Goal: Answer question/provide support: Answer question/provide support

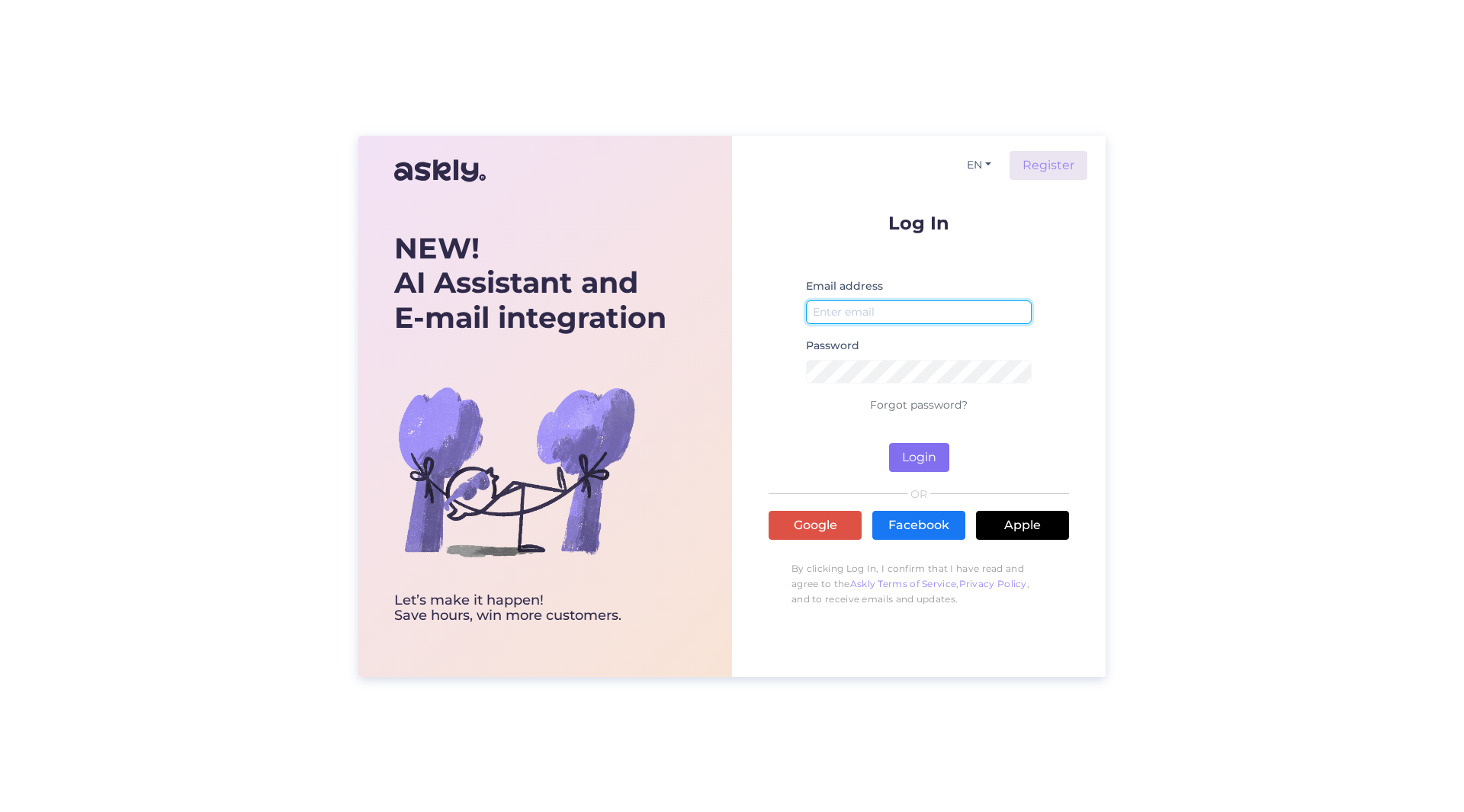
type input "[PERSON_NAME][EMAIL_ADDRESS][PERSON_NAME][DOMAIN_NAME]"
click at [927, 452] on button "Login" at bounding box center [920, 457] width 60 height 29
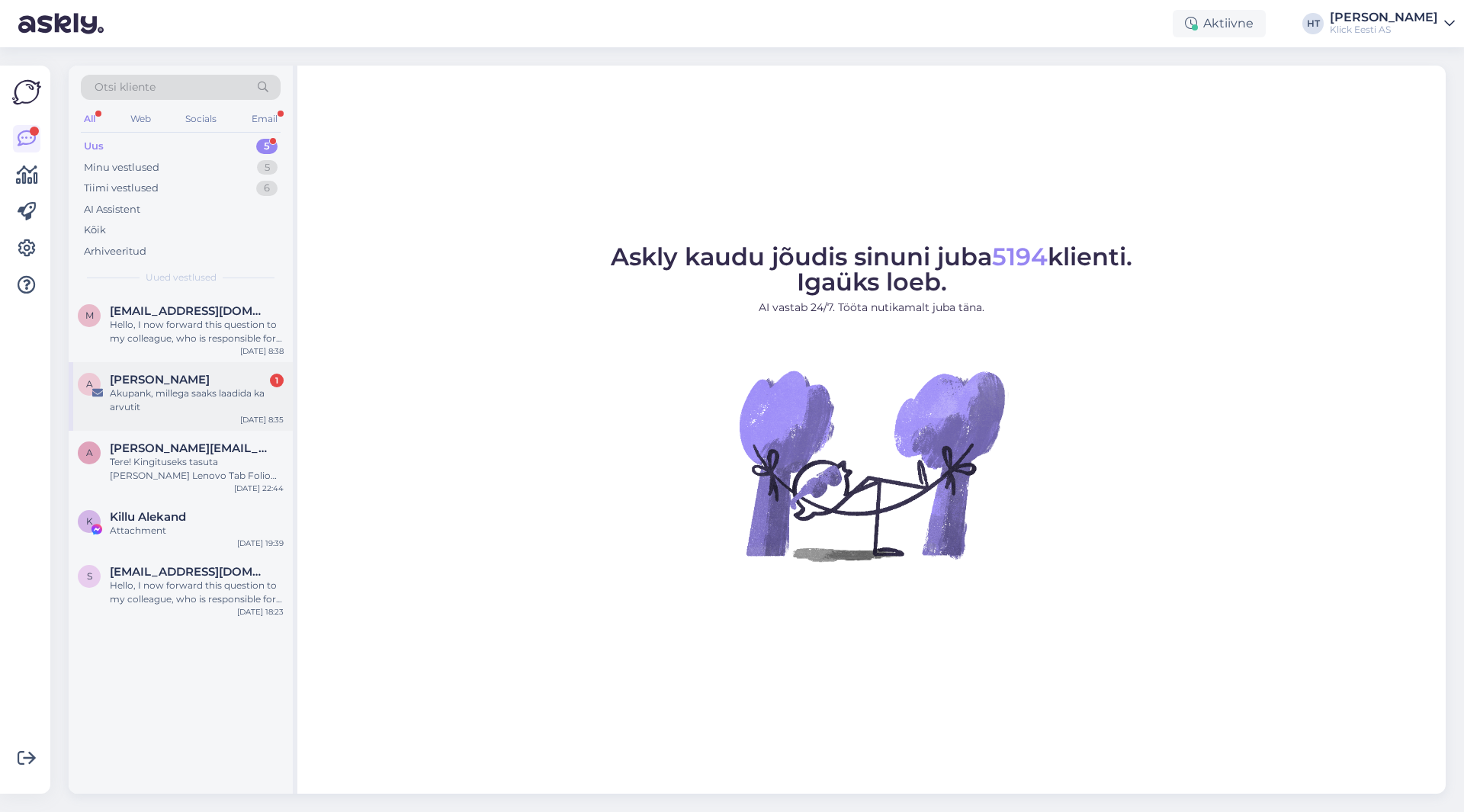
click at [216, 389] on div "Akupank, millega saaks laadida ka arvutit" at bounding box center [196, 399] width 174 height 27
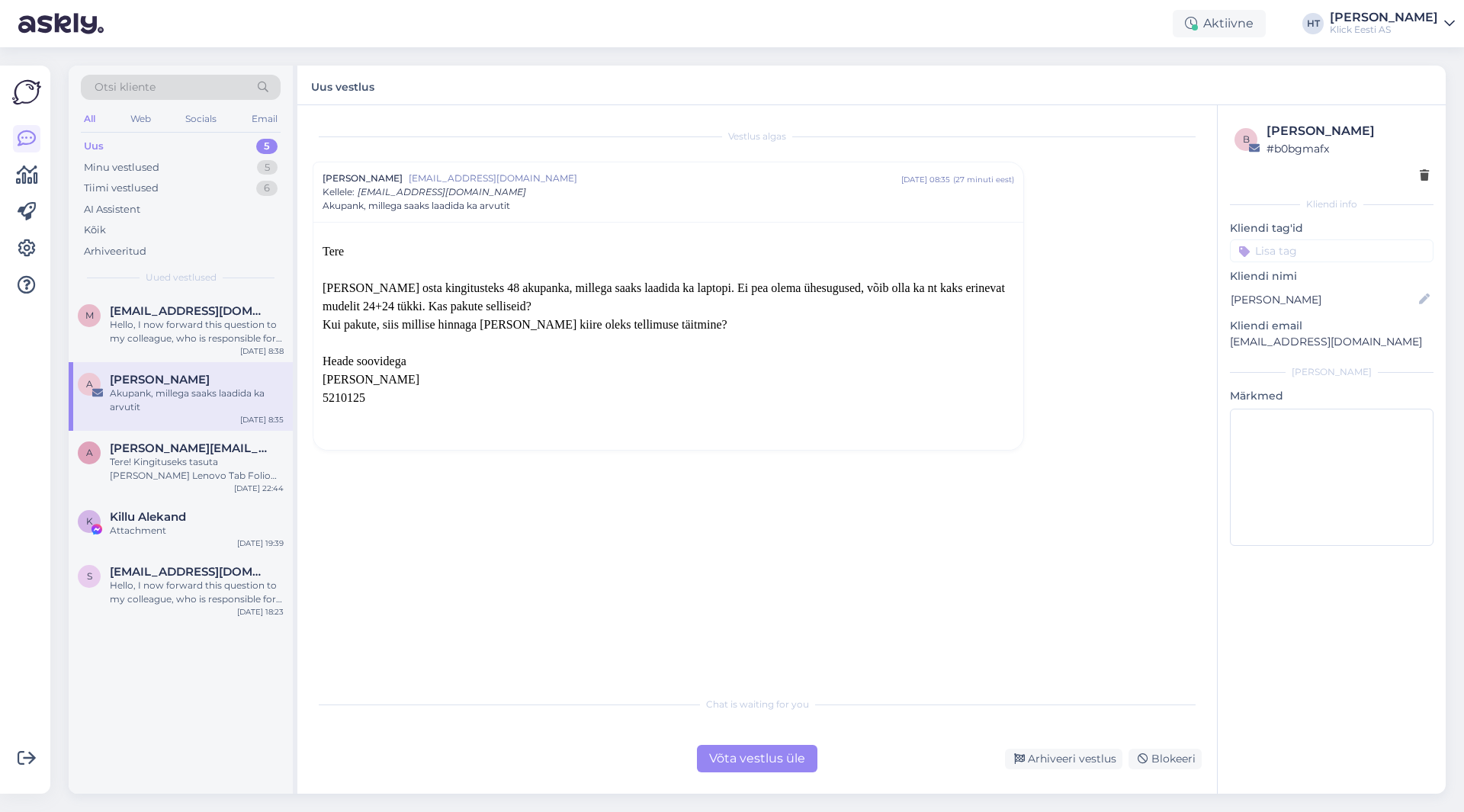
click at [151, 696] on div "m [EMAIL_ADDRESS][DOMAIN_NAME] Hello, I now forward this question to my colleag…" at bounding box center [181, 544] width 225 height 500
click at [1290, 335] on p "[EMAIL_ADDRESS][DOMAIN_NAME]" at bounding box center [1332, 341] width 204 height 16
copy div "[EMAIL_ADDRESS][DOMAIN_NAME] [PERSON_NAME]"
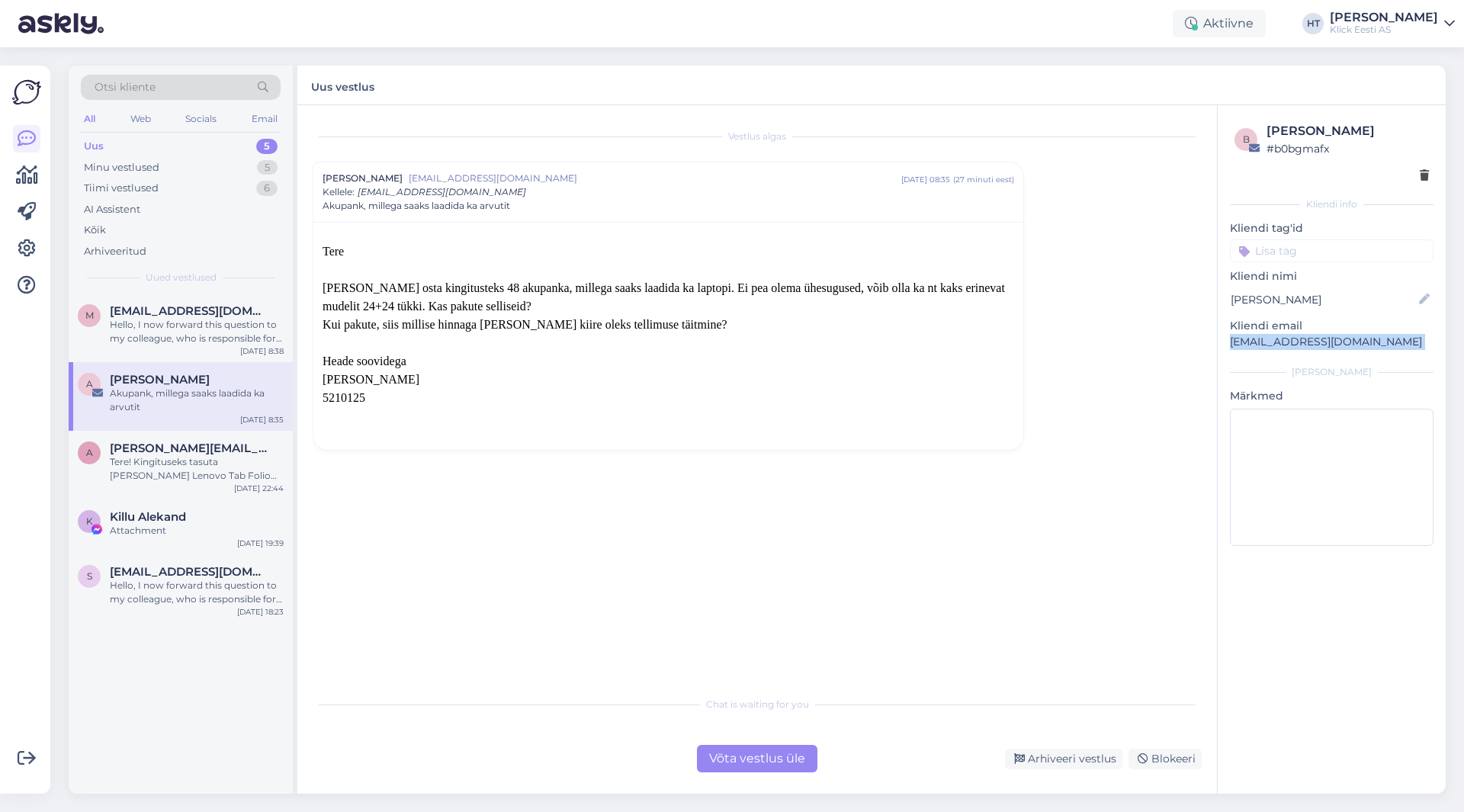
click at [147, 89] on span "Otsi kliente" at bounding box center [124, 87] width 61 height 16
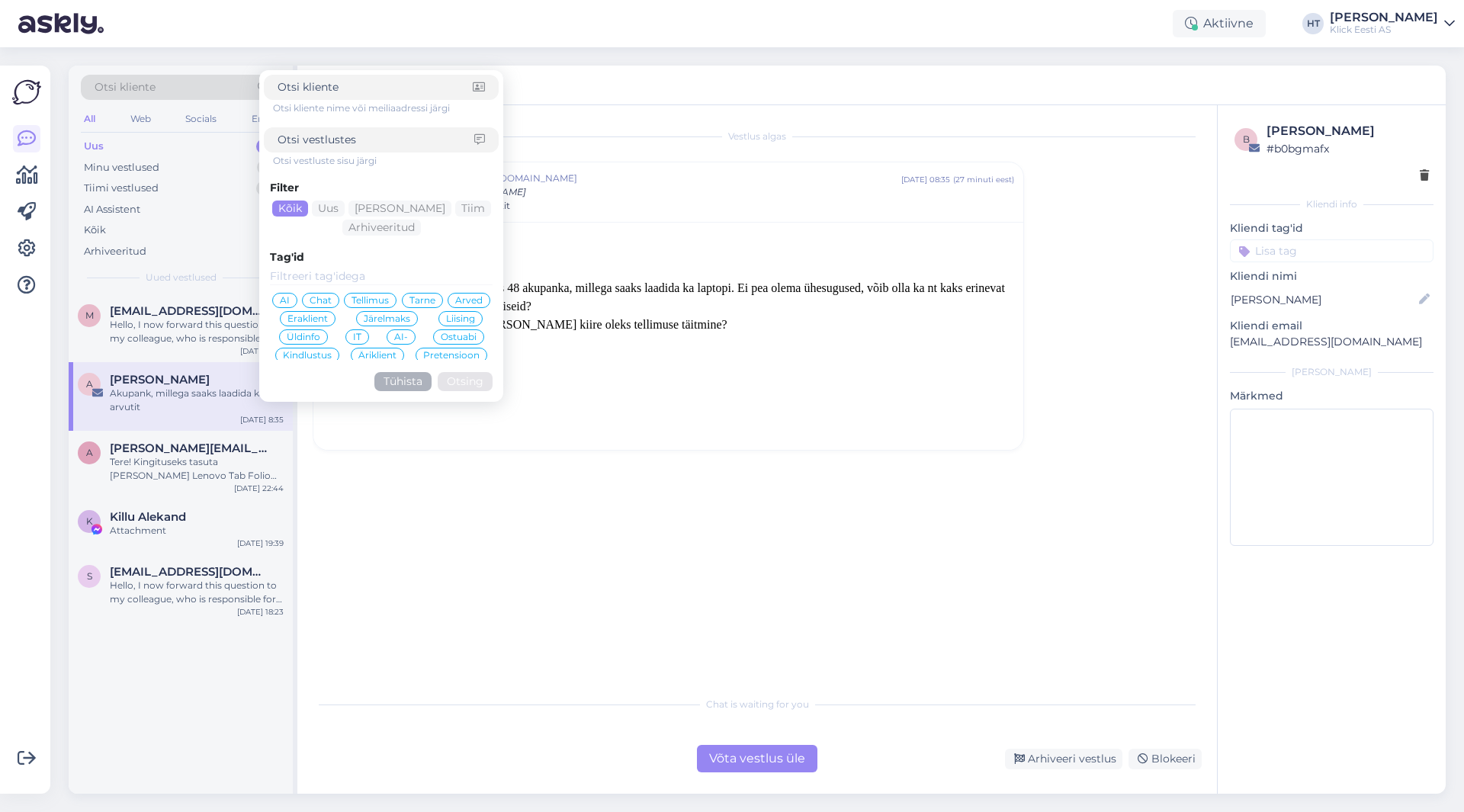
click at [328, 139] on input at bounding box center [376, 139] width 196 height 16
click at [347, 85] on input at bounding box center [375, 87] width 196 height 16
paste input "[EMAIL_ADDRESS][DOMAIN_NAME]"
type input "[EMAIL_ADDRESS][DOMAIN_NAME]"
click button "Otsing" at bounding box center [465, 382] width 55 height 19
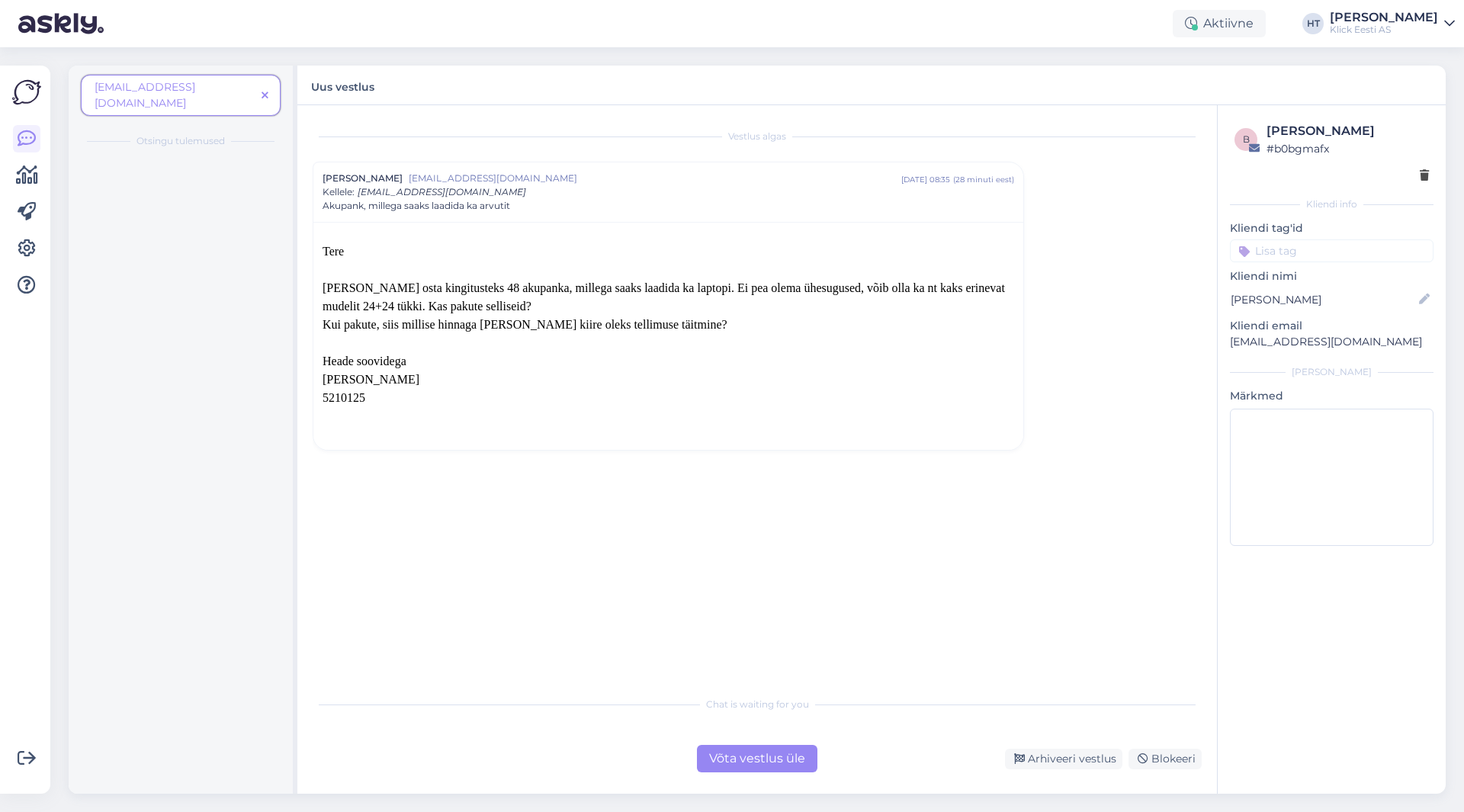
click at [266, 91] on icon at bounding box center [265, 95] width 7 height 10
click at [85, 123] on div "All" at bounding box center [89, 119] width 18 height 20
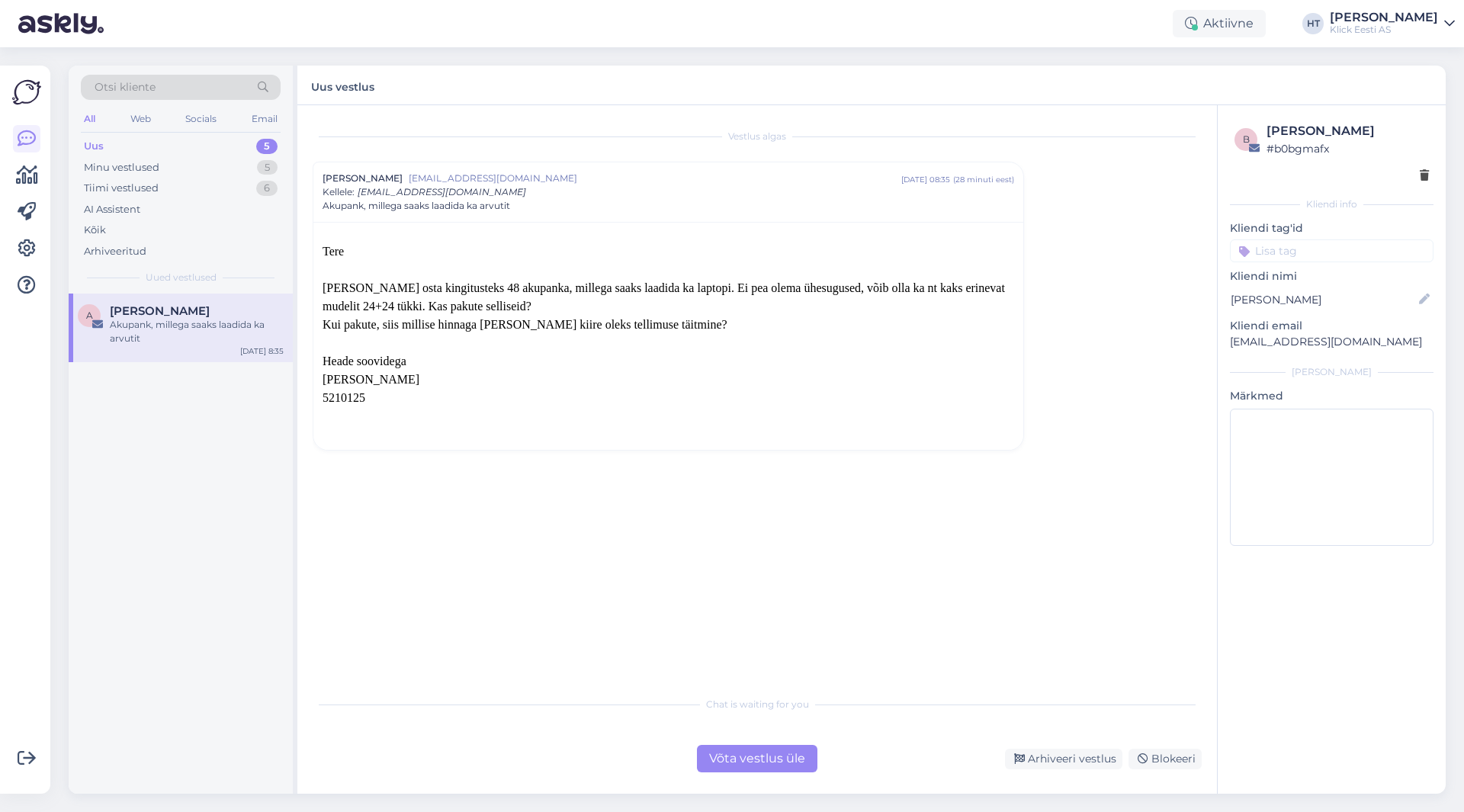
click at [114, 146] on div "Uus 5" at bounding box center [181, 146] width 200 height 22
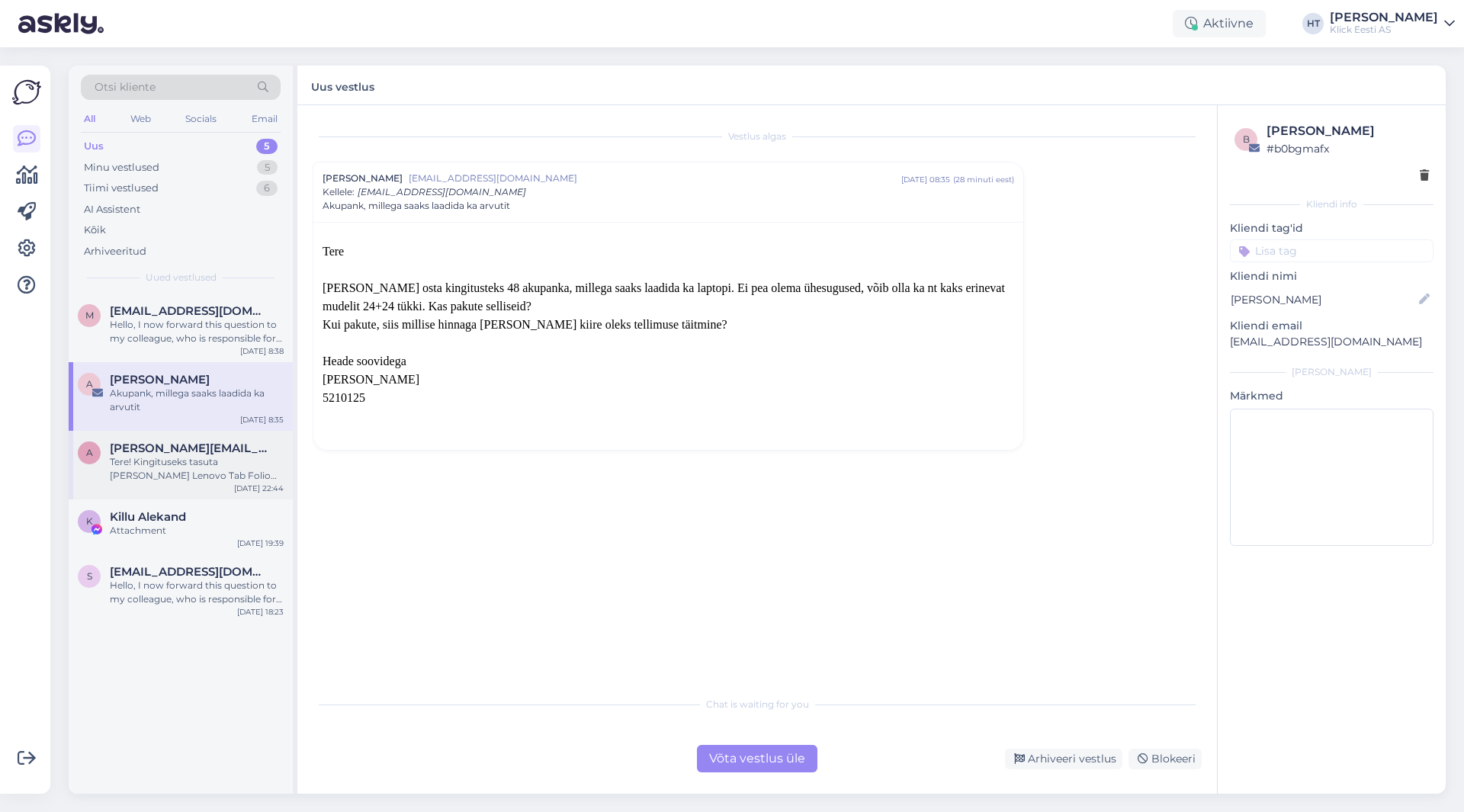
click at [204, 457] on div "Tere! Kingituseks tasuta [PERSON_NAME] Lenovo Tab Folio Case ümbris väärtusega …" at bounding box center [196, 469] width 174 height 27
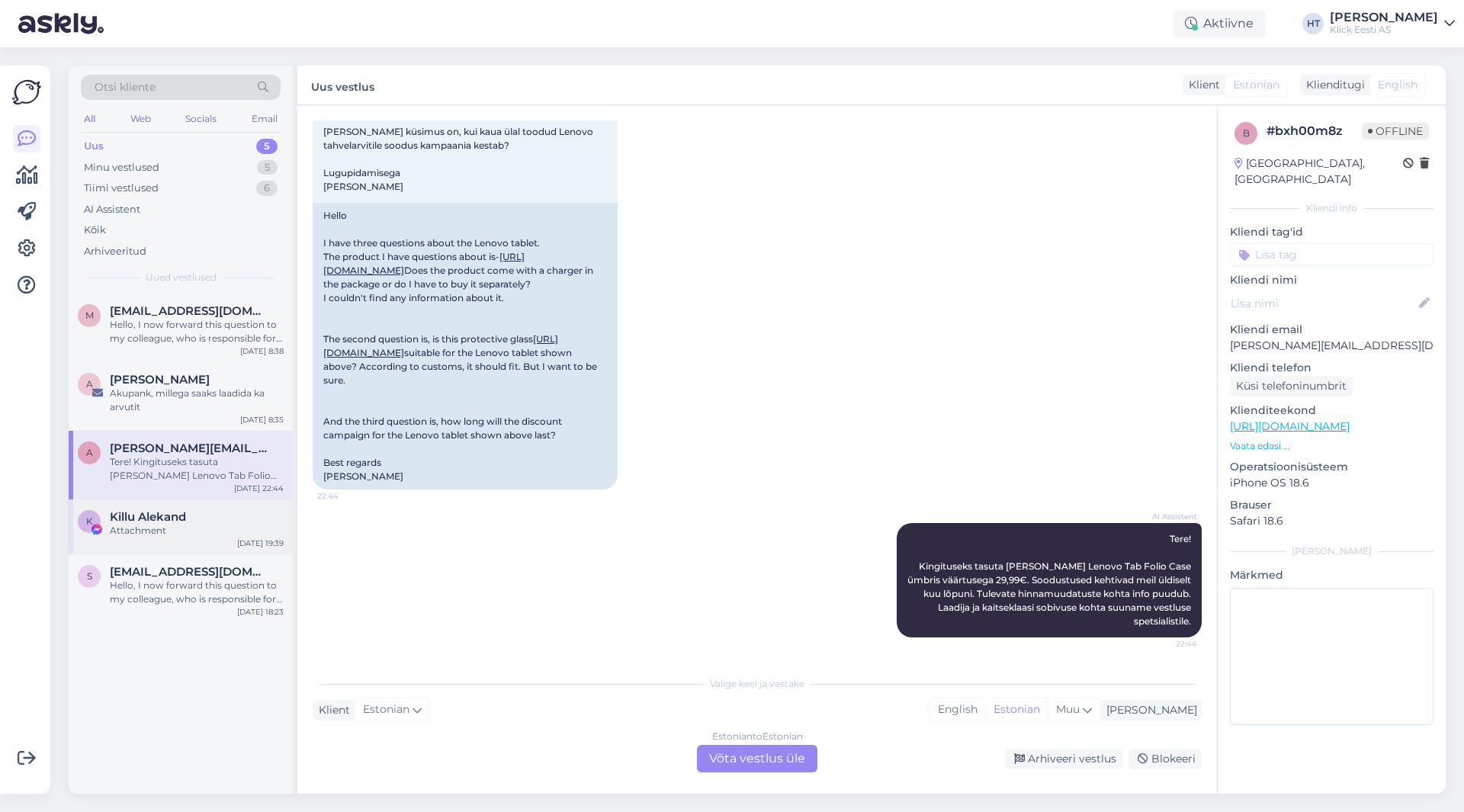
click at [209, 519] on div "Killu Alekand" at bounding box center [196, 516] width 174 height 14
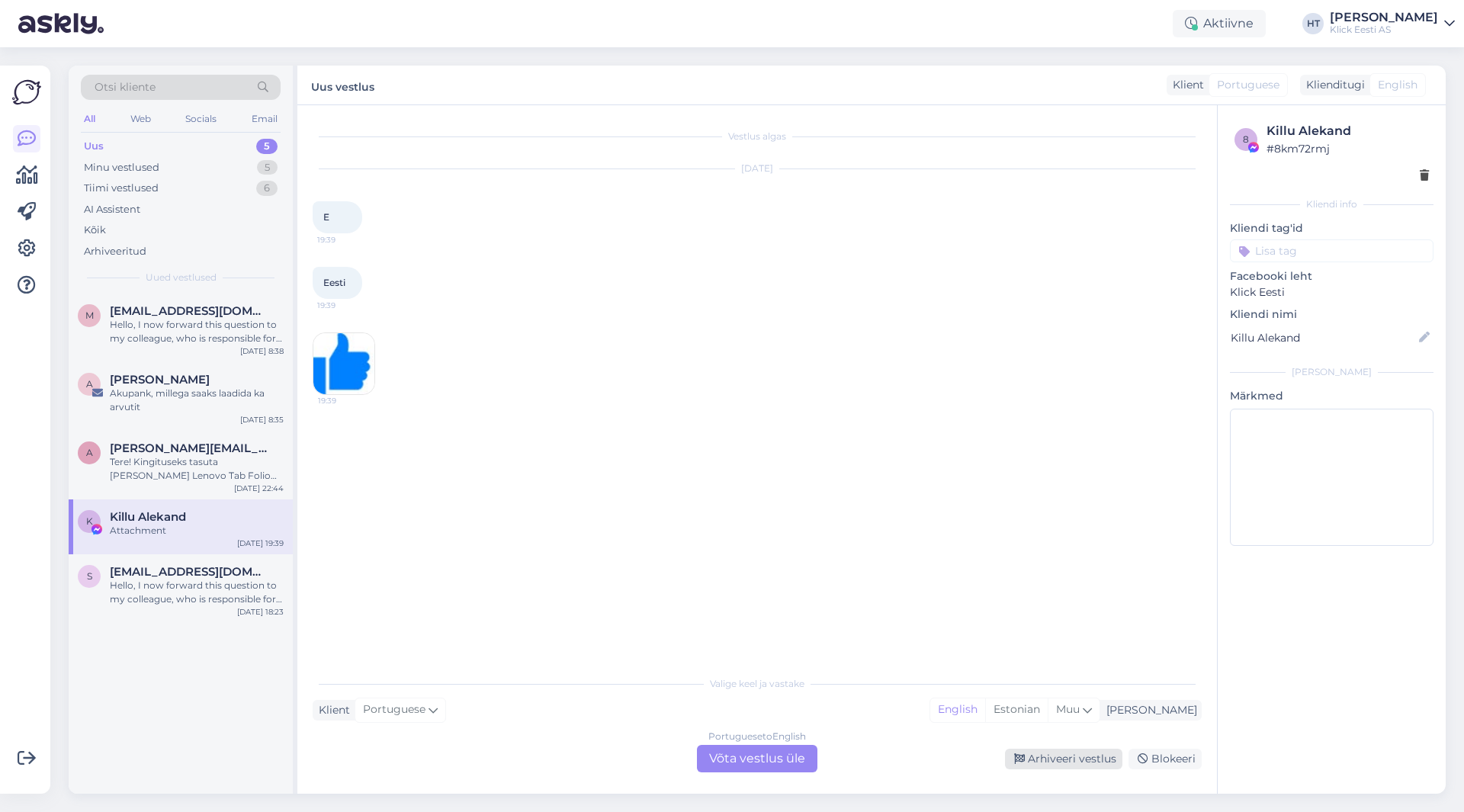
click at [1052, 761] on div "Arhiveeri vestlus" at bounding box center [1065, 760] width 118 height 21
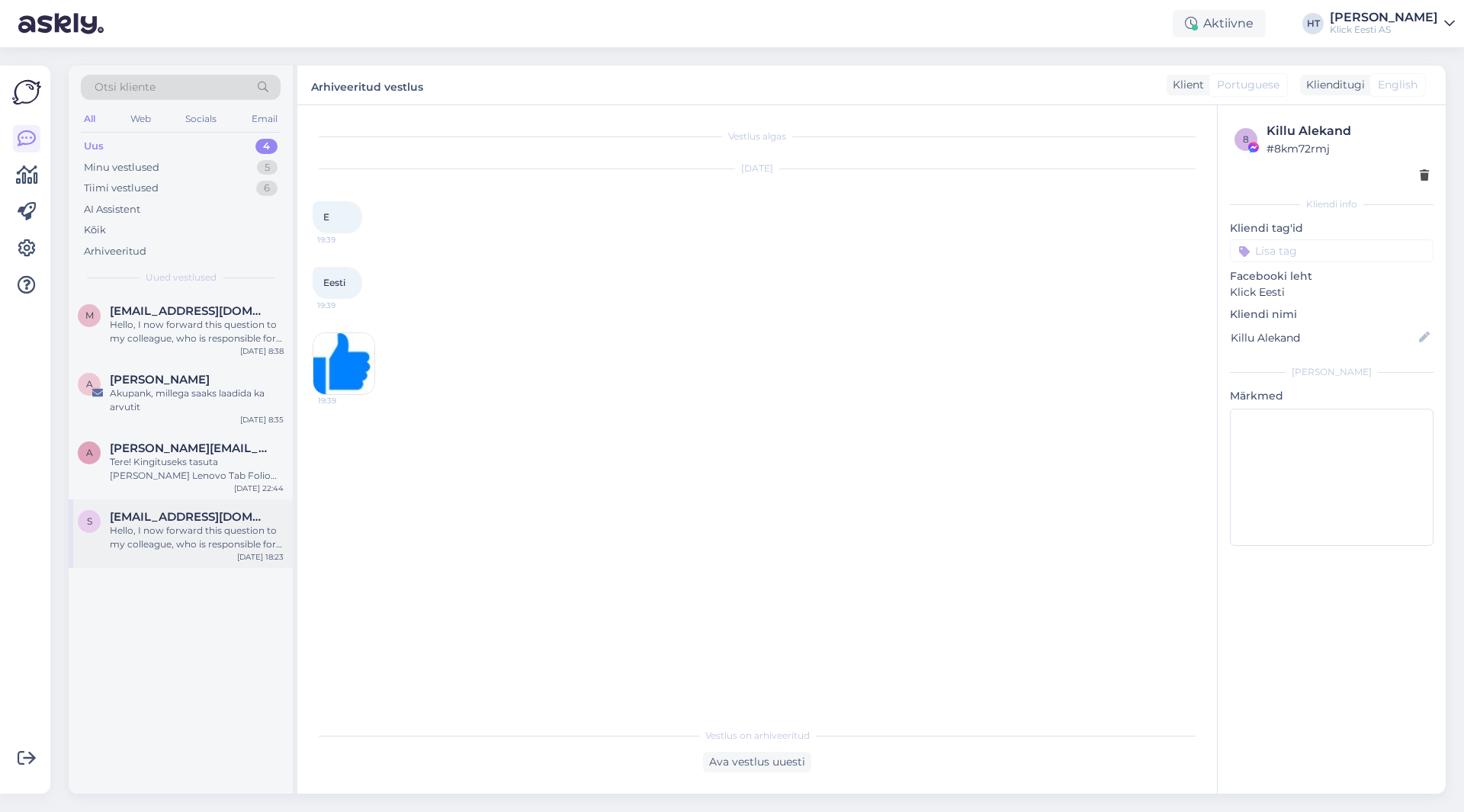
click at [196, 520] on span "[EMAIL_ADDRESS][DOMAIN_NAME]" at bounding box center [189, 516] width 159 height 14
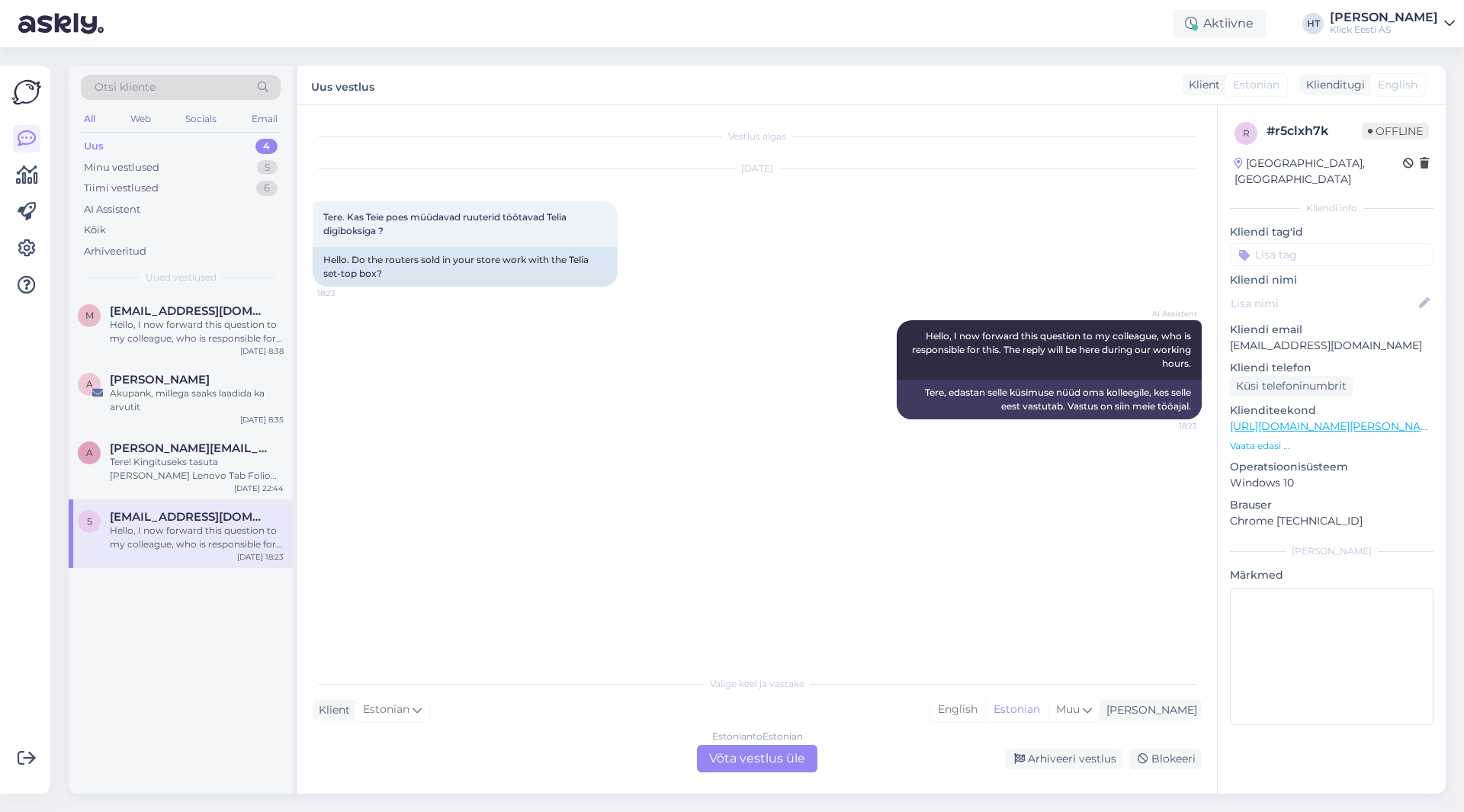
click at [197, 742] on div "m [EMAIL_ADDRESS][DOMAIN_NAME] Hello, I now forward this question to my colleag…" at bounding box center [181, 544] width 225 height 500
click at [182, 344] on div "Hello, I now forward this question to my colleague, who is responsible for this…" at bounding box center [196, 331] width 174 height 27
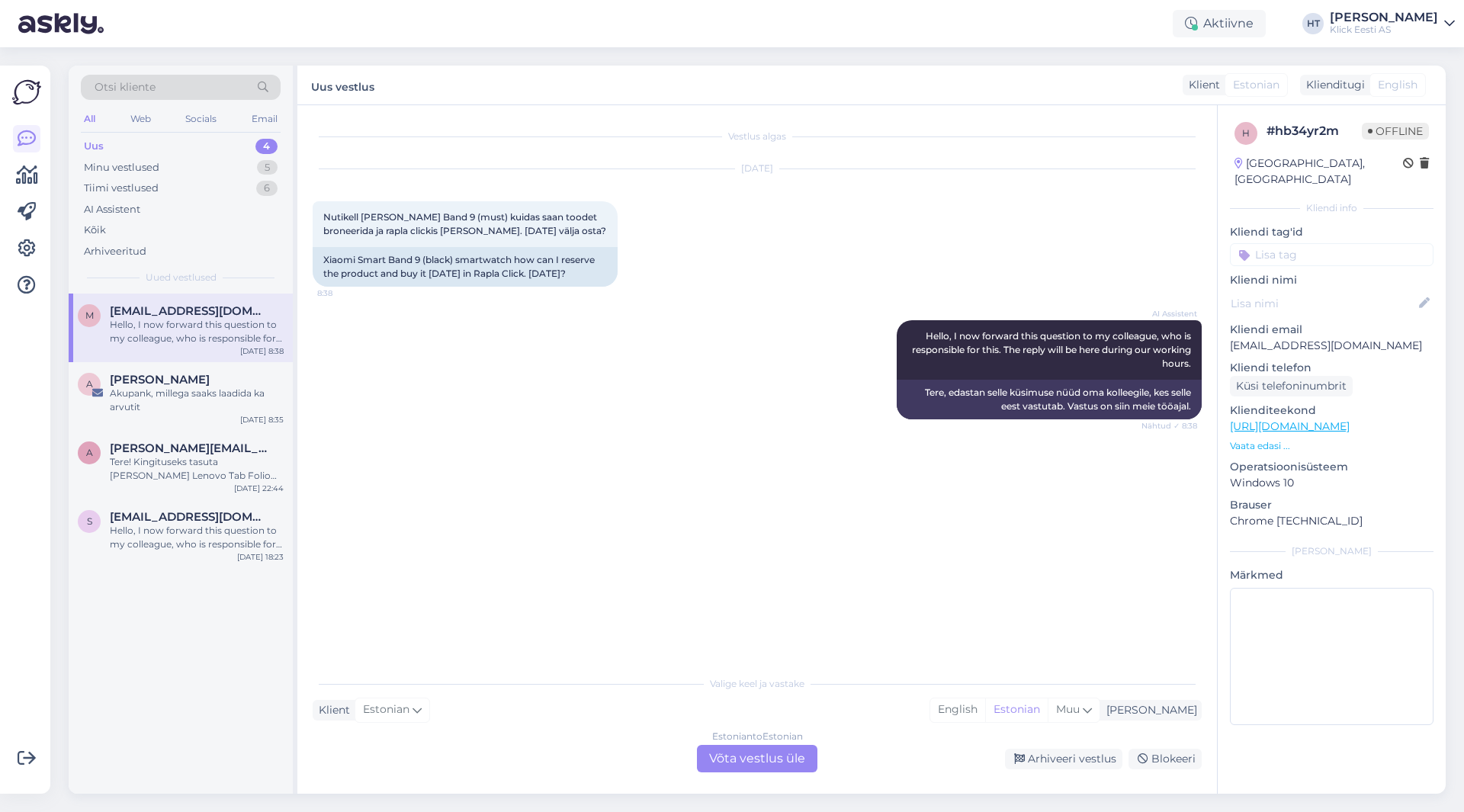
click at [477, 422] on div "AI Assistent Hello, I now forward this question to my colleague, who is respons…" at bounding box center [757, 370] width 890 height 133
click at [237, 393] on div "Akupank, millega saaks laadida ka arvutit" at bounding box center [196, 399] width 174 height 27
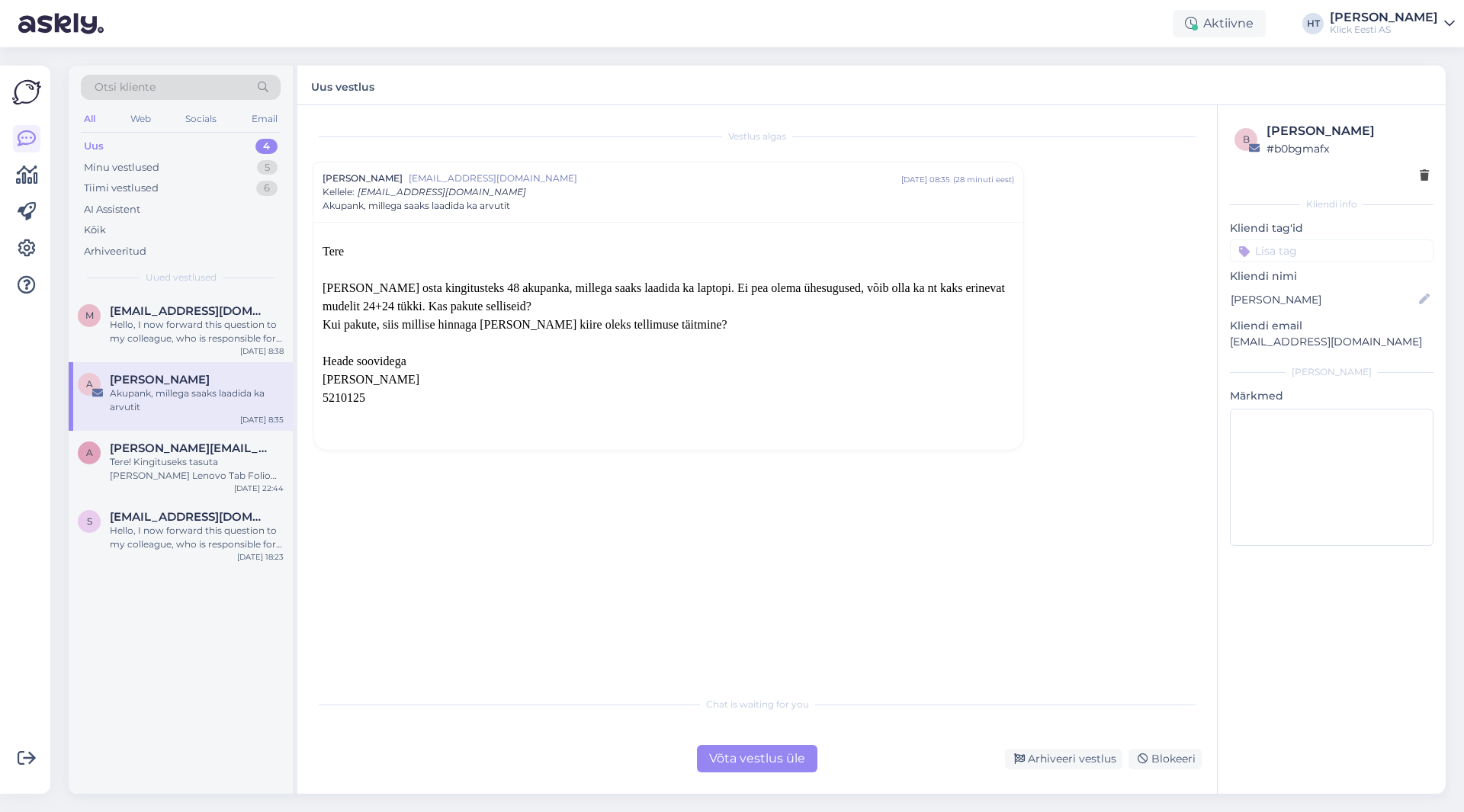
click at [1270, 345] on p "[EMAIL_ADDRESS][DOMAIN_NAME]" at bounding box center [1332, 341] width 204 height 16
copy div "[EMAIL_ADDRESS][DOMAIN_NAME] [PERSON_NAME]"
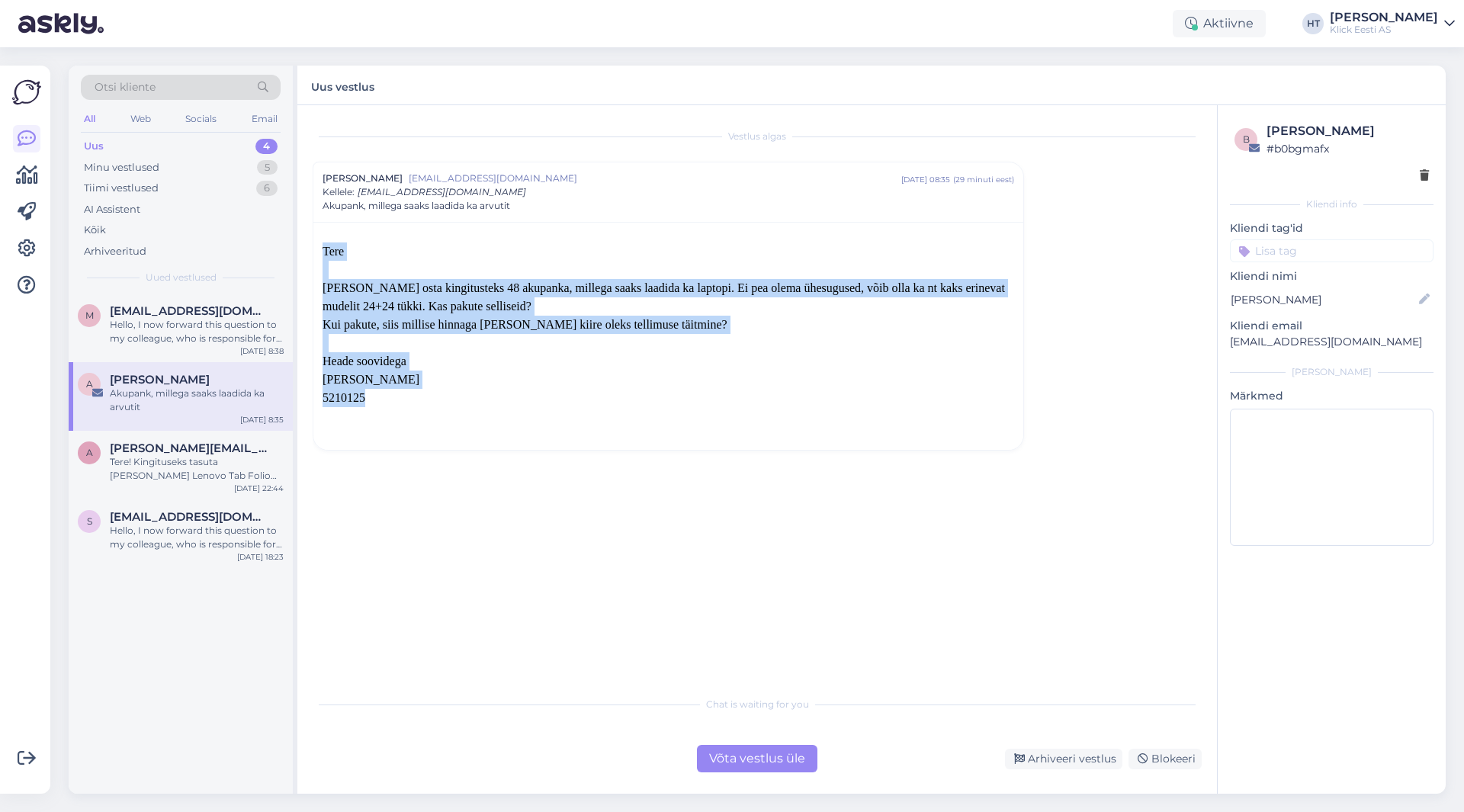
drag, startPoint x: 366, startPoint y: 405, endPoint x: 322, endPoint y: 249, distance: 162.1
click at [322, 249] on div "[PERSON_NAME] osta kingitusteks 48 akupanka, millega saaks laadida ka laptopi. …" at bounding box center [668, 336] width 710 height 228
drag, startPoint x: 322, startPoint y: 249, endPoint x: 697, endPoint y: 409, distance: 407.7
click at [697, 409] on div "[PERSON_NAME] osta kingitusteks 48 akupanka, millega saaks laadida ka laptopi. …" at bounding box center [668, 336] width 710 height 228
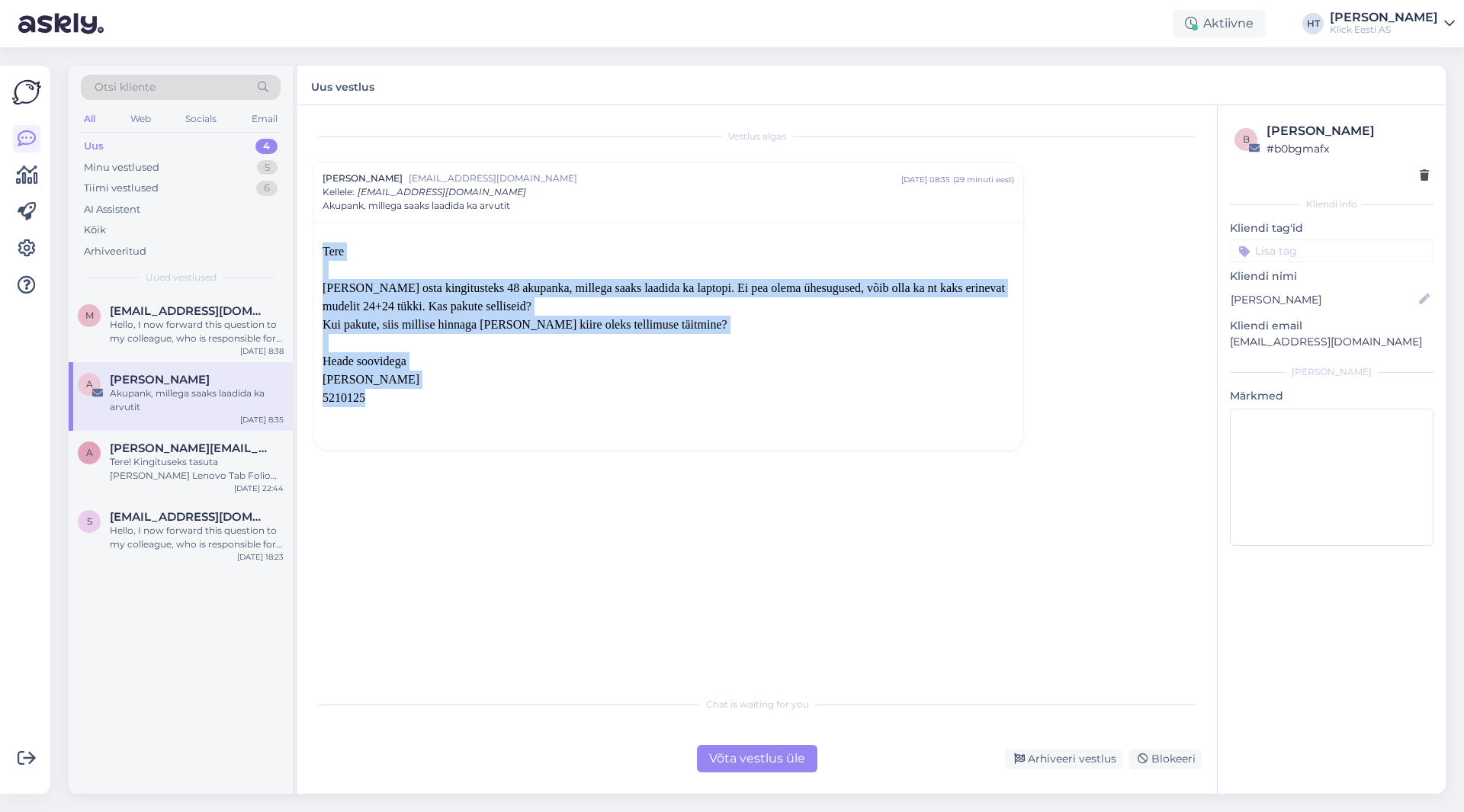
click at [697, 407] on p "5210125" at bounding box center [668, 399] width 691 height 19
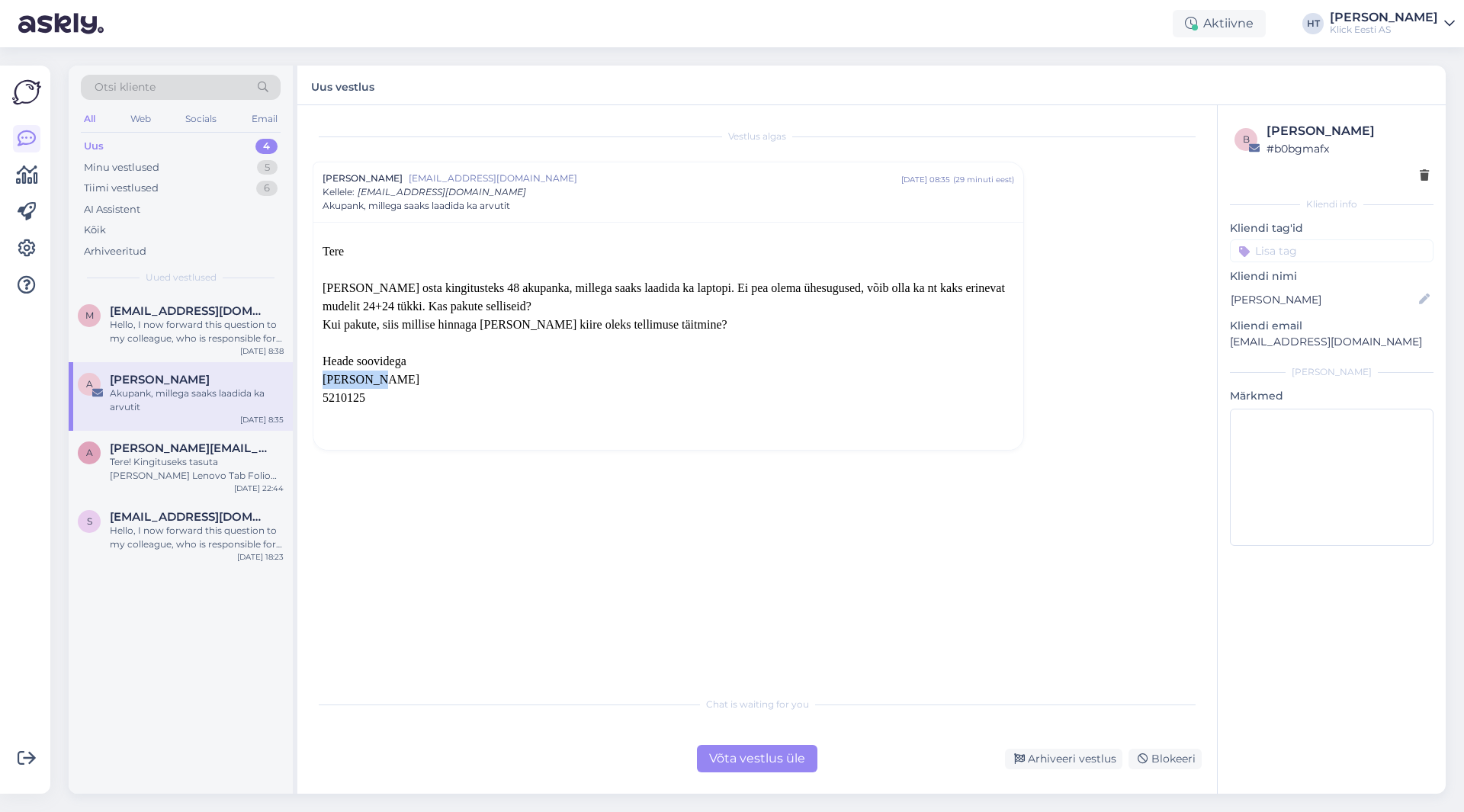
drag, startPoint x: 323, startPoint y: 384, endPoint x: 402, endPoint y: 385, distance: 79.0
click at [402, 385] on p "[PERSON_NAME]" at bounding box center [668, 380] width 691 height 19
copy span "[PERSON_NAME]"
click at [522, 488] on div "Vestlus algas [PERSON_NAME] [EMAIL_ADDRESS][DOMAIN_NAME] [DATE] 08:35 ( 29 minu…" at bounding box center [763, 398] width 903 height 555
click at [230, 326] on div "Hello, I now forward this question to my colleague, who is responsible for this…" at bounding box center [196, 331] width 174 height 27
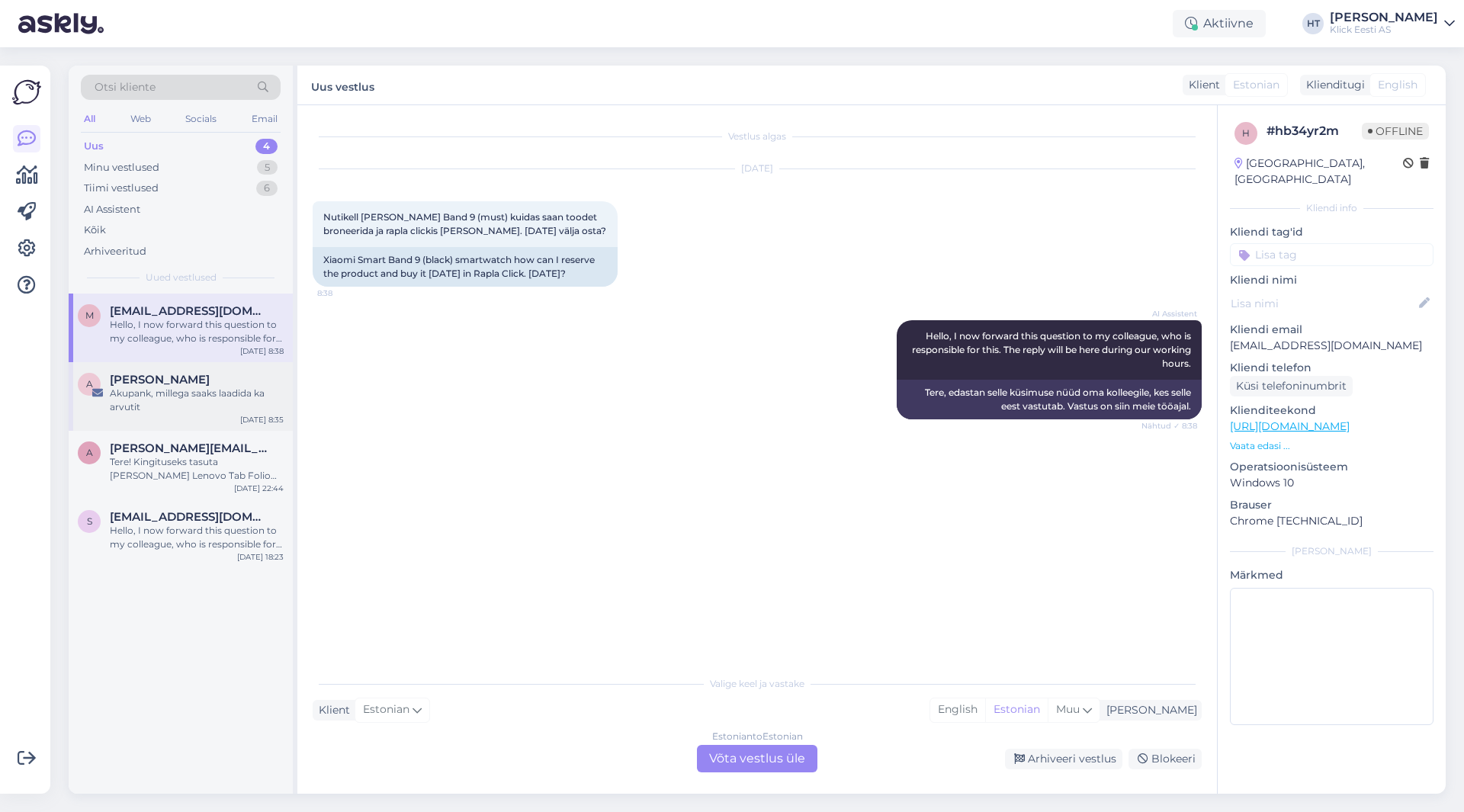
click at [238, 399] on div "Akupank, millega saaks laadida ka arvutit" at bounding box center [196, 399] width 174 height 27
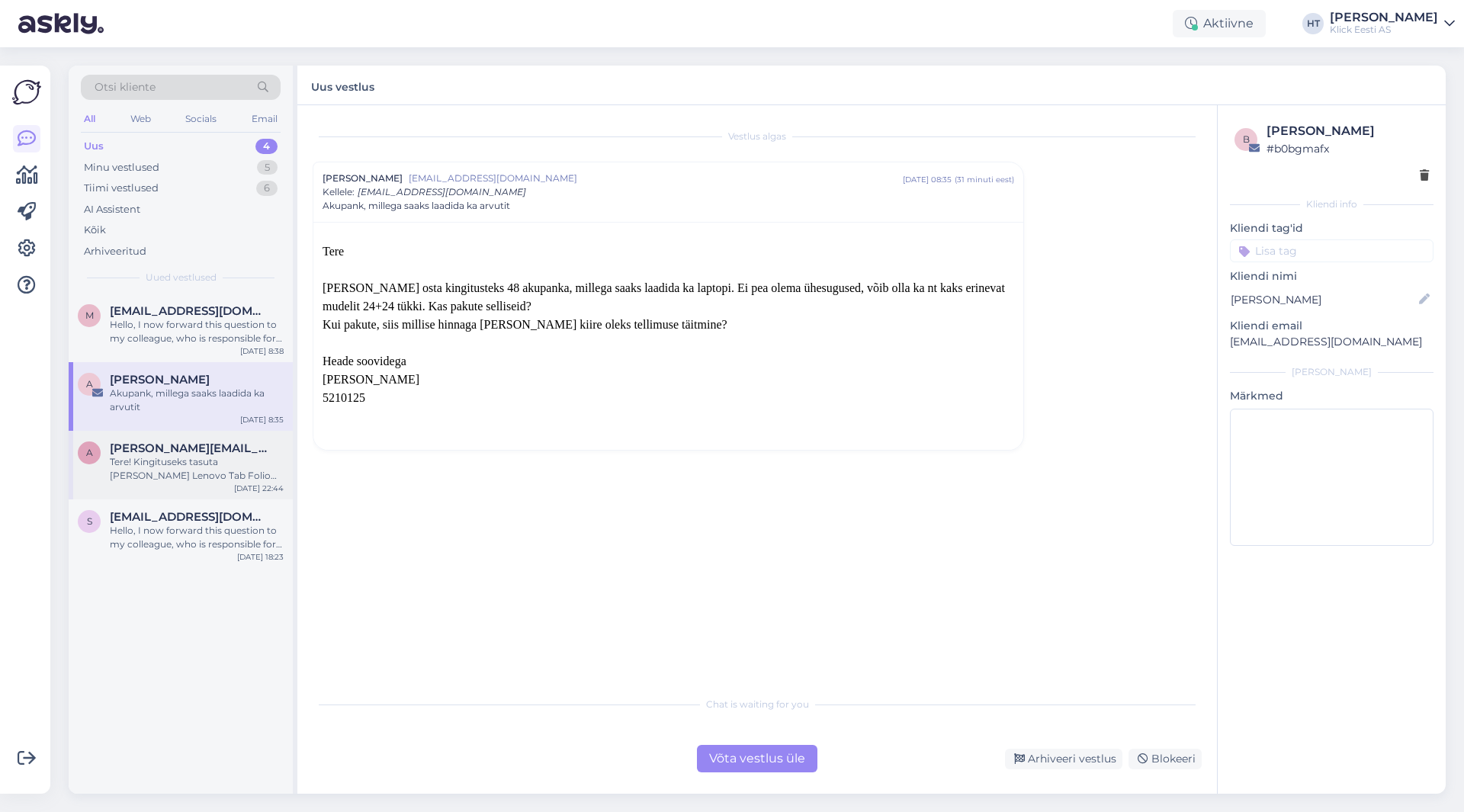
click at [254, 472] on div "Tere! Kingituseks tasuta [PERSON_NAME] Lenovo Tab Folio Case ümbris väärtusega …" at bounding box center [196, 469] width 174 height 27
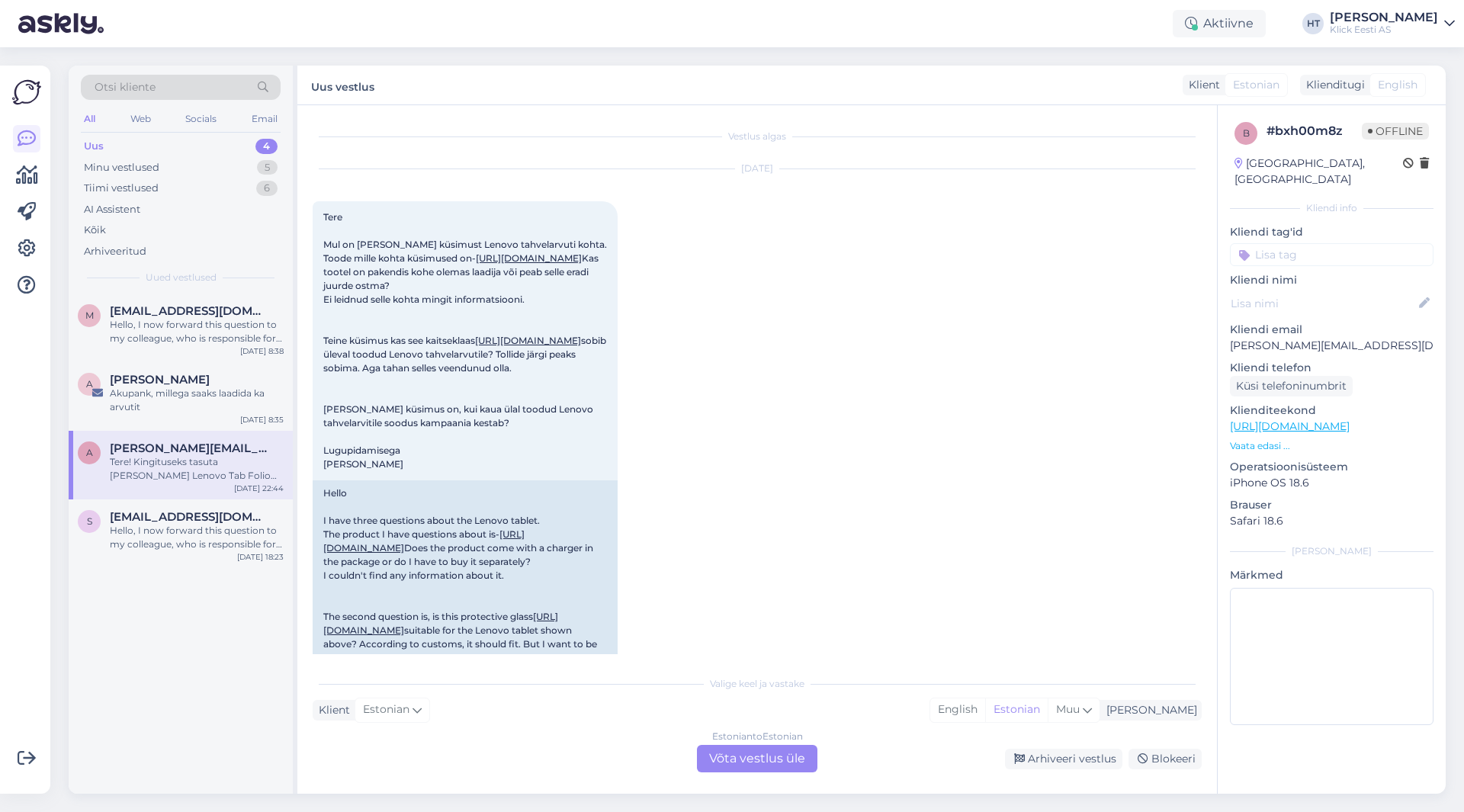
scroll to position [373, 0]
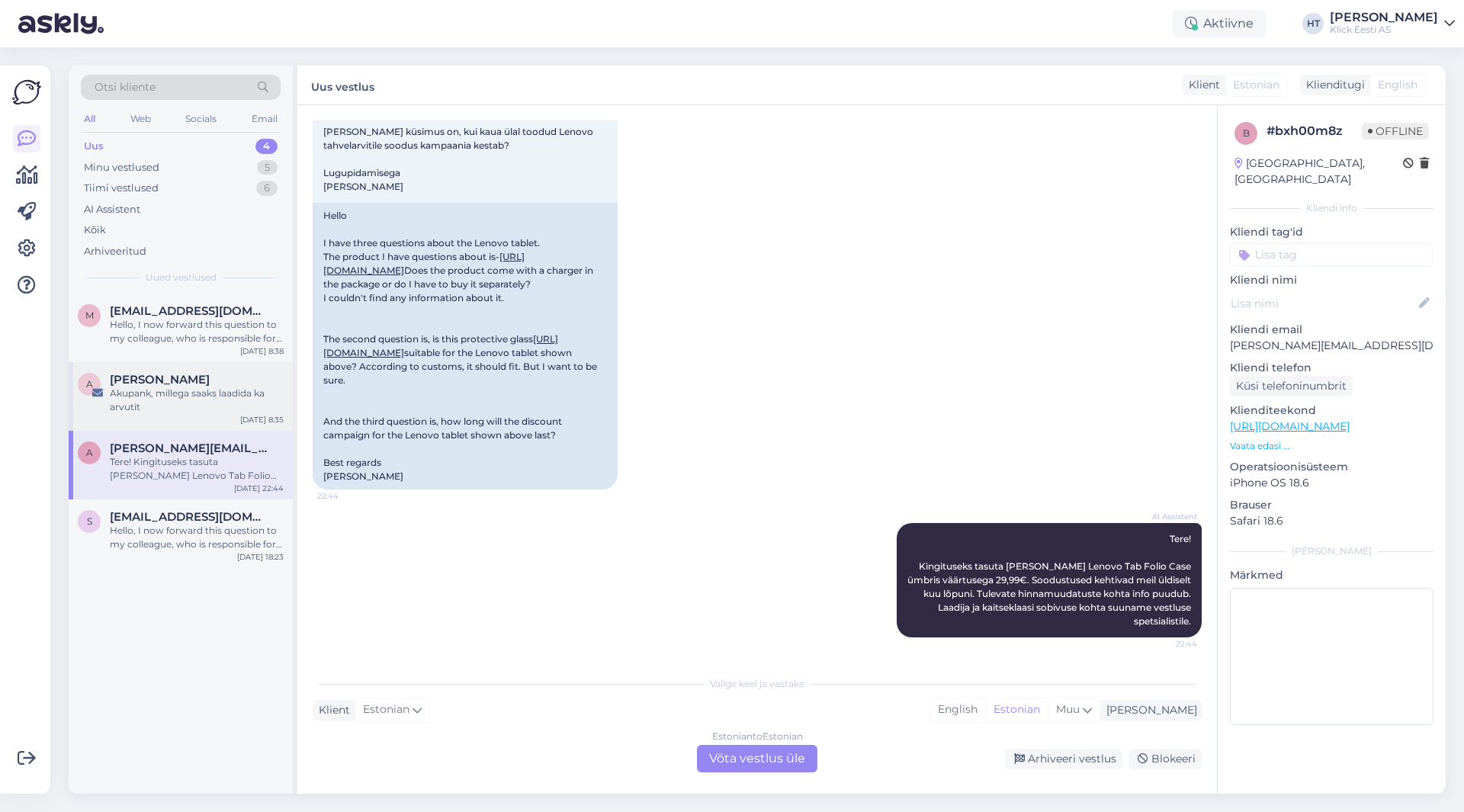
click at [237, 405] on div "Akupank, millega saaks laadida ka arvutit" at bounding box center [196, 399] width 174 height 27
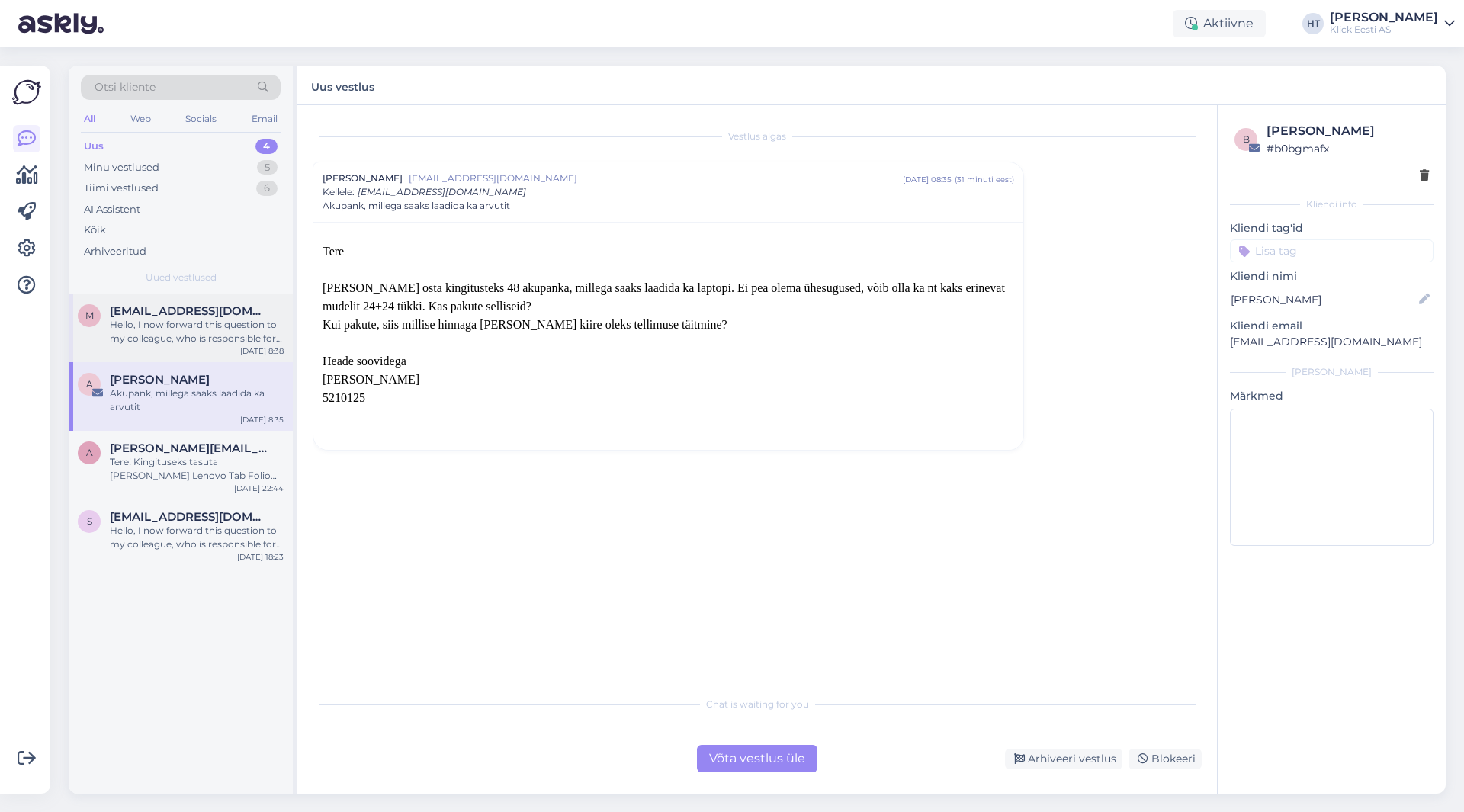
click at [266, 348] on div "[DATE] 8:38" at bounding box center [262, 351] width 43 height 11
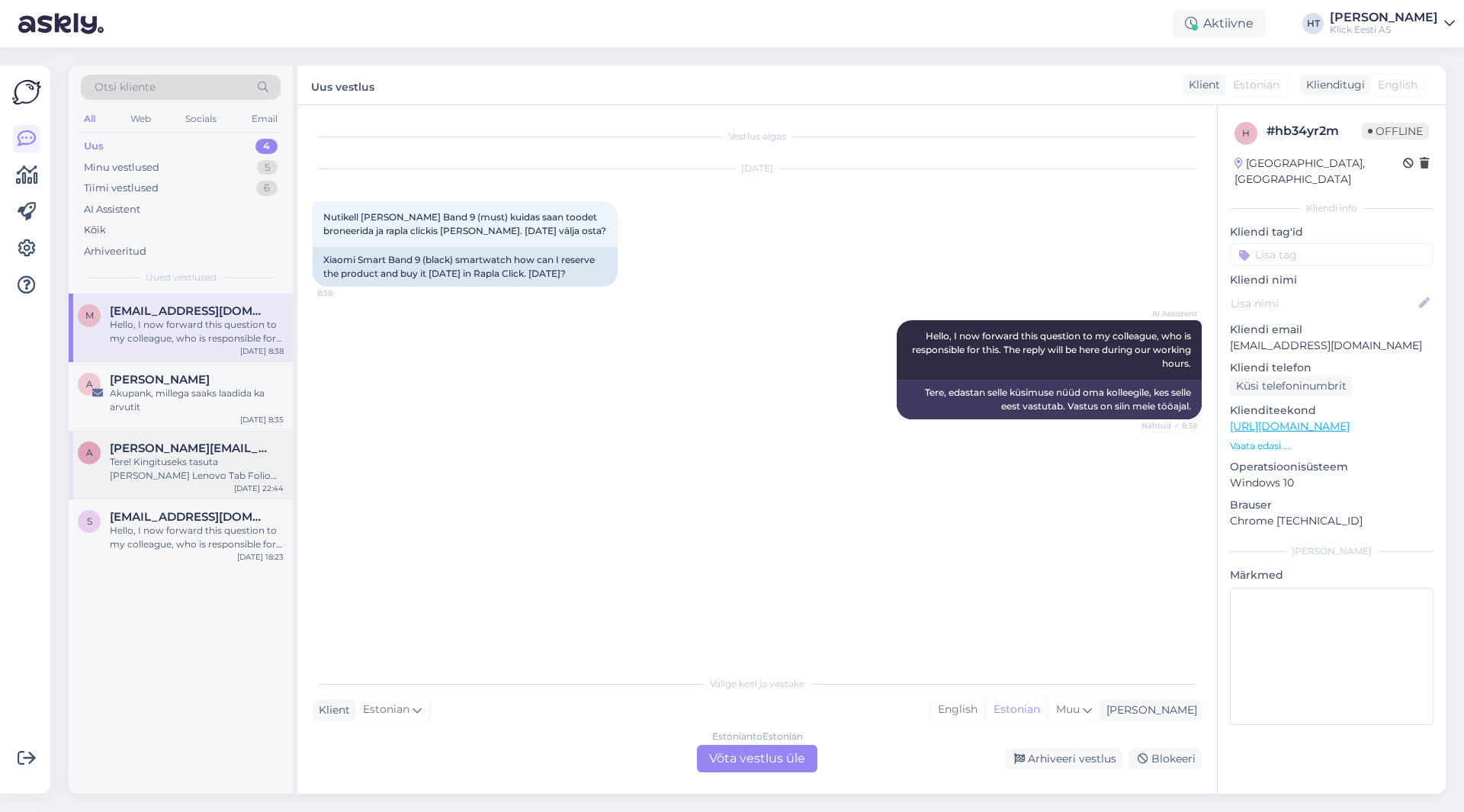
click at [252, 460] on div "Tere! Kingituseks tasuta [PERSON_NAME] Lenovo Tab Folio Case ümbris väärtusega …" at bounding box center [196, 469] width 174 height 27
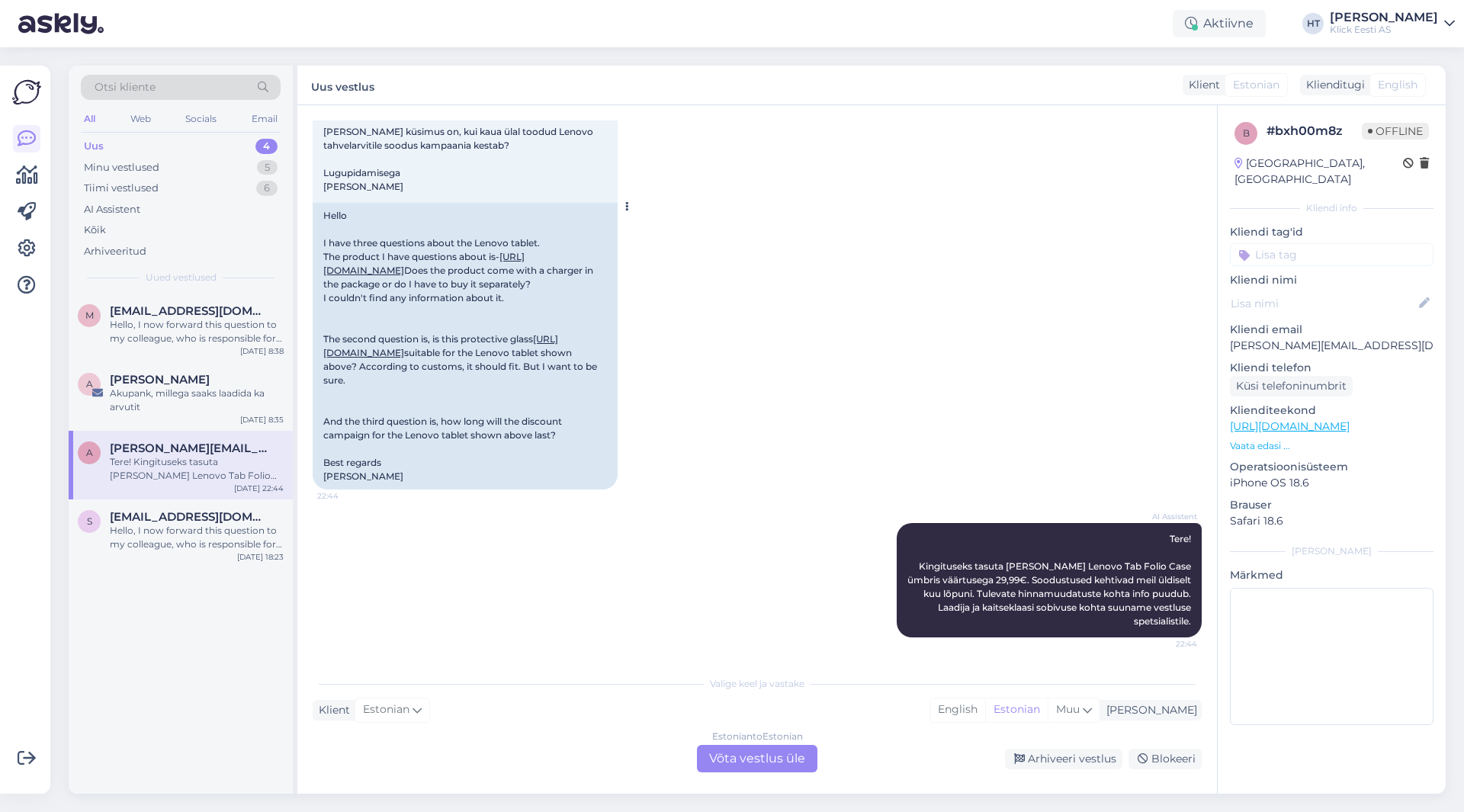
scroll to position [373, 0]
click at [230, 545] on div "Hello, I now forward this question to my colleague, who is responsible for this…" at bounding box center [196, 537] width 174 height 27
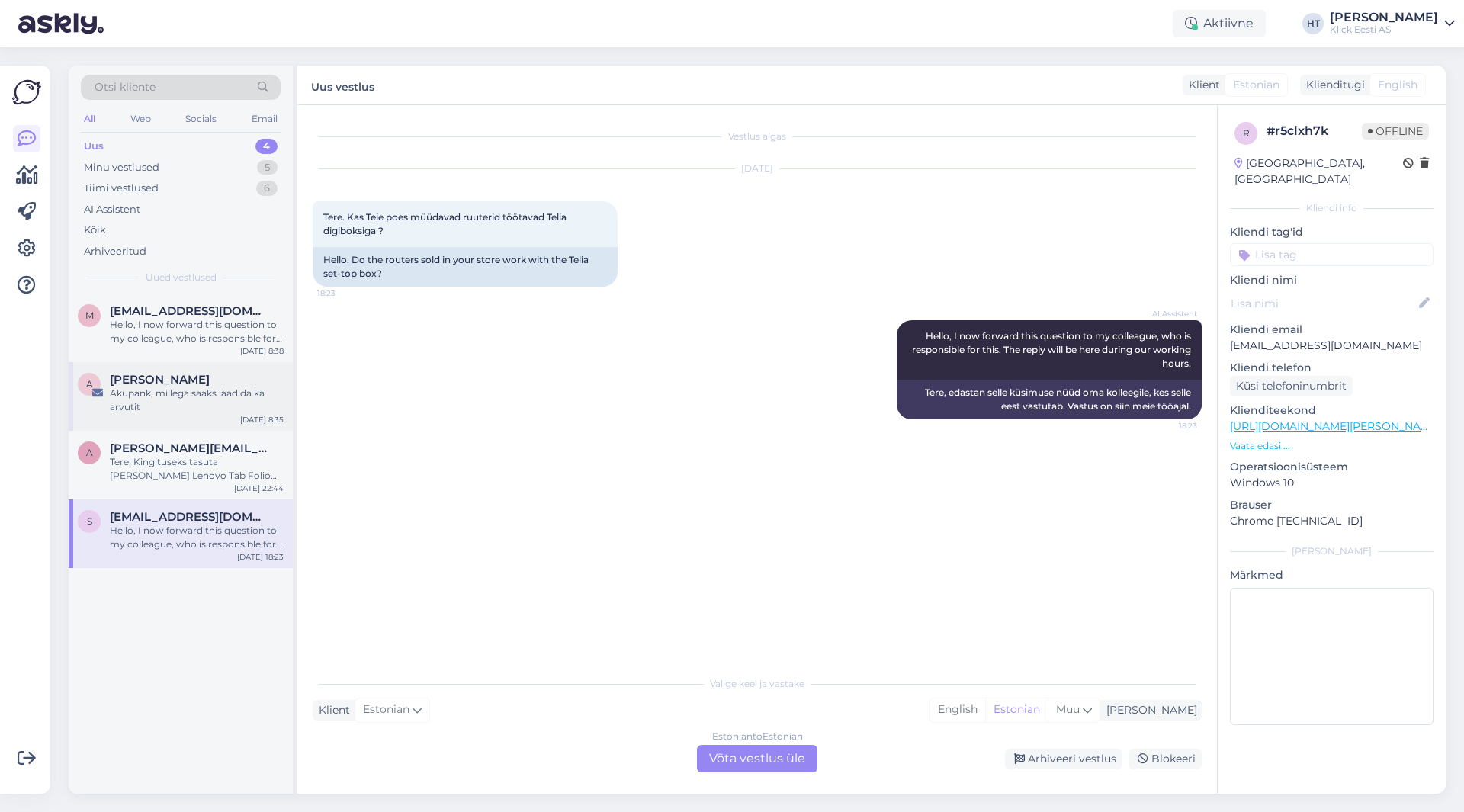
click at [241, 402] on div "Akupank, millega saaks laadida ka arvutit" at bounding box center [196, 399] width 174 height 27
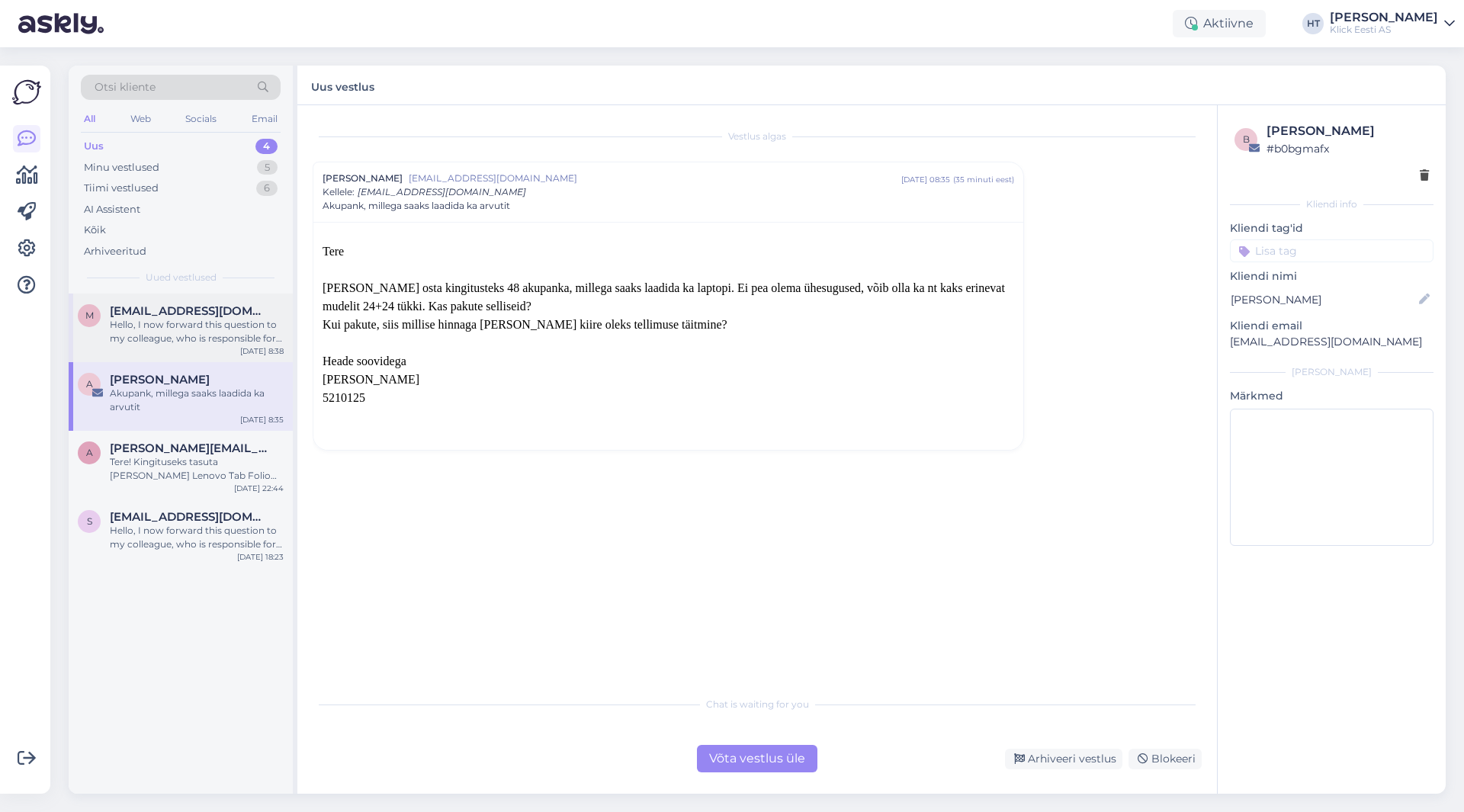
click at [225, 327] on div "Hello, I now forward this question to my colleague, who is responsible for this…" at bounding box center [196, 331] width 174 height 27
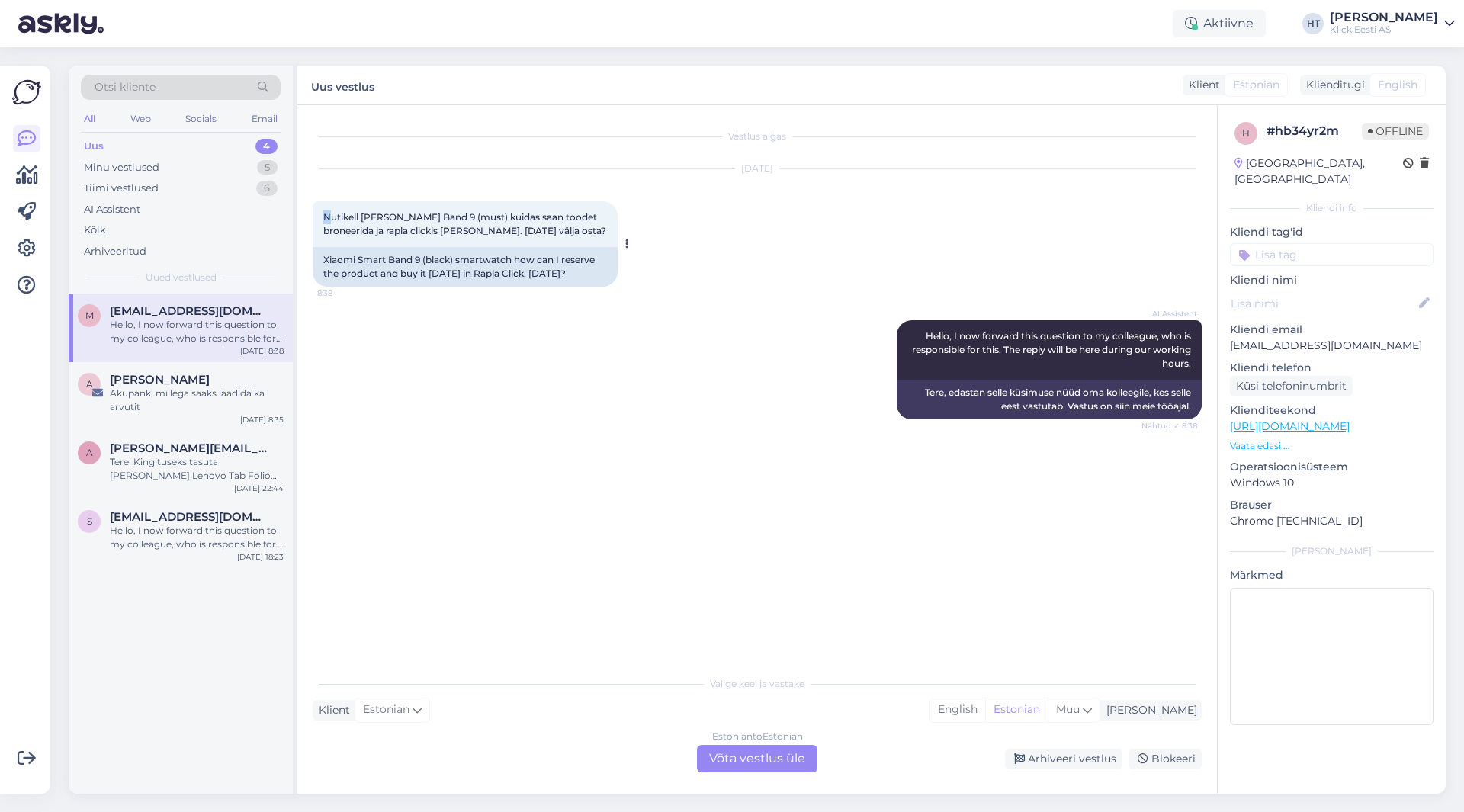
drag, startPoint x: 322, startPoint y: 217, endPoint x: 337, endPoint y: 221, distance: 15.5
click at [336, 221] on div "Nutikell [PERSON_NAME] Band 9 (must) kuidas saan toodet broneerida ja rapla cli…" at bounding box center [465, 224] width 305 height 46
click at [201, 404] on div "Akupank, millega saaks laadida ka arvutit" at bounding box center [196, 399] width 174 height 27
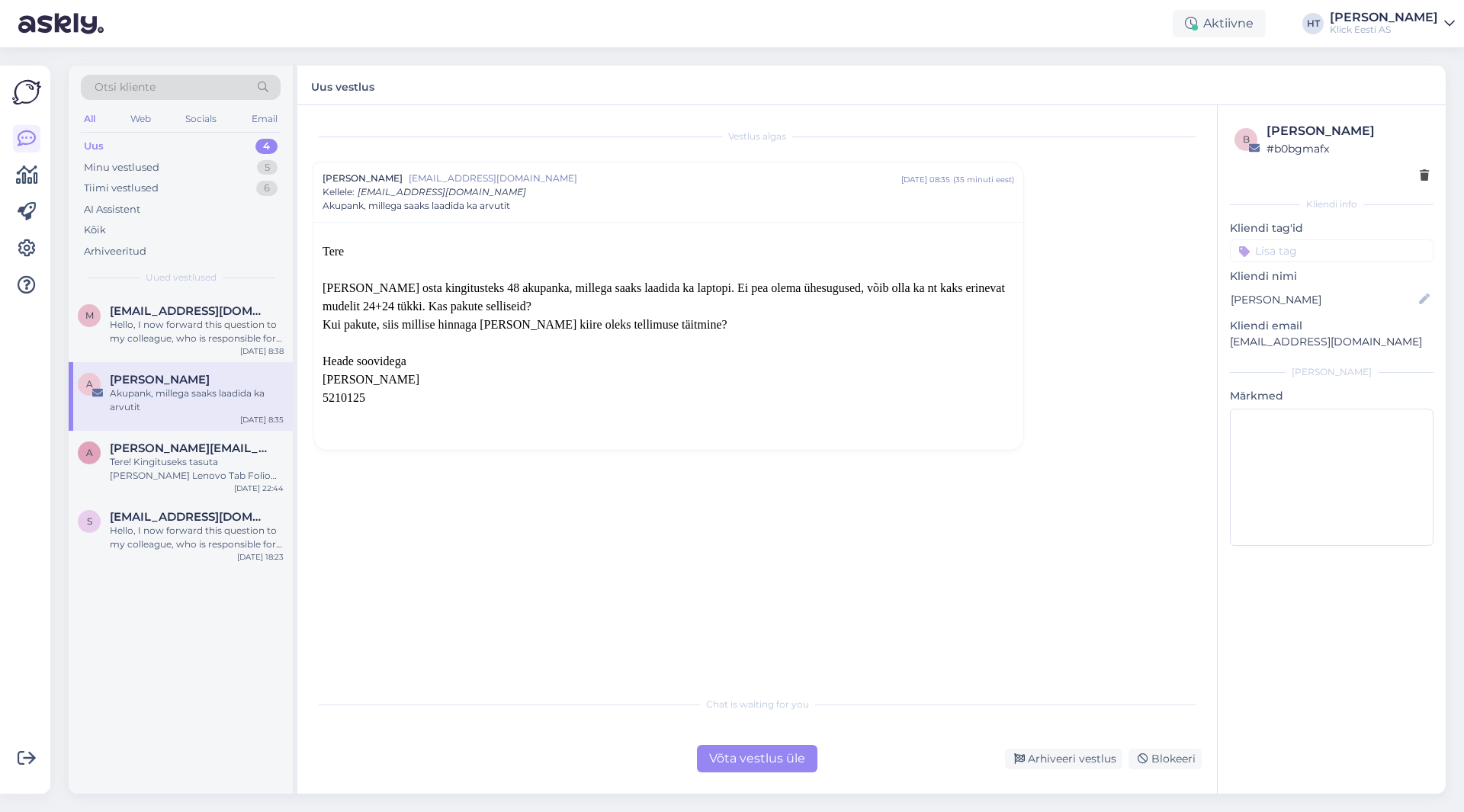
click at [503, 205] on span "Akupank, millega saaks laadida ka arvutit" at bounding box center [416, 206] width 188 height 14
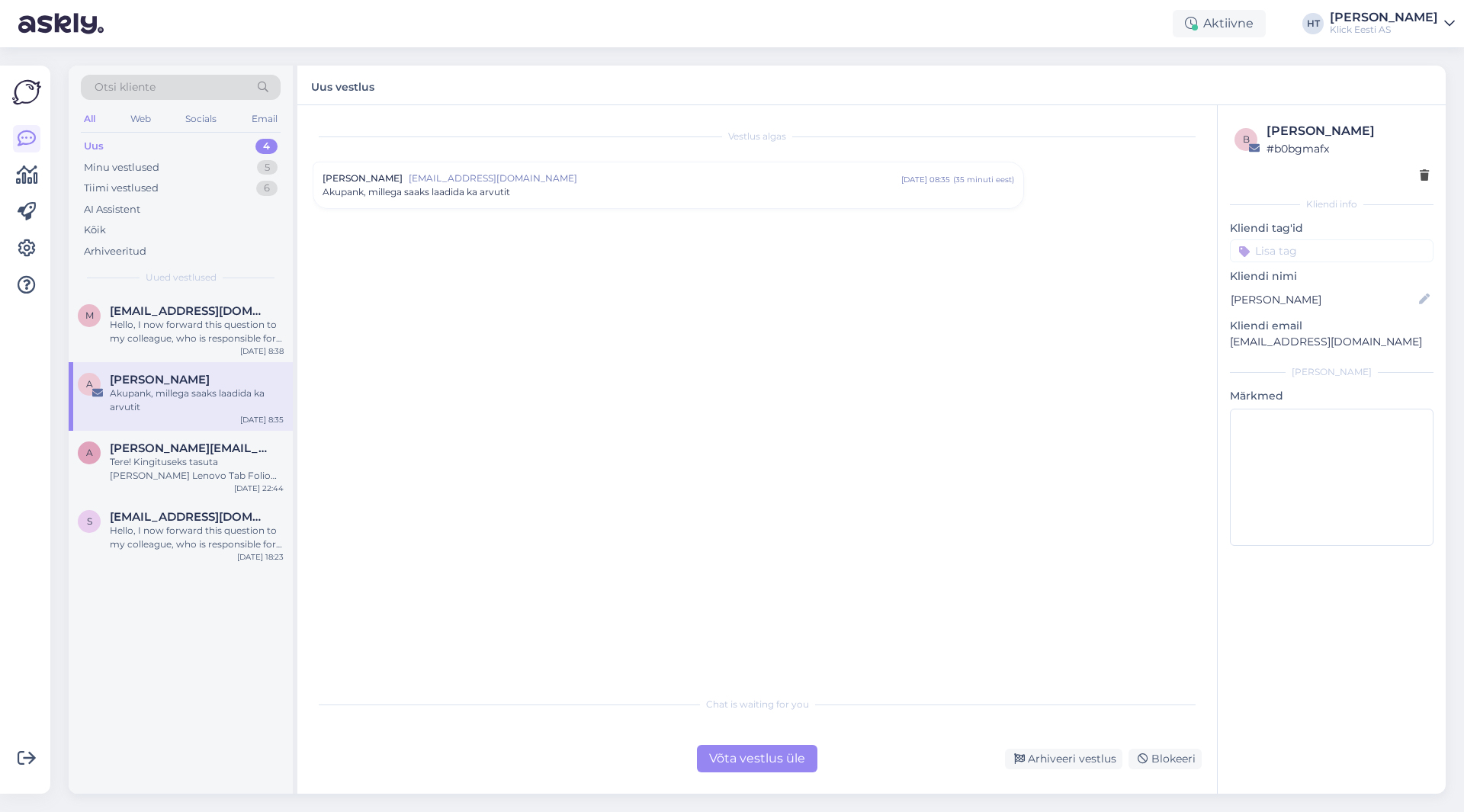
click at [509, 200] on div "[PERSON_NAME] [EMAIL_ADDRESS][DOMAIN_NAME] [DATE] 08:35 ( 35 minuti eest ) Akup…" at bounding box center [668, 185] width 710 height 46
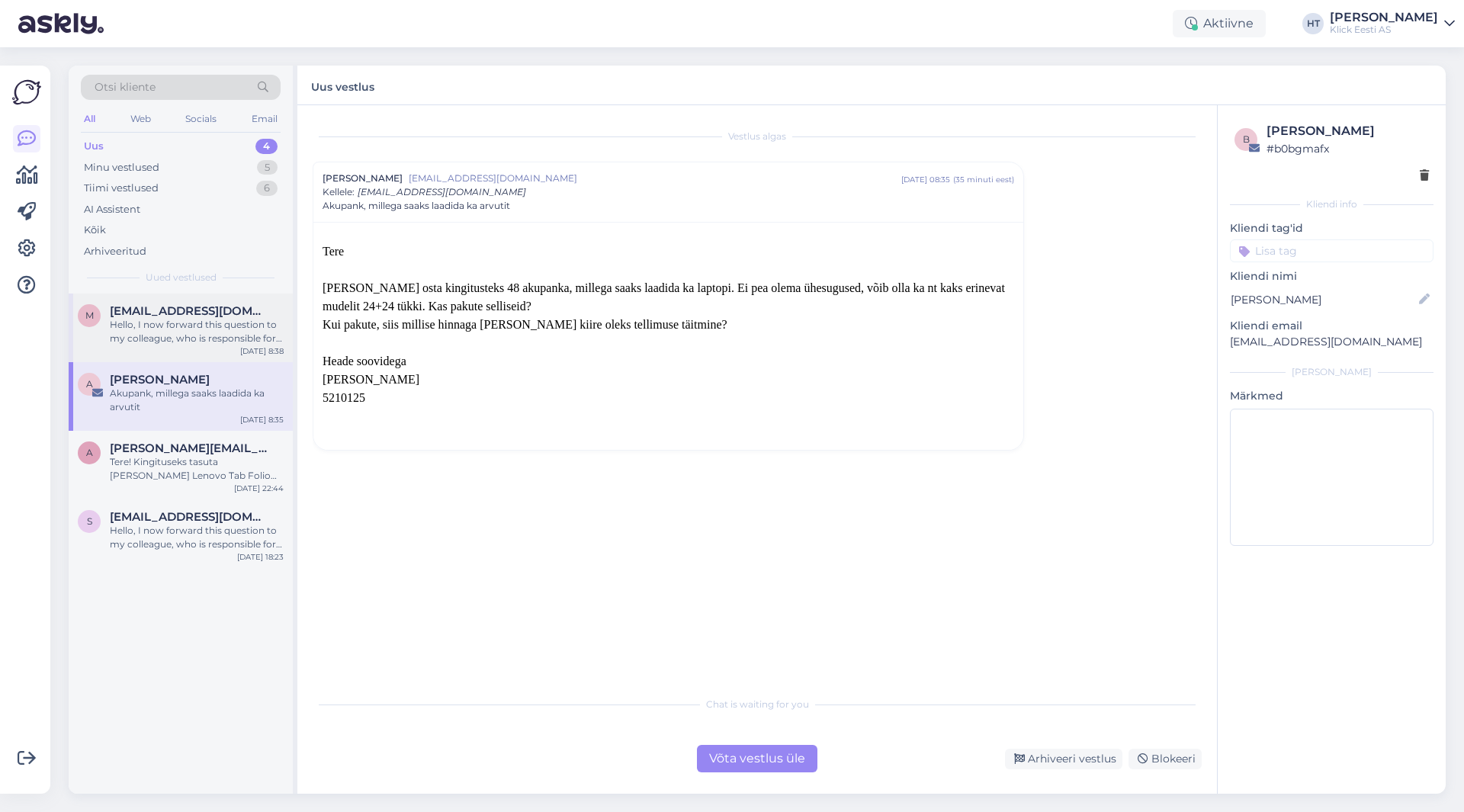
click at [197, 307] on span "[EMAIL_ADDRESS][DOMAIN_NAME]" at bounding box center [189, 311] width 159 height 14
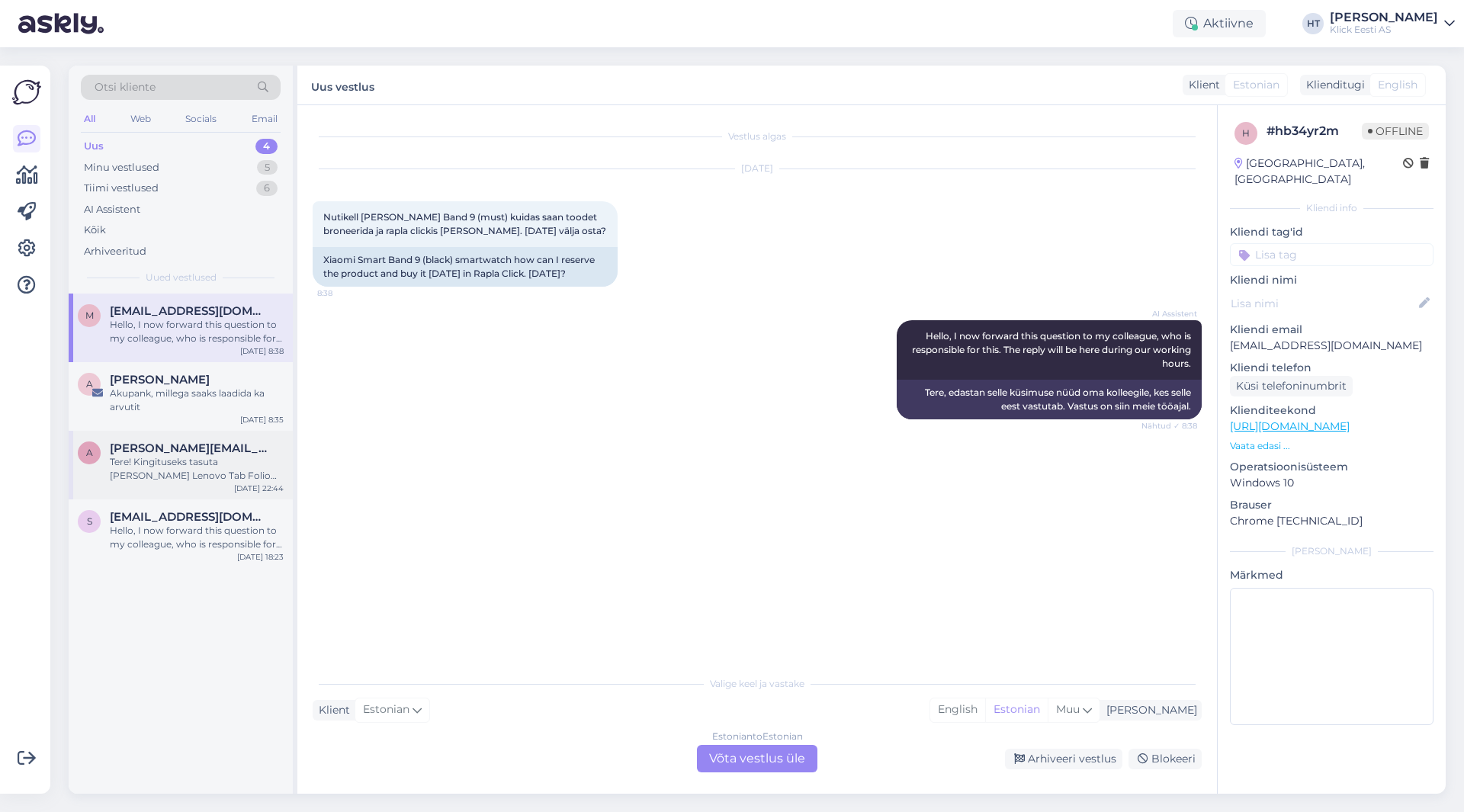
click at [230, 454] on span "[PERSON_NAME][EMAIL_ADDRESS][DOMAIN_NAME]" at bounding box center [189, 448] width 159 height 14
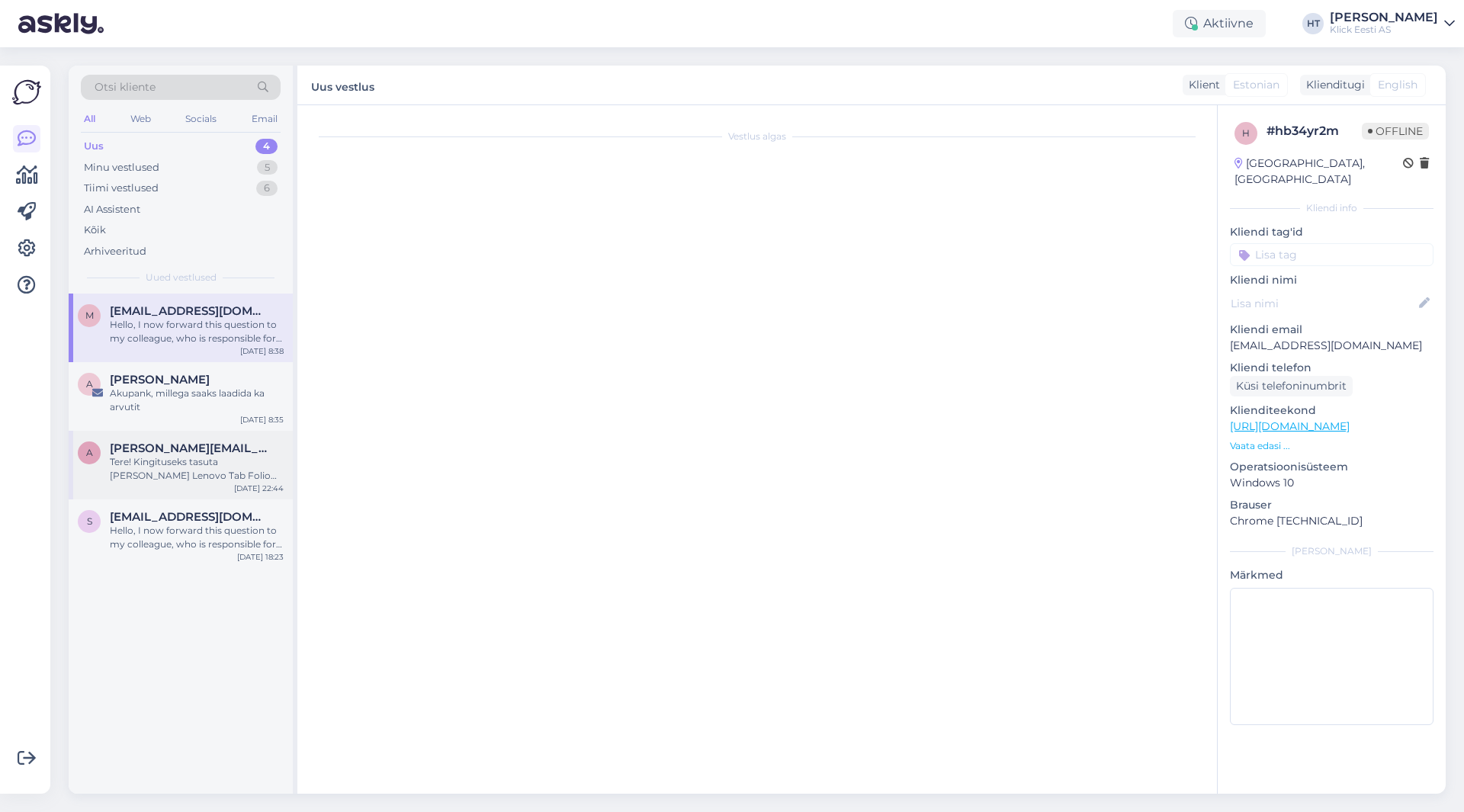
scroll to position [373, 0]
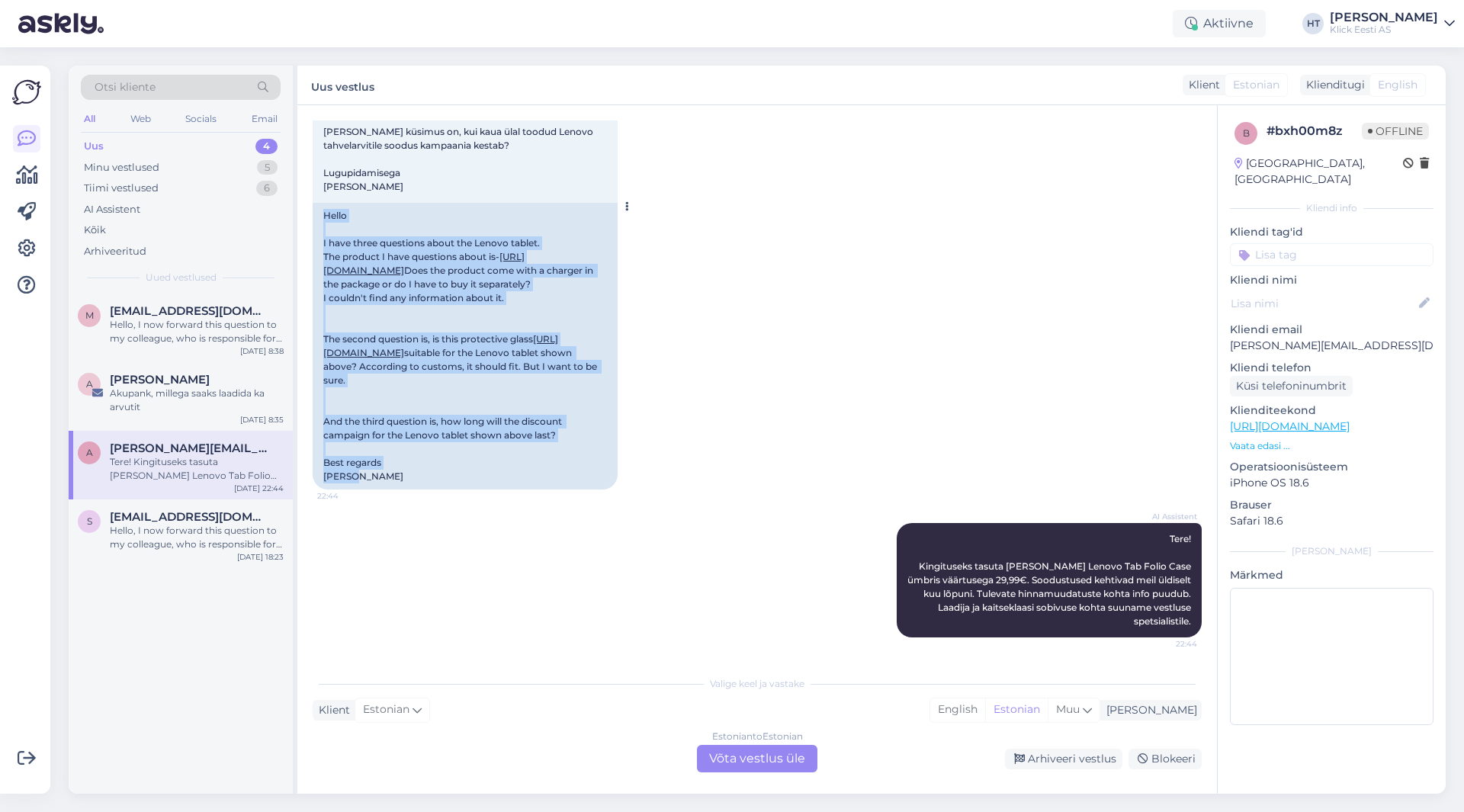
drag, startPoint x: 364, startPoint y: 483, endPoint x: 321, endPoint y: 167, distance: 318.9
click at [321, 203] on div "Hello I have three questions about the Lenovo tablet. The product I have questi…" at bounding box center [465, 346] width 305 height 287
click at [324, 203] on div "Hello I have three questions about the Lenovo tablet. The product I have questi…" at bounding box center [465, 346] width 305 height 287
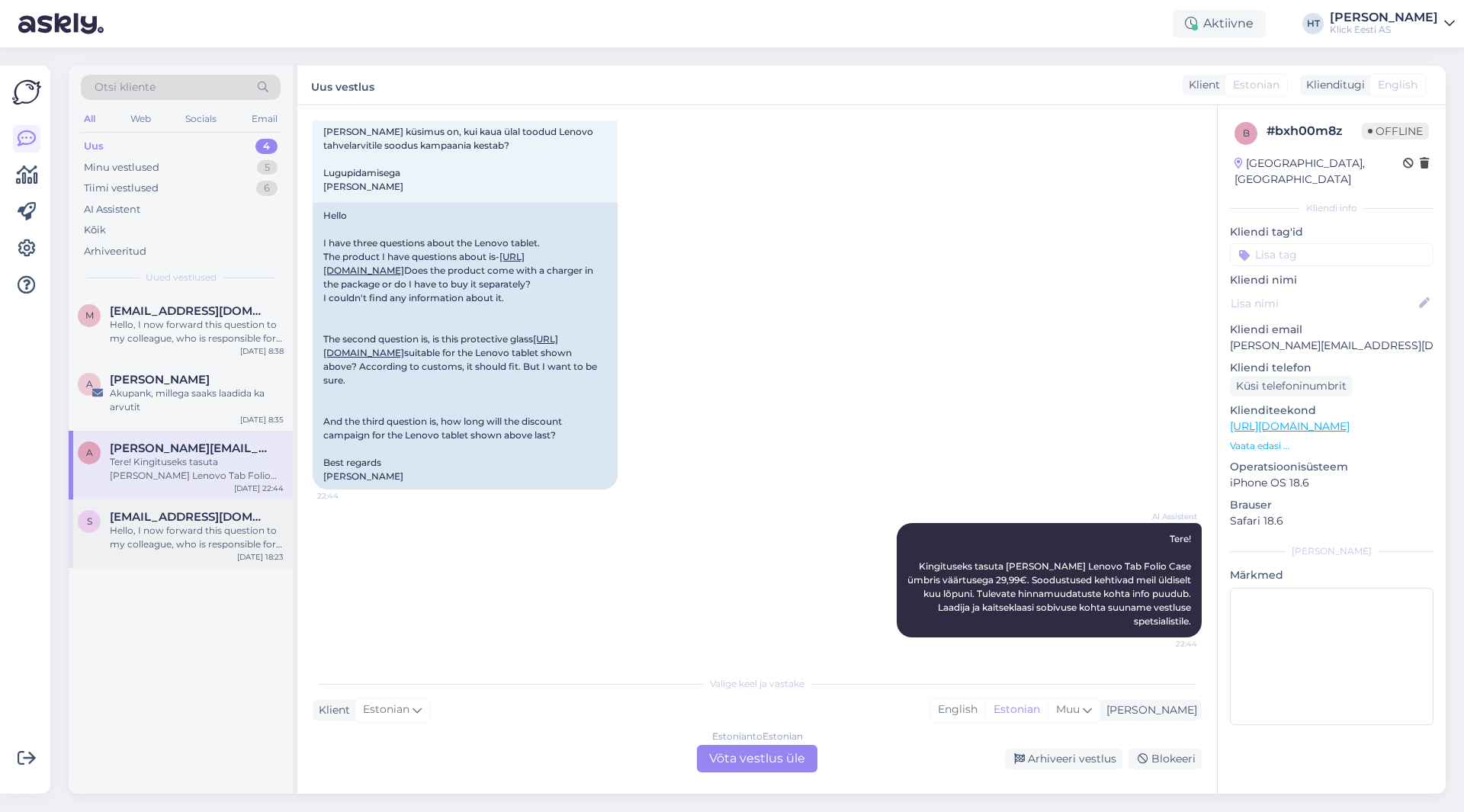
click at [193, 546] on div "Hello, I now forward this question to my colleague, who is responsible for this…" at bounding box center [196, 537] width 174 height 27
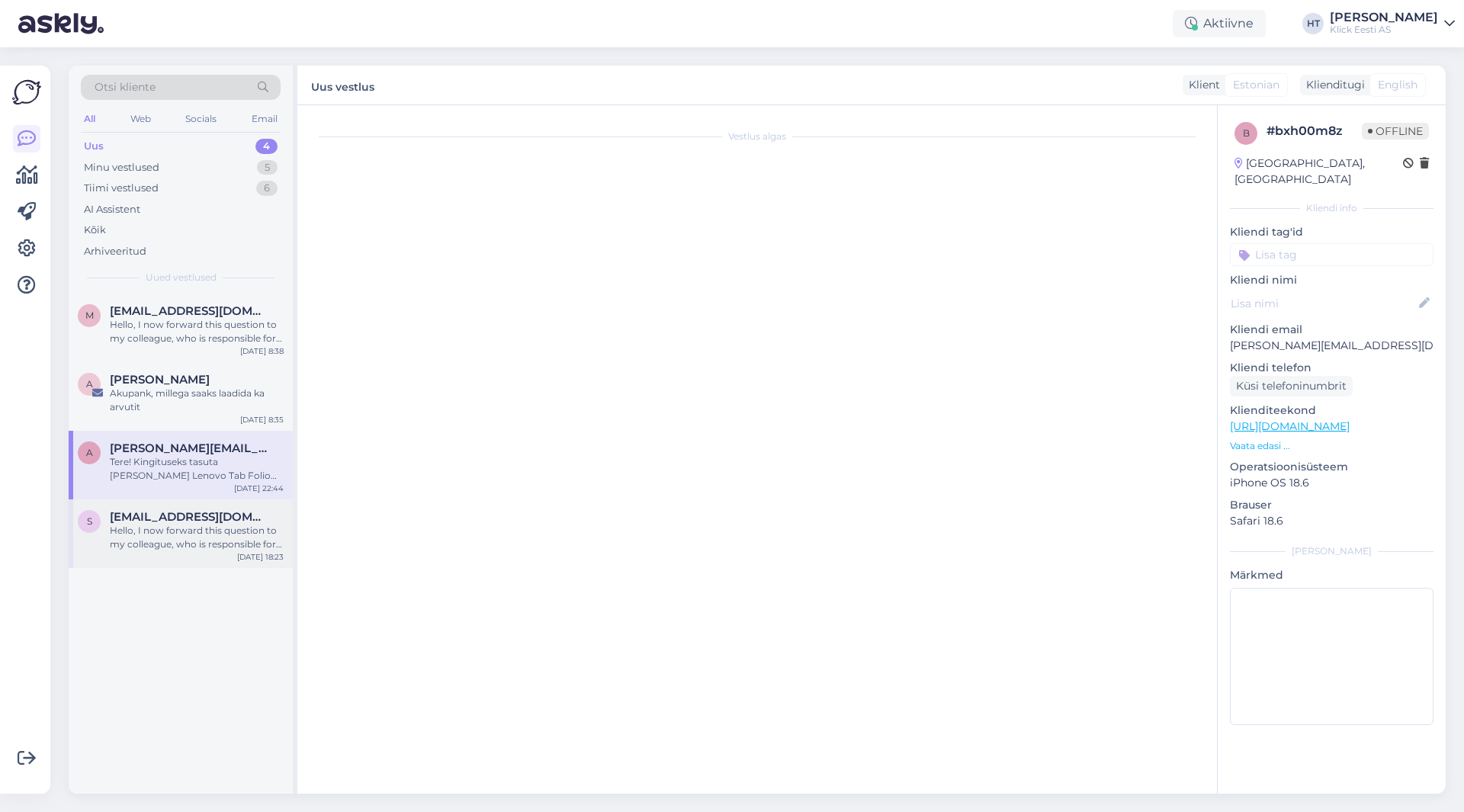
scroll to position [0, 0]
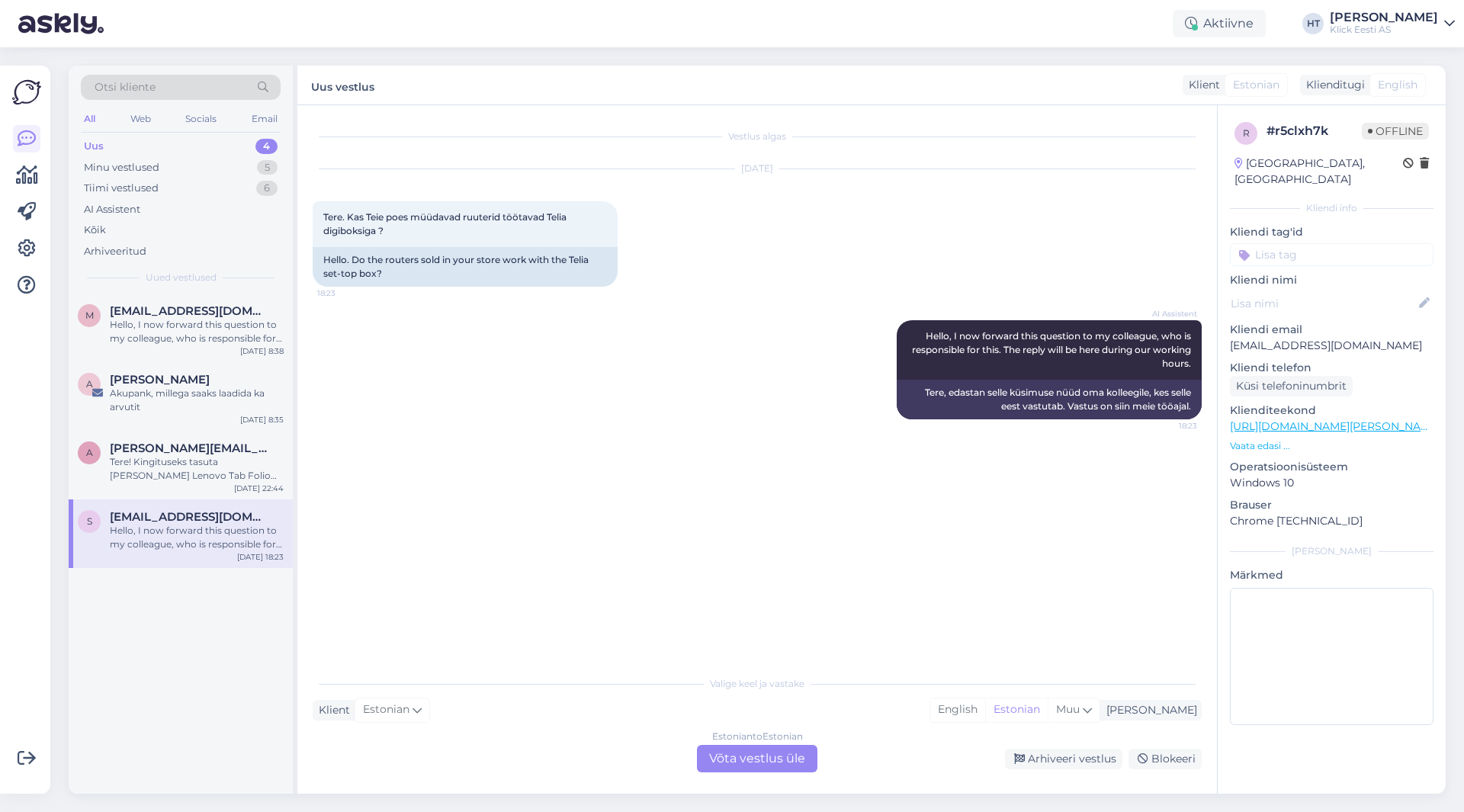
click at [1316, 338] on p "[EMAIL_ADDRESS][DOMAIN_NAME]" at bounding box center [1332, 345] width 204 height 16
copy p "[EMAIL_ADDRESS][DOMAIN_NAME]"
click at [653, 344] on div "AI Assistent Hello, I now forward this question to my colleague, who is respons…" at bounding box center [757, 370] width 890 height 133
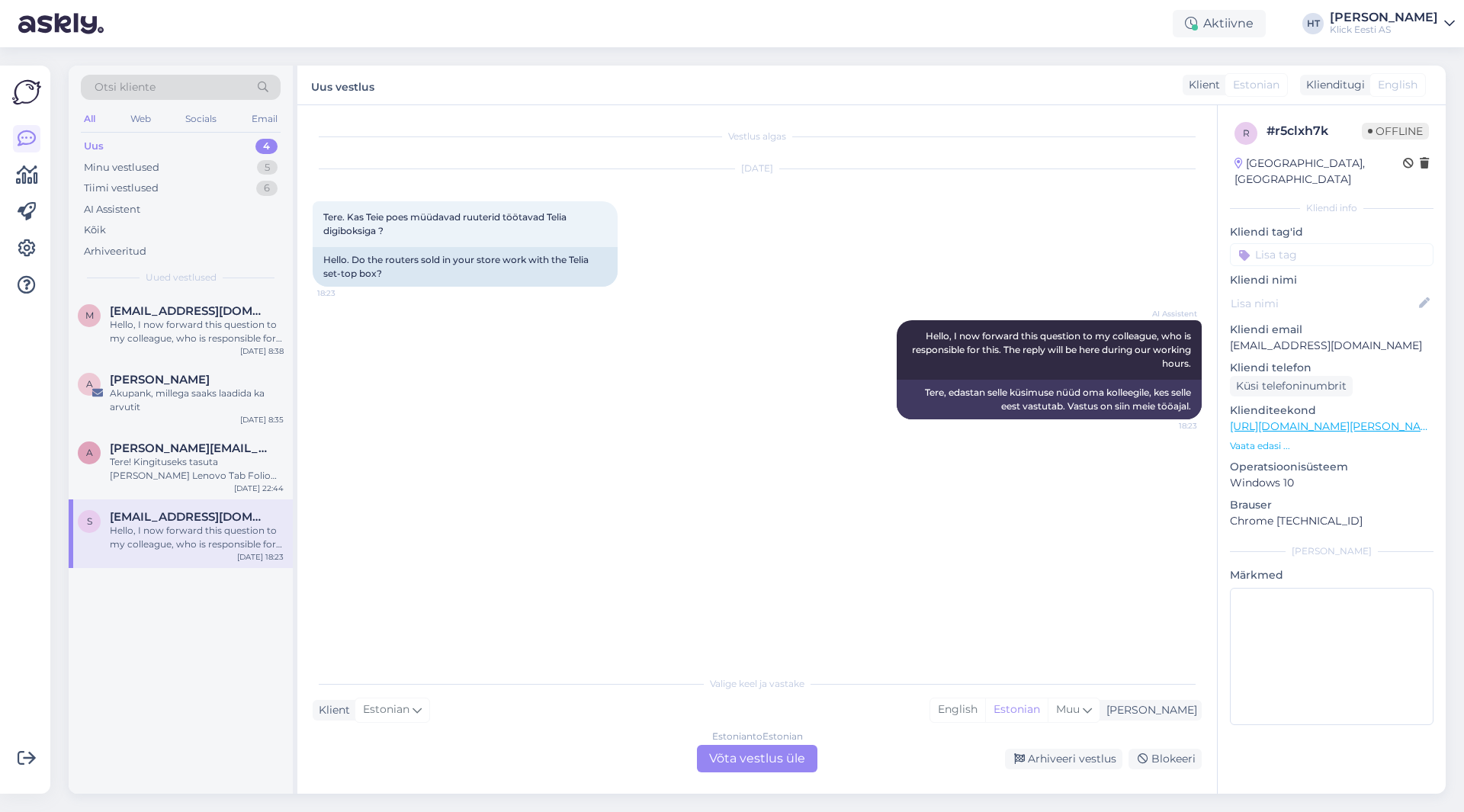
click at [196, 81] on div "Otsi kliente" at bounding box center [181, 87] width 200 height 25
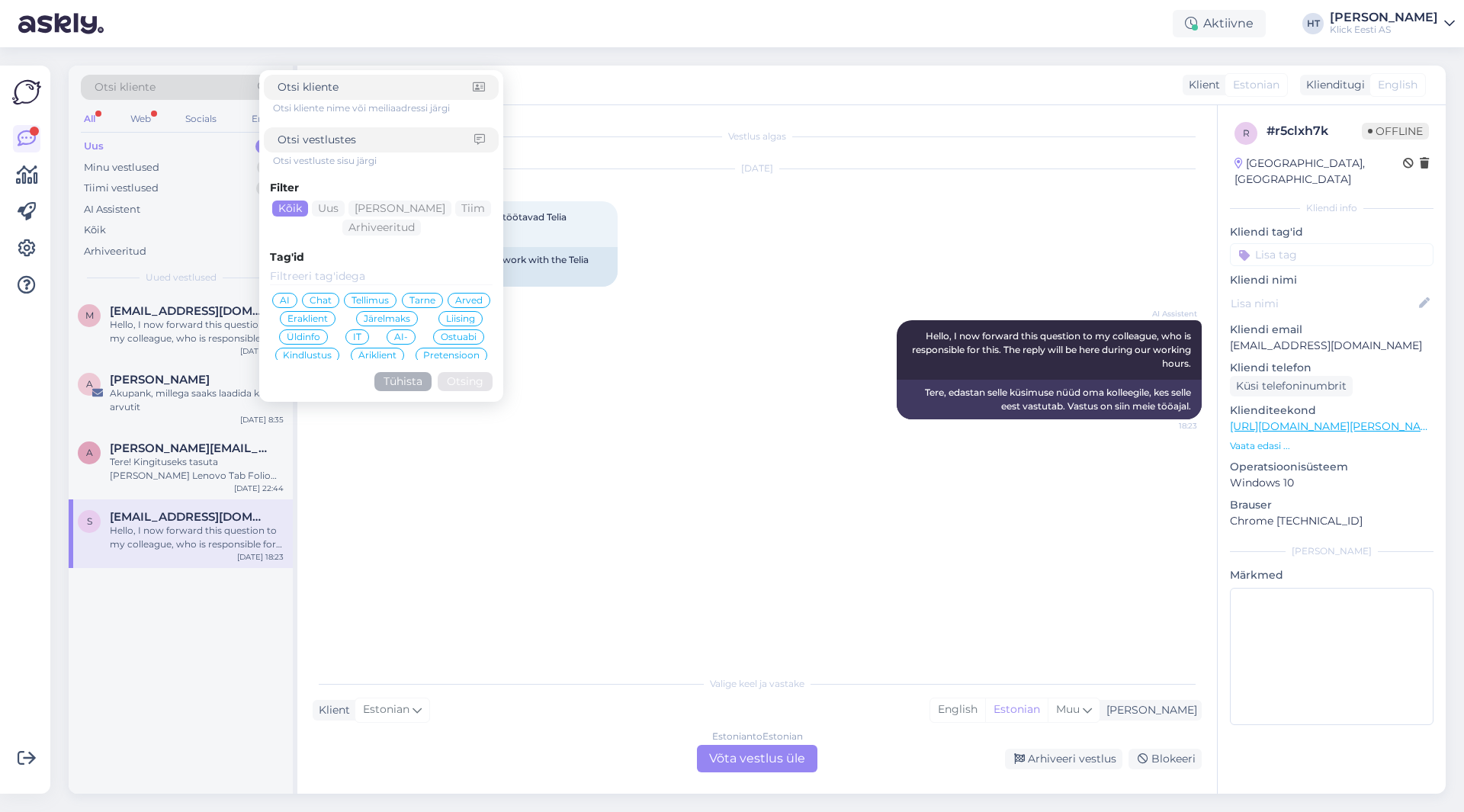
click at [342, 94] on input at bounding box center [375, 87] width 196 height 16
type input "[EMAIL_ADDRESS][DOMAIN_NAME]"
click button "Otsing" at bounding box center [465, 382] width 55 height 19
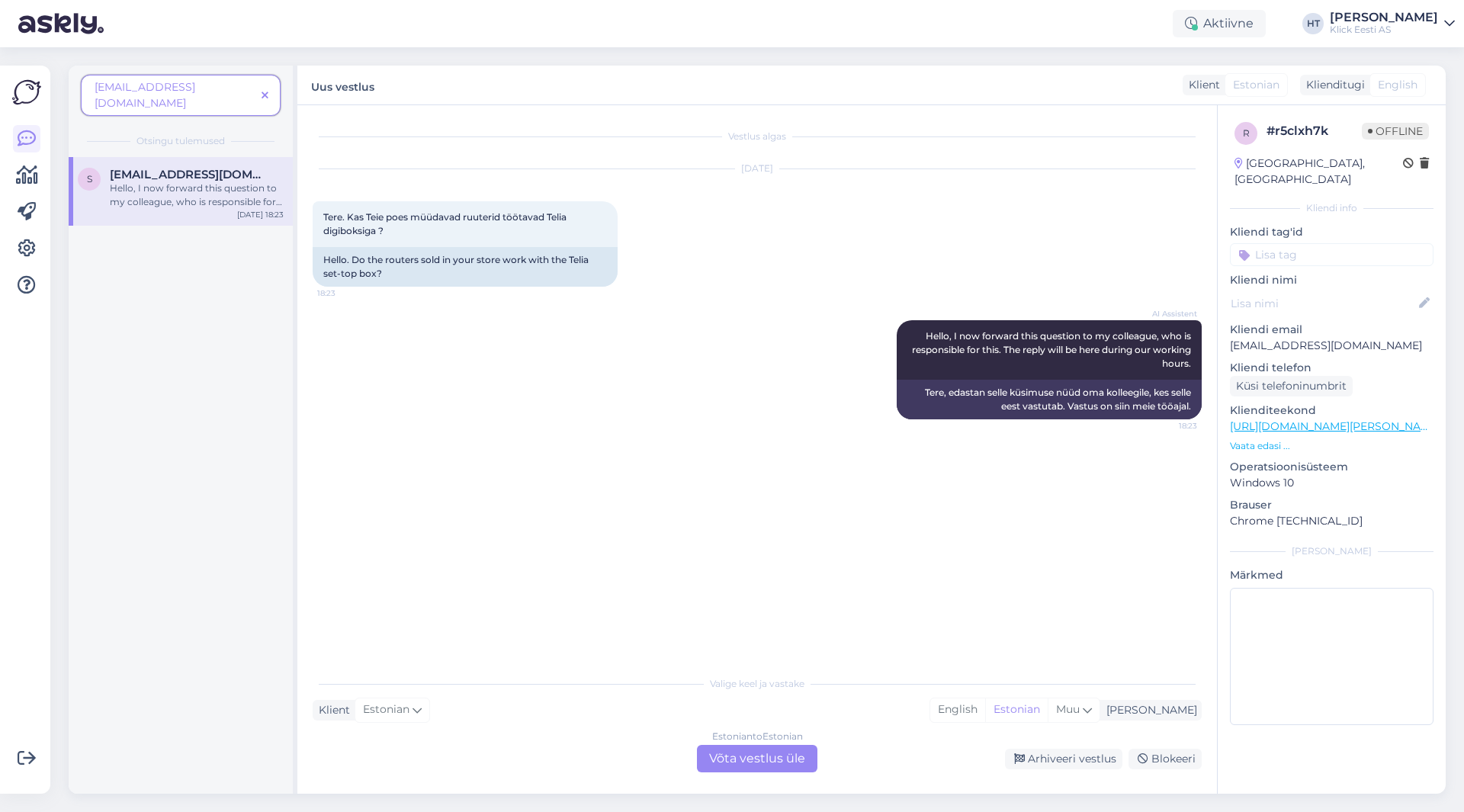
click at [261, 88] on span at bounding box center [265, 95] width 19 height 16
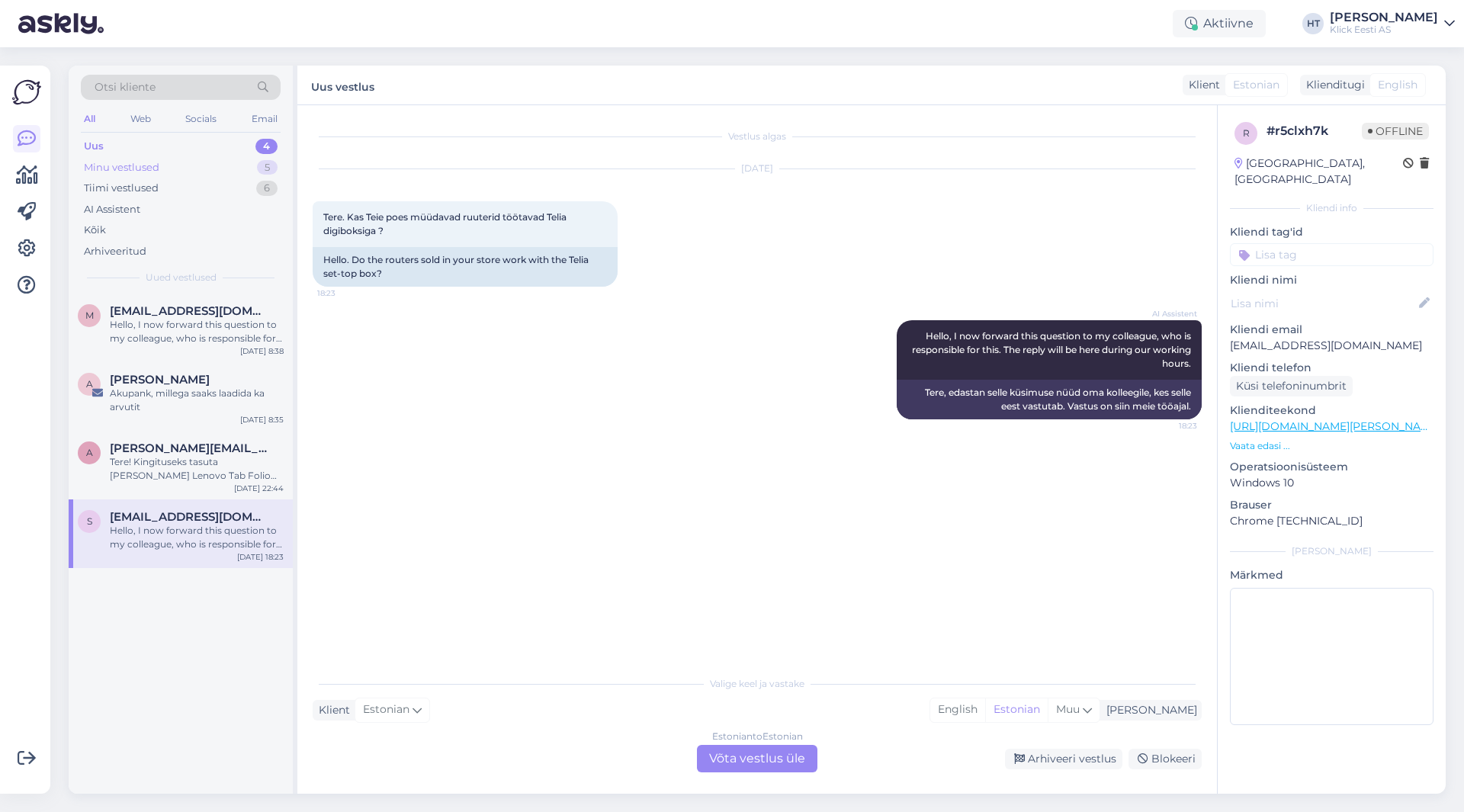
click at [184, 163] on div "Minu vestlused 5" at bounding box center [181, 167] width 200 height 22
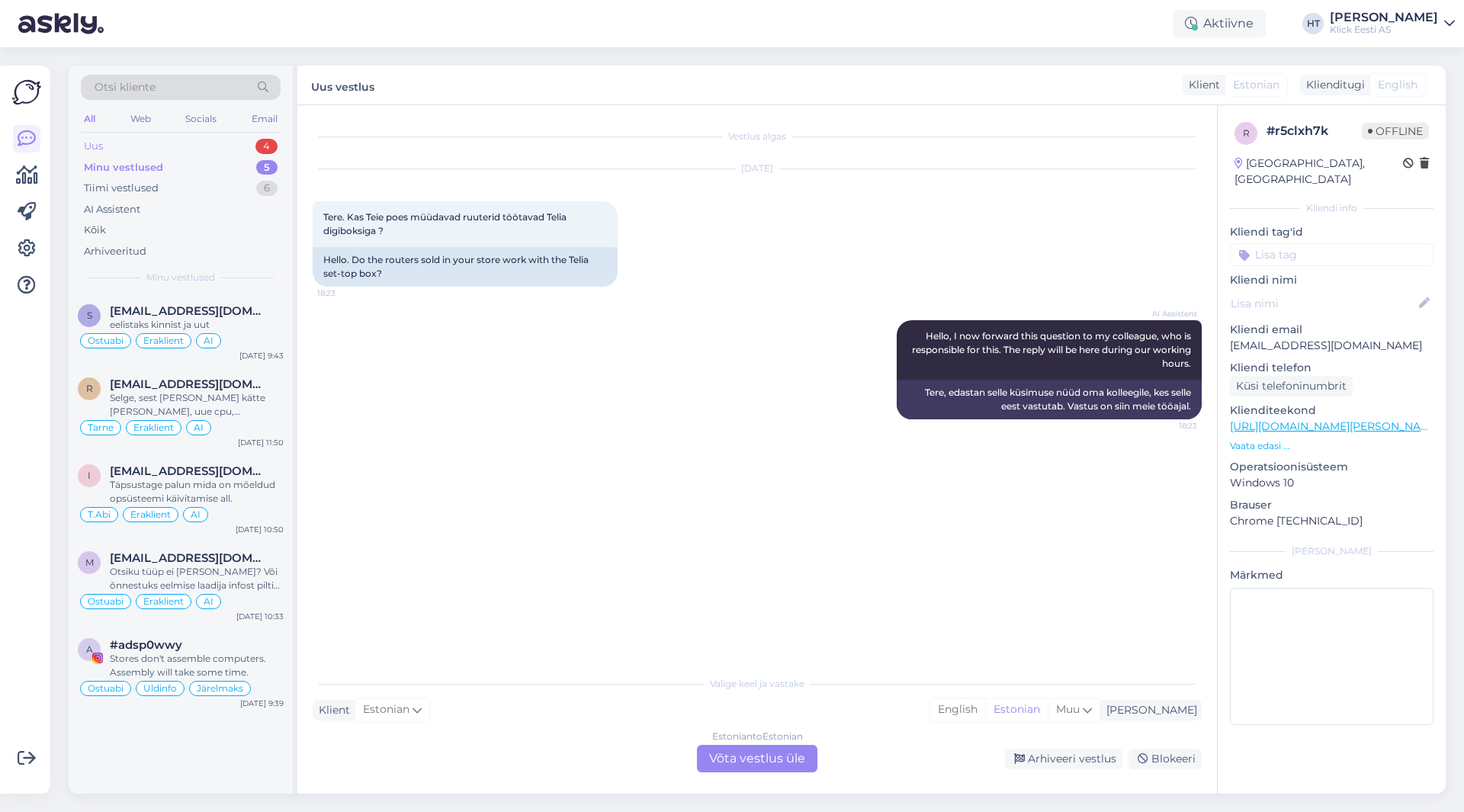
click at [209, 150] on div "Uus 4" at bounding box center [181, 146] width 200 height 22
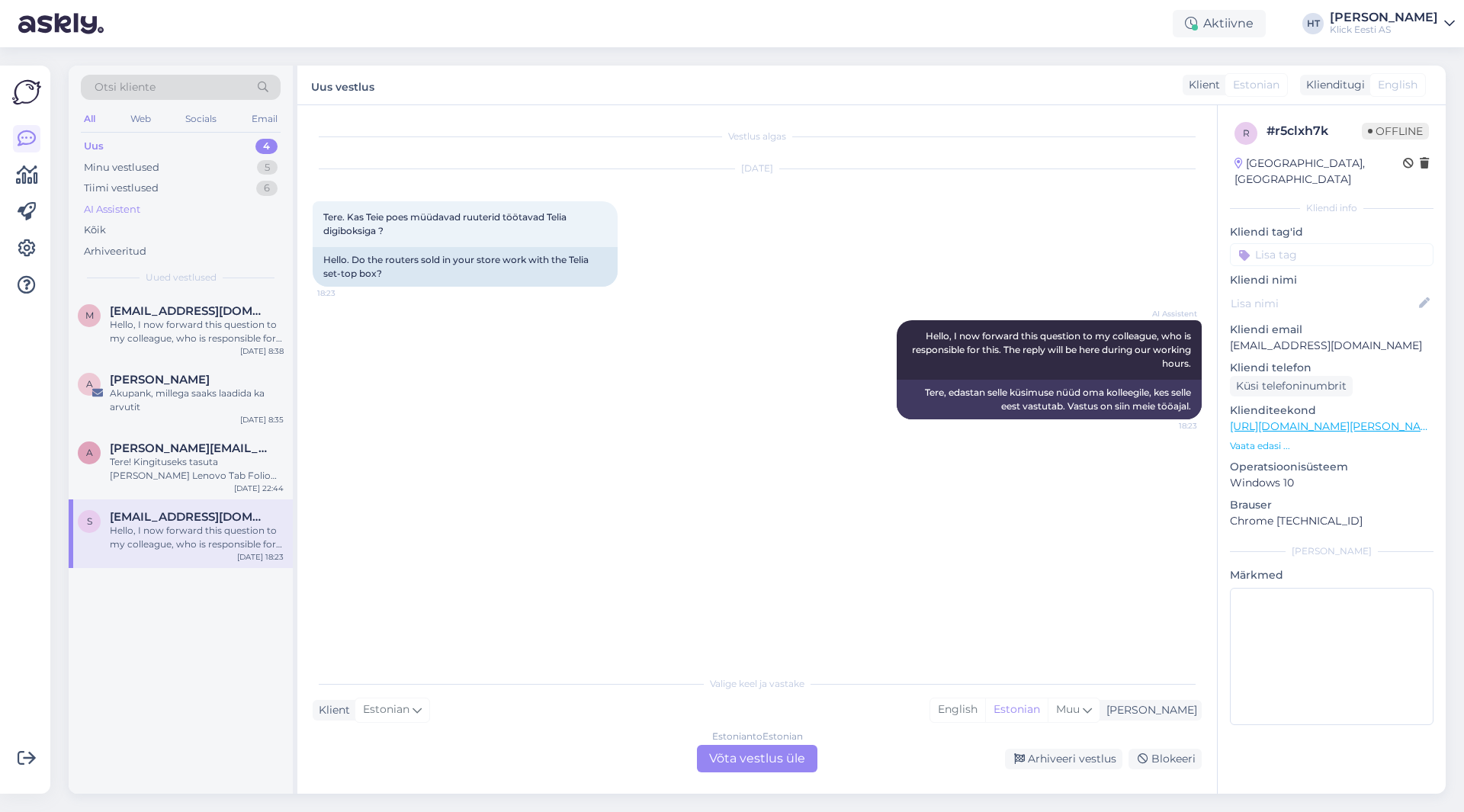
click at [229, 210] on div "AI Assistent" at bounding box center [181, 210] width 200 height 22
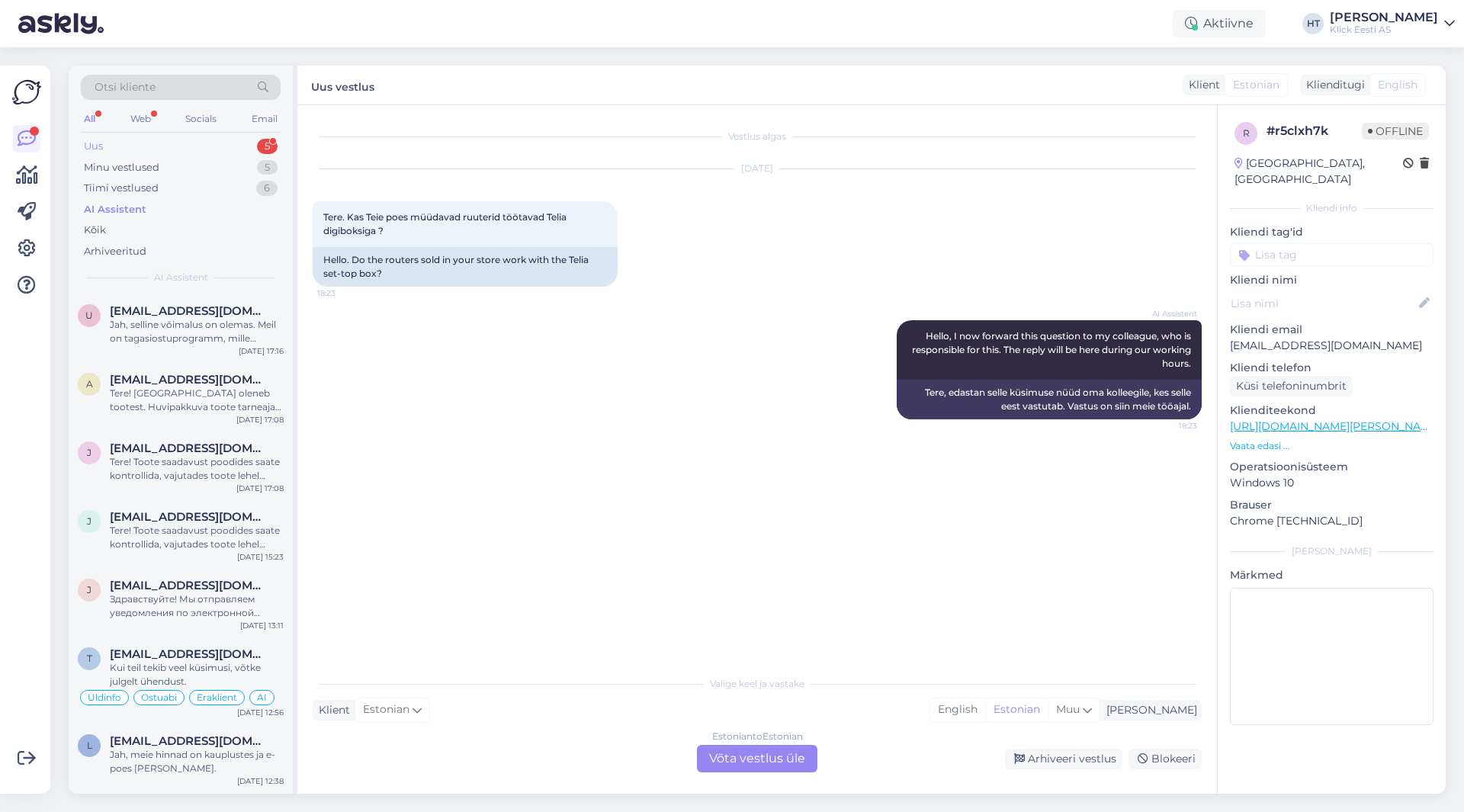
click at [245, 138] on div "Uus 5" at bounding box center [181, 146] width 200 height 22
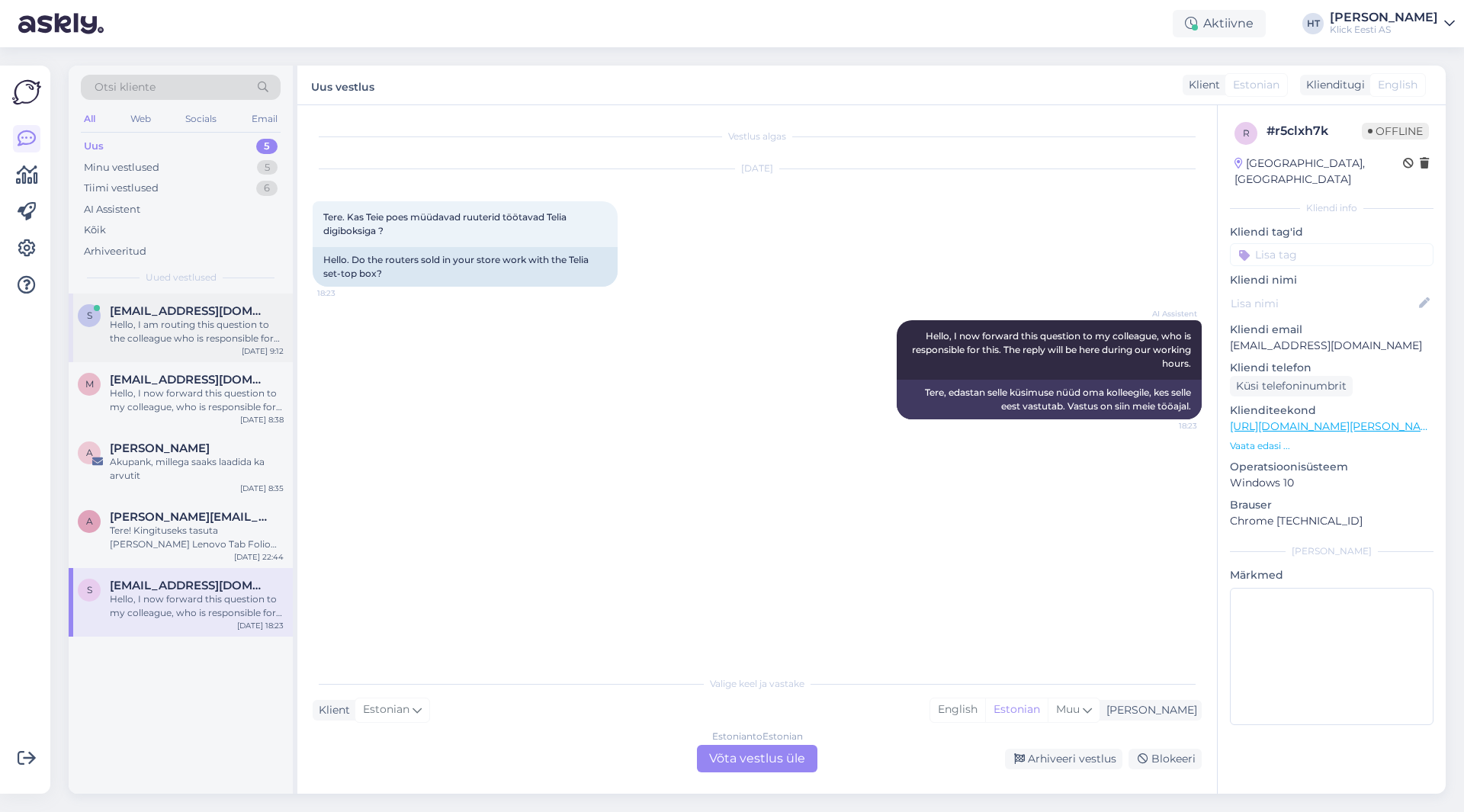
click at [224, 309] on span "[EMAIL_ADDRESS][DOMAIN_NAME]" at bounding box center [189, 311] width 159 height 14
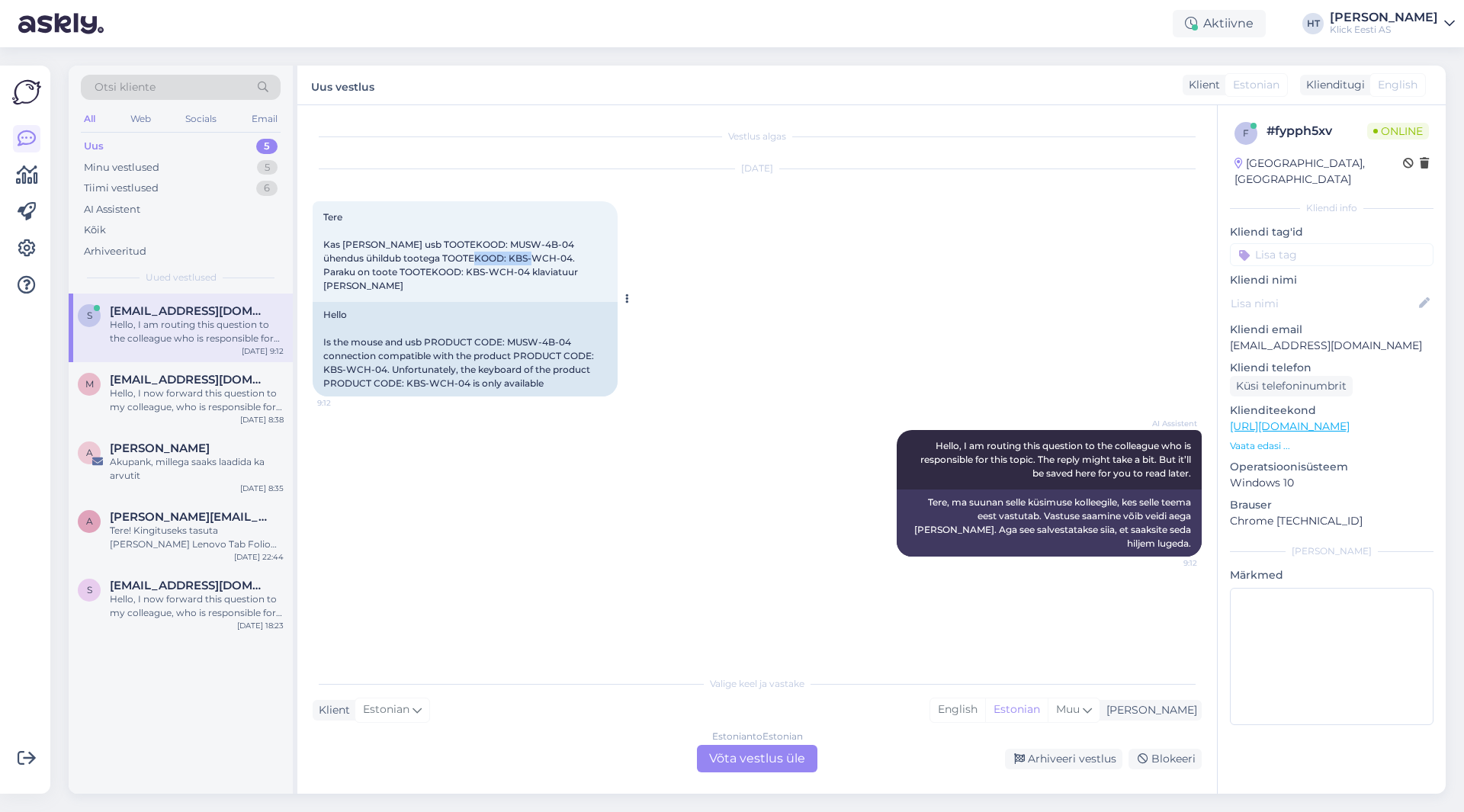
drag, startPoint x: 428, startPoint y: 254, endPoint x: 489, endPoint y: 256, distance: 61.0
click at [489, 256] on span "Tere Kas [PERSON_NAME] usb TOOTEKOOD: MUSW-4B-04 ühendus ühildub tootega TOOTEK…" at bounding box center [452, 252] width 257 height 80
copy span "KBS-WCH-04"
click at [456, 242] on span "Tere Kas [PERSON_NAME] usb TOOTEKOOD: MUSW-4B-04 ühendus ühildub tootega TOOTEK…" at bounding box center [452, 252] width 257 height 80
drag, startPoint x: 457, startPoint y: 244, endPoint x: 518, endPoint y: 241, distance: 61.1
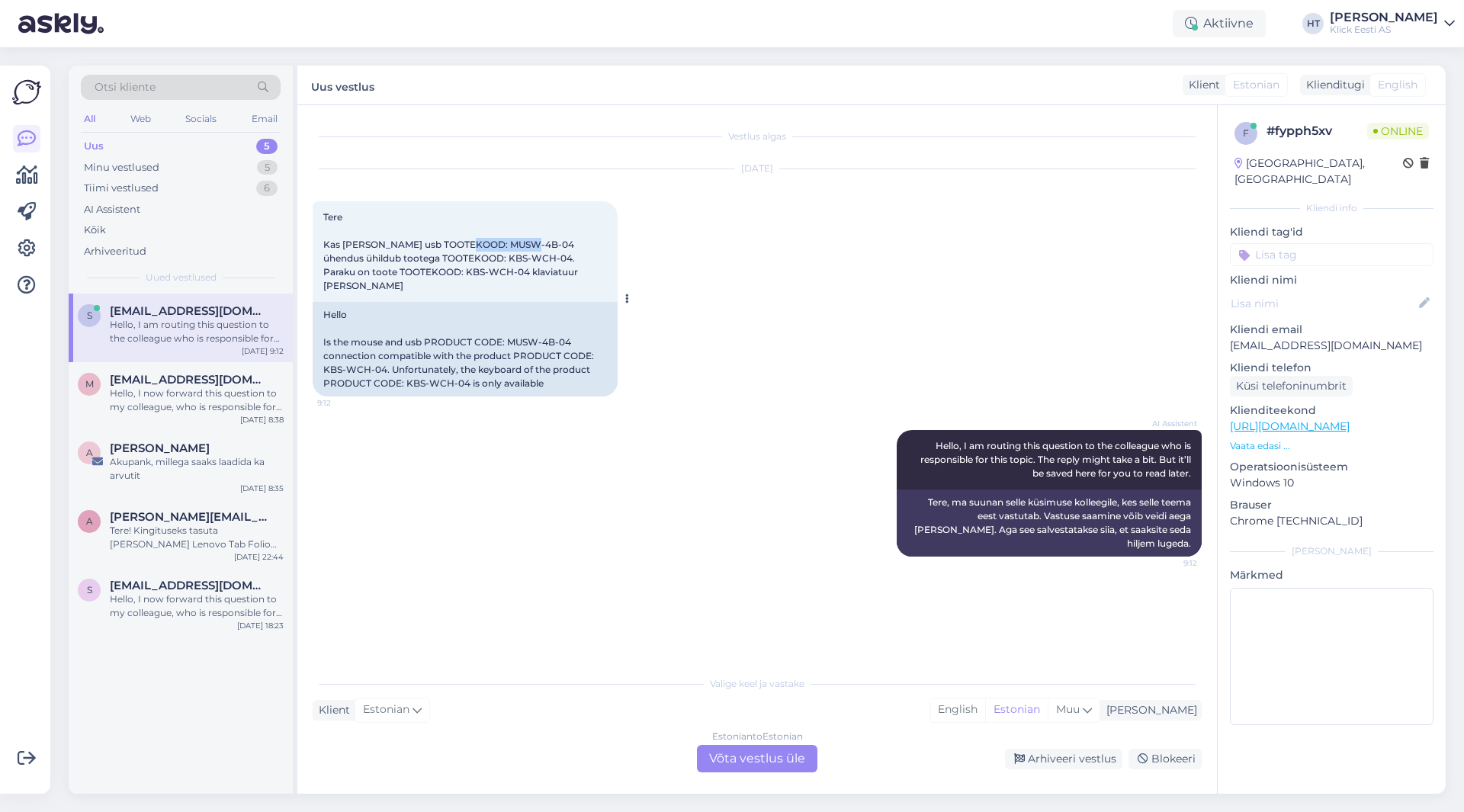
click at [518, 241] on span "Tere Kas [PERSON_NAME] usb TOOTEKOOD: MUSW-4B-04 ühendus ühildub tootega TOOTEK…" at bounding box center [452, 252] width 257 height 80
copy span "MUSW-4B-04"
click at [734, 378] on div "[DATE] Tere Kas [PERSON_NAME] usb TOOTEKOOD: MUSW-4B-04 ühendus ühildub tootega…" at bounding box center [757, 283] width 890 height 261
click at [749, 752] on div "Estonian to Estonian Võta vestlus üle" at bounding box center [757, 759] width 121 height 27
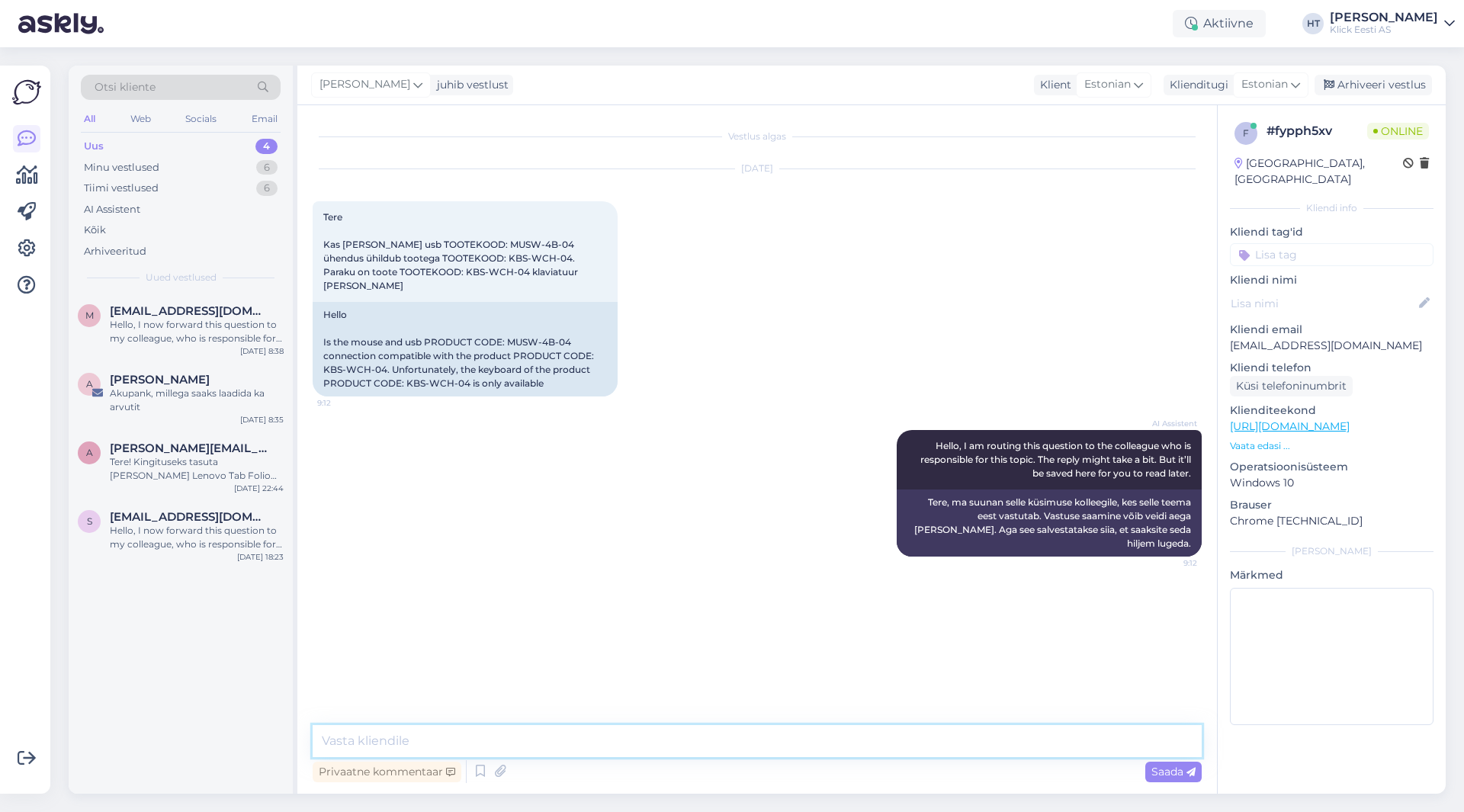
click at [748, 749] on textarea at bounding box center [757, 741] width 890 height 32
type textarea "[PERSON_NAME] eraldi vastuvõtjat. Teiste komplektidega ei ühildu."
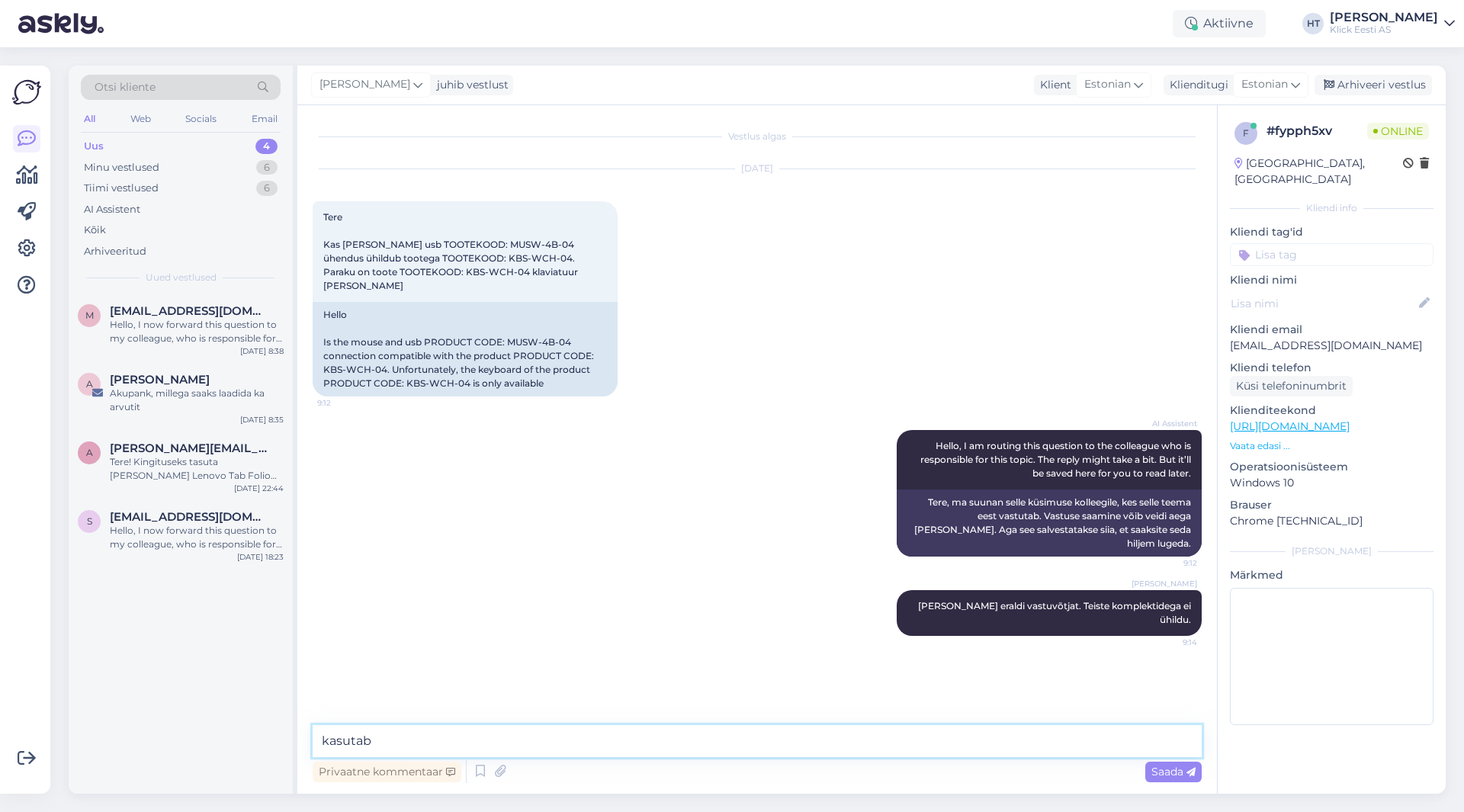
type textarea "kasutab*"
click at [220, 326] on div "Hello, I now forward this question to my colleague, who is responsible for this…" at bounding box center [196, 331] width 174 height 27
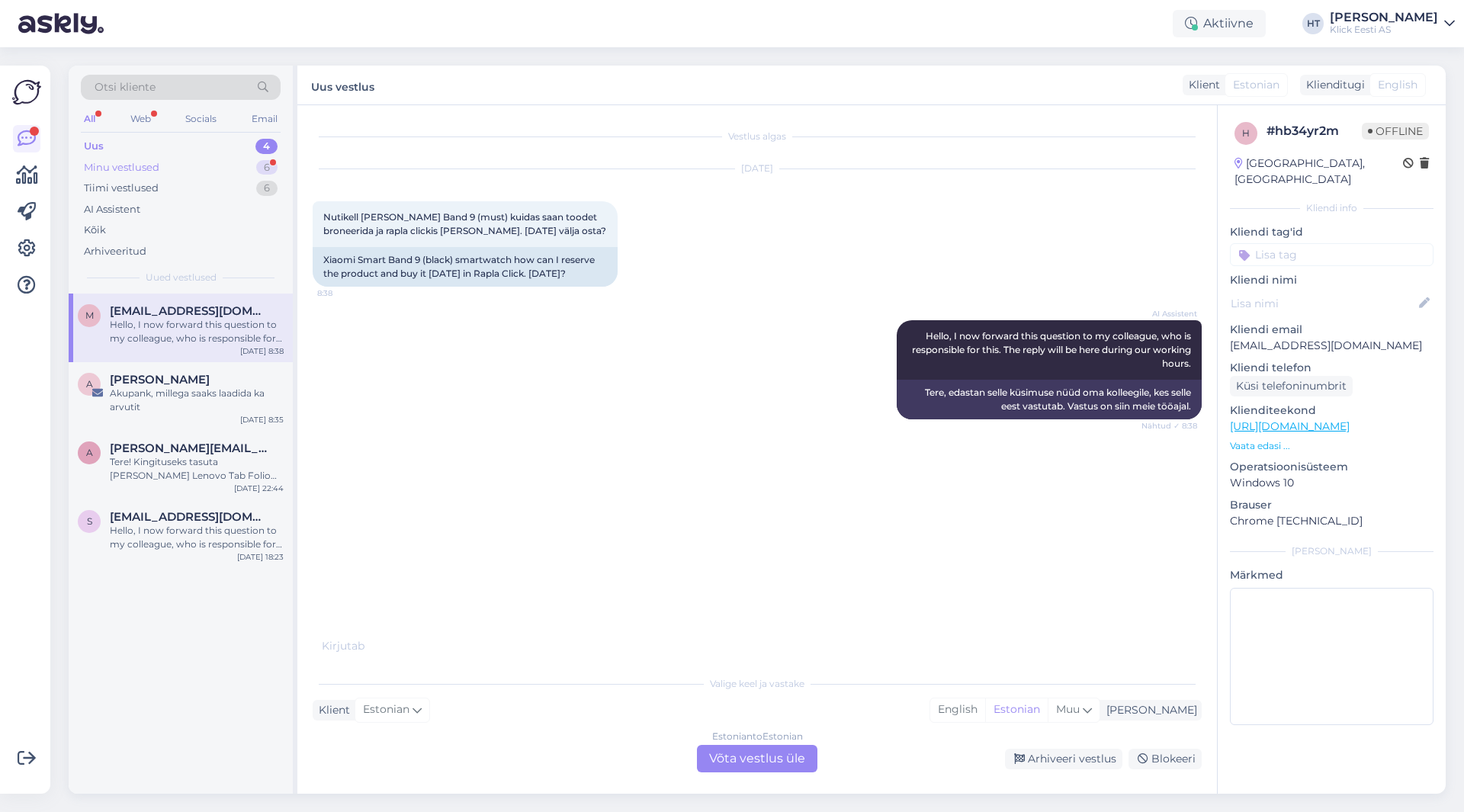
click at [252, 166] on div "Minu vestlused 6" at bounding box center [181, 167] width 200 height 22
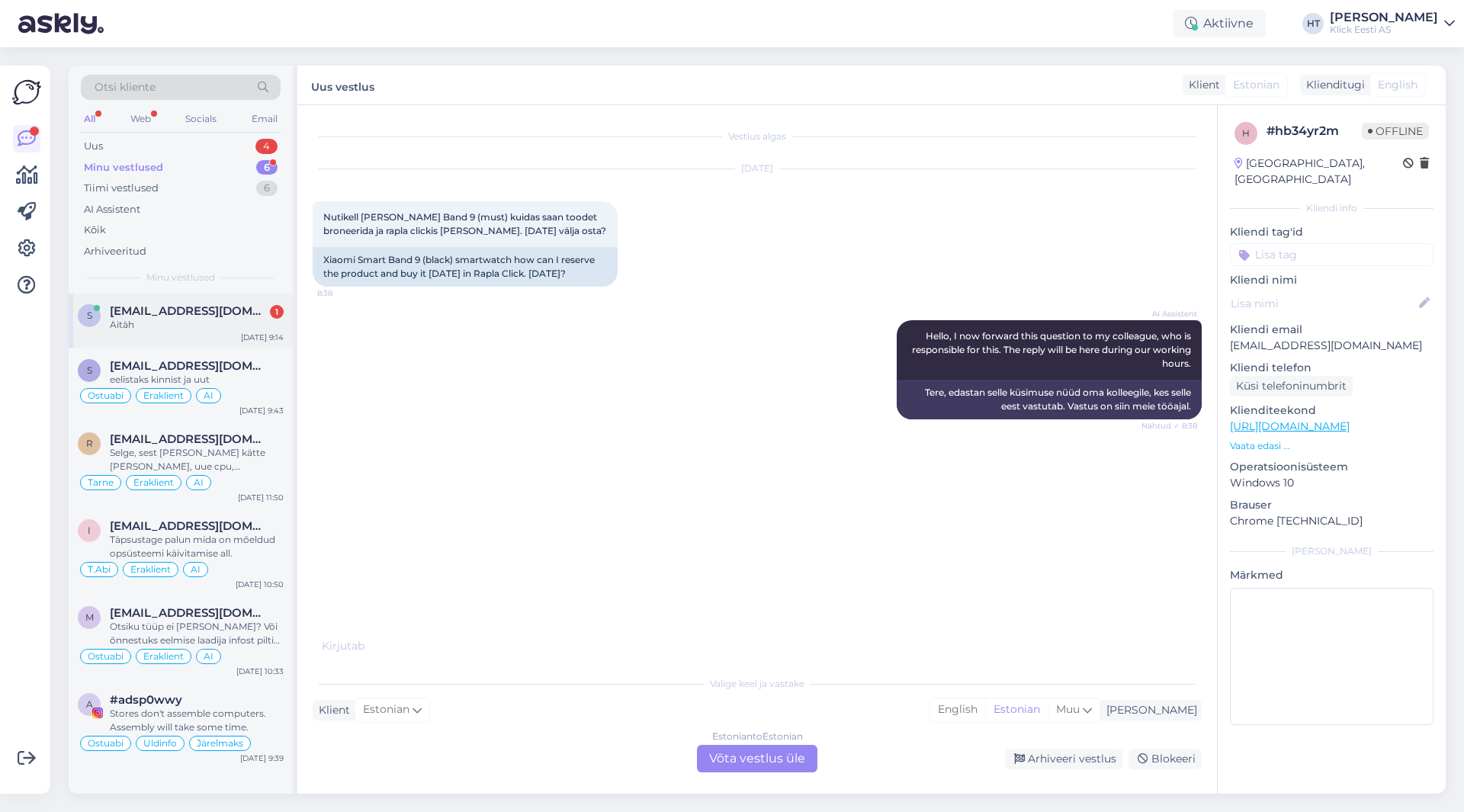
click at [258, 322] on div "Aitäh" at bounding box center [196, 325] width 174 height 14
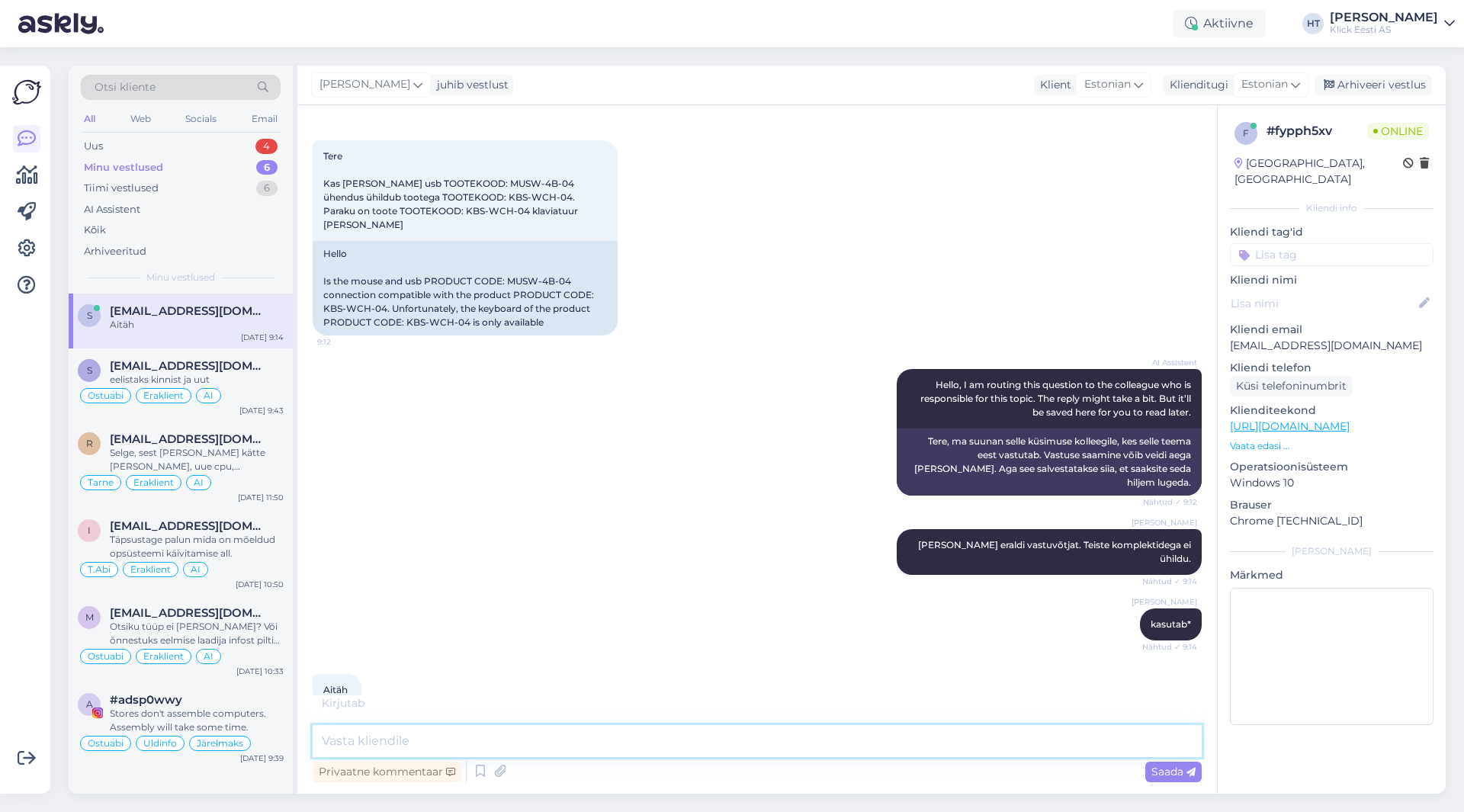
click at [767, 743] on textarea at bounding box center [757, 741] width 890 height 32
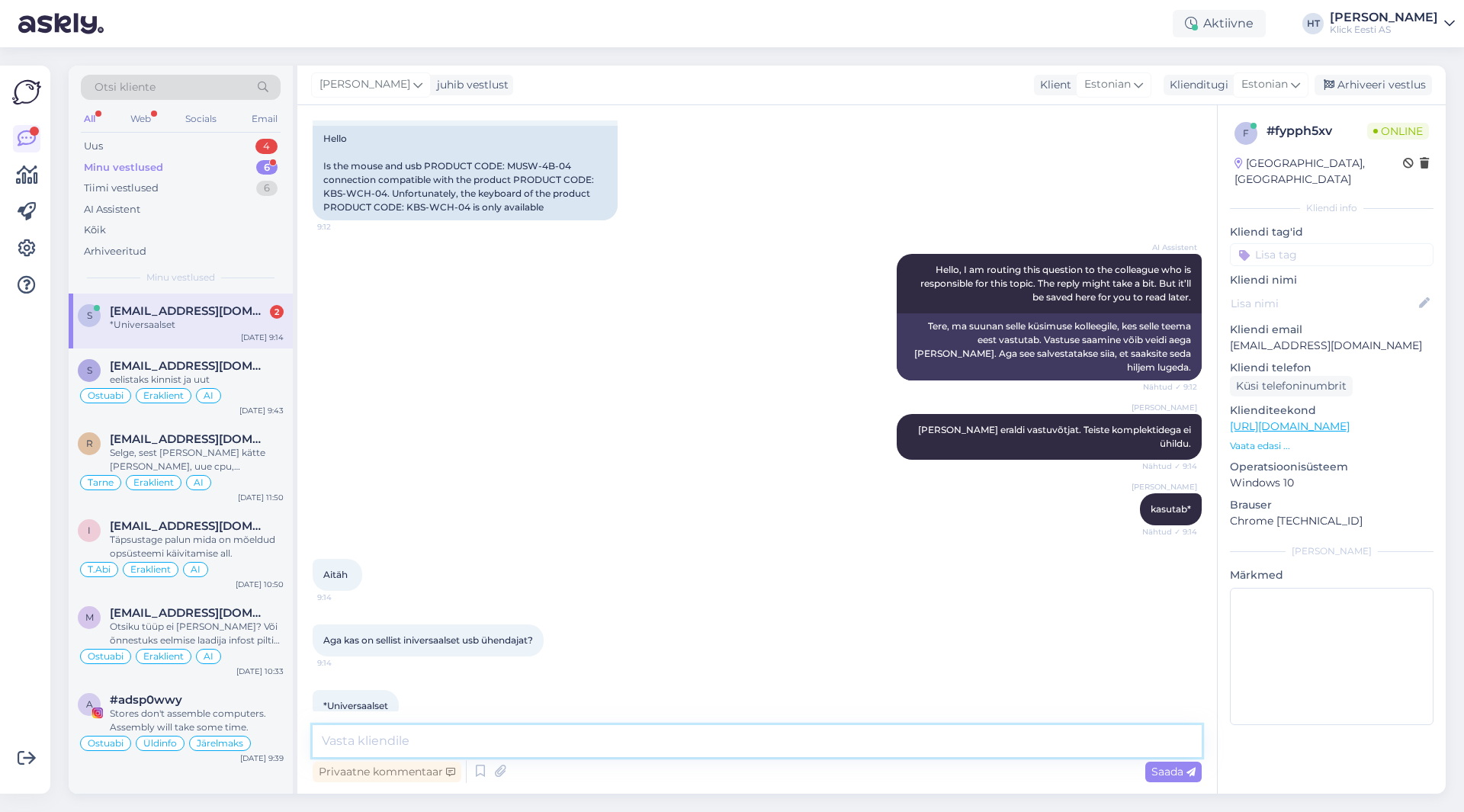
click at [559, 744] on textarea at bounding box center [757, 741] width 890 height 32
type textarea "Igal tootjal on enda omad. Universaalset ei leidu."
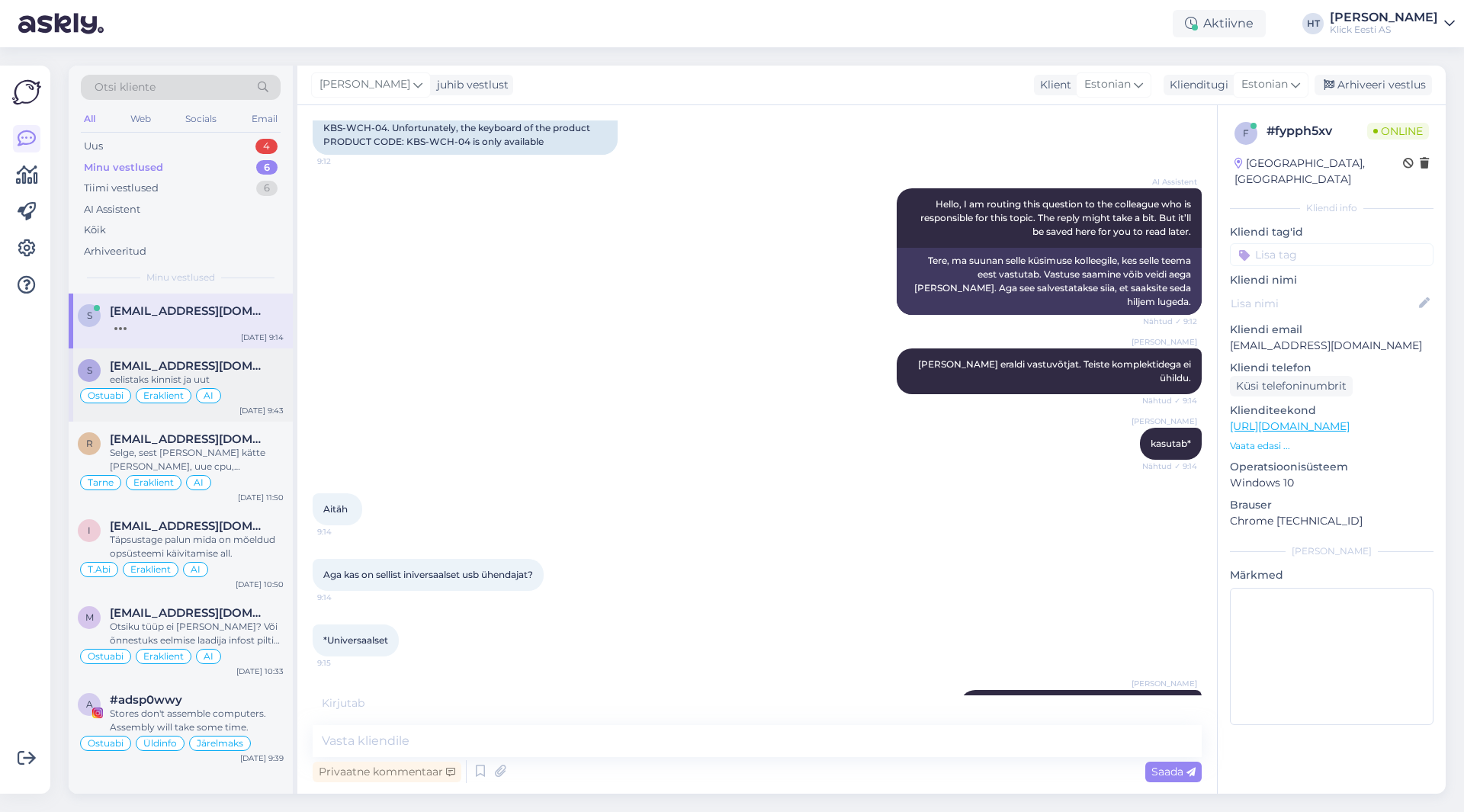
click at [234, 377] on div "eelistaks kinnist ja uut" at bounding box center [196, 380] width 174 height 14
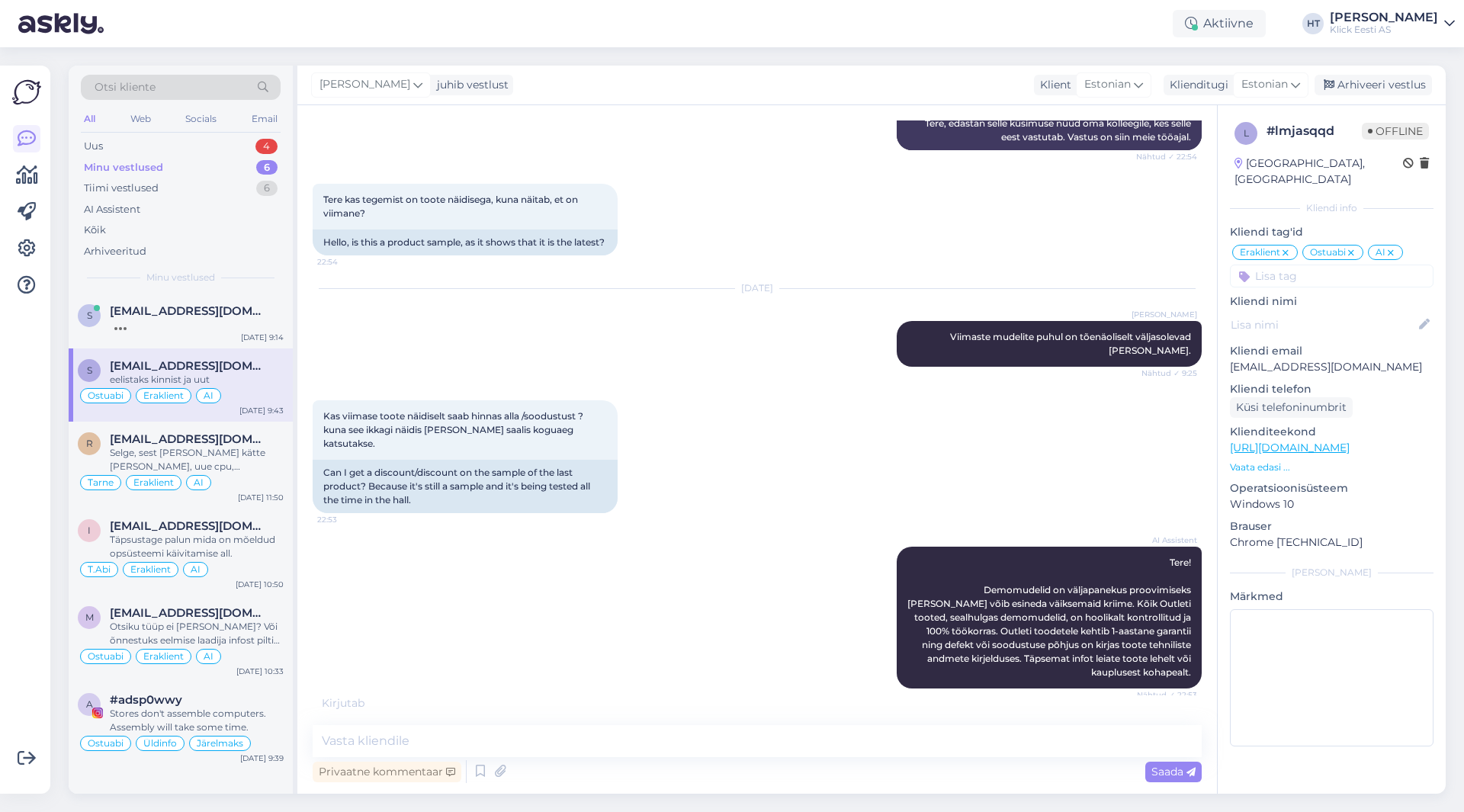
scroll to position [1393, 0]
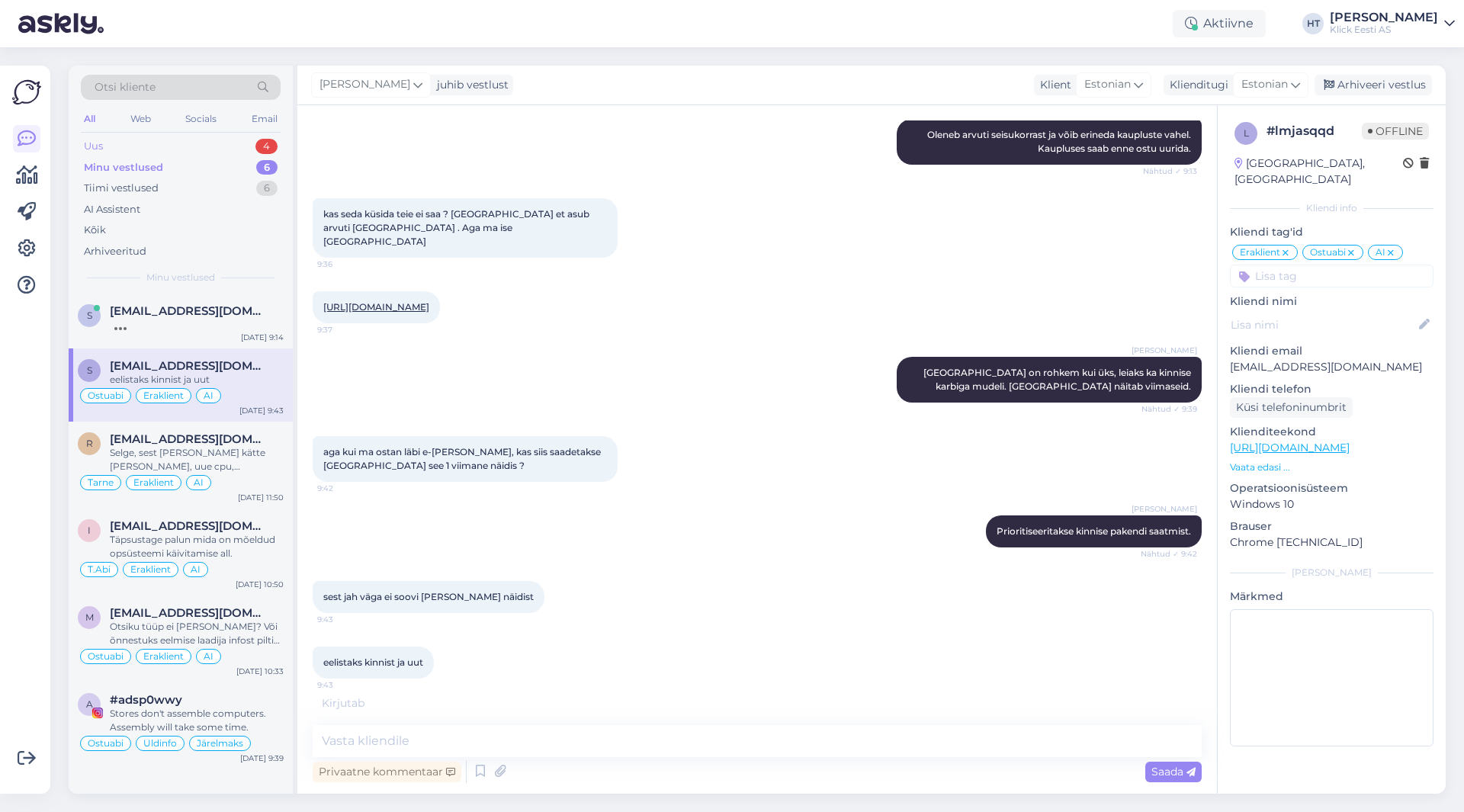
click at [238, 152] on div "Uus 4" at bounding box center [181, 146] width 200 height 22
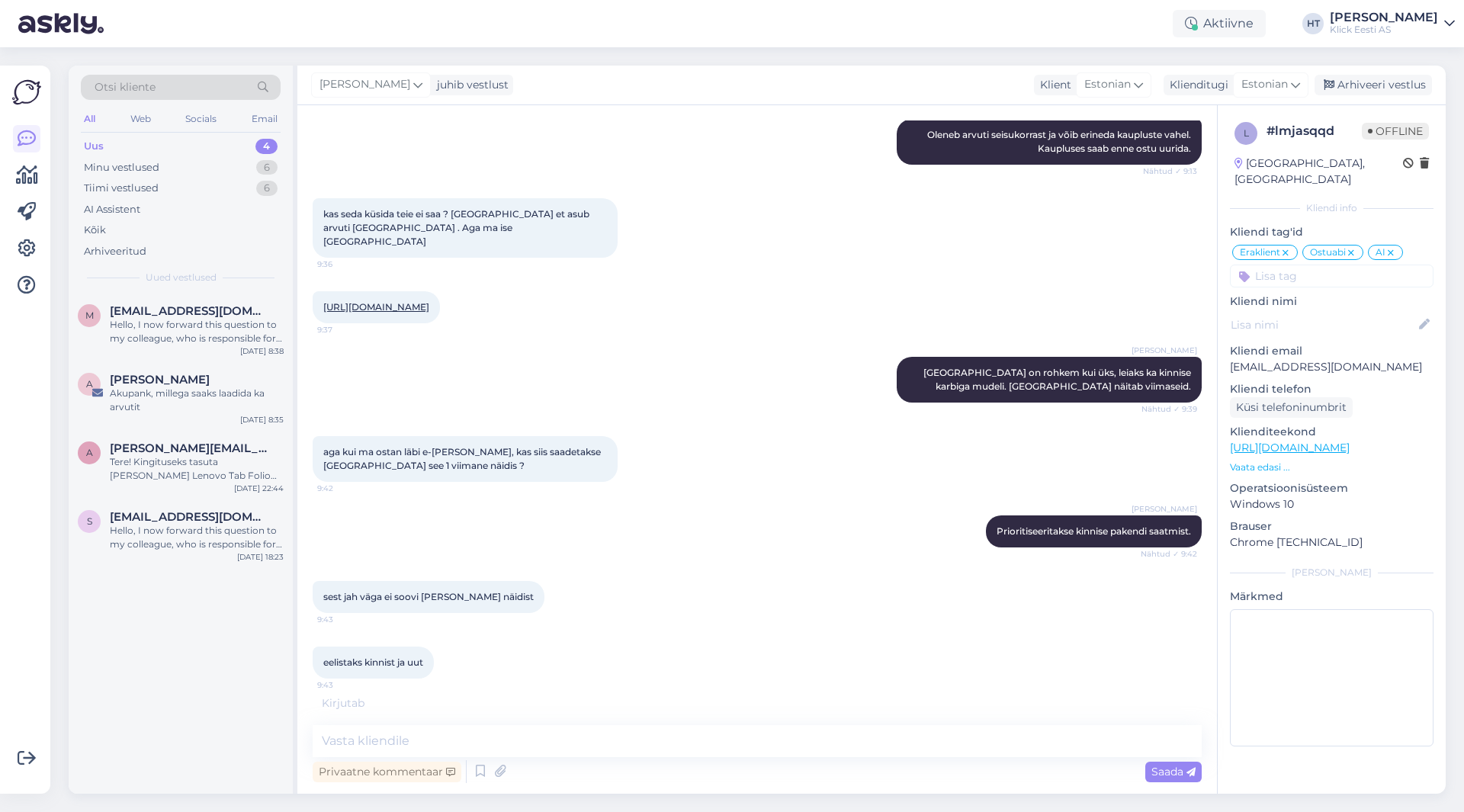
scroll to position [1377, 0]
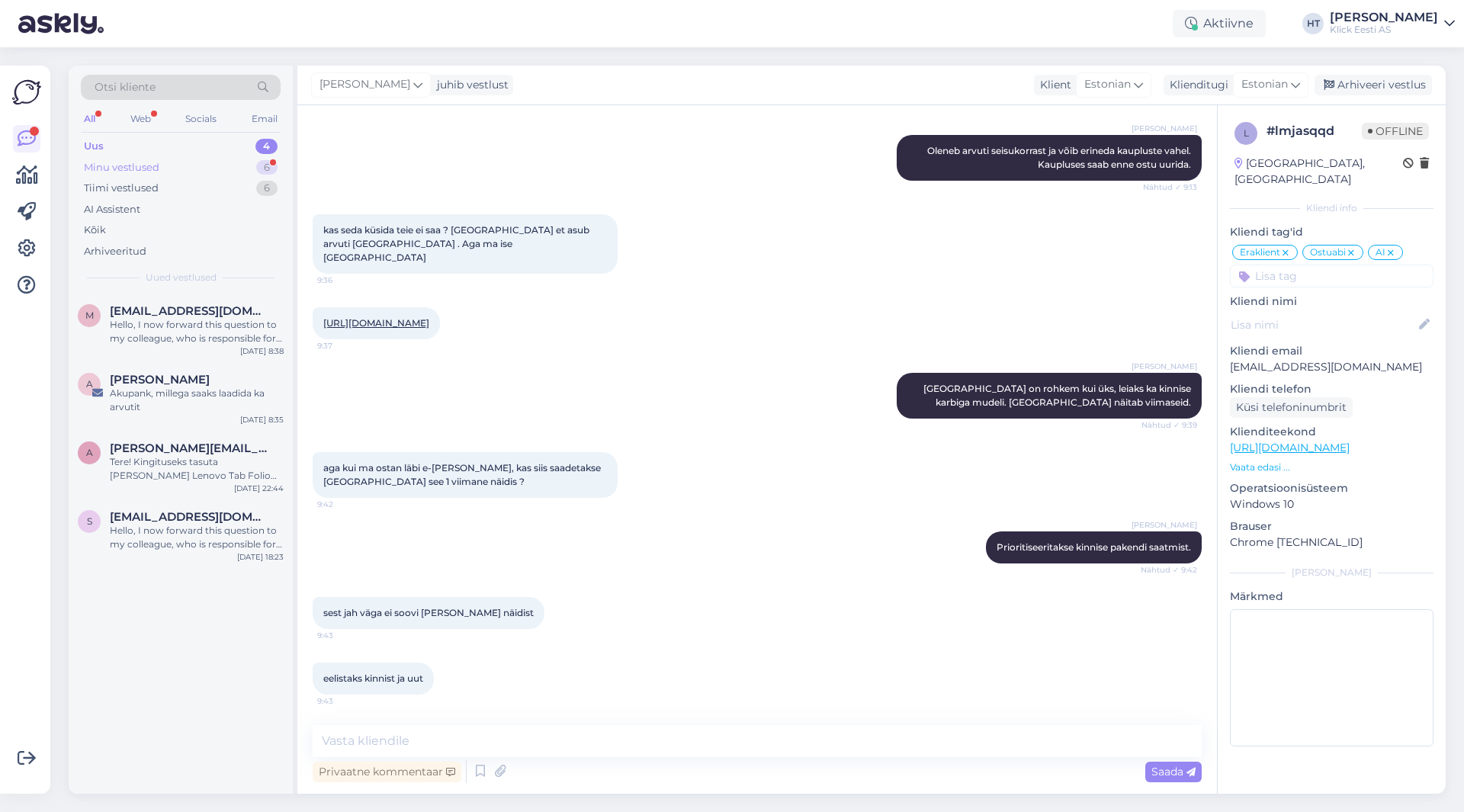
click at [270, 170] on div "6" at bounding box center [267, 167] width 22 height 15
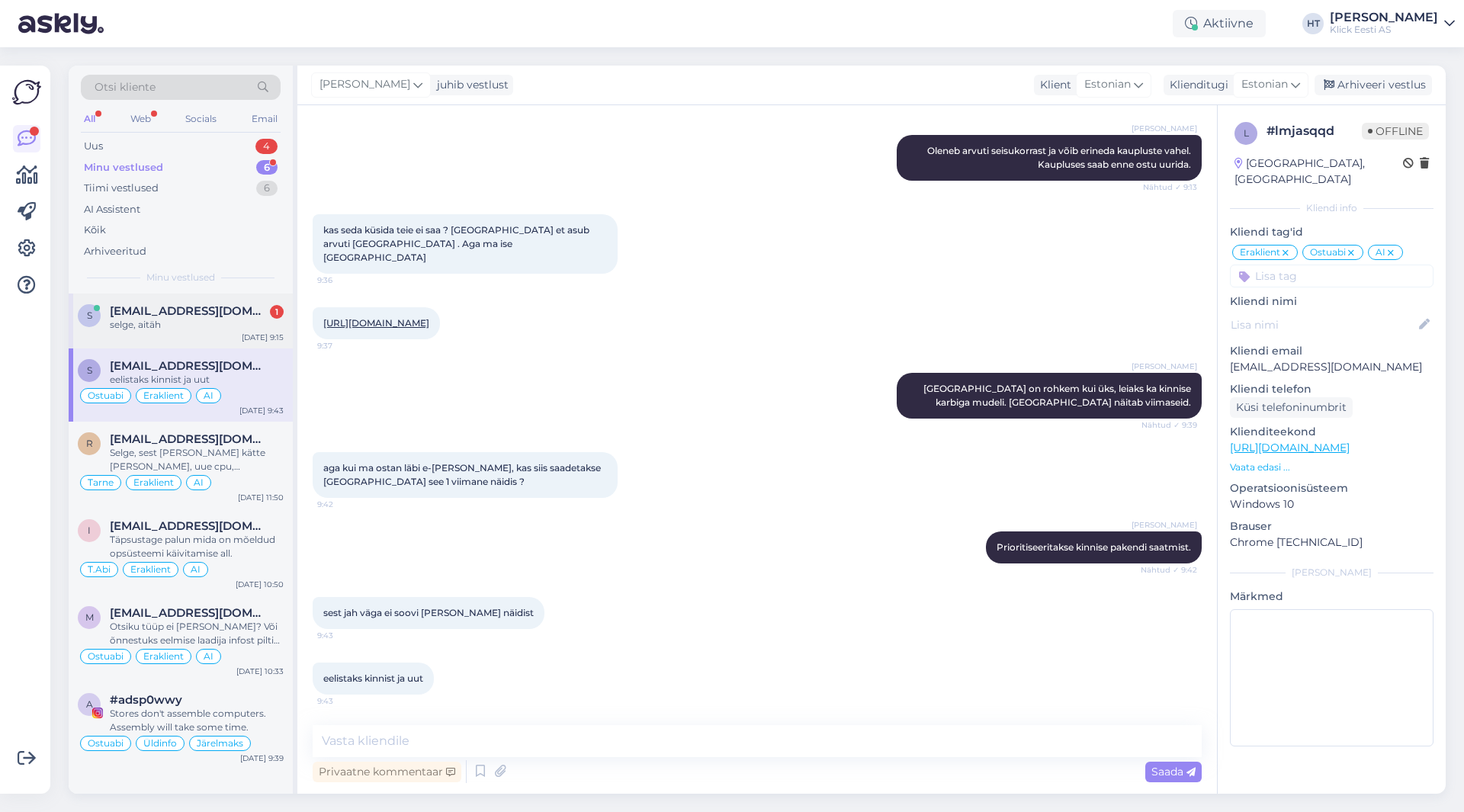
click at [267, 326] on div "selge, aitäh" at bounding box center [196, 325] width 174 height 14
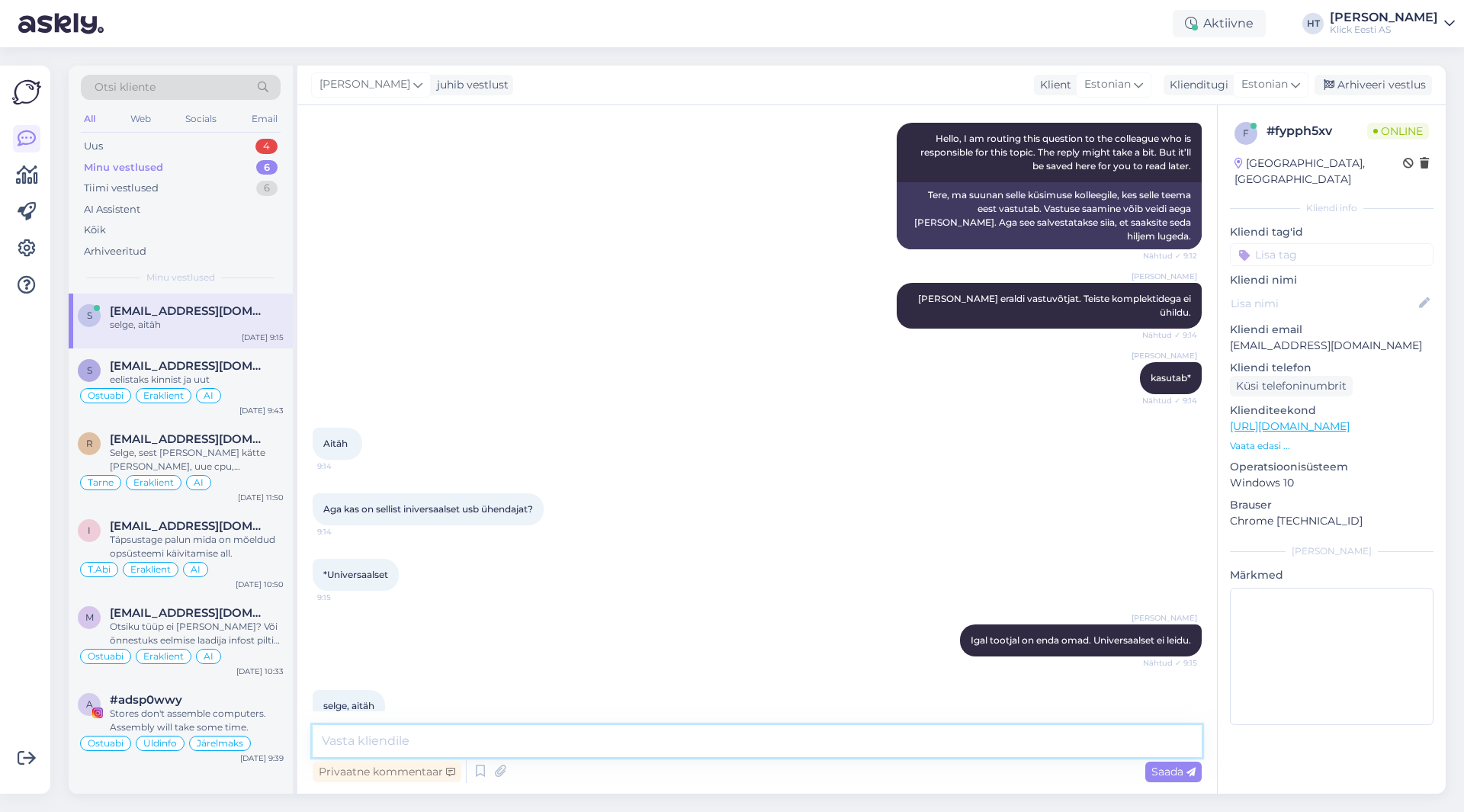
click at [512, 728] on textarea at bounding box center [757, 741] width 890 height 32
type textarea "Palun."
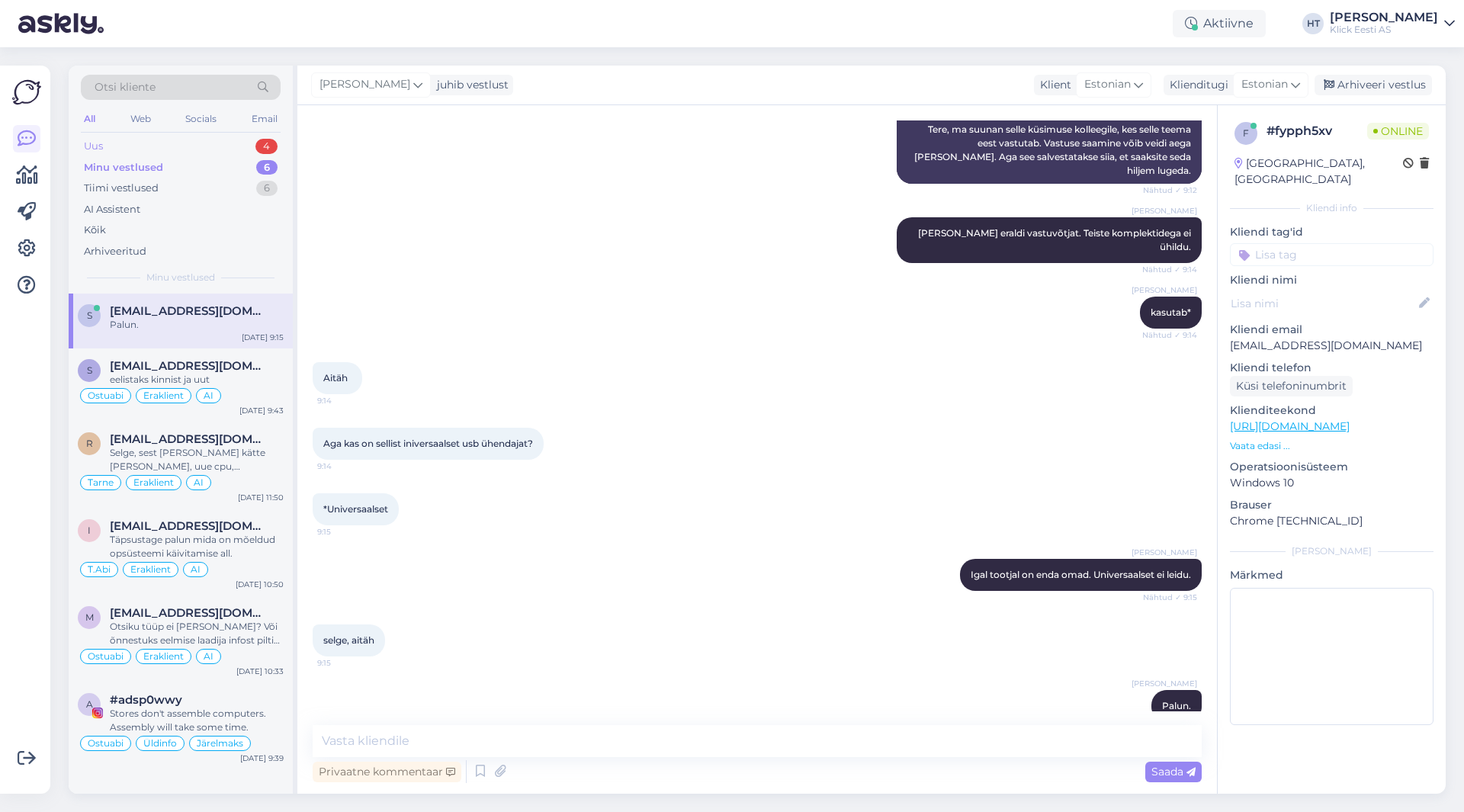
click at [203, 145] on div "Uus 4" at bounding box center [181, 146] width 200 height 22
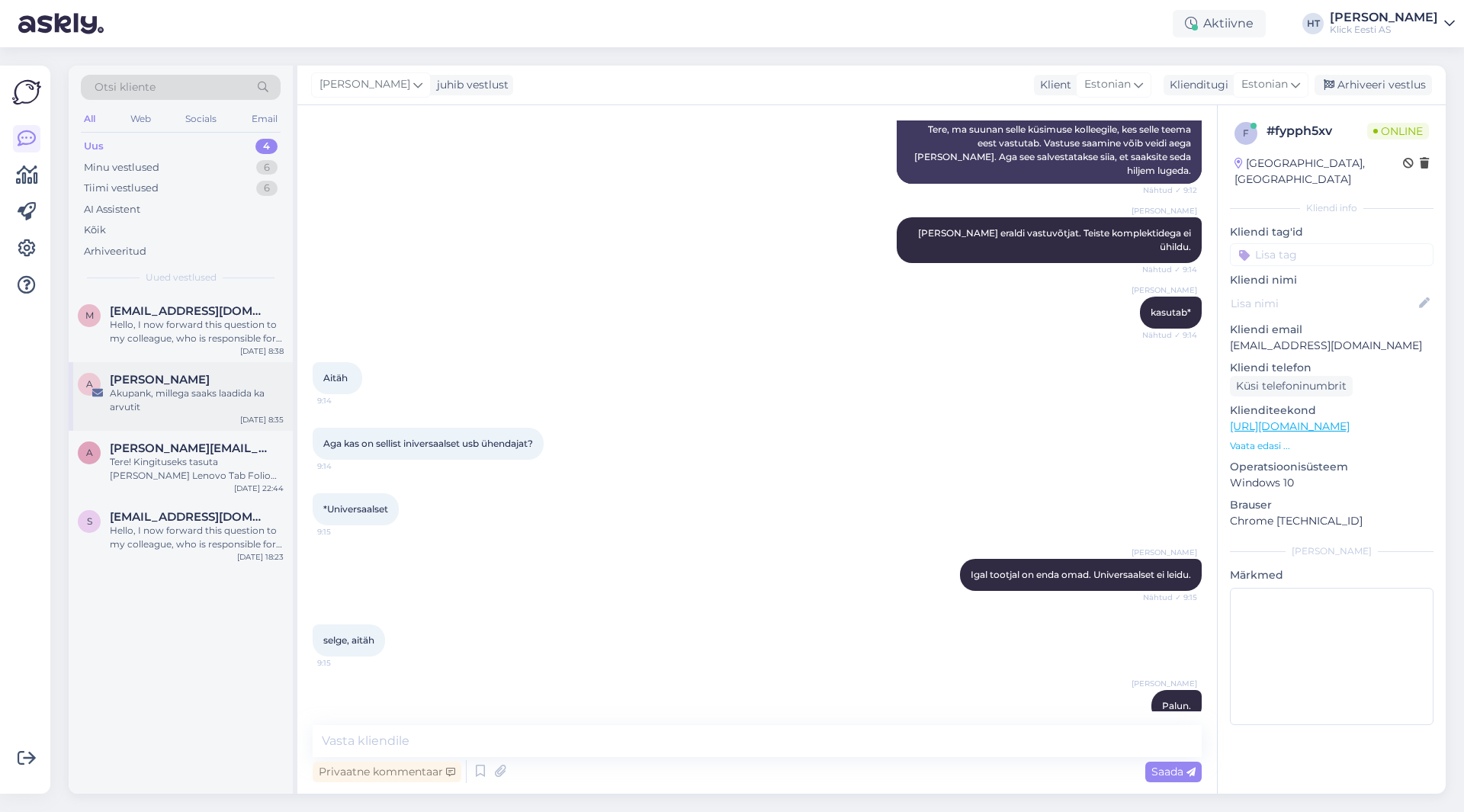
click at [212, 384] on div "[PERSON_NAME]" at bounding box center [196, 380] width 174 height 14
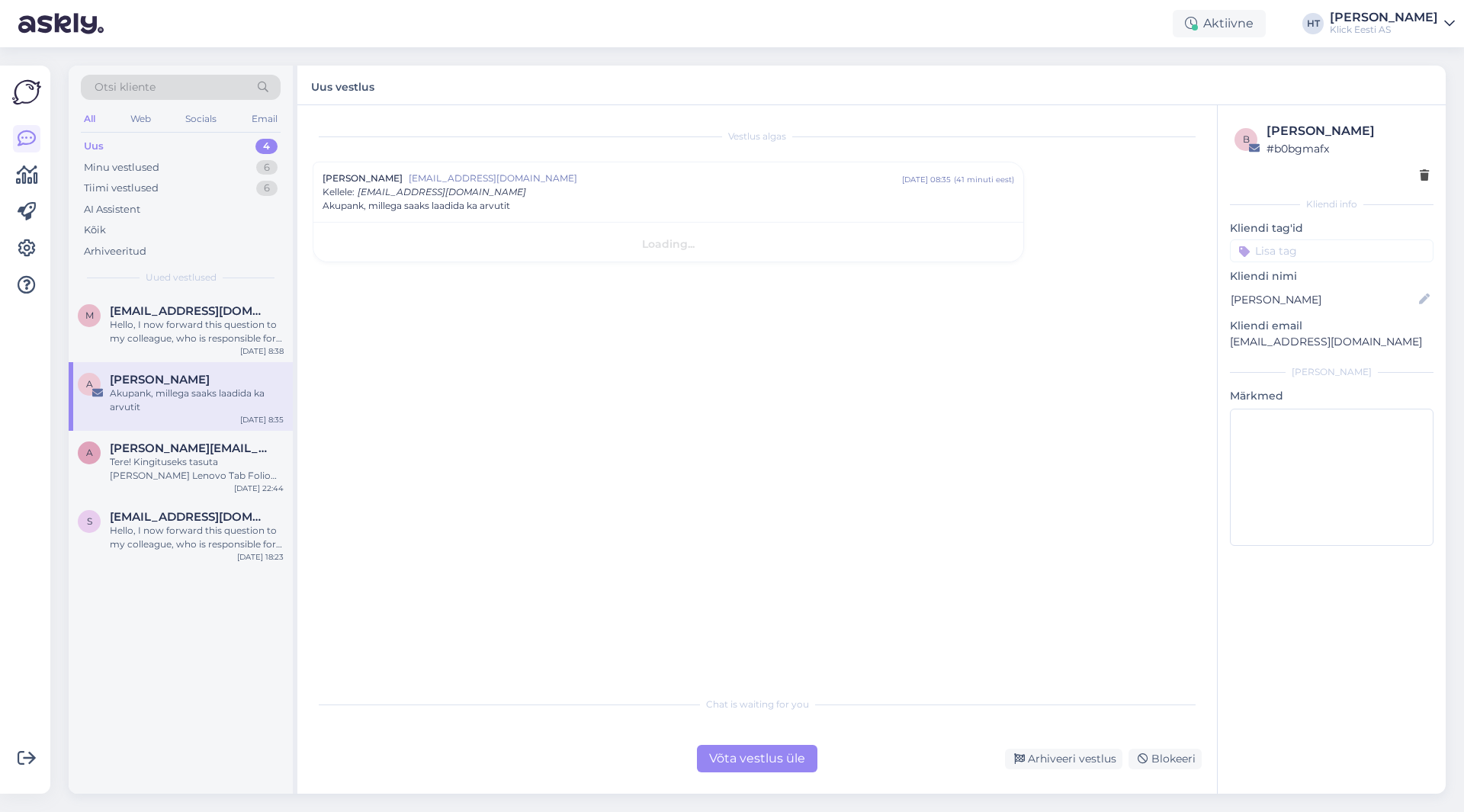
scroll to position [0, 0]
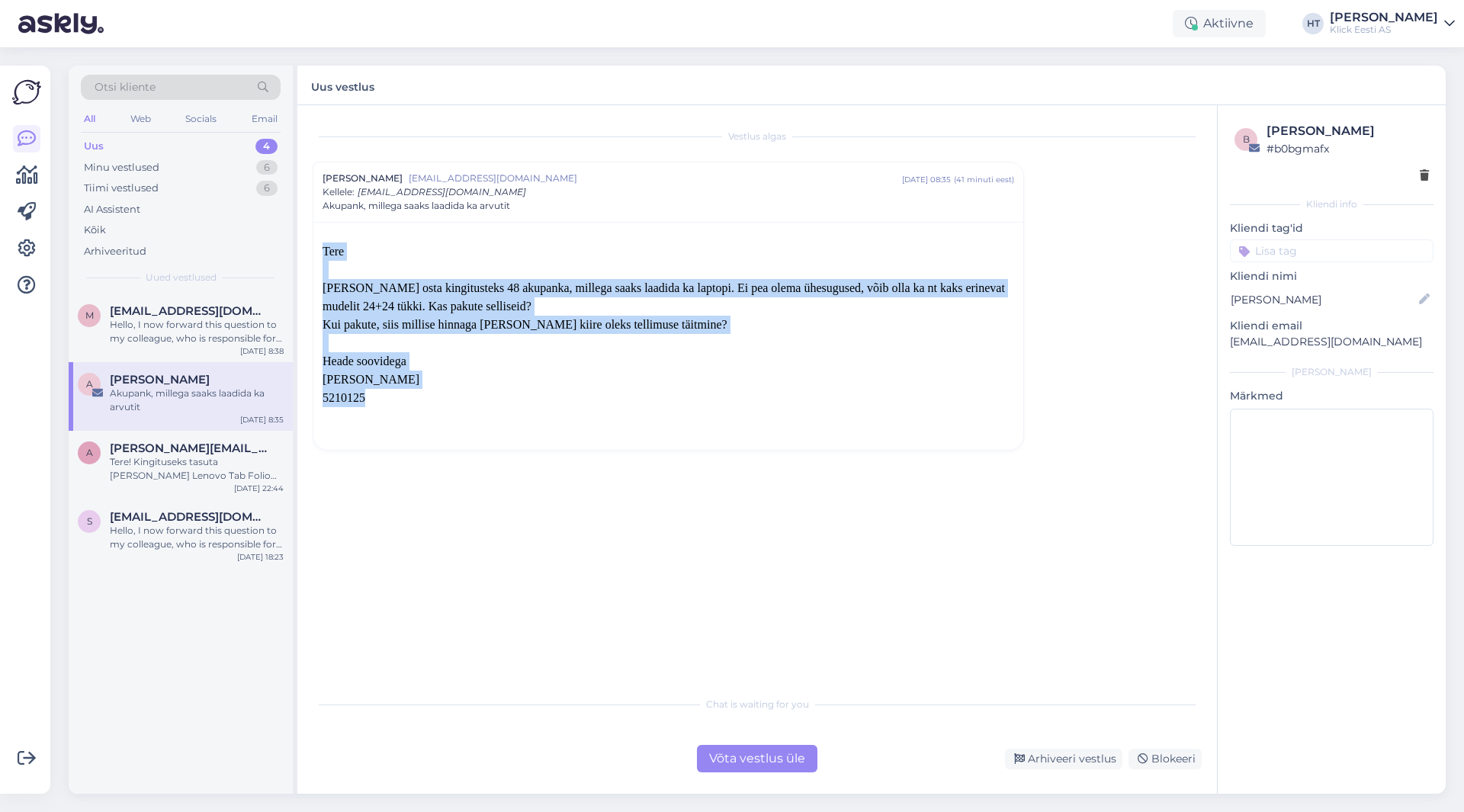
drag, startPoint x: 373, startPoint y: 400, endPoint x: 320, endPoint y: 254, distance: 155.3
click at [320, 254] on div "[PERSON_NAME] osta kingitusteks 48 akupanka, millega saaks laadida ka laptopi. …" at bounding box center [668, 336] width 710 height 228
click at [322, 252] on div "[PERSON_NAME] osta kingitusteks 48 akupanka, millega saaks laadida ka laptopi. …" at bounding box center [668, 336] width 710 height 228
drag, startPoint x: 325, startPoint y: 249, endPoint x: 694, endPoint y: 326, distance: 376.9
click at [694, 326] on div "[PERSON_NAME] osta kingitusteks 48 akupanka, millega saaks laadida ka laptopi. …" at bounding box center [668, 334] width 691 height 183
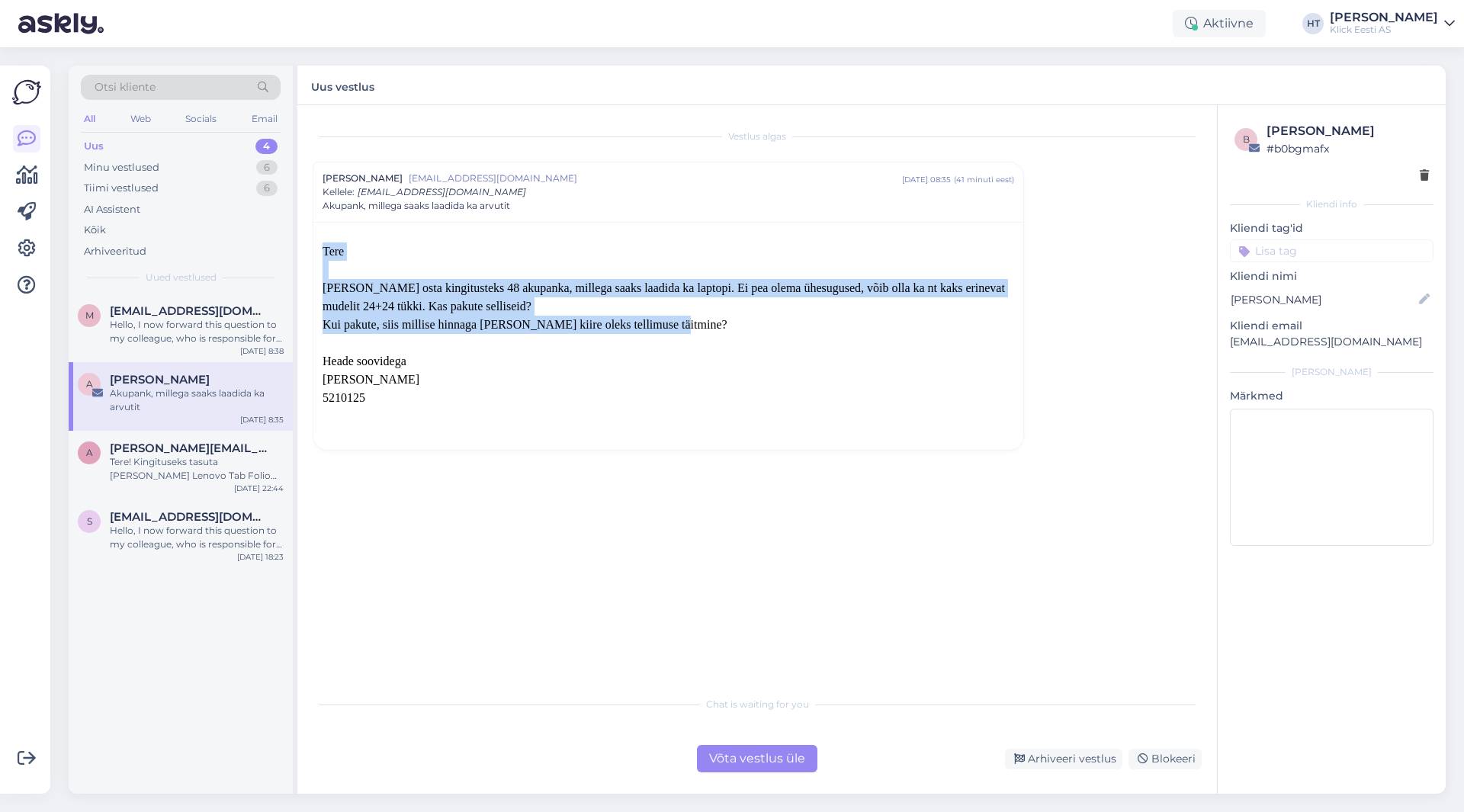
click at [694, 326] on p "Kui pakute, siis millise hinnaga [PERSON_NAME] kiire oleks tellimuse täitmine?" at bounding box center [668, 326] width 691 height 19
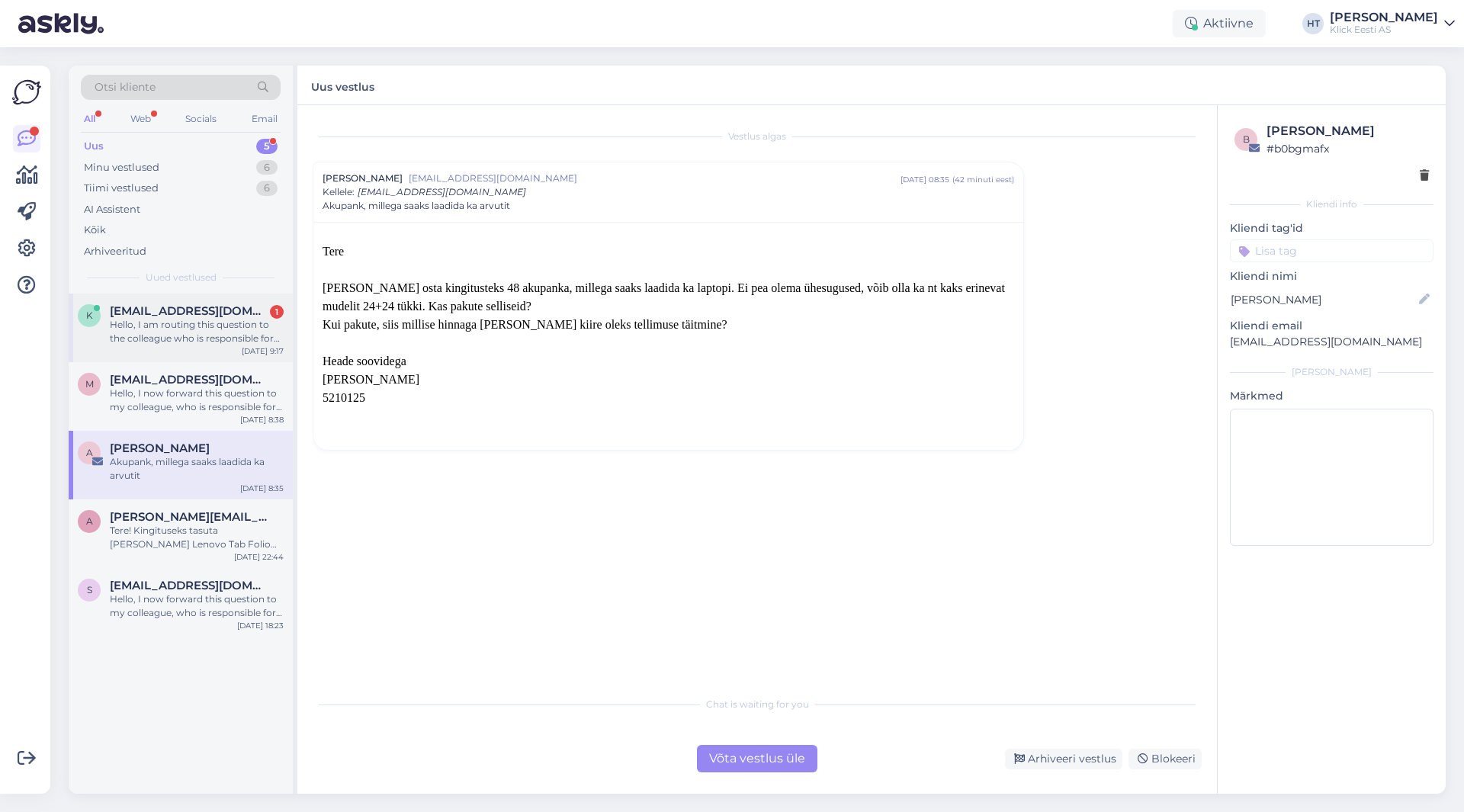
click at [246, 335] on div "Hello, I am routing this question to the colleague who is responsible for this …" at bounding box center [196, 331] width 174 height 27
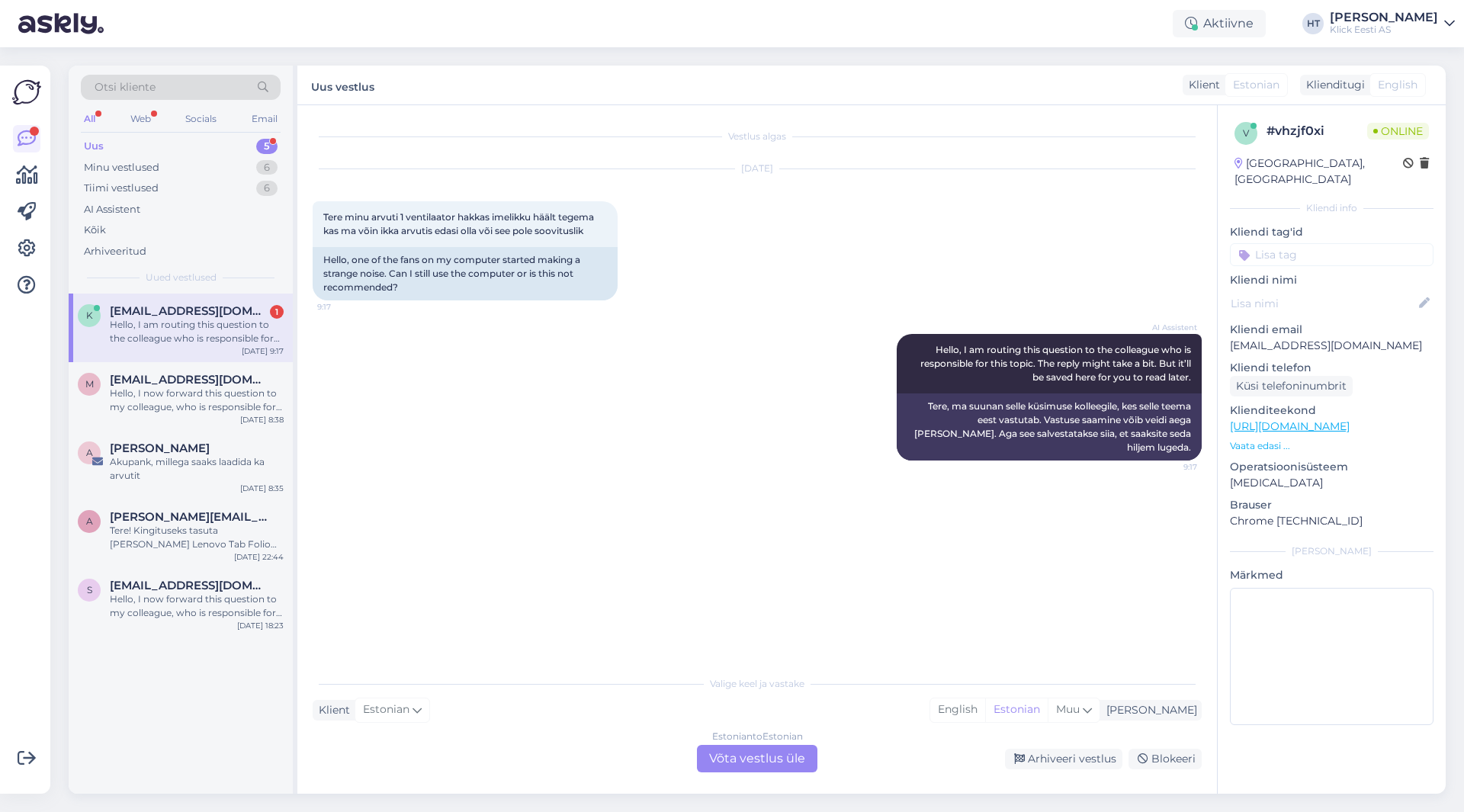
click at [480, 325] on div "AI Assistent Hello, I am routing this question to the colleague who is responsi…" at bounding box center [757, 397] width 890 height 160
click at [242, 398] on div "Hello, I now forward this question to my colleague, who is responsible for this…" at bounding box center [196, 399] width 174 height 27
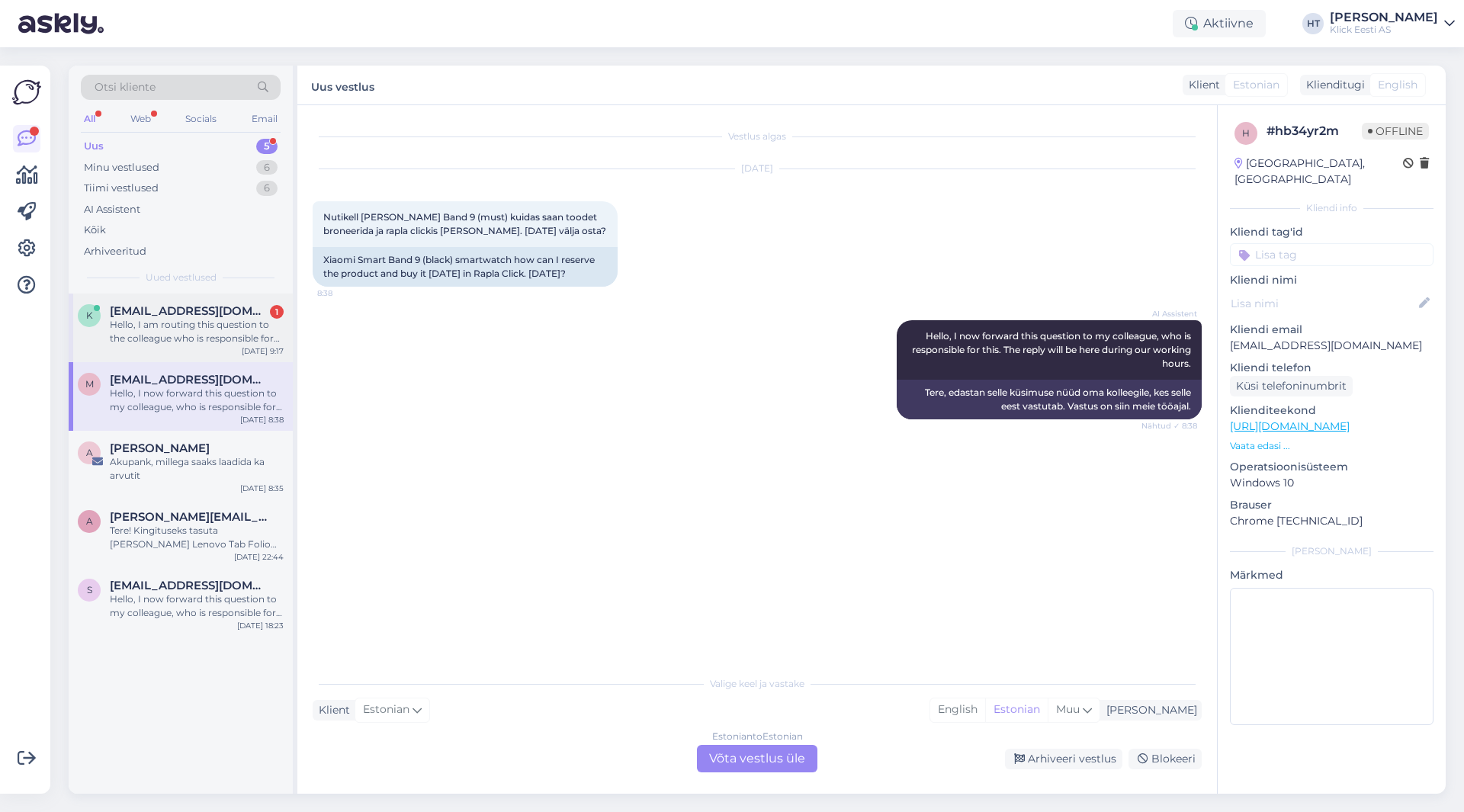
click at [242, 353] on div "k [EMAIL_ADDRESS][DOMAIN_NAME] 1 Hello, I am routing this question to the colle…" at bounding box center [181, 327] width 225 height 68
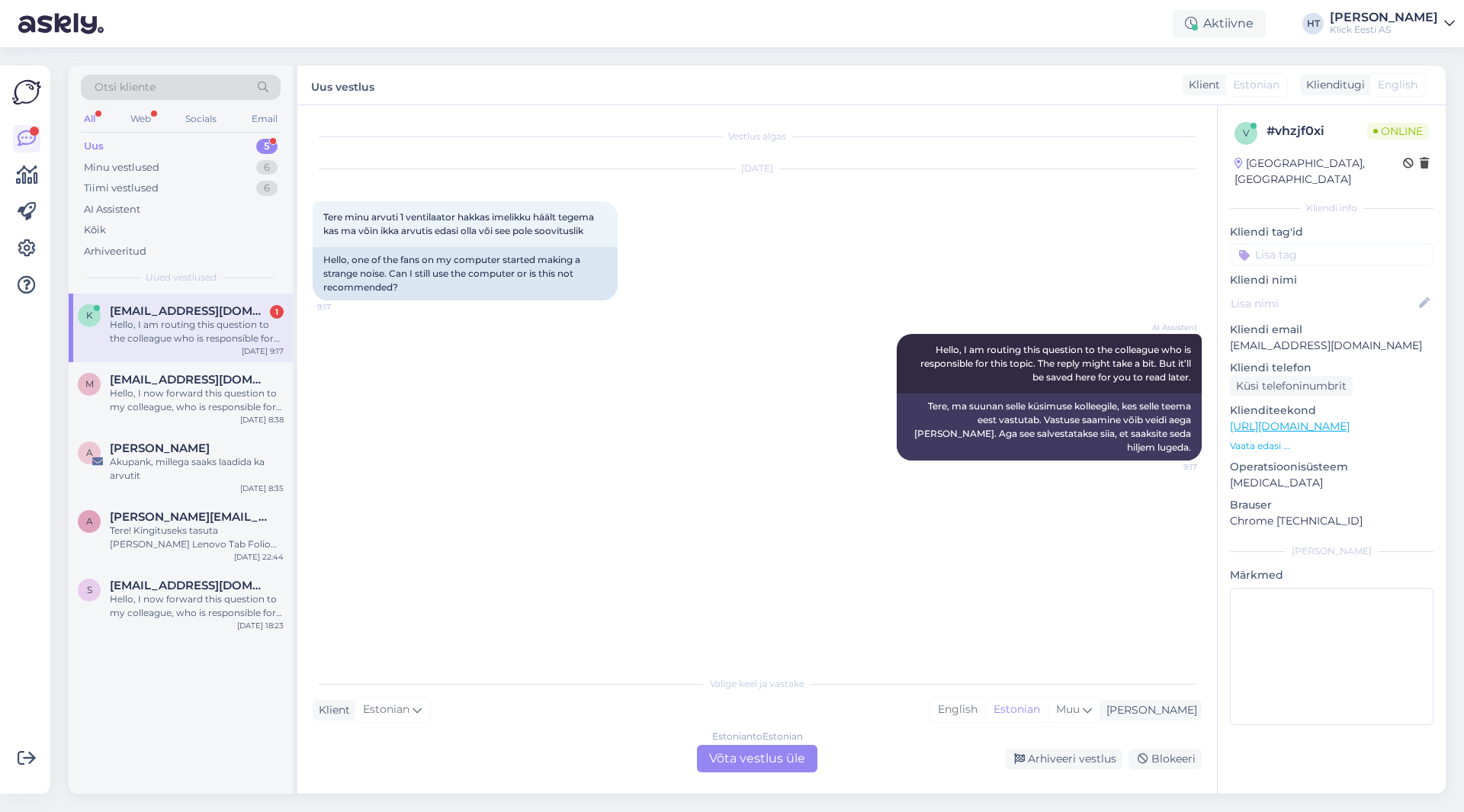
click at [651, 349] on div "AI Assistent Hello, I am routing this question to the colleague who is responsi…" at bounding box center [757, 397] width 890 height 160
click at [754, 754] on div "Estonian to Estonian Võta vestlus üle" at bounding box center [757, 759] width 121 height 27
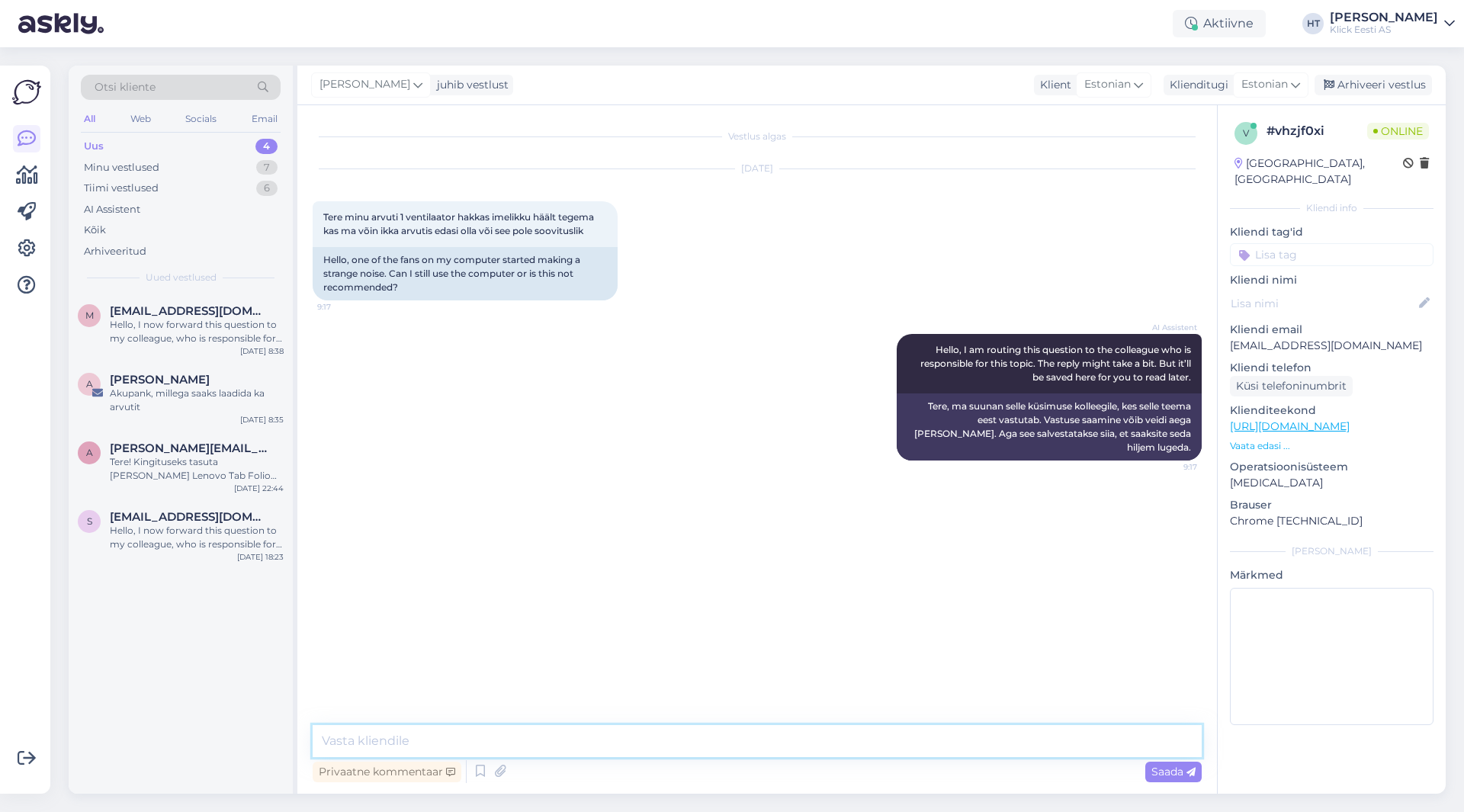
click at [741, 746] on textarea at bounding box center [757, 741] width 890 height 32
type textarea "K"
type textarea "Katkise ventiaaltoriga tasuks hoolduse [PERSON_NAME] pöörduda."
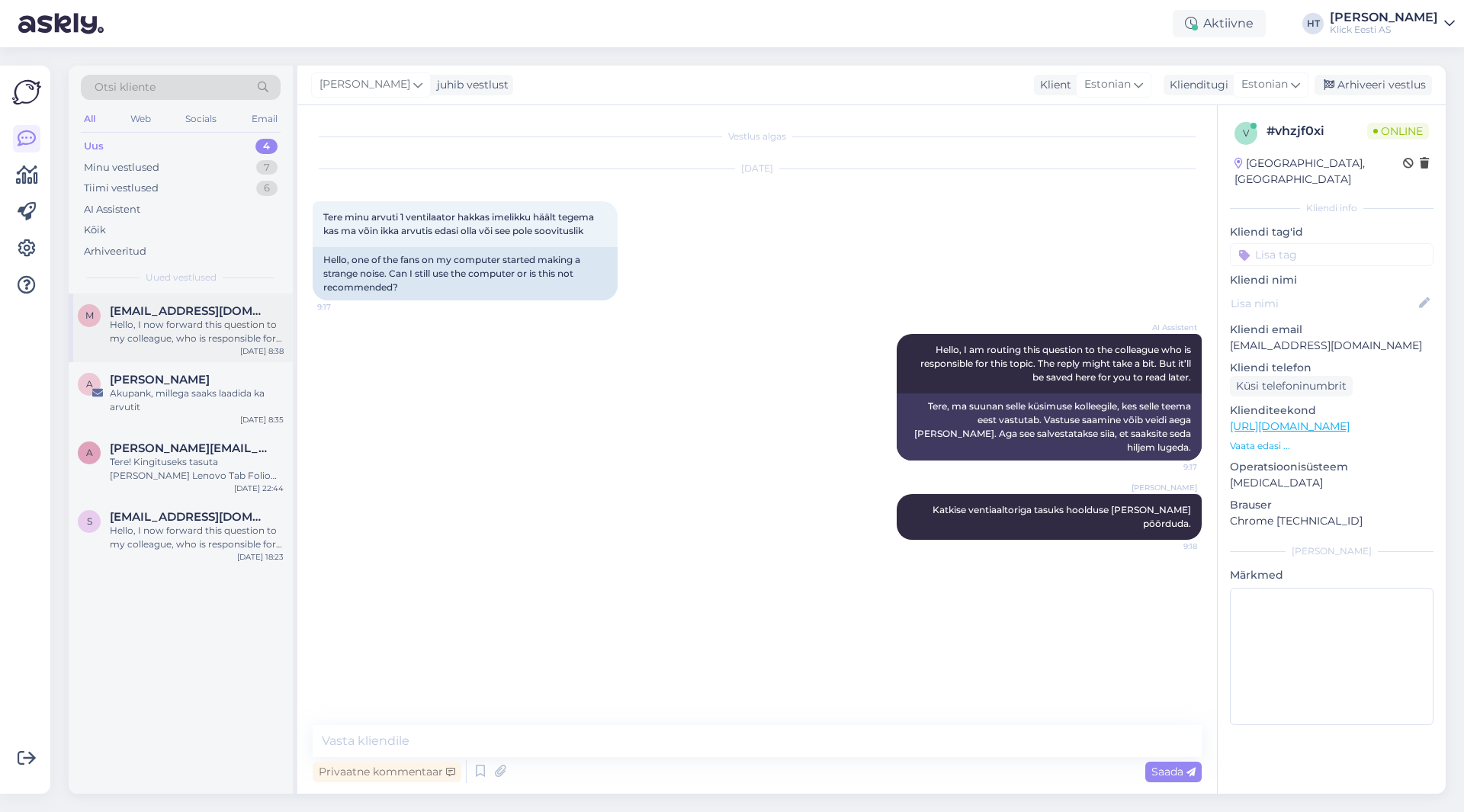
click at [240, 313] on div "[EMAIL_ADDRESS][DOMAIN_NAME]" at bounding box center [196, 311] width 174 height 14
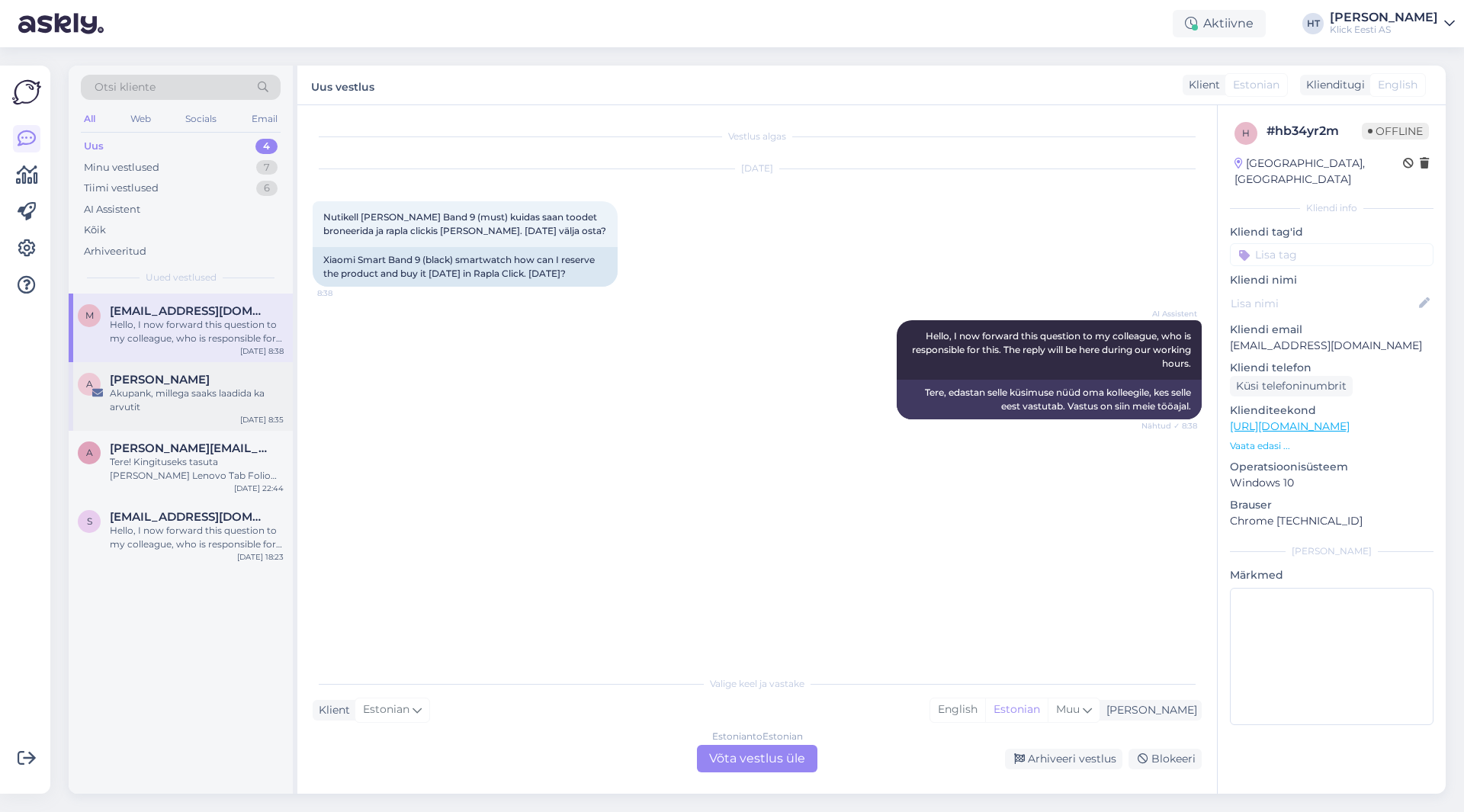
click at [192, 396] on div "Akupank, millega saaks laadida ka arvutit" at bounding box center [196, 399] width 174 height 27
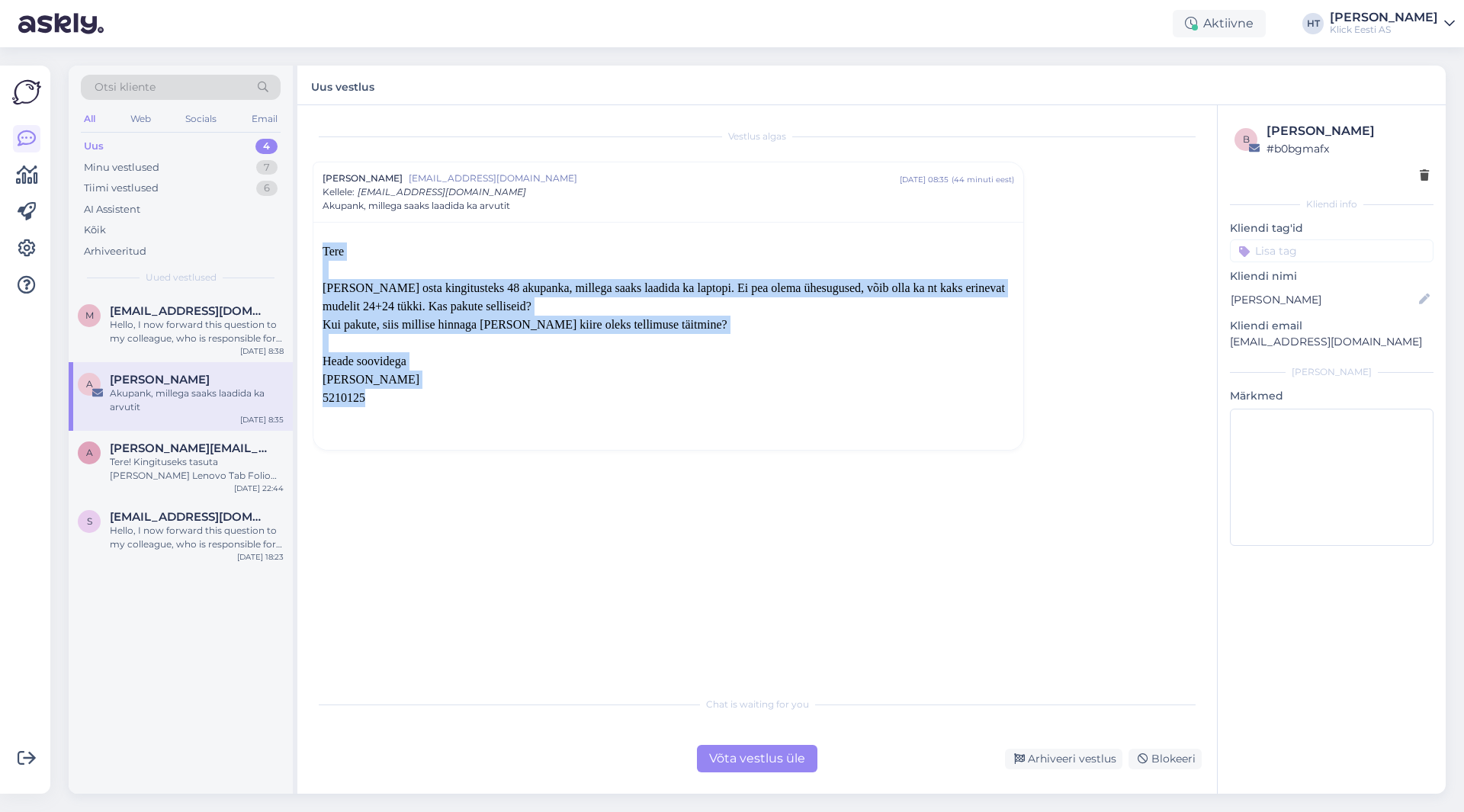
drag, startPoint x: 382, startPoint y: 401, endPoint x: 323, endPoint y: 253, distance: 159.3
click at [323, 253] on div "[PERSON_NAME] osta kingitusteks 48 akupanka, millega saaks laadida ka laptopi. …" at bounding box center [668, 334] width 691 height 183
click at [324, 251] on span "Tere" at bounding box center [333, 252] width 22 height 13
drag, startPoint x: 325, startPoint y: 245, endPoint x: 481, endPoint y: 394, distance: 215.7
click at [481, 394] on div "[PERSON_NAME] osta kingitusteks 48 akupanka, millega saaks laadida ka laptopi. …" at bounding box center [668, 334] width 691 height 183
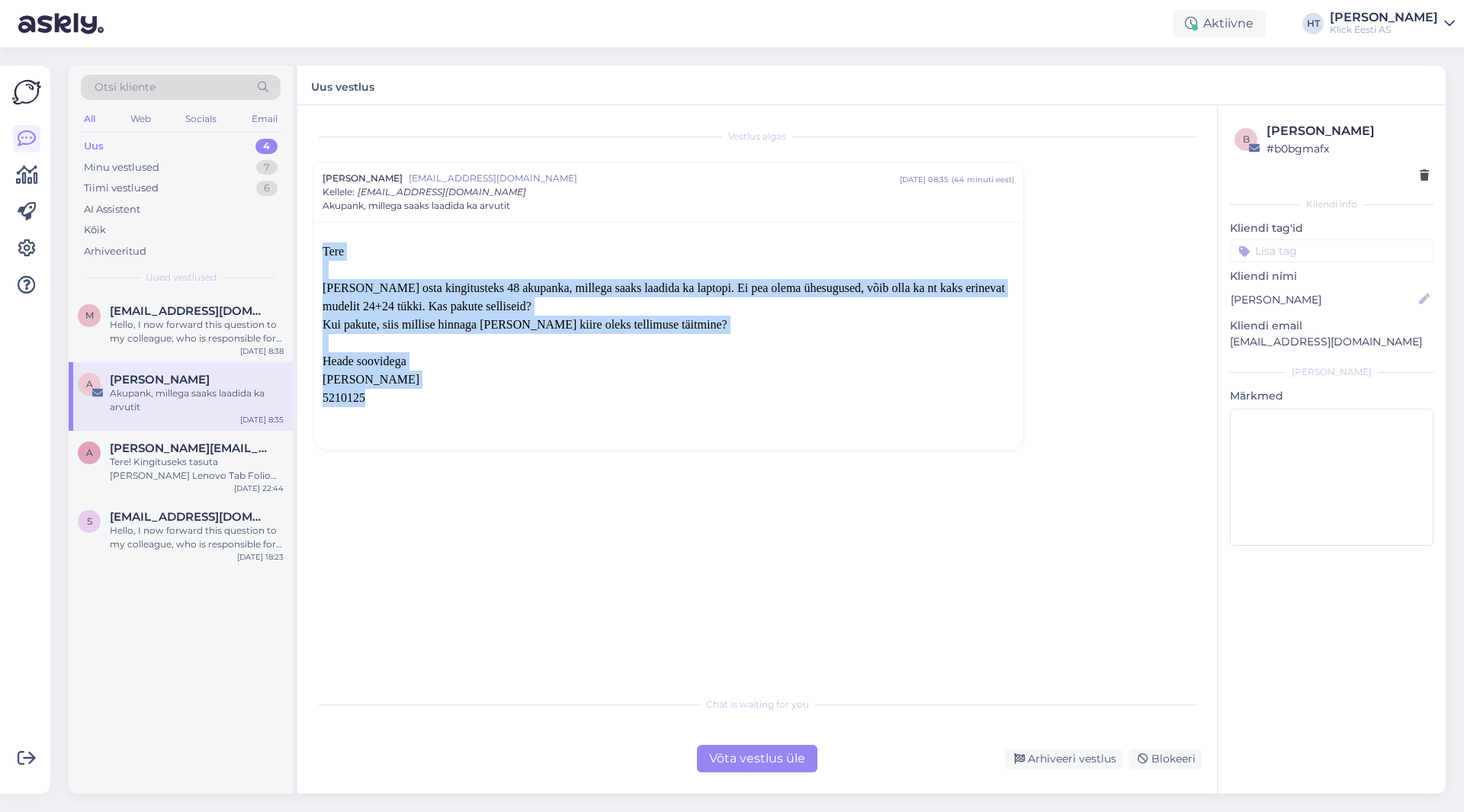
click at [429, 404] on p "5210125" at bounding box center [668, 399] width 691 height 19
drag, startPoint x: 393, startPoint y: 400, endPoint x: 320, endPoint y: 249, distance: 167.7
click at [320, 249] on div "[PERSON_NAME] osta kingitusteks 48 akupanka, millega saaks laadida ka laptopi. …" at bounding box center [668, 336] width 710 height 228
click at [322, 248] on div "[PERSON_NAME] osta kingitusteks 48 akupanka, millega saaks laadida ka laptopi. …" at bounding box center [668, 336] width 710 height 228
drag, startPoint x: 324, startPoint y: 248, endPoint x: 543, endPoint y: 408, distance: 271.2
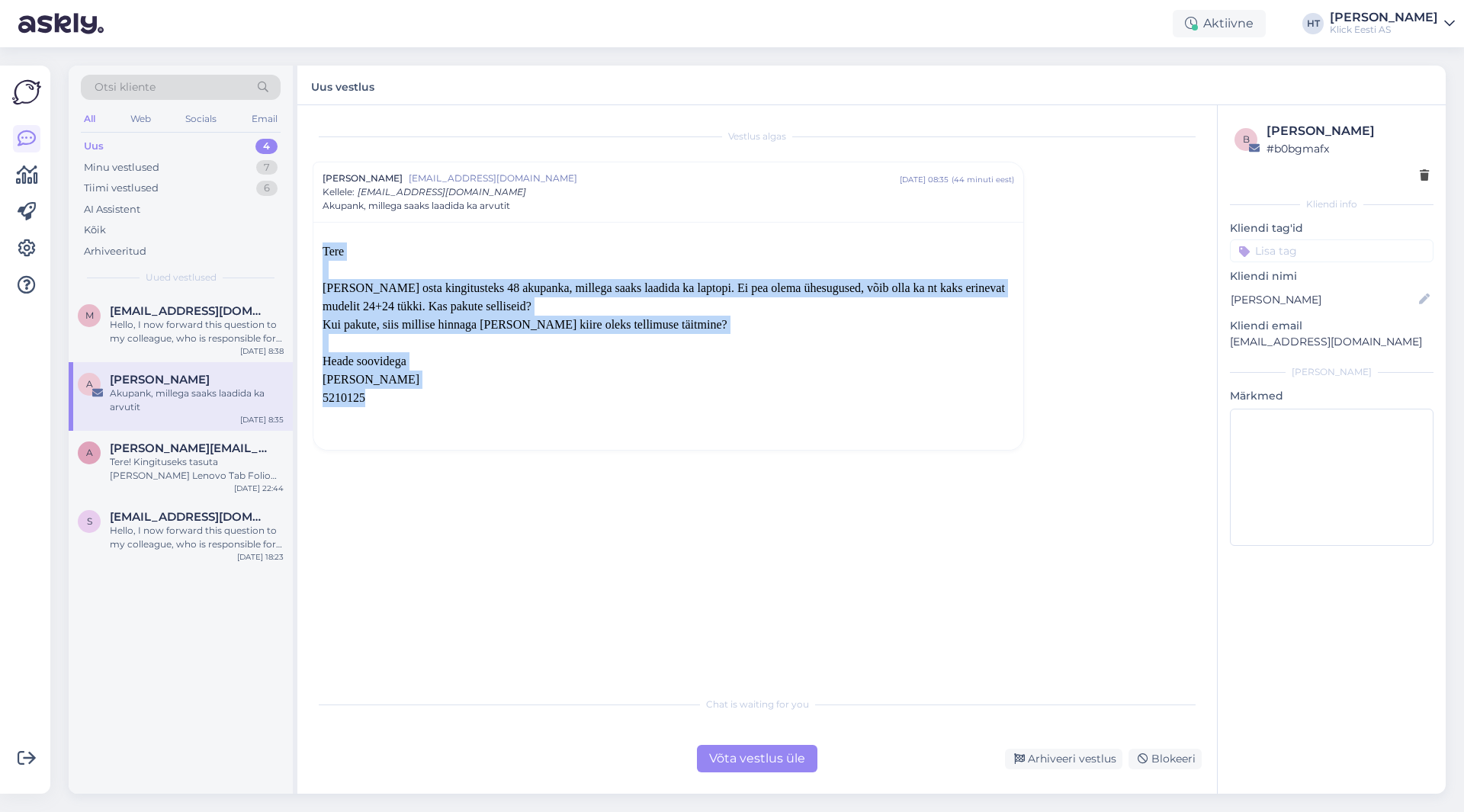
click at [543, 408] on div "[PERSON_NAME] osta kingitusteks 48 akupanka, millega saaks laadida ka laptopi. …" at bounding box center [668, 334] width 691 height 183
click at [543, 407] on p "5210125" at bounding box center [668, 399] width 691 height 19
drag, startPoint x: 384, startPoint y: 404, endPoint x: 322, endPoint y: 246, distance: 169.7
click at [322, 246] on div "[PERSON_NAME] osta kingitusteks 48 akupanka, millega saaks laadida ka laptopi. …" at bounding box center [668, 336] width 710 height 228
click at [323, 246] on span "Tere" at bounding box center [333, 252] width 22 height 13
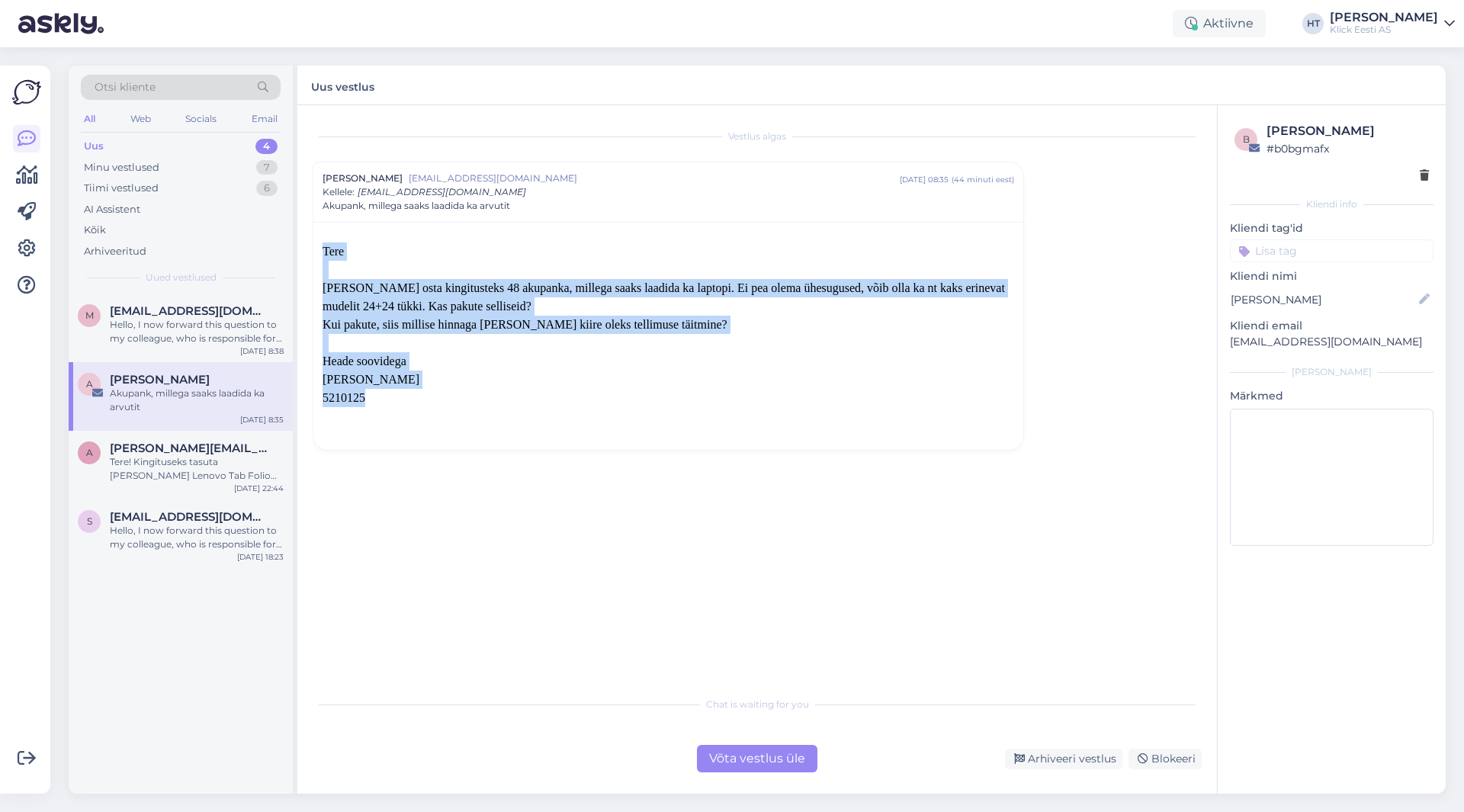
drag, startPoint x: 323, startPoint y: 246, endPoint x: 533, endPoint y: 399, distance: 259.8
click at [533, 399] on div "[PERSON_NAME] osta kingitusteks 48 akupanka, millega saaks laadida ka laptopi. …" at bounding box center [668, 334] width 691 height 183
click at [533, 399] on p "5210125" at bounding box center [668, 399] width 691 height 19
drag, startPoint x: 374, startPoint y: 405, endPoint x: 321, endPoint y: 250, distance: 163.8
click at [321, 250] on div "[PERSON_NAME] osta kingitusteks 48 akupanka, millega saaks laadida ka laptopi. …" at bounding box center [668, 336] width 710 height 228
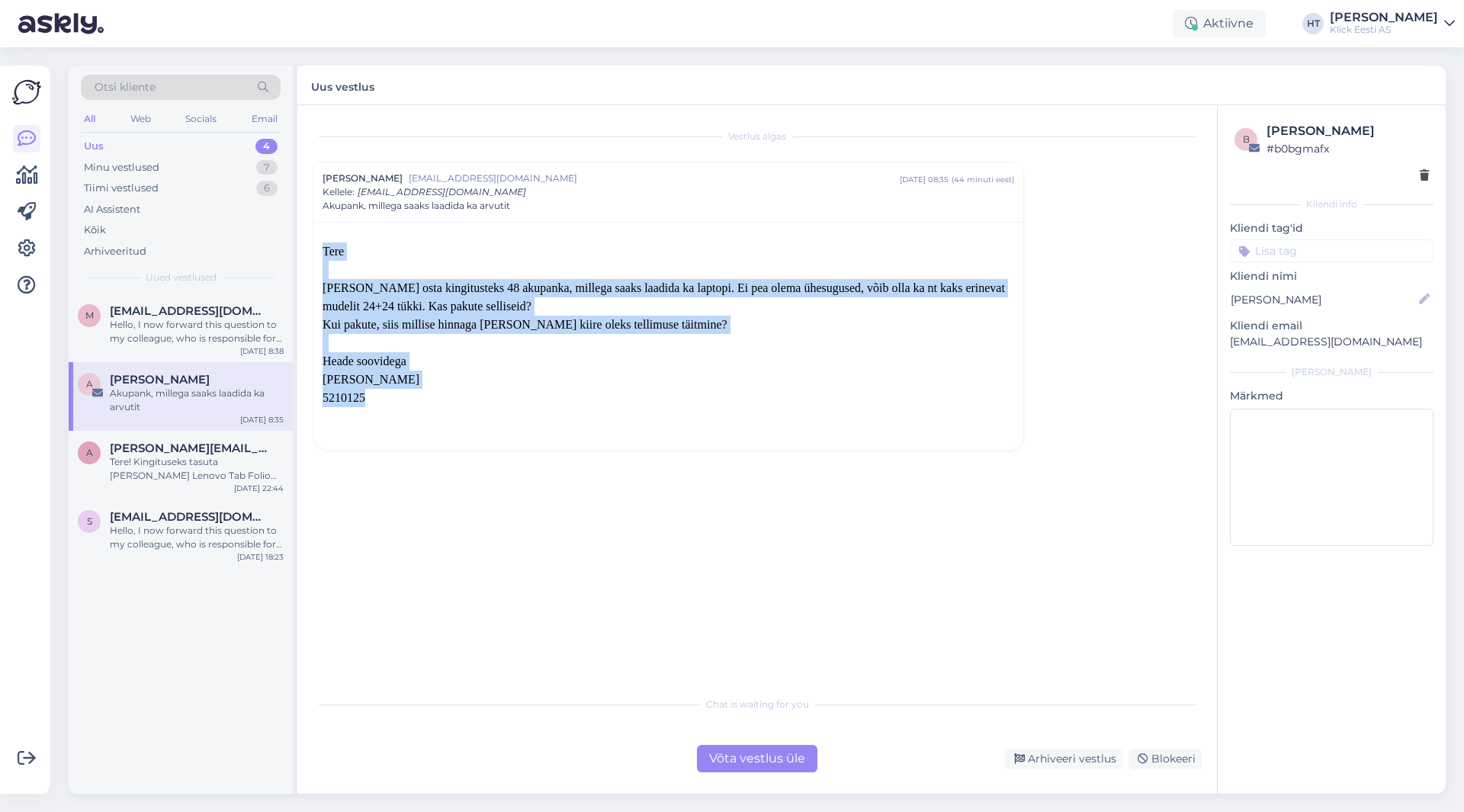
click at [322, 248] on div "[PERSON_NAME] osta kingitusteks 48 akupanka, millega saaks laadida ka laptopi. …" at bounding box center [668, 336] width 710 height 228
drag, startPoint x: 323, startPoint y: 248, endPoint x: 496, endPoint y: 402, distance: 231.6
click at [496, 402] on div "[PERSON_NAME] osta kingitusteks 48 akupanka, millega saaks laadida ka laptopi. …" at bounding box center [668, 334] width 691 height 183
click at [496, 402] on p "5210125" at bounding box center [668, 399] width 691 height 19
drag, startPoint x: 384, startPoint y: 407, endPoint x: 323, endPoint y: 254, distance: 164.7
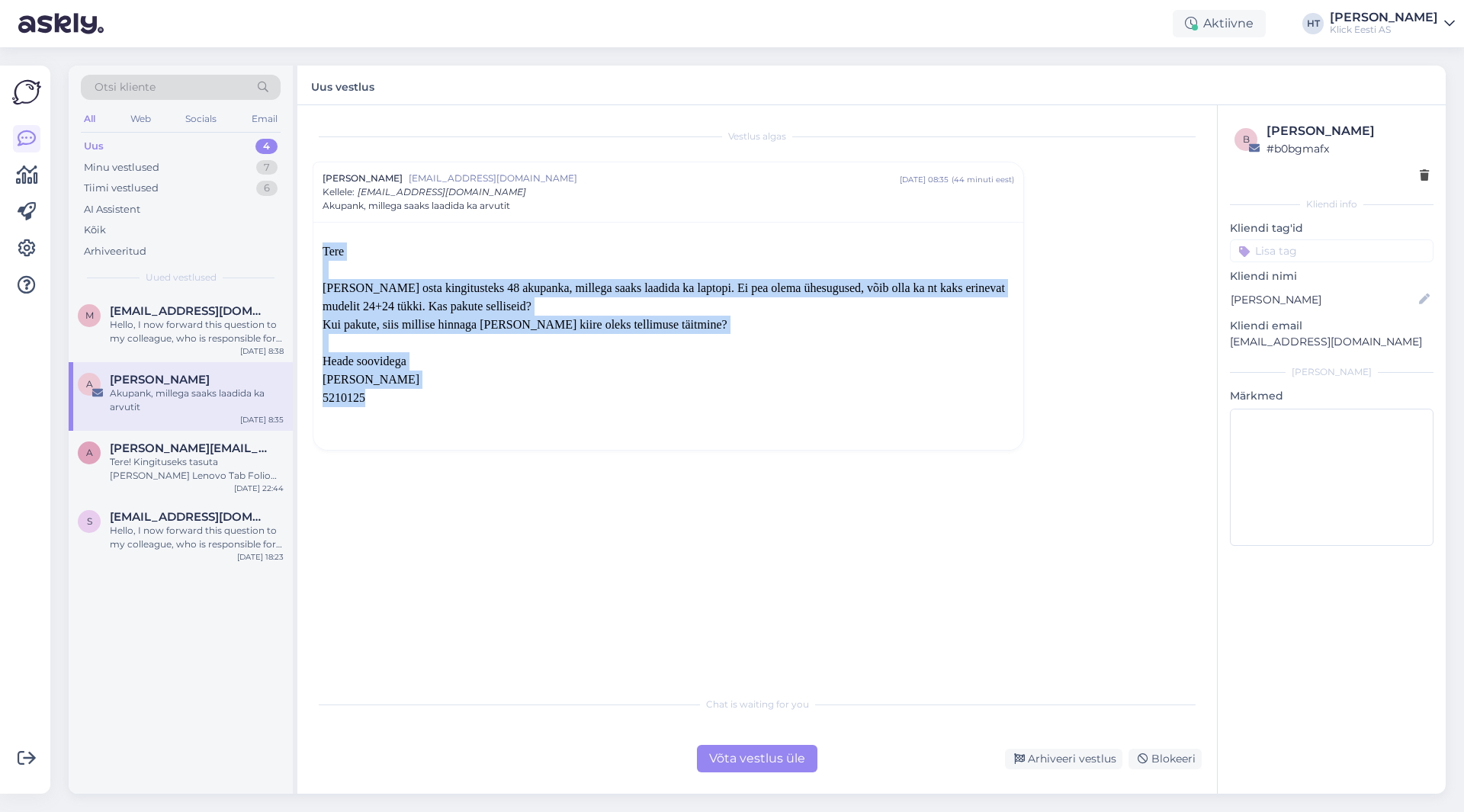
click at [323, 254] on div "[PERSON_NAME] osta kingitusteks 48 akupanka, millega saaks laadida ka laptopi. …" at bounding box center [668, 334] width 691 height 183
click at [323, 254] on span "Tere" at bounding box center [333, 252] width 22 height 13
drag, startPoint x: 323, startPoint y: 254, endPoint x: 520, endPoint y: 399, distance: 244.6
click at [520, 399] on p "5210125" at bounding box center [668, 399] width 691 height 19
drag, startPoint x: 384, startPoint y: 405, endPoint x: 325, endPoint y: 254, distance: 162.1
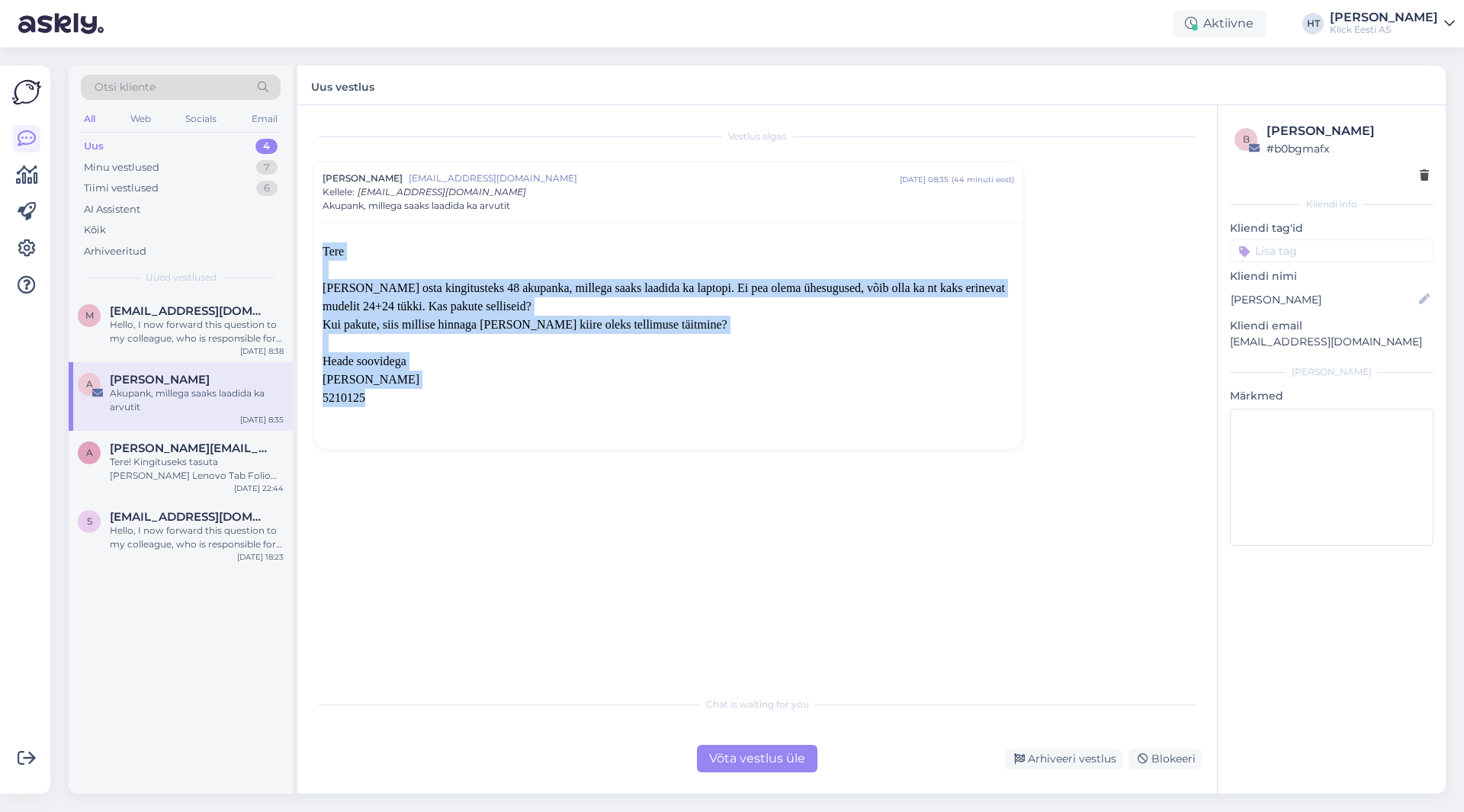
click at [325, 254] on div "[PERSON_NAME] osta kingitusteks 48 akupanka, millega saaks laadida ka laptopi. …" at bounding box center [668, 334] width 691 height 183
click at [325, 254] on span "Tere" at bounding box center [333, 252] width 22 height 13
drag, startPoint x: 325, startPoint y: 254, endPoint x: 498, endPoint y: 401, distance: 227.0
click at [498, 401] on div "[PERSON_NAME] osta kingitusteks 48 akupanka, millega saaks laadida ka laptopi. …" at bounding box center [668, 334] width 691 height 183
click at [498, 401] on p "5210125" at bounding box center [668, 399] width 691 height 19
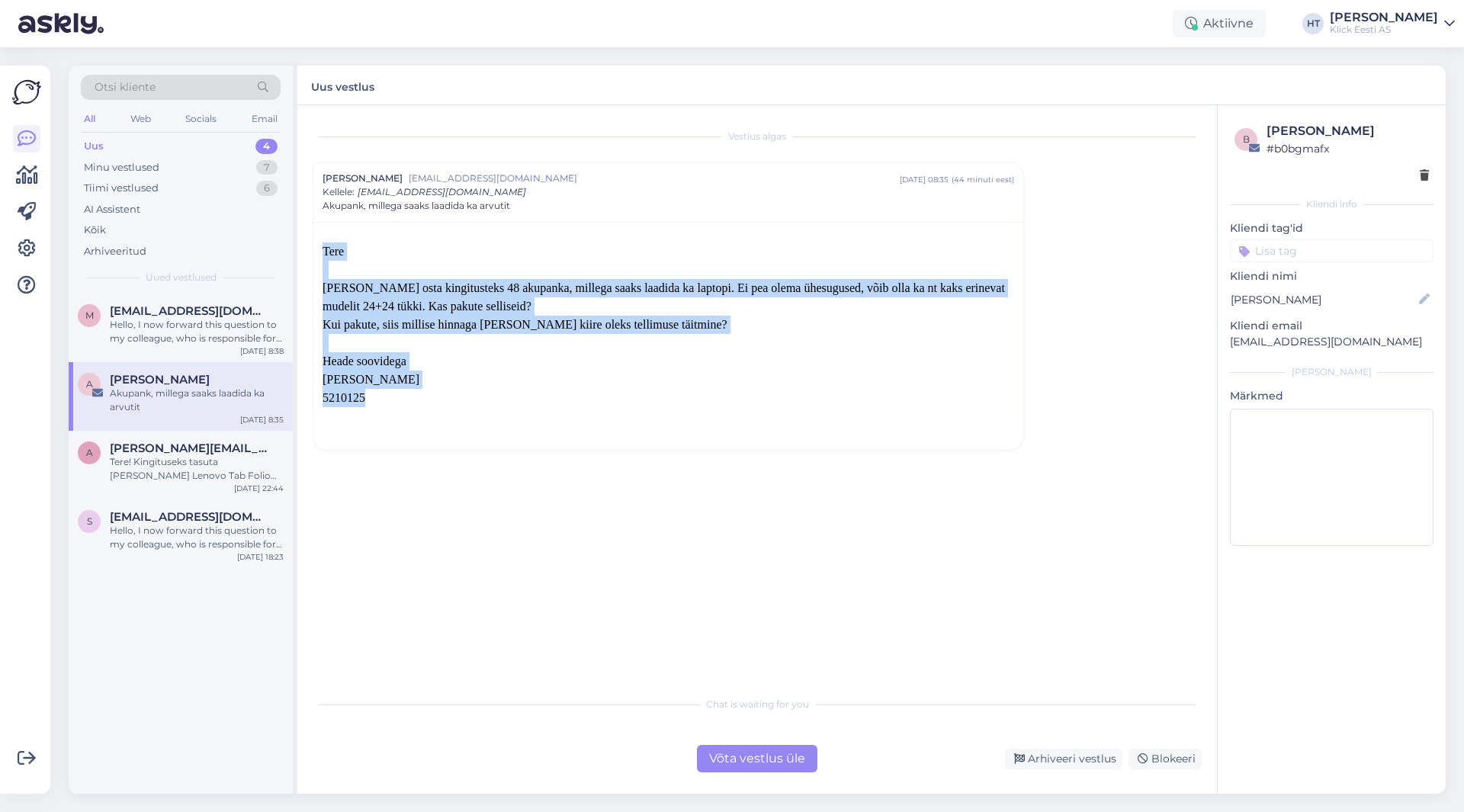
drag, startPoint x: 384, startPoint y: 410, endPoint x: 324, endPoint y: 252, distance: 169.0
click at [324, 252] on div "[PERSON_NAME] osta kingitusteks 48 akupanka, millega saaks laadida ka laptopi. …" at bounding box center [668, 334] width 691 height 183
click at [324, 252] on span "Tere" at bounding box center [333, 252] width 22 height 13
drag, startPoint x: 324, startPoint y: 252, endPoint x: 477, endPoint y: 401, distance: 213.6
click at [477, 401] on div "[PERSON_NAME] osta kingitusteks 48 akupanka, millega saaks laadida ka laptopi. …" at bounding box center [668, 334] width 691 height 183
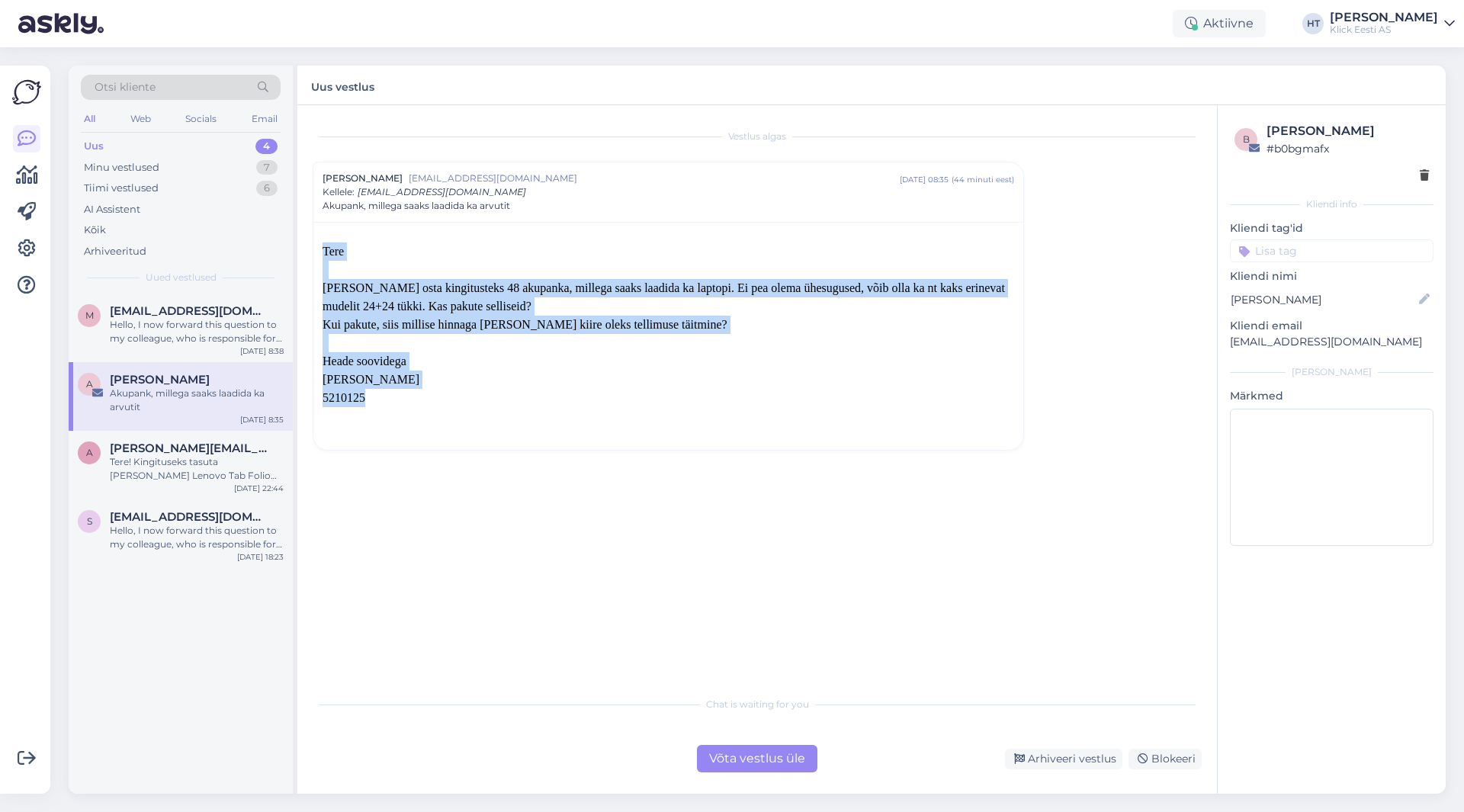
click at [477, 401] on p "5210125" at bounding box center [668, 399] width 691 height 19
drag, startPoint x: 399, startPoint y: 402, endPoint x: 325, endPoint y: 254, distance: 165.5
click at [325, 254] on div "[PERSON_NAME] osta kingitusteks 48 akupanka, millega saaks laadida ka laptopi. …" at bounding box center [668, 334] width 691 height 183
click at [325, 254] on span "Tere" at bounding box center [333, 252] width 22 height 13
drag, startPoint x: 325, startPoint y: 254, endPoint x: 425, endPoint y: 403, distance: 179.4
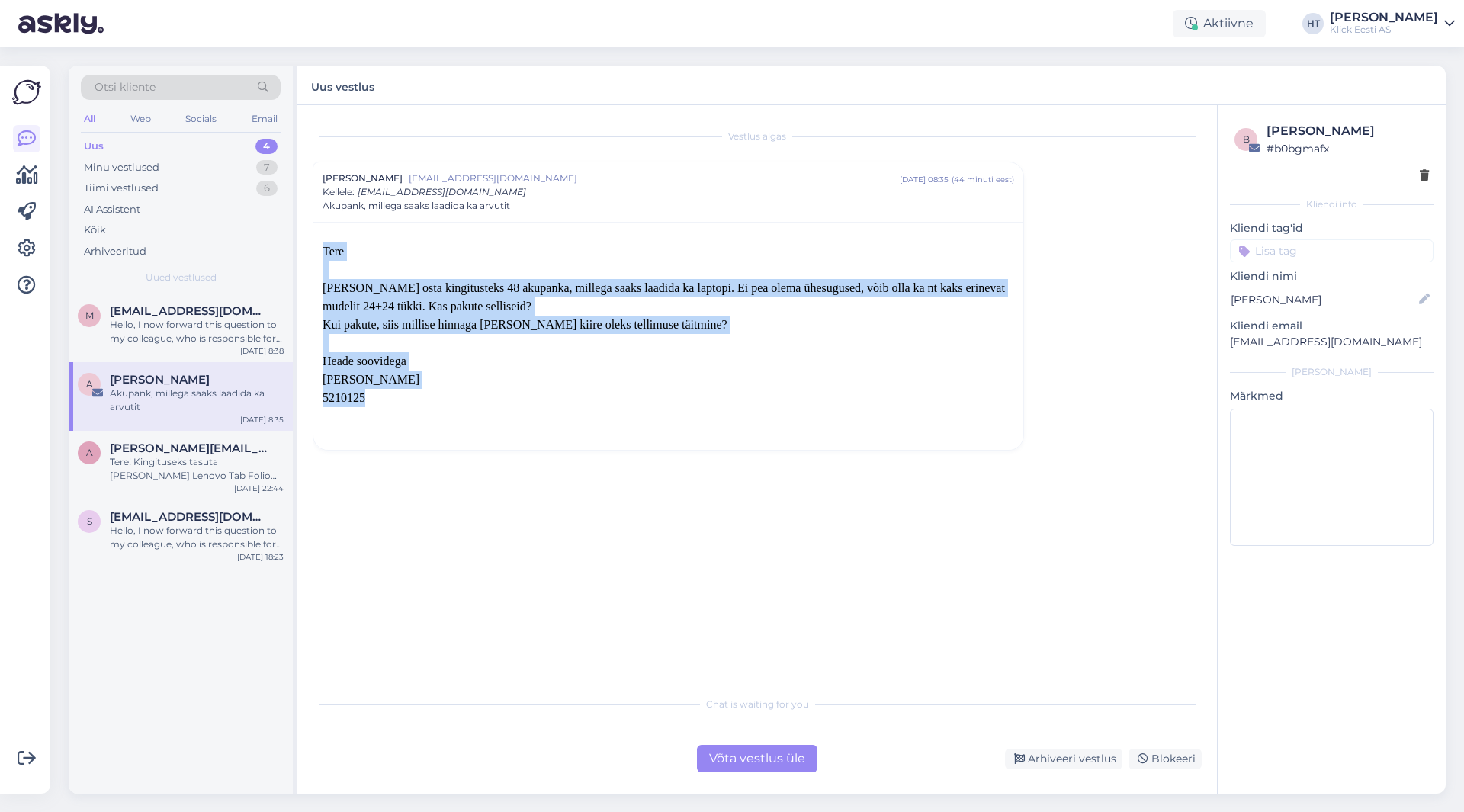
click at [425, 403] on div "[PERSON_NAME] osta kingitusteks 48 akupanka, millega saaks laadida ka laptopi. …" at bounding box center [668, 334] width 691 height 183
click at [397, 405] on p "5210125" at bounding box center [668, 399] width 691 height 19
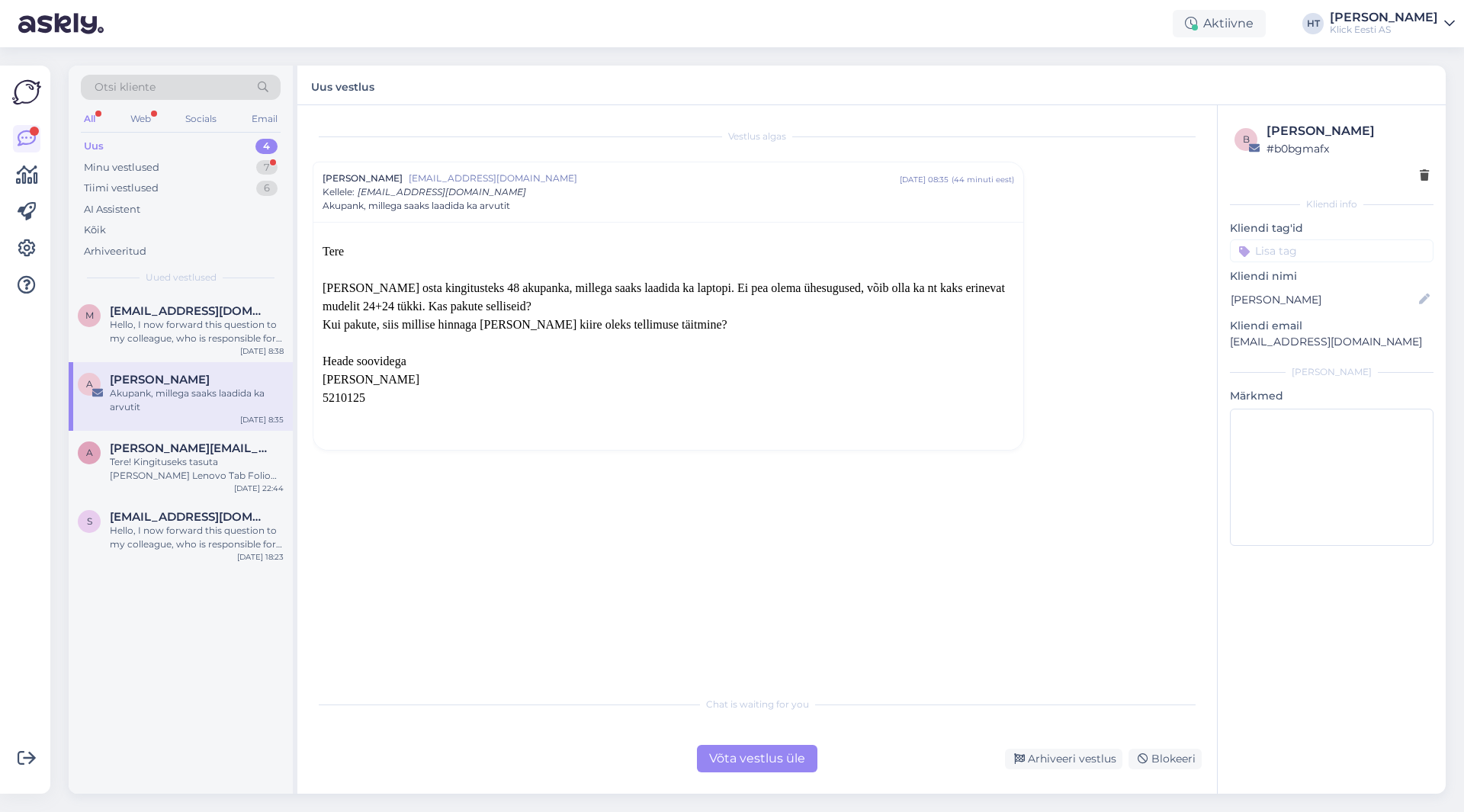
drag, startPoint x: 376, startPoint y: 401, endPoint x: 323, endPoint y: 247, distance: 162.9
click at [323, 245] on span "Tere" at bounding box center [333, 252] width 22 height 13
click at [267, 172] on div "7" at bounding box center [267, 167] width 22 height 15
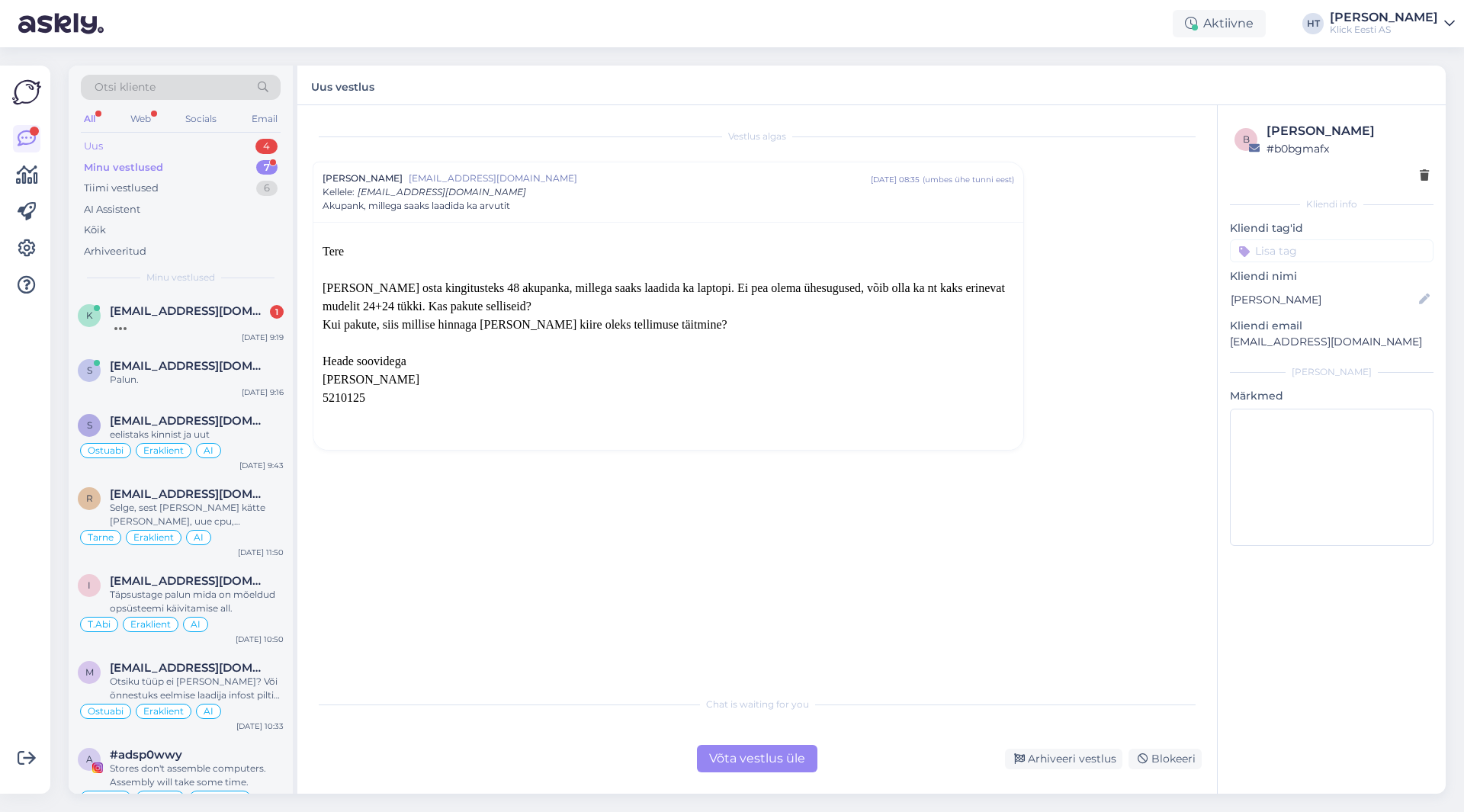
click at [241, 145] on div "Uus 4" at bounding box center [181, 146] width 200 height 22
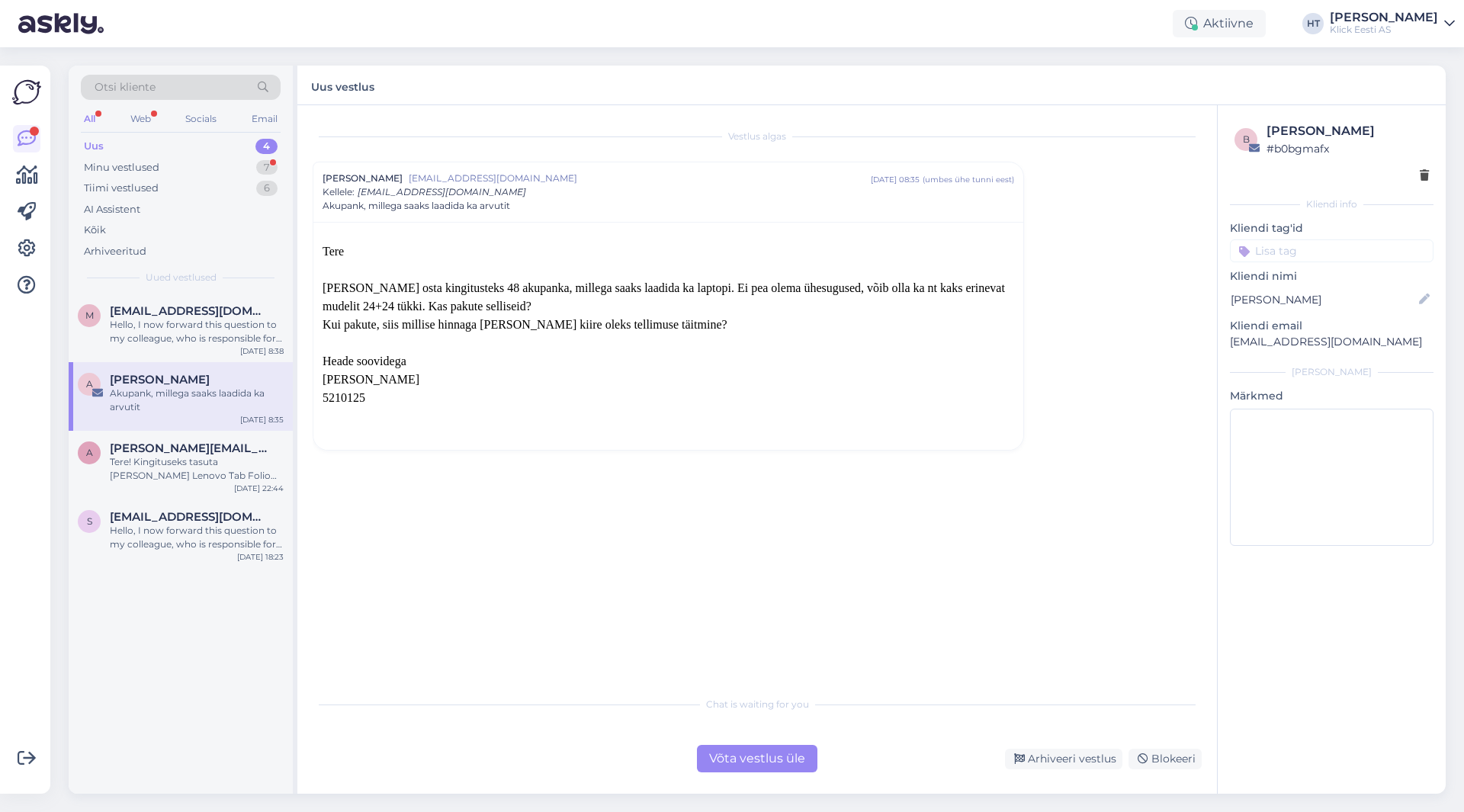
click at [768, 756] on div "Võta vestlus üle" at bounding box center [757, 759] width 121 height 27
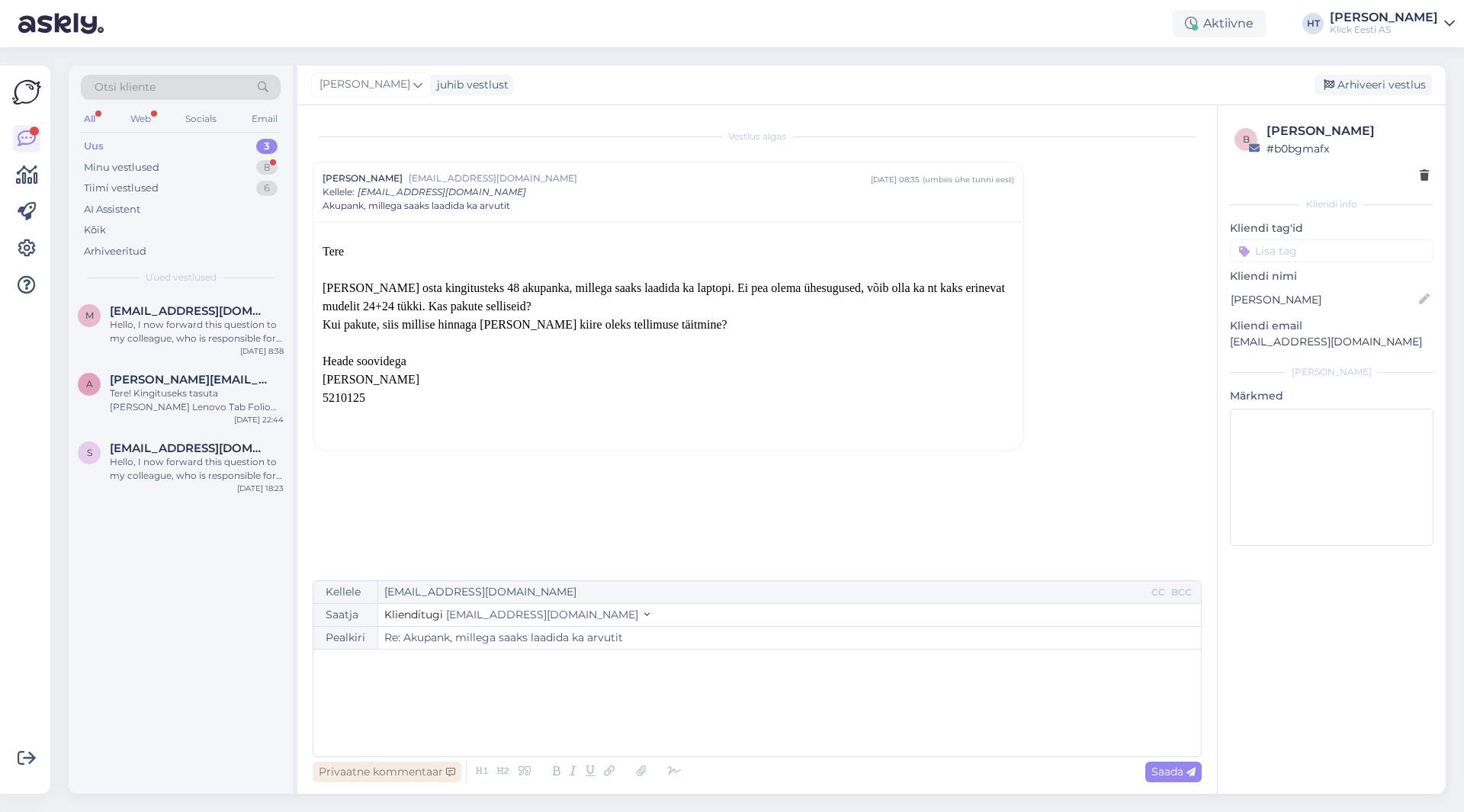
click at [358, 771] on div "Privaatne kommentaar" at bounding box center [386, 772] width 149 height 21
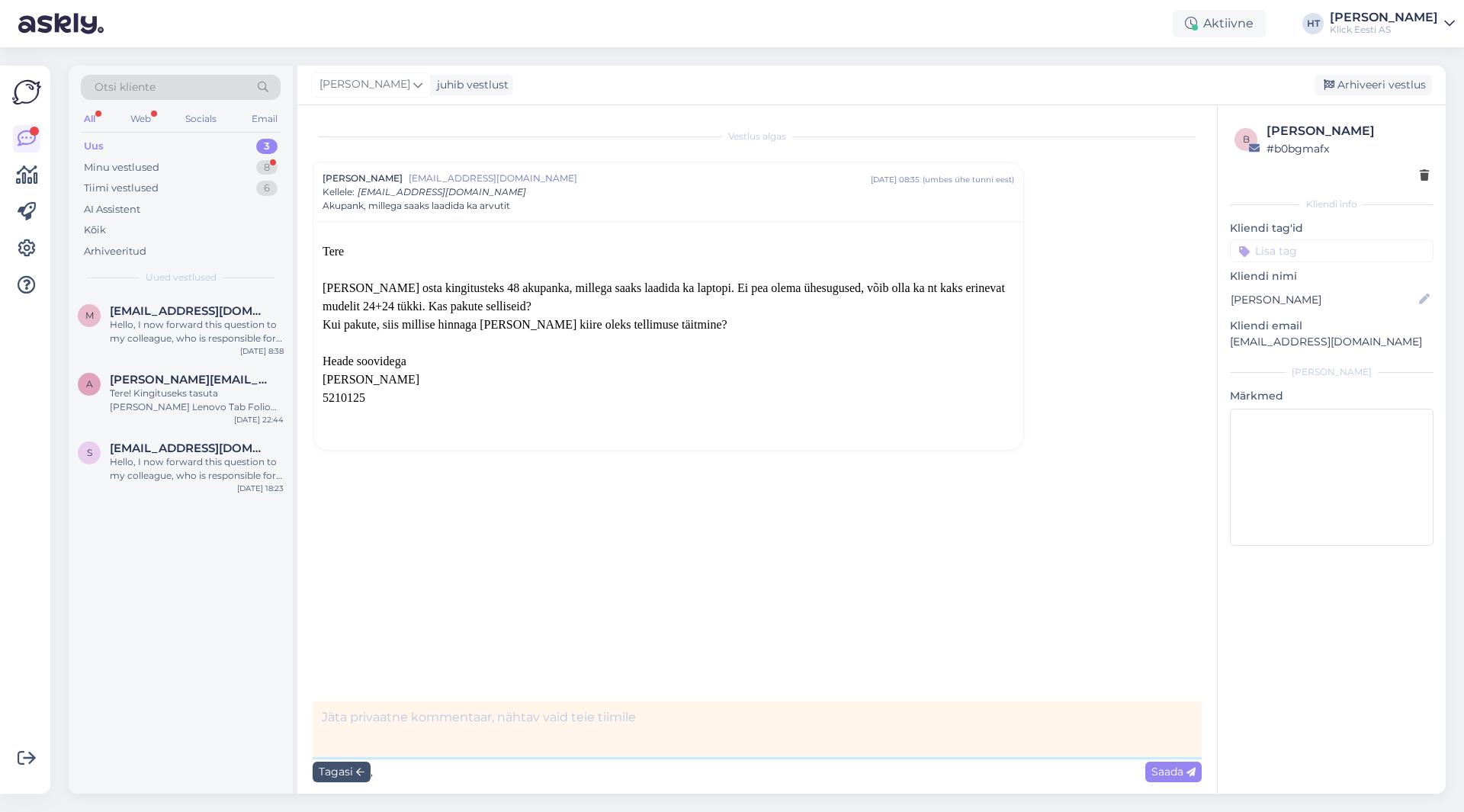
click at [519, 727] on textarea at bounding box center [757, 730] width 890 height 56
click at [543, 715] on textarea at bounding box center [757, 730] width 890 height 56
paste textarea "EESTI KOHTUNIKUABIDE [PERSON_NAME] MTÜ"
type textarea "[PERSON_NAME] järgi leiab EESTI KOHTUNIKUABIDE [PERSON_NAME] MTÜ, edastasin äri…"
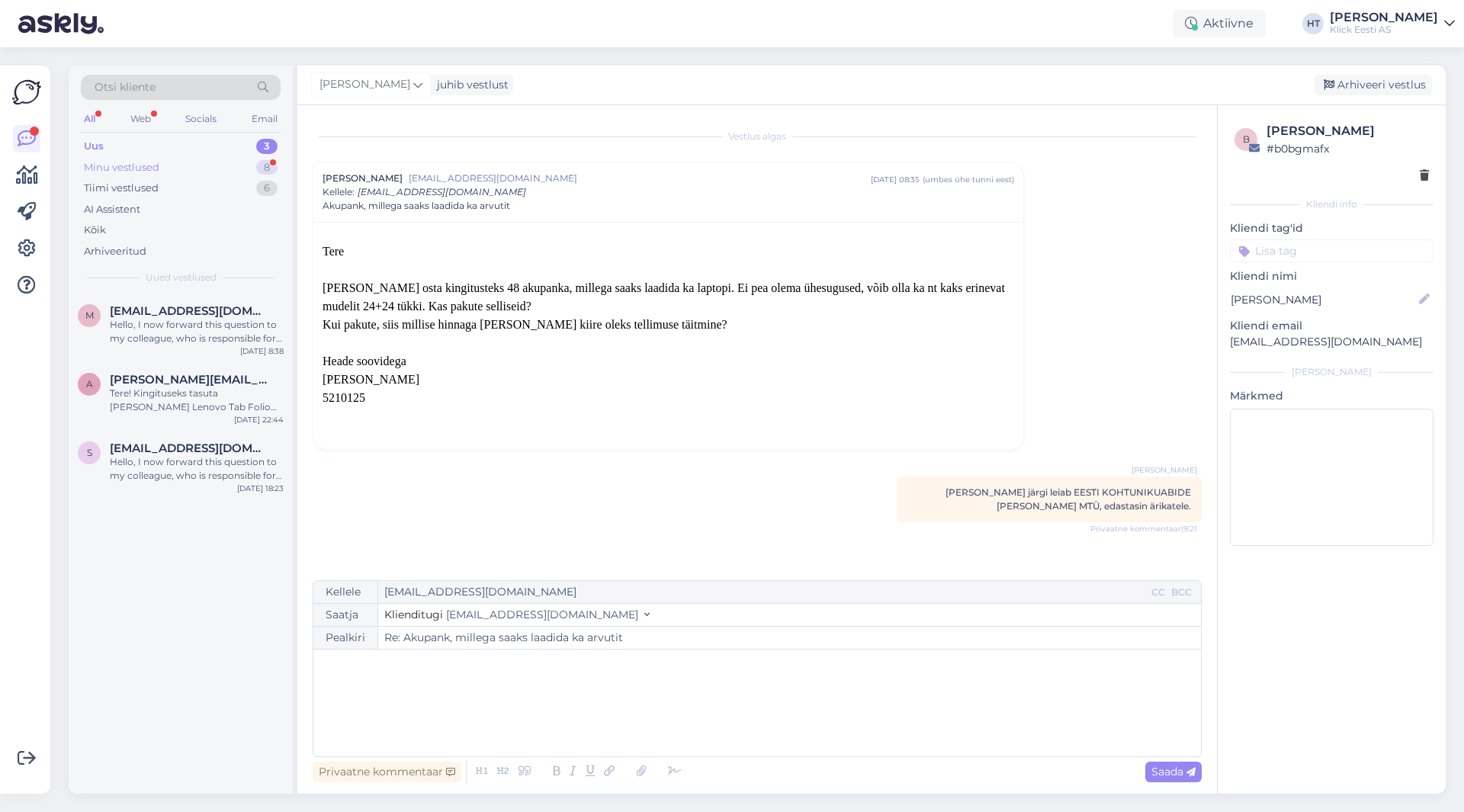
click at [225, 169] on div "Minu vestlused 8" at bounding box center [181, 167] width 200 height 22
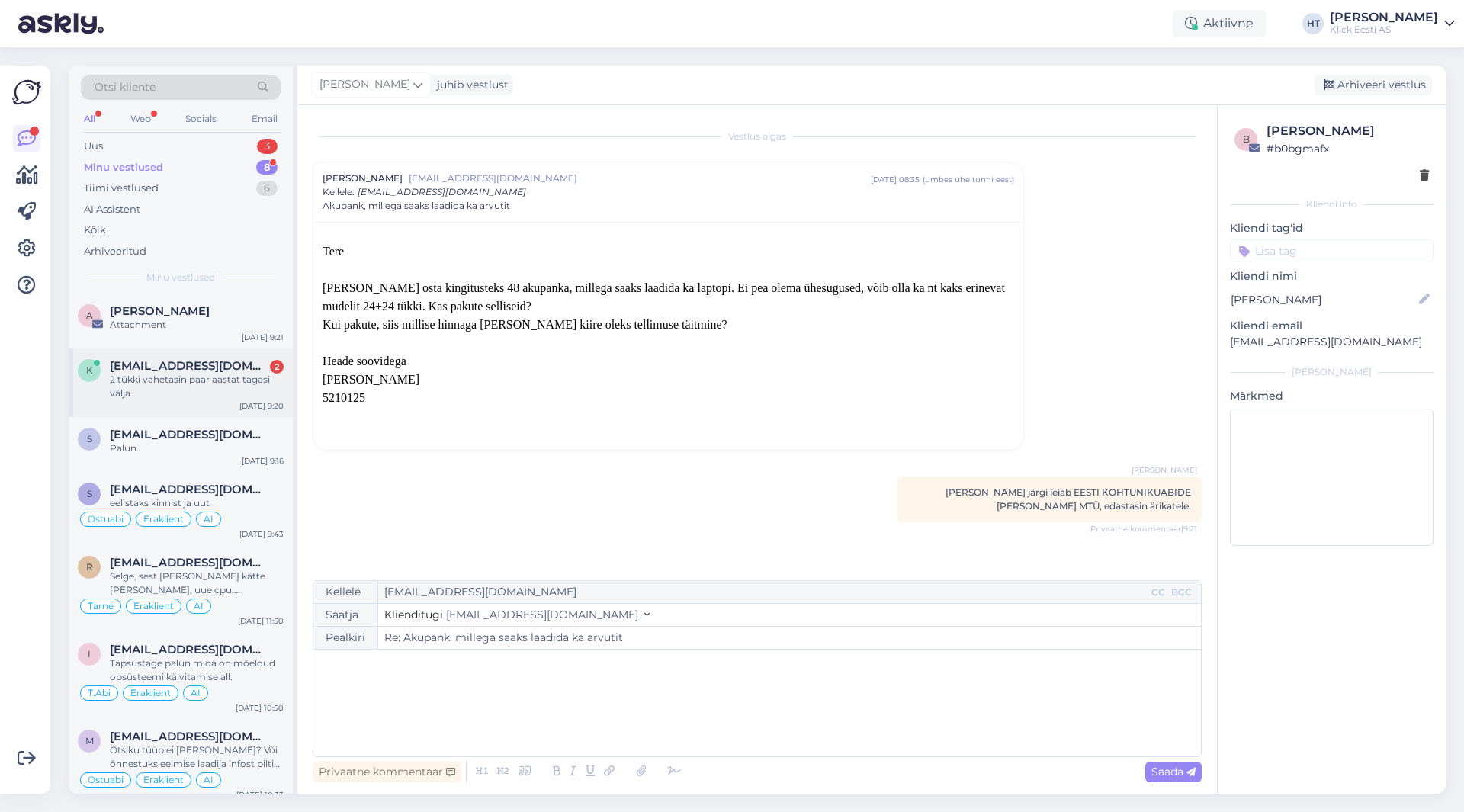
click at [254, 399] on div "2 tükki vahetasin paar aastat tagasi välja" at bounding box center [196, 386] width 174 height 27
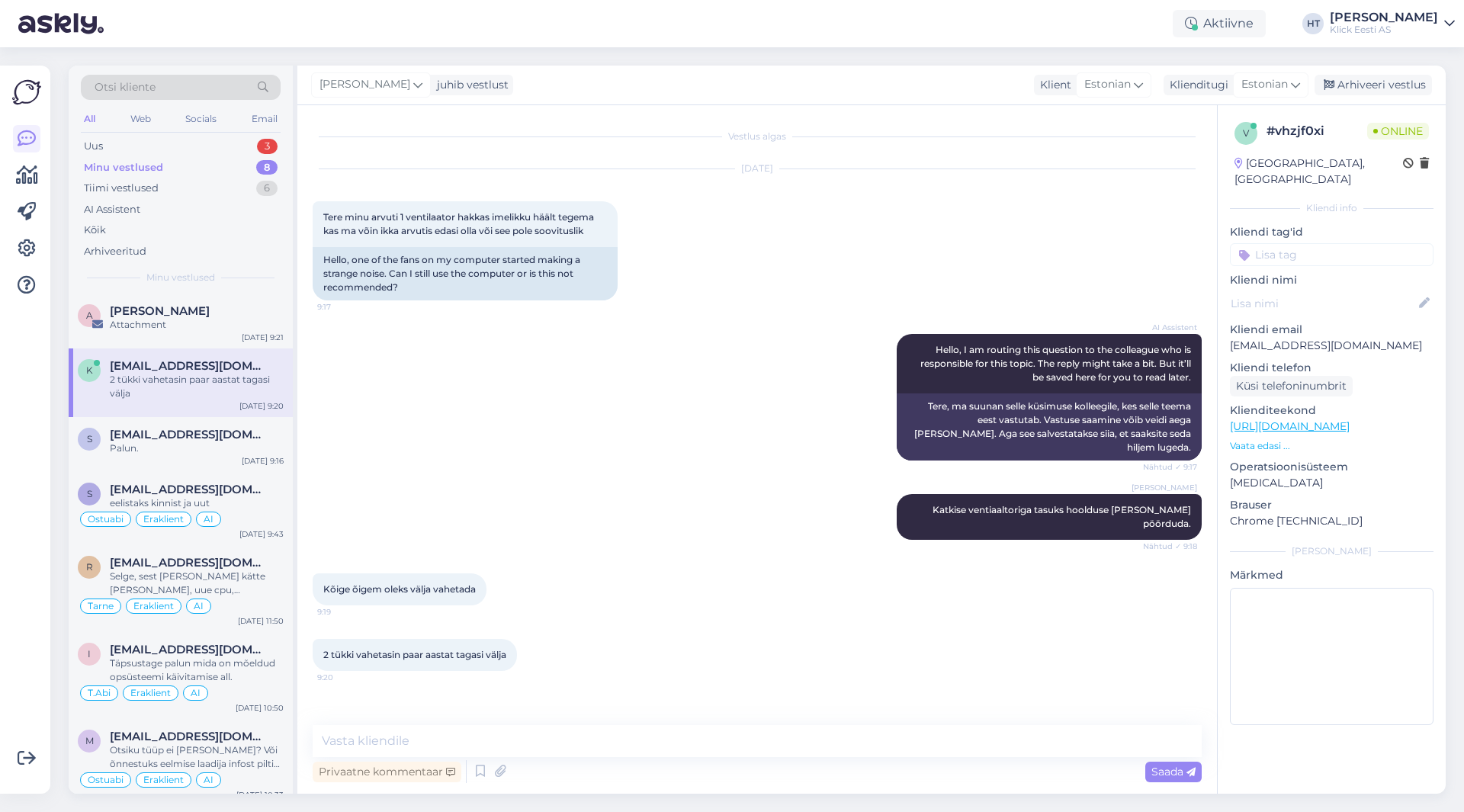
click at [444, 368] on div "AI Assistent Hello, I am routing this question to the colleague who is responsi…" at bounding box center [757, 397] width 890 height 160
click at [240, 327] on div "Attachment" at bounding box center [196, 325] width 174 height 14
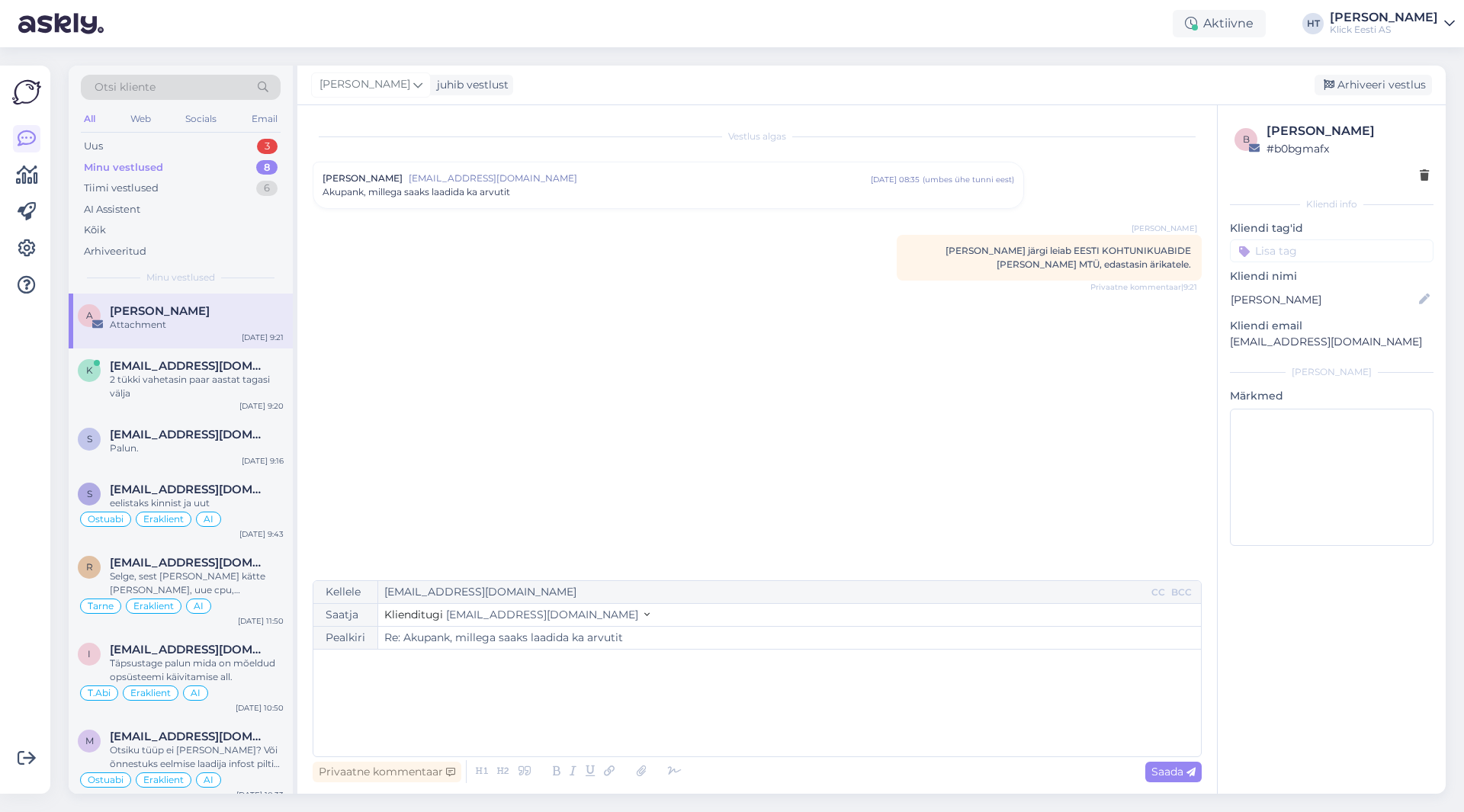
click at [1335, 250] on input at bounding box center [1332, 251] width 204 height 22
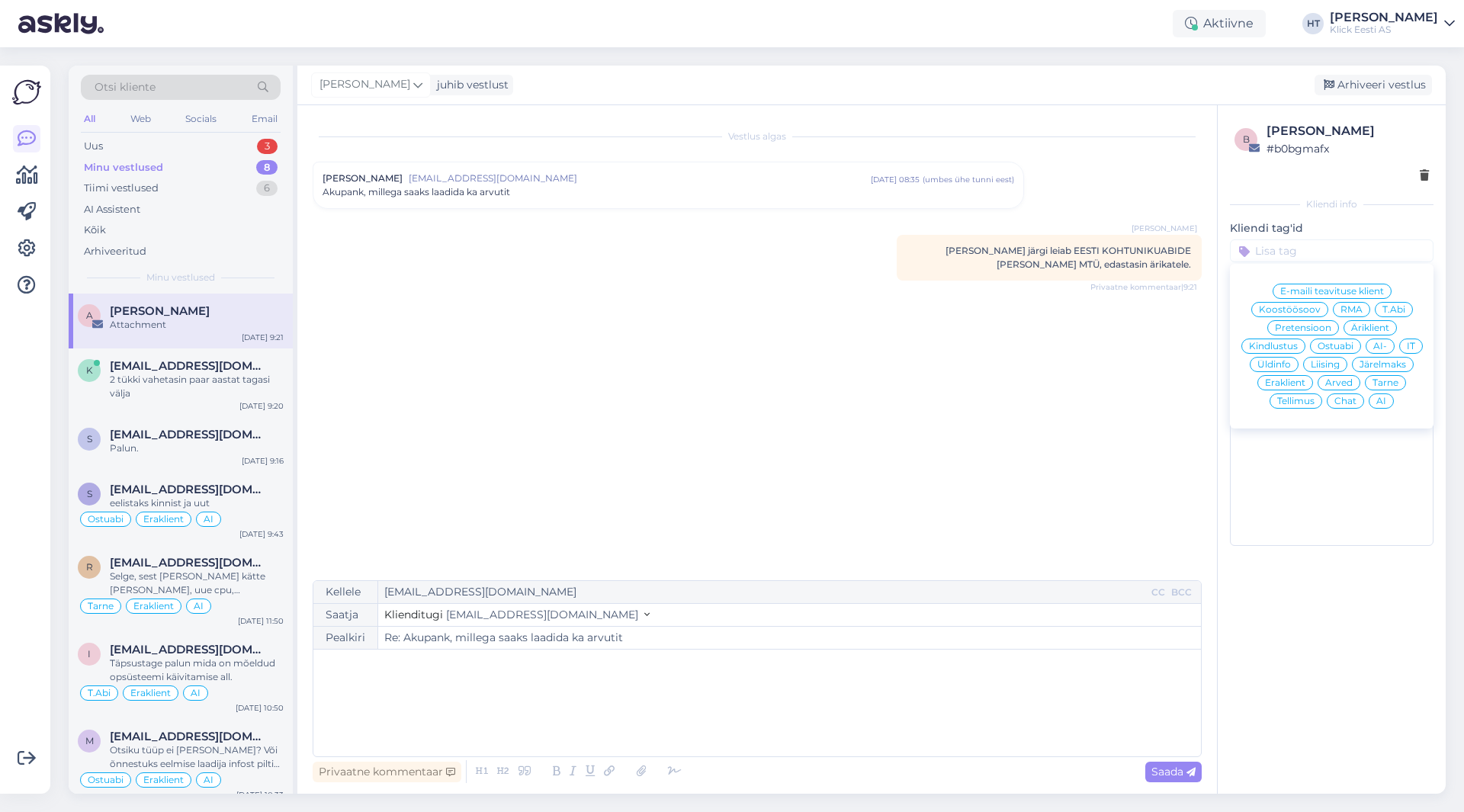
click at [1331, 342] on span "Ostuabi" at bounding box center [1336, 346] width 36 height 9
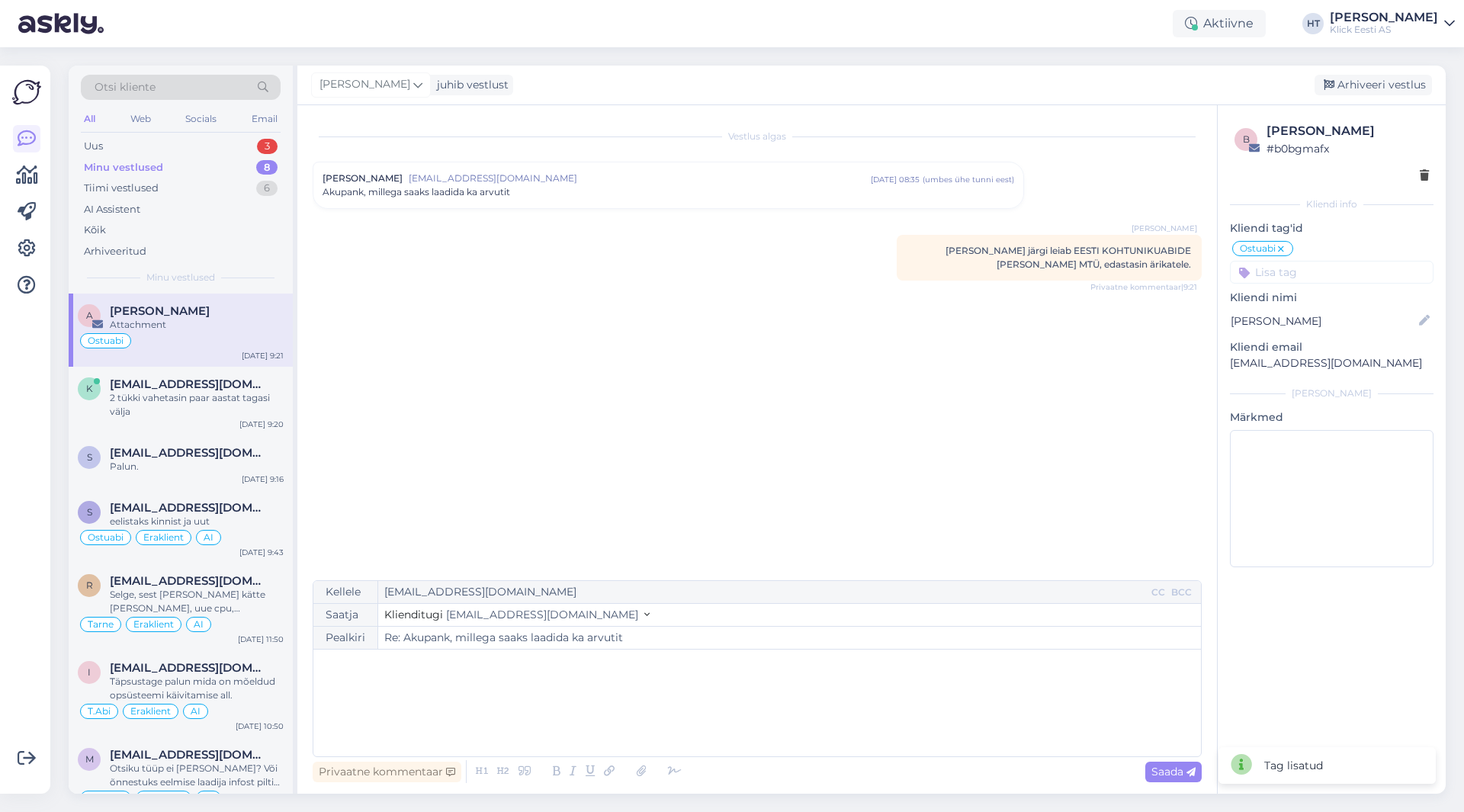
click at [1324, 273] on input at bounding box center [1332, 272] width 204 height 22
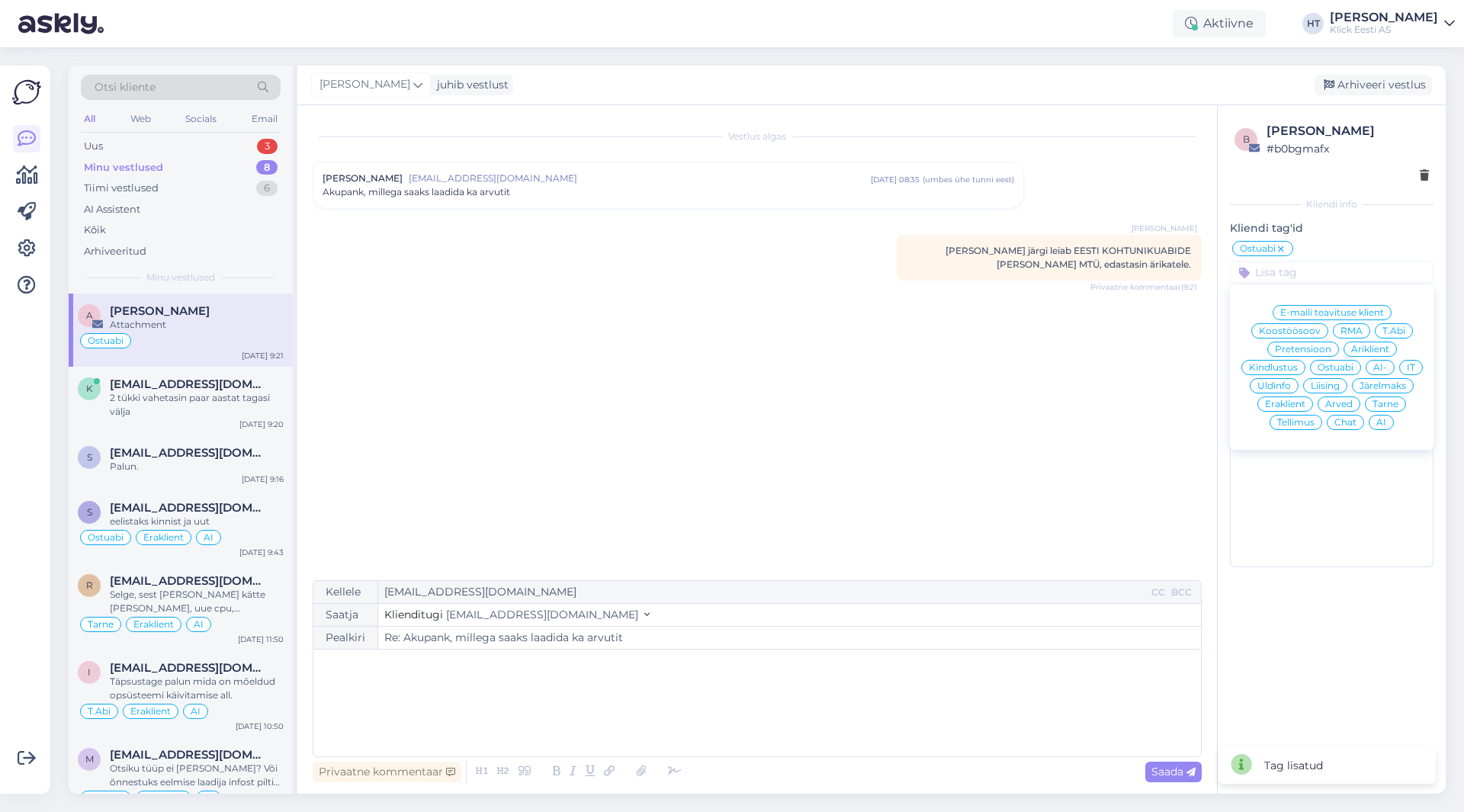
click at [1373, 350] on span "Äriklient" at bounding box center [1370, 350] width 38 height 9
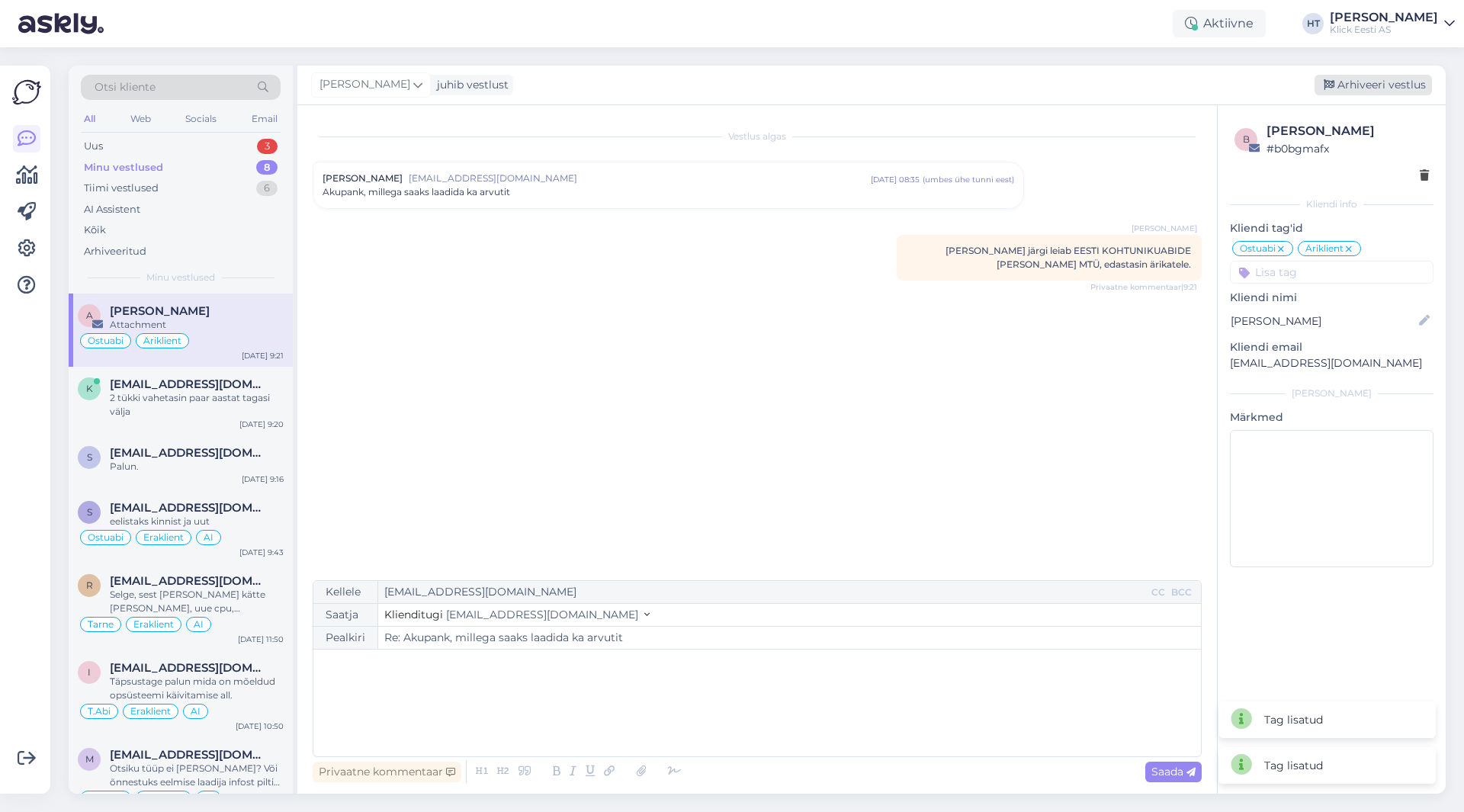
click at [1370, 94] on div "Arhiveeri vestlus" at bounding box center [1374, 85] width 118 height 21
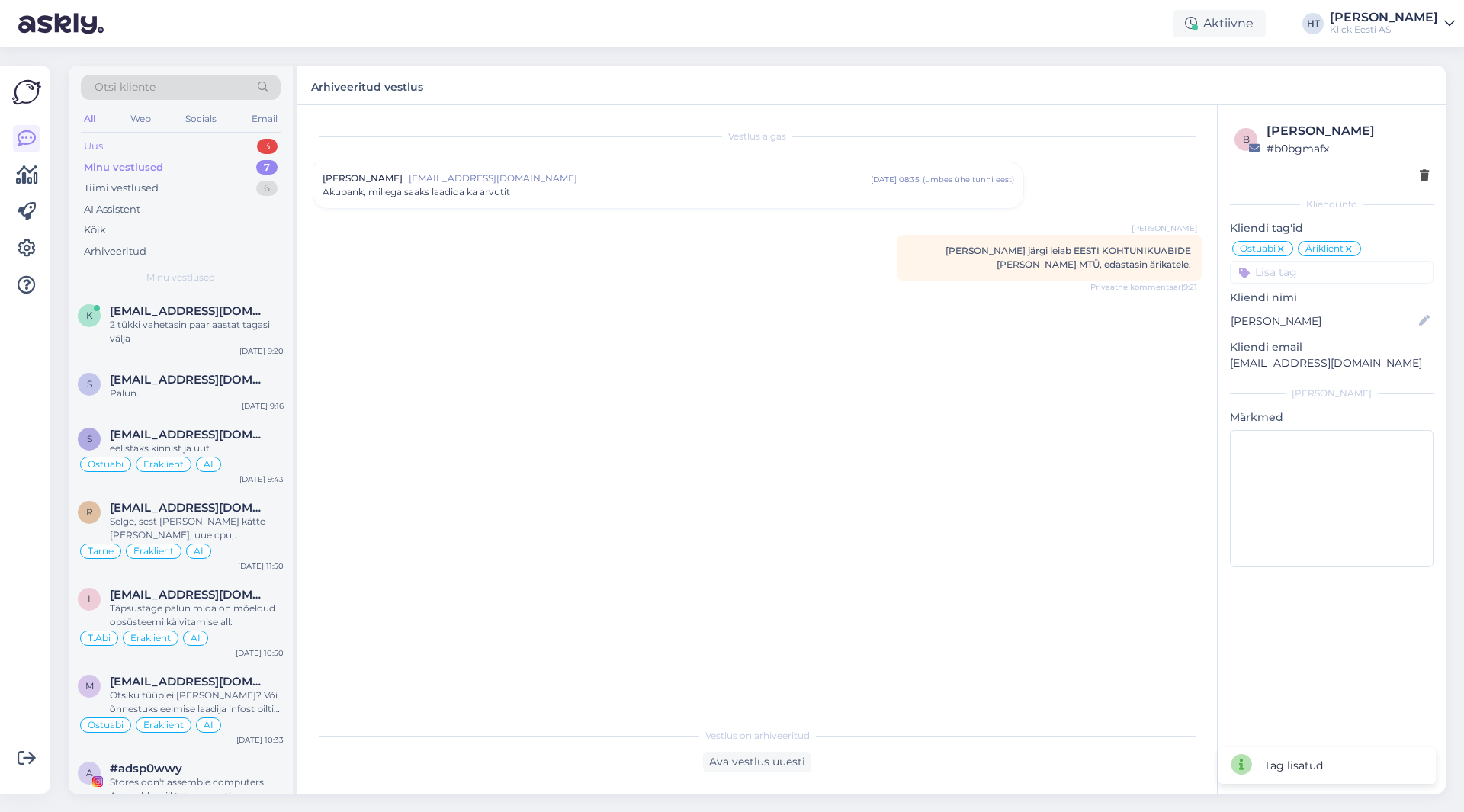
click at [248, 147] on div "Uus 3" at bounding box center [181, 146] width 200 height 22
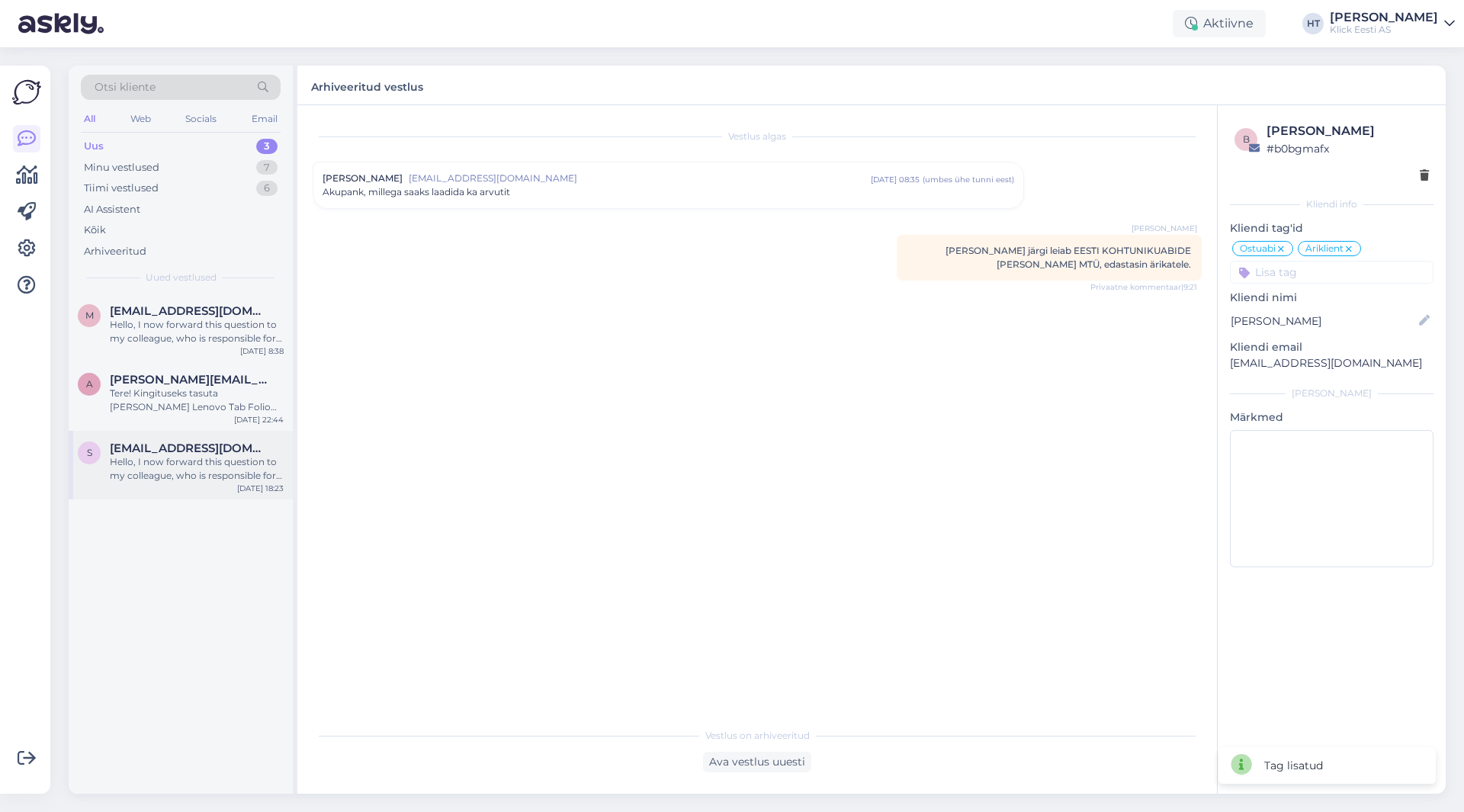
click at [212, 442] on span "[EMAIL_ADDRESS][DOMAIN_NAME]" at bounding box center [189, 448] width 159 height 14
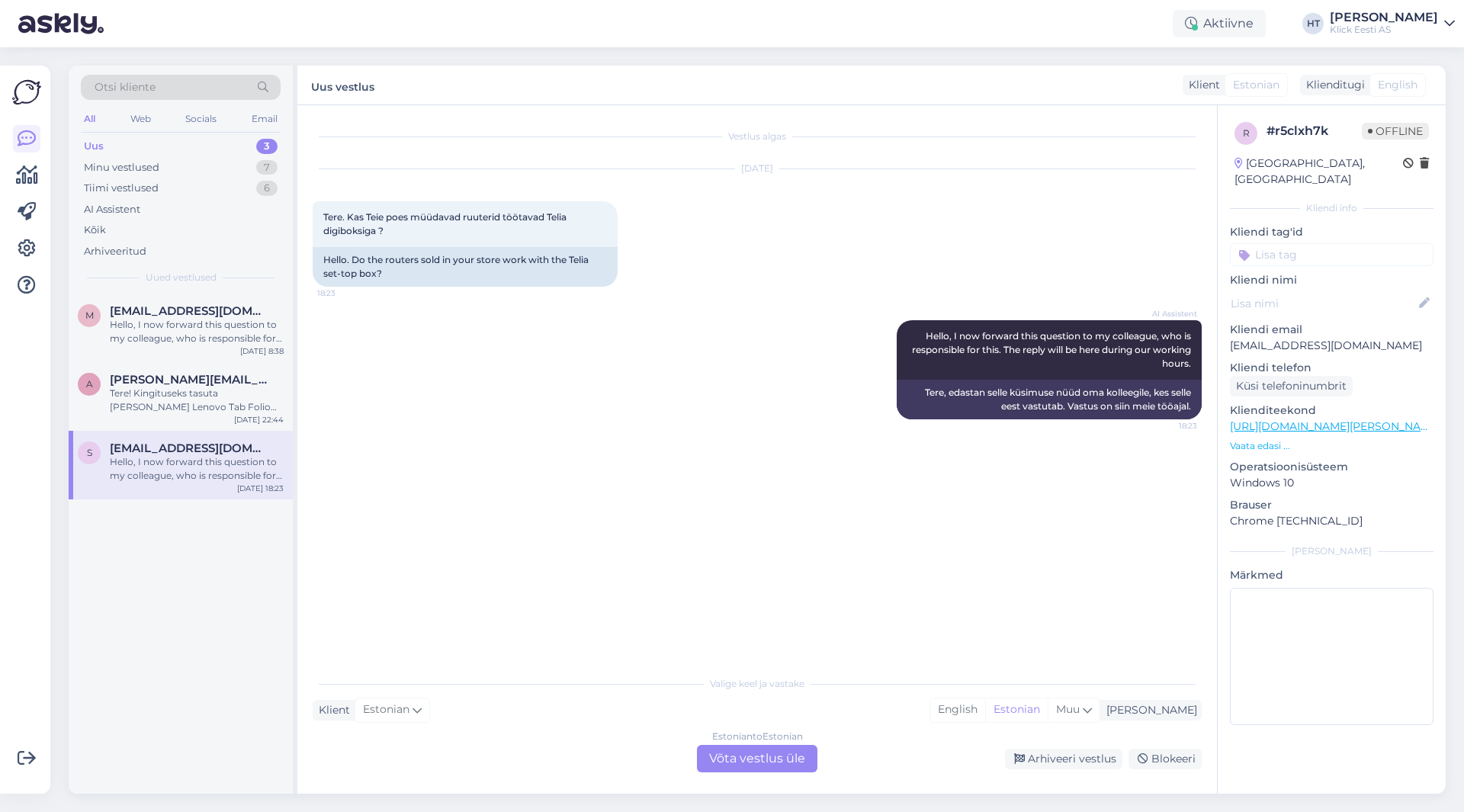
click at [207, 575] on div "m [EMAIL_ADDRESS][DOMAIN_NAME] Hello, I now forward this question to my colleag…" at bounding box center [181, 544] width 225 height 500
click at [221, 390] on div "Tere! Kingituseks tasuta [PERSON_NAME] Lenovo Tab Folio Case ümbris väärtusega …" at bounding box center [196, 399] width 174 height 27
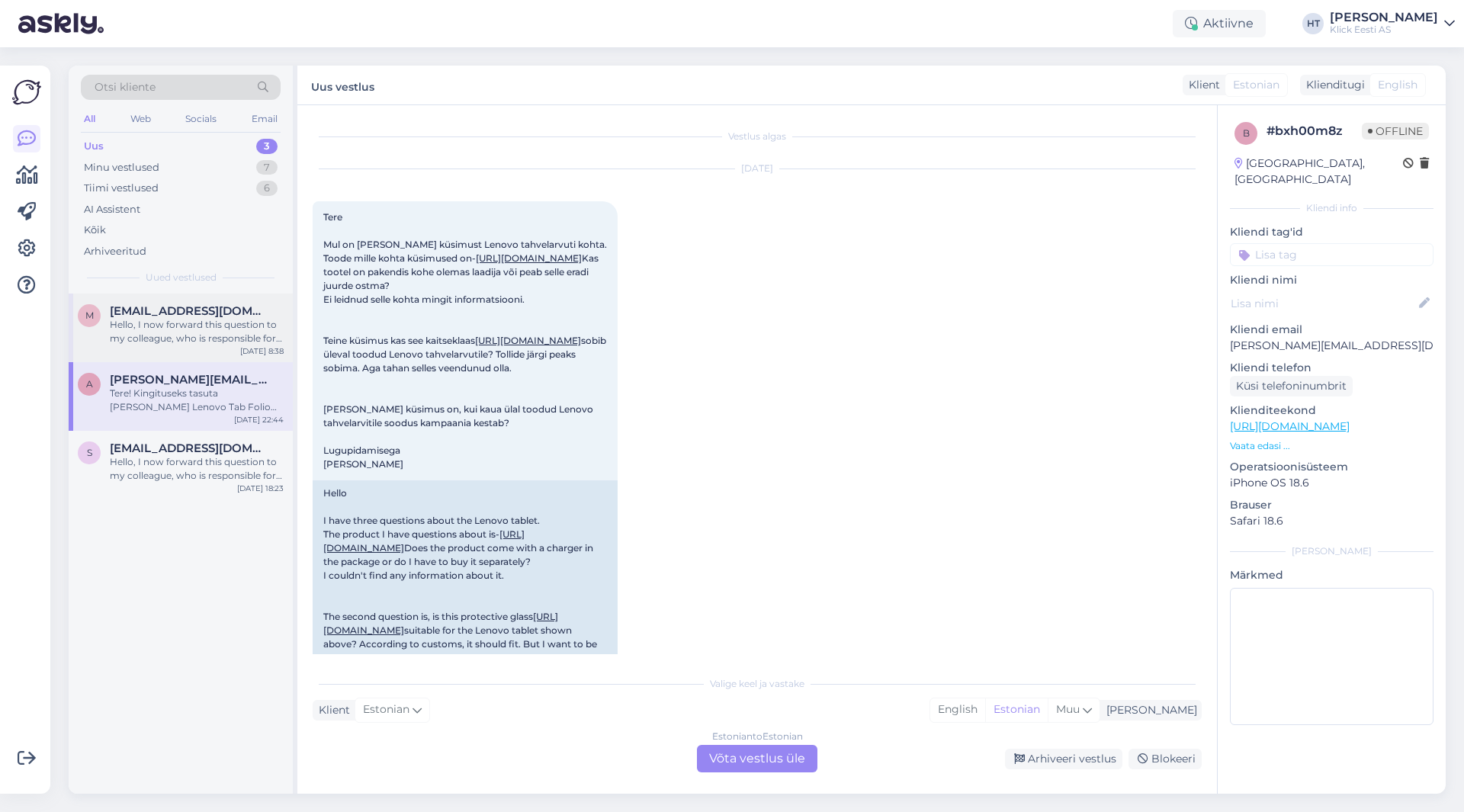
click at [176, 324] on div "Hello, I now forward this question to my colleague, who is responsible for this…" at bounding box center [196, 331] width 174 height 27
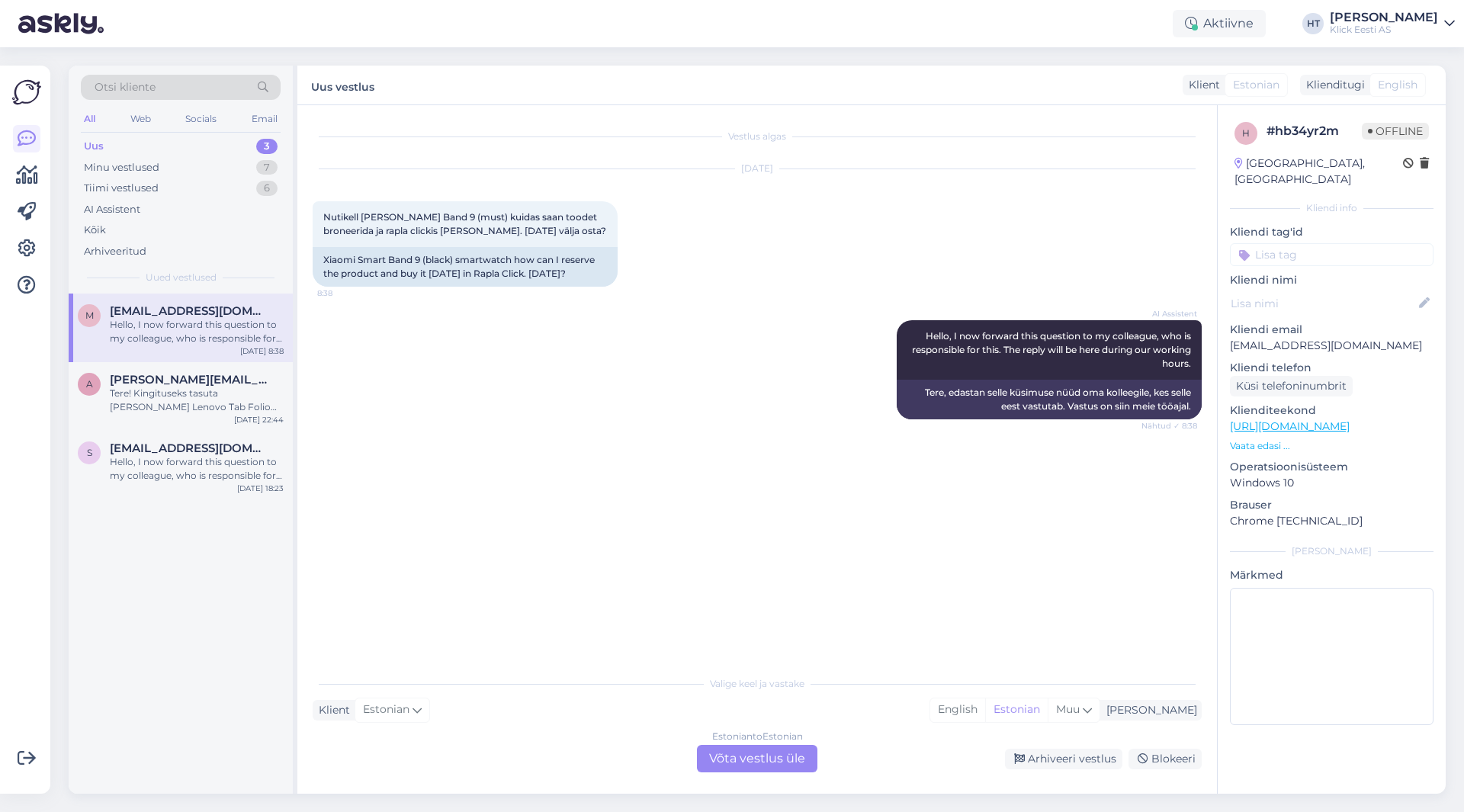
click at [684, 380] on div "AI Assistent Hello, I now forward this question to my colleague, who is respons…" at bounding box center [757, 370] width 890 height 133
click at [780, 761] on div "Estonian to Estonian Võta vestlus üle" at bounding box center [757, 759] width 121 height 27
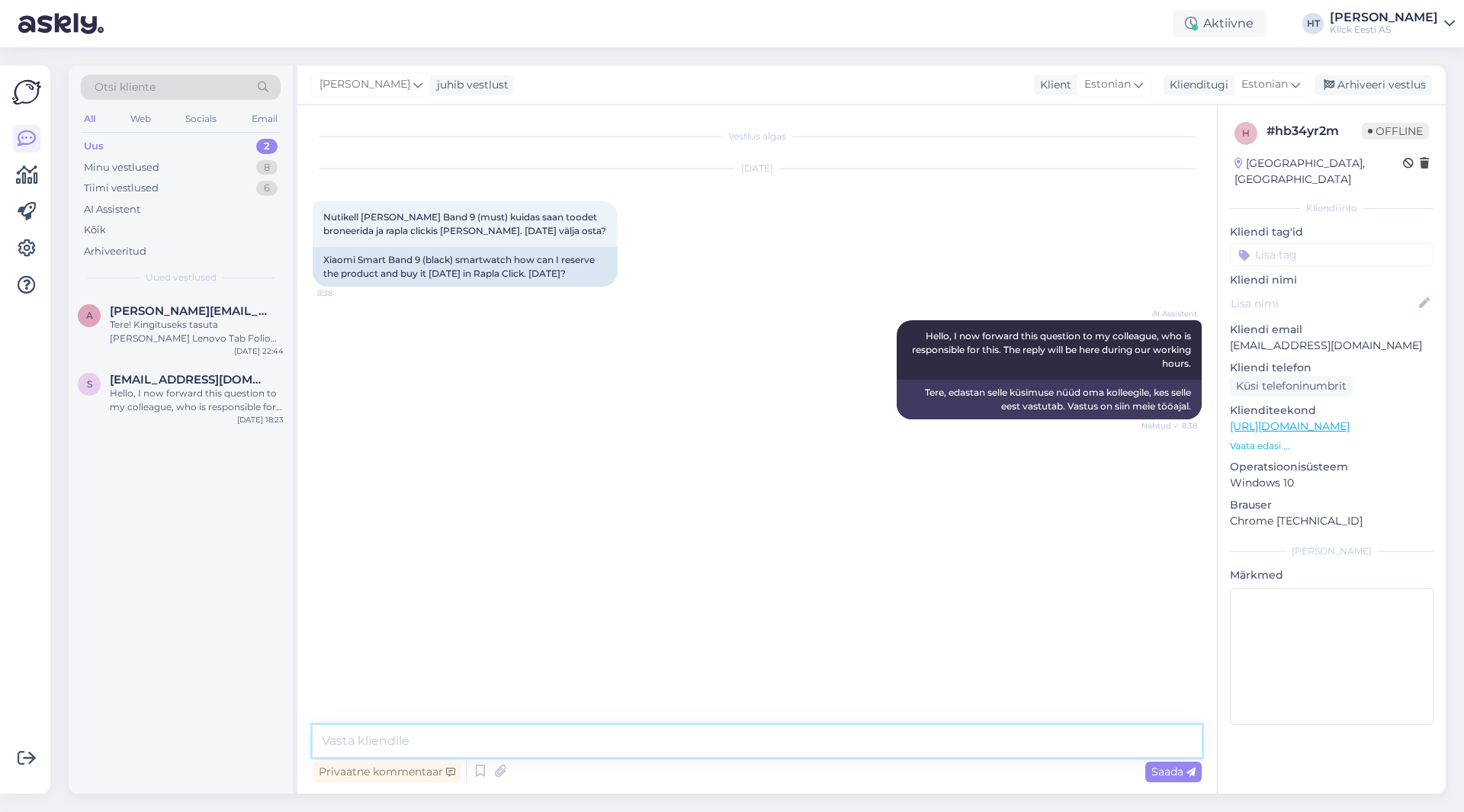
click at [742, 733] on textarea at bounding box center [757, 741] width 890 height 32
type textarea "Viimase kella puhul on tõenäoliselt tegemist avatud pakendiga, kas see oleks so…"
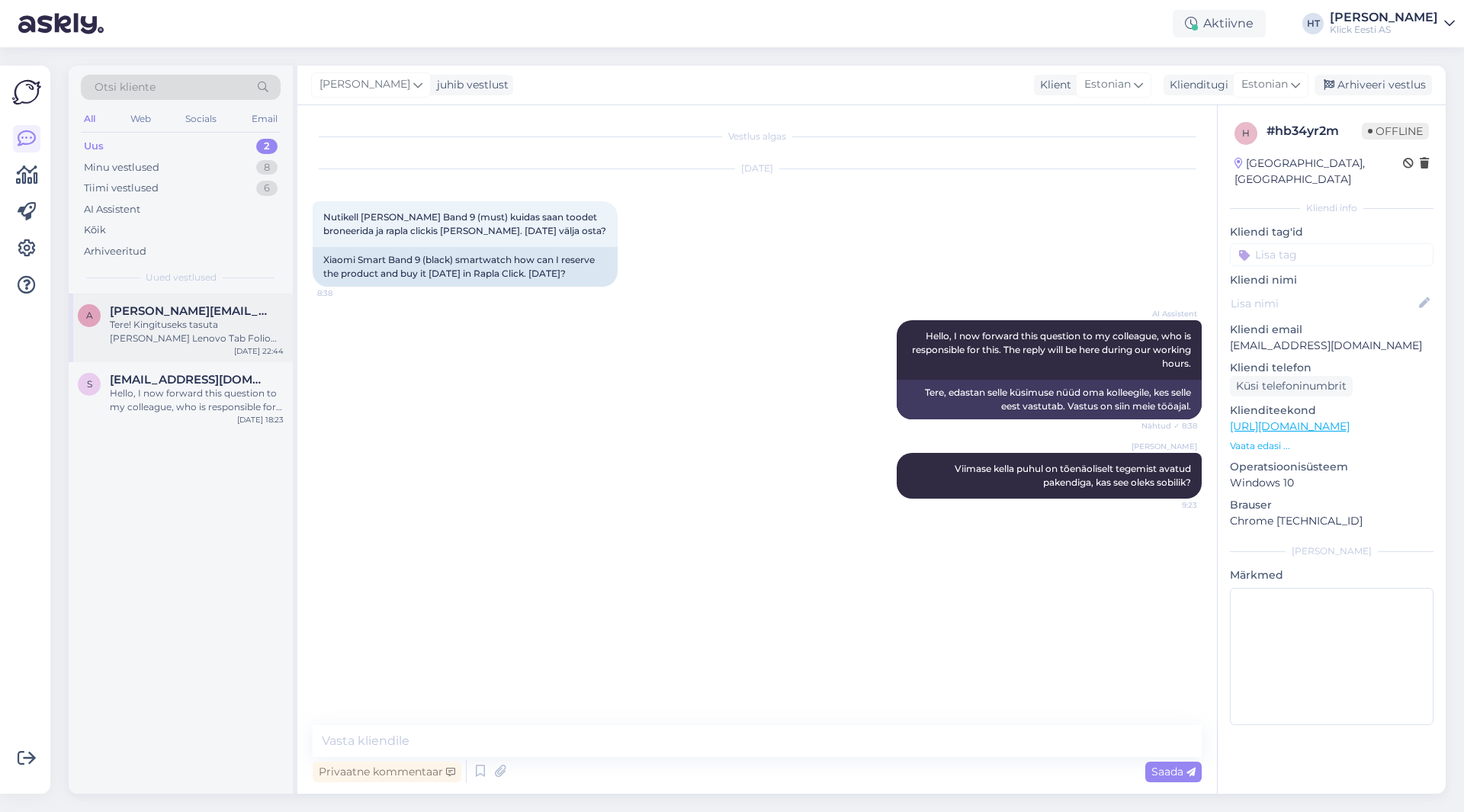
click at [156, 311] on span "[PERSON_NAME][EMAIL_ADDRESS][DOMAIN_NAME]" at bounding box center [189, 311] width 159 height 14
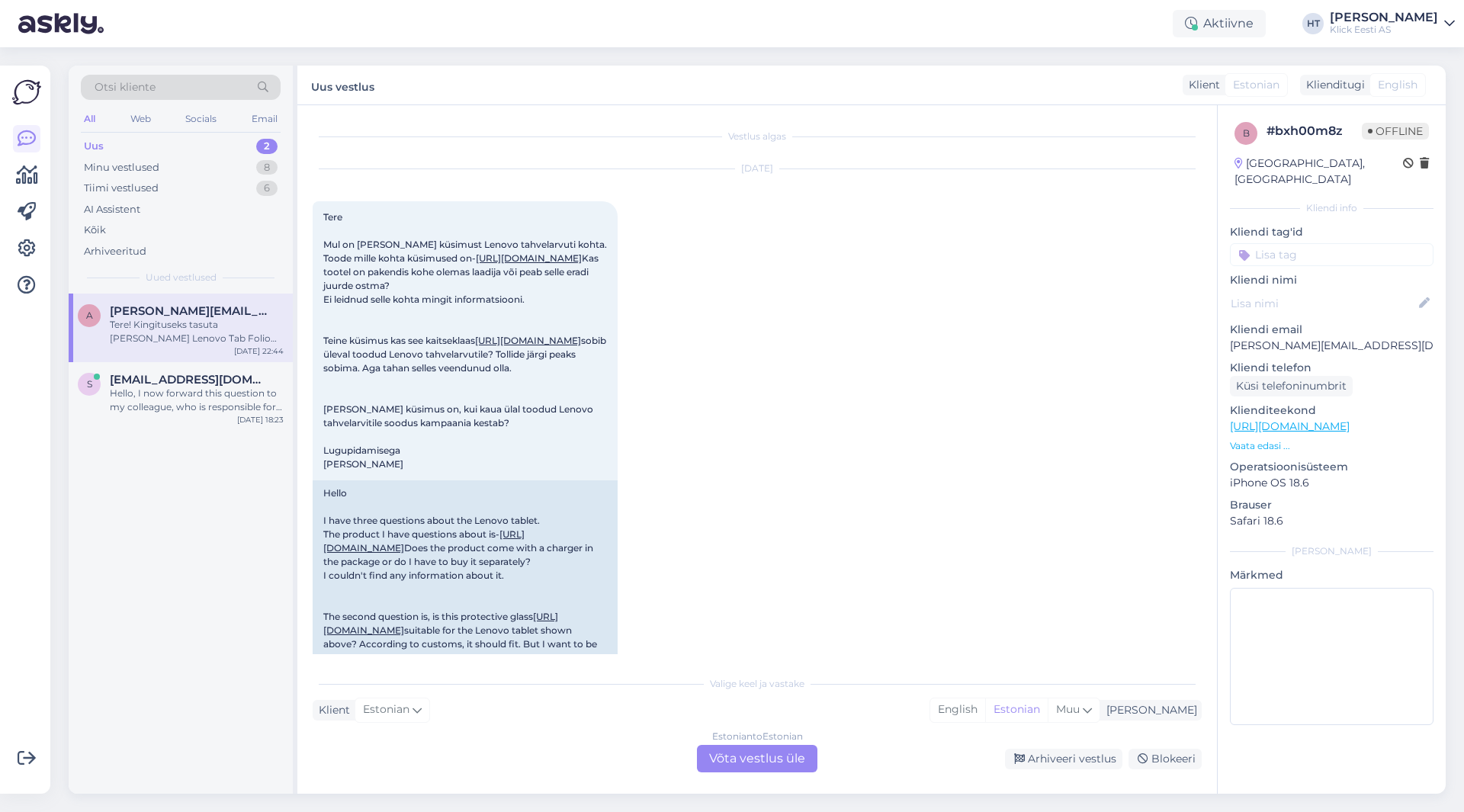
click at [212, 565] on div "a [PERSON_NAME][EMAIL_ADDRESS][DOMAIN_NAME] Tere! Kingituseks tasuta [PERSON_NA…" at bounding box center [181, 544] width 225 height 500
click at [744, 749] on div "Estonian to Estonian Võta vestlus üle" at bounding box center [757, 759] width 121 height 27
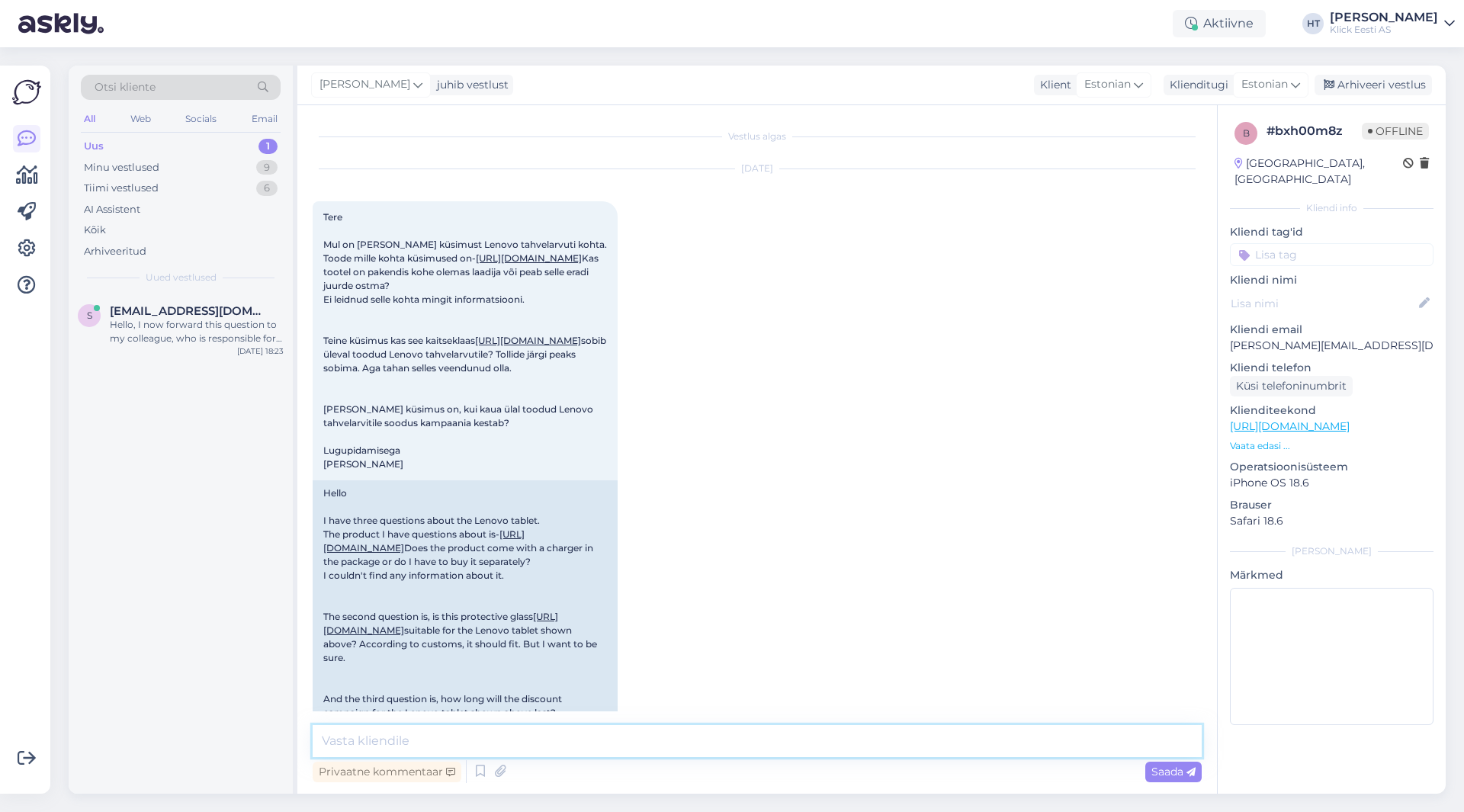
click at [709, 734] on textarea at bounding box center [757, 741] width 890 height 32
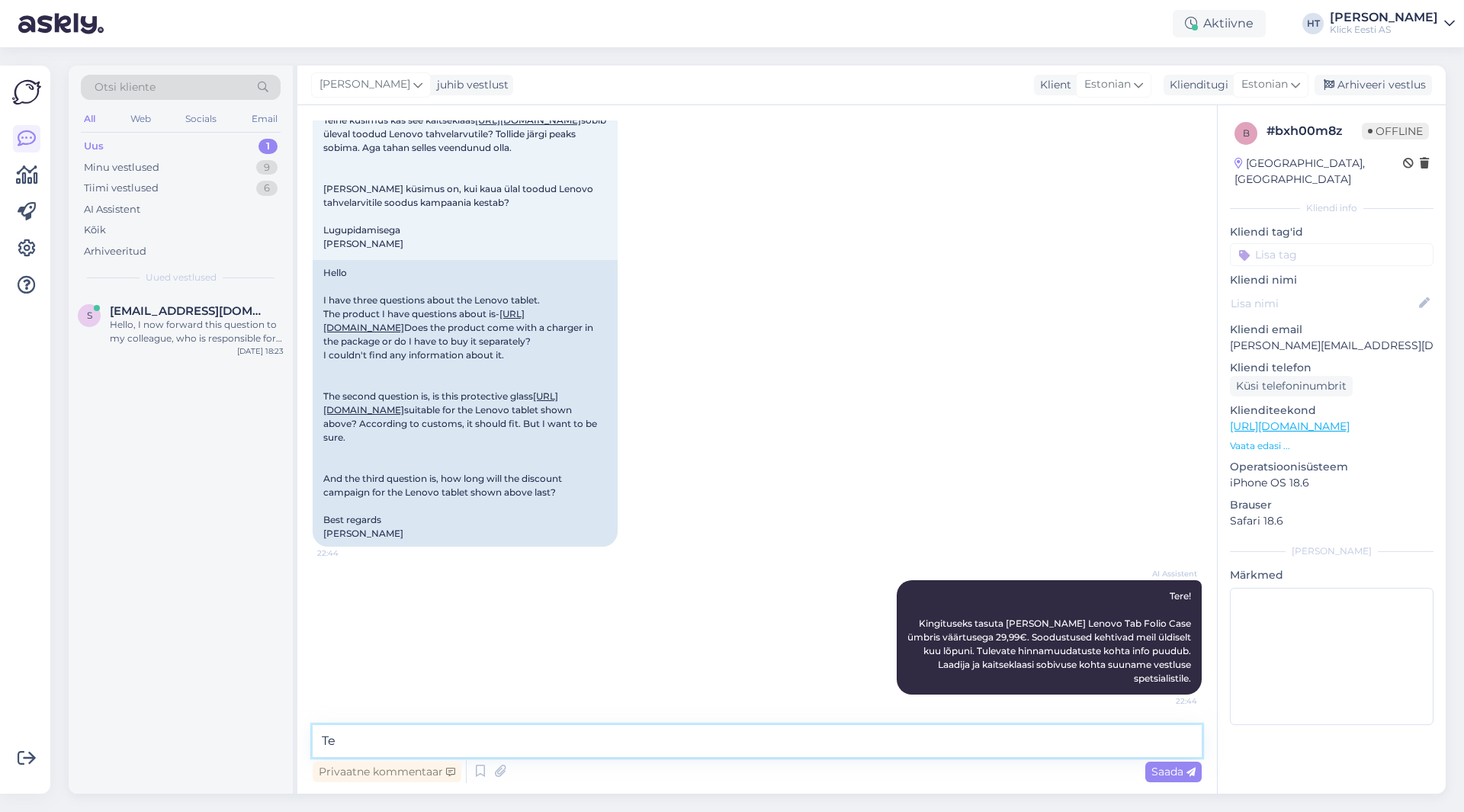
type textarea "T"
paste textarea "[URL][DOMAIN_NAME]"
type textarea "Laadijat ei ole karbis kaasas. Sobiva kaitseklaasi leiab siit: [URL][DOMAIN_NAM…"
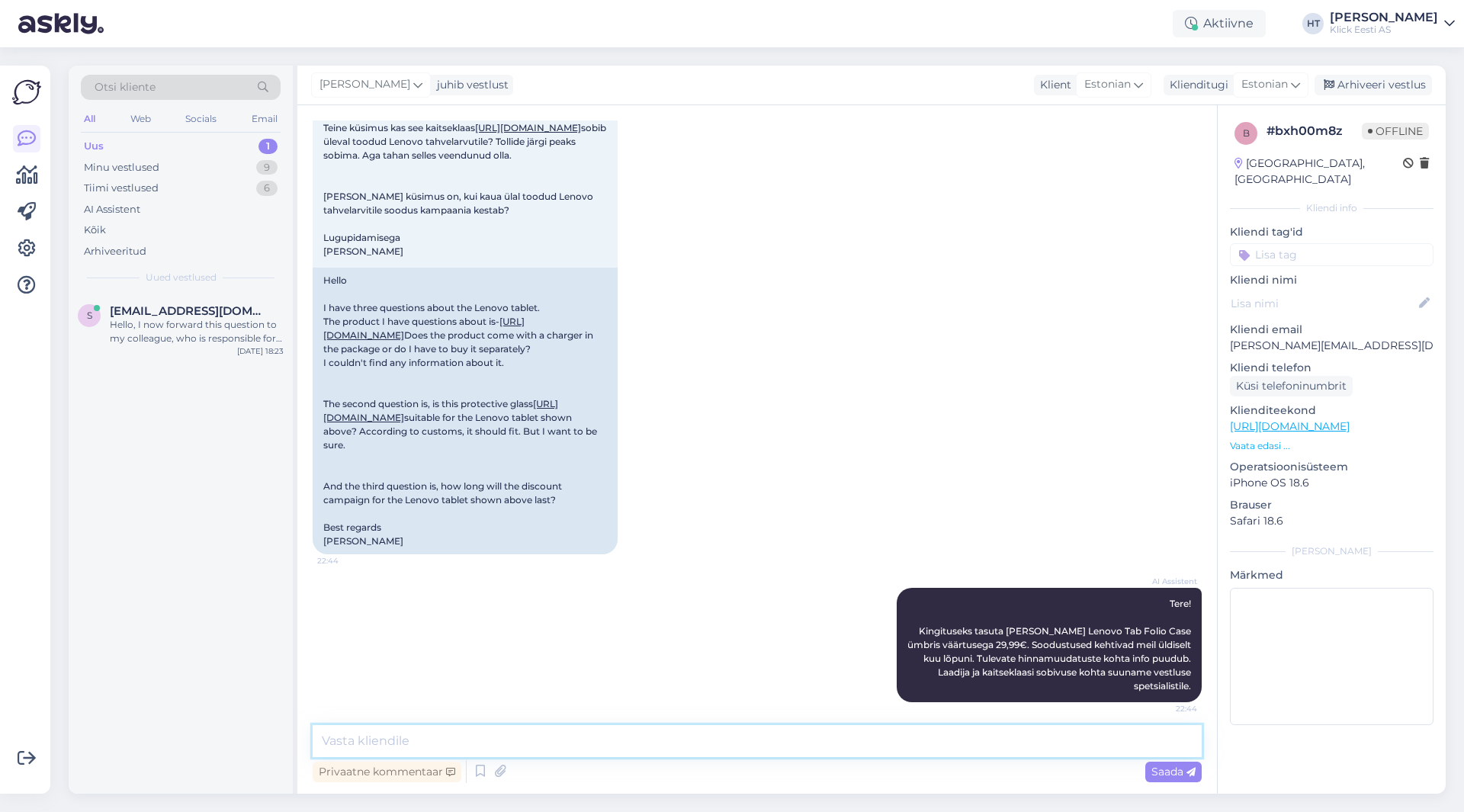
scroll to position [442, 0]
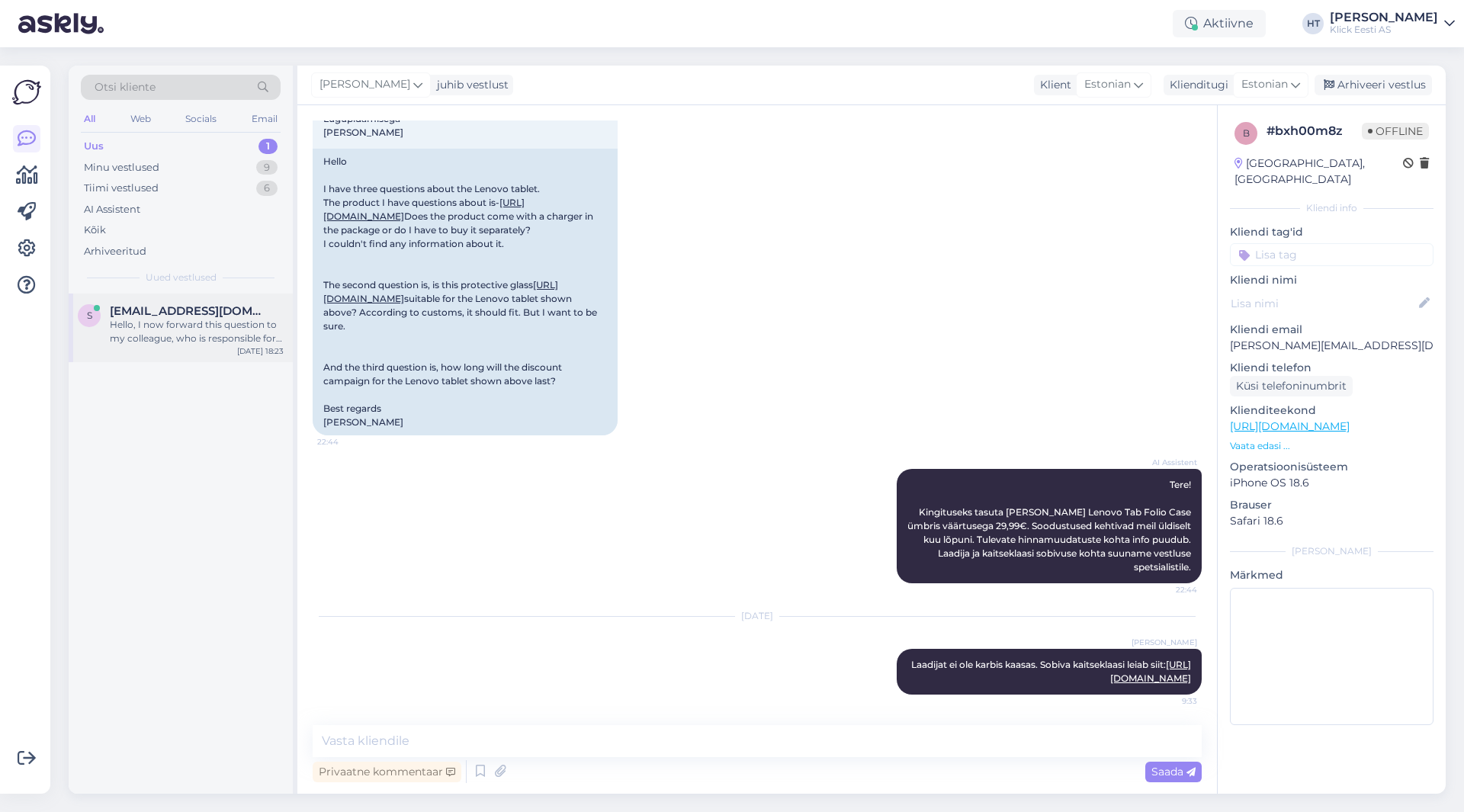
click at [147, 319] on div "Hello, I now forward this question to my colleague, who is responsible for this…" at bounding box center [196, 331] width 174 height 27
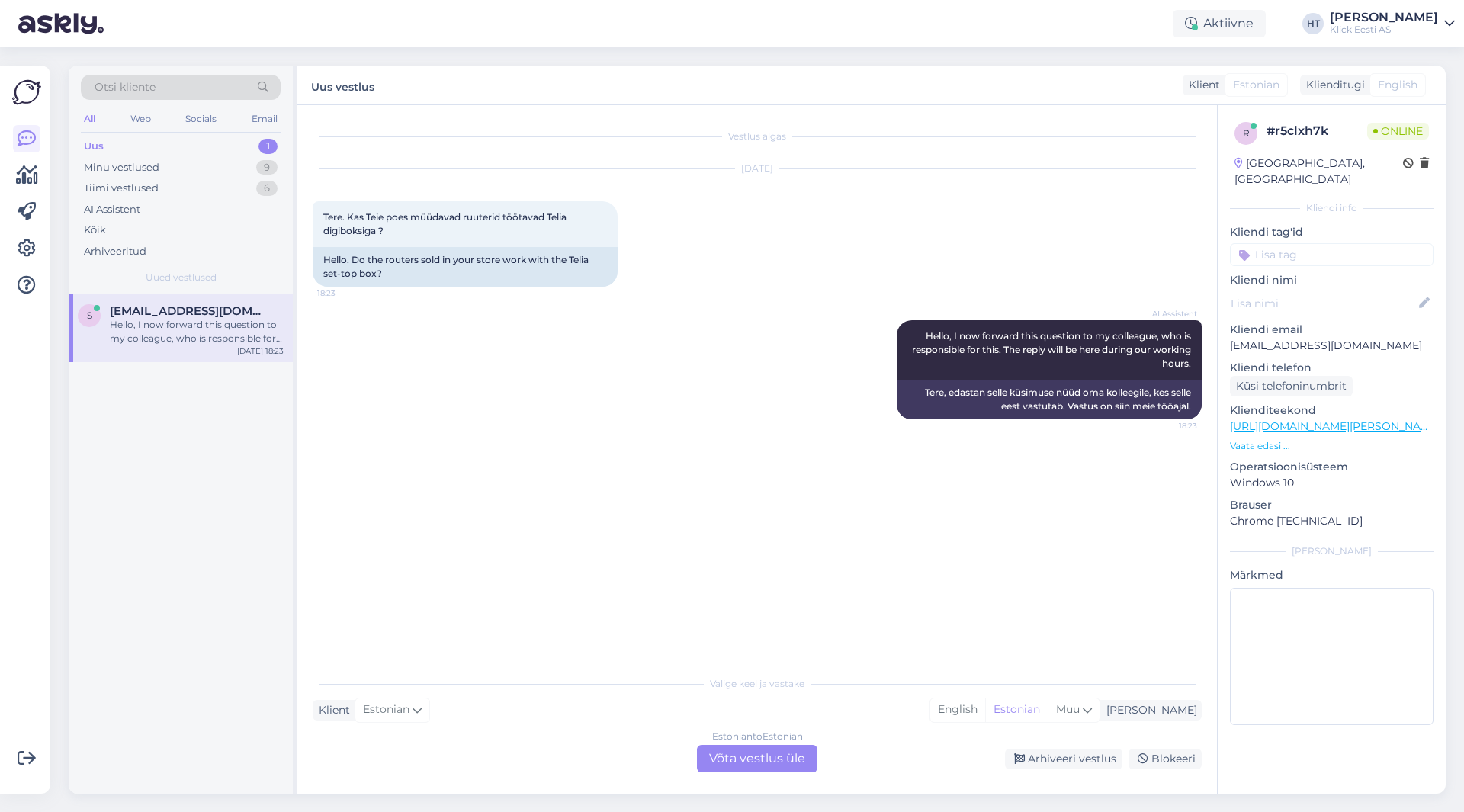
click at [506, 592] on div "Vestlus algas [DATE] Tere. Kas Teie poes müüdavad ruuterid töötavad Telia digib…" at bounding box center [763, 387] width 903 height 534
click at [776, 759] on div "Estonian to Estonian Võta vestlus üle" at bounding box center [757, 759] width 121 height 27
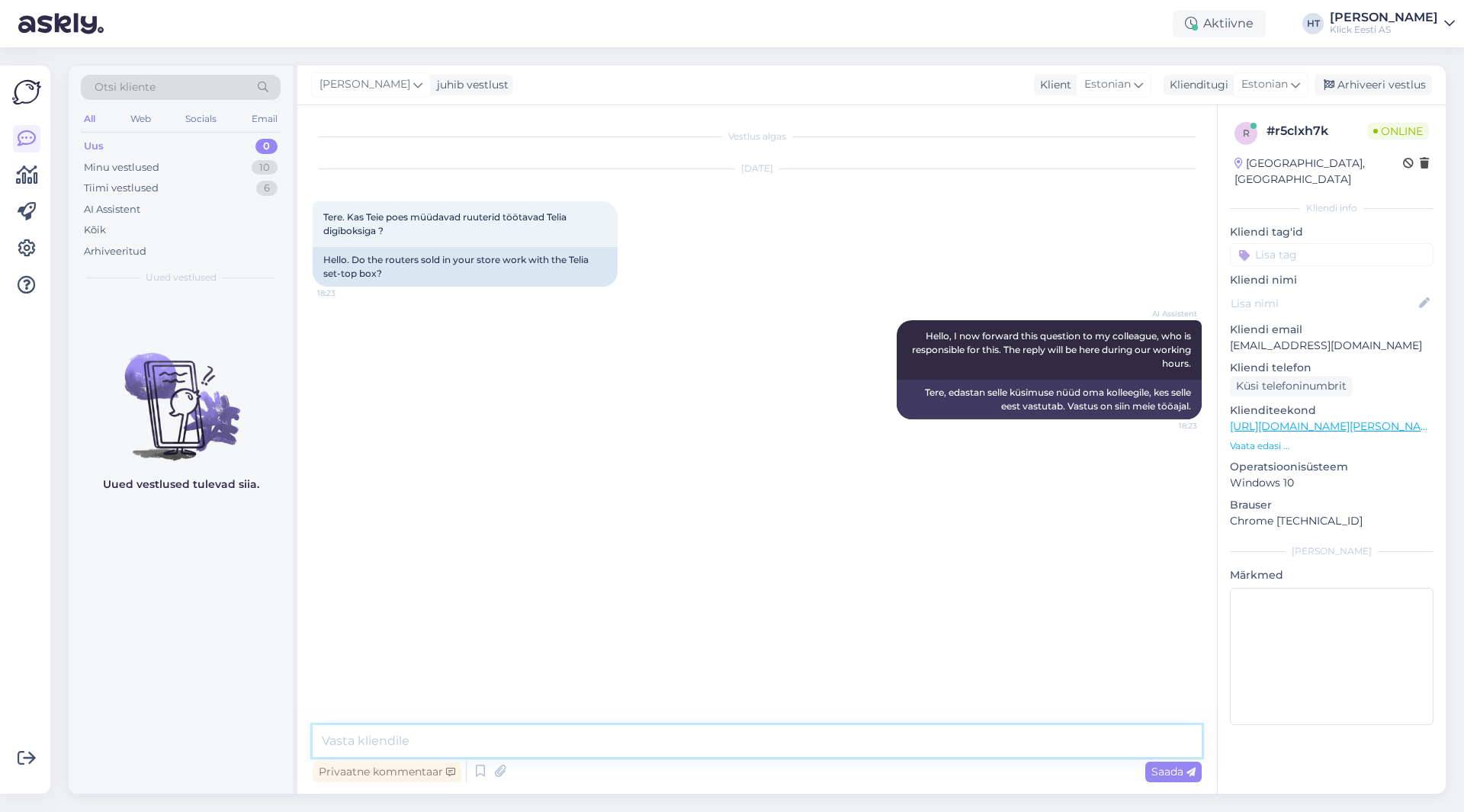
click at [792, 747] on textarea at bounding box center [757, 741] width 890 height 32
click at [475, 741] on textarea "Ei ole infot Telia digiboksi osas. Seda tuleks Telia käest uurida." at bounding box center [757, 741] width 890 height 32
type textarea "Ei ole infot Telia digiboksi sobivuse osas. Seda tuleks Telia käest uurida."
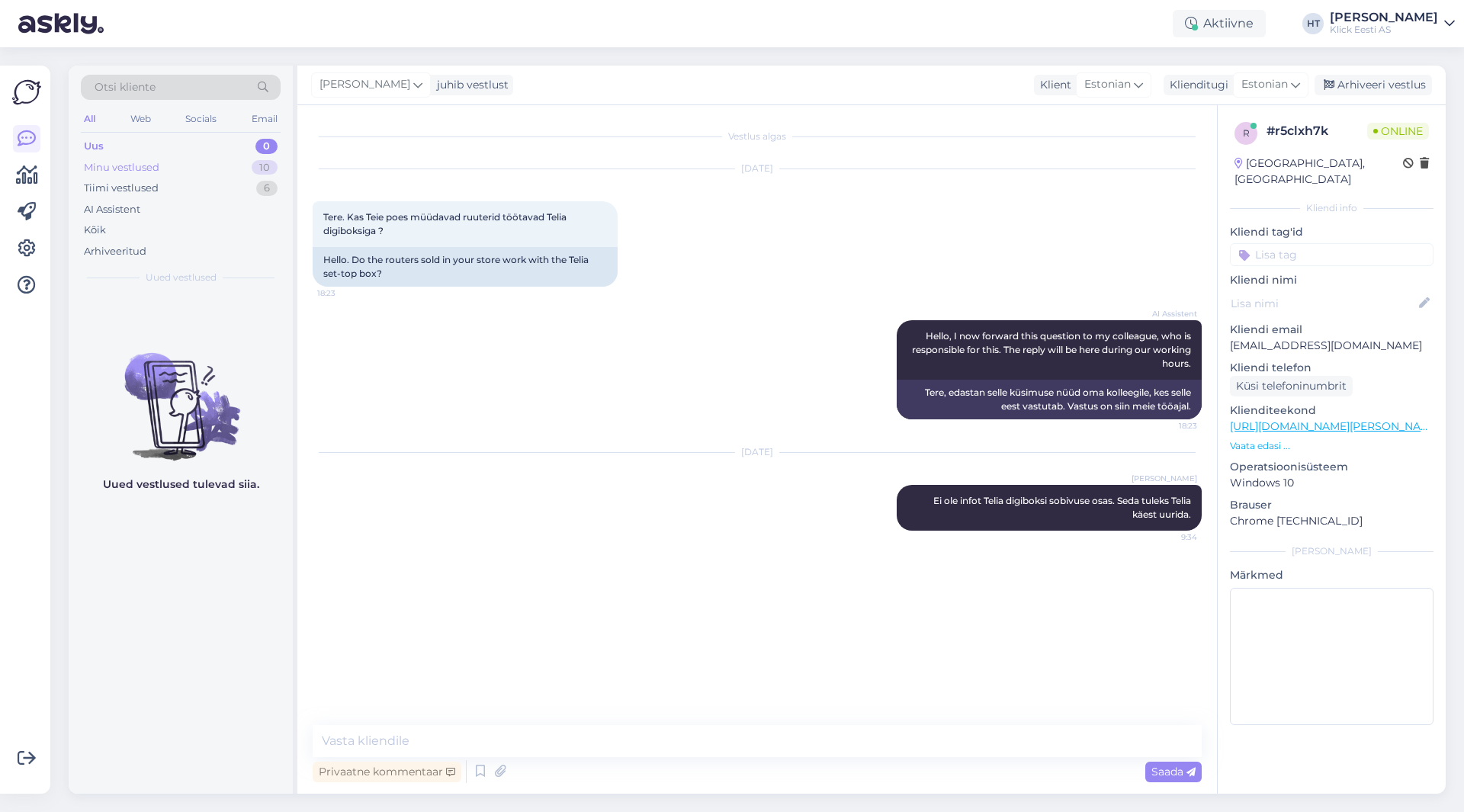
click at [250, 176] on div "Minu vestlused 10" at bounding box center [181, 167] width 200 height 22
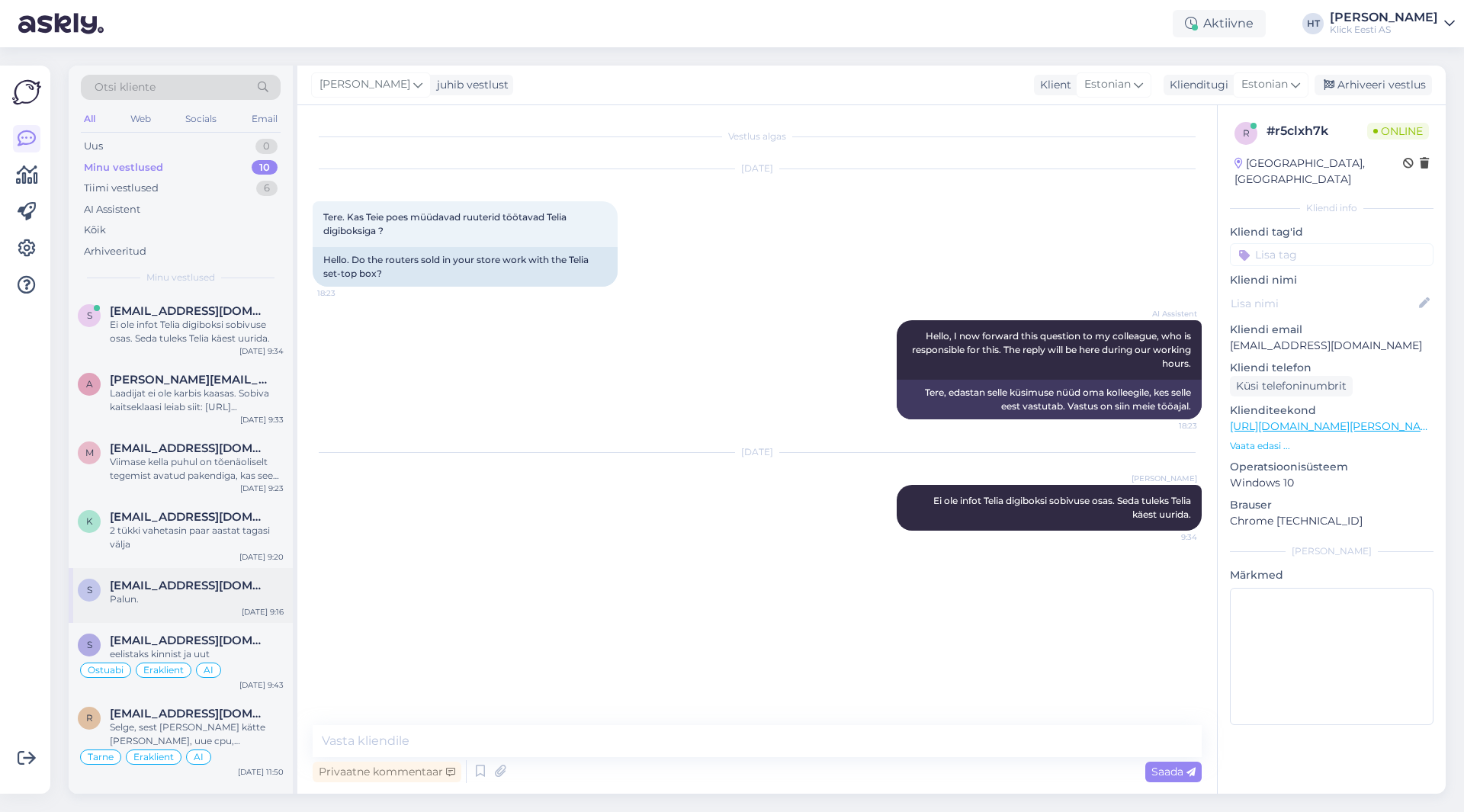
click at [204, 599] on div "Palun." at bounding box center [196, 599] width 174 height 14
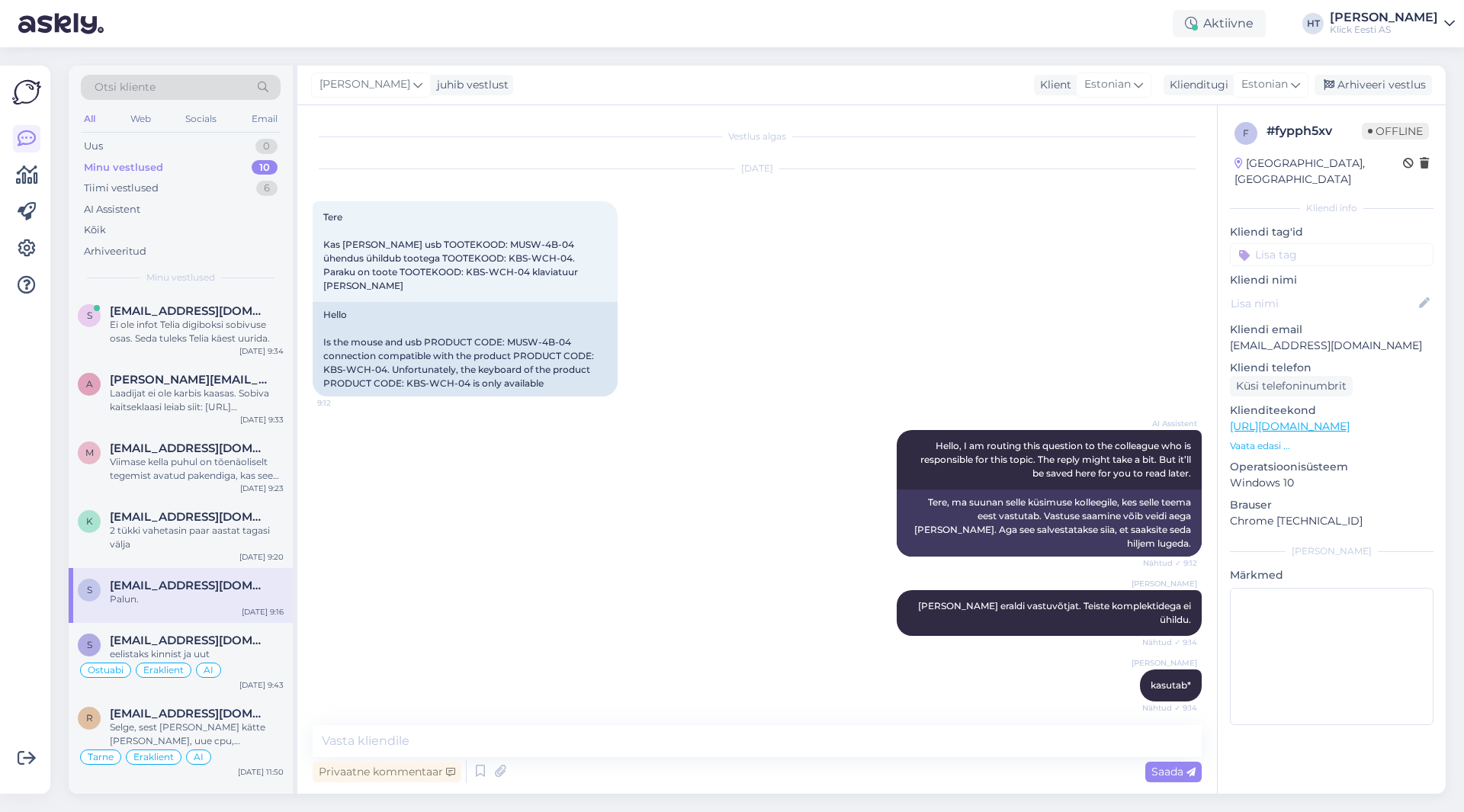
scroll to position [373, 0]
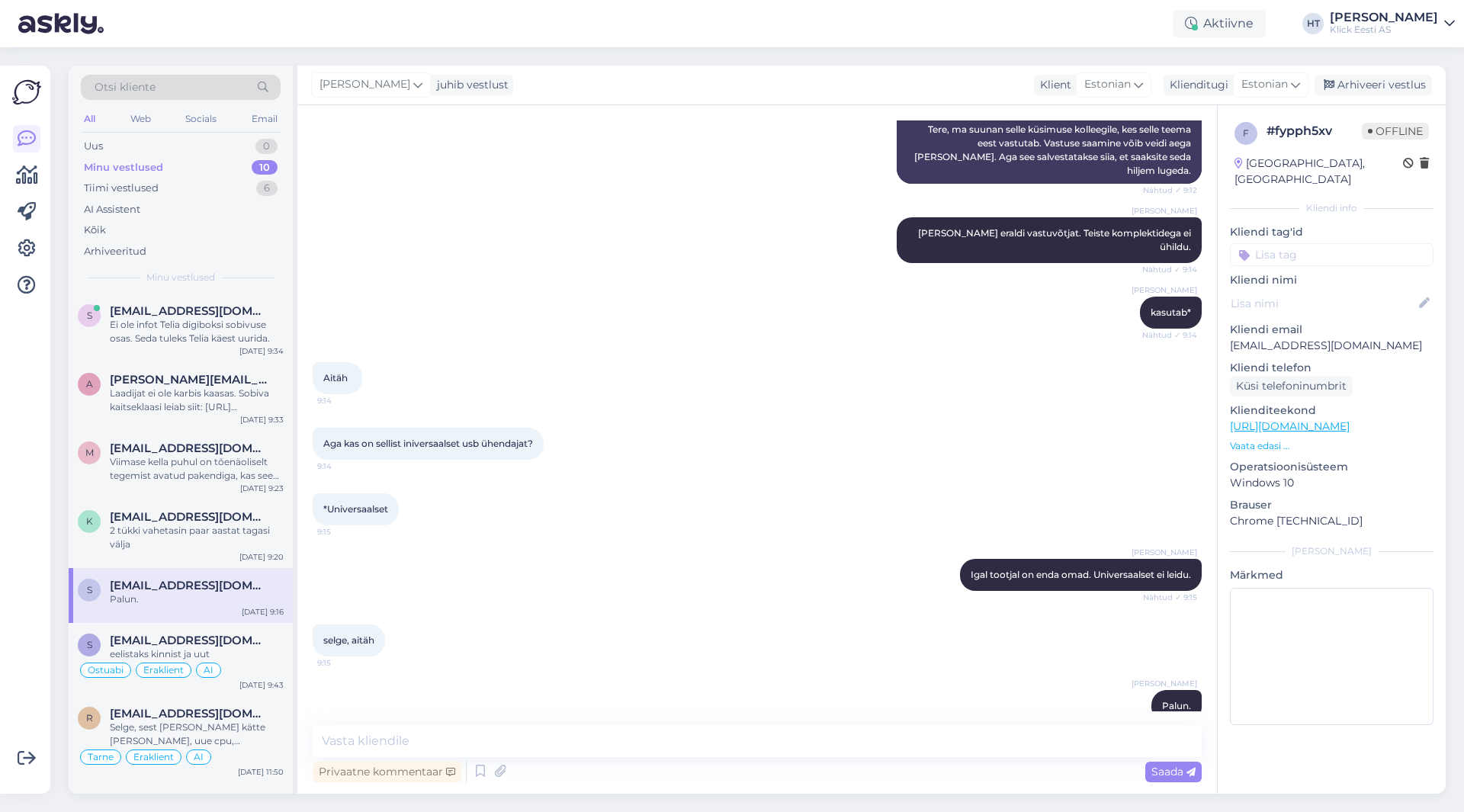
click at [1320, 243] on input at bounding box center [1332, 254] width 204 height 22
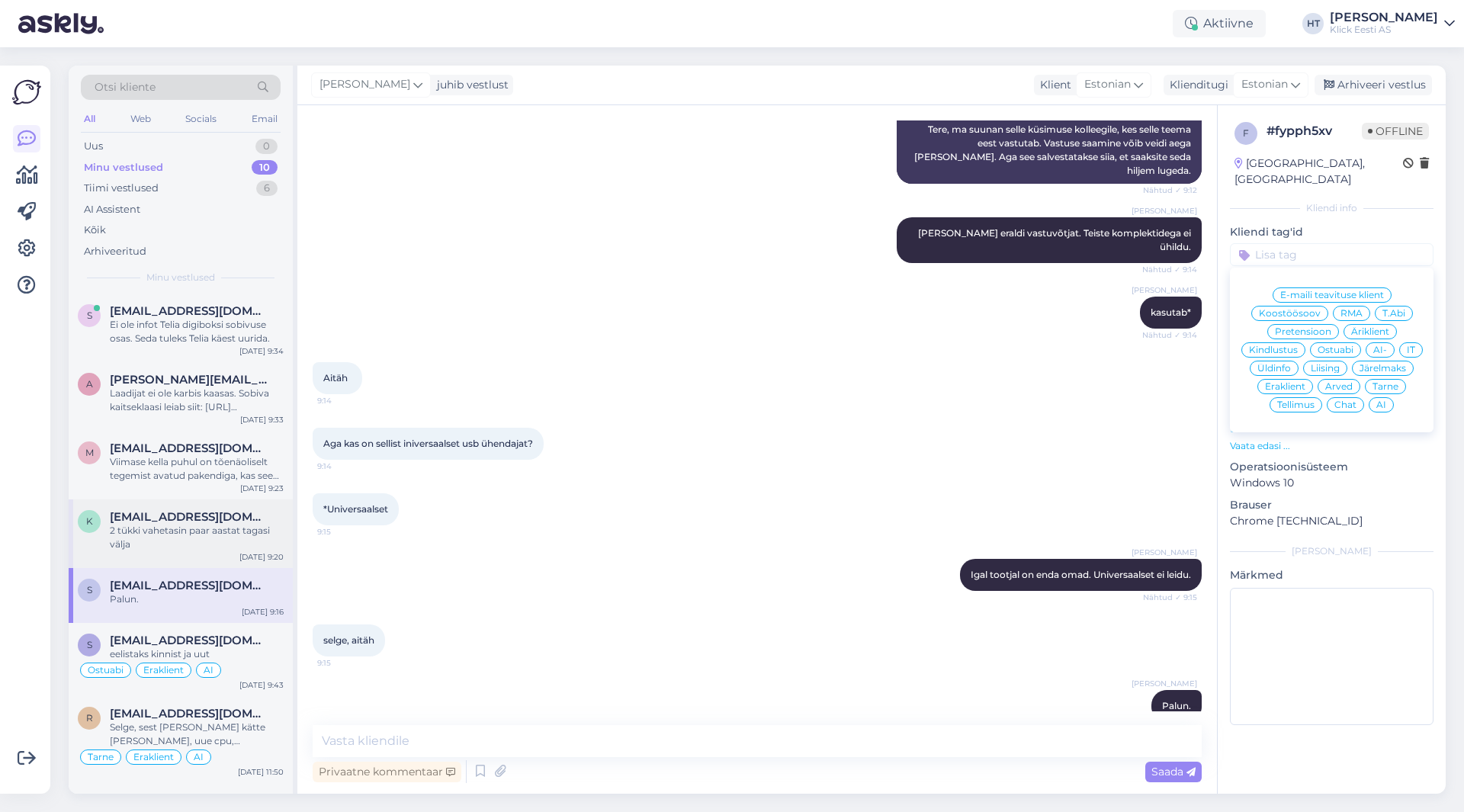
click at [171, 527] on div "2 tükki vahetasin paar aastat tagasi välja" at bounding box center [196, 537] width 174 height 27
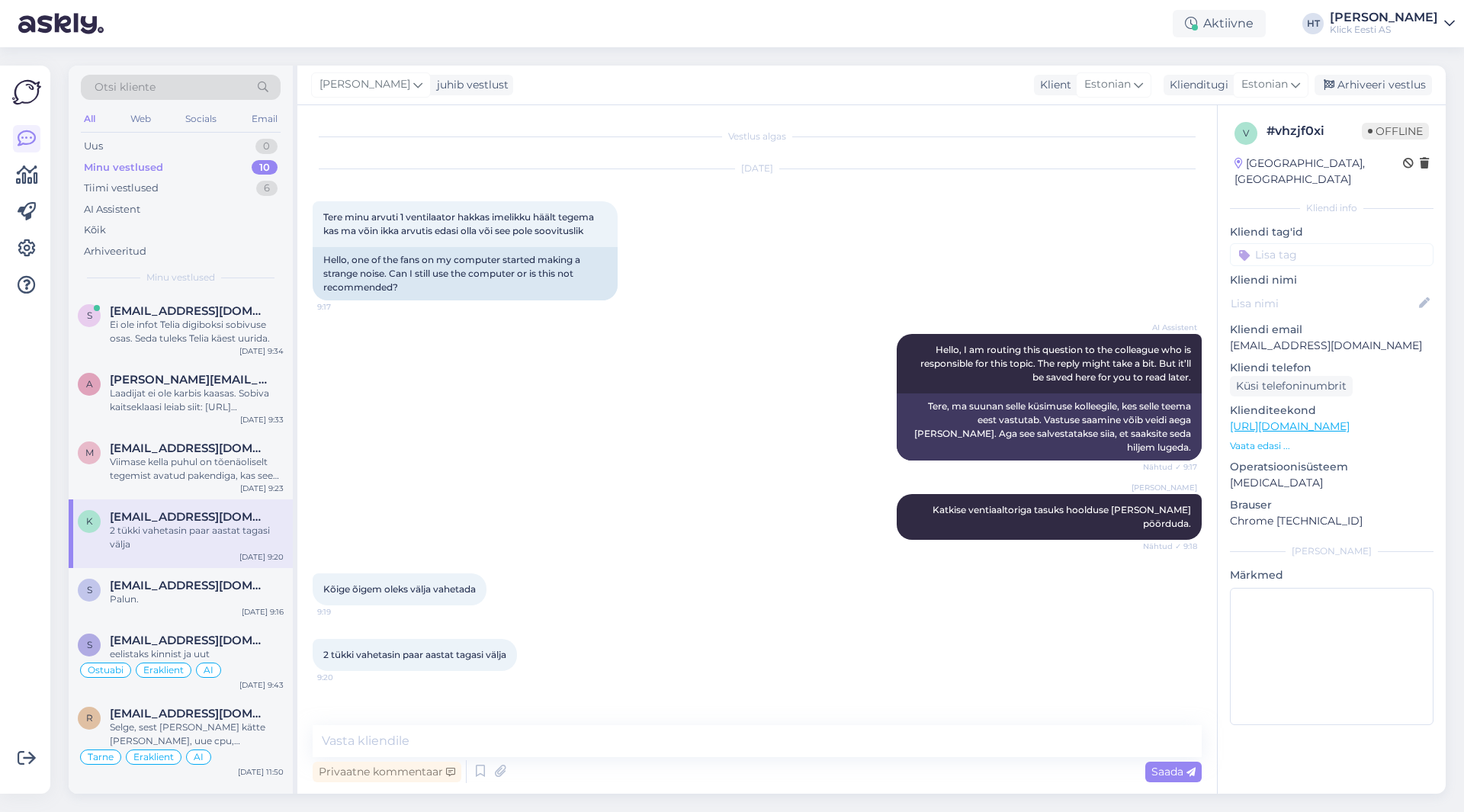
click at [1299, 243] on input at bounding box center [1332, 254] width 204 height 22
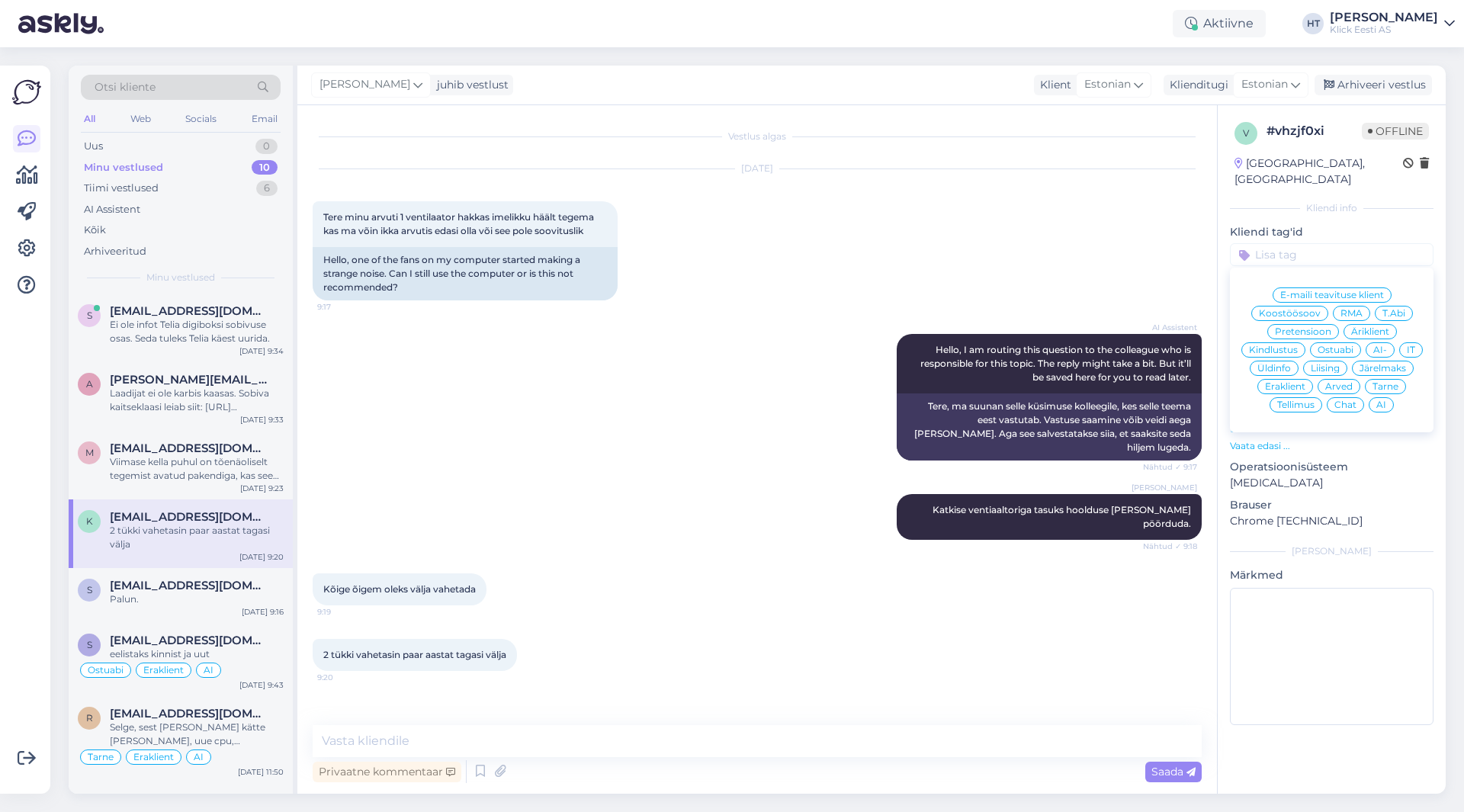
click at [1385, 309] on span "T.Abi" at bounding box center [1394, 313] width 22 height 9
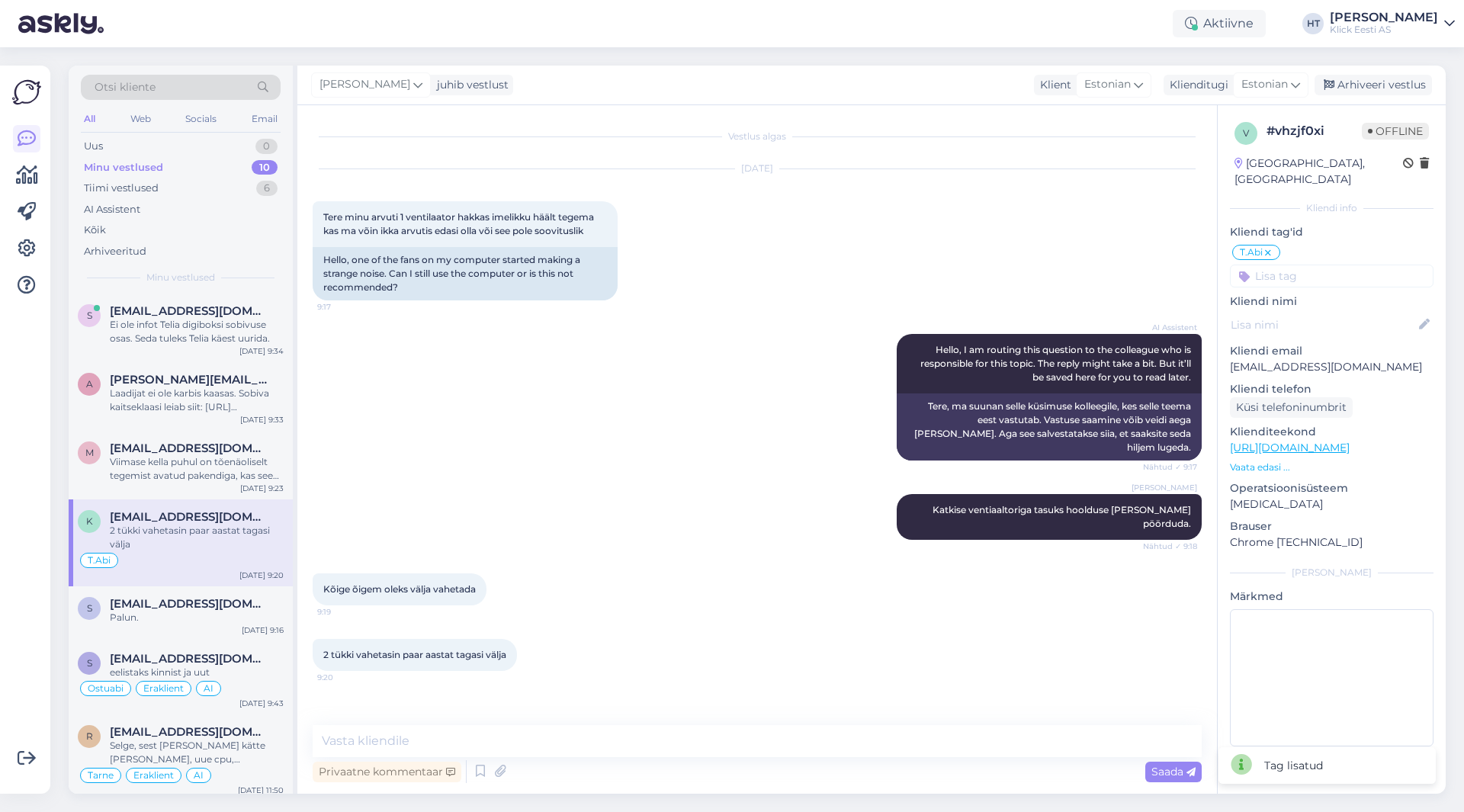
click at [1315, 265] on input at bounding box center [1332, 276] width 204 height 22
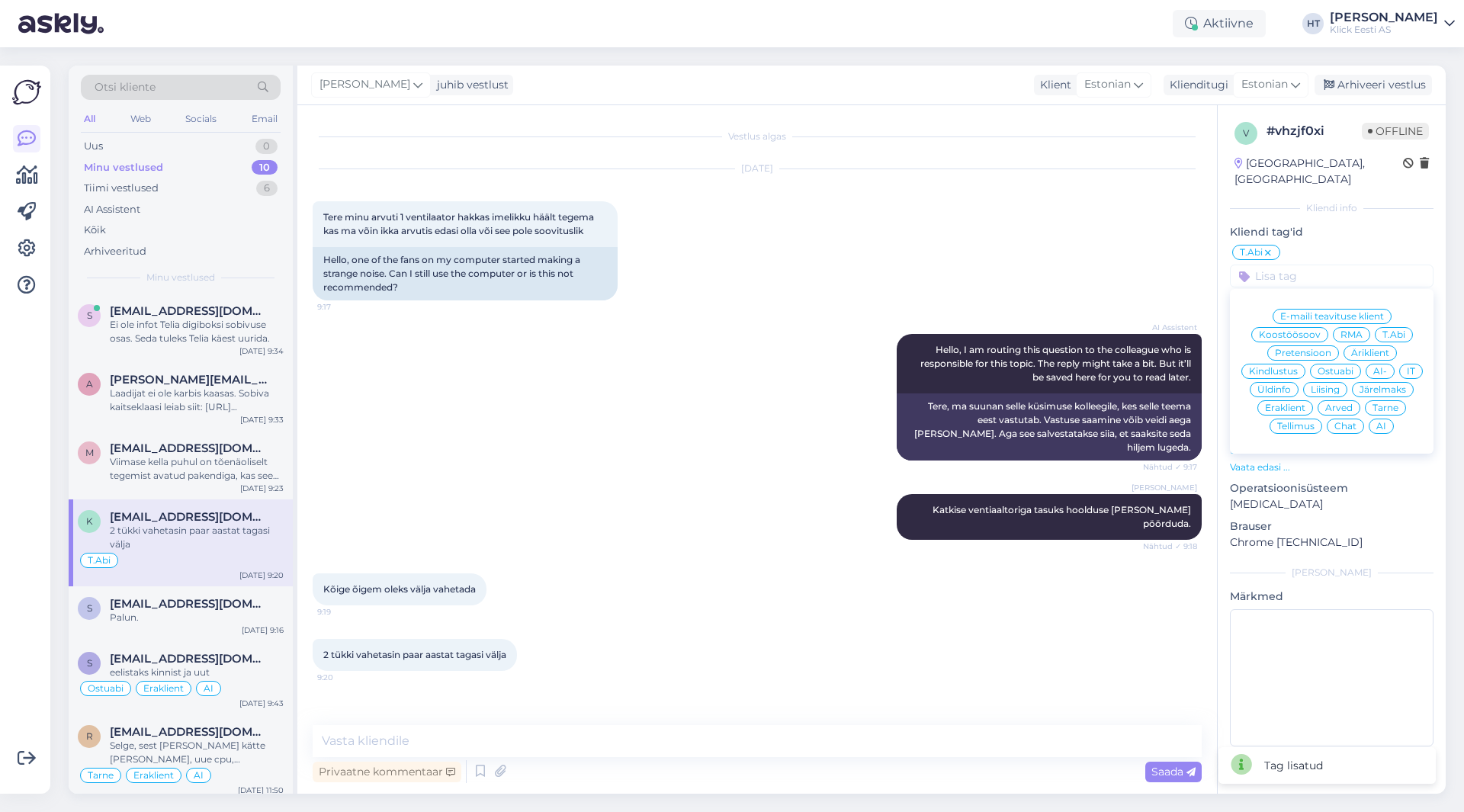
click at [1286, 403] on span "Eraklient" at bounding box center [1285, 408] width 40 height 9
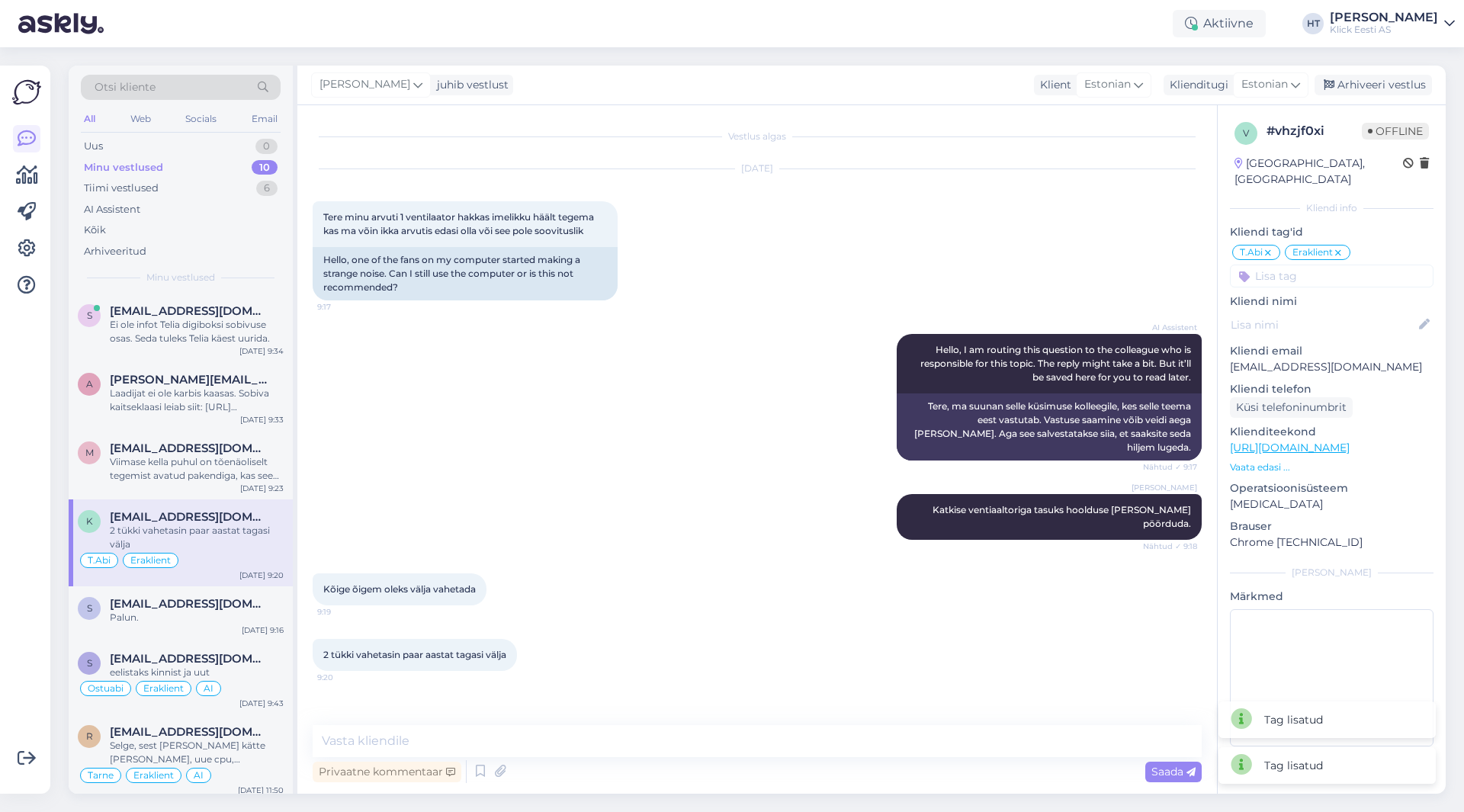
click at [1314, 265] on input at bounding box center [1332, 276] width 204 height 22
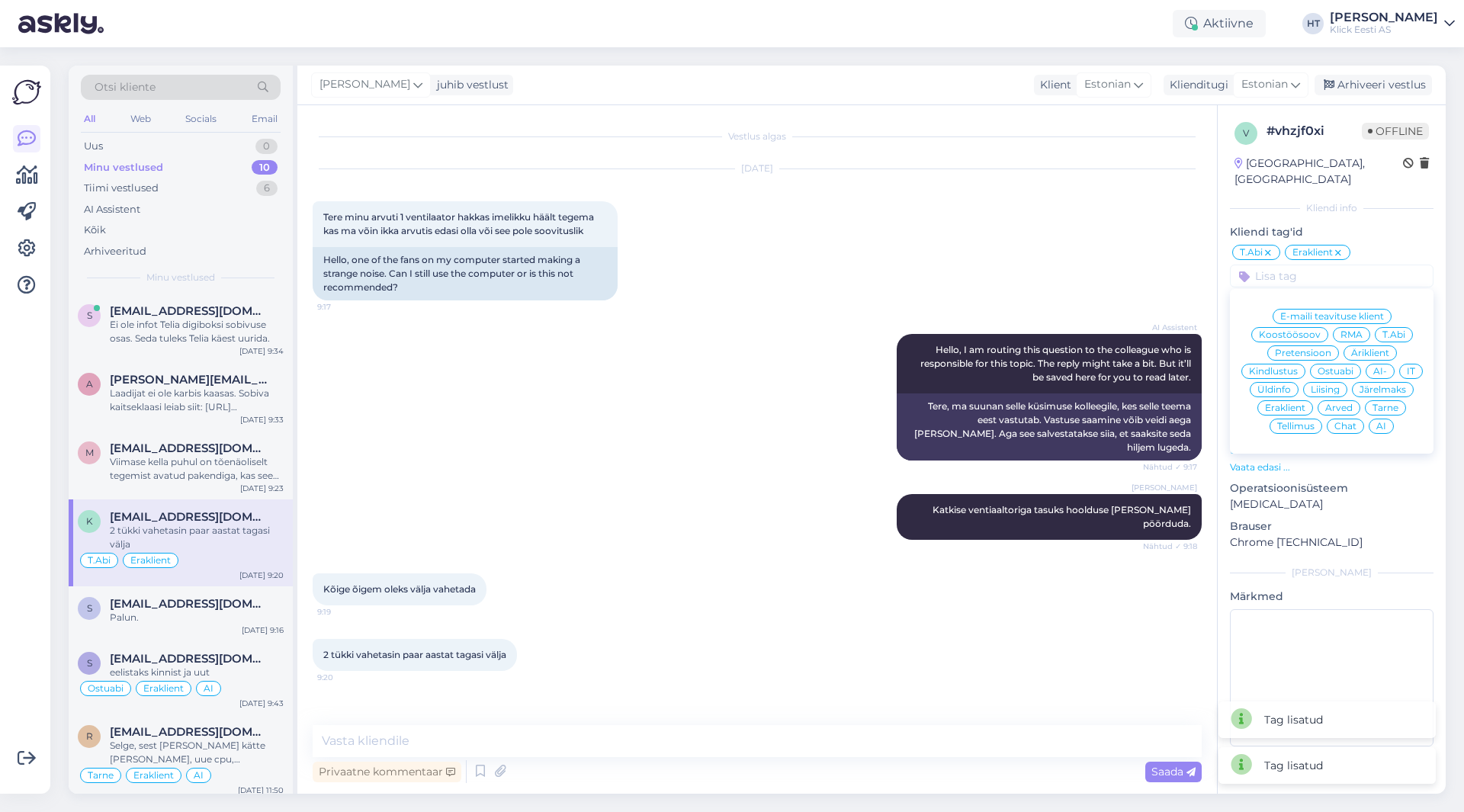
click at [1384, 422] on span "AI" at bounding box center [1382, 427] width 10 height 9
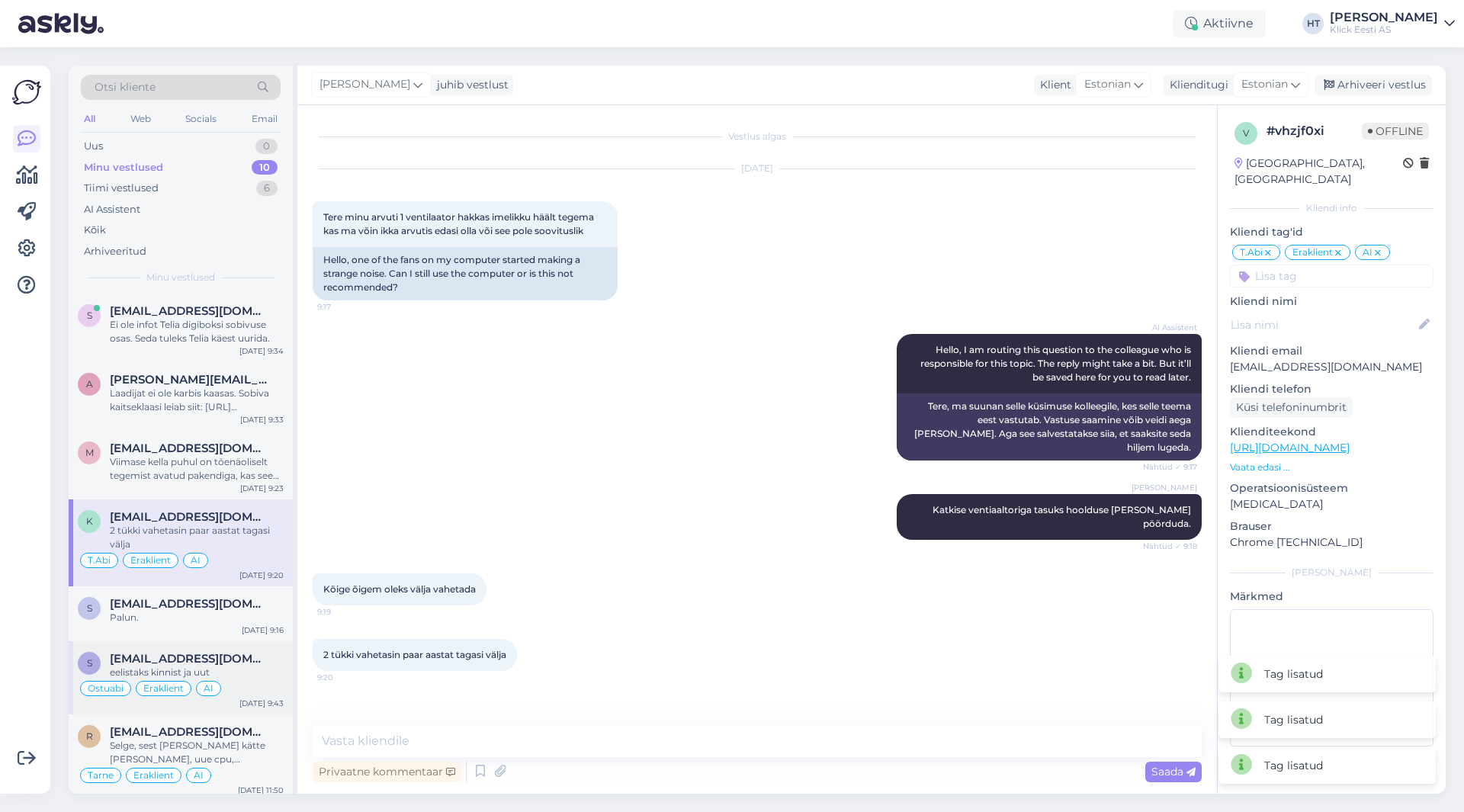
click at [171, 646] on div "s [EMAIL_ADDRESS][DOMAIN_NAME] eelistaks kinnist ja uut Ostuabi Eraklient AI [D…" at bounding box center [181, 678] width 225 height 73
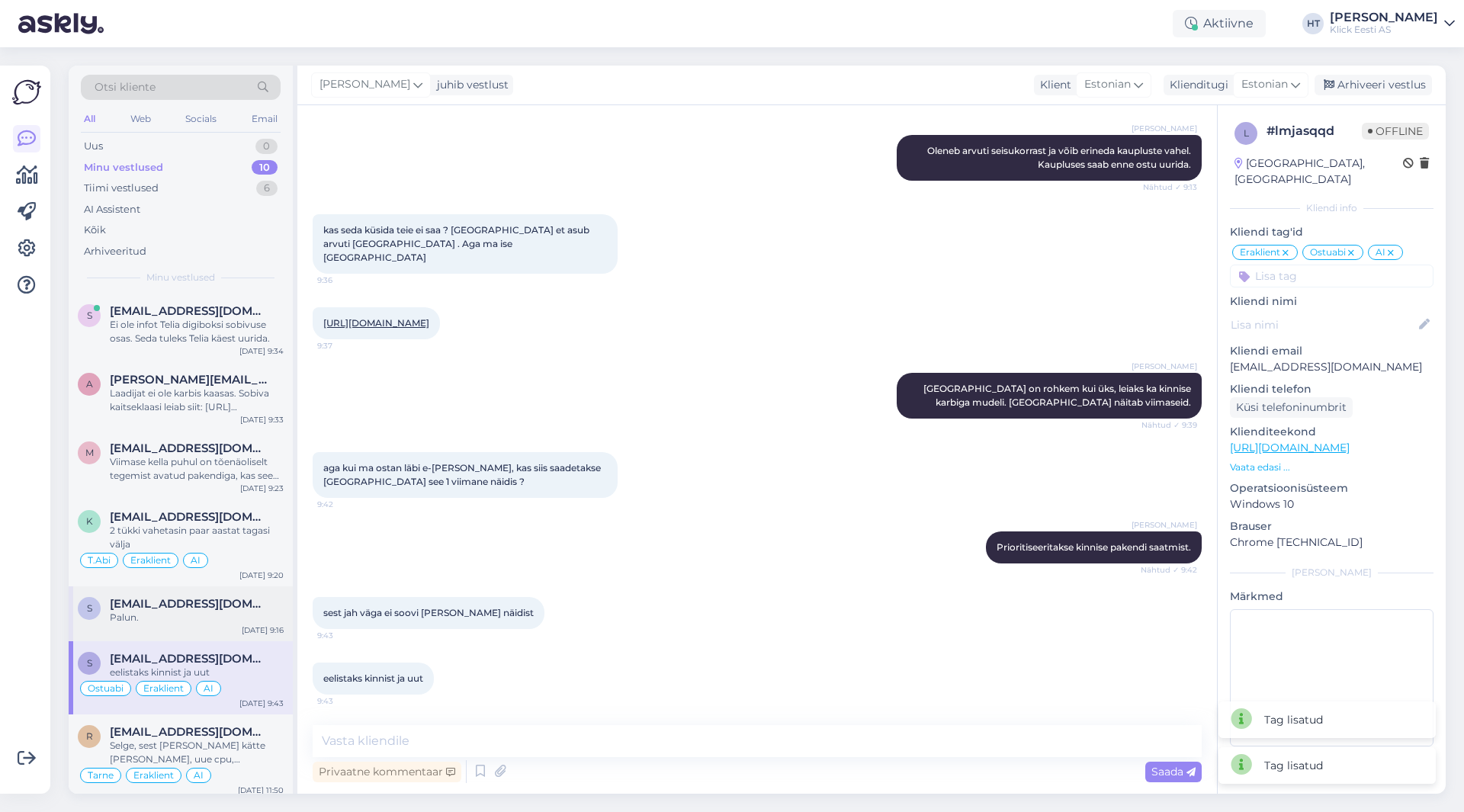
click at [174, 633] on div "s [EMAIL_ADDRESS][DOMAIN_NAME] Palun. [DATE] 9:16" at bounding box center [181, 614] width 225 height 55
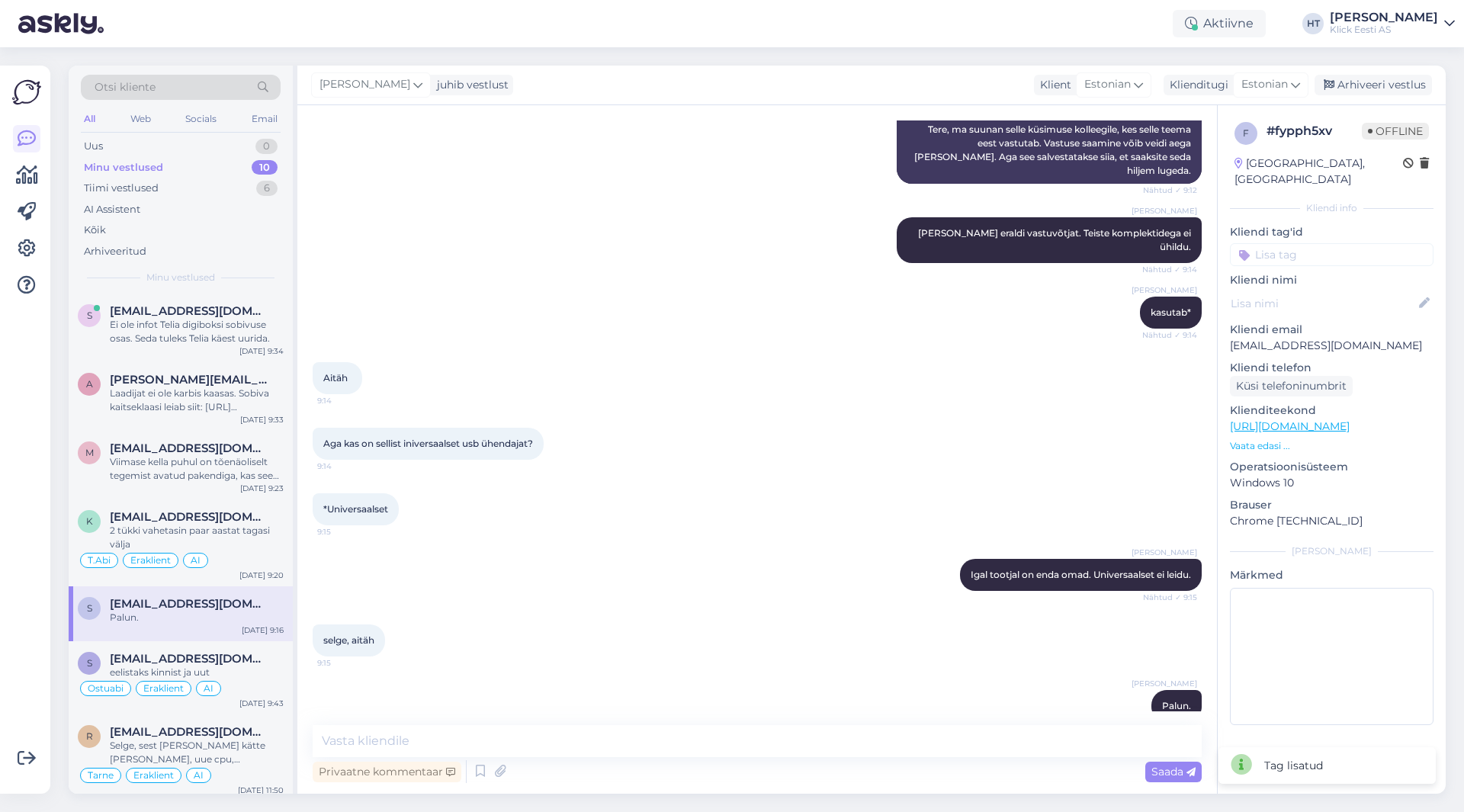
click at [1337, 243] on input at bounding box center [1332, 254] width 204 height 22
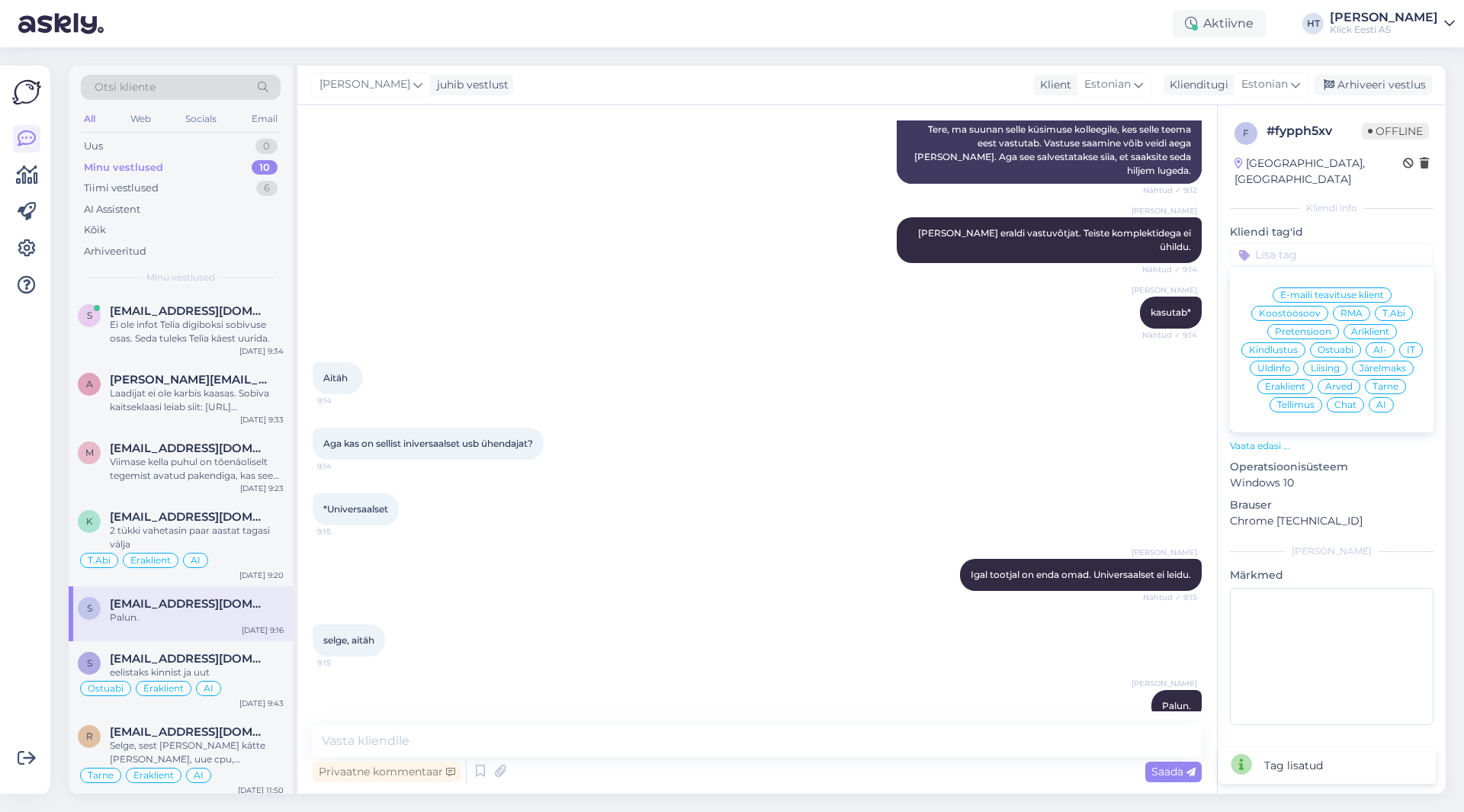
click at [1344, 342] on div "Ostuabi" at bounding box center [1336, 350] width 51 height 15
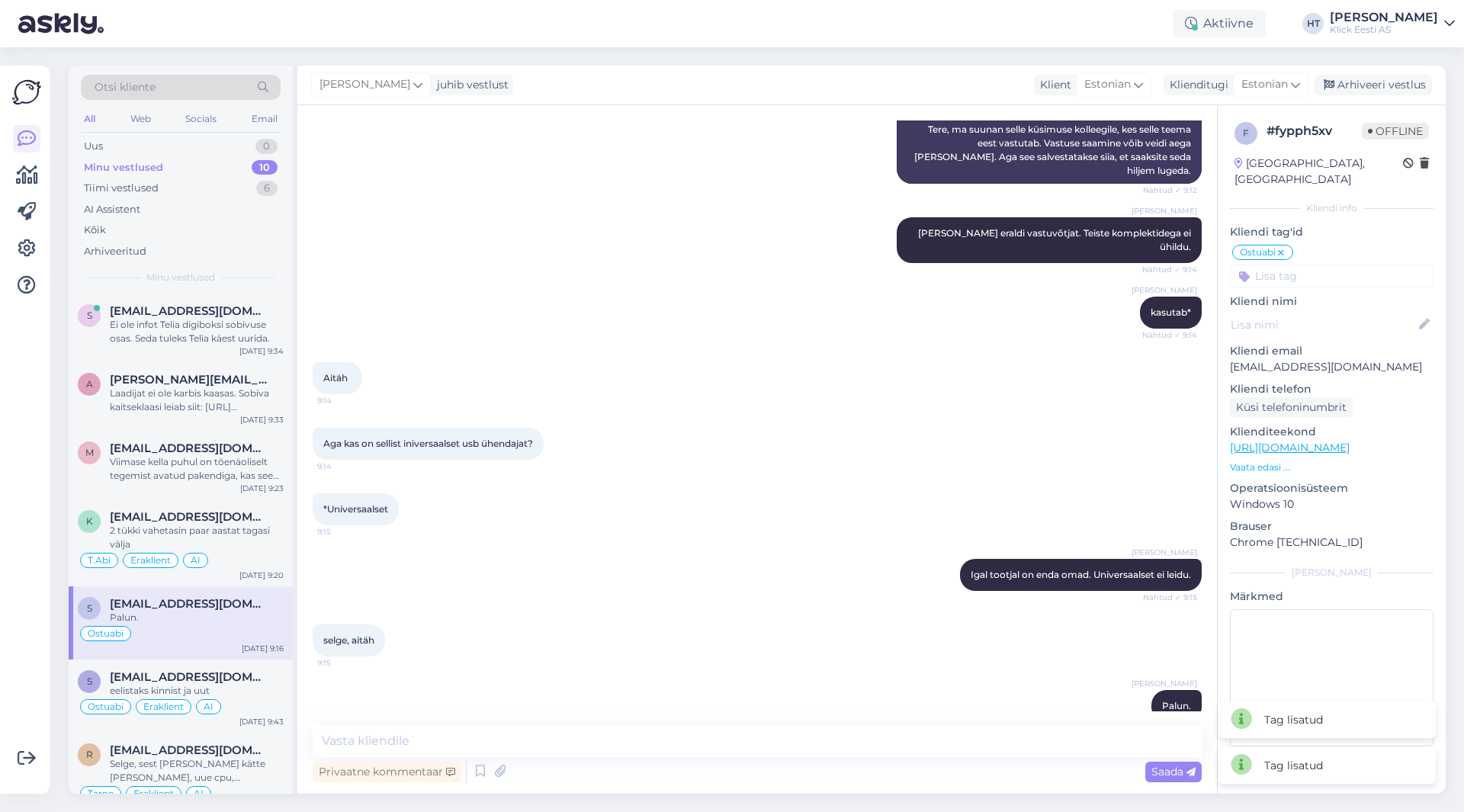
click at [1335, 267] on input at bounding box center [1332, 276] width 204 height 22
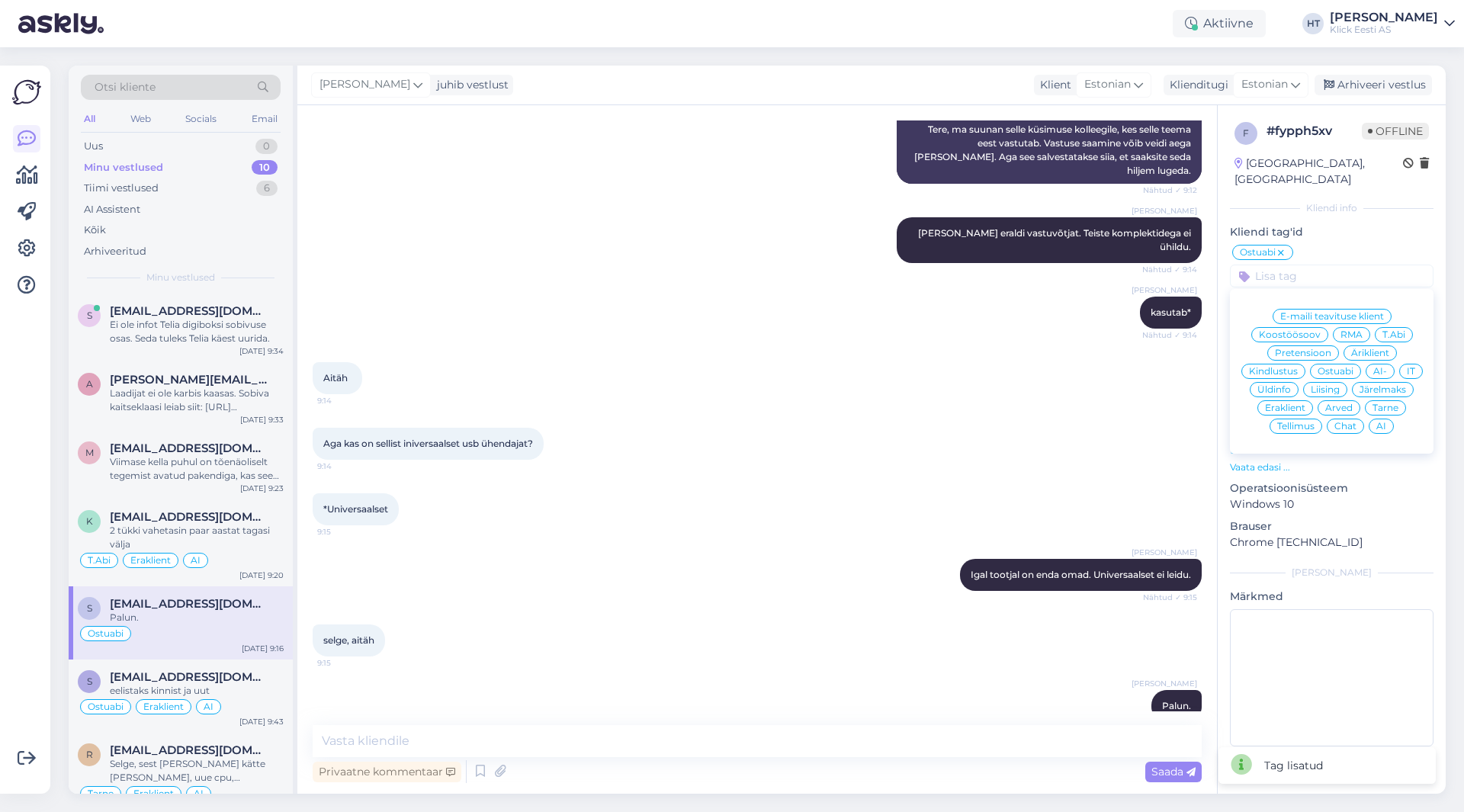
click at [1297, 403] on span "Eraklient" at bounding box center [1285, 408] width 40 height 9
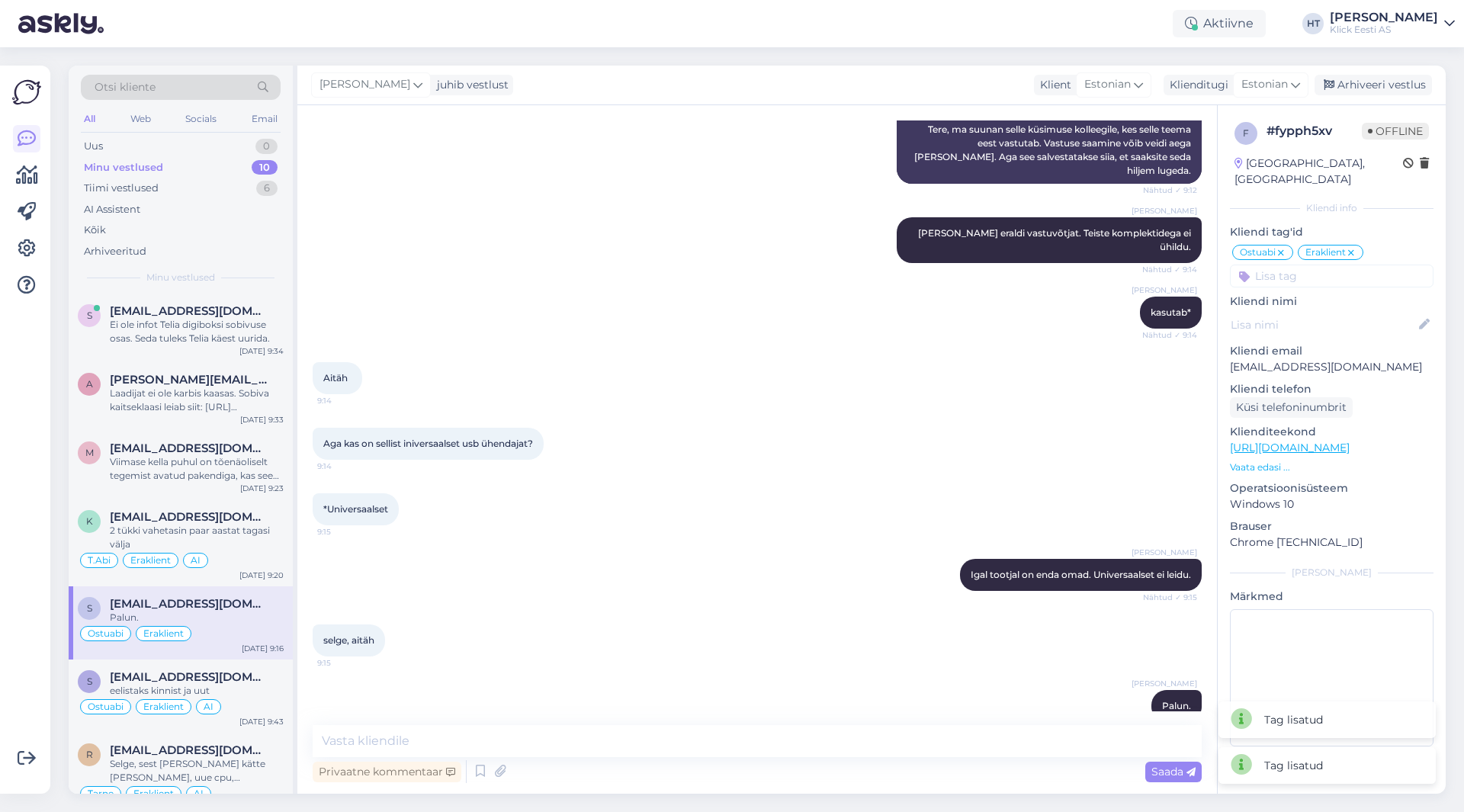
click at [1327, 271] on div "f # fypph5xv Offline [GEOGRAPHIC_DATA], [GEOGRAPHIC_DATA] Kliendi info Kliendi …" at bounding box center [1332, 438] width 228 height 664
click at [1332, 266] on input at bounding box center [1332, 276] width 204 height 22
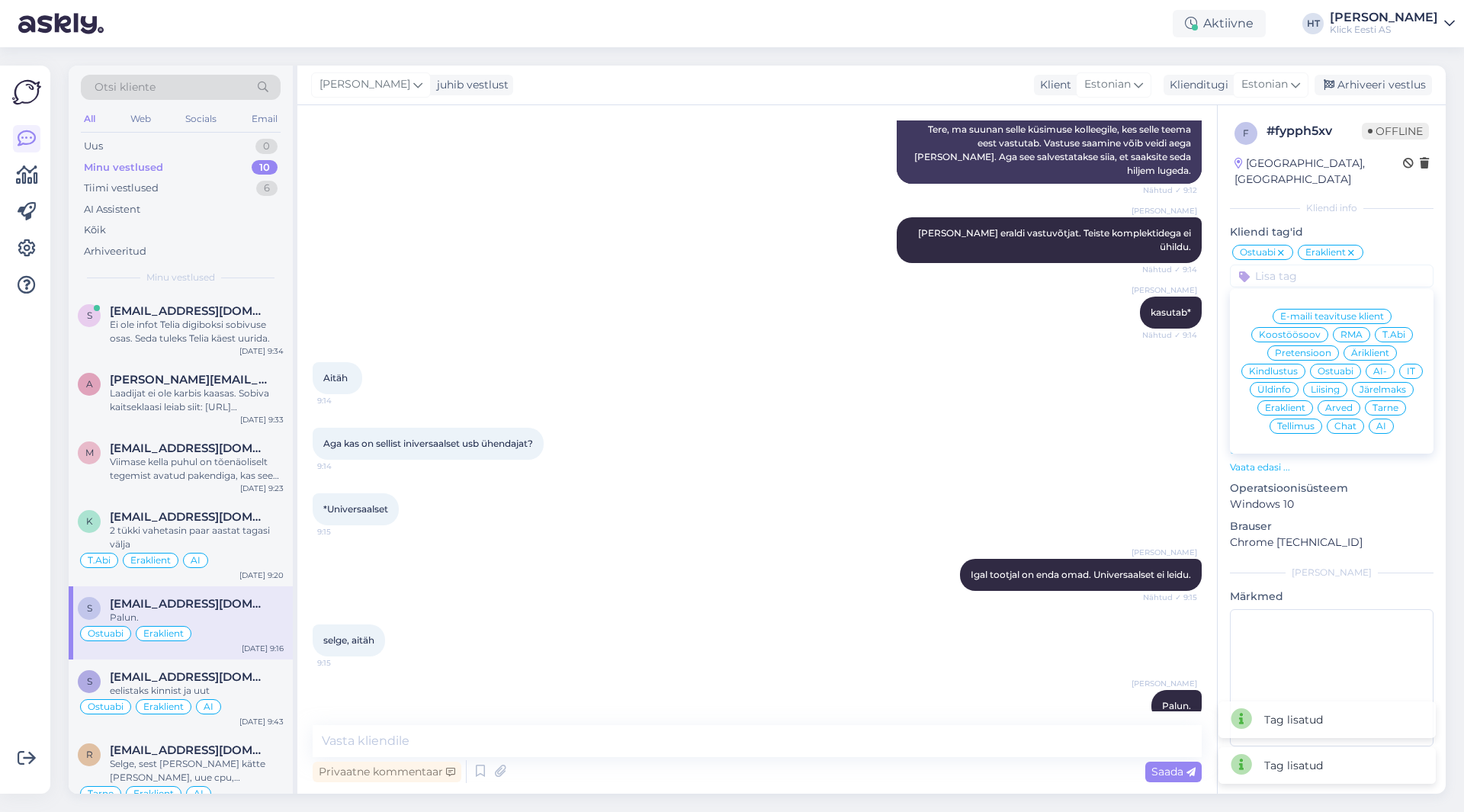
click at [1381, 422] on span "AI" at bounding box center [1382, 427] width 10 height 9
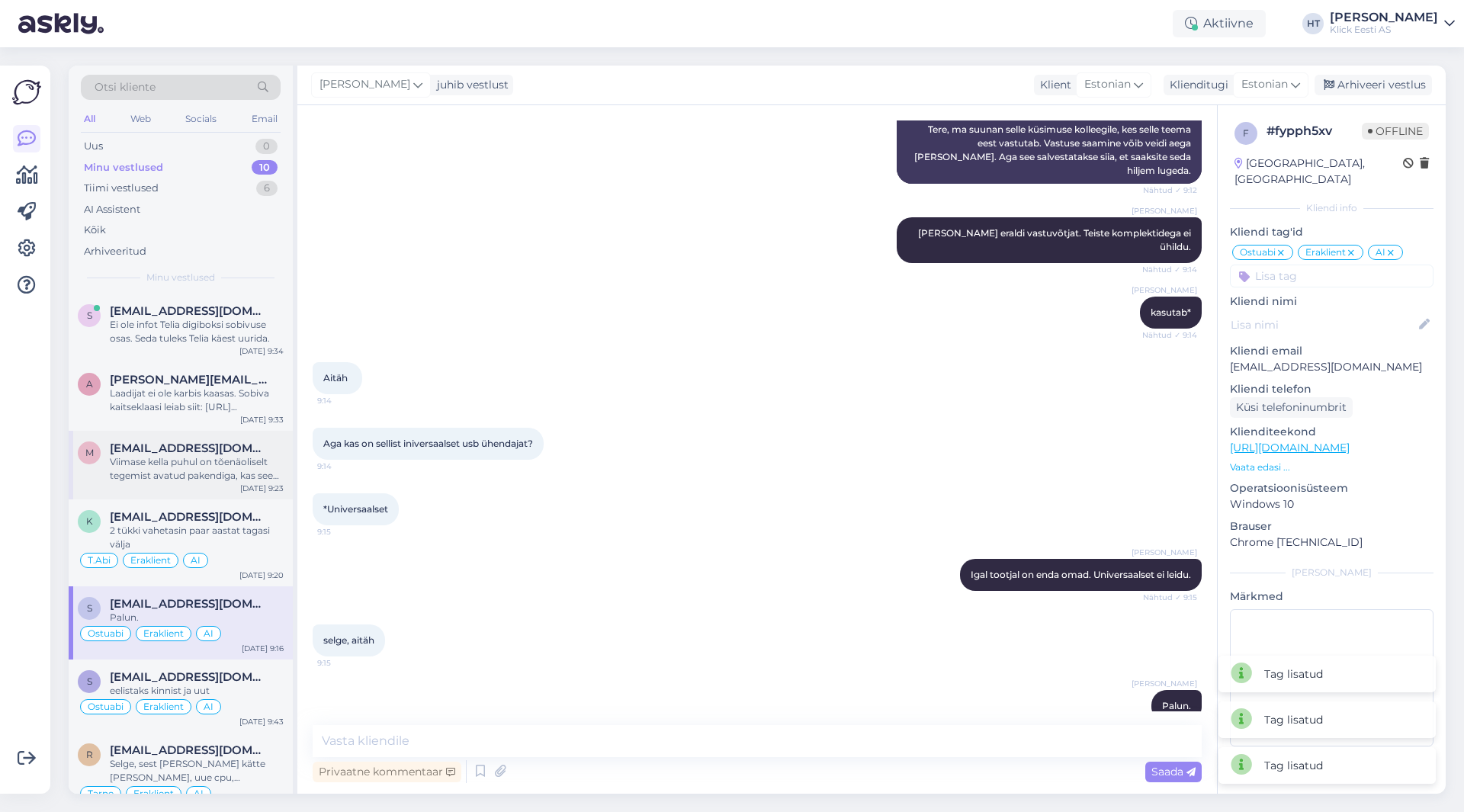
click at [193, 482] on div "Viimase kella puhul on tõenäoliselt tegemist avatud pakendiga, kas see oleks so…" at bounding box center [196, 469] width 174 height 27
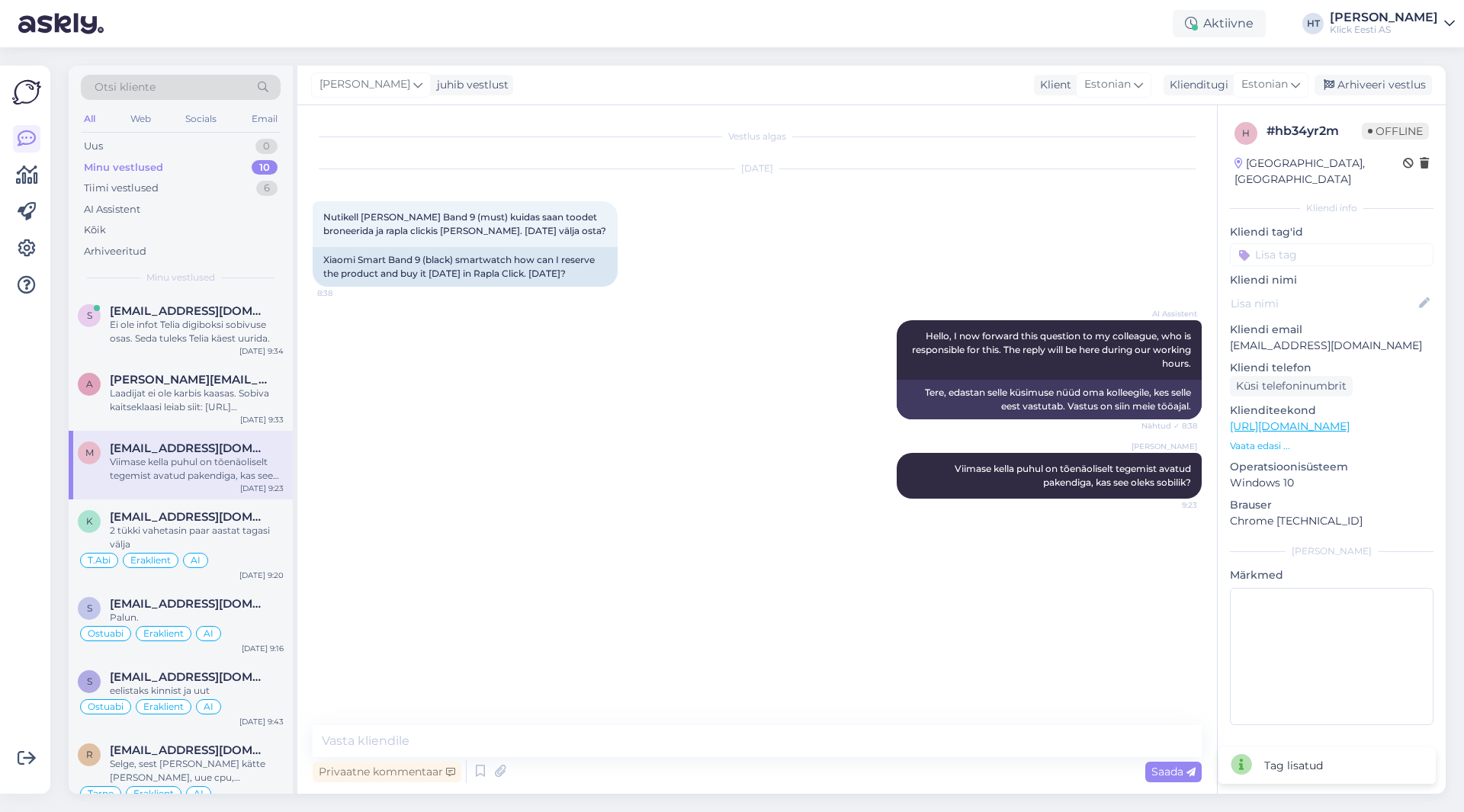
click at [1304, 243] on input at bounding box center [1332, 254] width 204 height 22
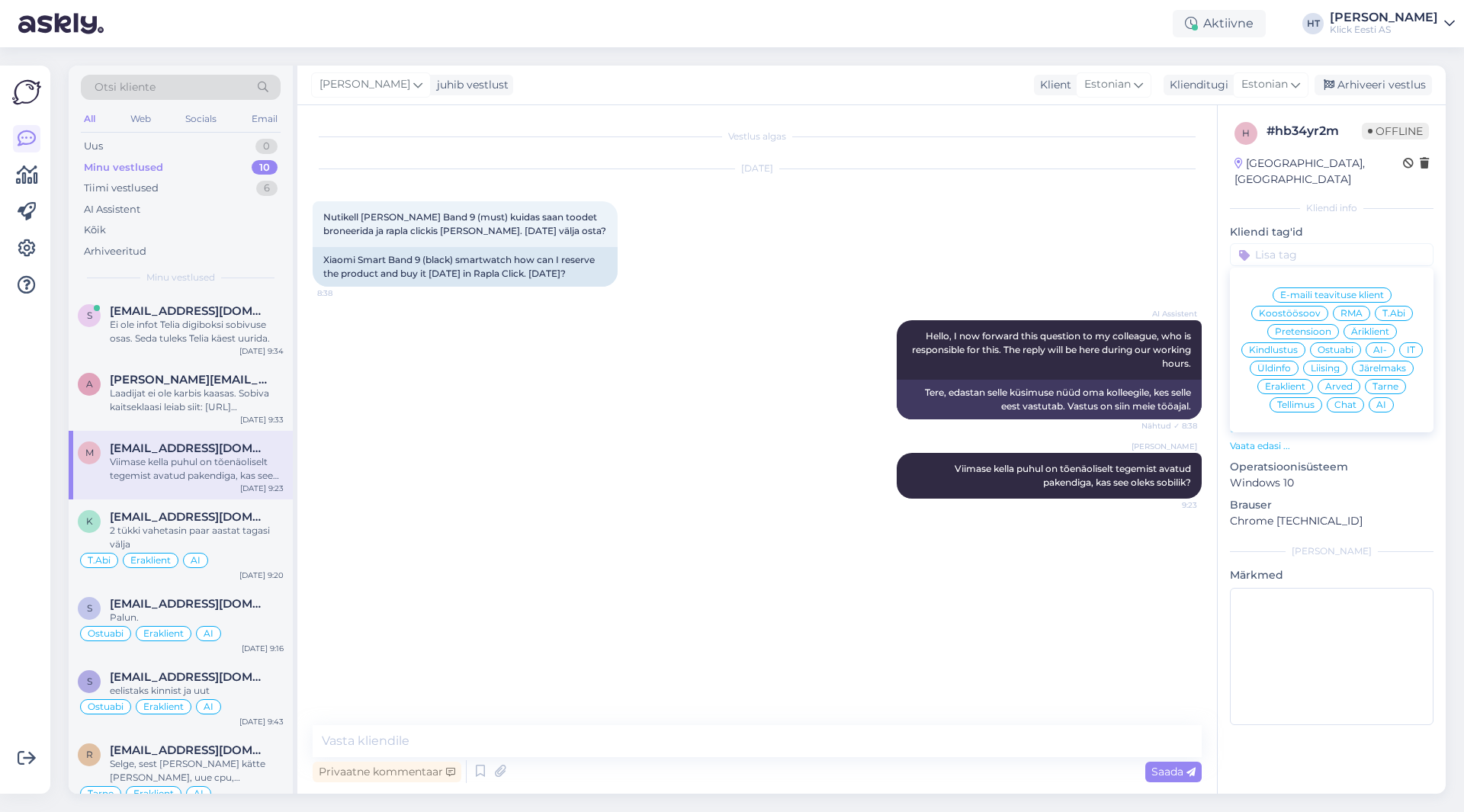
click at [1347, 345] on span "Ostuabi" at bounding box center [1336, 350] width 36 height 9
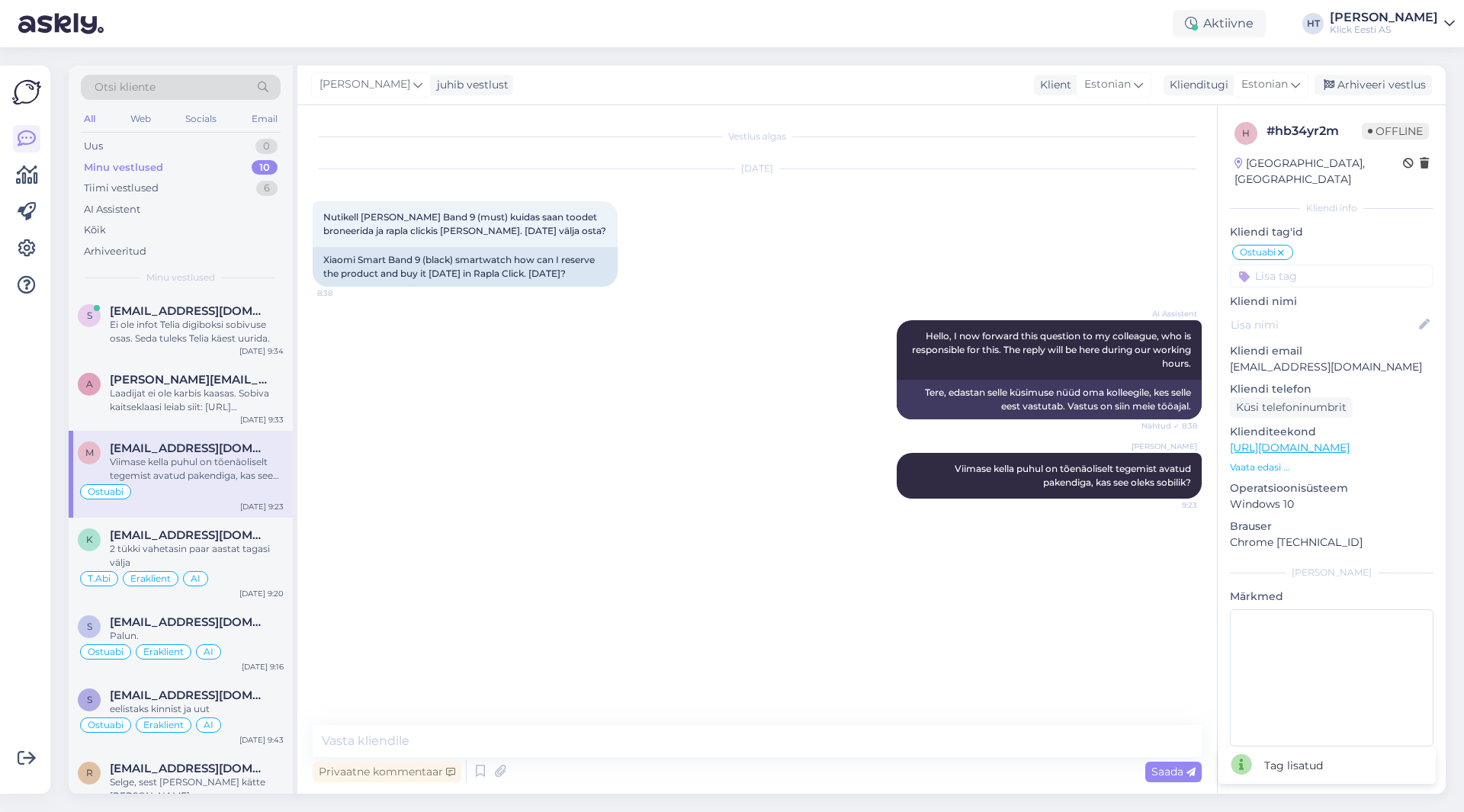
click at [1337, 267] on input at bounding box center [1332, 276] width 204 height 22
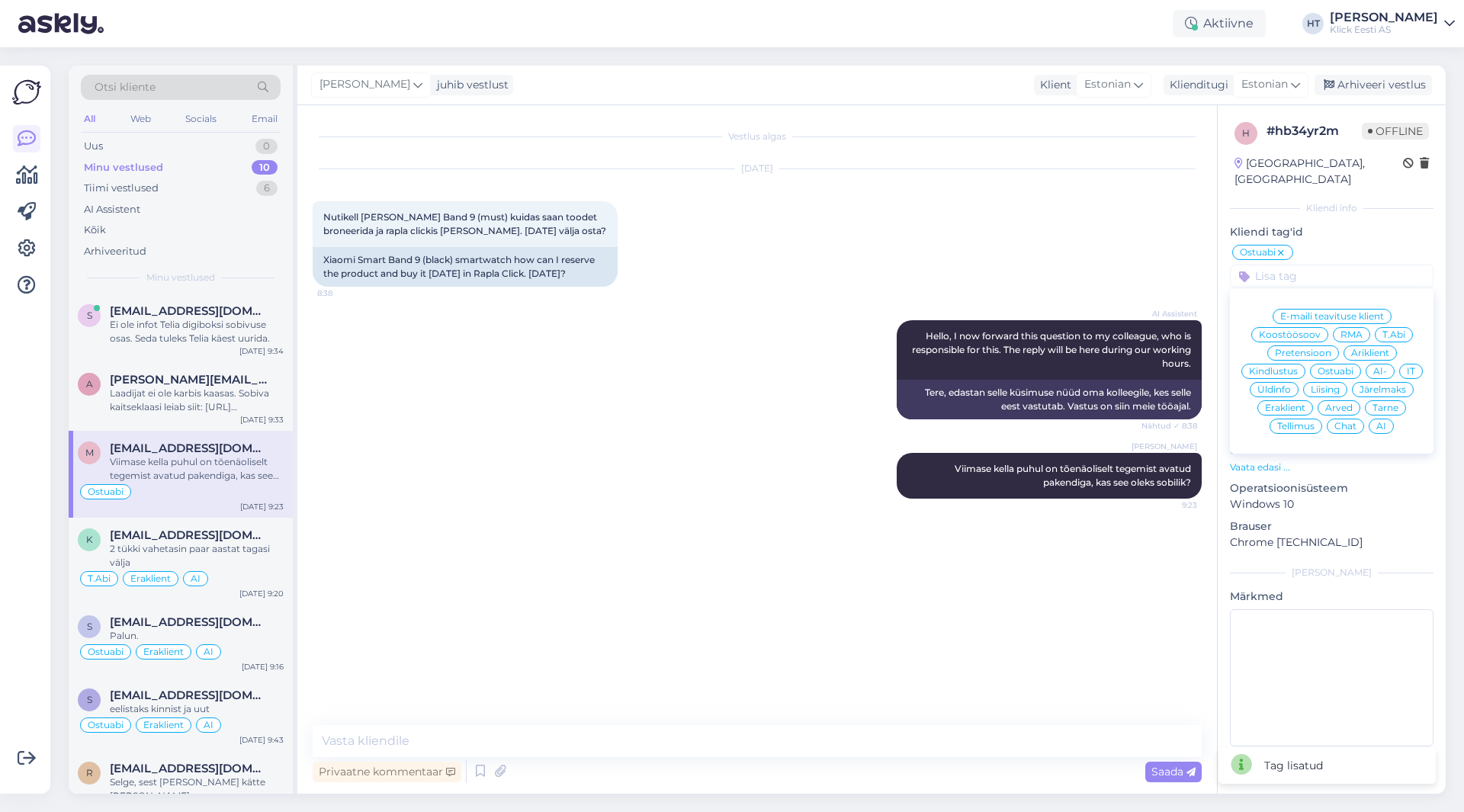
click at [1297, 403] on span "Eraklient" at bounding box center [1285, 408] width 40 height 9
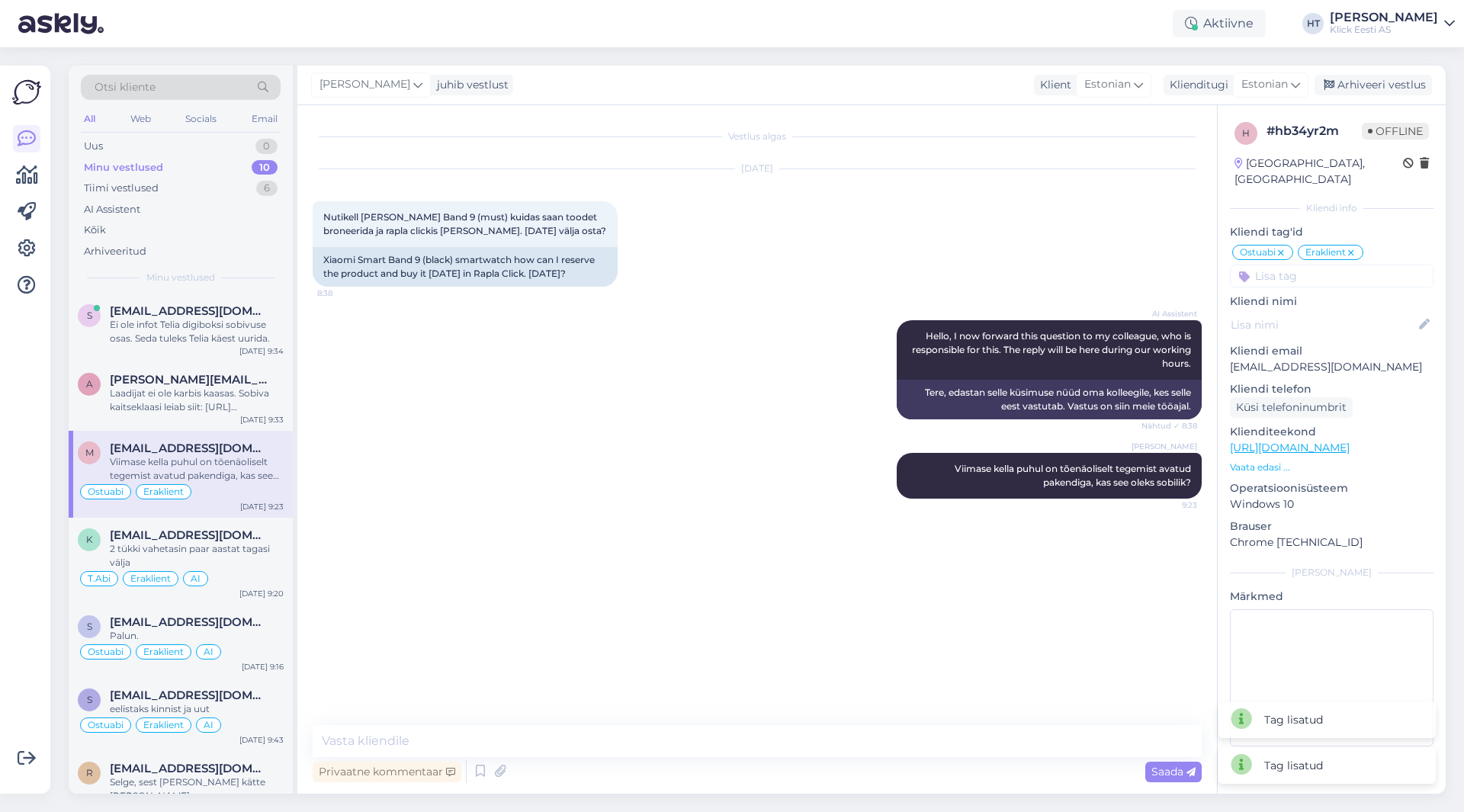
click at [1336, 265] on input at bounding box center [1332, 276] width 204 height 22
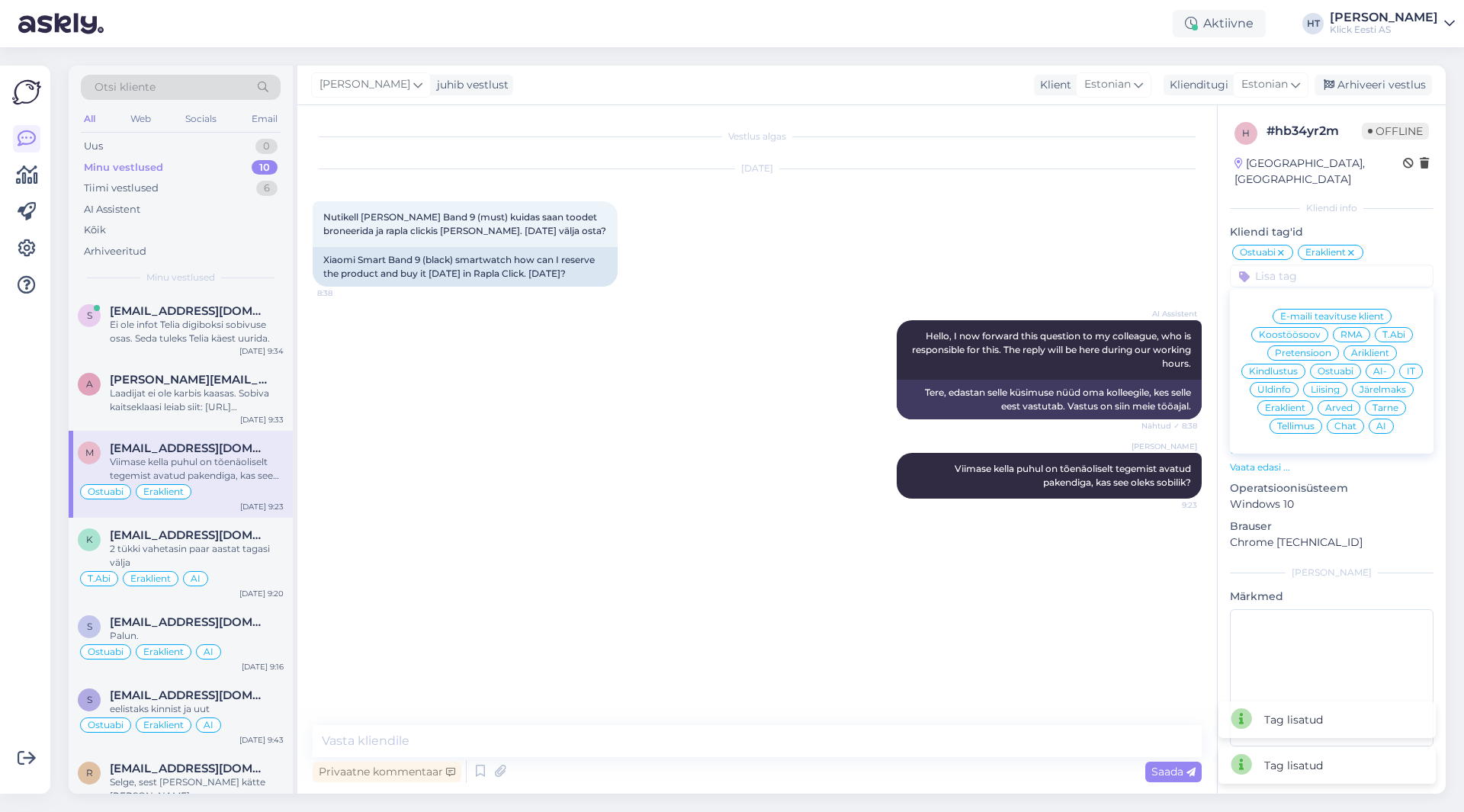
click at [1353, 247] on icon at bounding box center [1352, 253] width 9 height 12
click at [1375, 349] on span "Äriklient" at bounding box center [1370, 354] width 38 height 9
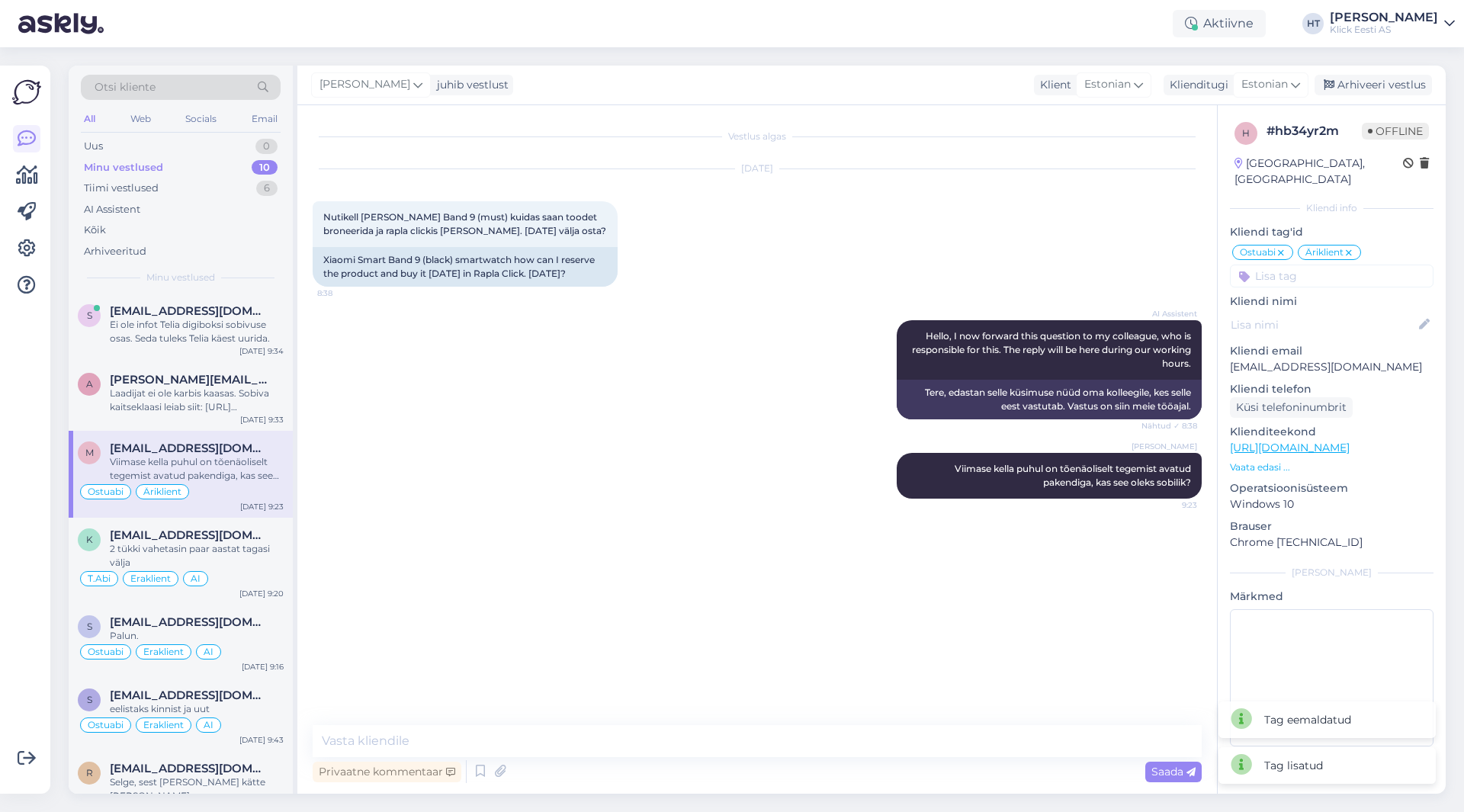
click at [1324, 267] on input at bounding box center [1332, 276] width 204 height 22
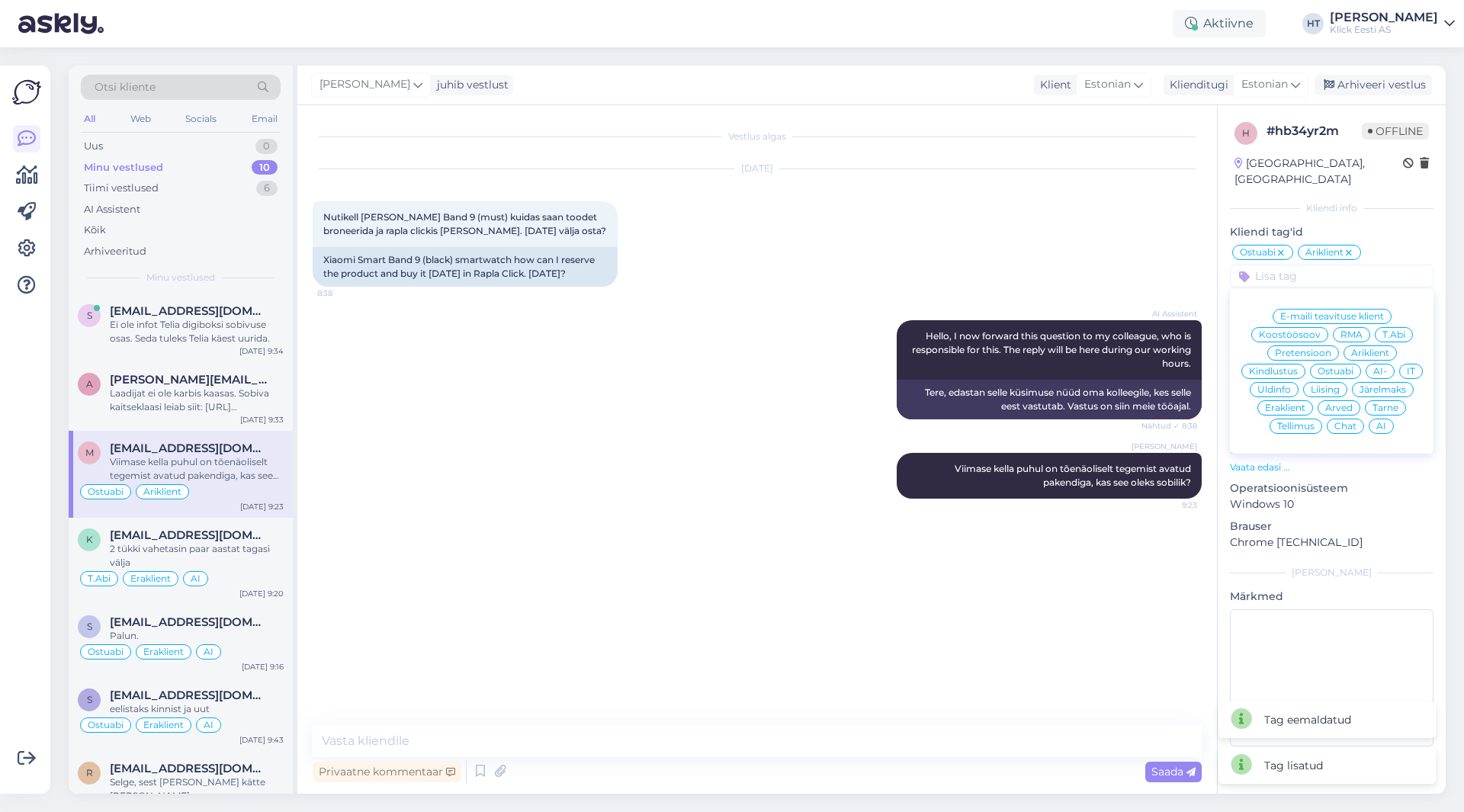
click at [1385, 422] on span "AI" at bounding box center [1382, 427] width 10 height 9
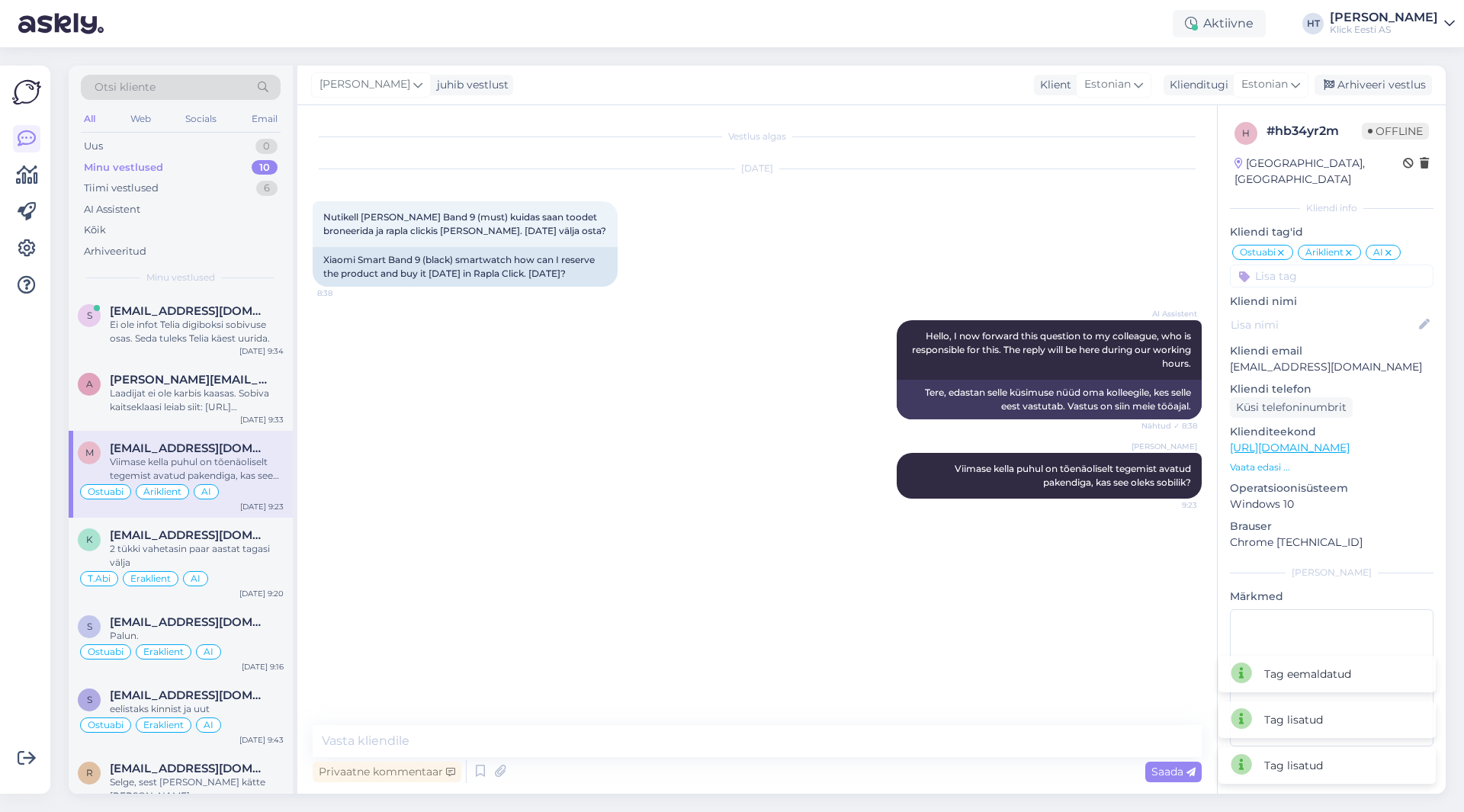
click at [417, 457] on div "[PERSON_NAME] Viimase kella puhul on tõenäoliselt tegemist avatud pakendiga, ka…" at bounding box center [757, 475] width 890 height 80
click at [225, 370] on div "a [PERSON_NAME][EMAIL_ADDRESS][DOMAIN_NAME] Laadijat ei ole karbis kaasas. Sobi…" at bounding box center [181, 396] width 225 height 68
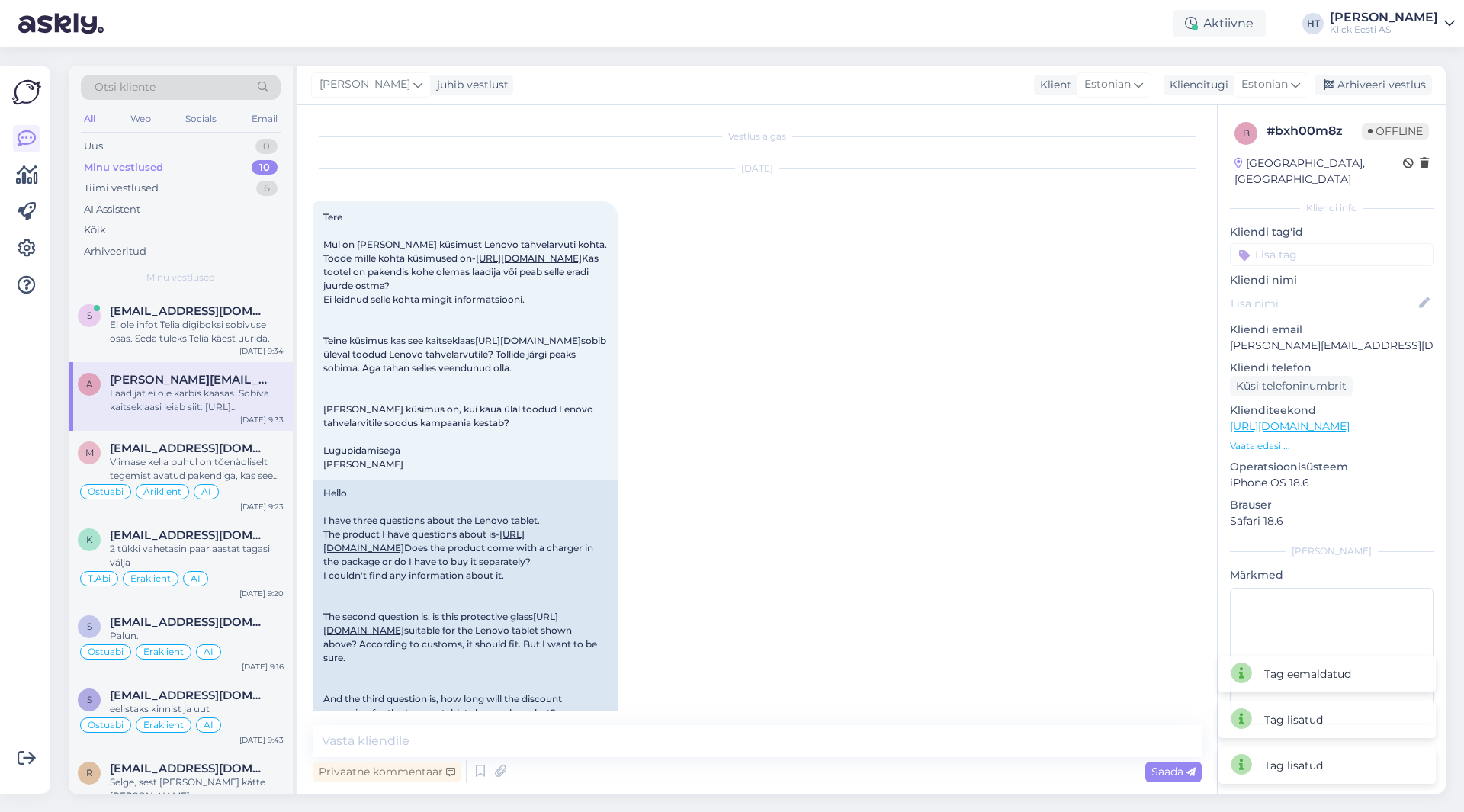
scroll to position [442, 0]
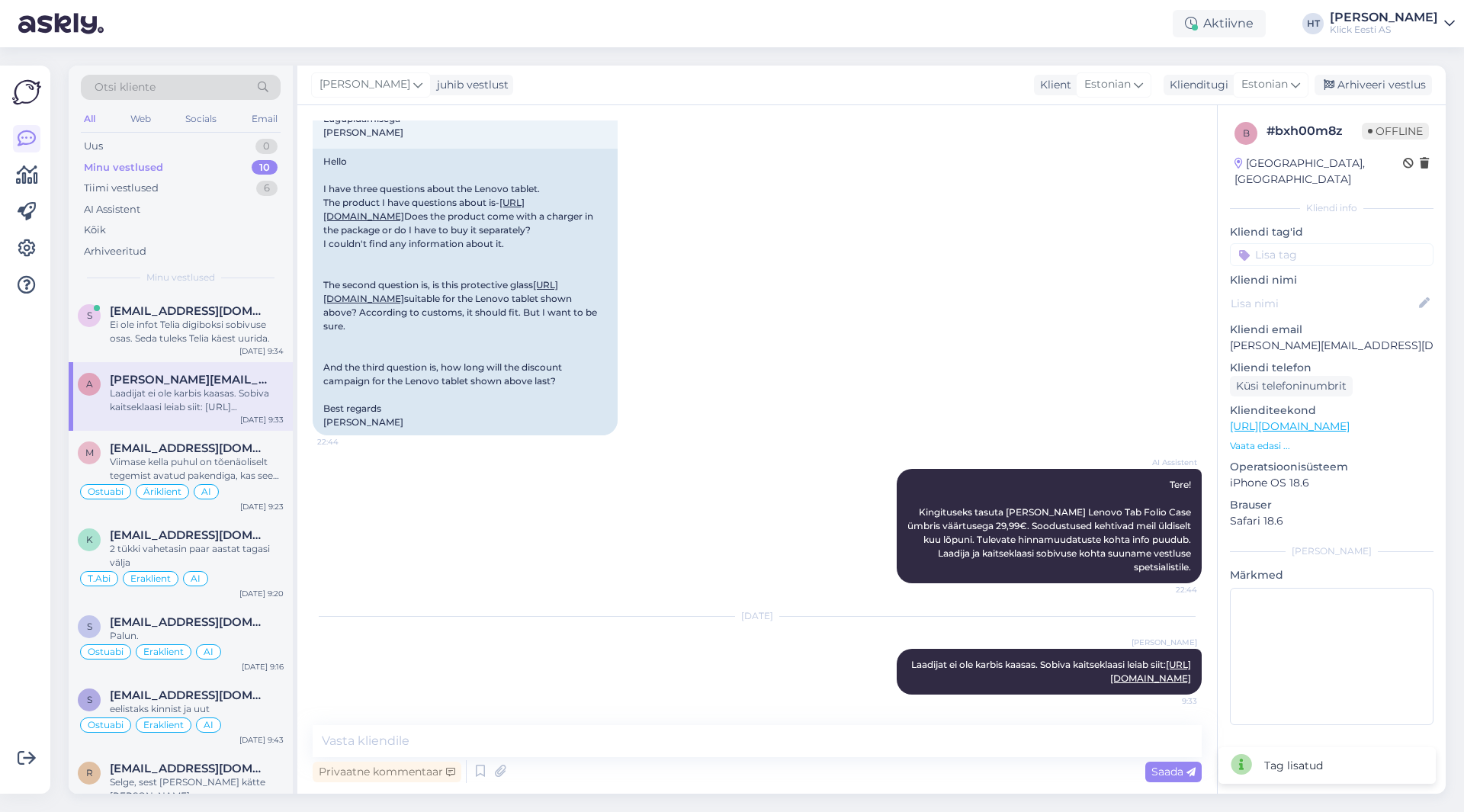
click at [1340, 243] on input at bounding box center [1332, 254] width 204 height 22
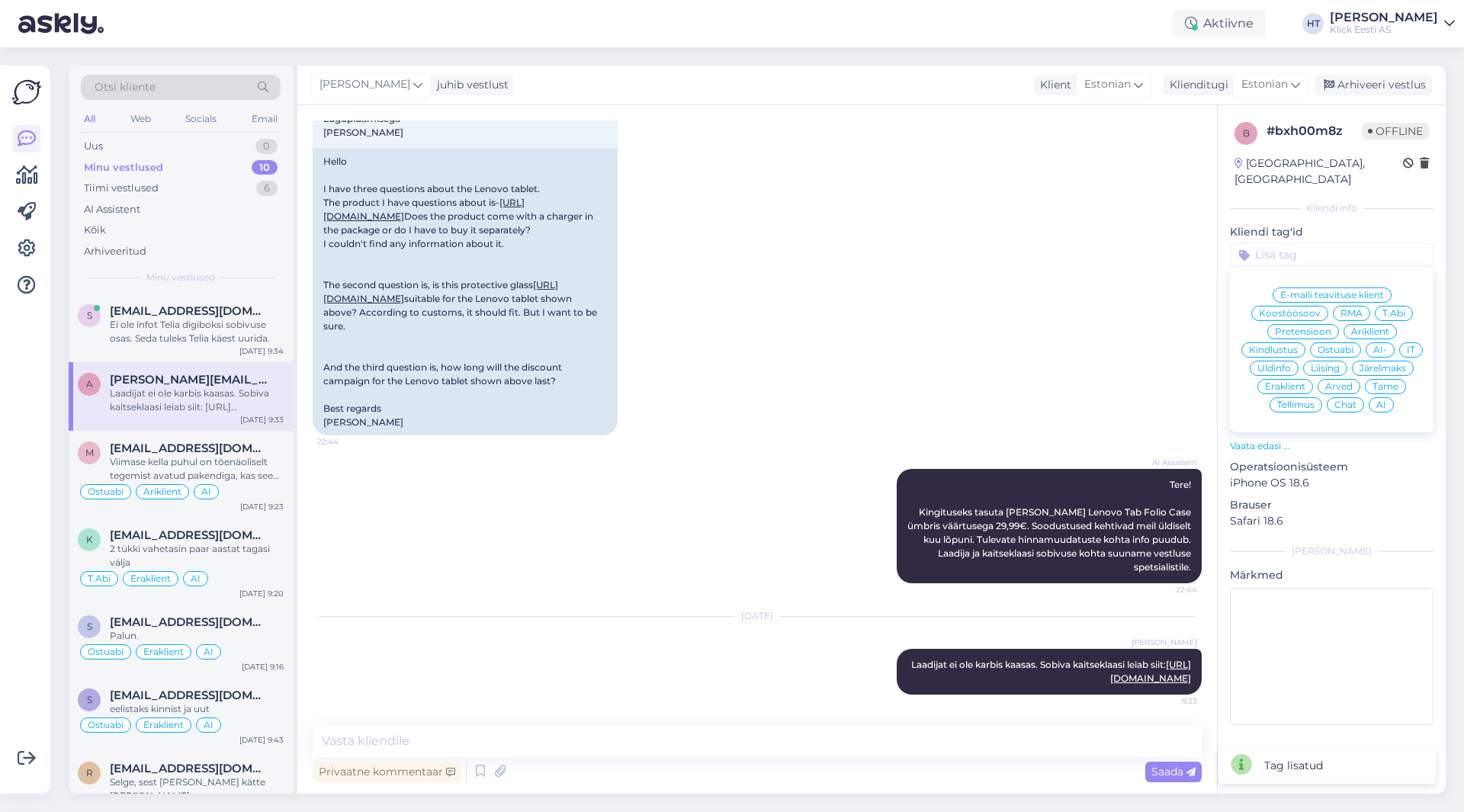
click at [1344, 342] on div "Ostuabi" at bounding box center [1336, 350] width 51 height 15
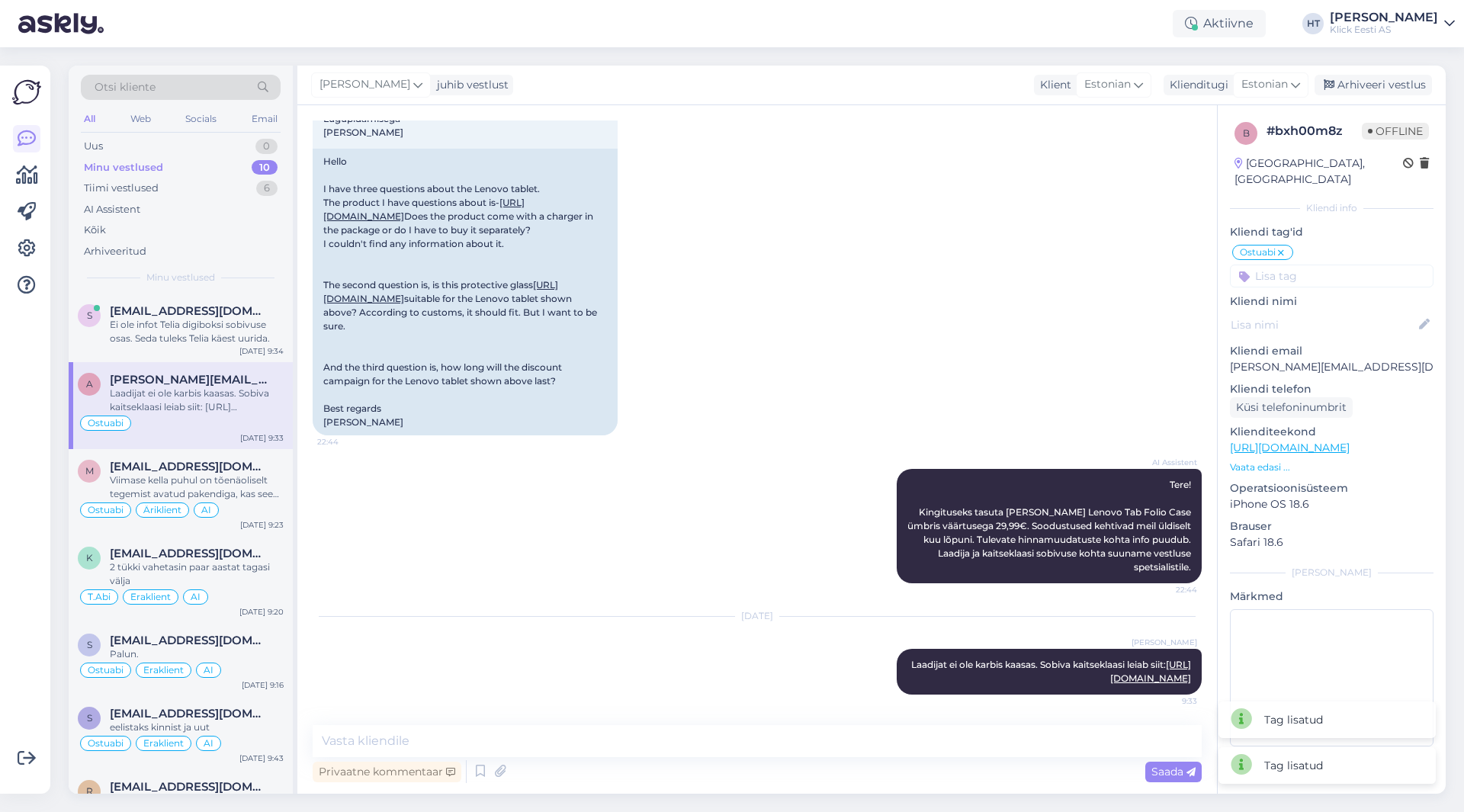
click at [1331, 265] on input at bounding box center [1332, 276] width 204 height 22
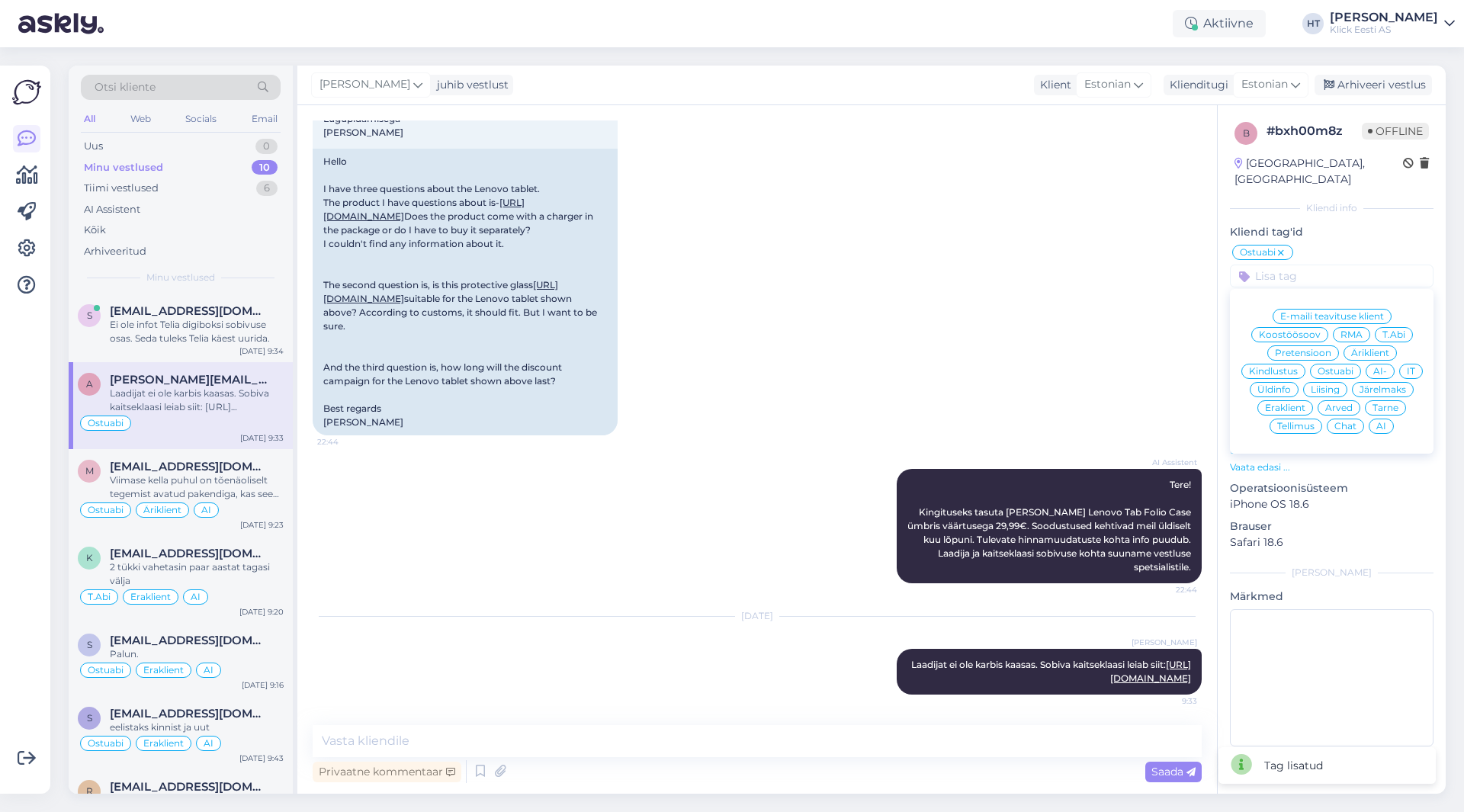
click at [1285, 403] on span "Eraklient" at bounding box center [1285, 408] width 40 height 9
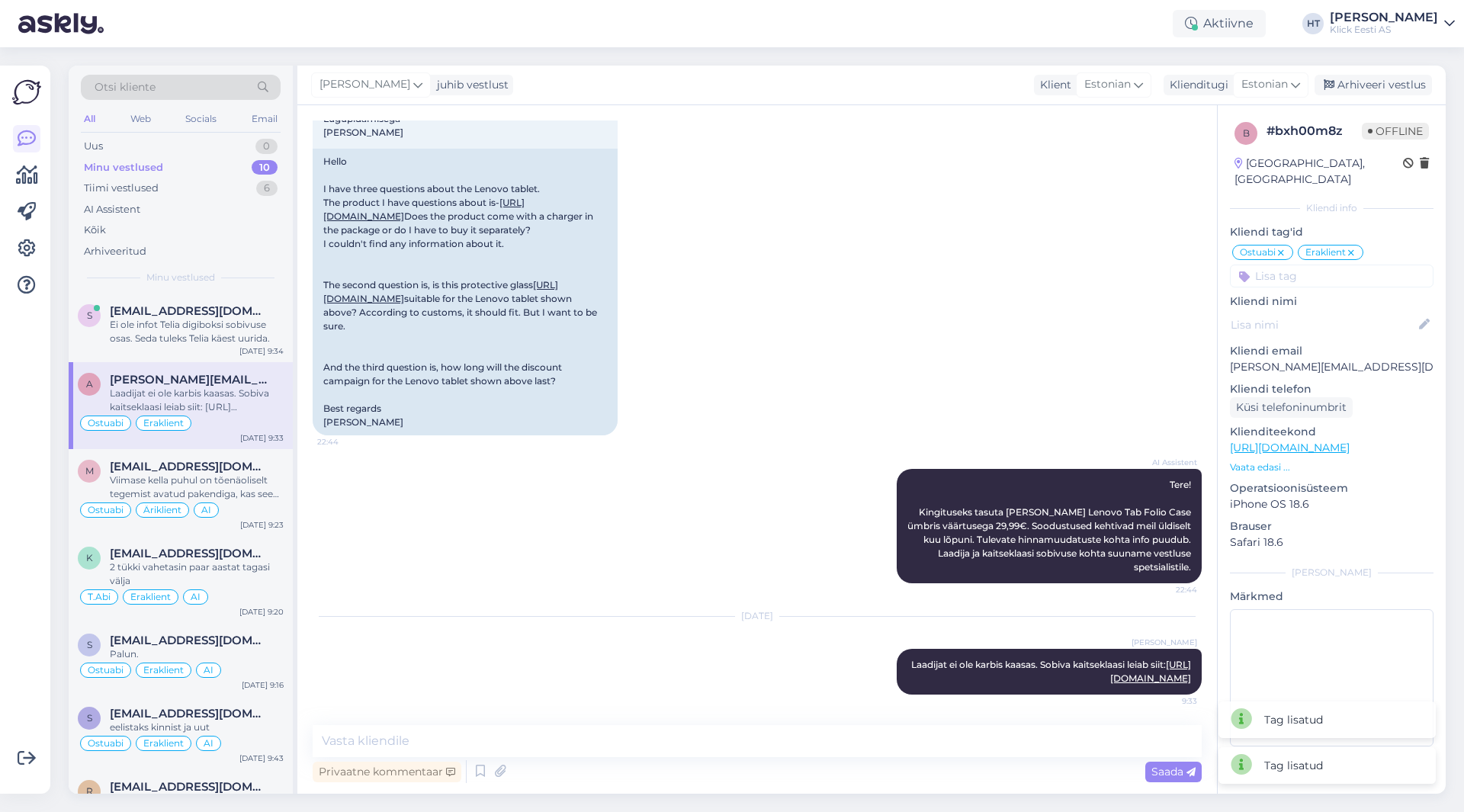
click at [1305, 265] on input at bounding box center [1332, 276] width 204 height 22
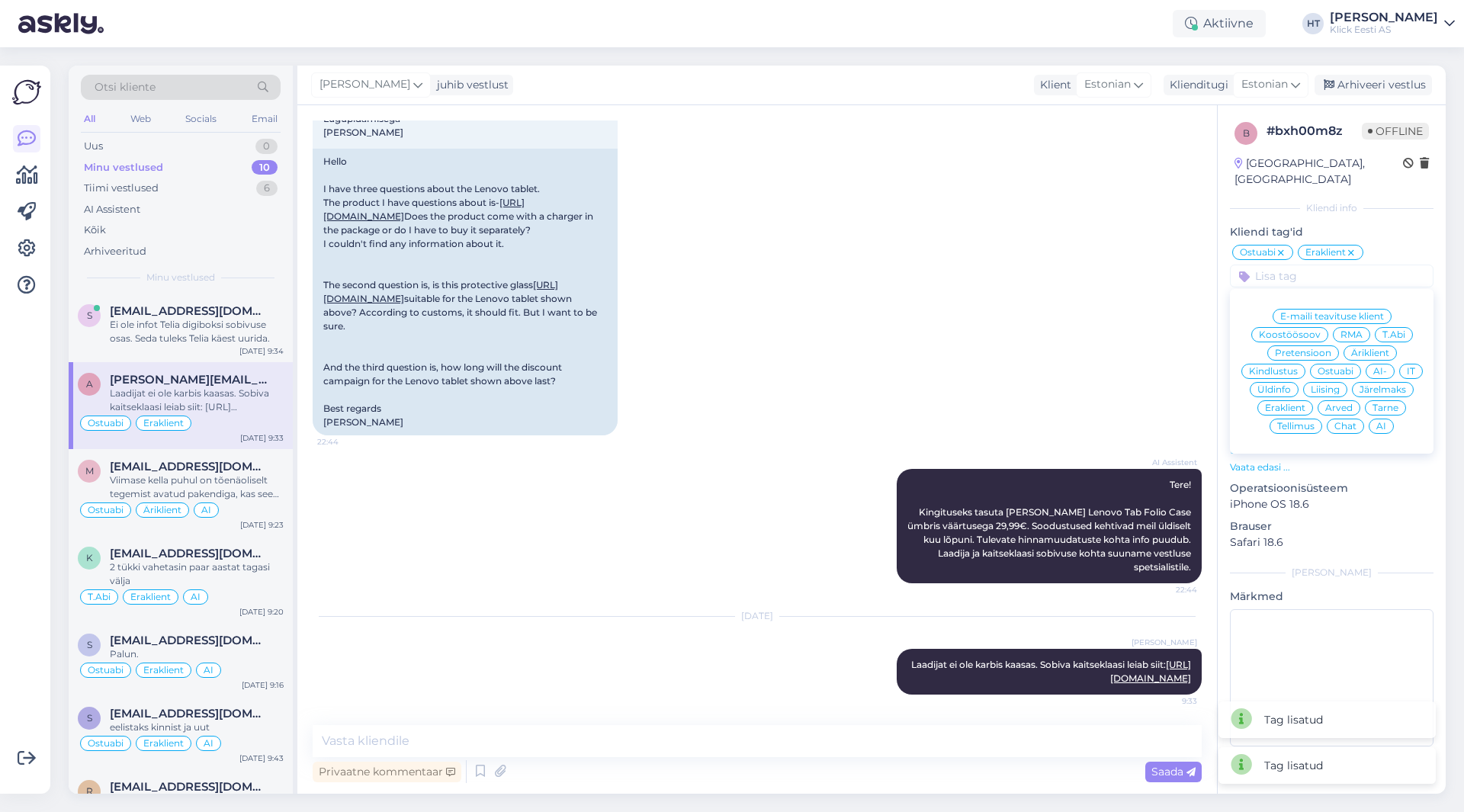
click at [1382, 422] on span "AI" at bounding box center [1382, 427] width 10 height 9
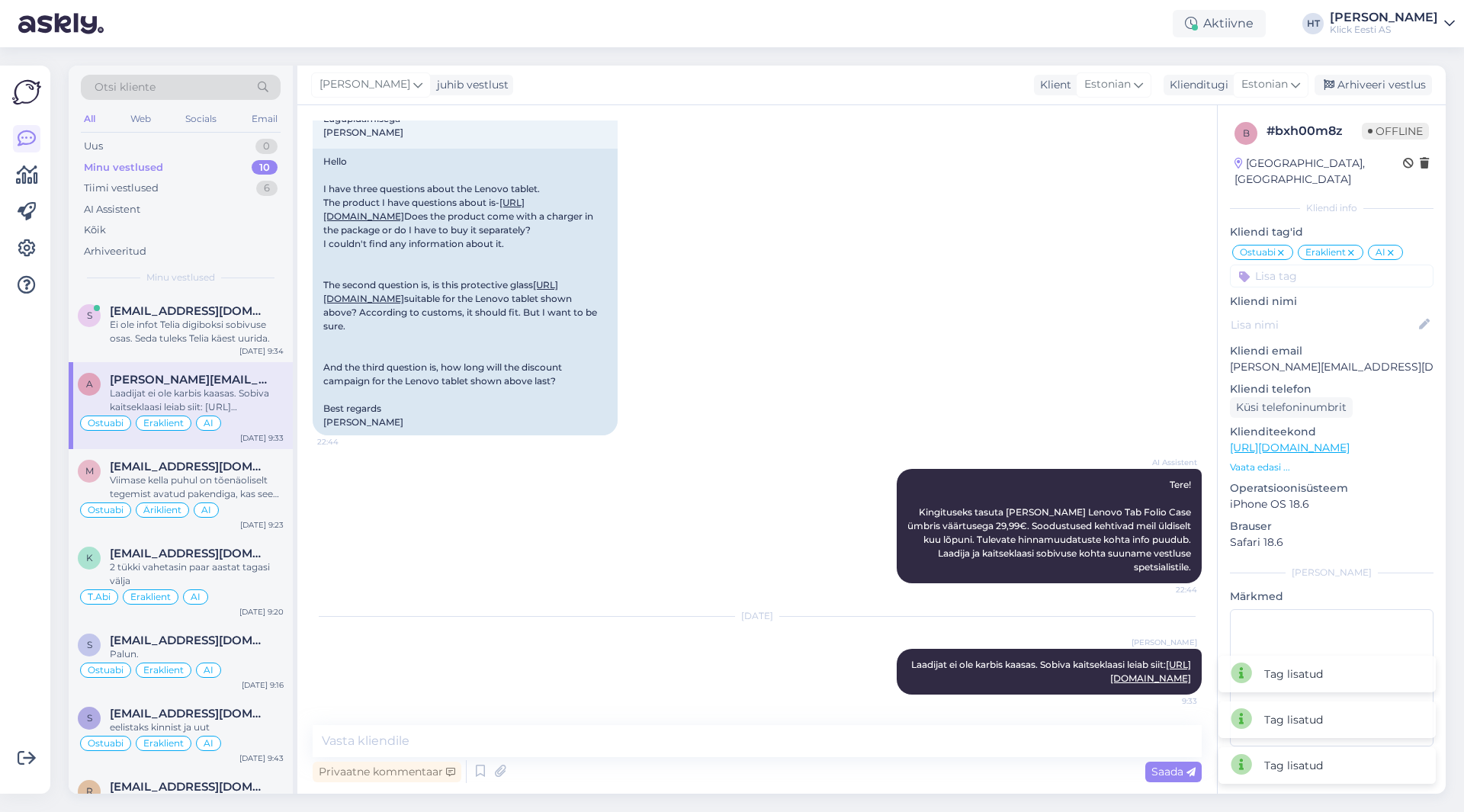
click at [906, 341] on div "[DATE] Tere Mul on [PERSON_NAME] küsimust Lenovo tahvelarvuti kohta. Toode mill…" at bounding box center [757, 136] width 890 height 631
click at [152, 318] on div "Ei ole infot Telia digiboksi sobivuse osas. Seda tuleks Telia käest uurida." at bounding box center [196, 331] width 174 height 27
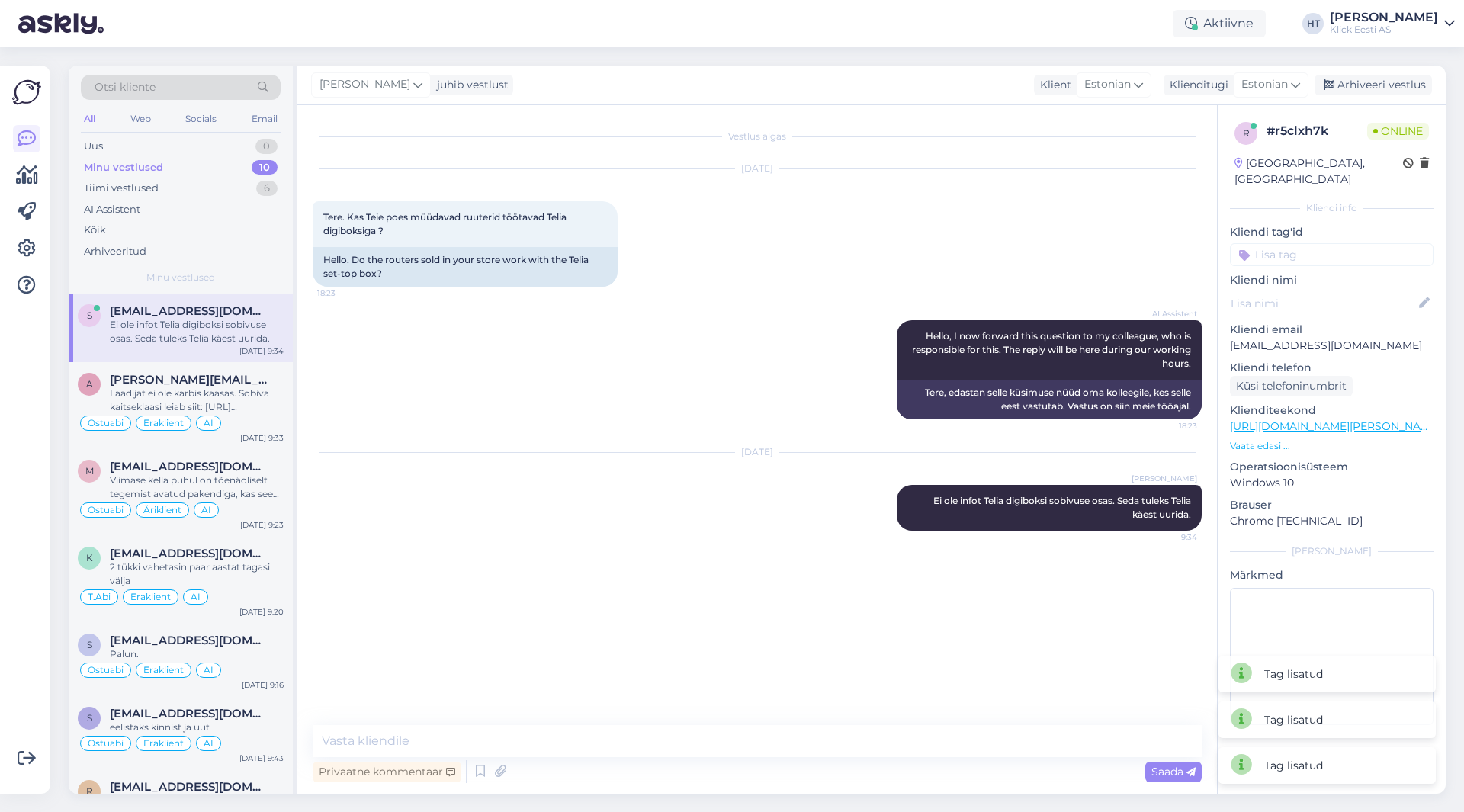
scroll to position [0, 0]
click at [1324, 243] on input at bounding box center [1332, 254] width 204 height 22
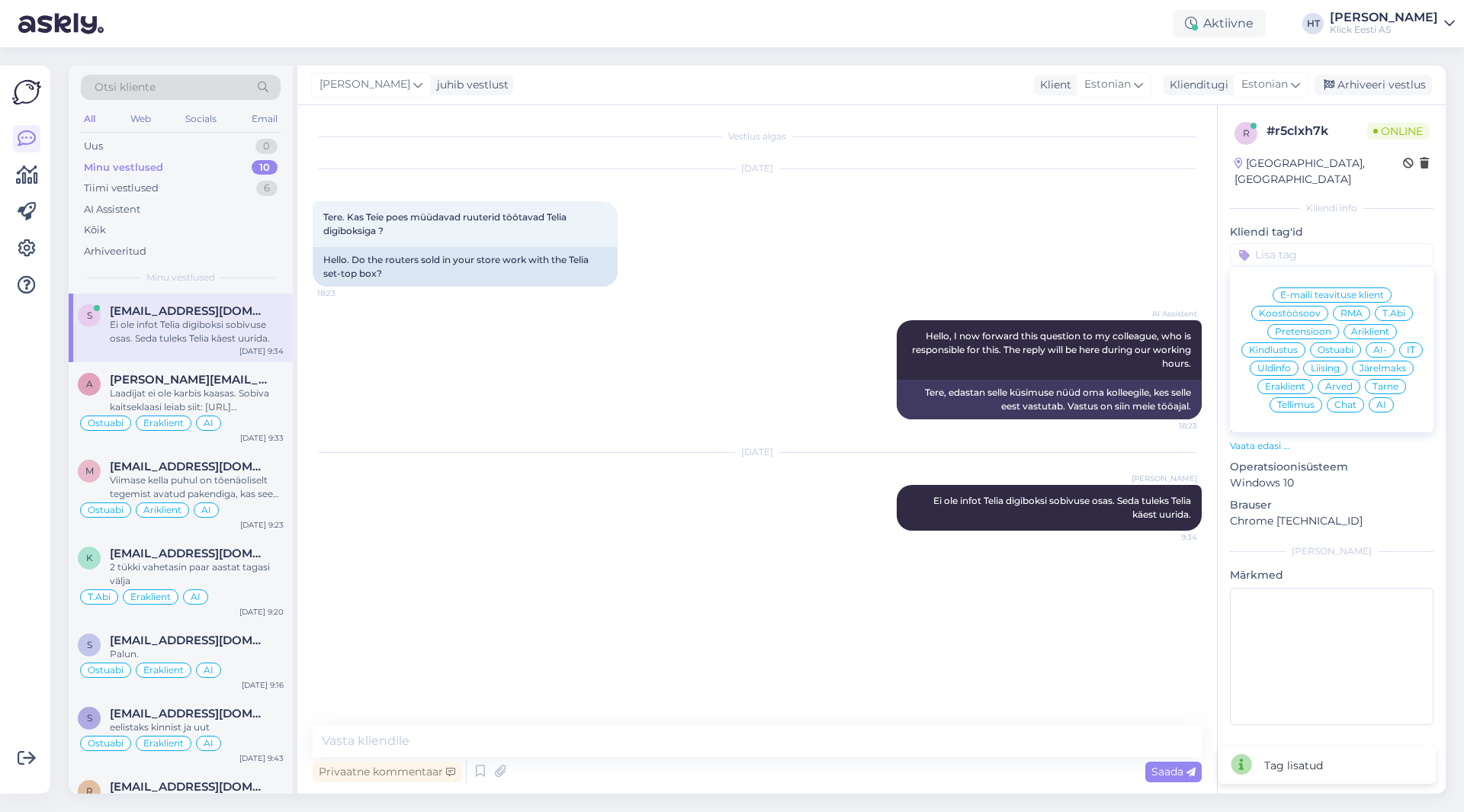
click at [1336, 345] on span "Ostuabi" at bounding box center [1336, 350] width 36 height 9
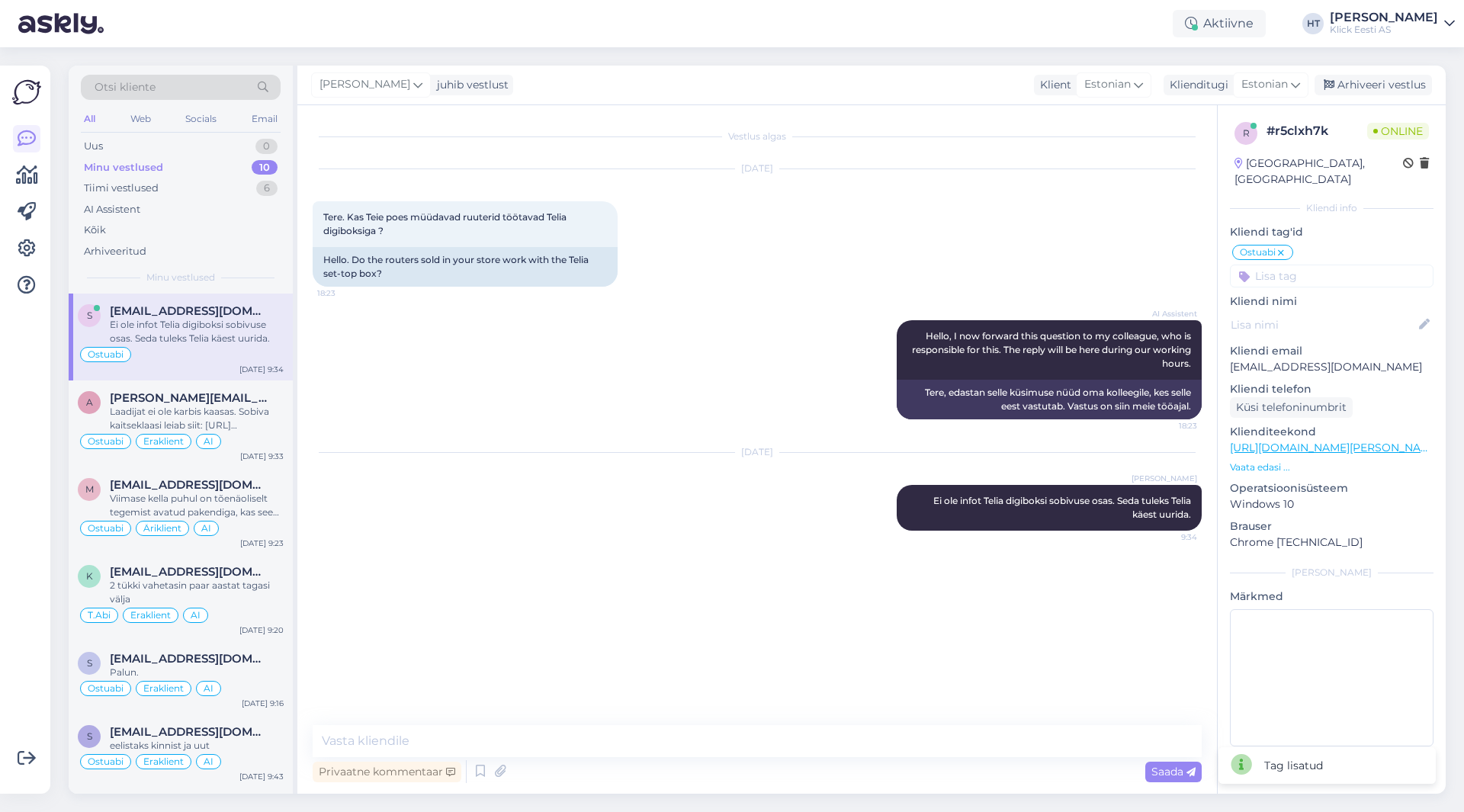
click at [1330, 265] on input at bounding box center [1332, 276] width 204 height 22
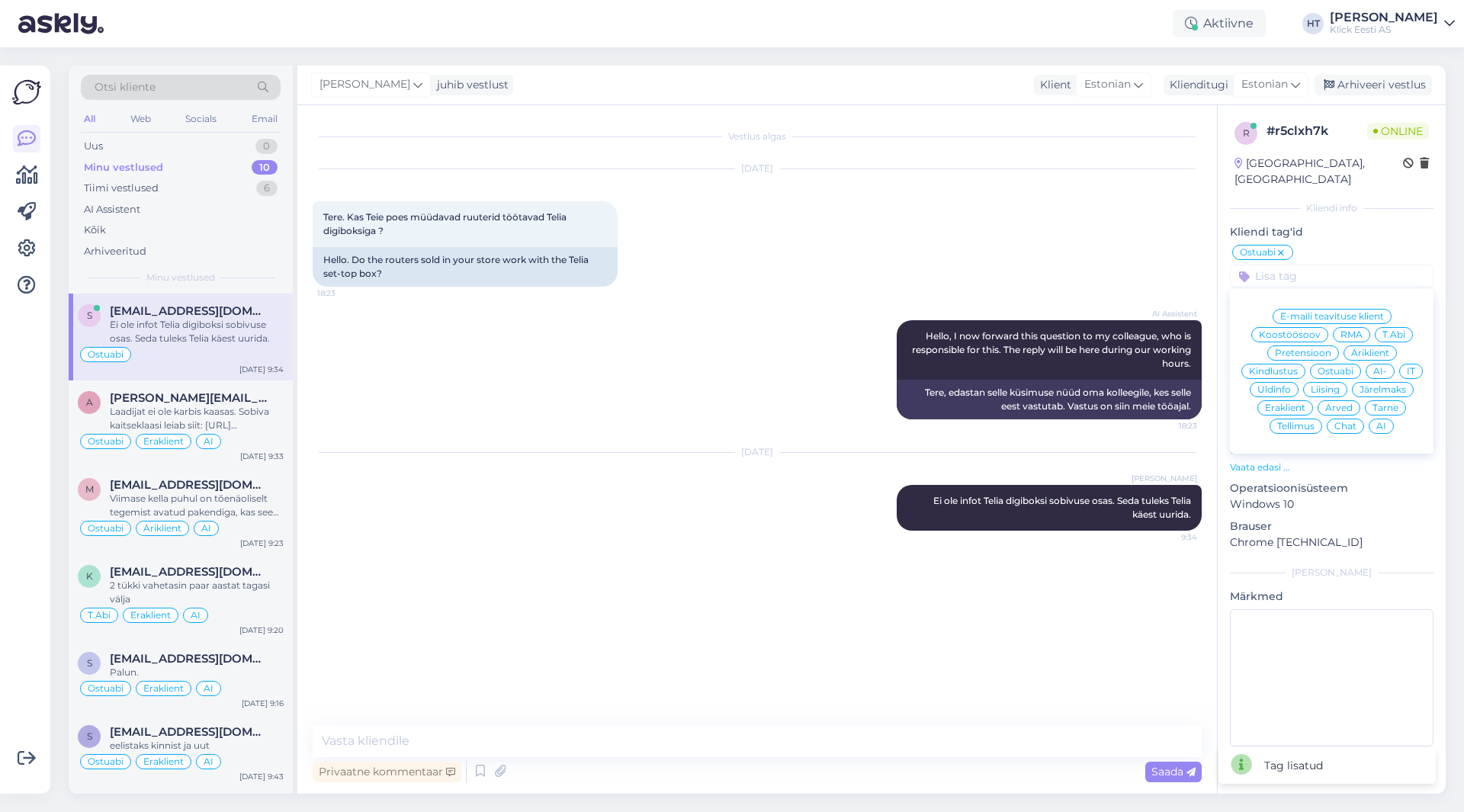
click at [1297, 403] on span "Eraklient" at bounding box center [1285, 408] width 40 height 9
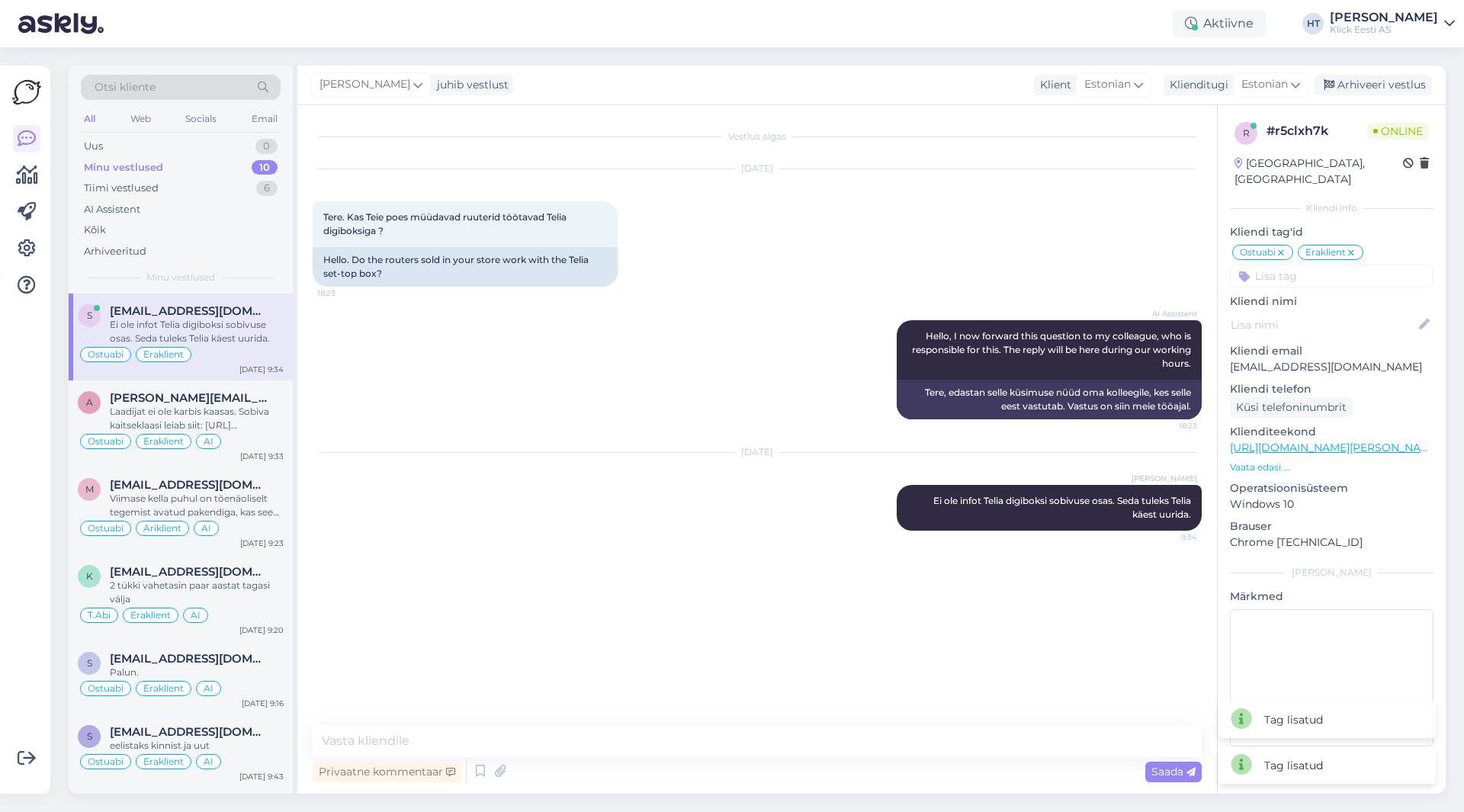
click at [1315, 275] on div "r # r5clxh7k Online [GEOGRAPHIC_DATA], [GEOGRAPHIC_DATA] Kliendi info Kliendi t…" at bounding box center [1332, 438] width 228 height 664
click at [1318, 267] on input at bounding box center [1332, 276] width 204 height 22
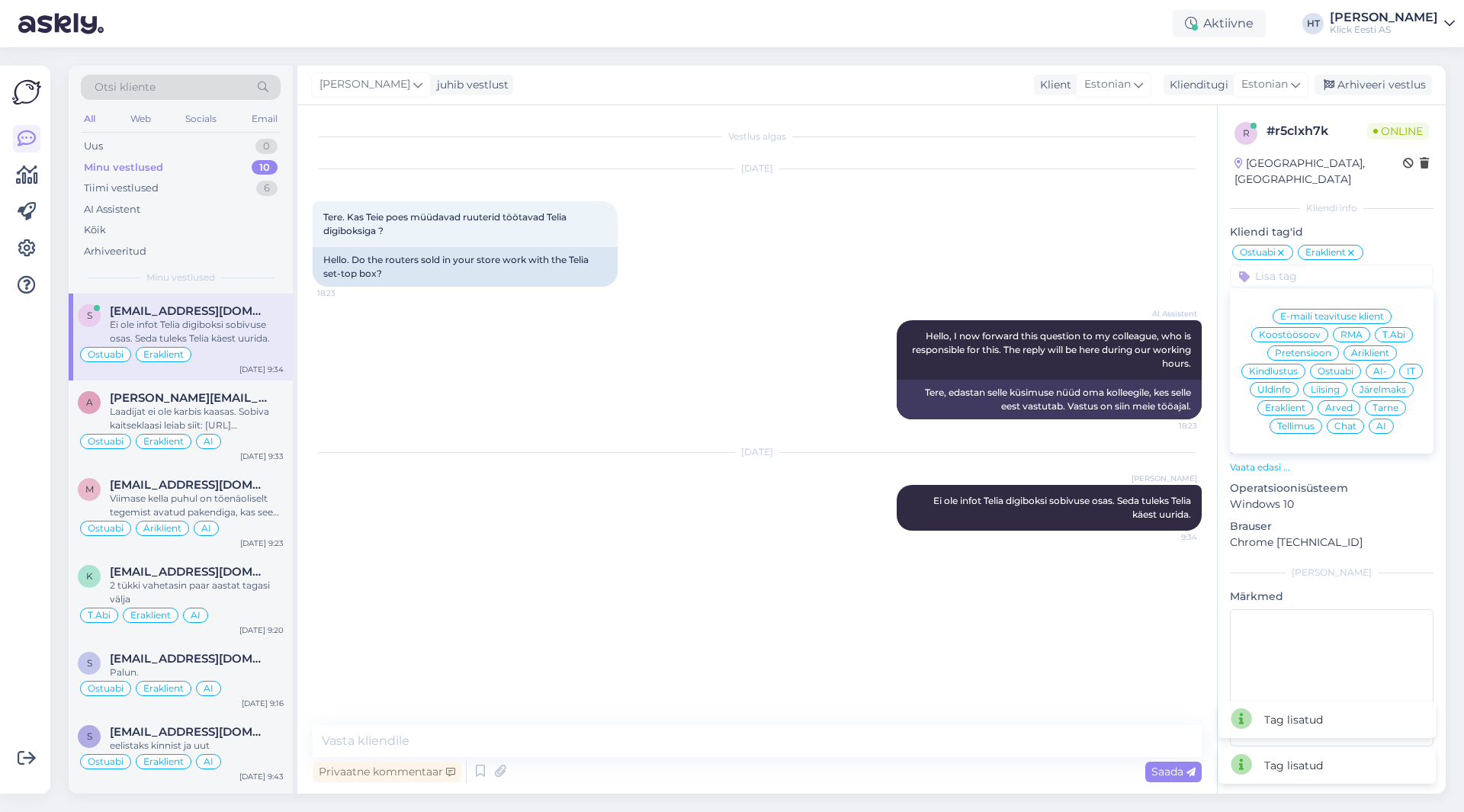
click at [1382, 422] on span "AI" at bounding box center [1382, 427] width 10 height 9
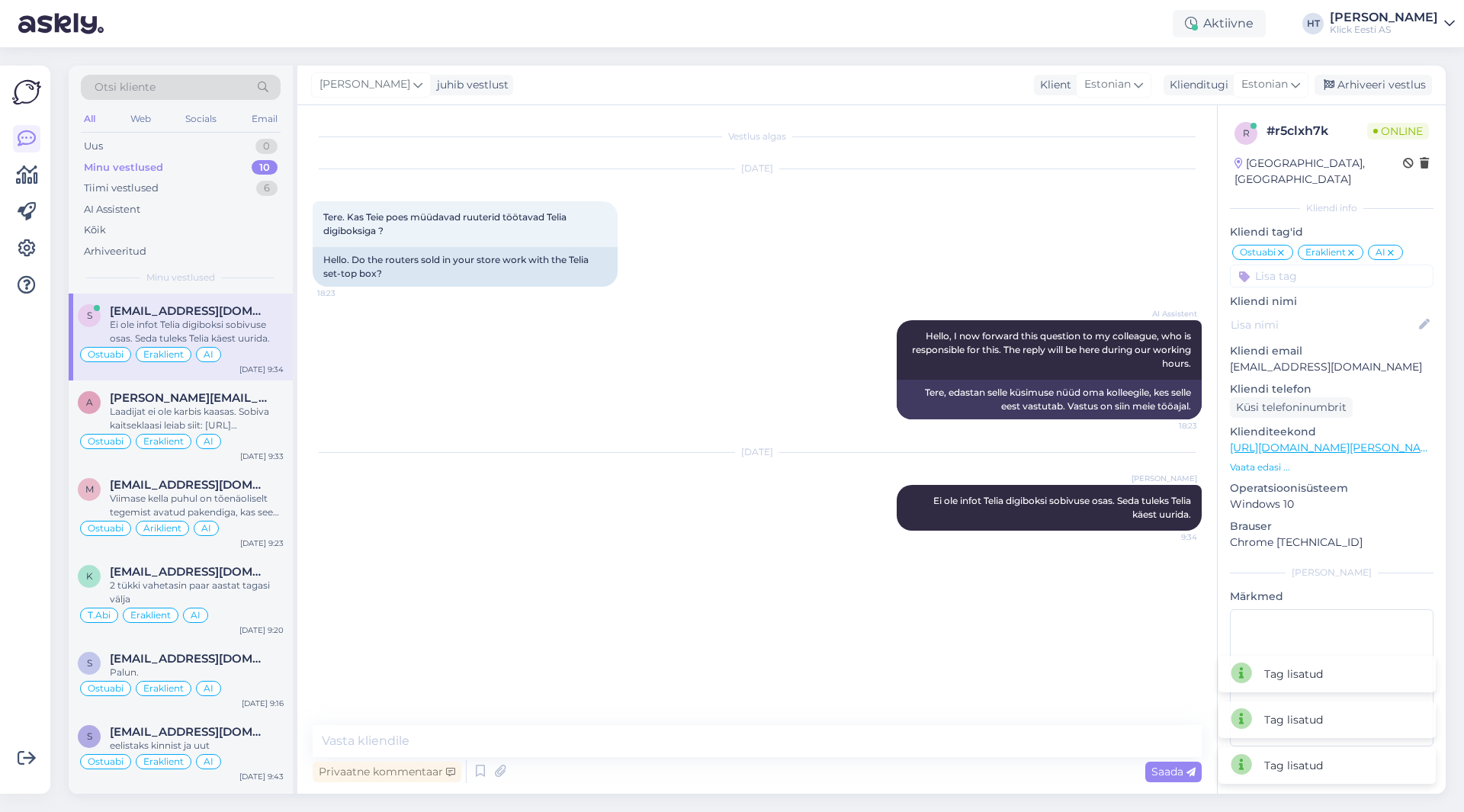
drag, startPoint x: 881, startPoint y: 233, endPoint x: 848, endPoint y: 225, distance: 34.0
click at [880, 233] on div "[DATE] Tere. Kas Teie poes müüdavad ruuterid töötavad Telia digiboksiga ? 18:23…" at bounding box center [757, 227] width 890 height 151
click at [589, 489] on div "[DATE] [PERSON_NAME] Ei ole infot Telia digiboksi sobivuse osas. Seda tuleks Te…" at bounding box center [757, 491] width 890 height 111
click at [239, 138] on div "Uus 1" at bounding box center [181, 146] width 200 height 22
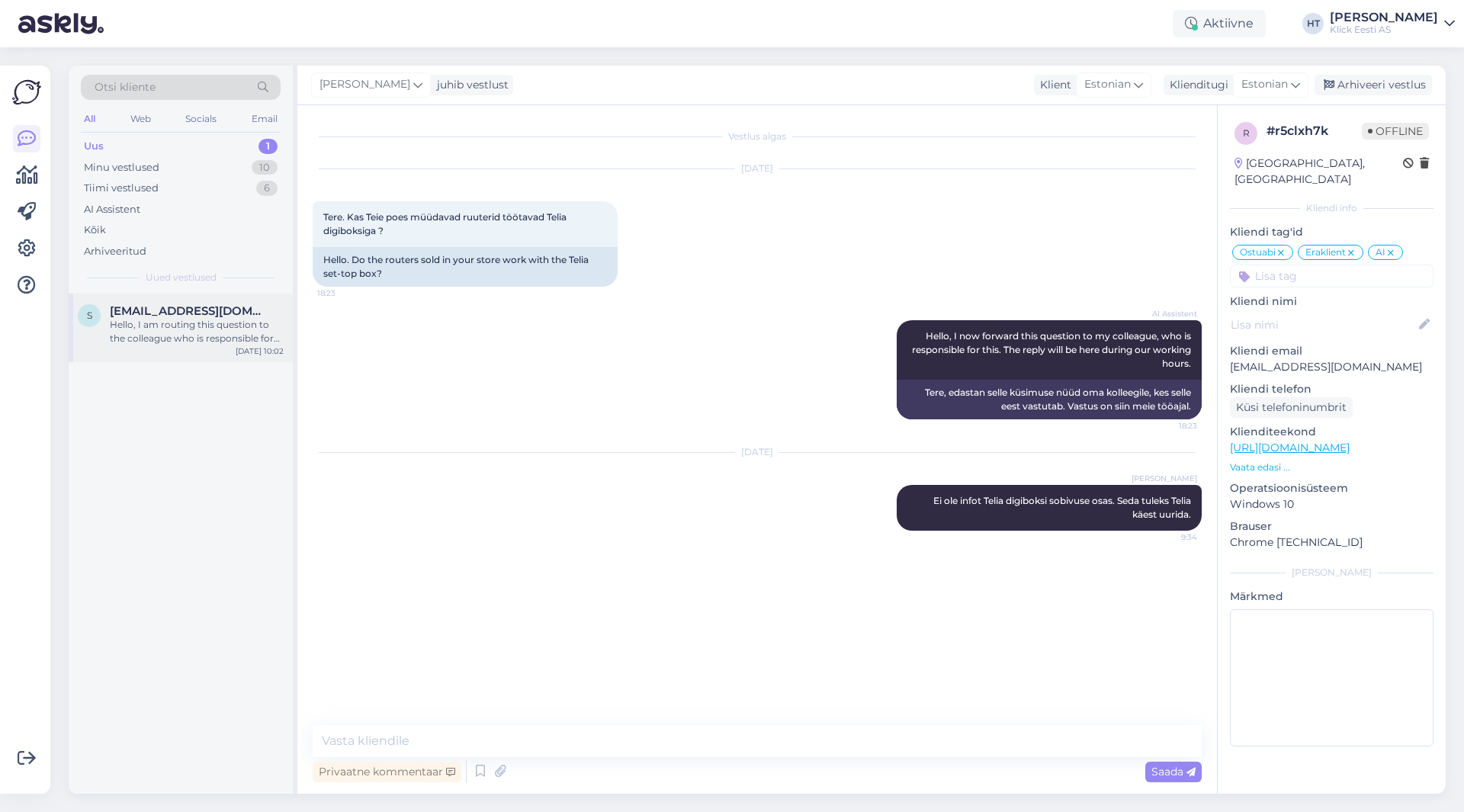
click at [239, 310] on span "[EMAIL_ADDRESS][DOMAIN_NAME]" at bounding box center [189, 311] width 159 height 14
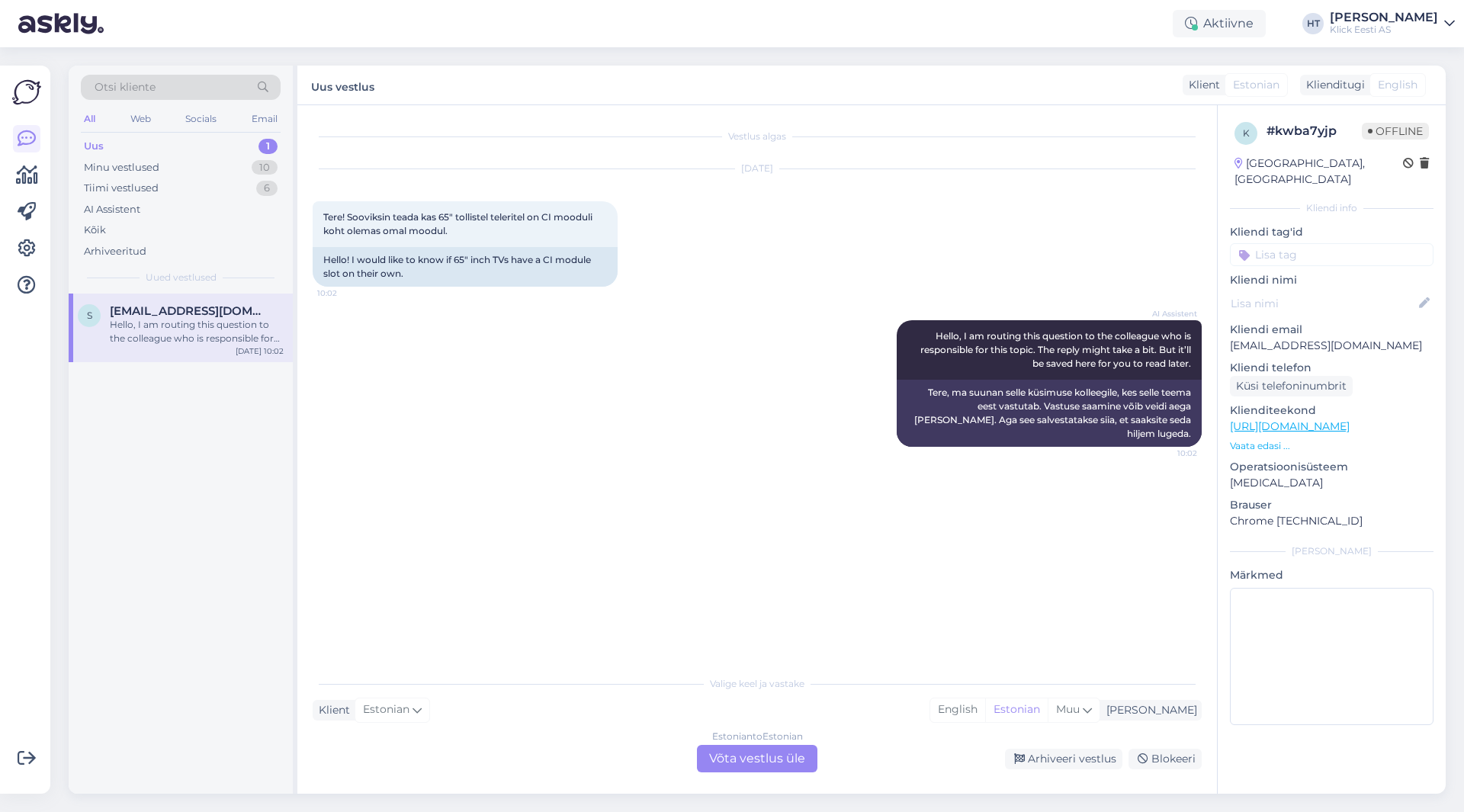
click at [760, 761] on div "Estonian to Estonian Võta vestlus üle" at bounding box center [757, 759] width 121 height 27
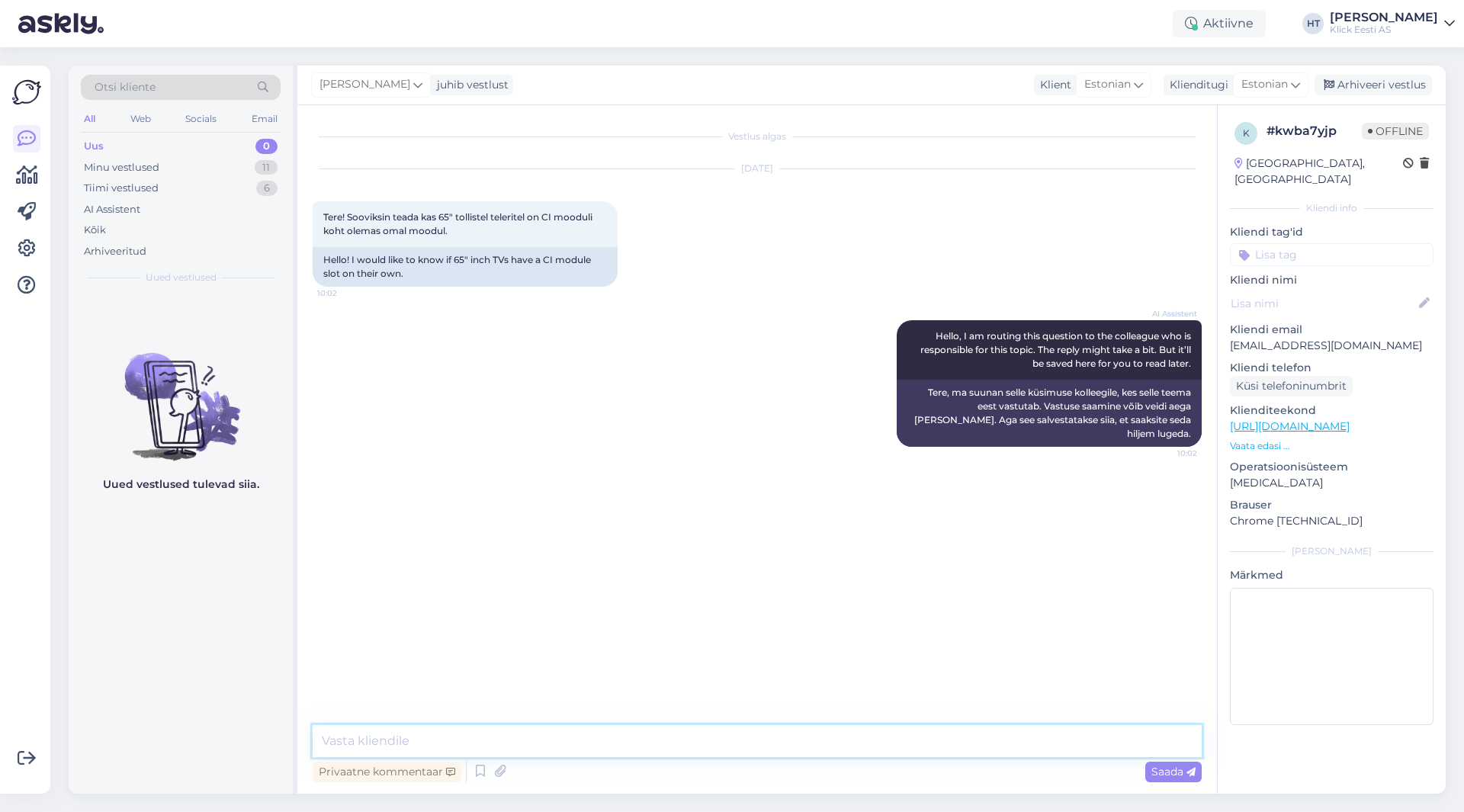
click at [754, 756] on textarea at bounding box center [757, 741] width 890 height 32
type textarea "Millisel mudelil täpsemalt?"
click at [257, 165] on div "11" at bounding box center [266, 167] width 22 height 15
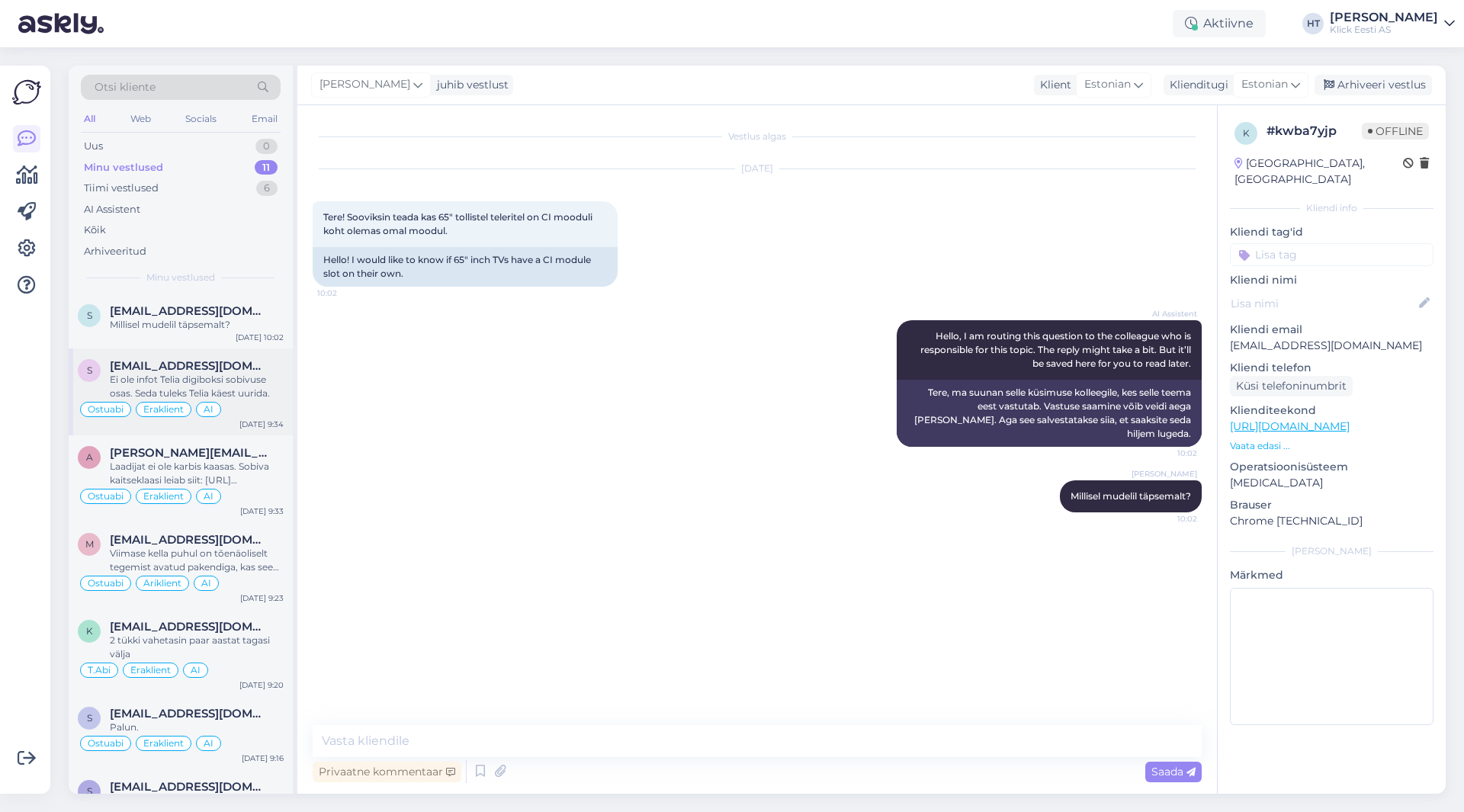
click at [250, 351] on div "s [EMAIL_ADDRESS][DOMAIN_NAME] Ei ole infot Telia digiboksi sobivuse osas. Seda…" at bounding box center [181, 392] width 225 height 87
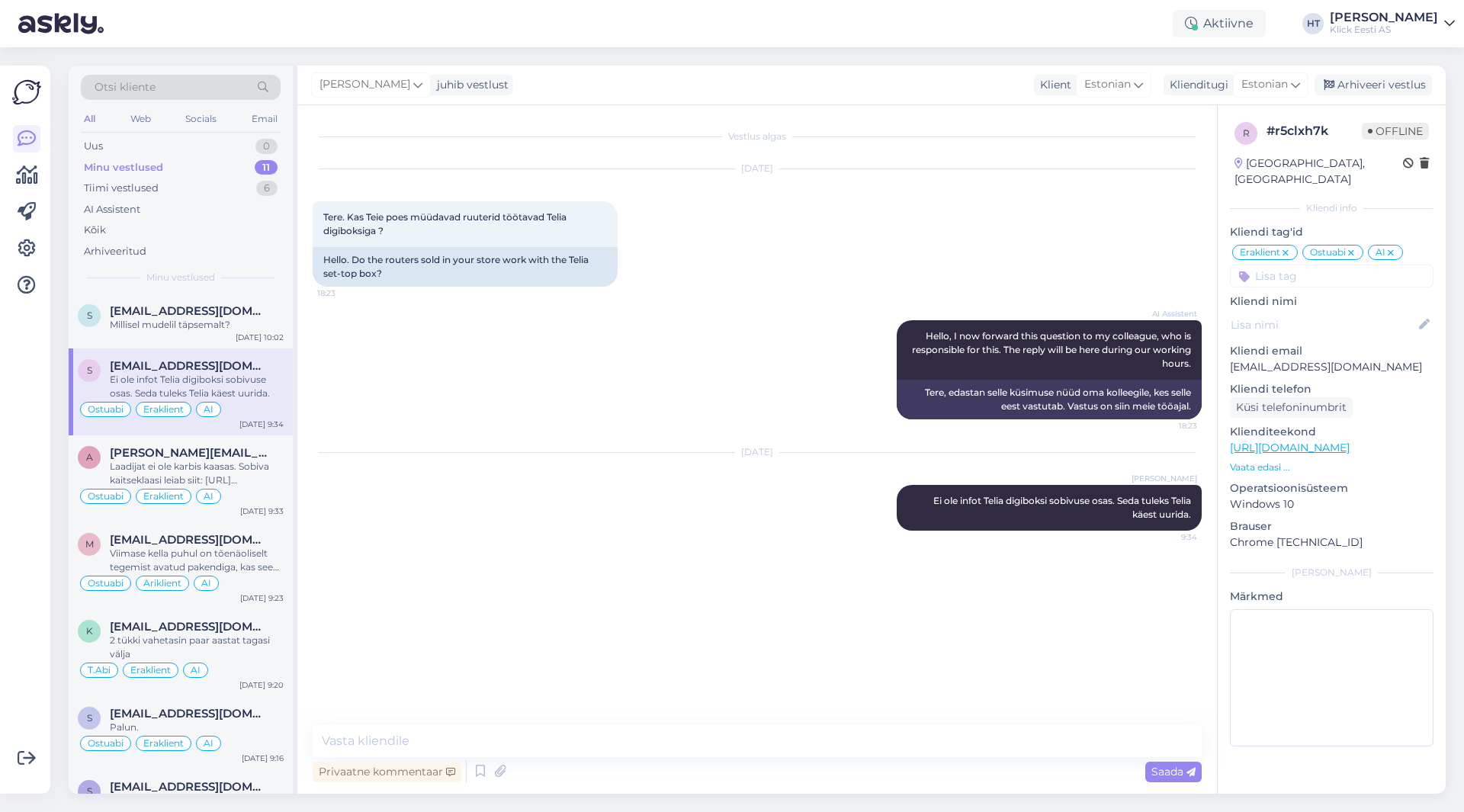
click at [486, 377] on div "AI Assistent Hello, I now forward this question to my colleague, who is respons…" at bounding box center [757, 370] width 890 height 133
click at [221, 329] on div "LG 65 UA 73003 UHD" at bounding box center [196, 325] width 174 height 14
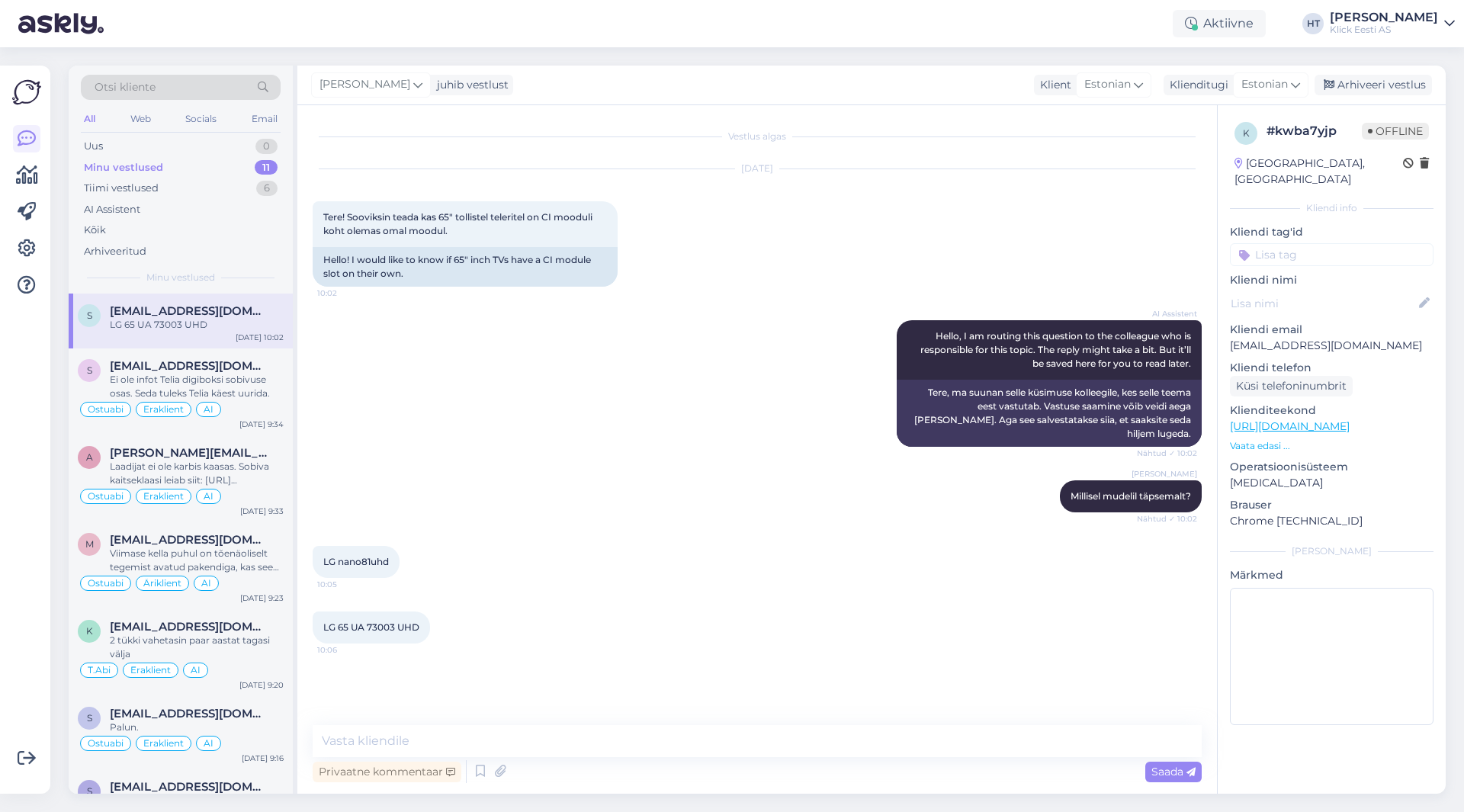
click at [671, 273] on div "[DATE] Tere! Sooviksin teada kas 65" tollistel teleritel on CI mooduli koht ole…" at bounding box center [757, 227] width 890 height 151
click at [523, 723] on div "Vestlus algas [DATE] Tere! Sooviksin teada kas 65" tollistel teleritel on CI mo…" at bounding box center [757, 450] width 920 height 689
click at [525, 729] on textarea at bounding box center [757, 741] width 890 height 32
type textarea "Mõlemal on CI pesa olemas."
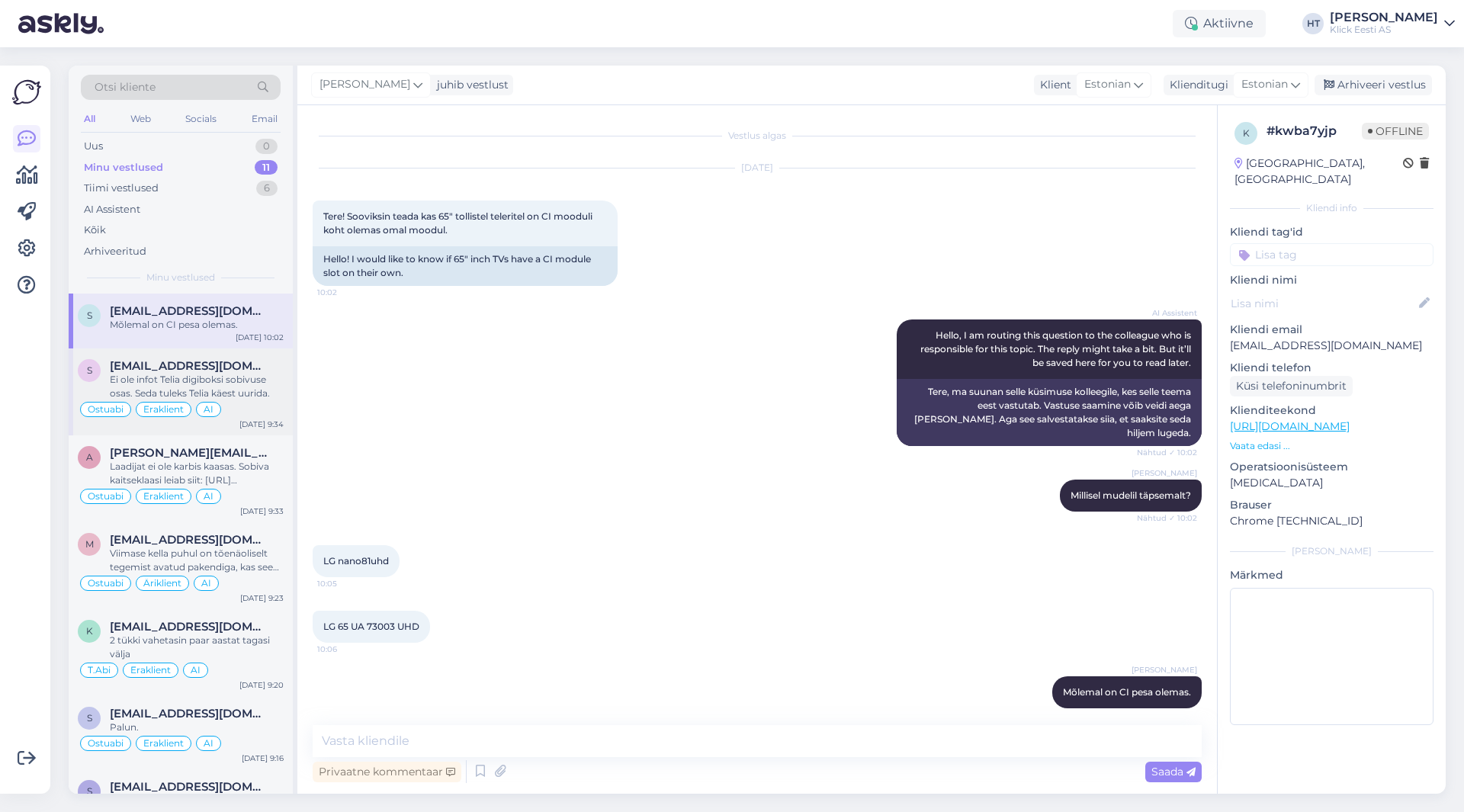
click at [246, 366] on span "[EMAIL_ADDRESS][DOMAIN_NAME]" at bounding box center [189, 366] width 159 height 14
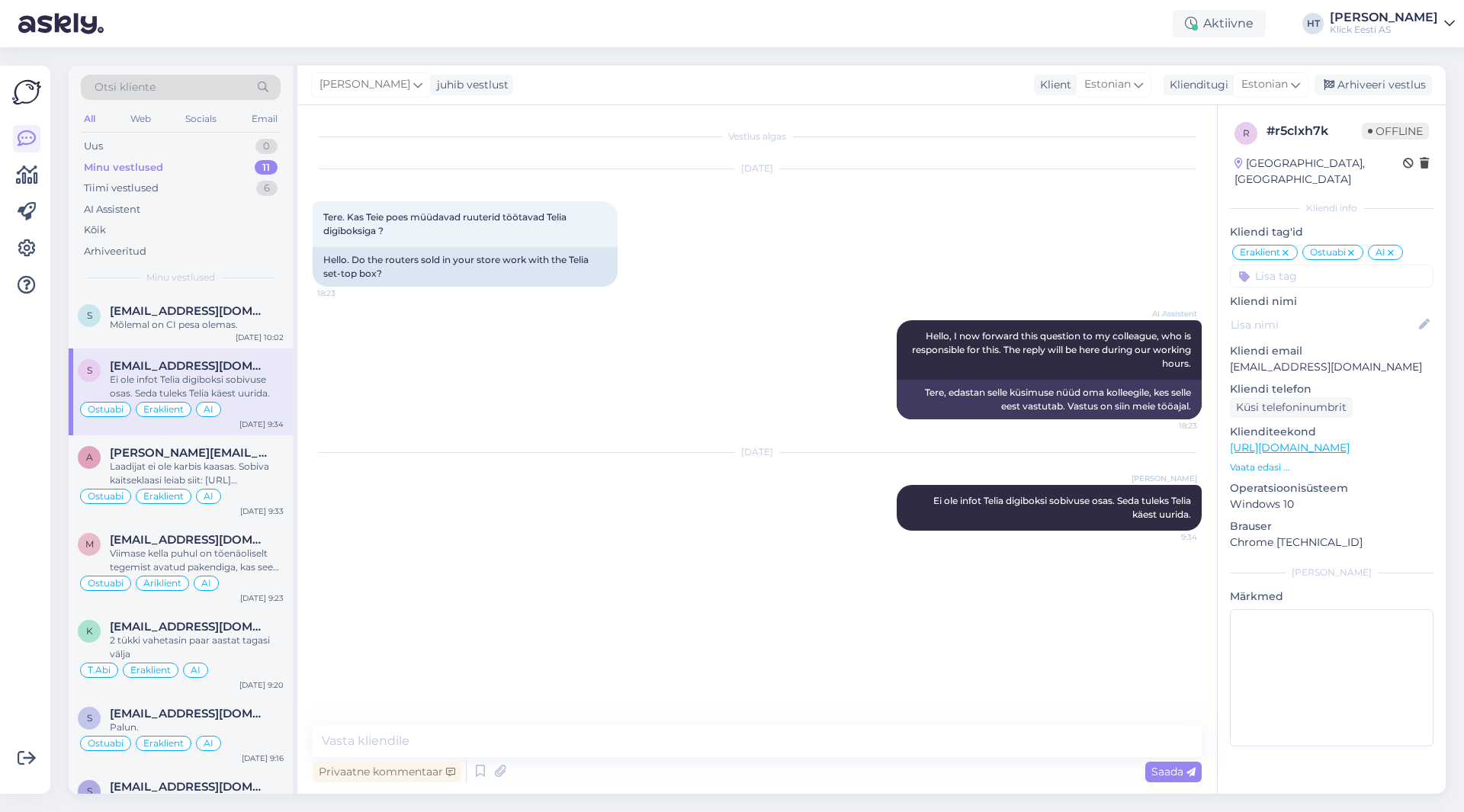
scroll to position [0, 0]
click at [201, 317] on span "[EMAIL_ADDRESS][DOMAIN_NAME]" at bounding box center [189, 311] width 159 height 14
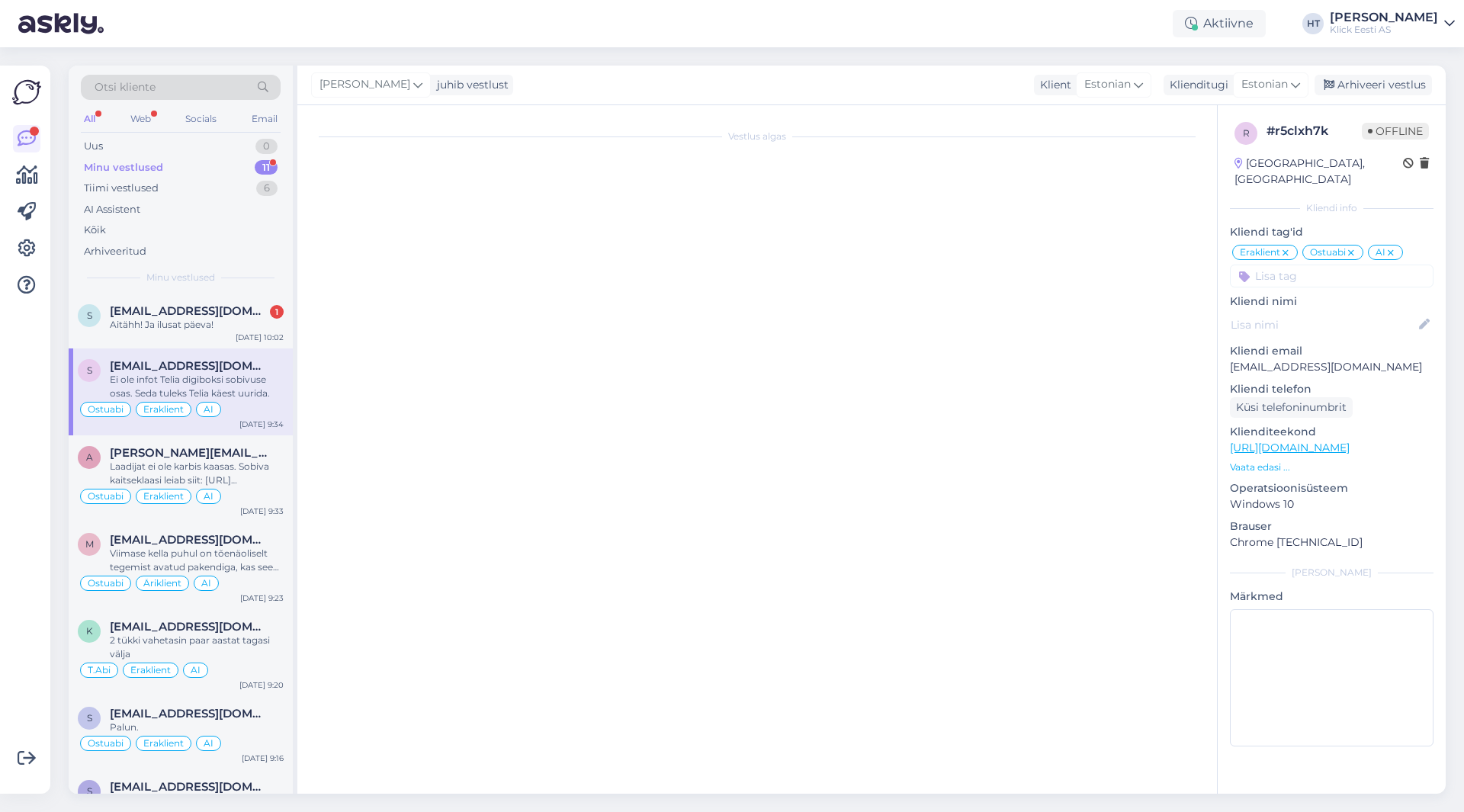
scroll to position [66, 0]
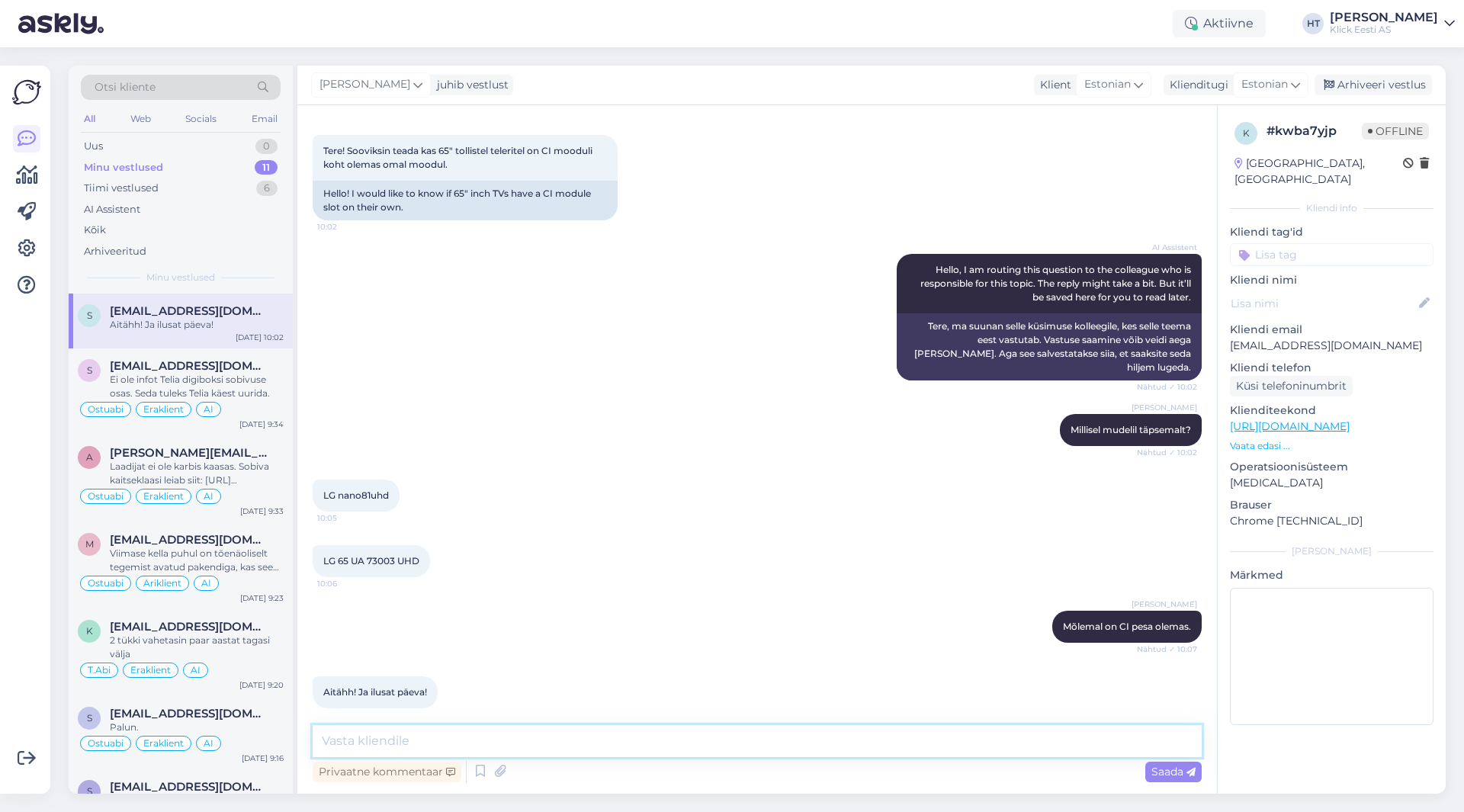
click at [522, 749] on textarea at bounding box center [757, 741] width 890 height 32
type textarea "Palun, kõike head!"
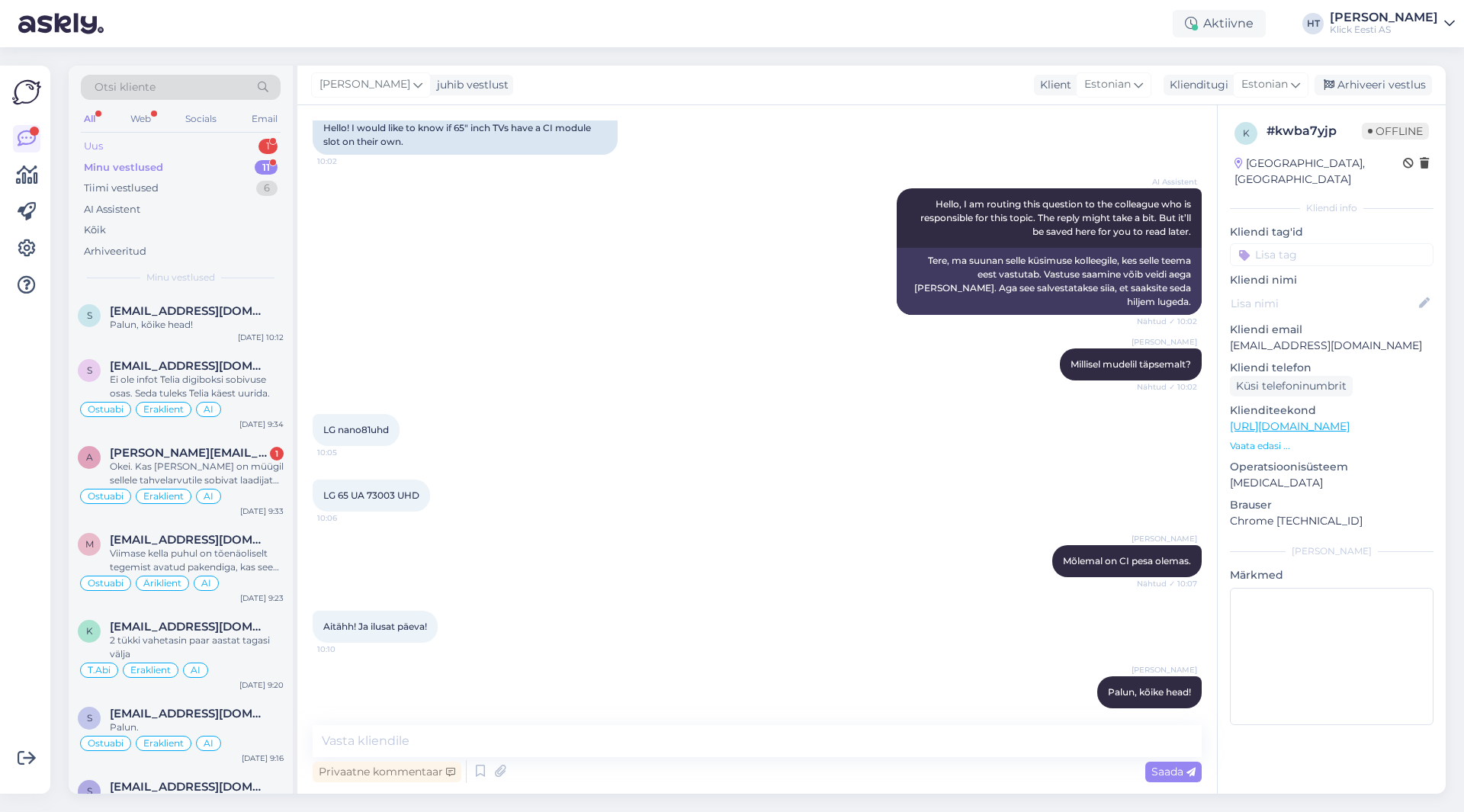
click at [229, 147] on div "Uus 1" at bounding box center [181, 146] width 200 height 22
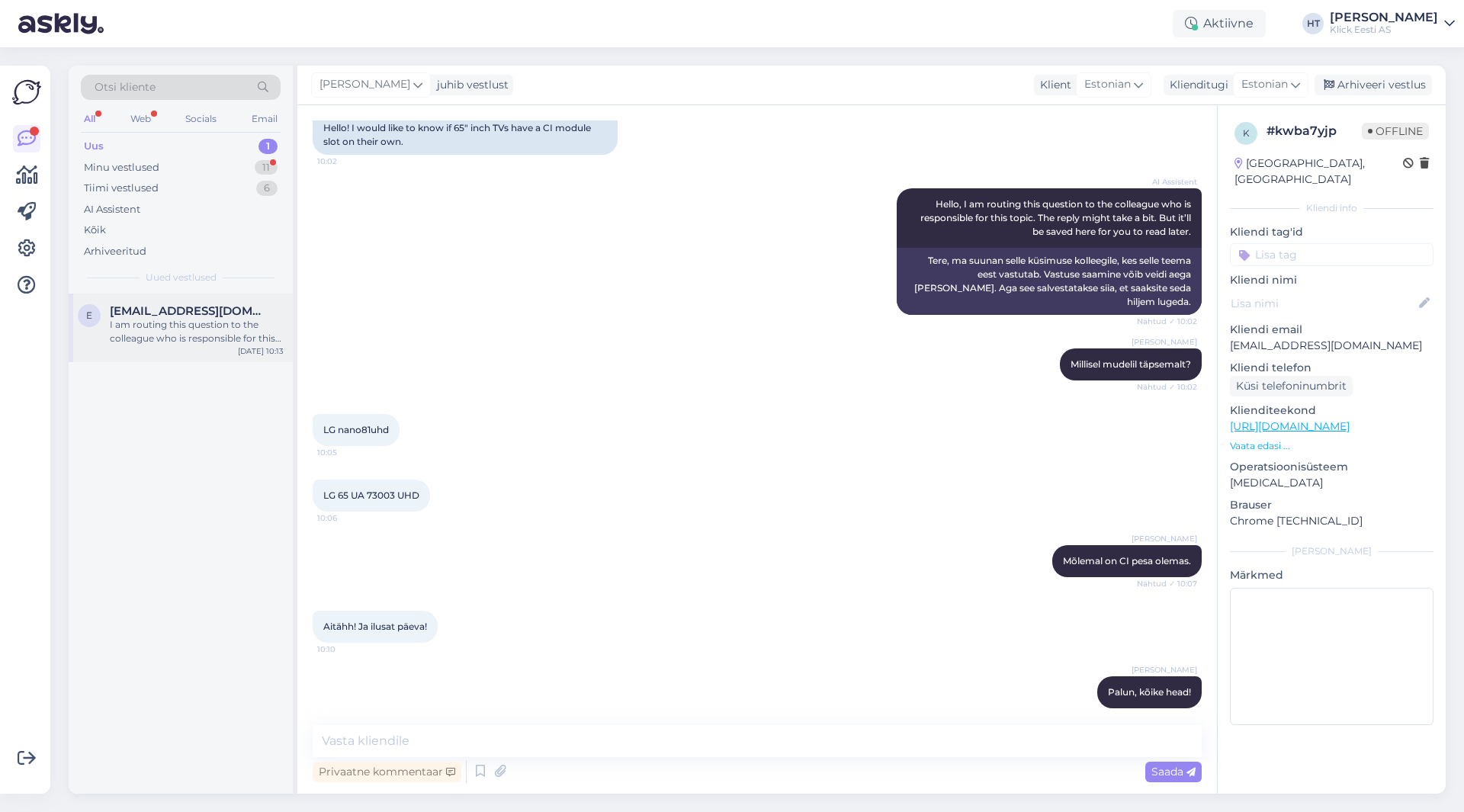
click at [229, 318] on div "I am routing this question to the colleague who is responsible for this topic. …" at bounding box center [196, 331] width 174 height 27
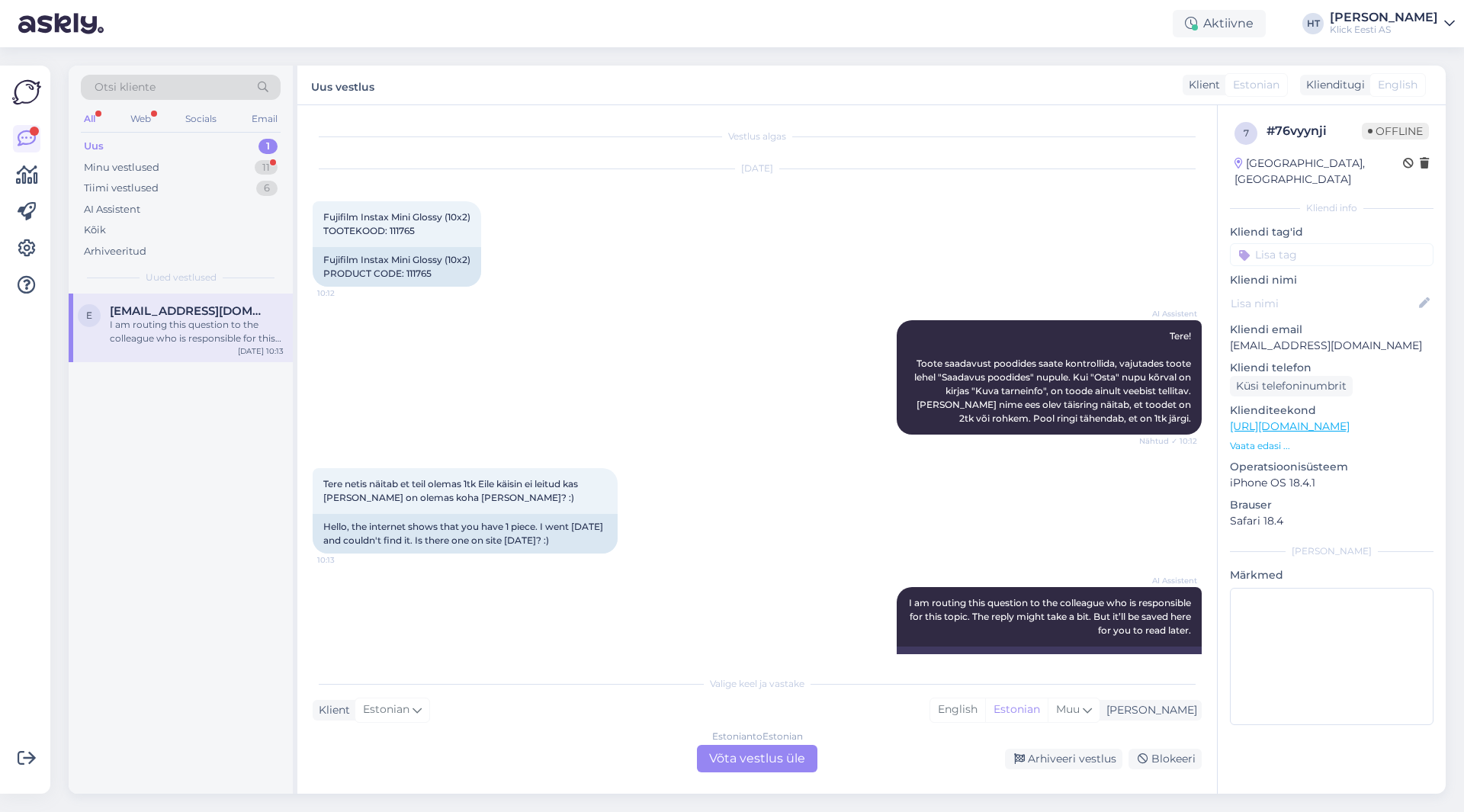
scroll to position [63, 0]
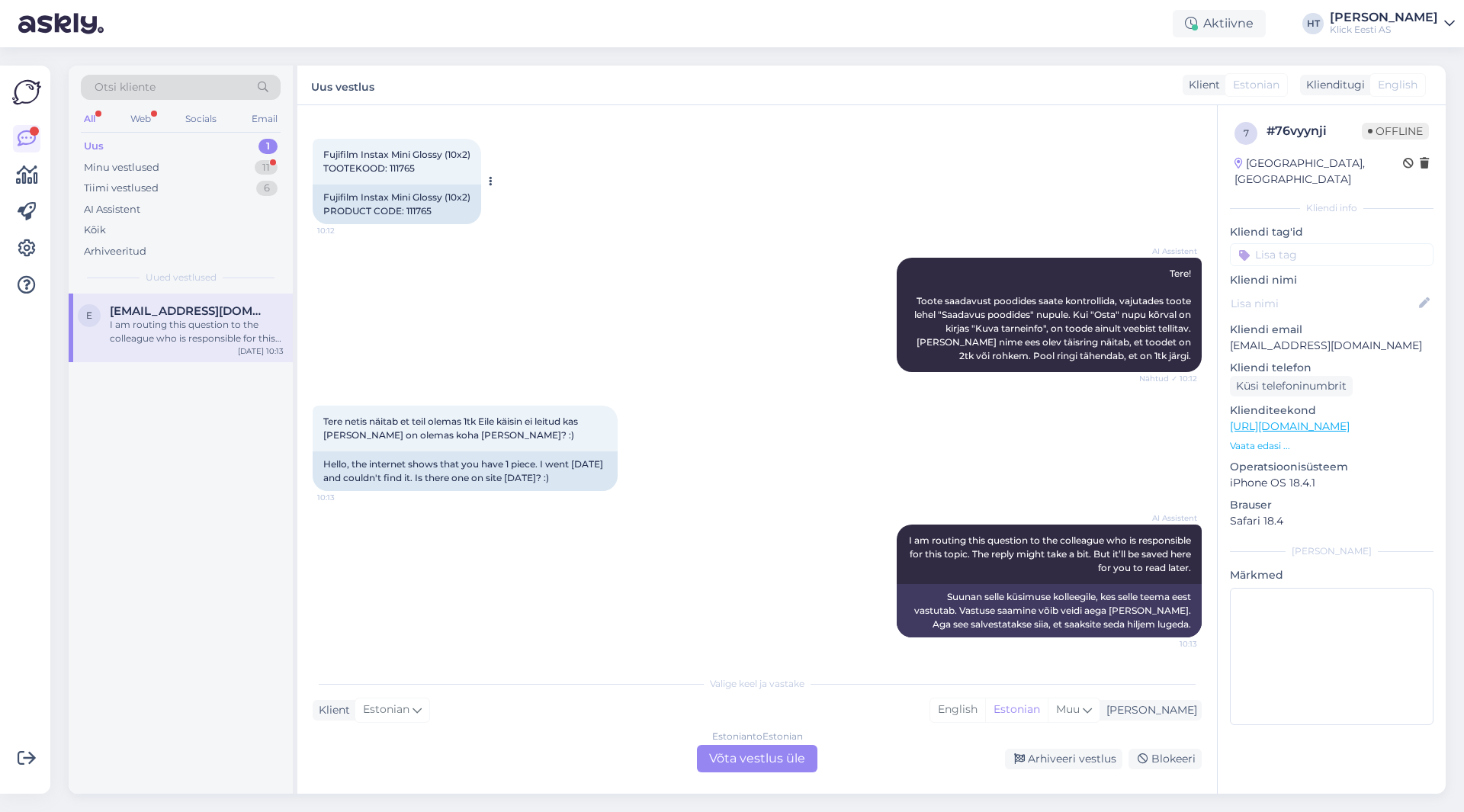
click at [413, 208] on div "Fujifilm Instax Mini Glossy (10x2) PRODUCT CODE: 111765" at bounding box center [397, 204] width 168 height 39
click at [402, 163] on span "Fujifilm Instax Mini Glossy (10x2) TOOTEKOOD: 111765" at bounding box center [397, 161] width 147 height 25
copy div "111765 10:12"
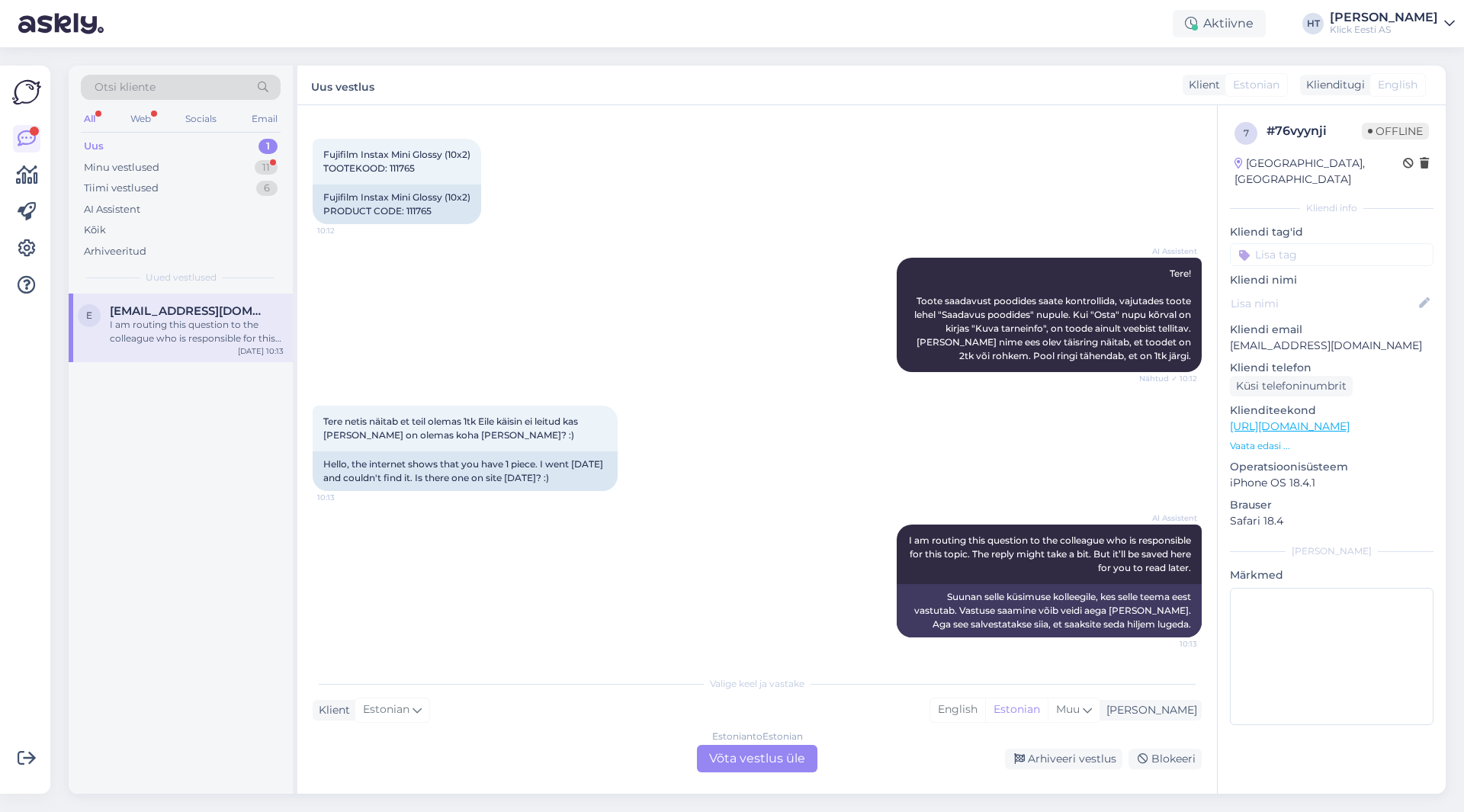
click at [730, 328] on div "AI Assistent Tere! Toote saadavust poodides saate kontrollida, vajutades toote …" at bounding box center [757, 315] width 890 height 148
click at [248, 436] on div "e [EMAIL_ADDRESS][DOMAIN_NAME] I am routing this question to the colleague who …" at bounding box center [181, 544] width 225 height 500
click at [229, 159] on div "Minu vestlused 11" at bounding box center [181, 167] width 200 height 22
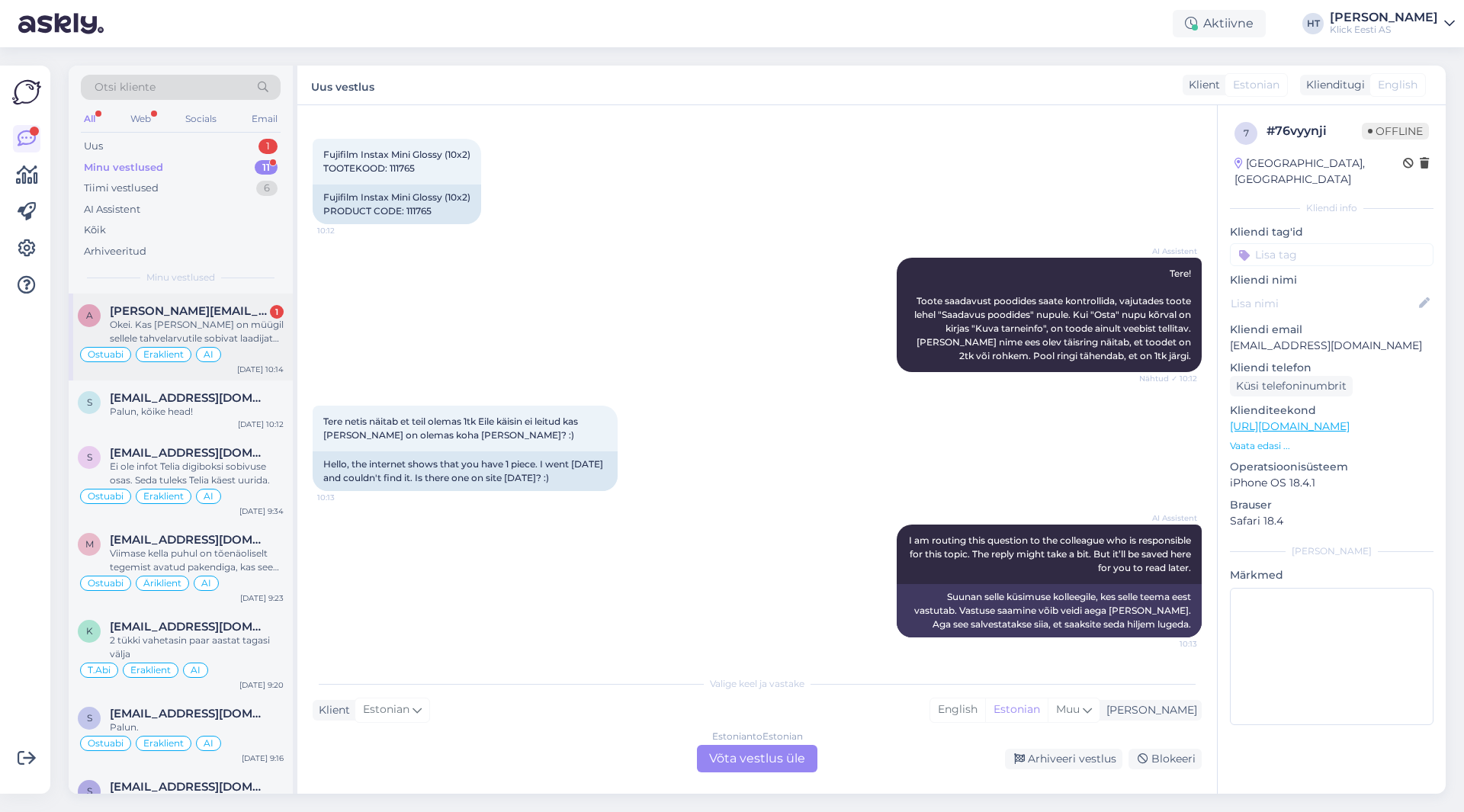
click at [250, 330] on div "Okei. Kas [PERSON_NAME] on müügil sellele tahvelarvutile sobivat laadijat või m…" at bounding box center [196, 331] width 174 height 27
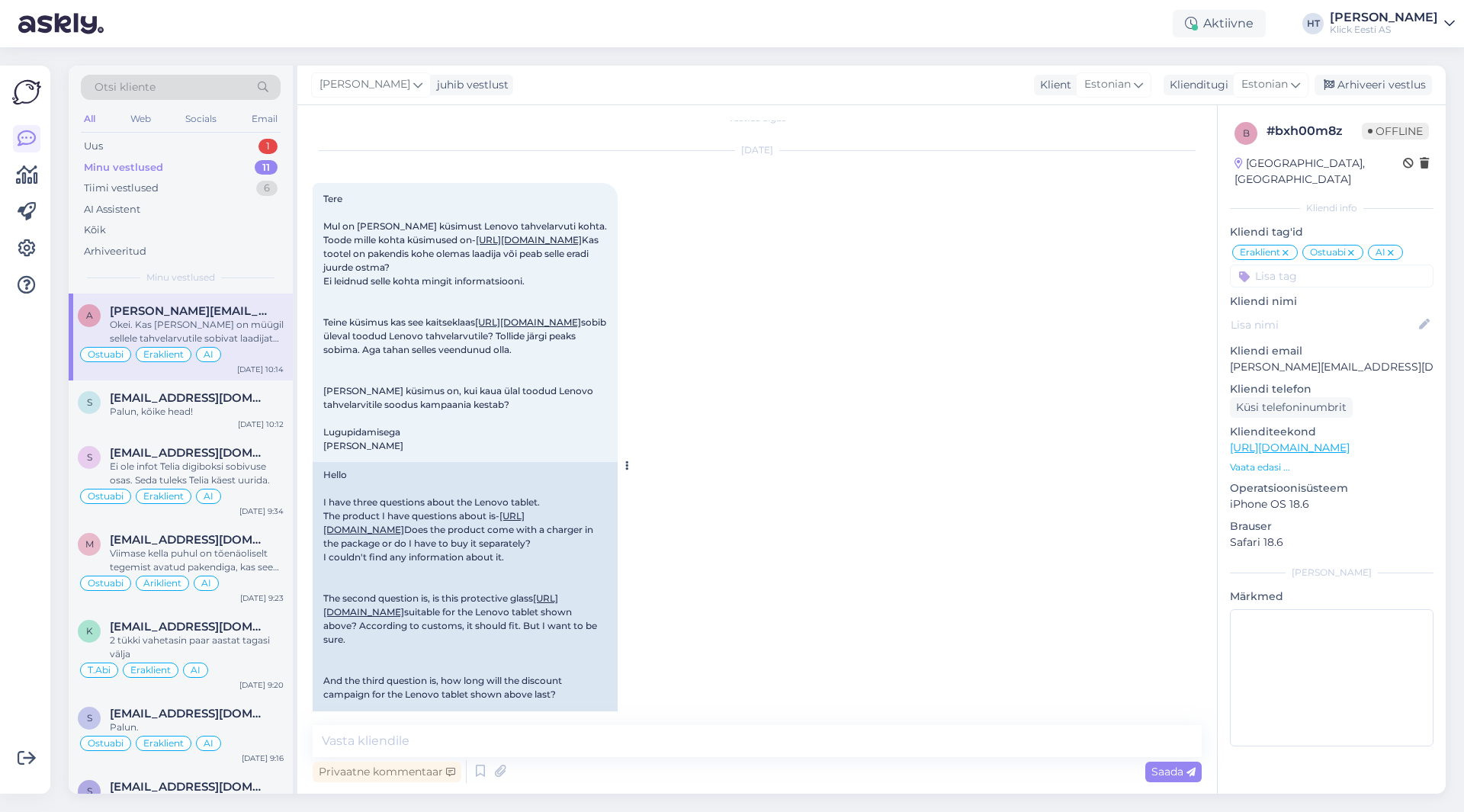
scroll to position [0, 0]
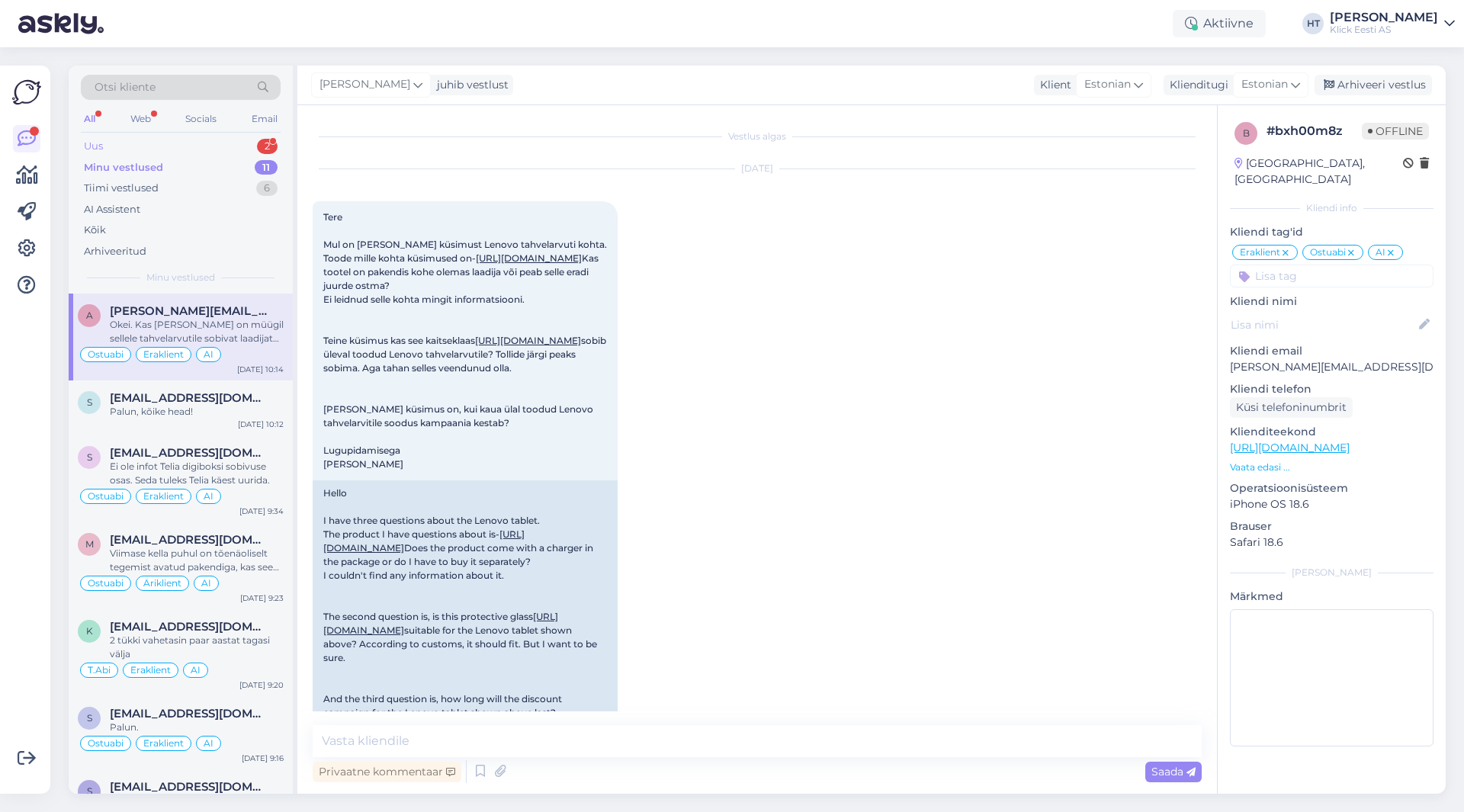
click at [221, 136] on div "Uus 2" at bounding box center [181, 146] width 200 height 22
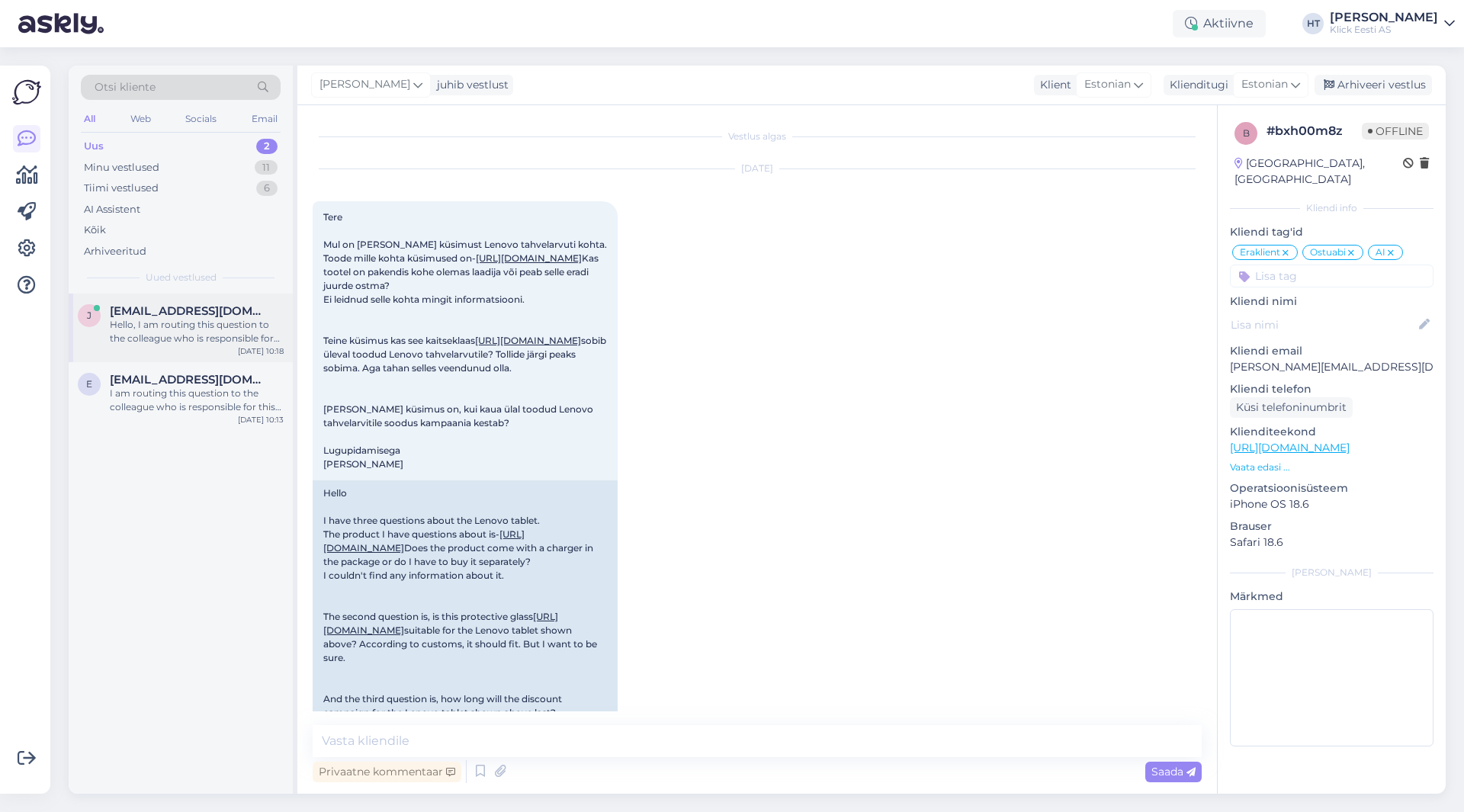
click at [210, 297] on div "j [EMAIL_ADDRESS][DOMAIN_NAME] Hello, I am routing this question to the colleag…" at bounding box center [181, 327] width 225 height 68
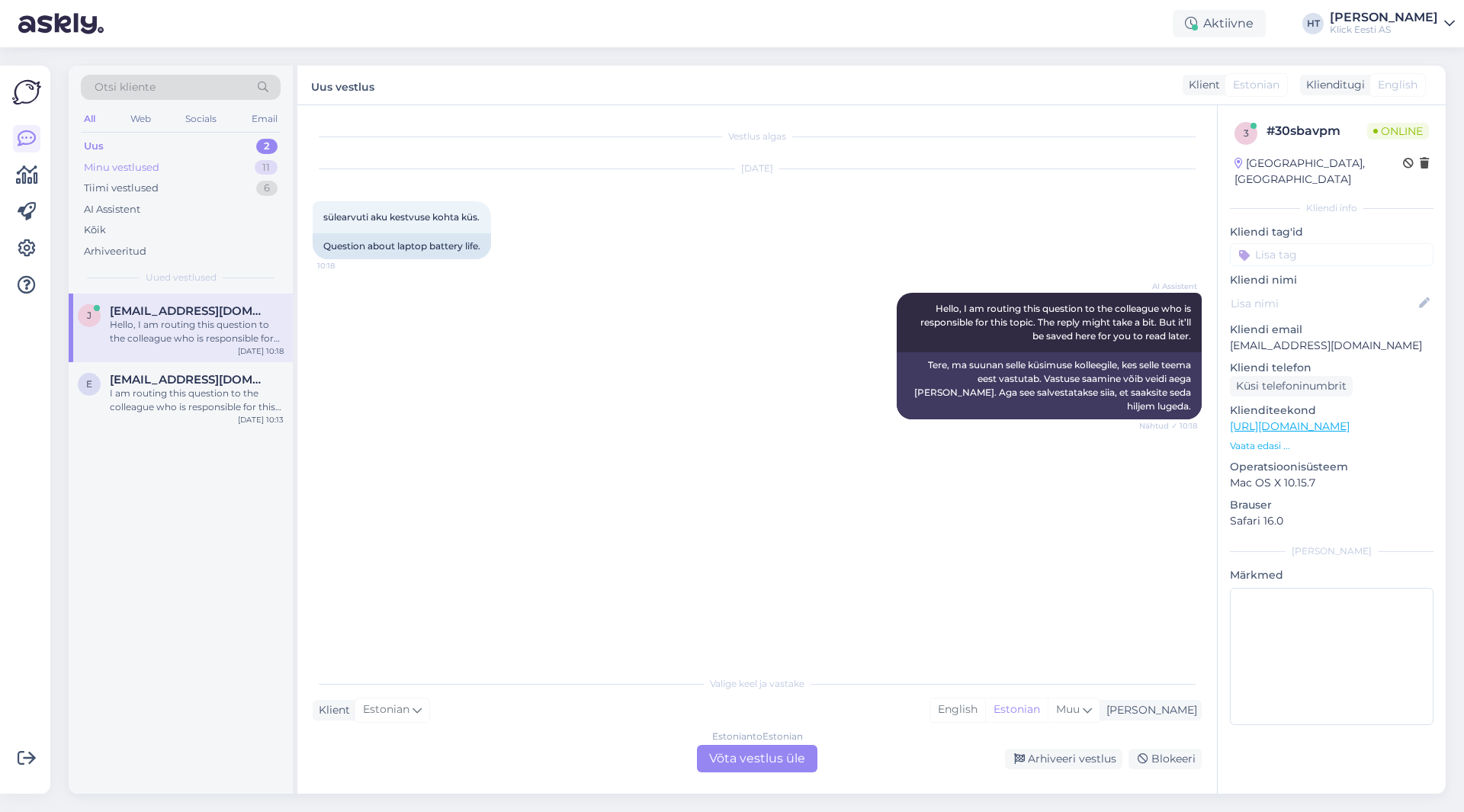
click at [245, 170] on div "Minu vestlused 11" at bounding box center [181, 167] width 200 height 22
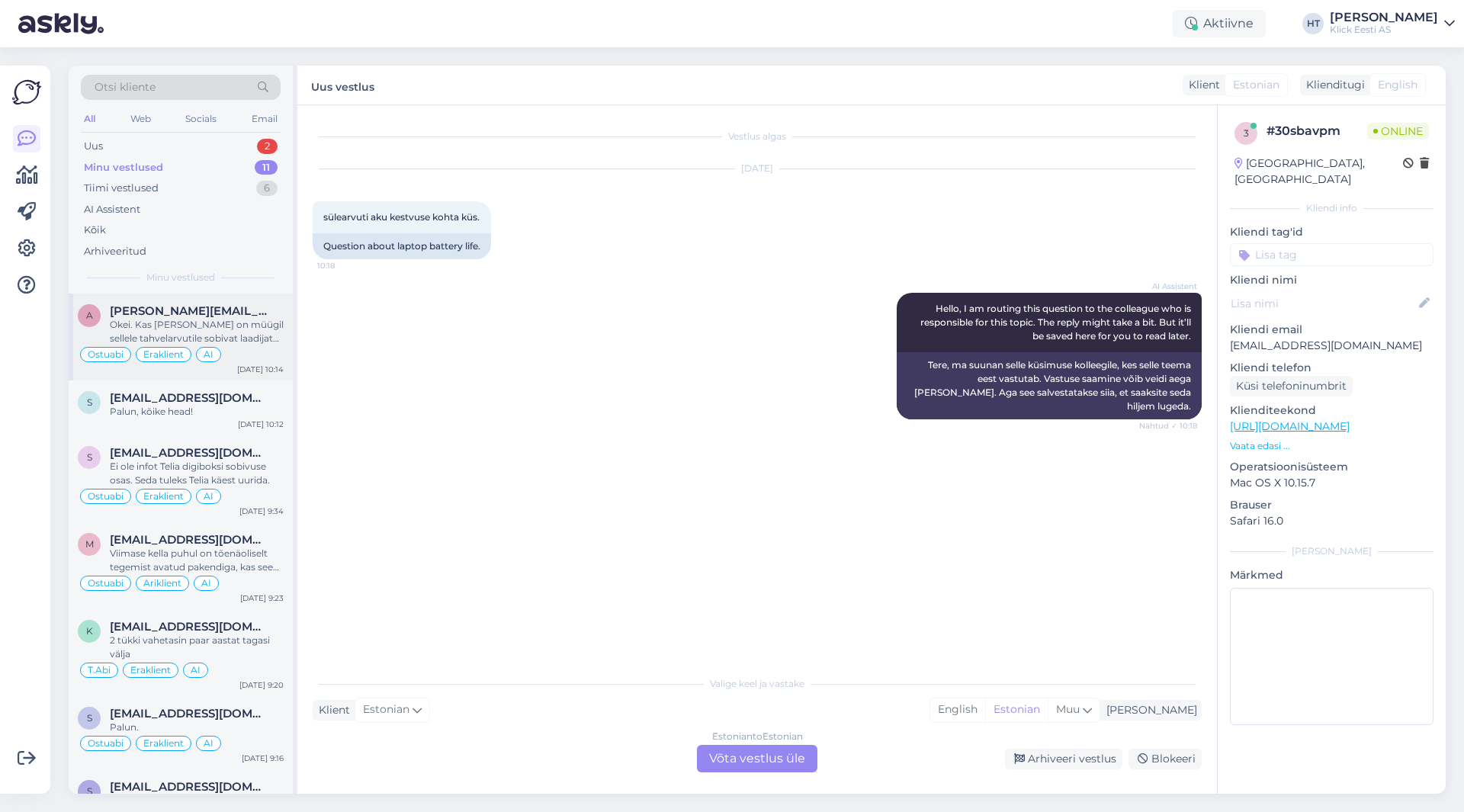
click at [214, 326] on div "Okei. Kas [PERSON_NAME] on müügil sellele tahvelarvutile sobivat laadijat või m…" at bounding box center [196, 331] width 174 height 27
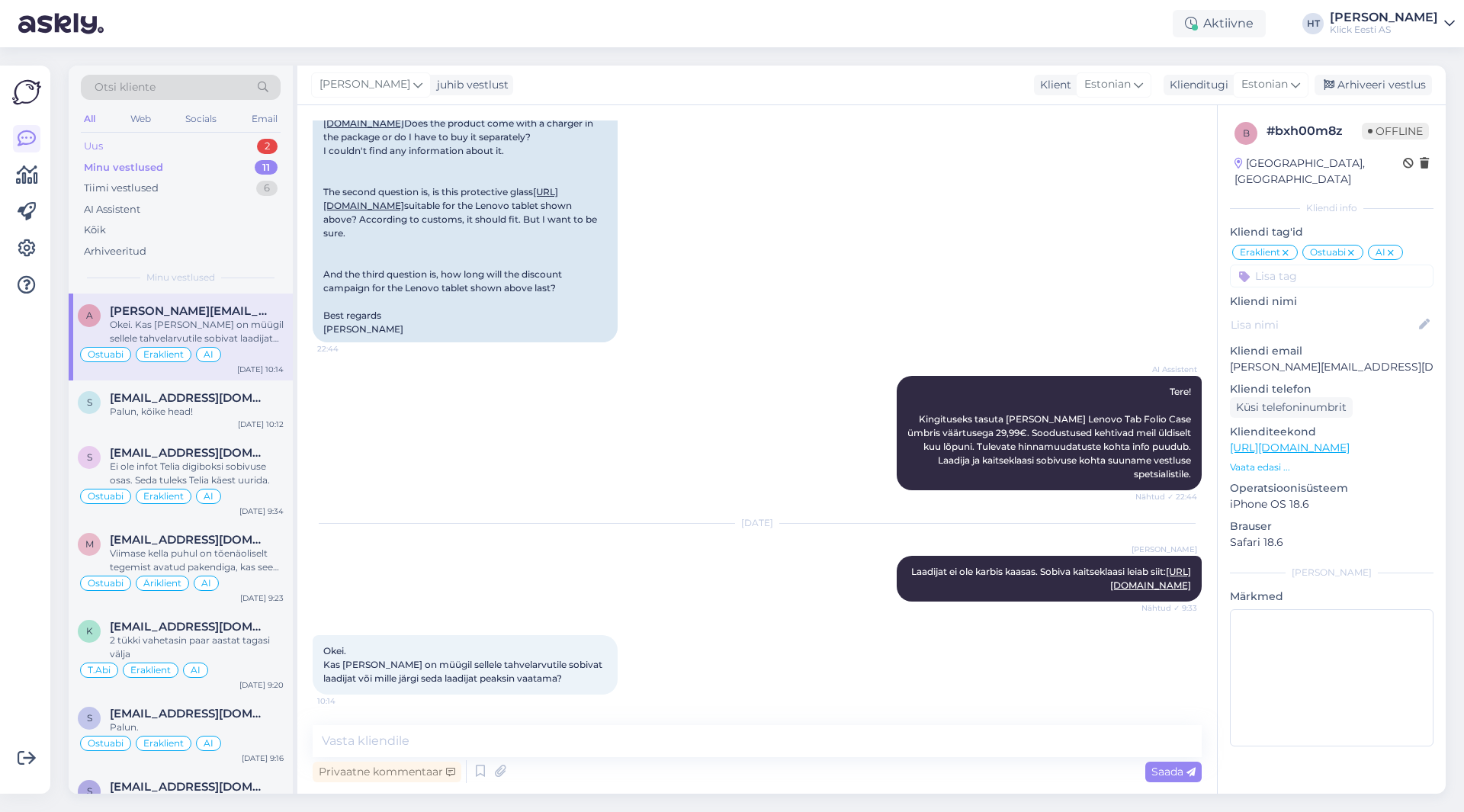
click at [236, 151] on div "Uus 2" at bounding box center [181, 146] width 200 height 22
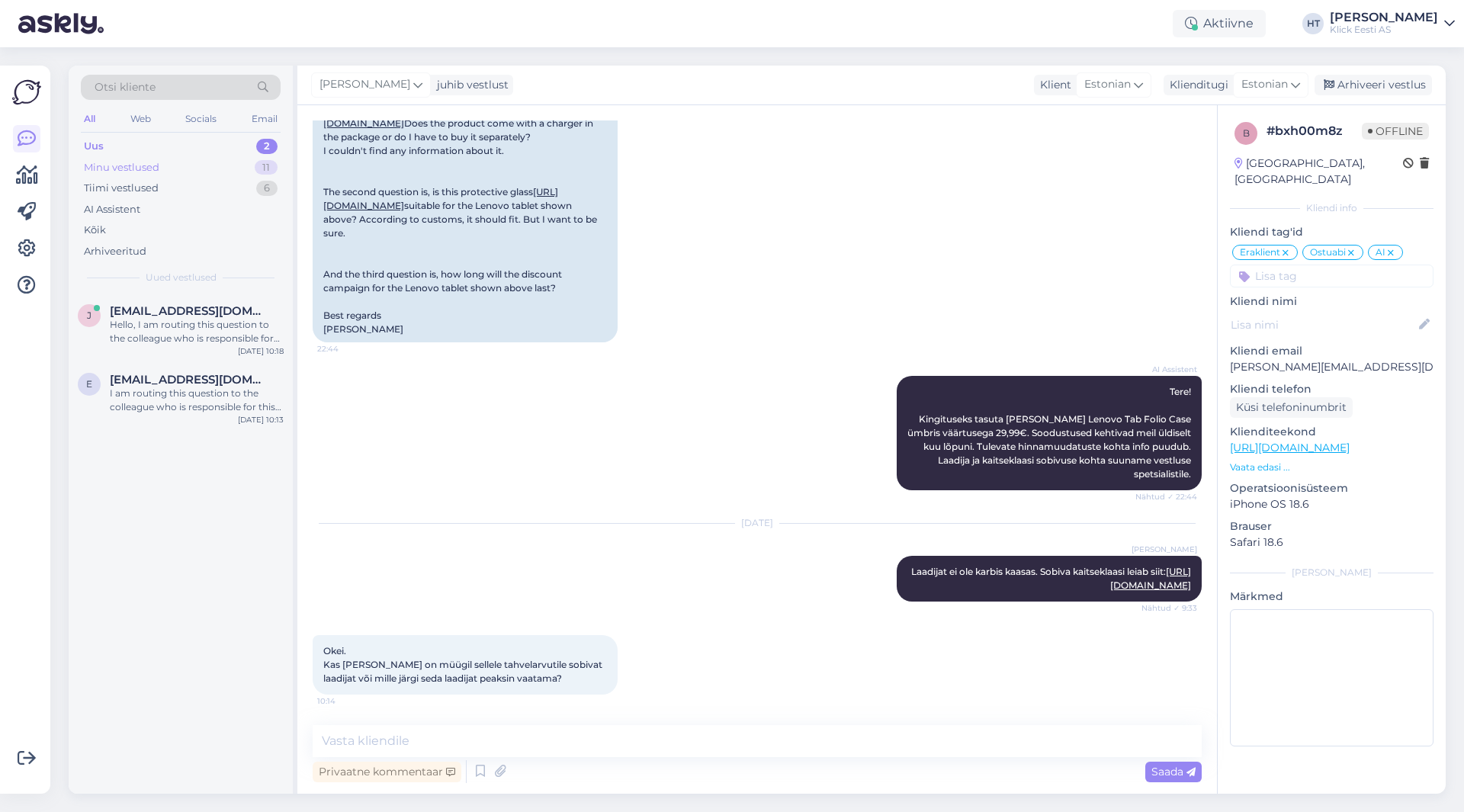
click at [251, 168] on div "Minu vestlused 11" at bounding box center [181, 167] width 200 height 22
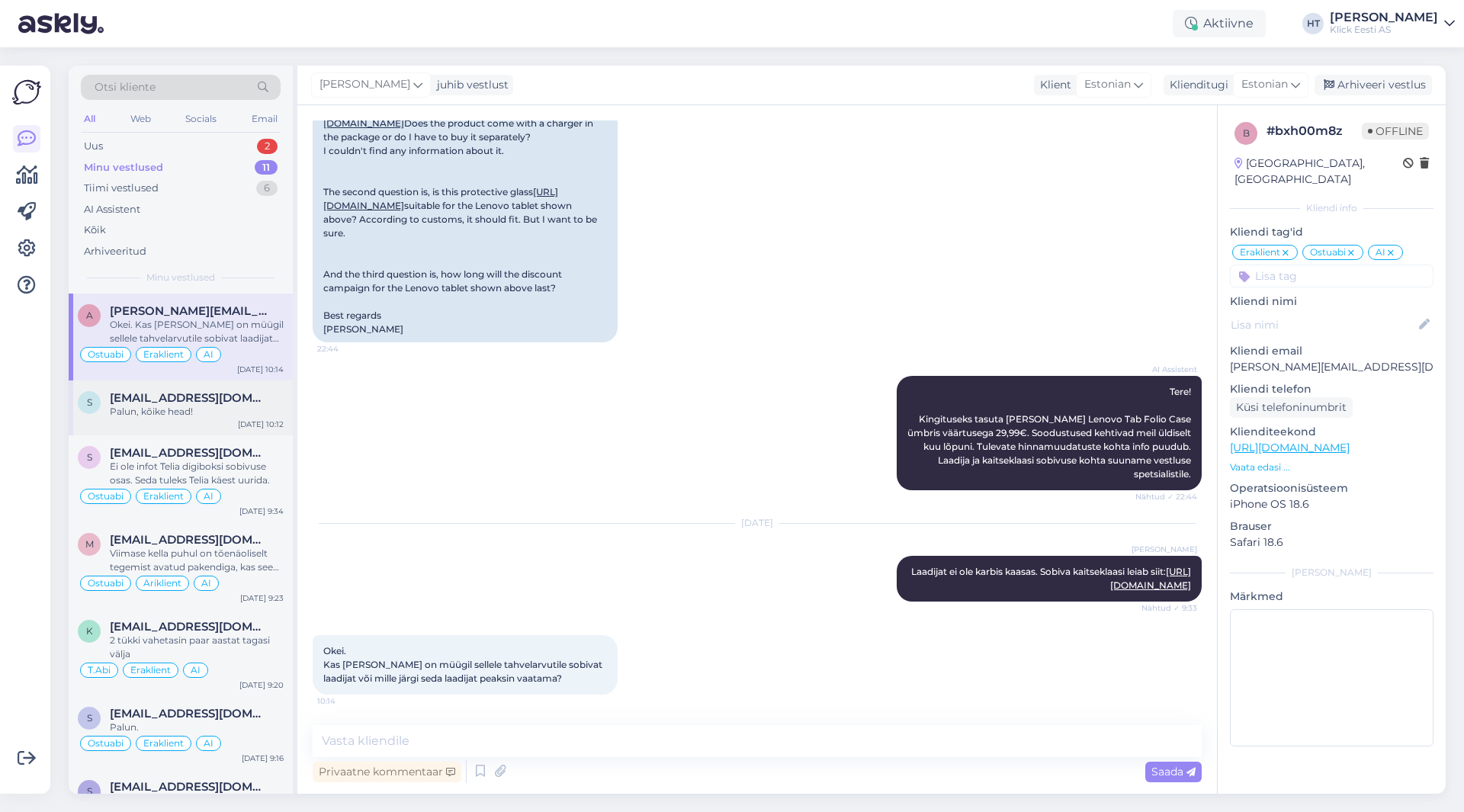
click at [194, 418] on div "Palun, kõike head!" at bounding box center [196, 412] width 174 height 14
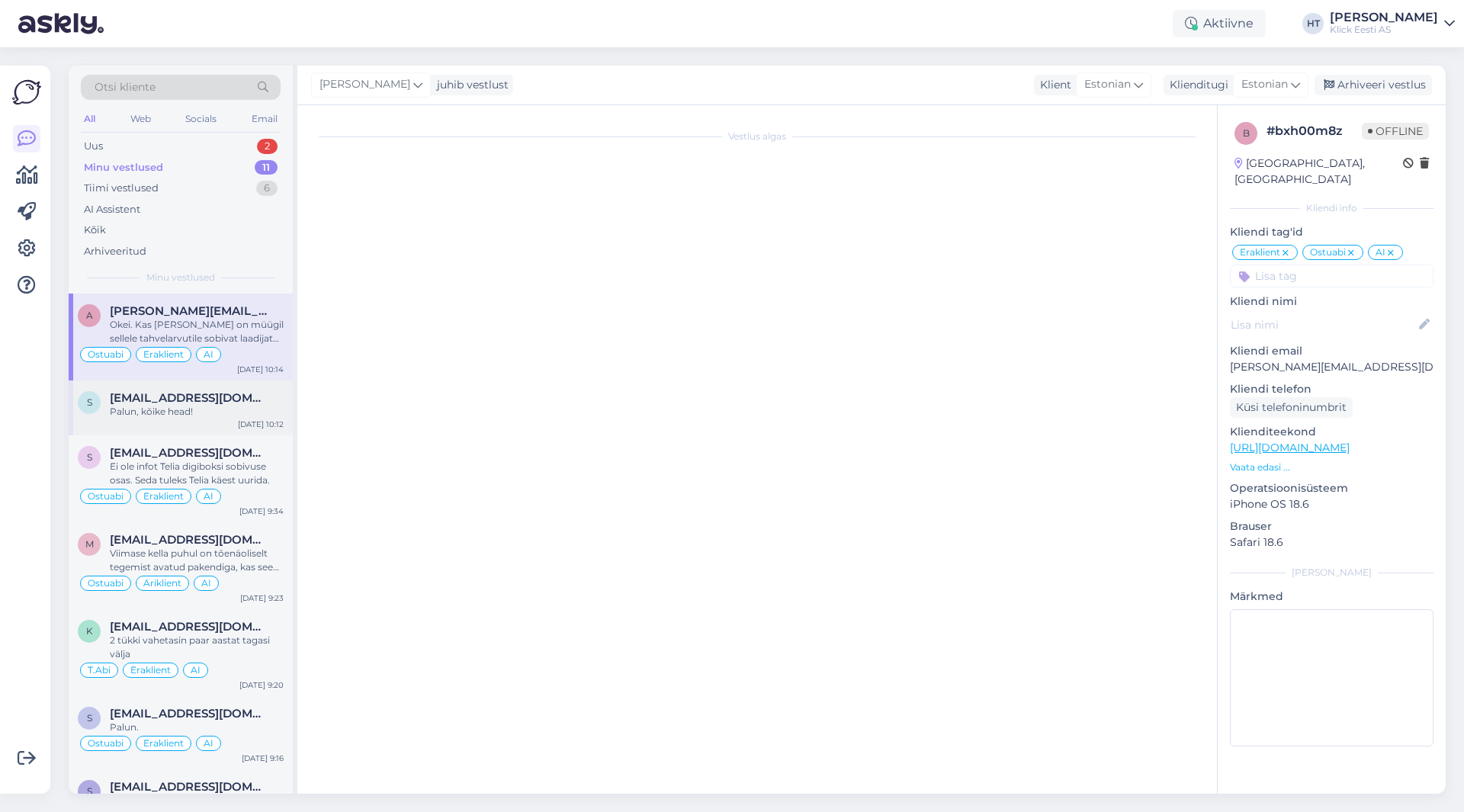
scroll to position [132, 0]
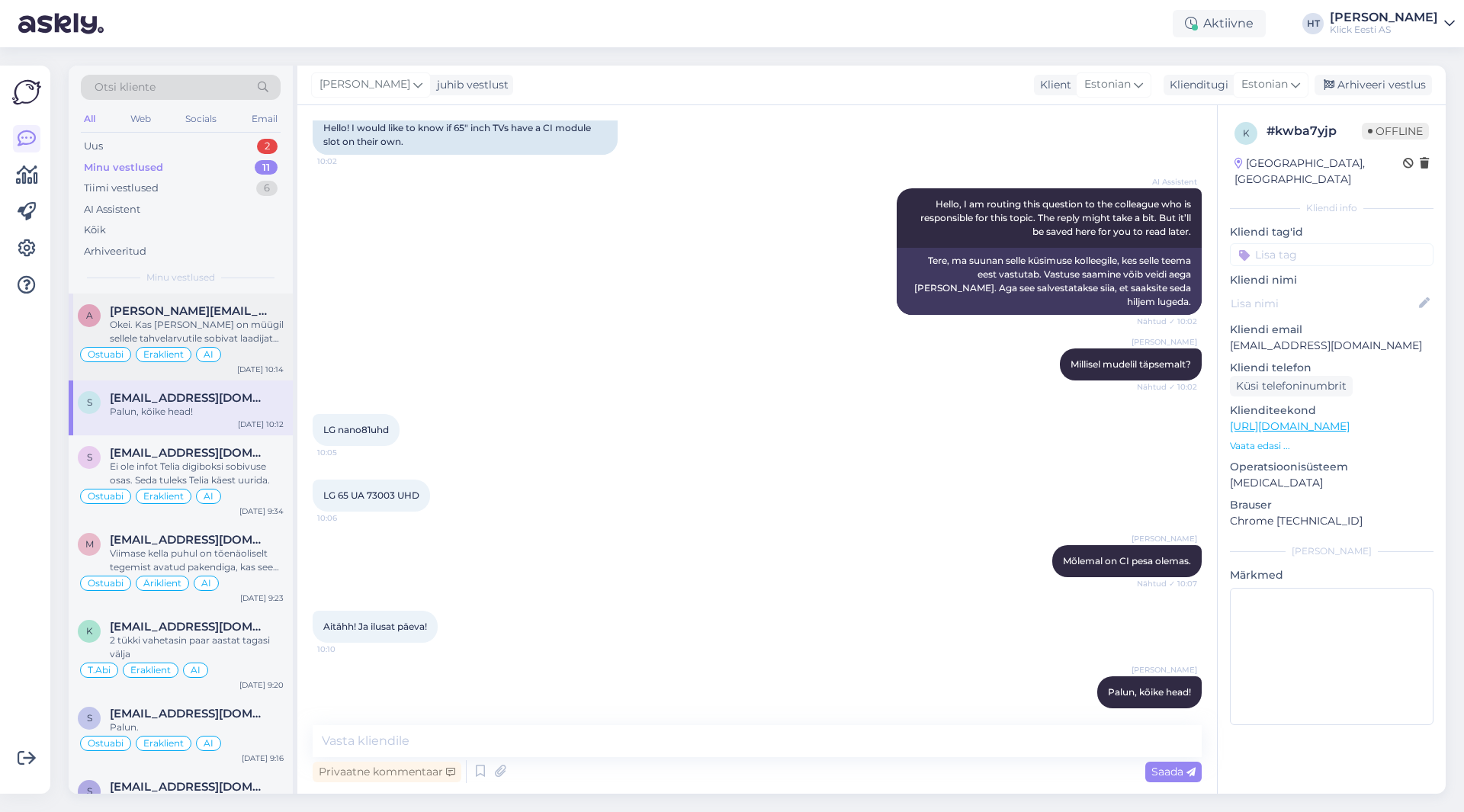
click at [245, 328] on div "Okei. Kas [PERSON_NAME] on müügil sellele tahvelarvutile sobivat laadijat või m…" at bounding box center [196, 331] width 174 height 27
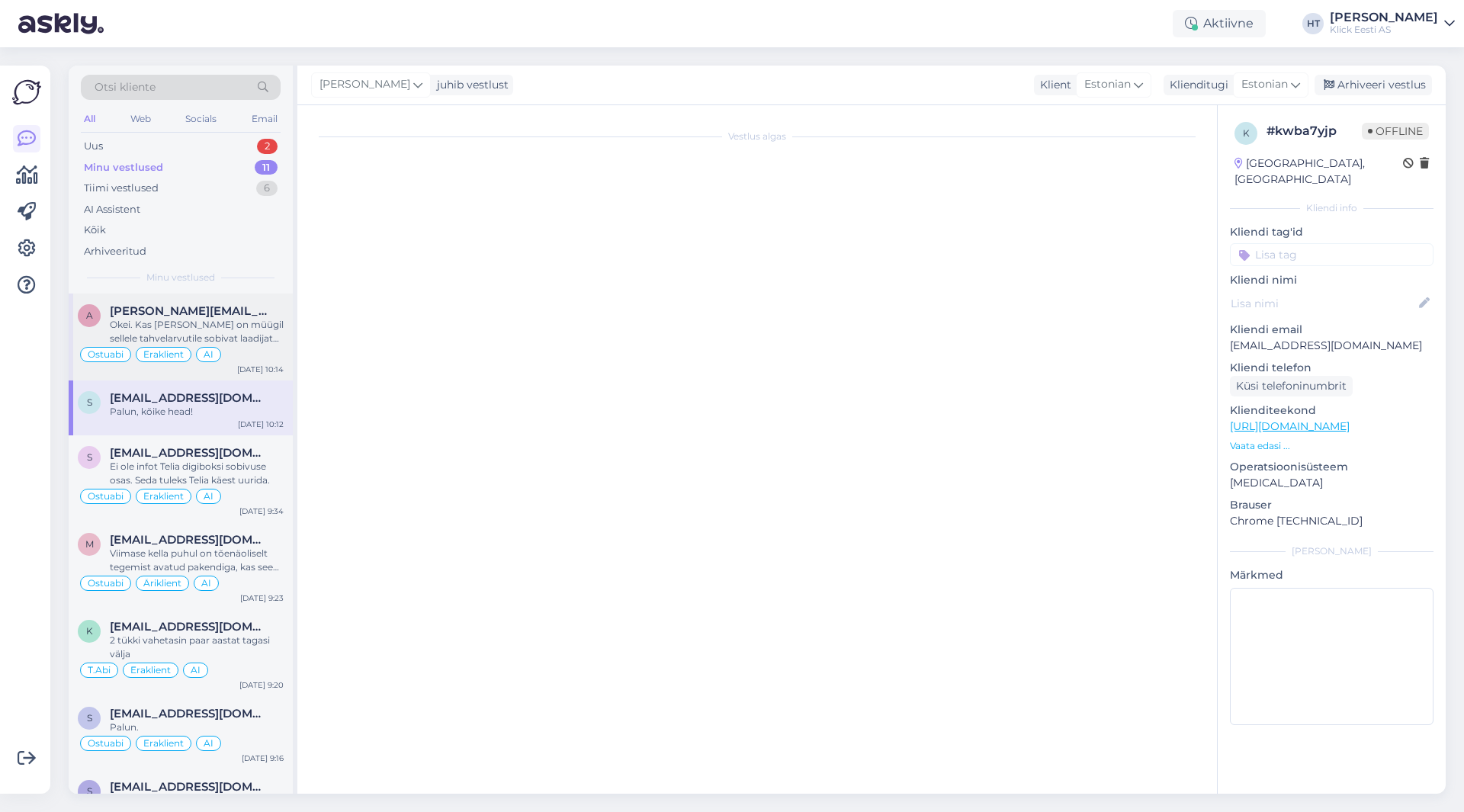
scroll to position [535, 0]
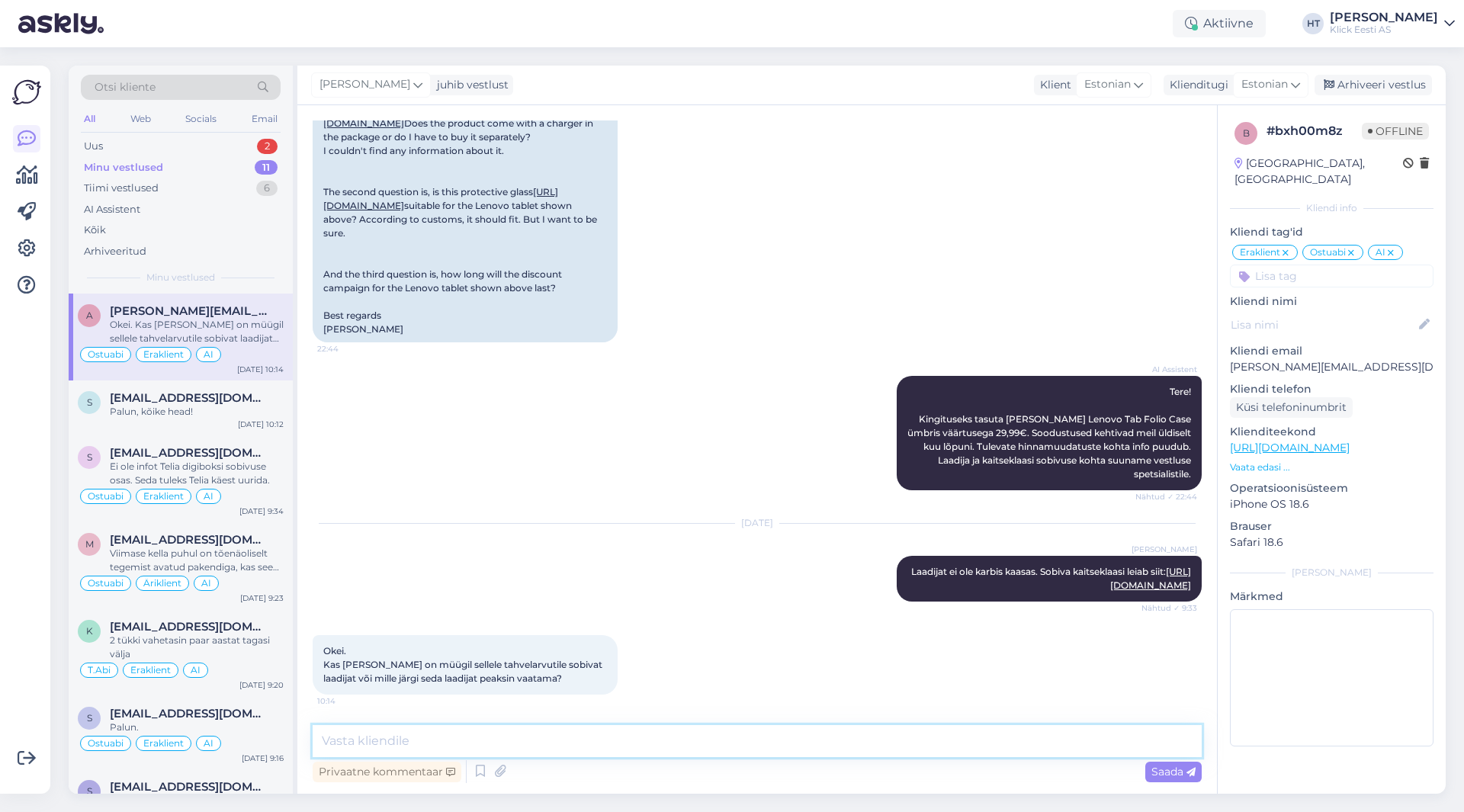
click at [499, 732] on textarea at bounding box center [757, 741] width 890 height 32
paste textarea "[URL][DOMAIN_NAME]"
type textarea "Sobiks näiteks järgnev: [URL][DOMAIN_NAME]"
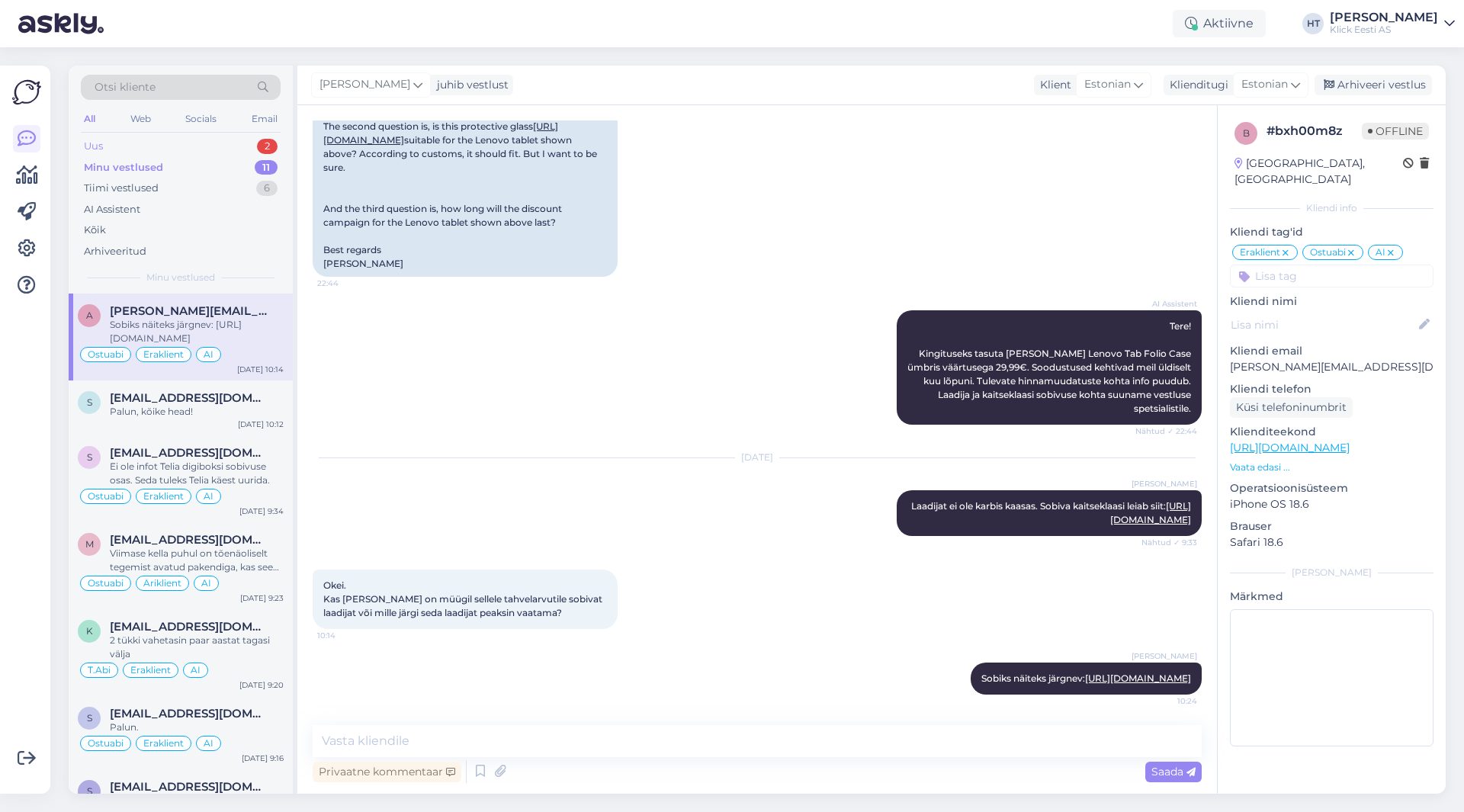
click at [258, 146] on div "2" at bounding box center [268, 146] width 21 height 15
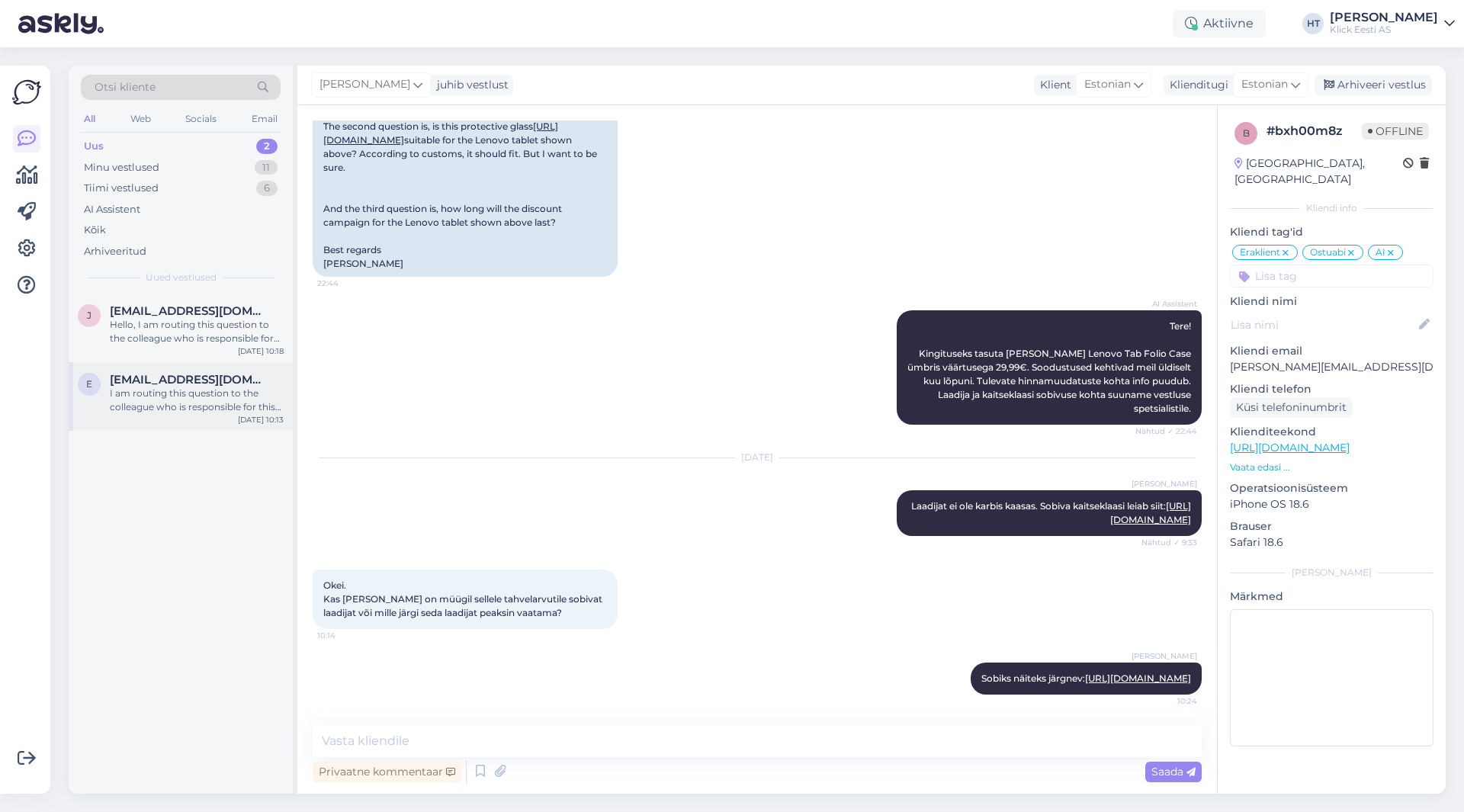
click at [185, 402] on div "I am routing this question to the colleague who is responsible for this topic. …" at bounding box center [196, 399] width 174 height 27
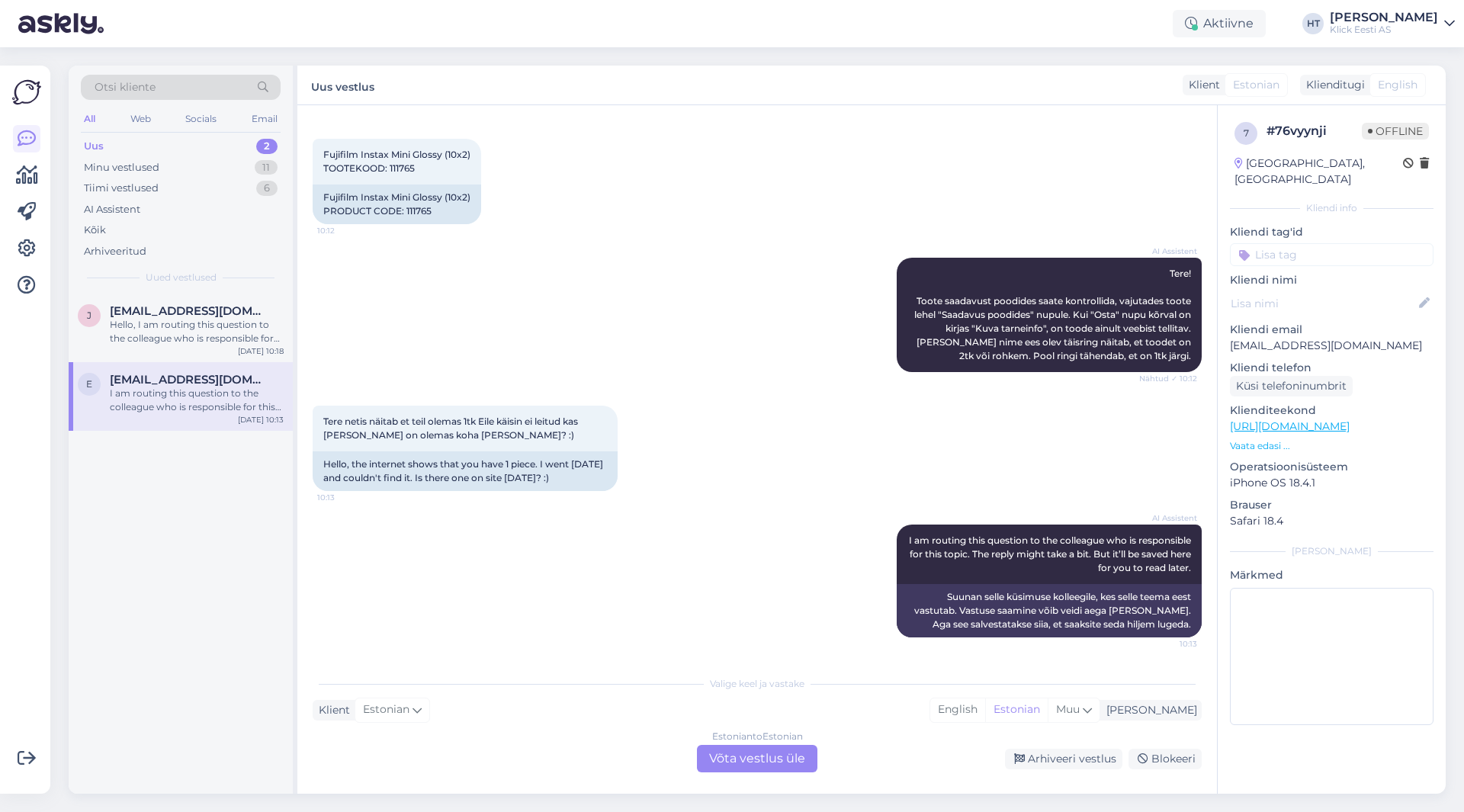
scroll to position [63, 0]
click at [729, 757] on div "Estonian to Estonian Võta vestlus üle" at bounding box center [757, 759] width 121 height 27
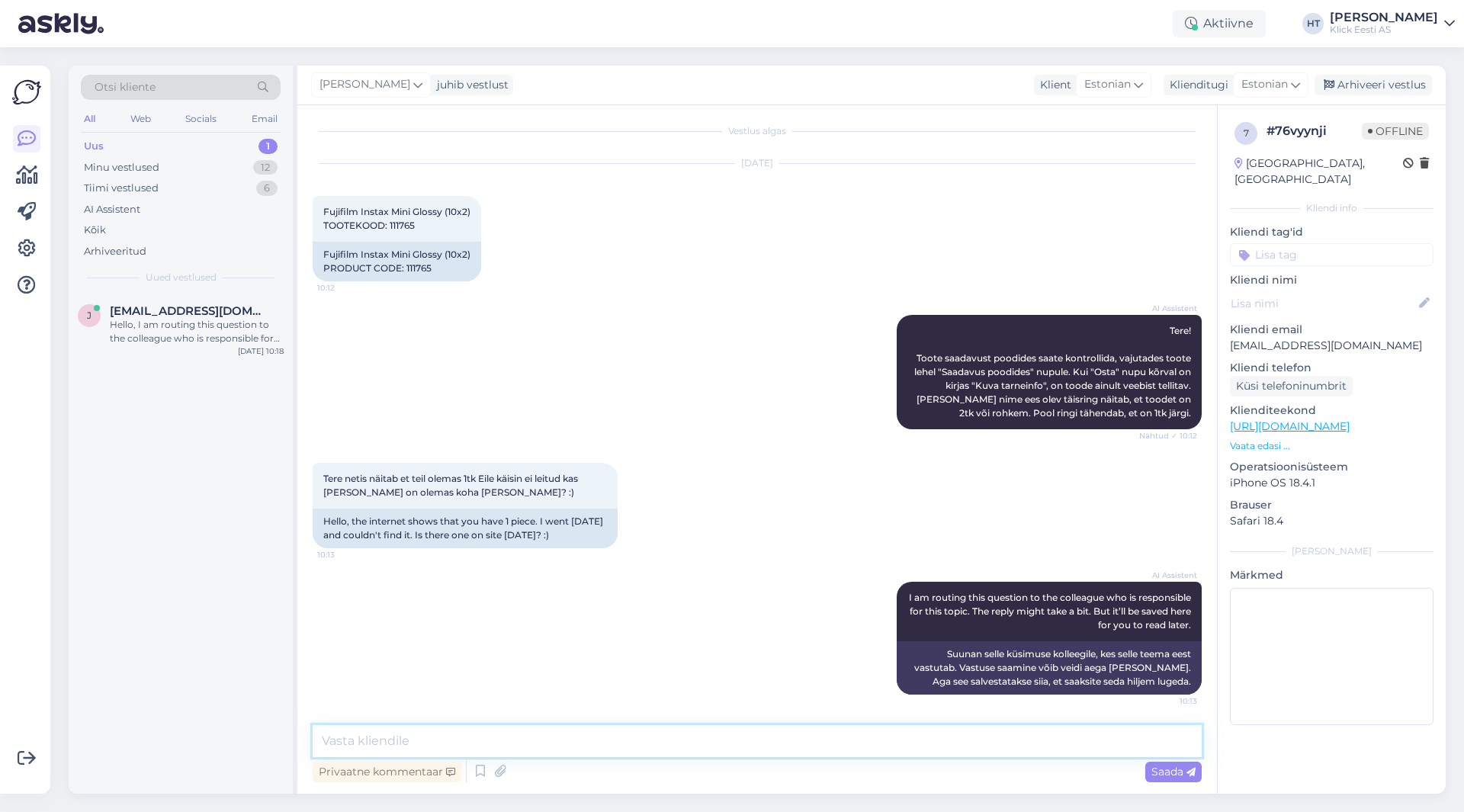
click at [716, 746] on textarea at bounding box center [757, 741] width 890 height 32
type textarea "Peaks ühendust võtma kauplusega mida eile külastasite."
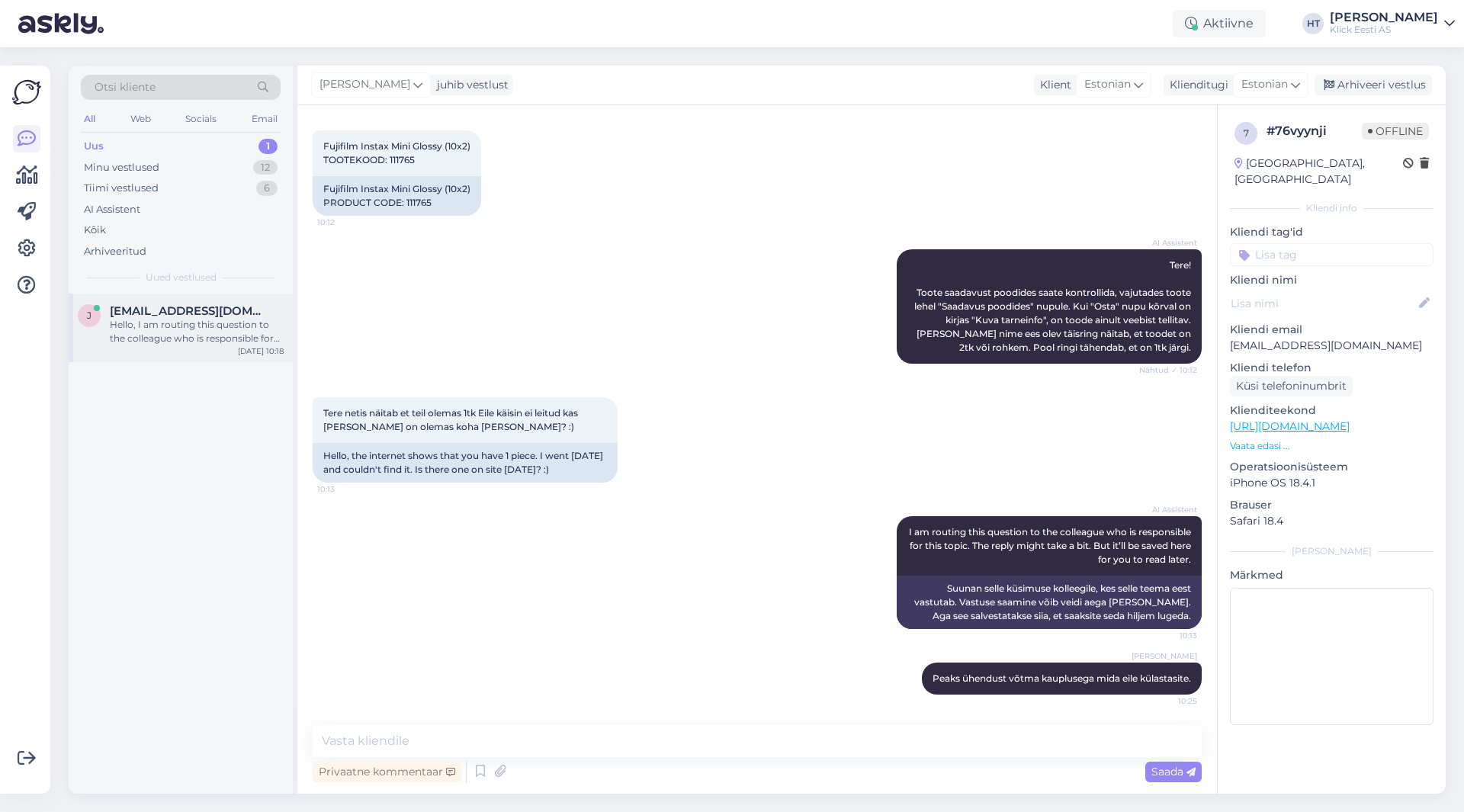
click at [168, 337] on div "Hello, I am routing this question to the colleague who is responsible for this …" at bounding box center [196, 331] width 174 height 27
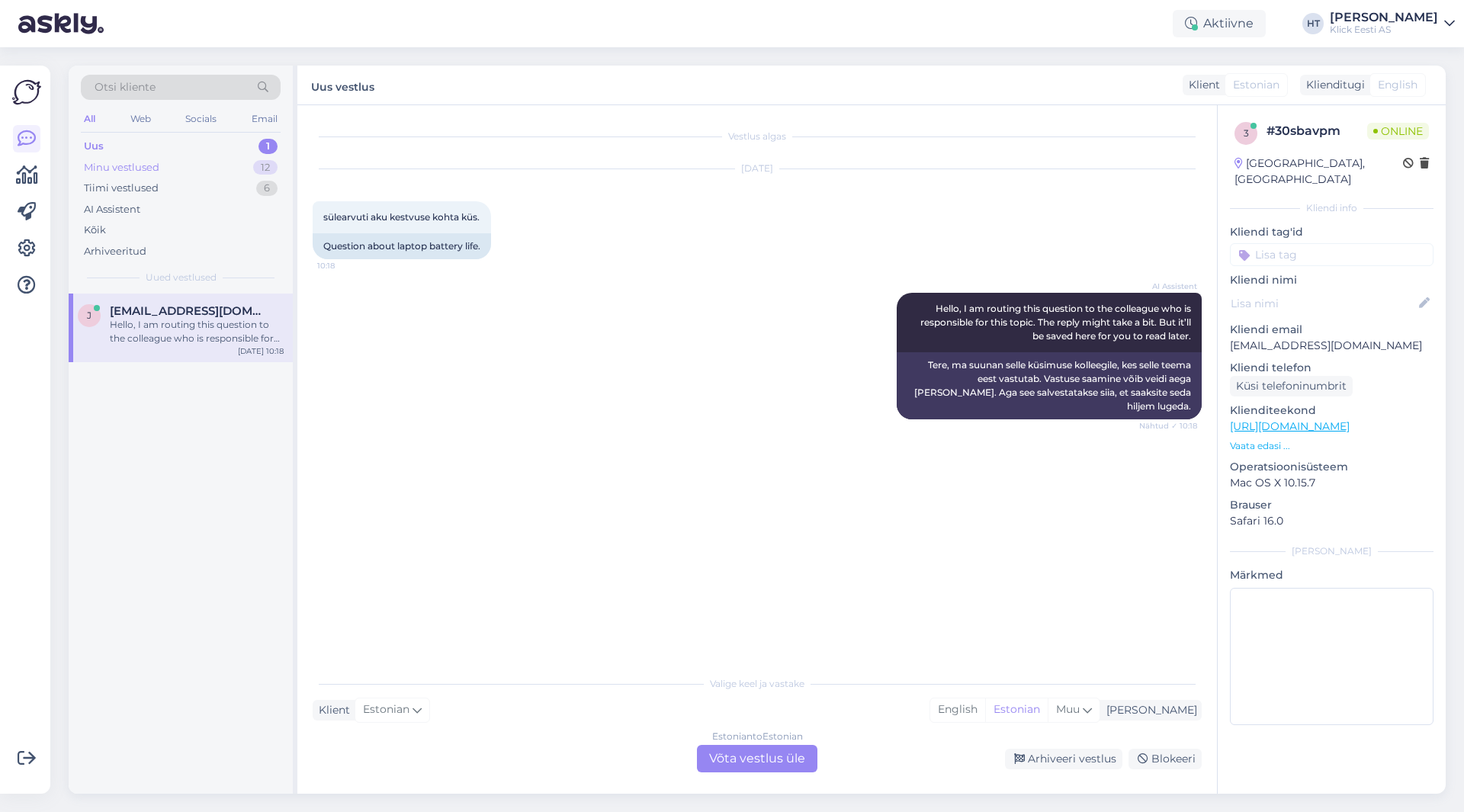
click at [256, 170] on div "12" at bounding box center [266, 167] width 24 height 15
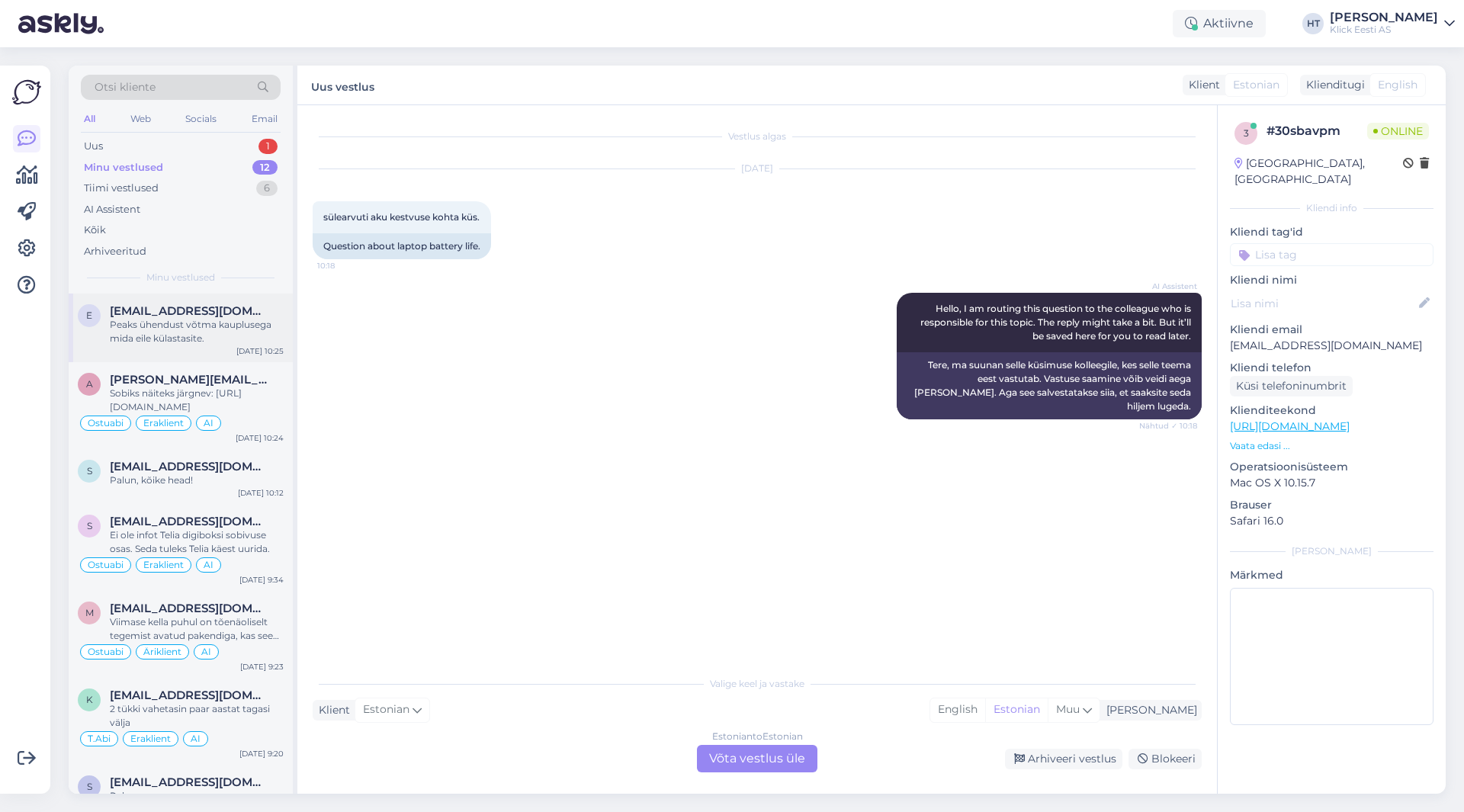
click at [262, 327] on div "Peaks ühendust võtma kauplusega mida eile külastasite." at bounding box center [196, 331] width 174 height 27
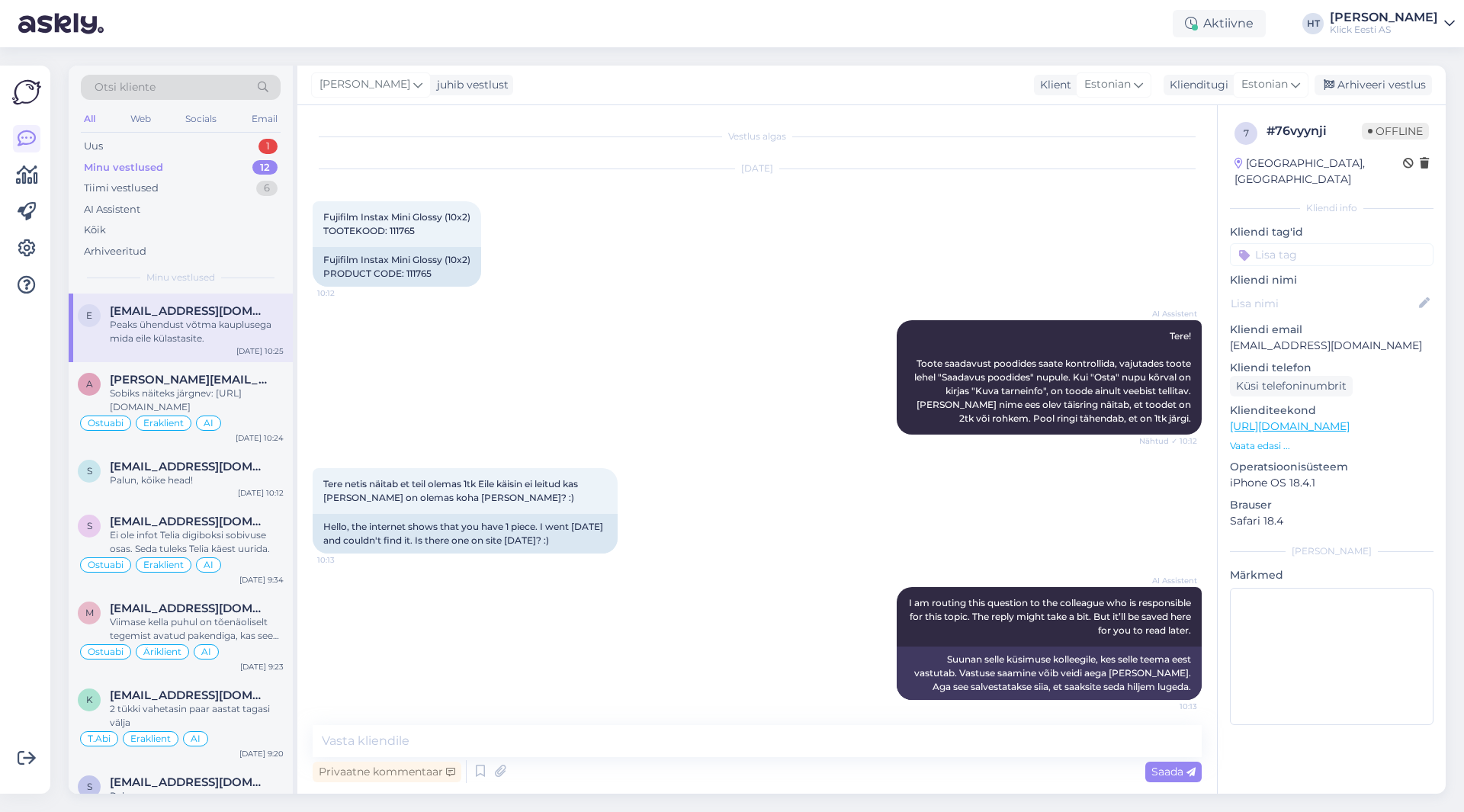
scroll to position [71, 0]
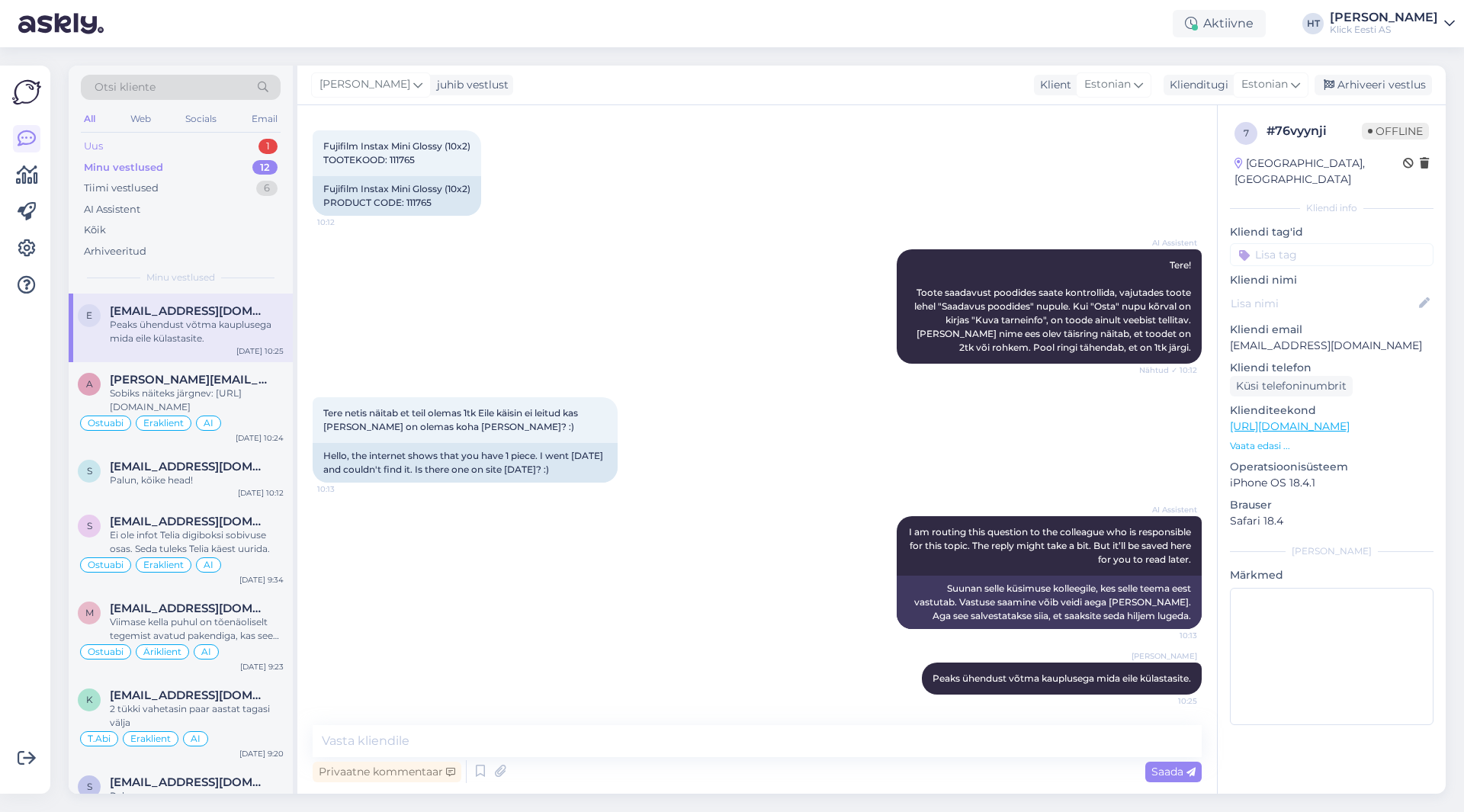
click at [272, 145] on div "1" at bounding box center [268, 146] width 19 height 15
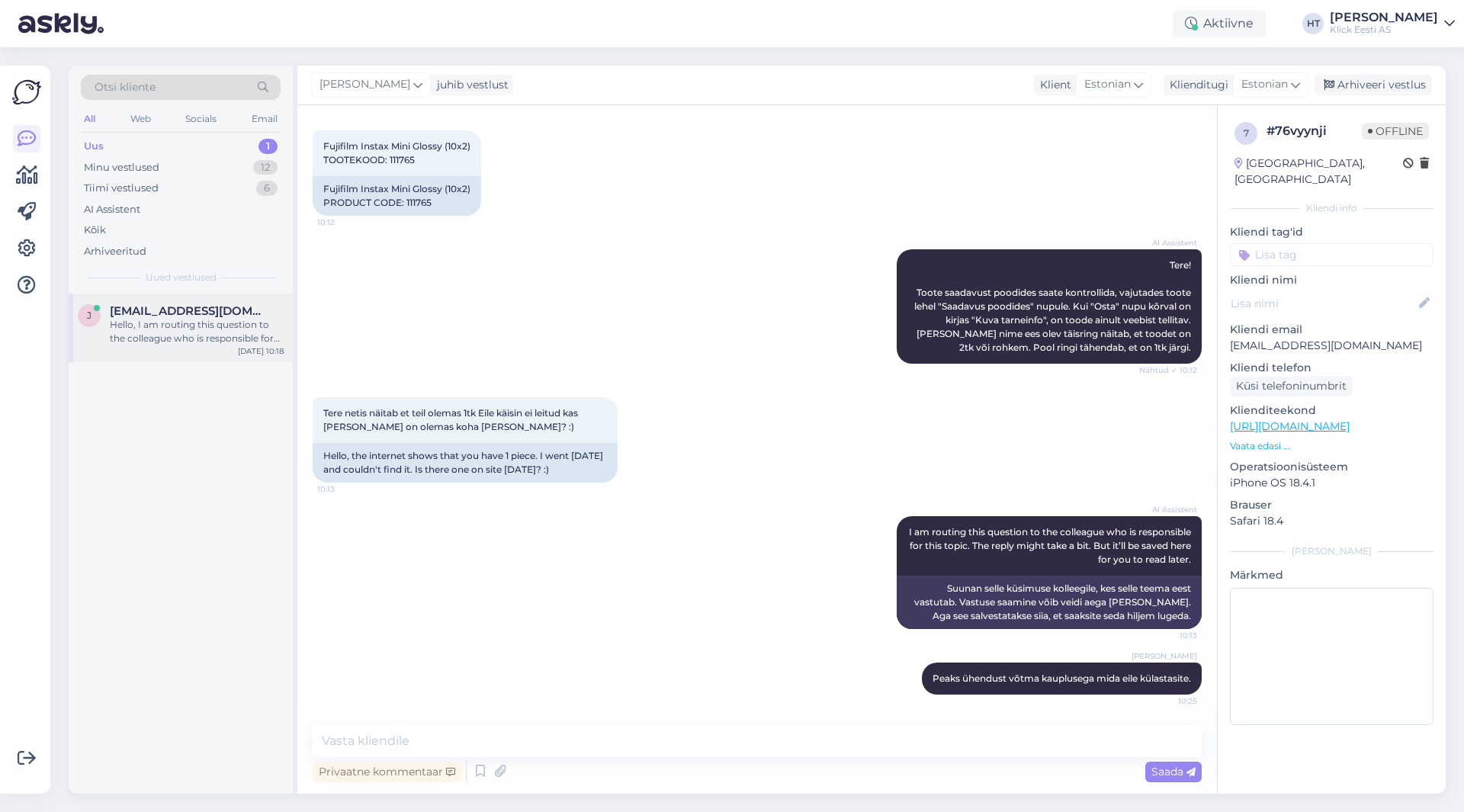
click at [252, 299] on div "j [EMAIL_ADDRESS][DOMAIN_NAME] Hello, I am routing this question to the colleag…" at bounding box center [181, 327] width 225 height 68
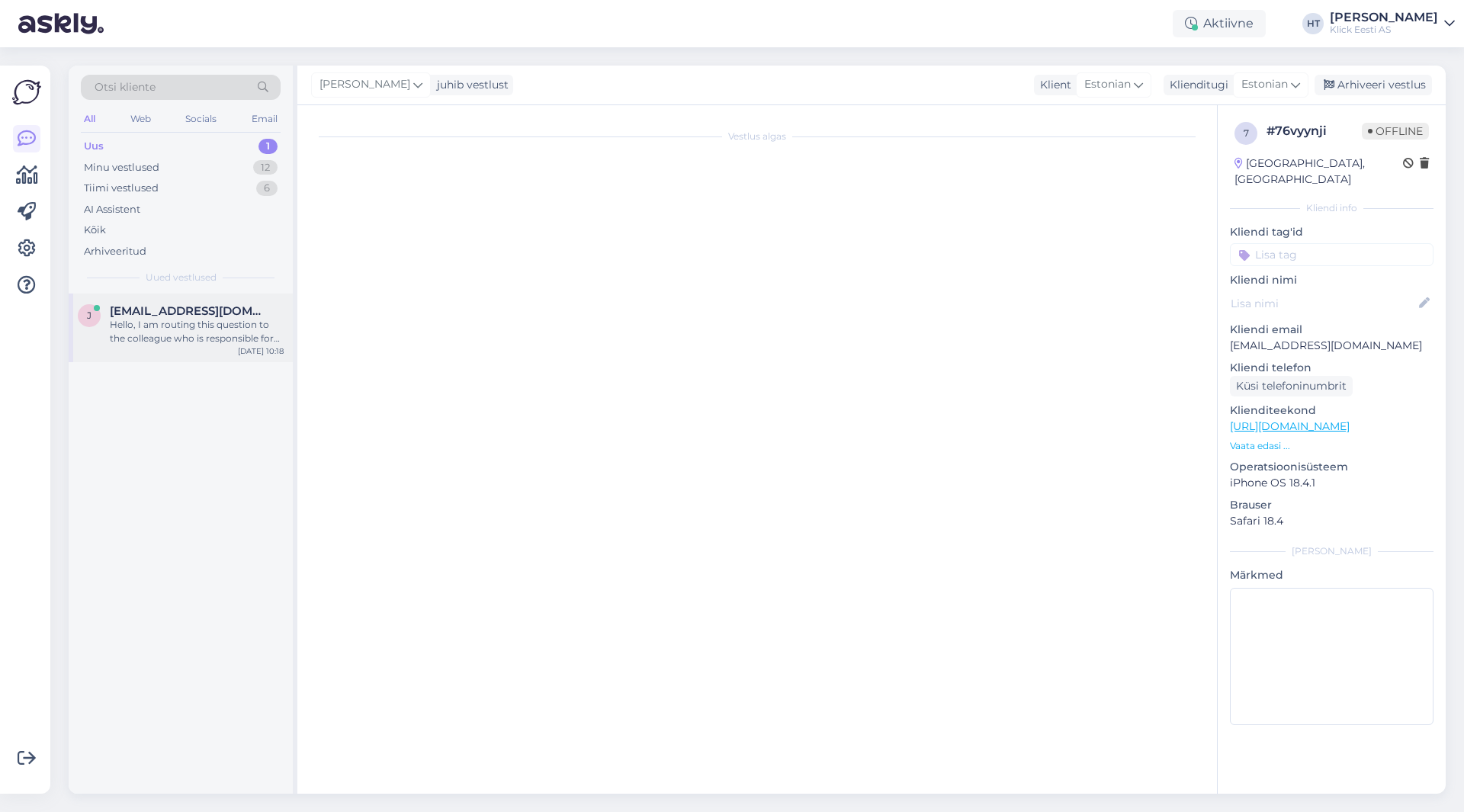
scroll to position [0, 0]
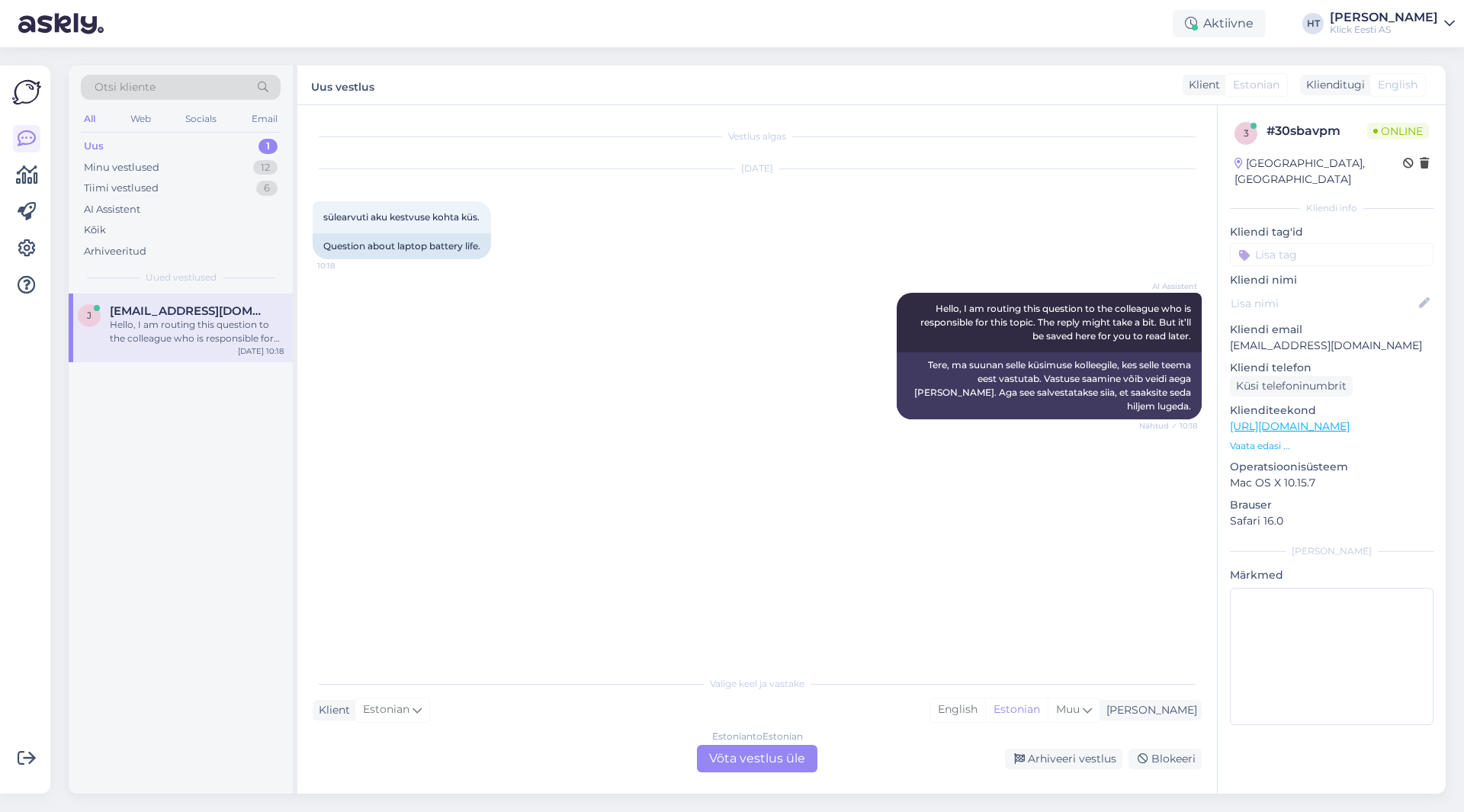
click at [759, 755] on div "Estonian to Estonian Võta vestlus üle" at bounding box center [757, 759] width 121 height 27
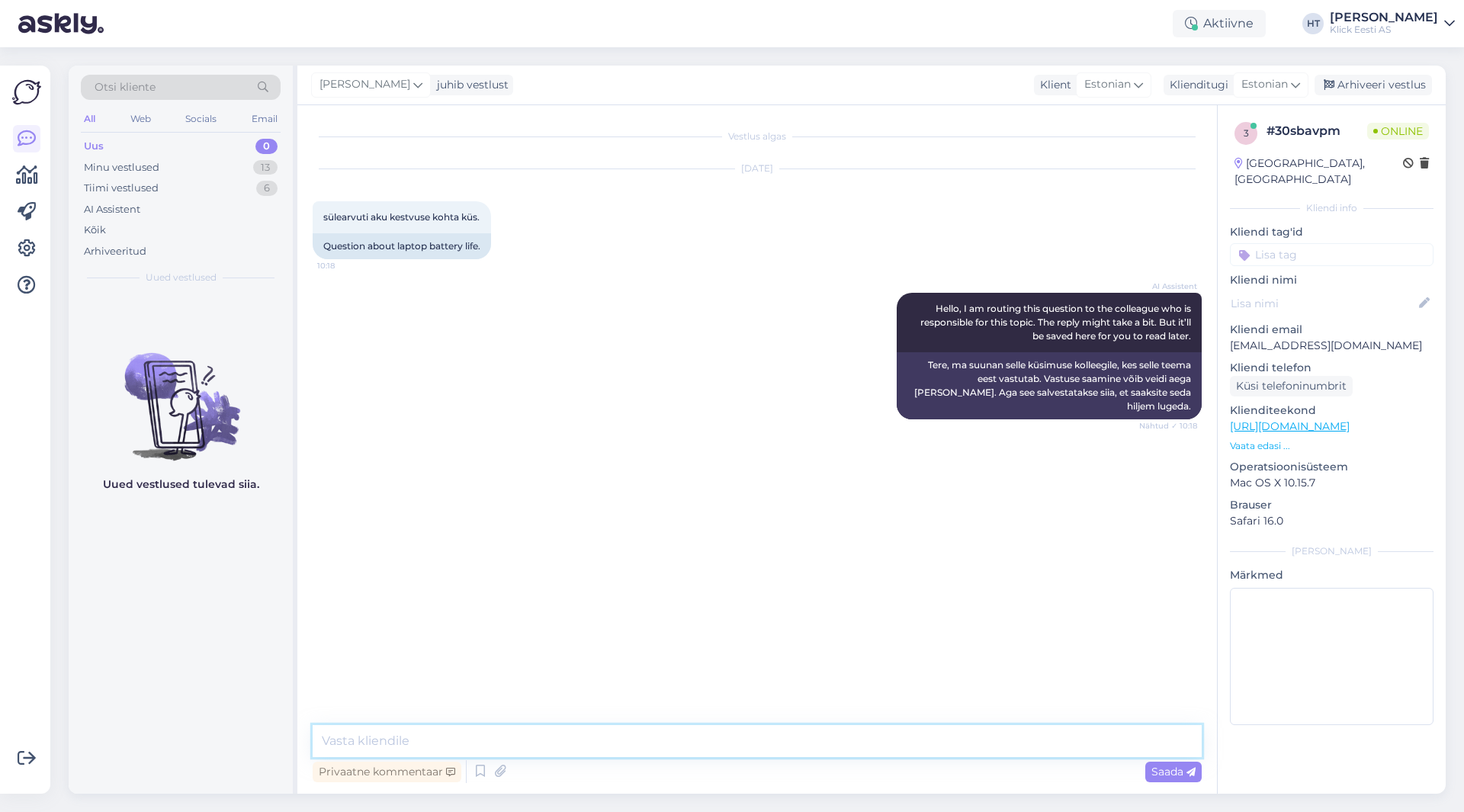
click at [757, 741] on textarea at bounding box center [757, 741] width 890 height 32
type textarea "Mis küsimus täpsemalt?"
click at [192, 165] on div "Minu vestlused 13" at bounding box center [181, 167] width 200 height 22
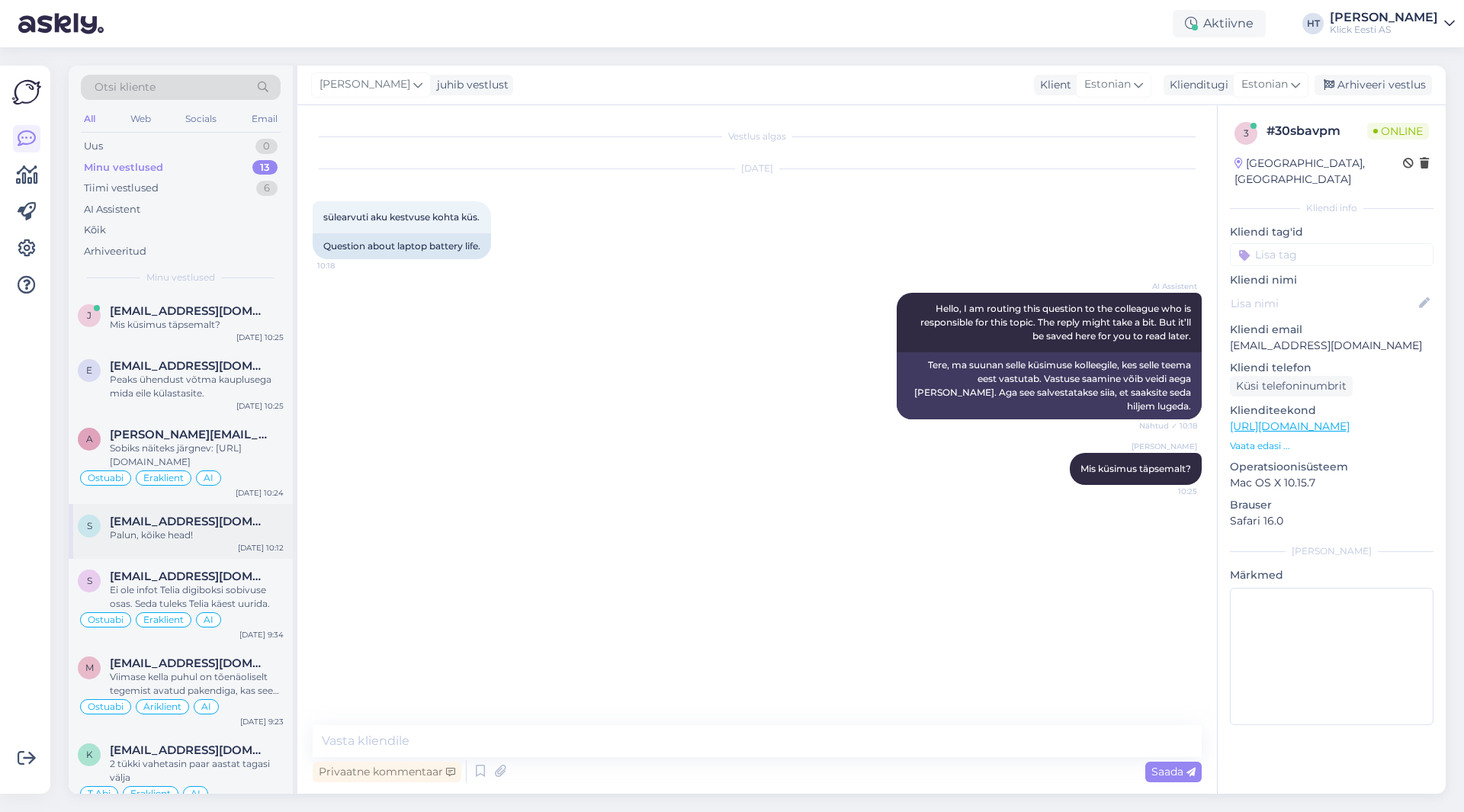
click at [243, 518] on span "[EMAIL_ADDRESS][DOMAIN_NAME]" at bounding box center [189, 521] width 159 height 14
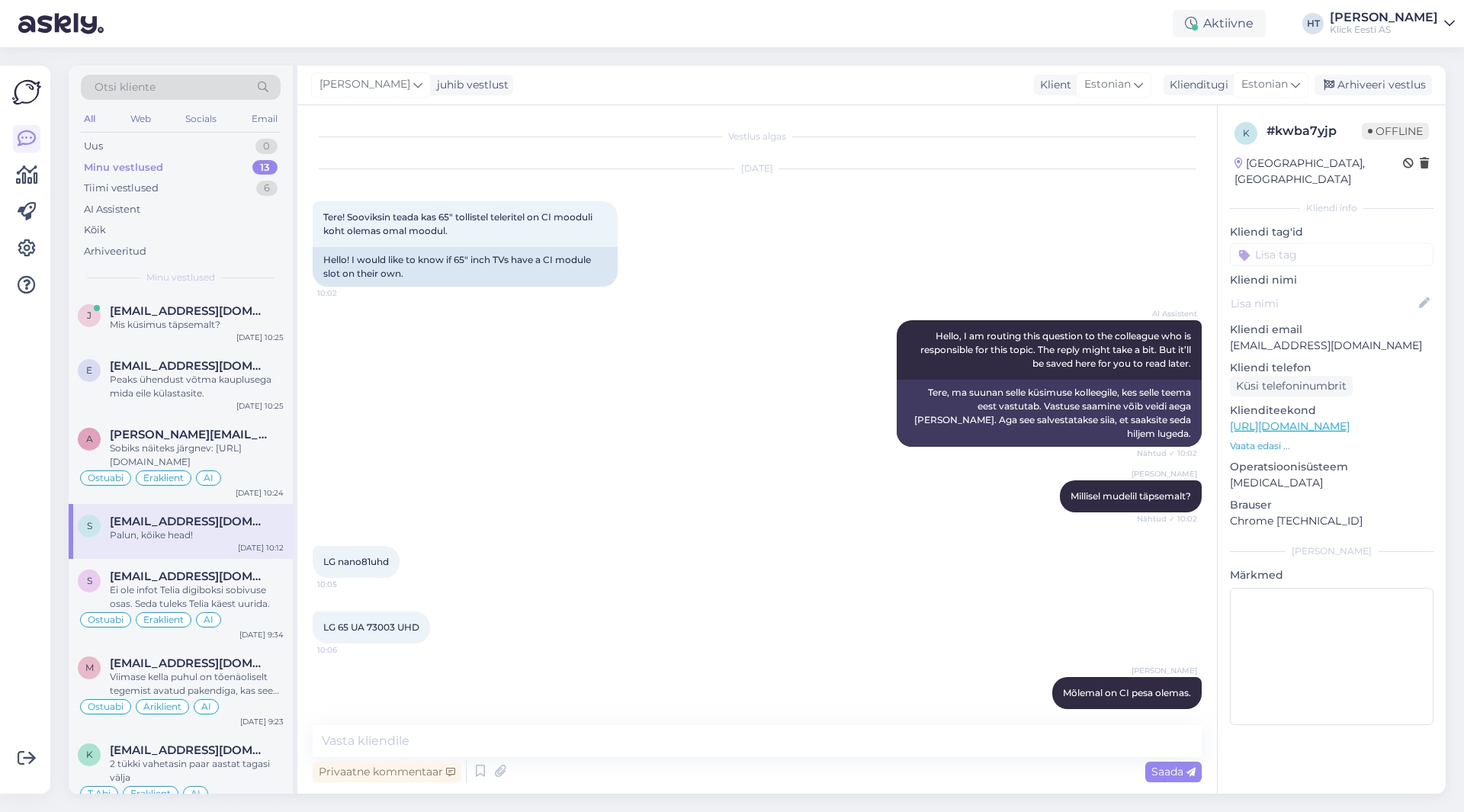
scroll to position [132, 0]
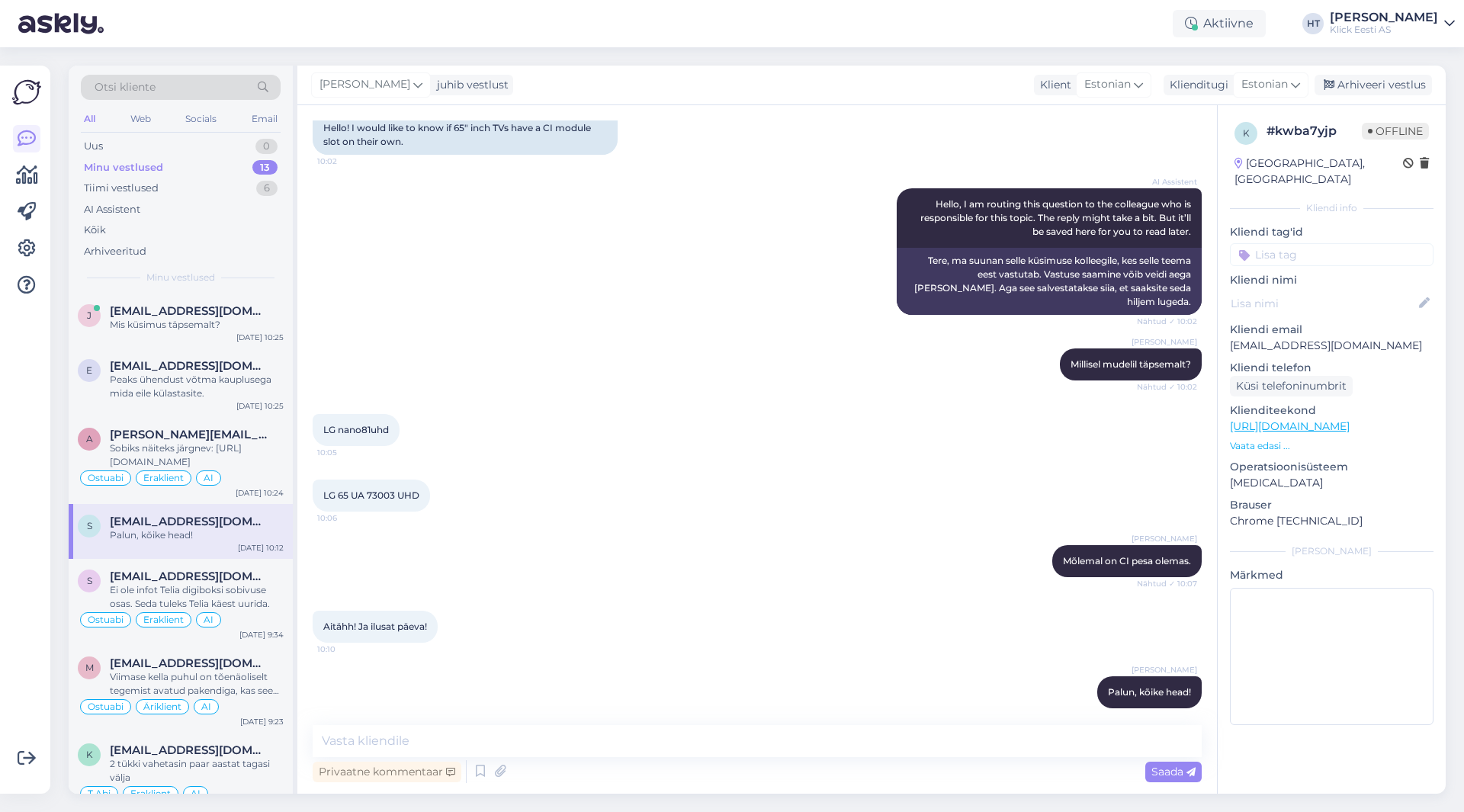
click at [1324, 243] on input at bounding box center [1332, 254] width 204 height 22
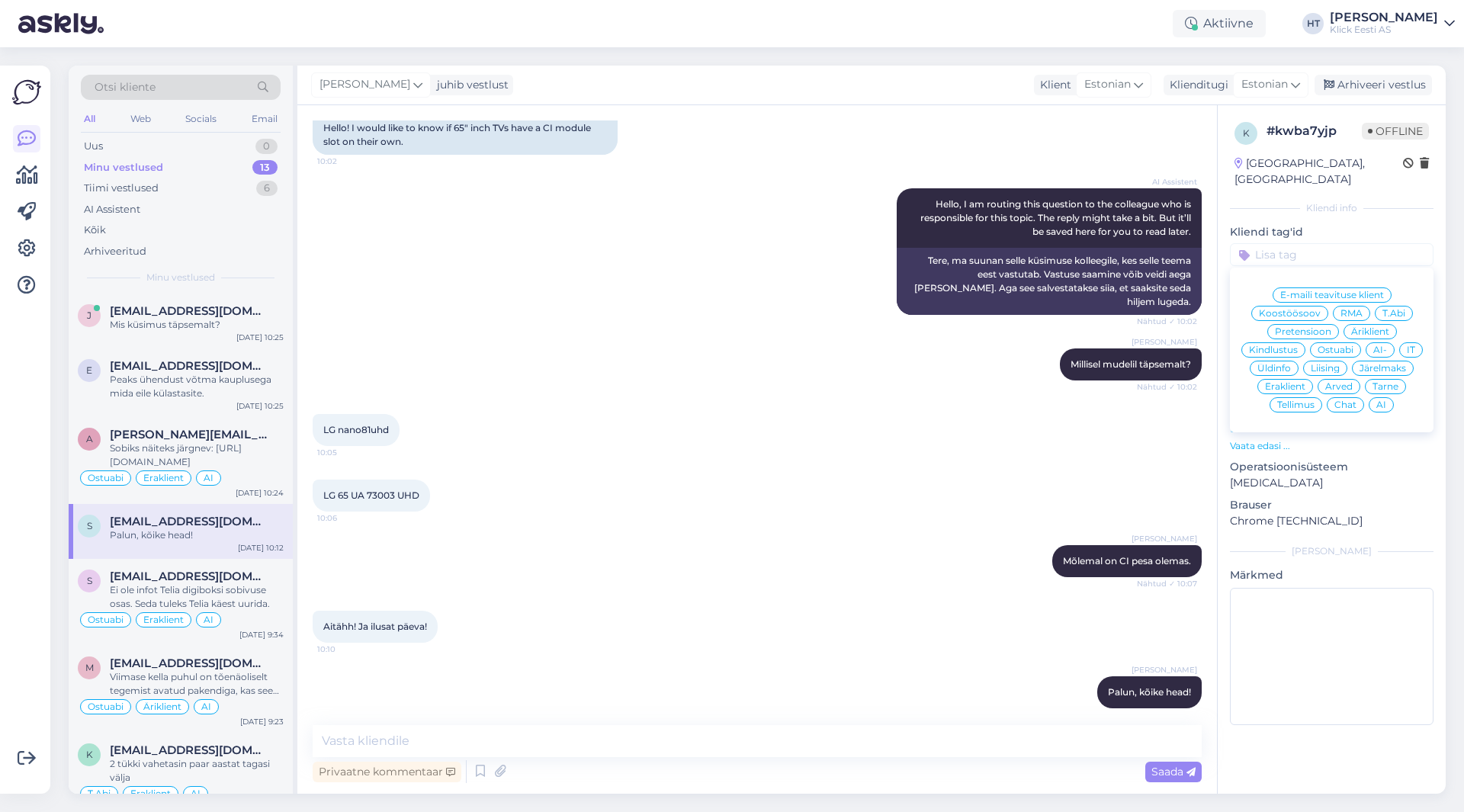
click at [1351, 345] on span "Ostuabi" at bounding box center [1336, 350] width 36 height 9
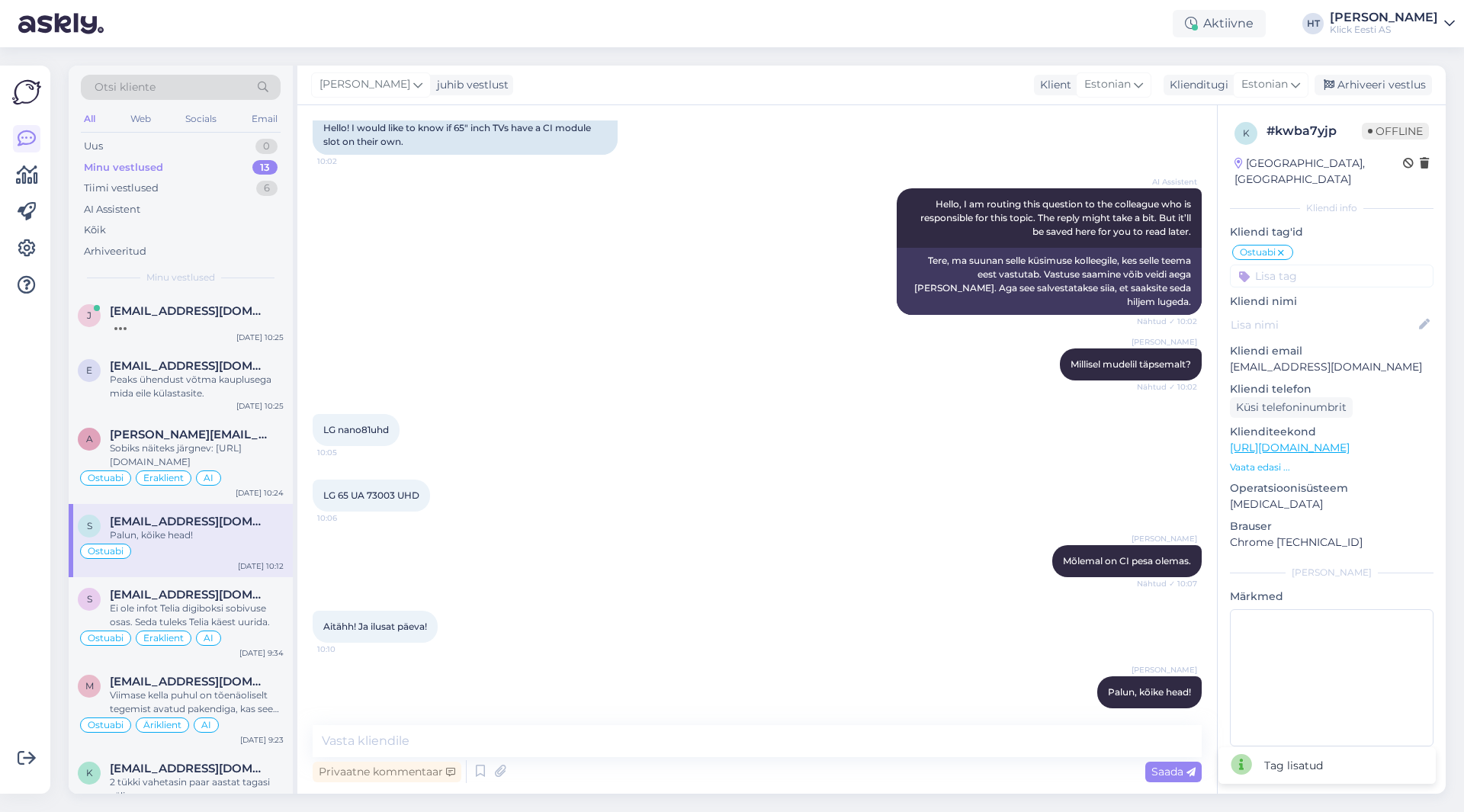
click at [1319, 266] on input at bounding box center [1332, 276] width 204 height 22
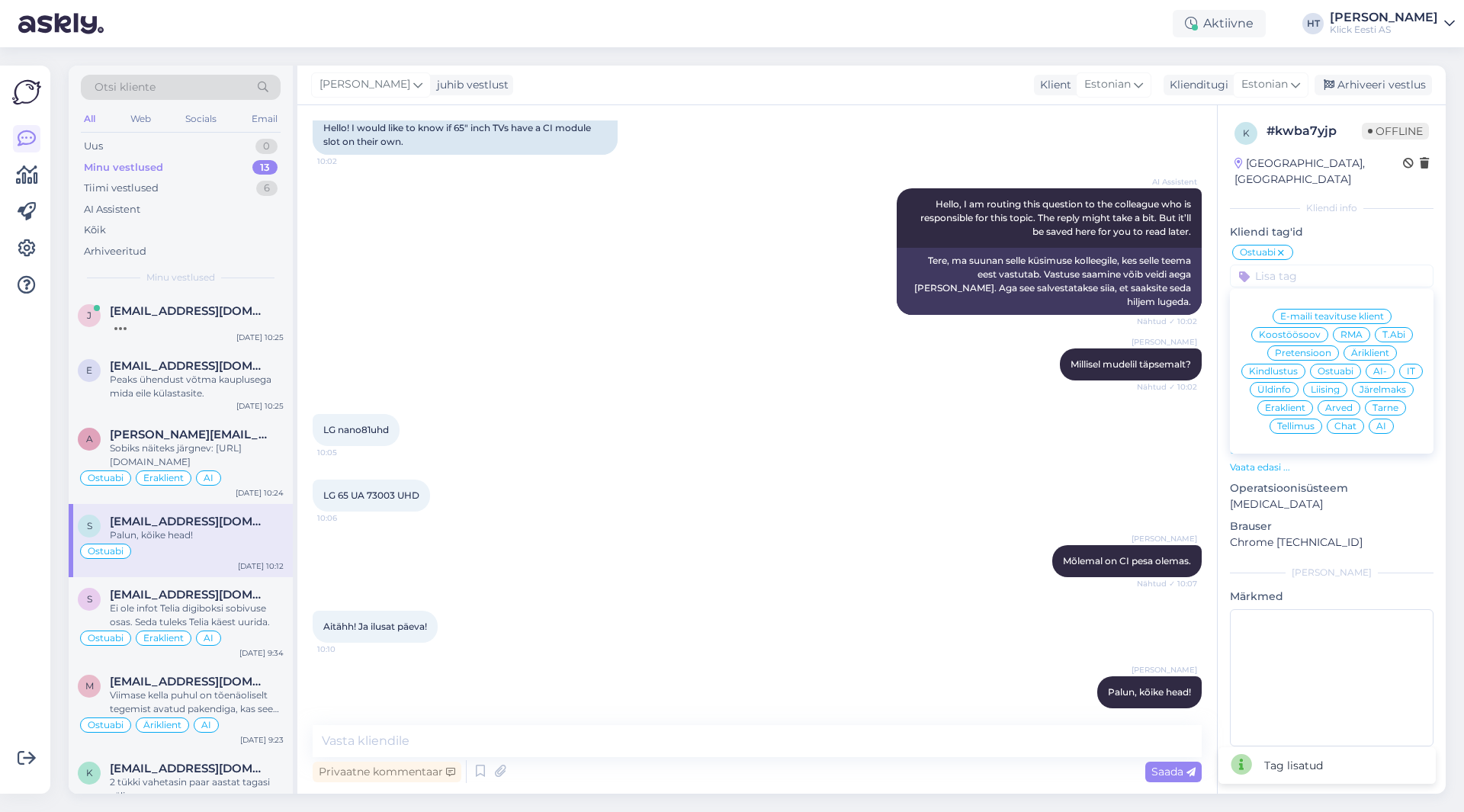
click at [1297, 403] on span "Eraklient" at bounding box center [1285, 408] width 40 height 9
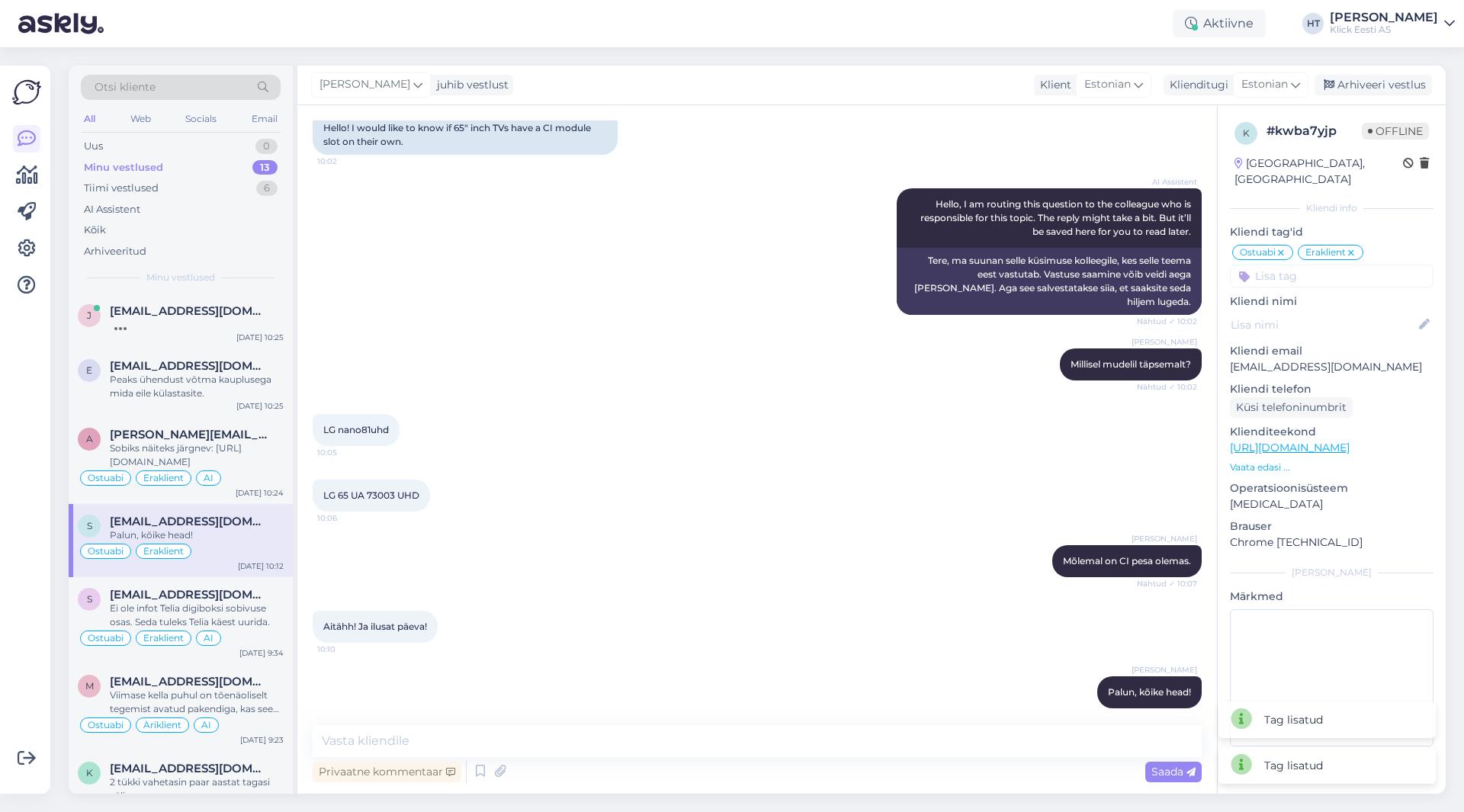
click at [1332, 270] on input at bounding box center [1332, 276] width 204 height 22
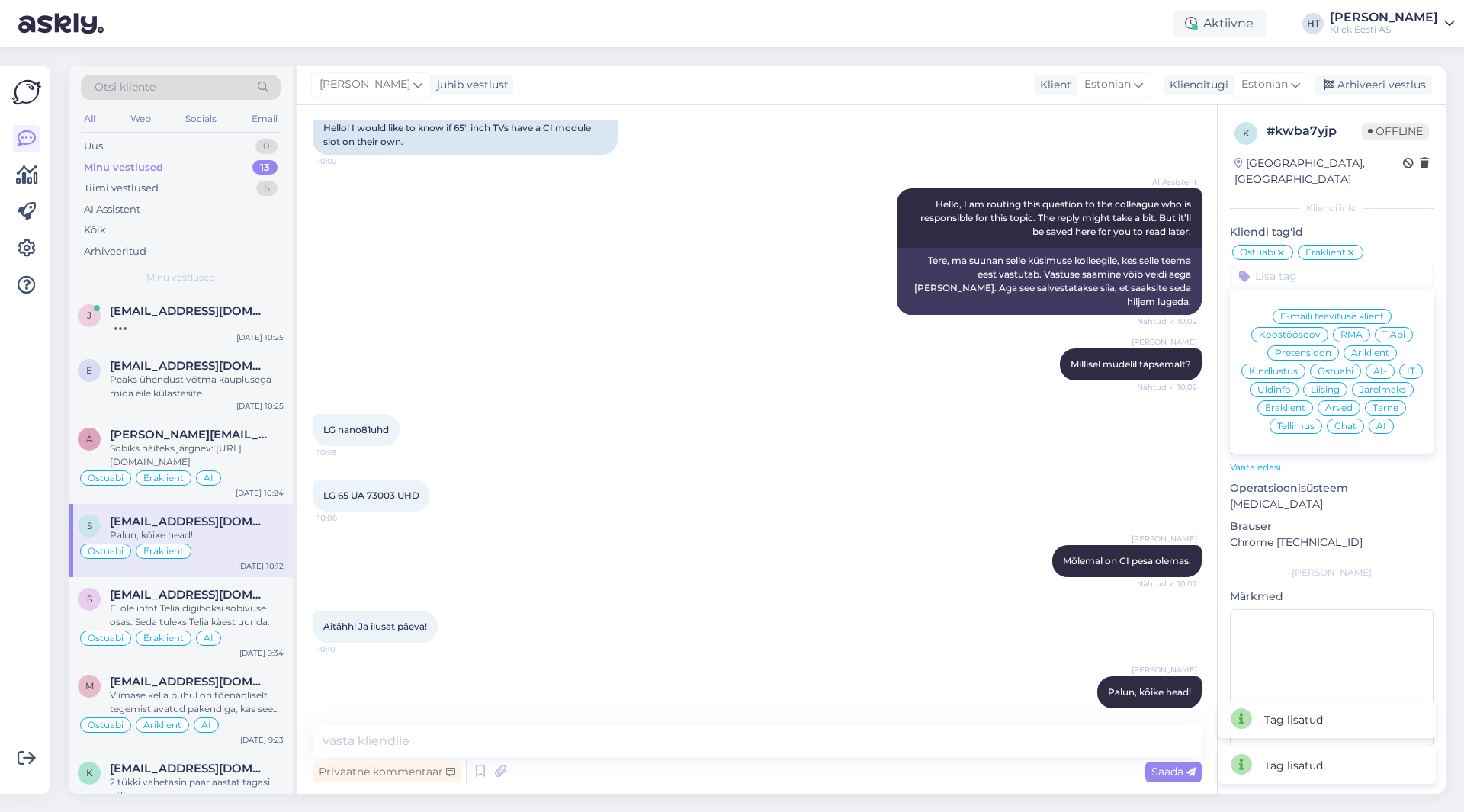
click at [1390, 419] on div "AI" at bounding box center [1381, 427] width 25 height 15
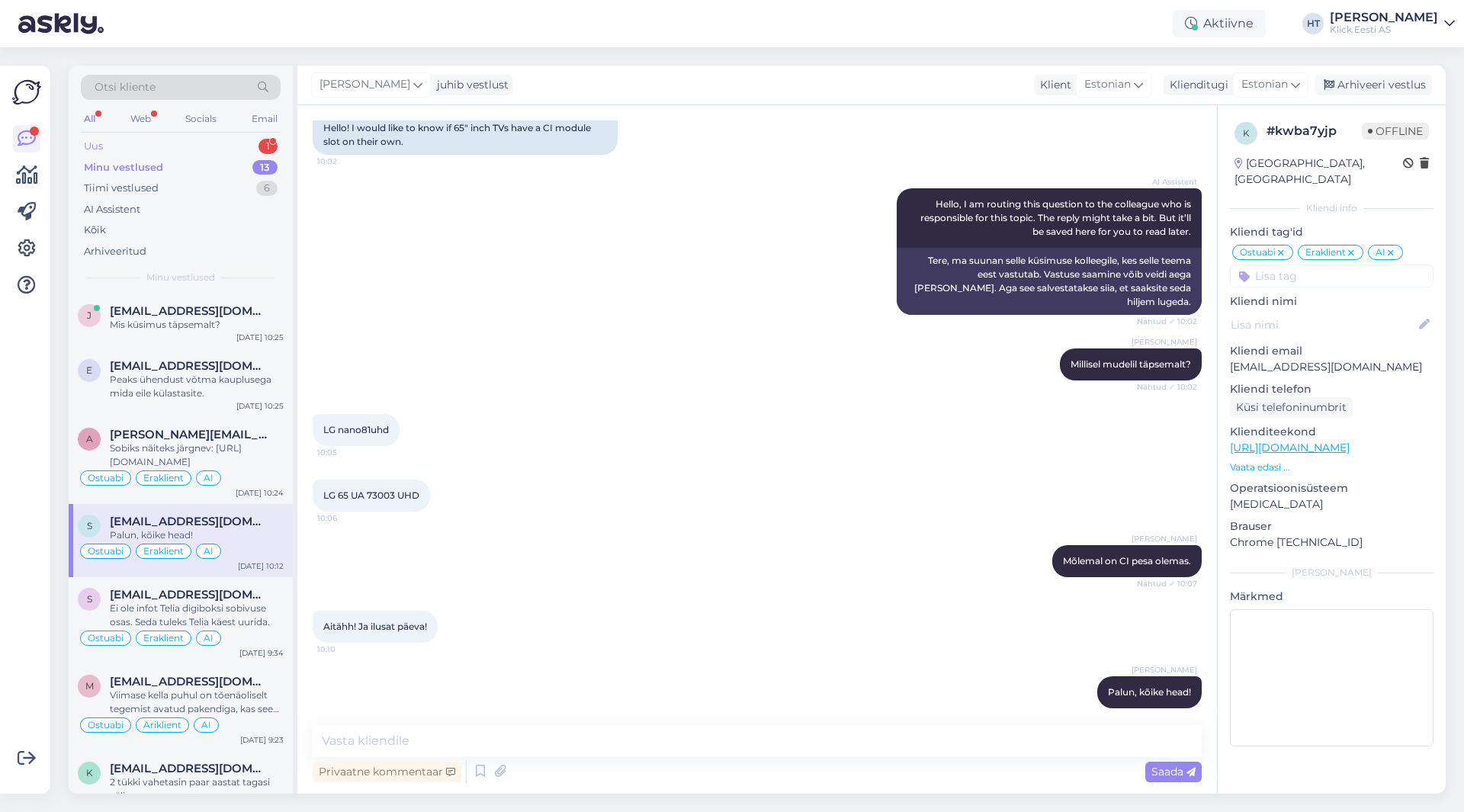
click at [238, 151] on div "Uus 1" at bounding box center [181, 146] width 200 height 22
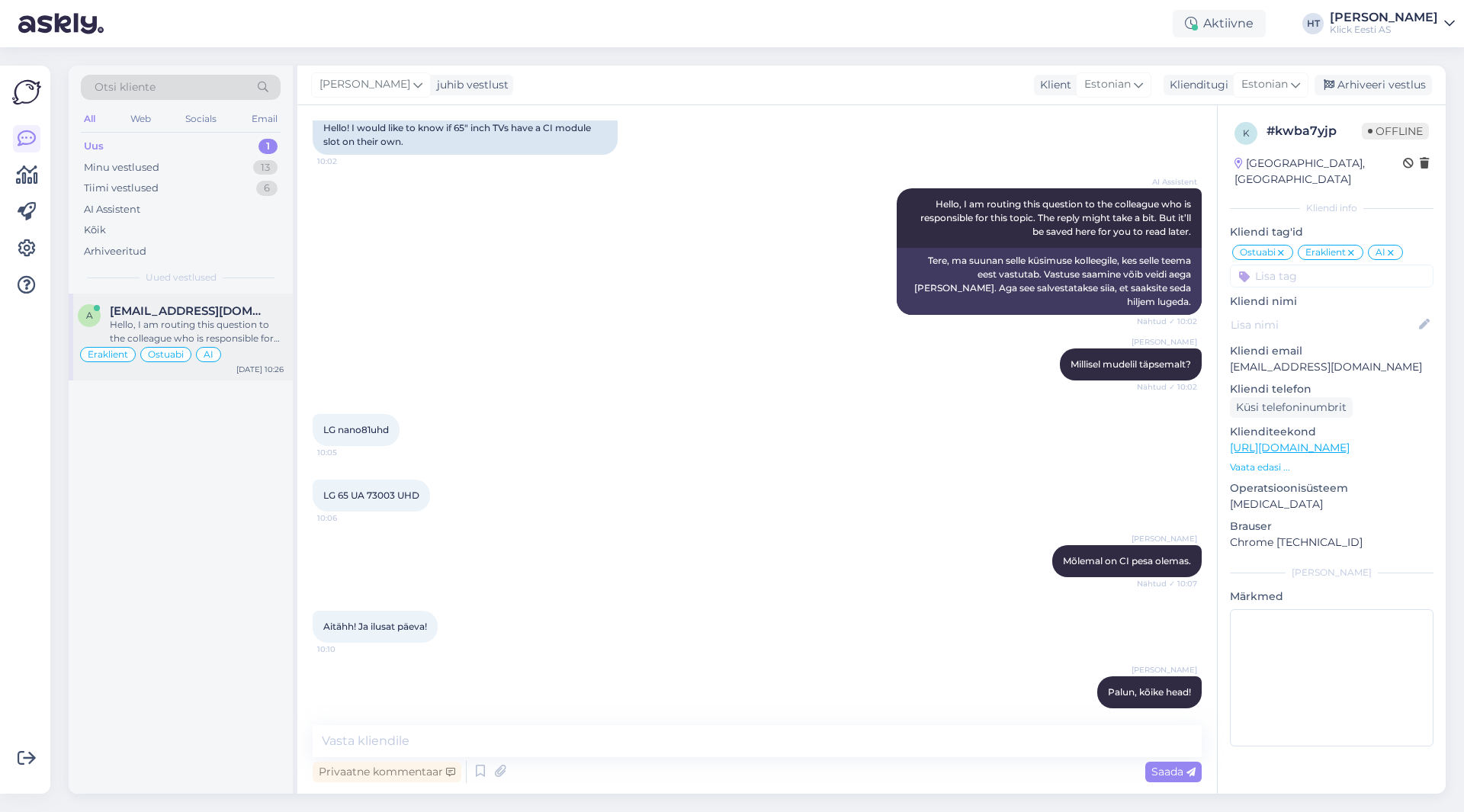
click at [259, 321] on div "Hello, I am routing this question to the colleague who is responsible for this …" at bounding box center [196, 331] width 174 height 27
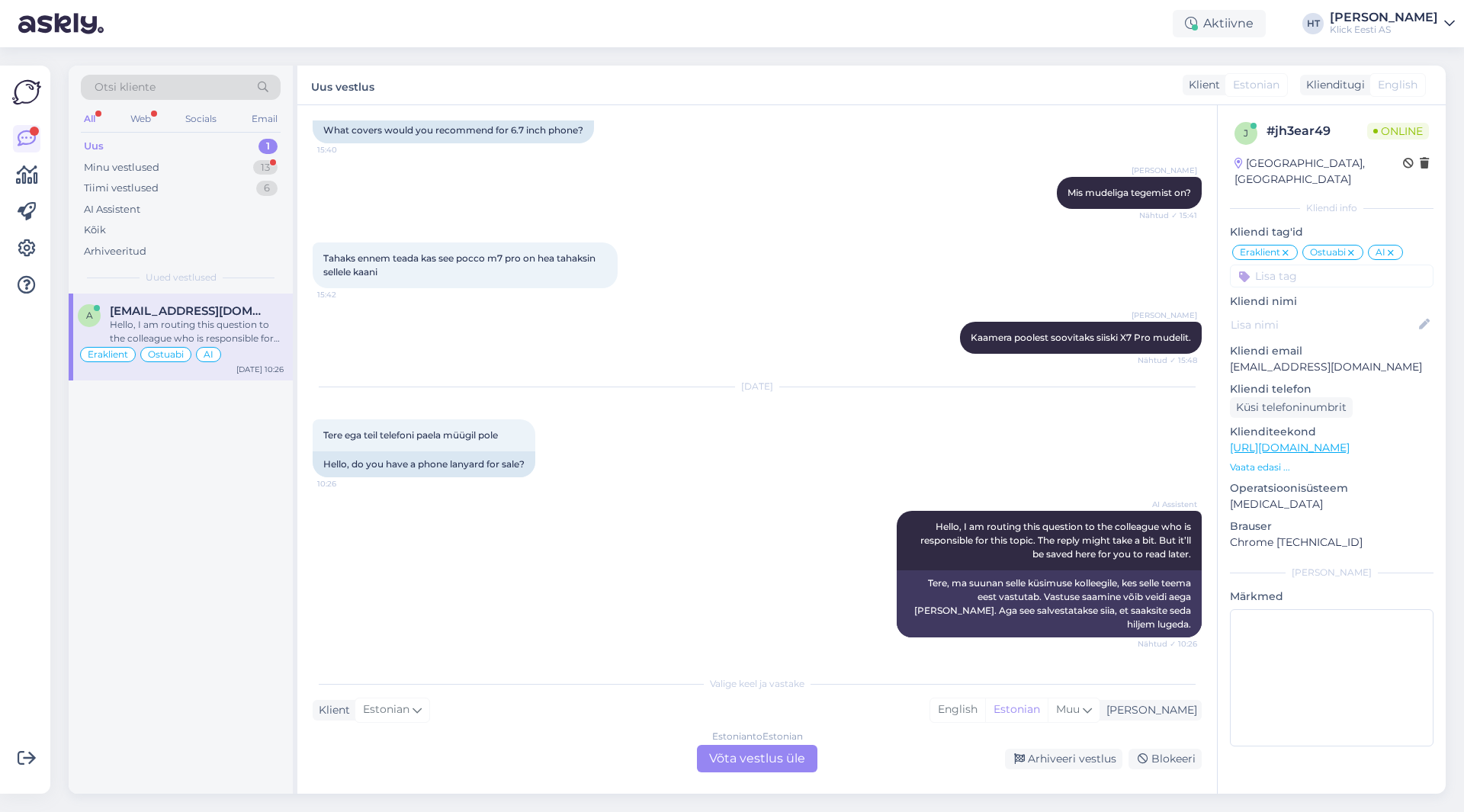
drag, startPoint x: 159, startPoint y: 618, endPoint x: 176, endPoint y: 616, distance: 17.1
click at [159, 618] on div "a [EMAIL_ADDRESS][DOMAIN_NAME] Hello, I am routing this question to the colleag…" at bounding box center [181, 544] width 225 height 500
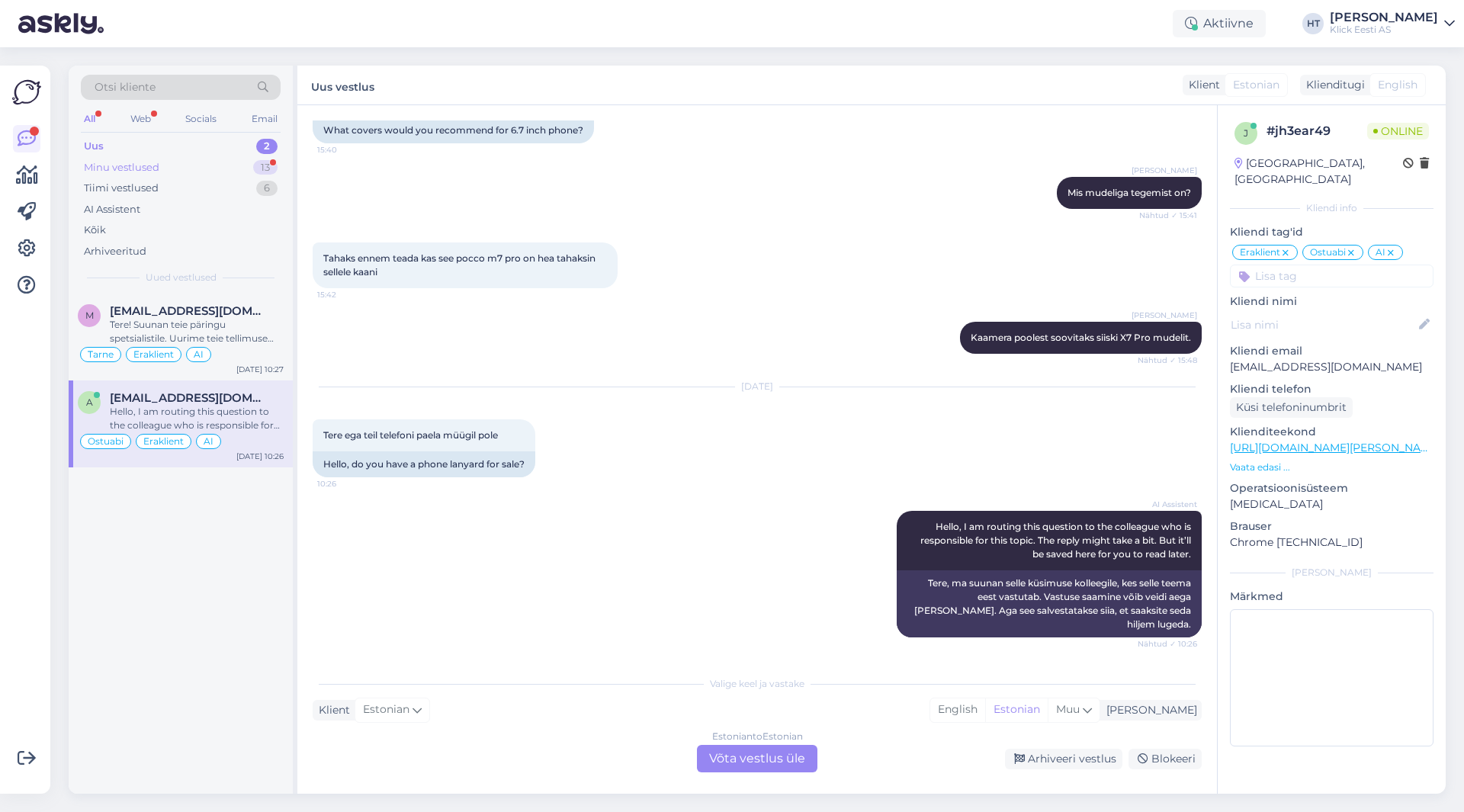
click at [238, 171] on div "Minu vestlused 13" at bounding box center [181, 167] width 200 height 22
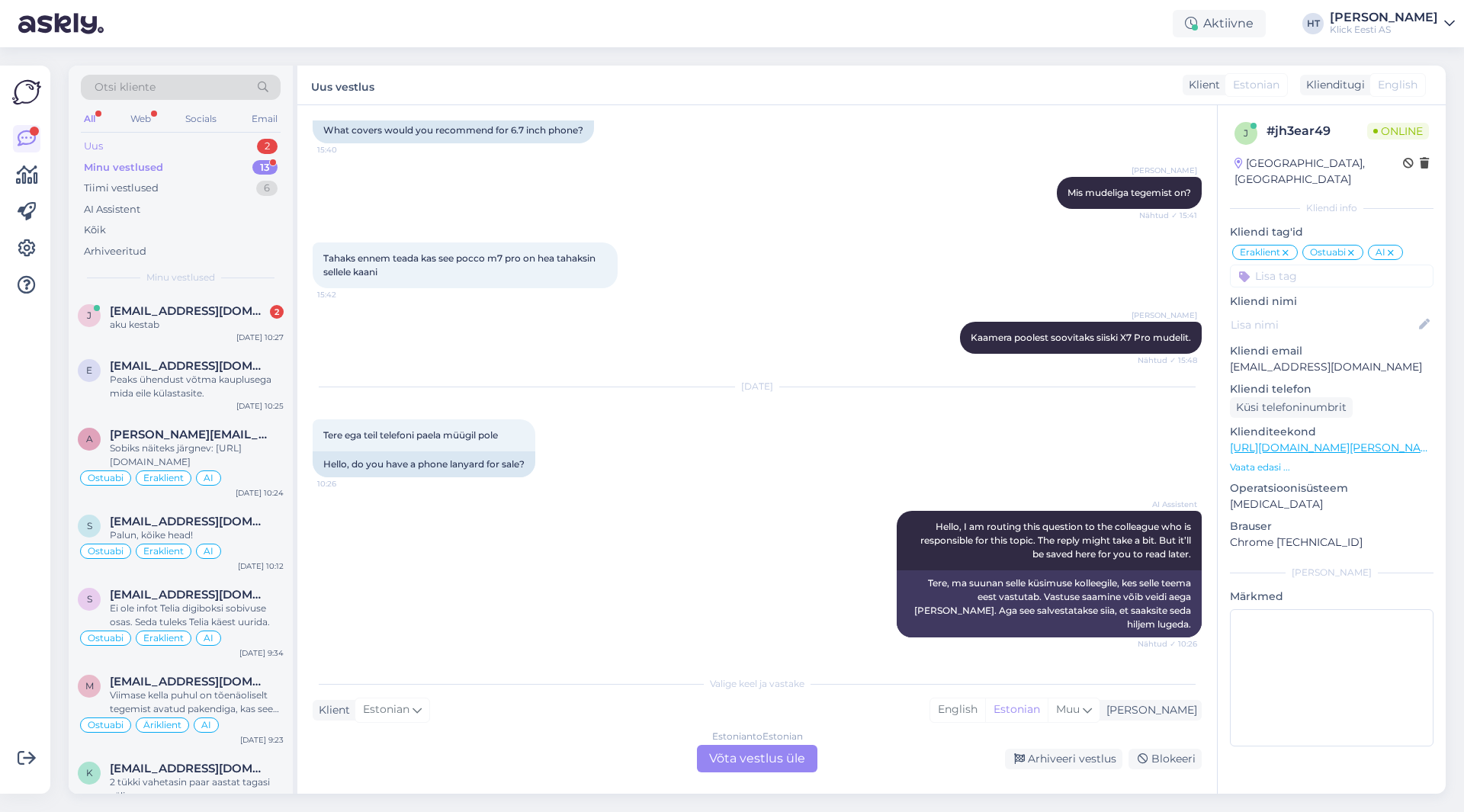
click at [231, 142] on div "Uus 2" at bounding box center [181, 146] width 200 height 22
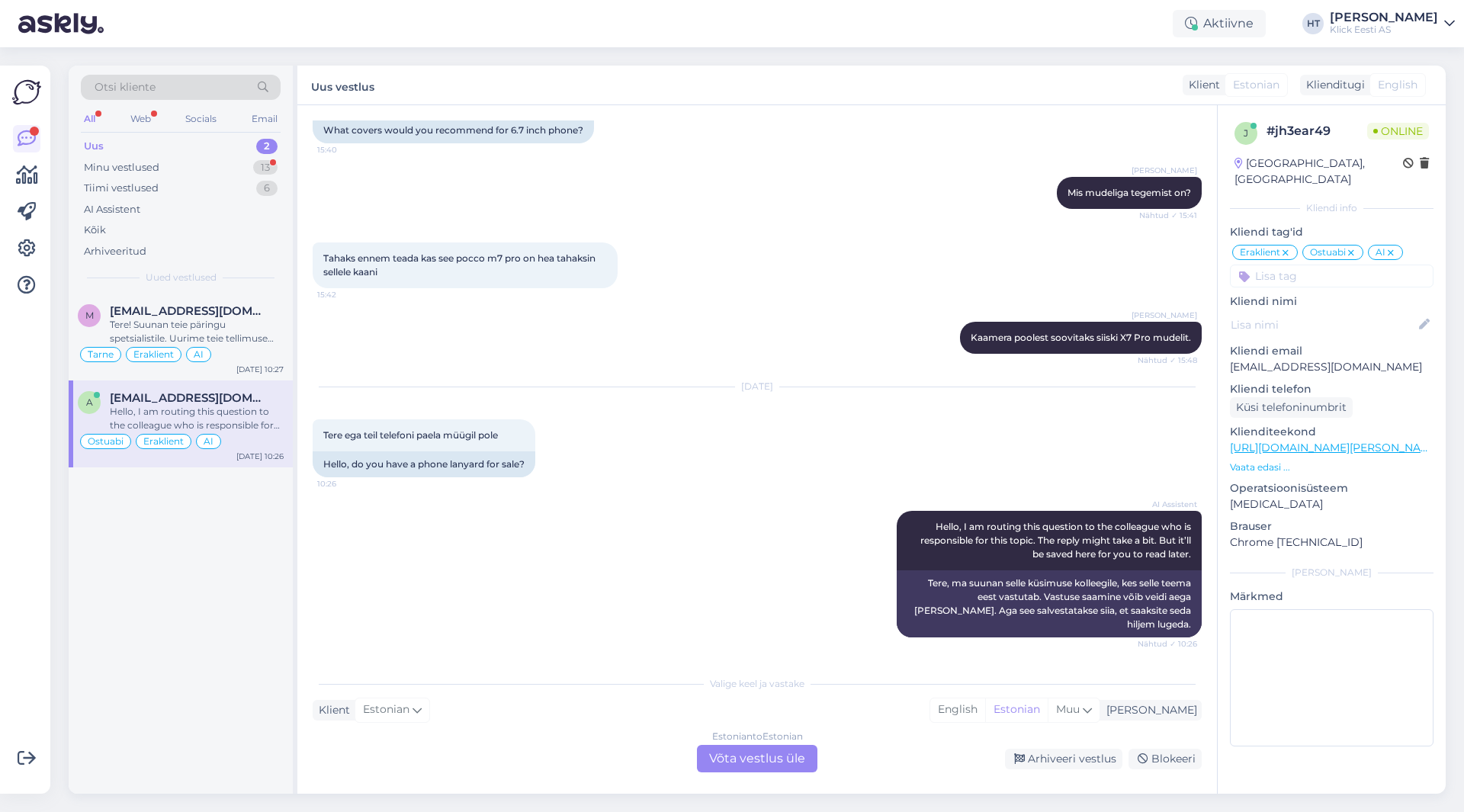
click at [753, 767] on div "Estonian to Estonian Võta vestlus üle" at bounding box center [757, 759] width 121 height 27
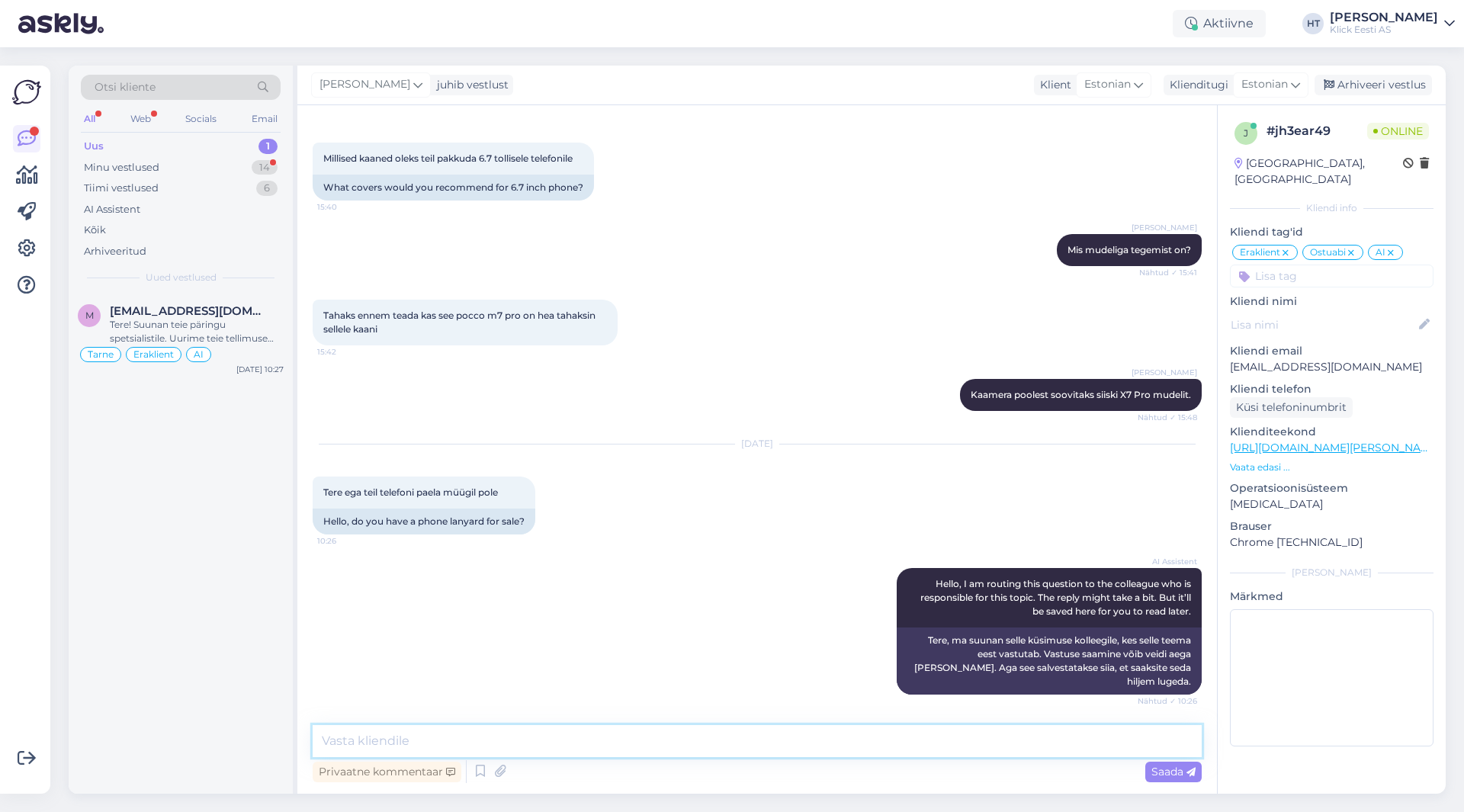
click at [729, 745] on textarea at bounding box center [757, 741] width 890 height 32
paste textarea "[URL][DOMAIN_NAME]"
type textarea "Leiduvad järgnevad: [URL][DOMAIN_NAME]"
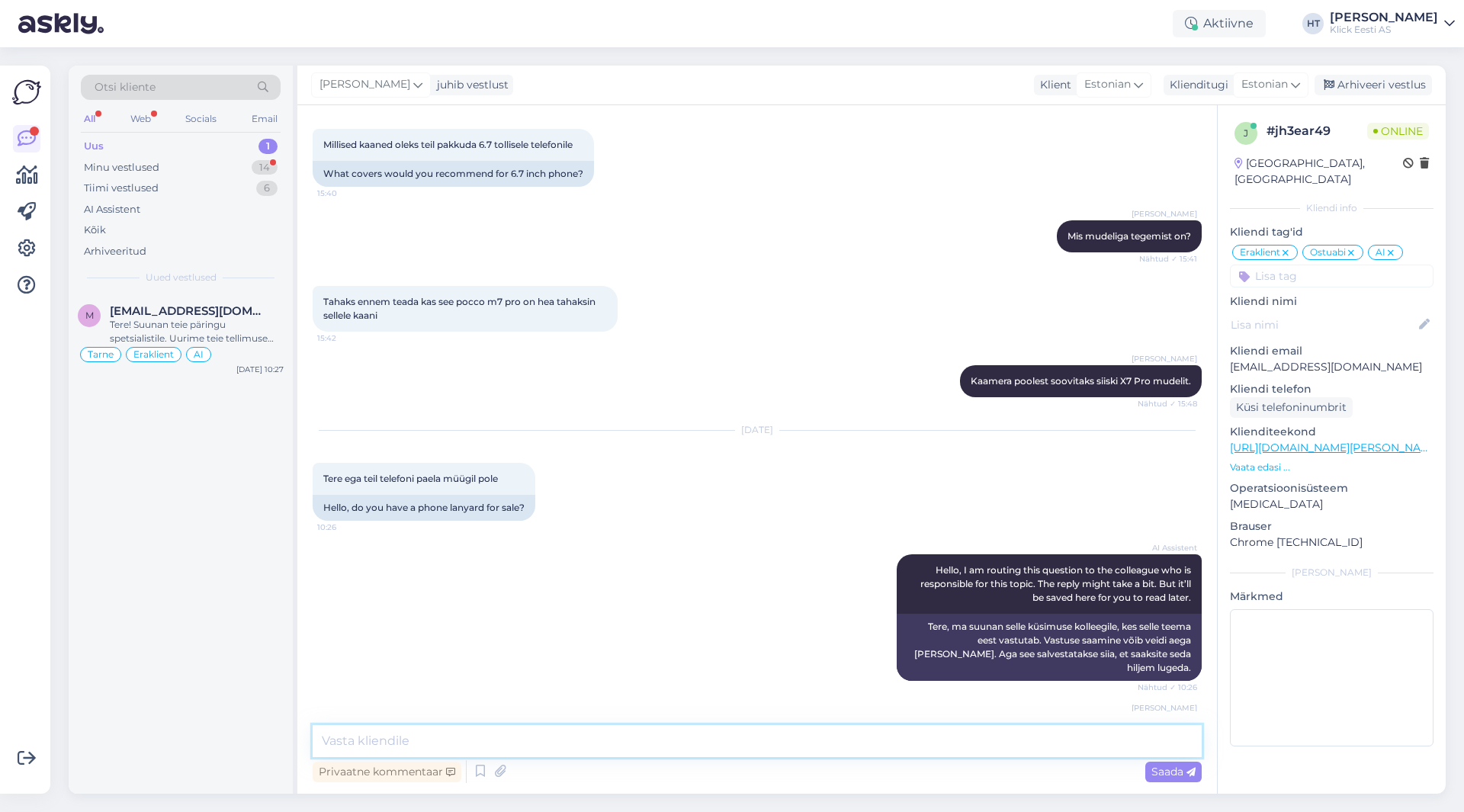
scroll to position [1035, 0]
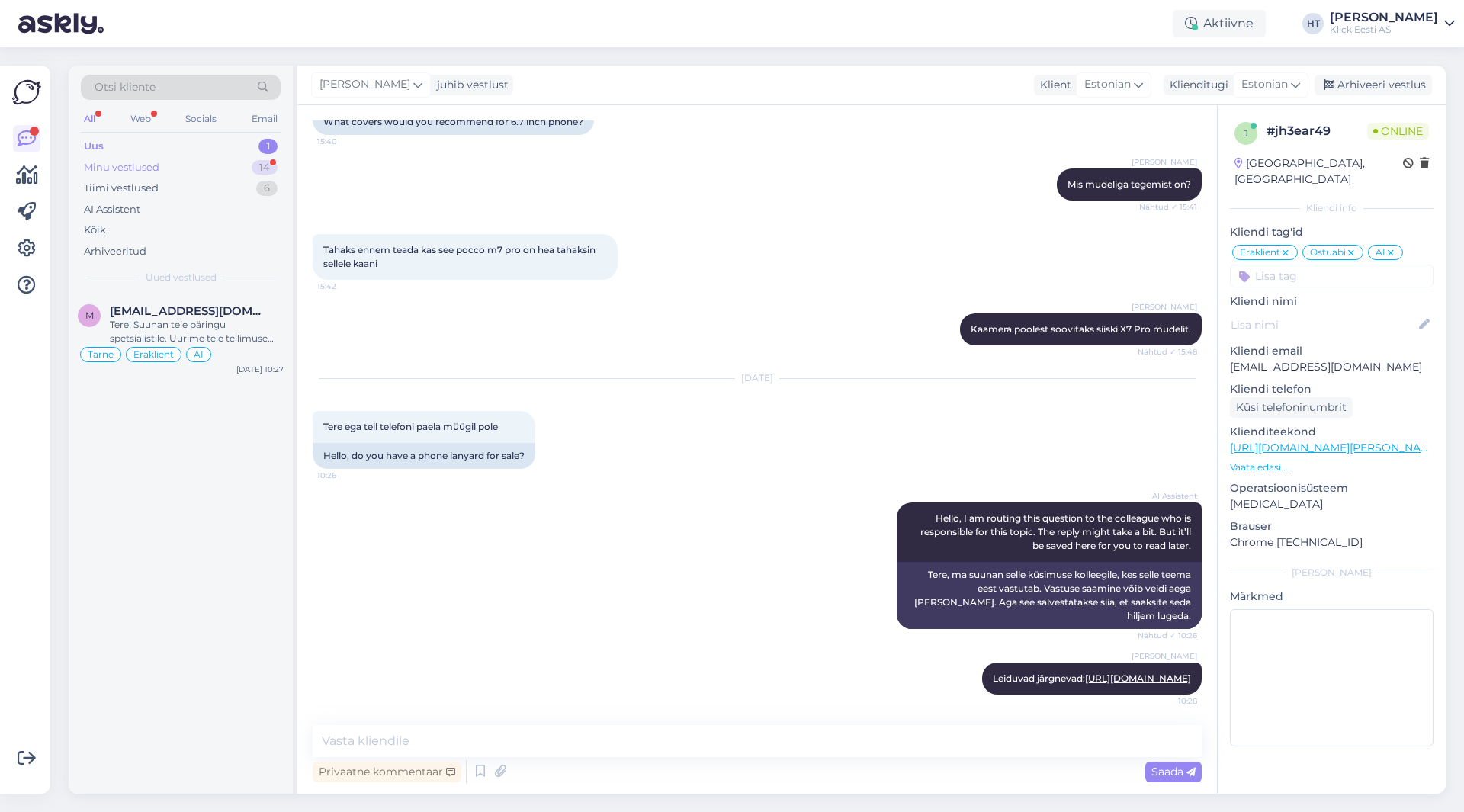
click at [258, 168] on div "14" at bounding box center [265, 167] width 26 height 15
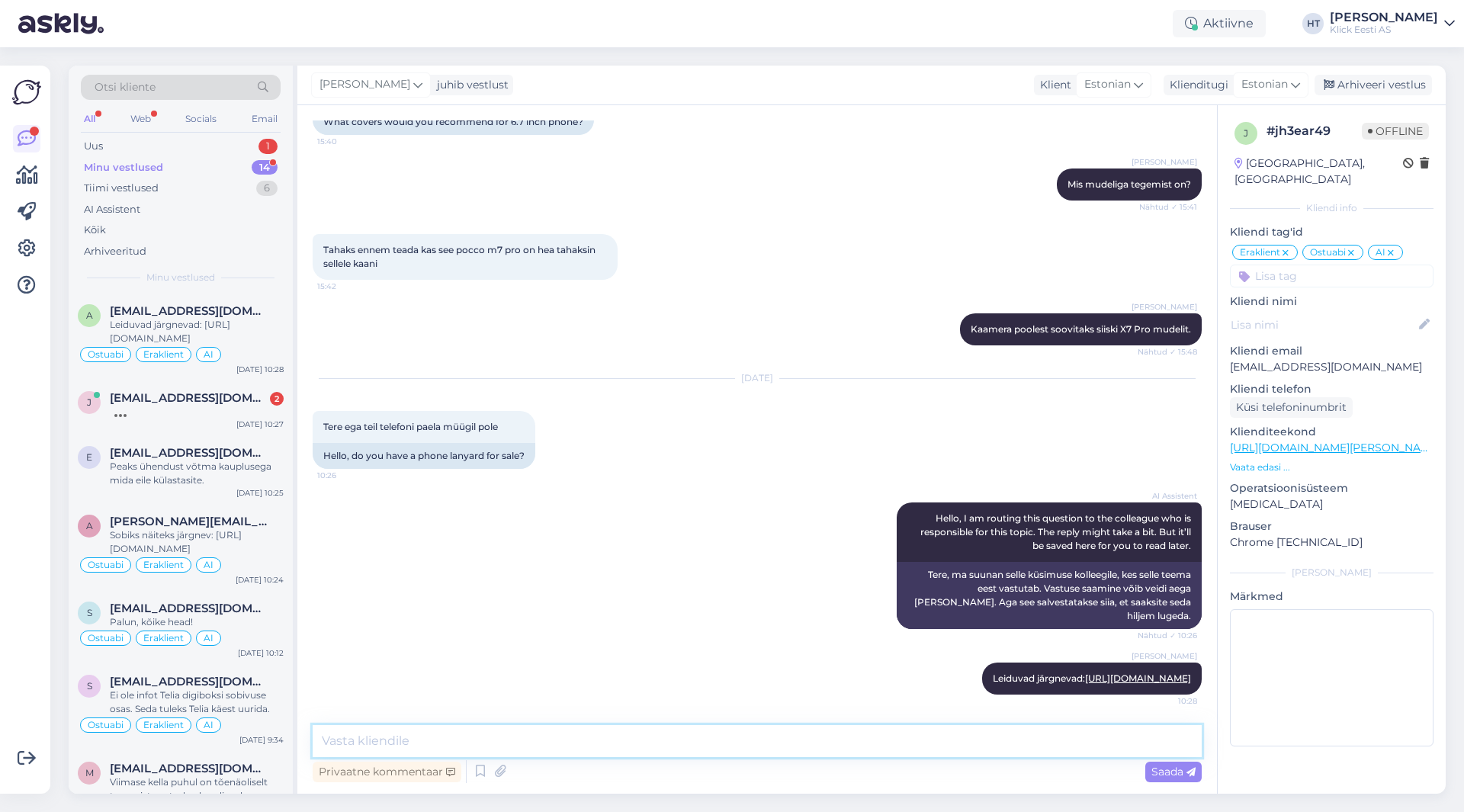
click at [603, 753] on textarea at bounding box center [757, 741] width 890 height 32
click at [230, 148] on div "Uus 1" at bounding box center [181, 146] width 200 height 22
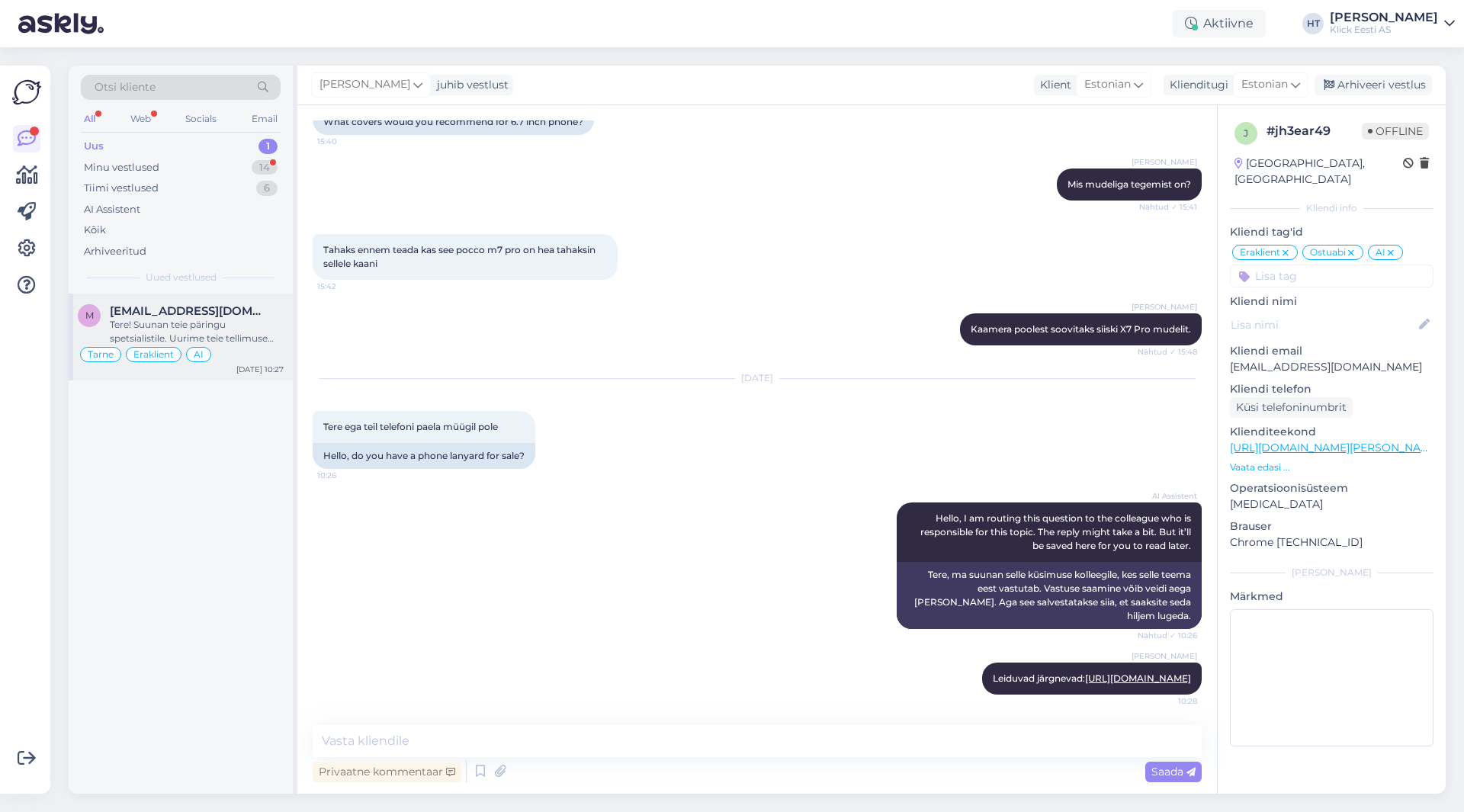
click at [242, 295] on div "m [EMAIL_ADDRESS][DOMAIN_NAME] Tere! Suunan teie päringu spetsialistile. Uurime…" at bounding box center [181, 337] width 225 height 87
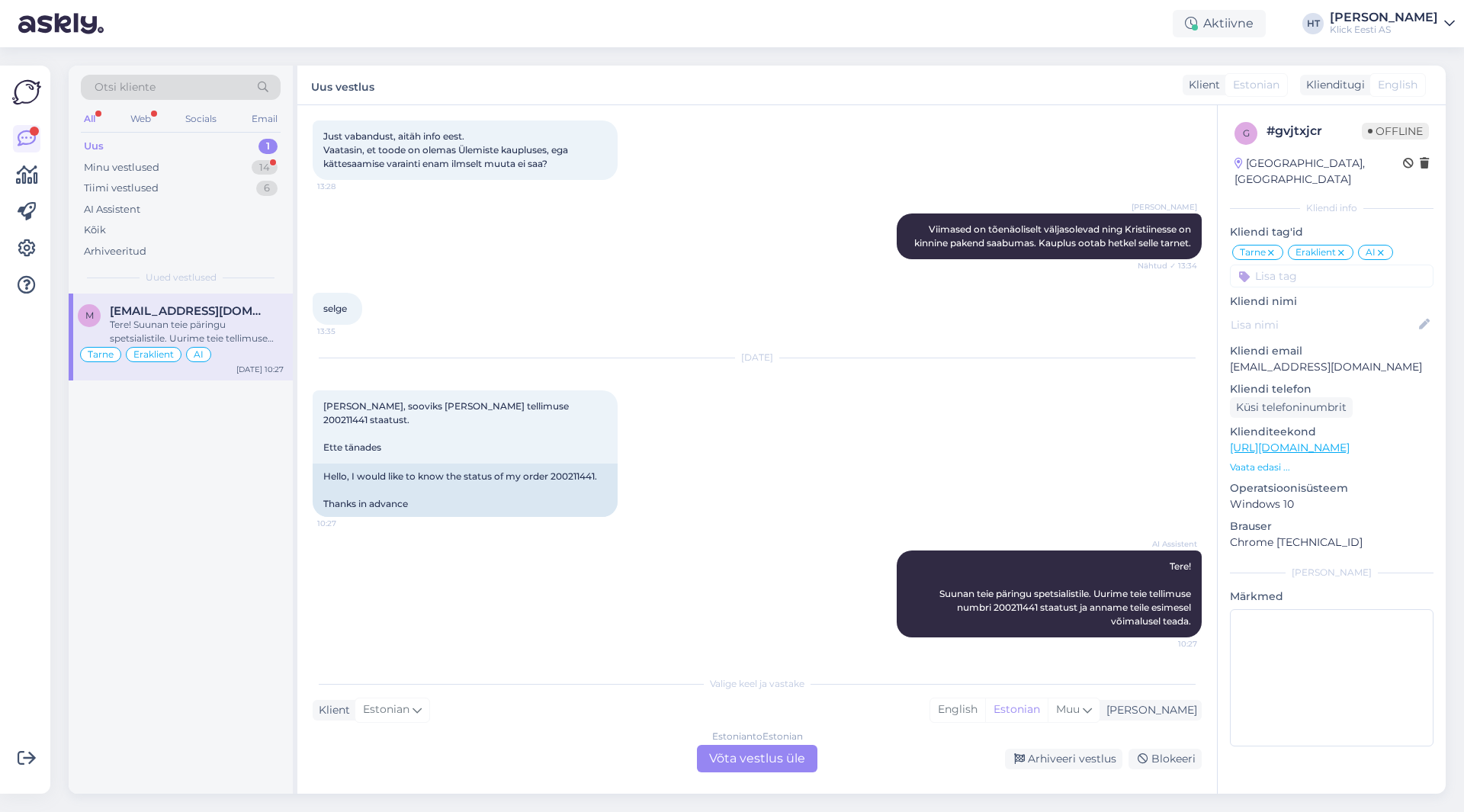
scroll to position [413, 0]
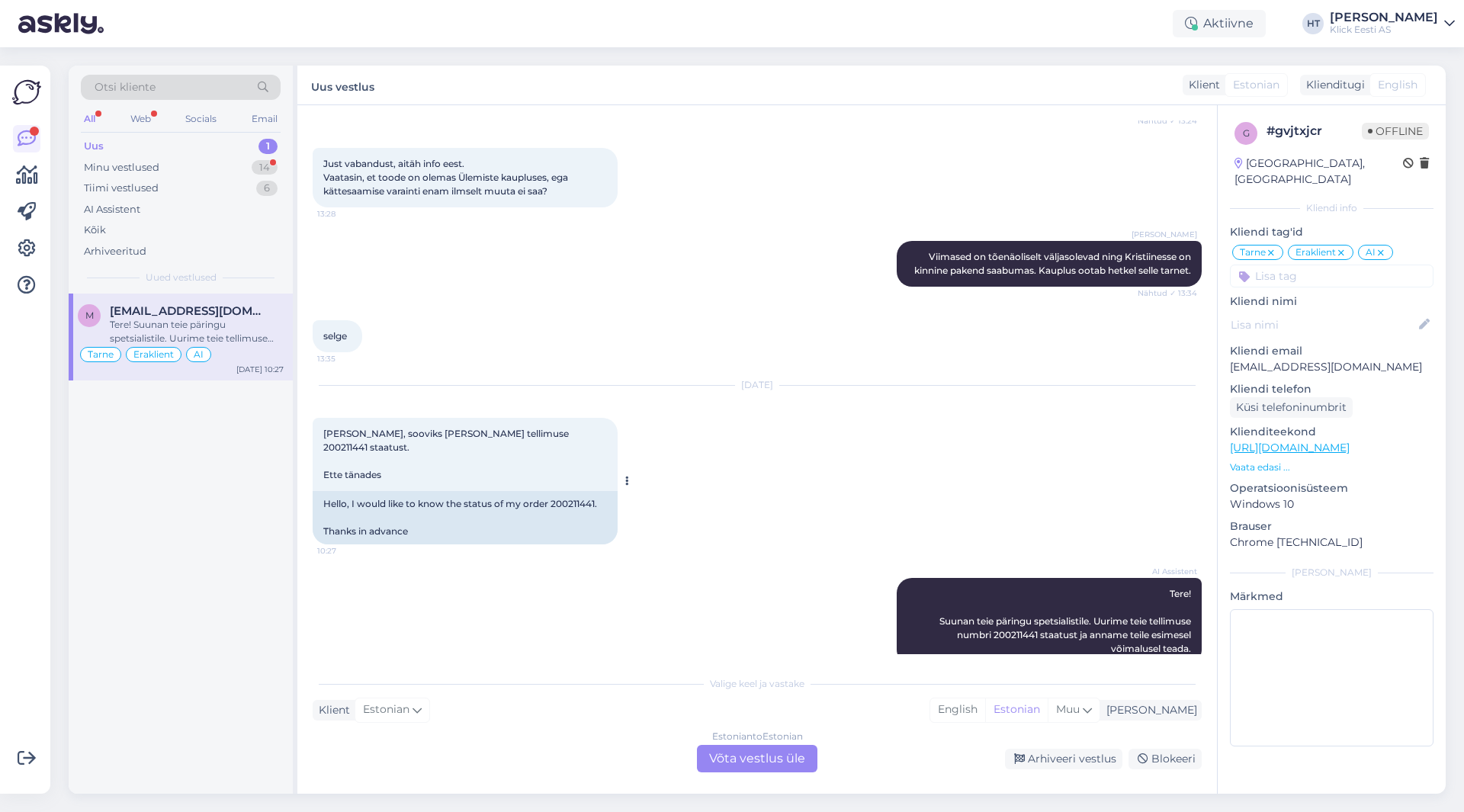
click at [497, 428] on span "[PERSON_NAME], sooviks [PERSON_NAME] tellimuse 200211441 staatust. Ette tänades" at bounding box center [447, 454] width 248 height 52
copy span "200211441"
click at [559, 378] on div "[DATE]" at bounding box center [757, 384] width 890 height 14
click at [221, 171] on div "Minu vestlused 14" at bounding box center [181, 167] width 200 height 22
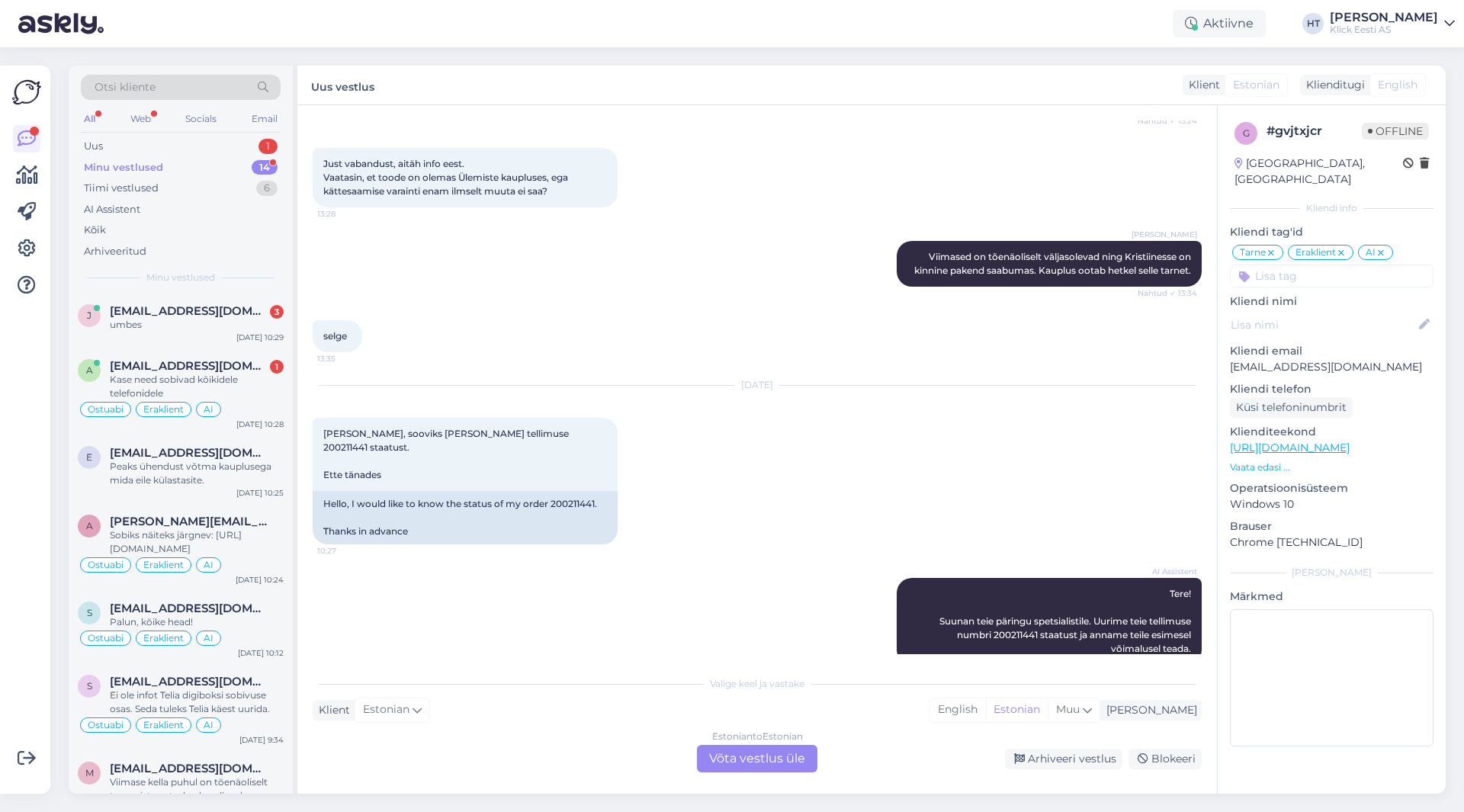
click at [383, 561] on div "AI Assistent Tere! Suunan teie päringu spetsialistile. Uurime teie tellimuse nu…" at bounding box center [757, 621] width 890 height 121
click at [202, 148] on div "Uus 1" at bounding box center [181, 146] width 200 height 22
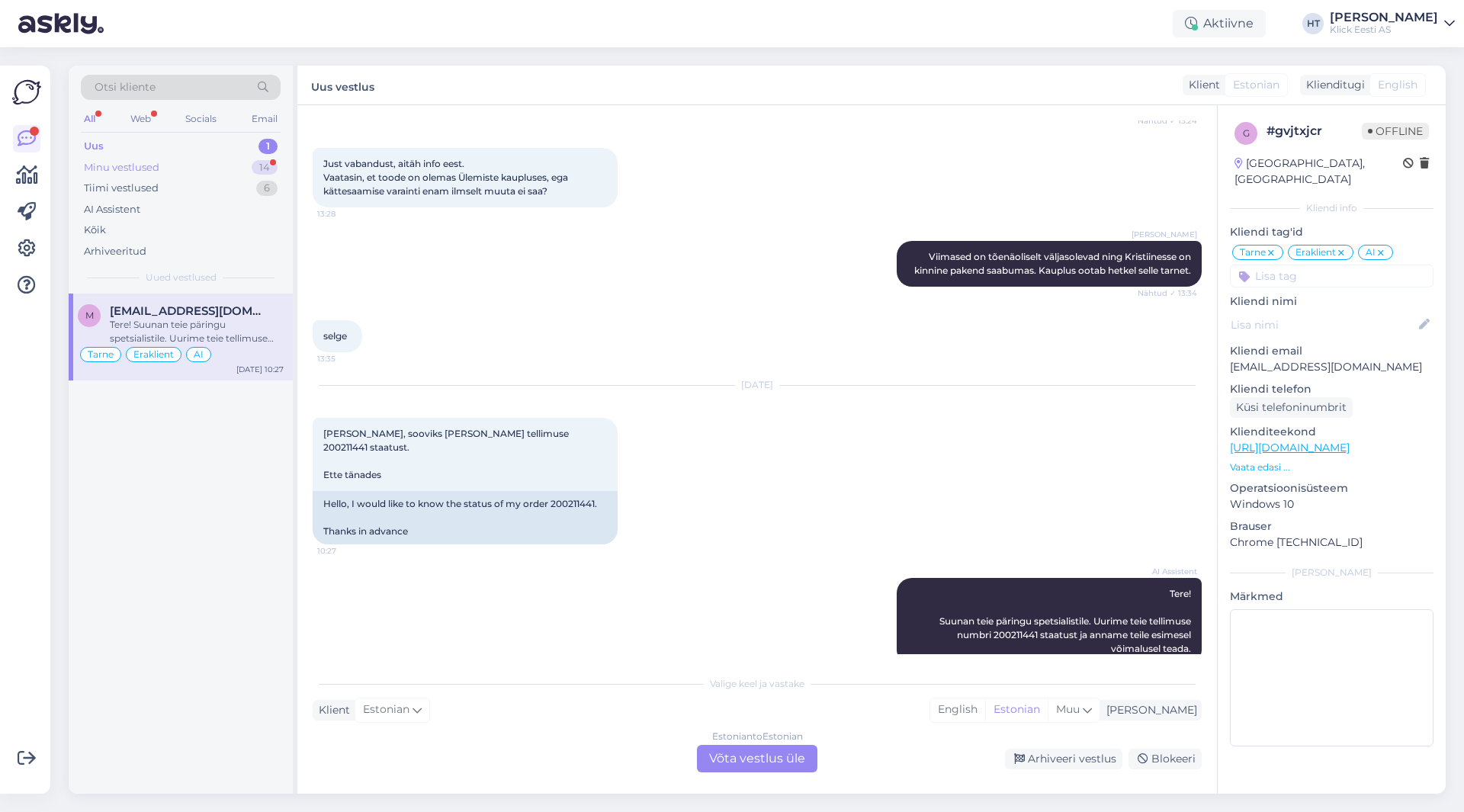
click at [229, 170] on div "Minu vestlused 14" at bounding box center [181, 167] width 200 height 22
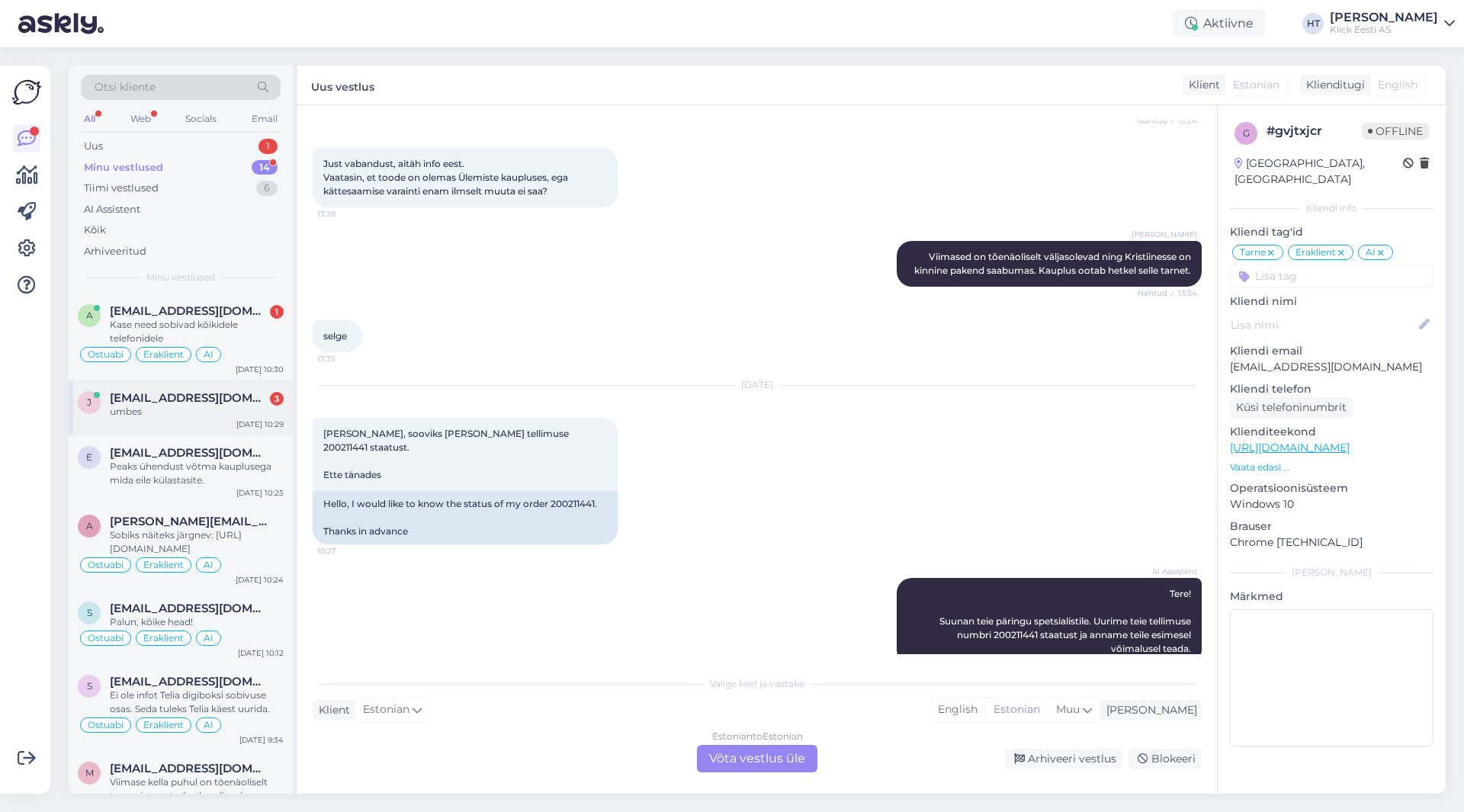
click at [235, 406] on div "umbes" at bounding box center [196, 412] width 174 height 14
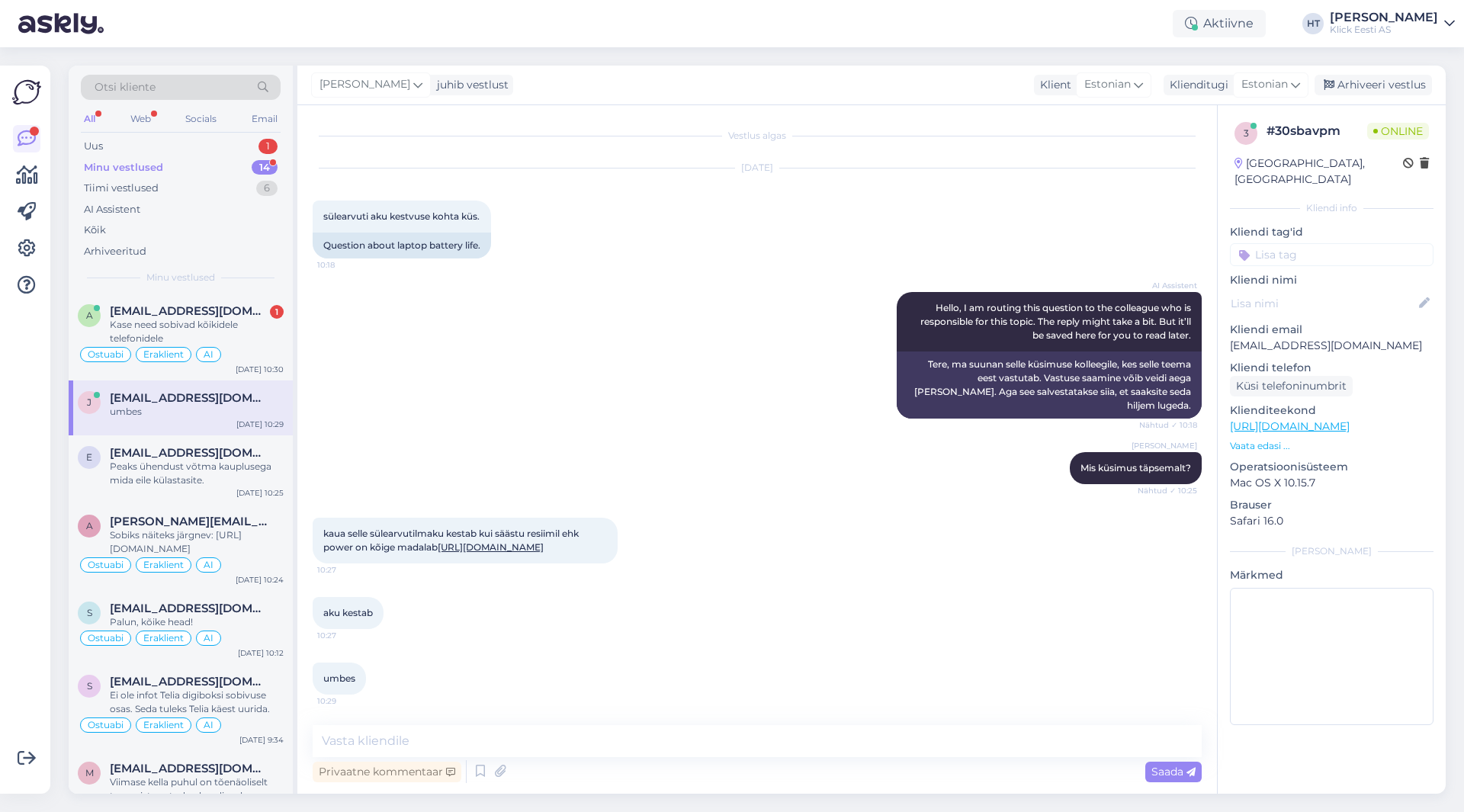
scroll to position [1, 0]
click at [246, 305] on span "[EMAIL_ADDRESS][DOMAIN_NAME]" at bounding box center [189, 311] width 159 height 14
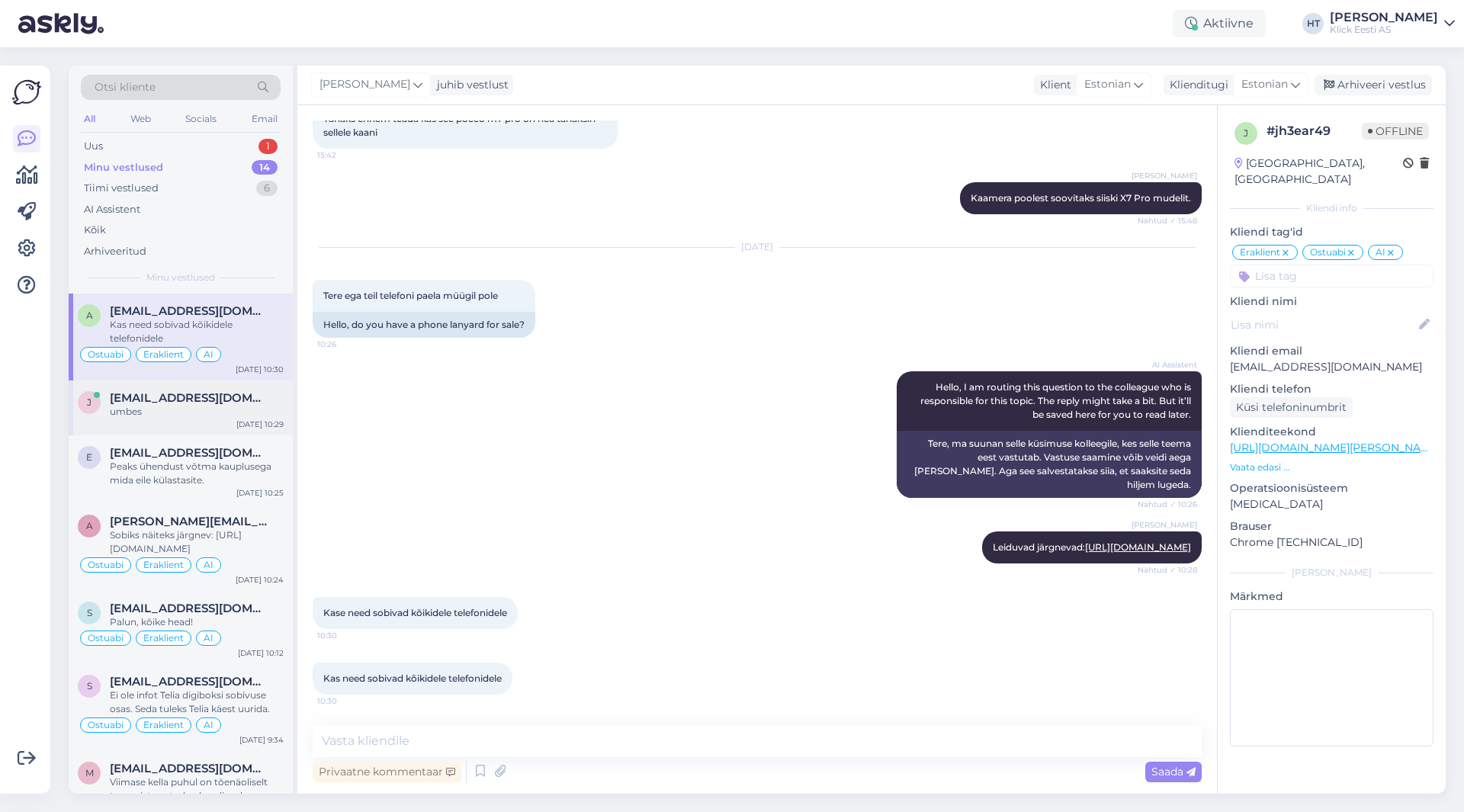
click at [246, 415] on div "umbes" at bounding box center [196, 412] width 174 height 14
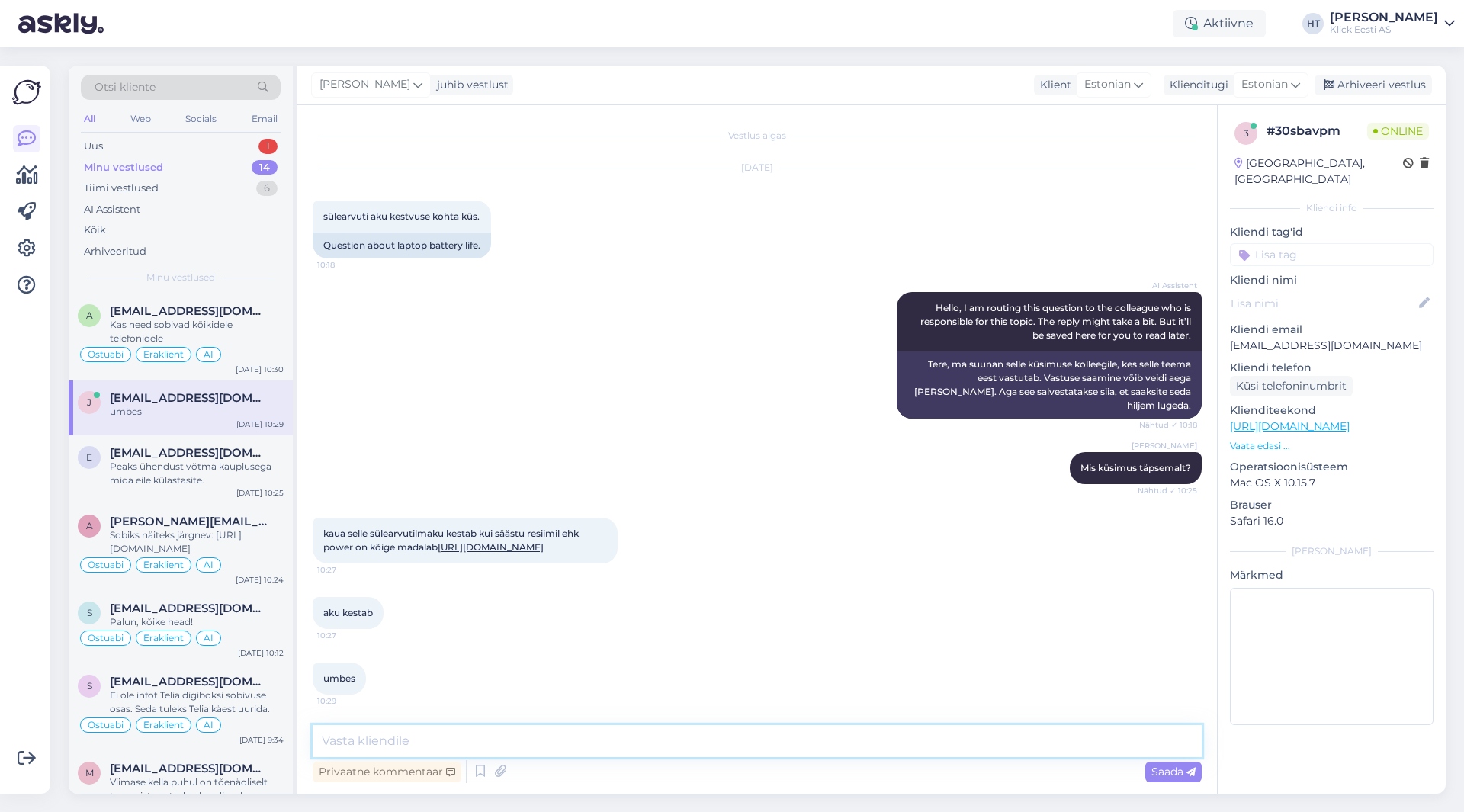
click at [515, 729] on textarea at bounding box center [757, 741] width 890 height 32
type textarea "Tootja ei [PERSON_NAME] kohta infot välja toonud."
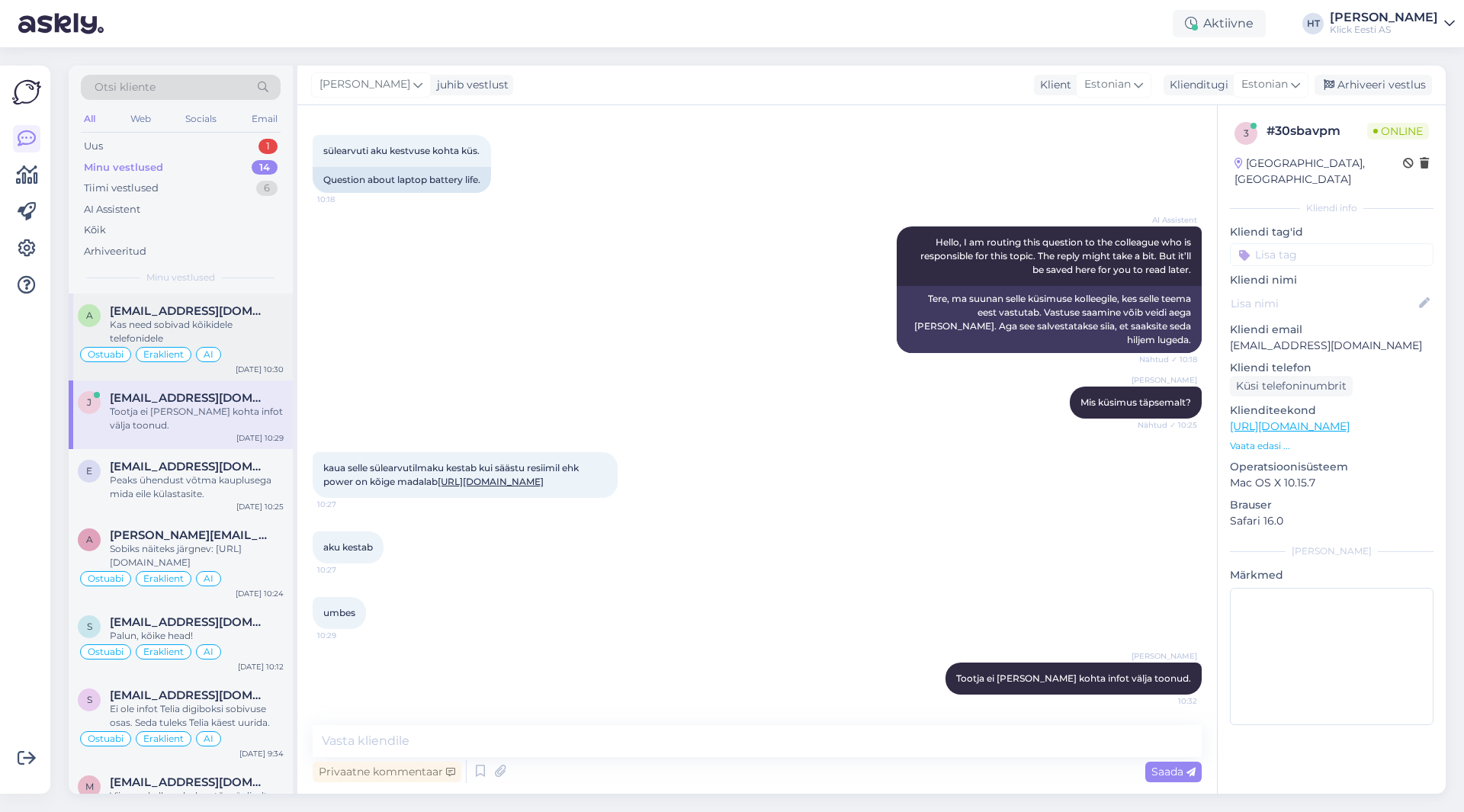
click at [168, 348] on div "Eraklient" at bounding box center [164, 355] width 56 height 15
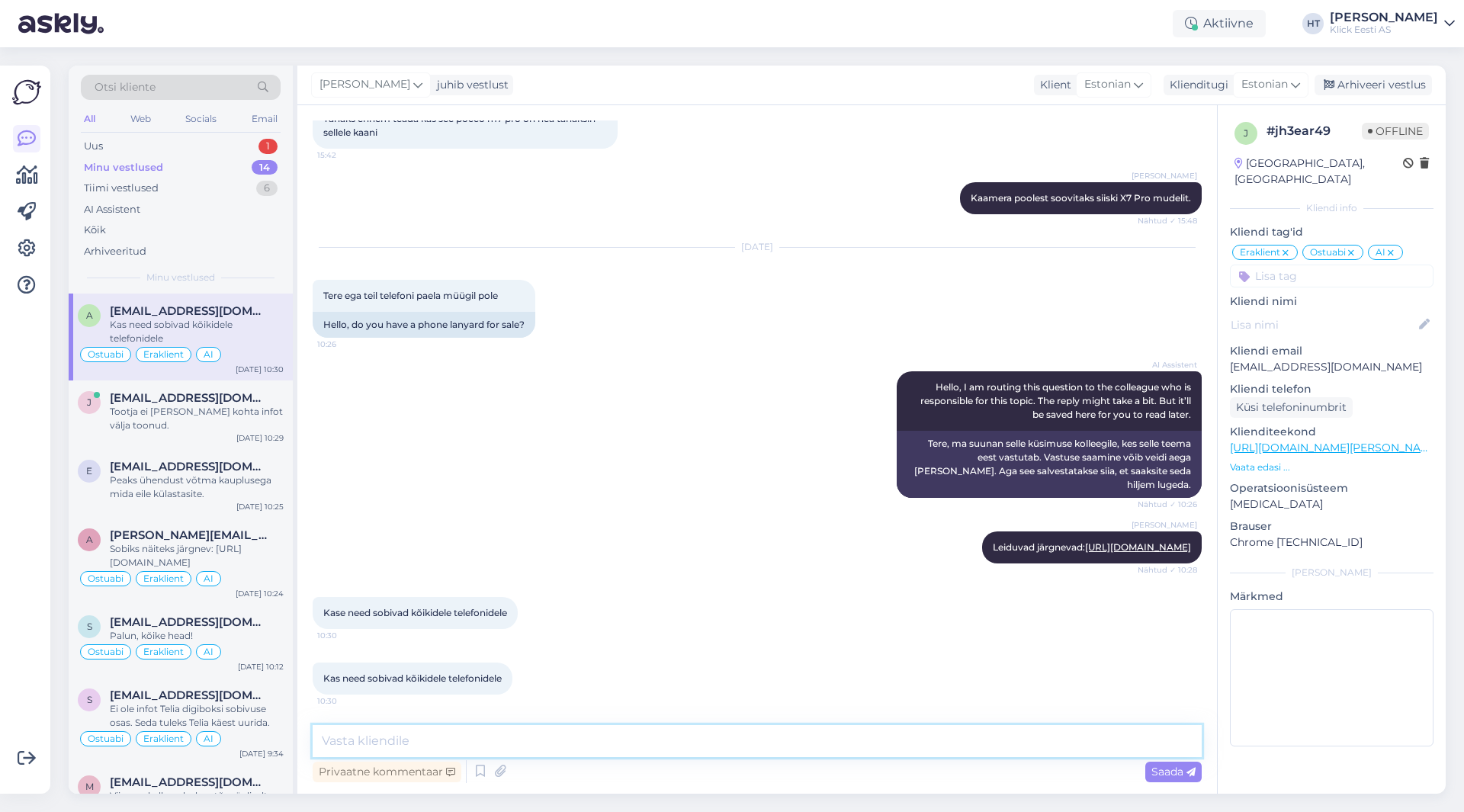
click at [556, 733] on textarea at bounding box center [757, 741] width 890 height 32
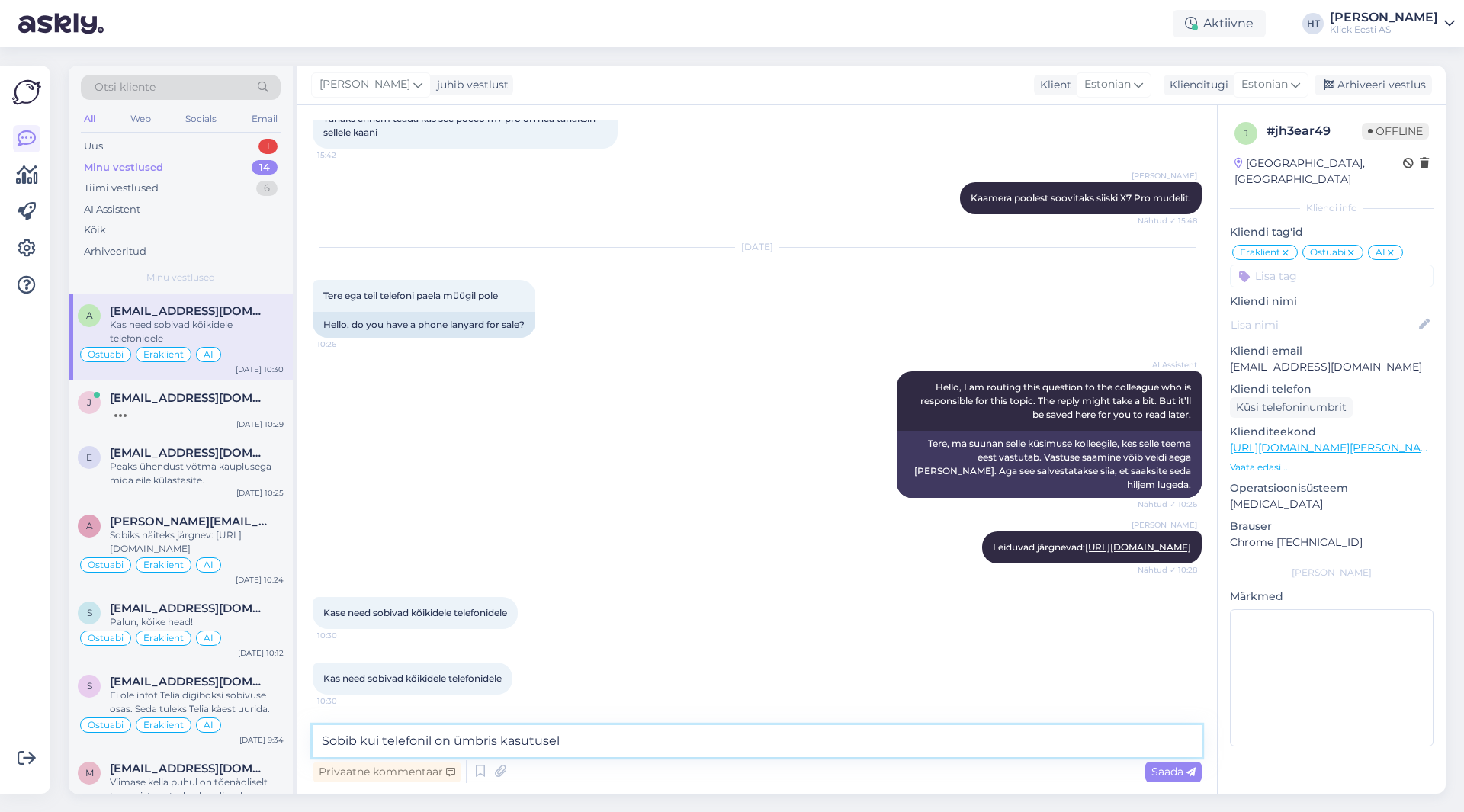
type textarea "Sobib kui telefonil on ümbris kasutusel."
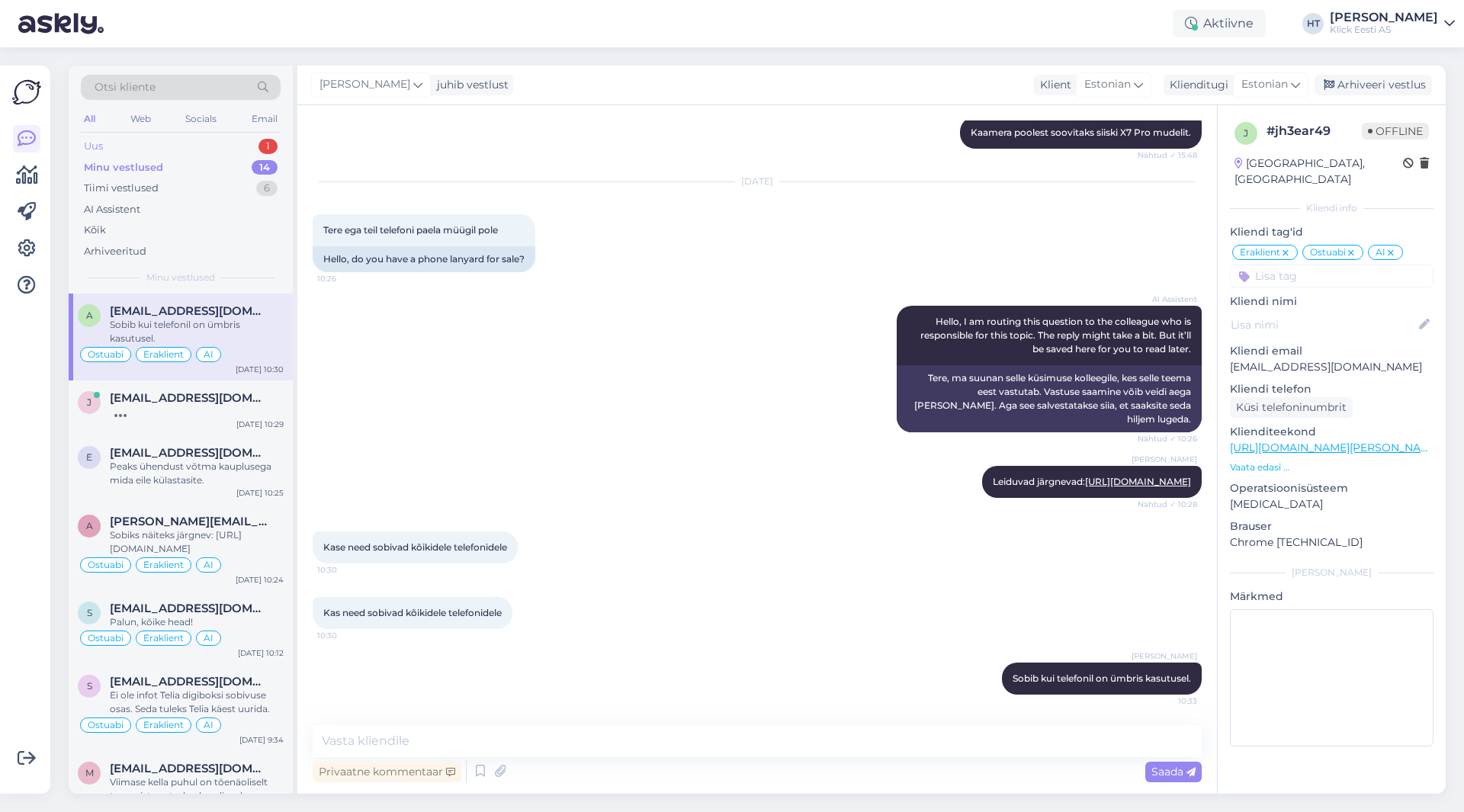
click at [218, 140] on div "Uus 1" at bounding box center [181, 146] width 200 height 22
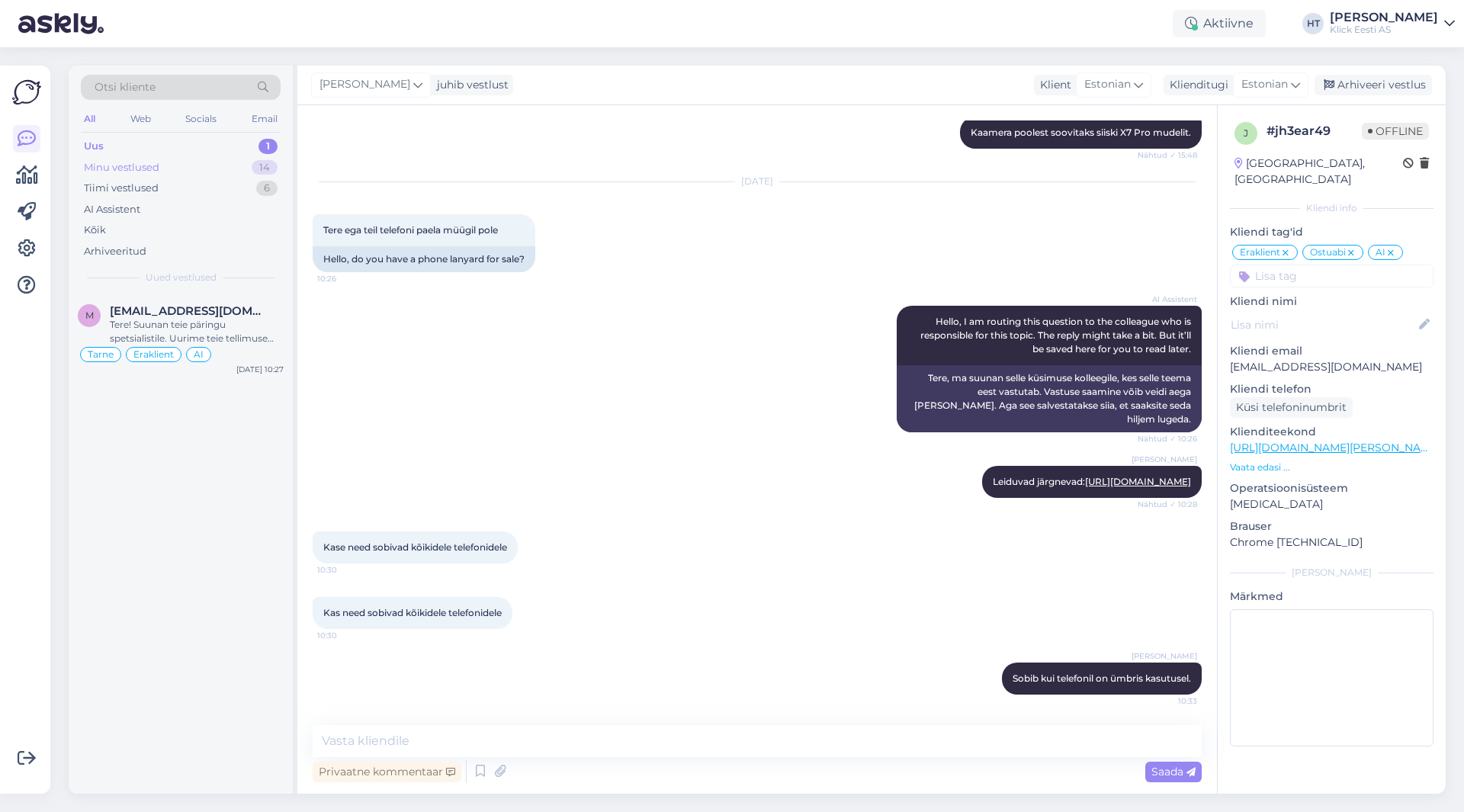
click at [240, 172] on div "Minu vestlused 14" at bounding box center [181, 167] width 200 height 22
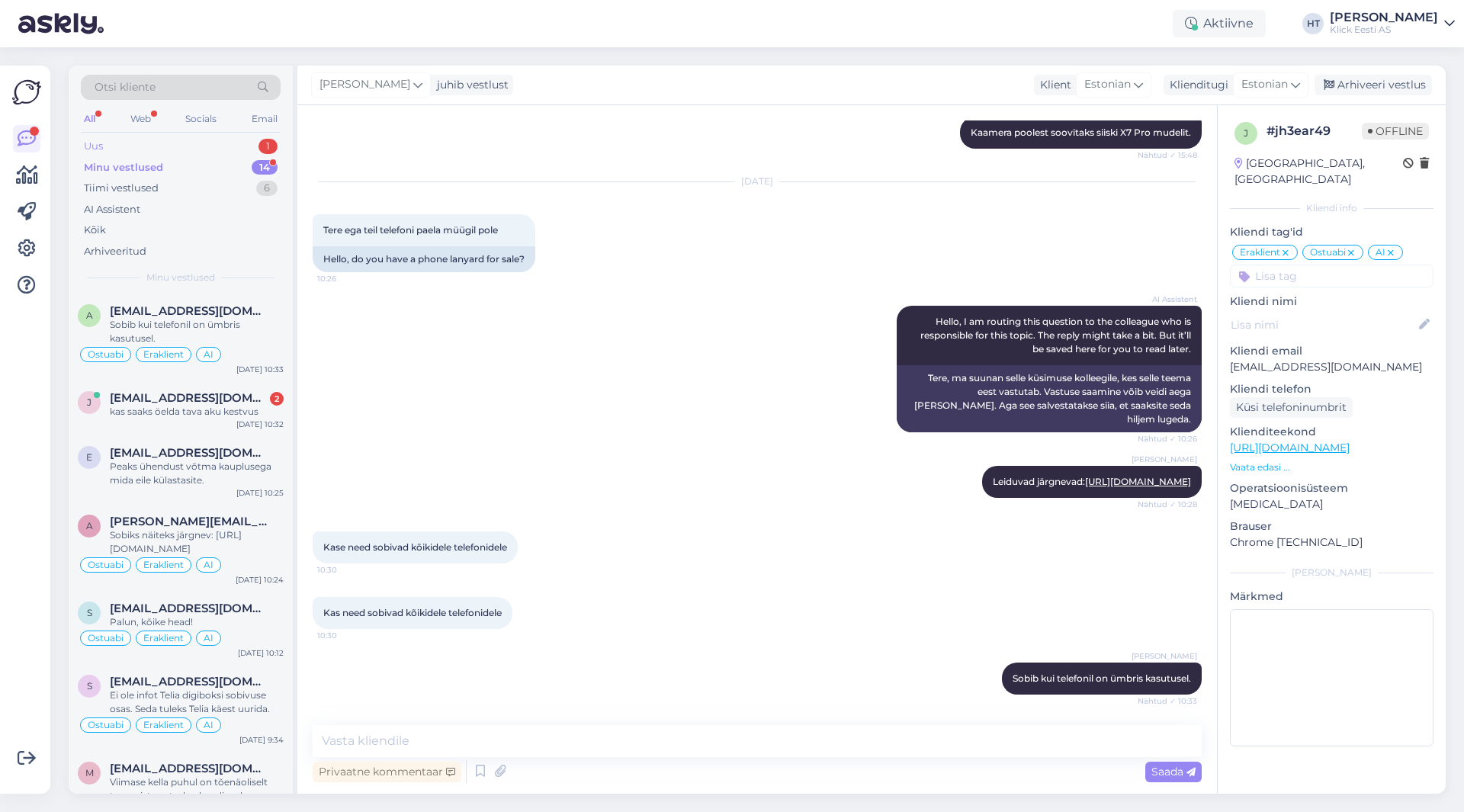
click at [239, 142] on div "Uus 1" at bounding box center [181, 146] width 200 height 22
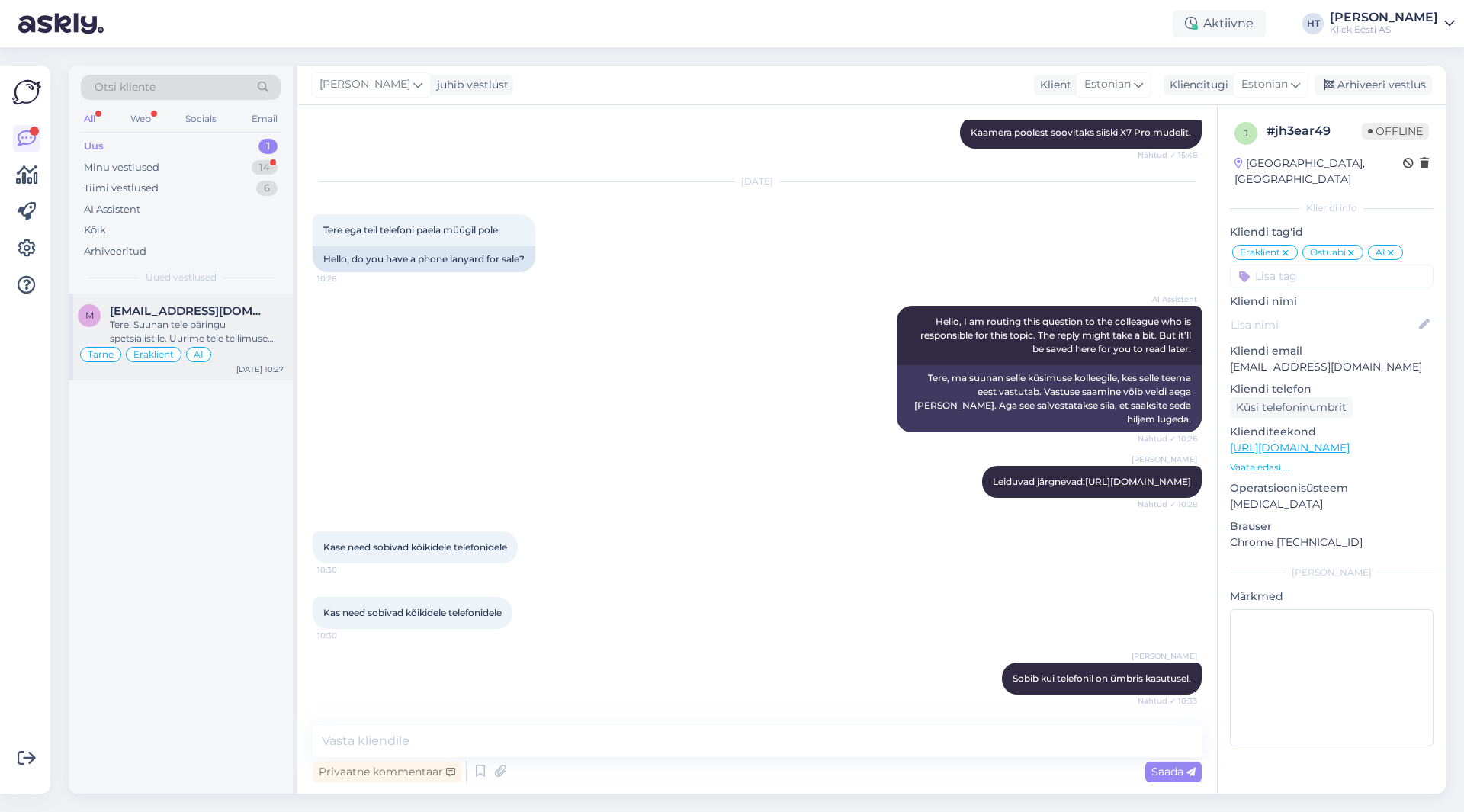
click at [250, 312] on span "[EMAIL_ADDRESS][DOMAIN_NAME]" at bounding box center [189, 311] width 159 height 14
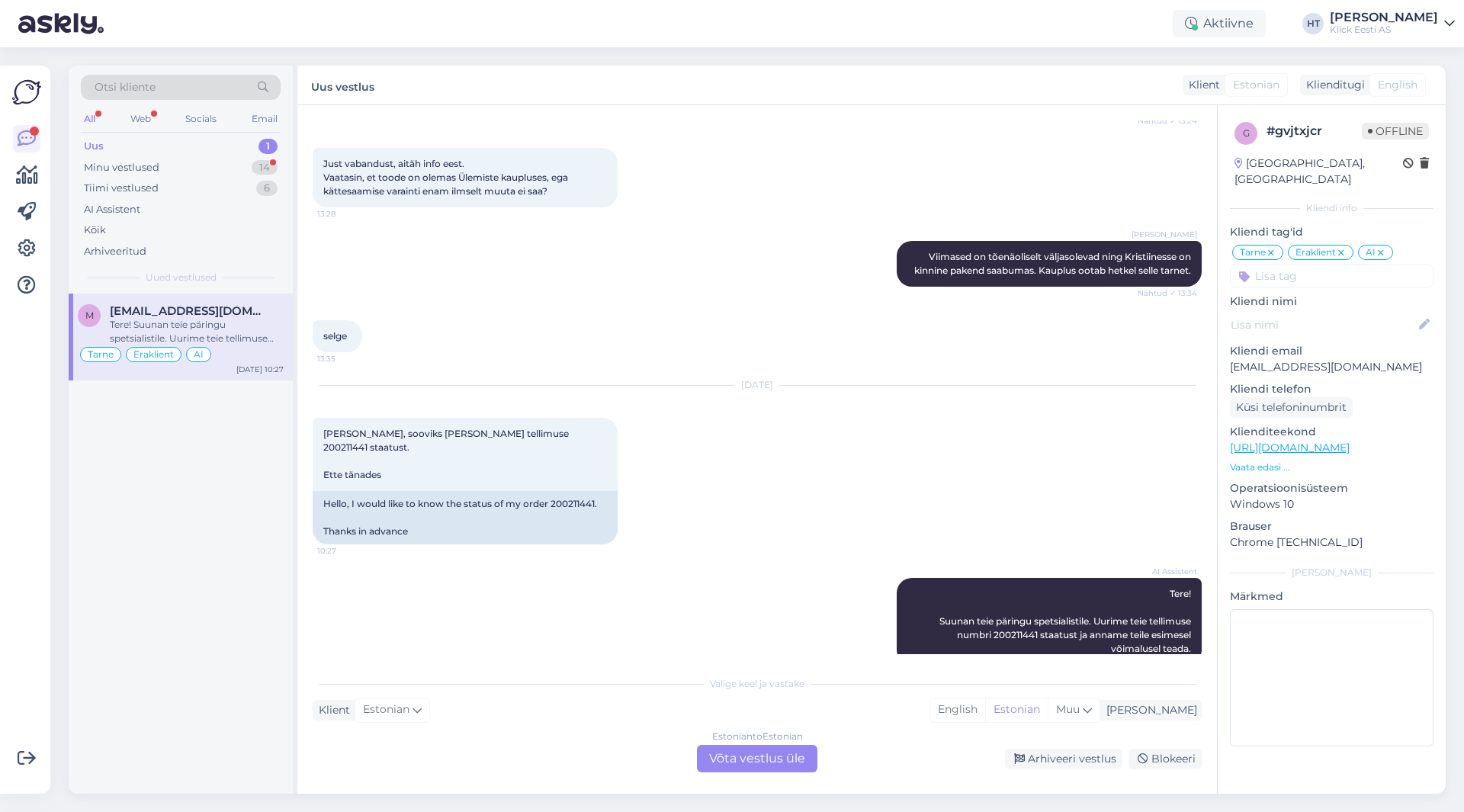
click at [738, 761] on div "Estonian to Estonian Võta vestlus üle" at bounding box center [757, 759] width 121 height 27
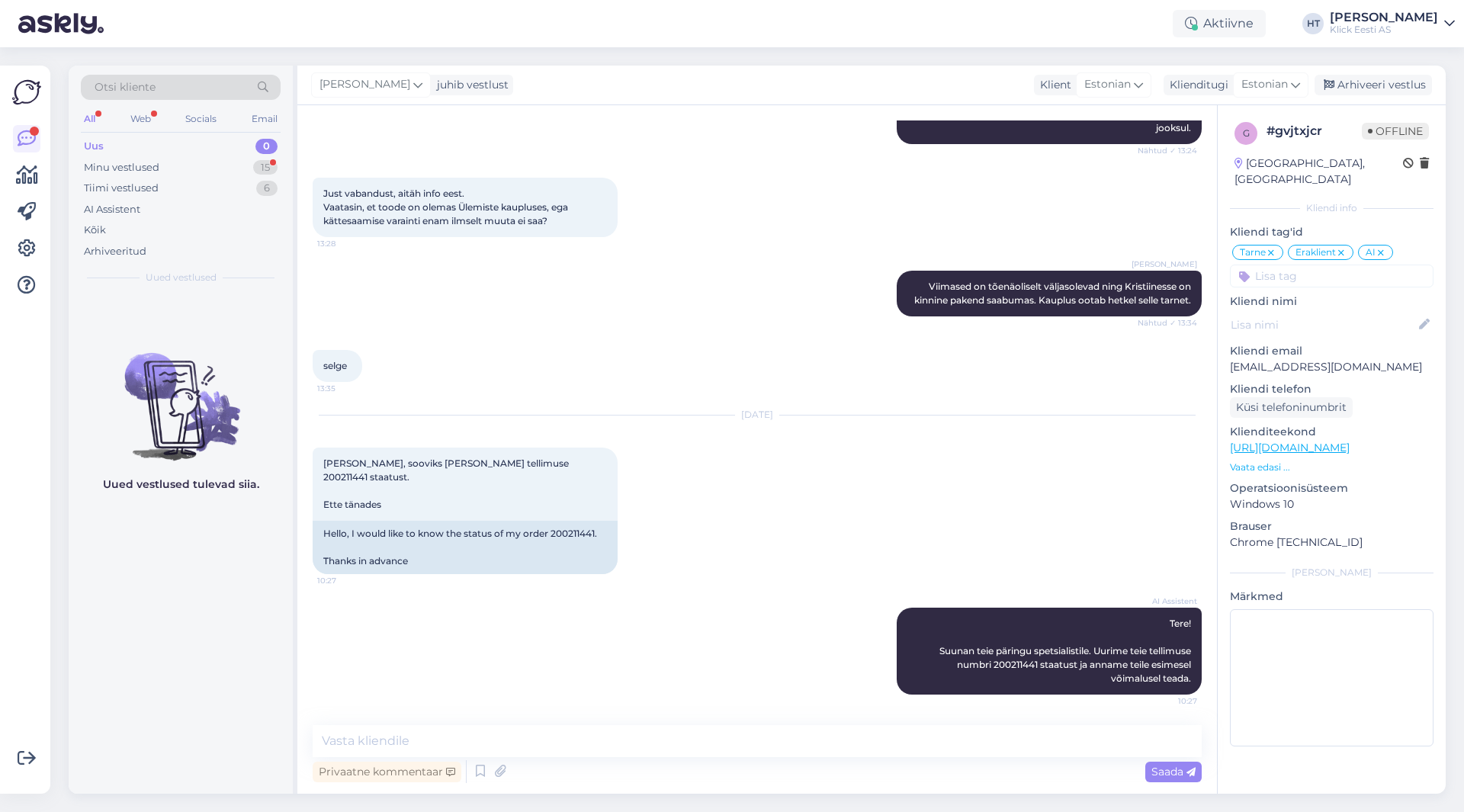
scroll to position [356, 0]
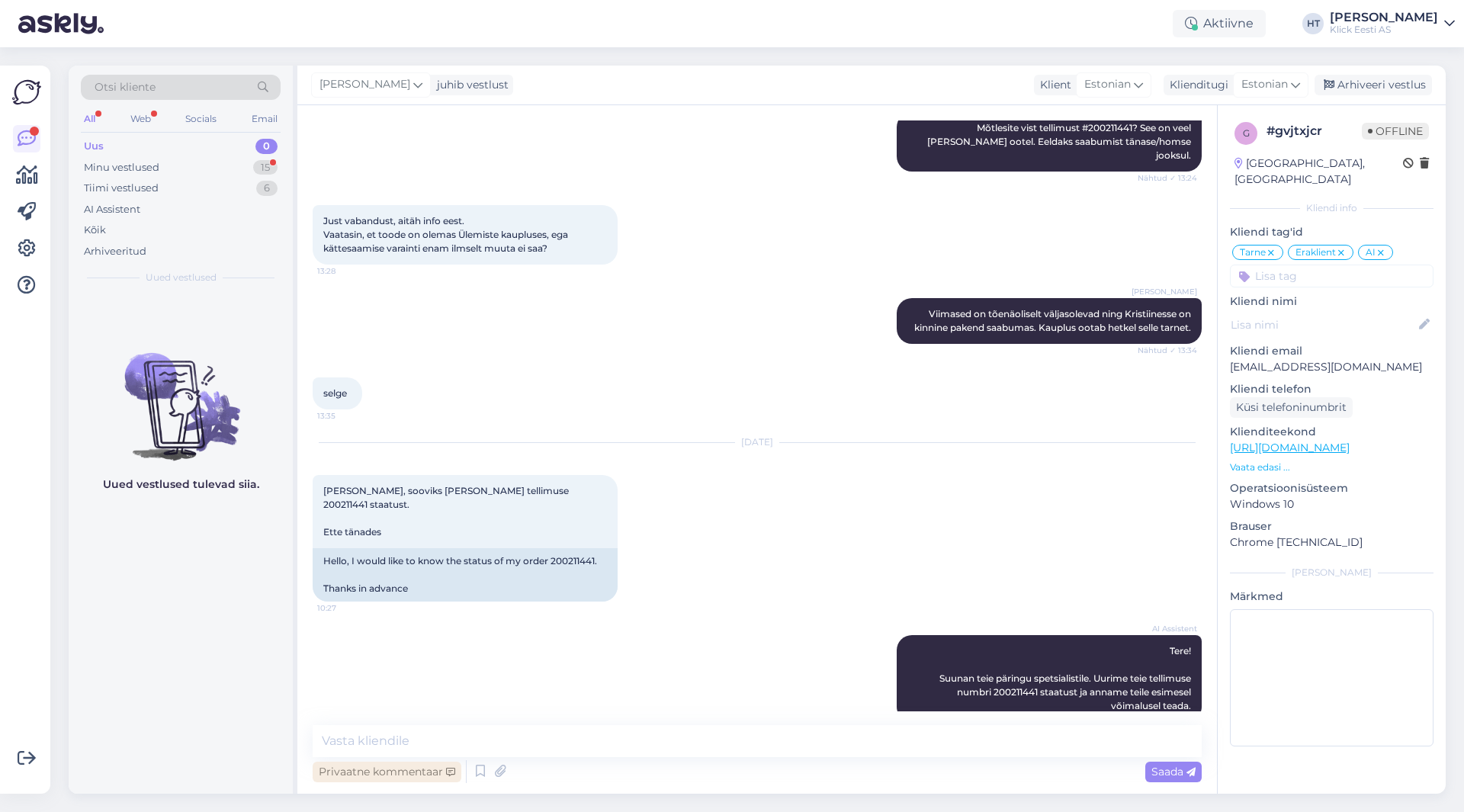
click at [369, 773] on div "Privaatne kommentaar" at bounding box center [386, 772] width 149 height 21
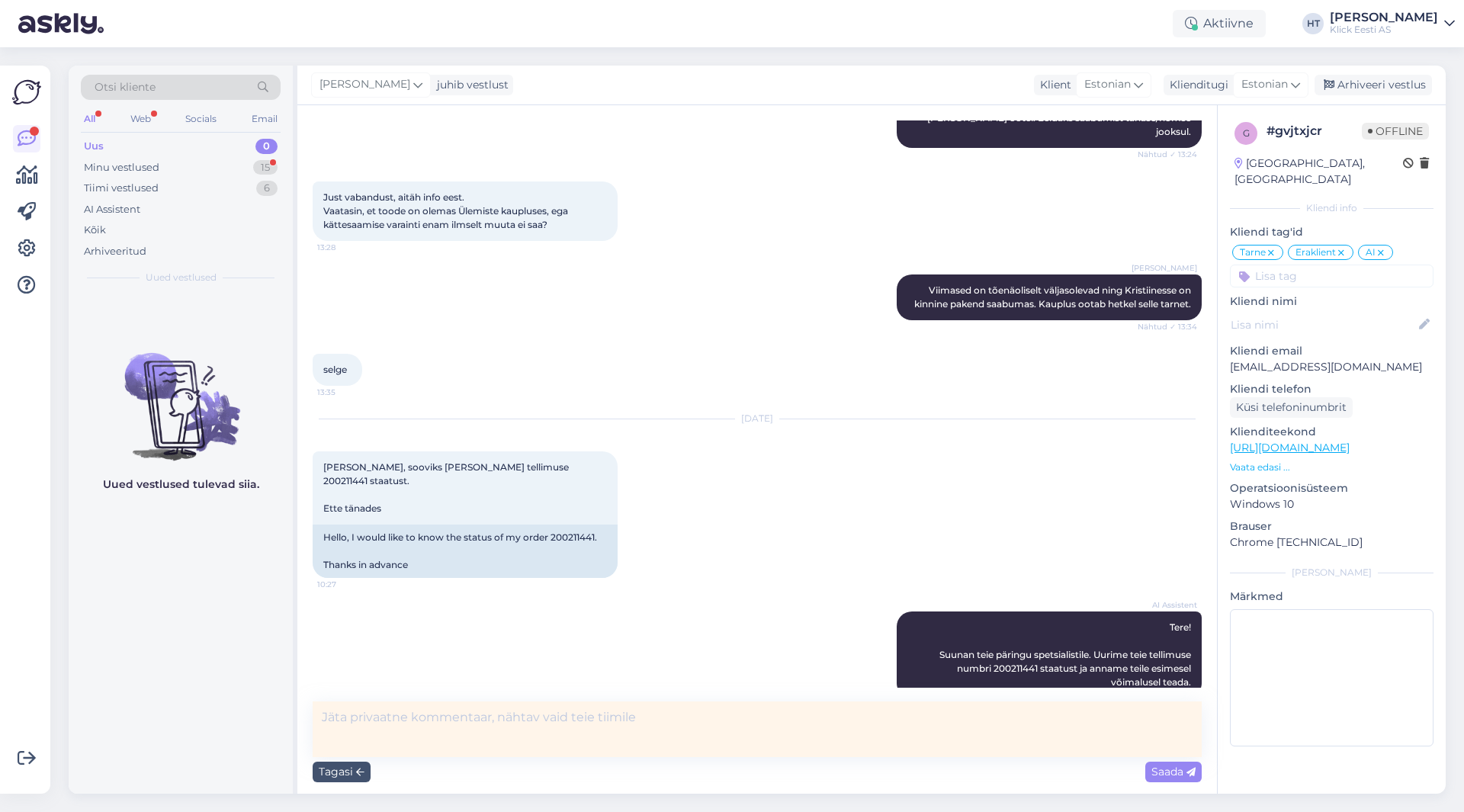
click at [439, 723] on textarea at bounding box center [757, 730] width 890 height 56
type textarea "[PERSON_NAME]."
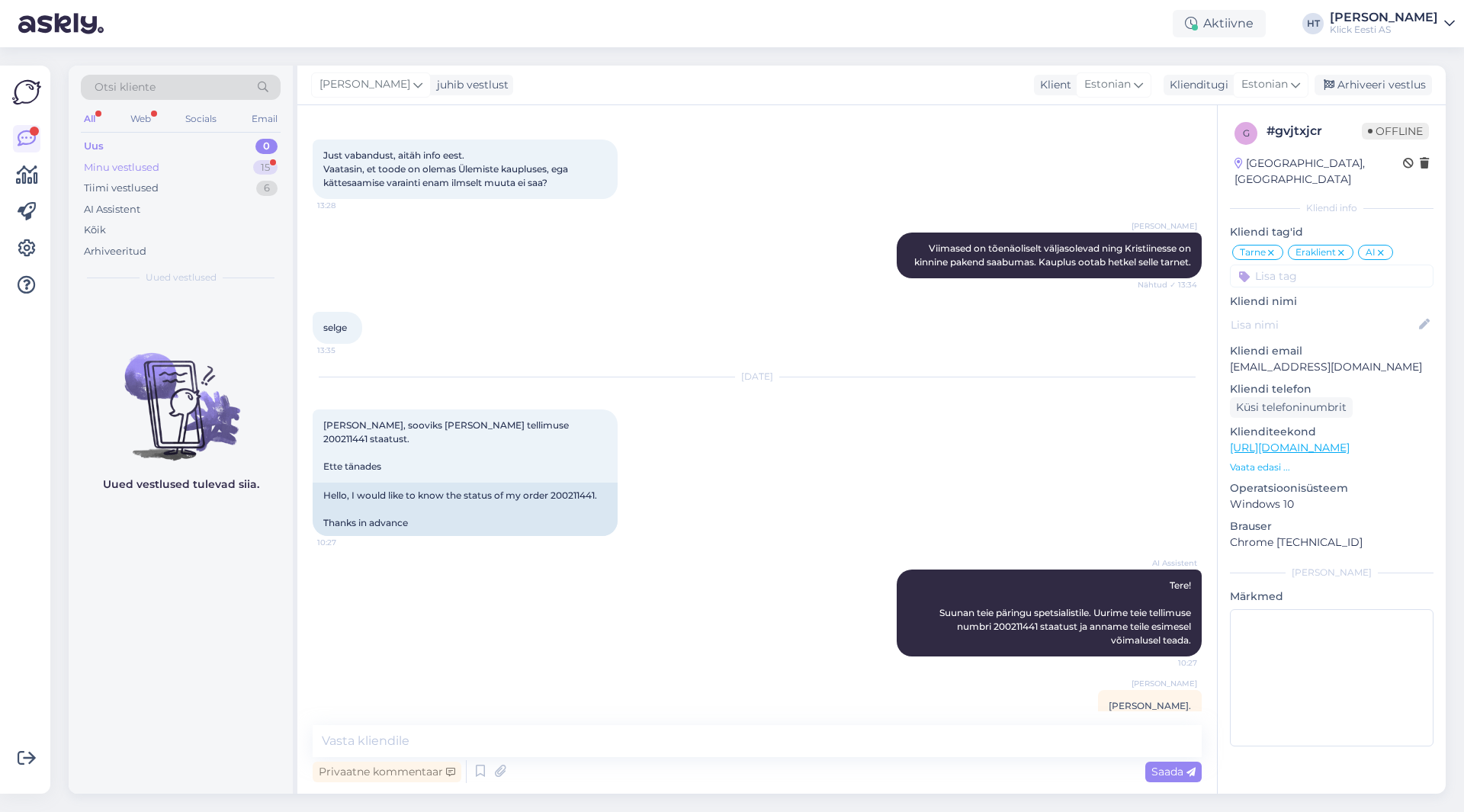
click at [233, 161] on div "Minu vestlused 15" at bounding box center [181, 167] width 200 height 22
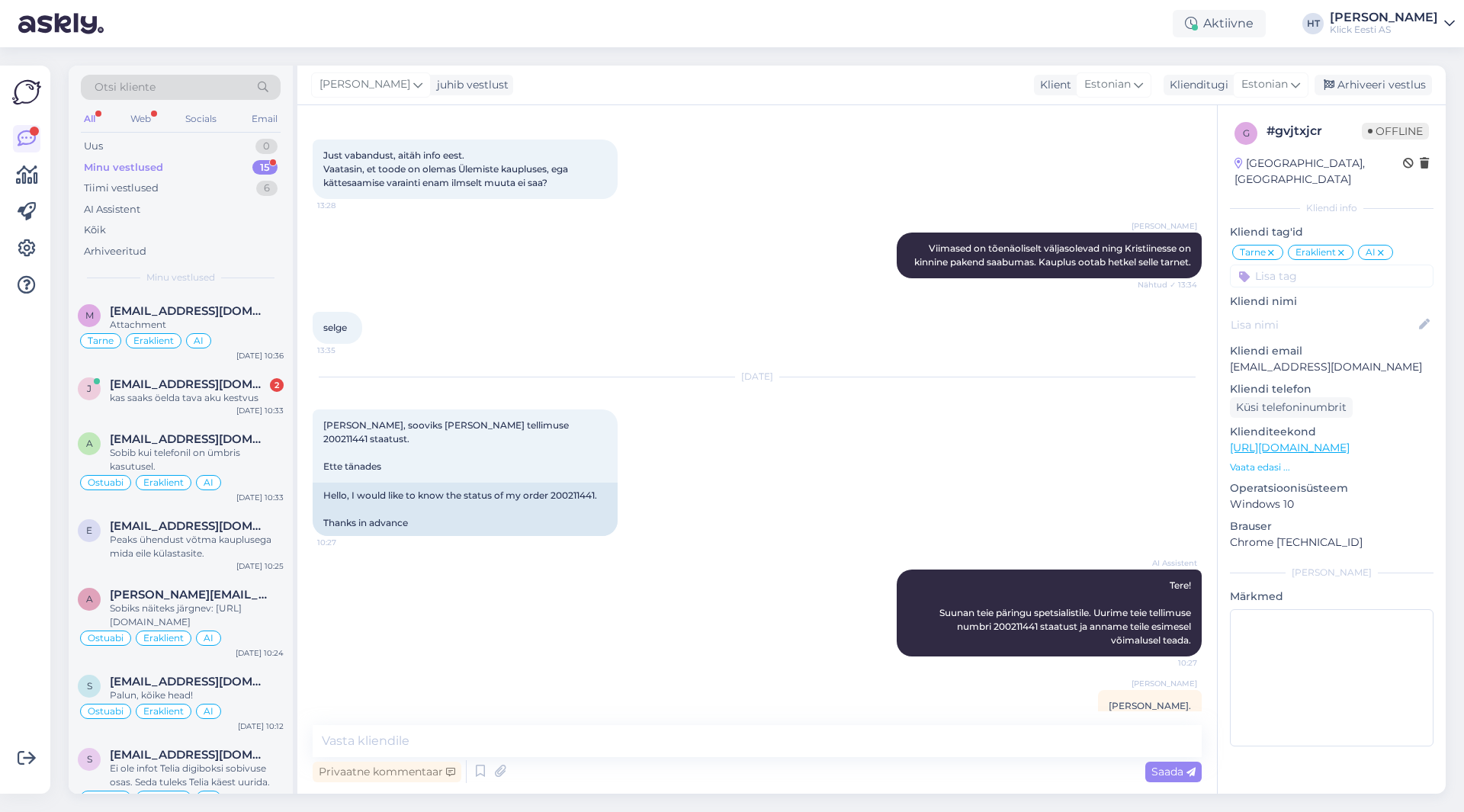
click at [433, 571] on div "AI Assistent Tere! Suunan teie päringu spetsialistile. Uurime teie tellimuse nu…" at bounding box center [757, 613] width 890 height 121
click at [234, 429] on div "a [EMAIL_ADDRESS][DOMAIN_NAME] Sobib kui telefonil on ümbris kasutusel. Ostuabi…" at bounding box center [181, 465] width 225 height 87
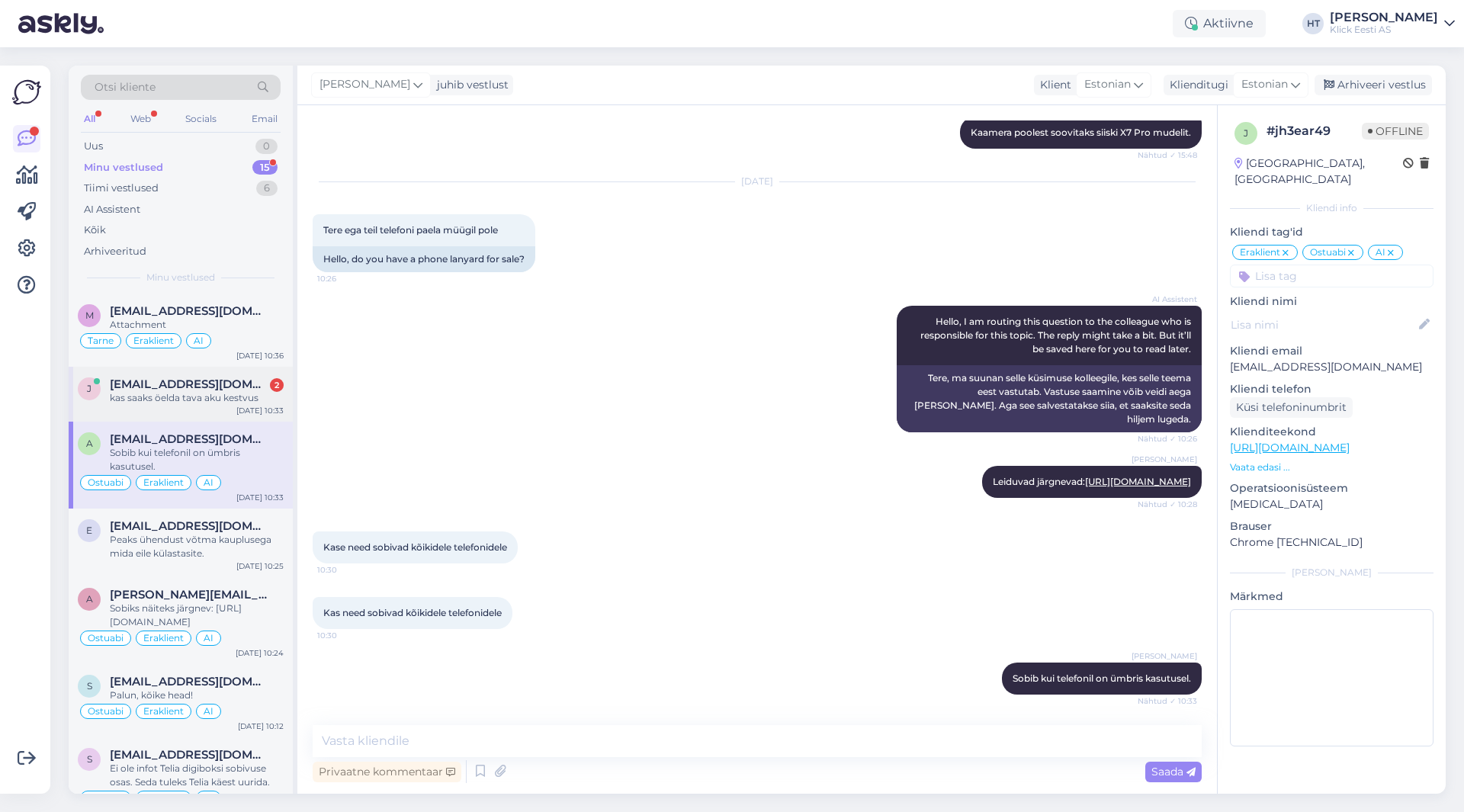
click at [221, 403] on div "kas saaks öelda tava aku kestvus" at bounding box center [196, 398] width 174 height 14
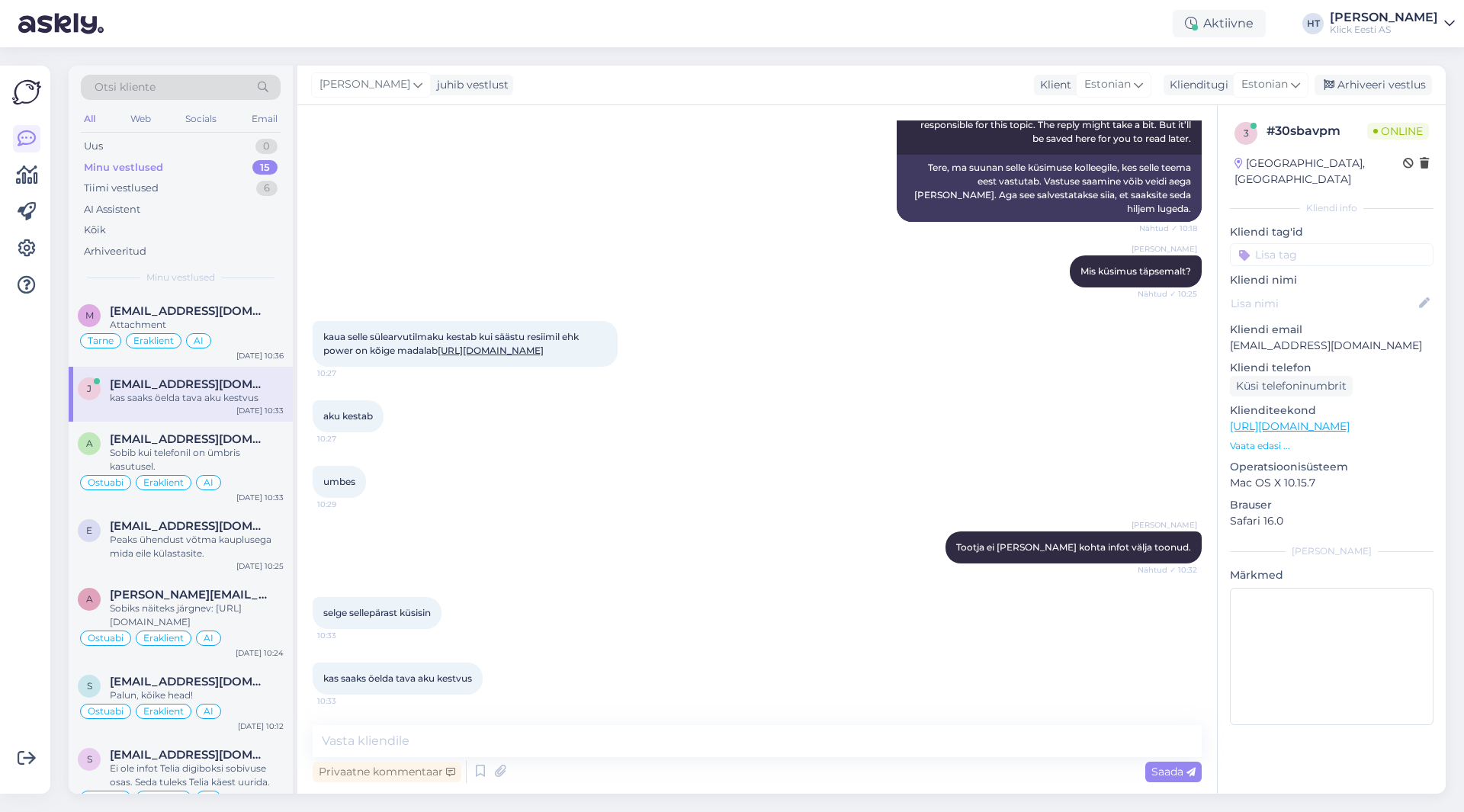
scroll to position [197, 0]
click at [504, 742] on textarea at bounding box center [757, 741] width 890 height 32
type textarea "Mänguri arvutitel on aku kestvus tavaliselt lühem."
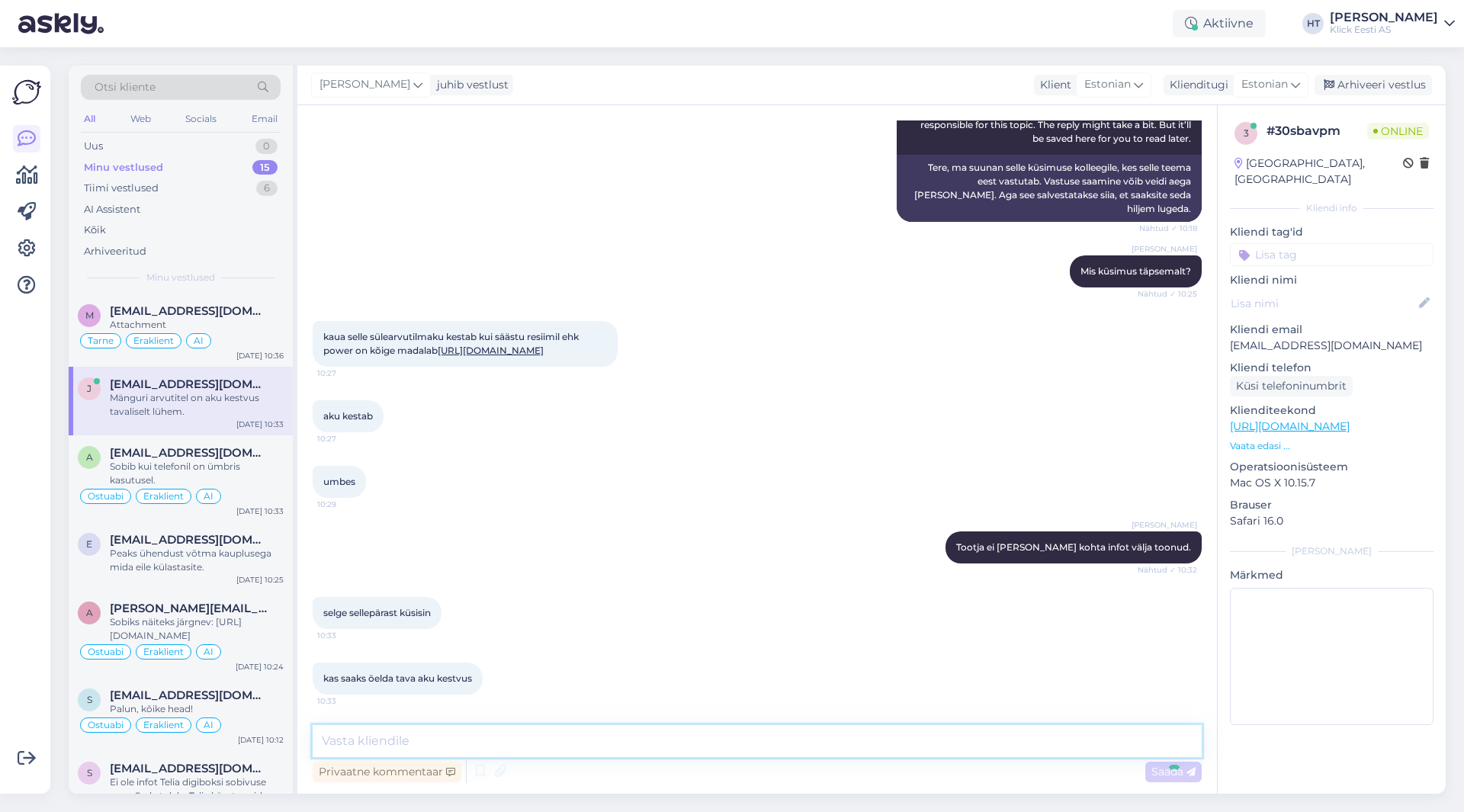
scroll to position [263, 0]
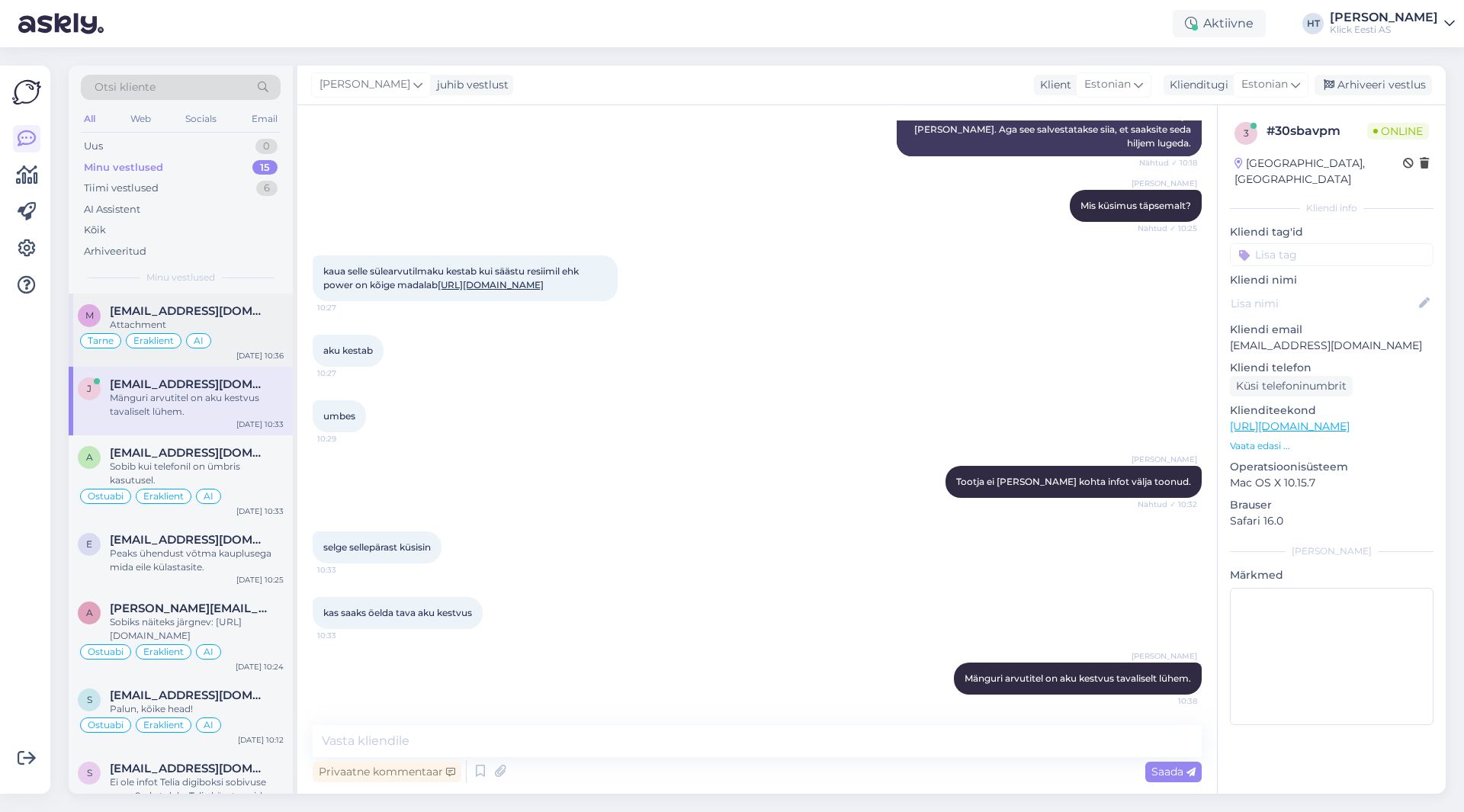
click at [184, 323] on div "Attachment" at bounding box center [196, 325] width 174 height 14
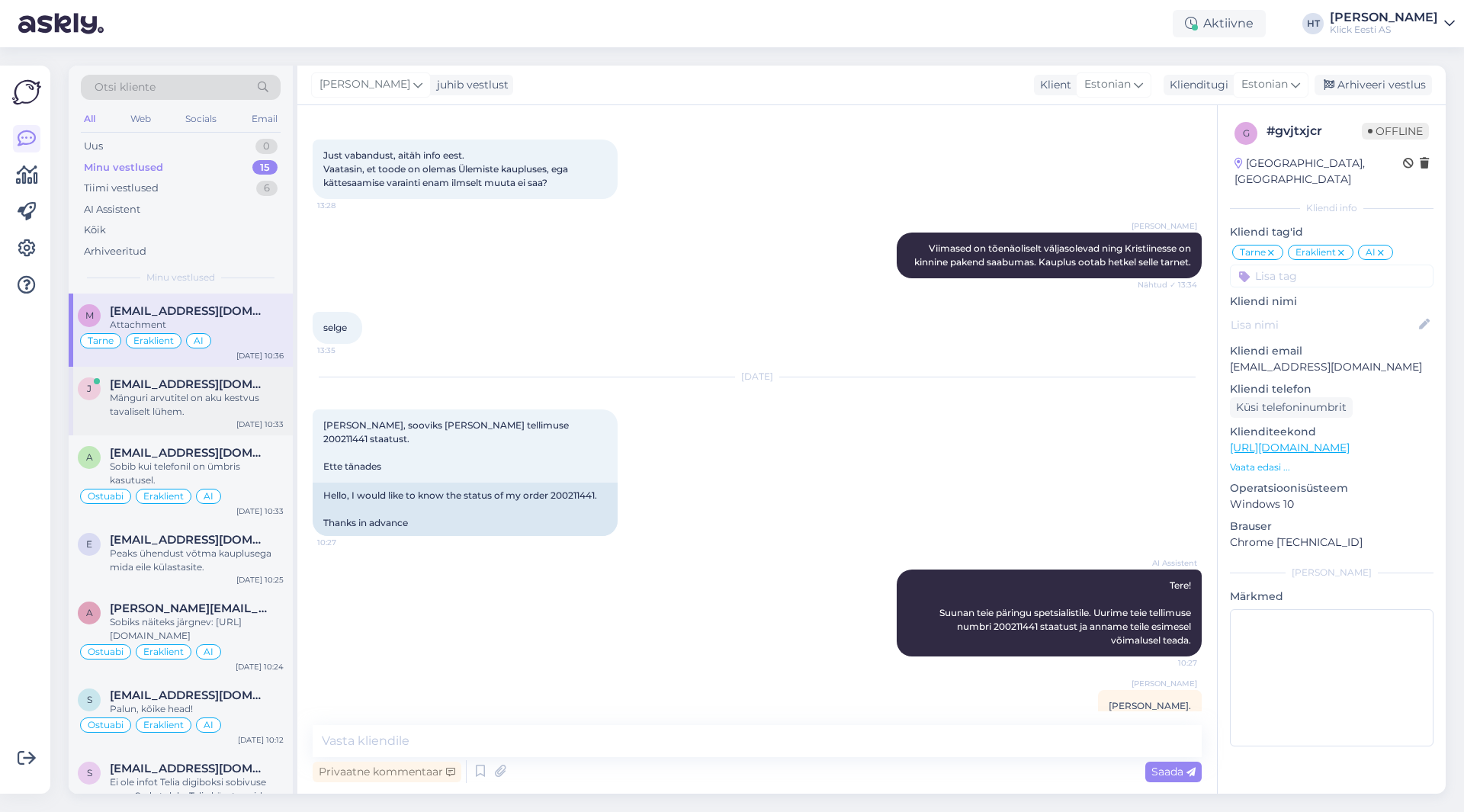
click at [230, 385] on span "[EMAIL_ADDRESS][DOMAIN_NAME]" at bounding box center [189, 384] width 159 height 14
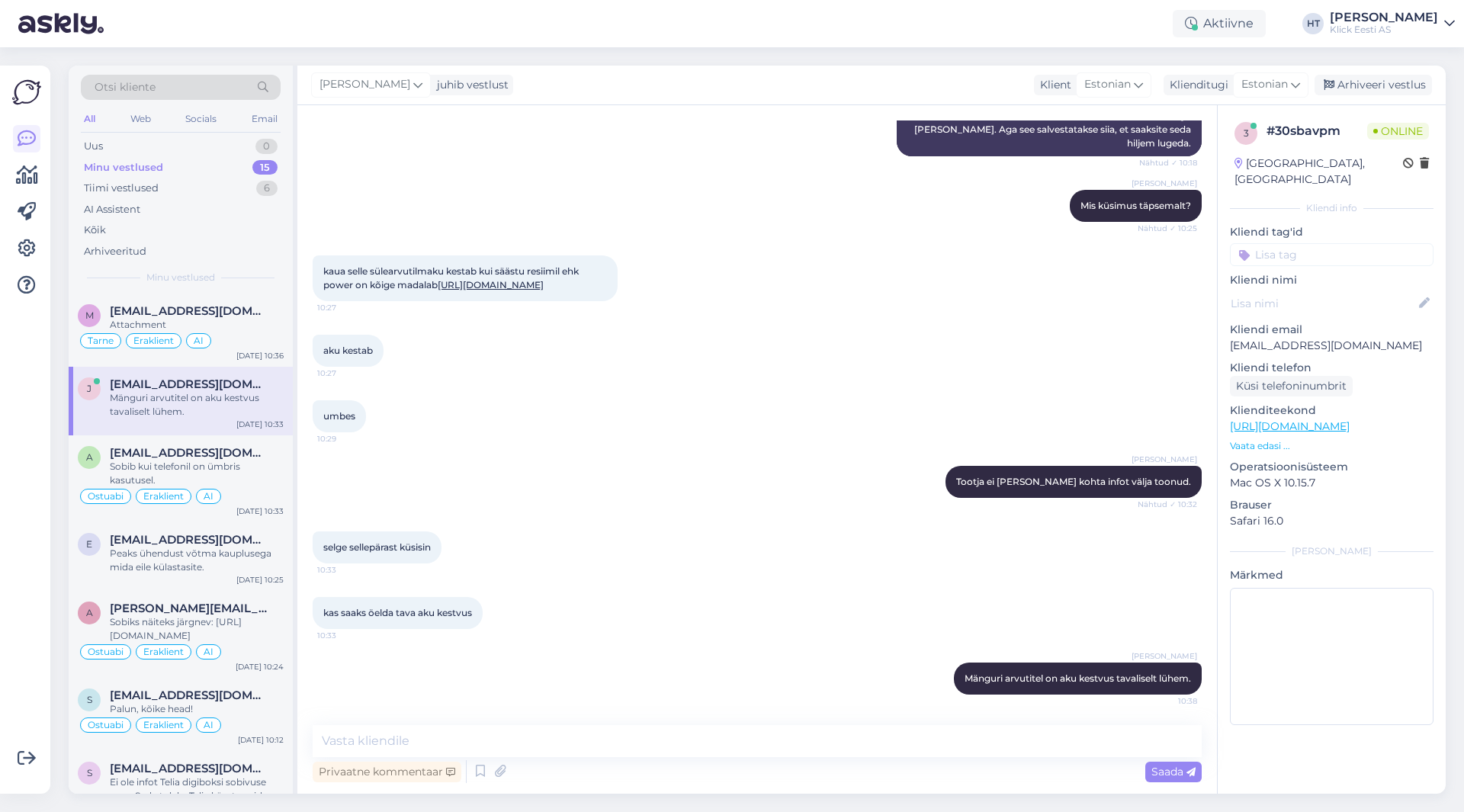
click at [1330, 243] on input at bounding box center [1332, 254] width 204 height 22
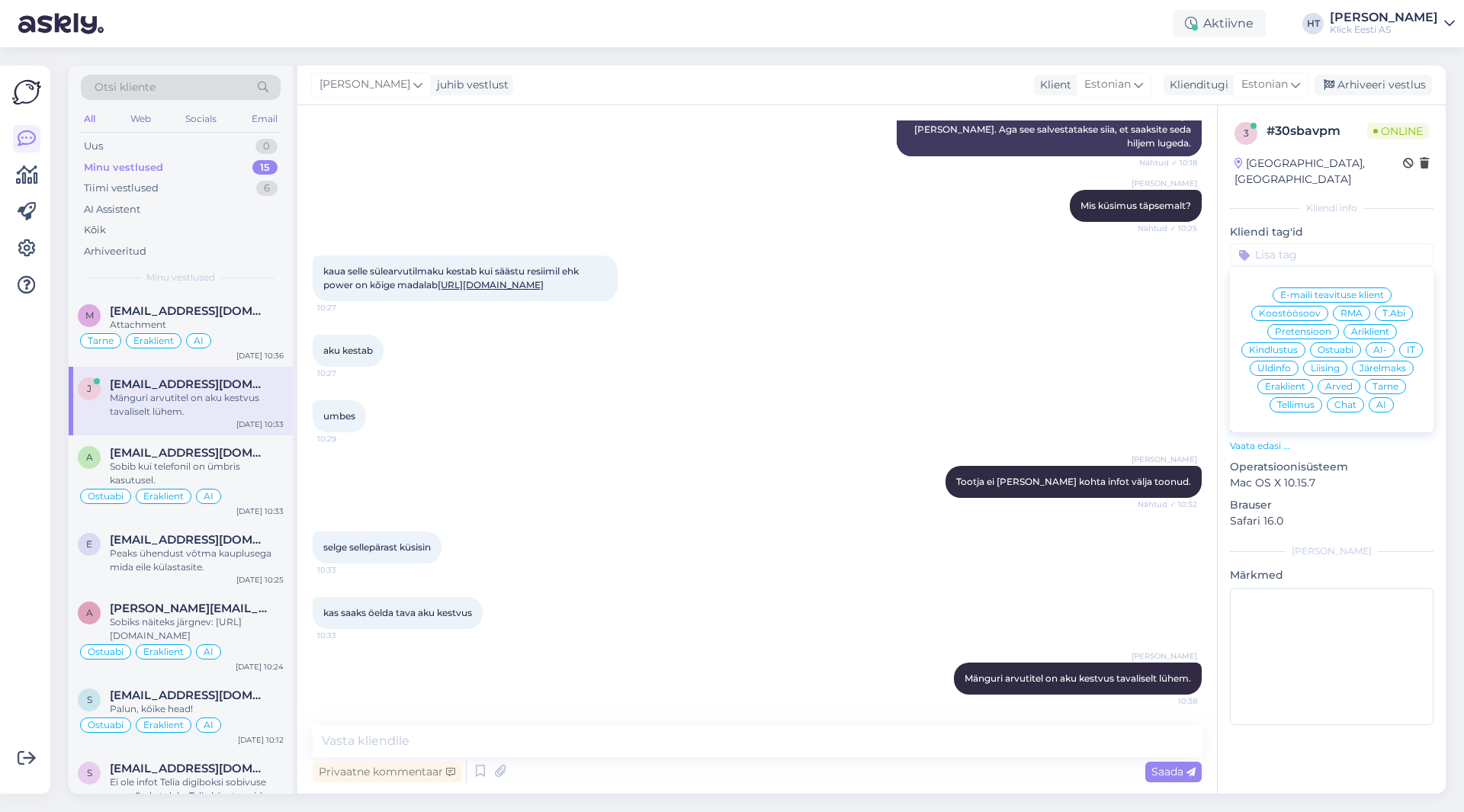
click at [1014, 315] on div "kaua selle sülearvutilmaku kestab kui säästu resiimil ehk power on kõige madala…" at bounding box center [757, 278] width 890 height 80
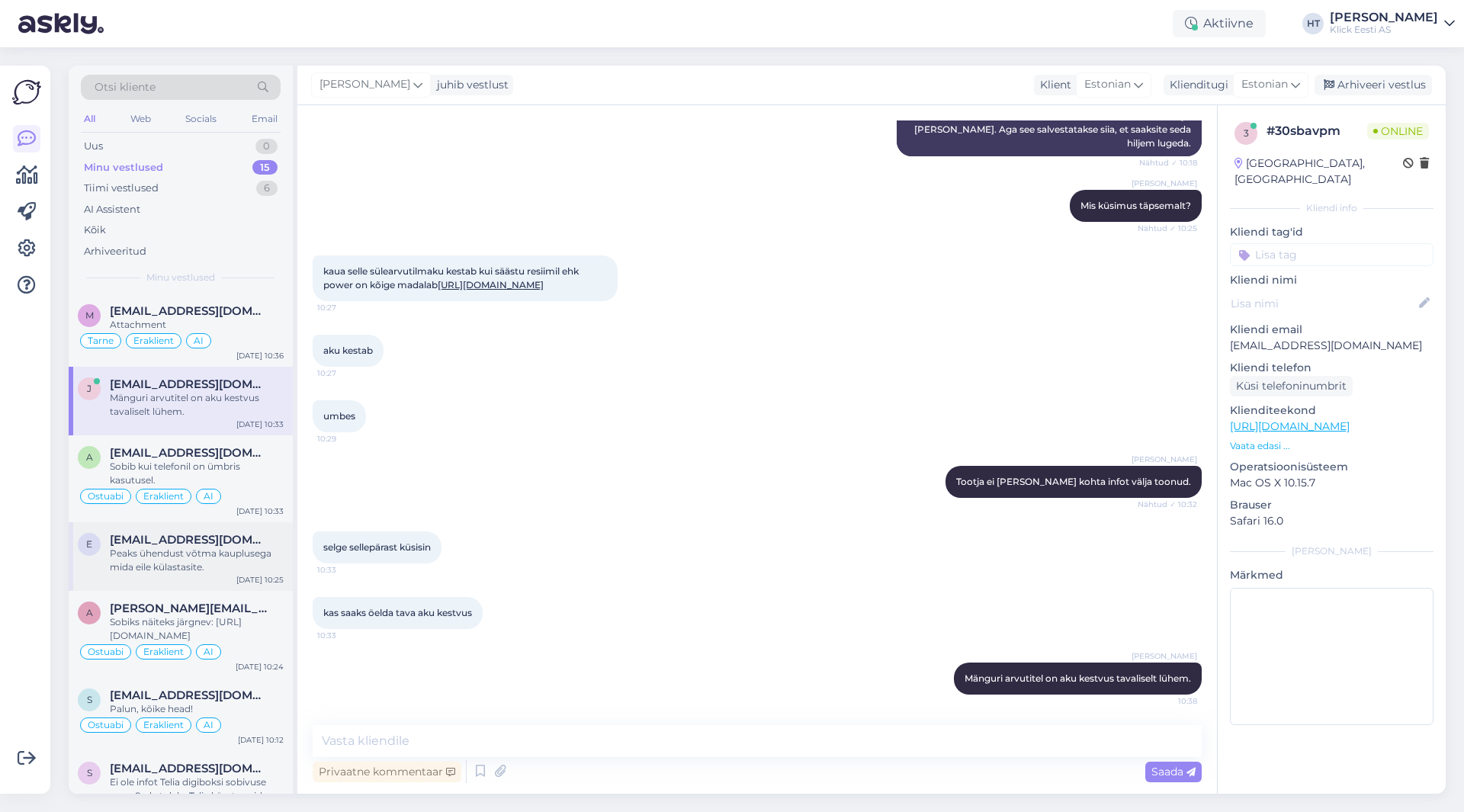
click at [221, 541] on span "[EMAIL_ADDRESS][DOMAIN_NAME]" at bounding box center [189, 540] width 159 height 14
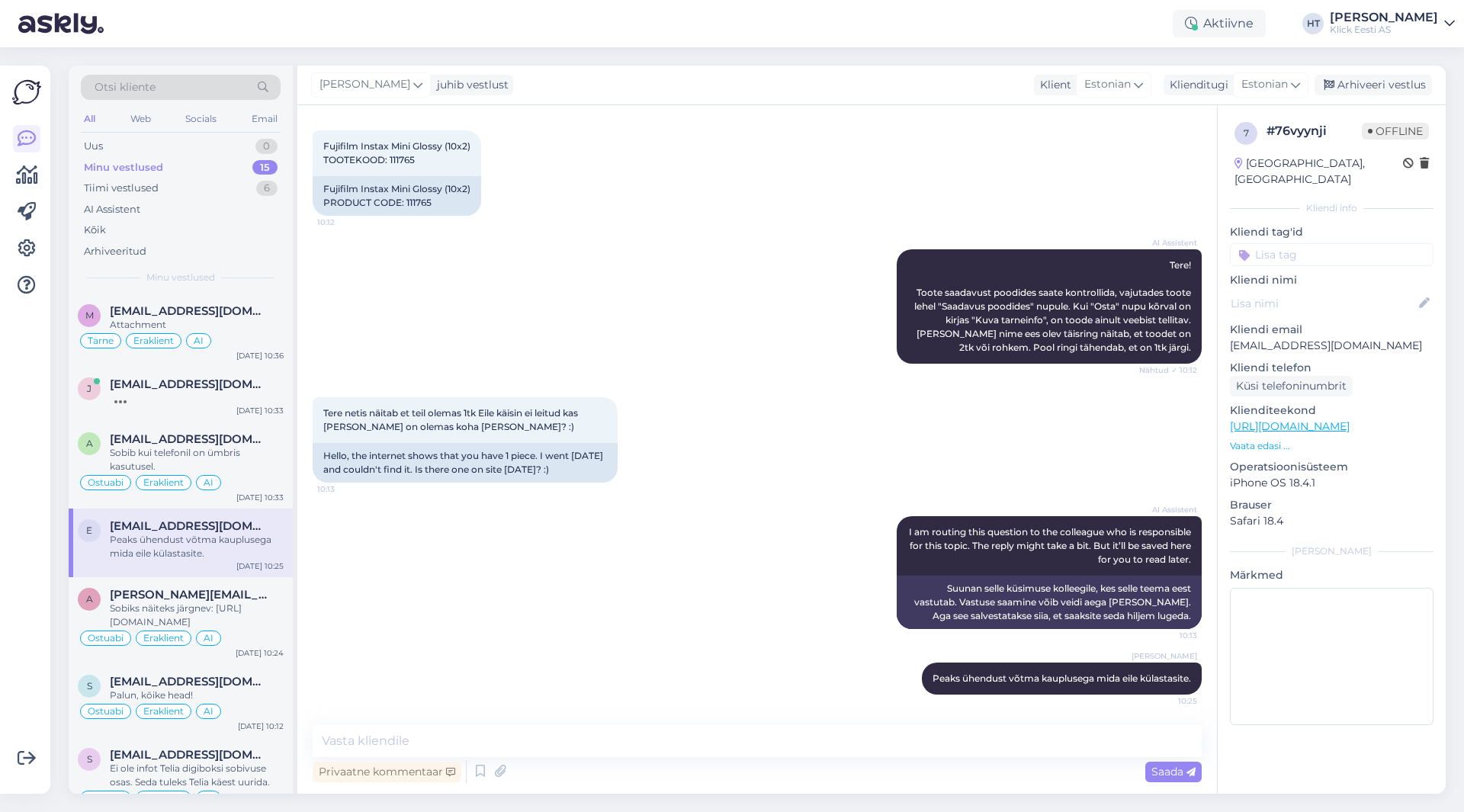
click at [226, 548] on div "Peaks ühendust võtma kauplusega mida eile külastasite." at bounding box center [196, 546] width 174 height 27
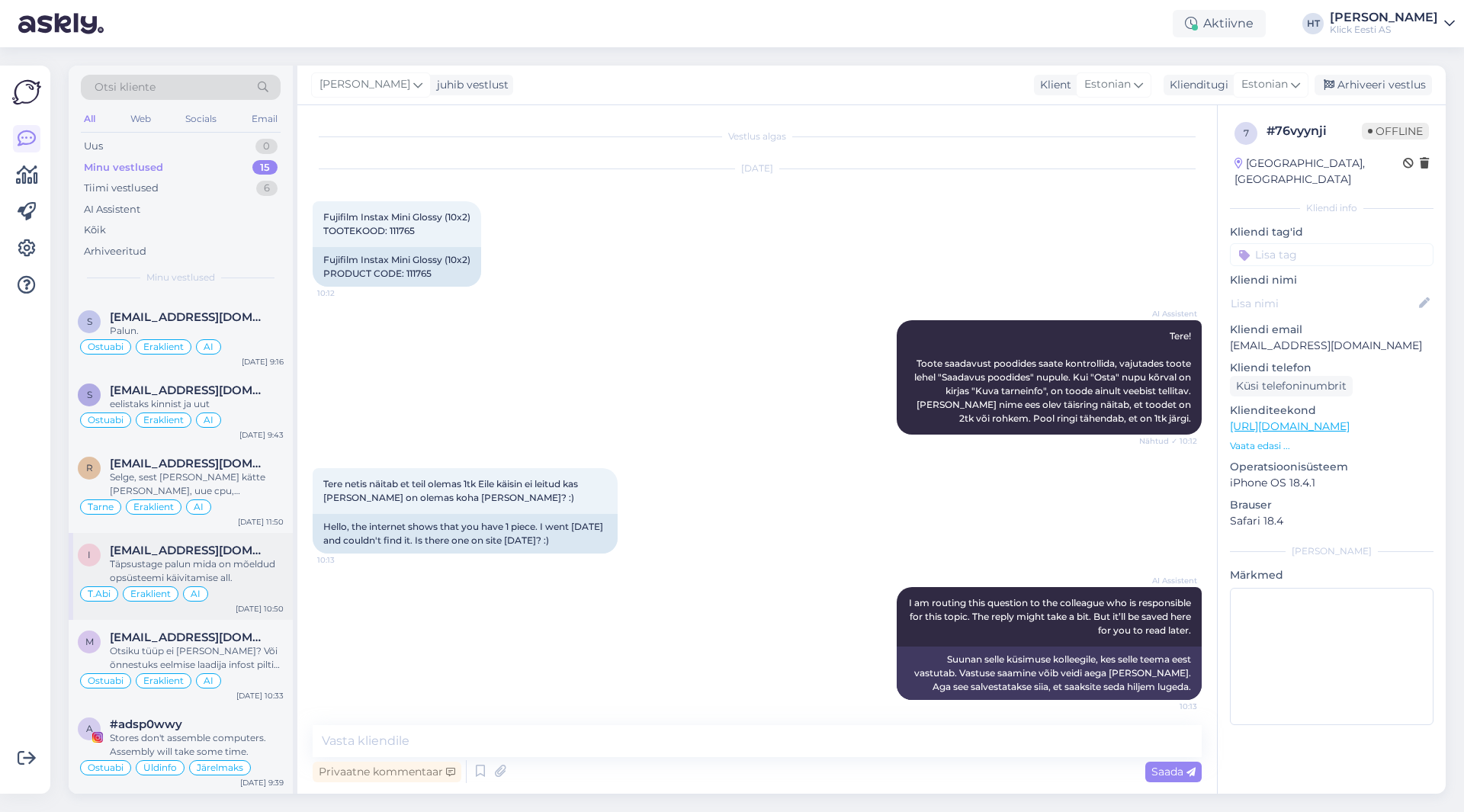
scroll to position [0, 0]
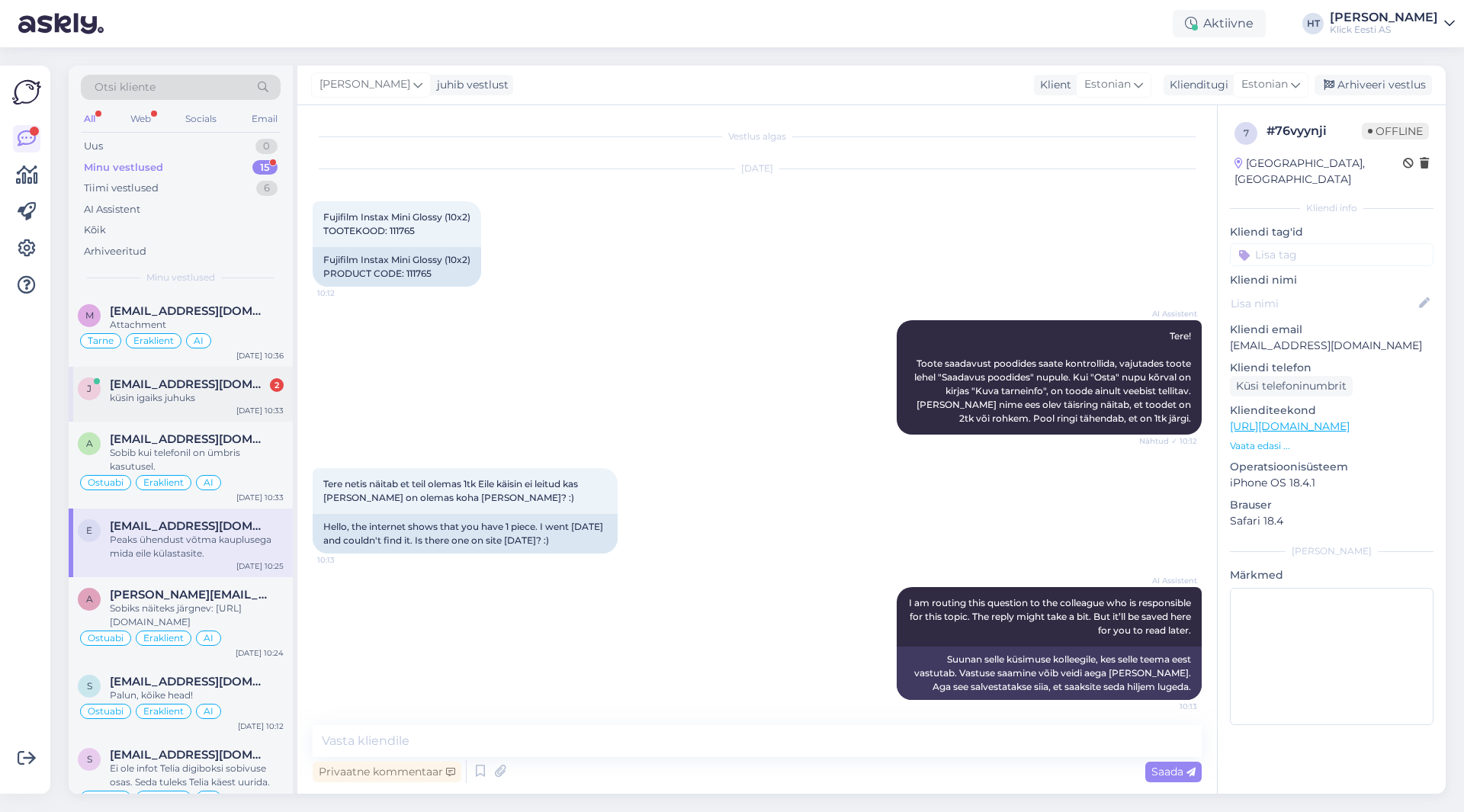
click at [192, 410] on div "j [EMAIL_ADDRESS][DOMAIN_NAME] 2 küsin igaiks juhuks [DATE] 10:33" at bounding box center [181, 394] width 225 height 55
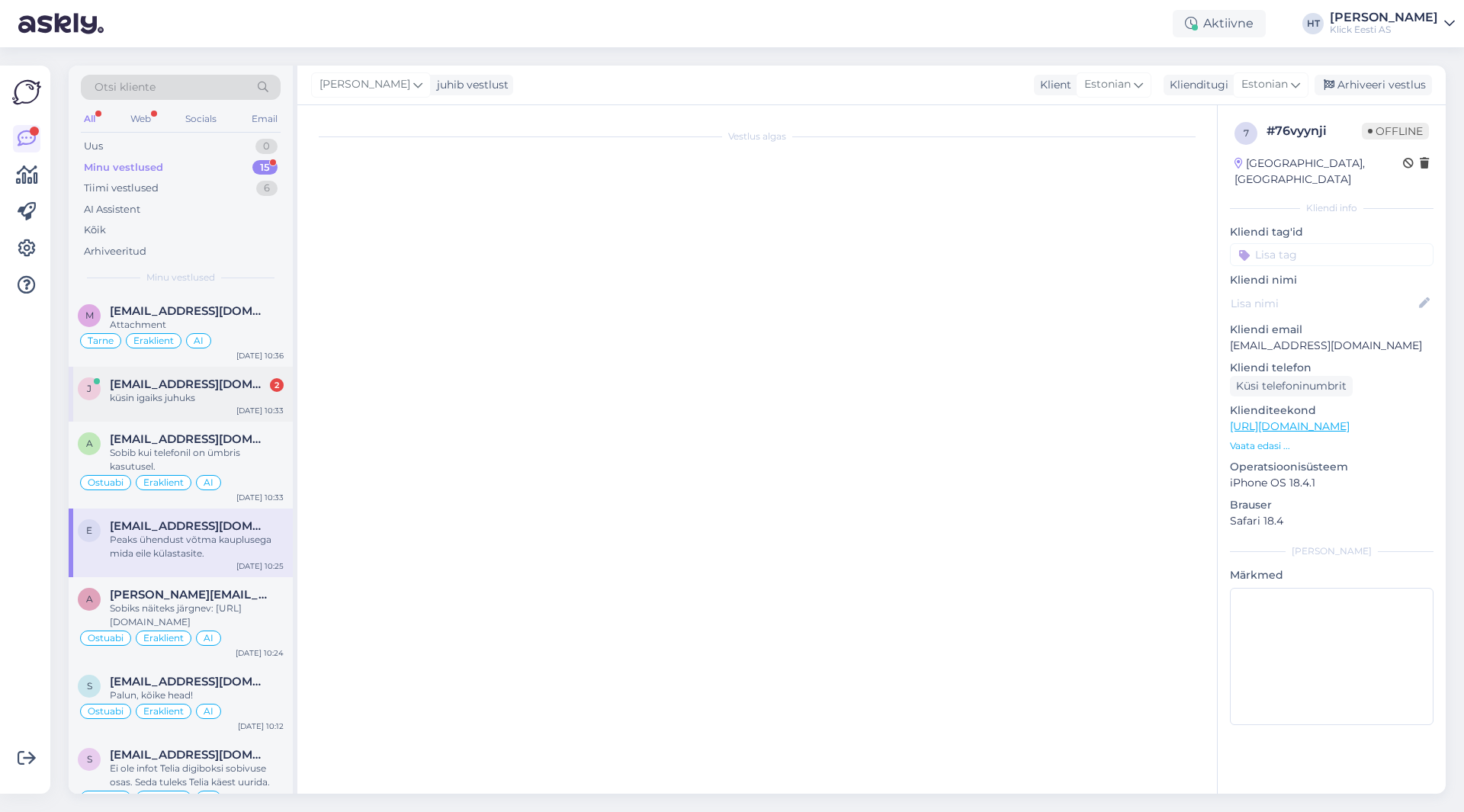
scroll to position [408, 0]
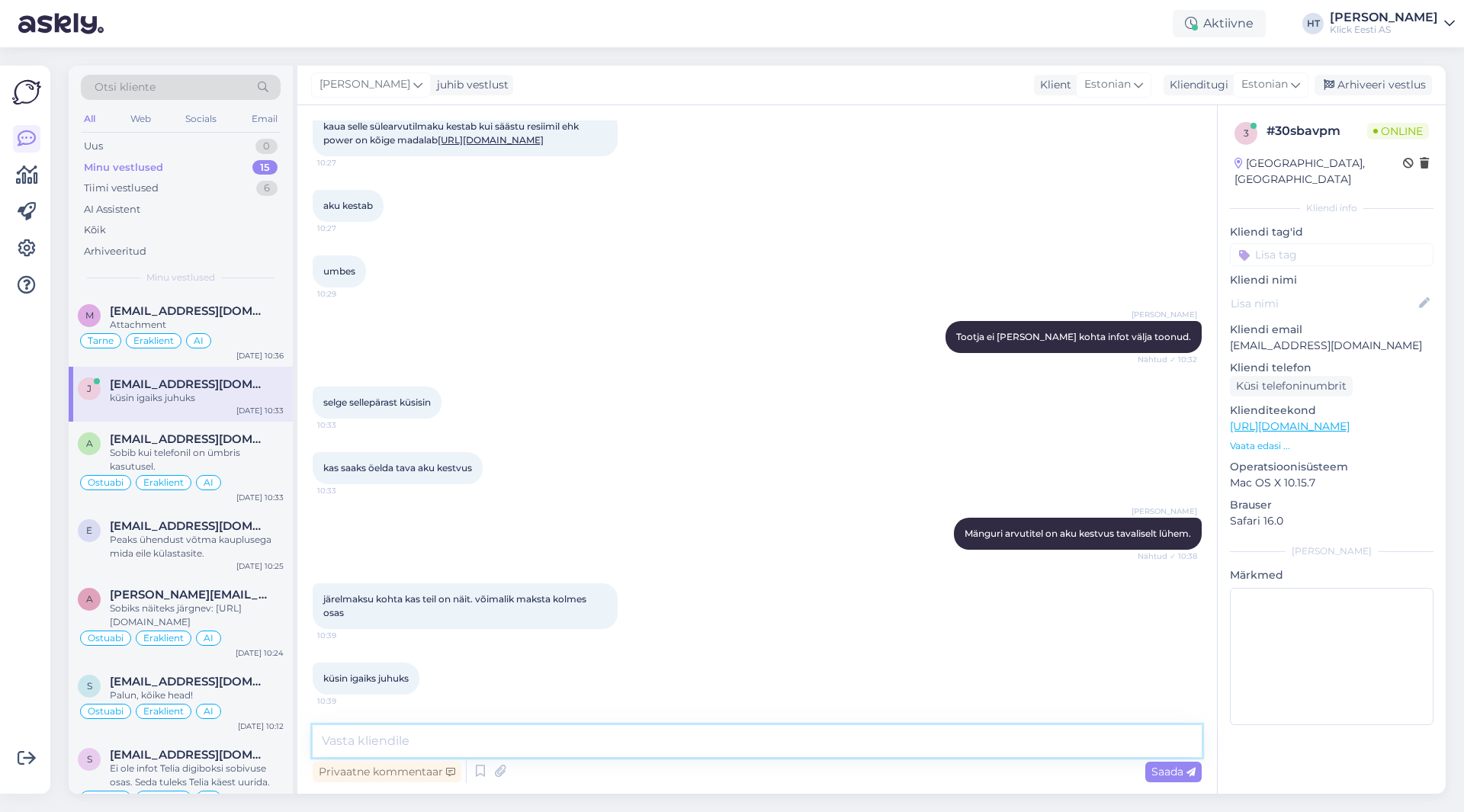
click at [544, 741] on textarea at bounding box center [757, 741] width 890 height 32
click at [518, 747] on textarea at bounding box center [757, 741] width 890 height 32
type textarea "LHV kaudu saab [PERSON_NAME] 3 kuu [PERSON_NAME]. Teiste puhul on miinimum 12 k…"
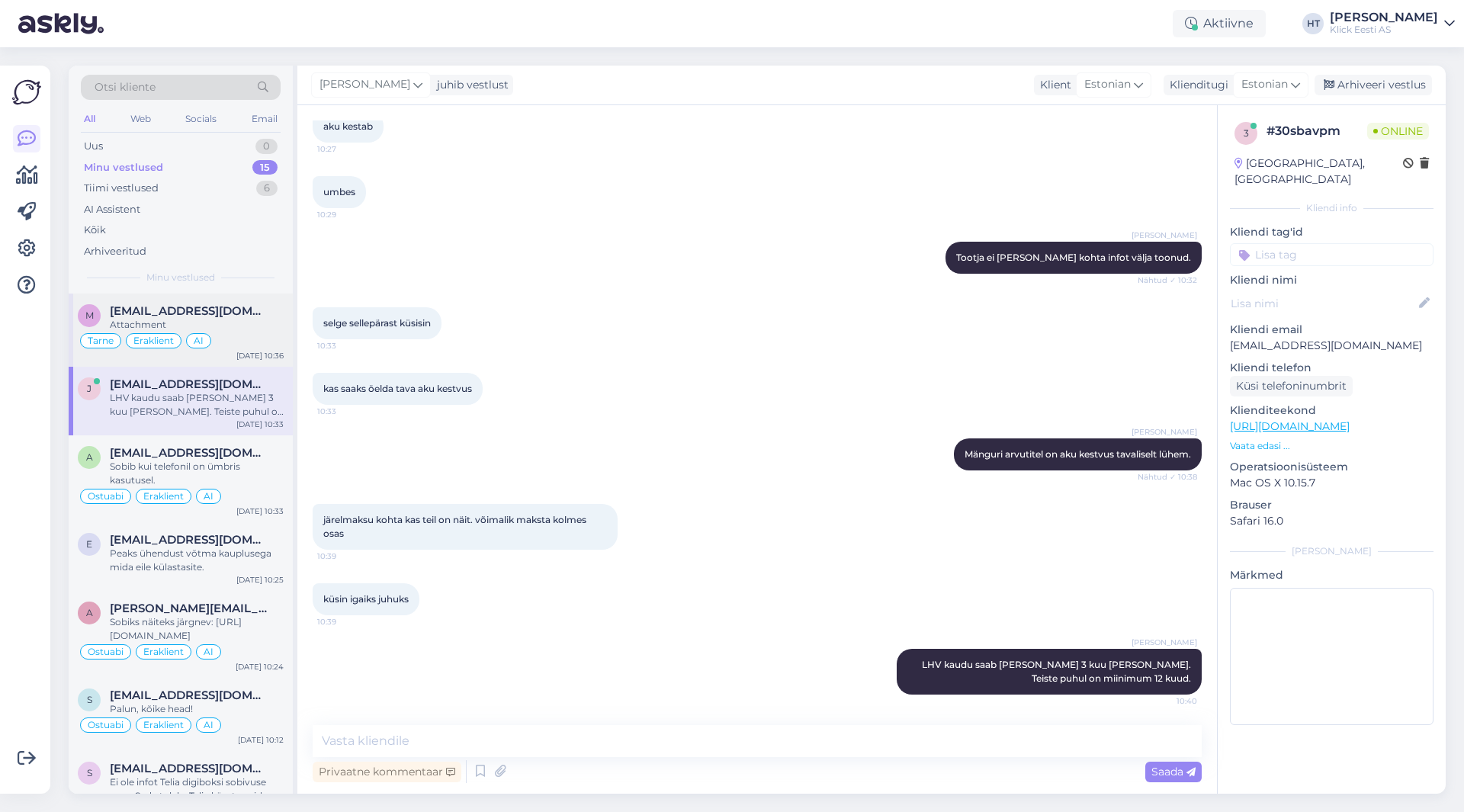
click at [254, 308] on span "[EMAIL_ADDRESS][DOMAIN_NAME]" at bounding box center [189, 311] width 159 height 14
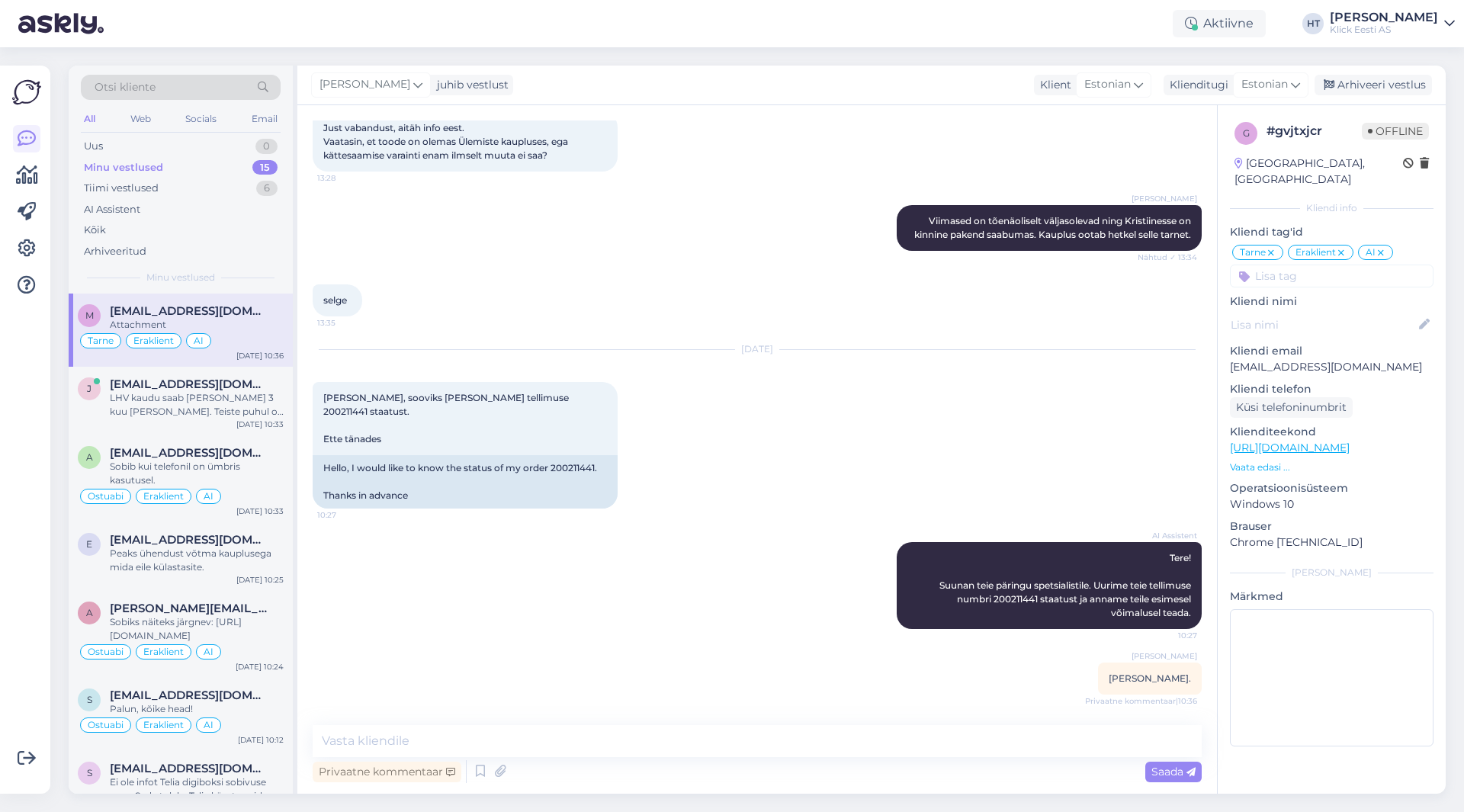
scroll to position [422, 0]
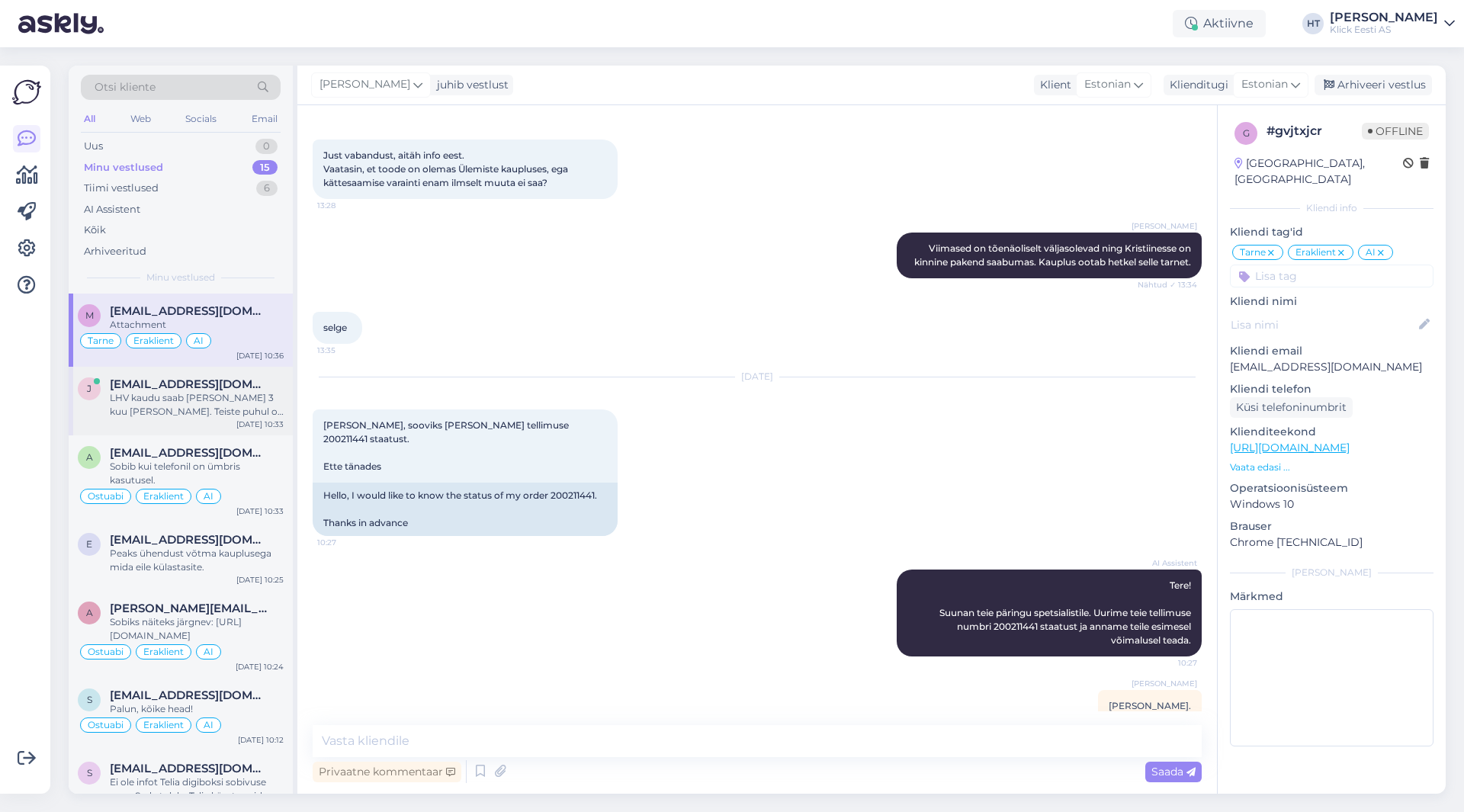
click at [262, 407] on div "LHV kaudu saab [PERSON_NAME] 3 kuu [PERSON_NAME]. Teiste puhul on miinimum 12 k…" at bounding box center [196, 404] width 174 height 27
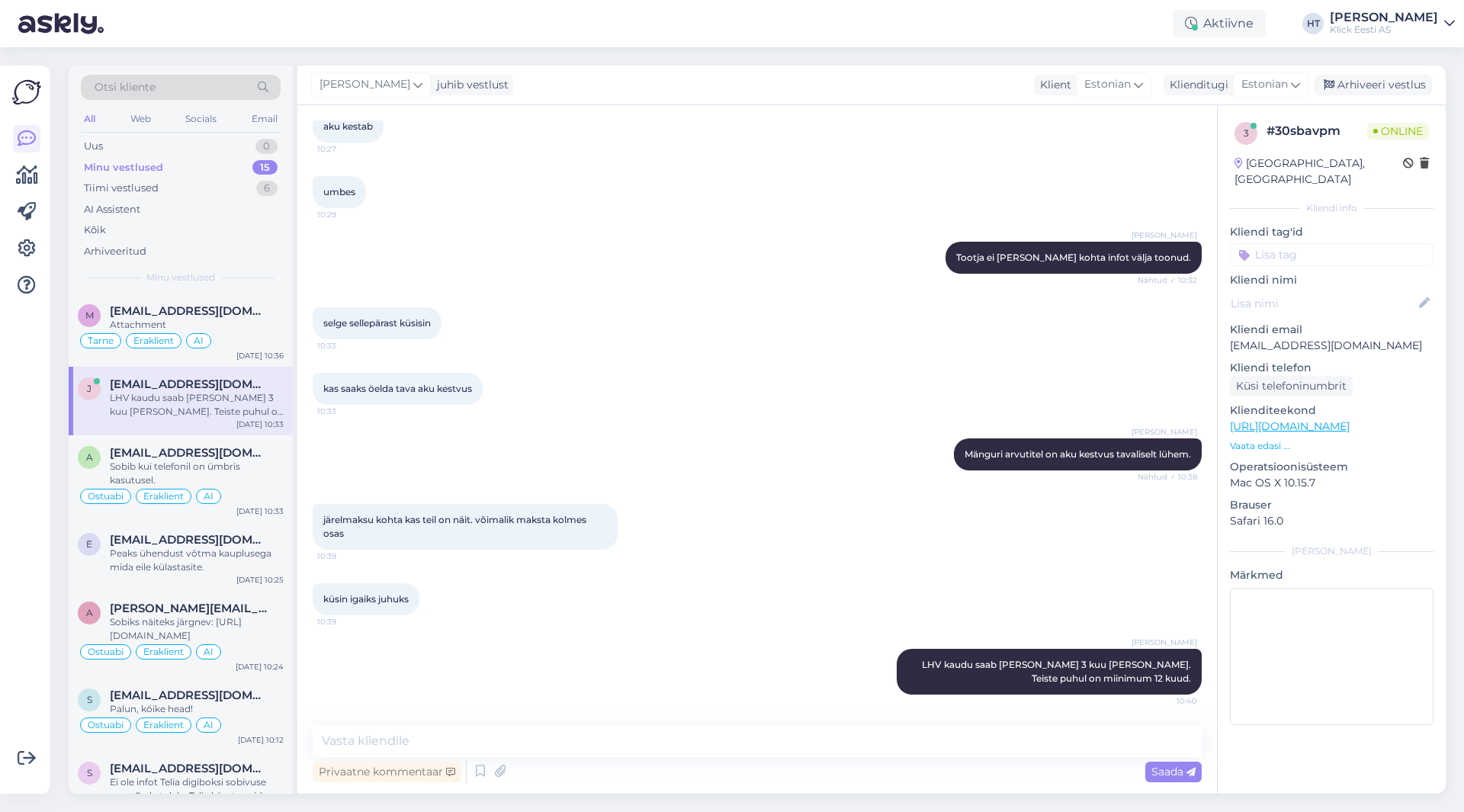
click at [1329, 243] on input at bounding box center [1332, 254] width 204 height 22
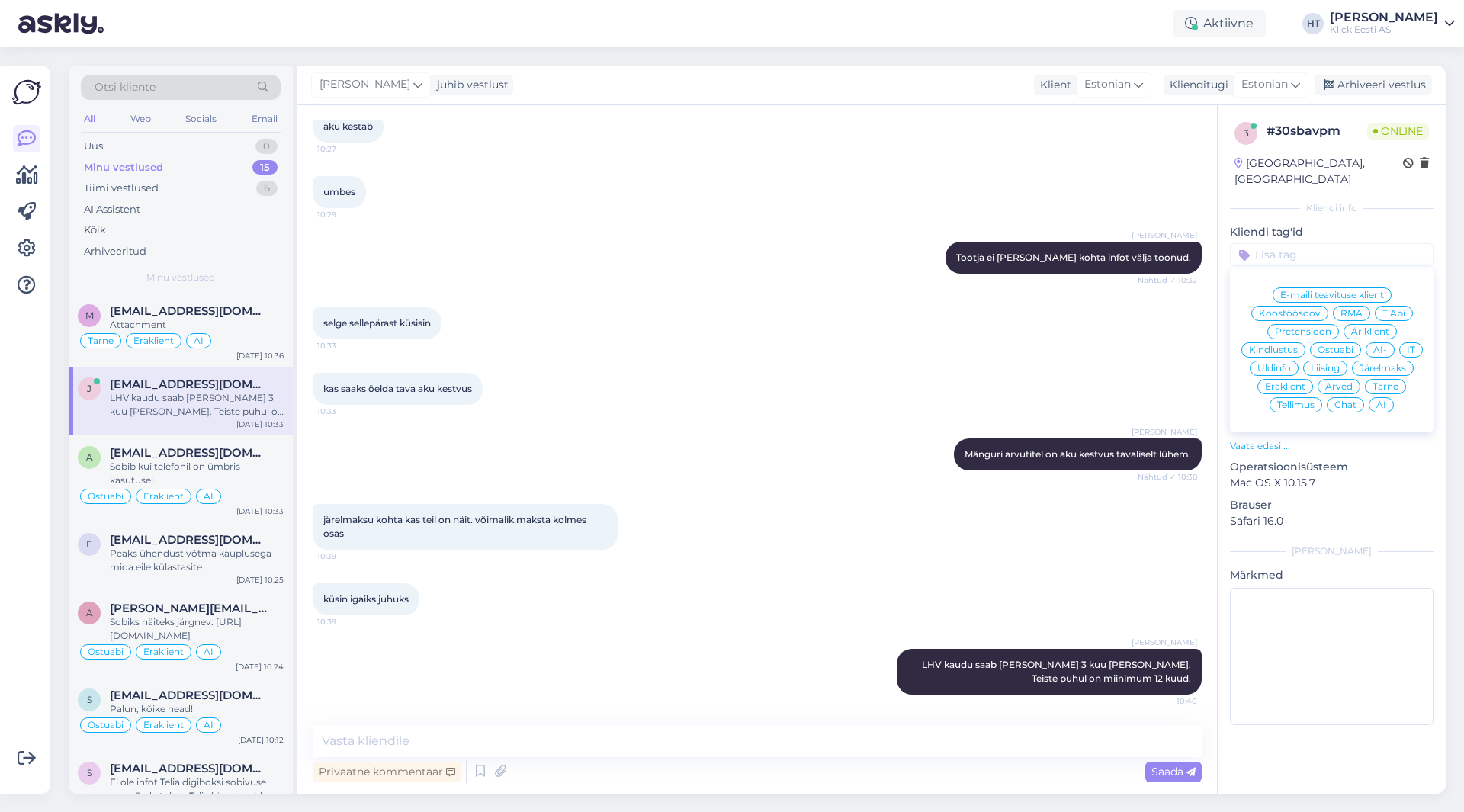
click at [1342, 342] on div "Ostuabi" at bounding box center [1336, 350] width 51 height 15
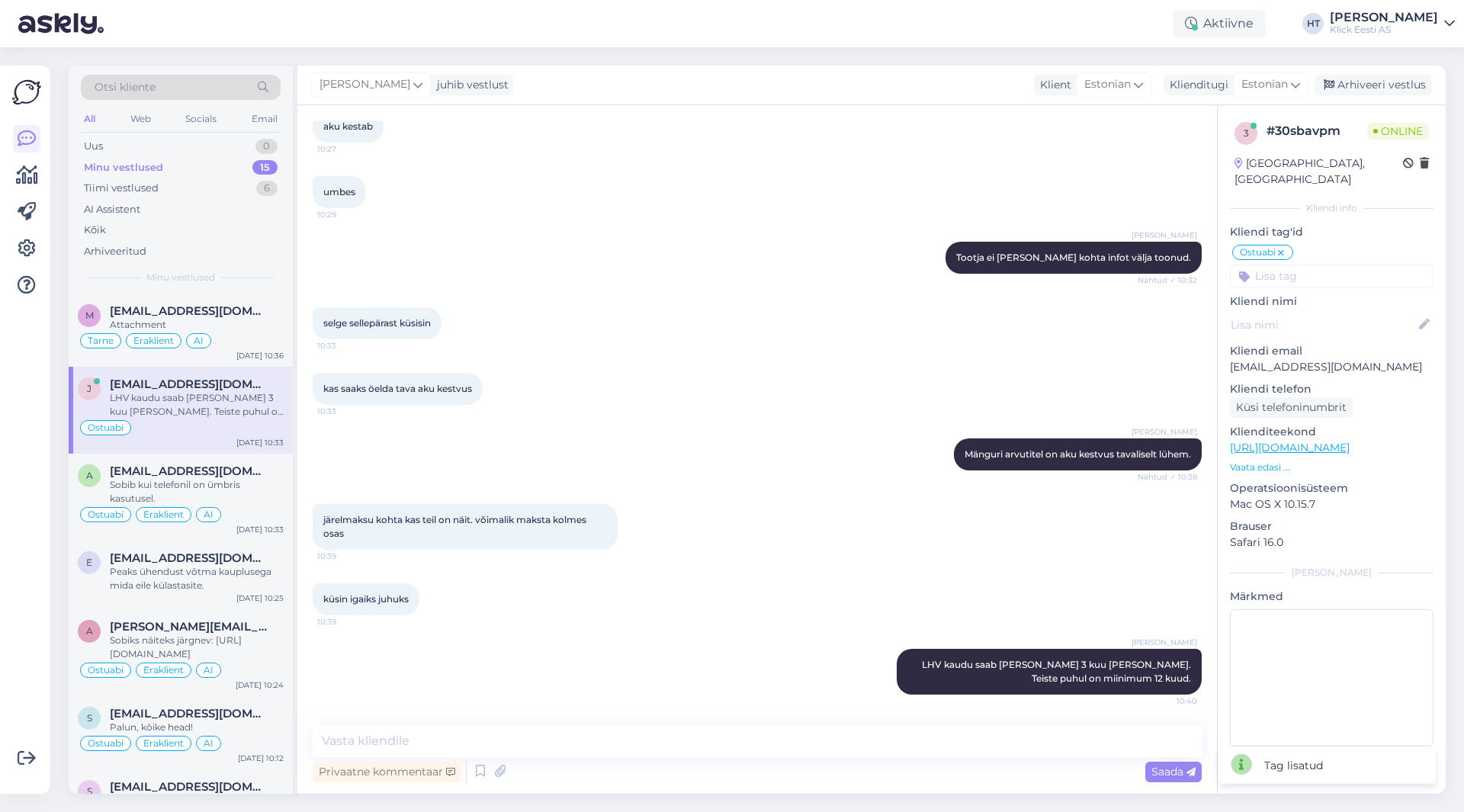
click at [1332, 266] on input at bounding box center [1332, 276] width 204 height 22
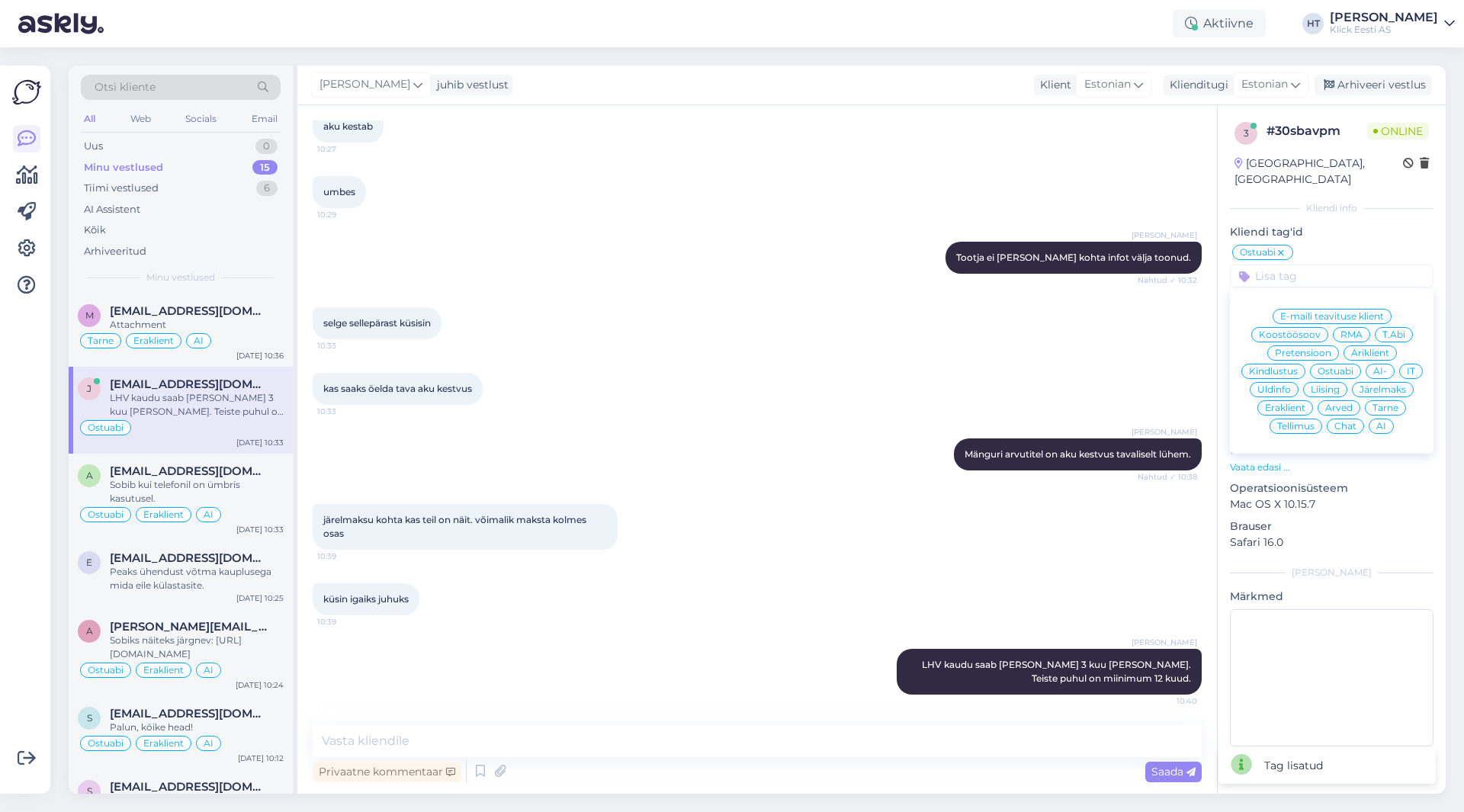
click at [1373, 385] on span "Järelmaks" at bounding box center [1384, 390] width 47 height 9
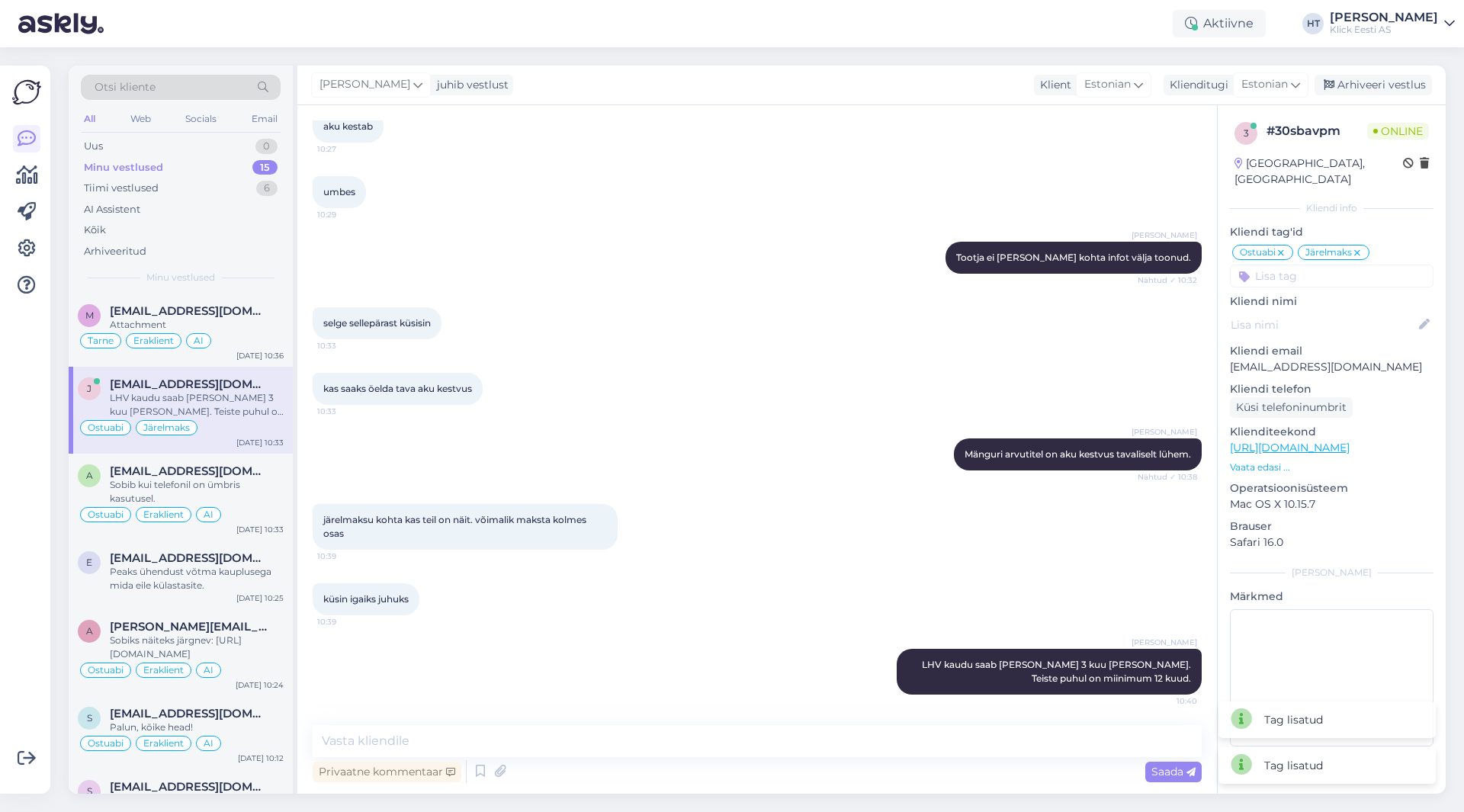
click at [1327, 270] on input at bounding box center [1332, 276] width 204 height 22
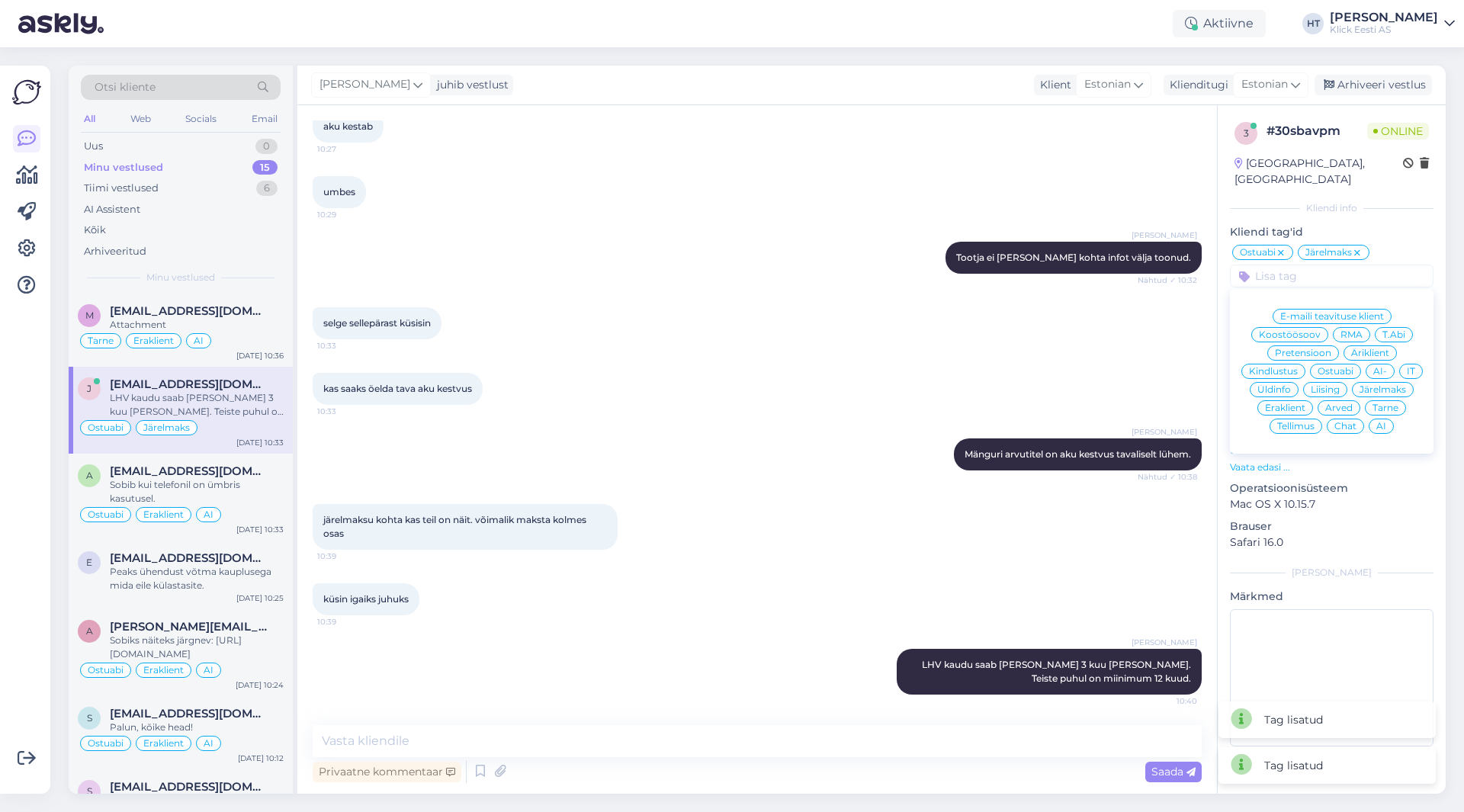
click at [1290, 403] on span "Eraklient" at bounding box center [1285, 408] width 40 height 9
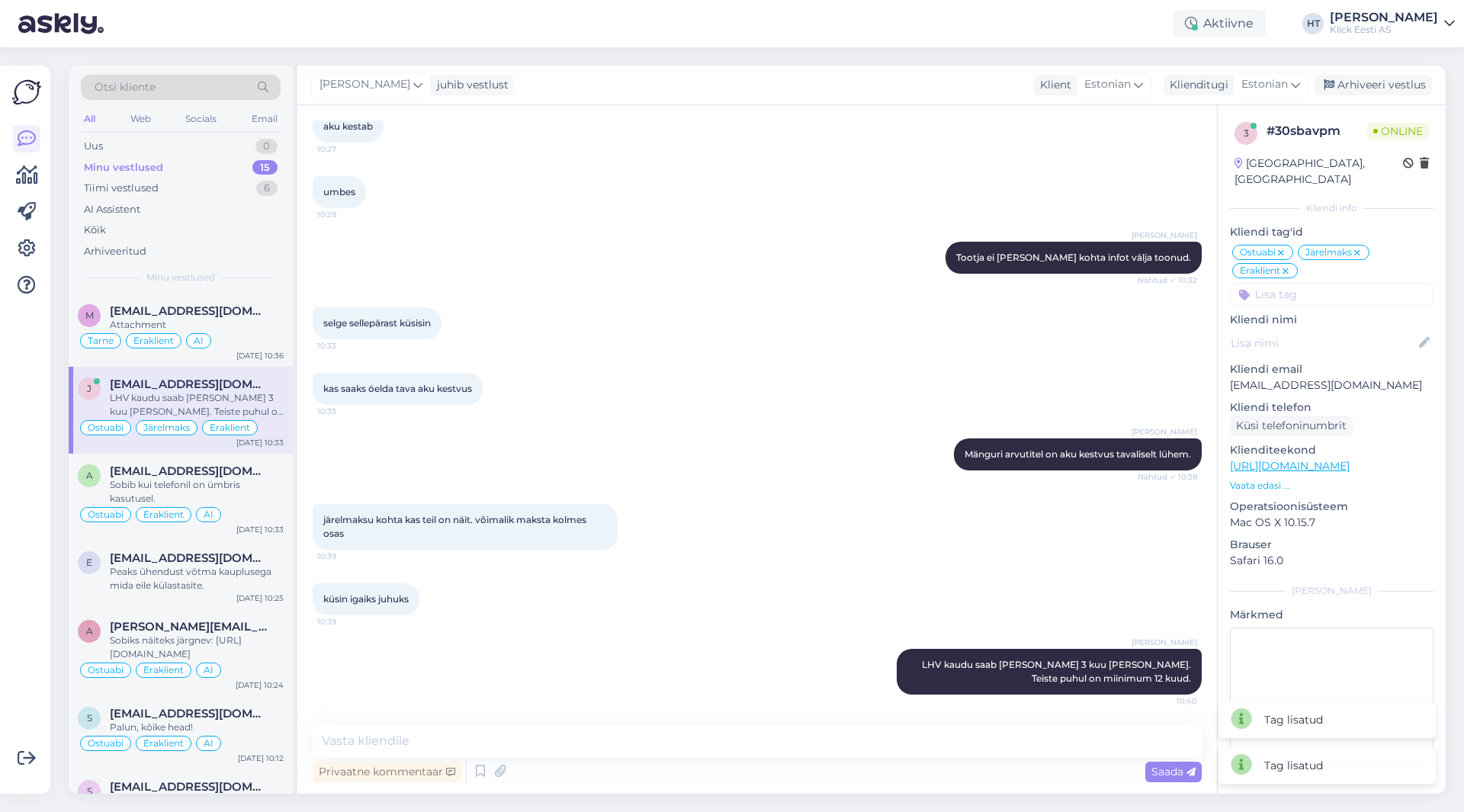
click at [1337, 283] on input at bounding box center [1332, 294] width 204 height 22
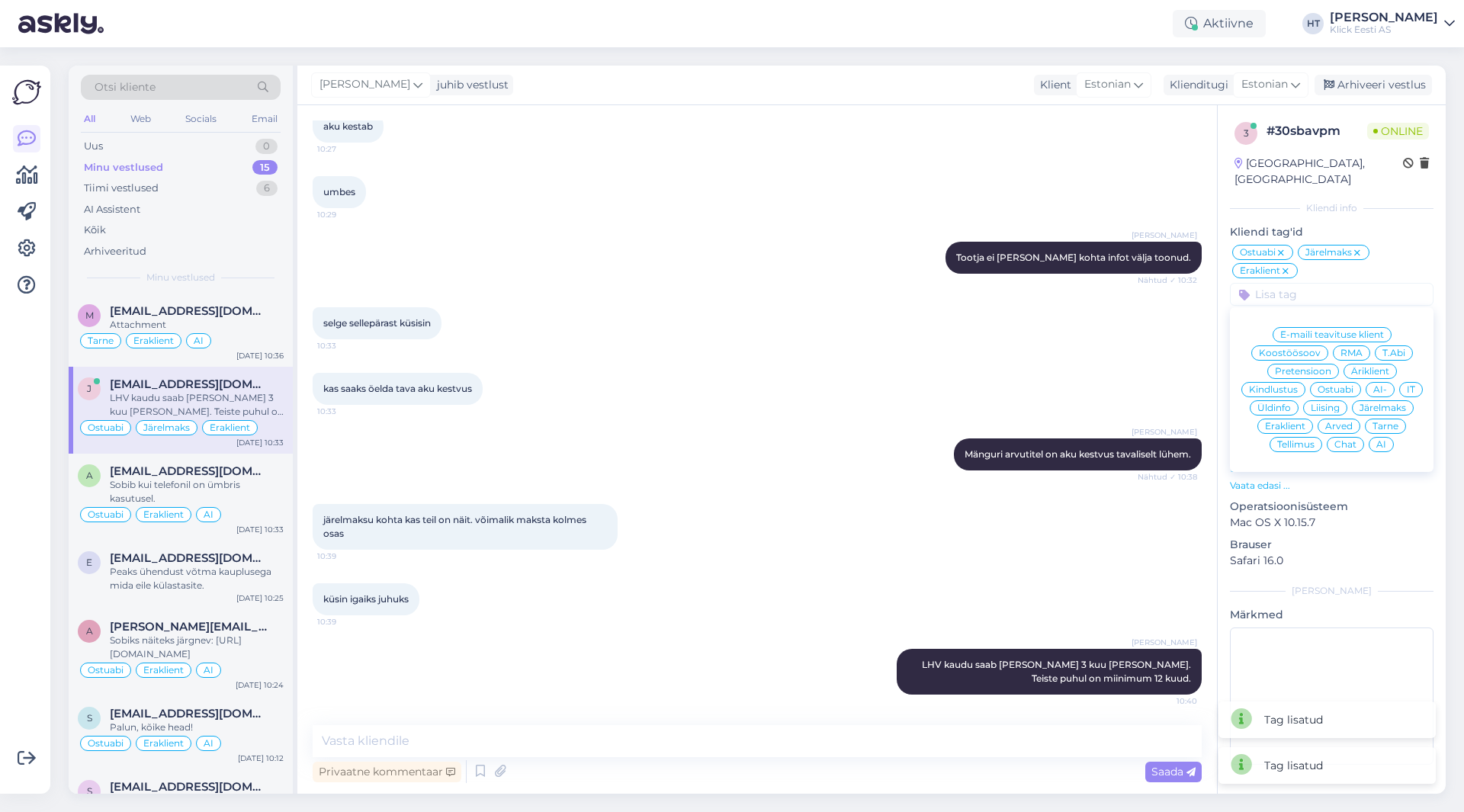
click at [1387, 437] on div "AI" at bounding box center [1381, 444] width 25 height 15
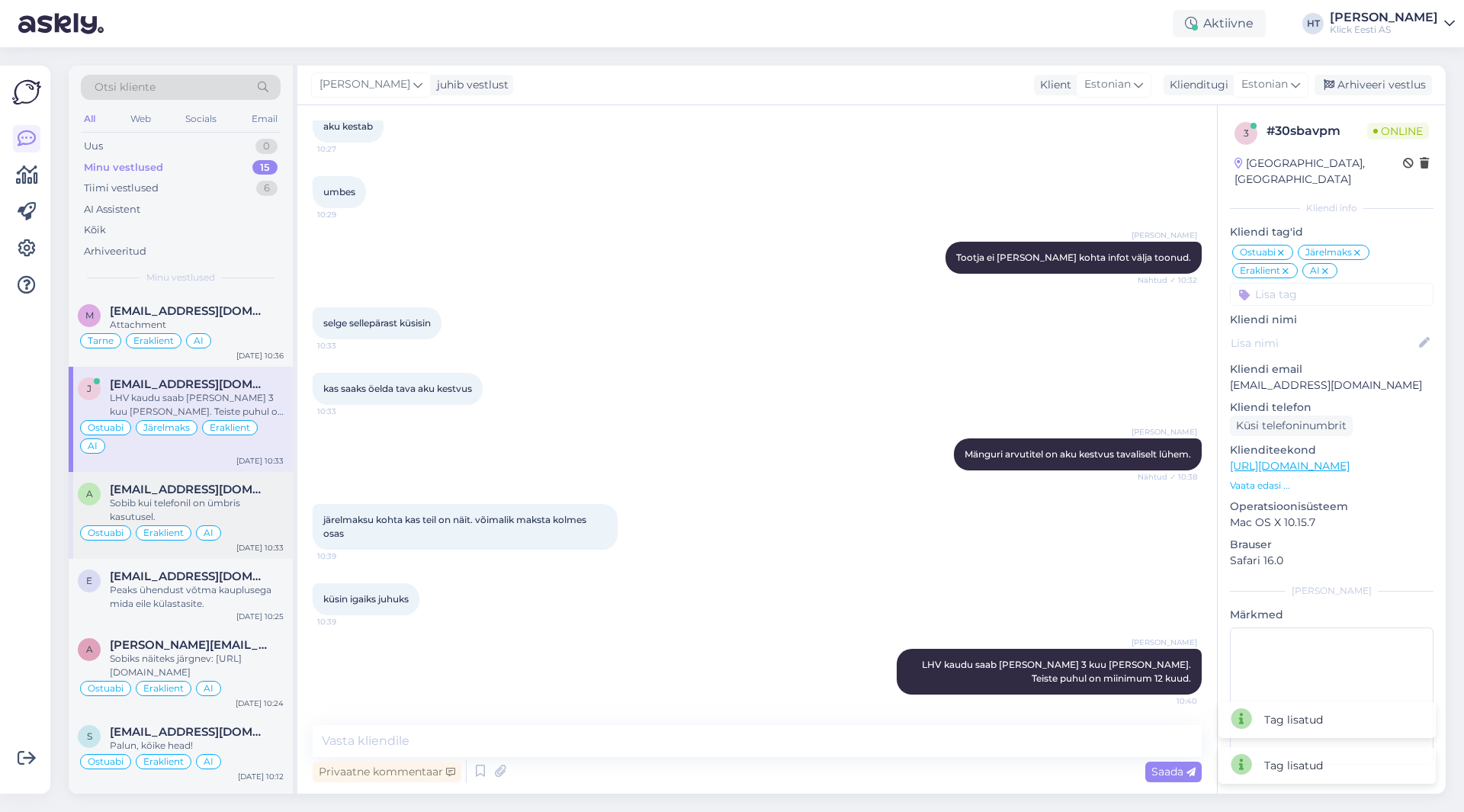
click at [217, 505] on div "Sobib kui telefonil on ümbris kasutusel." at bounding box center [196, 510] width 174 height 27
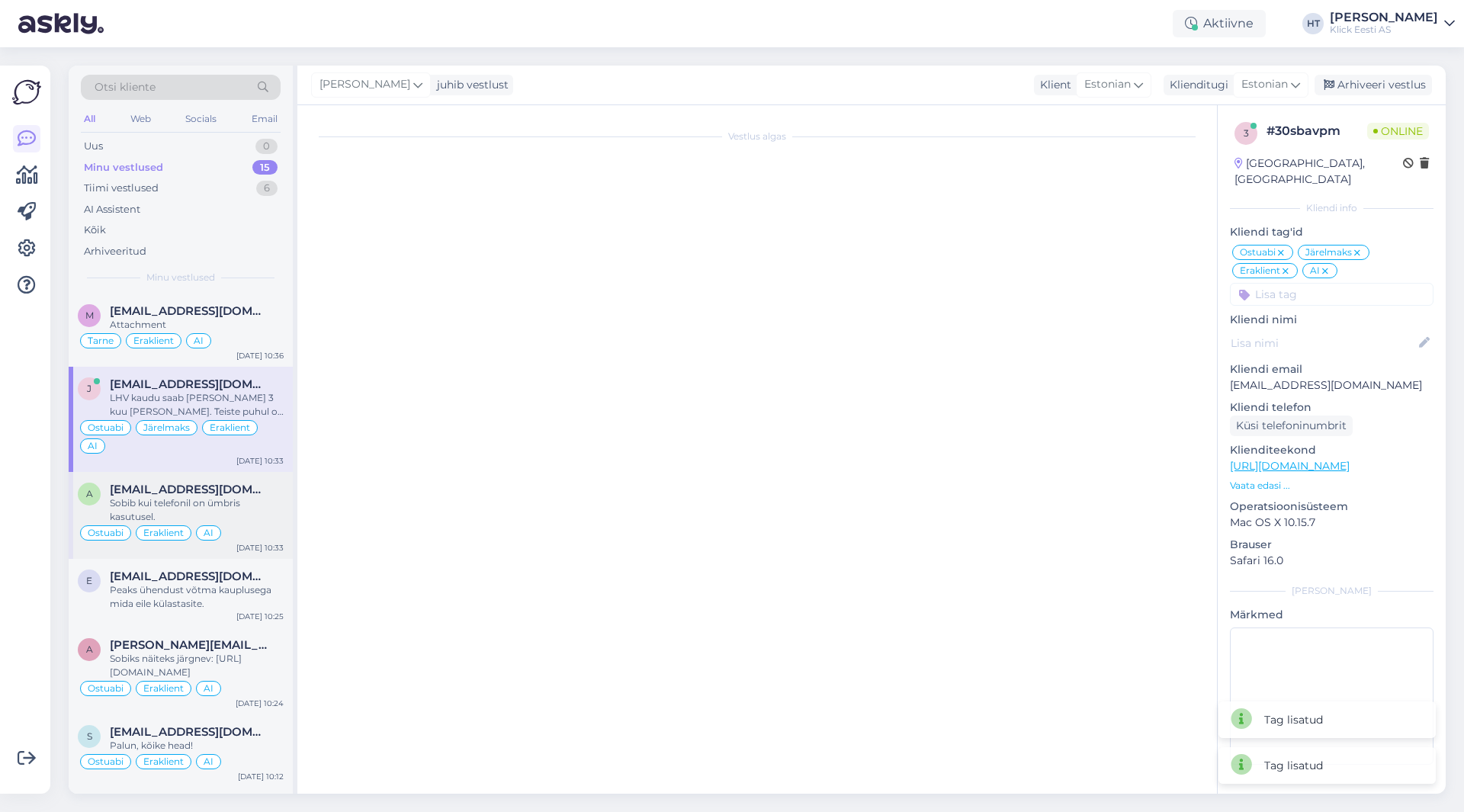
scroll to position [1232, 0]
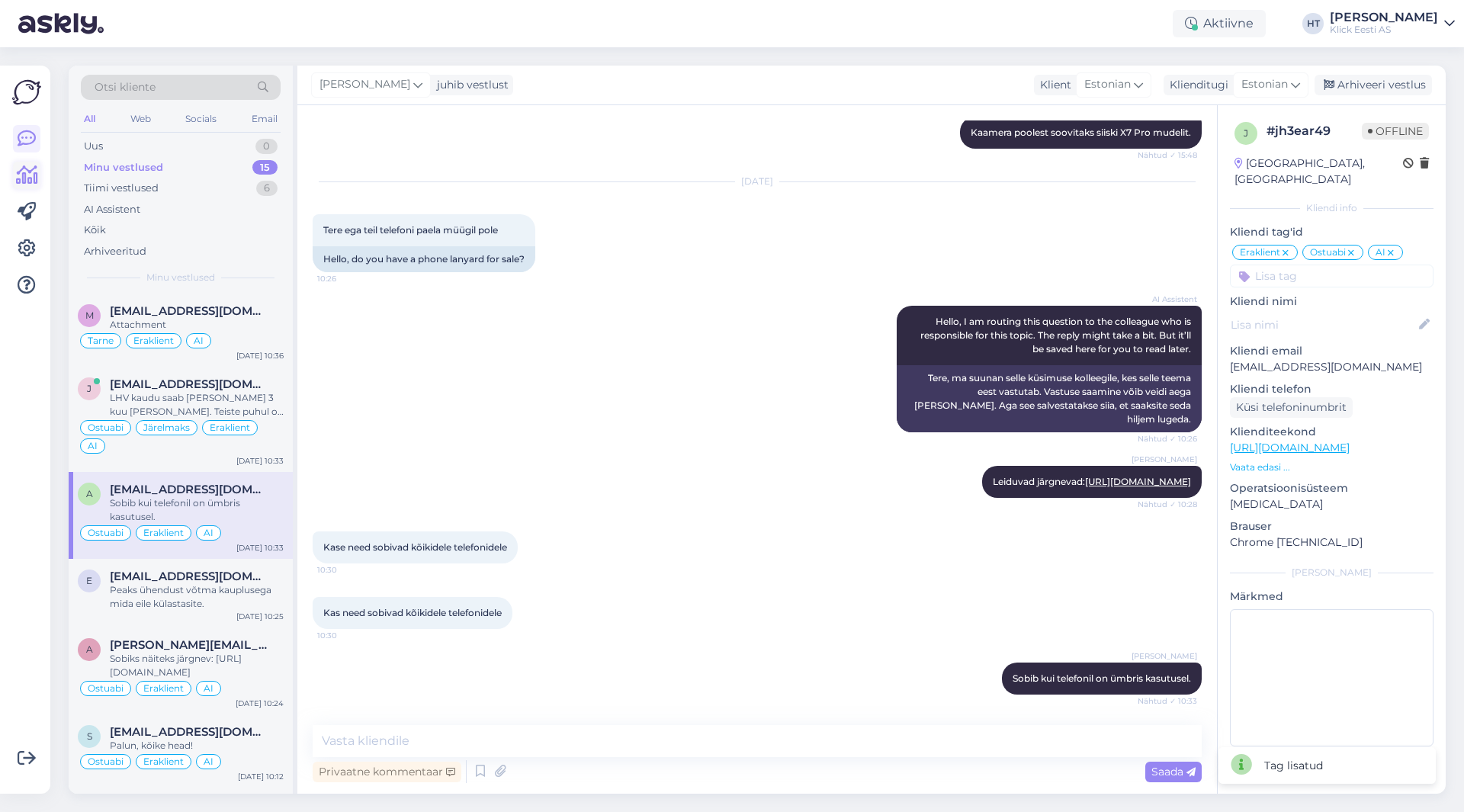
click at [28, 176] on icon at bounding box center [27, 176] width 22 height 19
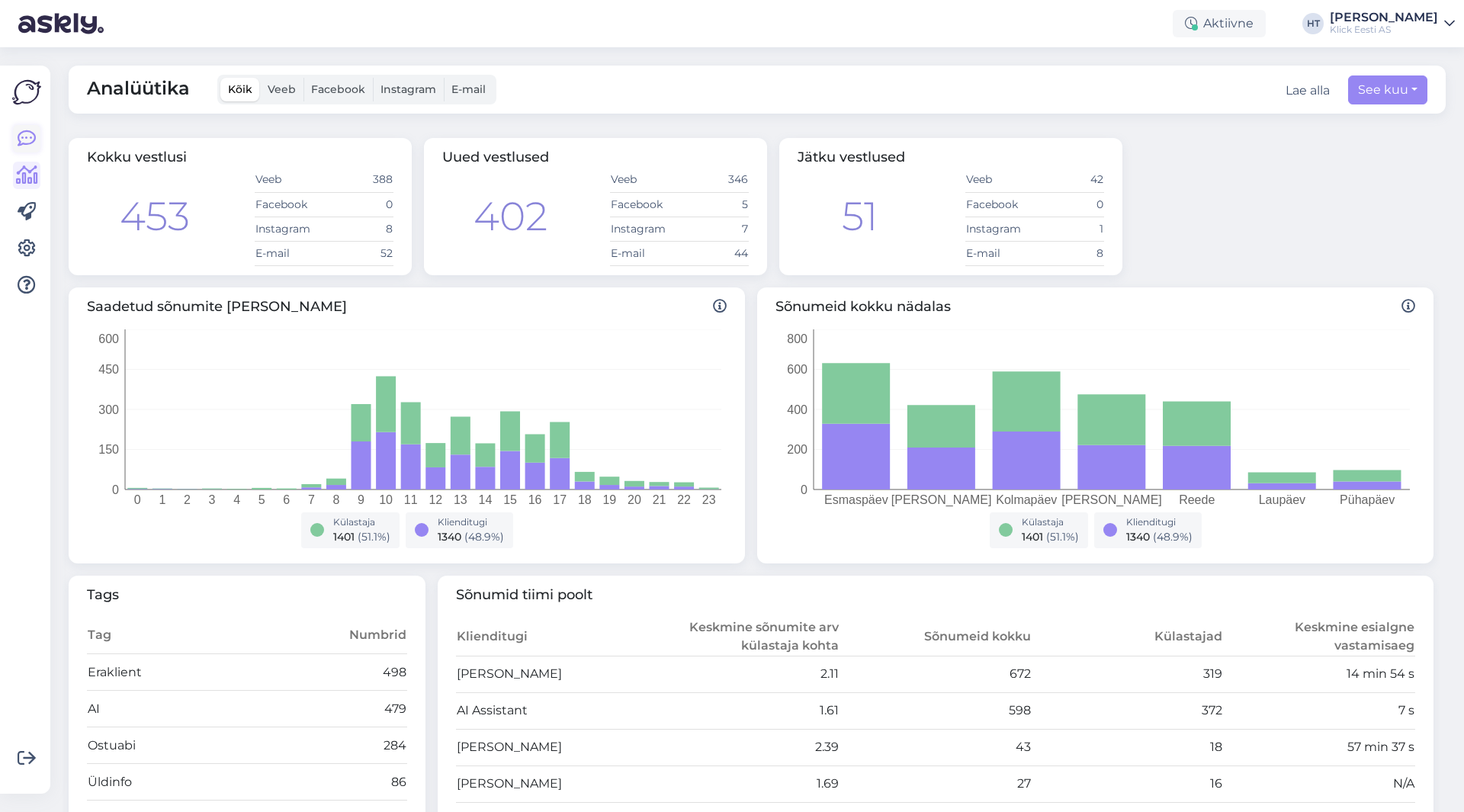
click at [36, 139] on icon at bounding box center [27, 139] width 19 height 19
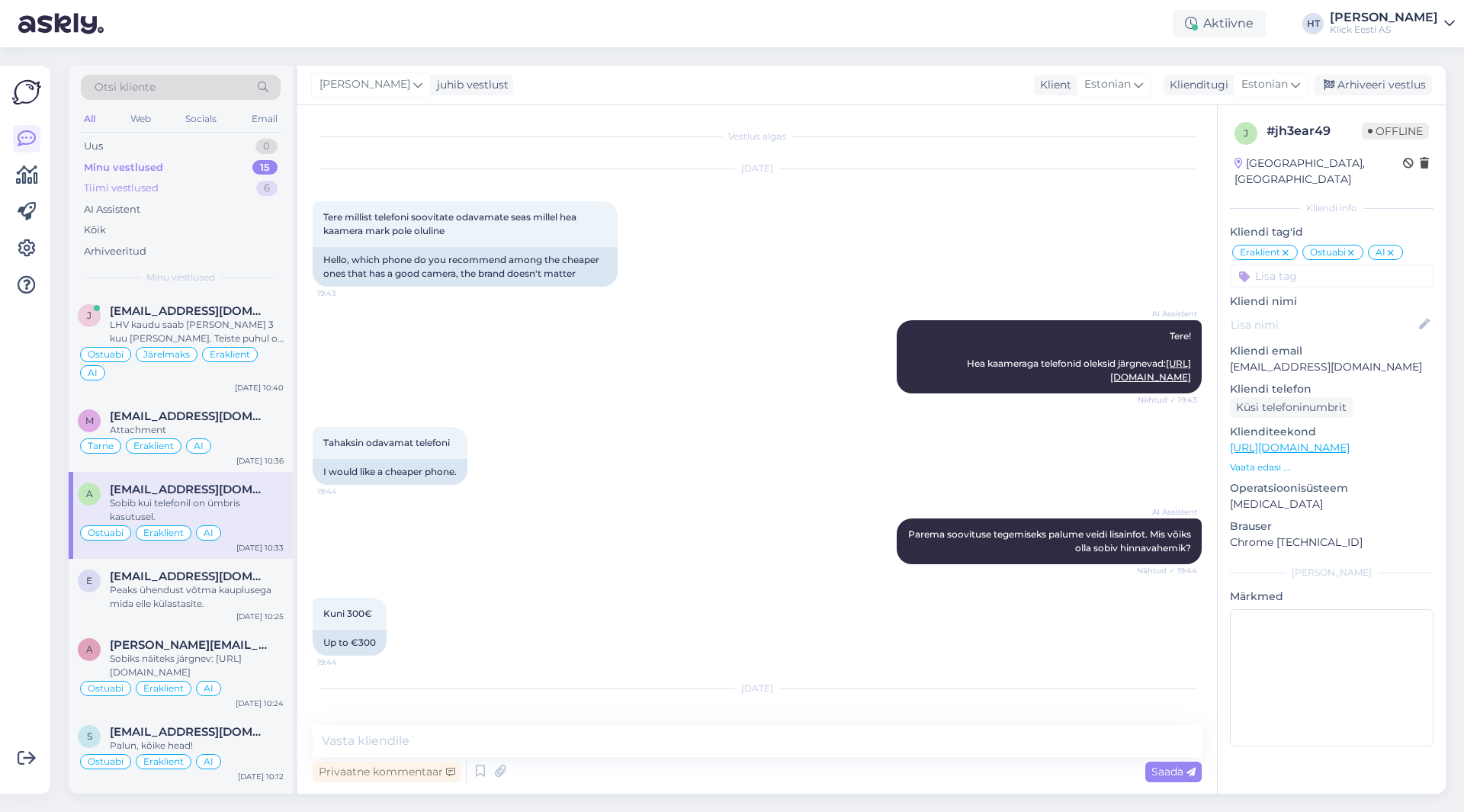
scroll to position [1232, 0]
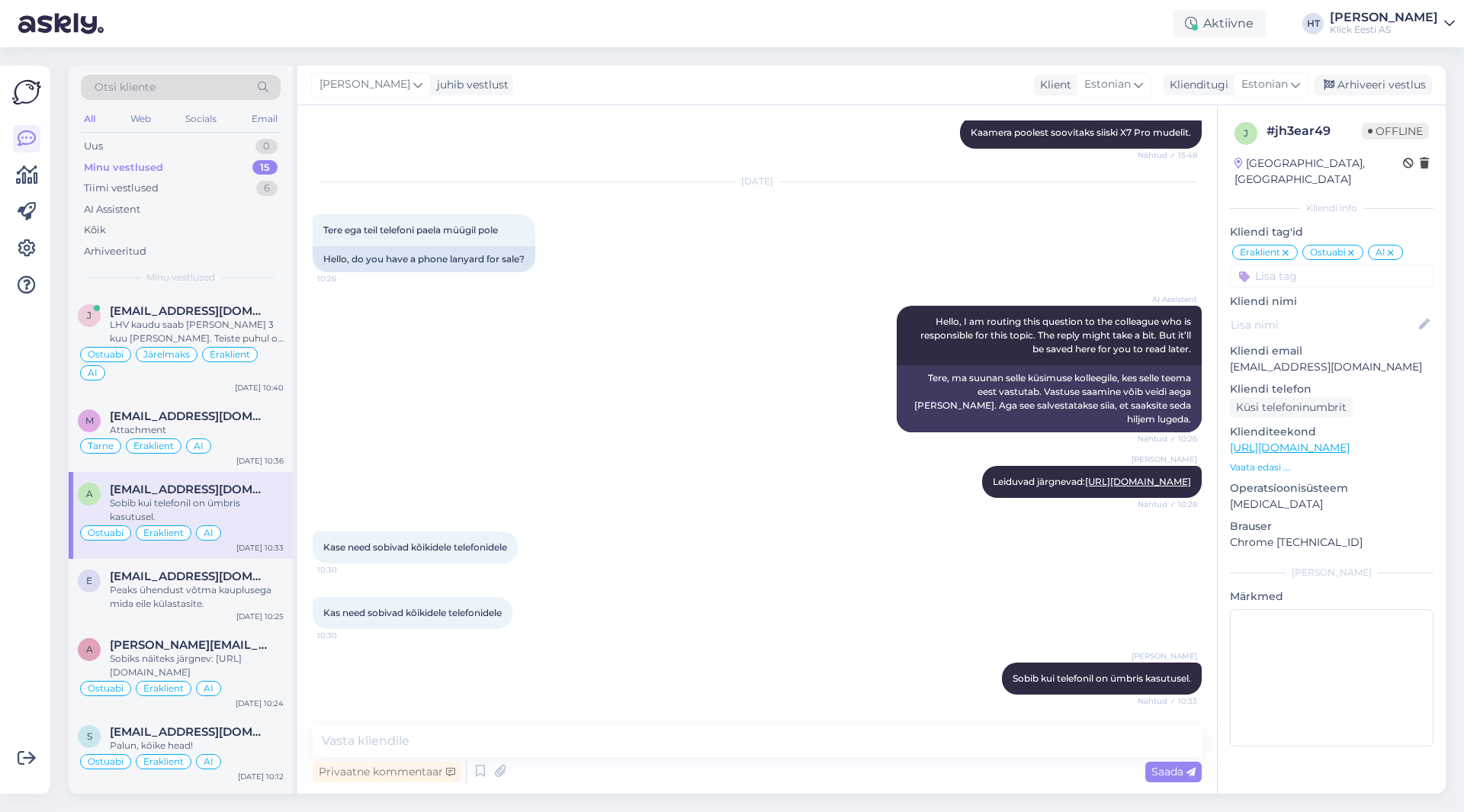
click at [518, 355] on div "AI Assistent Hello, I am routing this question to the colleague who is responsi…" at bounding box center [757, 369] width 890 height 160
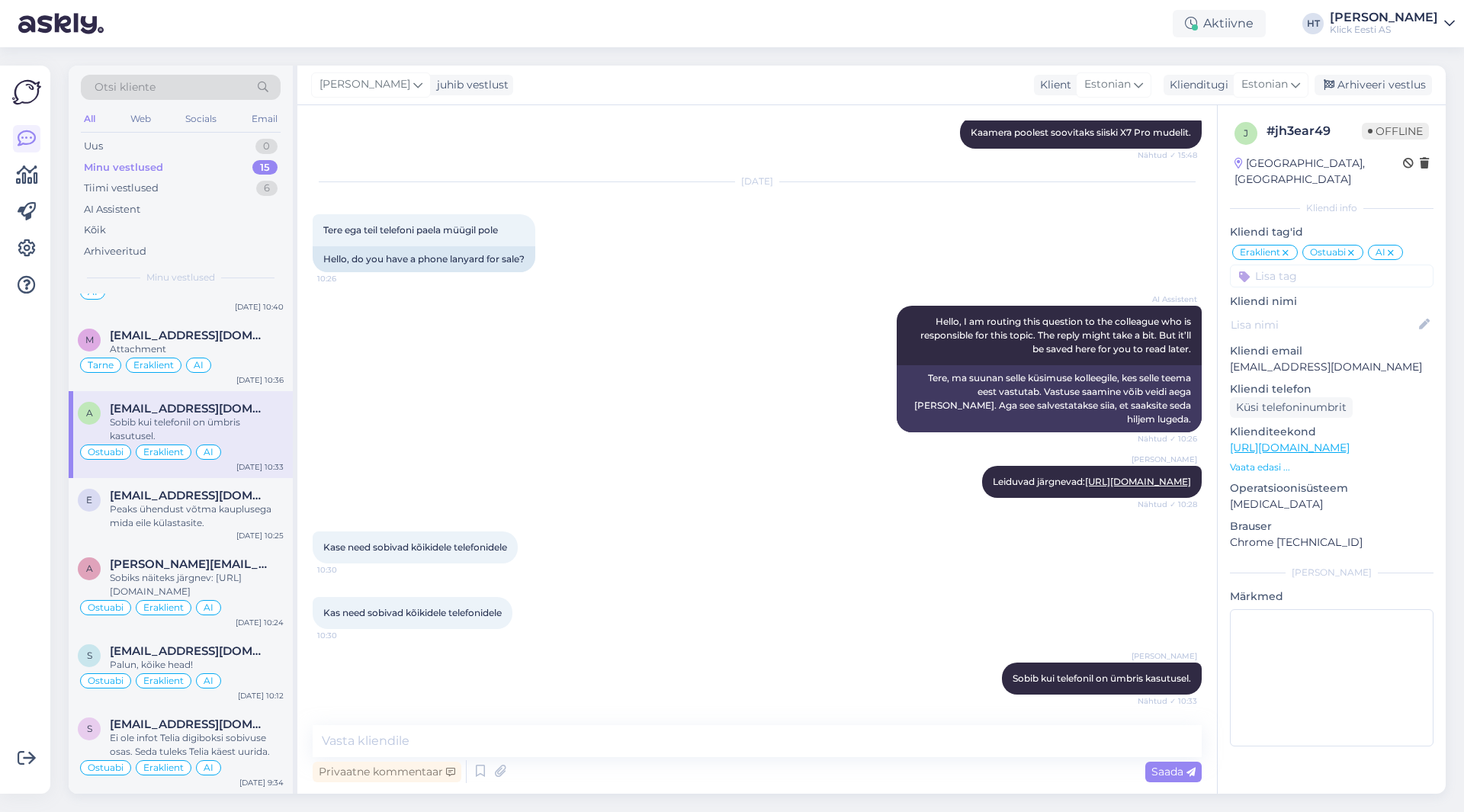
scroll to position [0, 0]
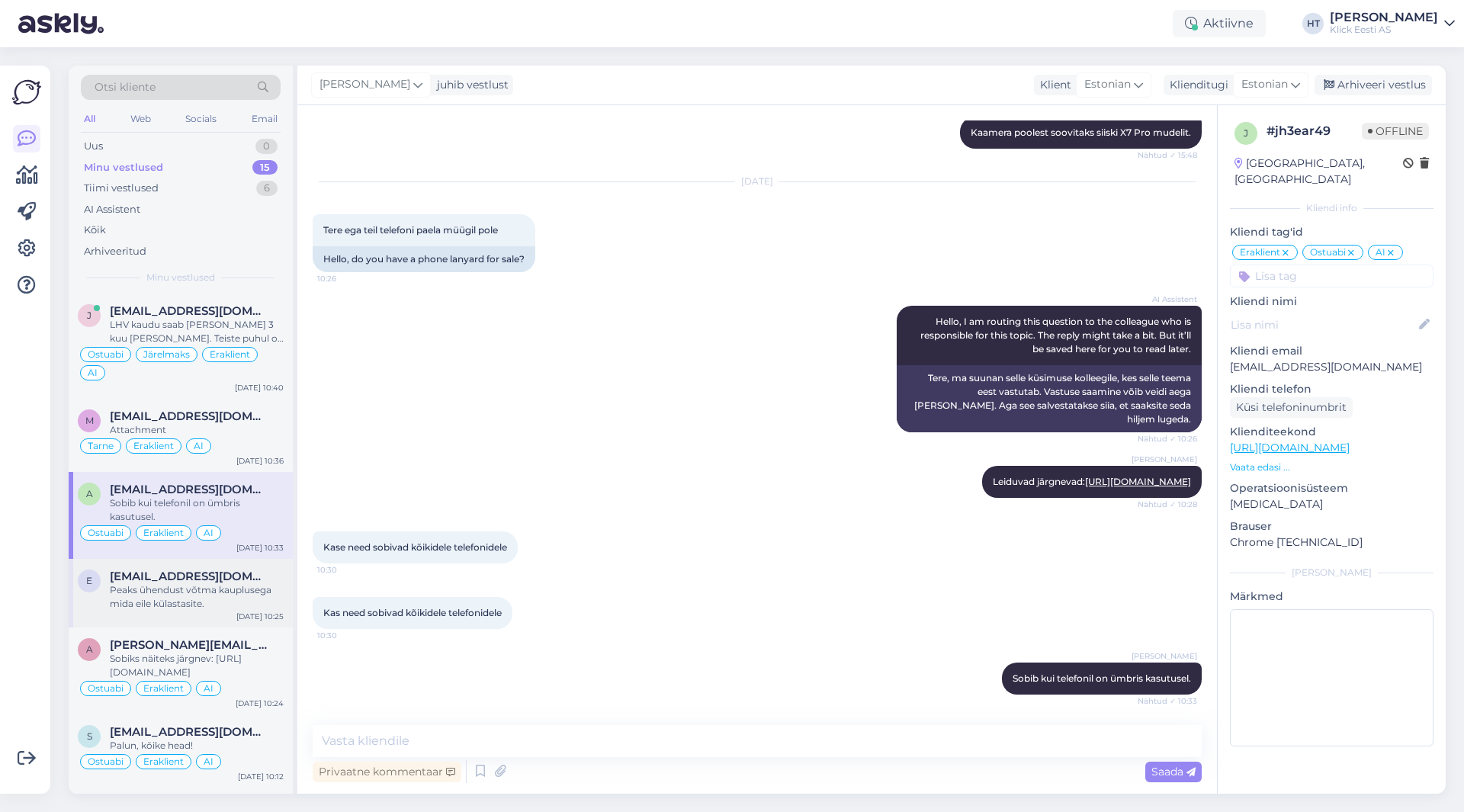
click at [208, 592] on div "Peaks ühendust võtma kauplusega mida eile külastasite." at bounding box center [196, 597] width 174 height 27
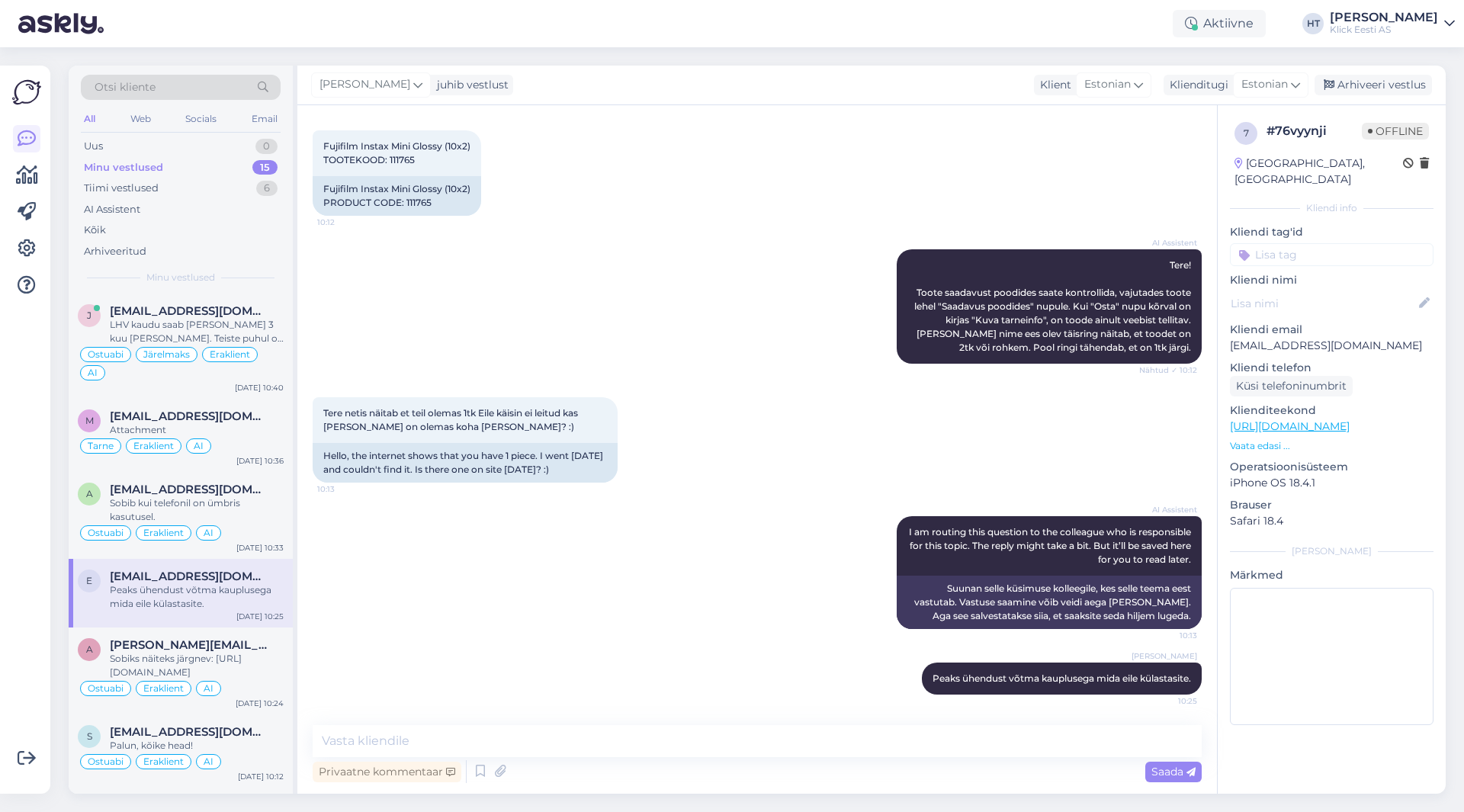
click at [1356, 243] on input at bounding box center [1332, 254] width 204 height 22
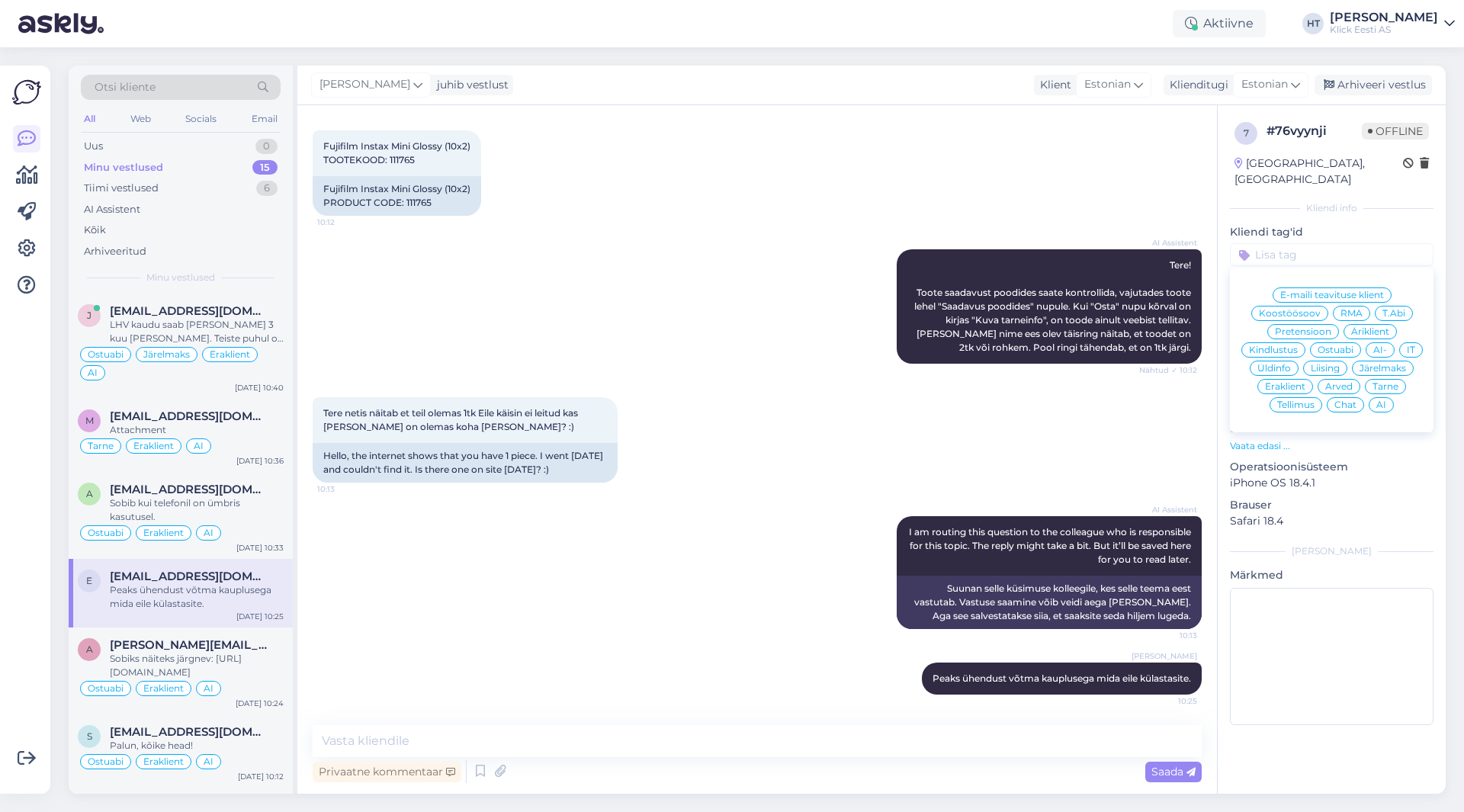
click at [1351, 345] on span "Ostuabi" at bounding box center [1336, 350] width 36 height 9
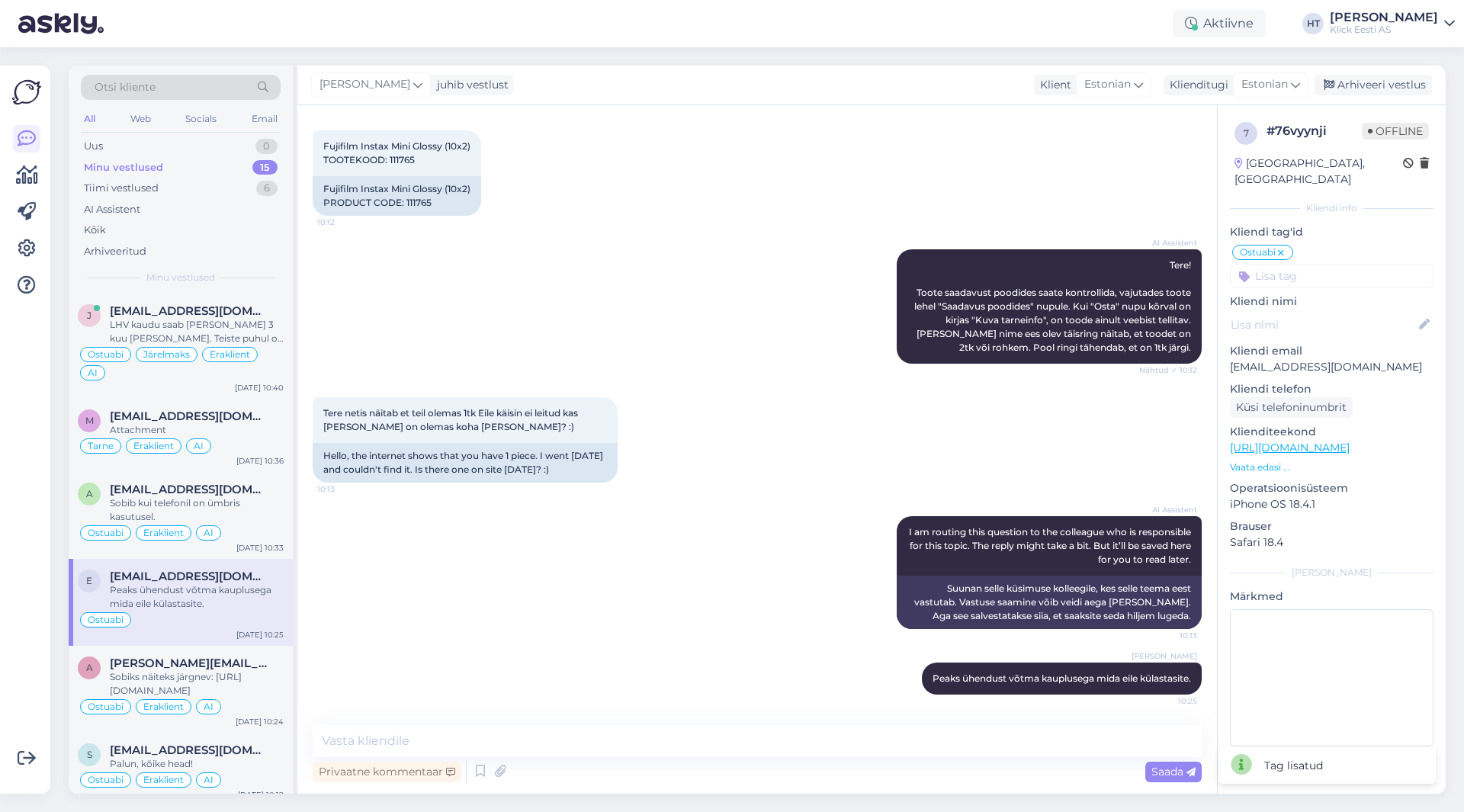
click at [1324, 265] on input at bounding box center [1332, 276] width 204 height 22
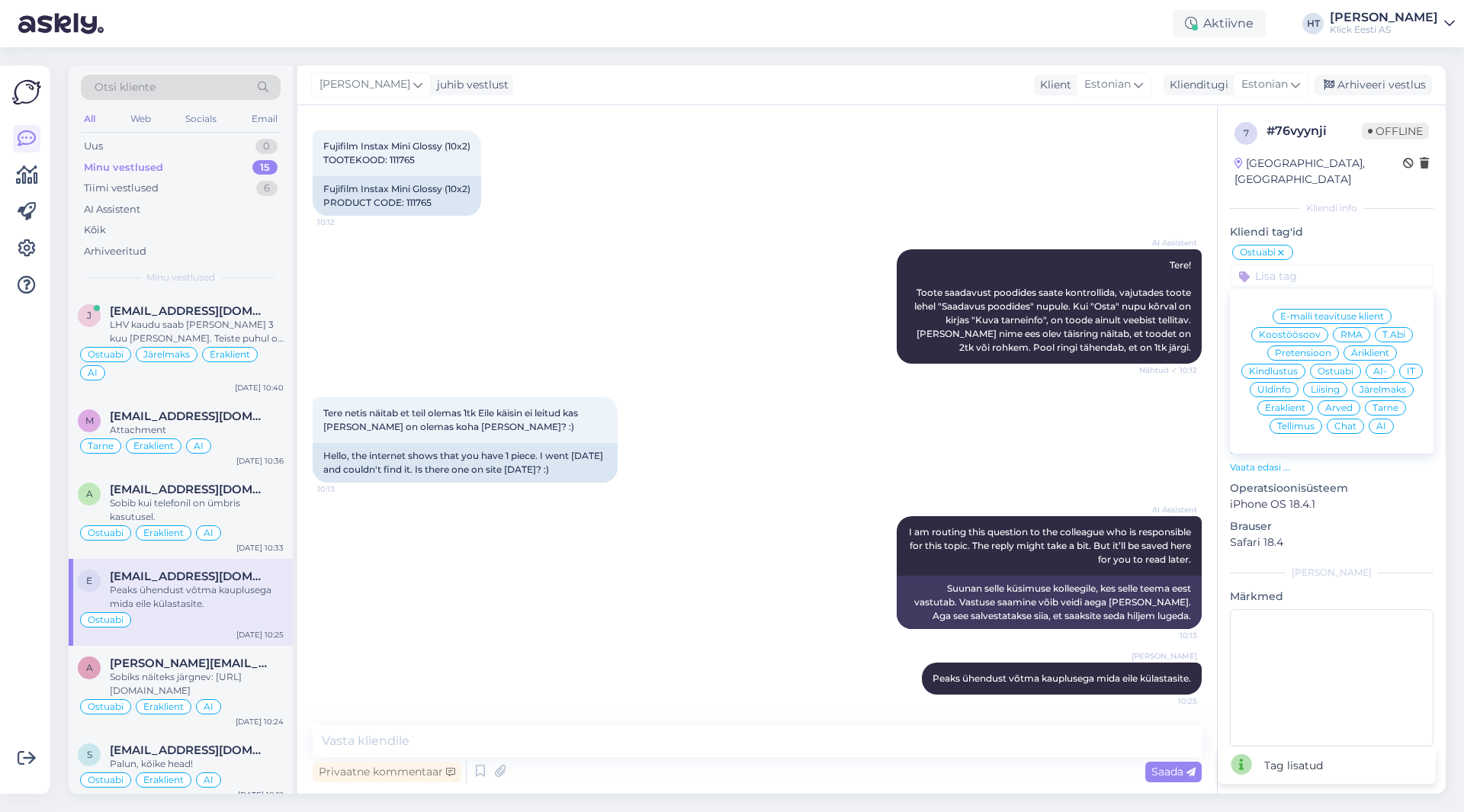
click at [1291, 400] on div "Eraklient" at bounding box center [1285, 408] width 56 height 15
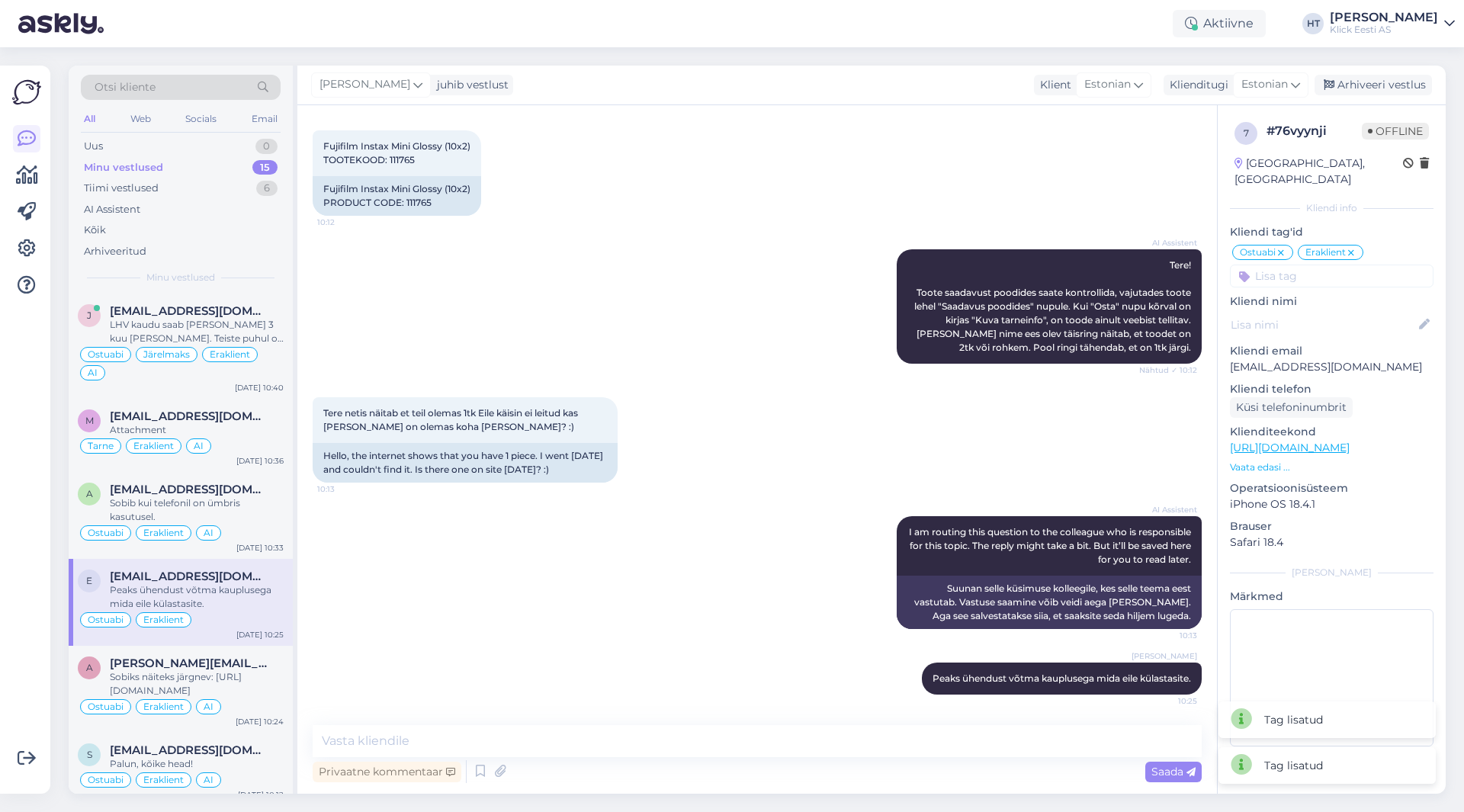
click at [1328, 268] on input at bounding box center [1332, 276] width 204 height 22
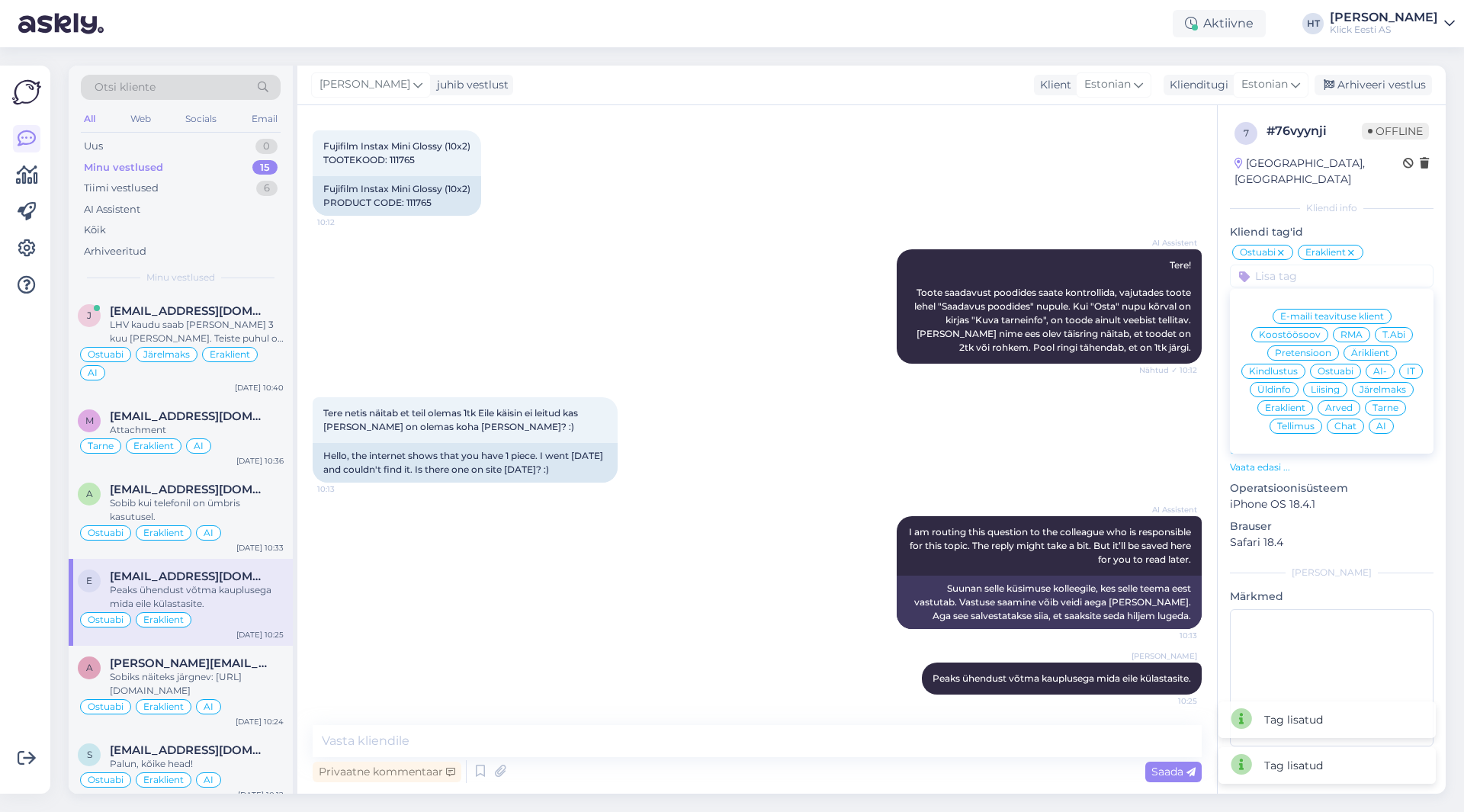
click at [1385, 422] on span "AI" at bounding box center [1382, 427] width 10 height 9
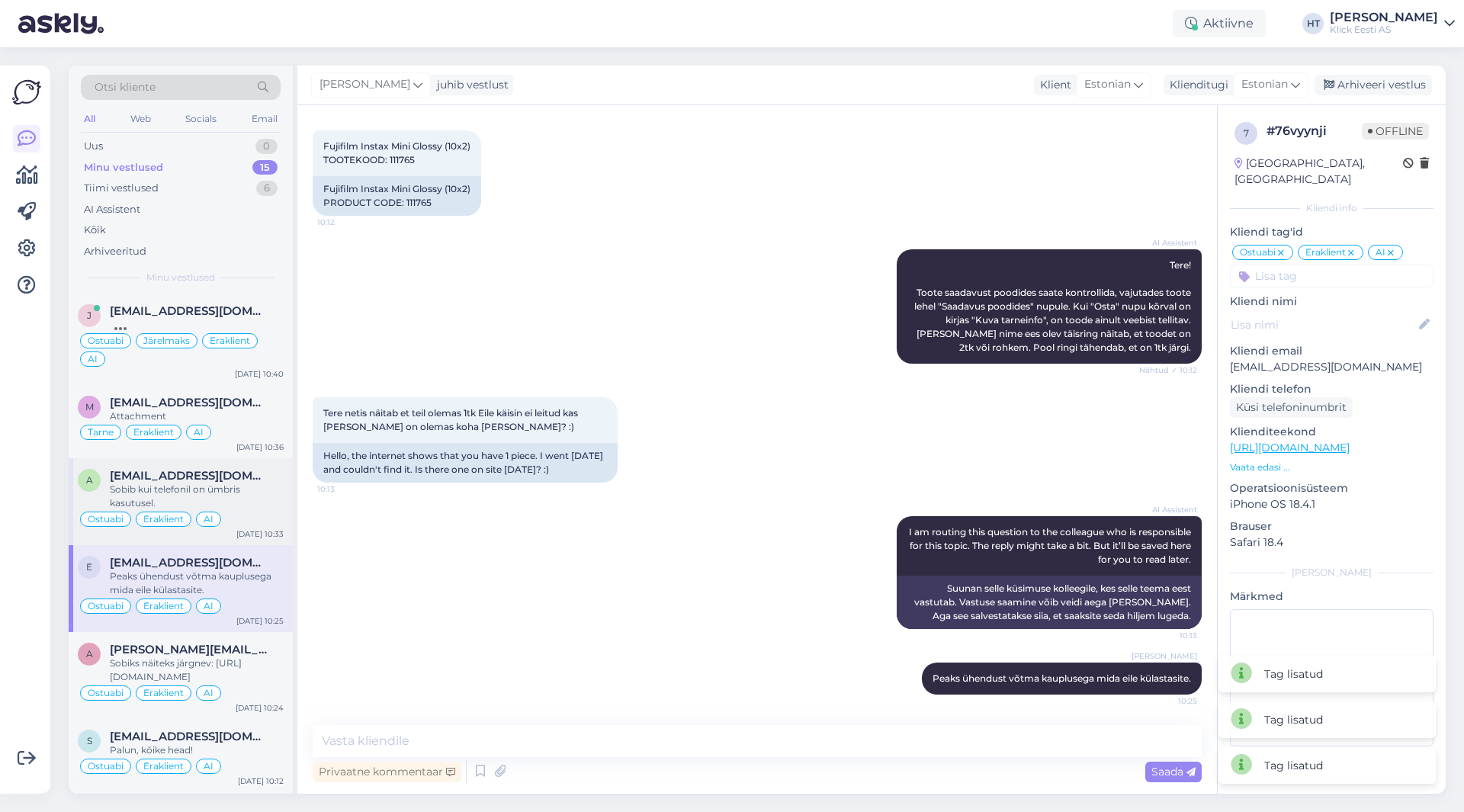
click at [221, 481] on span "[EMAIL_ADDRESS][DOMAIN_NAME]" at bounding box center [189, 475] width 159 height 14
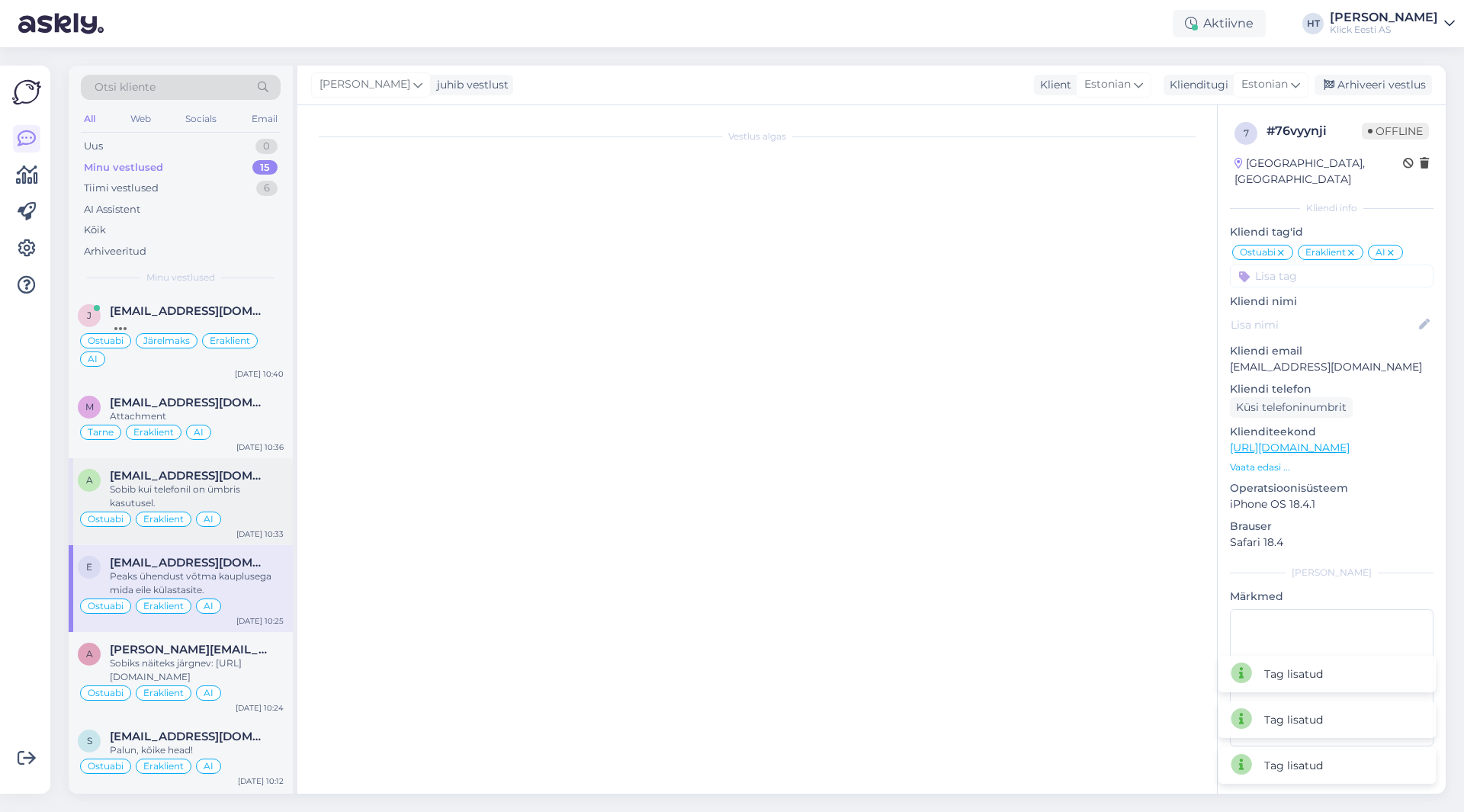
scroll to position [1232, 0]
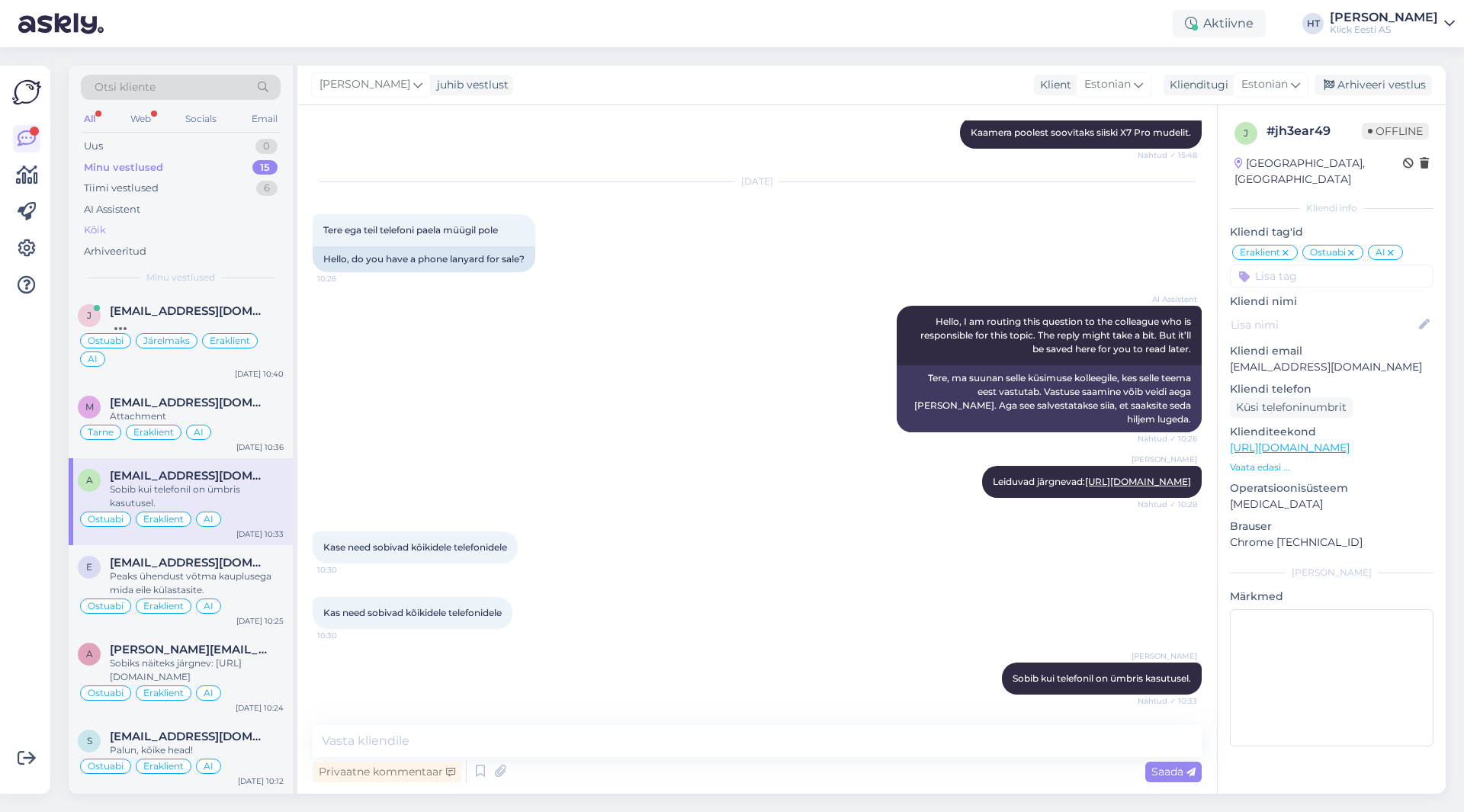
click at [188, 221] on div "Kõik" at bounding box center [181, 230] width 200 height 22
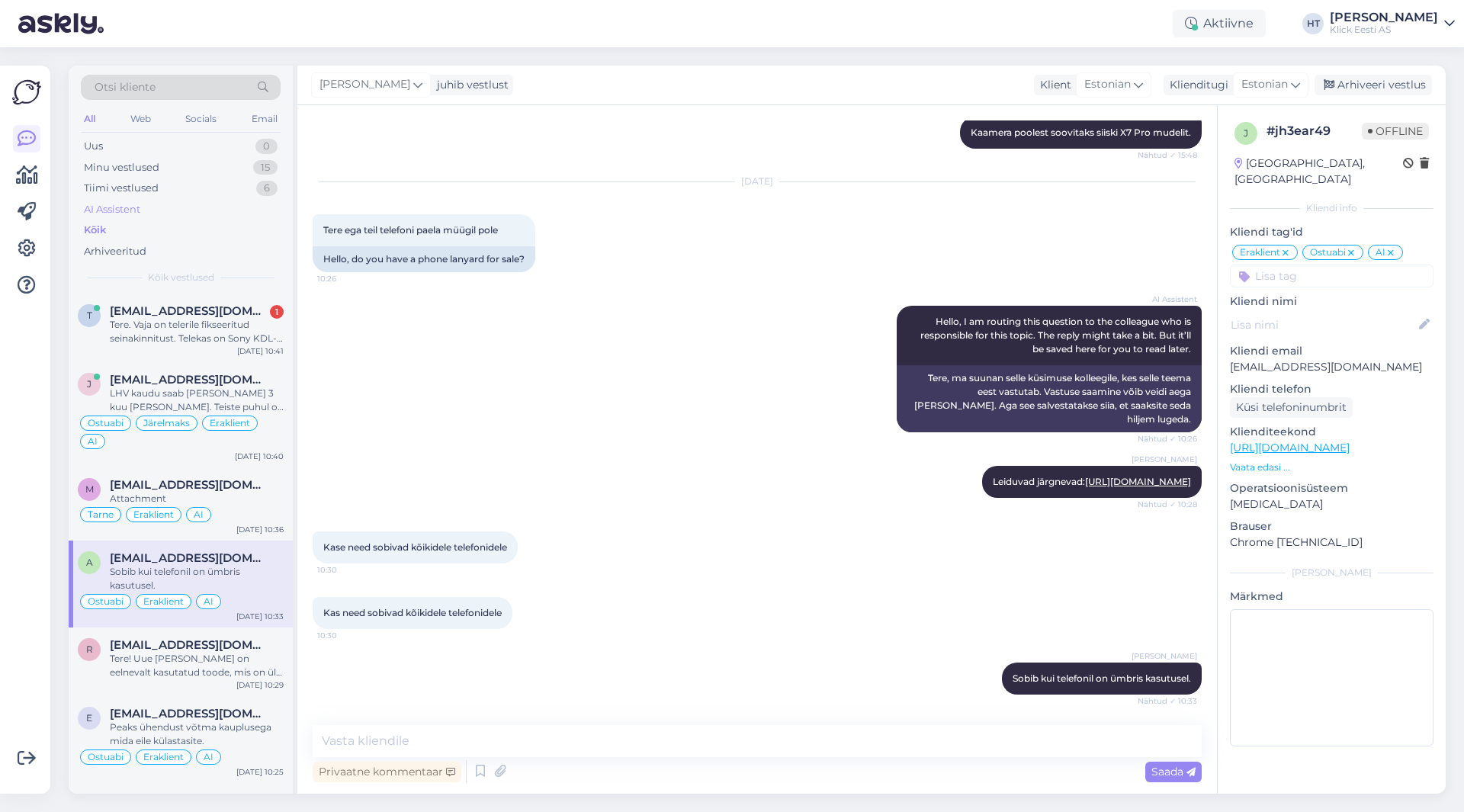
click at [189, 210] on div "AI Assistent" at bounding box center [181, 210] width 200 height 22
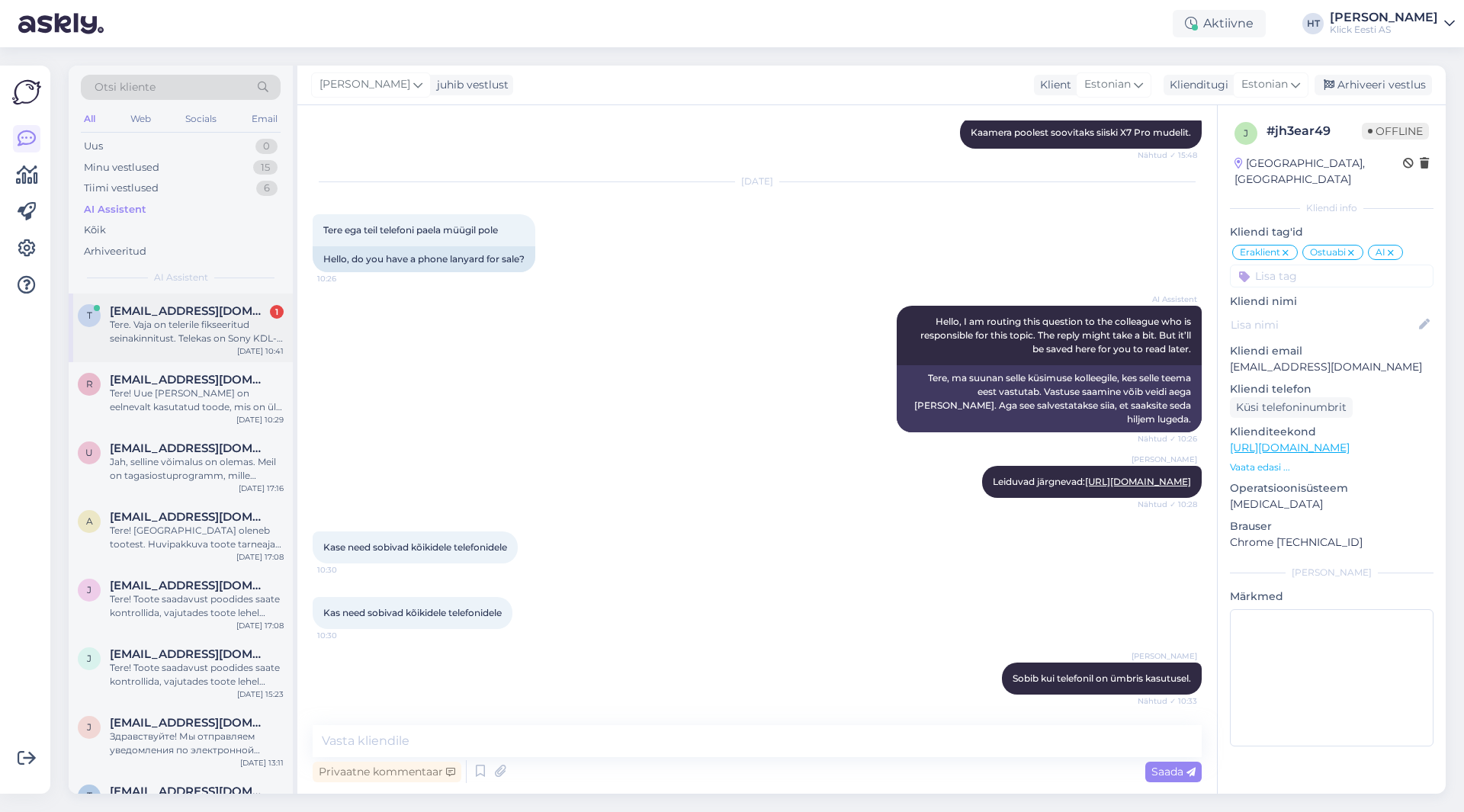
click at [224, 303] on div "t [EMAIL_ADDRESS][DOMAIN_NAME] 1 Tere. Vaja on telerile fikseeritud seinakinnit…" at bounding box center [181, 327] width 225 height 68
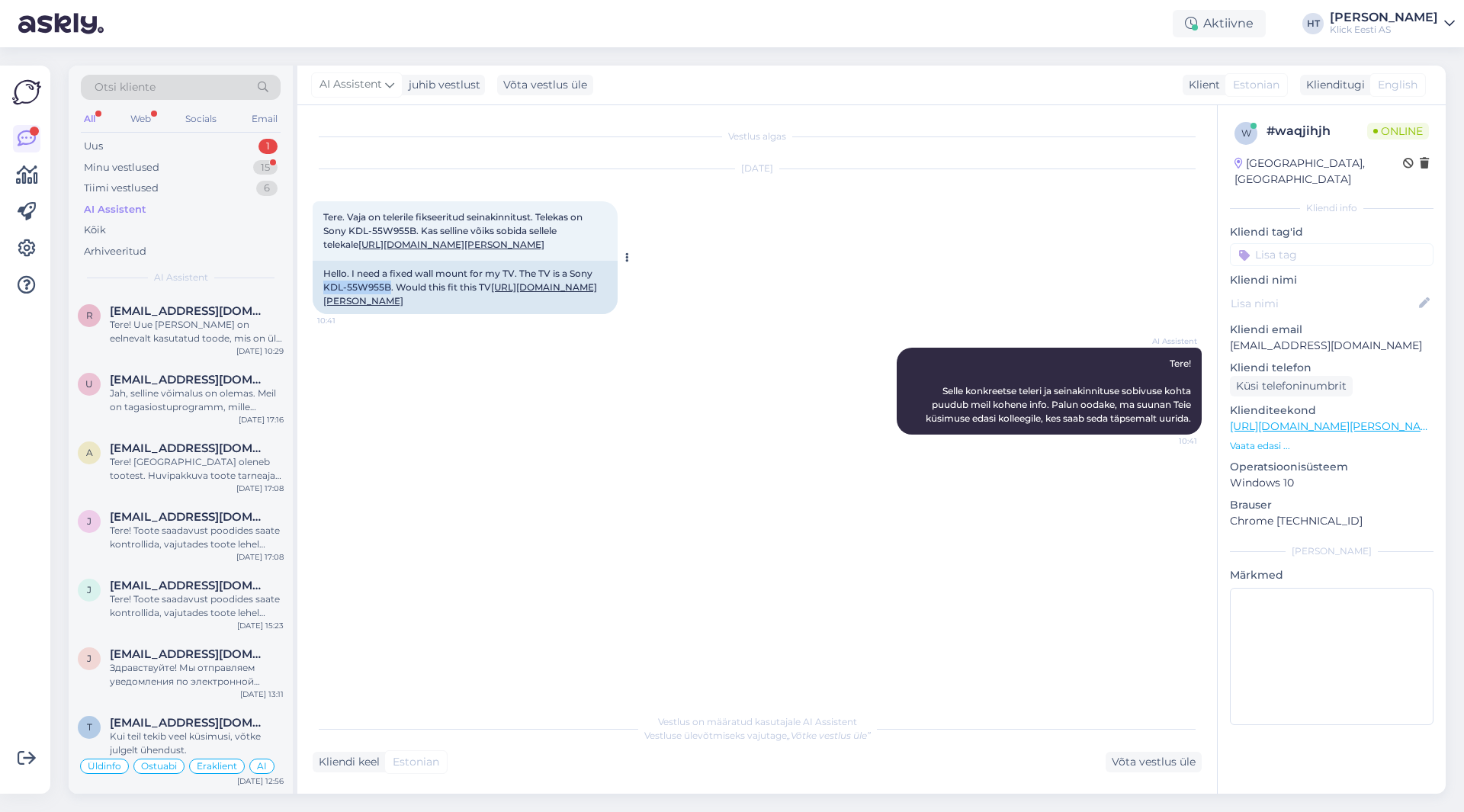
drag, startPoint x: 324, startPoint y: 300, endPoint x: 388, endPoint y: 297, distance: 64.1
click at [388, 297] on div "Hello. I need a fixed wall mount for my TV. The TV is a Sony KDL-55W955B. Would…" at bounding box center [465, 287] width 305 height 53
copy div "KDL-55W955B"
click at [491, 501] on div "Vestlus algas [DATE] Tere. Vaja on telerile fikseeritud seinakinnitust. Telekas…" at bounding box center [763, 406] width 903 height 572
click at [254, 147] on div "Uus 1" at bounding box center [181, 146] width 200 height 22
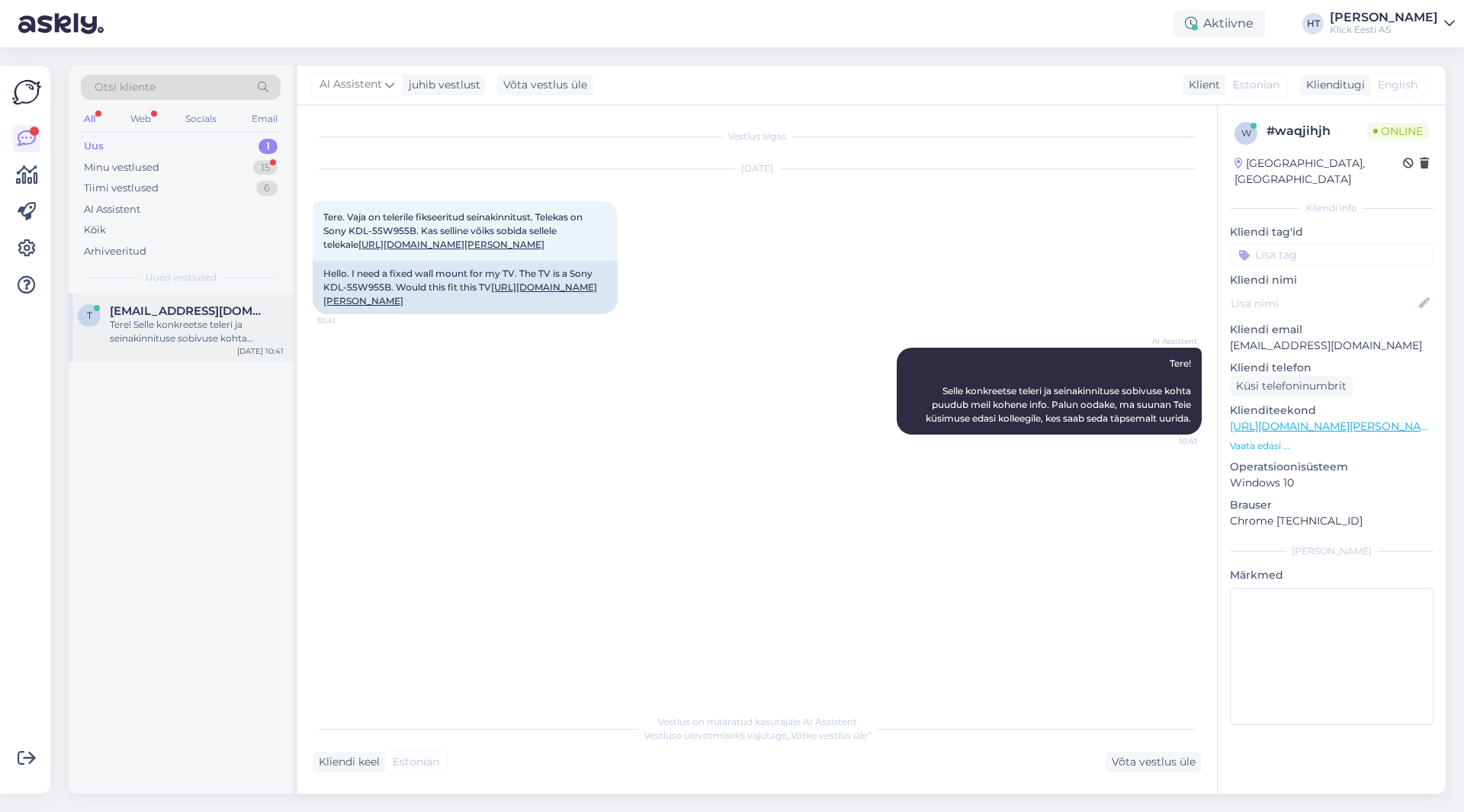
click at [255, 315] on div "[EMAIL_ADDRESS][DOMAIN_NAME]" at bounding box center [196, 311] width 174 height 14
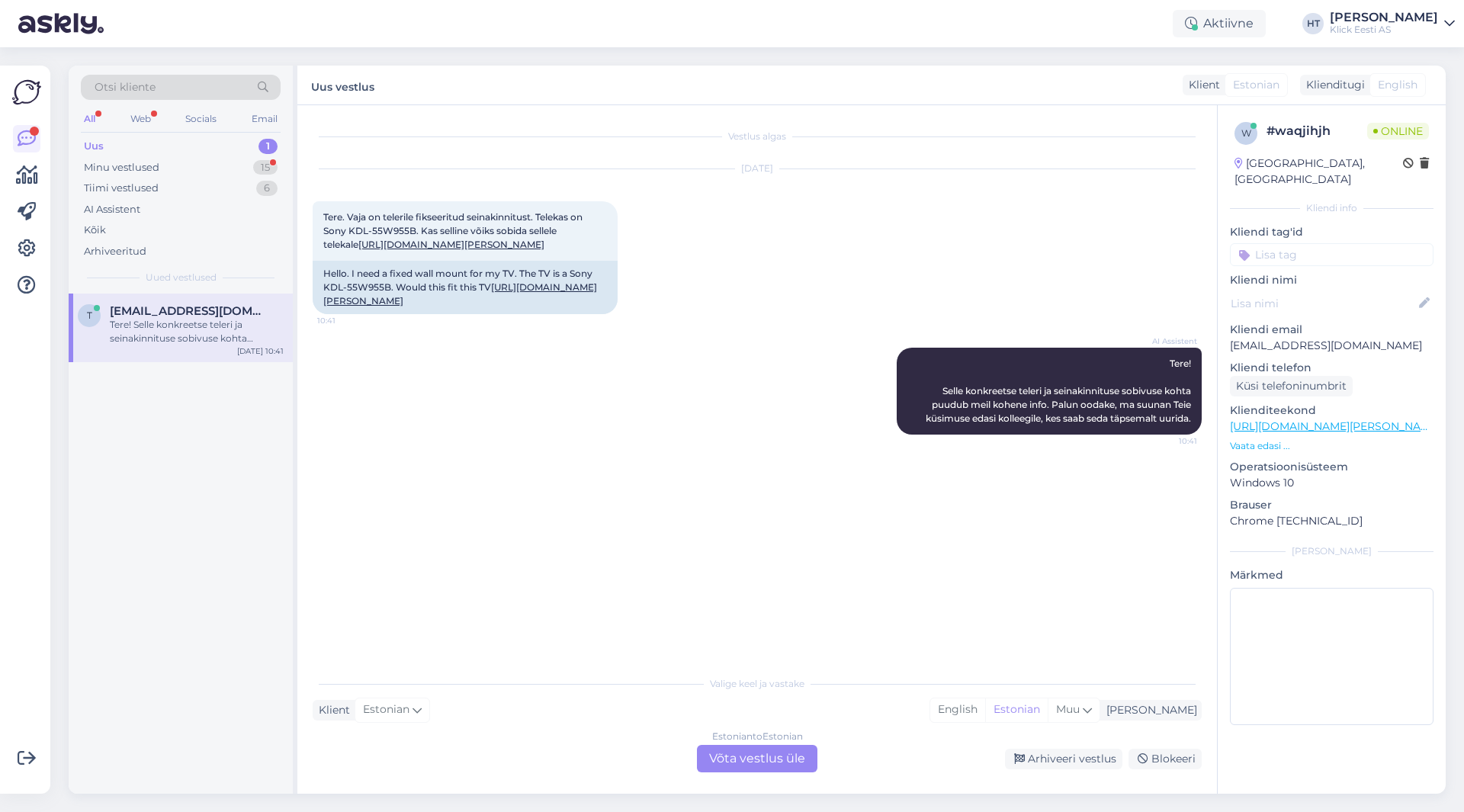
click at [761, 761] on div "Estonian to Estonian Võta vestlus üle" at bounding box center [757, 759] width 121 height 27
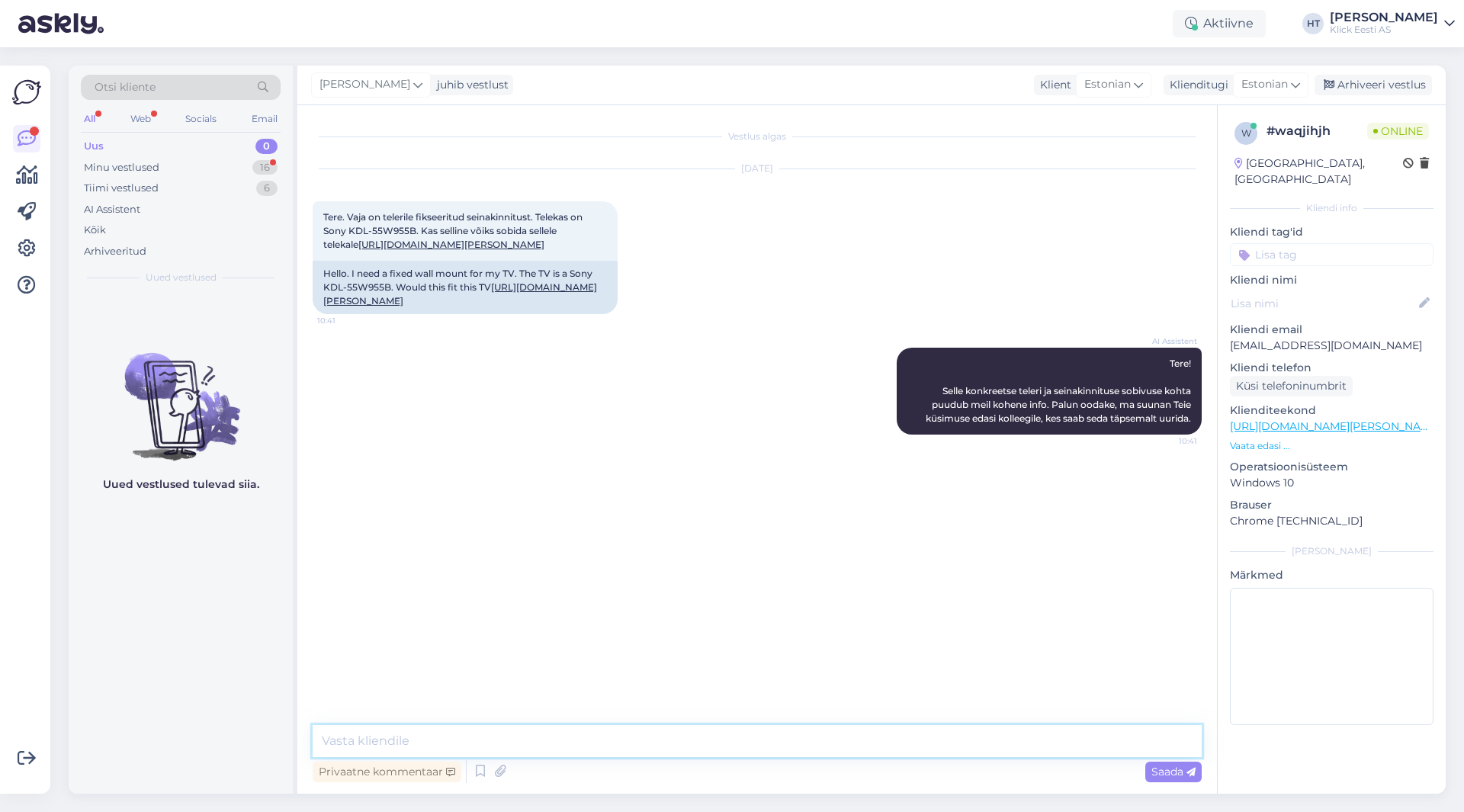
click at [720, 749] on textarea at bounding box center [757, 741] width 890 height 32
type textarea "Tere, sobib [PERSON_NAME]. Teleka VESA on 300x300 mõõdus."
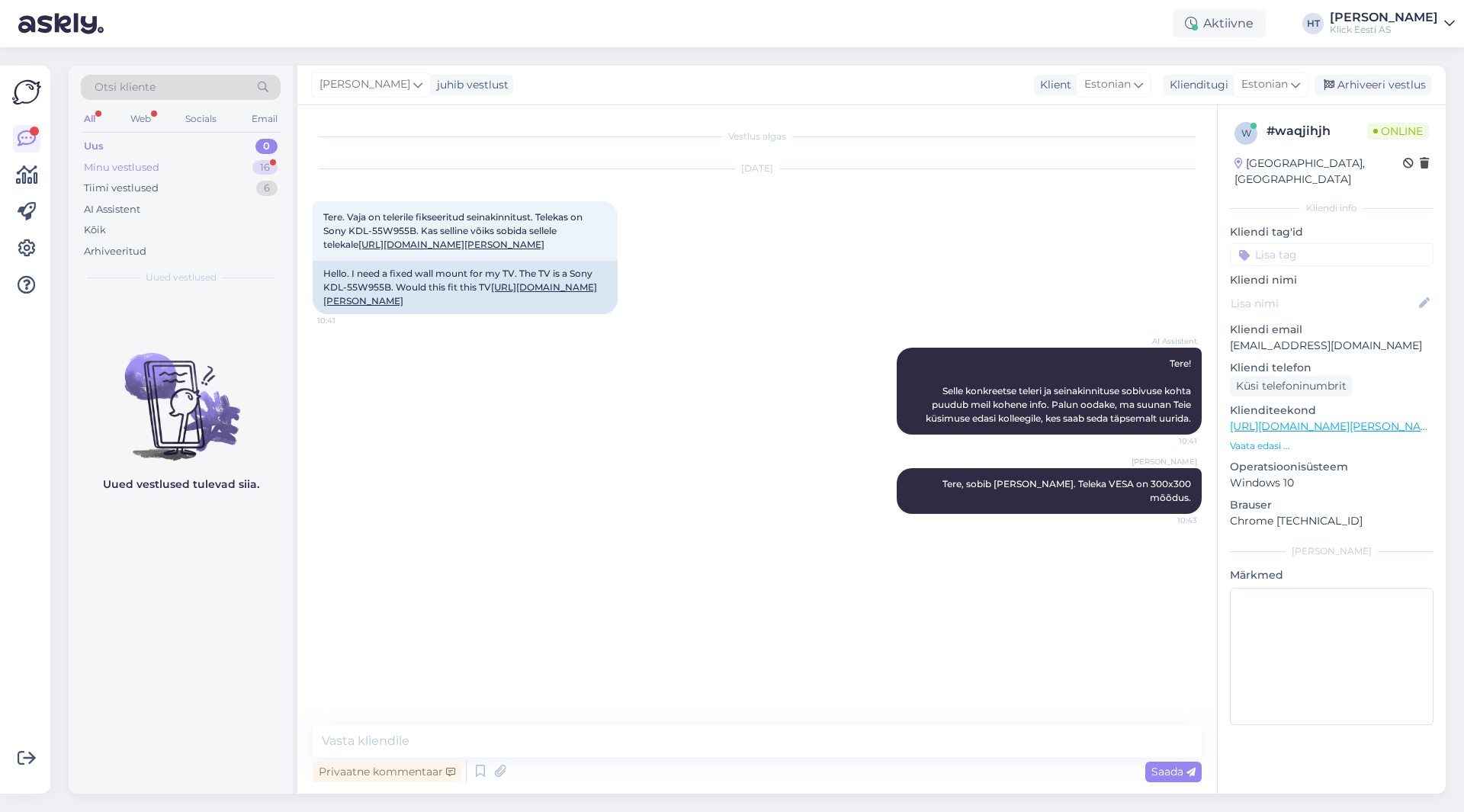
click at [264, 176] on div "Minu vestlused 16" at bounding box center [181, 167] width 200 height 22
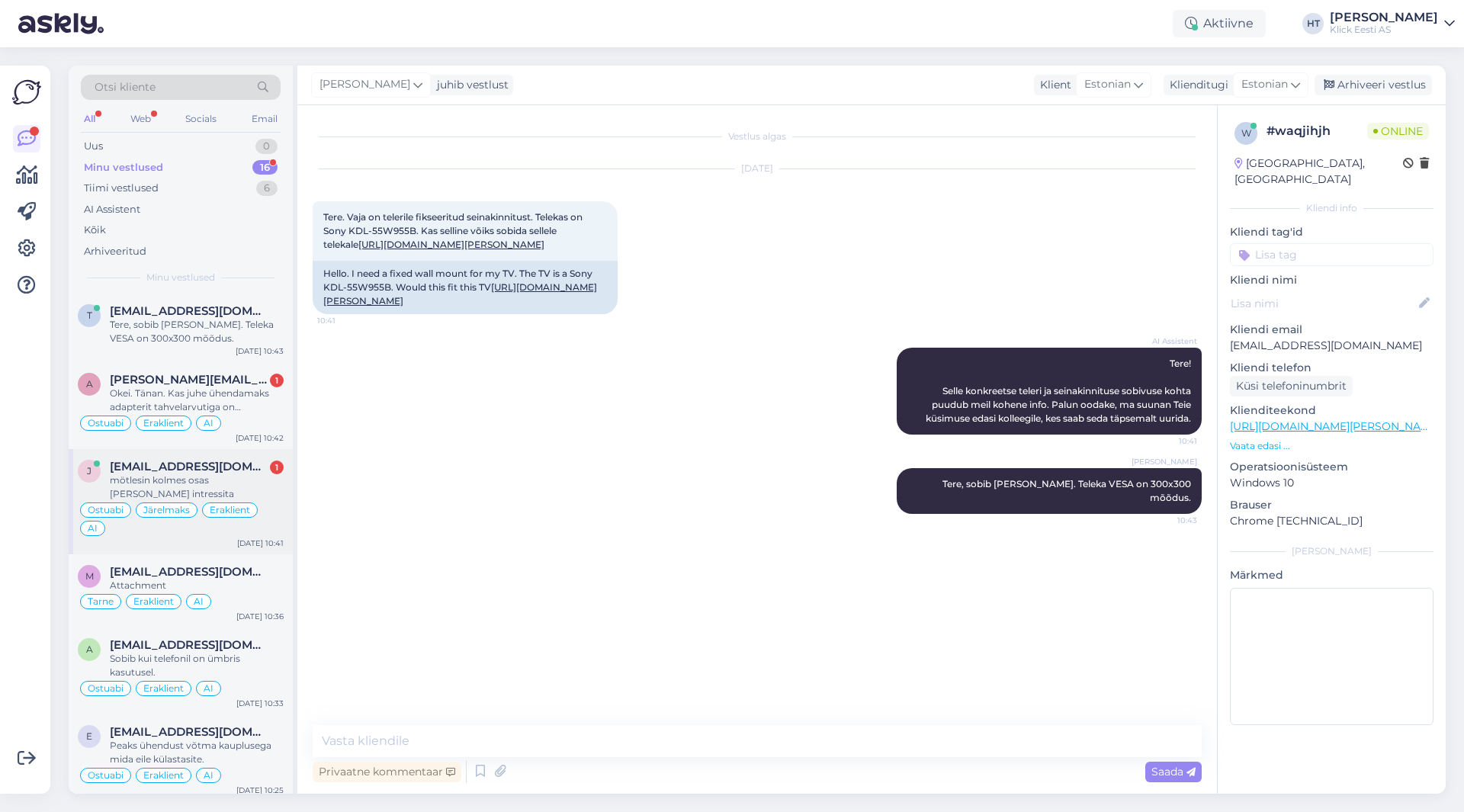
click at [279, 471] on div "1" at bounding box center [277, 467] width 14 height 14
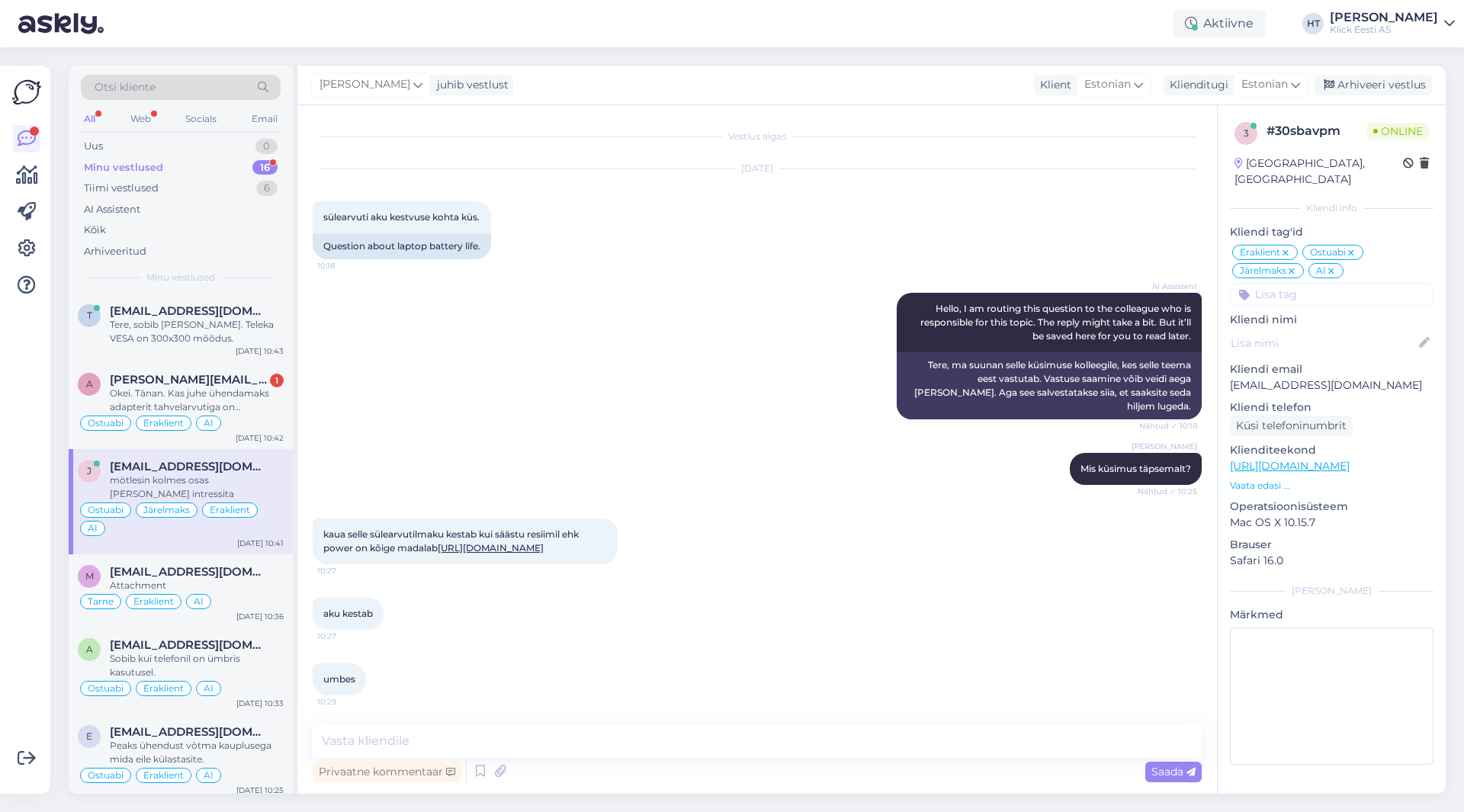
scroll to position [553, 0]
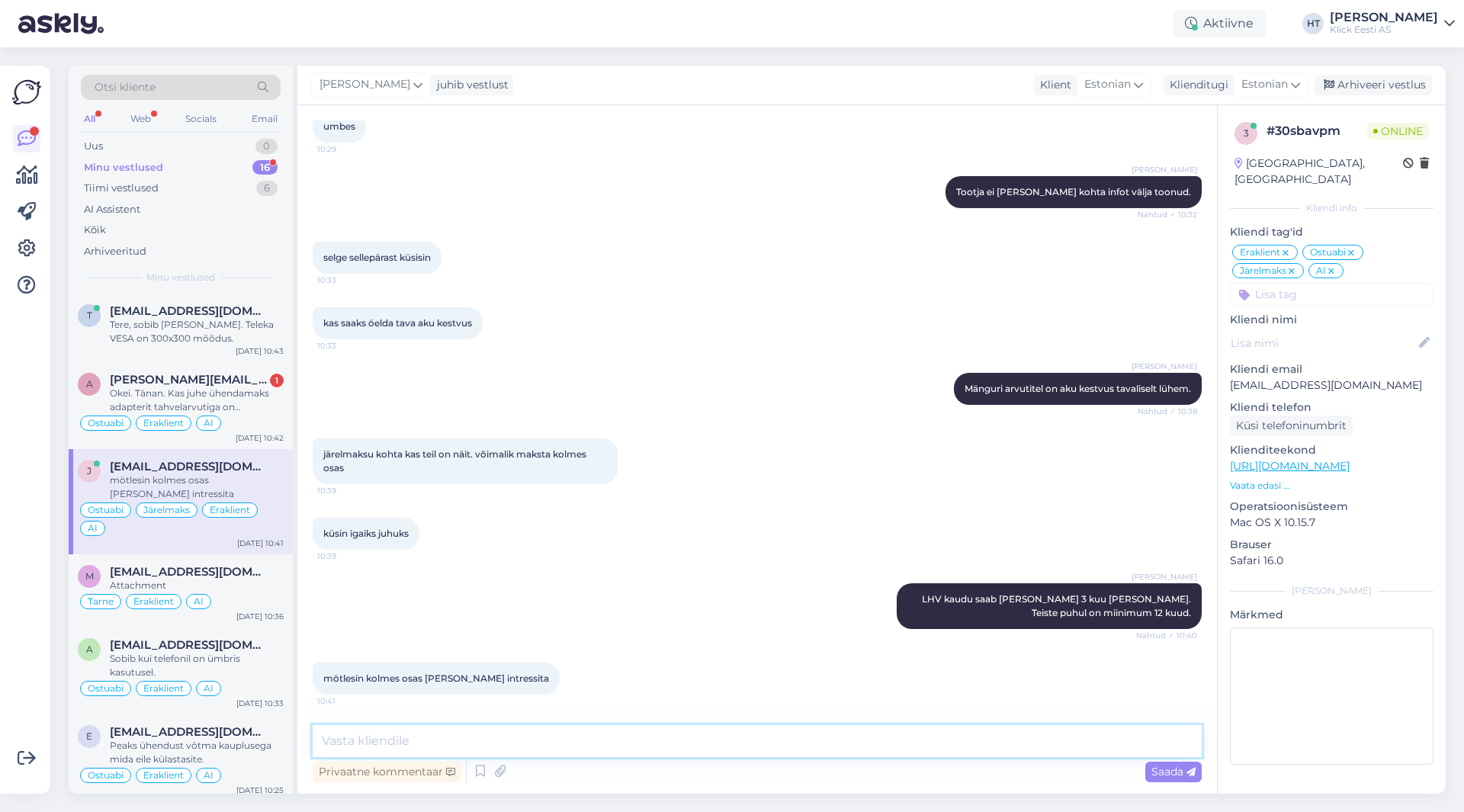
click at [529, 729] on textarea at bounding box center [757, 741] width 890 height 32
type textarea "Sellist võimalust ei leidu."
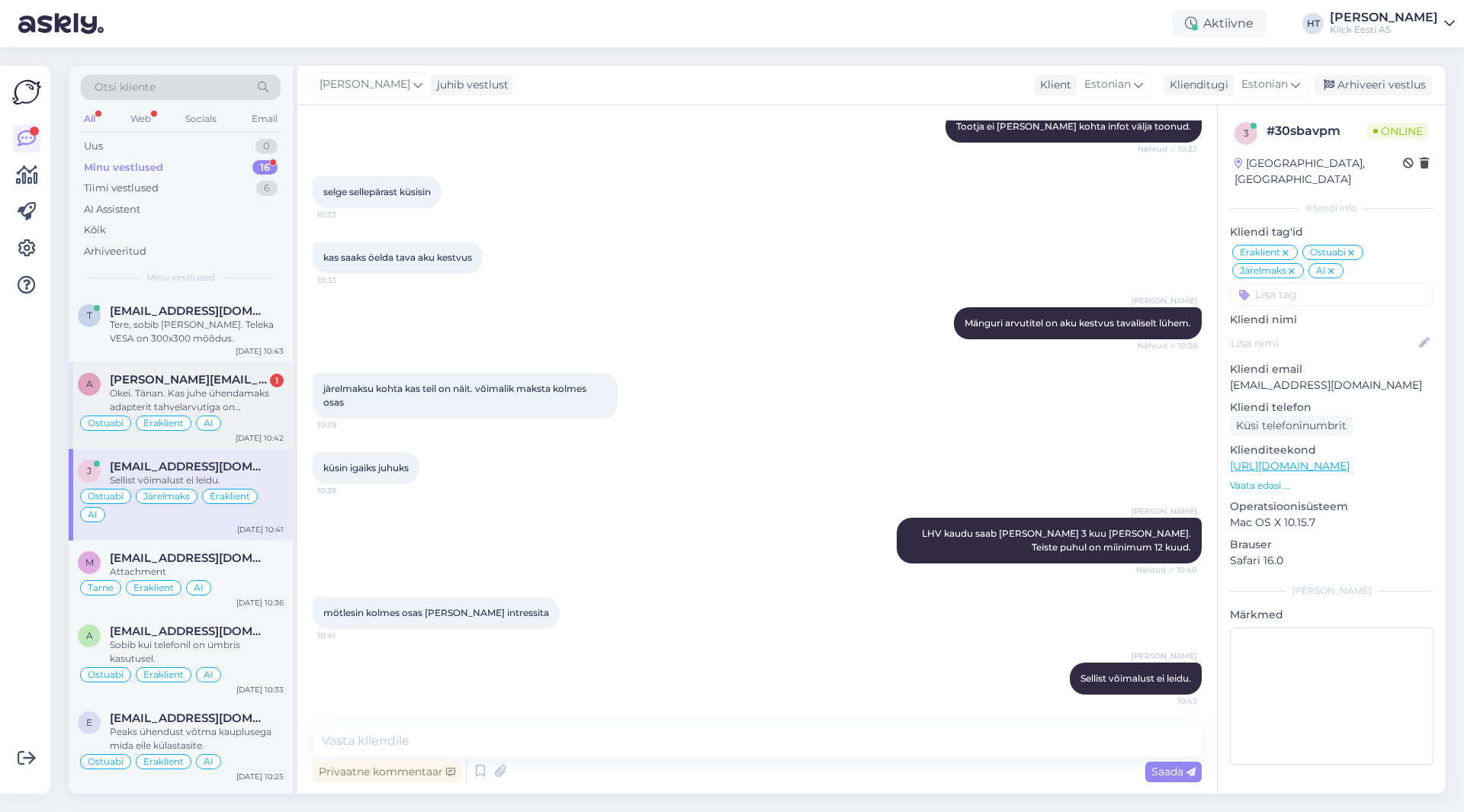
click at [210, 417] on div "AI" at bounding box center [209, 423] width 25 height 15
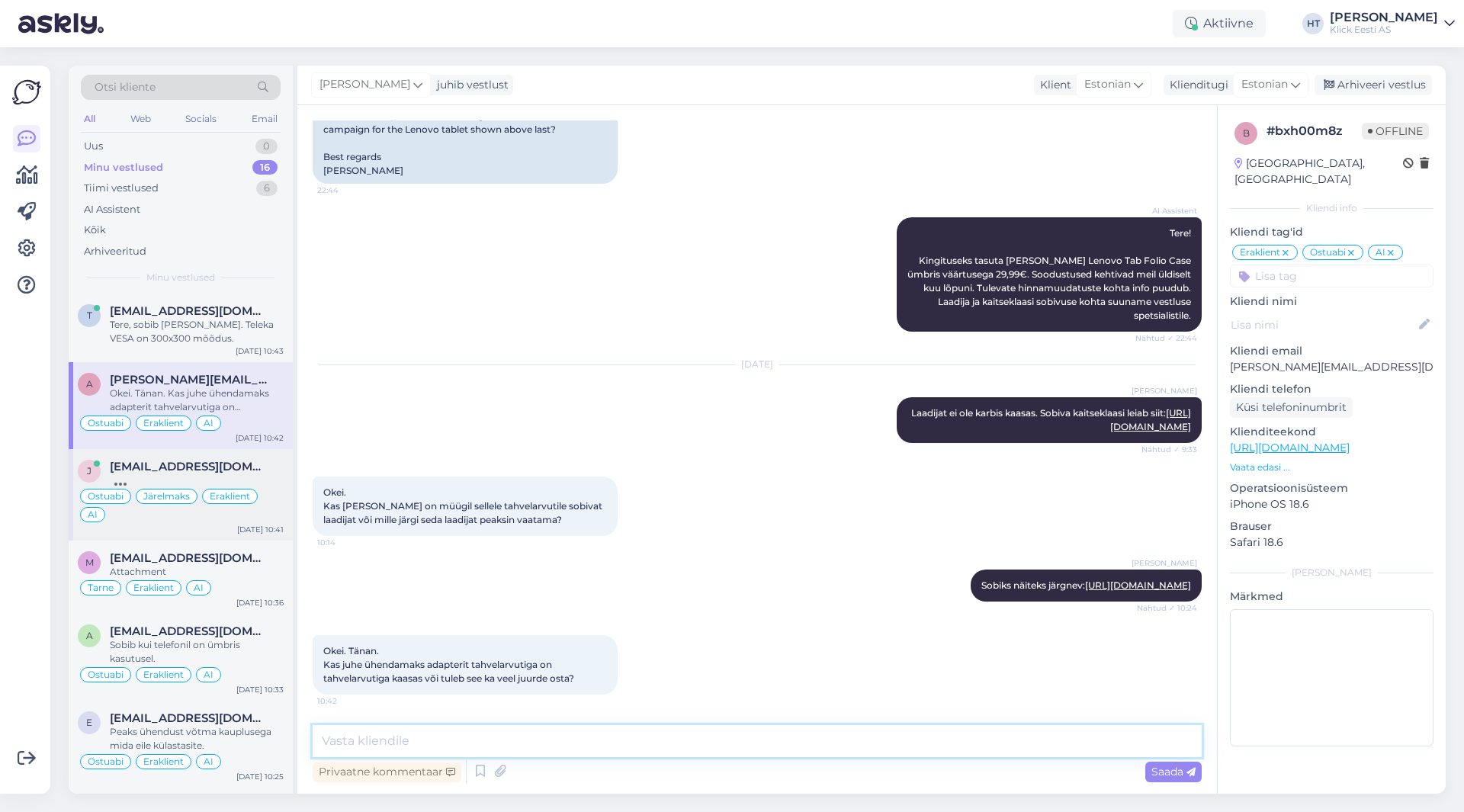
click at [624, 749] on textarea at bounding box center [757, 741] width 890 height 32
type textarea "See peaks kaasas olema."
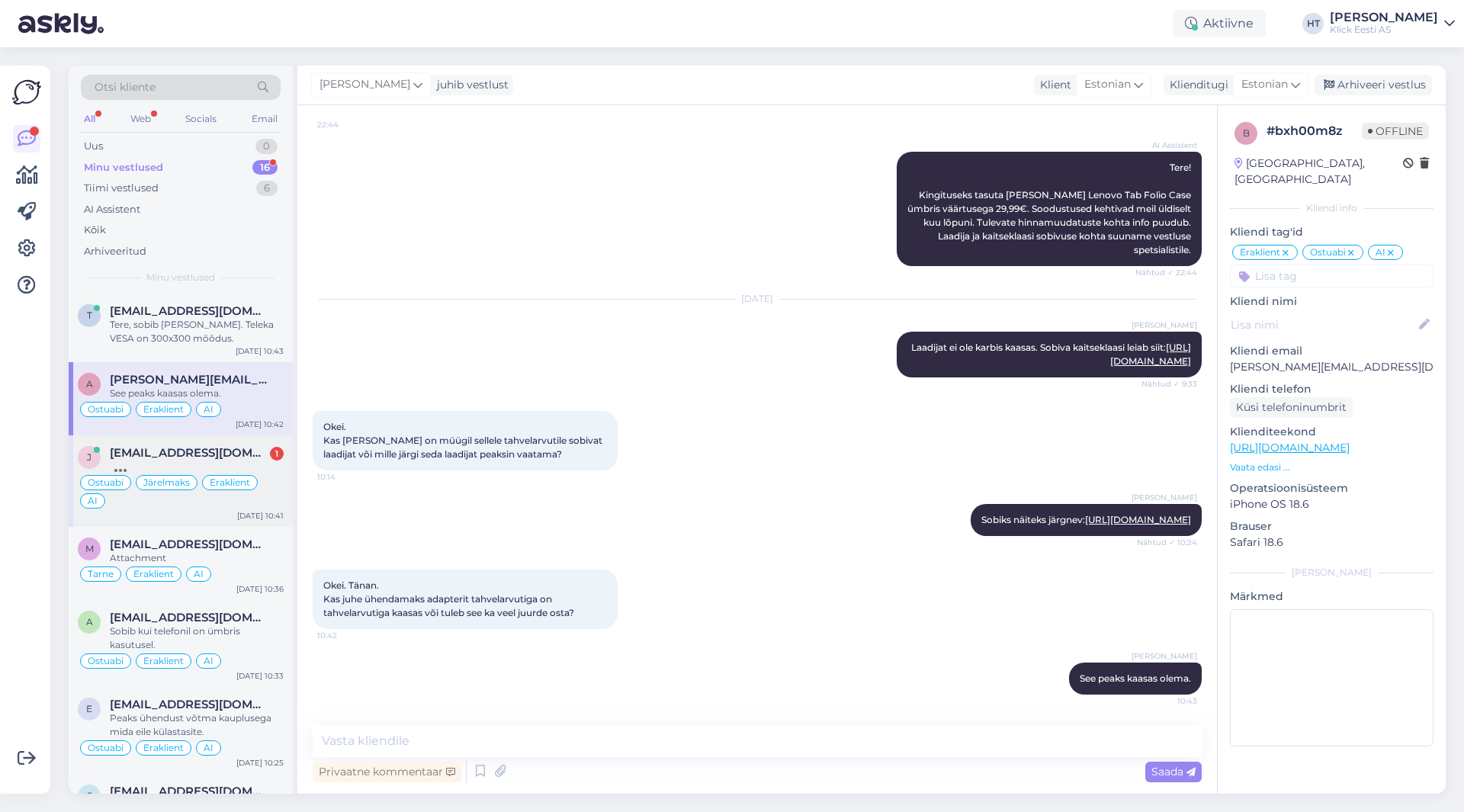
click at [274, 449] on div "1" at bounding box center [277, 454] width 14 height 14
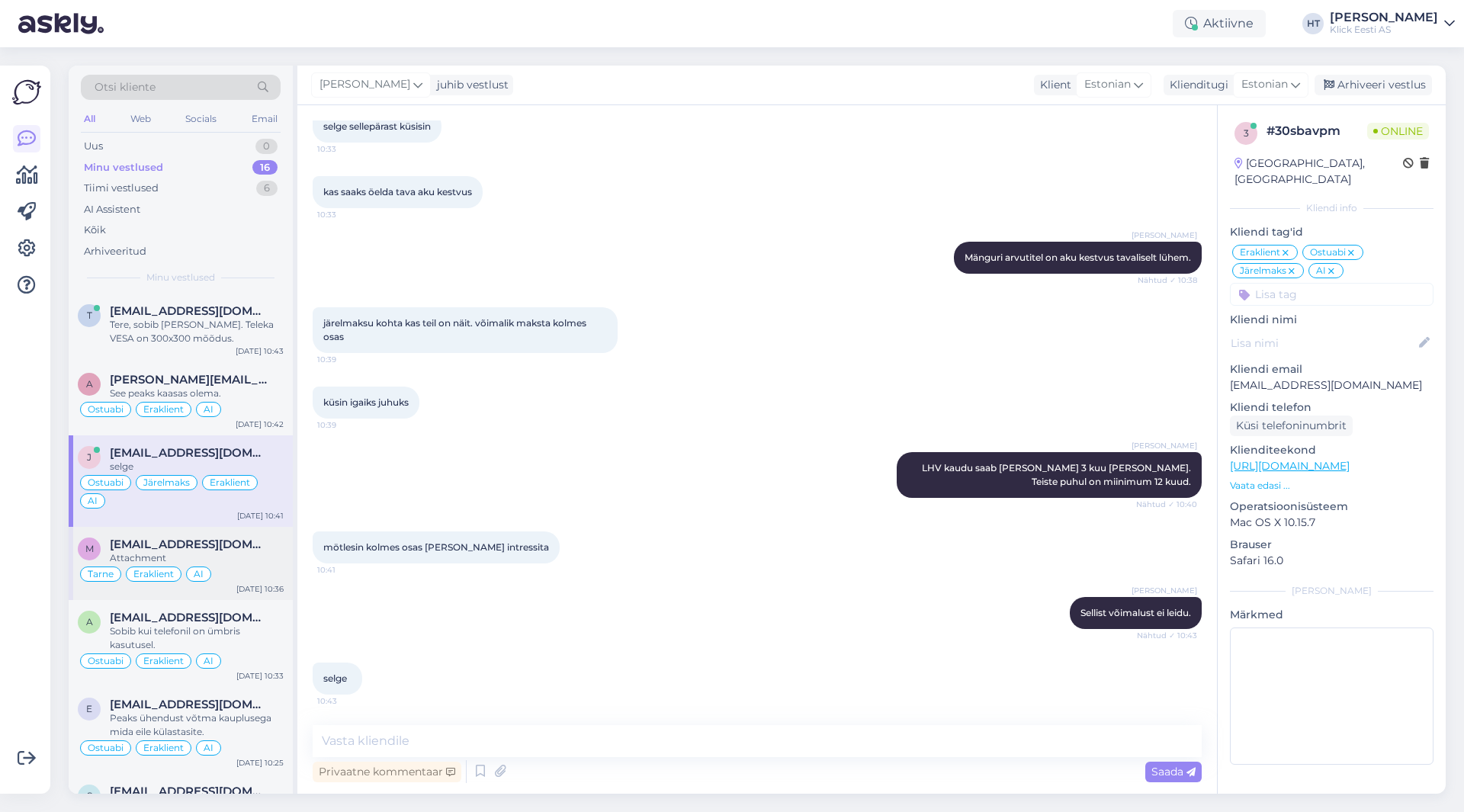
click at [267, 552] on div "Attachment" at bounding box center [196, 558] width 174 height 14
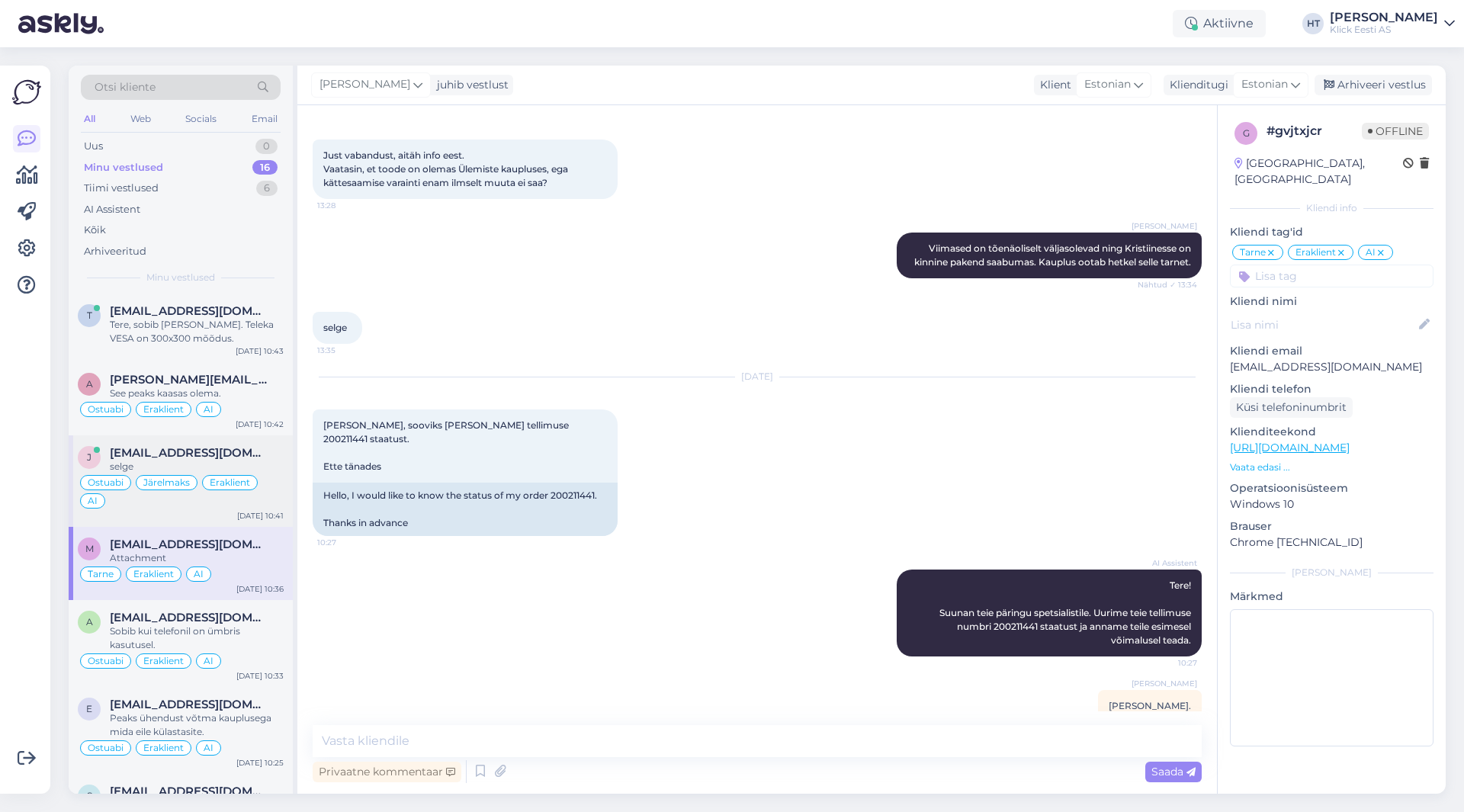
click at [269, 468] on div "selge" at bounding box center [196, 467] width 174 height 14
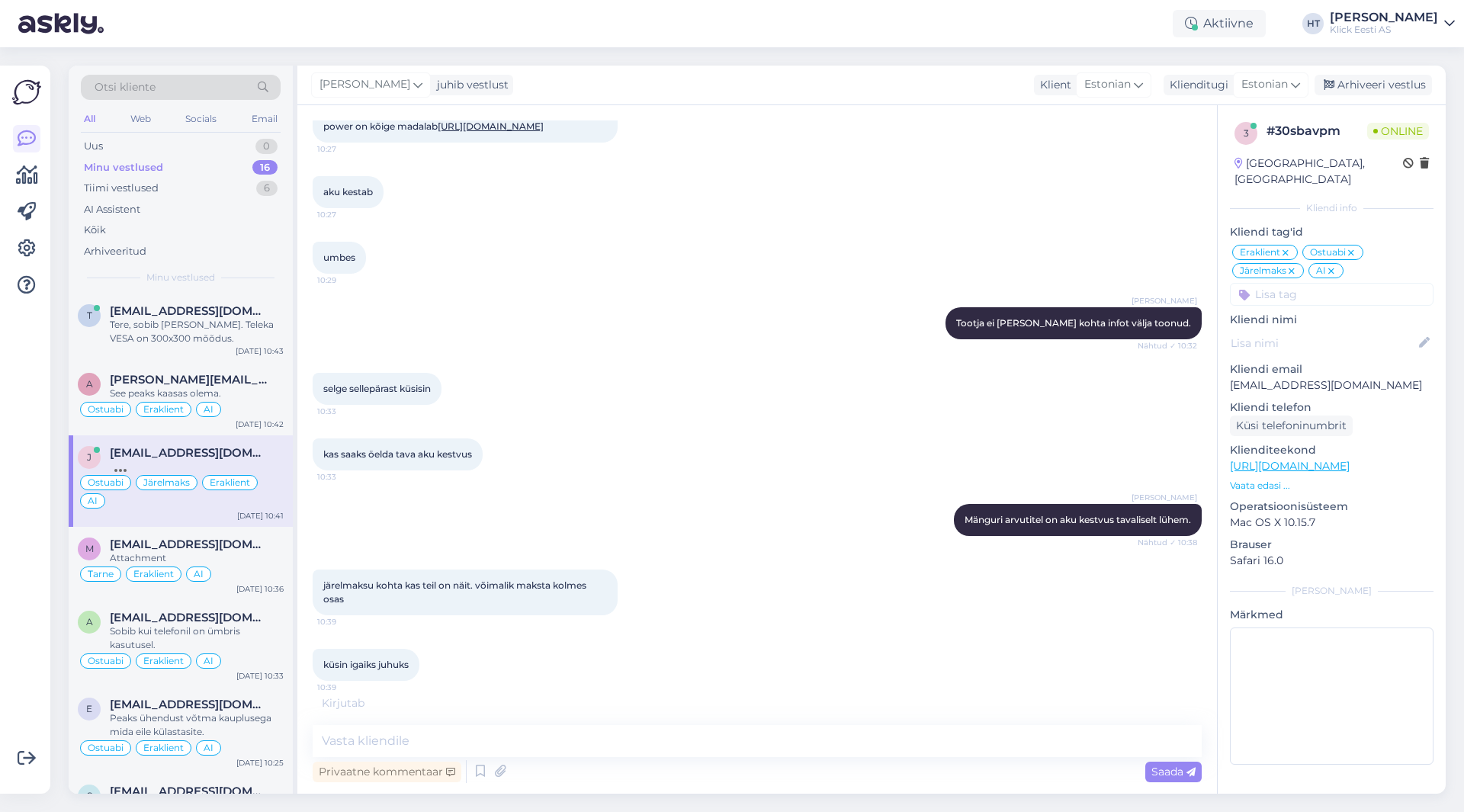
scroll to position [684, 0]
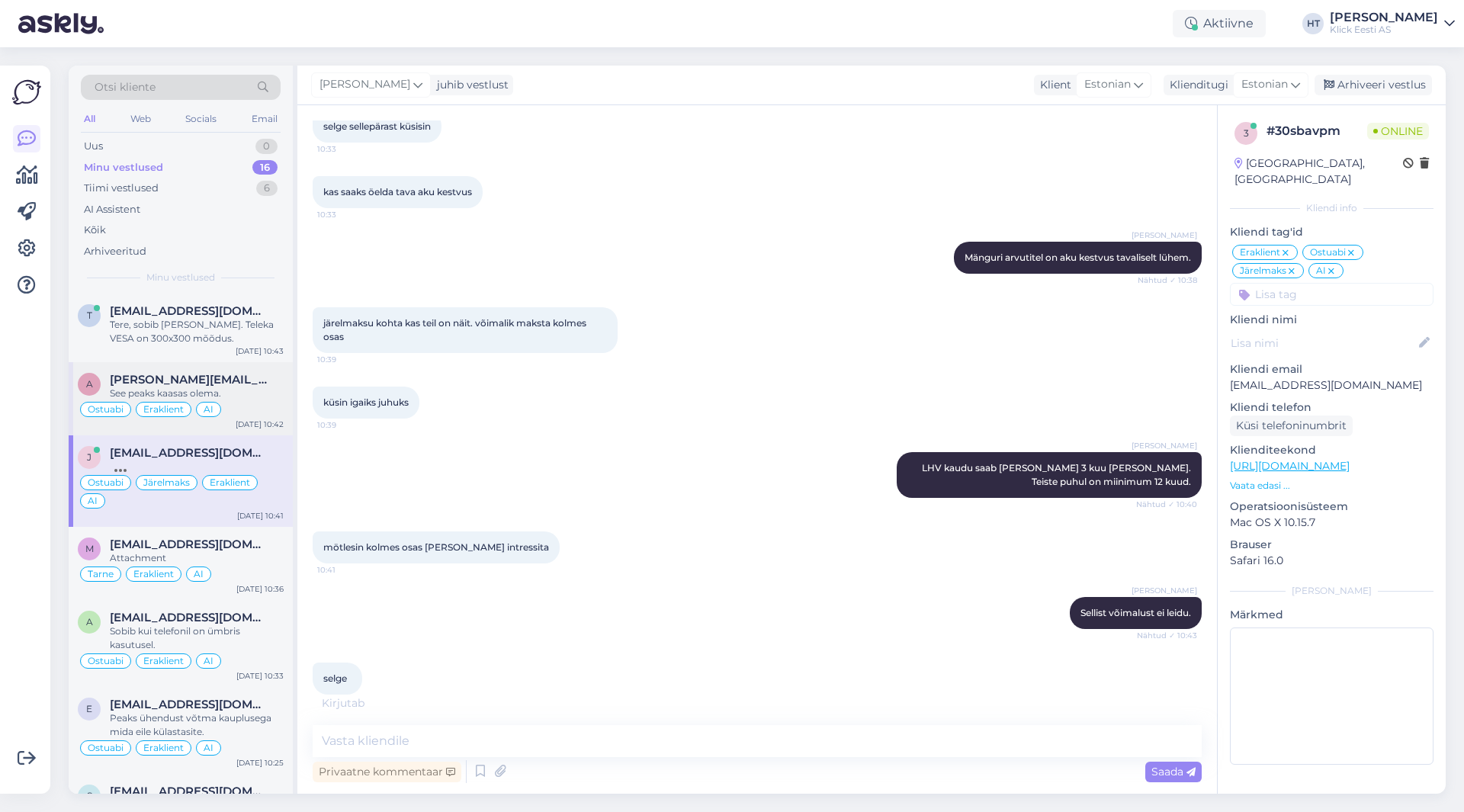
click at [243, 388] on div "See peaks kaasas olema." at bounding box center [196, 393] width 174 height 14
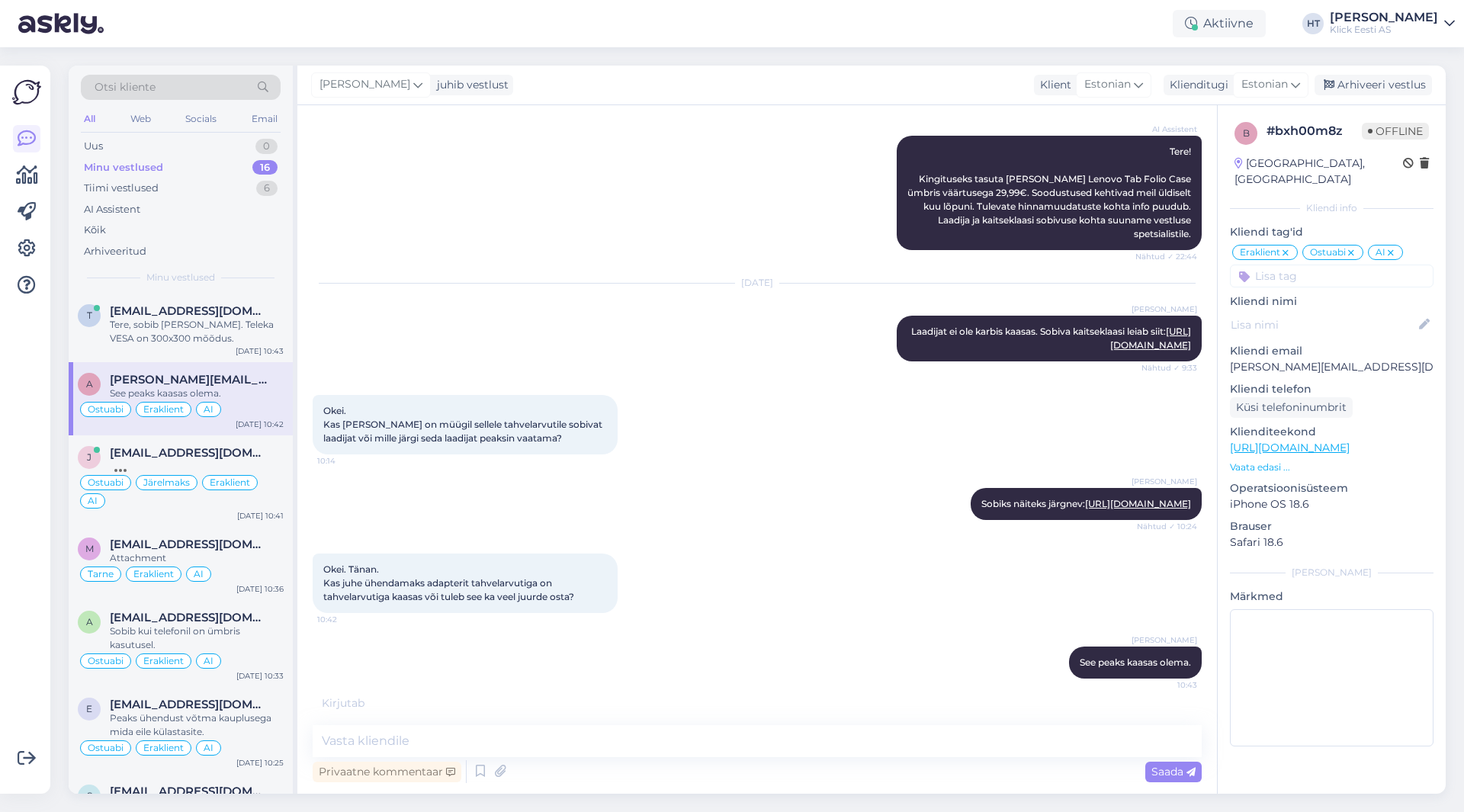
scroll to position [789, 0]
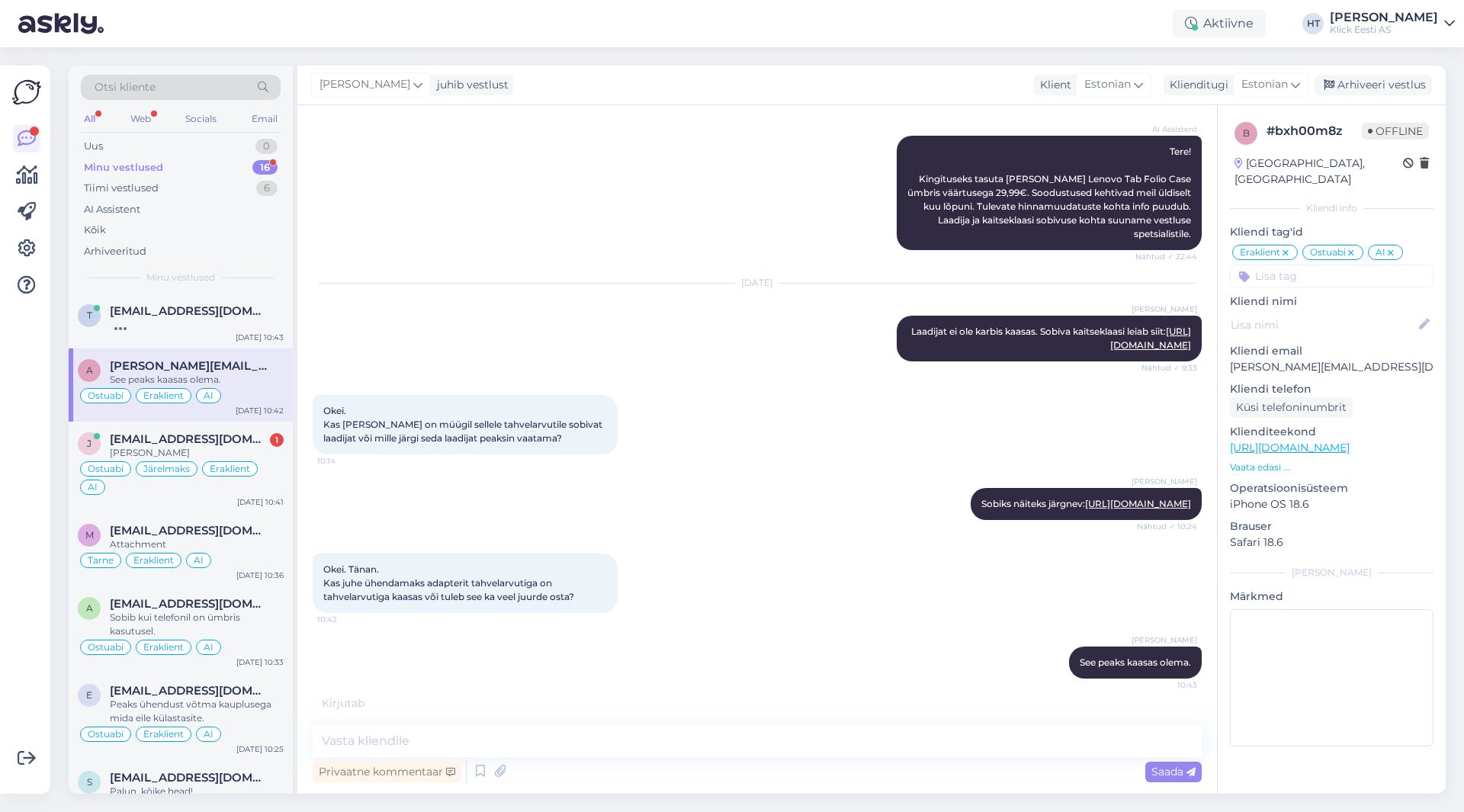
click at [303, 459] on div "Vestlus algas [DATE] Tere Mul on [PERSON_NAME] küsimust Lenovo tahvelarvuti koh…" at bounding box center [757, 450] width 920 height 689
click at [295, 457] on div "Otsi kliente All Web Socials Email Uus 0 Minu vestlused 16 Tiimi vestlused 6 AI…" at bounding box center [182, 429] width 229 height 729
click at [284, 453] on div "j [EMAIL_ADDRESS][DOMAIN_NAME] 1 [PERSON_NAME] Ostuabi Järelmaks Eraklient AI […" at bounding box center [181, 468] width 225 height 92
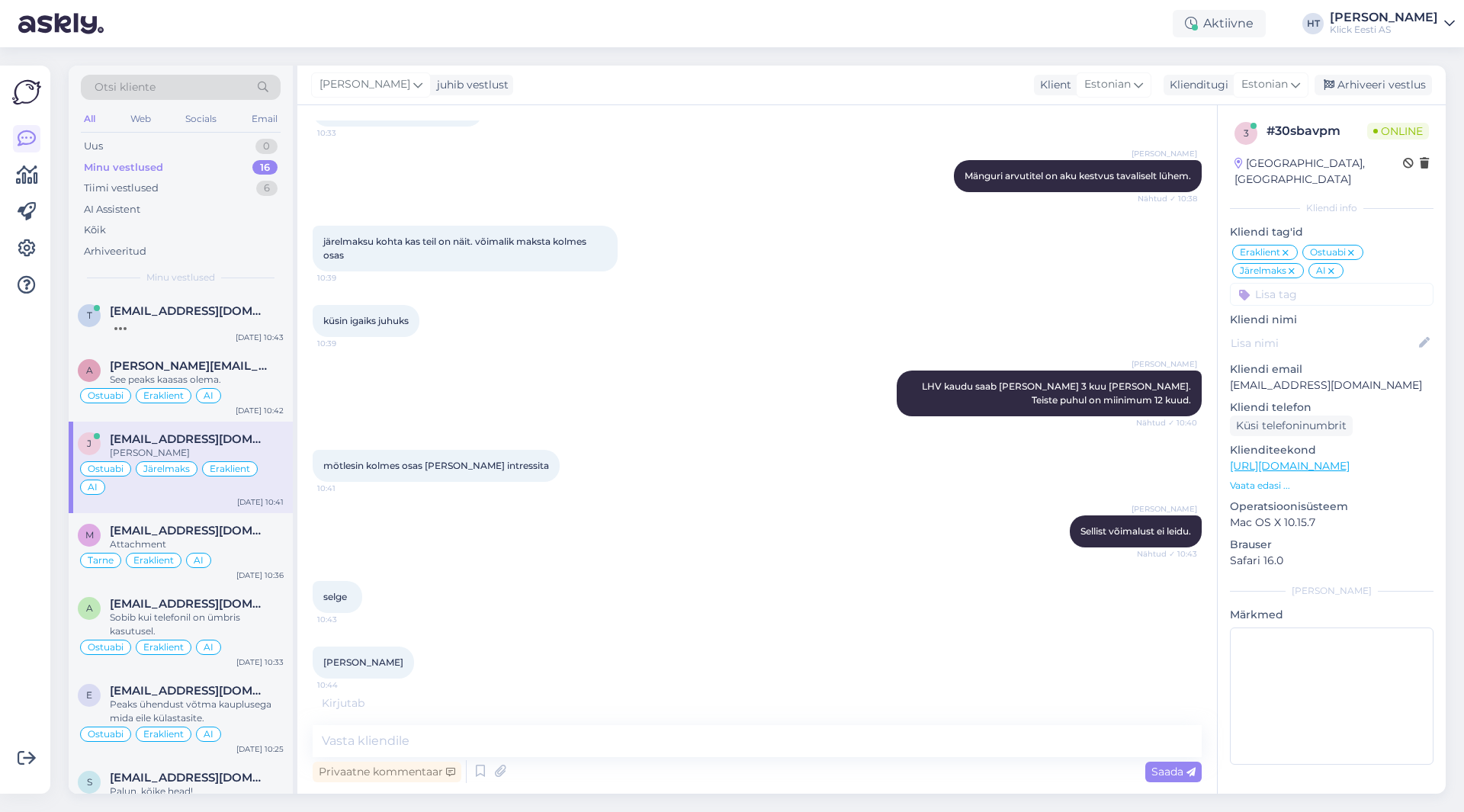
click at [514, 550] on div "[PERSON_NAME] Sellist võimalust ei leidu. Nähtud ✓ 10:43" at bounding box center [757, 531] width 890 height 65
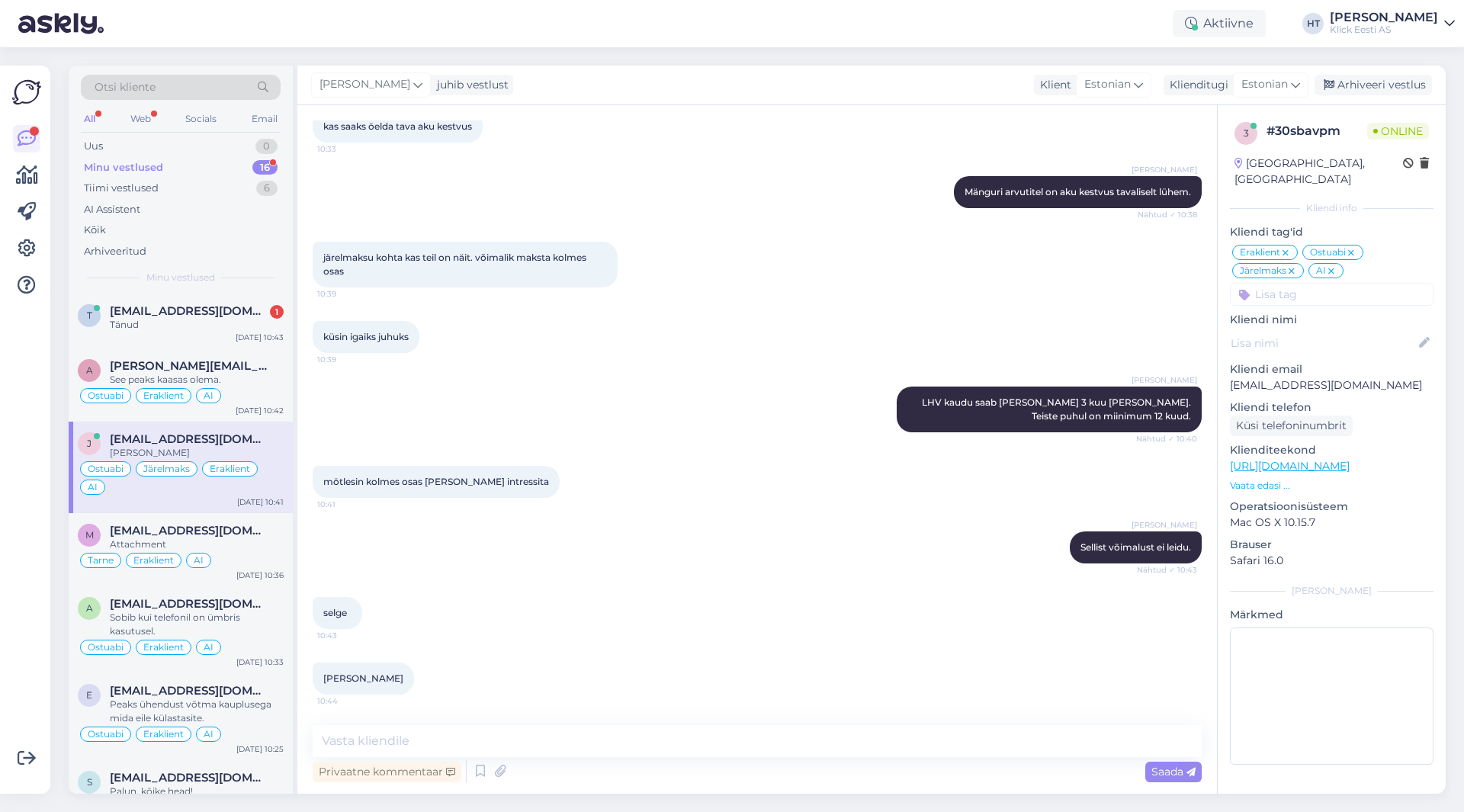
scroll to position [749, 0]
click at [261, 332] on div "[DATE] 10:43" at bounding box center [259, 338] width 48 height 11
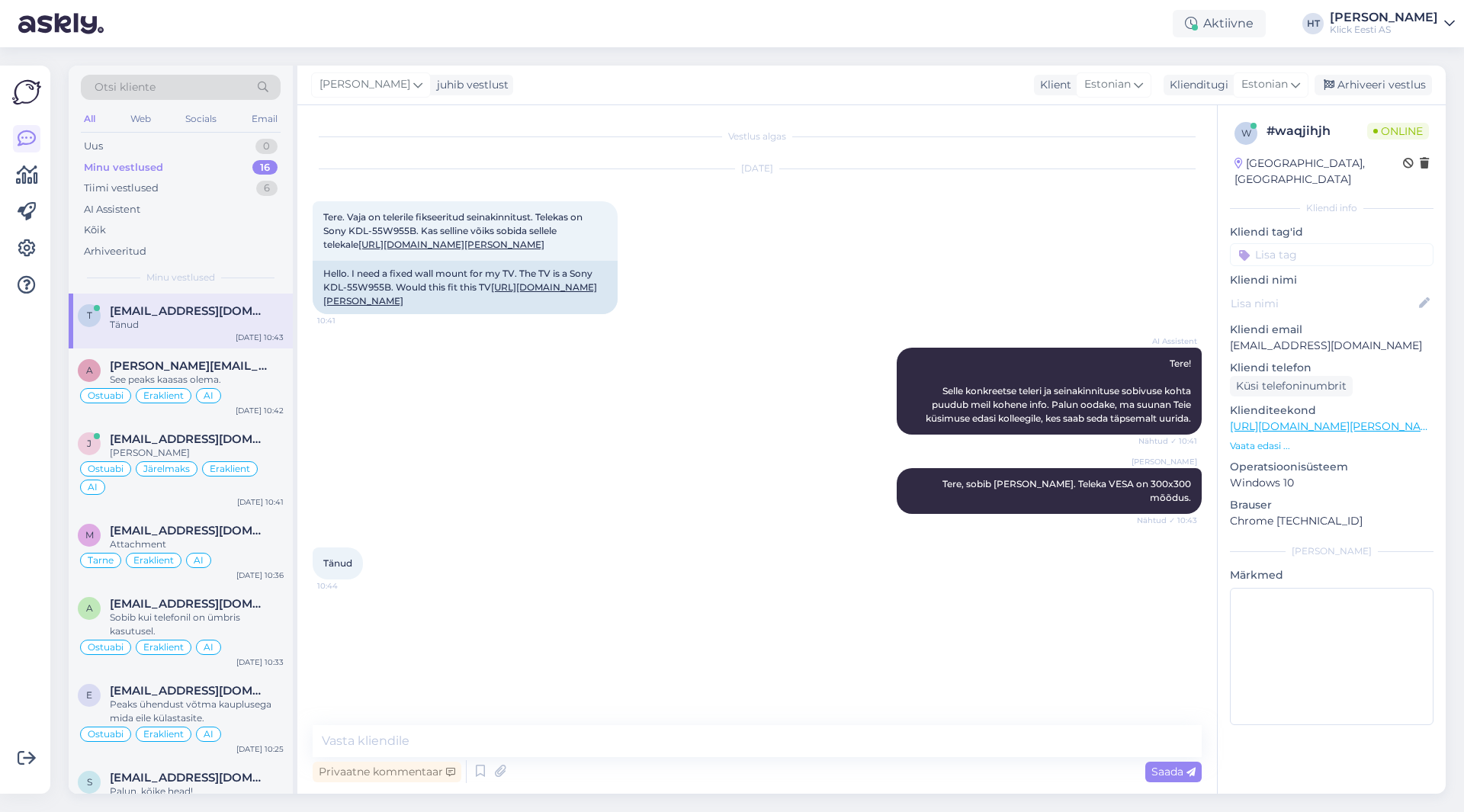
scroll to position [0, 0]
click at [505, 727] on textarea at bounding box center [757, 741] width 890 height 32
type textarea "Palun."
click at [269, 626] on div "Aga kui telefonil ümbrist pole kas siis kasutada ei saa" at bounding box center [196, 624] width 174 height 27
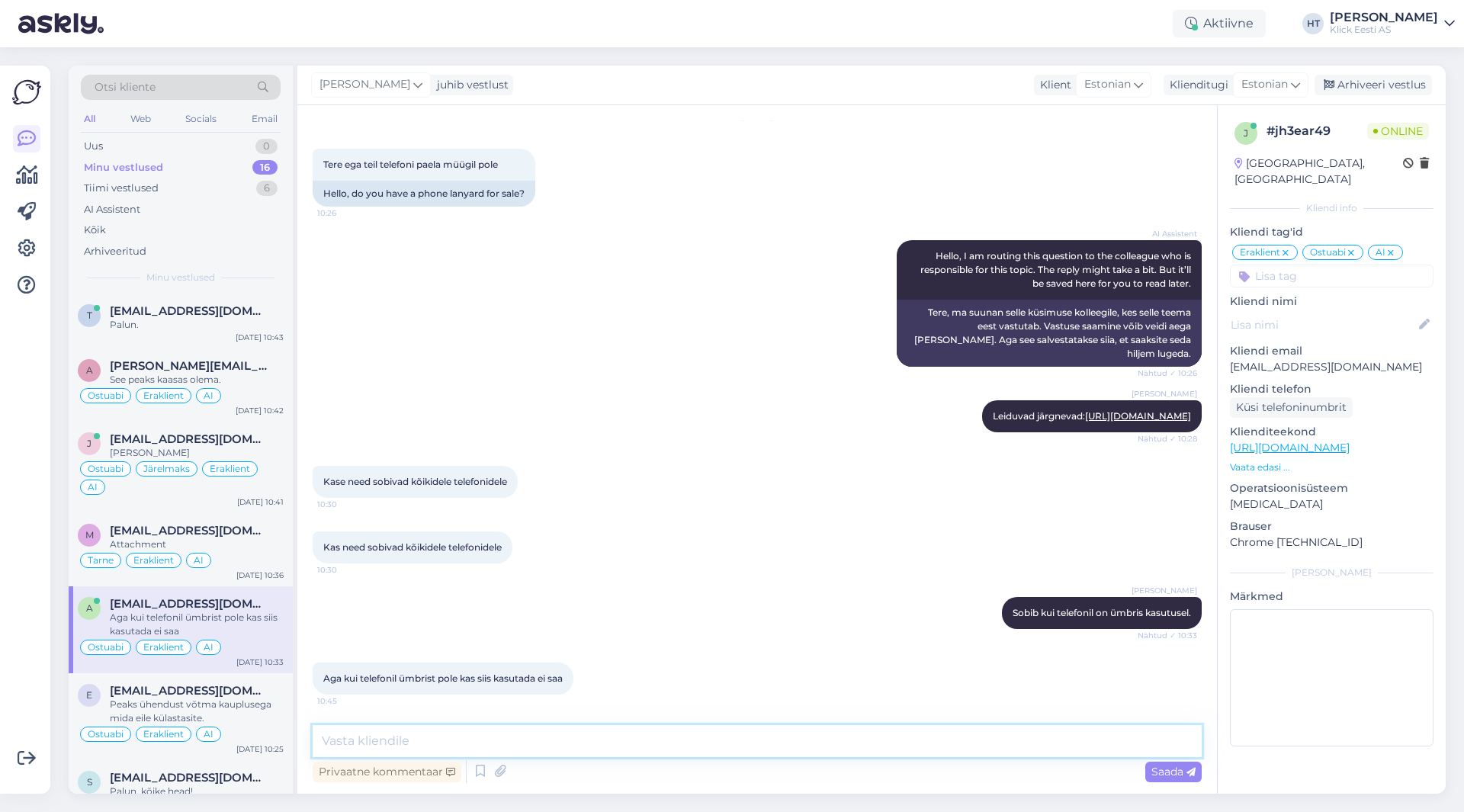
click at [431, 738] on textarea at bounding box center [757, 741] width 890 height 32
type textarea "Siis ei saa."
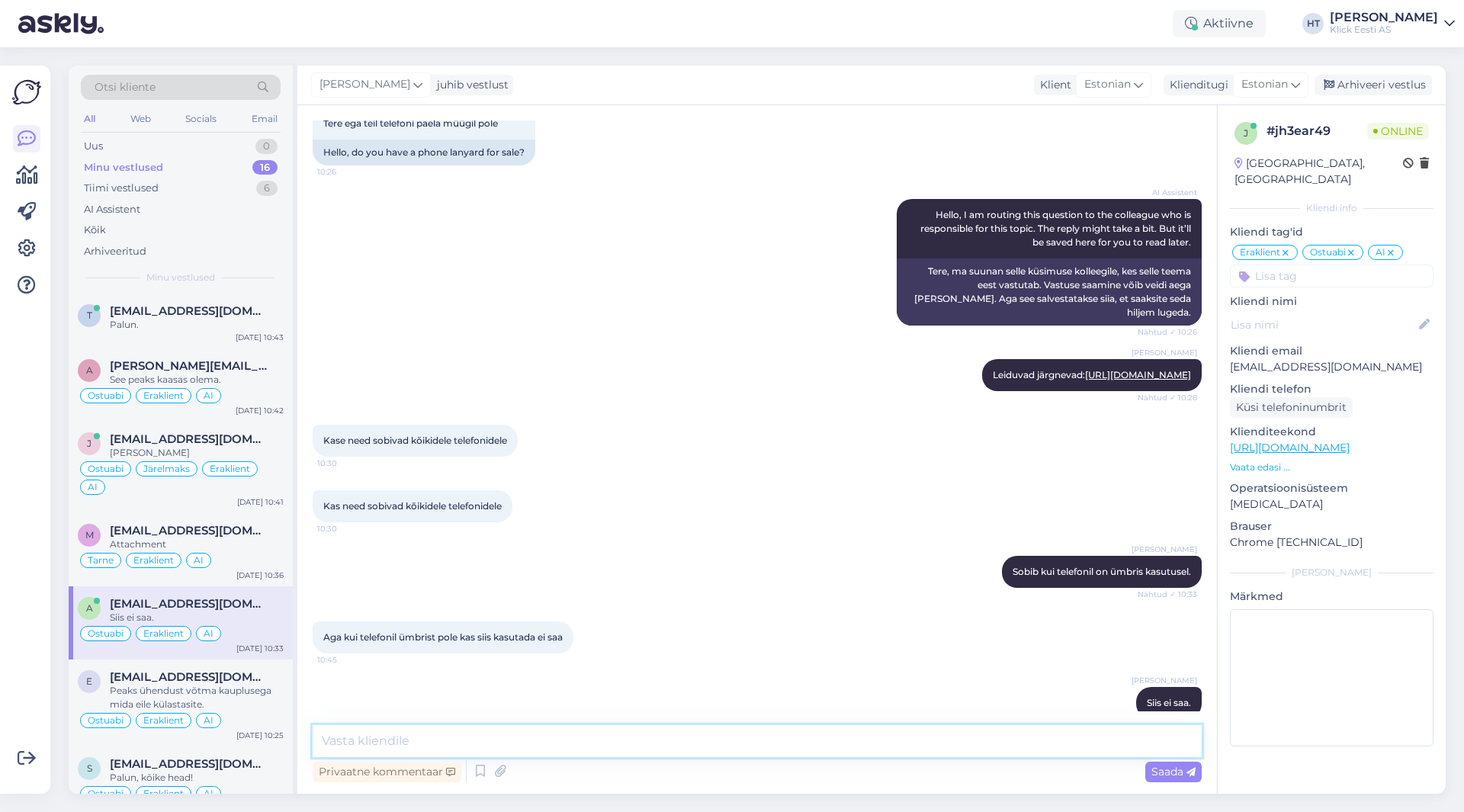
scroll to position [1363, 0]
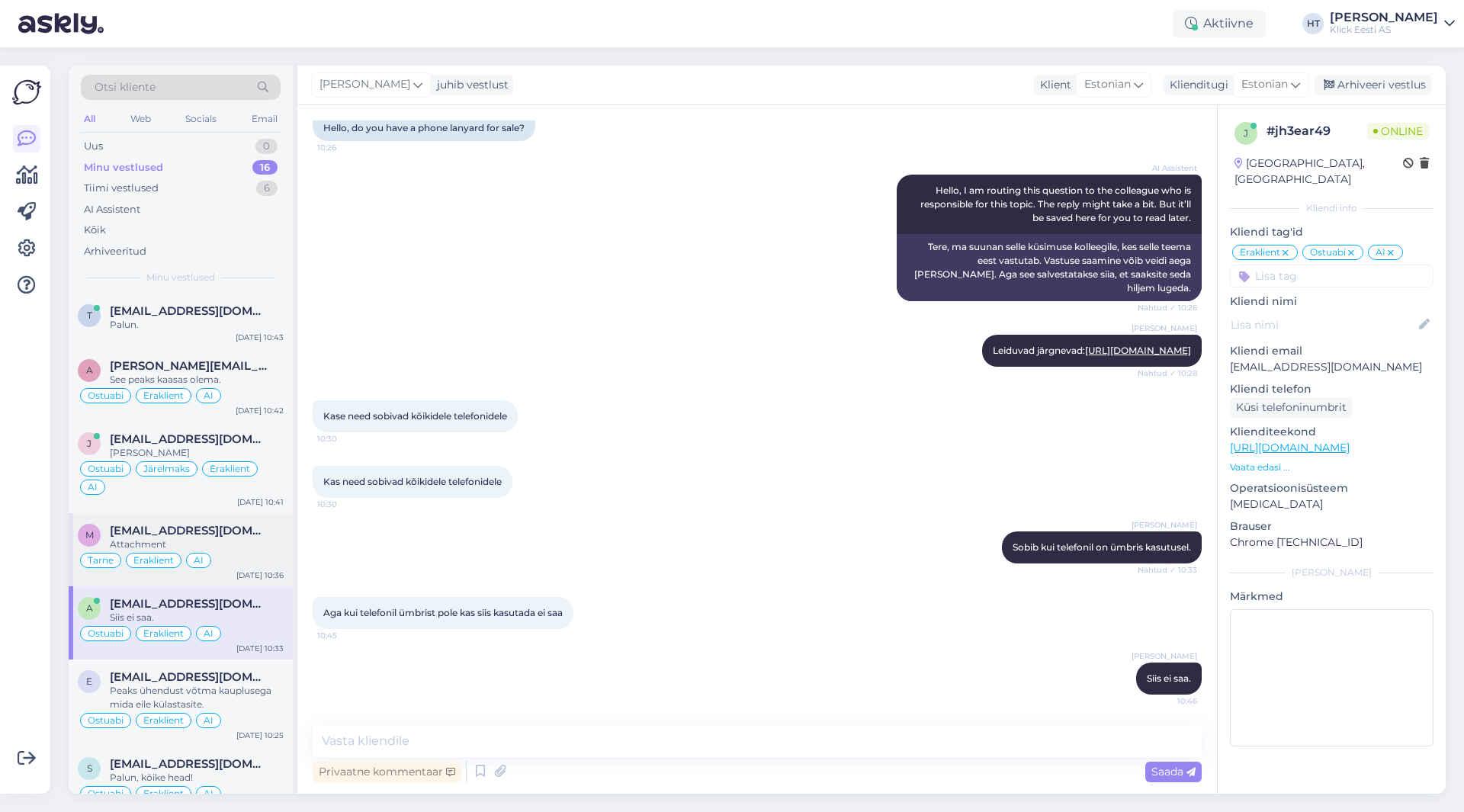
click at [251, 532] on span "[EMAIL_ADDRESS][DOMAIN_NAME]" at bounding box center [189, 530] width 159 height 14
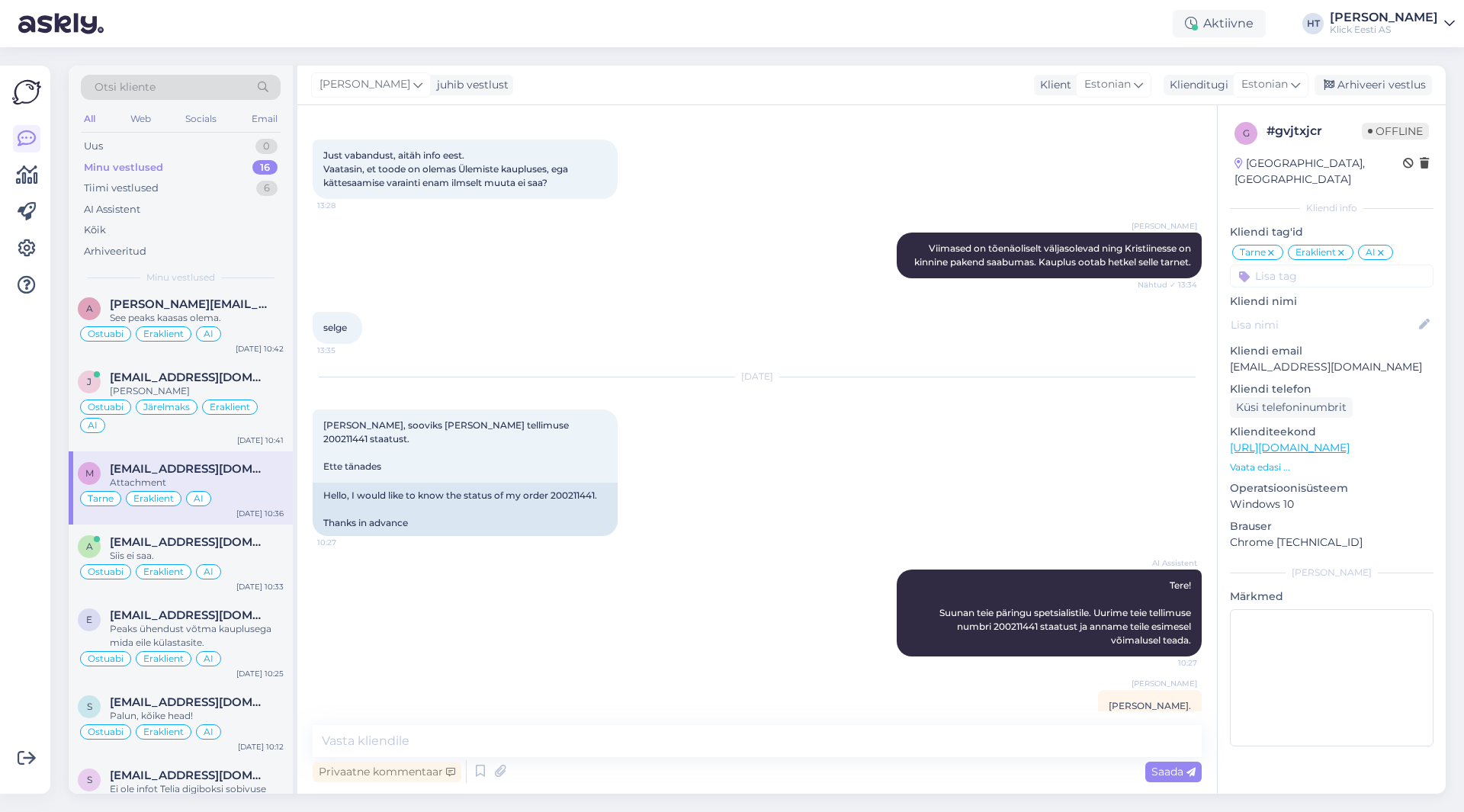
scroll to position [0, 0]
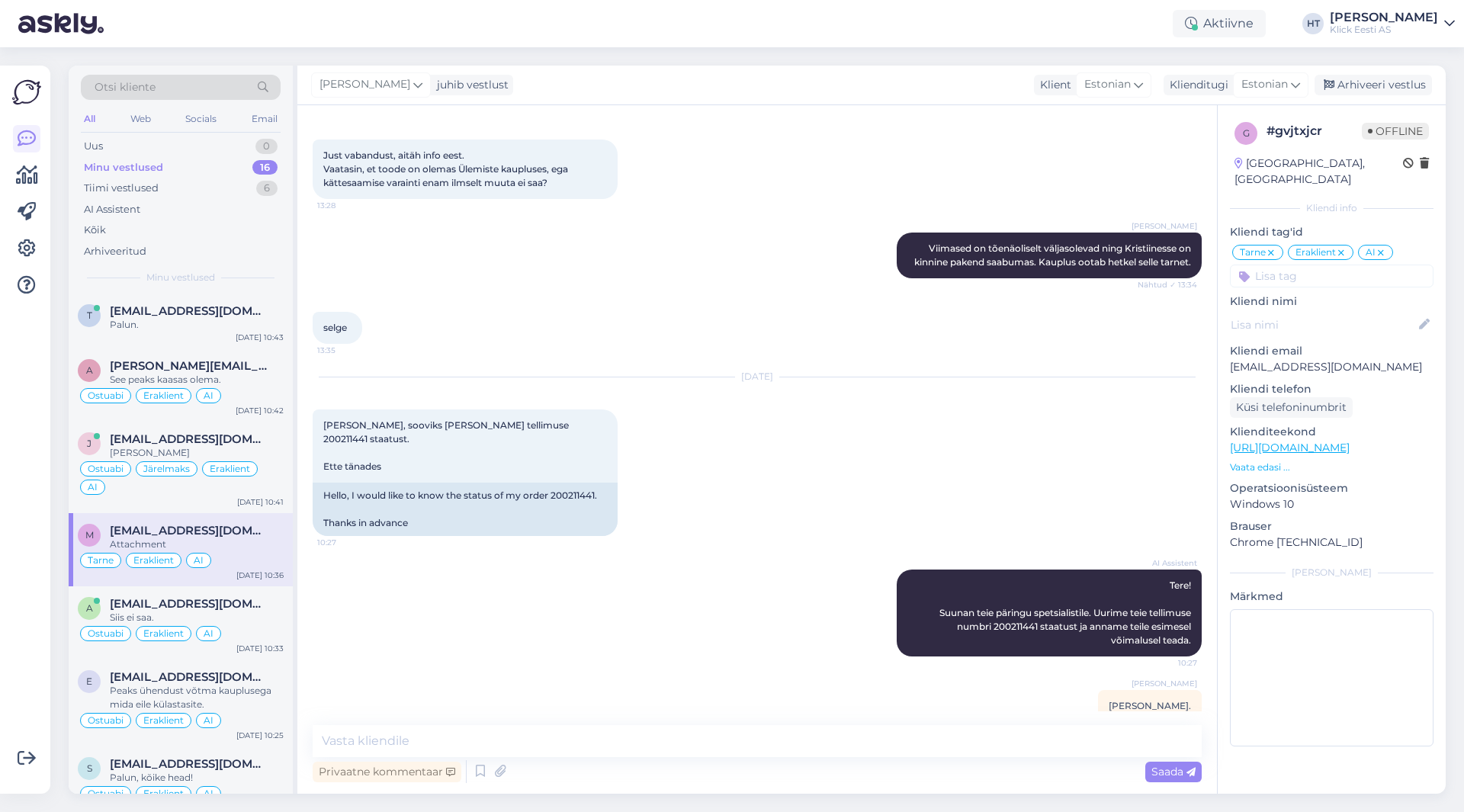
click at [0, 540] on div "Võimalused Veendu, et Askly loob sulle väärtust. Sulge Ühenda FB ja IG sõnumid …" at bounding box center [25, 429] width 51 height 729
click at [109, 606] on span "[EMAIL_ADDRESS][DOMAIN_NAME]" at bounding box center [189, 603] width 159 height 14
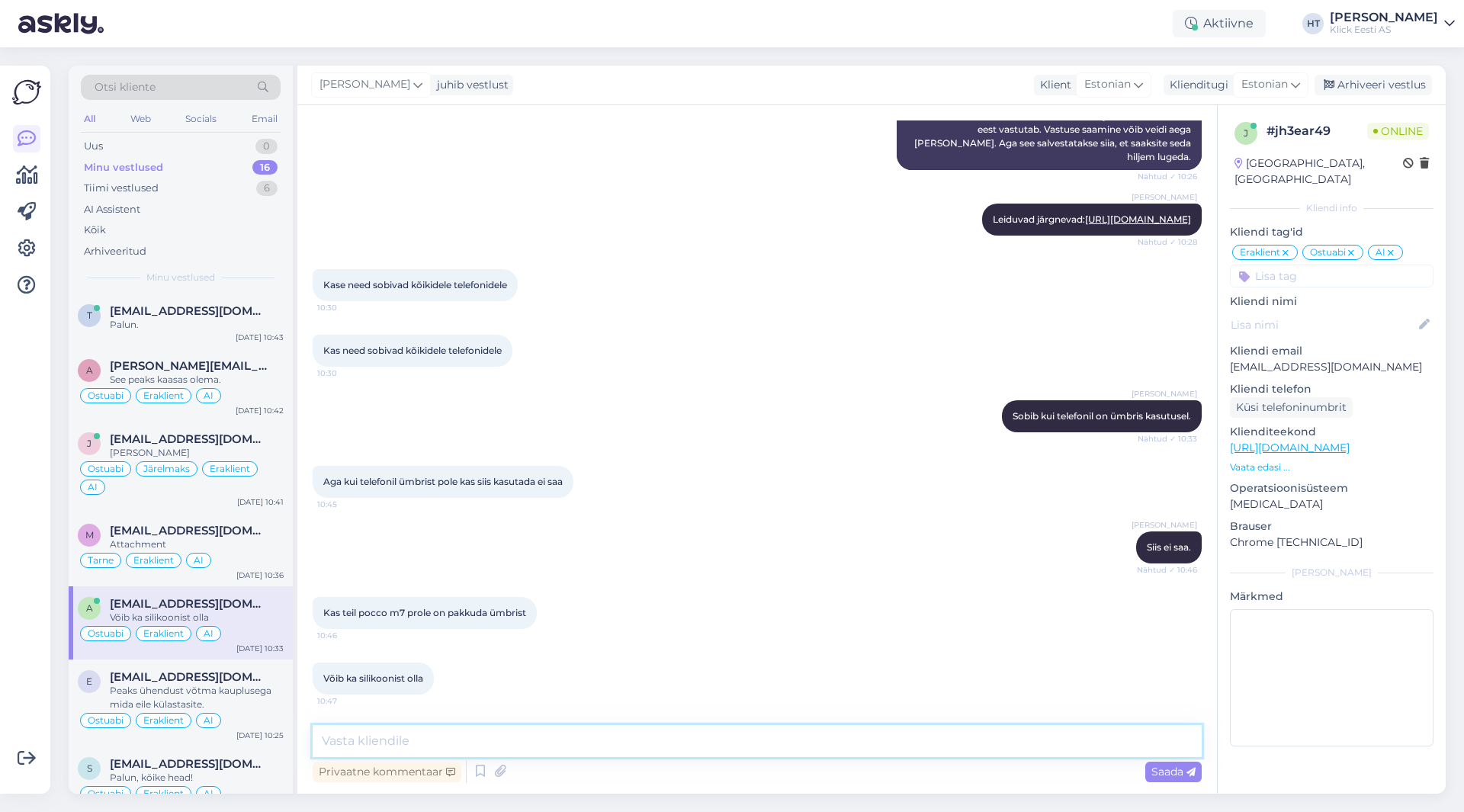
click at [414, 727] on textarea at bounding box center [757, 741] width 890 height 32
paste textarea "[URL][DOMAIN_NAME][PERSON_NAME]"
type textarea "Leiab siit: [URL][DOMAIN_NAME][PERSON_NAME]"
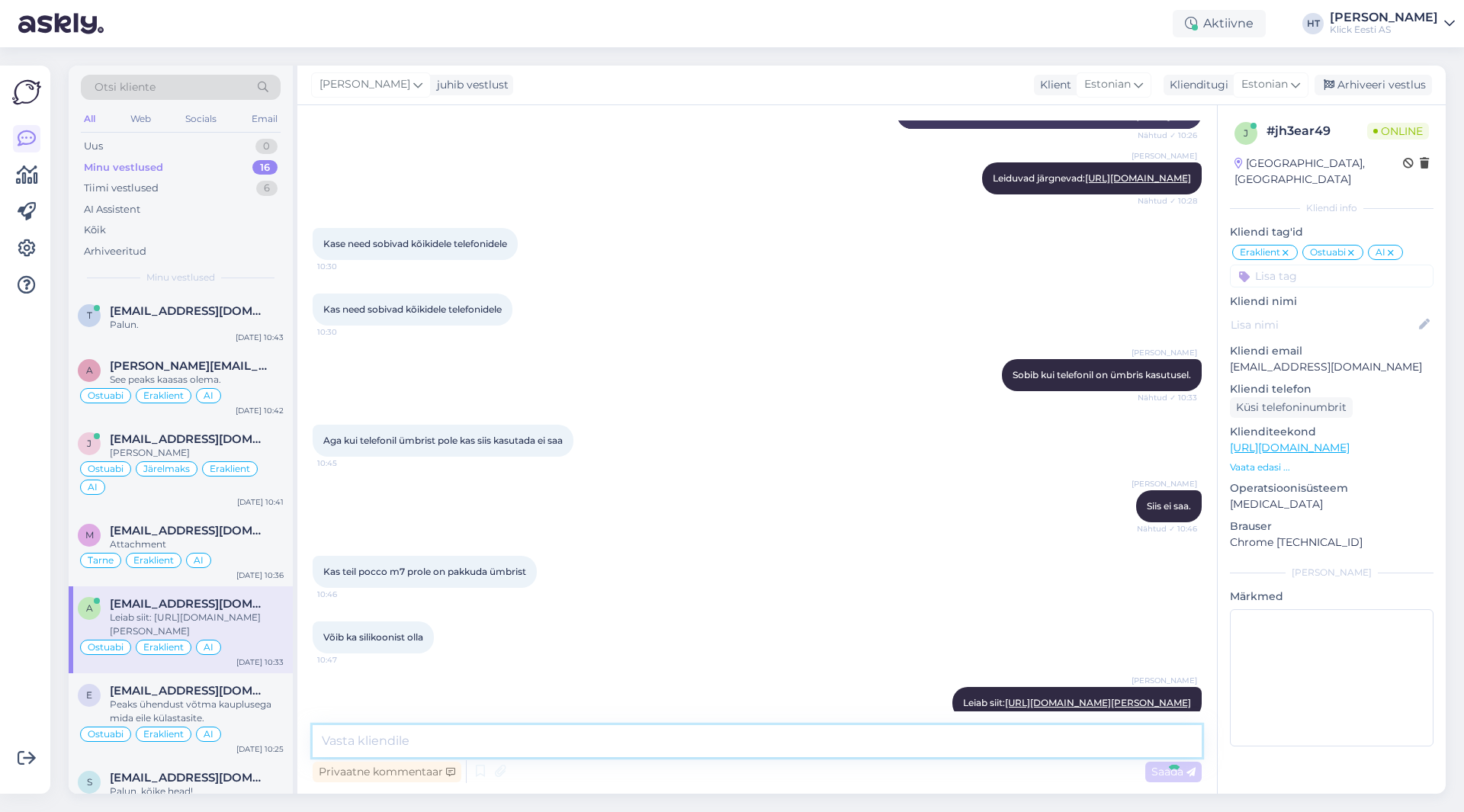
scroll to position [1573, 0]
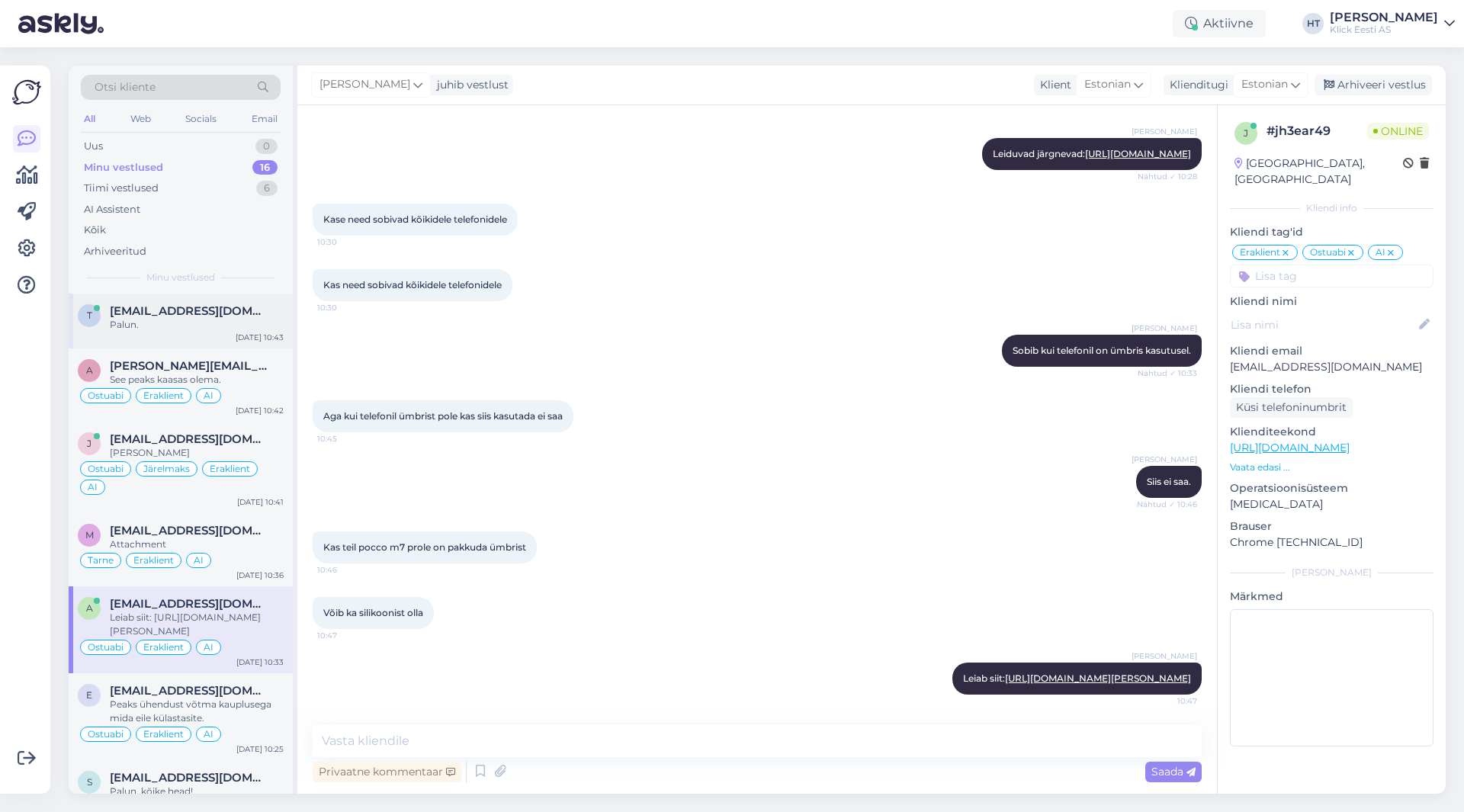
click at [243, 327] on div "Palun." at bounding box center [196, 325] width 174 height 14
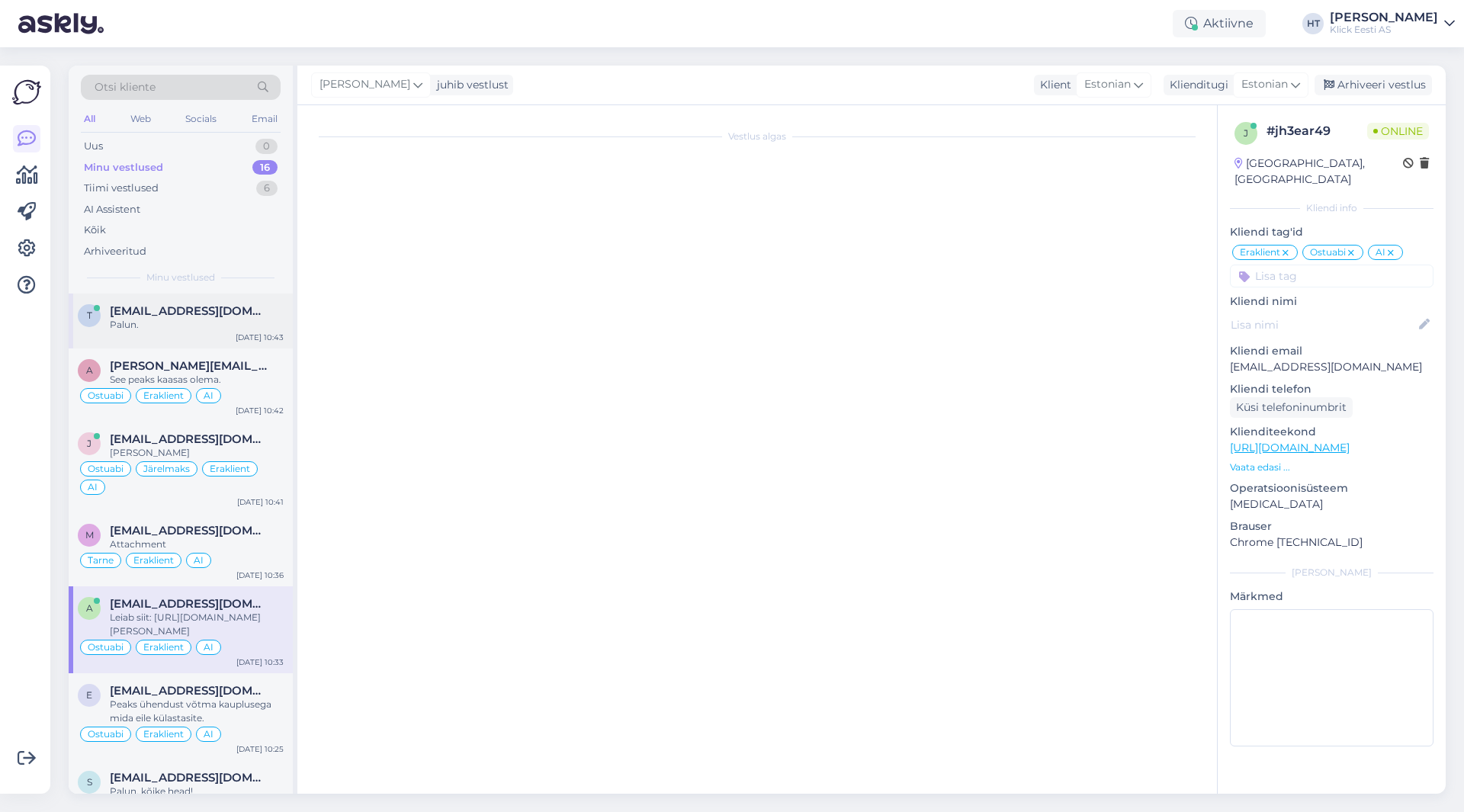
scroll to position [0, 0]
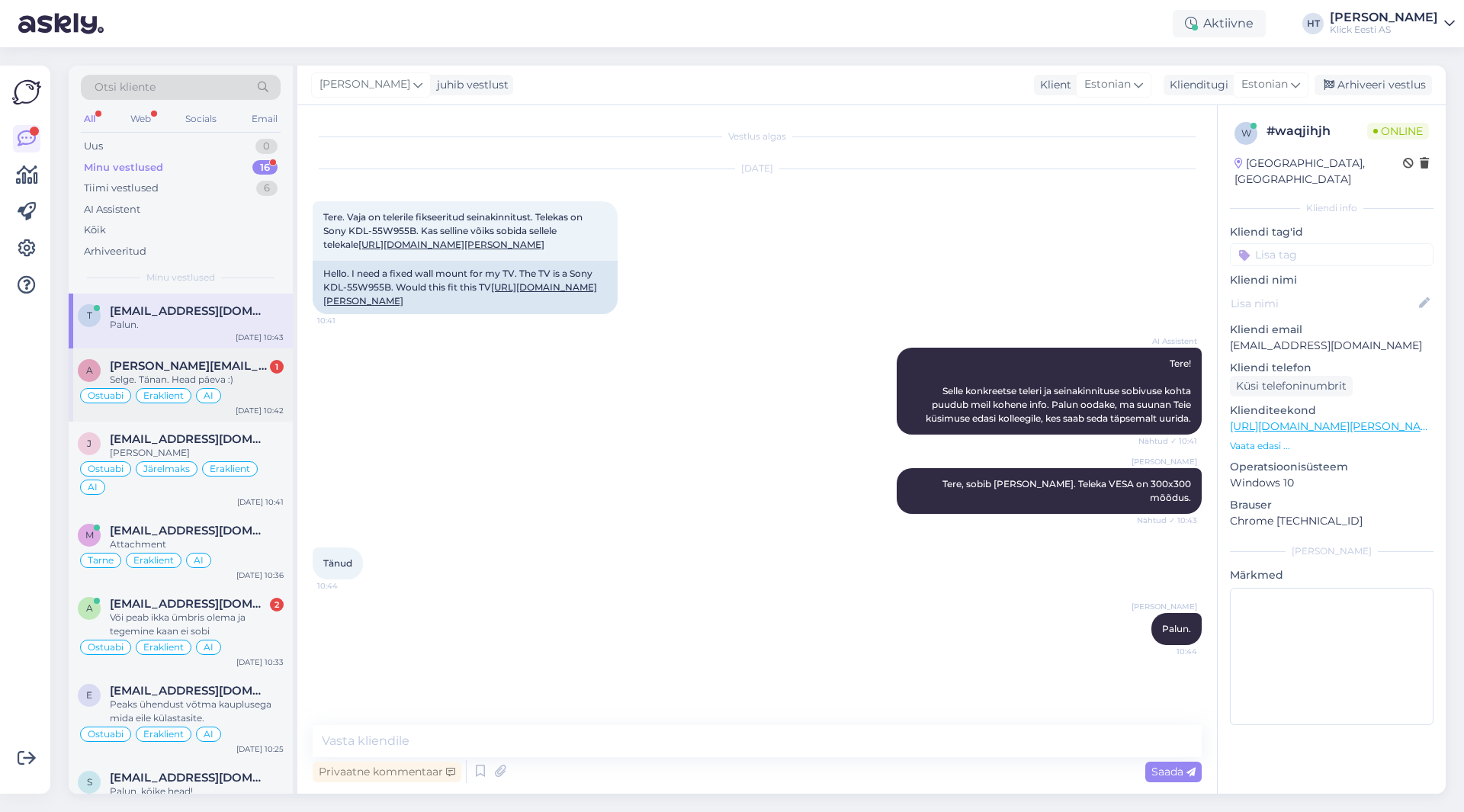
click at [241, 363] on span "[PERSON_NAME][EMAIL_ADDRESS][DOMAIN_NAME]" at bounding box center [189, 366] width 159 height 14
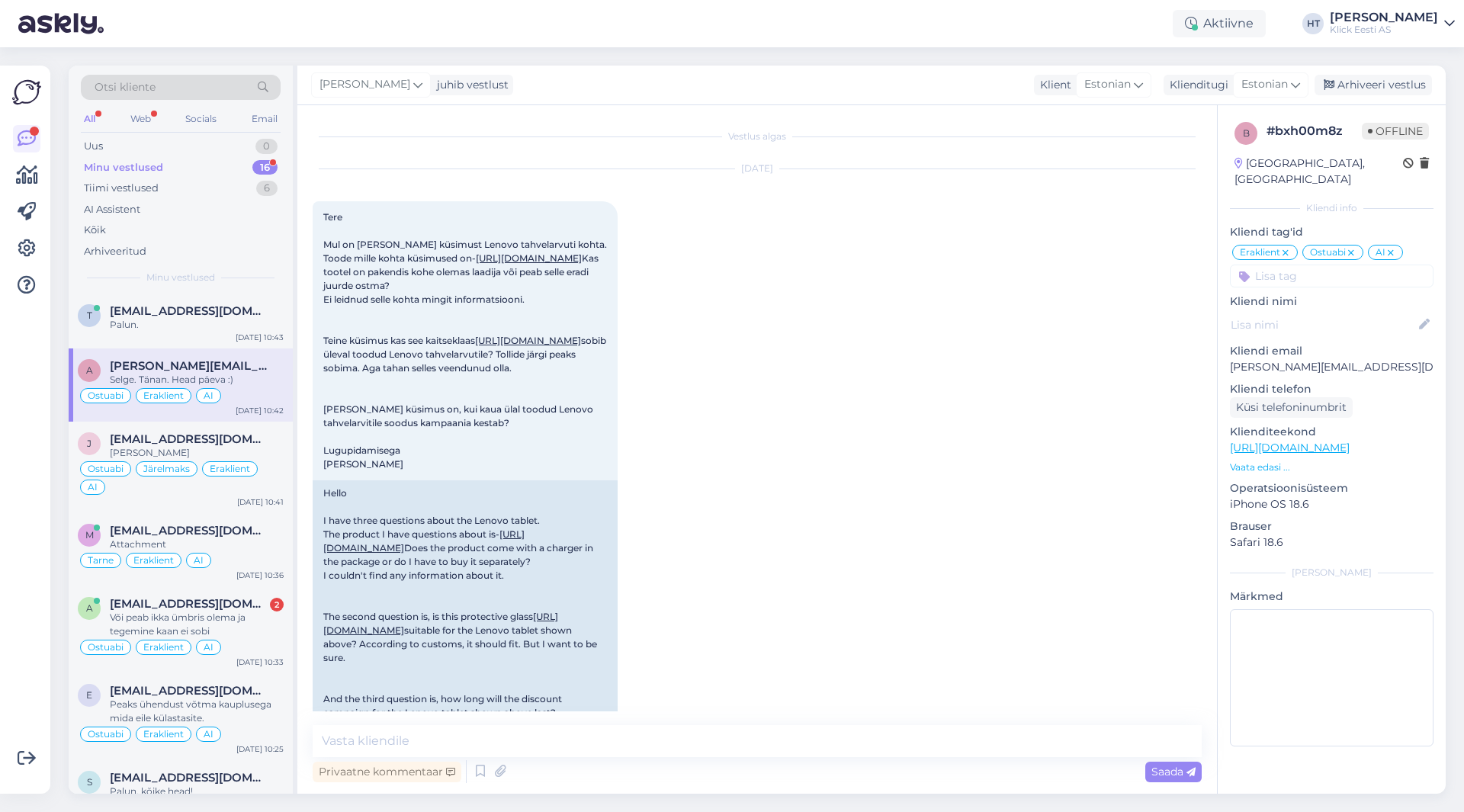
scroll to position [838, 0]
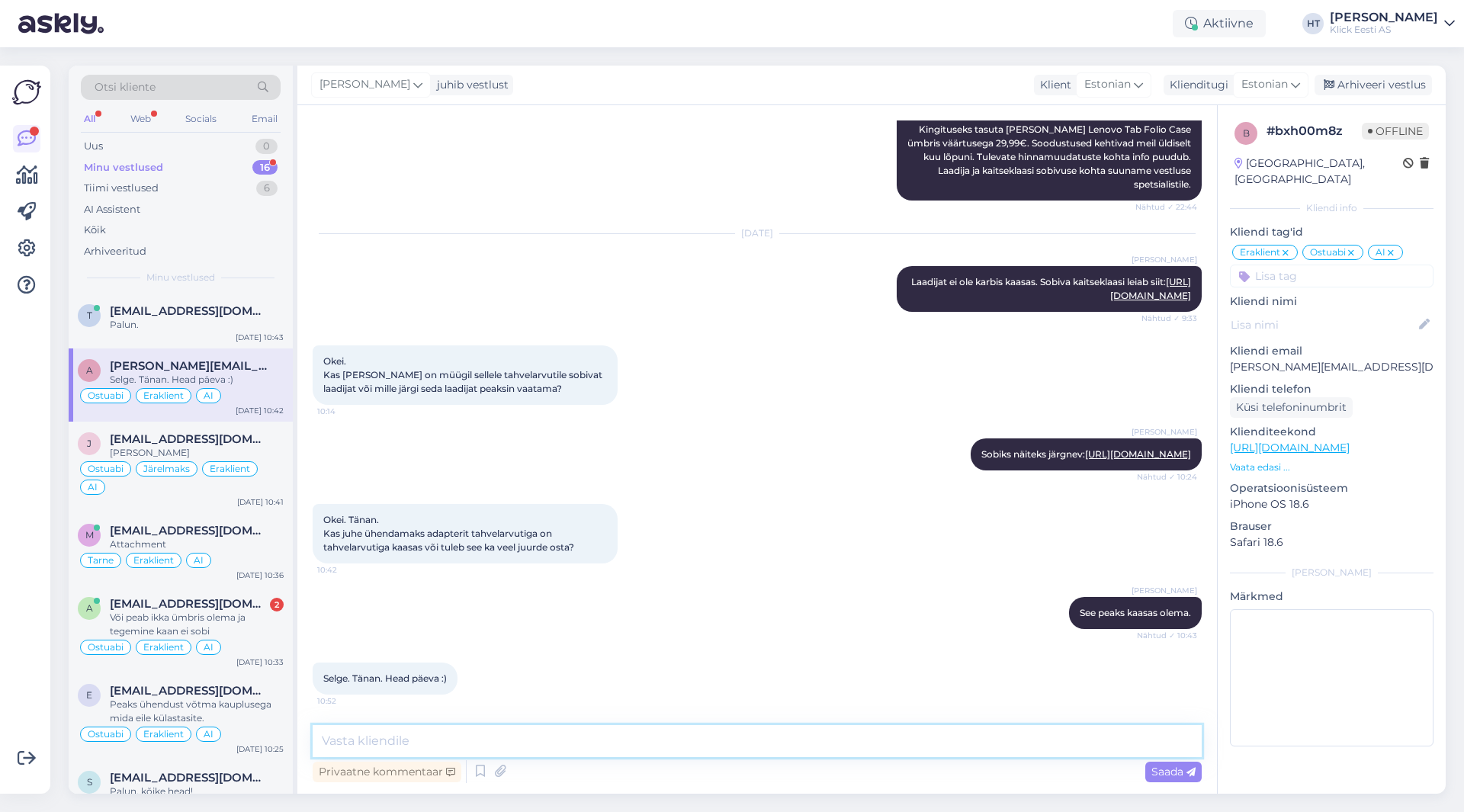
click at [526, 731] on textarea at bounding box center [757, 741] width 890 height 32
type textarea "Palun, kõike head :)"
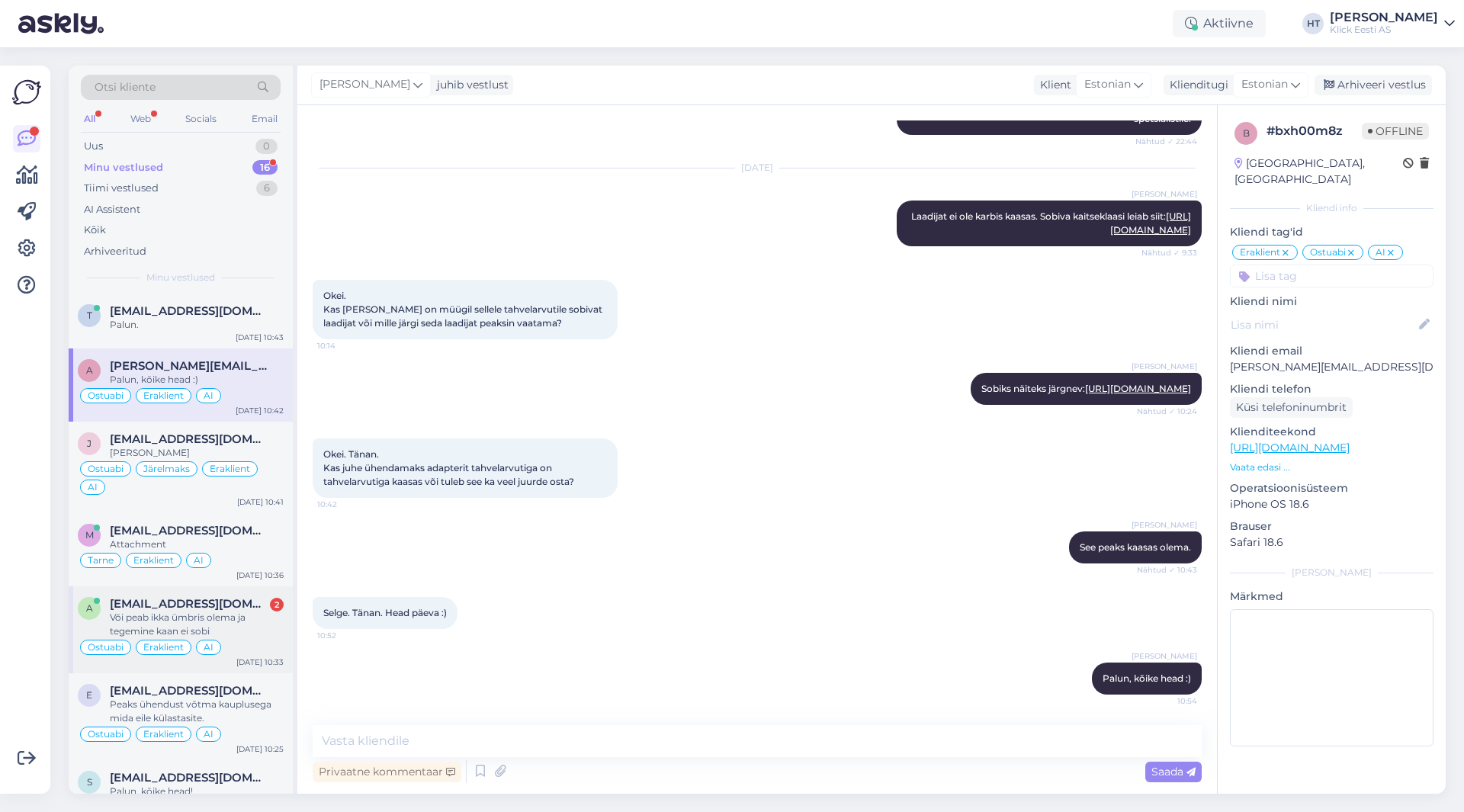
click at [210, 625] on div "Või peab ikka ümbris olema ja tegemine kaan ei sobi" at bounding box center [196, 624] width 174 height 27
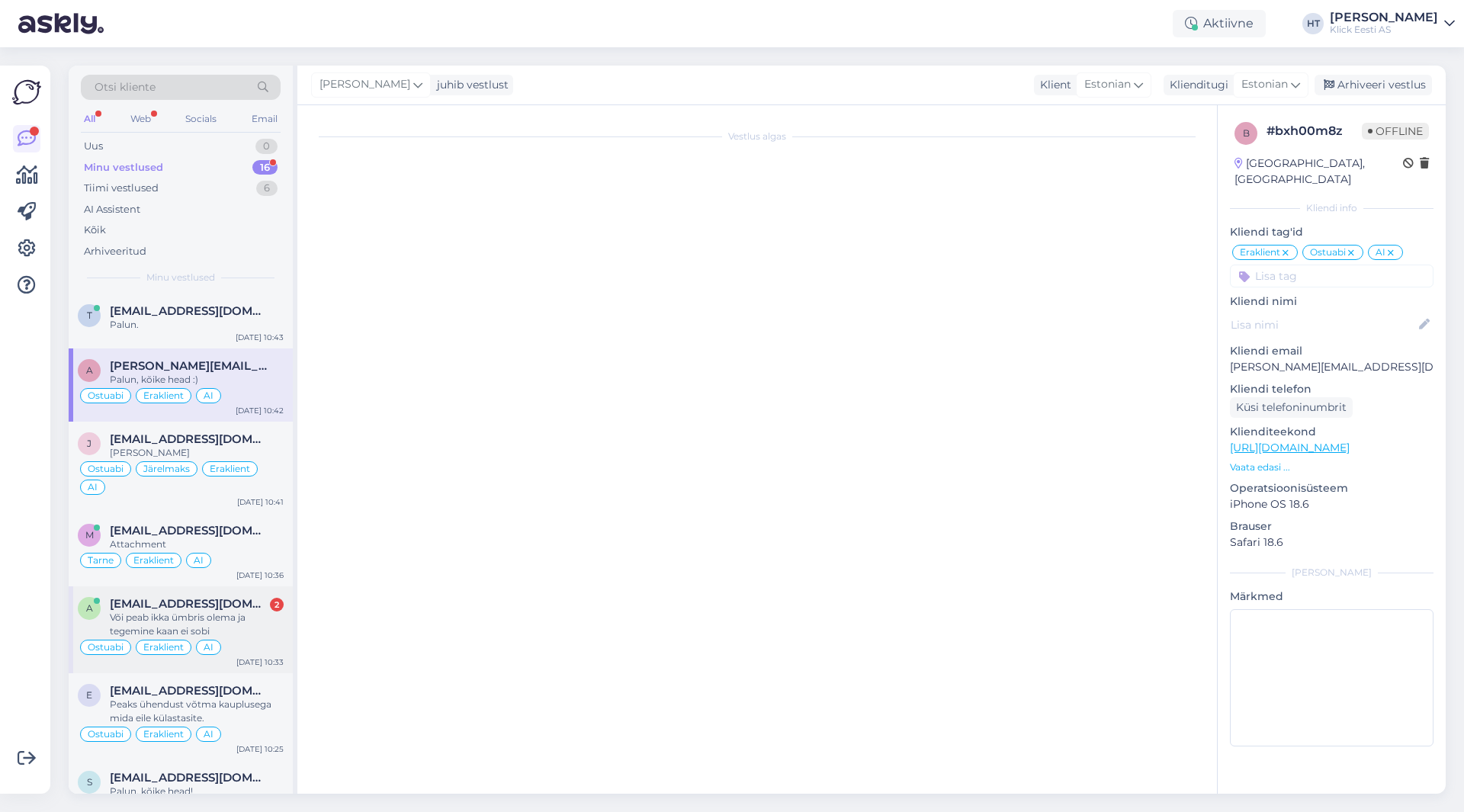
scroll to position [1704, 0]
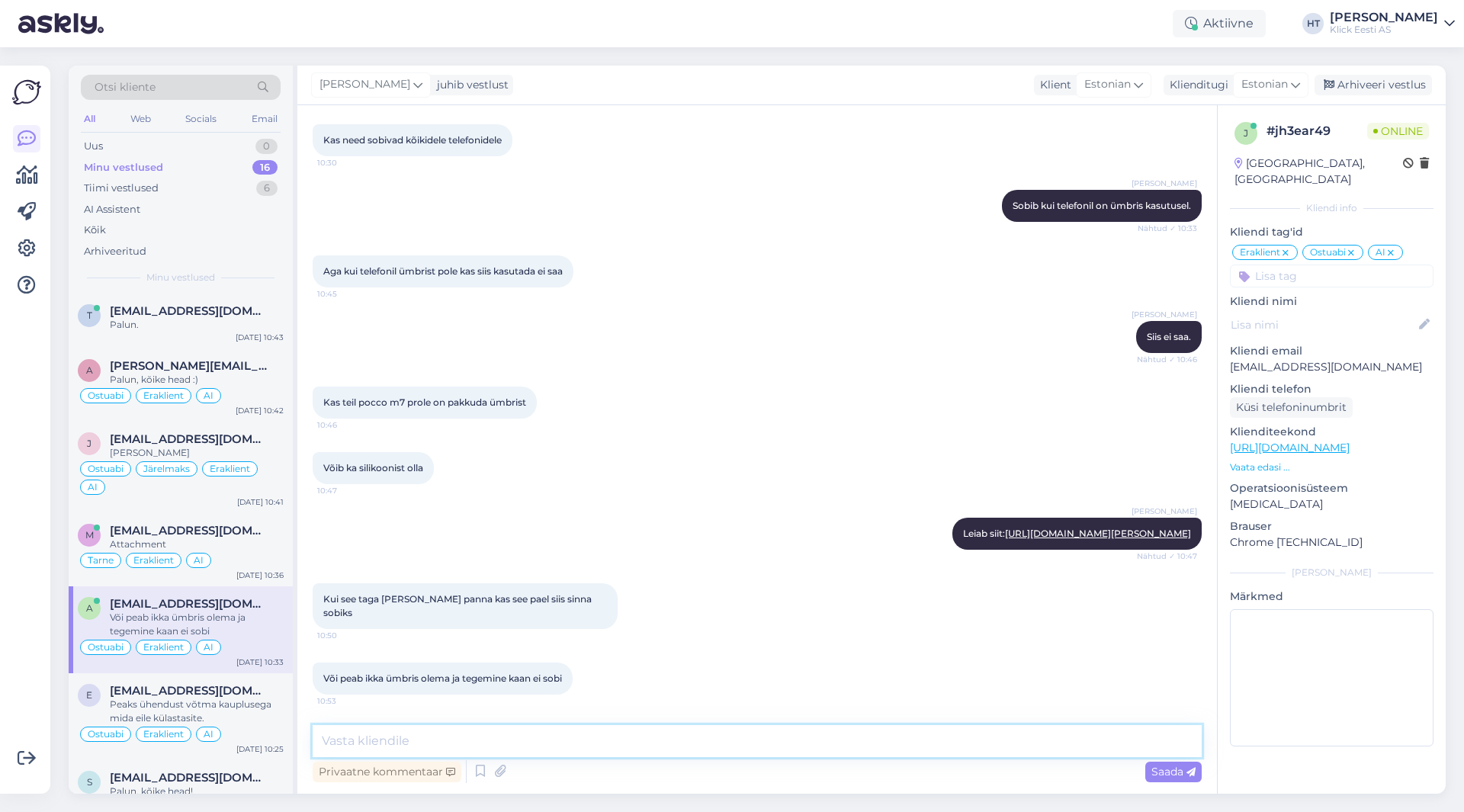
click at [541, 751] on textarea at bounding box center [757, 741] width 890 height 32
type textarea "Ümbris peab olema, tagaklaas ei sobi."
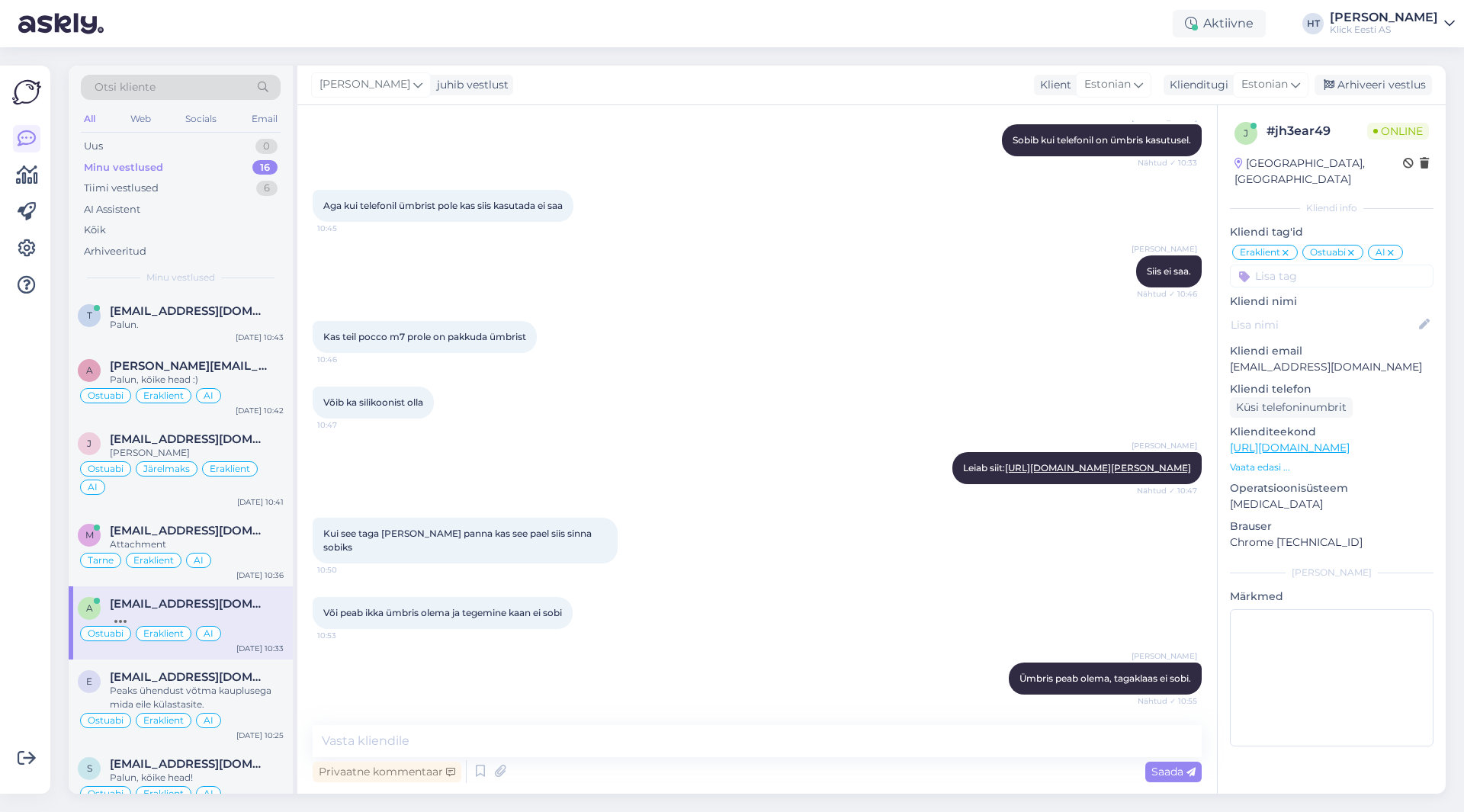
scroll to position [1849, 0]
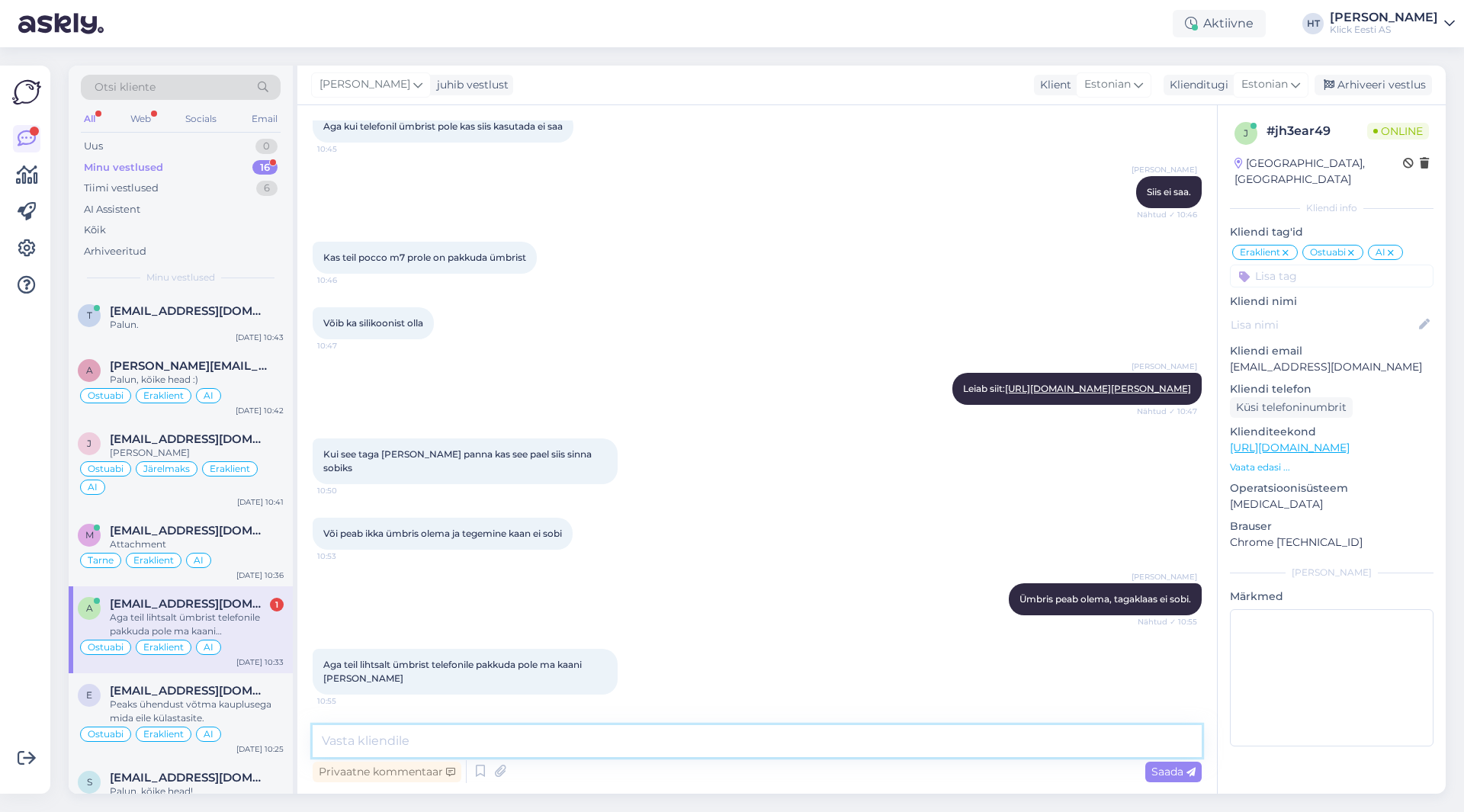
click at [681, 740] on textarea at bounding box center [757, 741] width 890 height 32
paste textarea "[URL][DOMAIN_NAME][PERSON_NAME]"
type textarea "Lihtsad ümbrised leiab siit: [URL][DOMAIN_NAME][PERSON_NAME]"
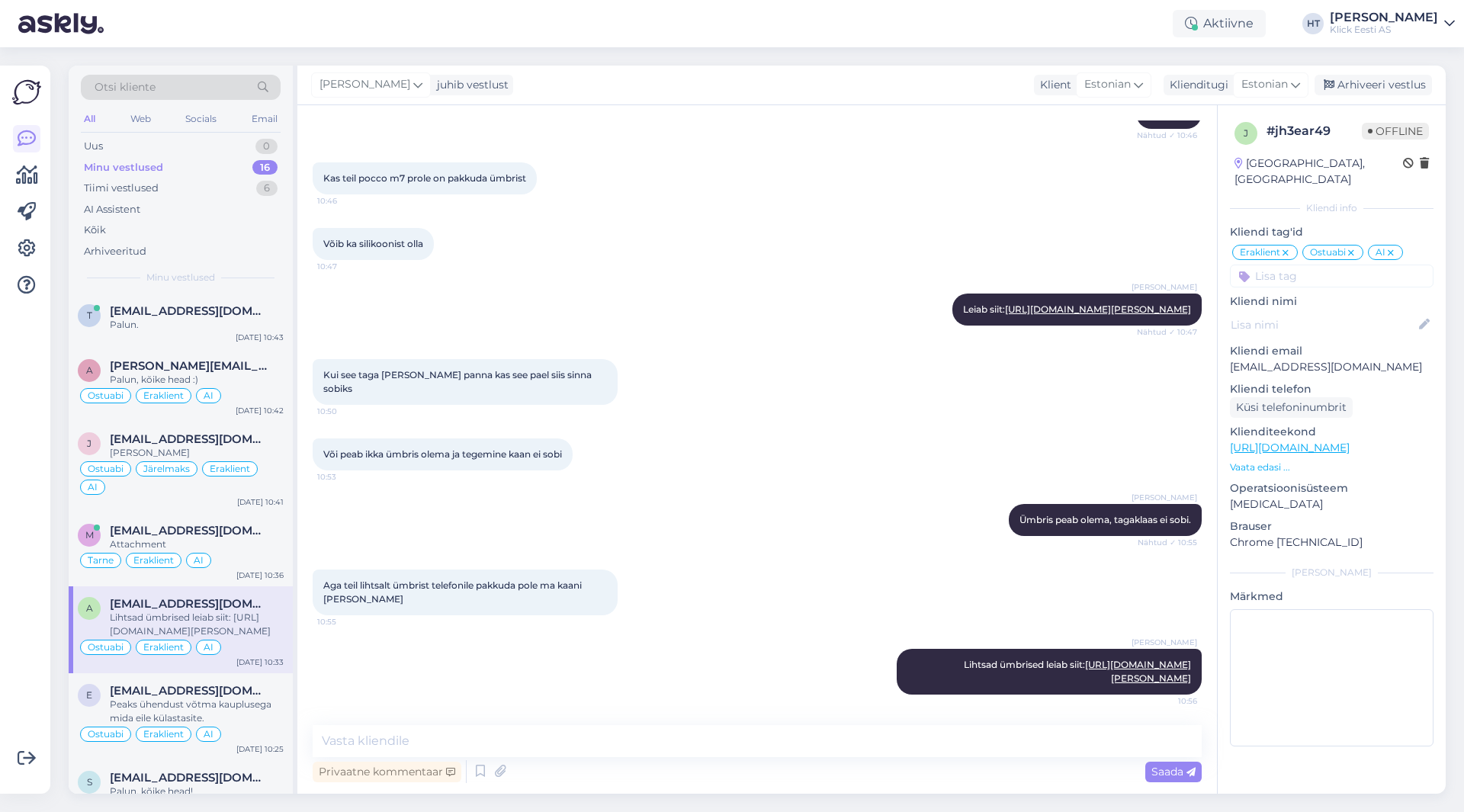
click at [908, 442] on div "Või peab ikka ümbris olema ja tegemine kaan ei sobi 10:53" at bounding box center [757, 455] width 890 height 65
click at [251, 448] on div "[PERSON_NAME]" at bounding box center [196, 453] width 174 height 14
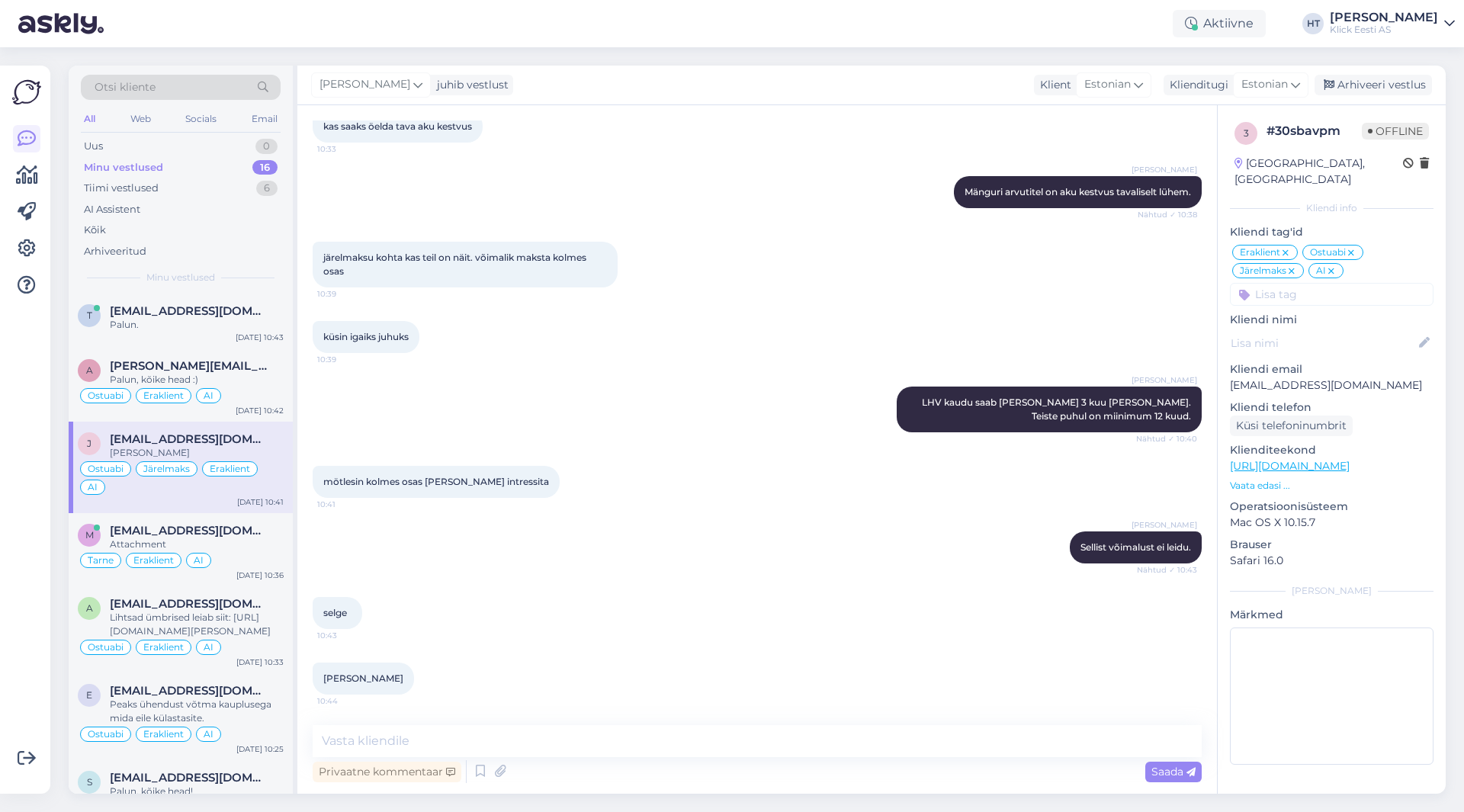
click at [21, 471] on div at bounding box center [26, 429] width 29 height 704
click at [210, 170] on div "Minu vestlused 16" at bounding box center [181, 167] width 200 height 22
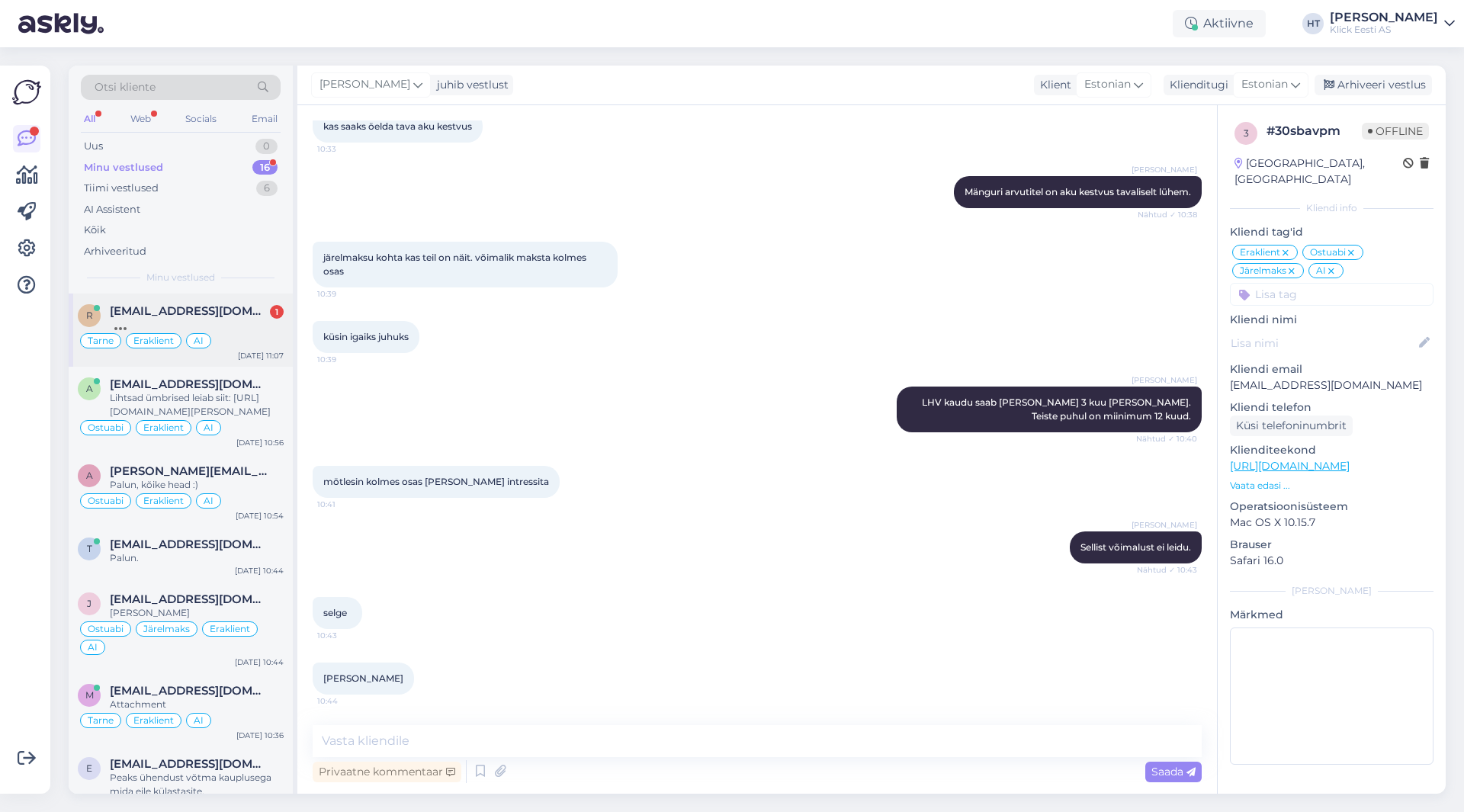
click at [254, 318] on div at bounding box center [196, 325] width 174 height 14
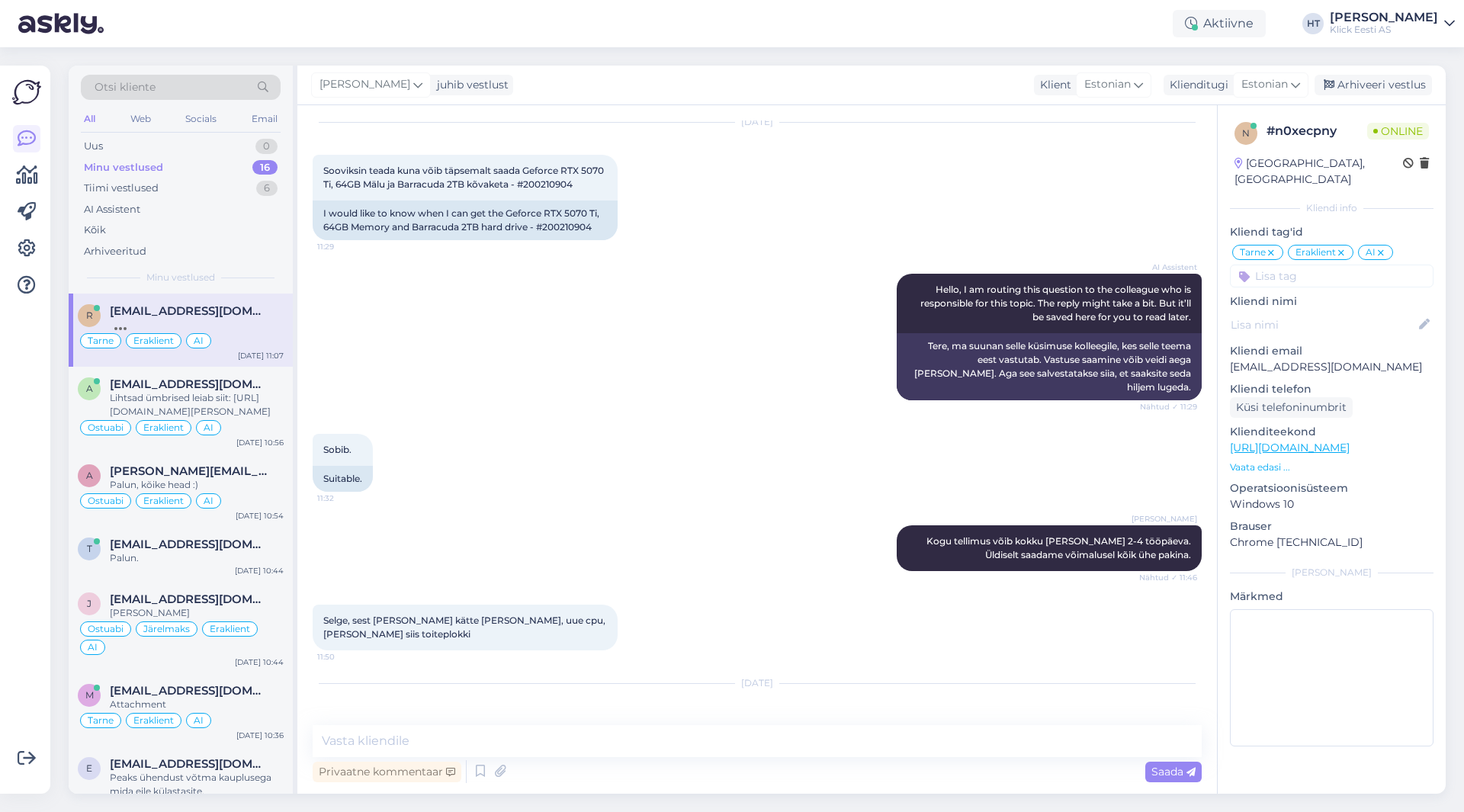
scroll to position [86, 0]
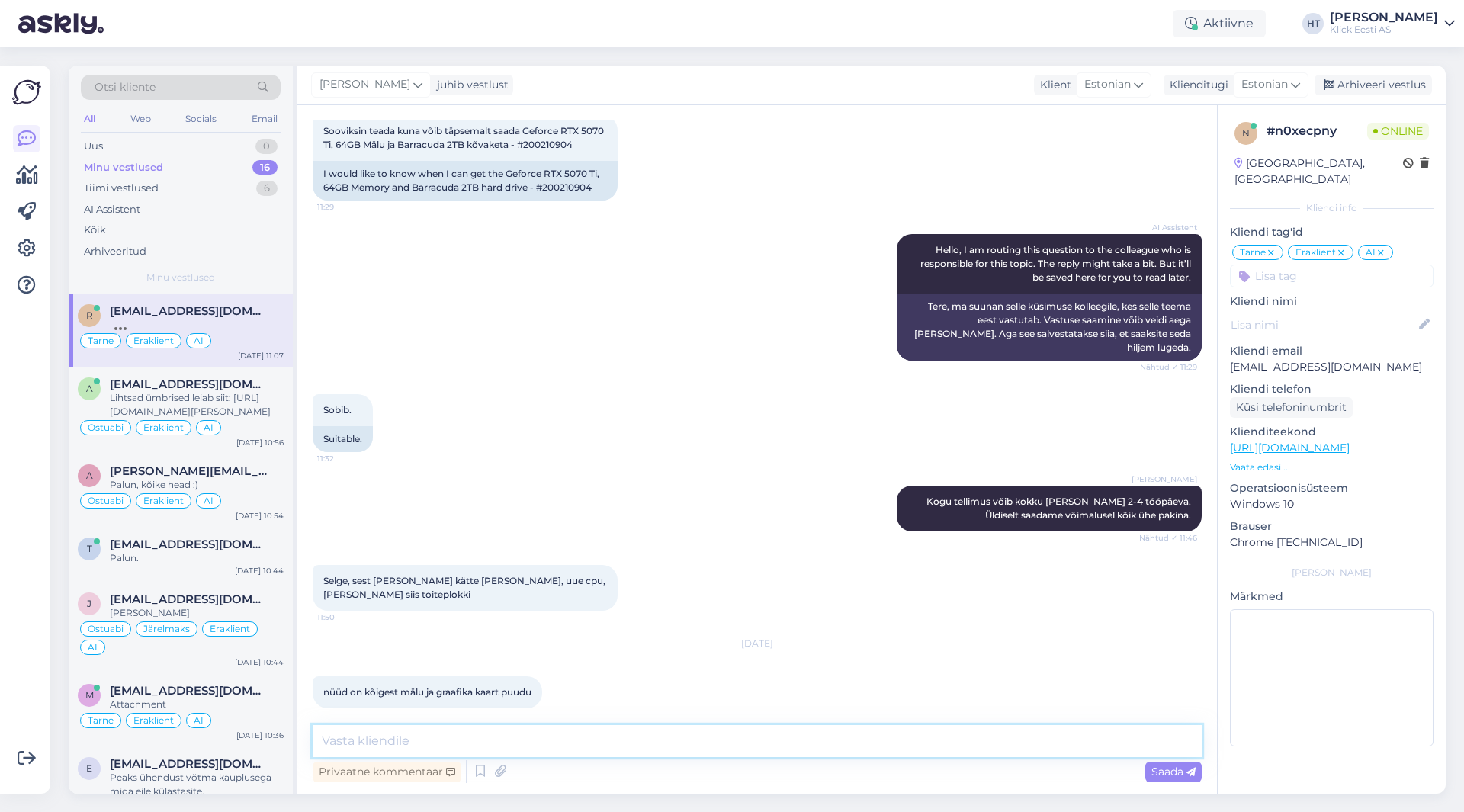
click at [725, 730] on textarea at bounding box center [757, 741] width 890 height 32
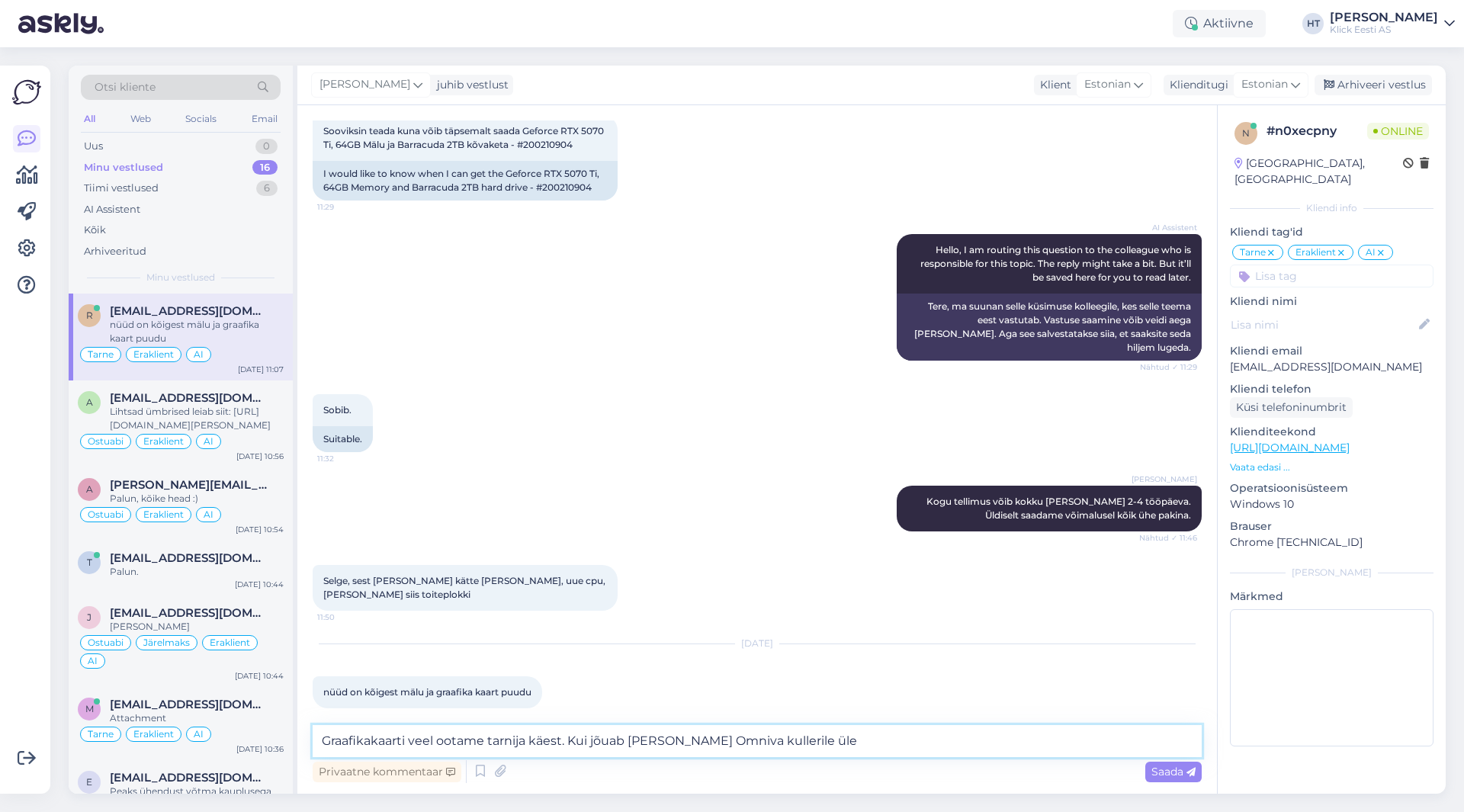
type textarea "Graafikakaarti veel ootame tarnija käest. Kui jõuab [PERSON_NAME] Omniva kuller…"
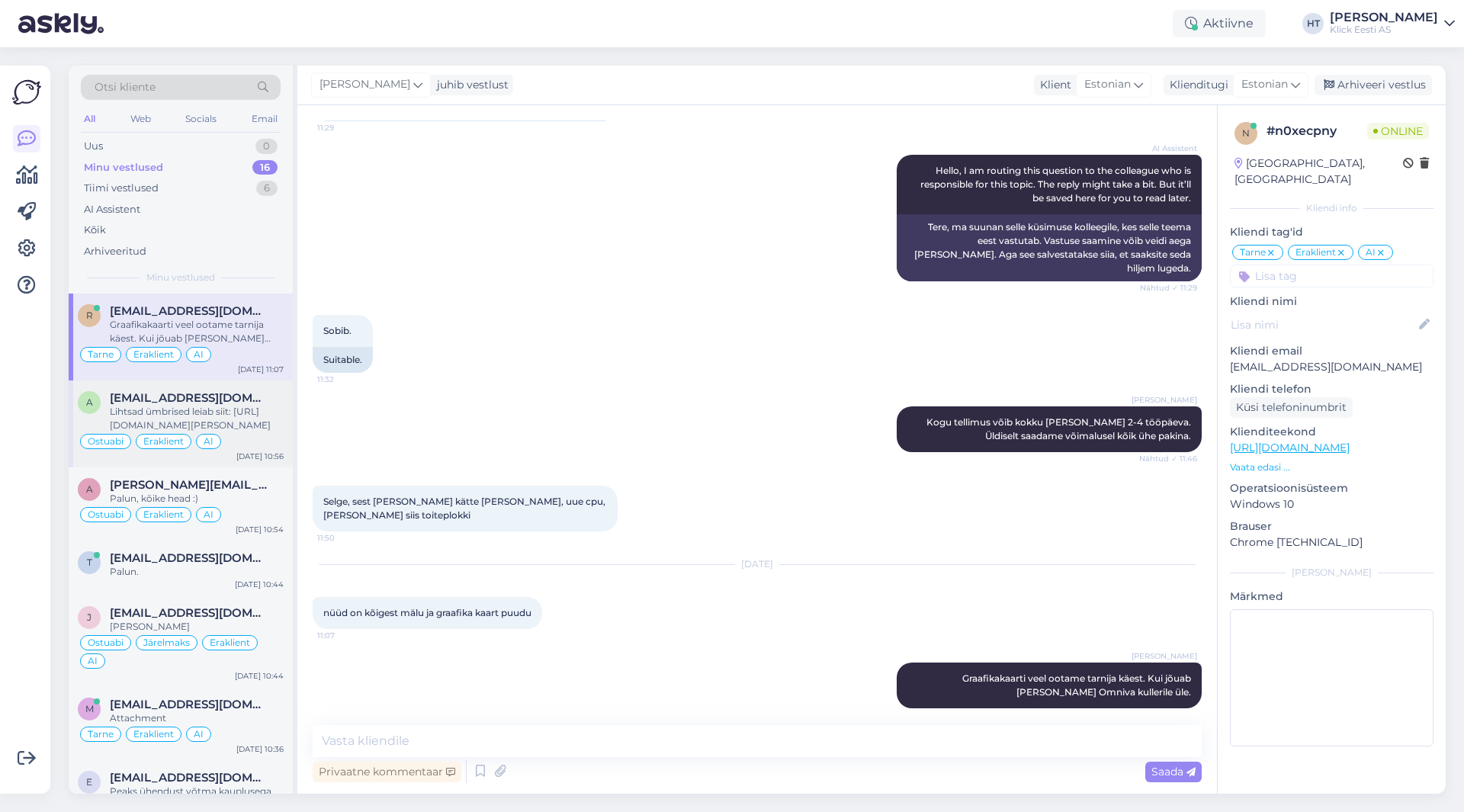
click at [226, 444] on div "Ostuabi Eraklient AI" at bounding box center [181, 442] width 206 height 19
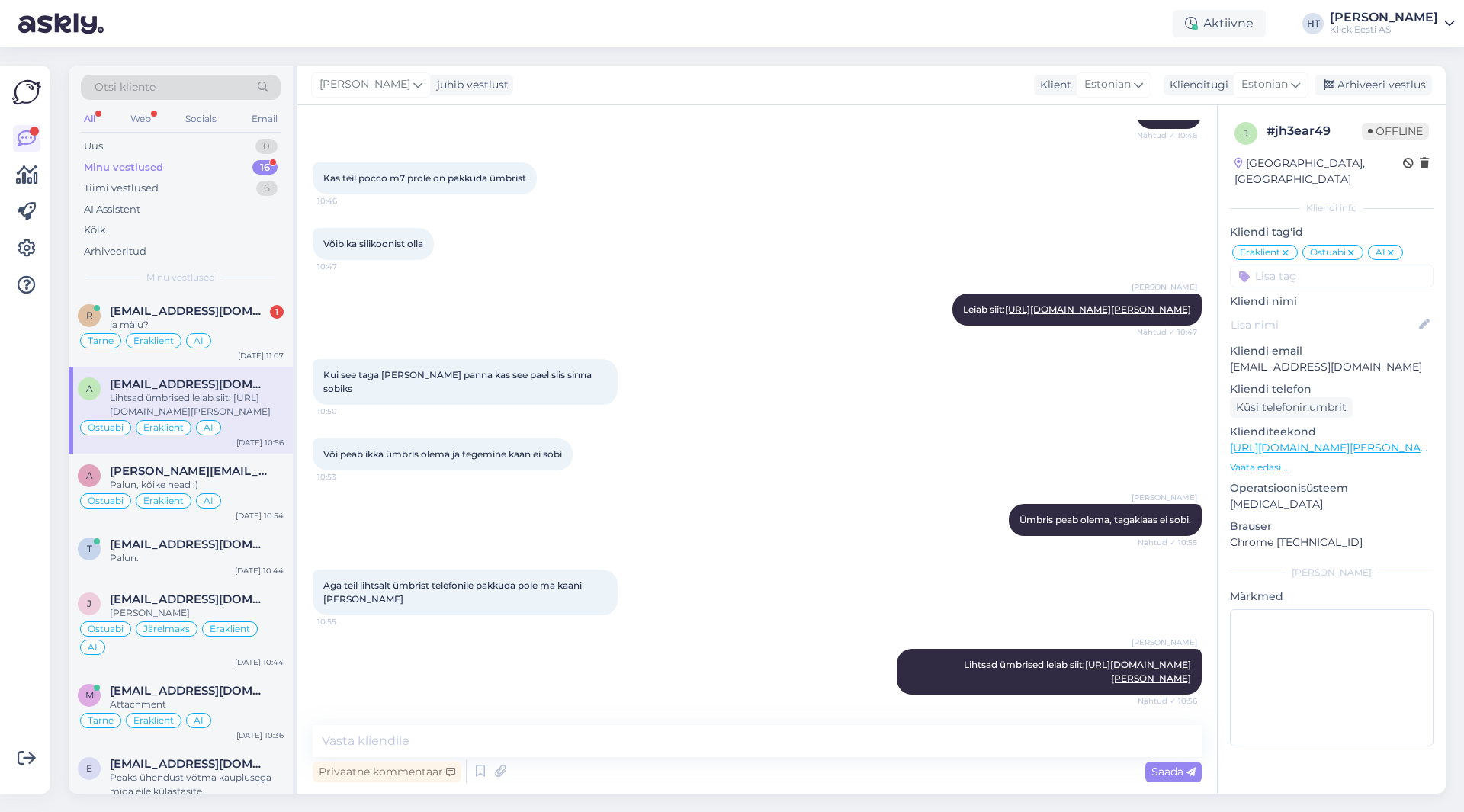
click at [452, 326] on div "[PERSON_NAME] Leiab siit: [URL][DOMAIN_NAME][PERSON_NAME] Nähtud ✓ 10:47" at bounding box center [757, 310] width 890 height 65
click at [790, 517] on div "[PERSON_NAME] Ümbris peab olema, tagaklaas ei sobi. Nähtud ✓ 10:55" at bounding box center [757, 520] width 890 height 65
click at [774, 506] on div "[PERSON_NAME] Ümbris peab olema, tagaklaas ei sobi. Nähtud ✓ 10:55" at bounding box center [757, 520] width 890 height 65
click at [754, 508] on div "[PERSON_NAME] Ümbris peab olema, tagaklaas ei sobi. Nähtud ✓ 10:55" at bounding box center [757, 520] width 890 height 65
click at [774, 513] on div "[PERSON_NAME] Ümbris peab olema, tagaklaas ei sobi. Nähtud ✓ 10:55" at bounding box center [757, 520] width 890 height 65
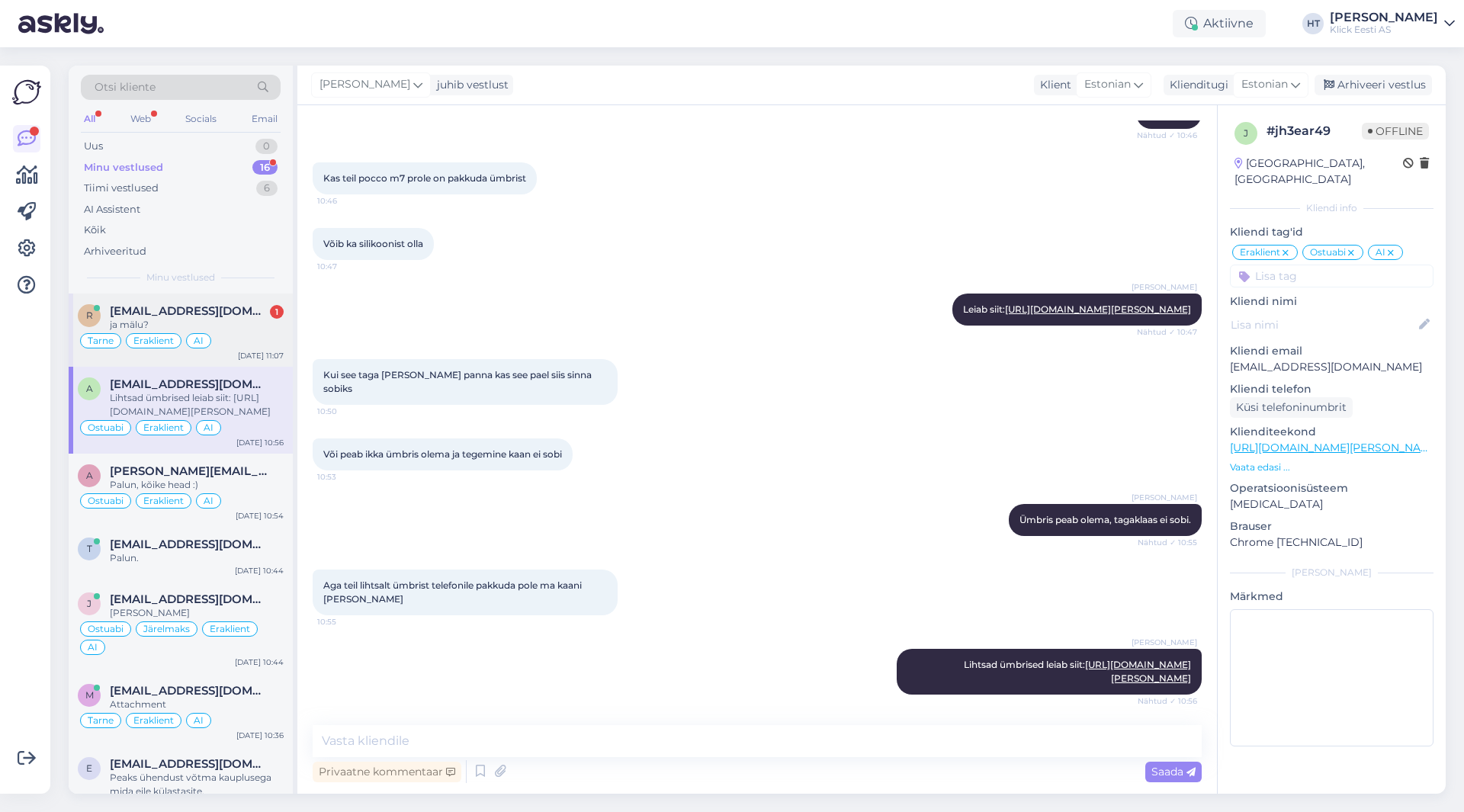
click at [246, 341] on div "Tarne Eraklient AI" at bounding box center [181, 341] width 206 height 19
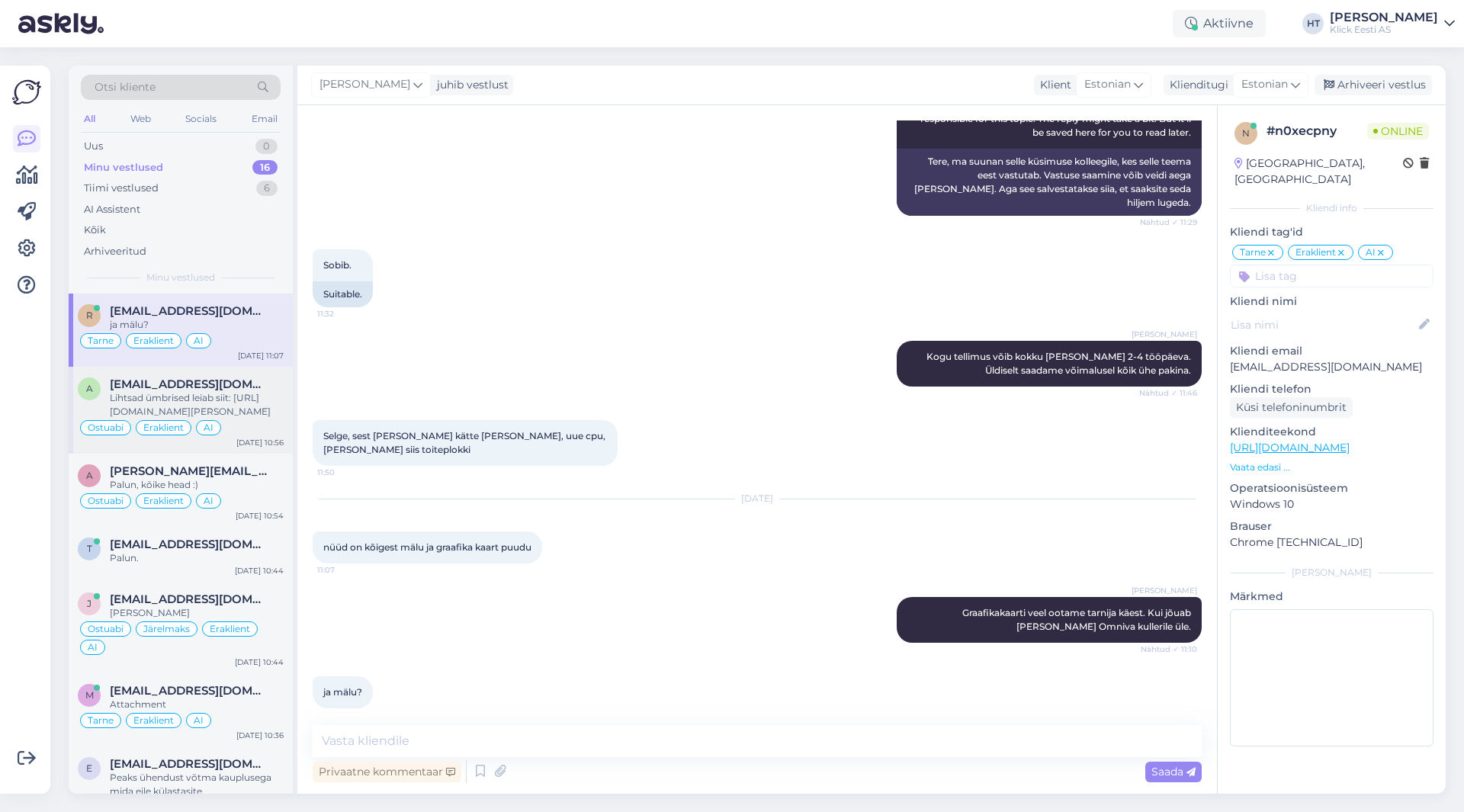
click at [246, 413] on div "Lihtsad ümbrised leiab siit: [URL][DOMAIN_NAME][PERSON_NAME]" at bounding box center [196, 404] width 174 height 27
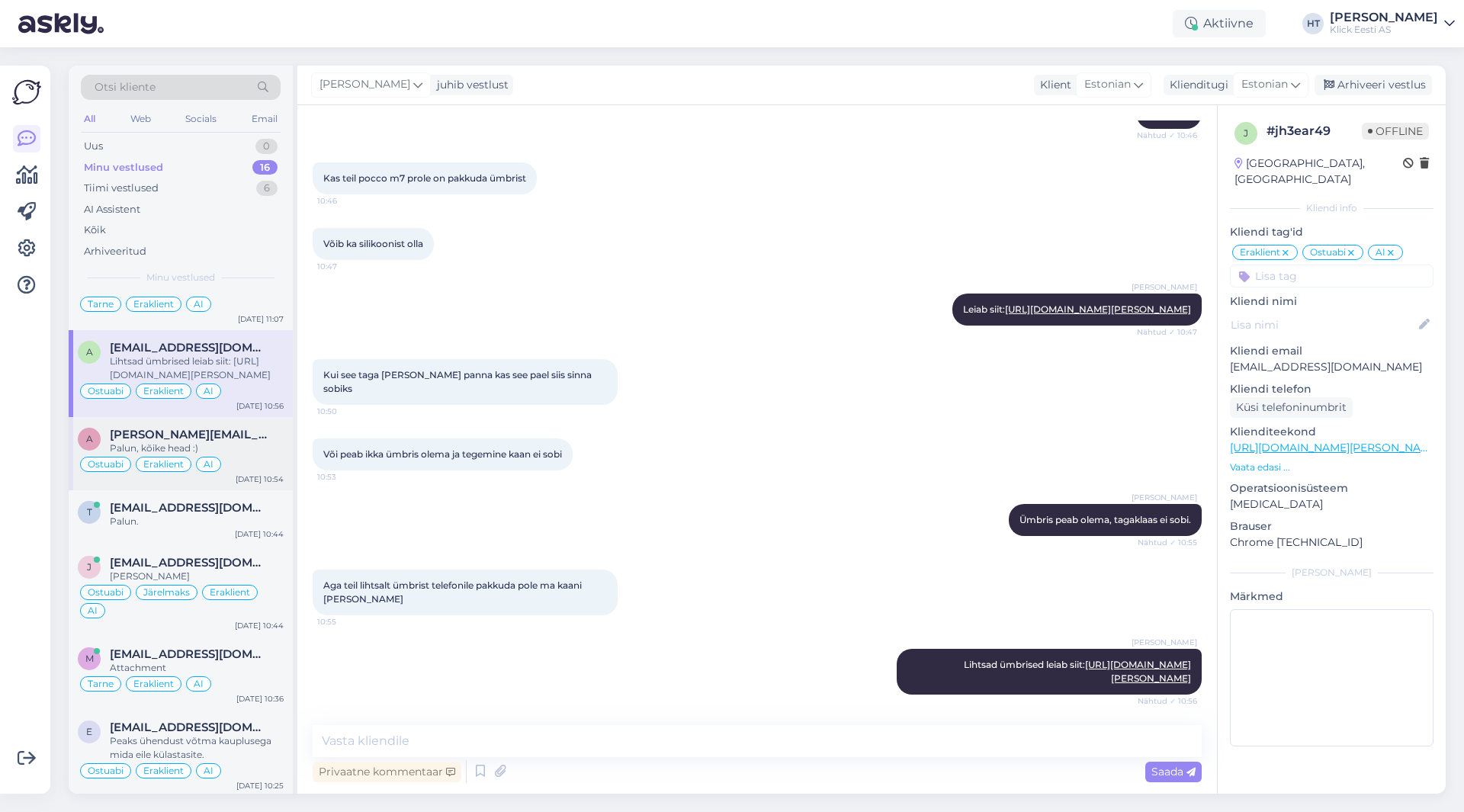
scroll to position [0, 0]
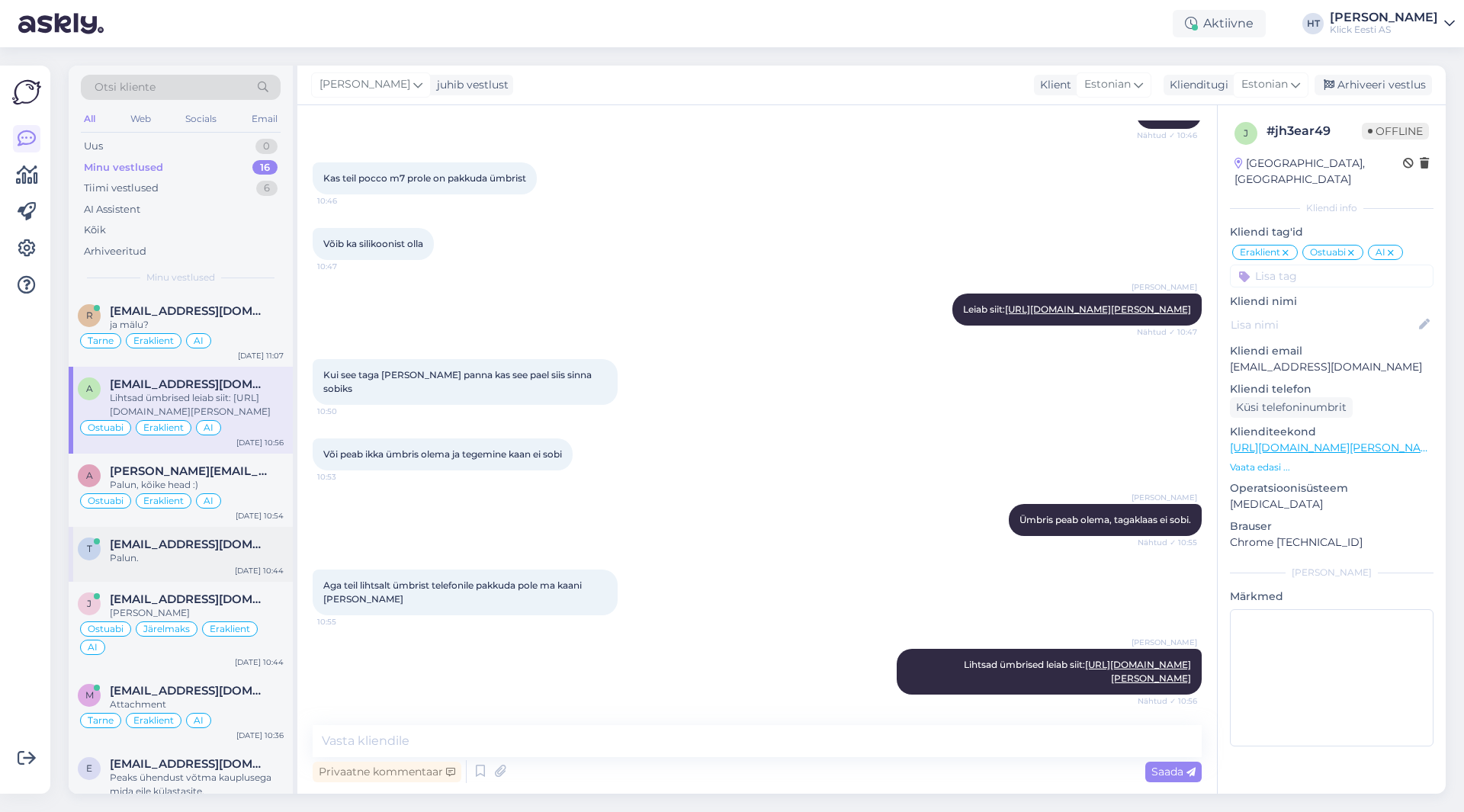
click at [251, 562] on div "Palun." at bounding box center [196, 558] width 174 height 14
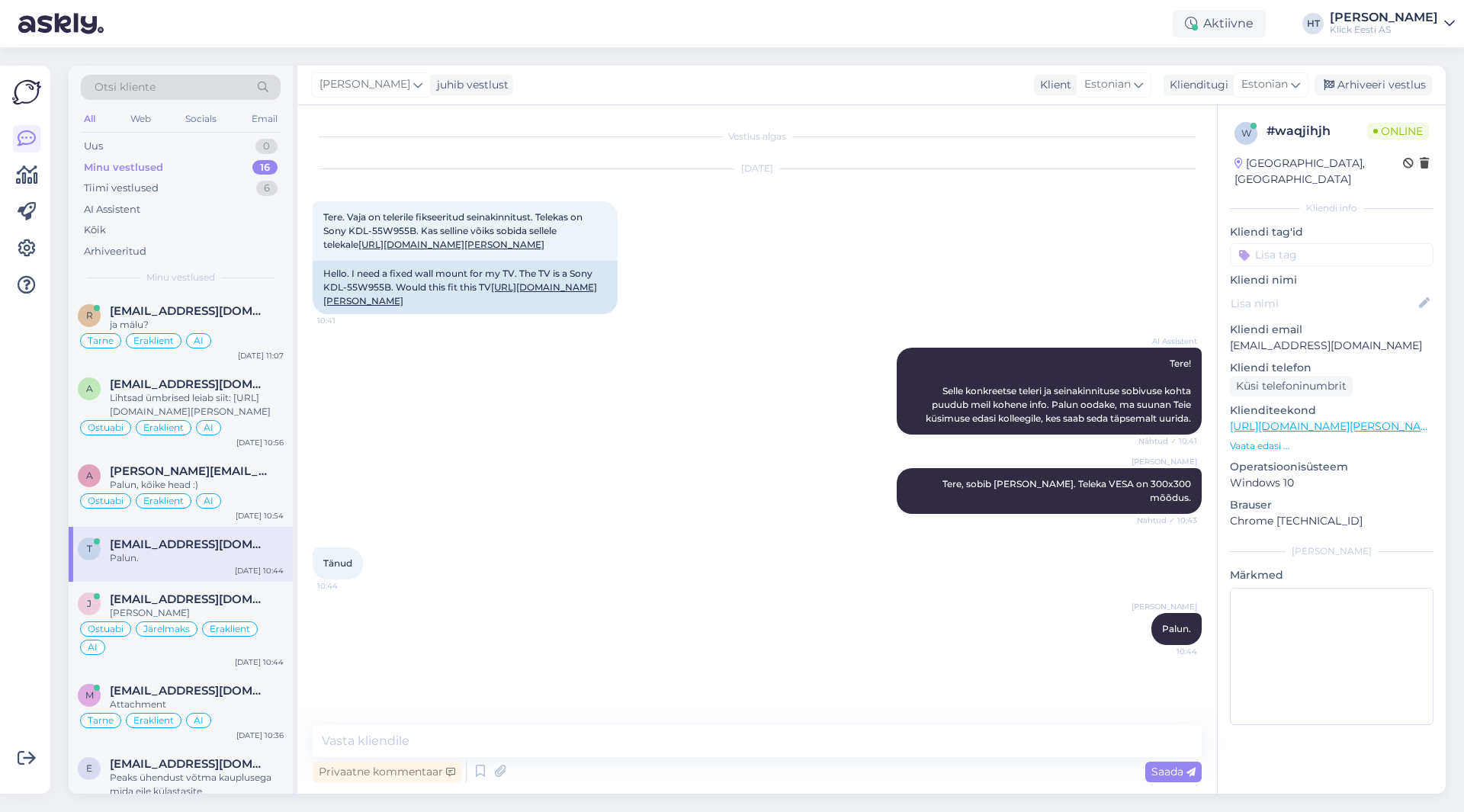
click at [1286, 243] on input at bounding box center [1332, 254] width 204 height 22
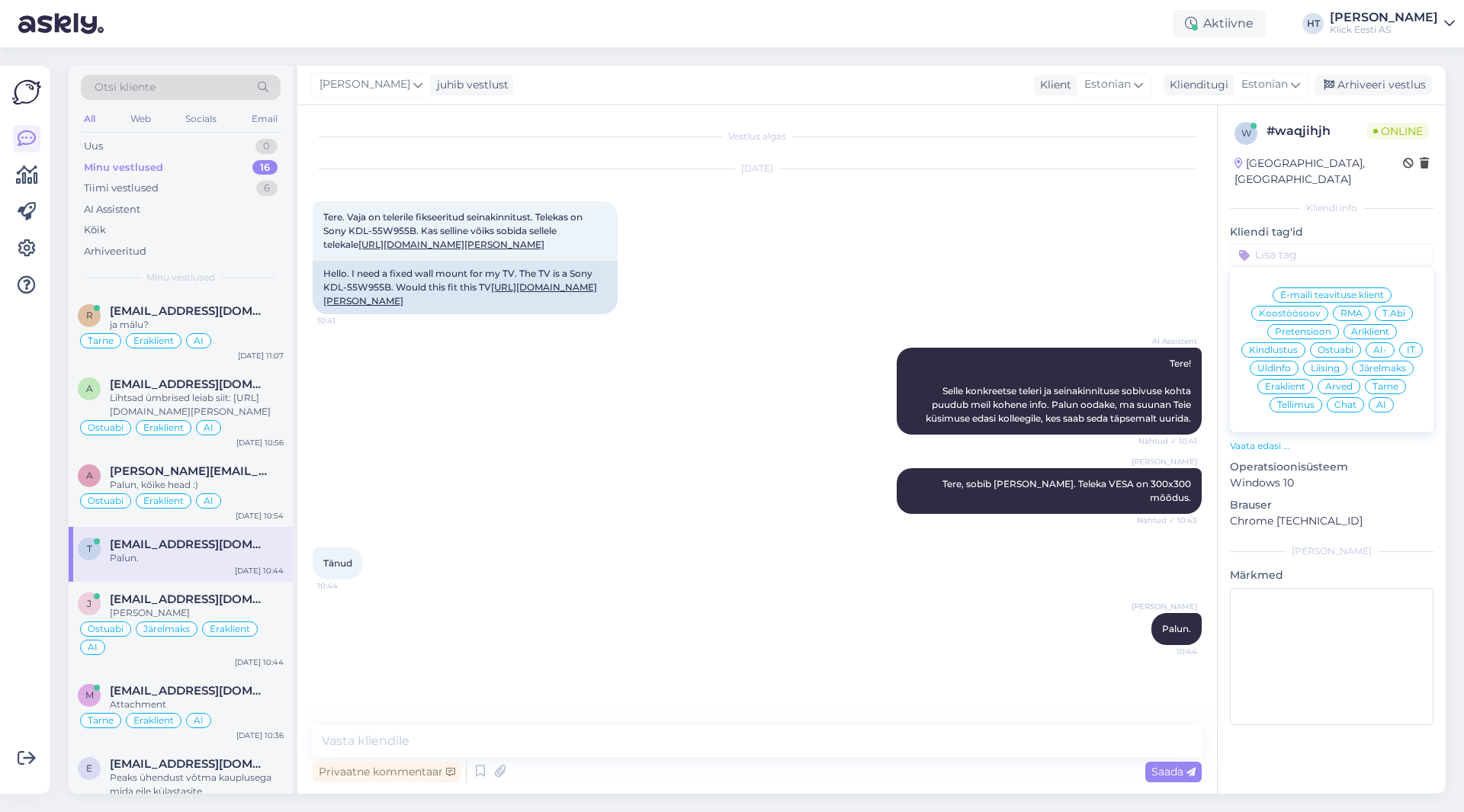
click at [1342, 345] on span "Ostuabi" at bounding box center [1336, 350] width 36 height 9
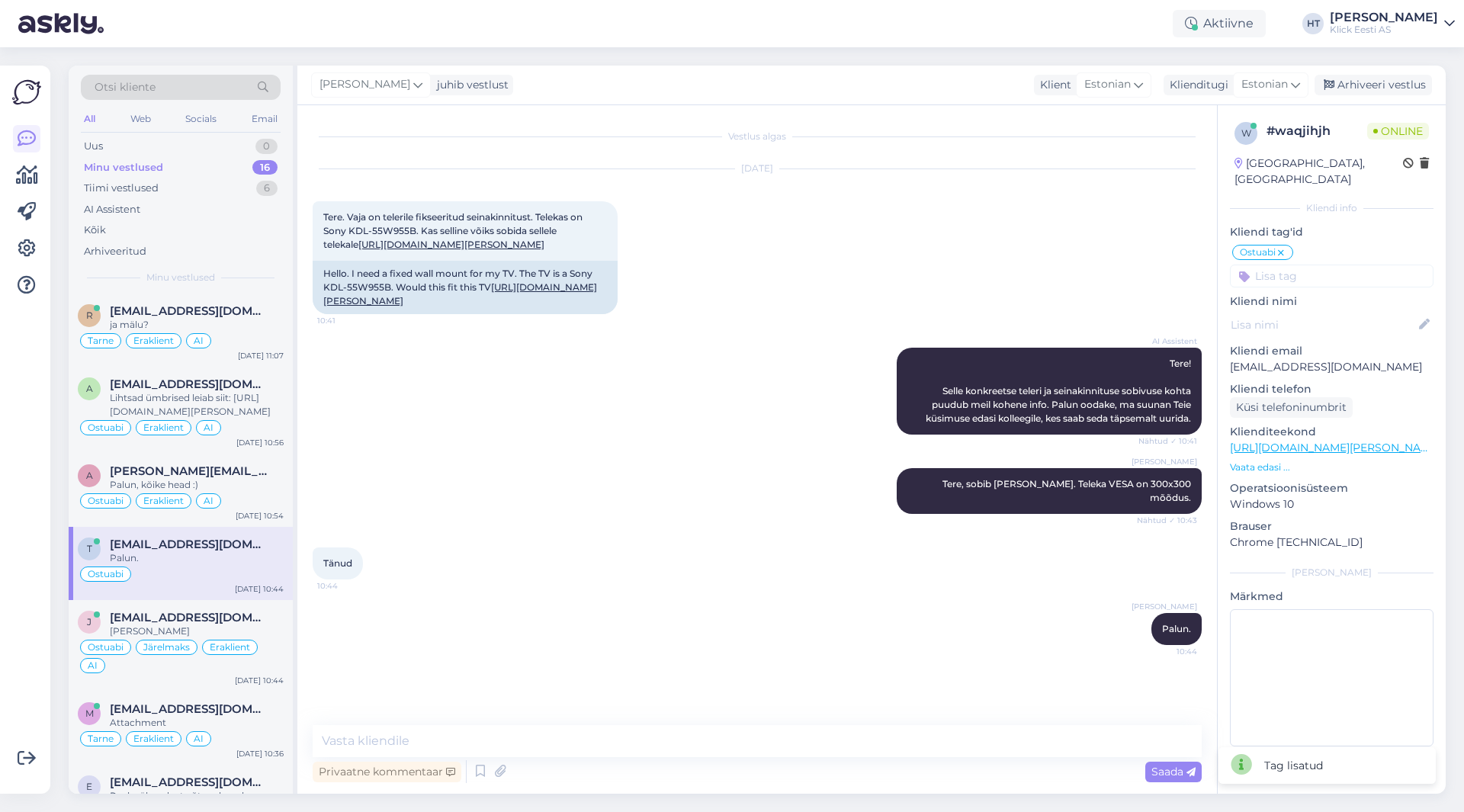
click at [1333, 270] on input at bounding box center [1332, 276] width 204 height 22
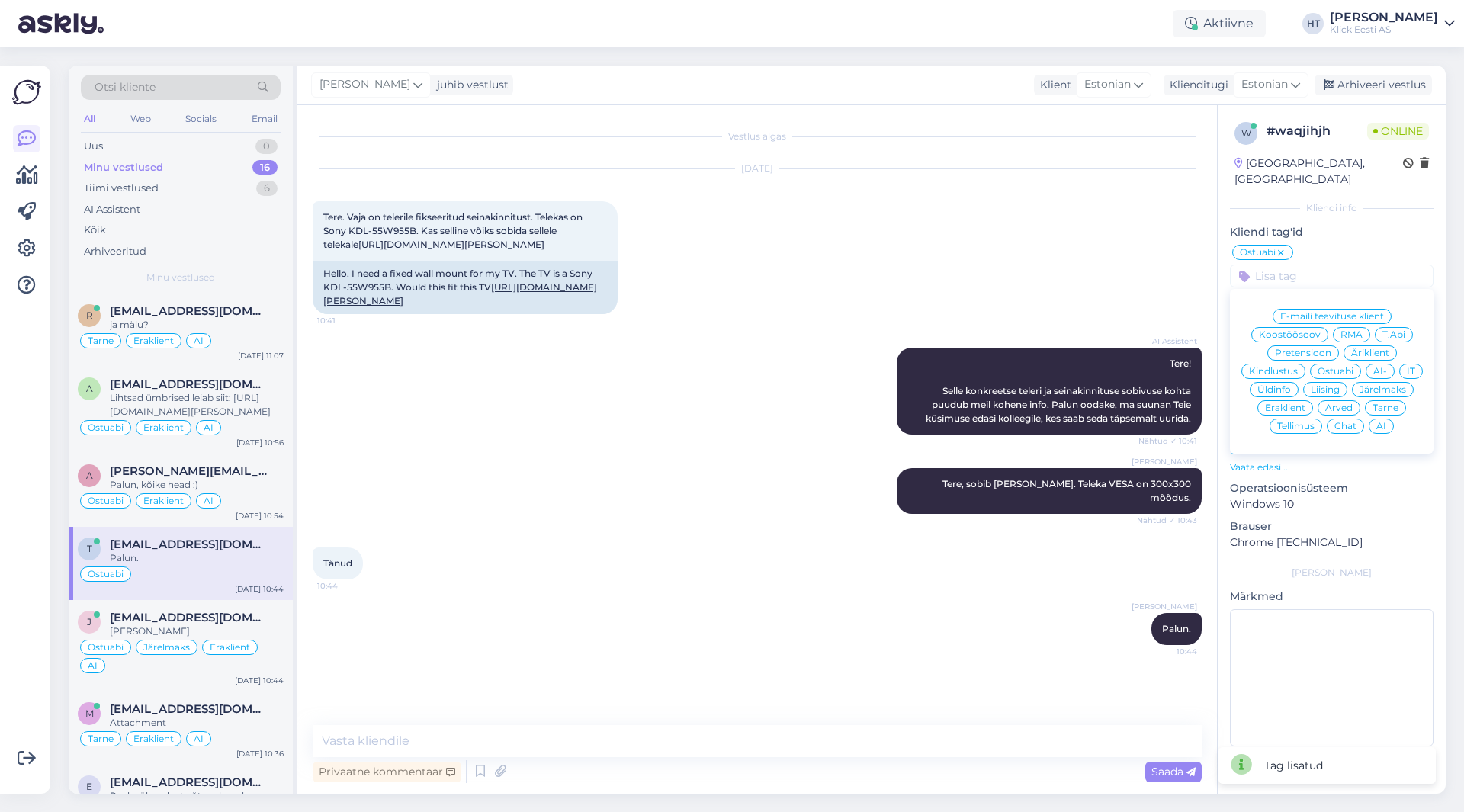
click at [1293, 400] on div "Eraklient" at bounding box center [1285, 408] width 56 height 15
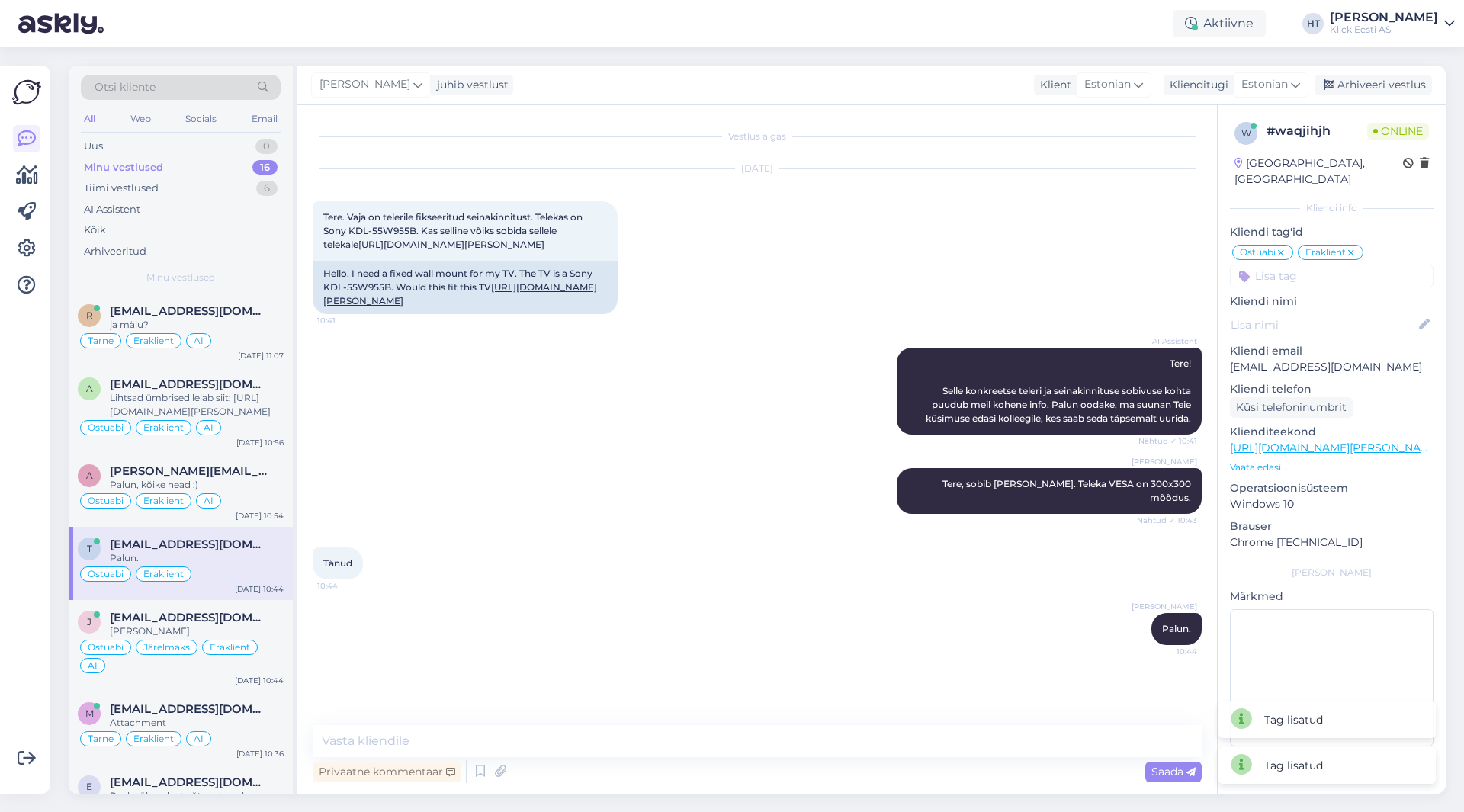
click at [1311, 265] on input at bounding box center [1332, 276] width 204 height 22
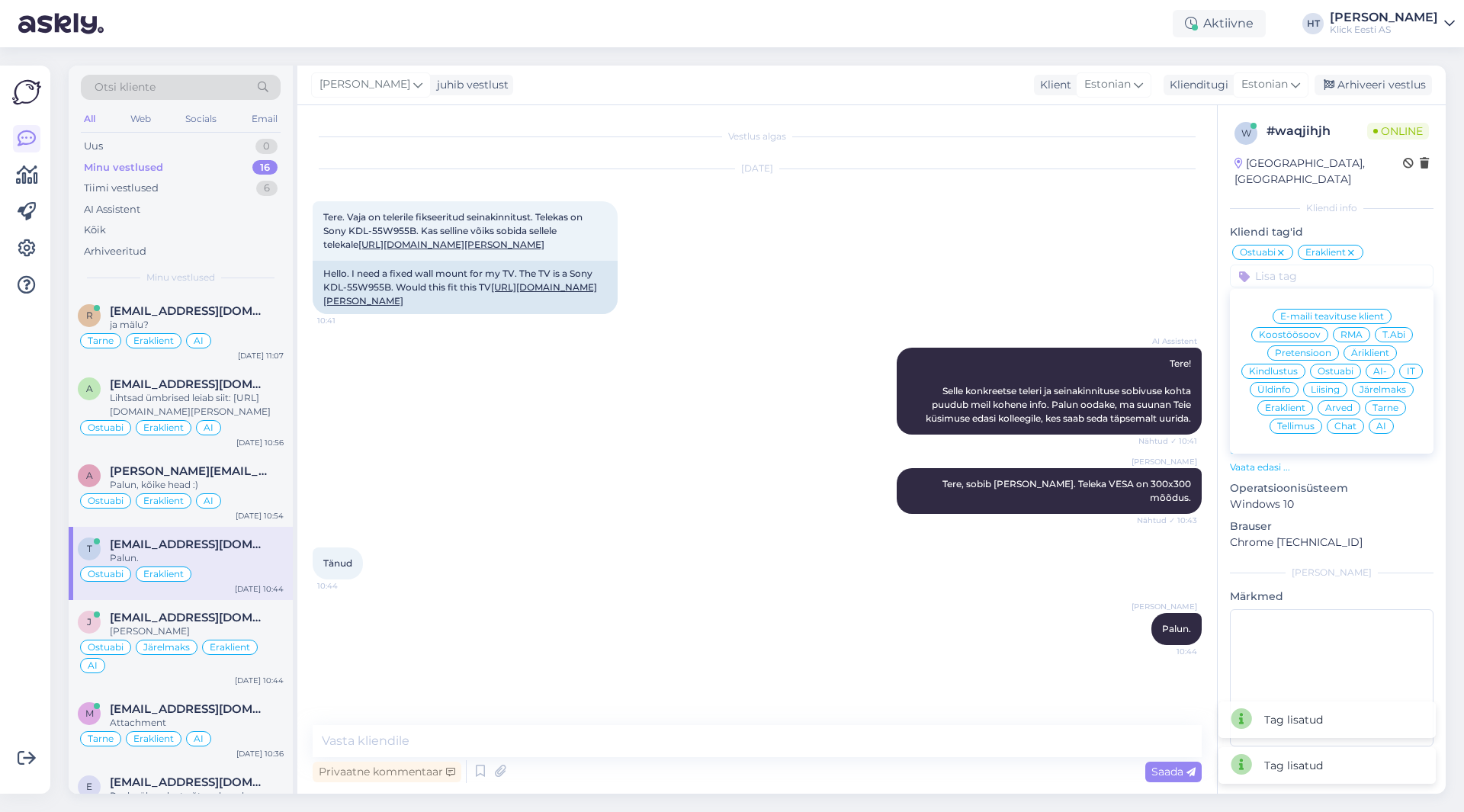
click at [1387, 419] on div "AI" at bounding box center [1381, 427] width 25 height 15
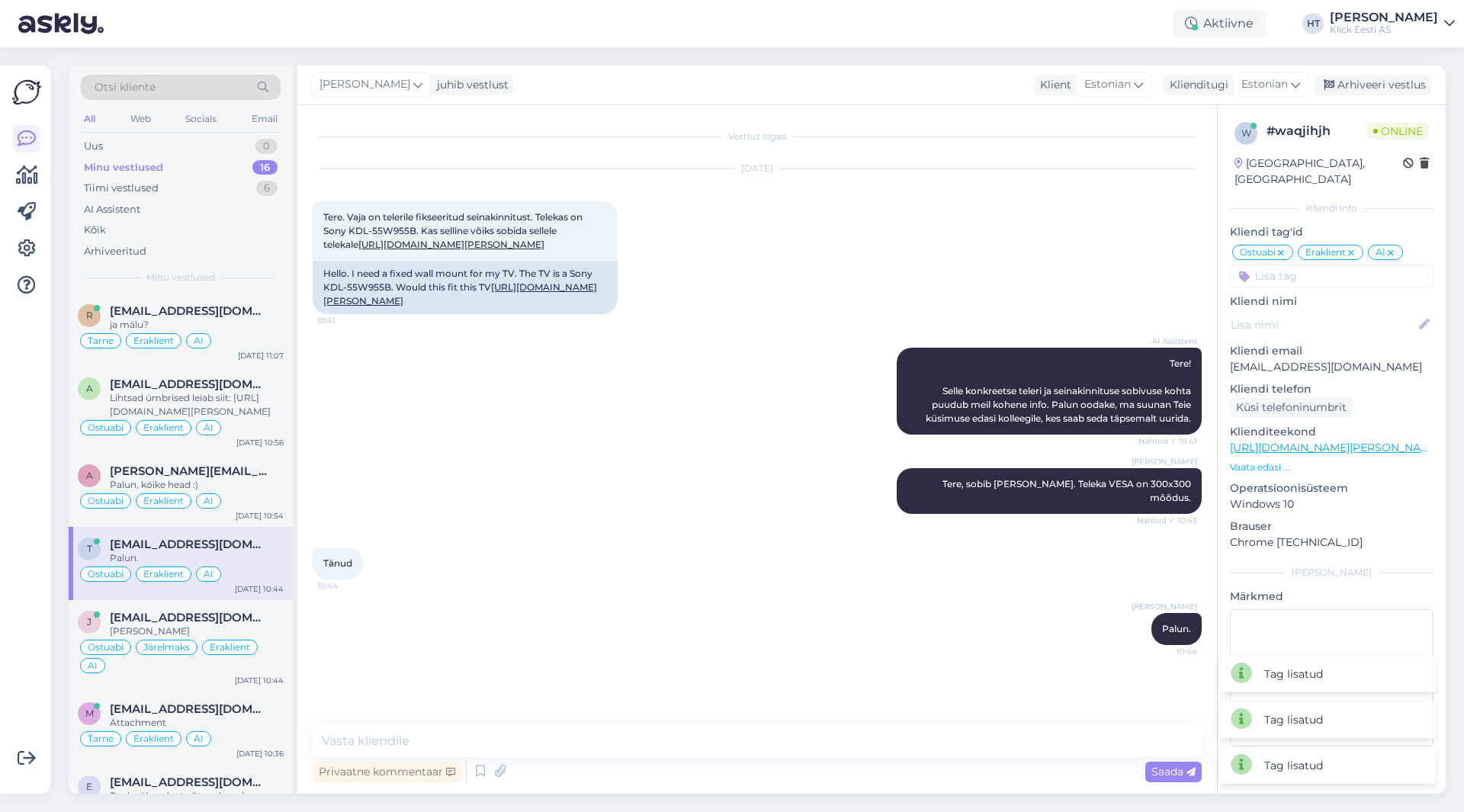
click at [933, 268] on div "[DATE] Tere. Vaja on telerile fikseeritud seinakinnitust. Telekas on Sony KDL-5…" at bounding box center [757, 241] width 890 height 179
click at [878, 296] on div "[DATE] Tere. Vaja on telerile fikseeritud seinakinnitust. Telekas on Sony KDL-5…" at bounding box center [757, 241] width 890 height 179
click at [844, 285] on div "[DATE] Tere. Vaja on telerile fikseeritud seinakinnitust. Telekas on Sony KDL-5…" at bounding box center [757, 241] width 890 height 179
click at [552, 616] on div "[PERSON_NAME] Palun. 10:44" at bounding box center [757, 630] width 890 height 65
click at [737, 520] on div "[PERSON_NAME] Tere, sobib [PERSON_NAME]. Teleka VESA on 300x300 mõõdus. Nähtud …" at bounding box center [757, 491] width 890 height 80
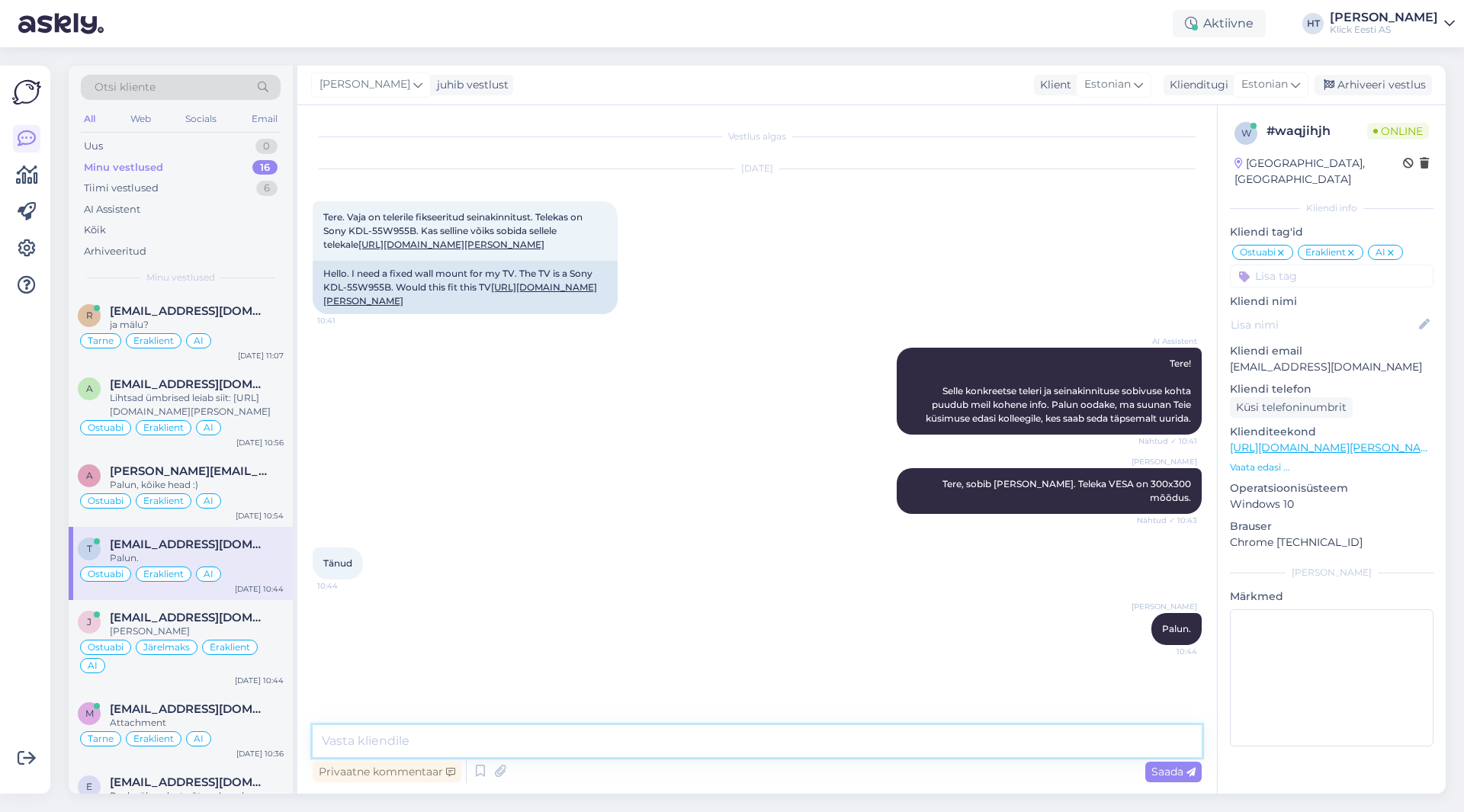
click at [576, 751] on textarea at bounding box center [757, 741] width 890 height 32
click at [239, 321] on div "ja mälu?" at bounding box center [196, 325] width 174 height 14
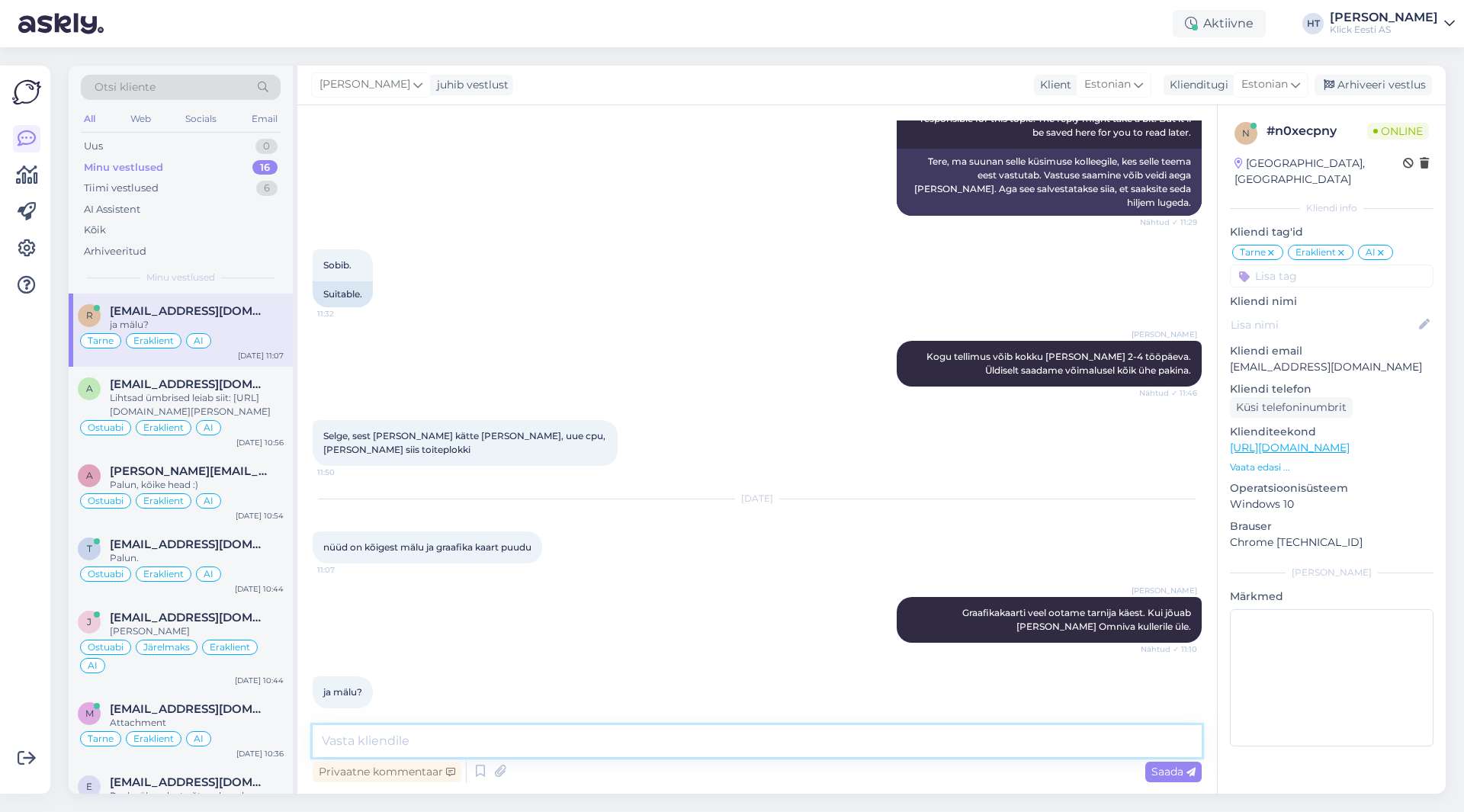
click at [517, 736] on textarea at bounding box center [757, 741] width 890 height 32
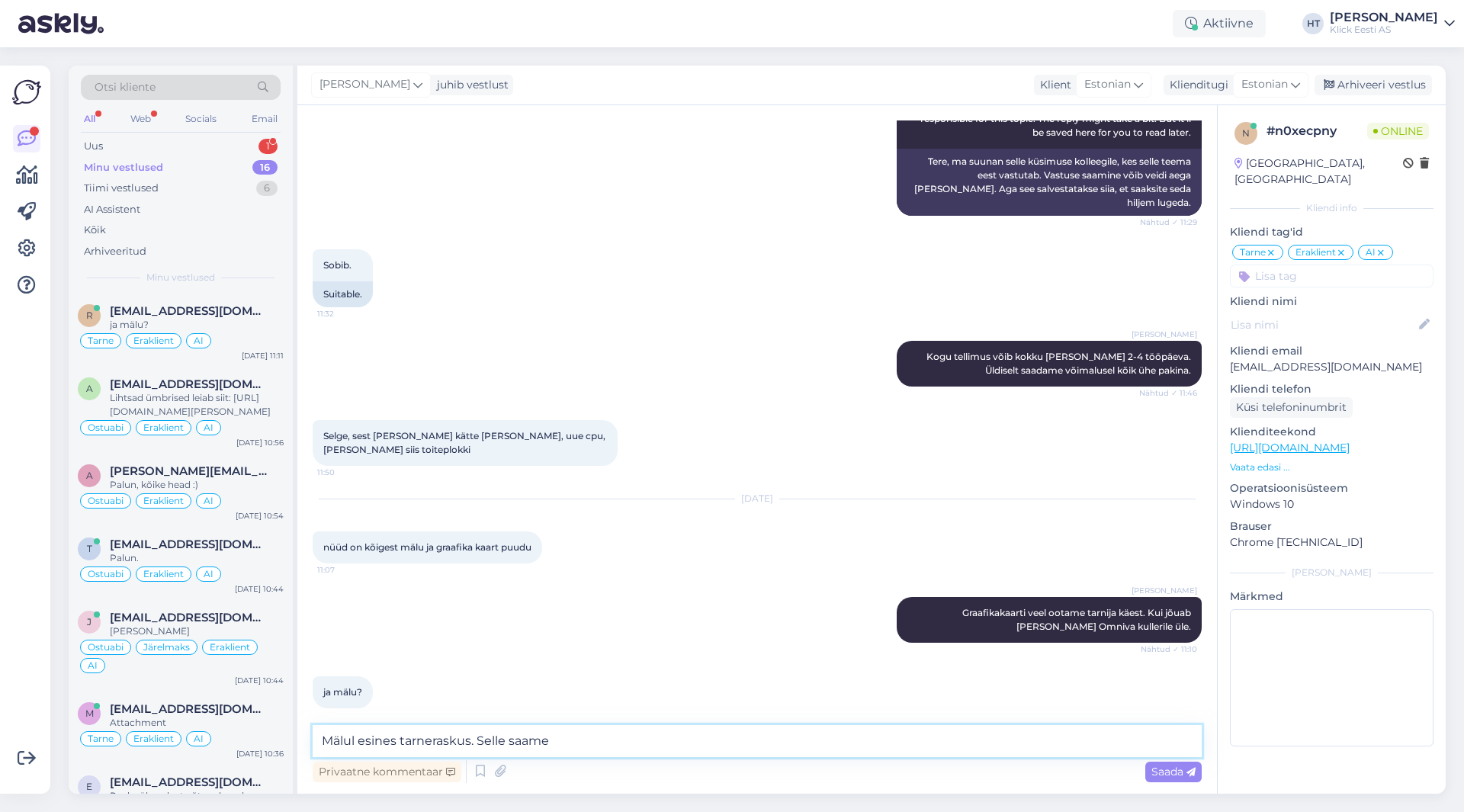
click at [689, 748] on textarea "Mälul esines tarneraskus. Selle saame" at bounding box center [757, 741] width 890 height 32
drag, startPoint x: 609, startPoint y: 746, endPoint x: 481, endPoint y: 745, distance: 128.0
click at [481, 745] on textarea "Mälul esines tarneraskus. Selle saame" at bounding box center [757, 741] width 890 height 32
click at [587, 745] on textarea "Mälul esines tarneraskus. Selle saame" at bounding box center [757, 741] width 890 height 32
click at [577, 747] on textarea "Mälul esines tarneraskus. Selle saame" at bounding box center [757, 741] width 890 height 32
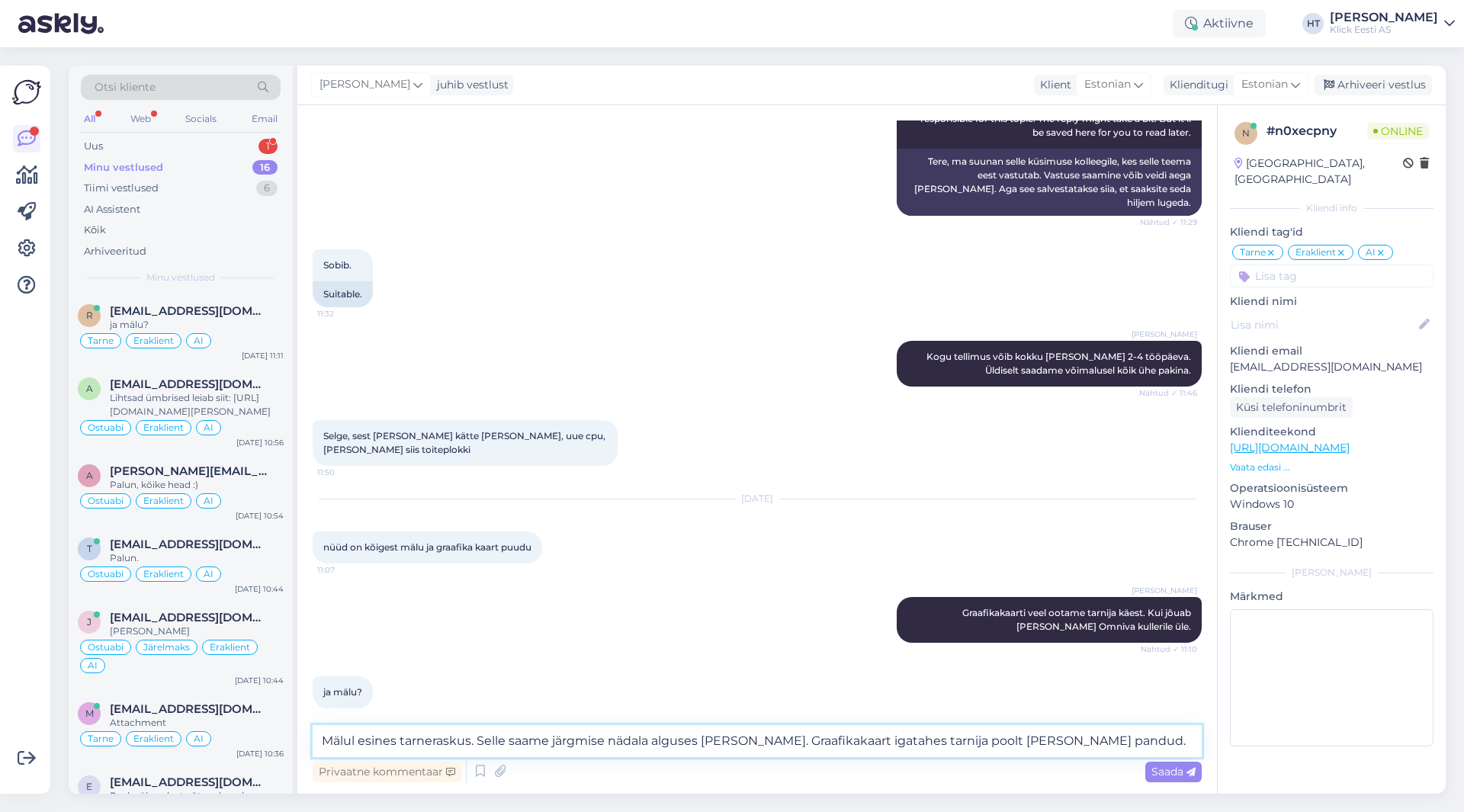
type textarea "Mälul esines tarneraskus. Selle saame järgmise nädala alguses [PERSON_NAME]. Gr…"
click at [1080, 737] on textarea "Mälul esines tarneraskus. Selle saame järgmise nädala alguses [PERSON_NAME]. Gr…" at bounding box center [757, 741] width 890 height 32
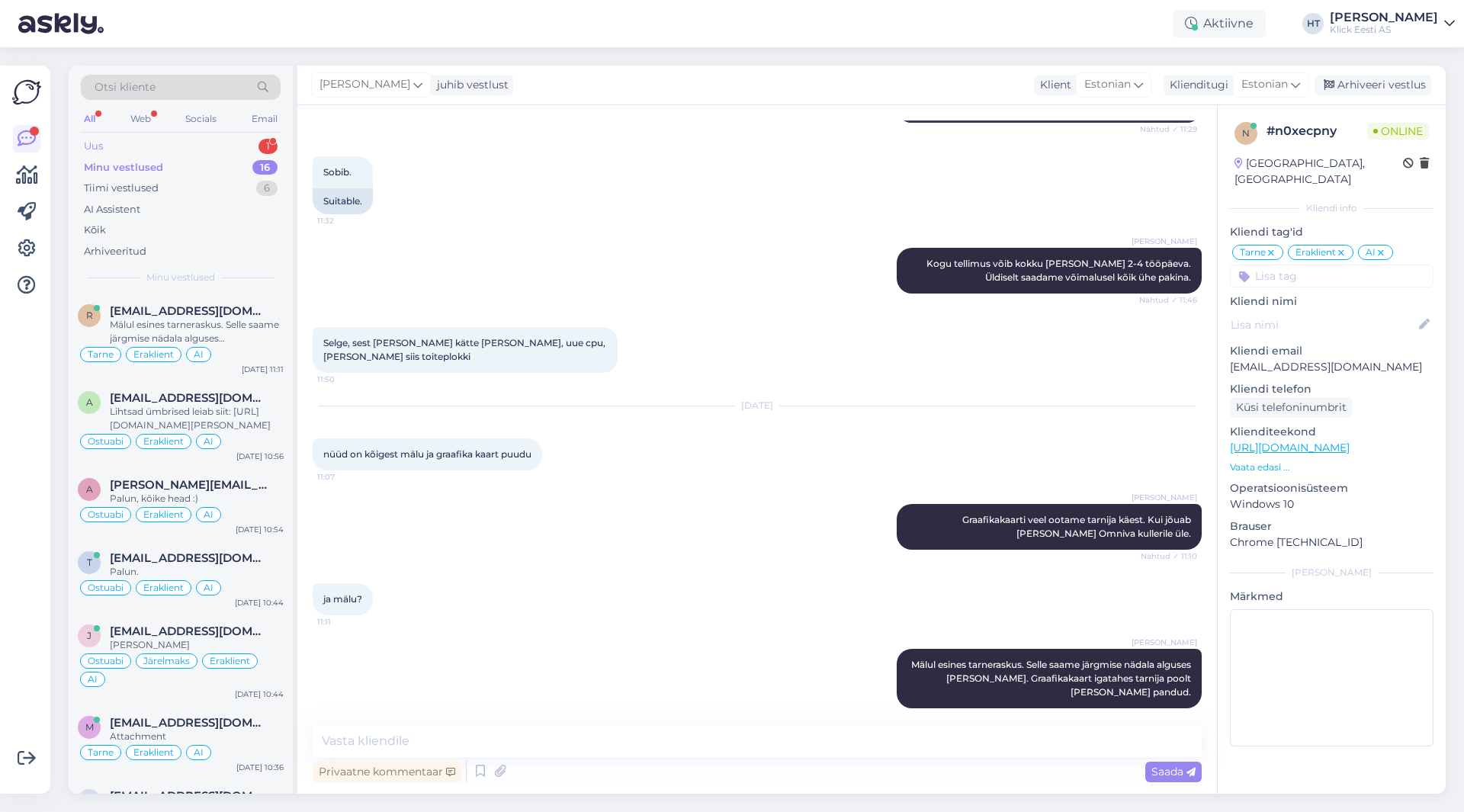
click at [207, 146] on div "Uus 1" at bounding box center [181, 146] width 200 height 22
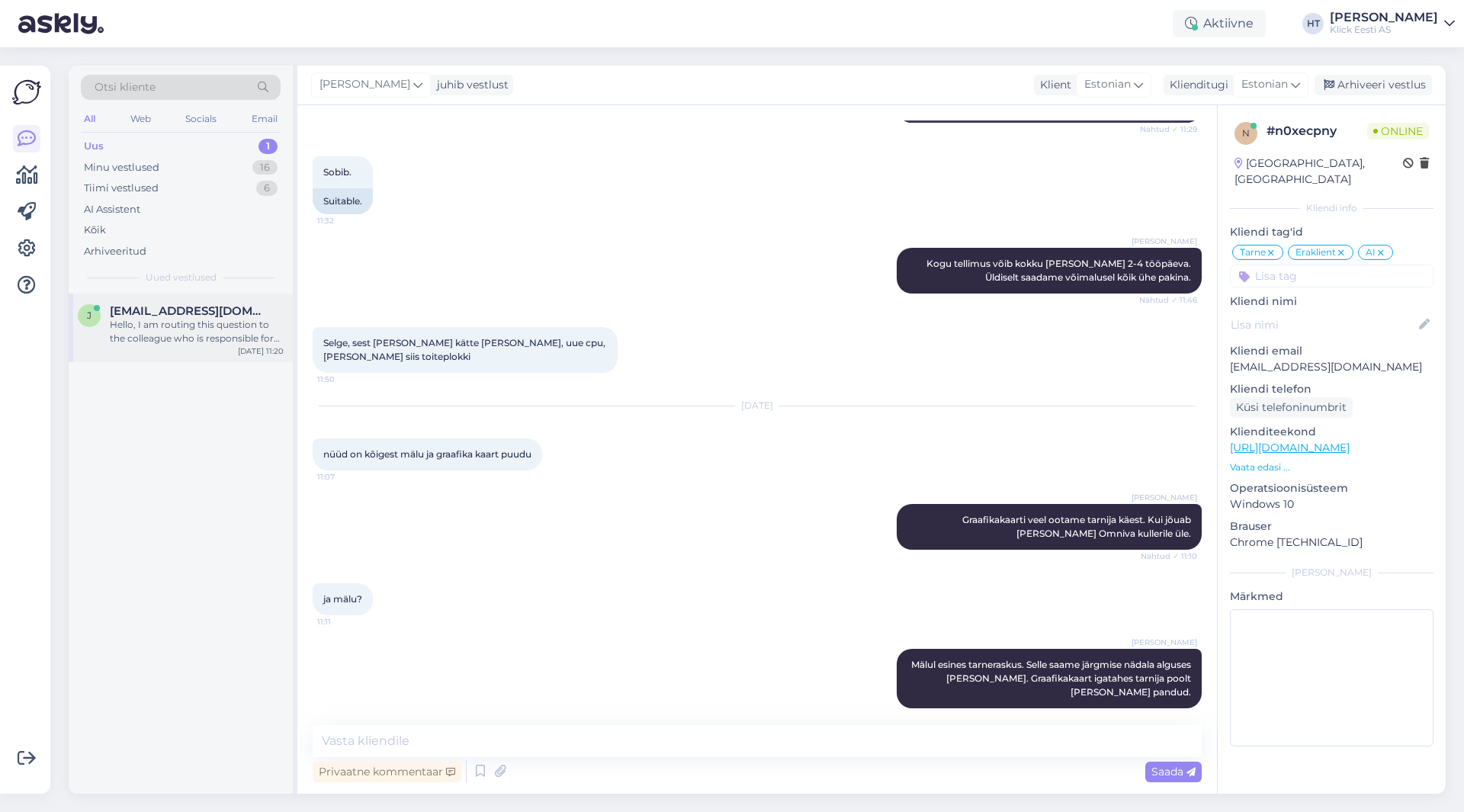
click at [248, 318] on div "Hello, I am routing this question to the colleague who is responsible for this …" at bounding box center [196, 331] width 174 height 27
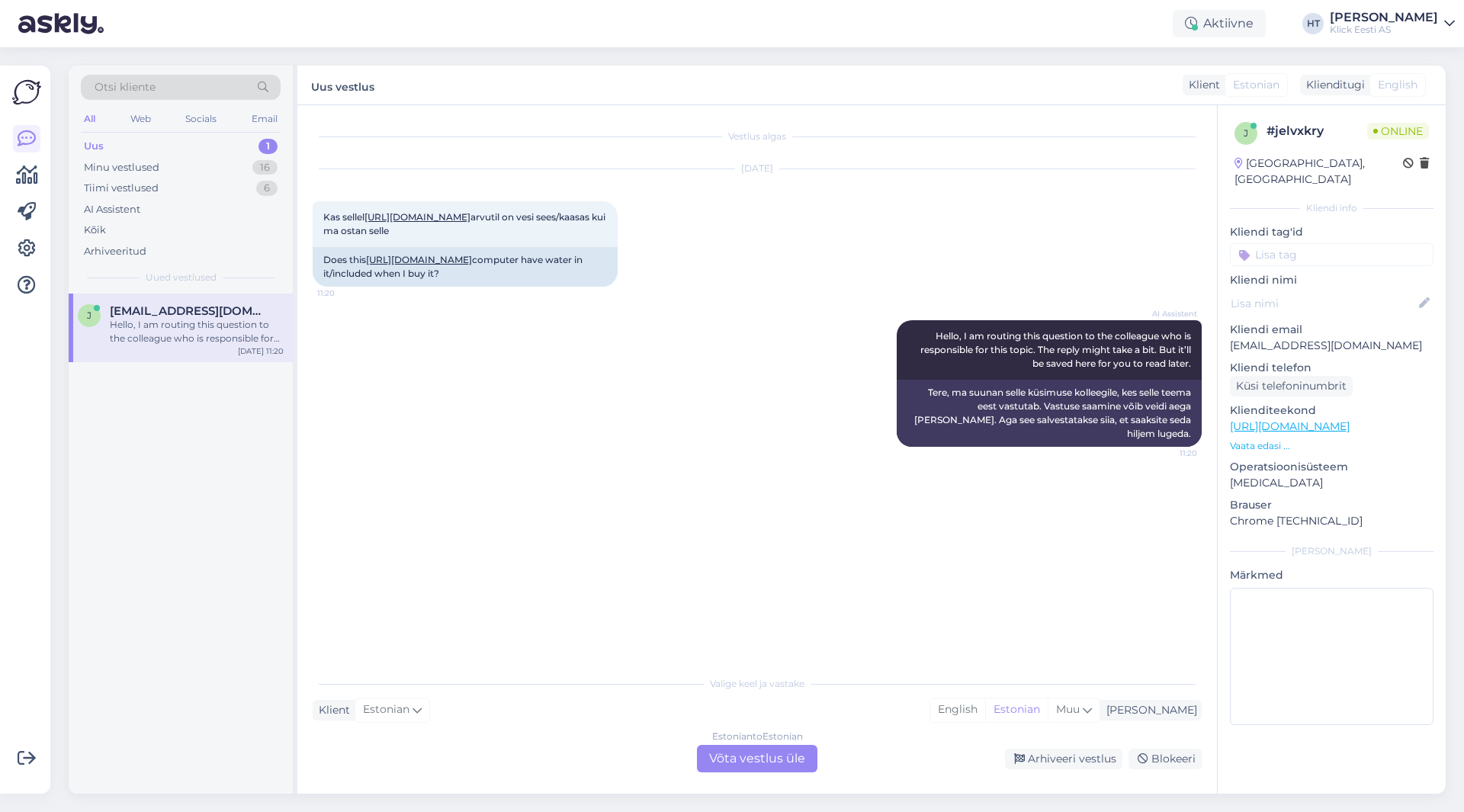
click at [748, 758] on div "Estonian to Estonian Võta vestlus üle" at bounding box center [757, 759] width 121 height 27
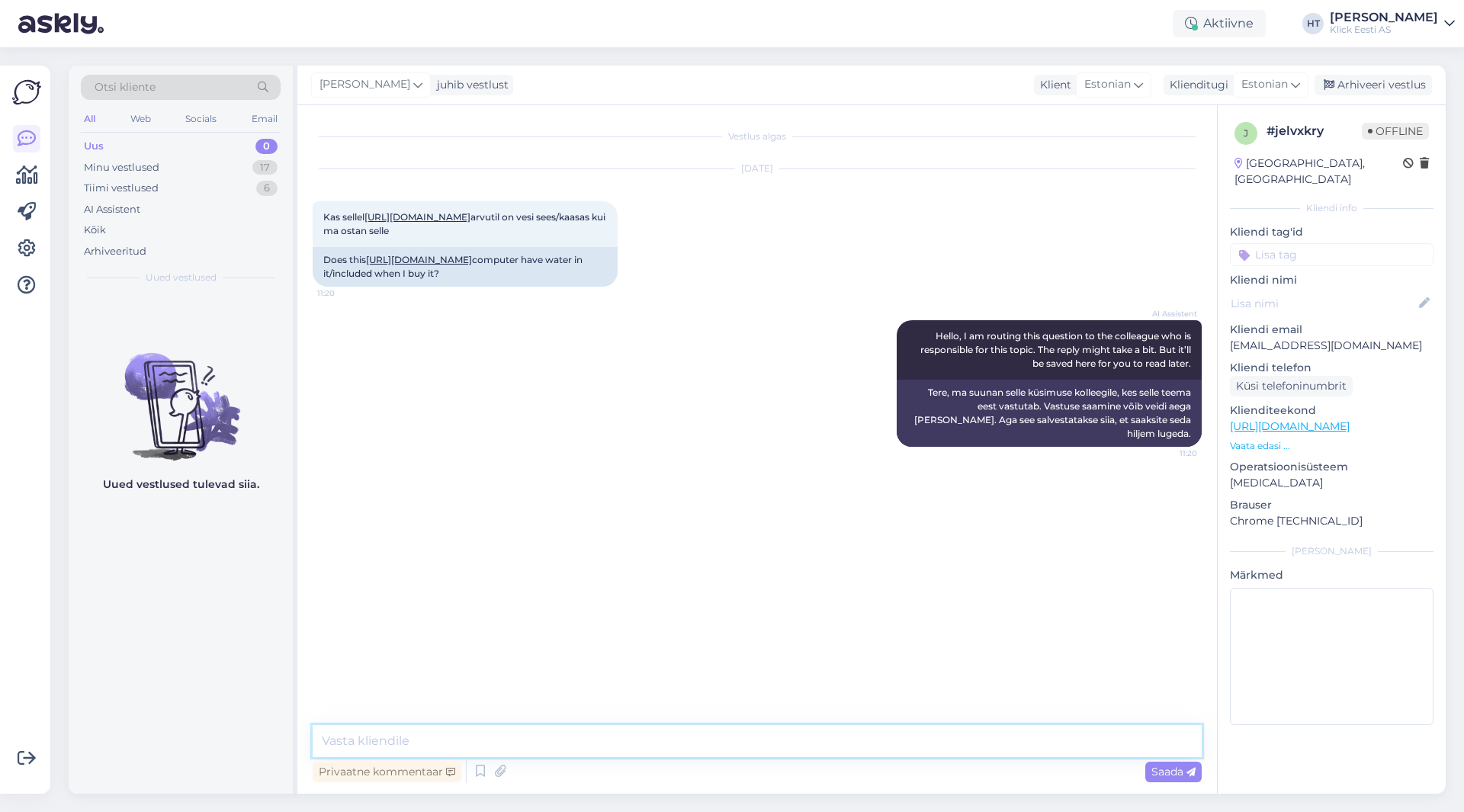
click at [744, 746] on textarea at bounding box center [757, 741] width 890 height 32
type textarea "AiO jahutus toimib karbist välja võttes."
click at [623, 734] on textarea "AiO jahutus toimib karbist välja võttes." at bounding box center [757, 741] width 890 height 32
click at [240, 167] on div "Minu vestlused 17" at bounding box center [181, 167] width 200 height 22
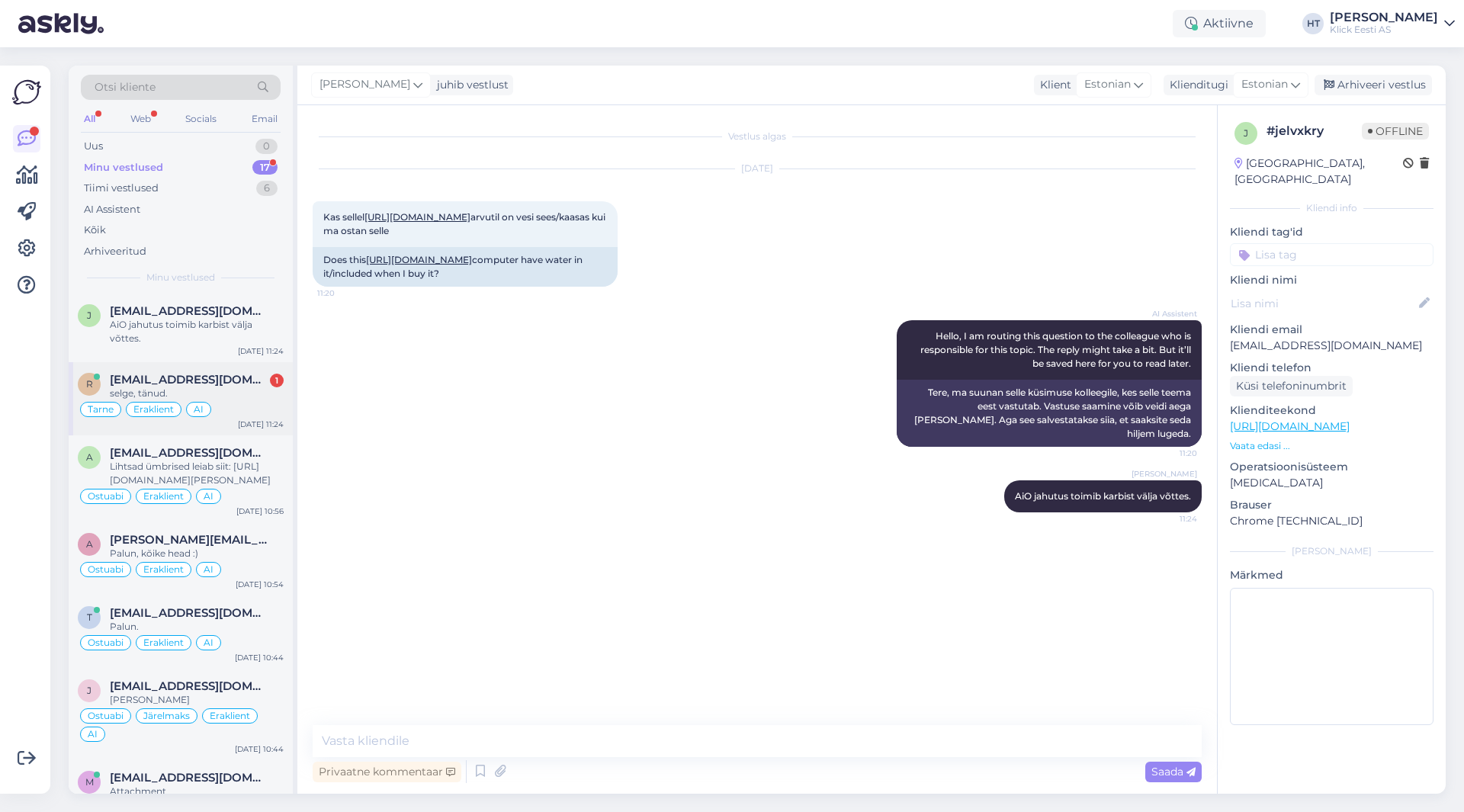
click at [236, 365] on div "r [EMAIL_ADDRESS][DOMAIN_NAME] [STREET_ADDRESS]. Tarne Eraklient AI [DATE] 11:24" at bounding box center [181, 399] width 225 height 73
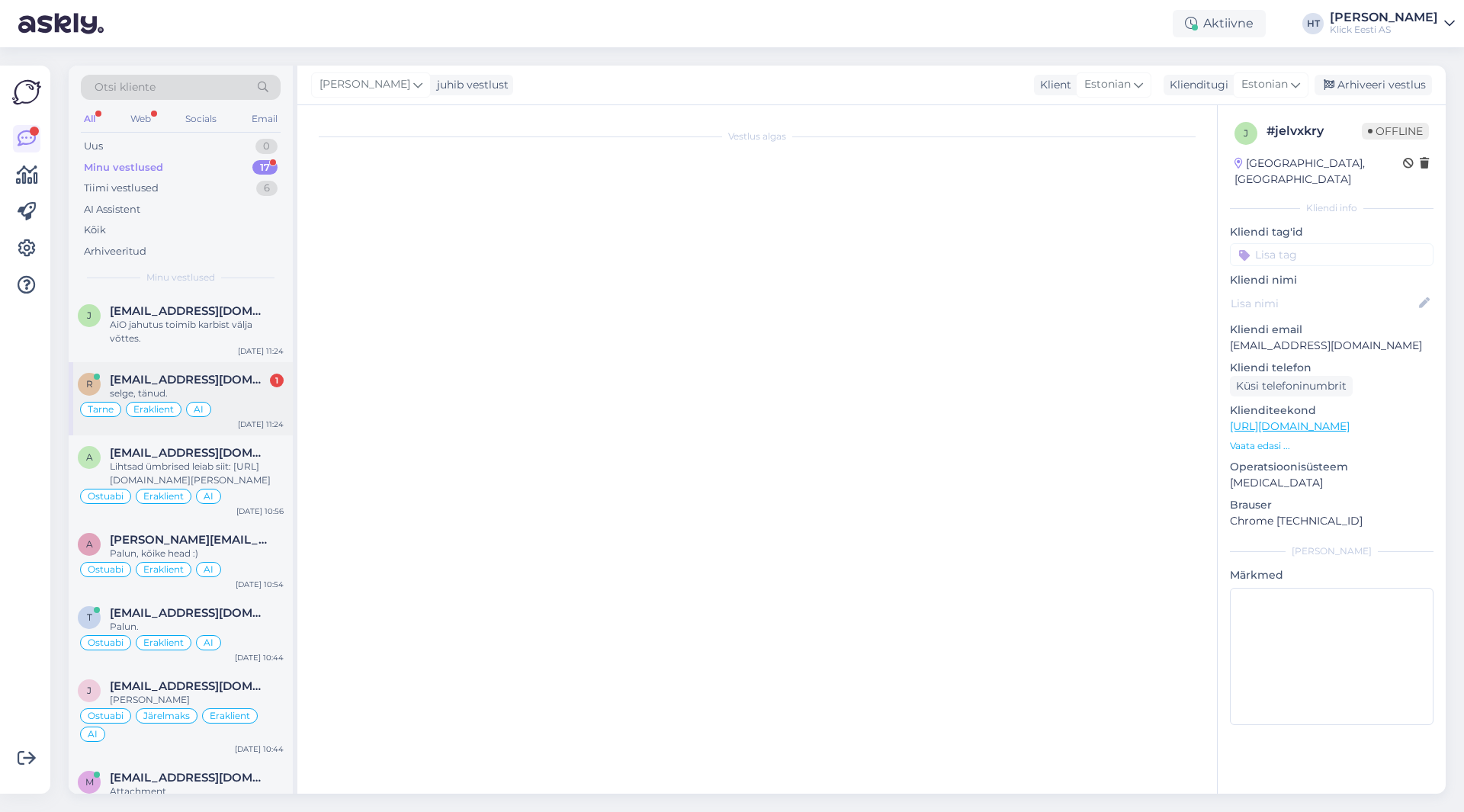
scroll to position [390, 0]
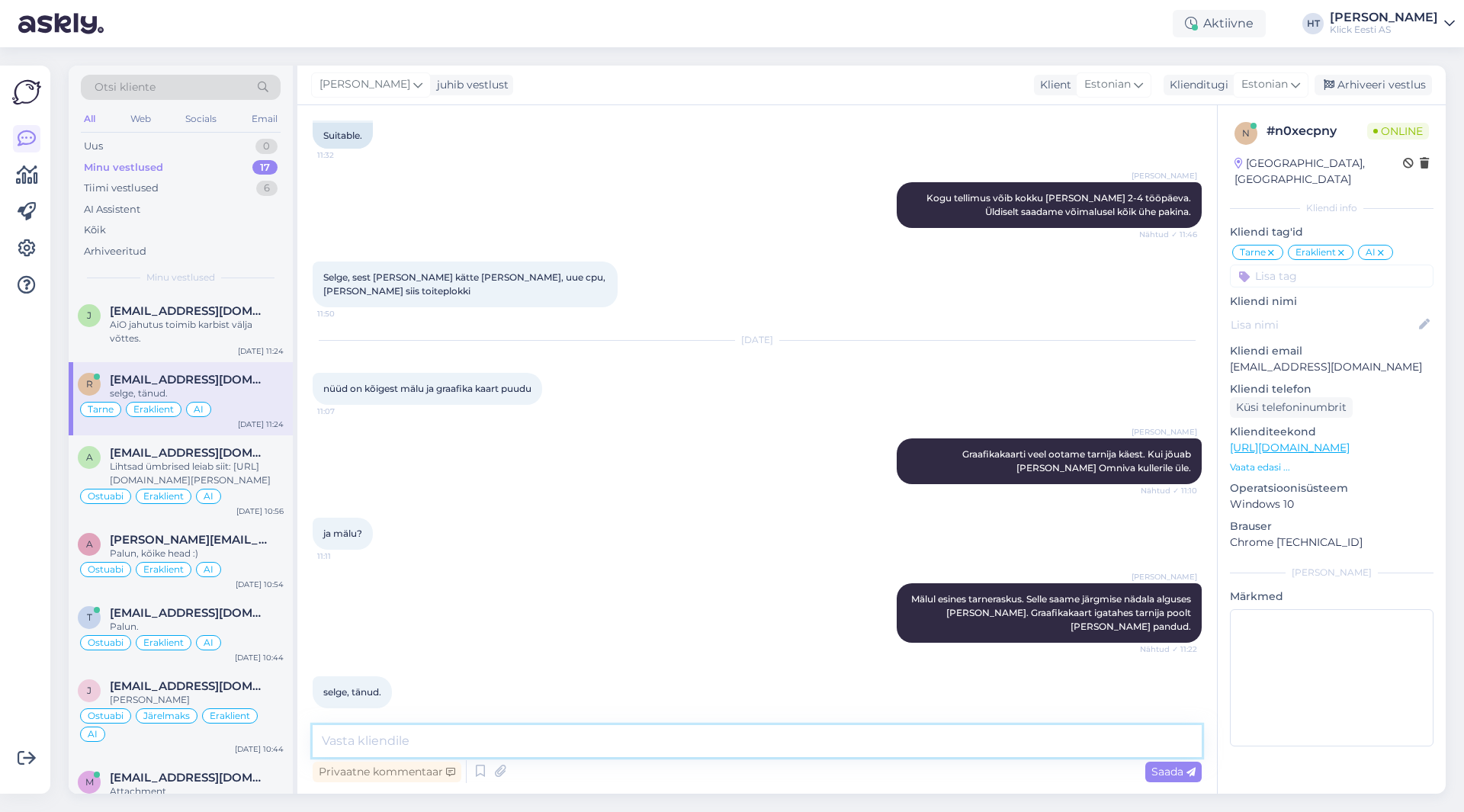
click at [459, 737] on textarea at bounding box center [757, 741] width 890 height 32
type textarea "Palun."
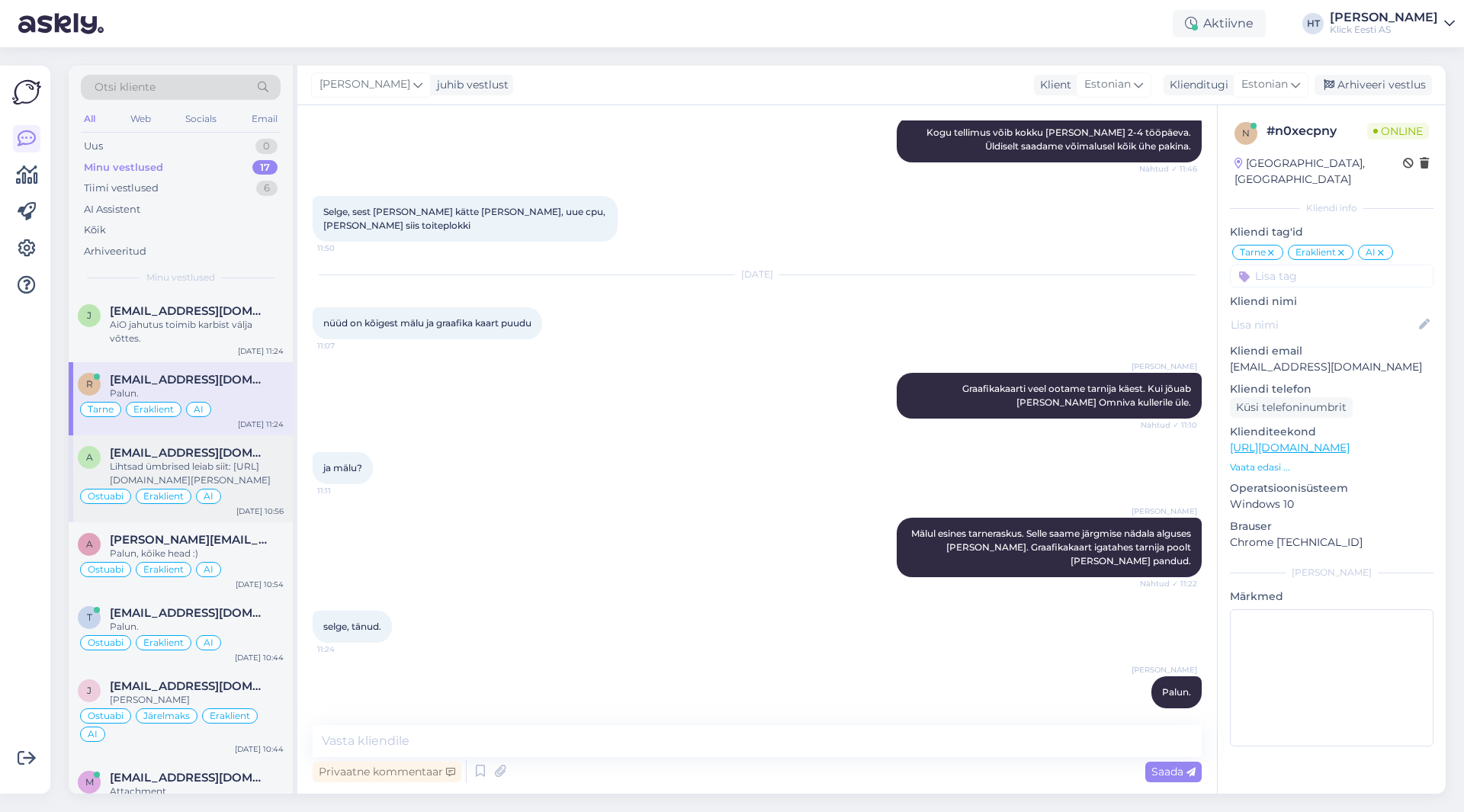
click at [229, 491] on div "Ostuabi Eraklient AI" at bounding box center [181, 497] width 206 height 19
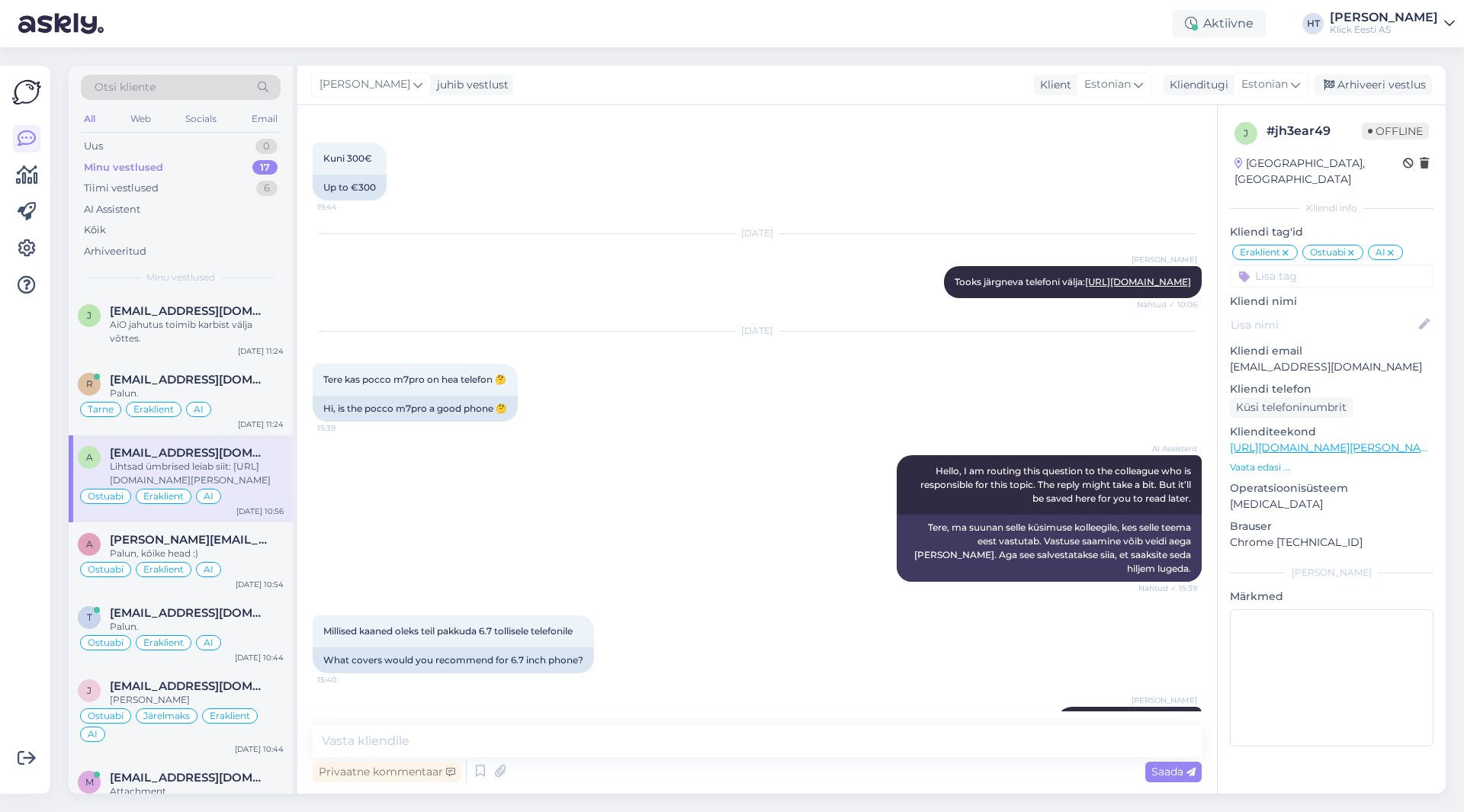
scroll to position [1929, 0]
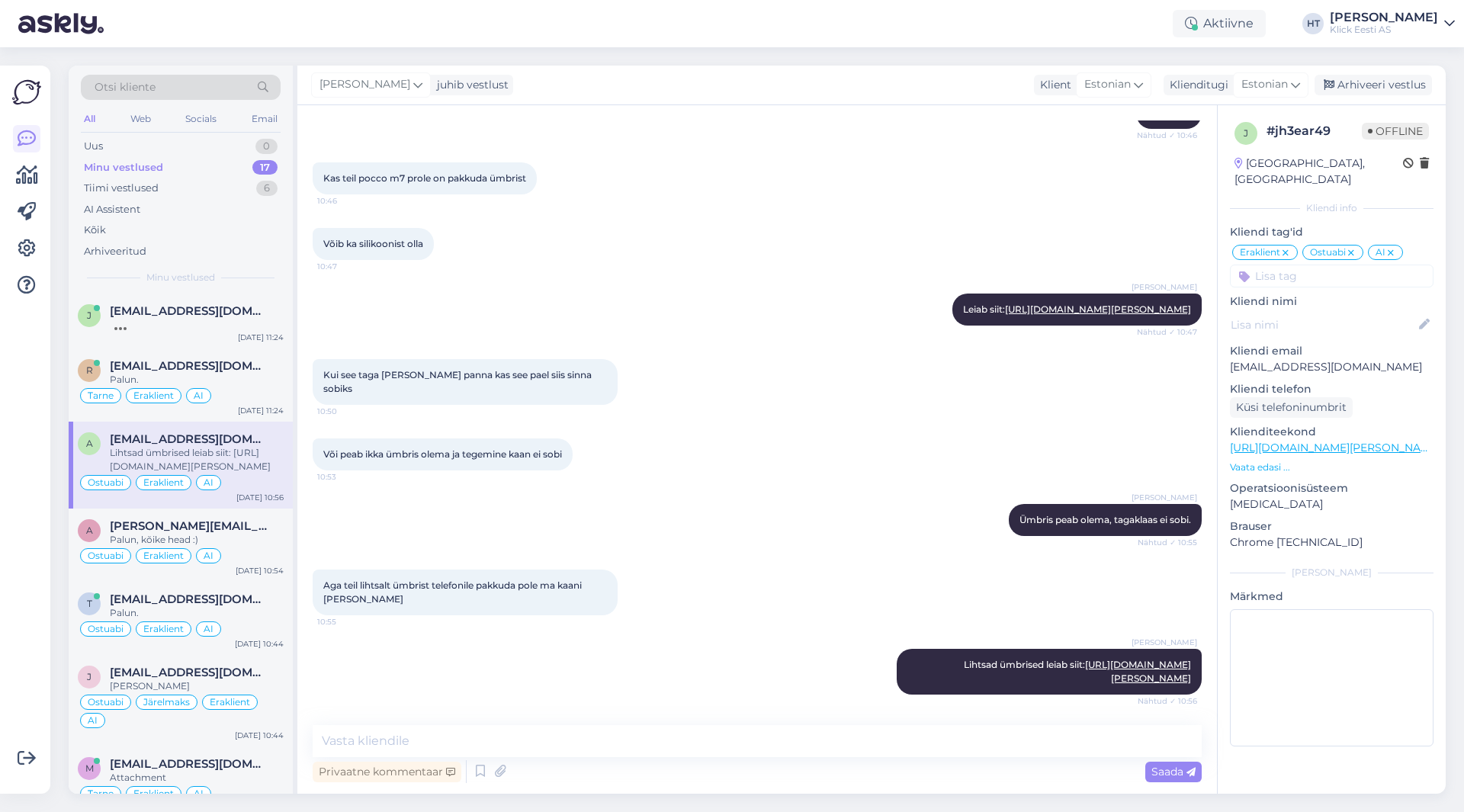
click at [700, 436] on div "Või peab ikka ümbris olema ja tegemine kaan ei sobi 10:53" at bounding box center [757, 455] width 890 height 65
click at [228, 338] on div "[PERSON_NAME] [PERSON_NAME][EMAIL_ADDRESS][DOMAIN_NAME] 1 Super. Äitäh teile [D…" at bounding box center [181, 321] width 225 height 55
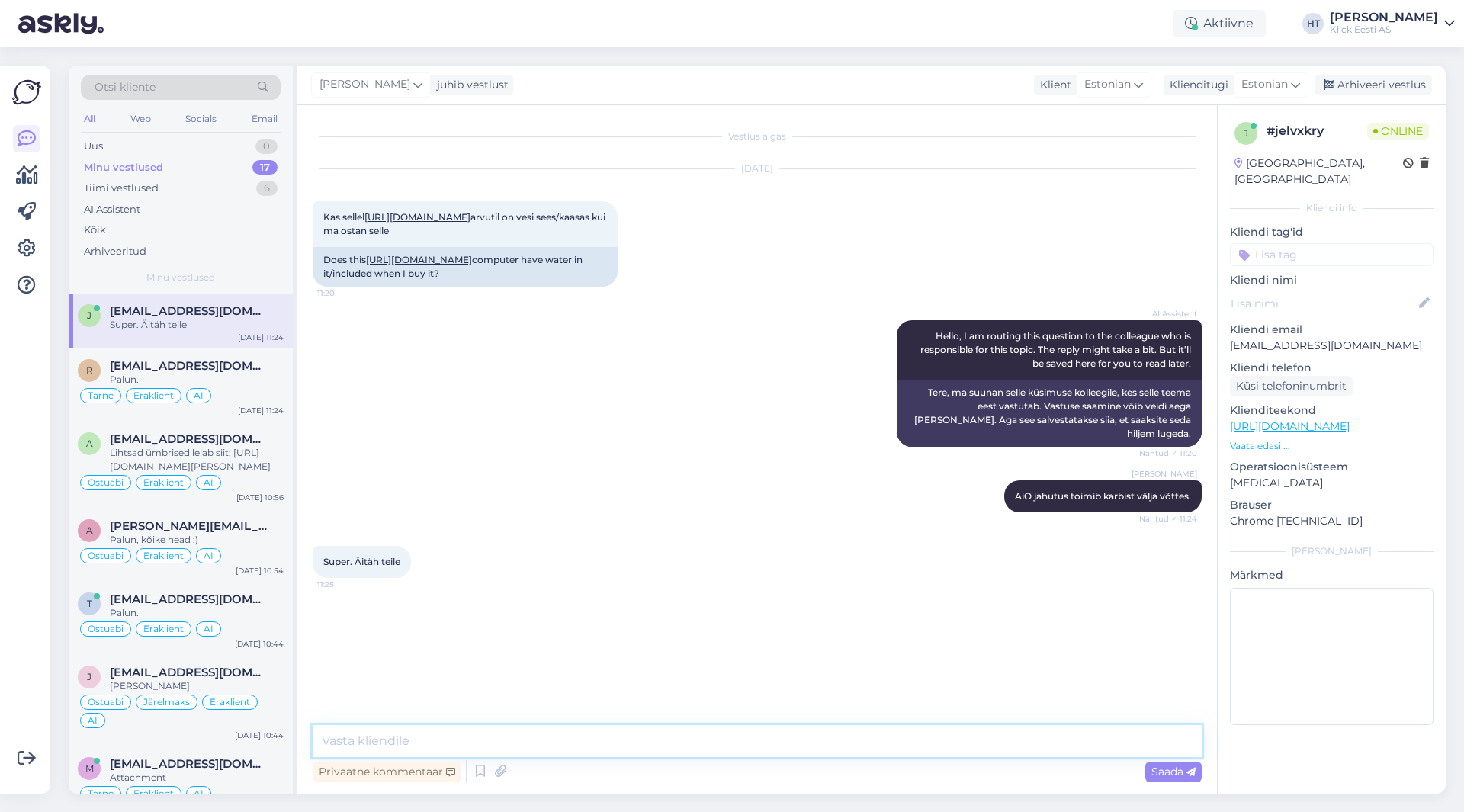
click at [449, 733] on textarea at bounding box center [757, 741] width 890 height 32
type textarea "Palun."
click at [278, 473] on div "Ostuabi Eraklient AI" at bounding box center [181, 483] width 206 height 19
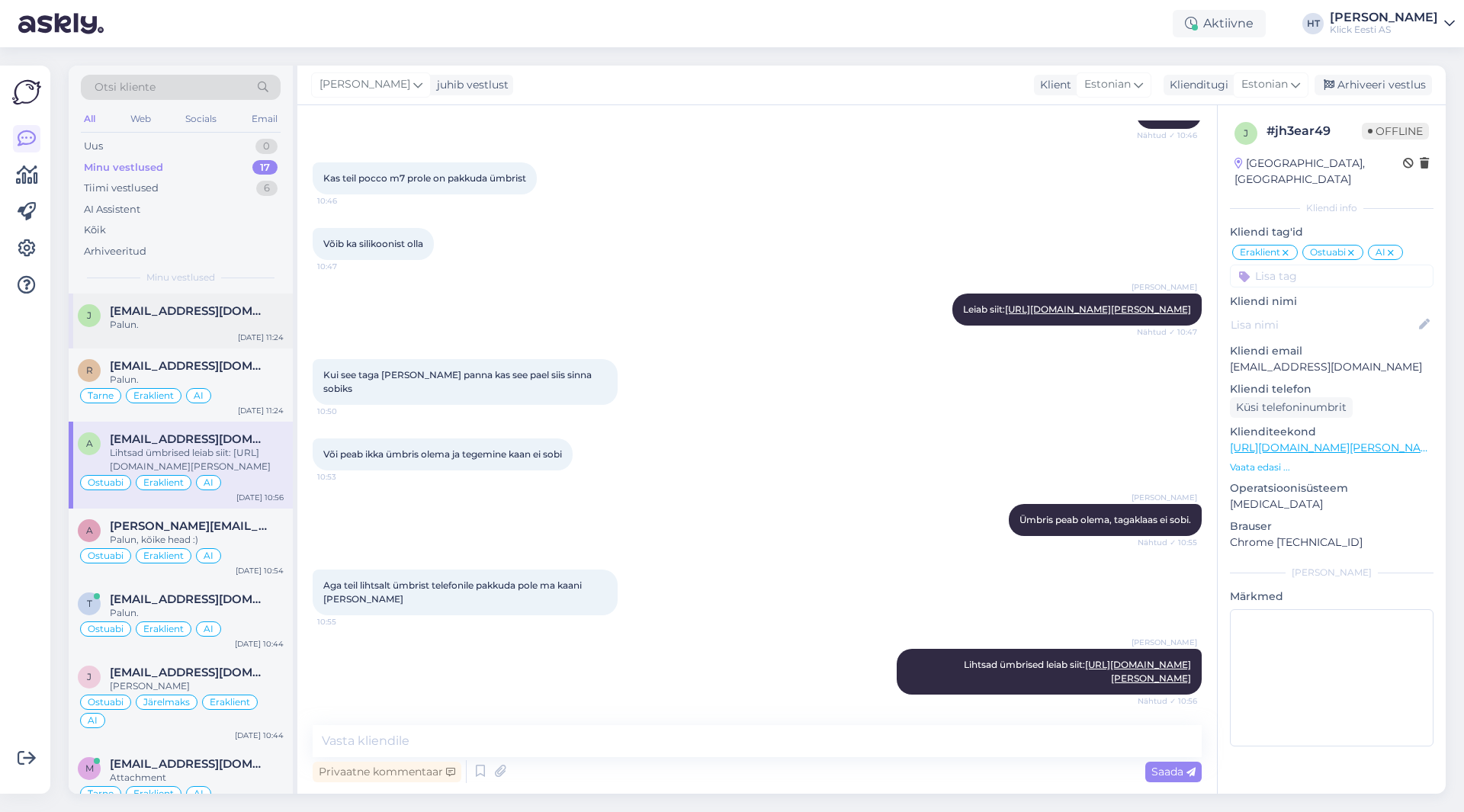
click at [156, 346] on div "[PERSON_NAME] [PERSON_NAME][EMAIL_ADDRESS][DOMAIN_NAME] Palun. [DATE] 11:24" at bounding box center [181, 321] width 225 height 55
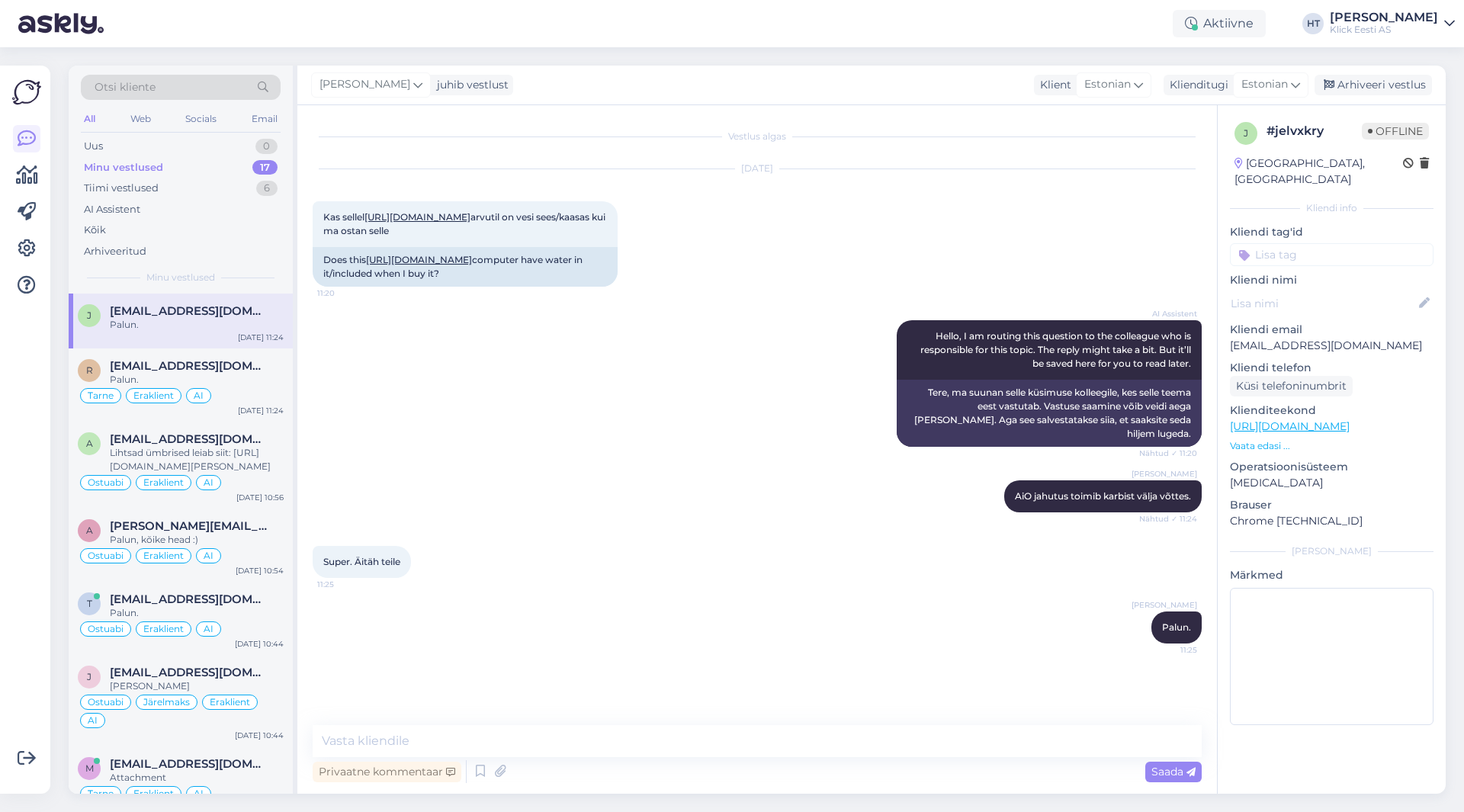
scroll to position [0, 0]
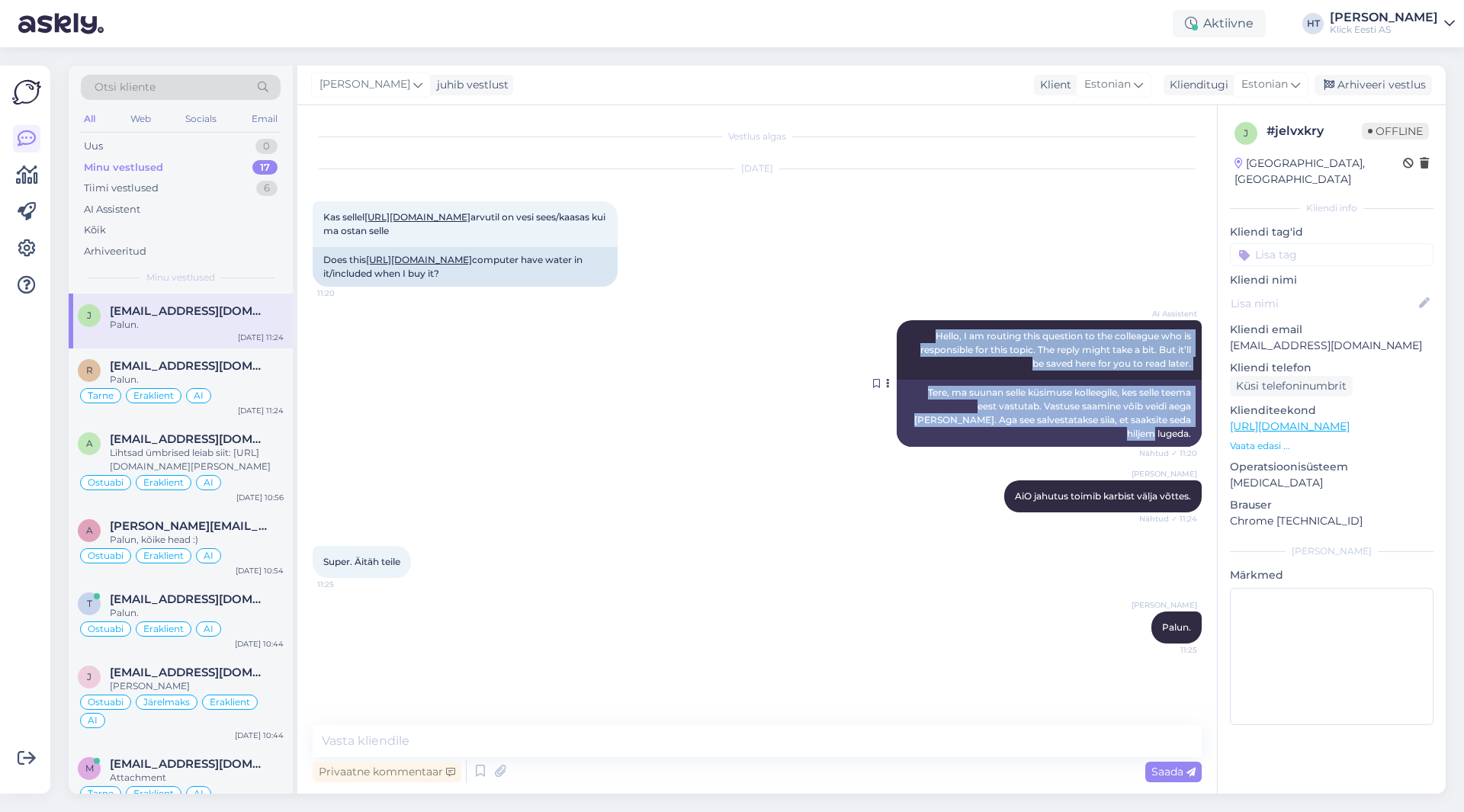
drag, startPoint x: 913, startPoint y: 363, endPoint x: 1196, endPoint y: 450, distance: 296.1
click at [1196, 447] on div "AI Assistent Hello, I am routing this question to the colleague who is responsi…" at bounding box center [1050, 383] width 305 height 126
click at [1196, 447] on div "Tere, ma suunan selle küsimuse kolleegile, kes selle teema eest vastutab. Vastu…" at bounding box center [1050, 413] width 305 height 67
drag, startPoint x: 1196, startPoint y: 450, endPoint x: 920, endPoint y: 358, distance: 290.9
click at [920, 358] on div "AI Assistent Hello, I am routing this question to the colleague who is responsi…" at bounding box center [1050, 383] width 305 height 126
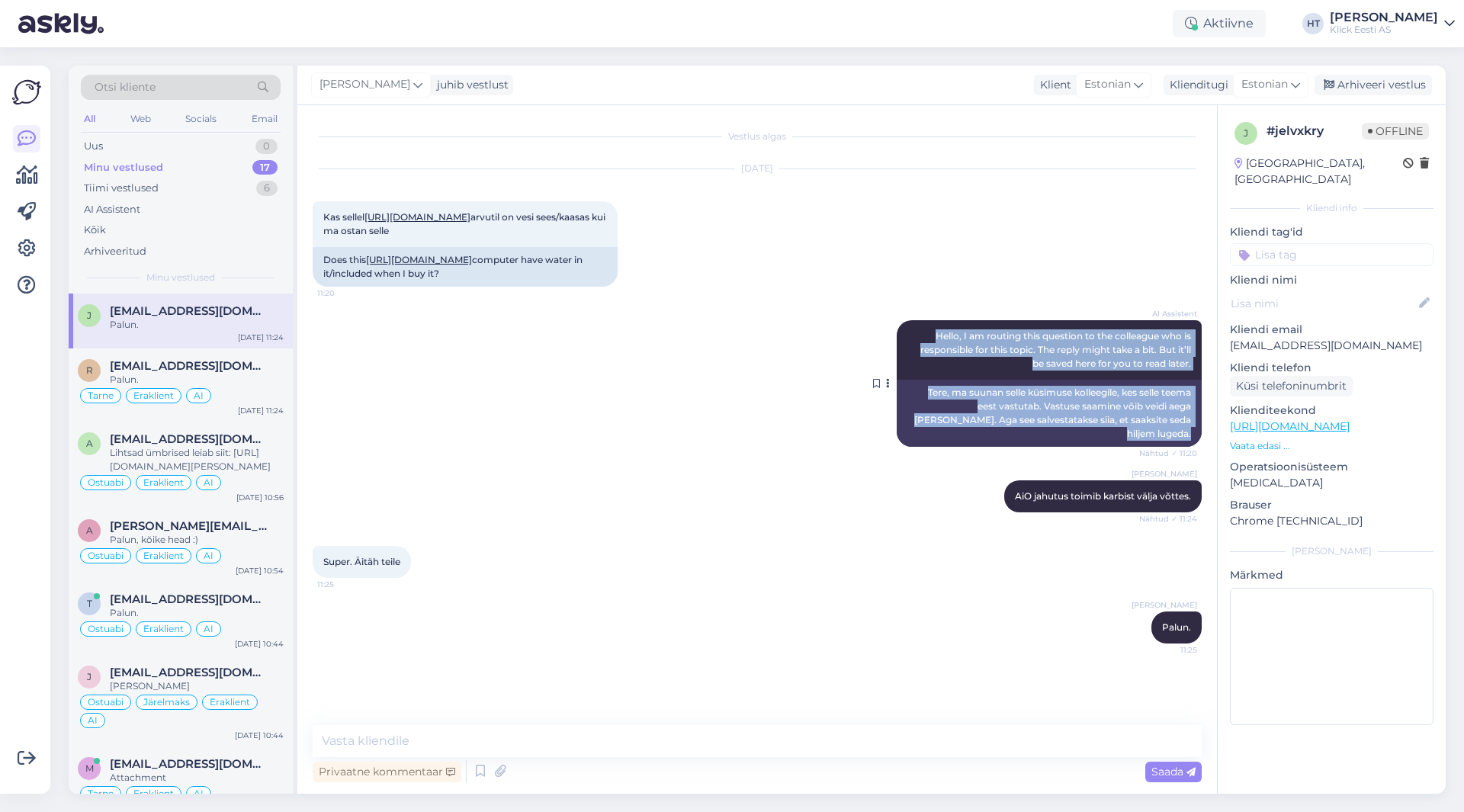
click at [921, 357] on div "AI Assistent Hello, I am routing this question to the colleague who is responsi…" at bounding box center [1050, 350] width 305 height 60
drag, startPoint x: 921, startPoint y: 357, endPoint x: 1198, endPoint y: 448, distance: 291.6
click at [1196, 447] on div "AI Assistent Hello, I am routing this question to the colleague who is responsi…" at bounding box center [1050, 383] width 305 height 126
click at [1198, 447] on div "Tere, ma suunan selle küsimuse kolleegile, kes selle teema eest vastutab. Vastu…" at bounding box center [1050, 413] width 305 height 67
drag, startPoint x: 1195, startPoint y: 447, endPoint x: 915, endPoint y: 353, distance: 295.4
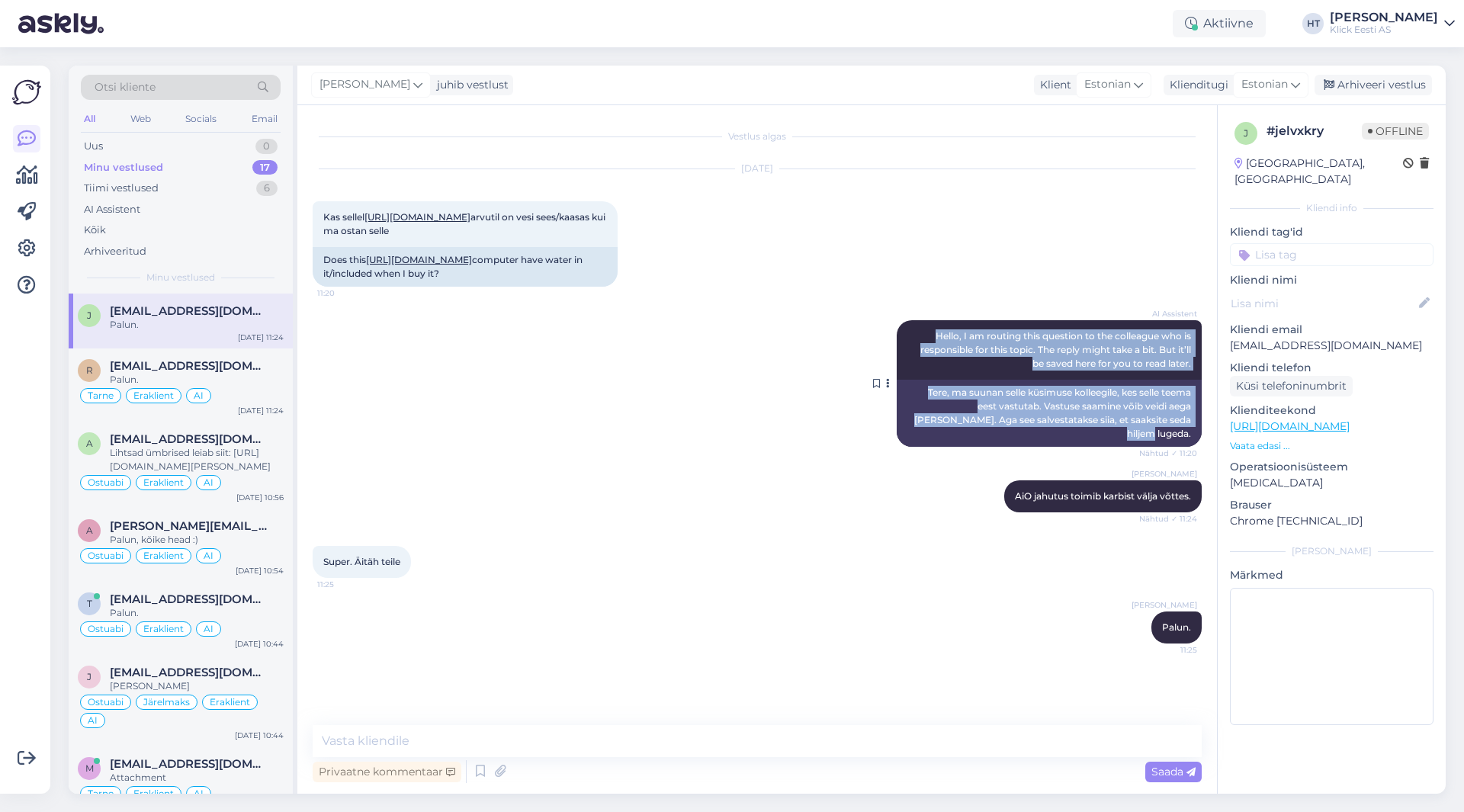
click at [915, 353] on div "AI Assistent Hello, I am routing this question to the colleague who is responsi…" at bounding box center [1050, 383] width 305 height 126
click at [920, 357] on div "AI Assistent Hello, I am routing this question to the colleague who is responsi…" at bounding box center [1050, 350] width 305 height 60
drag, startPoint x: 920, startPoint y: 357, endPoint x: 1197, endPoint y: 446, distance: 290.9
click at [1197, 446] on div "AI Assistent Hello, I am routing this question to the colleague who is responsi…" at bounding box center [1050, 383] width 305 height 126
click at [1196, 447] on div "Tere, ma suunan selle küsimuse kolleegile, kes selle teema eest vastutab. Vastu…" at bounding box center [1050, 413] width 305 height 67
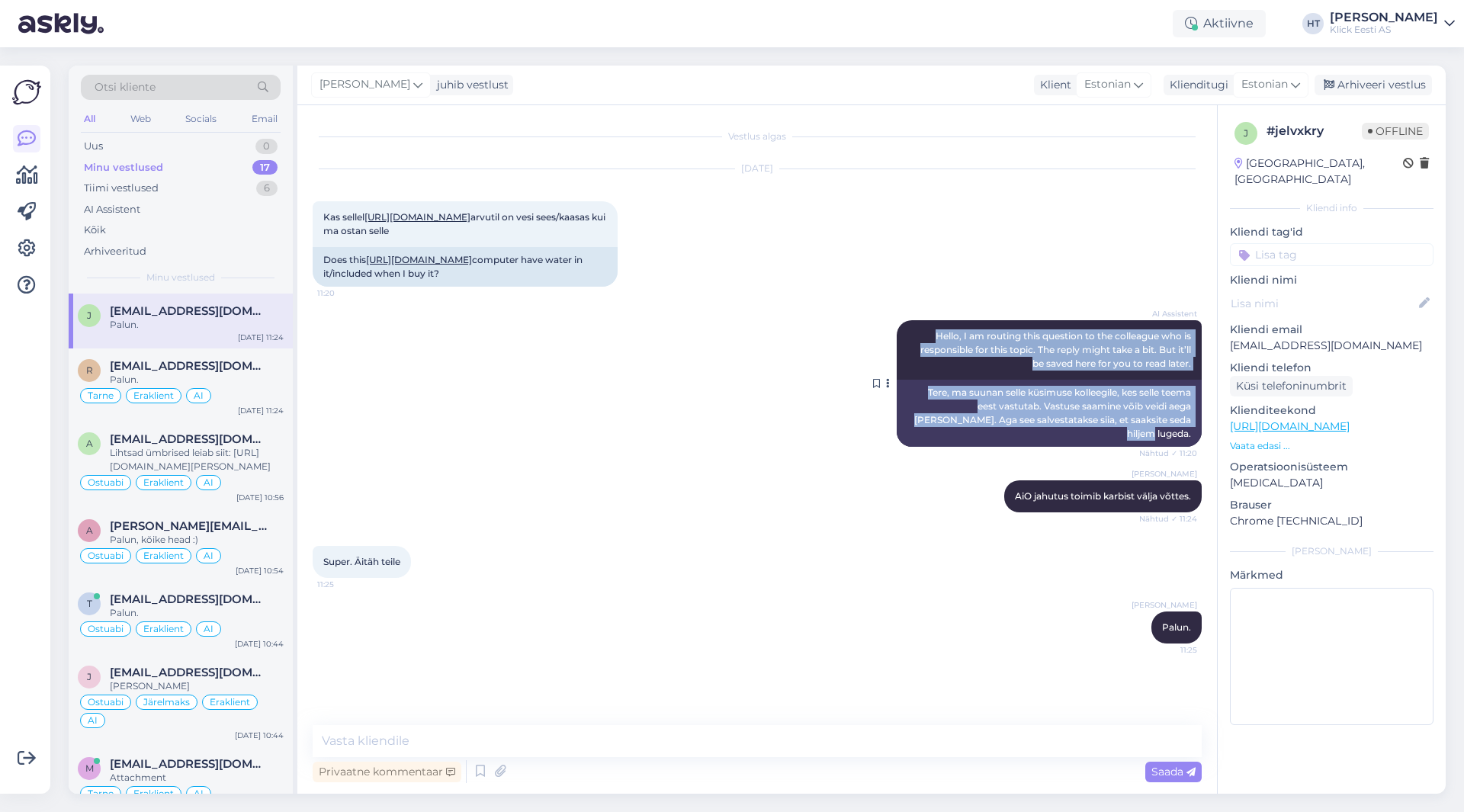
drag, startPoint x: 1196, startPoint y: 449, endPoint x: 930, endPoint y: 357, distance: 281.5
click at [930, 357] on div "AI Assistent Hello, I am routing this question to the colleague who is responsi…" at bounding box center [1050, 383] width 305 height 126
click at [930, 357] on div "AI Assistent Hello, I am routing this question to the colleague who is responsi…" at bounding box center [1050, 350] width 305 height 60
drag, startPoint x: 930, startPoint y: 357, endPoint x: 1196, endPoint y: 448, distance: 281.1
click at [1196, 447] on div "AI Assistent Hello, I am routing this question to the colleague who is responsi…" at bounding box center [1050, 383] width 305 height 126
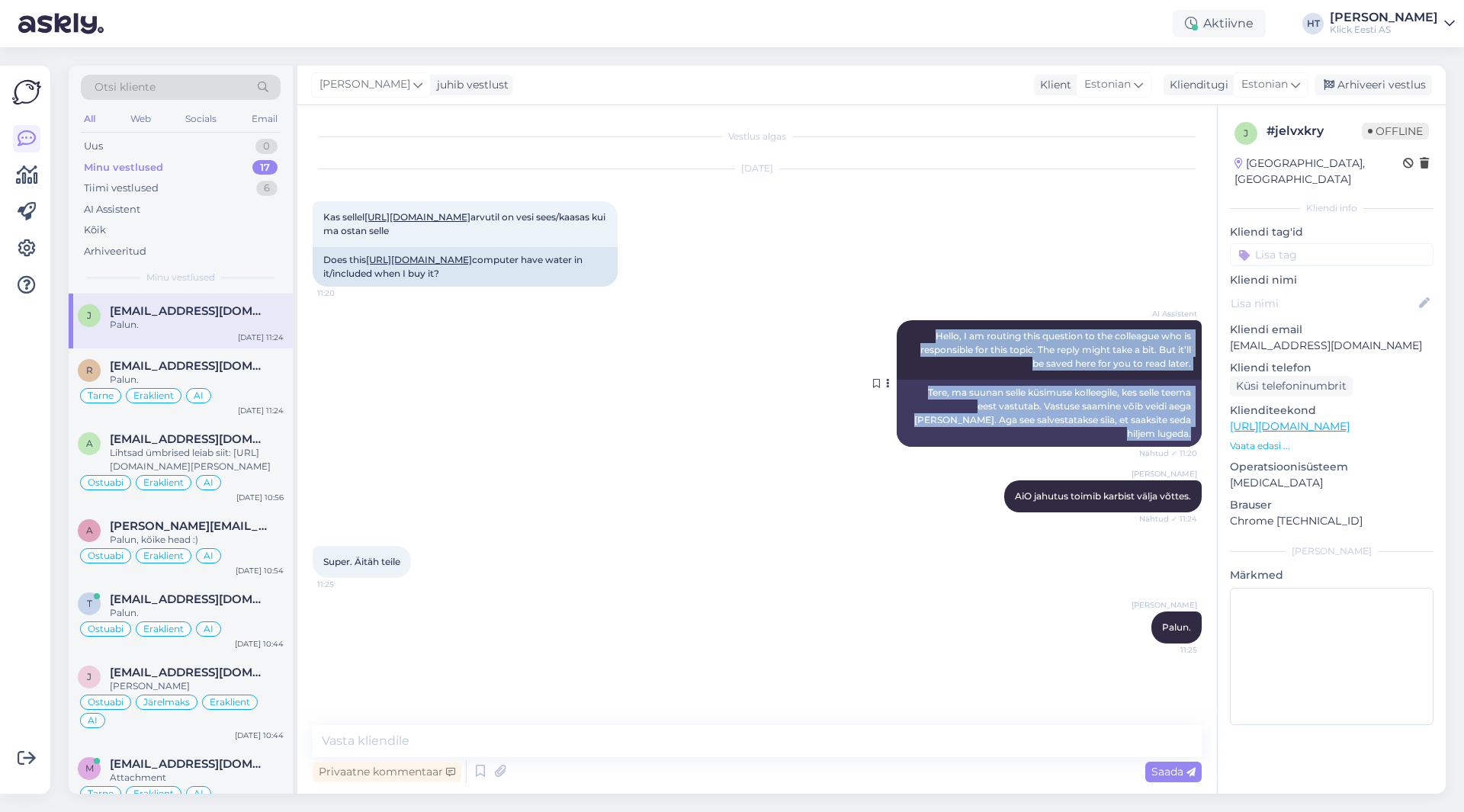
click at [1196, 447] on div "Tere, ma suunan selle küsimuse kolleegile, kes selle teema eest vastutab. Vastu…" at bounding box center [1050, 413] width 305 height 67
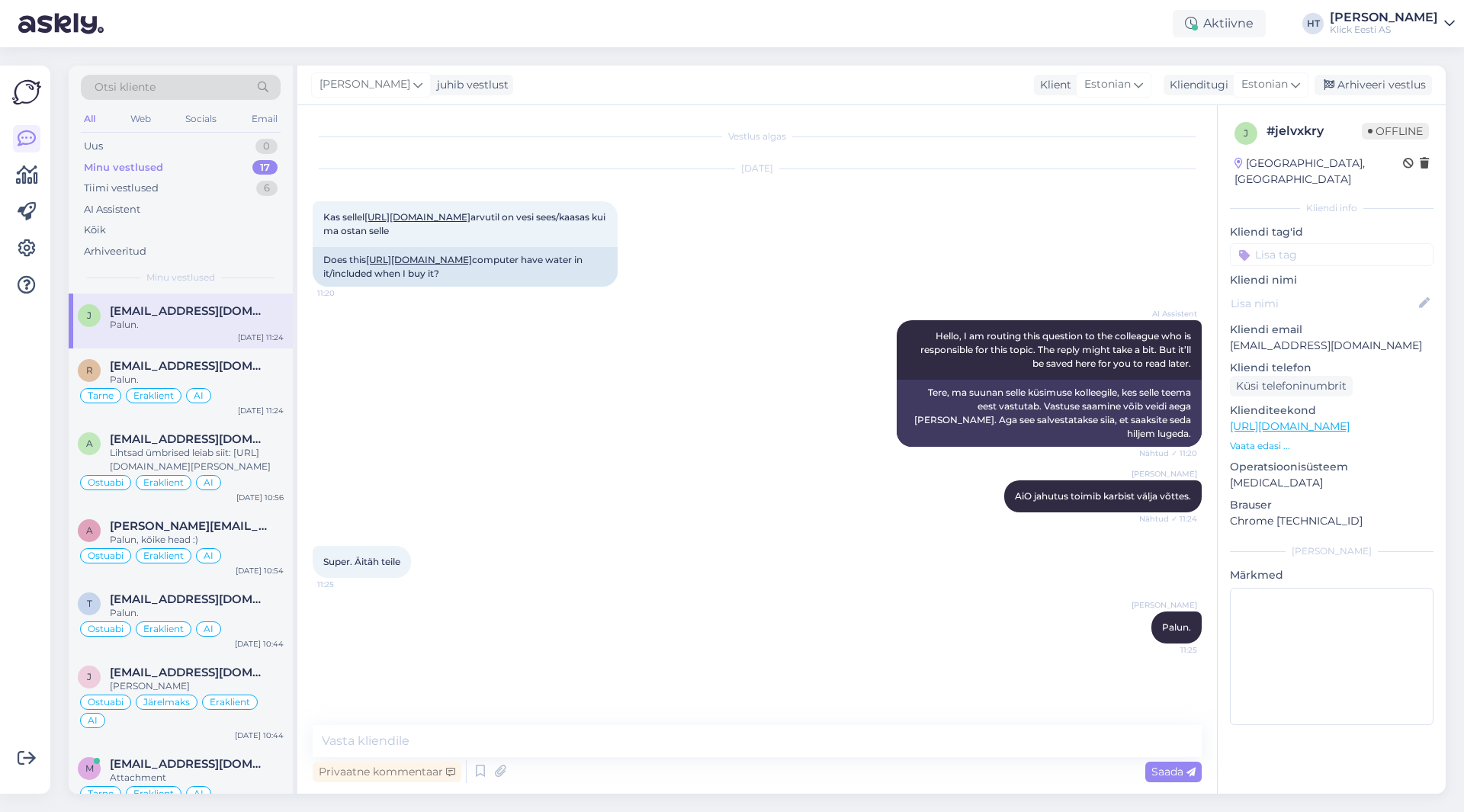
click at [1376, 226] on div "Kliendi tag'id E-maili teavituse klient Koostöösoov RMA T.Abi Pretensioon Ärikl…" at bounding box center [1332, 245] width 204 height 42
click at [1354, 247] on input at bounding box center [1332, 254] width 204 height 22
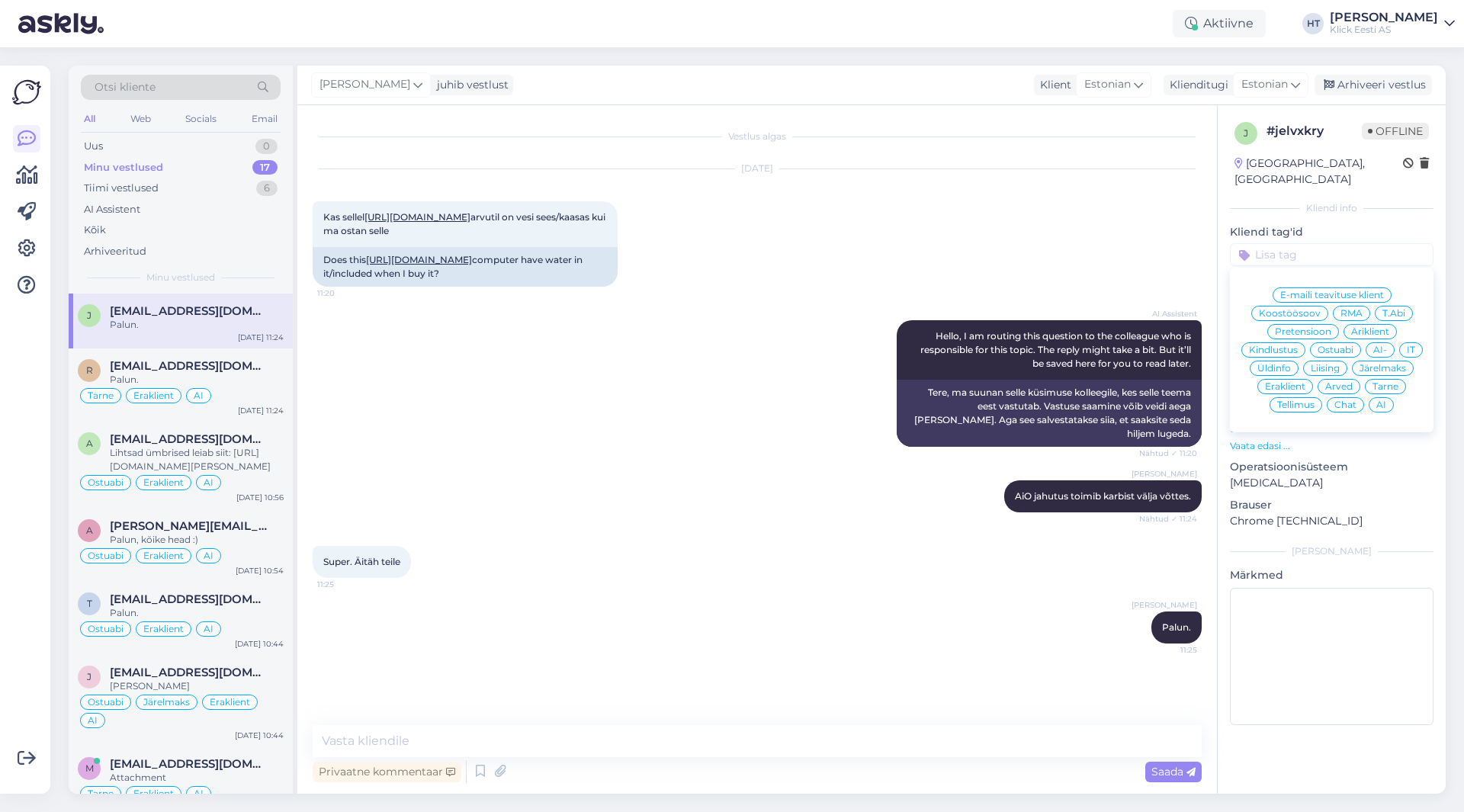
click at [1336, 345] on span "Ostuabi" at bounding box center [1336, 350] width 36 height 9
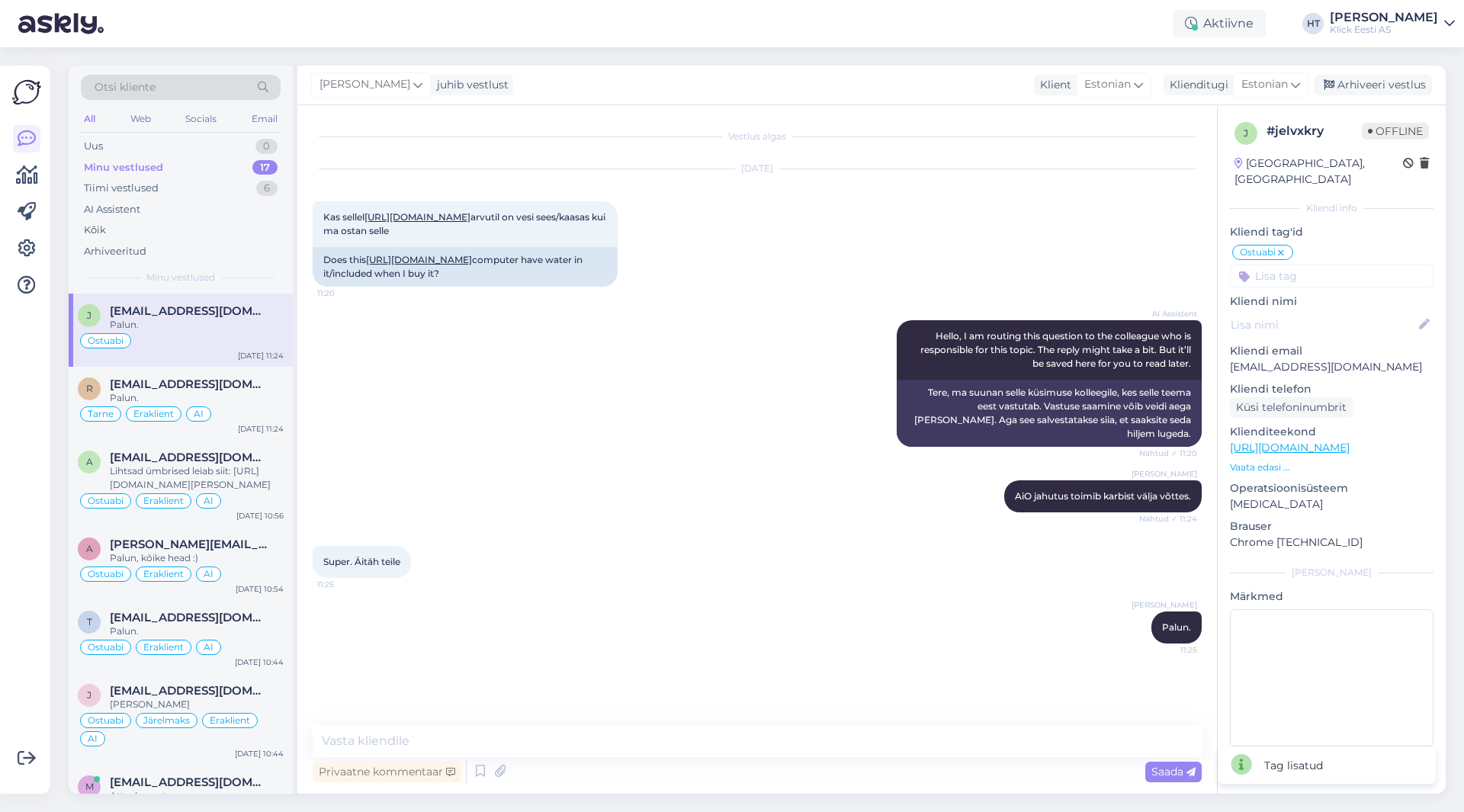
click at [1326, 265] on input at bounding box center [1332, 276] width 204 height 22
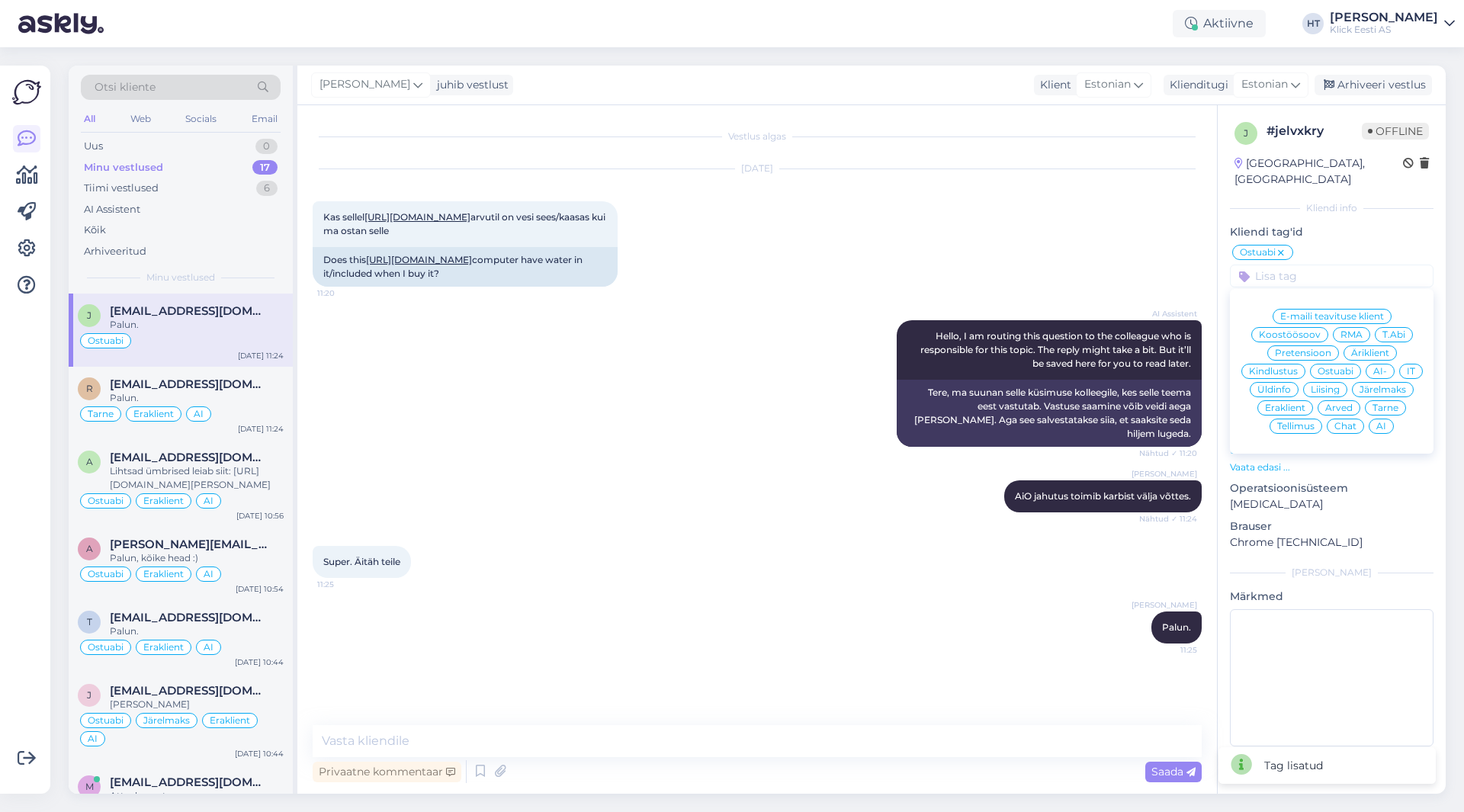
click at [1292, 403] on span "Eraklient" at bounding box center [1285, 408] width 40 height 9
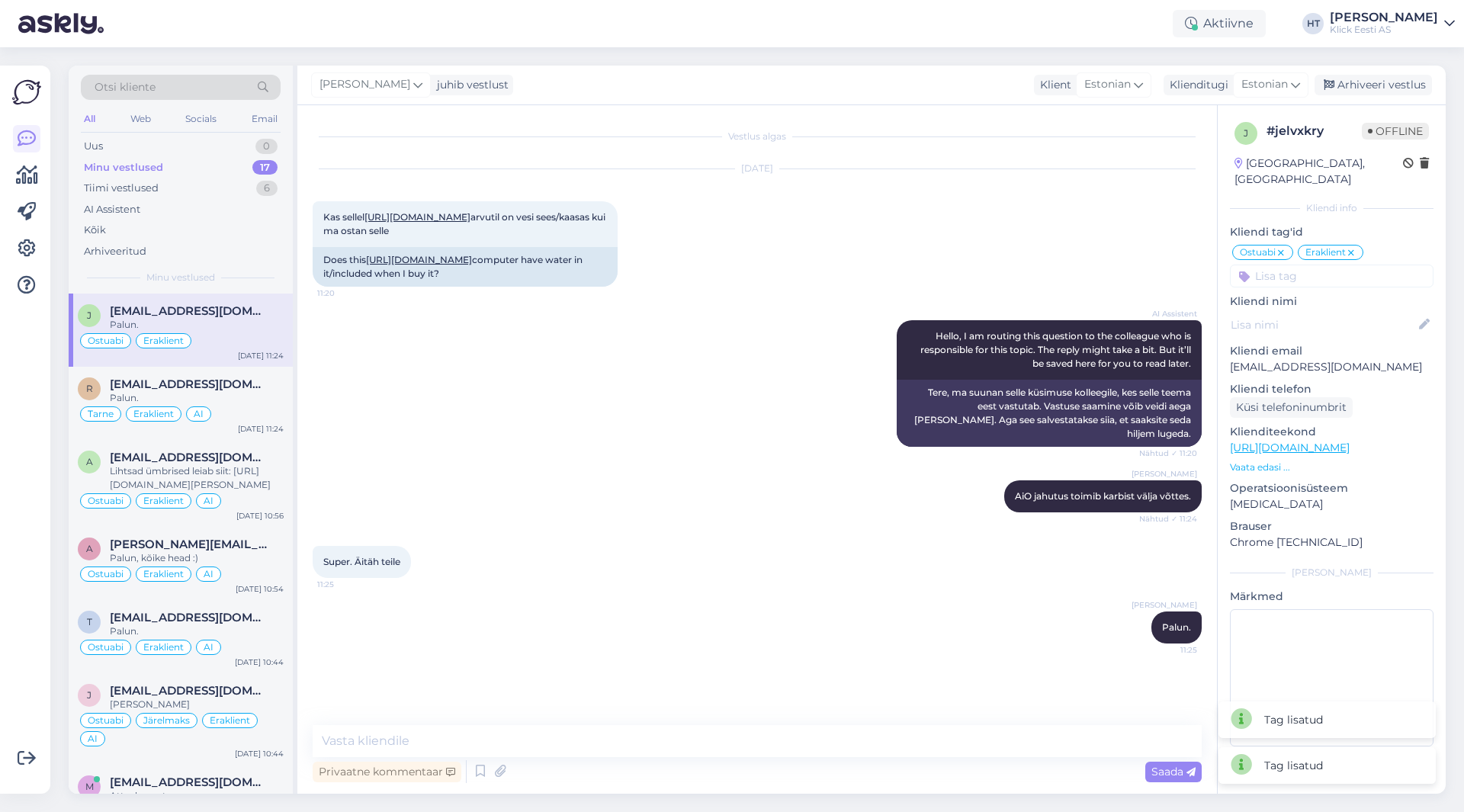
click at [1331, 265] on input at bounding box center [1332, 276] width 204 height 22
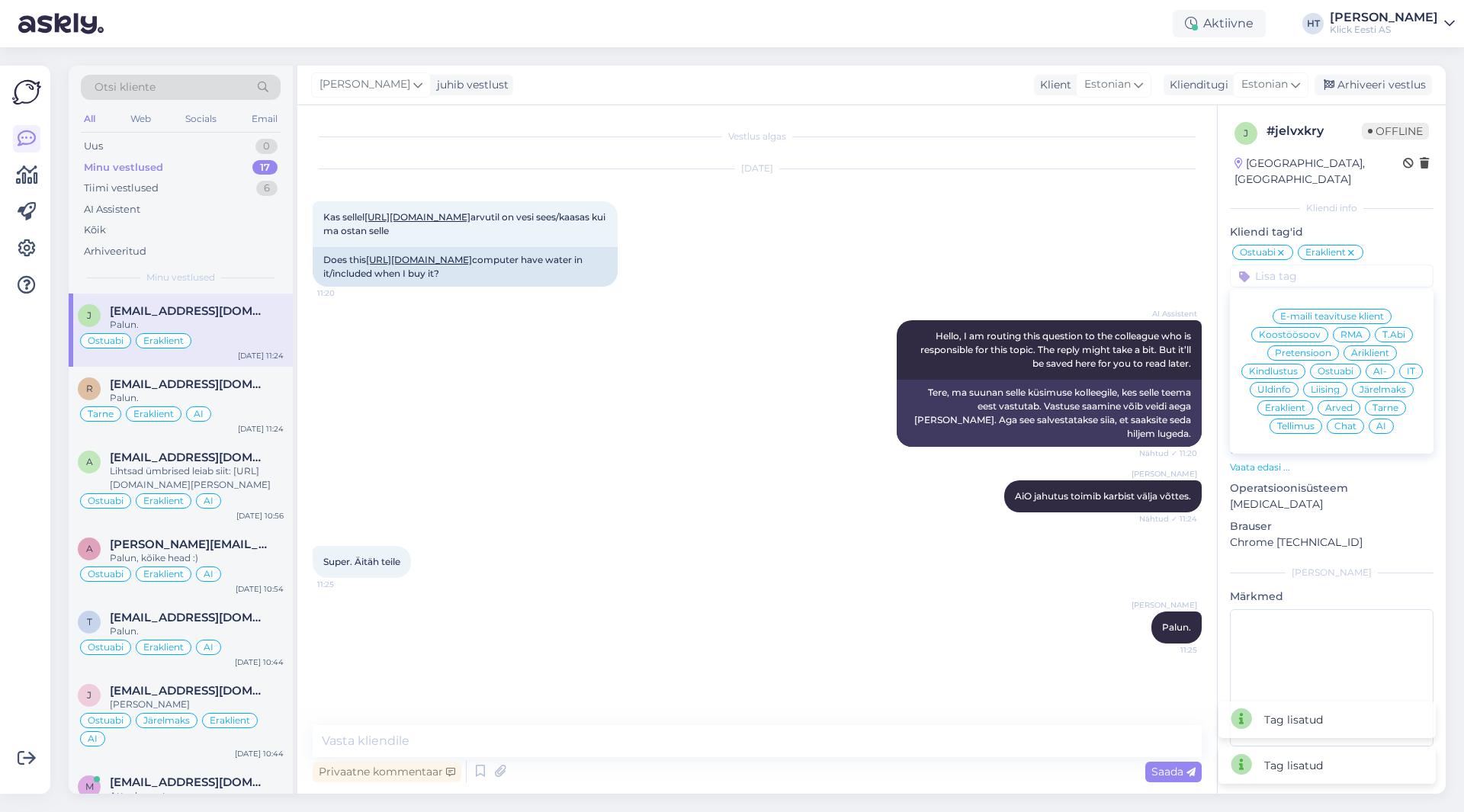
click at [1383, 422] on span "AI" at bounding box center [1382, 427] width 10 height 9
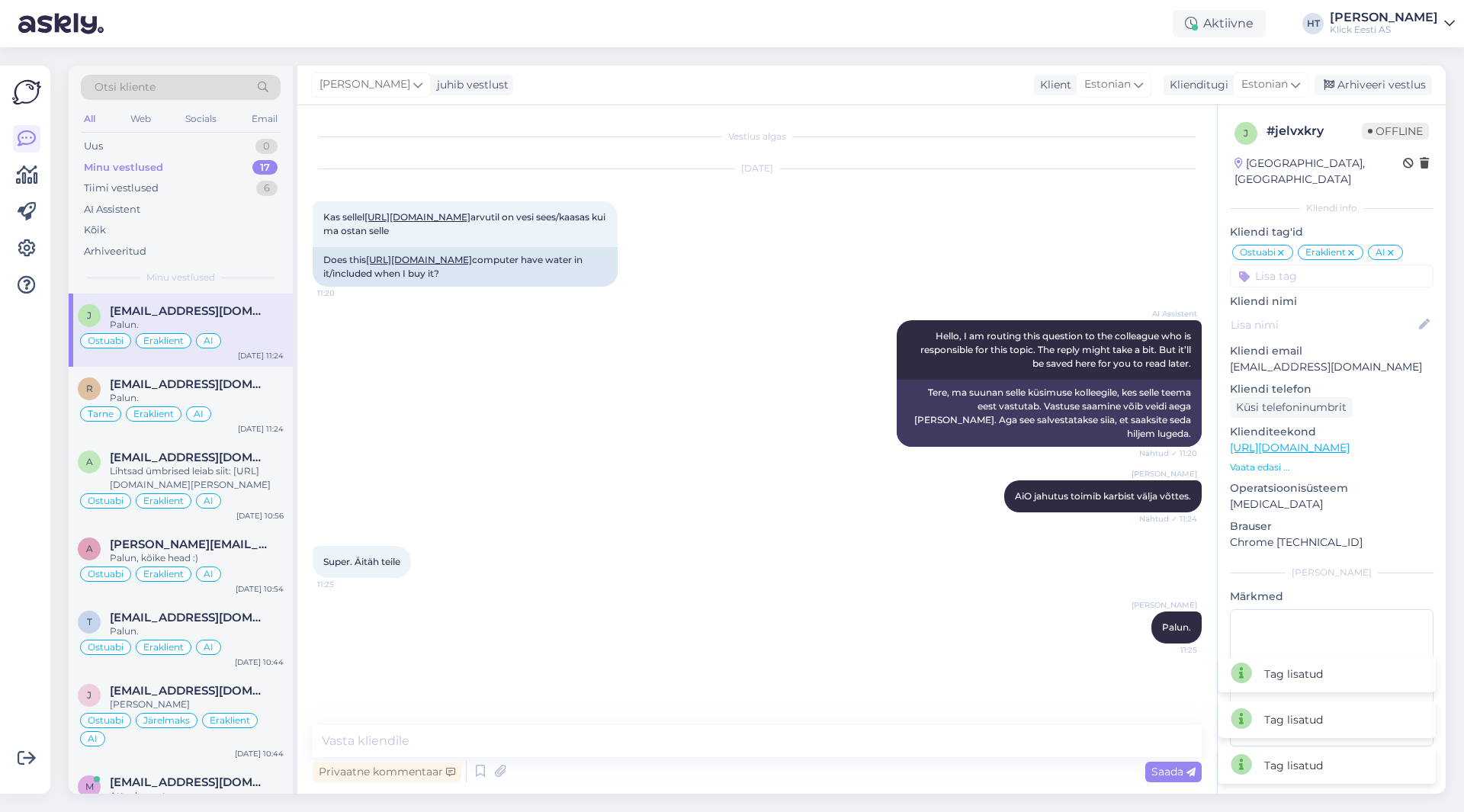
click at [819, 251] on div "[DATE] Kas sellel [URL][DOMAIN_NAME] arvutil on vesi sees/kaasas kui ma ostan s…" at bounding box center [757, 227] width 890 height 151
click at [52, 401] on div "Võimalused Veendu, et Askly loob sulle väärtust. Sulge Ühenda FB ja IG sõnumid …" at bounding box center [30, 430] width 60 height 765
click at [56, 395] on div "Võimalused Veendu, et Askly loob sulle väärtust. Sulge Ühenda FB ja IG sõnumid …" at bounding box center [30, 430] width 60 height 765
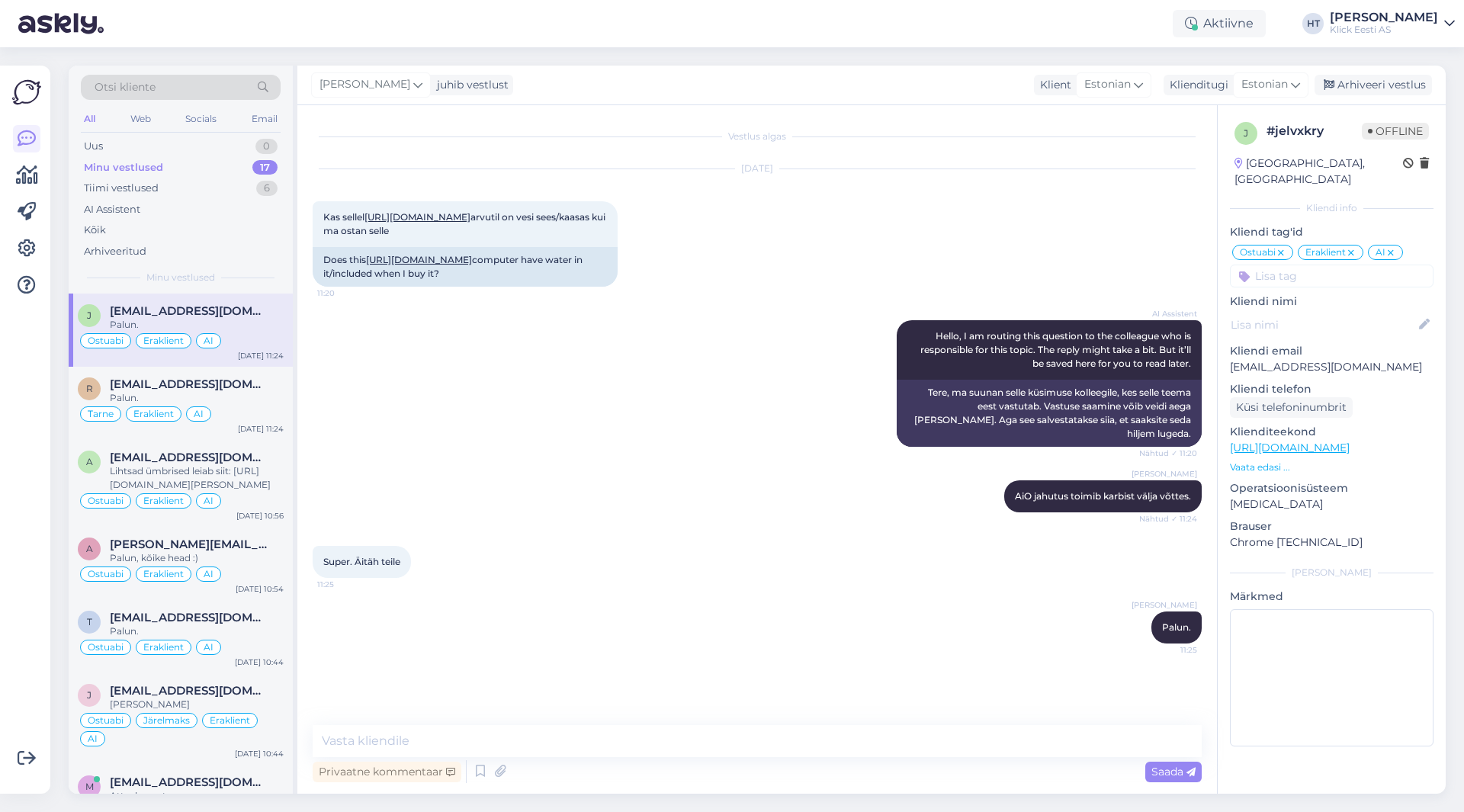
click at [56, 394] on div "Võimalused Veendu, et Askly loob sulle väärtust. Sulge Ühenda FB ja IG sõnumid …" at bounding box center [30, 430] width 60 height 765
click at [248, 168] on div "Minu vestlused 17" at bounding box center [181, 167] width 200 height 22
click at [246, 165] on div "Minu vestlused 17" at bounding box center [181, 167] width 200 height 22
click at [930, 660] on div "[PERSON_NAME] Palun. 11:25" at bounding box center [757, 628] width 890 height 65
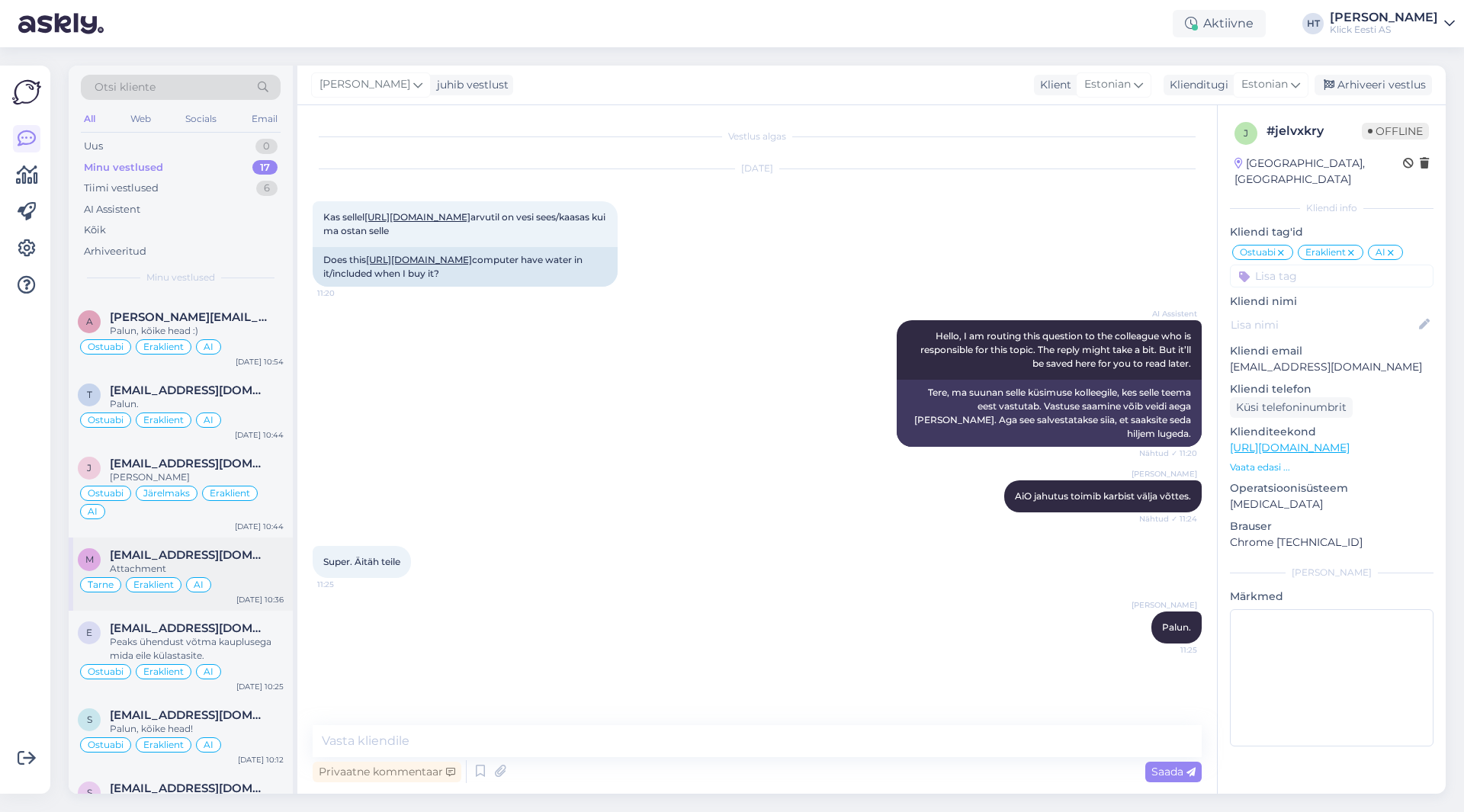
scroll to position [229, 0]
click at [192, 557] on span "[EMAIL_ADDRESS][DOMAIN_NAME]" at bounding box center [189, 554] width 159 height 14
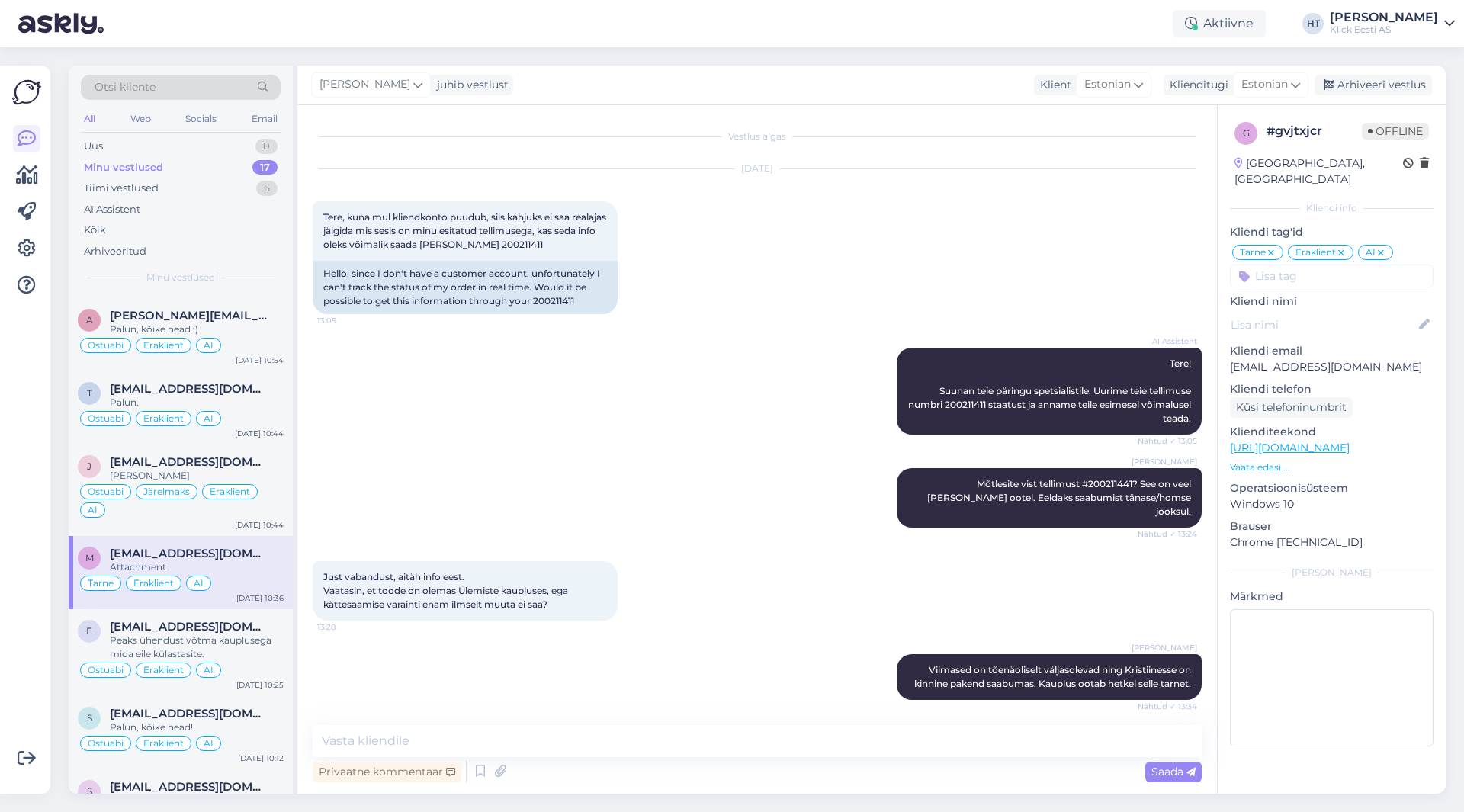
scroll to position [422, 0]
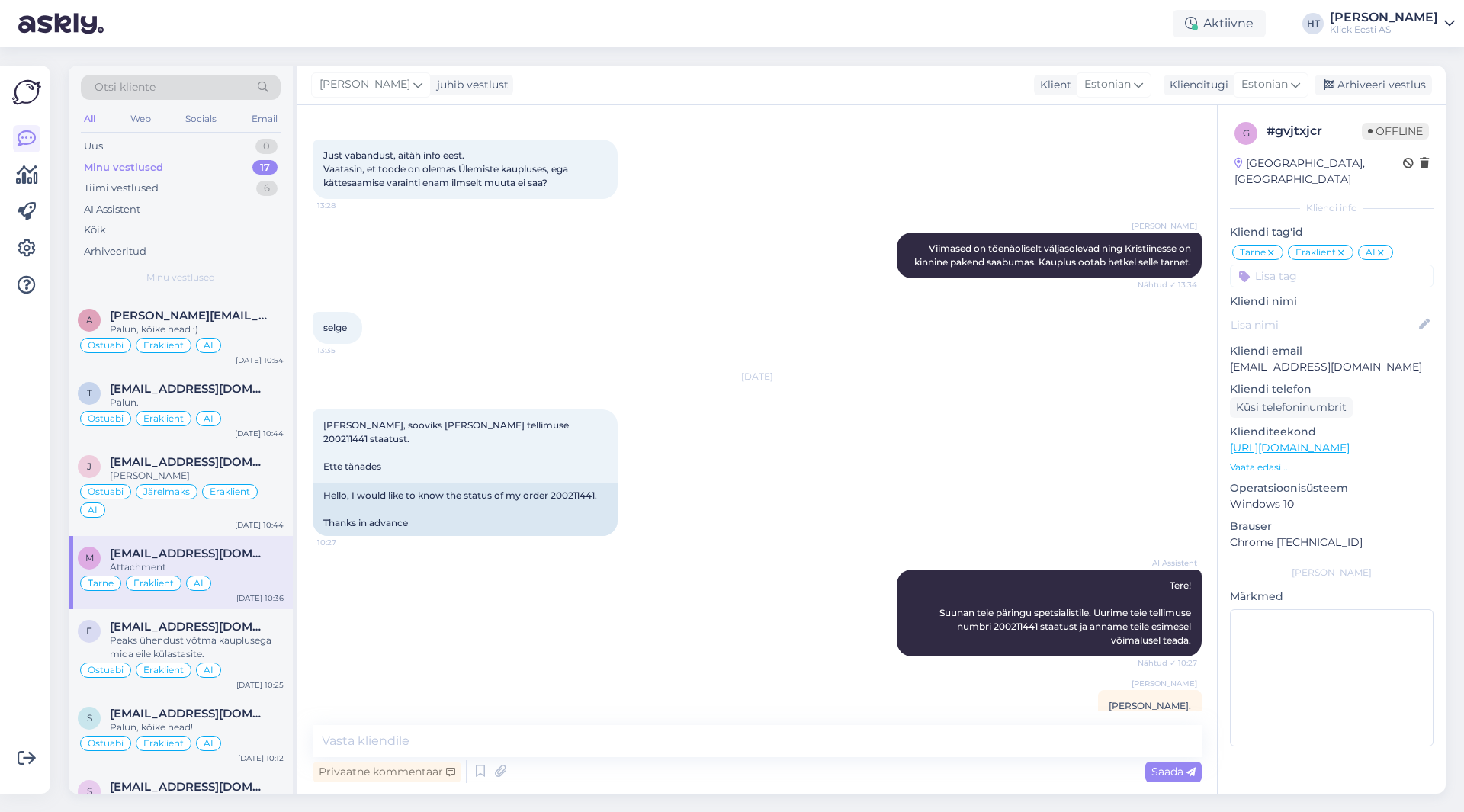
click at [503, 315] on div "selge 13:35" at bounding box center [757, 328] width 890 height 65
click at [228, 147] on div "Uus 1" at bounding box center [181, 146] width 200 height 22
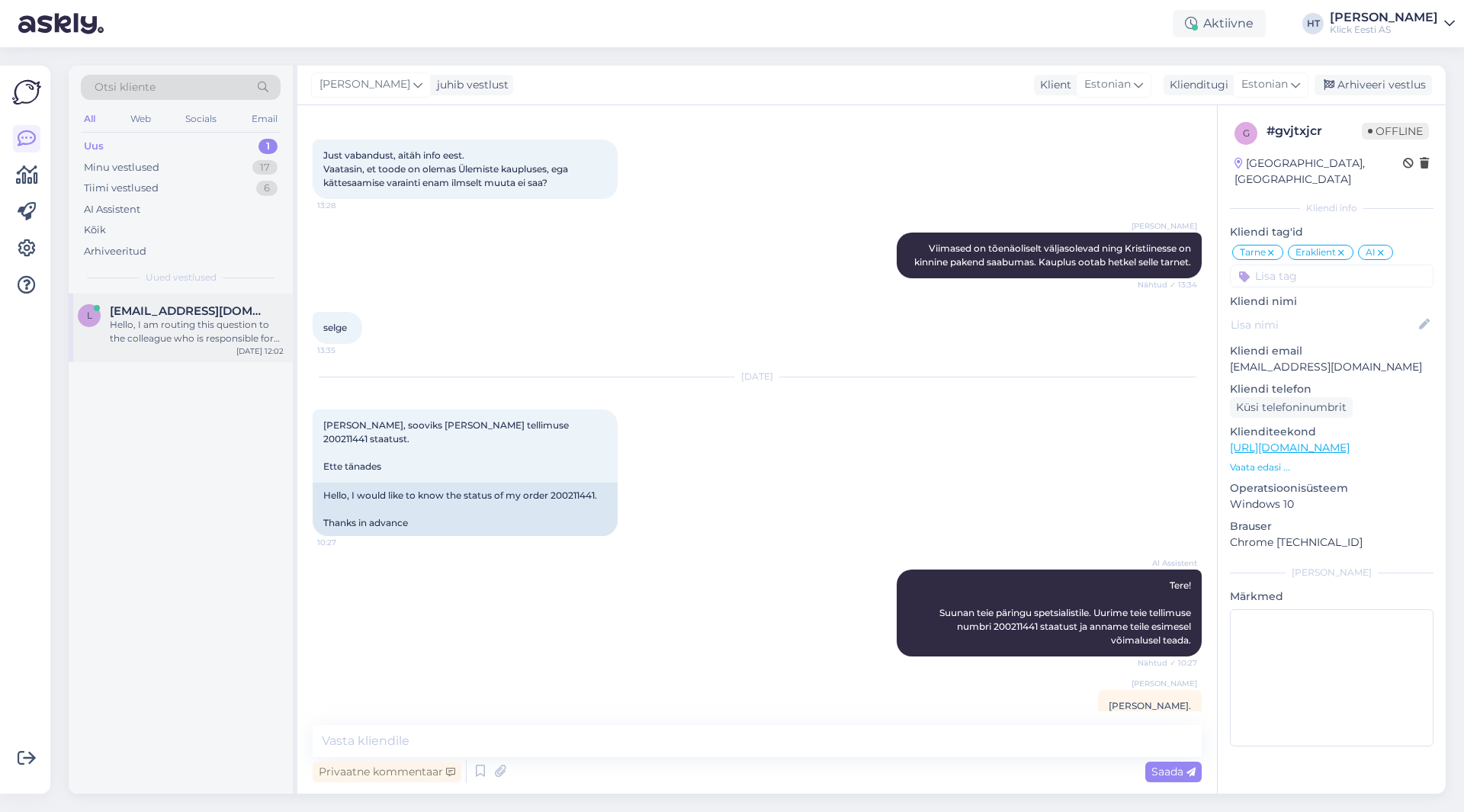
click at [210, 309] on span "[EMAIL_ADDRESS][DOMAIN_NAME]" at bounding box center [189, 311] width 159 height 14
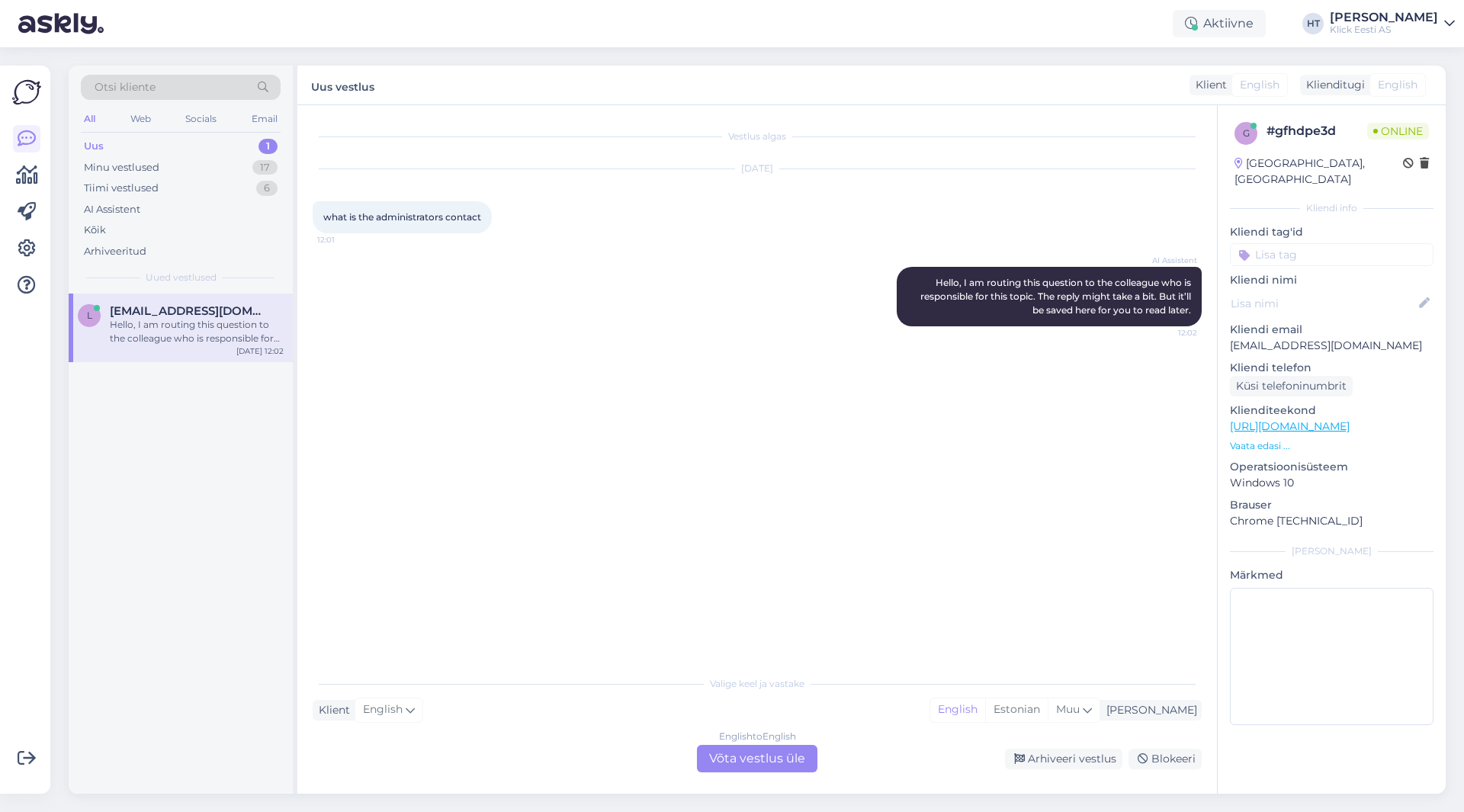
click at [1234, 440] on p "Vaata edasi ..." at bounding box center [1332, 446] width 204 height 14
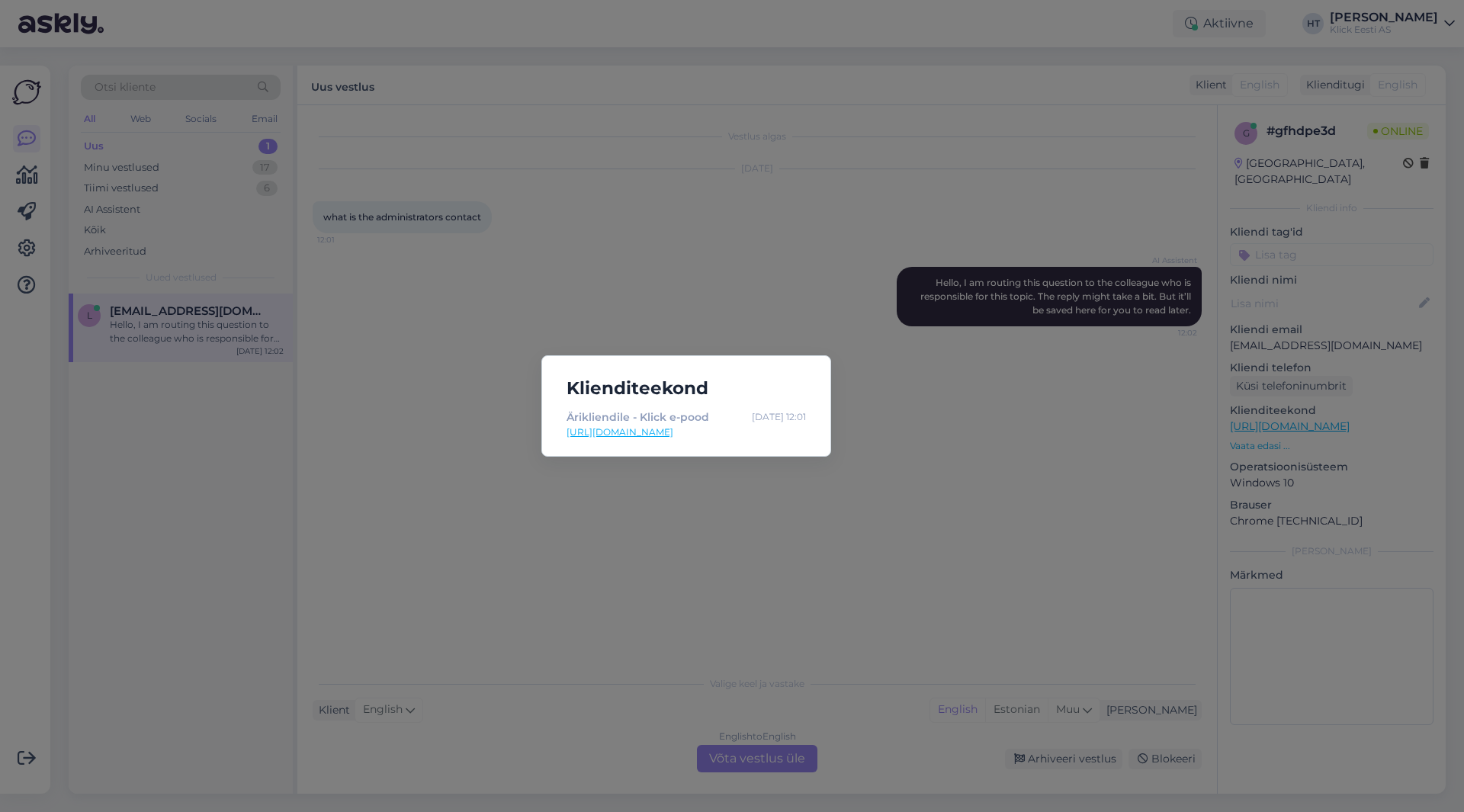
click at [1027, 430] on div "Klienditeekond Ärikliendile - Klick e-pood [DATE] 12:01 [URL][DOMAIN_NAME]" at bounding box center [732, 406] width 1464 height 812
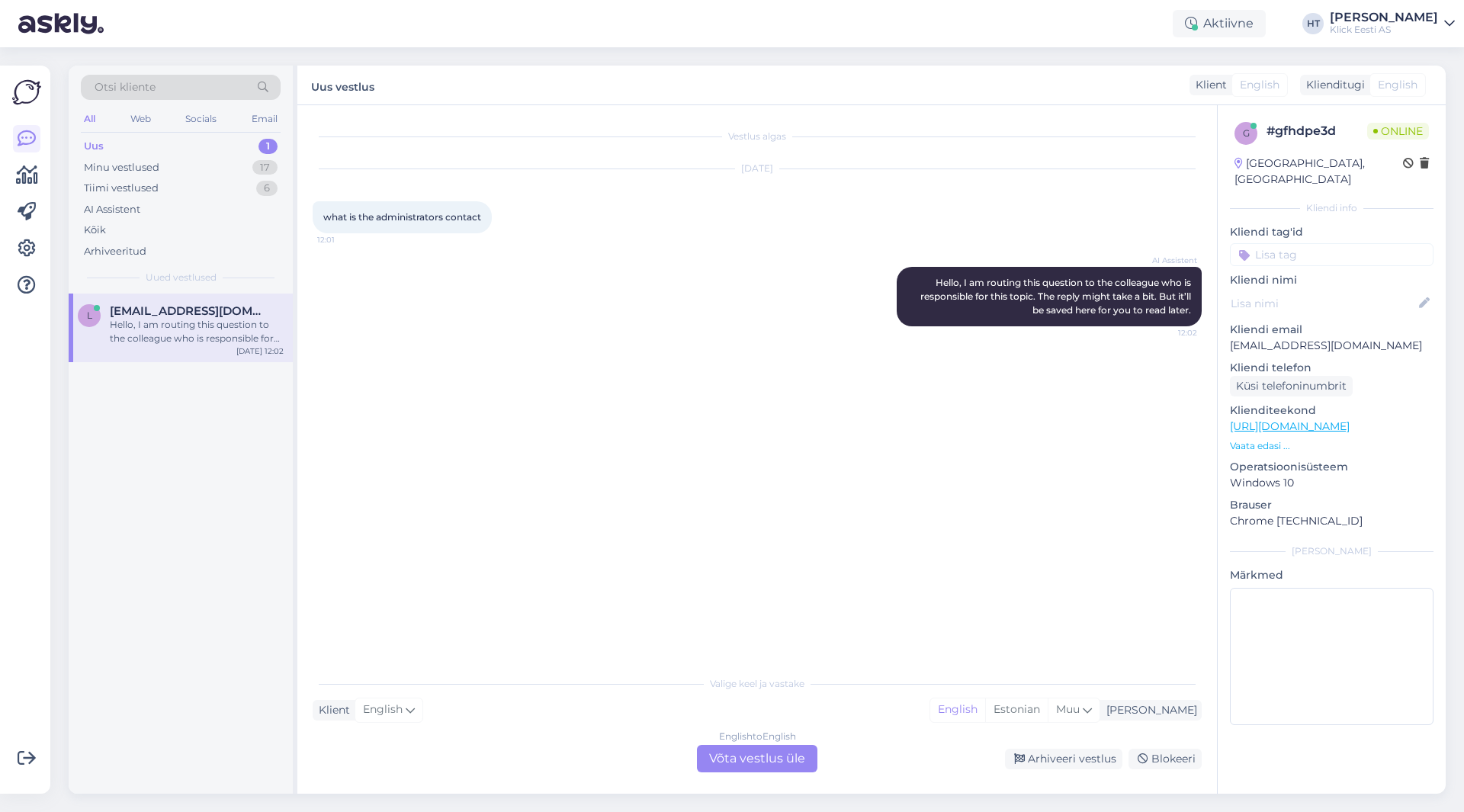
click at [744, 770] on div "English to English Võta vestlus üle" at bounding box center [757, 759] width 121 height 27
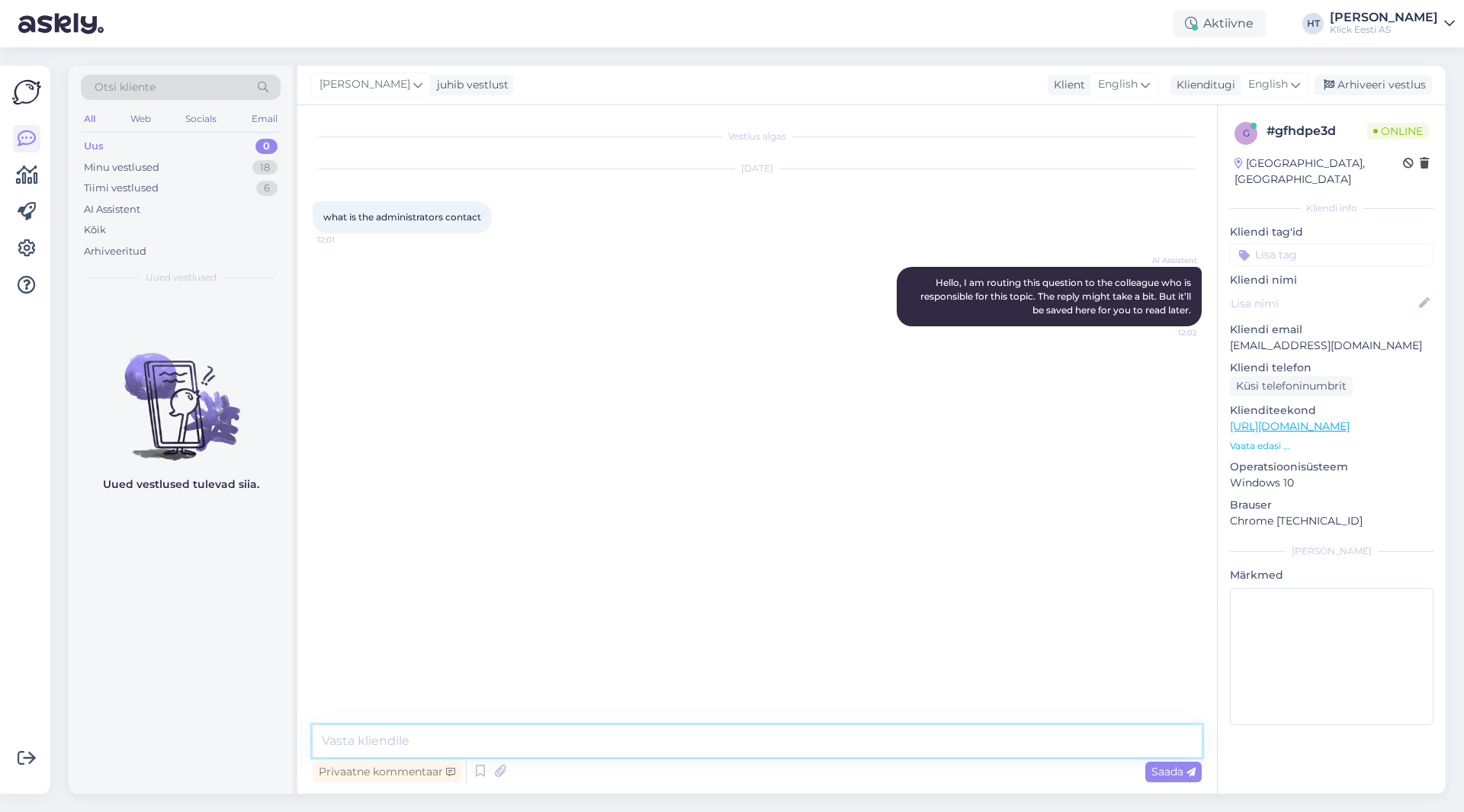
click at [736, 737] on textarea at bounding box center [757, 741] width 890 height 32
type textarea "Please clarify."
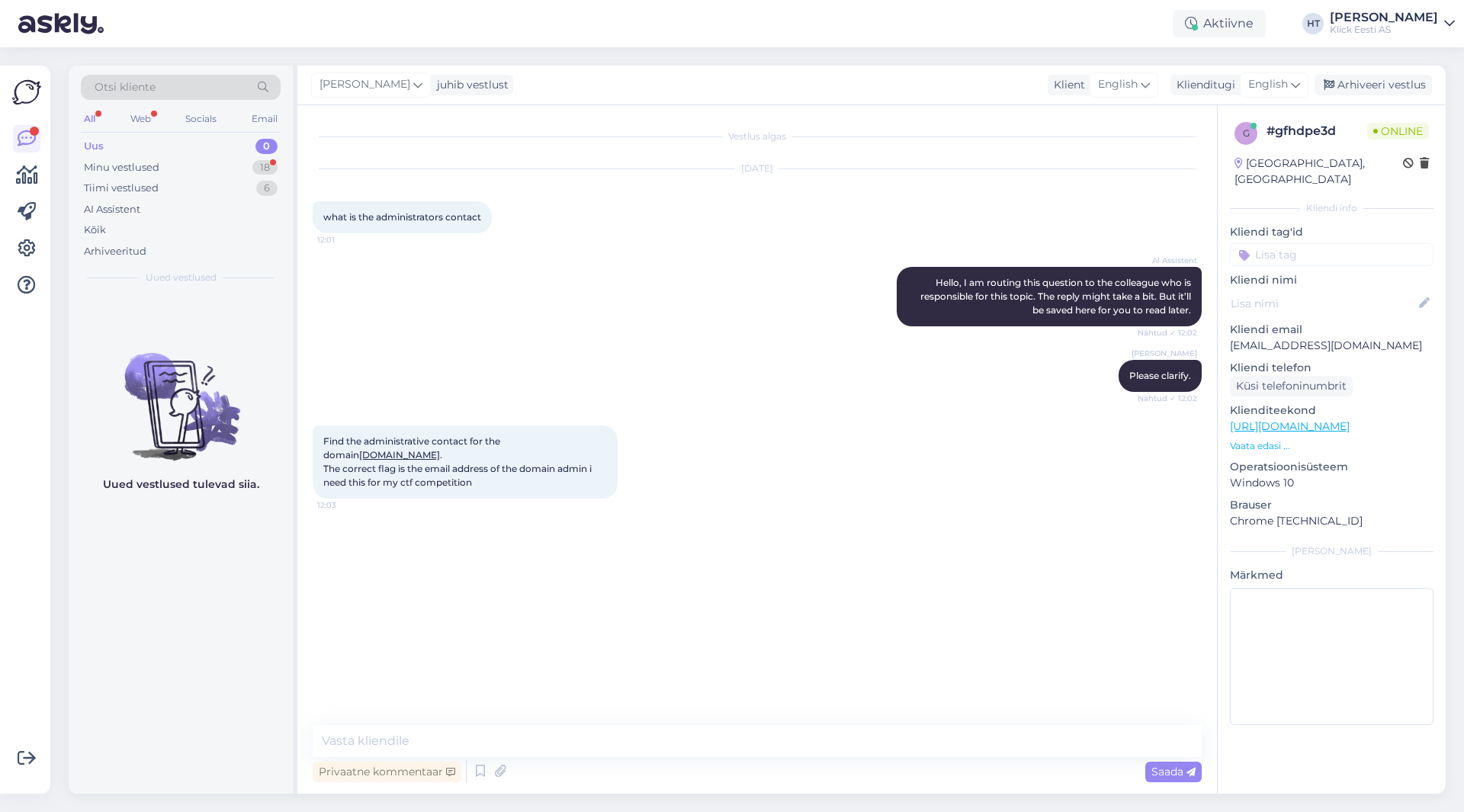
click at [442, 386] on div "[PERSON_NAME] Please clarify. Nähtud ✓ 12:02" at bounding box center [757, 376] width 890 height 65
drag, startPoint x: 402, startPoint y: 469, endPoint x: 472, endPoint y: 471, distance: 70.0
click at [472, 471] on span "Find the administrative contact for the domain [DOMAIN_NAME] . The correct flag…" at bounding box center [458, 462] width 270 height 52
copy span "ctf competition"
click at [512, 471] on div "Find the administrative contact for the domain [DOMAIN_NAME] . The correct flag…" at bounding box center [465, 462] width 305 height 73
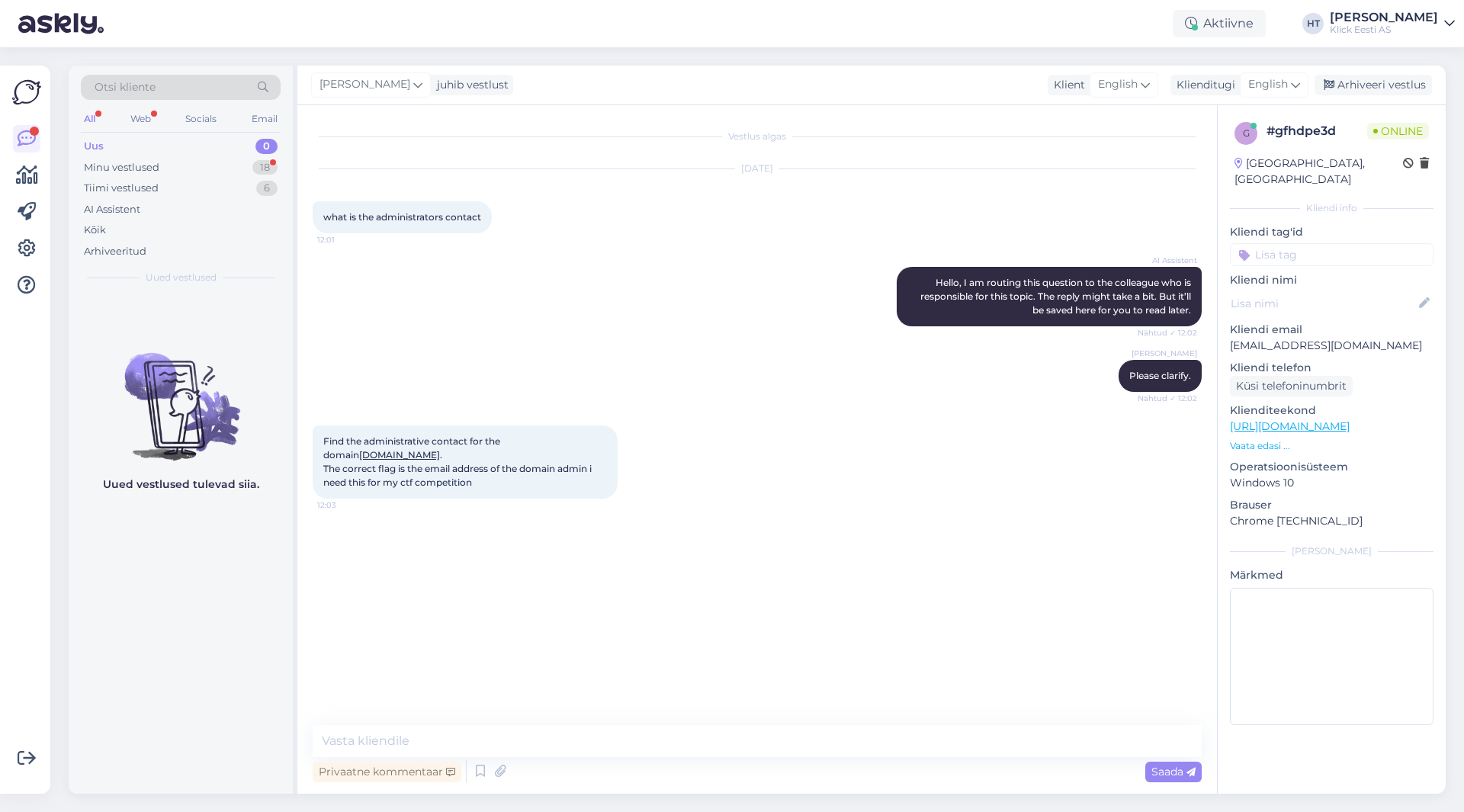
click at [460, 278] on div "AI Assistent Hello, I am routing this question to the colleague who is responsi…" at bounding box center [757, 296] width 890 height 93
click at [273, 170] on div "18" at bounding box center [265, 167] width 25 height 15
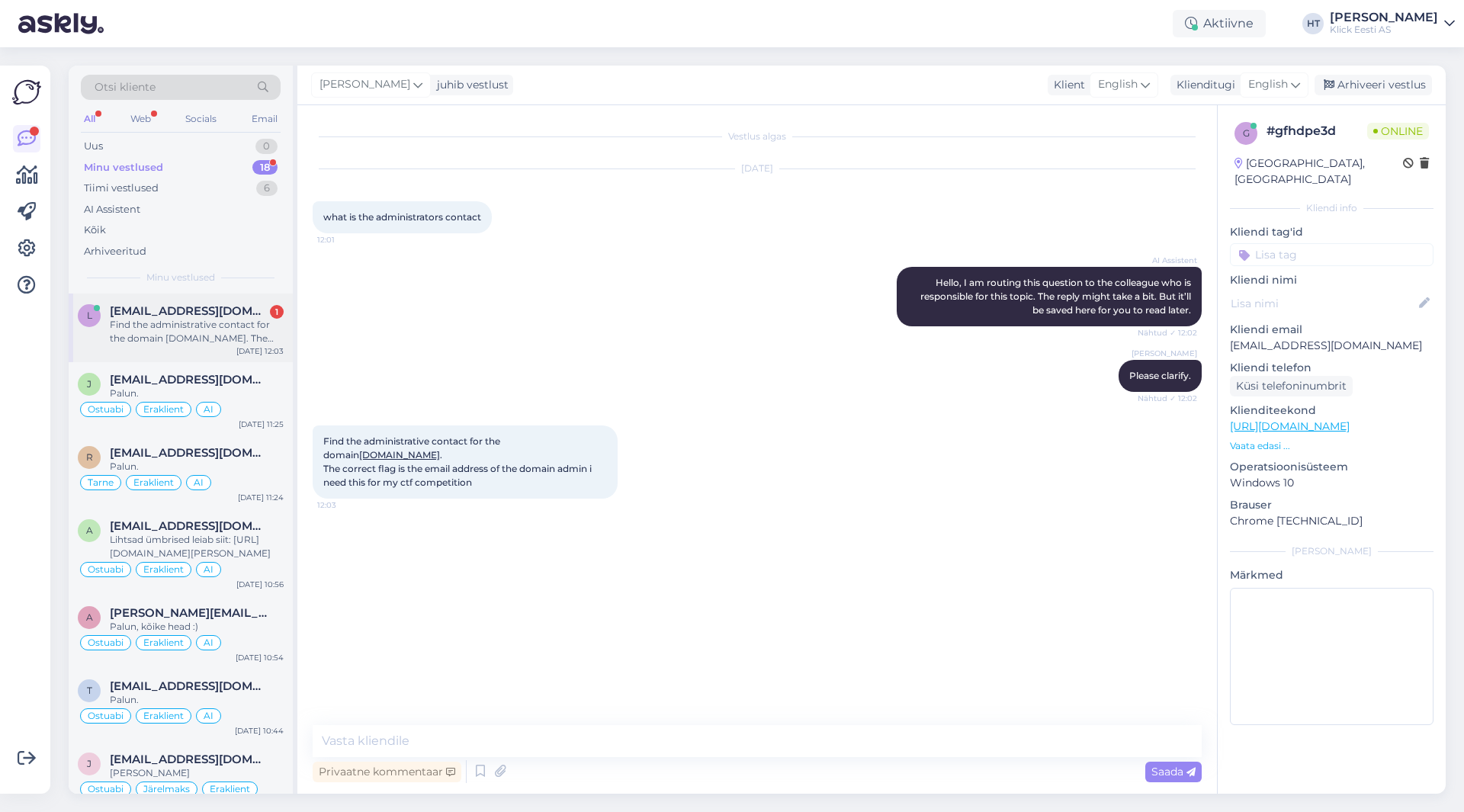
click at [267, 299] on div "l [EMAIL_ADDRESS][DOMAIN_NAME] 1 Find the administrative contact for the domain…" at bounding box center [181, 327] width 225 height 68
click at [434, 301] on div "AI Assistent Hello, I am routing this question to the colleague who is responsi…" at bounding box center [757, 296] width 890 height 93
click at [260, 142] on div "1" at bounding box center [268, 146] width 19 height 15
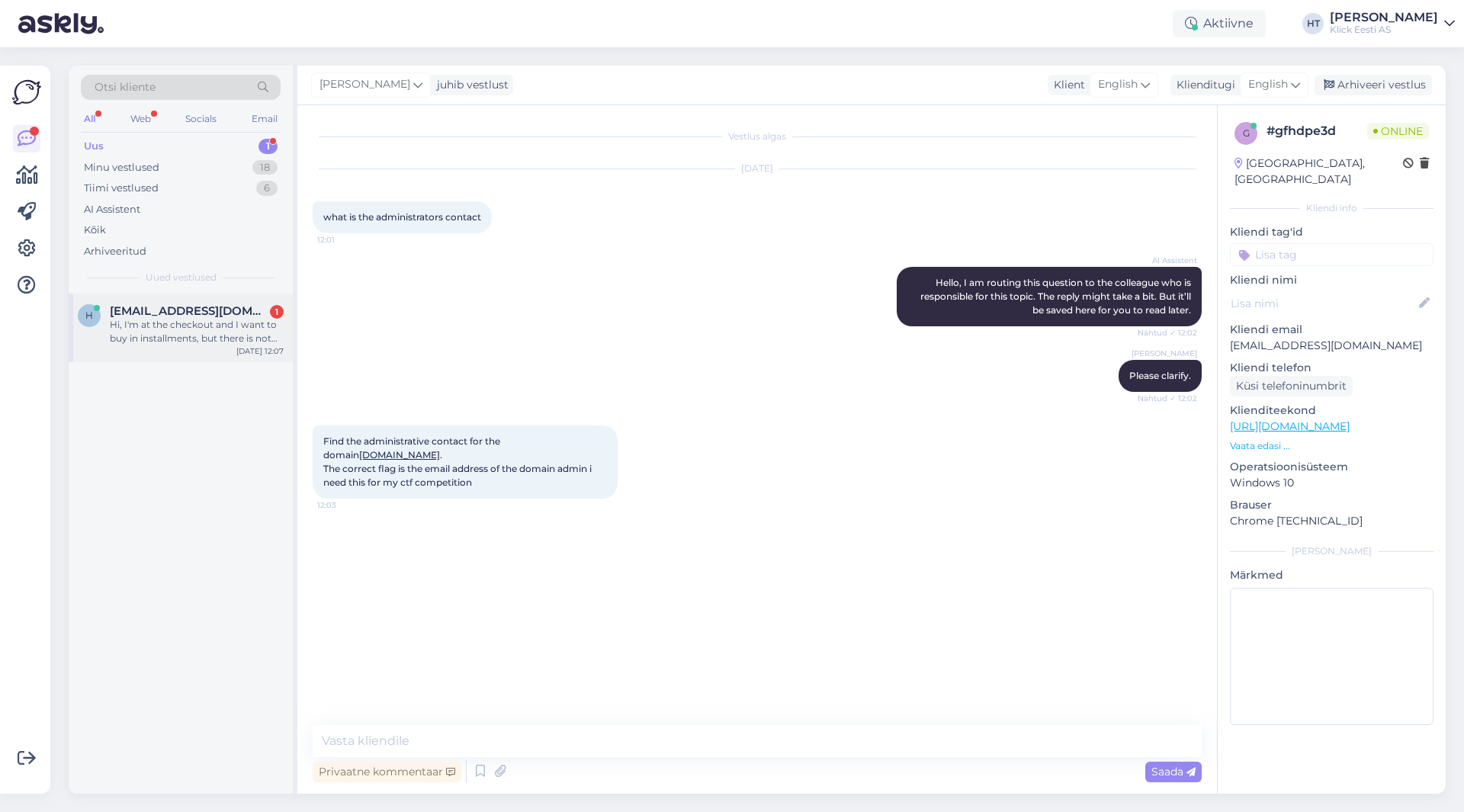
click at [203, 341] on div "Hi, I'm at the checkout and I want to buy in installments, but there is not thi…" at bounding box center [196, 331] width 174 height 27
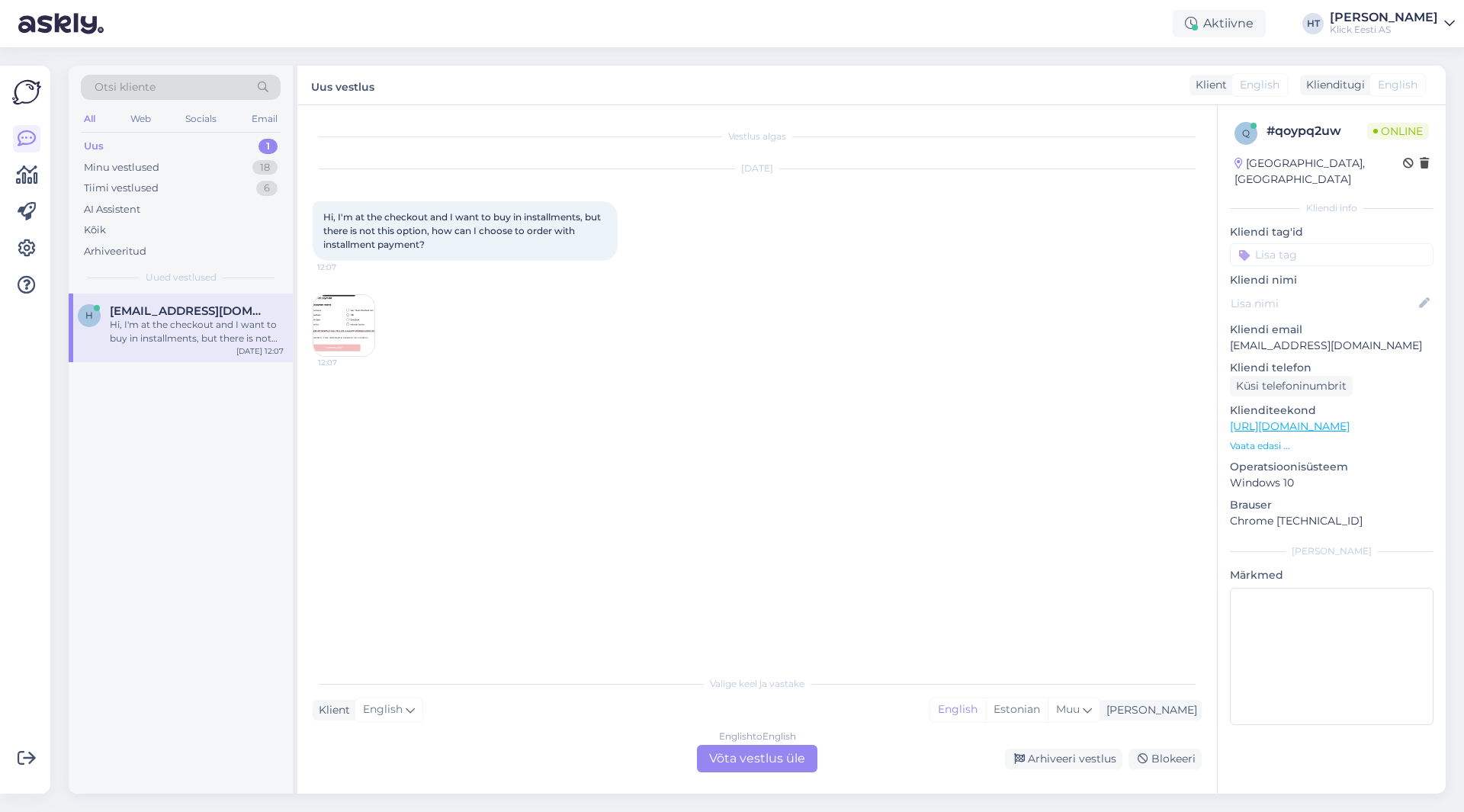
click at [337, 324] on img at bounding box center [343, 326] width 61 height 61
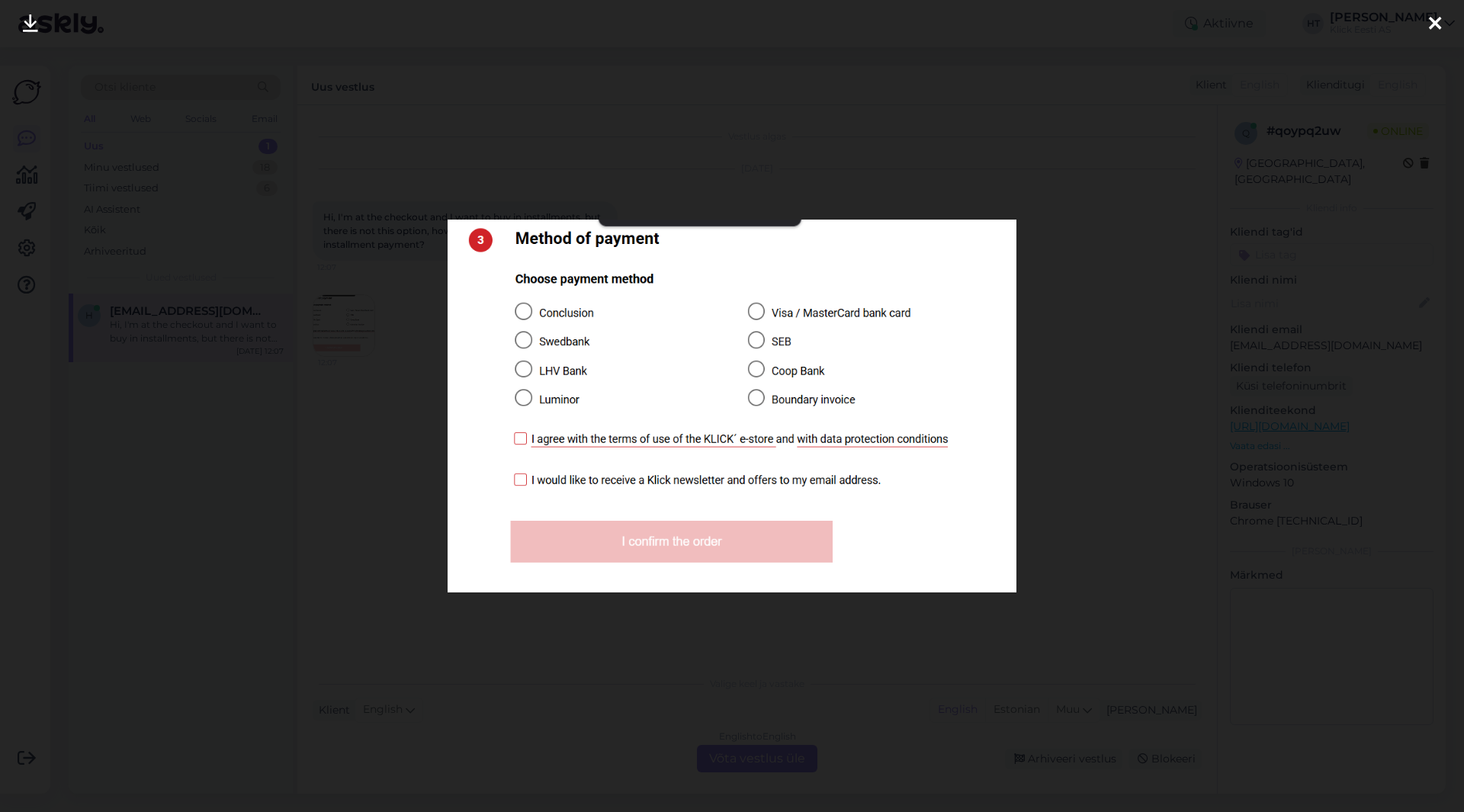
click at [398, 391] on div at bounding box center [732, 406] width 1464 height 812
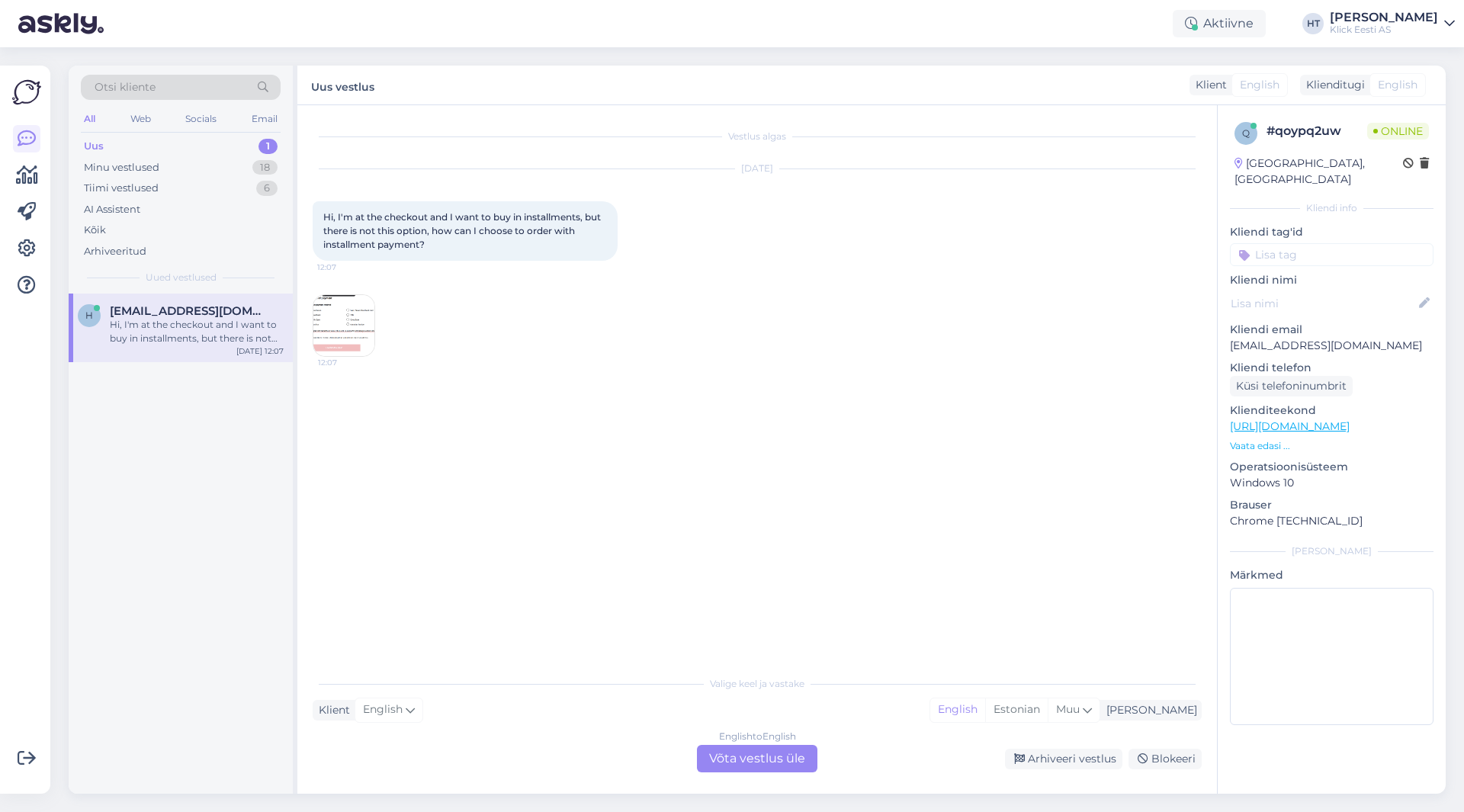
click at [1266, 440] on p "Vaata edasi ..." at bounding box center [1332, 446] width 204 height 14
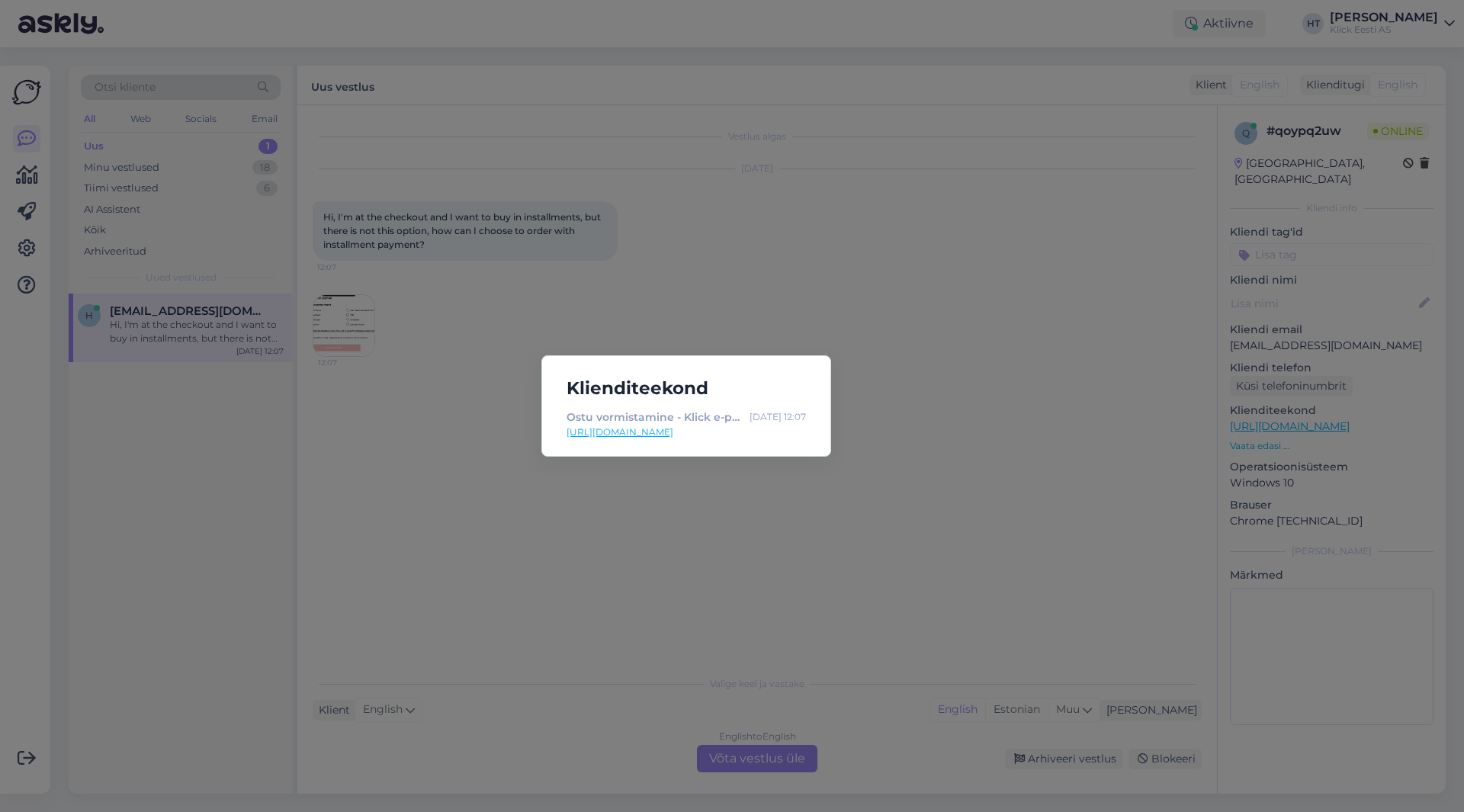
click at [1022, 422] on div "Klienditeekond Ostu vormistamine - Klick e-pood [DATE] 12:07 [URL][DOMAIN_NAME]" at bounding box center [732, 406] width 1464 height 812
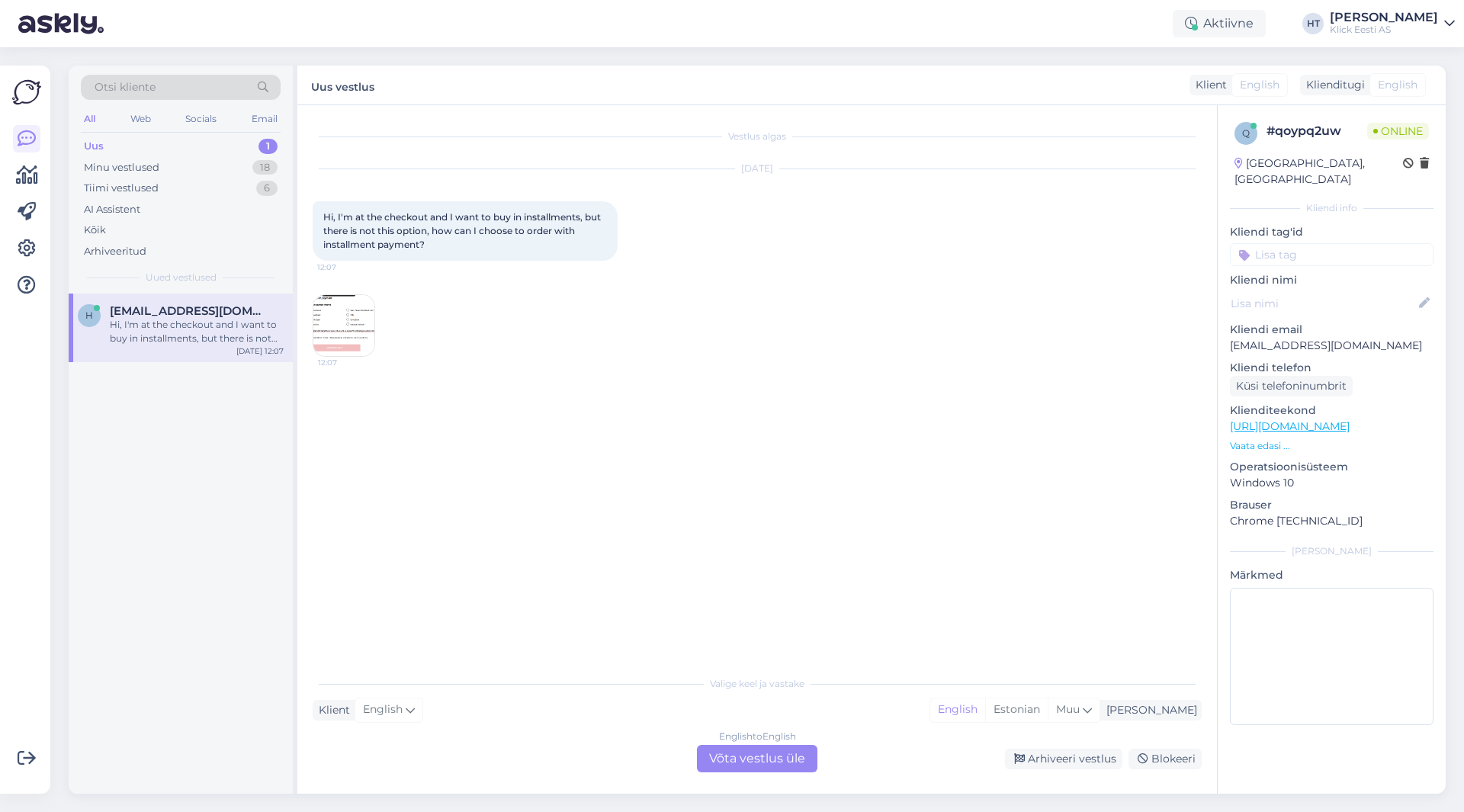
click at [763, 753] on div "English to English Võta vestlus üle" at bounding box center [757, 759] width 121 height 27
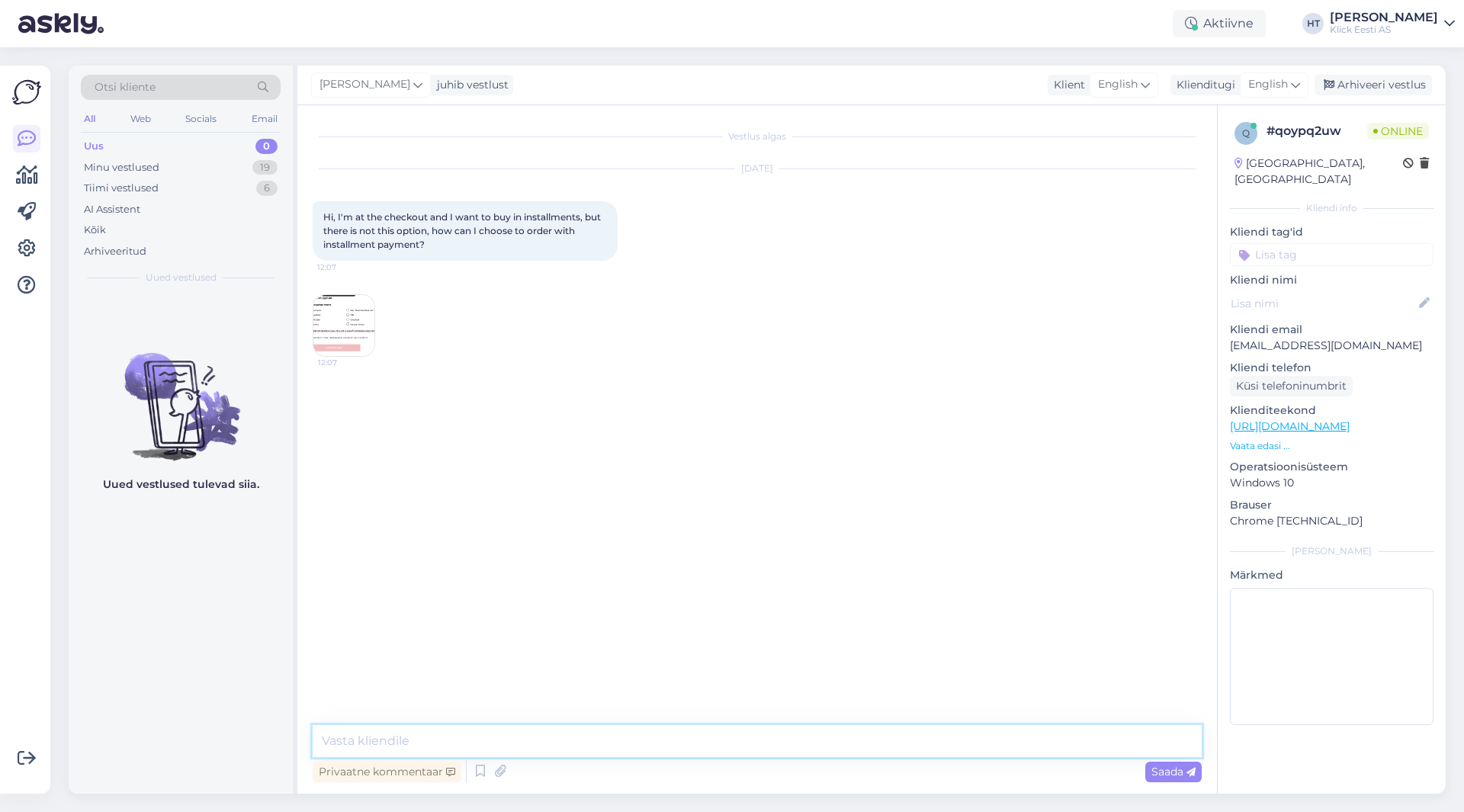
click at [660, 732] on textarea at bounding box center [757, 741] width 890 height 32
paste textarea "juridical person"
type textarea "Are you buying as a private or juridical person?"
click at [370, 318] on img at bounding box center [343, 326] width 61 height 61
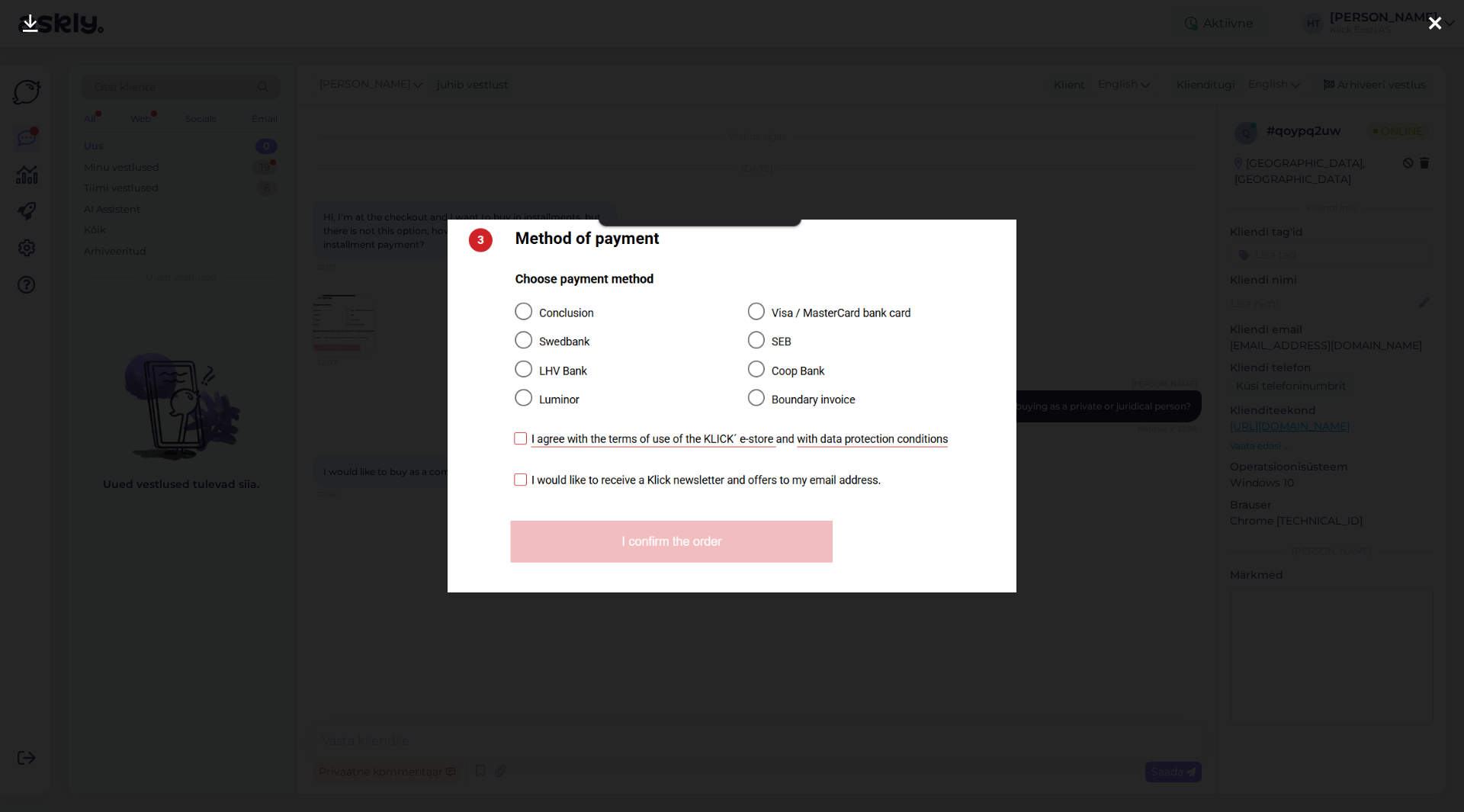
click at [434, 390] on div at bounding box center [732, 406] width 1464 height 812
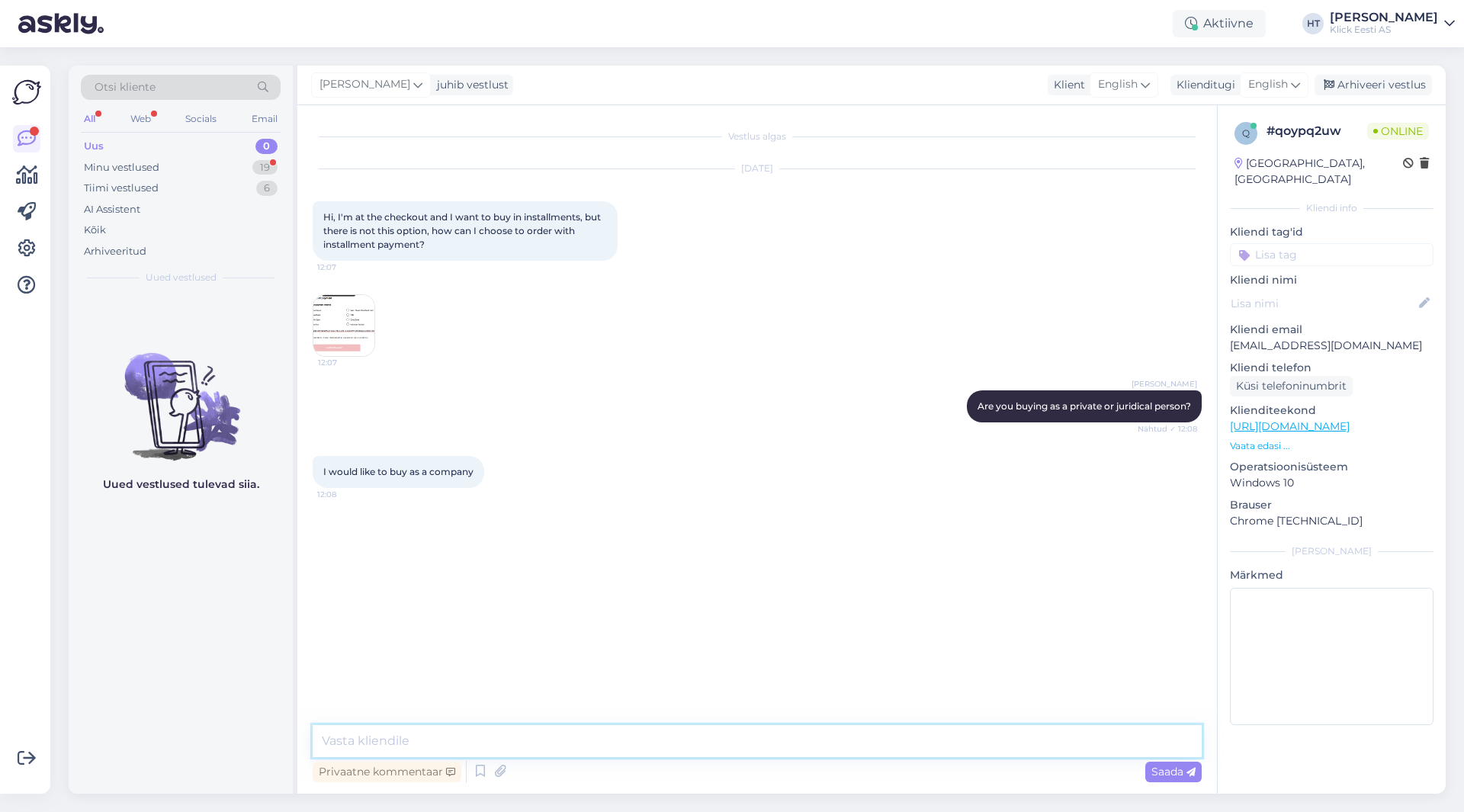
click at [565, 736] on textarea at bounding box center [757, 741] width 890 height 32
type textarea "Installment plans are offered for private individuals. Companies can form lease…"
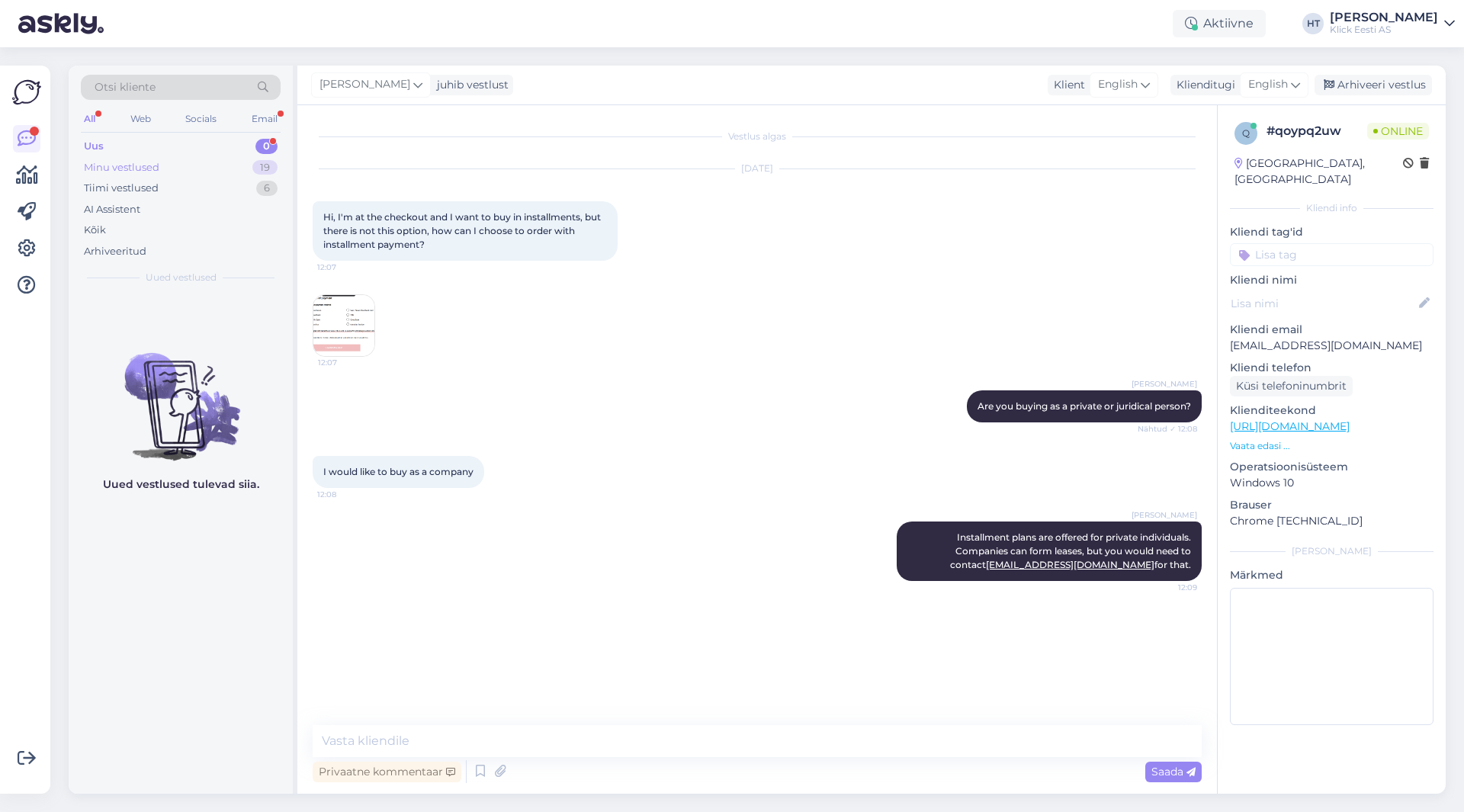
click at [251, 159] on div "Minu vestlused 19" at bounding box center [181, 167] width 200 height 22
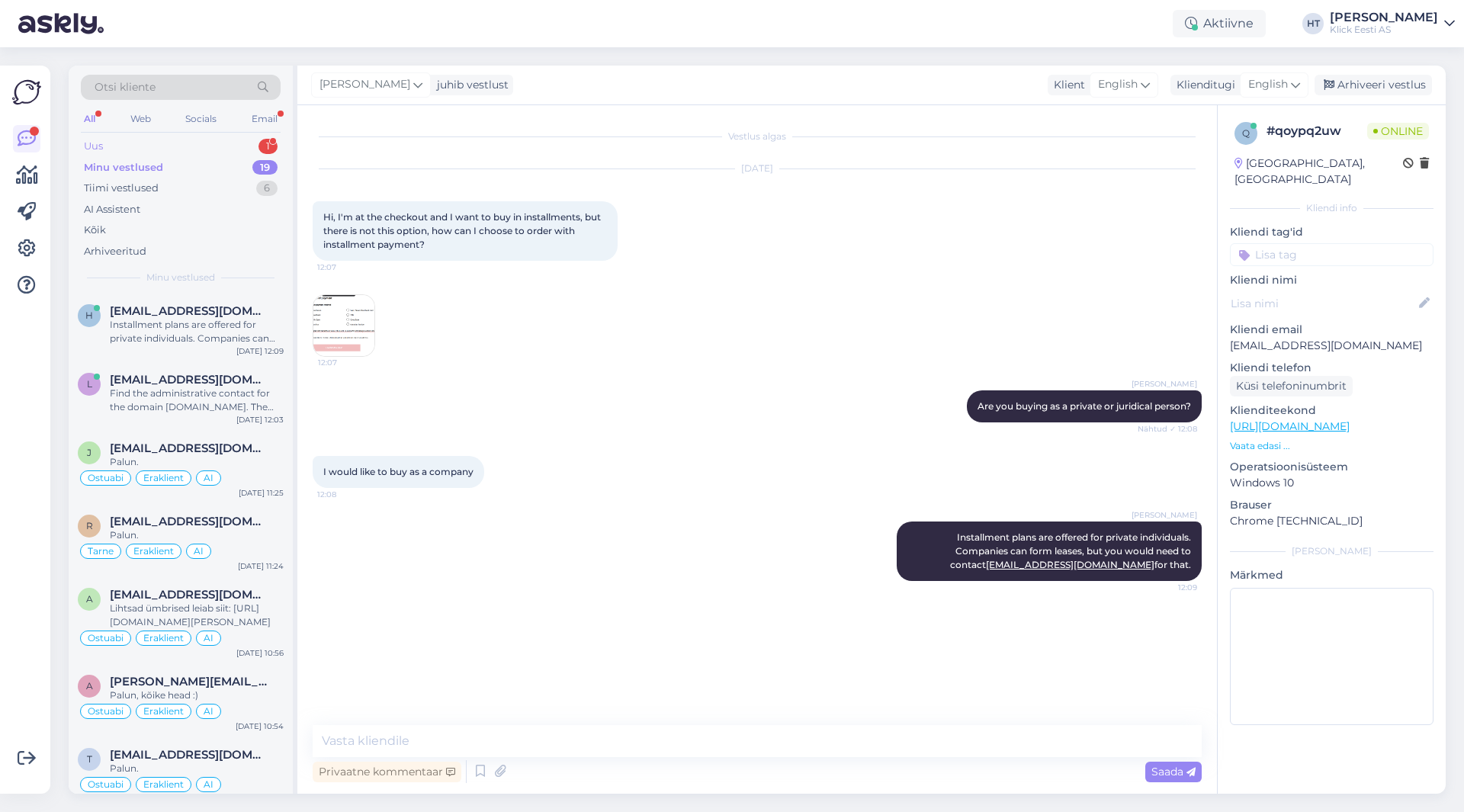
click at [258, 140] on div "Uus 1" at bounding box center [181, 146] width 200 height 22
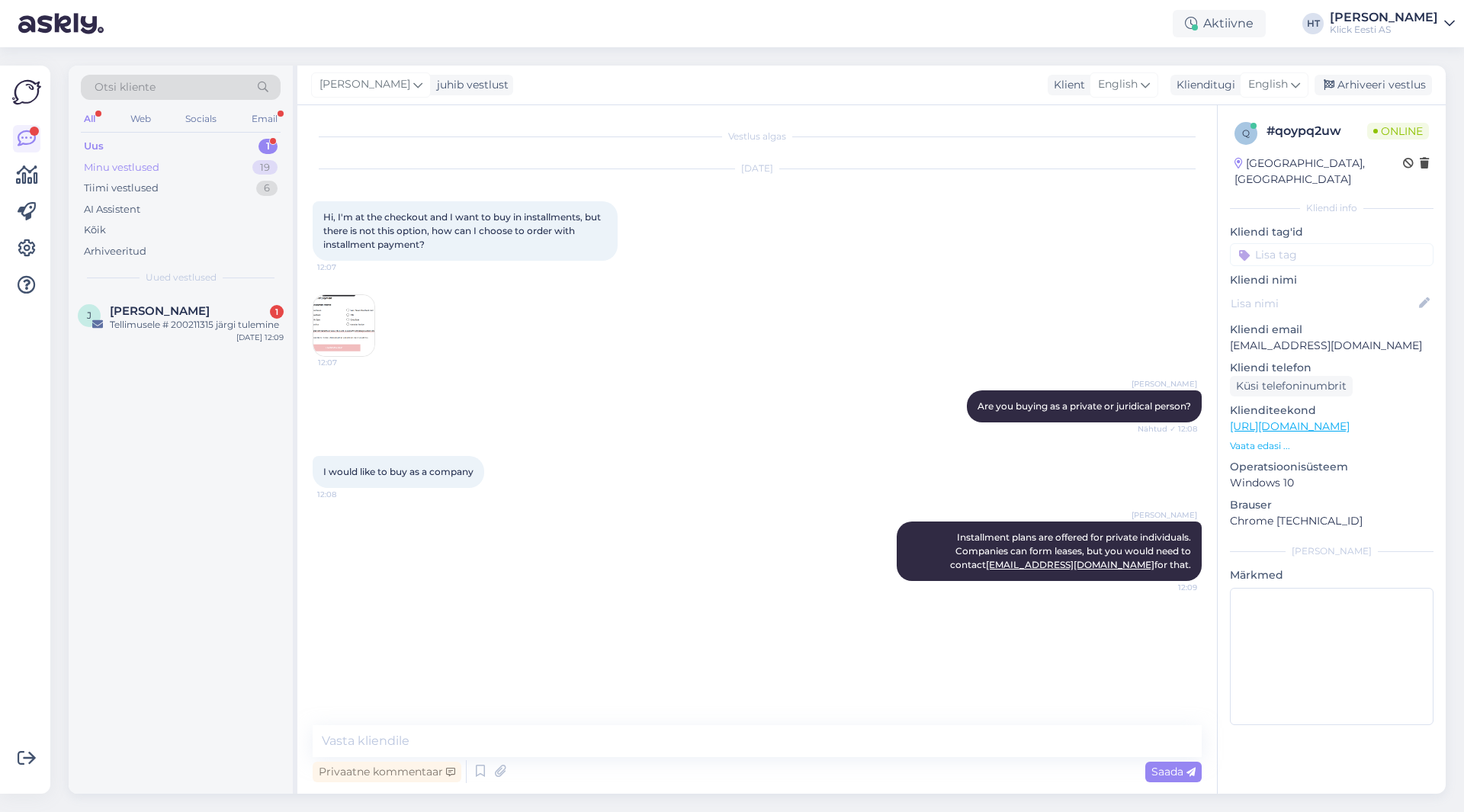
click at [239, 166] on div "Minu vestlused 19" at bounding box center [181, 167] width 200 height 22
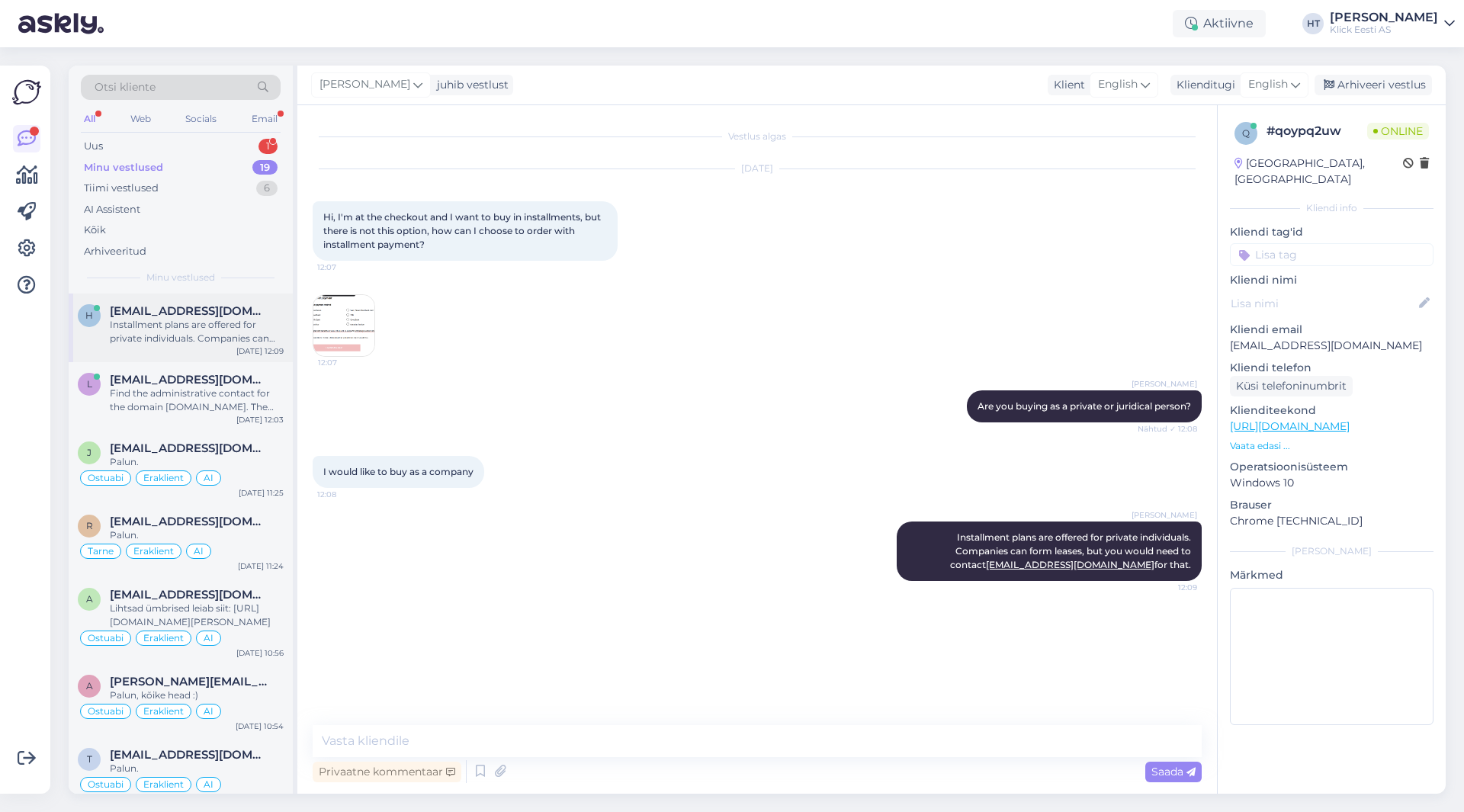
click at [231, 325] on div "Installment plans are offered for private individuals. Companies can form lease…" at bounding box center [196, 331] width 174 height 27
click at [217, 385] on span "[EMAIL_ADDRESS][DOMAIN_NAME]" at bounding box center [189, 380] width 159 height 14
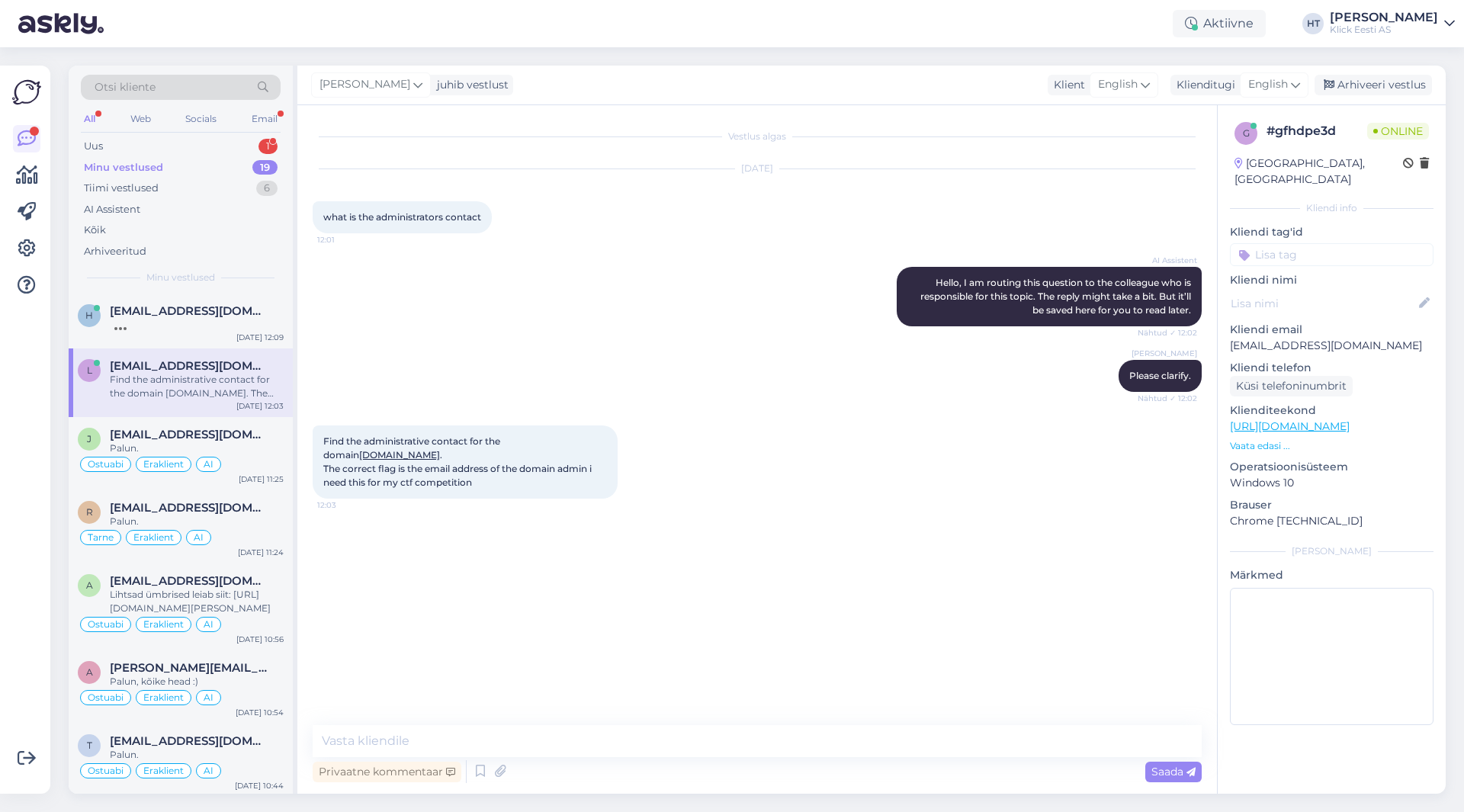
click at [0, 513] on div "Võimalused Veendu, et Askly loob sulle väärtust. Sulge Ühenda FB ja IG sõnumid …" at bounding box center [25, 429] width 51 height 729
click at [169, 339] on div "h [EMAIL_ADDRESS][DOMAIN_NAME] [DATE] 12:09" at bounding box center [181, 321] width 225 height 55
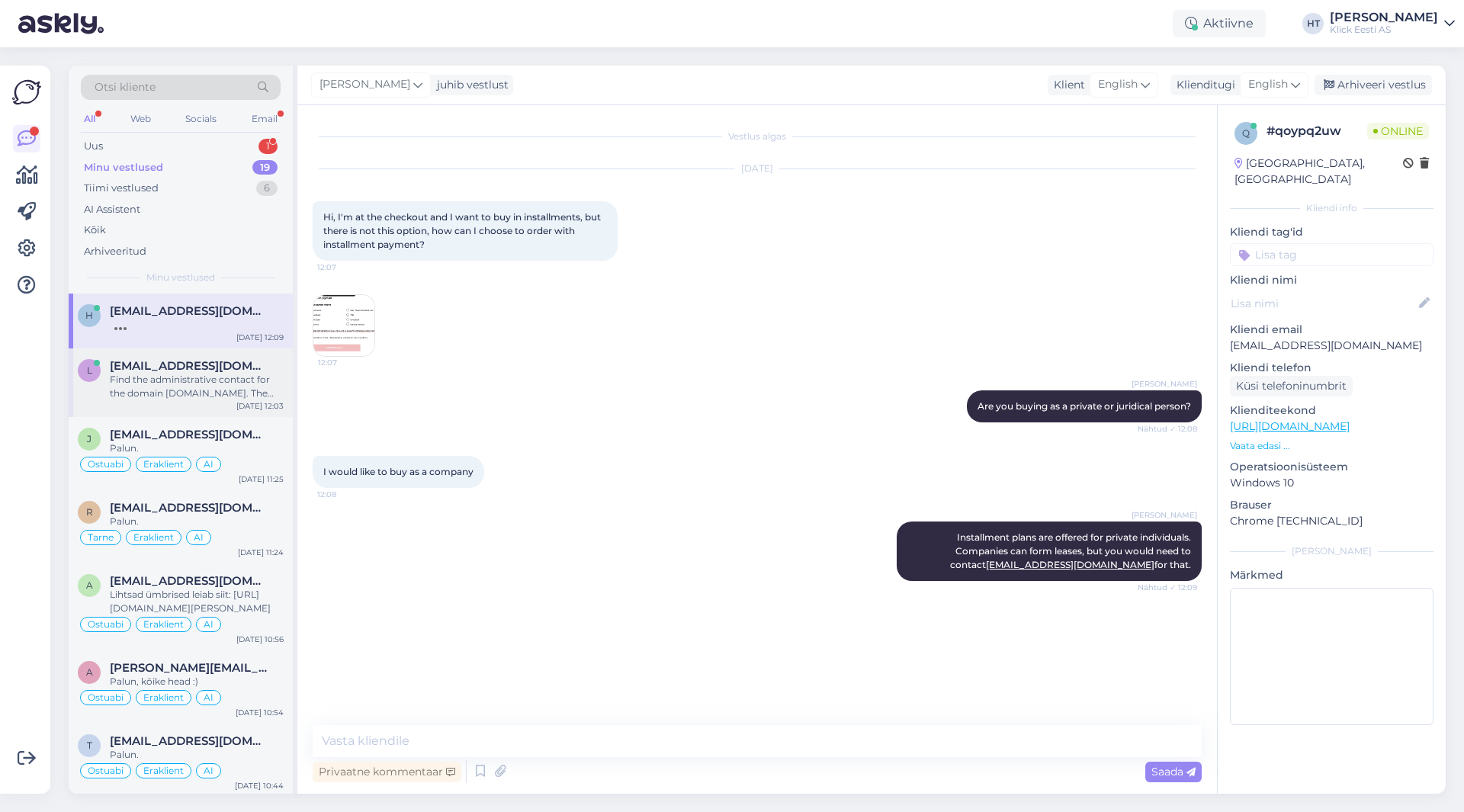
click at [212, 363] on span "[EMAIL_ADDRESS][DOMAIN_NAME]" at bounding box center [189, 366] width 159 height 14
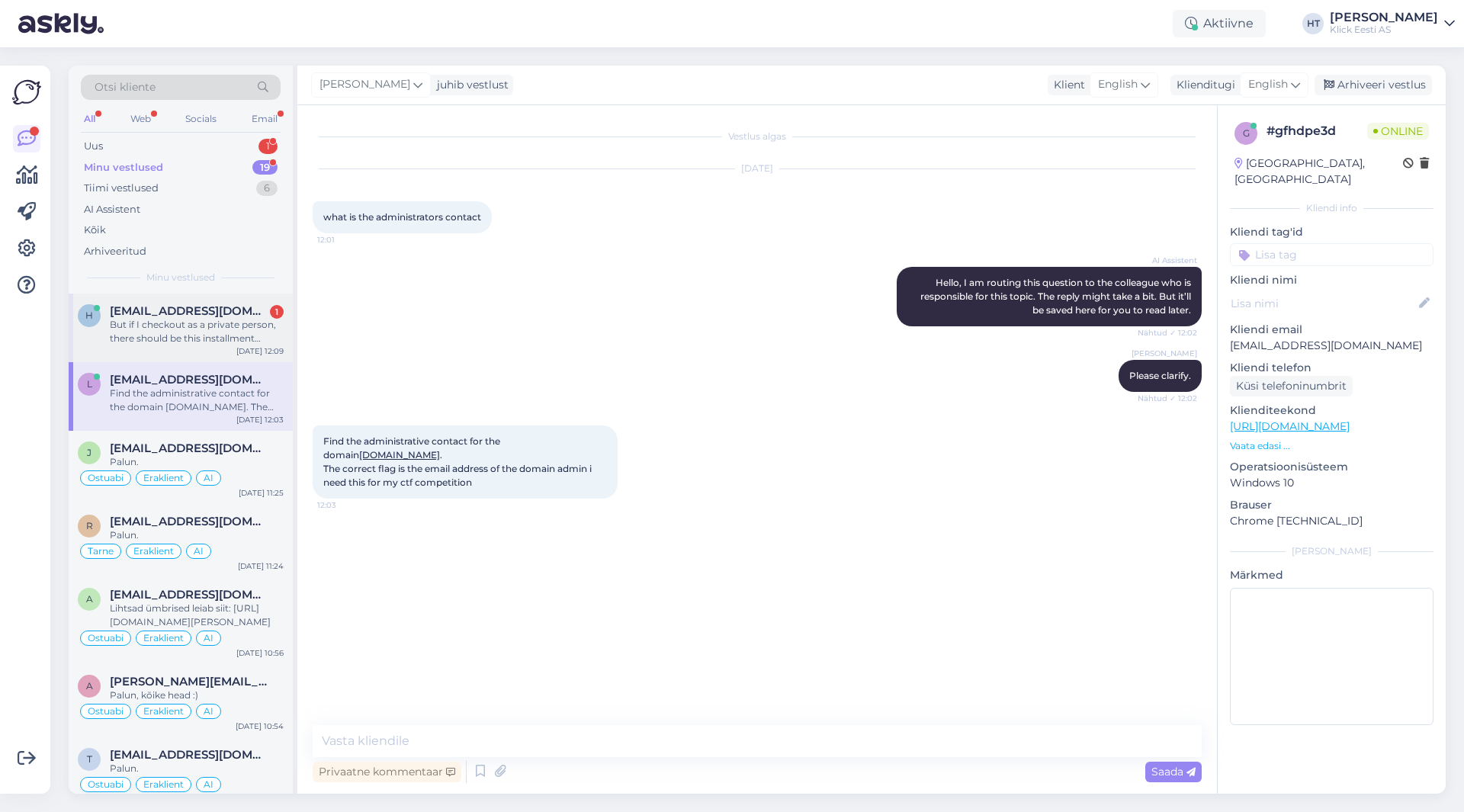
click at [163, 336] on div "But if I checkout as a private person, there should be this installment option,…" at bounding box center [196, 331] width 174 height 27
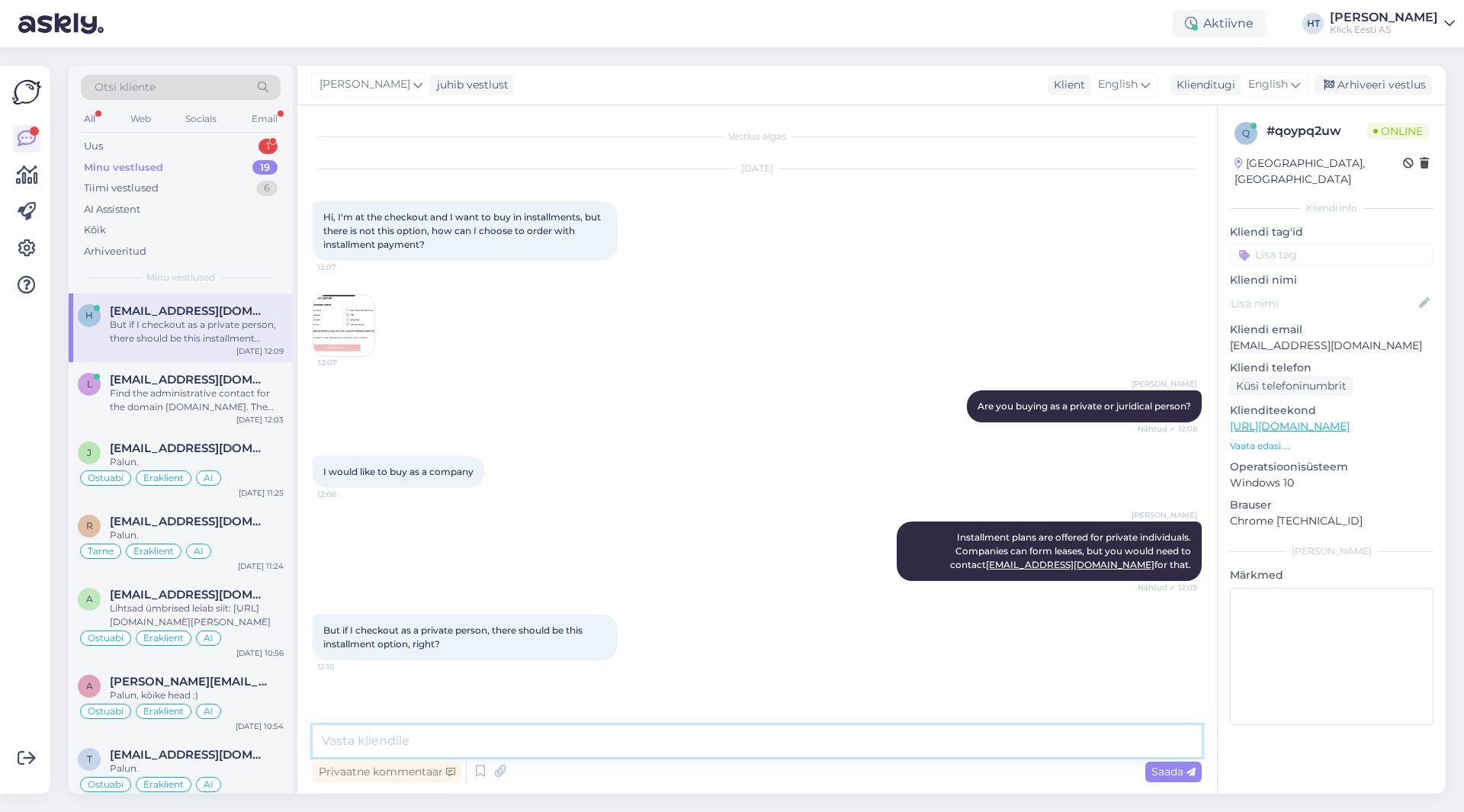
click at [568, 748] on textarea at bounding box center [757, 741] width 890 height 32
type textarea "For a private person, yes."
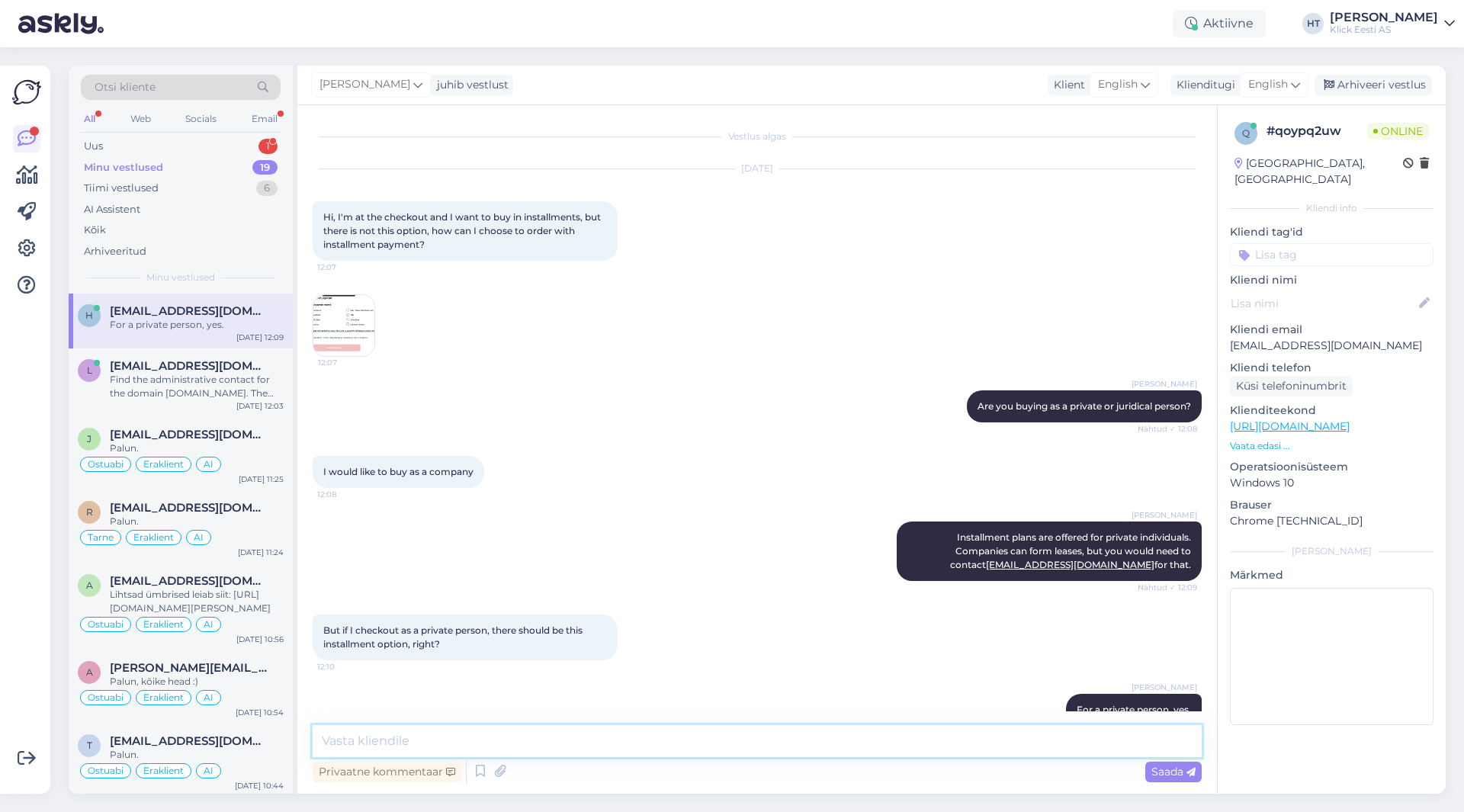
scroll to position [31, 0]
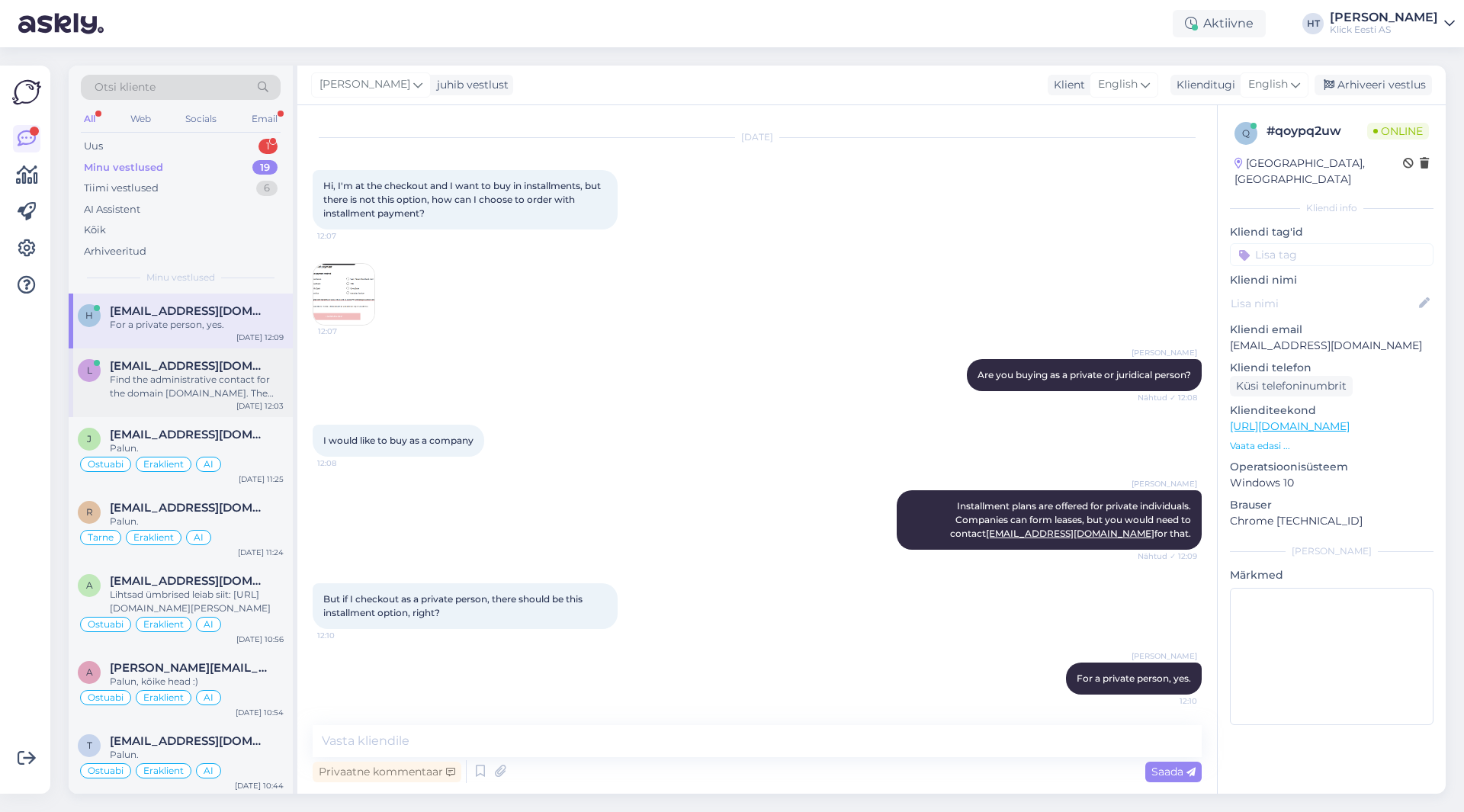
click at [226, 382] on div "Find the administrative contact for the domain [DOMAIN_NAME]. The correct flag …" at bounding box center [196, 386] width 174 height 27
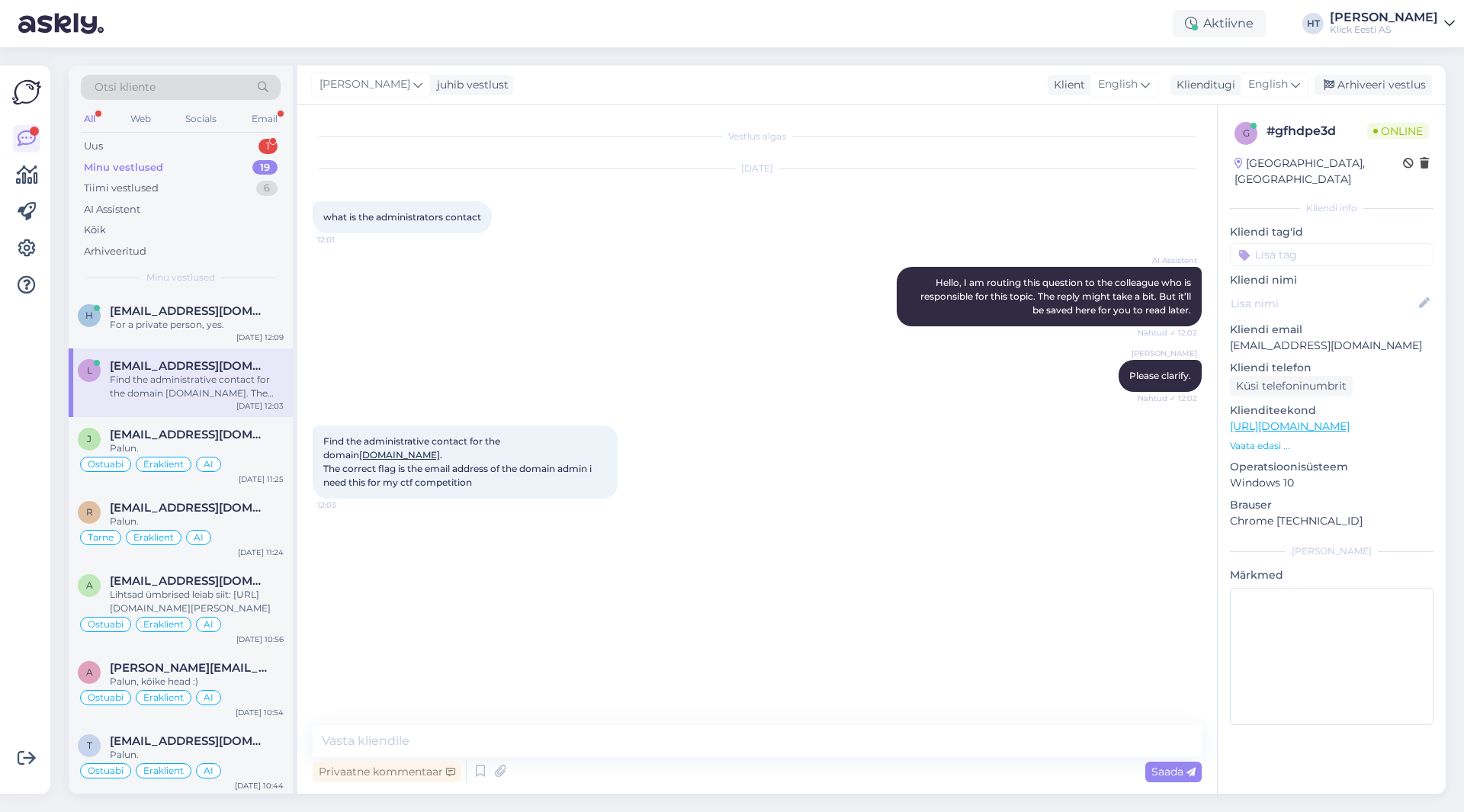
scroll to position [0, 0]
drag, startPoint x: 325, startPoint y: 442, endPoint x: 608, endPoint y: 468, distance: 284.2
click at [608, 468] on div "Find the administrative contact for the domain [DOMAIN_NAME] . The correct flag…" at bounding box center [465, 462] width 305 height 73
click at [601, 470] on div "Find the administrative contact for the domain [DOMAIN_NAME] . The correct flag…" at bounding box center [465, 462] width 305 height 73
click at [216, 304] on span "[EMAIL_ADDRESS][DOMAIN_NAME]" at bounding box center [189, 311] width 159 height 14
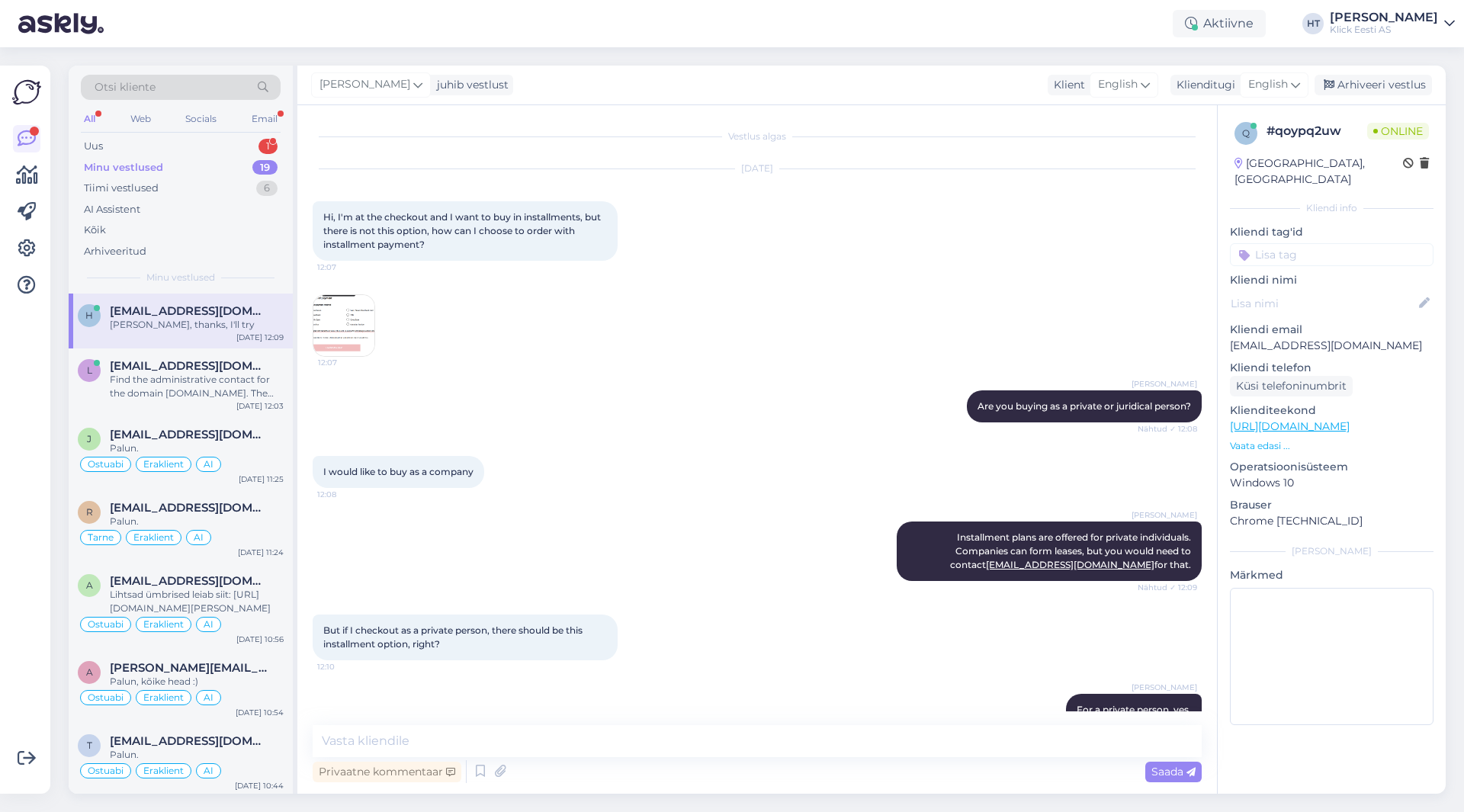
scroll to position [97, 0]
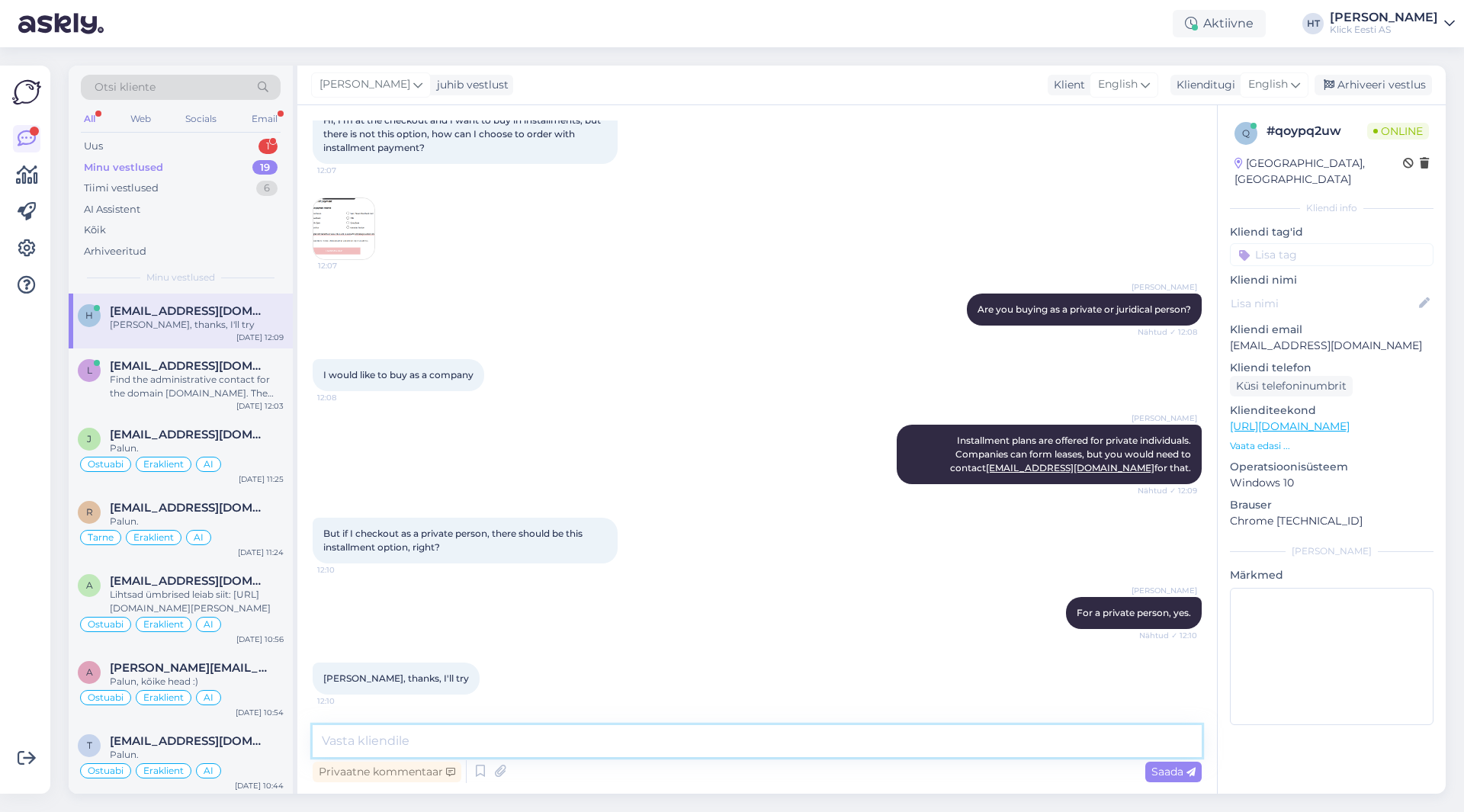
click at [483, 729] on textarea at bounding box center [757, 741] width 890 height 32
type textarea "No problem."
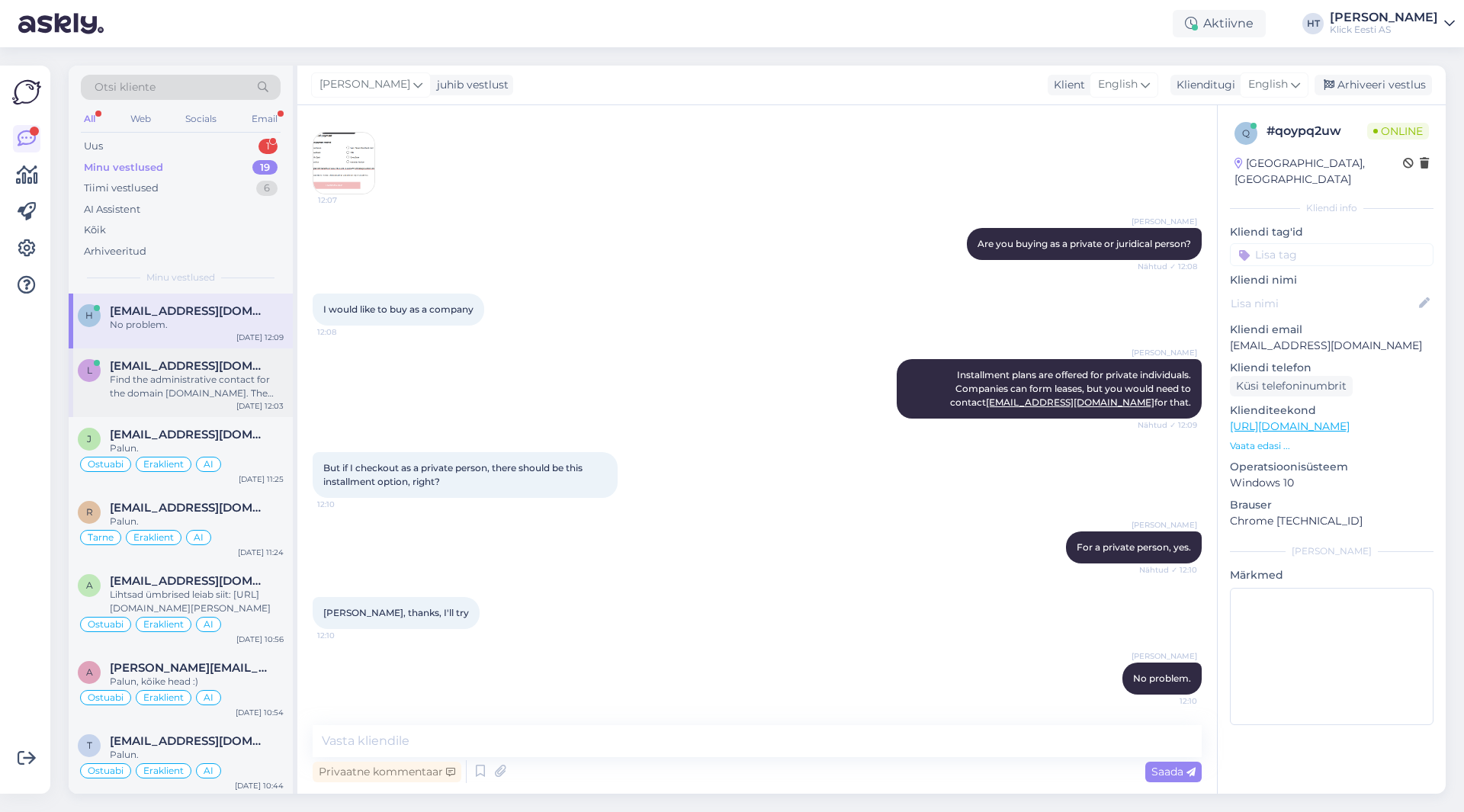
click at [155, 392] on div "Find the administrative contact for the domain [DOMAIN_NAME]. The correct flag …" at bounding box center [196, 386] width 174 height 27
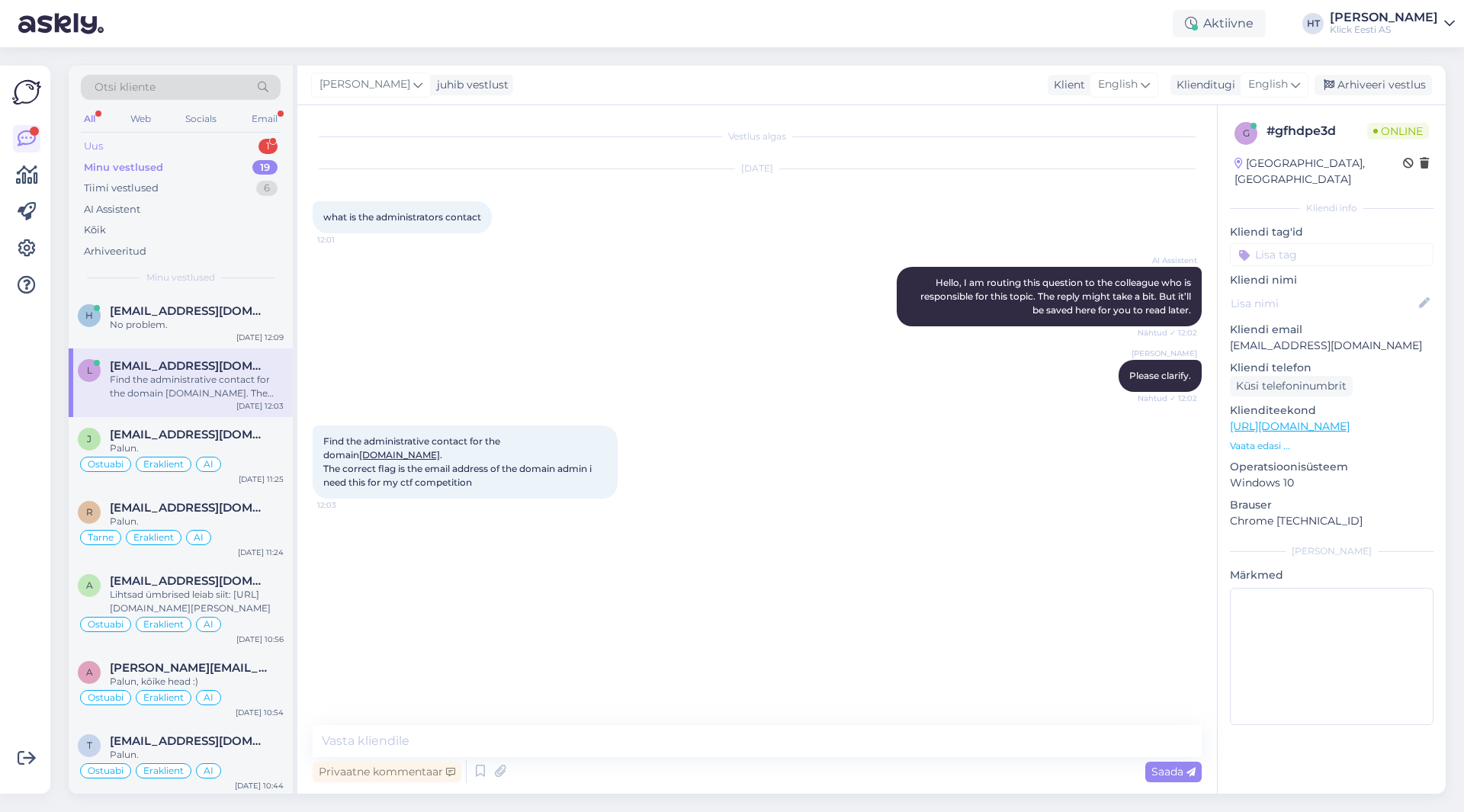
click at [212, 151] on div "Uus 1" at bounding box center [181, 146] width 200 height 22
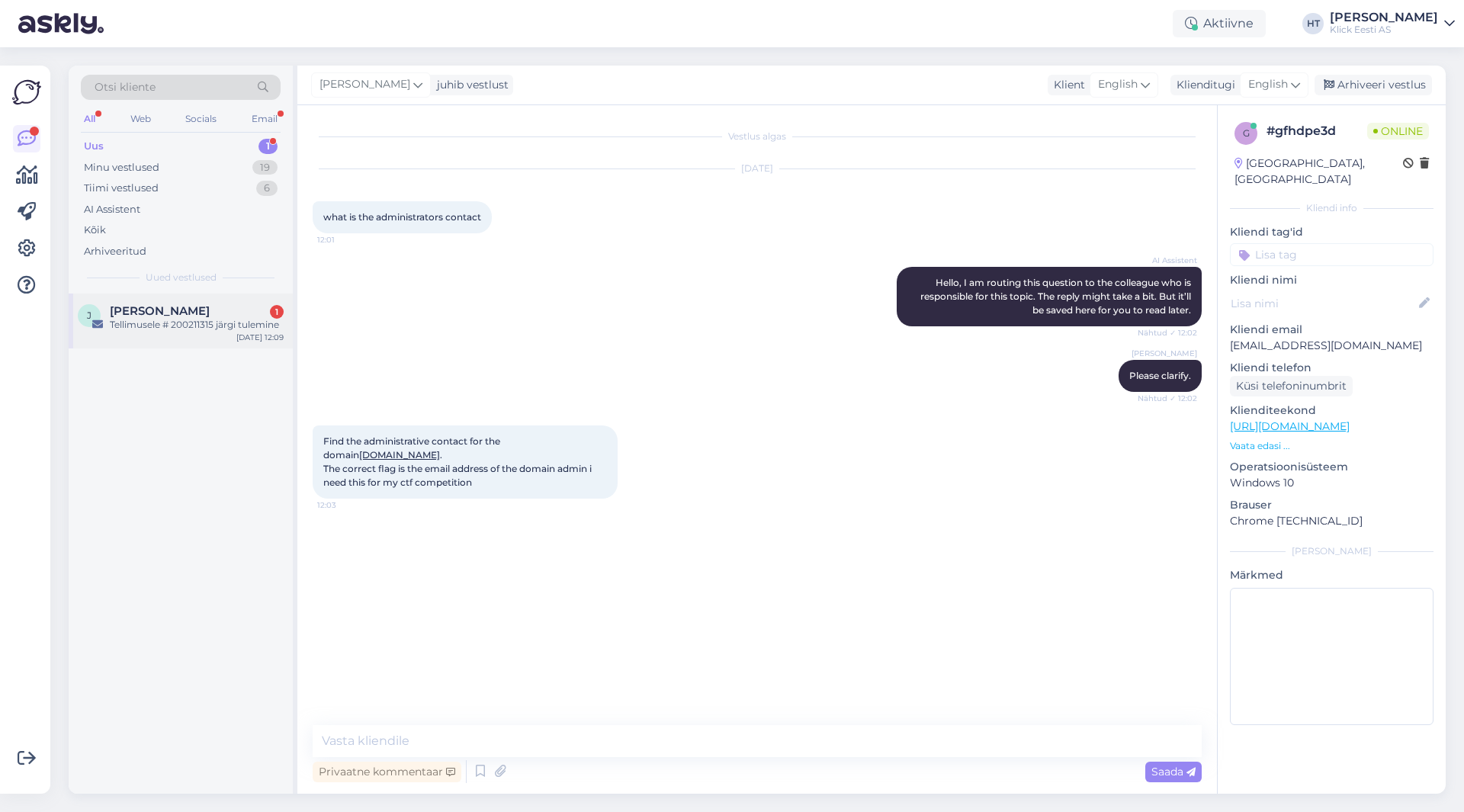
click at [216, 299] on div "J [PERSON_NAME] 1 Tellimusele # 200211315 järgi tulemine [DATE] 12:09" at bounding box center [181, 321] width 225 height 55
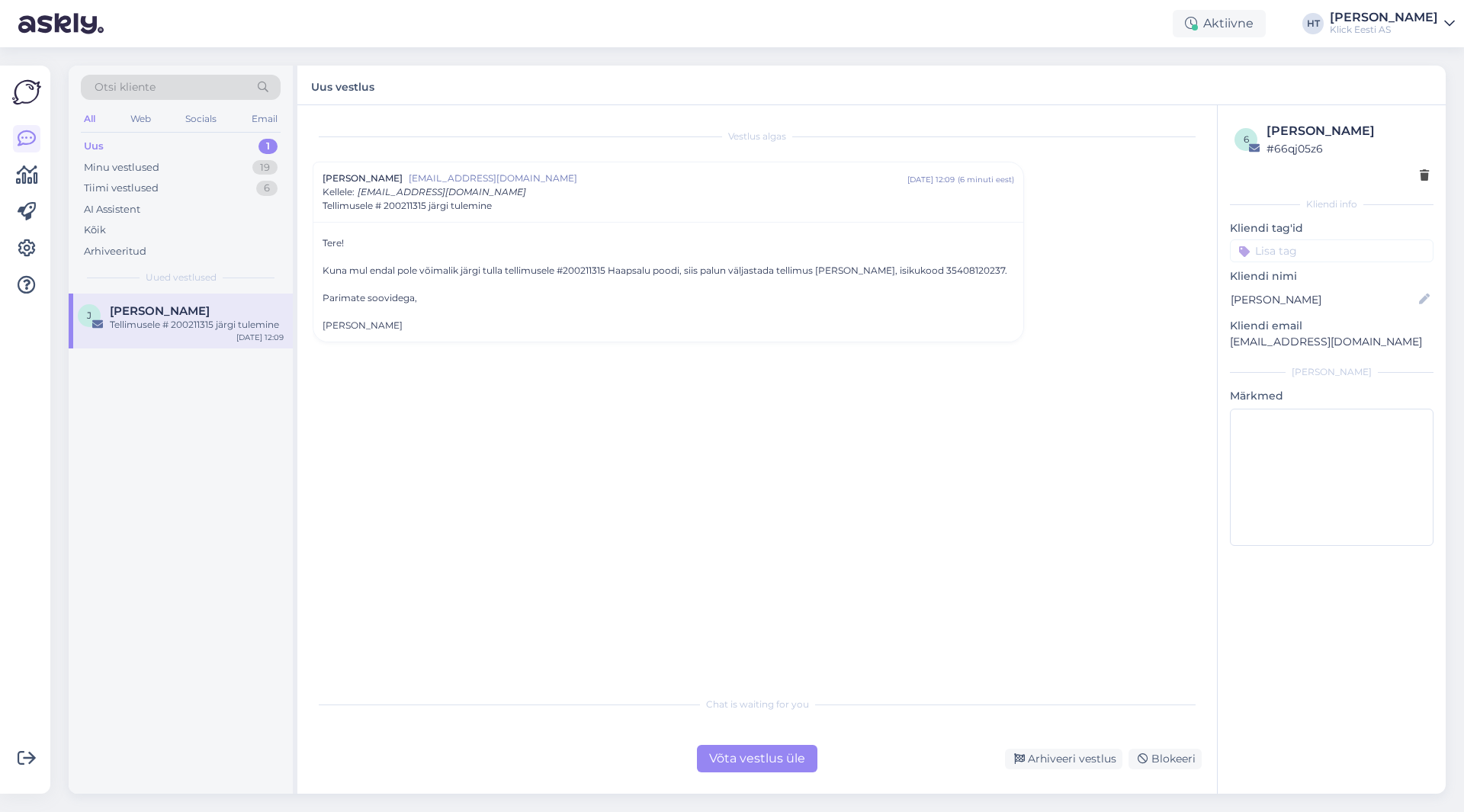
click at [582, 270] on div "Kuna mul endal pole võimalik järgi tulla tellimusele #200211315 Haapsalu poodi,…" at bounding box center [668, 270] width 691 height 14
click at [1046, 484] on div "Vestlus algas [PERSON_NAME] [EMAIL_ADDRESS][DOMAIN_NAME] [DATE] 12:09 ( 6 minut…" at bounding box center [763, 398] width 903 height 555
click at [703, 357] on div "Vestlus algas [PERSON_NAME] [EMAIL_ADDRESS][DOMAIN_NAME] [DATE] 12:09 ( 7 minut…" at bounding box center [763, 398] width 903 height 555
drag, startPoint x: 732, startPoint y: 271, endPoint x: 993, endPoint y: 270, distance: 261.0
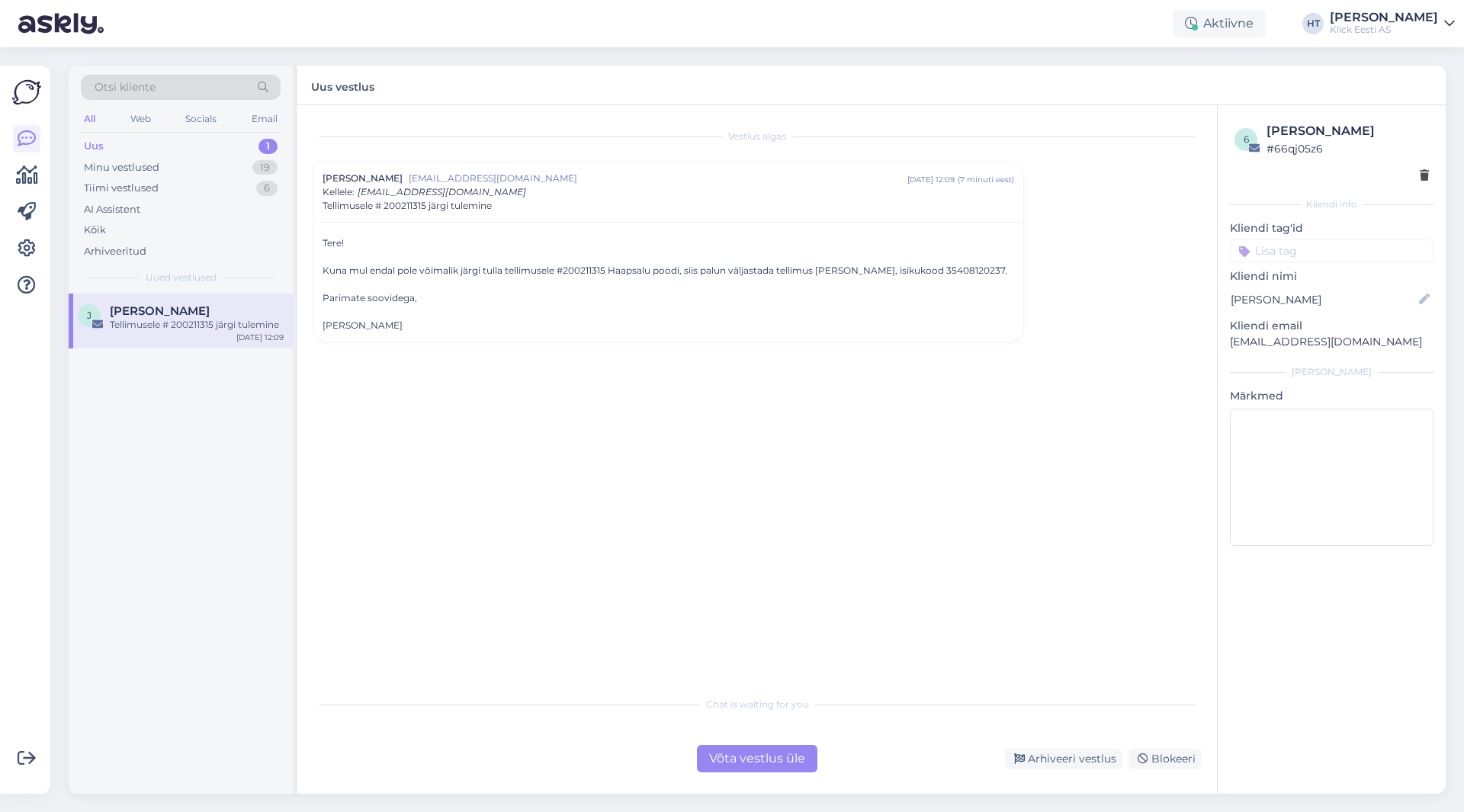
click at [993, 270] on div "Kuna mul endal pole võimalik järgi tulla tellimusele #200211315 Haapsalu poodi,…" at bounding box center [668, 270] width 691 height 14
click at [603, 510] on div "Vestlus algas [PERSON_NAME] [EMAIL_ADDRESS][DOMAIN_NAME] [DATE] 12:09 ( 7 minut…" at bounding box center [763, 398] width 903 height 555
click at [555, 262] on div at bounding box center [668, 256] width 691 height 14
click at [565, 273] on div "Kuna mul endal pole võimalik järgi tulla tellimusele #200211315 Haapsalu poodi,…" at bounding box center [668, 270] width 691 height 14
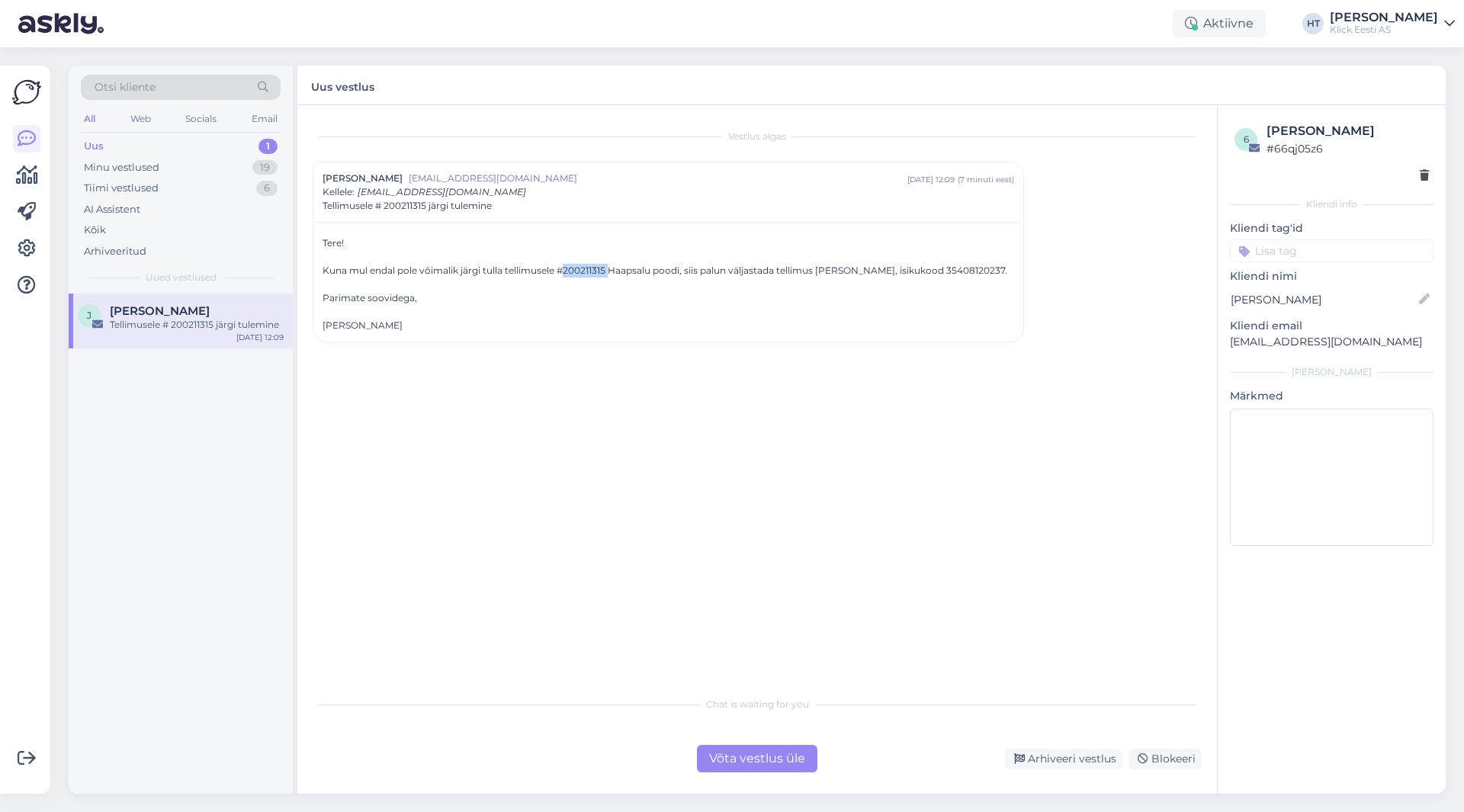
click at [565, 273] on div "Kuna mul endal pole võimalik järgi tulla tellimusele #200211315 Haapsalu poodi,…" at bounding box center [668, 270] width 691 height 14
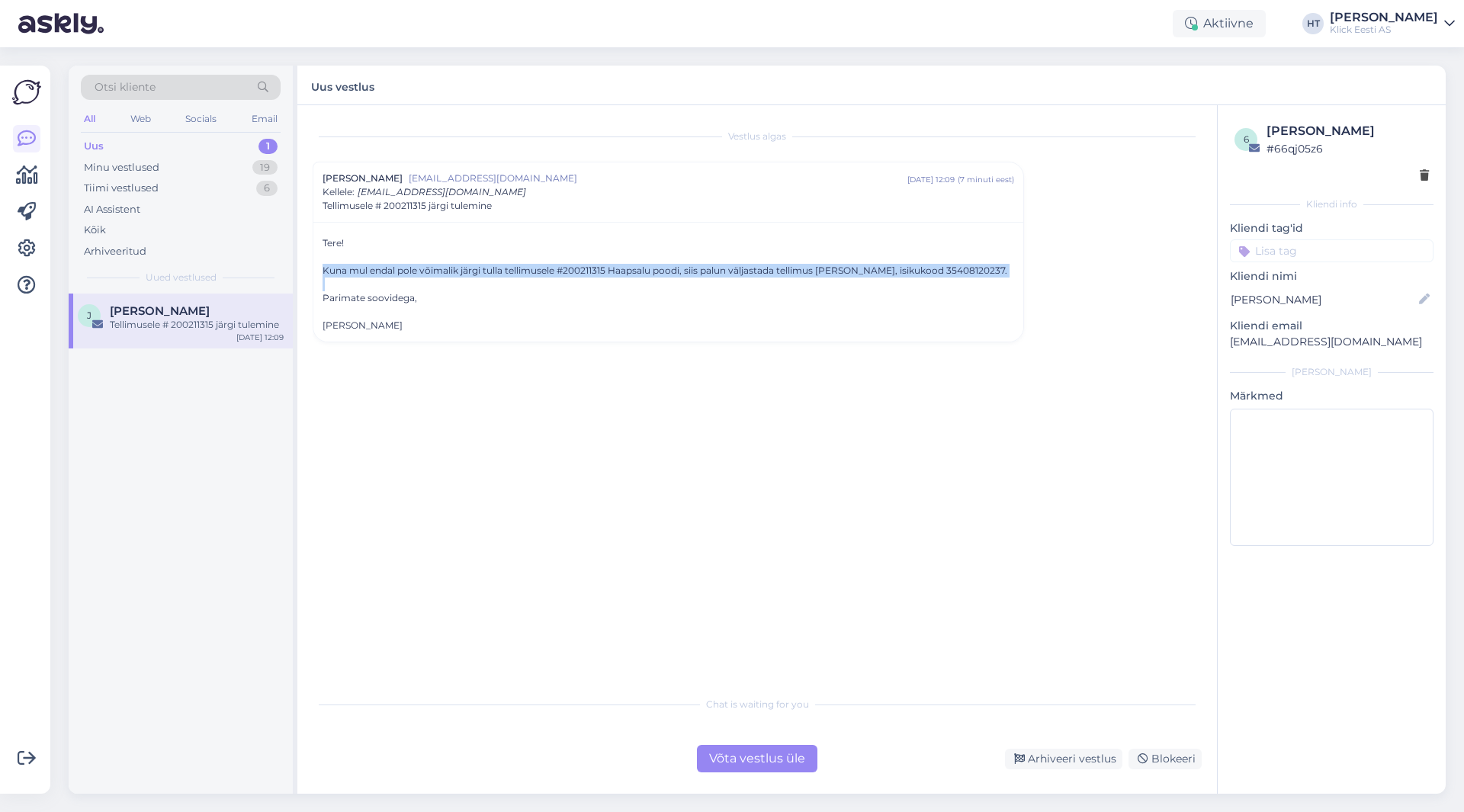
click at [565, 273] on div "Kuna mul endal pole võimalik järgi tulla tellimusele #200211315 Haapsalu poodi,…" at bounding box center [668, 270] width 691 height 14
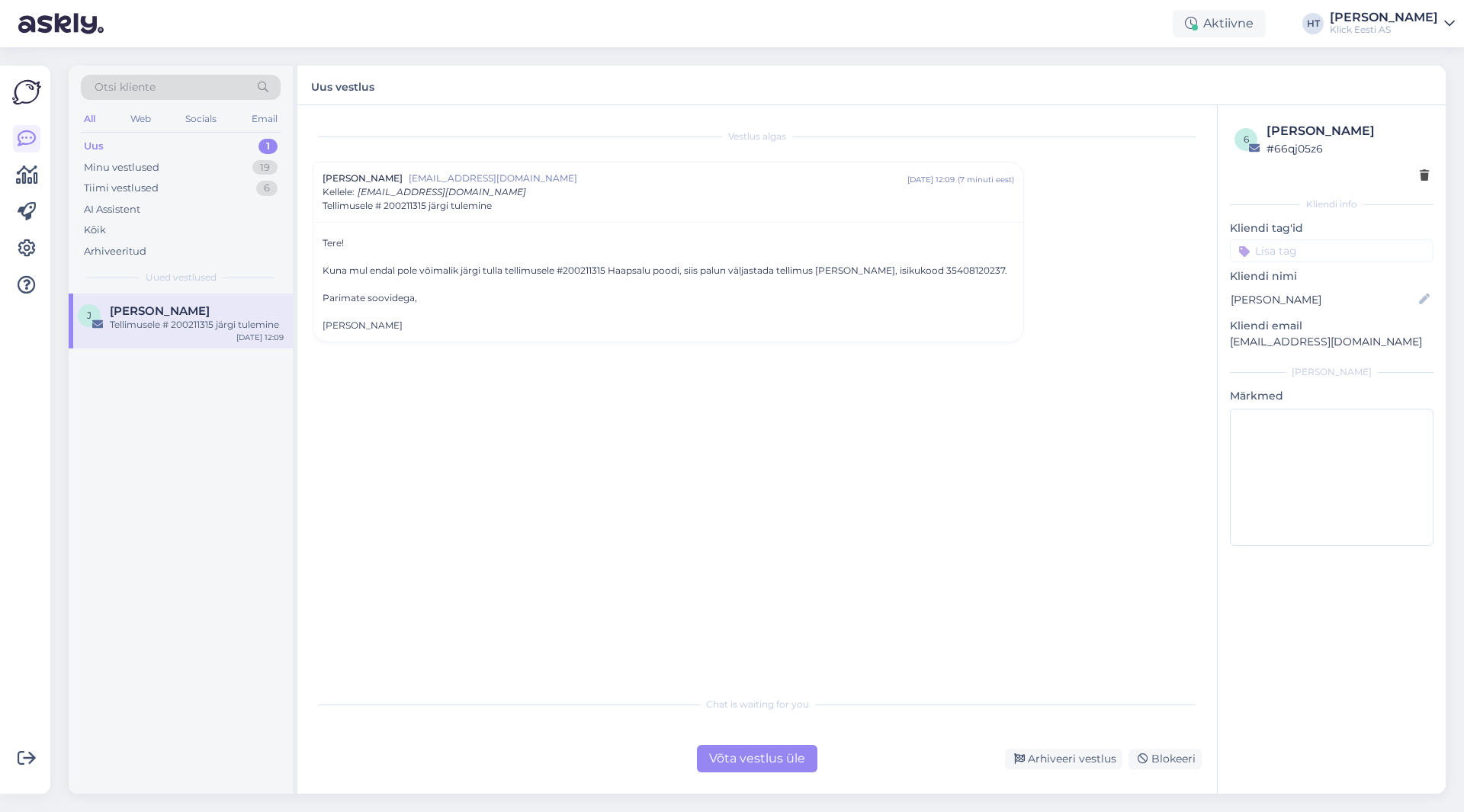
click at [496, 467] on div "Vestlus algas [PERSON_NAME] [EMAIL_ADDRESS][DOMAIN_NAME] [DATE] 12:09 ( 7 minut…" at bounding box center [763, 398] width 903 height 555
click at [754, 759] on div "Võta vestlus üle" at bounding box center [757, 759] width 121 height 27
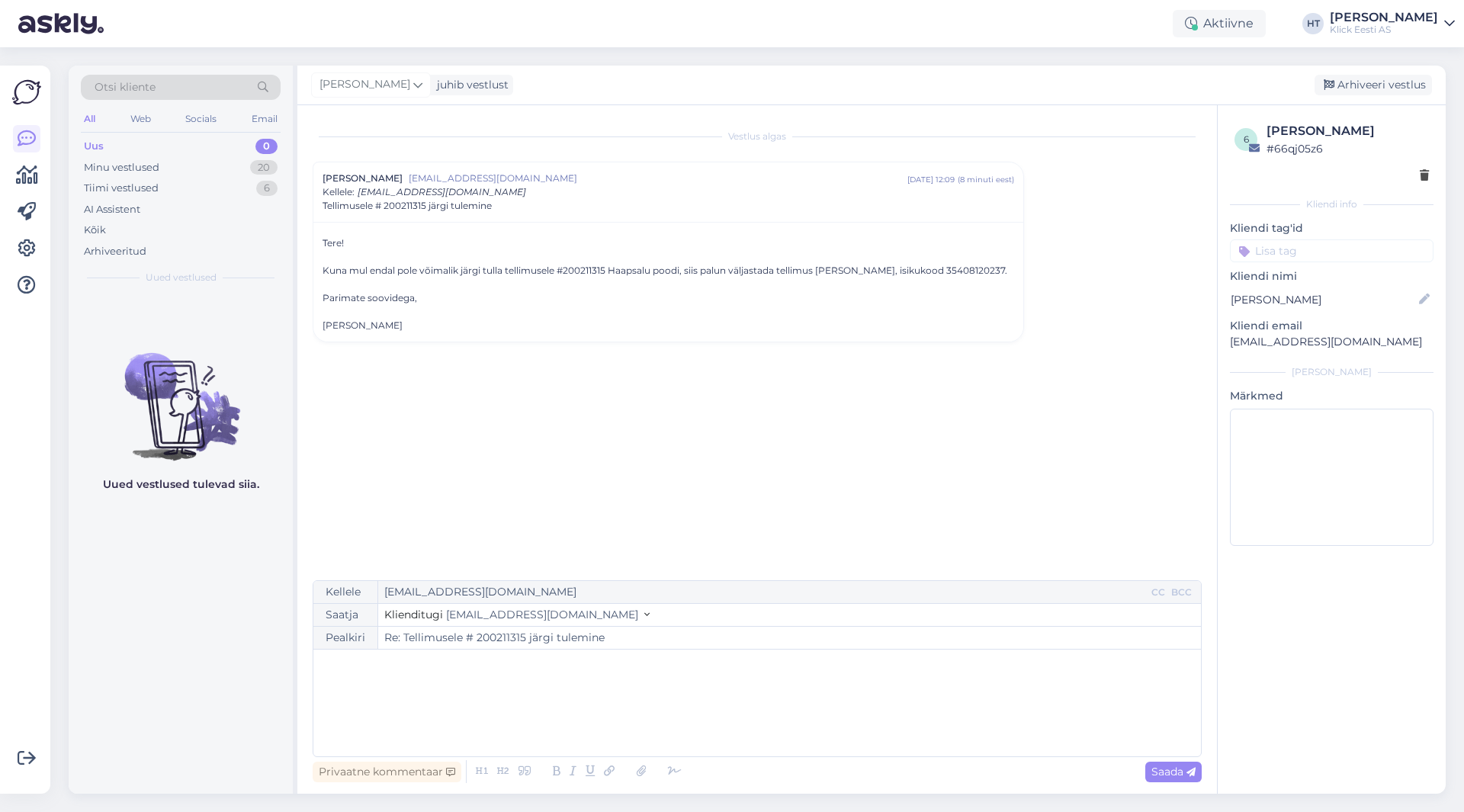
click at [675, 677] on div "﻿" at bounding box center [757, 703] width 873 height 92
click at [1176, 773] on span "Saada" at bounding box center [1173, 772] width 44 height 14
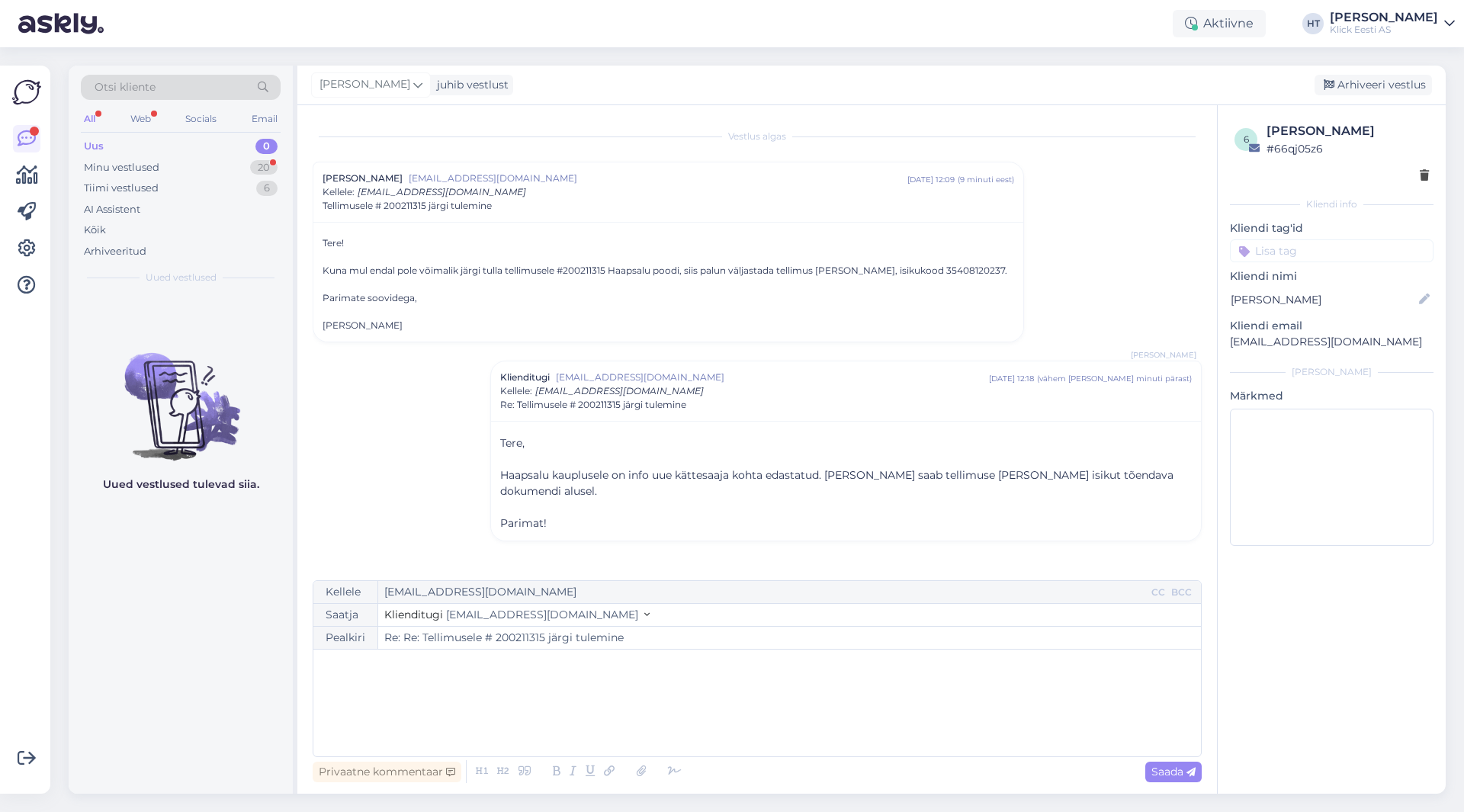
click at [1307, 246] on input at bounding box center [1332, 251] width 204 height 22
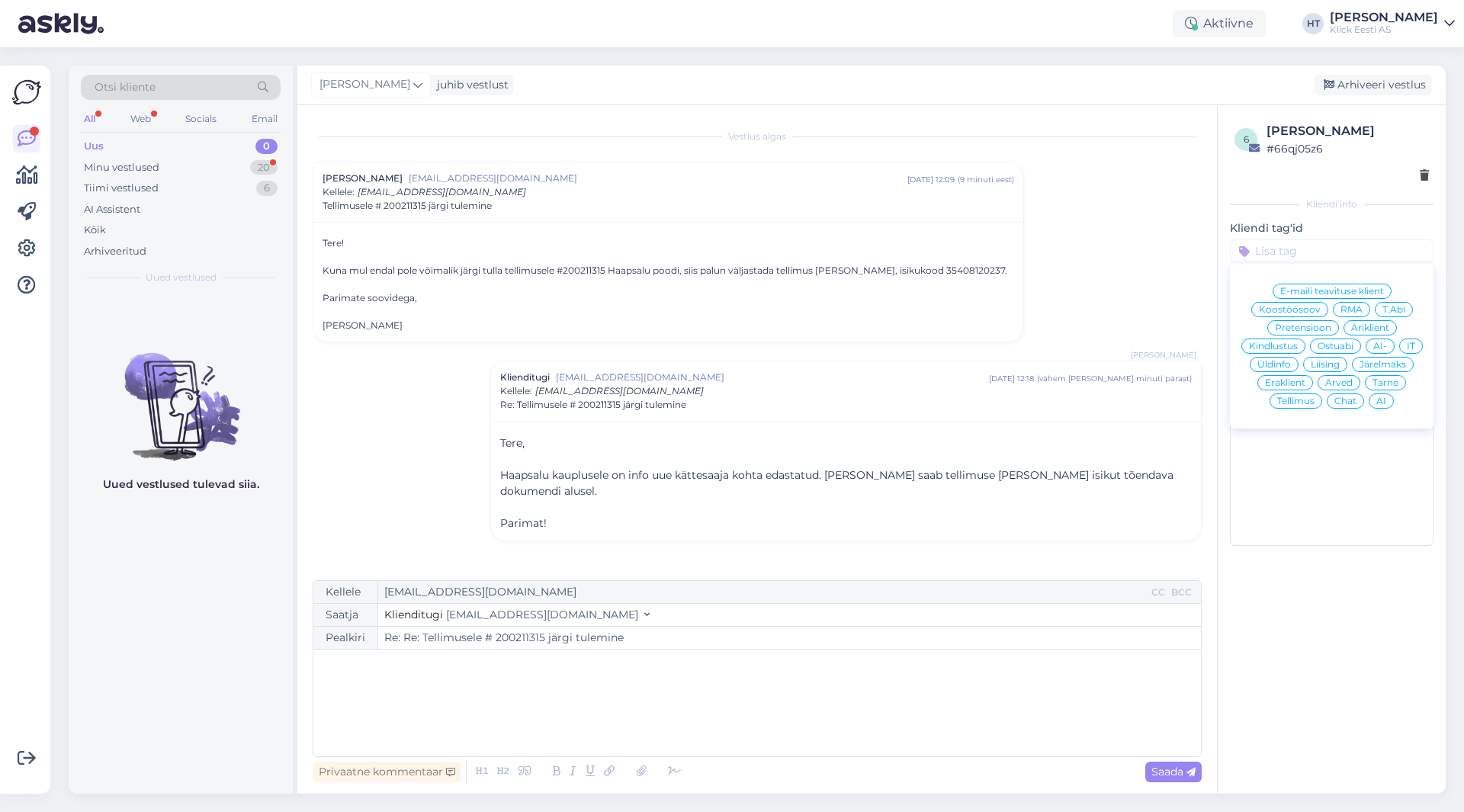
click at [1387, 381] on span "Tarne" at bounding box center [1386, 383] width 26 height 9
type input "Re: Tellimusele # 200211315 järgi tulemine"
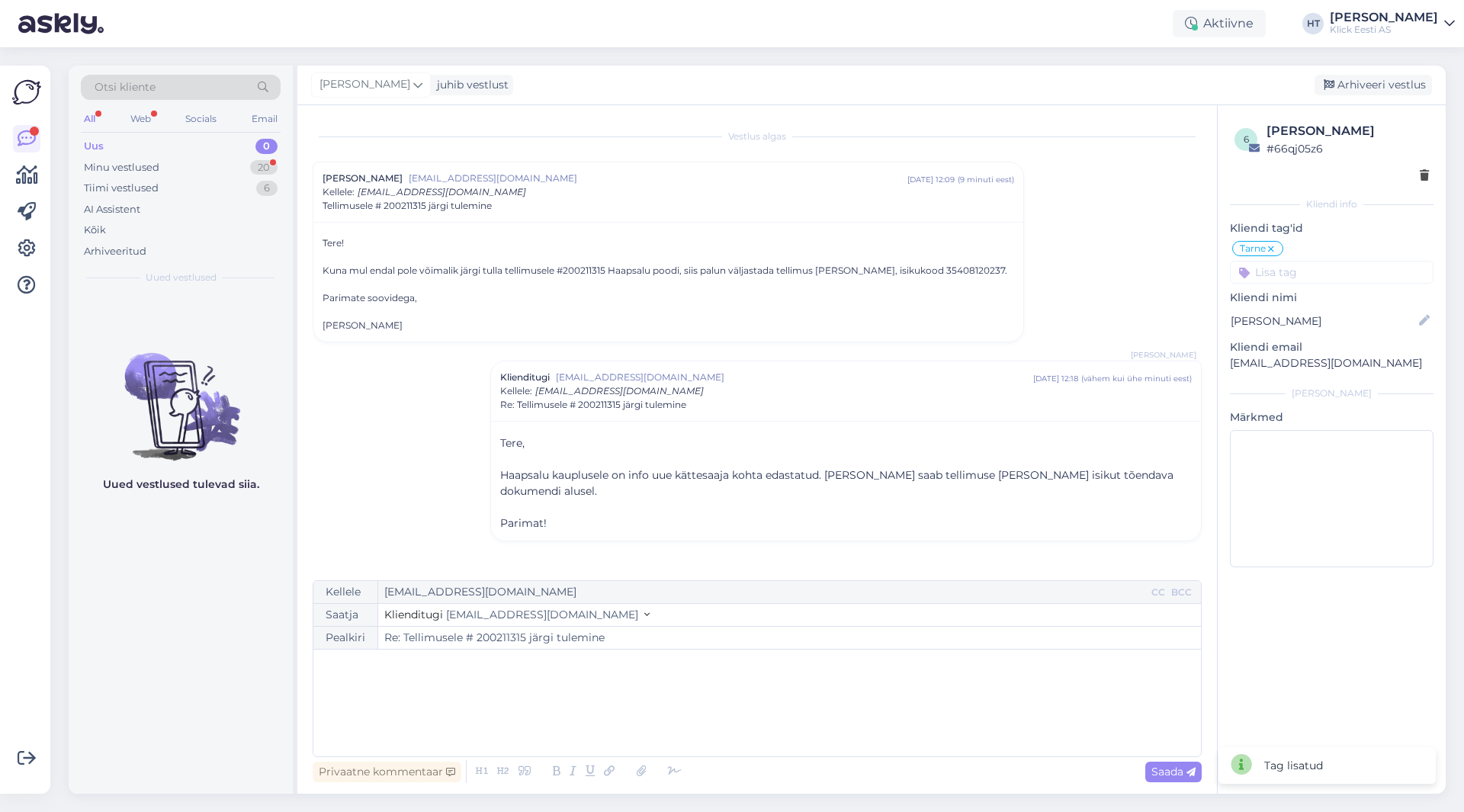
click at [1320, 270] on input at bounding box center [1332, 272] width 204 height 22
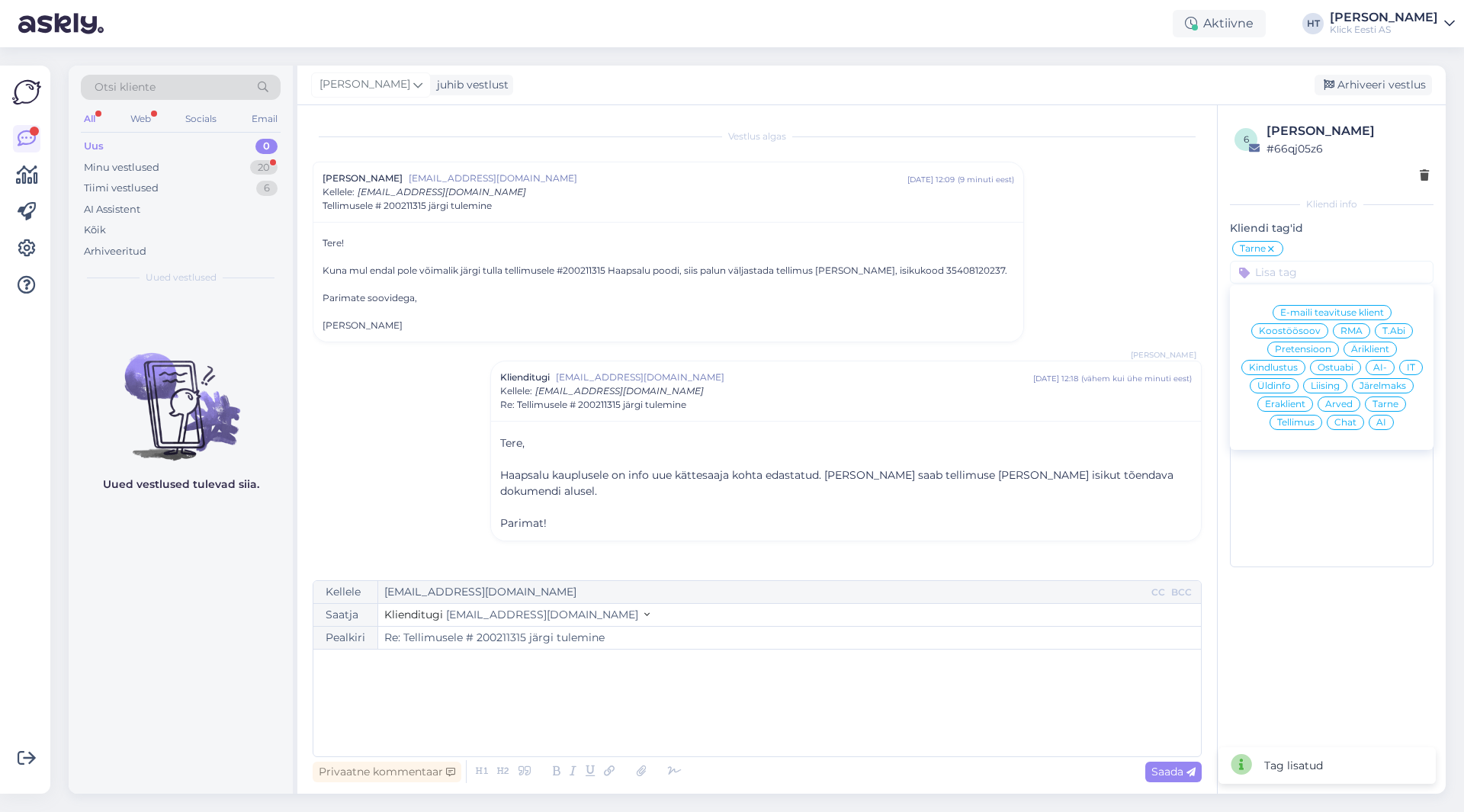
click at [1296, 399] on span "Eraklient" at bounding box center [1285, 404] width 40 height 9
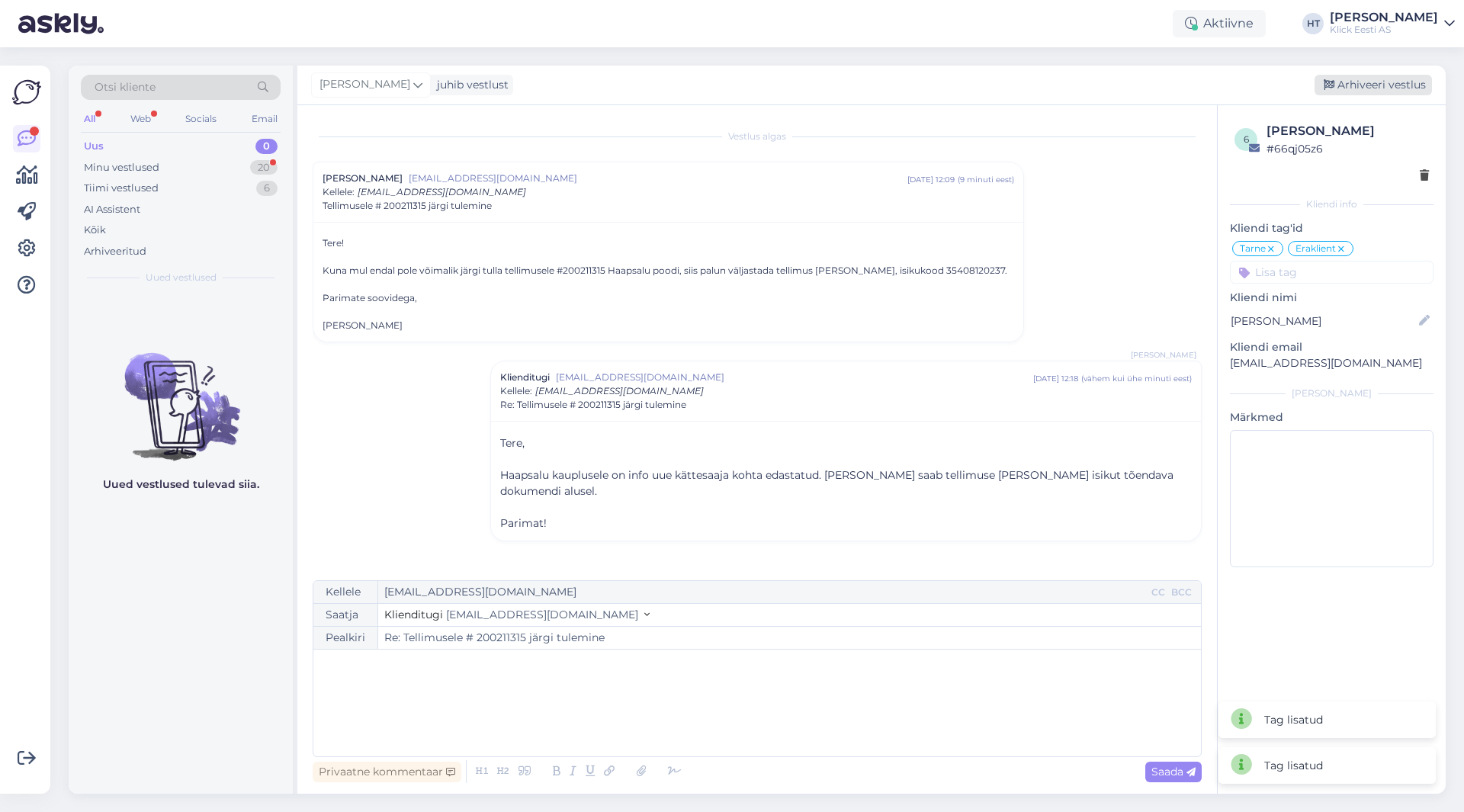
click at [1362, 86] on div "Arhiveeri vestlus" at bounding box center [1374, 85] width 118 height 21
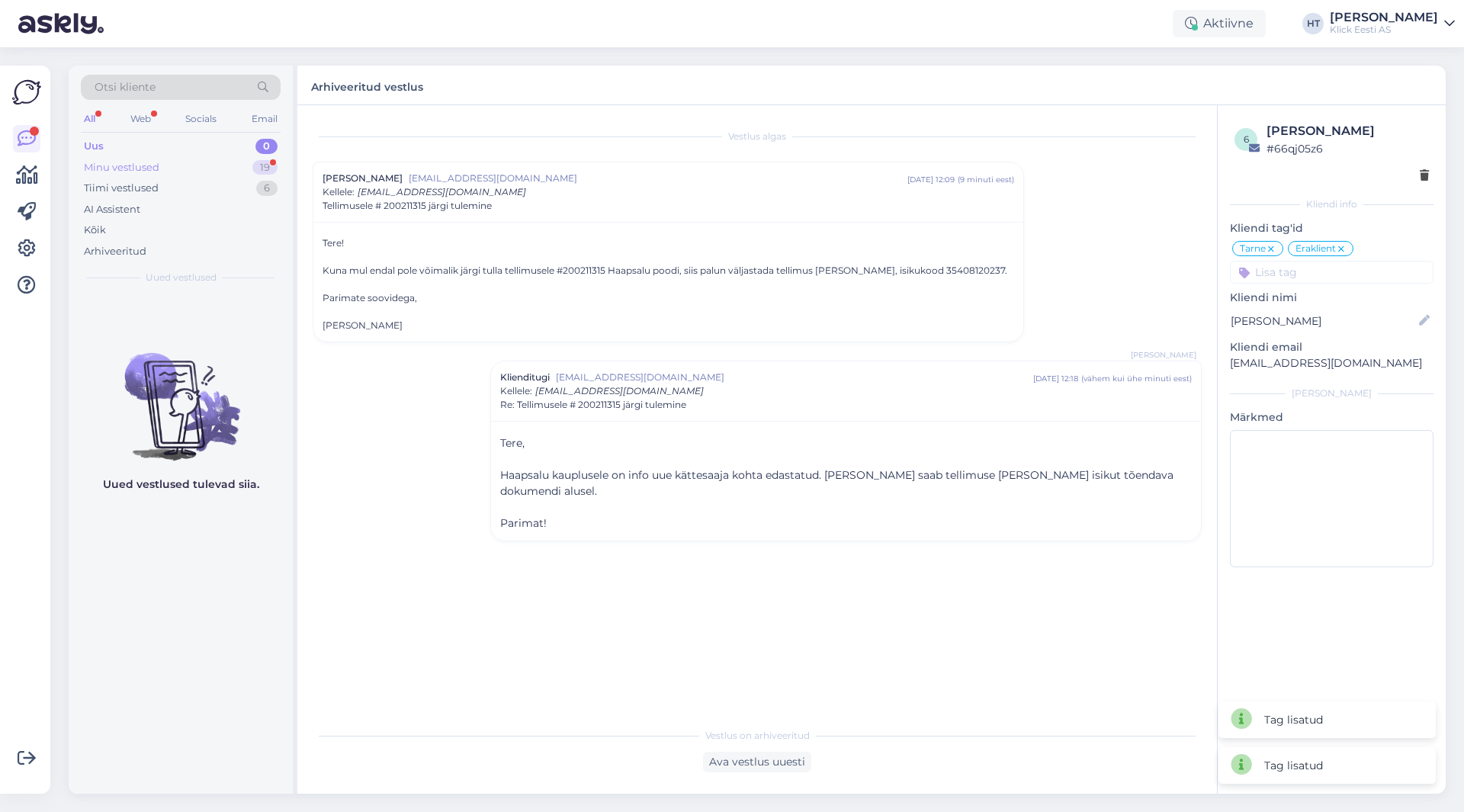
click at [251, 171] on div "Minu vestlused 19" at bounding box center [181, 167] width 200 height 22
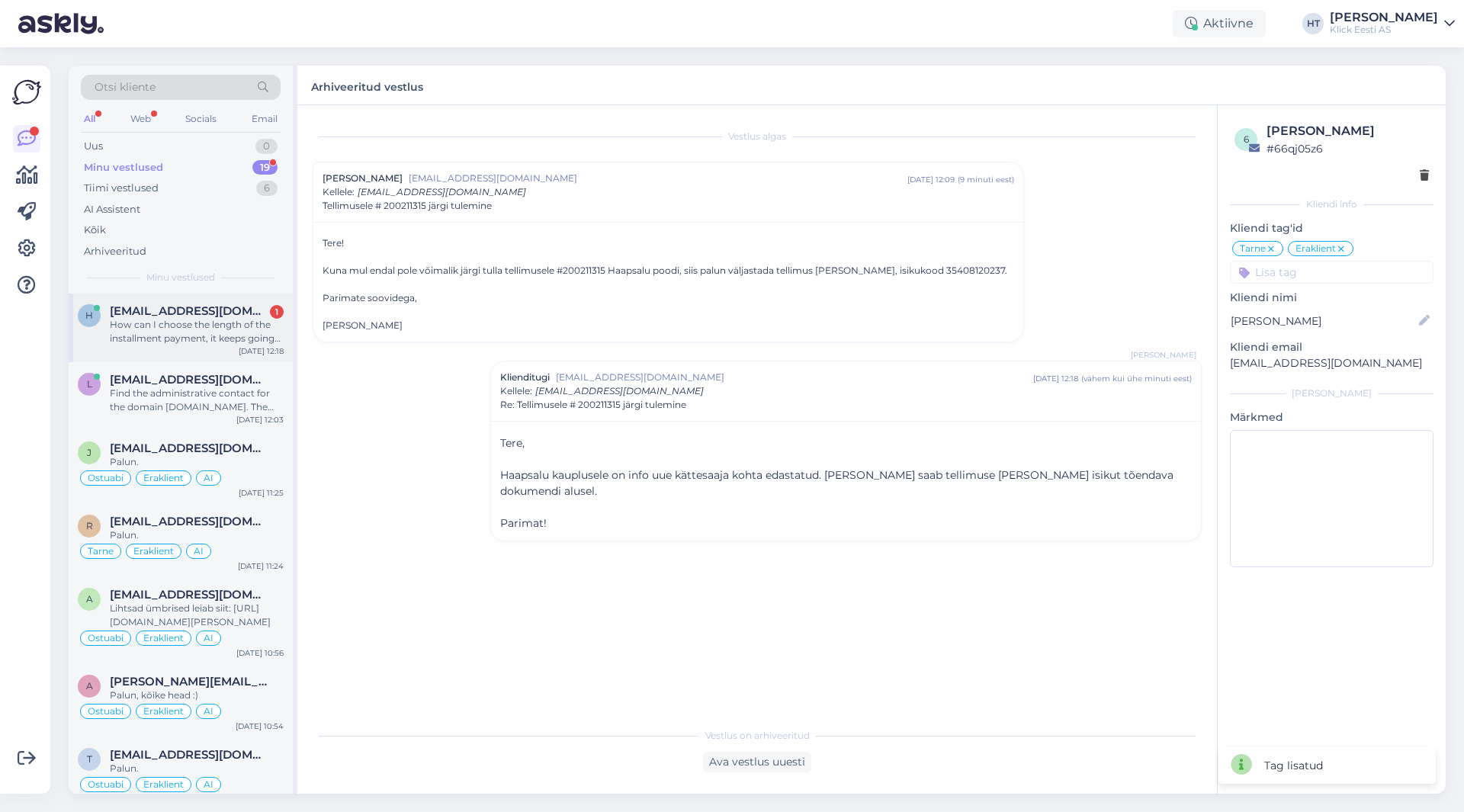
click at [256, 316] on span "[EMAIL_ADDRESS][DOMAIN_NAME]" at bounding box center [189, 311] width 159 height 14
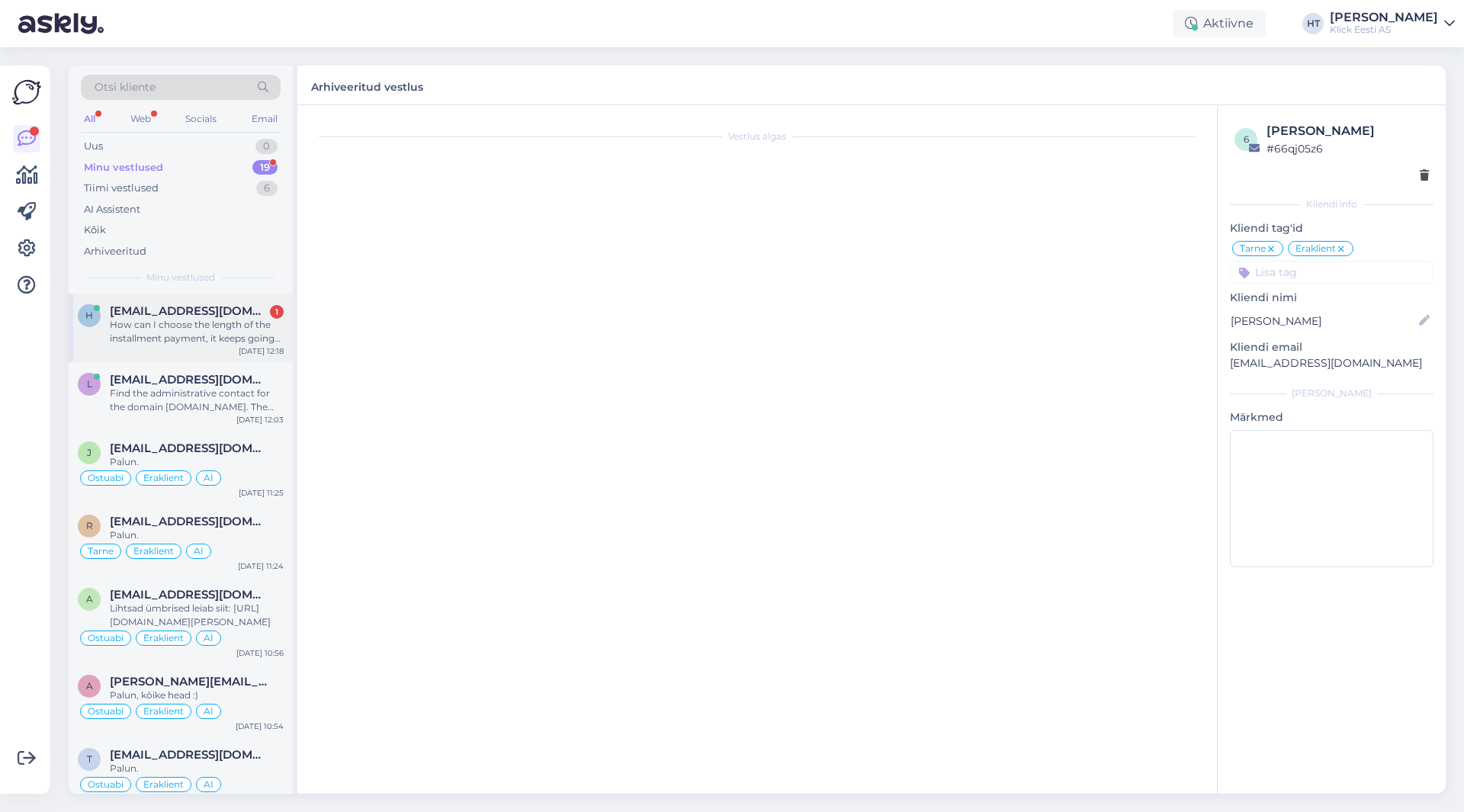
scroll to position [255, 0]
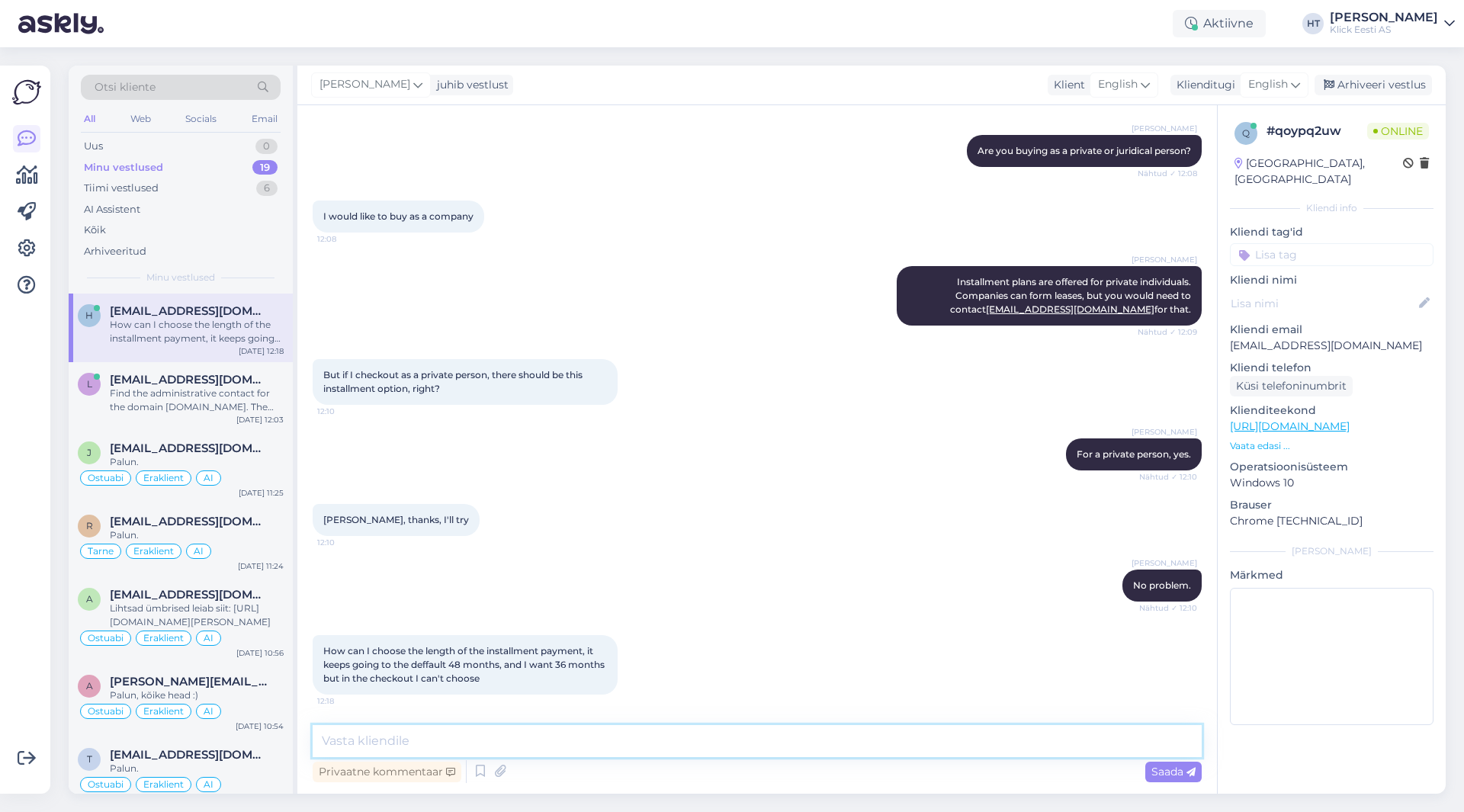
click at [537, 734] on textarea at bounding box center [757, 741] width 890 height 32
click at [731, 737] on textarea at bounding box center [757, 741] width 890 height 32
type textarea "The length can be chosen at the providers website after checkout and applicatio…"
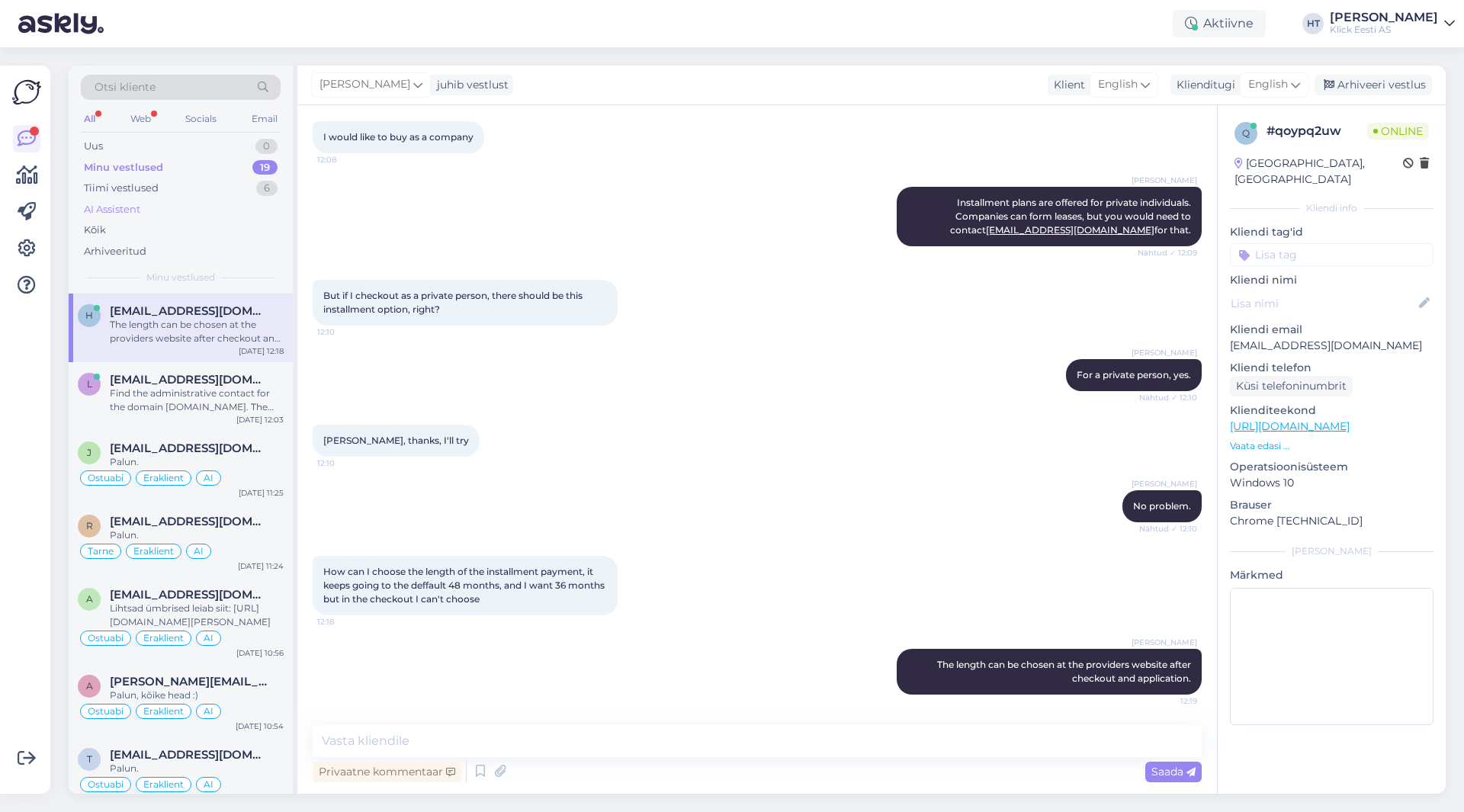
click at [196, 200] on div "AI Assistent" at bounding box center [181, 210] width 200 height 22
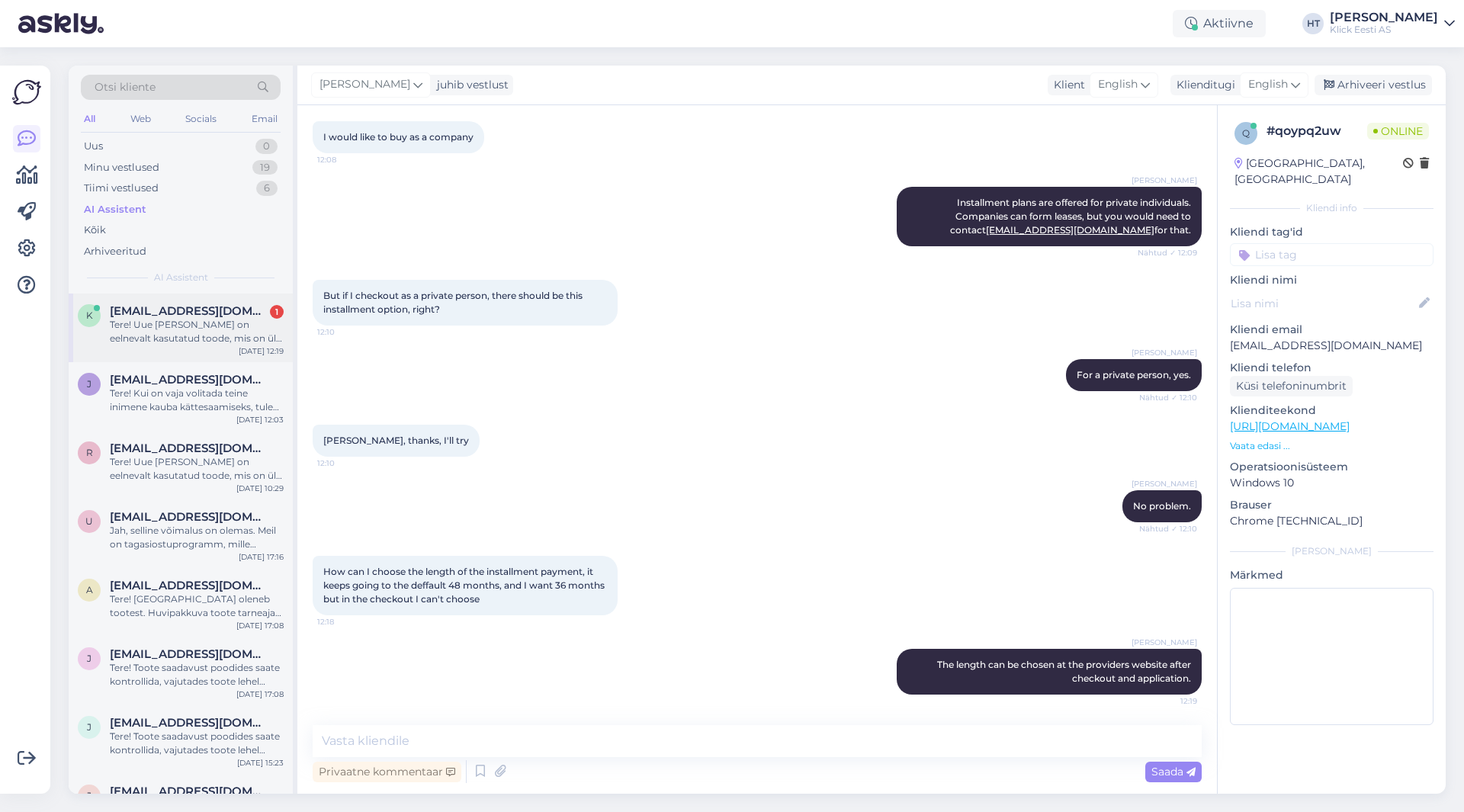
click at [225, 312] on span "[EMAIL_ADDRESS][DOMAIN_NAME]" at bounding box center [189, 311] width 159 height 14
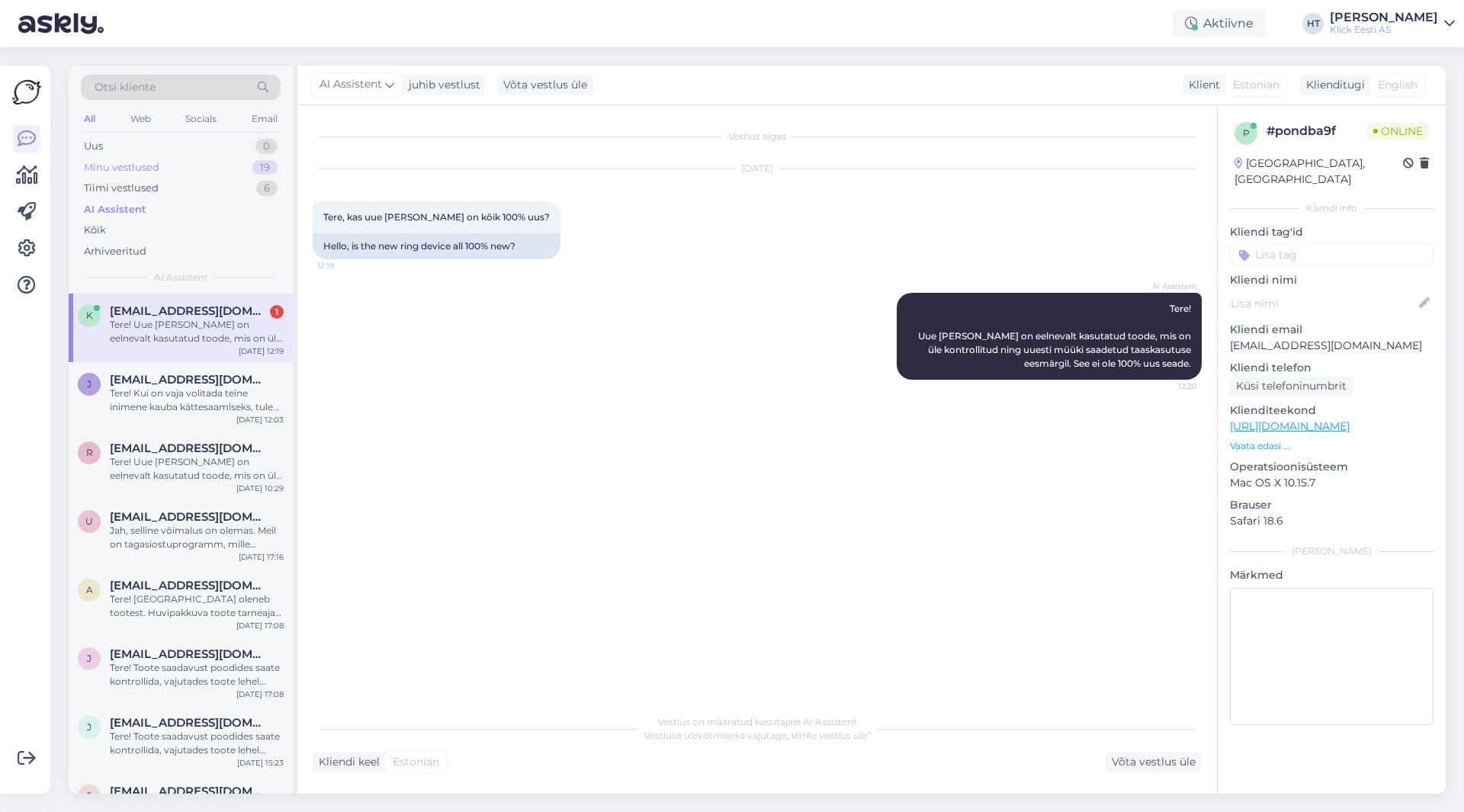
click at [183, 165] on div "Minu vestlused 19" at bounding box center [181, 167] width 200 height 22
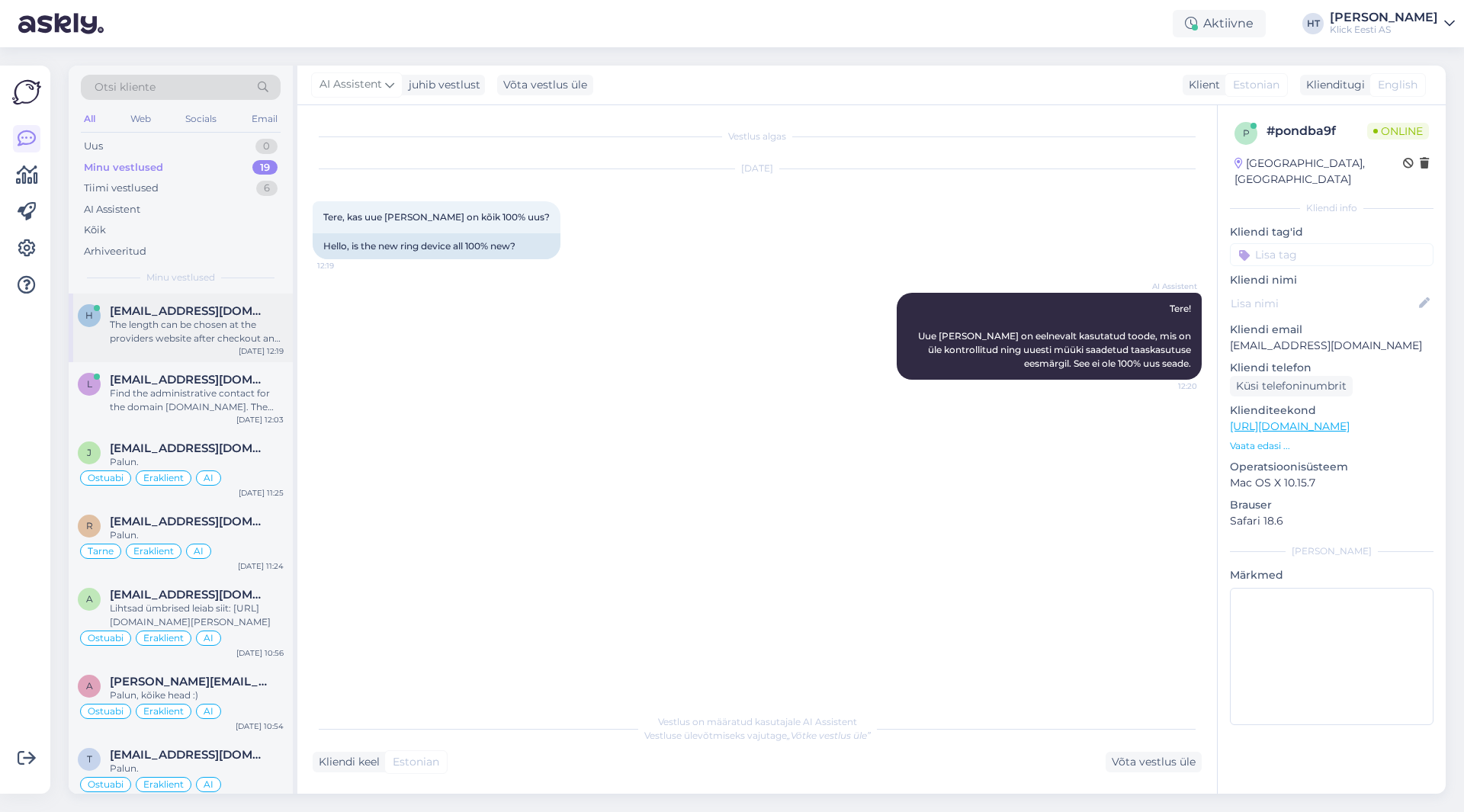
click at [209, 316] on span "[EMAIL_ADDRESS][DOMAIN_NAME]" at bounding box center [189, 311] width 159 height 14
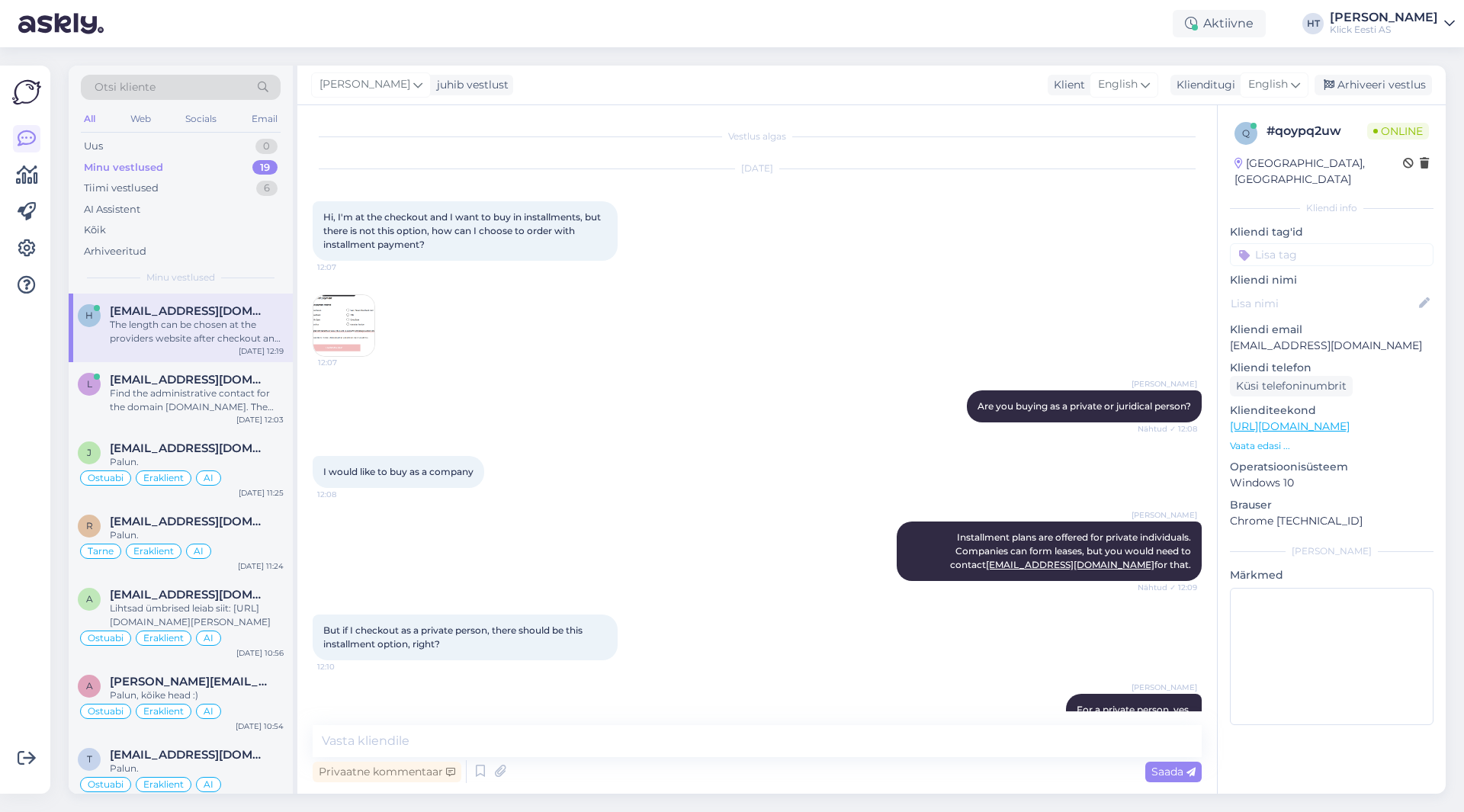
scroll to position [335, 0]
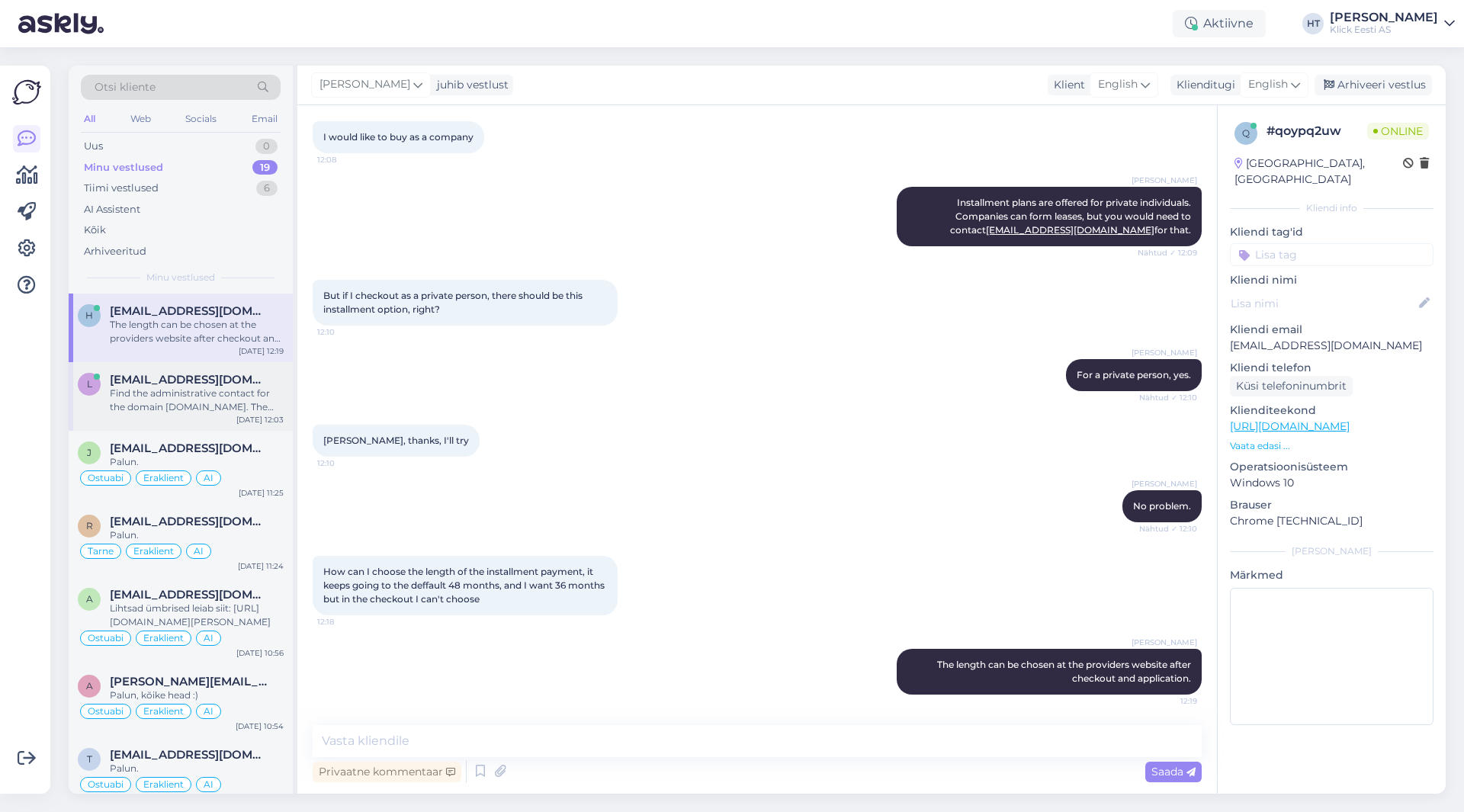
click at [233, 396] on div "Find the administrative contact for the domain [DOMAIN_NAME]. The correct flag …" at bounding box center [196, 399] width 174 height 27
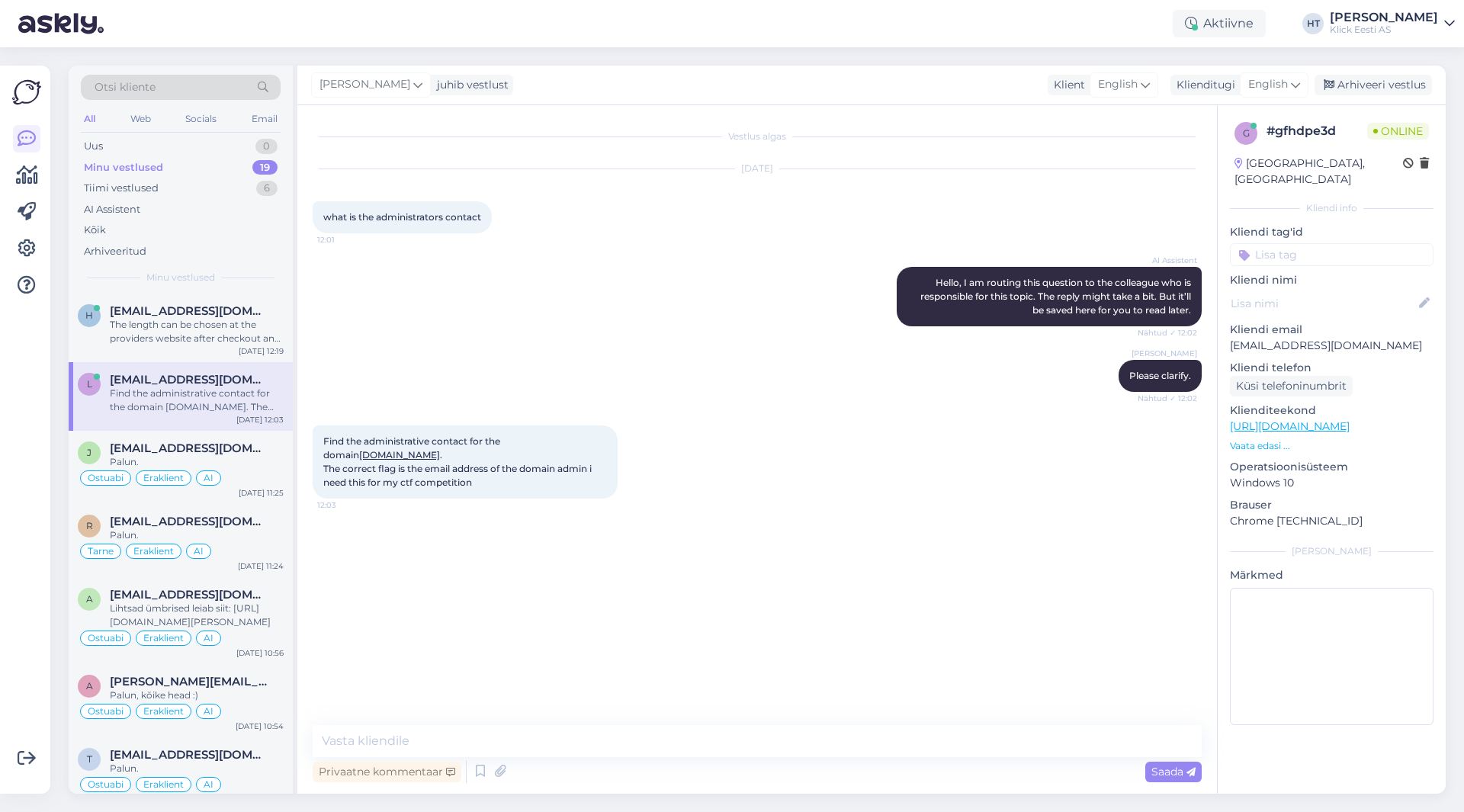
scroll to position [0, 0]
click at [241, 353] on div "[DATE] 12:19" at bounding box center [261, 351] width 45 height 11
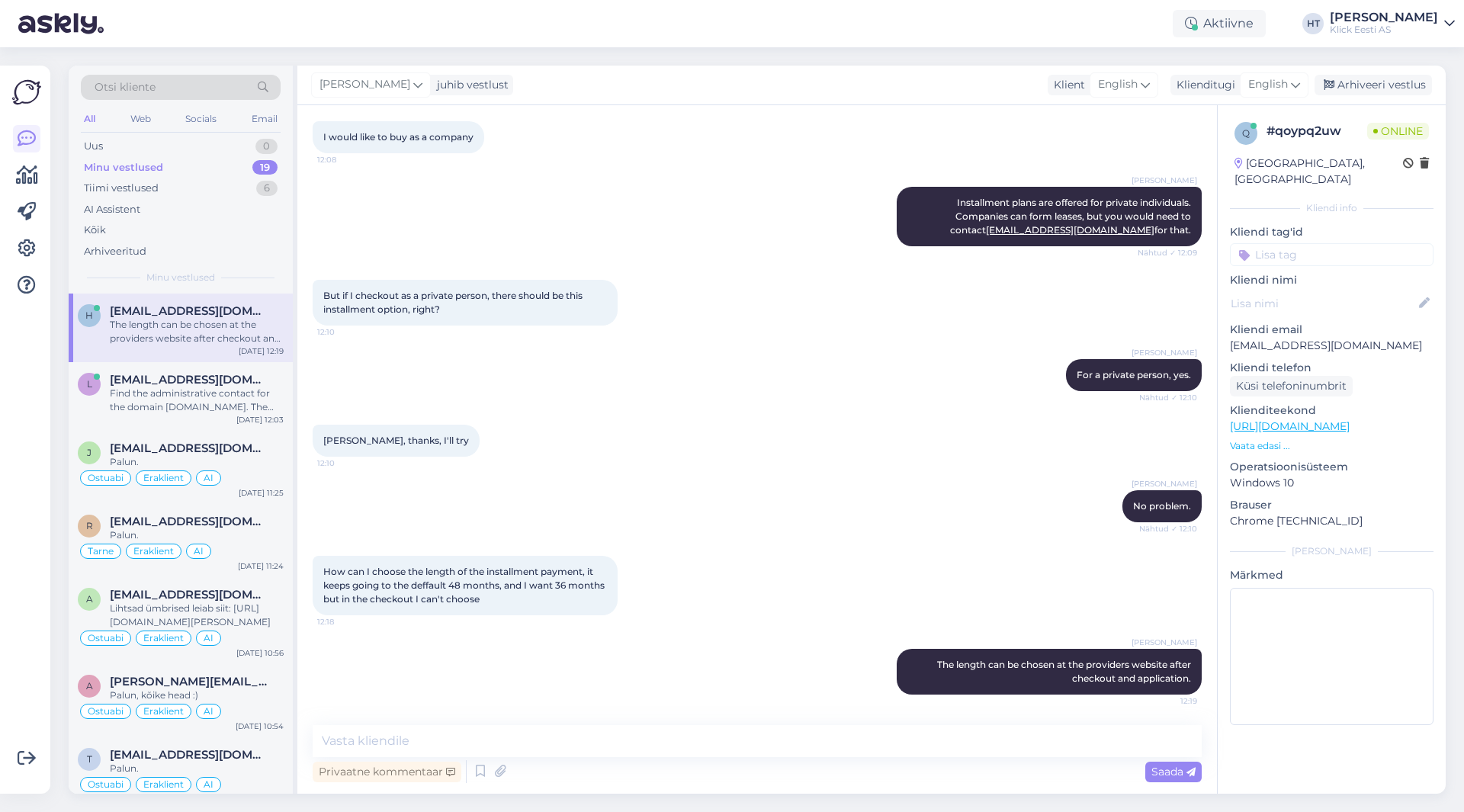
click at [717, 387] on div "[PERSON_NAME] For a private person, yes. Nähtud ✓ 12:10" at bounding box center [757, 375] width 890 height 65
click at [845, 378] on div "[PERSON_NAME] For a private person, yes. Nähtud ✓ 12:10" at bounding box center [757, 375] width 890 height 65
click at [675, 471] on div "[PERSON_NAME], thanks, I'll try 12:10" at bounding box center [757, 441] width 890 height 65
click at [773, 411] on div "[PERSON_NAME], thanks, I'll try 12:10" at bounding box center [757, 441] width 890 height 65
click at [768, 437] on div "[PERSON_NAME], thanks, I'll try 12:10" at bounding box center [757, 441] width 890 height 65
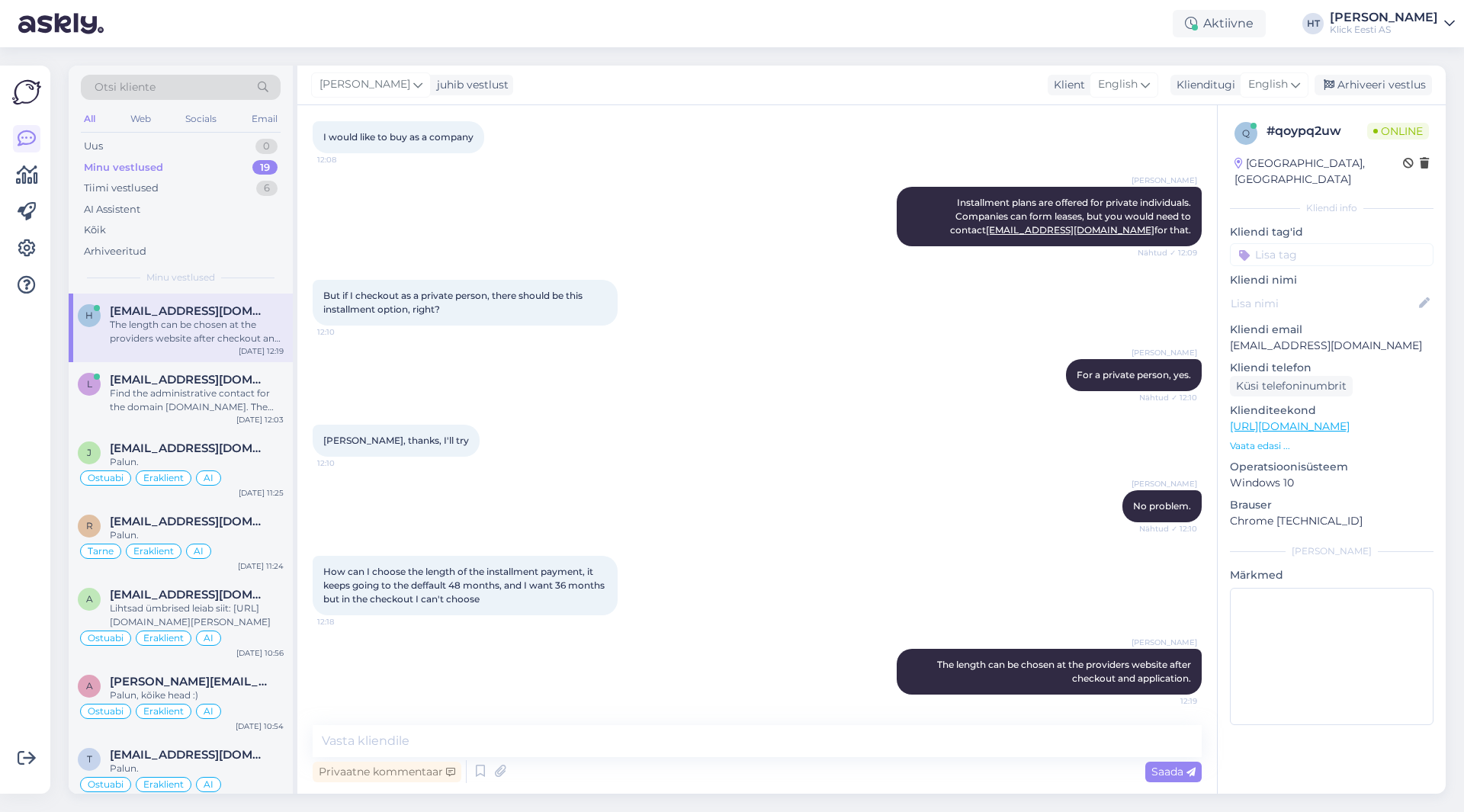
click at [764, 436] on div "[PERSON_NAME], thanks, I'll try 12:10" at bounding box center [757, 441] width 890 height 65
click at [802, 486] on div "[PERSON_NAME] No problem. Nähtud ✓ 12:10" at bounding box center [757, 506] width 890 height 65
click at [764, 440] on div "[PERSON_NAME], thanks, I'll try 12:10" at bounding box center [757, 441] width 890 height 65
click at [1259, 27] on div "Aktiivne" at bounding box center [1219, 23] width 93 height 27
click at [1139, 118] on button "1 tund" at bounding box center [1117, 118] width 44 height 17
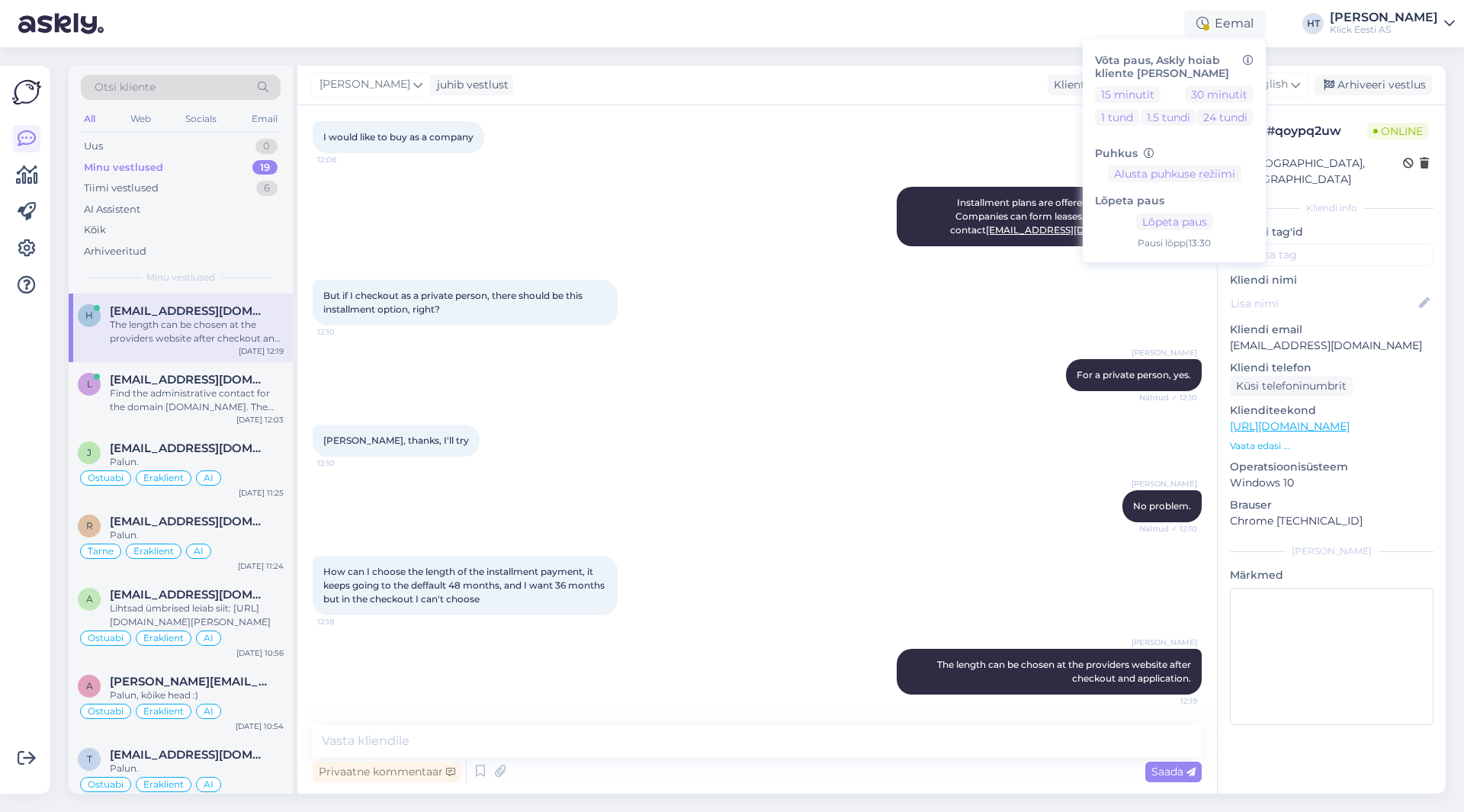
click at [1001, 42] on div "Eemal Võta paus, Askly hoiab kliente [PERSON_NAME] 15 minutit 30 minutit 1 tund…" at bounding box center [732, 23] width 1464 height 48
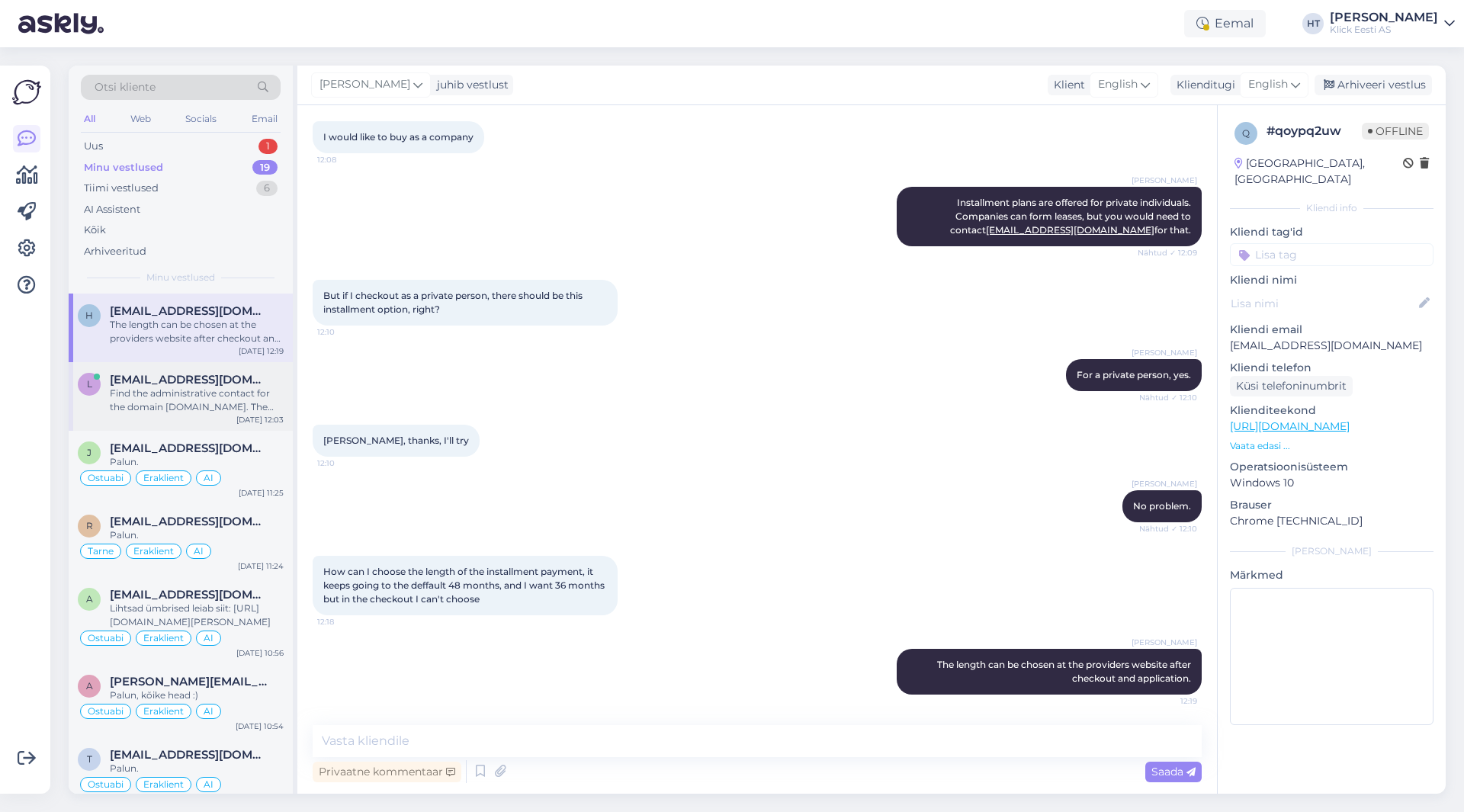
click at [185, 387] on div "Find the administrative contact for the domain [DOMAIN_NAME]. The correct flag …" at bounding box center [196, 399] width 174 height 27
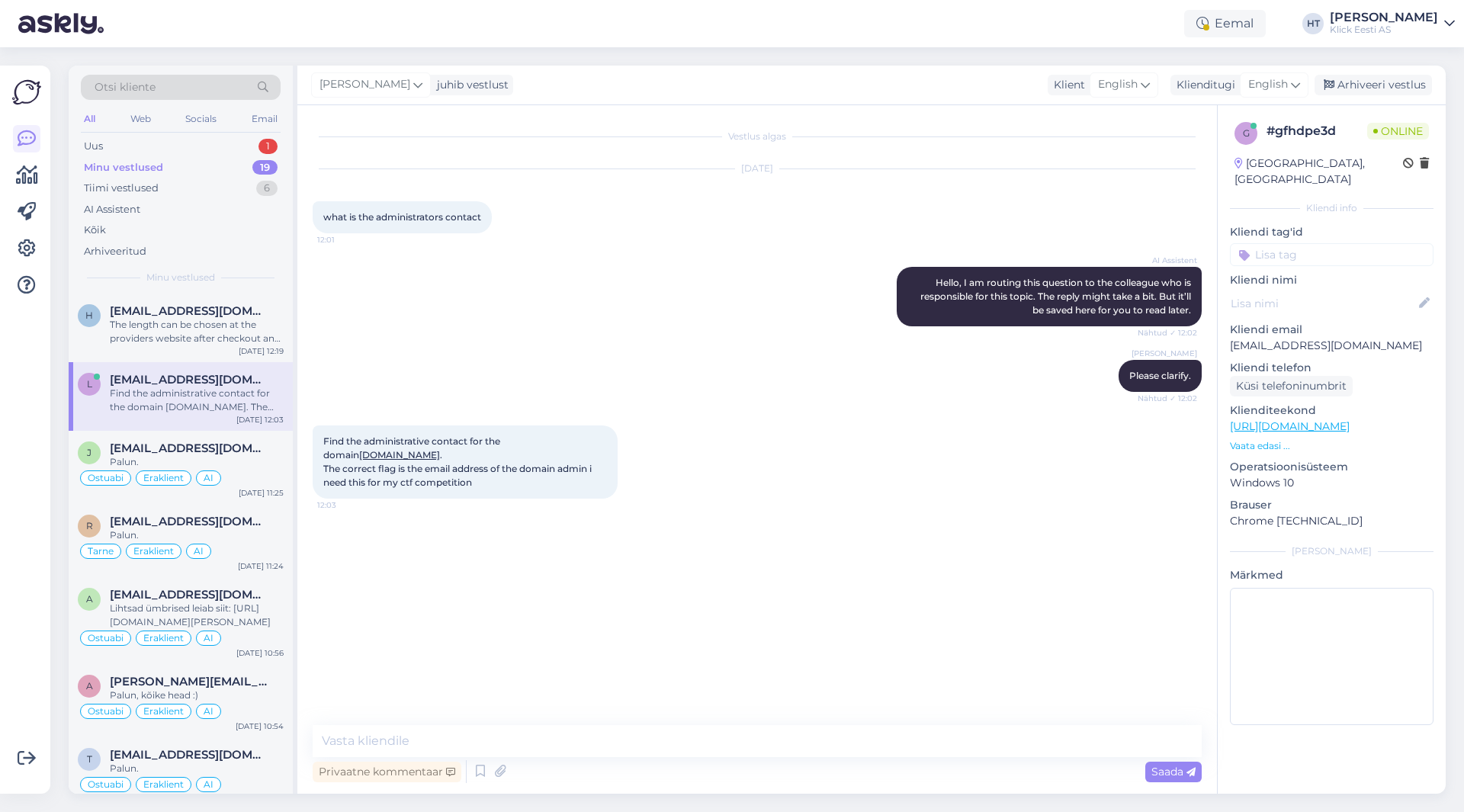
scroll to position [0, 0]
click at [1409, 166] on icon at bounding box center [1408, 164] width 10 height 10
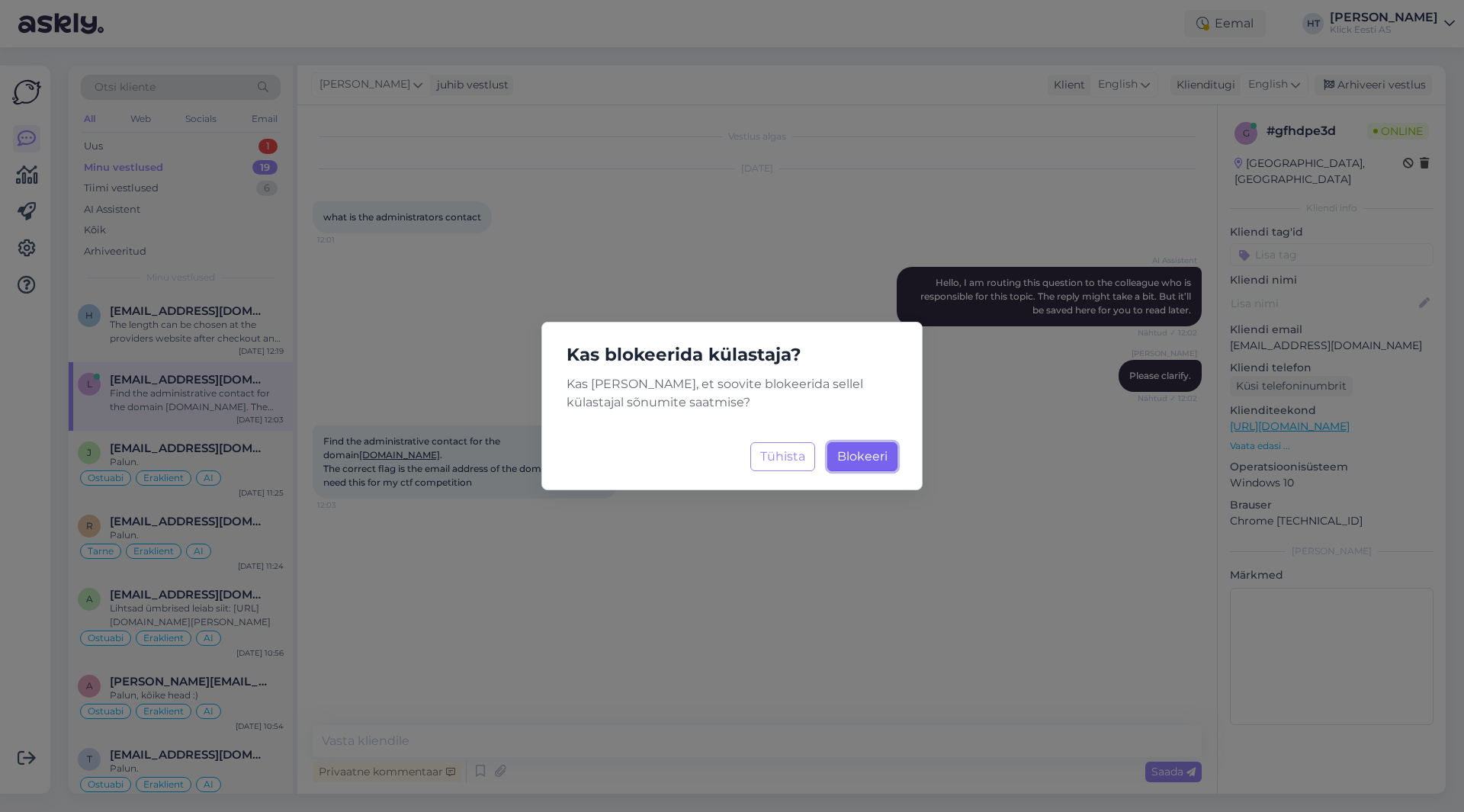
click at [859, 456] on span "Blokeeri" at bounding box center [862, 456] width 51 height 14
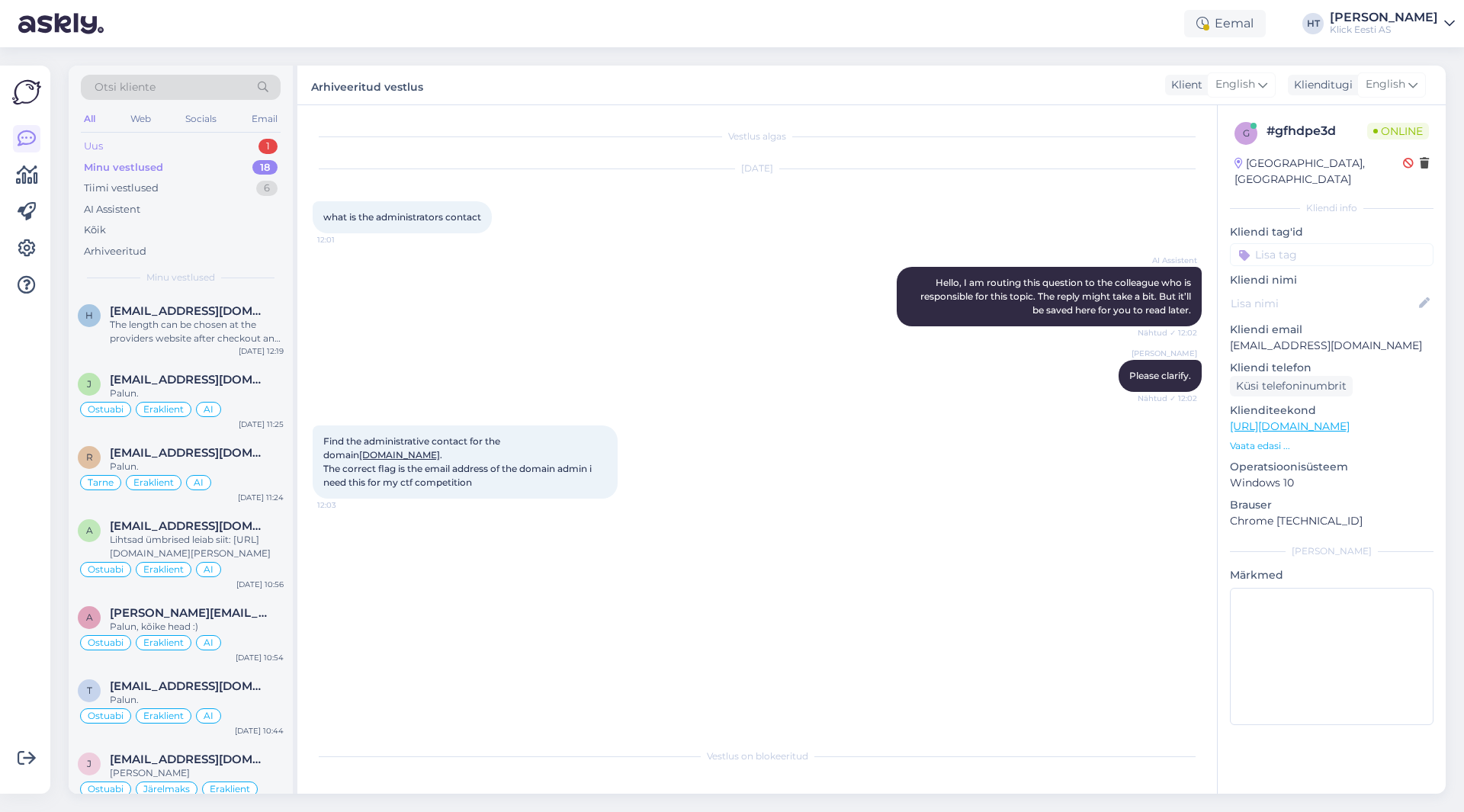
click at [268, 149] on div "1" at bounding box center [268, 146] width 19 height 15
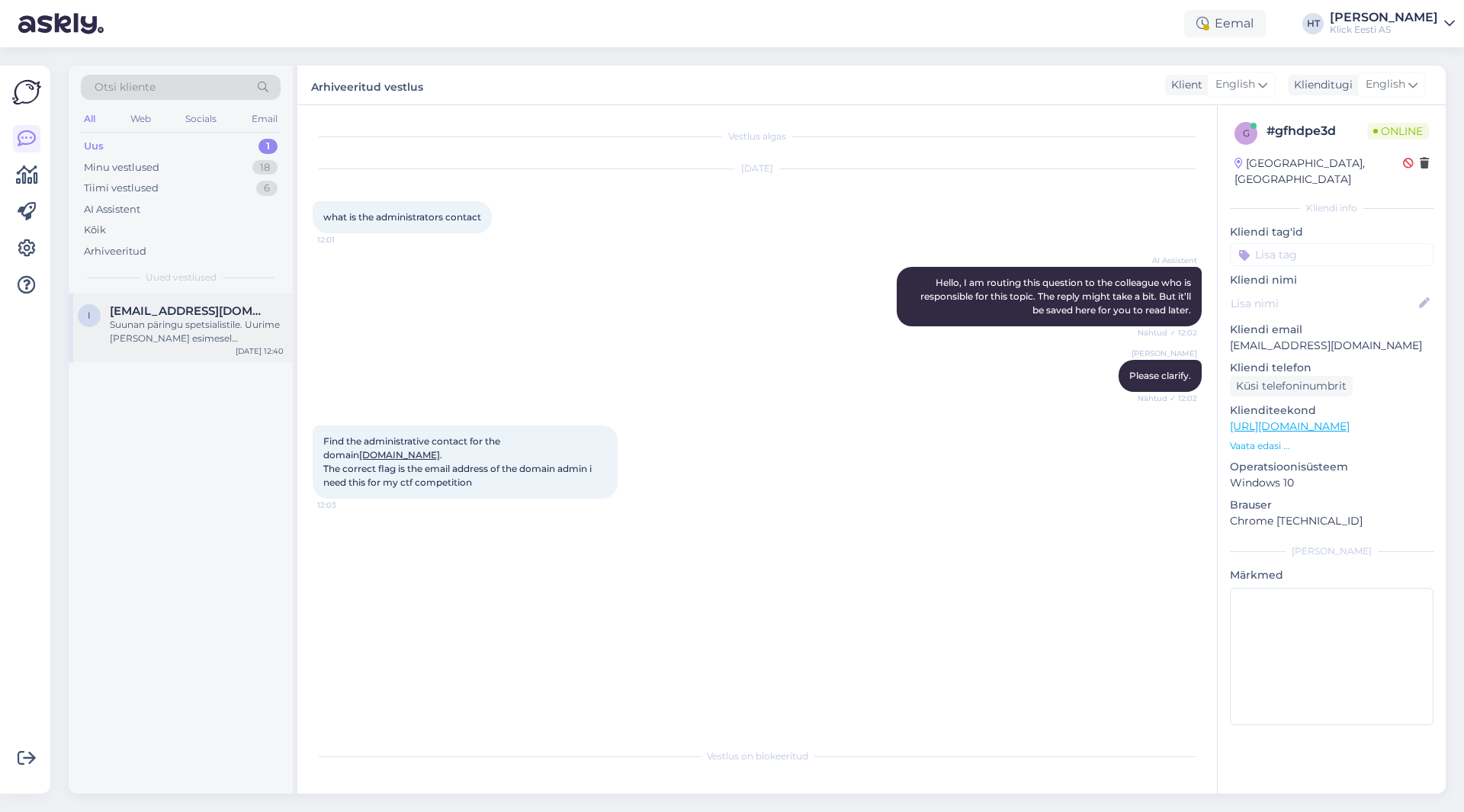
click at [229, 341] on div "Suunan päringu spetsialistile. Uurime [PERSON_NAME] esimesel võimalusel." at bounding box center [196, 331] width 174 height 27
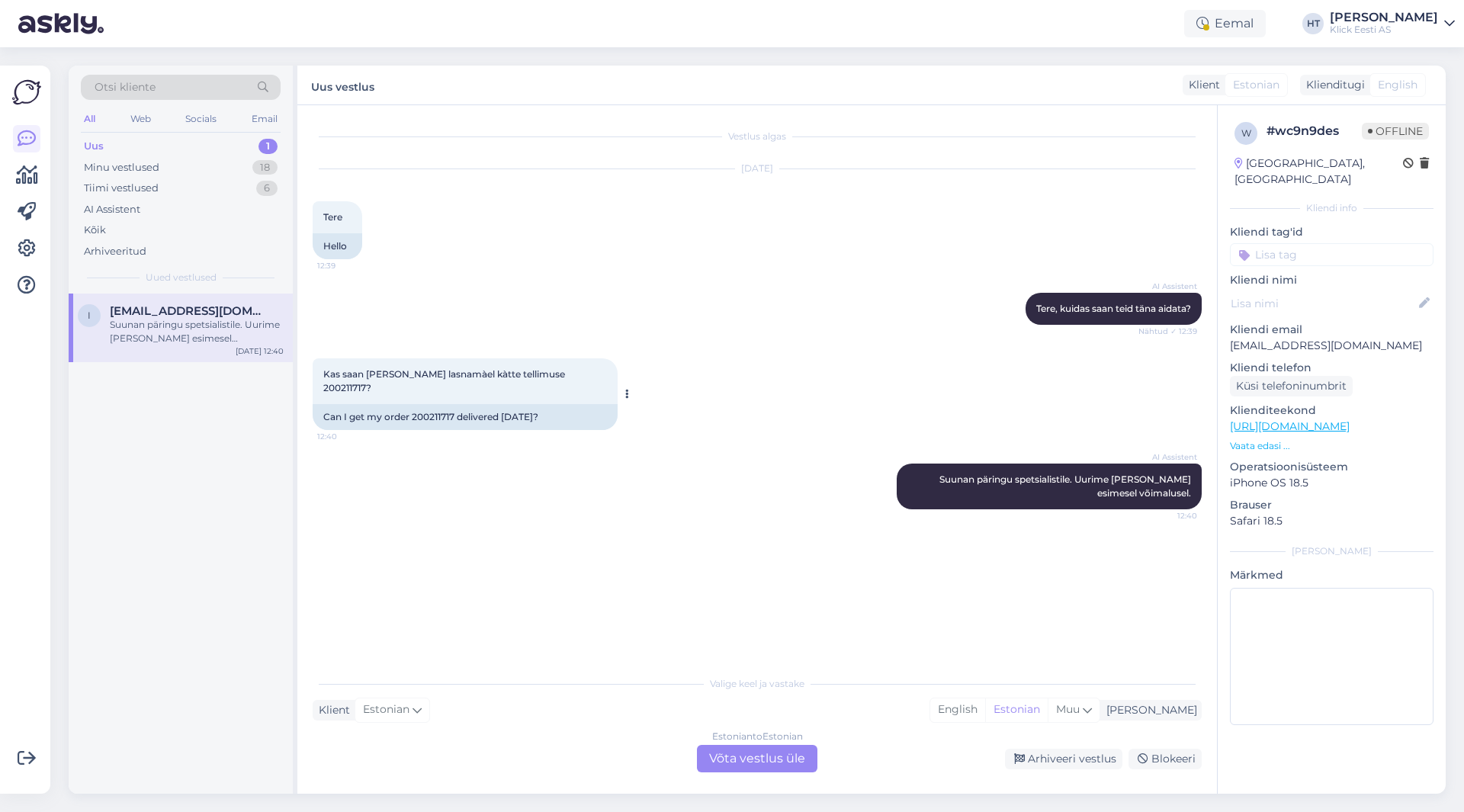
click at [528, 372] on span "Kas saan [PERSON_NAME] lasnamàel kàtte tellimuse 200211717?" at bounding box center [445, 381] width 244 height 25
click at [594, 267] on div "[DATE] Tere 12:39 Hello" at bounding box center [757, 214] width 890 height 123
click at [528, 374] on span "Kas saan [PERSON_NAME] lasnamàel kàtte tellimuse 200211717?" at bounding box center [445, 381] width 244 height 25
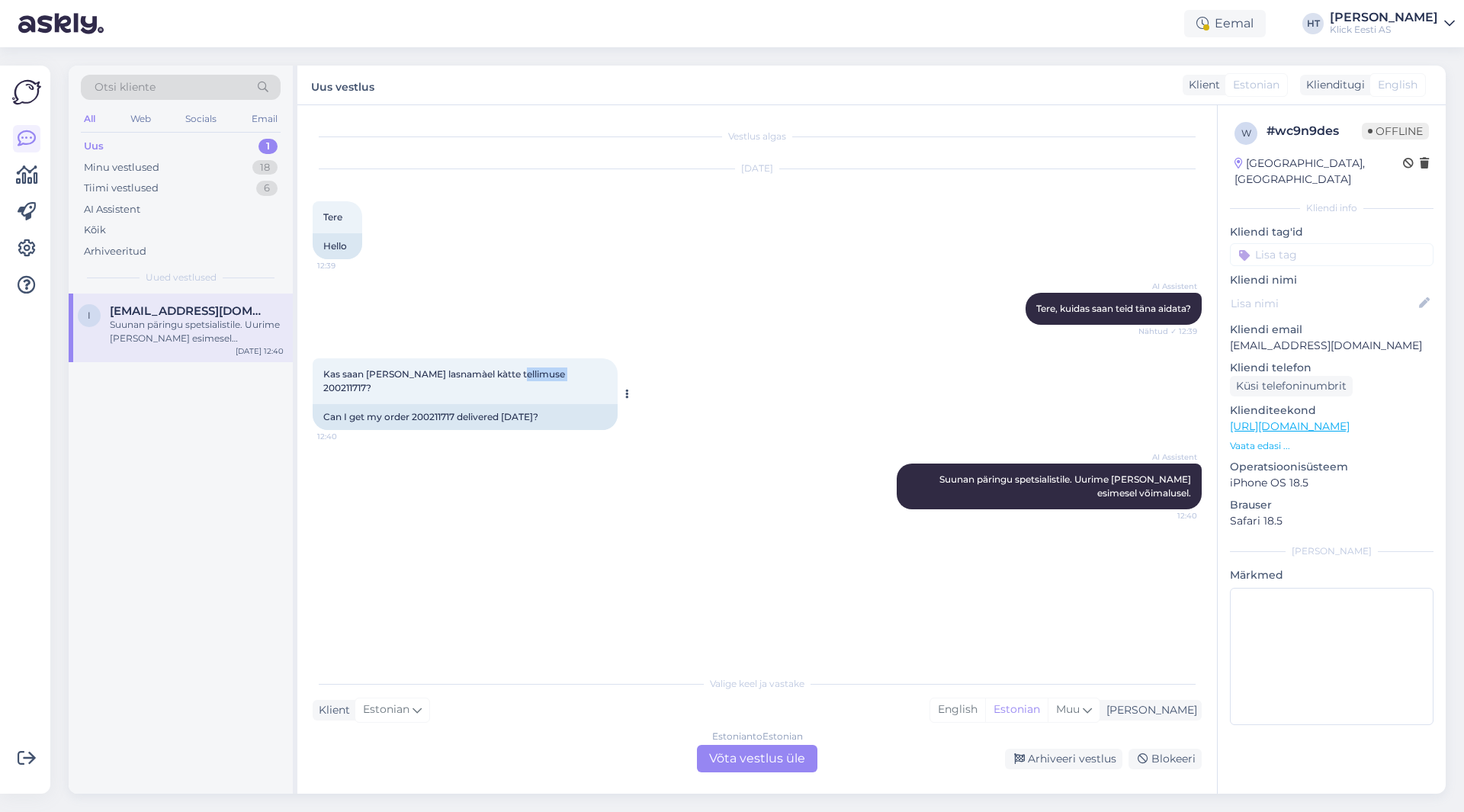
click at [528, 374] on span "Kas saan [PERSON_NAME] lasnamàel kàtte tellimuse 200211717?" at bounding box center [445, 381] width 244 height 25
click at [225, 416] on div "i [EMAIL_ADDRESS][DOMAIN_NAME] Suunan päringu spetsialistile. Uurime [PERSON_NA…" at bounding box center [181, 544] width 225 height 500
click at [529, 370] on span "Kas saan [PERSON_NAME] lasnamàel kàtte tellimuse 200211717?" at bounding box center [445, 381] width 244 height 25
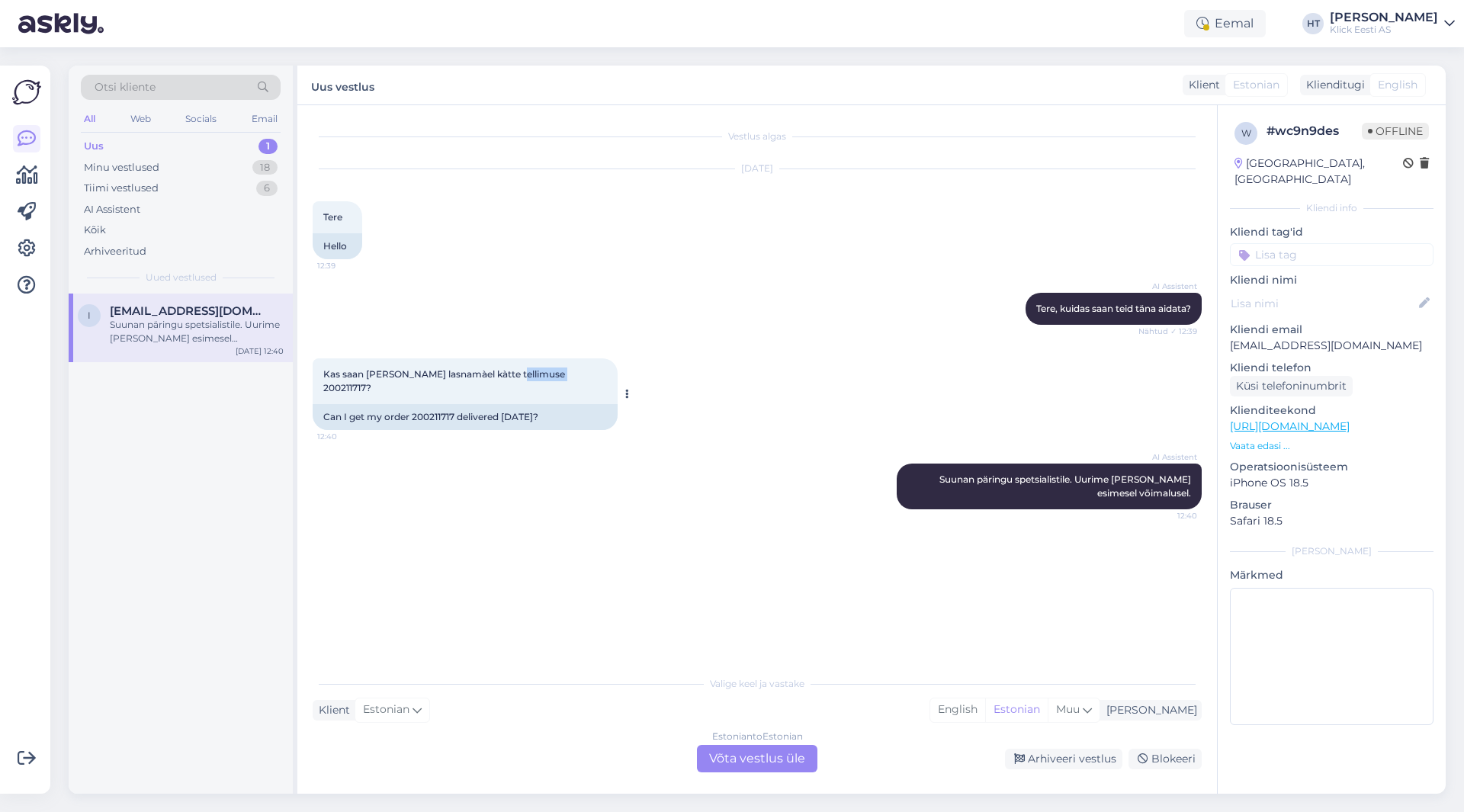
click at [529, 370] on span "Kas saan [PERSON_NAME] lasnamàel kàtte tellimuse 200211717?" at bounding box center [445, 381] width 244 height 25
click at [195, 498] on div "i [EMAIL_ADDRESS][DOMAIN_NAME] Suunan päringu spetsialistile. Uurime [PERSON_NA…" at bounding box center [181, 544] width 225 height 500
click at [722, 294] on div "AI Assistent [PERSON_NAME], kuidas saan teid [PERSON_NAME] aidata? Nähtud ✓ 12:…" at bounding box center [757, 309] width 890 height 65
click at [162, 480] on div "i [EMAIL_ADDRESS][DOMAIN_NAME] Suunan päringu spetsialistile. Uurime [PERSON_NA…" at bounding box center [181, 544] width 225 height 500
drag, startPoint x: 537, startPoint y: 406, endPoint x: 549, endPoint y: 402, distance: 12.6
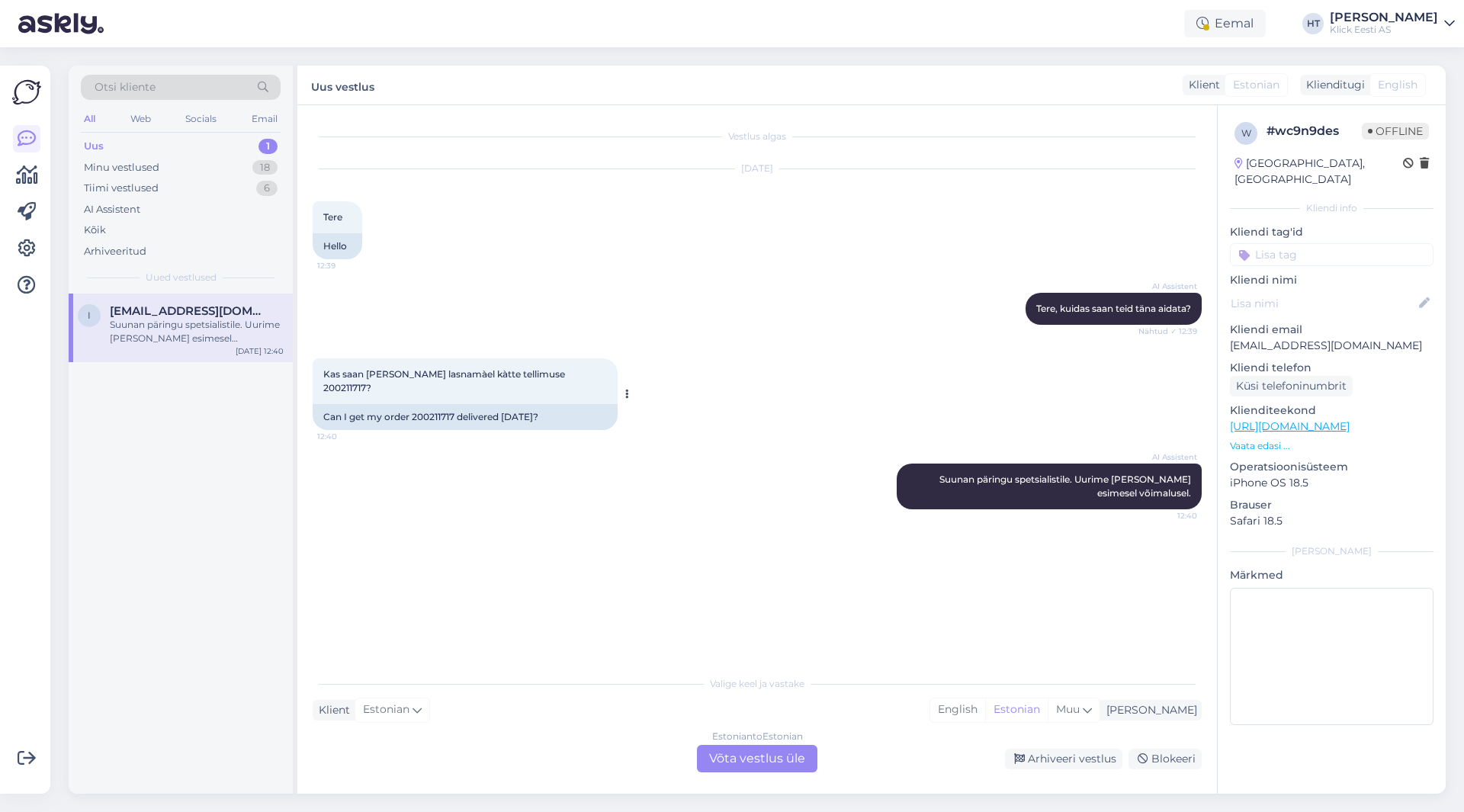
click at [549, 404] on div "Can I get my order 200211717 delivered [DATE]?" at bounding box center [465, 417] width 305 height 26
click at [539, 404] on div "Can I get my order 200211717 delivered [DATE]?" at bounding box center [465, 417] width 305 height 26
click at [725, 755] on div "Estonian to Estonian Võta vestlus üle" at bounding box center [757, 759] width 121 height 27
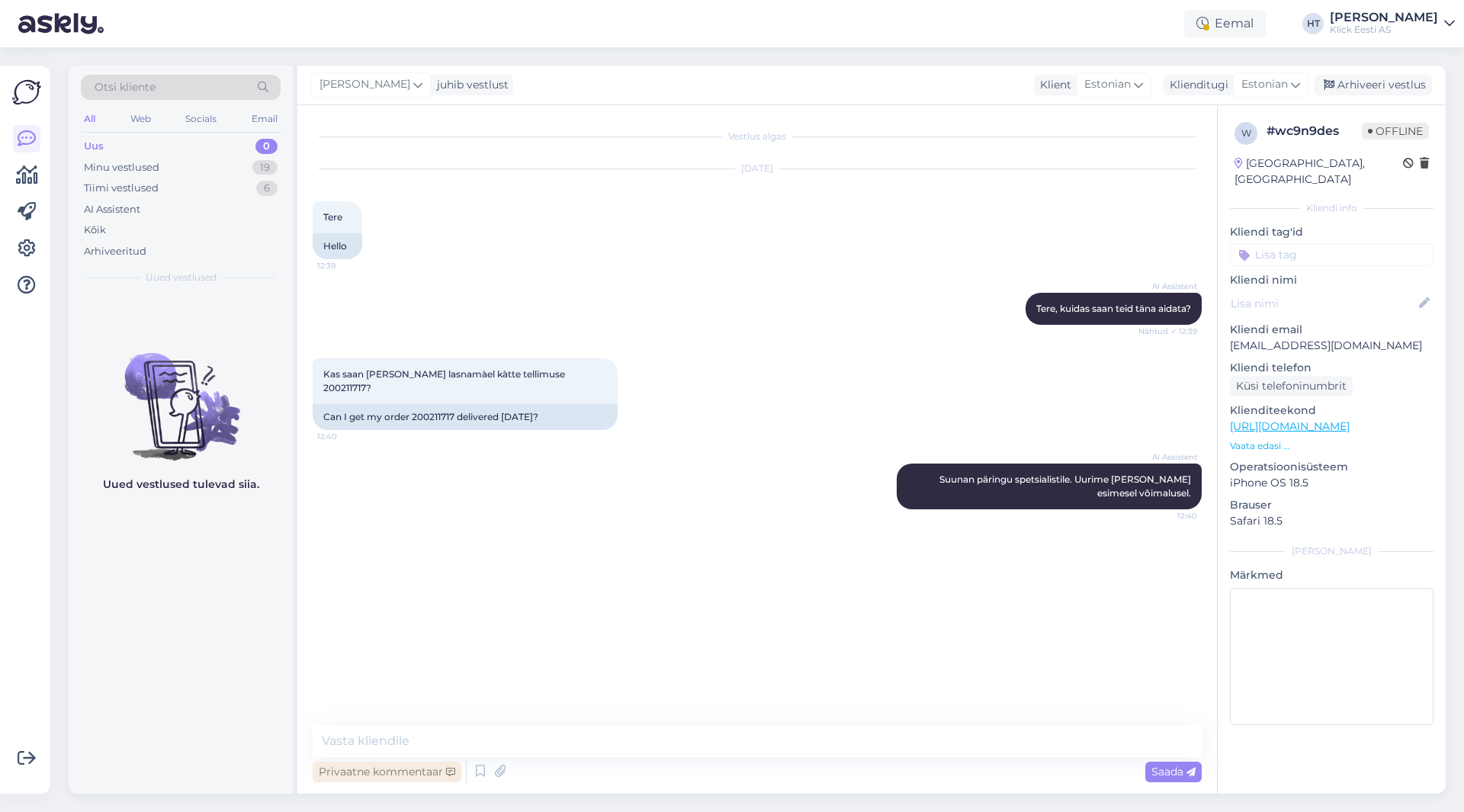
click at [411, 773] on div "Privaatne kommentaar" at bounding box center [386, 772] width 149 height 21
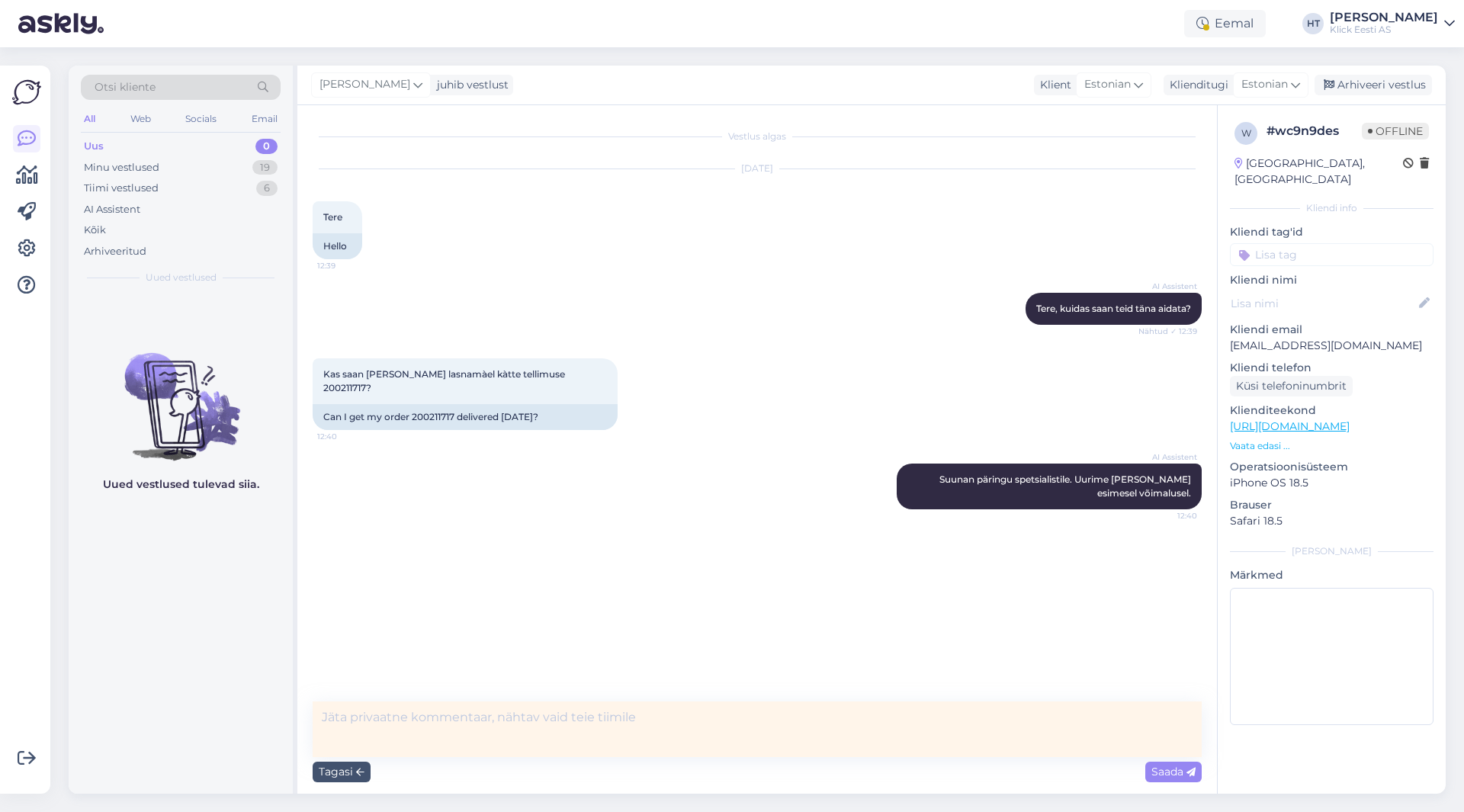
click at [440, 725] on textarea at bounding box center [757, 730] width 890 height 56
type textarea "Ettemaksuarvega, laekumine pole veel BC-s."
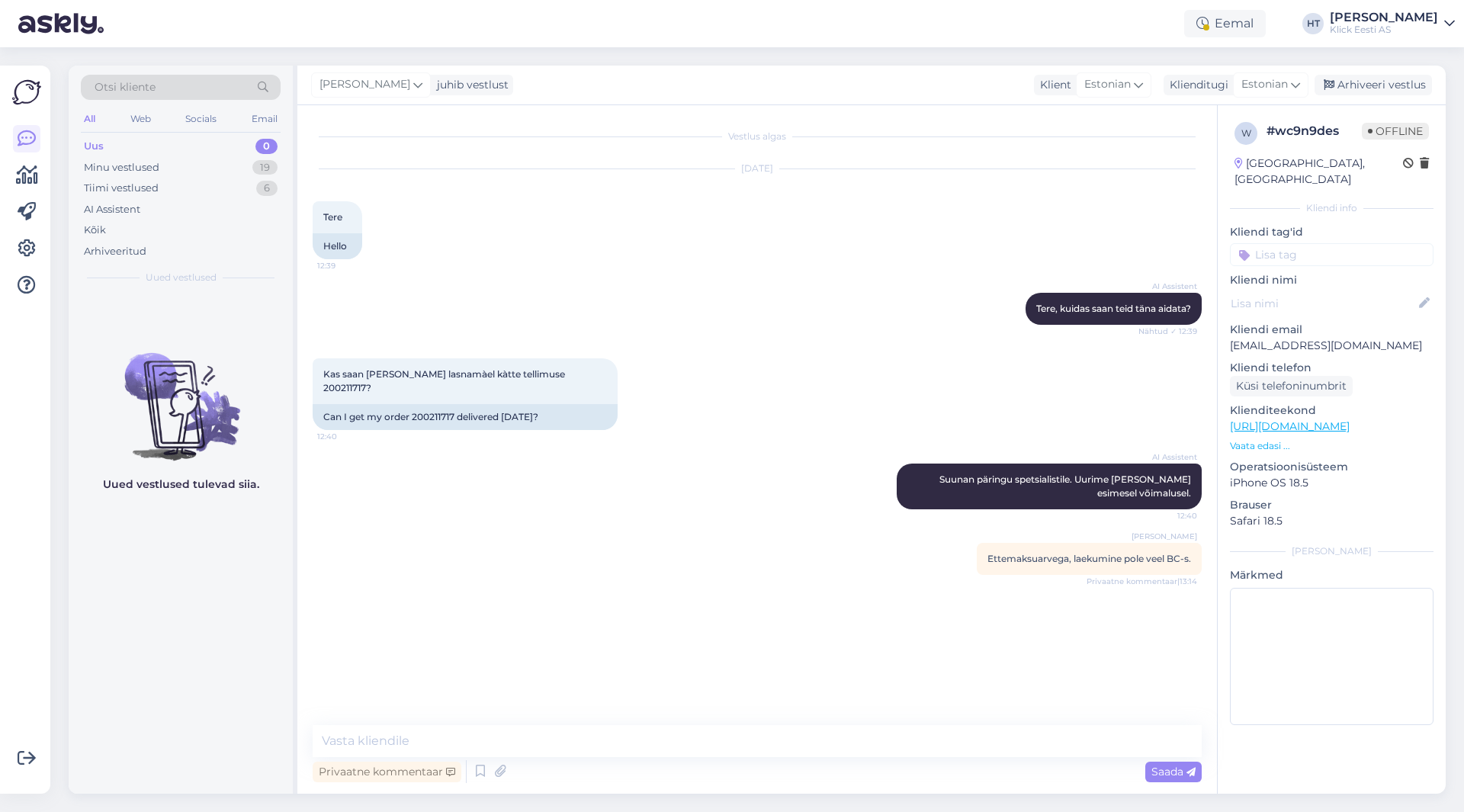
click at [1292, 245] on input at bounding box center [1332, 254] width 204 height 22
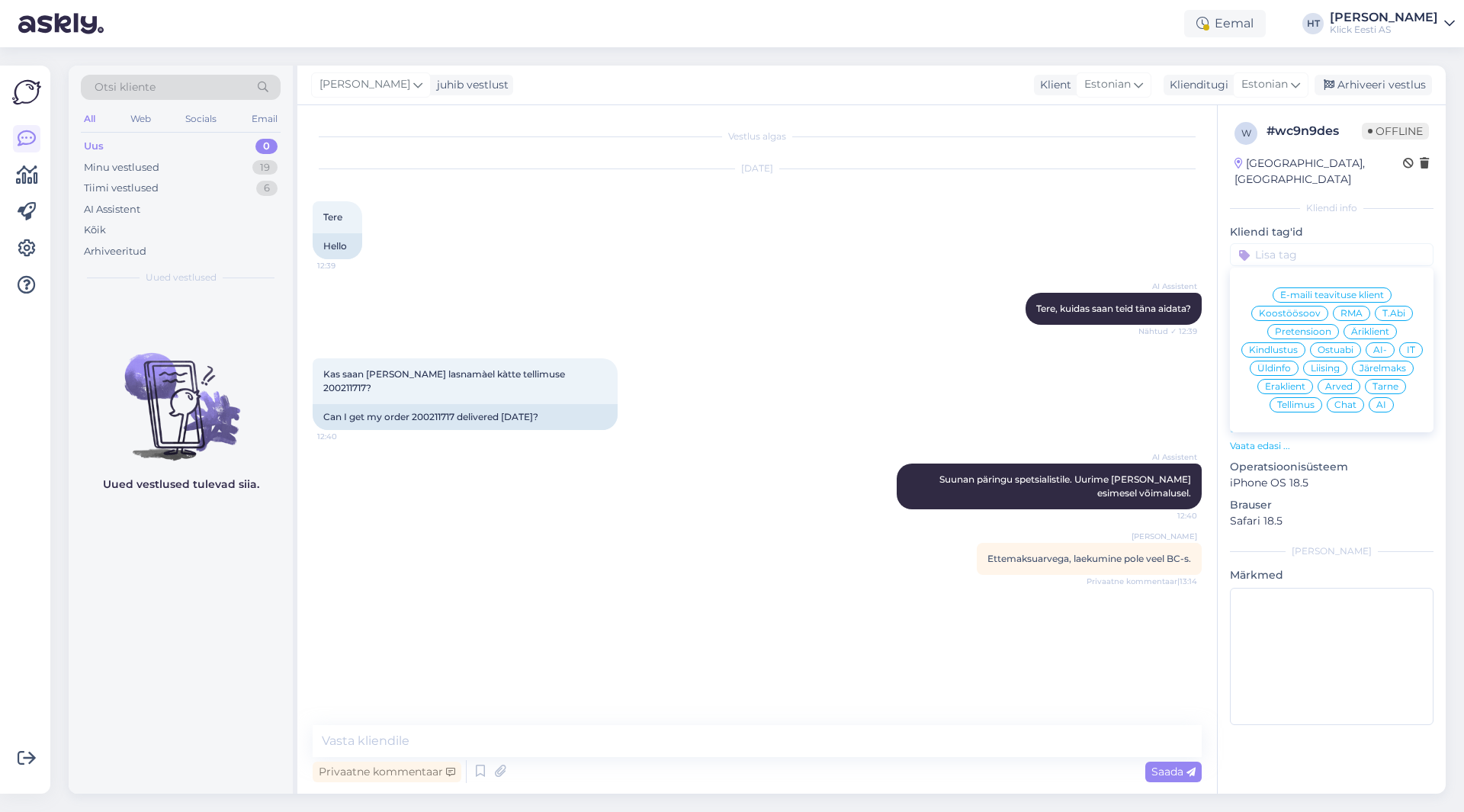
click at [1297, 400] on span "Tellimus" at bounding box center [1297, 405] width 37 height 9
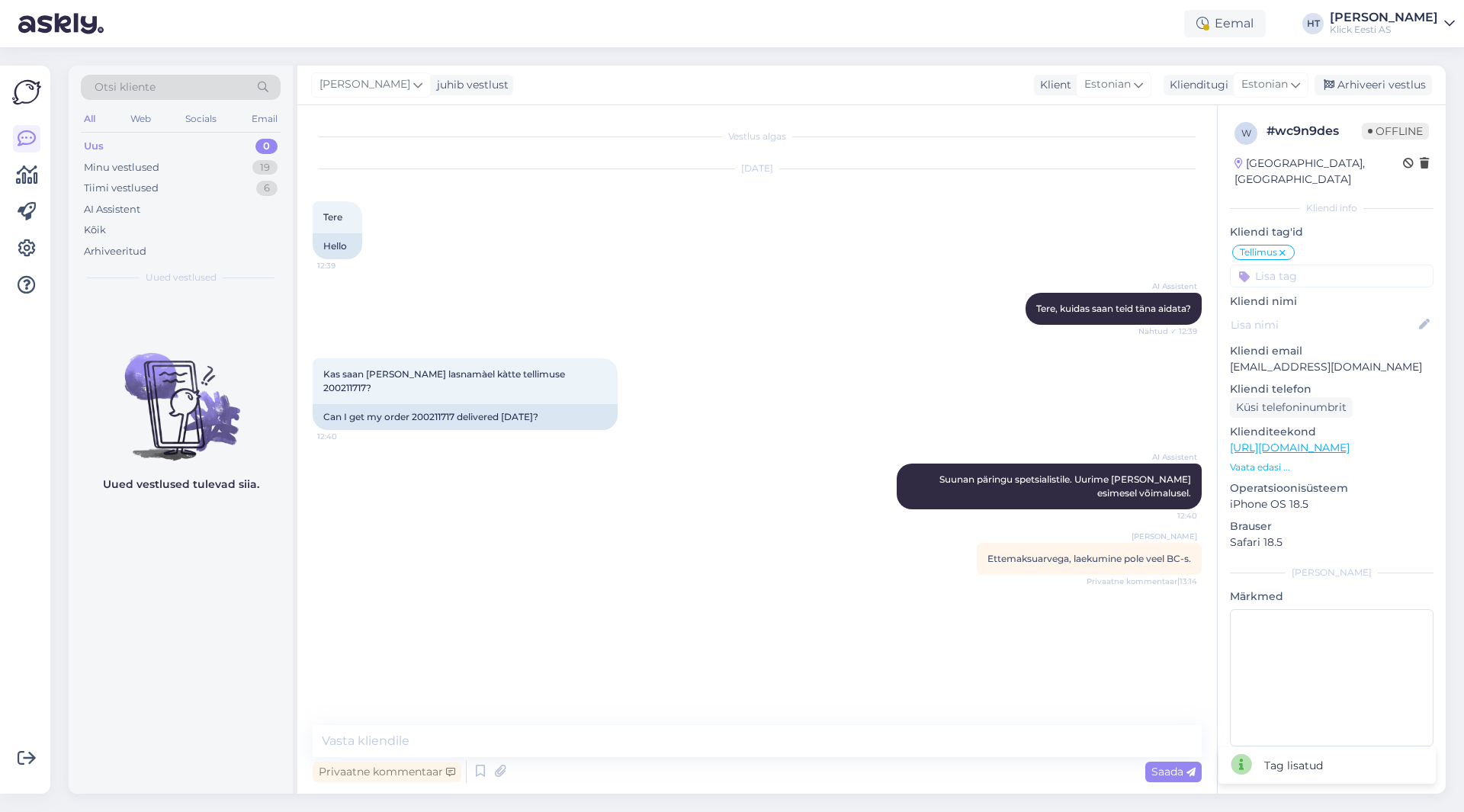
click at [1305, 265] on input at bounding box center [1332, 276] width 204 height 22
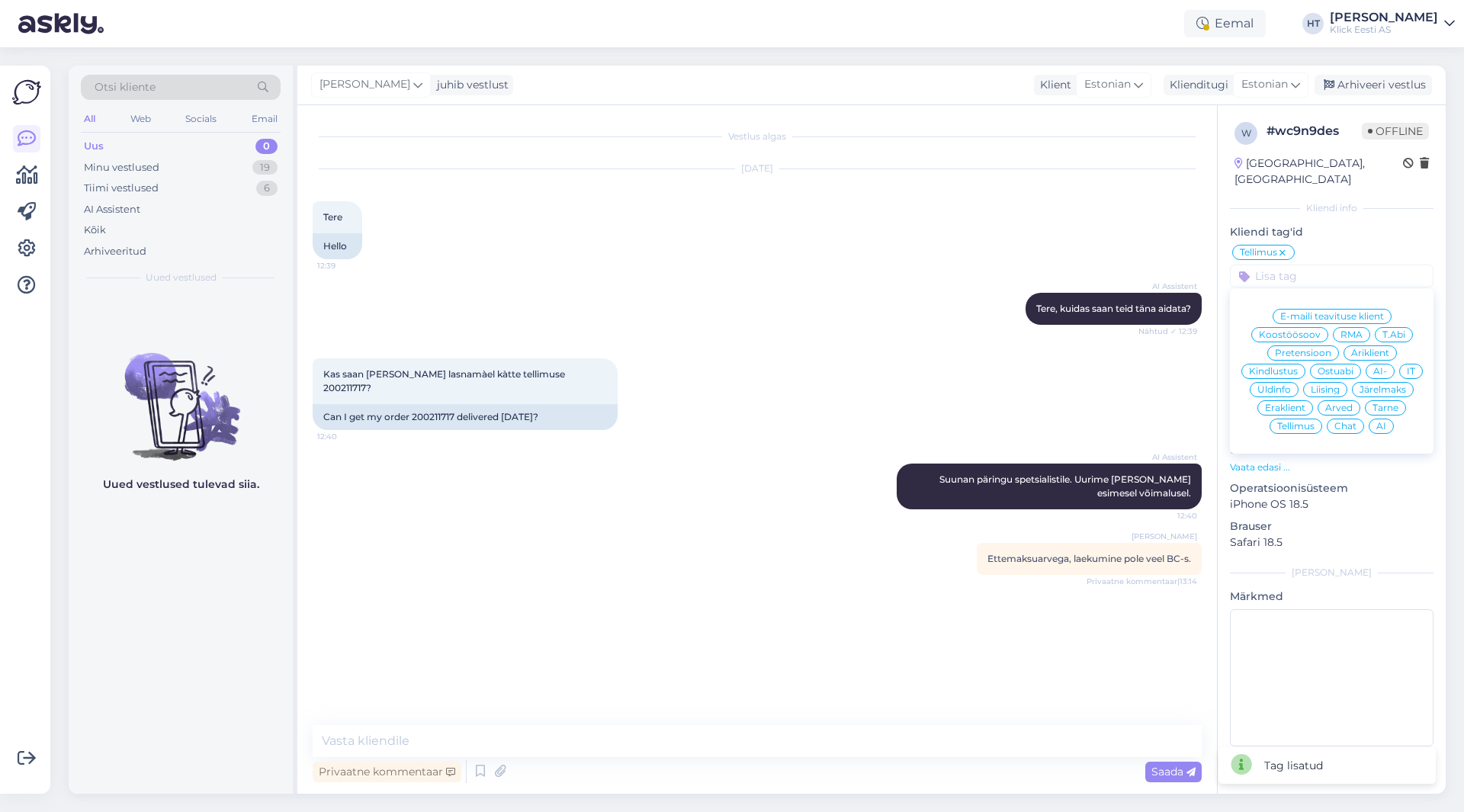
click at [1377, 349] on span "Äriklient" at bounding box center [1370, 354] width 38 height 9
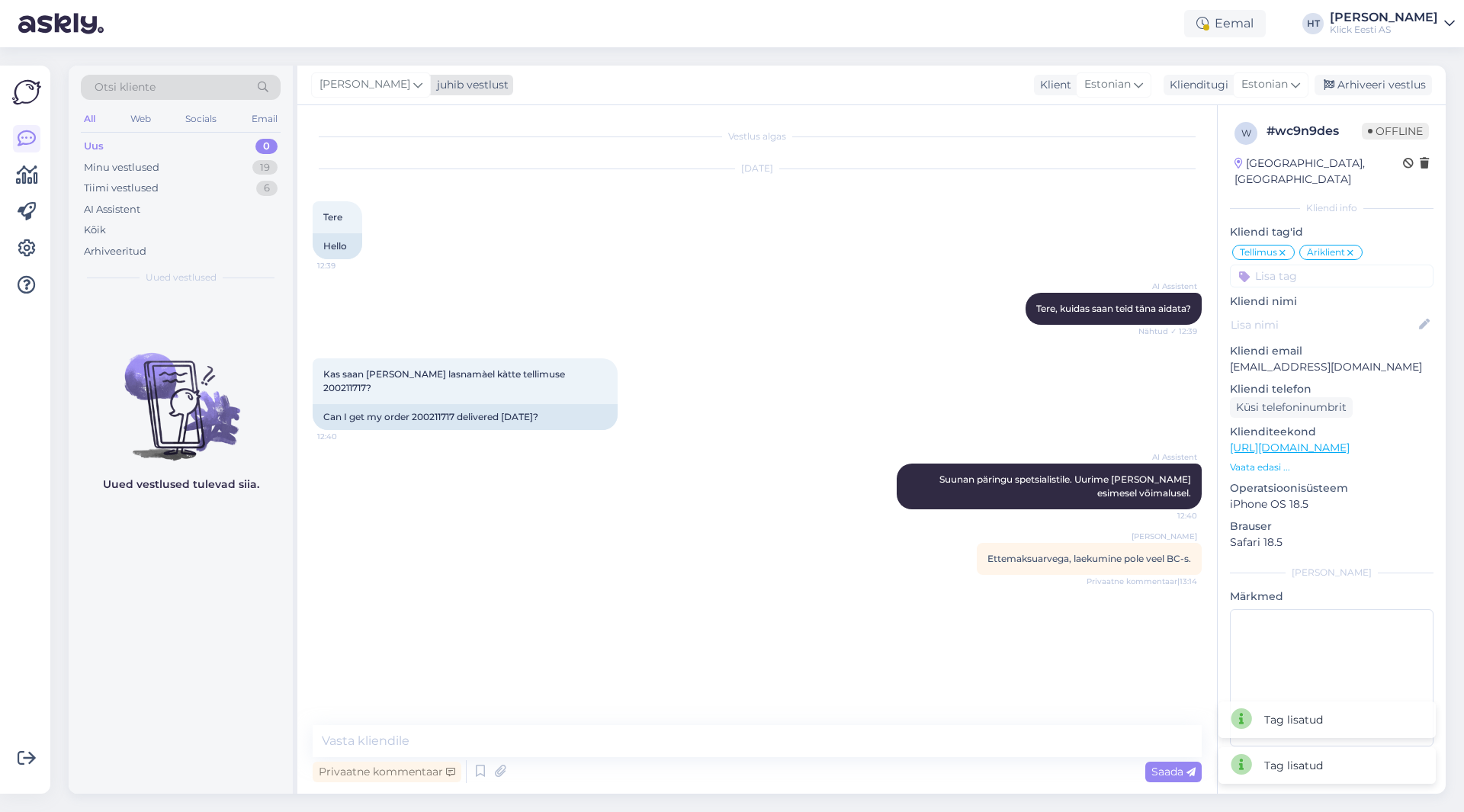
click at [413, 89] on icon at bounding box center [418, 85] width 9 height 17
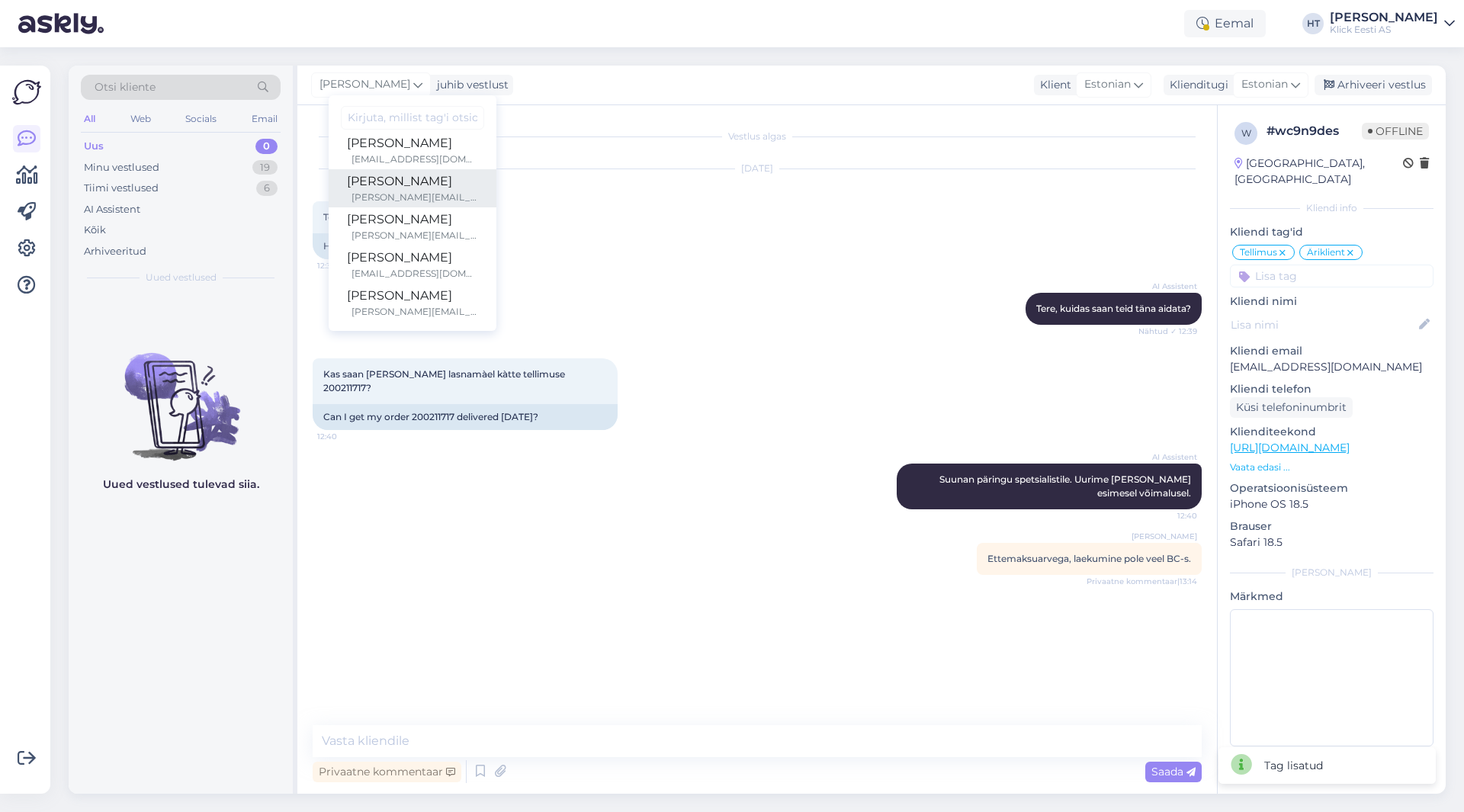
scroll to position [89, 0]
click at [419, 242] on link "[PERSON_NAME] [PERSON_NAME][EMAIL_ADDRESS][PERSON_NAME][DOMAIN_NAME]" at bounding box center [412, 261] width 167 height 38
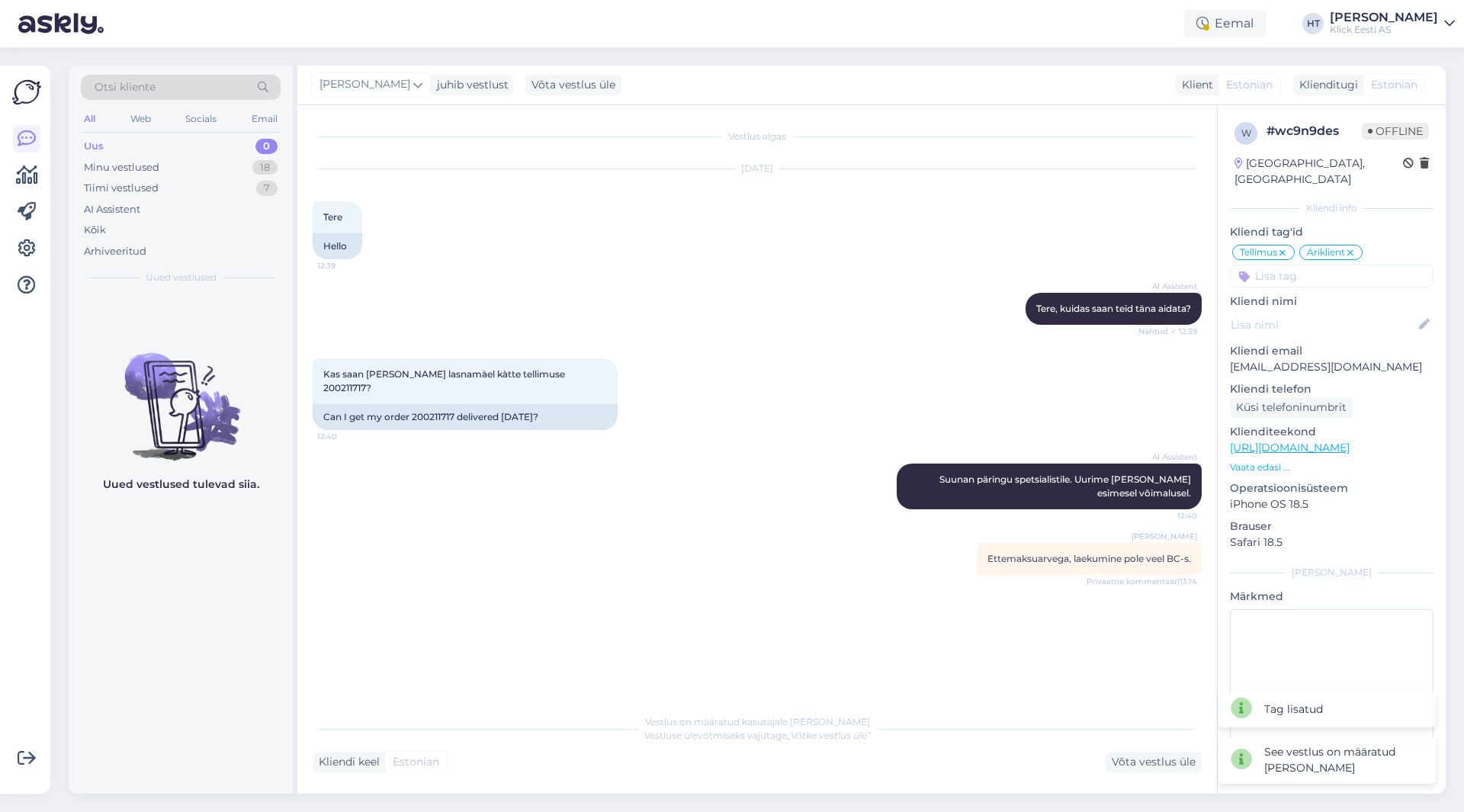
click at [268, 558] on div "Uued vestlused tulevad siia." at bounding box center [181, 544] width 225 height 500
click at [253, 161] on div "Minu vestlused 18" at bounding box center [181, 167] width 200 height 22
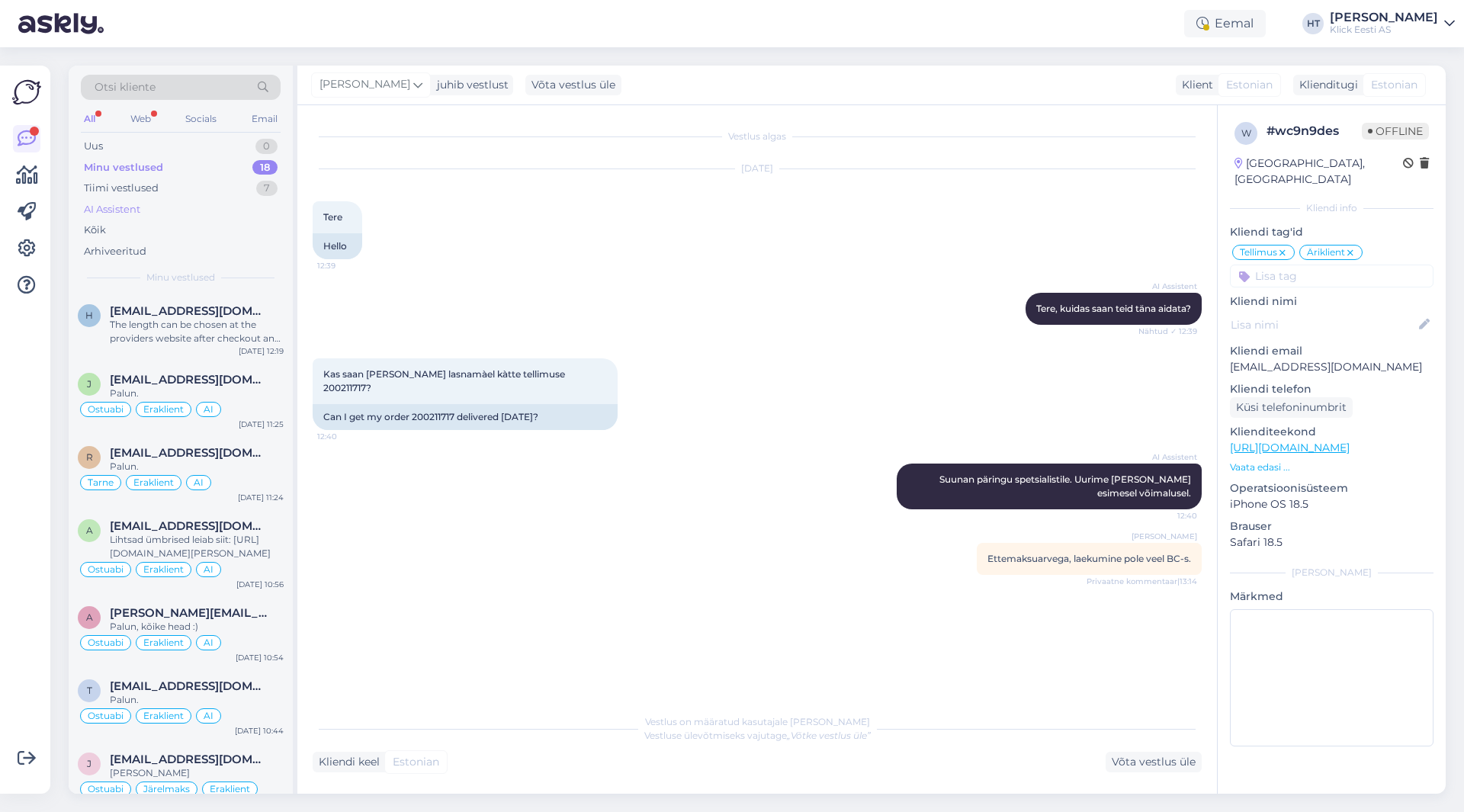
click at [184, 215] on div "AI Assistent" at bounding box center [181, 210] width 200 height 22
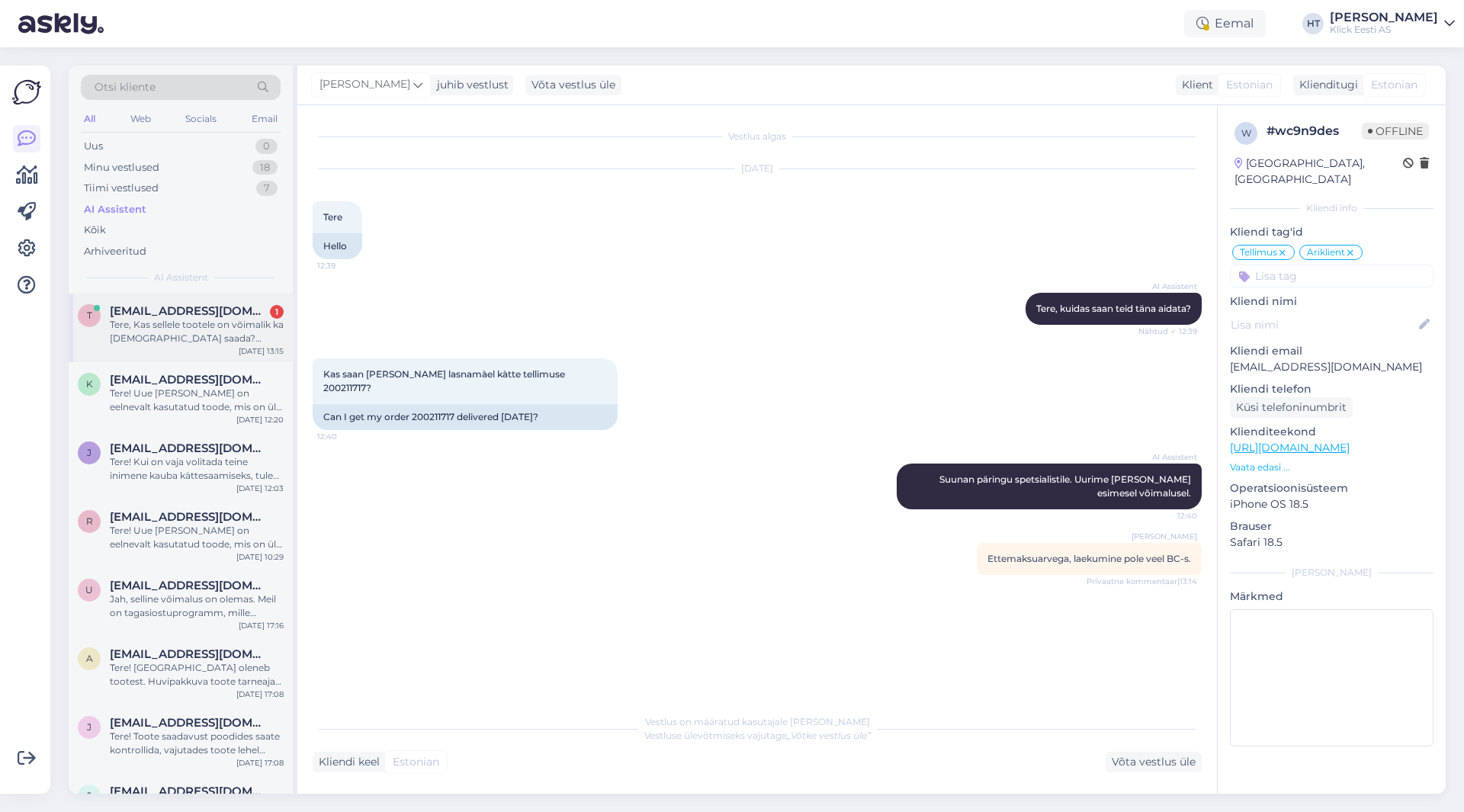
click at [195, 333] on div "Tere, Kas sellele tootele on võimalik ka [DEMOGRAPHIC_DATA] saada? Sülearvuti A…" at bounding box center [196, 331] width 174 height 27
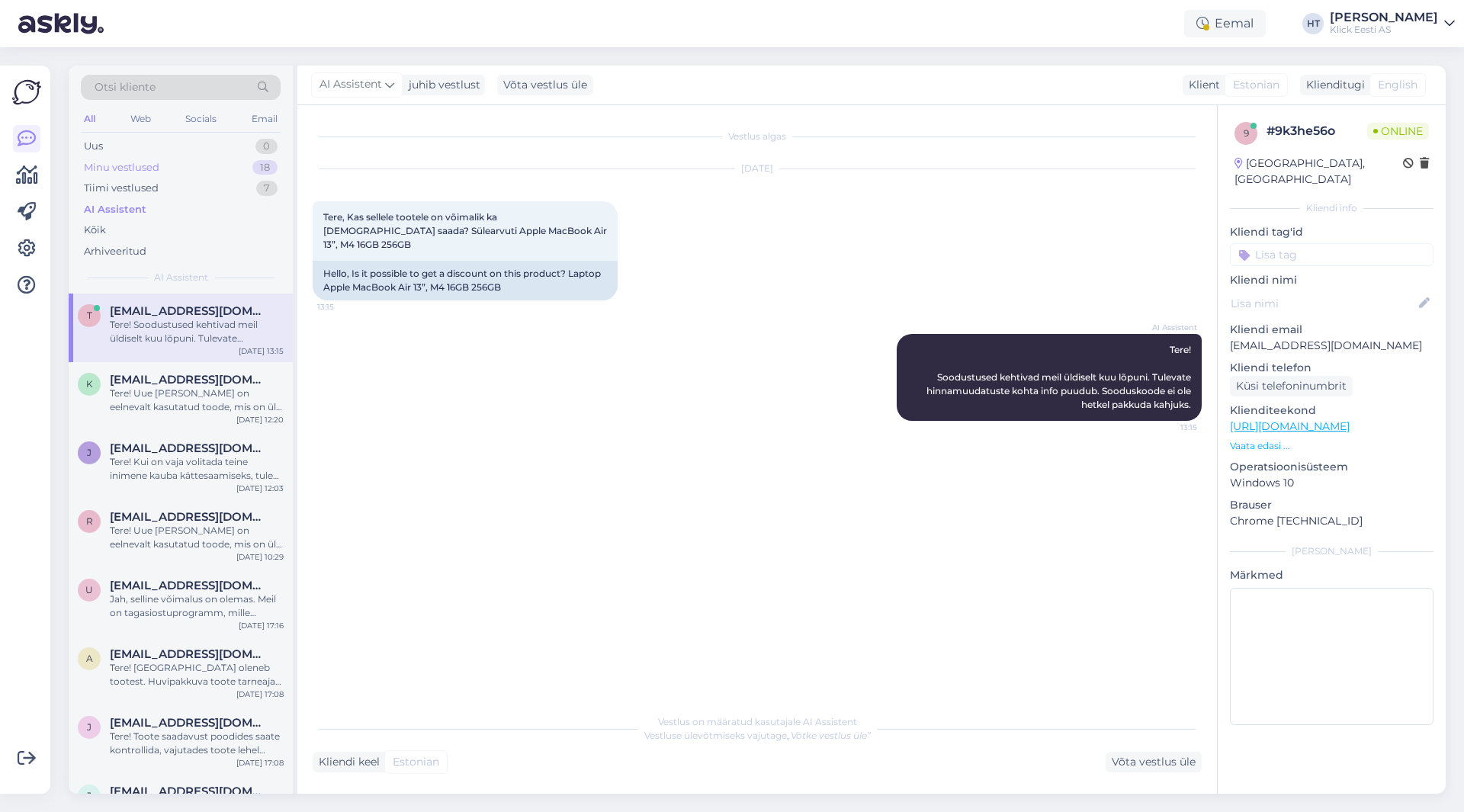
click at [233, 167] on div "Minu vestlused 18" at bounding box center [181, 167] width 200 height 22
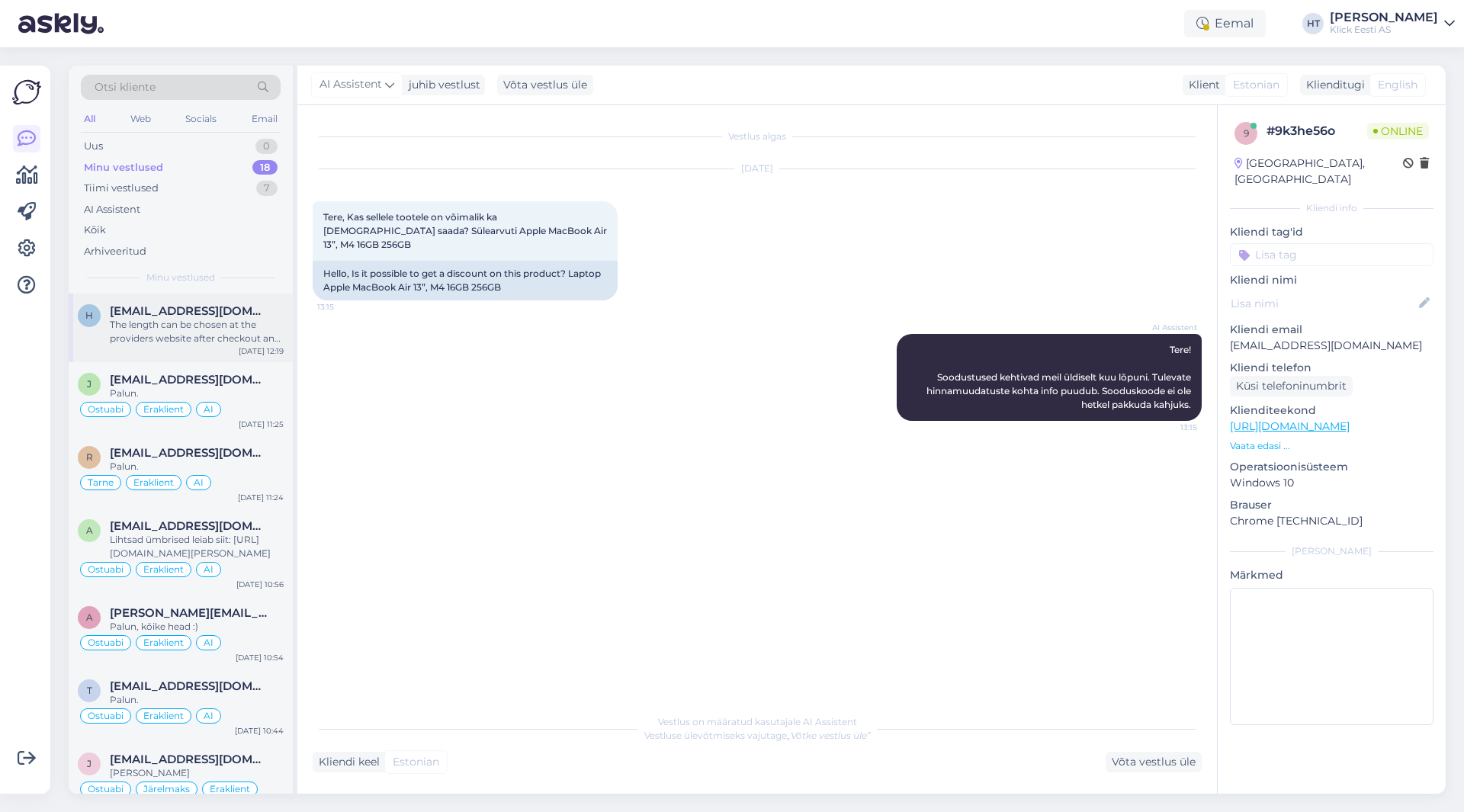
click at [207, 326] on div "The length can be chosen at the providers website after checkout and applicatio…" at bounding box center [196, 331] width 174 height 27
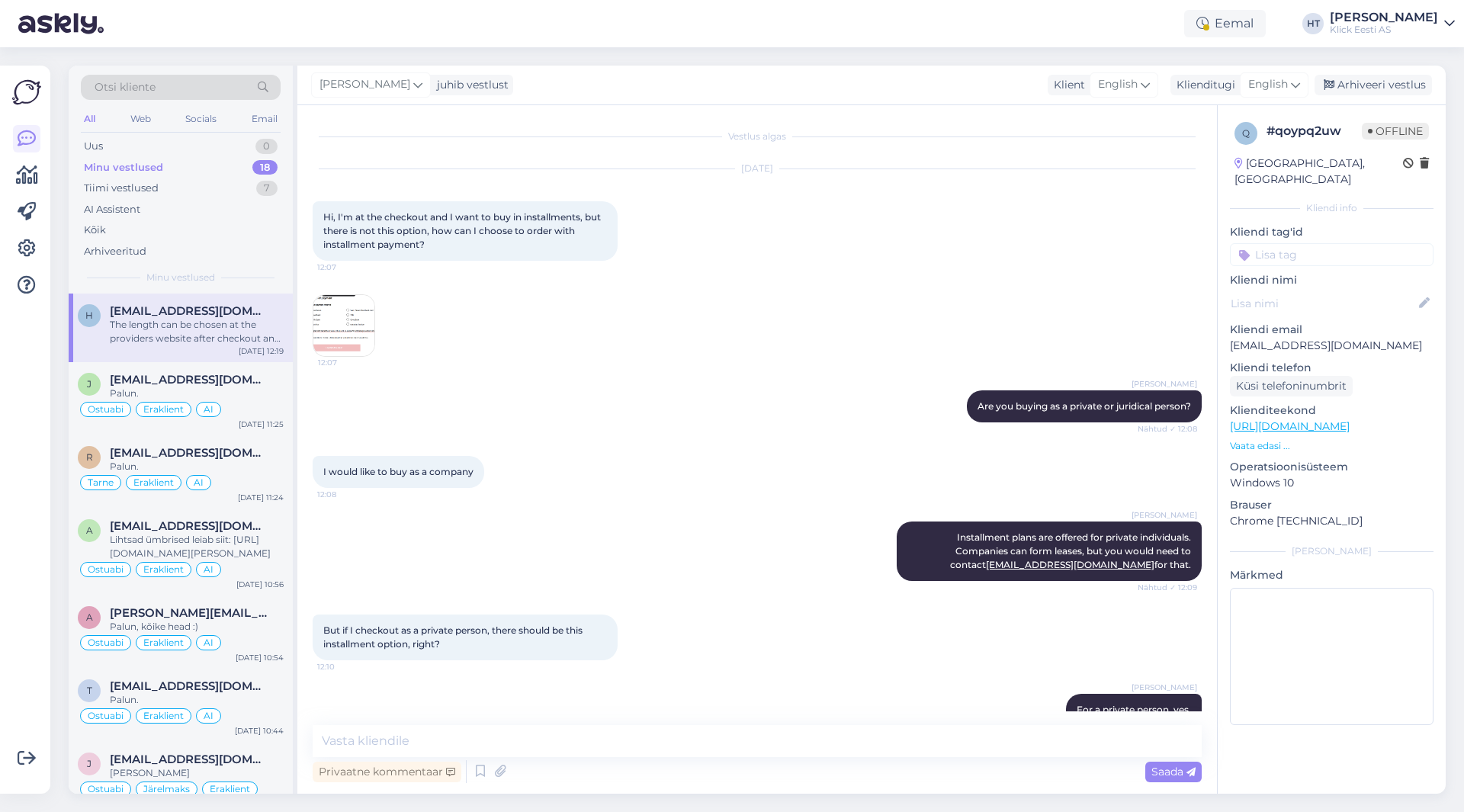
scroll to position [335, 0]
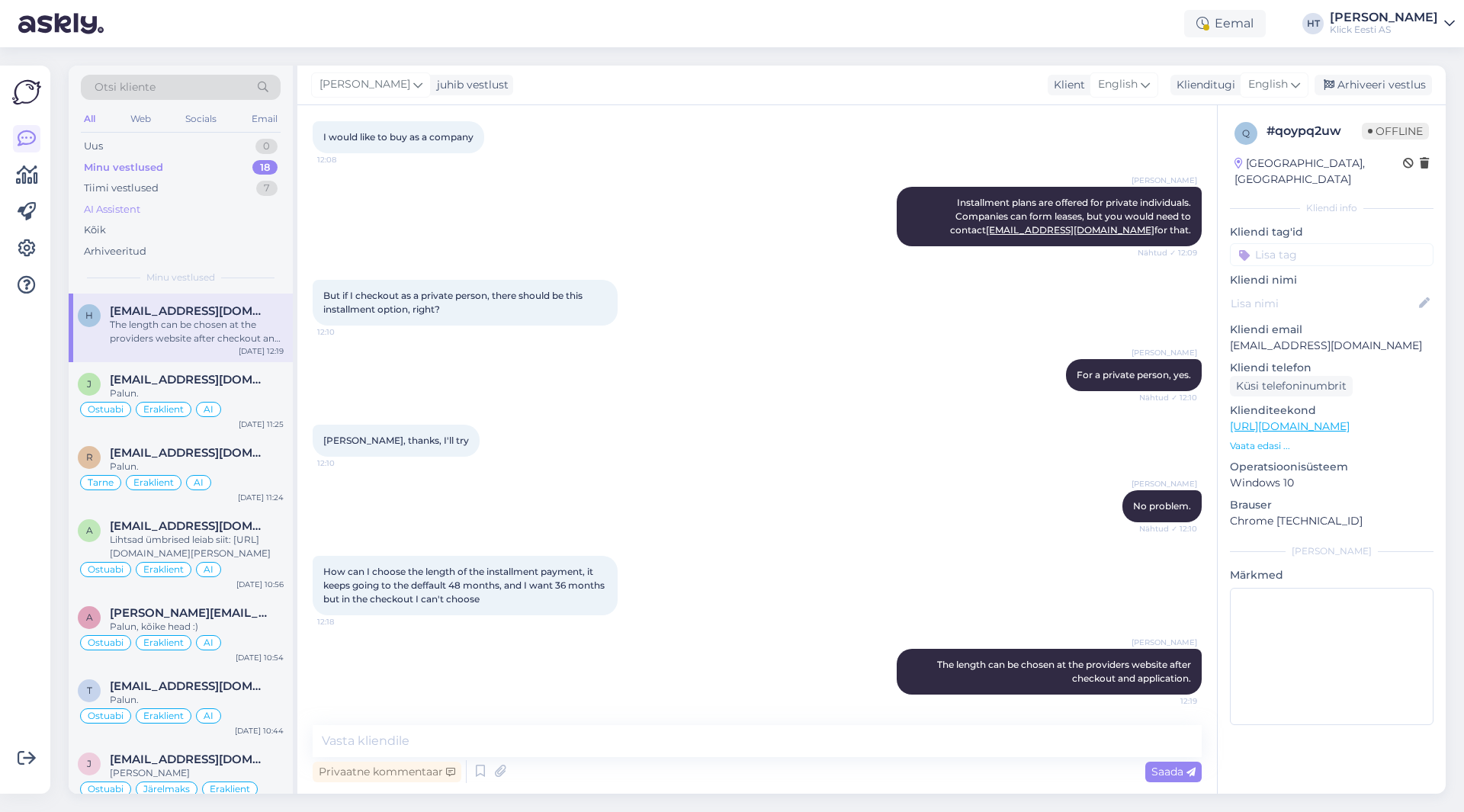
click at [205, 205] on div "AI Assistent" at bounding box center [181, 210] width 200 height 22
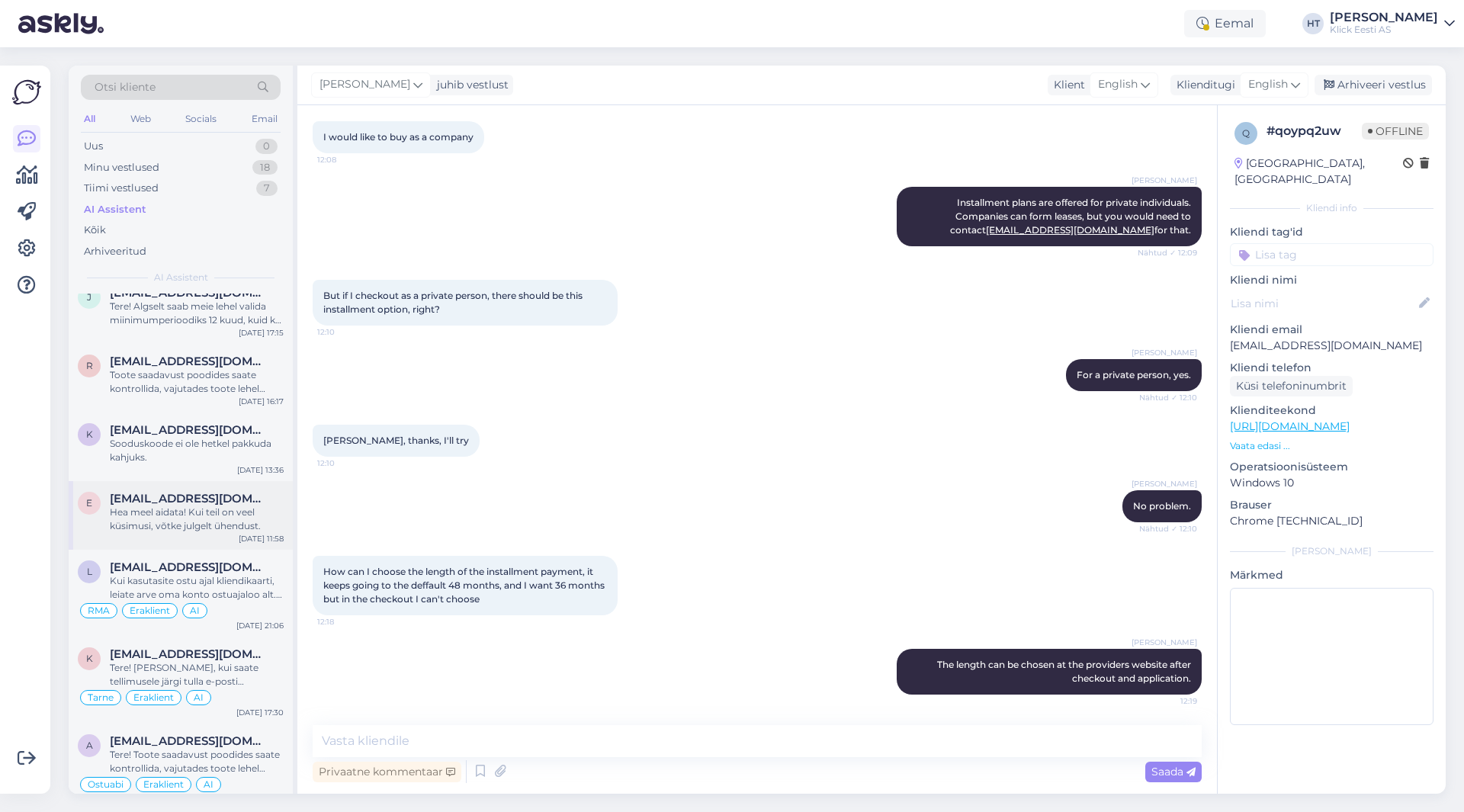
scroll to position [1831, 0]
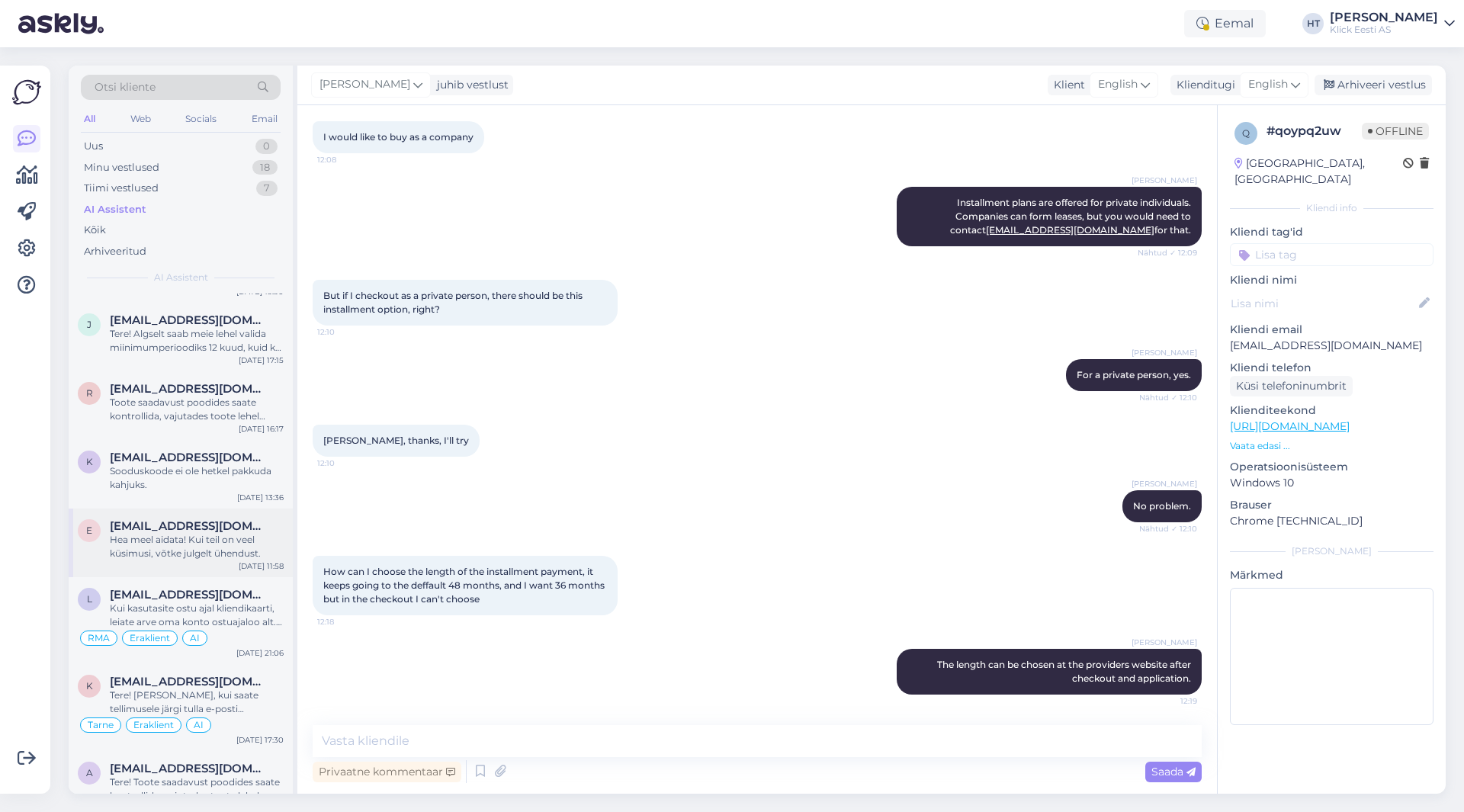
click at [188, 524] on span "[EMAIL_ADDRESS][DOMAIN_NAME]" at bounding box center [189, 526] width 159 height 14
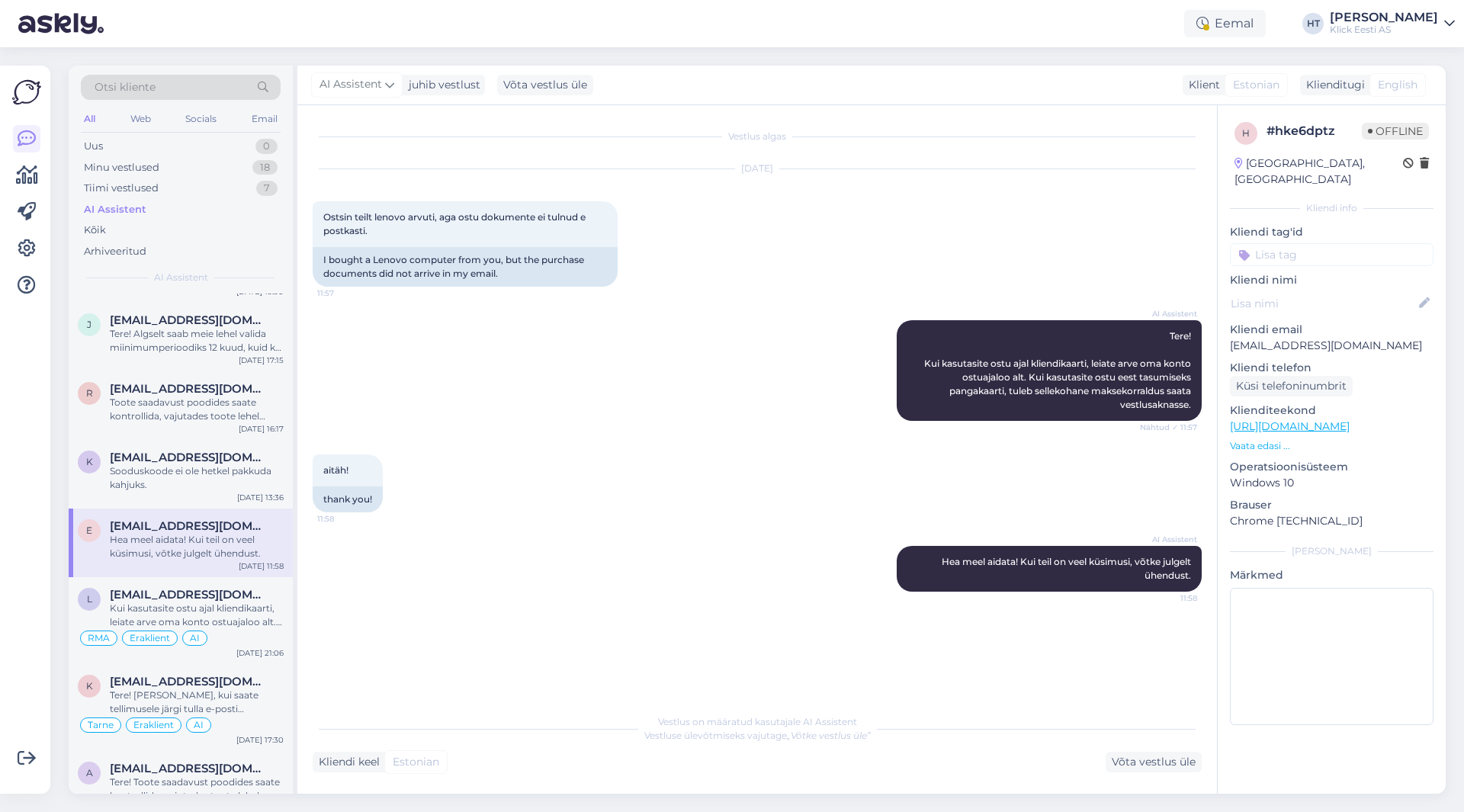
scroll to position [0, 0]
click at [1315, 243] on input at bounding box center [1332, 254] width 204 height 22
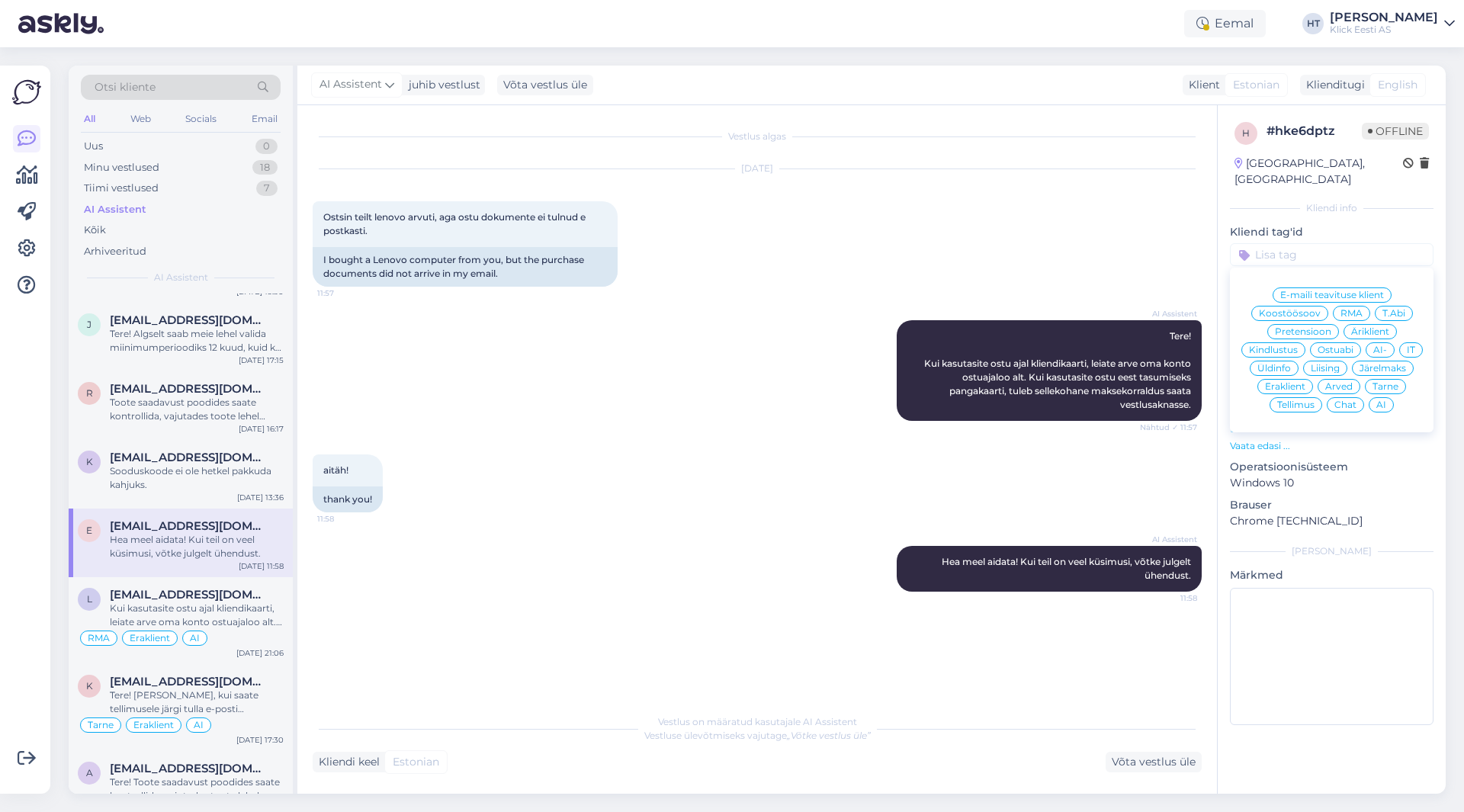
click at [1346, 382] on span "Arved" at bounding box center [1339, 386] width 27 height 9
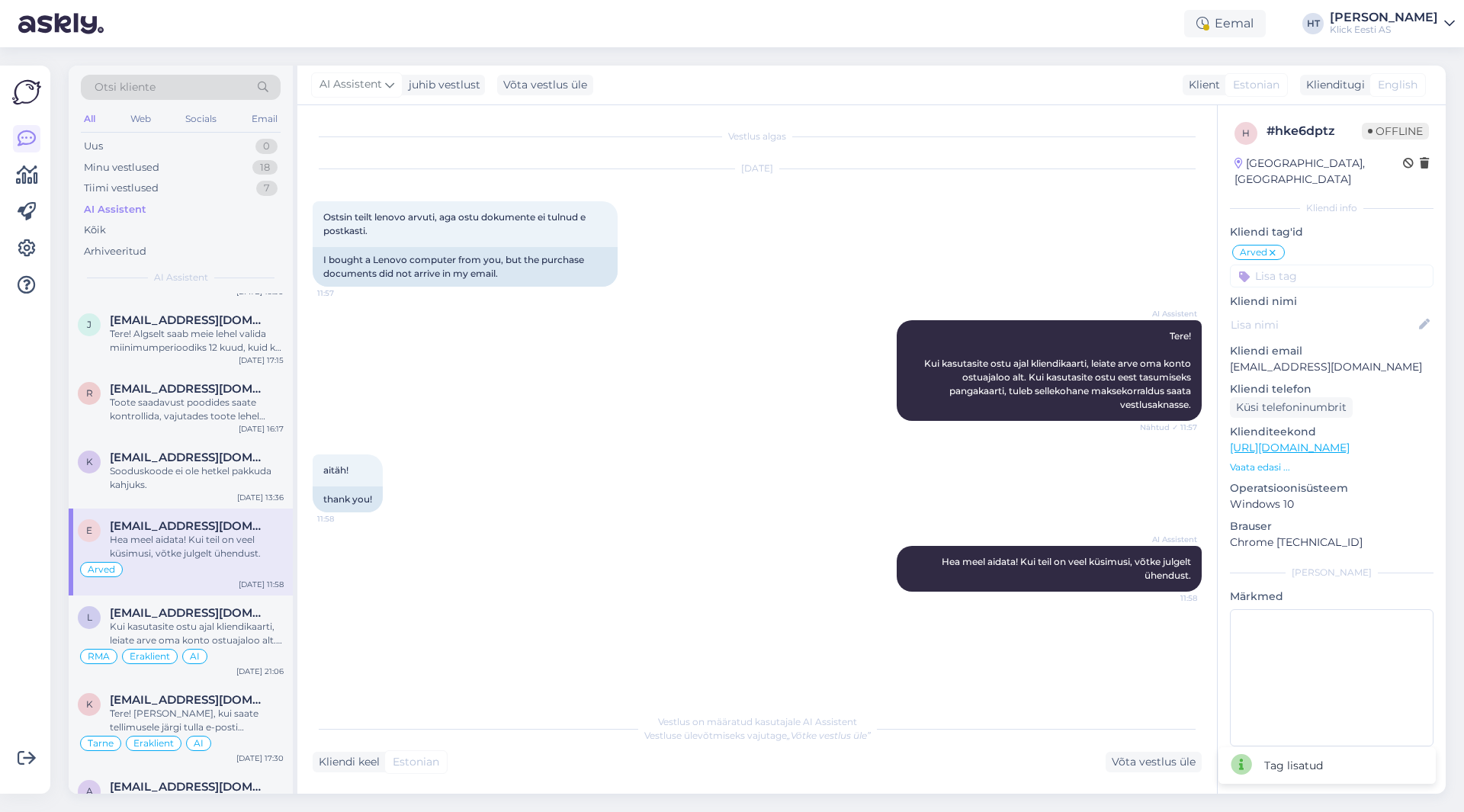
click at [1312, 265] on input at bounding box center [1332, 276] width 204 height 22
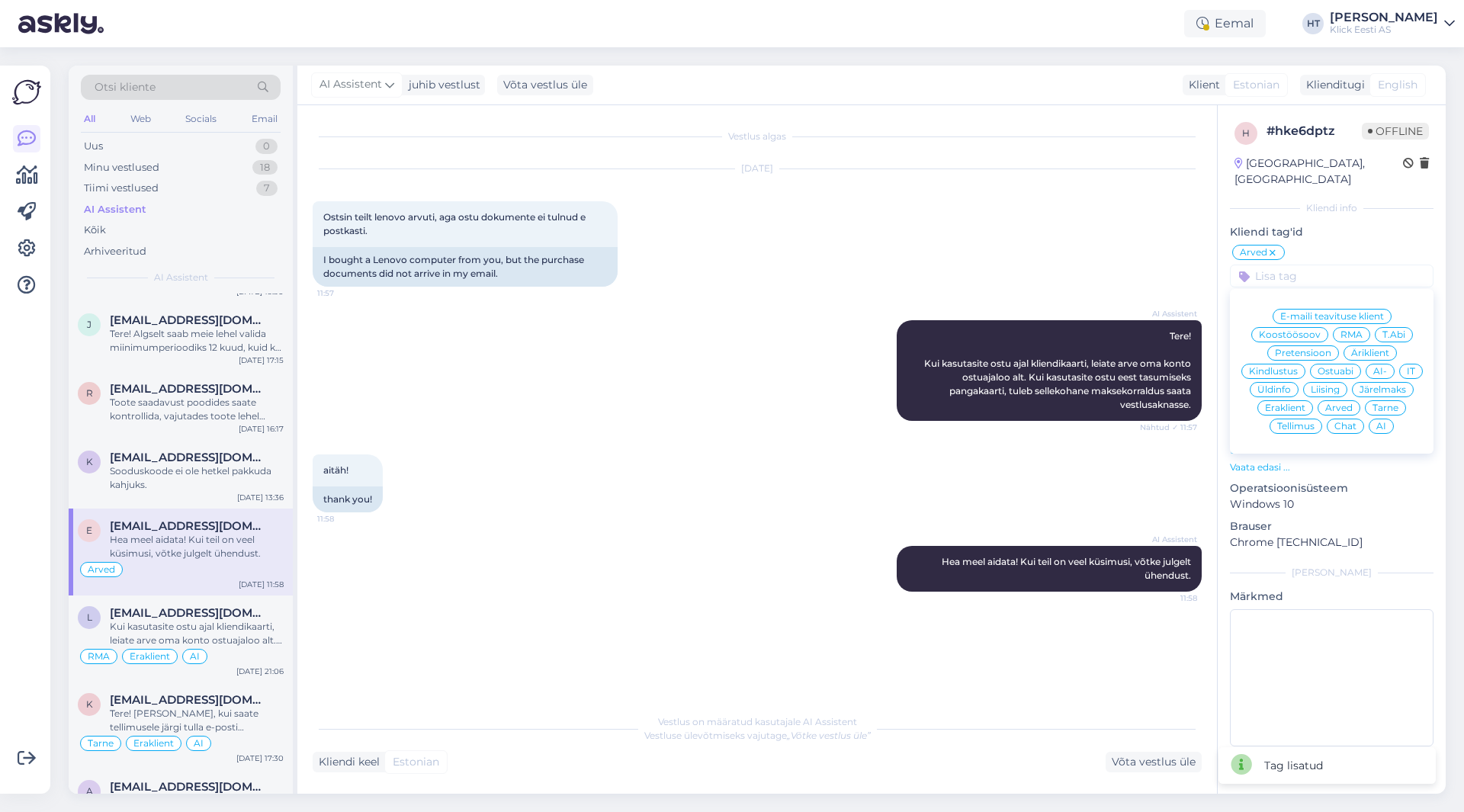
click at [1286, 400] on div "Eraklient" at bounding box center [1285, 408] width 56 height 15
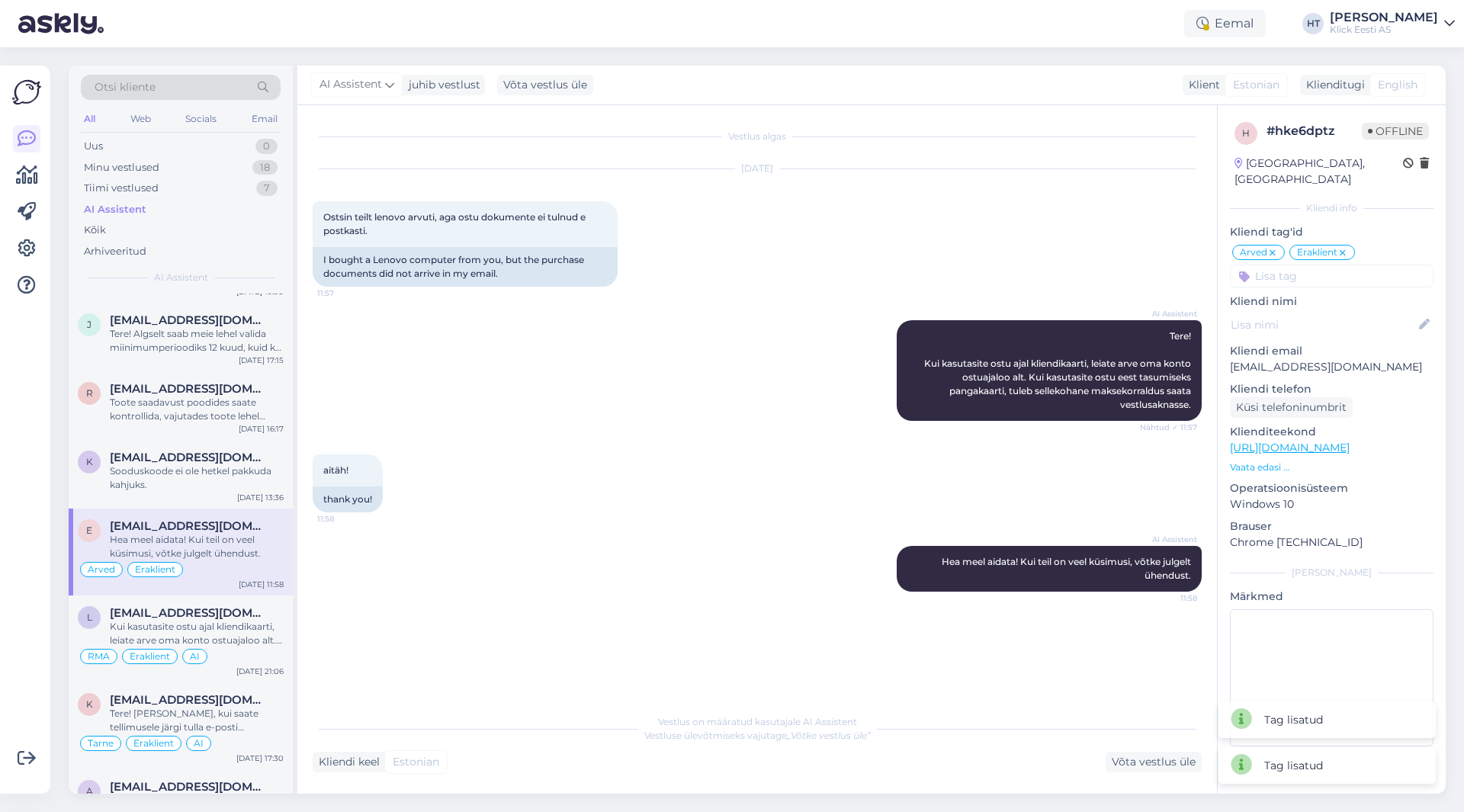
click at [1309, 267] on input at bounding box center [1332, 276] width 204 height 22
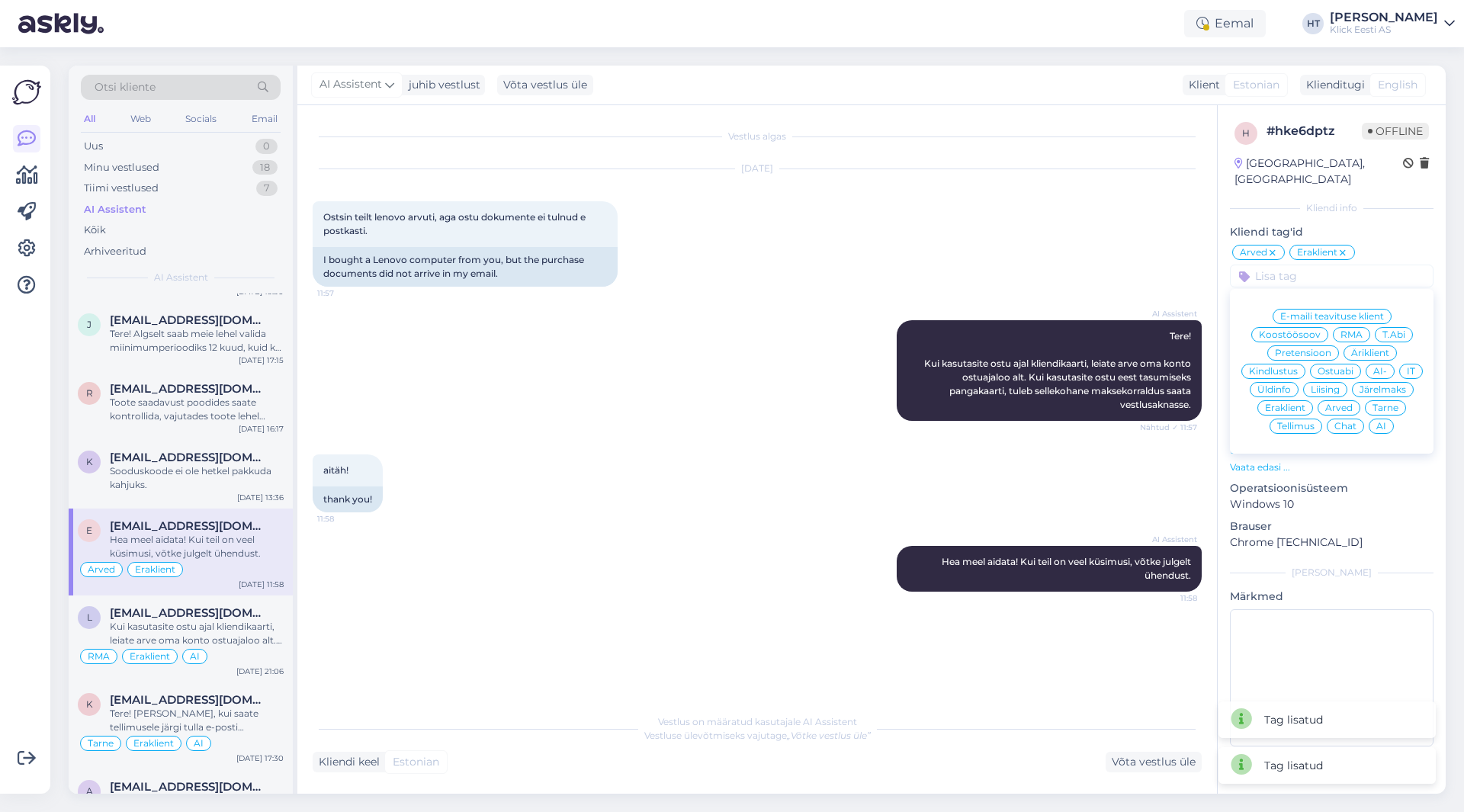
click at [1382, 422] on span "AI" at bounding box center [1382, 427] width 10 height 9
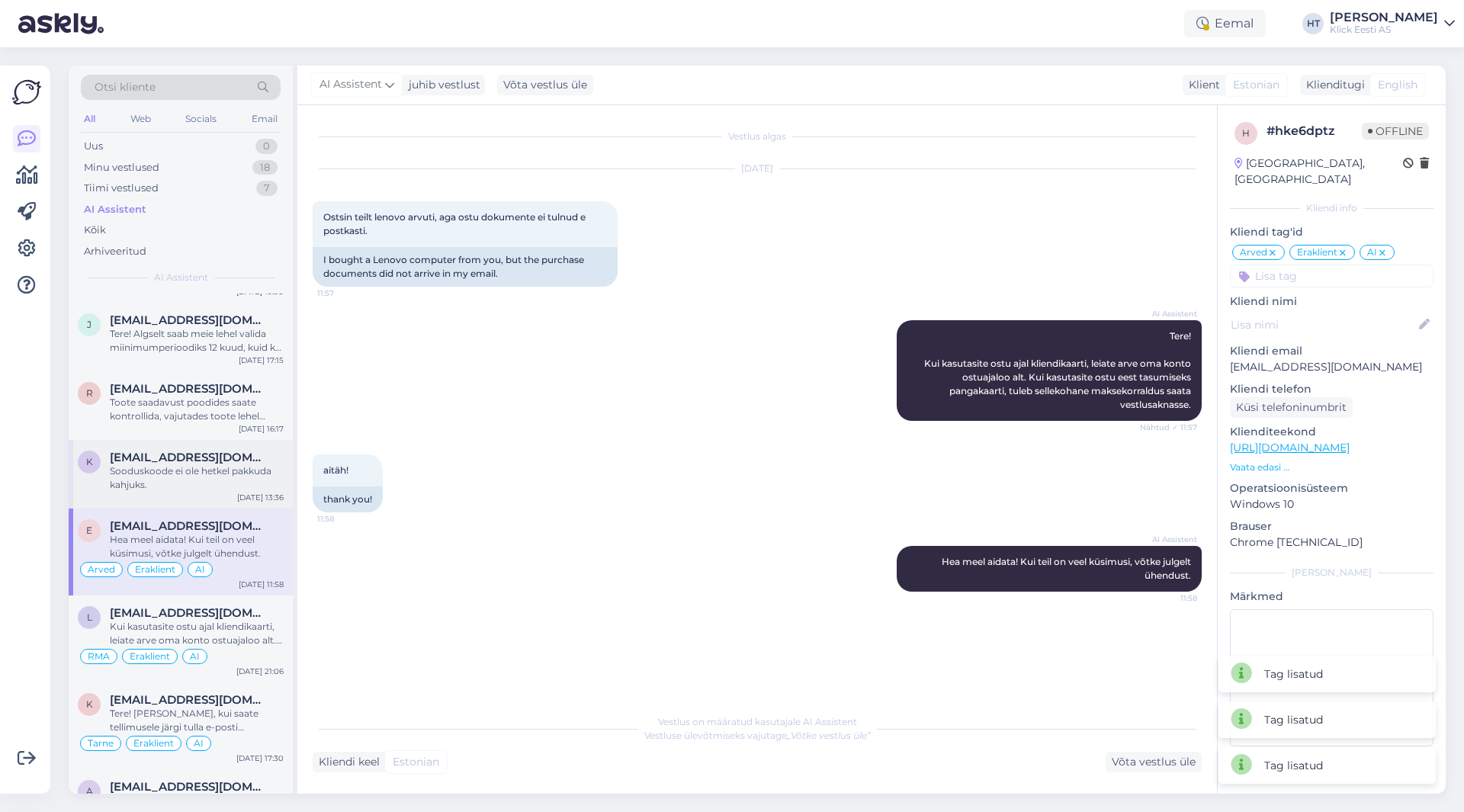
click at [200, 485] on div "Sooduskoode ei ole hetkel pakkuda kahjuks." at bounding box center [196, 478] width 174 height 27
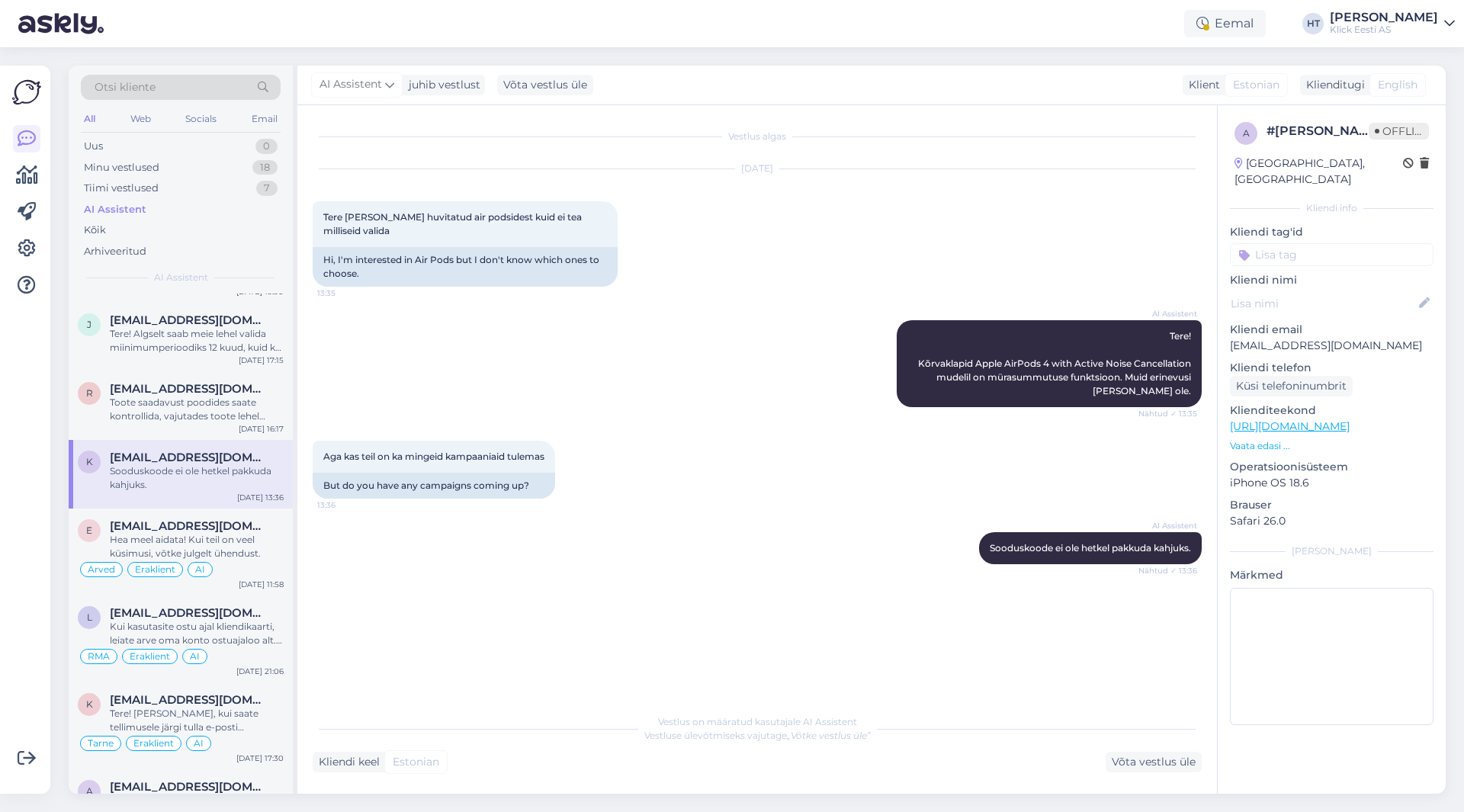
click at [1297, 243] on input at bounding box center [1332, 254] width 204 height 22
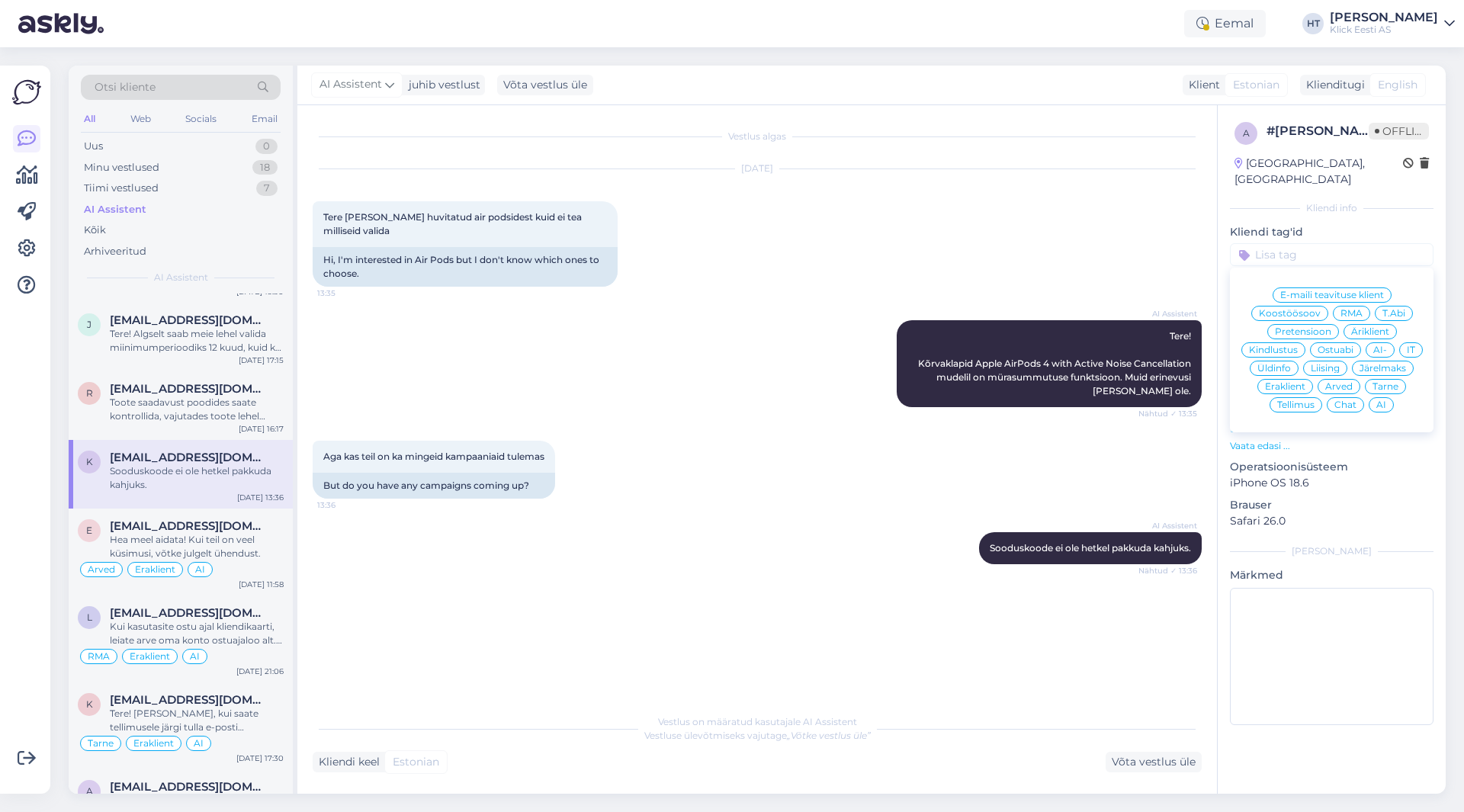
click at [1334, 345] on span "Ostuabi" at bounding box center [1336, 350] width 36 height 9
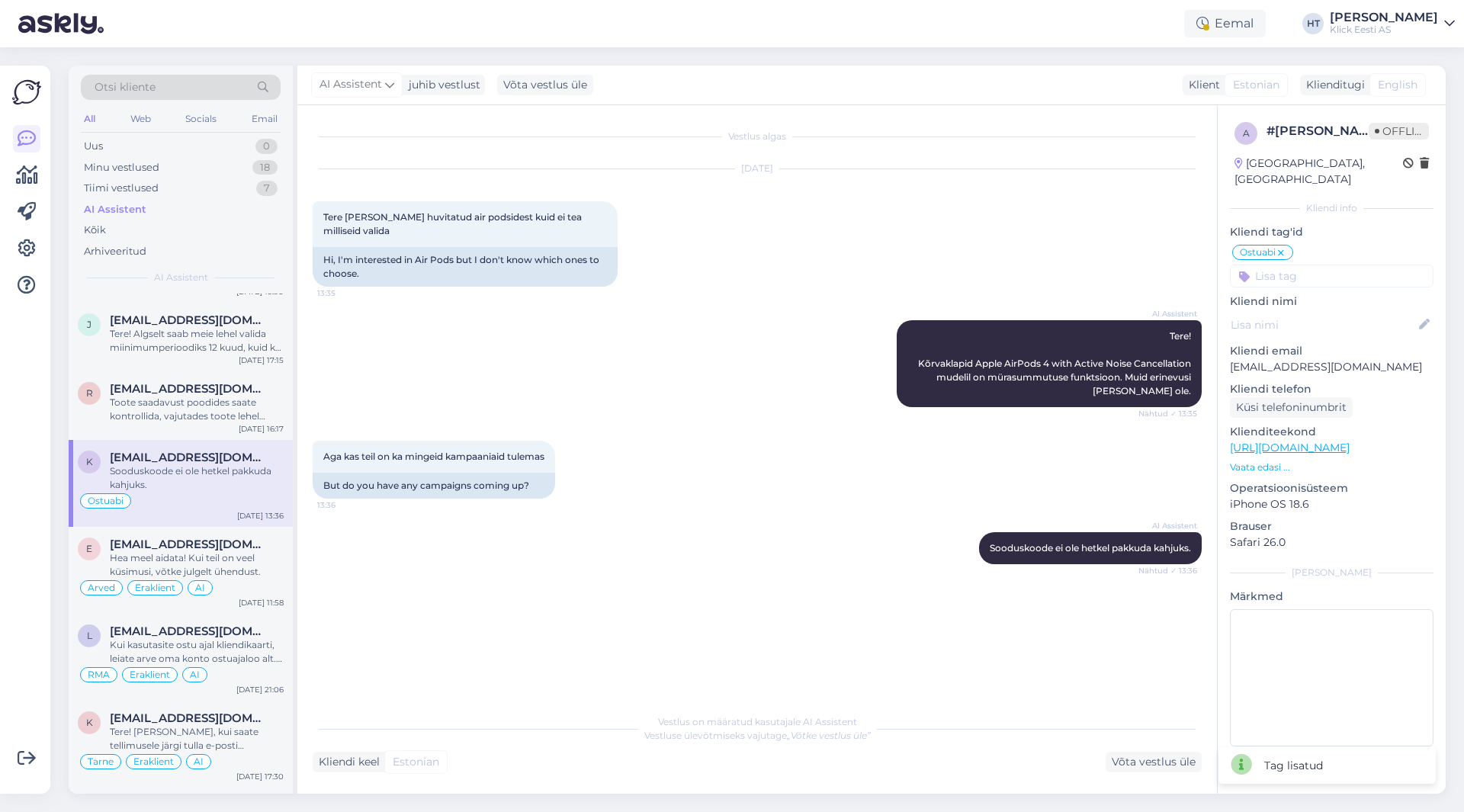
click at [1310, 267] on input at bounding box center [1332, 276] width 204 height 22
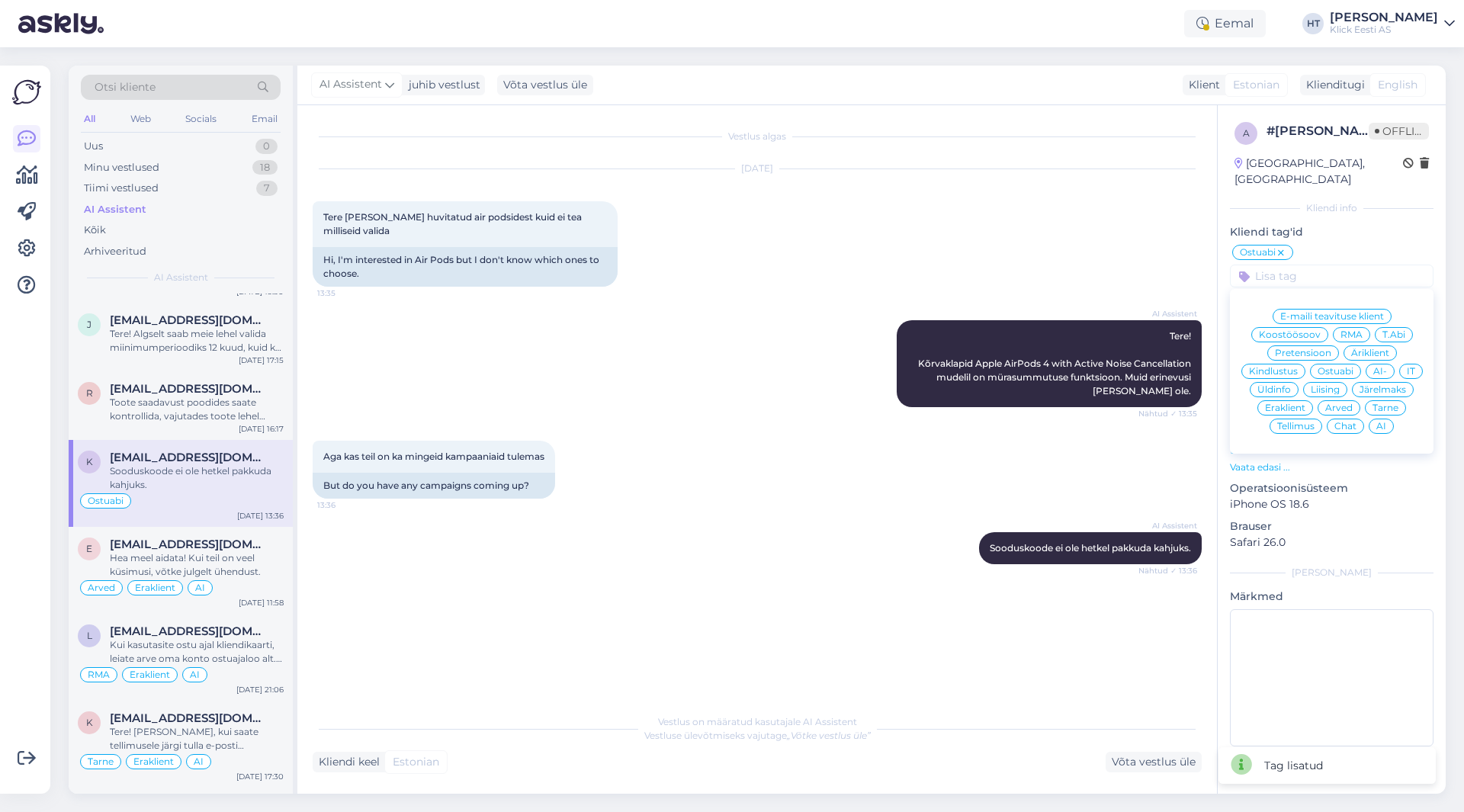
click at [1297, 403] on span "Eraklient" at bounding box center [1285, 408] width 40 height 9
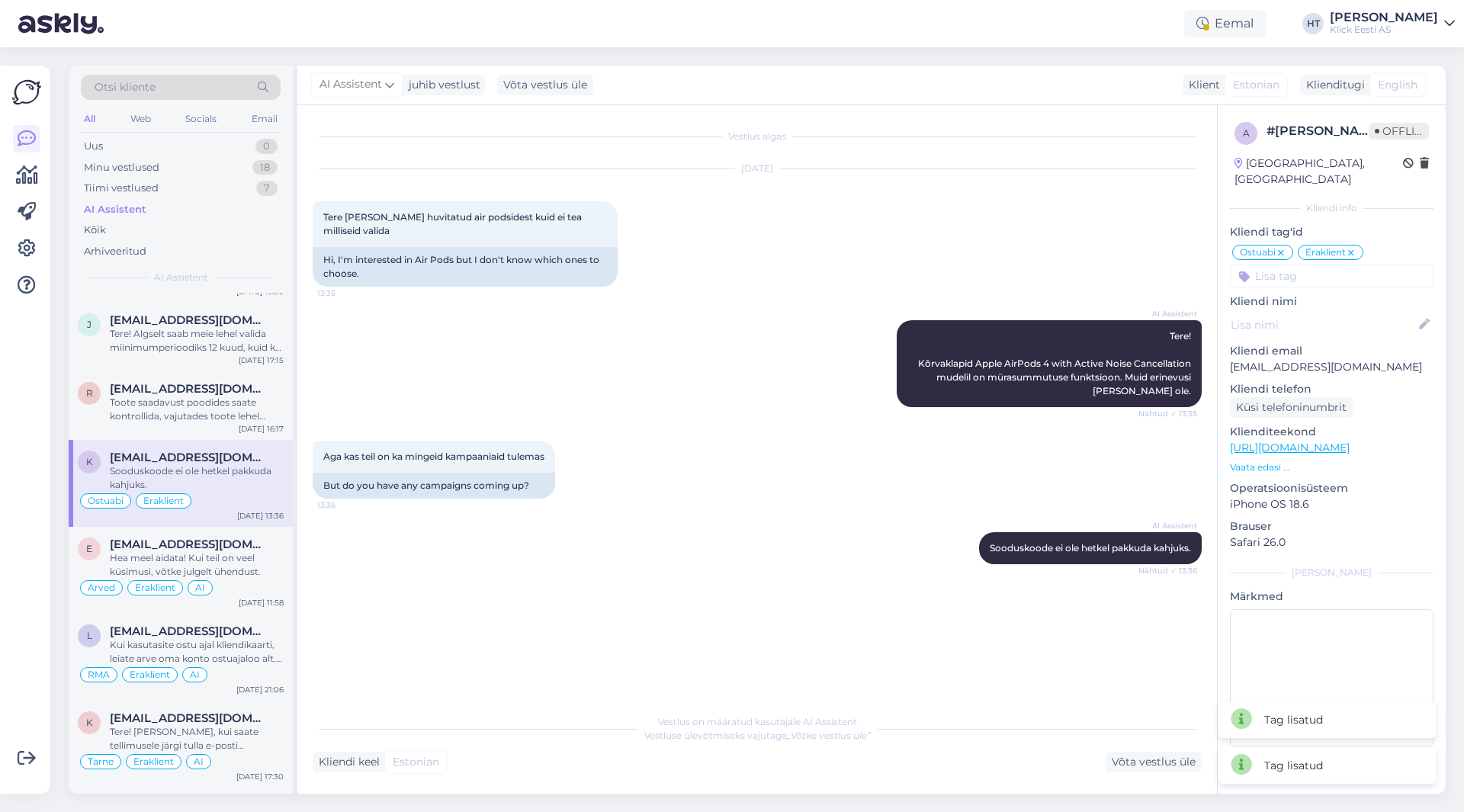
click at [1327, 265] on input at bounding box center [1332, 276] width 204 height 22
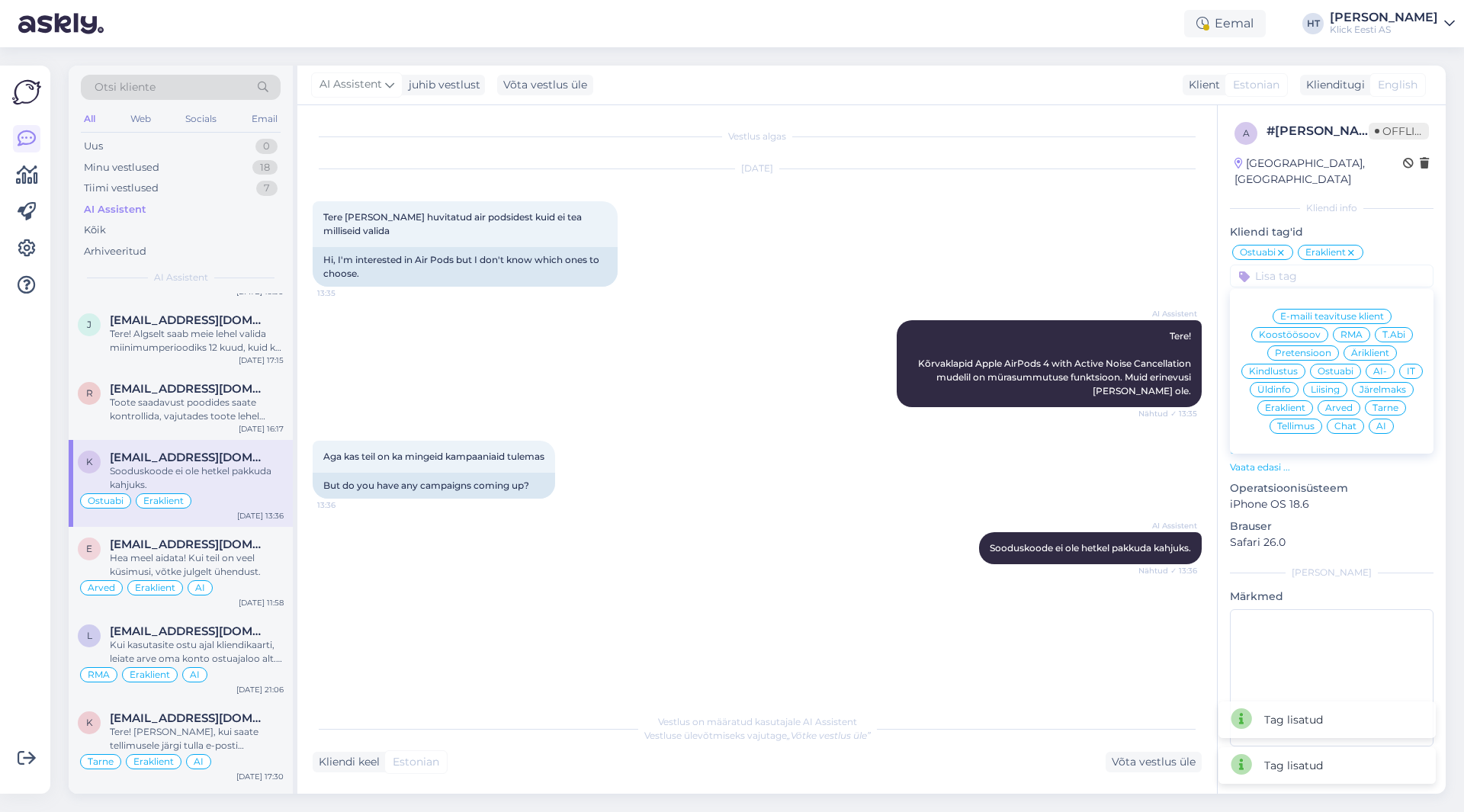
click at [1377, 422] on span "AI" at bounding box center [1382, 427] width 10 height 9
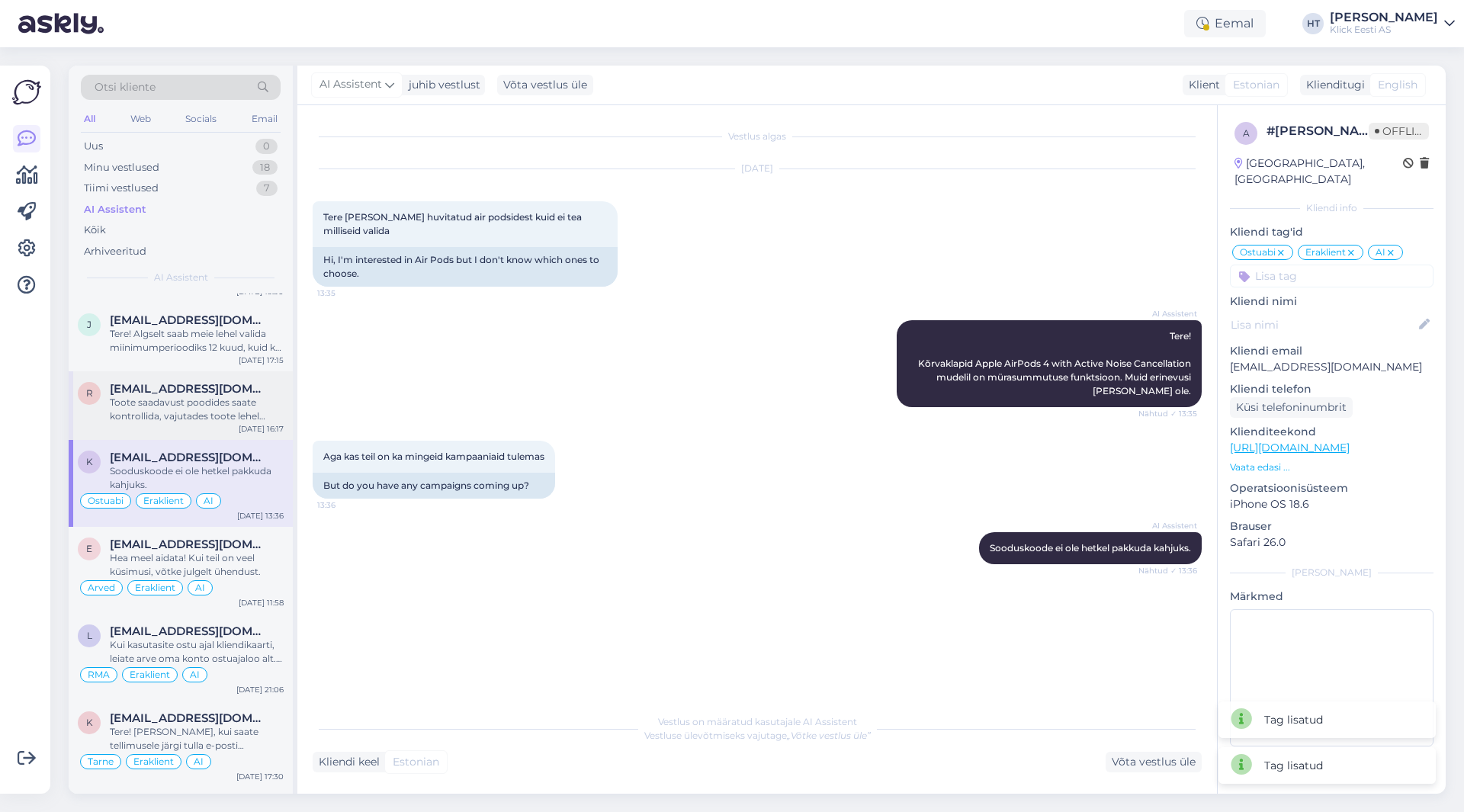
click at [209, 373] on div "r [EMAIL_ADDRESS][DOMAIN_NAME] Toote saadavust poodides saate kontrollida, vaju…" at bounding box center [181, 405] width 225 height 68
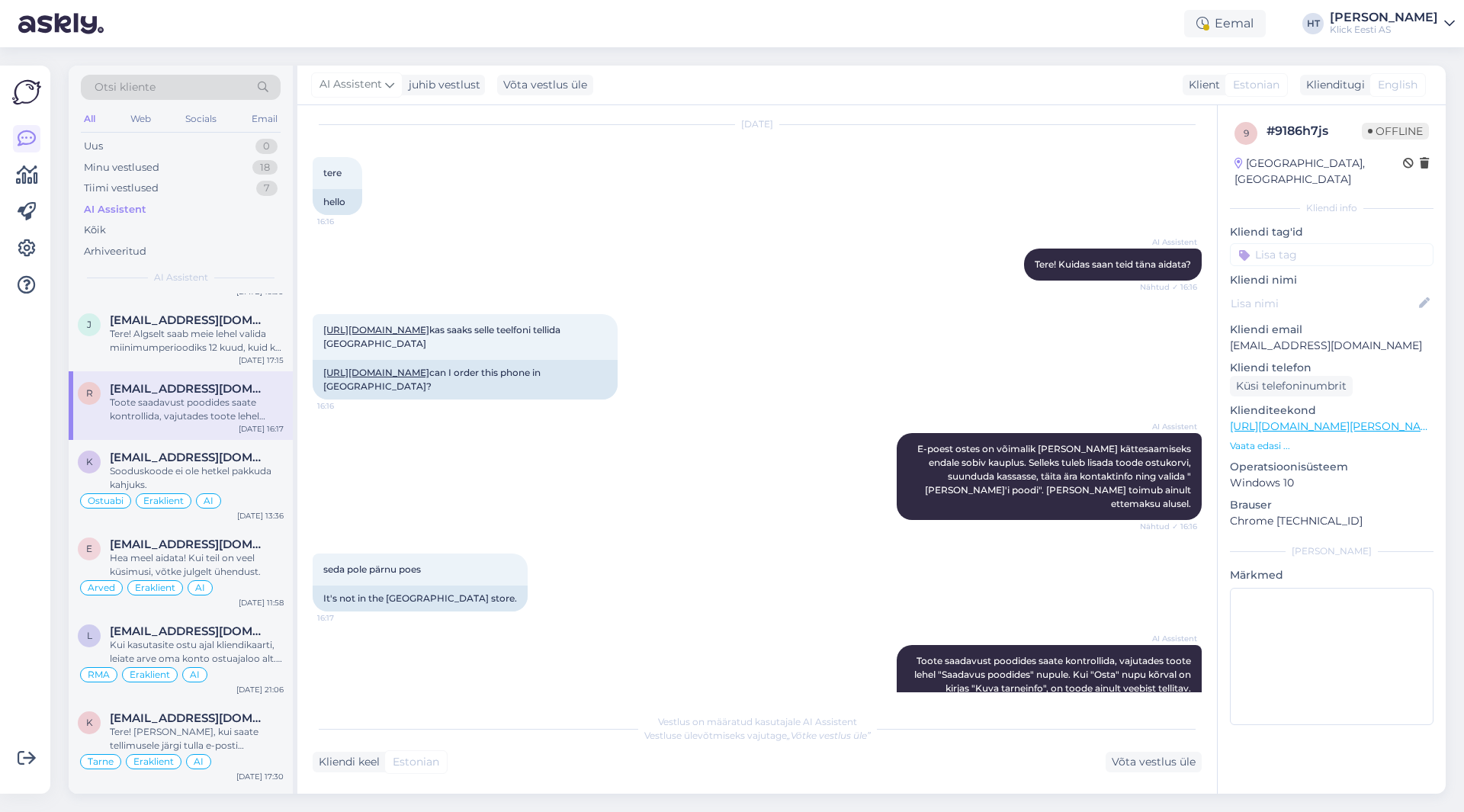
scroll to position [87, 0]
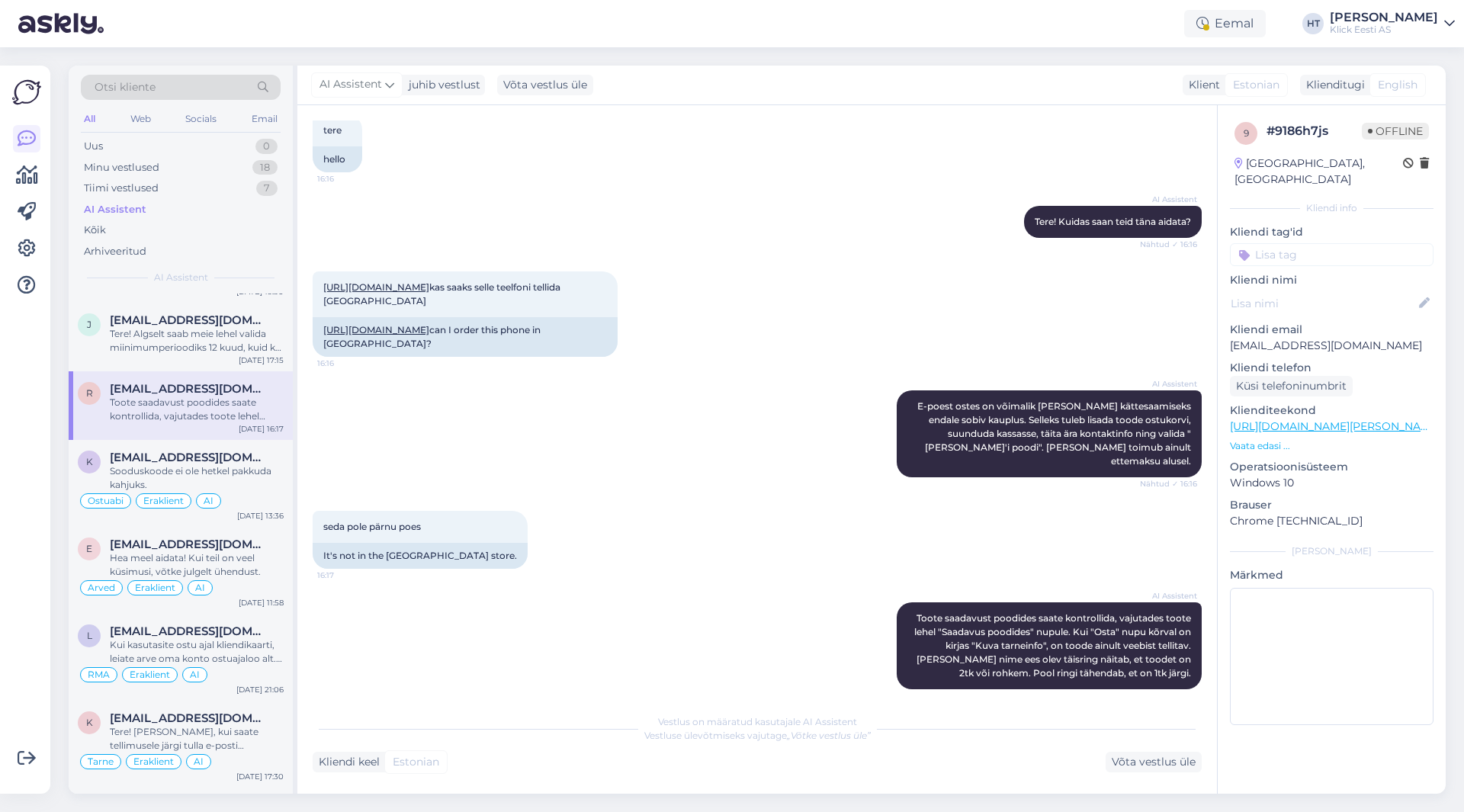
click at [1320, 243] on input at bounding box center [1332, 254] width 204 height 22
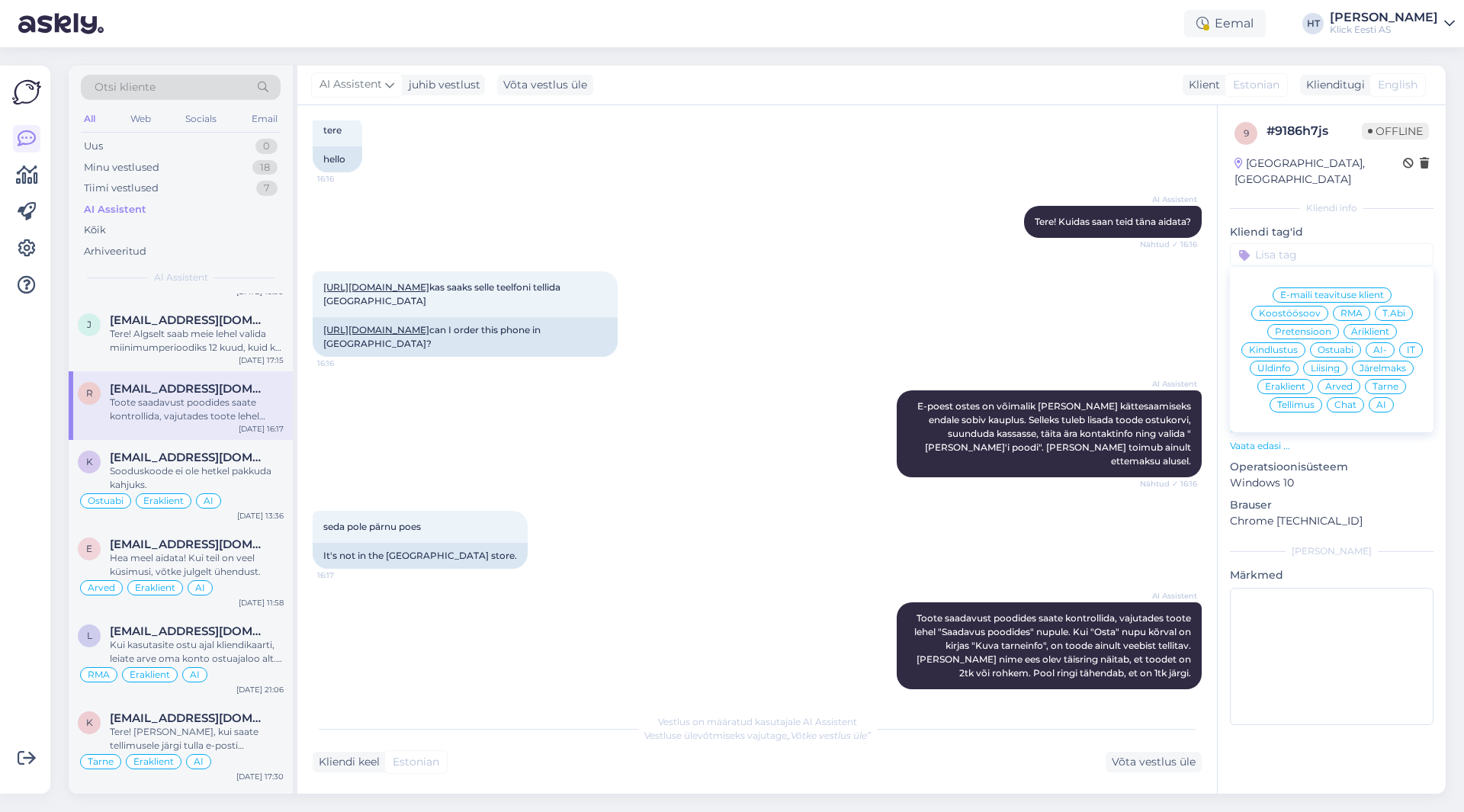
click at [1340, 345] on span "Ostuabi" at bounding box center [1336, 350] width 36 height 9
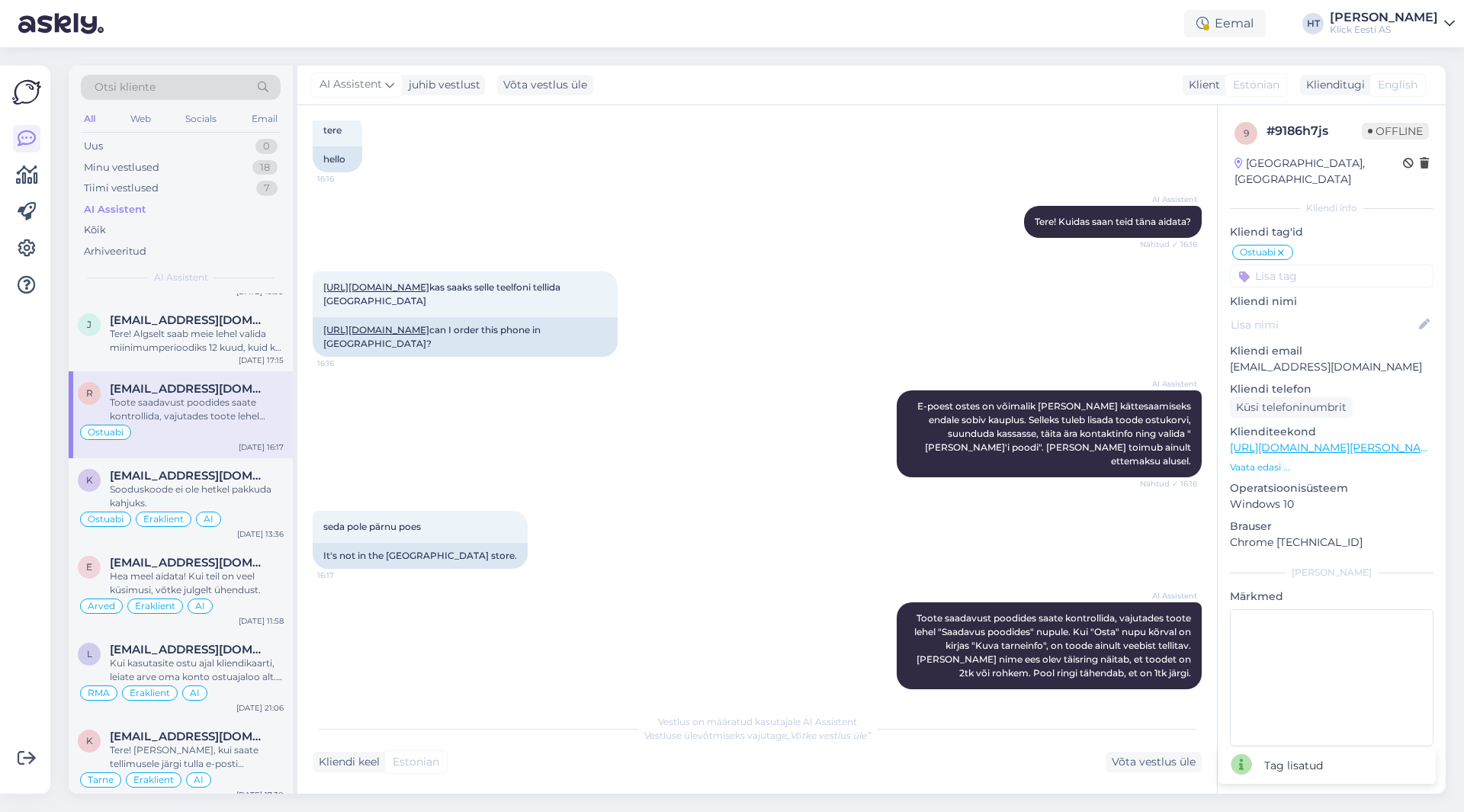
click at [1313, 265] on input at bounding box center [1332, 276] width 204 height 22
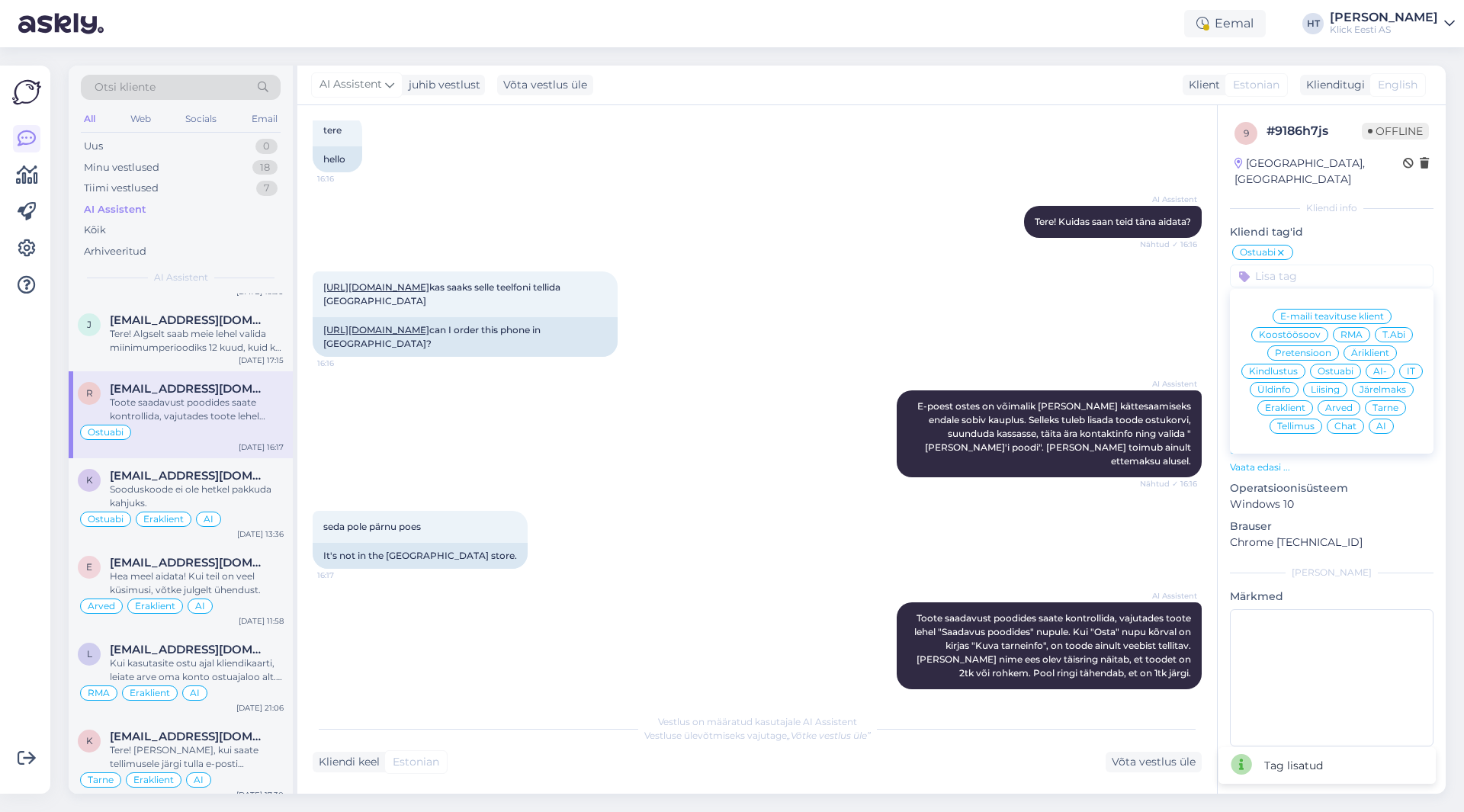
click at [1289, 403] on span "Eraklient" at bounding box center [1285, 408] width 40 height 9
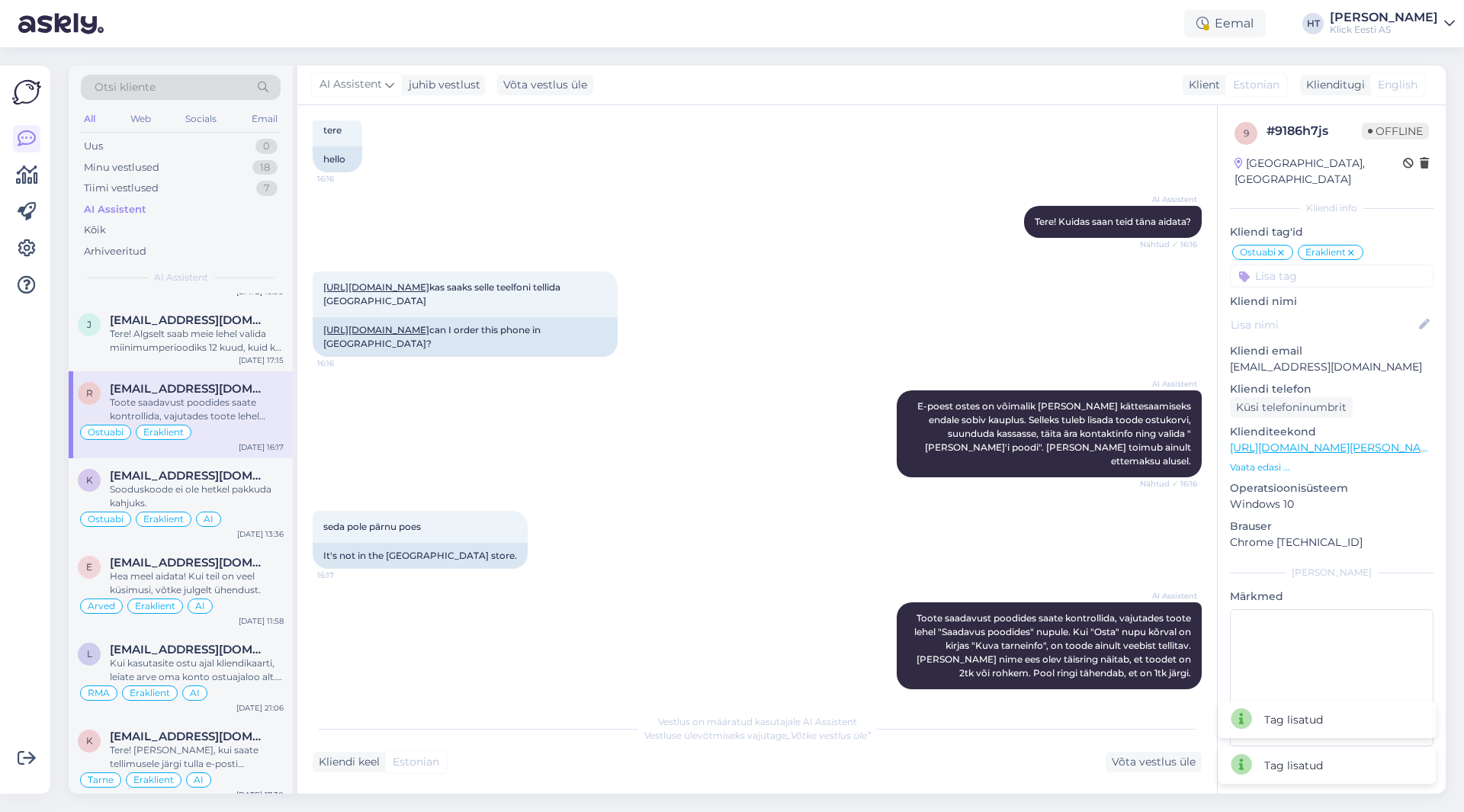
click at [1312, 266] on input at bounding box center [1332, 276] width 204 height 22
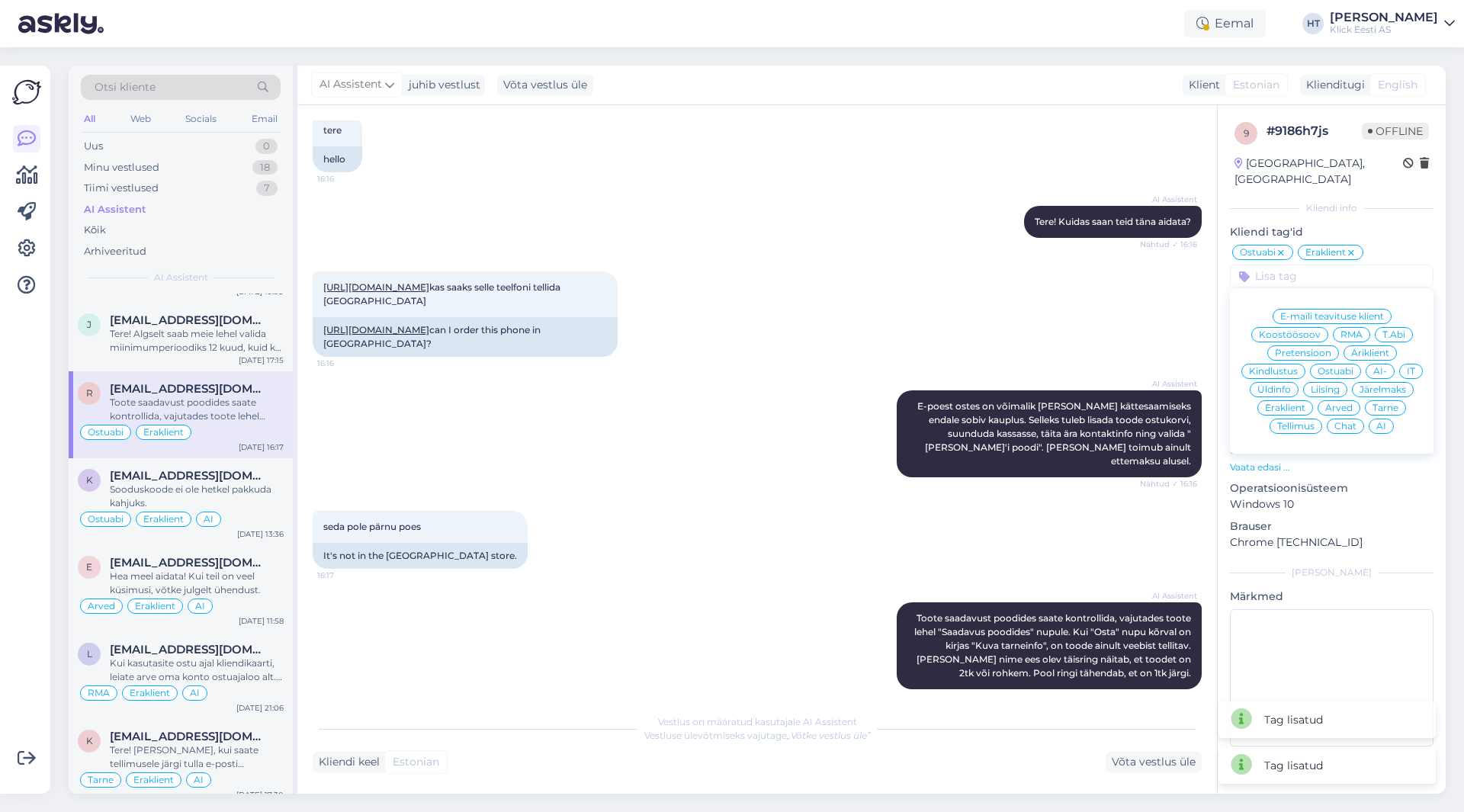
click at [1377, 422] on span "AI" at bounding box center [1382, 427] width 10 height 9
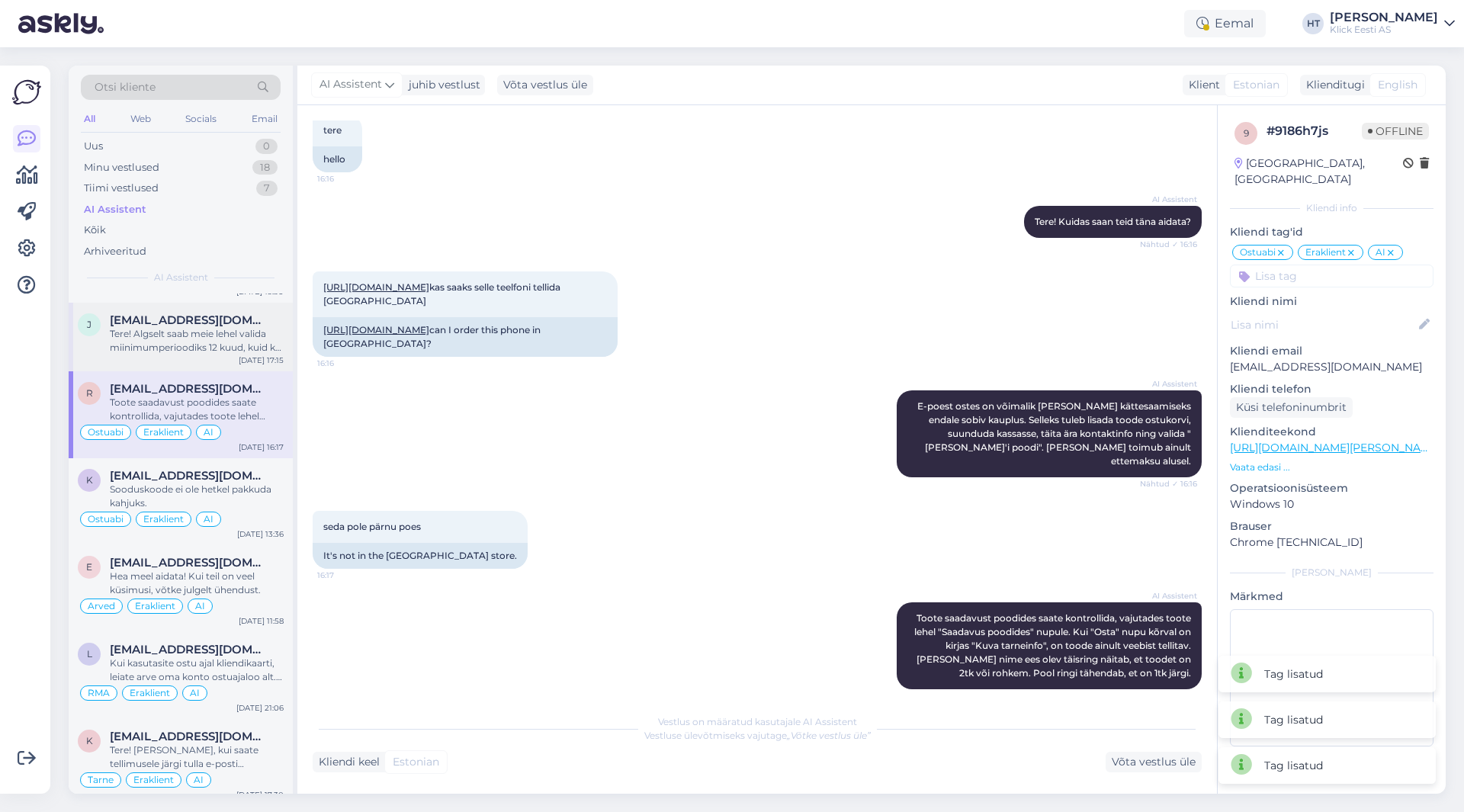
click at [140, 326] on span "[EMAIL_ADDRESS][DOMAIN_NAME]" at bounding box center [189, 320] width 159 height 14
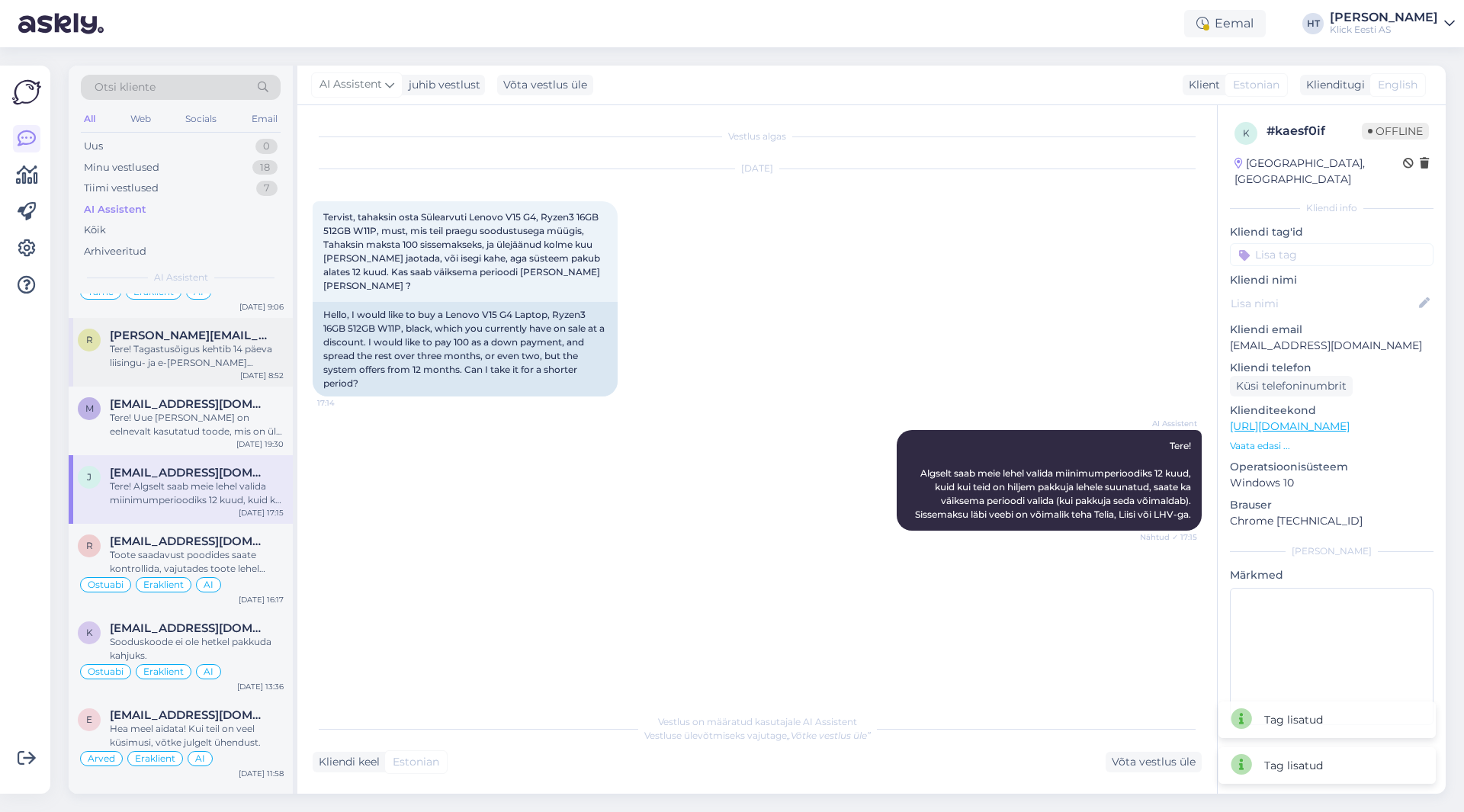
scroll to position [1602, 0]
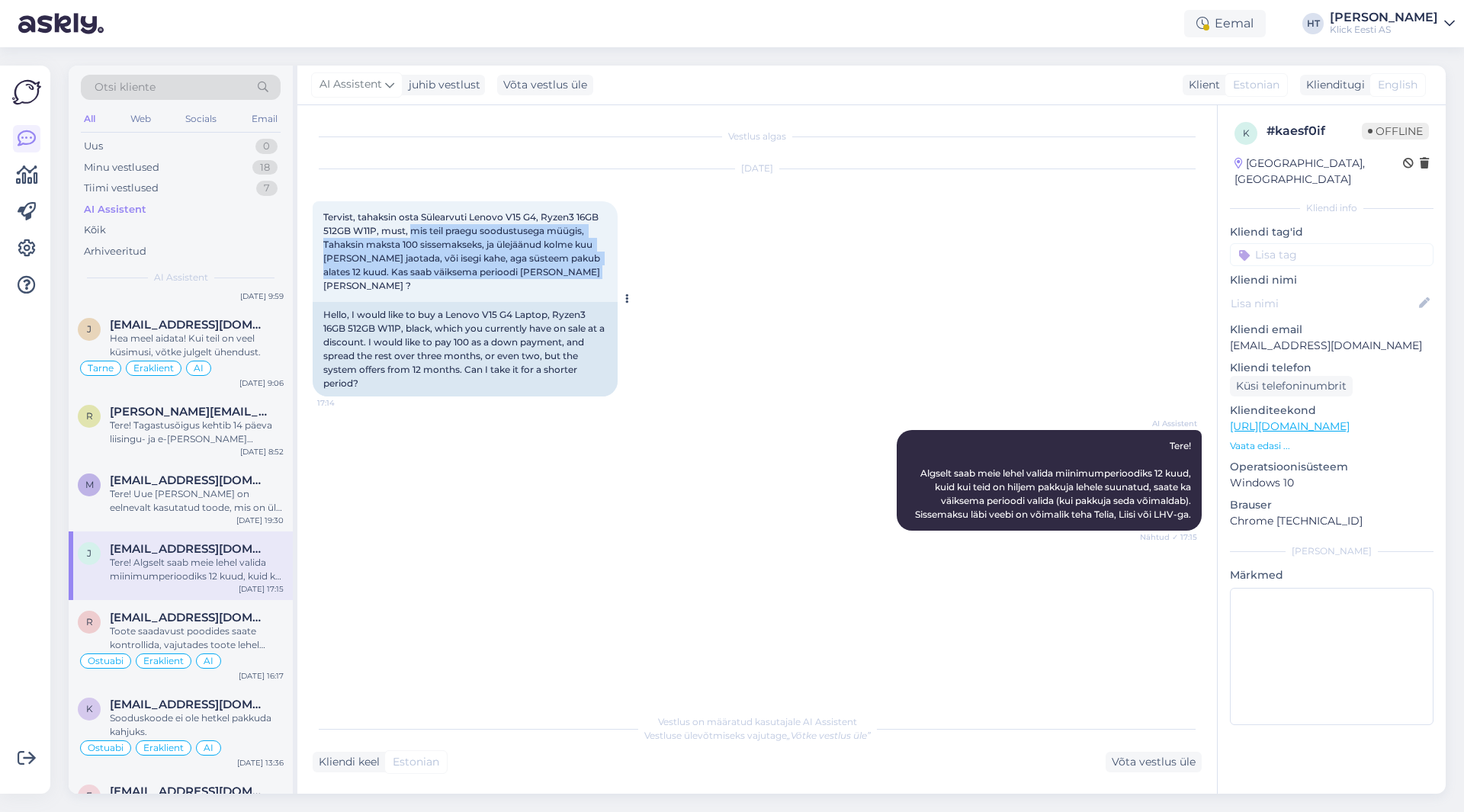
drag, startPoint x: 411, startPoint y: 231, endPoint x: 603, endPoint y: 271, distance: 196.1
click at [603, 271] on div "Tervist, tahaksin osta Sülearvuti Lenovo V15 G4, Ryzen3 16GB 512GB W11P, must, …" at bounding box center [465, 252] width 305 height 101
click at [587, 274] on div "Tervist, tahaksin osta Sülearvuti Lenovo V15 G4, Ryzen3 16GB 512GB W11P, must, …" at bounding box center [465, 252] width 305 height 101
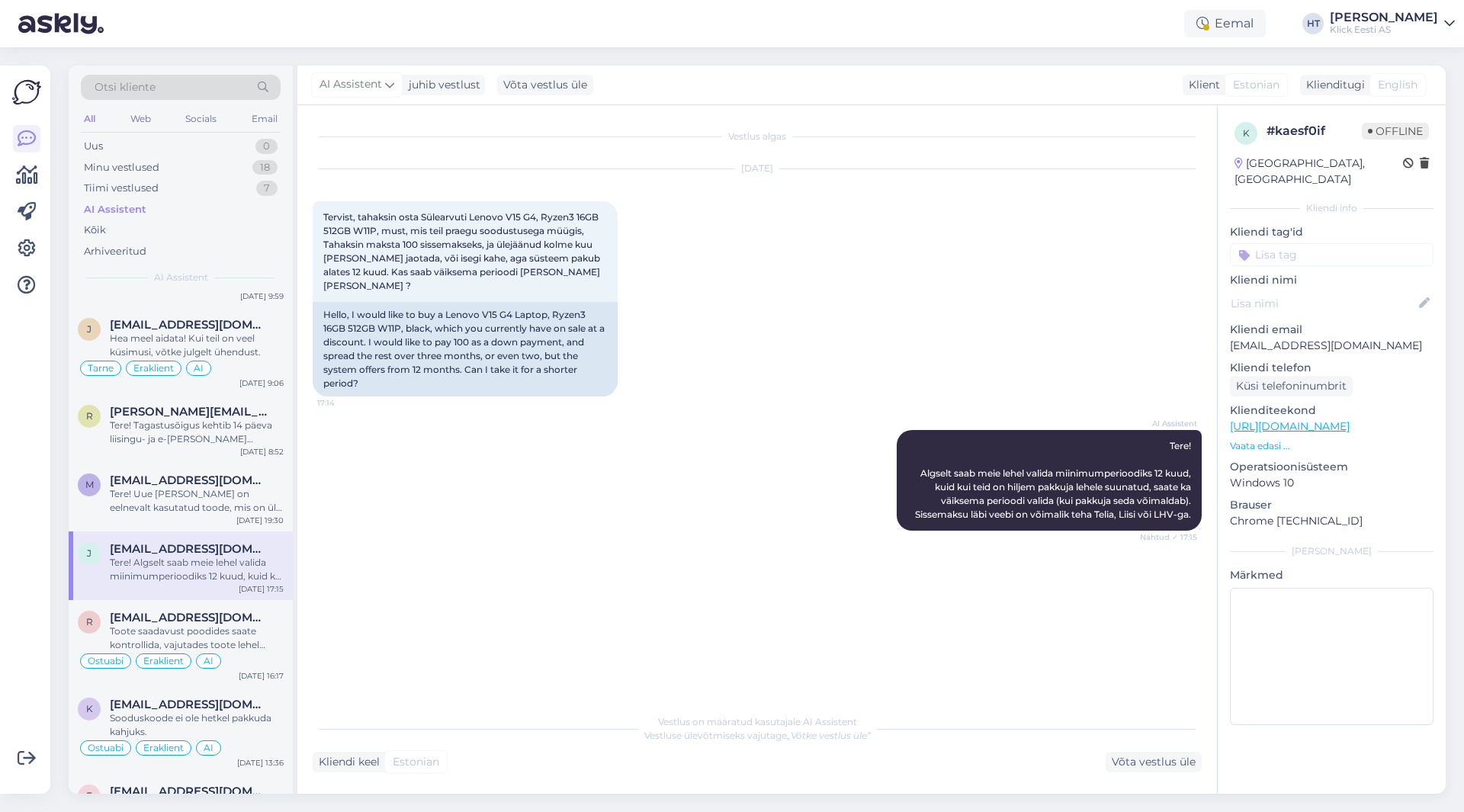
click at [1315, 243] on input at bounding box center [1332, 254] width 204 height 22
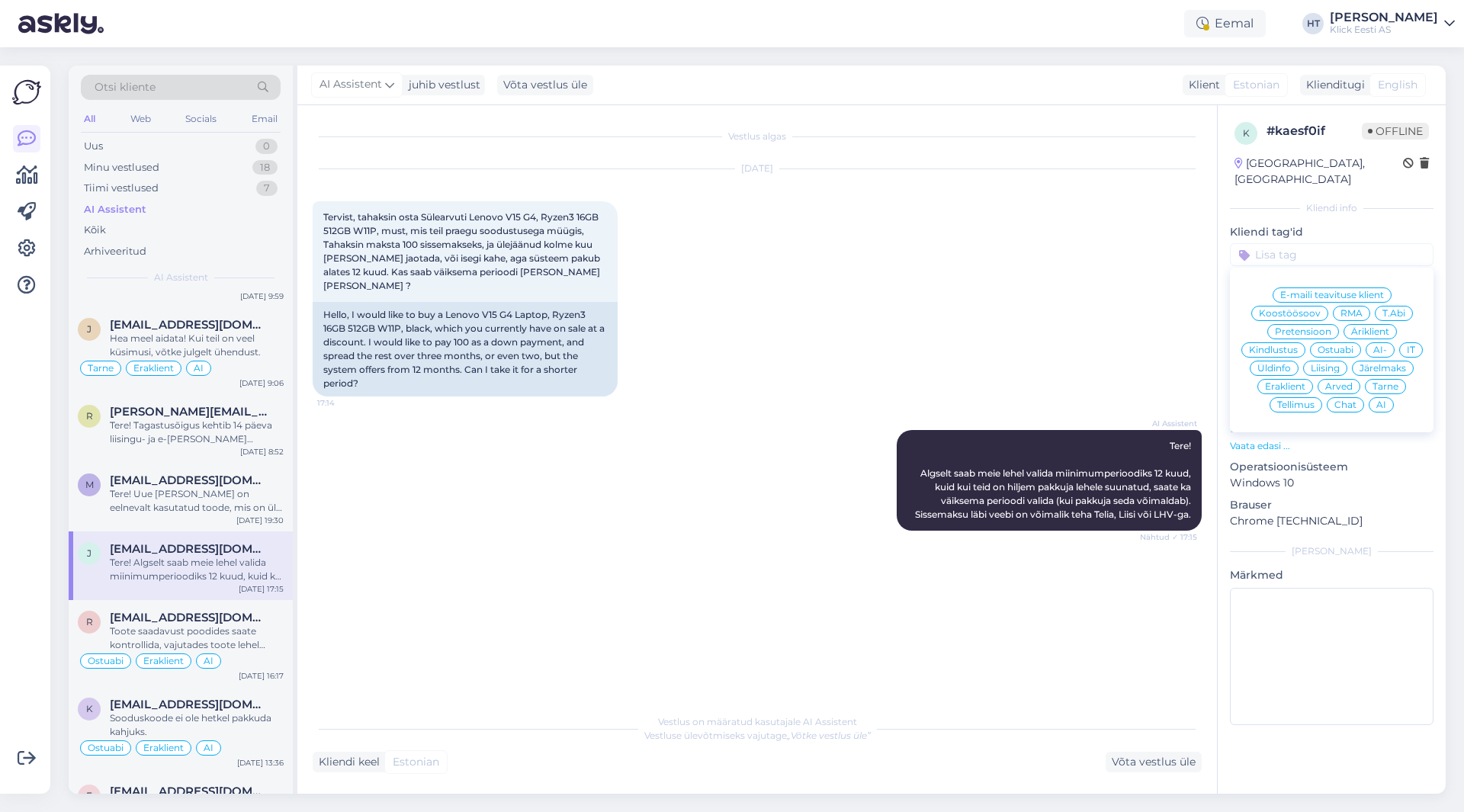
click at [1382, 364] on span "Järelmaks" at bounding box center [1384, 369] width 47 height 9
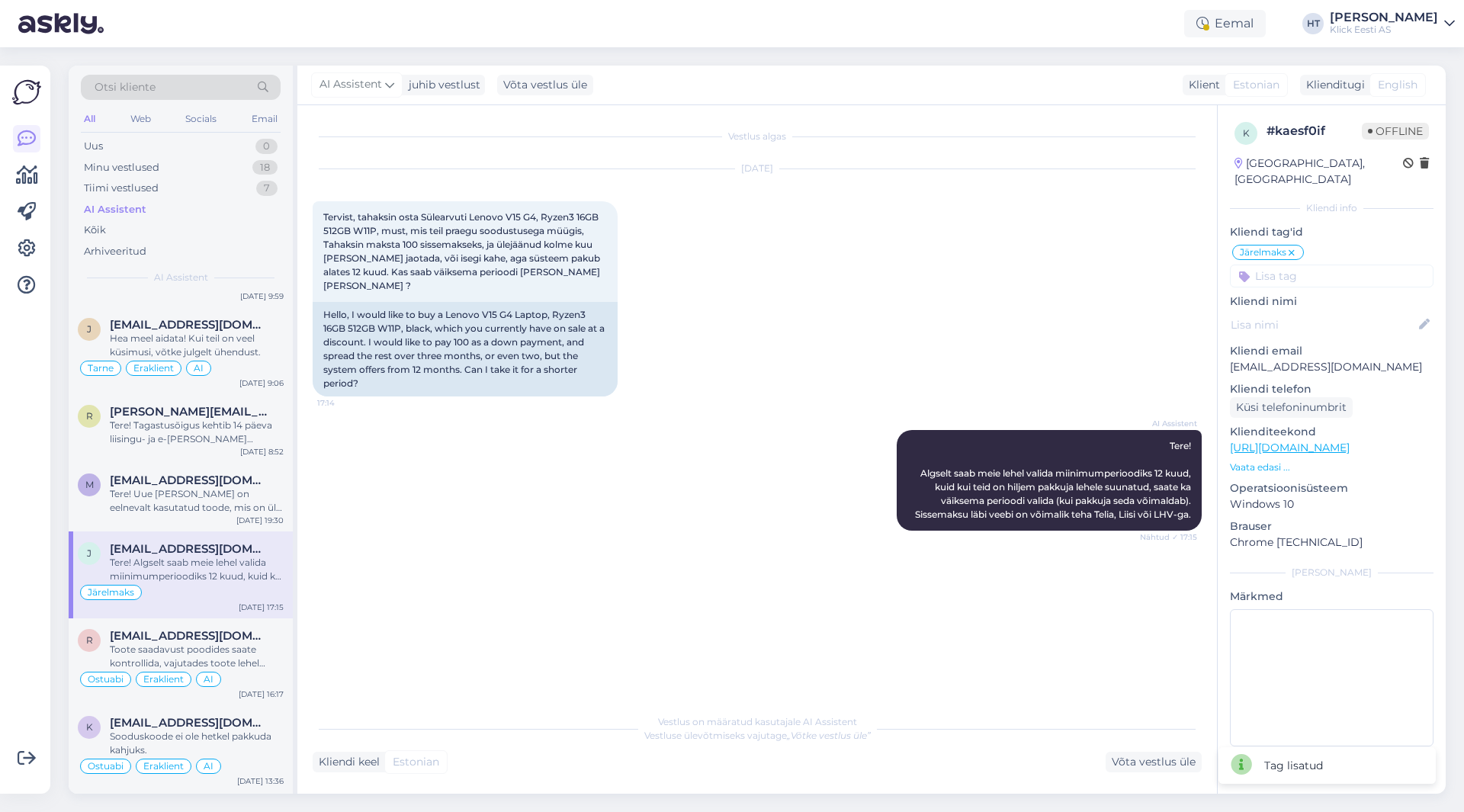
click at [1312, 265] on input at bounding box center [1332, 276] width 204 height 22
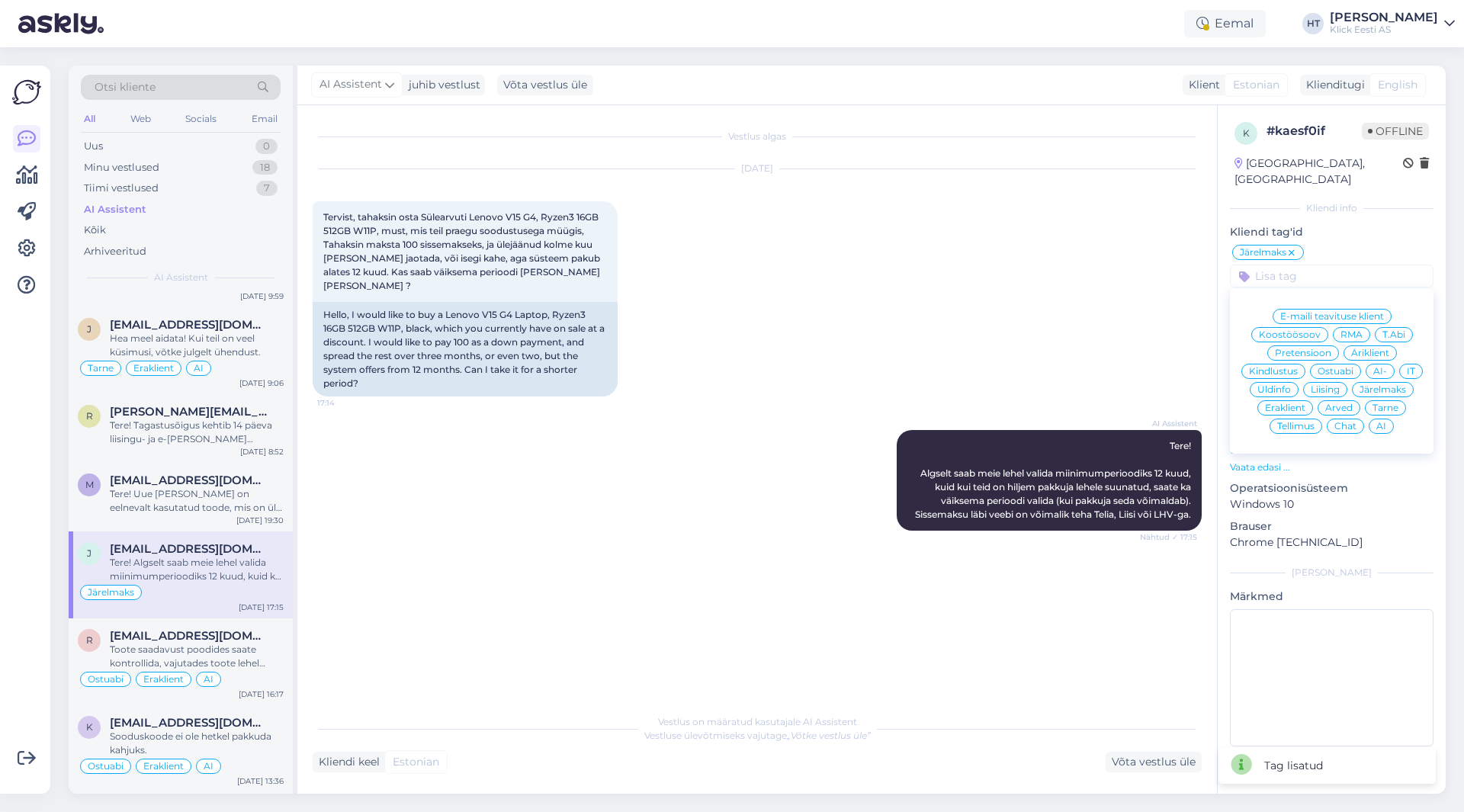
click at [1283, 403] on span "Eraklient" at bounding box center [1285, 408] width 40 height 9
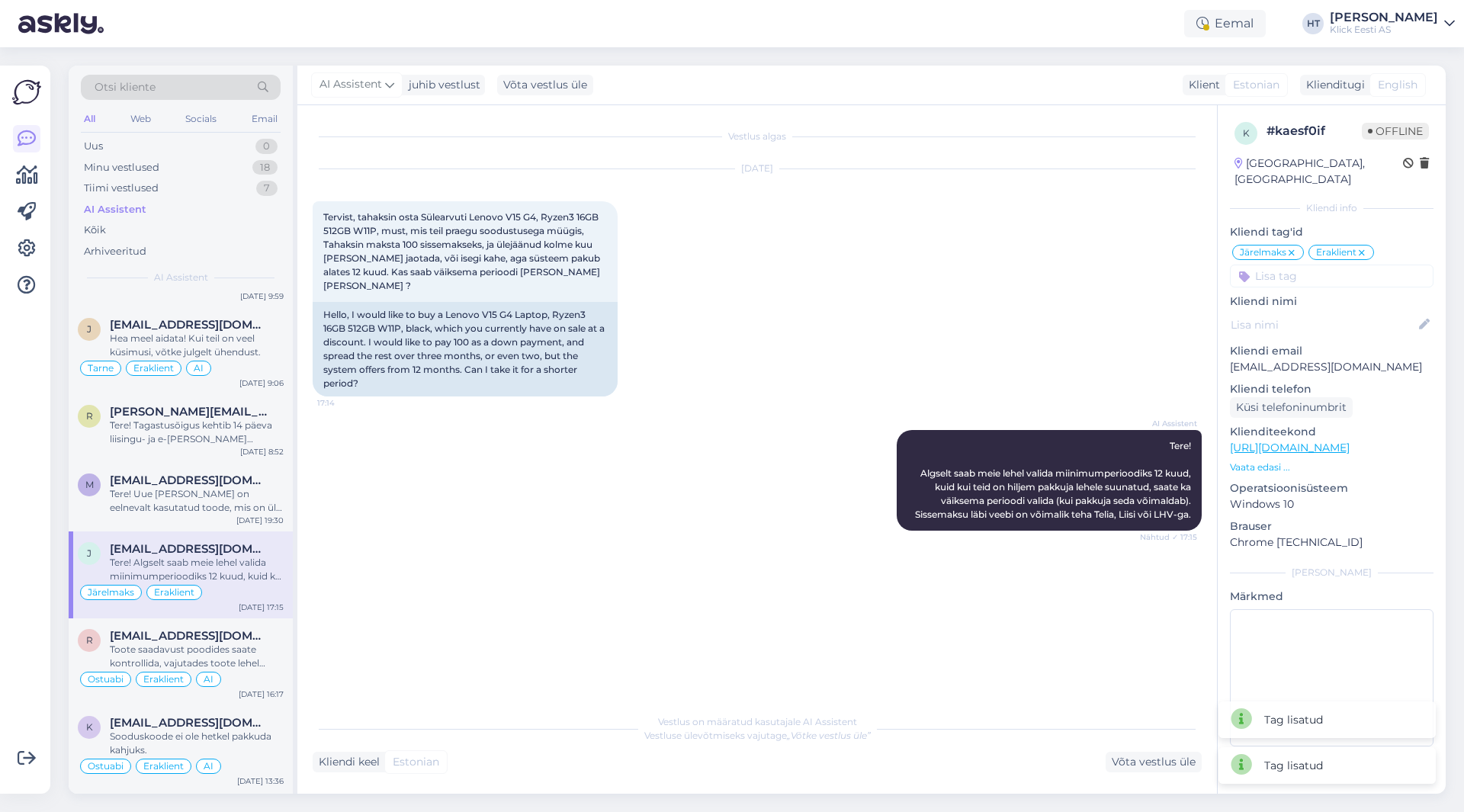
click at [1304, 265] on input at bounding box center [1332, 276] width 204 height 22
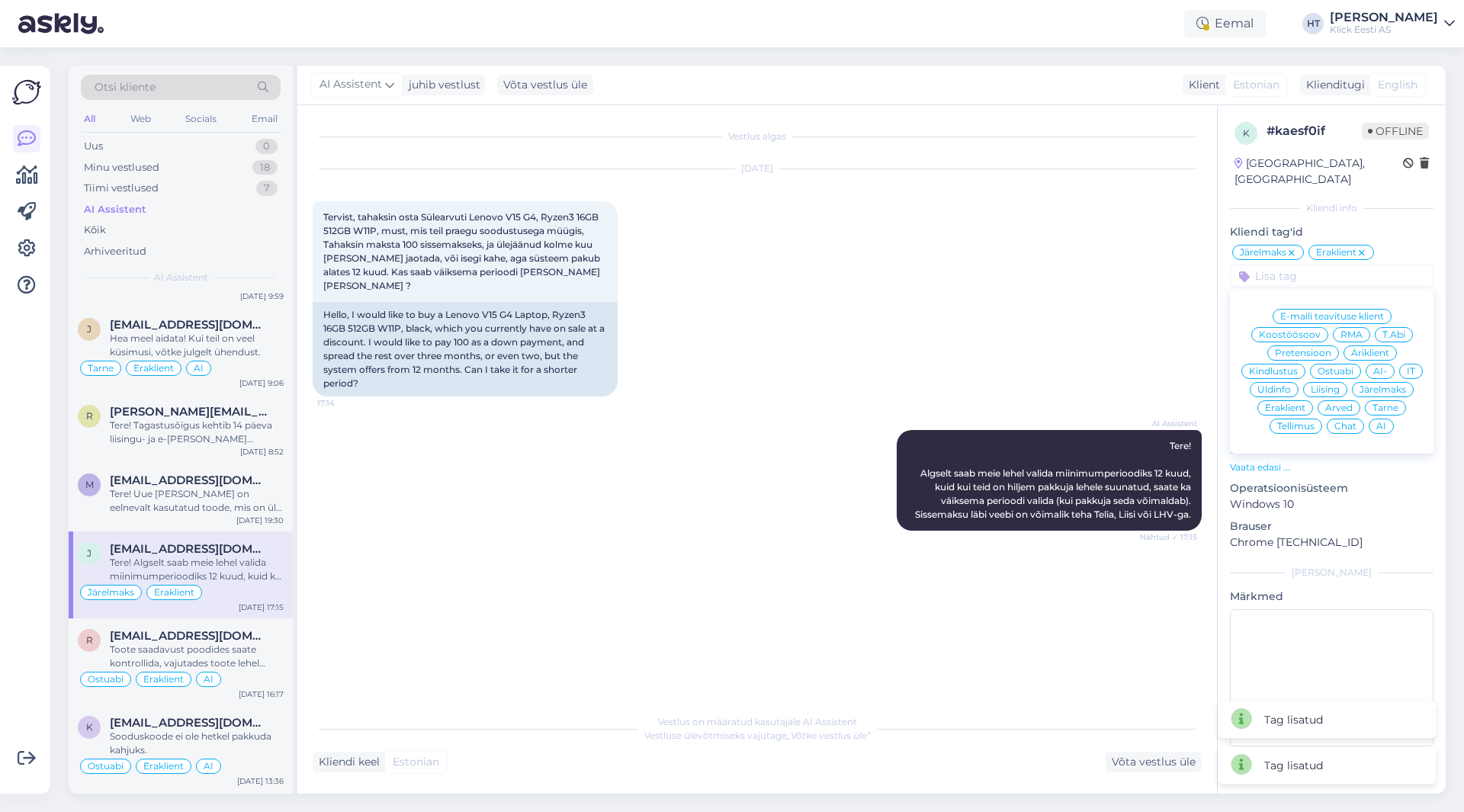
click at [1387, 419] on div "AI" at bounding box center [1381, 427] width 25 height 15
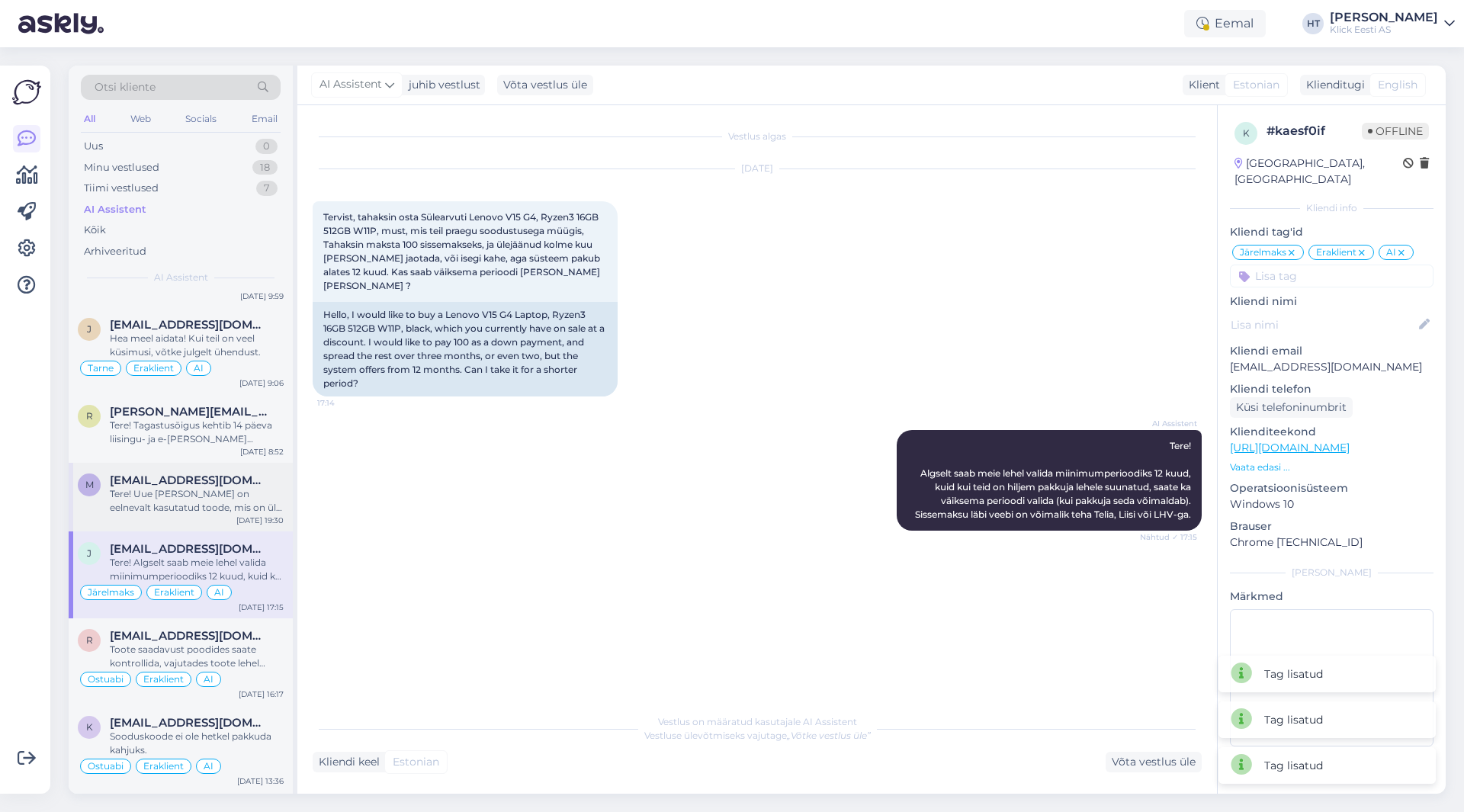
click at [192, 489] on div "Tere! Uue [PERSON_NAME] on eelnevalt kasutatud toode, mis on üle kontrollitud n…" at bounding box center [196, 500] width 174 height 27
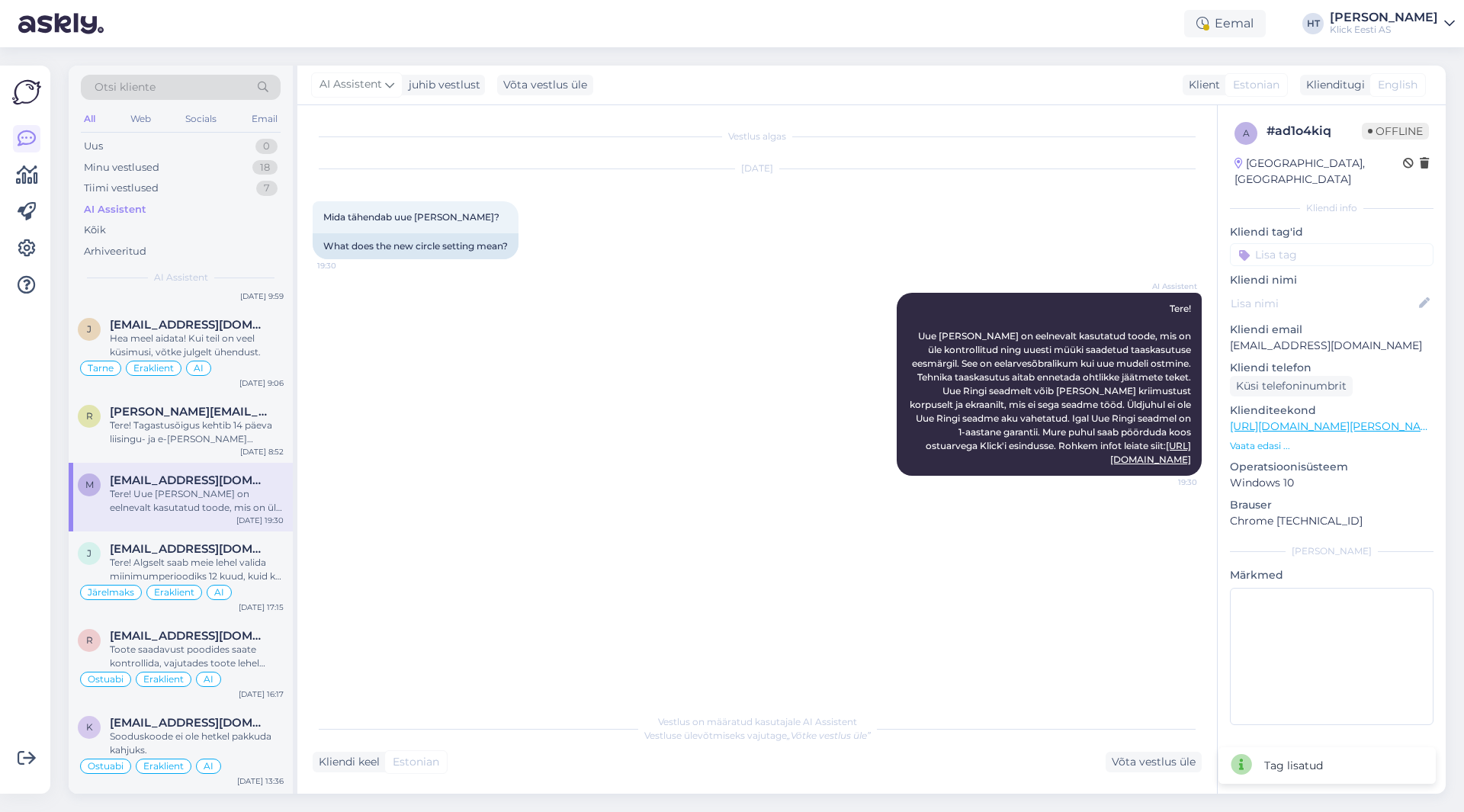
click at [1336, 244] on input at bounding box center [1332, 254] width 204 height 22
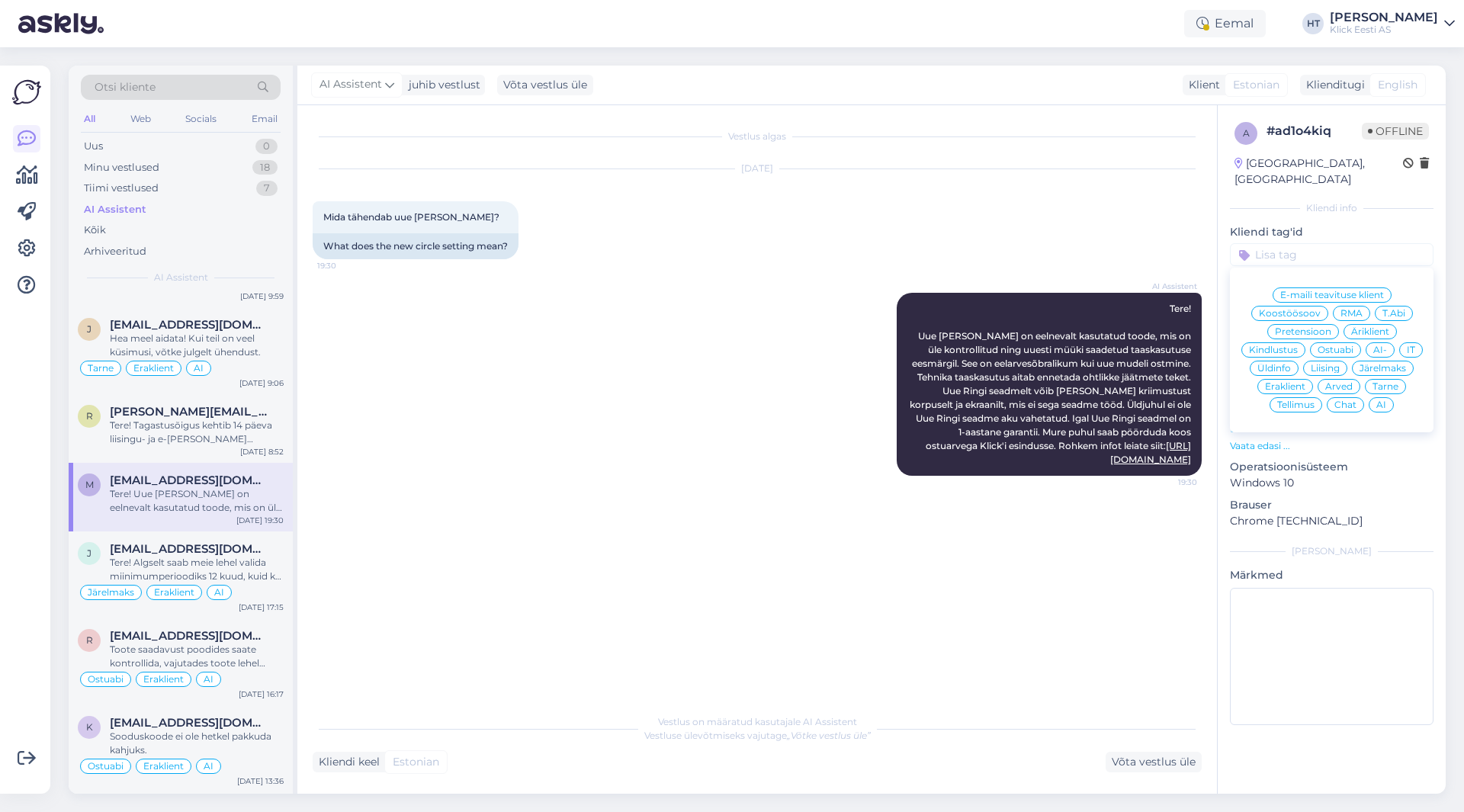
click at [1336, 342] on div "Ostuabi" at bounding box center [1336, 350] width 51 height 15
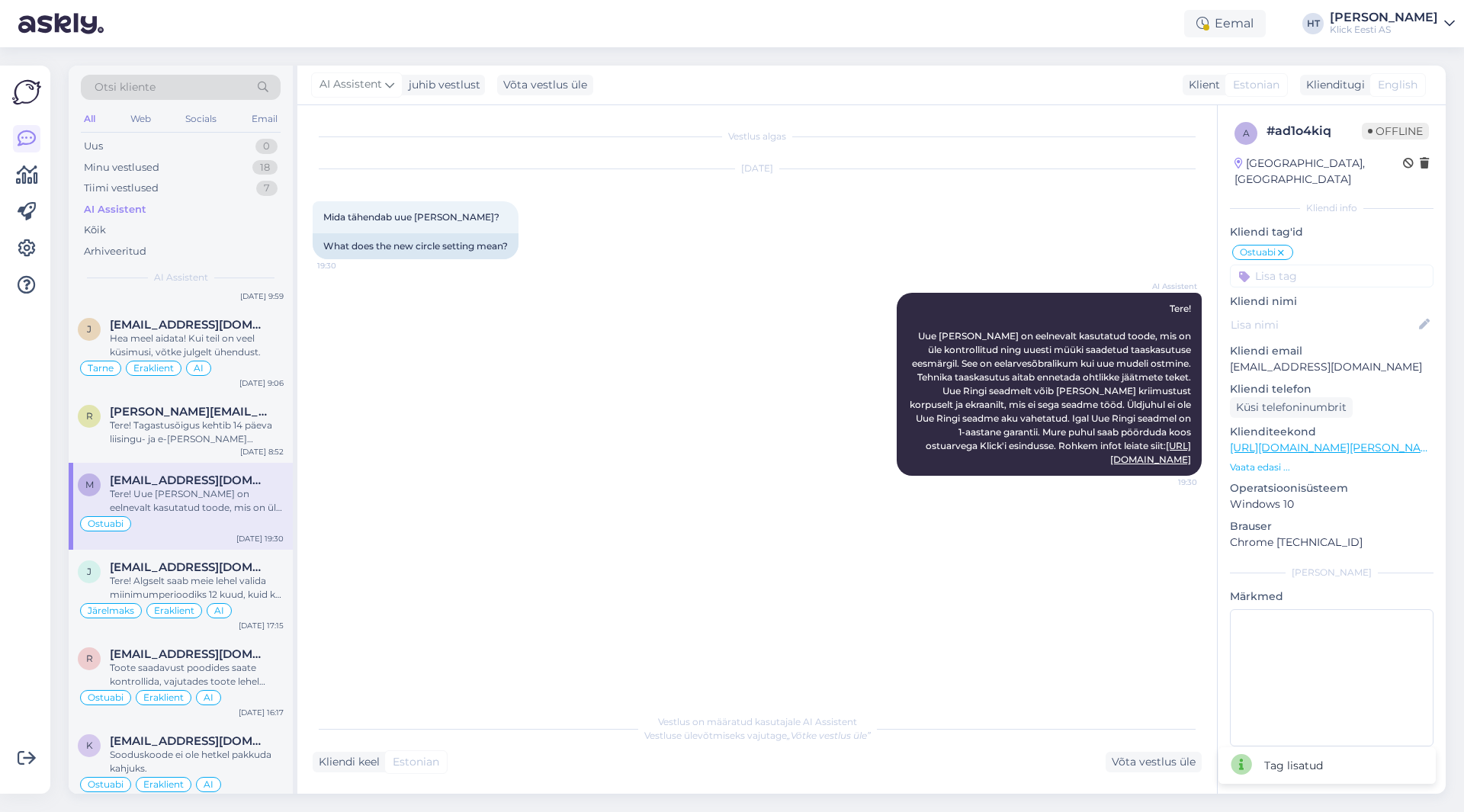
click at [1309, 265] on input at bounding box center [1332, 276] width 204 height 22
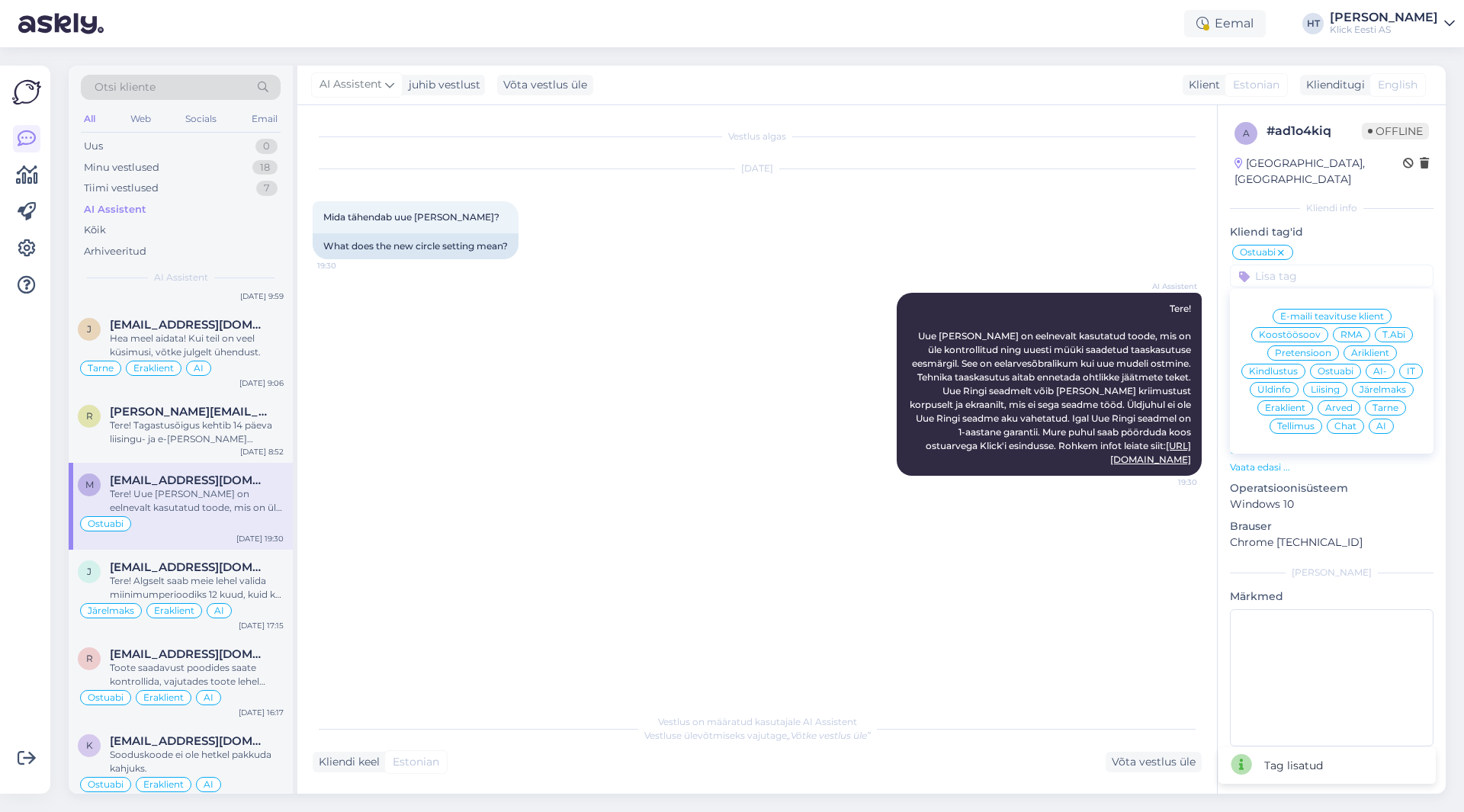
click at [1301, 400] on div "Eraklient" at bounding box center [1285, 408] width 56 height 15
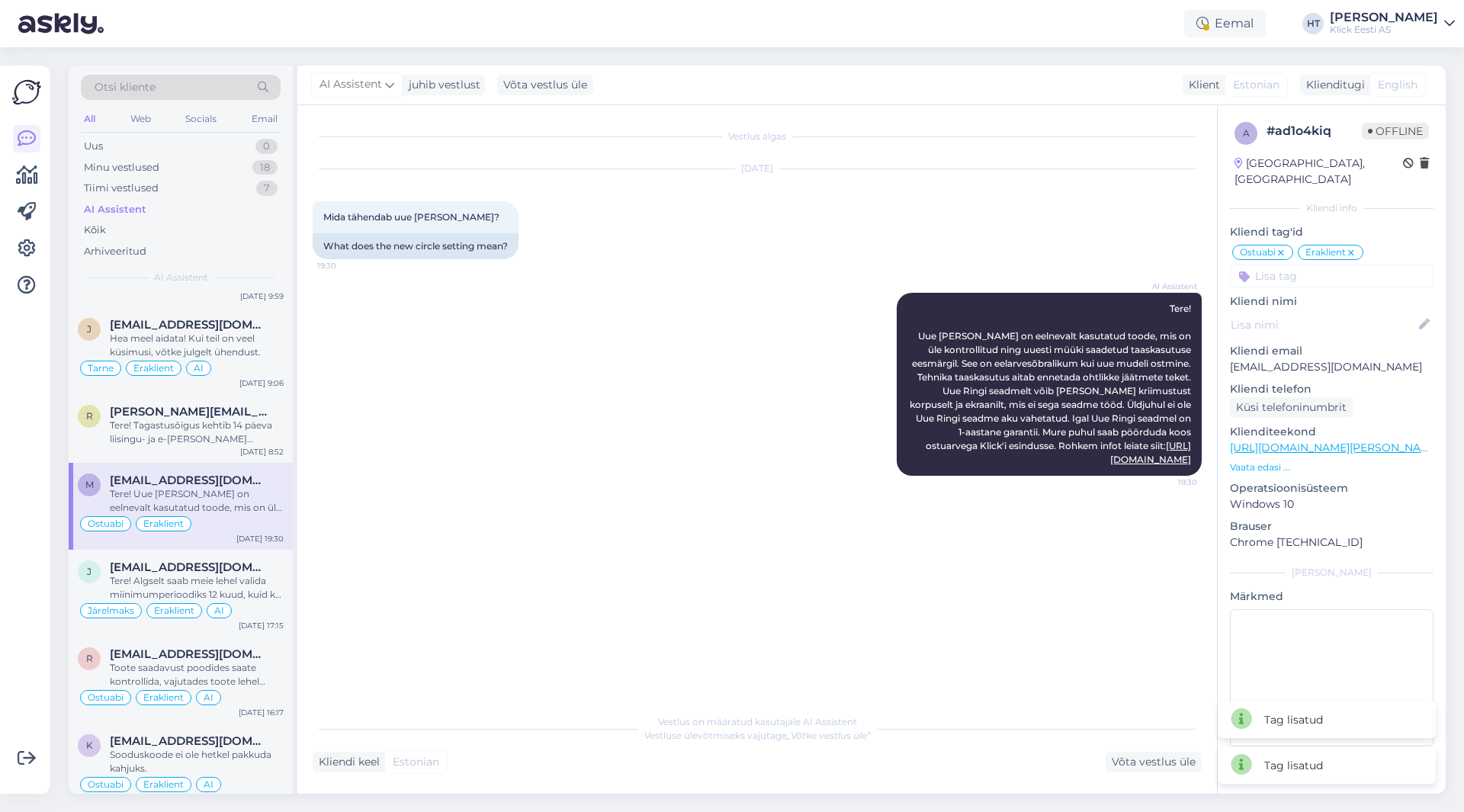
click at [1315, 268] on input at bounding box center [1332, 276] width 204 height 22
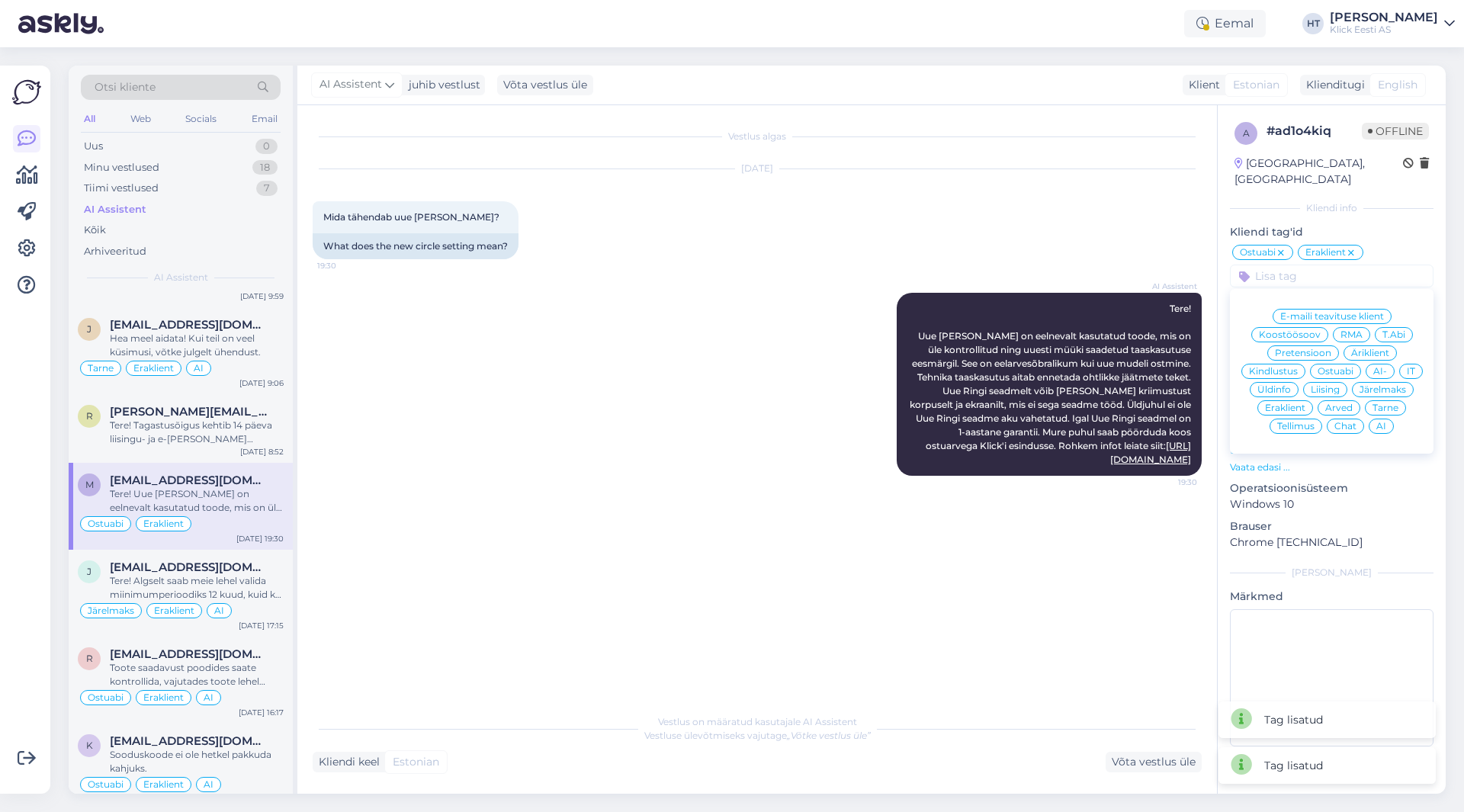
click at [1384, 422] on span "AI" at bounding box center [1382, 427] width 10 height 9
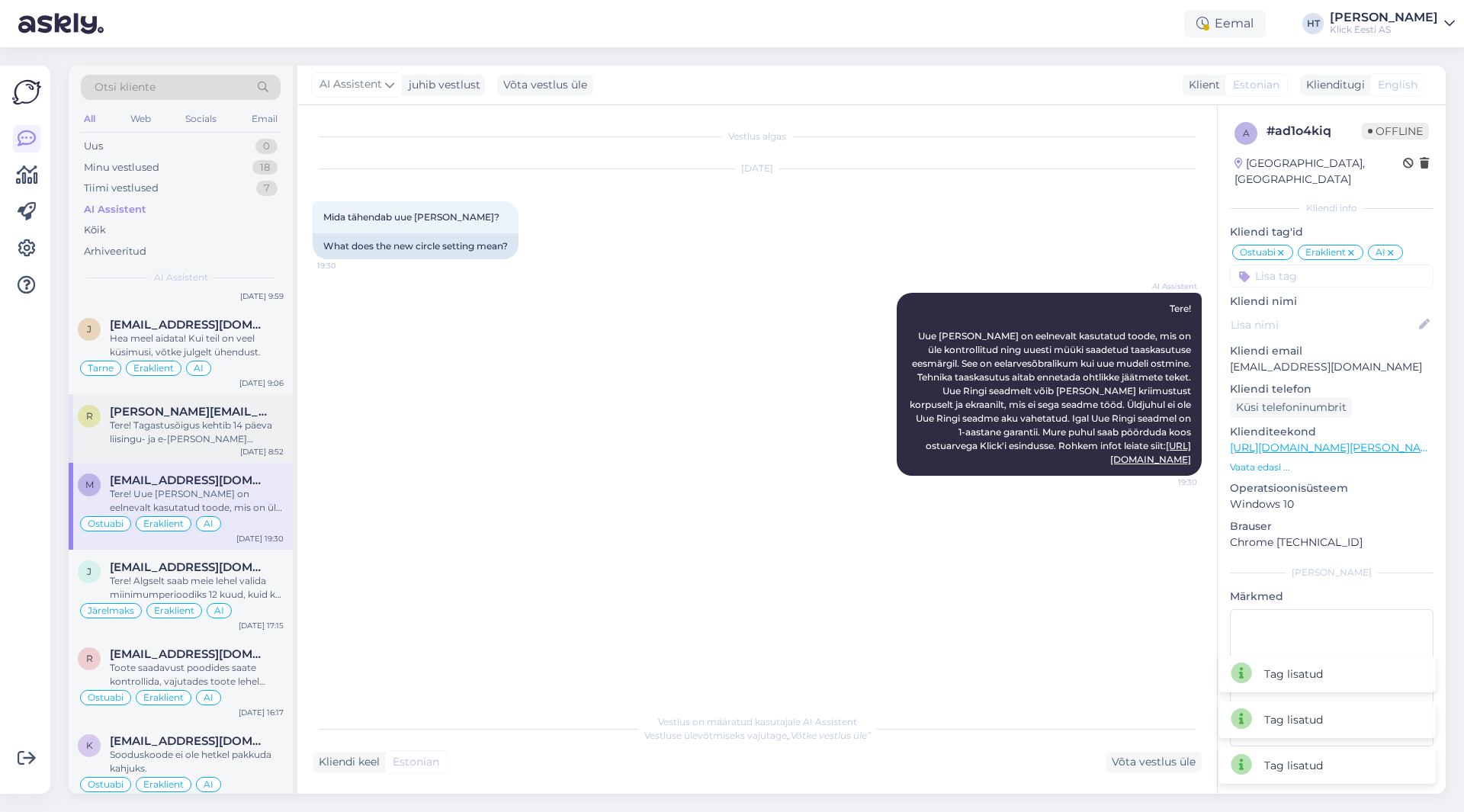
click at [229, 423] on div "Tere! Tagastusõigus kehtib 14 päeva liisingu- ja e-[PERSON_NAME] ostudele ning …" at bounding box center [196, 432] width 174 height 27
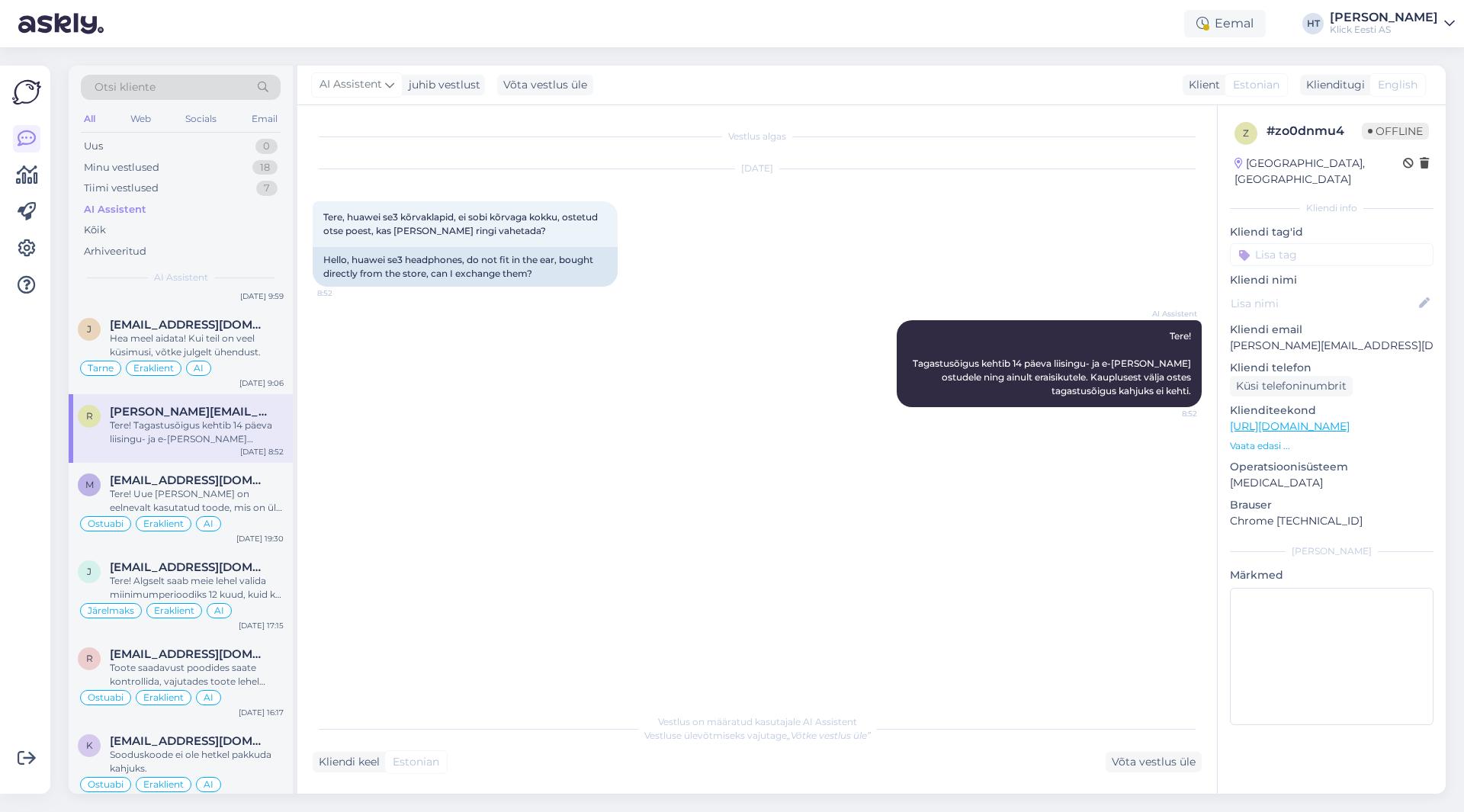
click at [1322, 243] on input at bounding box center [1332, 254] width 204 height 22
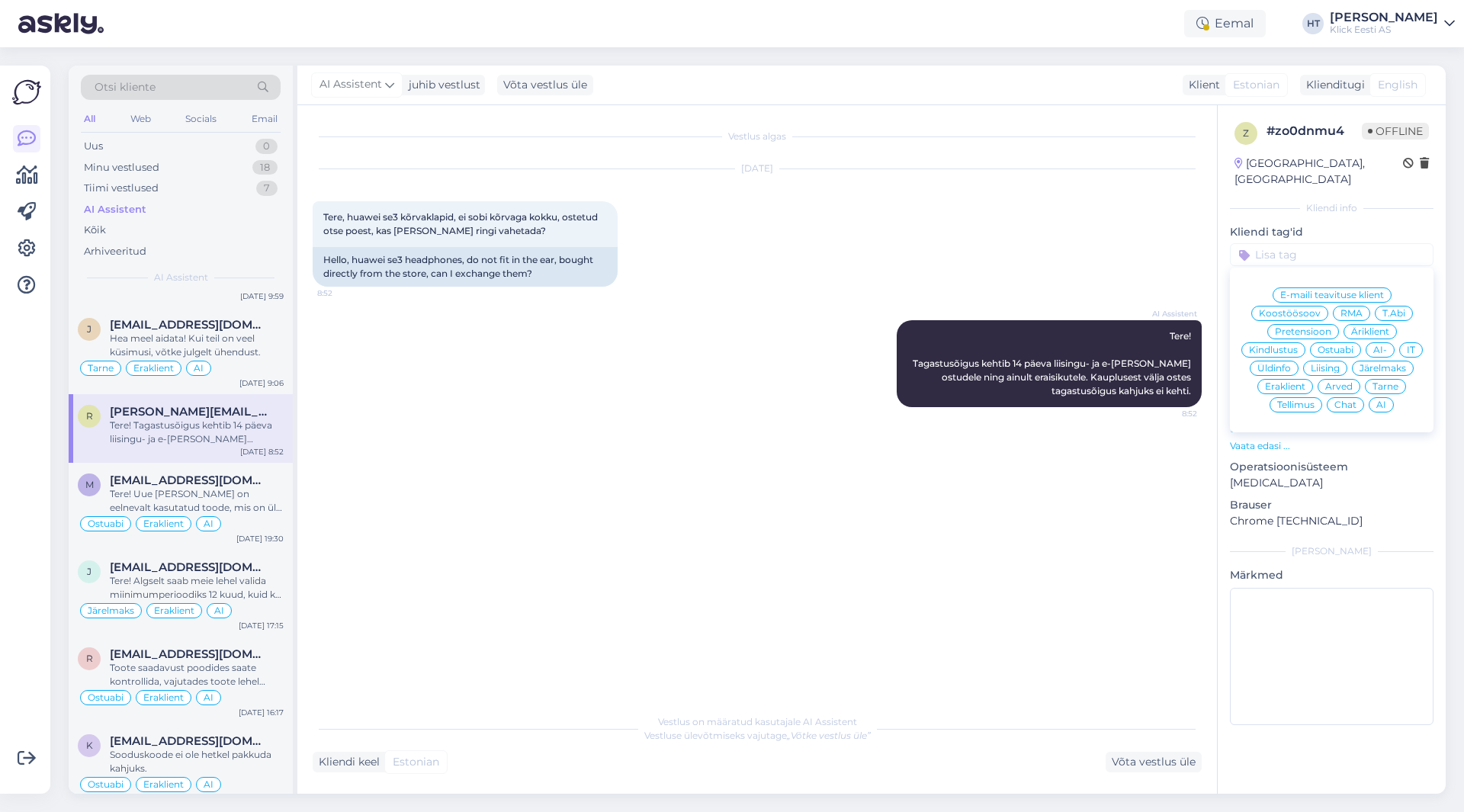
click at [1276, 364] on span "Üldinfo" at bounding box center [1274, 369] width 34 height 9
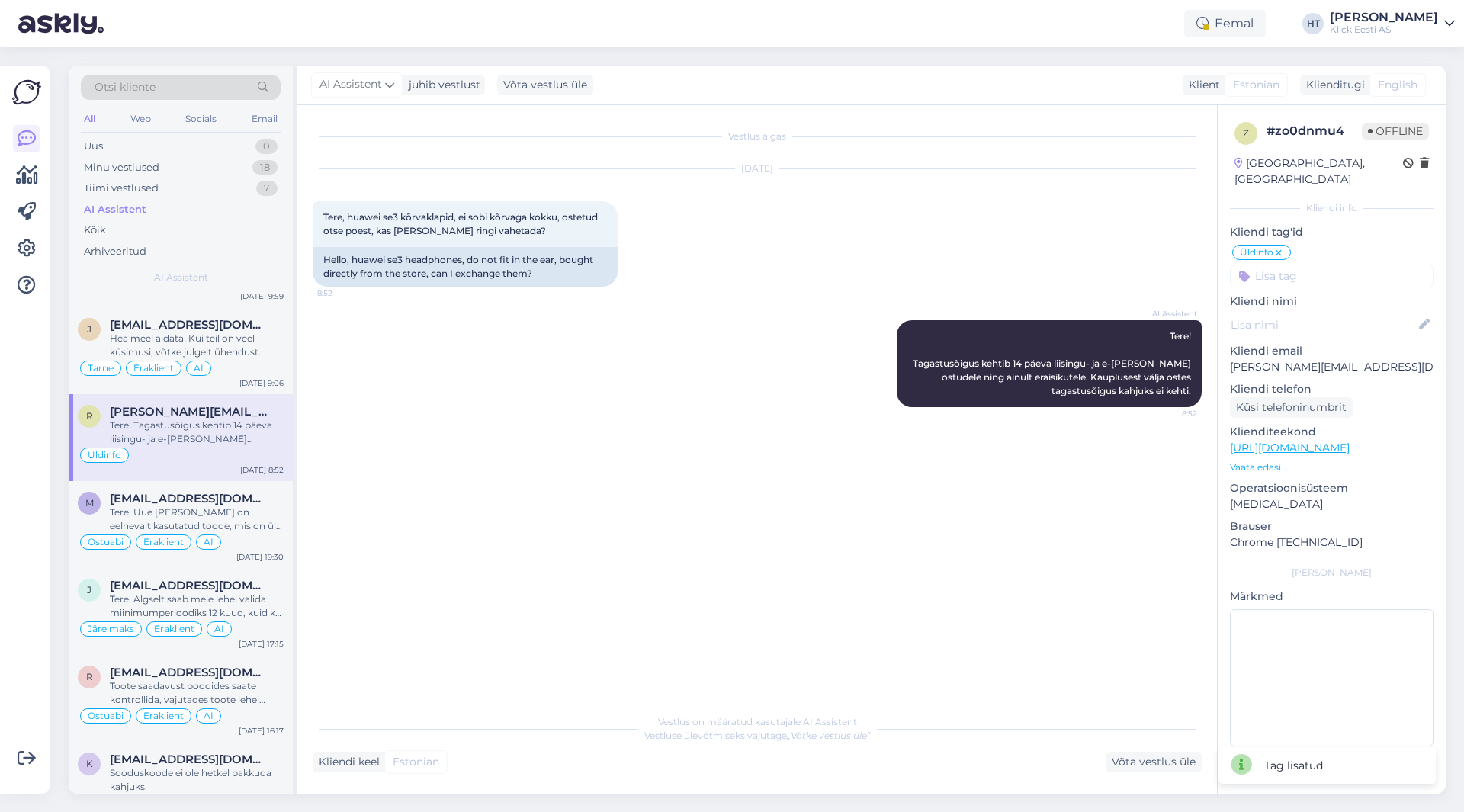
click at [1313, 265] on input at bounding box center [1332, 276] width 204 height 22
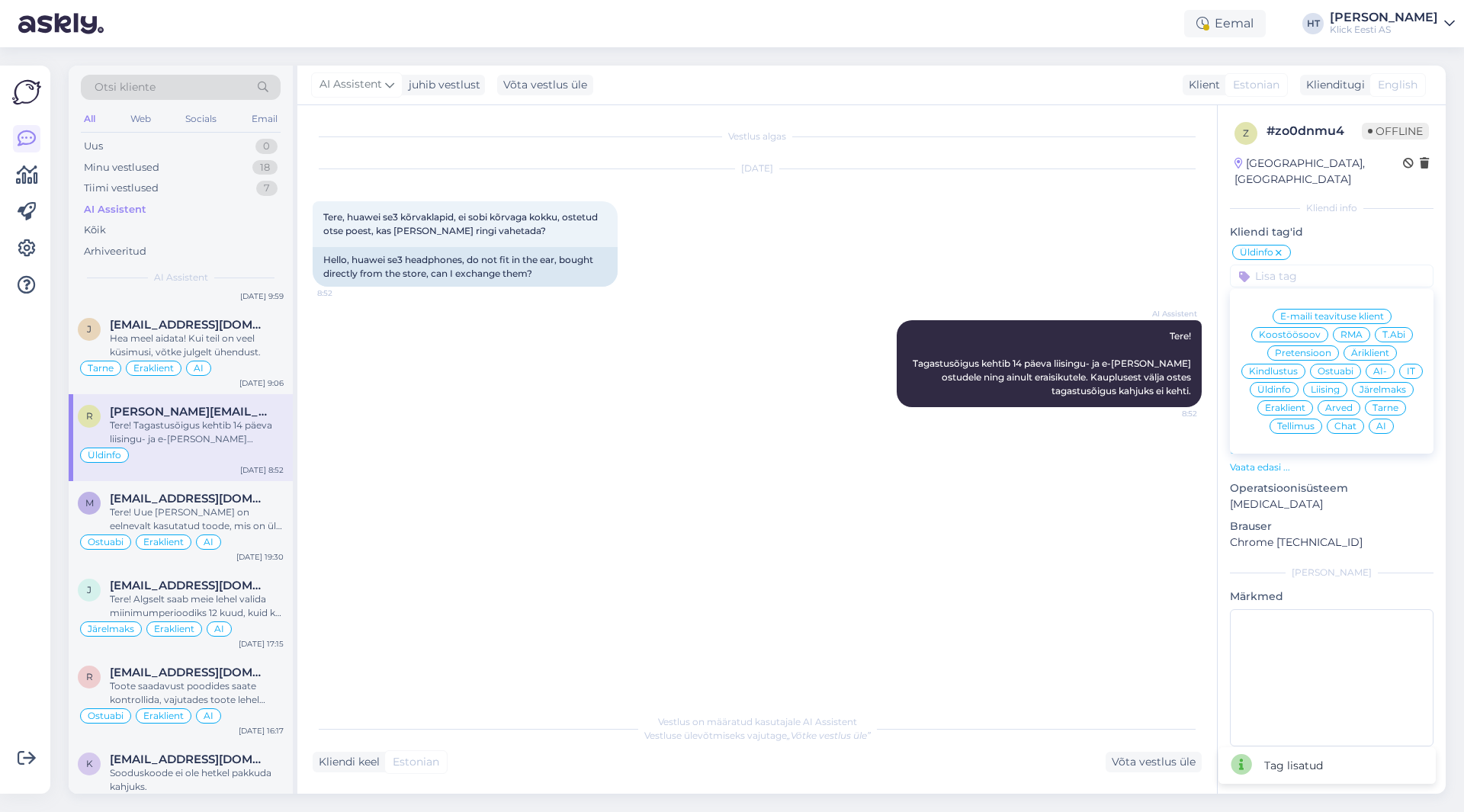
click at [1297, 403] on span "Eraklient" at bounding box center [1285, 408] width 40 height 9
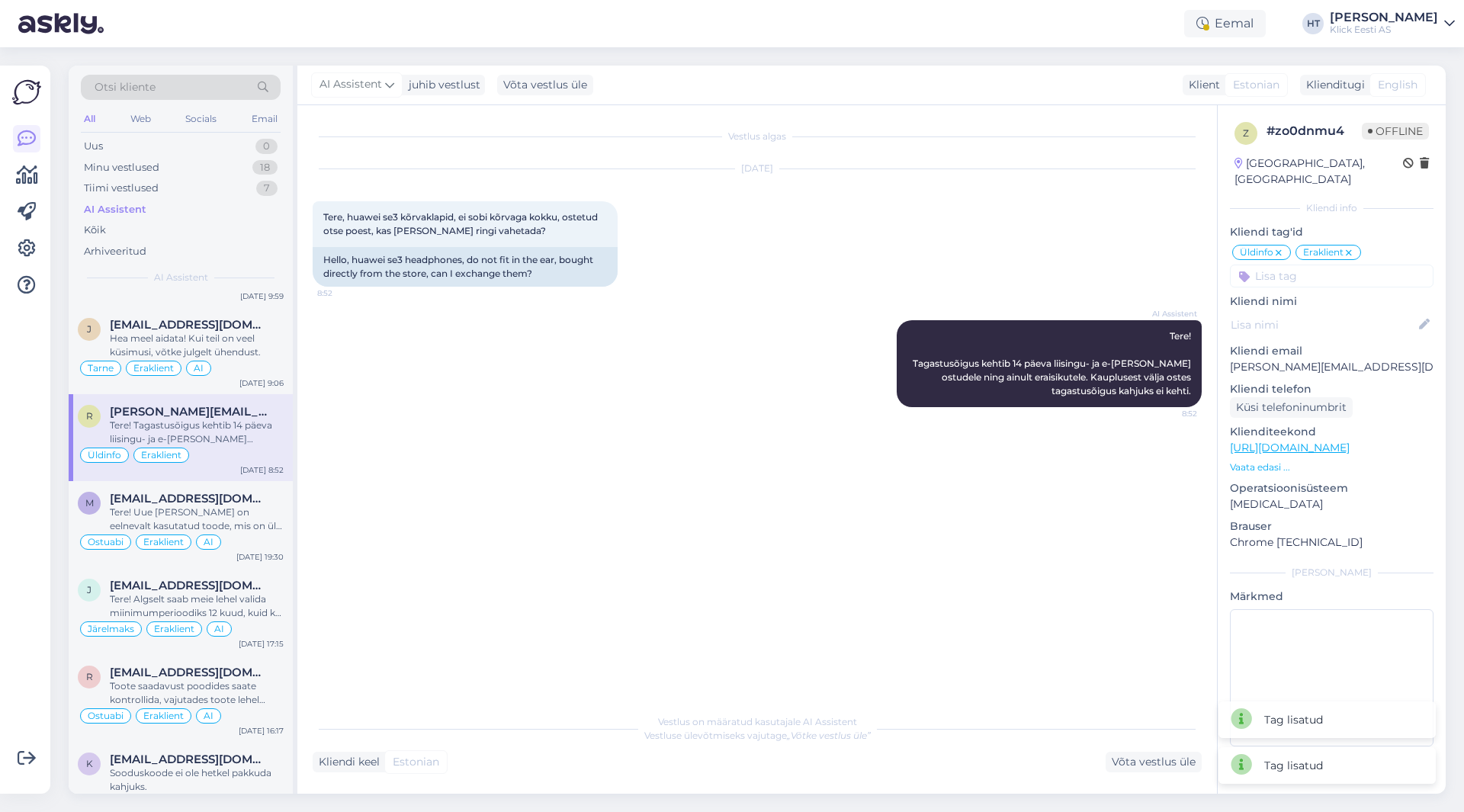
click at [1337, 265] on input at bounding box center [1332, 276] width 204 height 22
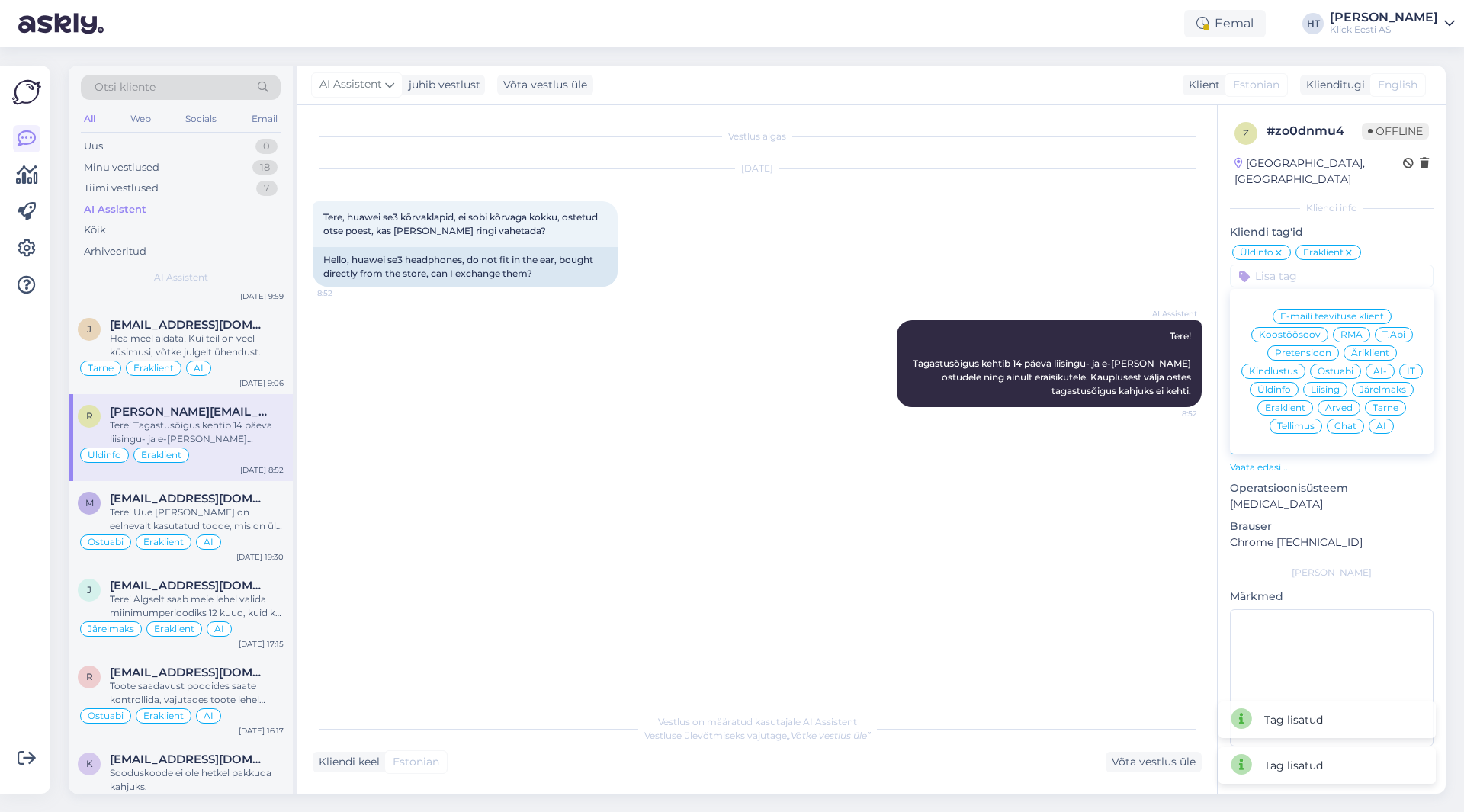
click at [1384, 422] on span "AI" at bounding box center [1382, 427] width 10 height 9
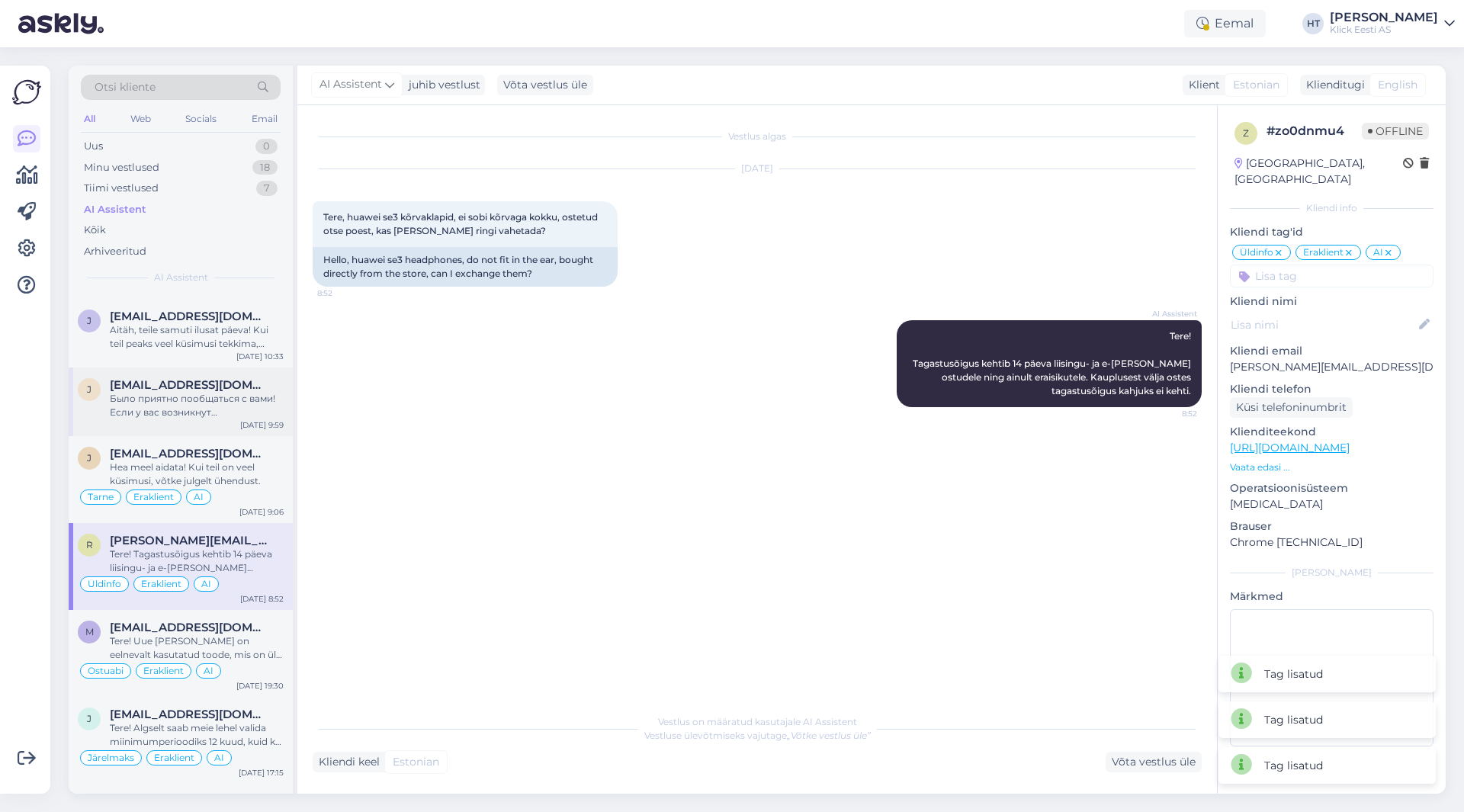
scroll to position [1449, 0]
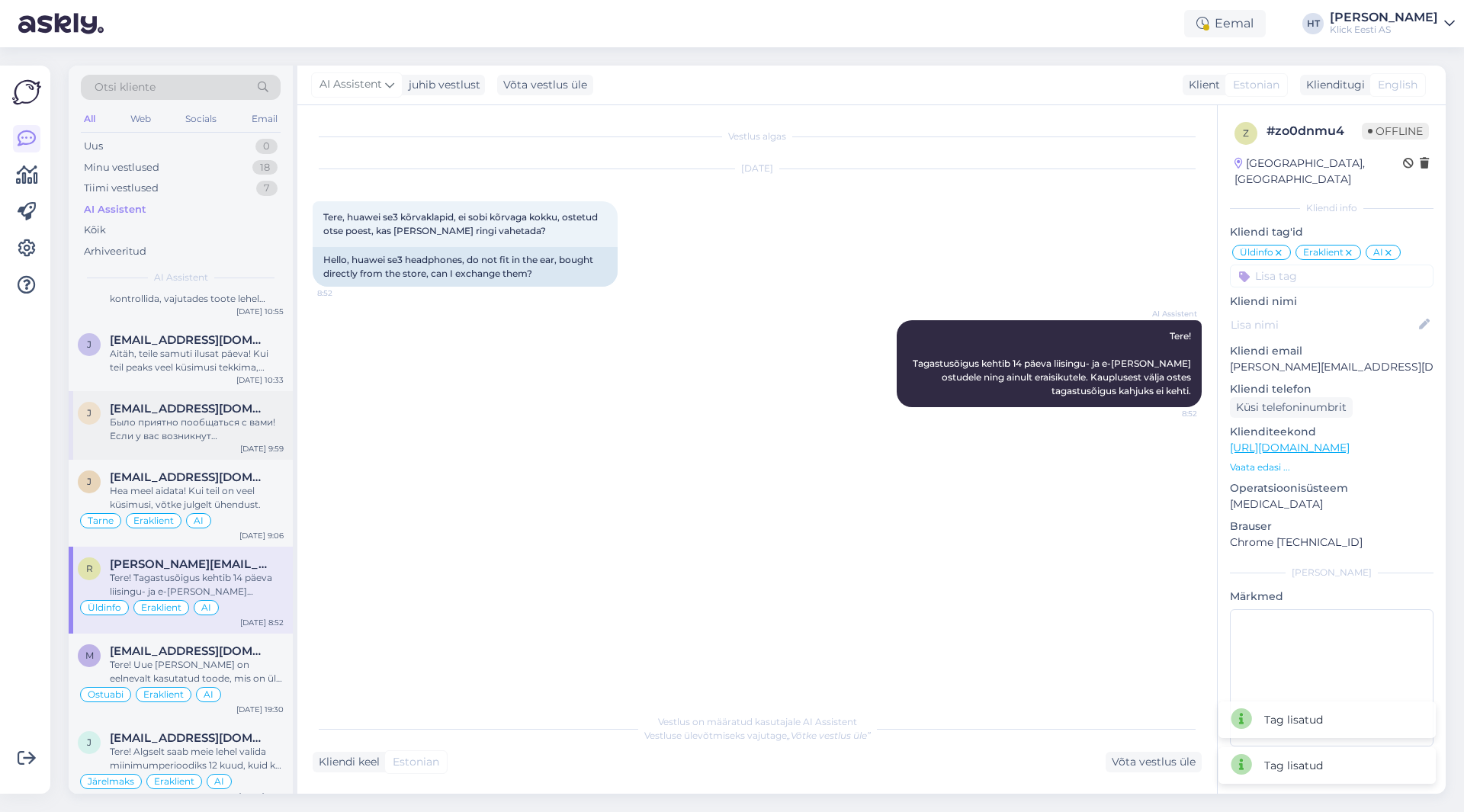
click at [210, 459] on div "j [EMAIL_ADDRESS][DOMAIN_NAME] Было приятно пообщаться с вами! Если у вас возни…" at bounding box center [181, 425] width 225 height 68
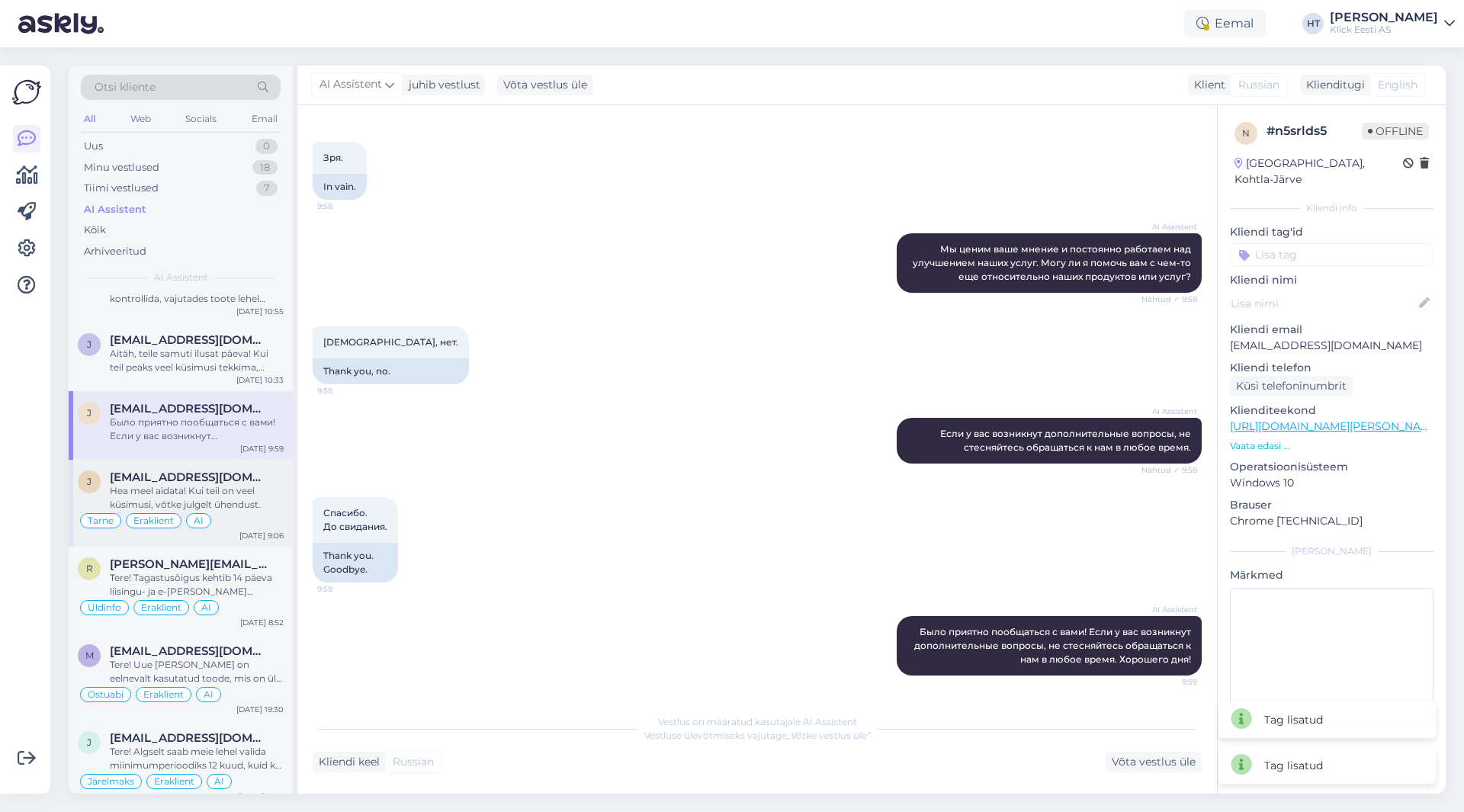
click at [211, 471] on span "[EMAIL_ADDRESS][DOMAIN_NAME]" at bounding box center [189, 477] width 159 height 14
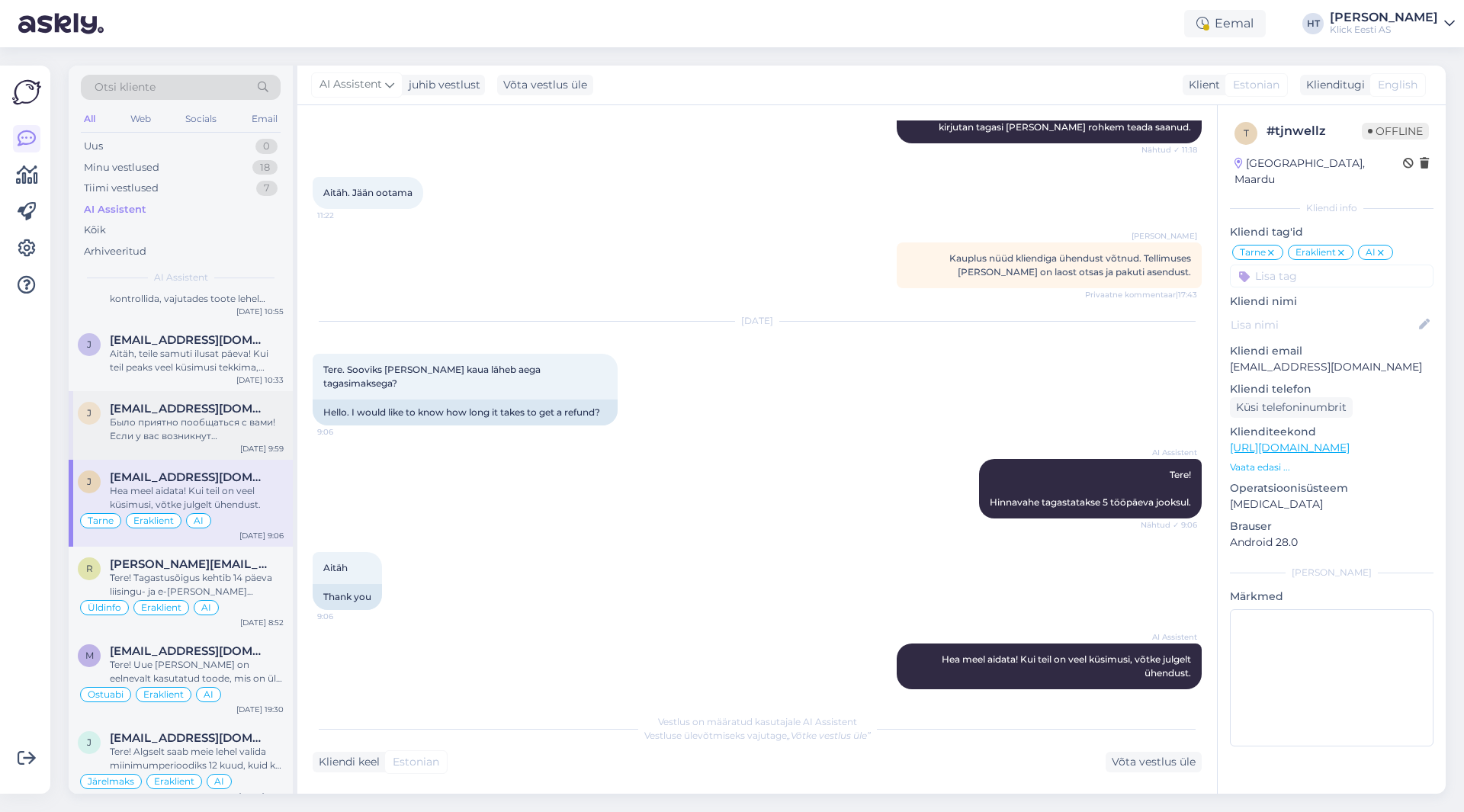
click at [226, 428] on div "Было приятно пообщаться с вами! Если у вас возникнут дополнительные вопросы, не…" at bounding box center [196, 428] width 174 height 27
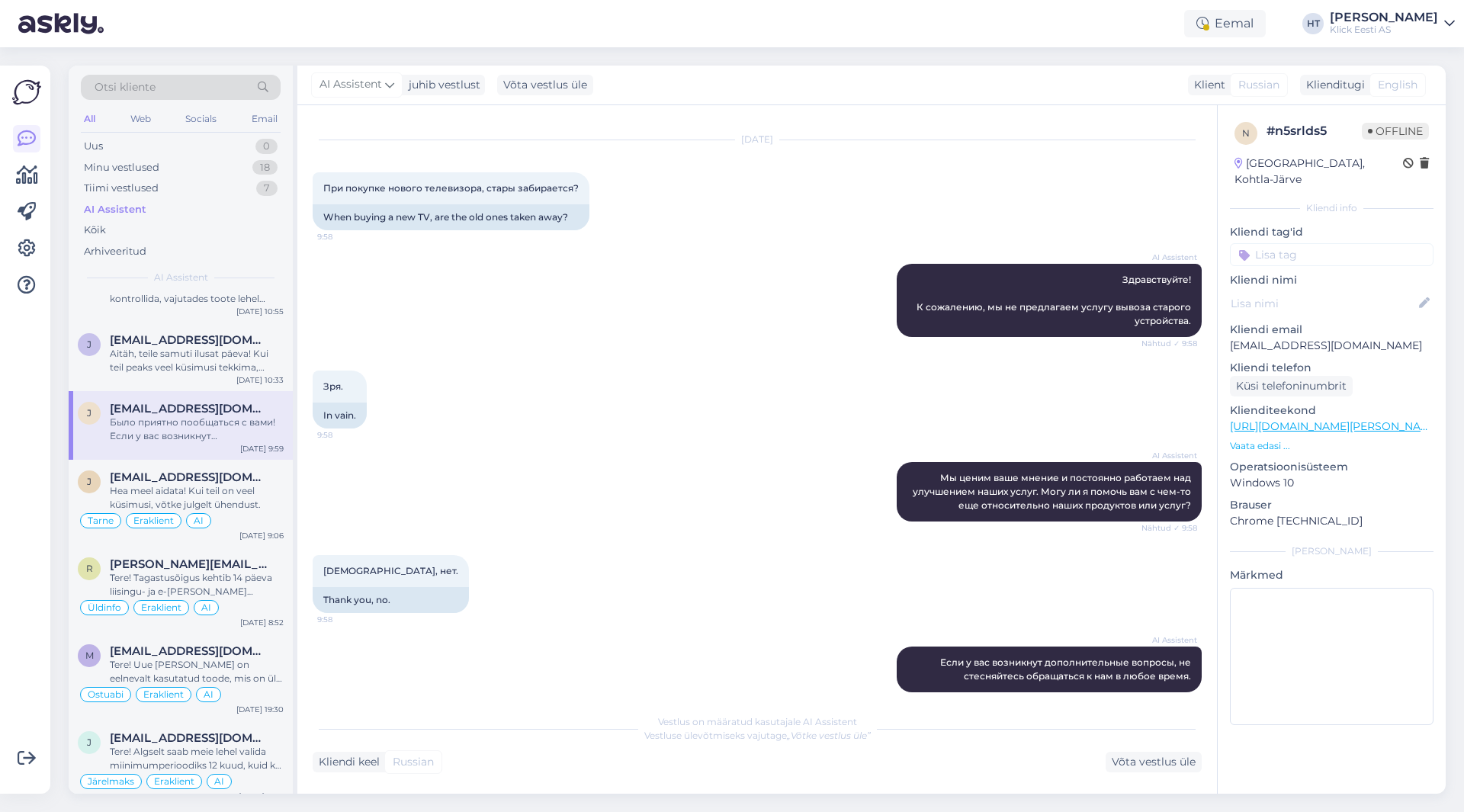
scroll to position [0, 0]
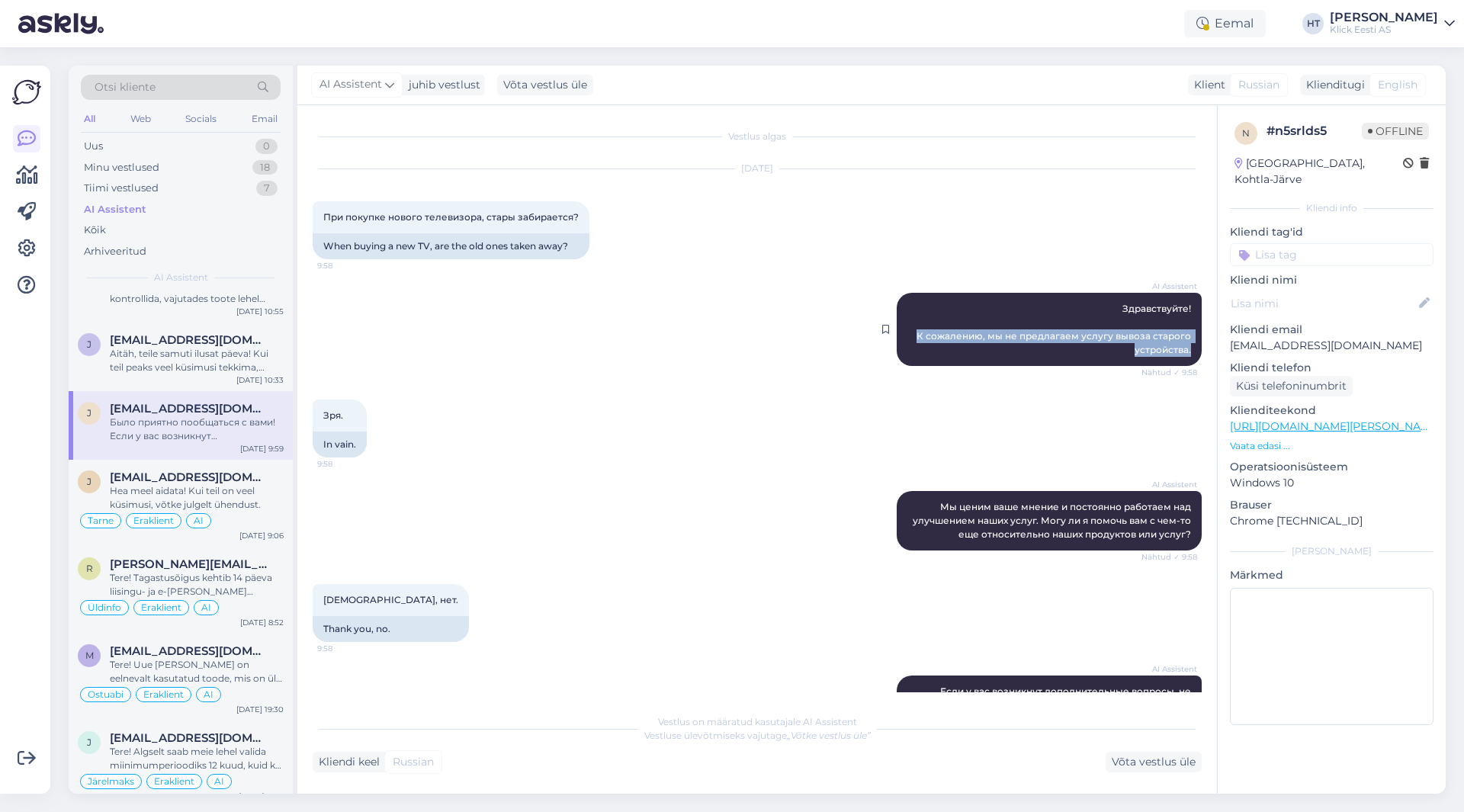
drag, startPoint x: 909, startPoint y: 332, endPoint x: 1190, endPoint y: 345, distance: 281.3
click at [1190, 345] on div "AI Assistent Здравствуйте! К сожалению, мы не предлагаем услугу вывоза старого …" at bounding box center [1050, 329] width 305 height 73
click at [477, 435] on div "Зря. 9:58 In vain." at bounding box center [757, 428] width 890 height 92
click at [325, 415] on span "Зря." at bounding box center [333, 415] width 20 height 11
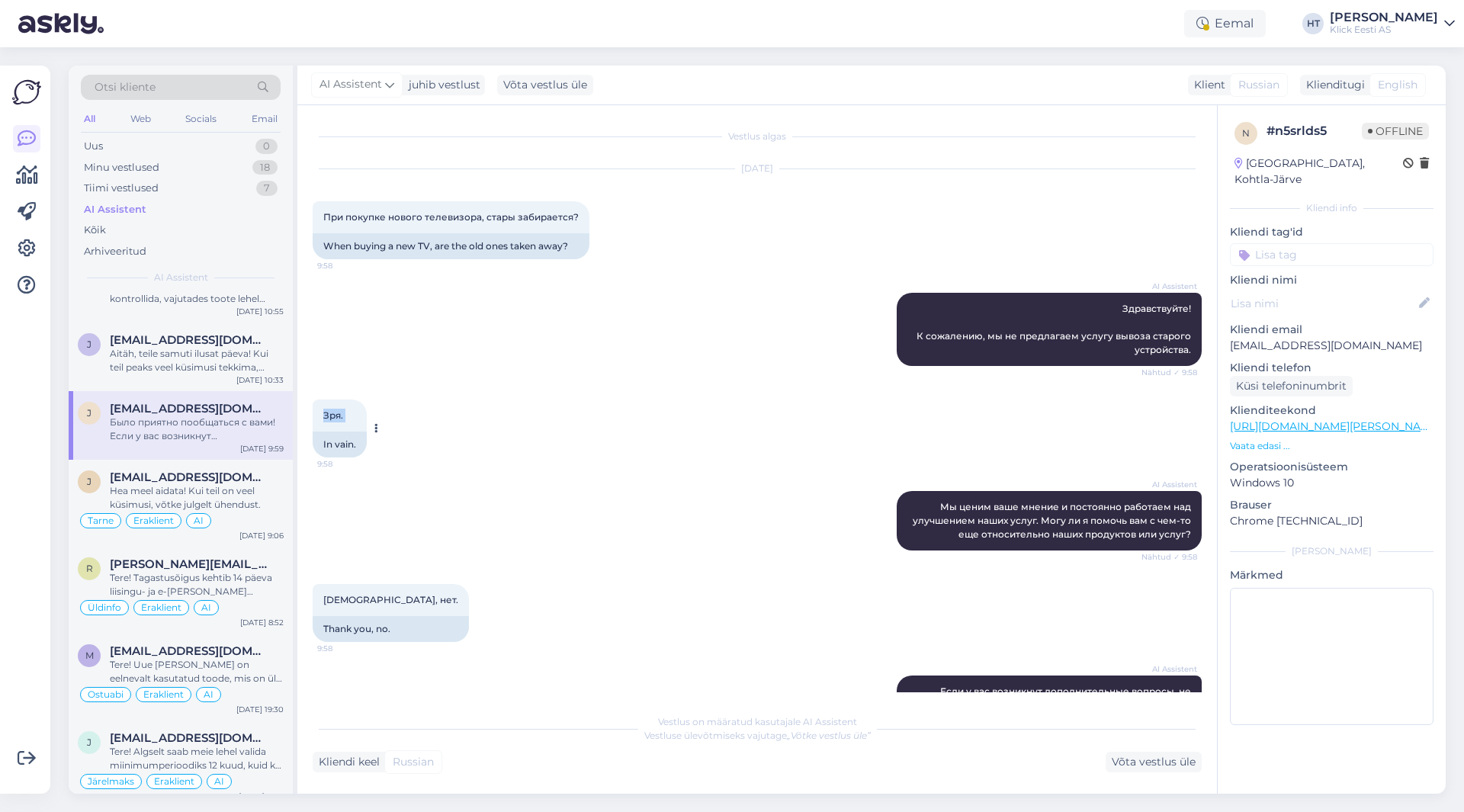
click at [325, 415] on span "Зря." at bounding box center [333, 415] width 20 height 11
click at [587, 431] on div "Зря. 9:58 In vain." at bounding box center [757, 428] width 890 height 92
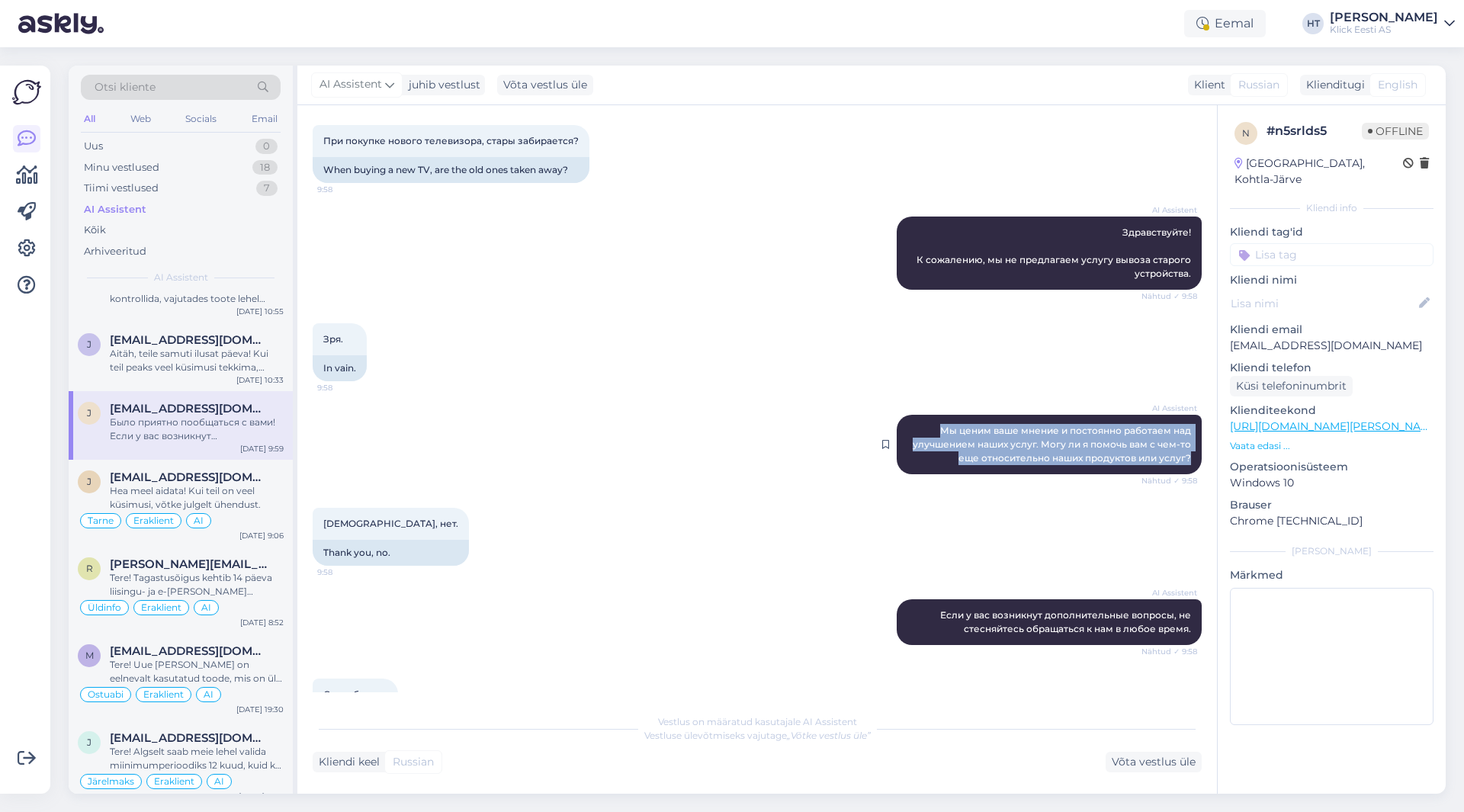
drag, startPoint x: 933, startPoint y: 427, endPoint x: 1185, endPoint y: 462, distance: 254.4
click at [1185, 462] on div "AI Assistent Мы ценим ваше мнение и постоянно работаем над улучшением наших усл…" at bounding box center [1050, 445] width 305 height 60
click at [510, 473] on div "AI Assistent Мы ценим ваше мнение и постоянно работаем над улучшением наших усл…" at bounding box center [757, 444] width 890 height 93
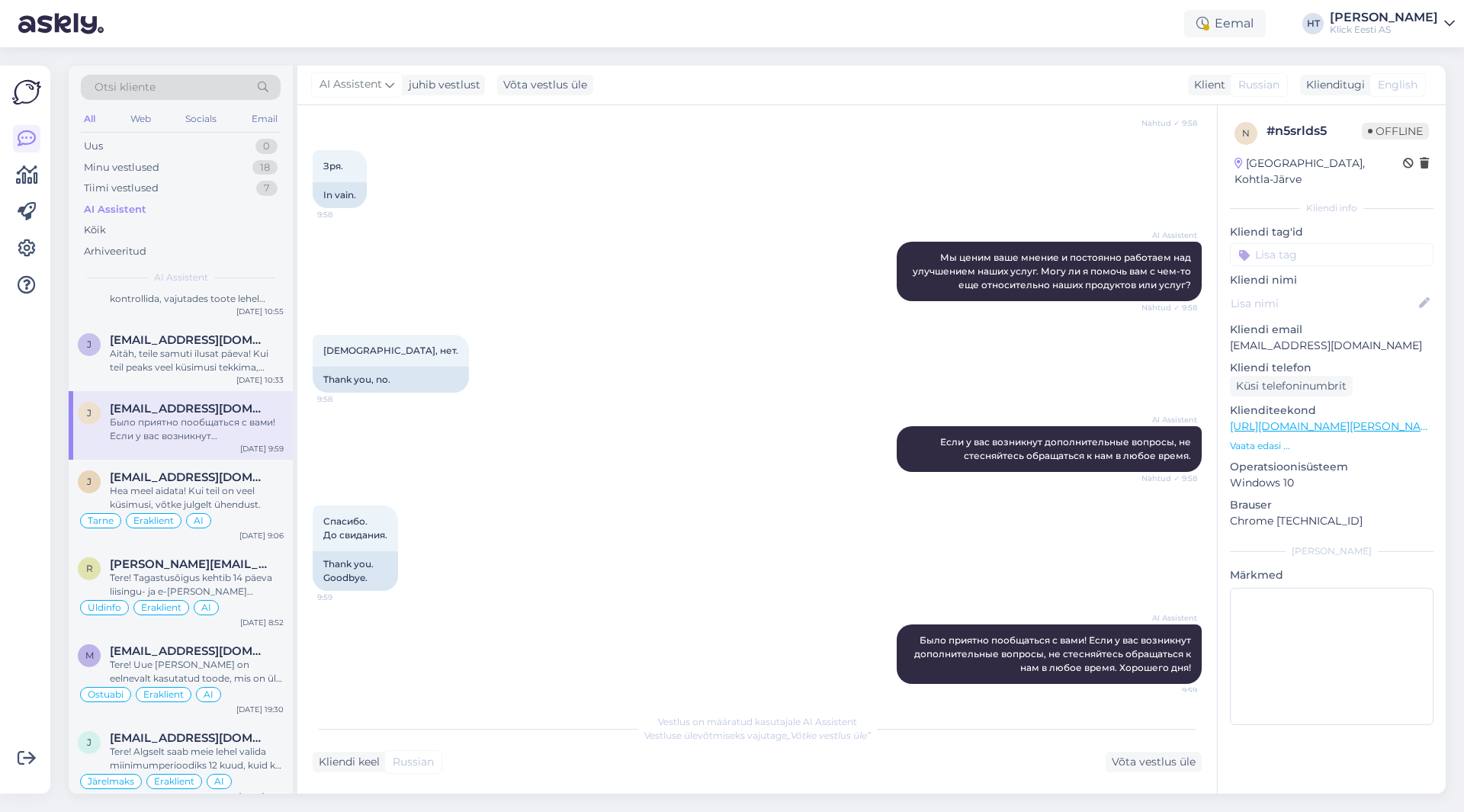
scroll to position [258, 0]
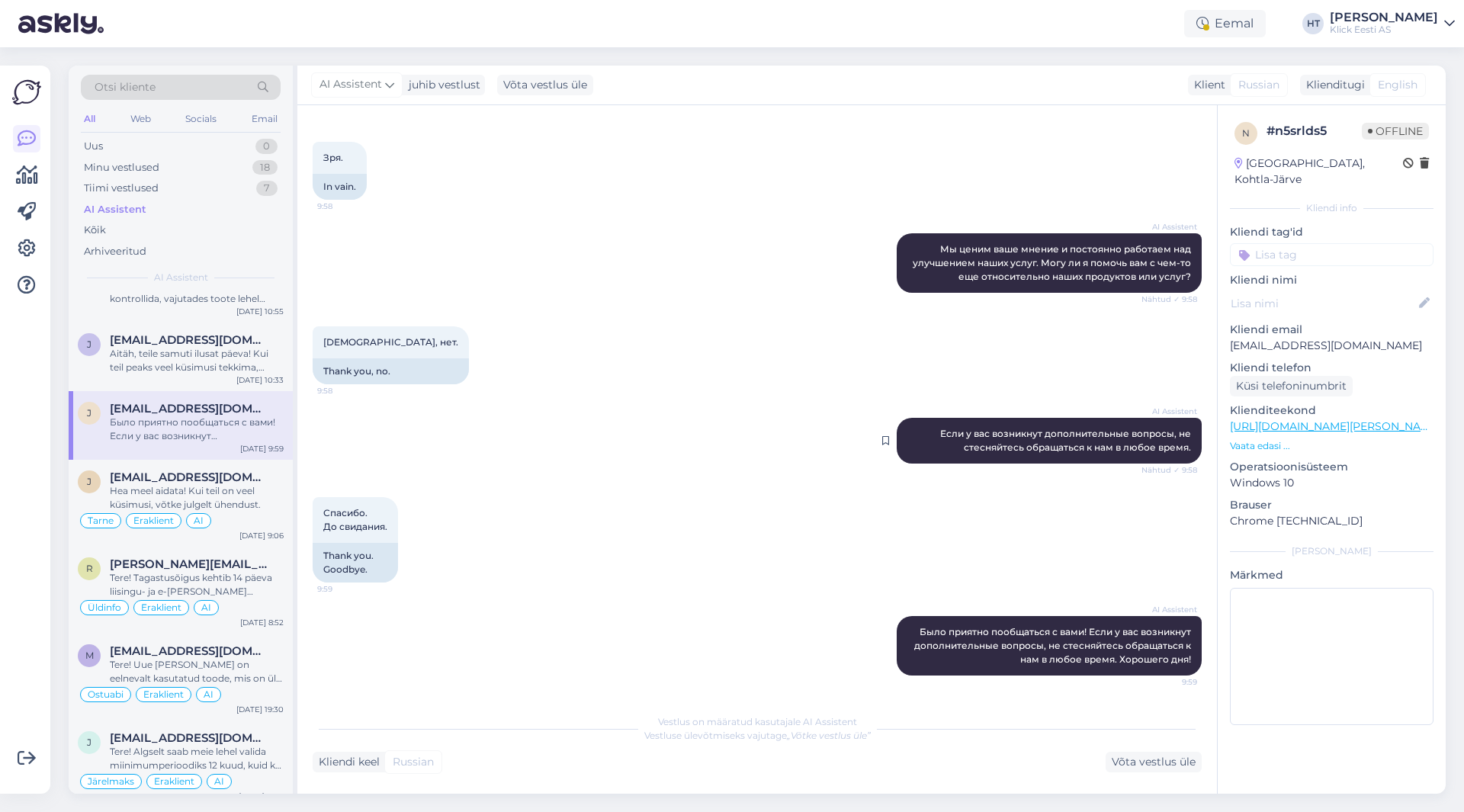
click at [1014, 431] on span "Если у вас возникнут дополнительные вопросы, не стесняйтесь обращаться к нам в …" at bounding box center [1066, 440] width 254 height 25
click at [675, 506] on div "Спасибо. До свидания. 9:59 Thank you. Goodbye." at bounding box center [757, 540] width 890 height 119
click at [1298, 243] on input at bounding box center [1332, 254] width 204 height 22
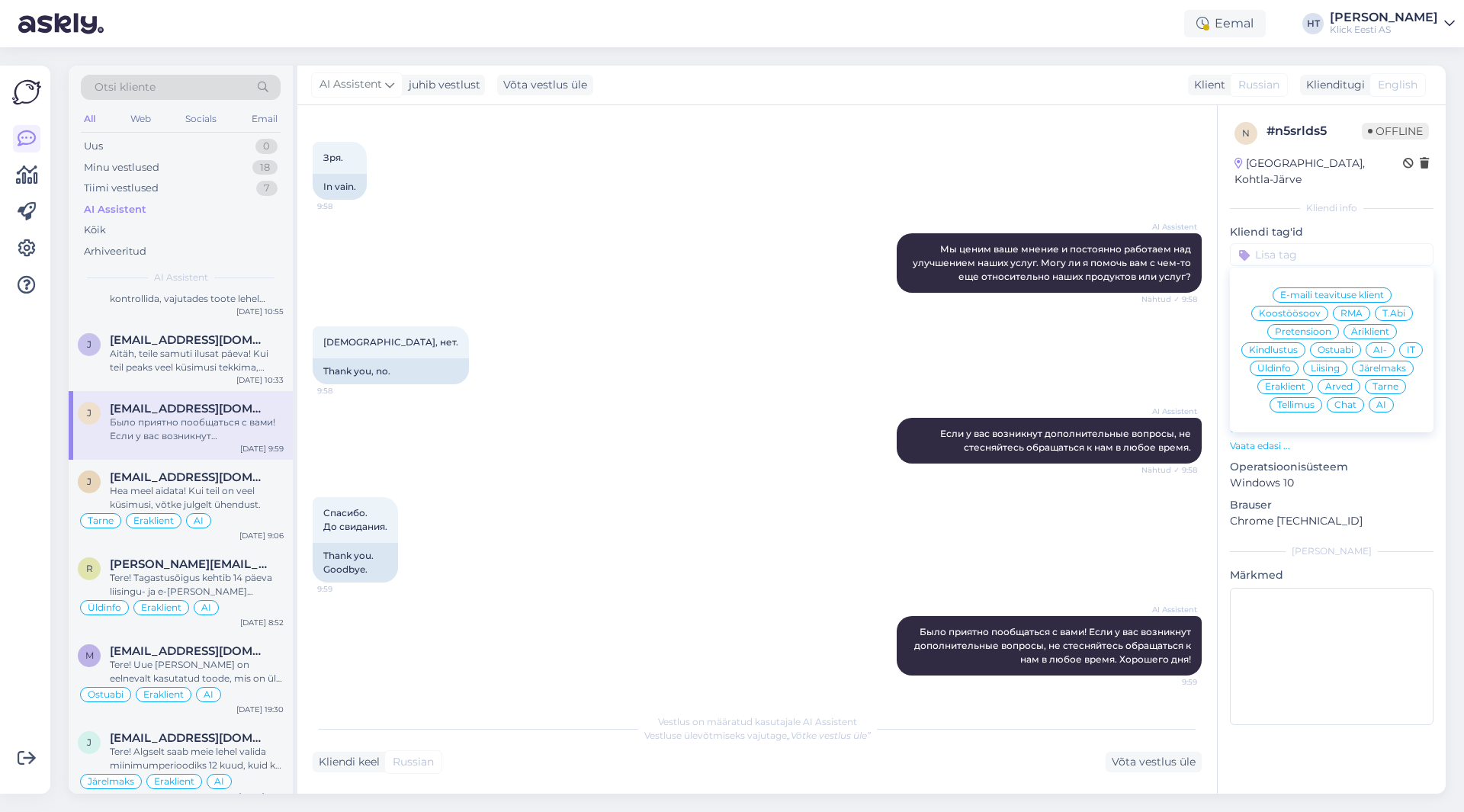
click at [1283, 364] on span "Üldinfo" at bounding box center [1274, 369] width 34 height 9
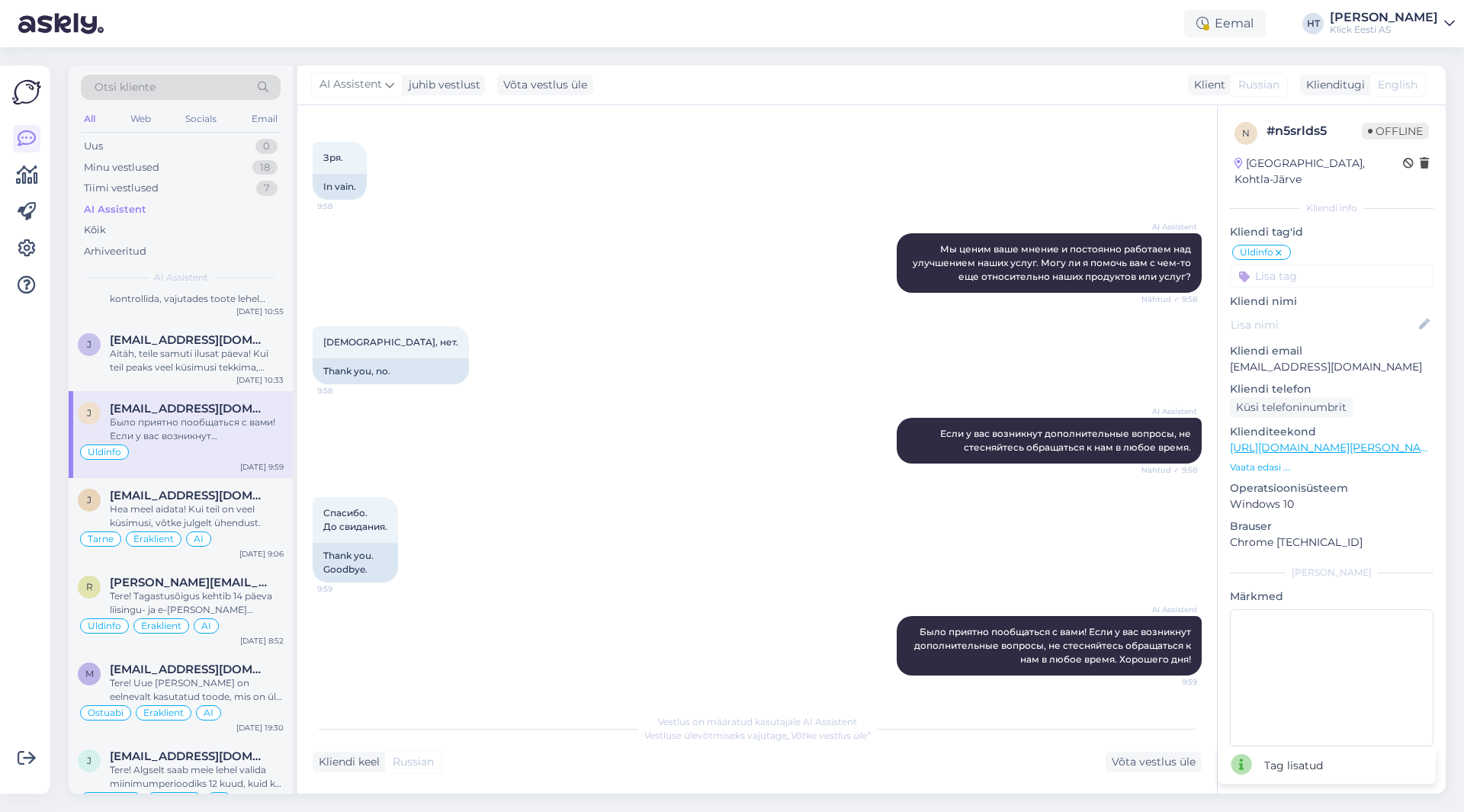
click at [1312, 265] on input at bounding box center [1332, 276] width 204 height 22
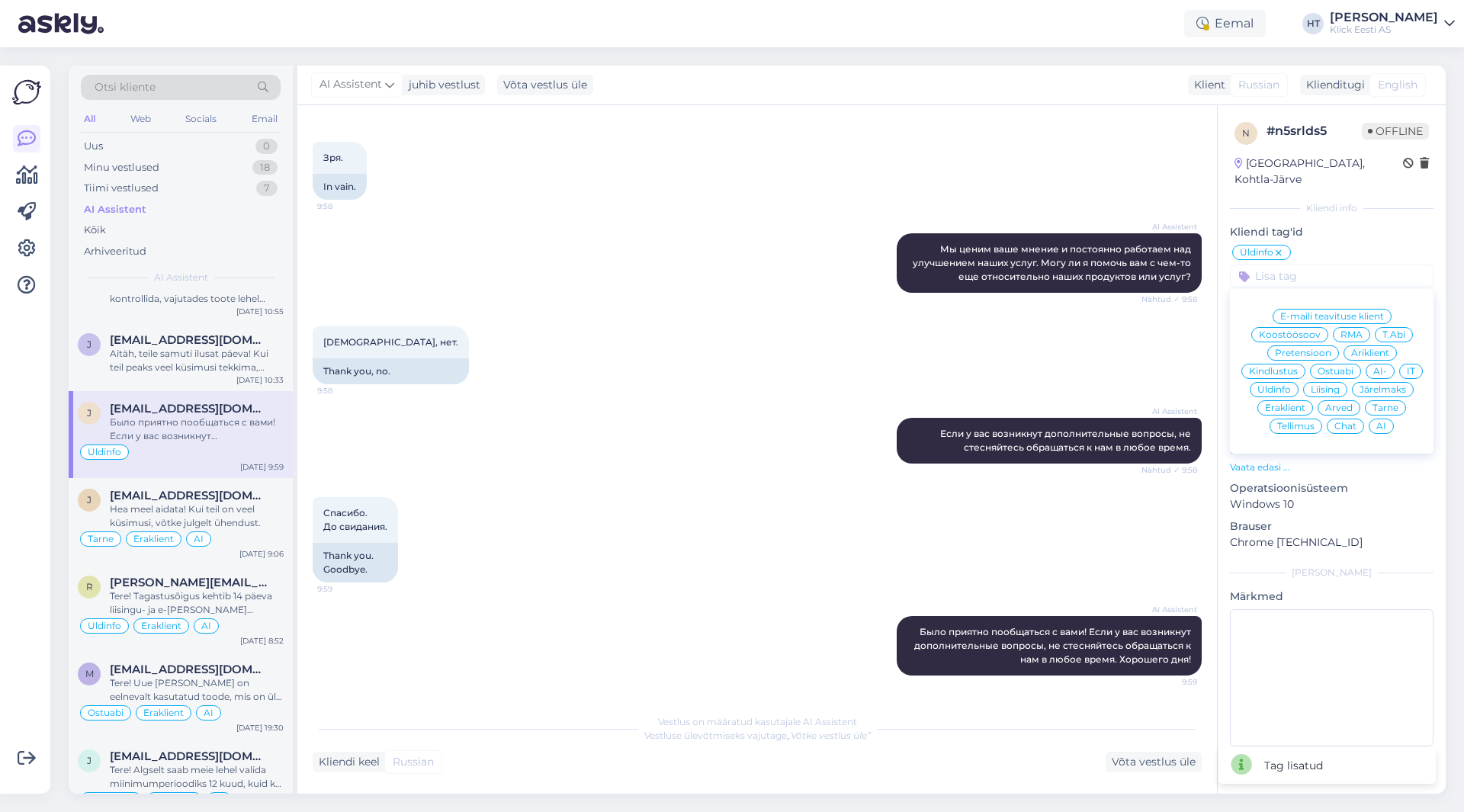
click at [1303, 403] on span "Eraklient" at bounding box center [1285, 408] width 40 height 9
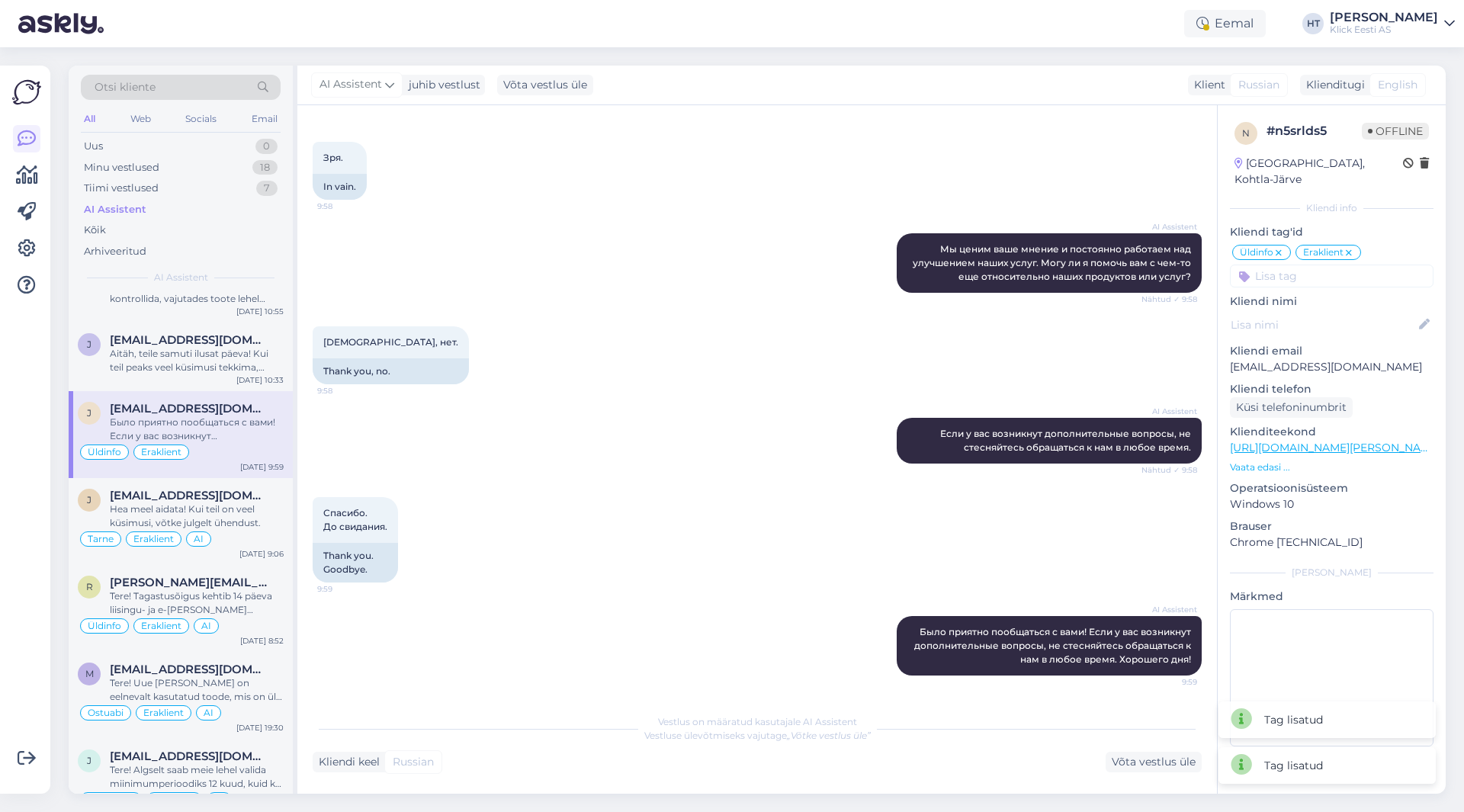
click at [1307, 265] on input at bounding box center [1332, 276] width 204 height 22
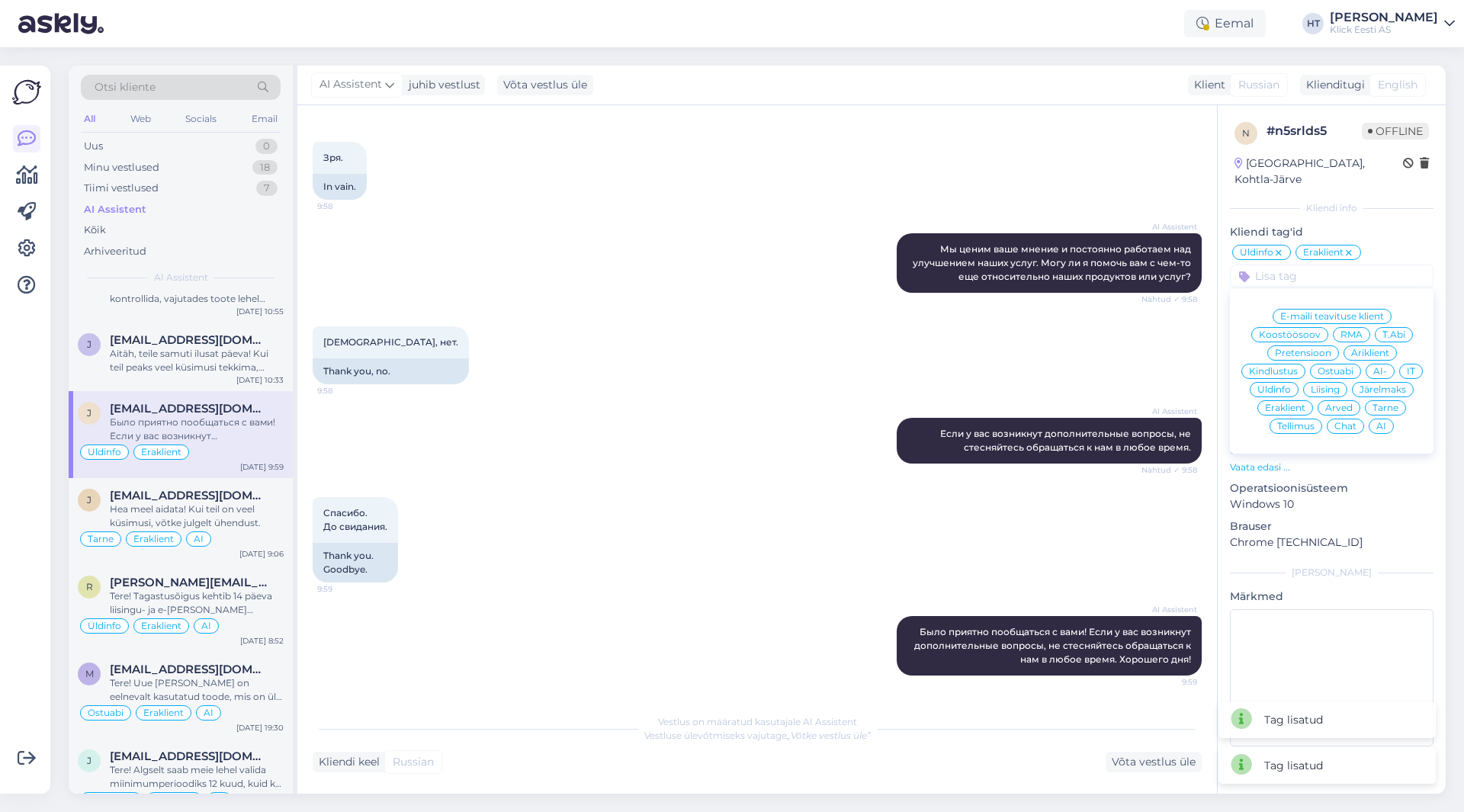
click at [1380, 422] on span "AI" at bounding box center [1382, 427] width 10 height 9
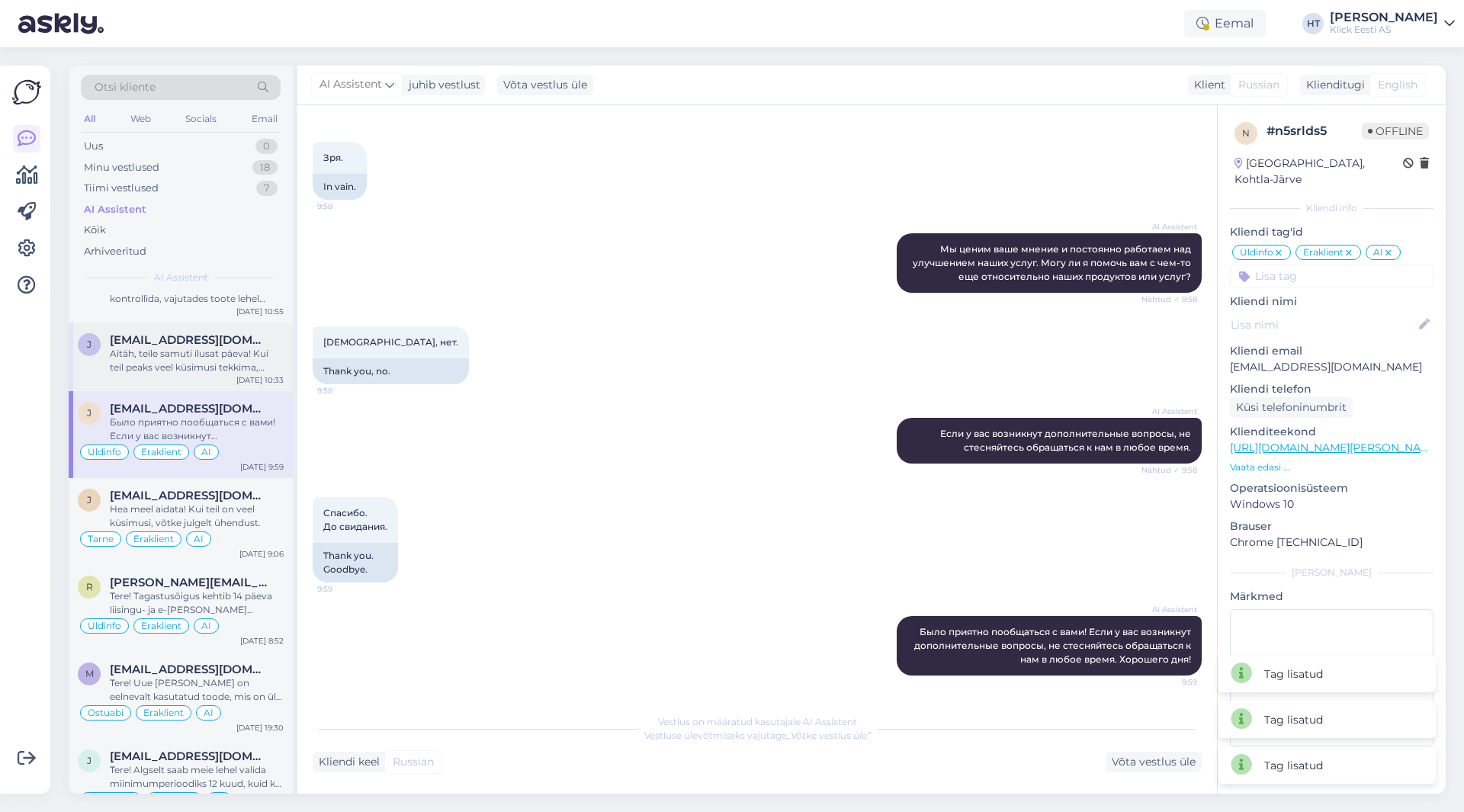
click at [219, 353] on div "Aitäh, teile samuti ilusat päeva! Kui teil peaks veel küsimusi tekkima, võtke j…" at bounding box center [196, 360] width 174 height 27
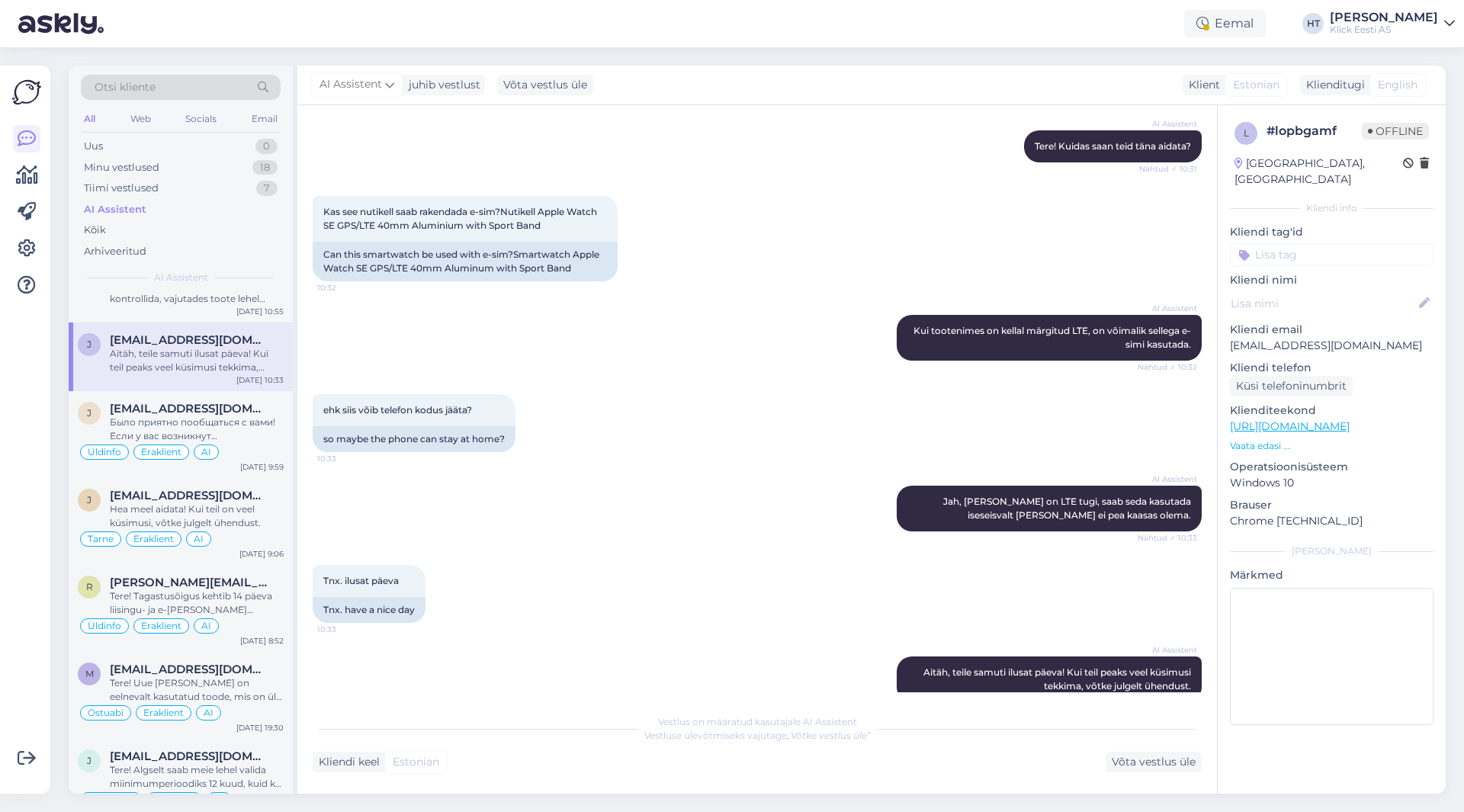
scroll to position [189, 0]
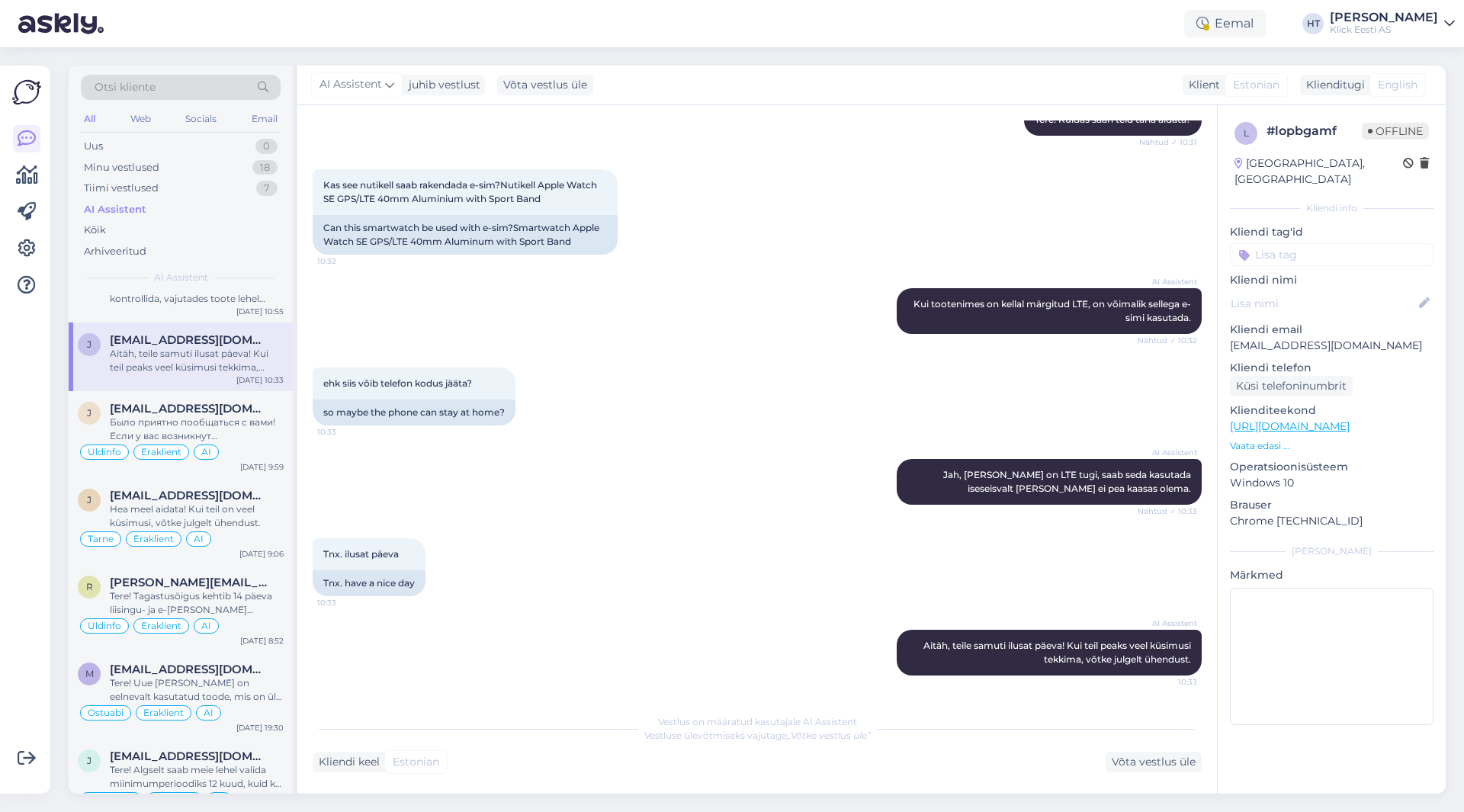
click at [1302, 243] on input at bounding box center [1332, 254] width 204 height 22
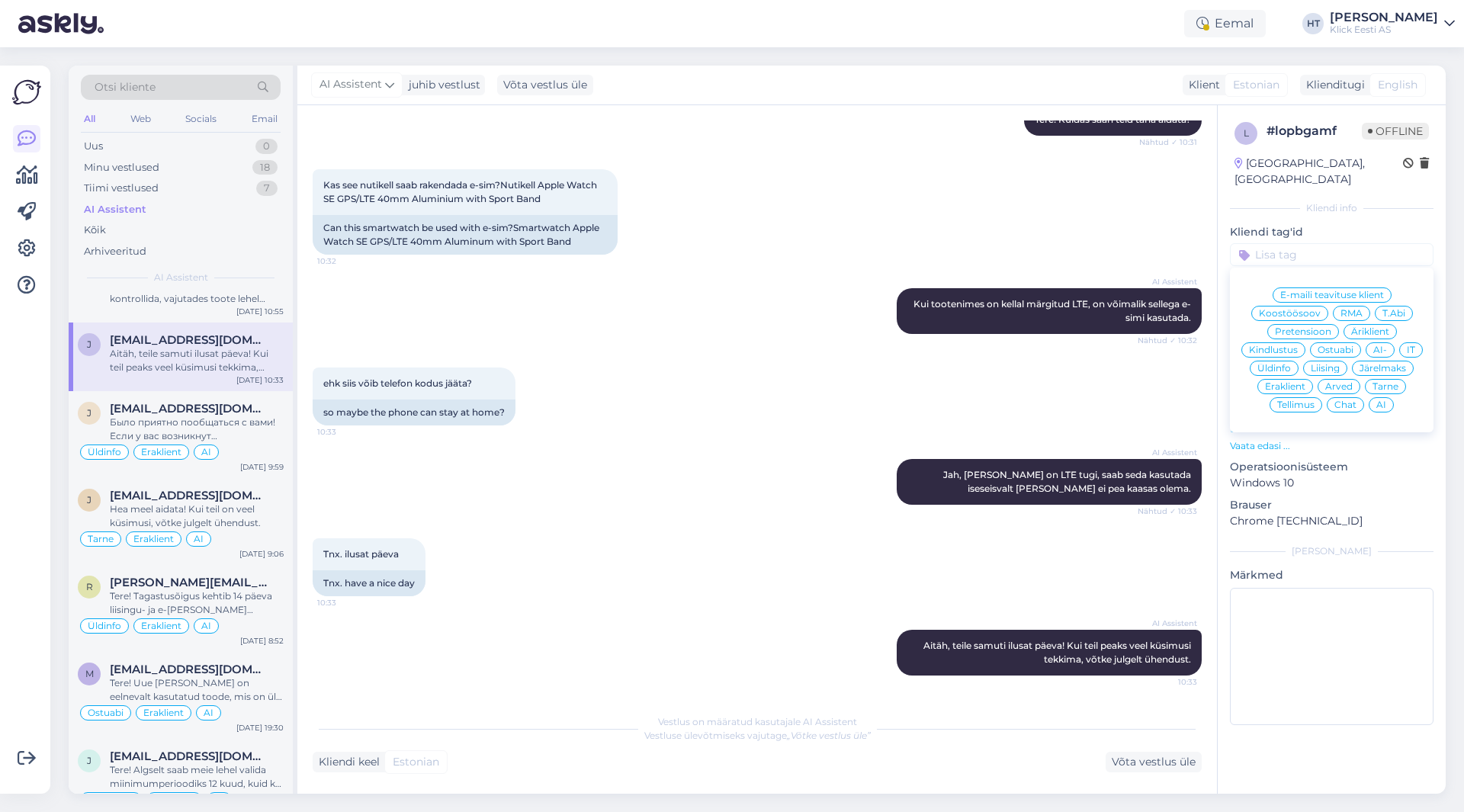
click at [1337, 345] on span "Ostuabi" at bounding box center [1336, 350] width 36 height 9
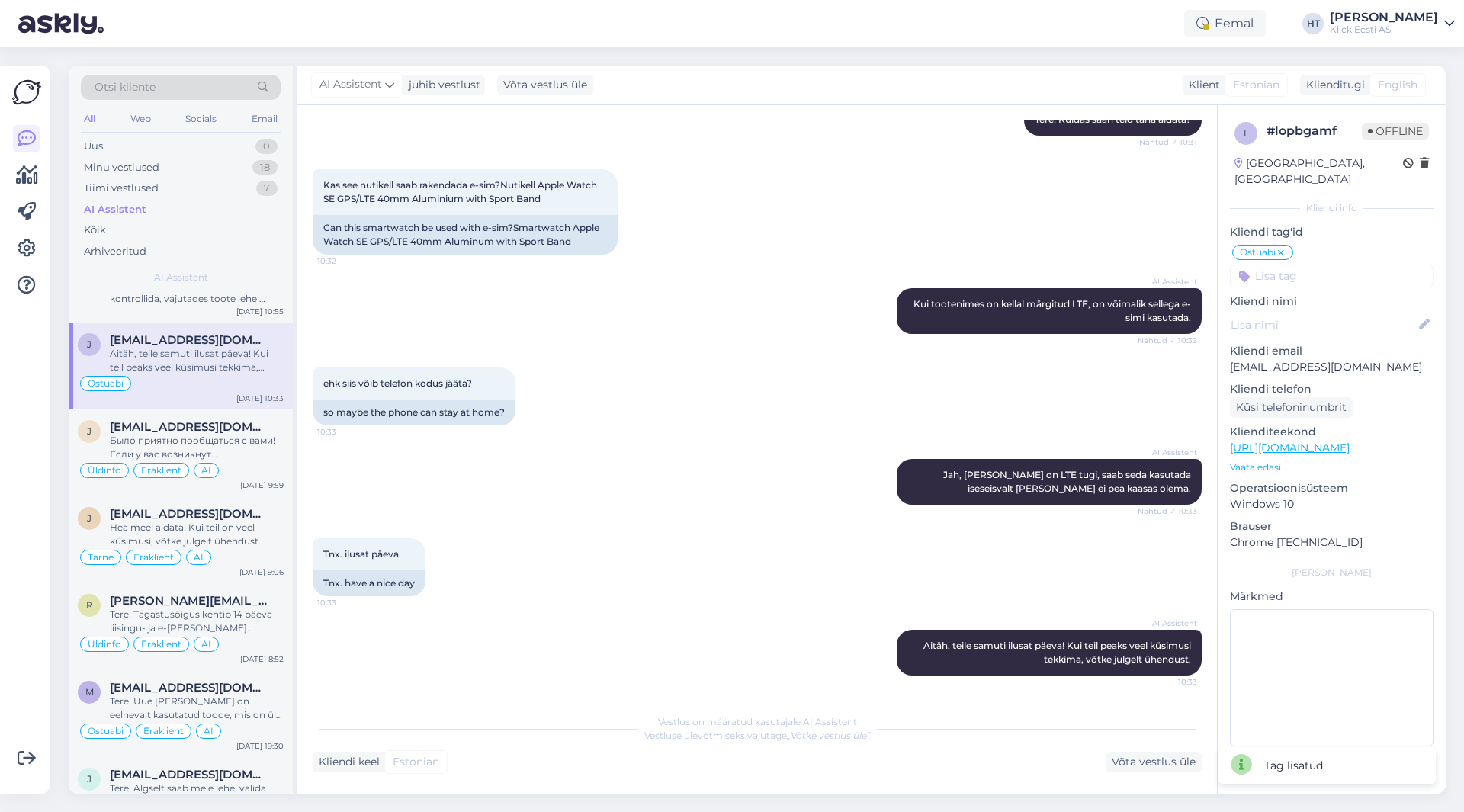
click at [1334, 270] on input at bounding box center [1332, 276] width 204 height 22
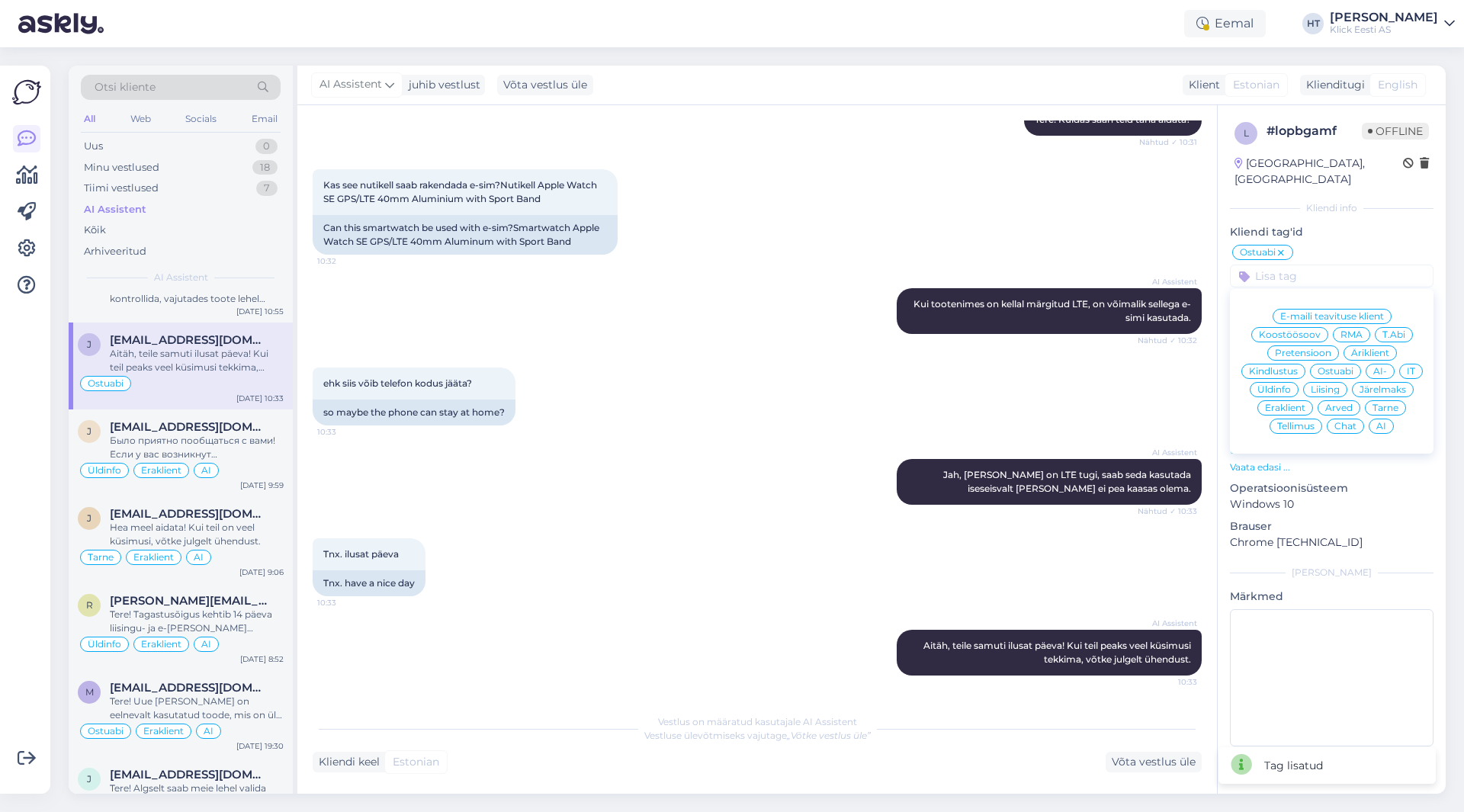
click at [1293, 403] on span "Eraklient" at bounding box center [1285, 408] width 40 height 9
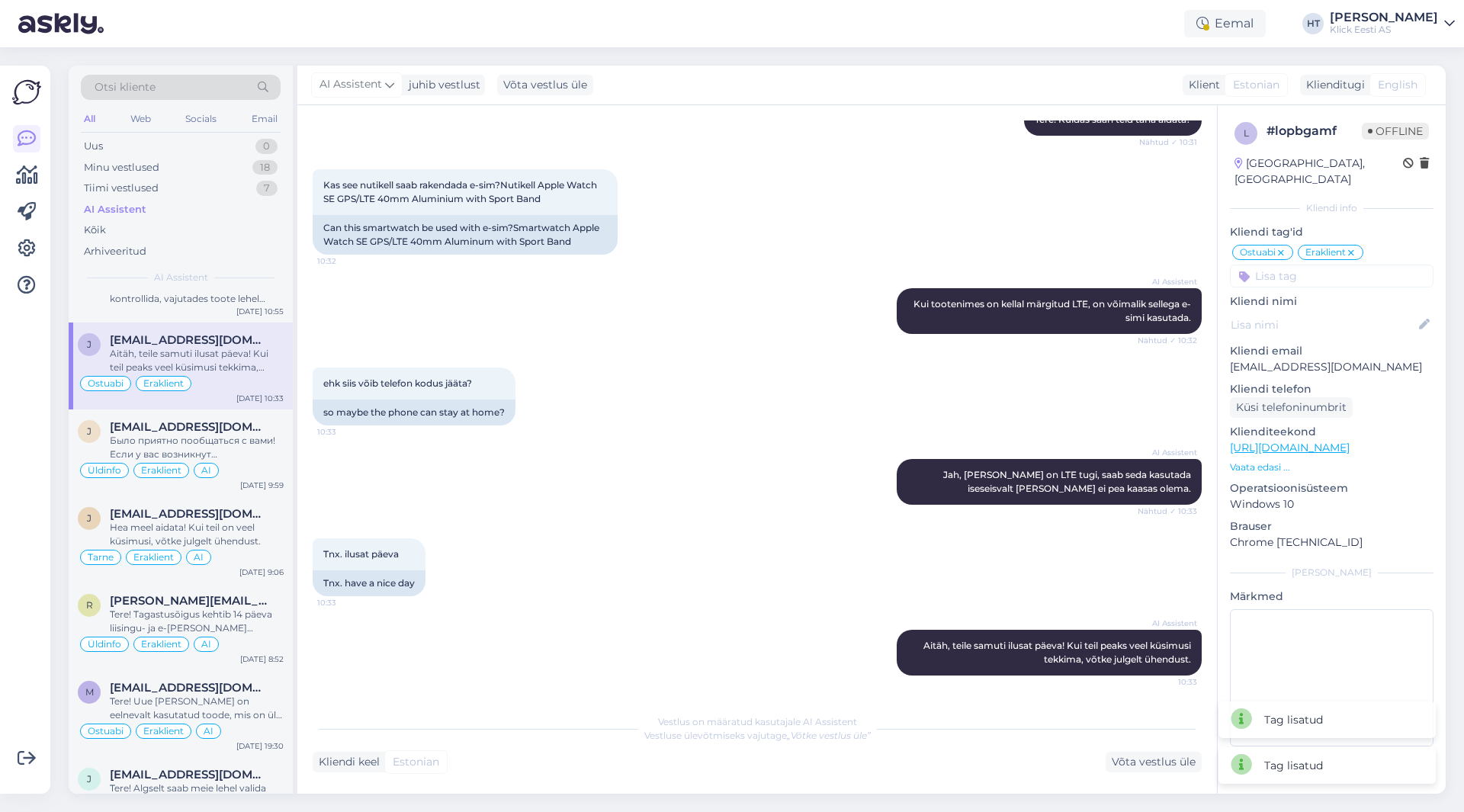
click at [1315, 265] on input at bounding box center [1332, 276] width 204 height 22
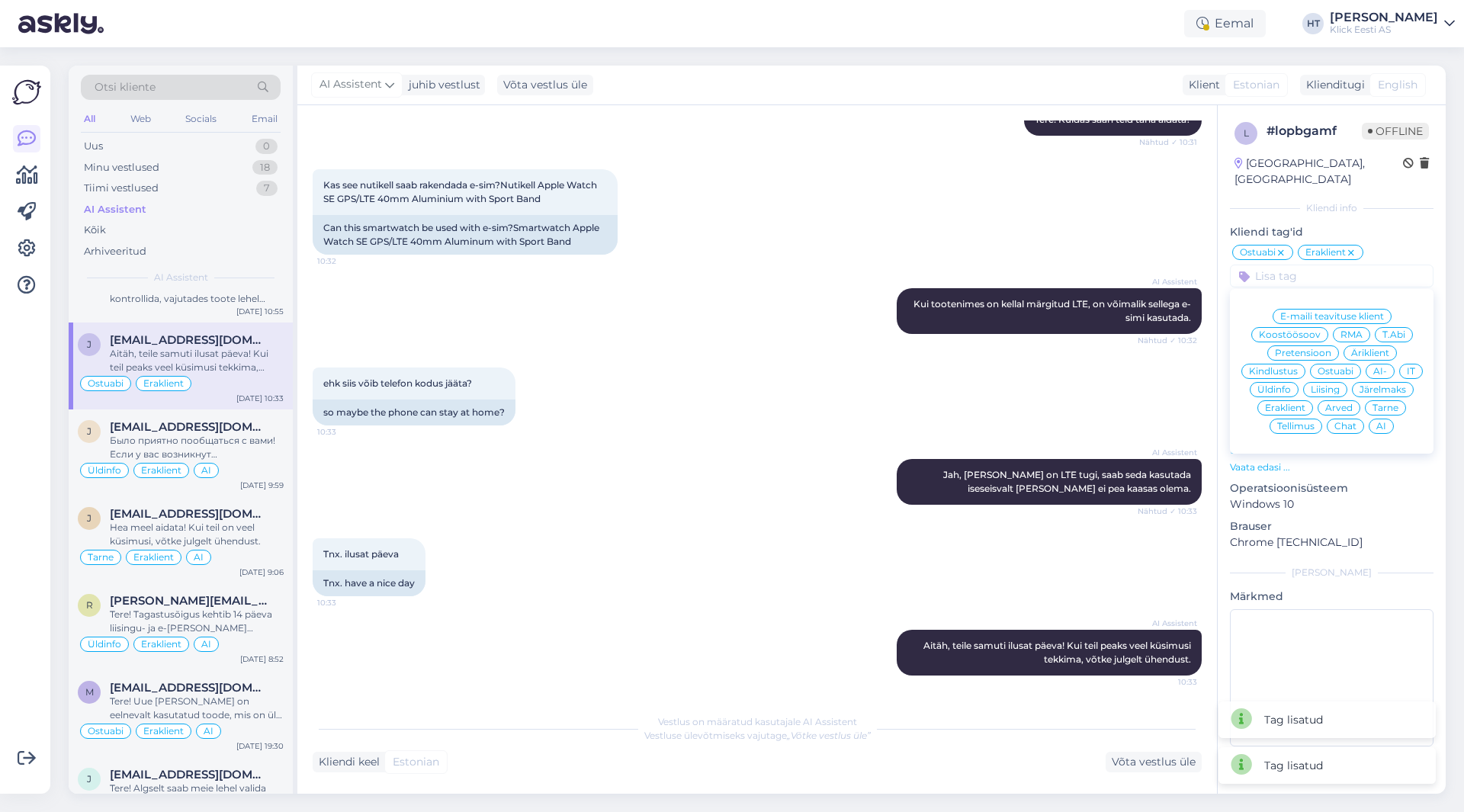
click at [1379, 422] on span "AI" at bounding box center [1382, 427] width 10 height 9
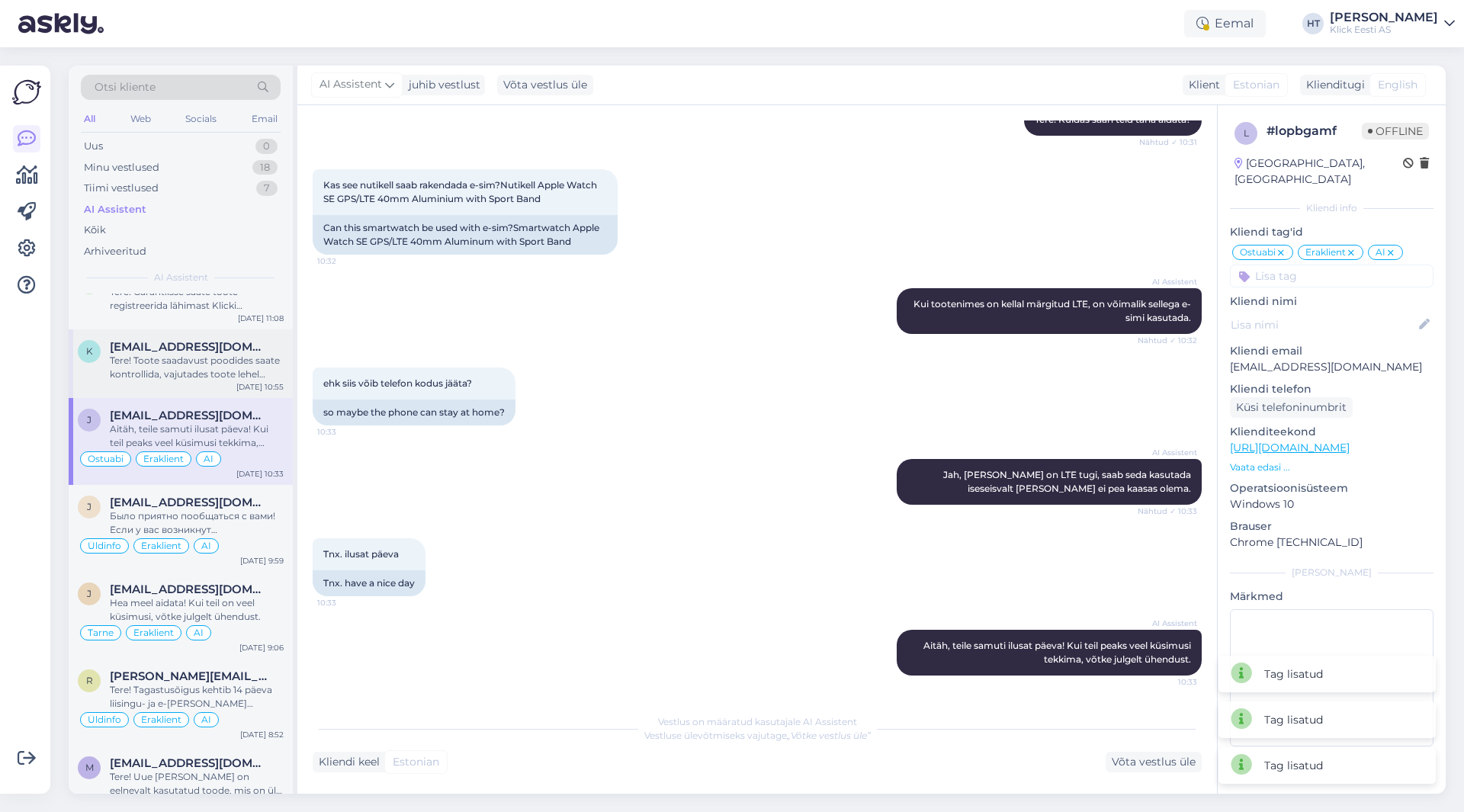
scroll to position [1373, 0]
click at [232, 363] on div "Tere! Toote saadavust poodides saate kontrollida, vajutades toote lehel "Saadav…" at bounding box center [196, 368] width 174 height 27
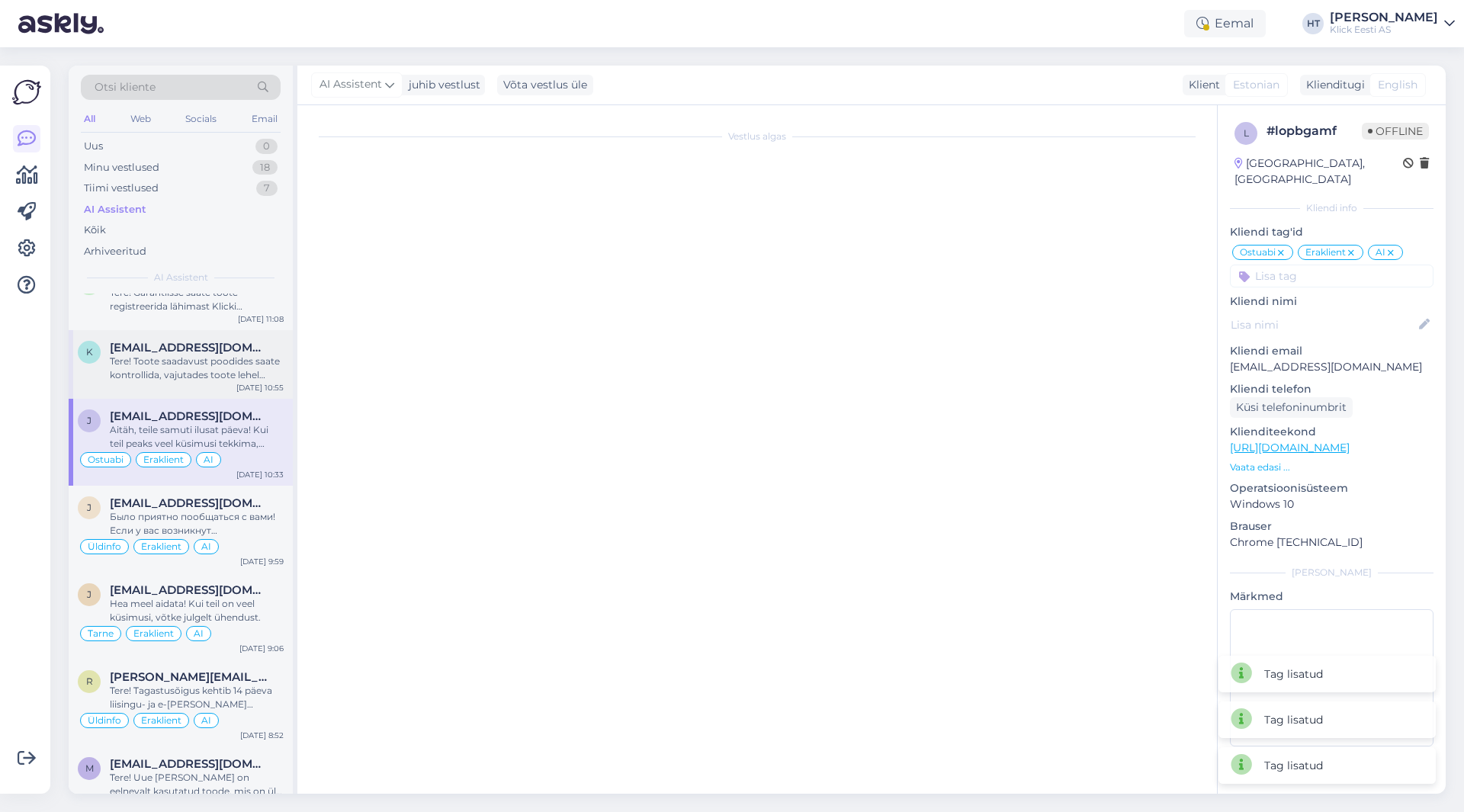
scroll to position [0, 0]
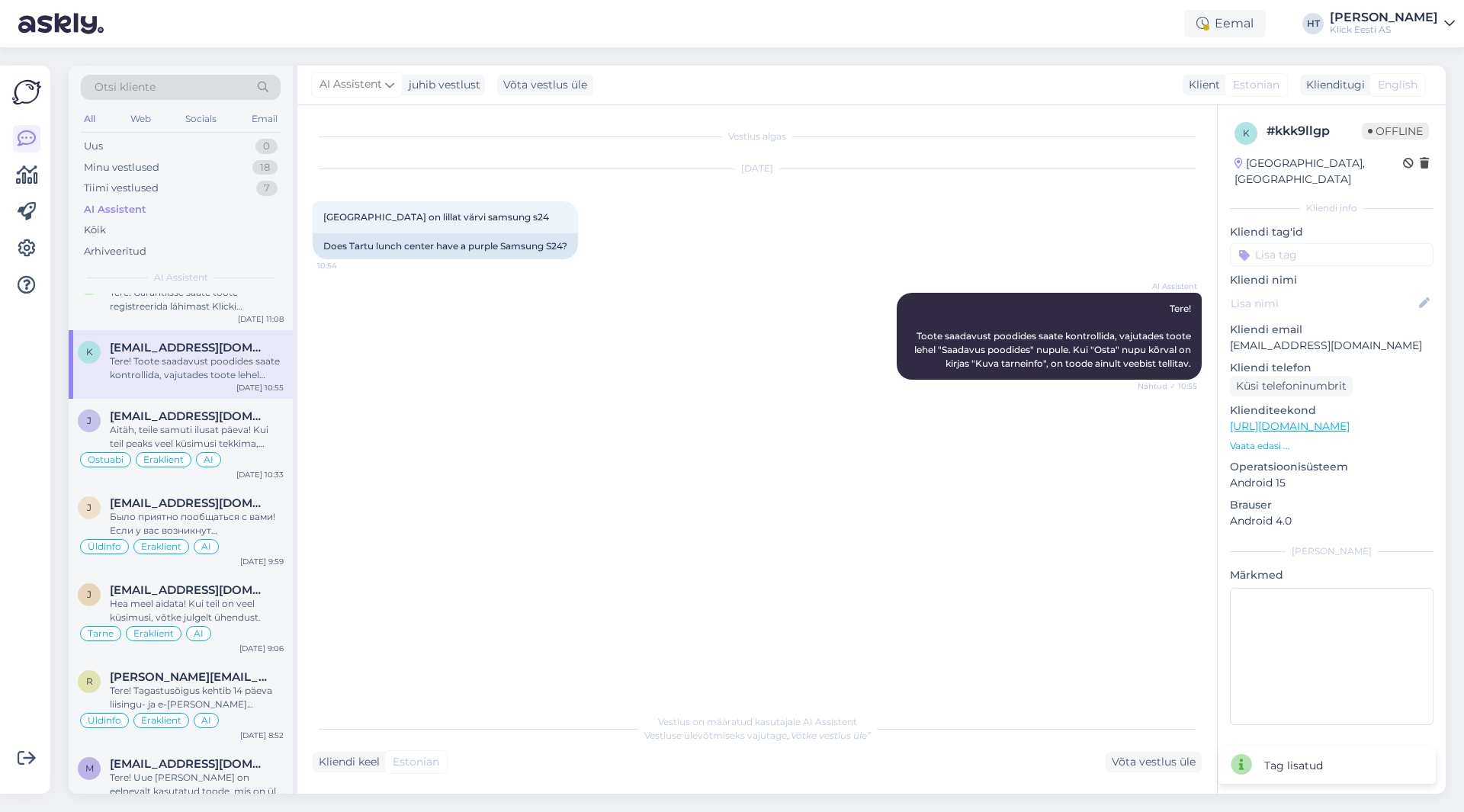
click at [1317, 243] on input at bounding box center [1332, 254] width 204 height 22
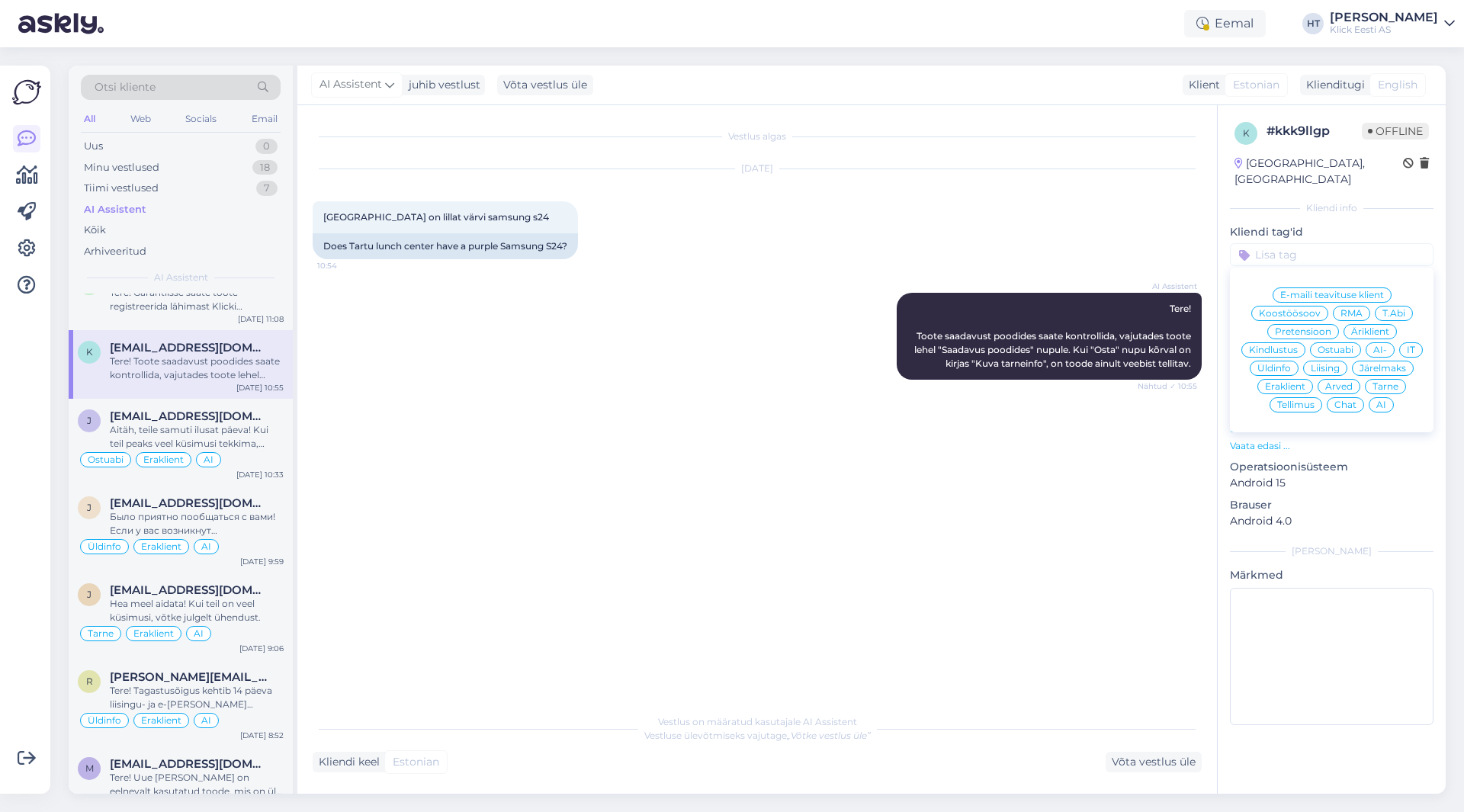
click at [1336, 342] on div "Ostuabi" at bounding box center [1336, 350] width 51 height 15
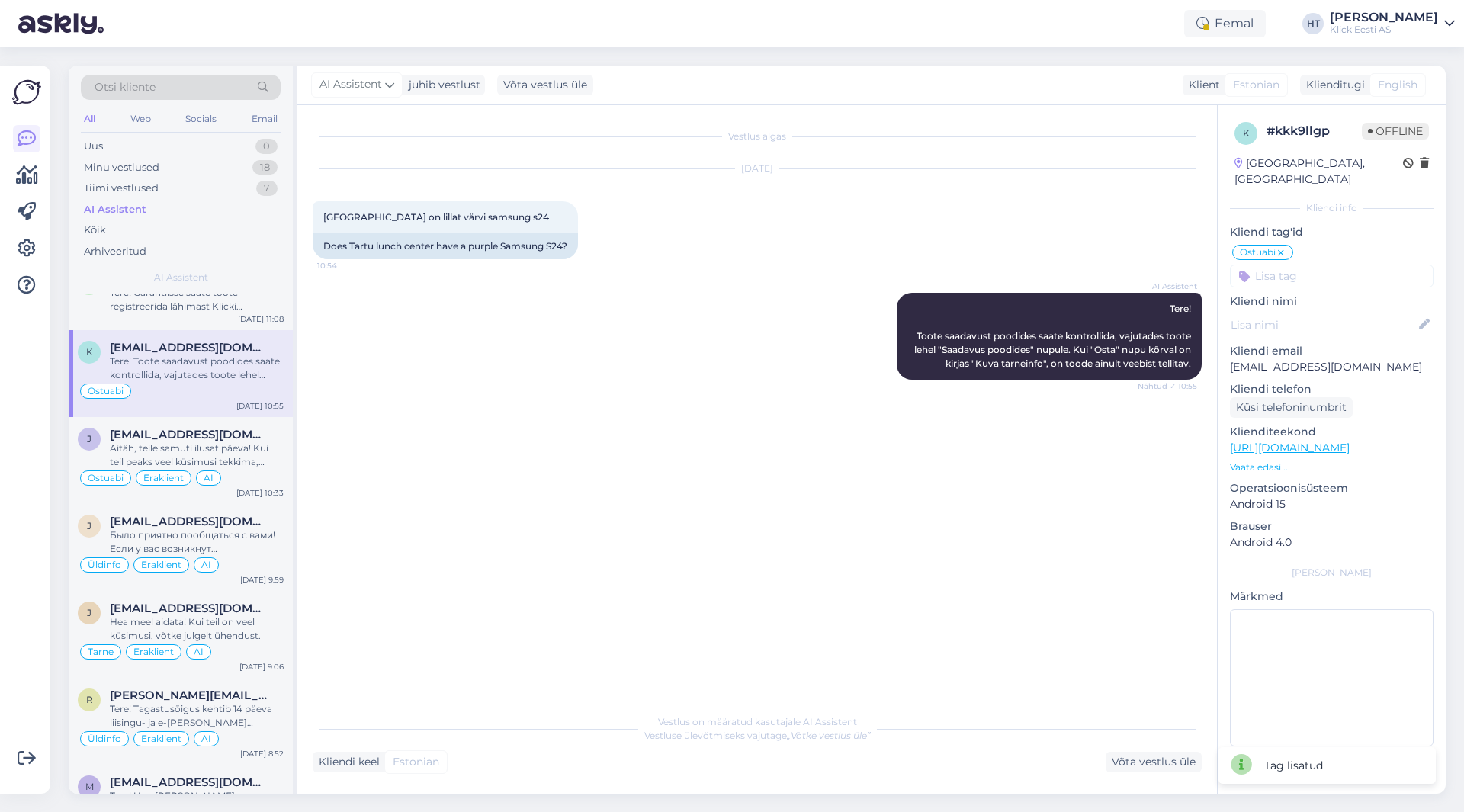
click at [1318, 265] on input at bounding box center [1332, 276] width 204 height 22
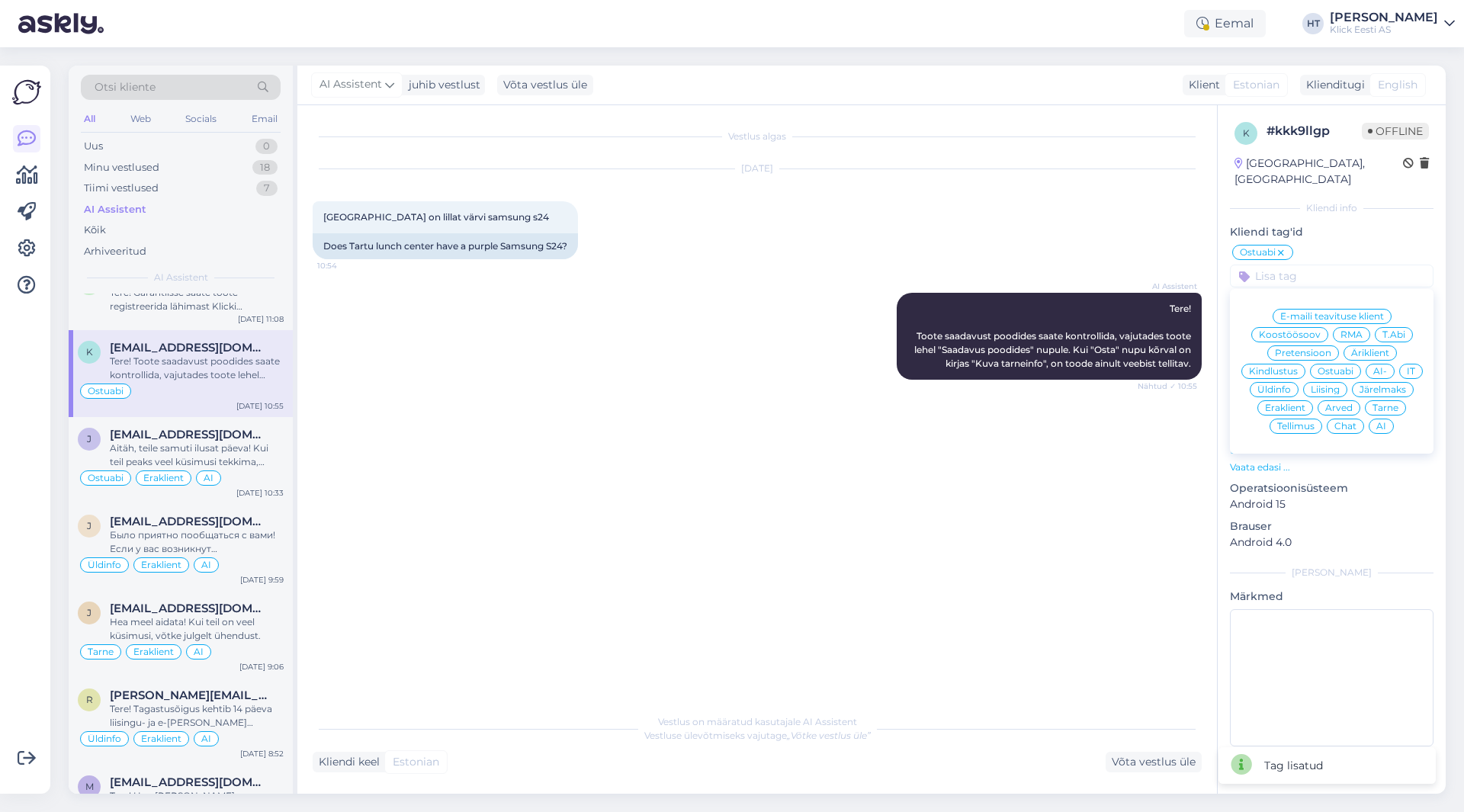
click at [1293, 403] on span "Eraklient" at bounding box center [1285, 408] width 40 height 9
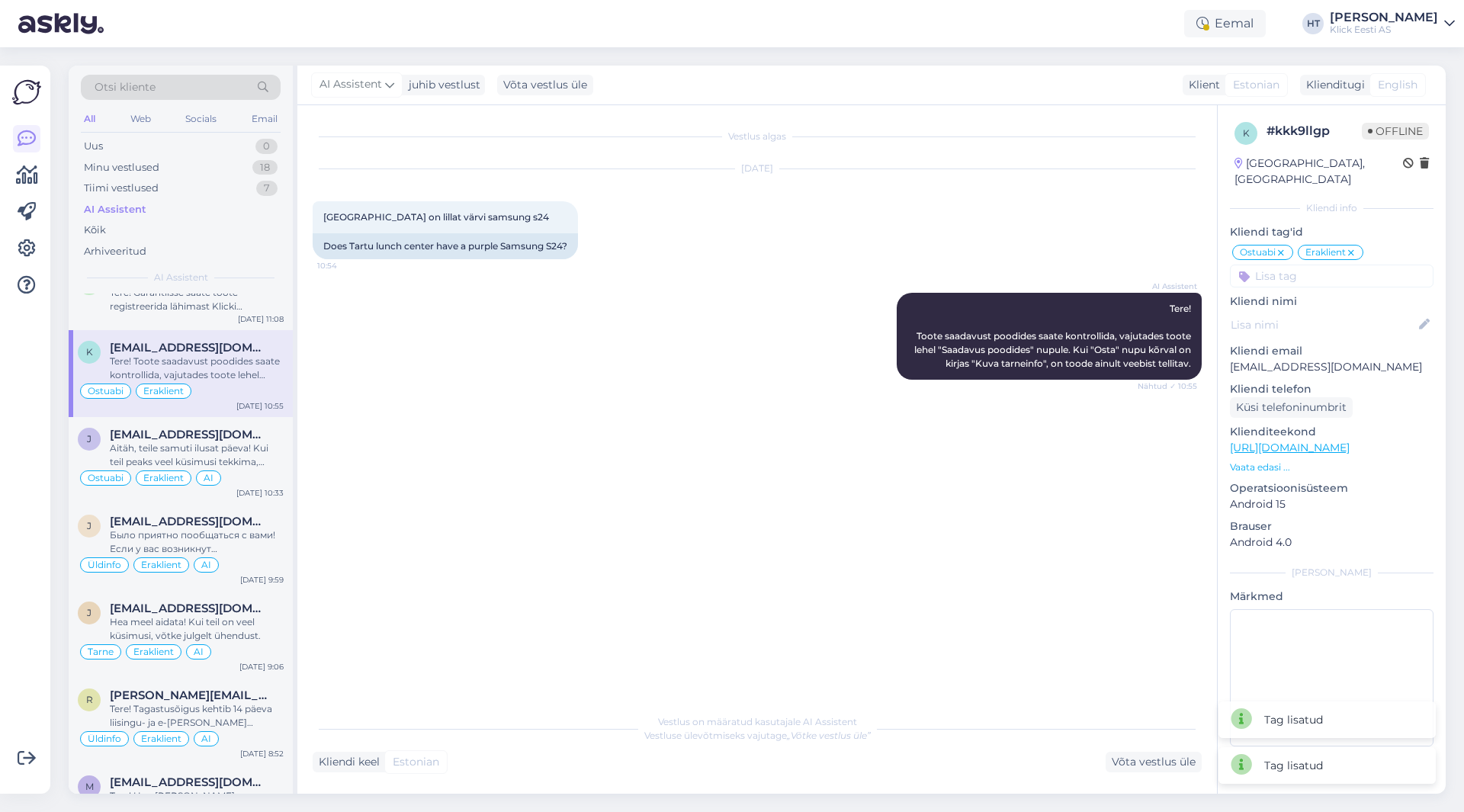
click at [1313, 265] on input at bounding box center [1332, 276] width 204 height 22
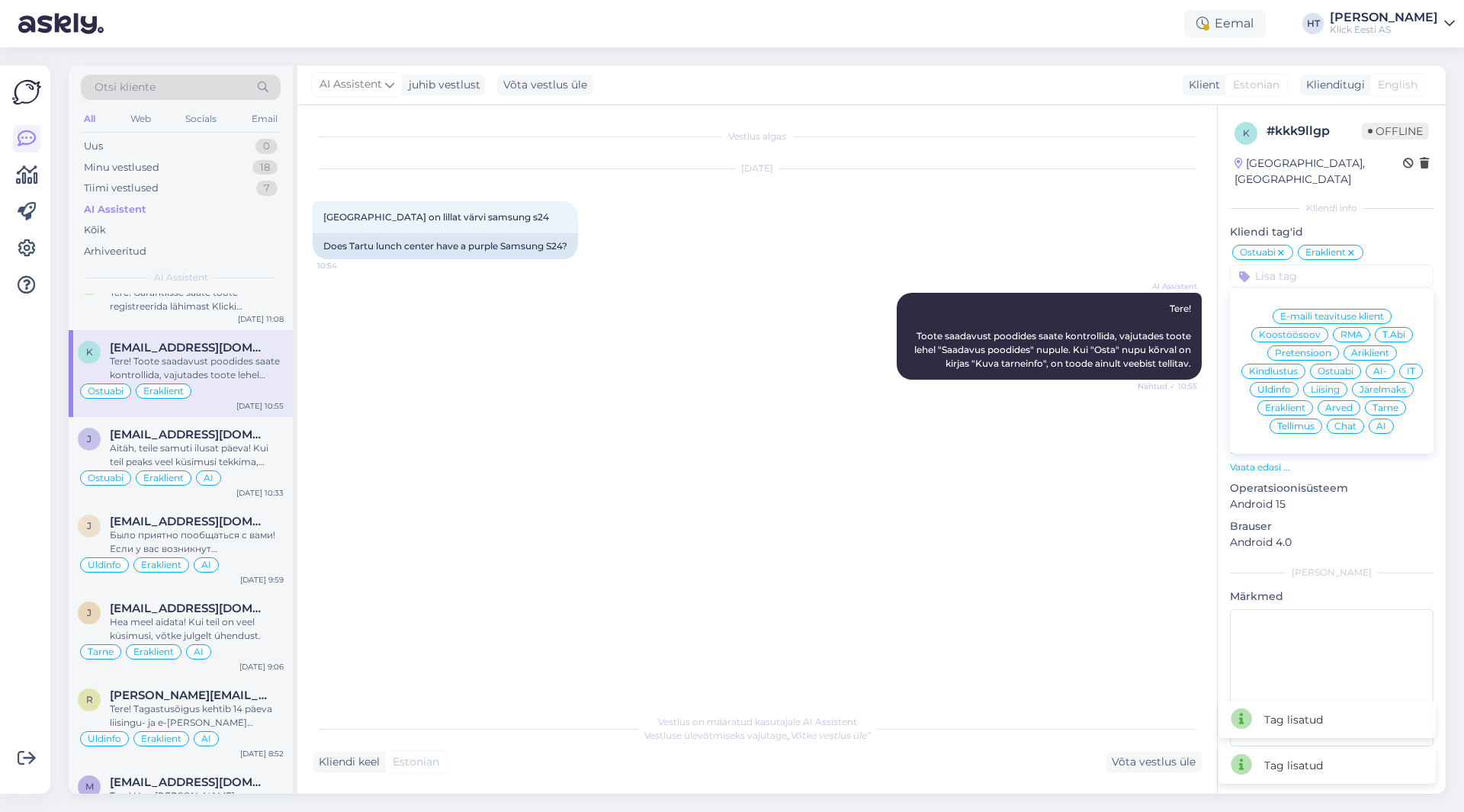
click at [1384, 422] on span "AI" at bounding box center [1382, 427] width 10 height 9
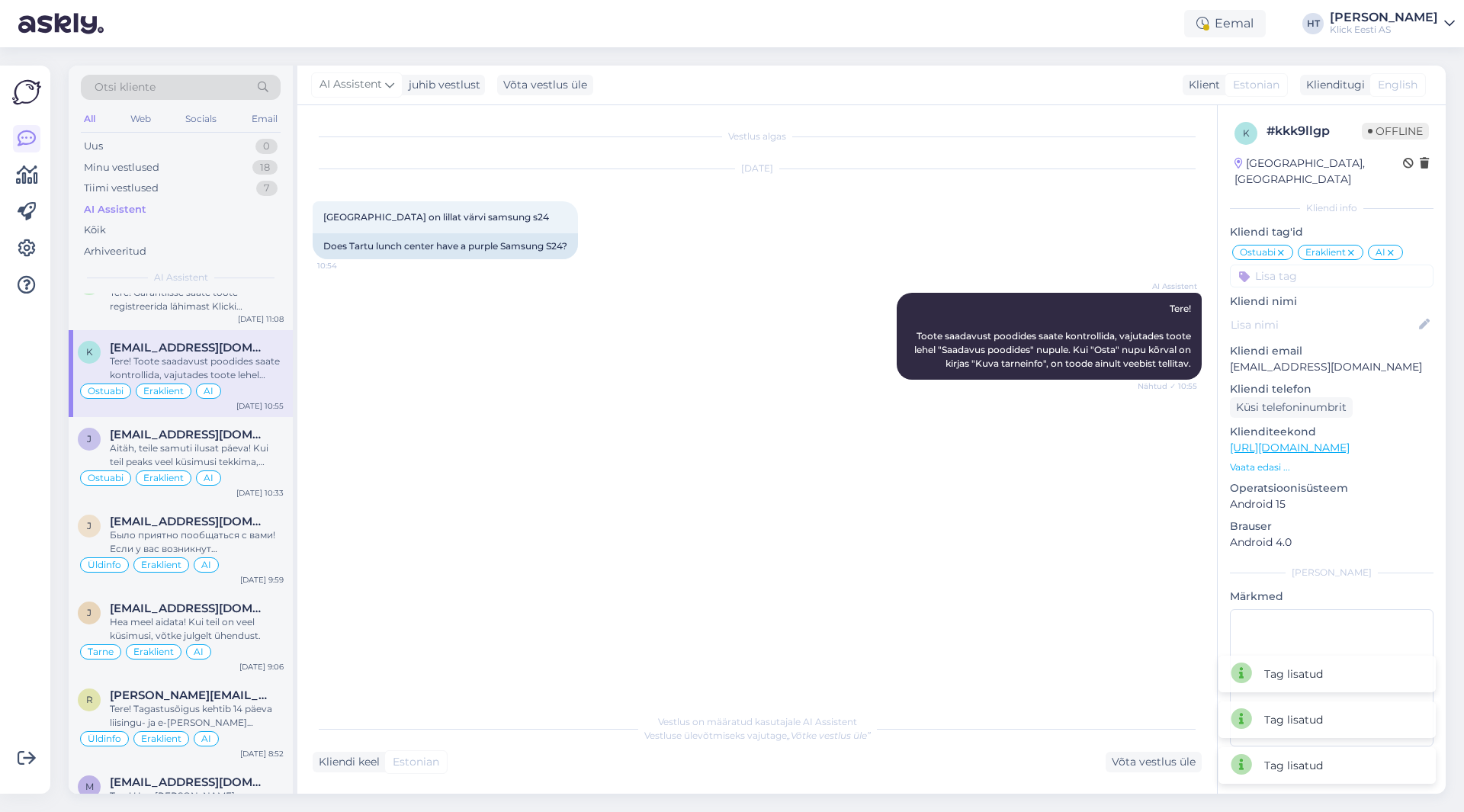
scroll to position [1297, 0]
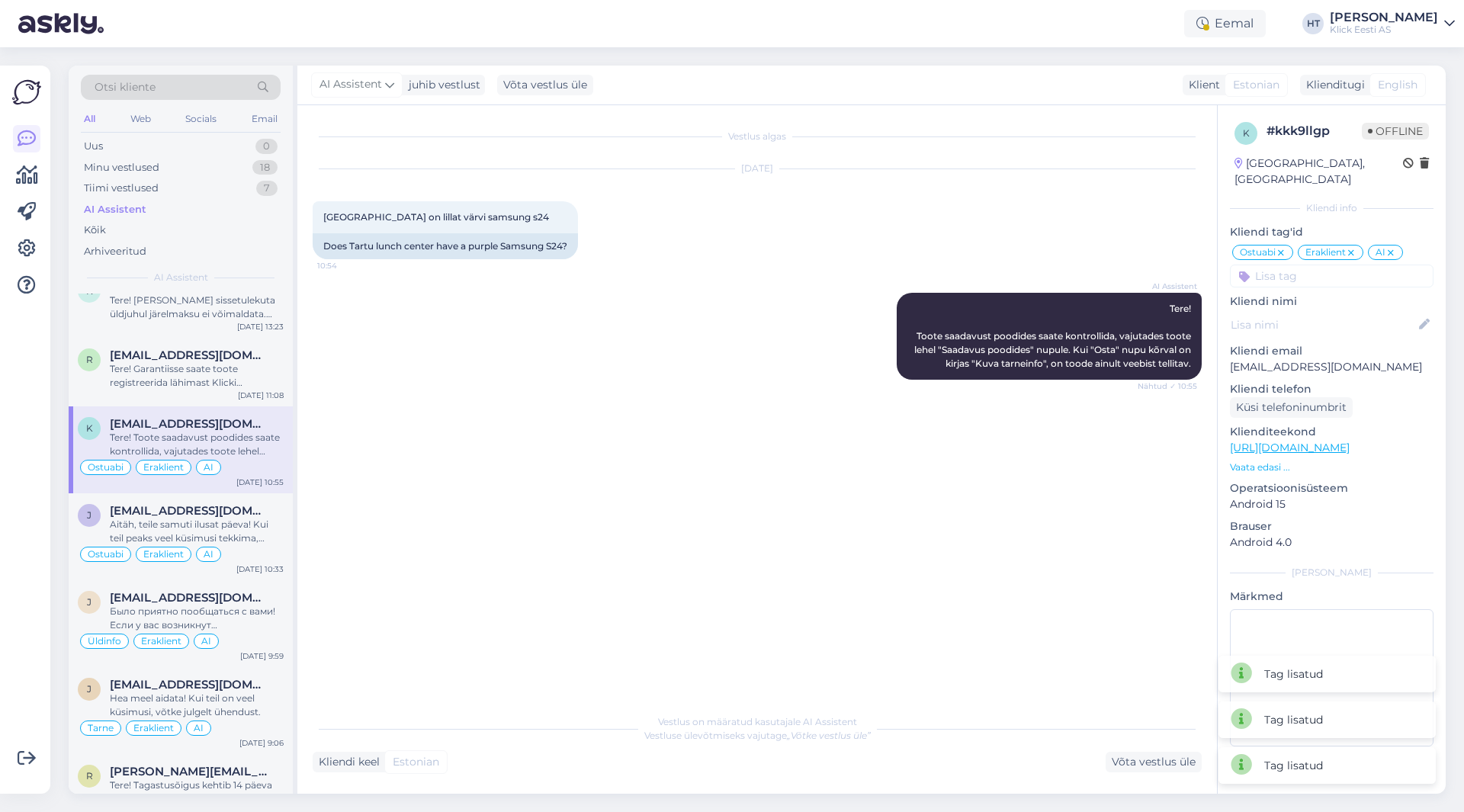
click at [212, 374] on div "Tere! Garantiisse saate toote registreerida lähimast Klicki kauplusest. Samuti …" at bounding box center [196, 375] width 174 height 27
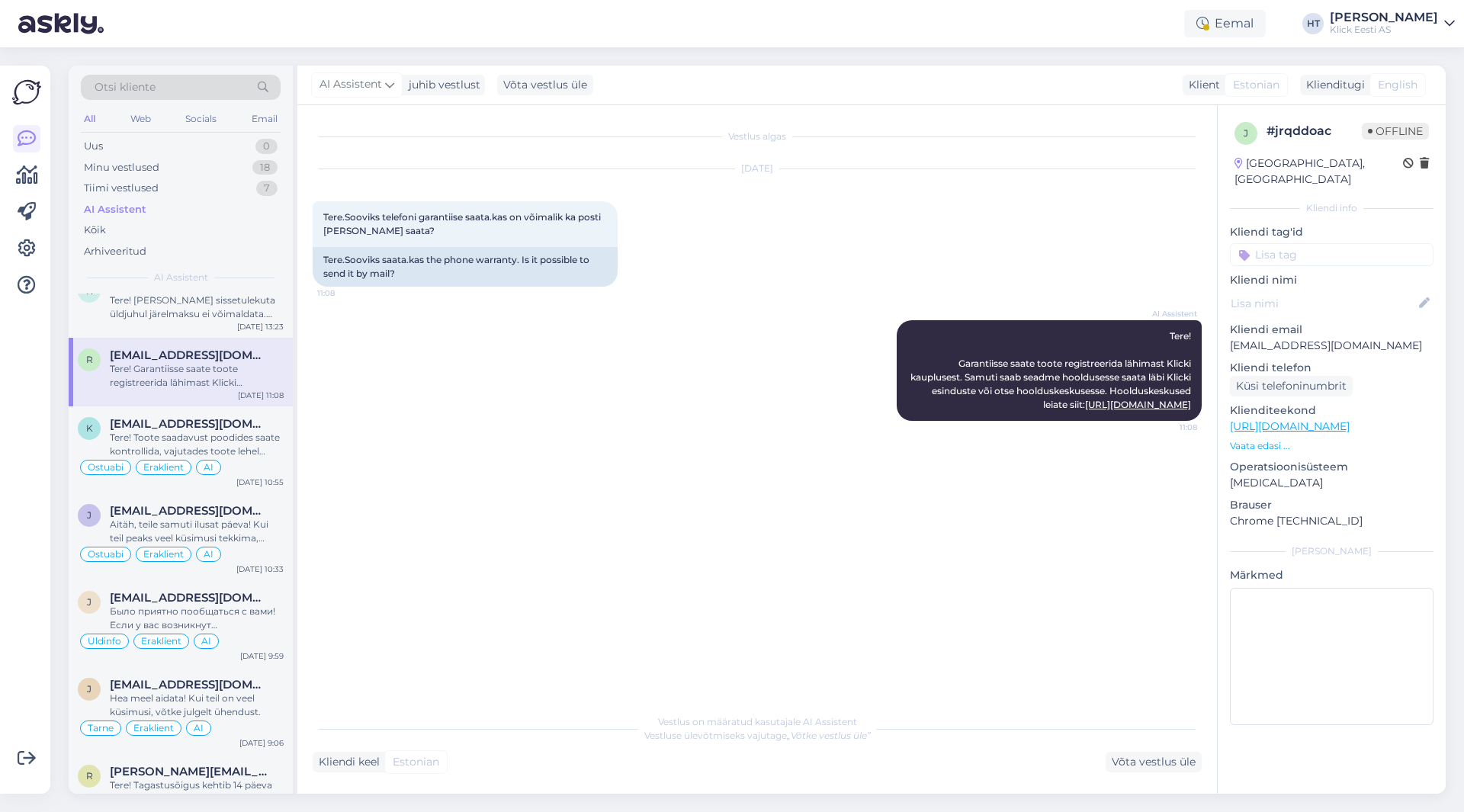
click at [1335, 243] on input at bounding box center [1332, 254] width 204 height 22
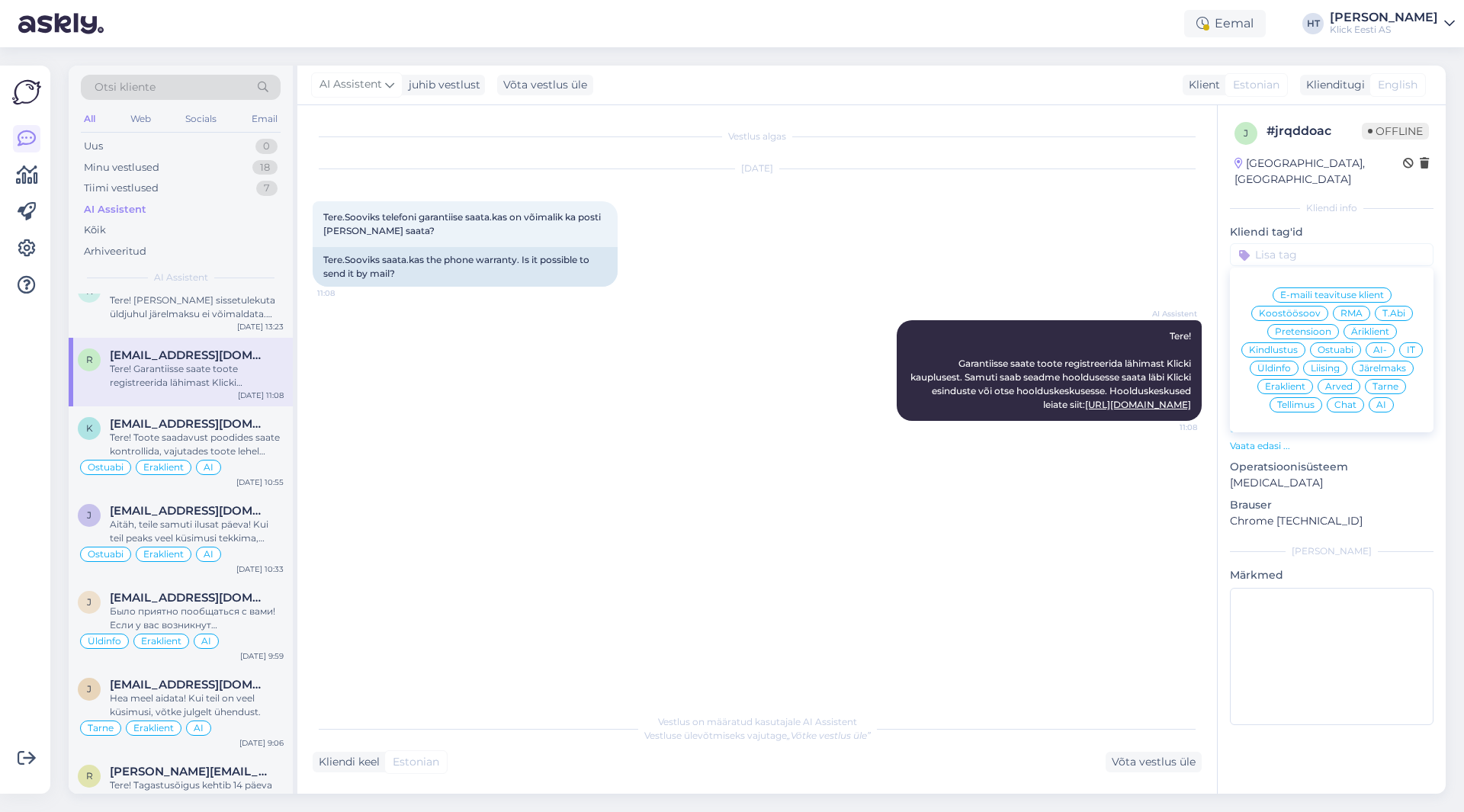
click at [1336, 345] on span "Ostuabi" at bounding box center [1336, 350] width 36 height 9
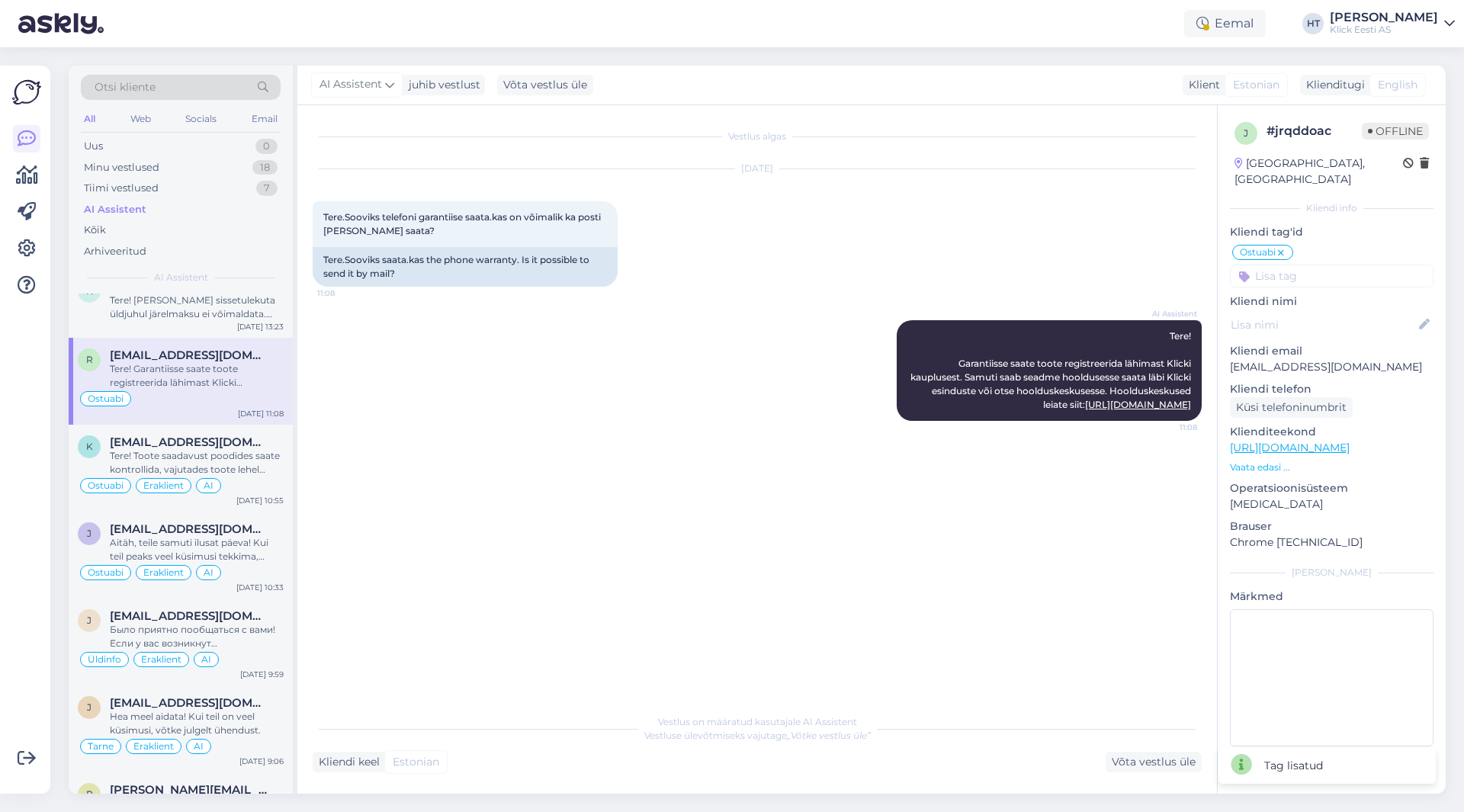
click at [1324, 267] on input at bounding box center [1332, 276] width 204 height 22
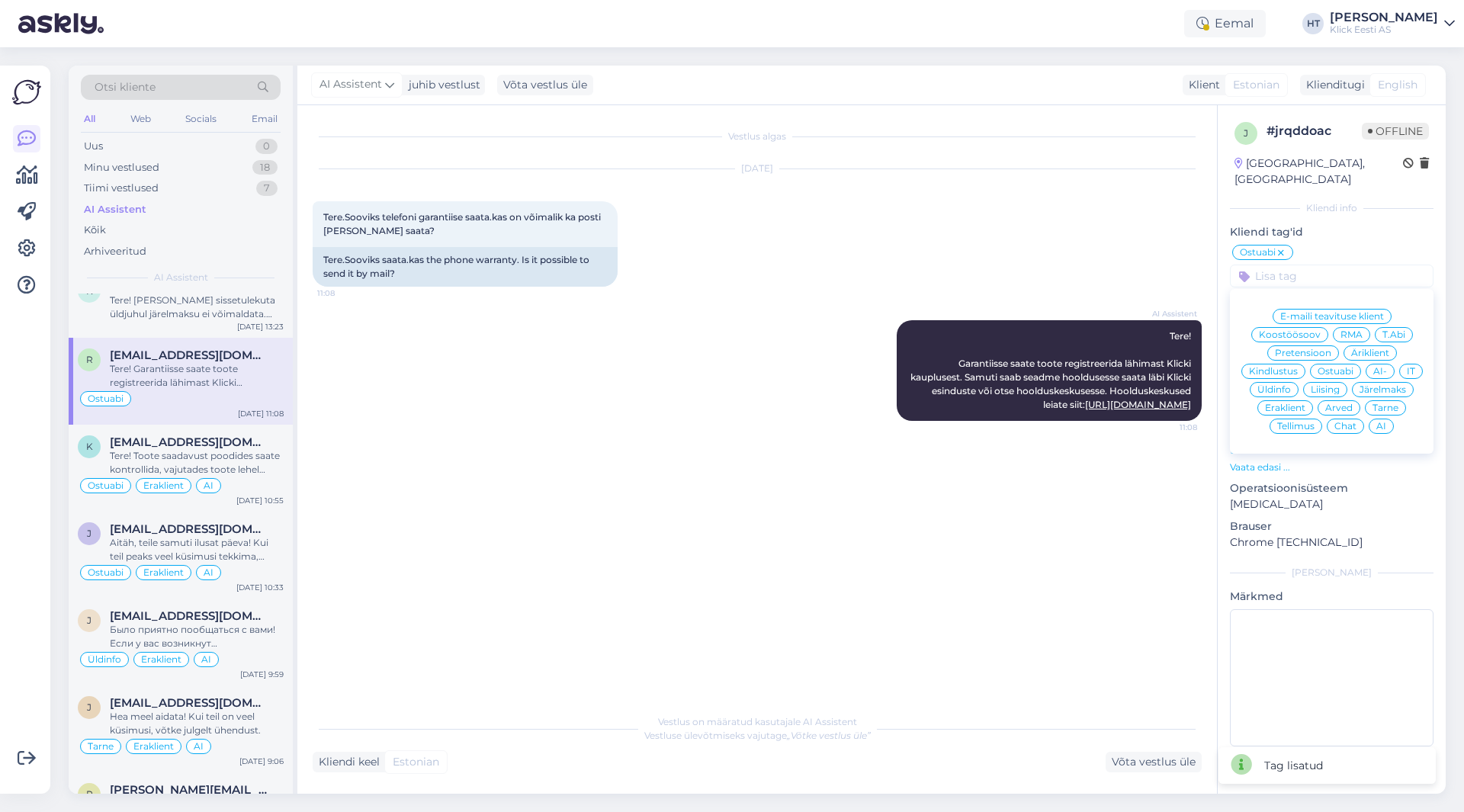
click at [1281, 247] on icon at bounding box center [1282, 253] width 9 height 12
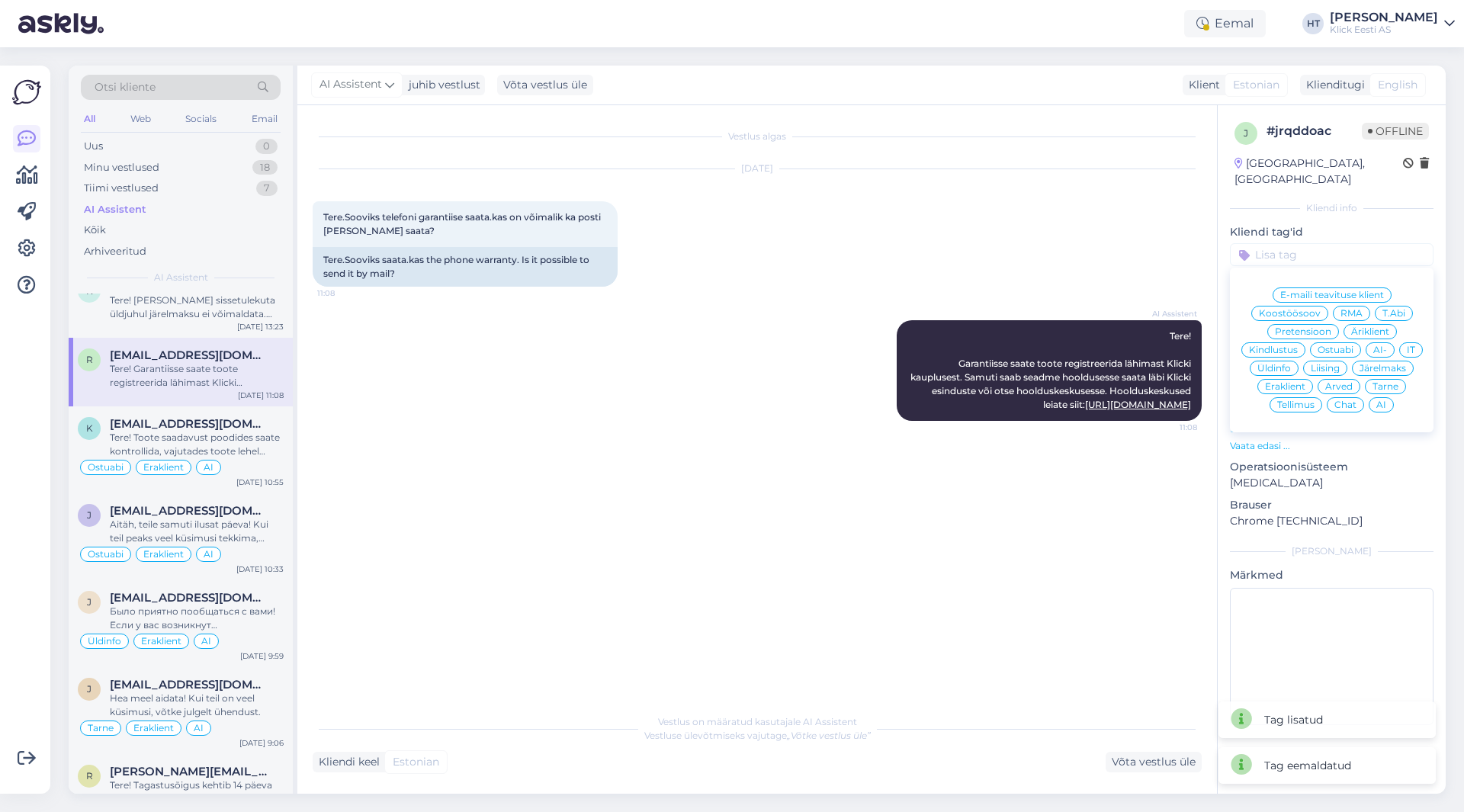
click at [1350, 309] on span "RMA" at bounding box center [1352, 313] width 22 height 9
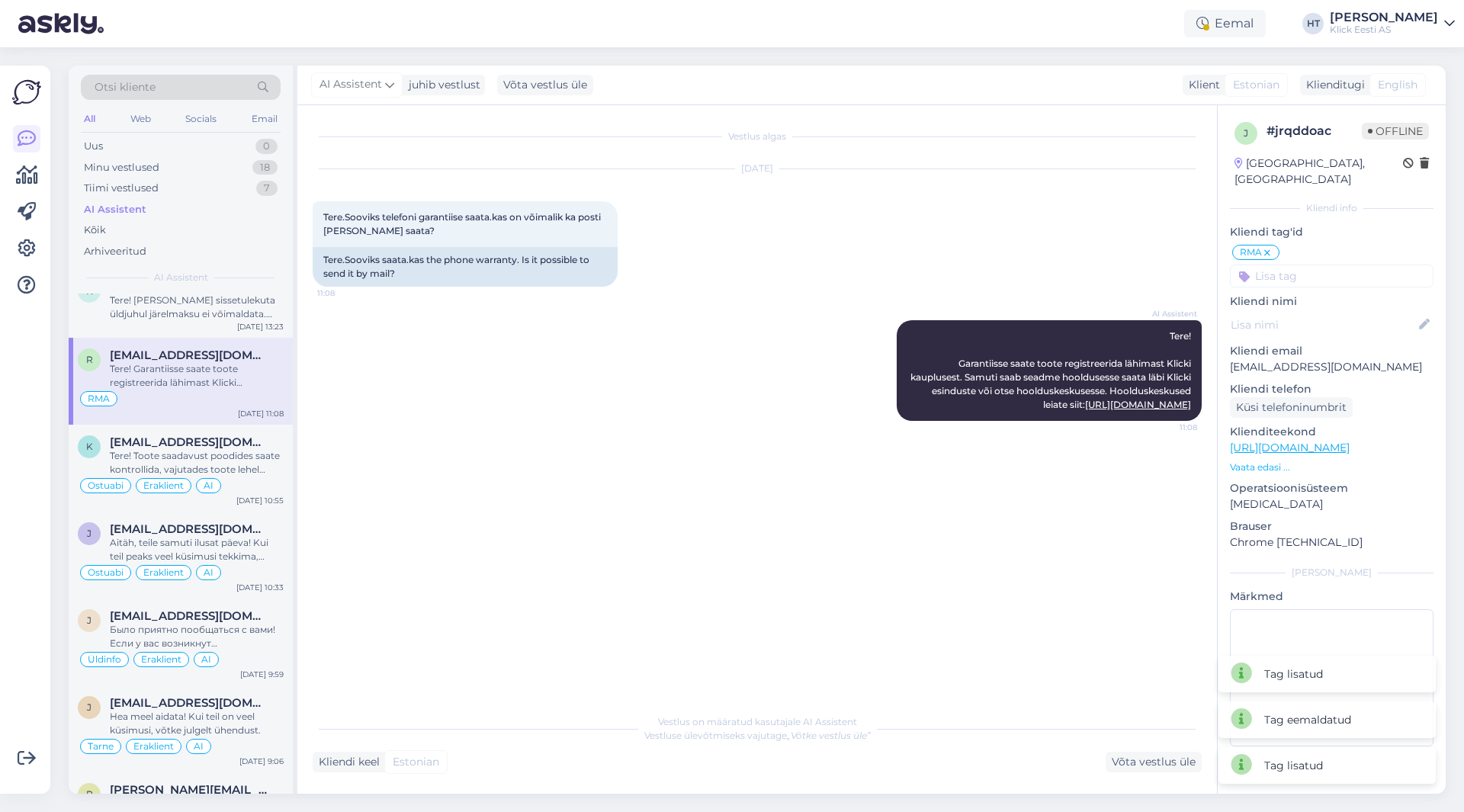
click at [1323, 265] on input at bounding box center [1332, 276] width 204 height 22
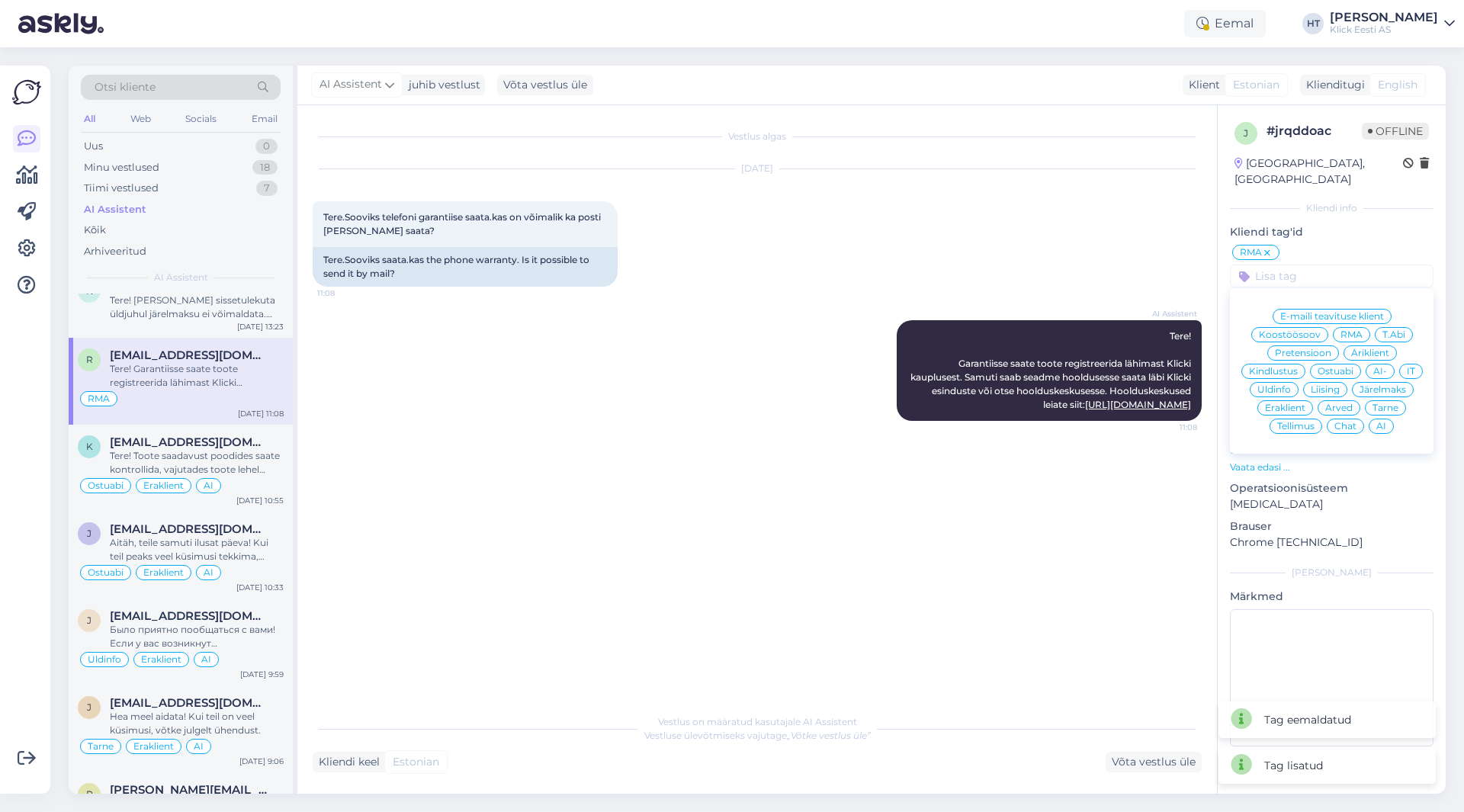
click at [1294, 403] on span "Eraklient" at bounding box center [1285, 408] width 40 height 9
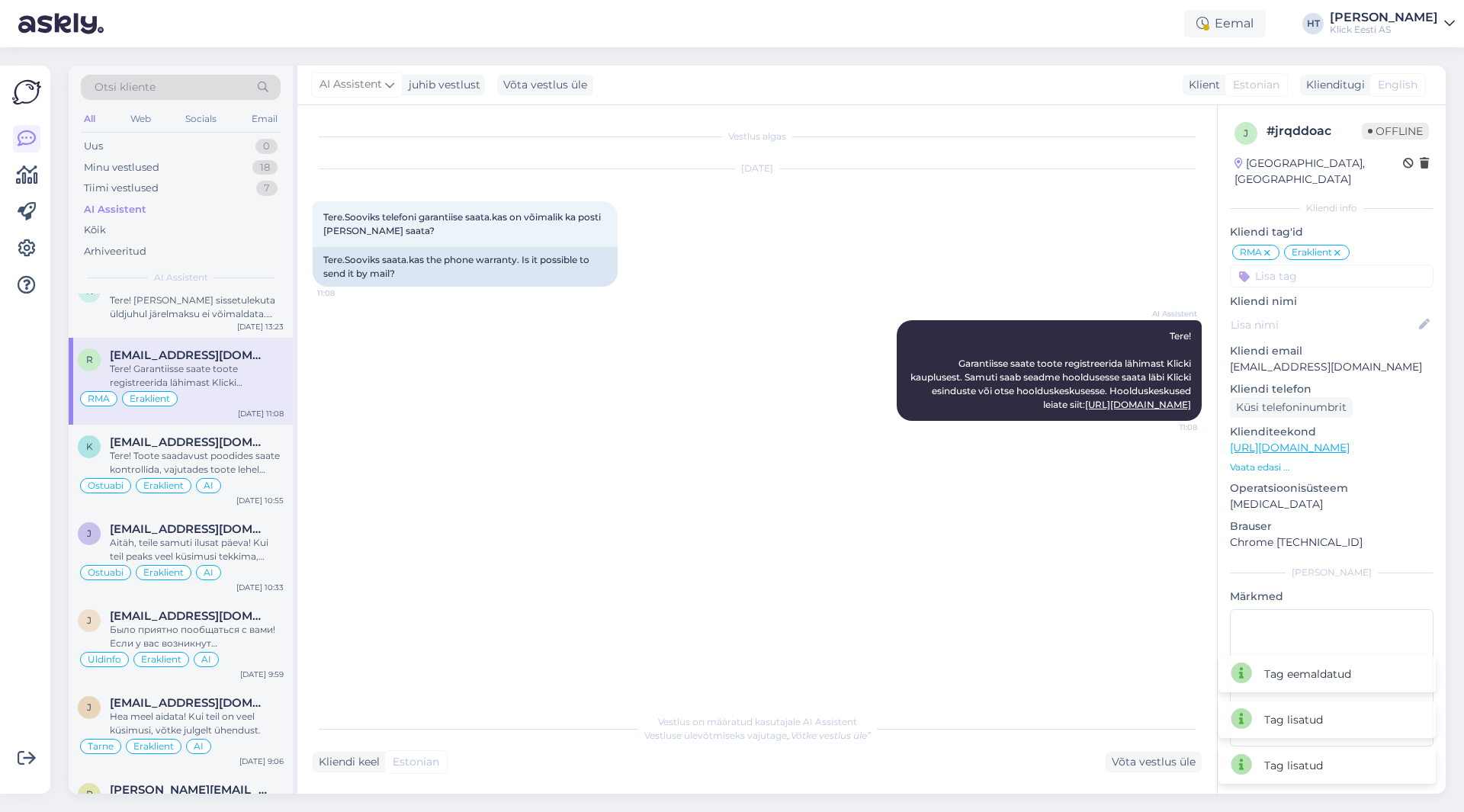
click at [1317, 248] on div "RMA Eraklient E-maili teavituse klient Koostöösoov RMA T.Abi Pretensioon Ärikli…" at bounding box center [1332, 265] width 204 height 44
click at [1336, 265] on input at bounding box center [1332, 276] width 204 height 22
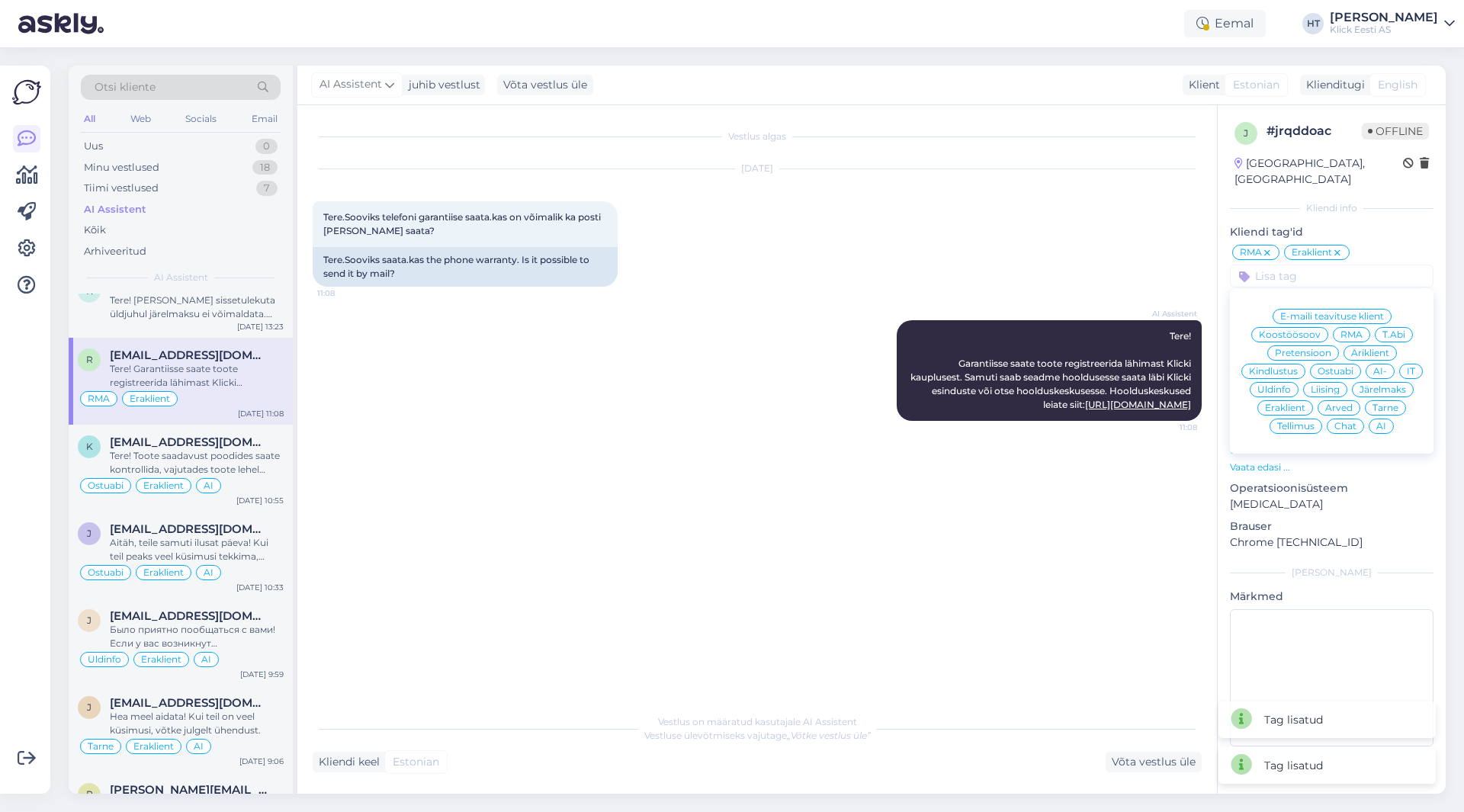
click at [1383, 419] on div "AI" at bounding box center [1381, 427] width 25 height 15
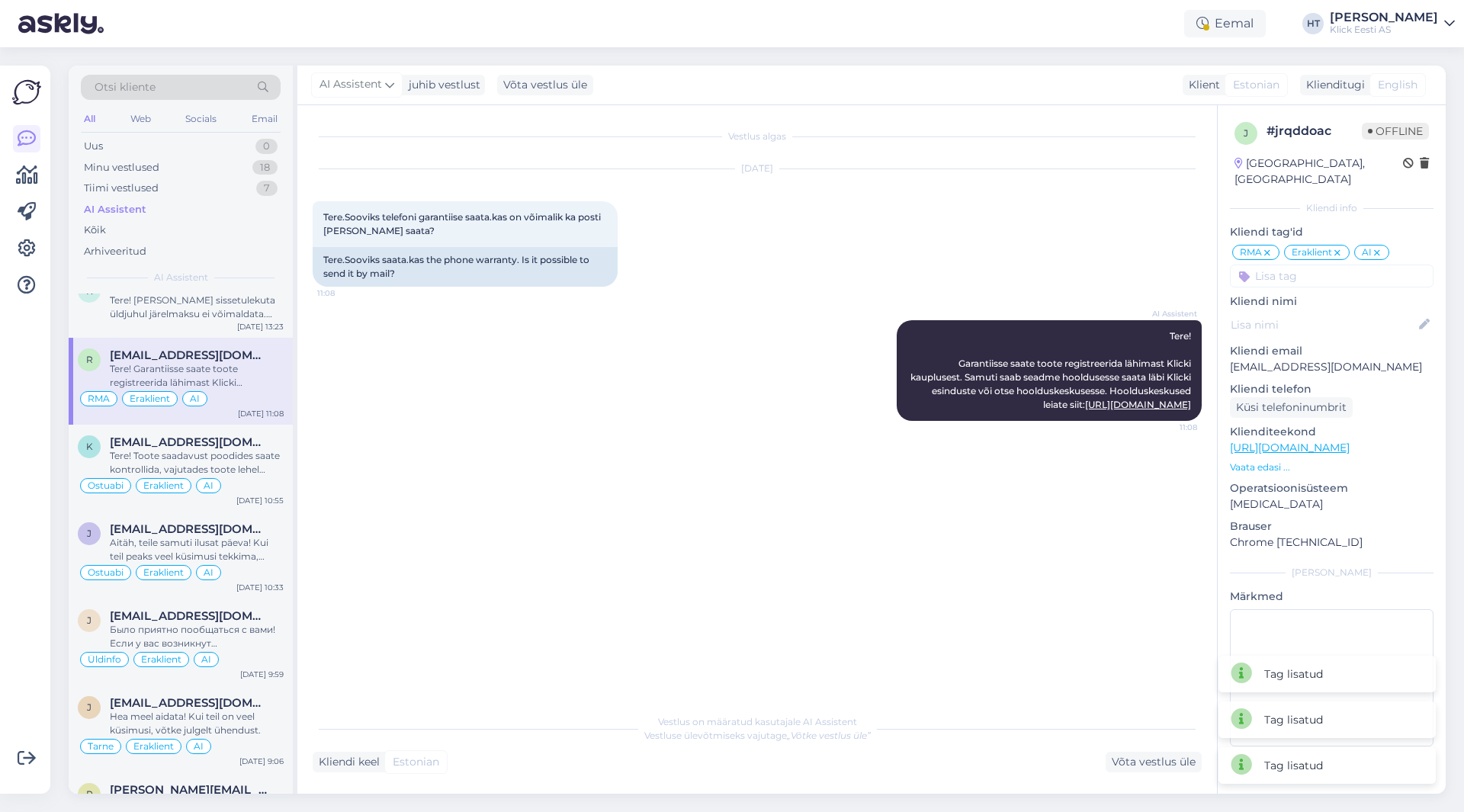
click at [468, 400] on div "AI Assistent Tere! Garantiisse saate toote registreerida lähimast Klicki kauplu…" at bounding box center [757, 370] width 890 height 134
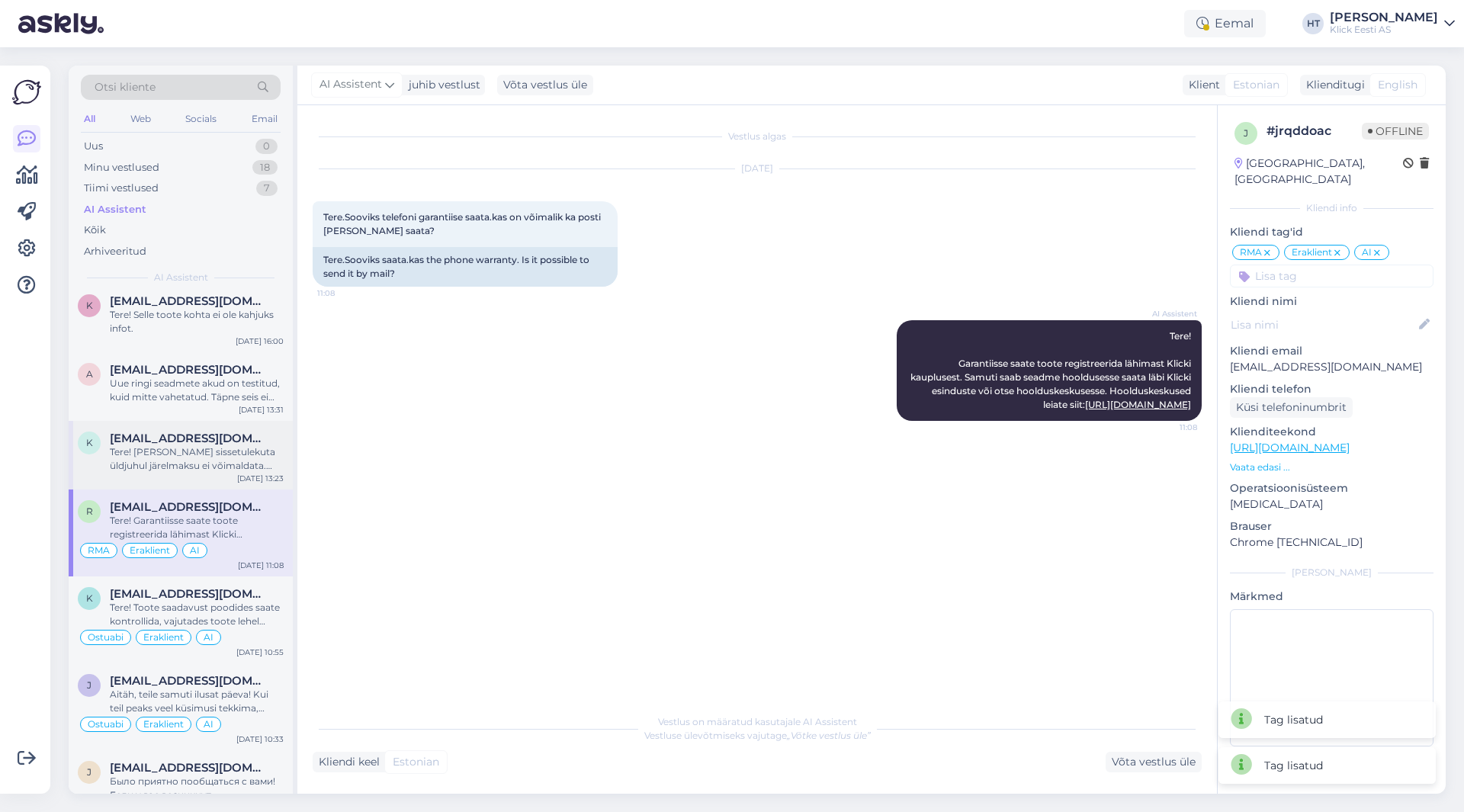
scroll to position [1144, 0]
click at [227, 457] on div "Tere! [PERSON_NAME] sissetulekuta üldjuhul järelmaksu ei võimaldata. Täpsema in…" at bounding box center [196, 459] width 174 height 27
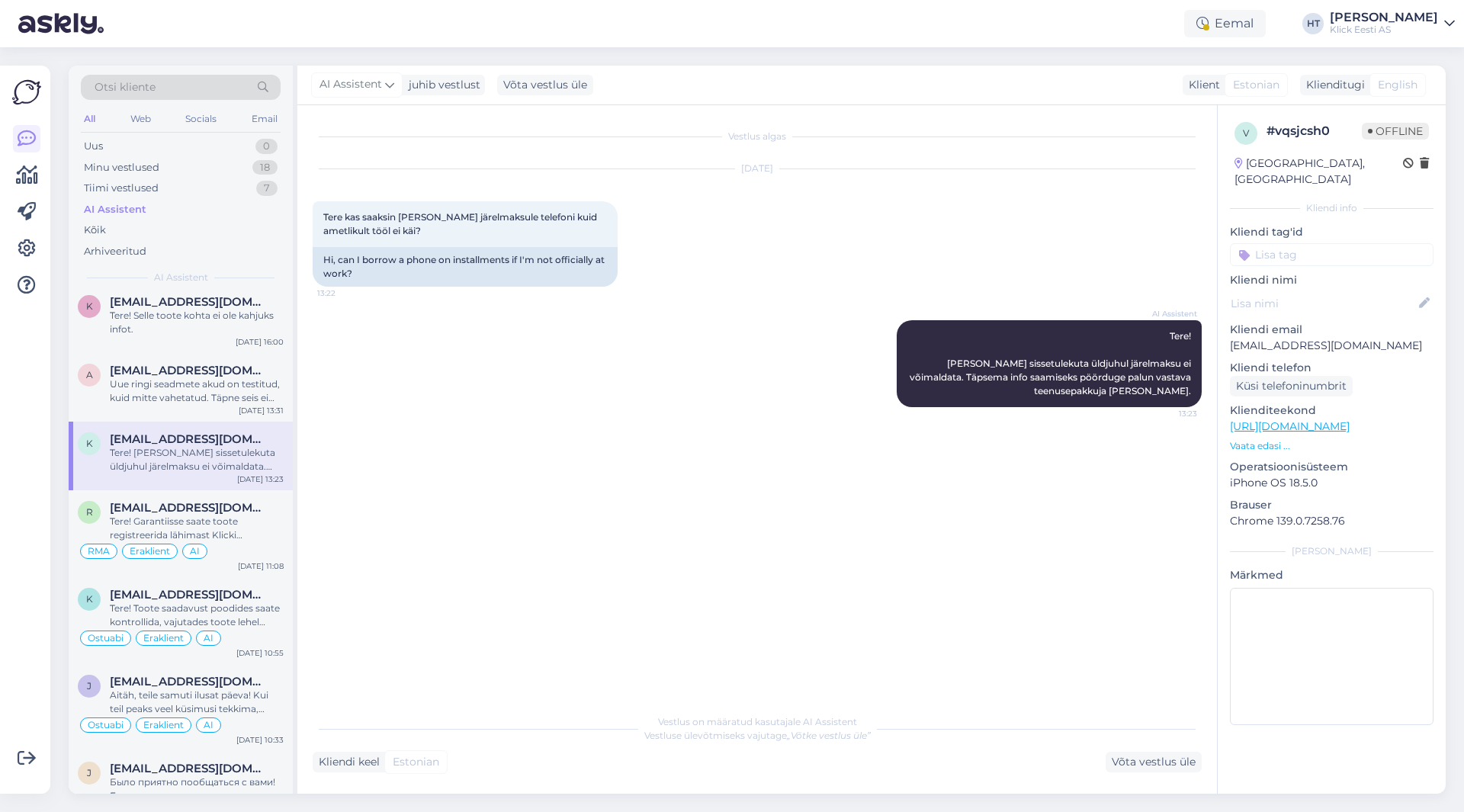
click at [1313, 244] on input at bounding box center [1332, 254] width 204 height 22
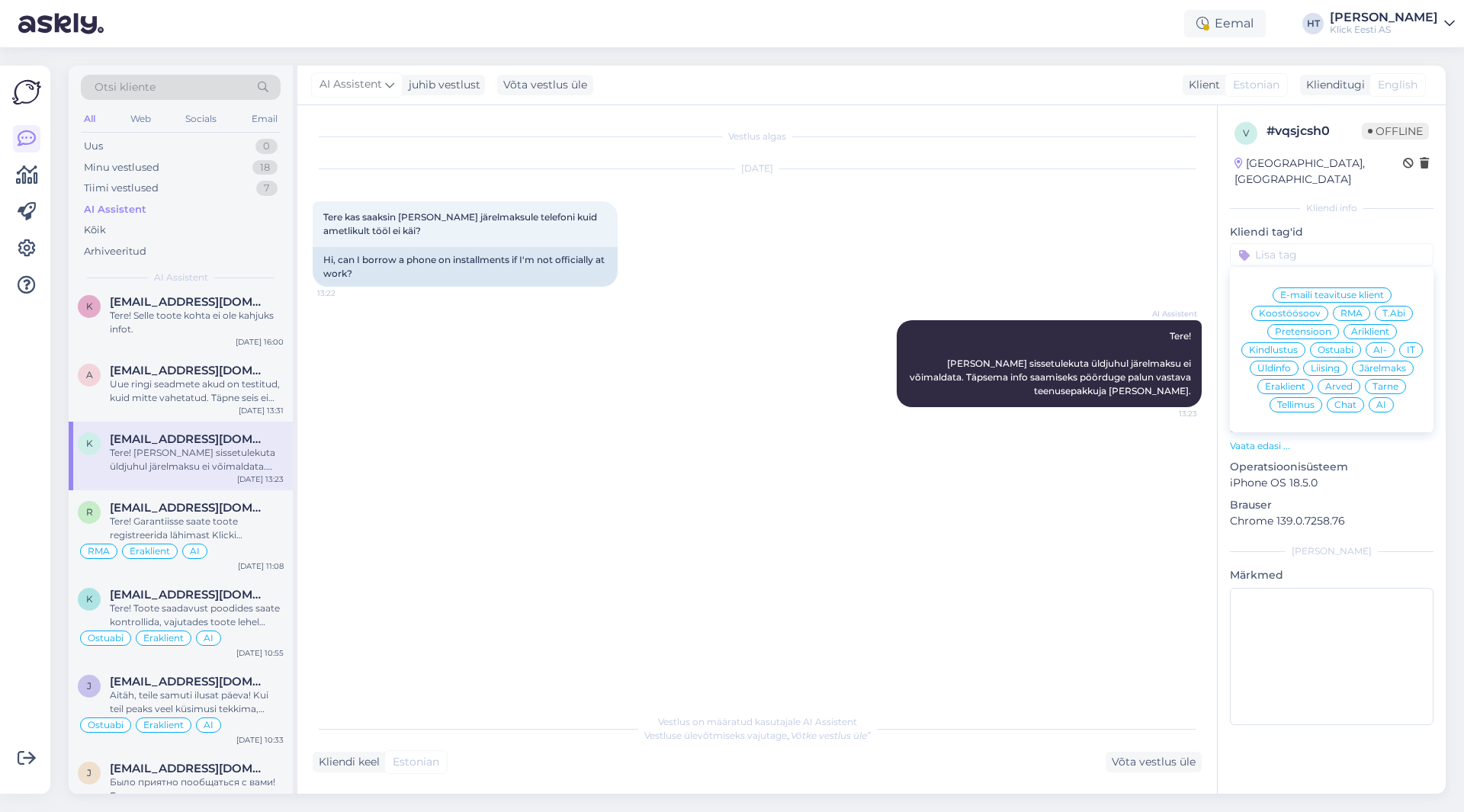
click at [1382, 364] on span "Järelmaks" at bounding box center [1384, 369] width 47 height 9
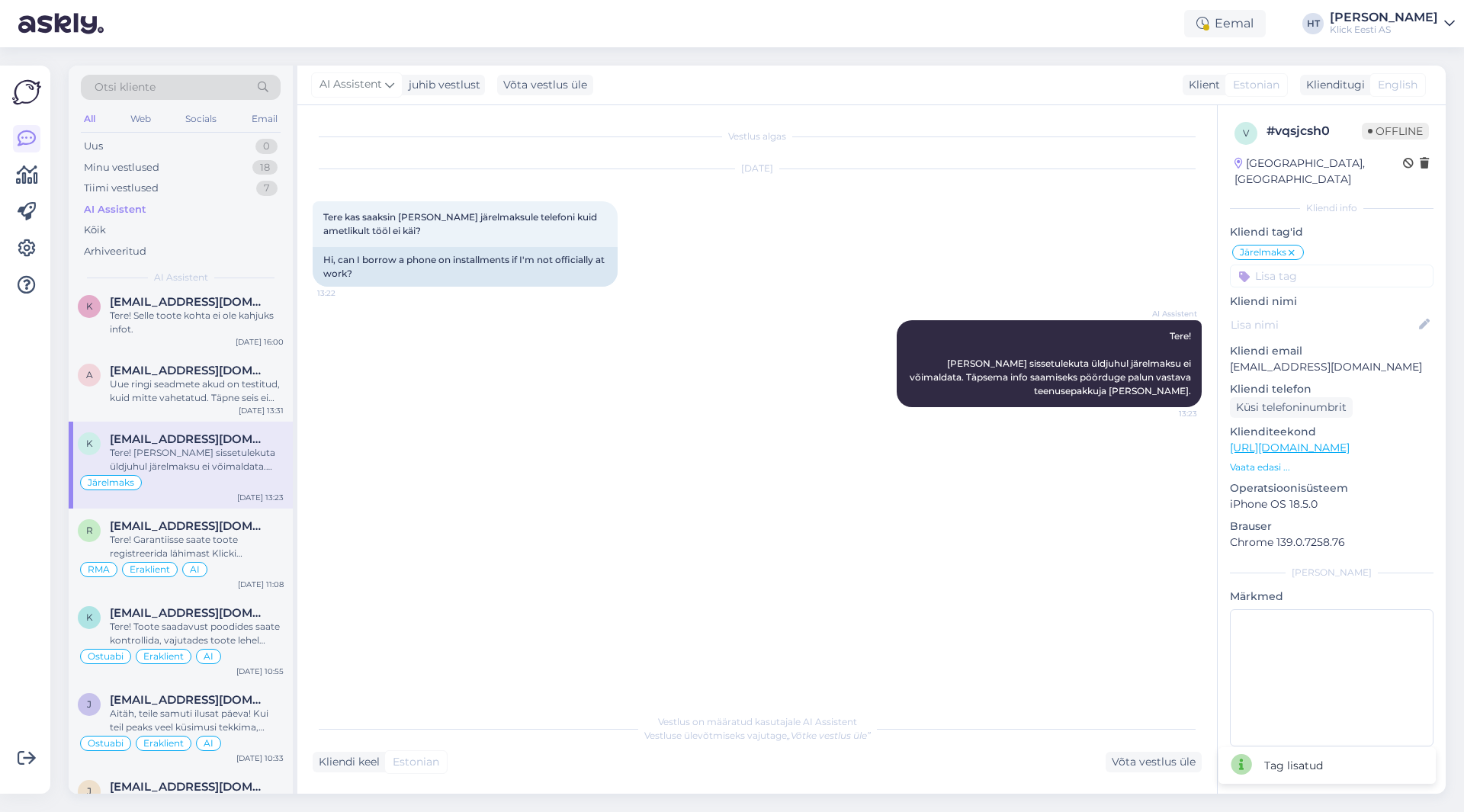
click at [1321, 265] on input at bounding box center [1332, 276] width 204 height 22
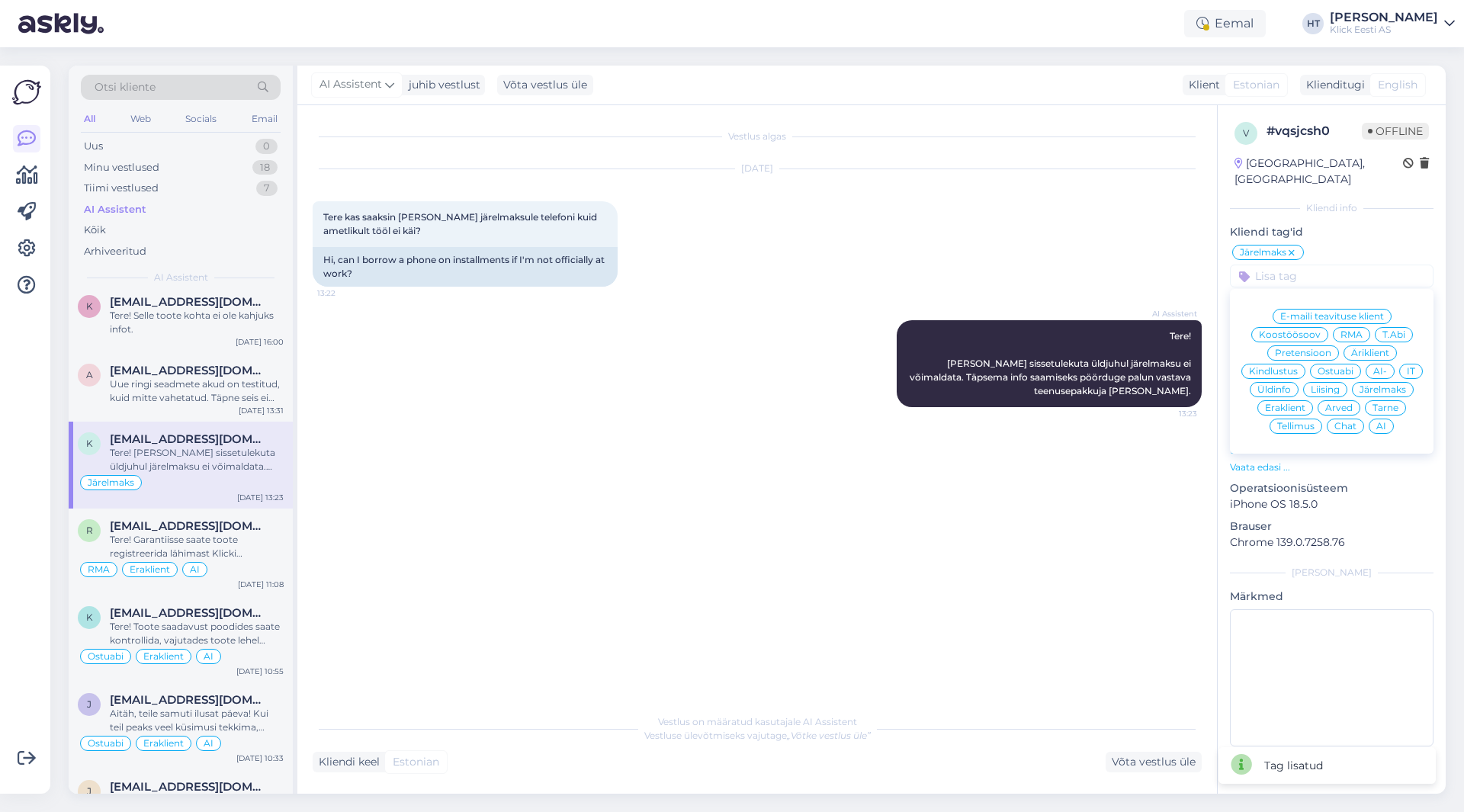
click at [1281, 400] on div "Eraklient" at bounding box center [1285, 408] width 56 height 15
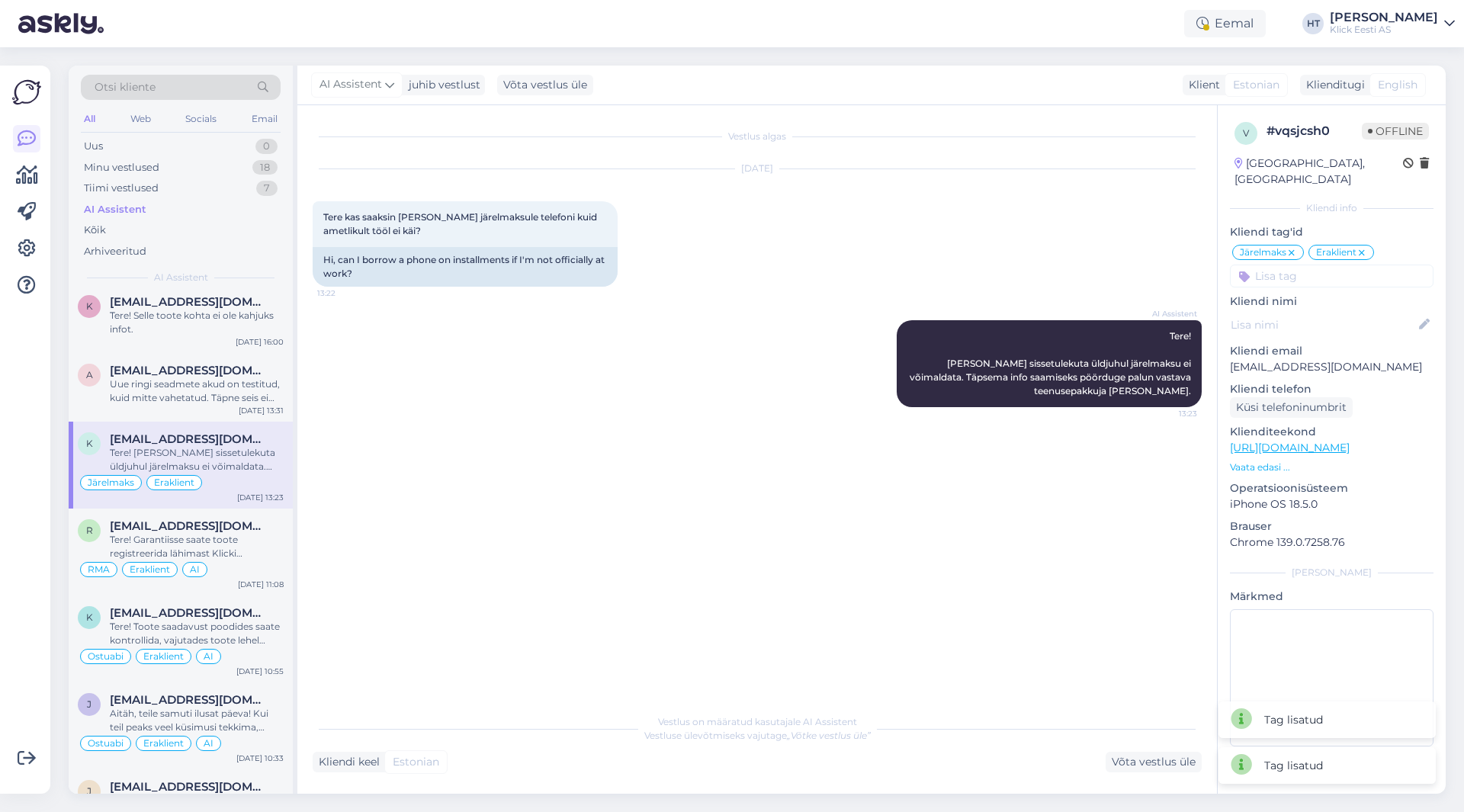
click at [1303, 265] on input at bounding box center [1332, 276] width 204 height 22
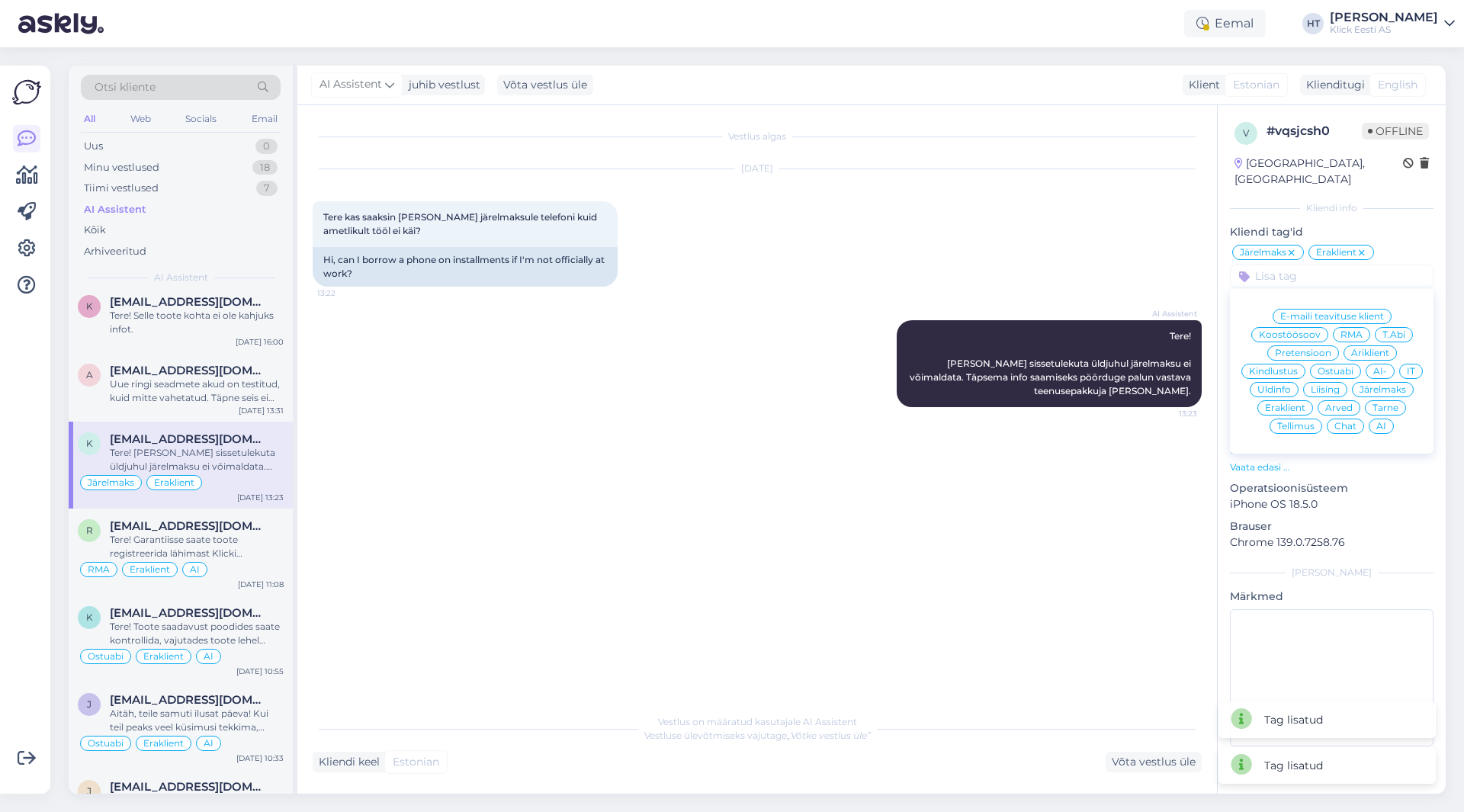
click at [1385, 422] on span "AI" at bounding box center [1382, 427] width 10 height 9
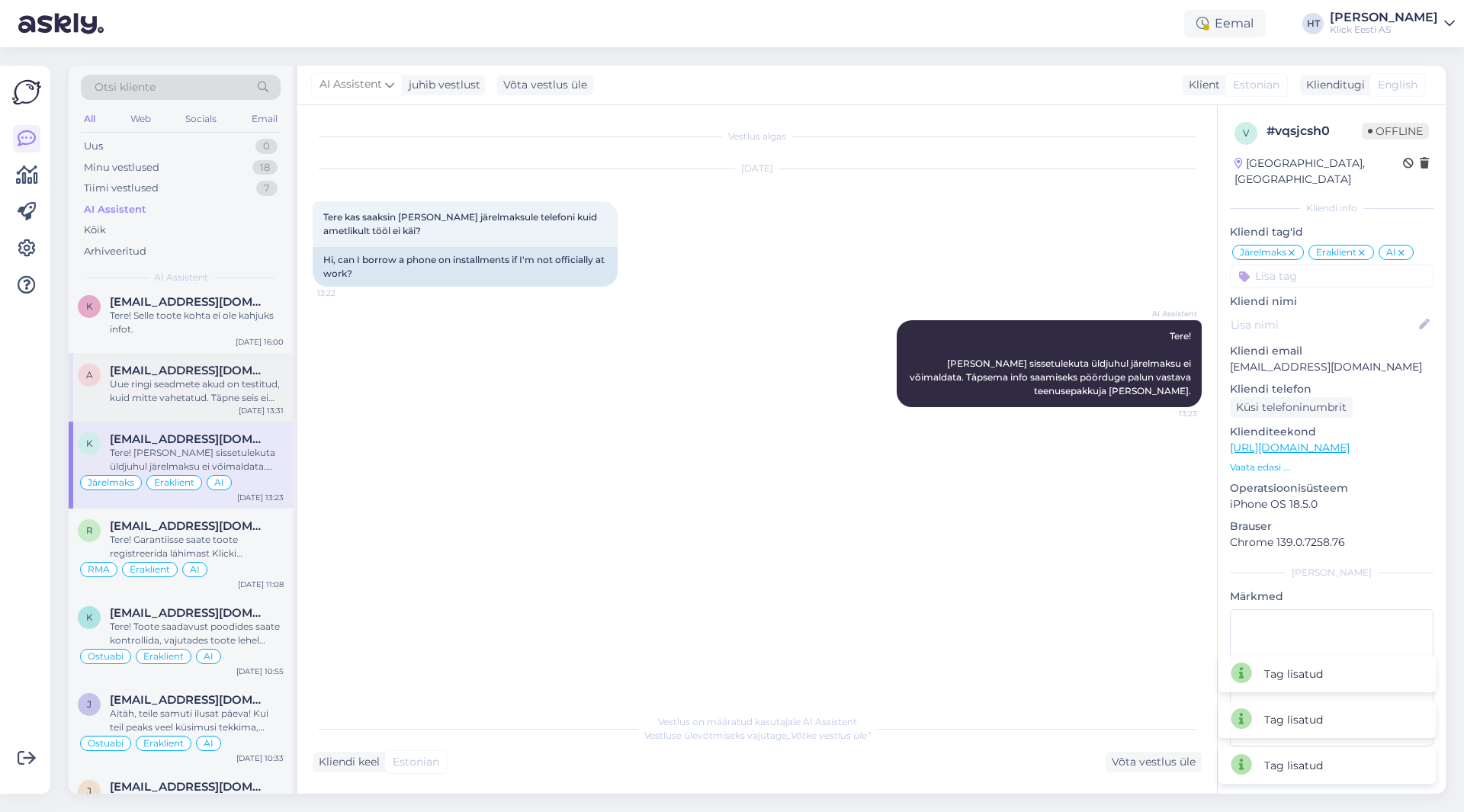
click at [200, 370] on span "[EMAIL_ADDRESS][DOMAIN_NAME]" at bounding box center [189, 370] width 159 height 14
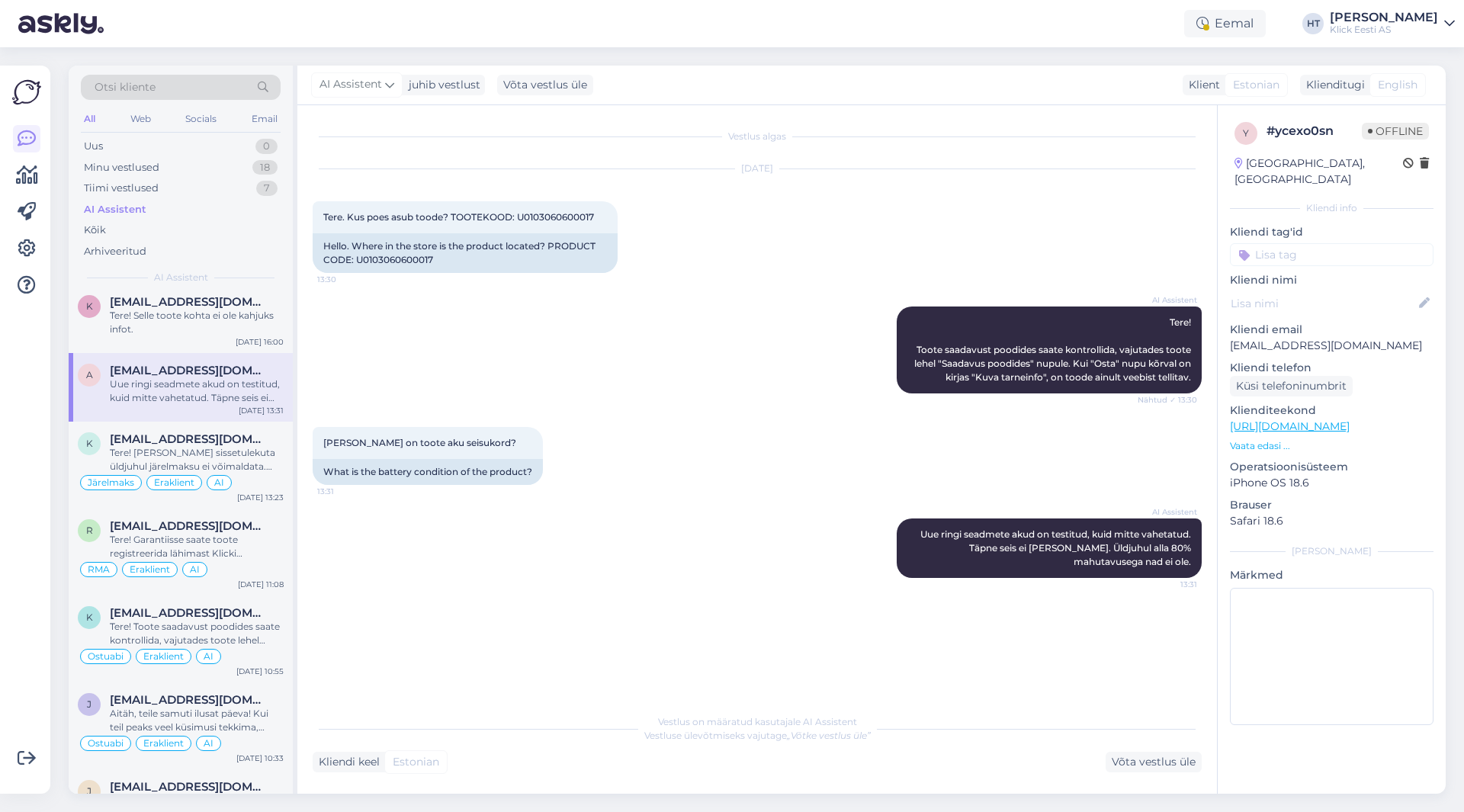
click at [1328, 243] on input at bounding box center [1332, 254] width 204 height 22
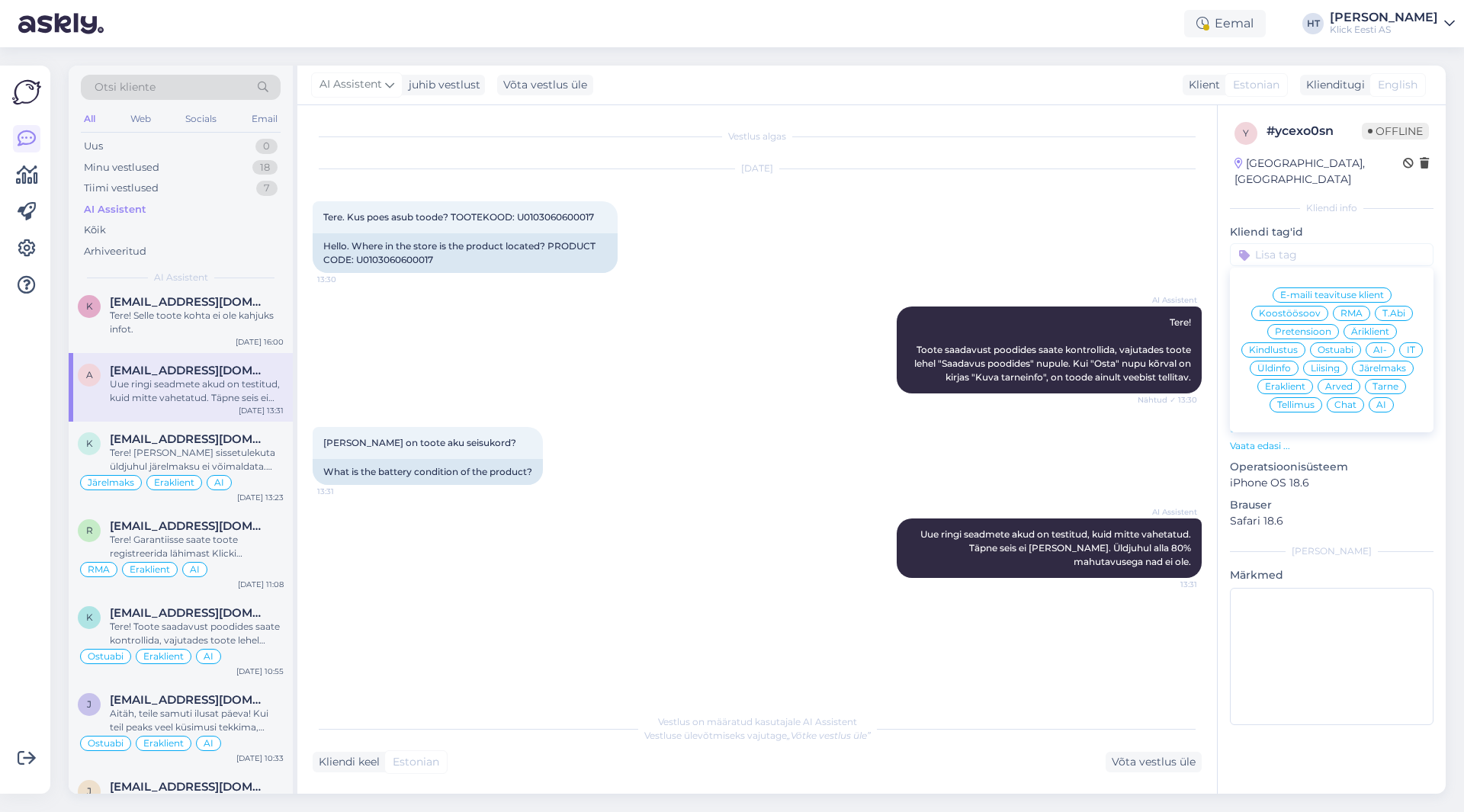
click at [1332, 345] on span "Ostuabi" at bounding box center [1336, 350] width 36 height 9
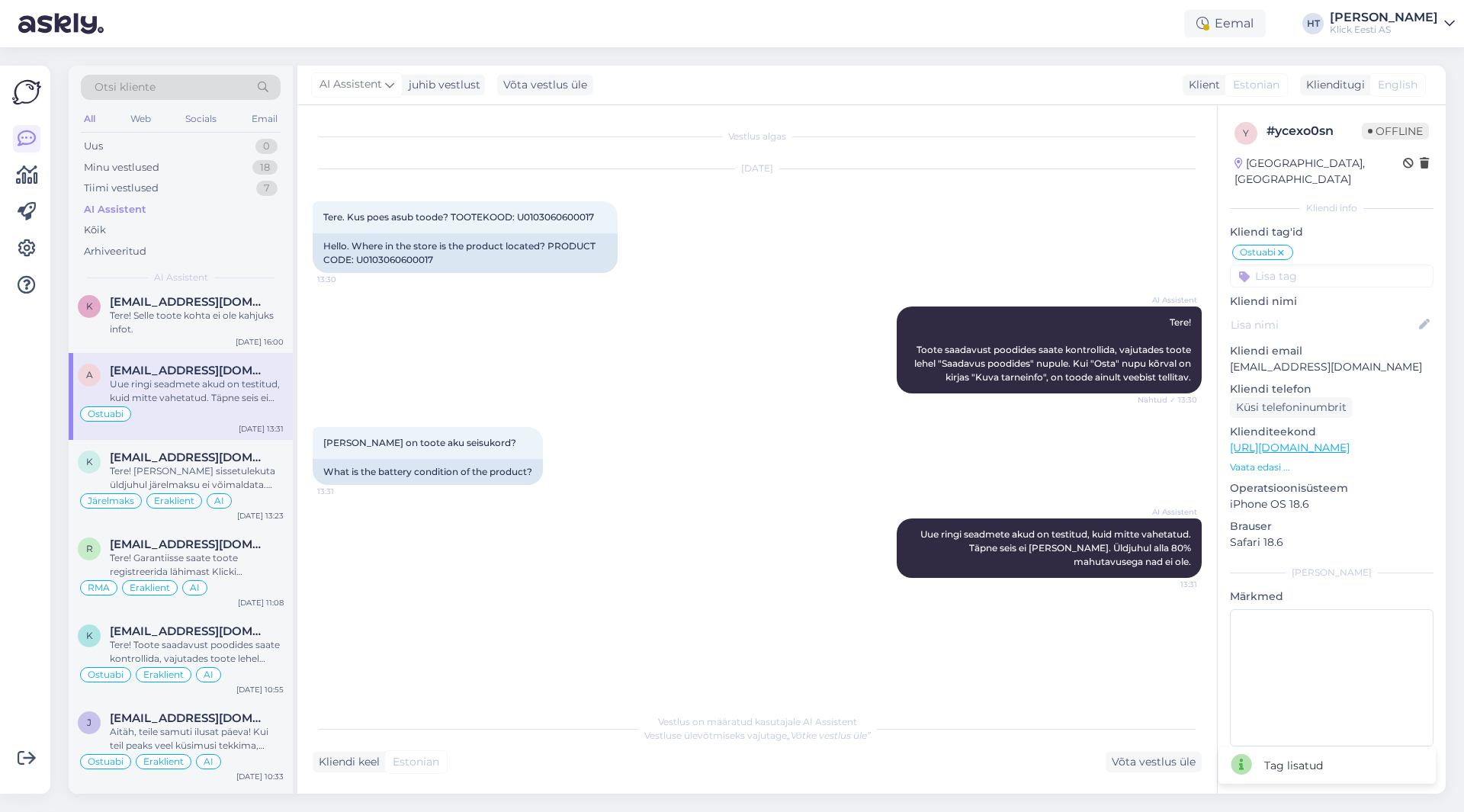
click at [1327, 266] on input at bounding box center [1332, 276] width 204 height 22
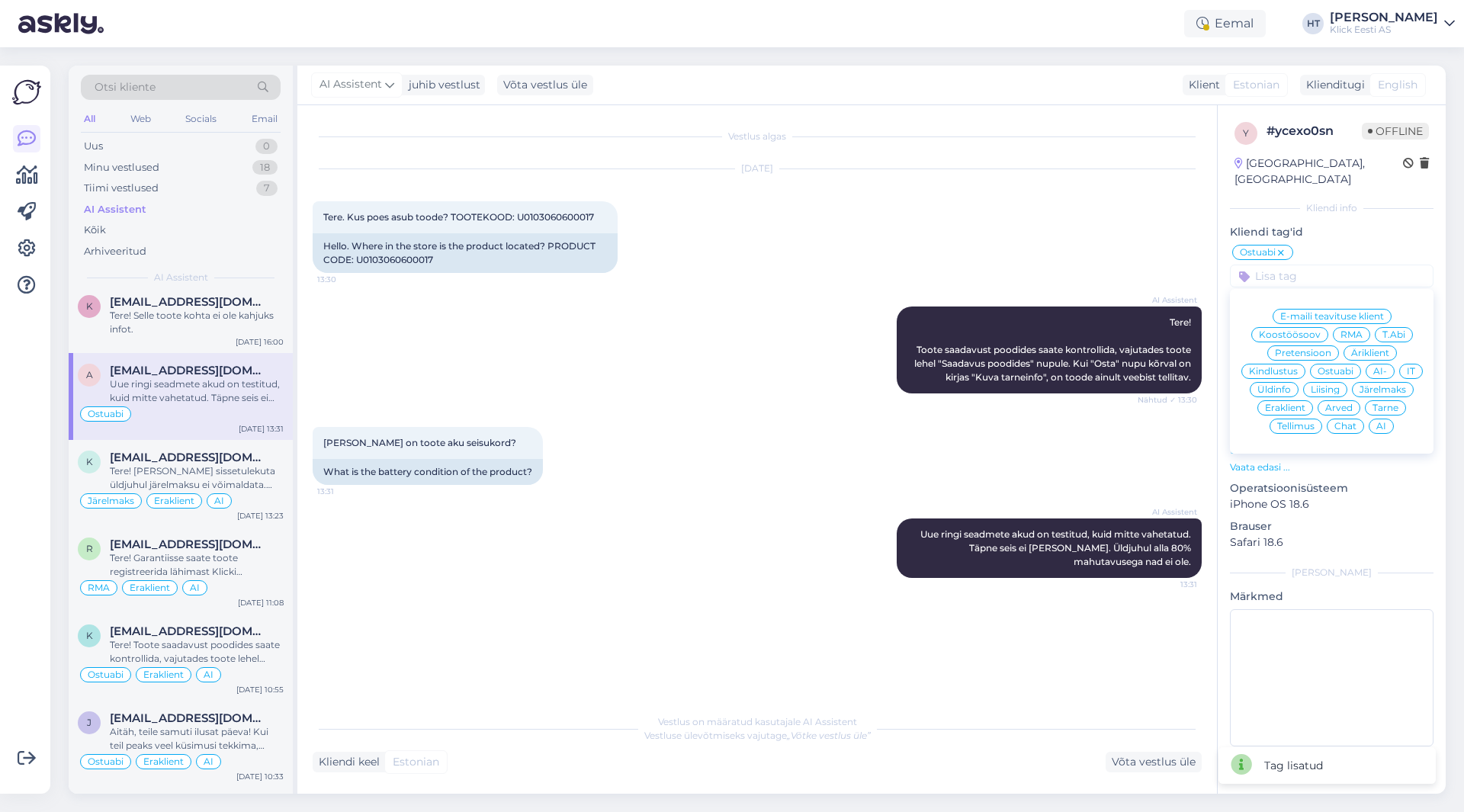
click at [1295, 403] on span "Eraklient" at bounding box center [1285, 408] width 40 height 9
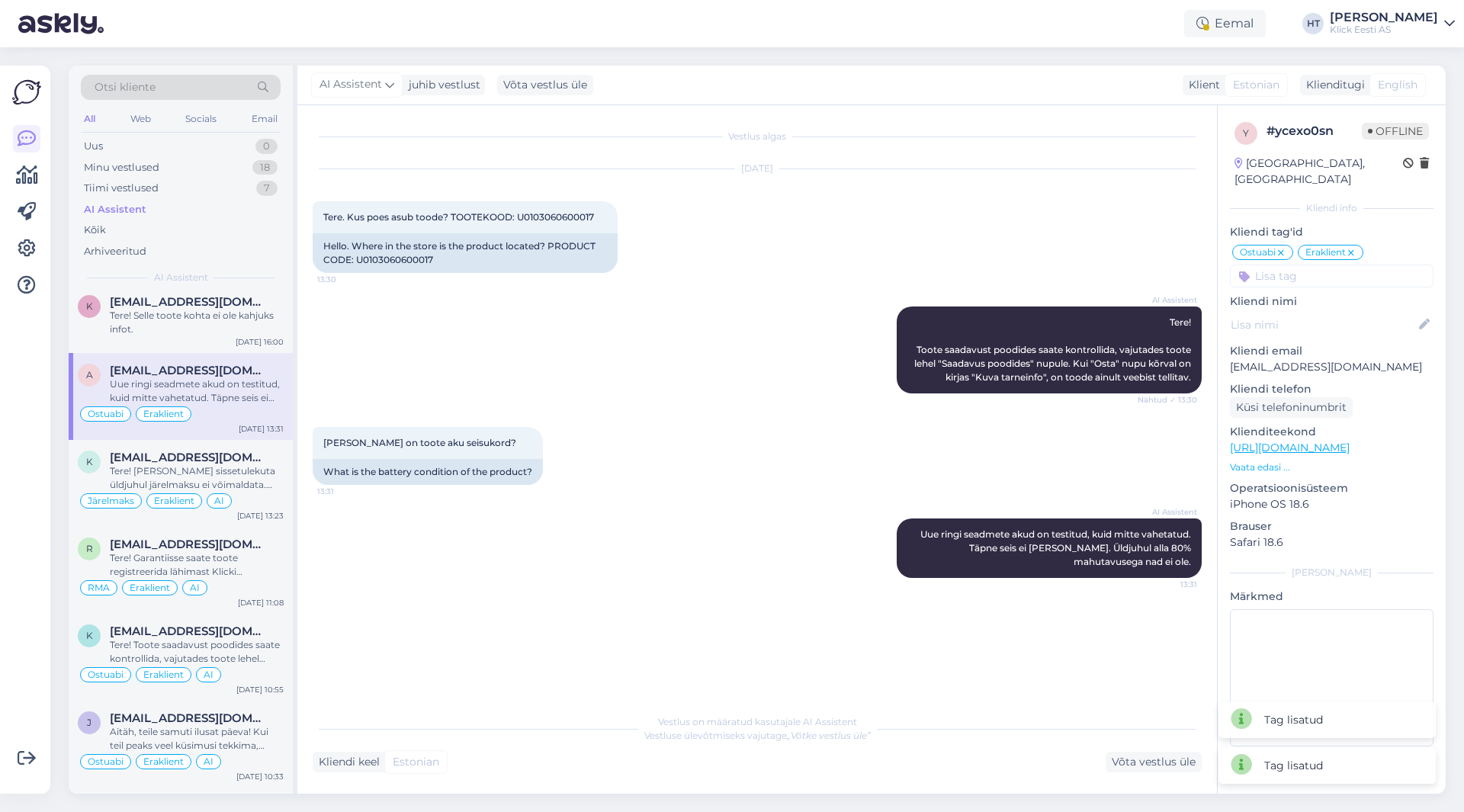
click at [1331, 270] on input at bounding box center [1332, 276] width 204 height 22
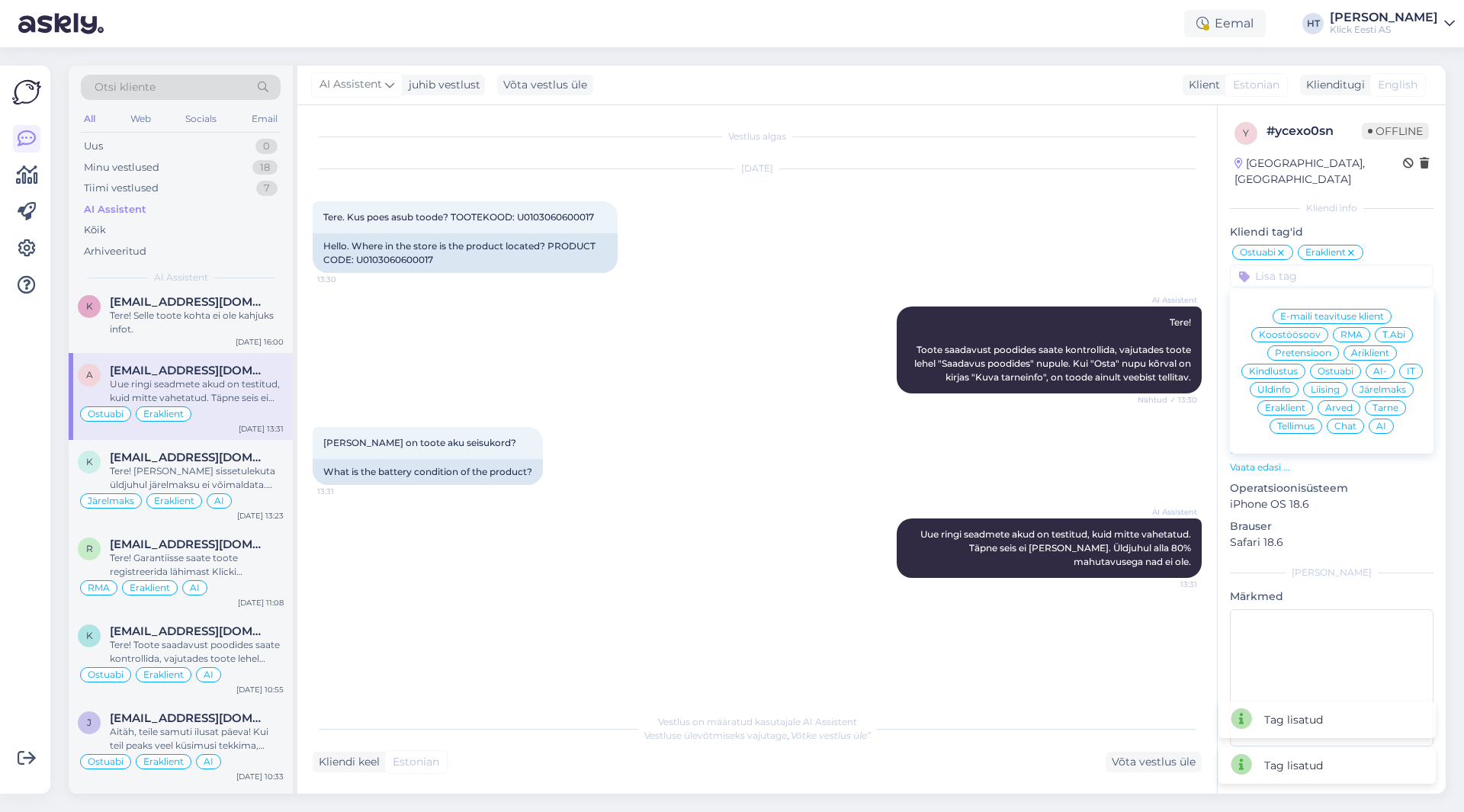
click at [1380, 422] on span "AI" at bounding box center [1382, 427] width 10 height 9
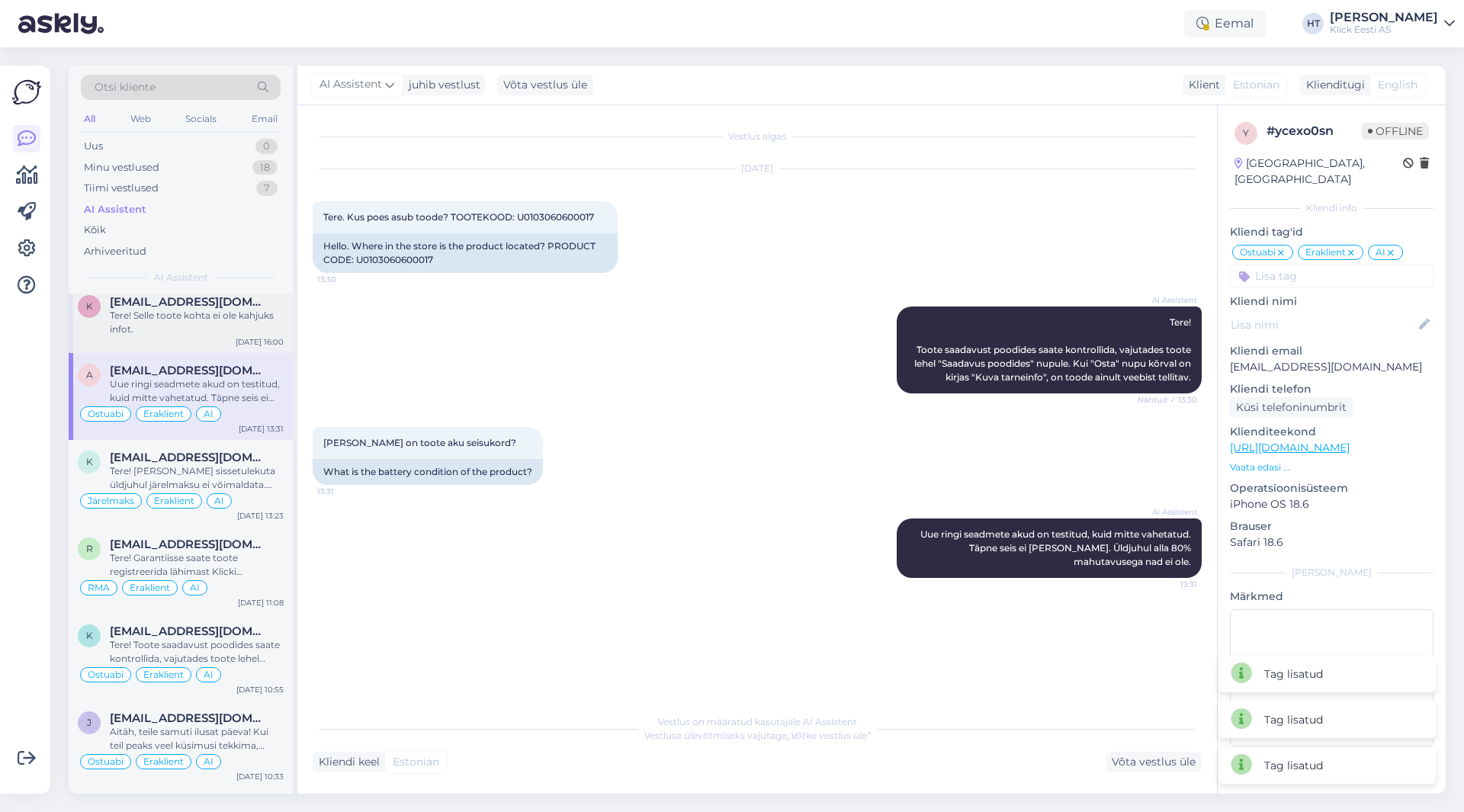
click at [215, 324] on div "Tere! Selle toote kohta ei ole kahjuks infot." at bounding box center [196, 322] width 174 height 27
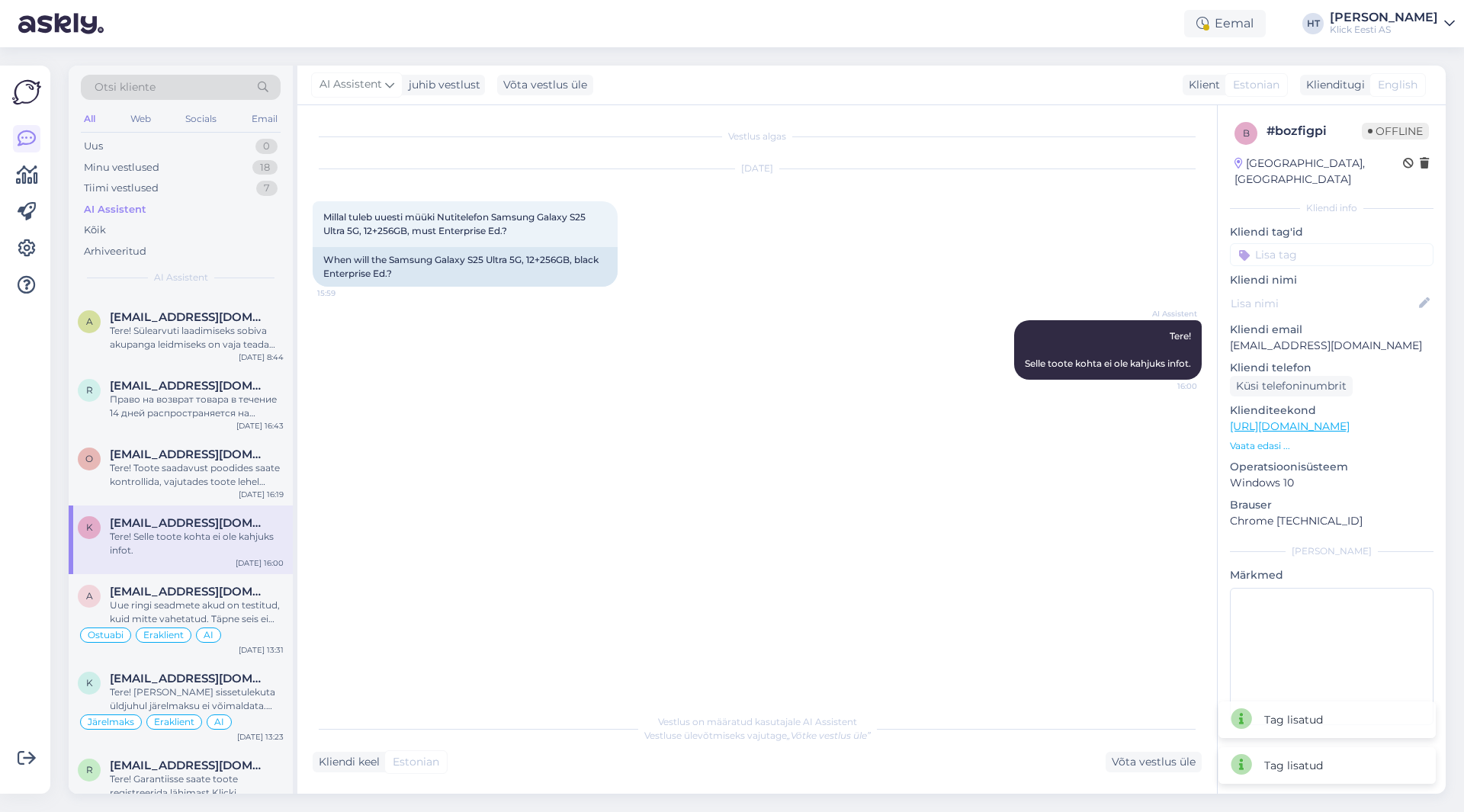
scroll to position [915, 0]
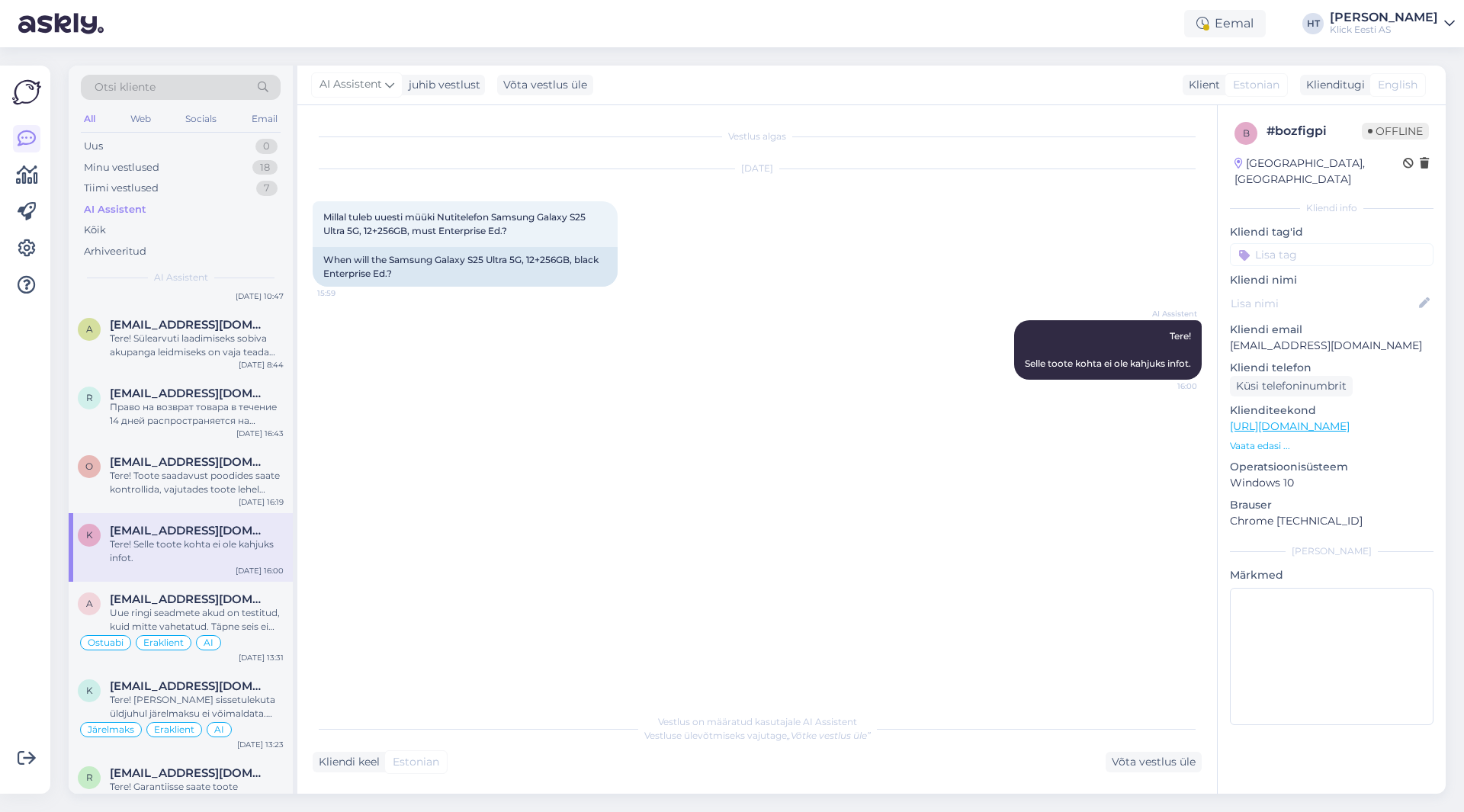
click at [1328, 248] on input at bounding box center [1332, 254] width 204 height 22
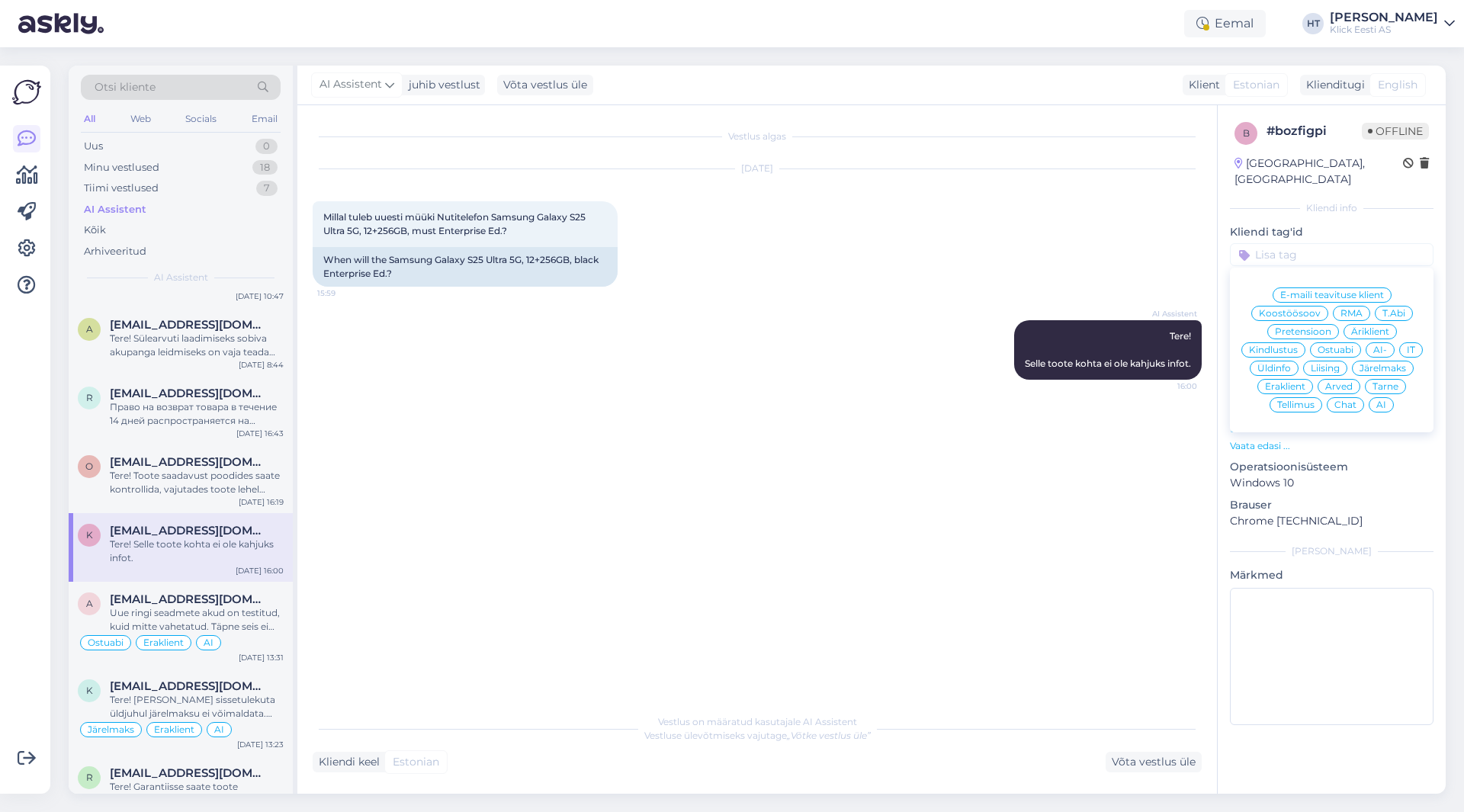
click at [1341, 345] on span "Ostuabi" at bounding box center [1336, 350] width 36 height 9
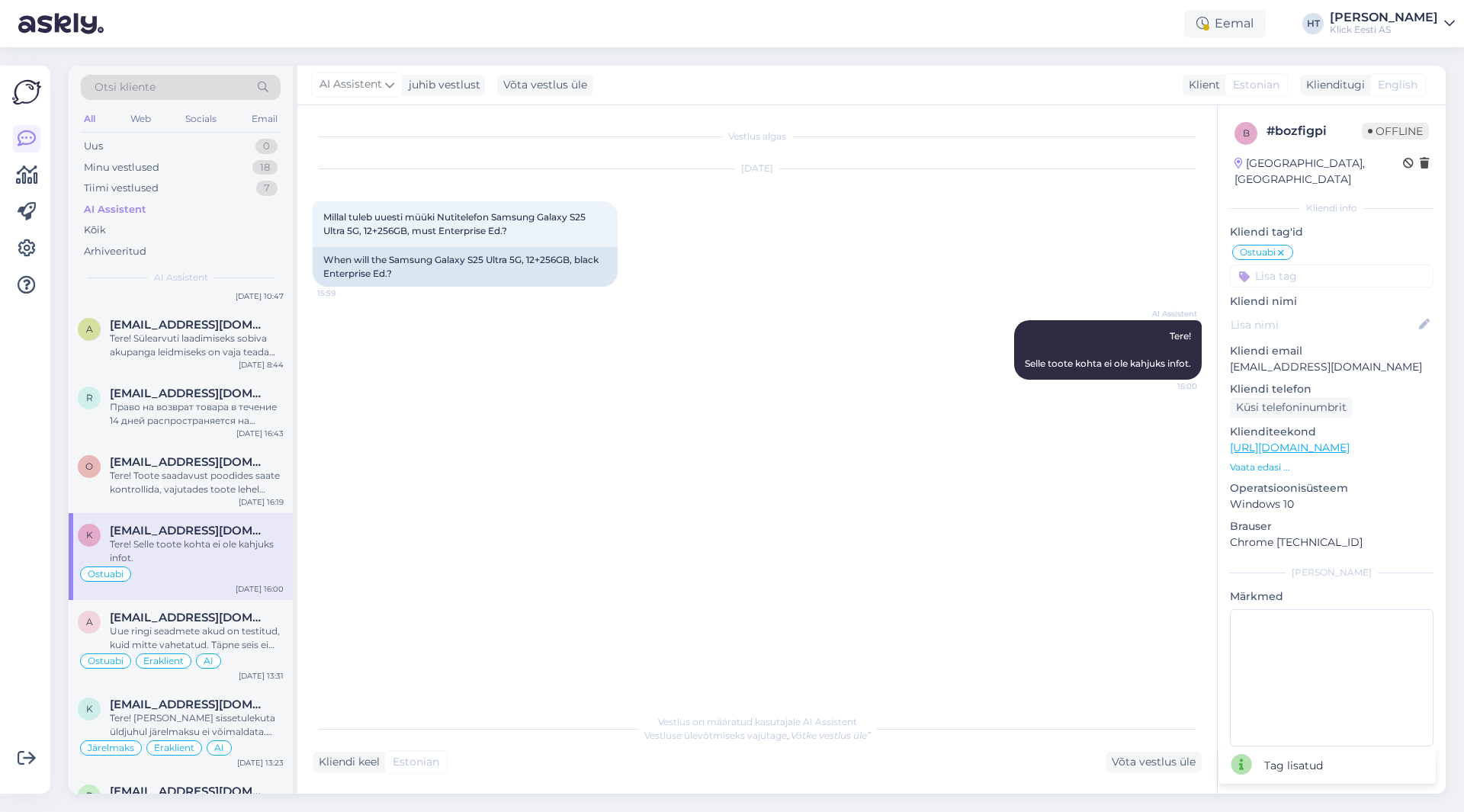
click at [1317, 265] on input at bounding box center [1332, 276] width 204 height 22
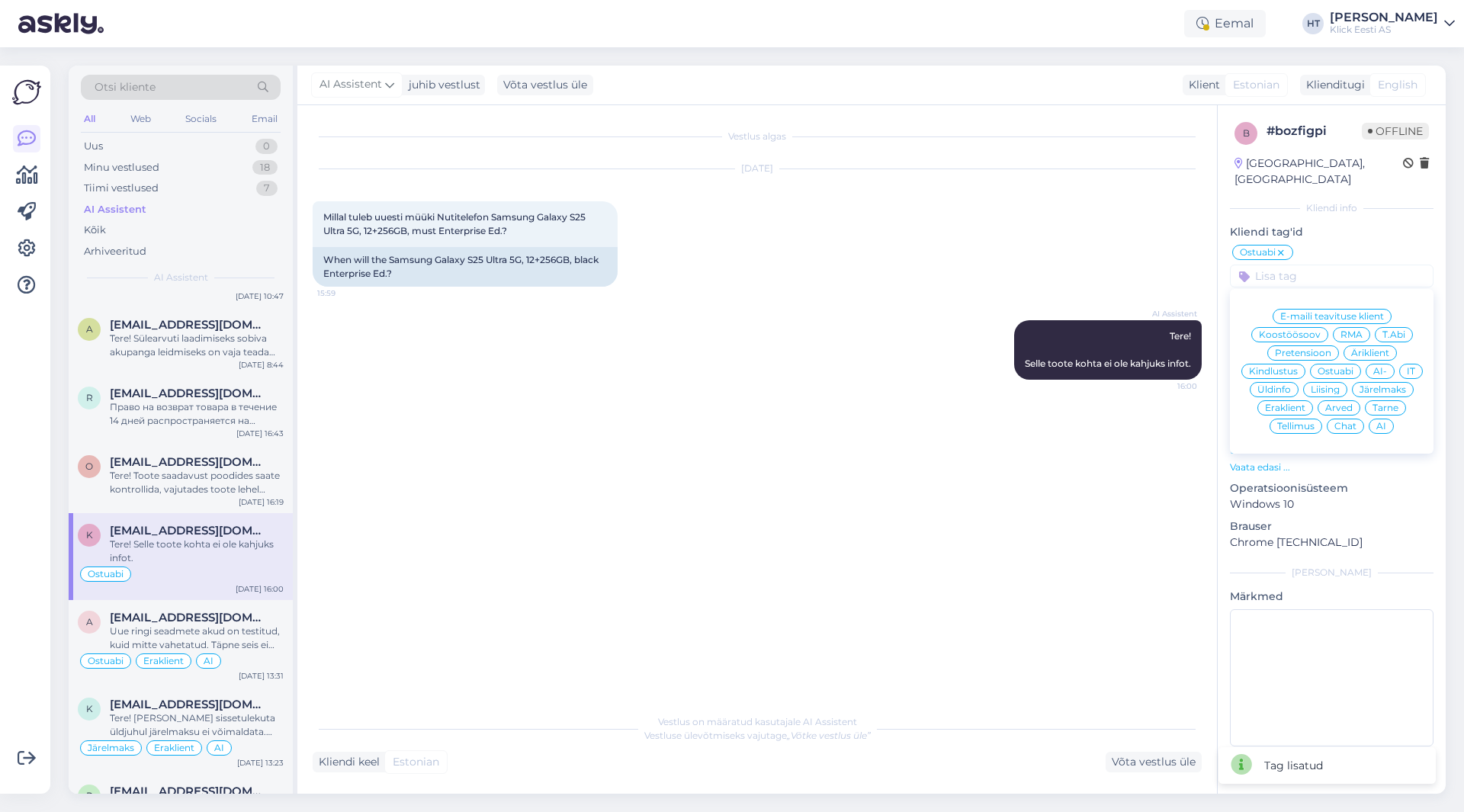
click at [1386, 385] on span "Järelmaks" at bounding box center [1384, 390] width 47 height 9
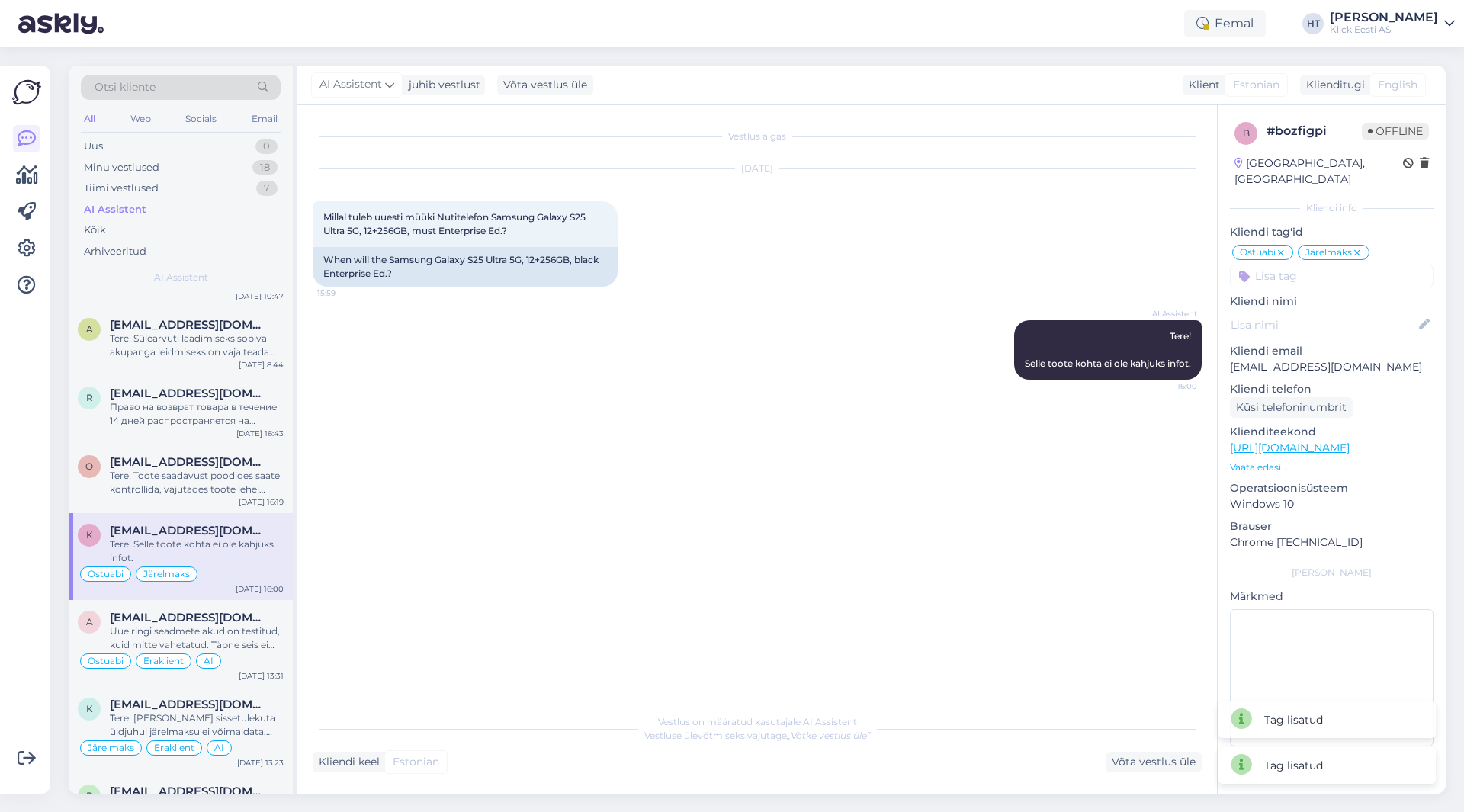
click at [1357, 247] on icon at bounding box center [1357, 253] width 9 height 12
click at [1343, 265] on input at bounding box center [1332, 276] width 204 height 22
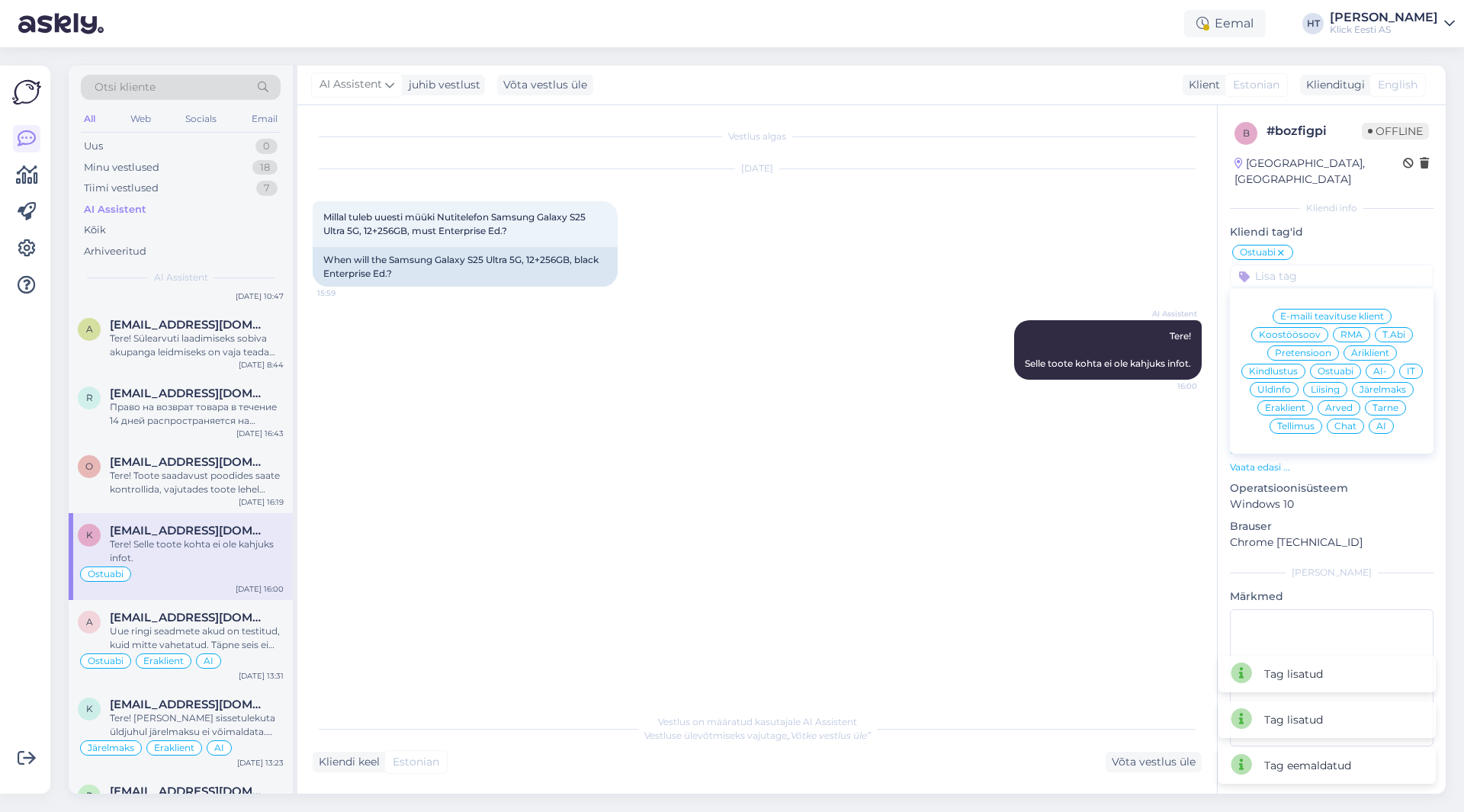
click at [1385, 349] on span "Äriklient" at bounding box center [1370, 354] width 38 height 9
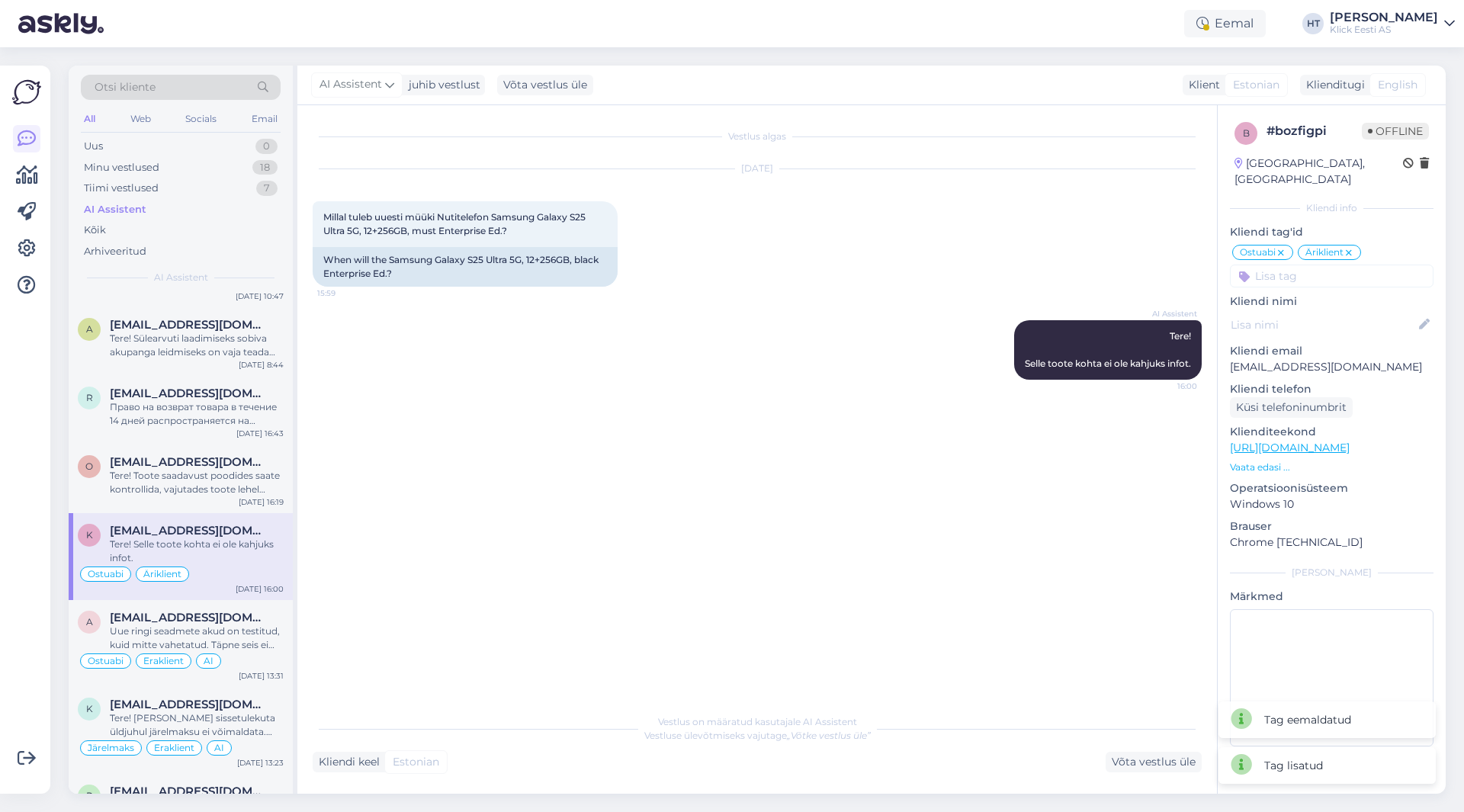
click at [1344, 265] on input at bounding box center [1332, 276] width 204 height 22
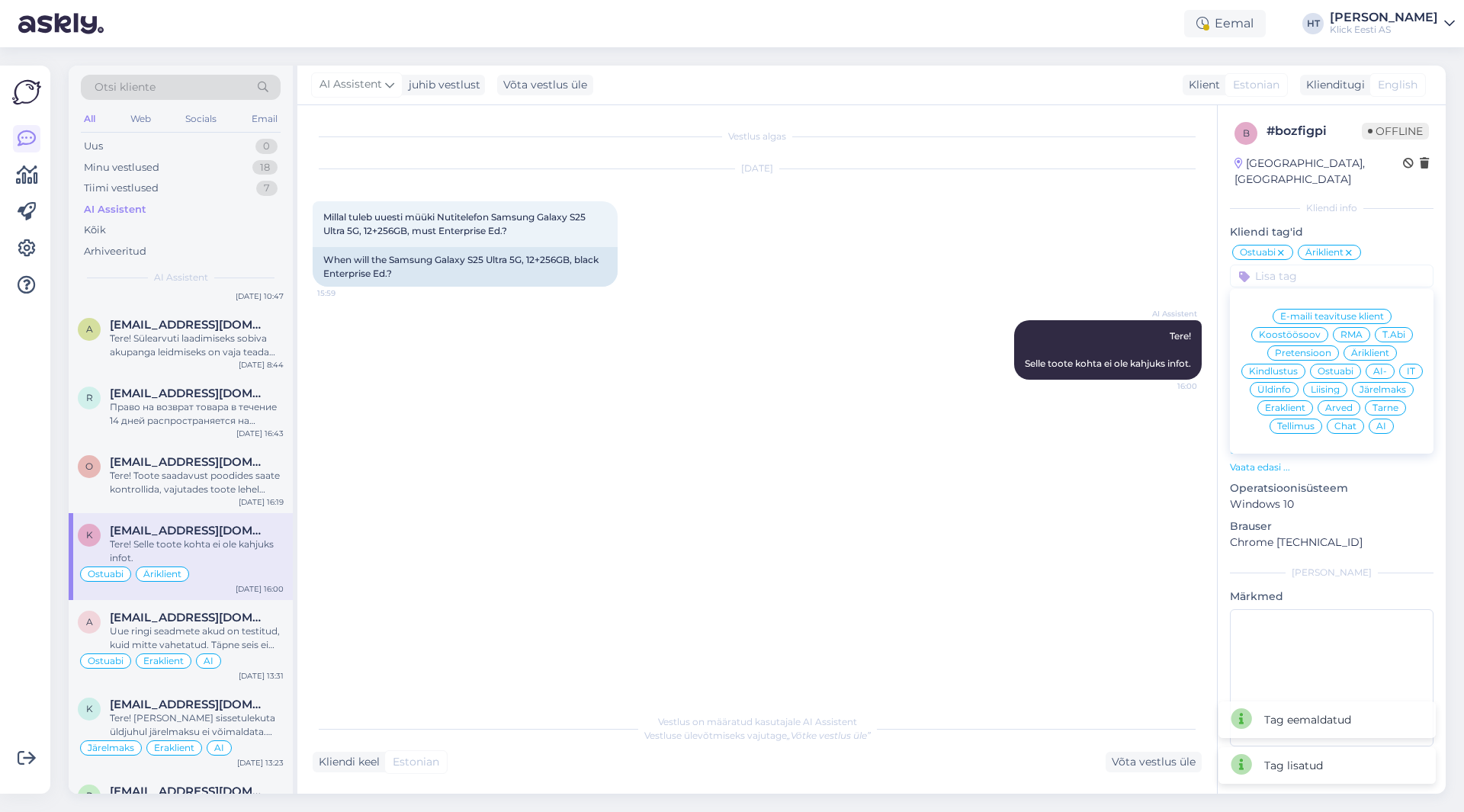
click at [1389, 419] on div "AI" at bounding box center [1381, 427] width 25 height 15
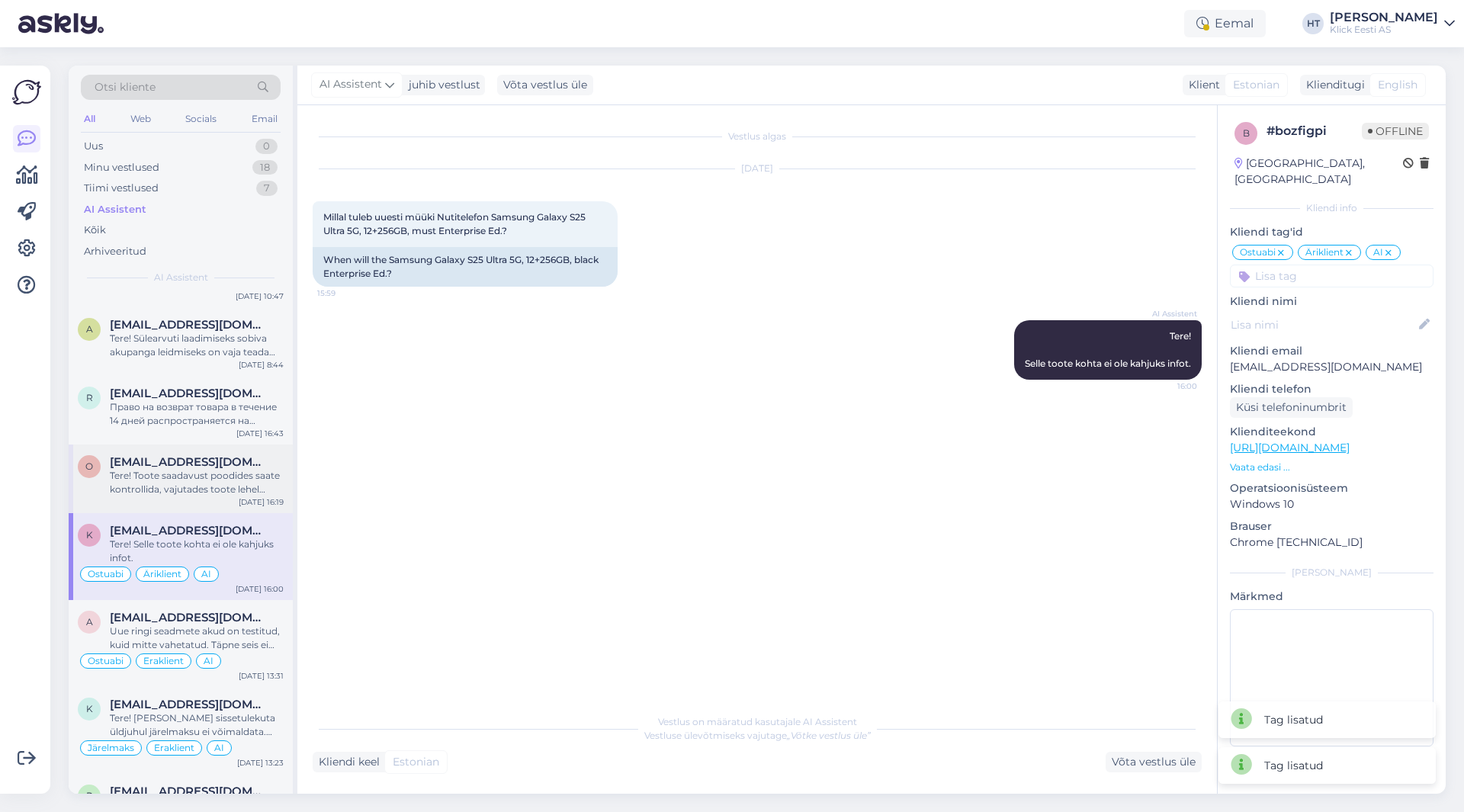
click at [183, 492] on div "Tere! Toote saadavust poodides saate kontrollida, vajutades toote lehel "Saadav…" at bounding box center [196, 482] width 174 height 27
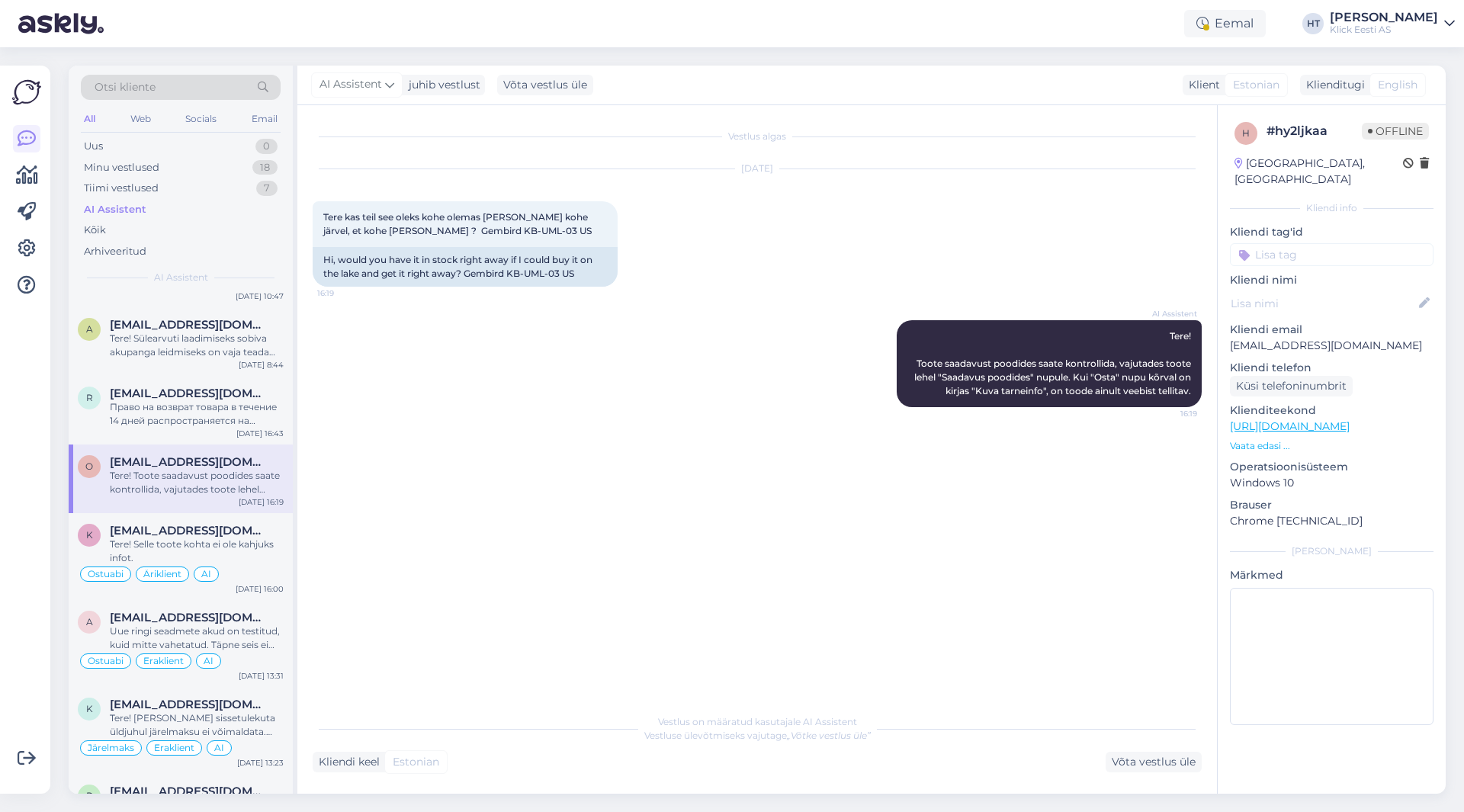
click at [1339, 243] on input at bounding box center [1332, 254] width 204 height 22
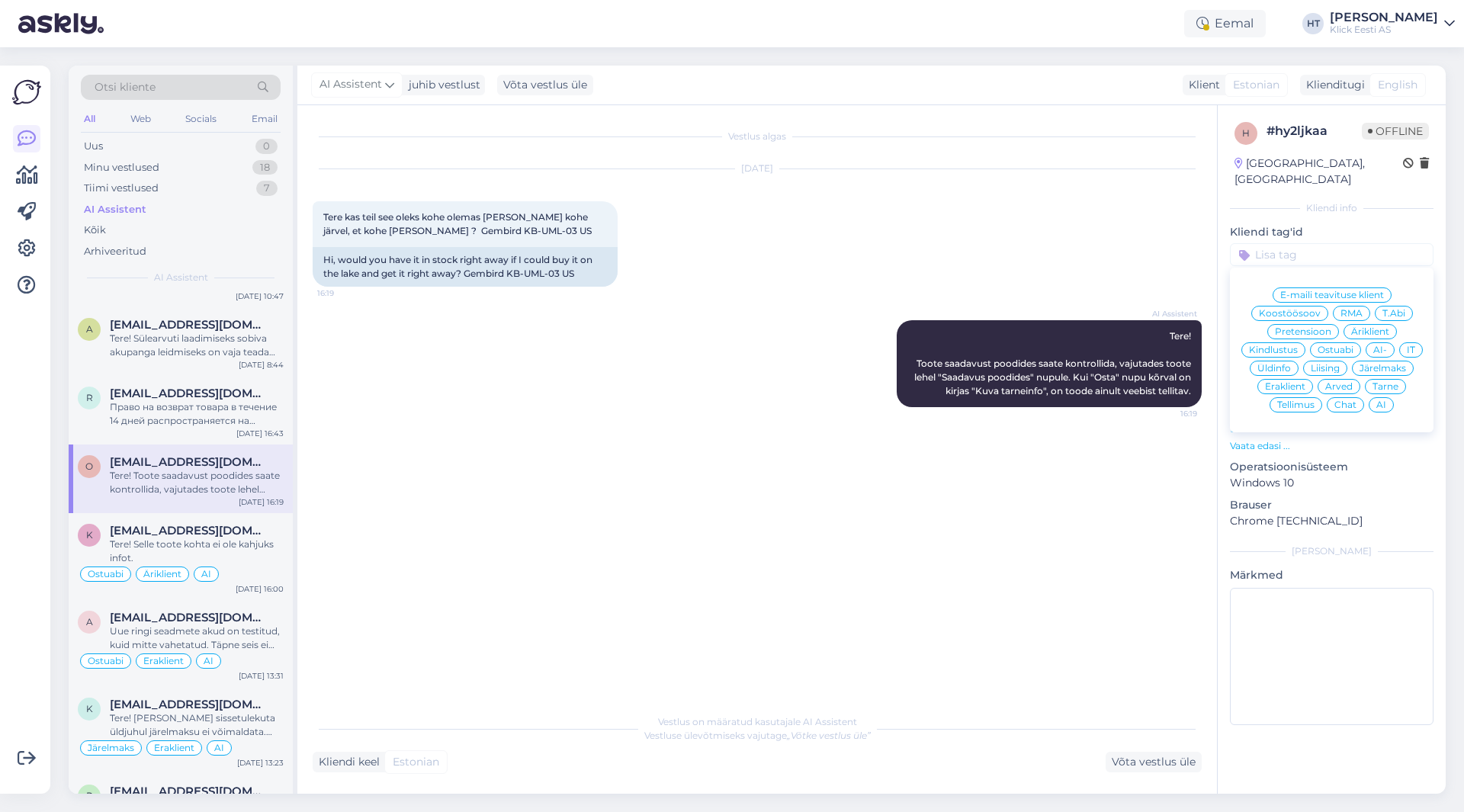
click at [1343, 345] on span "Ostuabi" at bounding box center [1336, 350] width 36 height 9
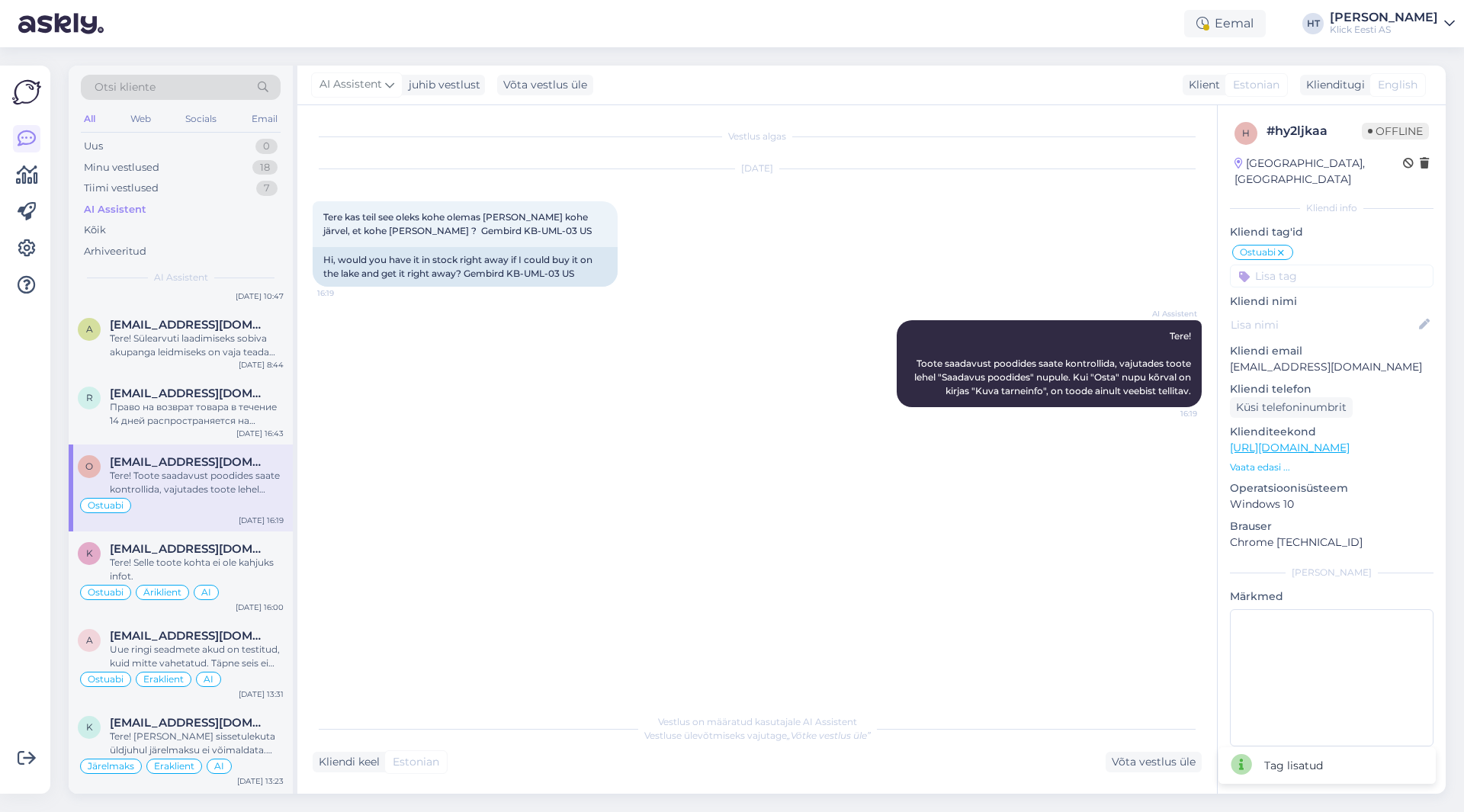
click at [1326, 265] on input at bounding box center [1332, 276] width 204 height 22
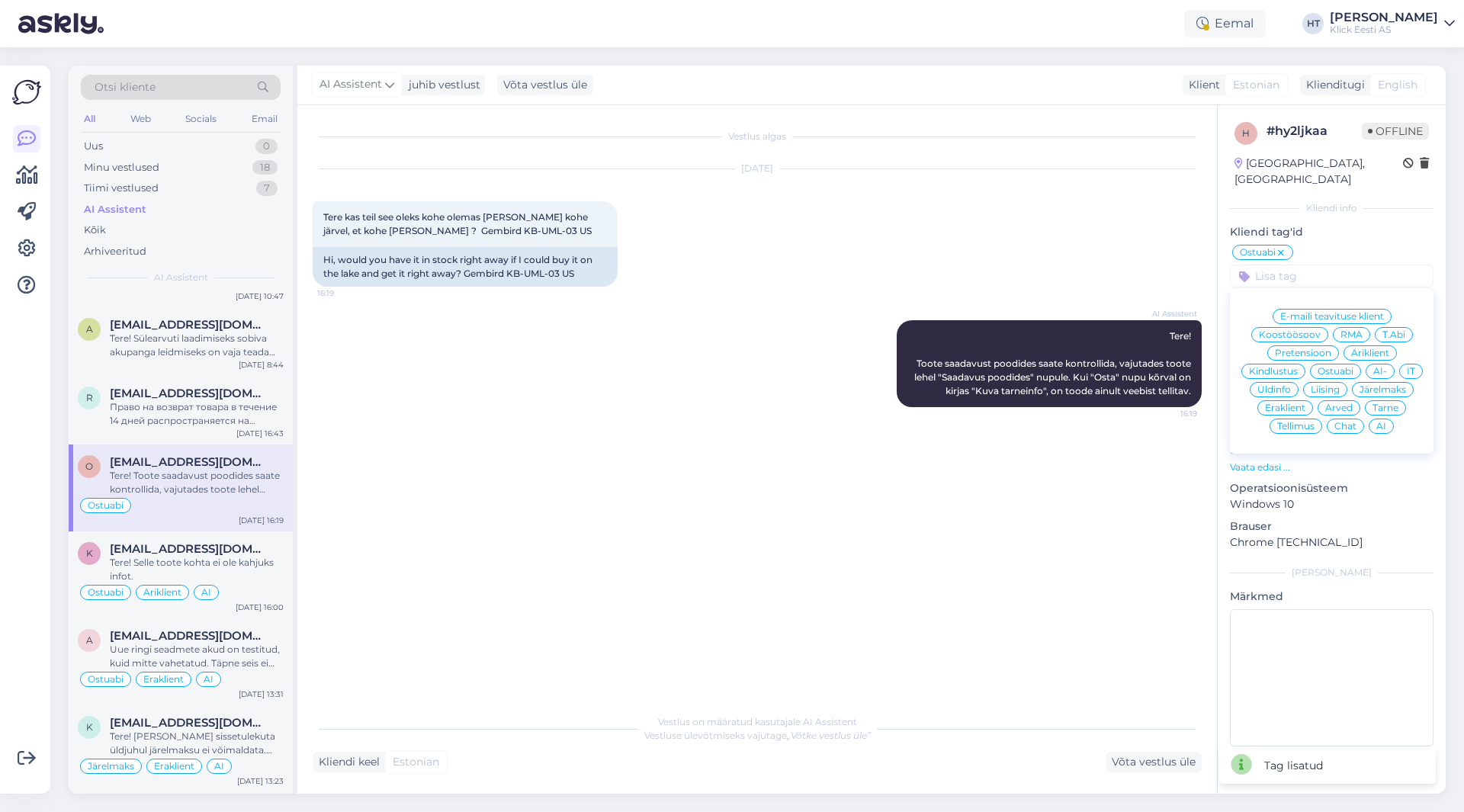
click at [1274, 403] on span "Eraklient" at bounding box center [1285, 408] width 40 height 9
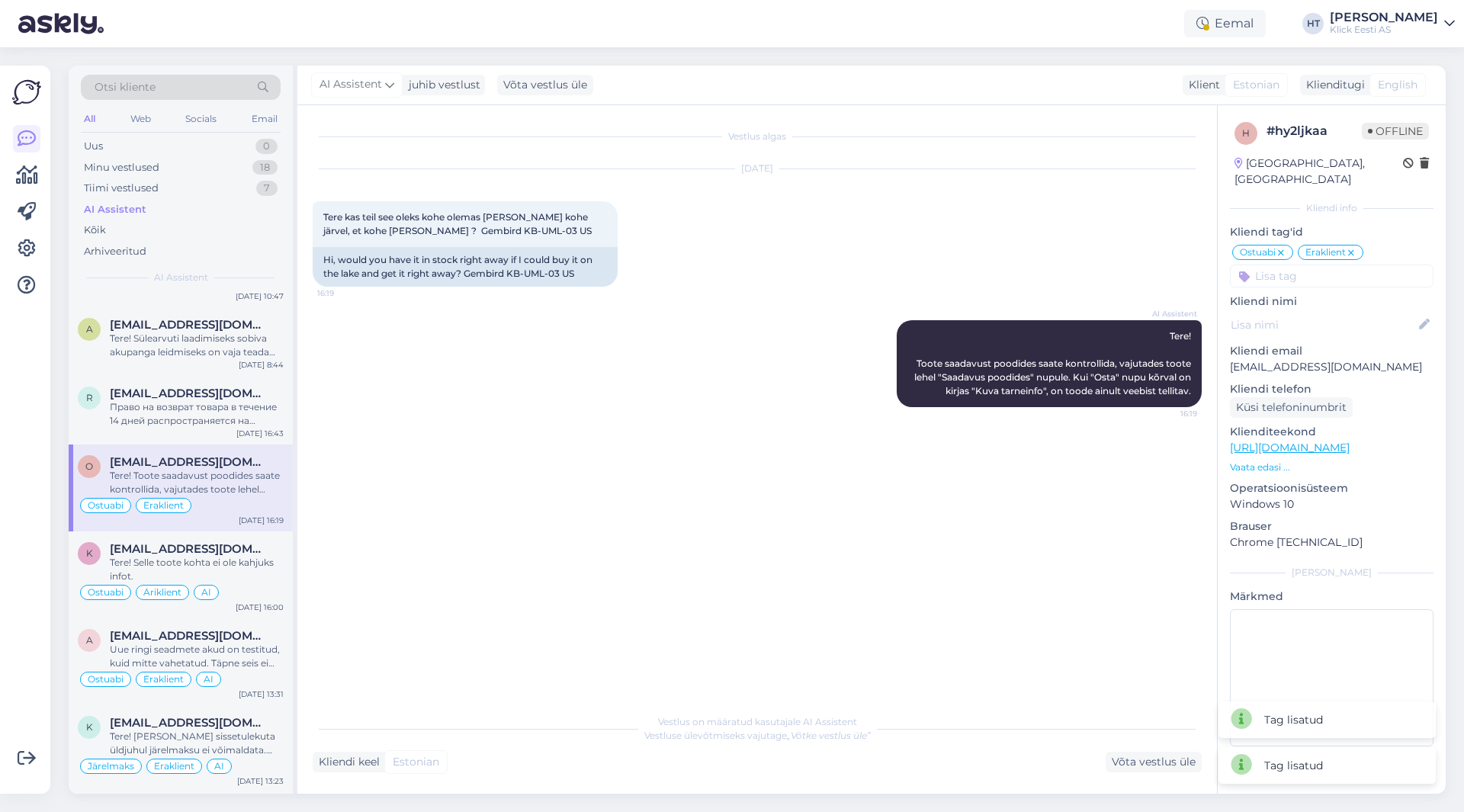
click at [1303, 267] on input at bounding box center [1332, 276] width 204 height 22
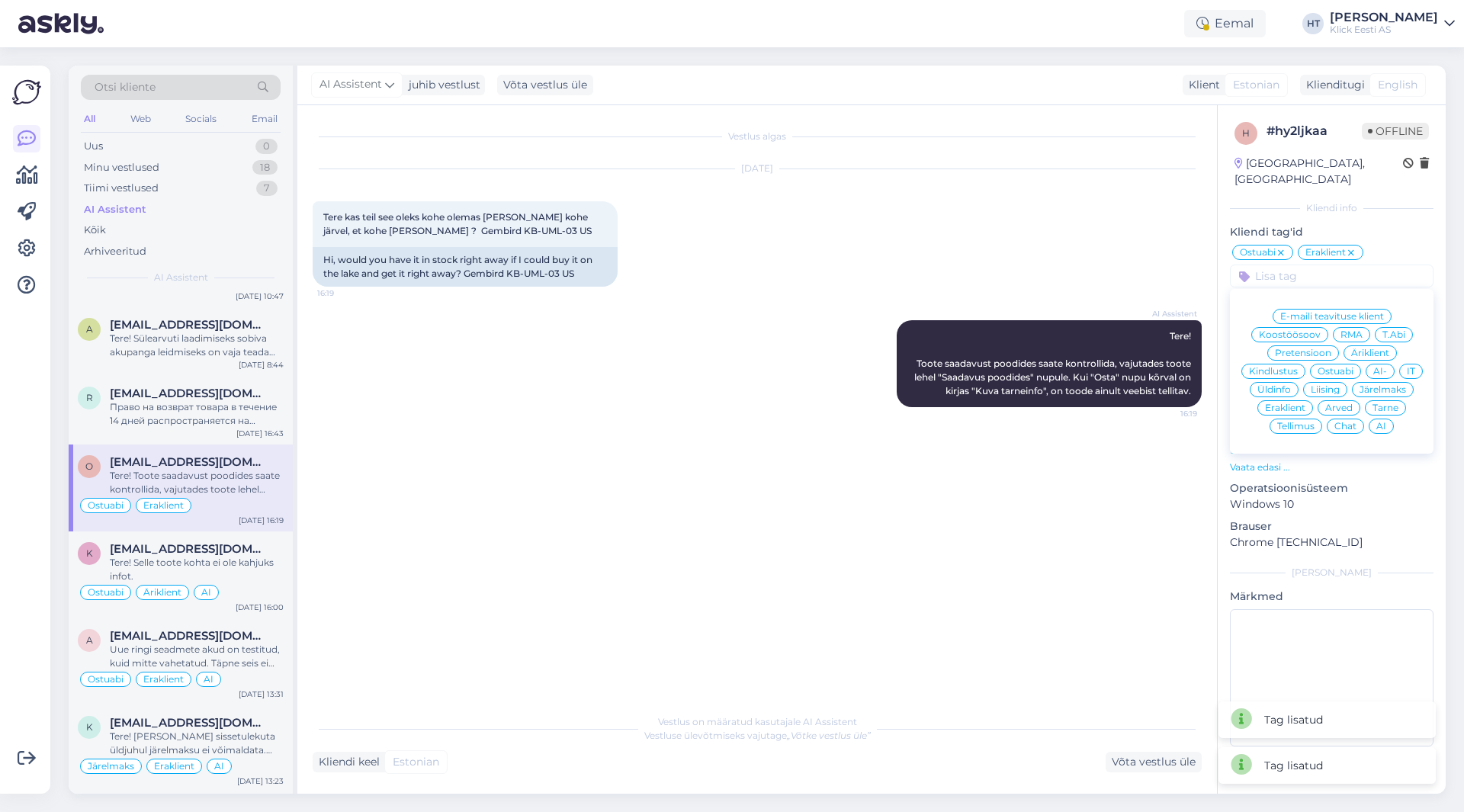
click at [1382, 422] on span "AI" at bounding box center [1382, 427] width 10 height 9
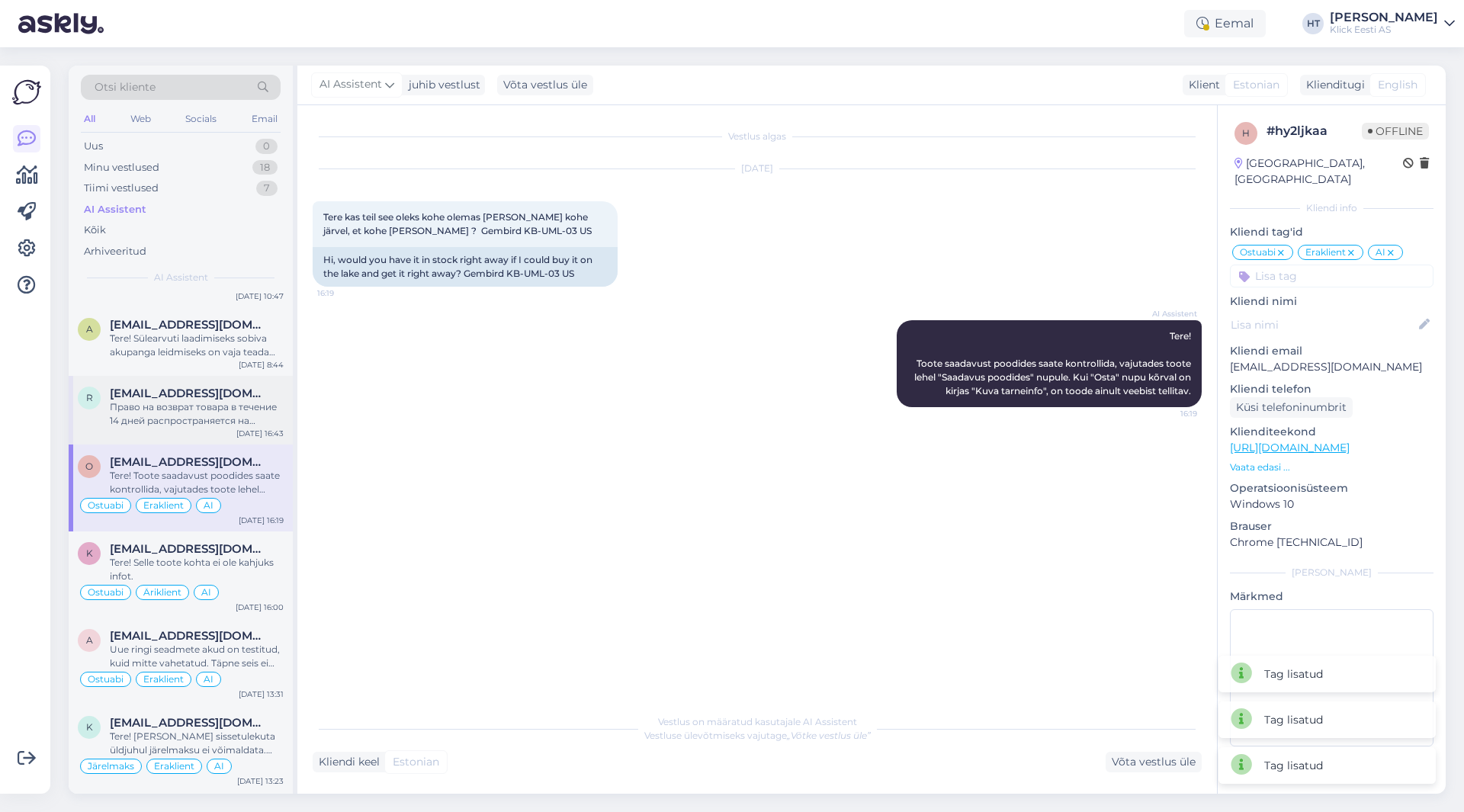
click at [192, 400] on div "Право на возврат товара в течение 14 дней распространяется на товары, приобрете…" at bounding box center [196, 413] width 174 height 27
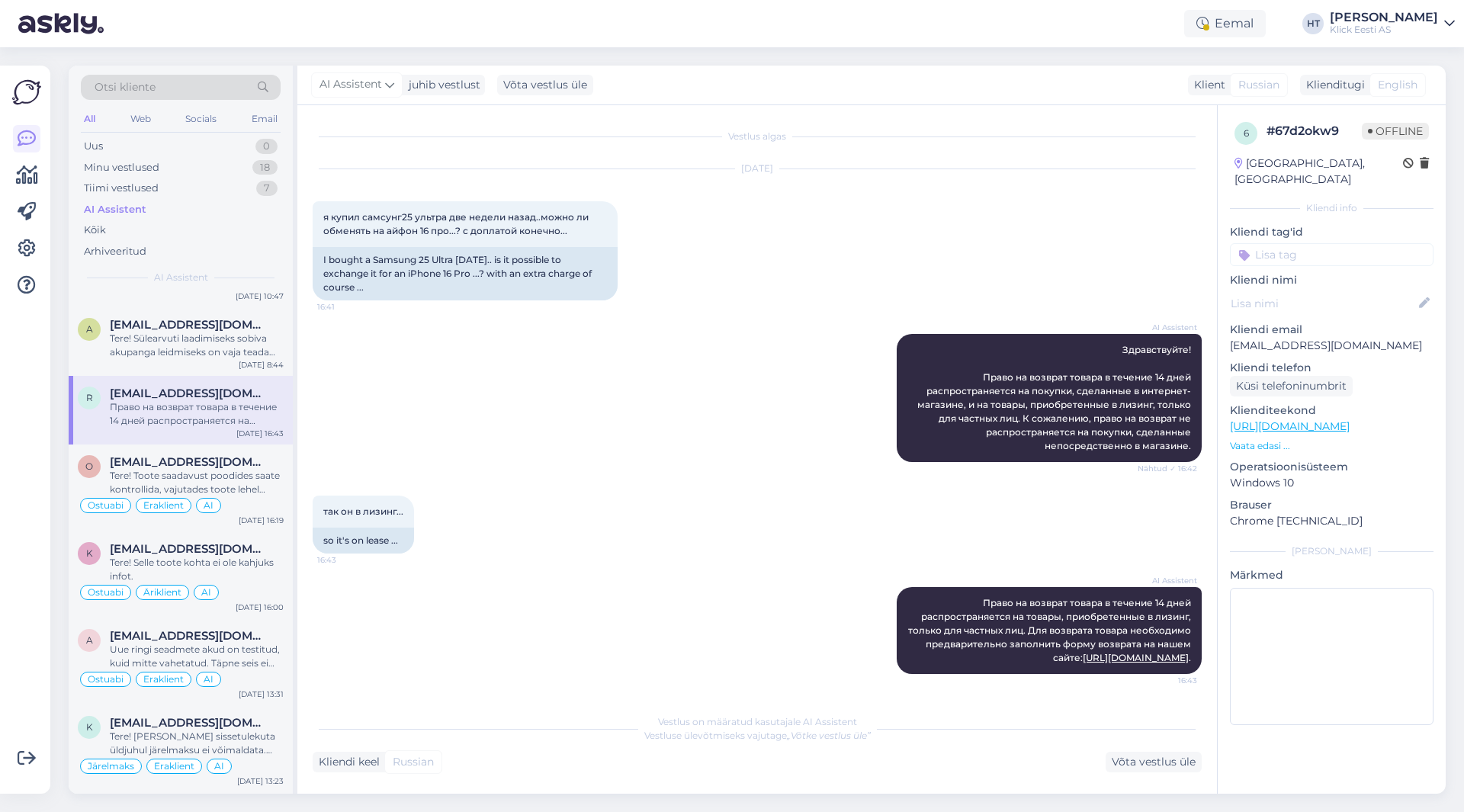
click at [1317, 243] on input at bounding box center [1332, 254] width 204 height 22
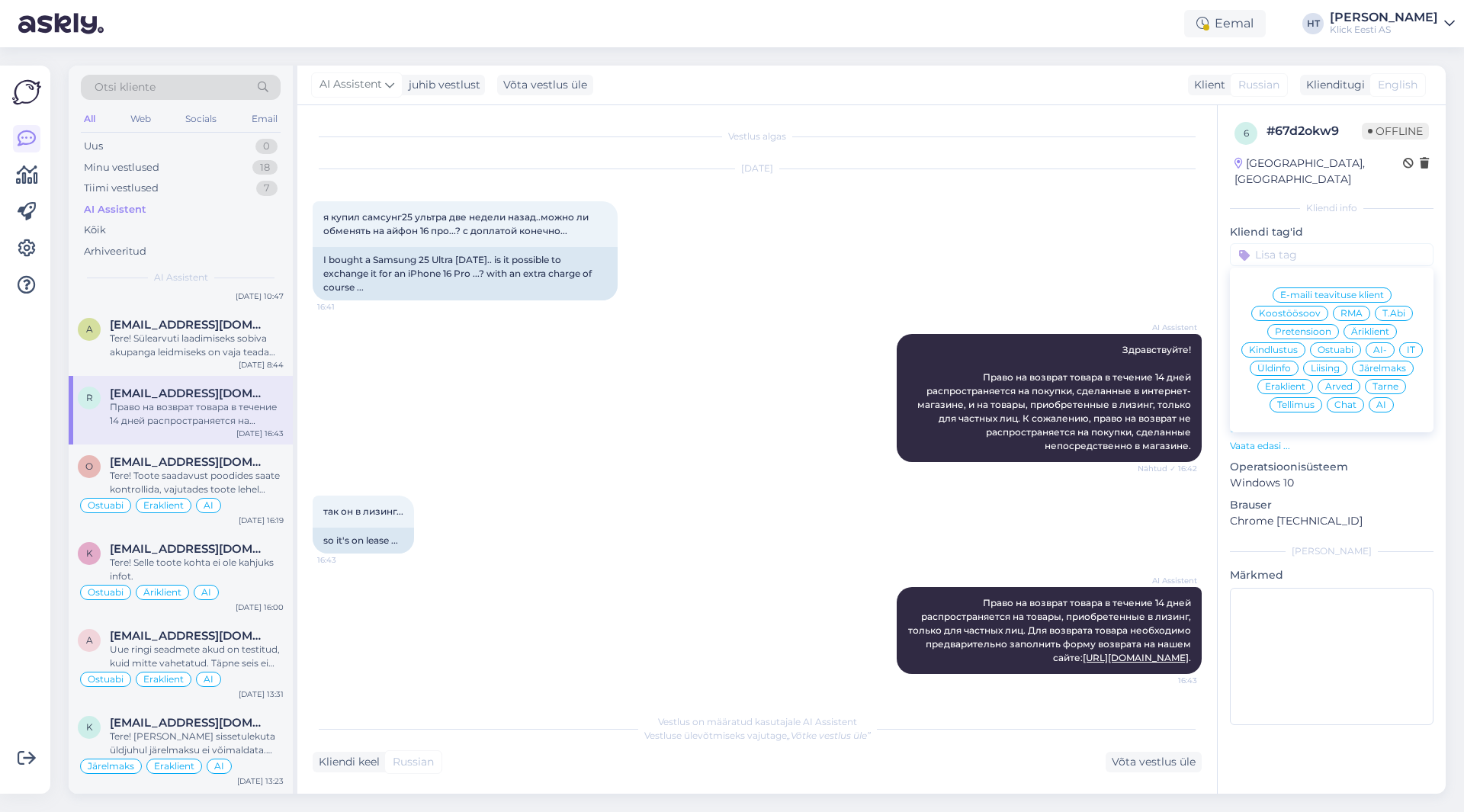
click at [1269, 364] on span "Üldinfo" at bounding box center [1274, 369] width 34 height 9
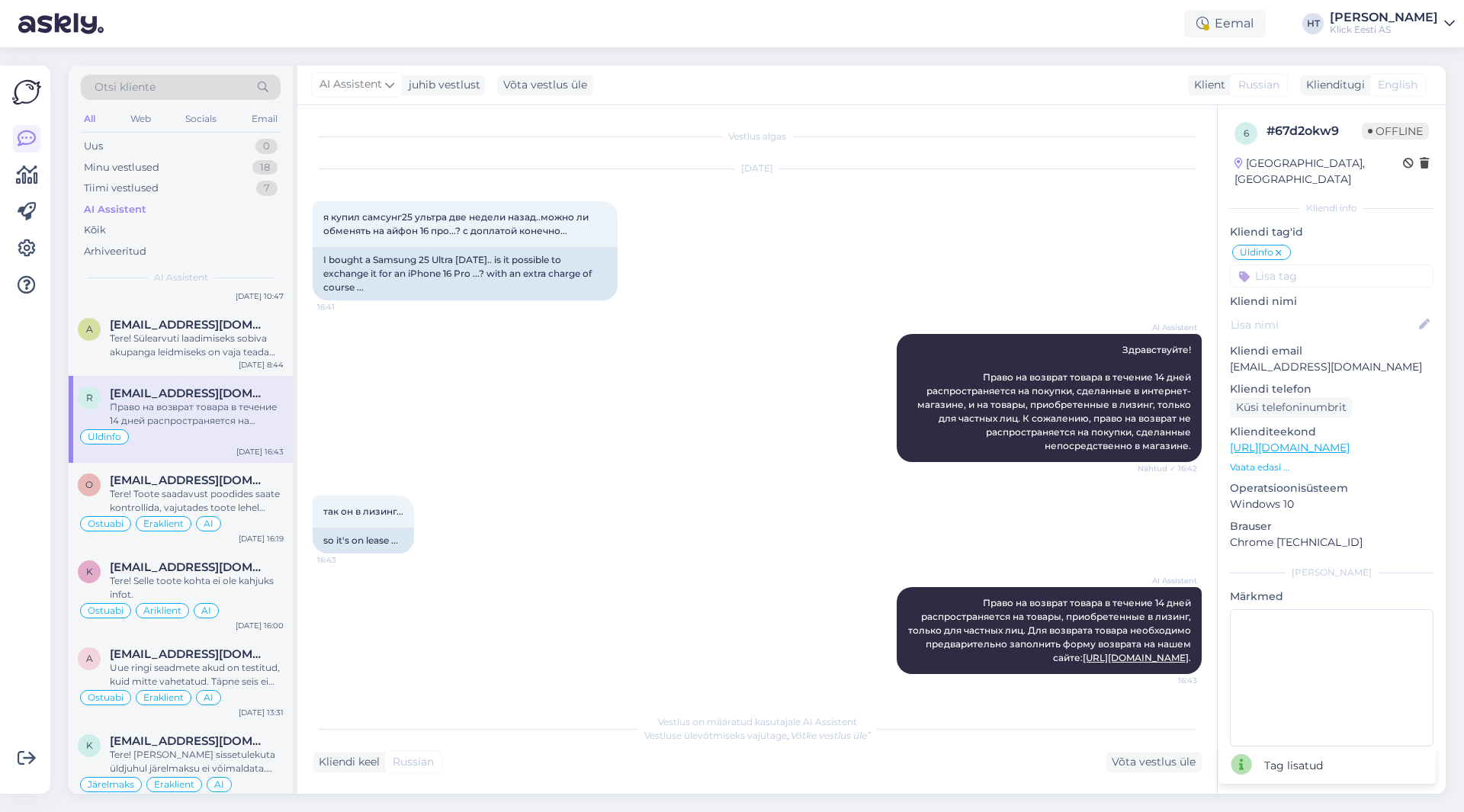
click at [1307, 269] on input at bounding box center [1332, 276] width 204 height 22
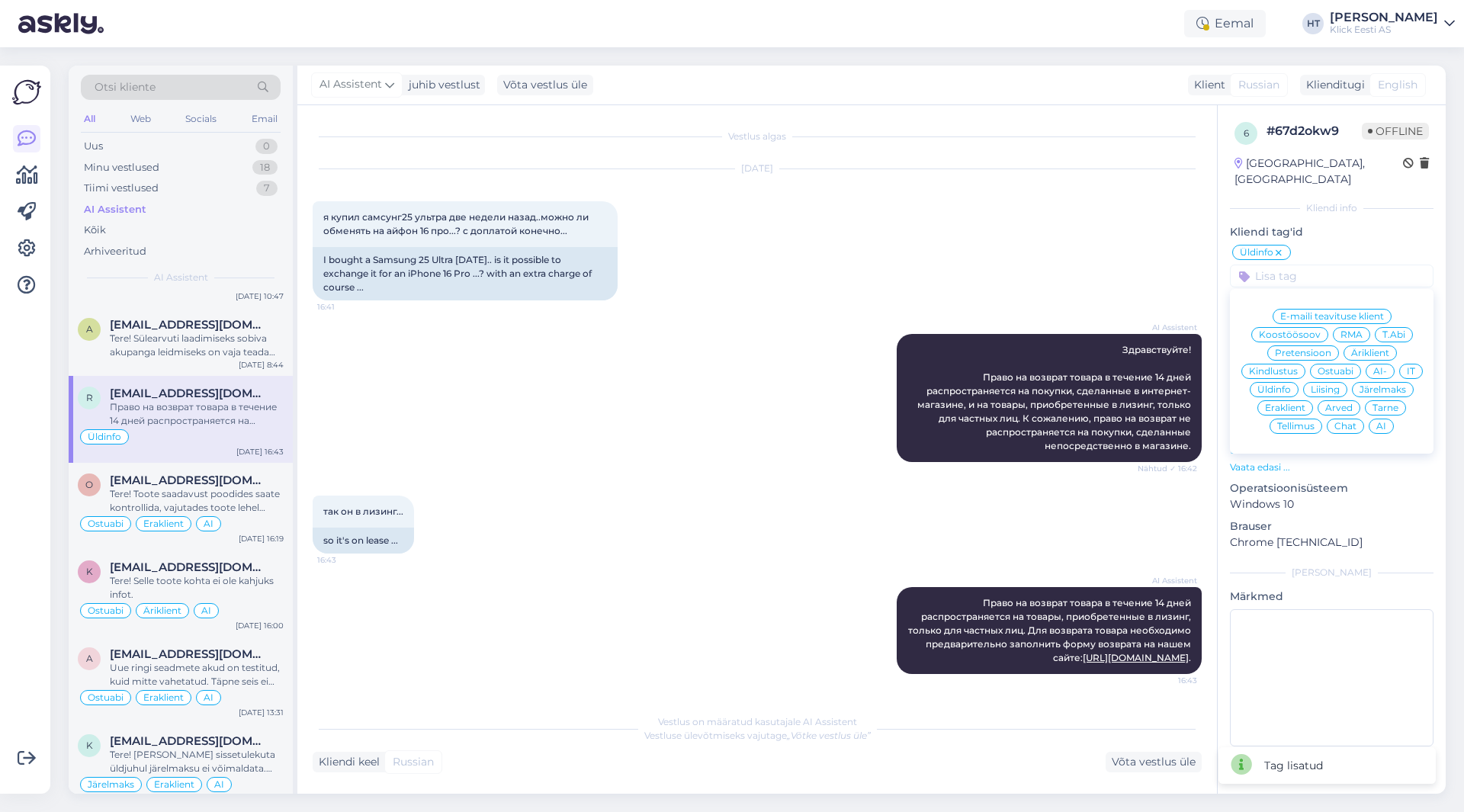
click at [1283, 403] on span "Eraklient" at bounding box center [1285, 408] width 40 height 9
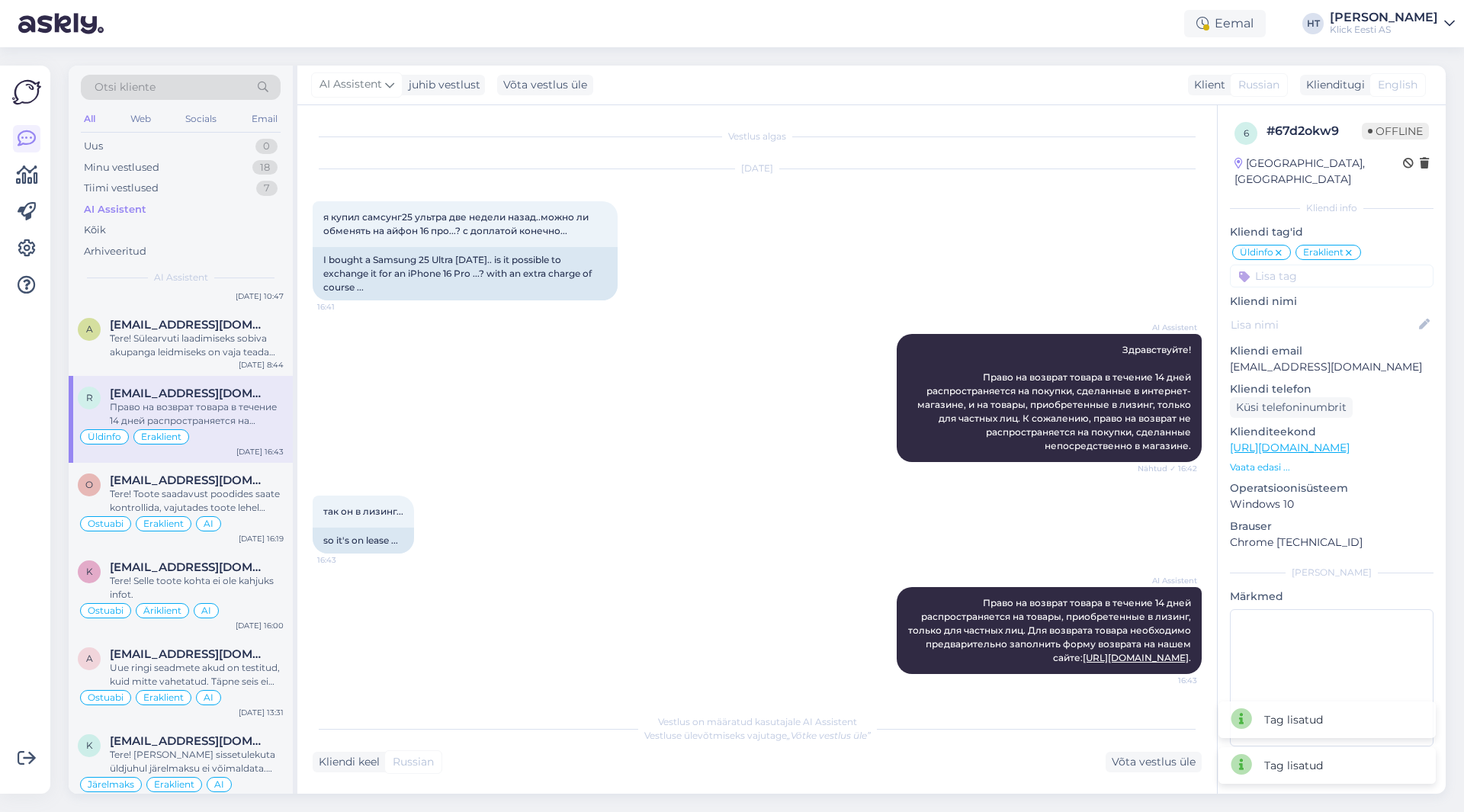
click at [1324, 266] on input at bounding box center [1332, 276] width 204 height 22
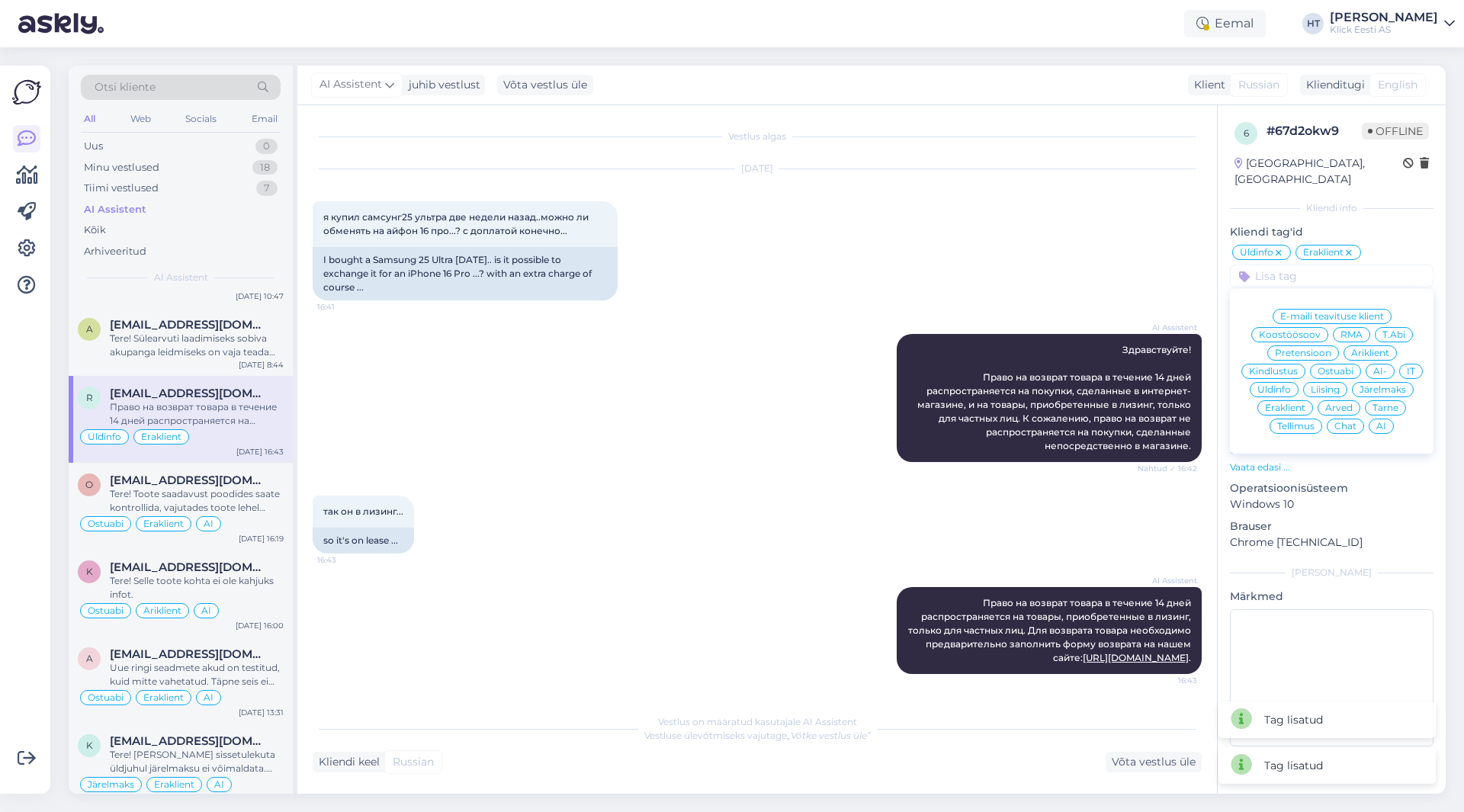
click at [1377, 419] on div "AI" at bounding box center [1381, 427] width 25 height 15
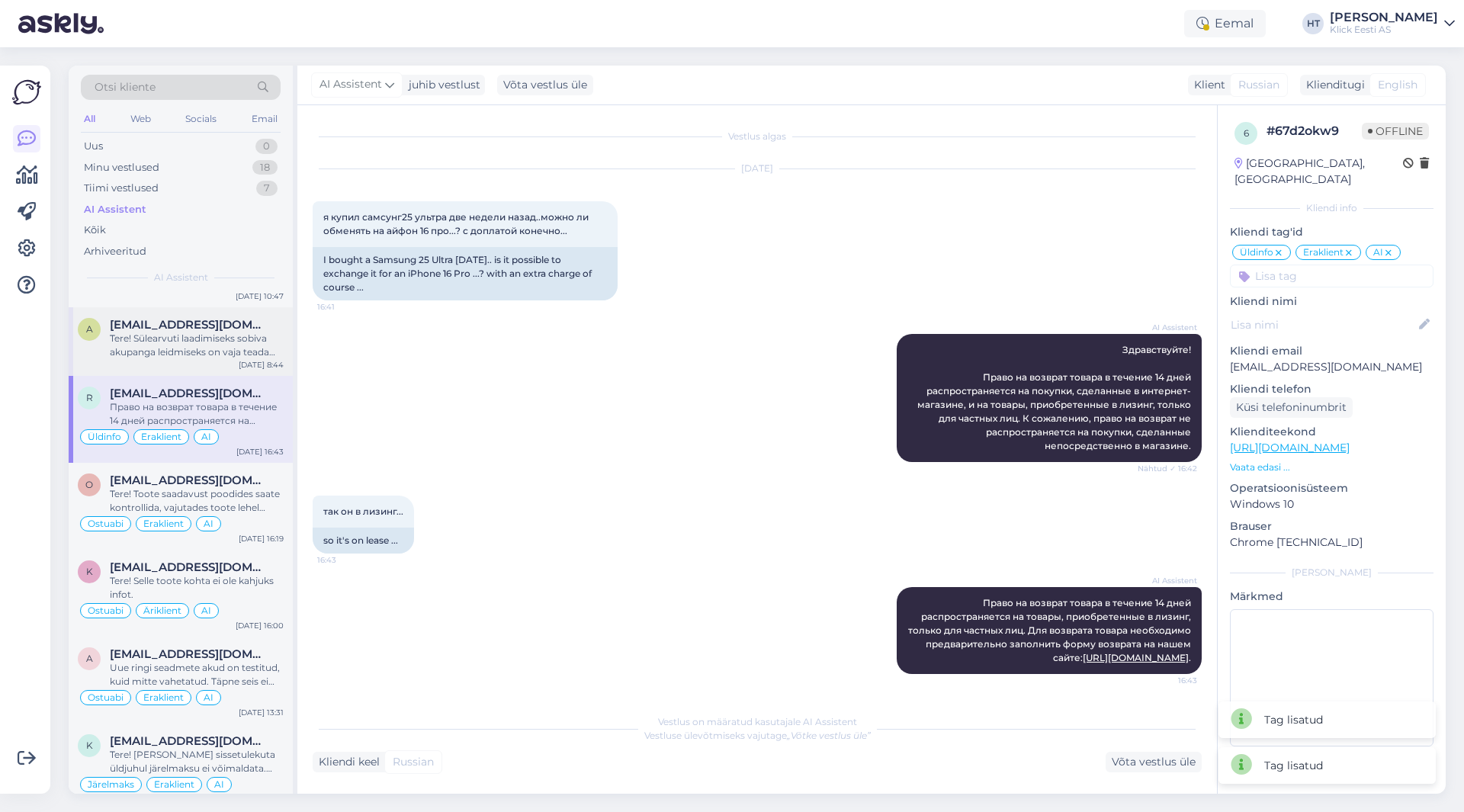
click at [233, 314] on div "a [EMAIL_ADDRESS][DOMAIN_NAME] Tere! Sülearvuti laadimiseks sobiva akupanga lei…" at bounding box center [181, 341] width 225 height 68
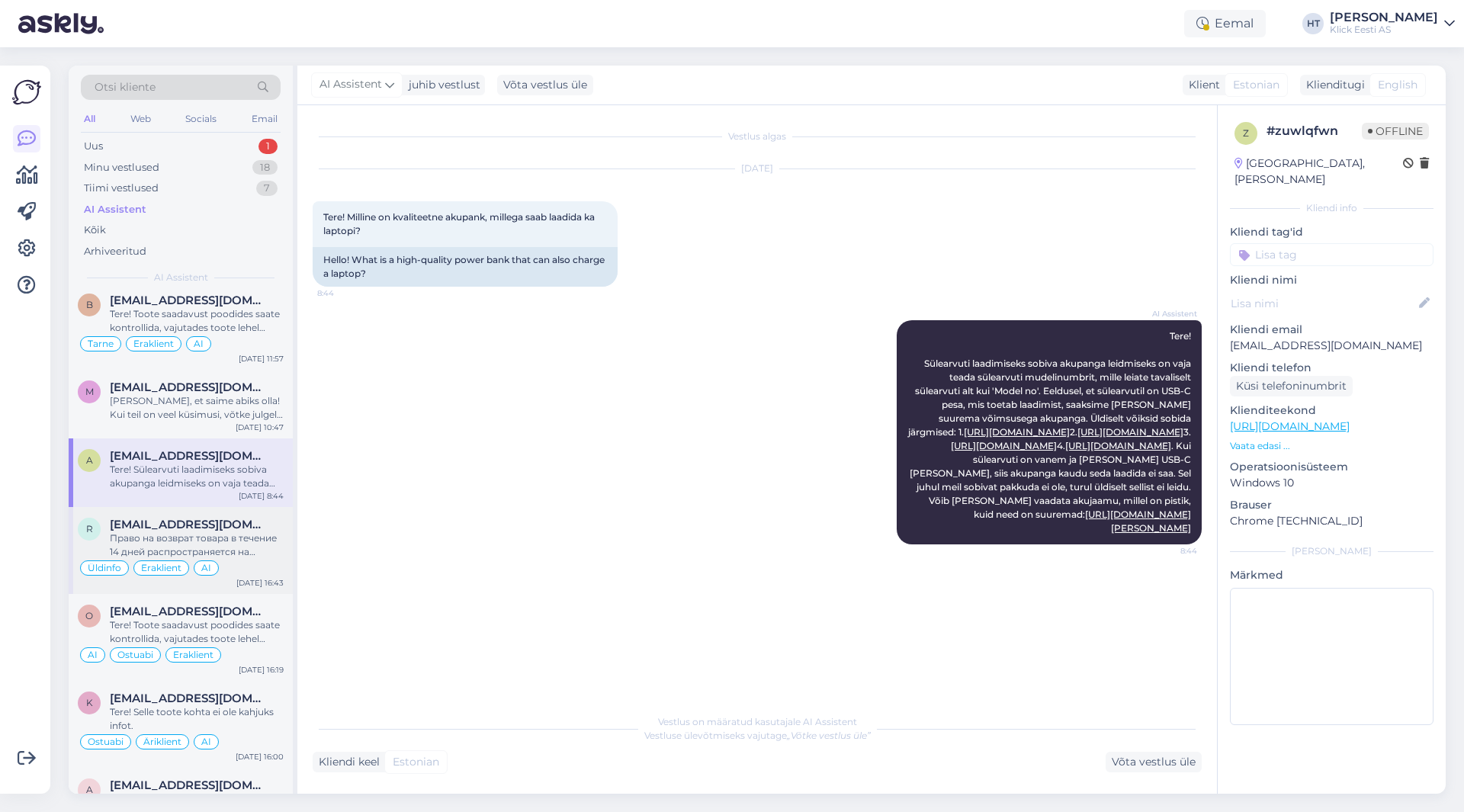
scroll to position [762, 0]
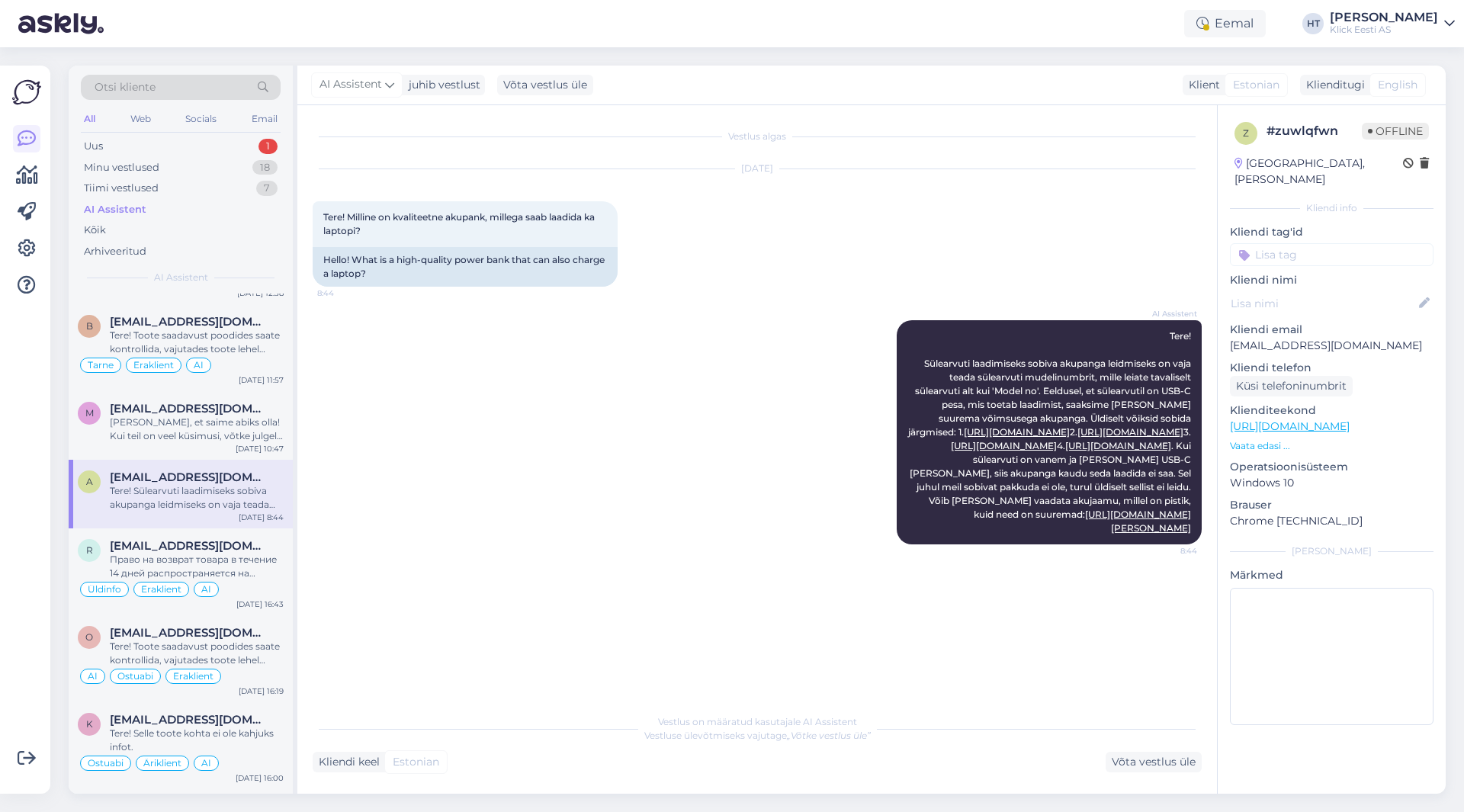
click at [1322, 243] on input at bounding box center [1332, 254] width 204 height 22
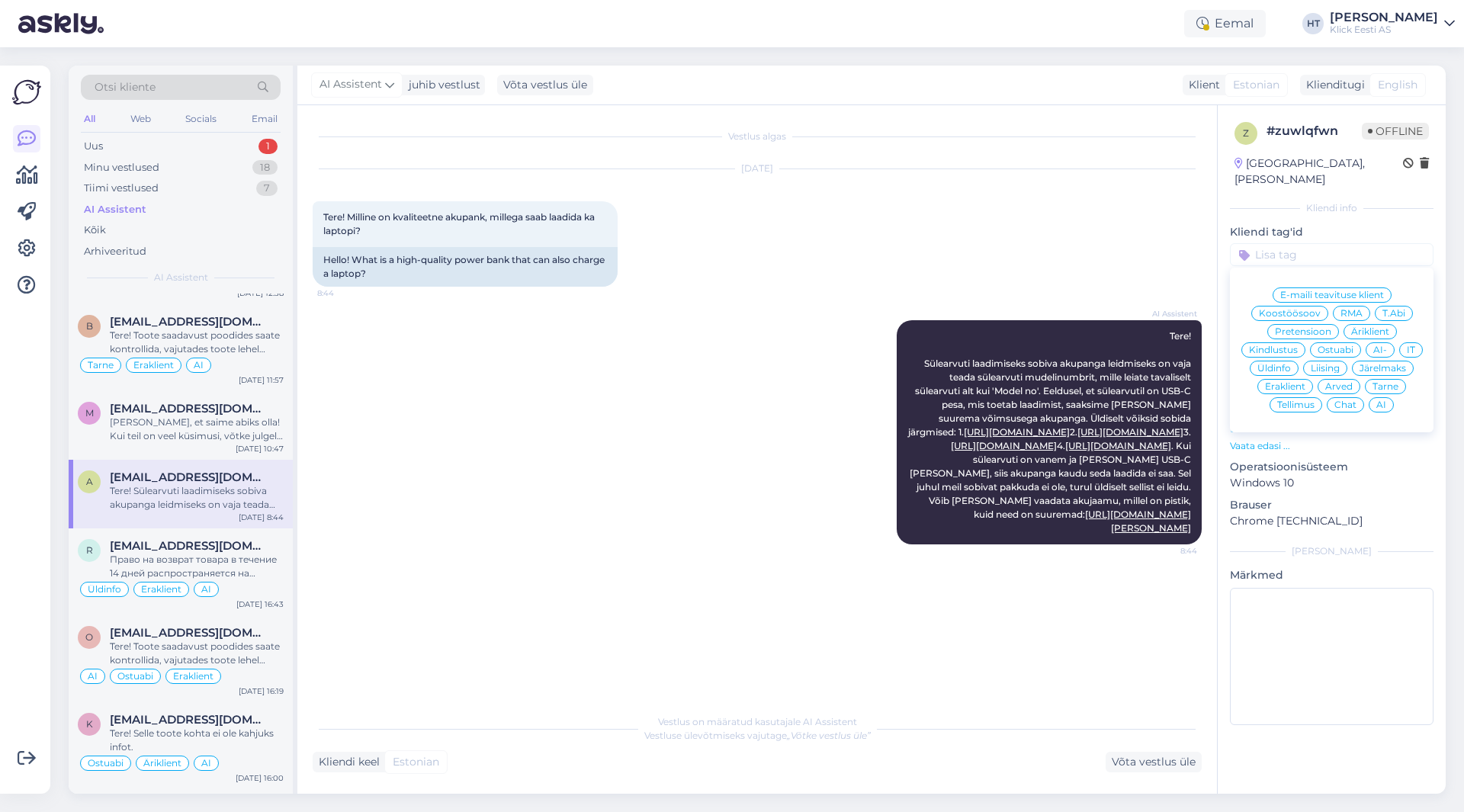
click at [1331, 345] on span "Ostuabi" at bounding box center [1336, 350] width 36 height 9
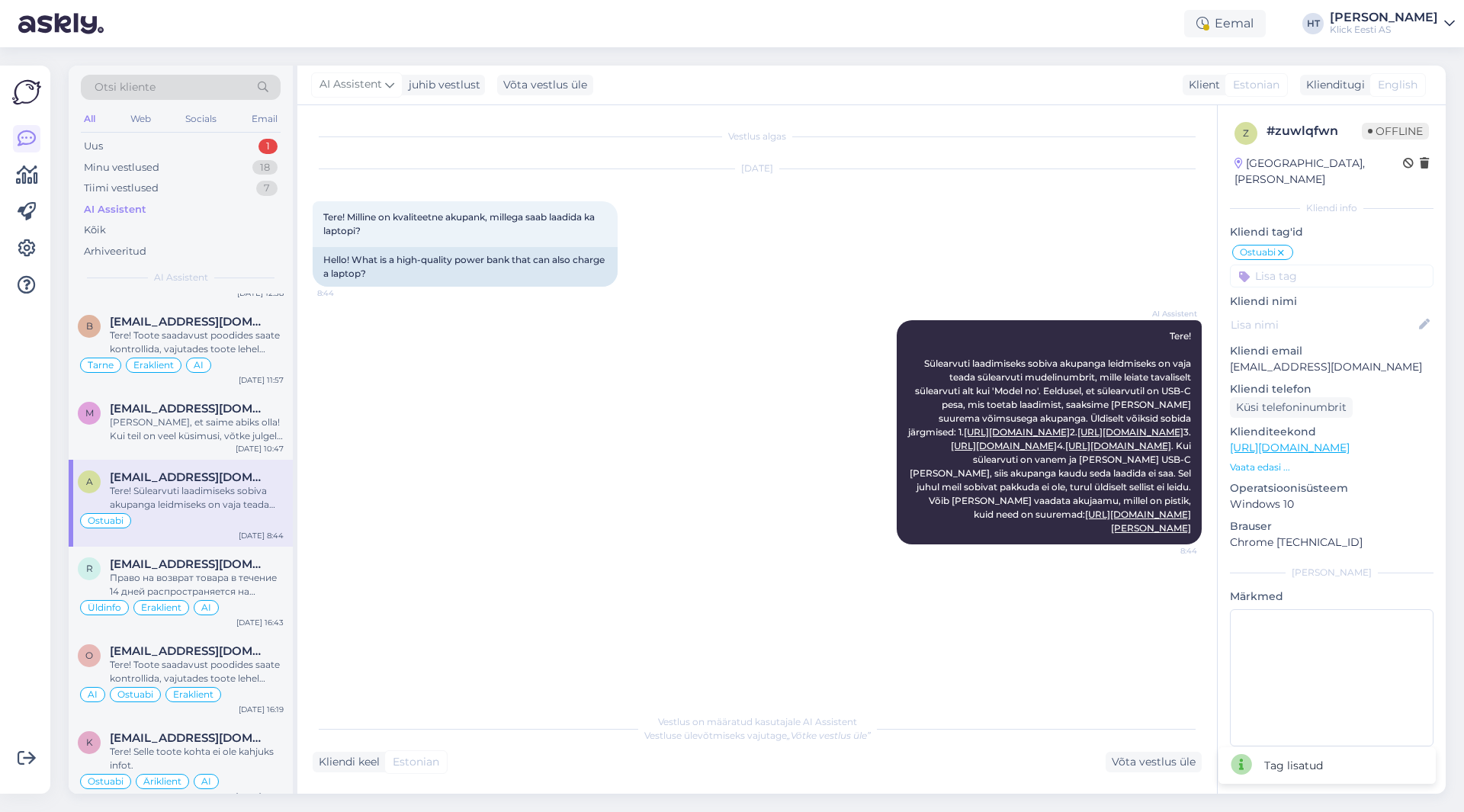
click at [1332, 269] on input at bounding box center [1332, 276] width 204 height 22
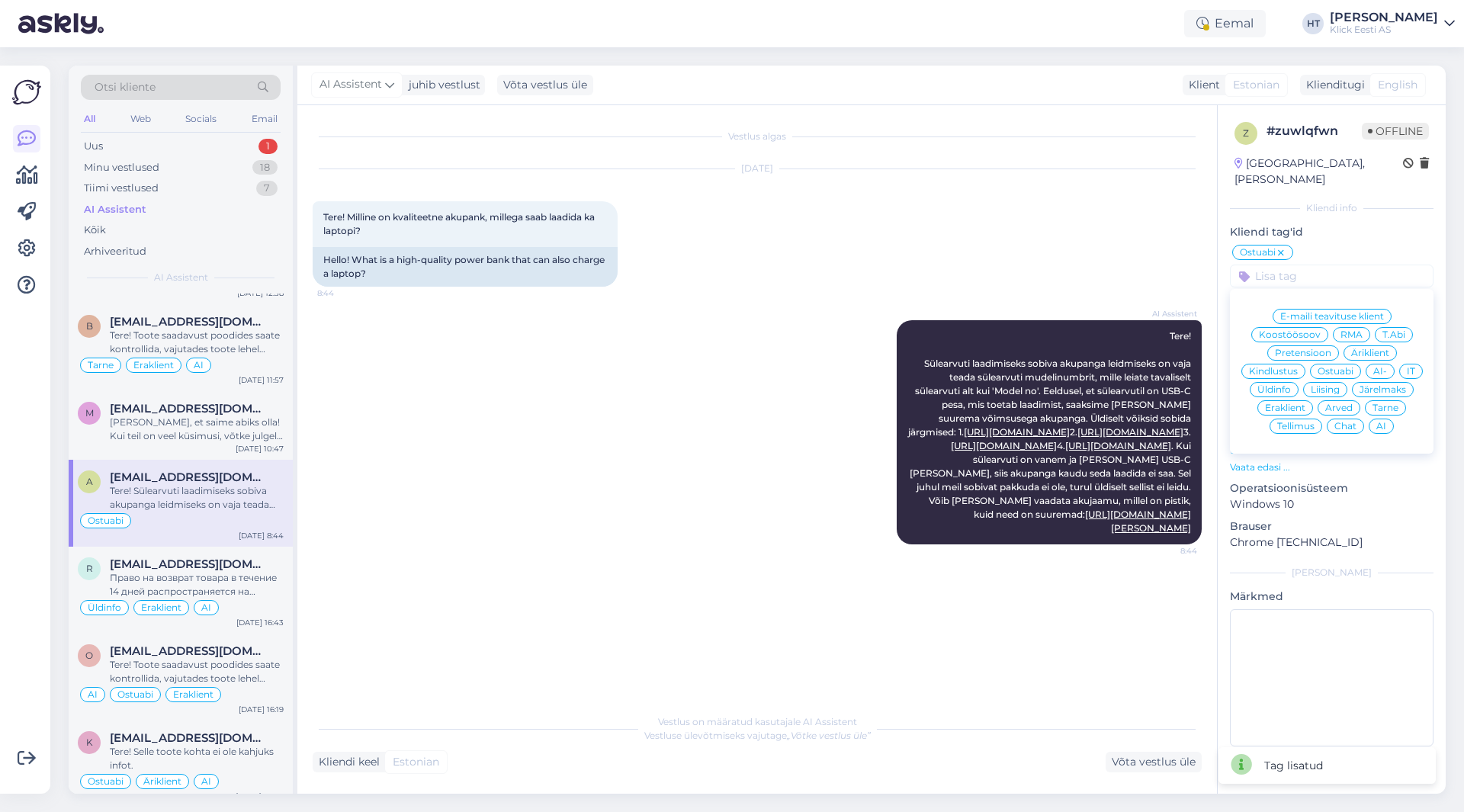
click at [1293, 403] on span "Eraklient" at bounding box center [1285, 408] width 40 height 9
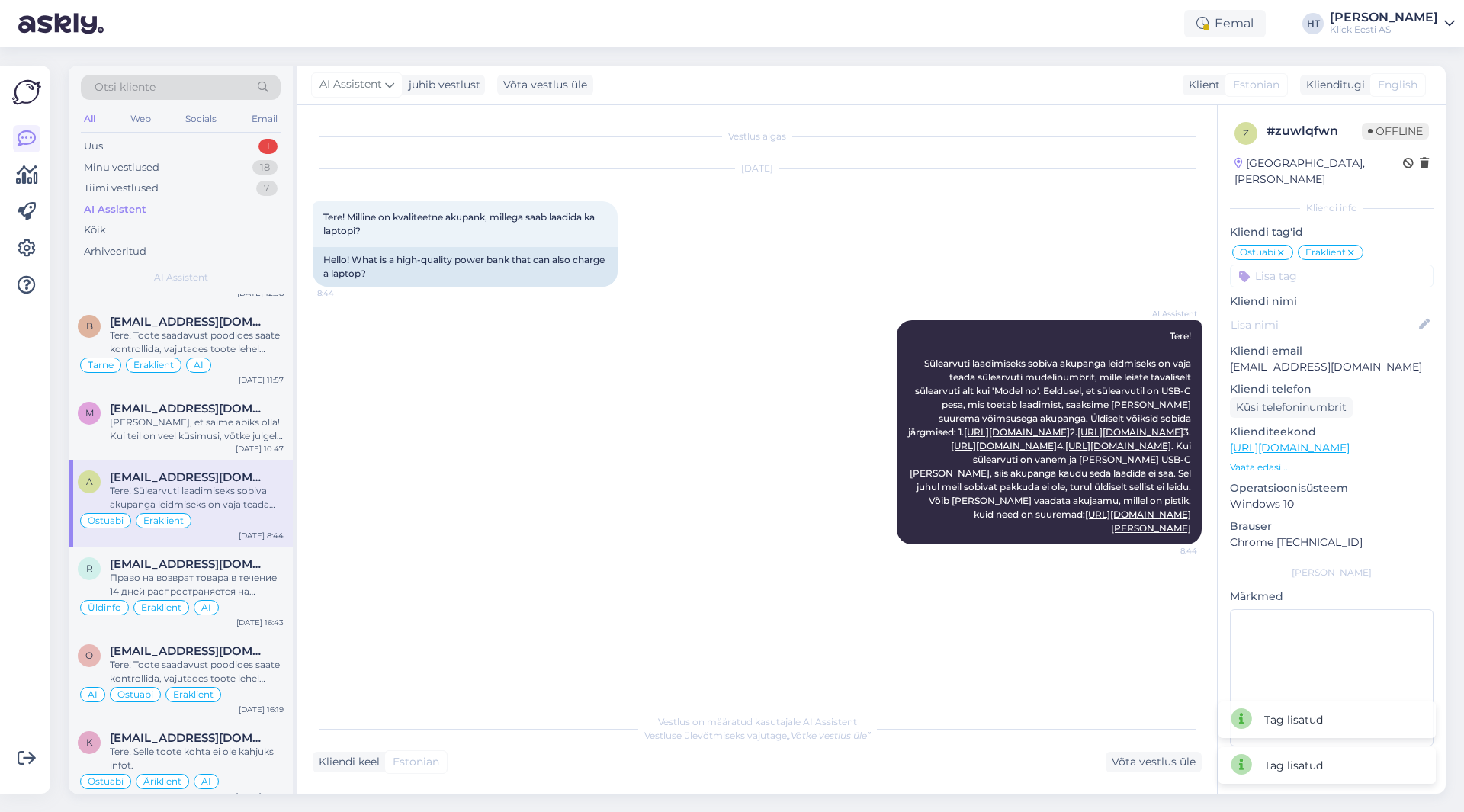
click at [1319, 265] on input at bounding box center [1332, 276] width 204 height 22
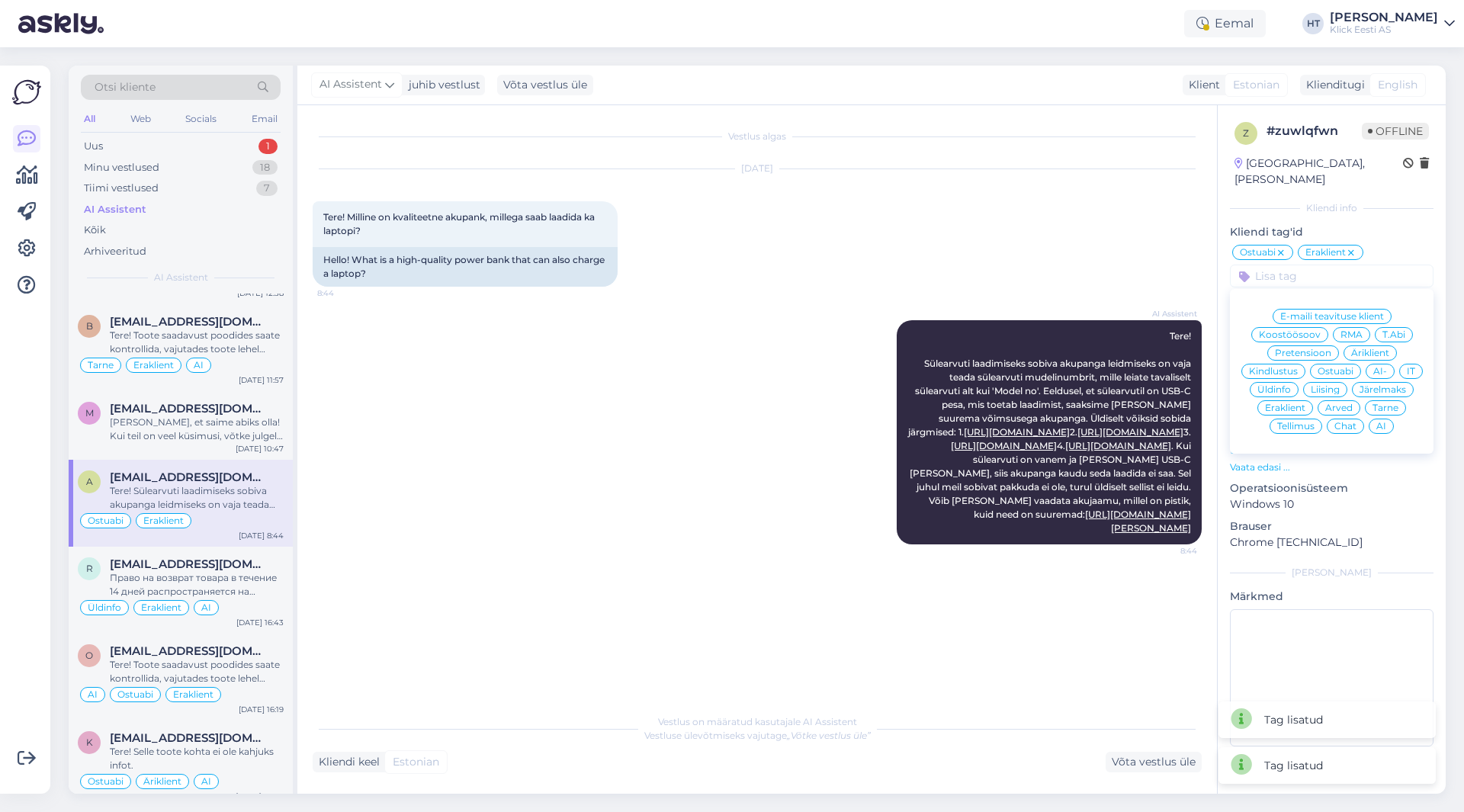
click at [1377, 422] on span "AI" at bounding box center [1382, 427] width 10 height 9
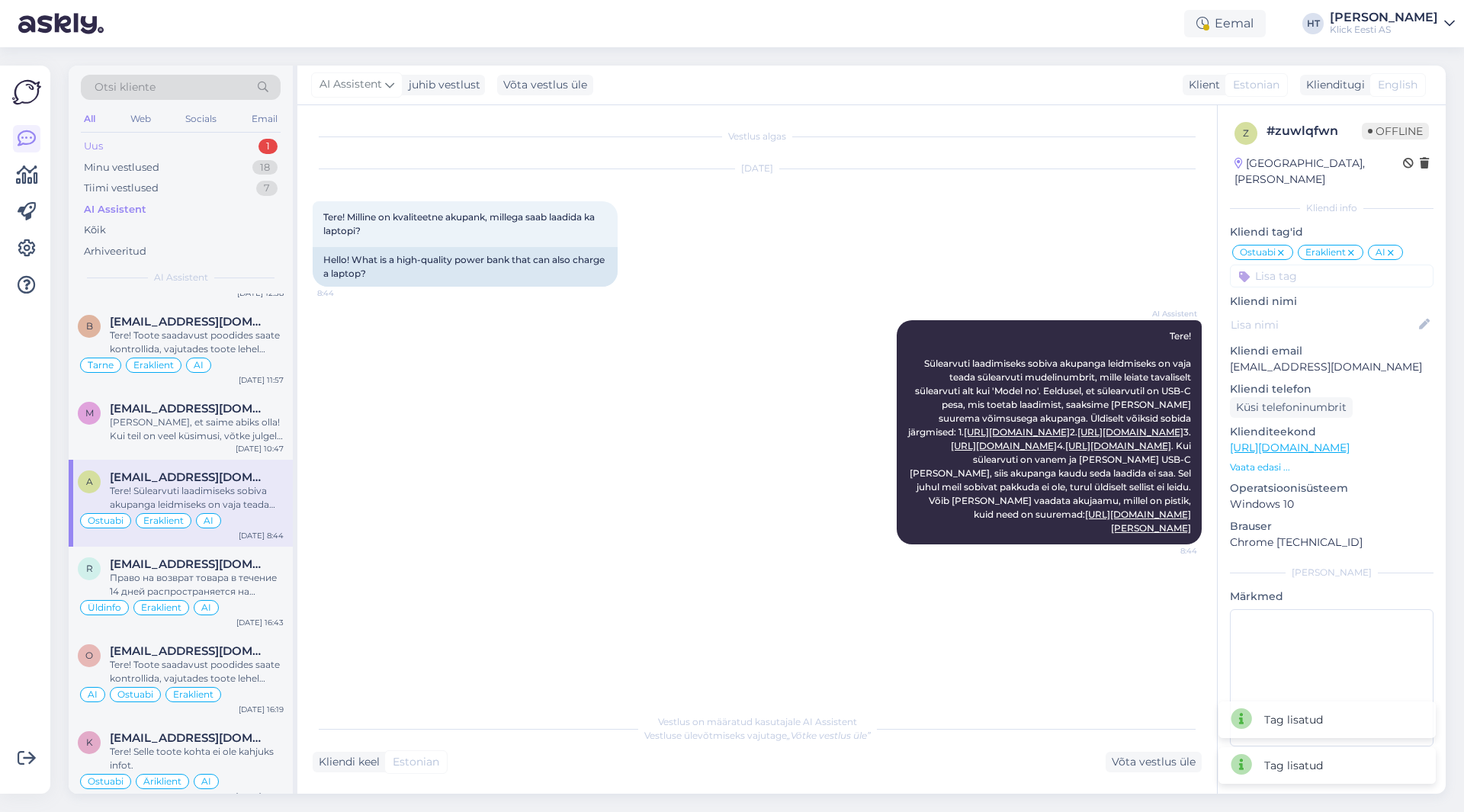
click at [242, 148] on div "Uus 1" at bounding box center [181, 146] width 200 height 22
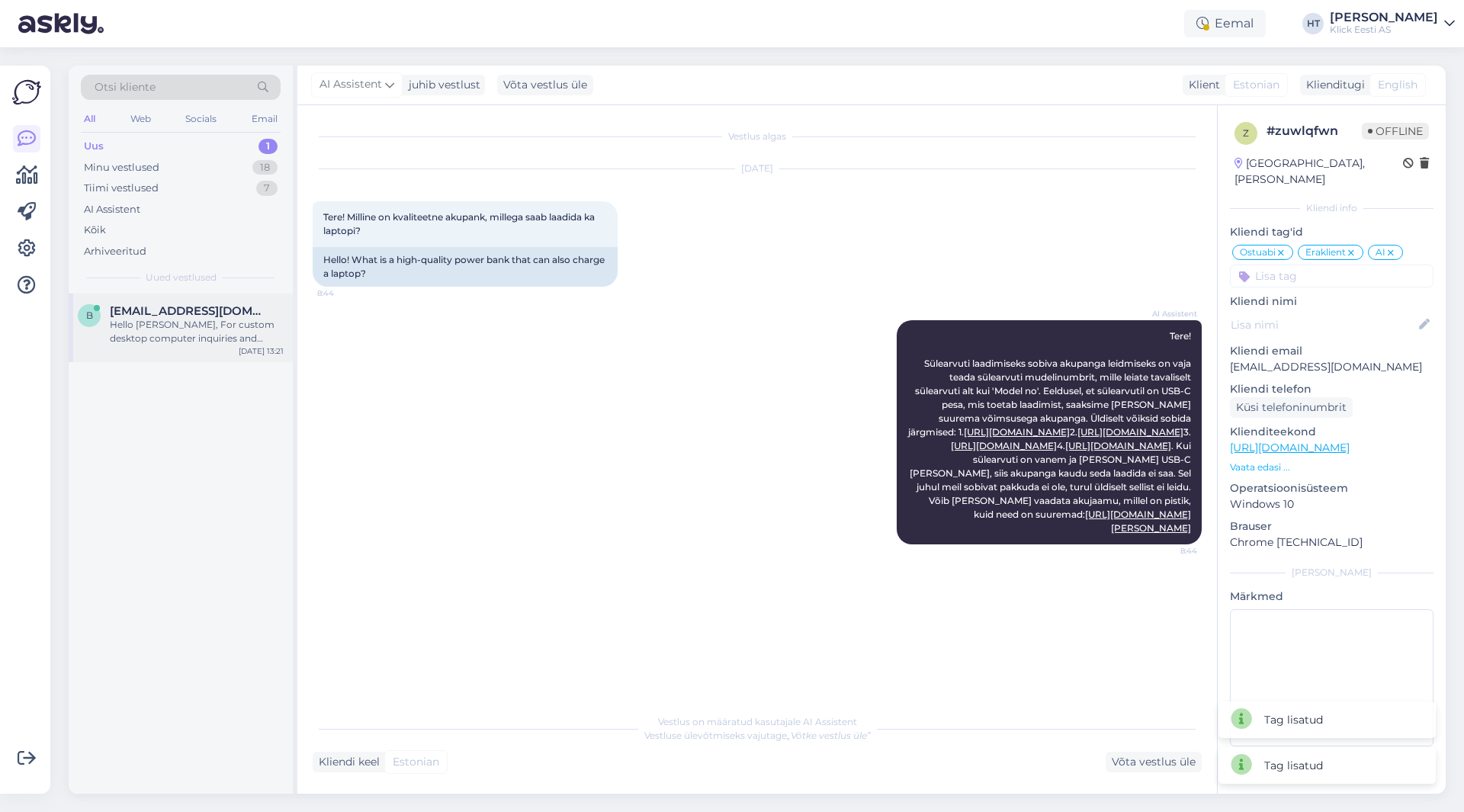
click at [235, 326] on div "Hello [PERSON_NAME], For custom desktop computer inquiries and pricing, please …" at bounding box center [196, 331] width 174 height 27
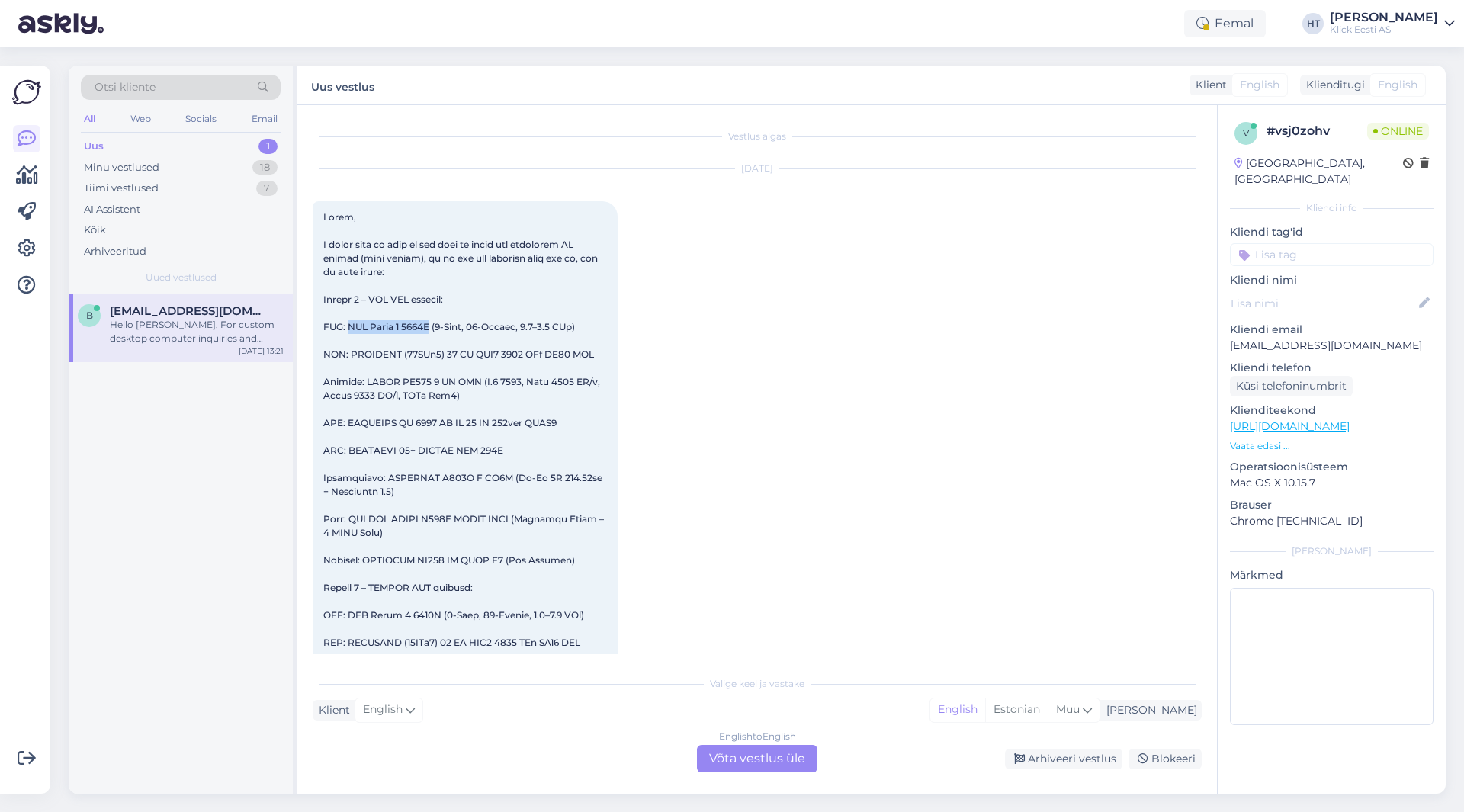
drag, startPoint x: 349, startPoint y: 328, endPoint x: 441, endPoint y: 328, distance: 92.0
click at [441, 328] on span at bounding box center [465, 649] width 283 height 877
drag, startPoint x: 446, startPoint y: 355, endPoint x: 606, endPoint y: 394, distance: 164.7
click at [606, 394] on div "13:20" at bounding box center [465, 649] width 305 height 897
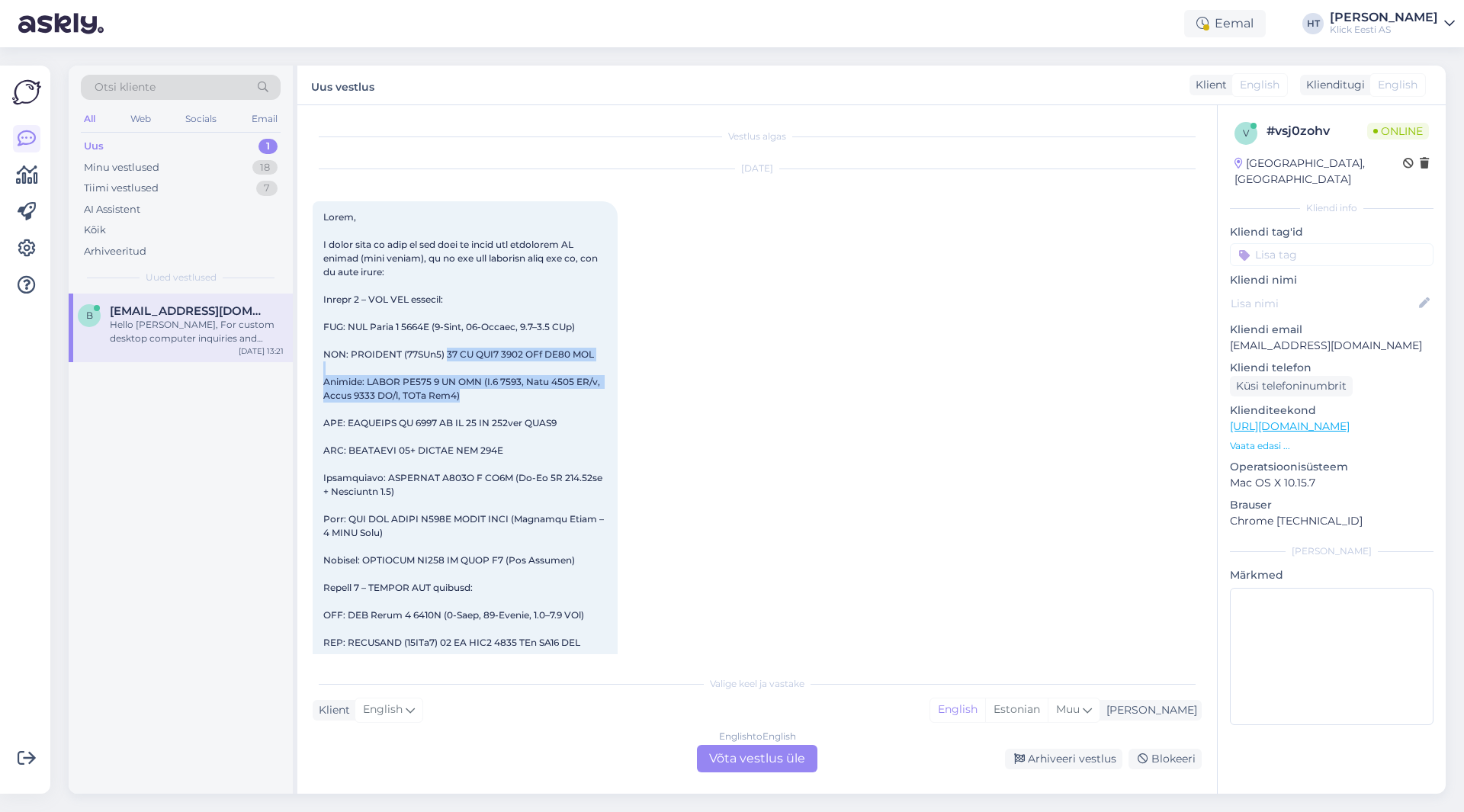
click at [606, 394] on div "13:20" at bounding box center [465, 649] width 305 height 897
drag, startPoint x: 460, startPoint y: 396, endPoint x: 325, endPoint y: 381, distance: 135.8
click at [325, 381] on div "13:20" at bounding box center [465, 649] width 305 height 897
click at [325, 381] on span at bounding box center [465, 649] width 283 height 877
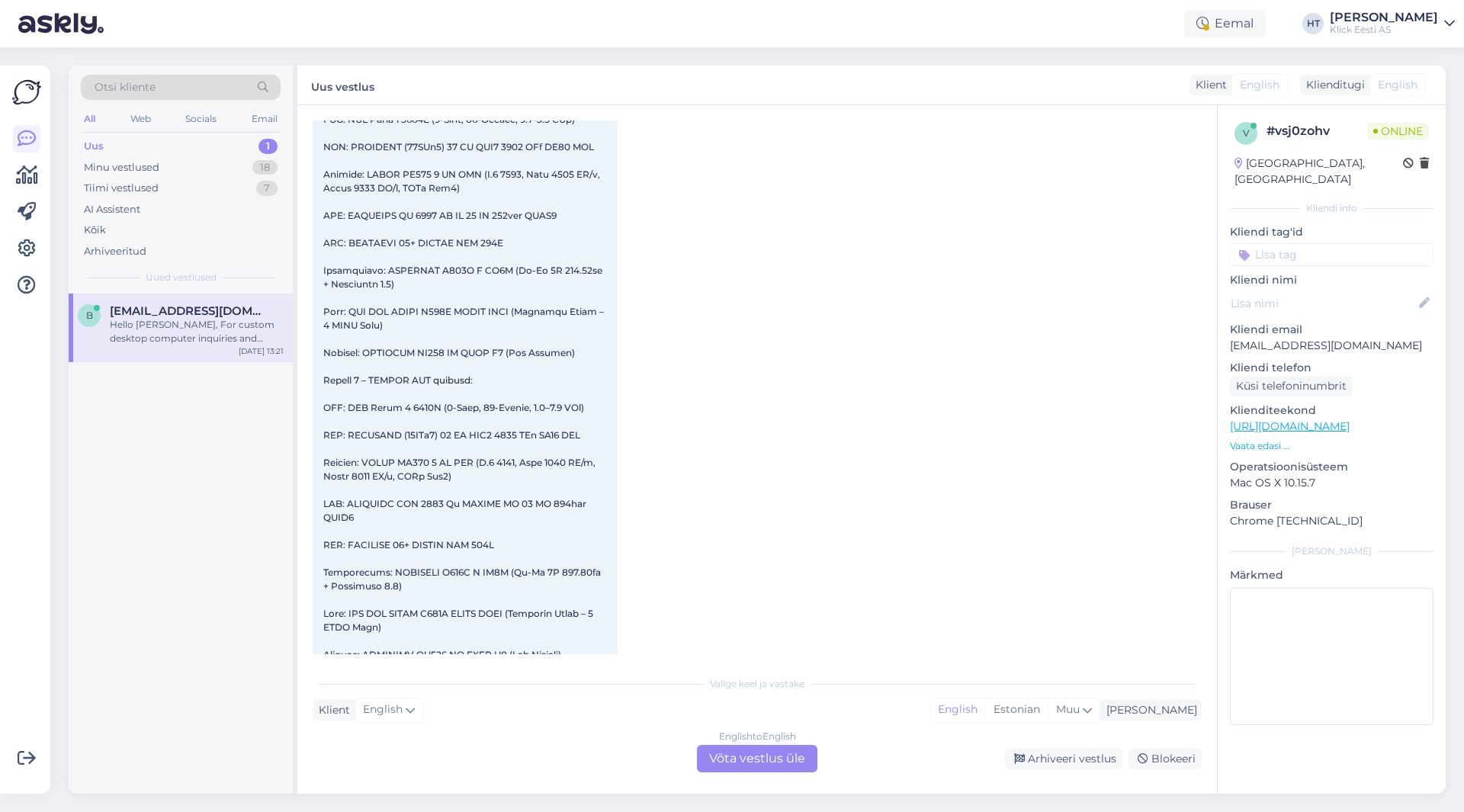
scroll to position [663, 0]
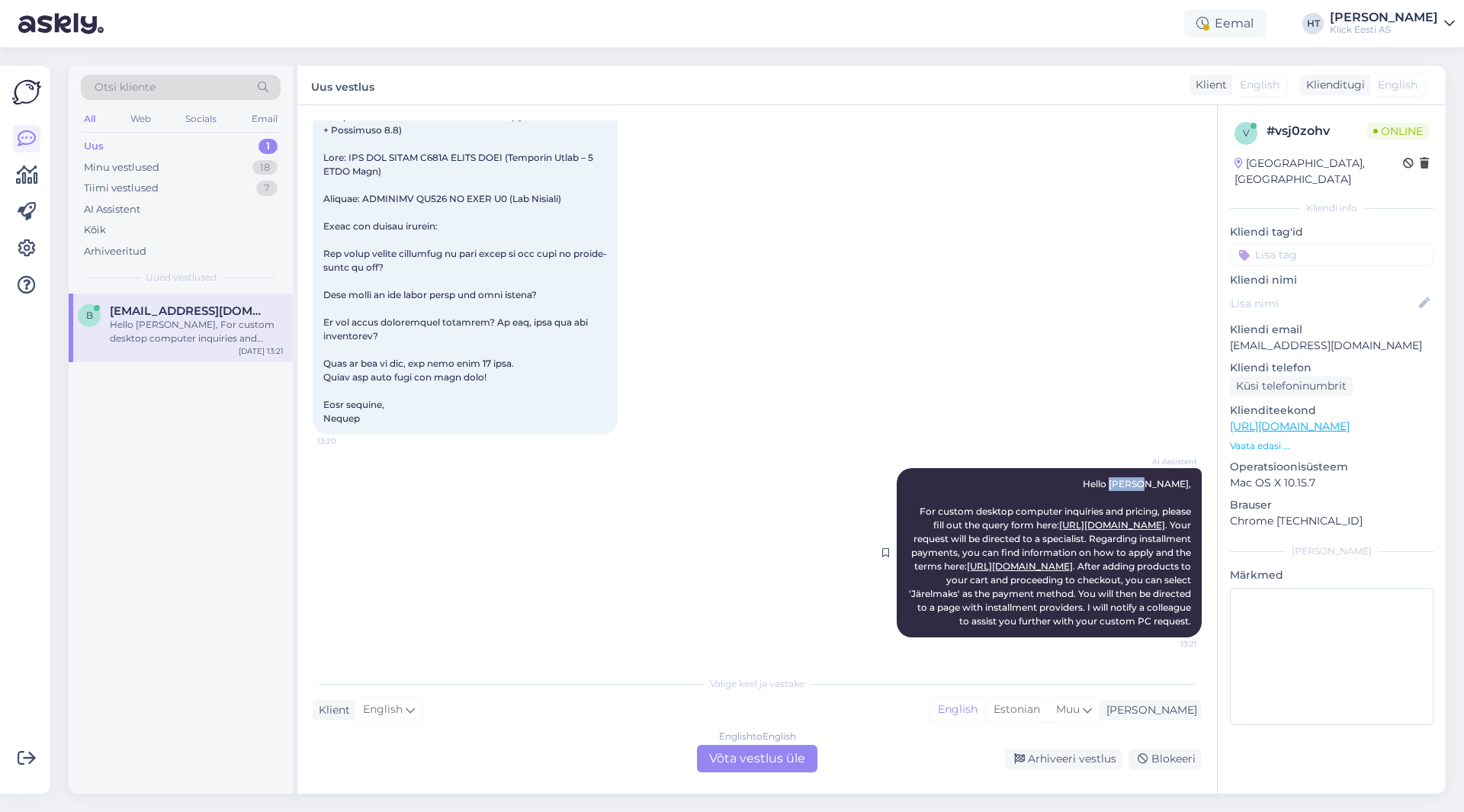
drag, startPoint x: 1143, startPoint y: 471, endPoint x: 1177, endPoint y: 470, distance: 34.0
click at [1177, 478] on span "Hello [PERSON_NAME], For custom desktop computer inquiries and pricing, please …" at bounding box center [1051, 552] width 284 height 149
click at [175, 84] on div "Otsi kliente" at bounding box center [181, 87] width 200 height 25
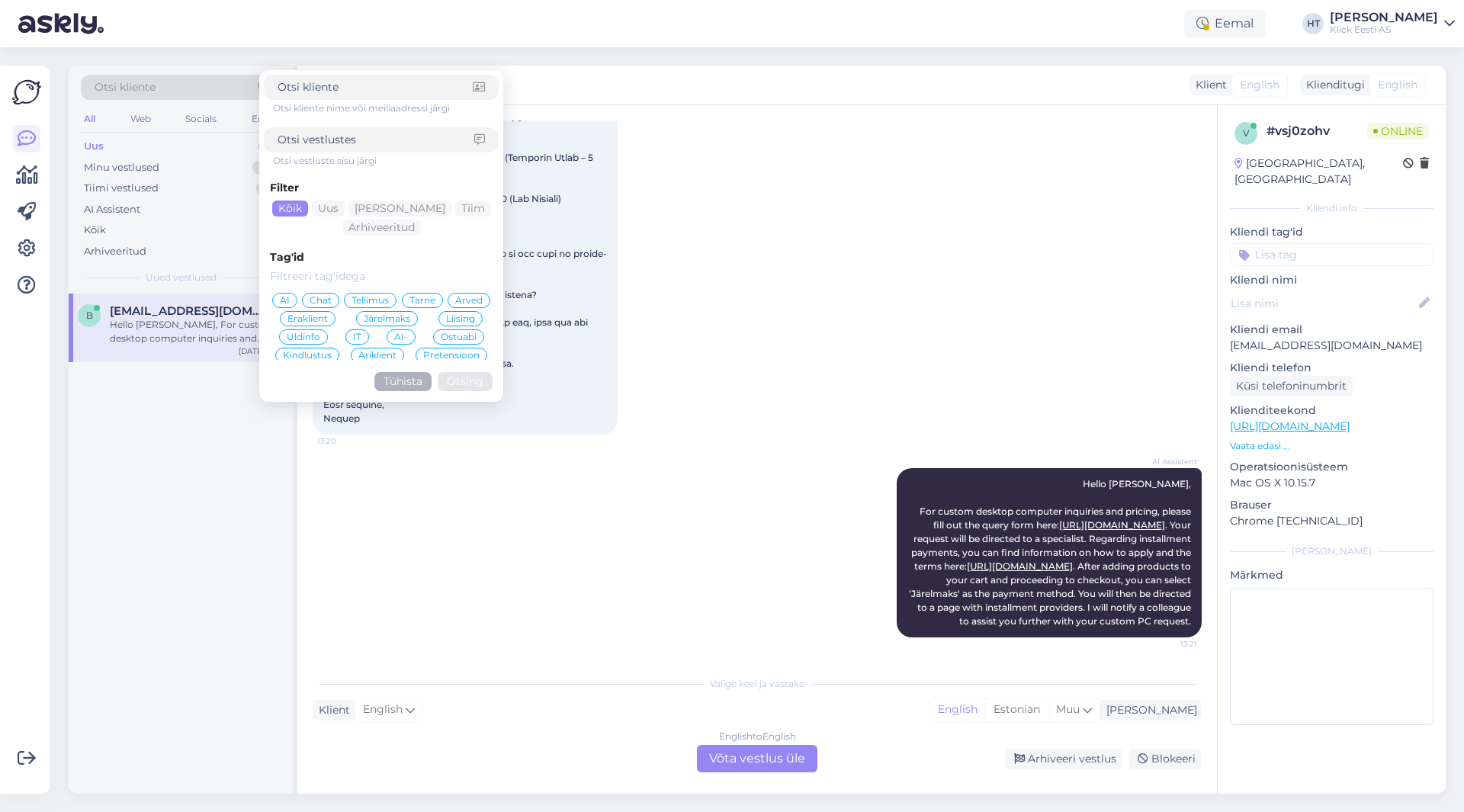
click at [321, 140] on input at bounding box center [376, 139] width 196 height 16
paste input "[PERSON_NAME]"
type input "[PERSON_NAME]"
click button "Otsing" at bounding box center [465, 382] width 55 height 19
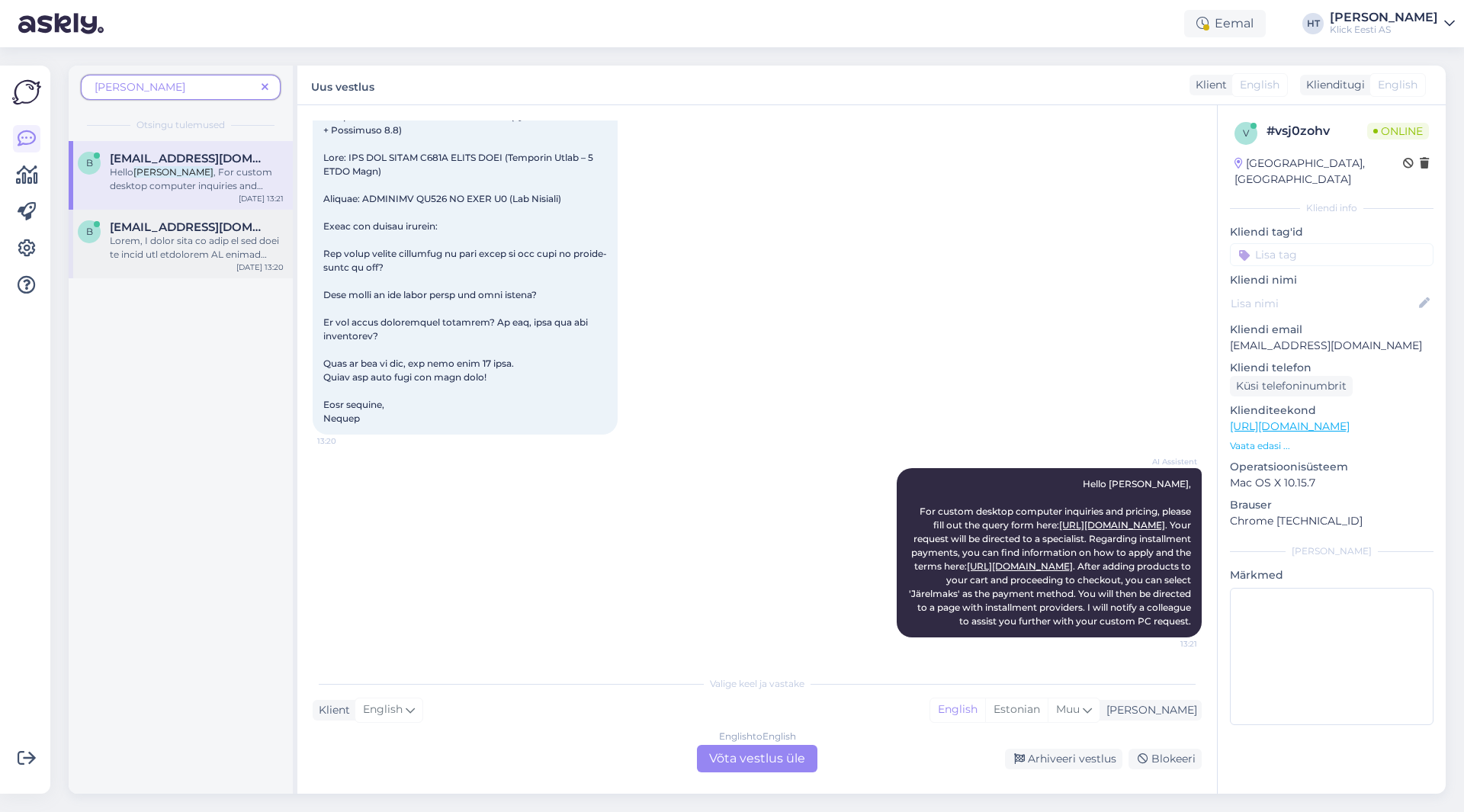
click at [222, 246] on span at bounding box center [196, 535] width 173 height 602
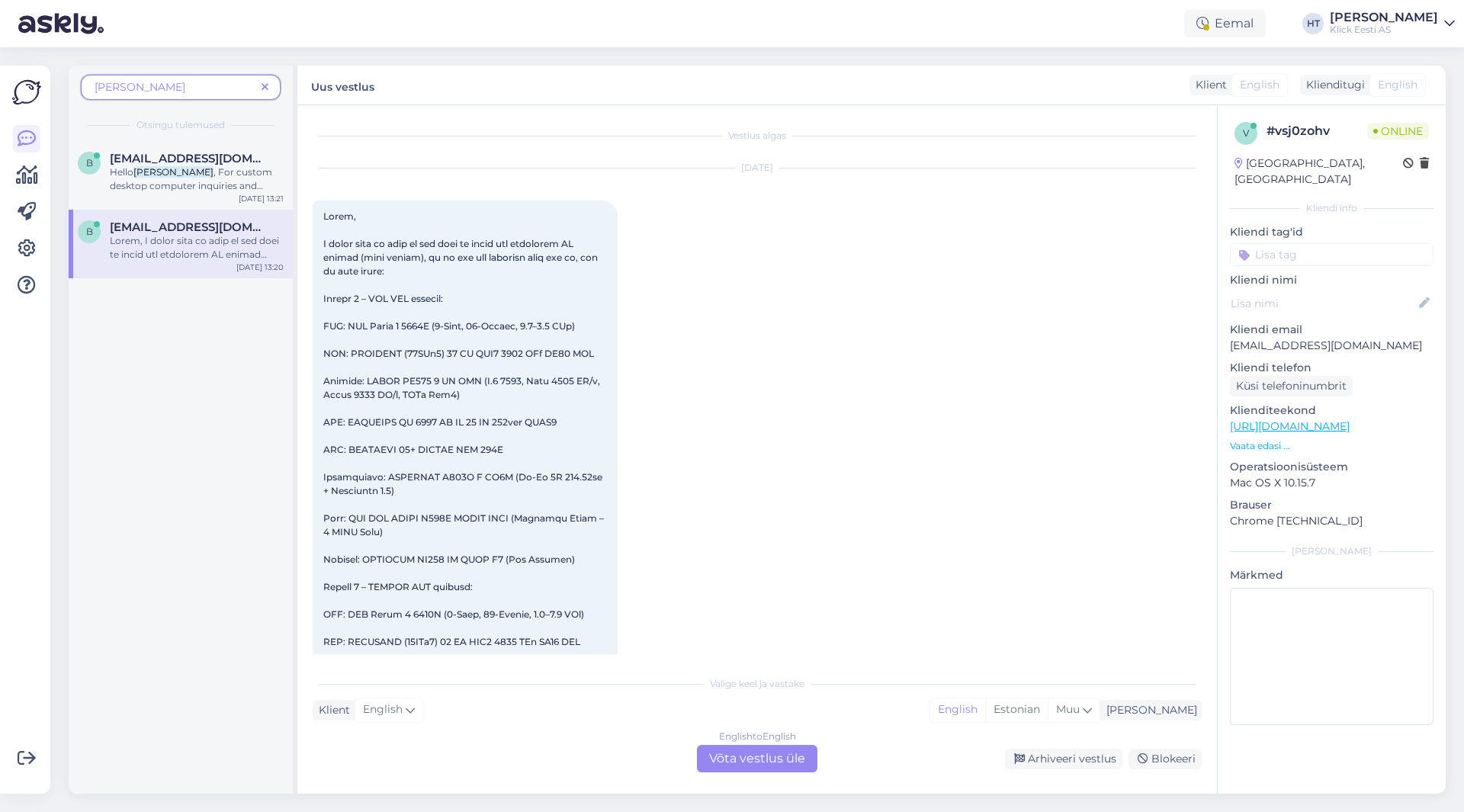
scroll to position [0, 0]
click at [262, 85] on icon at bounding box center [265, 87] width 7 height 10
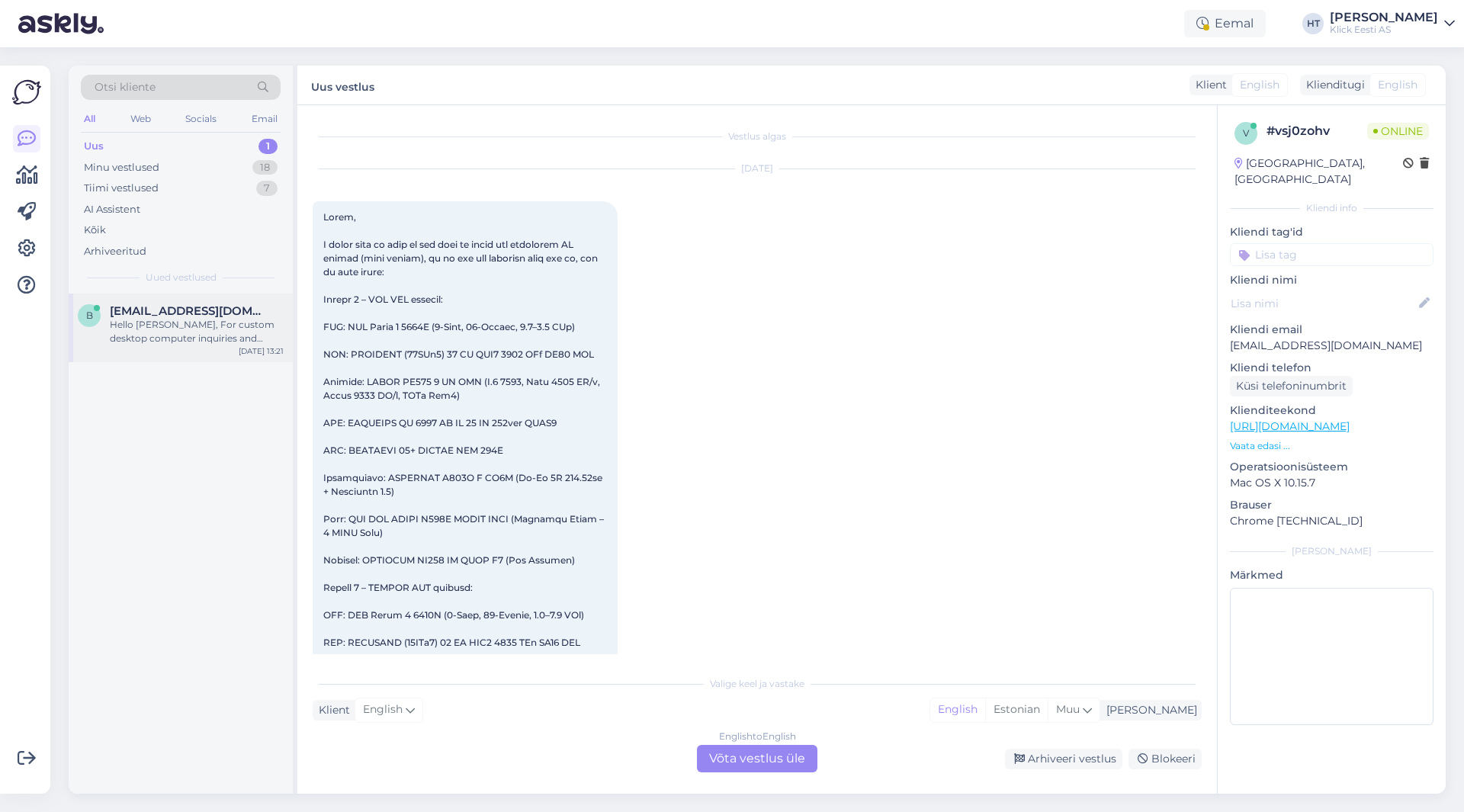
click at [247, 307] on span "[EMAIL_ADDRESS][DOMAIN_NAME]" at bounding box center [189, 311] width 159 height 14
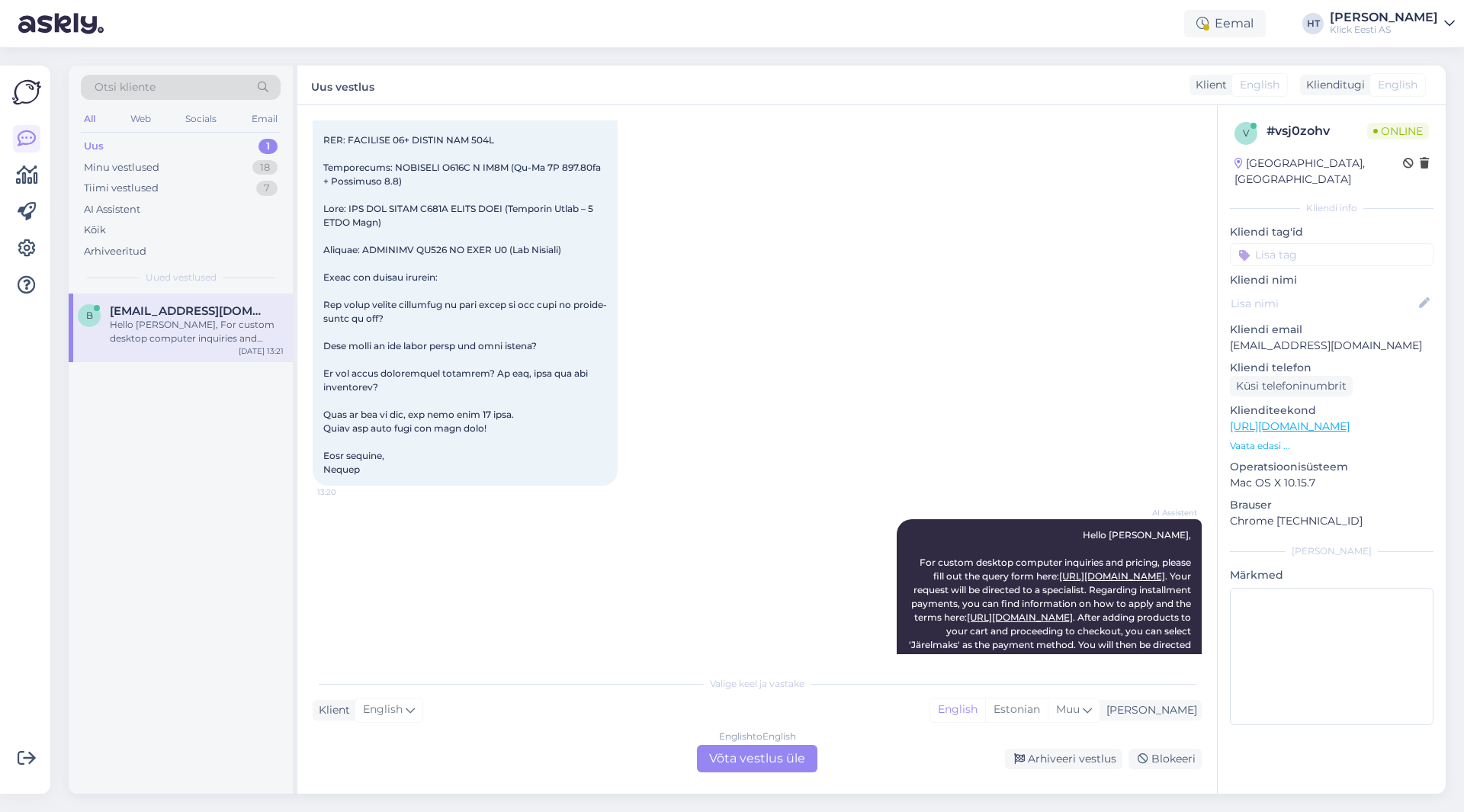
scroll to position [663, 0]
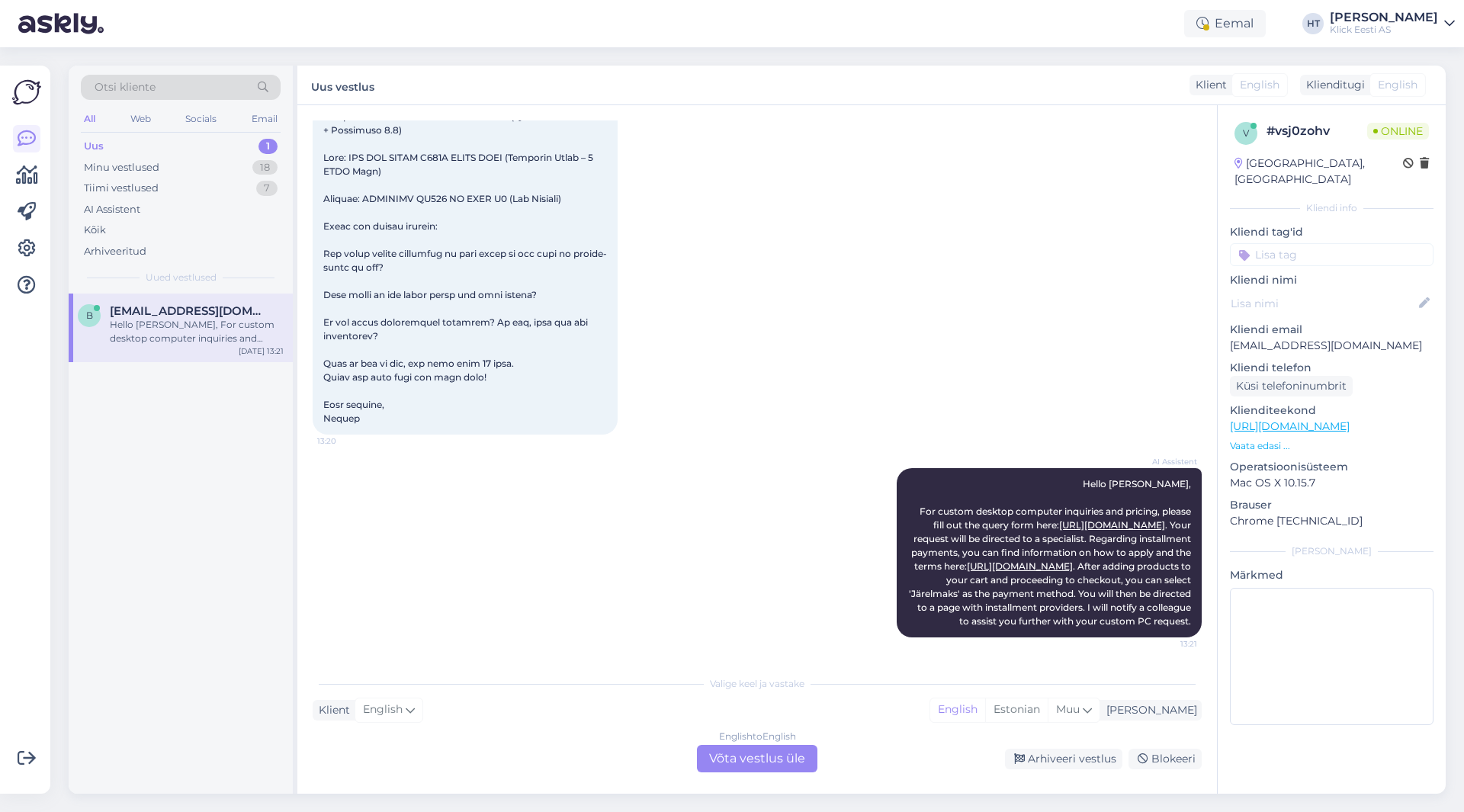
click at [768, 761] on div "English to English Võta vestlus üle" at bounding box center [757, 759] width 121 height 27
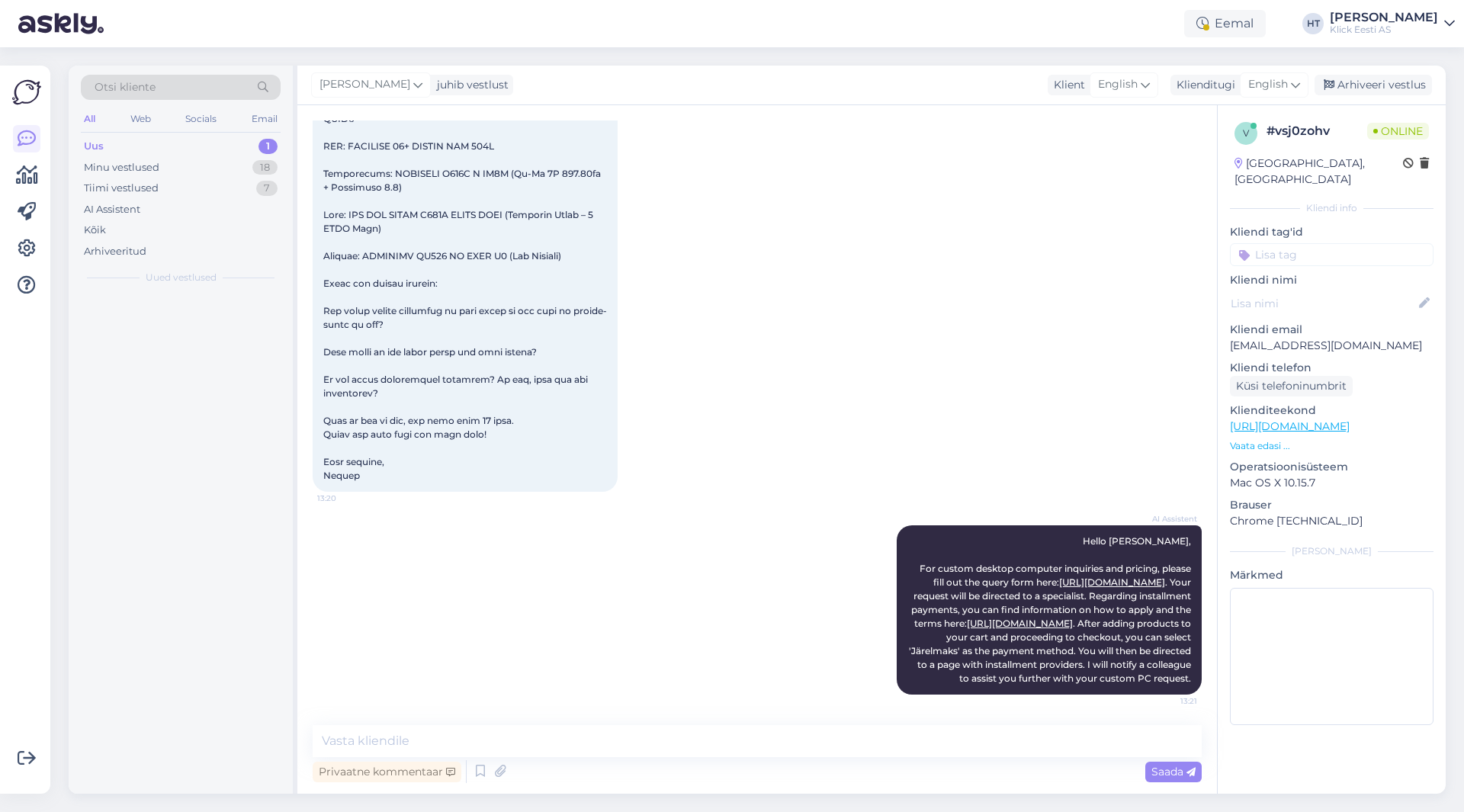
scroll to position [606, 0]
click at [781, 735] on textarea at bounding box center [757, 741] width 890 height 32
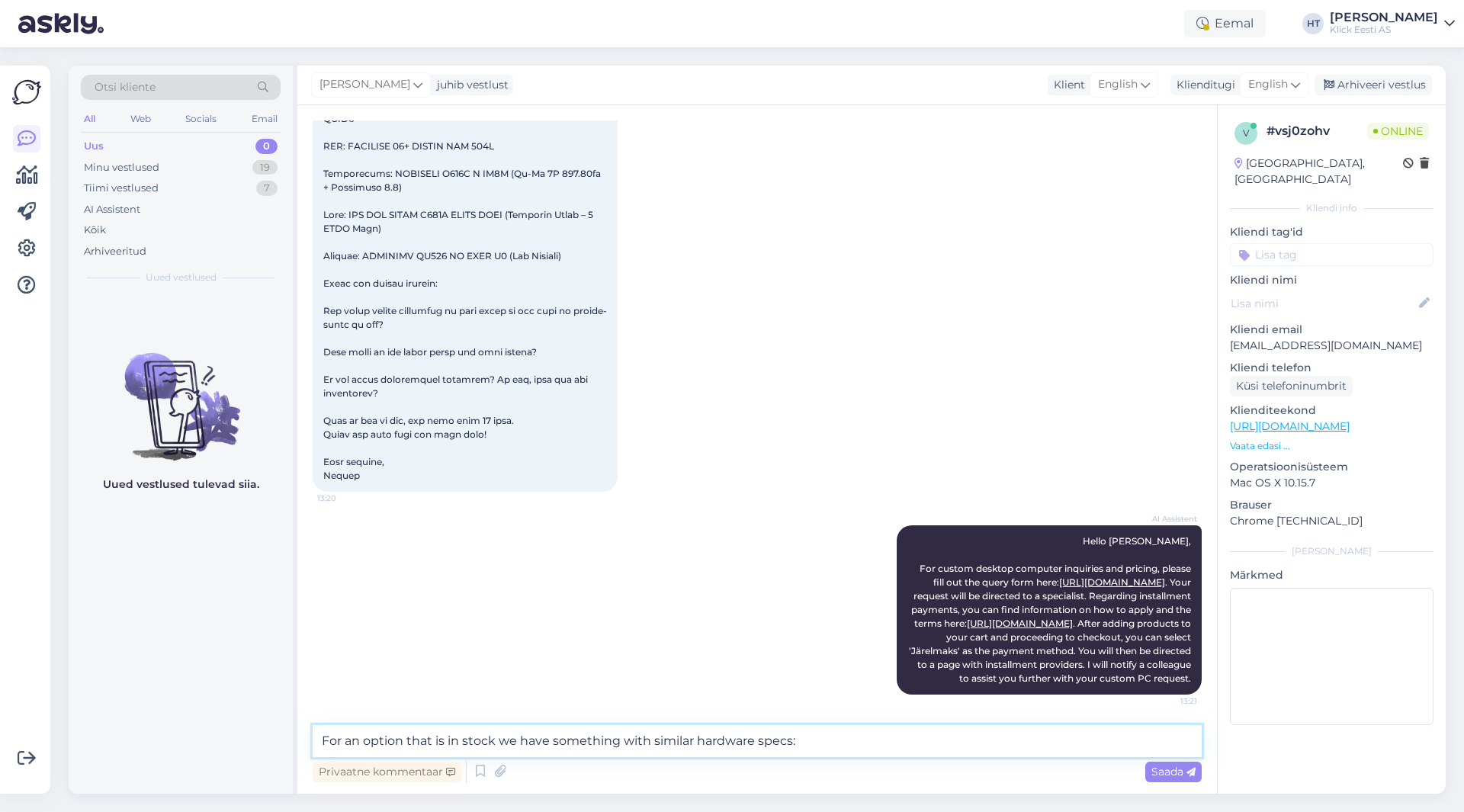
paste textarea "[URL][DOMAIN_NAME]"
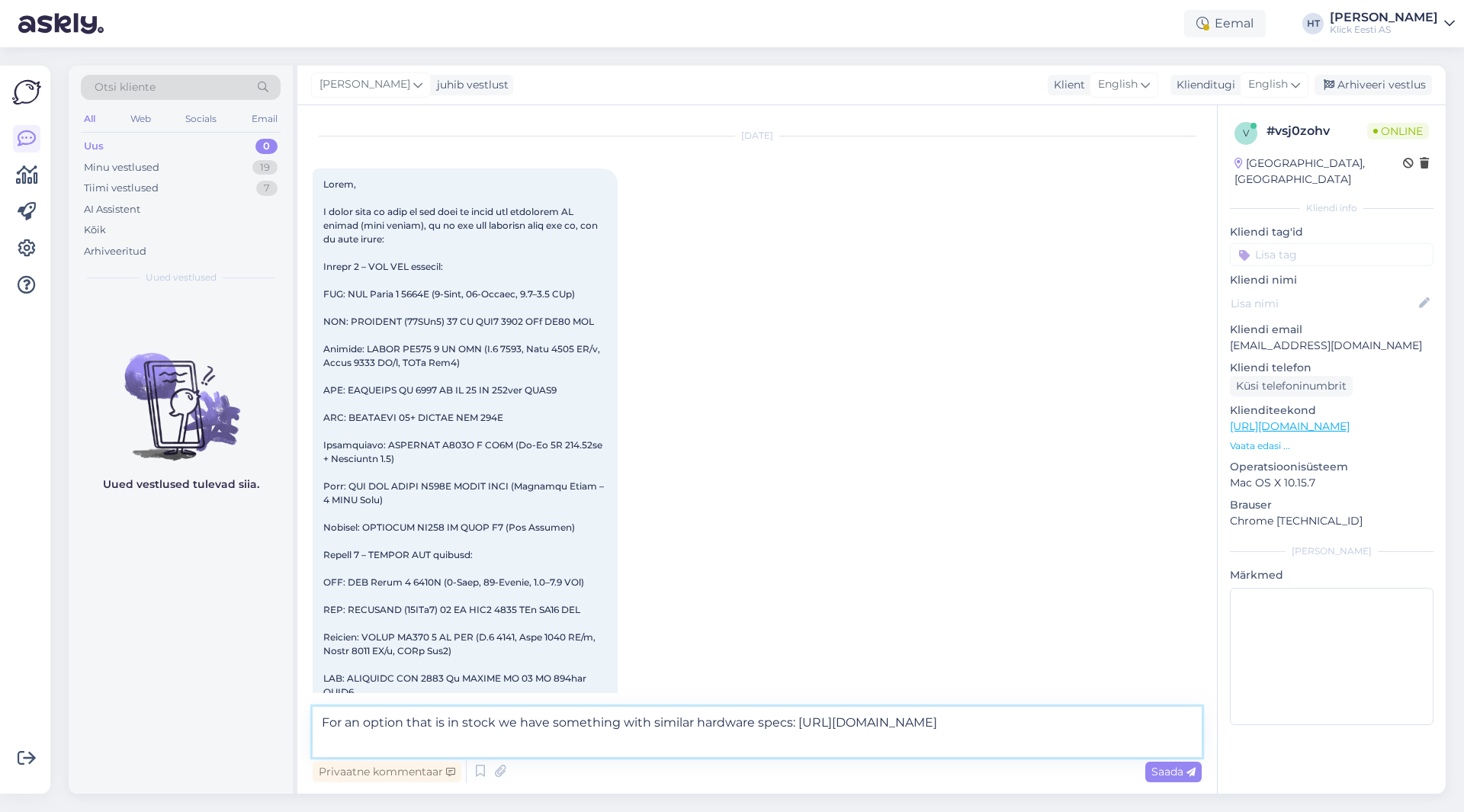
scroll to position [0, 0]
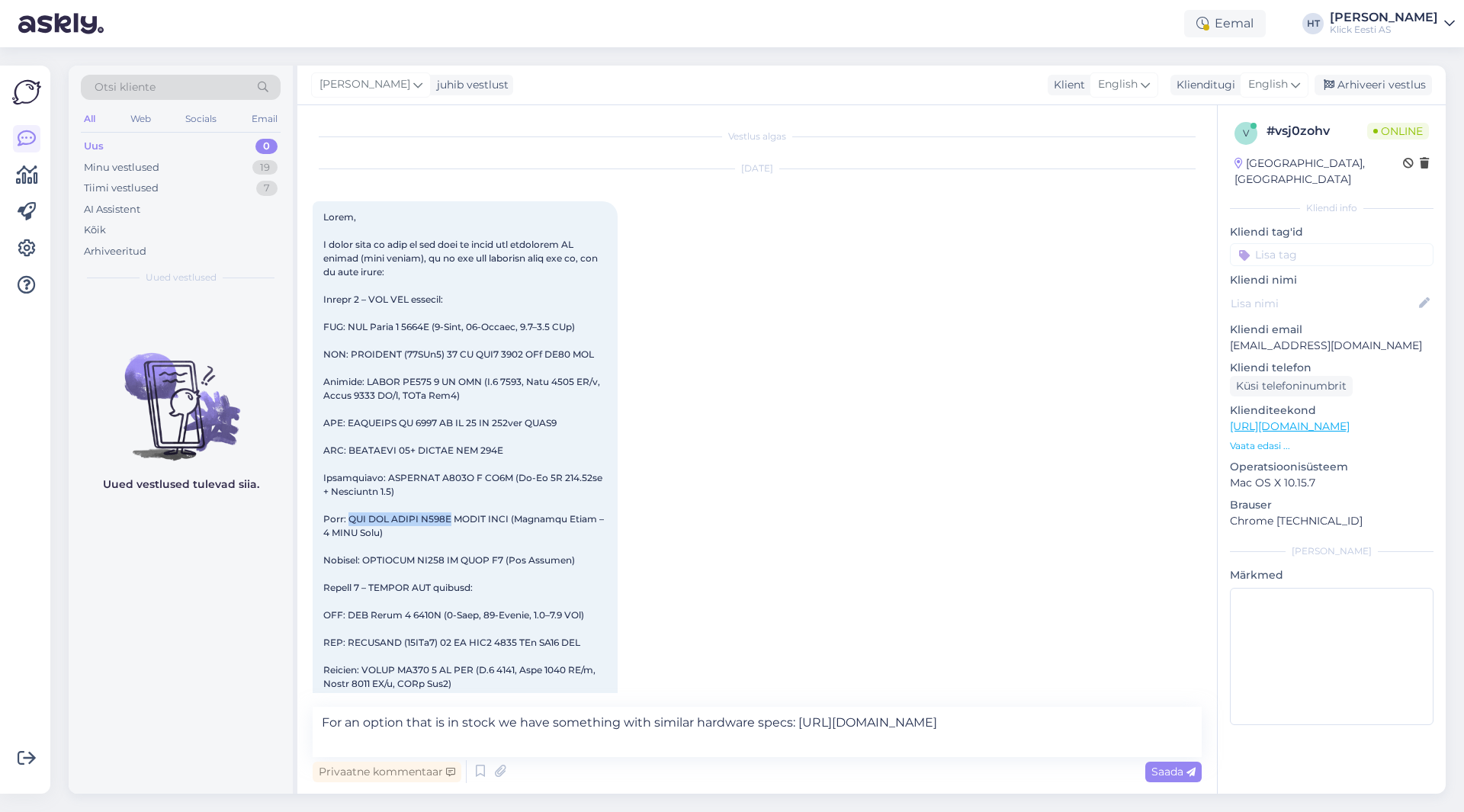
drag, startPoint x: 351, startPoint y: 518, endPoint x: 460, endPoint y: 521, distance: 109.0
click at [460, 521] on span at bounding box center [465, 649] width 283 height 877
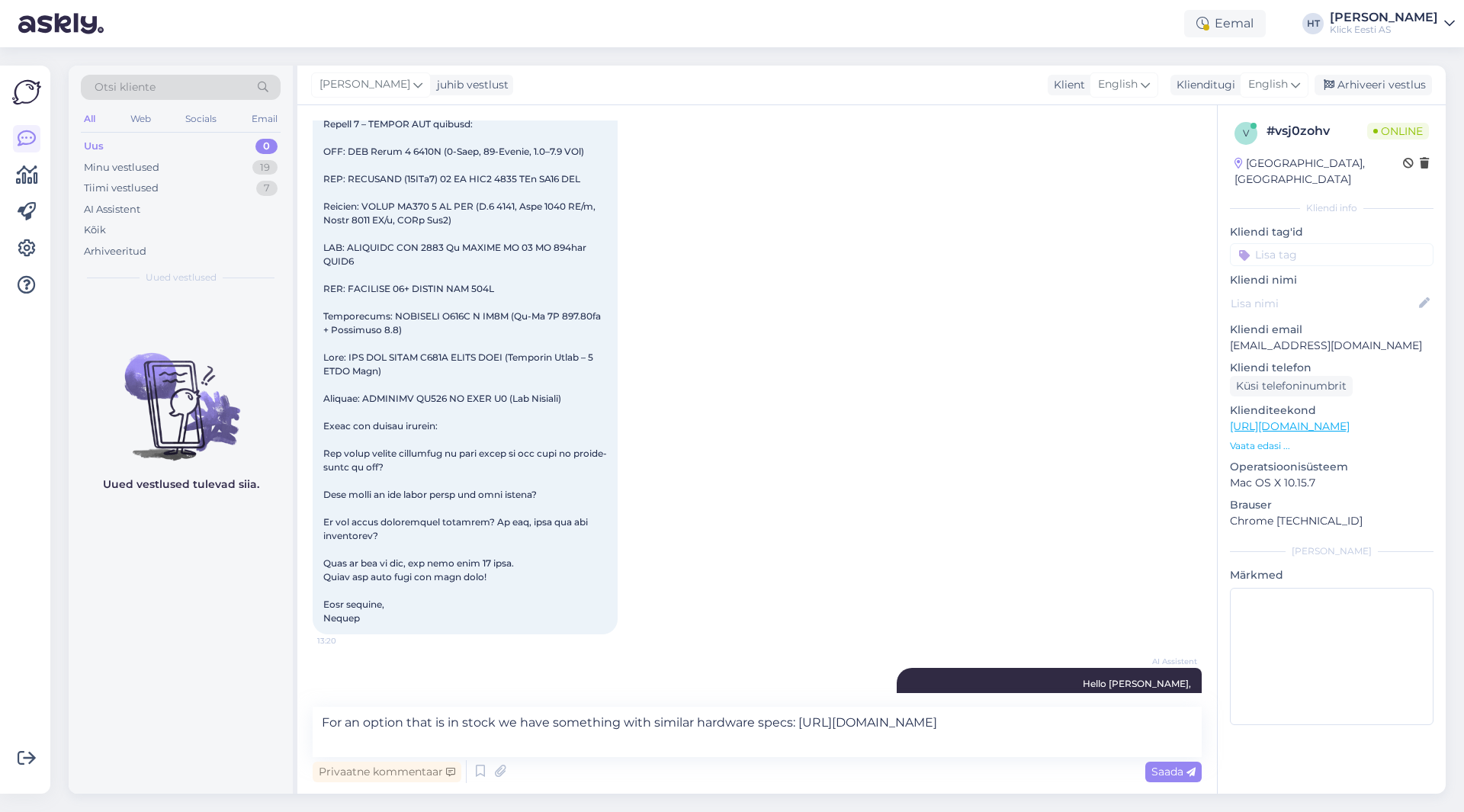
scroll to position [625, 0]
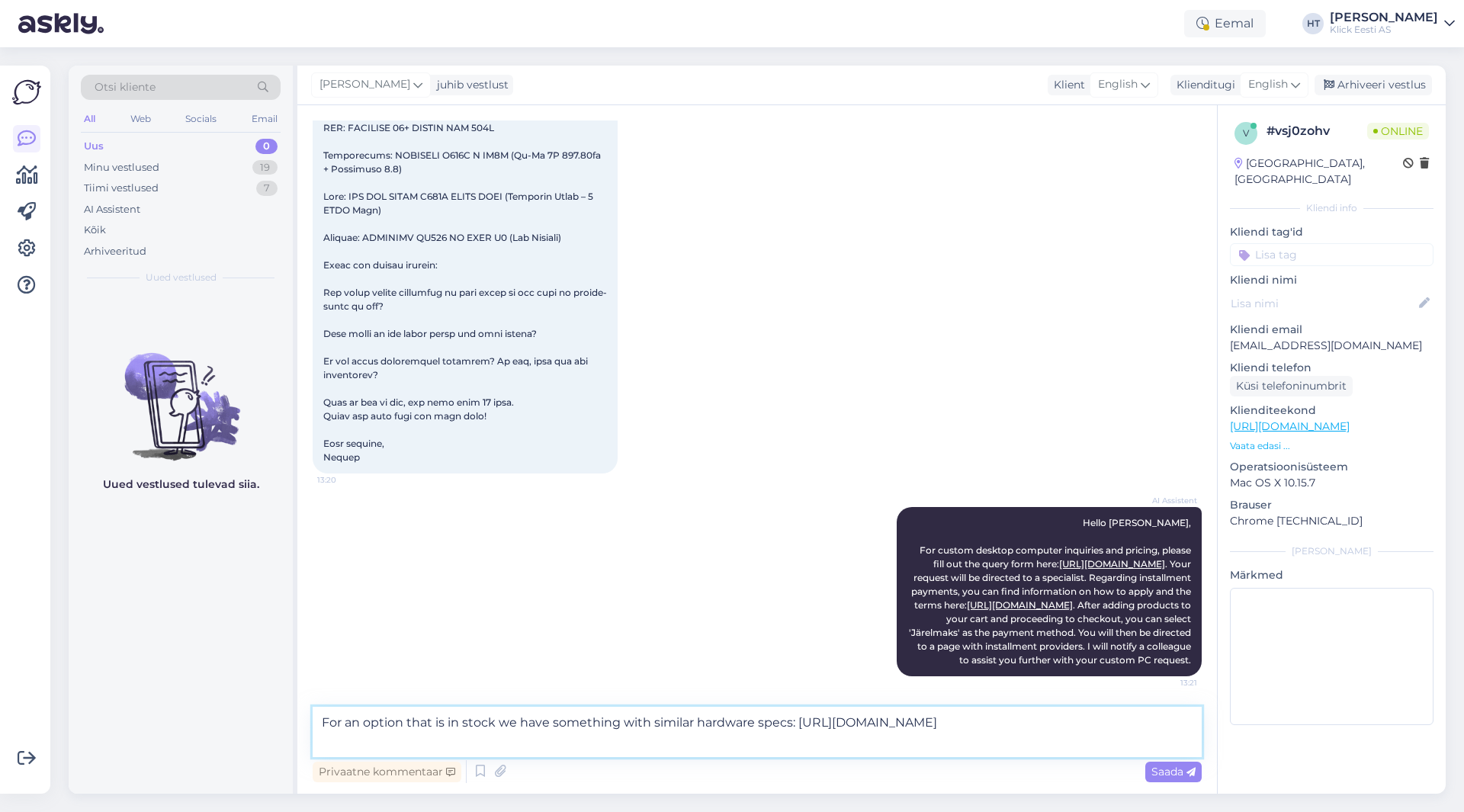
click at [502, 751] on textarea "For an option that is in stock we have something with similar hardware specs: […" at bounding box center [757, 732] width 890 height 51
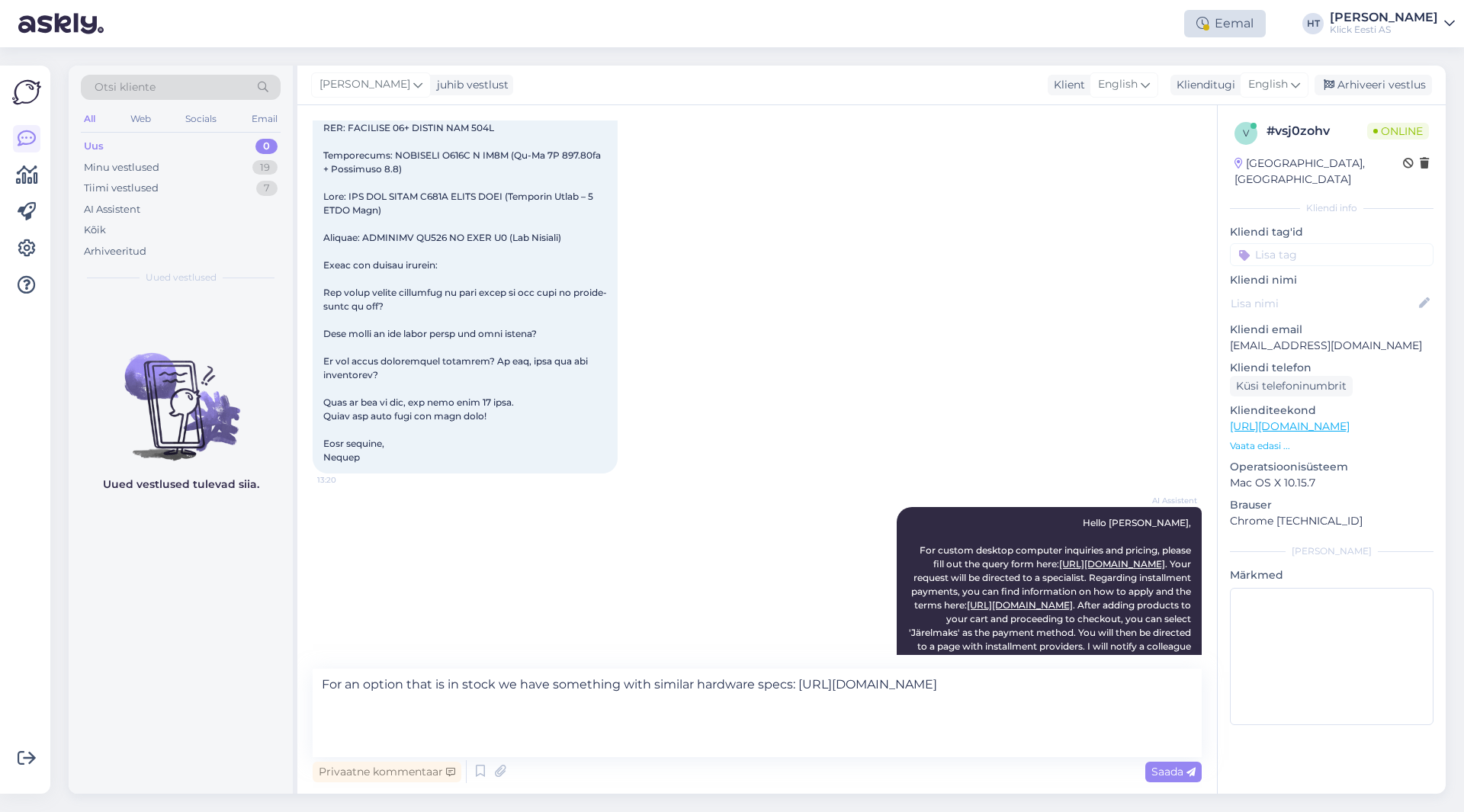
click at [1209, 24] on icon at bounding box center [1202, 23] width 12 height 12
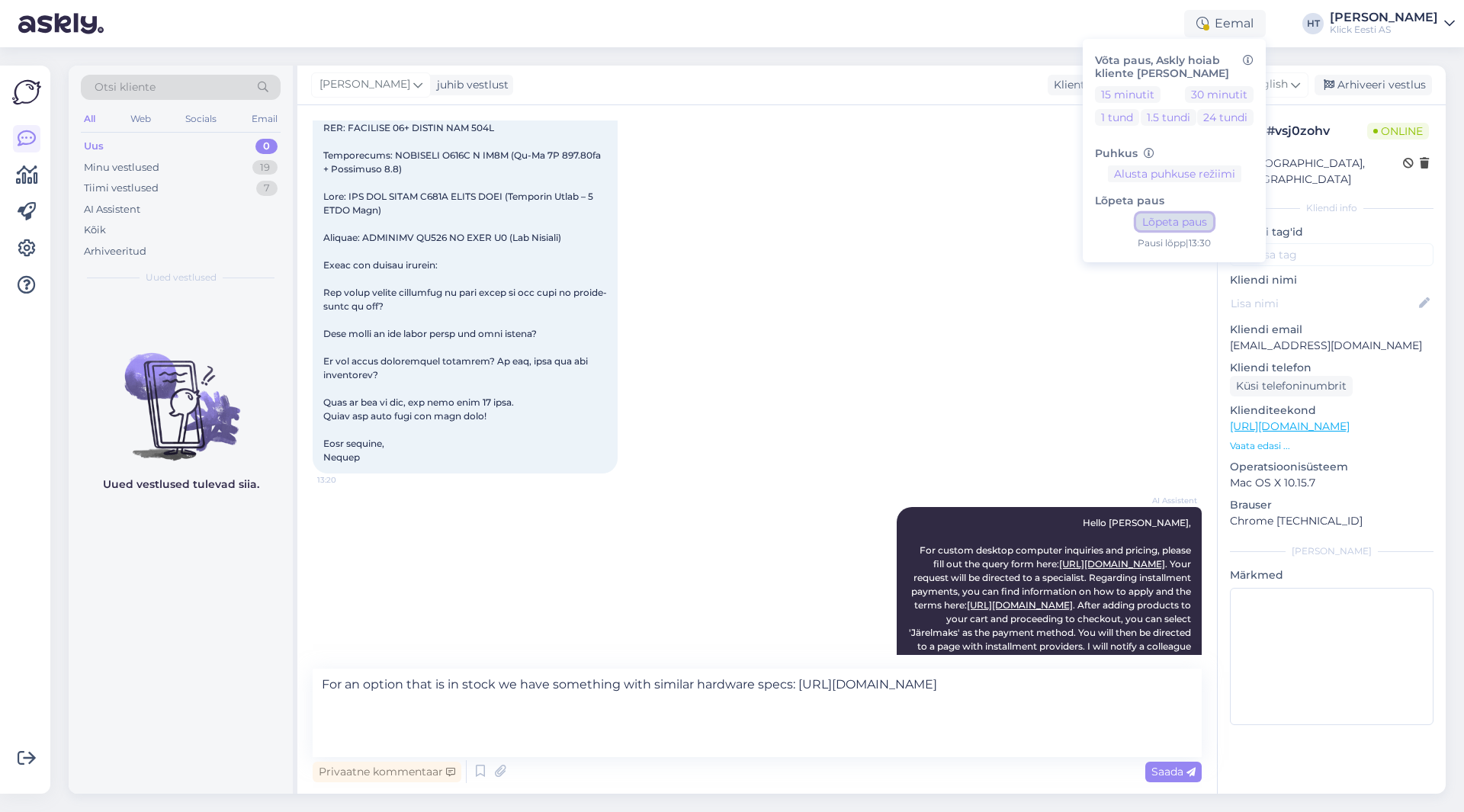
click at [1195, 221] on button "Lõpeta paus" at bounding box center [1175, 222] width 77 height 17
click at [392, 750] on textarea "For an option that is in stock we have something with similar hardware specs: […" at bounding box center [757, 713] width 890 height 89
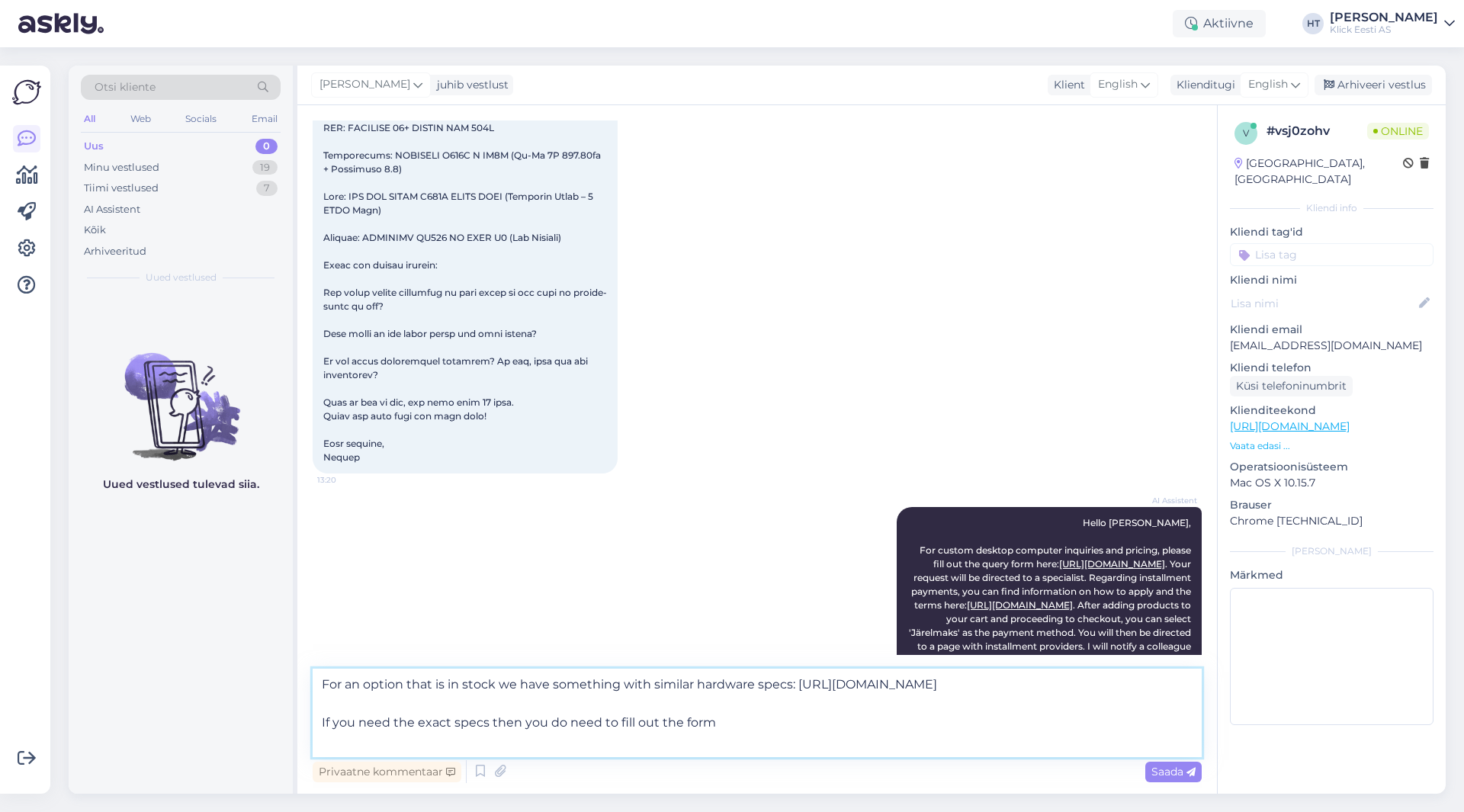
type textarea "For an option that is in stock we have something with similar hardware specs: […"
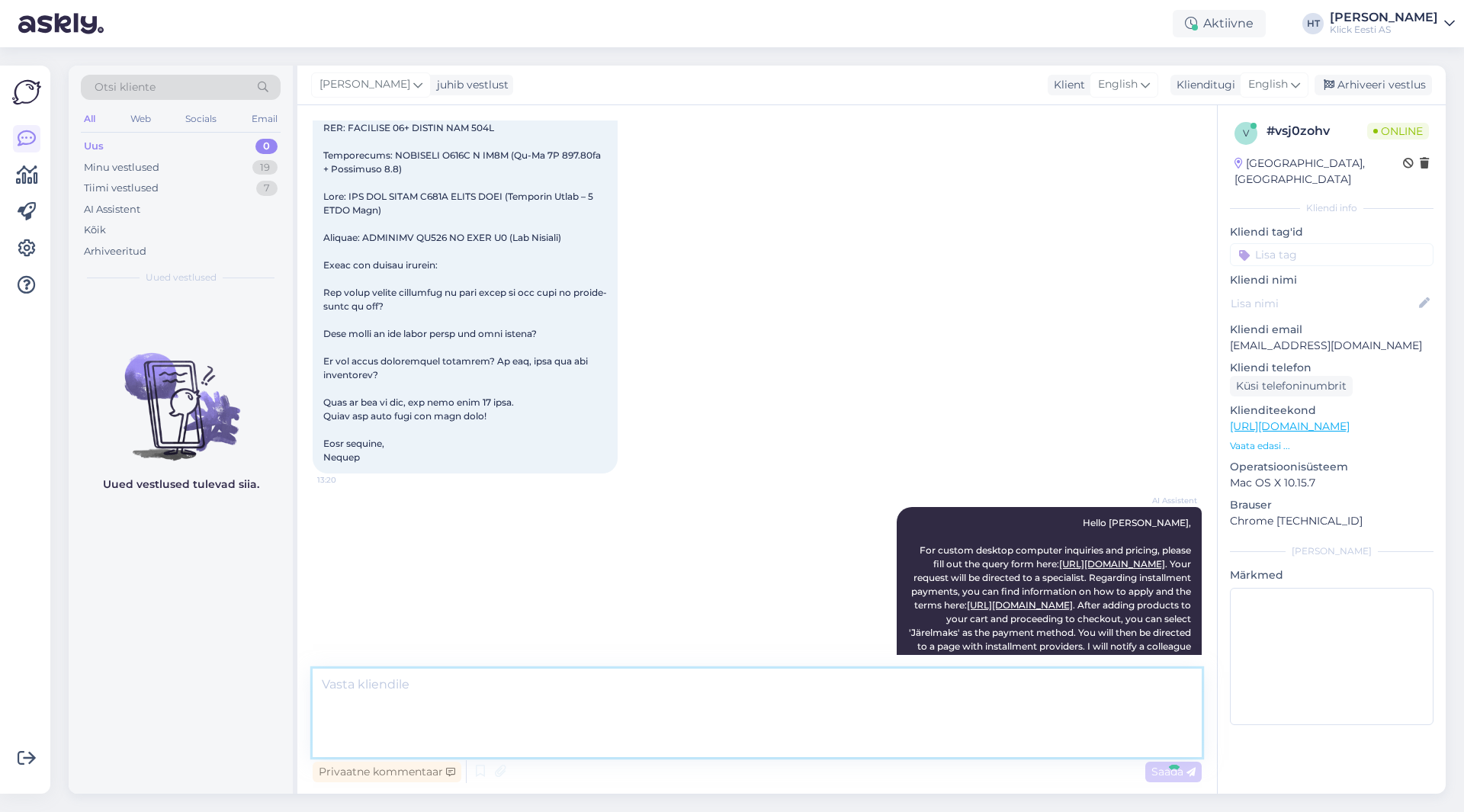
scroll to position [741, 0]
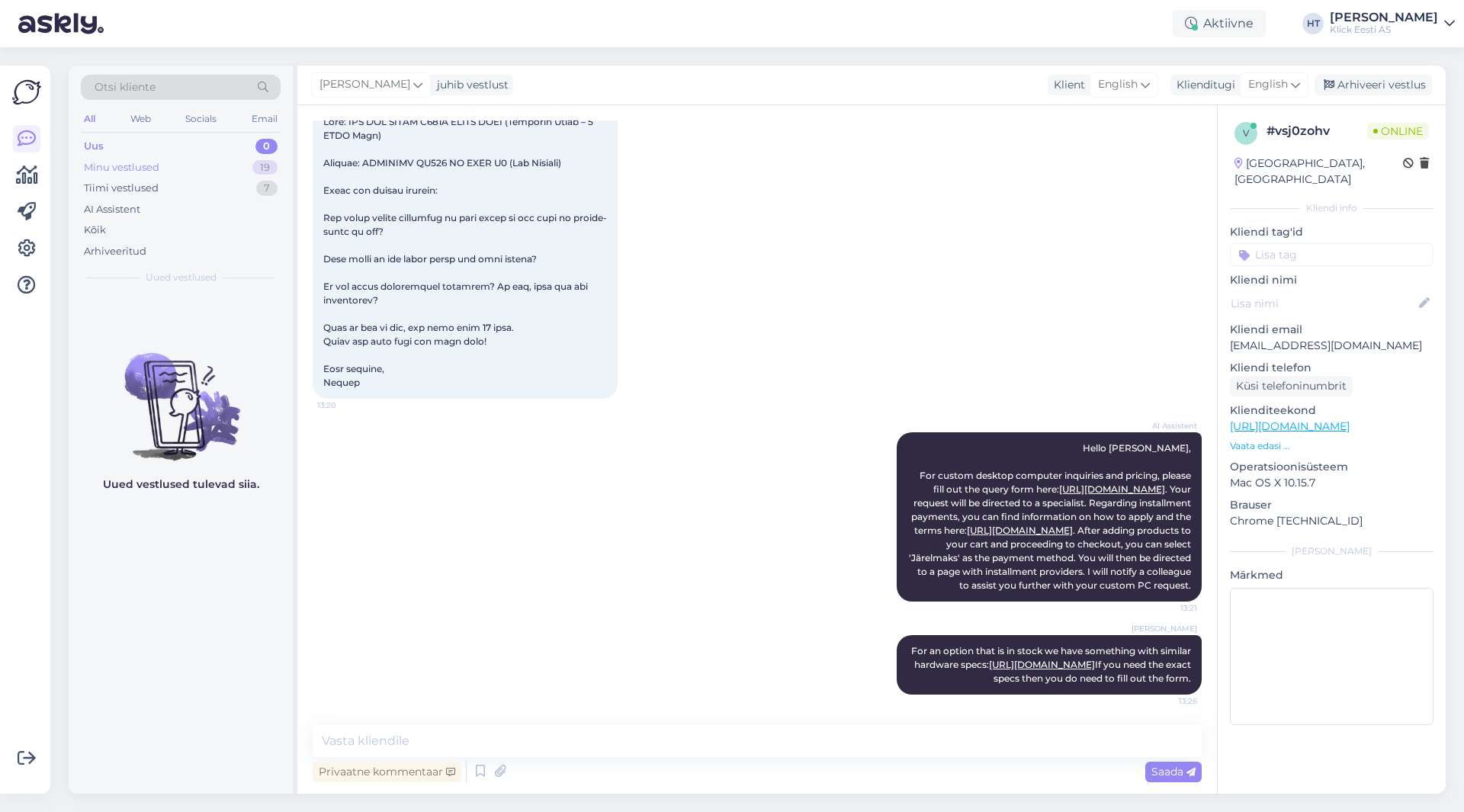
click at [257, 163] on div "19" at bounding box center [265, 167] width 25 height 15
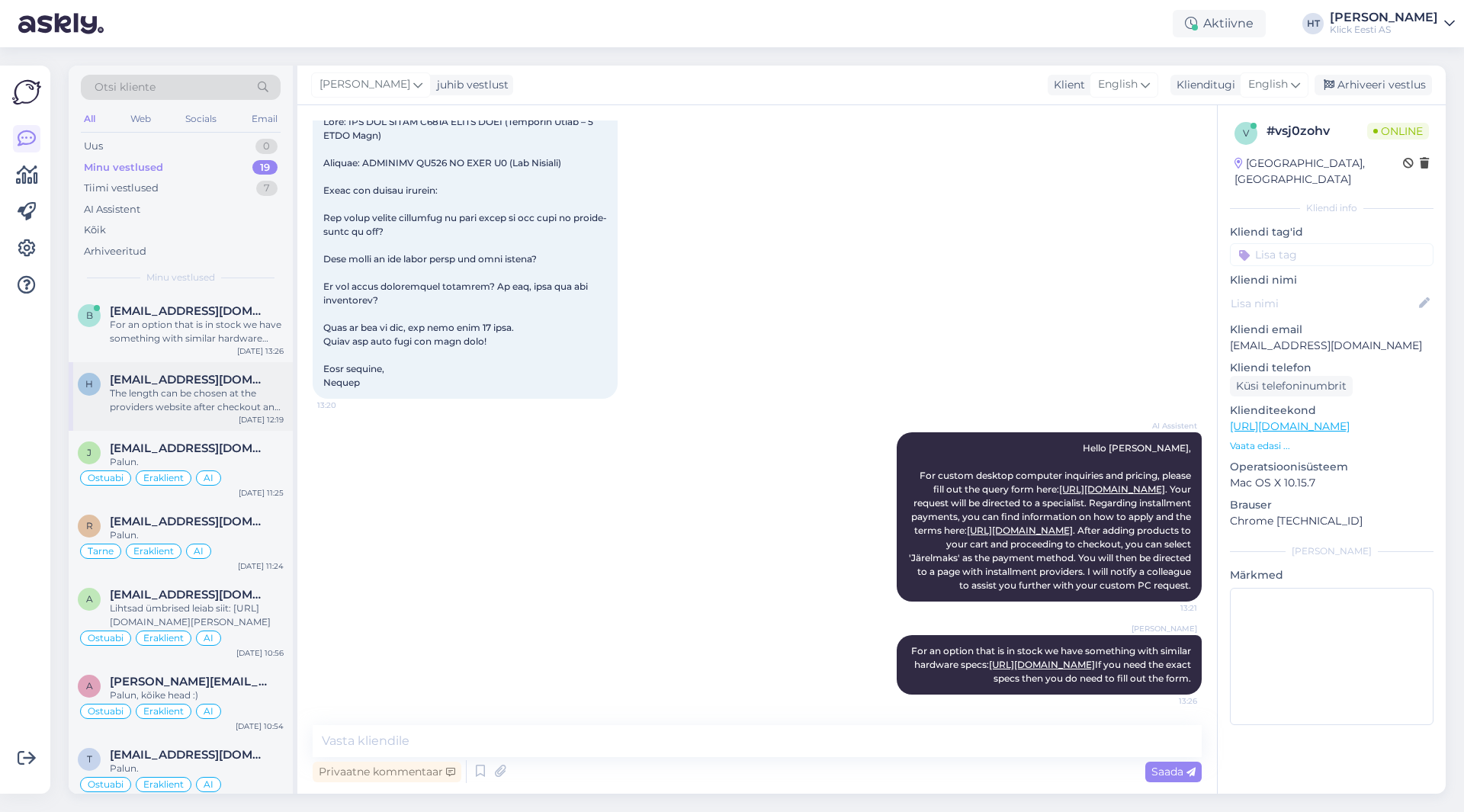
click at [236, 390] on div "The length can be chosen at the providers website after checkout and applicatio…" at bounding box center [196, 399] width 174 height 27
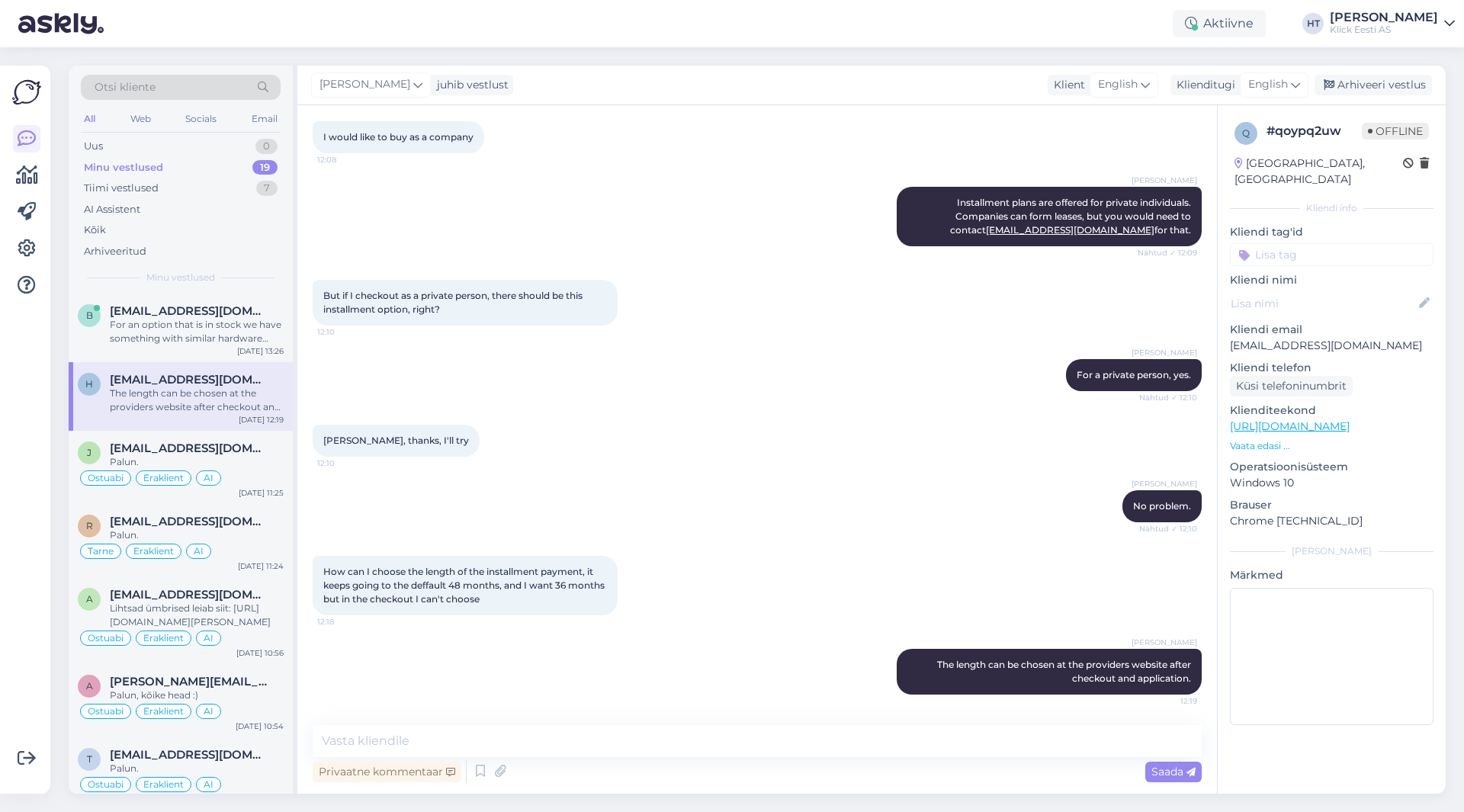
scroll to position [335, 0]
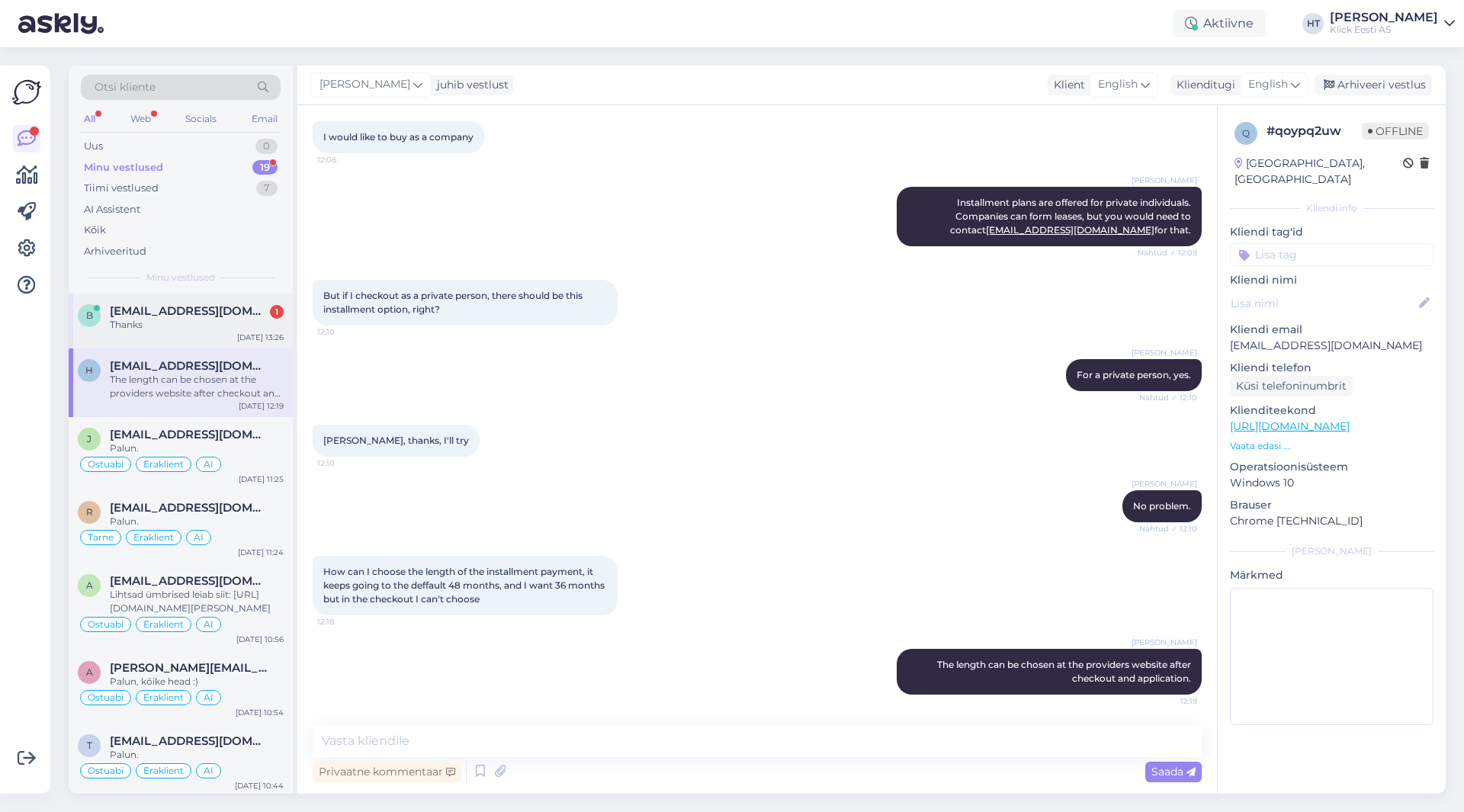
click at [196, 303] on div "b [EMAIL_ADDRESS][DOMAIN_NAME] 1 Thanks [DATE] 13:26" at bounding box center [181, 321] width 225 height 55
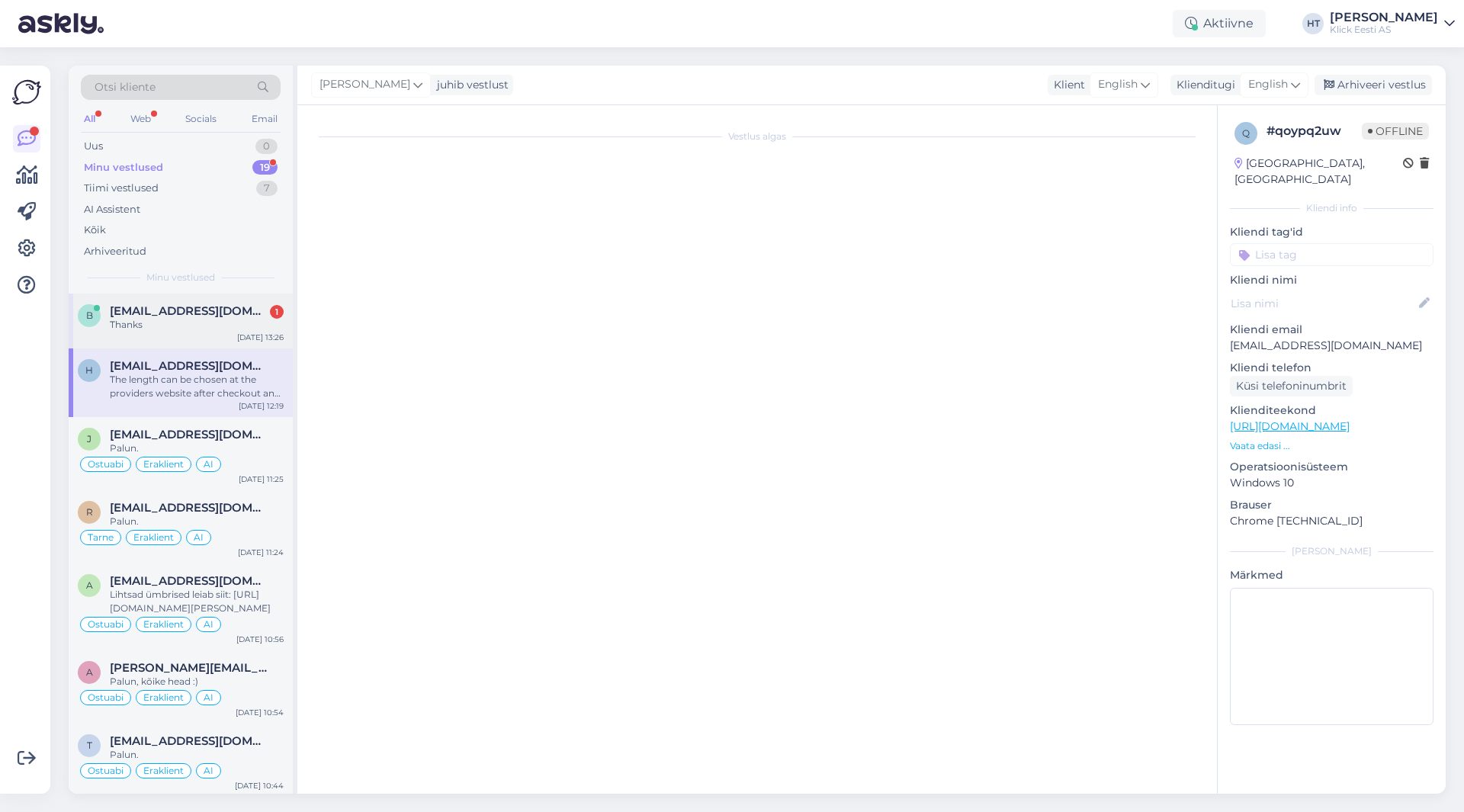
scroll to position [806, 0]
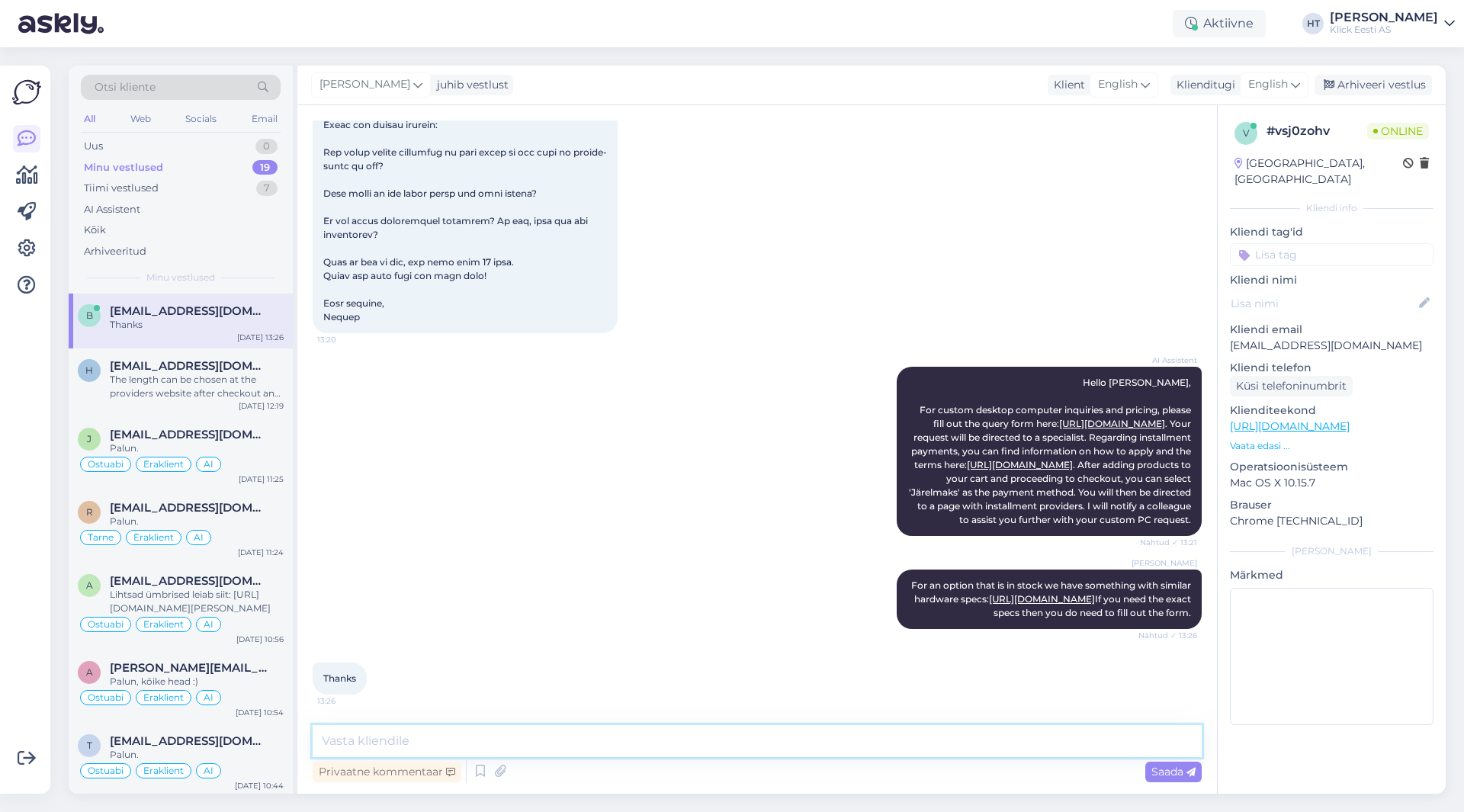
click at [543, 733] on textarea at bounding box center [757, 741] width 890 height 32
type textarea "No problem."
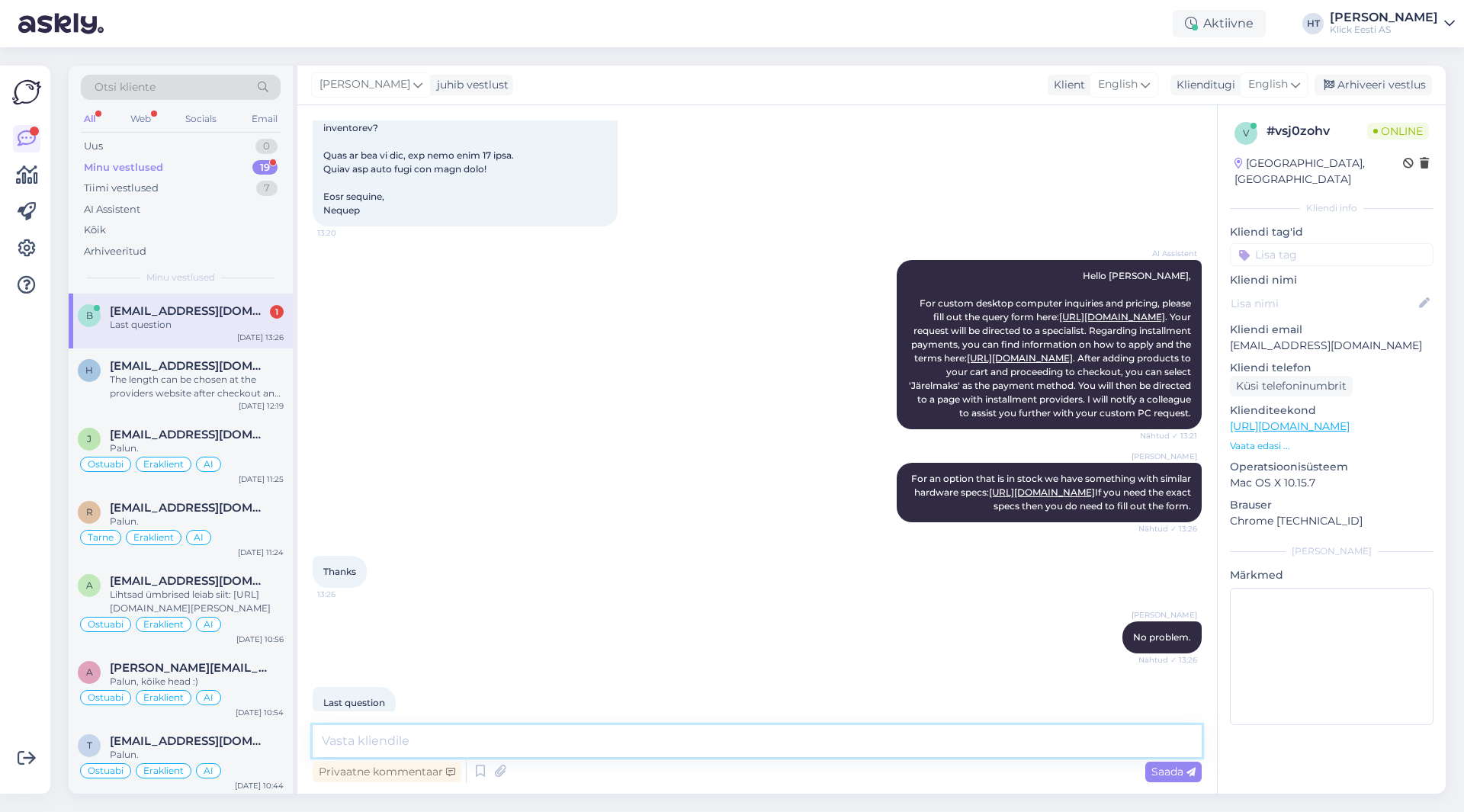
scroll to position [937, 0]
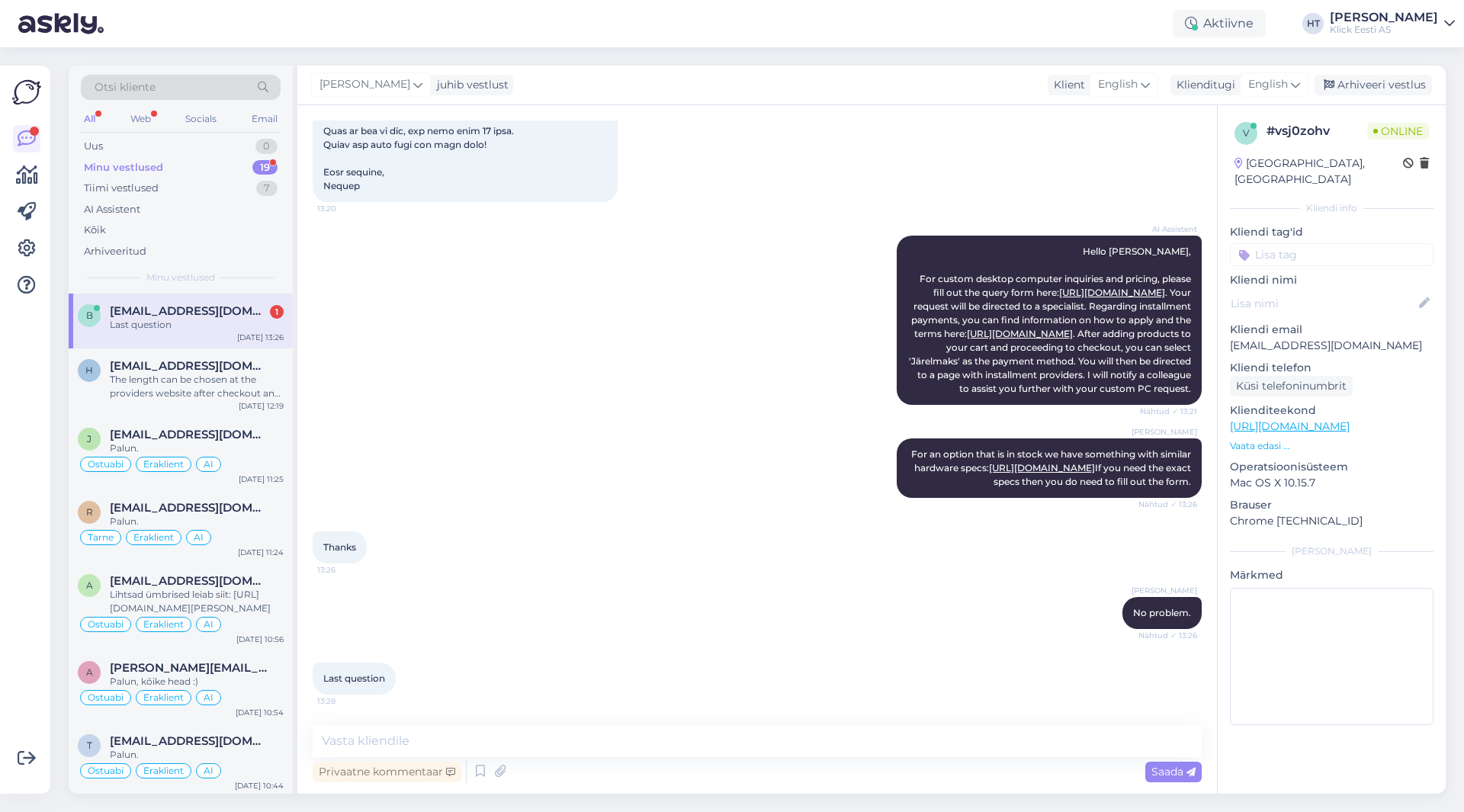
click at [535, 422] on div "[PERSON_NAME] For an option that is in stock we have something with similar har…" at bounding box center [757, 468] width 890 height 93
click at [243, 320] on div "Last question" at bounding box center [196, 325] width 174 height 14
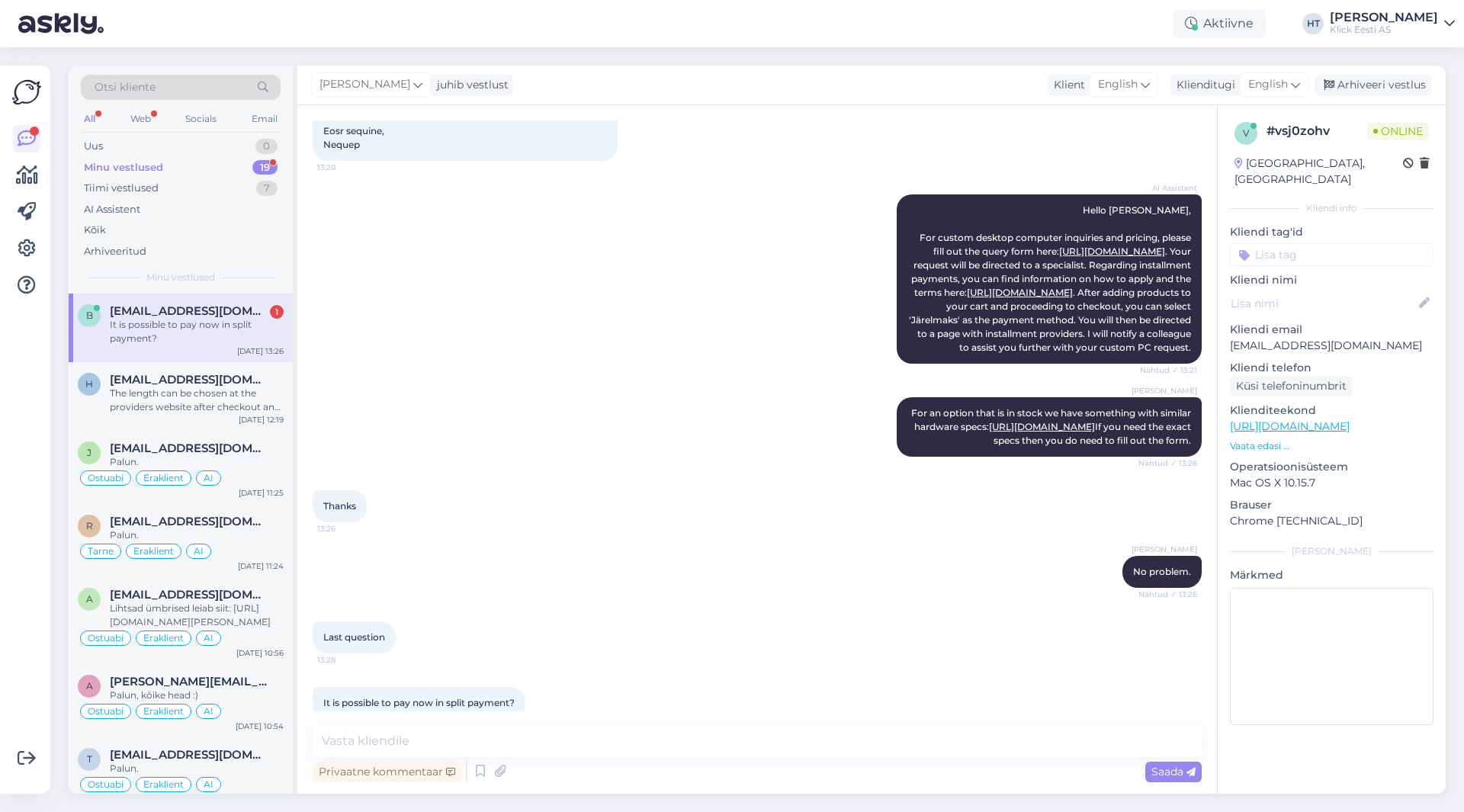
scroll to position [1003, 0]
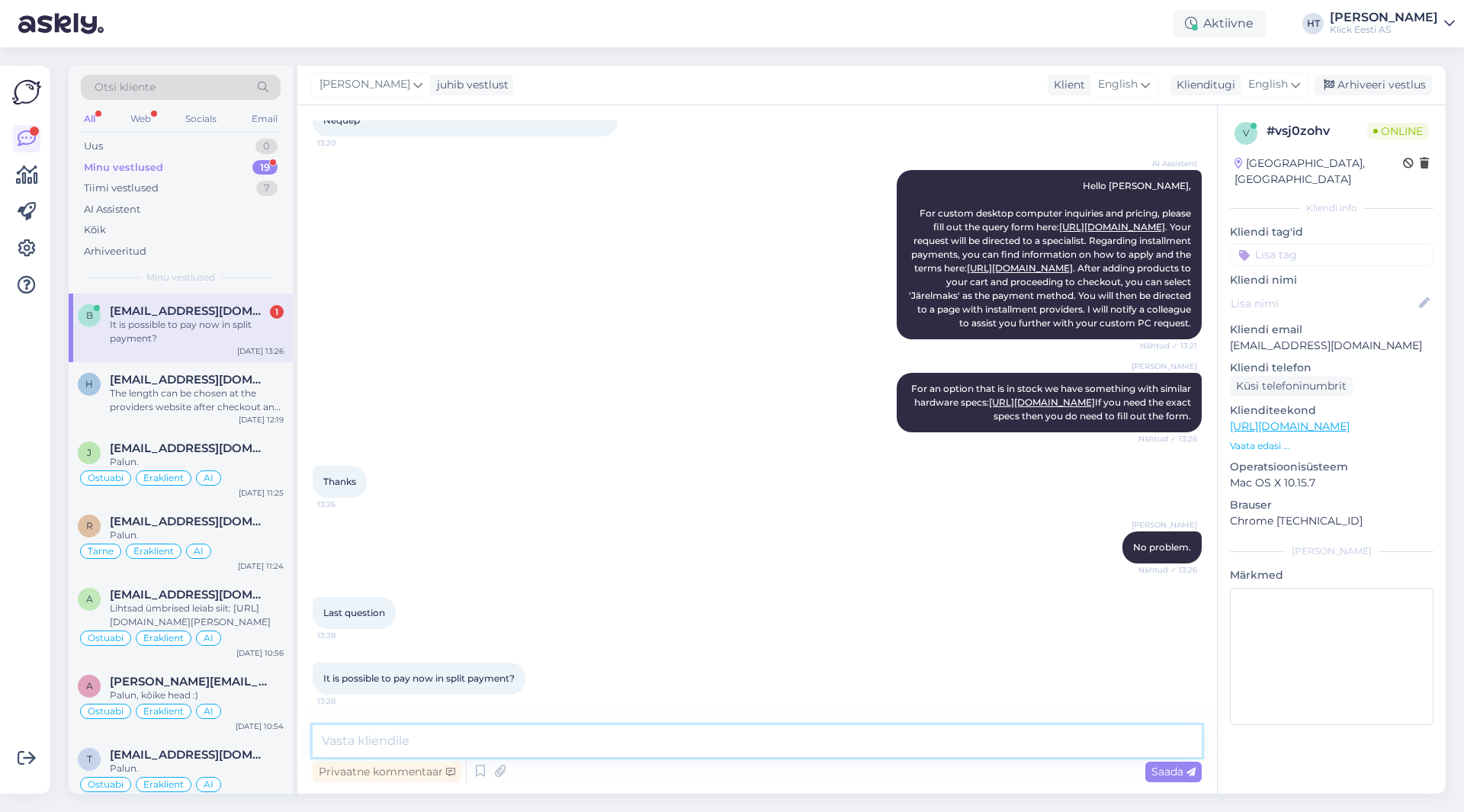
click at [591, 741] on textarea at bounding box center [757, 741] width 890 height 32
type textarea "We only have the options to pay in full or an installment plan."
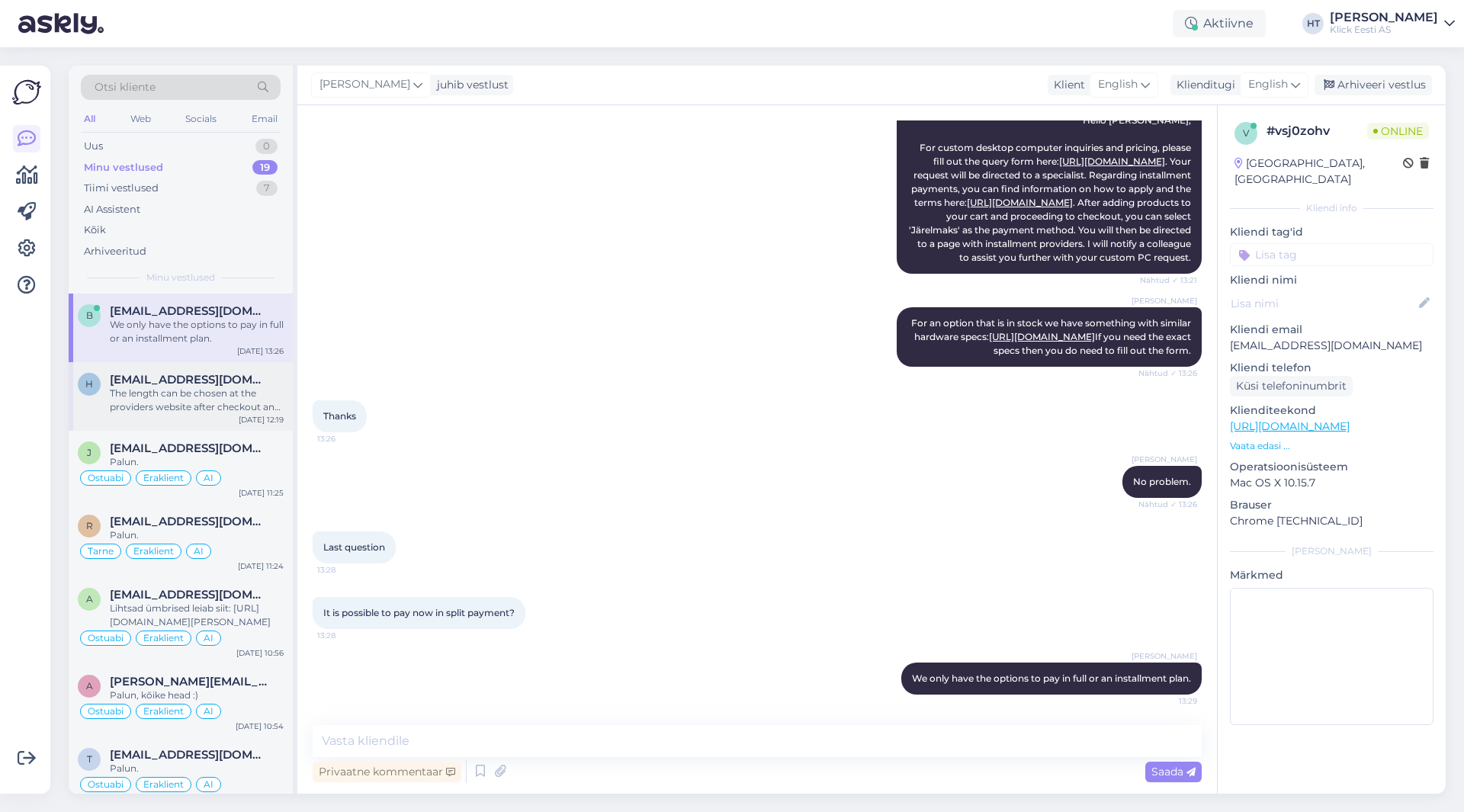
click at [122, 382] on span "[EMAIL_ADDRESS][DOMAIN_NAME]" at bounding box center [189, 380] width 159 height 14
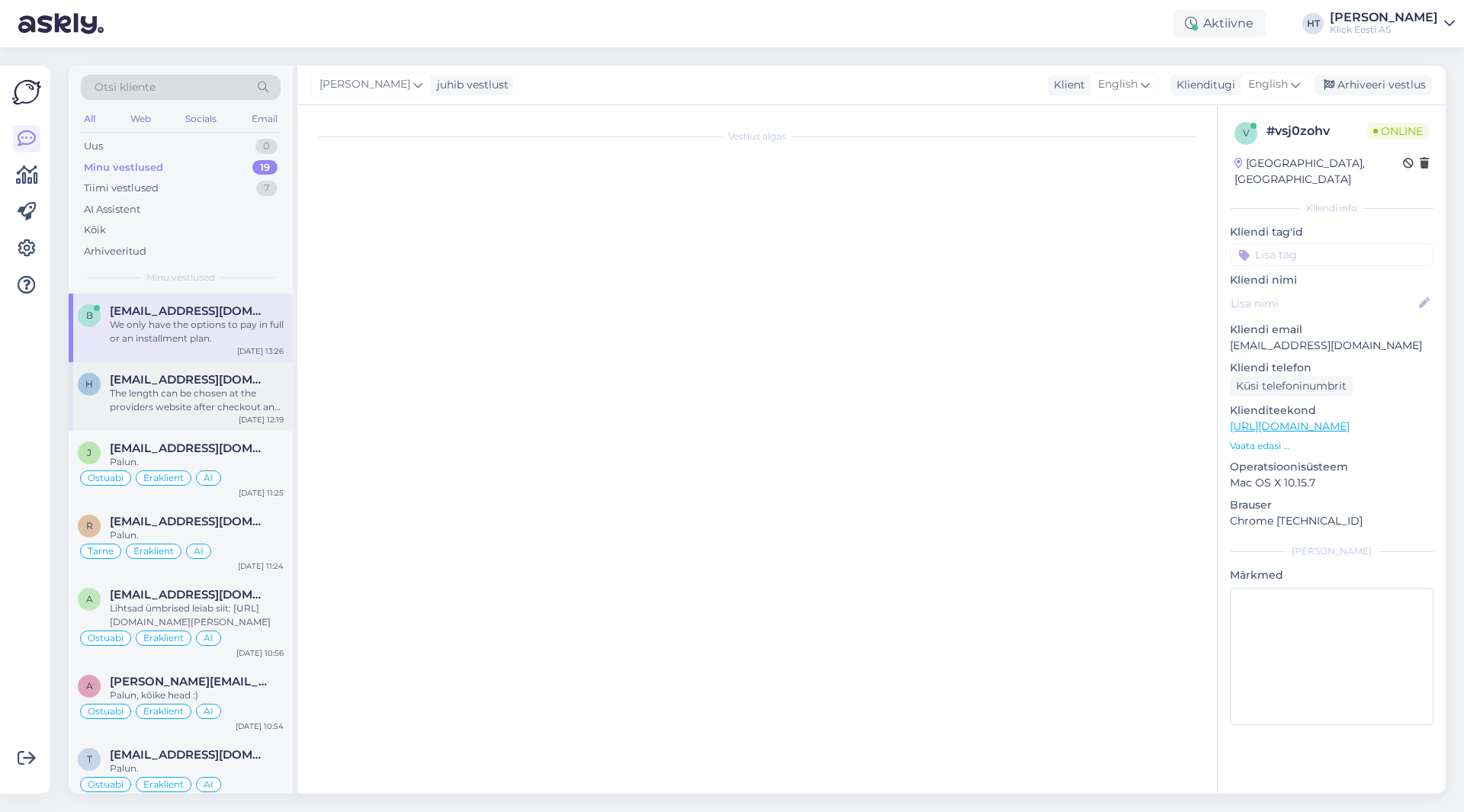
scroll to position [335, 0]
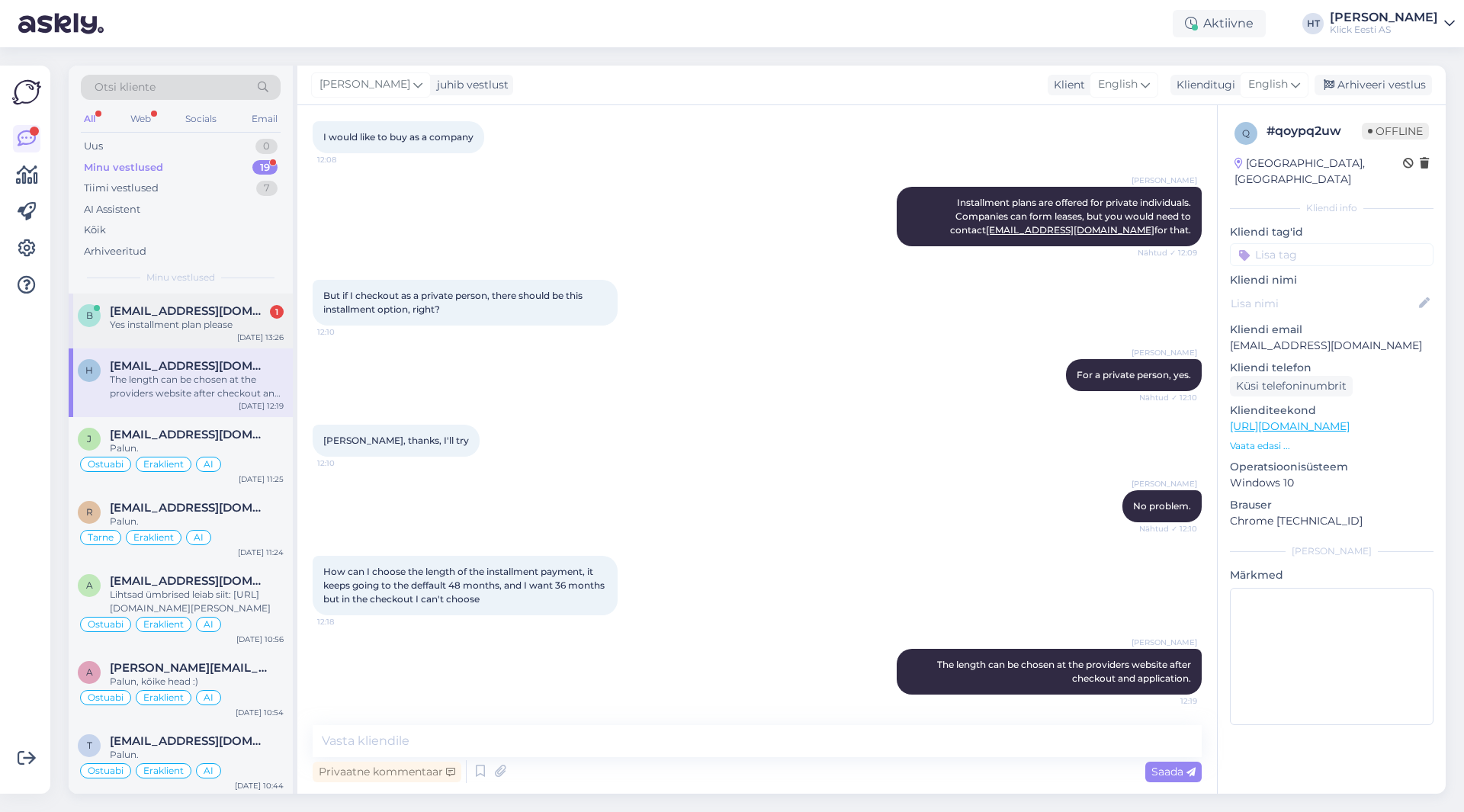
click at [197, 329] on div "Yes installment plan please" at bounding box center [196, 325] width 174 height 14
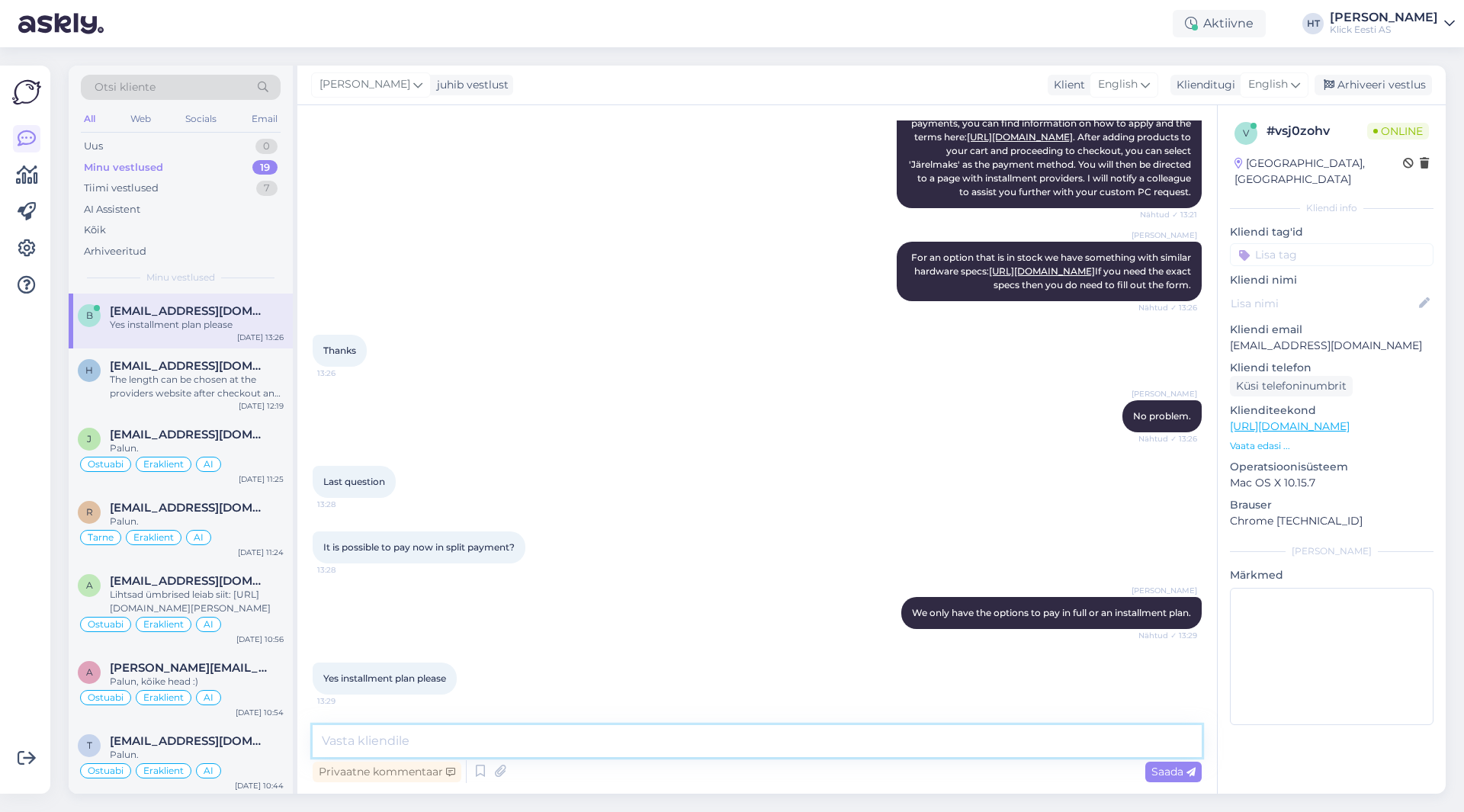
click at [566, 734] on textarea at bounding box center [757, 741] width 890 height 32
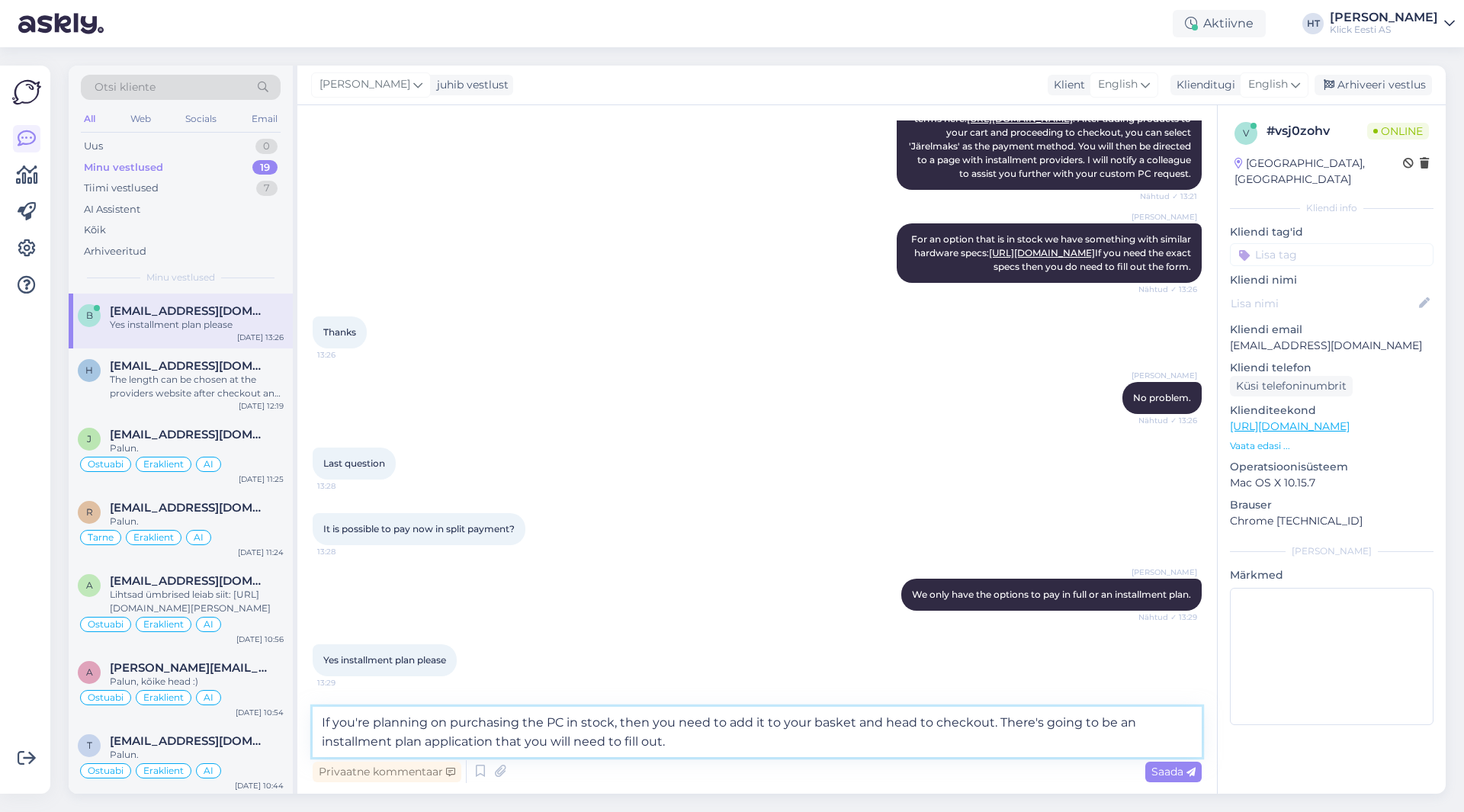
click at [568, 723] on textarea "If you're planning on purchasing the PC in stock, then you need to add it to yo…" at bounding box center [757, 732] width 890 height 51
type textarea "If you're planning on purchasing the PC that's in stock, then you need to add i…"
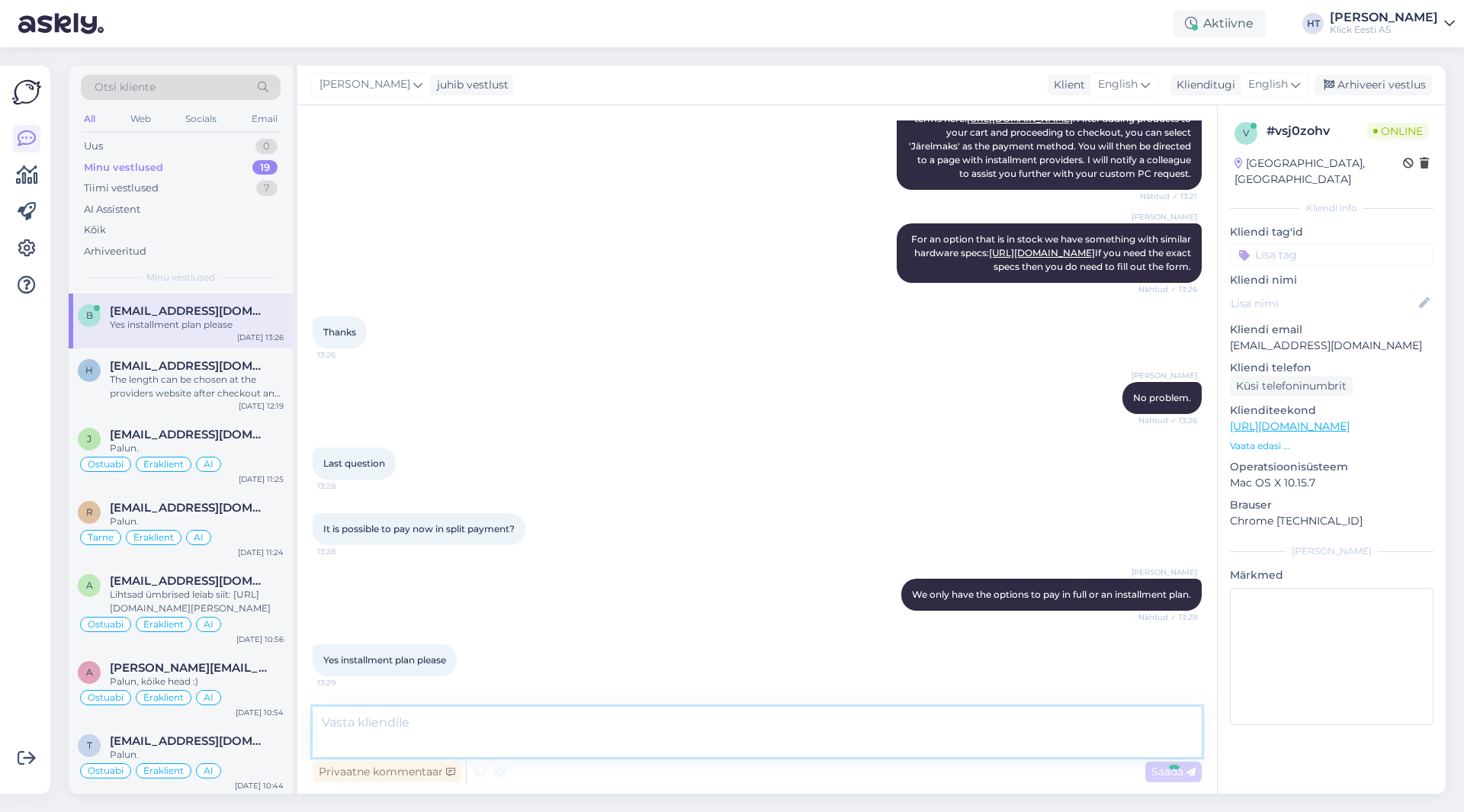
scroll to position [1241, 0]
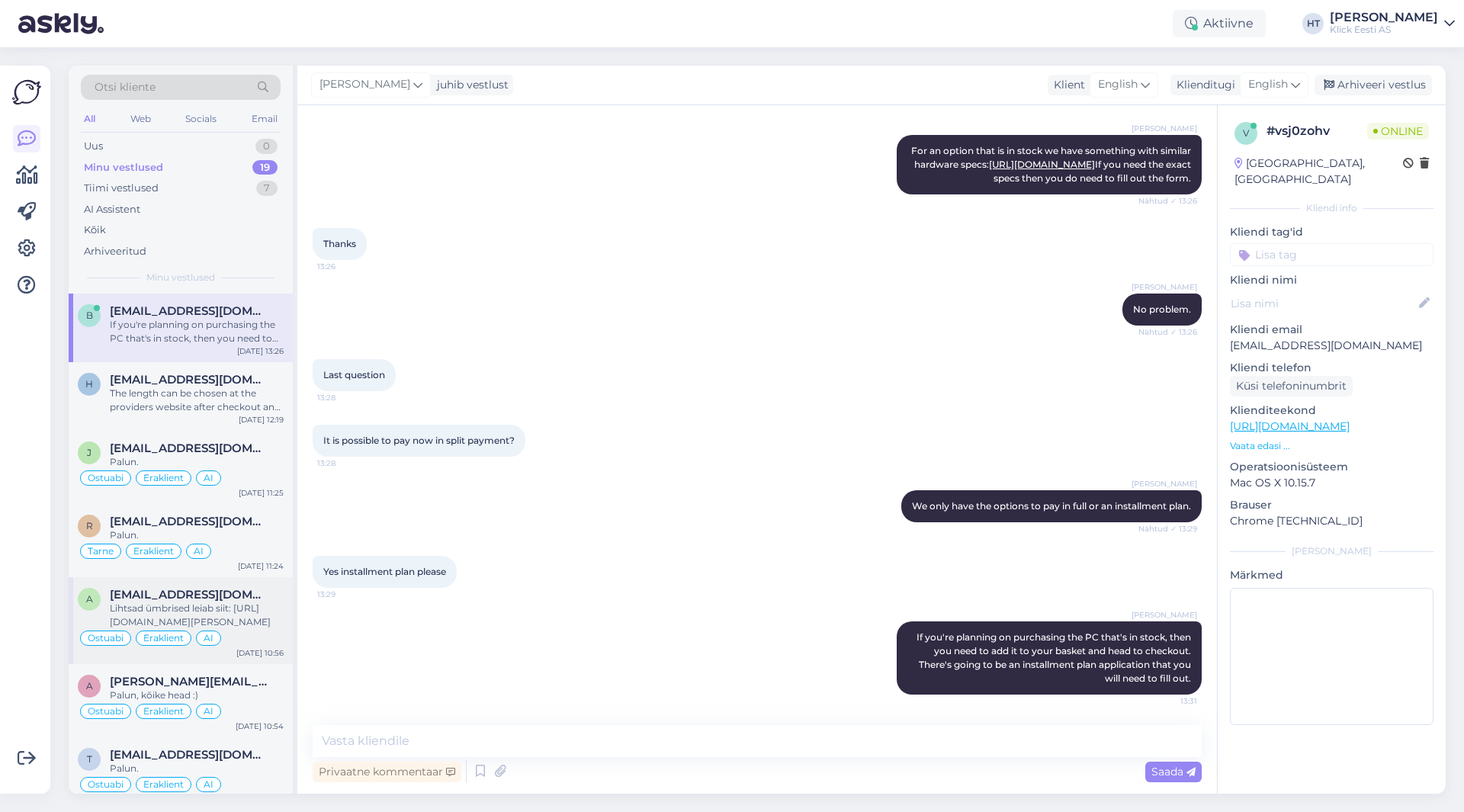
click at [250, 617] on div "Lihtsad ümbrised leiab siit: [URL][DOMAIN_NAME][PERSON_NAME]" at bounding box center [196, 615] width 174 height 27
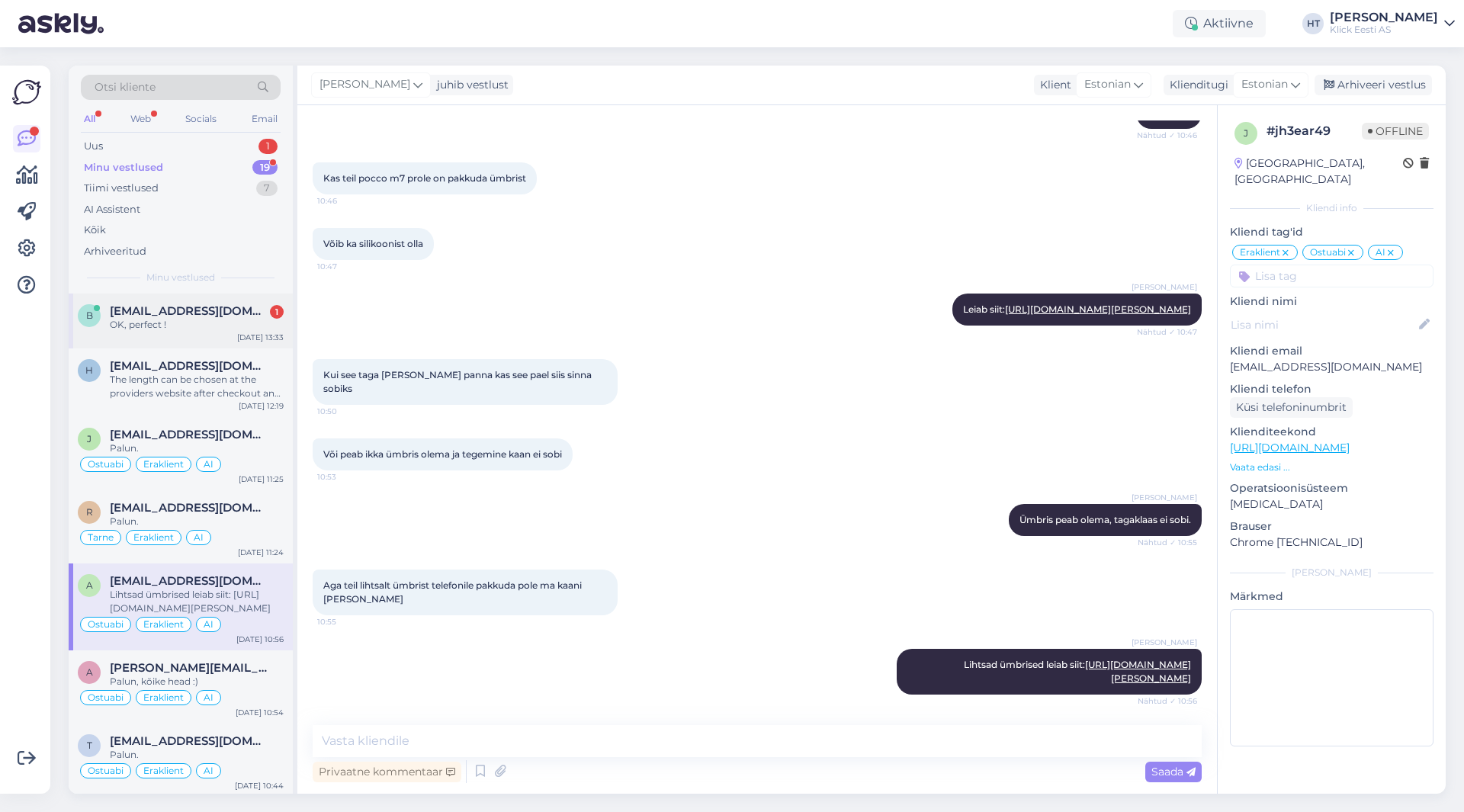
click at [209, 313] on span "[EMAIL_ADDRESS][DOMAIN_NAME]" at bounding box center [189, 311] width 159 height 14
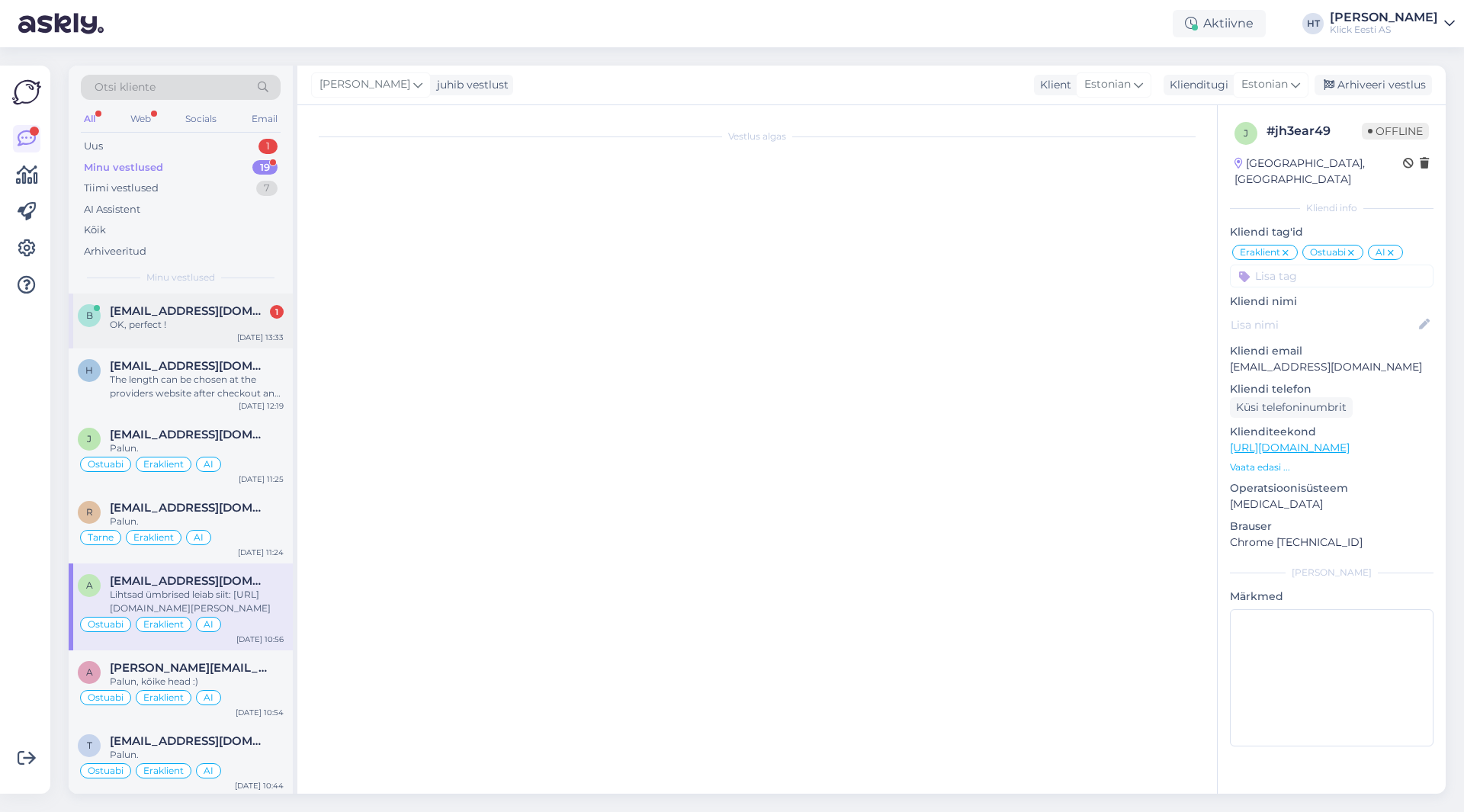
scroll to position [1307, 0]
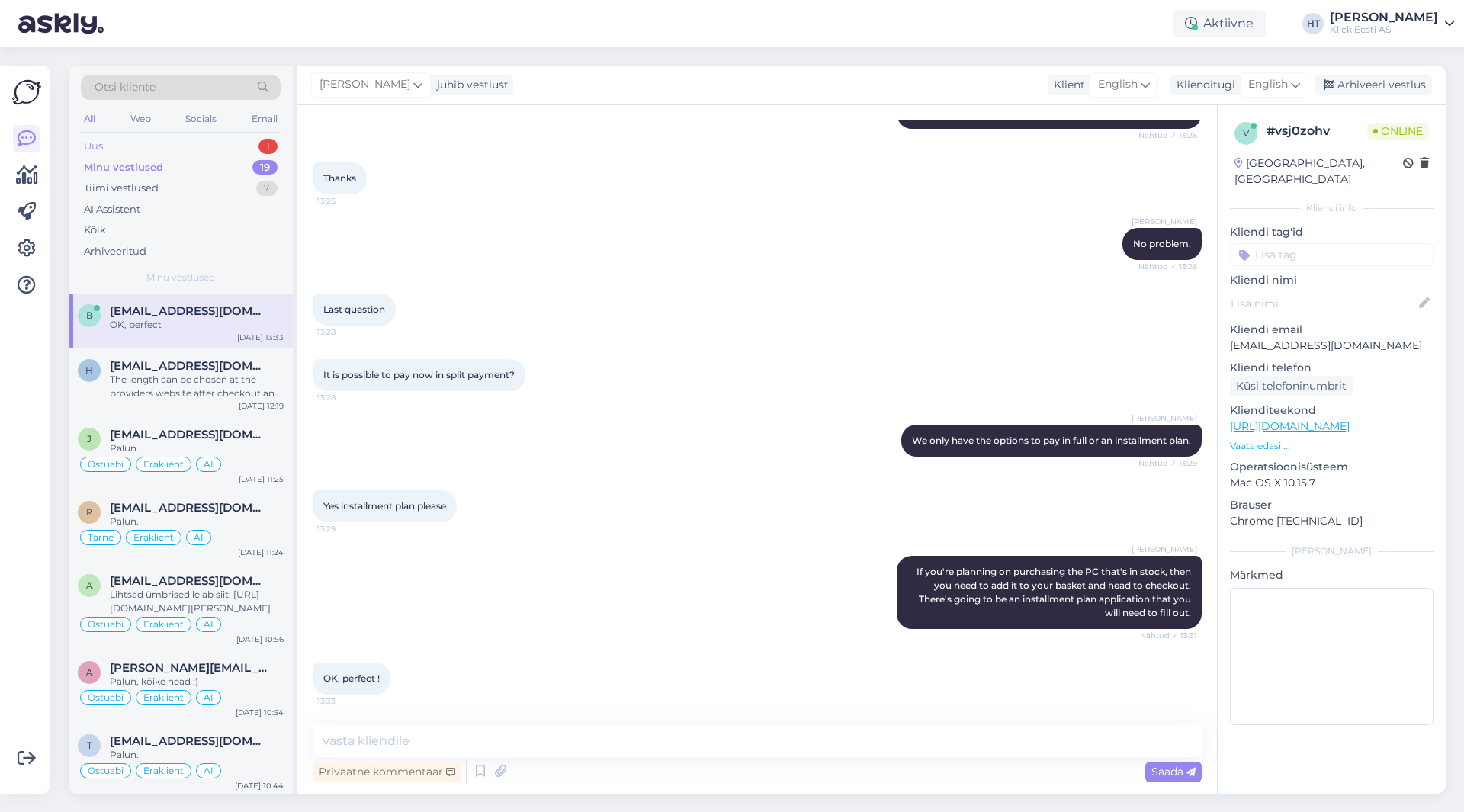
click at [250, 140] on div "Uus 1" at bounding box center [181, 146] width 200 height 22
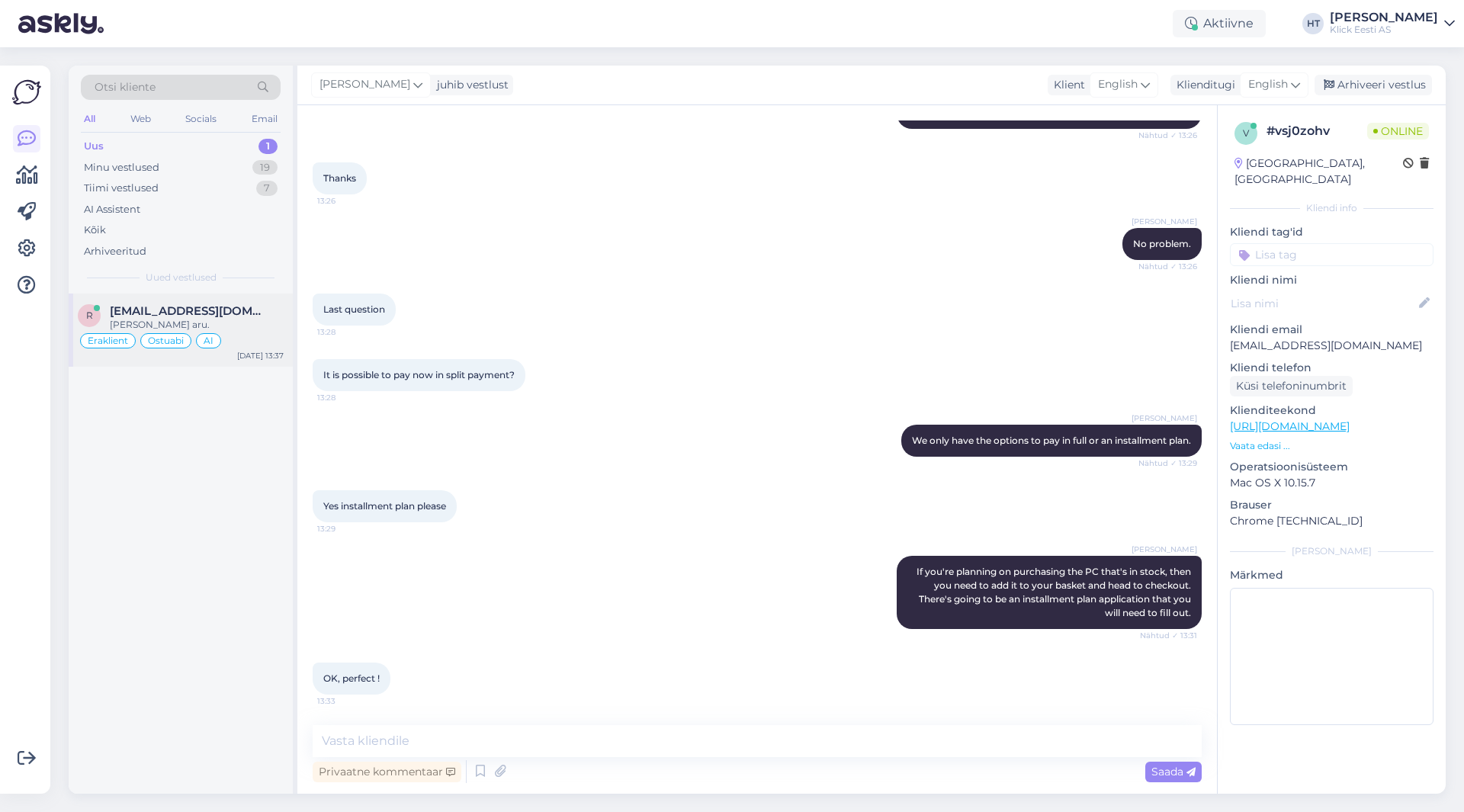
click at [227, 296] on div "r [EMAIL_ADDRESS][DOMAIN_NAME] [PERSON_NAME] aru. Eraklient Ostuabi AI [DATE] 1…" at bounding box center [181, 330] width 225 height 73
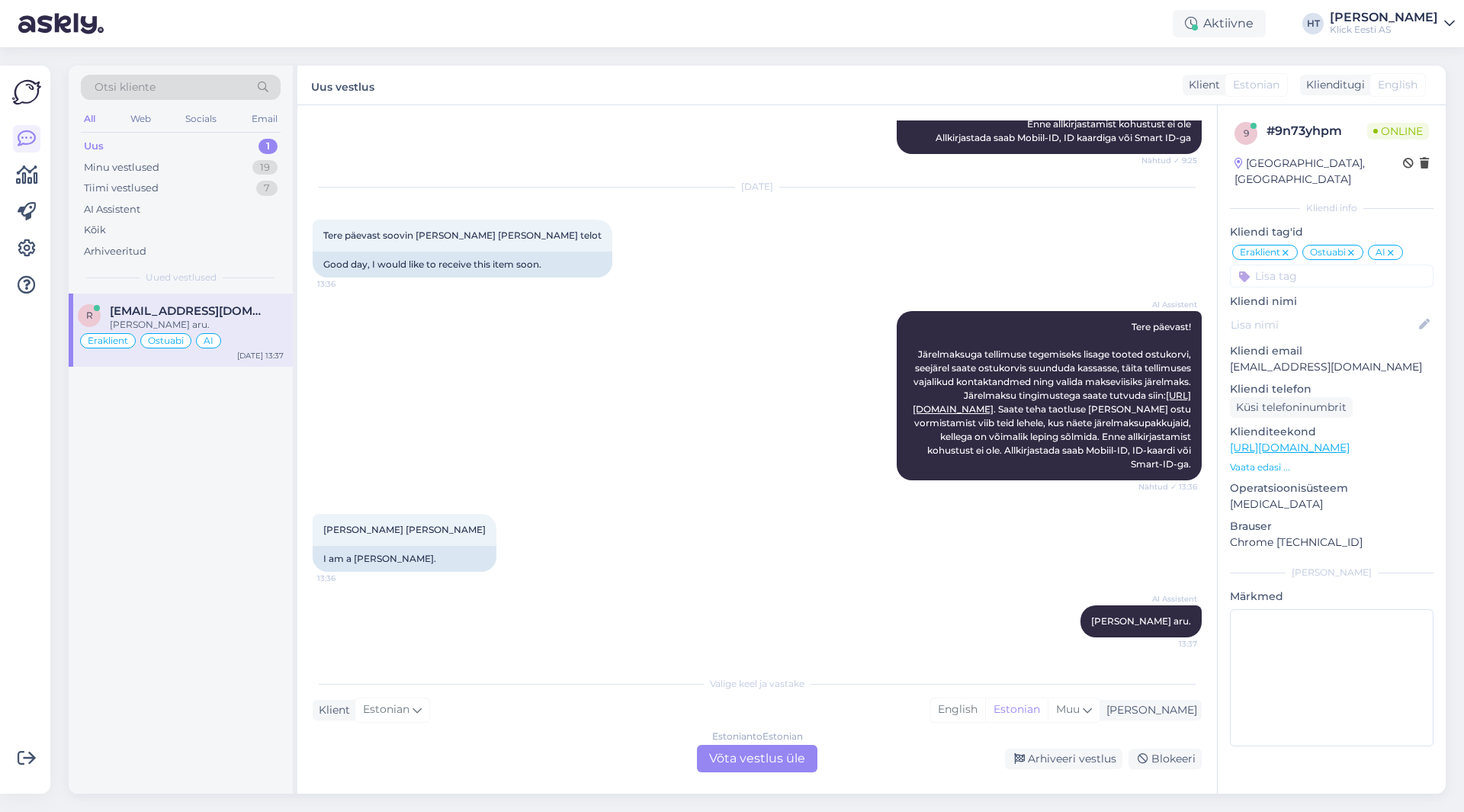
click at [766, 766] on div "Estonian to Estonian Võta vestlus üle" at bounding box center [757, 759] width 121 height 27
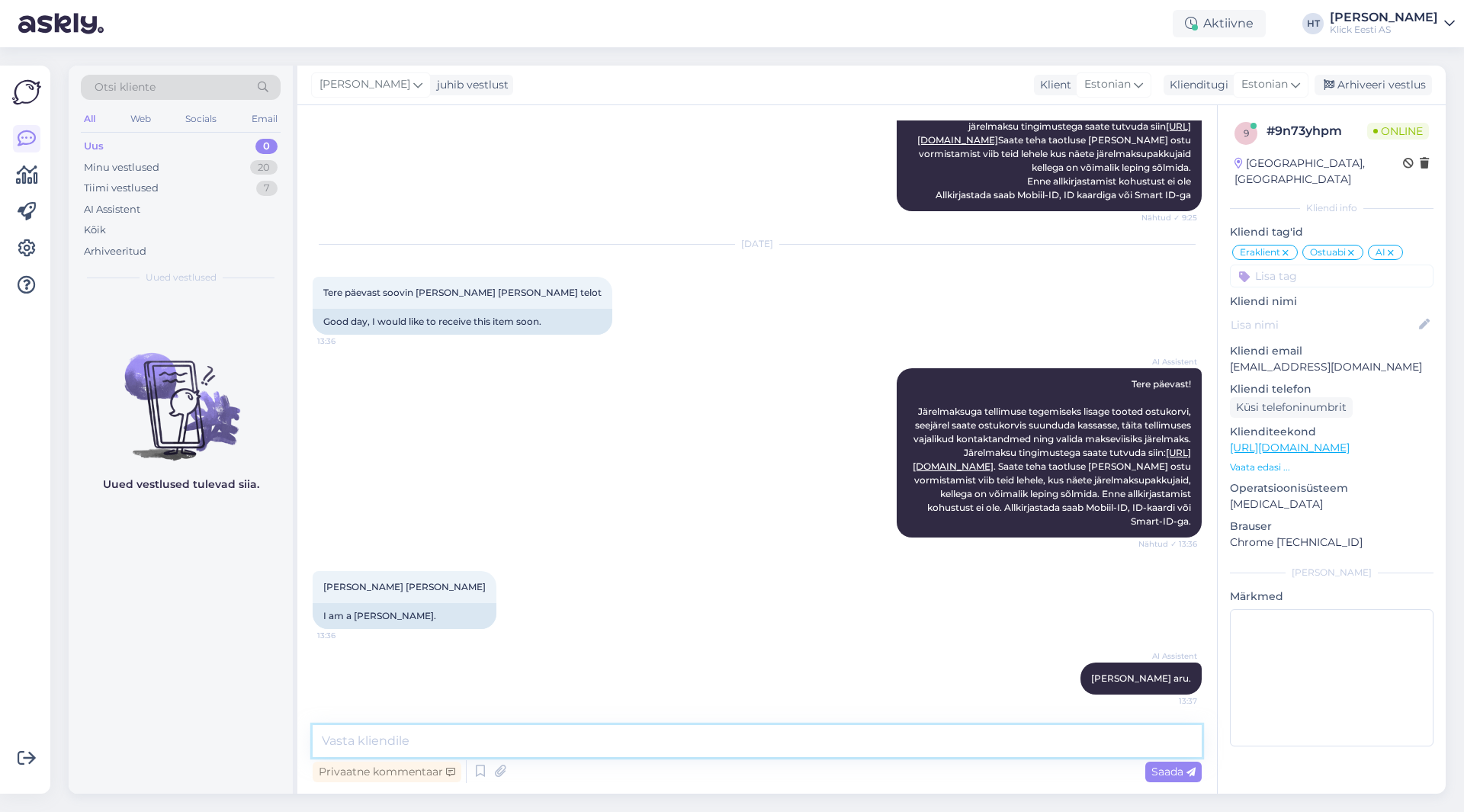
click at [744, 746] on textarea at bounding box center [757, 741] width 890 height 32
type textarea "E-[PERSON_NAME] kaudu tuleb teha taotlus ja sõlmimine. Vestlusakna kaudu ei ole…"
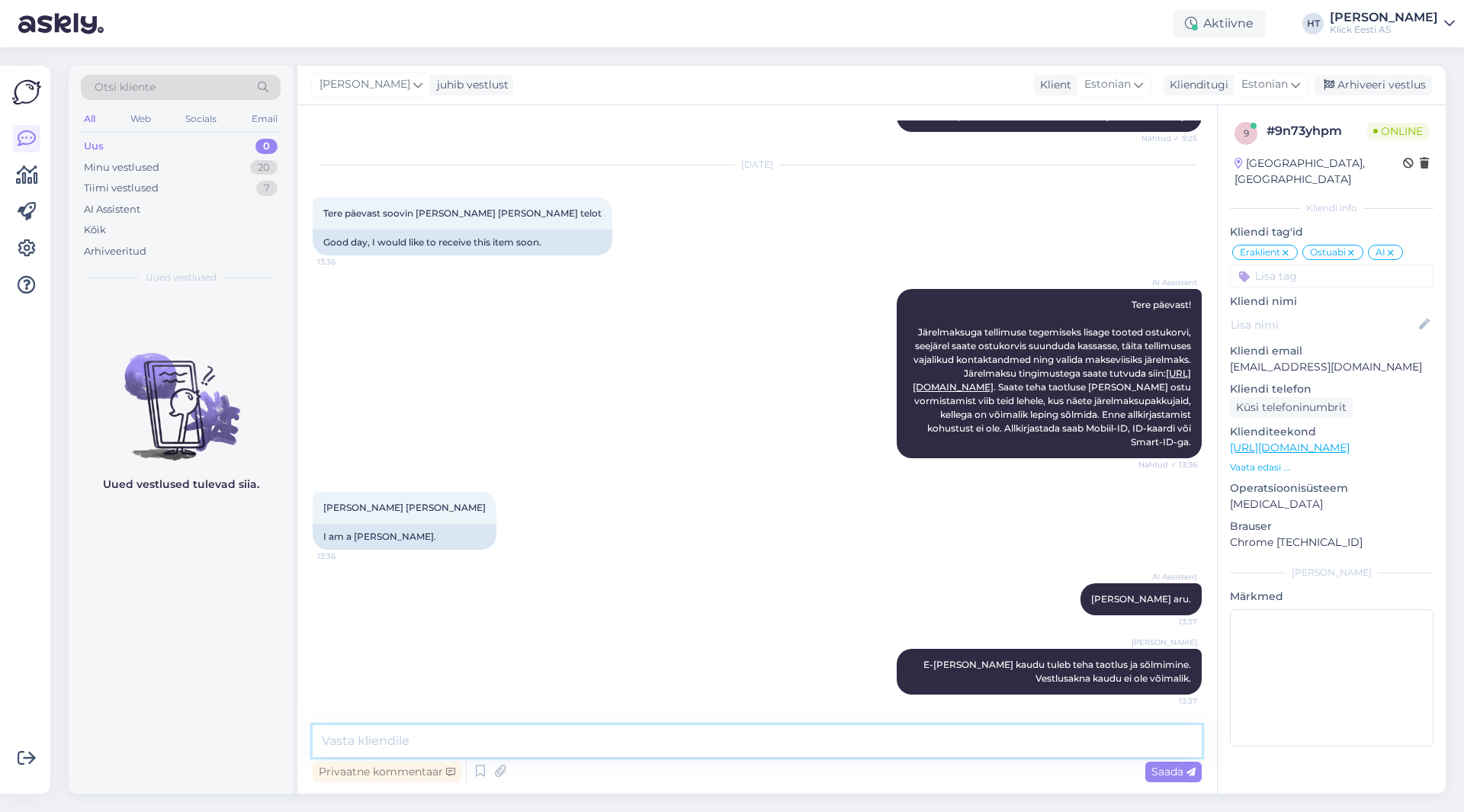
scroll to position [790, 0]
click at [224, 159] on div "Minu vestlused 20" at bounding box center [181, 167] width 200 height 22
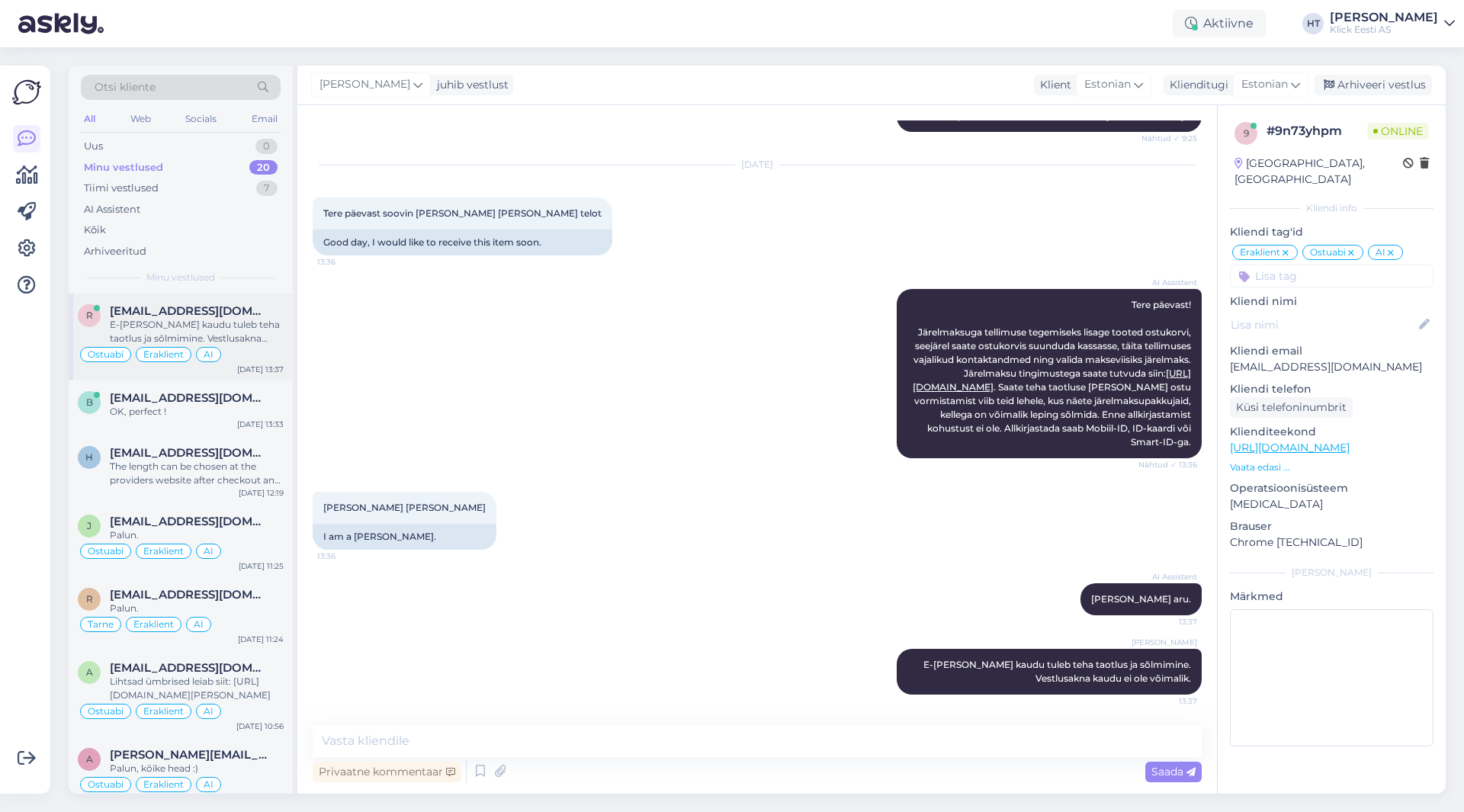
click at [254, 367] on div "[DATE] 13:37" at bounding box center [261, 370] width 47 height 11
click at [256, 411] on div "OK, perfect !" at bounding box center [196, 412] width 174 height 14
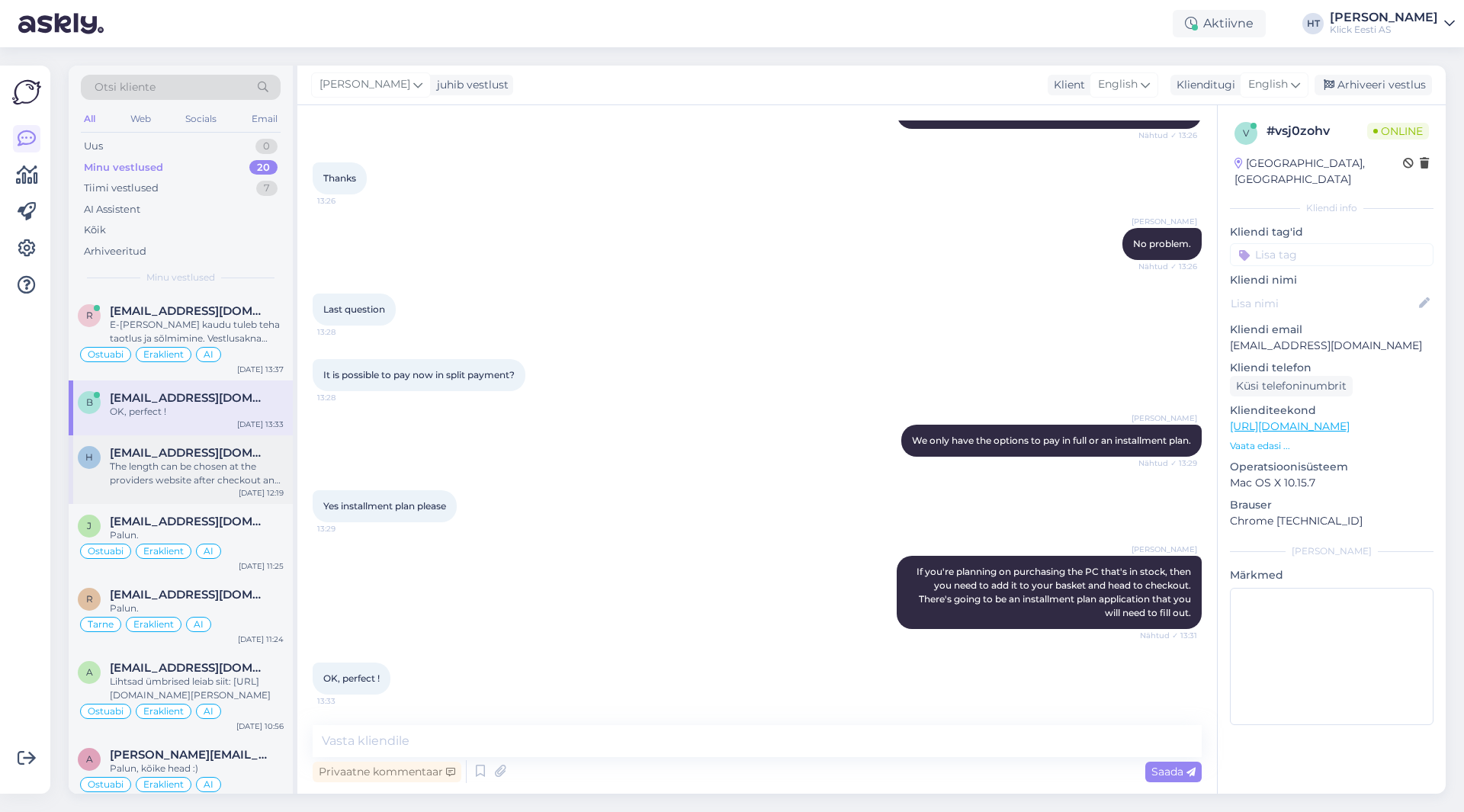
click at [249, 457] on span "[EMAIL_ADDRESS][DOMAIN_NAME]" at bounding box center [189, 453] width 159 height 14
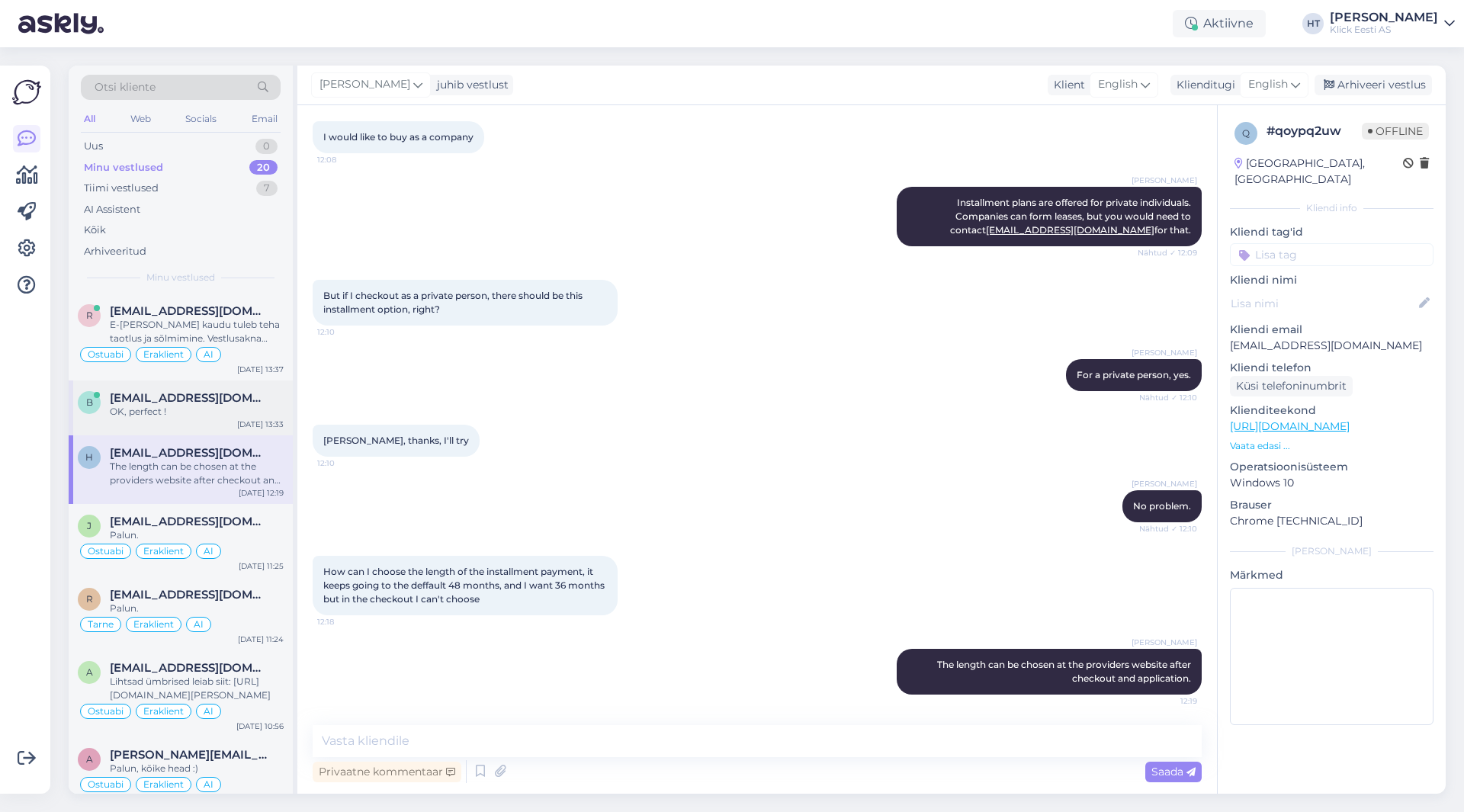
click at [250, 423] on div "[DATE] 13:33" at bounding box center [261, 425] width 47 height 11
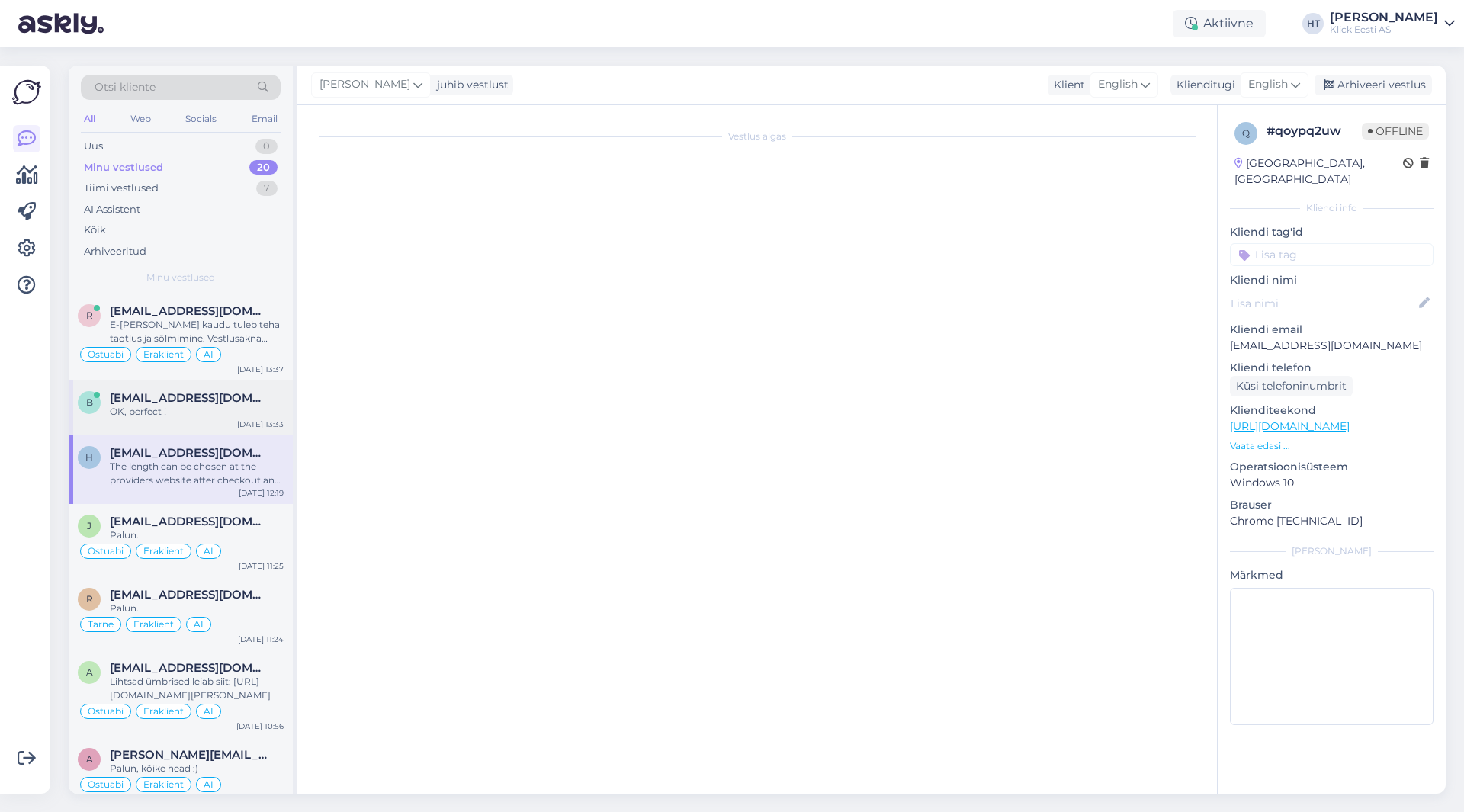
scroll to position [1307, 0]
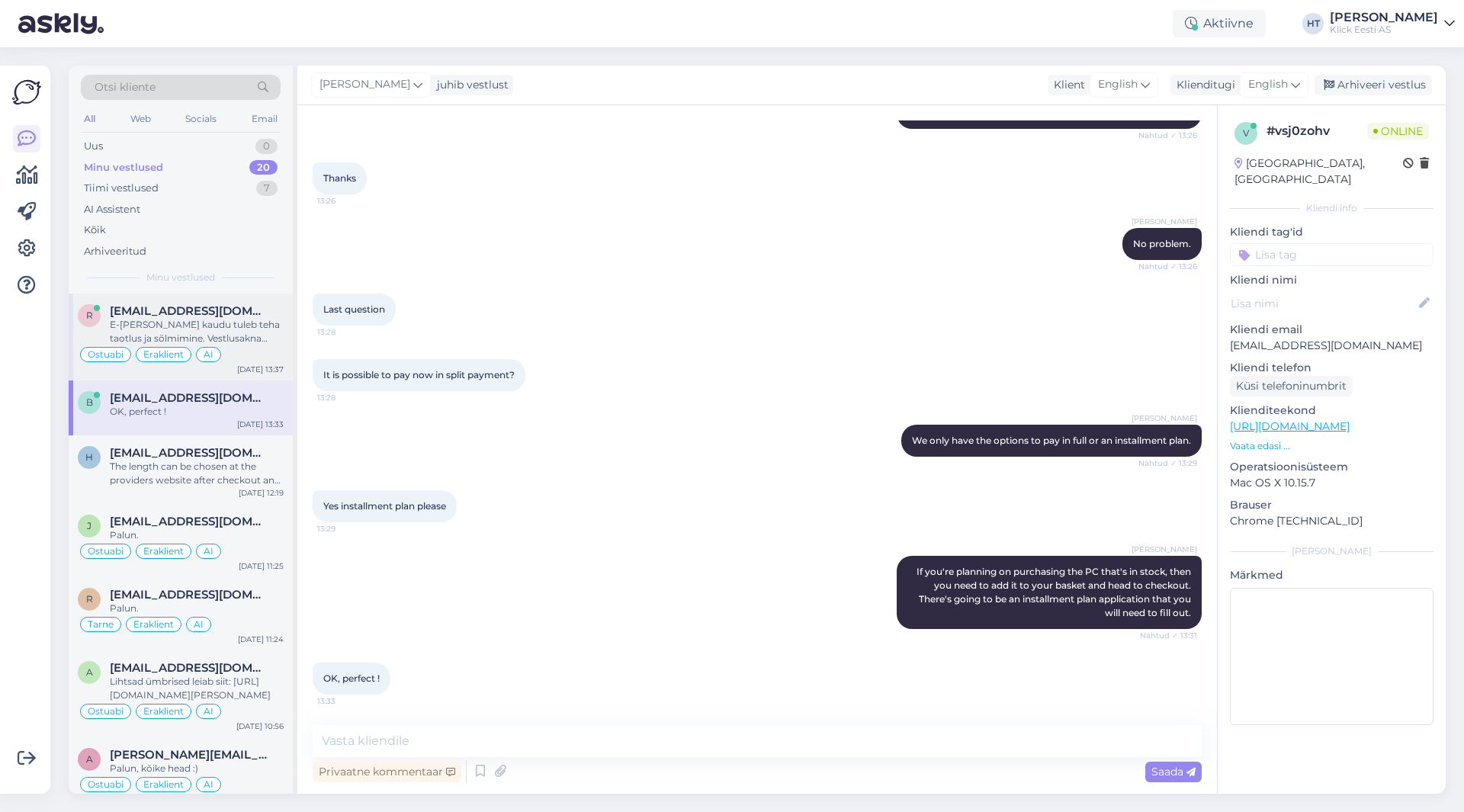
click at [239, 345] on div "E-[PERSON_NAME] kaudu tuleb teha taotlus ja sõlmimine. Vestlusakna kaudu ei ole…" at bounding box center [196, 331] width 174 height 27
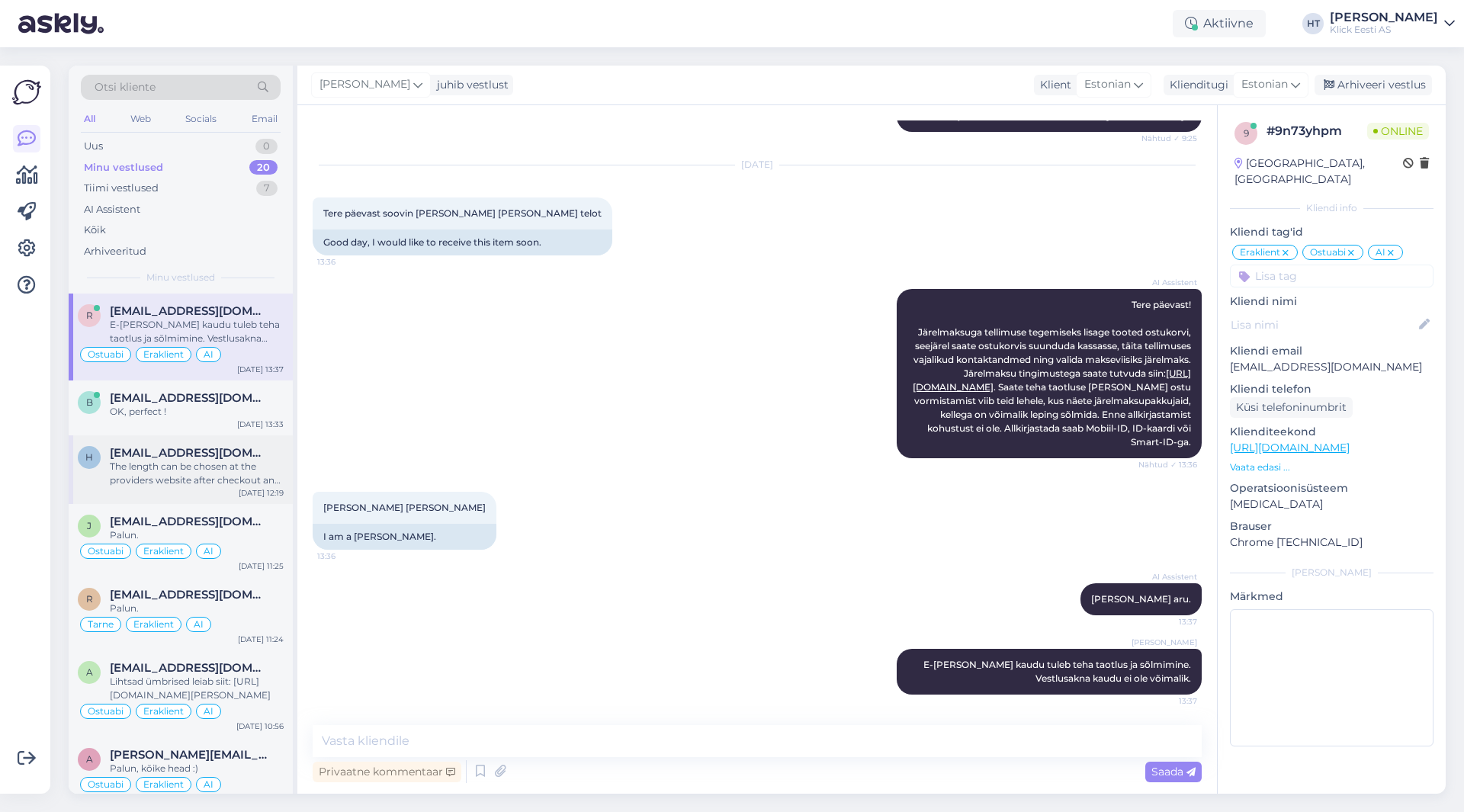
click at [246, 460] on div "The length can be chosen at the providers website after checkout and applicatio…" at bounding box center [196, 473] width 174 height 27
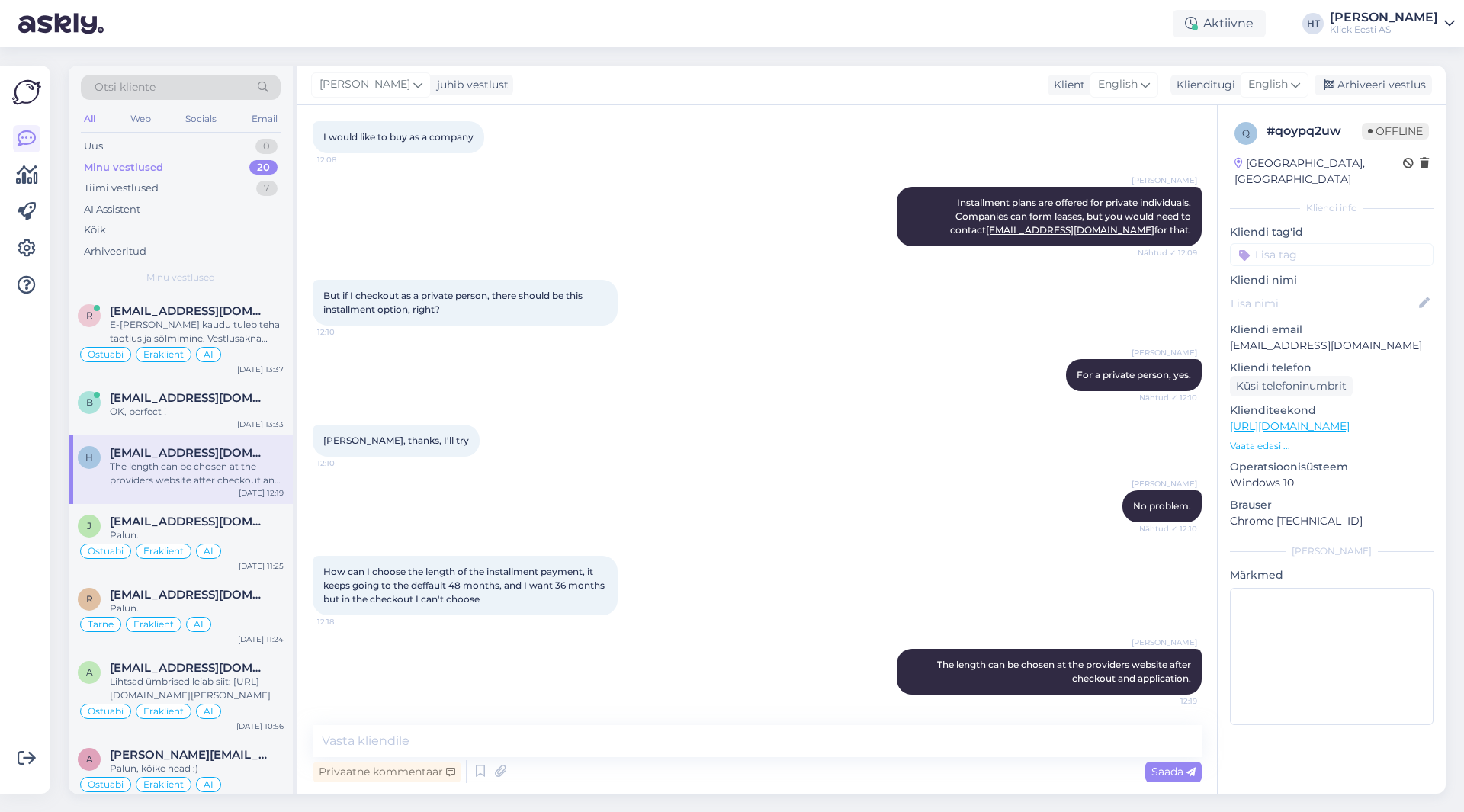
scroll to position [335, 0]
click at [250, 334] on div "E-[PERSON_NAME] kaudu tuleb teha taotlus ja sõlmimine. Vestlusakna kaudu ei ole…" at bounding box center [196, 331] width 174 height 27
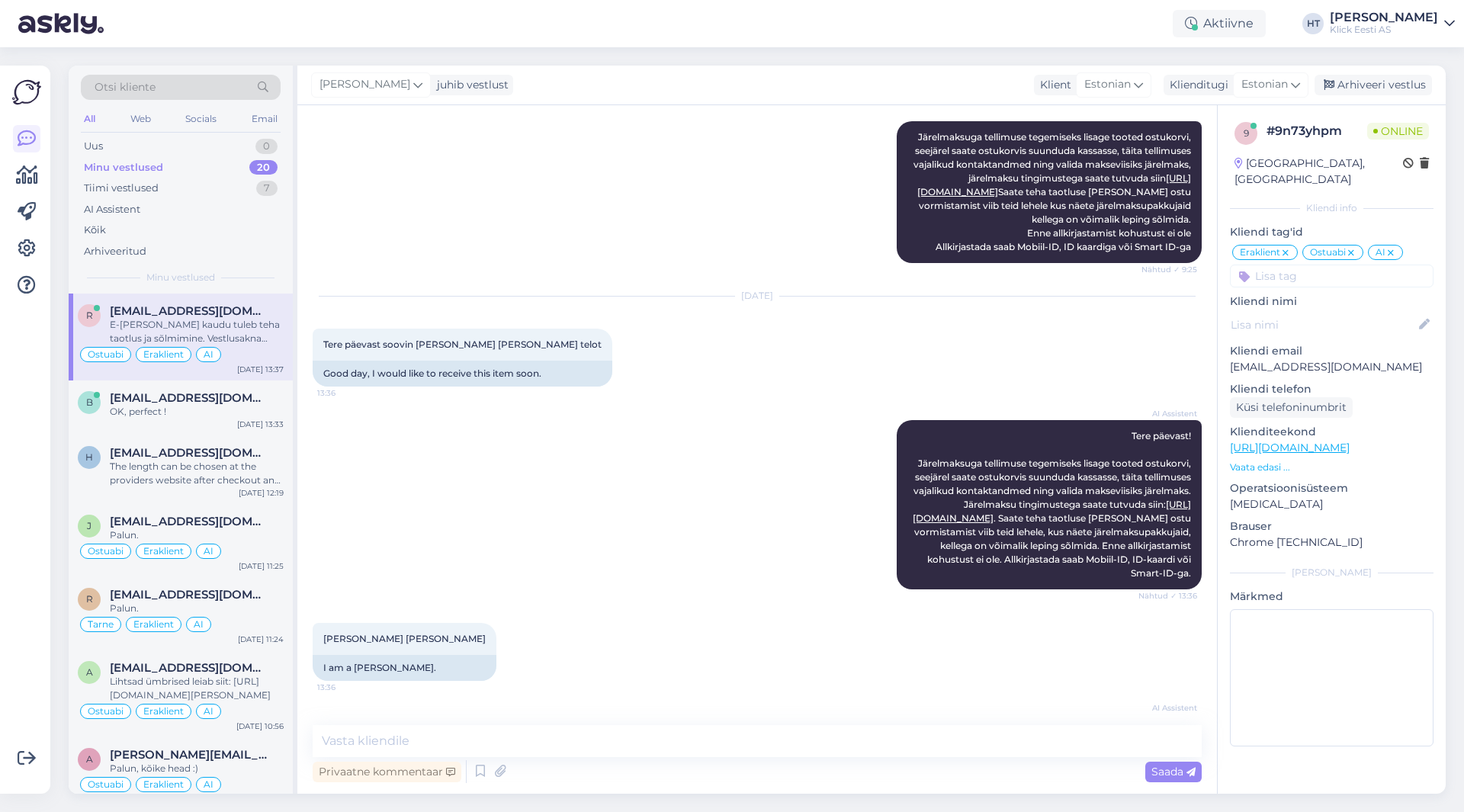
scroll to position [790, 0]
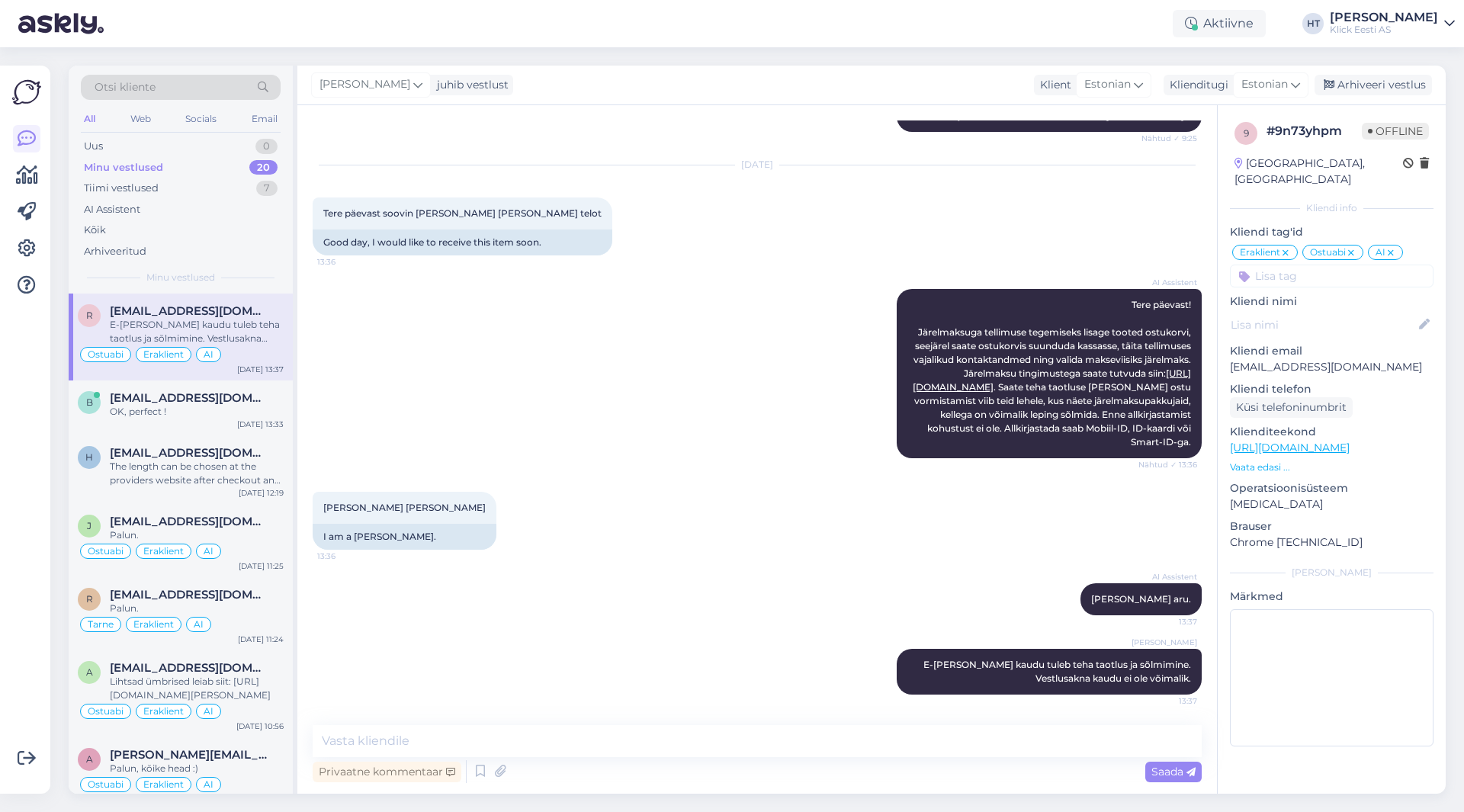
click at [723, 505] on div "[PERSON_NAME] [PERSON_NAME] 13:36 I am a [PERSON_NAME]." at bounding box center [757, 521] width 890 height 92
click at [19, 564] on div at bounding box center [26, 429] width 29 height 704
click at [250, 165] on div "Minu vestlused 20" at bounding box center [181, 167] width 200 height 22
click at [227, 147] on div "Uus 1" at bounding box center [181, 146] width 200 height 22
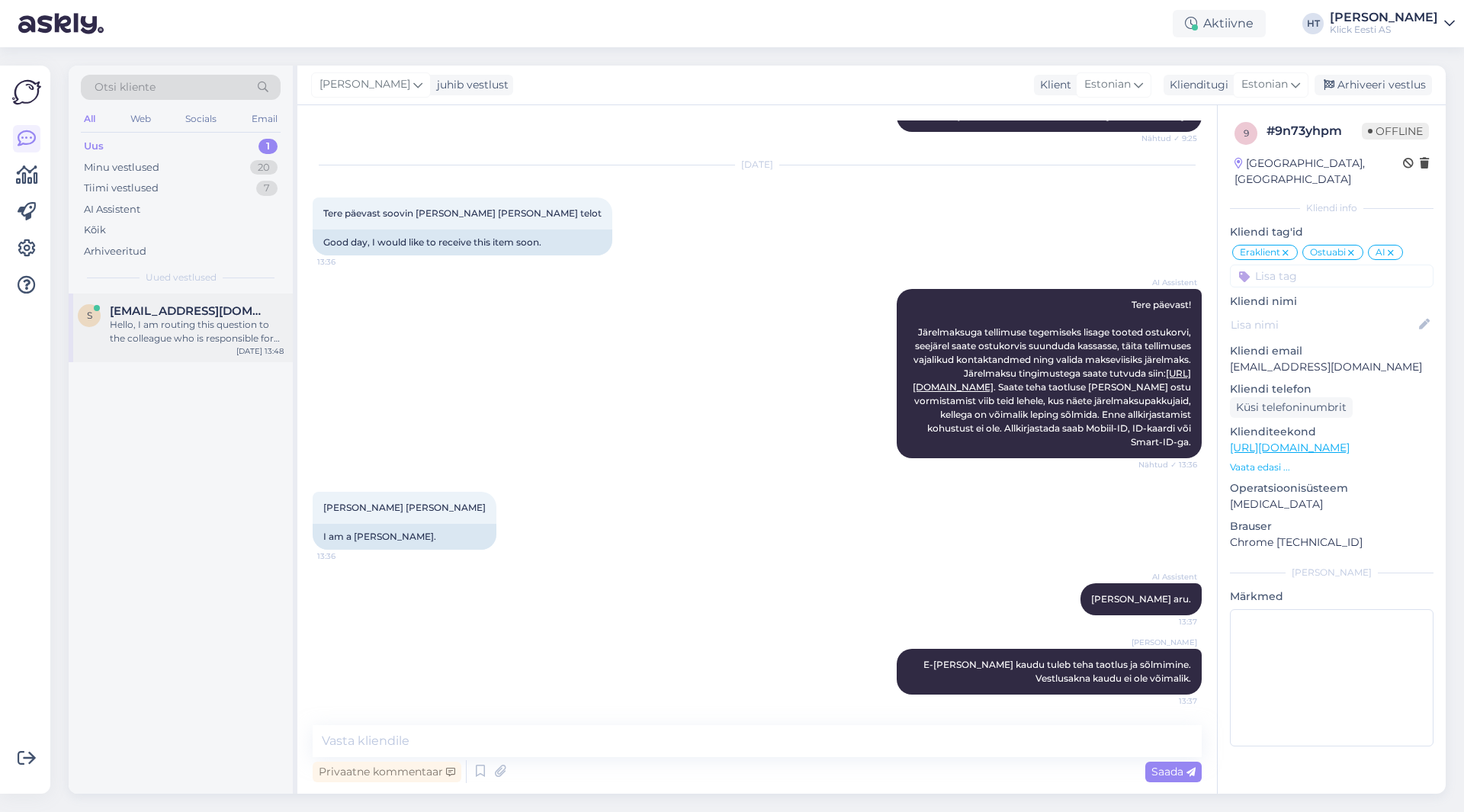
click at [226, 342] on div "Hello, I am routing this question to the colleague who is responsible for this …" at bounding box center [196, 331] width 174 height 27
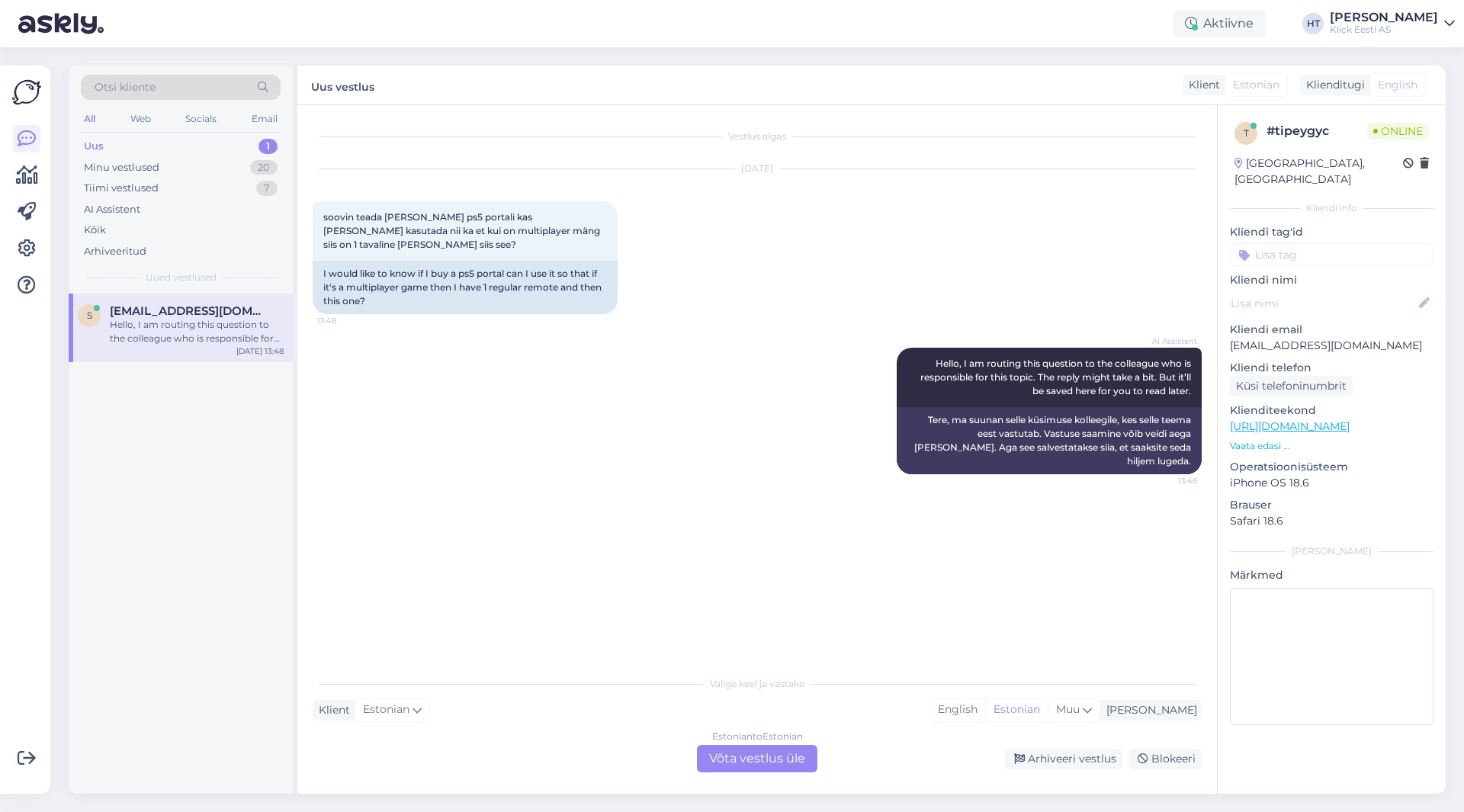
click at [436, 417] on div "AI Assistent Hello, I am routing this question to the colleague who is responsi…" at bounding box center [757, 411] width 890 height 160
click at [739, 765] on div "Estonian to Estonian Võta vestlus üle" at bounding box center [757, 759] width 121 height 27
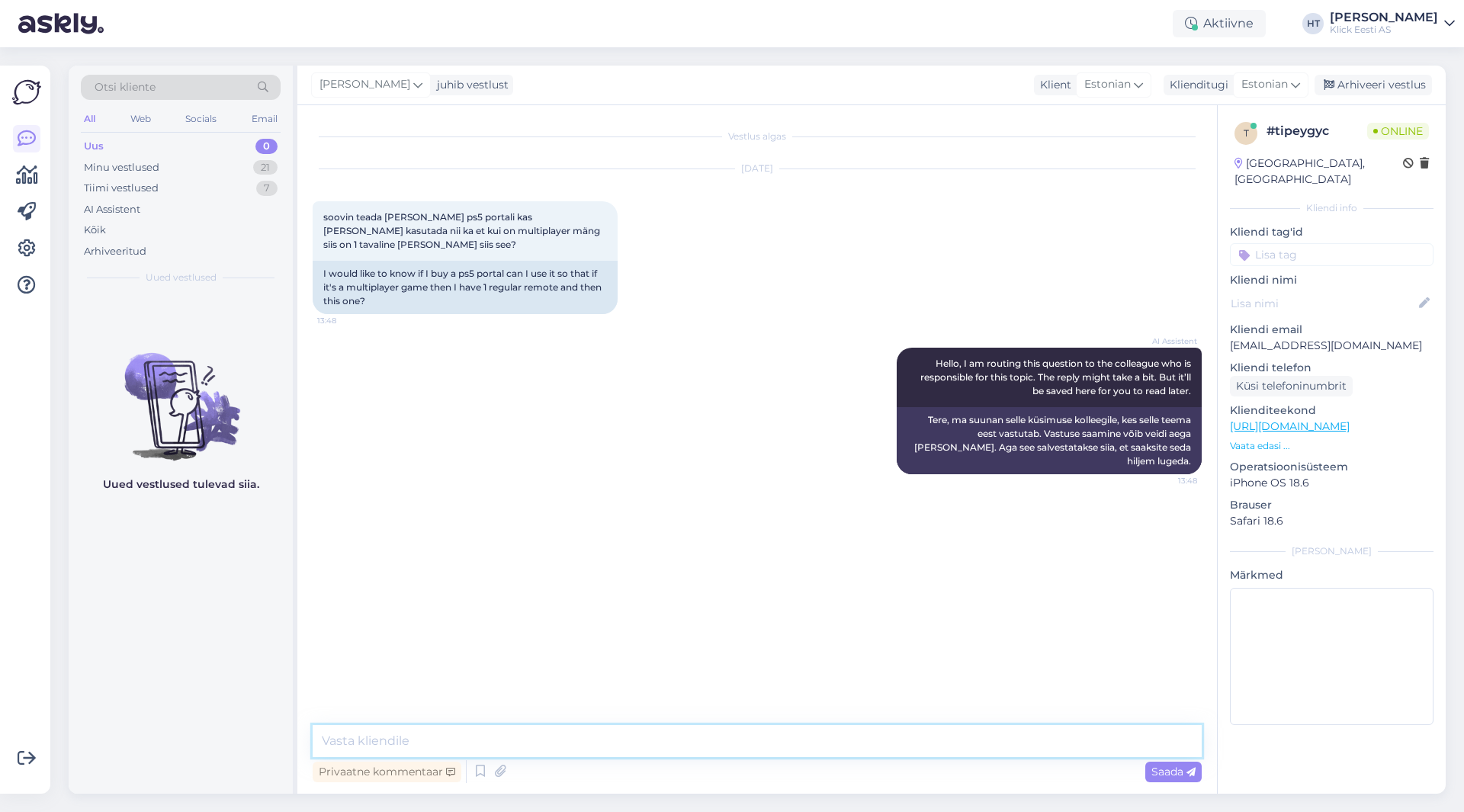
click at [737, 746] on textarea at bounding box center [757, 741] width 890 height 32
click at [636, 573] on div "Vestlus algas [DATE] soovin teada [PERSON_NAME] ps5 portali kas [PERSON_NAME] k…" at bounding box center [763, 416] width 903 height 591
click at [535, 754] on textarea at bounding box center [757, 741] width 890 height 32
type textarea "Ehk kasutada teise controllerina? Töötaks, kuid kahe tavalise dualsense puldi k…"
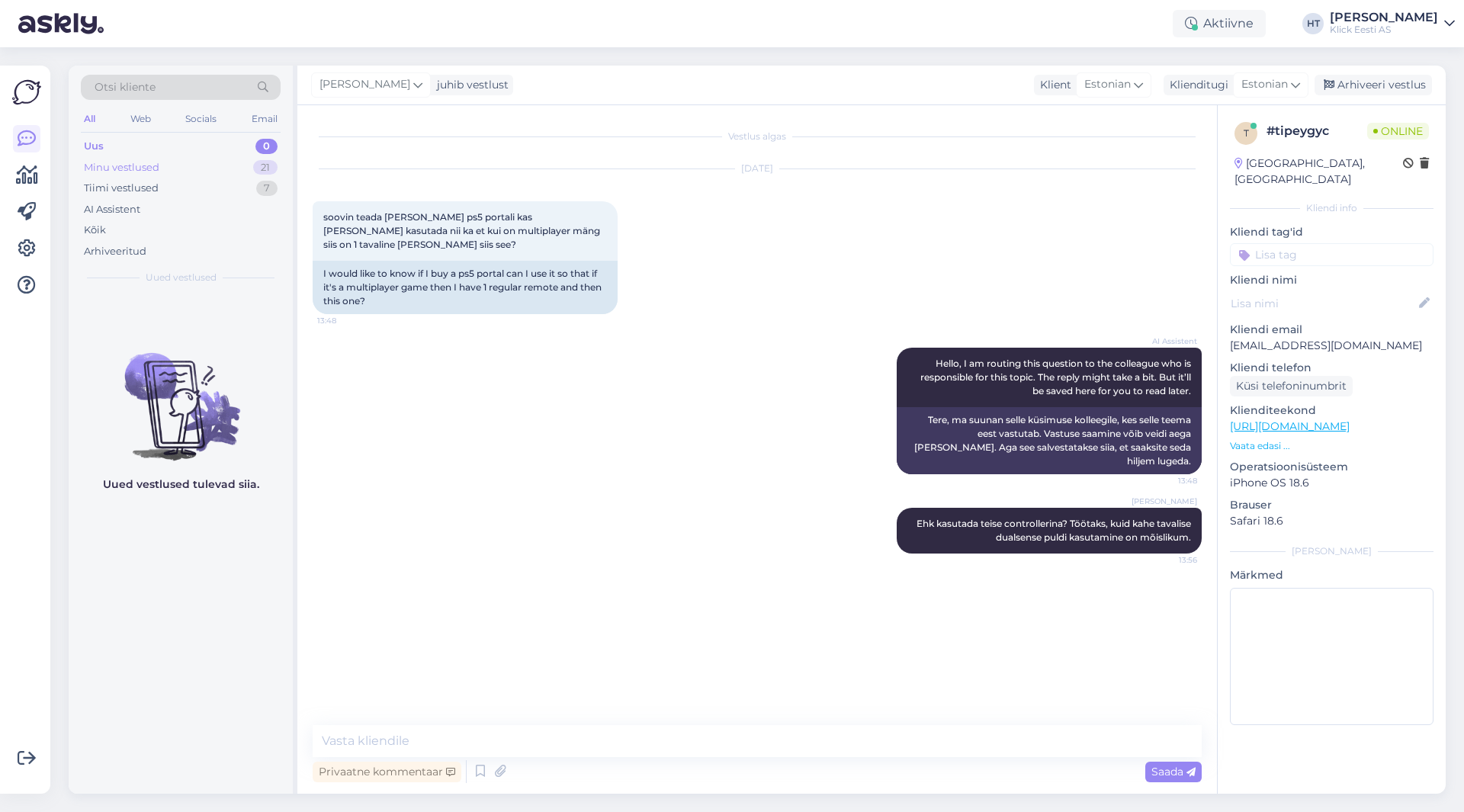
click at [274, 173] on div "21" at bounding box center [266, 167] width 24 height 15
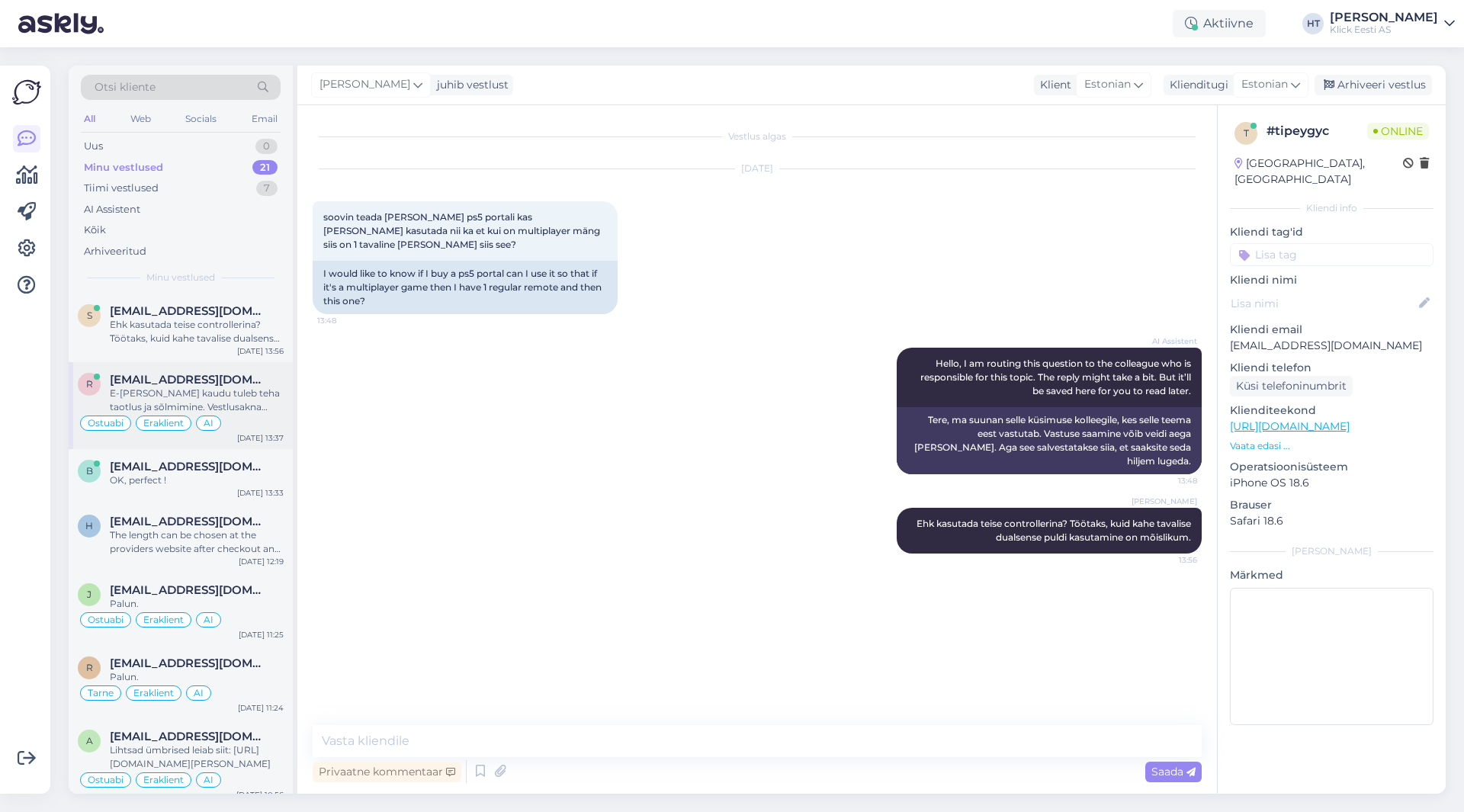
click at [239, 386] on div "E-[PERSON_NAME] kaudu tuleb teha taotlus ja sõlmimine. Vestlusakna kaudu ei ole…" at bounding box center [196, 399] width 174 height 27
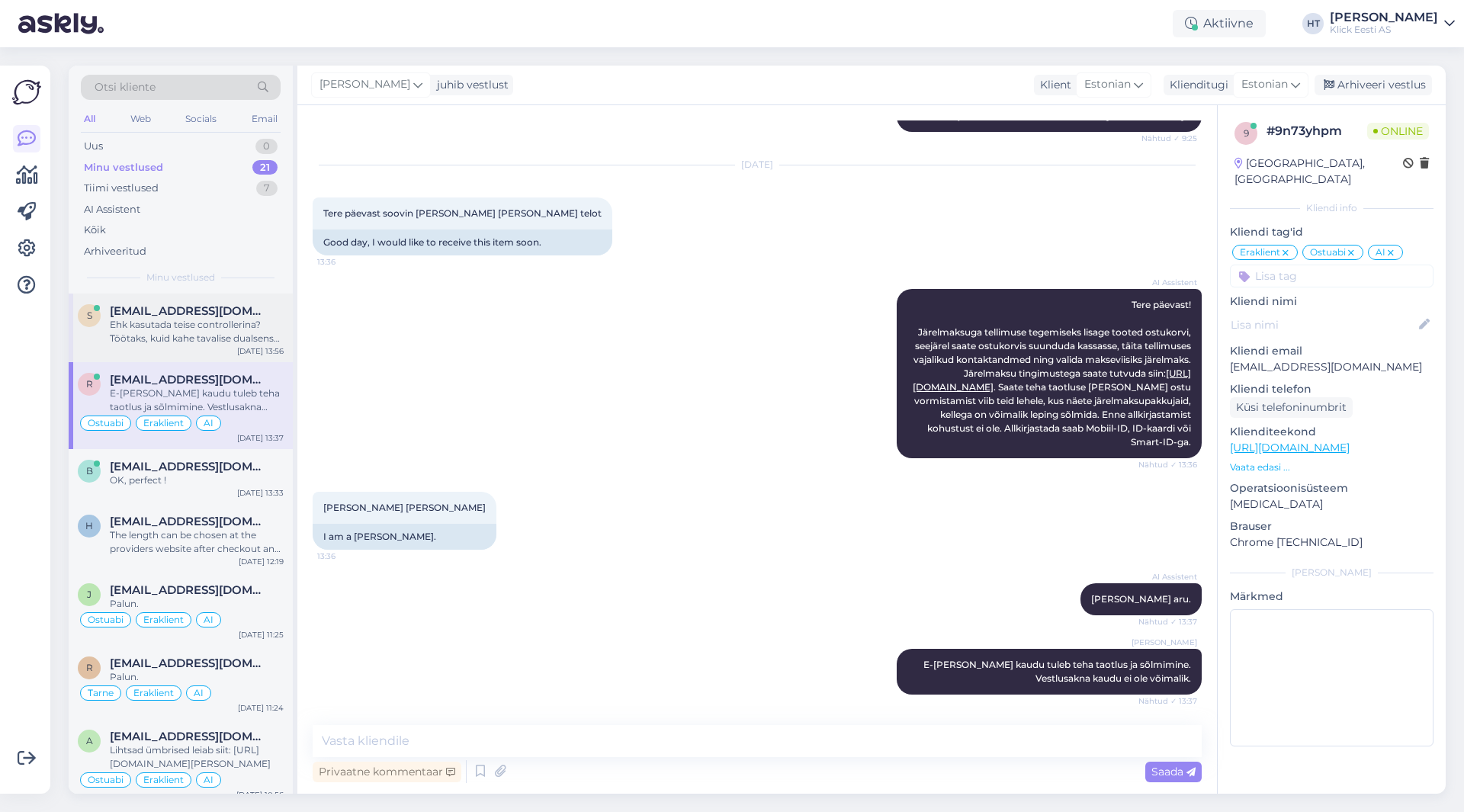
click at [243, 347] on div "[DATE] 13:56" at bounding box center [261, 351] width 47 height 11
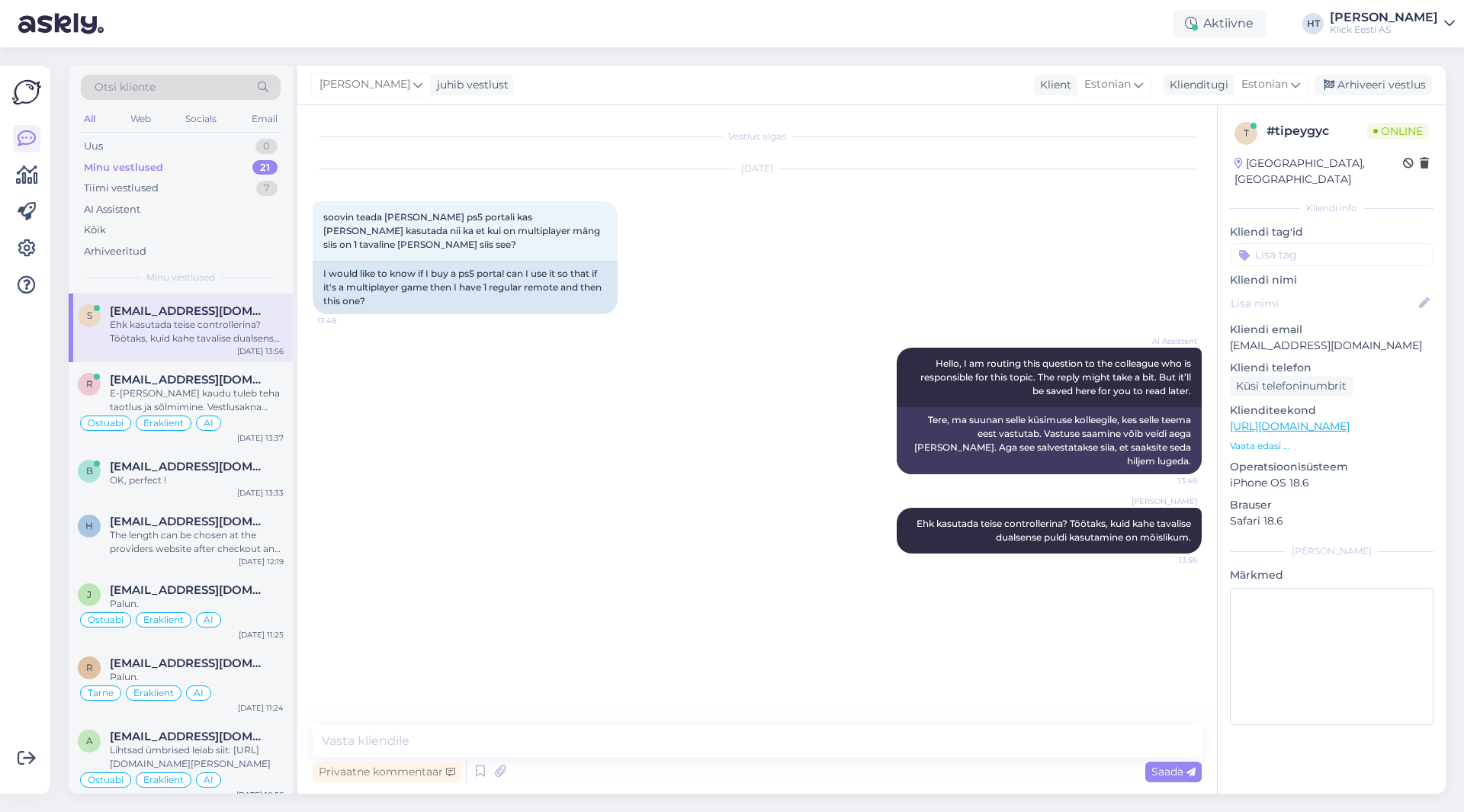
scroll to position [0, 0]
click at [261, 398] on div "E-[PERSON_NAME] kaudu tuleb teha taotlus ja sõlmimine. Vestlusakna kaudu ei ole…" at bounding box center [196, 399] width 174 height 27
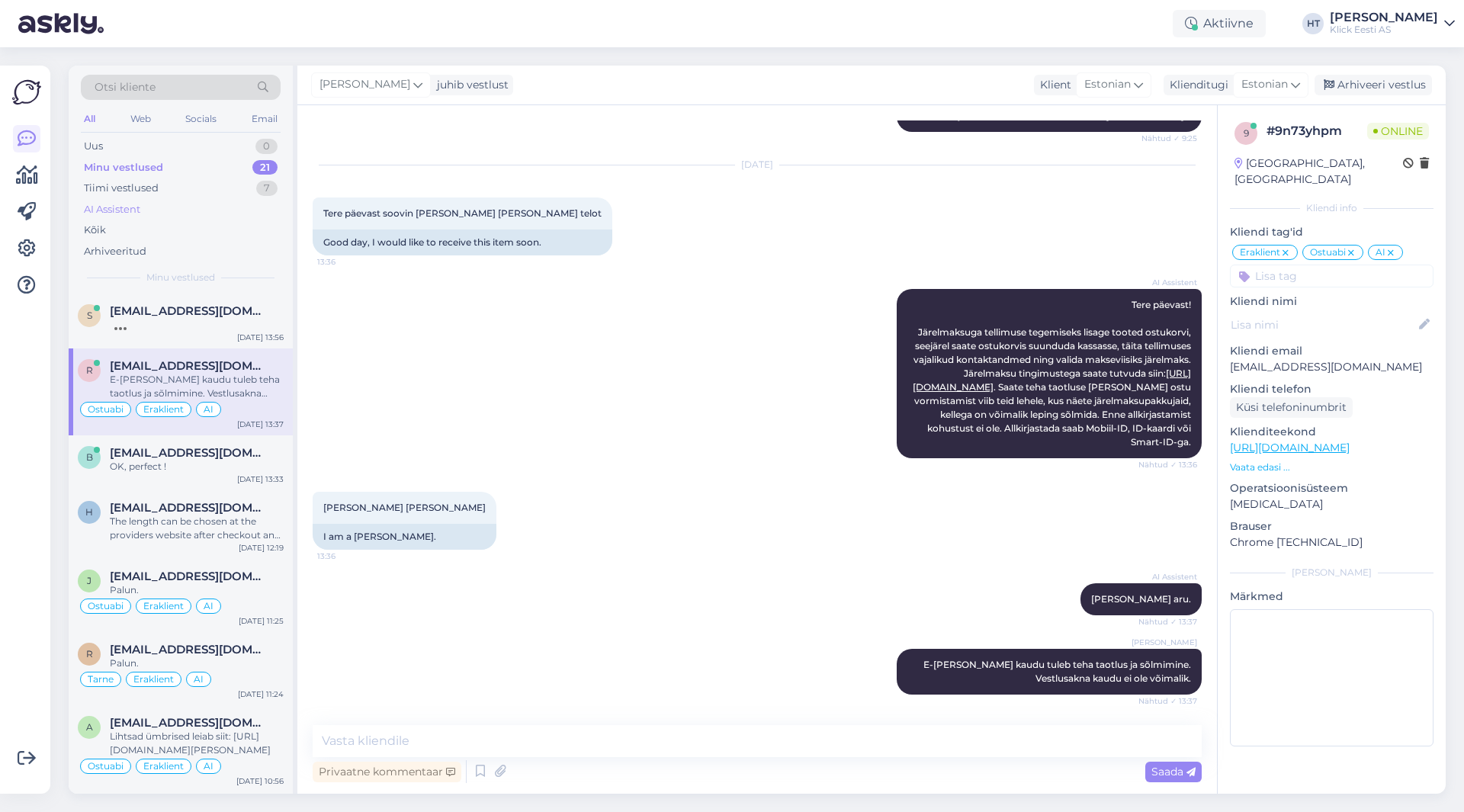
click at [209, 213] on div "AI Assistent" at bounding box center [181, 210] width 200 height 22
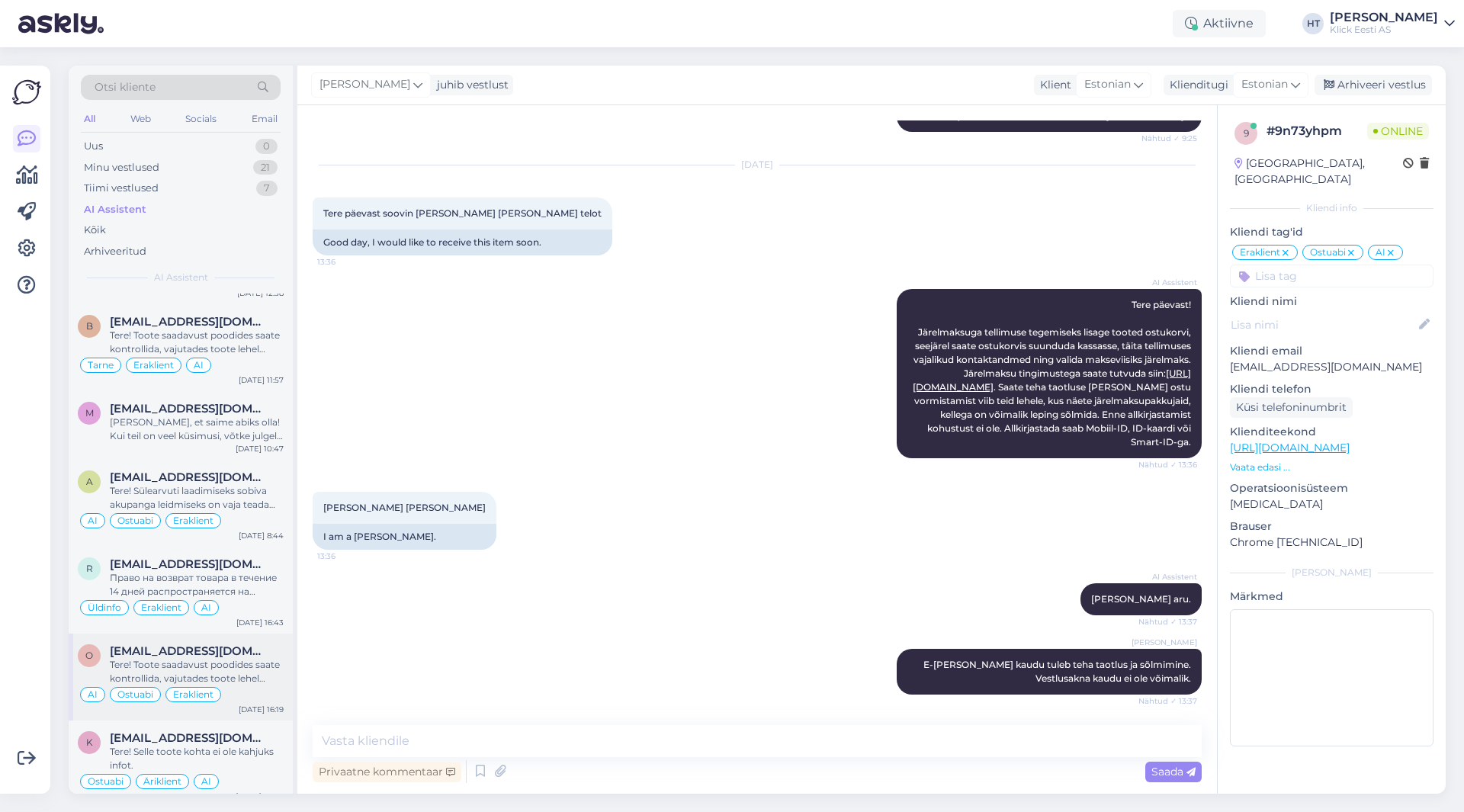
scroll to position [687, 0]
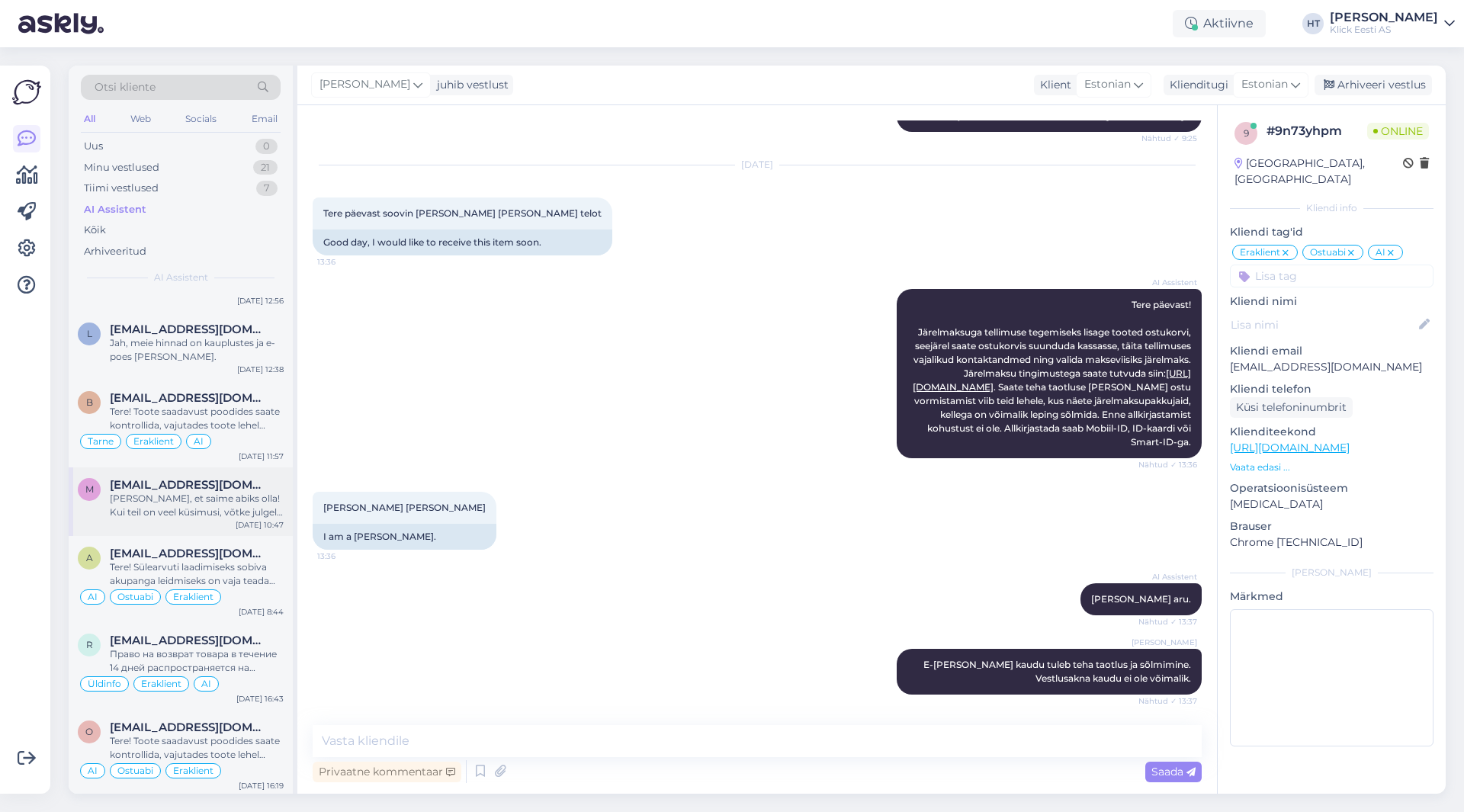
click at [203, 517] on div "[PERSON_NAME], et saime abiks olla! Kui teil on veel küsimusi, võtke julgelt üh…" at bounding box center [196, 505] width 174 height 27
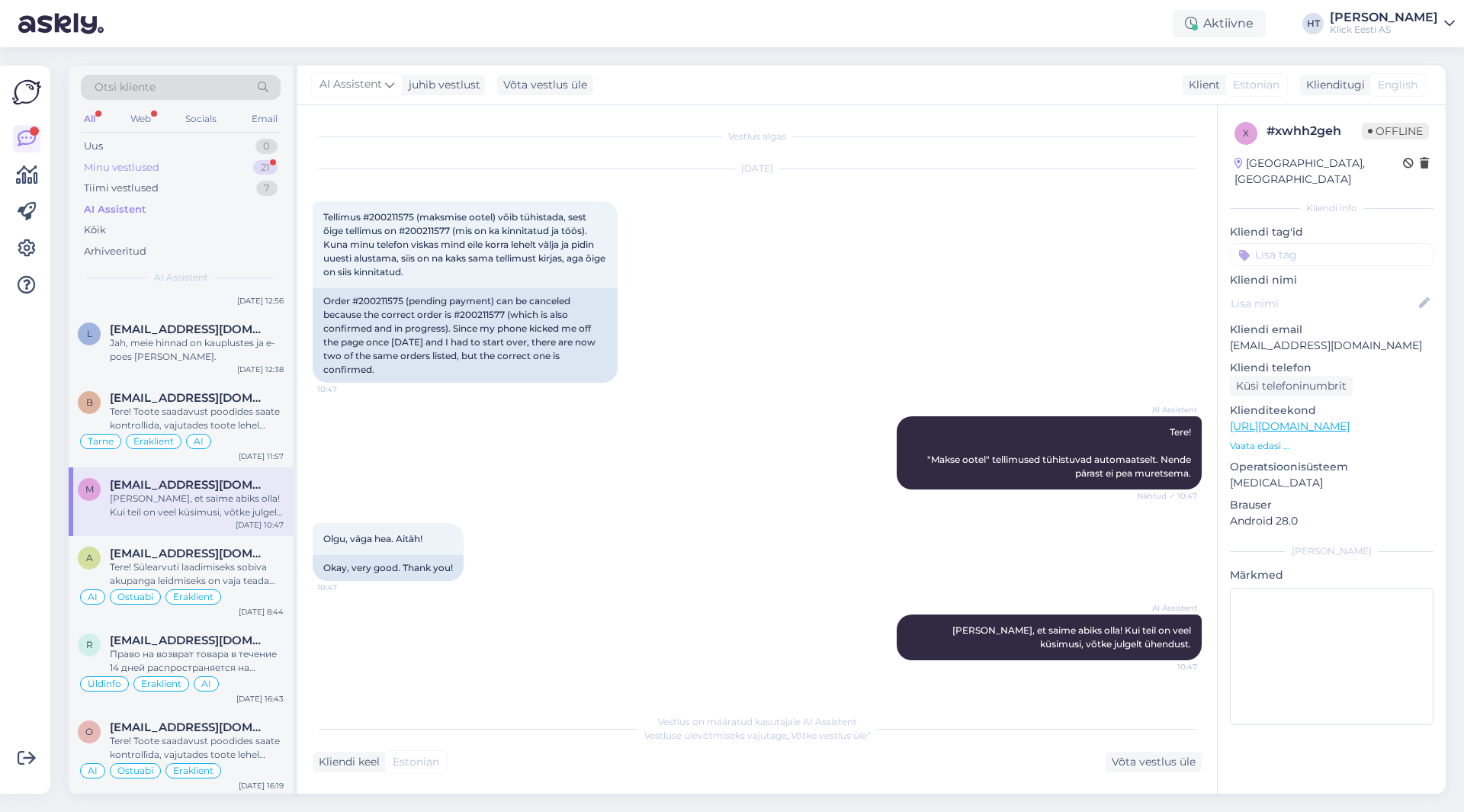
click at [262, 169] on div "21" at bounding box center [266, 167] width 24 height 15
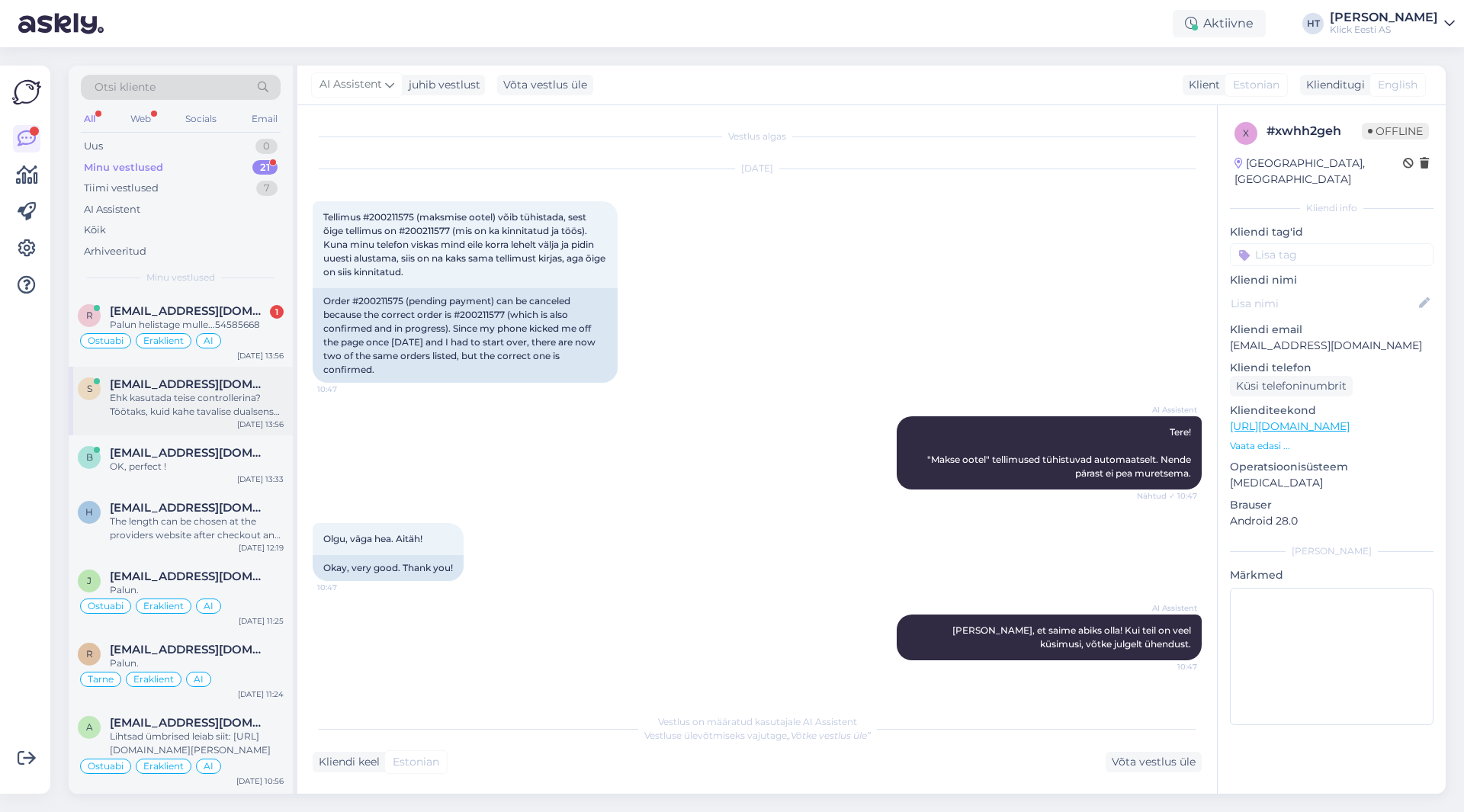
click at [254, 386] on div "[EMAIL_ADDRESS][DOMAIN_NAME]" at bounding box center [196, 384] width 174 height 14
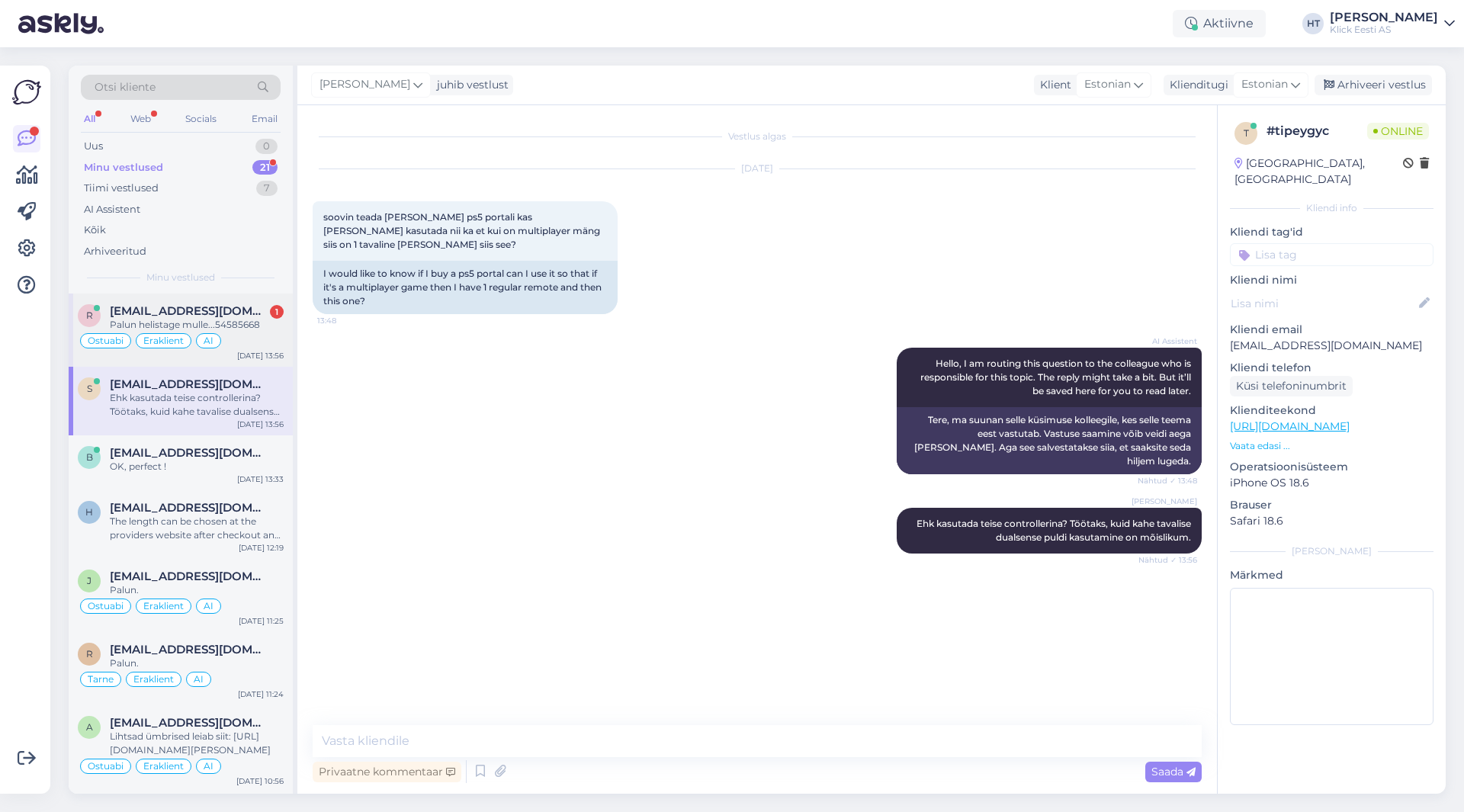
click at [267, 330] on div "Palun helistage mulle...54585668" at bounding box center [196, 325] width 174 height 14
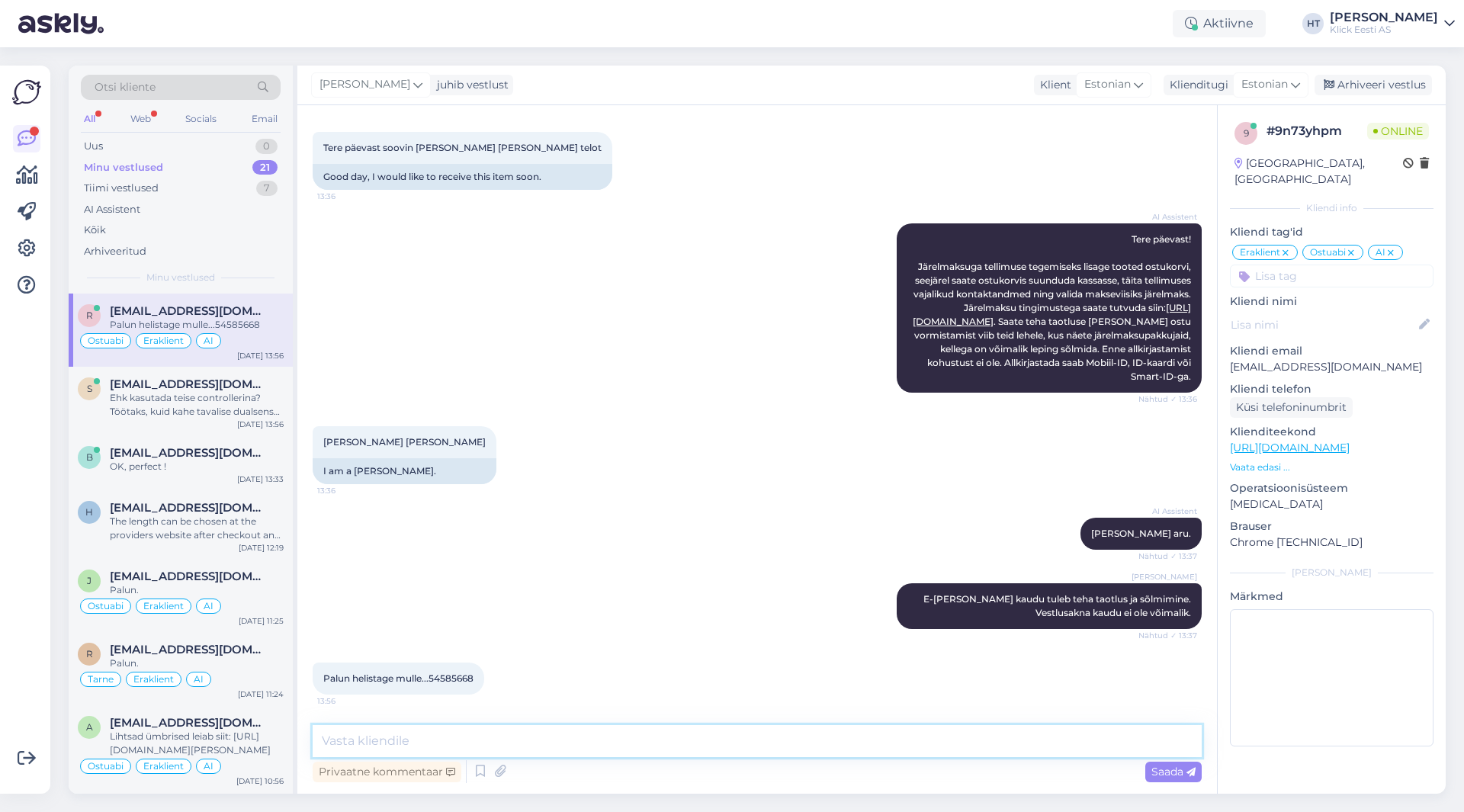
click at [675, 737] on textarea at bounding box center [757, 741] width 890 height 32
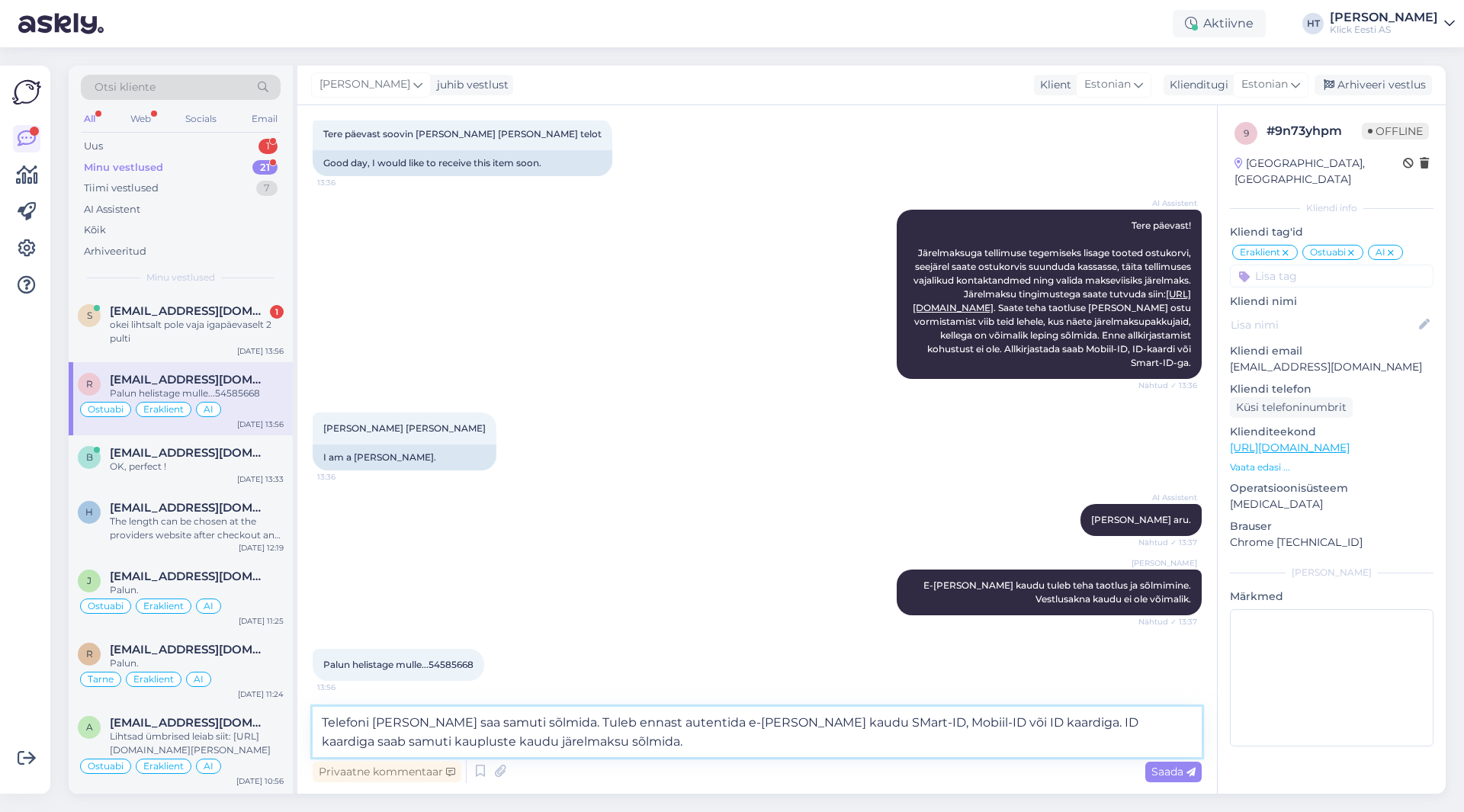
click at [779, 724] on textarea "Telefoni [PERSON_NAME] saa samuti sõlmida. Tuleb ennast autentida e-[PERSON_NAM…" at bounding box center [757, 732] width 890 height 51
click at [919, 723] on textarea "Telefoni [PERSON_NAME] saa samuti sõlmida. Tuleb ennast autentida e-[PERSON_NAM…" at bounding box center [757, 732] width 890 height 51
click at [997, 723] on textarea "Telefoni [PERSON_NAME] saa samuti sõlmida. Tuleb ennast autentida e-[PERSON_NAM…" at bounding box center [757, 732] width 890 height 51
type textarea "Telefoni [PERSON_NAME] saa samuti sõlmida. Tuleb ennast autentida e-[PERSON_NAM…"
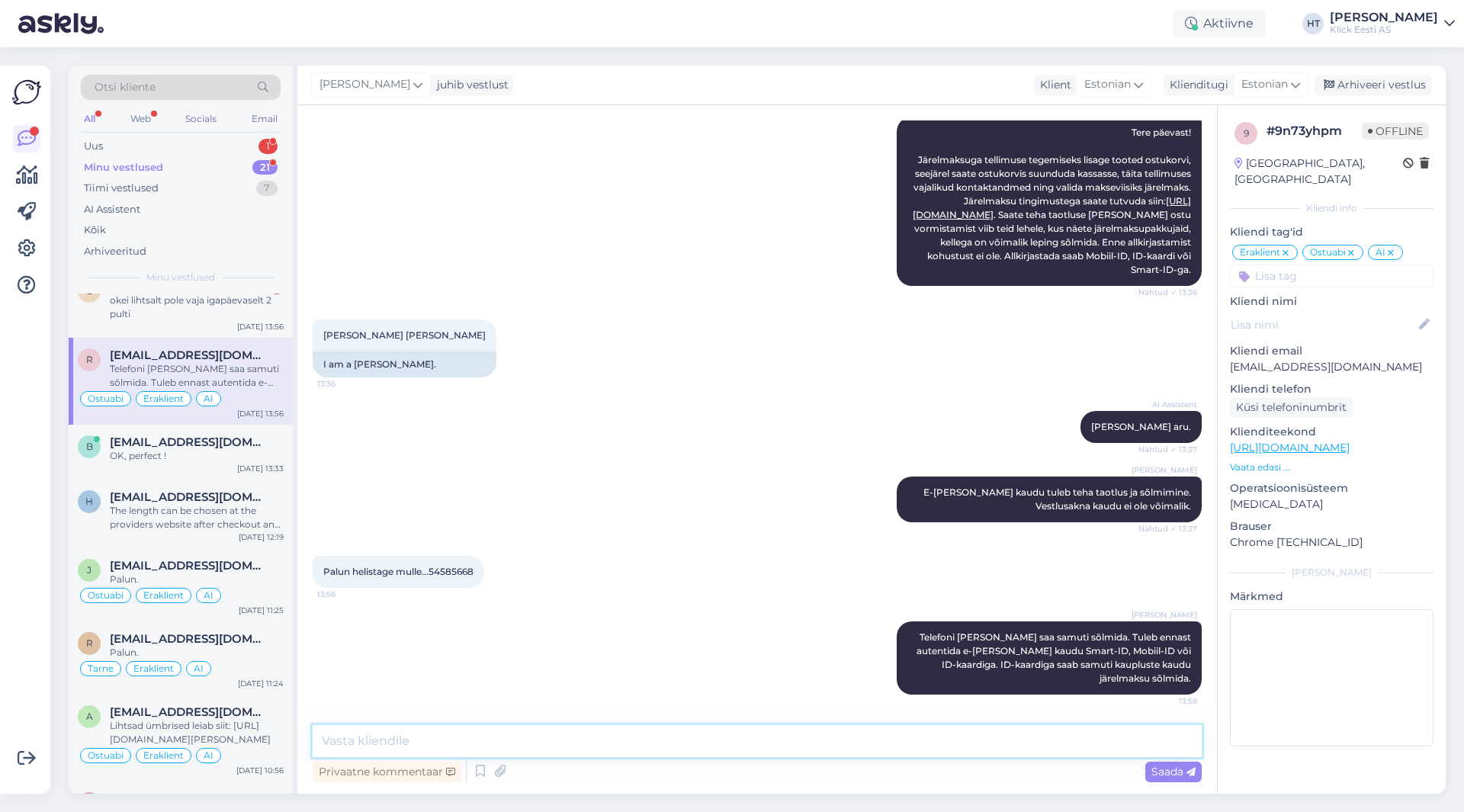
scroll to position [0, 0]
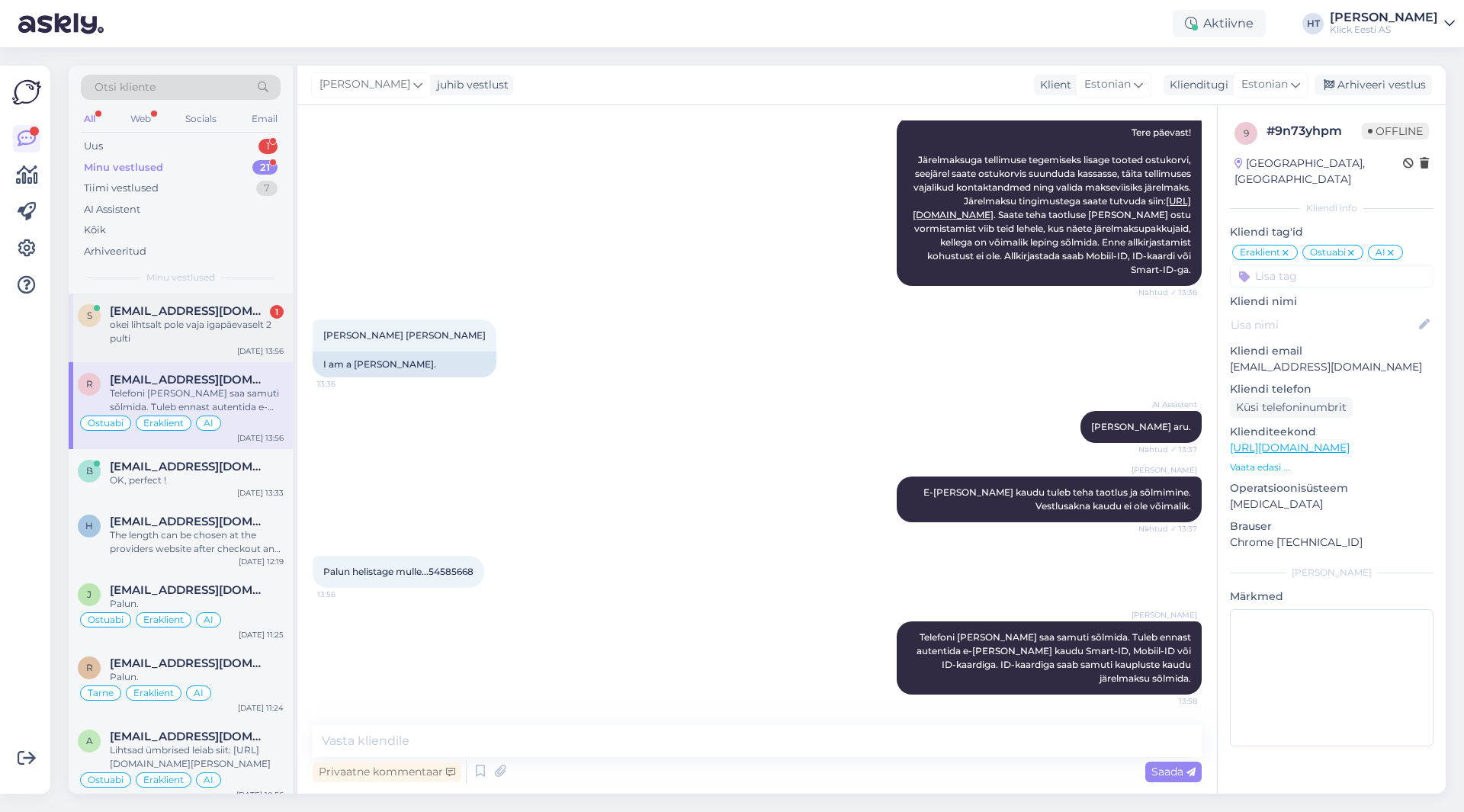
click at [227, 342] on div "okei lihtsalt pole vaja igapäevaselt 2 pulti" at bounding box center [196, 331] width 174 height 27
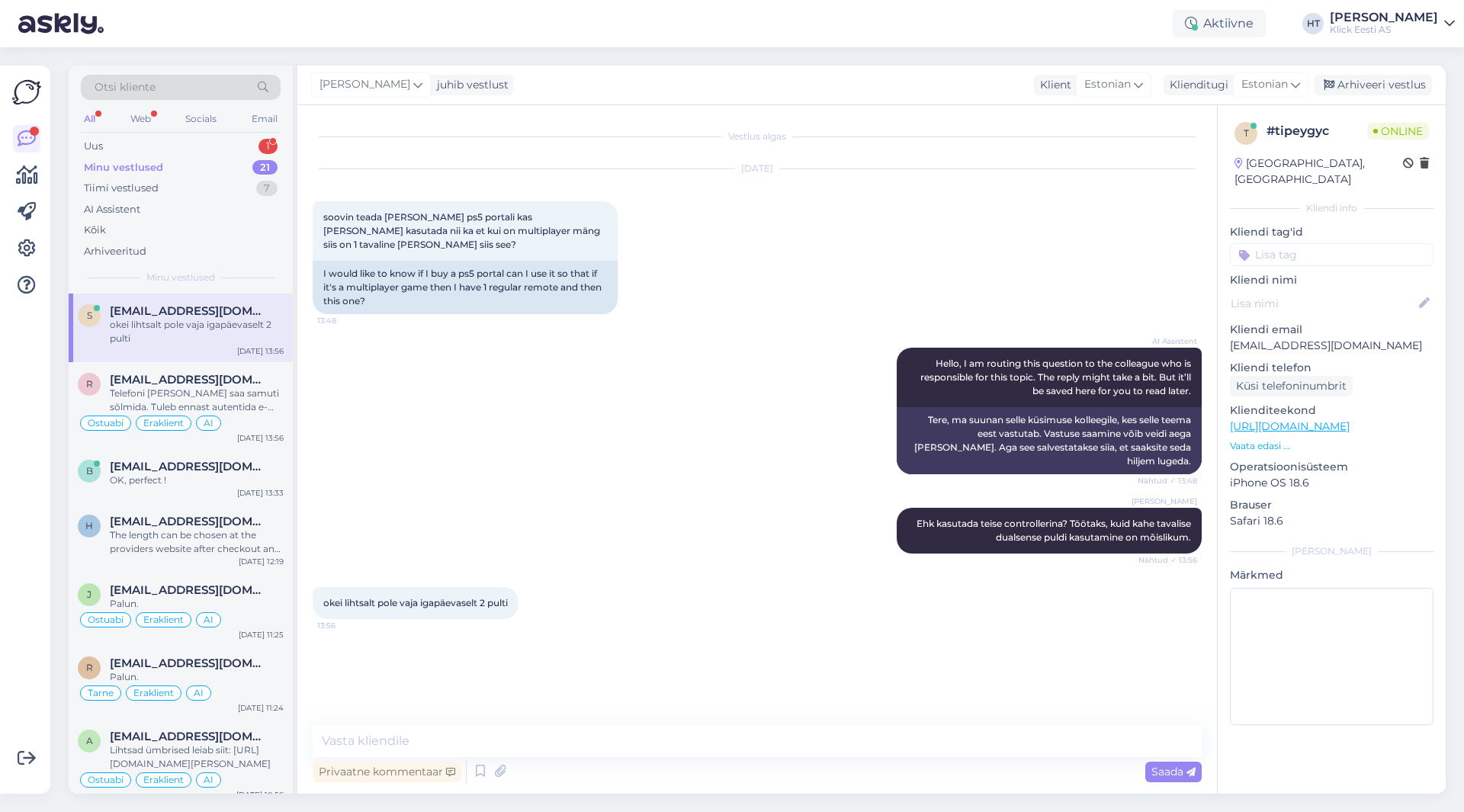
click at [654, 573] on div "okei lihtsalt pole vaja igapäevaselt 2 pulti 13:56" at bounding box center [757, 603] width 890 height 65
click at [262, 396] on div "Telefoni [PERSON_NAME] saa samuti sõlmida. Tuleb ennast autentida e-[PERSON_NAM…" at bounding box center [196, 399] width 174 height 27
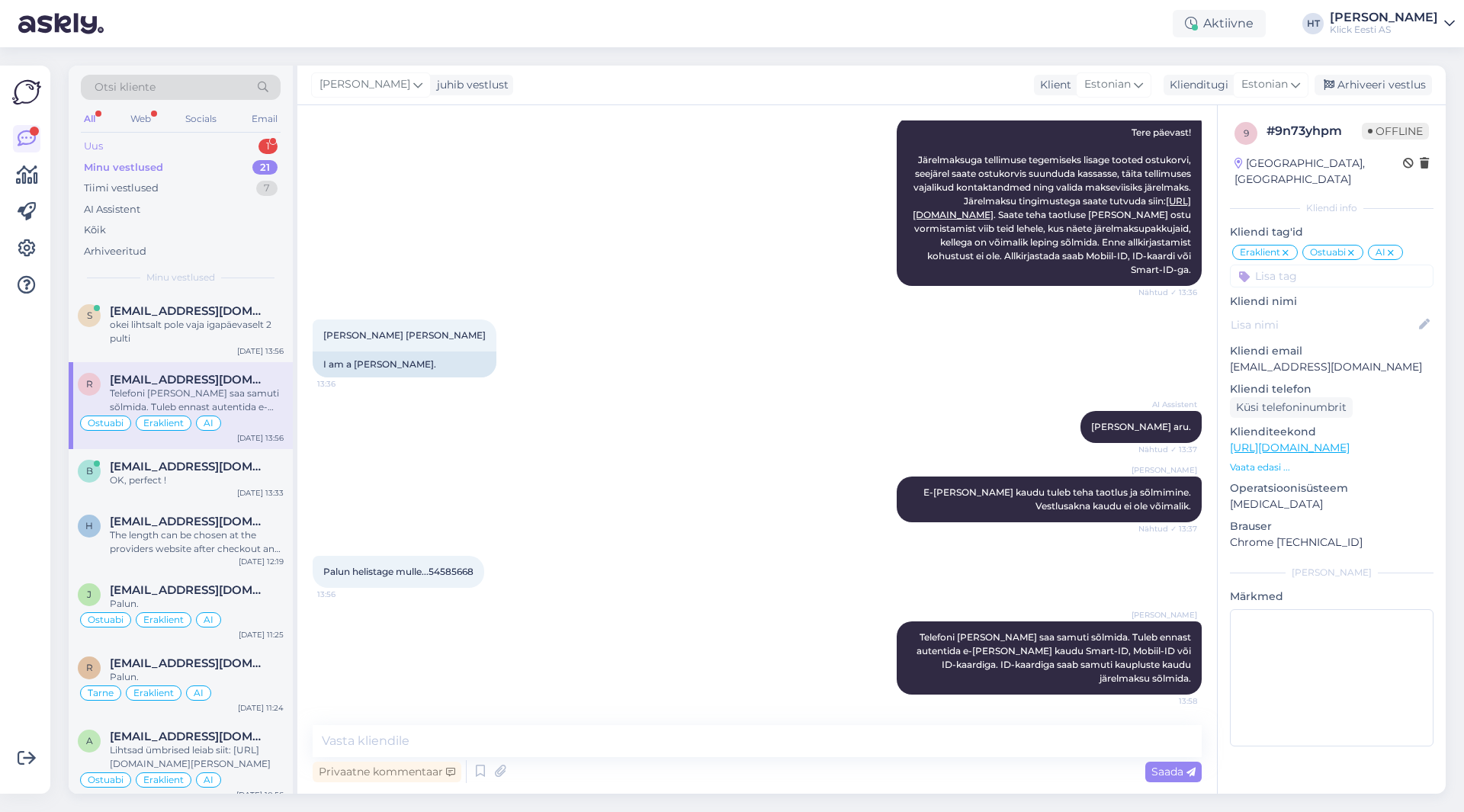
click at [262, 150] on div "1" at bounding box center [268, 146] width 19 height 15
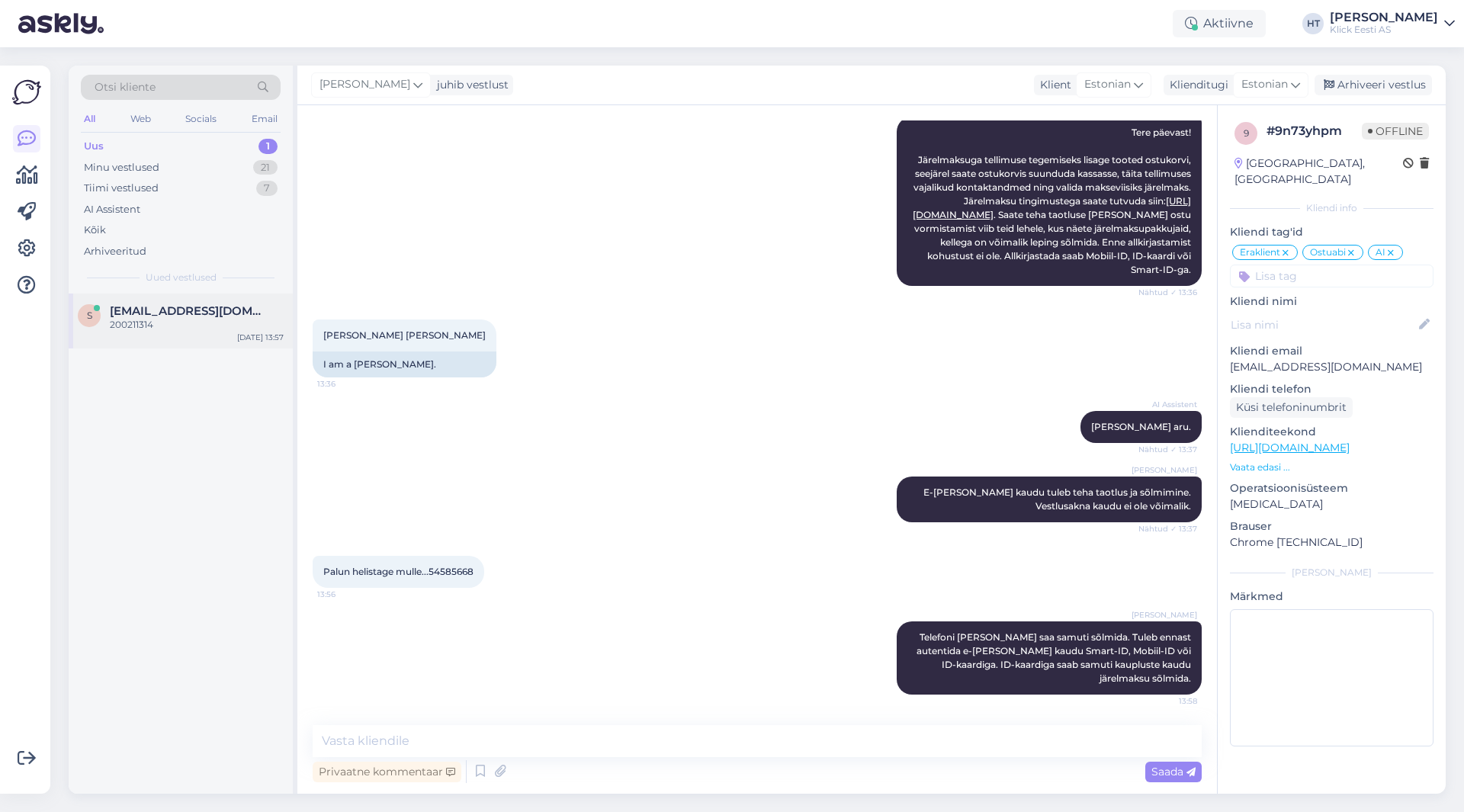
click at [281, 307] on div "[EMAIL_ADDRESS][DOMAIN_NAME]" at bounding box center [196, 311] width 174 height 14
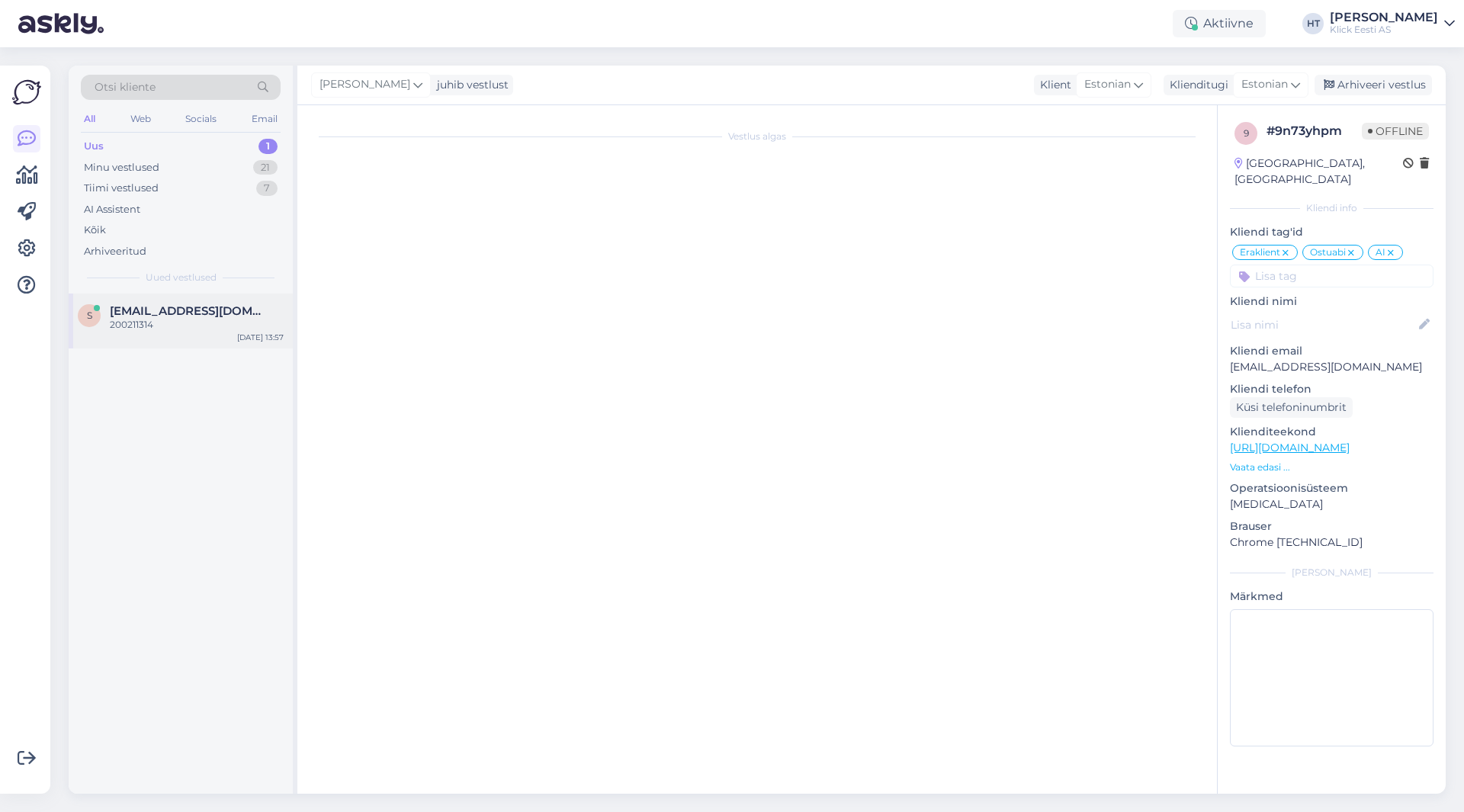
scroll to position [0, 0]
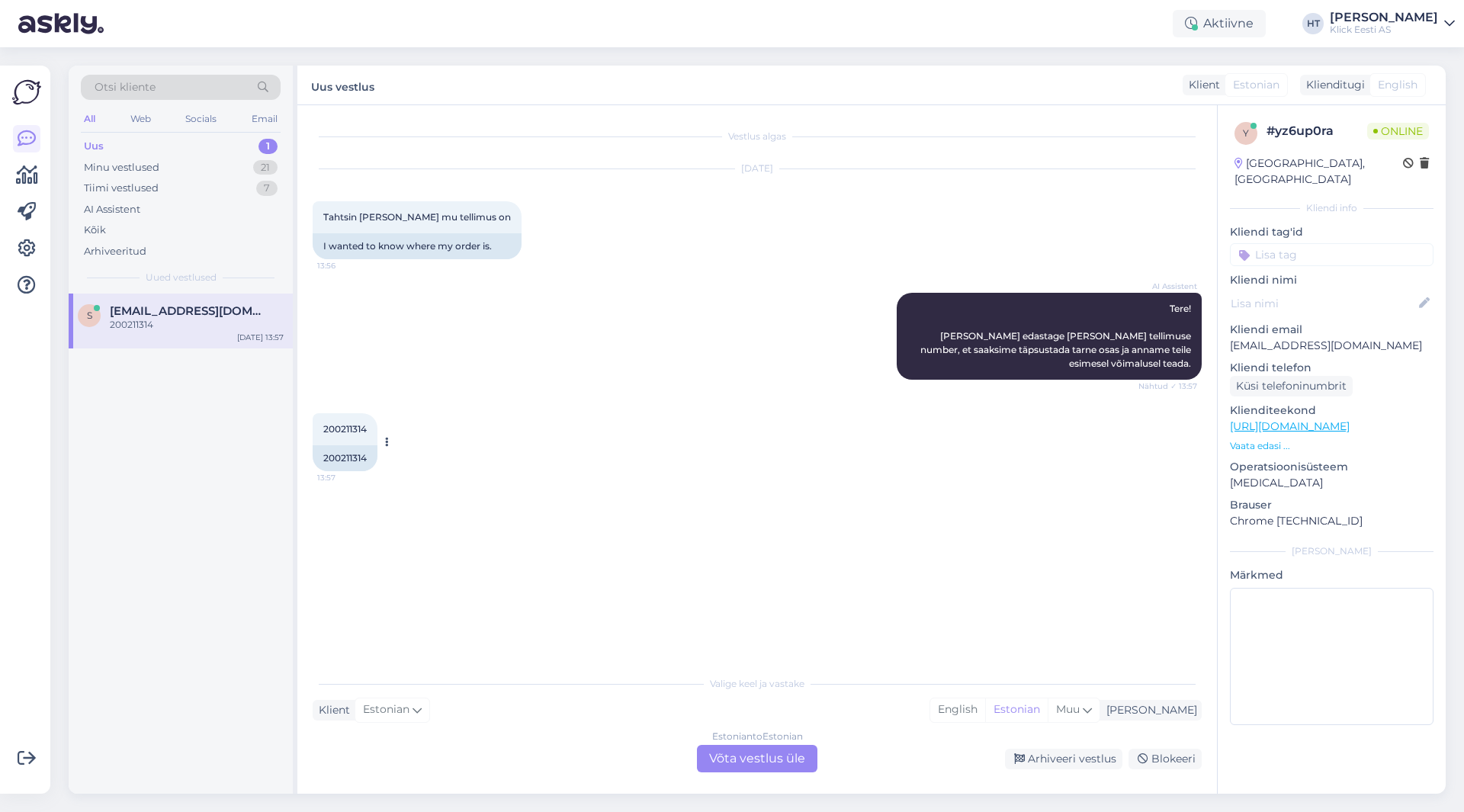
click at [358, 430] on span "200211314" at bounding box center [345, 428] width 43 height 11
click at [631, 337] on div "AI Assistent Tere! [PERSON_NAME] edastage [PERSON_NAME] tellimuse number, et sa…" at bounding box center [757, 336] width 890 height 121
click at [212, 167] on div "Minu vestlused 21" at bounding box center [181, 167] width 200 height 22
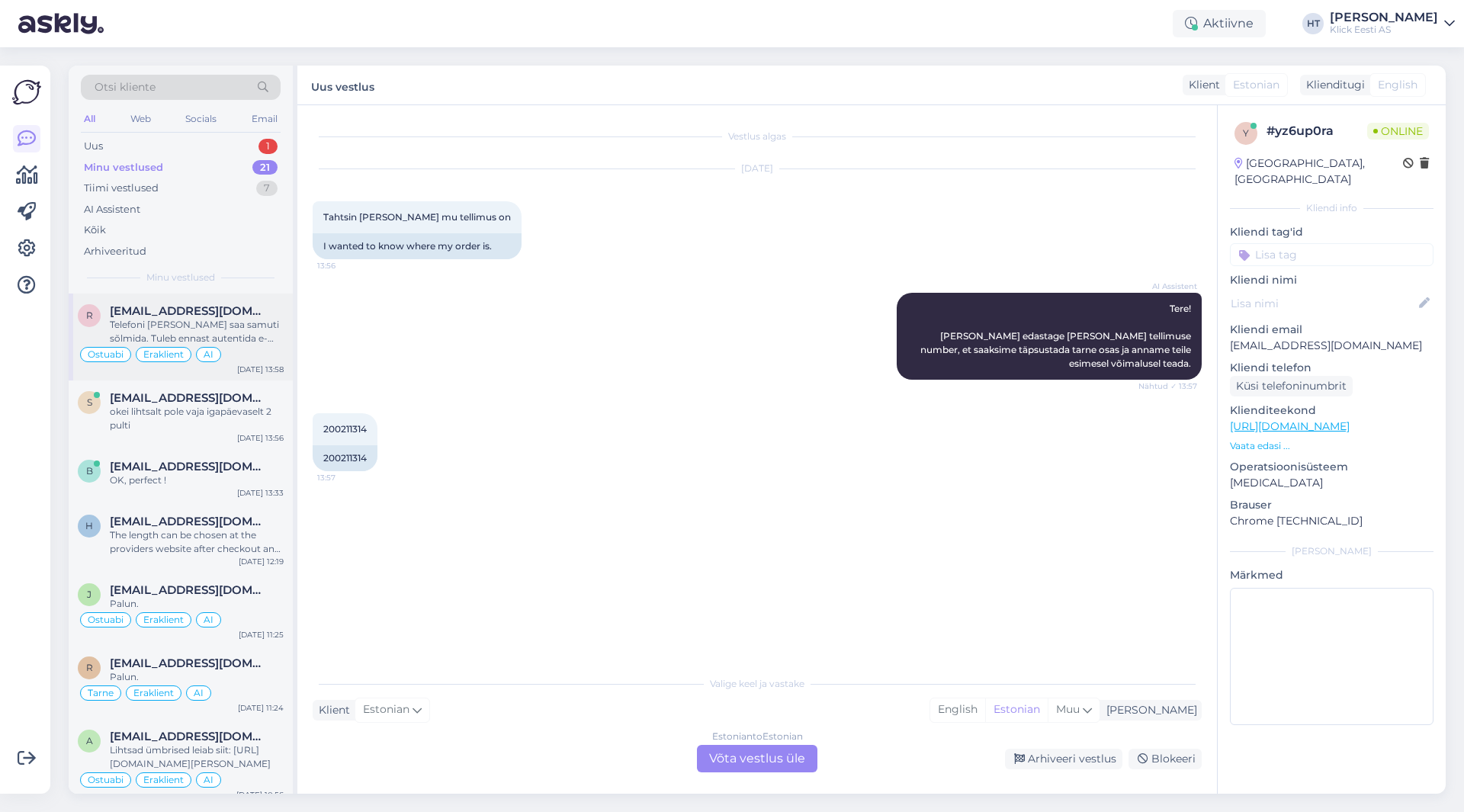
click at [223, 294] on div "r [EMAIL_ADDRESS][DOMAIN_NAME] Telefoni [PERSON_NAME] saa samuti sõlmida. Tuleb…" at bounding box center [181, 337] width 225 height 87
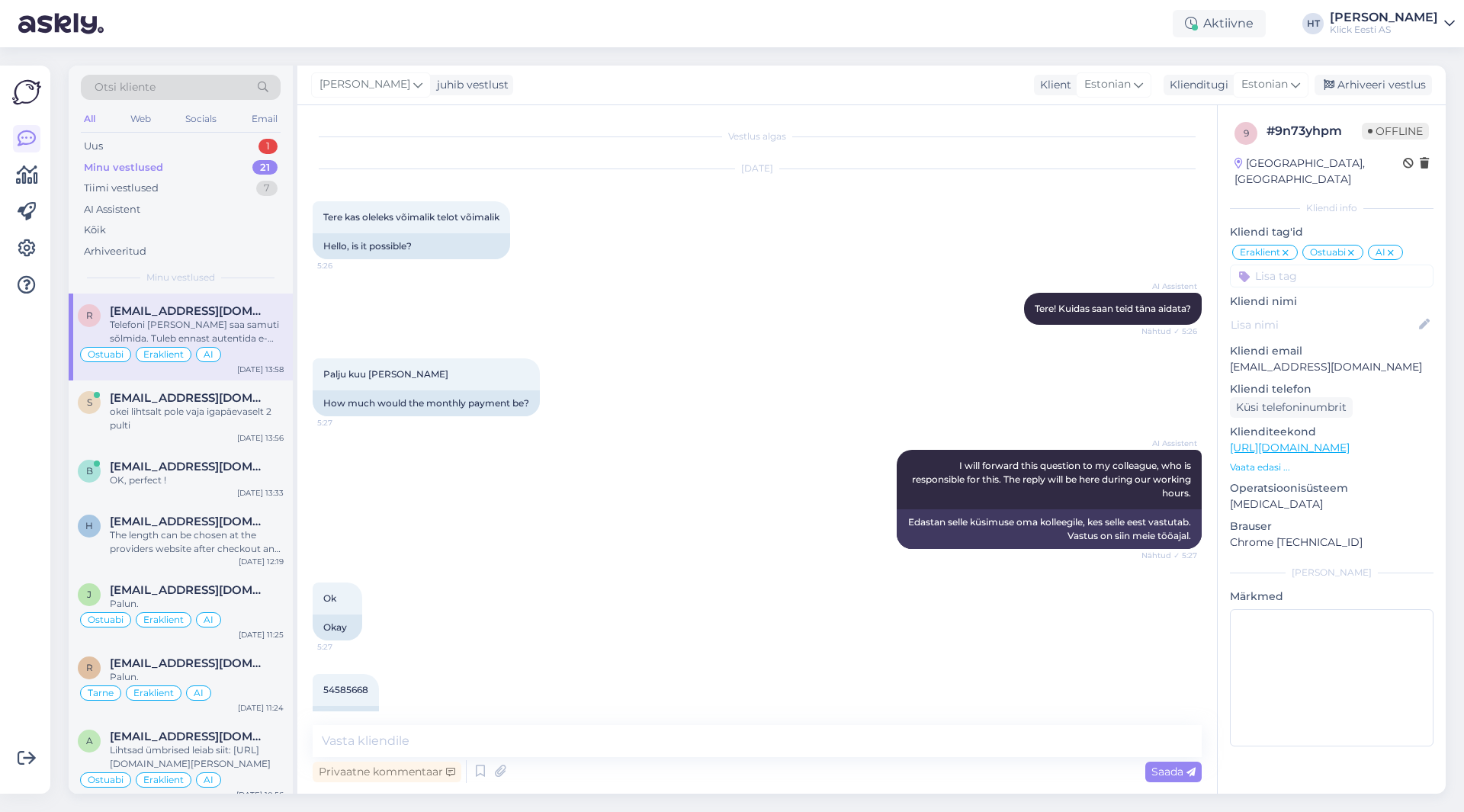
scroll to position [948, 0]
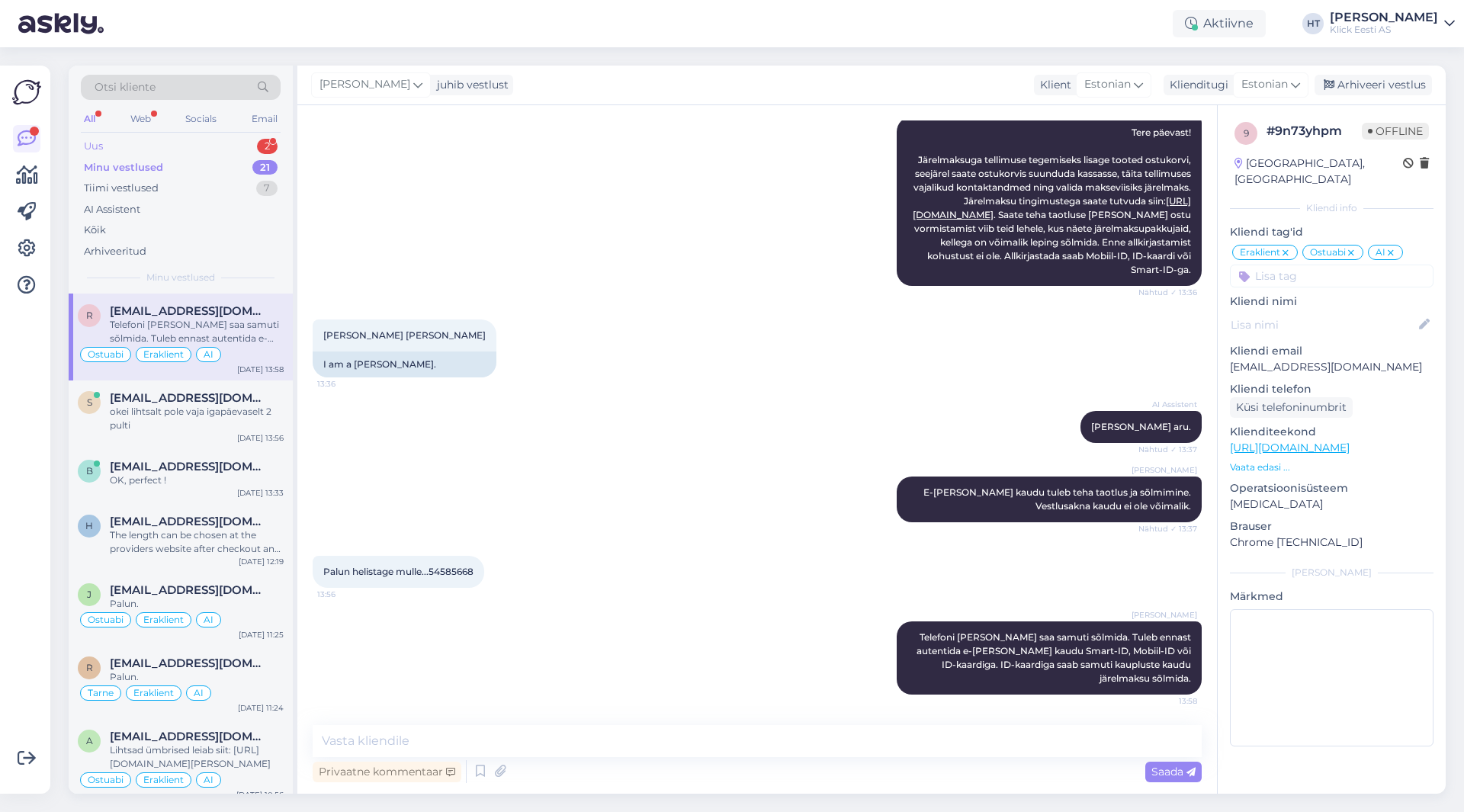
click at [248, 150] on div "Uus 2" at bounding box center [181, 146] width 200 height 22
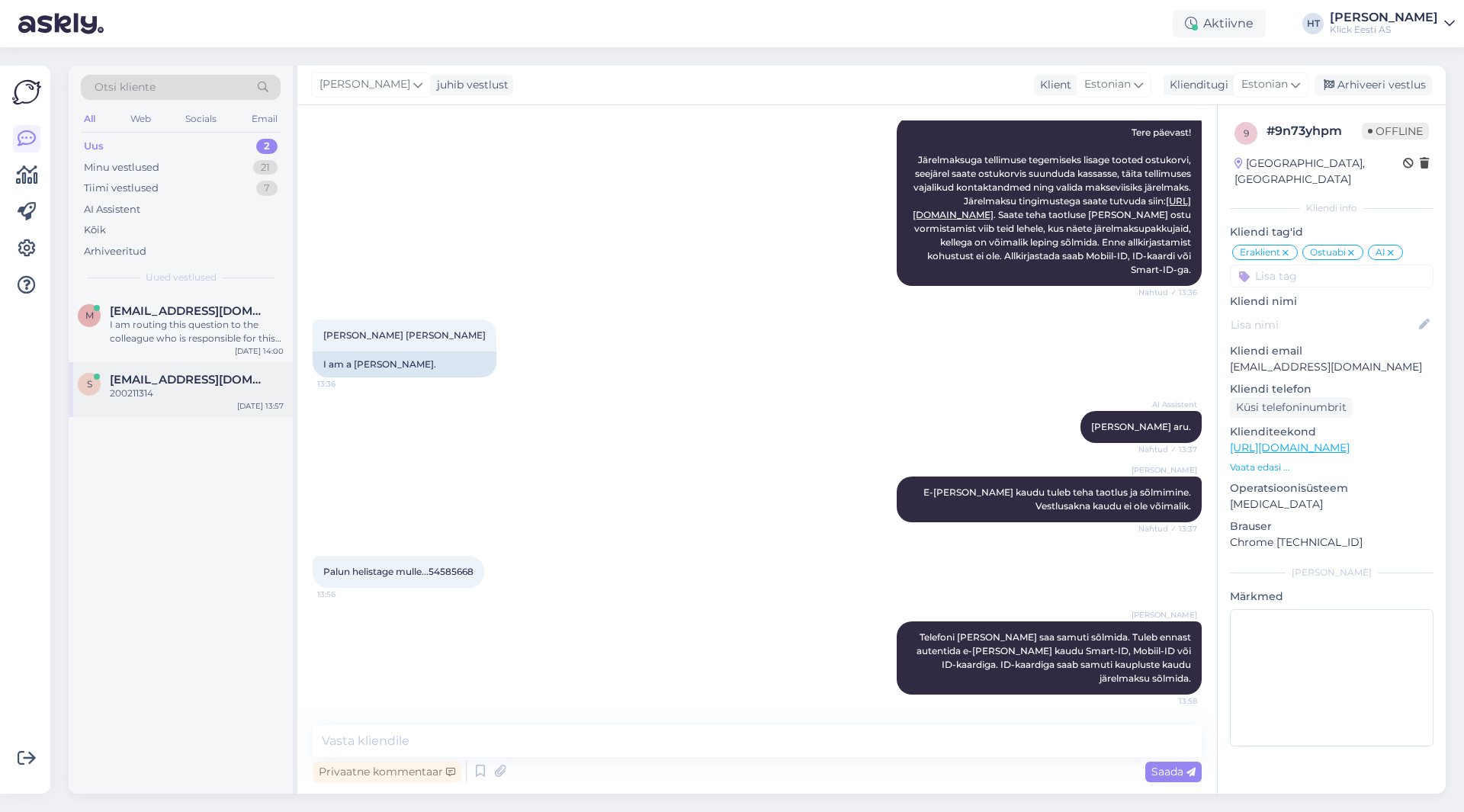
click at [214, 399] on div "200211314" at bounding box center [196, 393] width 174 height 14
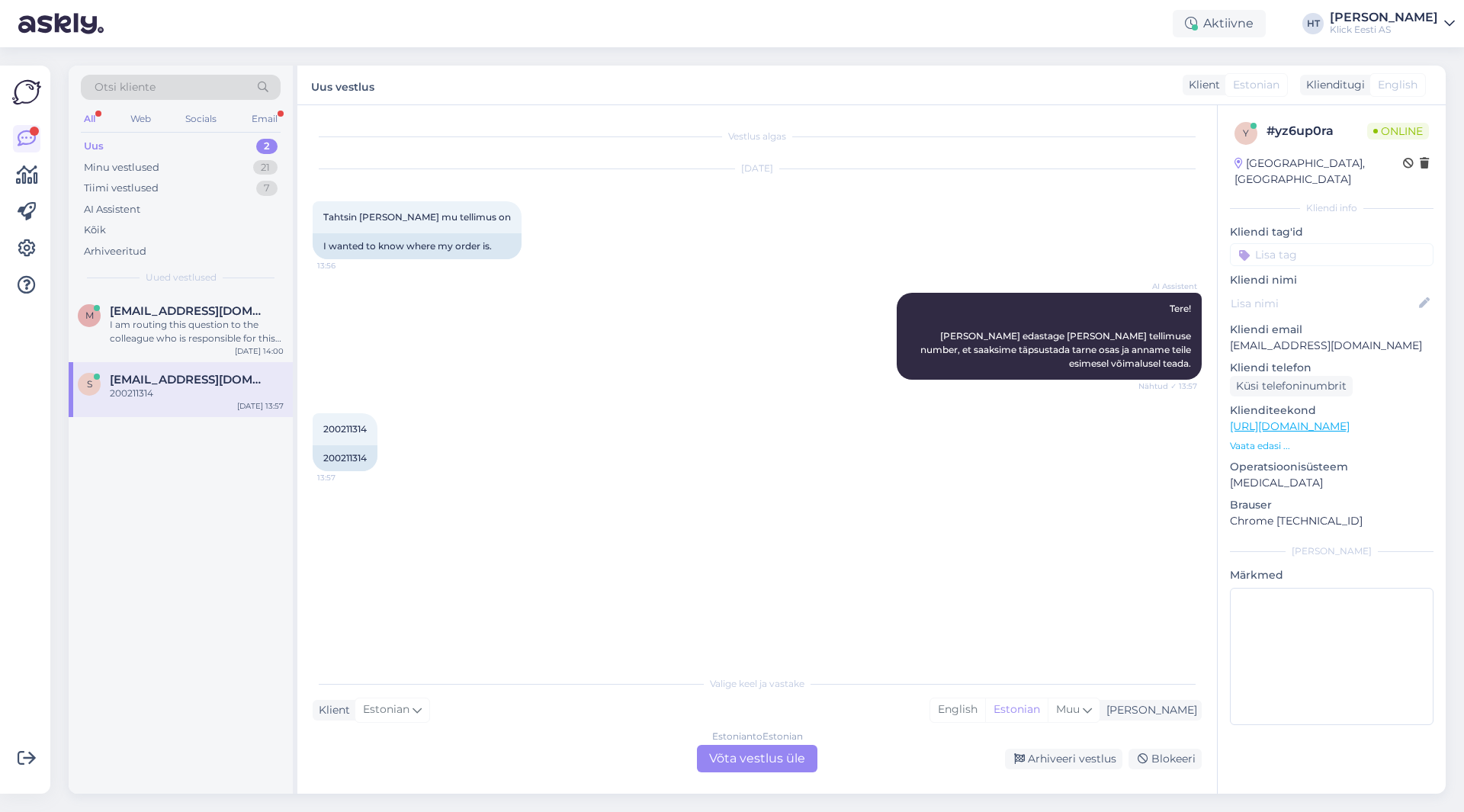
click at [751, 769] on div "Estonian to Estonian Võta vestlus üle" at bounding box center [757, 759] width 121 height 27
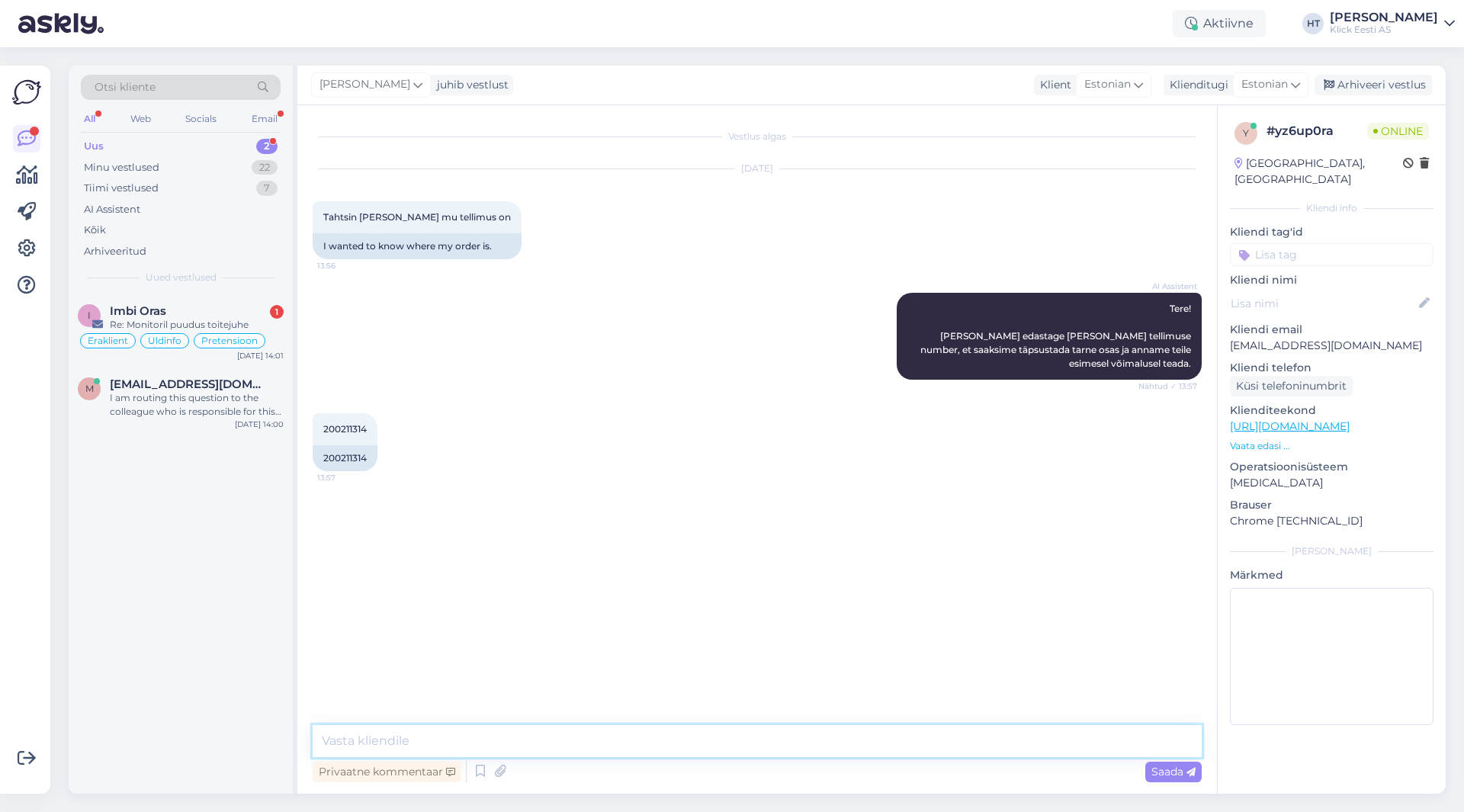
click at [744, 747] on textarea at bounding box center [757, 741] width 890 height 32
type textarea "Hetkel ootame veel tarnija käest [PERSON_NAME]. Kui jõuab lattu väljastatakse t…"
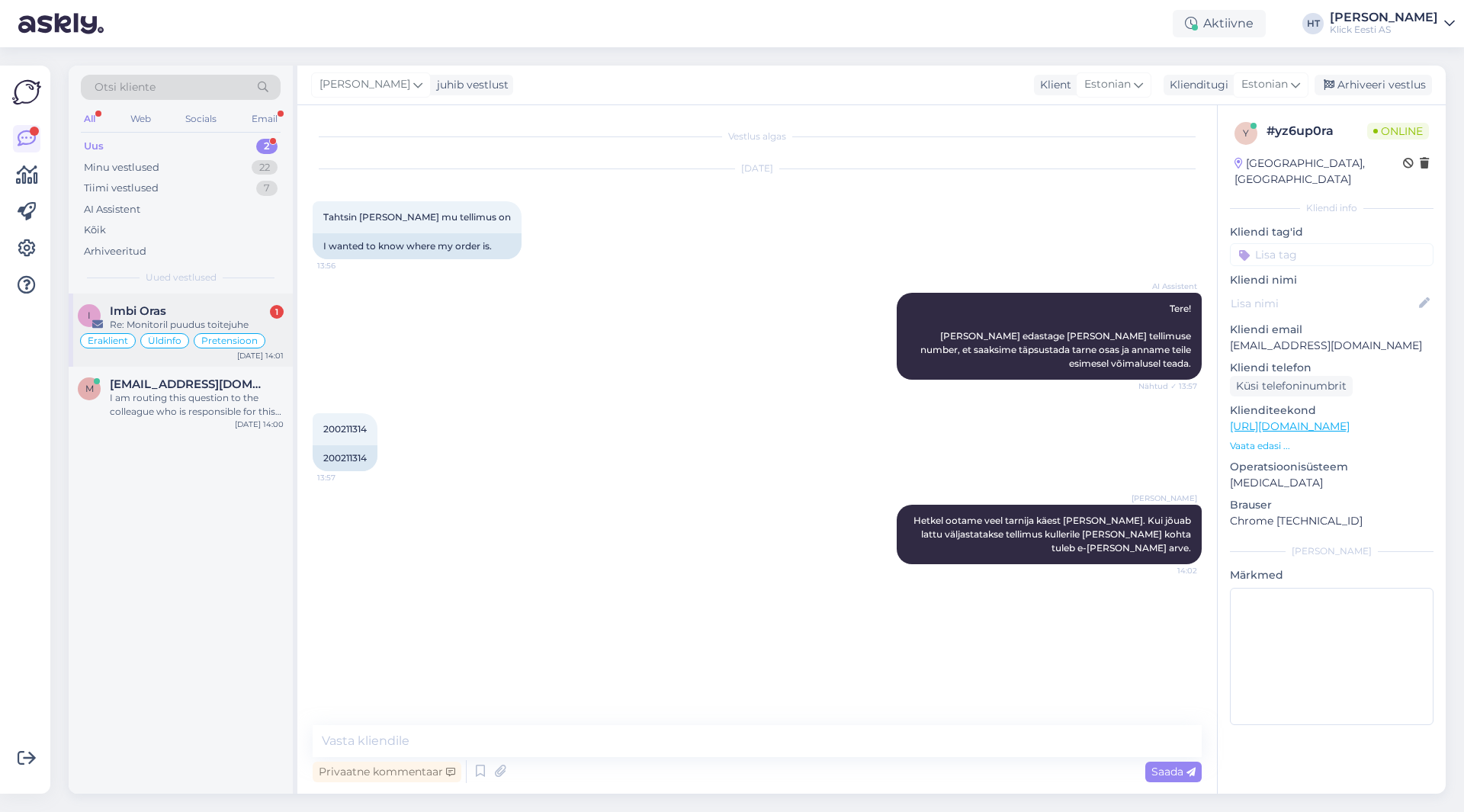
click at [270, 299] on div "I Imbi Oras 1 Re: Monitoril puudus toitejuhe Eraklient Üldinfo Pretensioon [DAT…" at bounding box center [181, 330] width 225 height 73
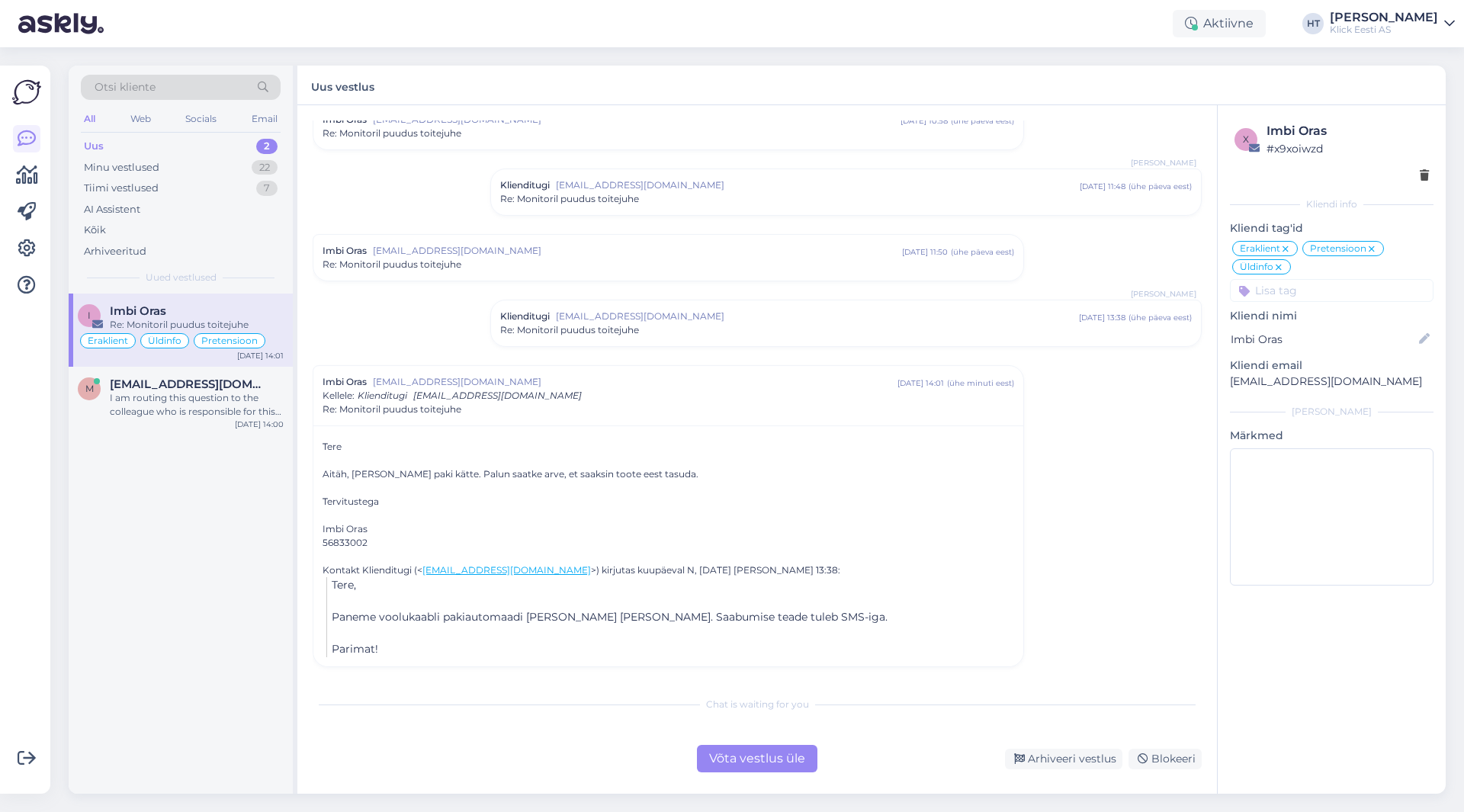
scroll to position [355, 0]
click at [201, 412] on div "I am routing this question to the colleague who is responsible for this topic. …" at bounding box center [196, 404] width 174 height 27
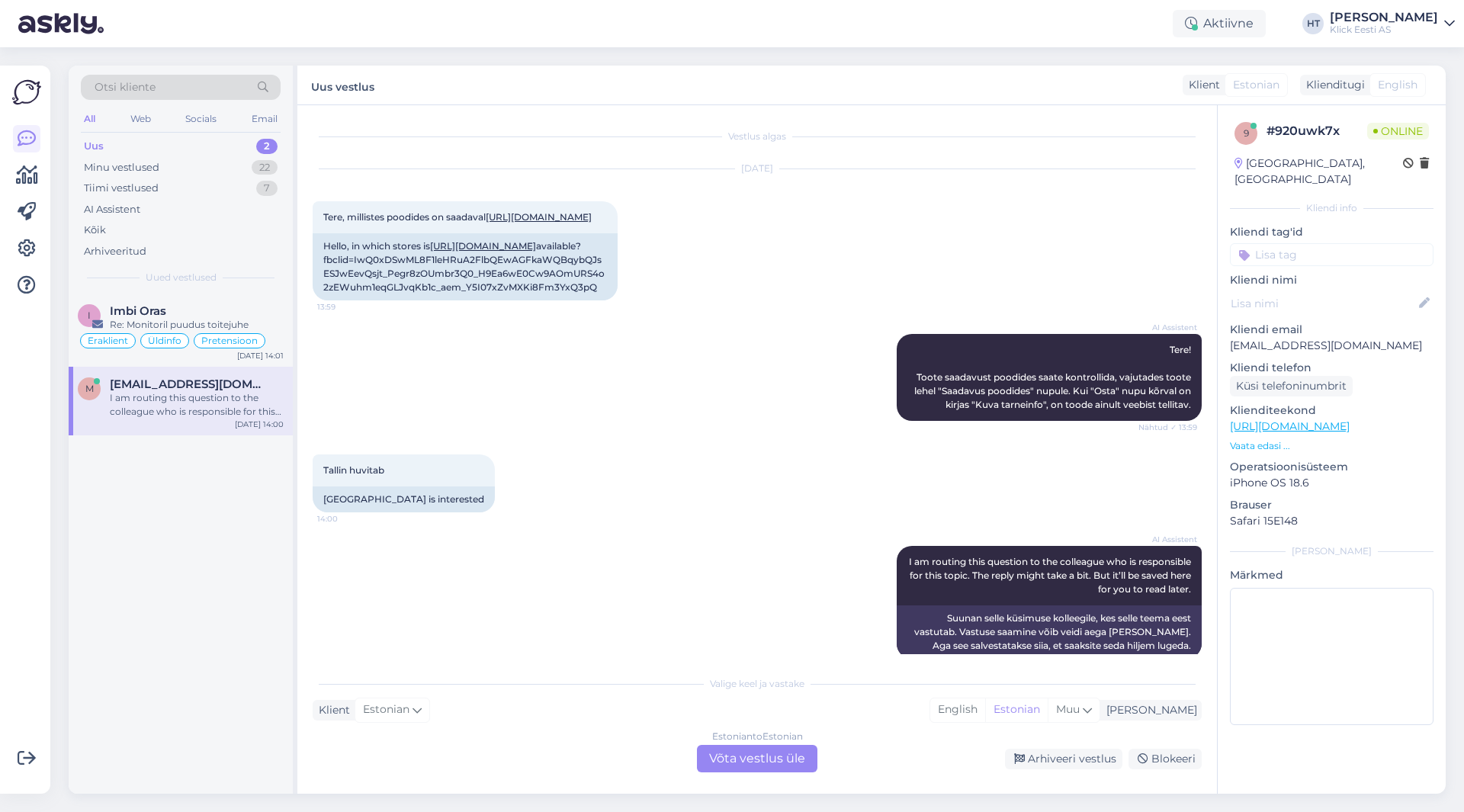
scroll to position [159, 0]
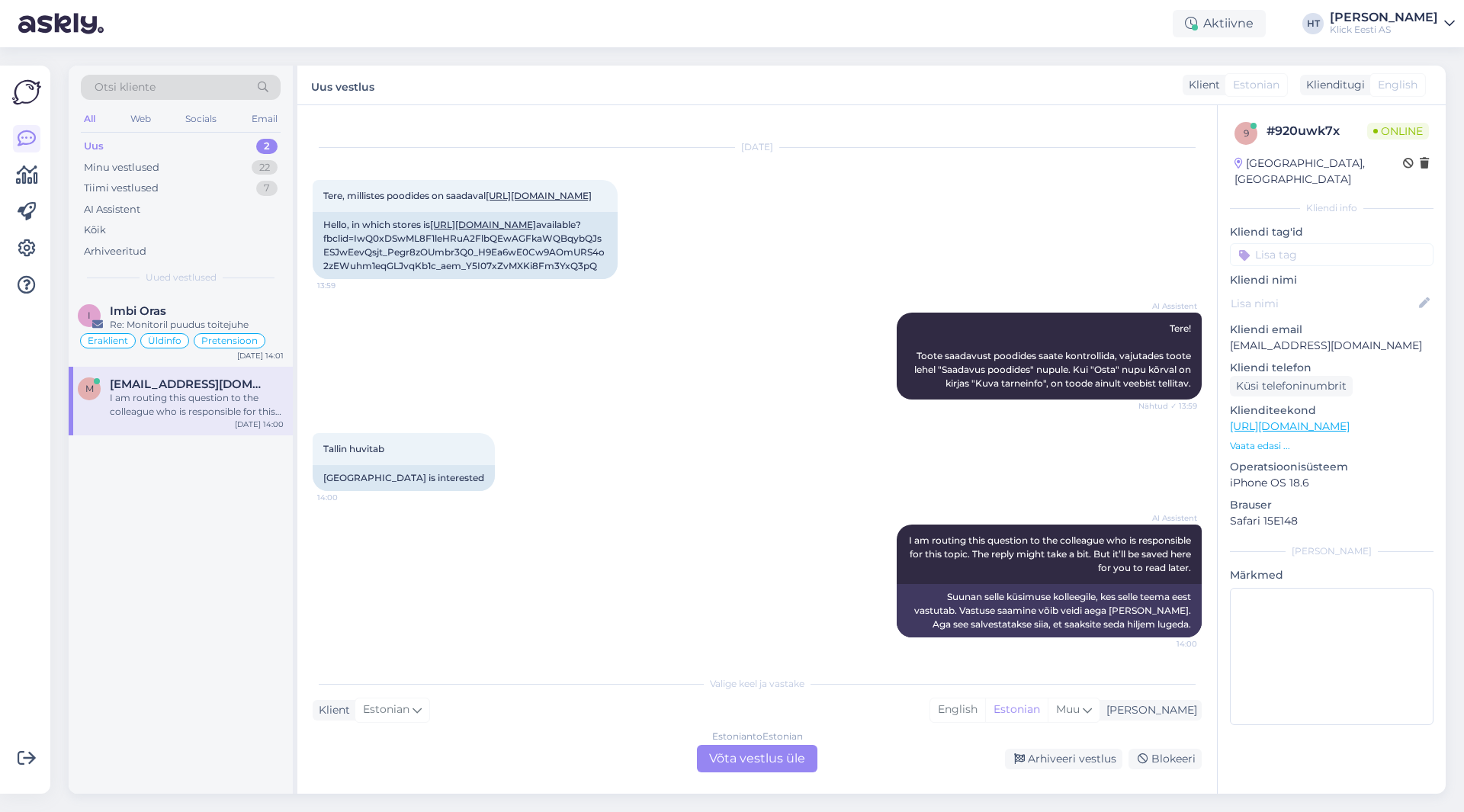
click at [774, 747] on div "Estonian to Estonian Võta vestlus üle" at bounding box center [757, 759] width 121 height 27
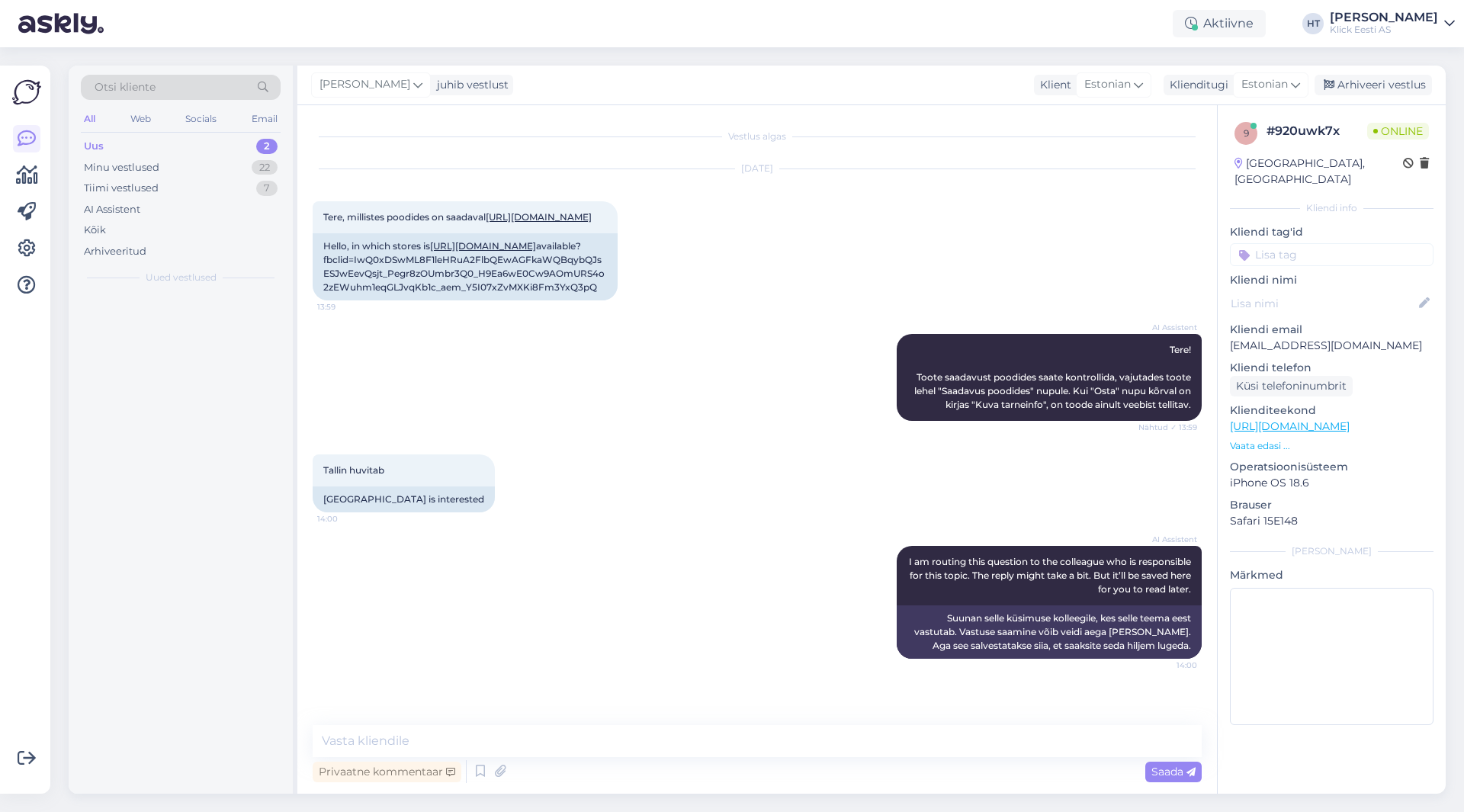
scroll to position [101, 0]
click at [720, 735] on textarea at bounding box center [757, 741] width 890 height 32
type textarea "Toode on ainult tellitav. Kauplustes ei leidu."
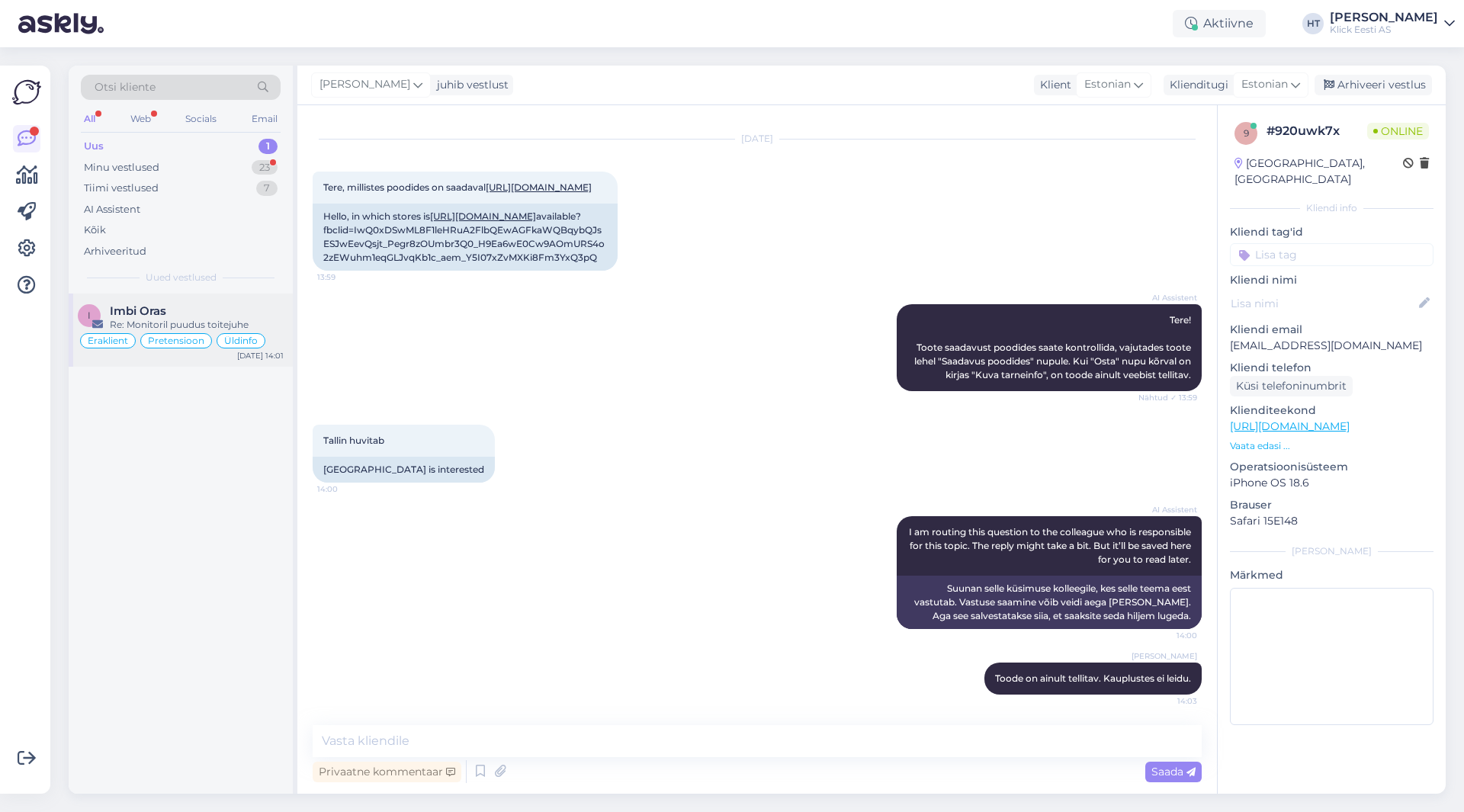
click at [206, 319] on div "Re: Monitoril puudus toitejuhe" at bounding box center [196, 325] width 174 height 14
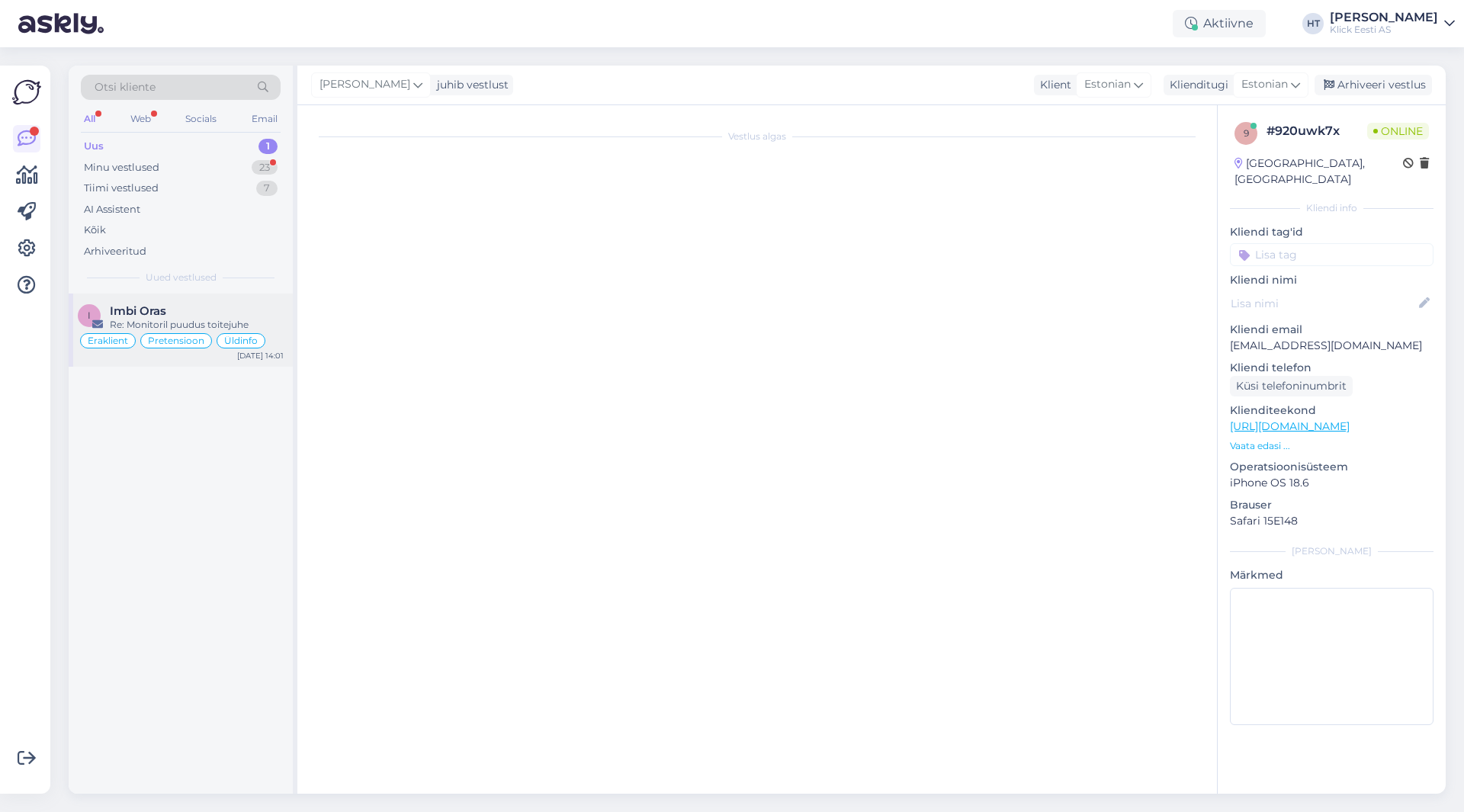
scroll to position [355, 0]
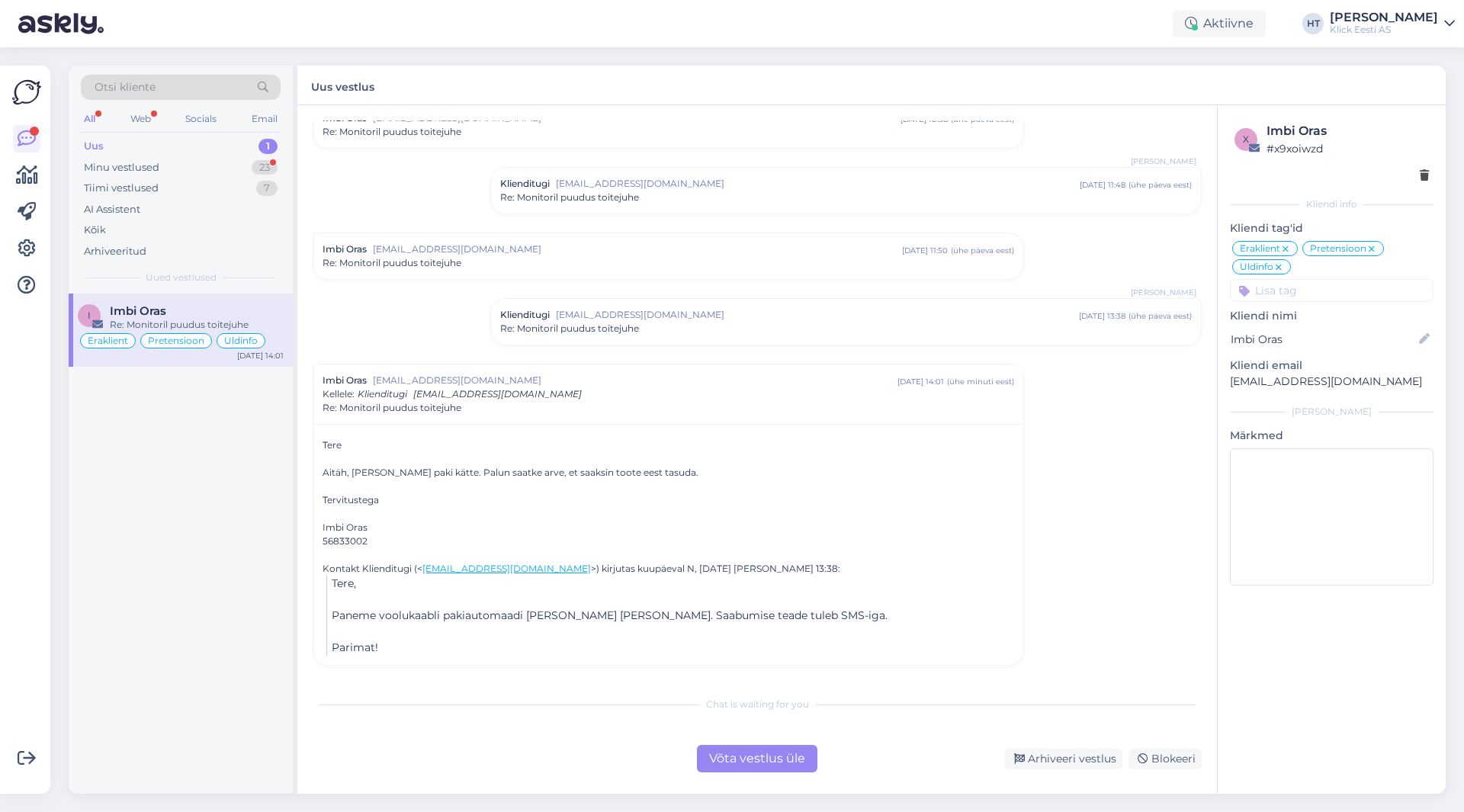
click at [780, 762] on div "Võta vestlus üle" at bounding box center [757, 759] width 121 height 27
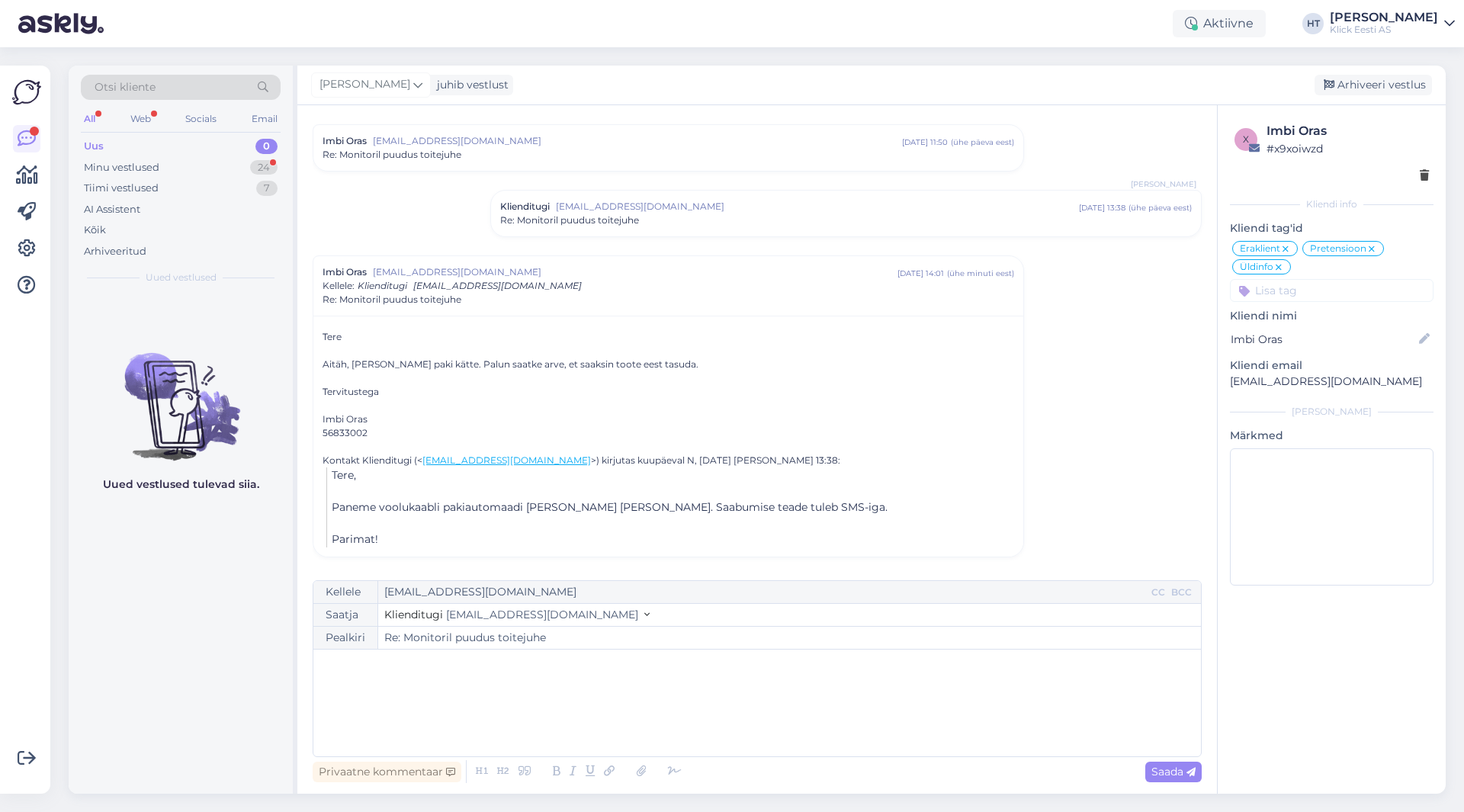
click at [660, 677] on div "﻿" at bounding box center [757, 703] width 873 height 92
click at [1174, 770] on span "Saada" at bounding box center [1173, 772] width 44 height 14
type input "Re: Re: Monitoril puudus toitejuhe"
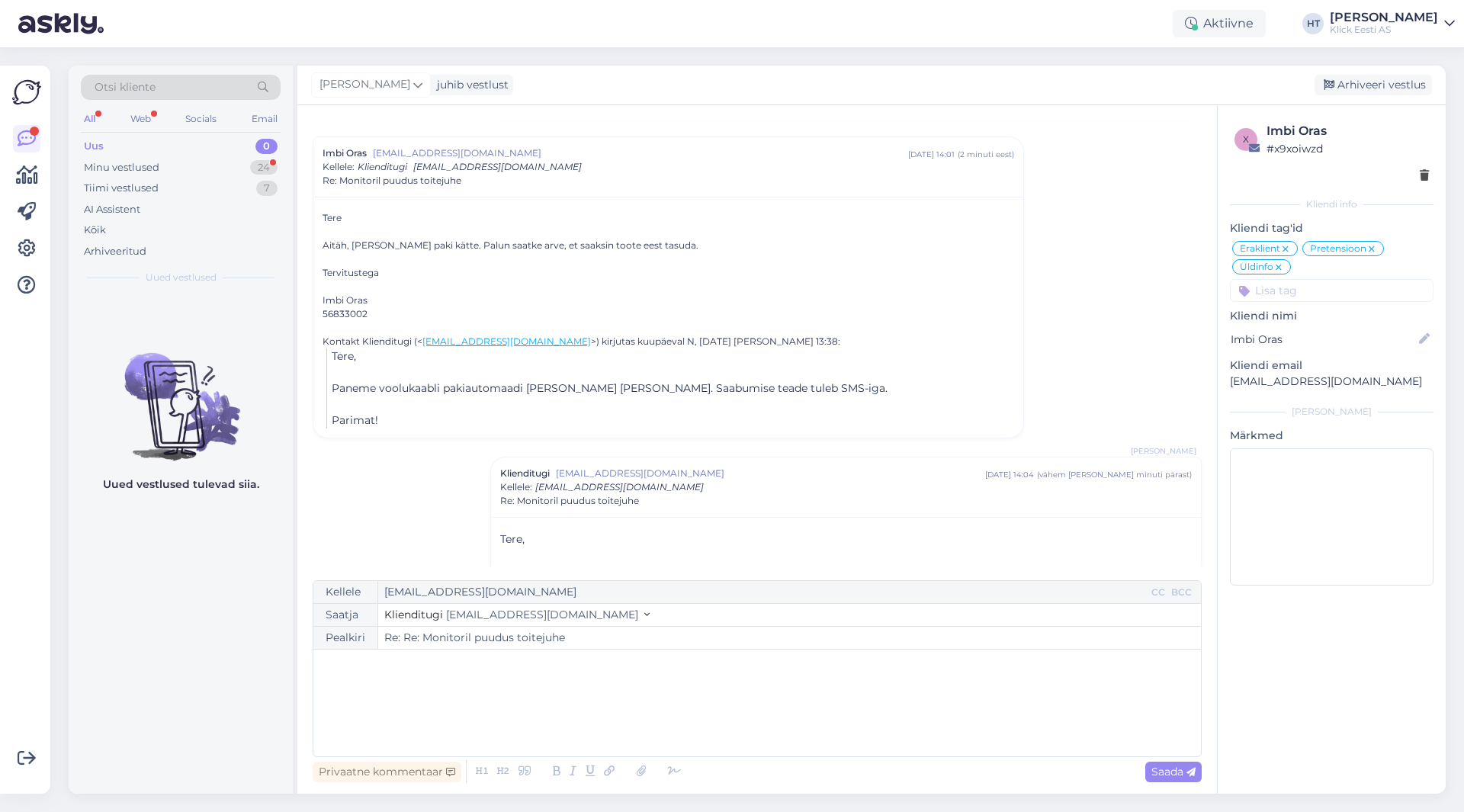
scroll to position [646, 0]
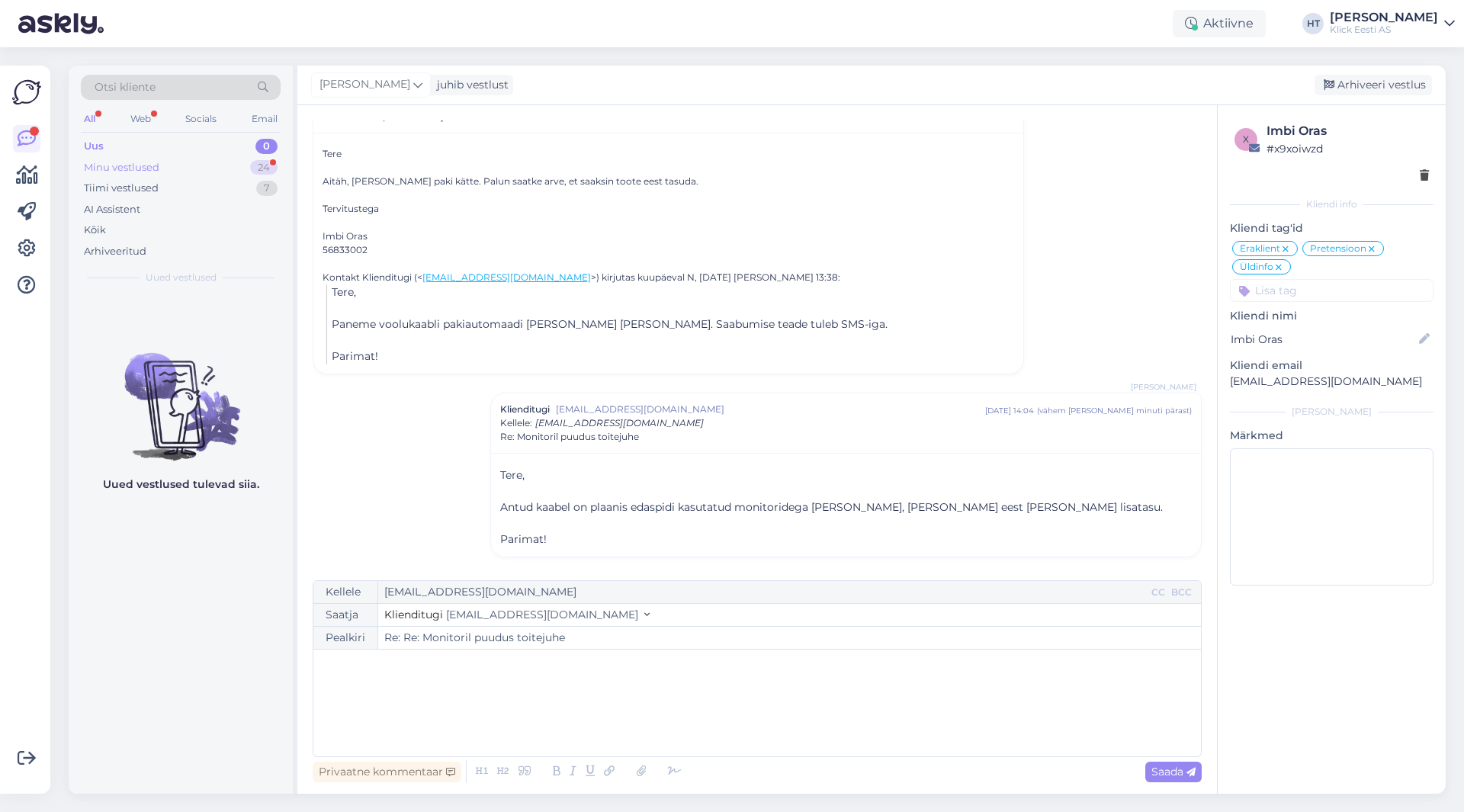
click at [235, 163] on div "Minu vestlused 24" at bounding box center [181, 167] width 200 height 22
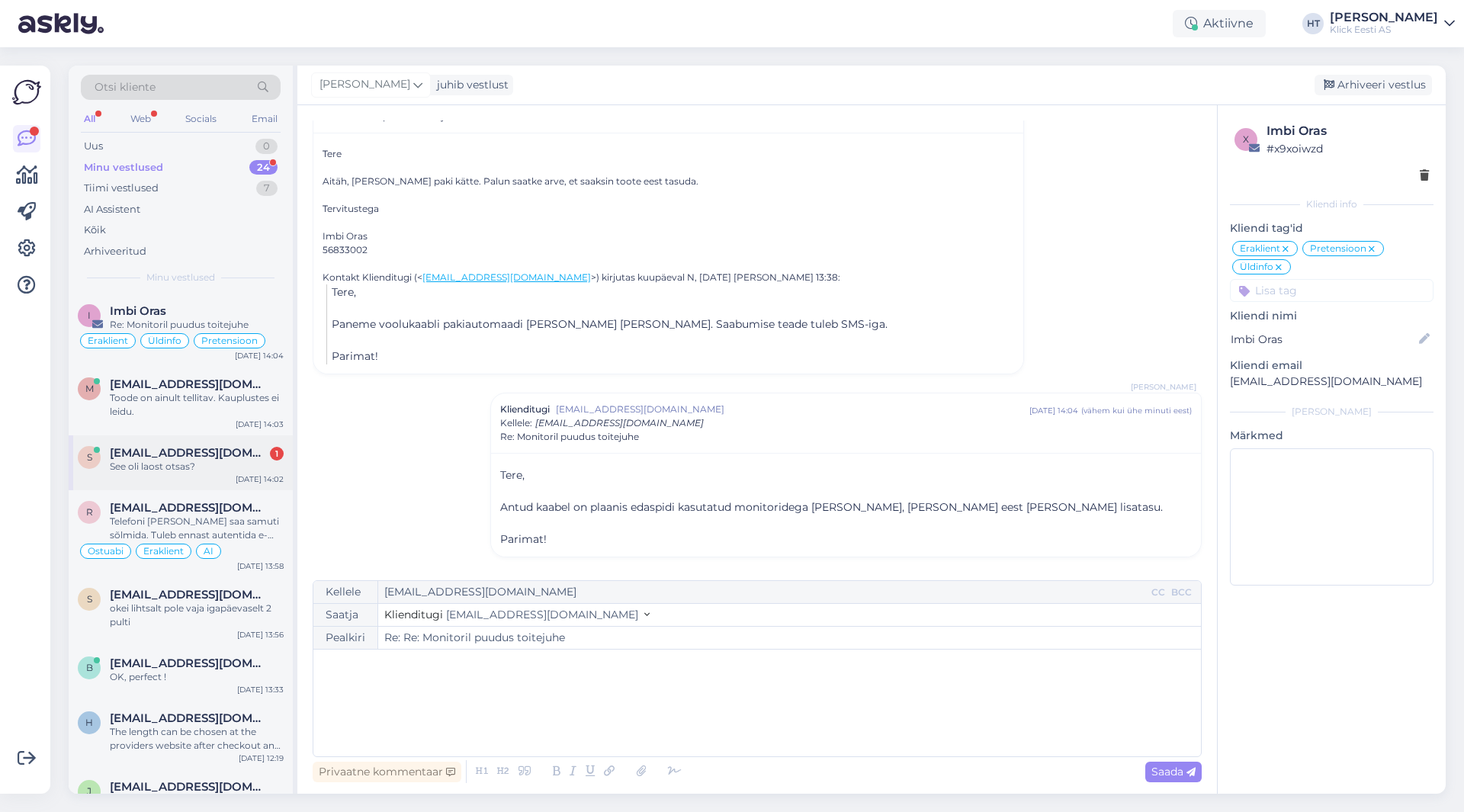
click at [234, 457] on span "[EMAIL_ADDRESS][DOMAIN_NAME]" at bounding box center [189, 453] width 159 height 14
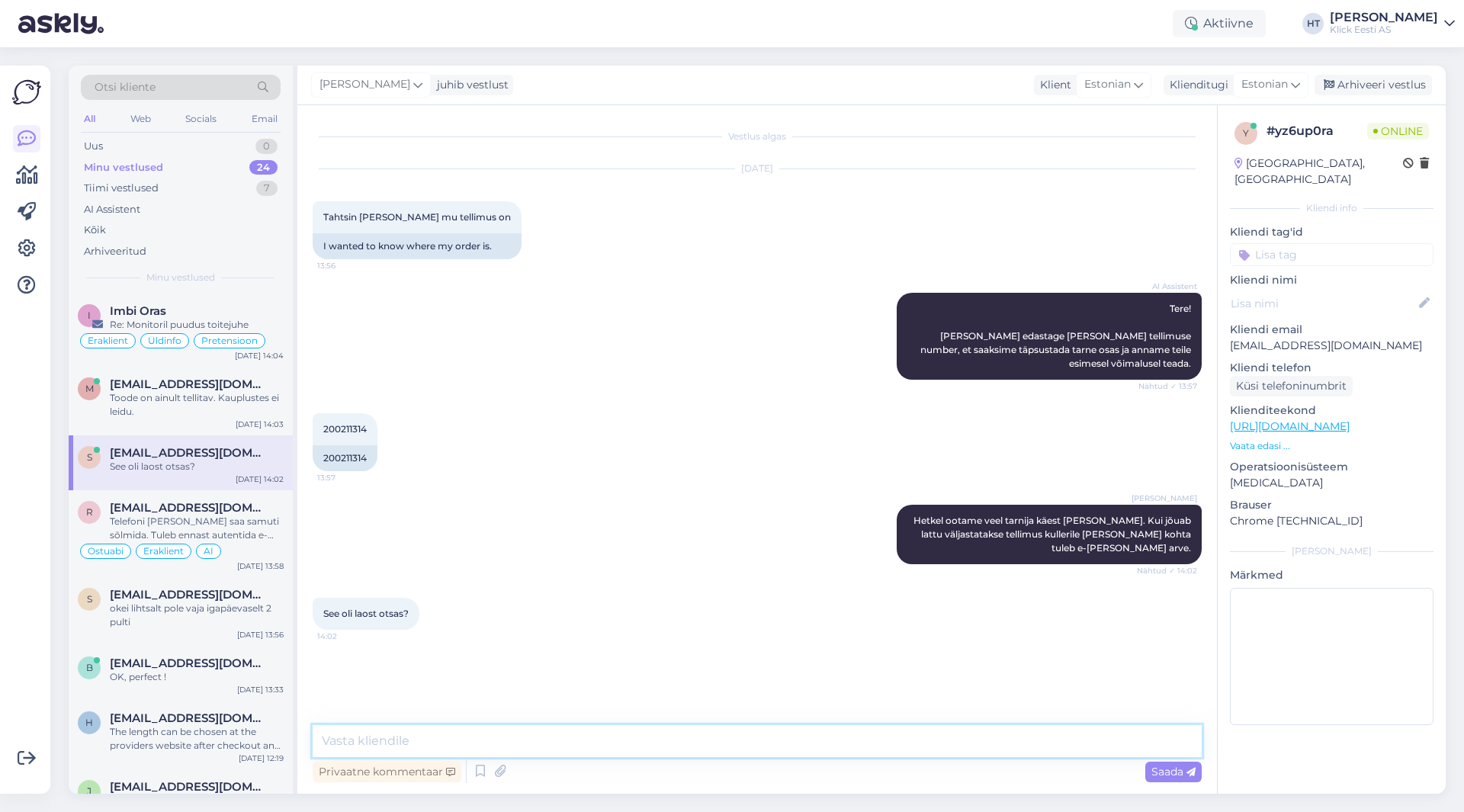
click at [529, 753] on textarea at bounding box center [757, 741] width 890 height 32
paste textarea "3-6 tööpäeva"
type textarea "Tegemist on tellitava tootega, mis peab tarnija laost tulema. Seetõttu ka pikem…"
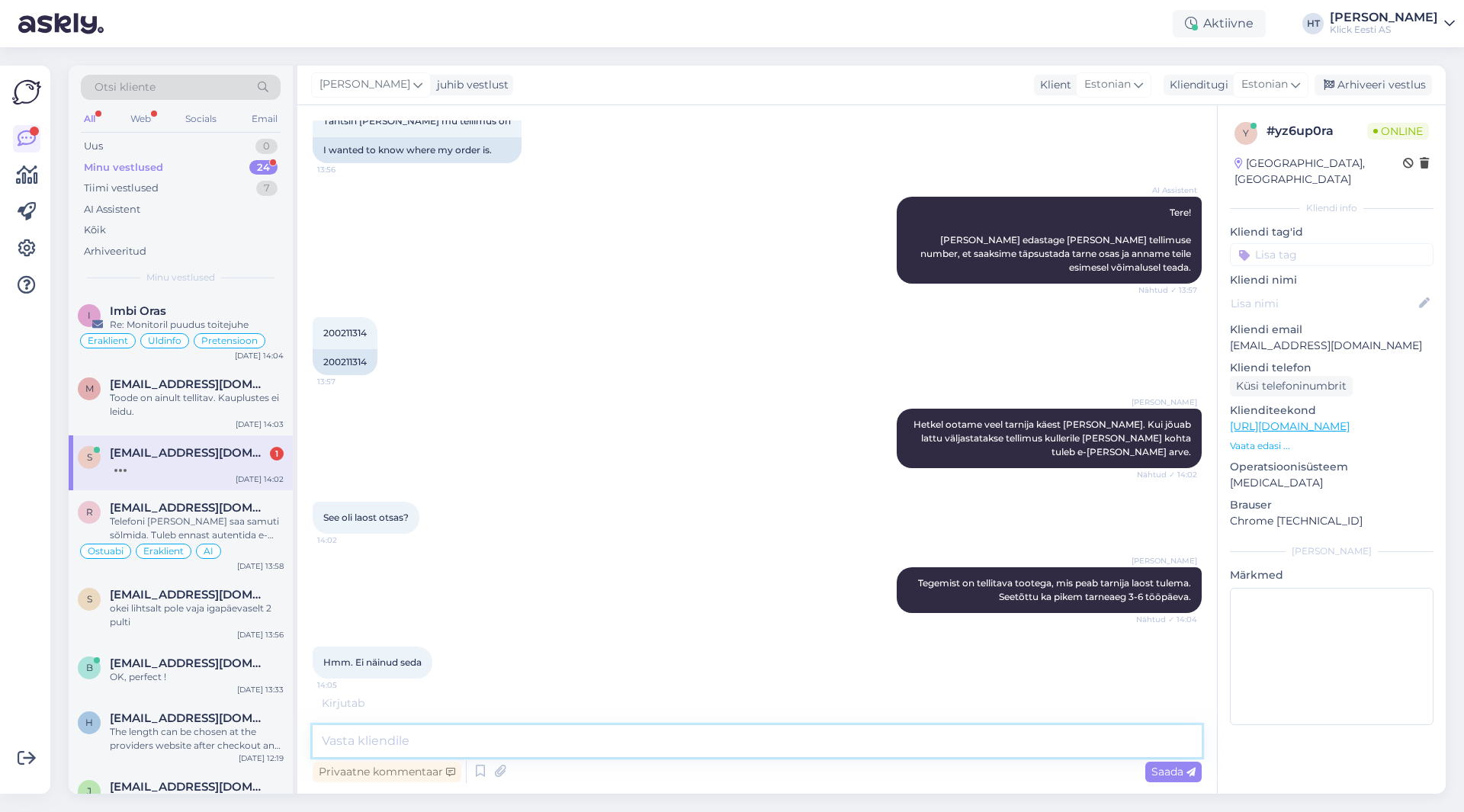
scroll to position [146, 0]
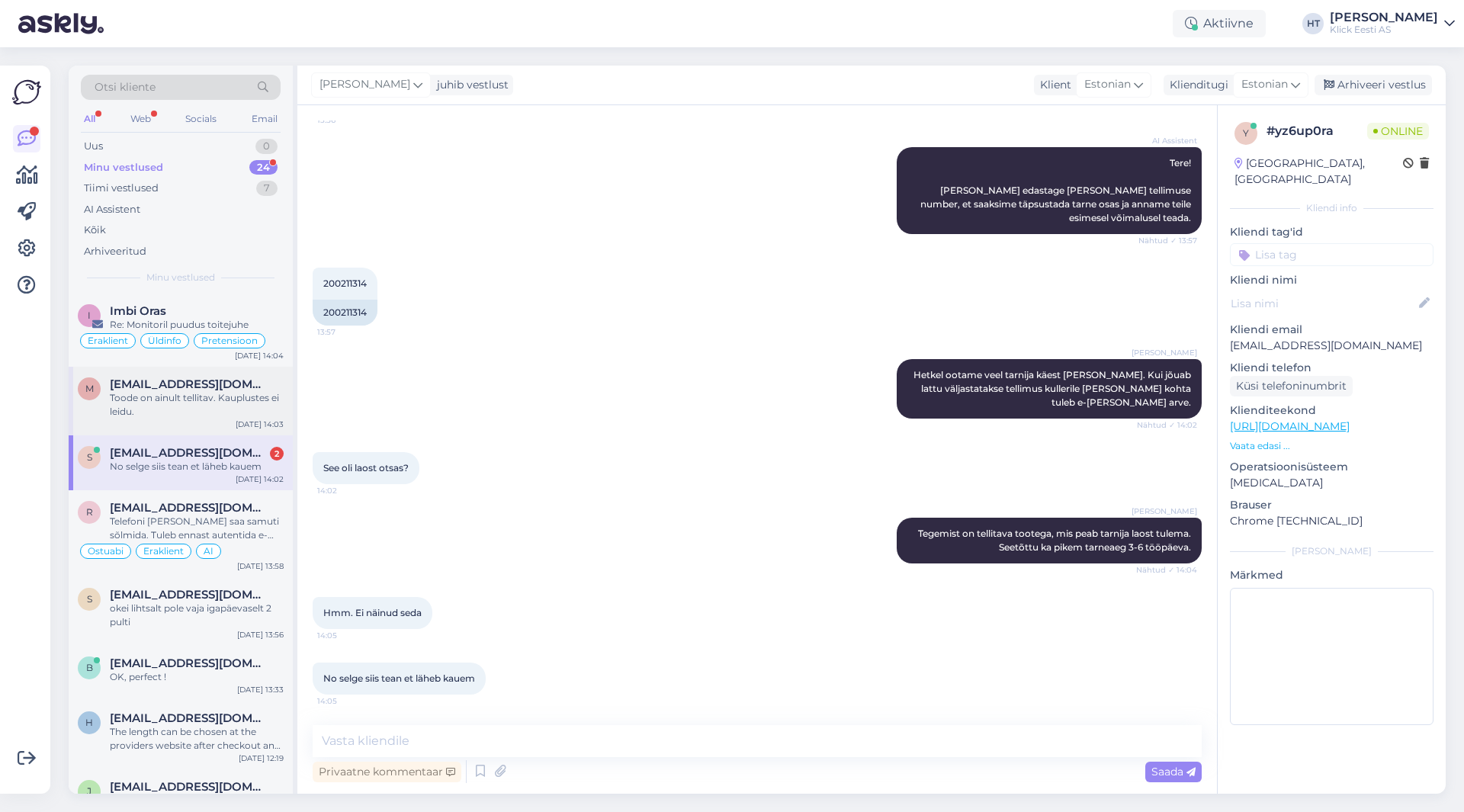
click at [207, 399] on div "Toode on ainult tellitav. Kauplustes ei leidu." at bounding box center [196, 404] width 174 height 27
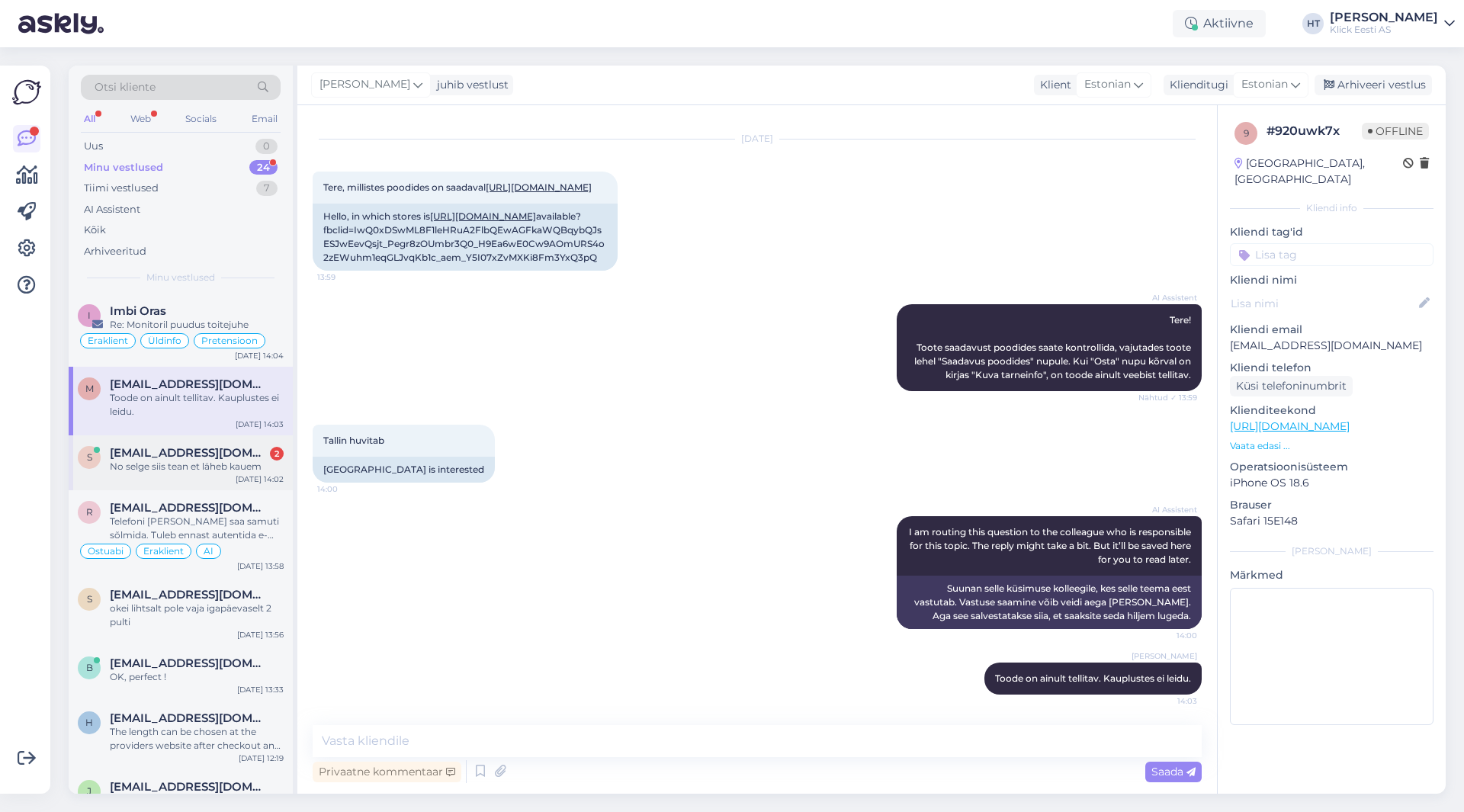
click at [220, 464] on div "No selge siis tean et läheb kauem" at bounding box center [196, 467] width 174 height 14
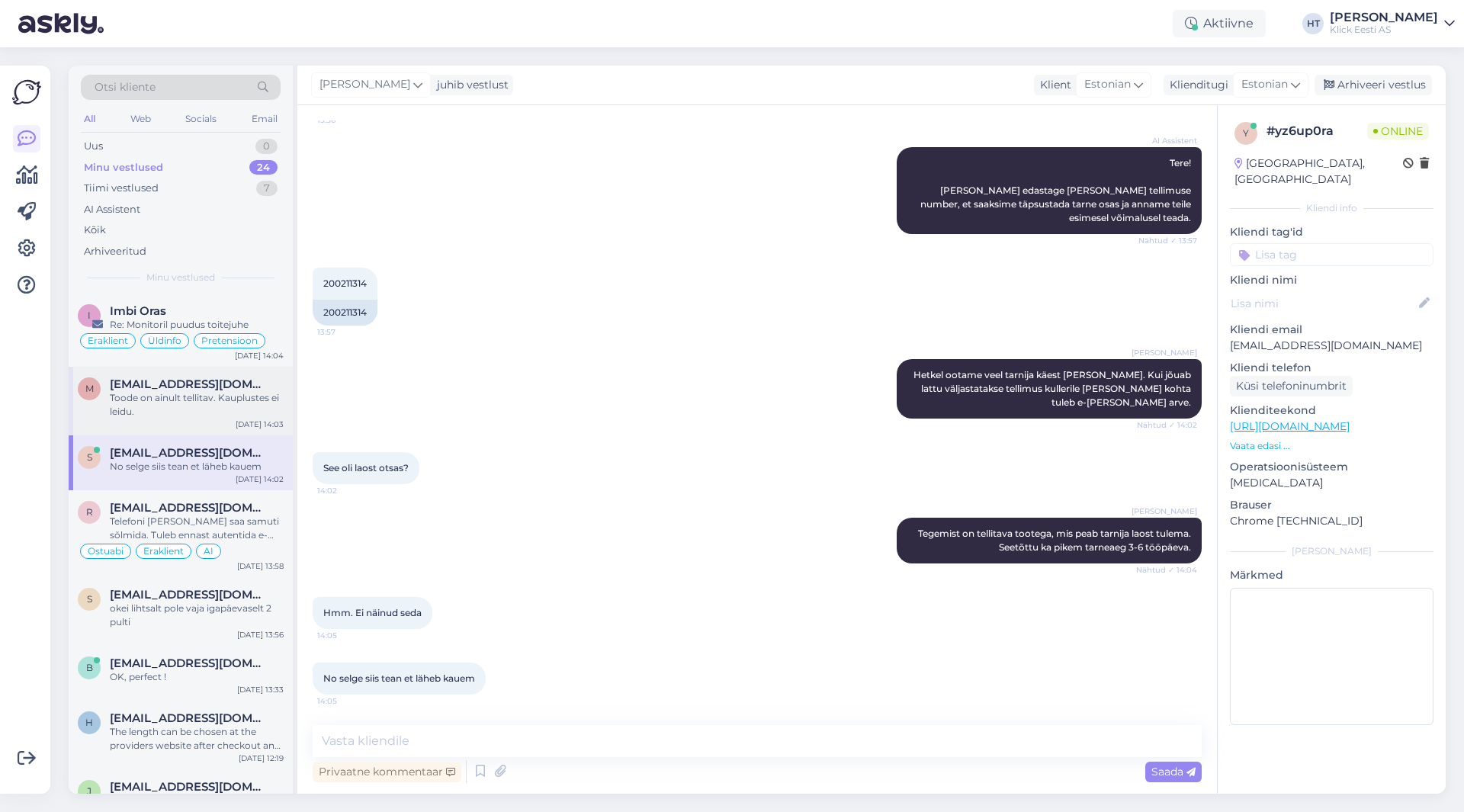
click at [215, 414] on div "Toode on ainult tellitav. Kauplustes ei leidu." at bounding box center [196, 404] width 174 height 27
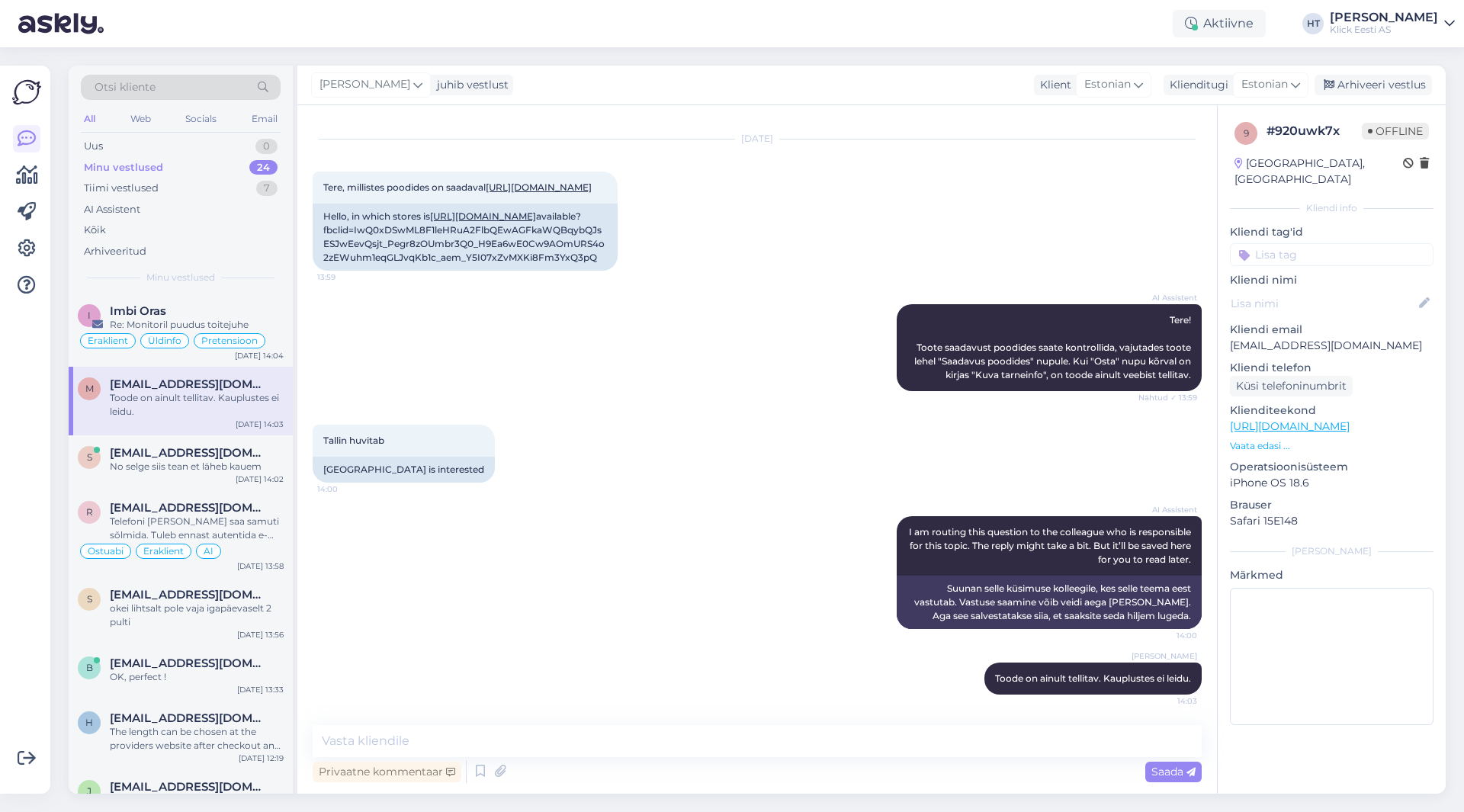
scroll to position [167, 0]
click at [543, 423] on div "Tallin huvitab 14:00 [GEOGRAPHIC_DATA] is interested" at bounding box center [757, 454] width 890 height 92
click at [250, 307] on div "Imbi Oras" at bounding box center [196, 311] width 174 height 14
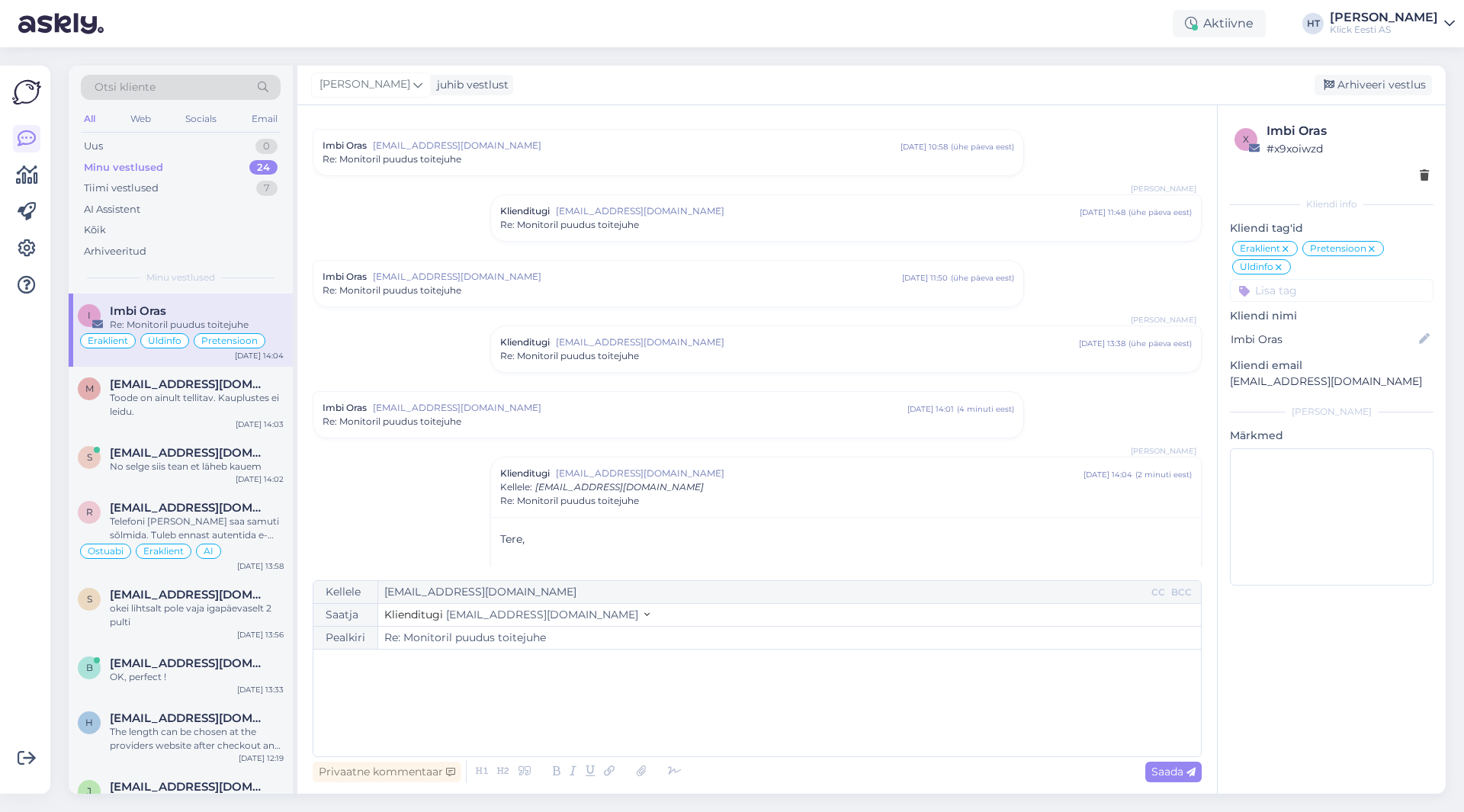
scroll to position [392, 0]
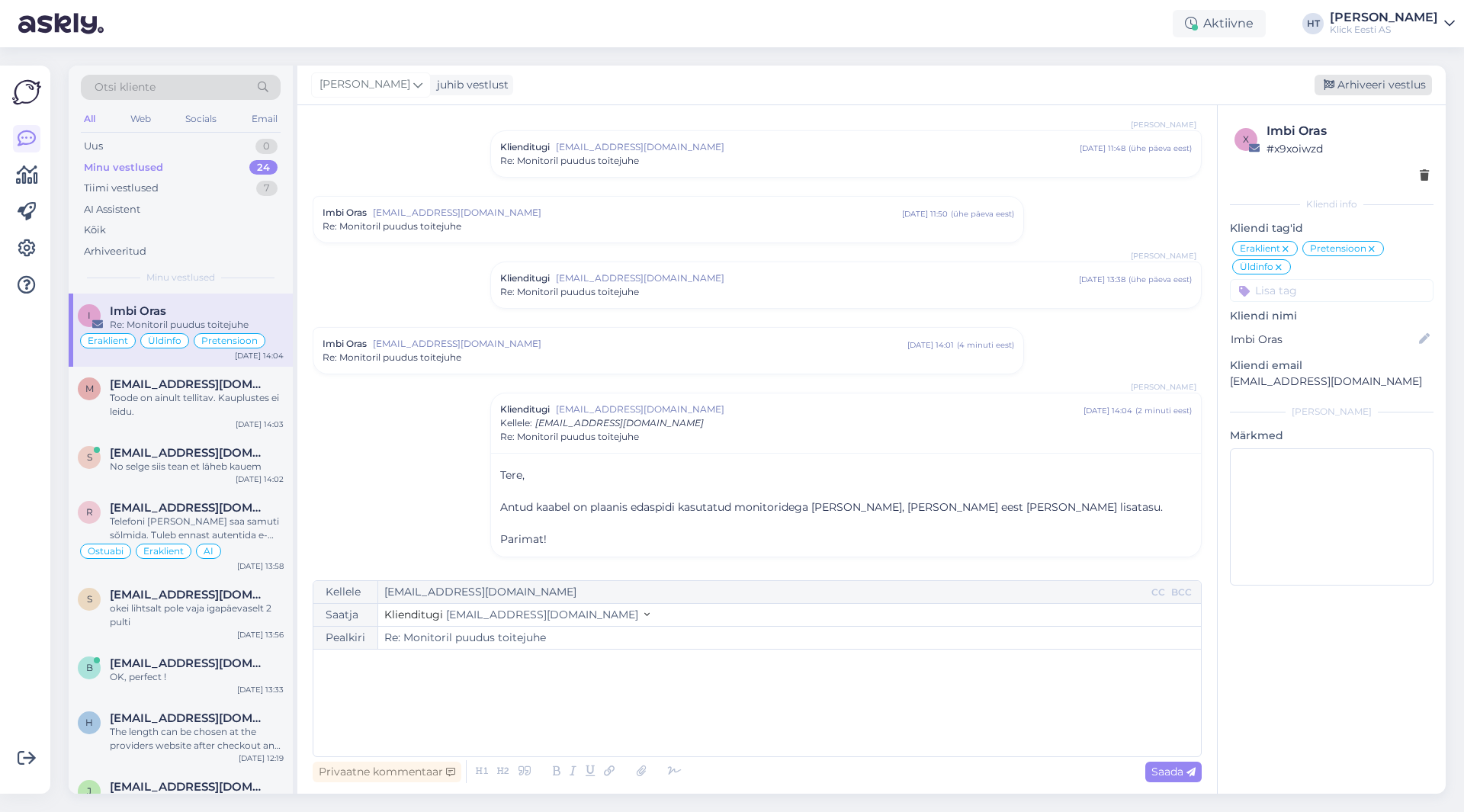
click at [1372, 92] on div "Arhiveeri vestlus" at bounding box center [1374, 85] width 118 height 21
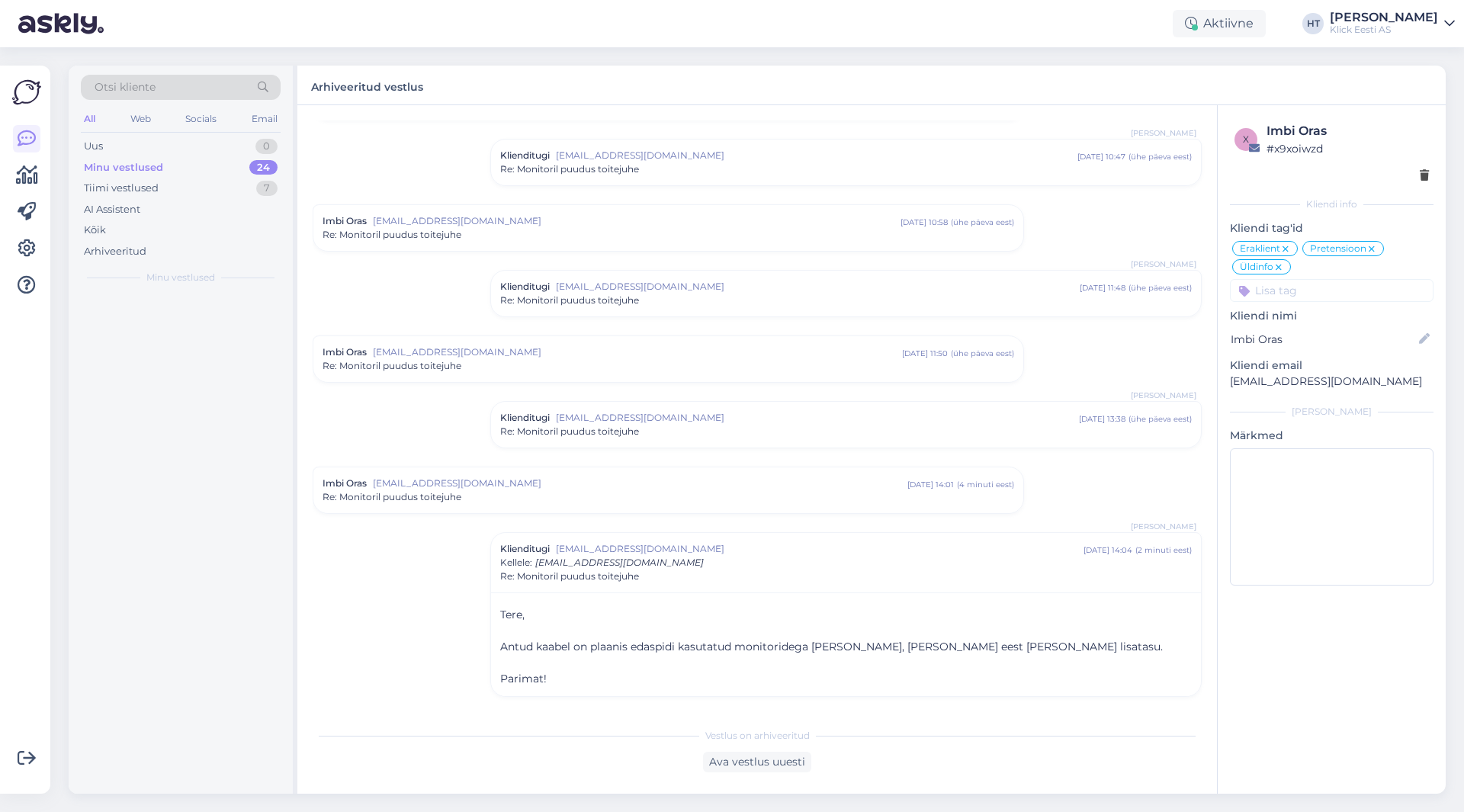
scroll to position [253, 0]
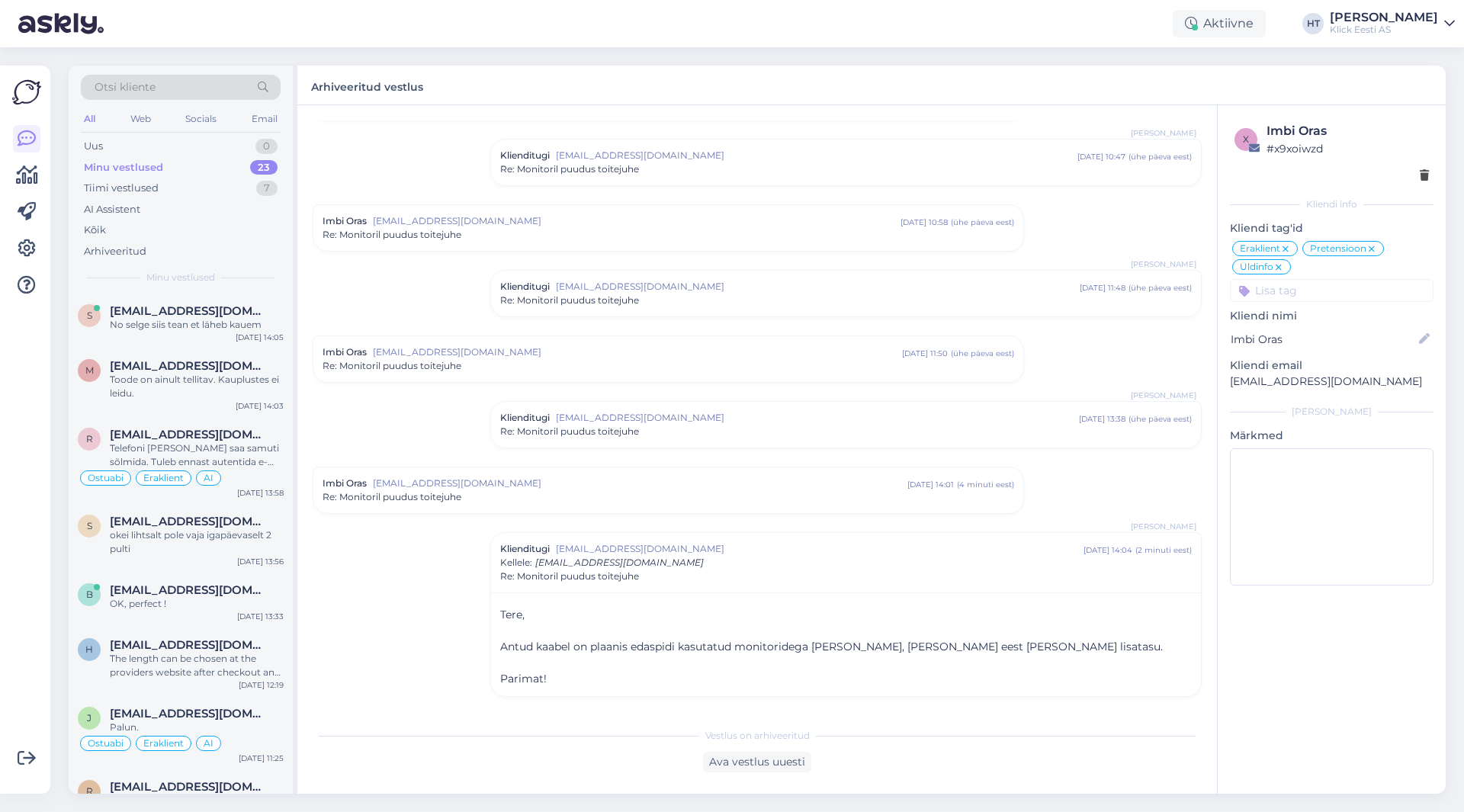
click at [378, 164] on div "Vestlus algas Imbi Oras [EMAIL_ADDRESS][DOMAIN_NAME] [DATE] 18:53 ( 2 päeva ees…" at bounding box center [763, 413] width 903 height 586
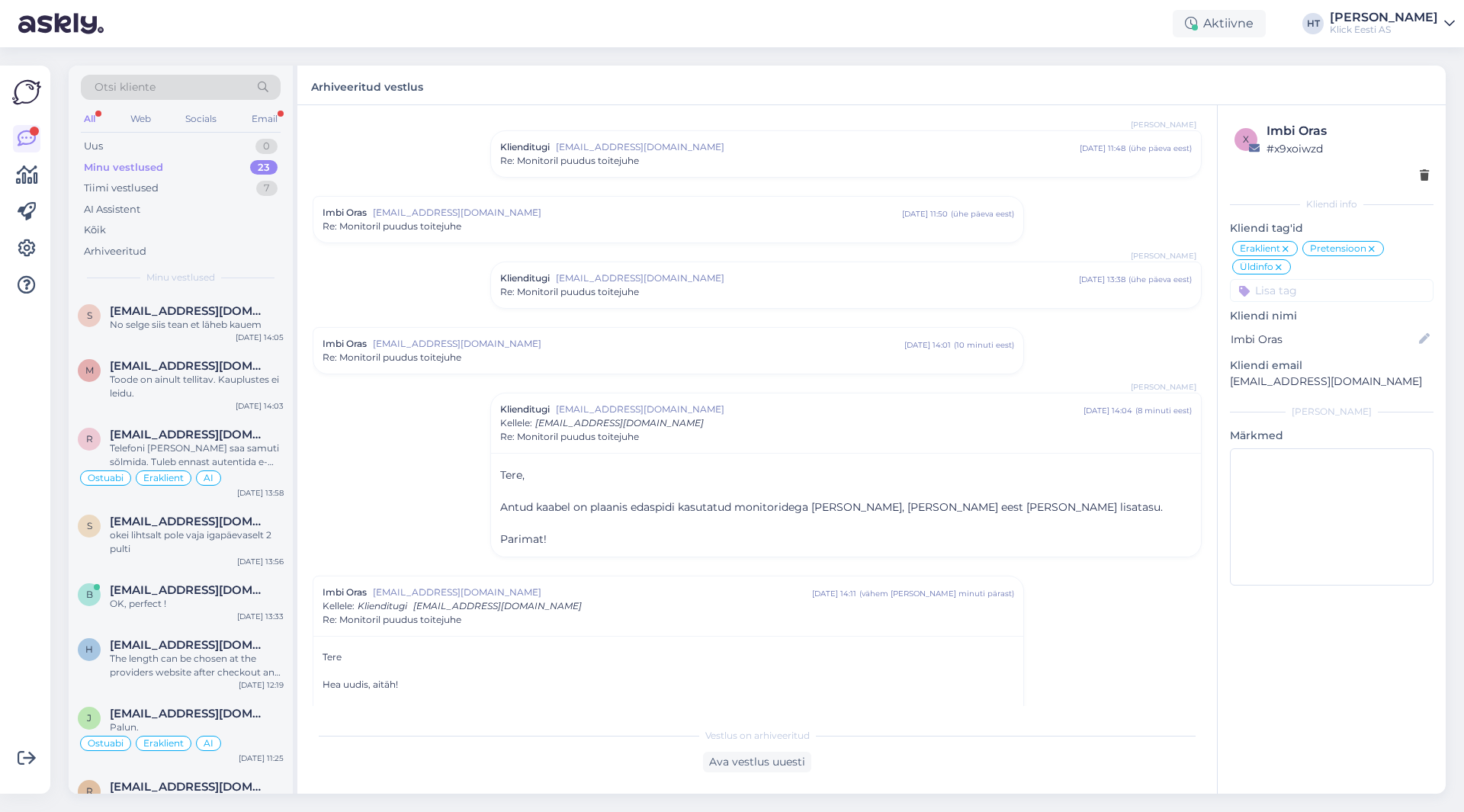
click at [265, 108] on div "Otsi kliente" at bounding box center [181, 92] width 200 height 35
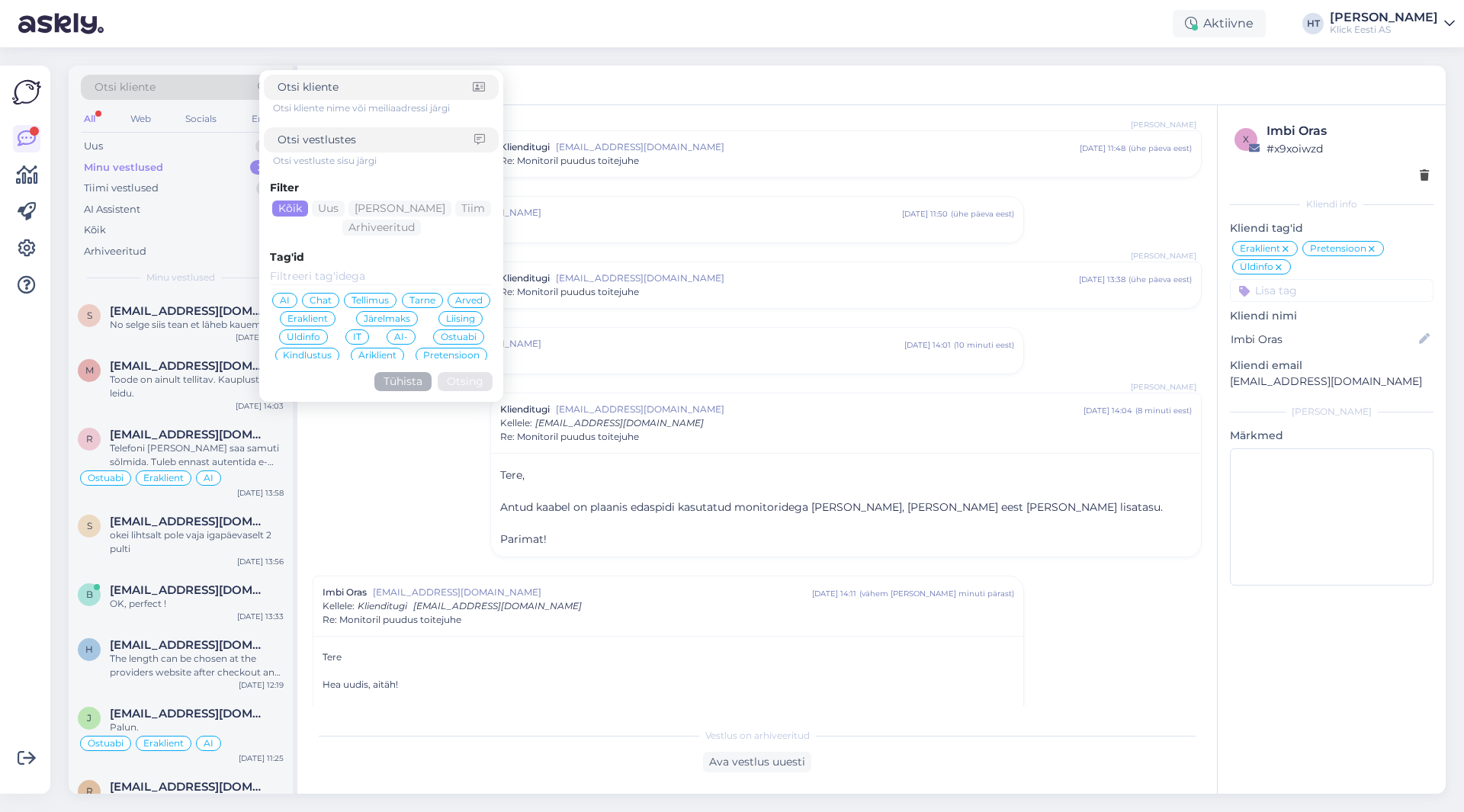
click at [266, 114] on div "Otsi kliente nime või meiliaadressi järgi Otsi vestluste sisu järgi Filter Kõik…" at bounding box center [381, 236] width 235 height 323
click at [251, 114] on div "Email" at bounding box center [265, 119] width 32 height 20
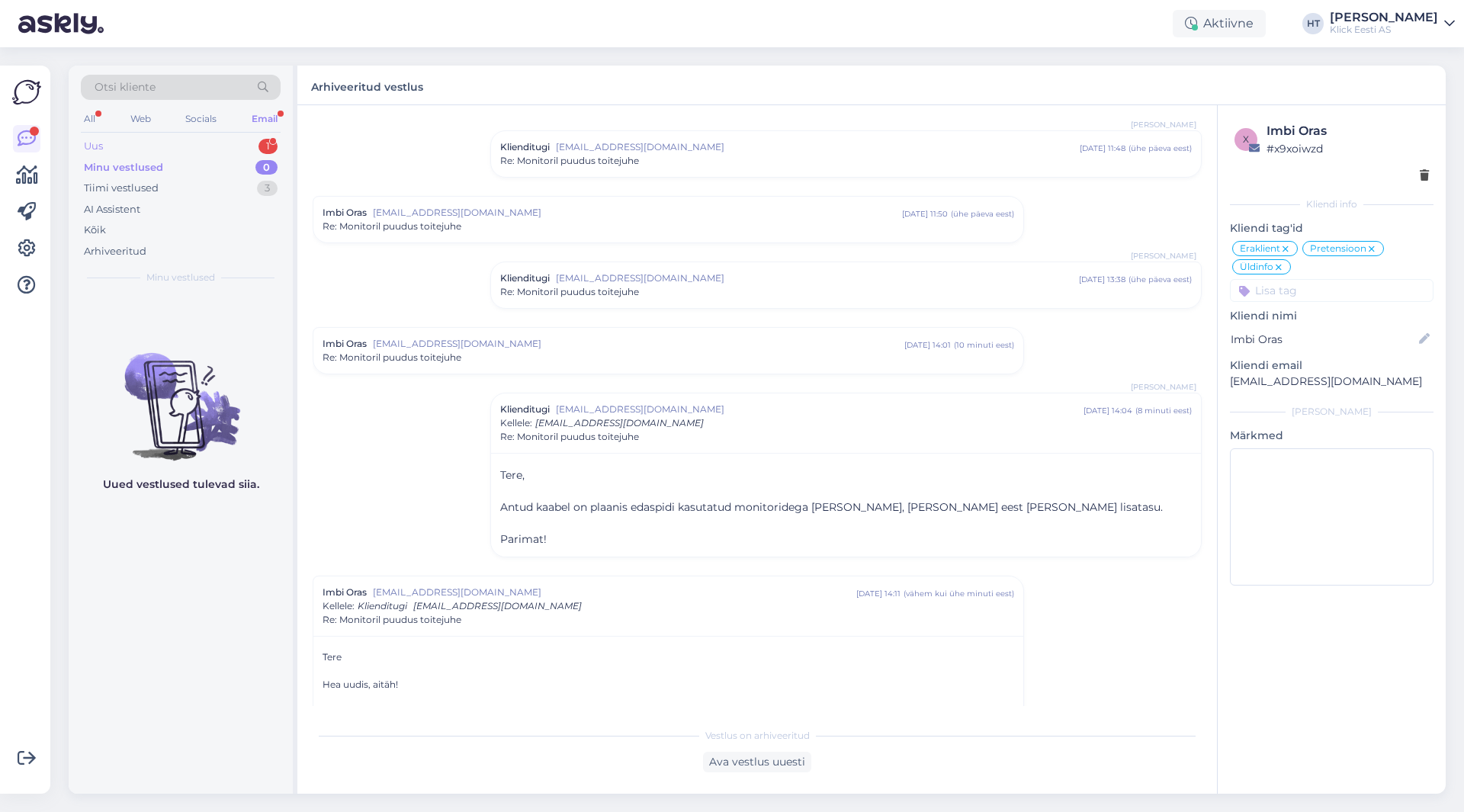
click at [252, 138] on div "Uus 1" at bounding box center [181, 146] width 200 height 22
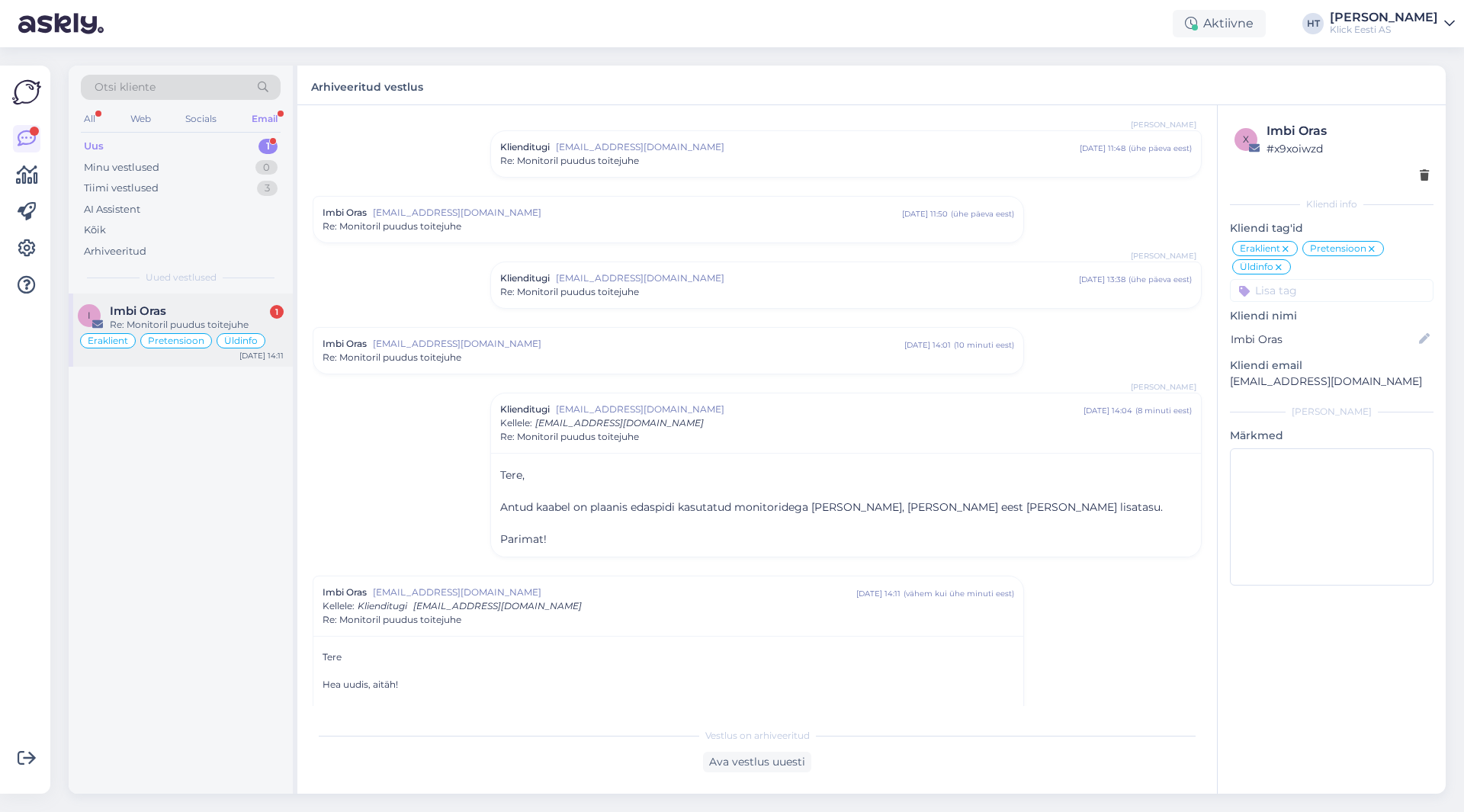
click at [210, 303] on div "I Imbi Oras 1 Re: Monitoril puudus toitejuhe Eraklient Pretensioon Üldinfo [DAT…" at bounding box center [181, 330] width 225 height 73
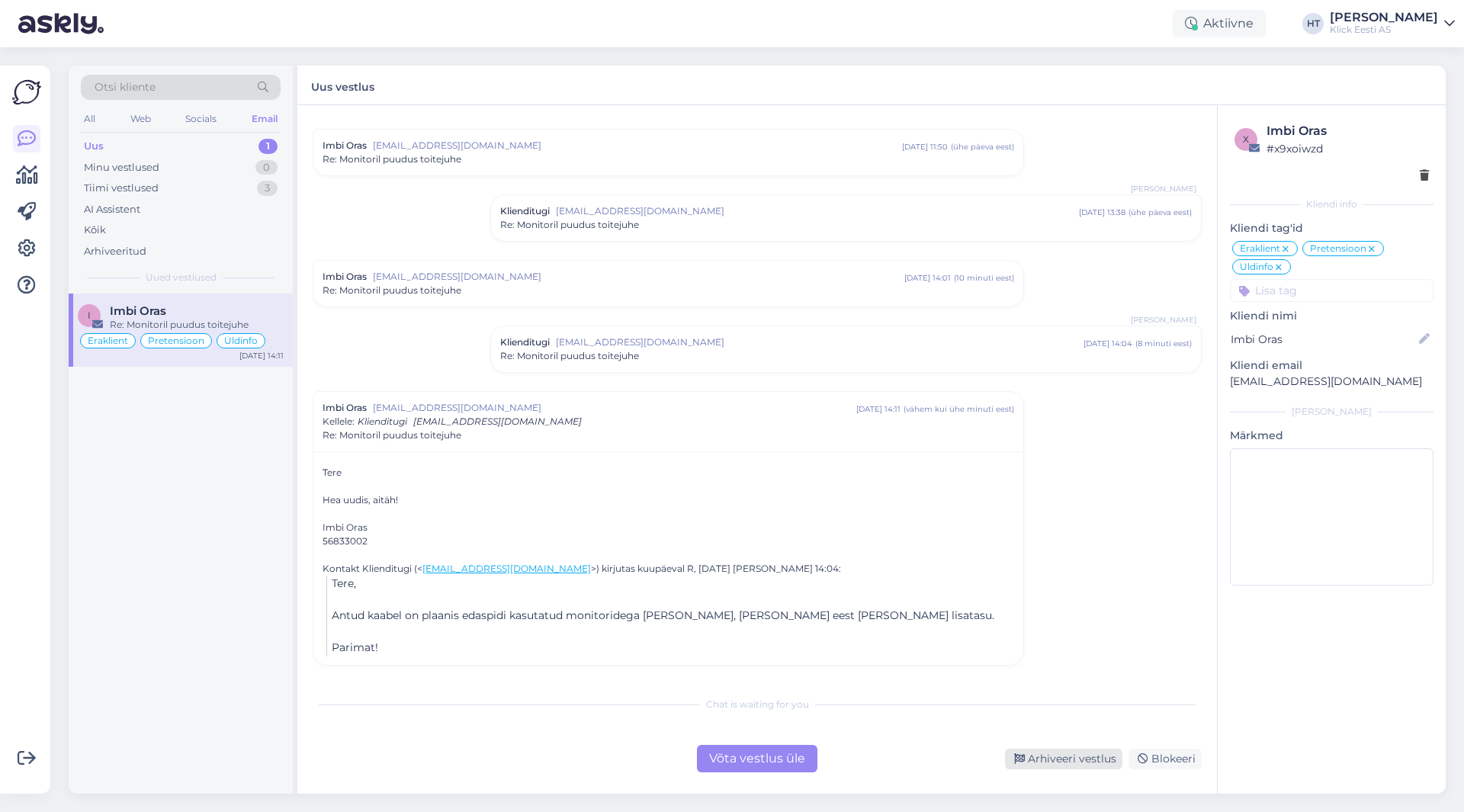
click at [1040, 754] on div "Arhiveeri vestlus" at bounding box center [1065, 760] width 118 height 21
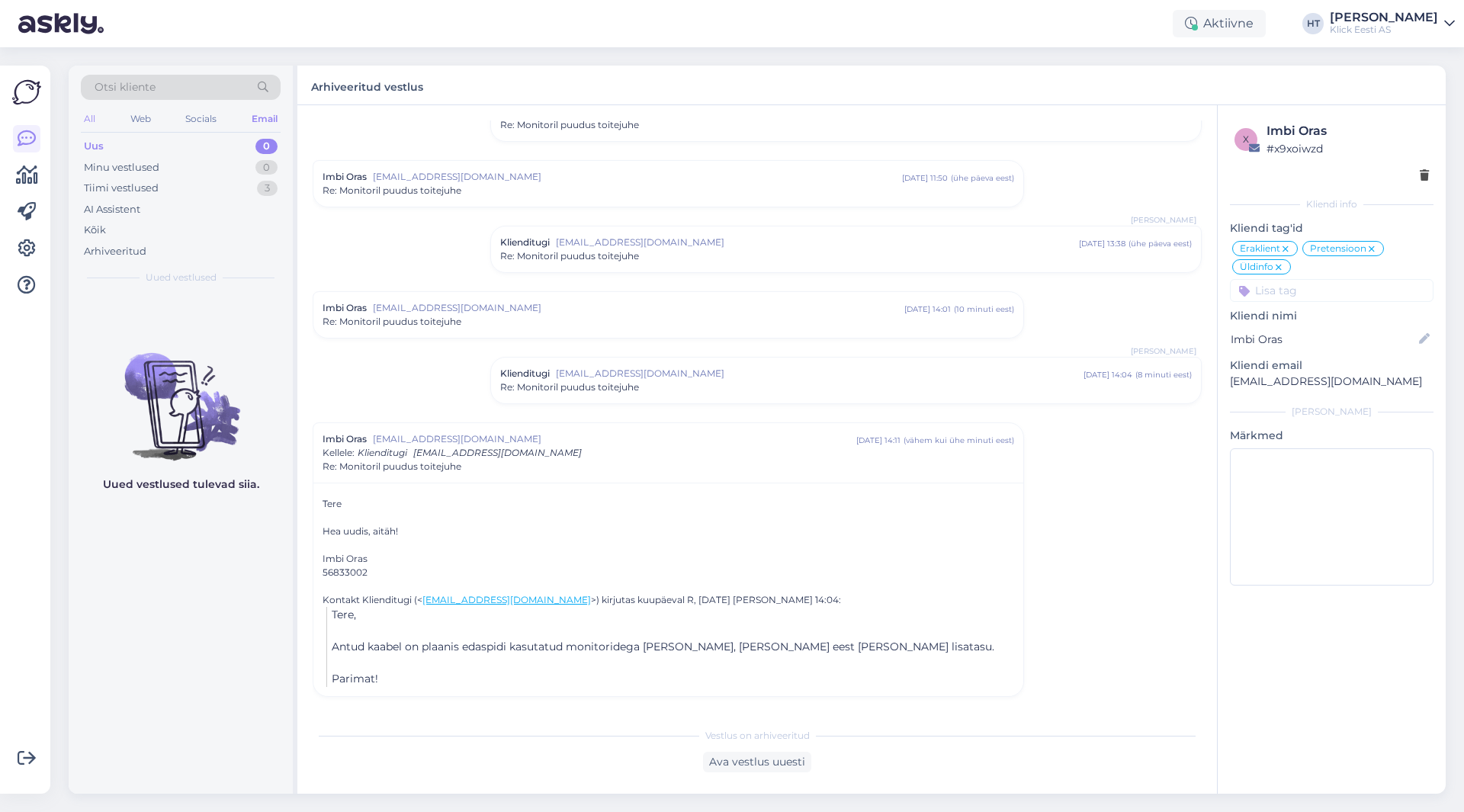
click at [94, 113] on div "All" at bounding box center [89, 119] width 18 height 20
click at [155, 168] on div "Minu vestlused" at bounding box center [122, 167] width 76 height 15
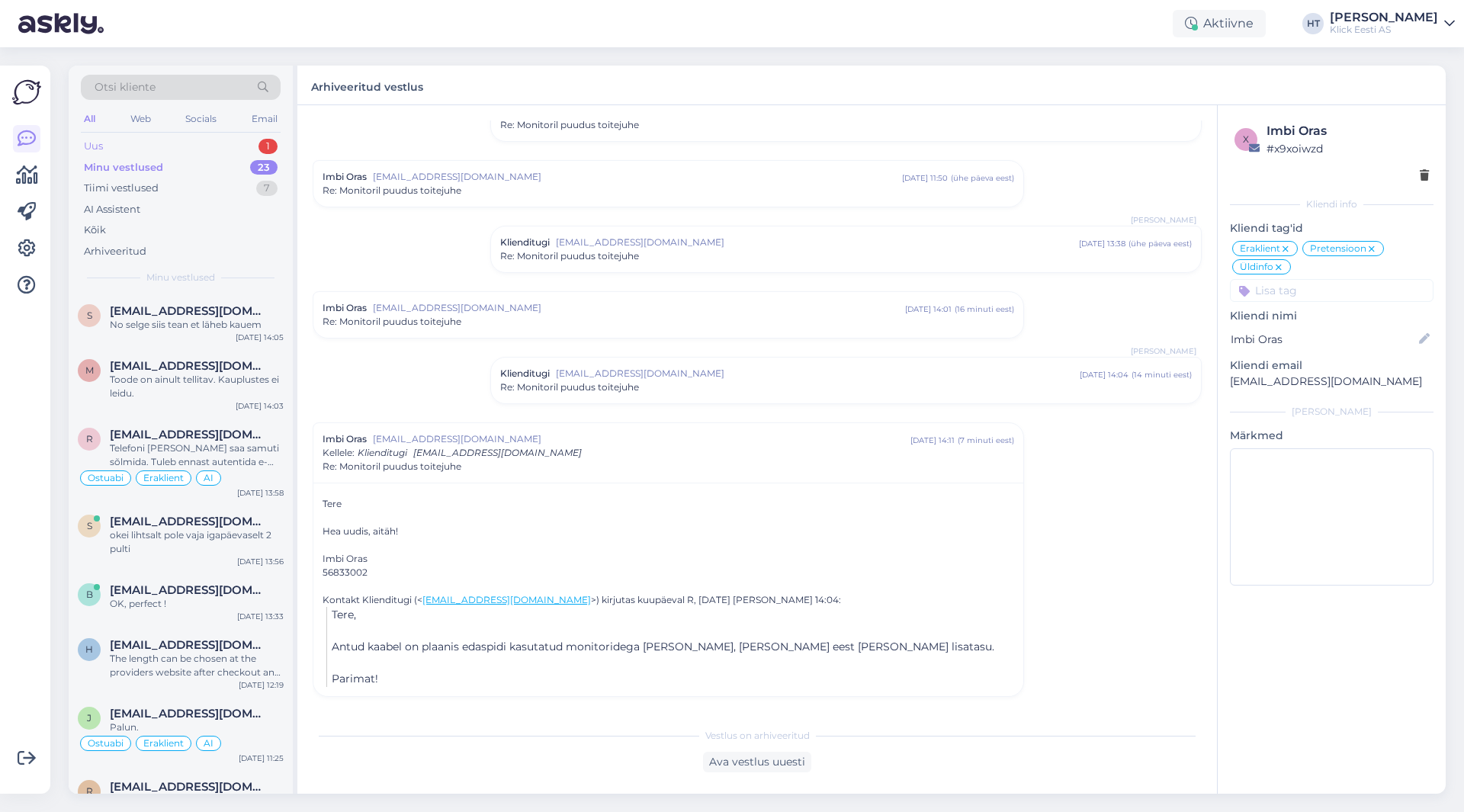
click at [219, 155] on div "Uus 1" at bounding box center [181, 146] width 200 height 22
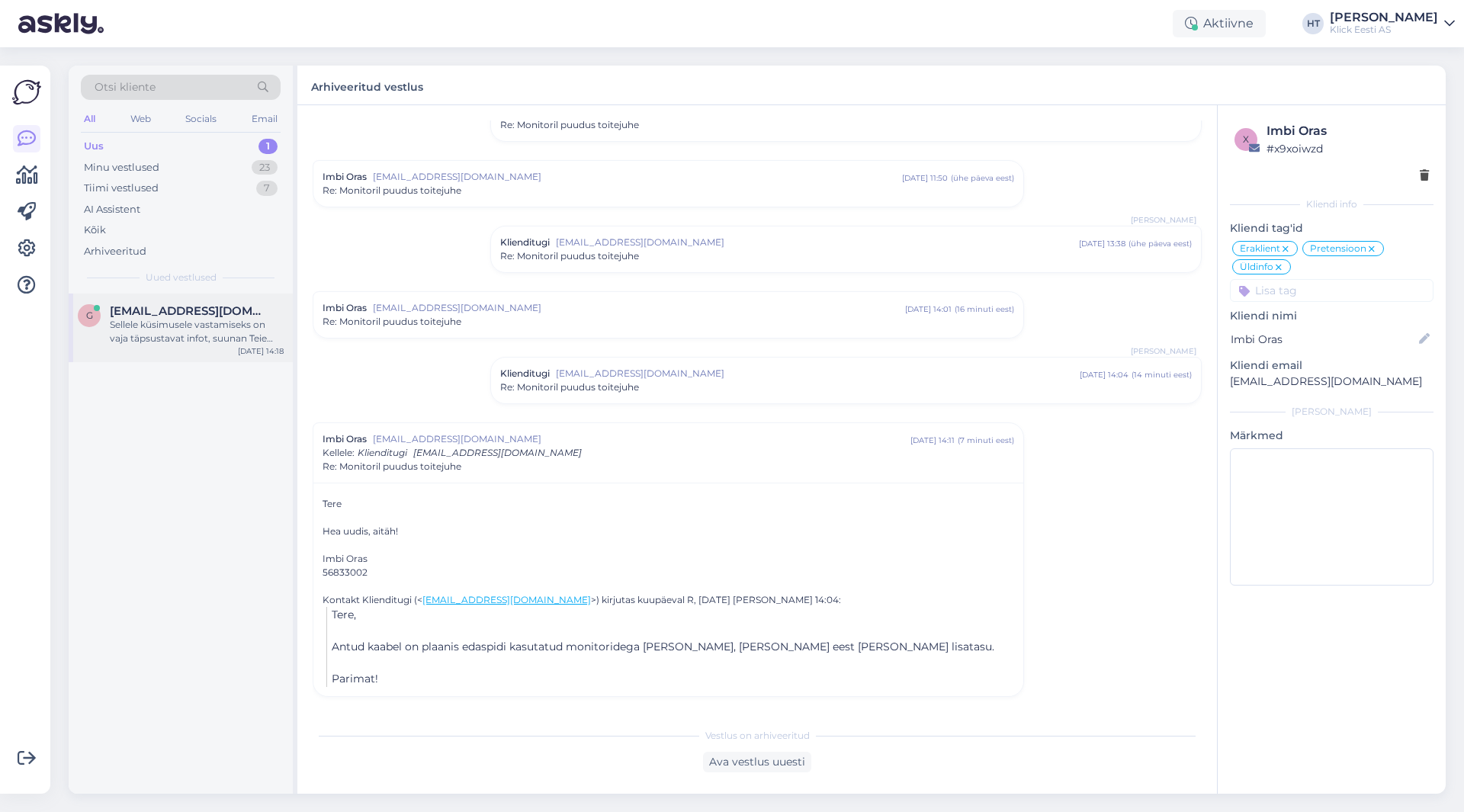
click at [209, 312] on span "[EMAIL_ADDRESS][DOMAIN_NAME]" at bounding box center [189, 311] width 159 height 14
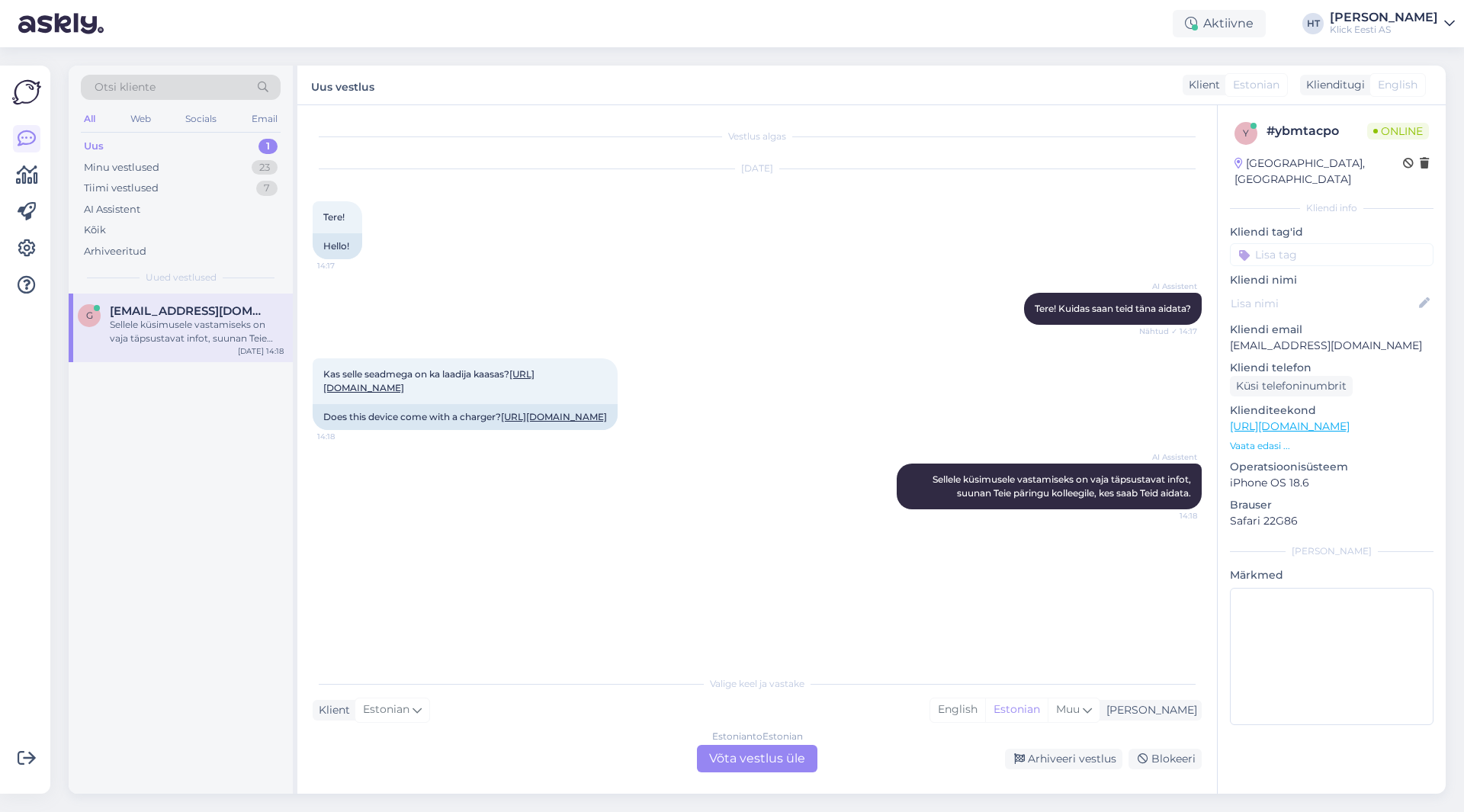
click at [679, 527] on div "AI Assistent Sellele küsimusele vastamiseks on vaja täpsustavat infot, suunan T…" at bounding box center [757, 486] width 890 height 80
click at [766, 756] on div "Estonian to Estonian Võta vestlus üle" at bounding box center [757, 759] width 121 height 27
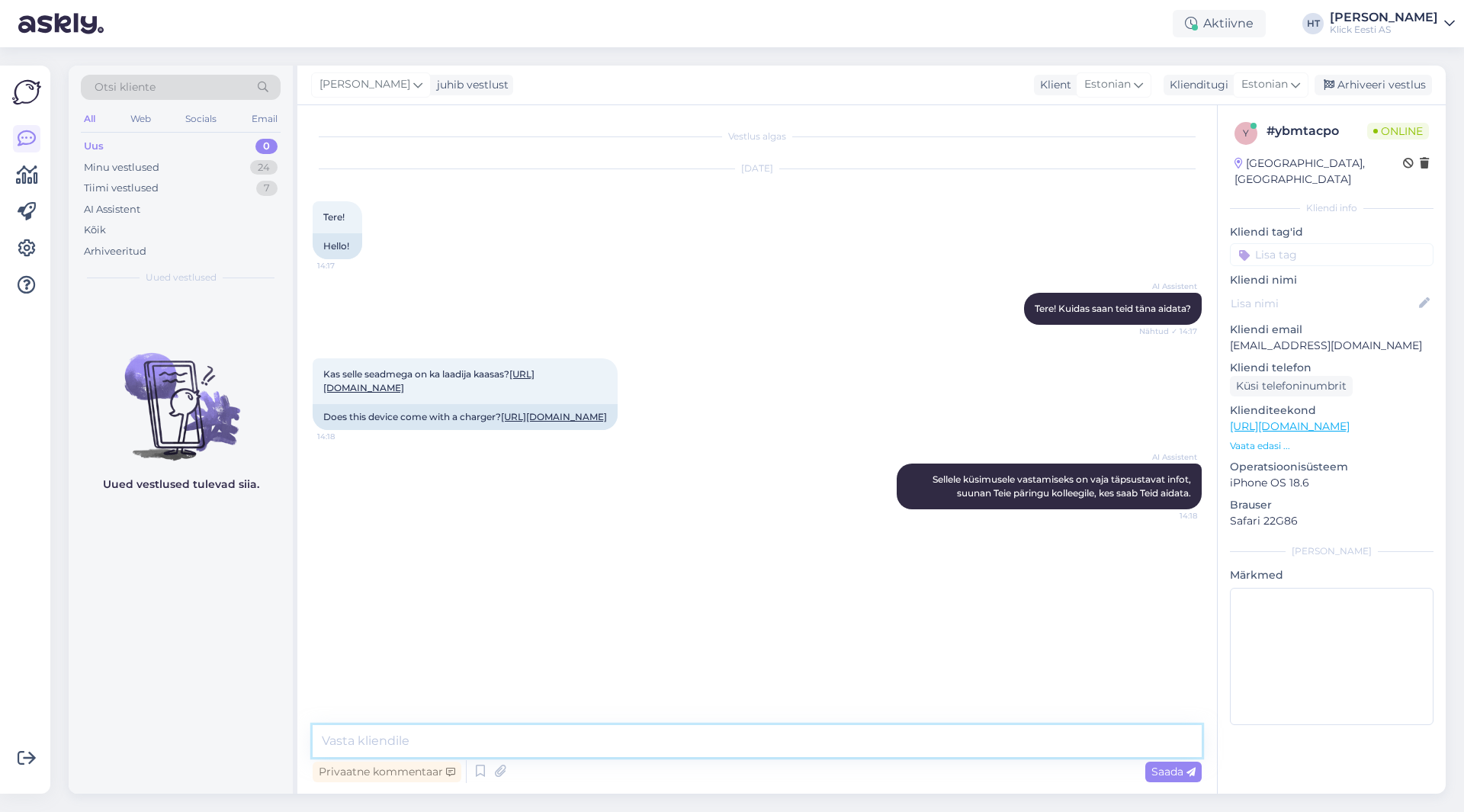
click at [741, 748] on textarea at bounding box center [757, 741] width 890 height 32
type textarea "Laadija on kaasas."
click at [230, 147] on div "Uus 0" at bounding box center [181, 146] width 200 height 22
click at [236, 164] on div "Minu vestlused 24" at bounding box center [181, 167] width 200 height 22
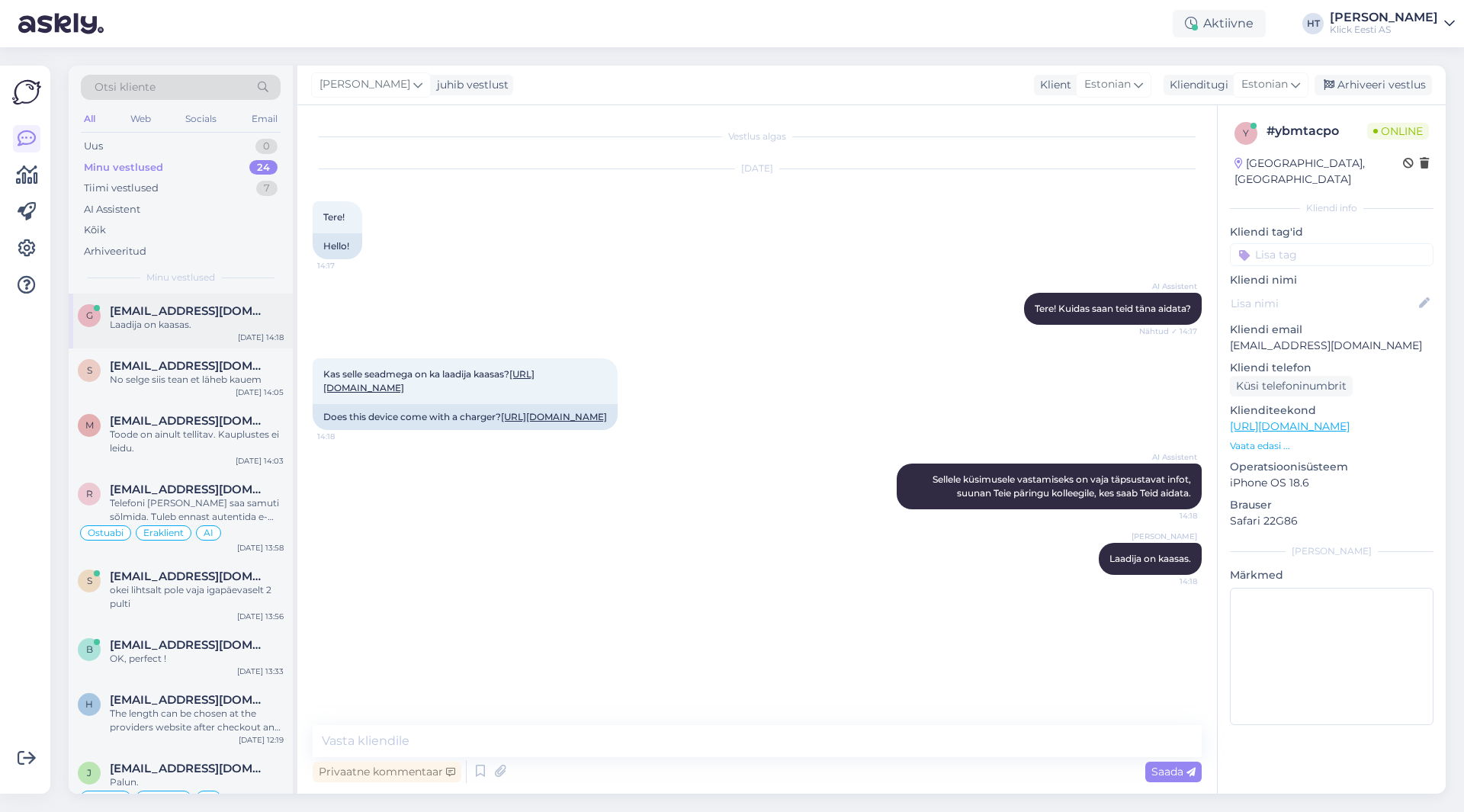
click at [214, 314] on span "[EMAIL_ADDRESS][DOMAIN_NAME]" at bounding box center [189, 311] width 159 height 14
click at [193, 374] on div "No selge siis tean et läheb kauem" at bounding box center [196, 380] width 174 height 14
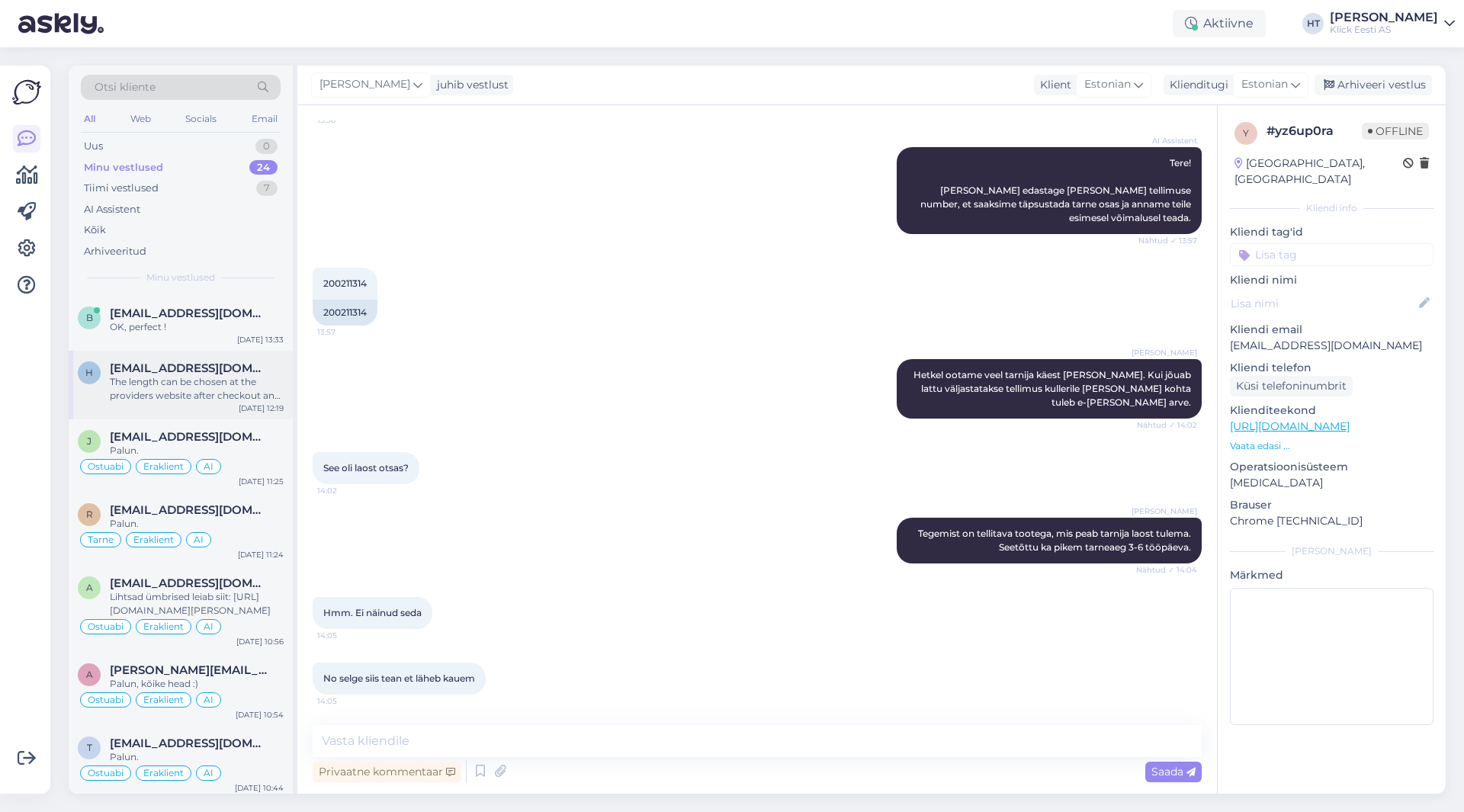
scroll to position [305, 0]
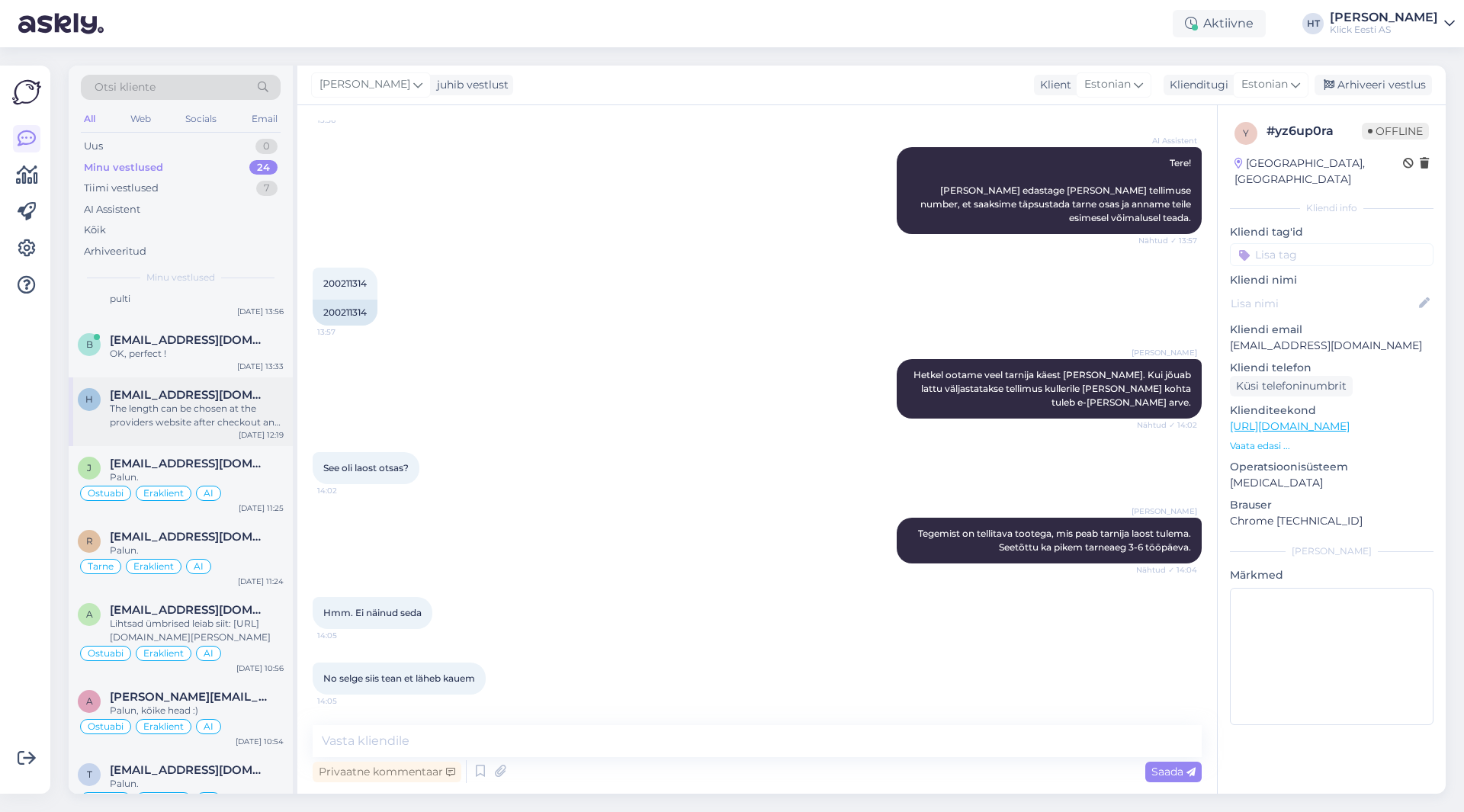
click at [188, 428] on div "The length can be chosen at the providers website after checkout and applicatio…" at bounding box center [196, 415] width 174 height 27
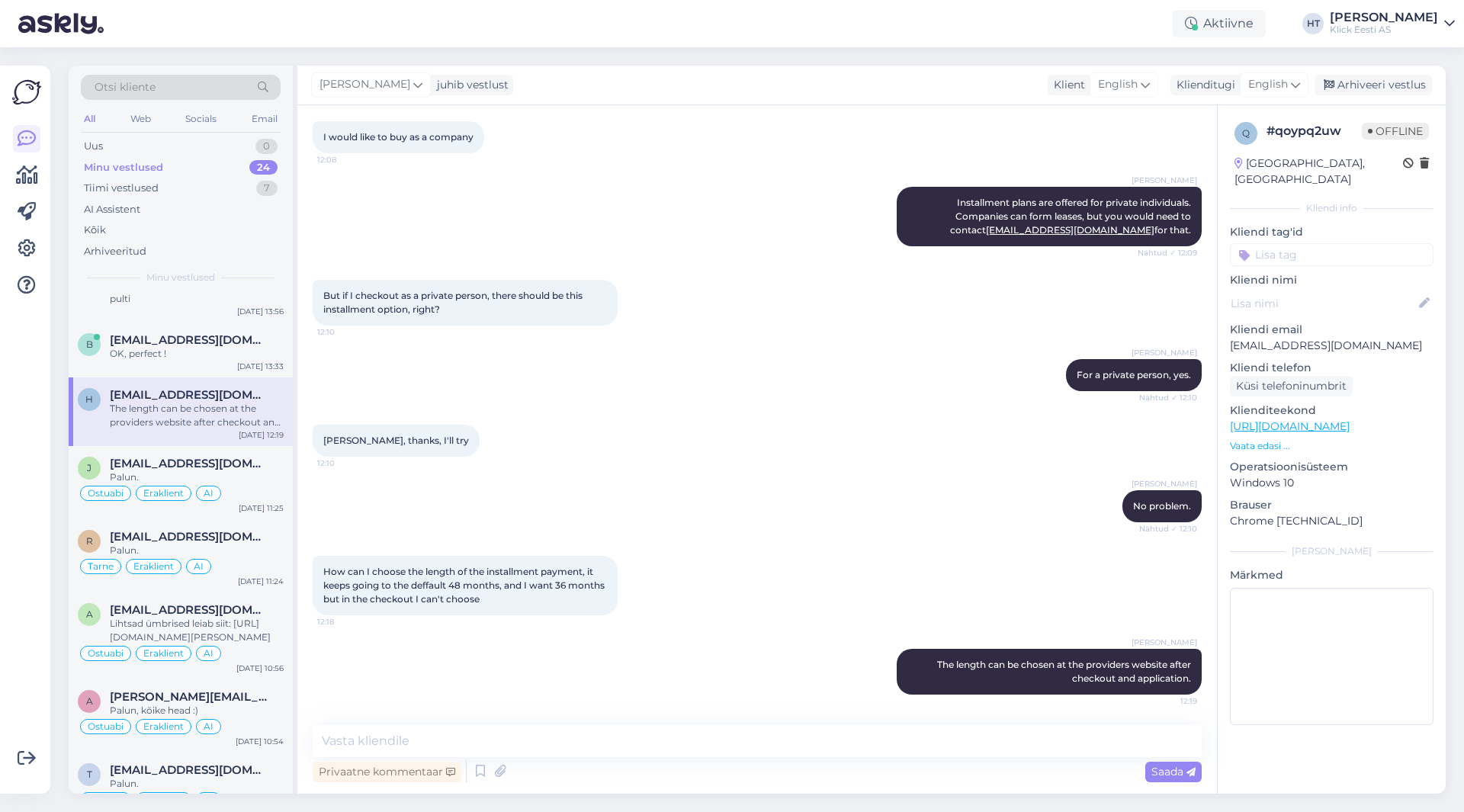
click at [1359, 243] on input at bounding box center [1332, 254] width 204 height 22
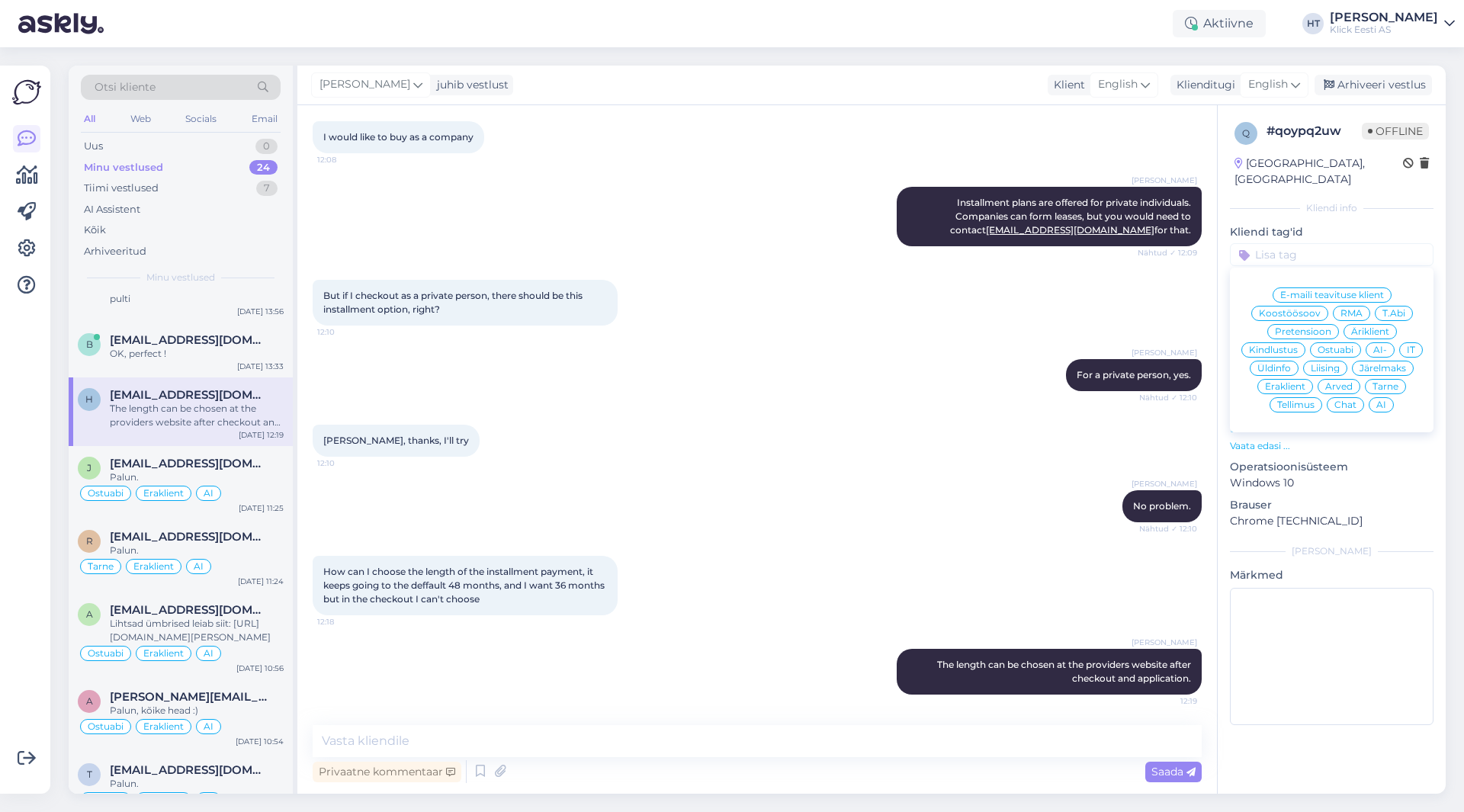
click at [1340, 342] on div "Ostuabi" at bounding box center [1336, 350] width 51 height 15
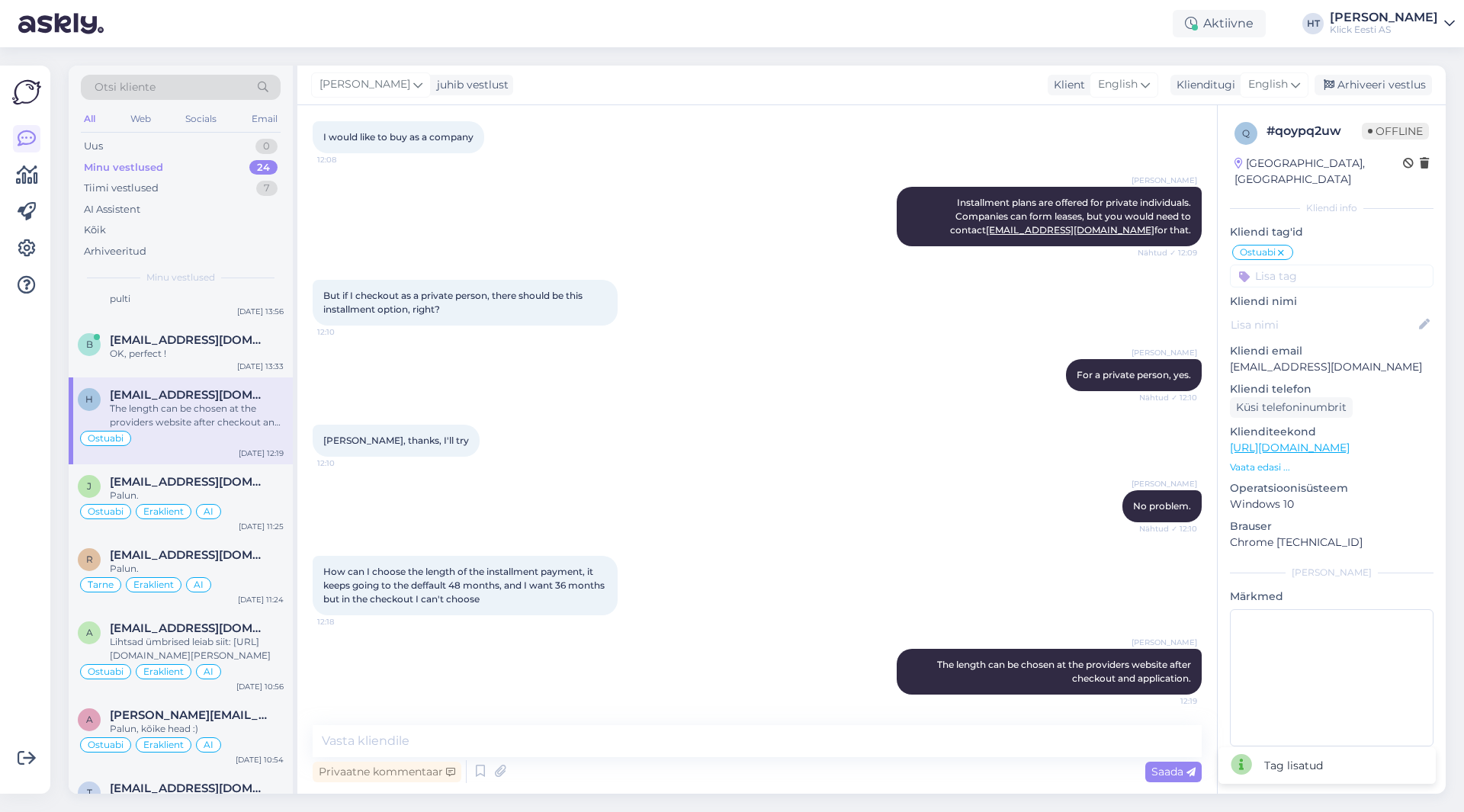
click at [1326, 270] on input at bounding box center [1332, 276] width 204 height 22
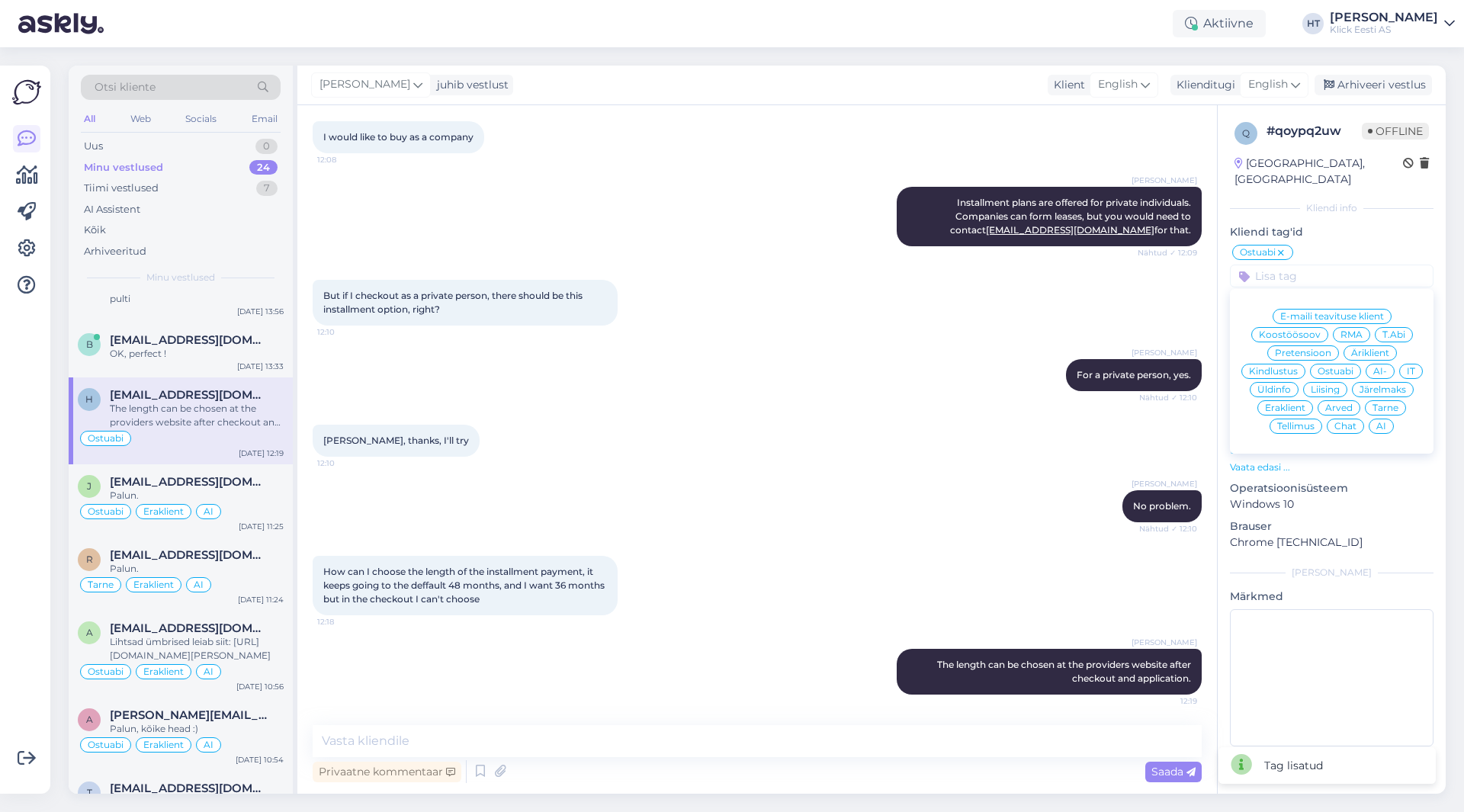
click at [1287, 403] on span "Eraklient" at bounding box center [1285, 408] width 40 height 9
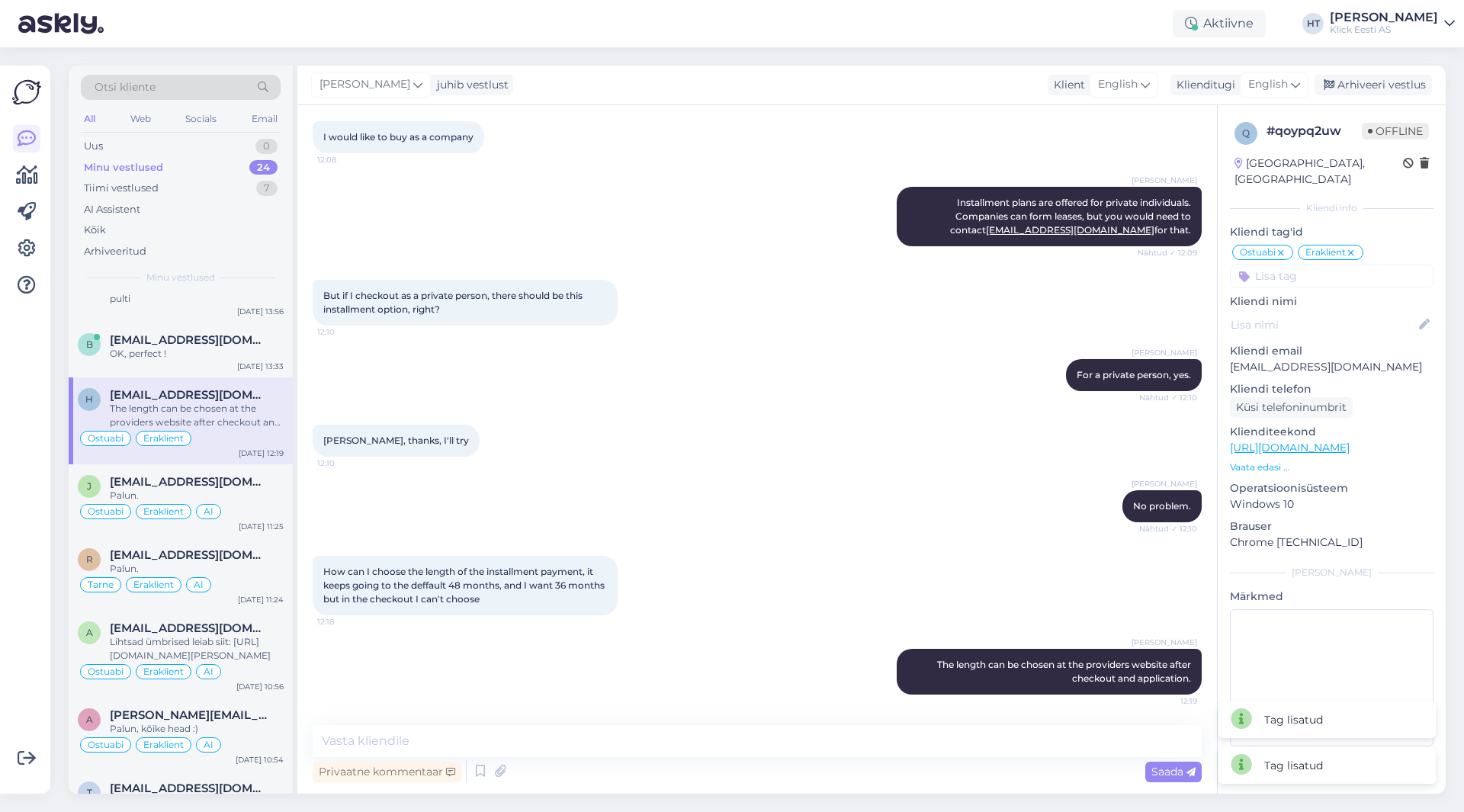
click at [1324, 265] on input at bounding box center [1332, 276] width 204 height 22
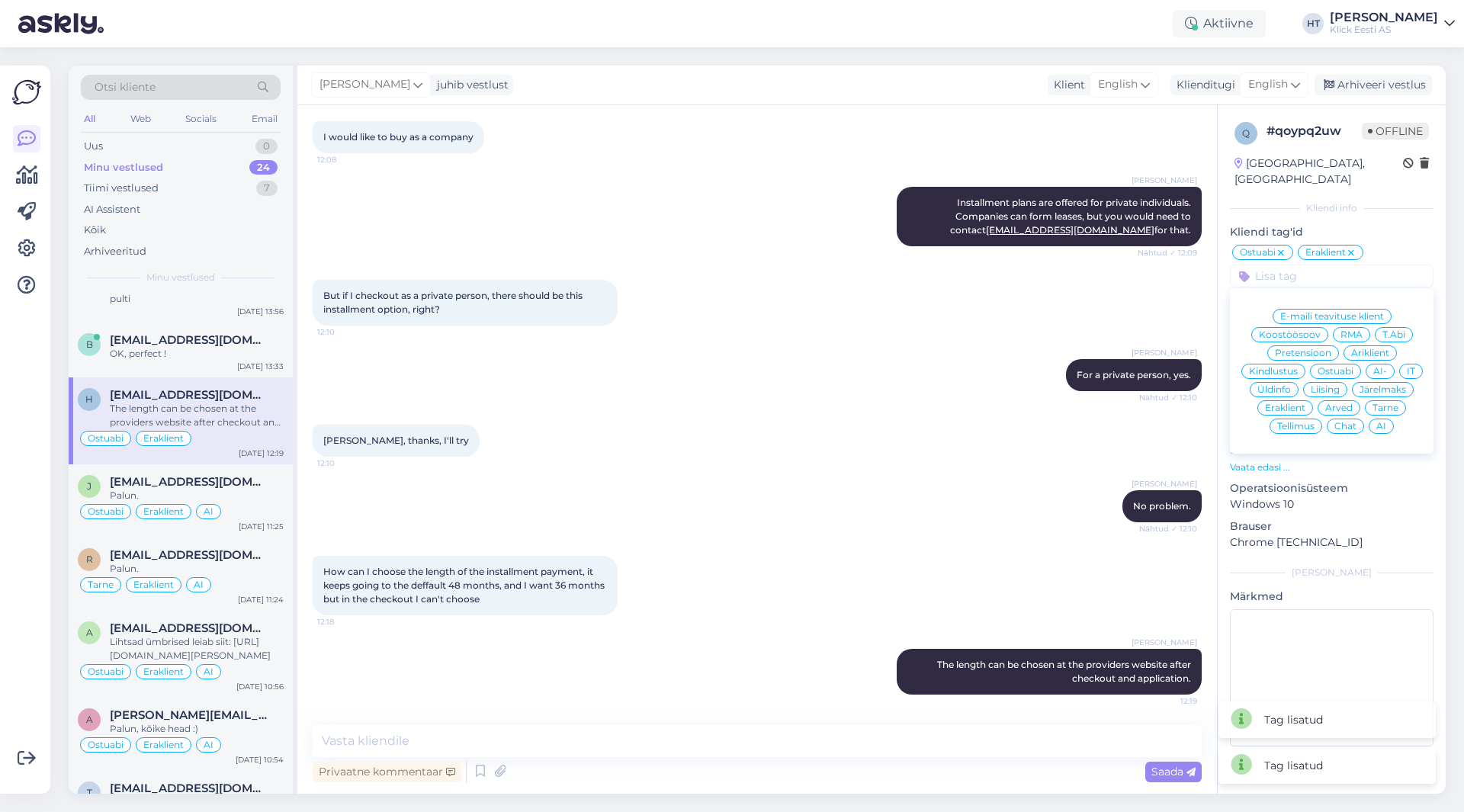
click at [1379, 422] on span "AI" at bounding box center [1382, 427] width 10 height 9
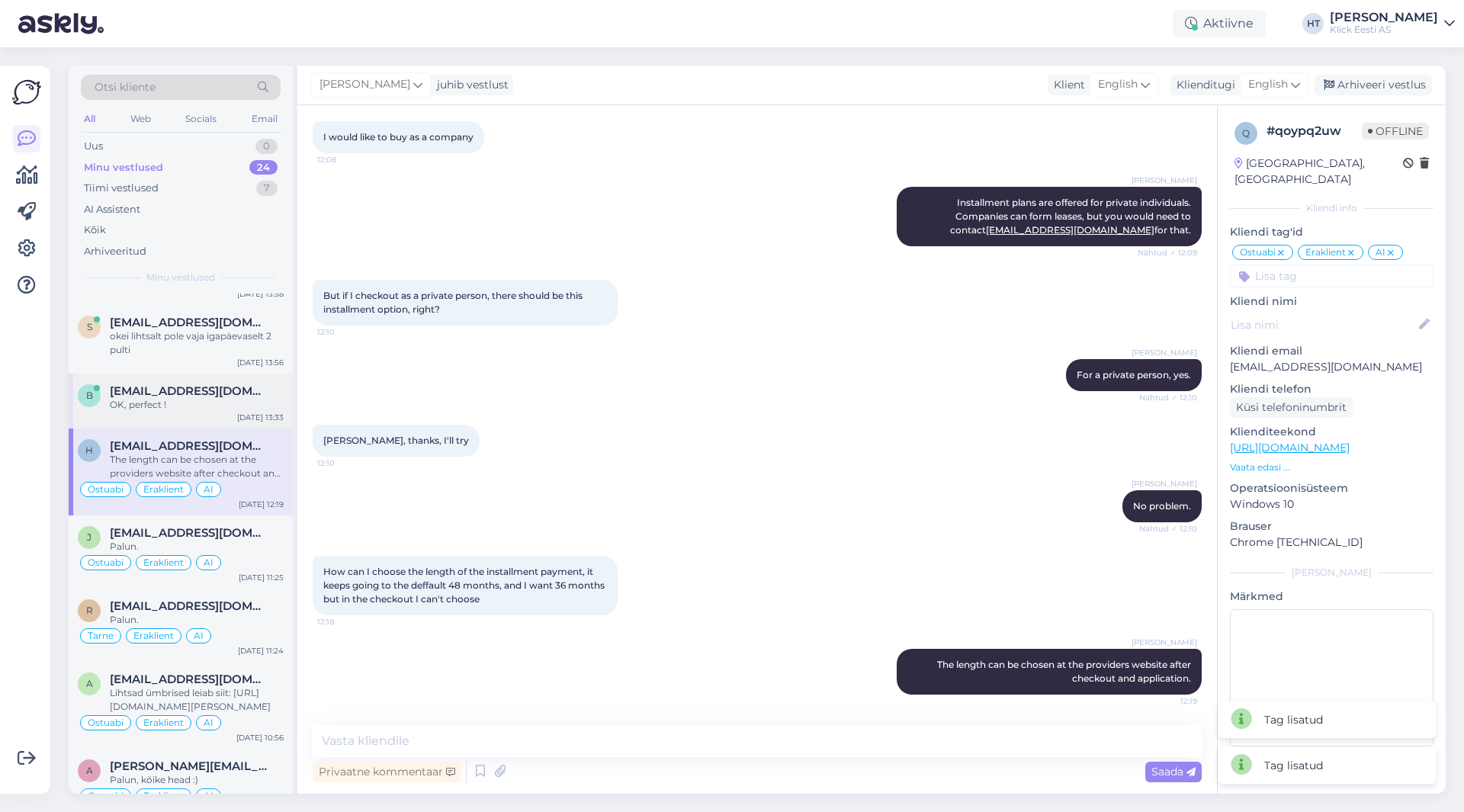
scroll to position [229, 0]
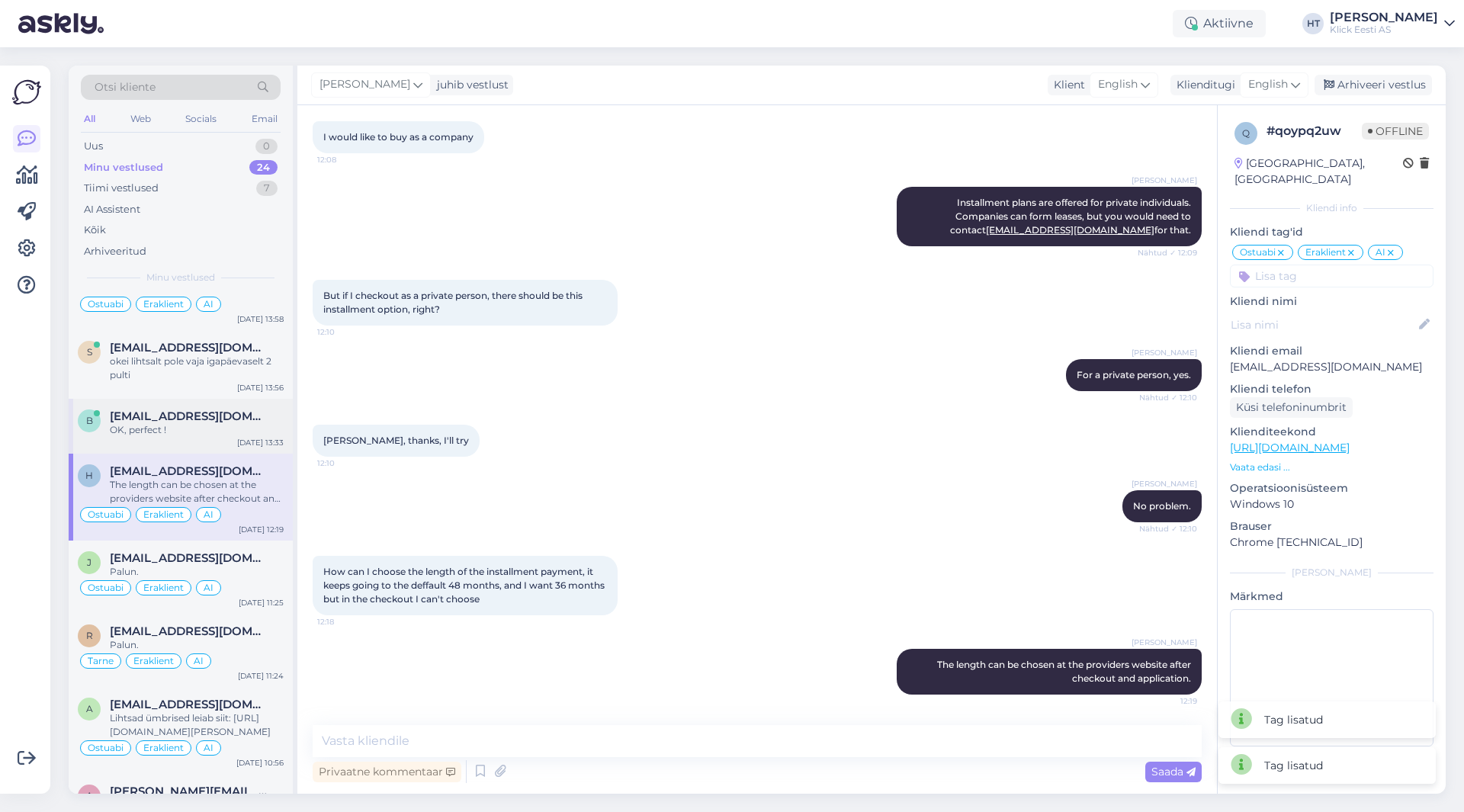
click at [223, 423] on span "[EMAIL_ADDRESS][DOMAIN_NAME]" at bounding box center [189, 416] width 159 height 14
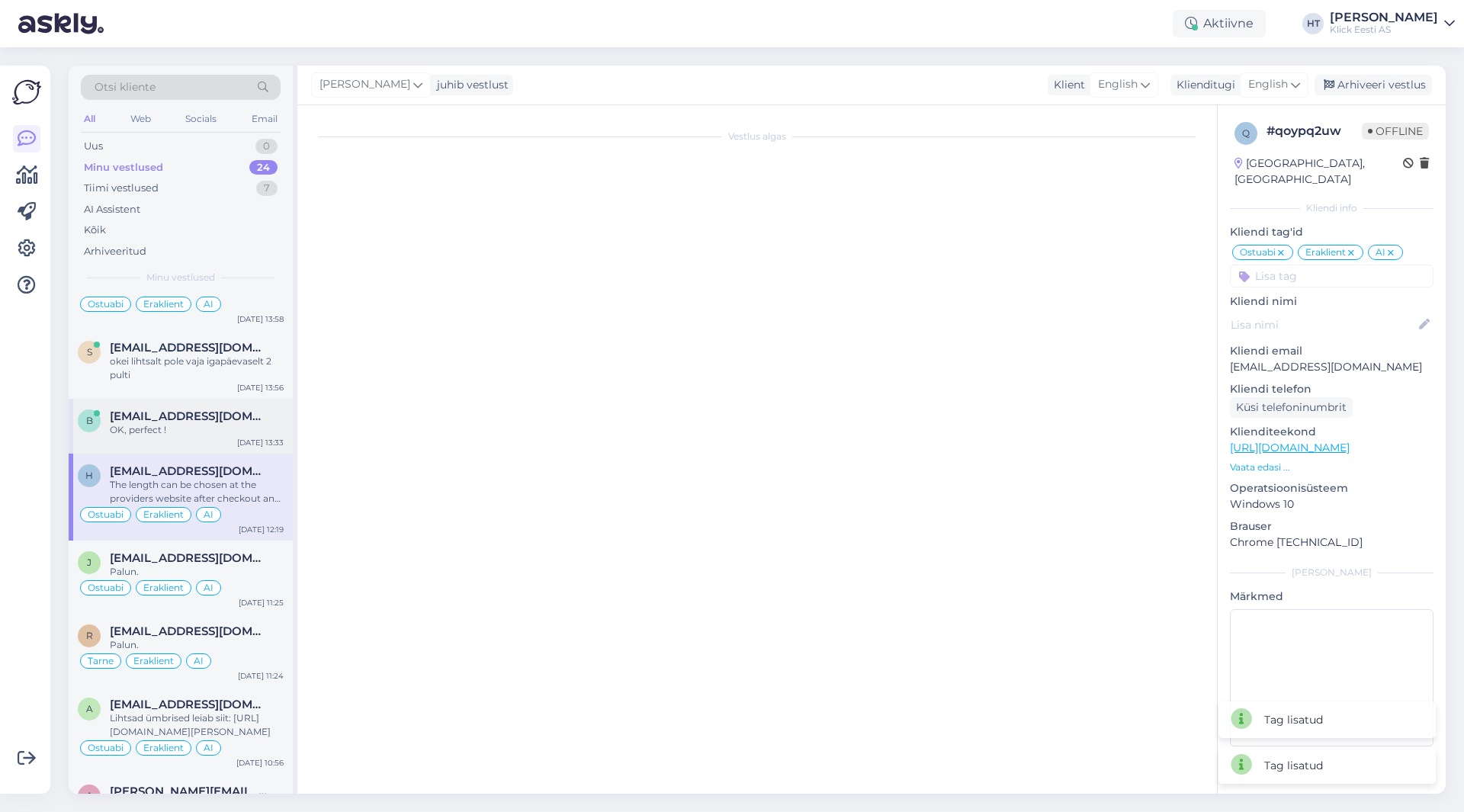
scroll to position [1307, 0]
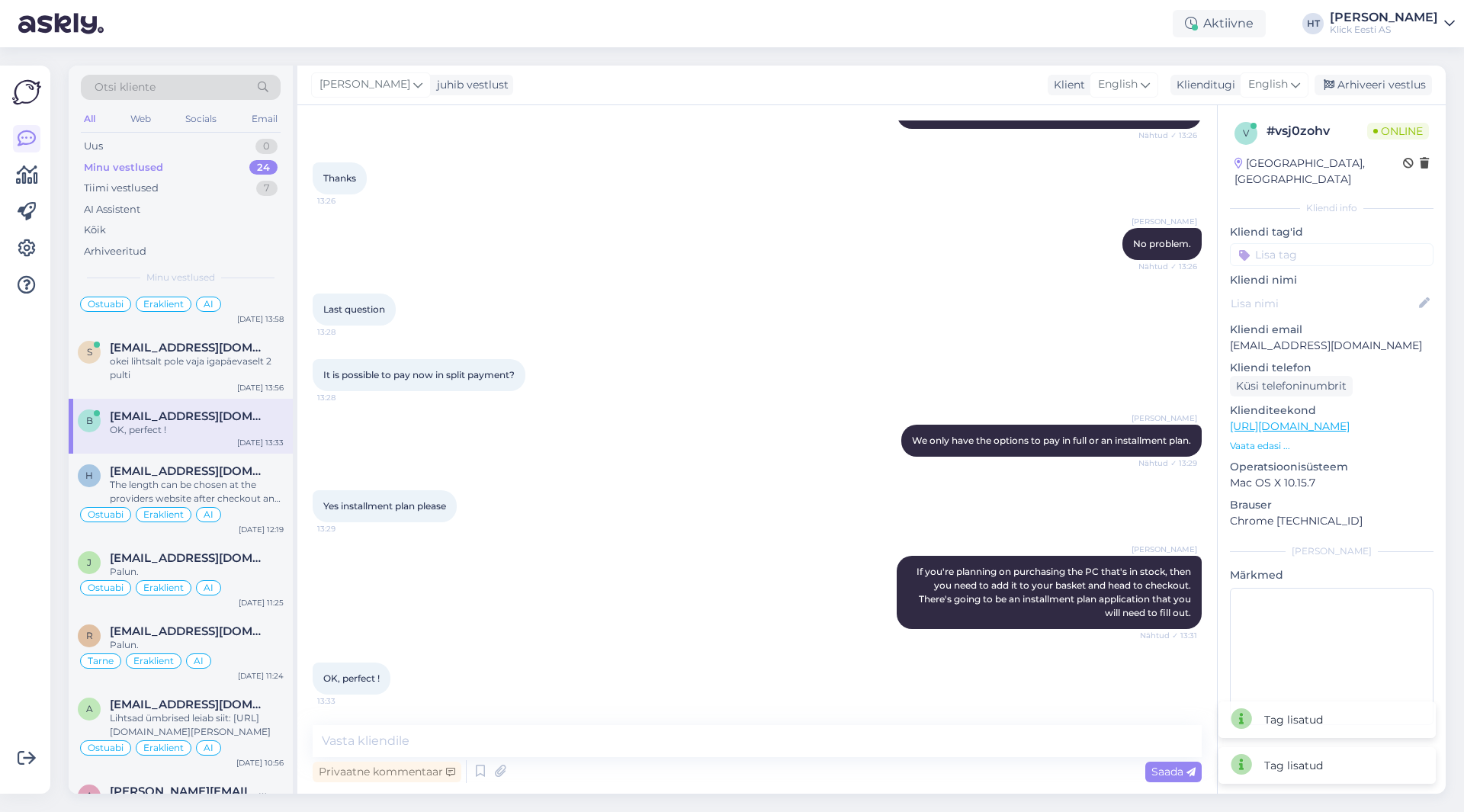
click at [1355, 243] on input at bounding box center [1332, 254] width 204 height 22
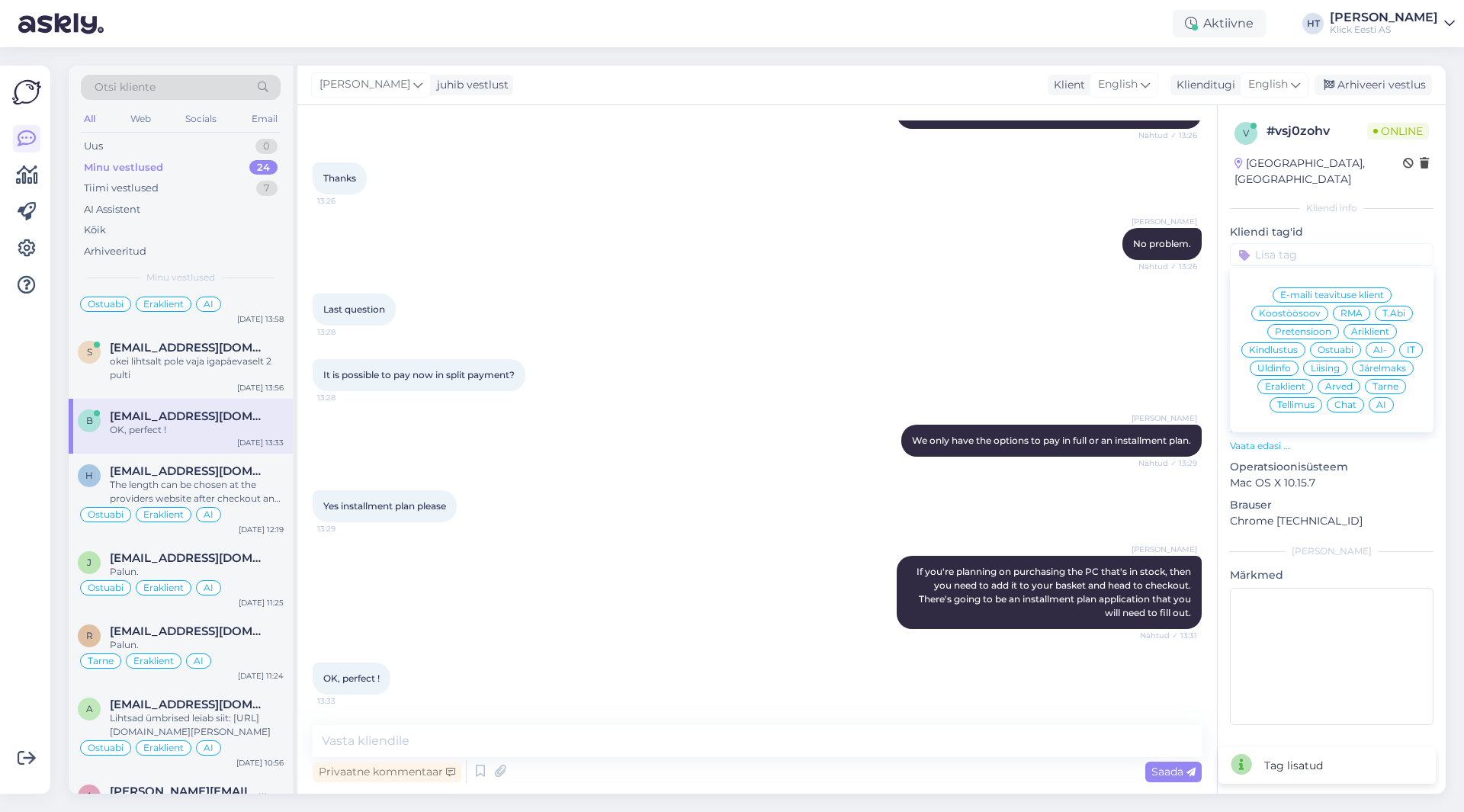
click at [1337, 345] on span "Ostuabi" at bounding box center [1336, 350] width 36 height 9
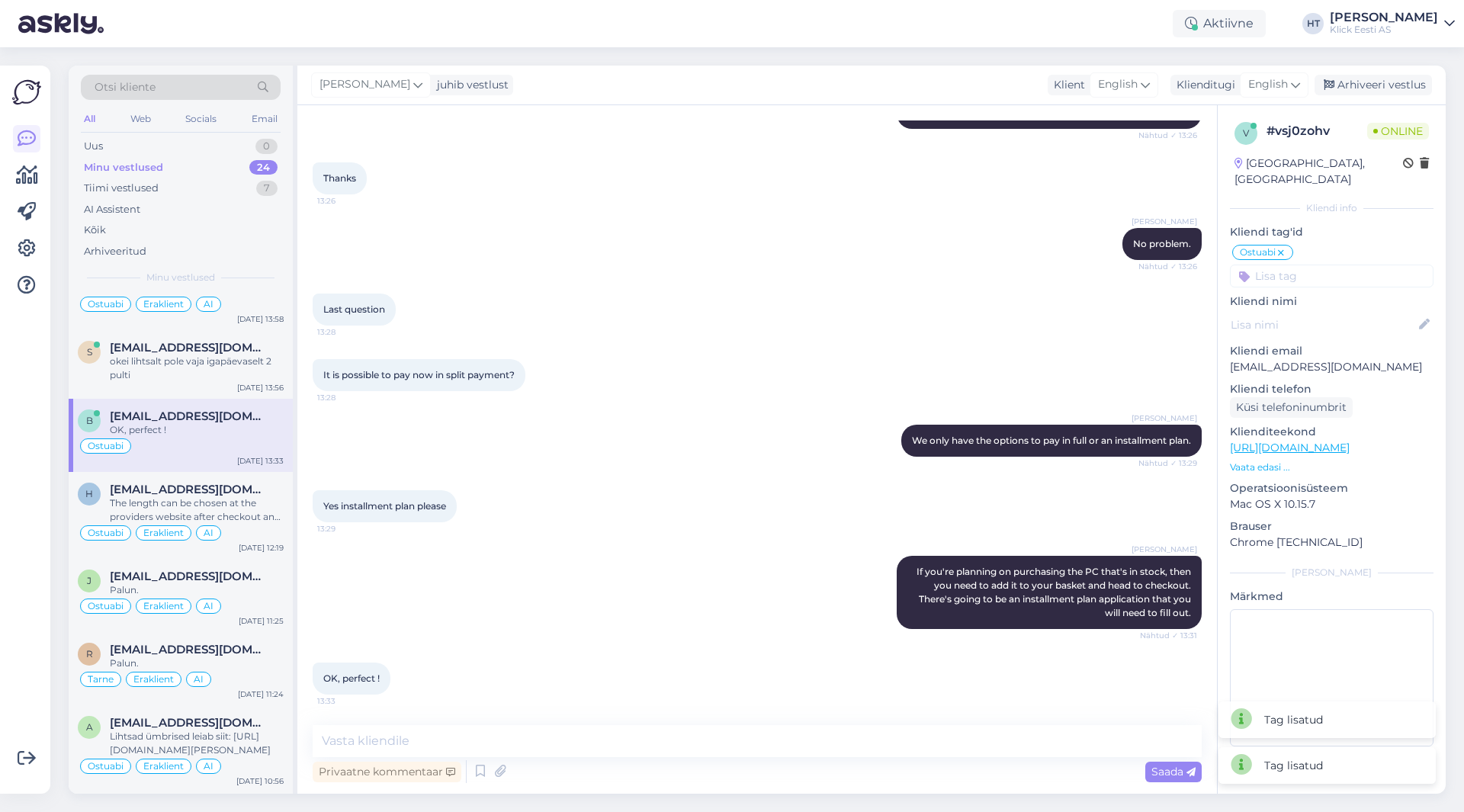
click at [1324, 265] on input at bounding box center [1332, 276] width 204 height 22
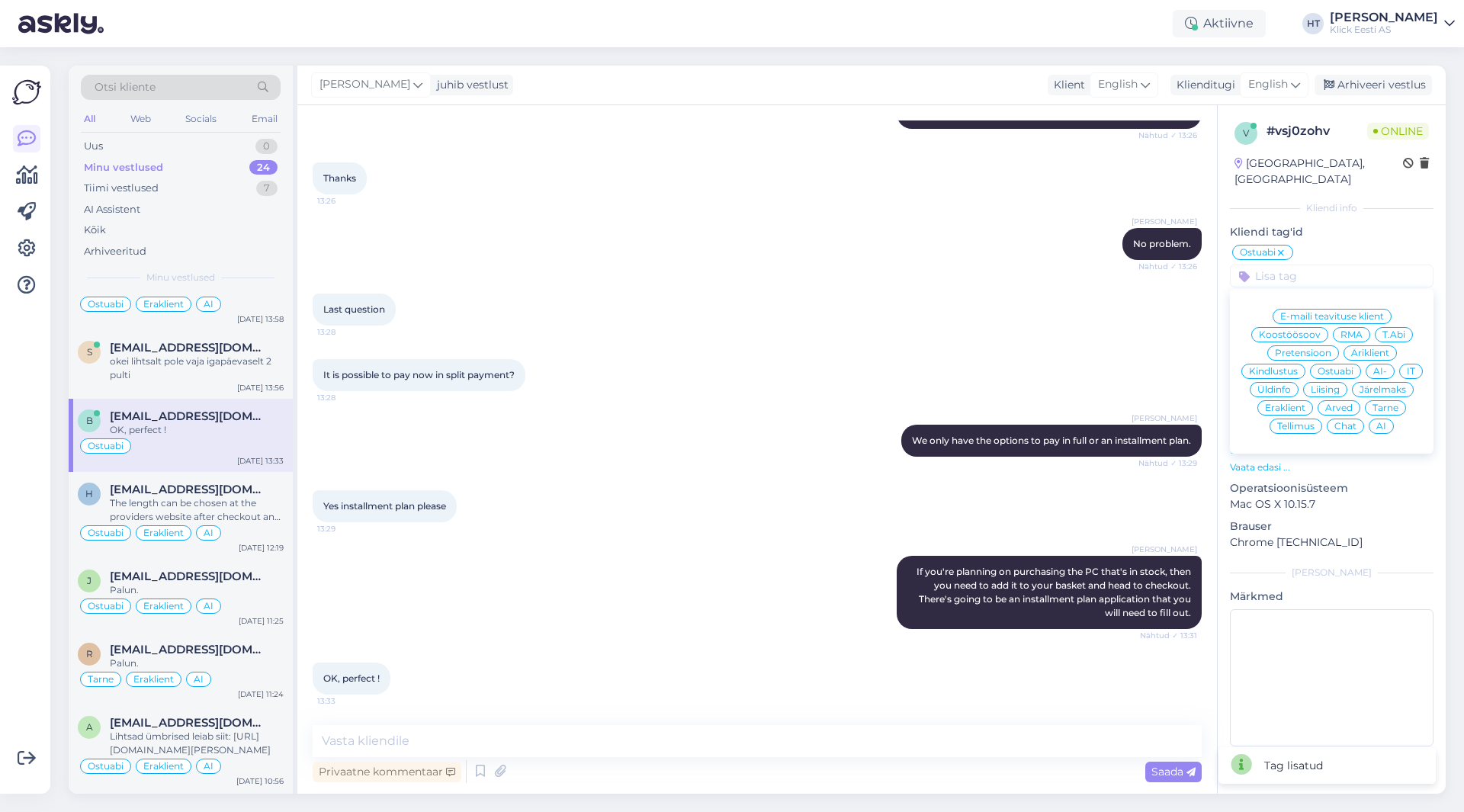
click at [1290, 403] on span "Eraklient" at bounding box center [1285, 408] width 40 height 9
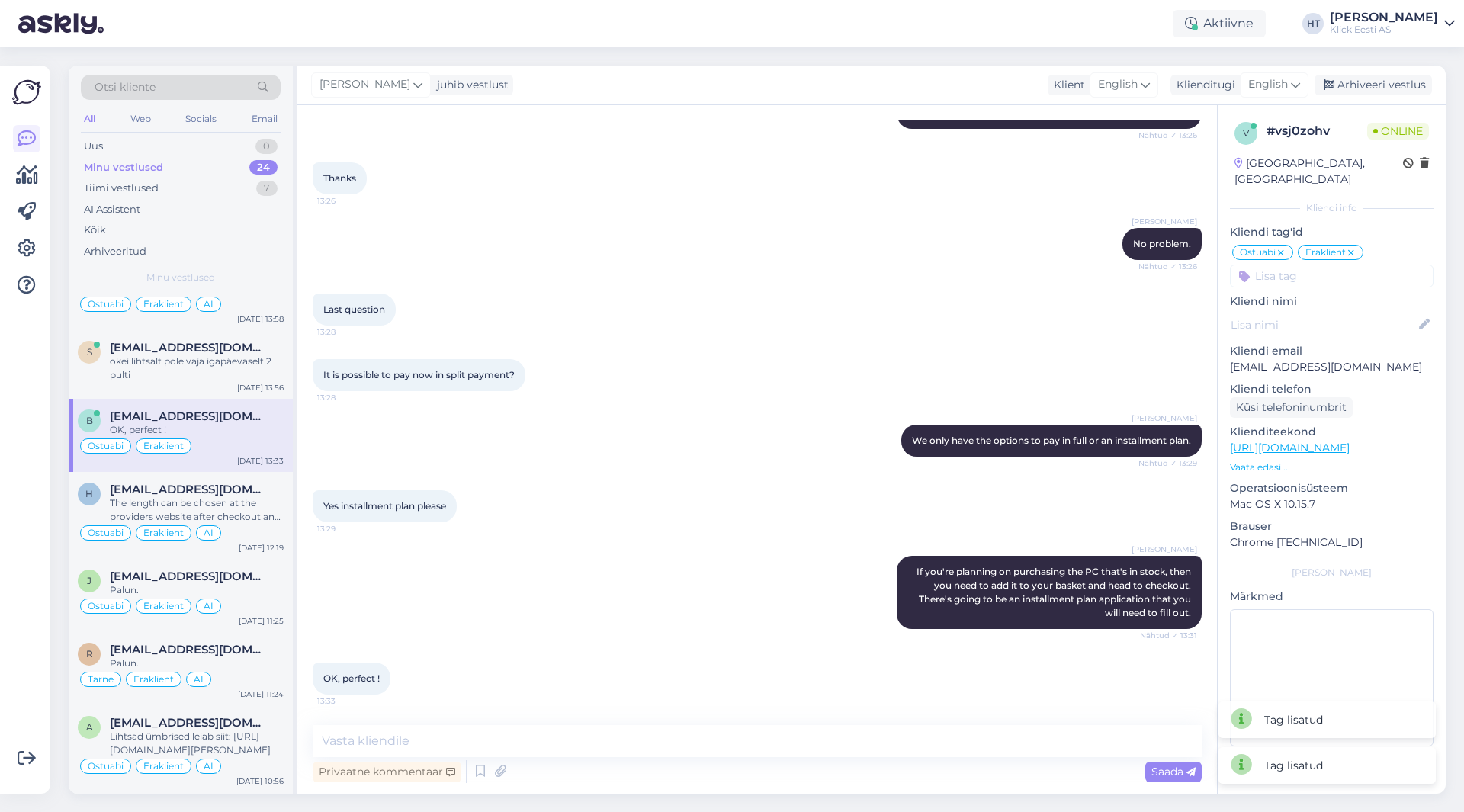
click at [1324, 265] on input at bounding box center [1332, 276] width 204 height 22
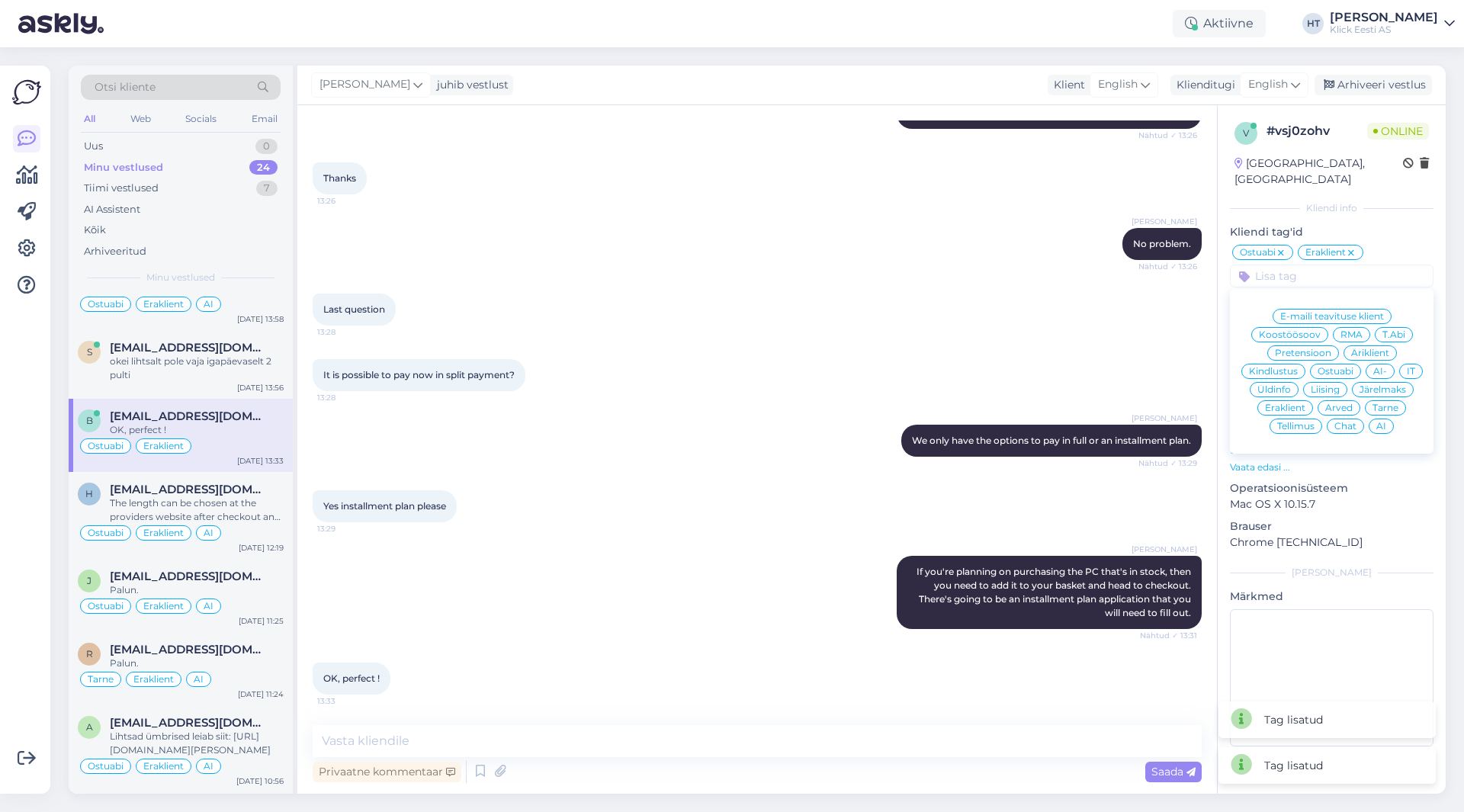
click at [1377, 385] on span "Järelmaks" at bounding box center [1384, 390] width 47 height 9
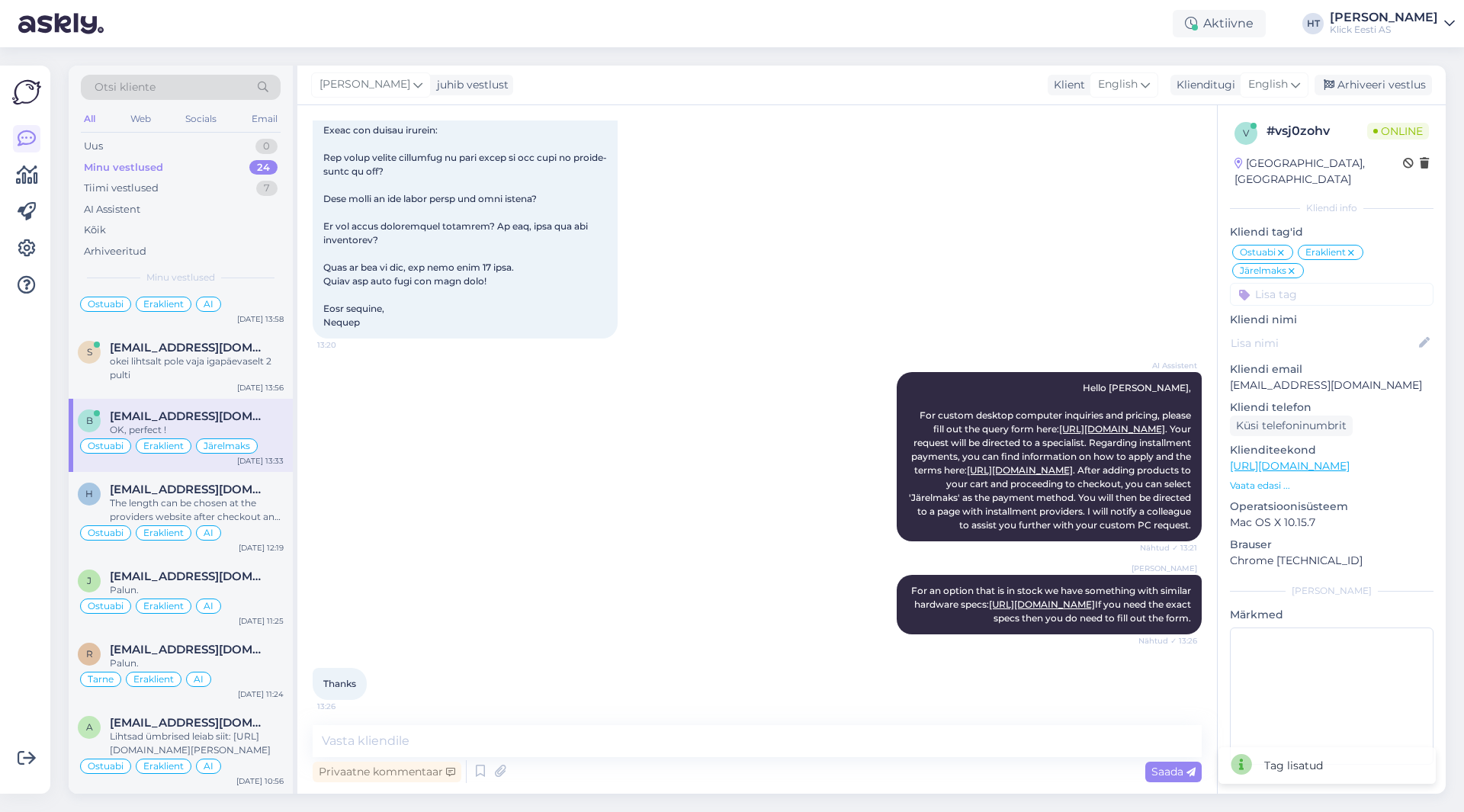
scroll to position [762, 0]
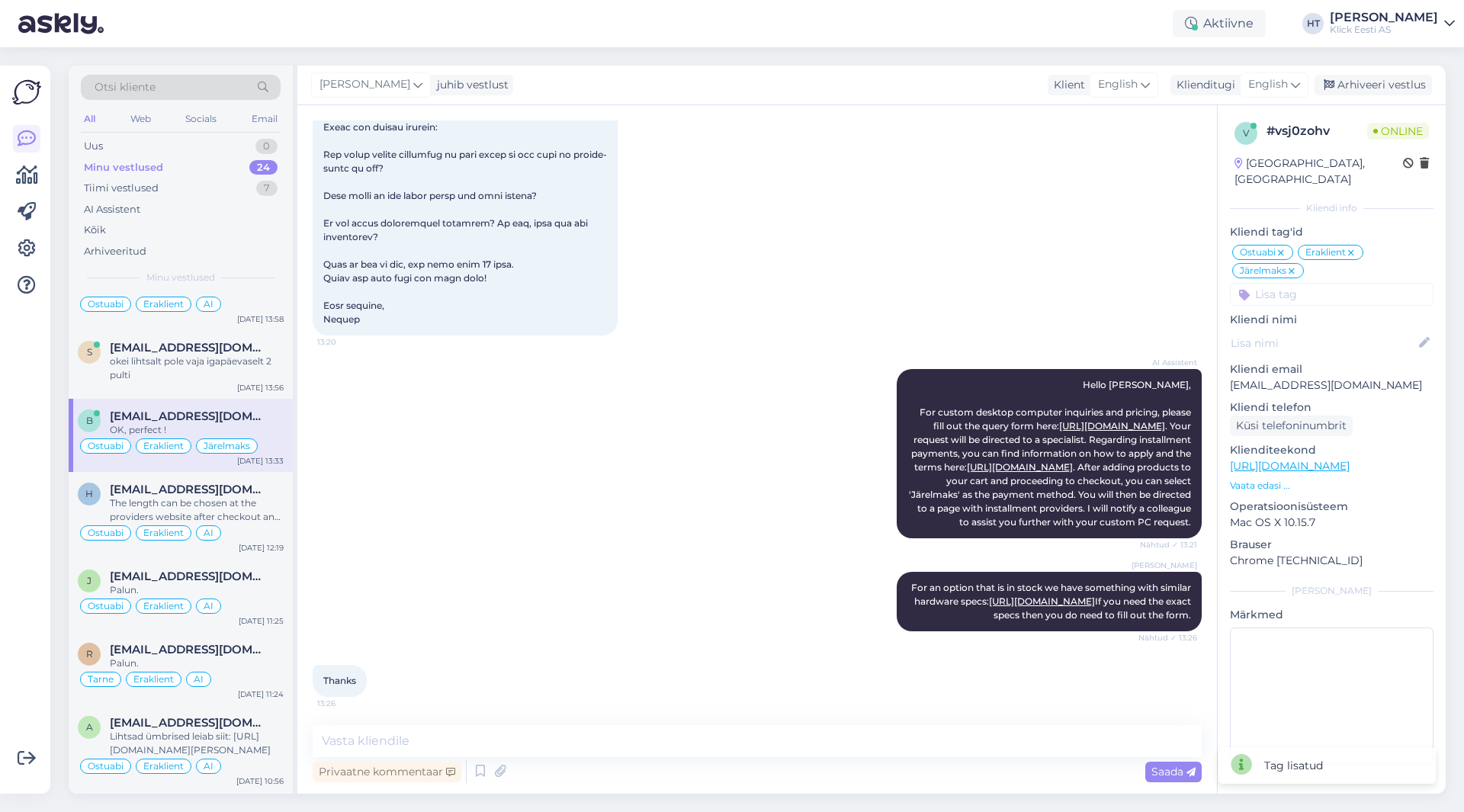
click at [1315, 285] on input at bounding box center [1332, 294] width 204 height 22
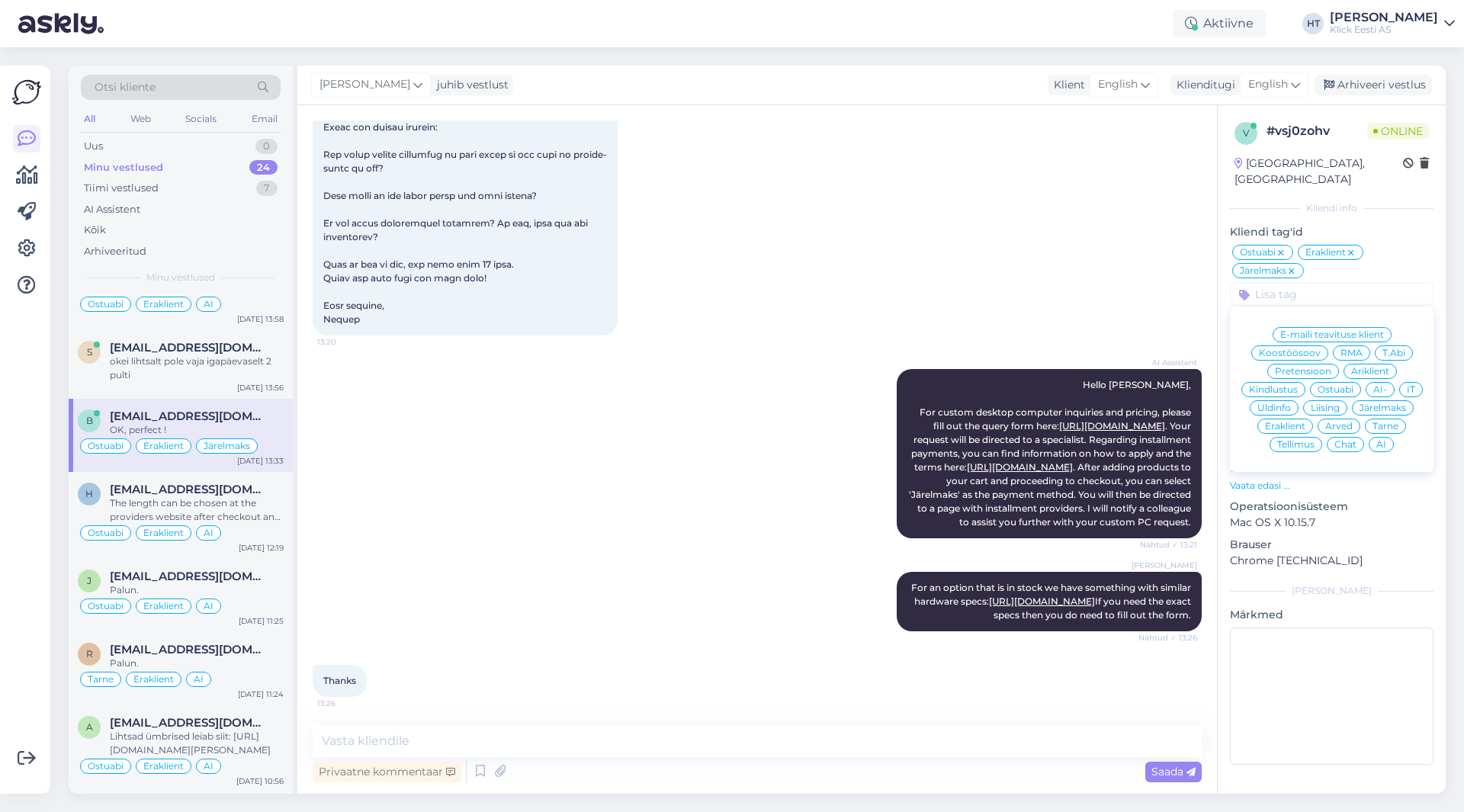
click at [1377, 437] on div "AI" at bounding box center [1381, 444] width 25 height 15
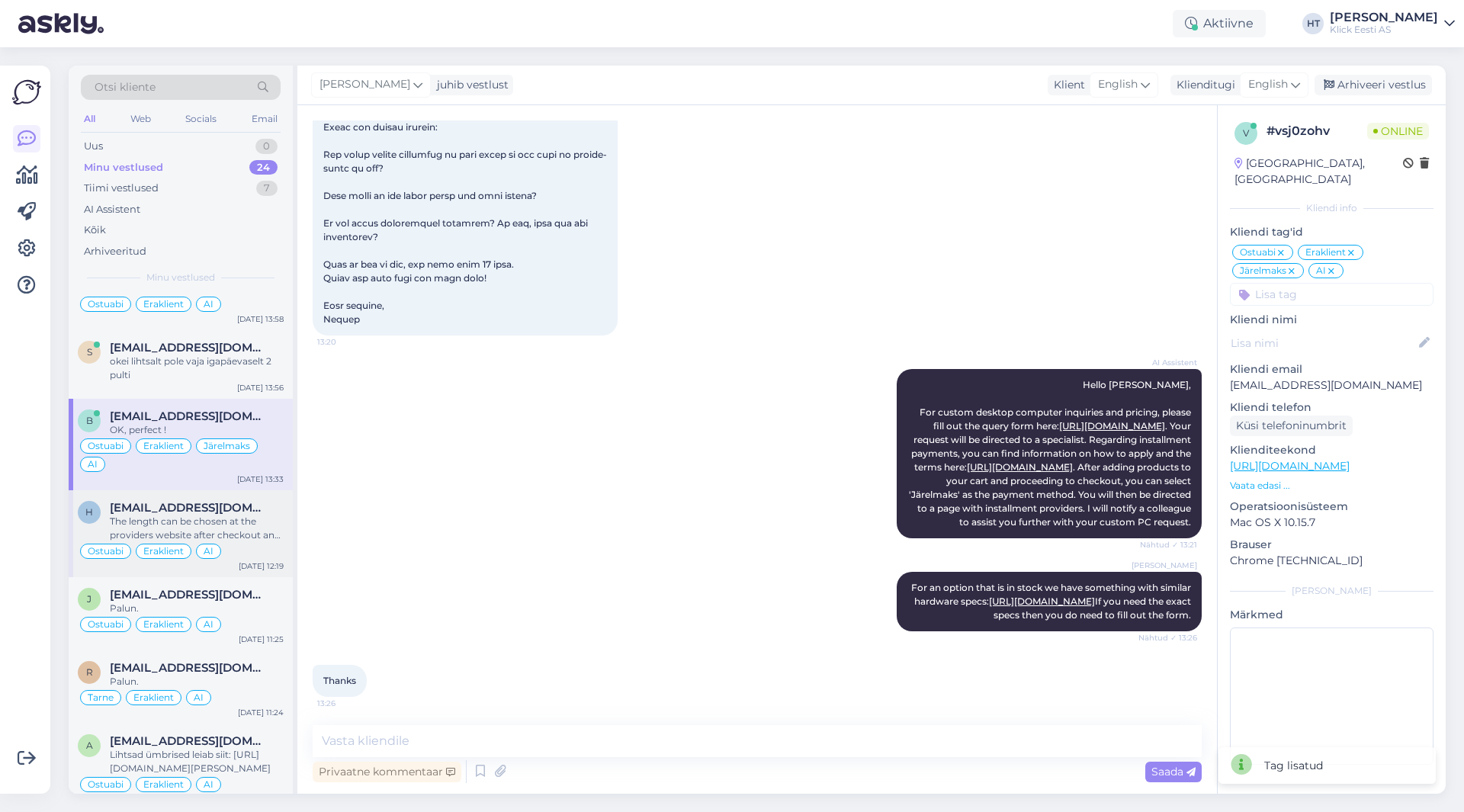
click at [183, 515] on div "The length can be chosen at the providers website after checkout and applicatio…" at bounding box center [196, 528] width 174 height 27
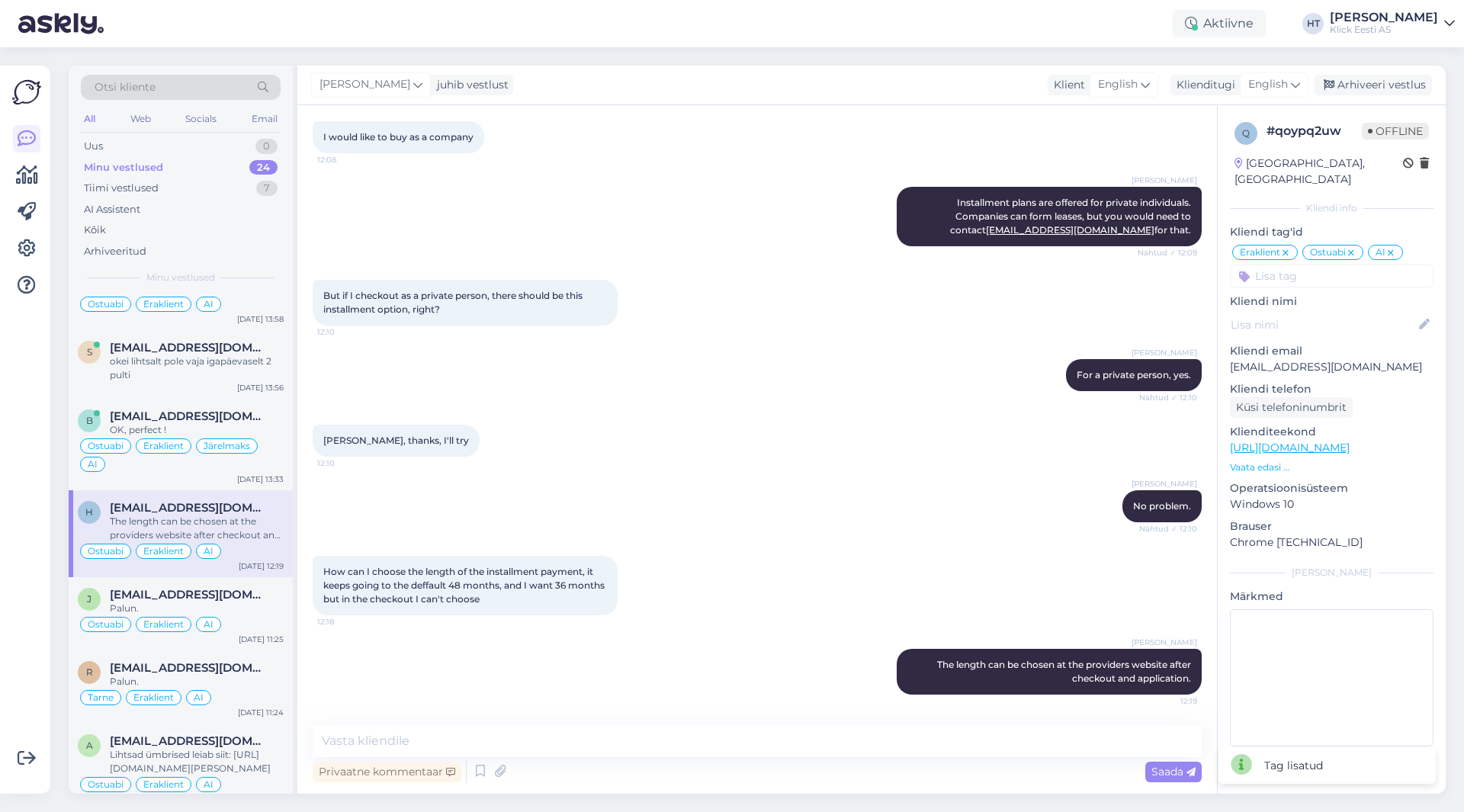
click at [1324, 267] on input at bounding box center [1332, 276] width 204 height 22
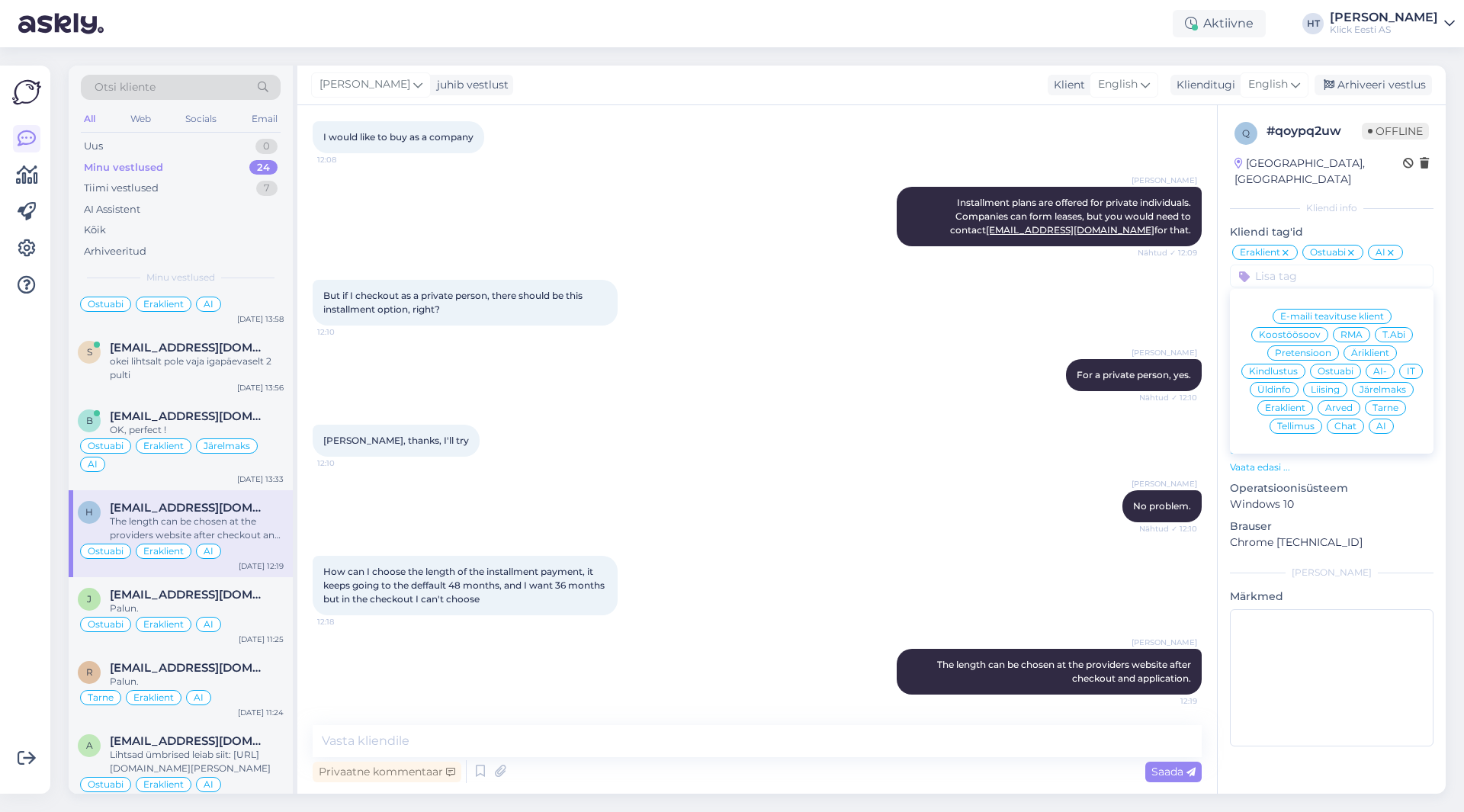
click at [1382, 422] on span "AI" at bounding box center [1382, 427] width 10 height 9
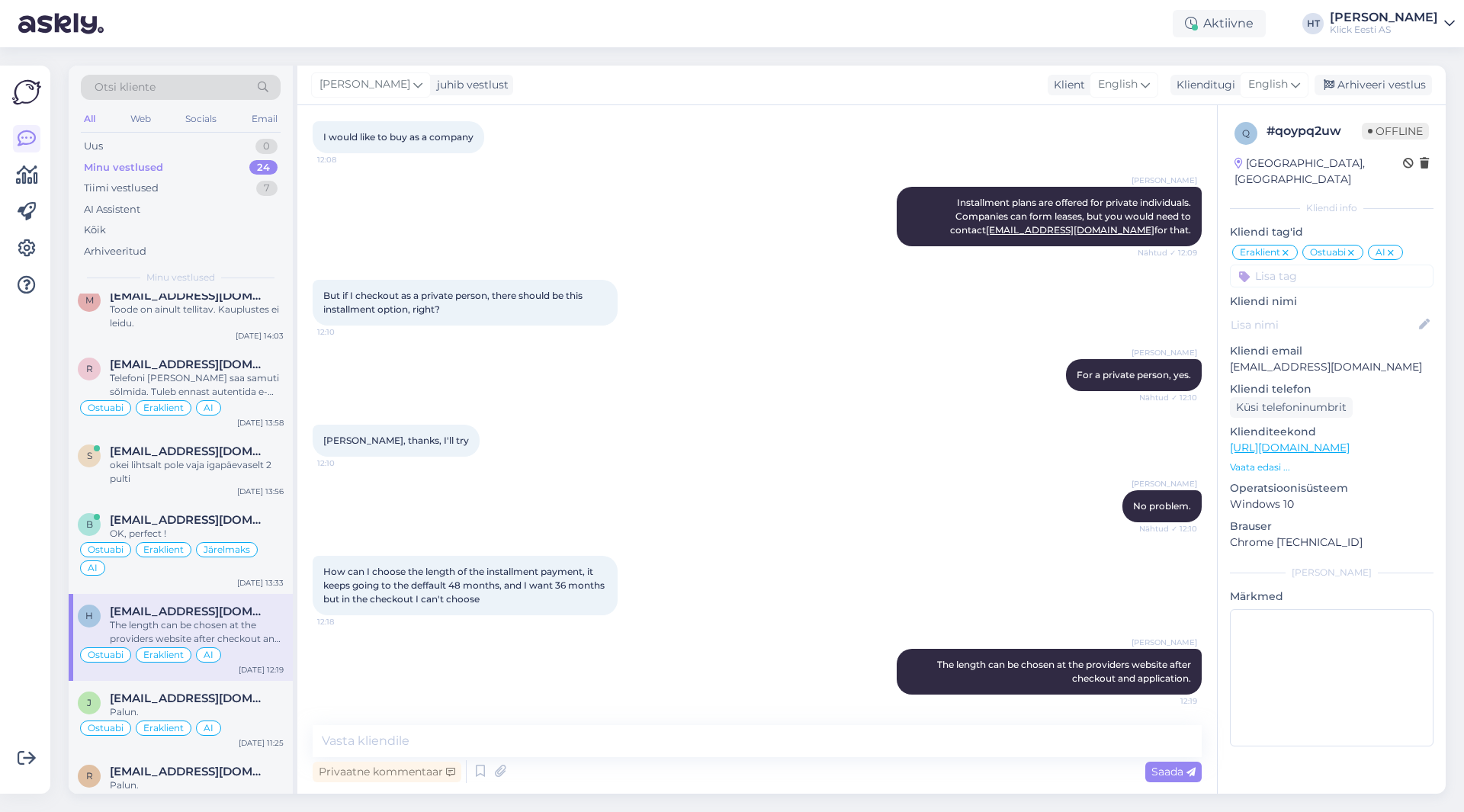
scroll to position [152, 0]
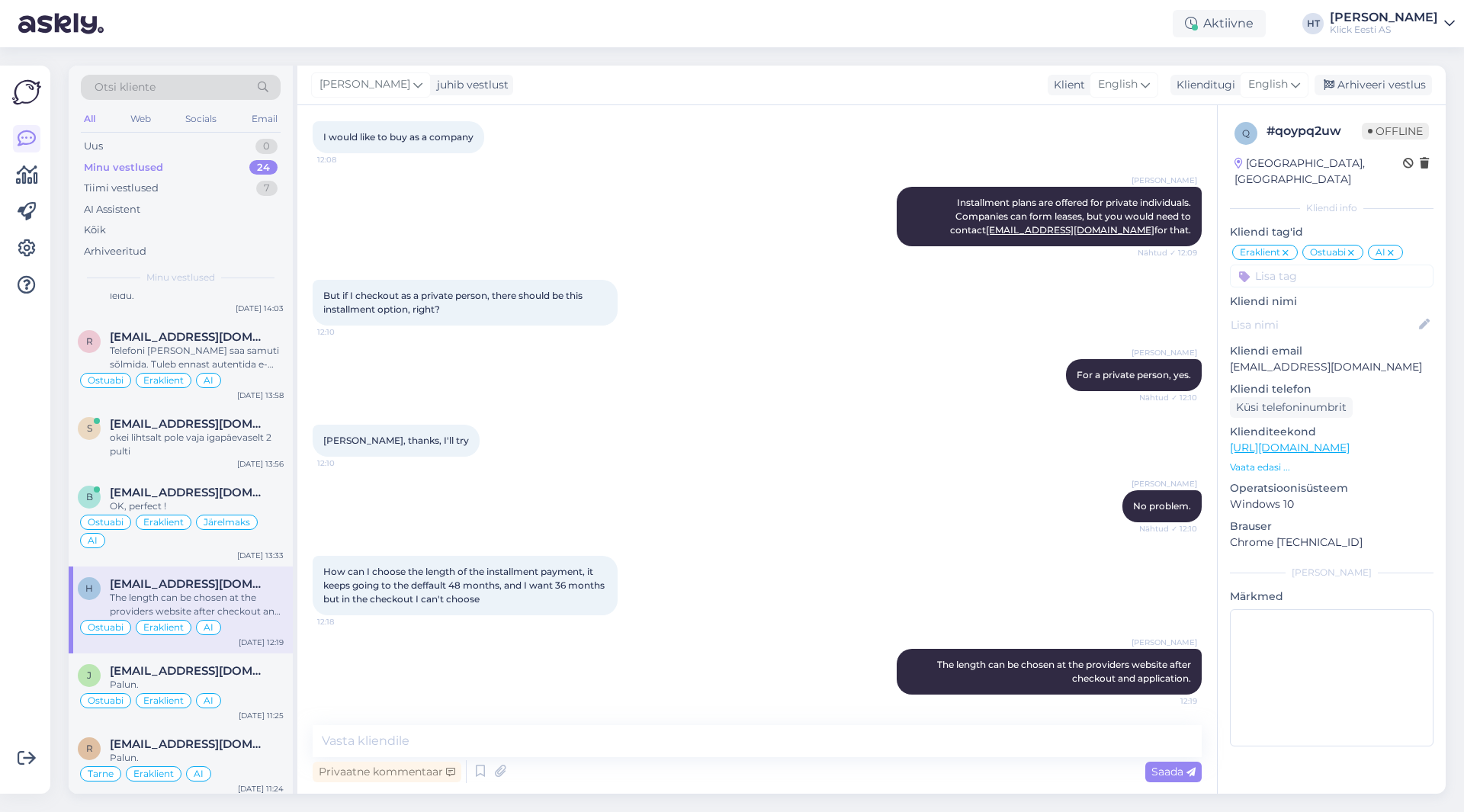
click at [1293, 265] on input at bounding box center [1332, 276] width 204 height 22
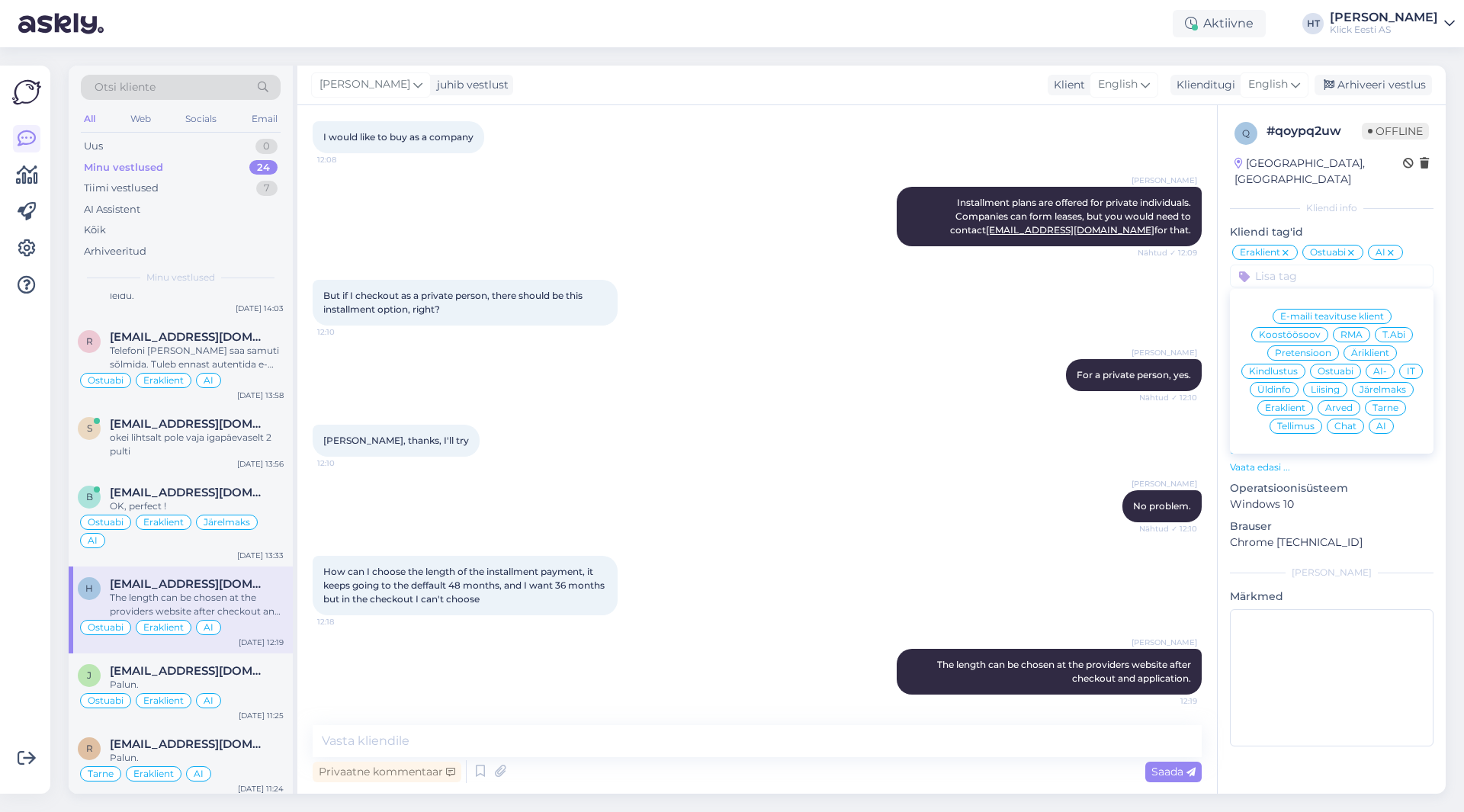
click at [1373, 385] on span "Järelmaks" at bounding box center [1384, 390] width 47 height 9
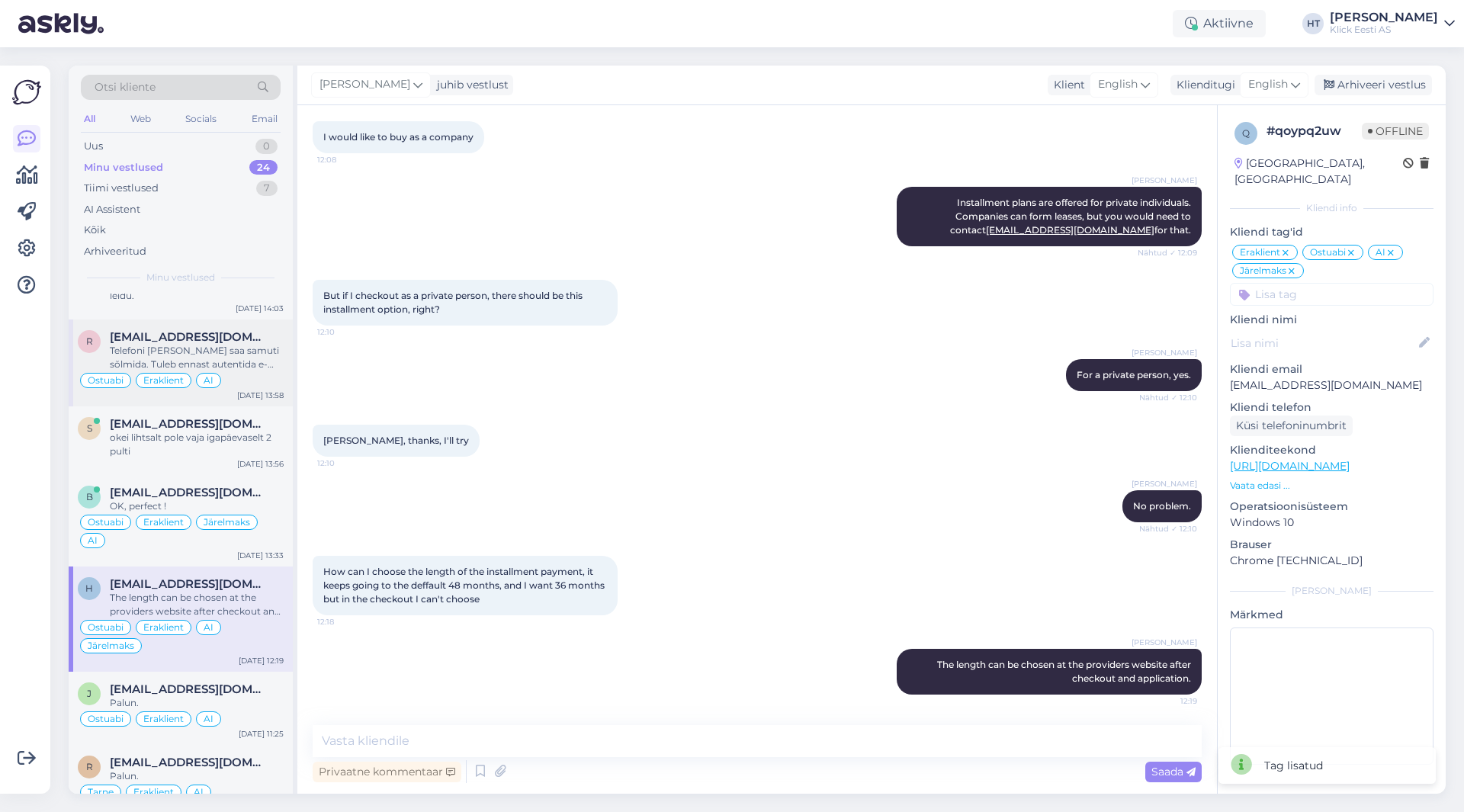
scroll to position [77, 0]
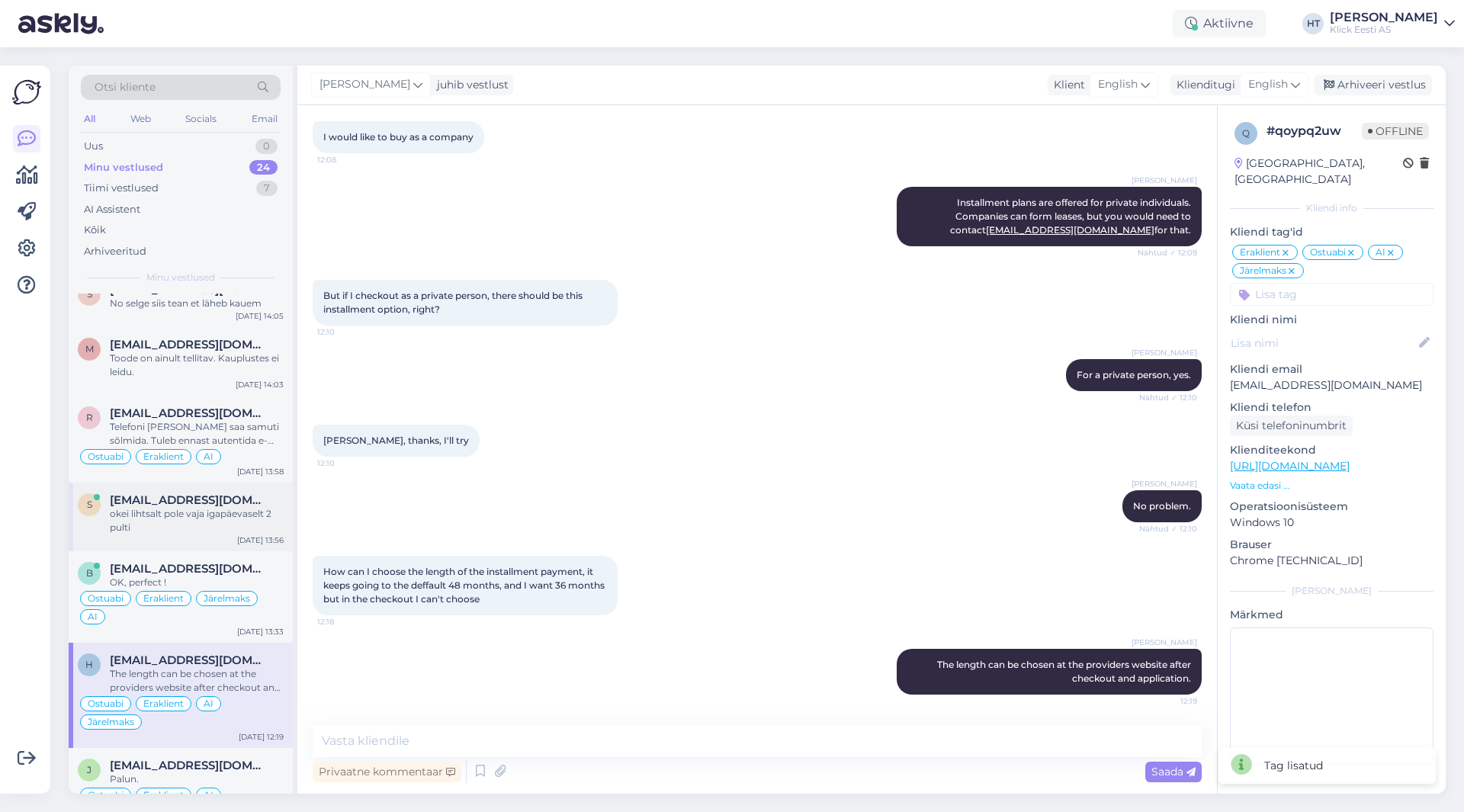
click at [173, 496] on span "[EMAIL_ADDRESS][DOMAIN_NAME]" at bounding box center [189, 500] width 159 height 14
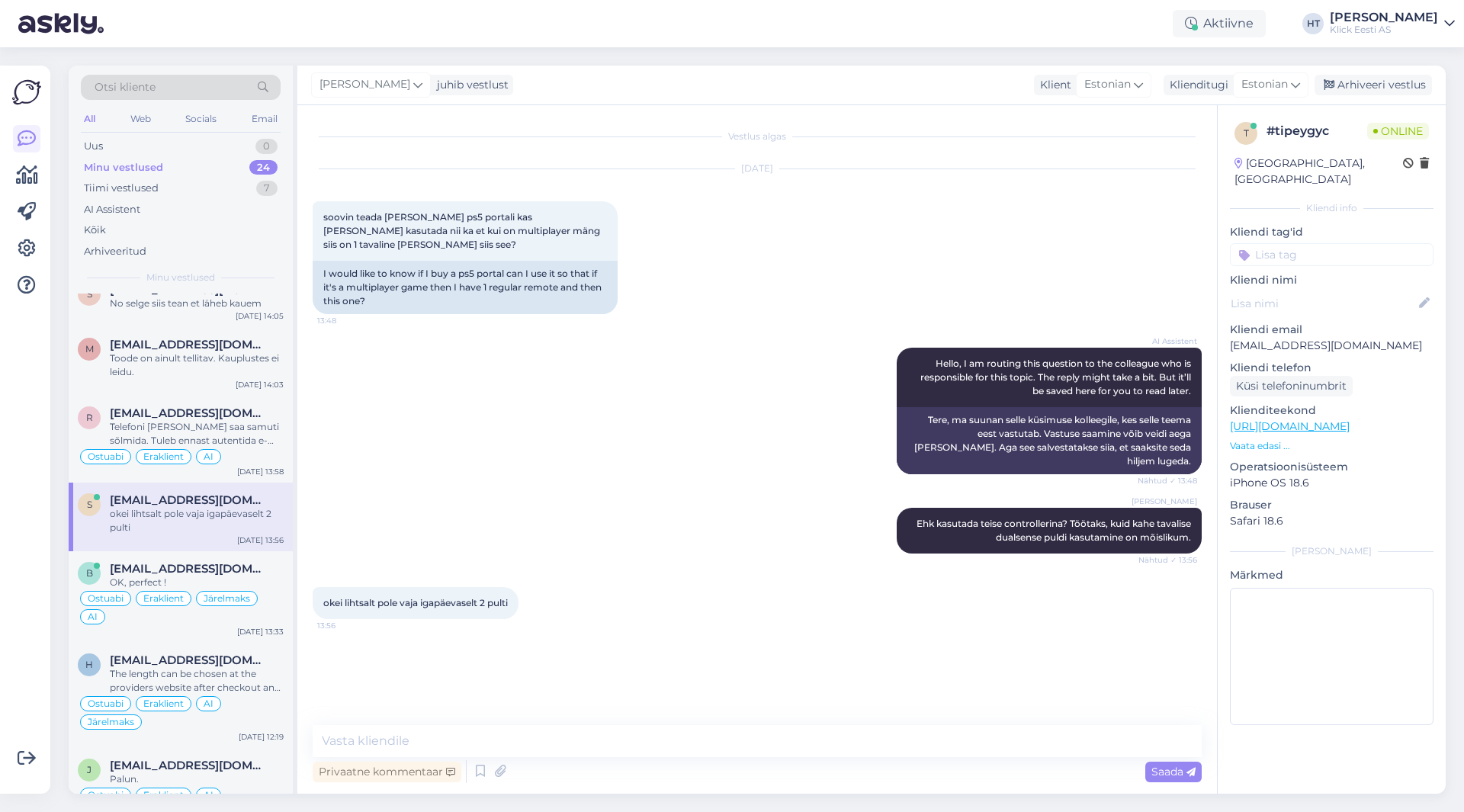
click at [1341, 243] on input at bounding box center [1332, 254] width 204 height 22
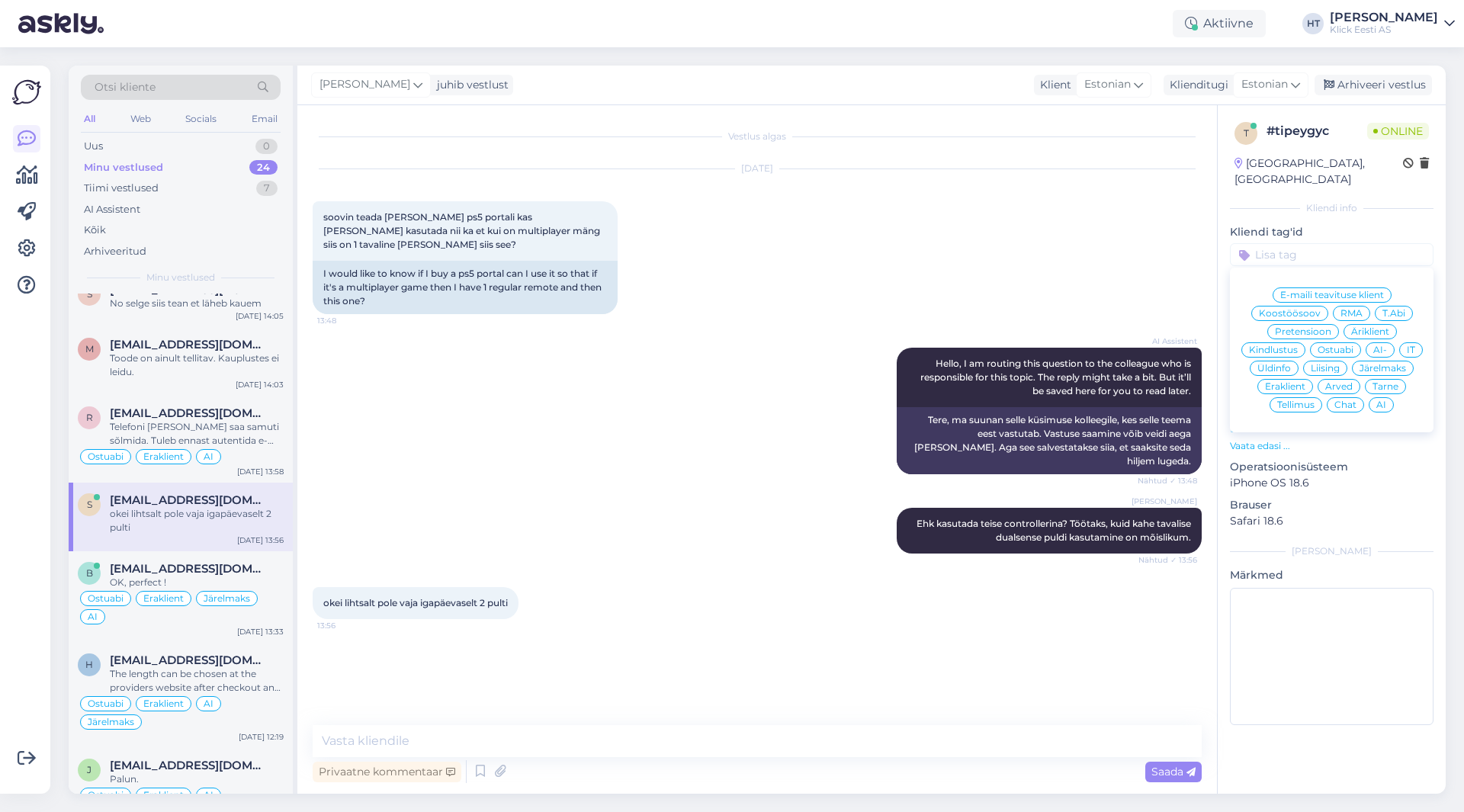
click at [1331, 345] on span "Ostuabi" at bounding box center [1336, 350] width 36 height 9
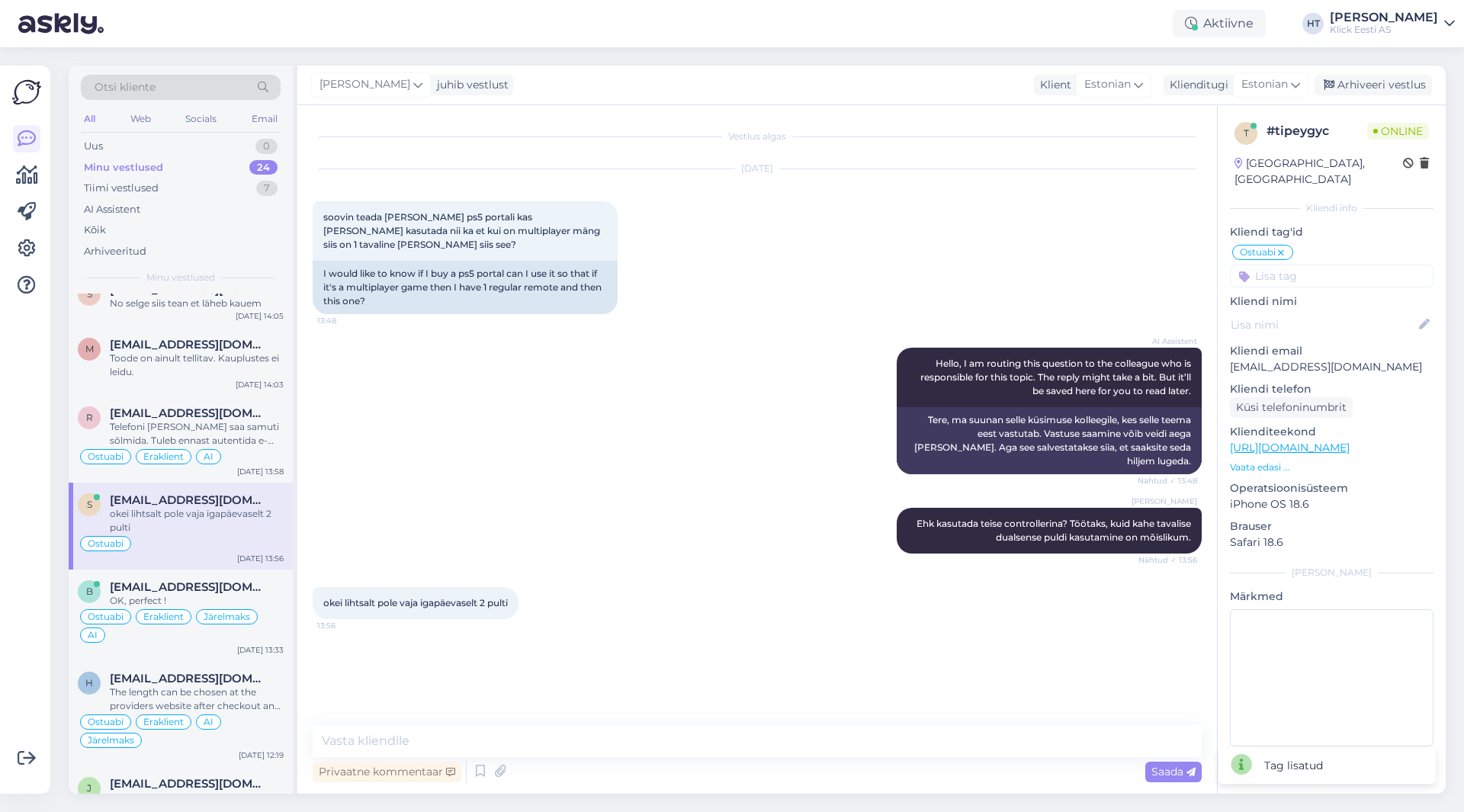
click at [1340, 265] on input at bounding box center [1332, 276] width 204 height 22
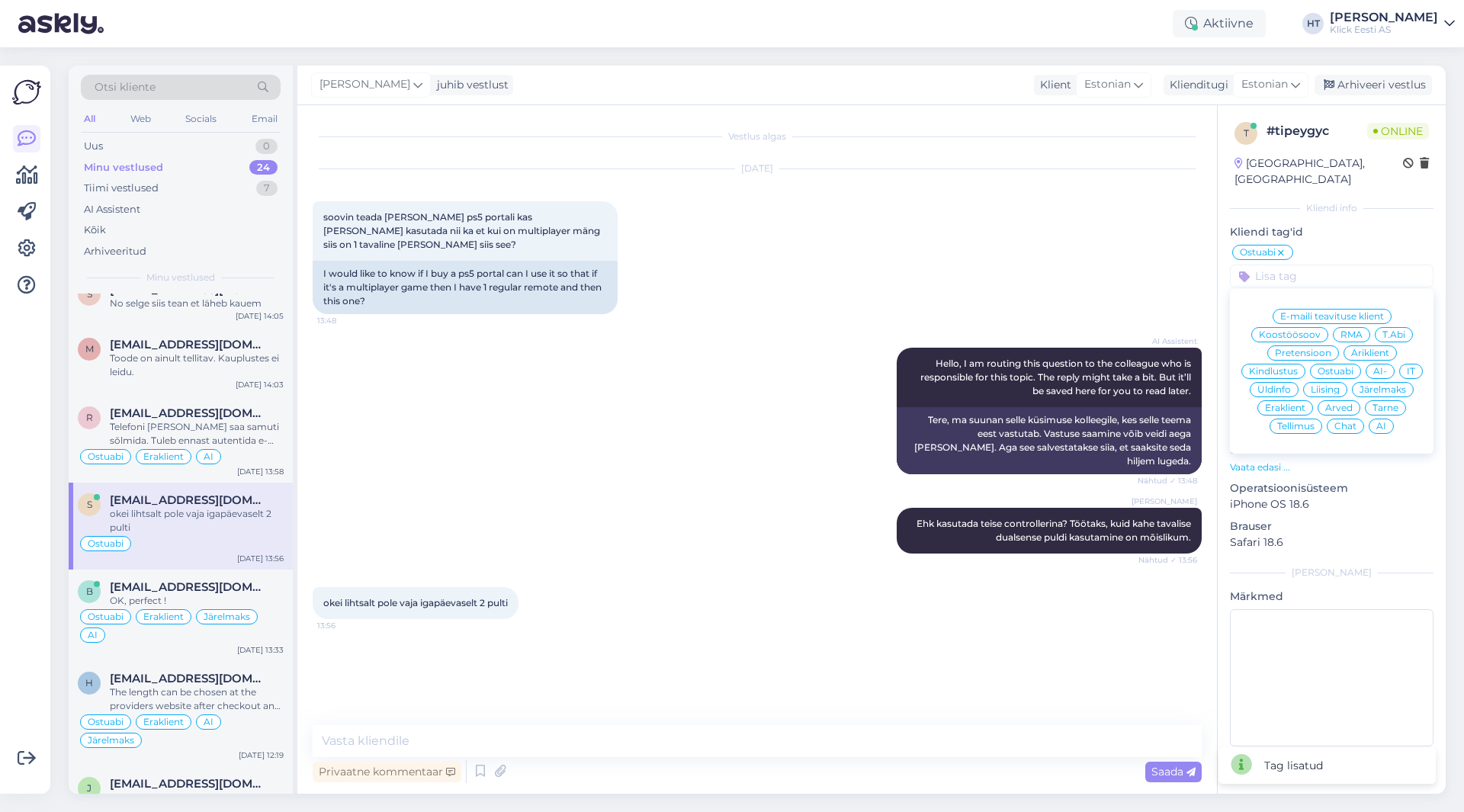
click at [1289, 403] on span "Eraklient" at bounding box center [1285, 408] width 40 height 9
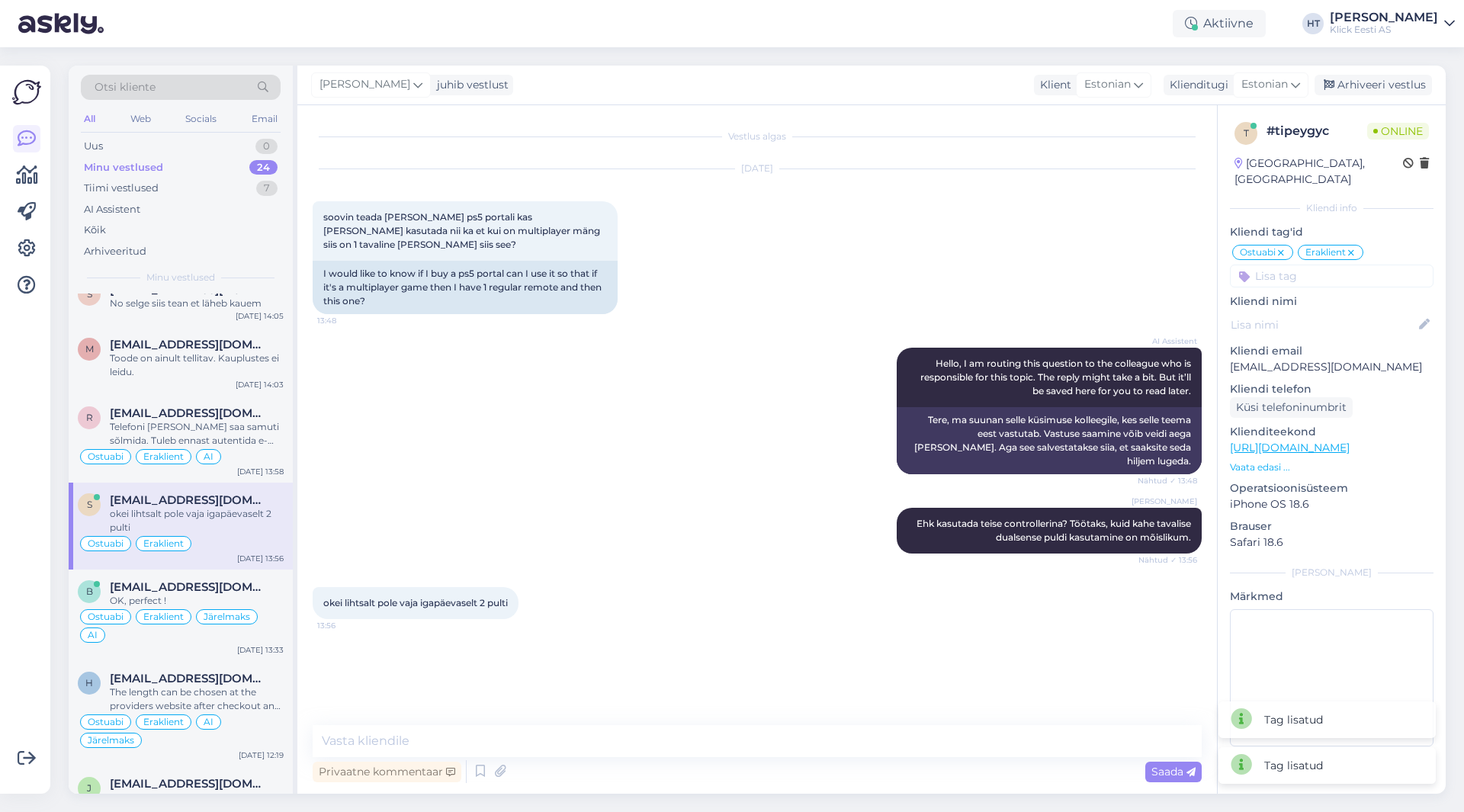
click at [1320, 270] on input at bounding box center [1332, 276] width 204 height 22
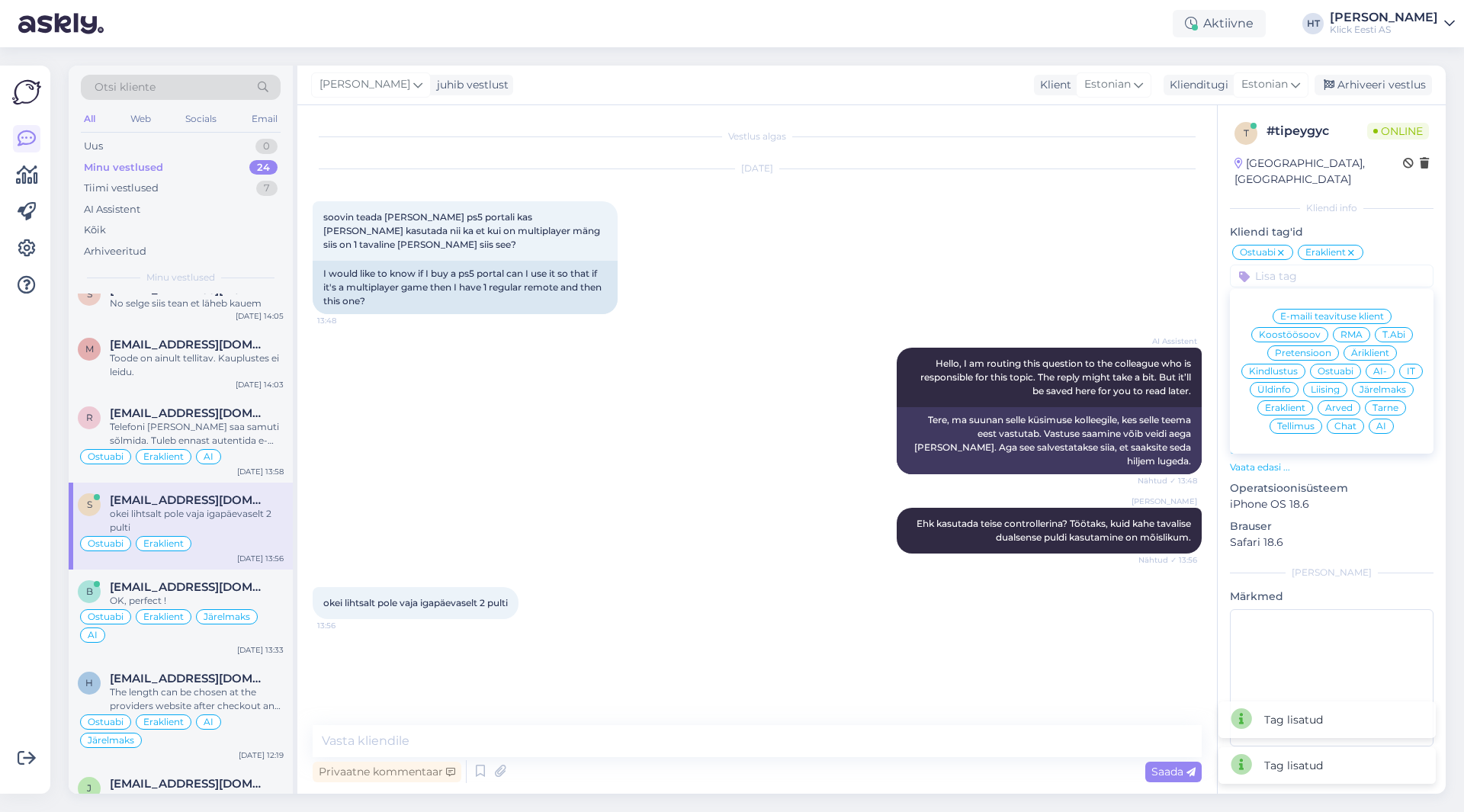
click at [1379, 419] on div "AI" at bounding box center [1381, 427] width 25 height 15
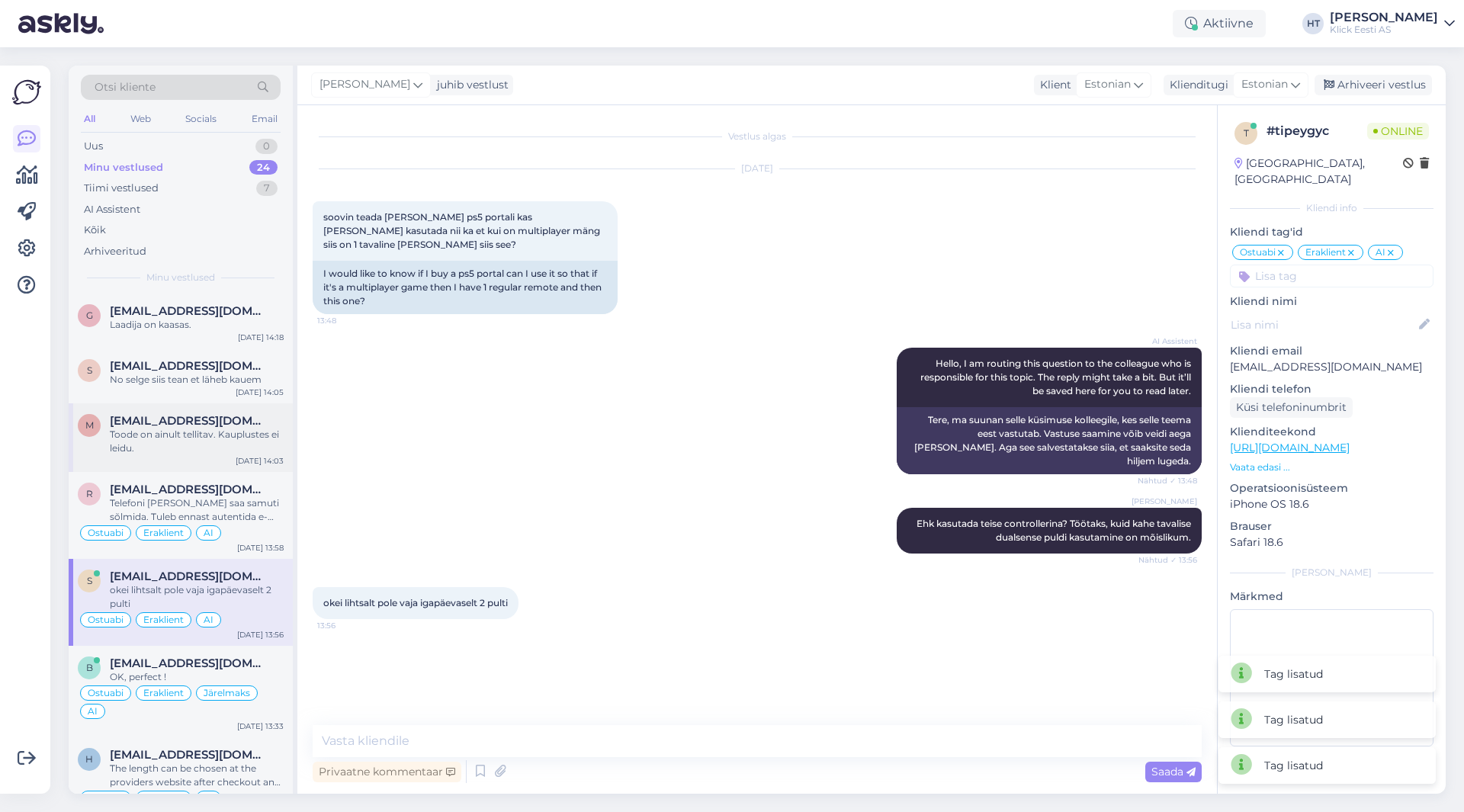
click at [209, 436] on div "Toode on ainult tellitav. Kauplustes ei leidu." at bounding box center [196, 441] width 174 height 27
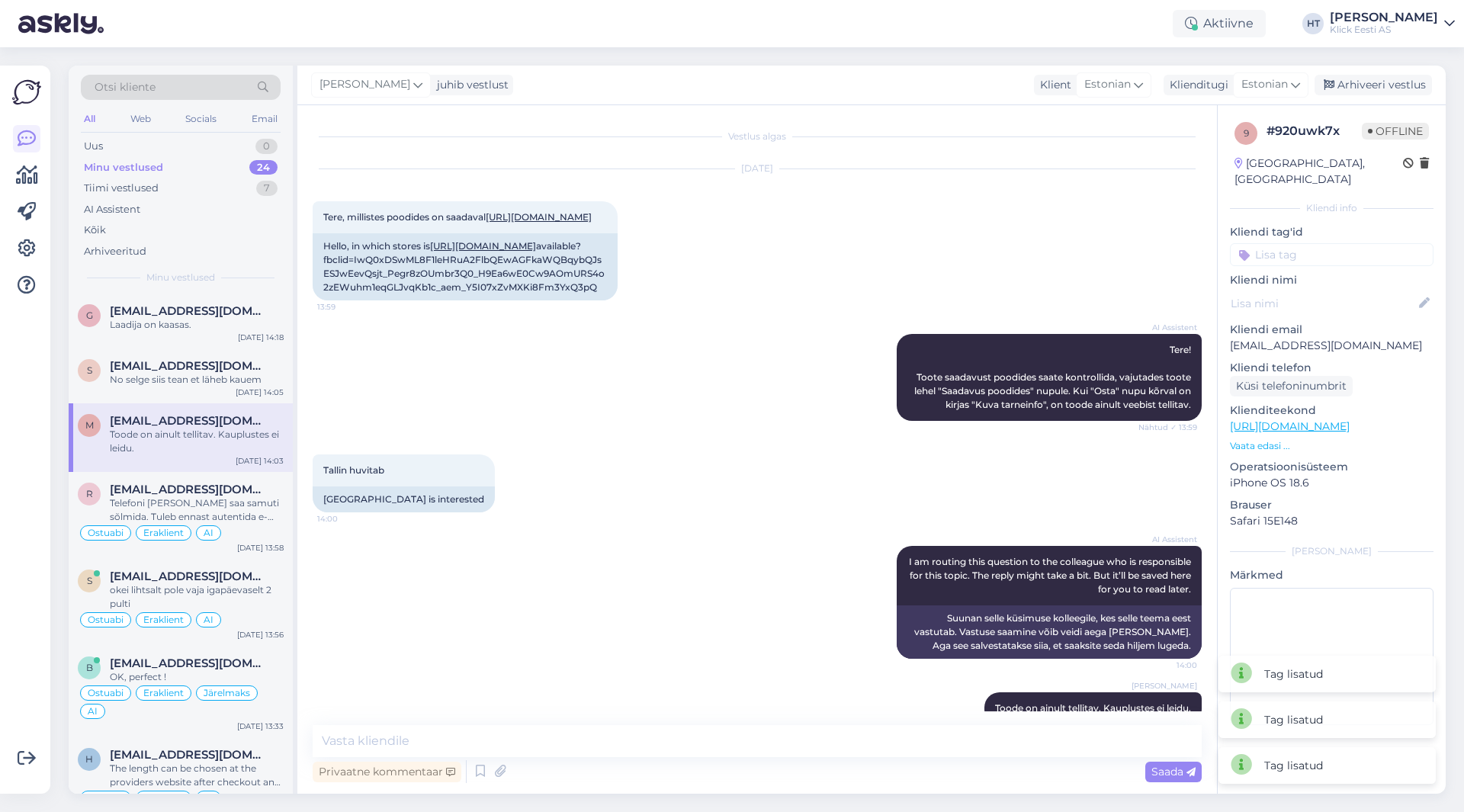
scroll to position [167, 0]
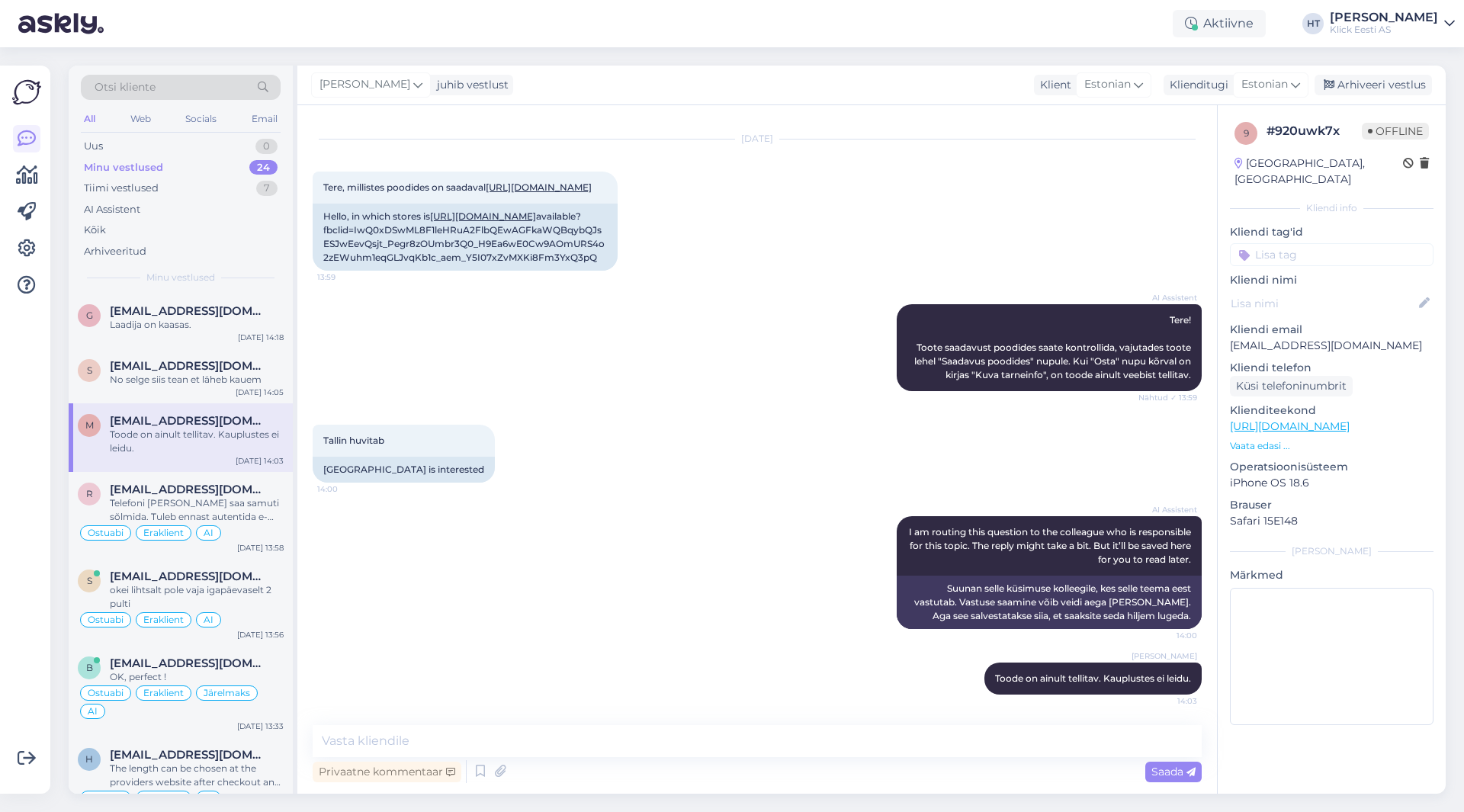
click at [1298, 246] on input at bounding box center [1332, 254] width 204 height 22
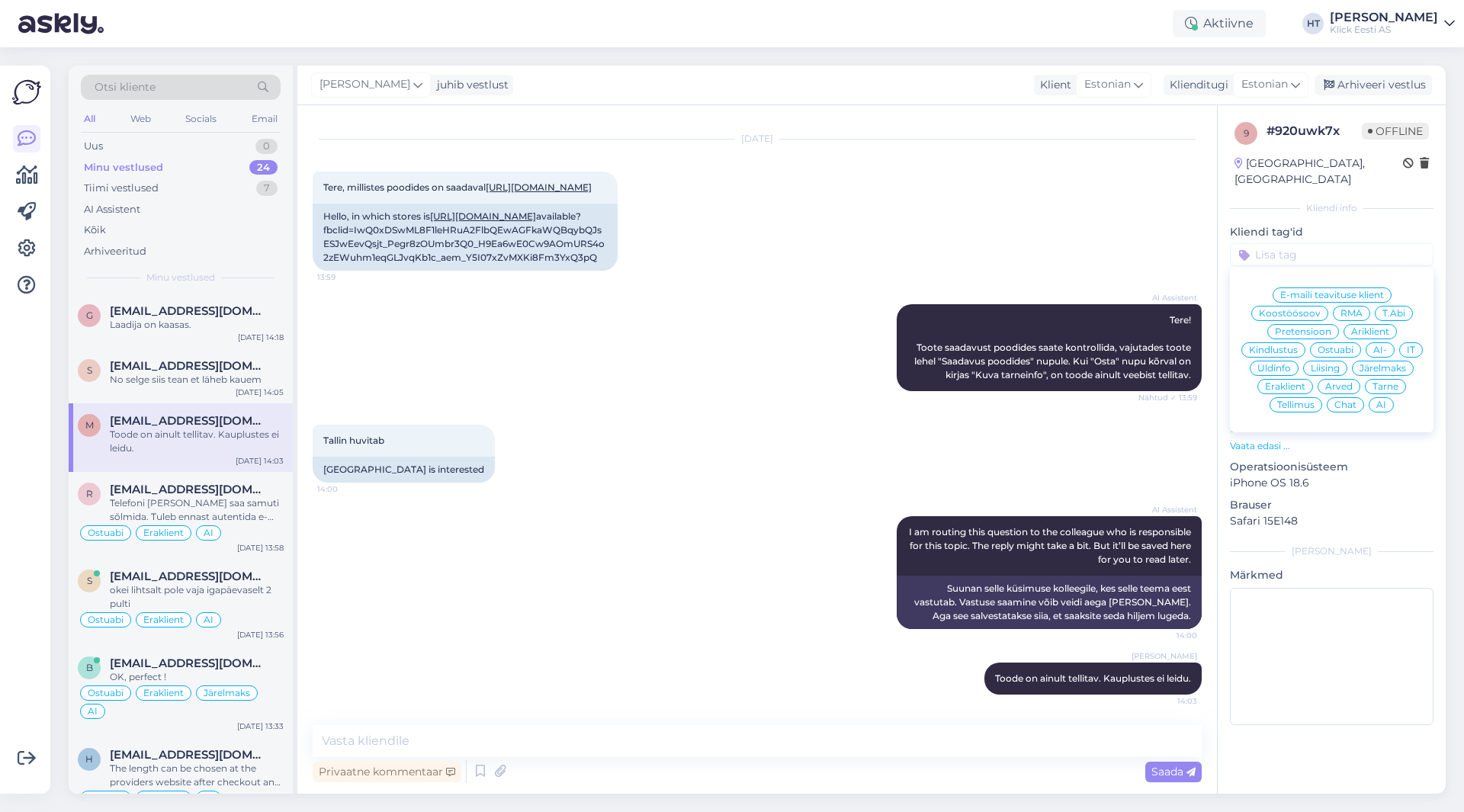
click at [1339, 345] on span "Ostuabi" at bounding box center [1336, 350] width 36 height 9
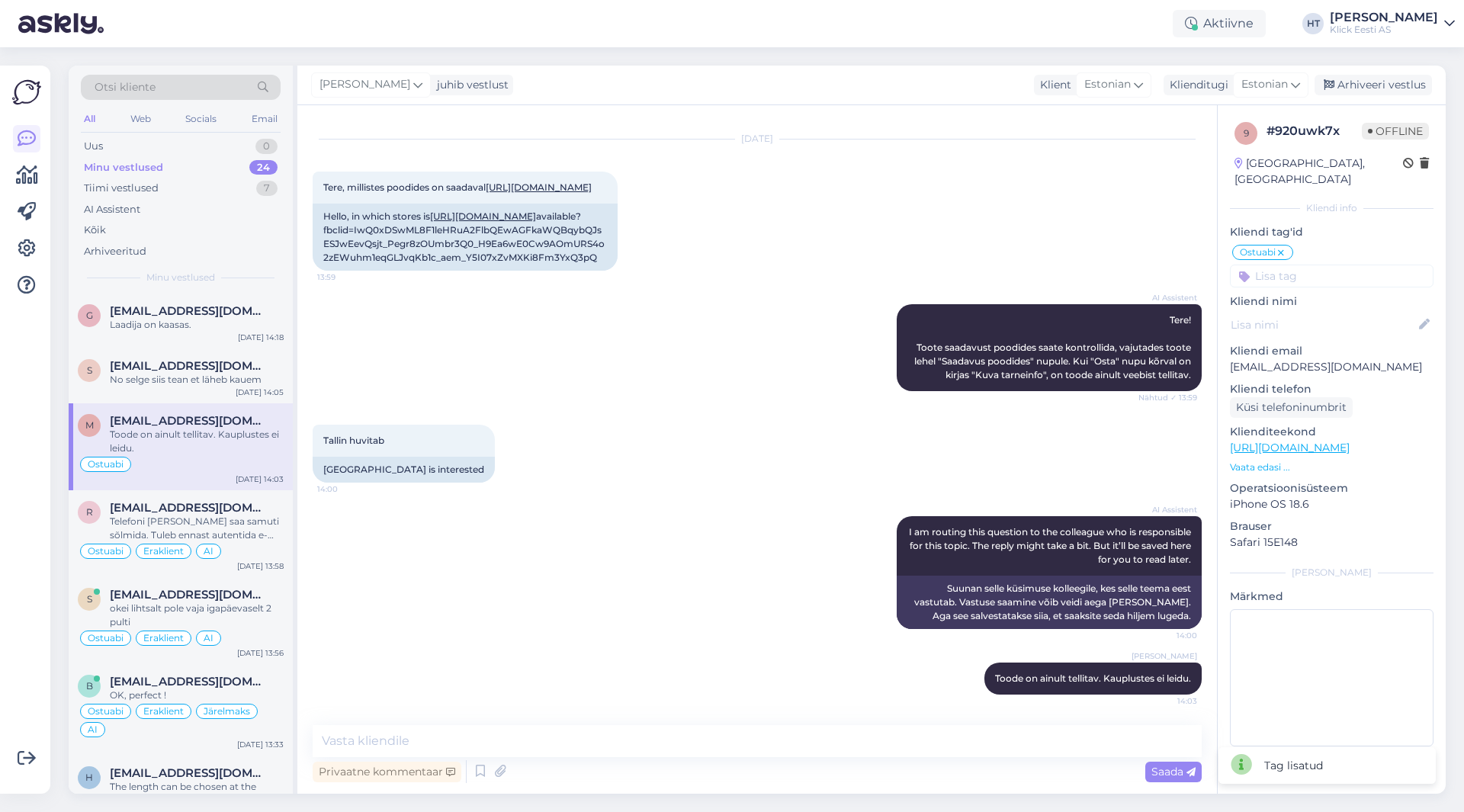
click at [1326, 270] on input at bounding box center [1332, 276] width 204 height 22
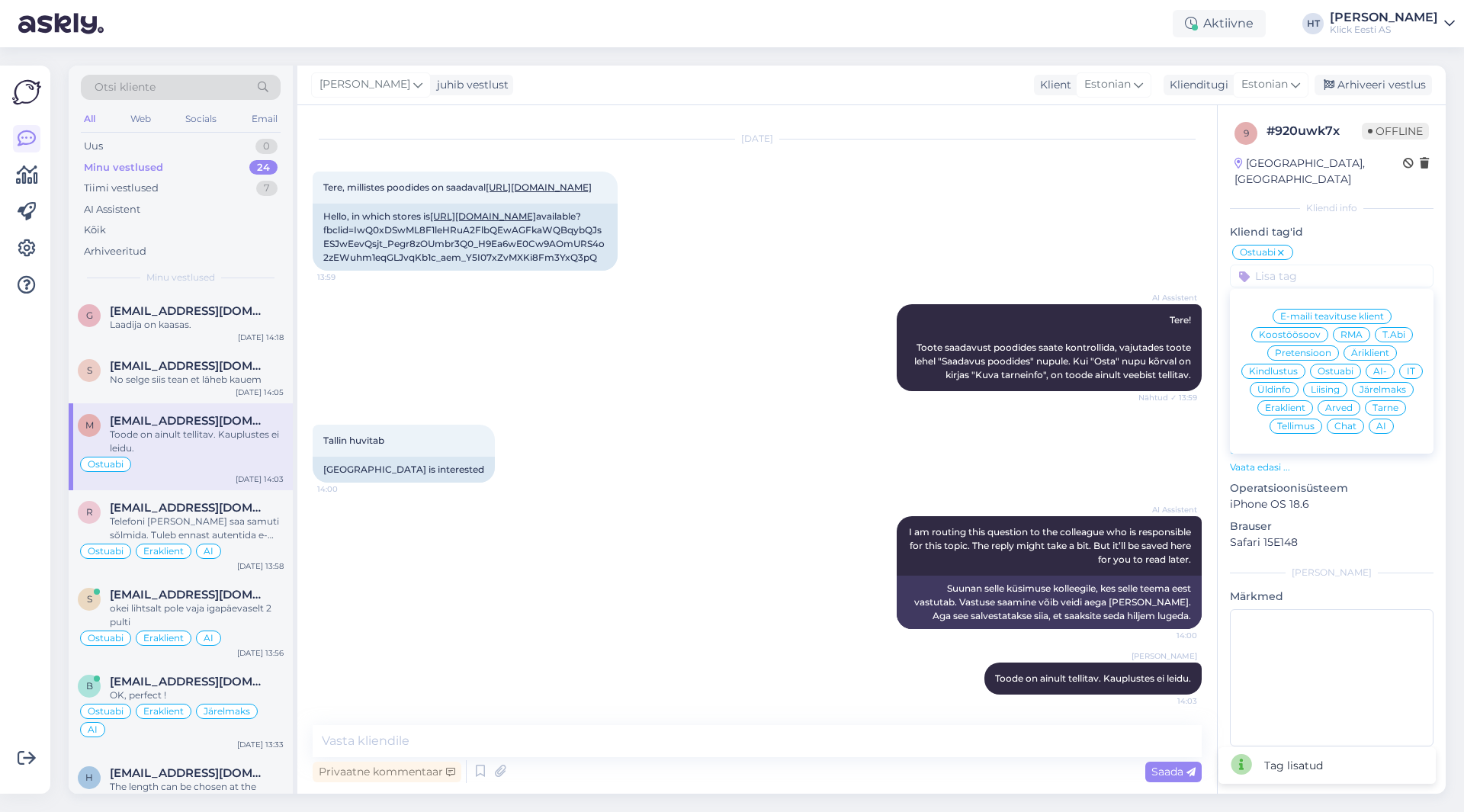
click at [1295, 403] on span "Eraklient" at bounding box center [1285, 408] width 40 height 9
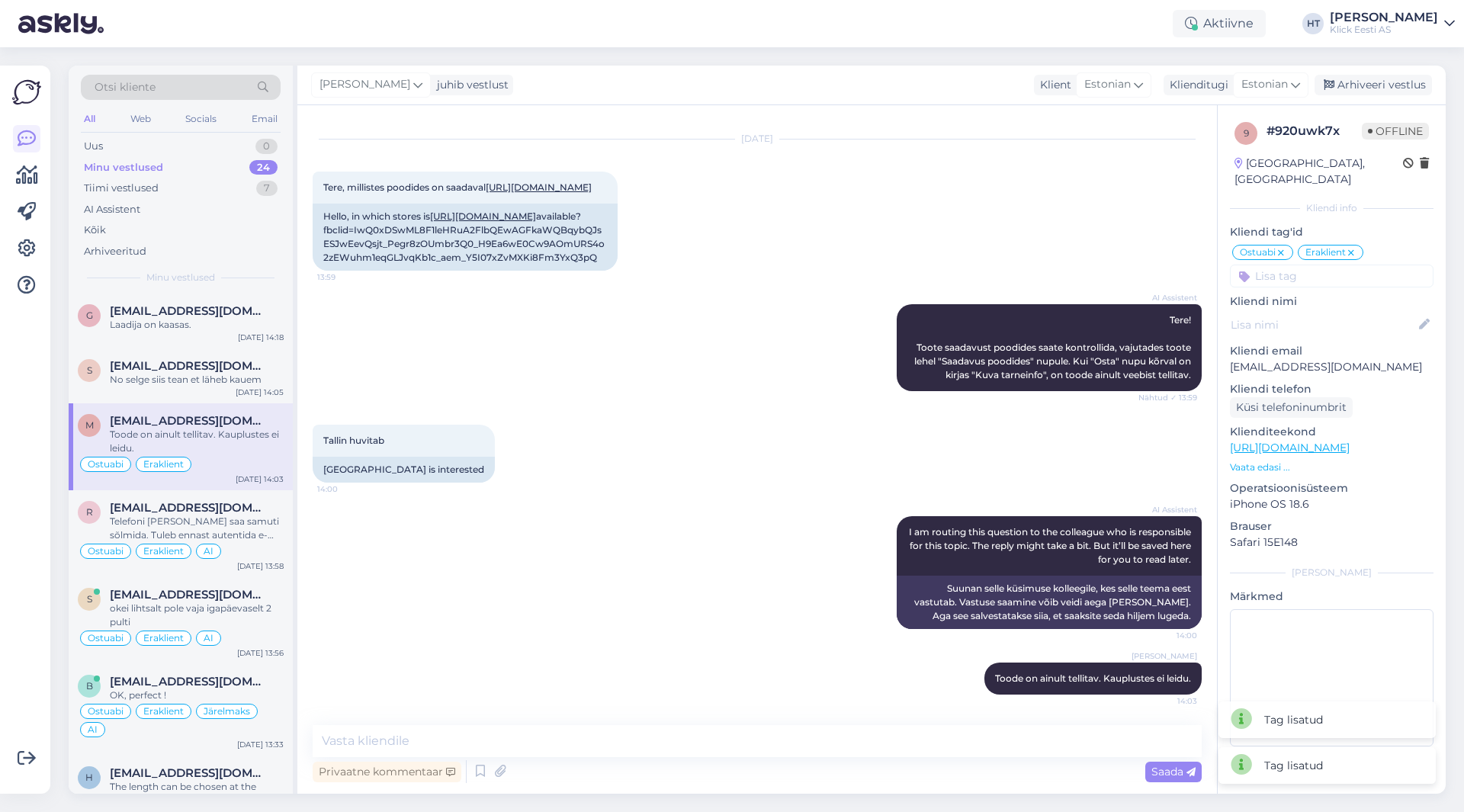
click at [1336, 268] on input at bounding box center [1332, 276] width 204 height 22
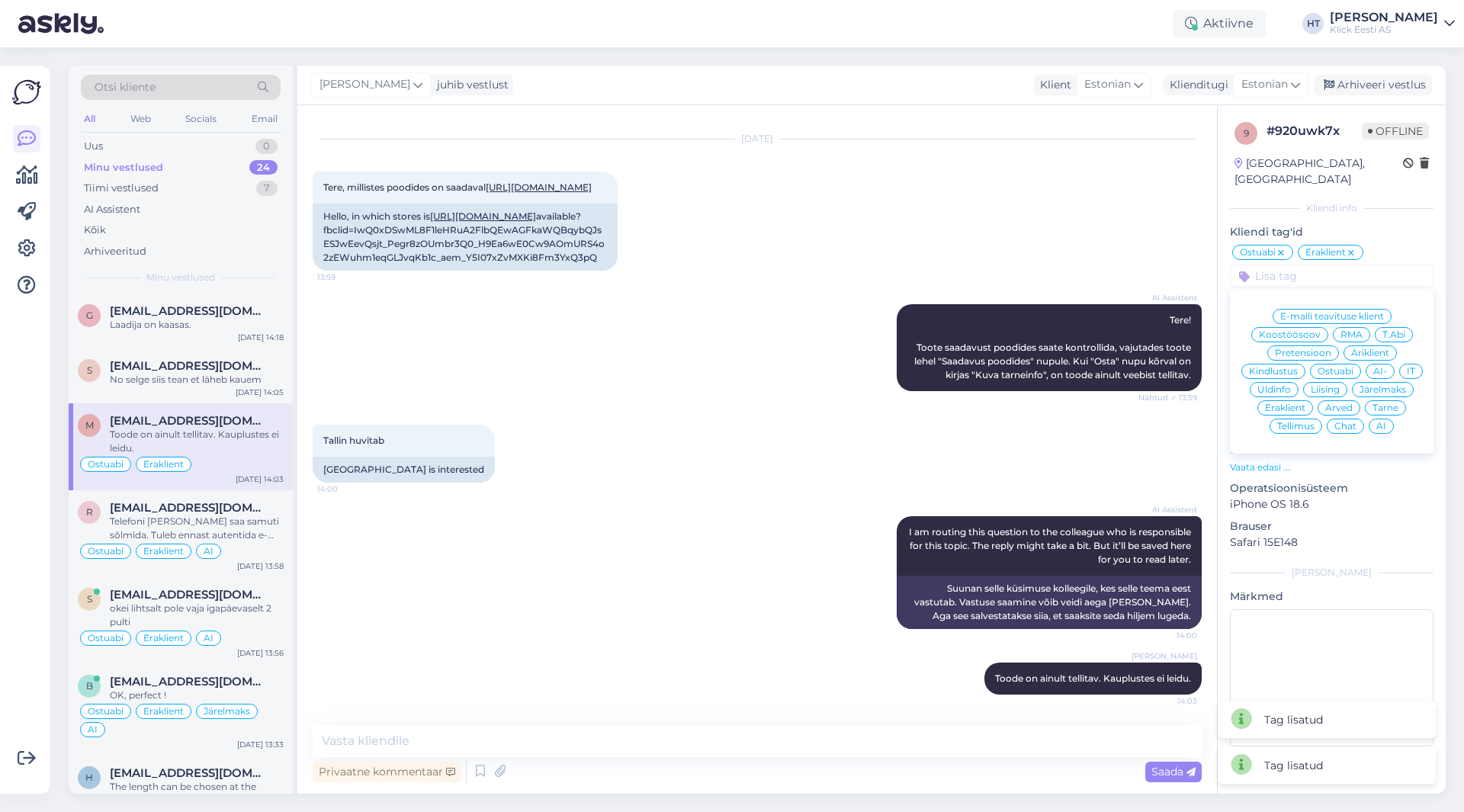
click at [1379, 422] on span "AI" at bounding box center [1382, 427] width 10 height 9
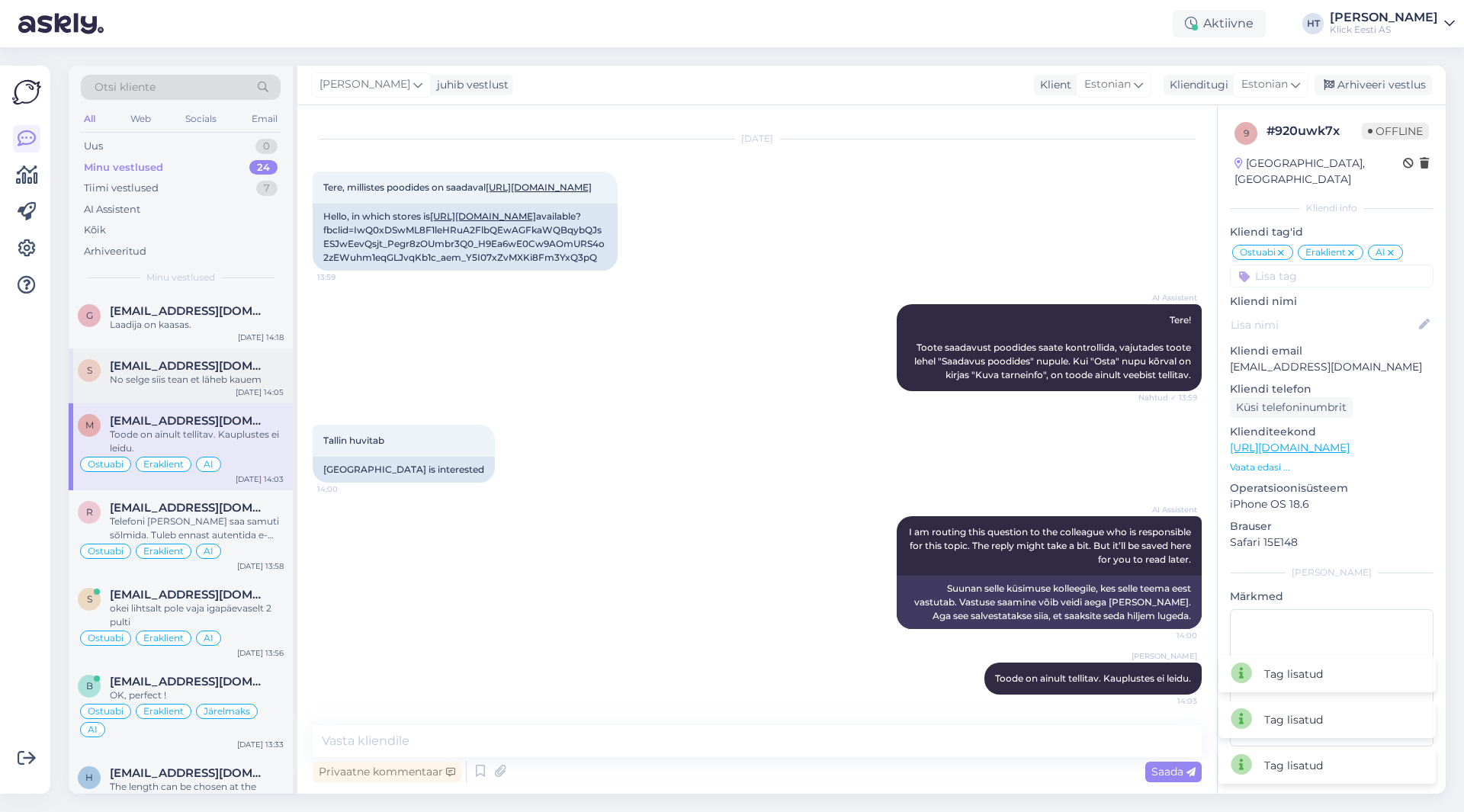
click at [178, 353] on div "s [EMAIL_ADDRESS][DOMAIN_NAME] No selge siis tean et läheb kauem [DATE] 14:05" at bounding box center [181, 376] width 225 height 55
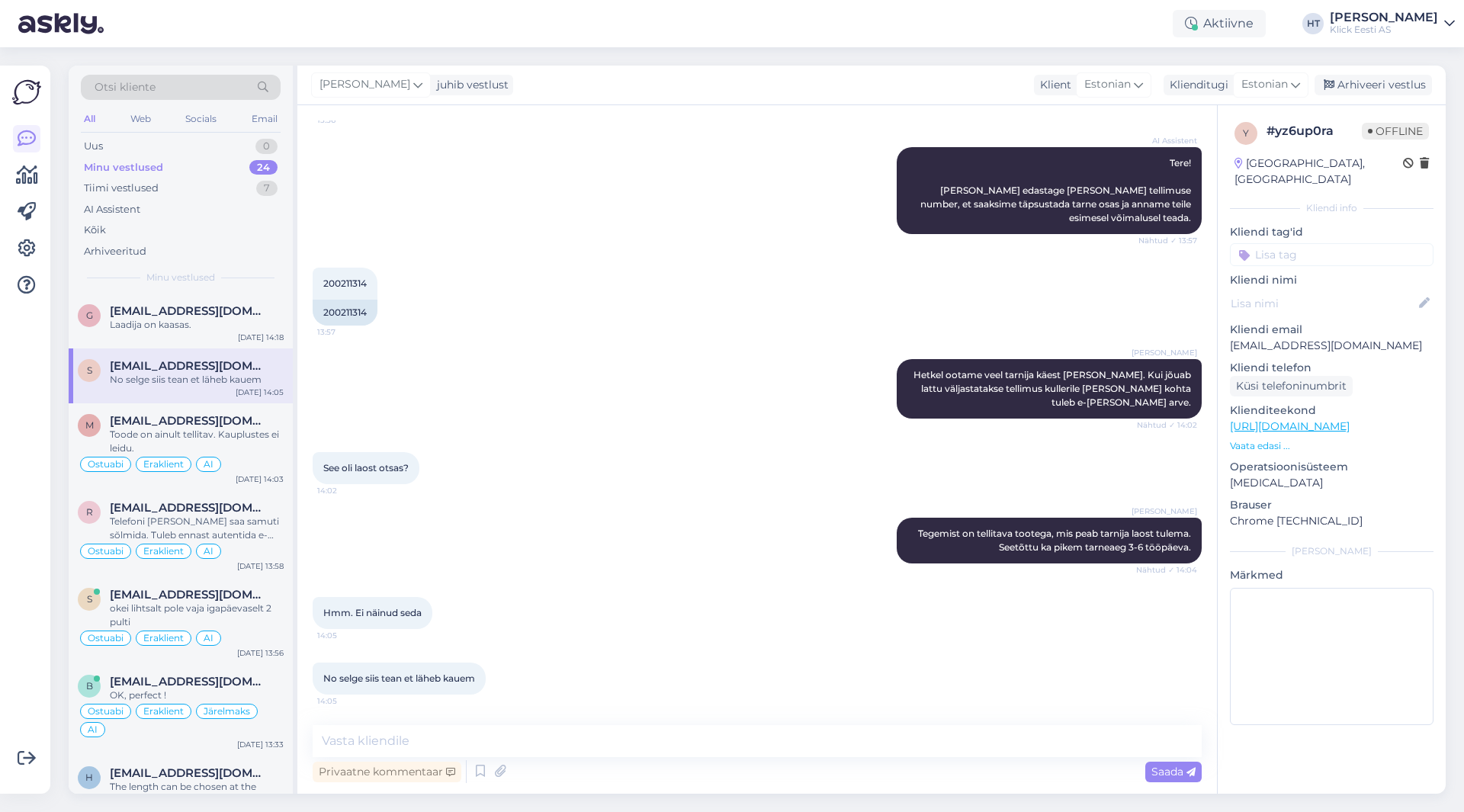
click at [1331, 243] on input at bounding box center [1332, 254] width 204 height 22
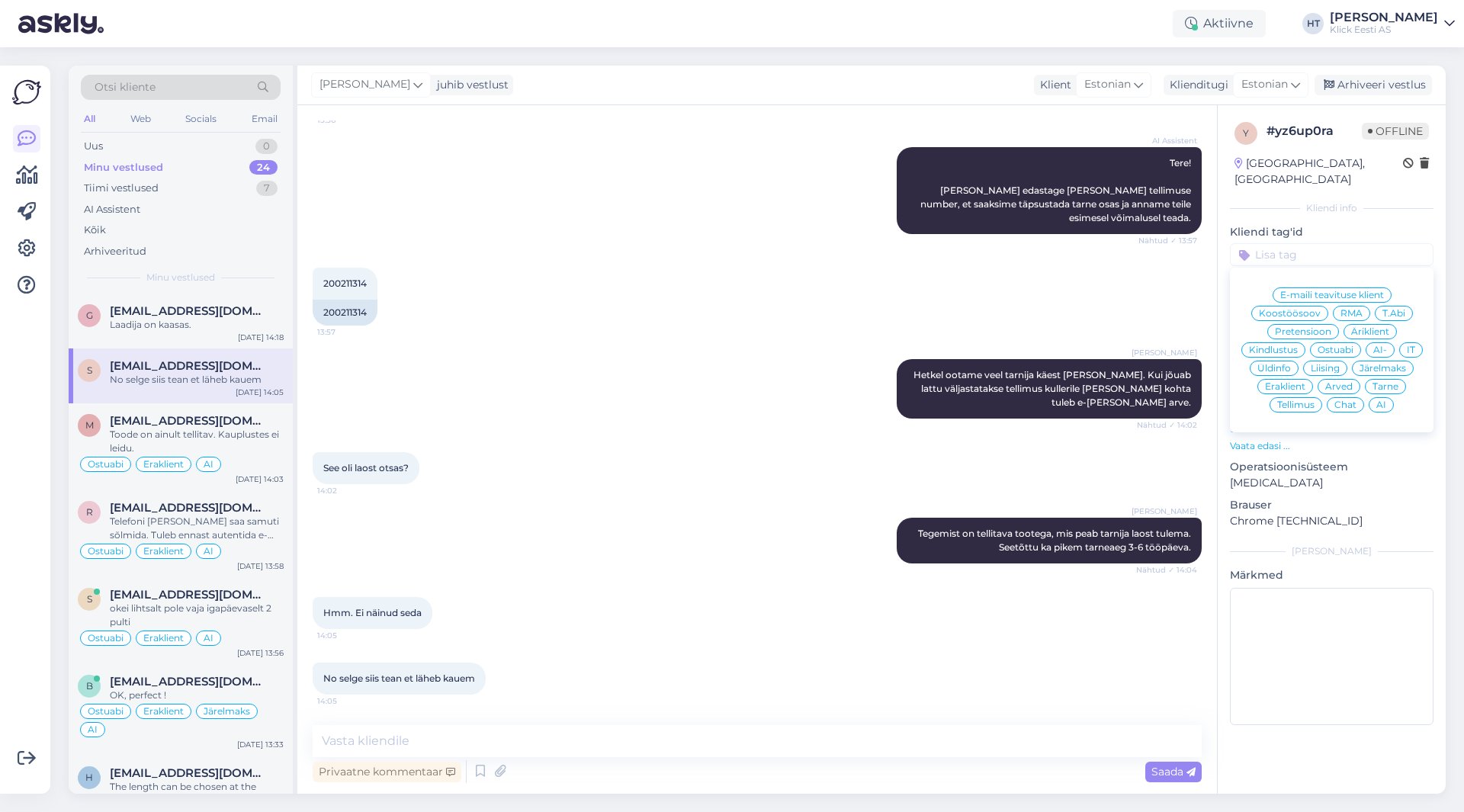
click at [1384, 382] on span "Tarne" at bounding box center [1386, 386] width 26 height 9
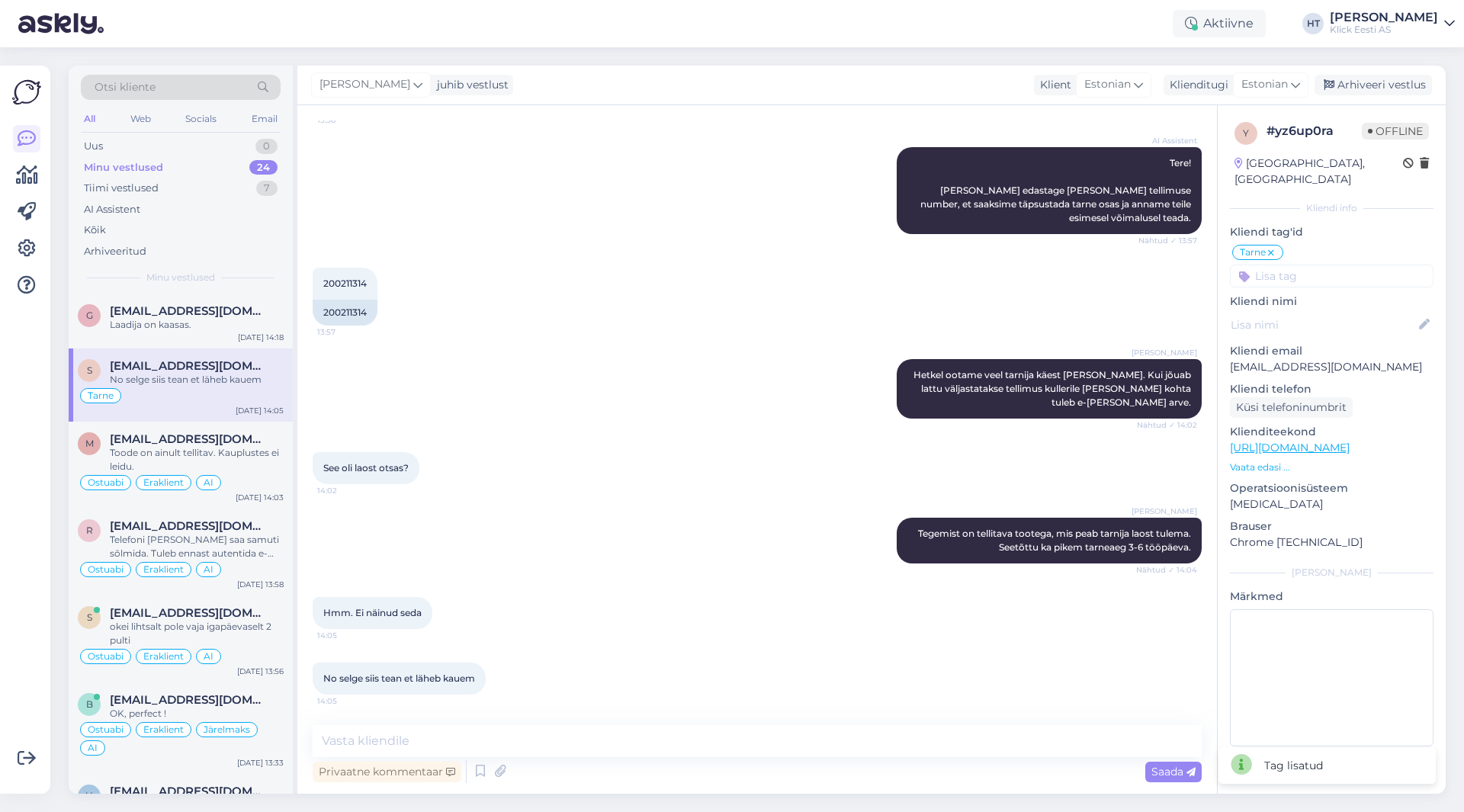
click at [1331, 265] on input at bounding box center [1332, 276] width 204 height 22
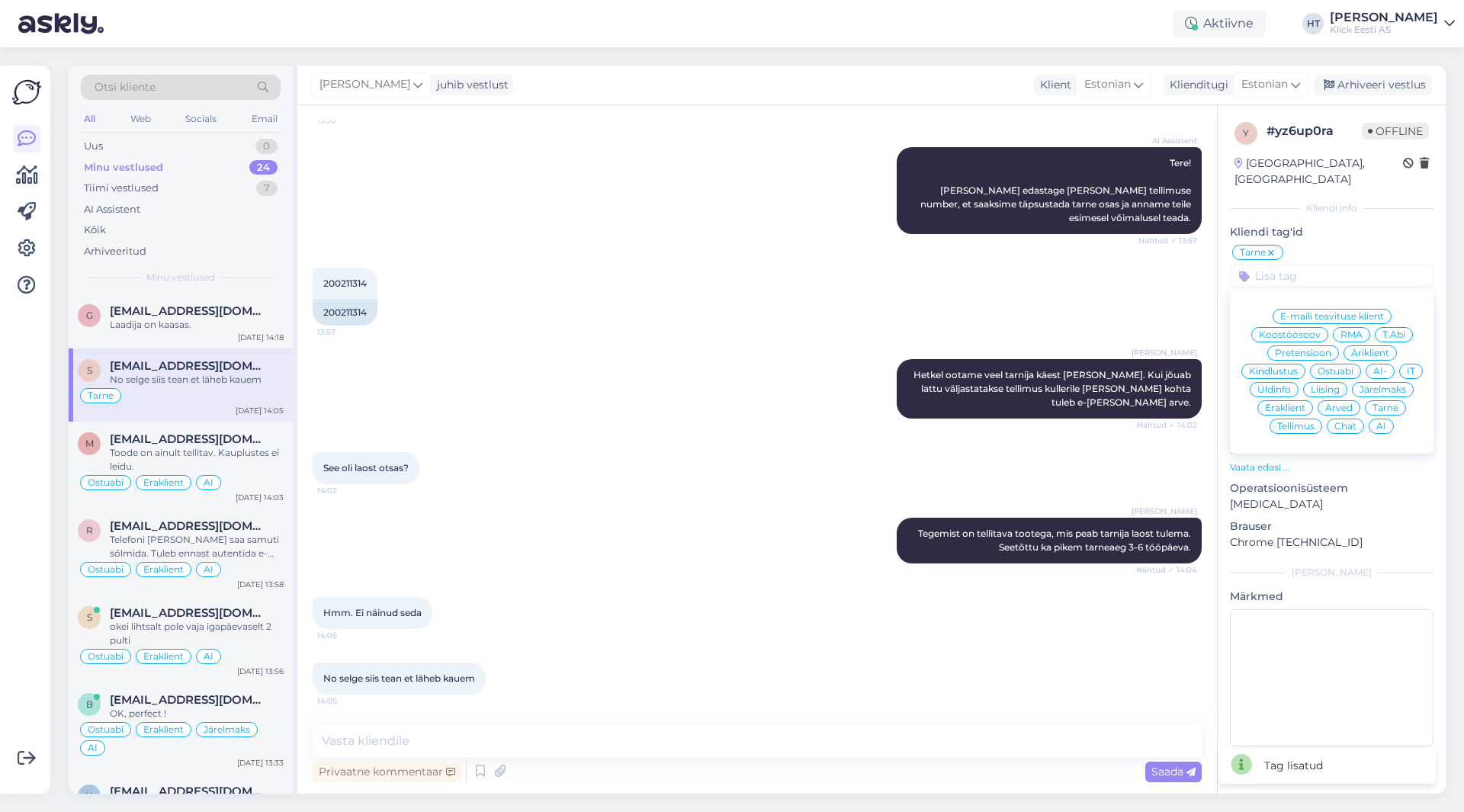
click at [1285, 403] on span "Eraklient" at bounding box center [1285, 408] width 40 height 9
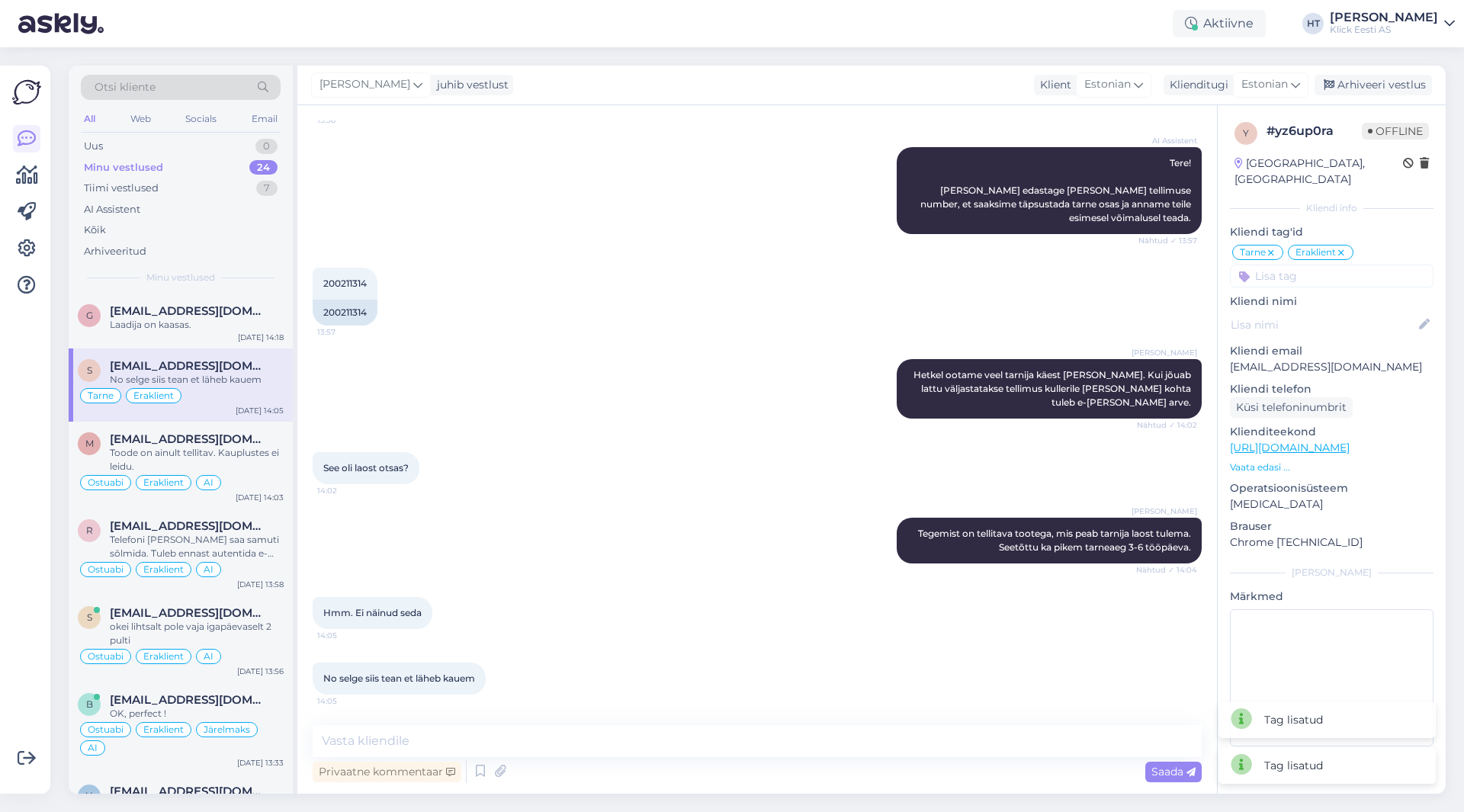
click at [1332, 265] on input at bounding box center [1332, 276] width 204 height 22
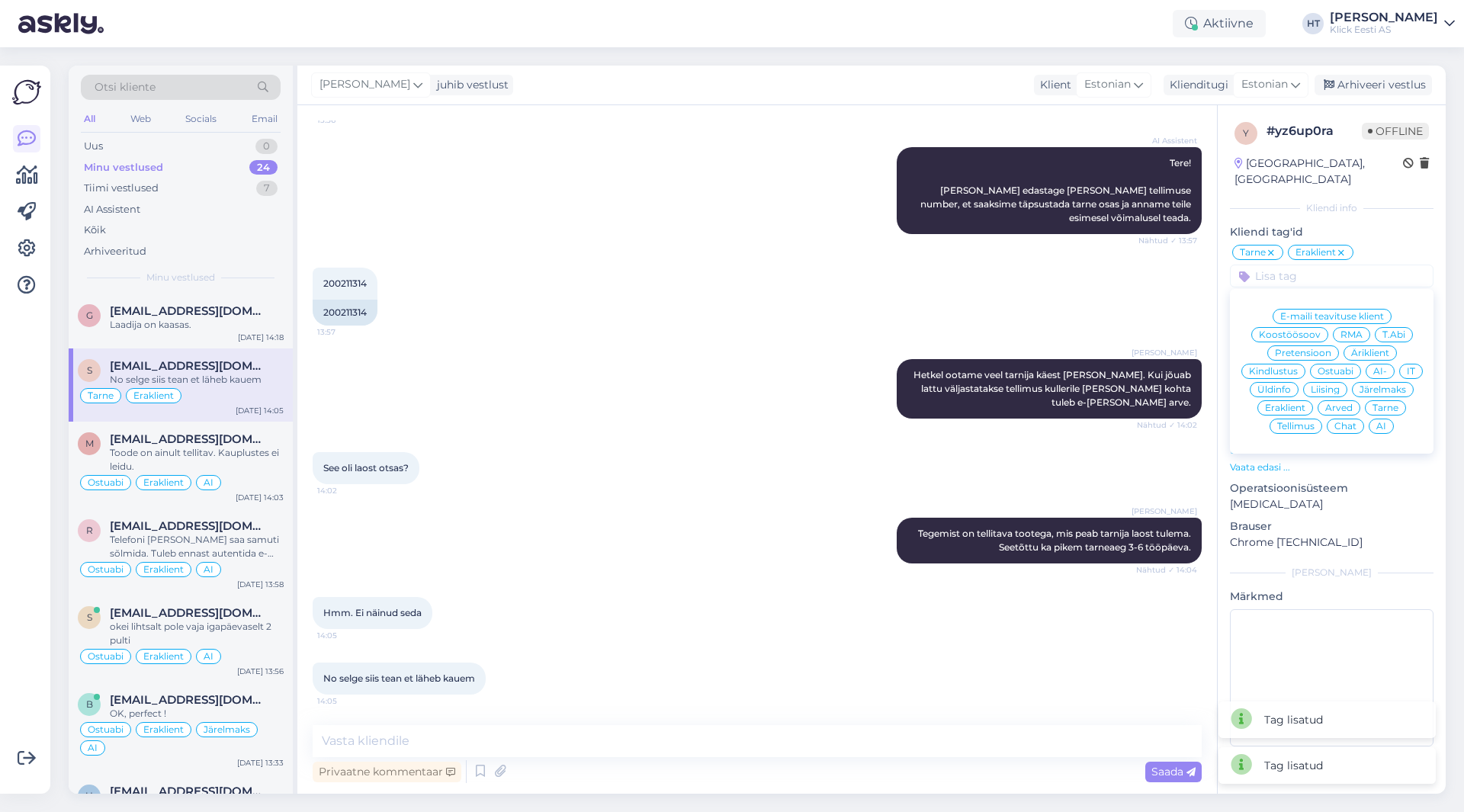
click at [1390, 419] on div "AI" at bounding box center [1381, 427] width 25 height 15
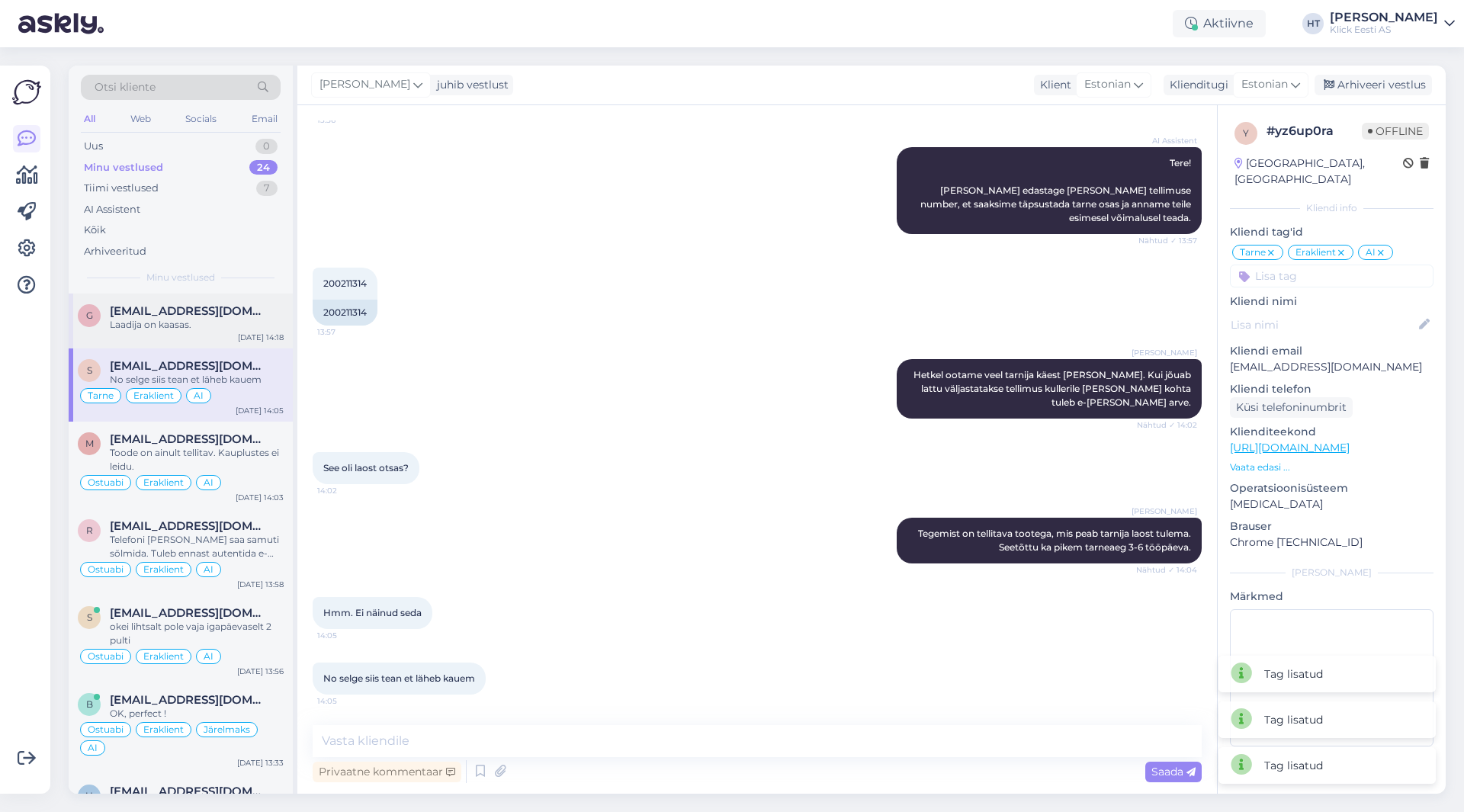
click at [195, 325] on div "Laadija on kaasas." at bounding box center [196, 325] width 174 height 14
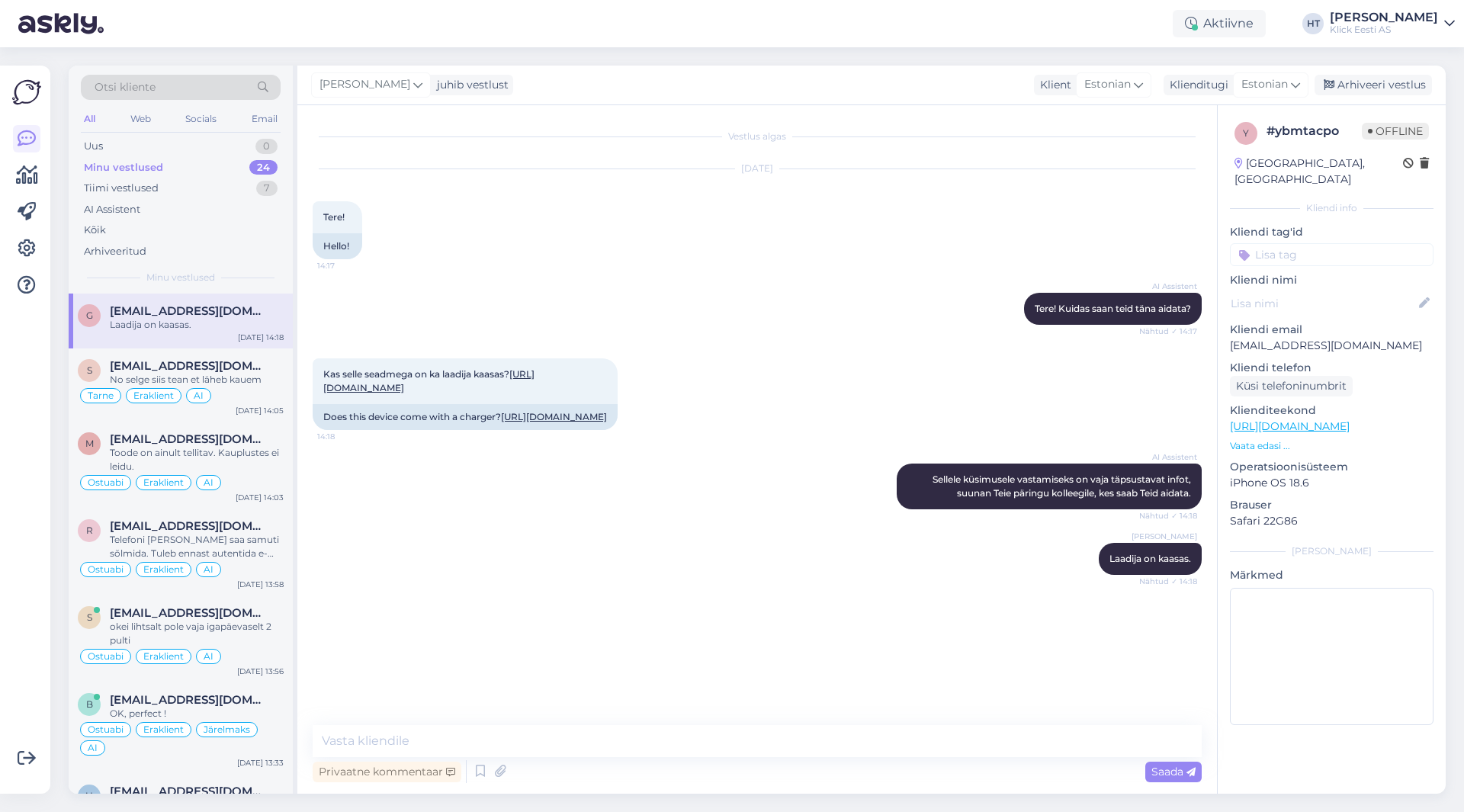
click at [1311, 243] on input at bounding box center [1332, 254] width 204 height 22
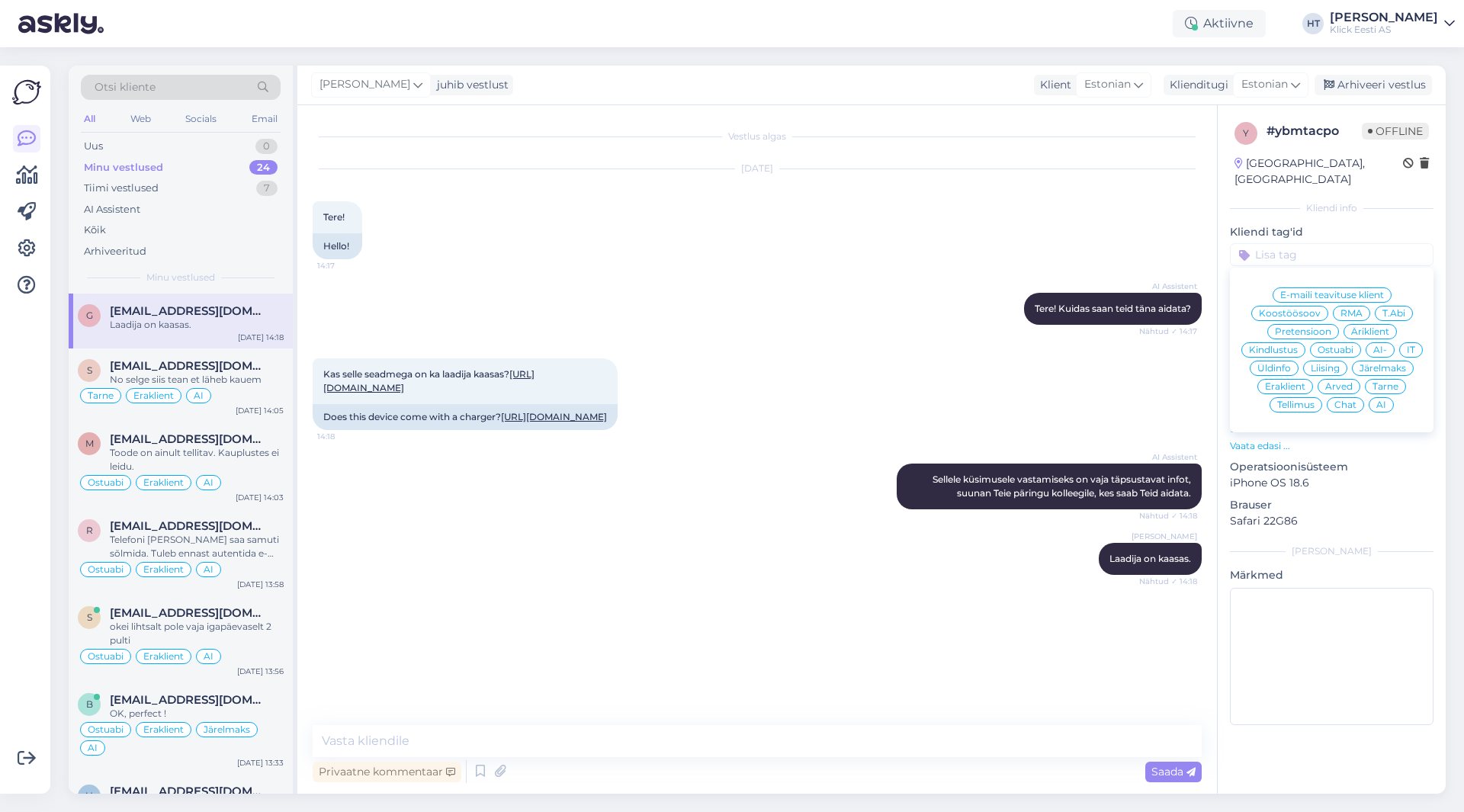
click at [1347, 345] on span "Ostuabi" at bounding box center [1336, 350] width 36 height 9
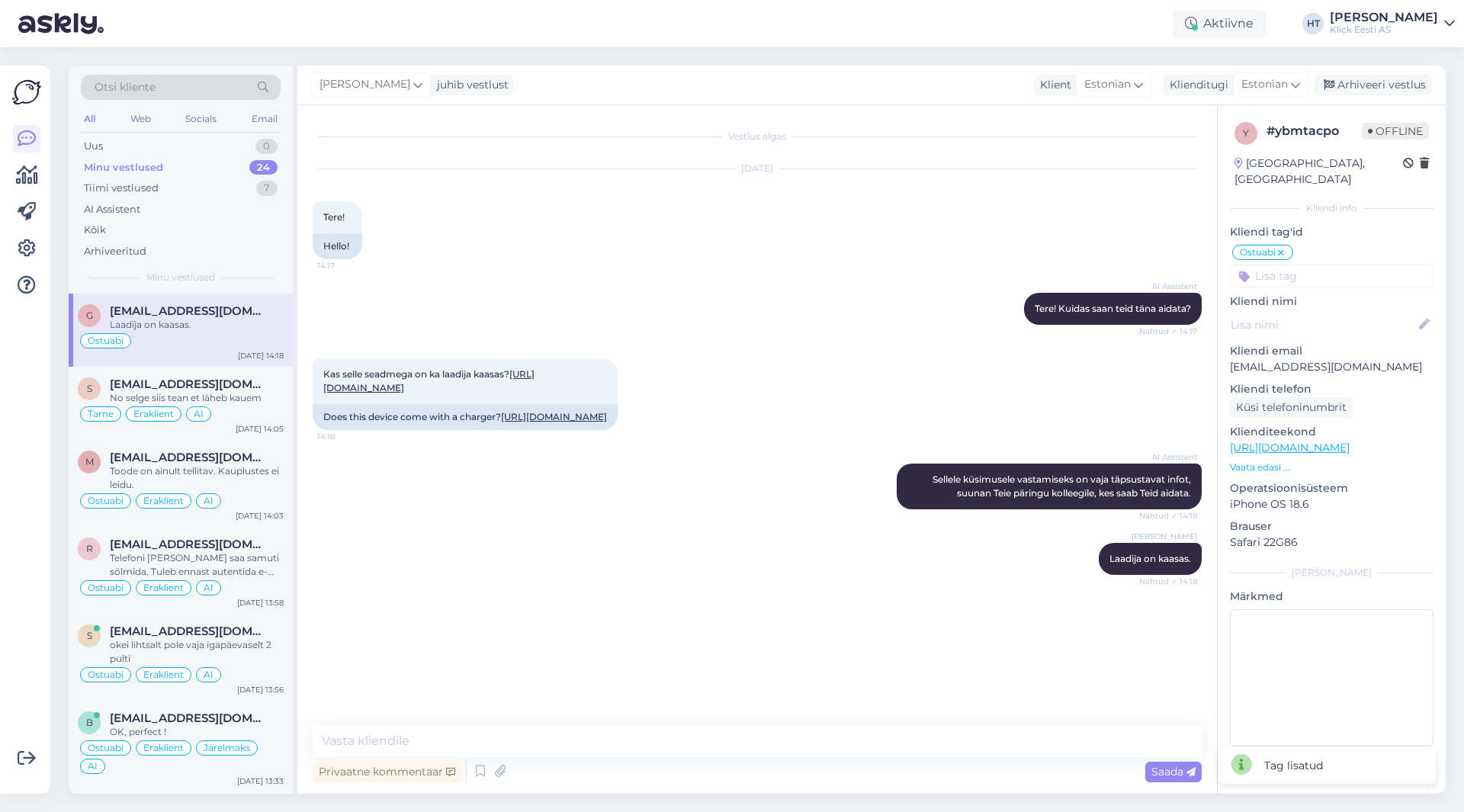
click at [1344, 271] on div "y # ybmtacpo Offline [GEOGRAPHIC_DATA], [GEOGRAPHIC_DATA] Kliendi info Kliendi …" at bounding box center [1332, 438] width 228 height 664
click at [1342, 267] on input at bounding box center [1332, 276] width 204 height 22
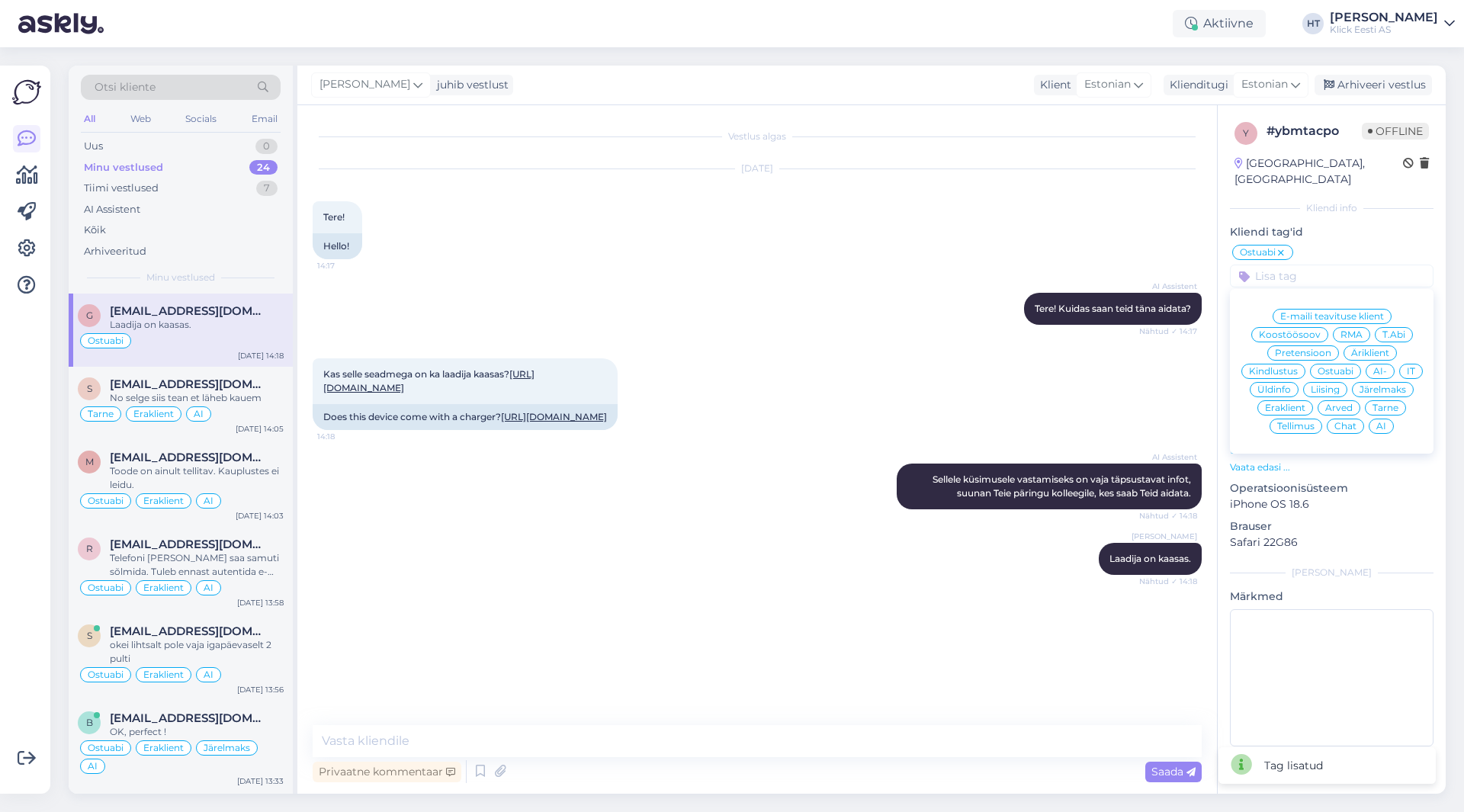
click at [1293, 403] on span "Eraklient" at bounding box center [1285, 408] width 40 height 9
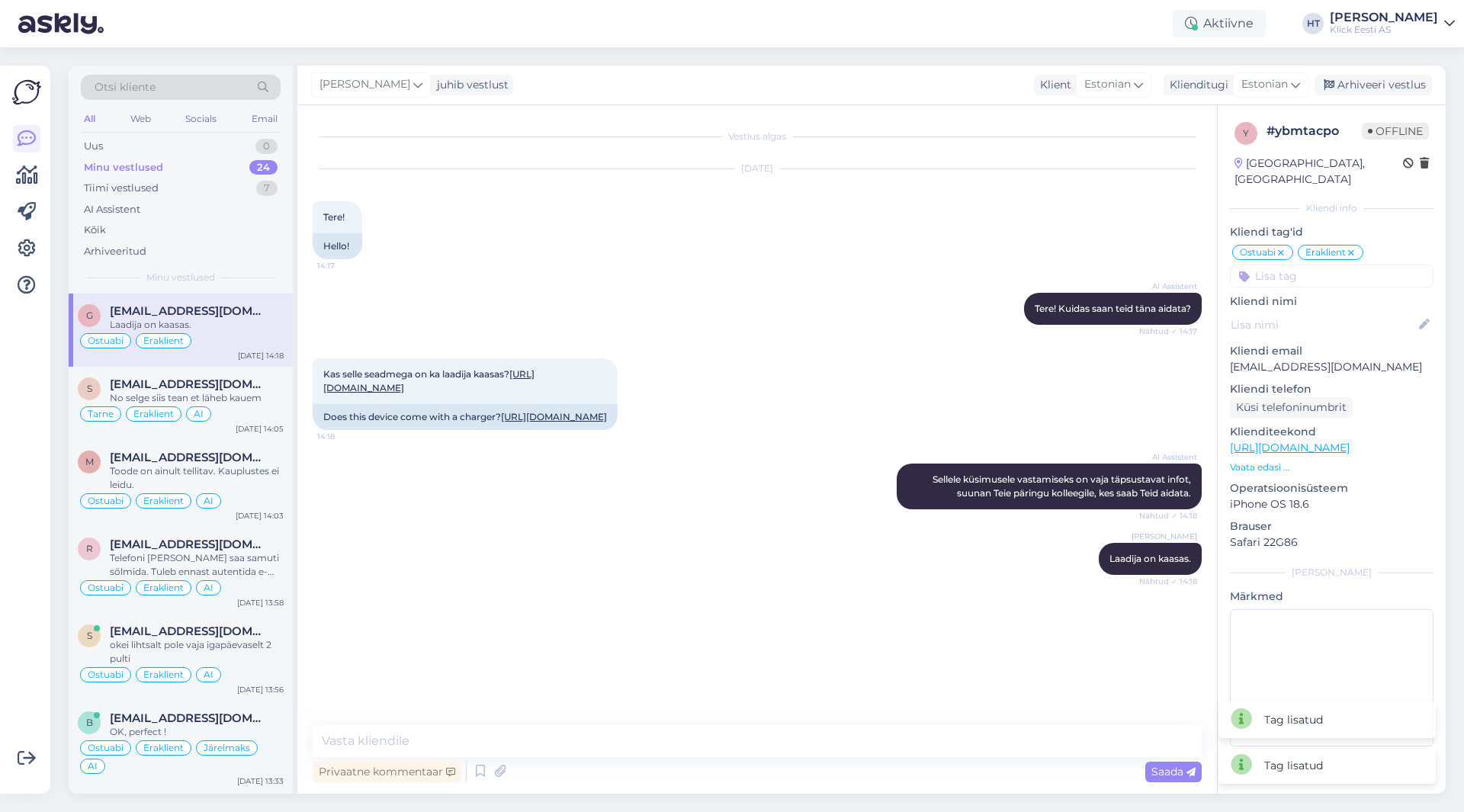
click at [1312, 265] on input at bounding box center [1332, 276] width 204 height 22
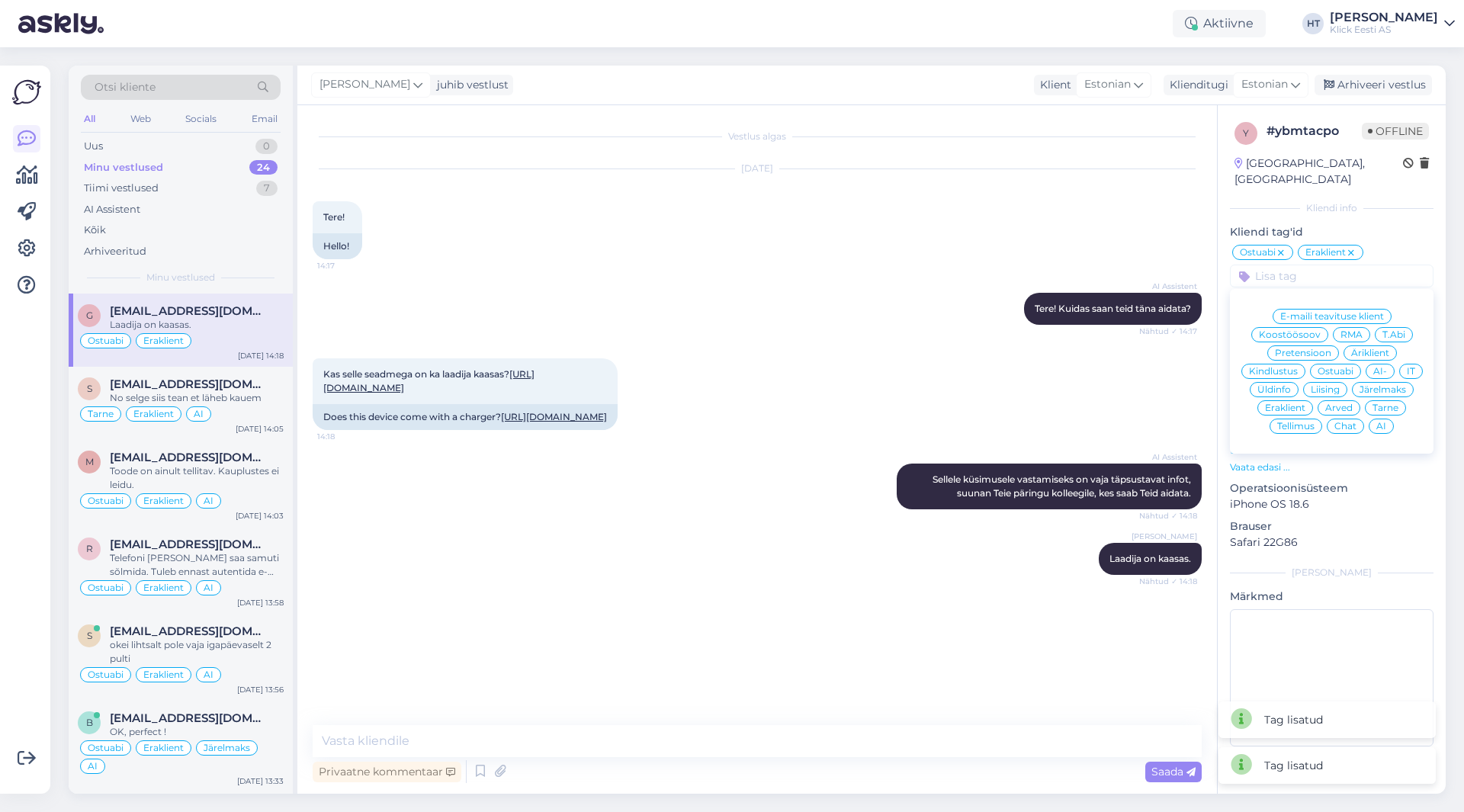
click at [1386, 419] on div "AI" at bounding box center [1381, 427] width 25 height 15
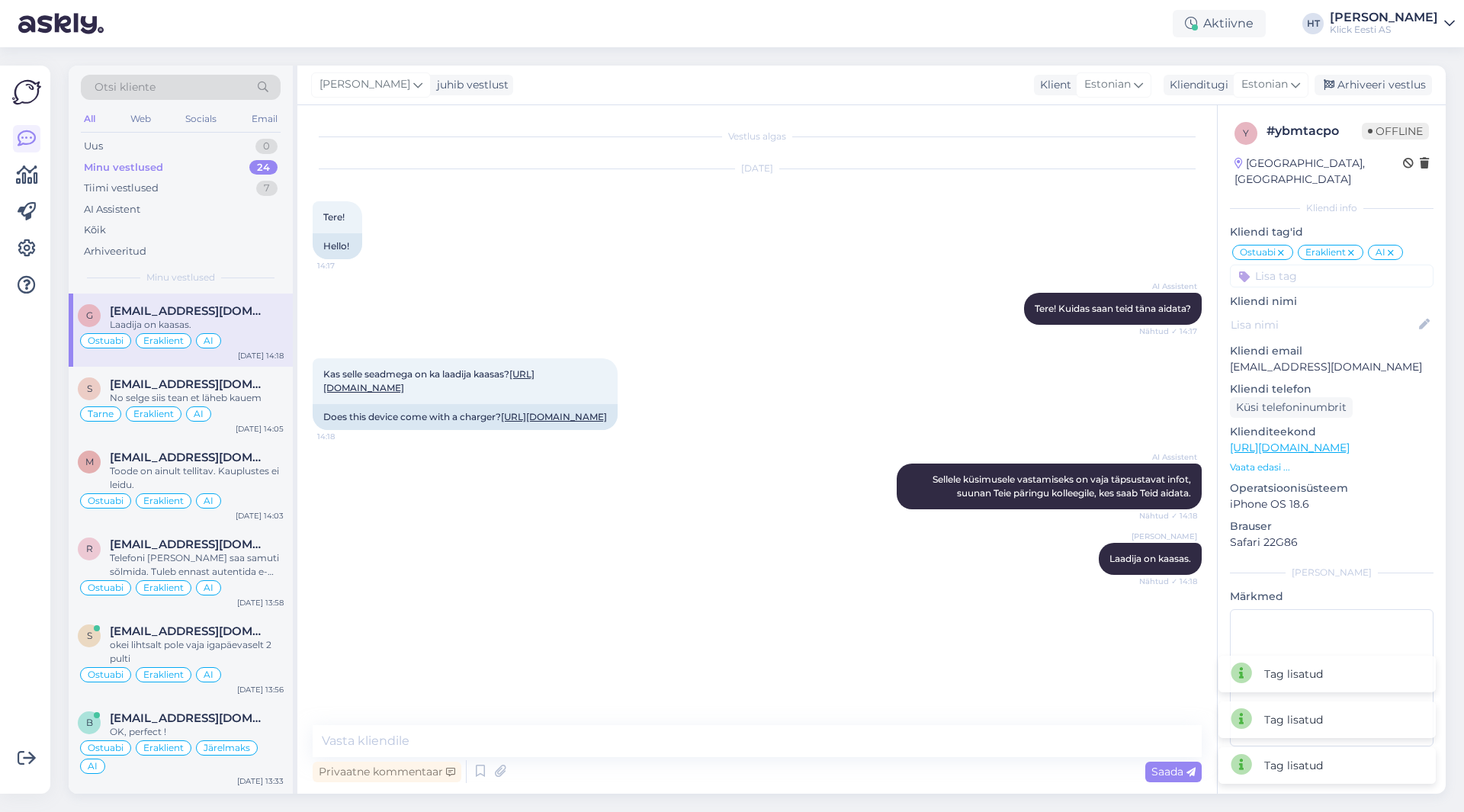
click at [962, 408] on div "Kas selle seadmega on ka laadija kaasas? [URL][DOMAIN_NAME] 14:18 Does this dev…" at bounding box center [757, 394] width 890 height 106
click at [155, 382] on span "[EMAIL_ADDRESS][DOMAIN_NAME]" at bounding box center [189, 384] width 159 height 14
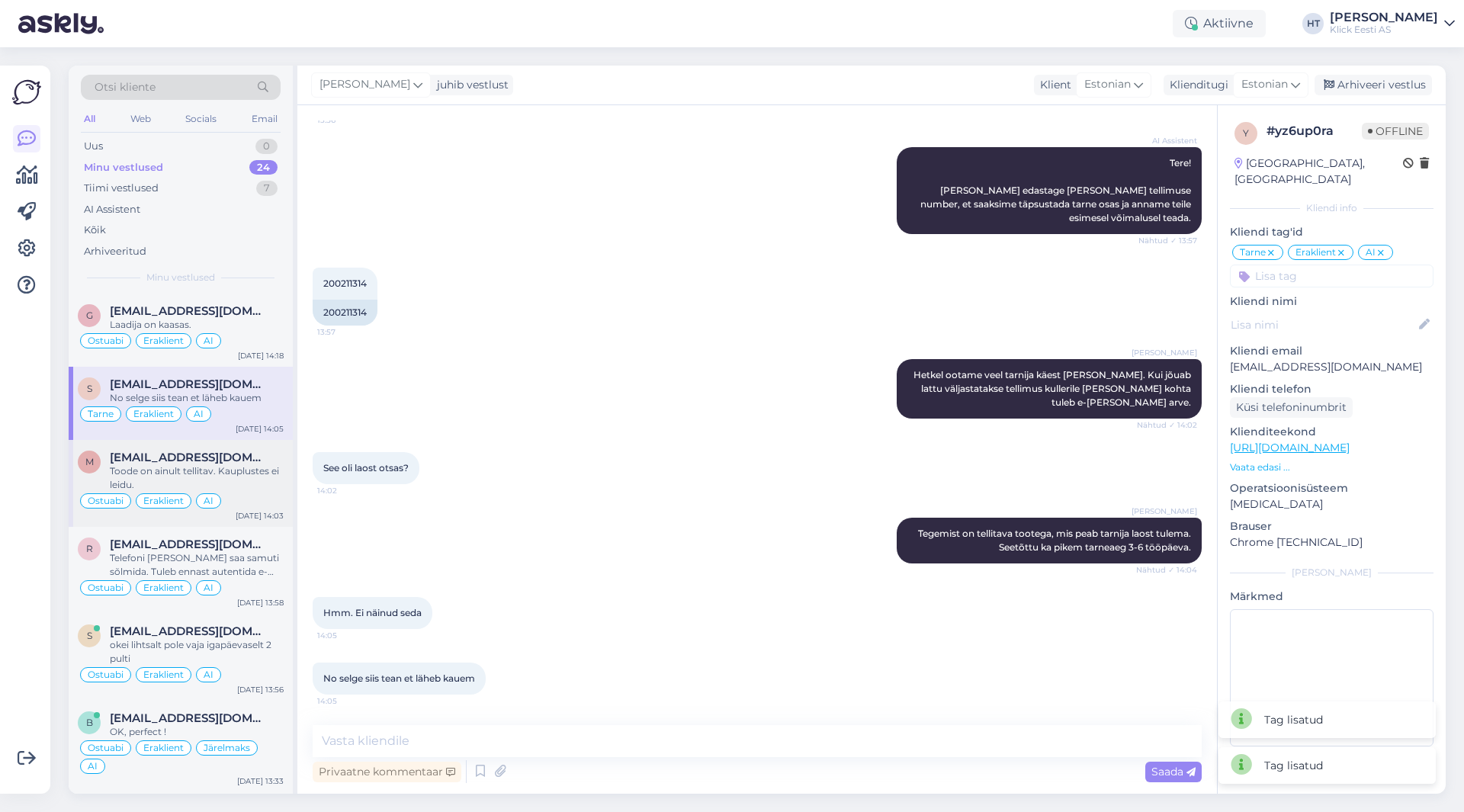
click at [180, 441] on div "m [EMAIL_ADDRESS][DOMAIN_NAME] Toode on ainult tellitav. Kauplustes ei leidu. O…" at bounding box center [181, 483] width 225 height 87
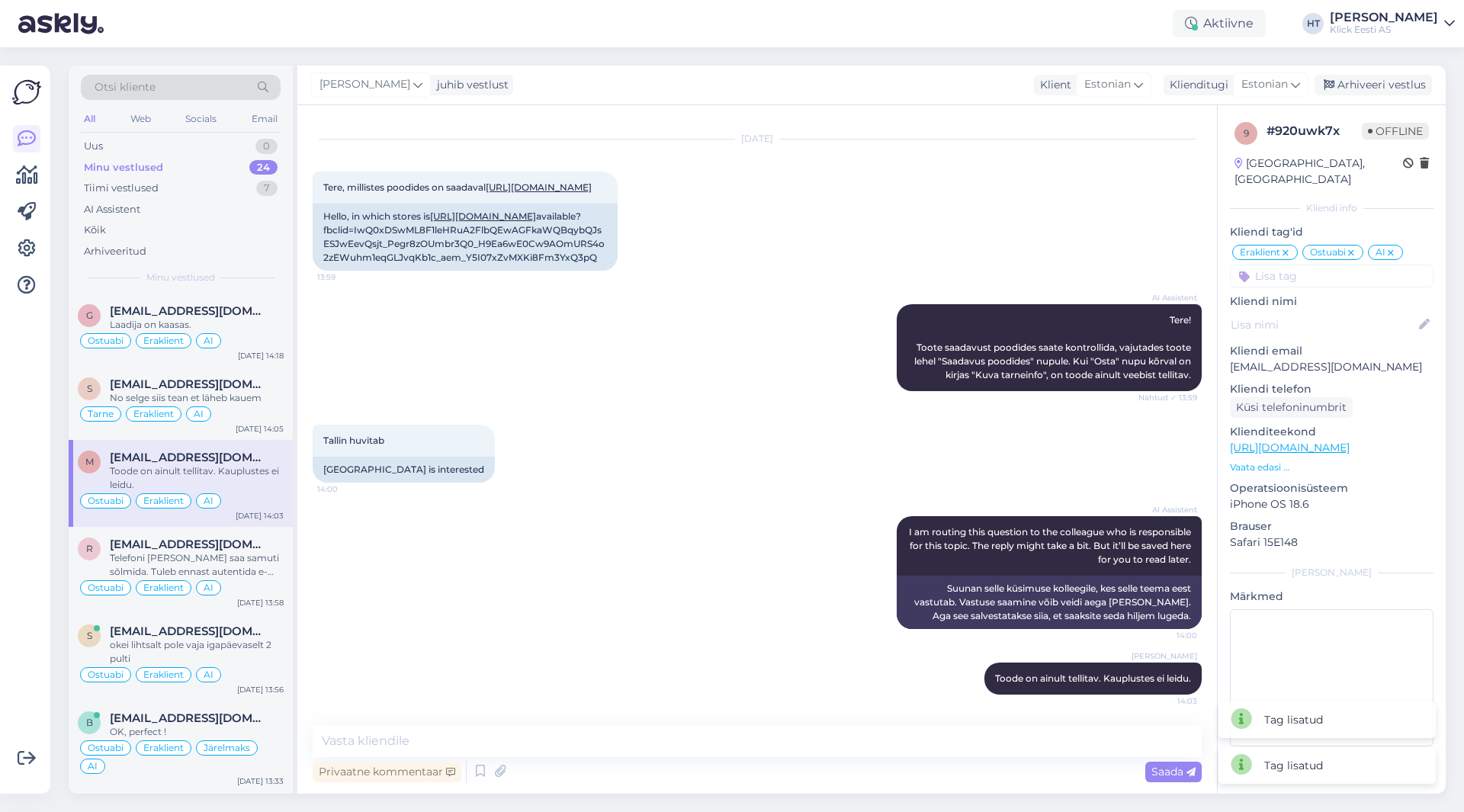
scroll to position [167, 0]
click at [698, 420] on div "Tallin huvitab 14:00 [GEOGRAPHIC_DATA] is interested" at bounding box center [757, 454] width 890 height 92
click at [255, 151] on div "Uus 1" at bounding box center [181, 146] width 200 height 22
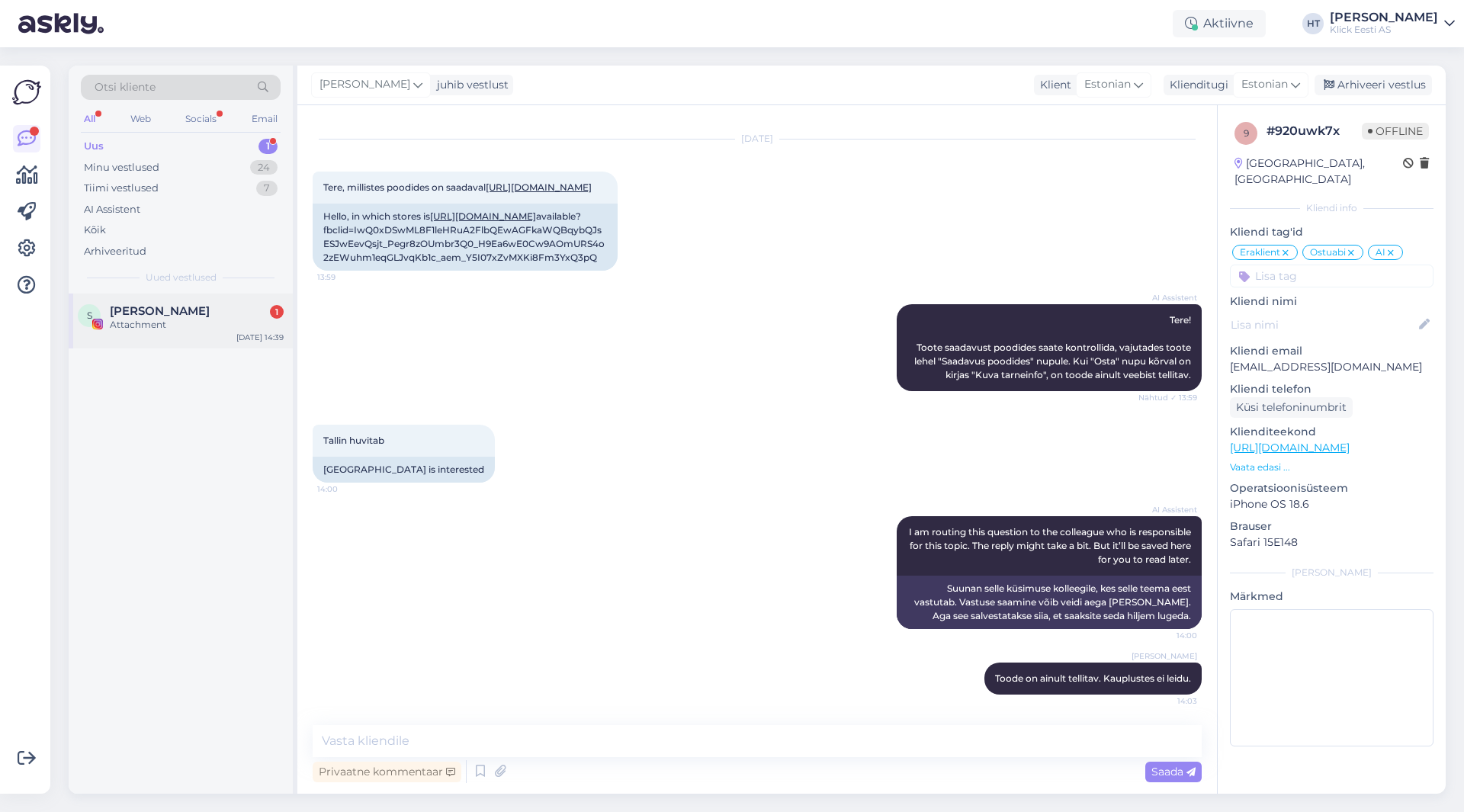
click at [237, 312] on div "[PERSON_NAME] 1" at bounding box center [196, 311] width 174 height 14
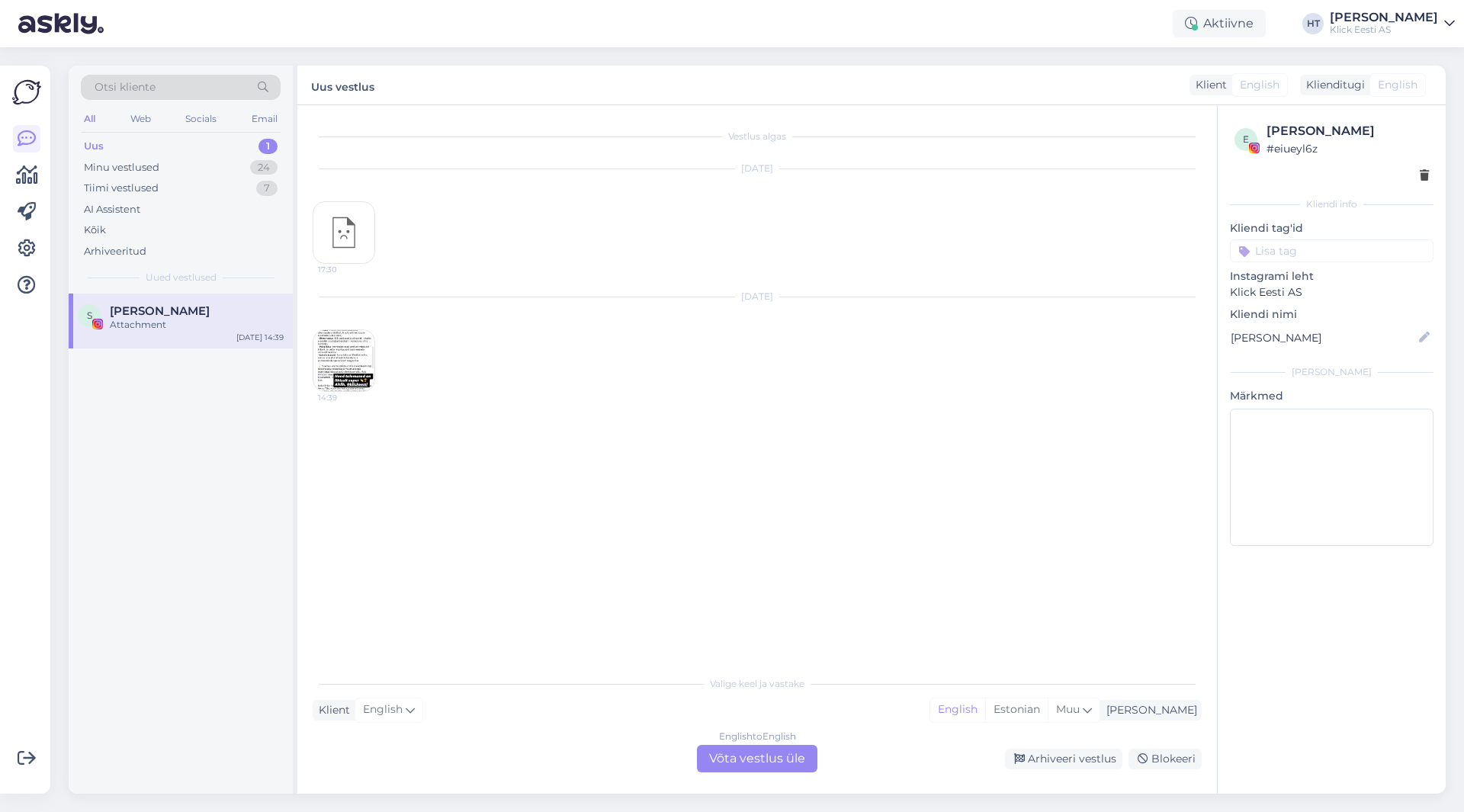
click at [352, 357] on img at bounding box center [343, 360] width 61 height 61
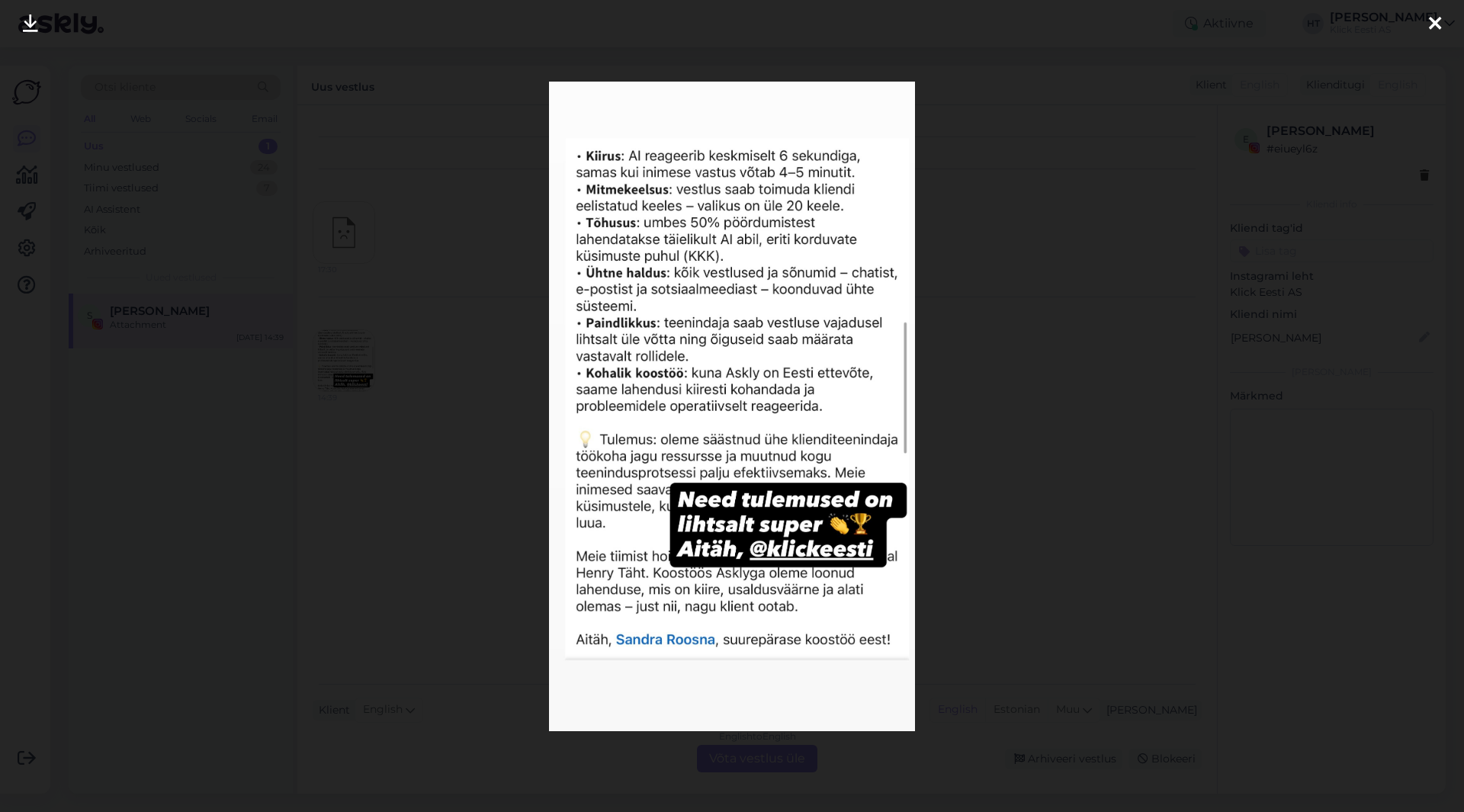
click at [464, 454] on div at bounding box center [732, 406] width 1464 height 812
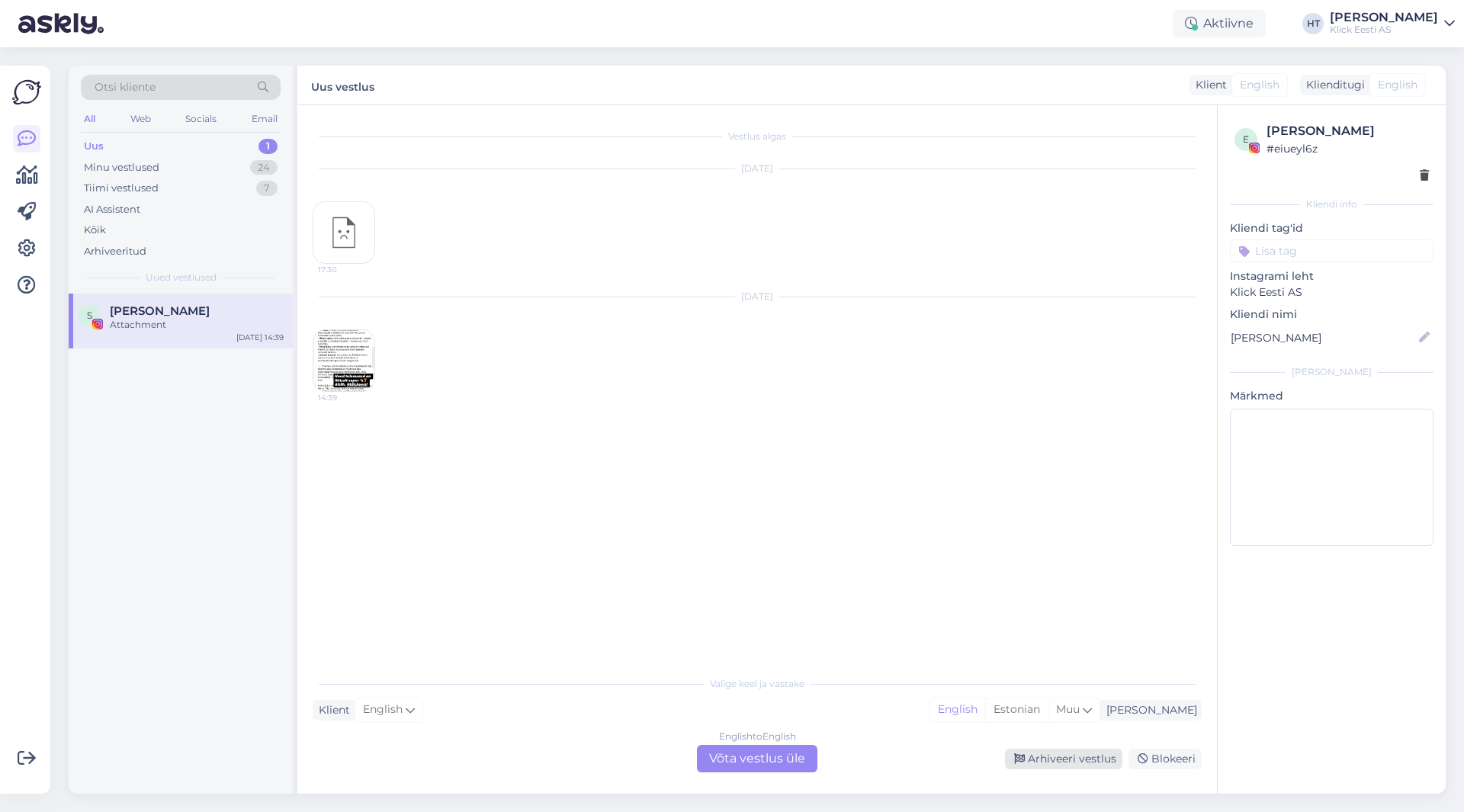
click at [1047, 753] on div "Arhiveeri vestlus" at bounding box center [1065, 760] width 118 height 21
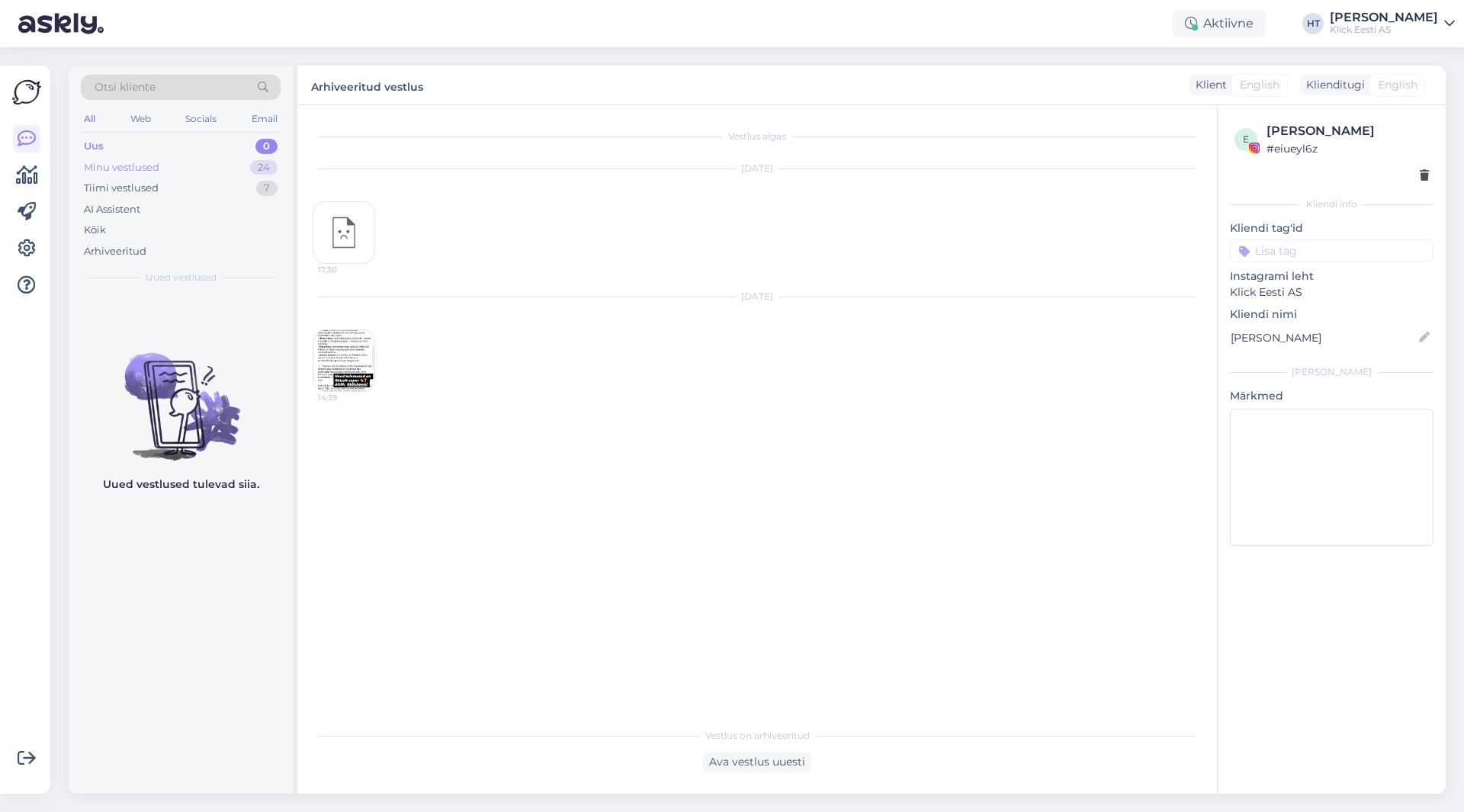
click at [245, 171] on div "Minu vestlused 24" at bounding box center [181, 167] width 200 height 22
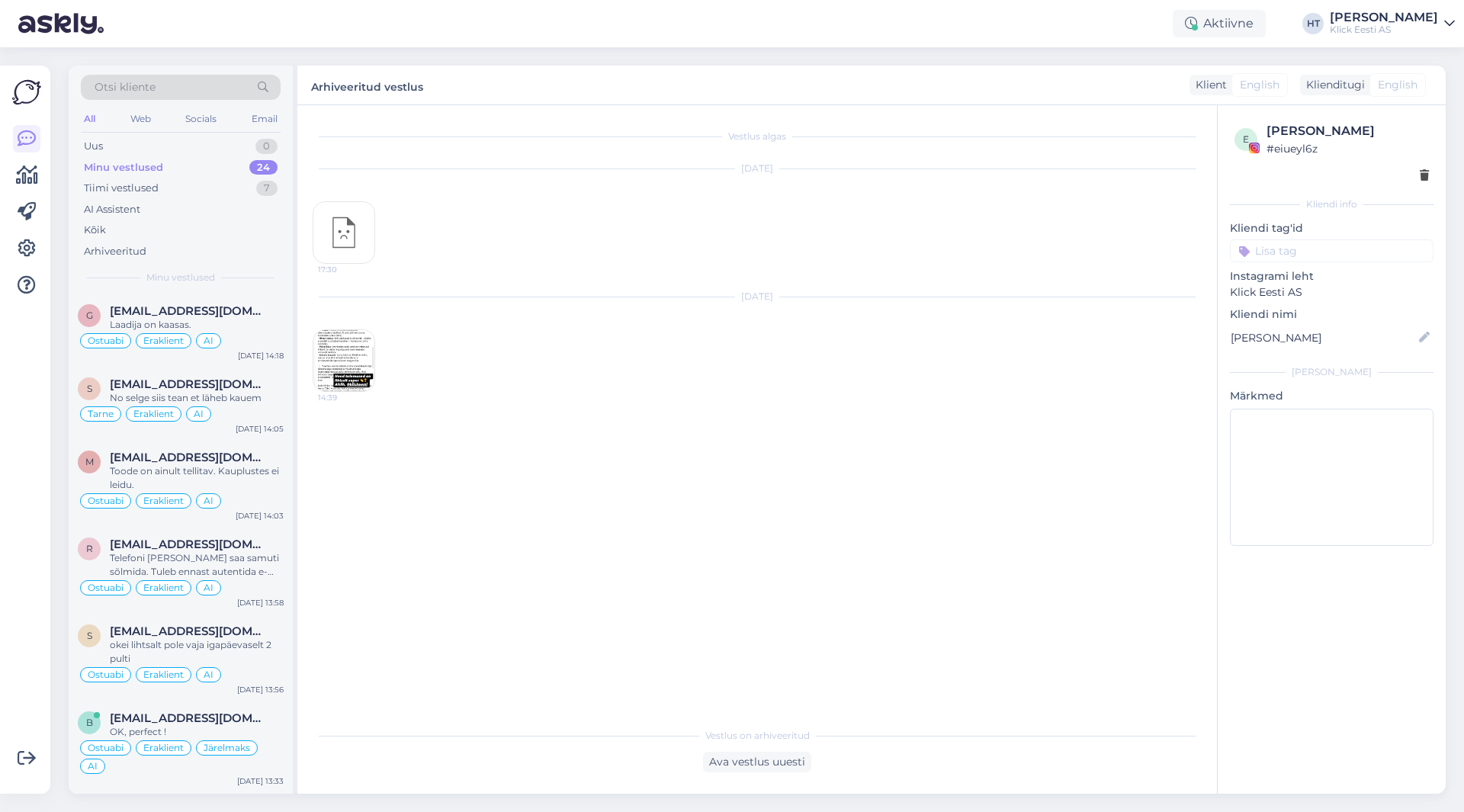
click at [515, 332] on div "[DATE] 14:39" at bounding box center [757, 344] width 890 height 128
click at [184, 216] on div "AI Assistent" at bounding box center [181, 210] width 200 height 22
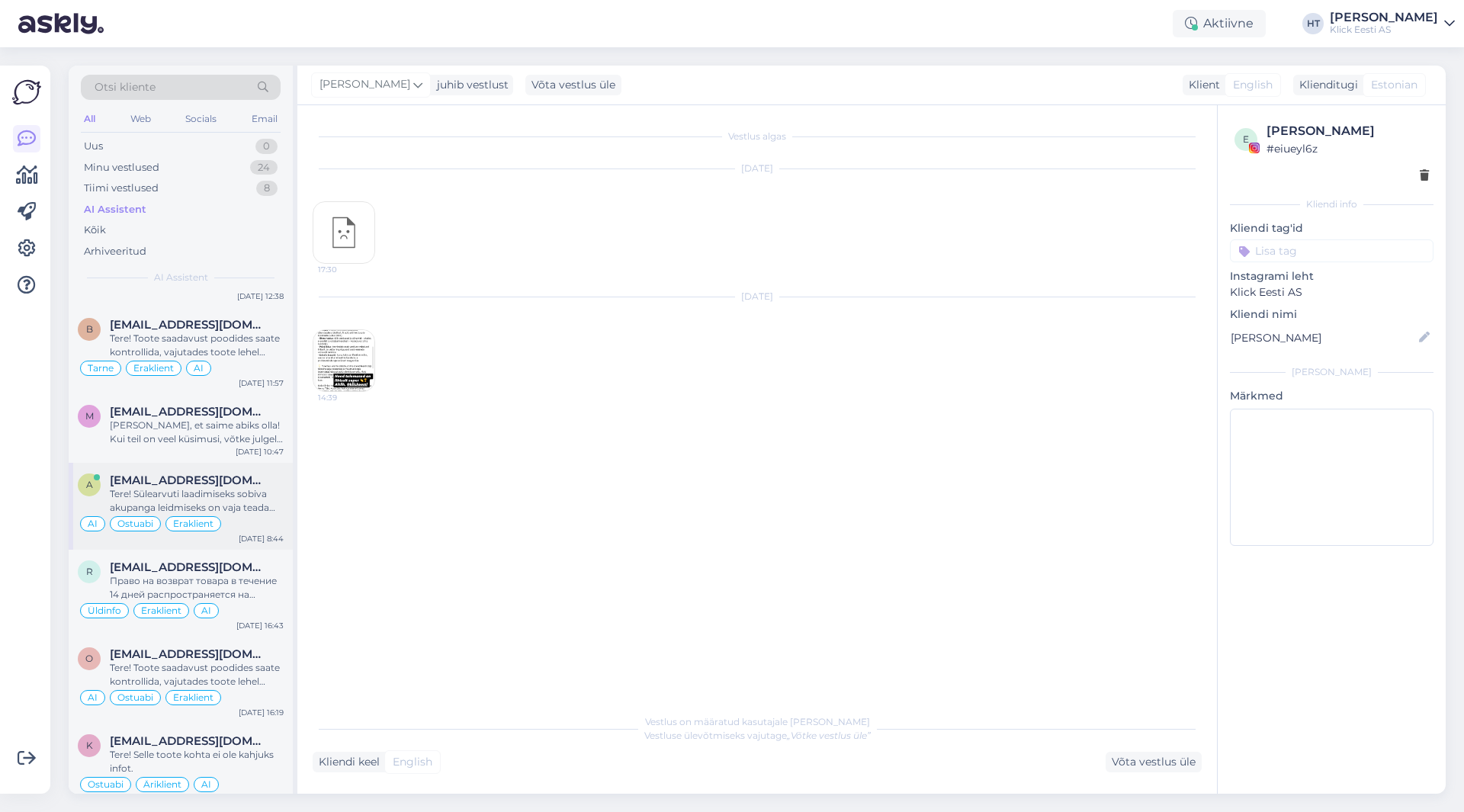
scroll to position [762, 0]
click at [177, 442] on div "[PERSON_NAME], et saime abiks olla! Kui teil on veel küsimusi, võtke julgelt üh…" at bounding box center [196, 428] width 174 height 27
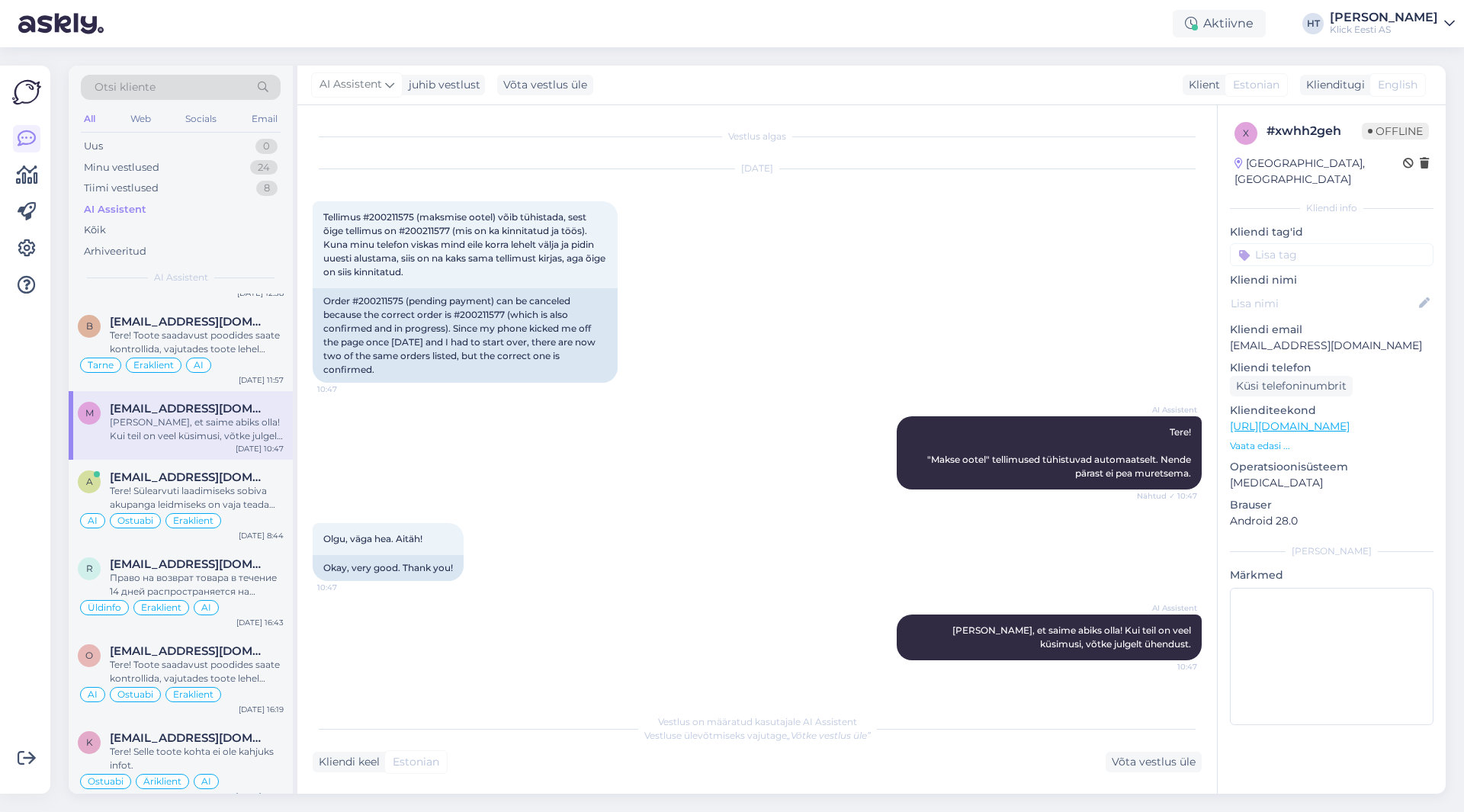
click at [1304, 243] on input at bounding box center [1332, 254] width 204 height 22
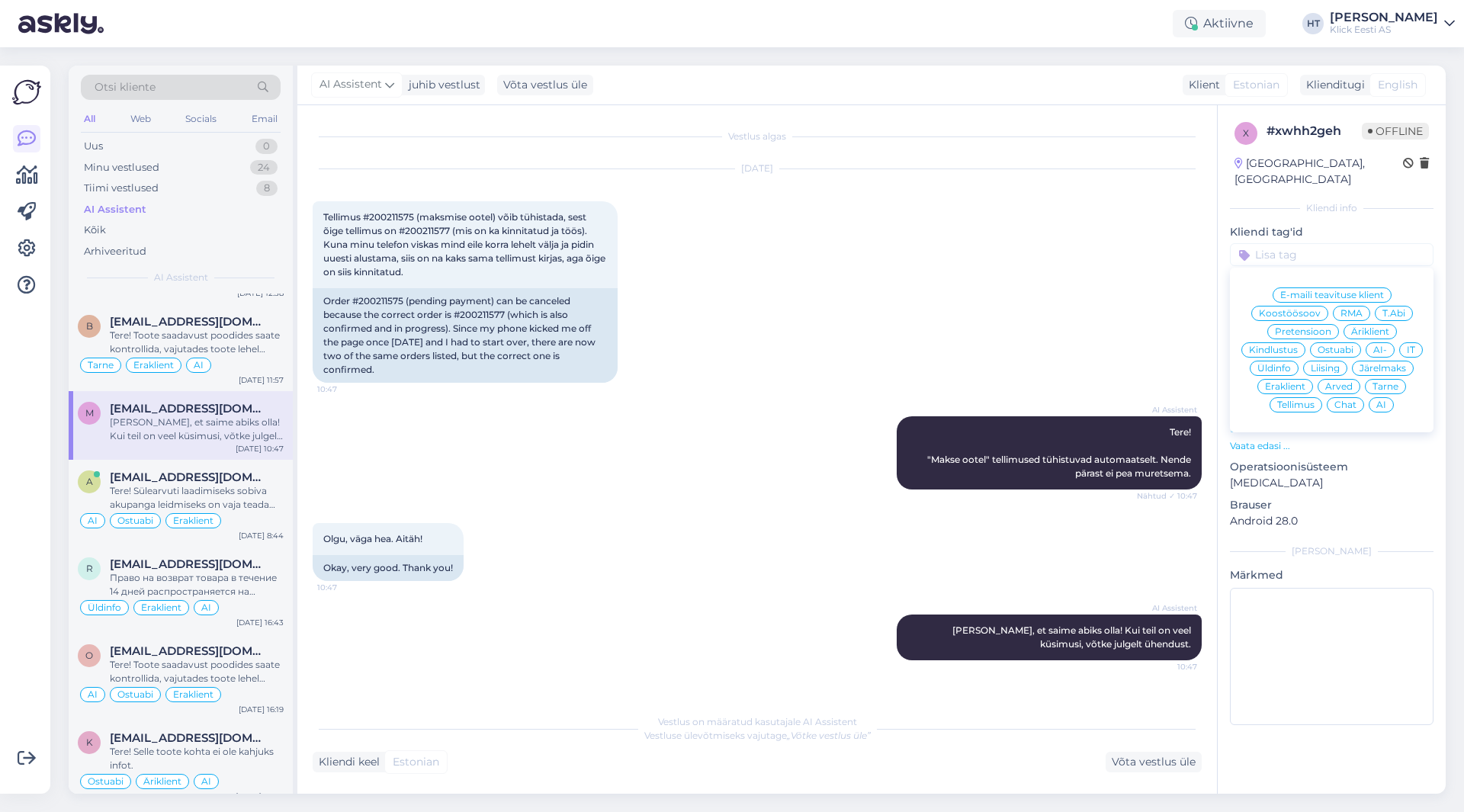
click at [1153, 286] on div "[DATE] Tellimus #200211575 (maksmise ootel) võib tühistada, sest õige tellimus …" at bounding box center [757, 276] width 890 height 247
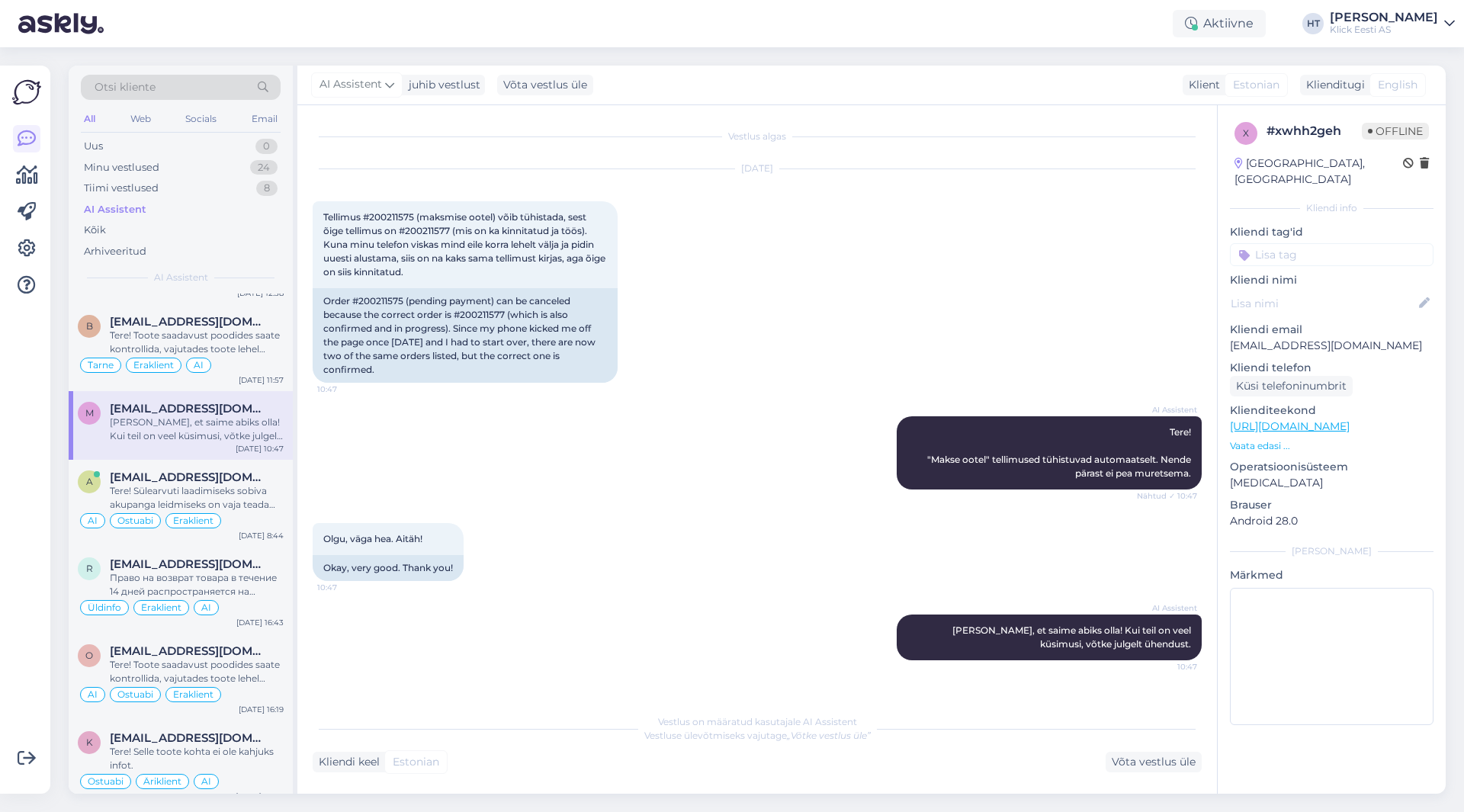
click at [1327, 243] on input at bounding box center [1332, 254] width 204 height 22
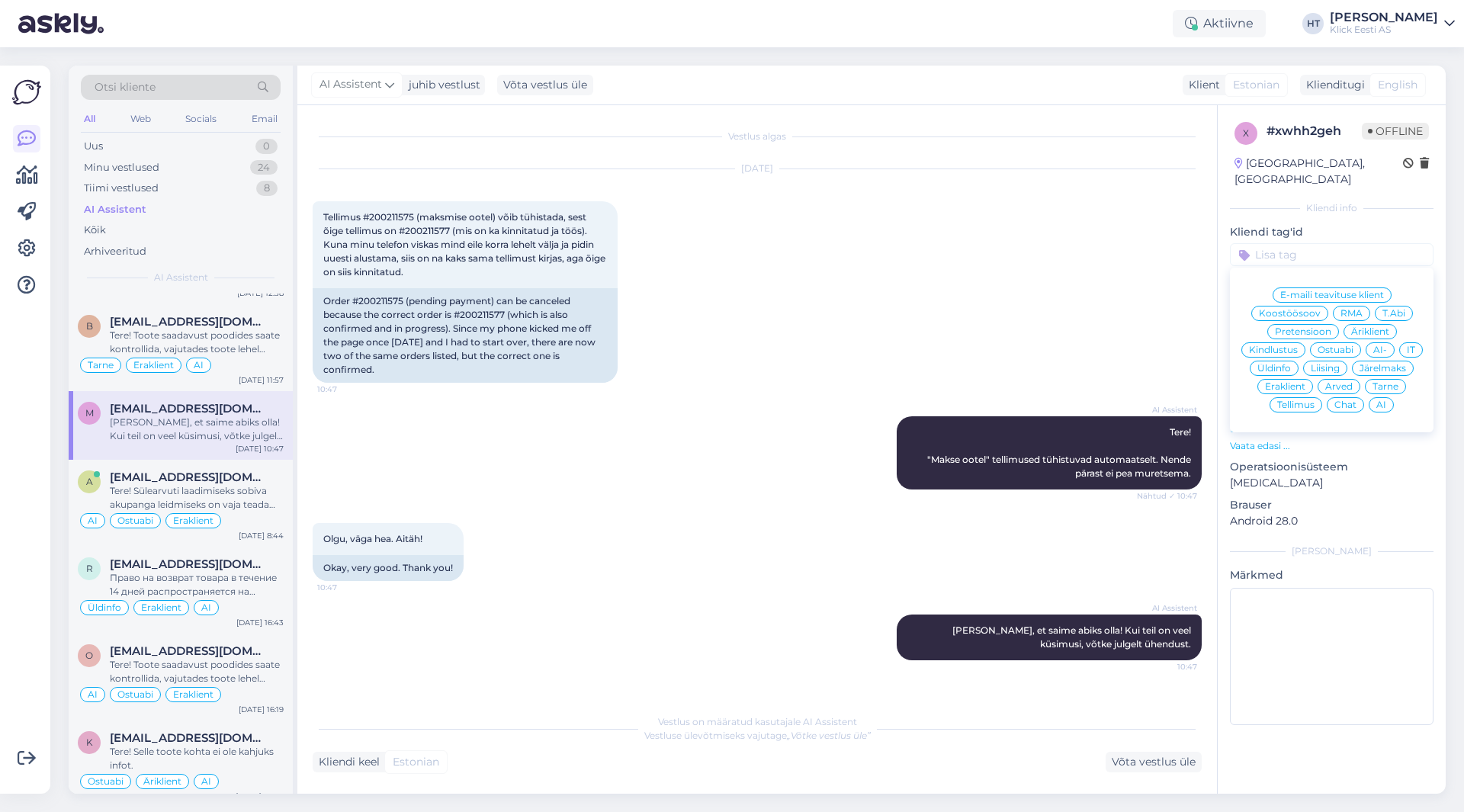
click at [1303, 400] on span "Tellimus" at bounding box center [1297, 405] width 37 height 9
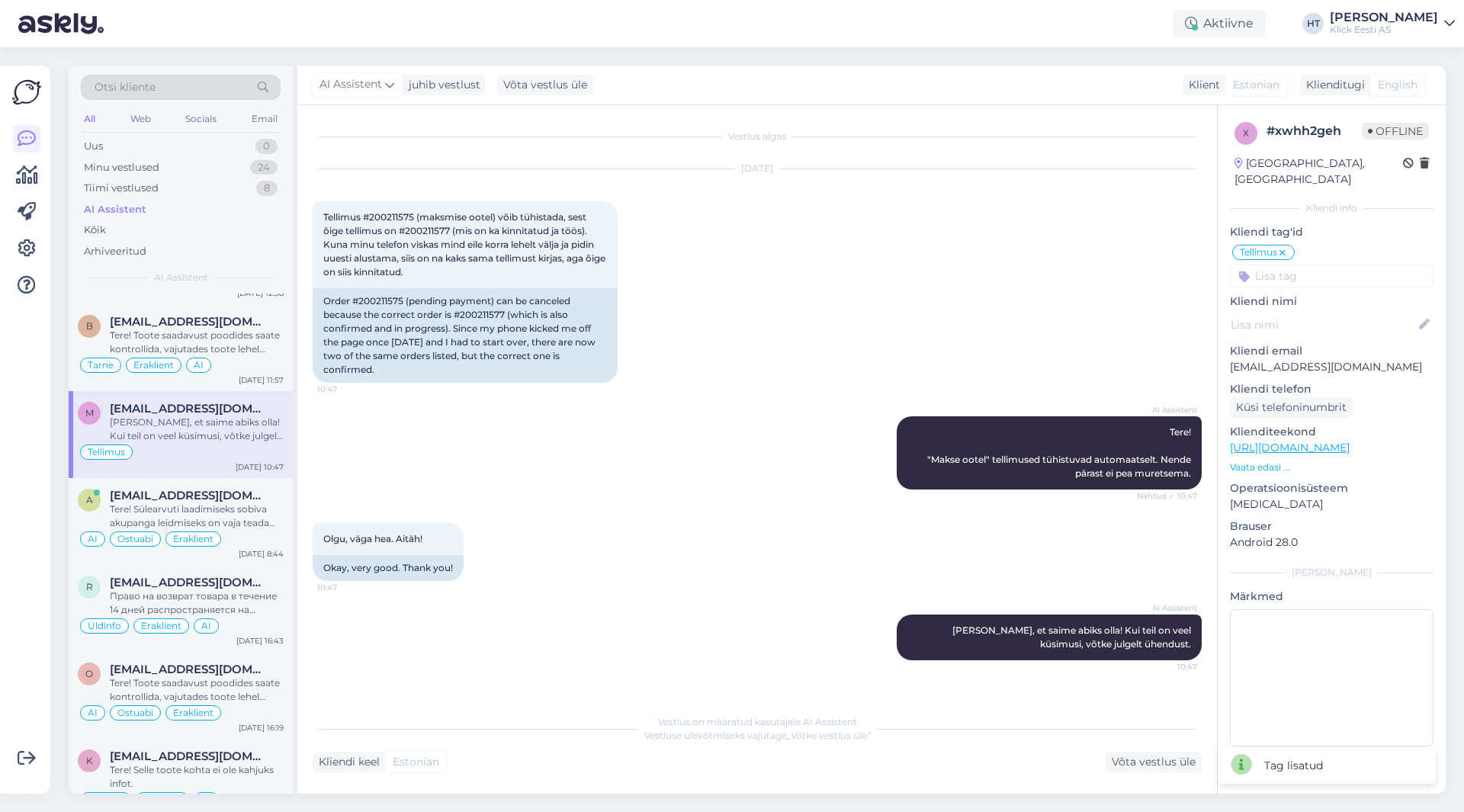
click at [1309, 265] on input at bounding box center [1332, 276] width 204 height 22
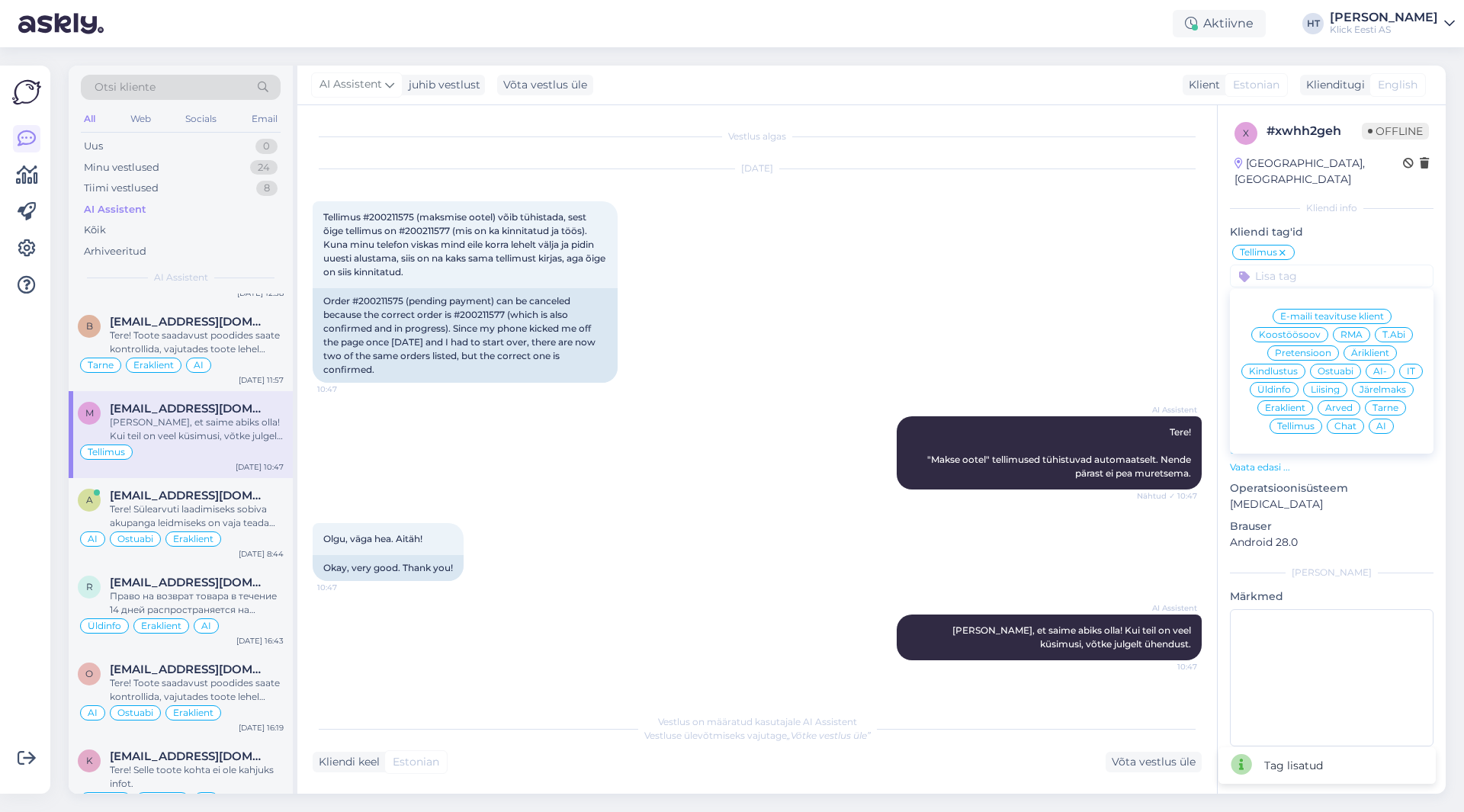
click at [1297, 403] on span "Eraklient" at bounding box center [1285, 408] width 40 height 9
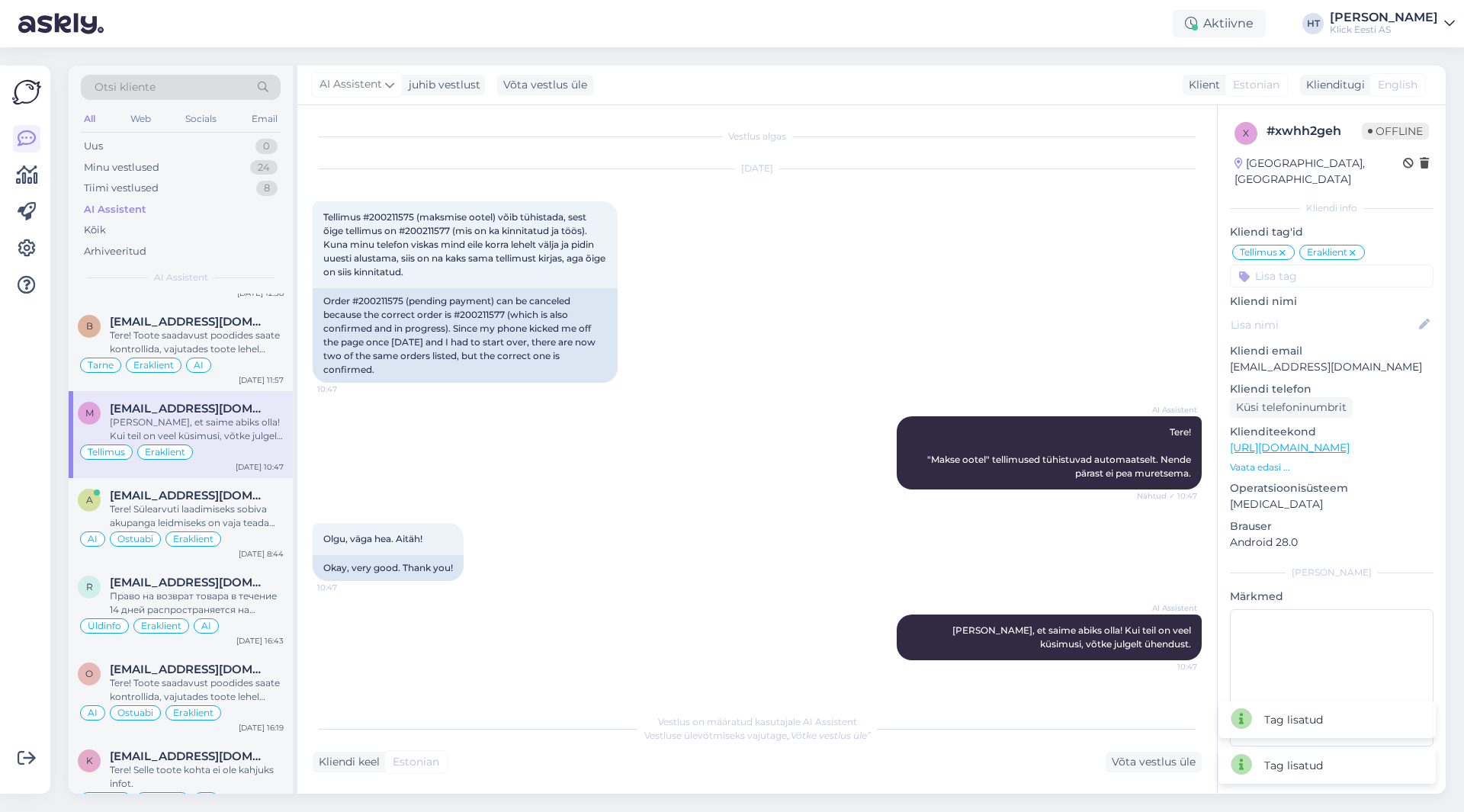
click at [1328, 268] on input at bounding box center [1332, 276] width 204 height 22
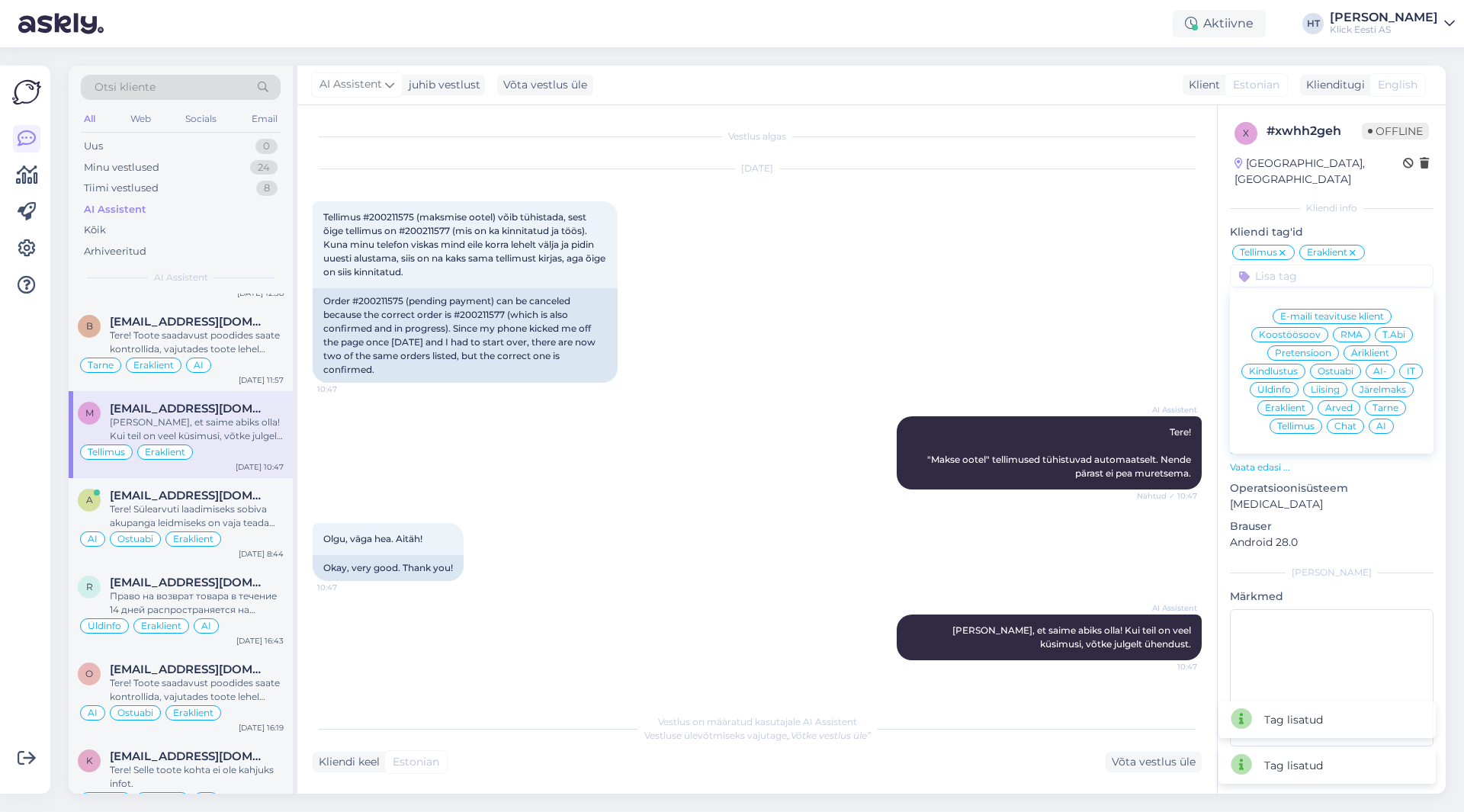
click at [1382, 422] on span "AI" at bounding box center [1382, 427] width 10 height 9
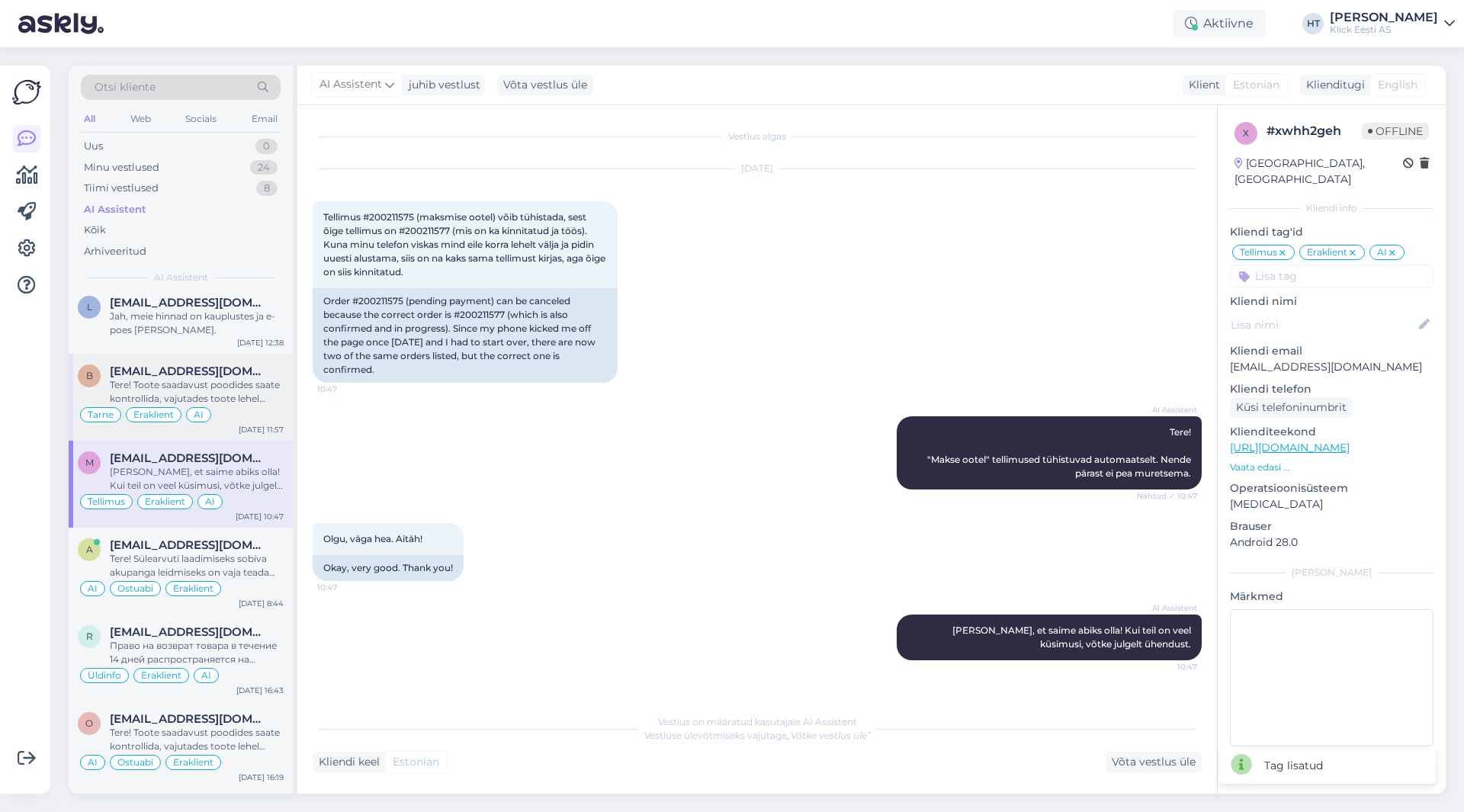
scroll to position [687, 0]
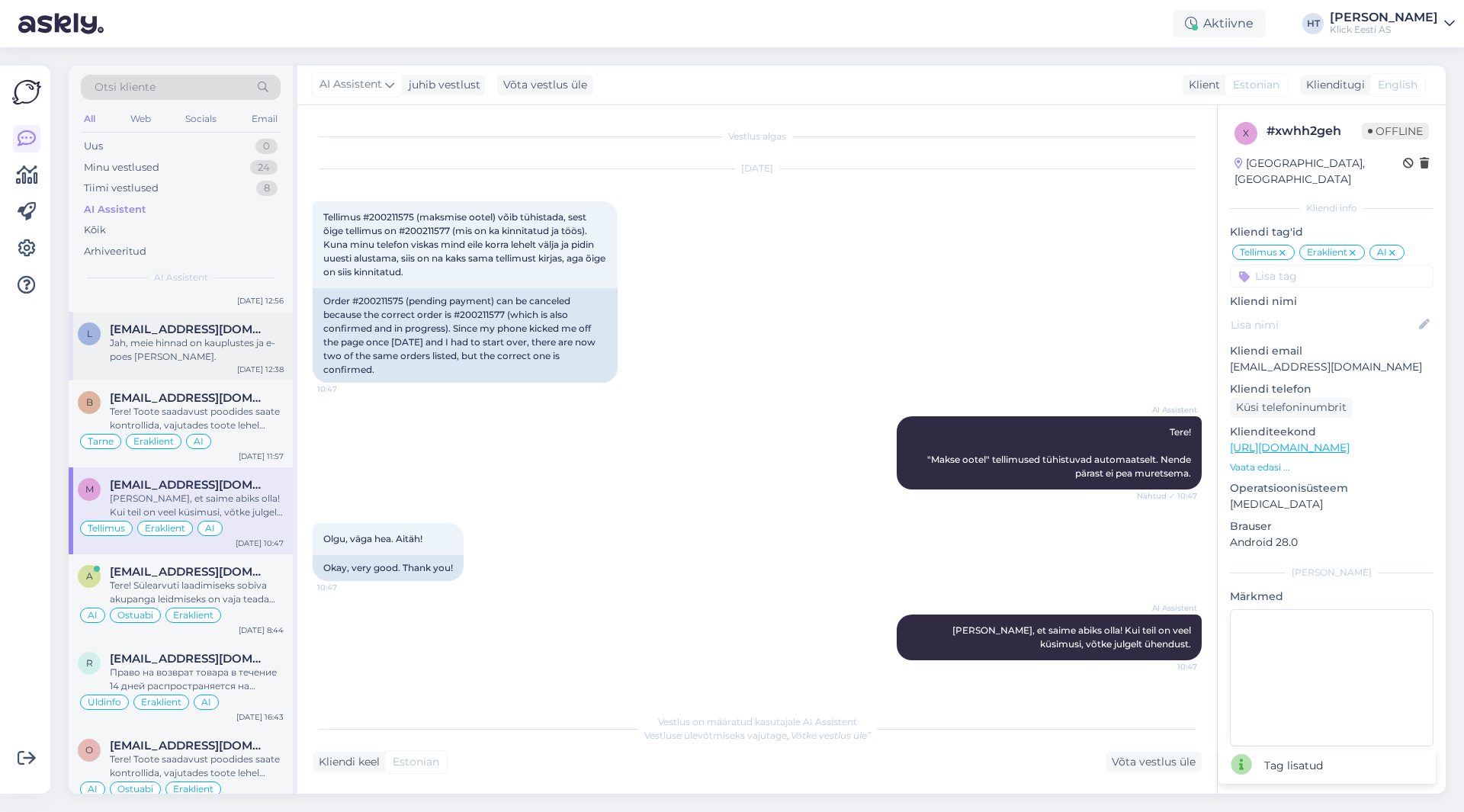
click at [232, 355] on div "Jah, meie hinnad on kauplustes ja e-poes [PERSON_NAME]." at bounding box center [196, 350] width 174 height 27
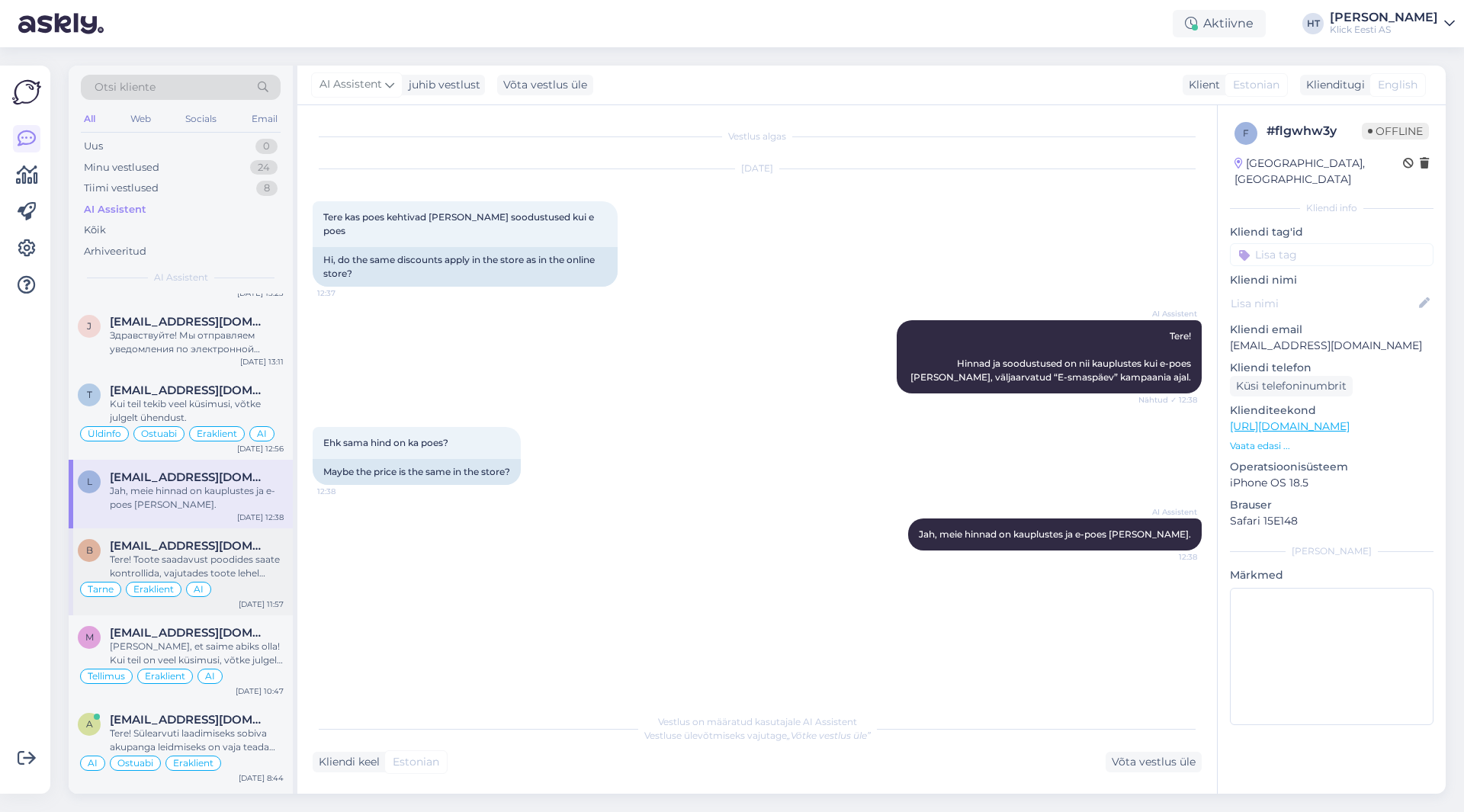
scroll to position [534, 0]
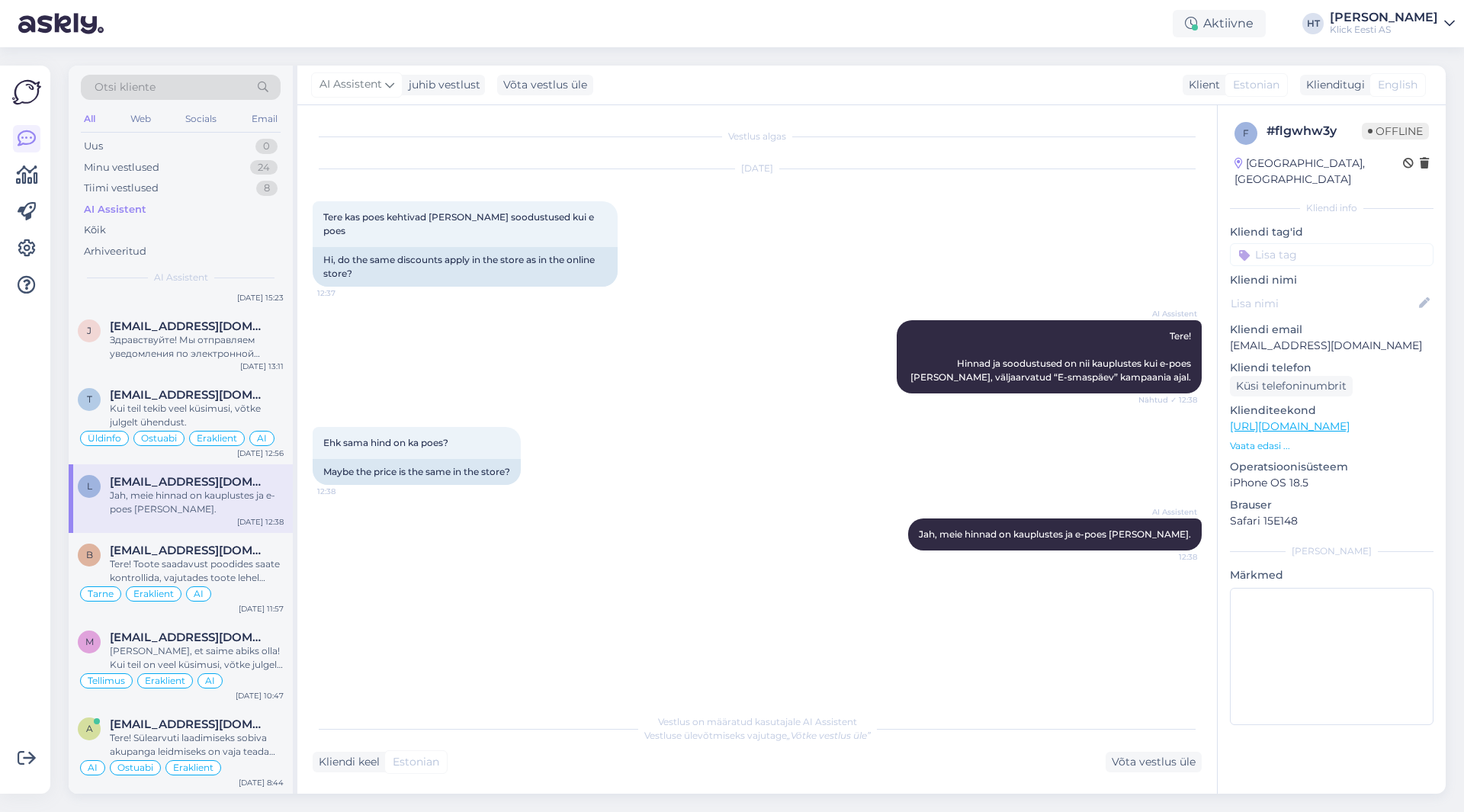
click at [1332, 243] on input at bounding box center [1332, 254] width 204 height 22
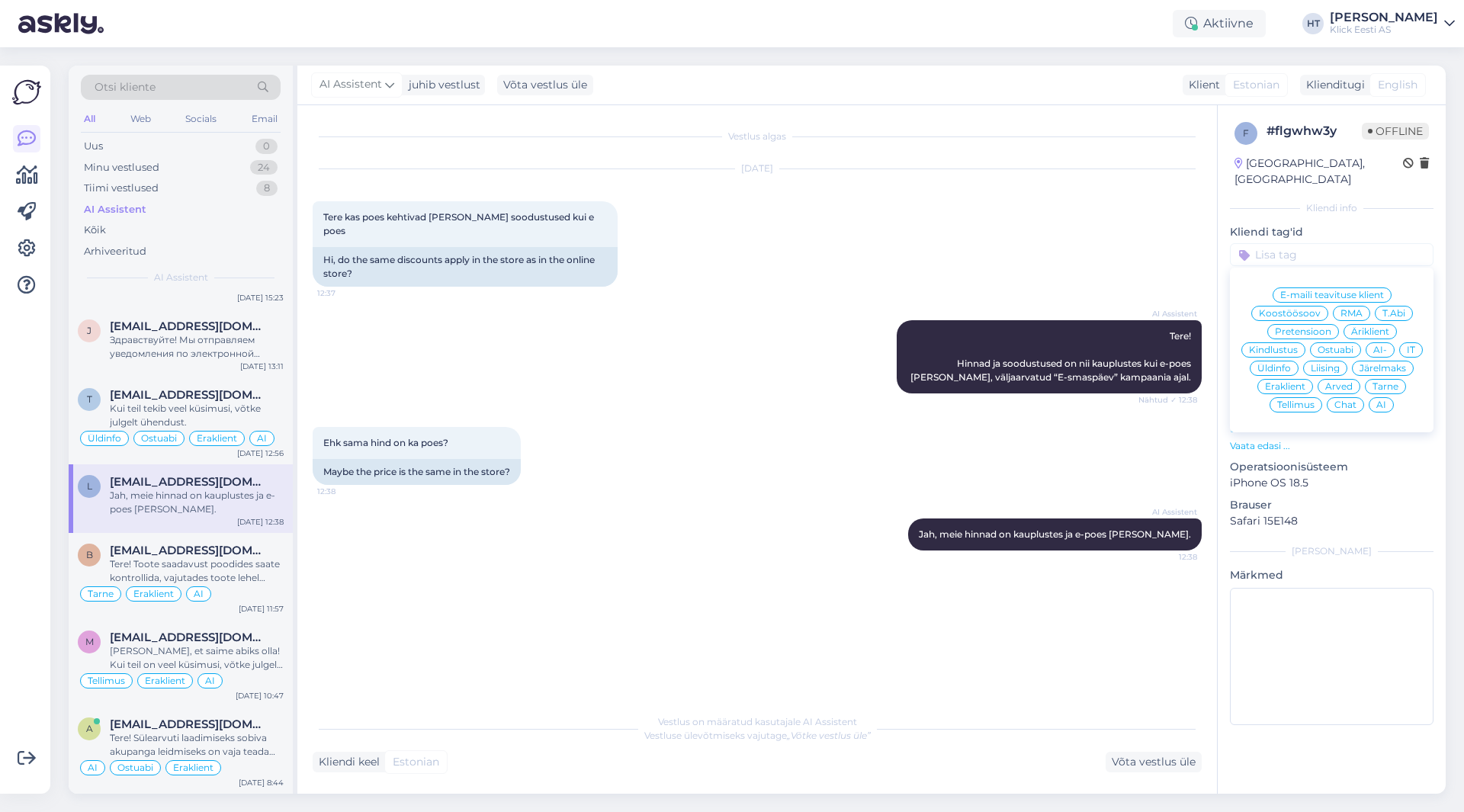
click at [1289, 364] on span "Üldinfo" at bounding box center [1274, 369] width 34 height 9
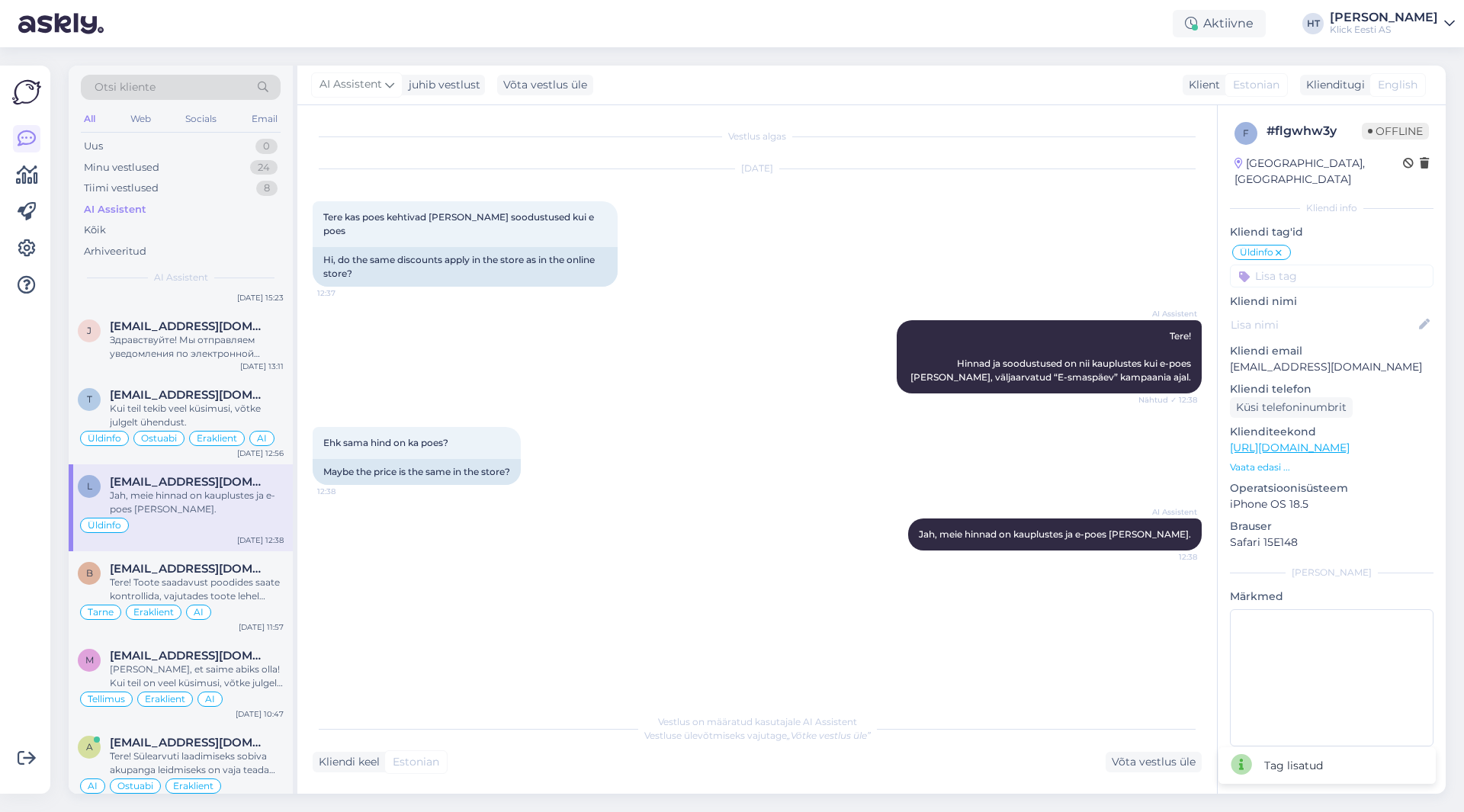
click at [1309, 265] on input at bounding box center [1332, 276] width 204 height 22
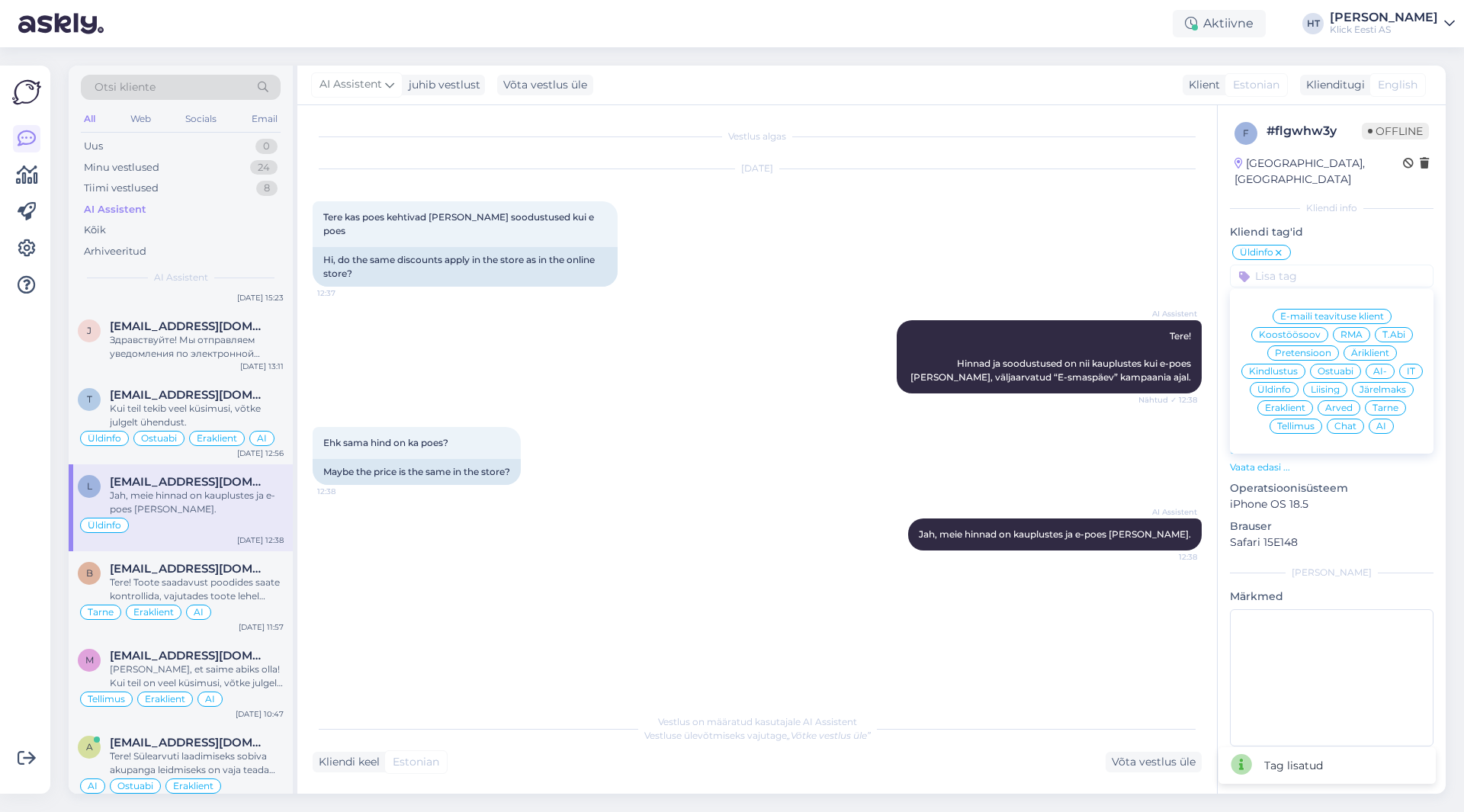
click at [1289, 403] on span "Eraklient" at bounding box center [1285, 408] width 40 height 9
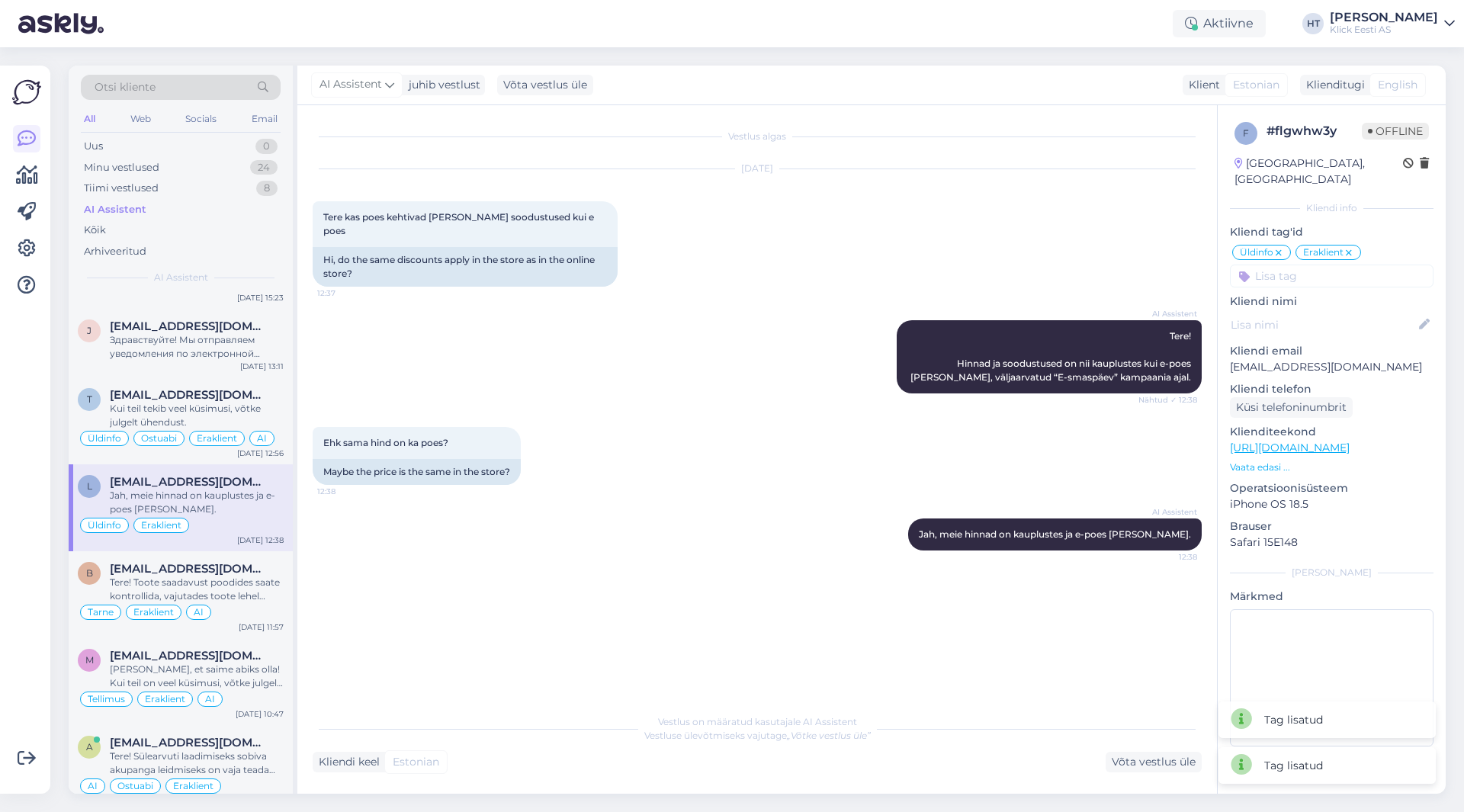
click at [1303, 265] on input at bounding box center [1332, 276] width 204 height 22
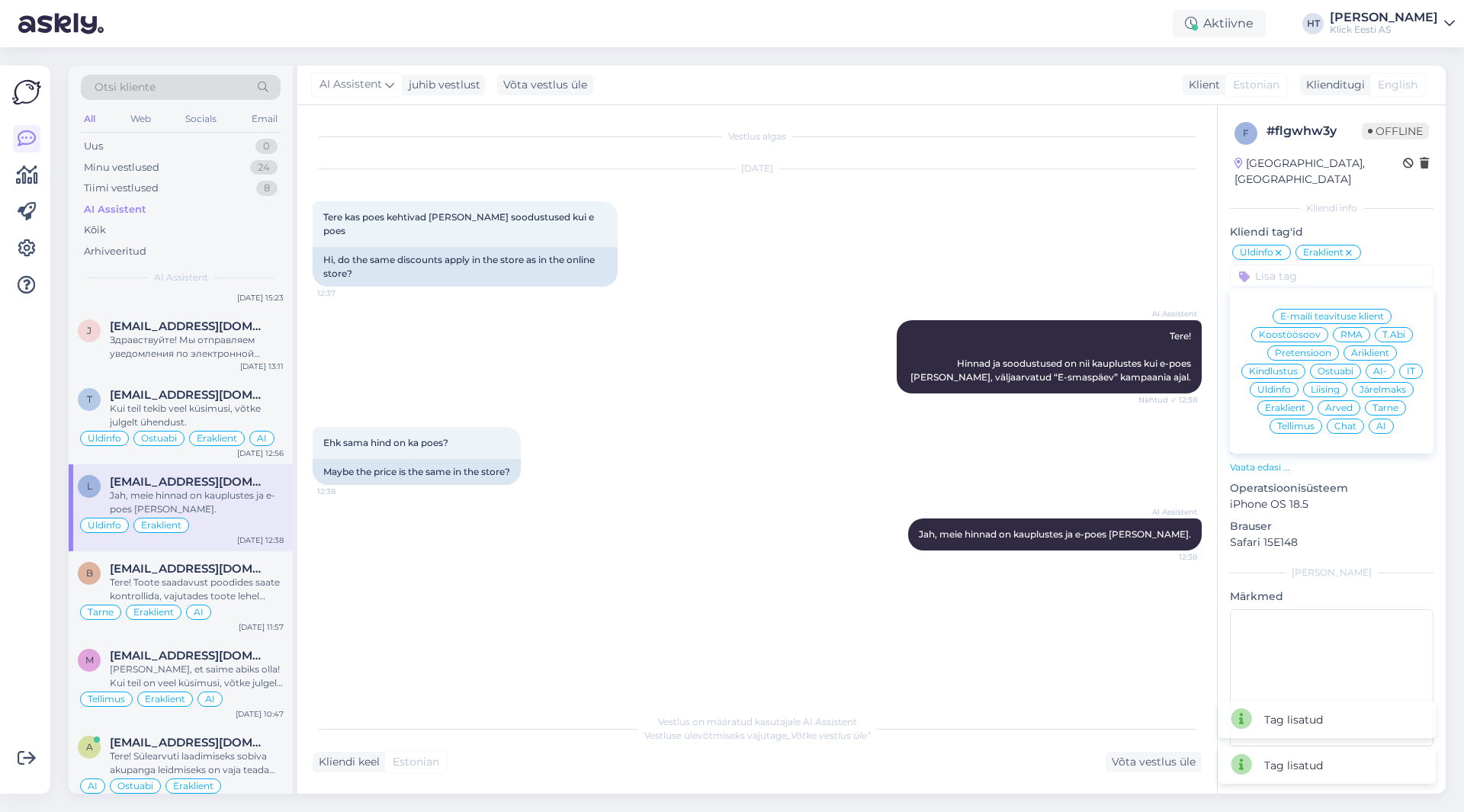
click at [1378, 422] on span "AI" at bounding box center [1382, 427] width 10 height 9
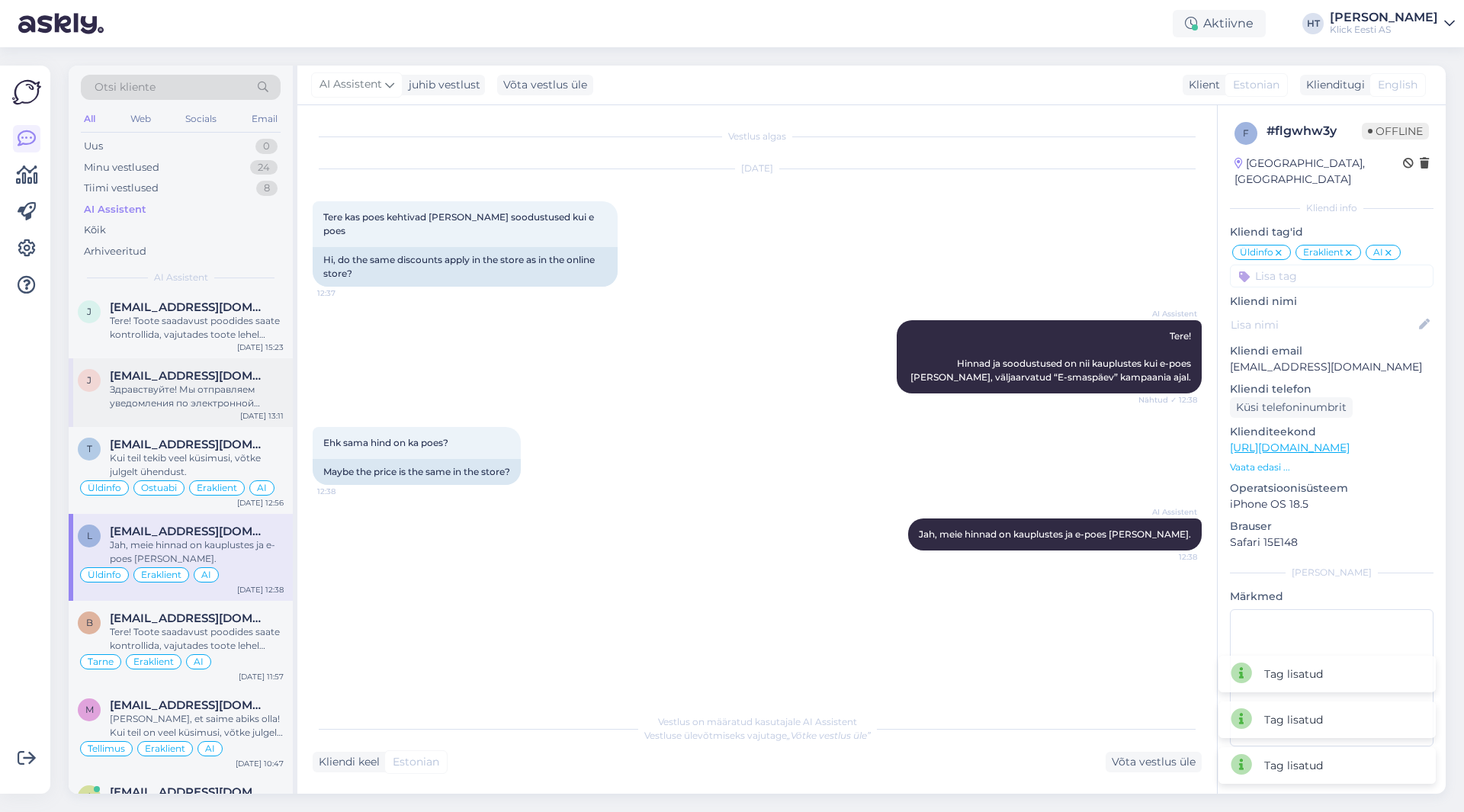
scroll to position [457, 0]
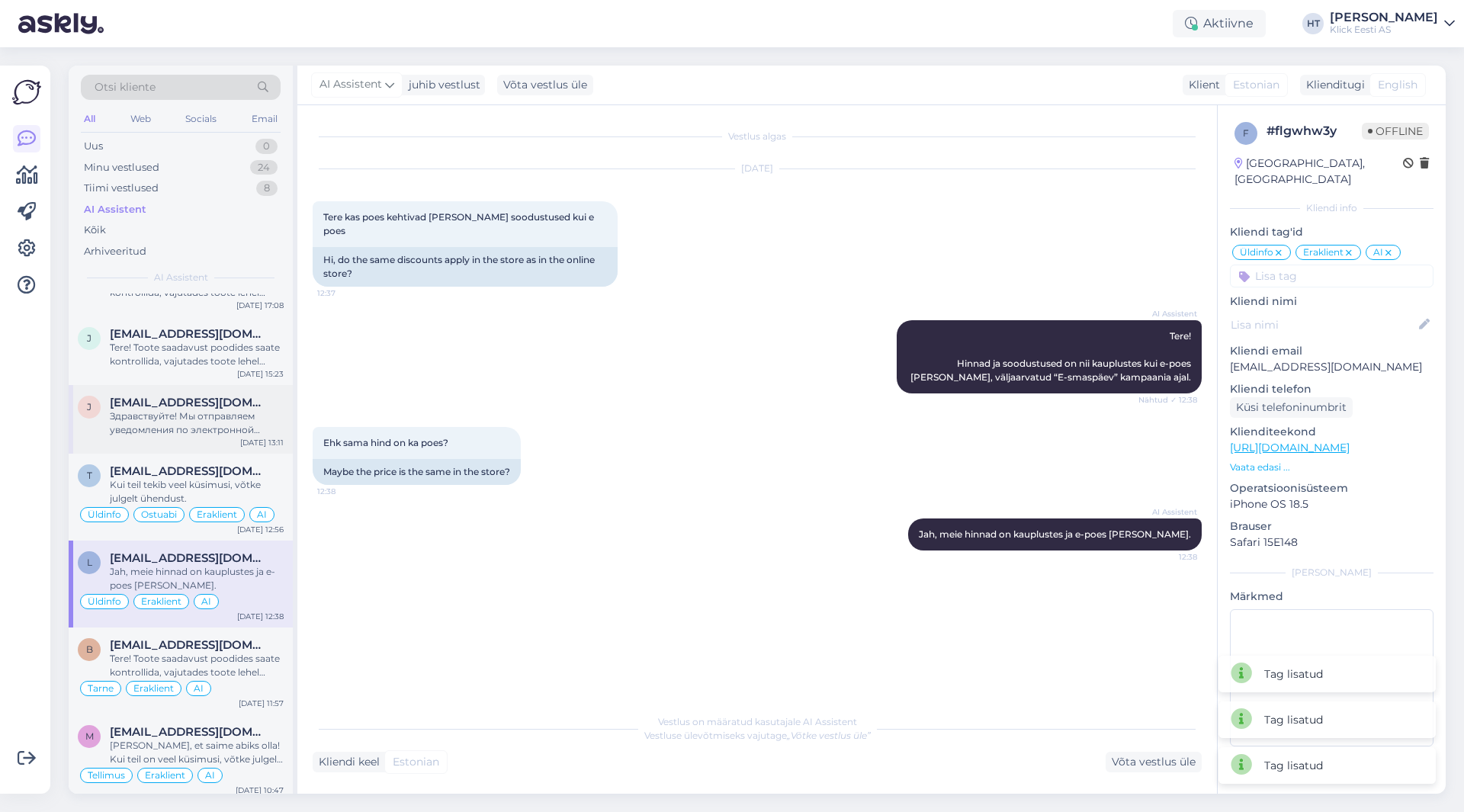
click at [191, 416] on div "Здравствуйте! Мы отправляем уведомления по электронной почте, которые также сод…" at bounding box center [196, 423] width 174 height 27
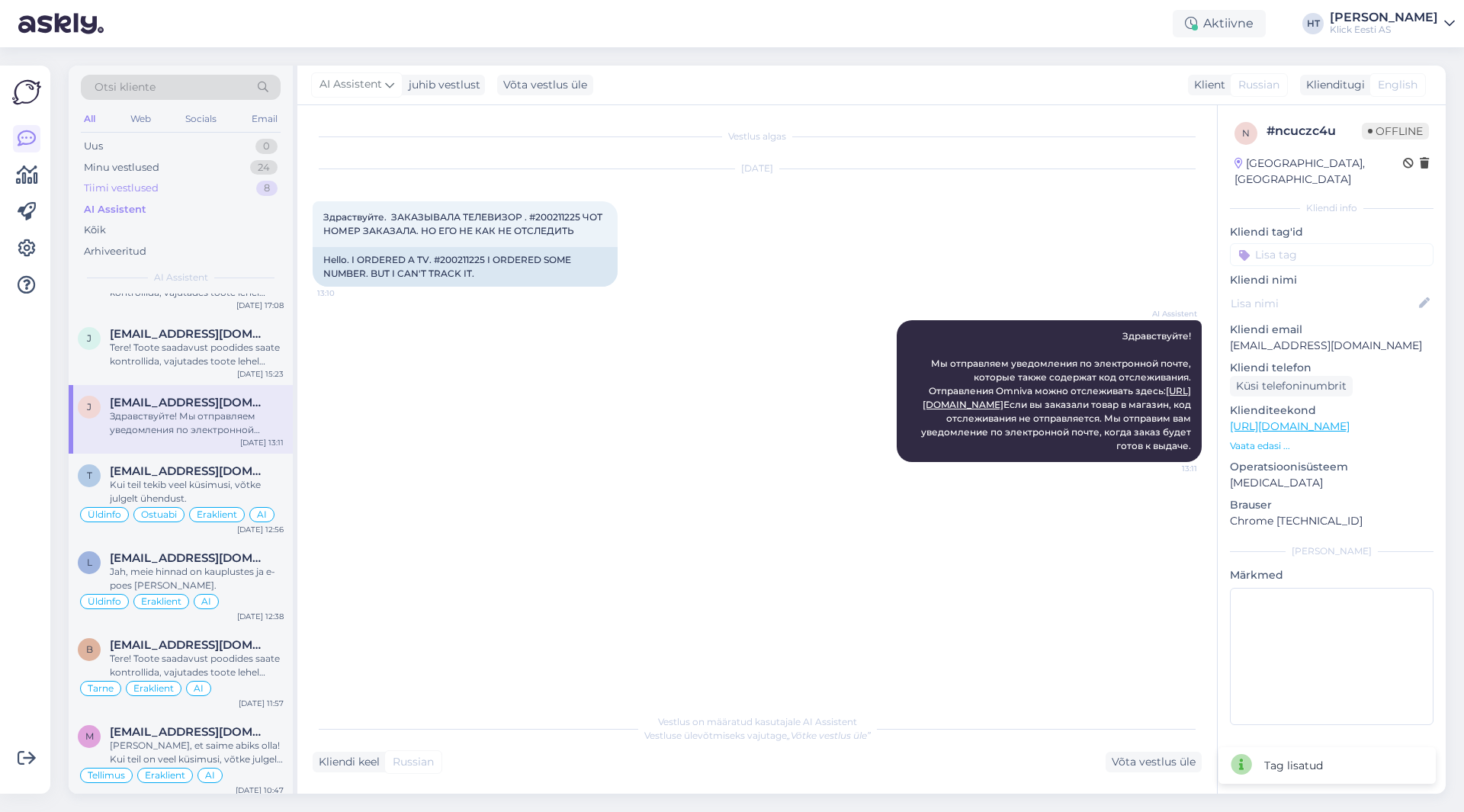
click at [180, 187] on div "Tiimi vestlused 8" at bounding box center [181, 188] width 200 height 22
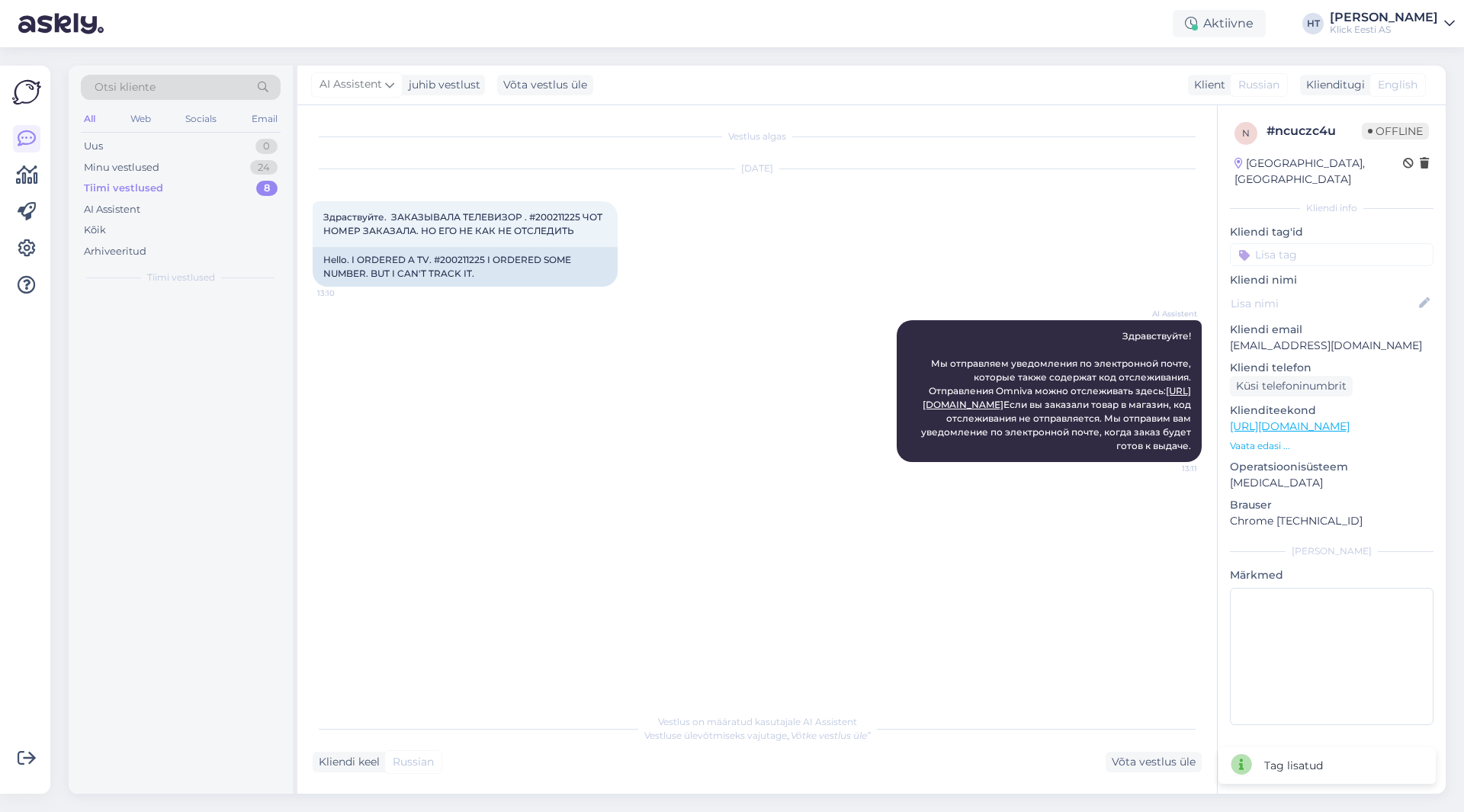
scroll to position [0, 0]
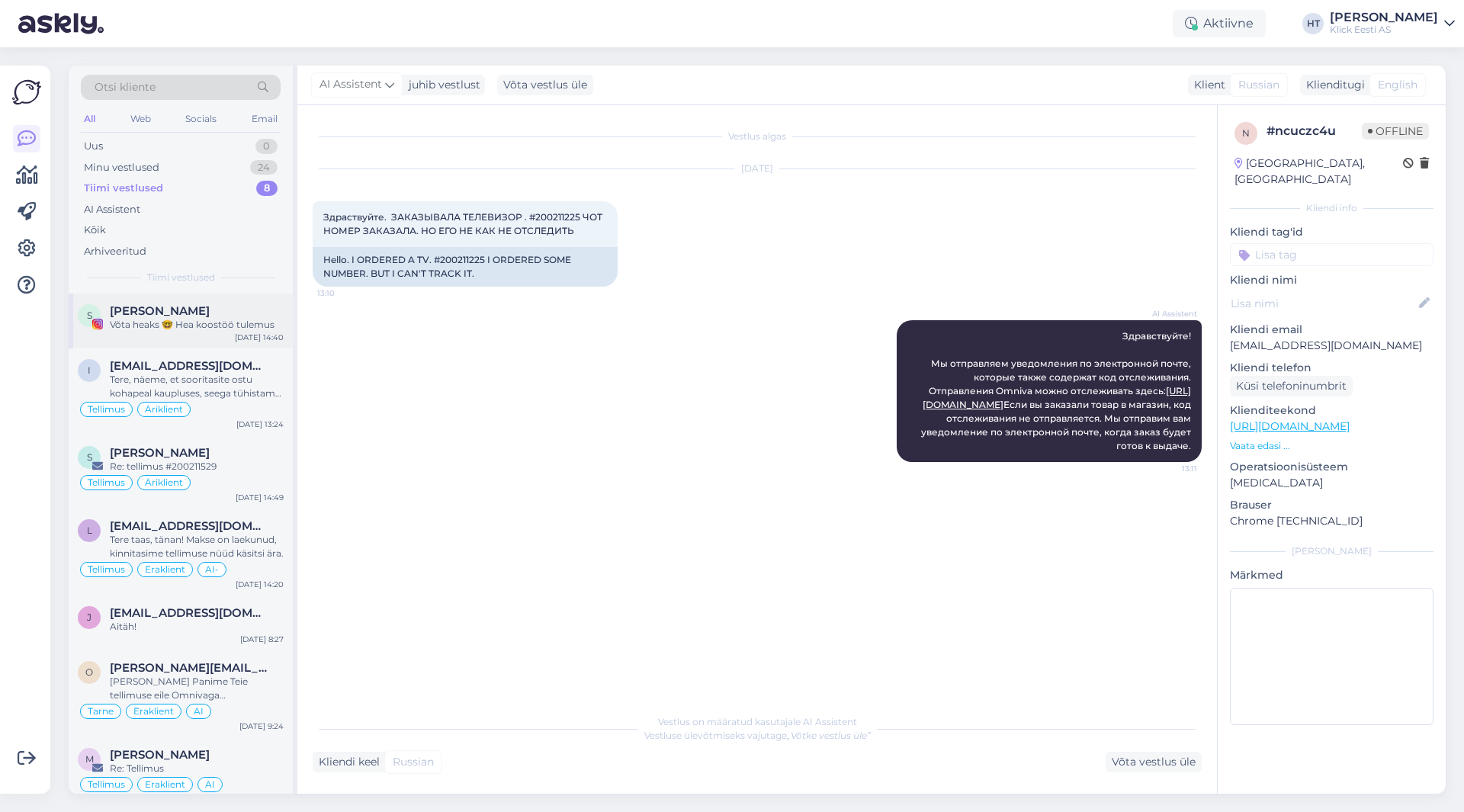
click at [196, 315] on span "[PERSON_NAME]" at bounding box center [159, 311] width 100 height 14
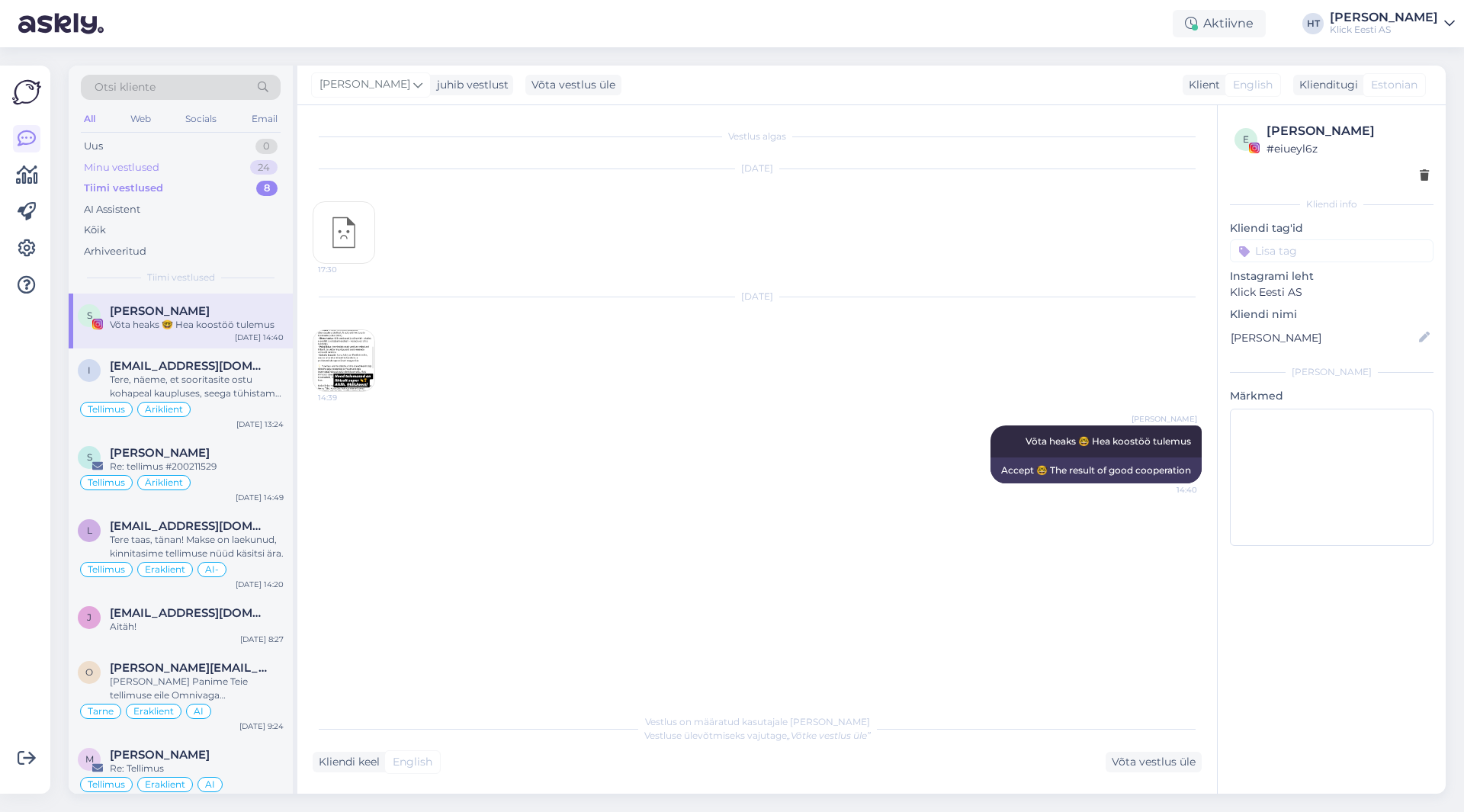
click at [192, 169] on div "Minu vestlused 24" at bounding box center [181, 167] width 200 height 22
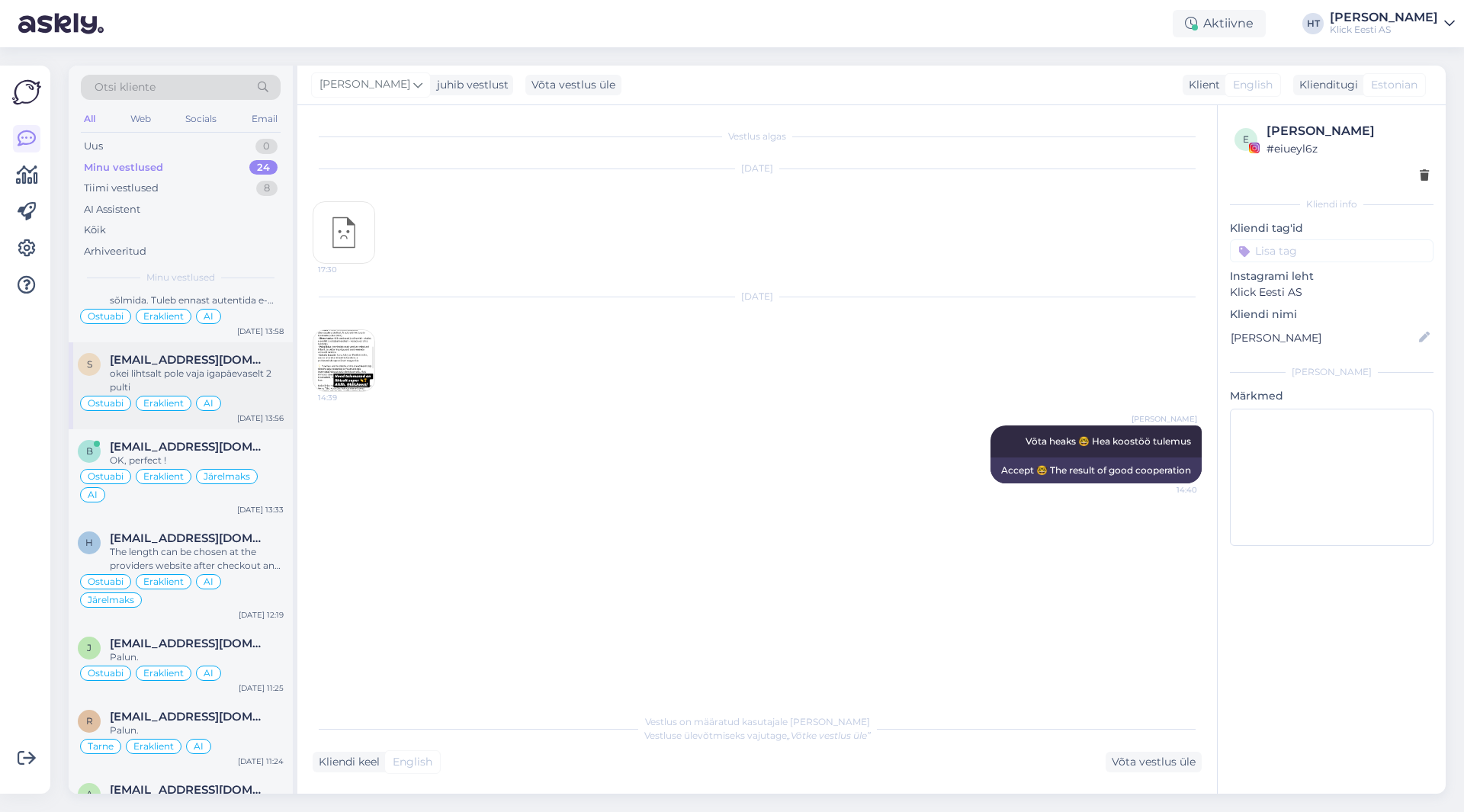
scroll to position [305, 0]
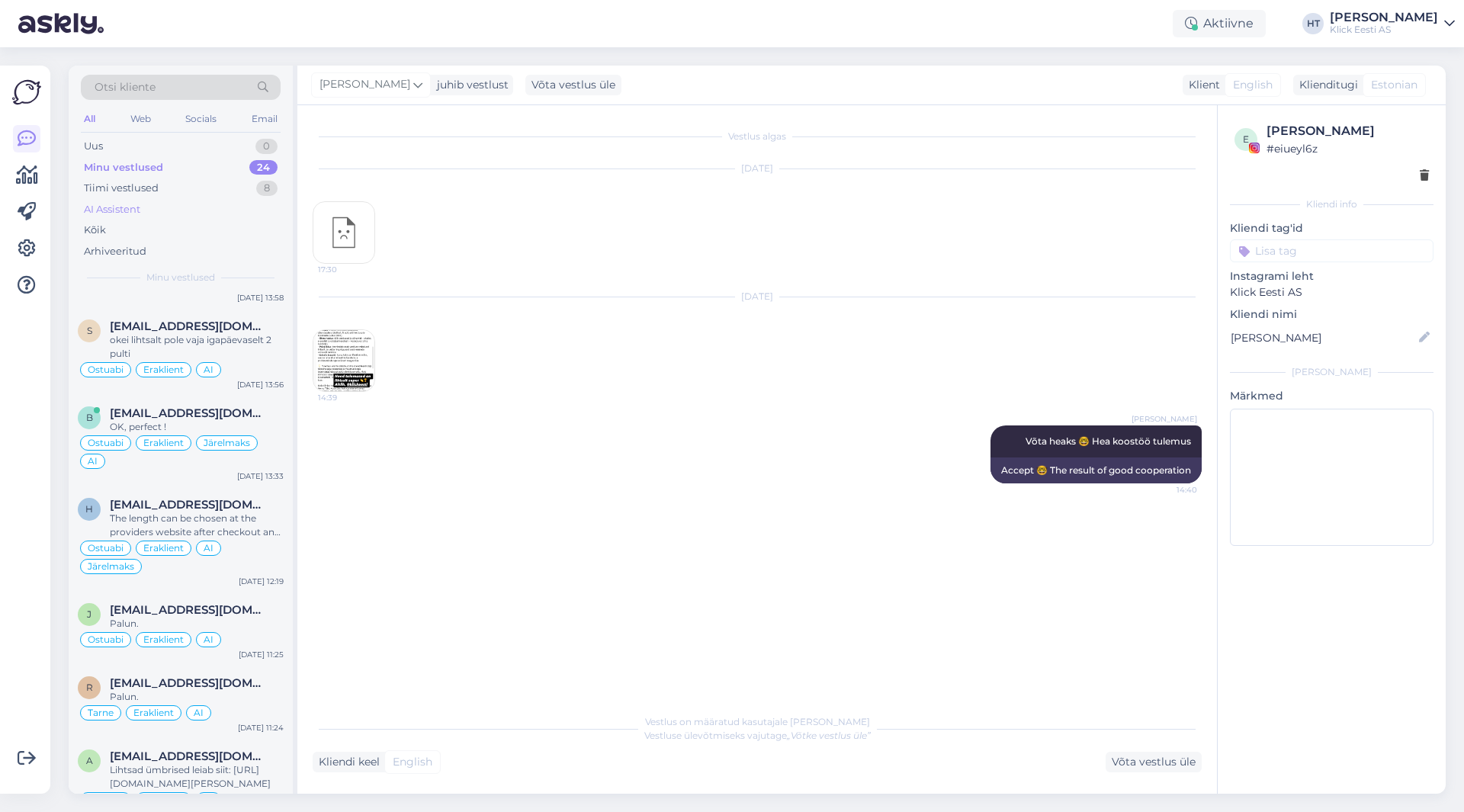
click at [167, 211] on div "AI Assistent" at bounding box center [181, 210] width 200 height 22
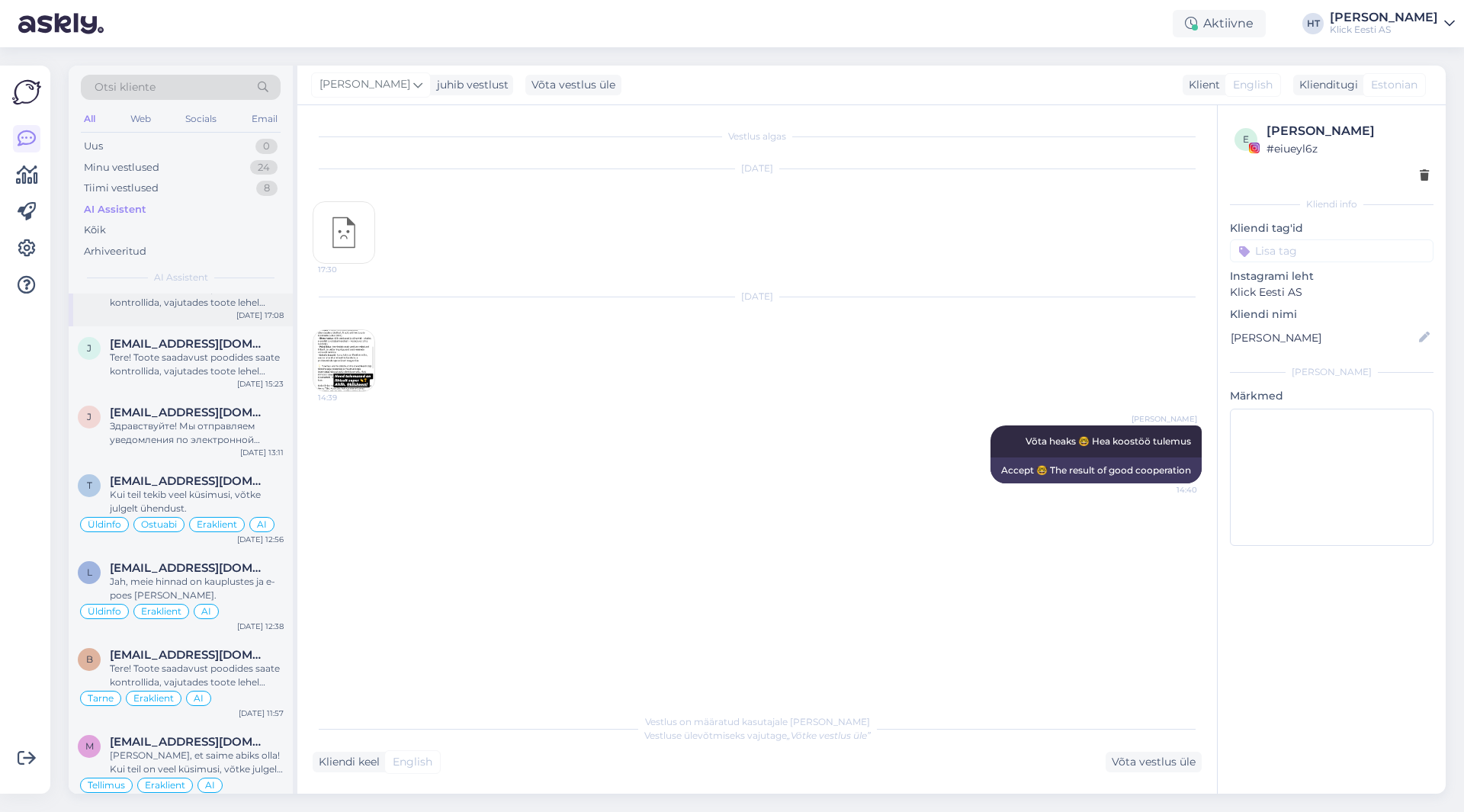
scroll to position [457, 0]
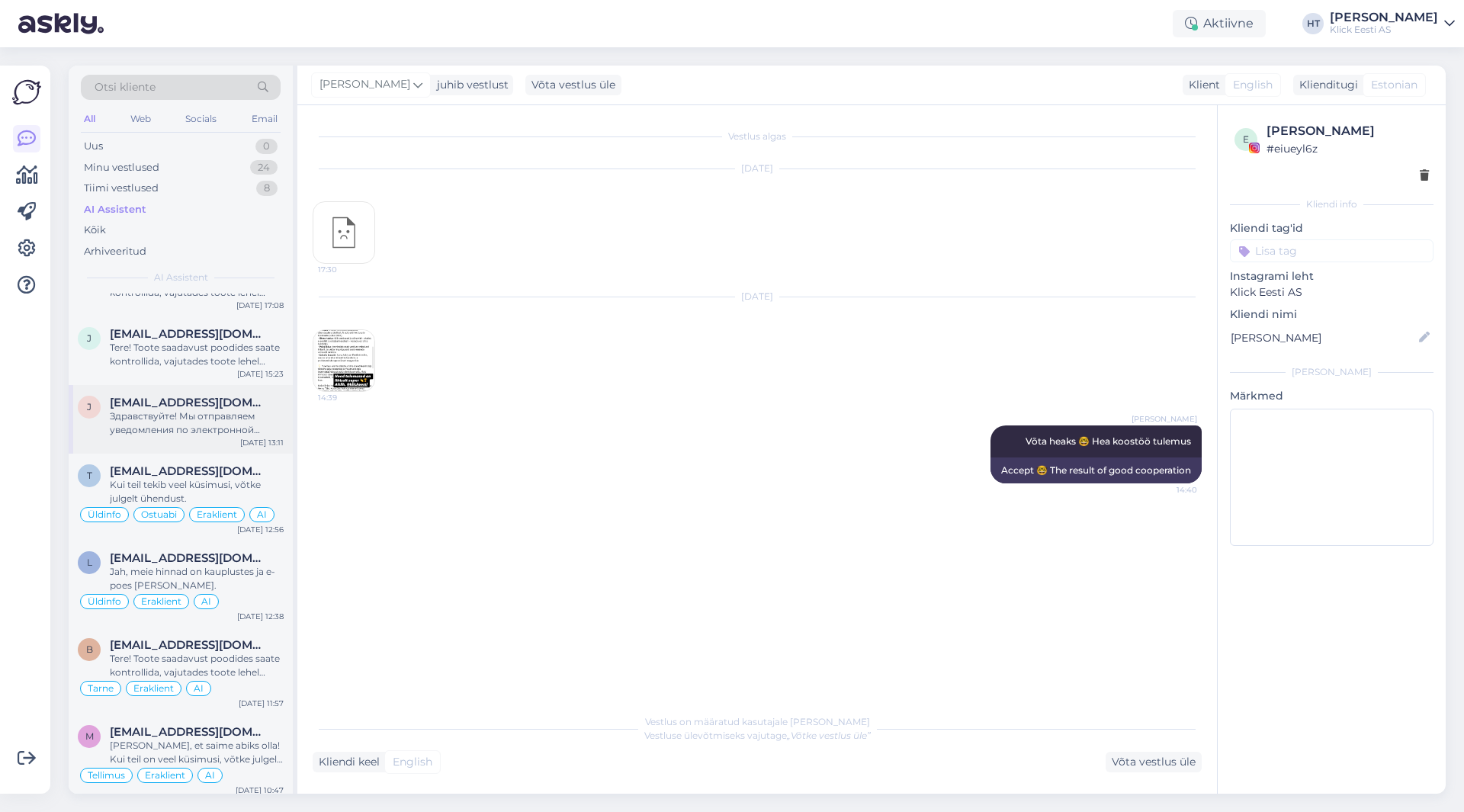
click at [198, 420] on div "Здравствуйте! Мы отправляем уведомления по электронной почте, которые также сод…" at bounding box center [196, 423] width 174 height 27
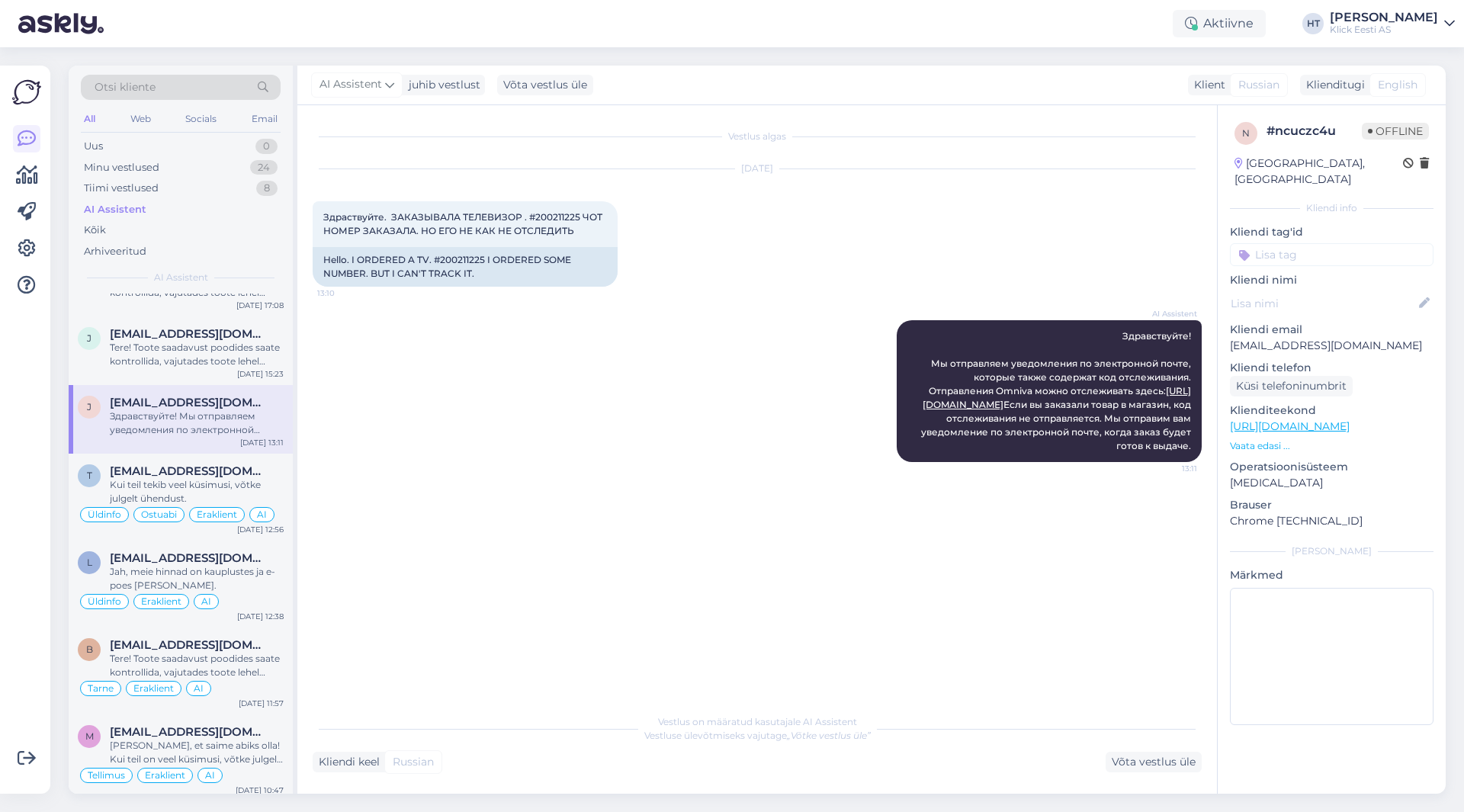
click at [1279, 338] on p "[EMAIL_ADDRESS][DOMAIN_NAME]" at bounding box center [1332, 345] width 204 height 16
click at [1309, 243] on input at bounding box center [1332, 254] width 204 height 22
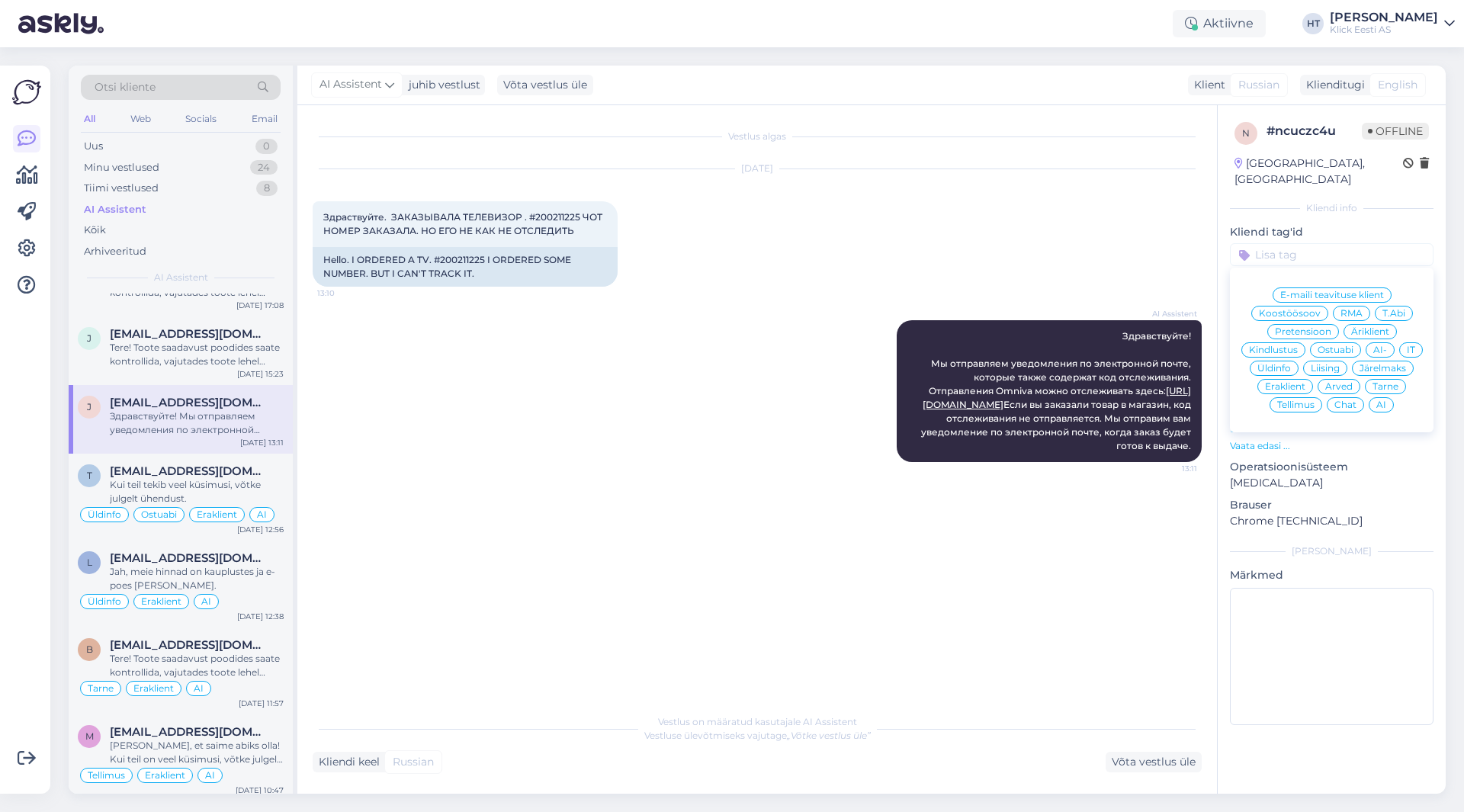
click at [1380, 397] on div "E-maili teavituse klient Koostöösoov RMA T.Abi Pretensioon Äriklient Kindlustus…" at bounding box center [1332, 350] width 204 height 152
click at [1382, 400] on span "AI" at bounding box center [1382, 405] width 10 height 9
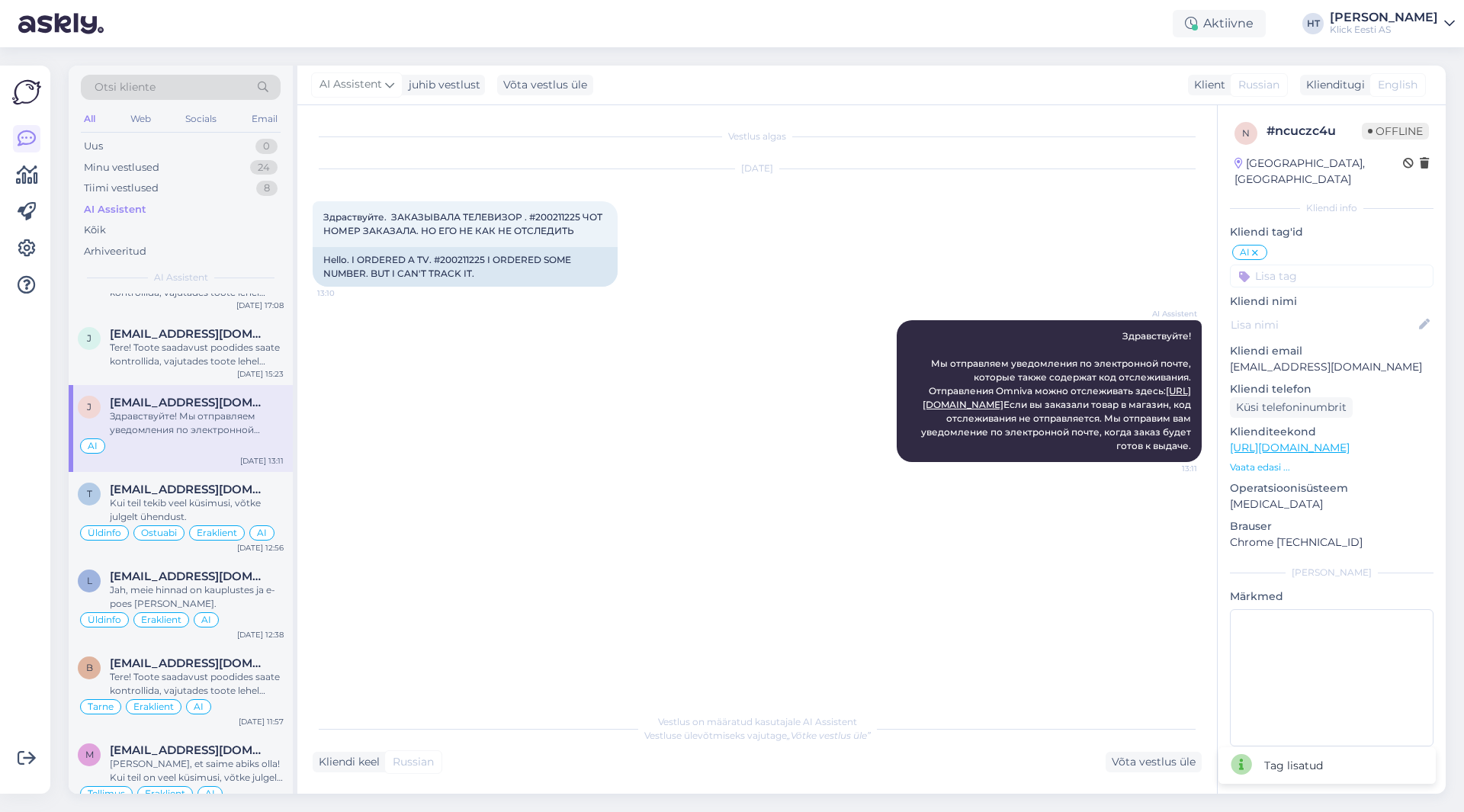
click at [1315, 265] on input at bounding box center [1332, 276] width 204 height 22
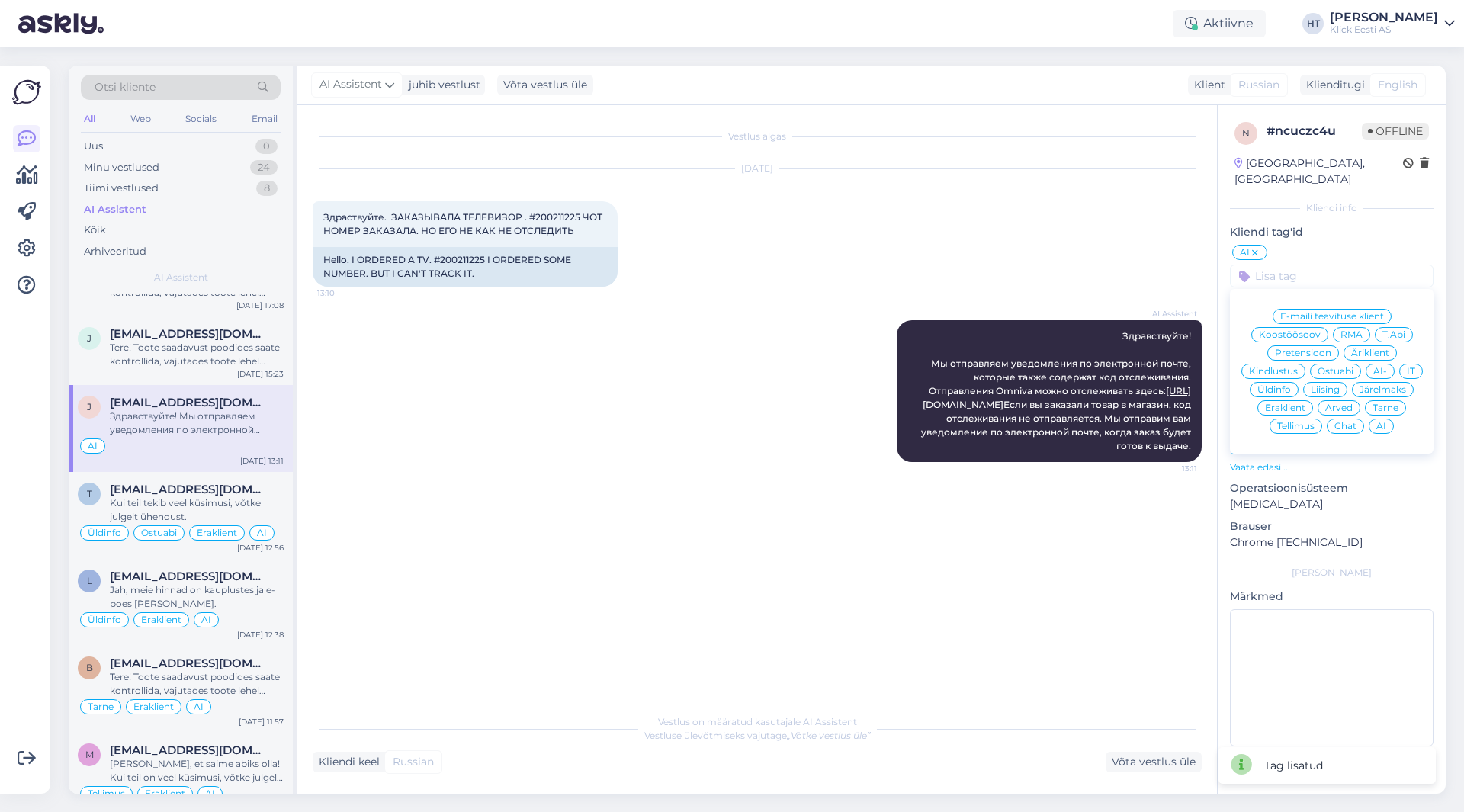
click at [1385, 403] on span "Tarne" at bounding box center [1386, 408] width 26 height 9
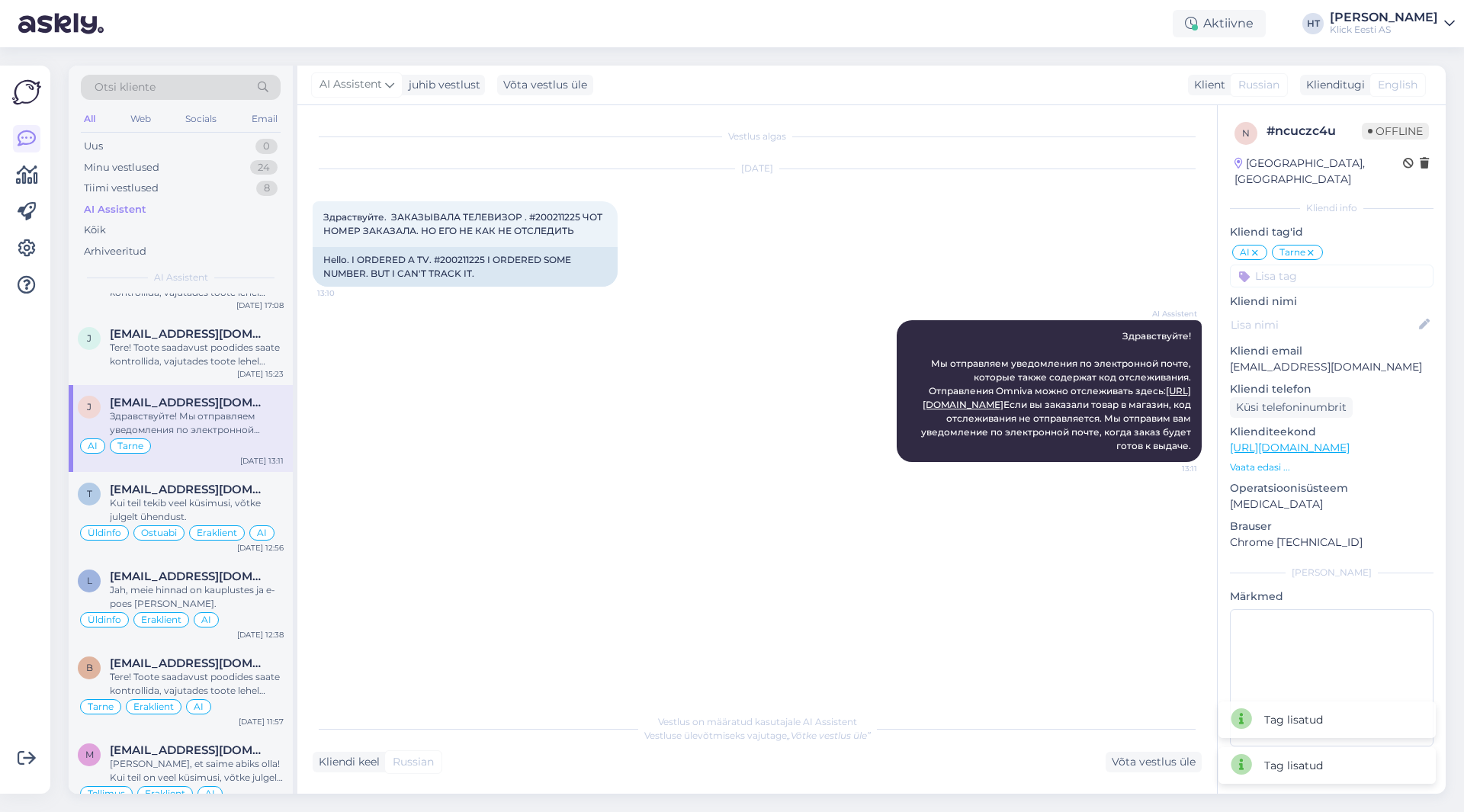
click at [1325, 265] on input at bounding box center [1332, 276] width 204 height 22
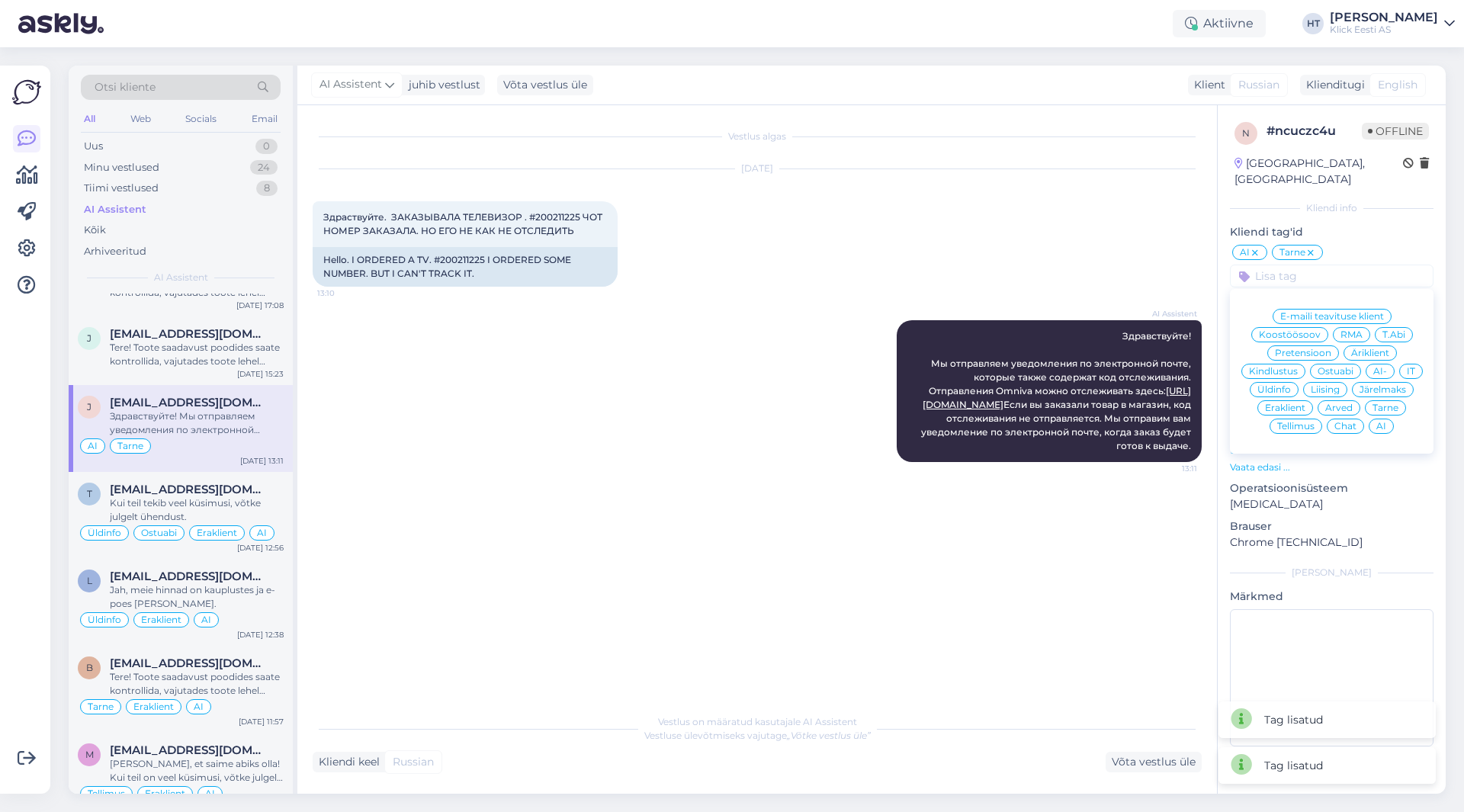
click at [1280, 400] on div "Eraklient" at bounding box center [1285, 408] width 56 height 15
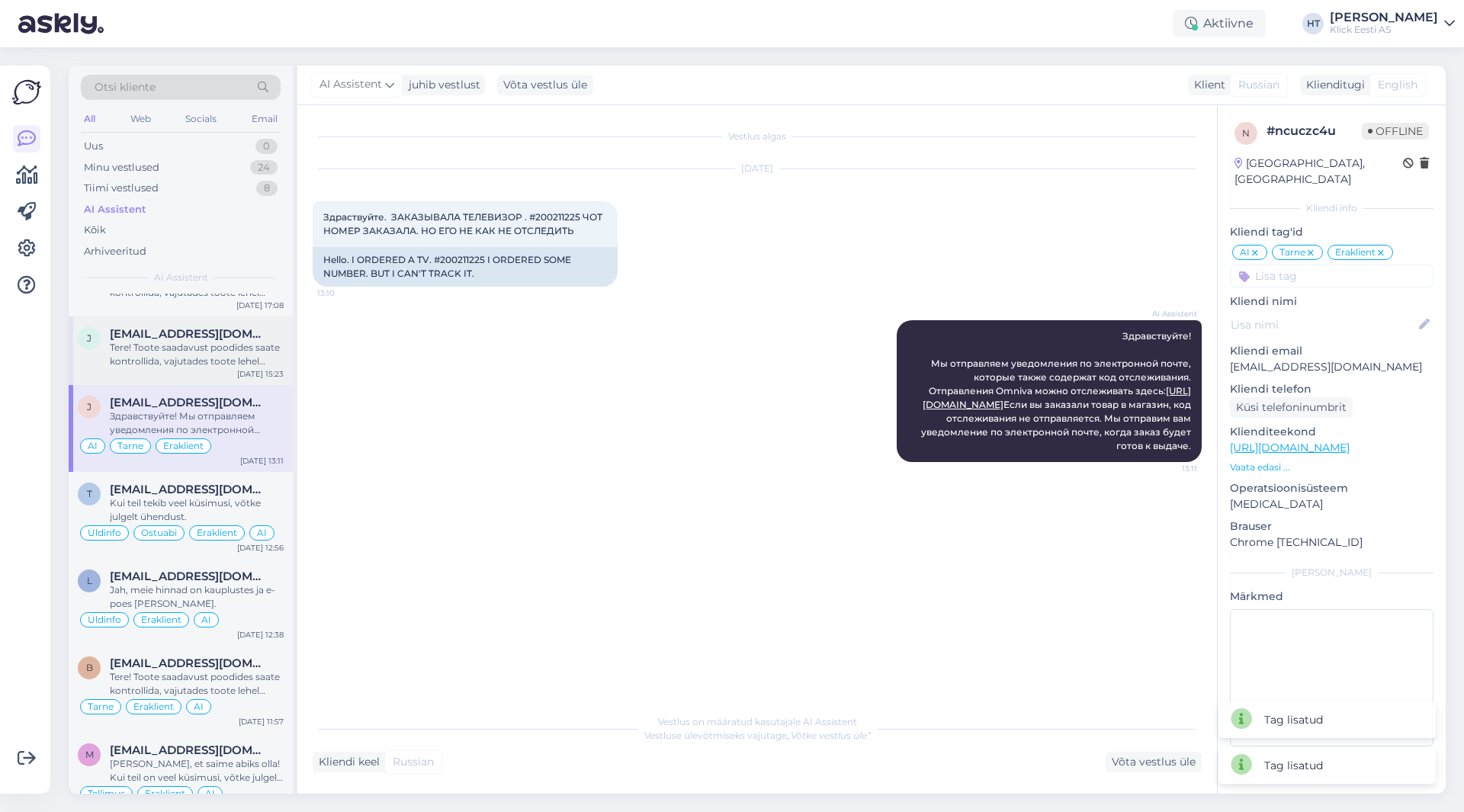
click at [209, 366] on div "Tere! Toote saadavust poodides saate kontrollida, vajutades toote lehel "Saadav…" at bounding box center [196, 354] width 174 height 27
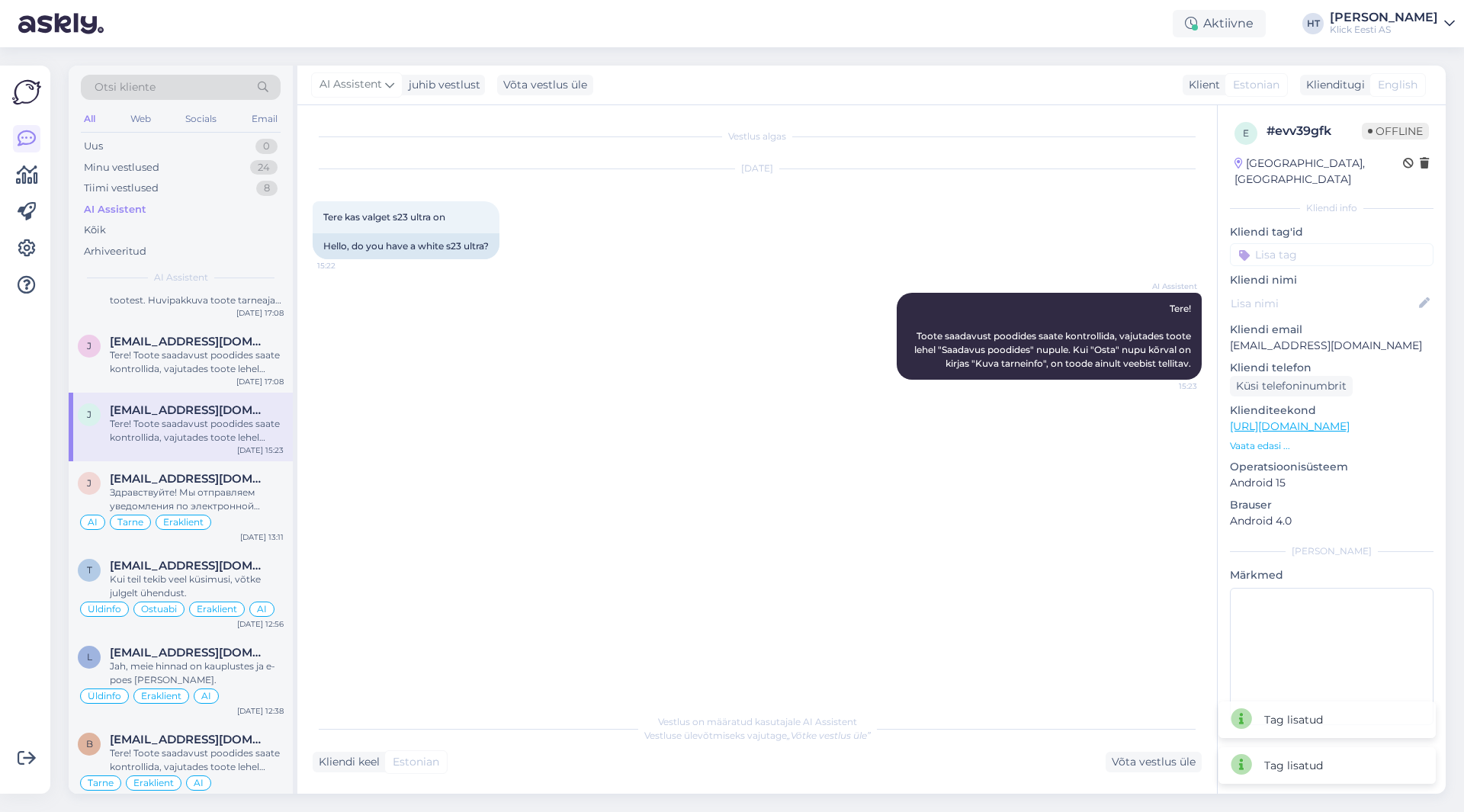
scroll to position [305, 0]
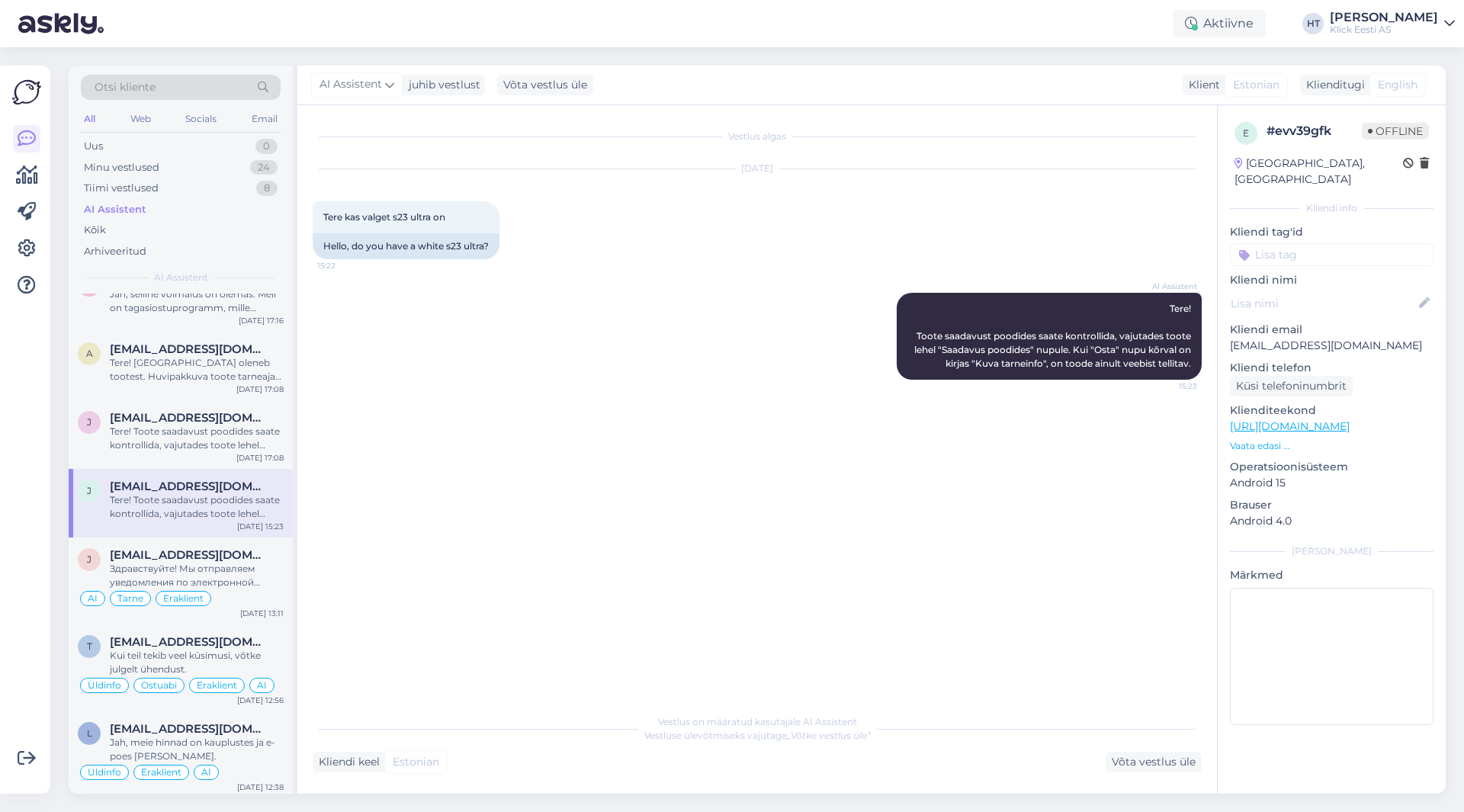
click at [1315, 246] on input at bounding box center [1332, 254] width 204 height 22
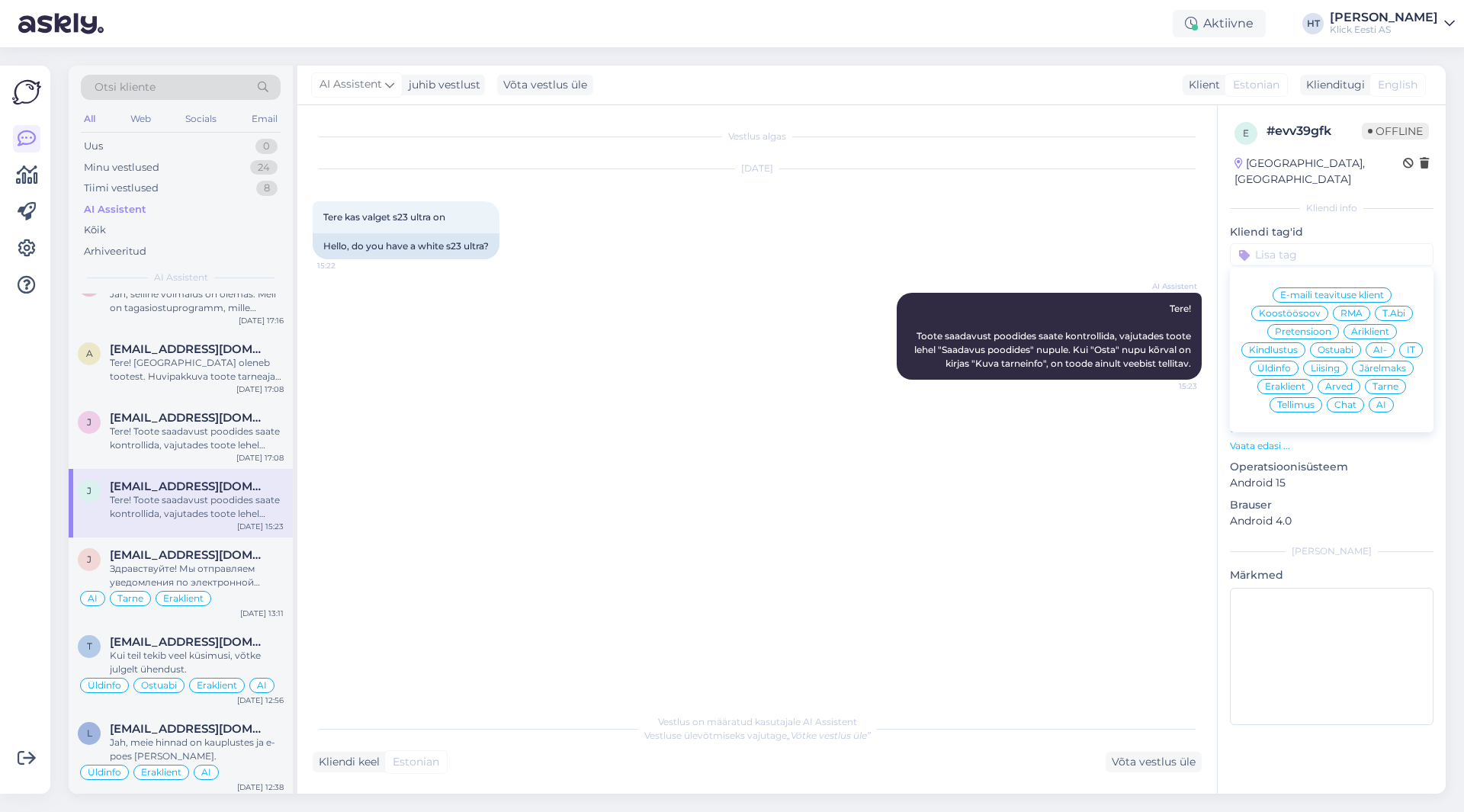
click at [1289, 382] on span "Eraklient" at bounding box center [1285, 386] width 40 height 9
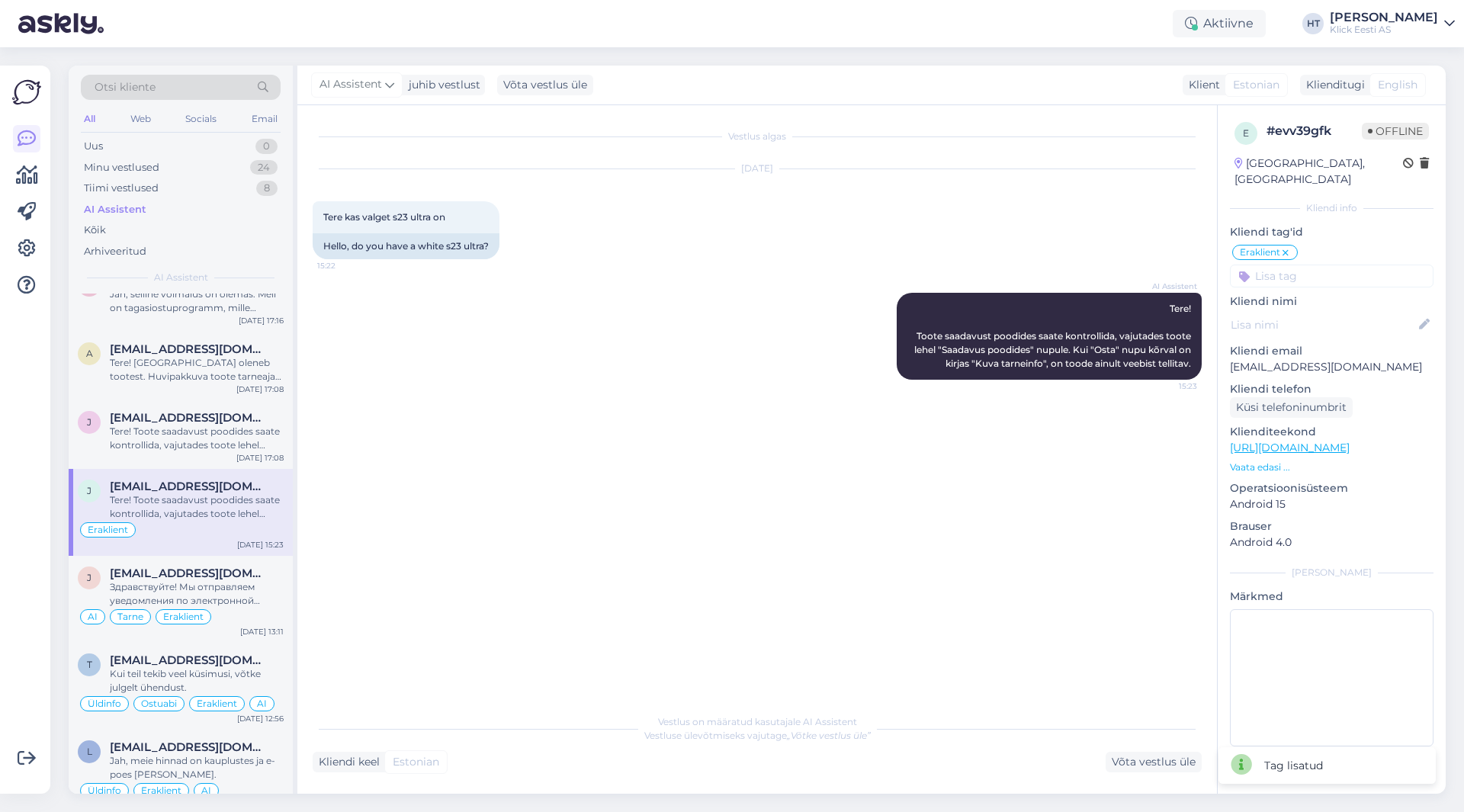
click at [1329, 265] on input at bounding box center [1332, 276] width 204 height 22
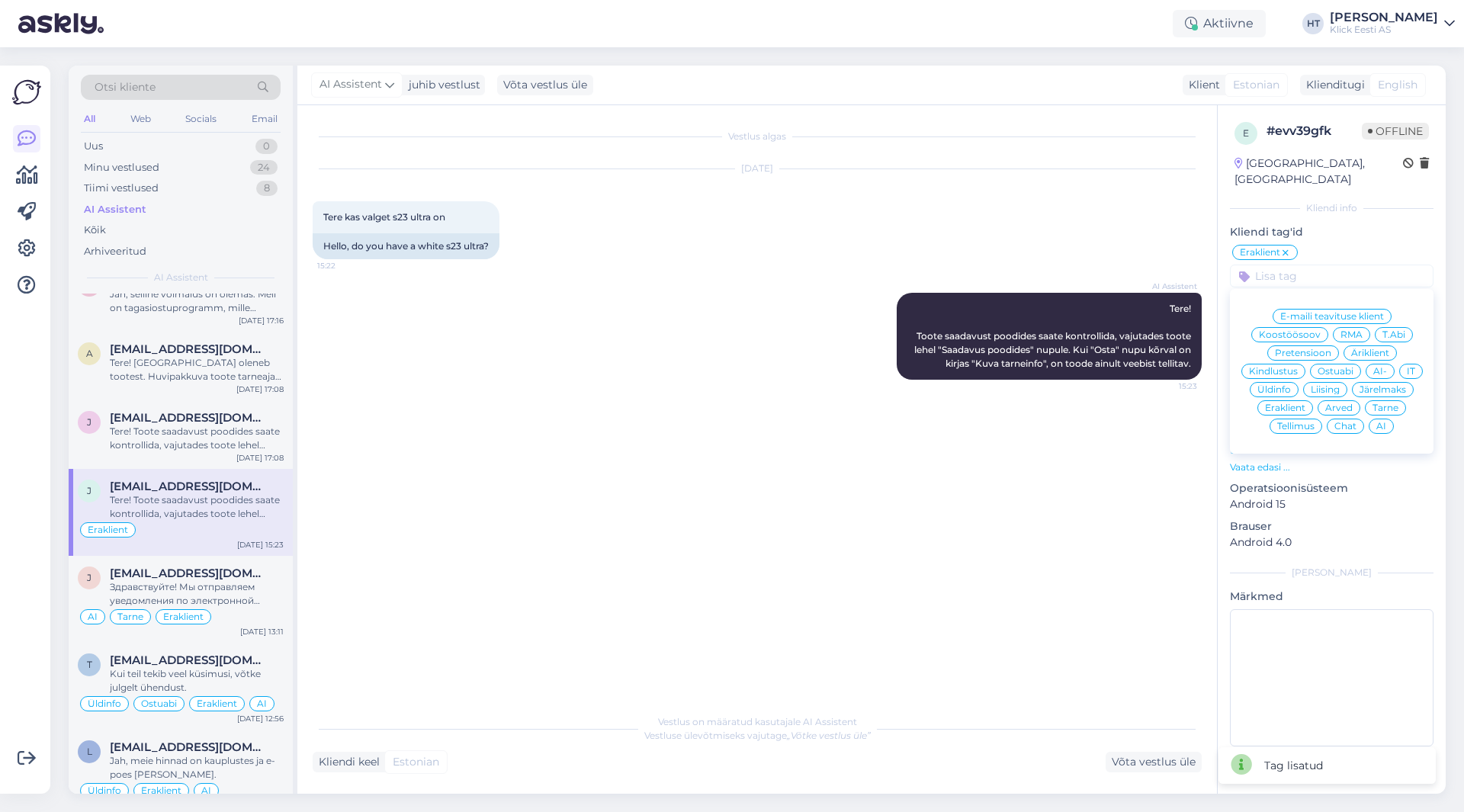
click at [1345, 367] on span "Ostuabi" at bounding box center [1336, 371] width 36 height 9
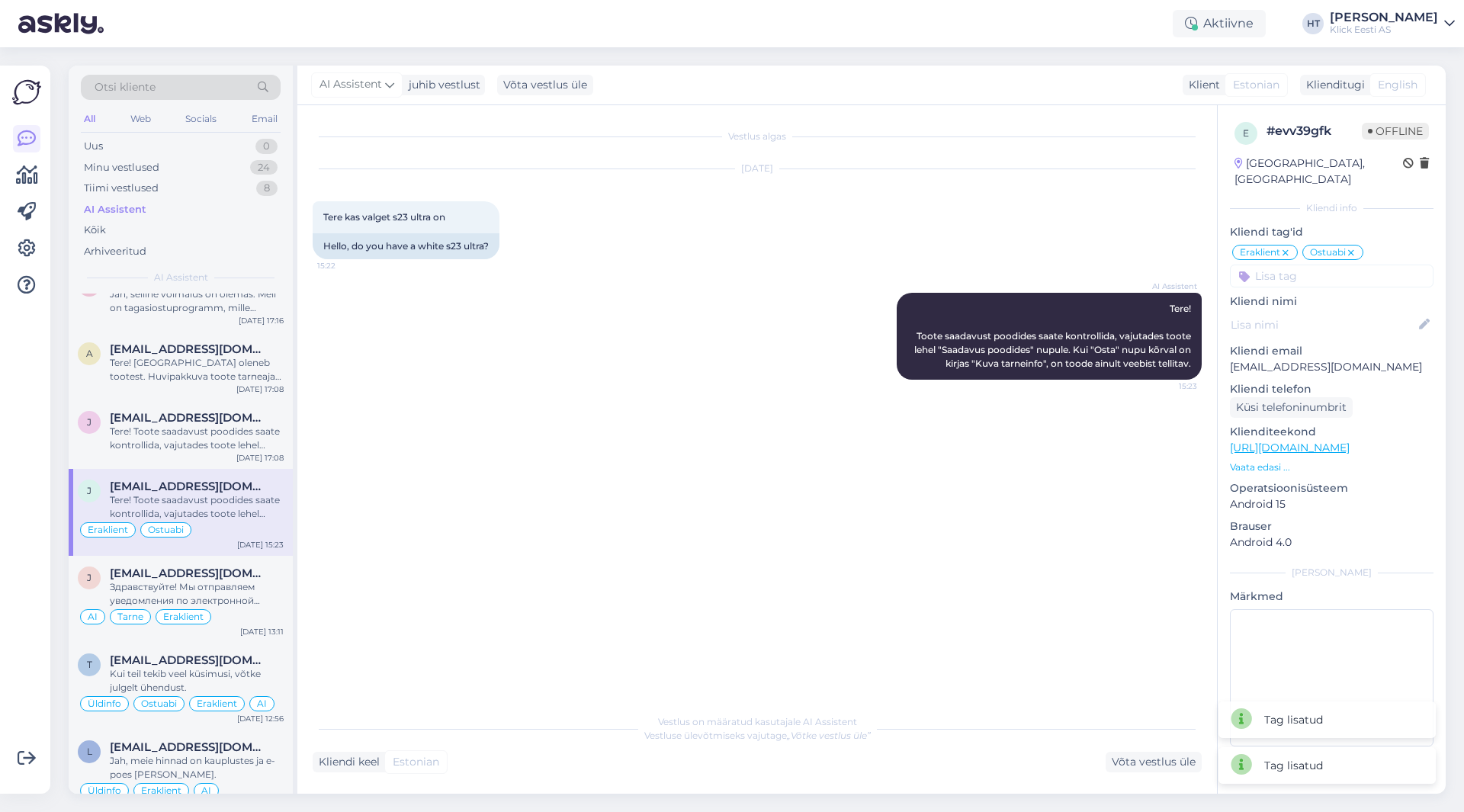
click at [1328, 270] on input at bounding box center [1332, 276] width 204 height 22
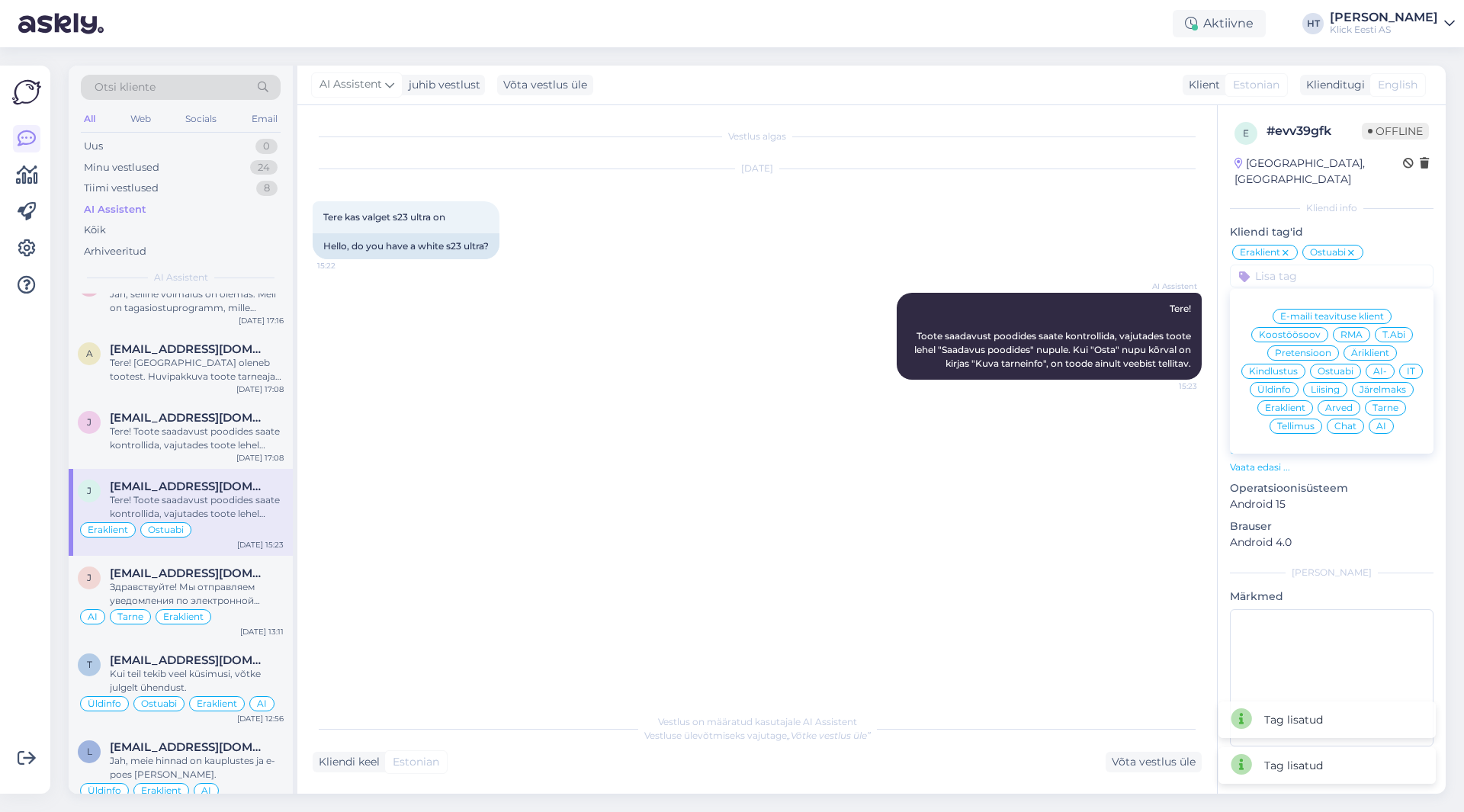
click at [1385, 419] on div "AI" at bounding box center [1381, 427] width 25 height 15
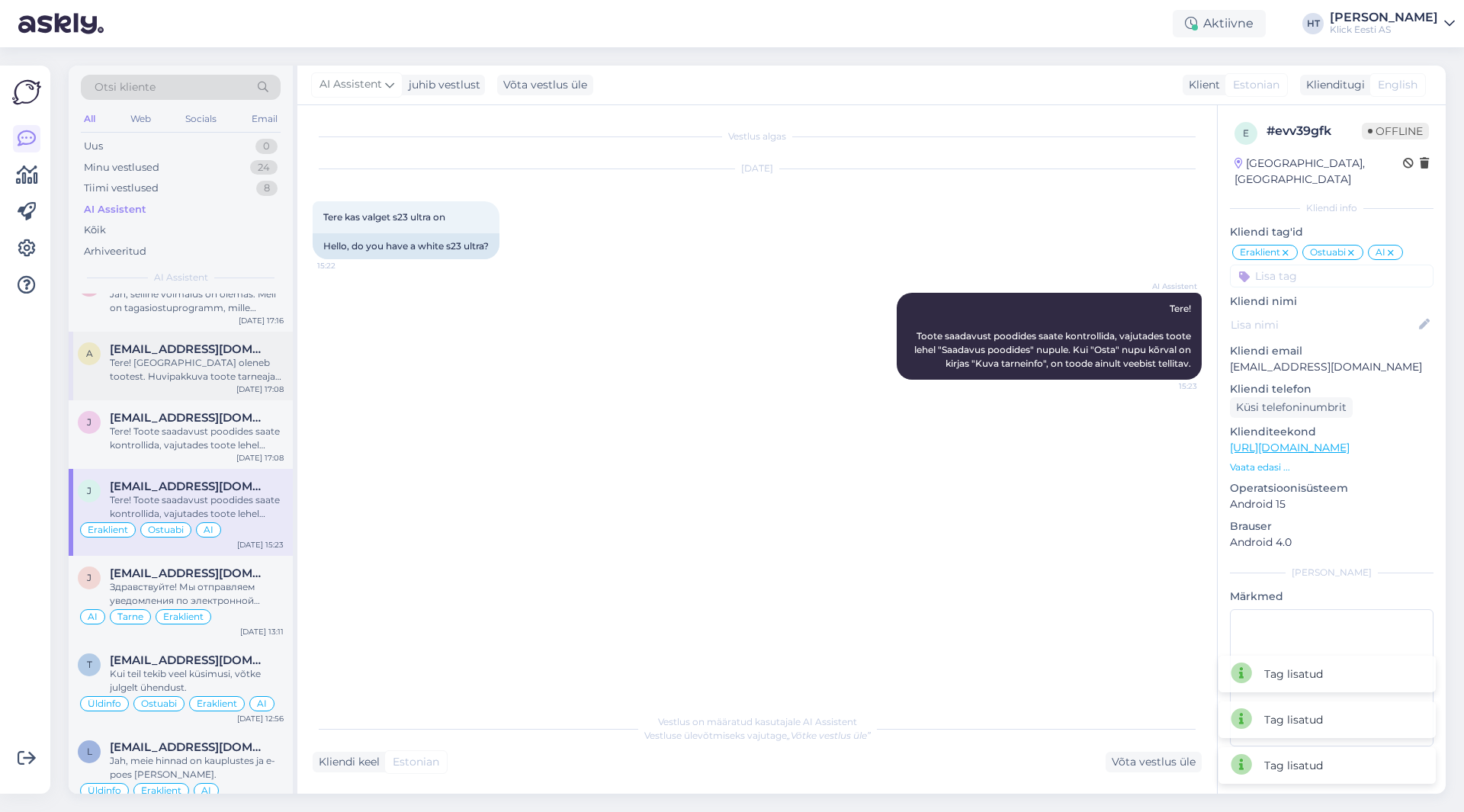
scroll to position [229, 0]
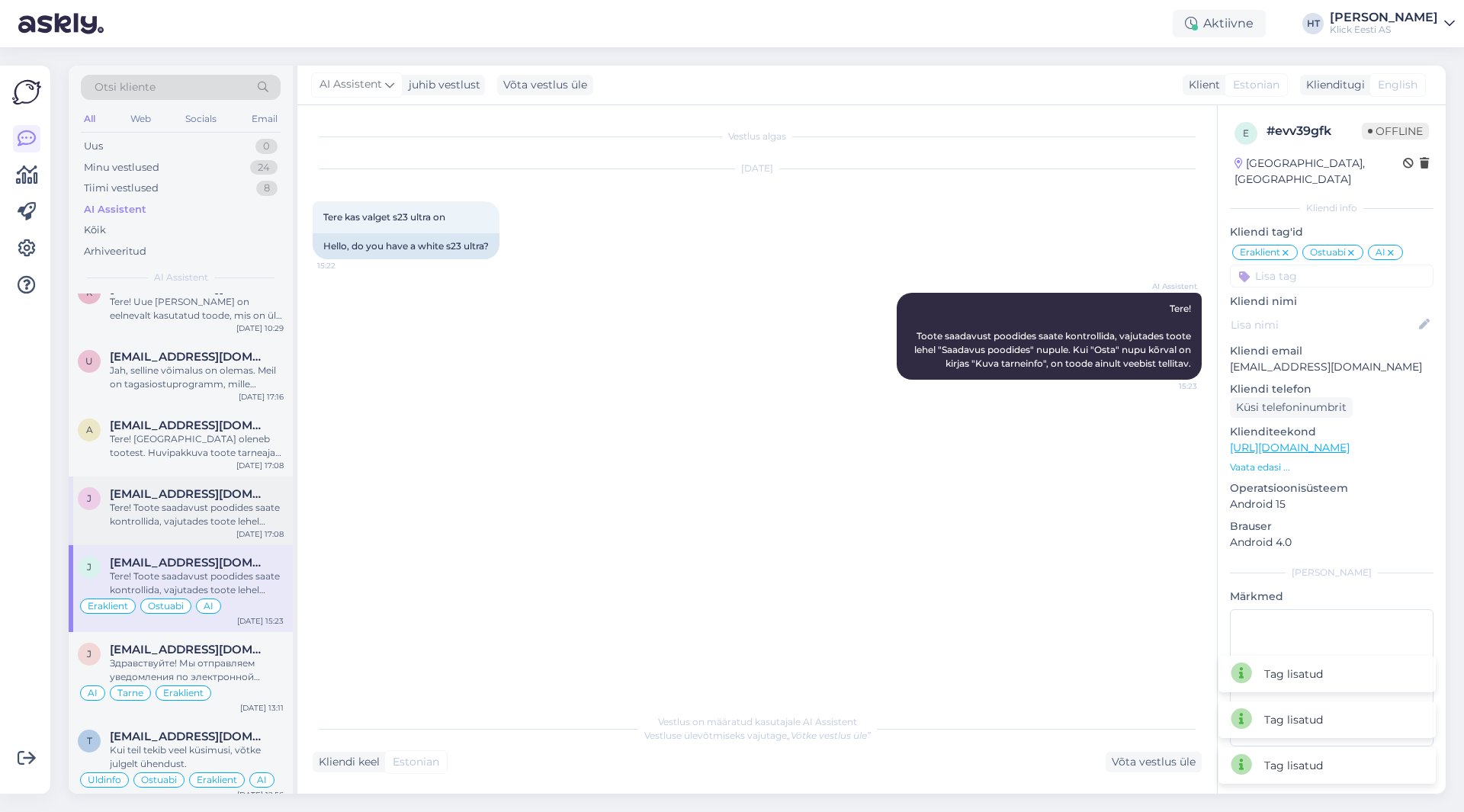
click at [205, 502] on div "Tere! Toote saadavust poodides saate kontrollida, vajutades toote lehel "Saadav…" at bounding box center [196, 515] width 174 height 27
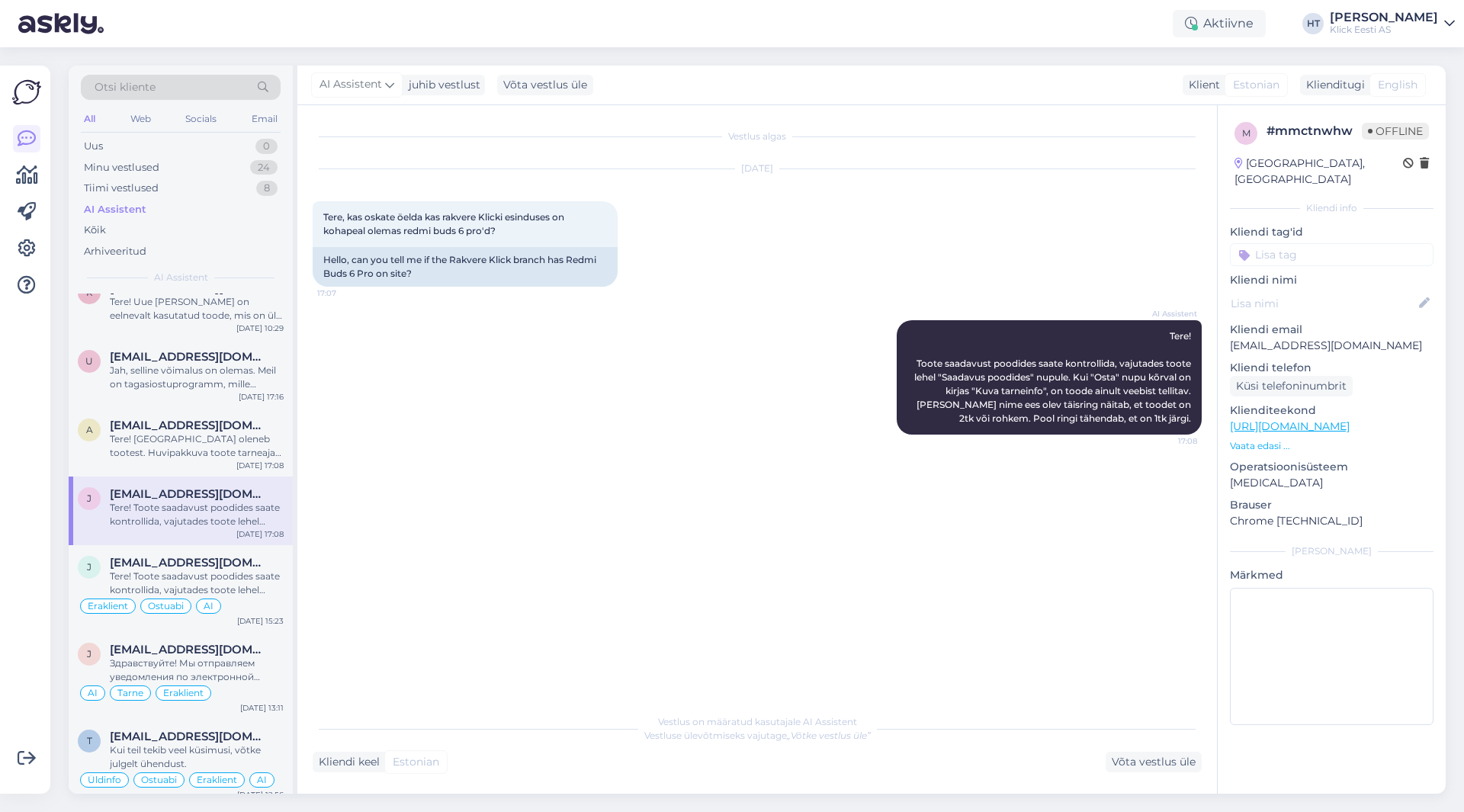
click at [1324, 243] on input at bounding box center [1332, 254] width 204 height 22
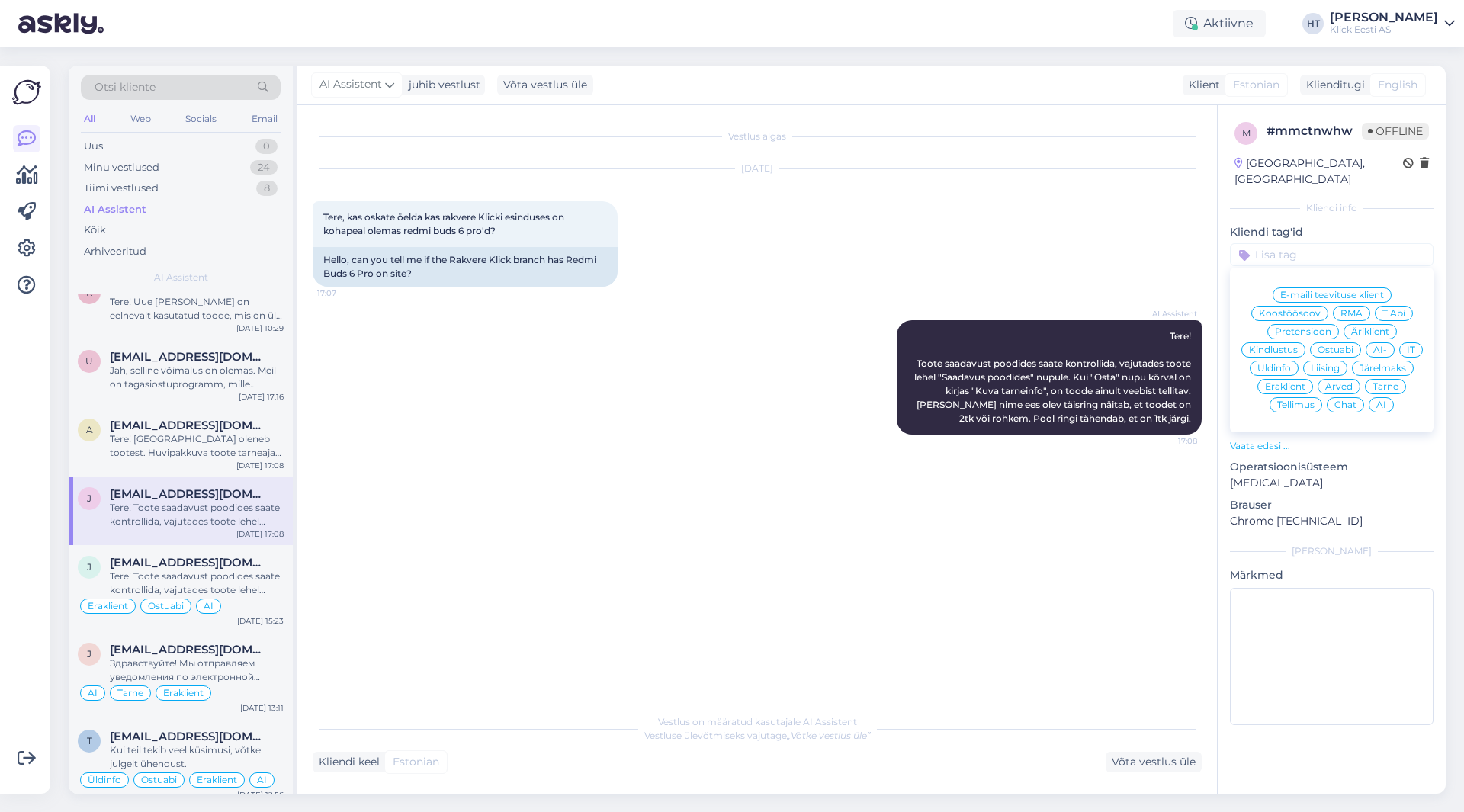
click at [1340, 342] on div "Ostuabi" at bounding box center [1336, 350] width 51 height 15
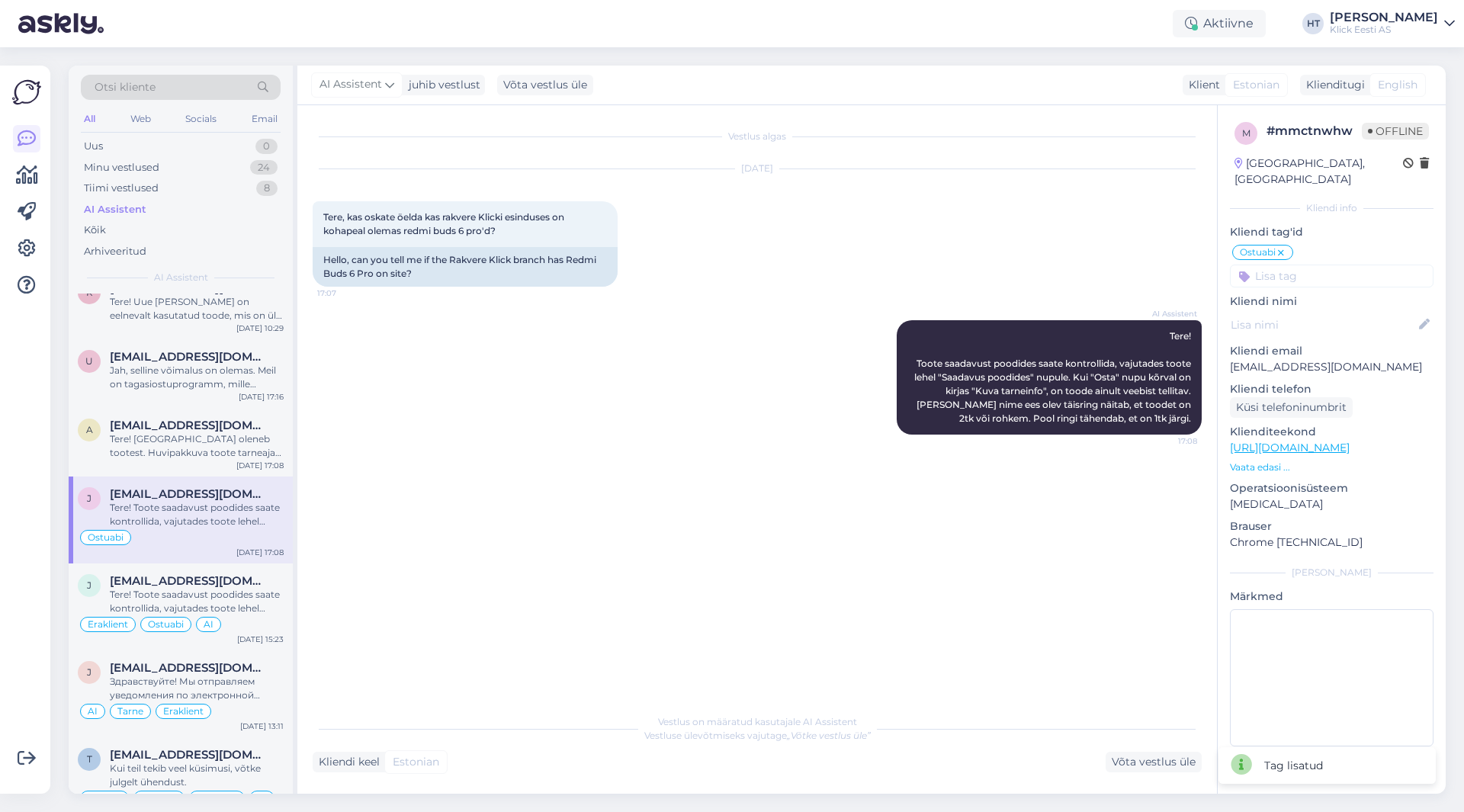
click at [1332, 266] on input at bounding box center [1332, 276] width 204 height 22
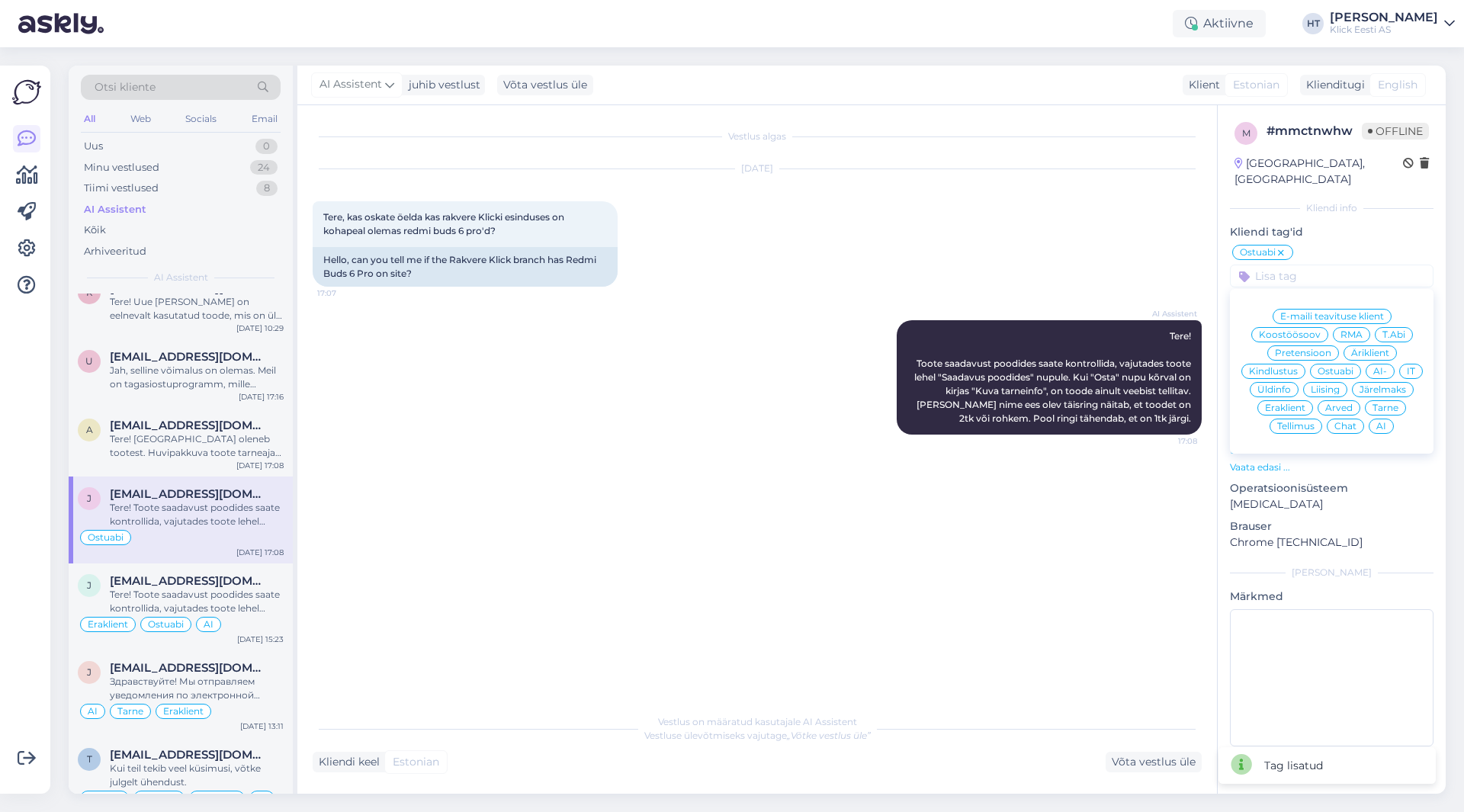
click at [1286, 403] on span "Eraklient" at bounding box center [1285, 408] width 40 height 9
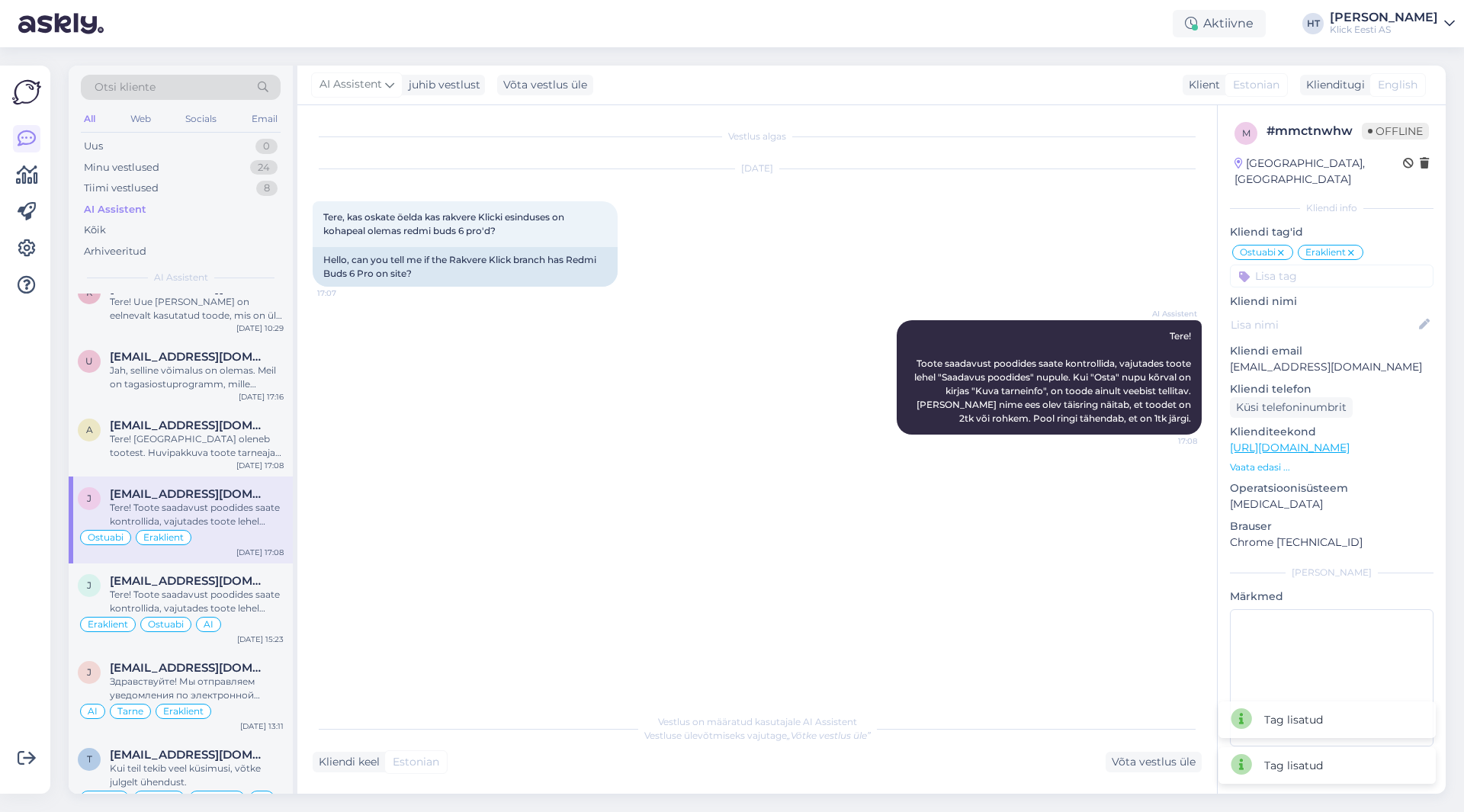
click at [1295, 265] on input at bounding box center [1332, 276] width 204 height 22
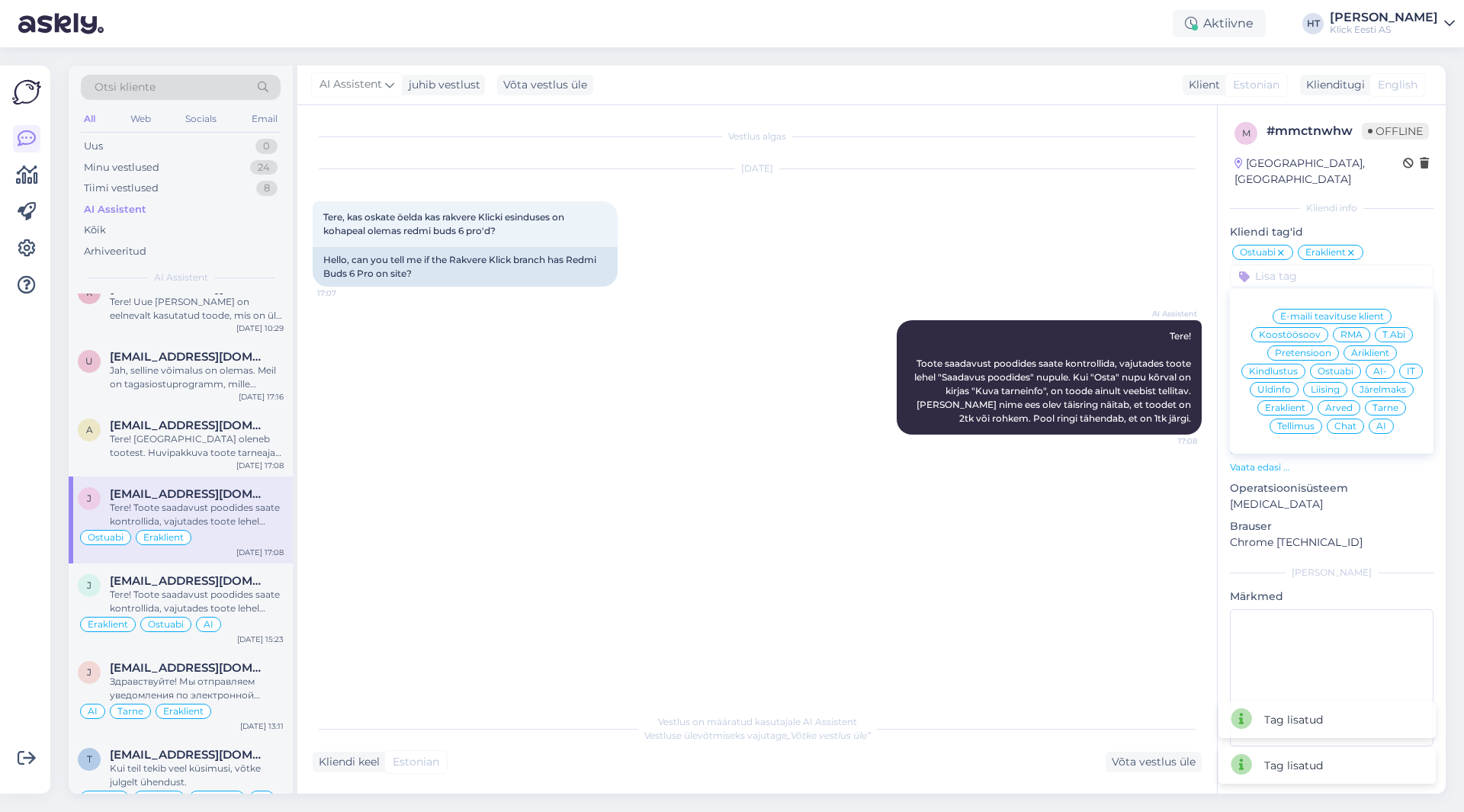
click at [1373, 419] on div "AI" at bounding box center [1381, 427] width 25 height 15
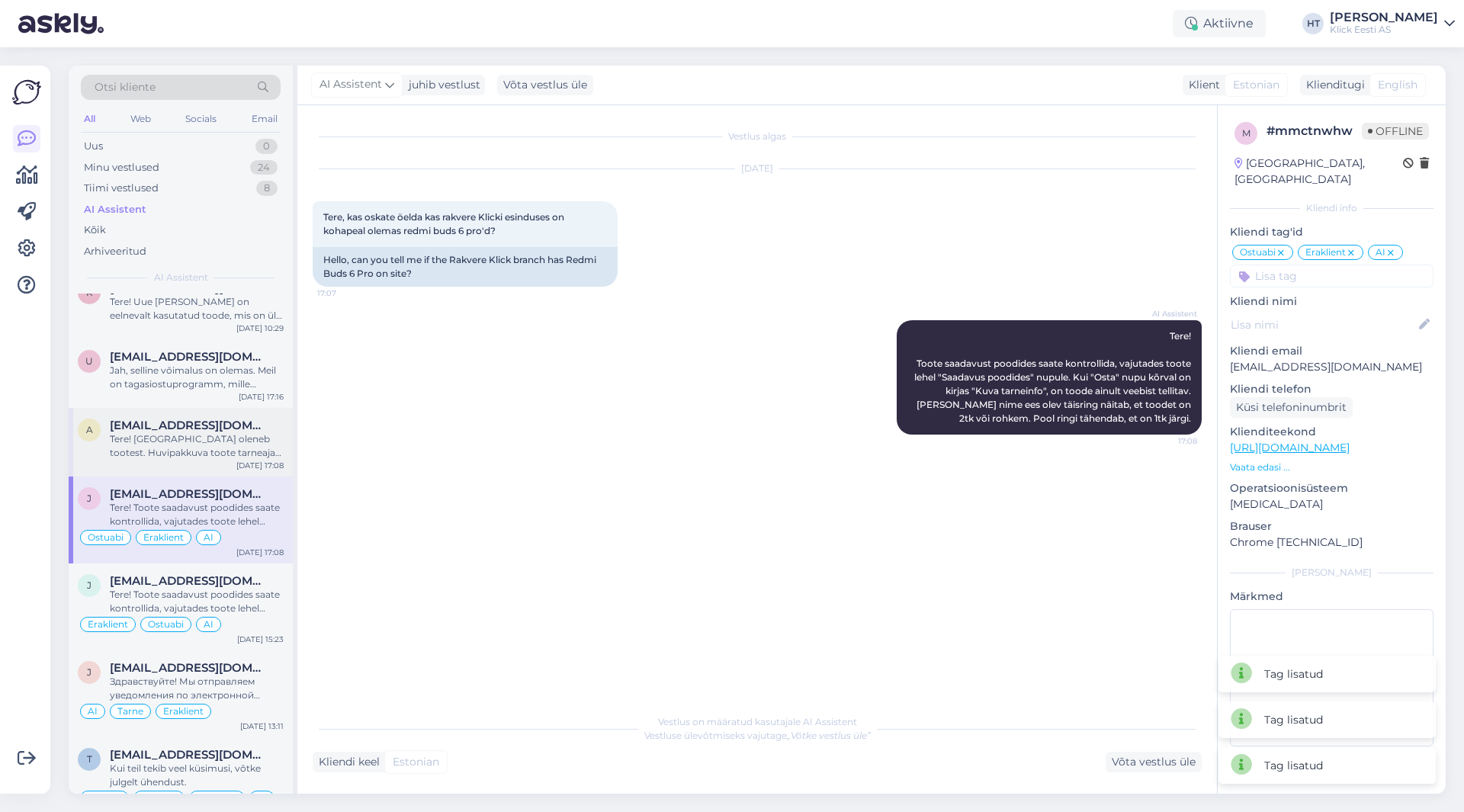
click at [229, 441] on div "Tere! [GEOGRAPHIC_DATA] oleneb tootest. Huvipakkuva toote tarneaja kohta leiate…" at bounding box center [196, 445] width 174 height 27
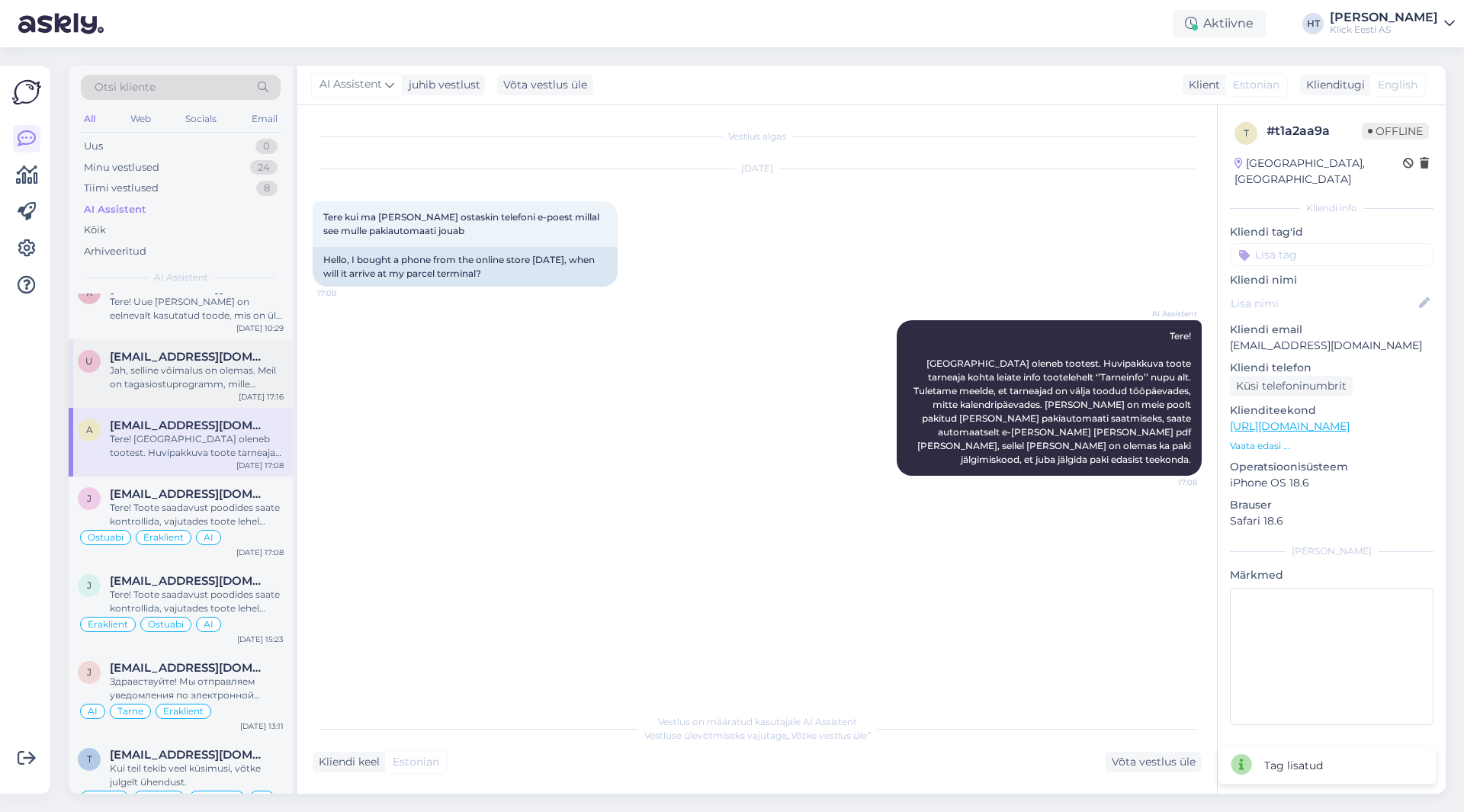
scroll to position [152, 0]
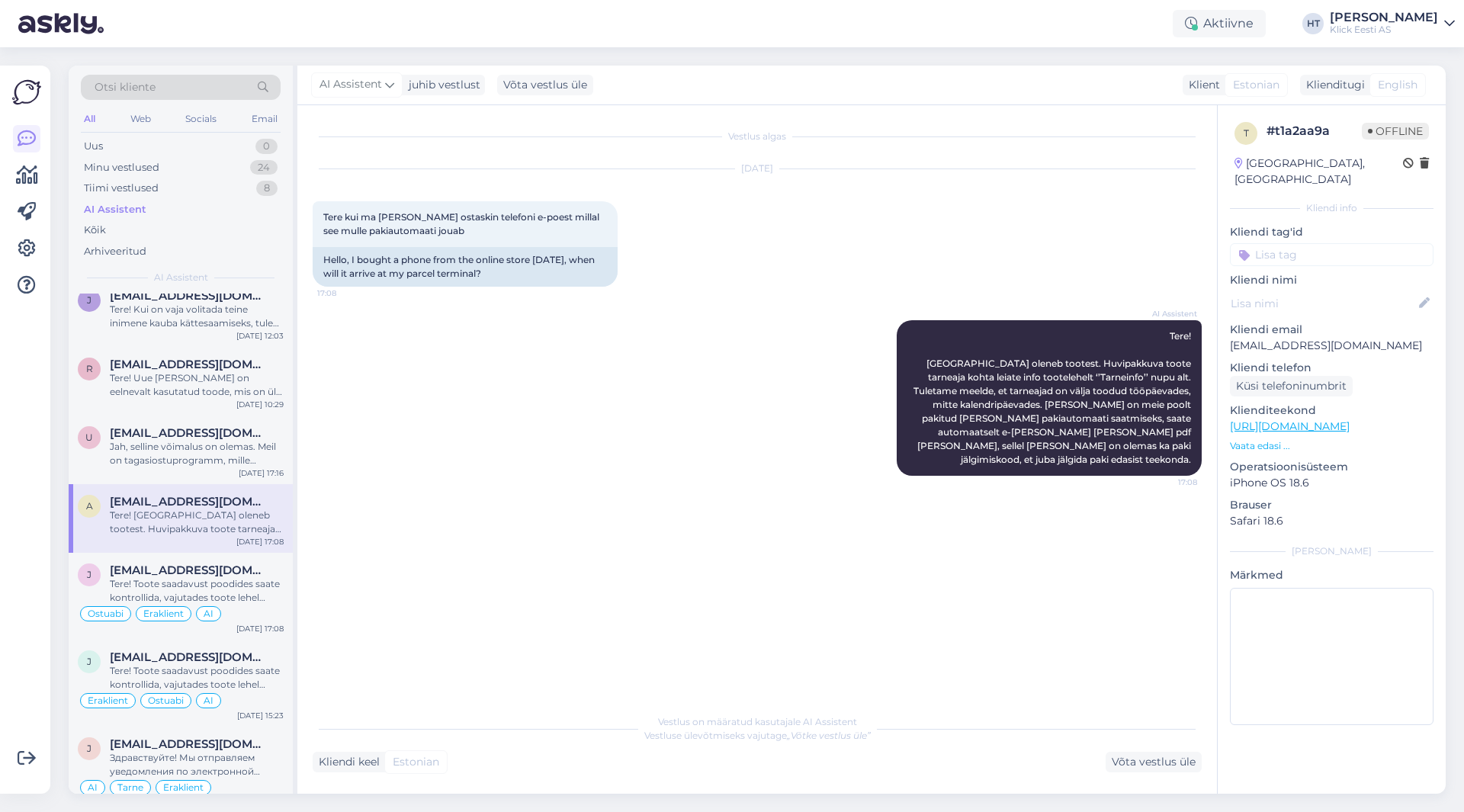
click at [1303, 249] on input at bounding box center [1332, 254] width 204 height 22
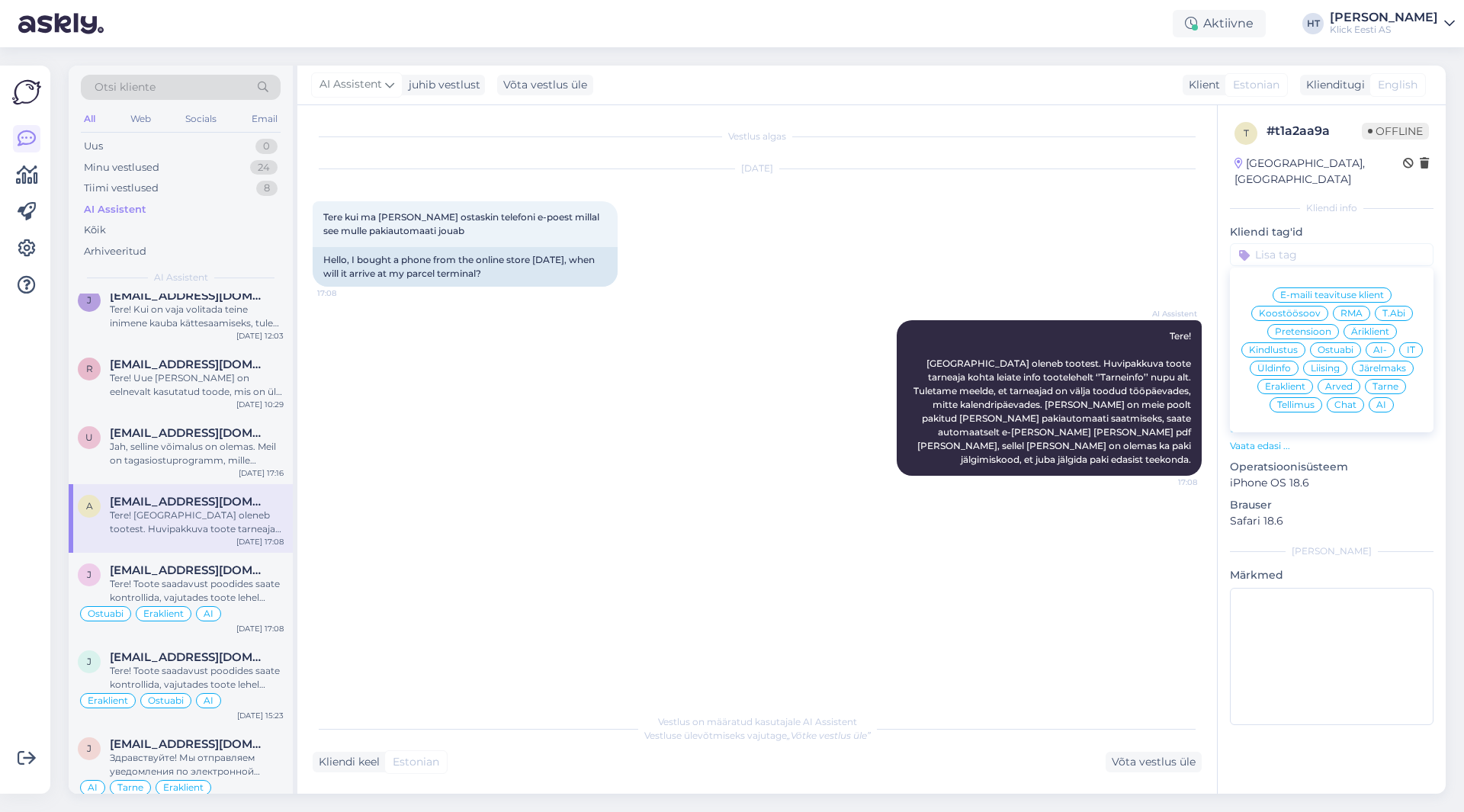
click at [1332, 345] on span "Ostuabi" at bounding box center [1336, 350] width 36 height 9
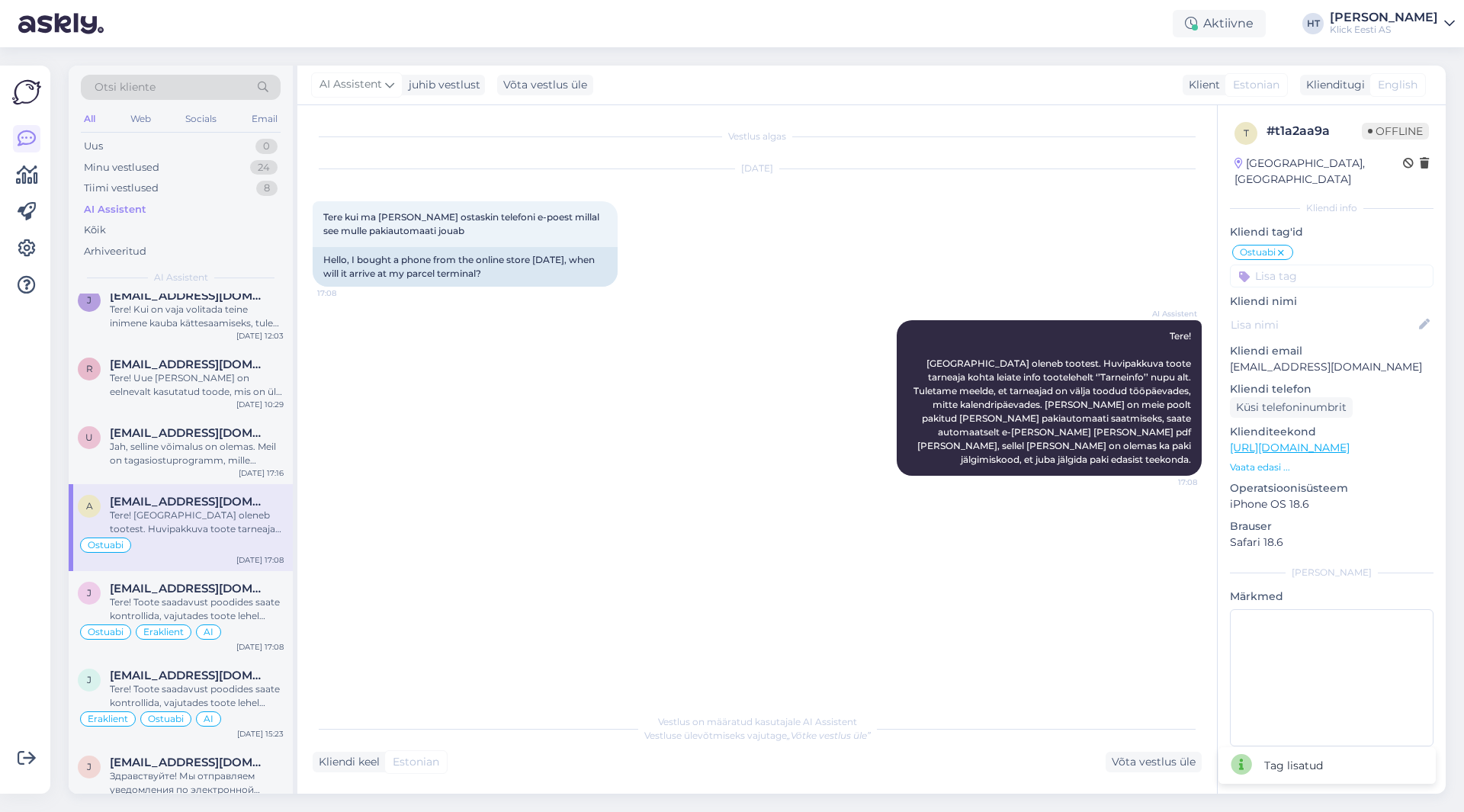
click at [1326, 265] on input at bounding box center [1332, 276] width 204 height 22
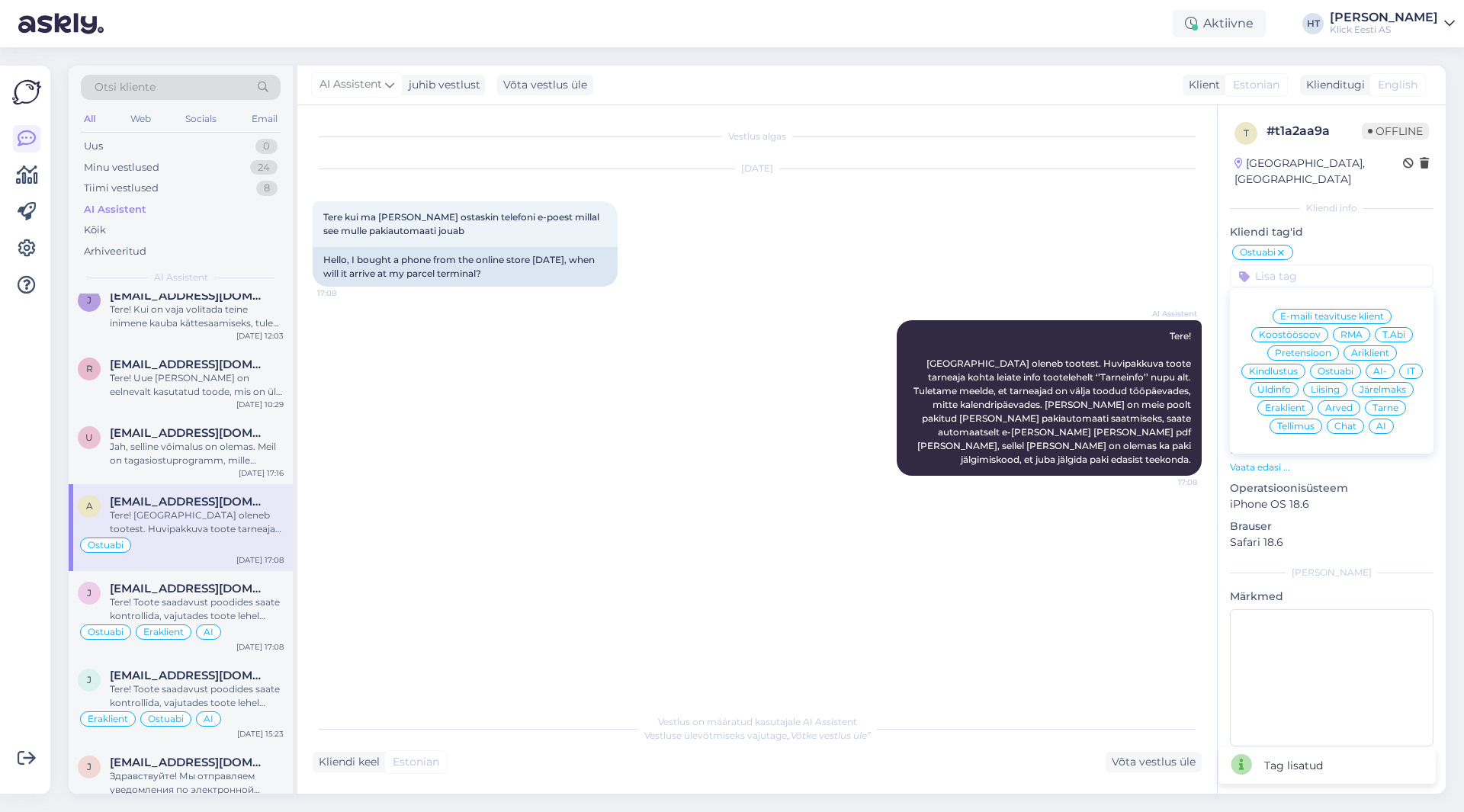
click at [1297, 403] on span "Eraklient" at bounding box center [1285, 408] width 40 height 9
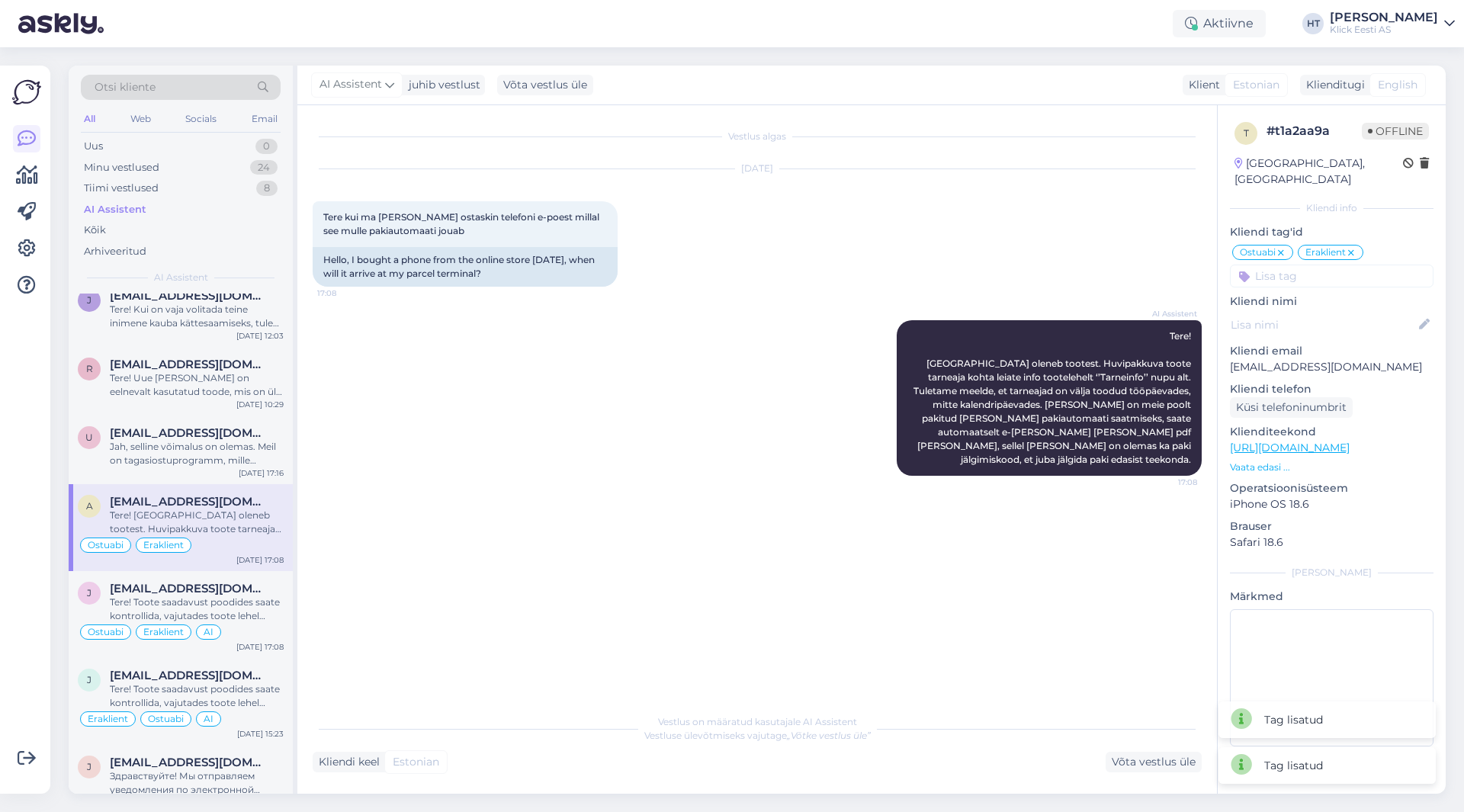
click at [1312, 270] on input at bounding box center [1332, 276] width 204 height 22
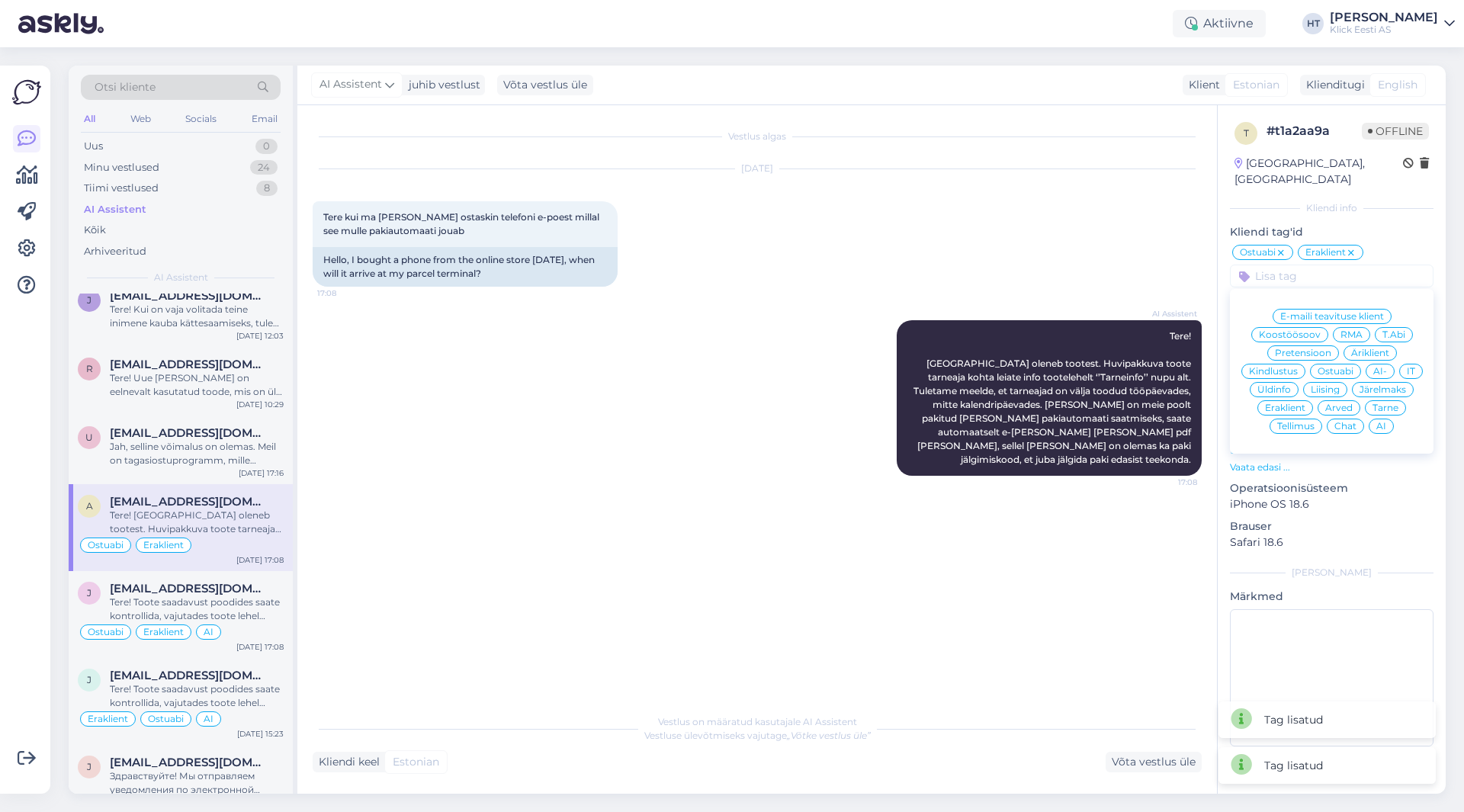
click at [1385, 422] on span "AI" at bounding box center [1382, 427] width 10 height 9
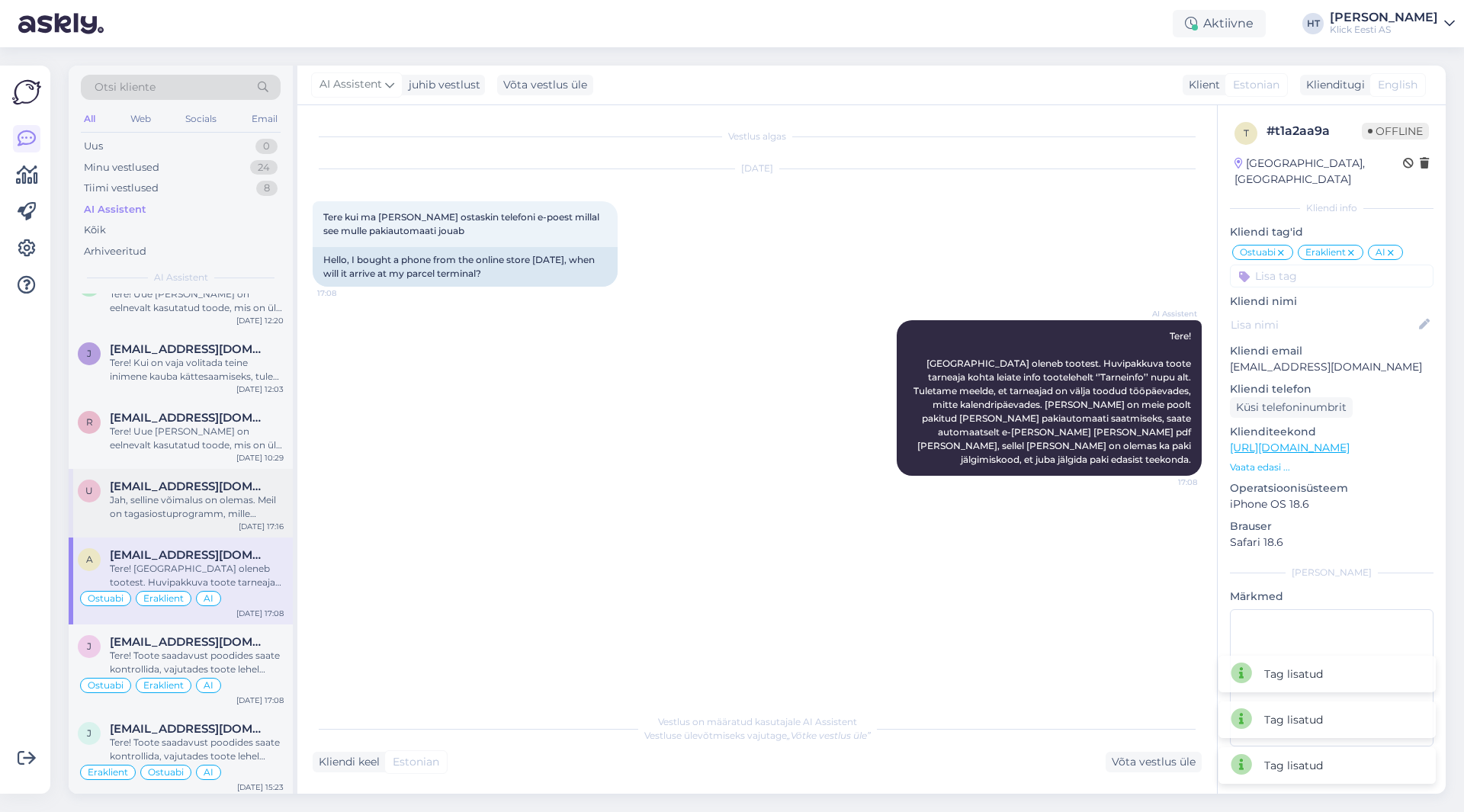
scroll to position [77, 0]
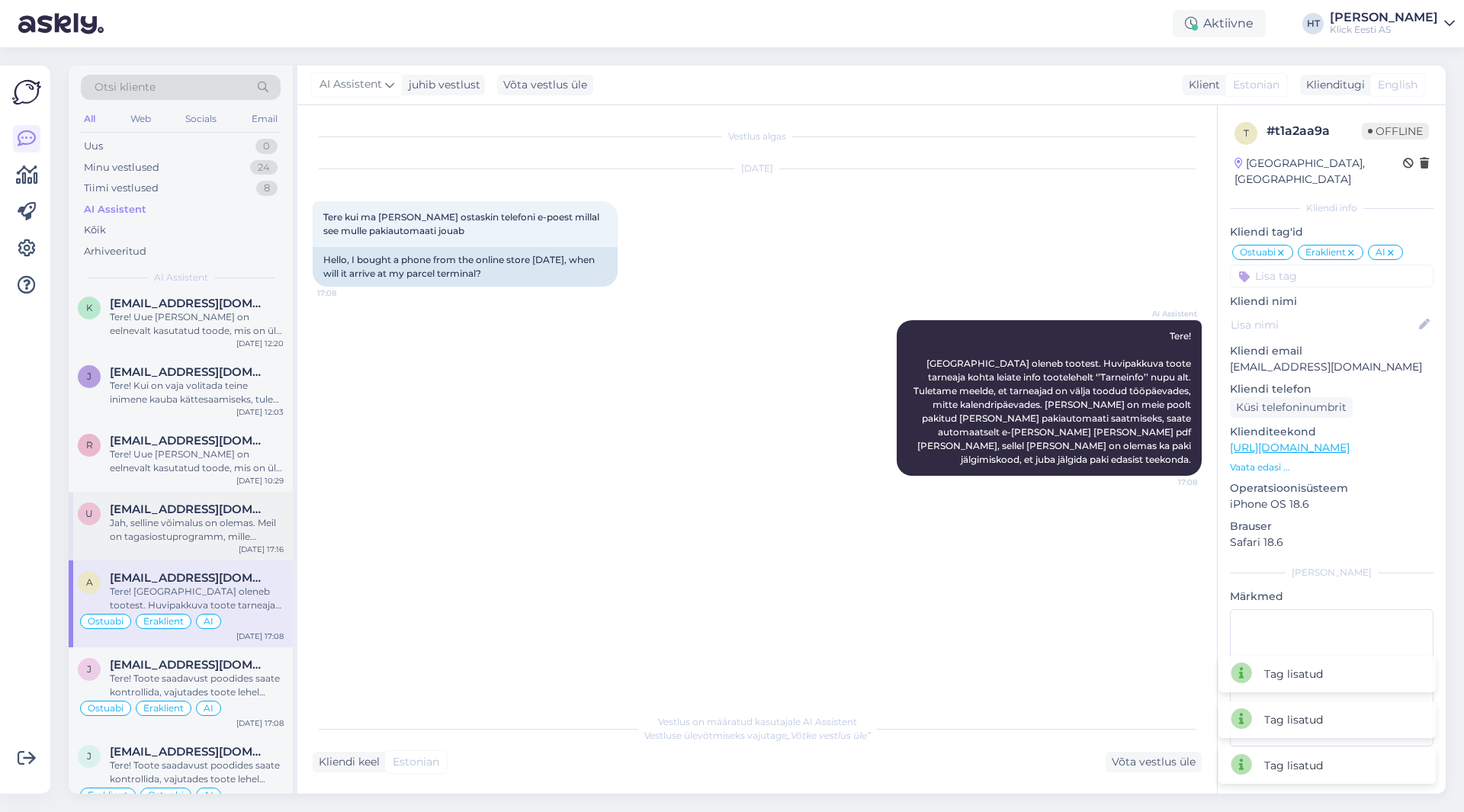
click at [219, 504] on span "[EMAIL_ADDRESS][DOMAIN_NAME]" at bounding box center [189, 509] width 159 height 14
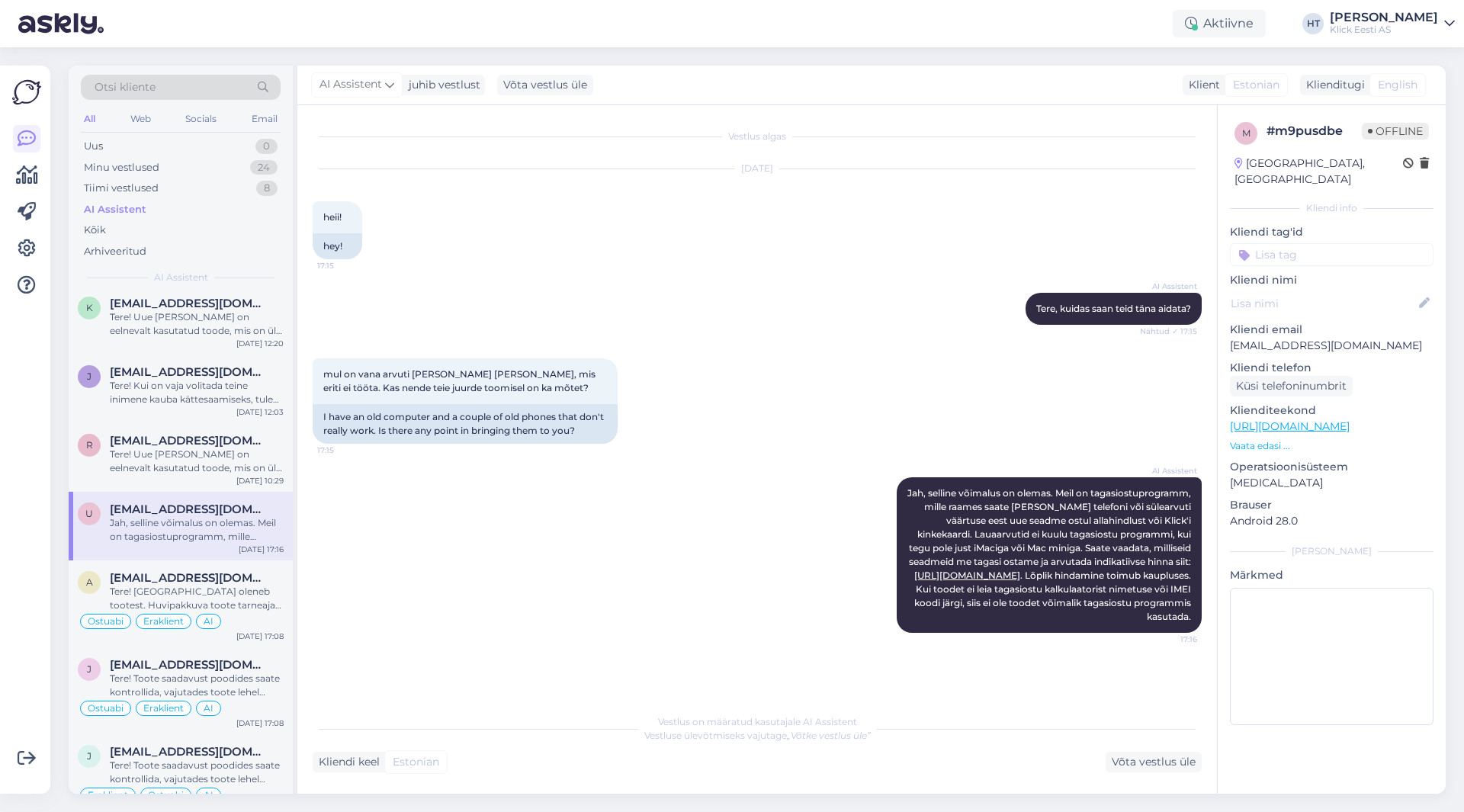
click at [1317, 244] on input at bounding box center [1332, 254] width 204 height 22
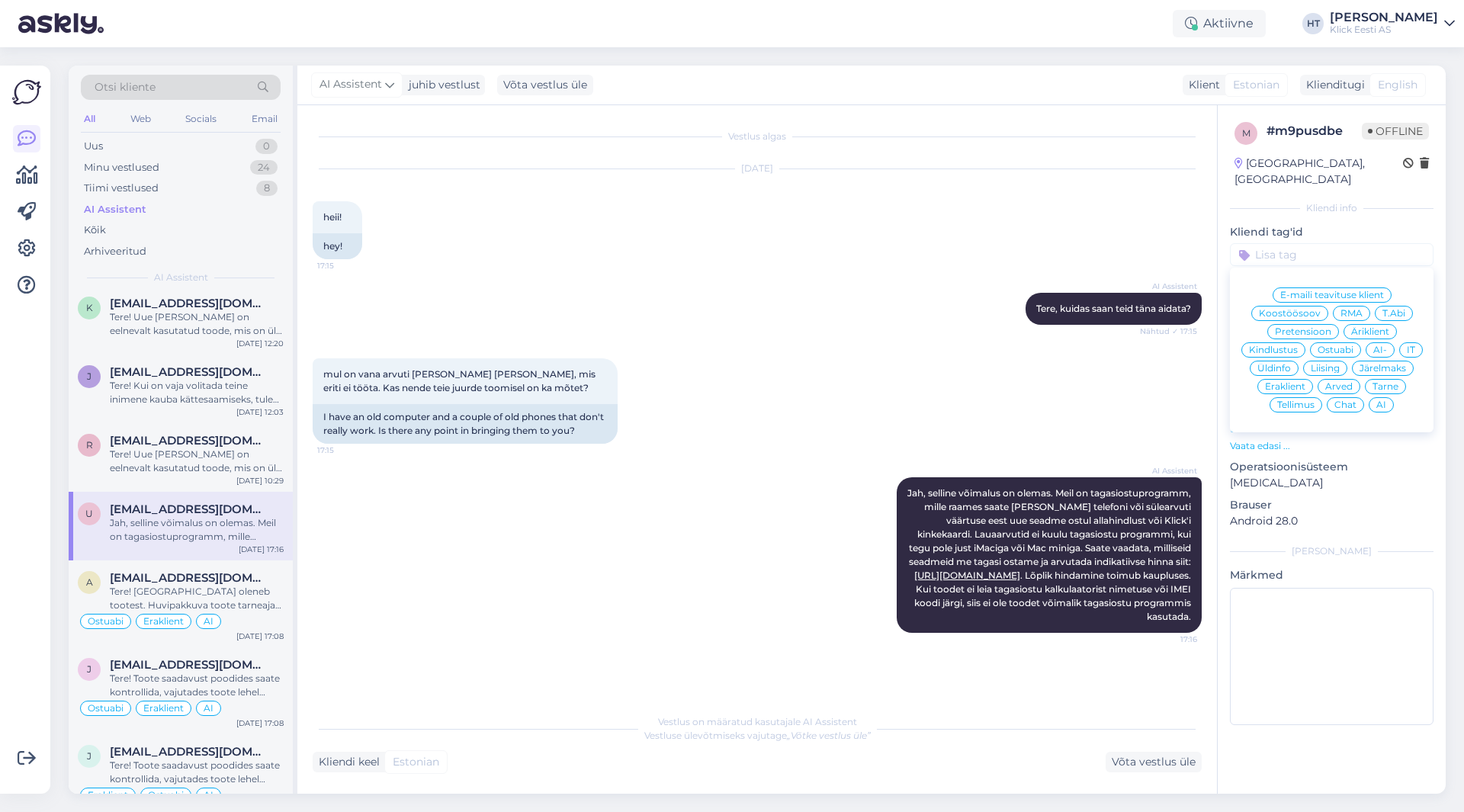
click at [1276, 364] on span "Üldinfo" at bounding box center [1274, 369] width 34 height 9
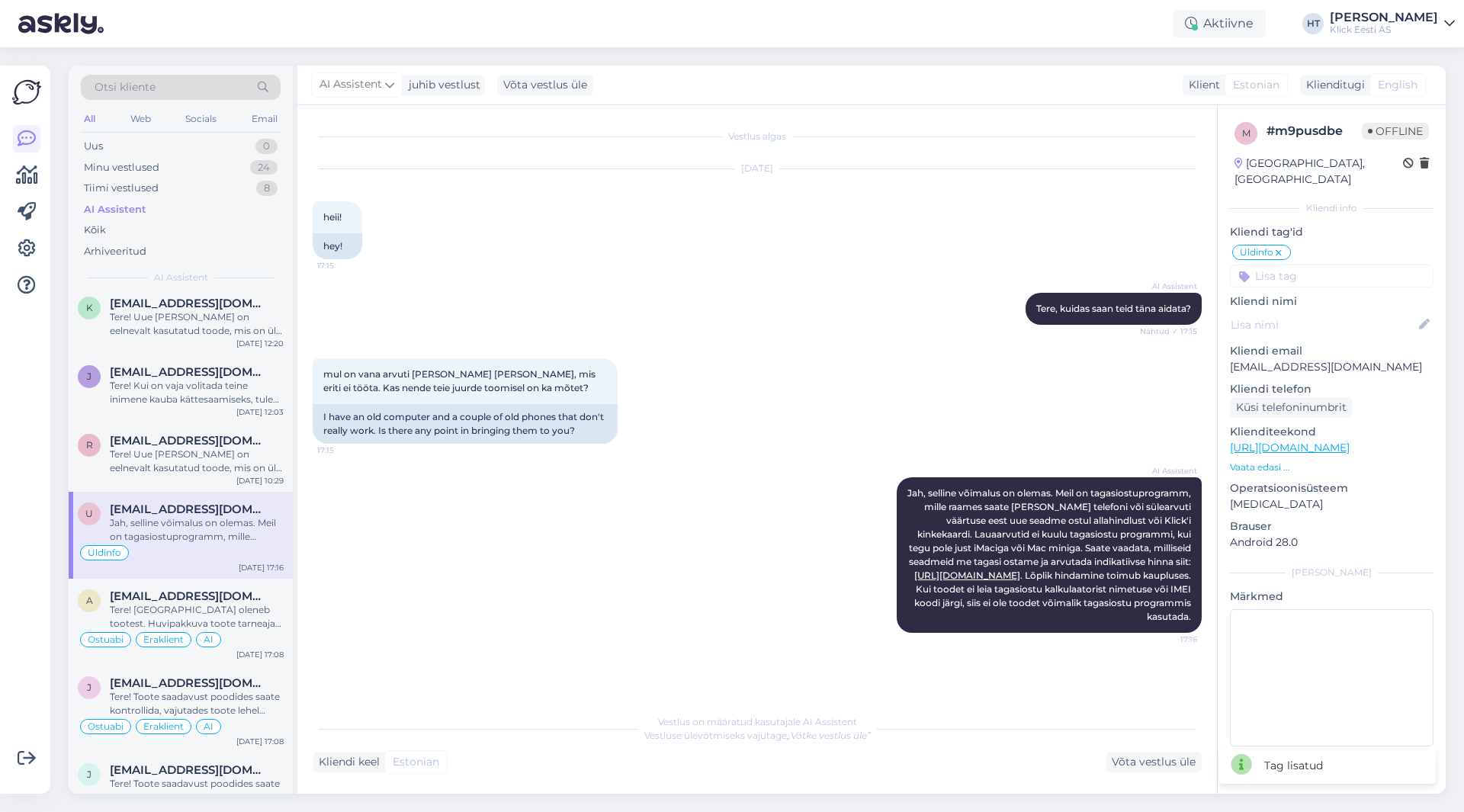
click at [1288, 265] on input at bounding box center [1332, 276] width 204 height 22
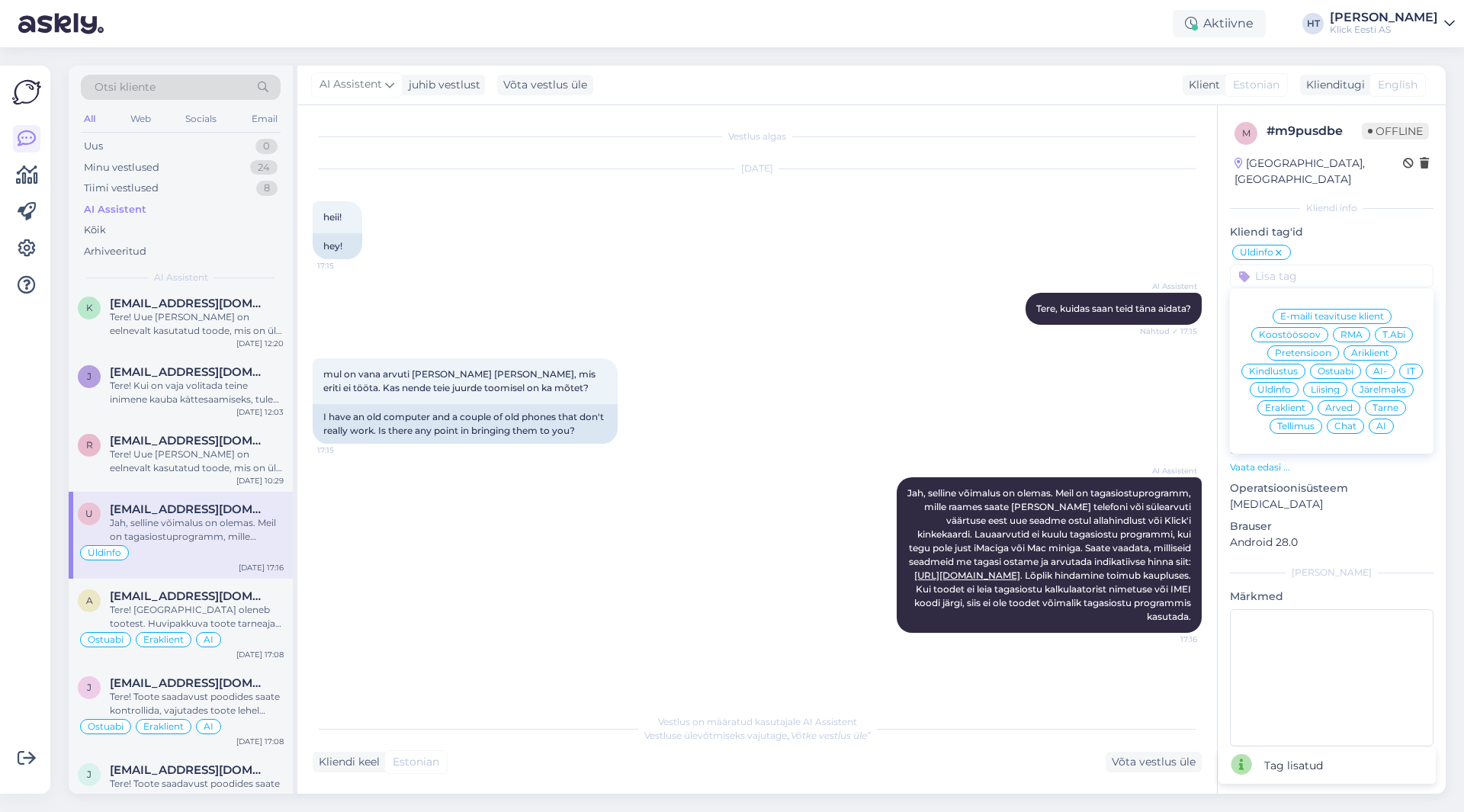
click at [1303, 403] on span "Eraklient" at bounding box center [1285, 408] width 40 height 9
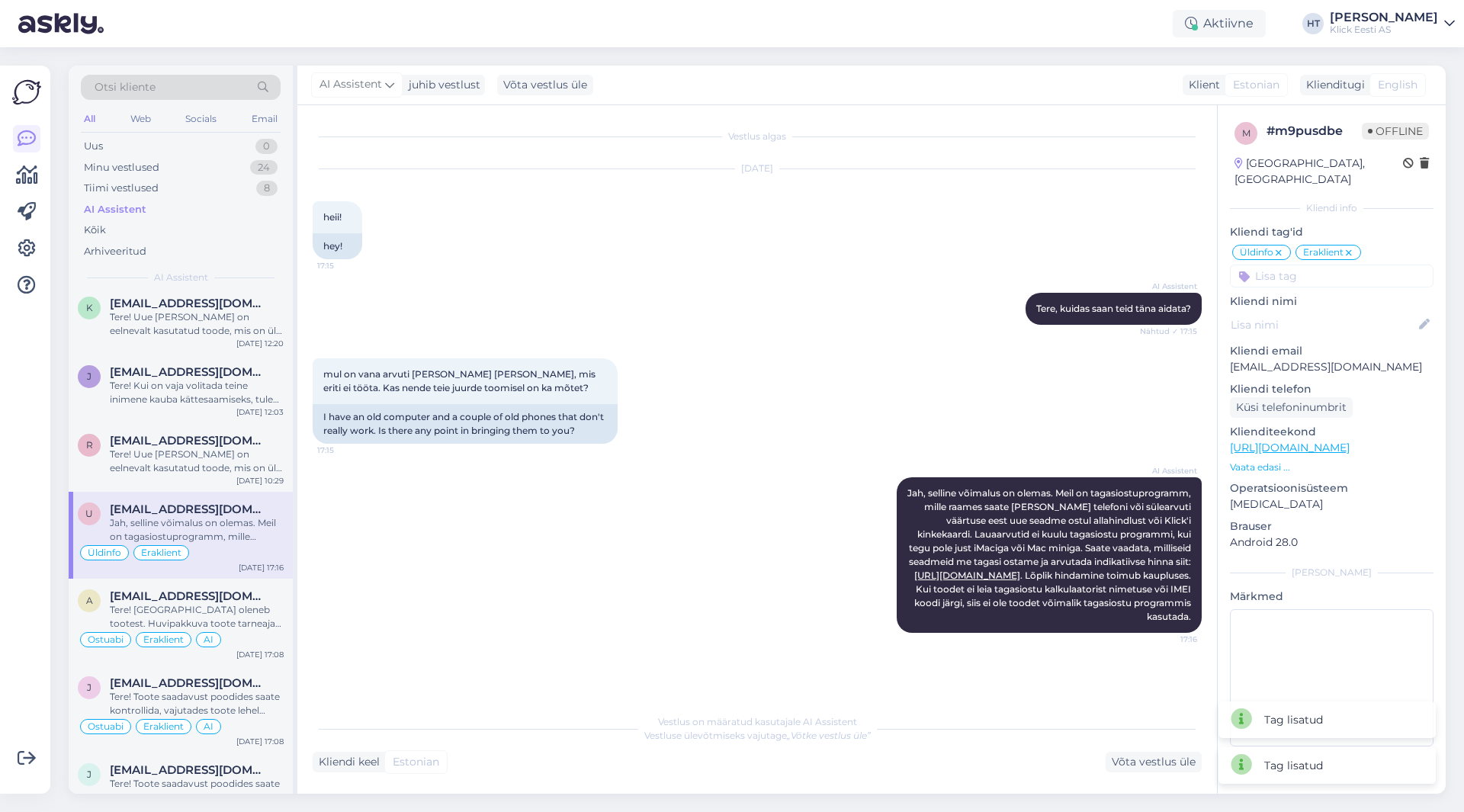
click at [1319, 265] on input at bounding box center [1332, 276] width 204 height 22
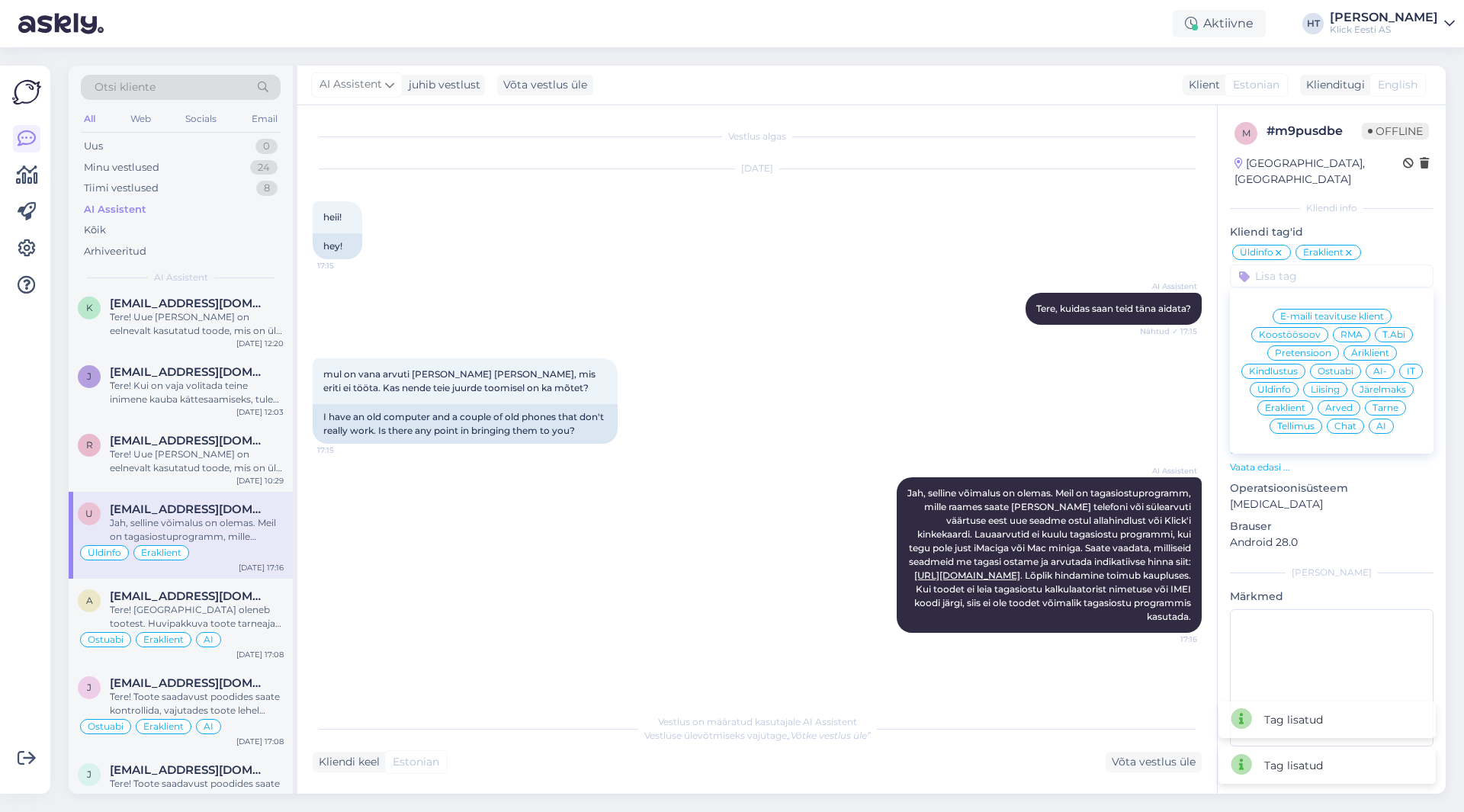
click at [1384, 422] on span "AI" at bounding box center [1382, 427] width 10 height 9
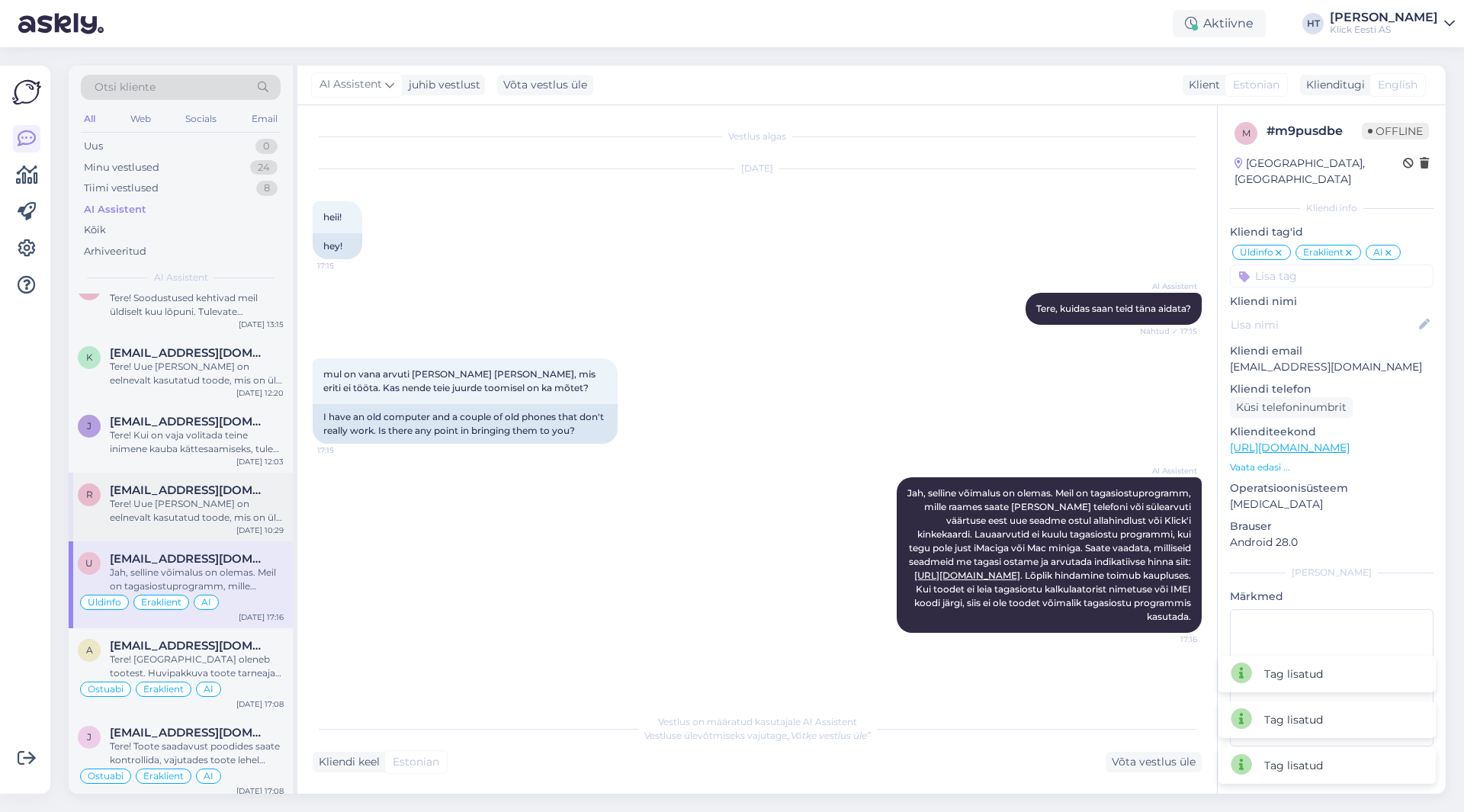
scroll to position [0, 0]
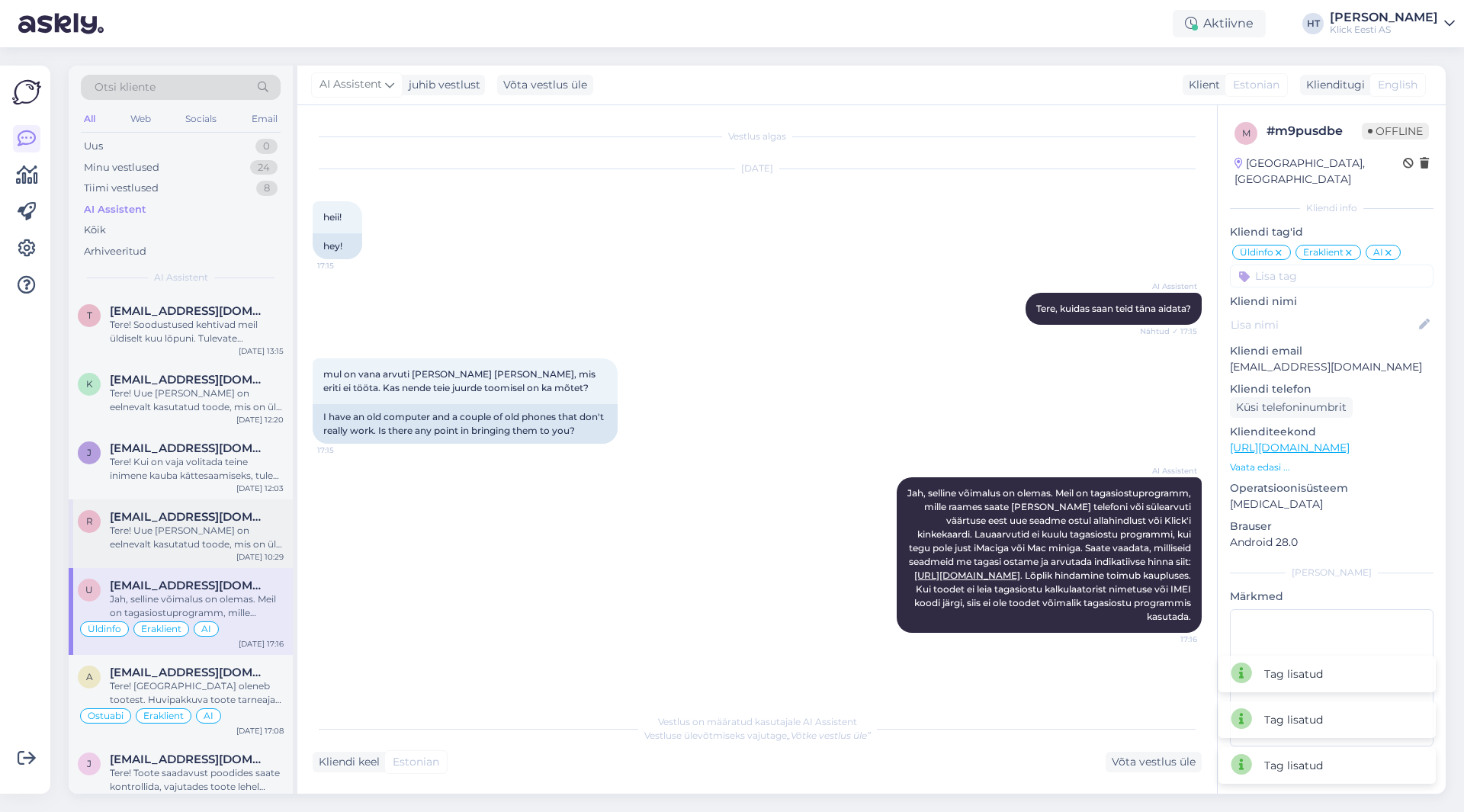
click at [180, 521] on span "[EMAIL_ADDRESS][DOMAIN_NAME]" at bounding box center [189, 516] width 159 height 14
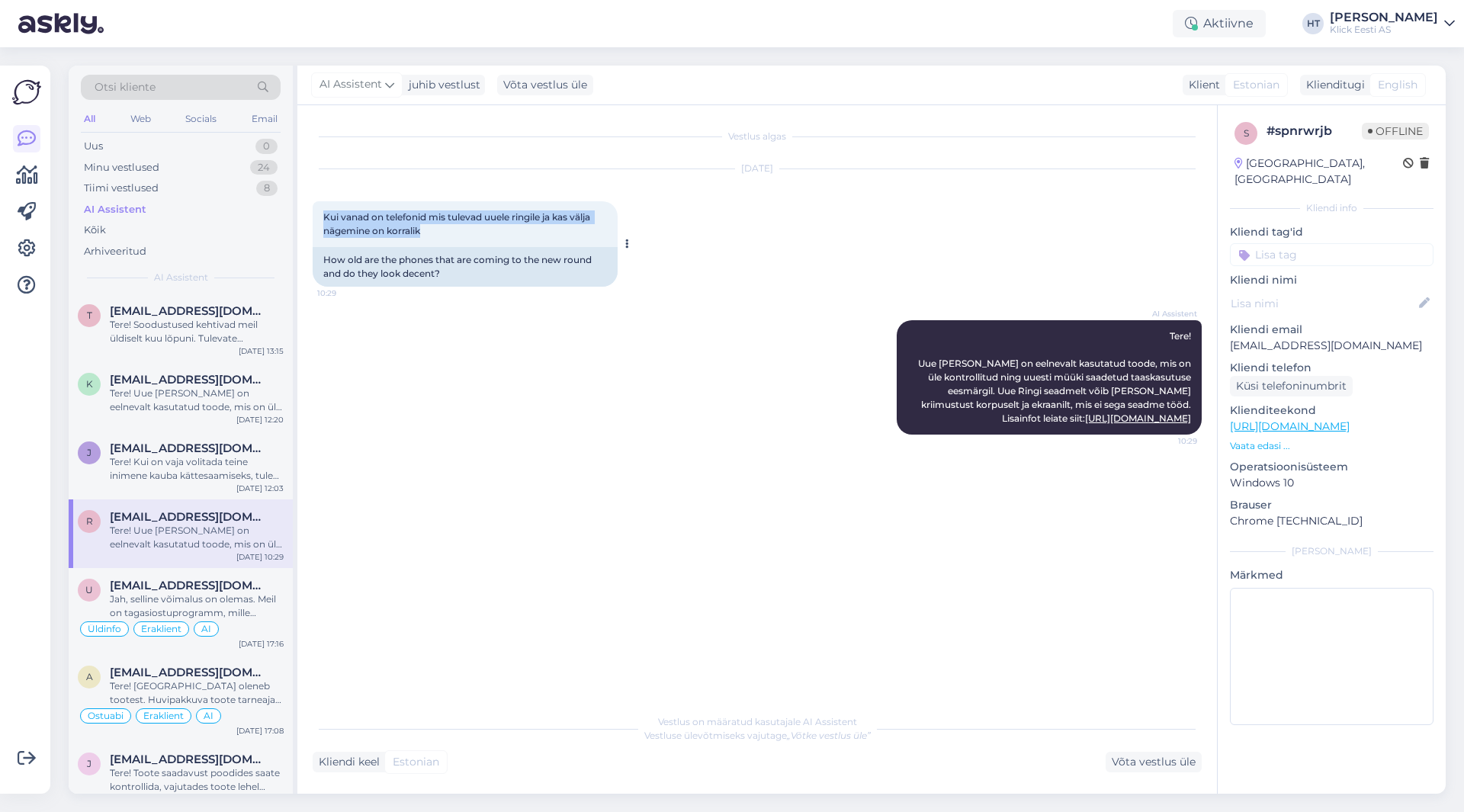
drag, startPoint x: 317, startPoint y: 215, endPoint x: 485, endPoint y: 229, distance: 168.6
click at [485, 229] on div "Kui vanad on telefonid mis tulevad uuele ringile ja kas välja nägemine on korra…" at bounding box center [465, 224] width 305 height 46
drag, startPoint x: 481, startPoint y: 232, endPoint x: 325, endPoint y: 212, distance: 157.3
click at [325, 212] on div "Kui vanad on telefonid mis tulevad uuele ringile ja kas välja nägemine on korra…" at bounding box center [465, 224] width 305 height 46
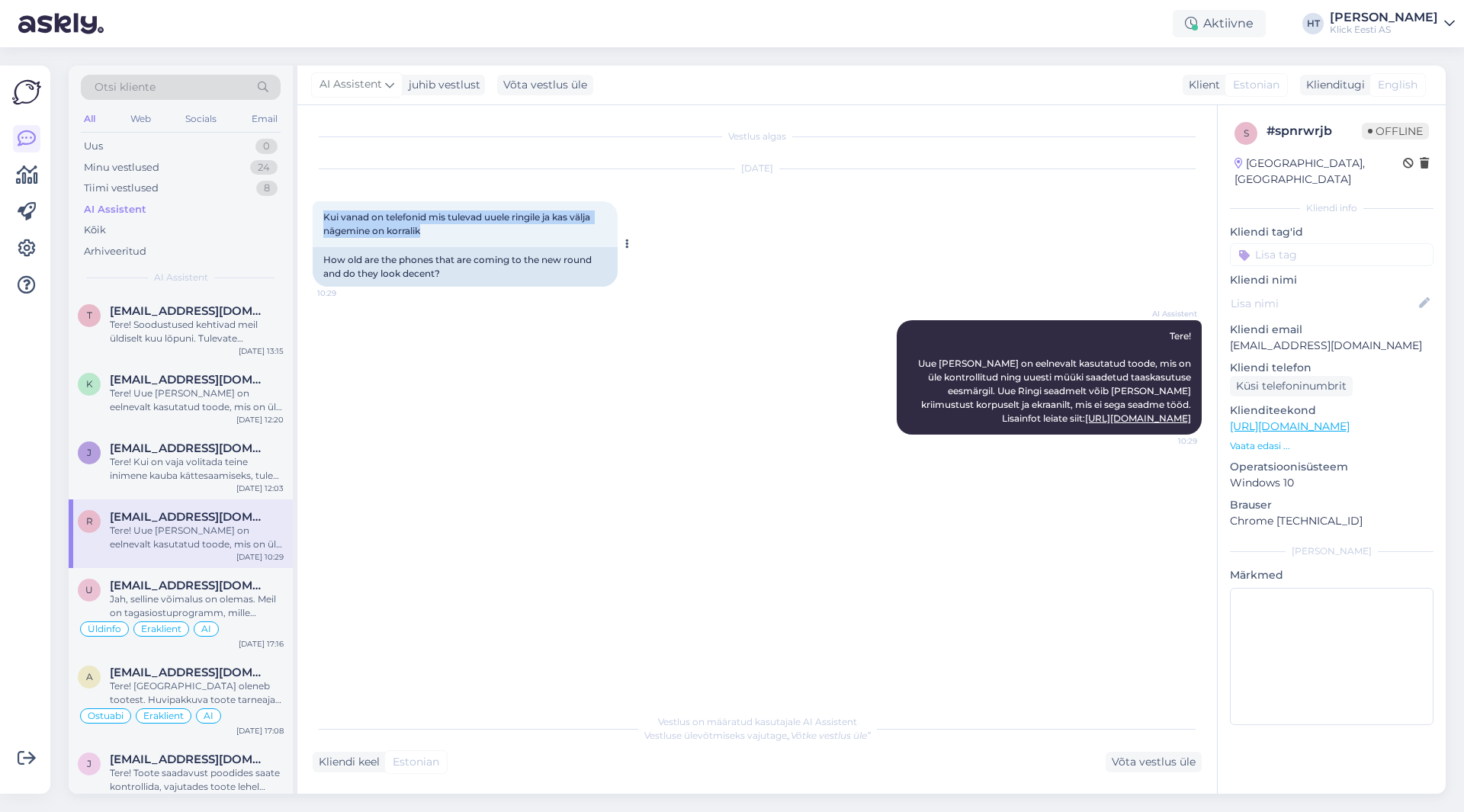
click at [325, 212] on span "Kui vanad on telefonid mis tulevad uuele ringile ja kas välja nägemine on korra…" at bounding box center [458, 224] width 269 height 25
drag, startPoint x: 325, startPoint y: 212, endPoint x: 423, endPoint y: 233, distance: 100.2
click at [423, 233] on div "Kui vanad on telefonid mis tulevad uuele ringile ja kas välja nägemine on korra…" at bounding box center [465, 224] width 305 height 46
click at [1314, 243] on input at bounding box center [1332, 254] width 204 height 22
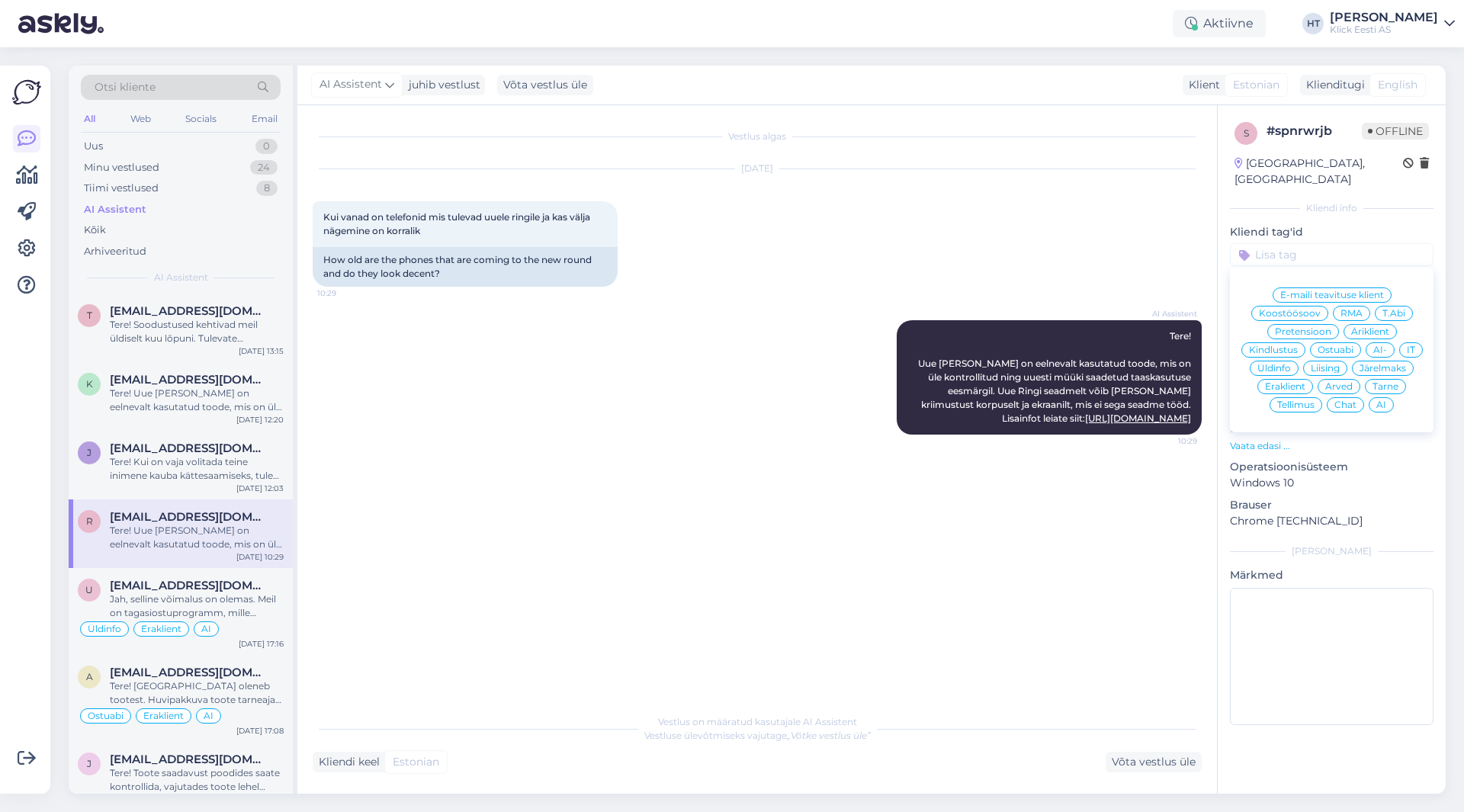
click at [1283, 364] on span "Üldinfo" at bounding box center [1274, 369] width 34 height 9
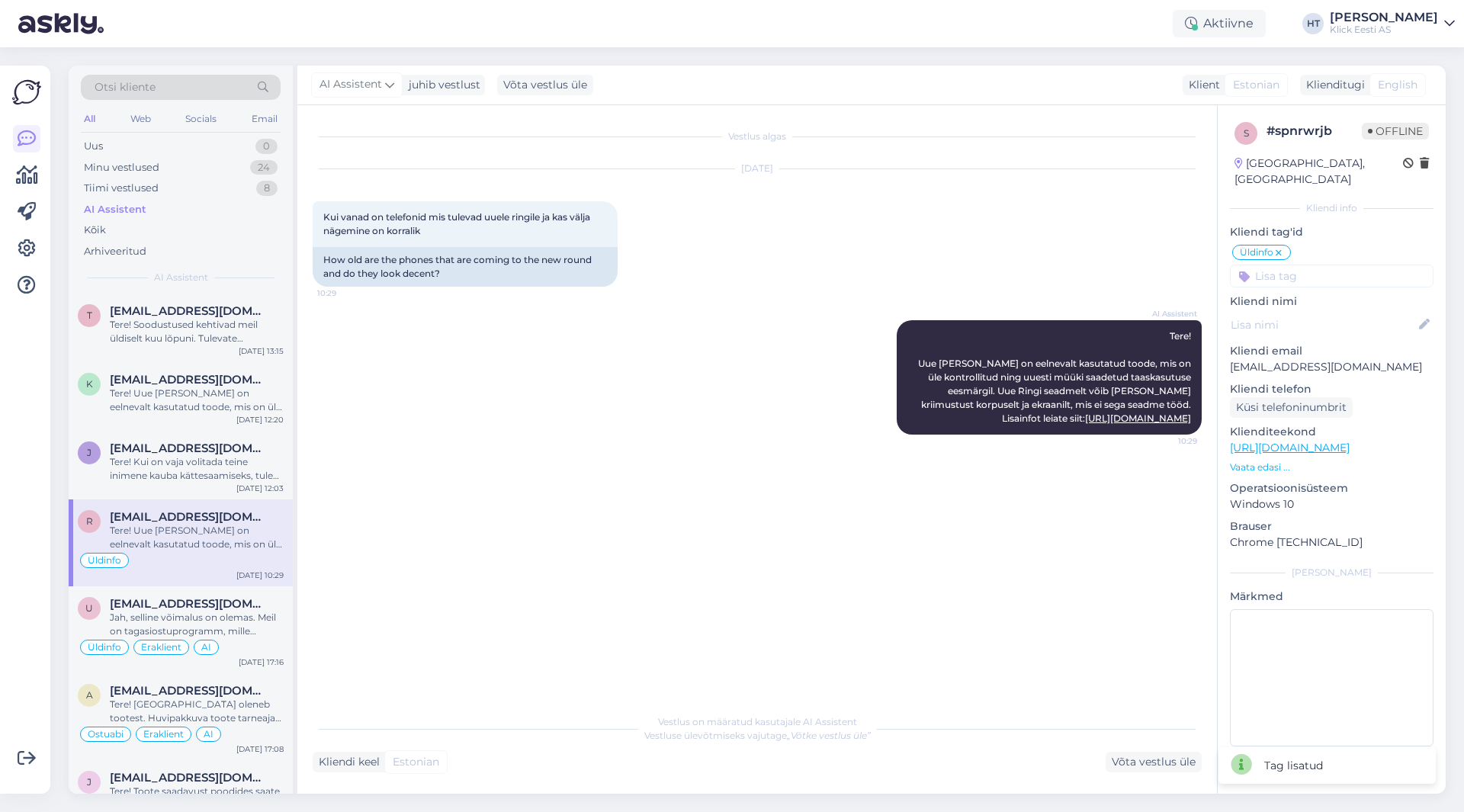
click at [1290, 265] on input at bounding box center [1332, 276] width 204 height 22
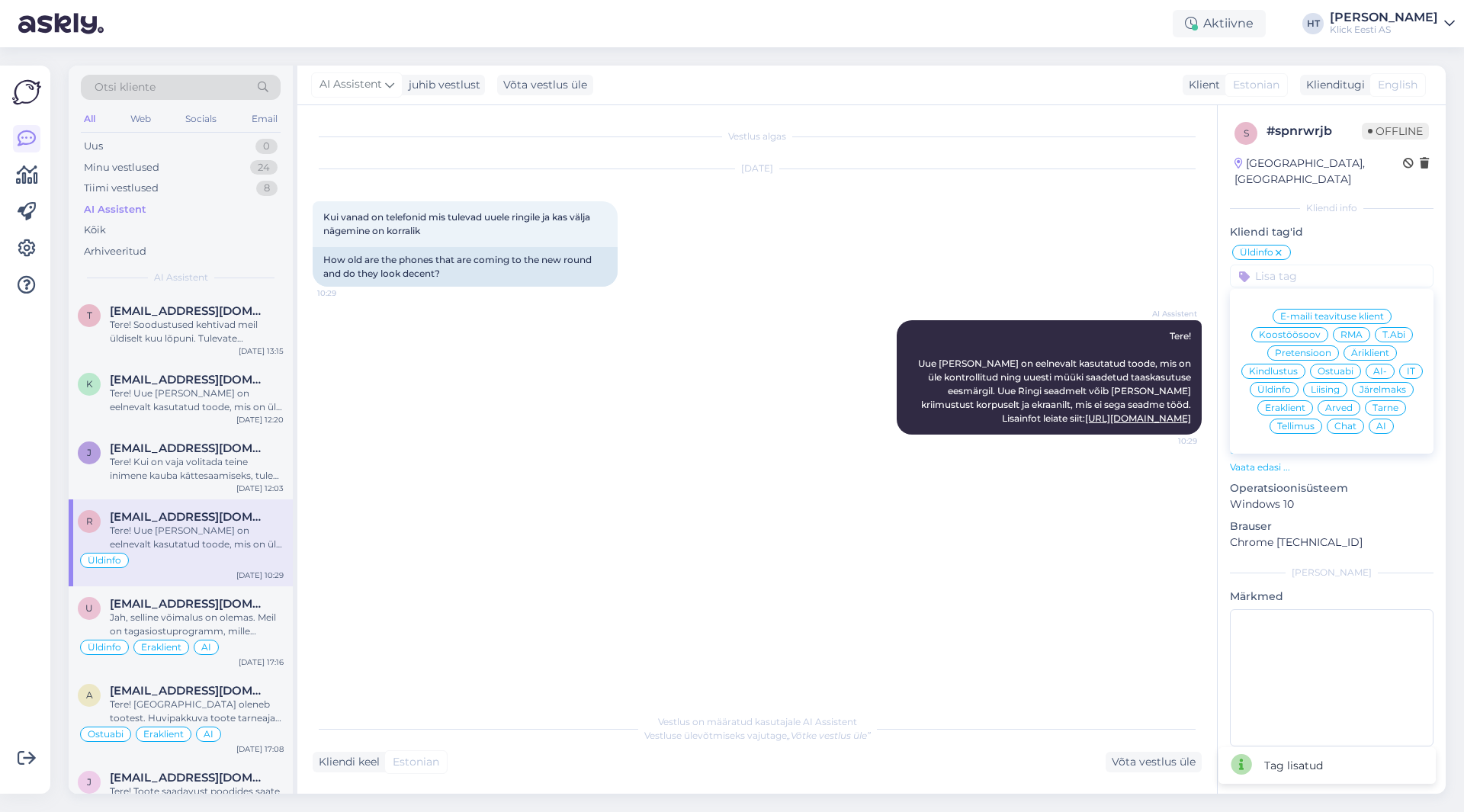
click at [1291, 403] on span "Eraklient" at bounding box center [1285, 408] width 40 height 9
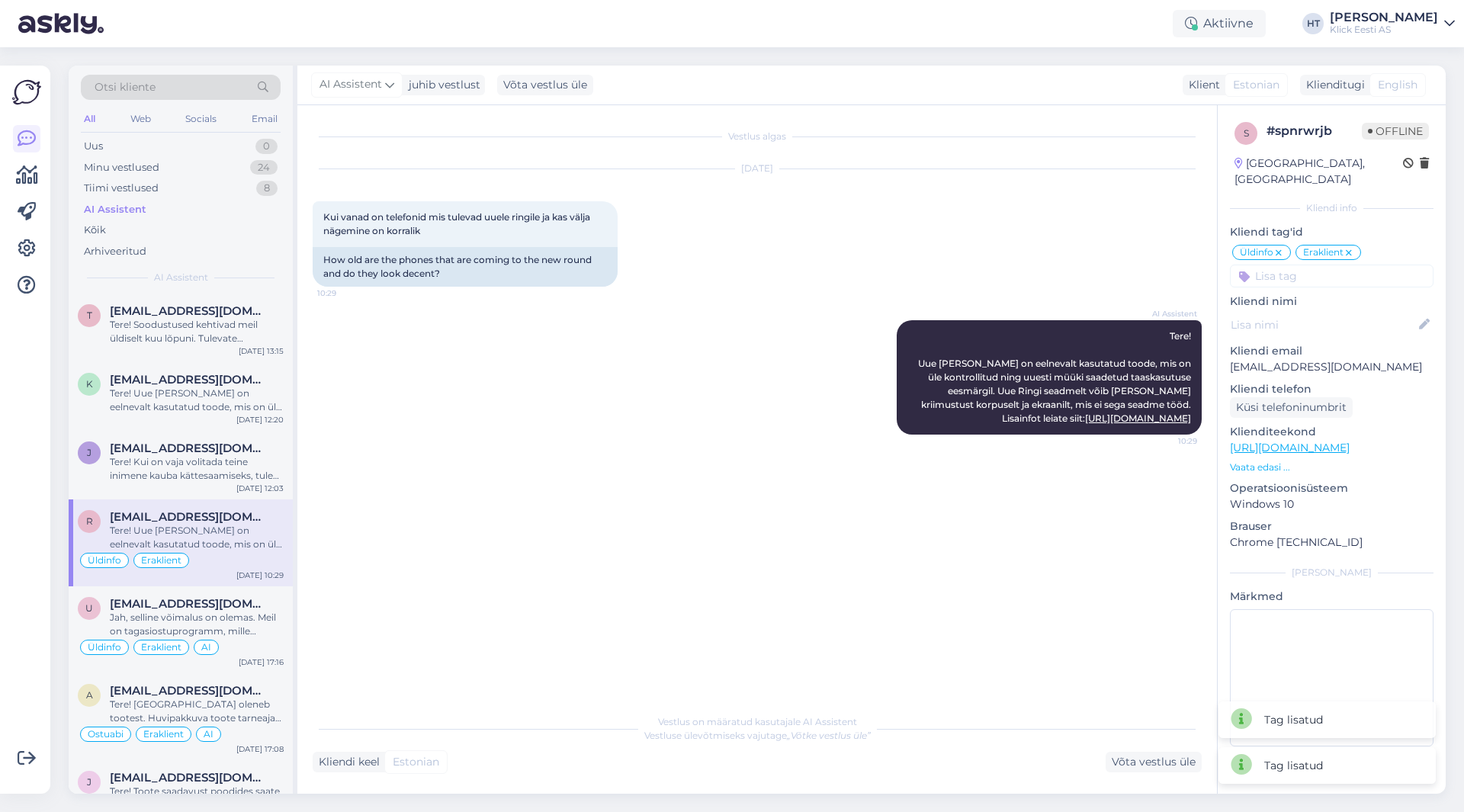
click at [1316, 269] on input at bounding box center [1332, 276] width 204 height 22
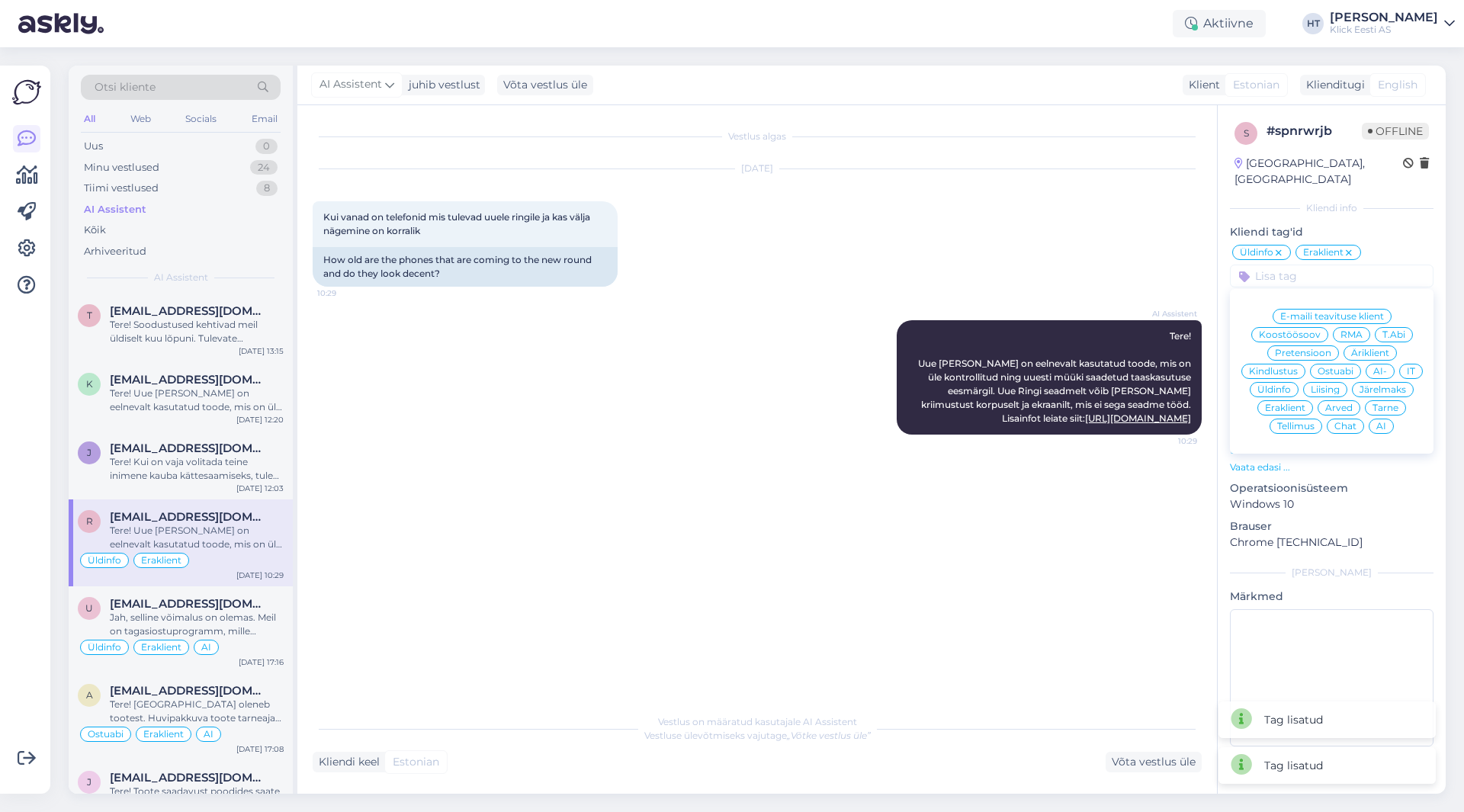
click at [1382, 422] on span "AI" at bounding box center [1382, 427] width 10 height 9
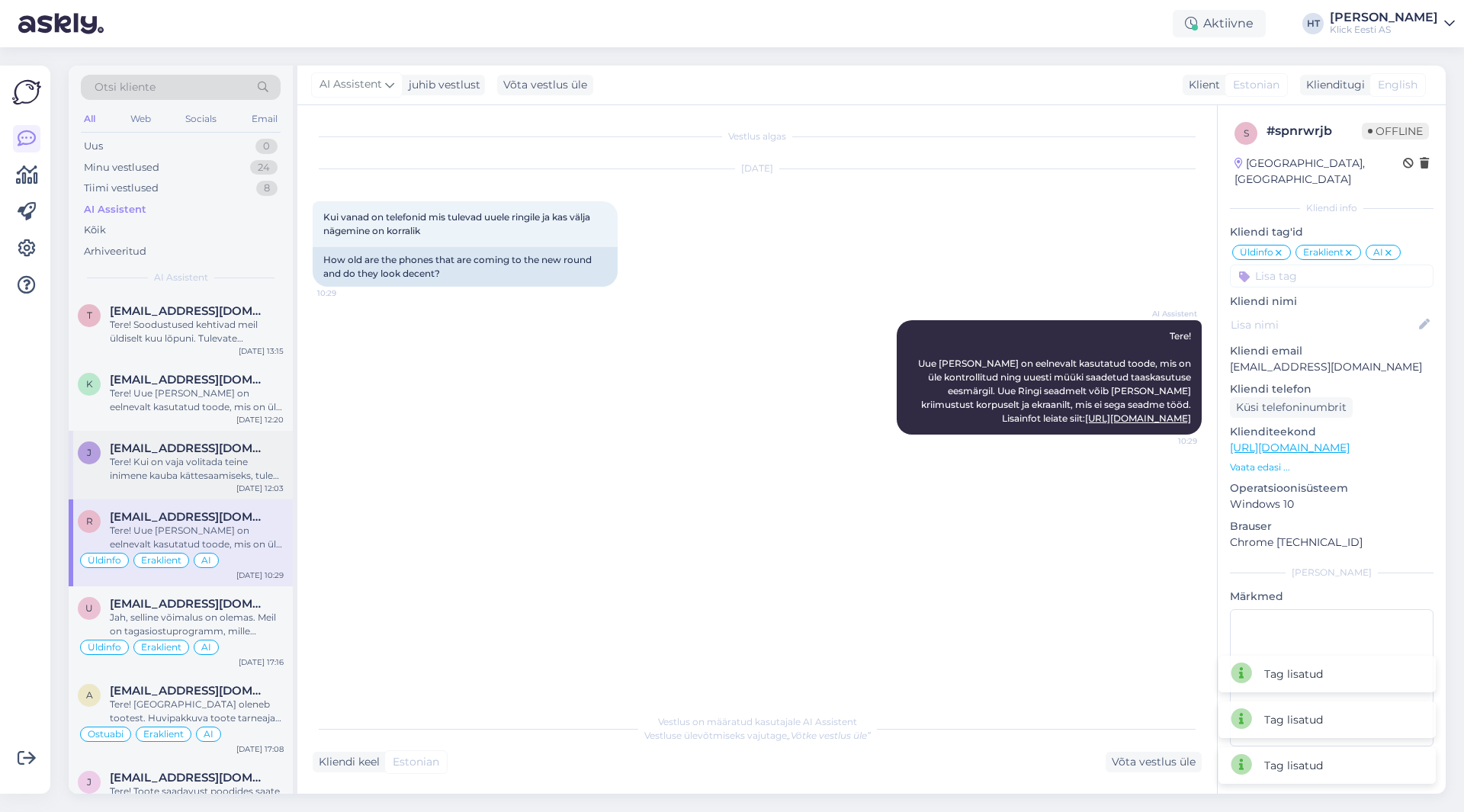
click at [254, 460] on div "Tere! Kui on vaja volitada teine inimene kauba kättesaamiseks, tuleks tellimust…" at bounding box center [196, 469] width 174 height 27
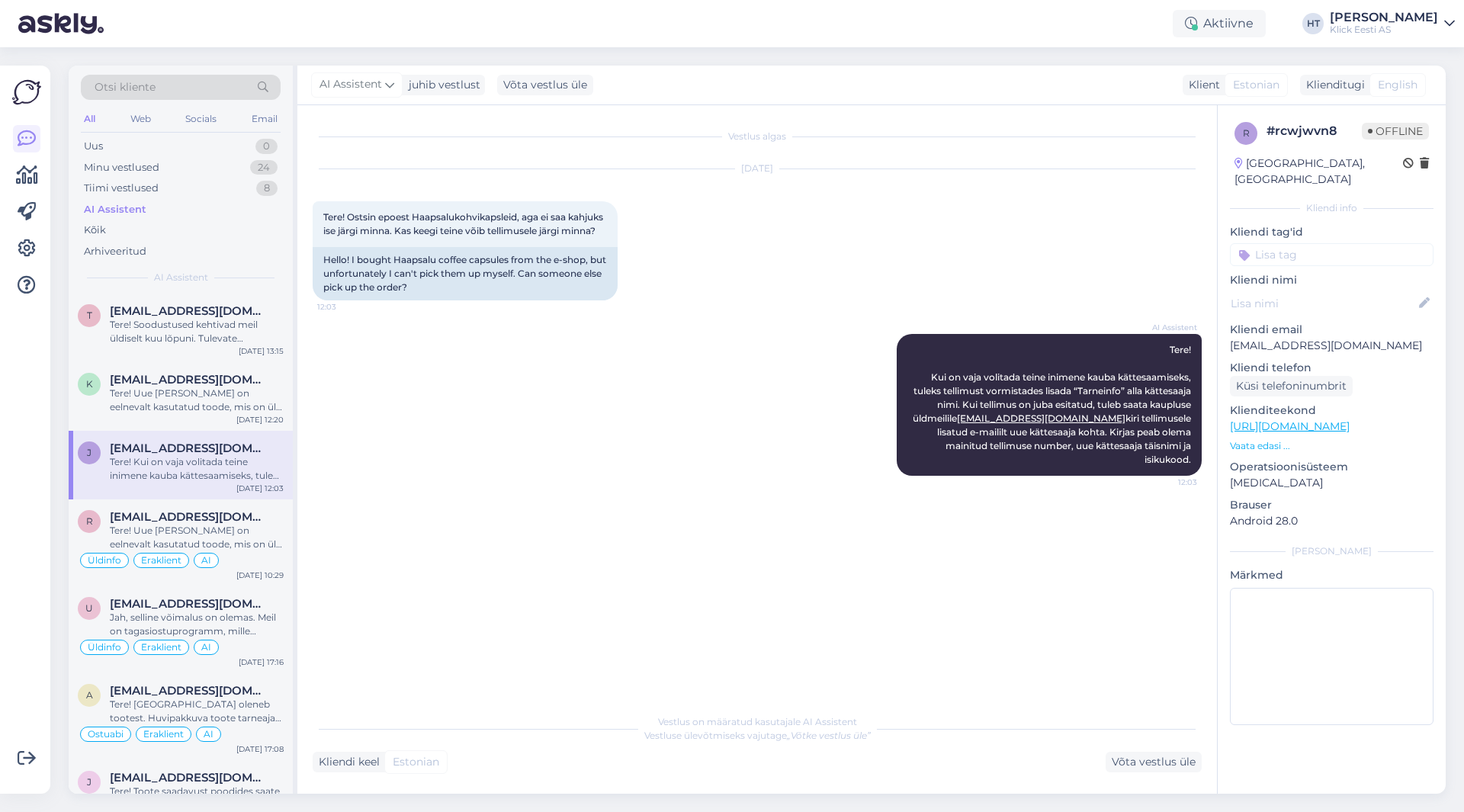
click at [1315, 243] on input at bounding box center [1332, 254] width 204 height 22
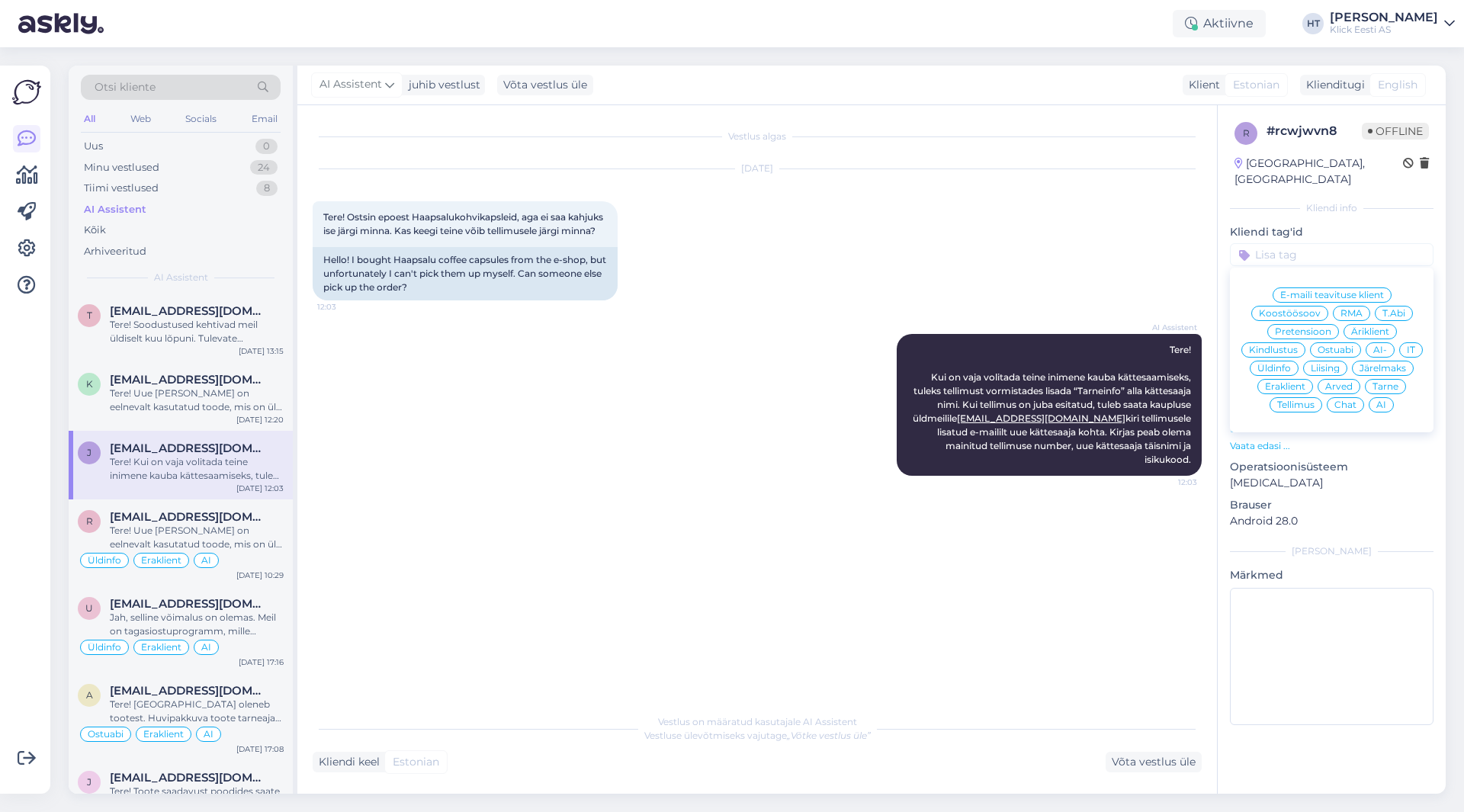
click at [1384, 382] on span "Tarne" at bounding box center [1386, 386] width 26 height 9
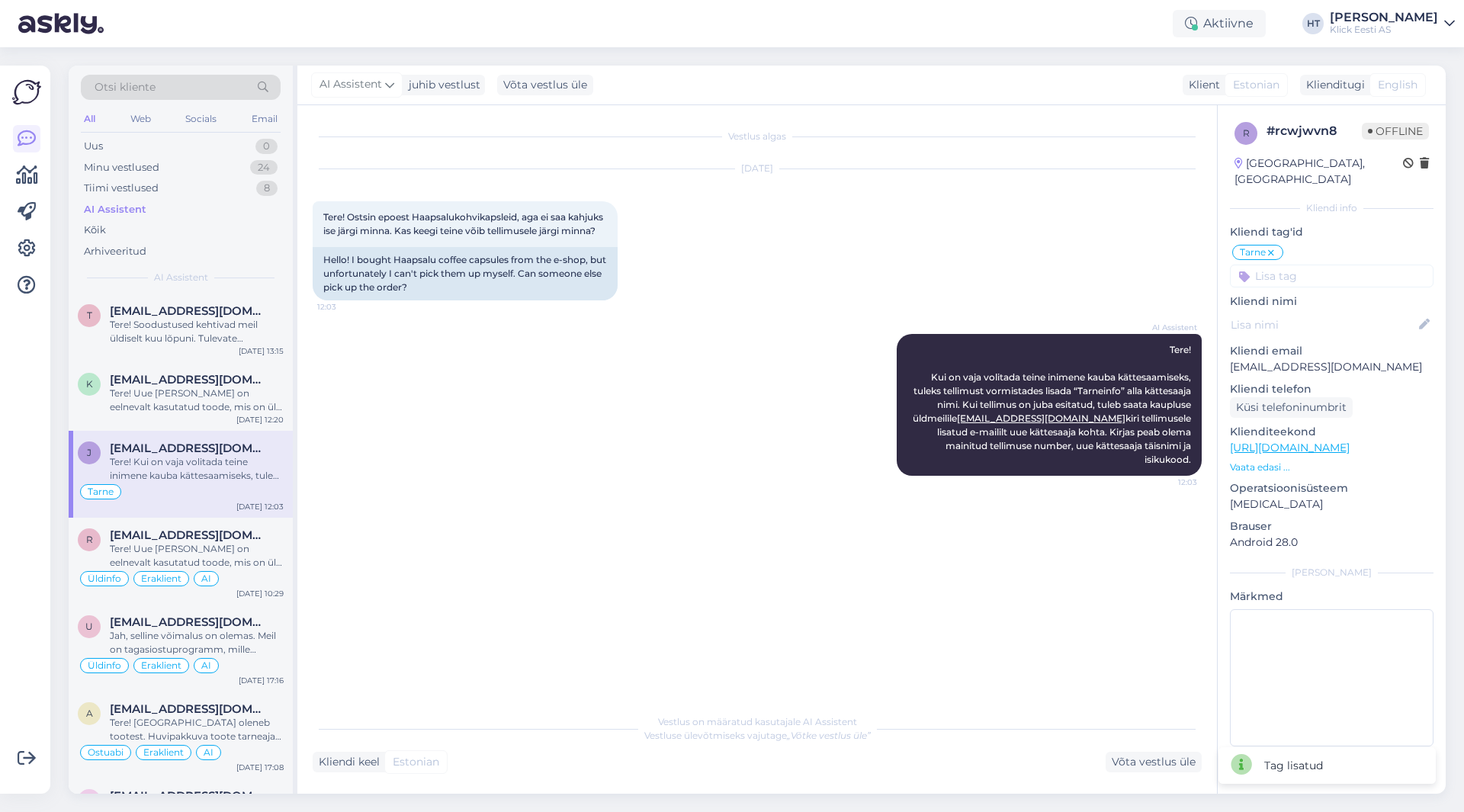
click at [1327, 265] on input at bounding box center [1332, 276] width 204 height 22
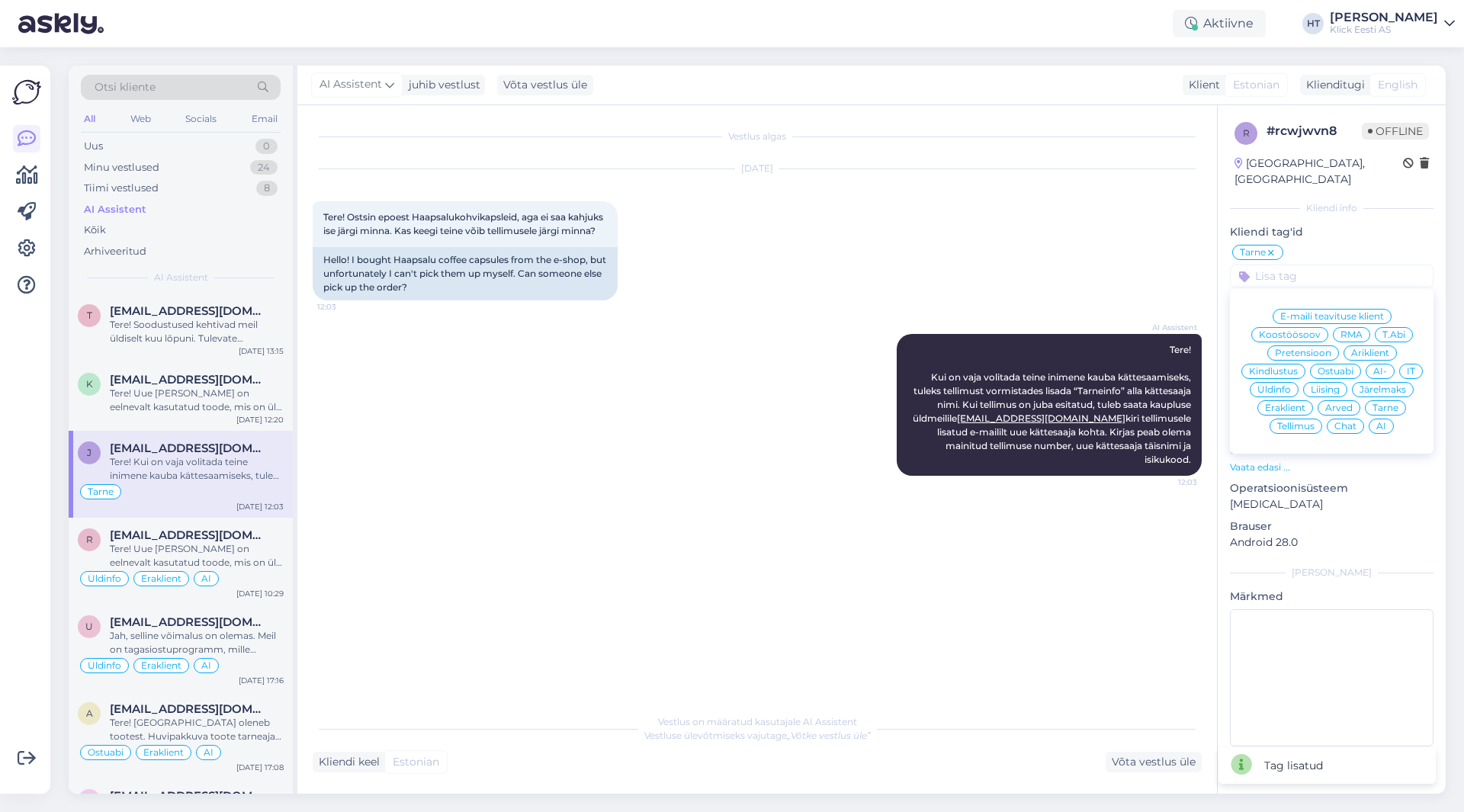
click at [1297, 403] on span "Eraklient" at bounding box center [1285, 408] width 40 height 9
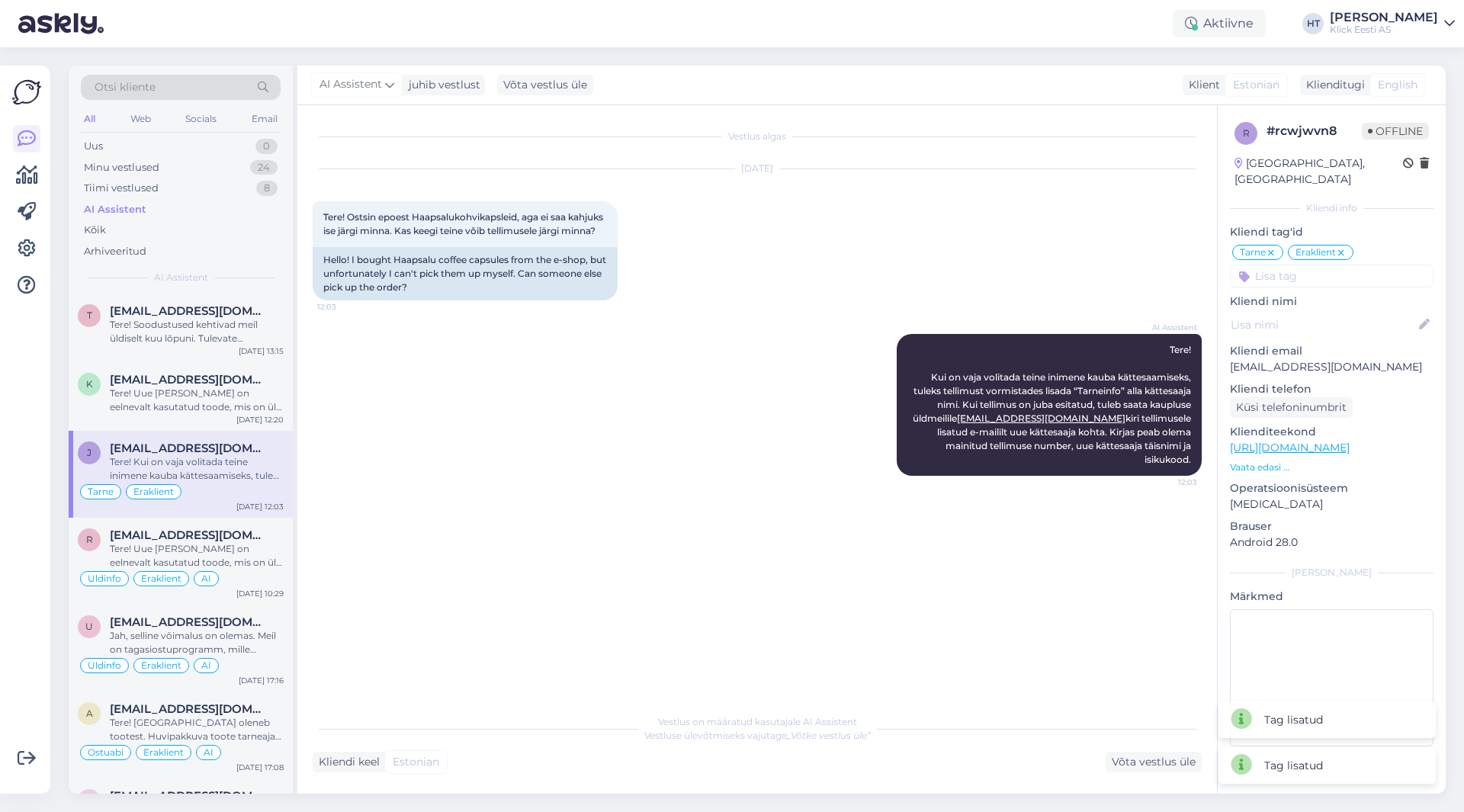
click at [1323, 266] on input at bounding box center [1332, 276] width 204 height 22
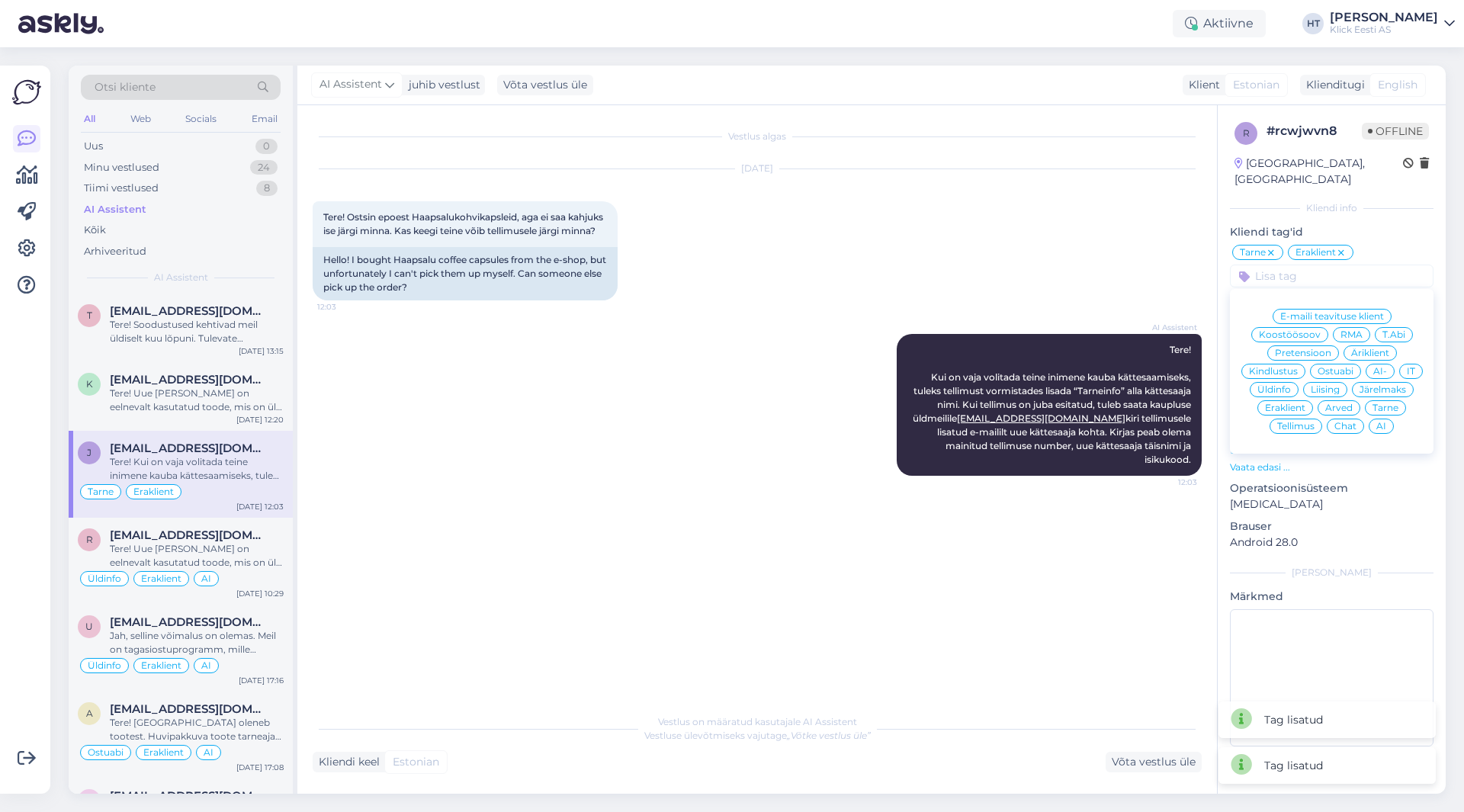
click at [1378, 422] on span "AI" at bounding box center [1382, 427] width 10 height 9
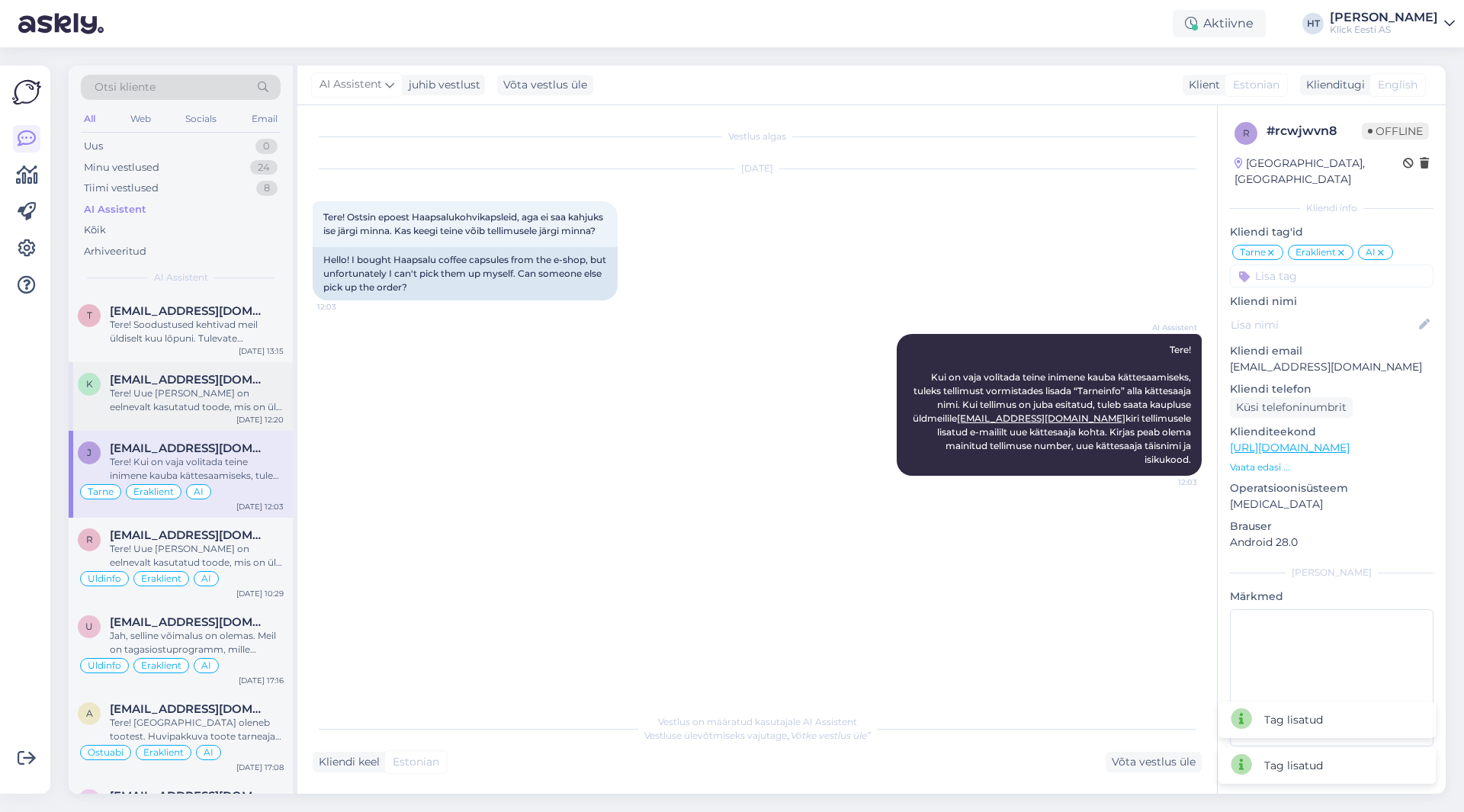
click at [193, 407] on div "Tere! Uue [PERSON_NAME] on eelnevalt kasutatud toode, mis on üle kontrollitud n…" at bounding box center [196, 399] width 174 height 27
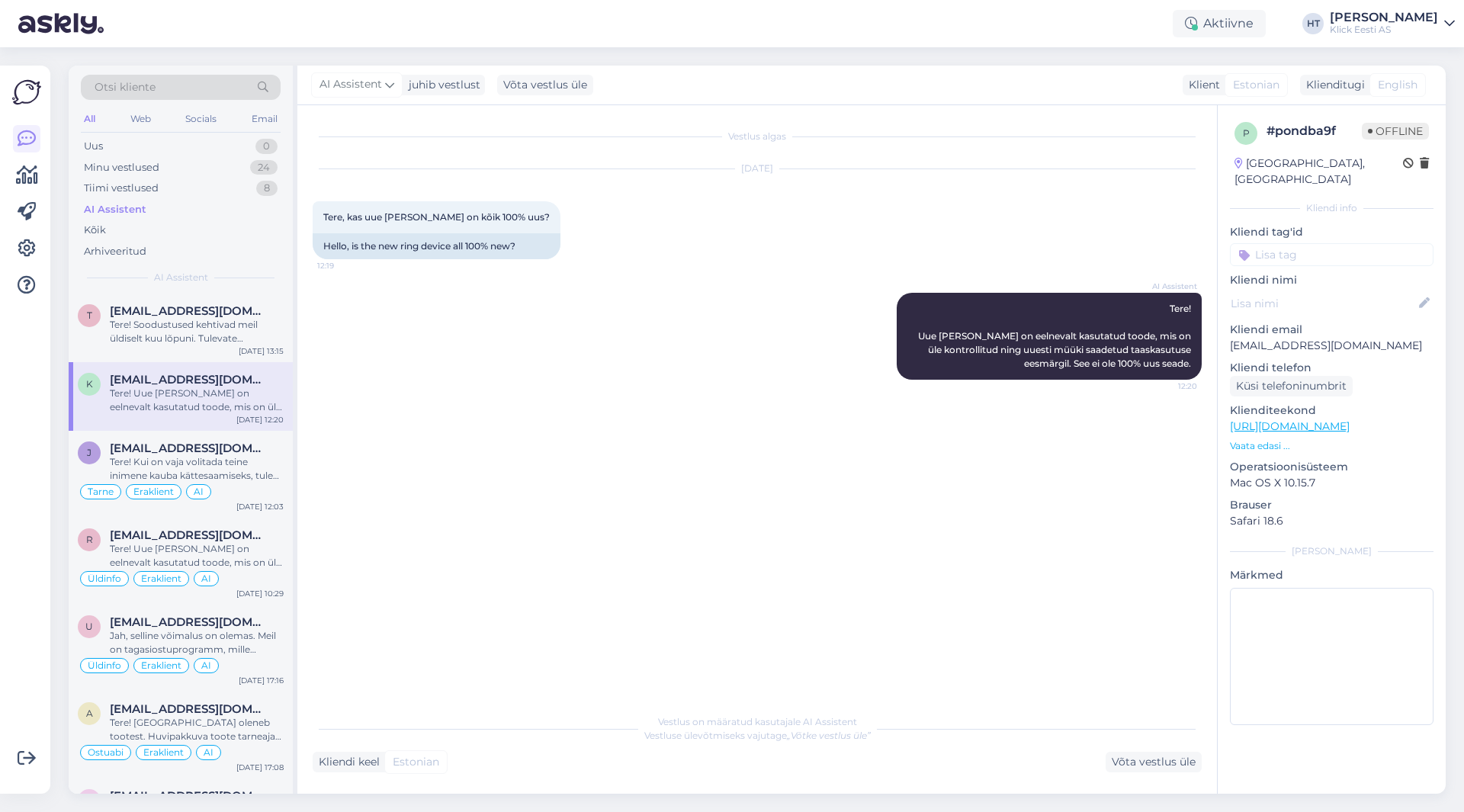
click at [1347, 243] on input at bounding box center [1332, 254] width 204 height 22
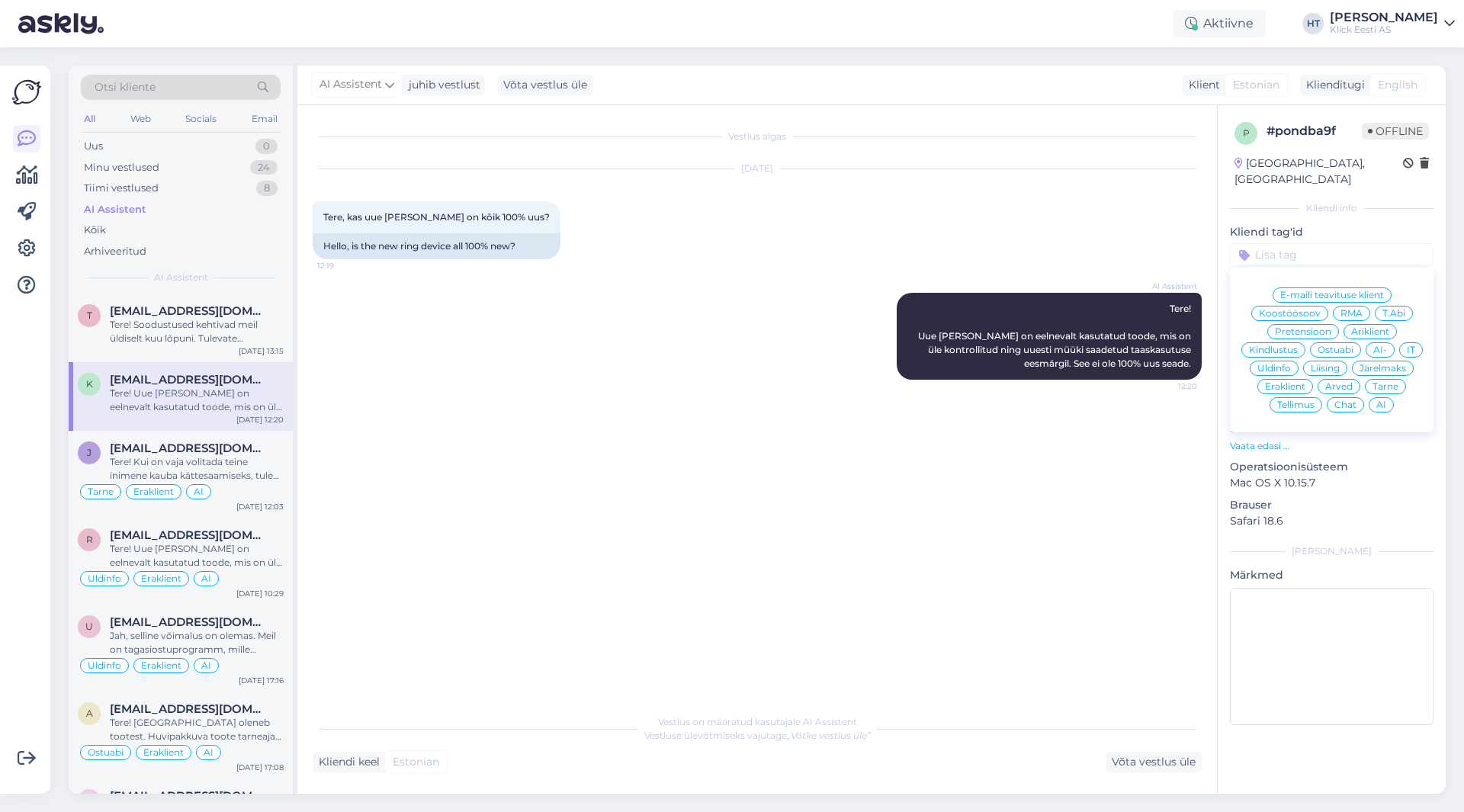
click at [1281, 364] on span "Üldinfo" at bounding box center [1274, 369] width 34 height 9
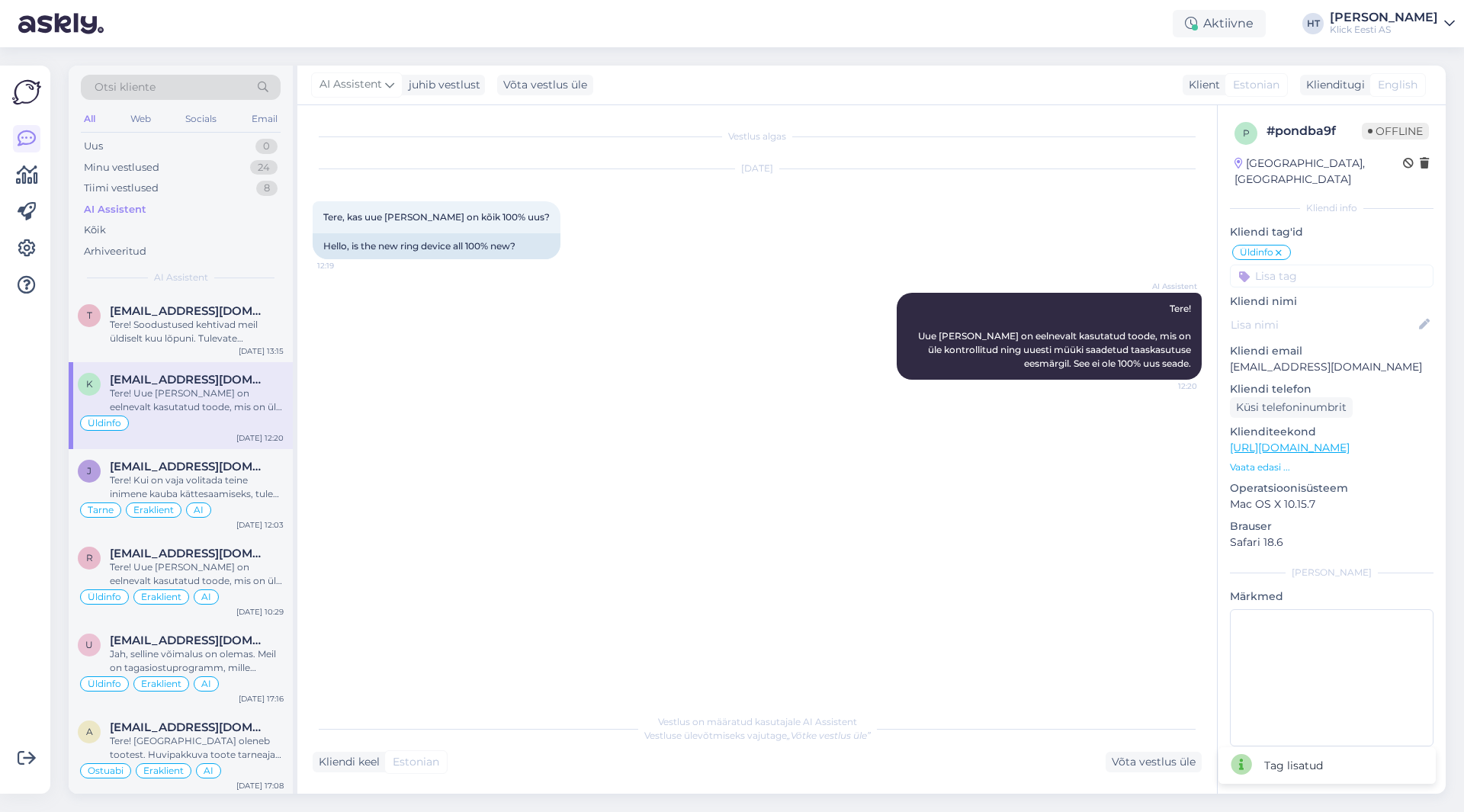
click at [1296, 268] on input at bounding box center [1332, 276] width 204 height 22
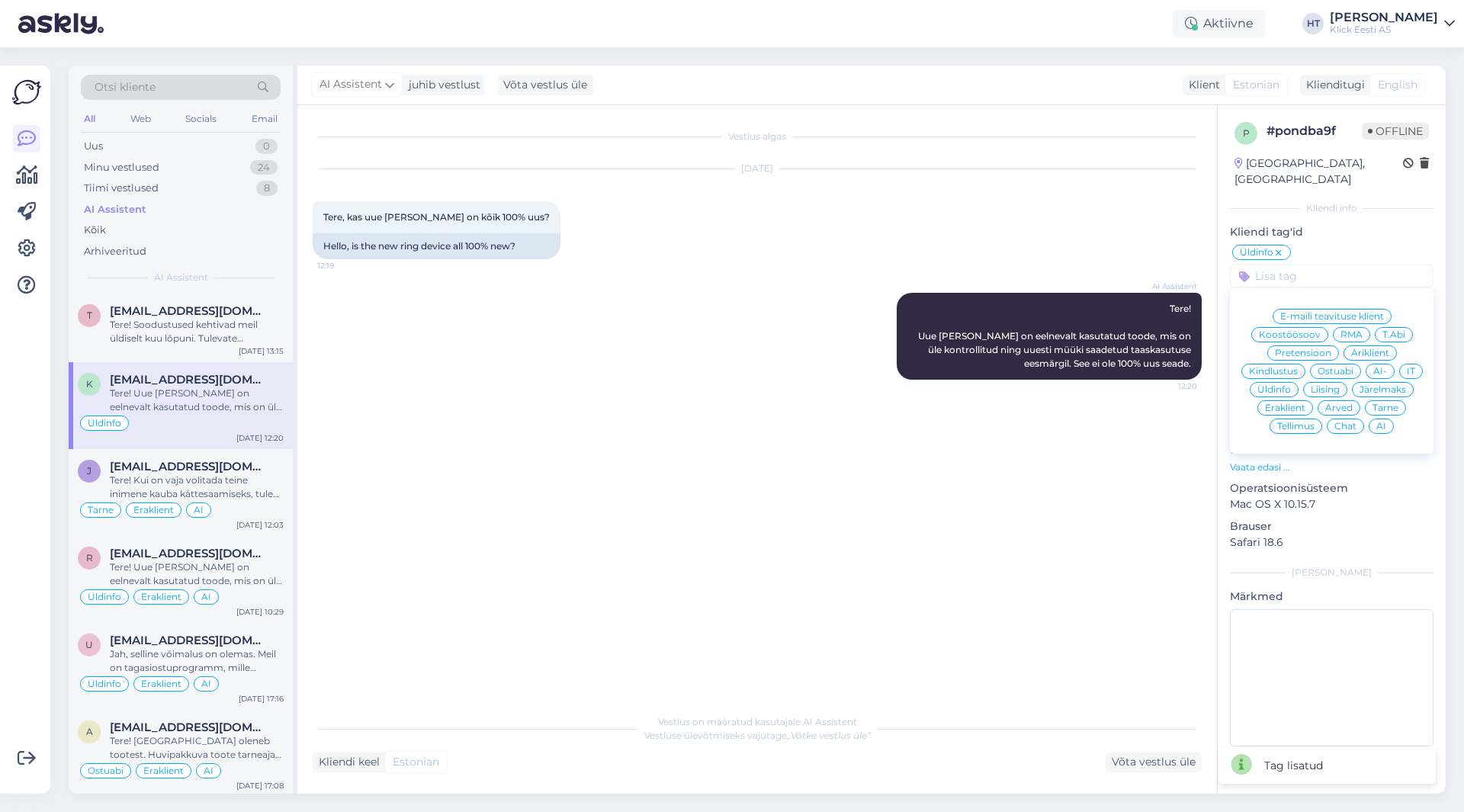
click at [1286, 403] on span "Eraklient" at bounding box center [1285, 408] width 40 height 9
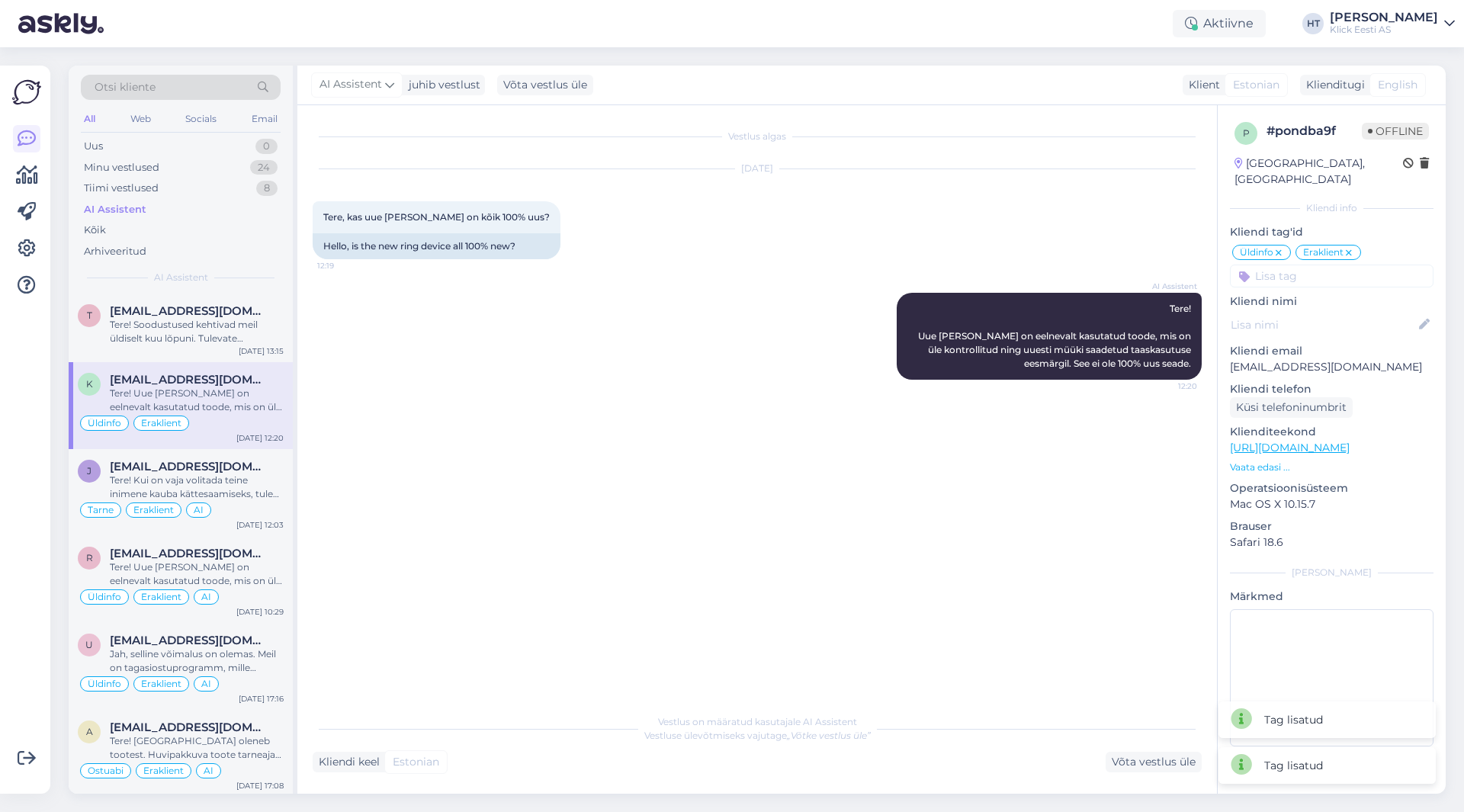
click at [1312, 267] on input at bounding box center [1332, 276] width 204 height 22
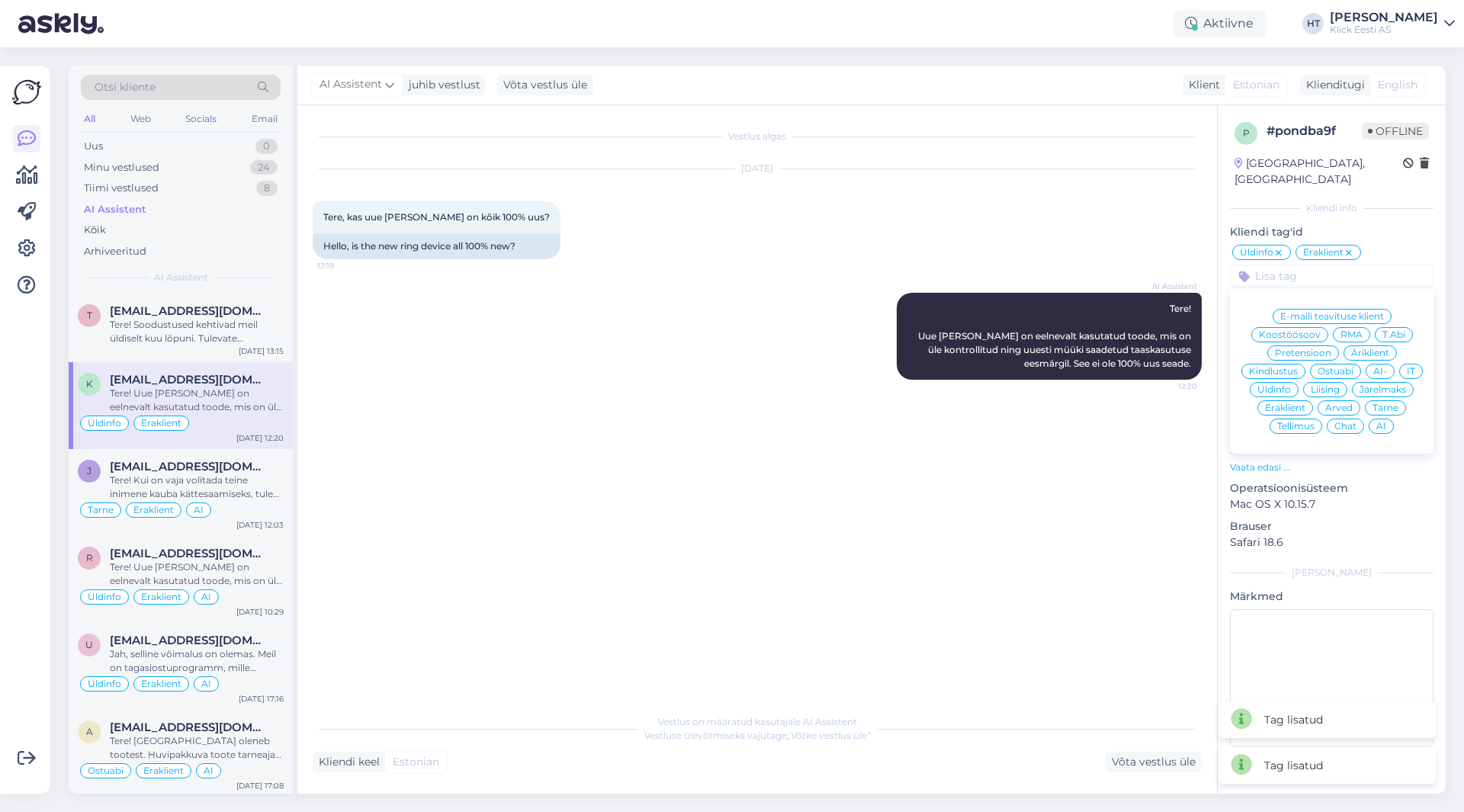
click at [1378, 422] on span "AI" at bounding box center [1382, 427] width 10 height 9
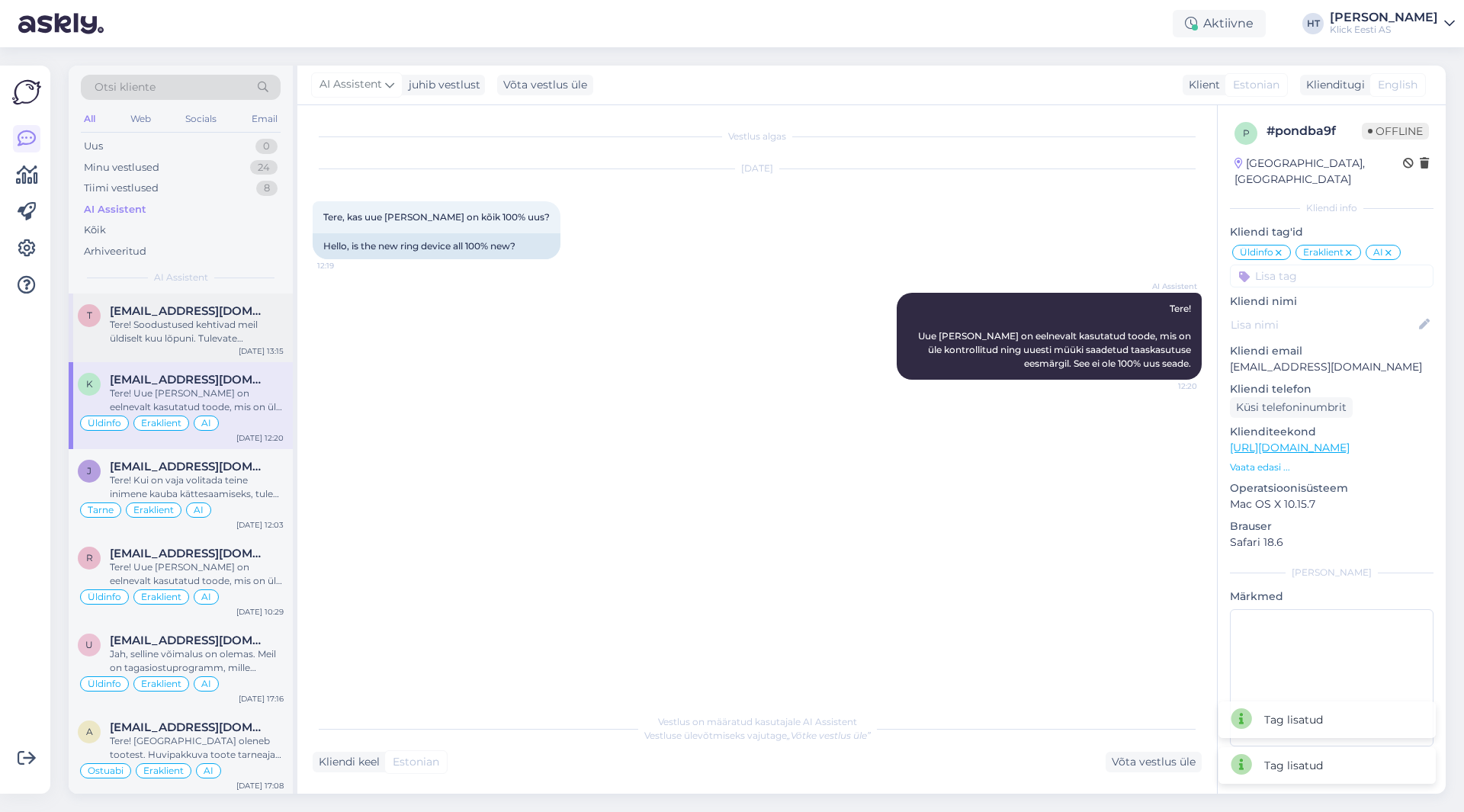
click at [135, 335] on div "Tere! Soodustused kehtivad meil üldiselt kuu lõpuni. Tulevate hinnamuudatuste k…" at bounding box center [196, 331] width 174 height 27
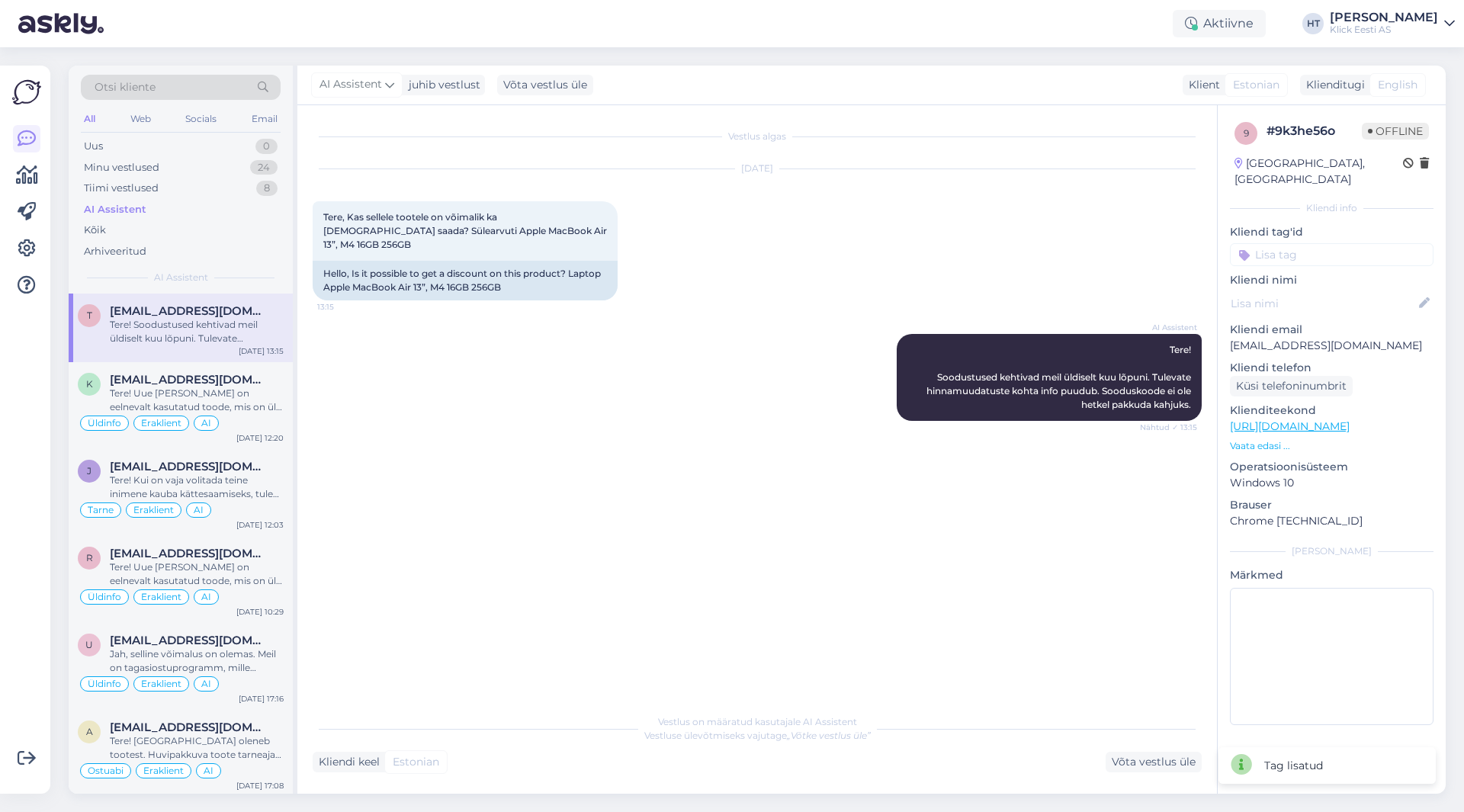
click at [1350, 243] on input at bounding box center [1332, 254] width 204 height 22
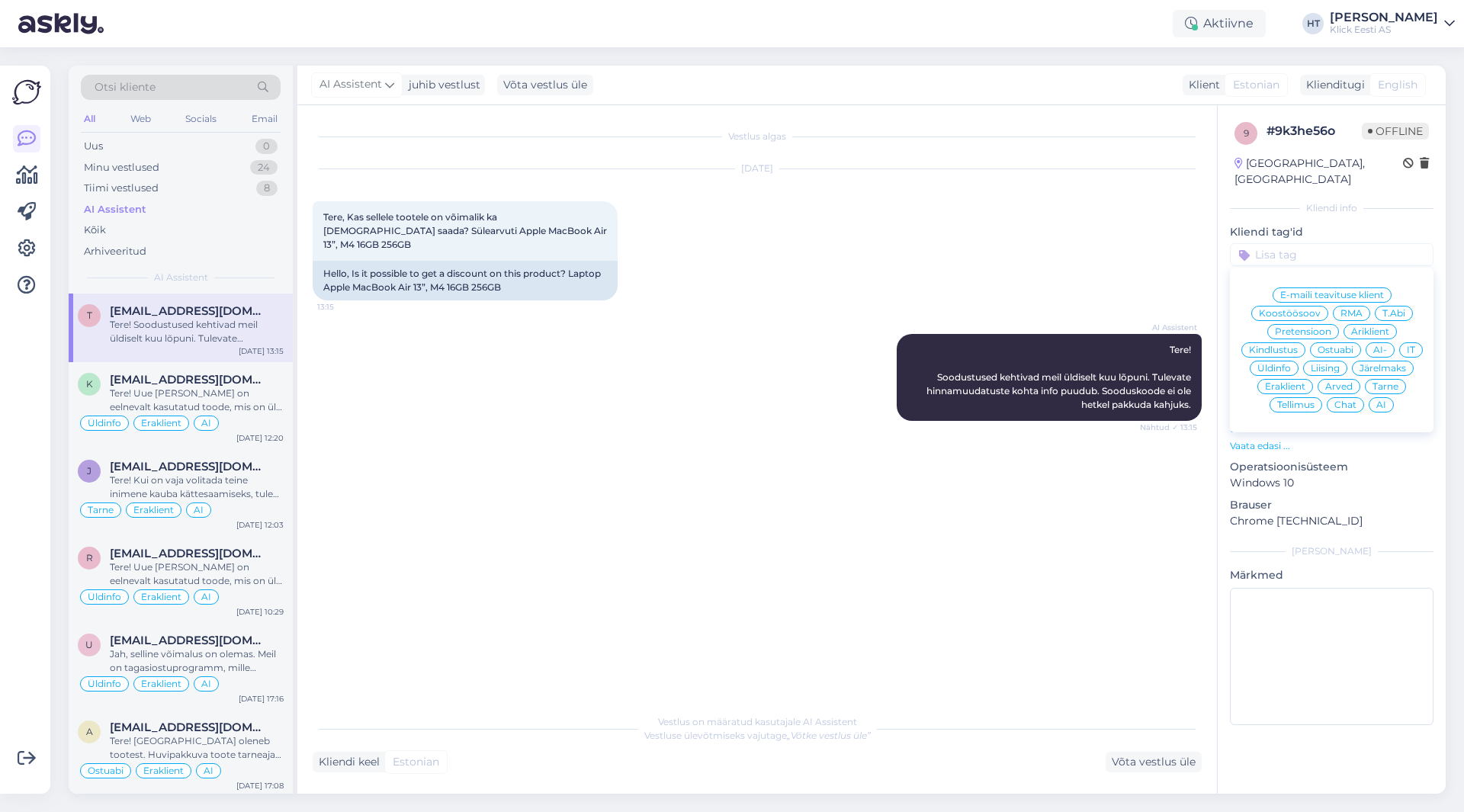
click at [1284, 364] on span "Üldinfo" at bounding box center [1274, 369] width 34 height 9
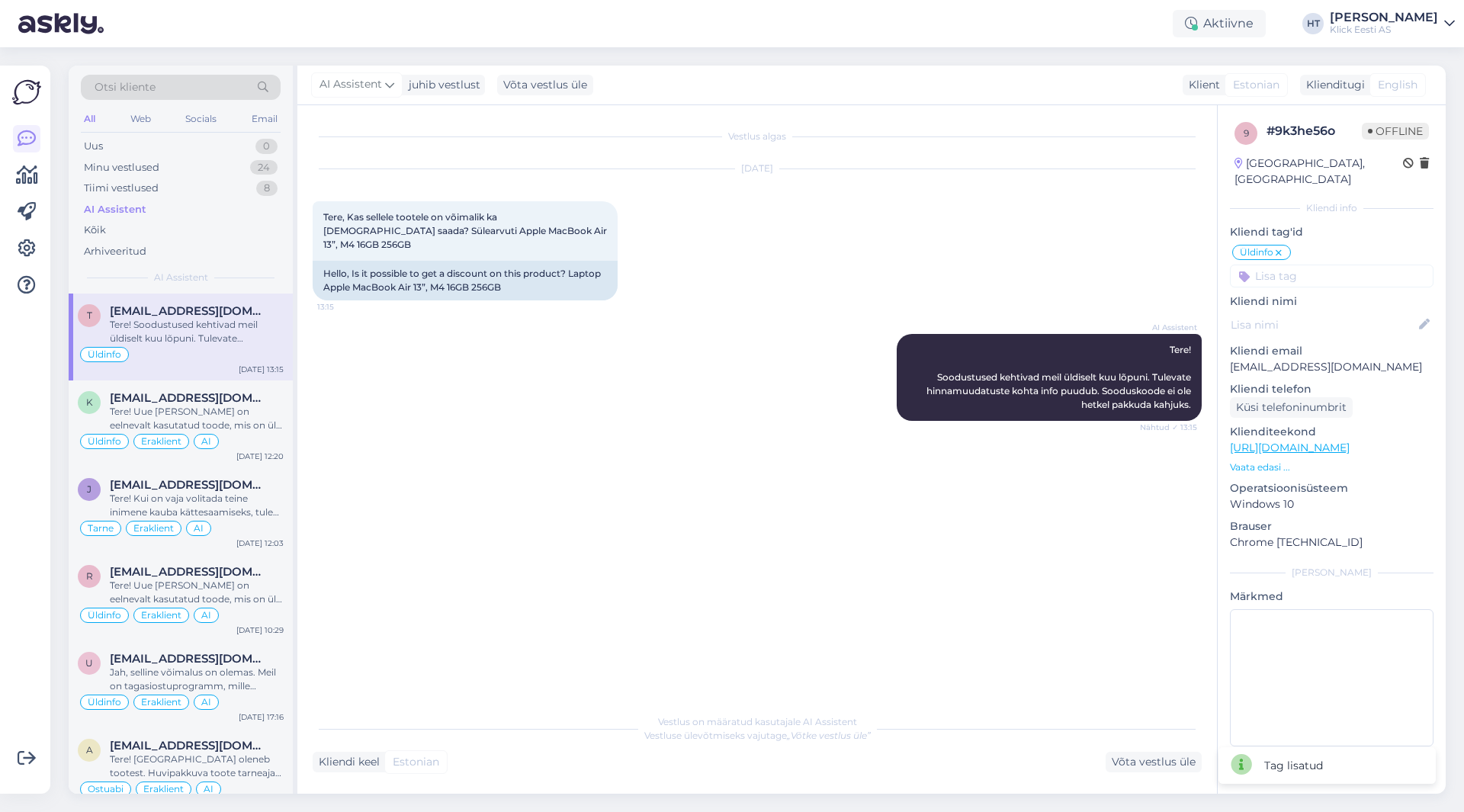
click at [1313, 246] on div "Üldinfo E-maili teavituse klient Koostöösoov RMA T.Abi Pretensioon Äriklient Ki…" at bounding box center [1332, 265] width 204 height 44
click at [1313, 265] on input at bounding box center [1332, 276] width 204 height 22
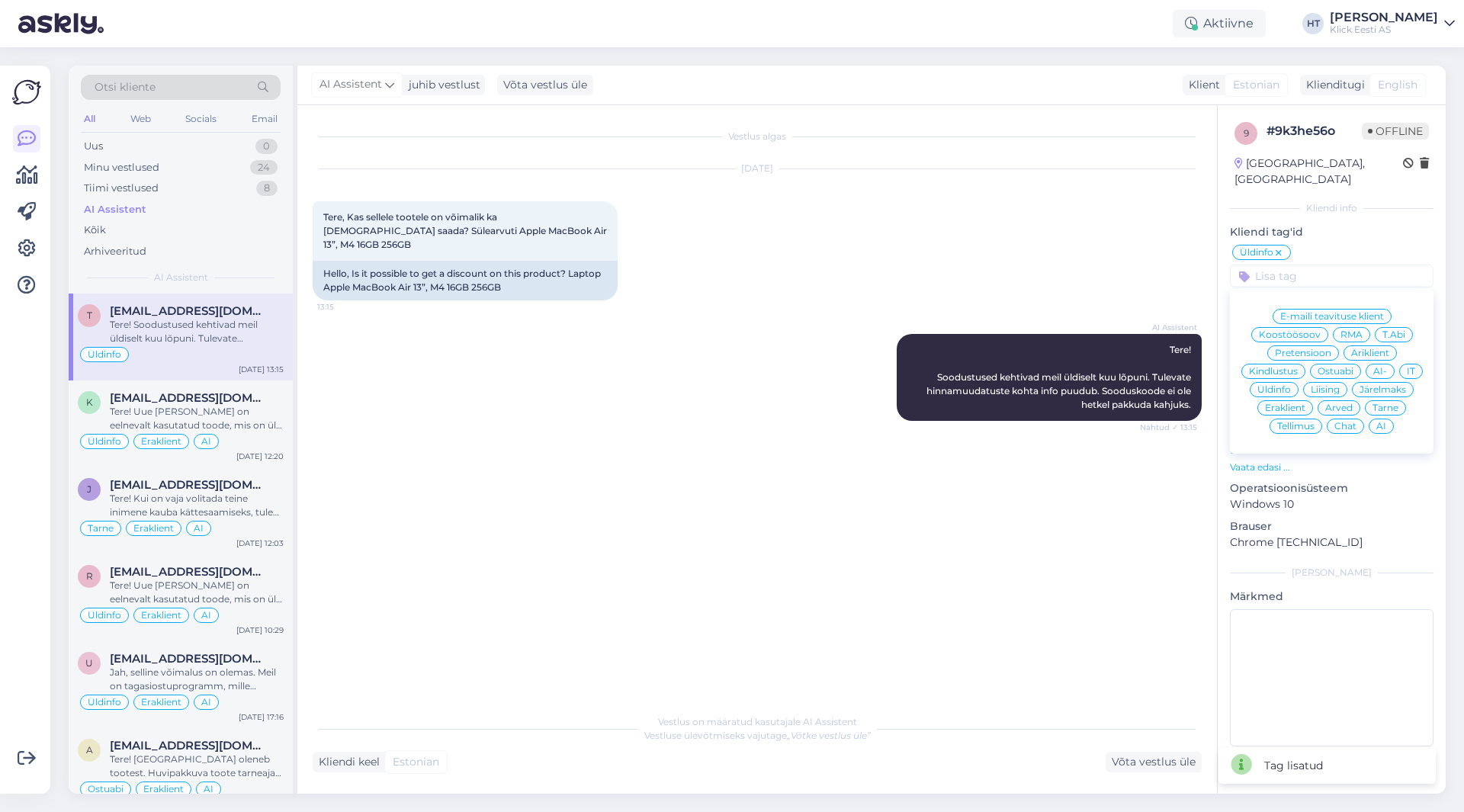
click at [1297, 403] on span "Eraklient" at bounding box center [1285, 408] width 40 height 9
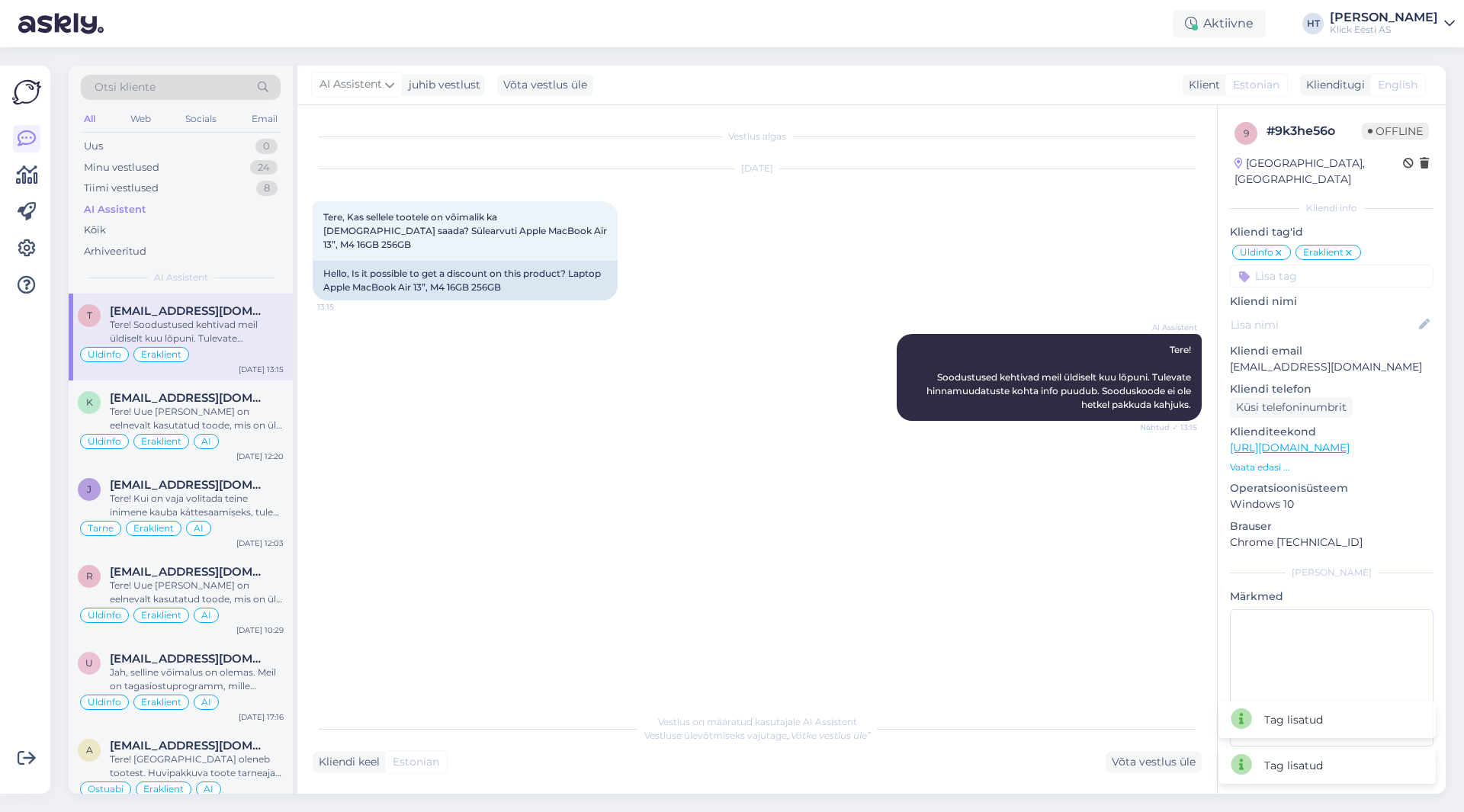
click at [1331, 265] on input at bounding box center [1332, 276] width 204 height 22
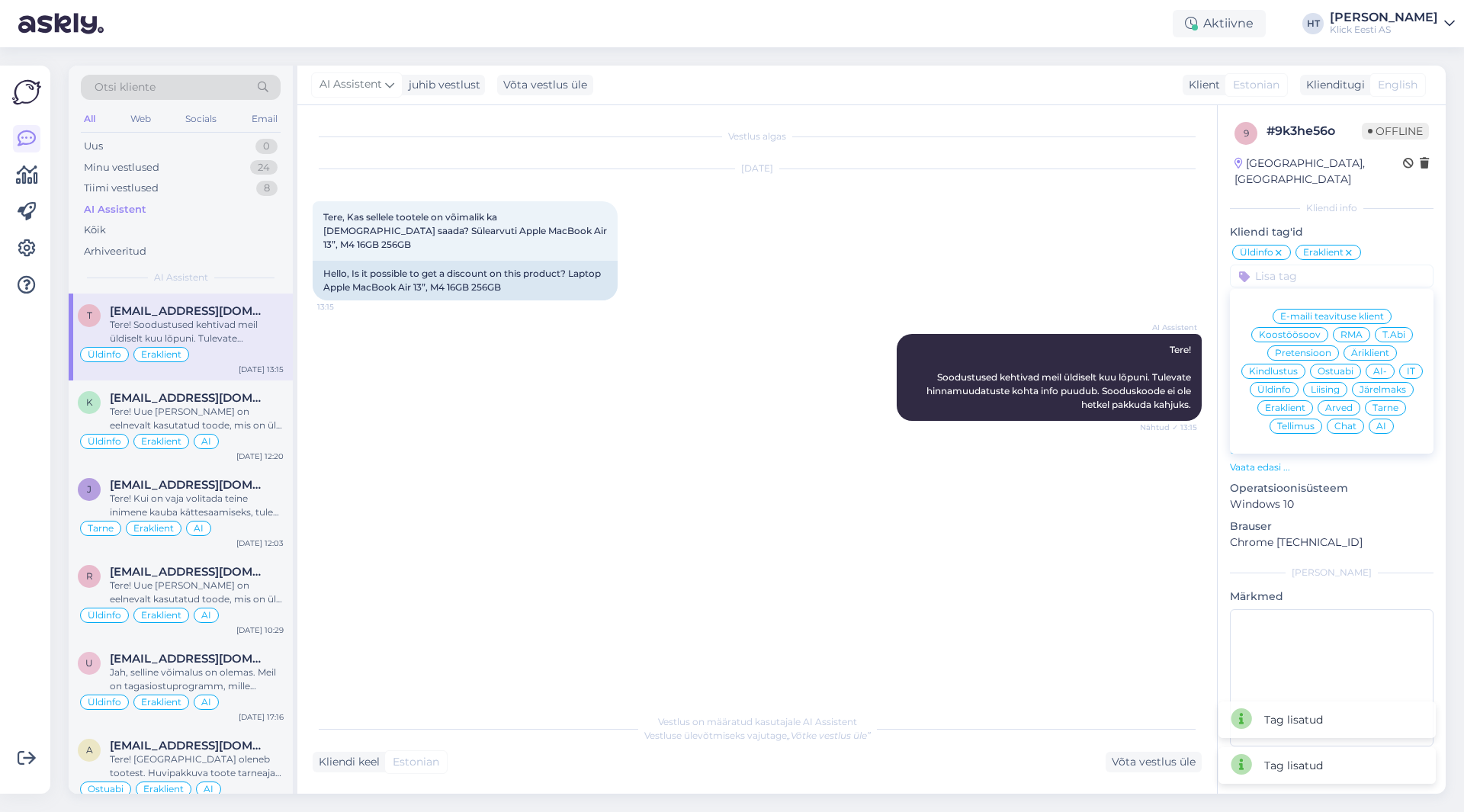
click at [1383, 422] on span "AI" at bounding box center [1382, 427] width 10 height 9
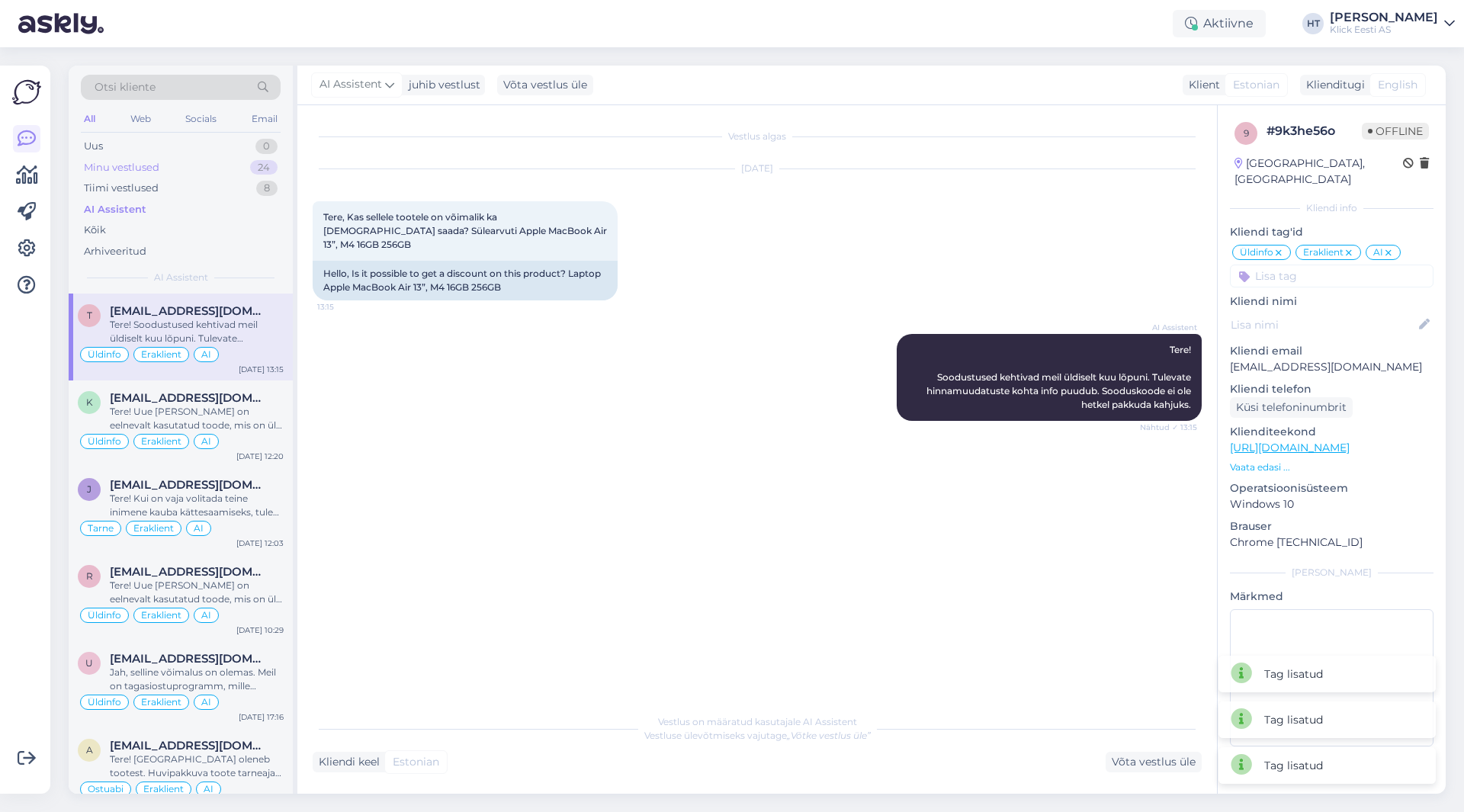
click at [209, 161] on div "Minu vestlused 24" at bounding box center [181, 167] width 200 height 22
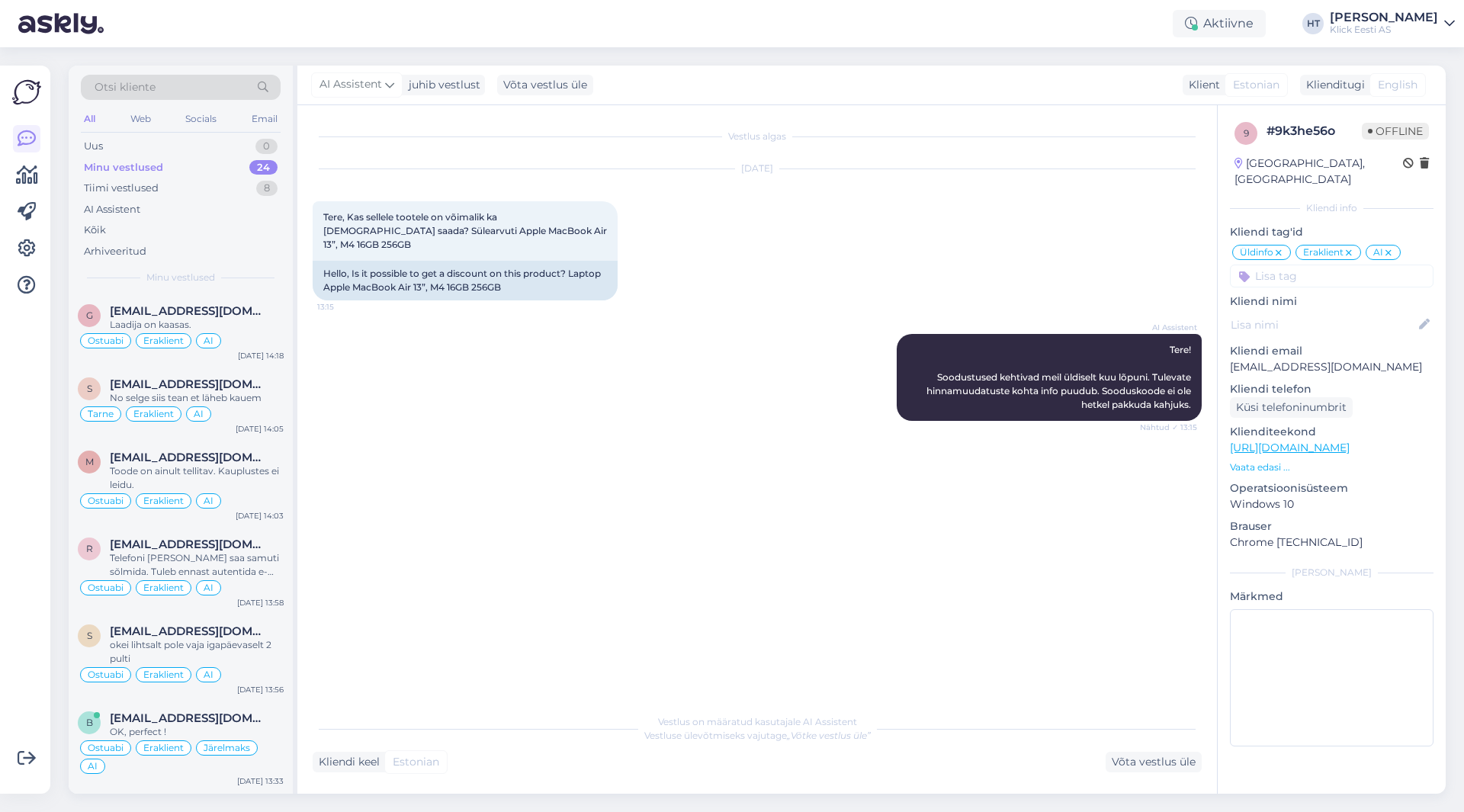
click at [484, 444] on div "Vestlus algas [DATE] Tere, Kas sellele tootele on võimalik ka allahindulst saad…" at bounding box center [763, 406] width 903 height 572
click at [754, 547] on div "Vestlus algas [DATE] Tere, Kas sellele tootele on võimalik ka allahindulst saad…" at bounding box center [763, 406] width 903 height 572
click at [206, 212] on div "AI Assistent" at bounding box center [181, 210] width 200 height 22
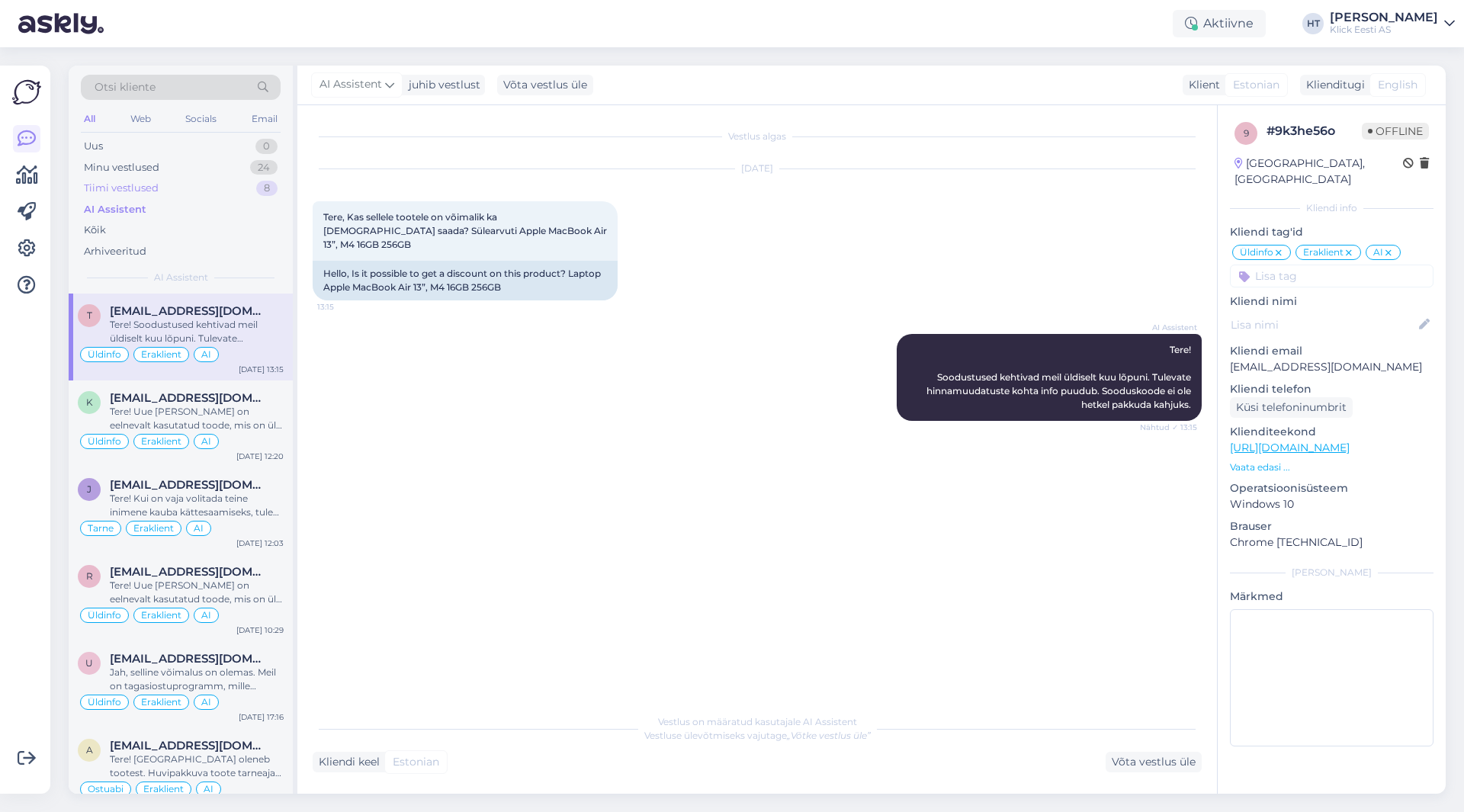
click at [180, 194] on div "Tiimi vestlused 8" at bounding box center [181, 188] width 200 height 22
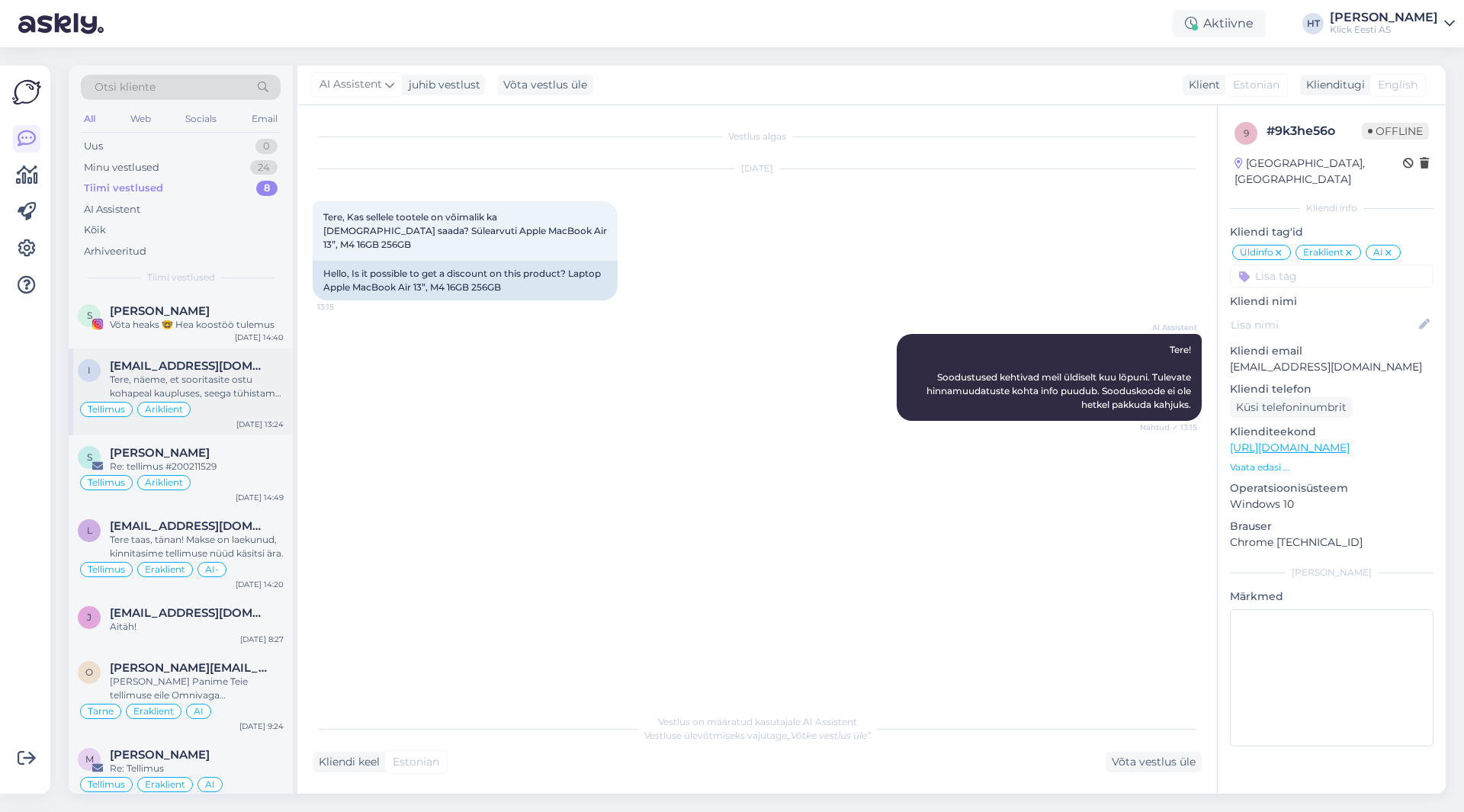
click at [238, 402] on div "Tellimus Äriklient" at bounding box center [181, 410] width 206 height 19
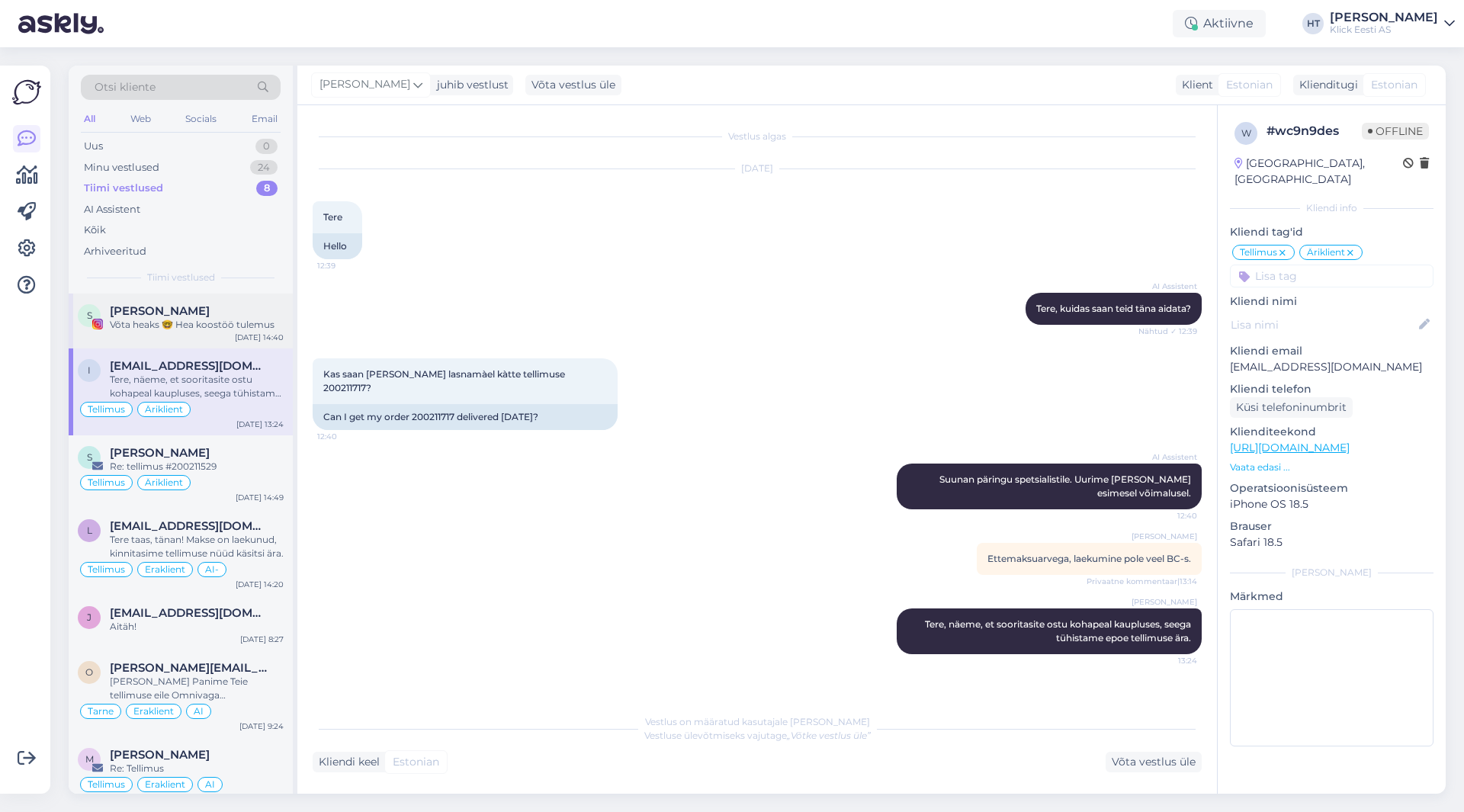
click at [250, 326] on div "Võta heaks 🤓 Hea koostöö tulemus" at bounding box center [196, 325] width 174 height 14
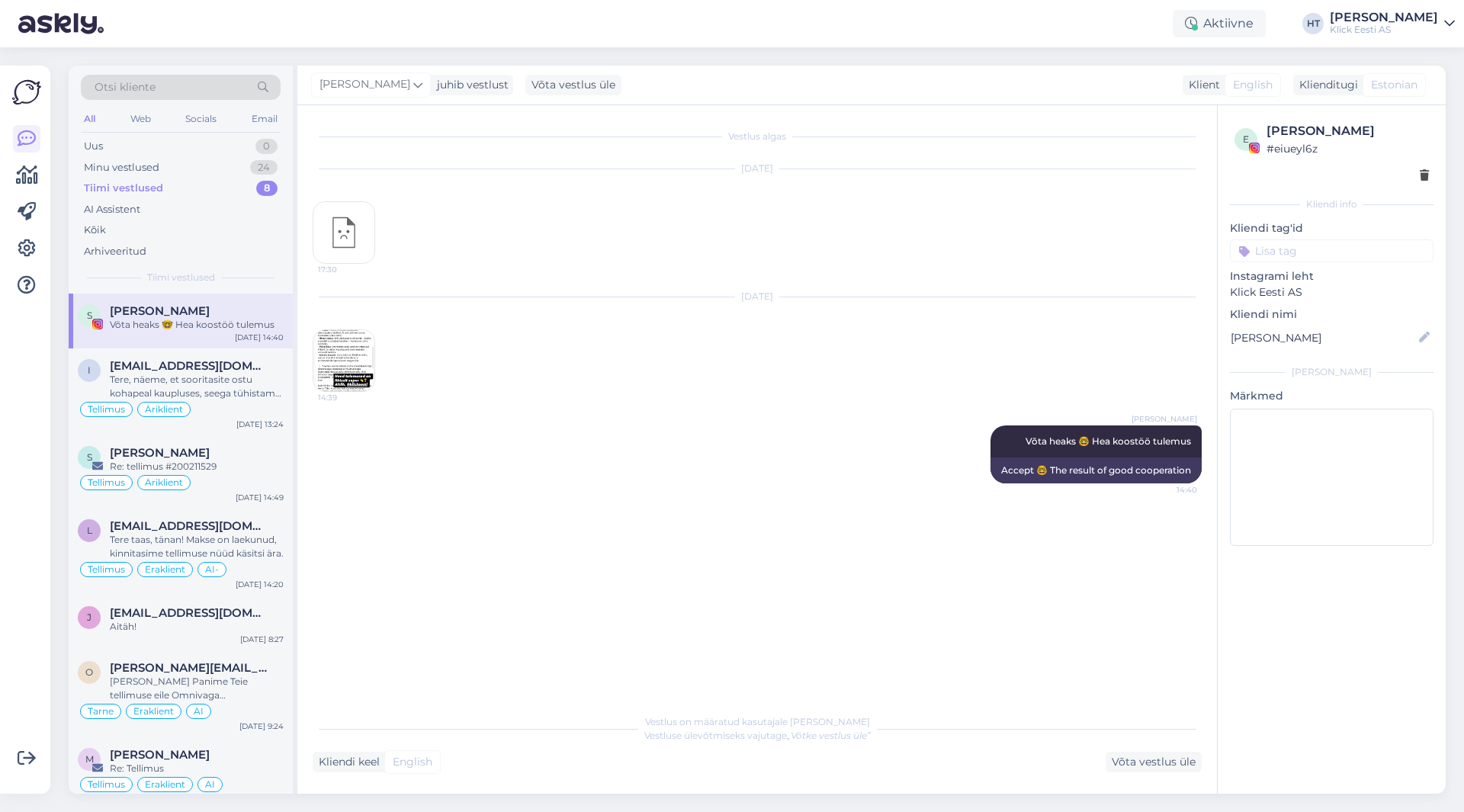
click at [363, 350] on img at bounding box center [343, 360] width 61 height 61
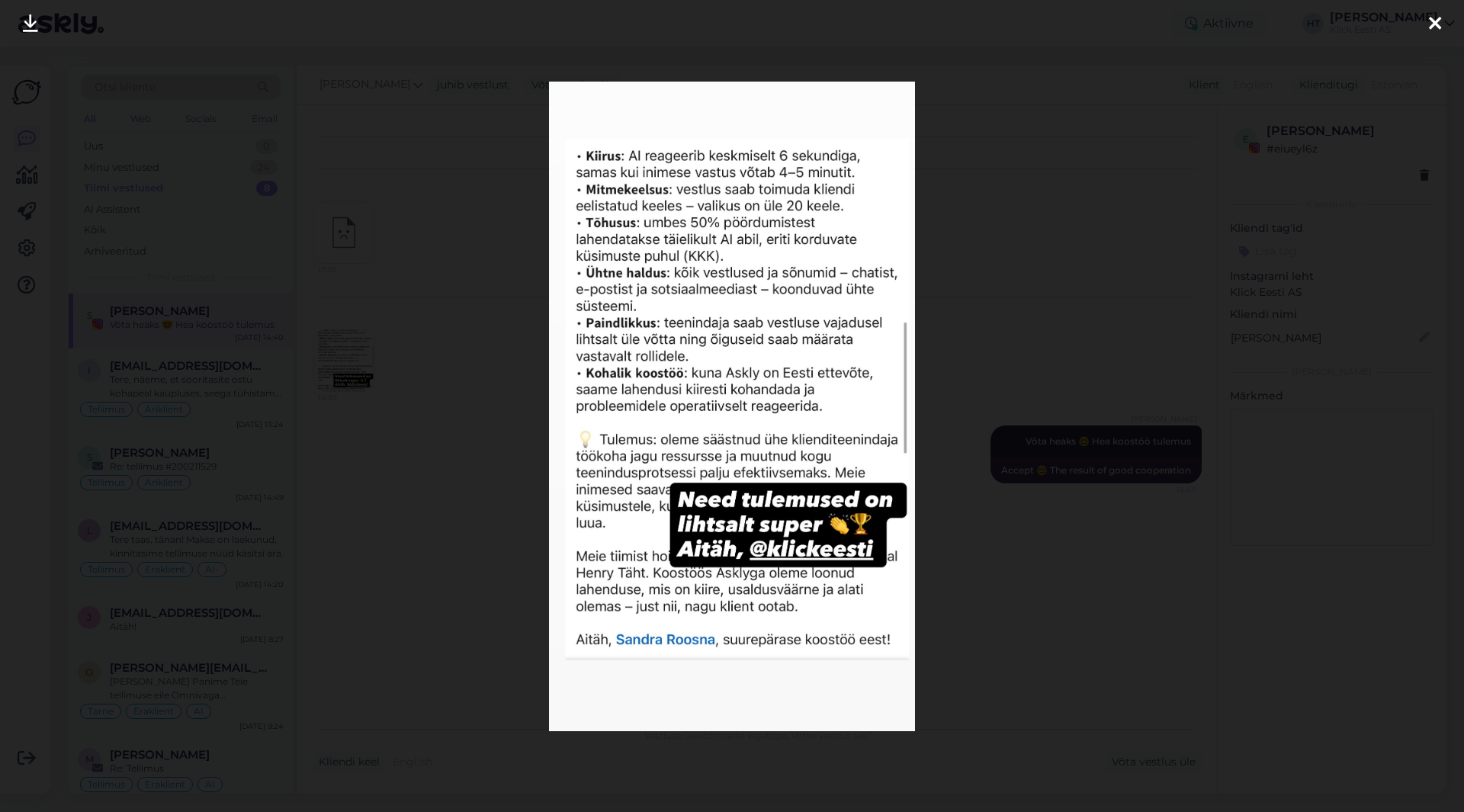
click at [515, 395] on div at bounding box center [732, 406] width 1464 height 812
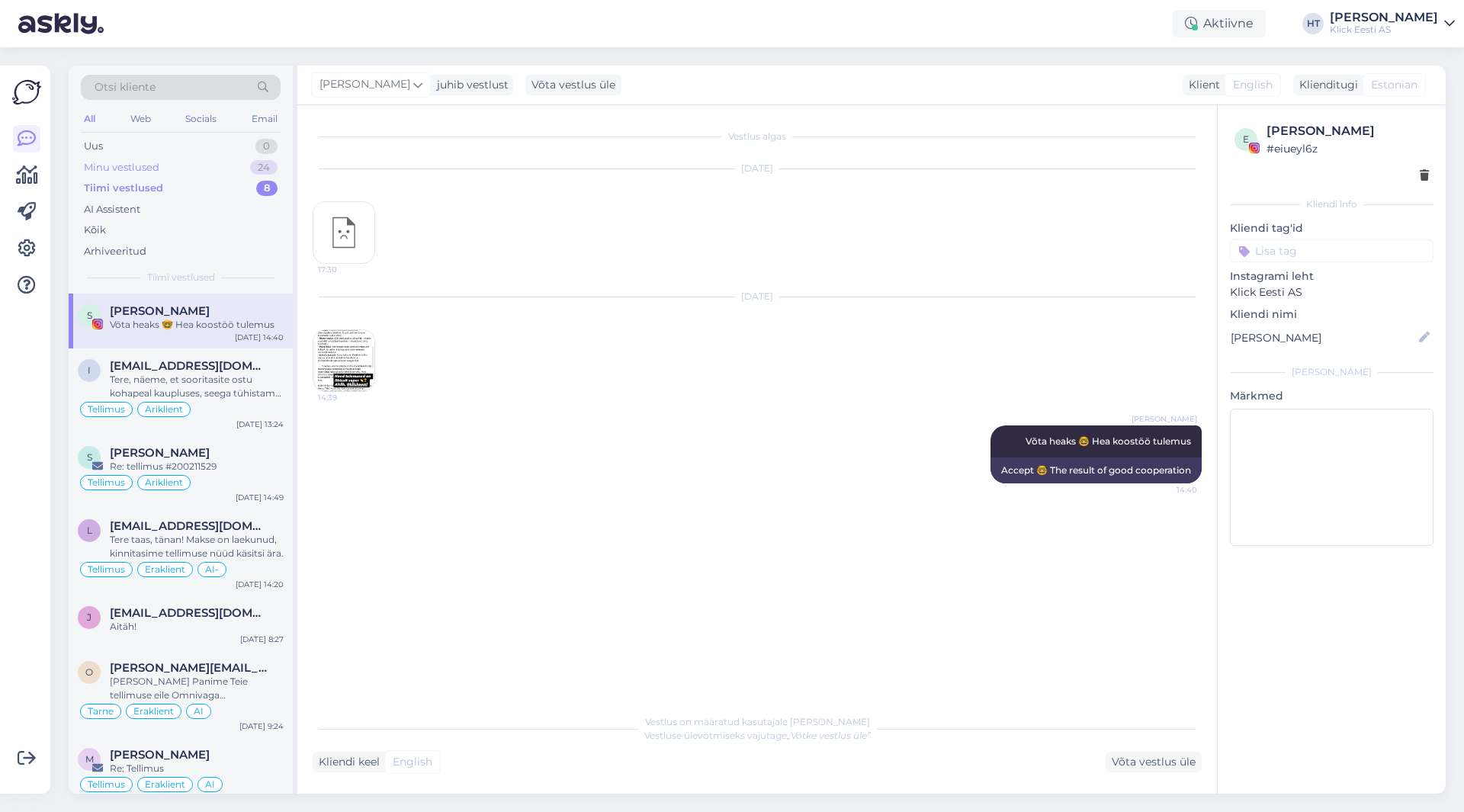
click at [236, 167] on div "Minu vestlused 24" at bounding box center [181, 167] width 200 height 22
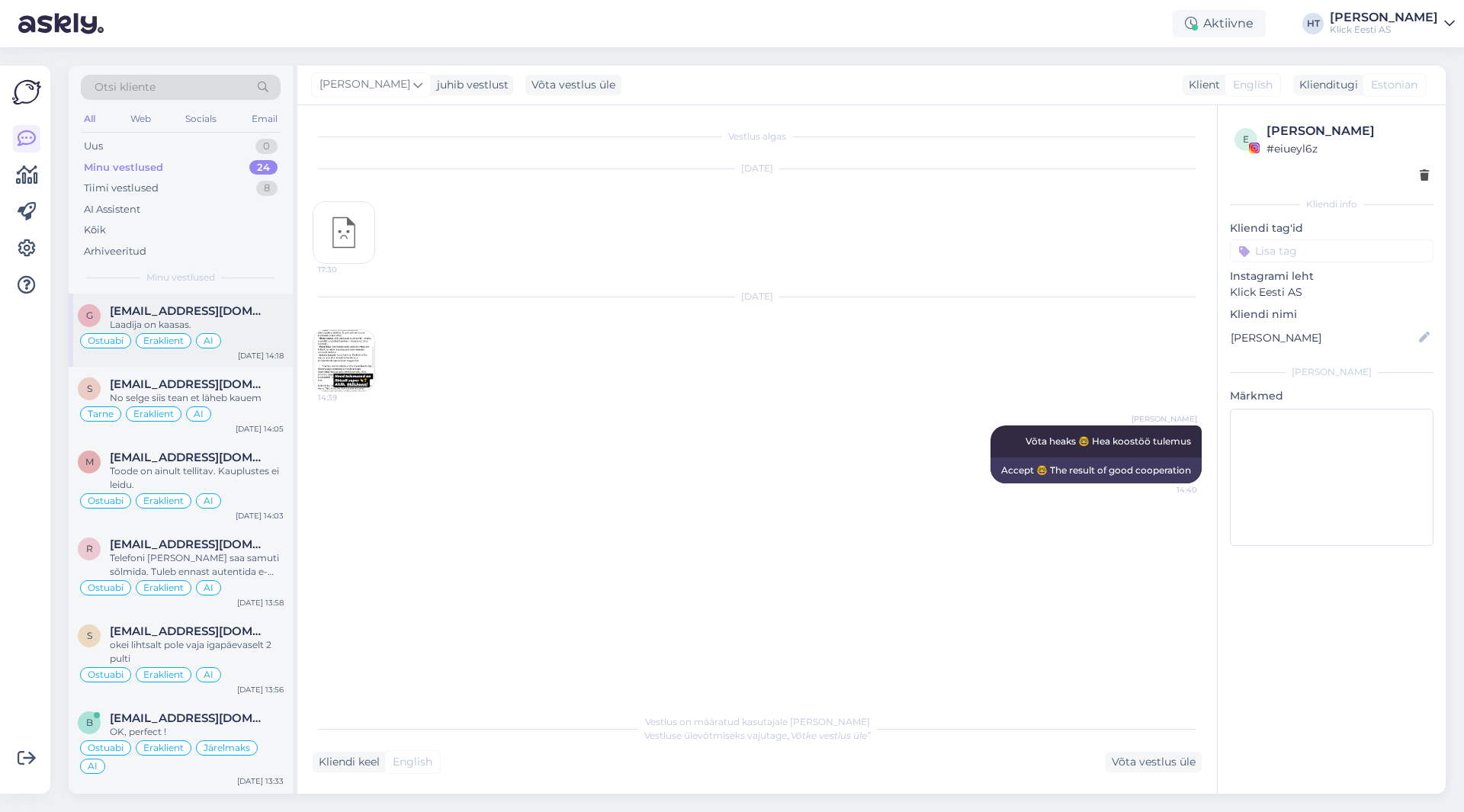
click at [247, 305] on span "[EMAIL_ADDRESS][DOMAIN_NAME]" at bounding box center [189, 311] width 159 height 14
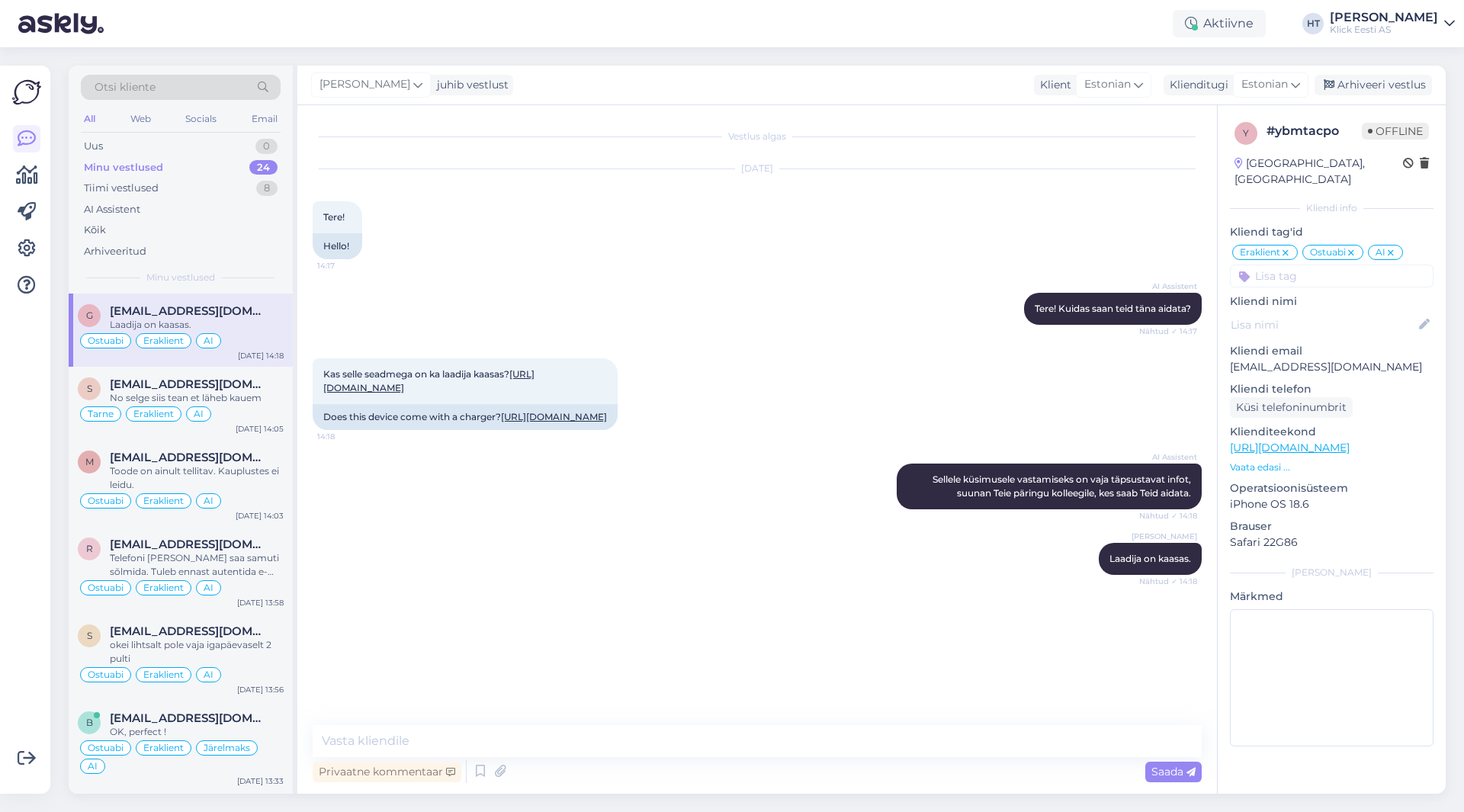
click at [785, 447] on div "Kas selle seadmega on ka laadija kaasas? [URL][DOMAIN_NAME] 14:18 Does this dev…" at bounding box center [757, 394] width 890 height 106
click at [1020, 443] on div "Kas selle seadmega on ka laadija kaasas? [URL][DOMAIN_NAME] 14:18 Does this dev…" at bounding box center [757, 394] width 890 height 106
click at [241, 140] on div "Uus 1" at bounding box center [181, 146] width 200 height 22
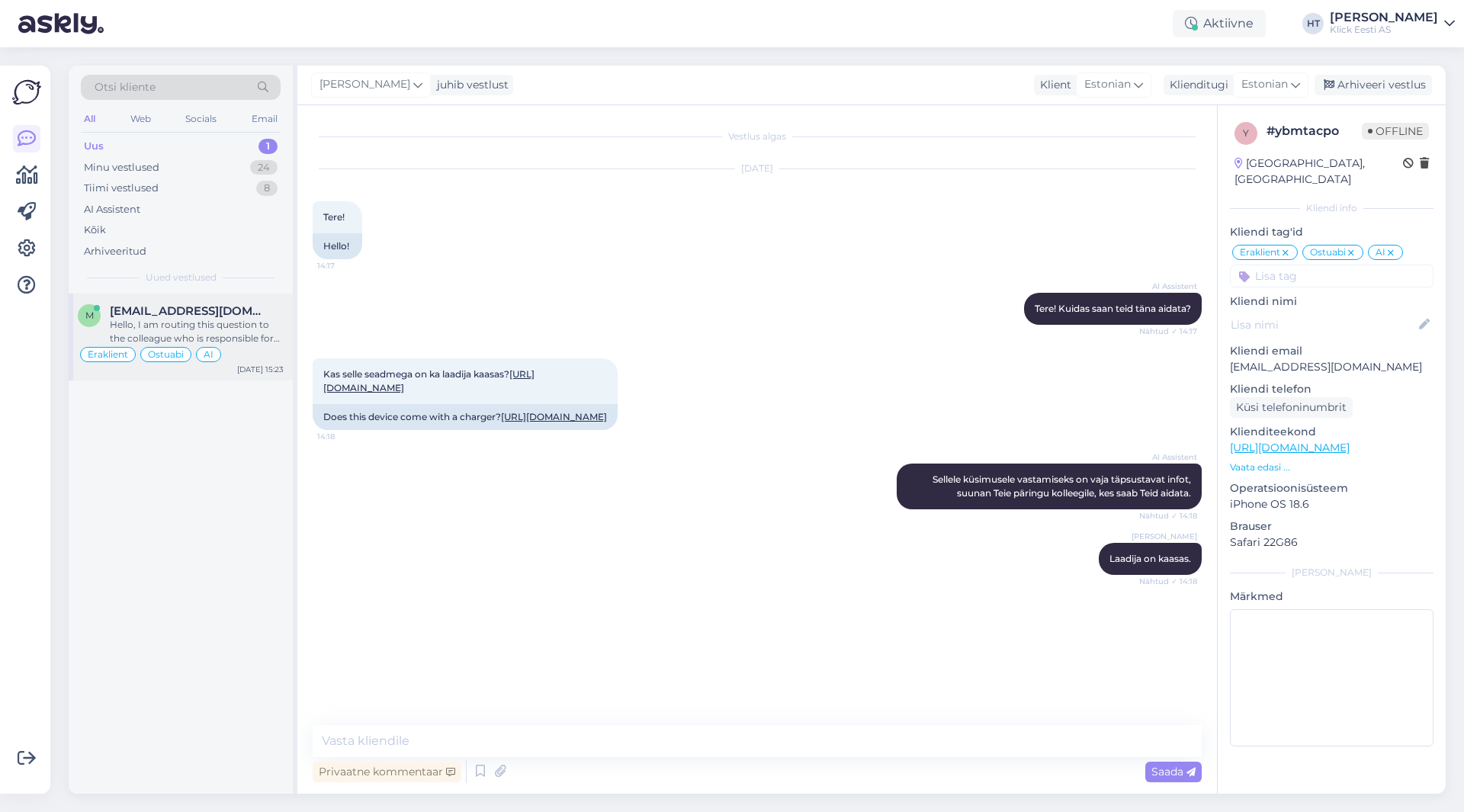
click at [229, 306] on span "[EMAIL_ADDRESS][DOMAIN_NAME]" at bounding box center [189, 311] width 159 height 14
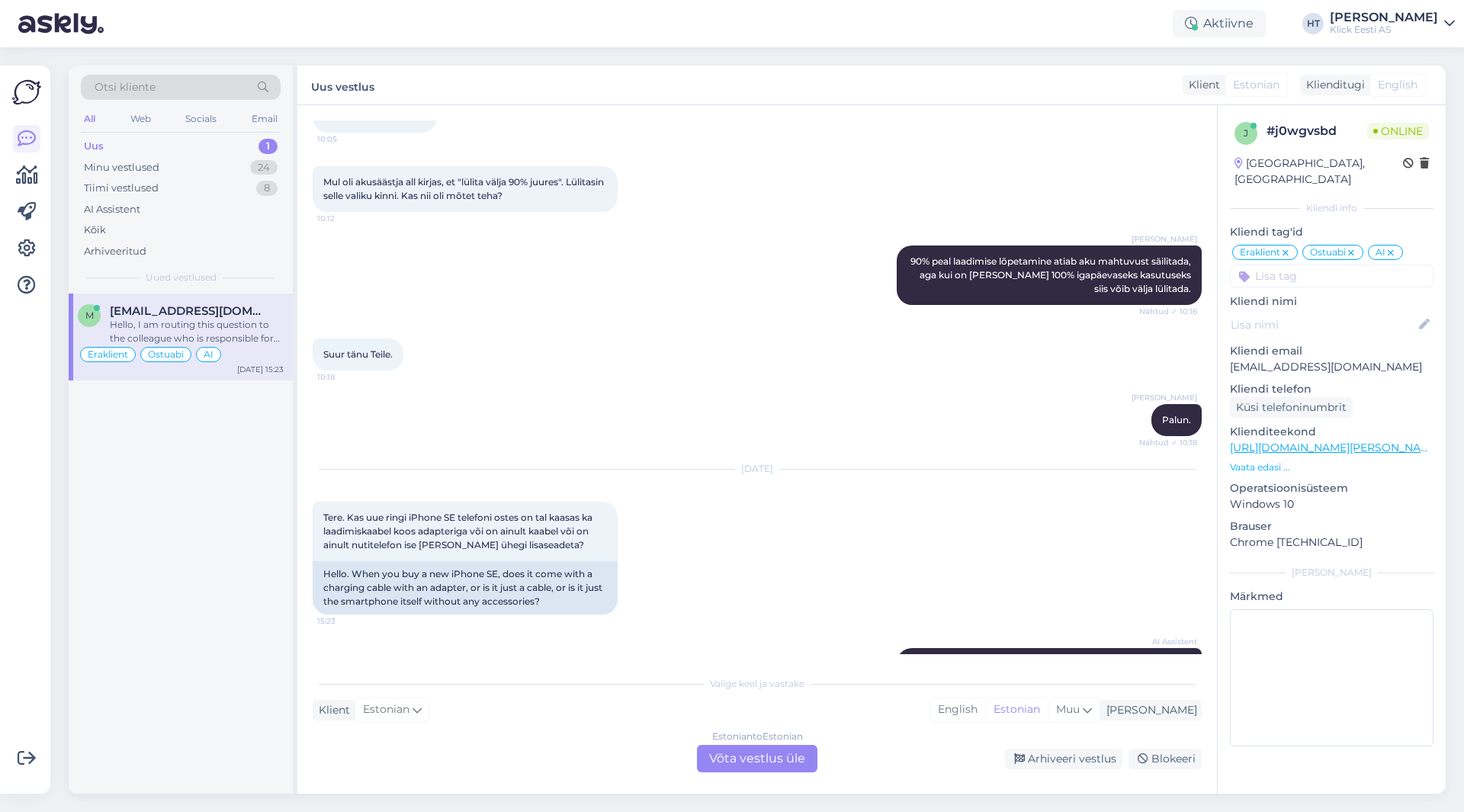
click at [752, 766] on div "Estonian to Estonian Võta vestlus üle" at bounding box center [757, 759] width 121 height 27
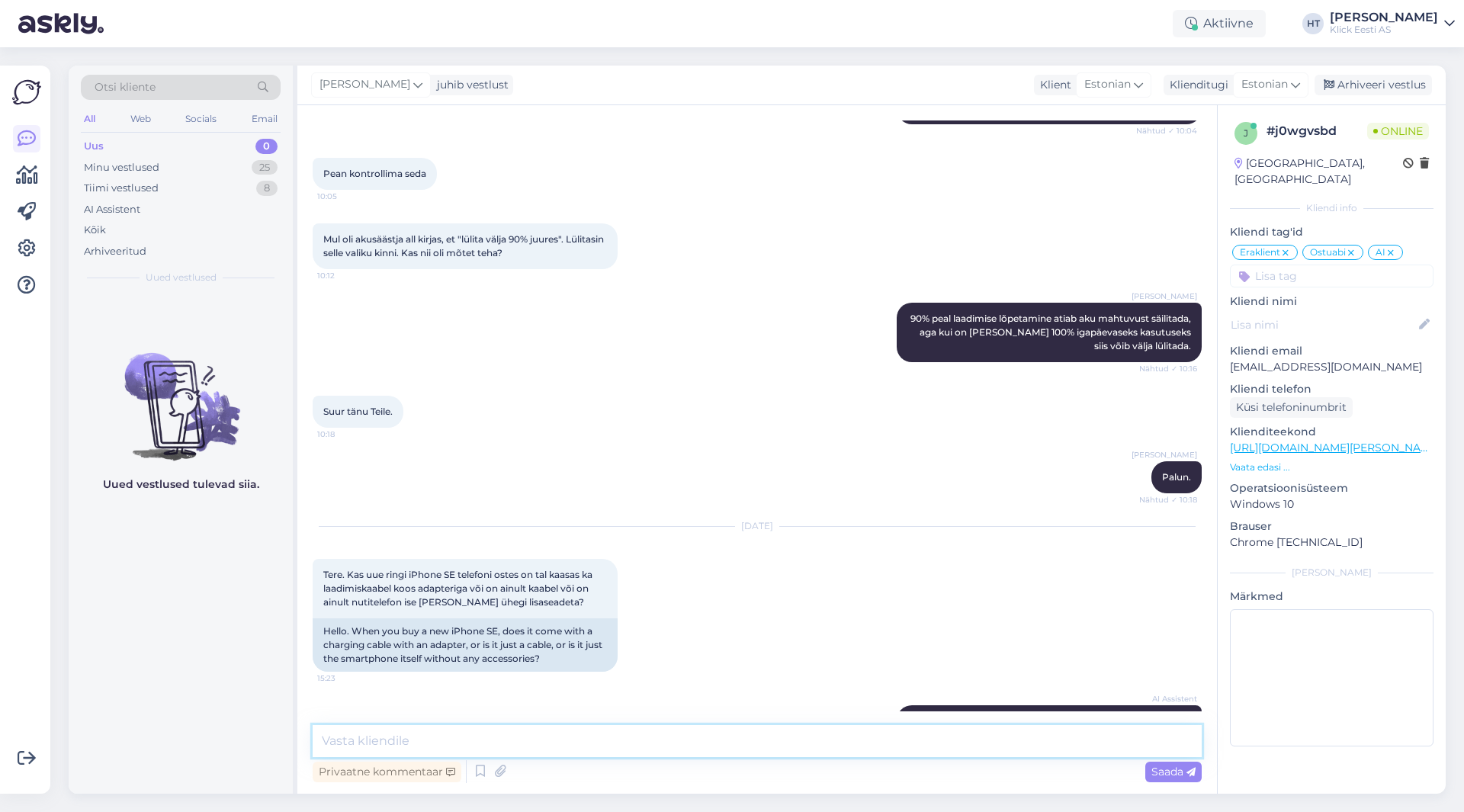
click at [756, 753] on textarea at bounding box center [757, 741] width 890 height 32
drag, startPoint x: 766, startPoint y: 741, endPoint x: 532, endPoint y: 749, distance: 234.1
click at [532, 749] on textarea "Uue ringi telefonidega [PERSON_NAME] laadijat [PERSON_NAME], [PERSON_NAME] peab…" at bounding box center [757, 741] width 890 height 32
type textarea "Uue ringi telefonidega [PERSON_NAME] laadimistarvikuid [PERSON_NAME], need peab…"
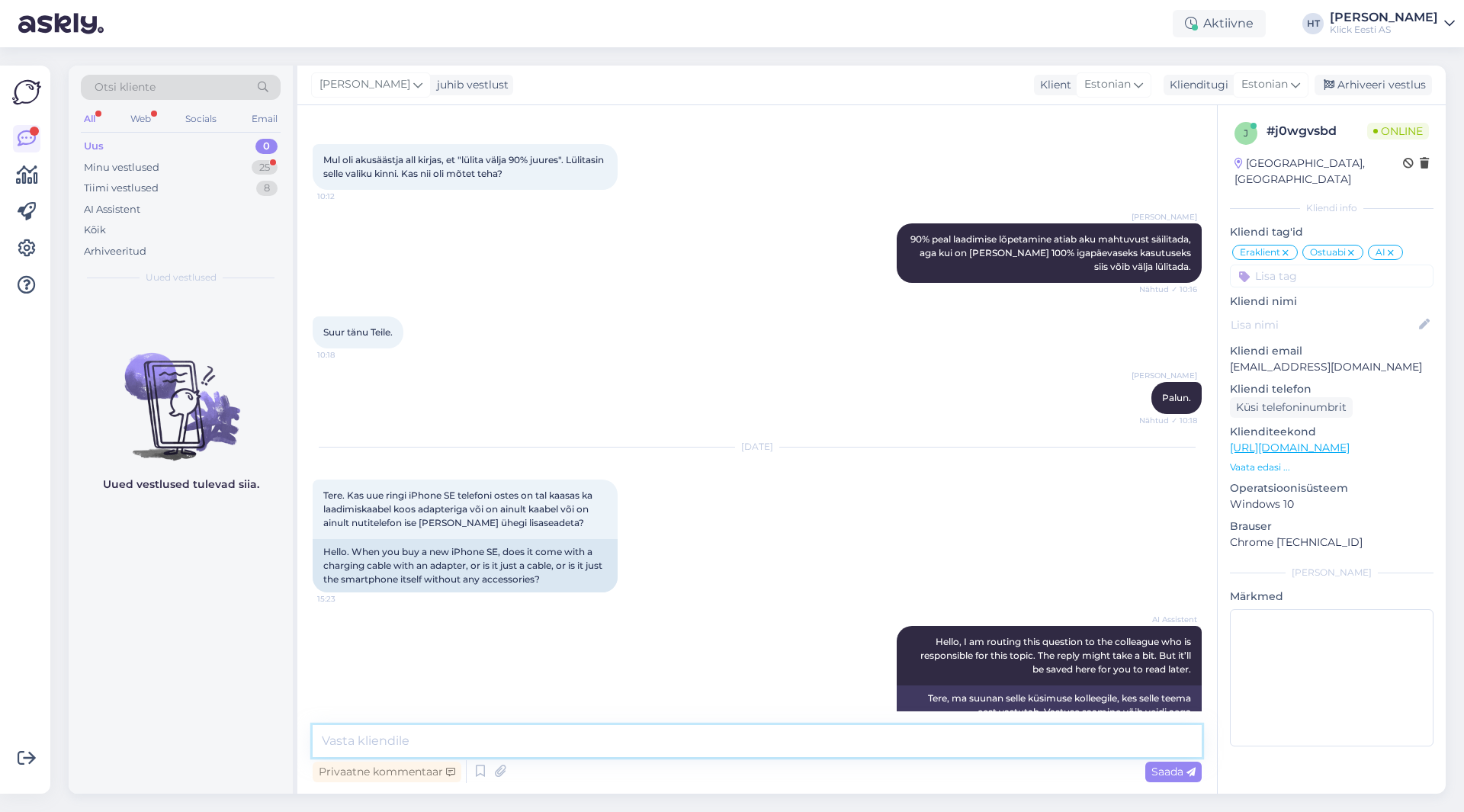
scroll to position [9750, 0]
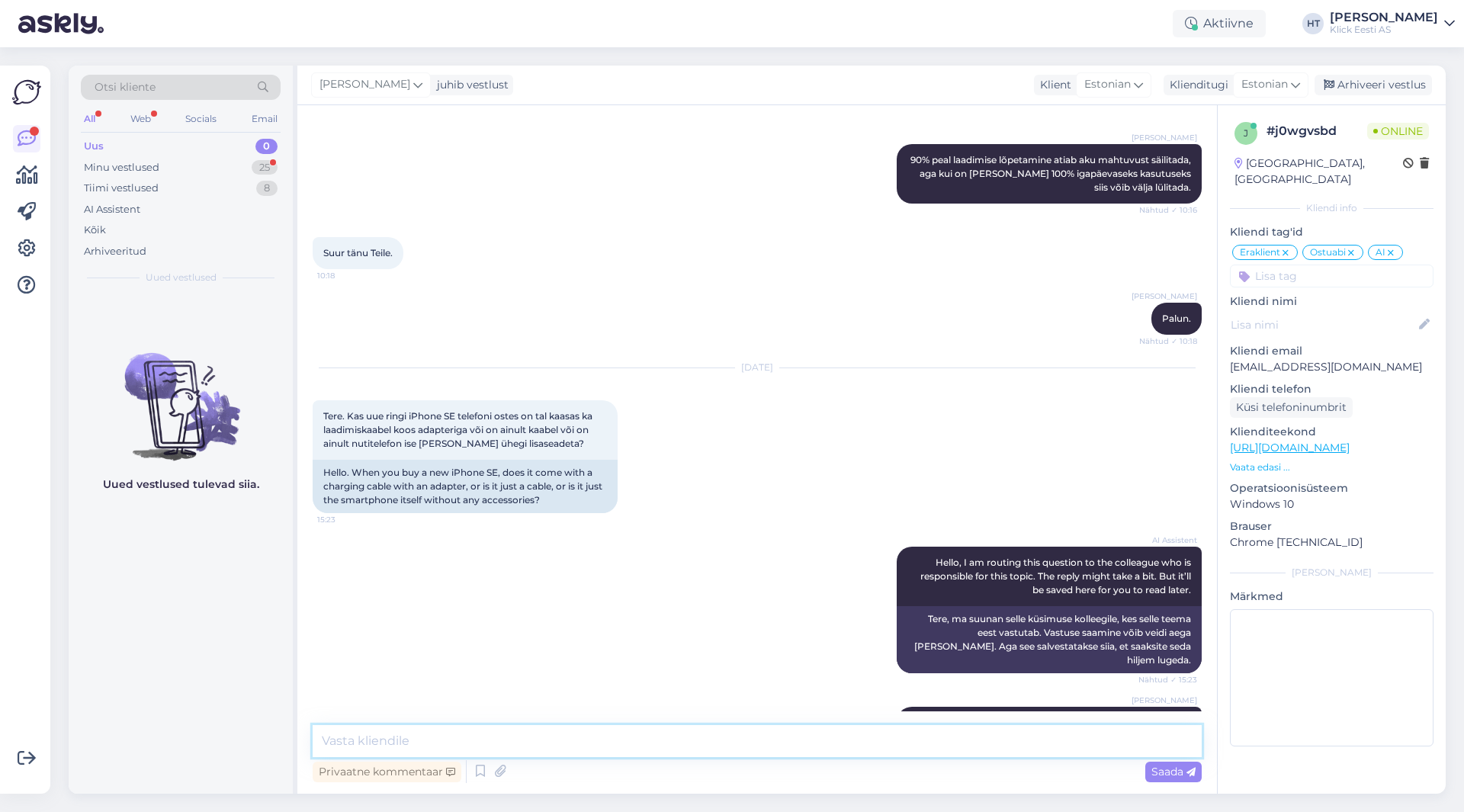
click at [601, 738] on textarea at bounding box center [757, 741] width 890 height 32
type textarea "SE kasutab lightning pesa."
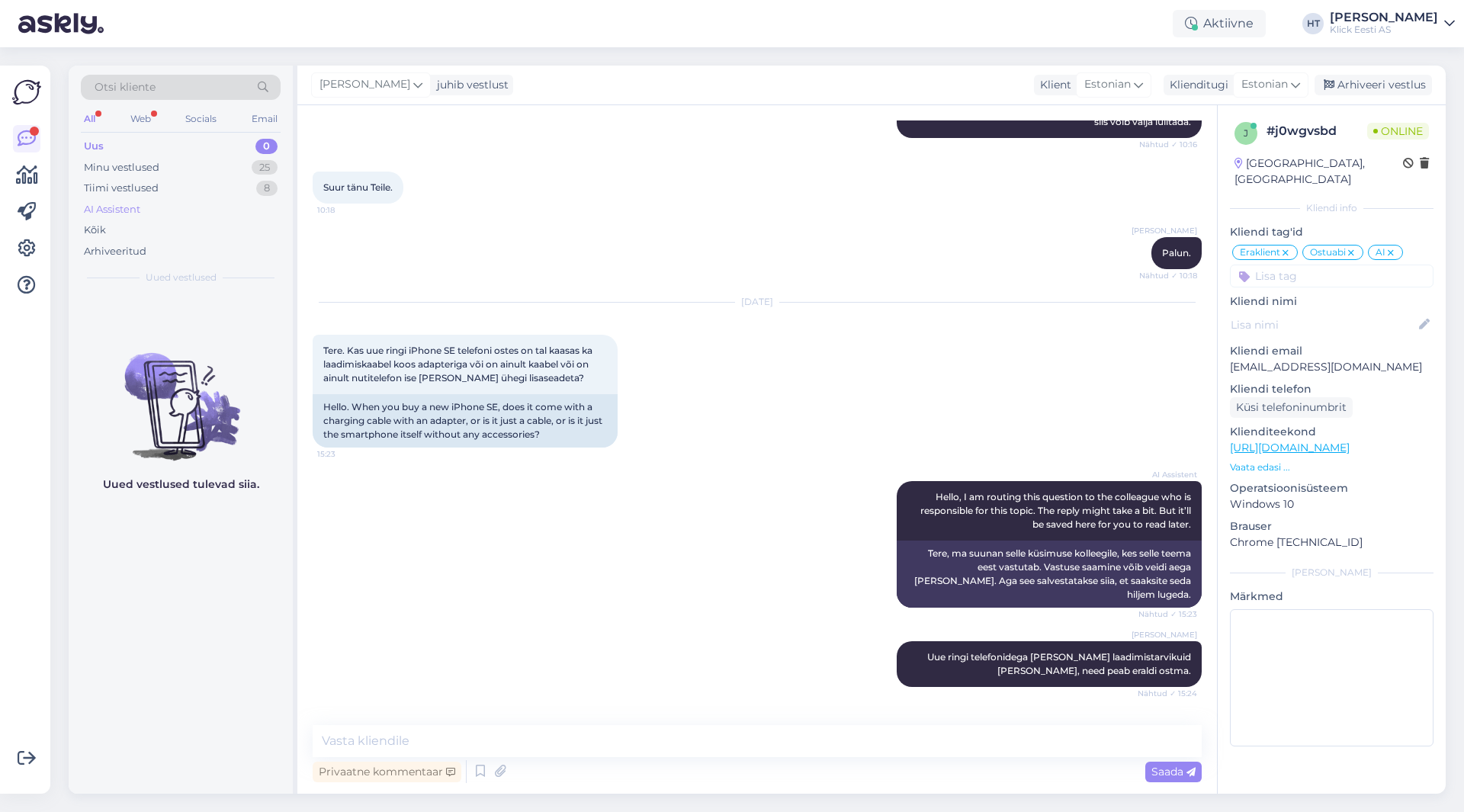
click at [205, 209] on div "AI Assistent" at bounding box center [181, 210] width 200 height 22
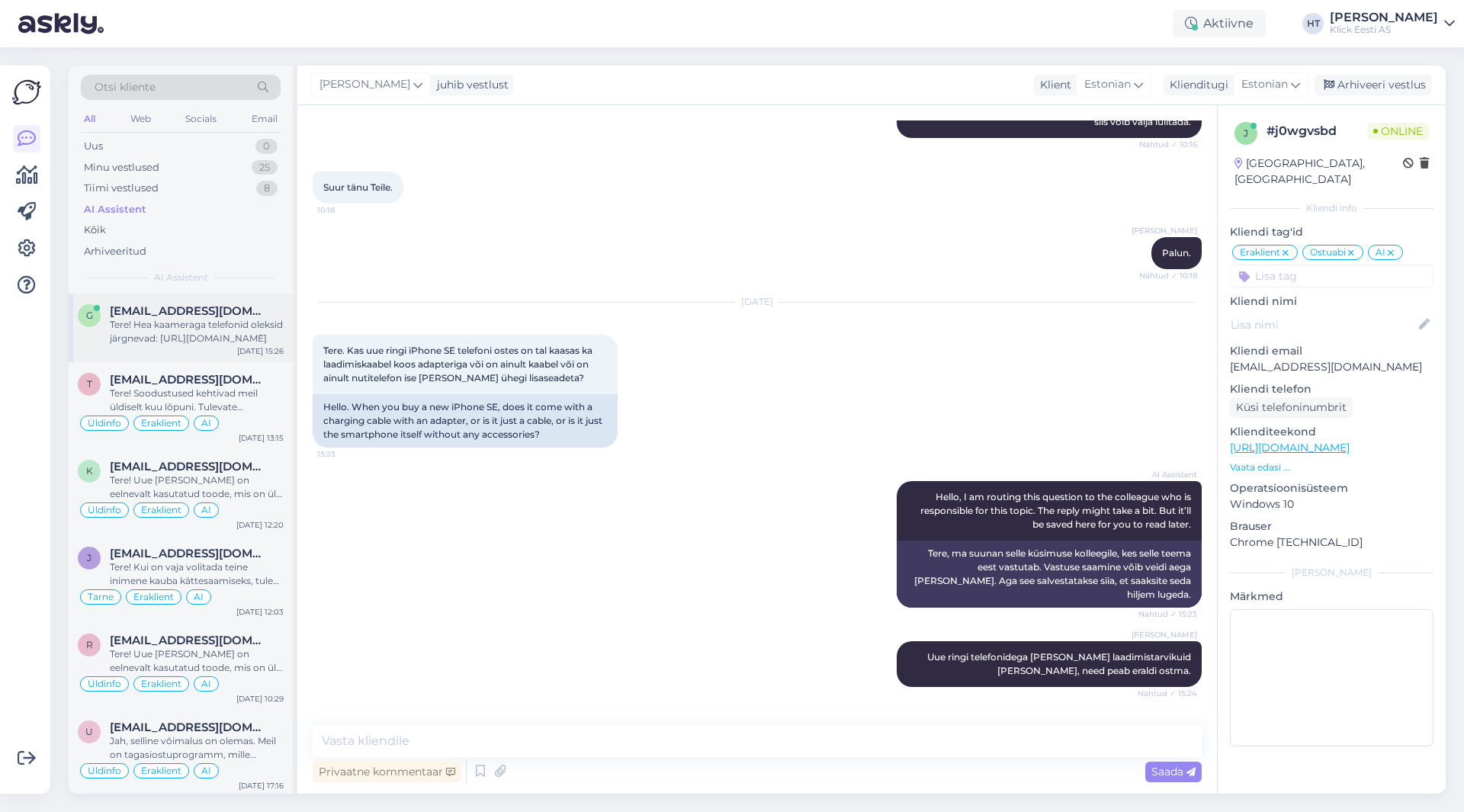
click at [253, 311] on div "[EMAIL_ADDRESS][DOMAIN_NAME]" at bounding box center [196, 311] width 174 height 14
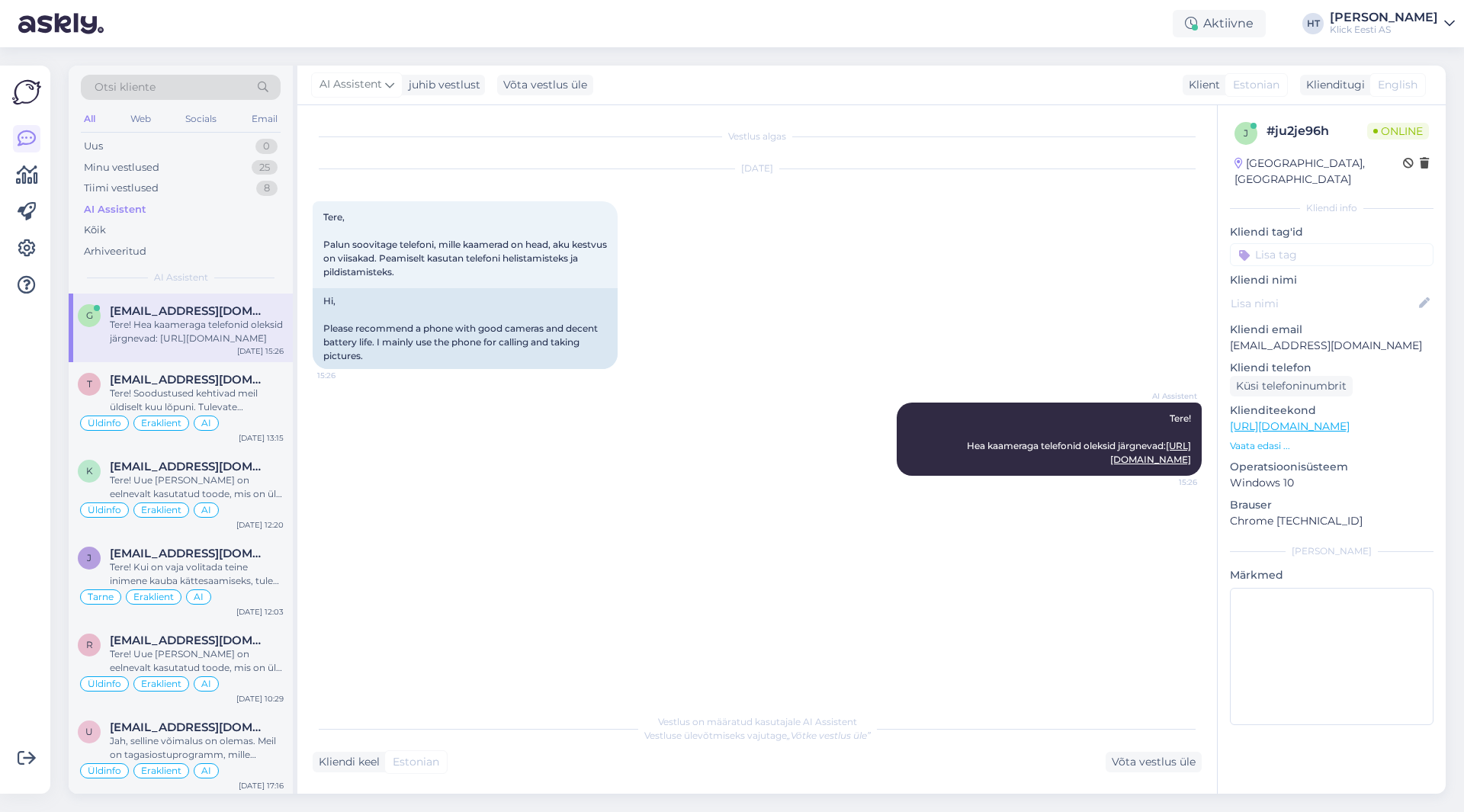
scroll to position [0, 0]
click at [723, 384] on div "[DATE] Tere, Palun soovitage telefoni, mille kaamerad on head, aku kestvus on v…" at bounding box center [757, 268] width 890 height 233
click at [224, 370] on div "t [EMAIL_ADDRESS][DOMAIN_NAME] Tere! Soodustused kehtivad meil üldiselt kuu lõp…" at bounding box center [181, 405] width 225 height 87
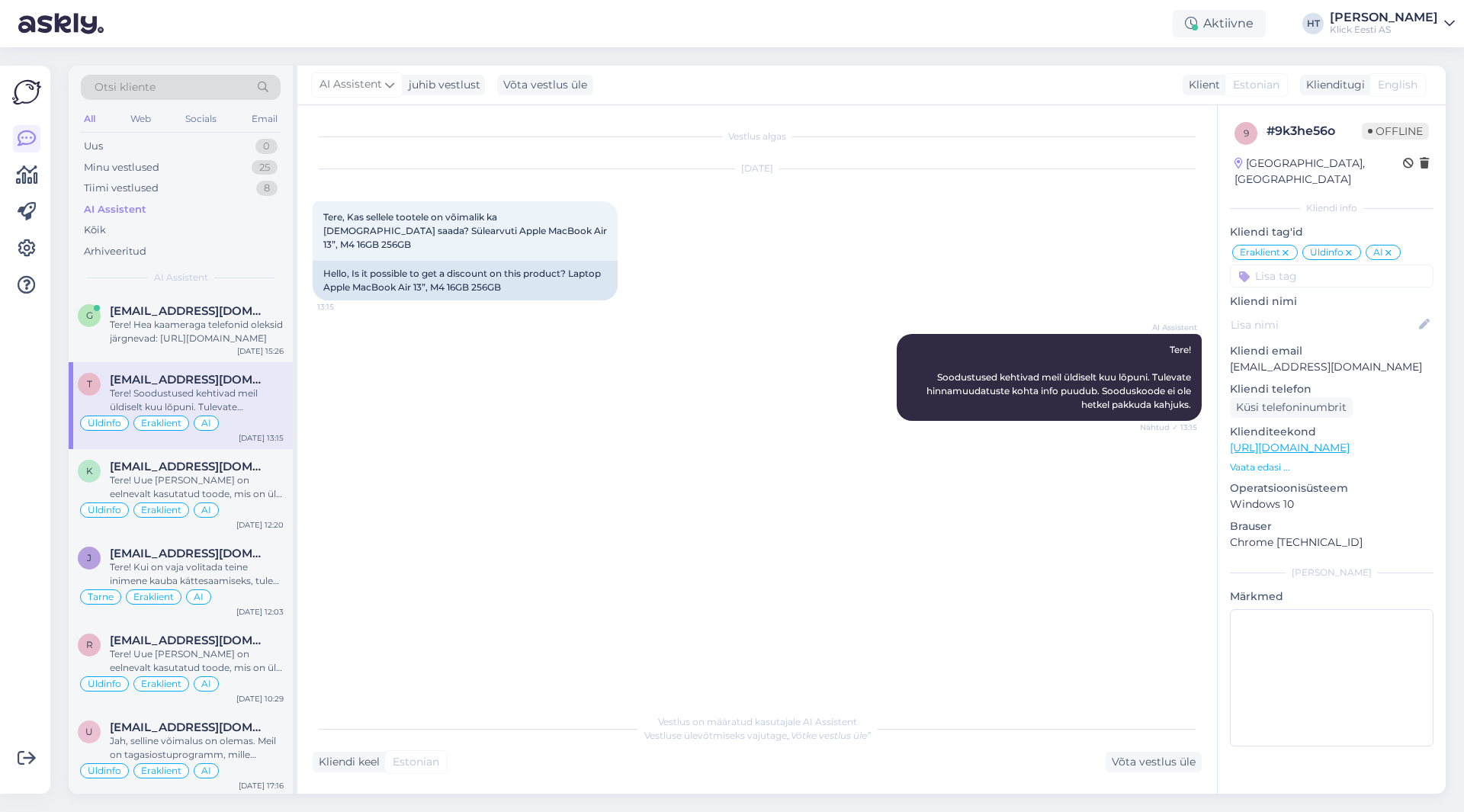
click at [494, 417] on div "AI Assistent Tere! Soodustused kehtivad meil üldiselt kuu lõpuni. Tulevate hinn…" at bounding box center [757, 377] width 890 height 121
click at [212, 329] on div "Tere! Hea kaameraga telefonid oleksid järgnevad: [URL][DOMAIN_NAME]" at bounding box center [196, 331] width 174 height 27
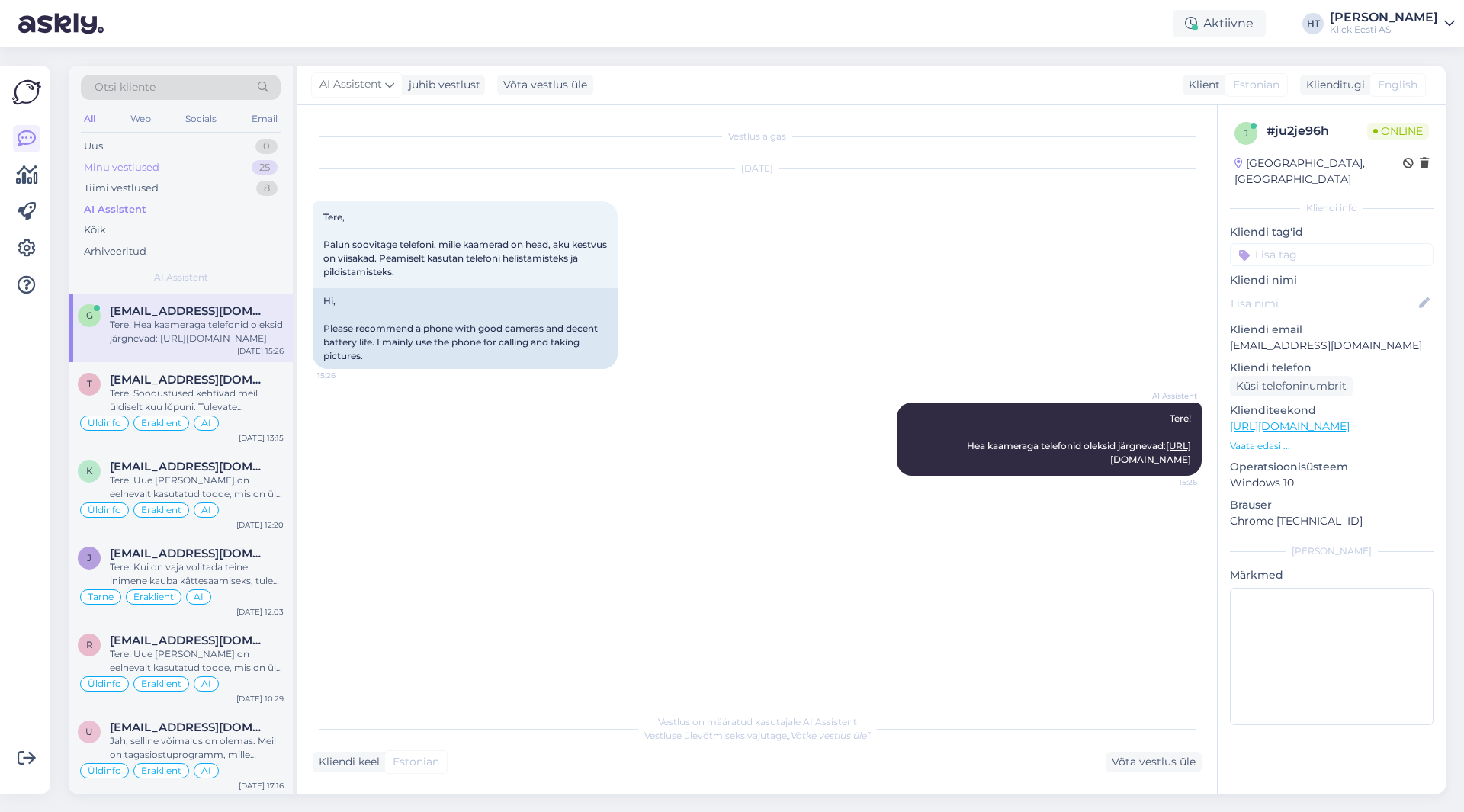
click at [231, 164] on div "Minu vestlused 25" at bounding box center [181, 167] width 200 height 22
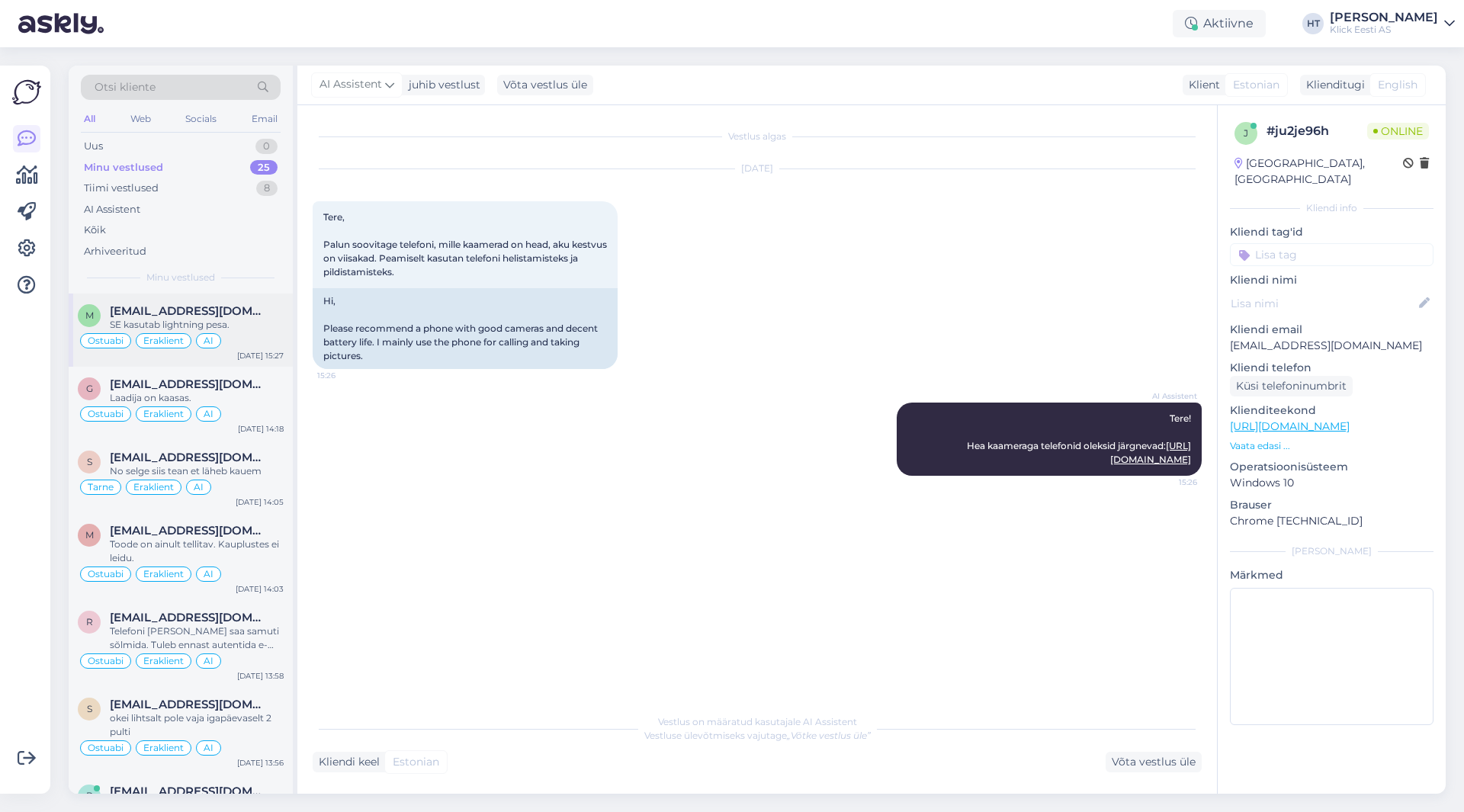
click at [247, 315] on div "[EMAIL_ADDRESS][DOMAIN_NAME]" at bounding box center [196, 311] width 174 height 14
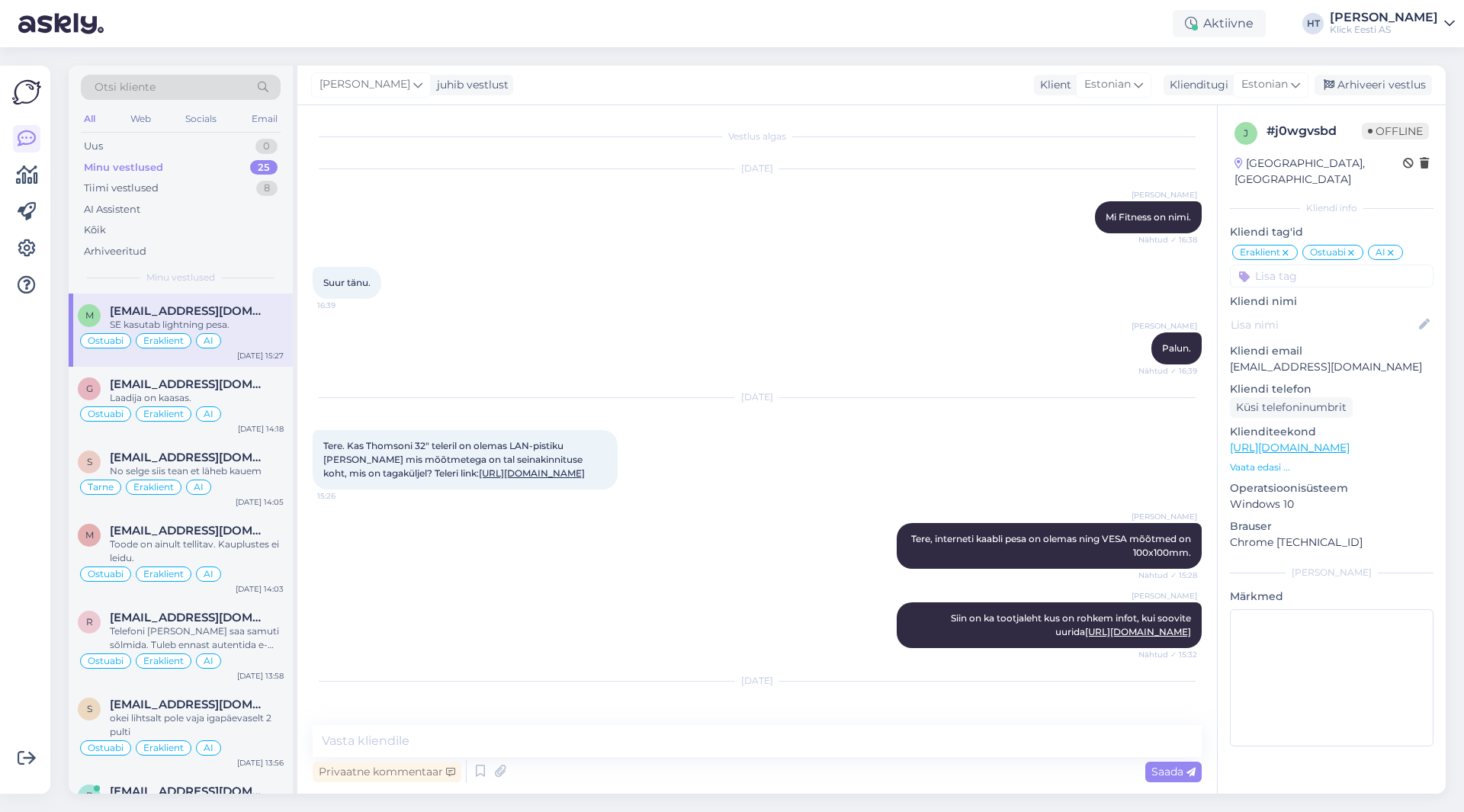
scroll to position [9577, 0]
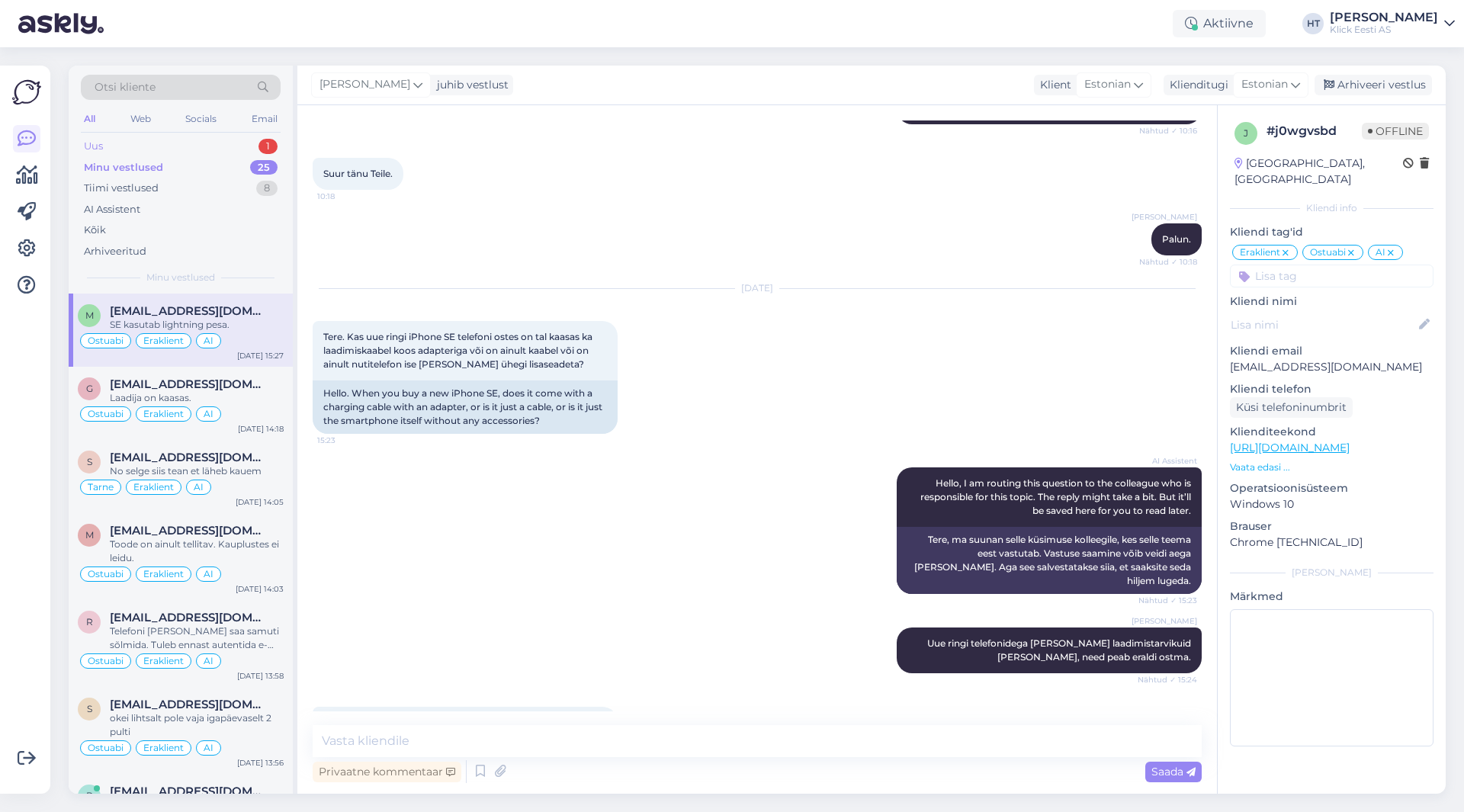
click at [255, 149] on div "Uus 1" at bounding box center [181, 146] width 200 height 22
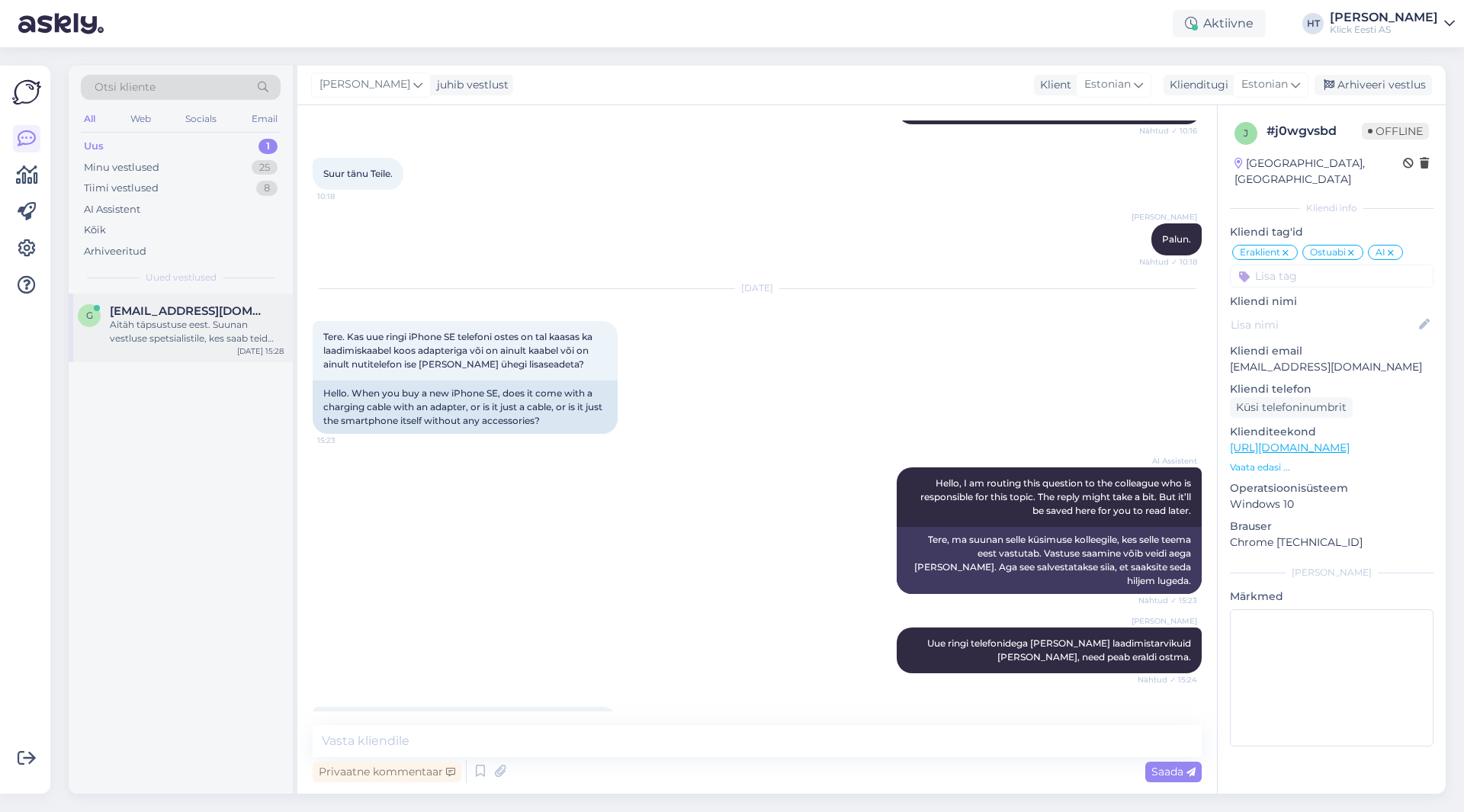
click at [231, 310] on span "[EMAIL_ADDRESS][DOMAIN_NAME]" at bounding box center [189, 311] width 159 height 14
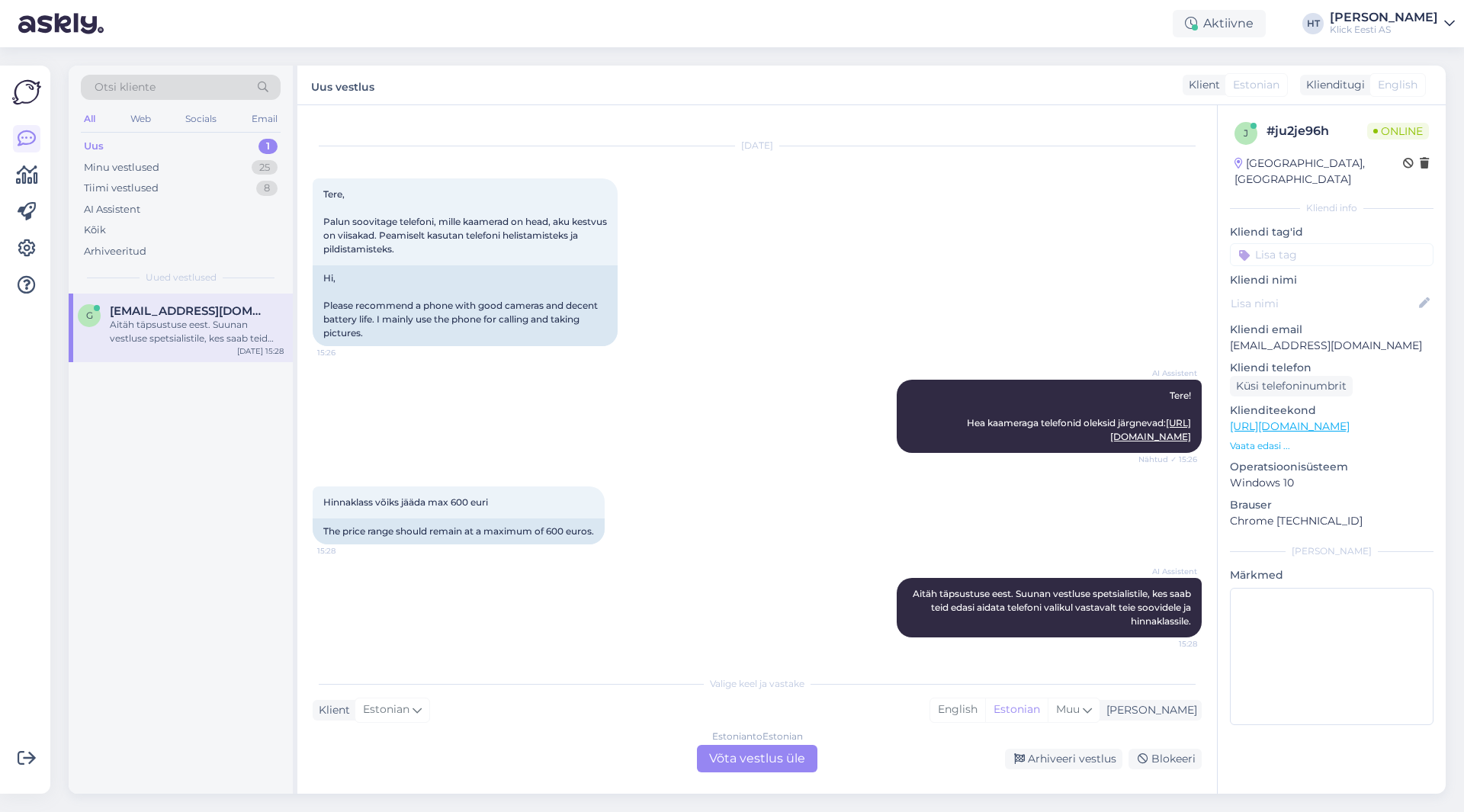
click at [757, 761] on div "Estonian to Estonian Võta vestlus üle" at bounding box center [757, 759] width 121 height 27
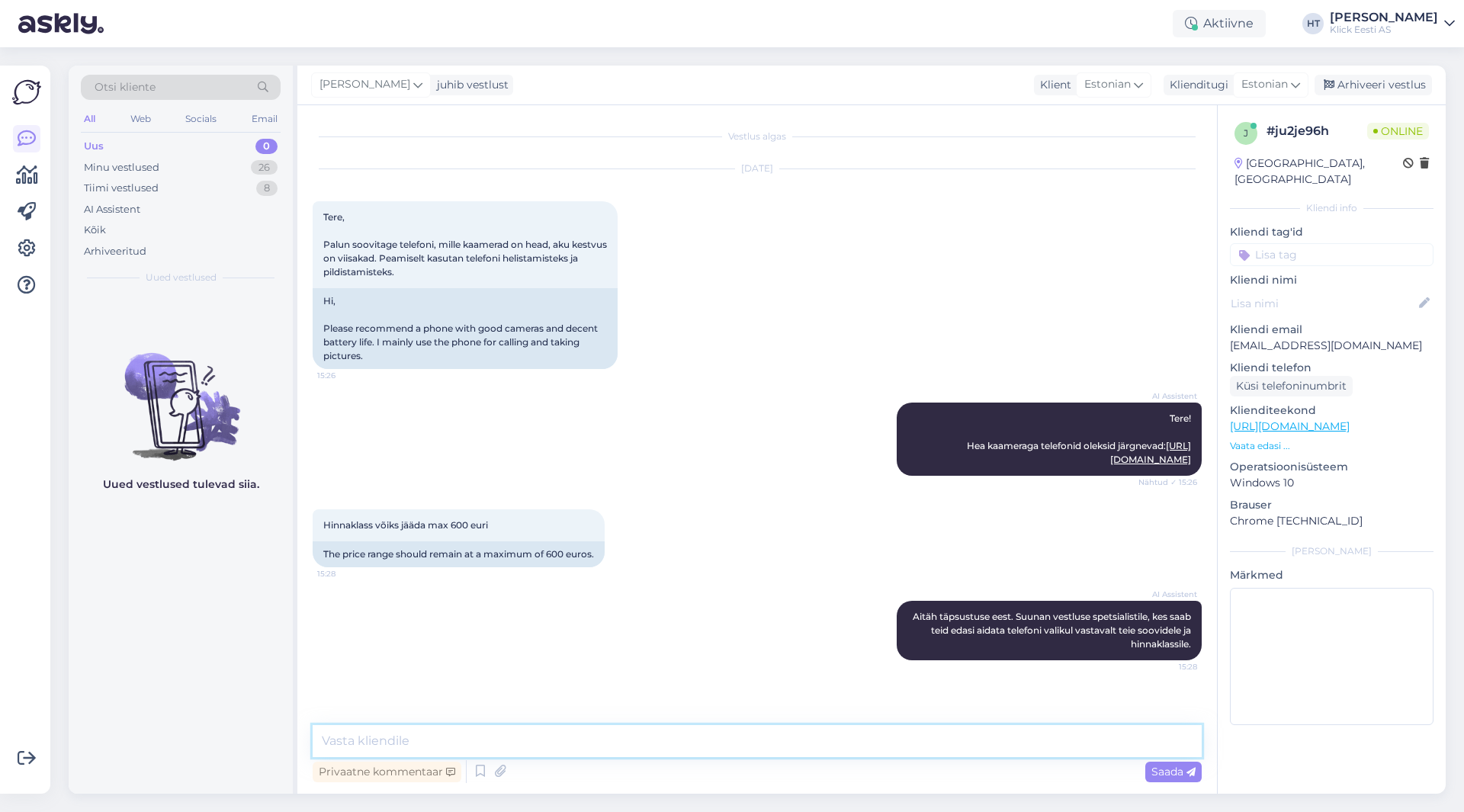
click at [732, 741] on textarea at bounding box center [757, 741] width 890 height 32
paste textarea "[URL][DOMAIN_NAME]"
type textarea "Võib järgnevaid vaadata: [URL][DOMAIN_NAME]"
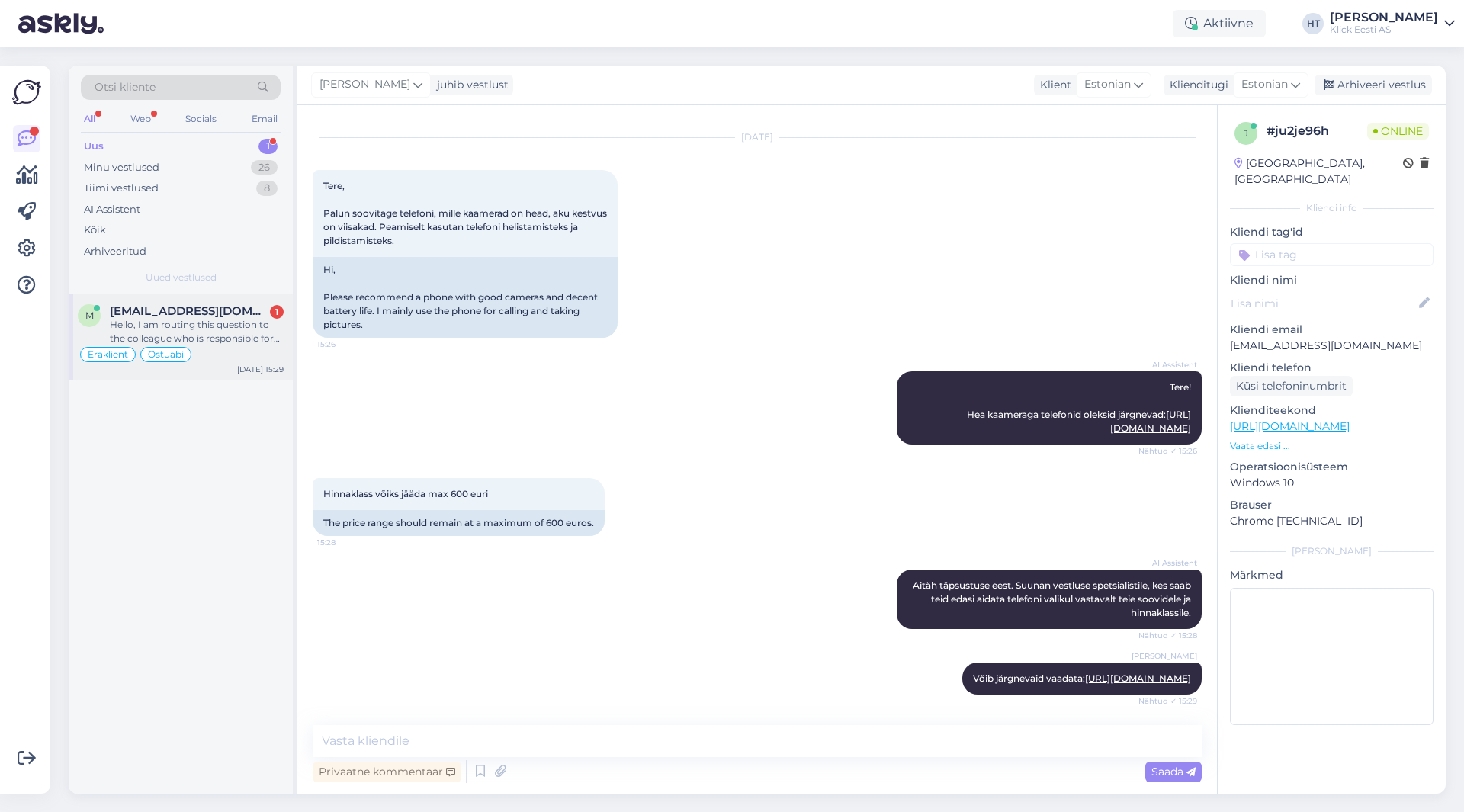
click at [228, 350] on div "Eraklient Ostuabi" at bounding box center [181, 355] width 206 height 19
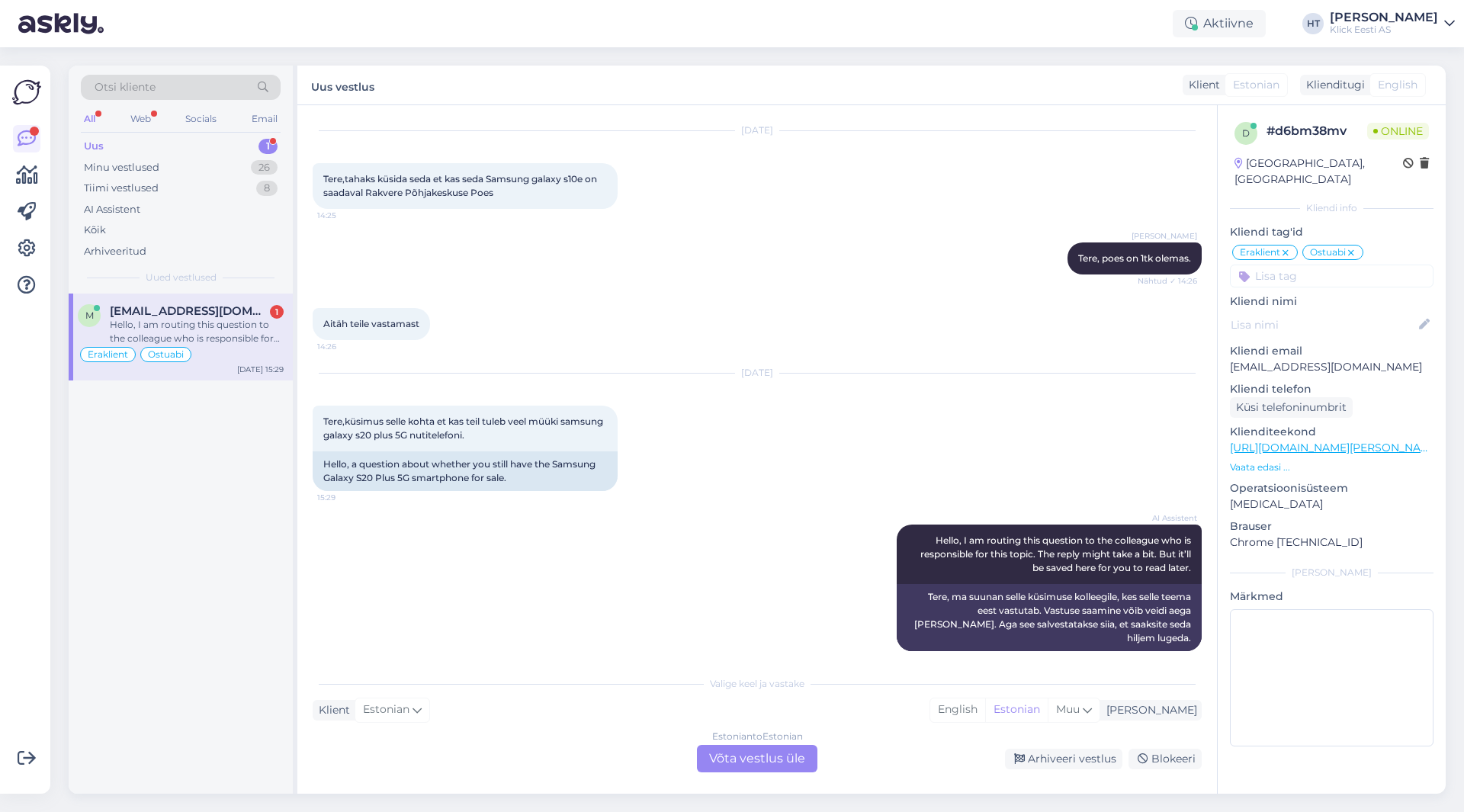
click at [778, 563] on div "AI Assistent Hello, I am routing this question to the colleague who is responsi…" at bounding box center [757, 587] width 890 height 160
click at [773, 750] on div "Estonian to Estonian Võta vestlus üle" at bounding box center [757, 759] width 121 height 27
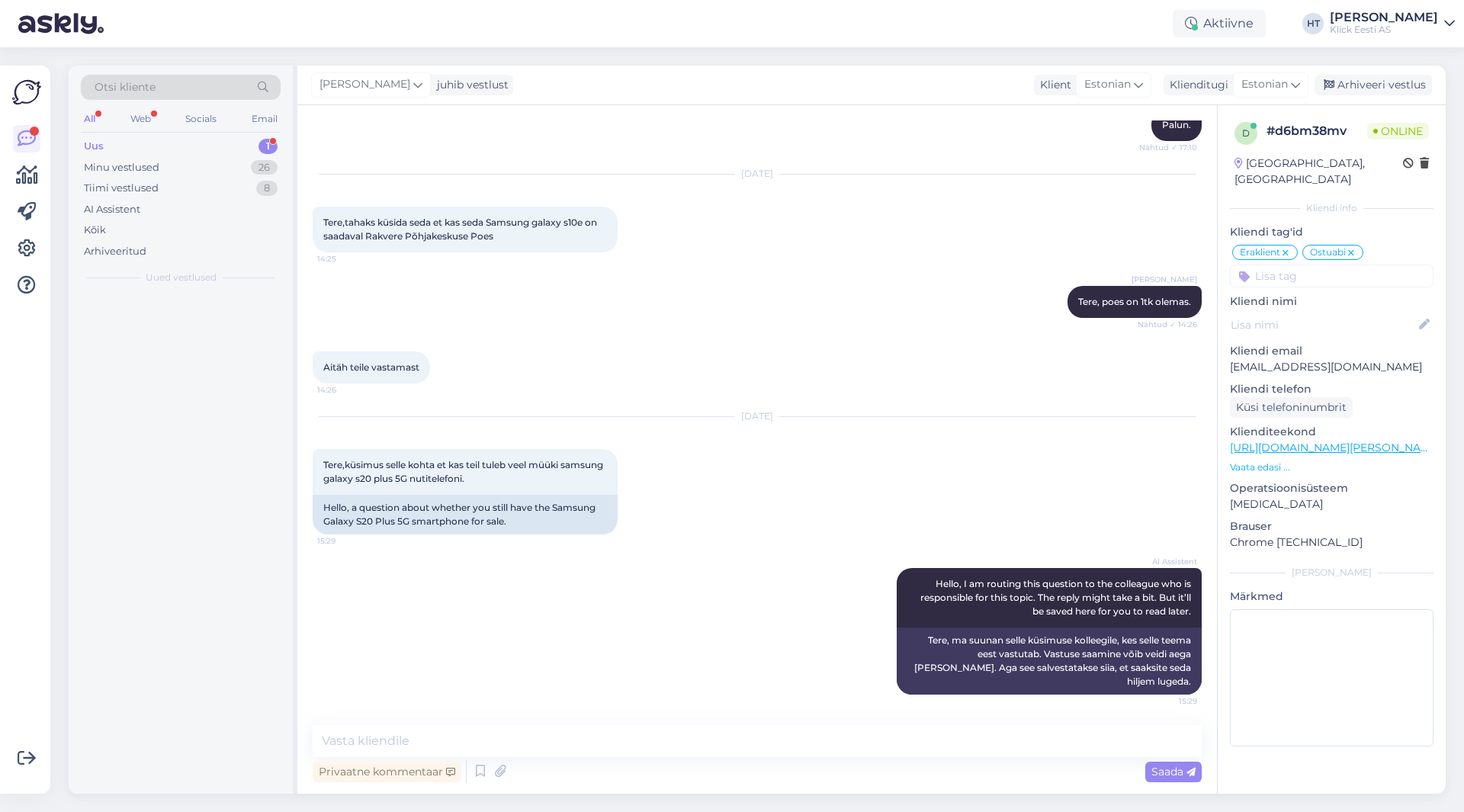
scroll to position [289, 0]
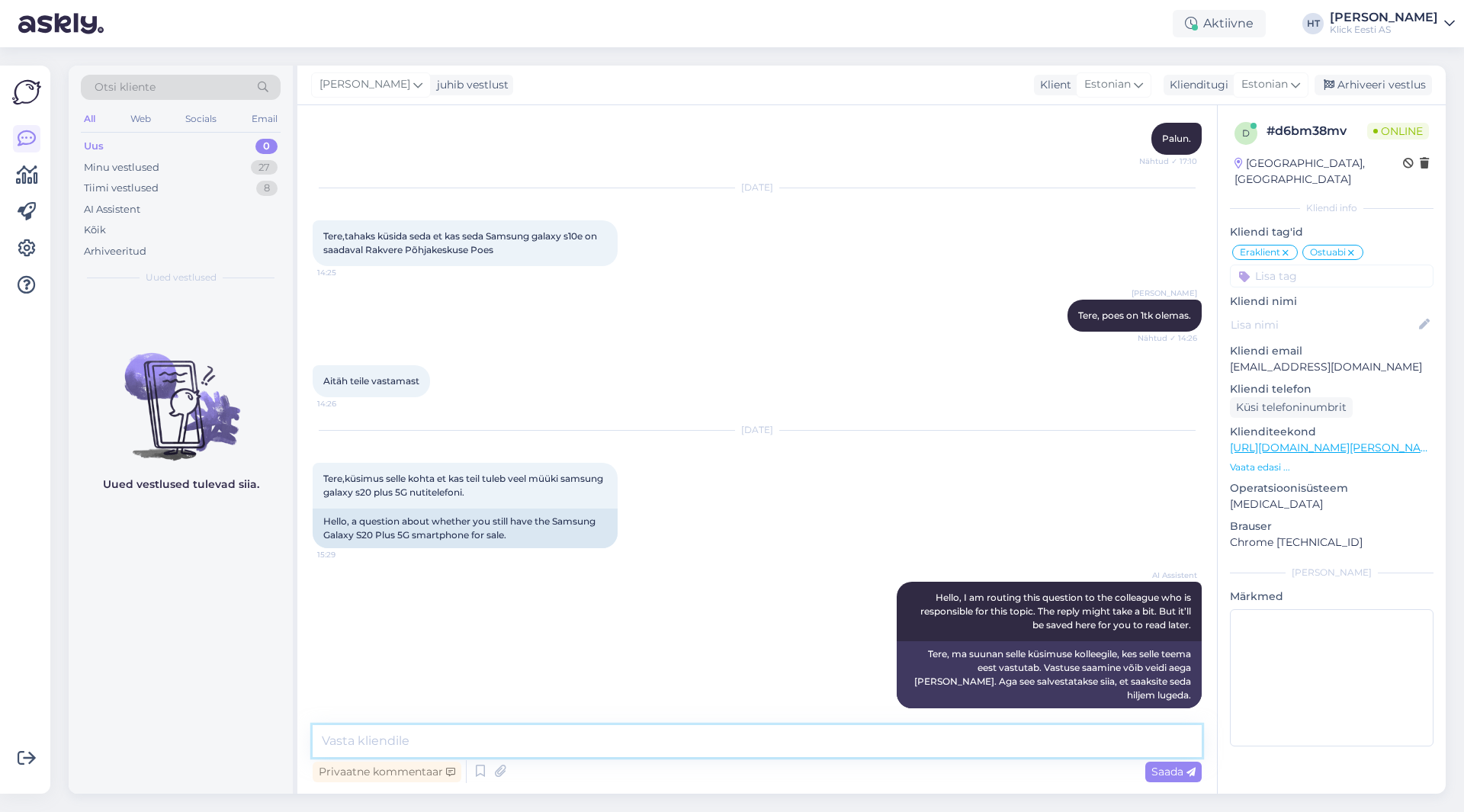
click at [764, 742] on textarea at bounding box center [757, 741] width 890 height 32
click at [1274, 460] on p "Vaata edasi ..." at bounding box center [1332, 467] width 204 height 14
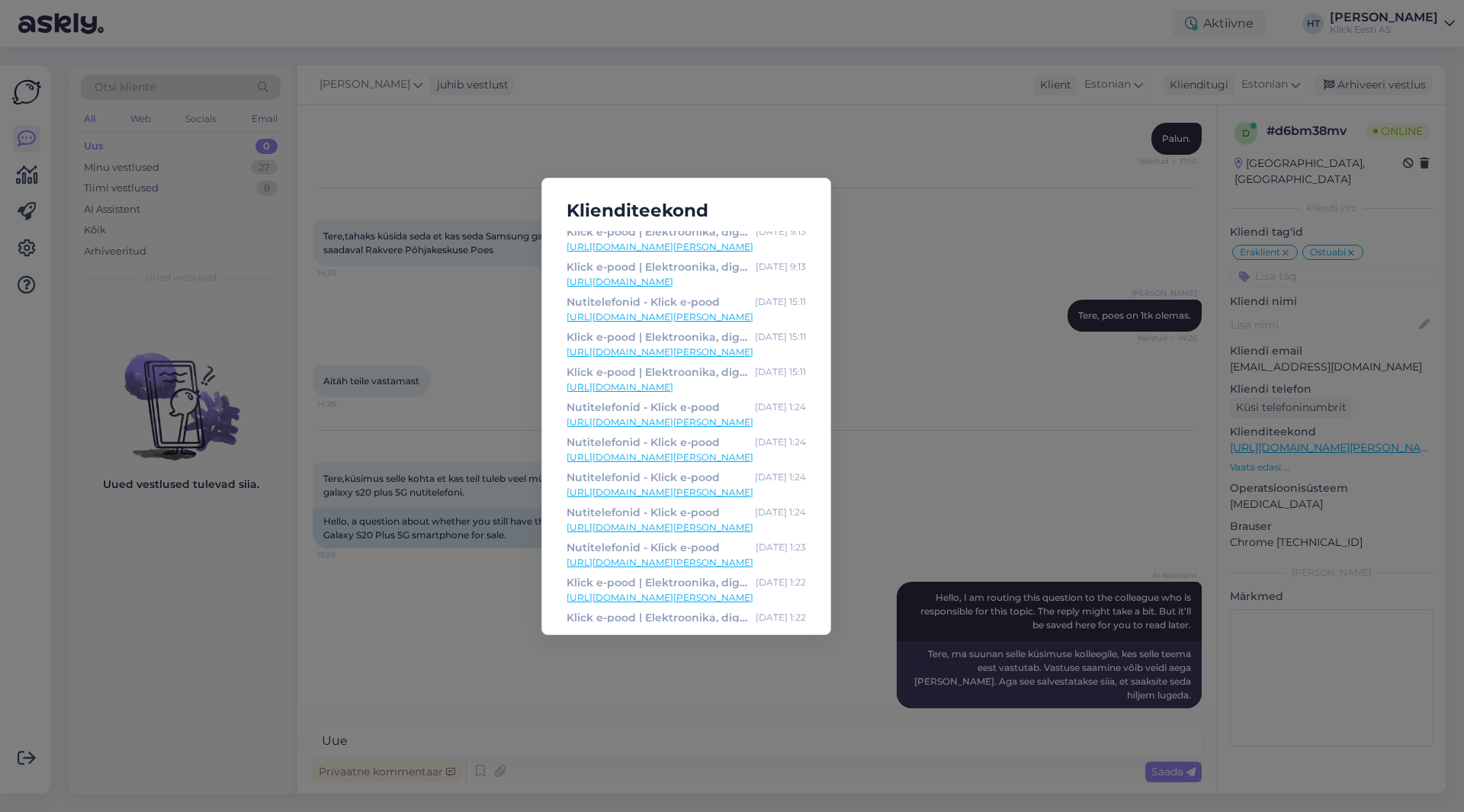
scroll to position [0, 0]
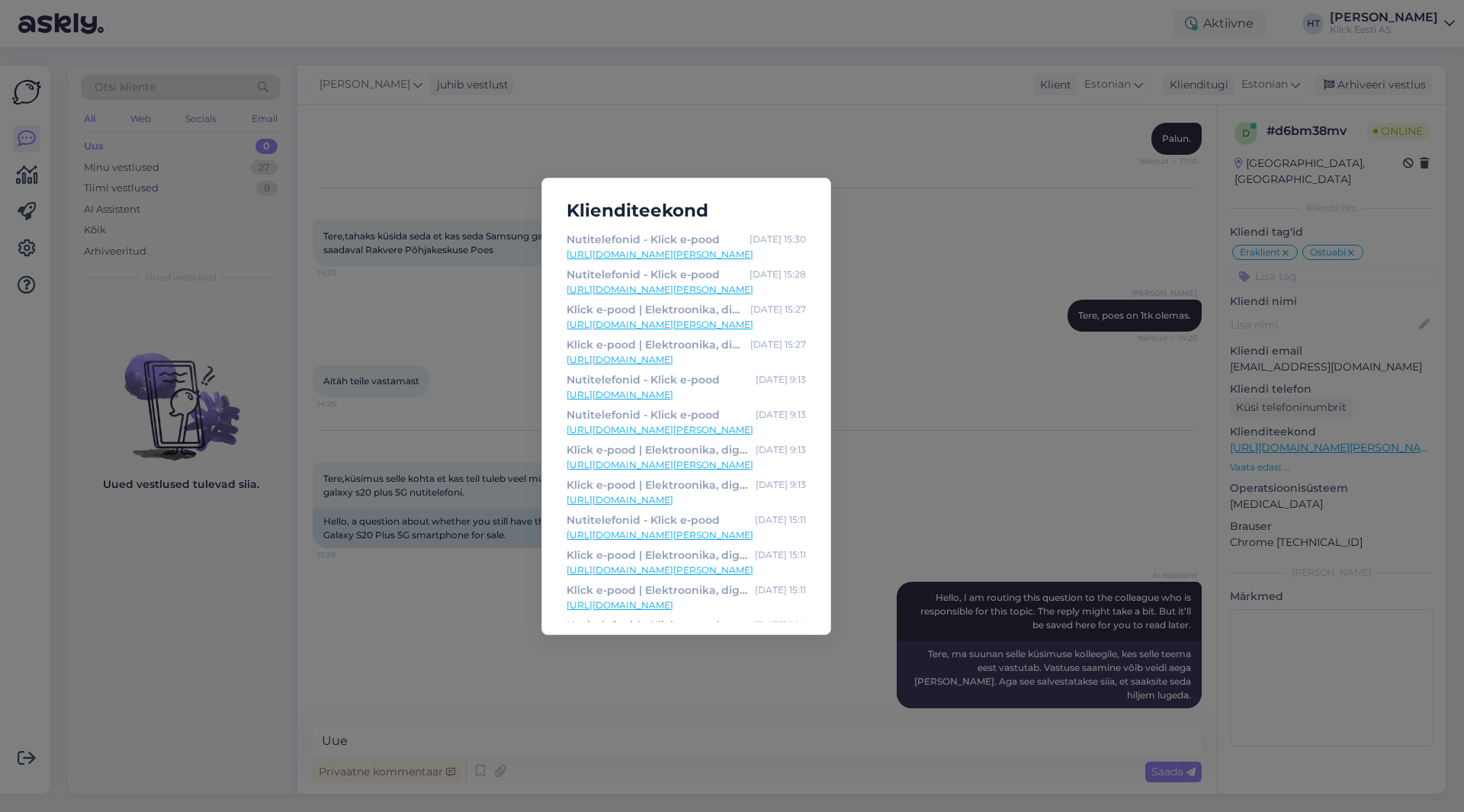
click at [469, 685] on div "Klienditeekond Nutitelefonid - Klick e-pood [DATE] 15:30 [URL][DOMAIN_NAME][PER…" at bounding box center [732, 406] width 1464 height 812
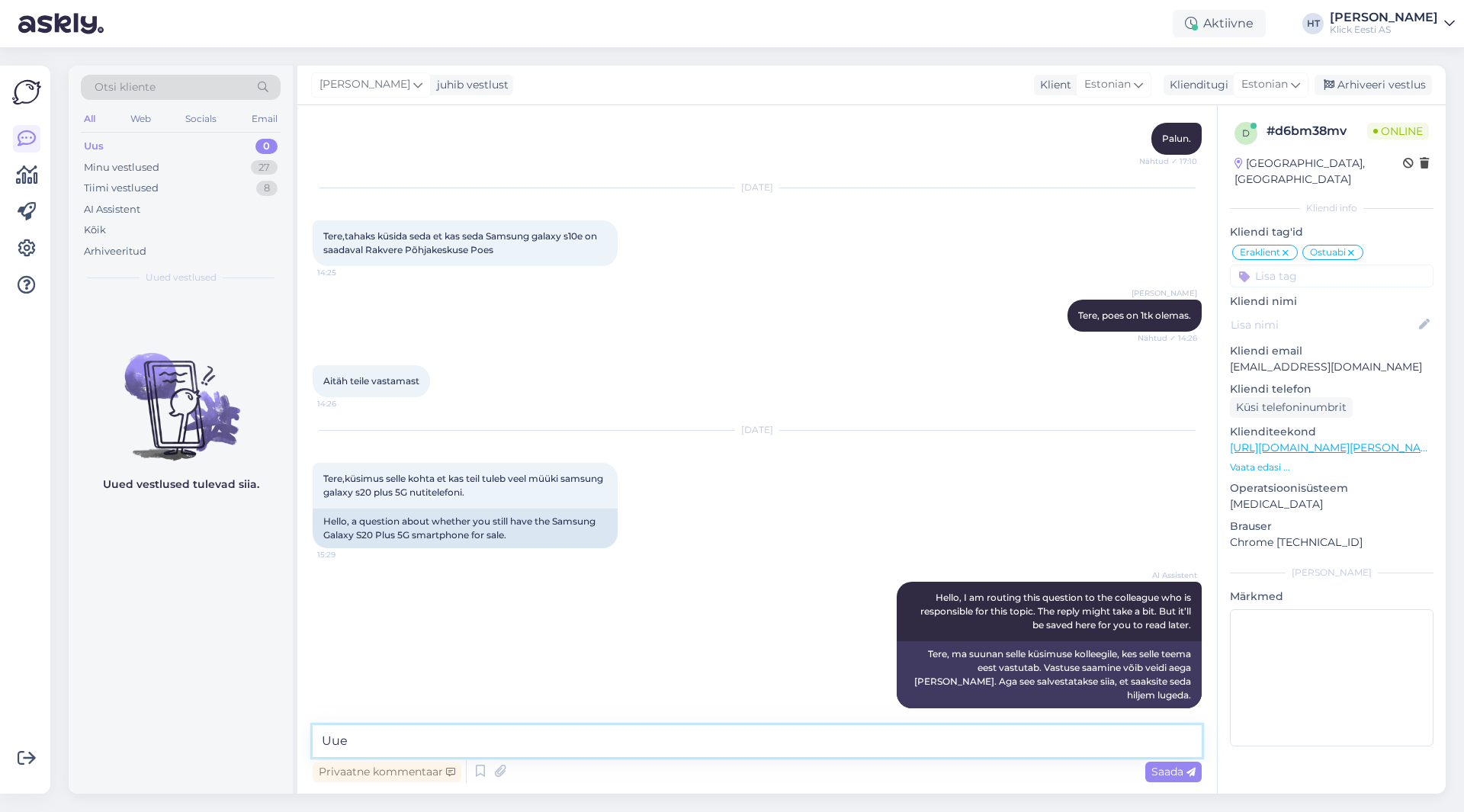
click at [498, 730] on textarea "Uue" at bounding box center [757, 741] width 890 height 32
type textarea "Uue ringi versioonina võib veel tulla, aga [PERSON_NAME] saa [PERSON_NAME]."
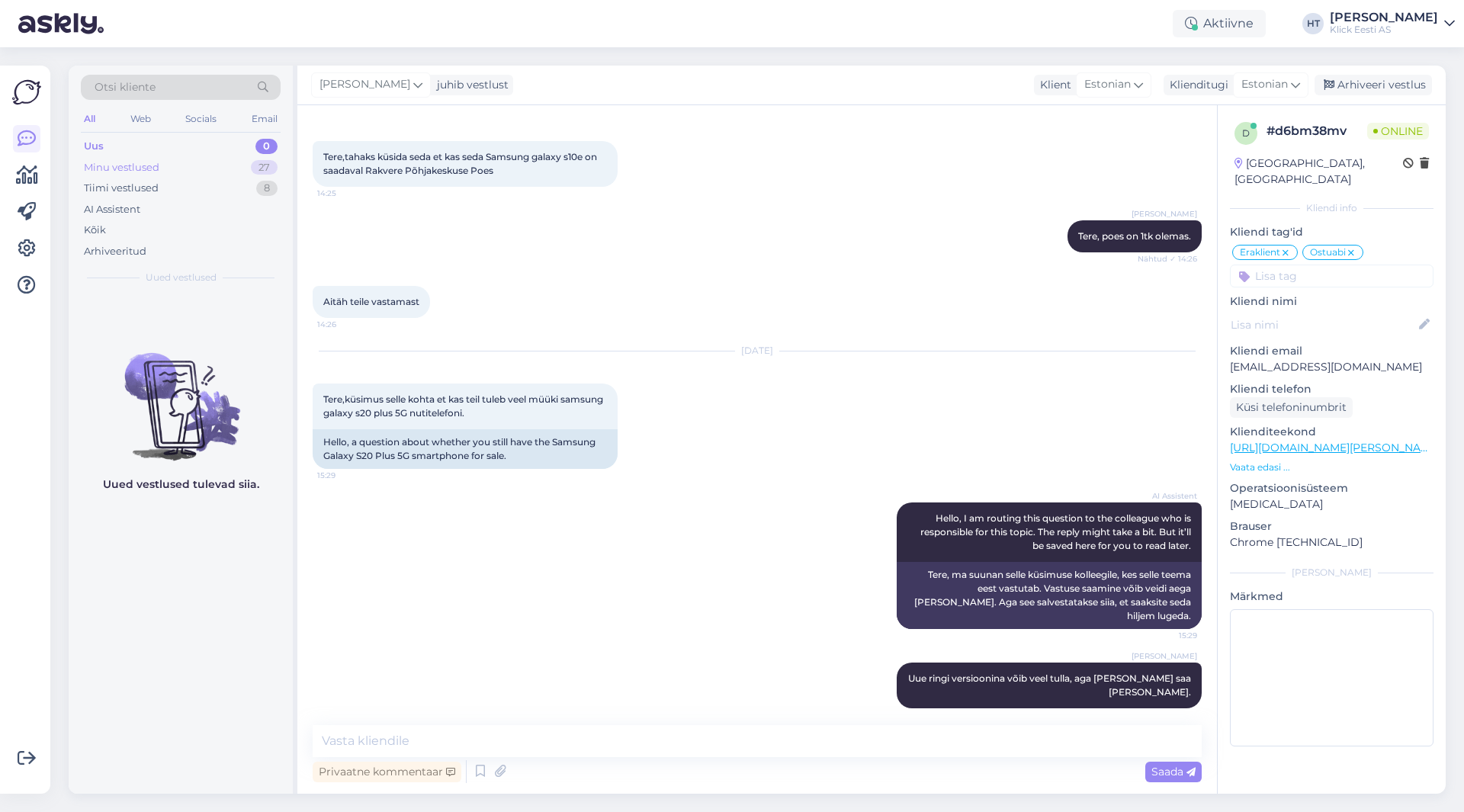
click at [145, 164] on div "Minu vestlused" at bounding box center [122, 167] width 76 height 15
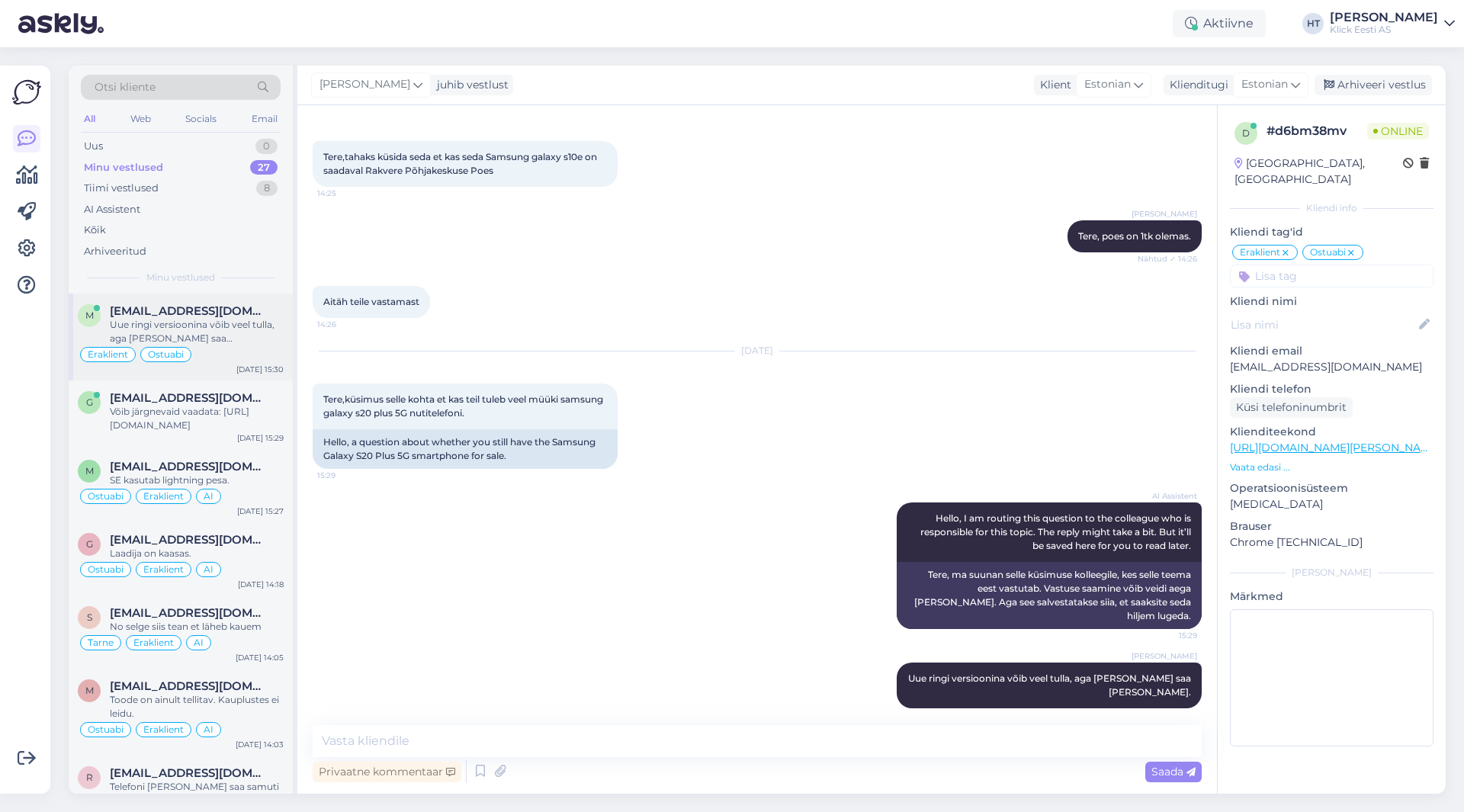
click at [183, 331] on div "Uue ringi versioonina võib veel tulla, aga [PERSON_NAME] saa [PERSON_NAME]." at bounding box center [196, 331] width 174 height 27
click at [244, 430] on div "Võib järgnevaid vaadata: [URL][DOMAIN_NAME]" at bounding box center [196, 418] width 174 height 27
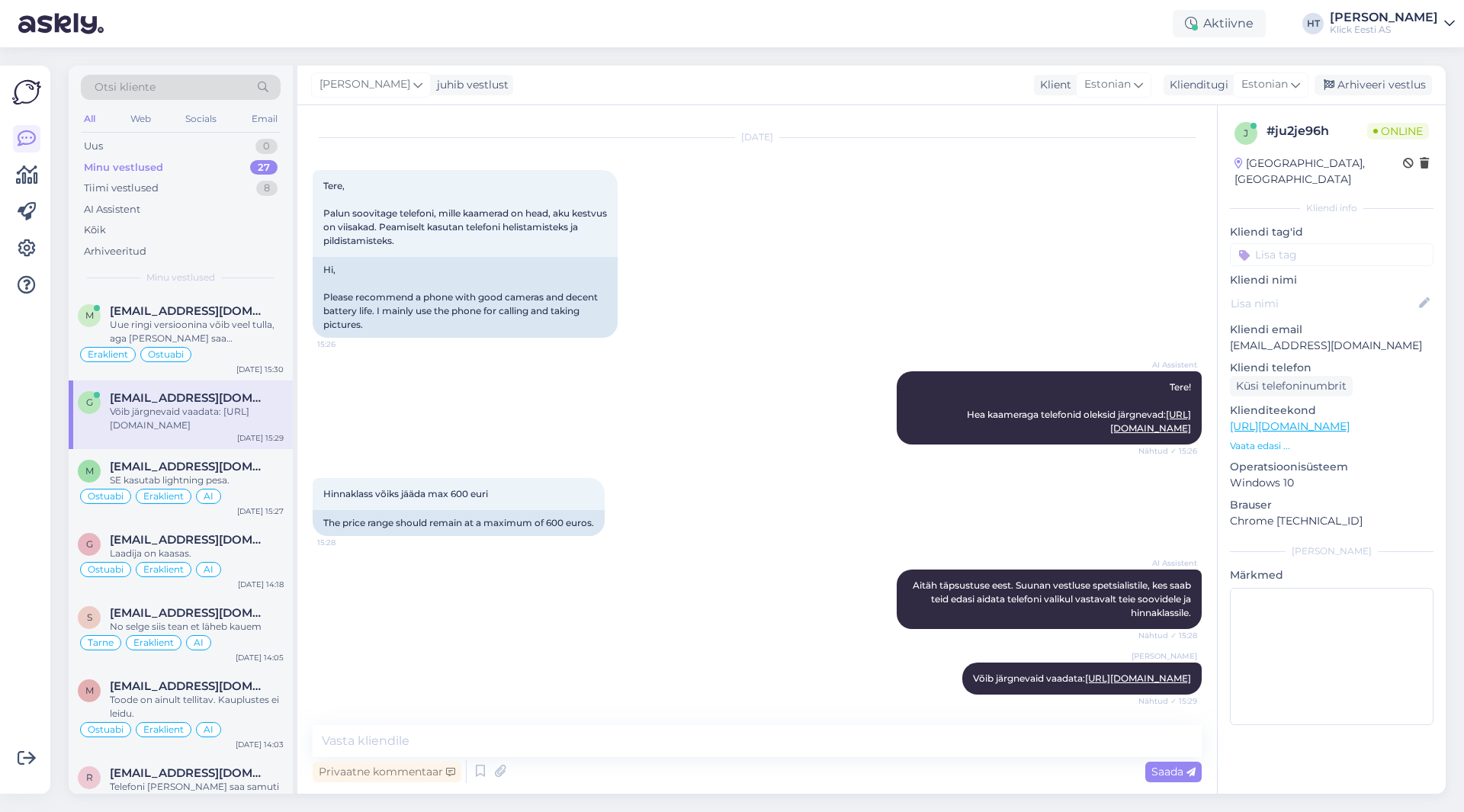
scroll to position [59, 0]
click at [1299, 243] on input at bounding box center [1332, 254] width 204 height 22
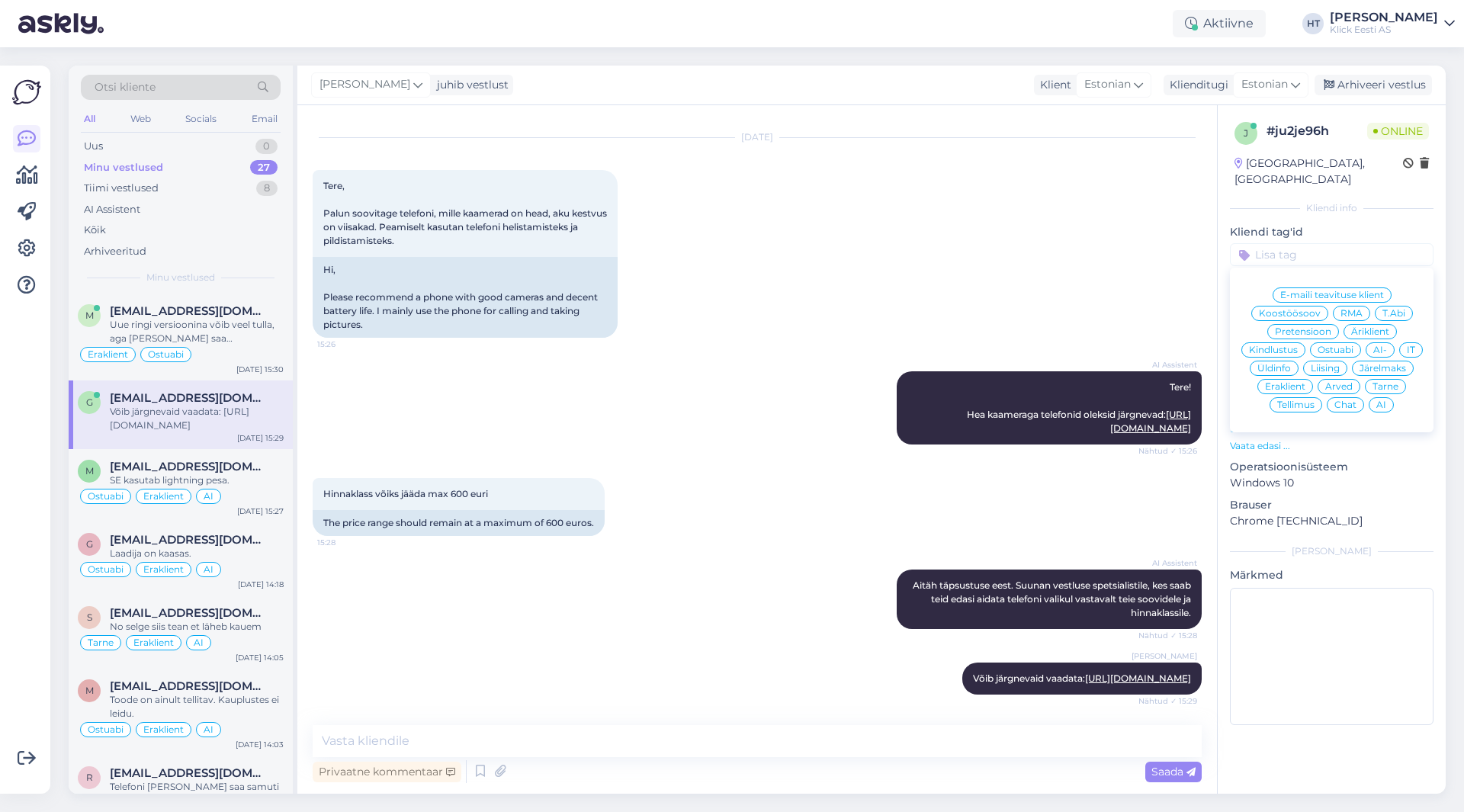
click at [1346, 345] on span "Ostuabi" at bounding box center [1336, 350] width 36 height 9
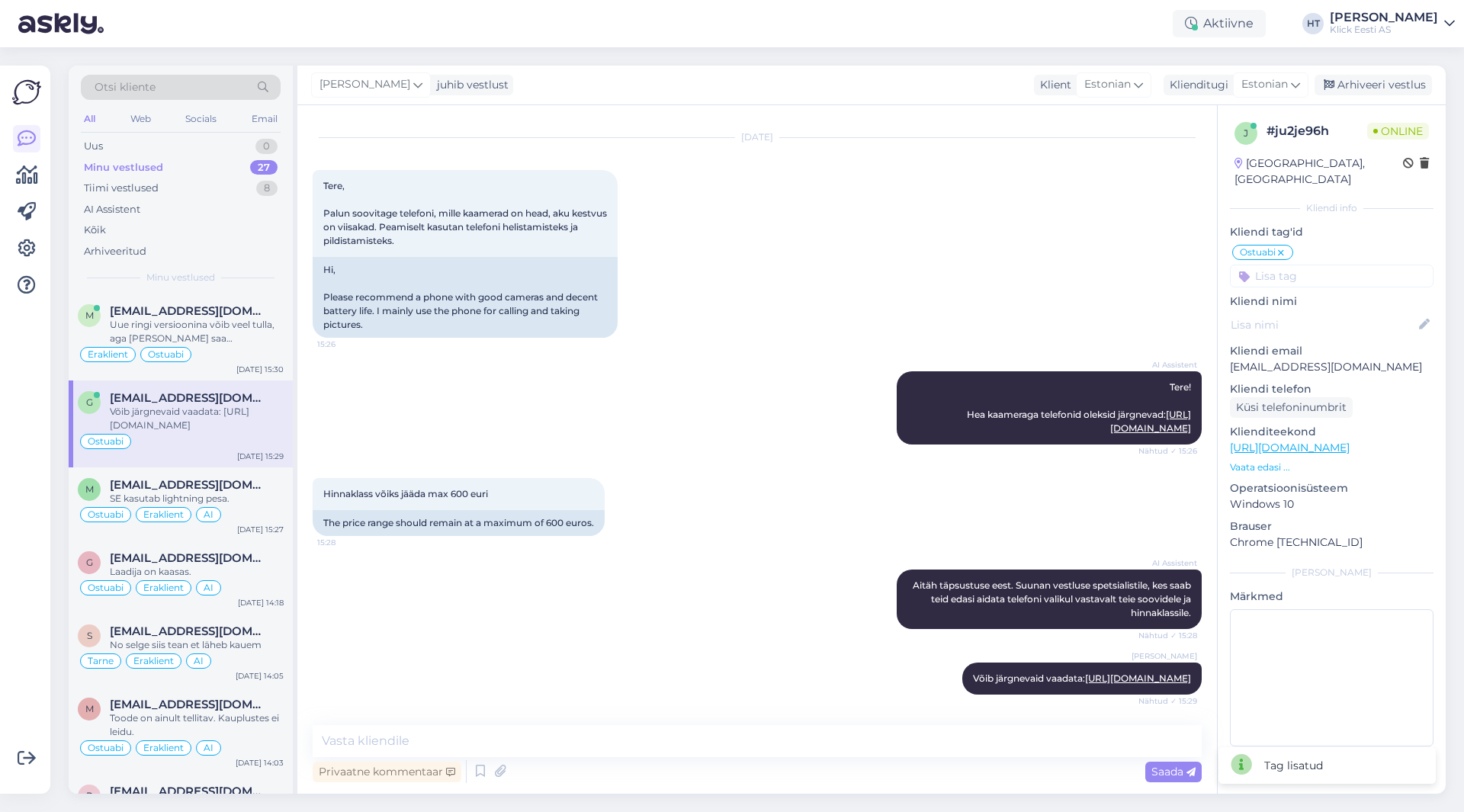
click at [1318, 270] on input at bounding box center [1332, 276] width 204 height 22
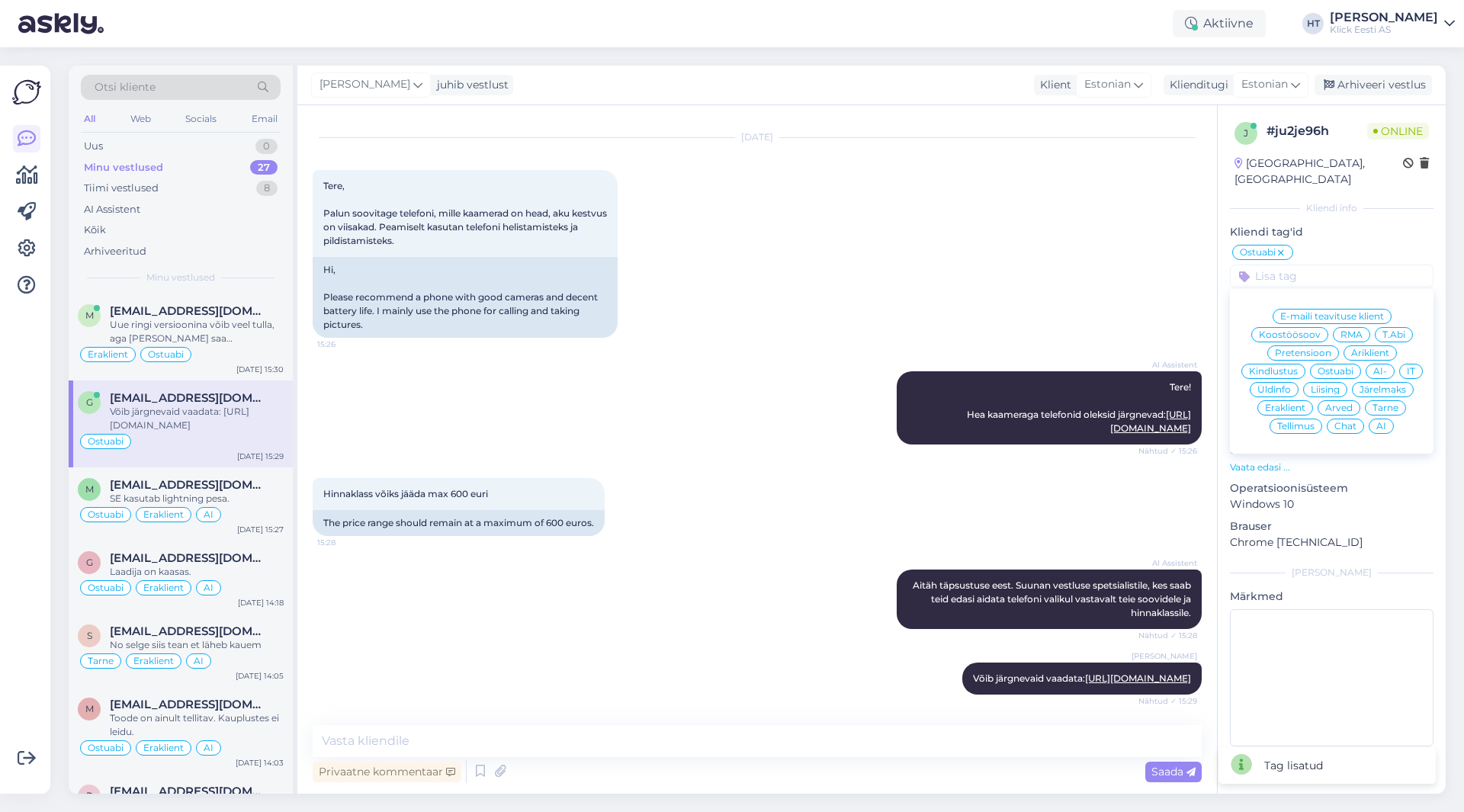
click at [1305, 400] on div "Eraklient" at bounding box center [1285, 408] width 56 height 15
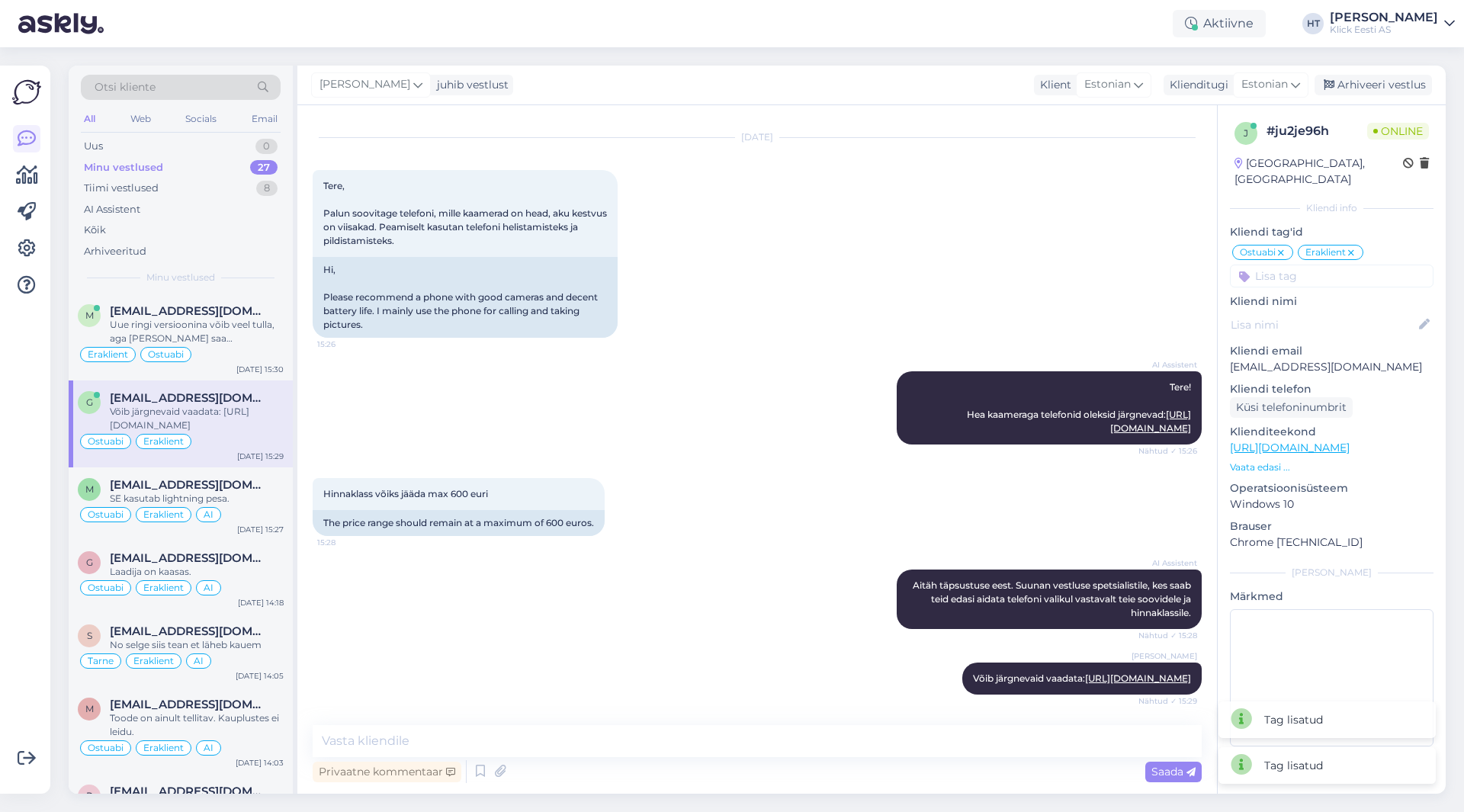
click at [1332, 265] on input at bounding box center [1332, 276] width 204 height 22
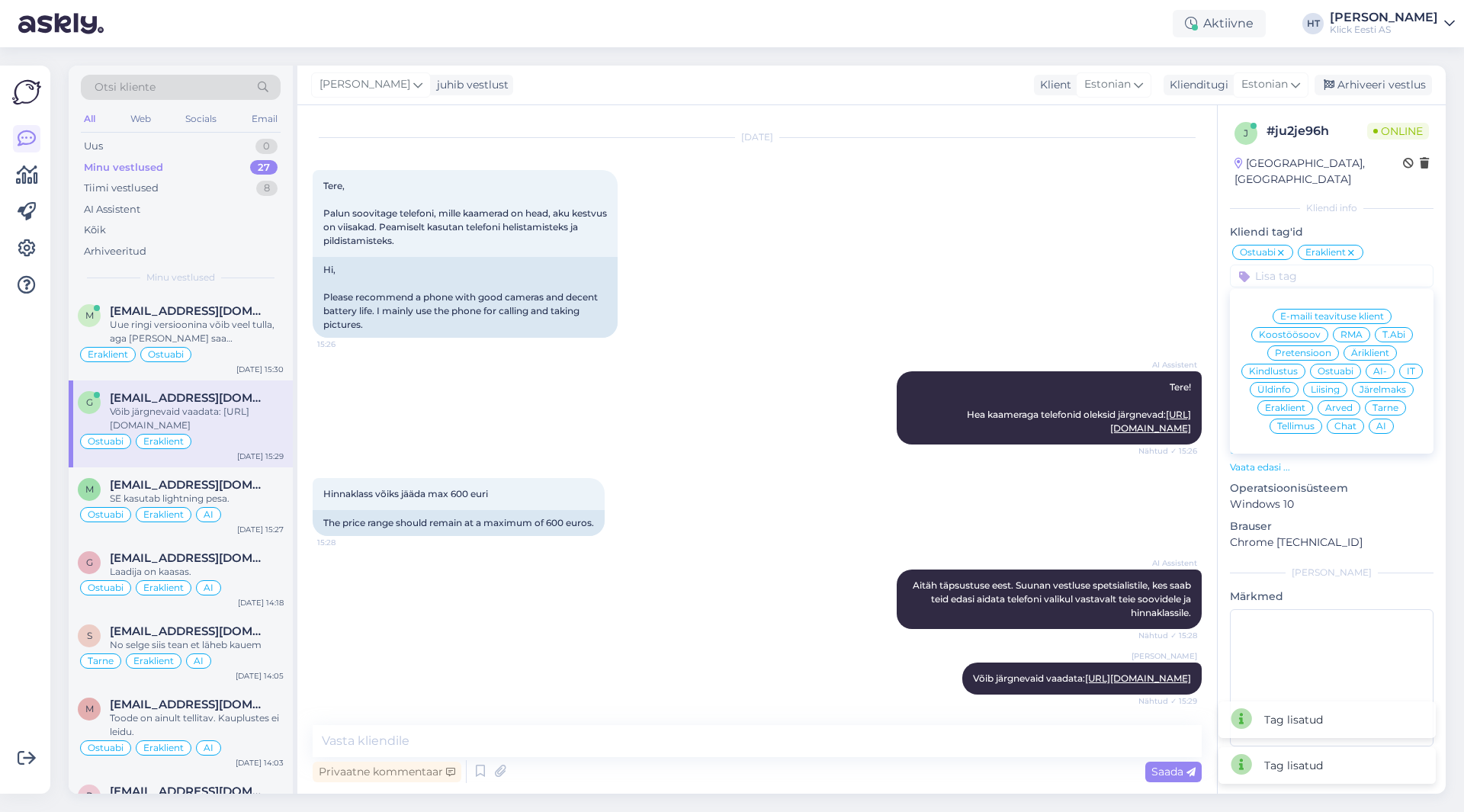
click at [1387, 419] on div "AI" at bounding box center [1381, 427] width 25 height 15
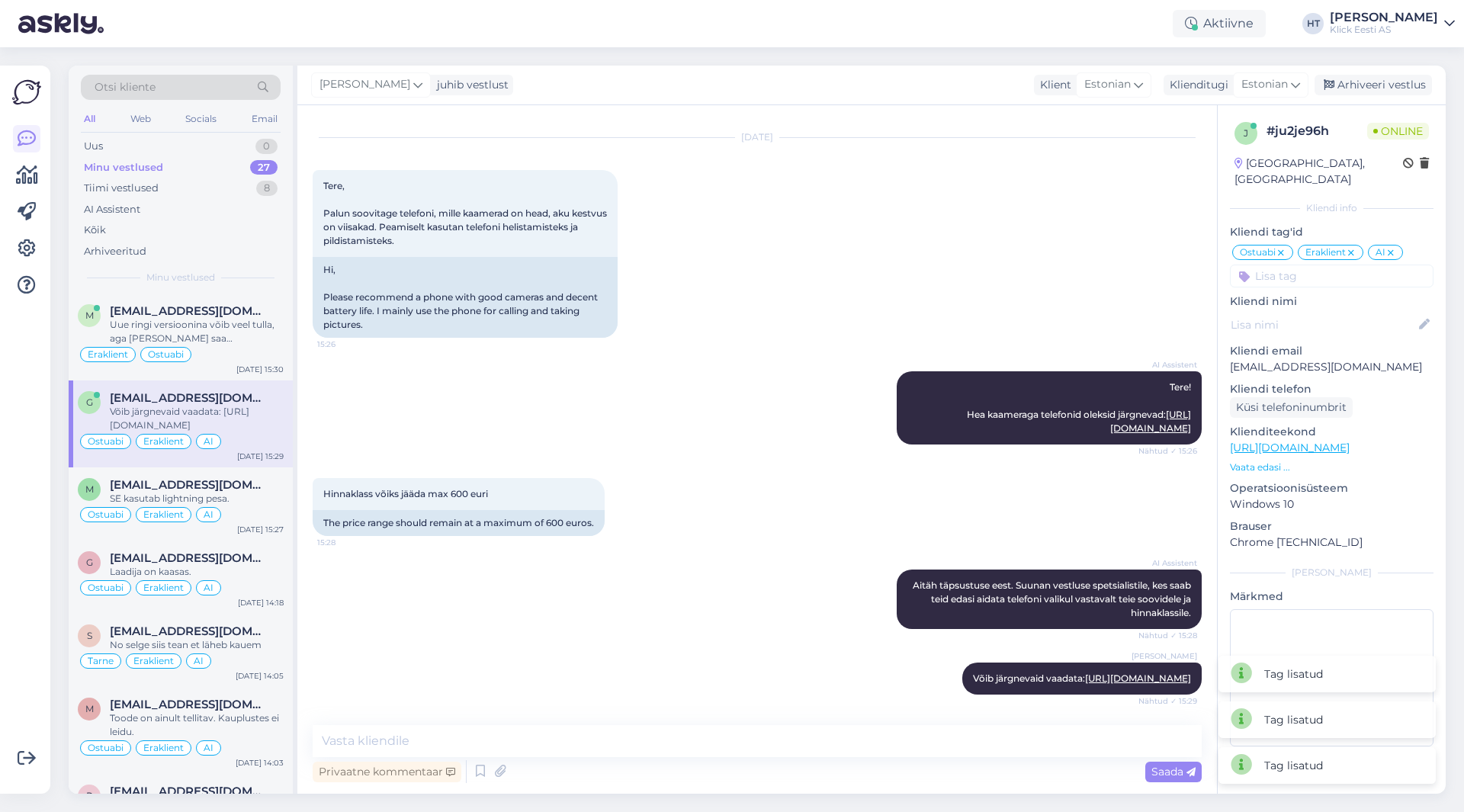
click at [686, 355] on div "AI Assistent Tere! Hea kaameraga telefonid oleksid järgnevad: [URL][DOMAIN_NAME…" at bounding box center [757, 408] width 890 height 107
click at [254, 494] on div "SE kasutab lightning pesa." at bounding box center [196, 499] width 174 height 14
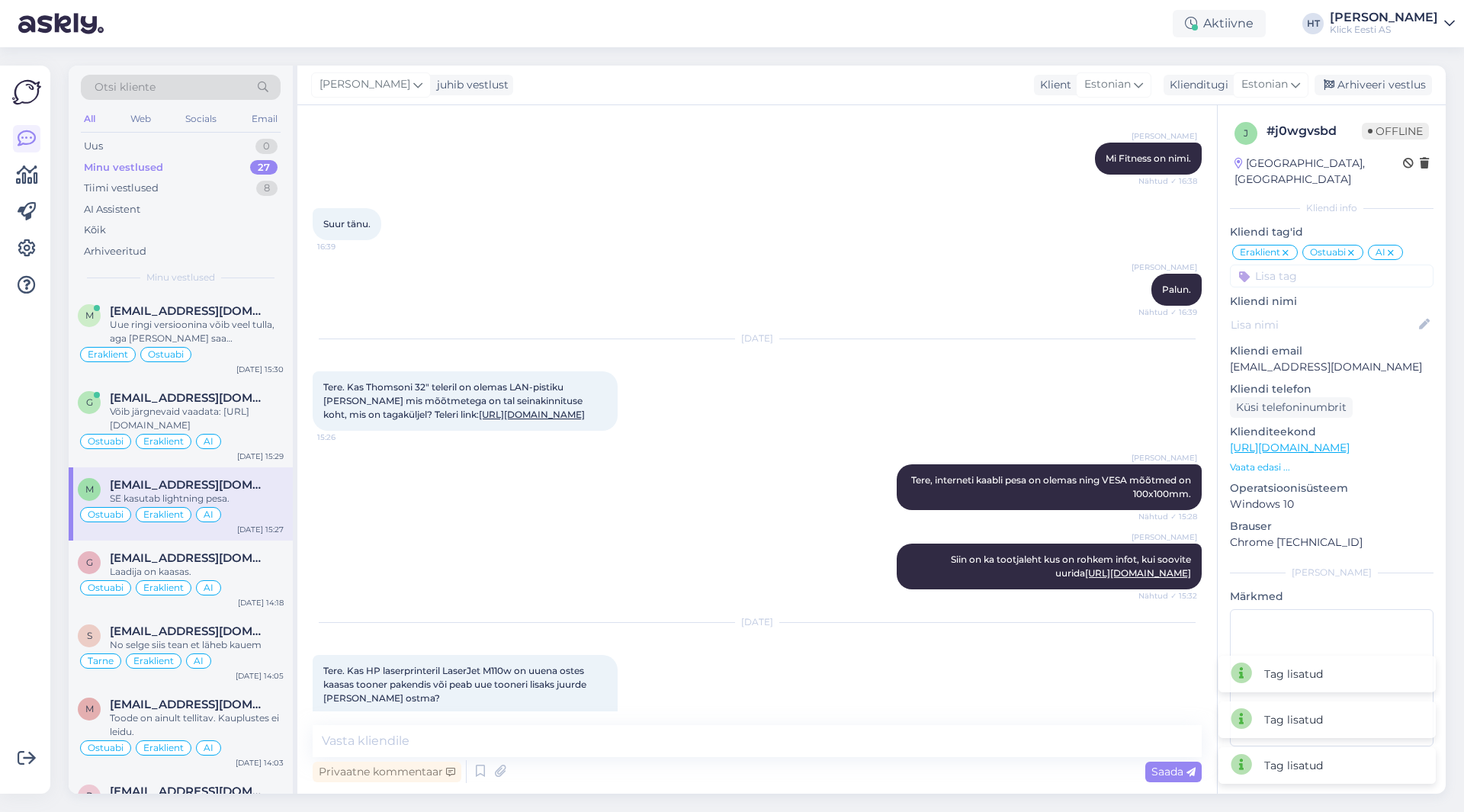
scroll to position [9577, 0]
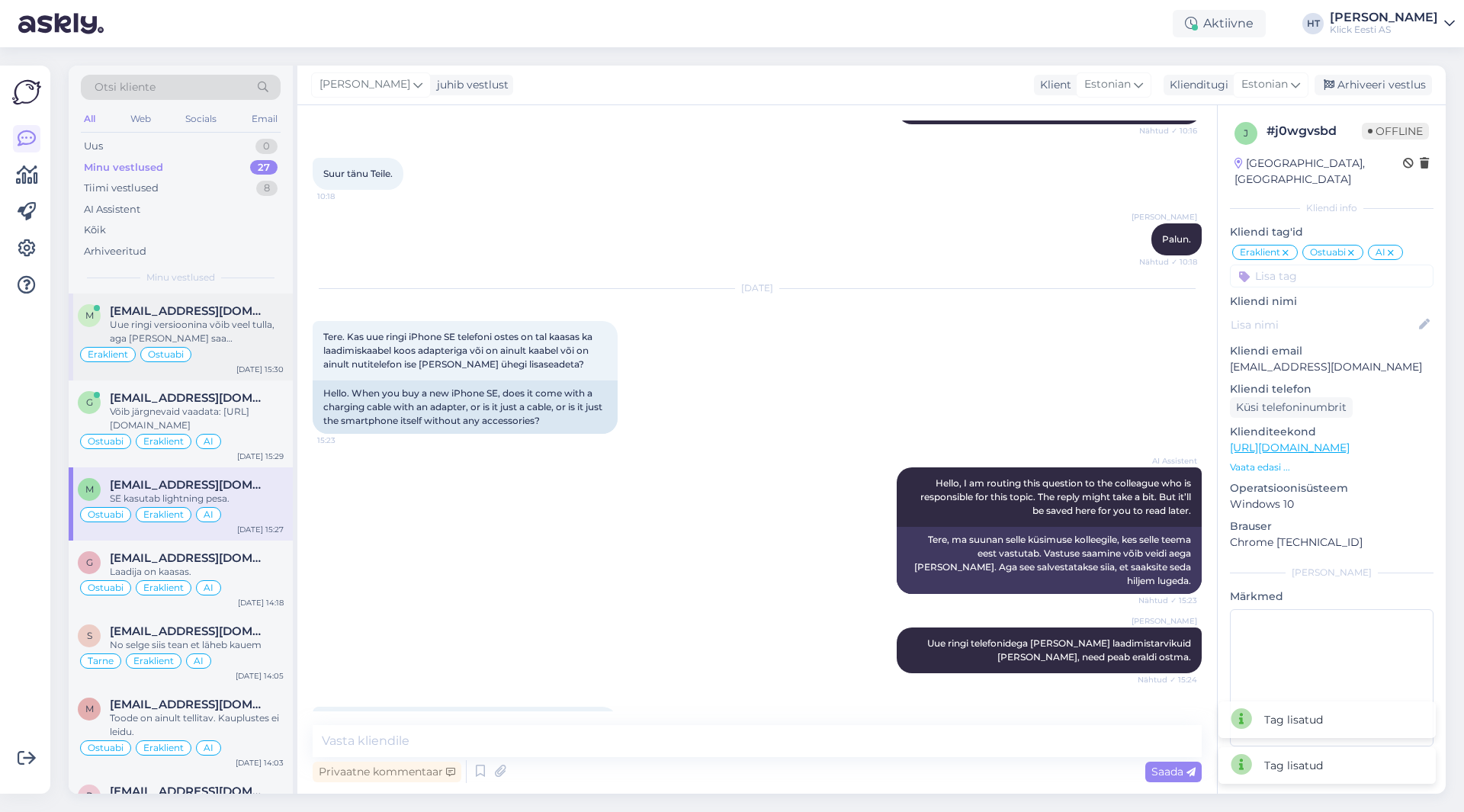
click at [238, 344] on div "Uue ringi versioonina võib veel tulla, aga [PERSON_NAME] saa [PERSON_NAME]." at bounding box center [196, 331] width 174 height 27
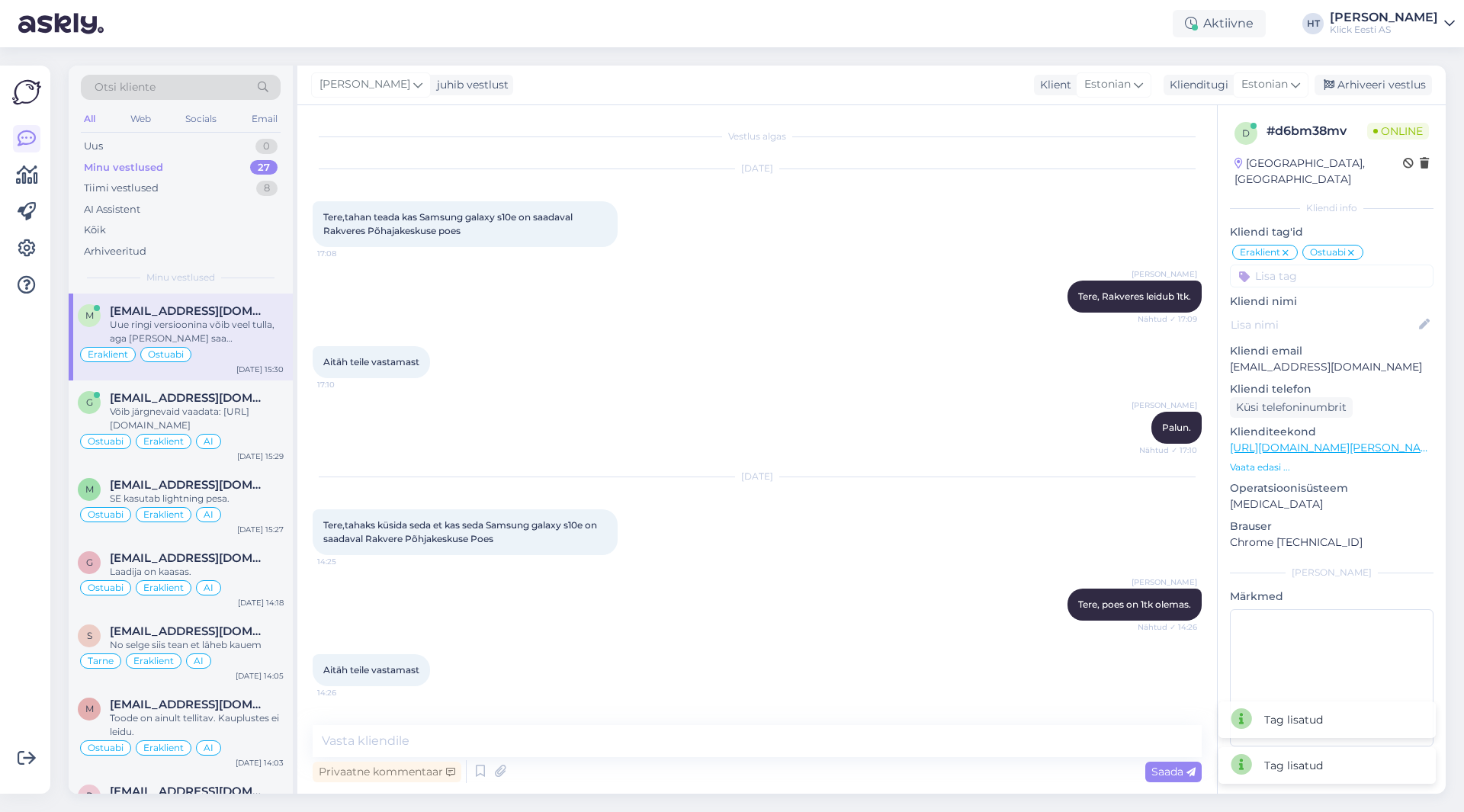
scroll to position [369, 0]
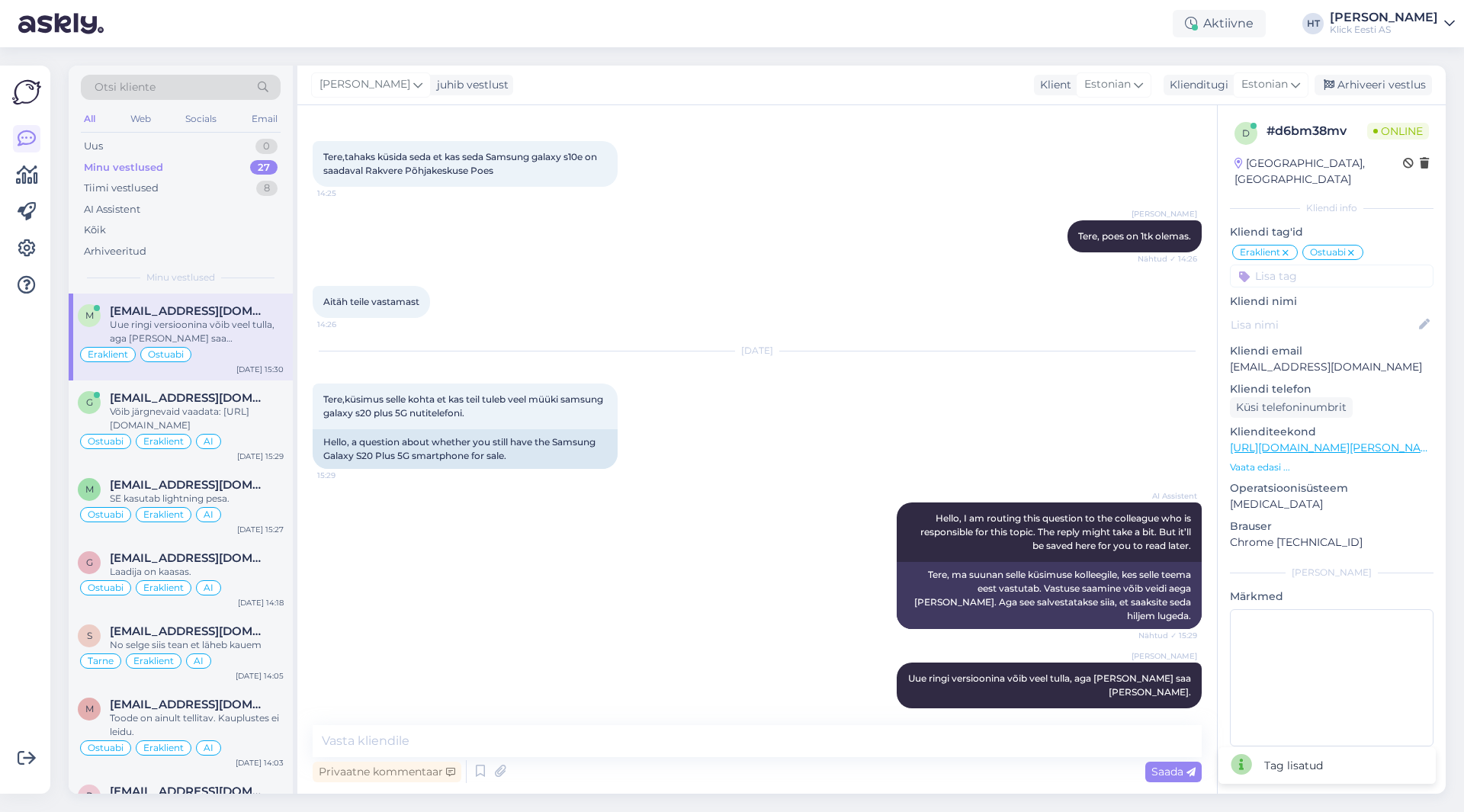
click at [1308, 265] on input at bounding box center [1332, 276] width 204 height 22
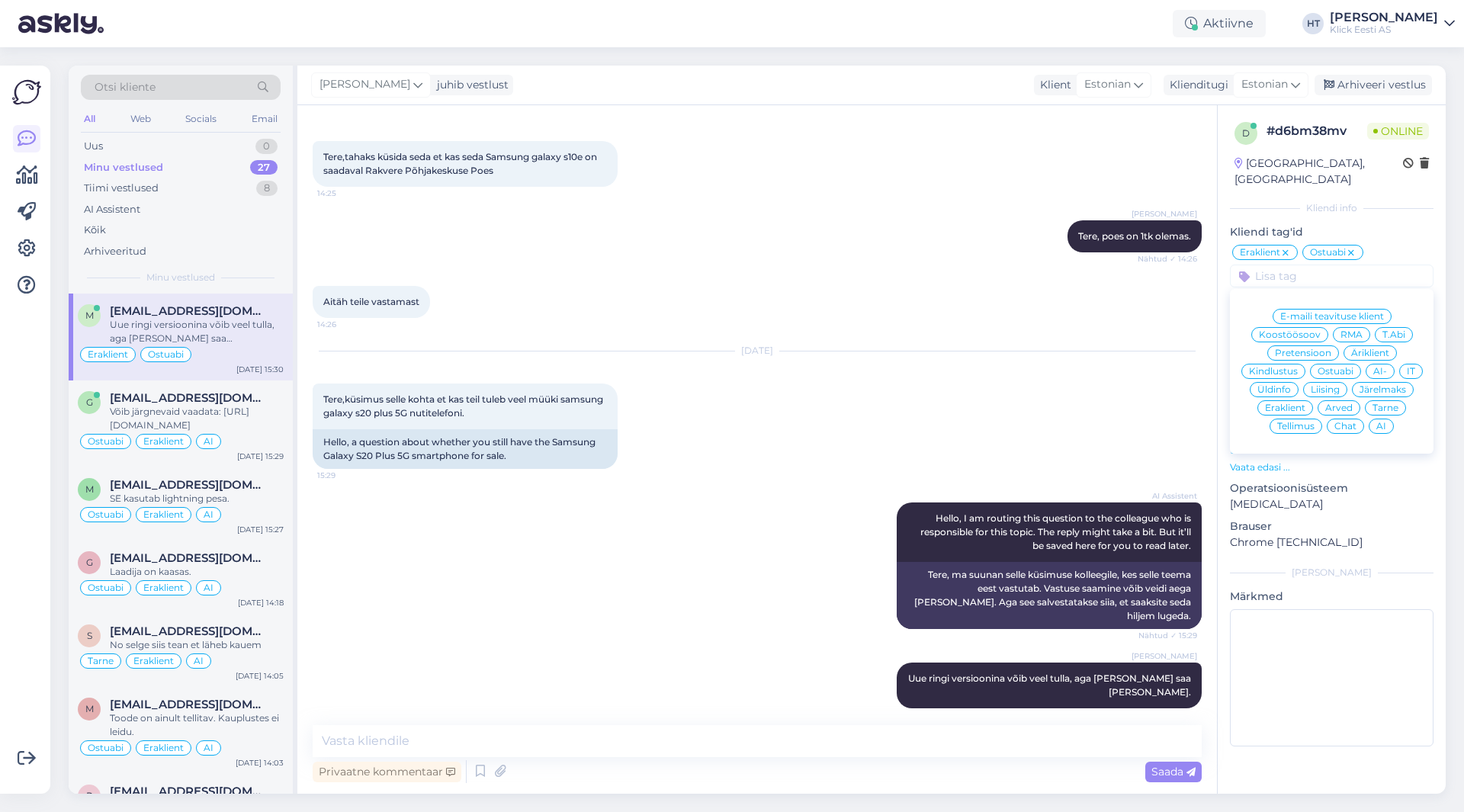
click at [1379, 422] on span "AI" at bounding box center [1382, 427] width 10 height 9
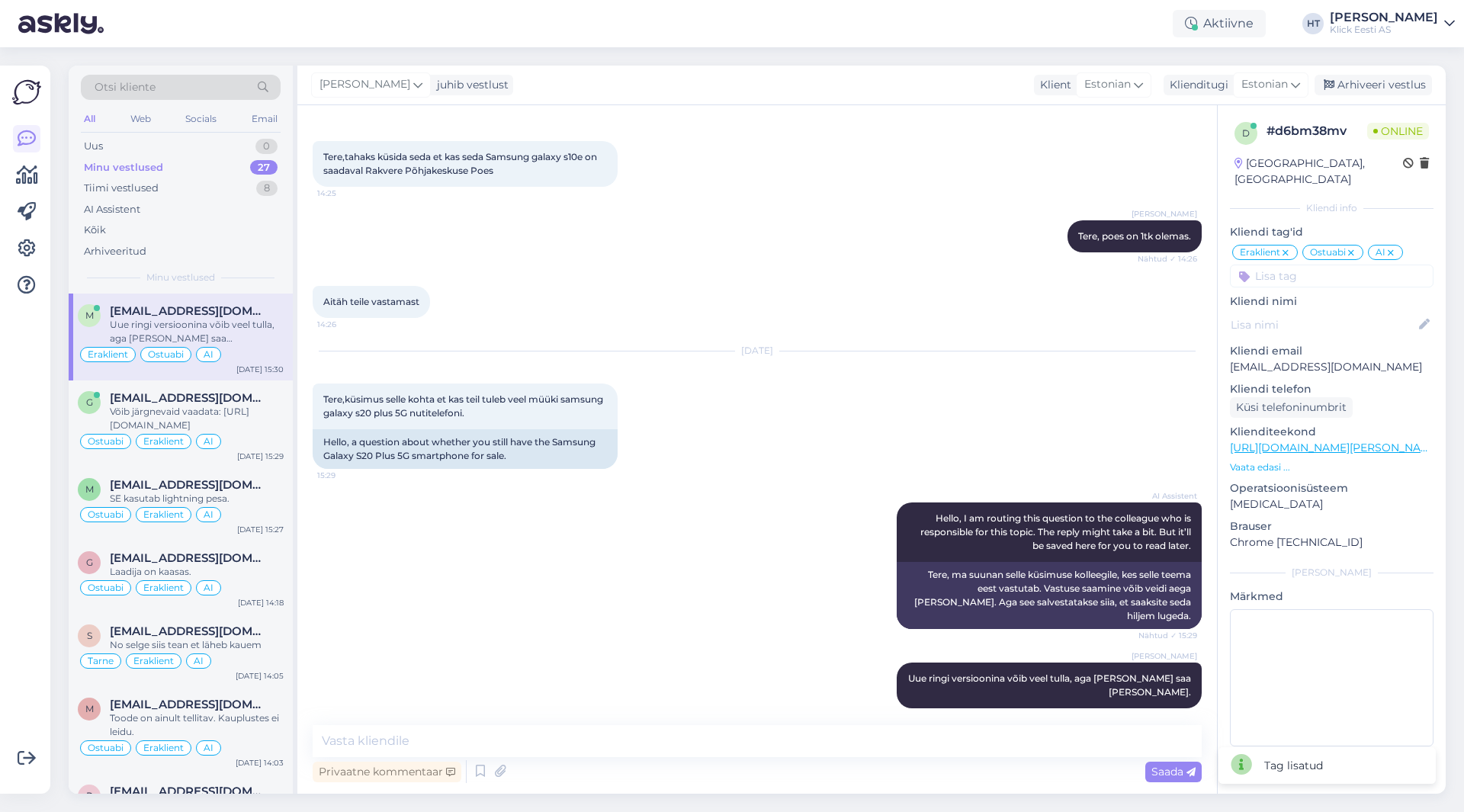
click at [831, 258] on div "Tanel [PERSON_NAME], poes on 1tk olemas. Nähtud ✓ 14:26" at bounding box center [757, 237] width 890 height 65
click at [270, 489] on div "[EMAIL_ADDRESS][DOMAIN_NAME]" at bounding box center [196, 485] width 174 height 14
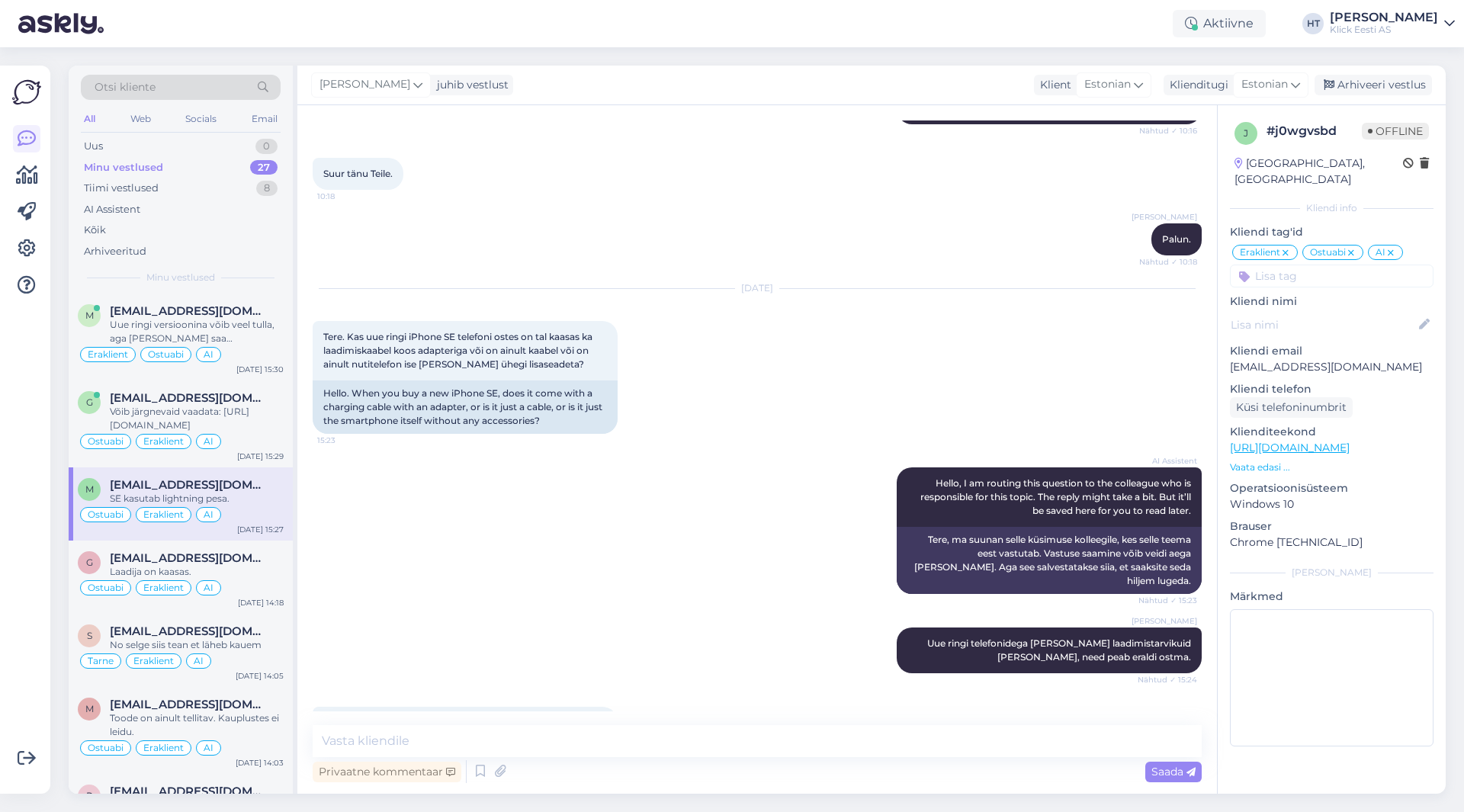
click at [637, 611] on div "[PERSON_NAME] Uue ringi telefonidega [PERSON_NAME] laadimistarvikuid [PERSON_NA…" at bounding box center [757, 650] width 890 height 80
click at [149, 220] on div "Kõik" at bounding box center [181, 230] width 200 height 22
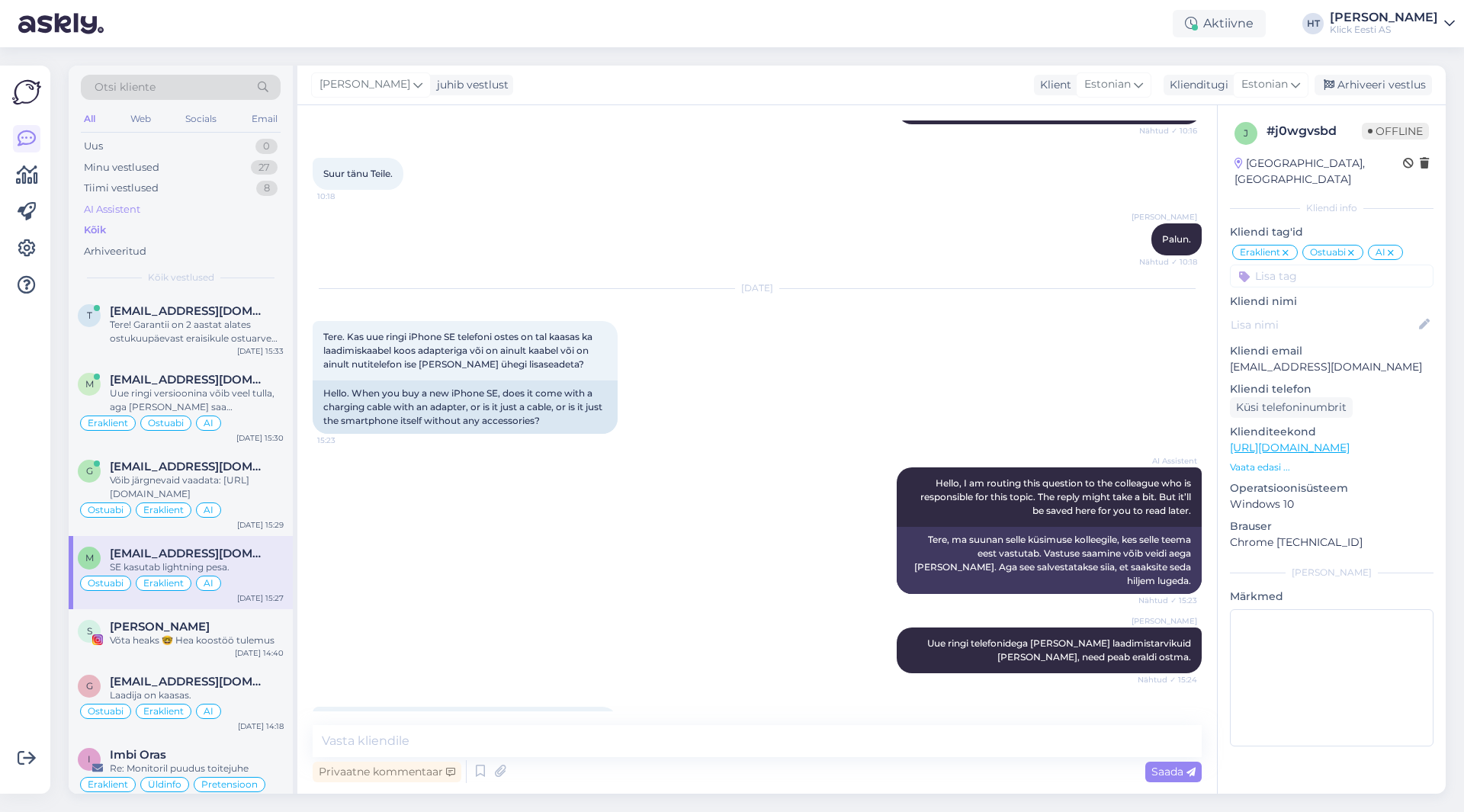
click at [152, 212] on div "AI Assistent" at bounding box center [181, 210] width 200 height 22
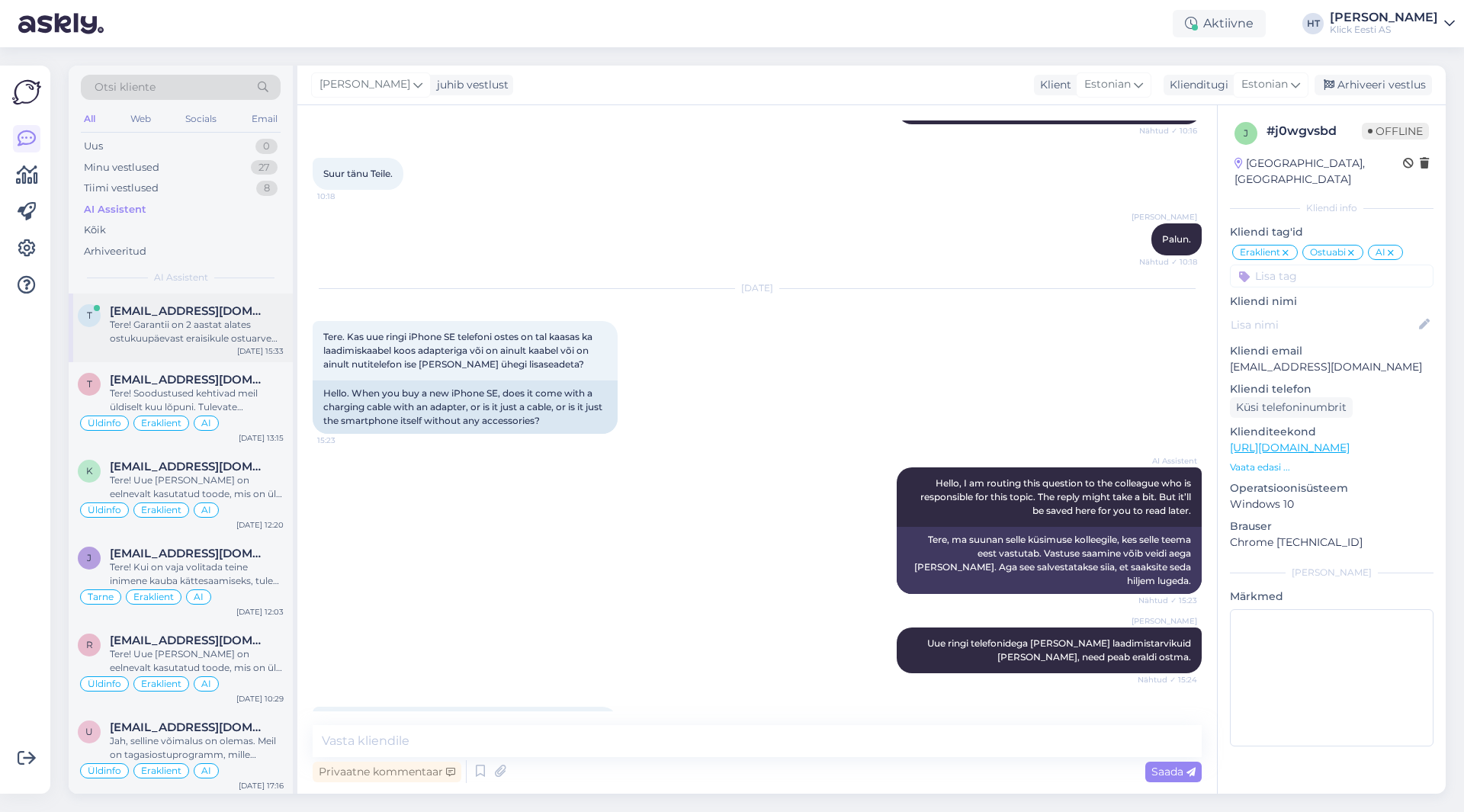
click at [228, 321] on div "Tere! Garantii on 2 aastat alates ostukuupäevast eraisikule ostuarve alusel." at bounding box center [196, 331] width 174 height 27
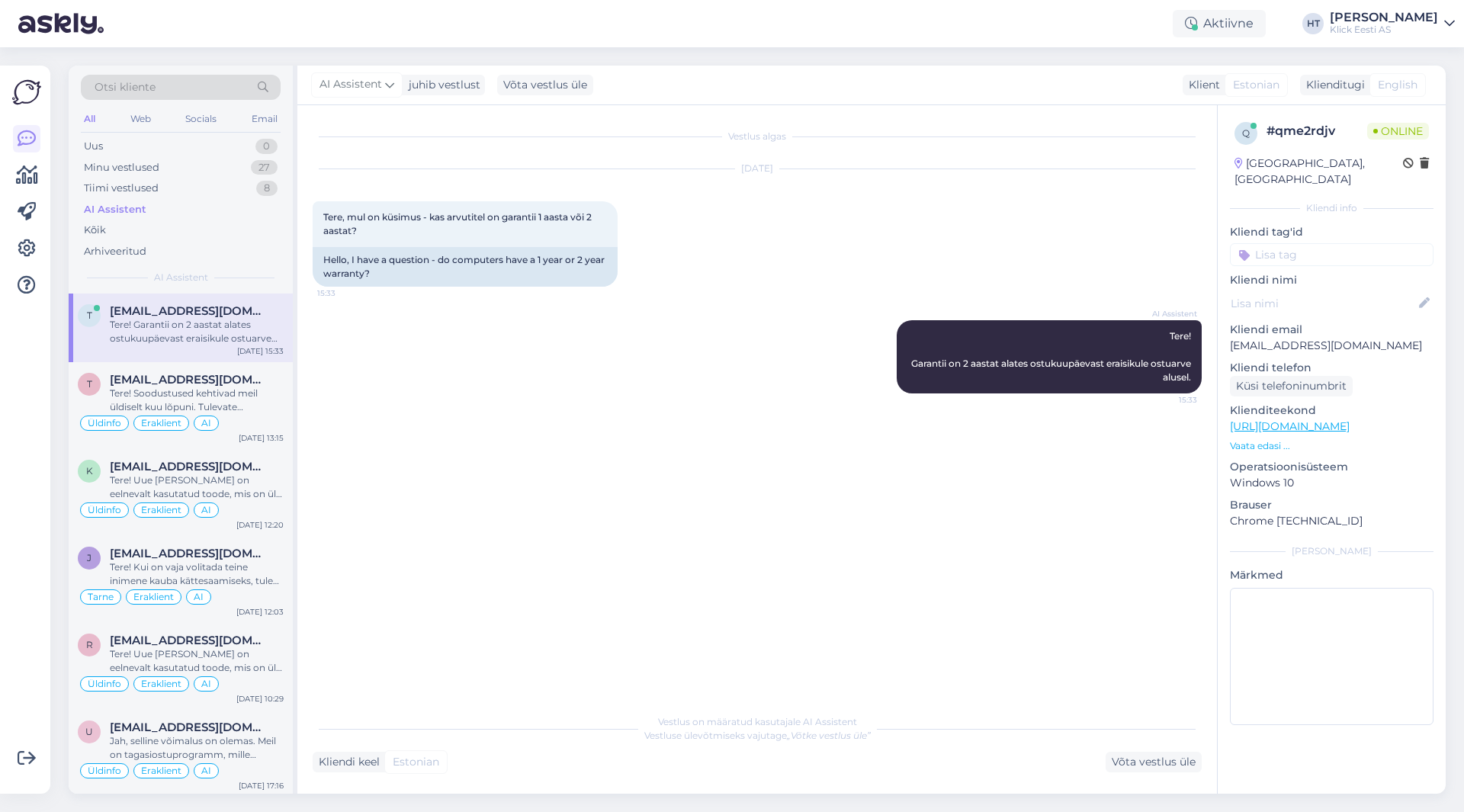
click at [1322, 243] on input at bounding box center [1332, 254] width 204 height 22
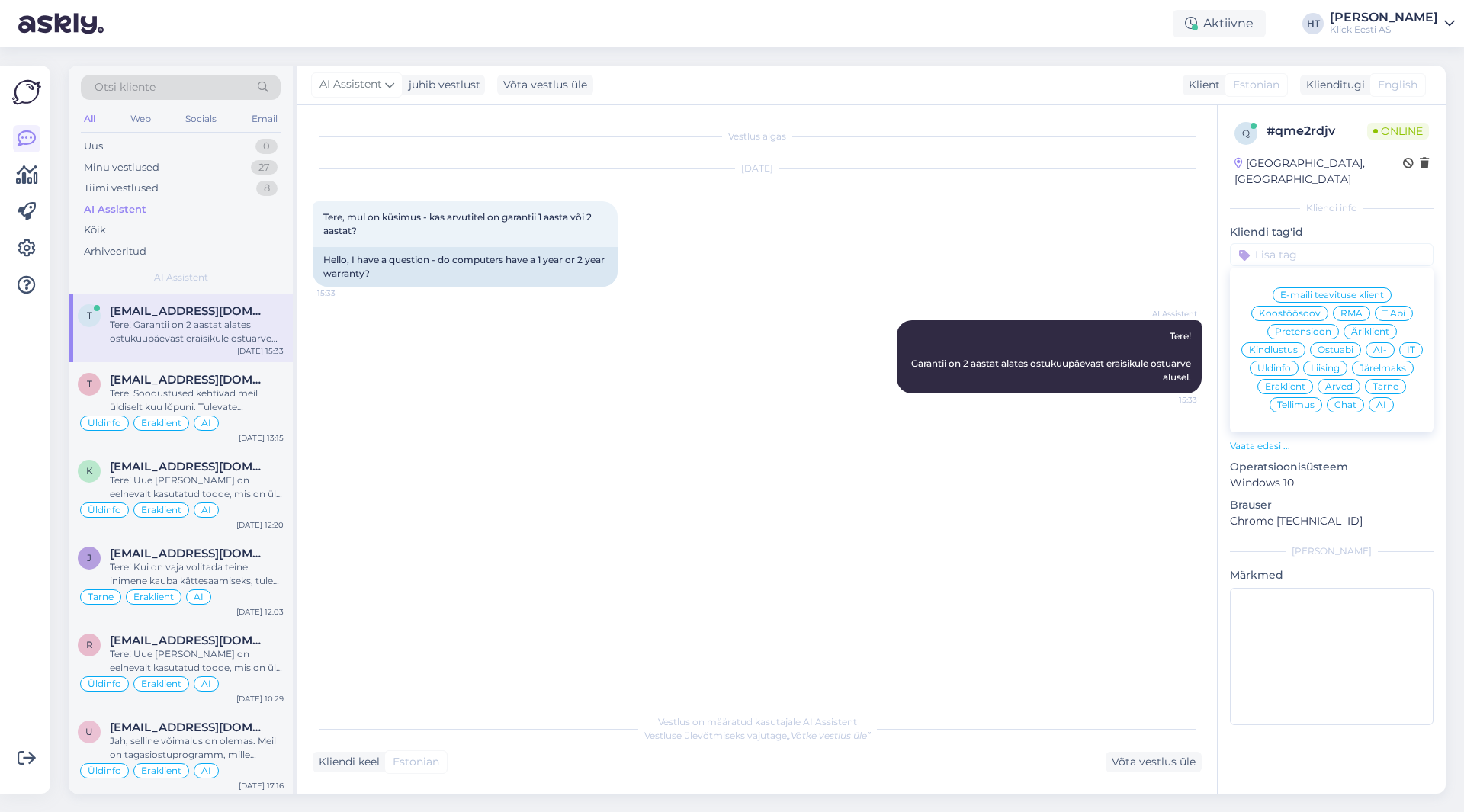
click at [1348, 309] on span "RMA" at bounding box center [1352, 313] width 22 height 9
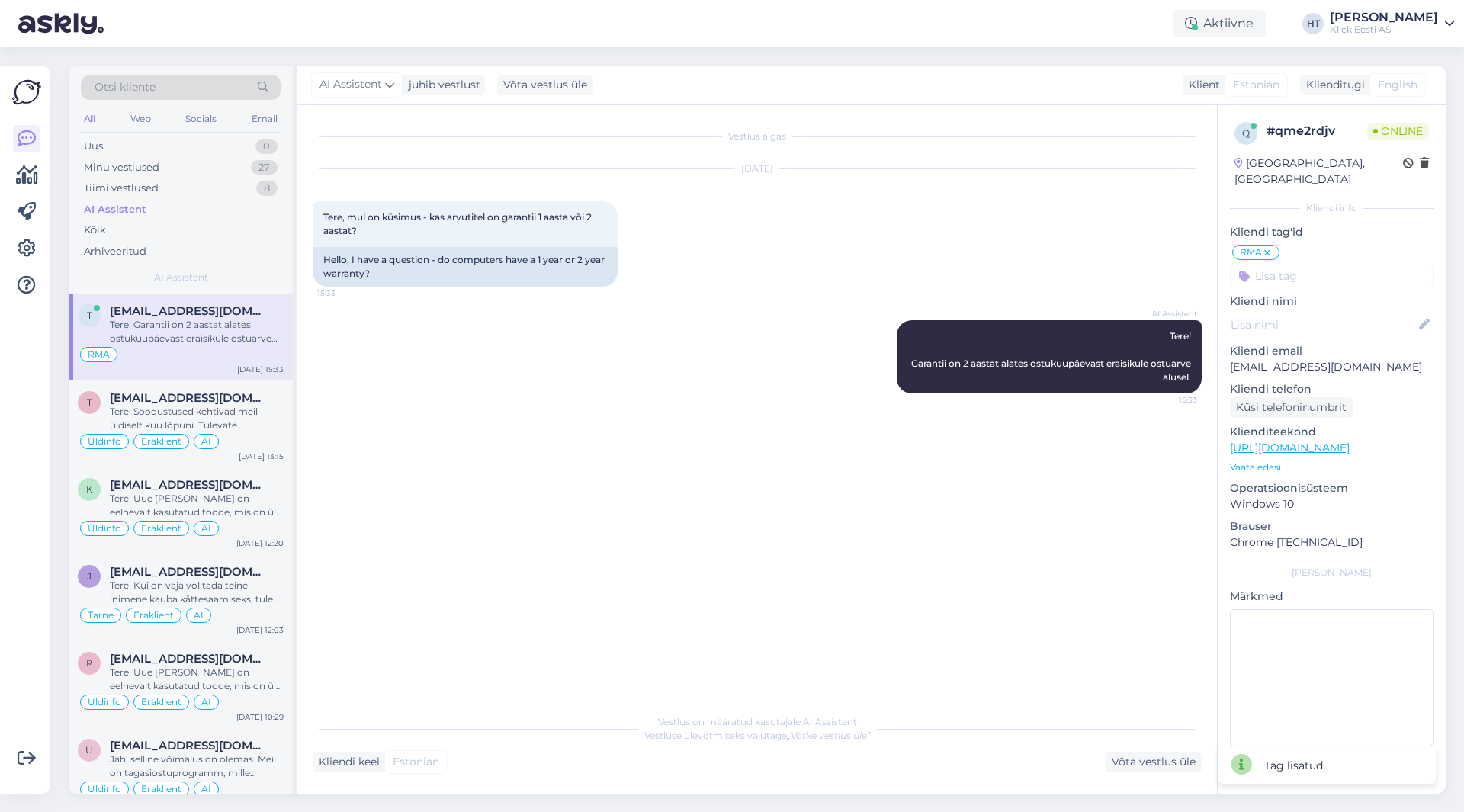
click at [1327, 268] on input at bounding box center [1332, 276] width 204 height 22
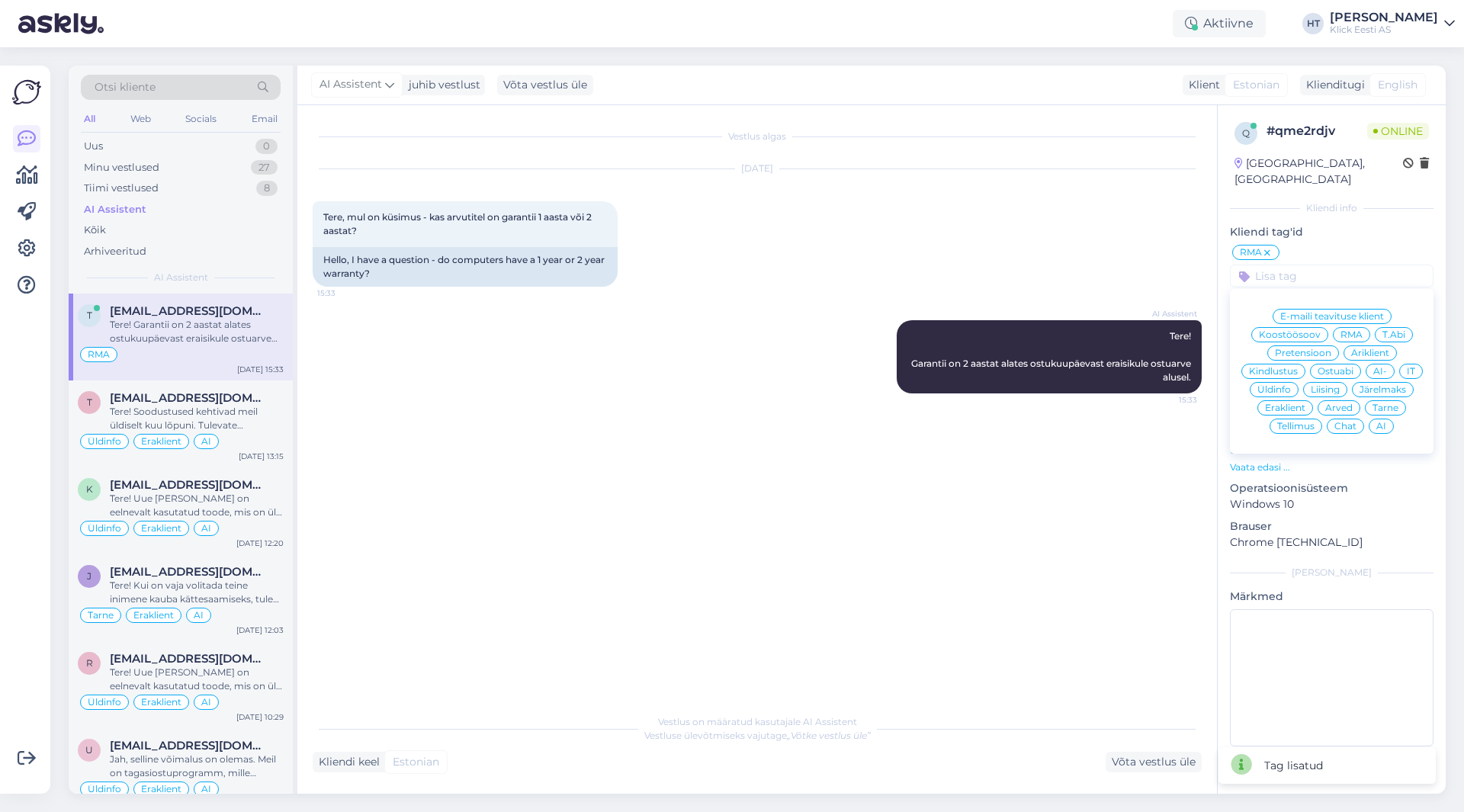
click at [1295, 403] on span "Eraklient" at bounding box center [1285, 408] width 40 height 9
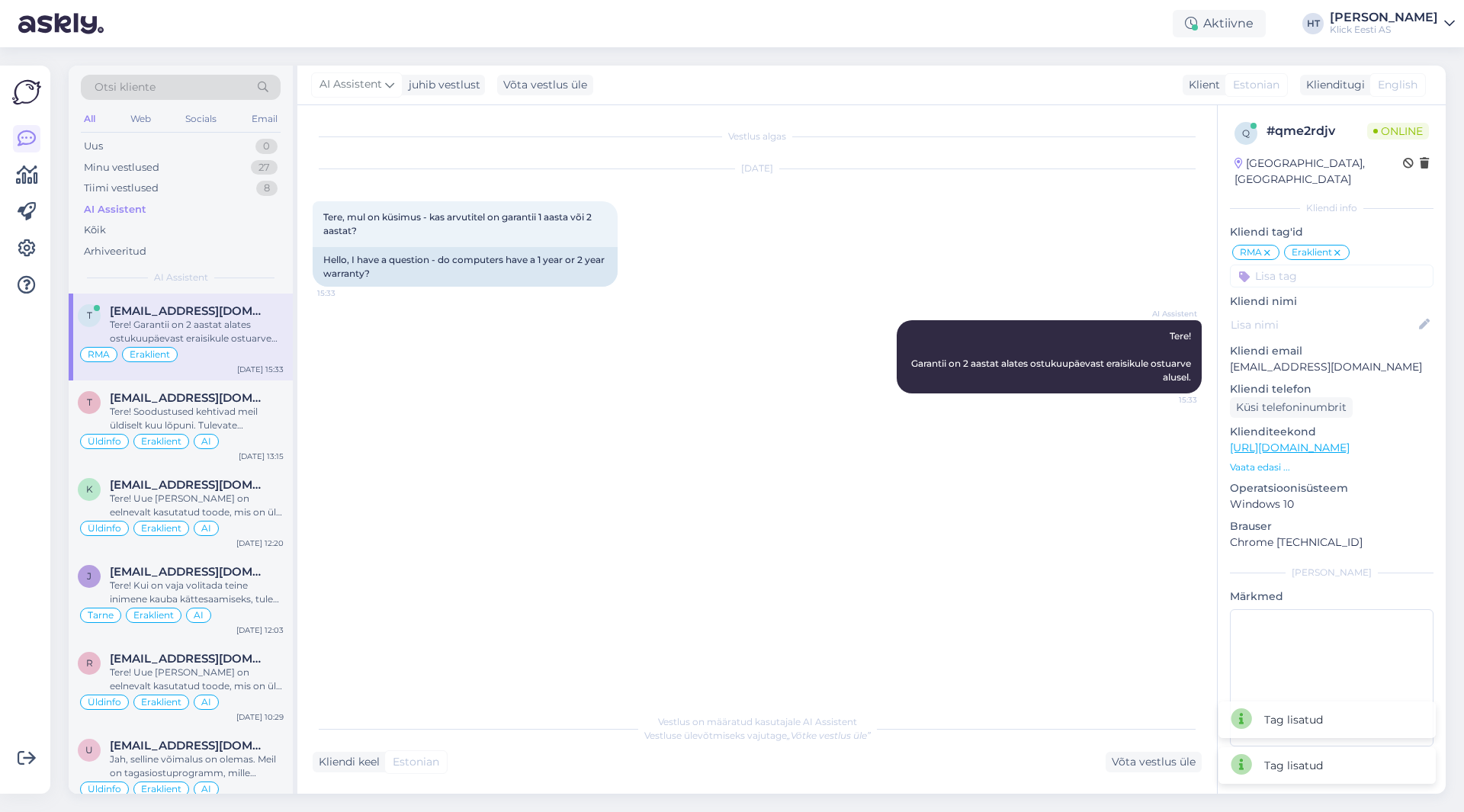
click at [1319, 268] on input at bounding box center [1332, 276] width 204 height 22
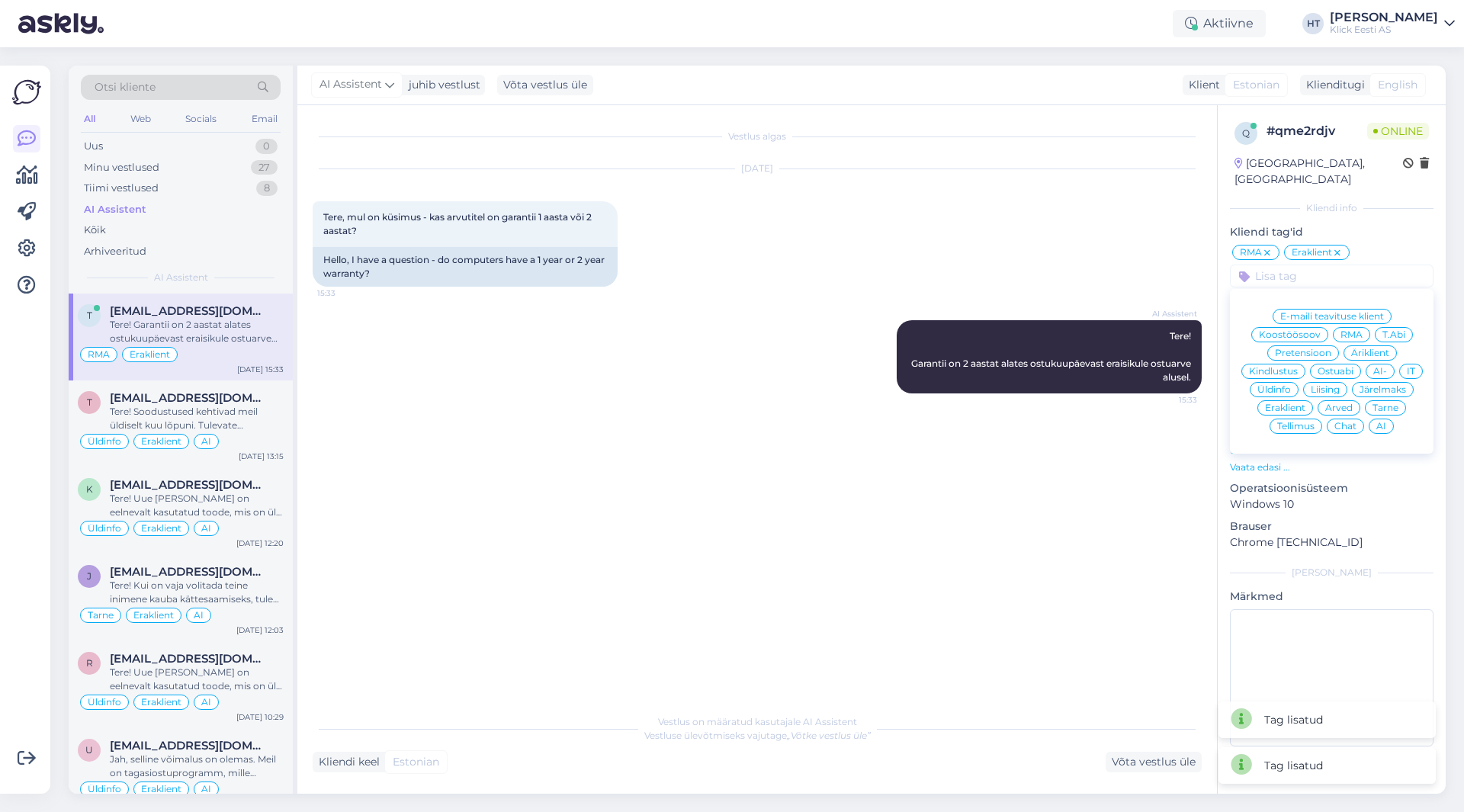
click at [1387, 419] on div "AI" at bounding box center [1381, 427] width 25 height 15
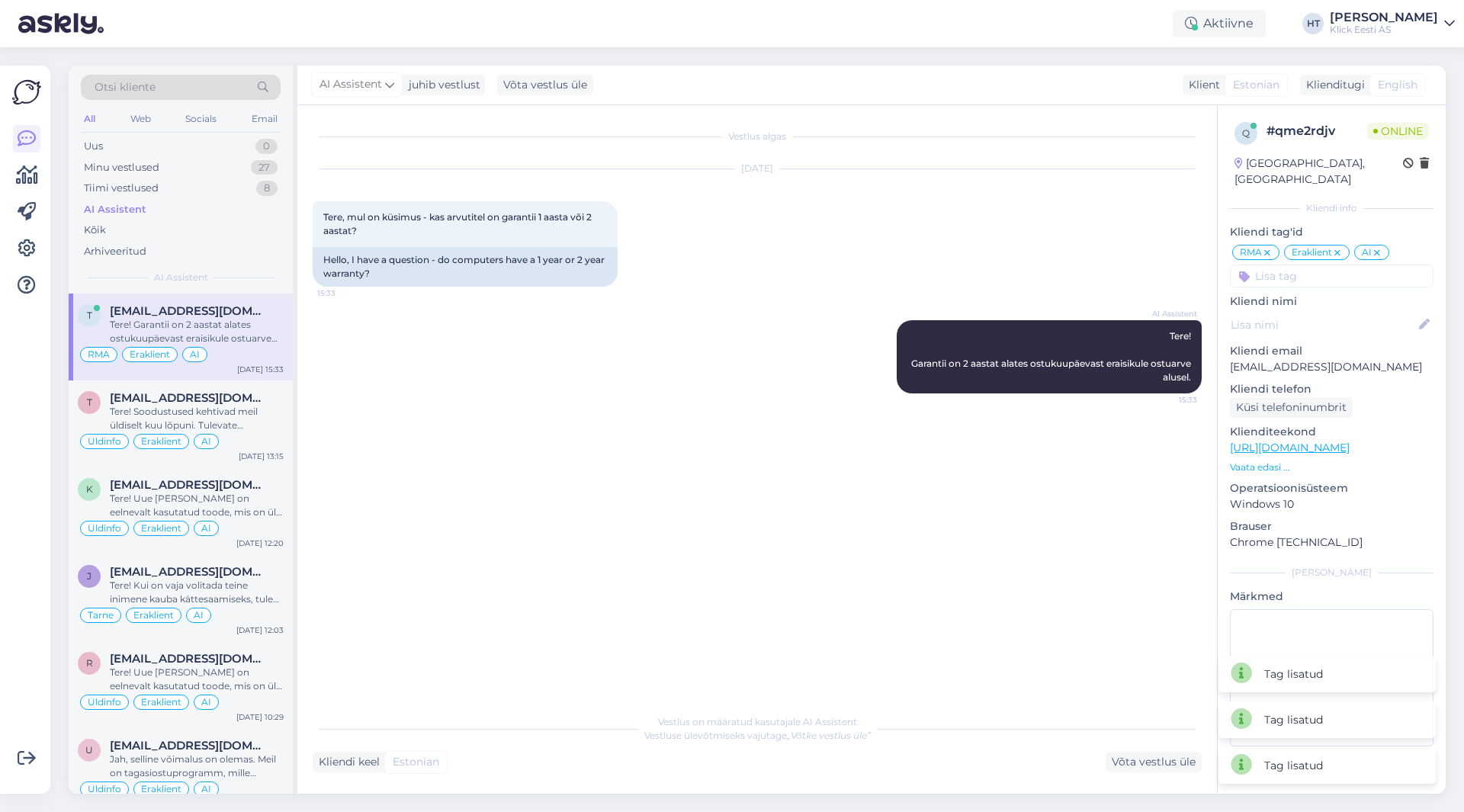
click at [758, 386] on div "AI Assistent Tere! Garantii on 2 aastat alates ostukuupäevast eraisikule ostuar…" at bounding box center [757, 356] width 890 height 107
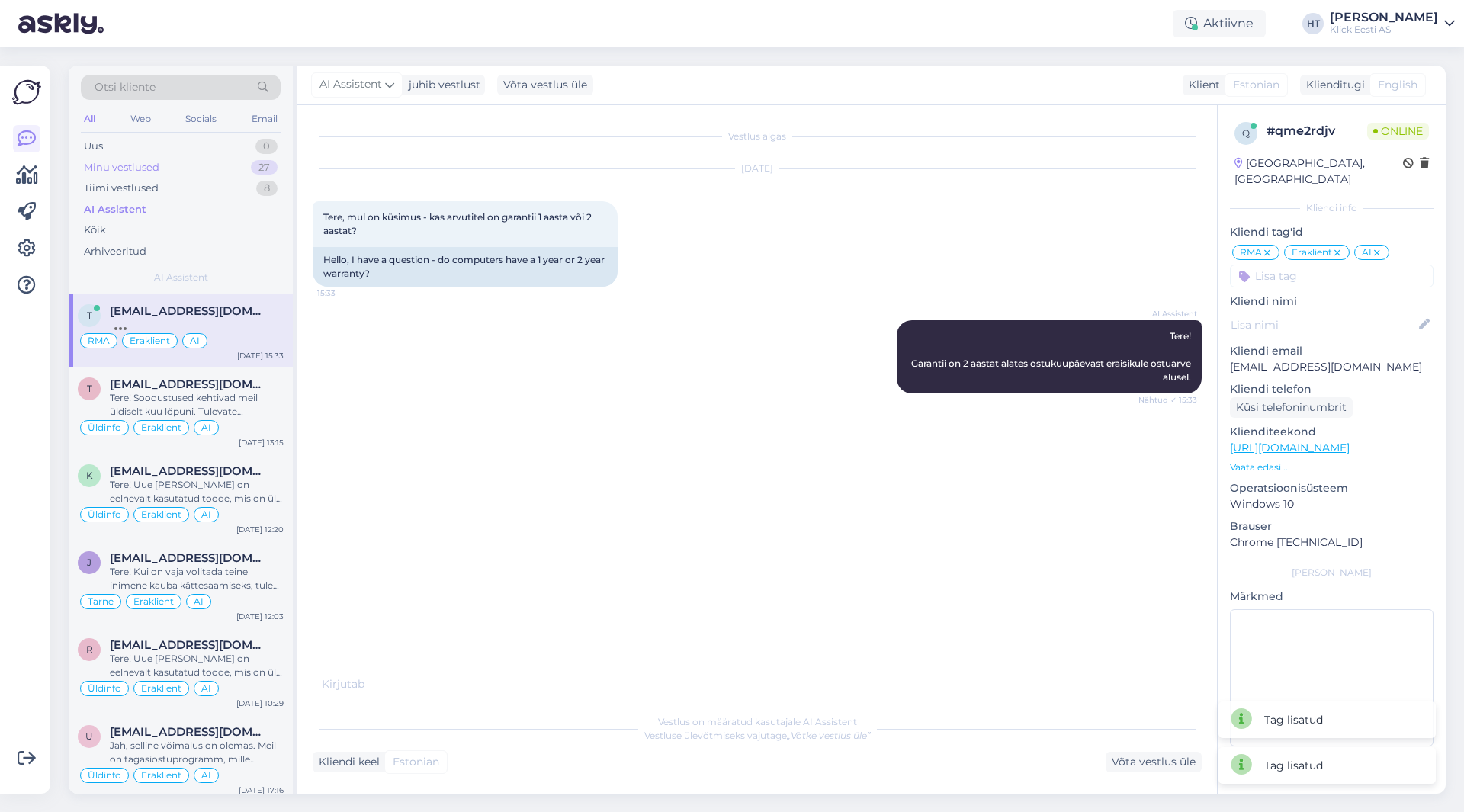
click at [221, 171] on div "Minu vestlused 27" at bounding box center [181, 167] width 200 height 22
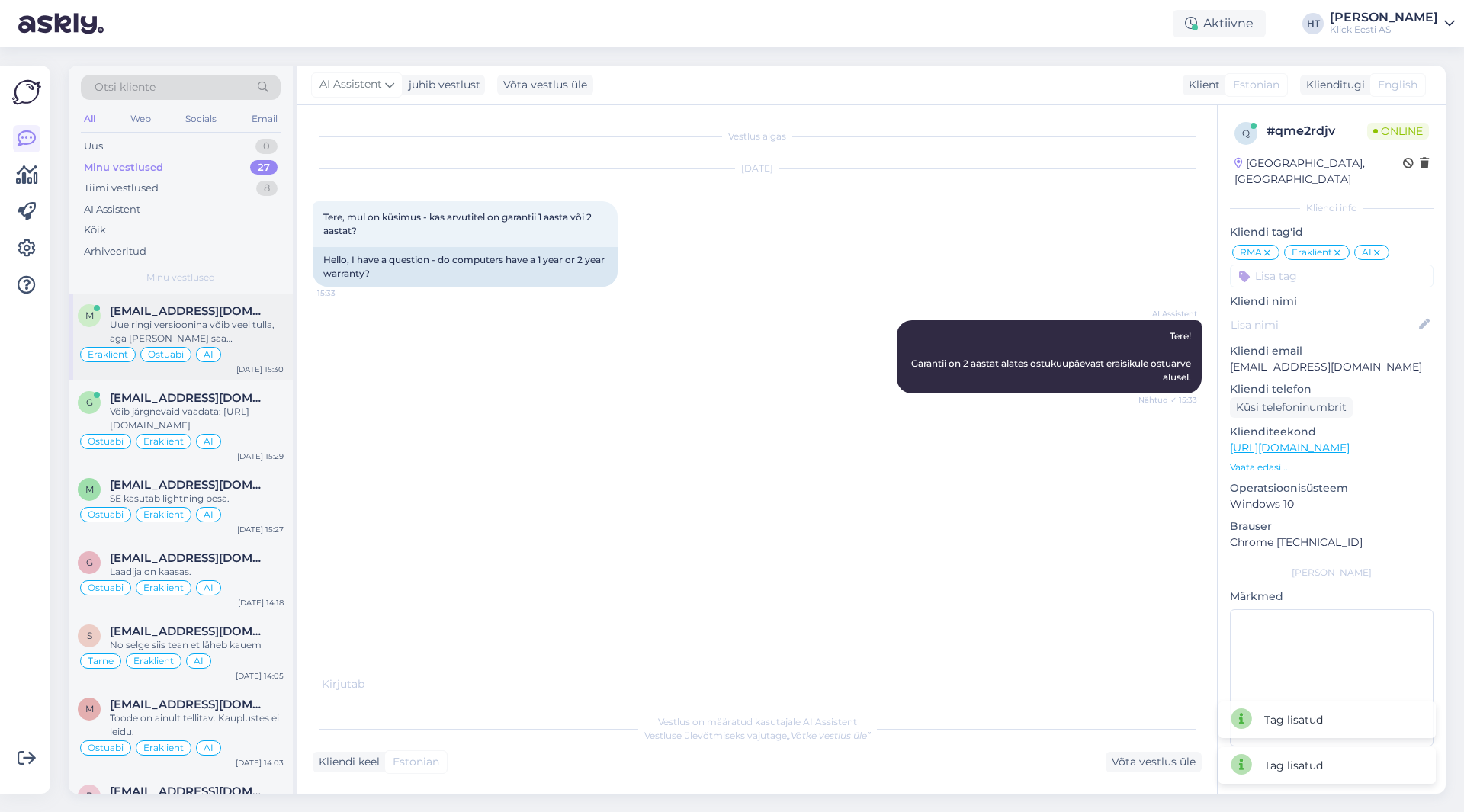
click at [228, 338] on div "Uue ringi versioonina võib veel tulla, aga [PERSON_NAME] saa [PERSON_NAME]." at bounding box center [196, 331] width 174 height 27
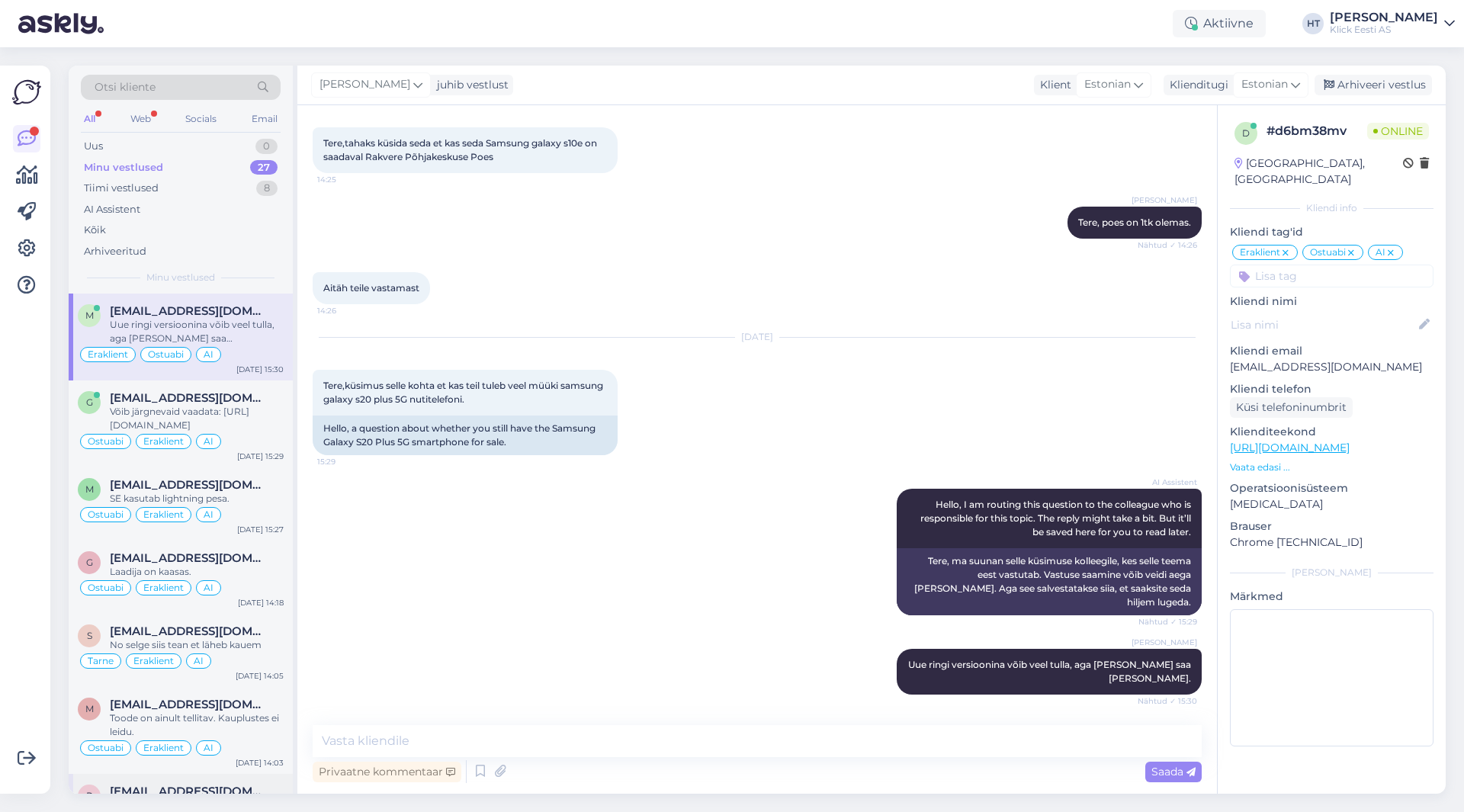
scroll to position [369, 0]
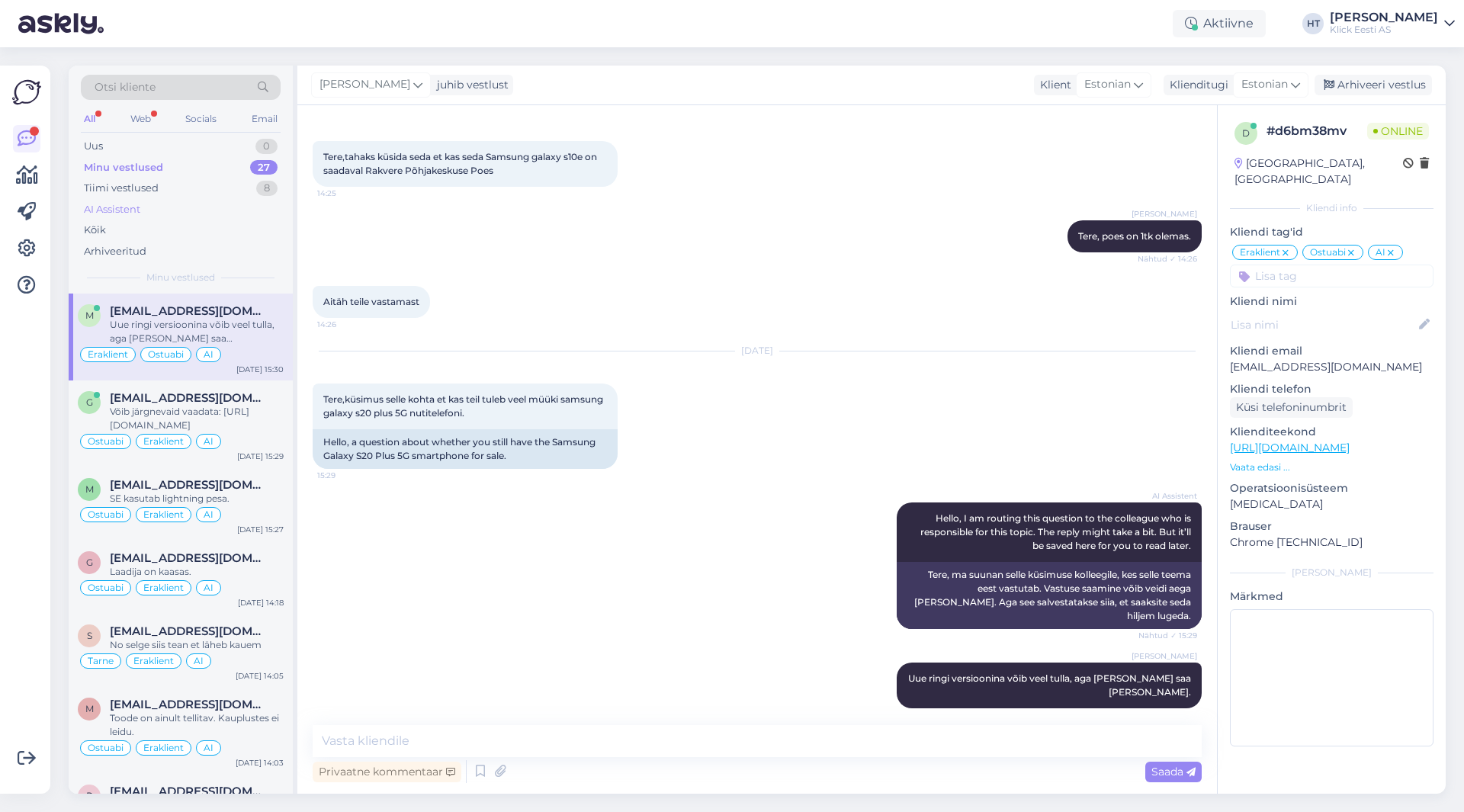
click at [165, 205] on div "AI Assistent" at bounding box center [181, 210] width 200 height 22
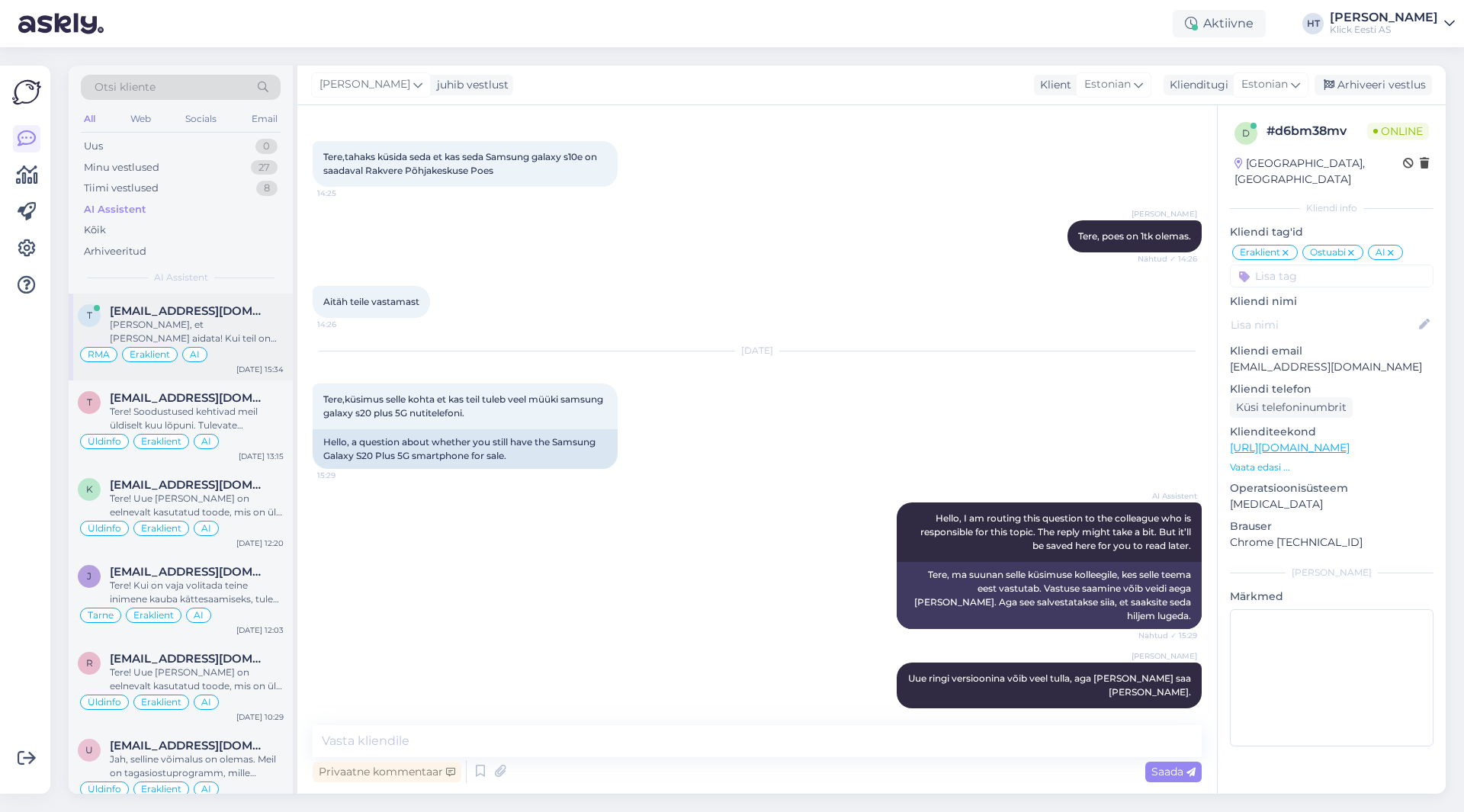
click at [229, 319] on div "[PERSON_NAME], et [PERSON_NAME] aidata! Kui teil on veel küsimusi, andke julgel…" at bounding box center [196, 331] width 174 height 27
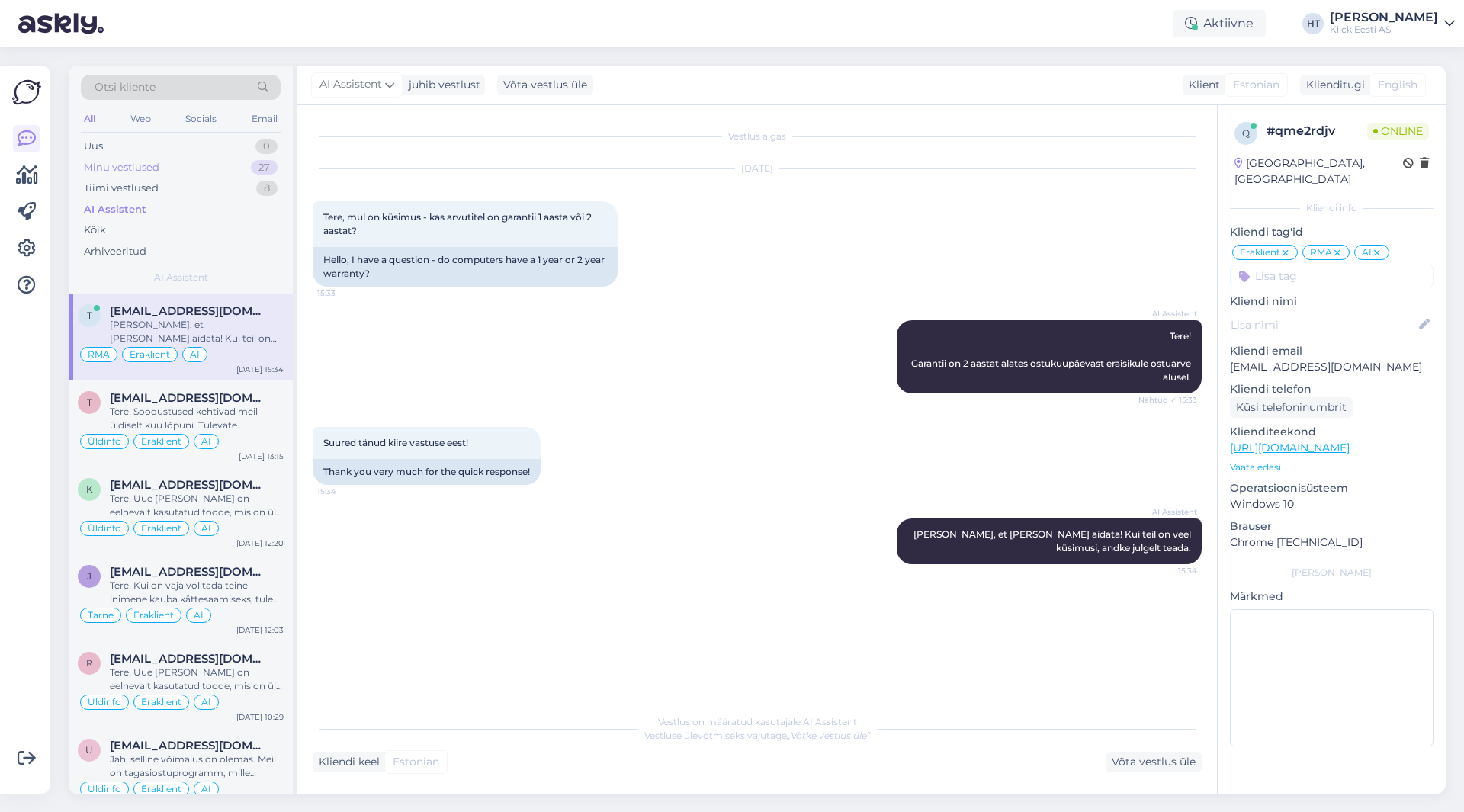
click at [224, 177] on div "Minu vestlused 27" at bounding box center [181, 167] width 200 height 22
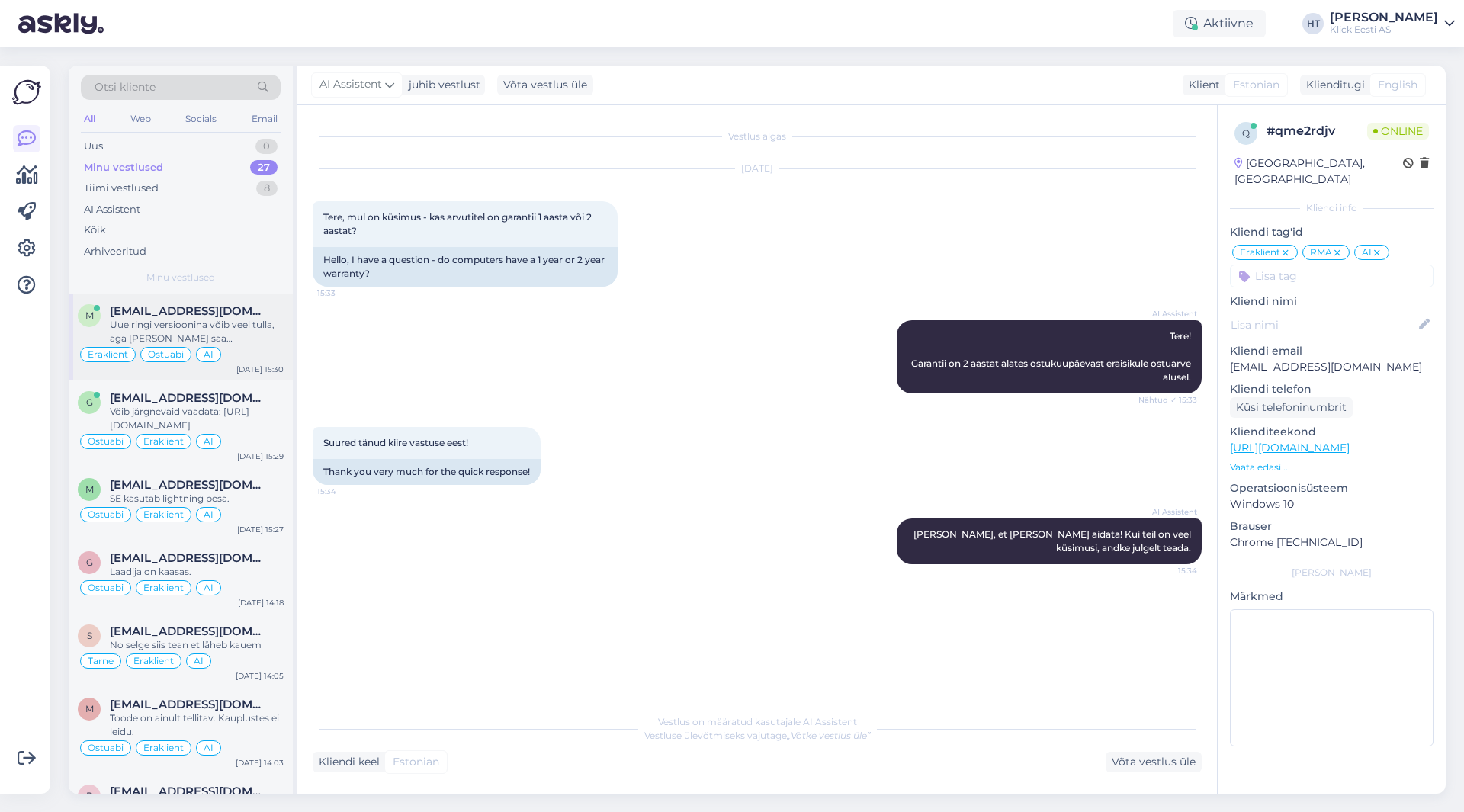
click at [248, 333] on div "Uue ringi versioonina võib veel tulla, aga [PERSON_NAME] saa [PERSON_NAME]." at bounding box center [196, 331] width 174 height 27
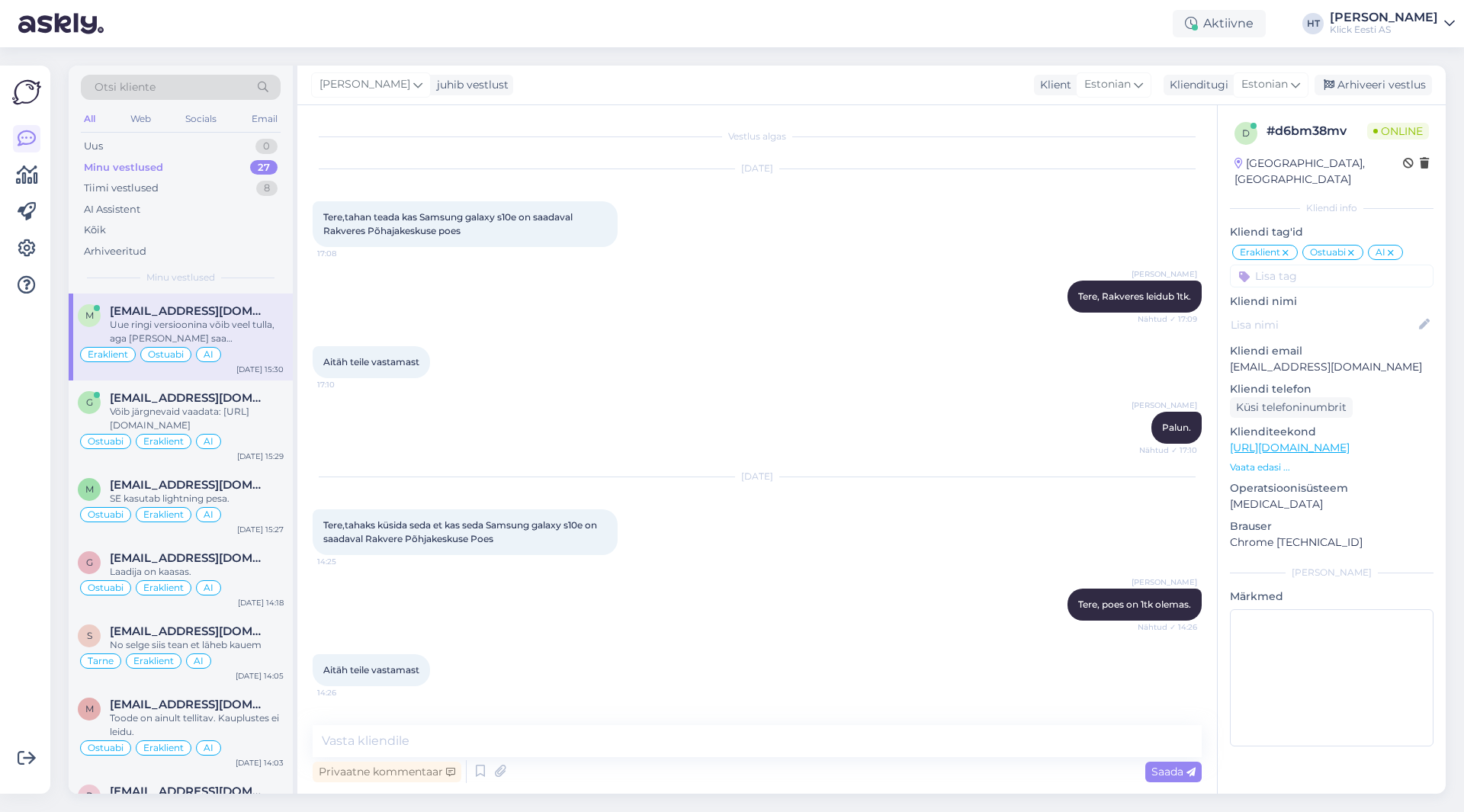
scroll to position [369, 0]
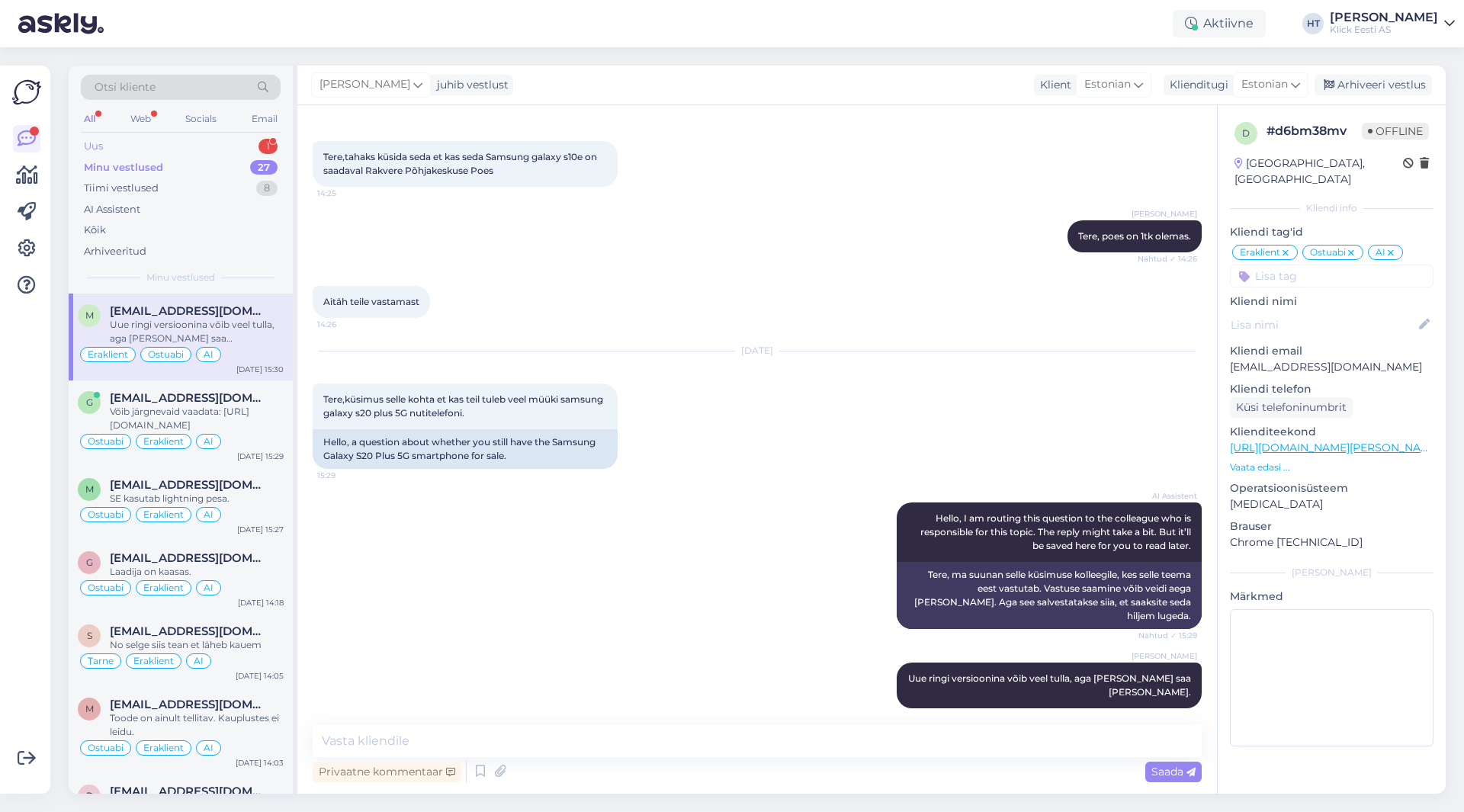
click at [246, 143] on div "Uus 1" at bounding box center [181, 146] width 200 height 22
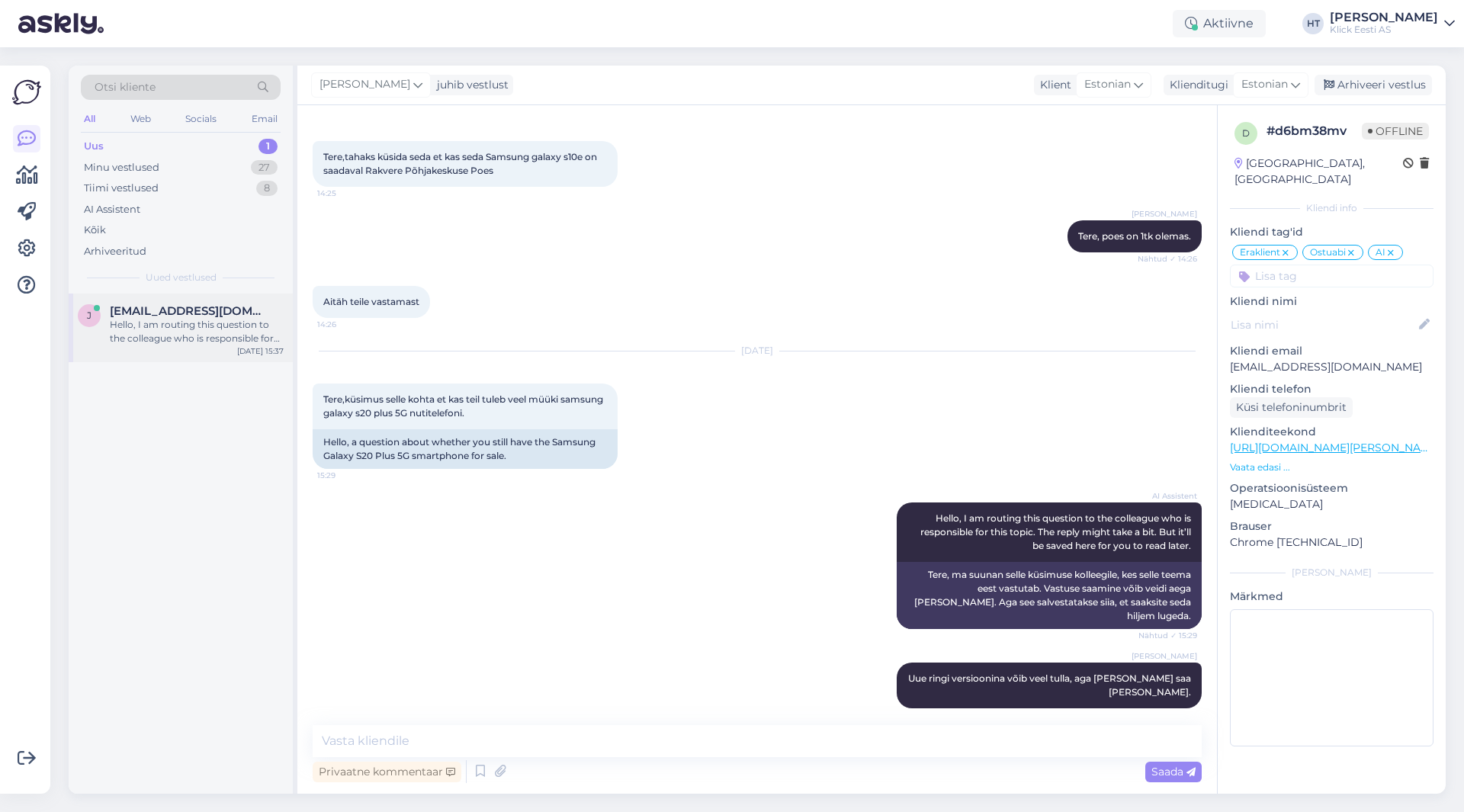
click at [219, 328] on div "Hello, I am routing this question to the colleague who is responsible for this …" at bounding box center [196, 331] width 174 height 27
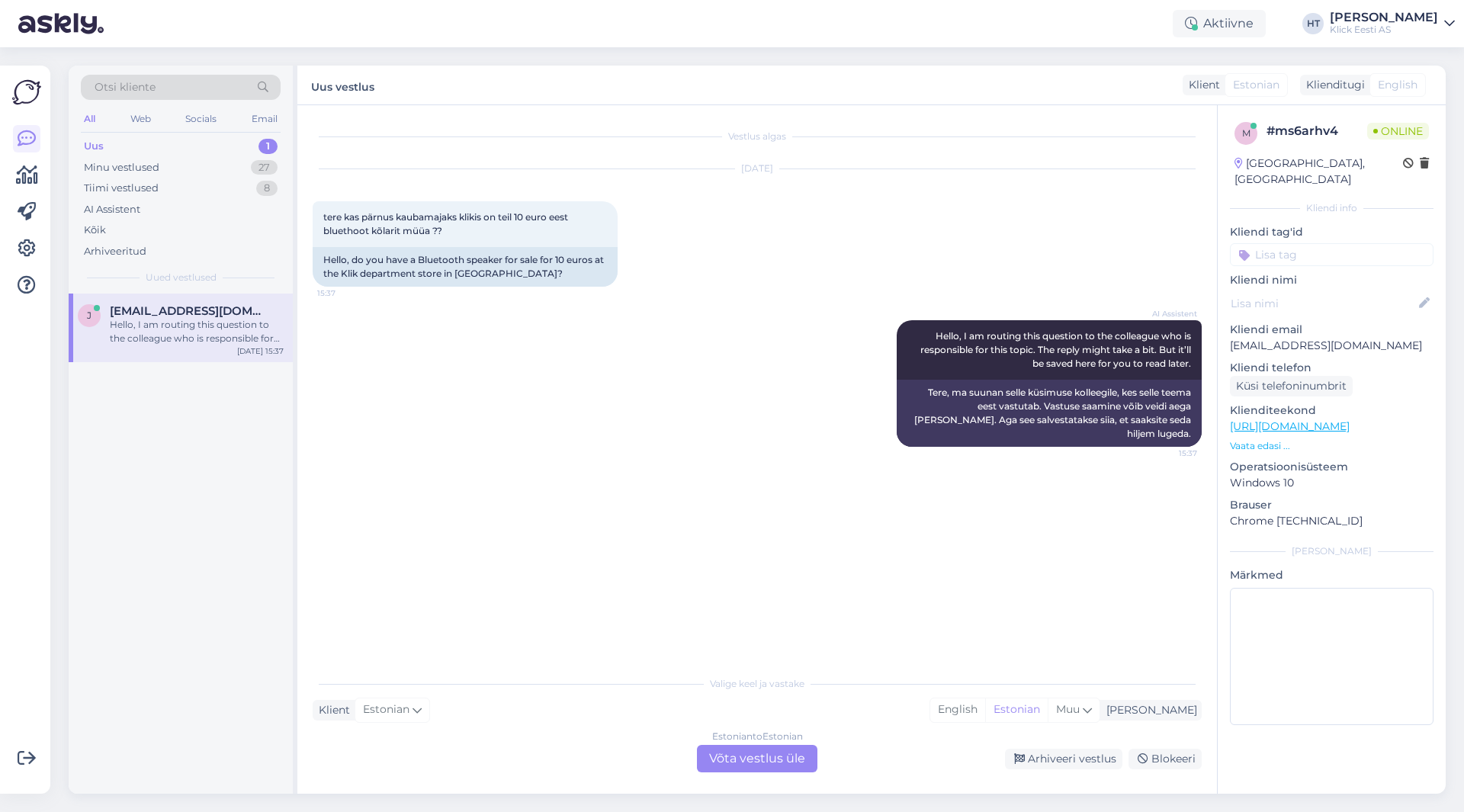
click at [720, 765] on div "Estonian to Estonian Võta vestlus üle" at bounding box center [757, 759] width 121 height 27
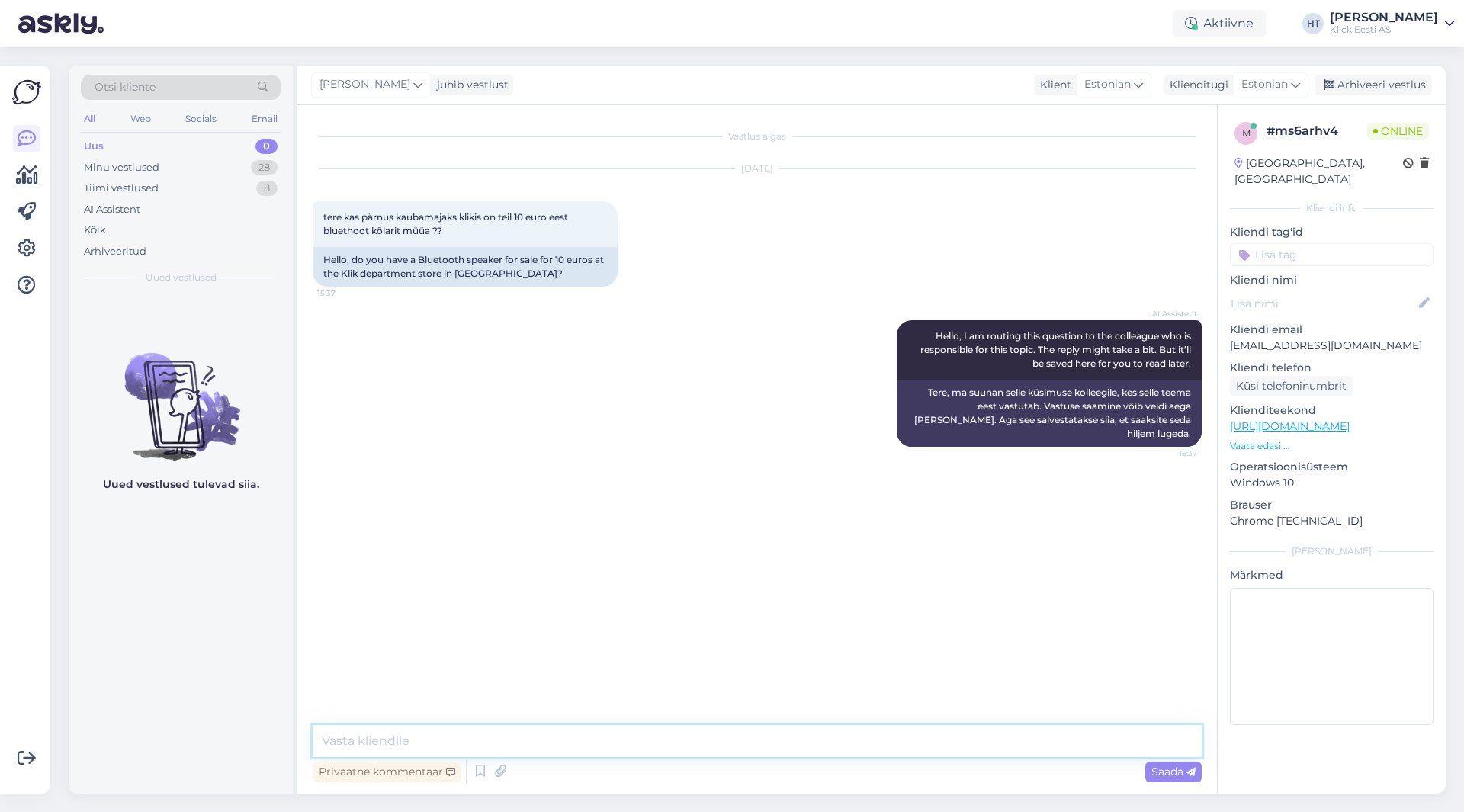
click at [693, 737] on textarea at bounding box center [757, 741] width 890 height 32
type textarea "Nii soodsalt koha [PERSON_NAME] leidu."
click at [530, 734] on textarea at bounding box center [757, 741] width 890 height 32
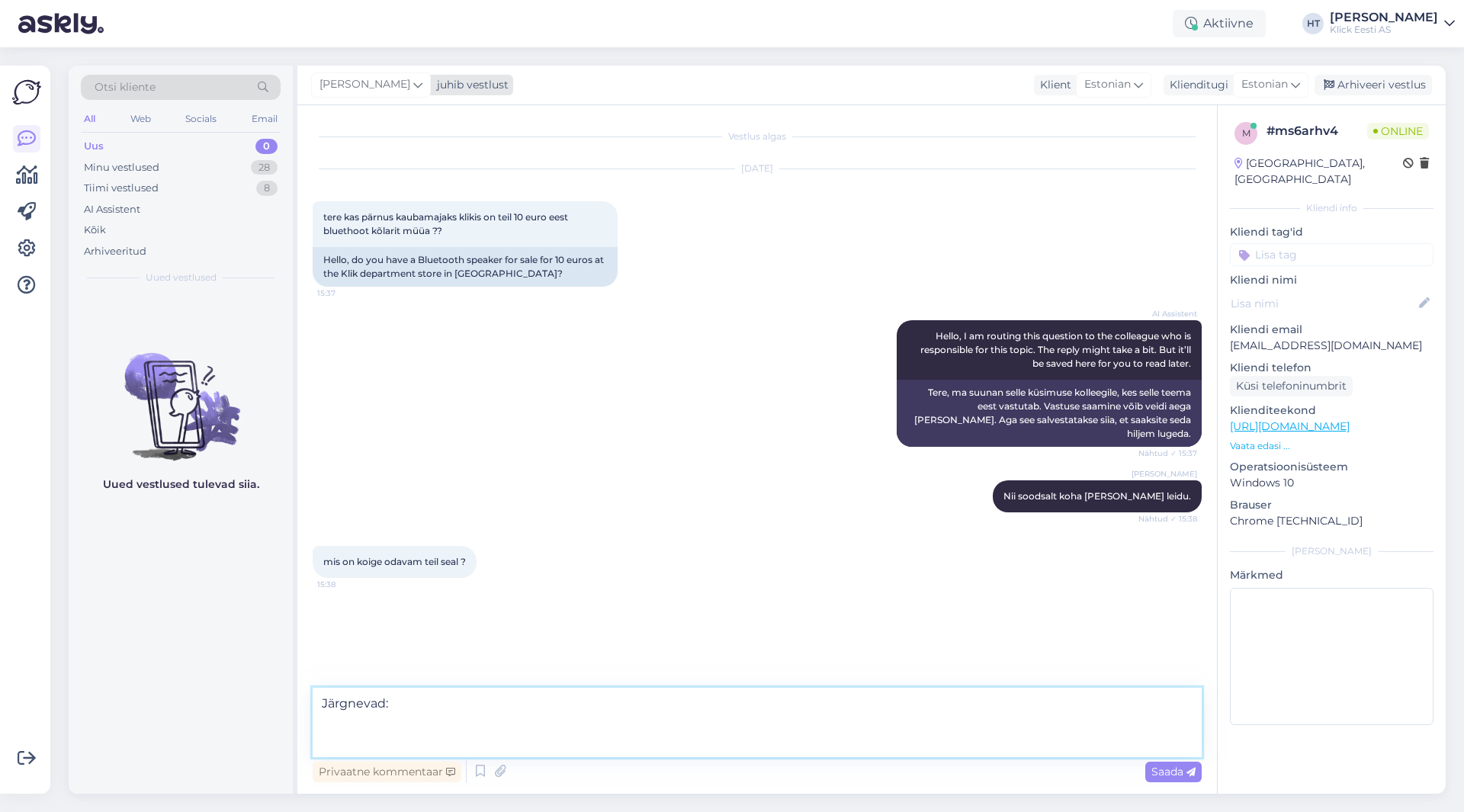
paste textarea "[URL][DOMAIN_NAME][PERSON_NAME]"
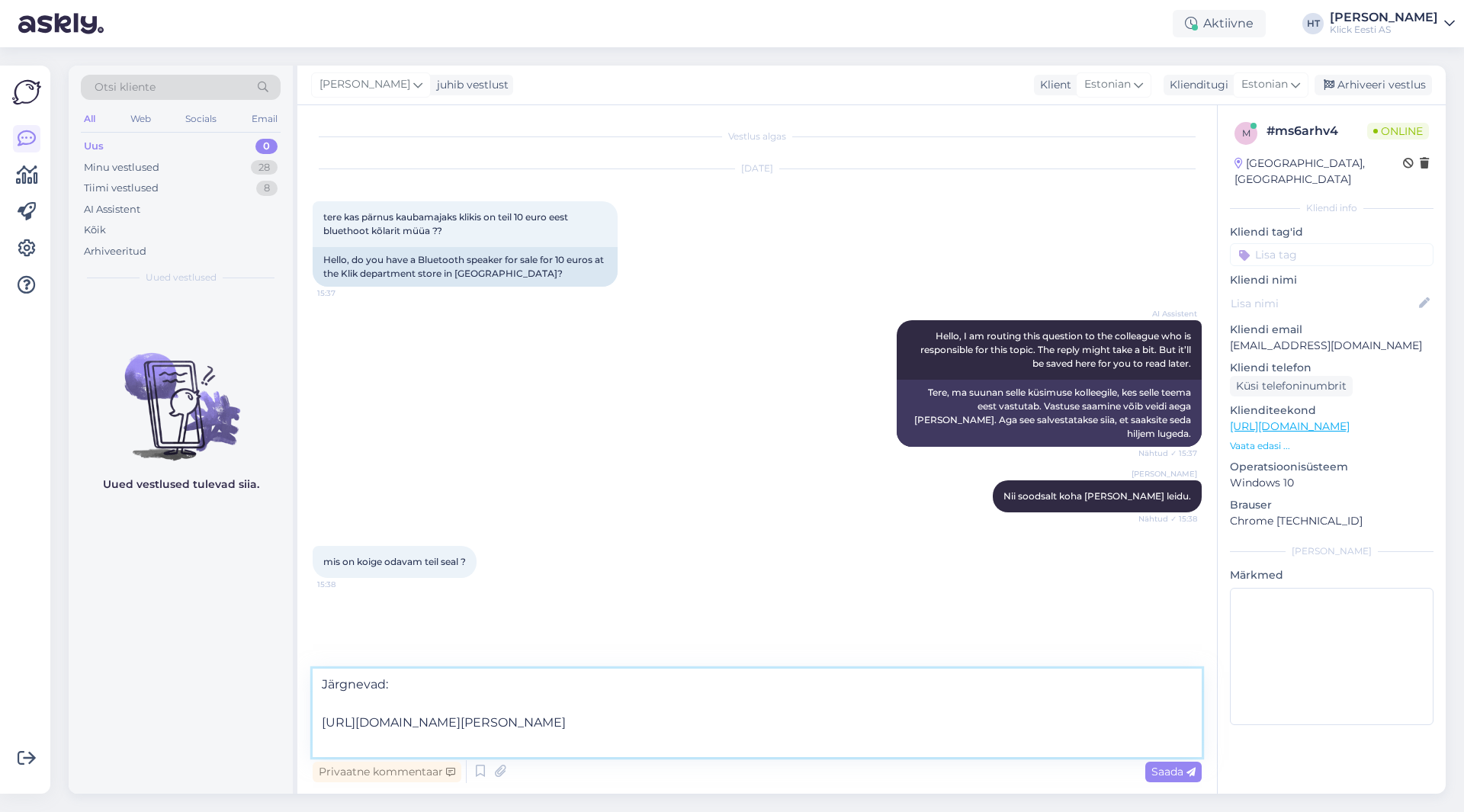
paste textarea "[URL][DOMAIN_NAME][PERSON_NAME]"
type textarea "Järgnevad: [URL][DOMAIN_NAME][PERSON_NAME] [URL][DOMAIN_NAME][PERSON_NAME]"
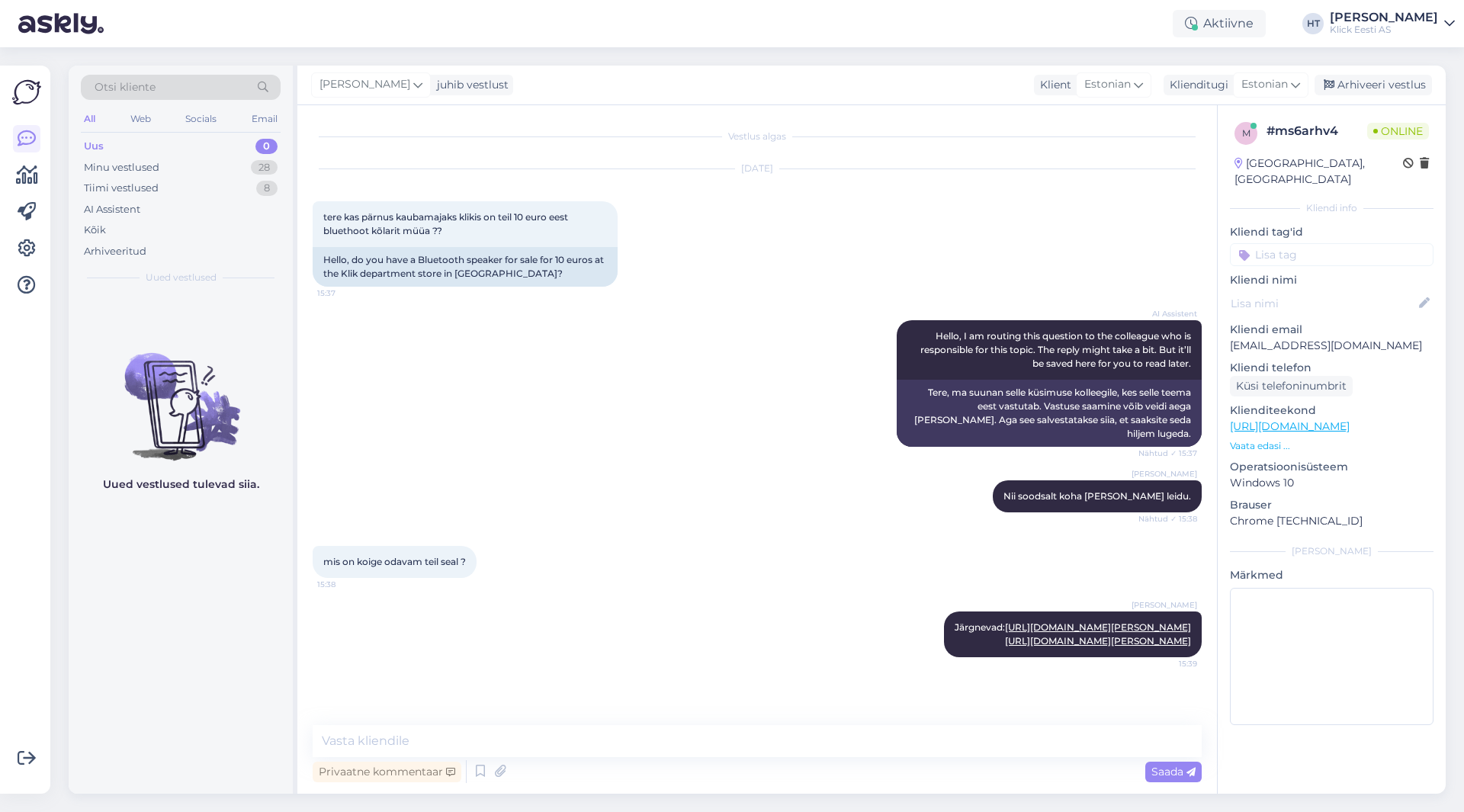
click at [189, 656] on div "Uued vestlused tulevad siia." at bounding box center [181, 544] width 225 height 500
click at [26, 168] on icon at bounding box center [27, 176] width 22 height 19
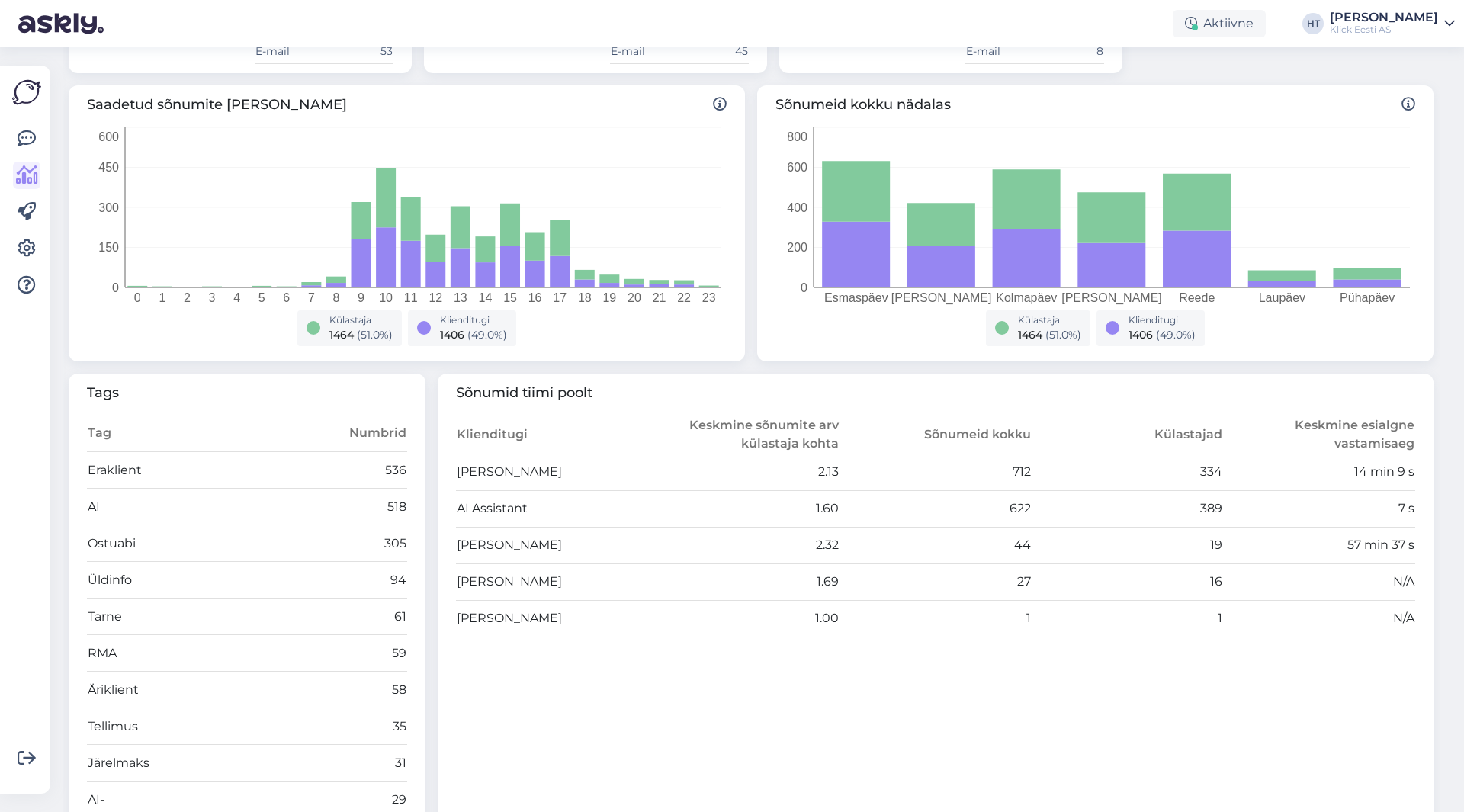
scroll to position [229, 0]
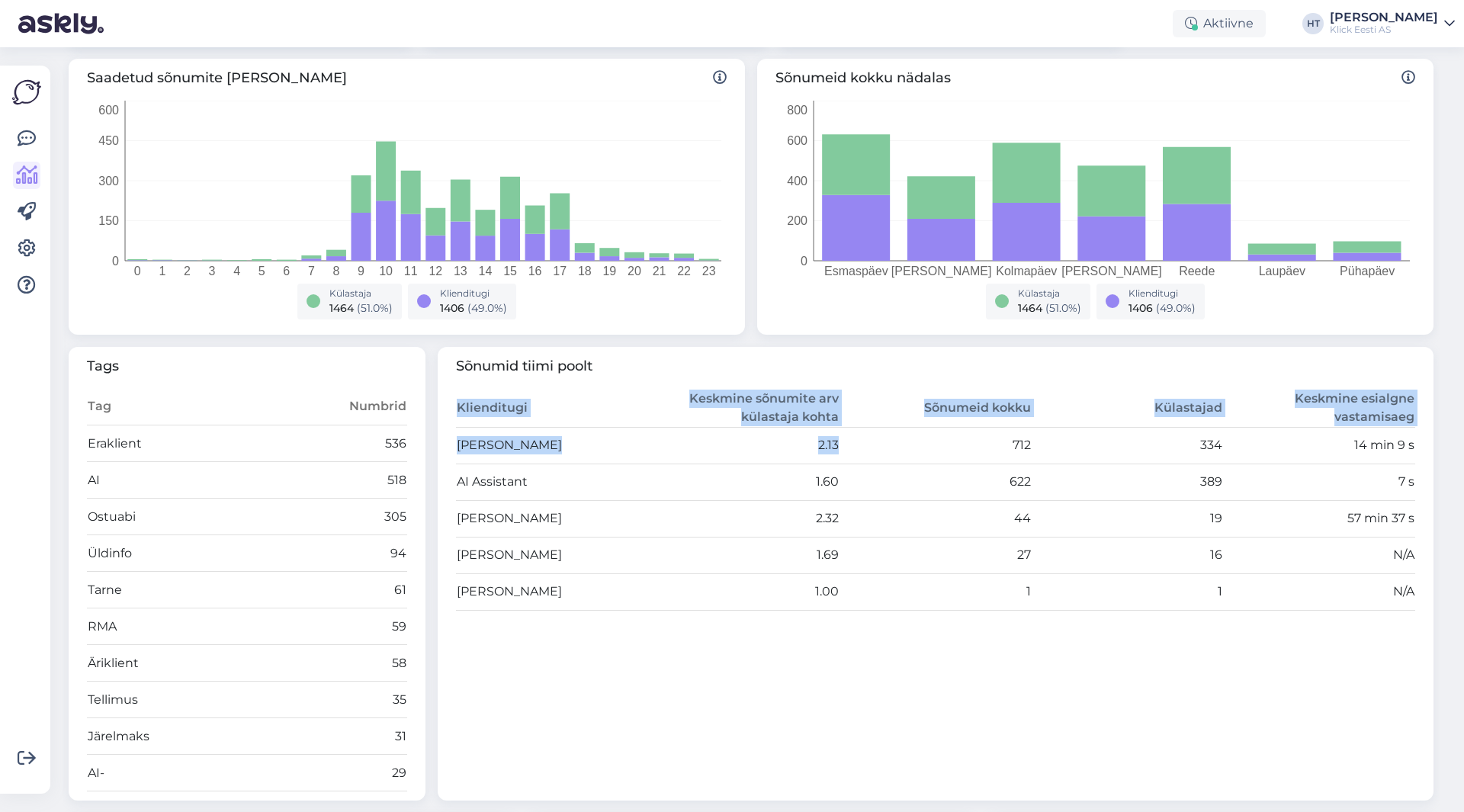
drag, startPoint x: 931, startPoint y: 446, endPoint x: 1409, endPoint y: 481, distance: 479.3
click at [1409, 481] on div "Sõnumid tiimi poolt Klienditugi Keskmine sõnumite arv külastaja kohta Sõnumeid …" at bounding box center [936, 574] width 997 height 455
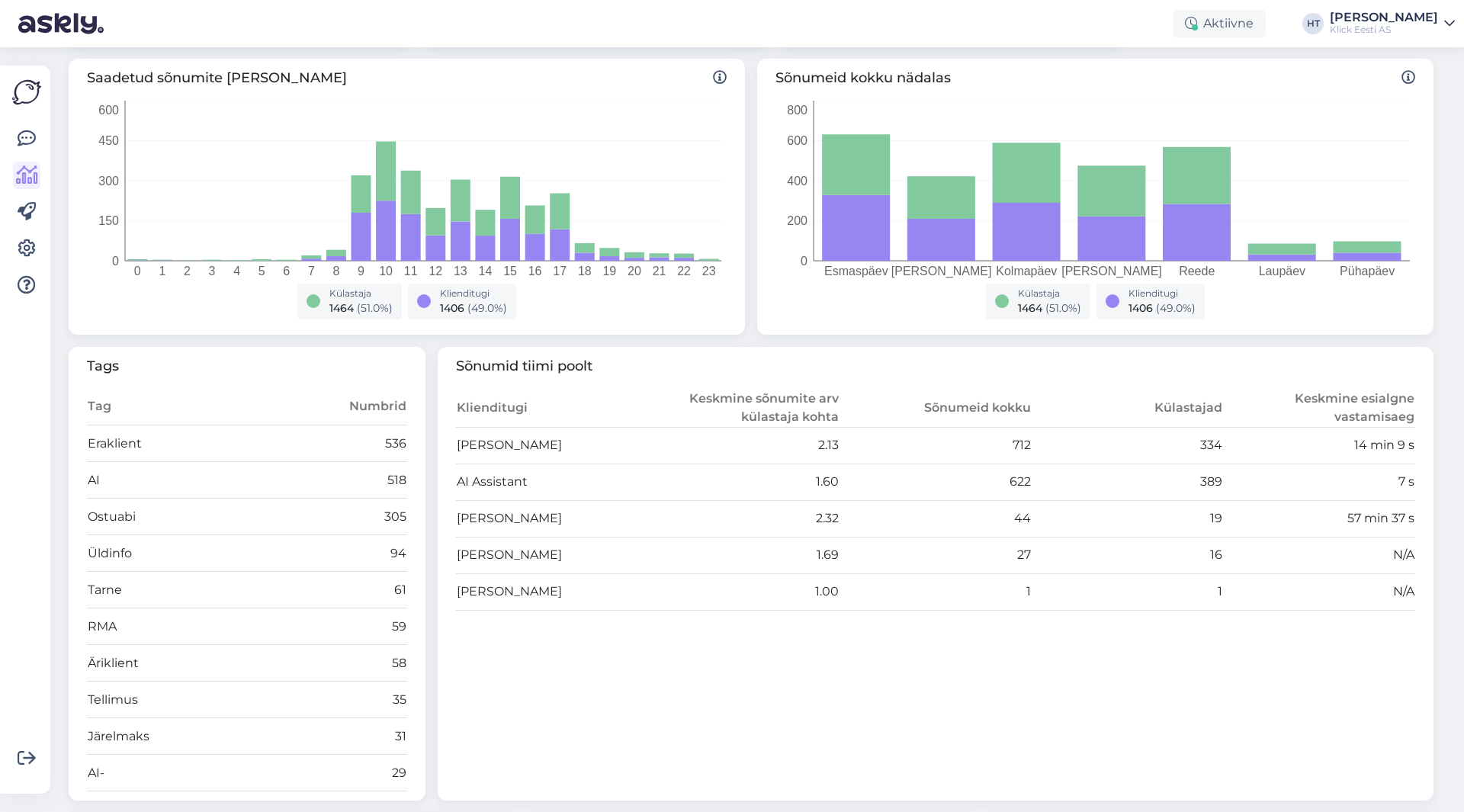
drag, startPoint x: 1409, startPoint y: 481, endPoint x: 450, endPoint y: 449, distance: 959.5
click at [450, 449] on div "Sõnumid tiimi poolt Klienditugi Keskmine sõnumite arv külastaja kohta Sõnumeid …" at bounding box center [936, 574] width 997 height 455
click at [450, 446] on div "Sõnumid tiimi poolt Klienditugi Keskmine sõnumite arv külastaja kohta Sõnumeid …" at bounding box center [936, 574] width 997 height 455
drag, startPoint x: 445, startPoint y: 406, endPoint x: 1405, endPoint y: 485, distance: 963.2
click at [1405, 485] on div "Sõnumid tiimi poolt Klienditugi Keskmine sõnumite arv külastaja kohta Sõnumeid …" at bounding box center [936, 574] width 997 height 455
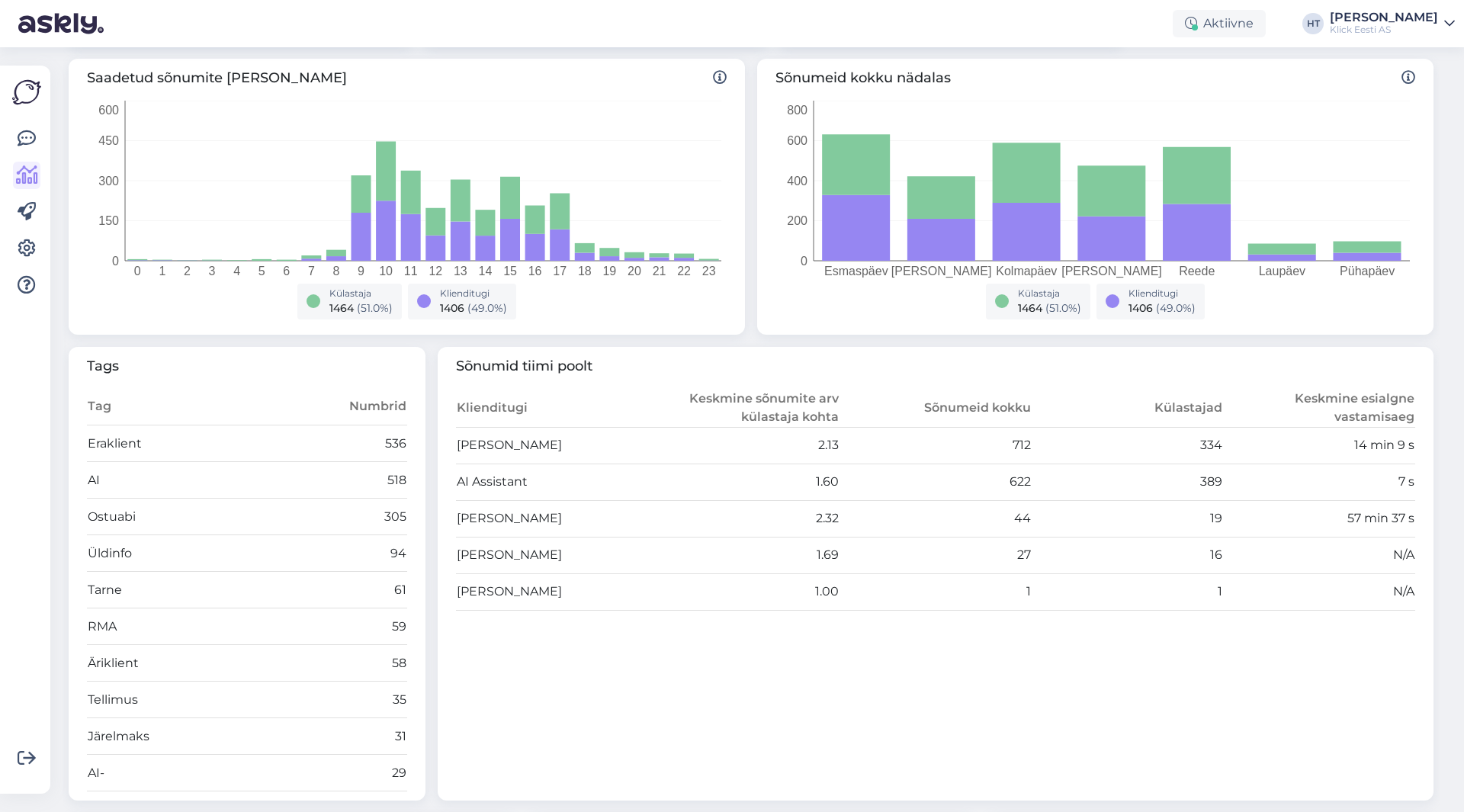
click at [1405, 485] on div "Sõnumid tiimi poolt Klienditugi Keskmine sõnumite arv külastaja kohta Sõnumeid …" at bounding box center [936, 574] width 997 height 455
drag, startPoint x: 1374, startPoint y: 477, endPoint x: 444, endPoint y: 400, distance: 933.2
click at [444, 400] on div "Sõnumid tiimi poolt Klienditugi Keskmine sõnumite arv külastaja kohta Sõnumeid …" at bounding box center [936, 574] width 997 height 455
click at [448, 401] on div "Sõnumid tiimi poolt Klienditugi Keskmine sõnumite arv külastaja kohta Sõnumeid …" at bounding box center [936, 574] width 997 height 455
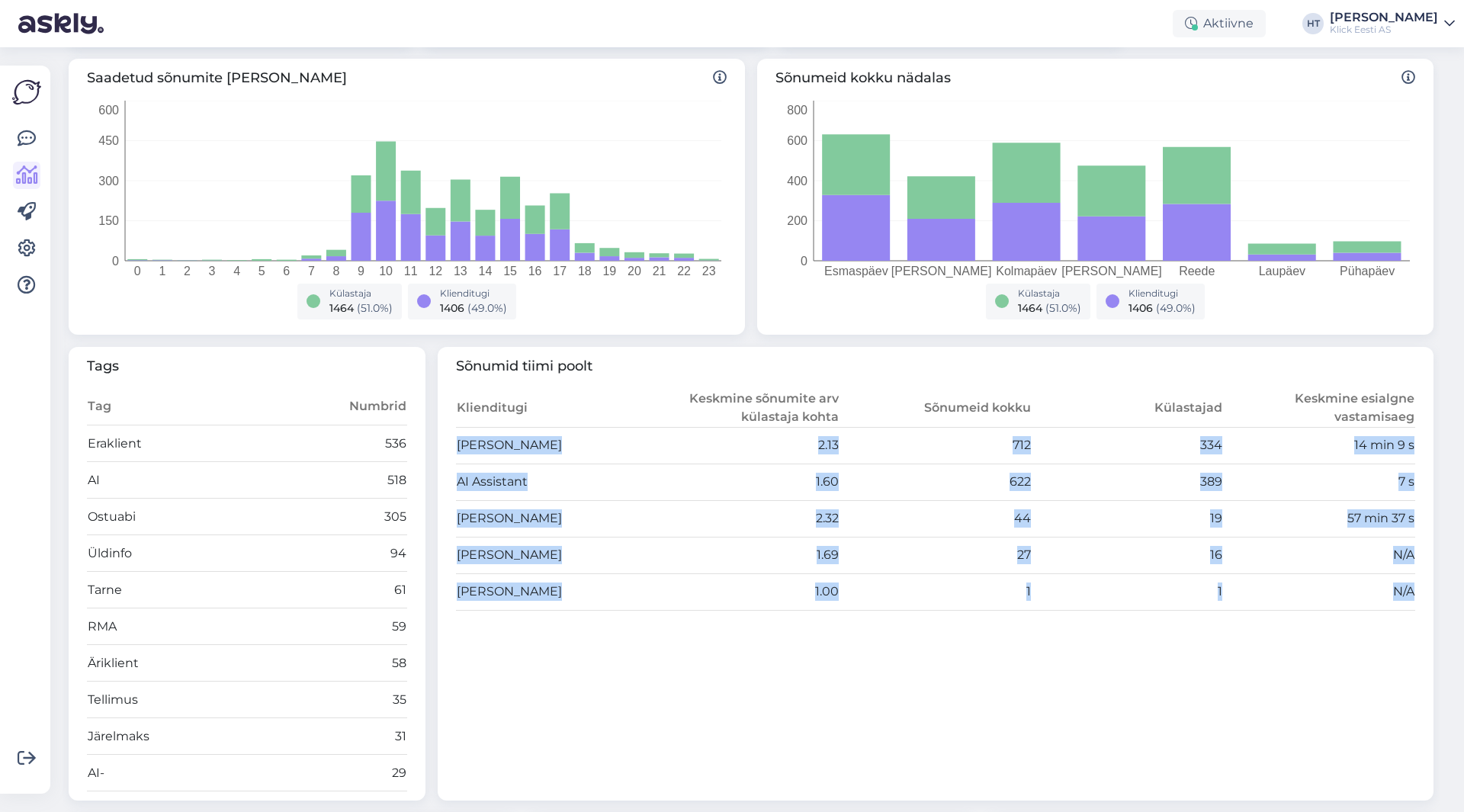
drag, startPoint x: 452, startPoint y: 442, endPoint x: 1402, endPoint y: 600, distance: 963.0
click at [1402, 600] on tbody "[PERSON_NAME] 2.13 712 334 14 min 9 s AI Assistant 1.60 622 389 7 s [PERSON_NAM…" at bounding box center [936, 519] width 960 height 183
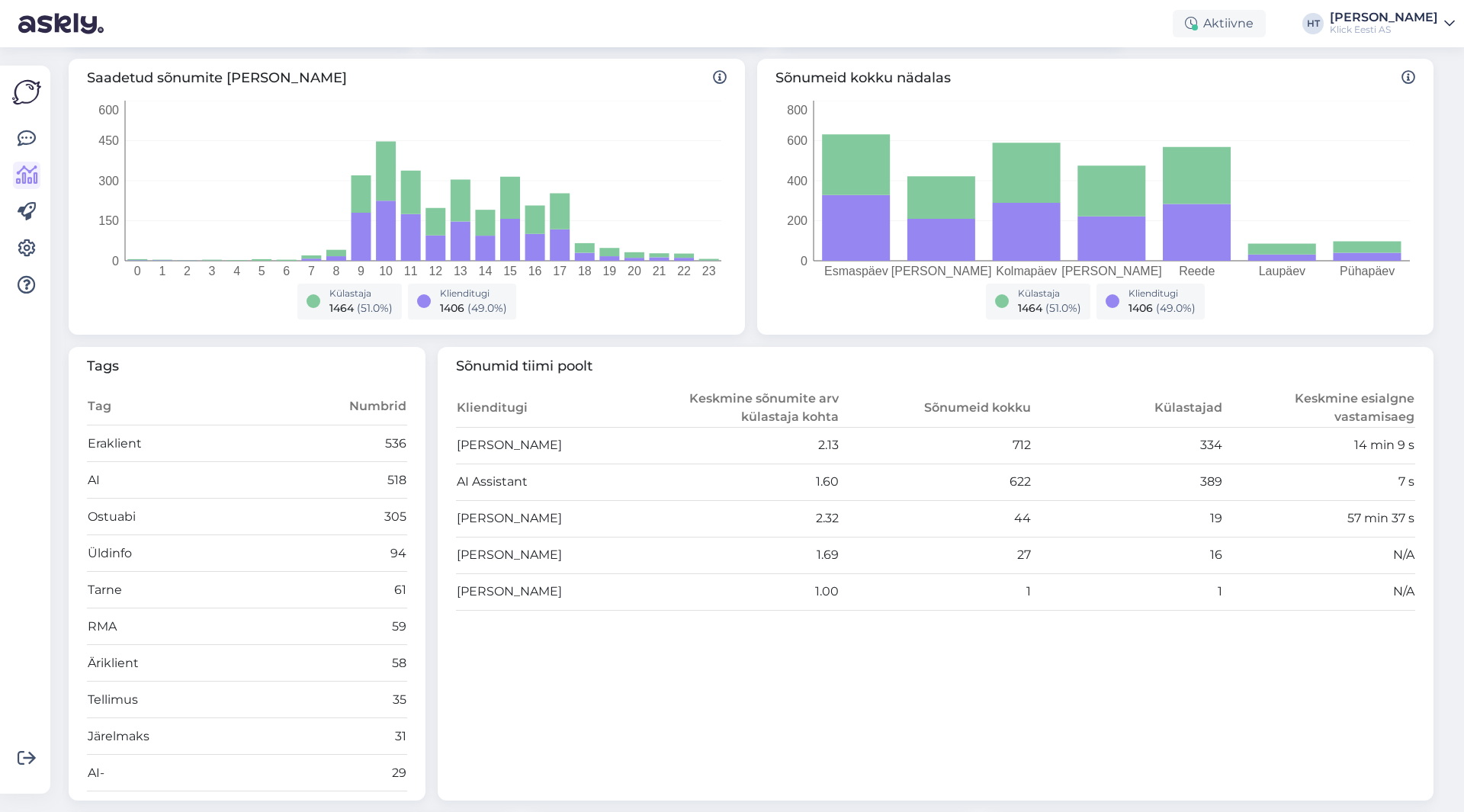
click at [1405, 600] on div "Sõnumid tiimi poolt Klienditugi Keskmine sõnumite arv külastaja kohta Sõnumeid …" at bounding box center [936, 574] width 997 height 455
drag, startPoint x: 1405, startPoint y: 594, endPoint x: 451, endPoint y: 410, distance: 971.6
click at [451, 410] on div "Sõnumid tiimi poolt Klienditugi Keskmine sõnumite arv külastaja kohta Sõnumeid …" at bounding box center [936, 574] width 997 height 455
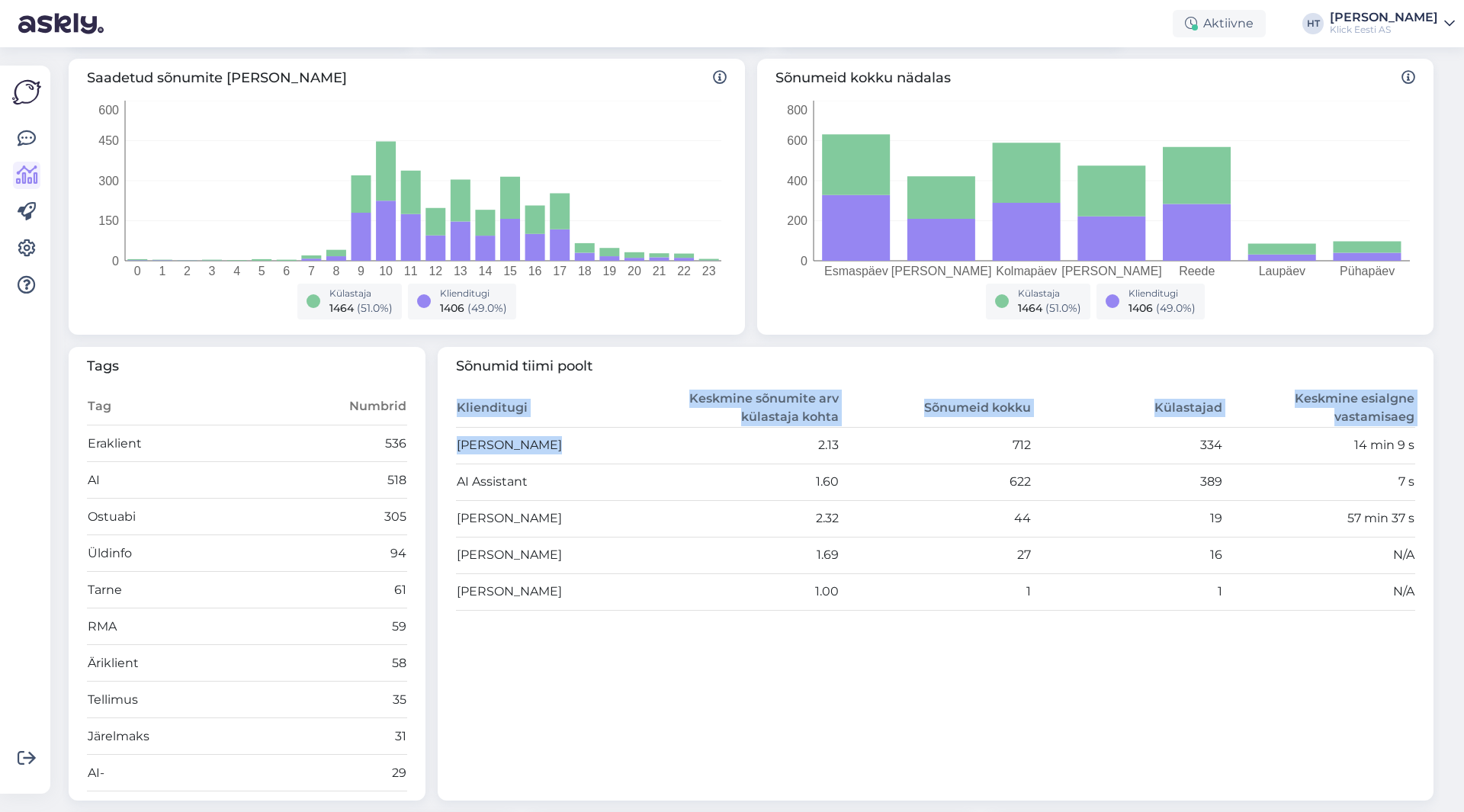
drag, startPoint x: 812, startPoint y: 444, endPoint x: 1415, endPoint y: 486, distance: 604.5
click at [1415, 486] on div "Sõnumid tiimi poolt Klienditugi Keskmine sõnumite arv külastaja kohta Sõnumeid …" at bounding box center [936, 574] width 997 height 455
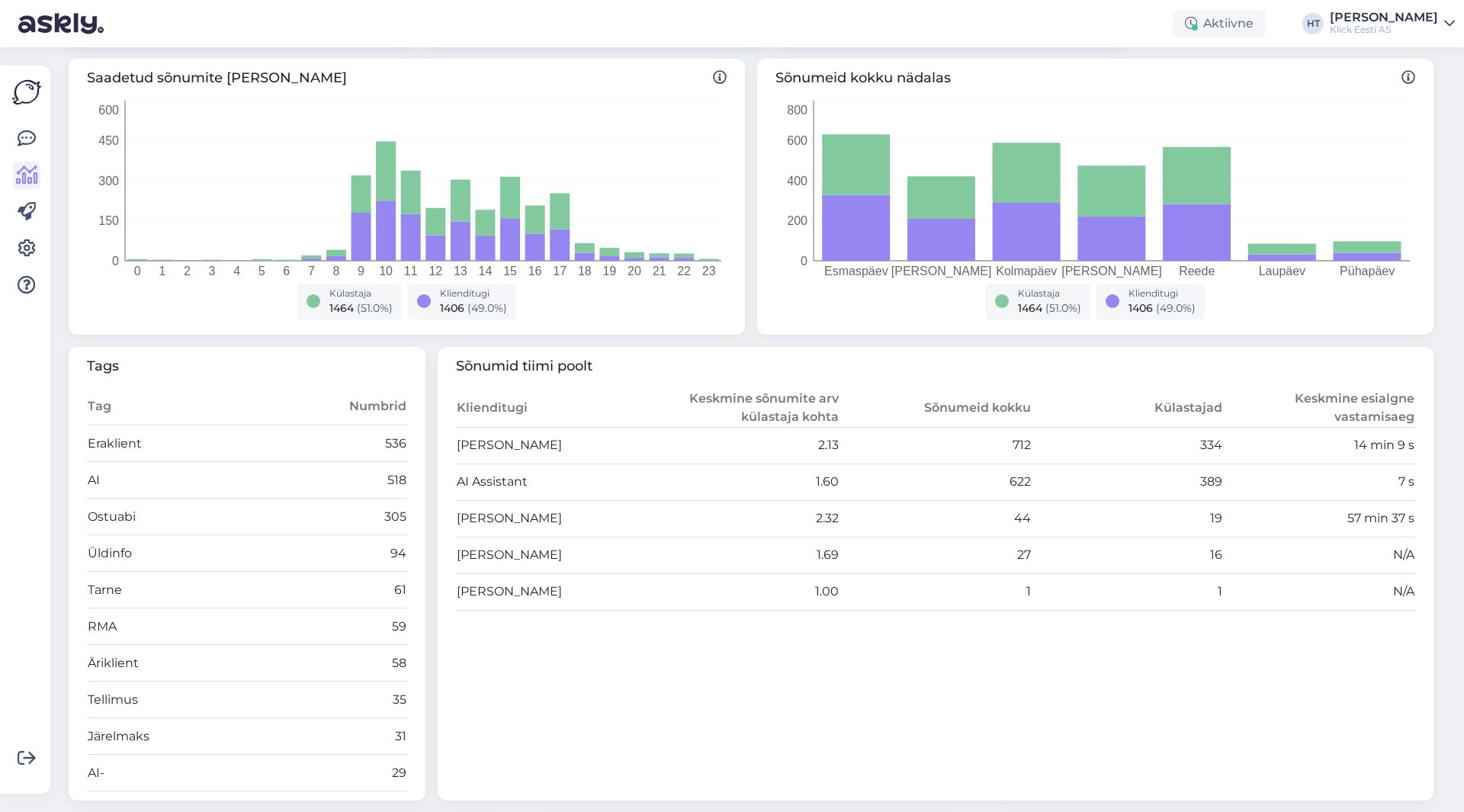
drag, startPoint x: 449, startPoint y: 443, endPoint x: 1413, endPoint y: 485, distance: 964.9
click at [1413, 485] on div "Sõnumid tiimi poolt Klienditugi Keskmine sõnumite arv külastaja kohta Sõnumeid …" at bounding box center [936, 574] width 997 height 455
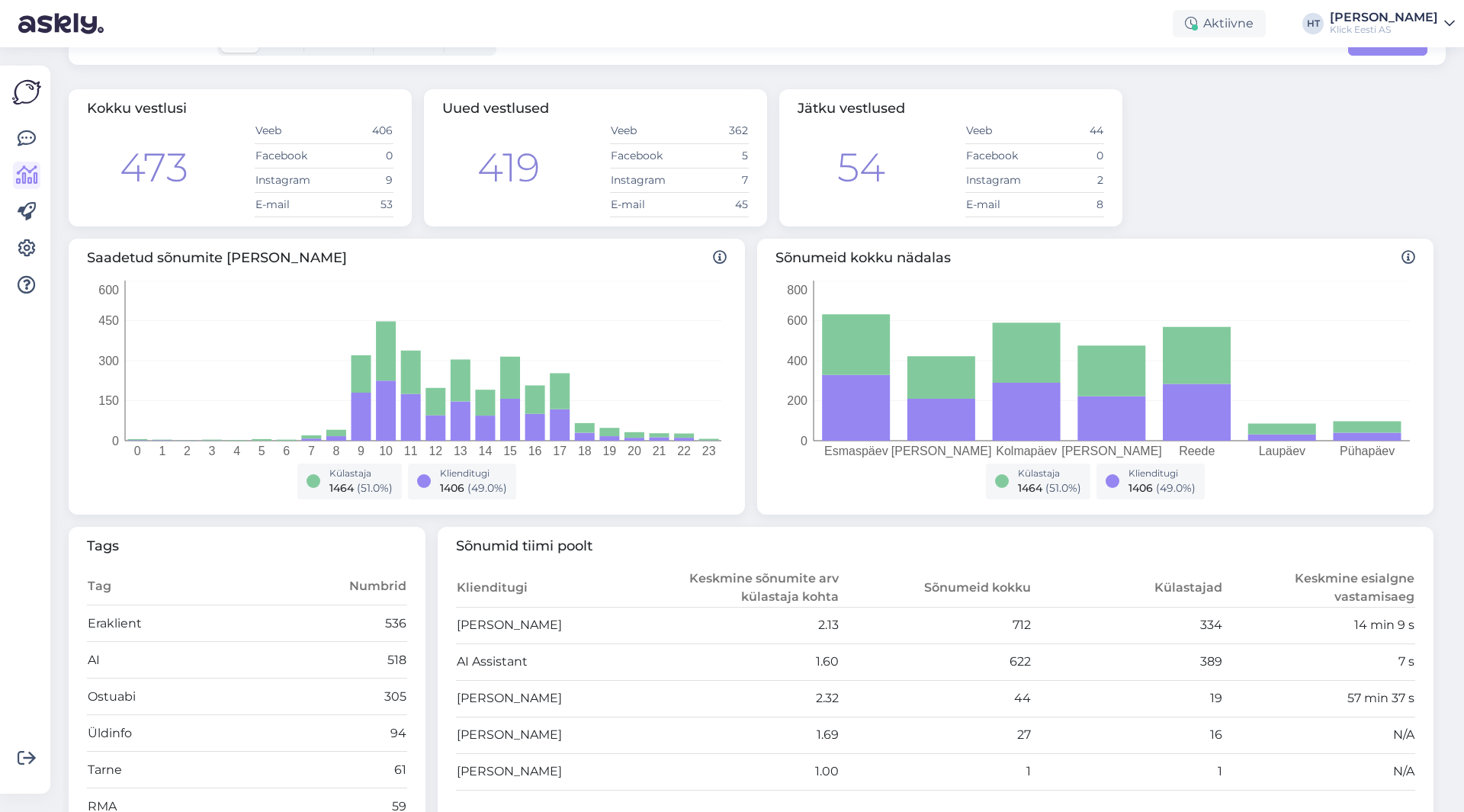
scroll to position [0, 0]
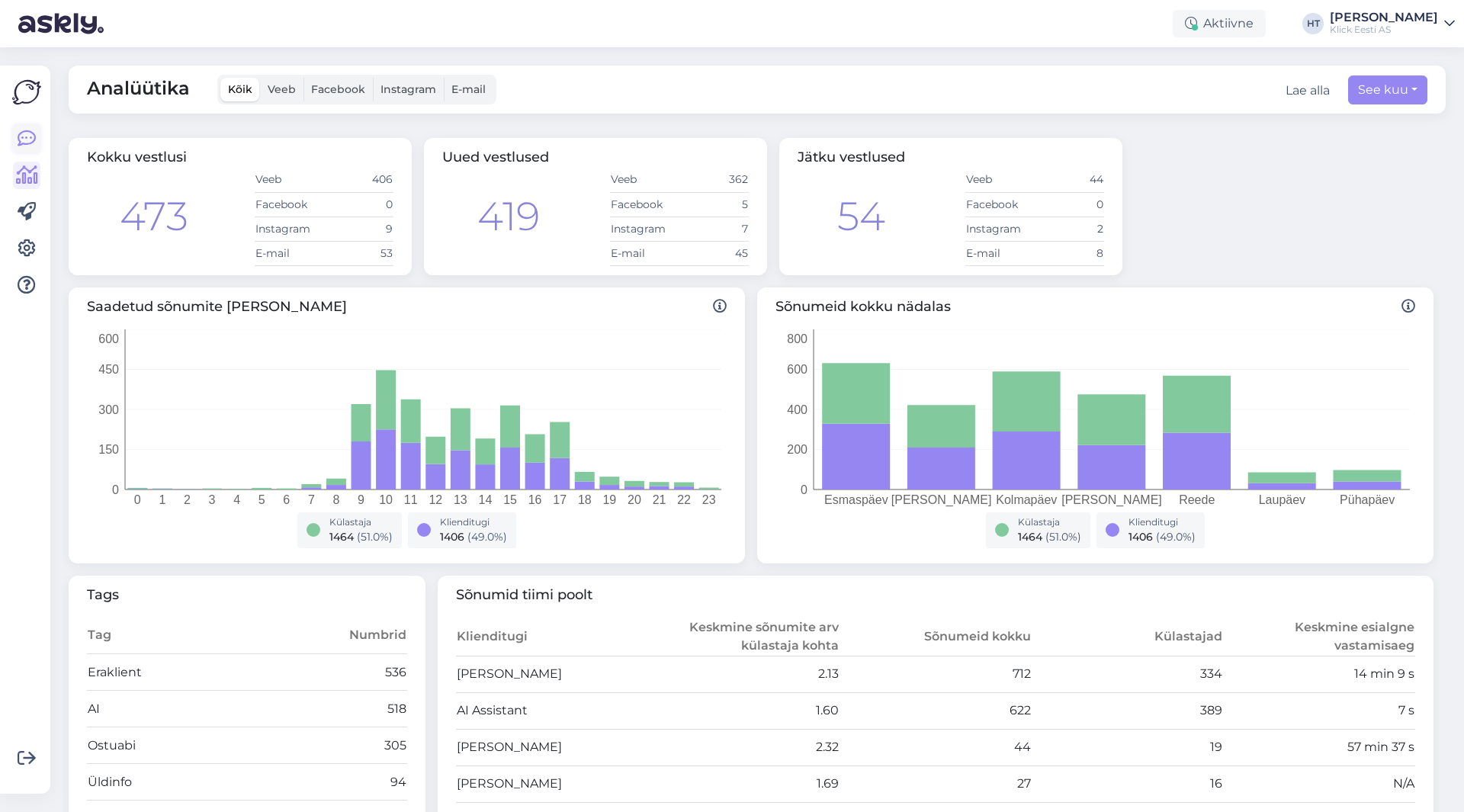
click at [16, 147] on link at bounding box center [26, 138] width 27 height 27
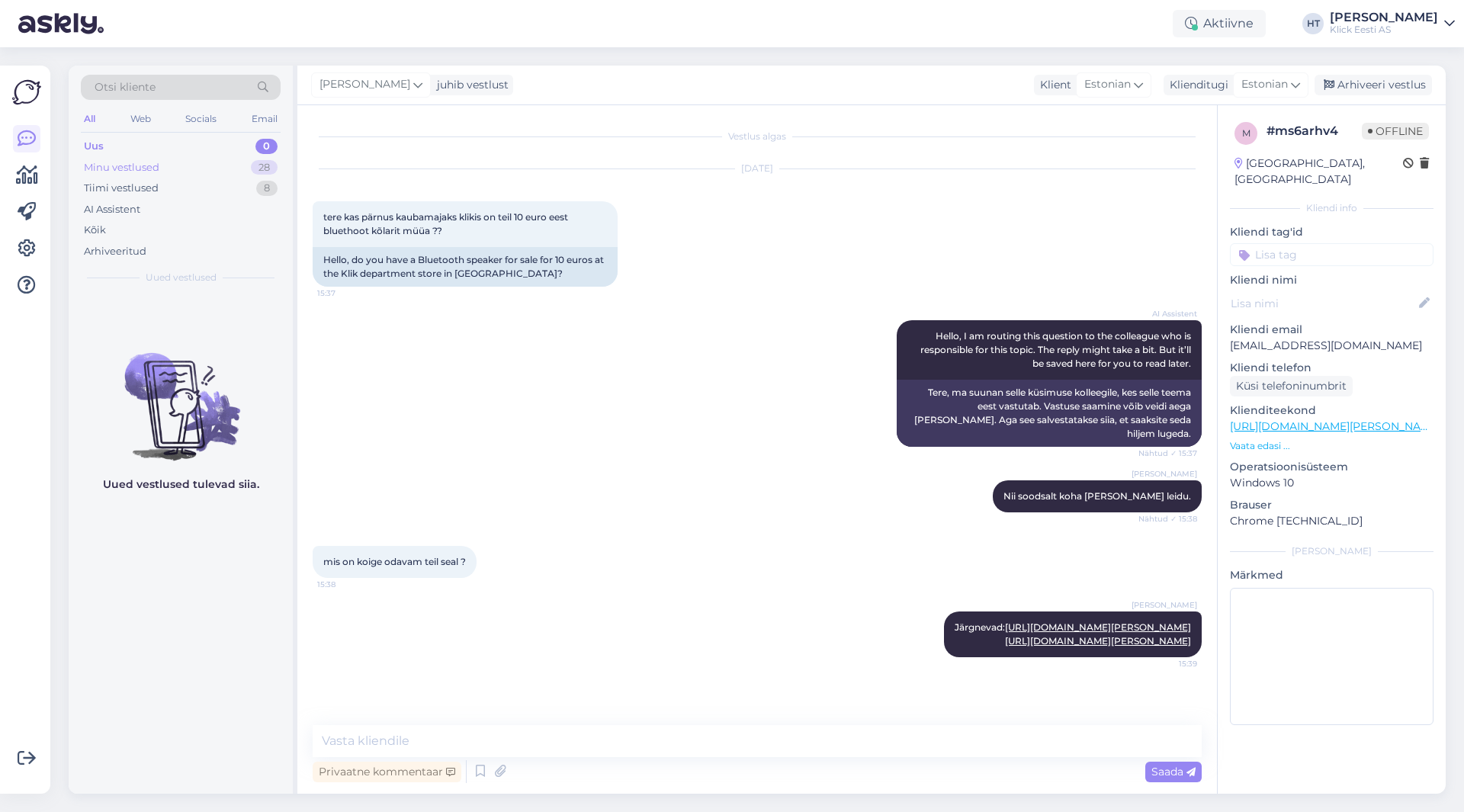
click at [248, 167] on div "Minu vestlused 28" at bounding box center [181, 167] width 200 height 22
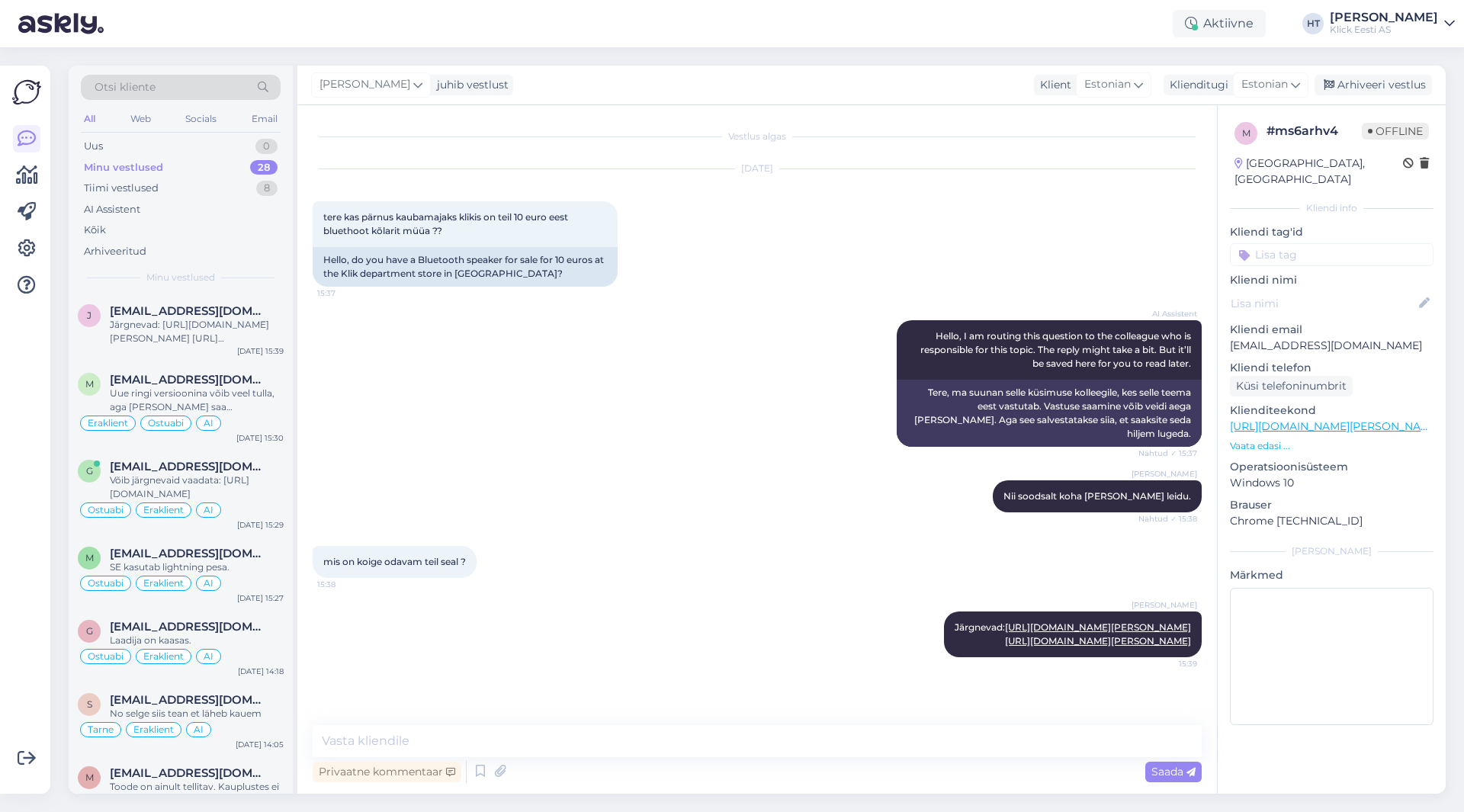
click at [659, 503] on div "[PERSON_NAME] Nii soodsalt koha [PERSON_NAME] leidu. Nähtud ✓ 15:38" at bounding box center [757, 497] width 890 height 65
click at [144, 210] on div "AI Assistent" at bounding box center [181, 210] width 200 height 22
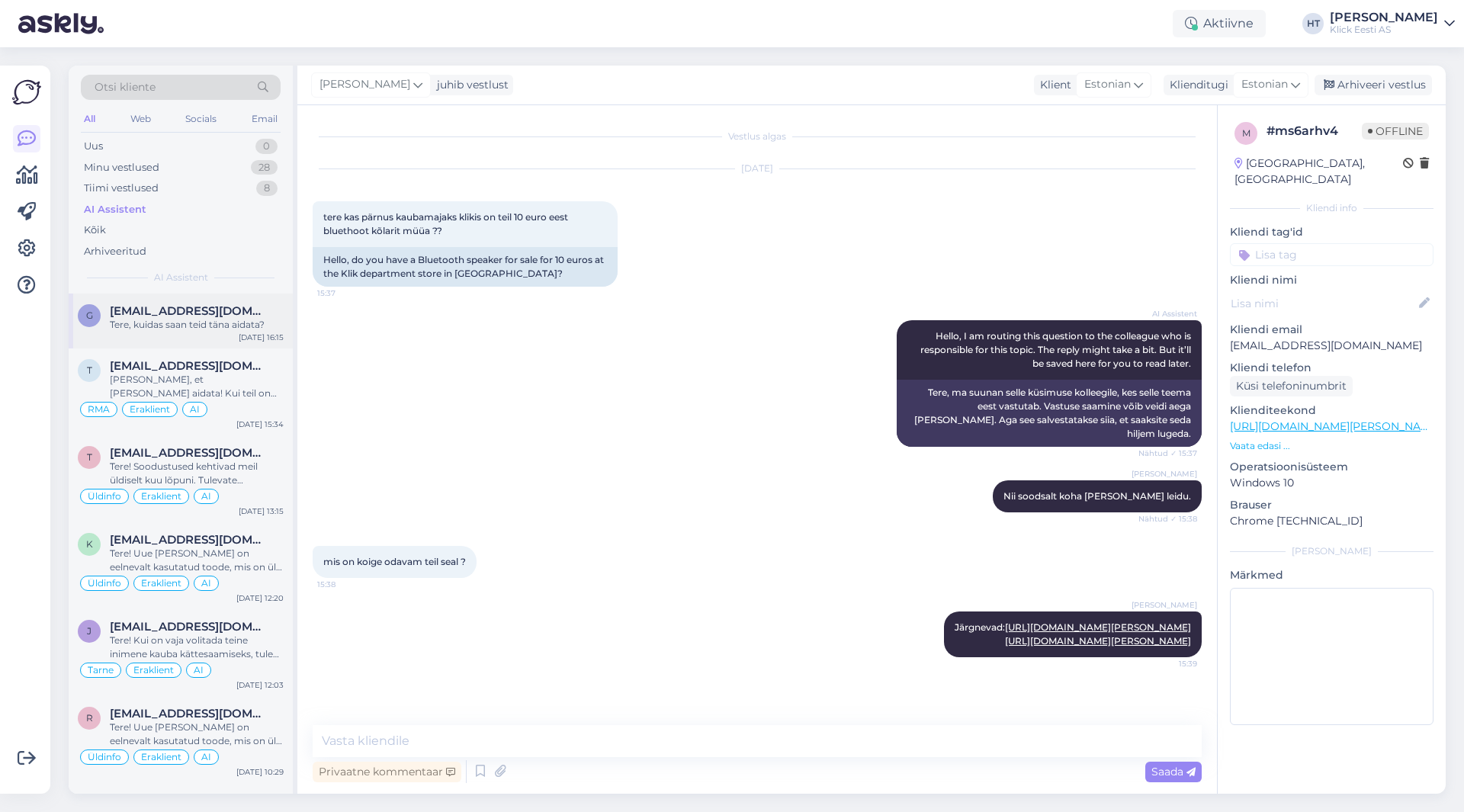
click at [196, 330] on div "Tere, kuidas saan teid täna aidata?" at bounding box center [196, 325] width 174 height 14
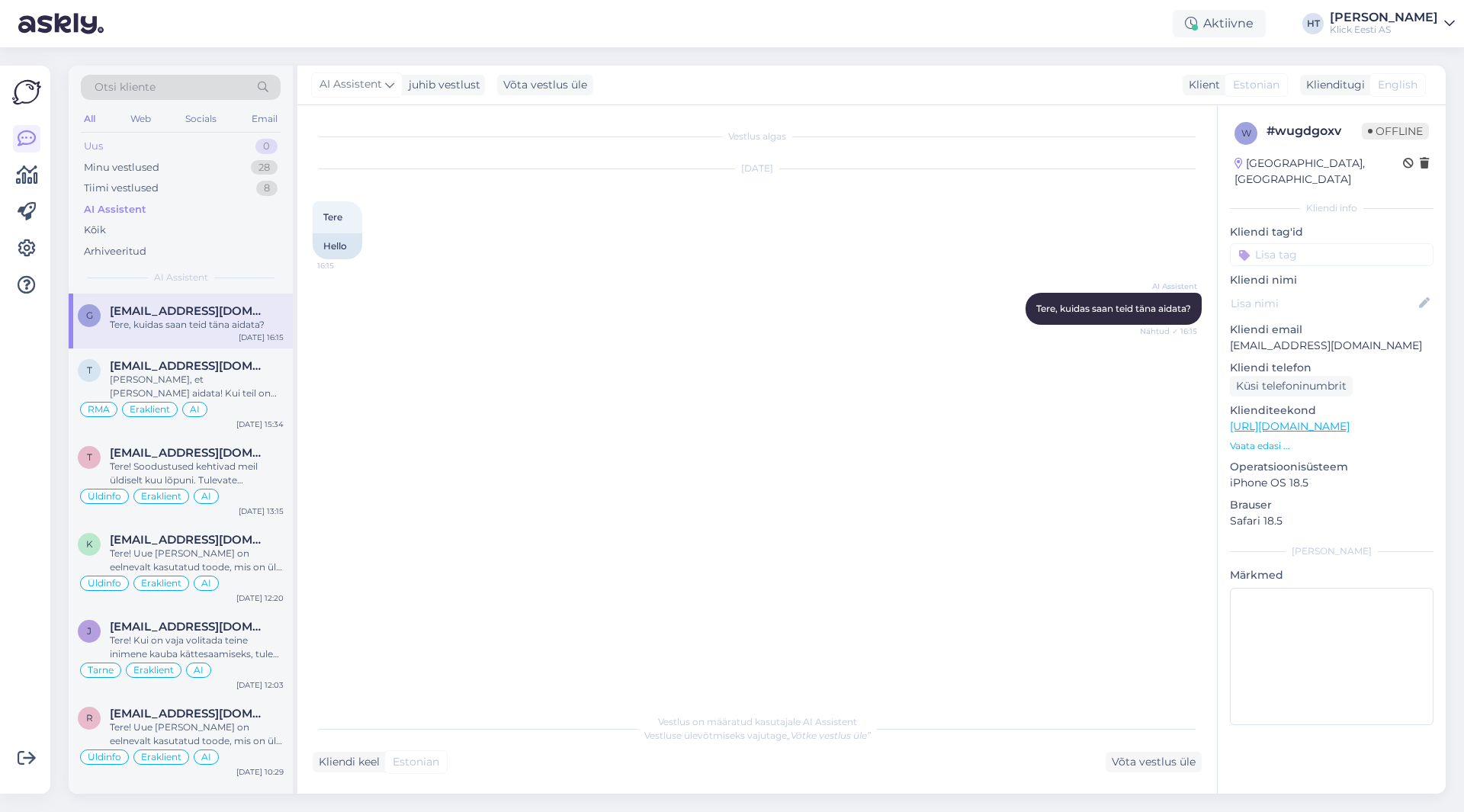
click at [229, 152] on div "Uus 0" at bounding box center [181, 146] width 200 height 22
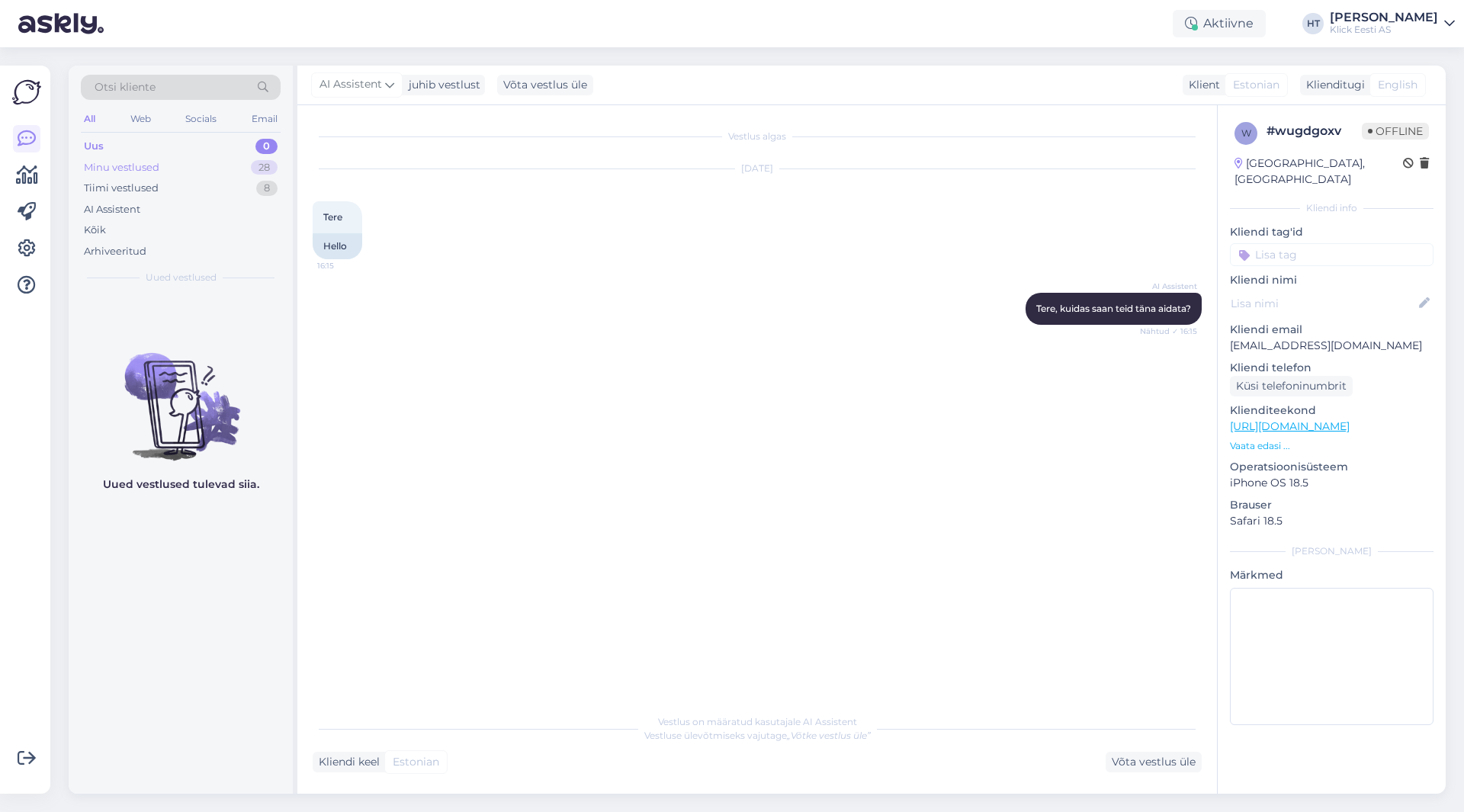
click at [230, 163] on div "Minu vestlused 28" at bounding box center [181, 167] width 200 height 22
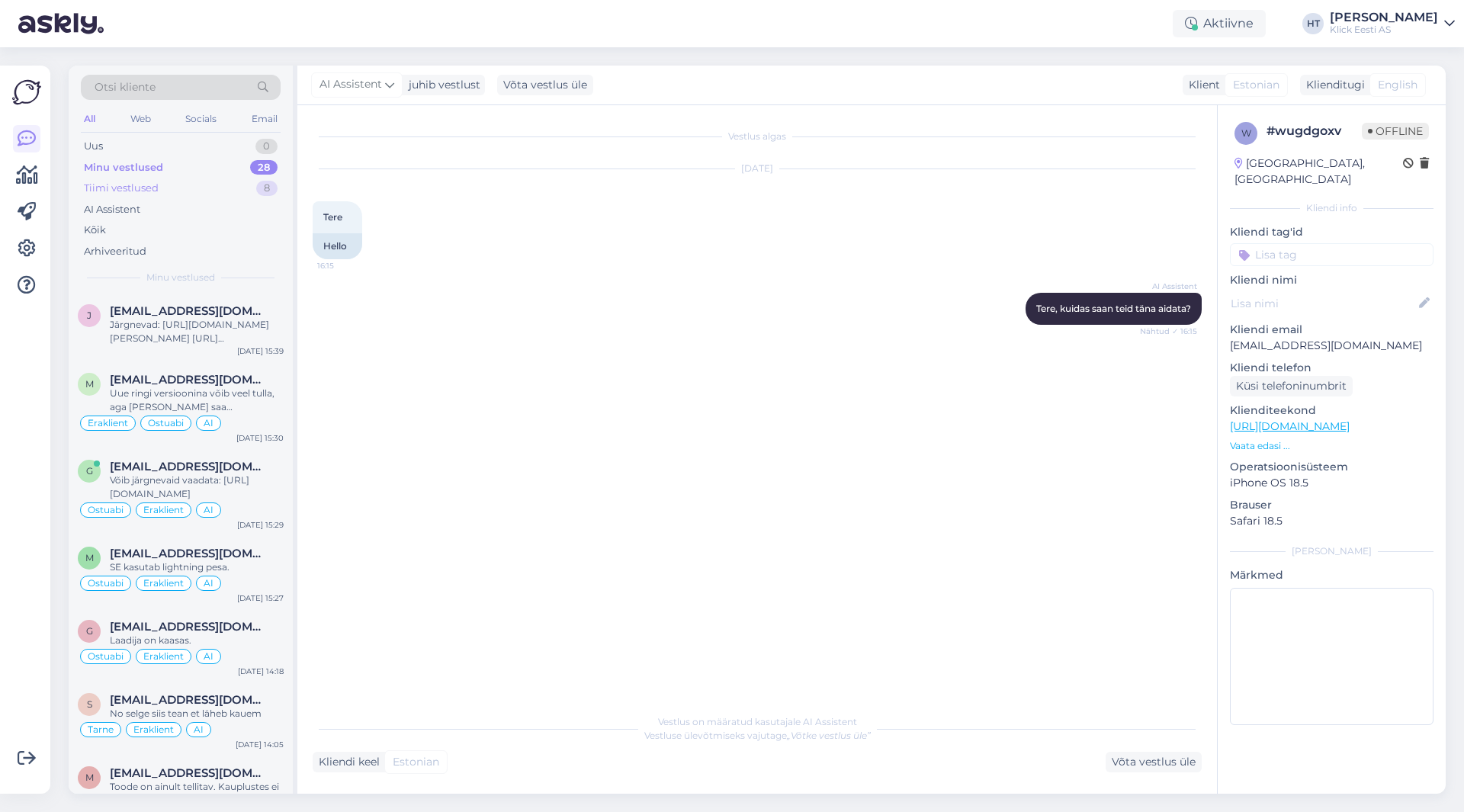
click at [231, 183] on div "Tiimi vestlused 8" at bounding box center [181, 188] width 200 height 22
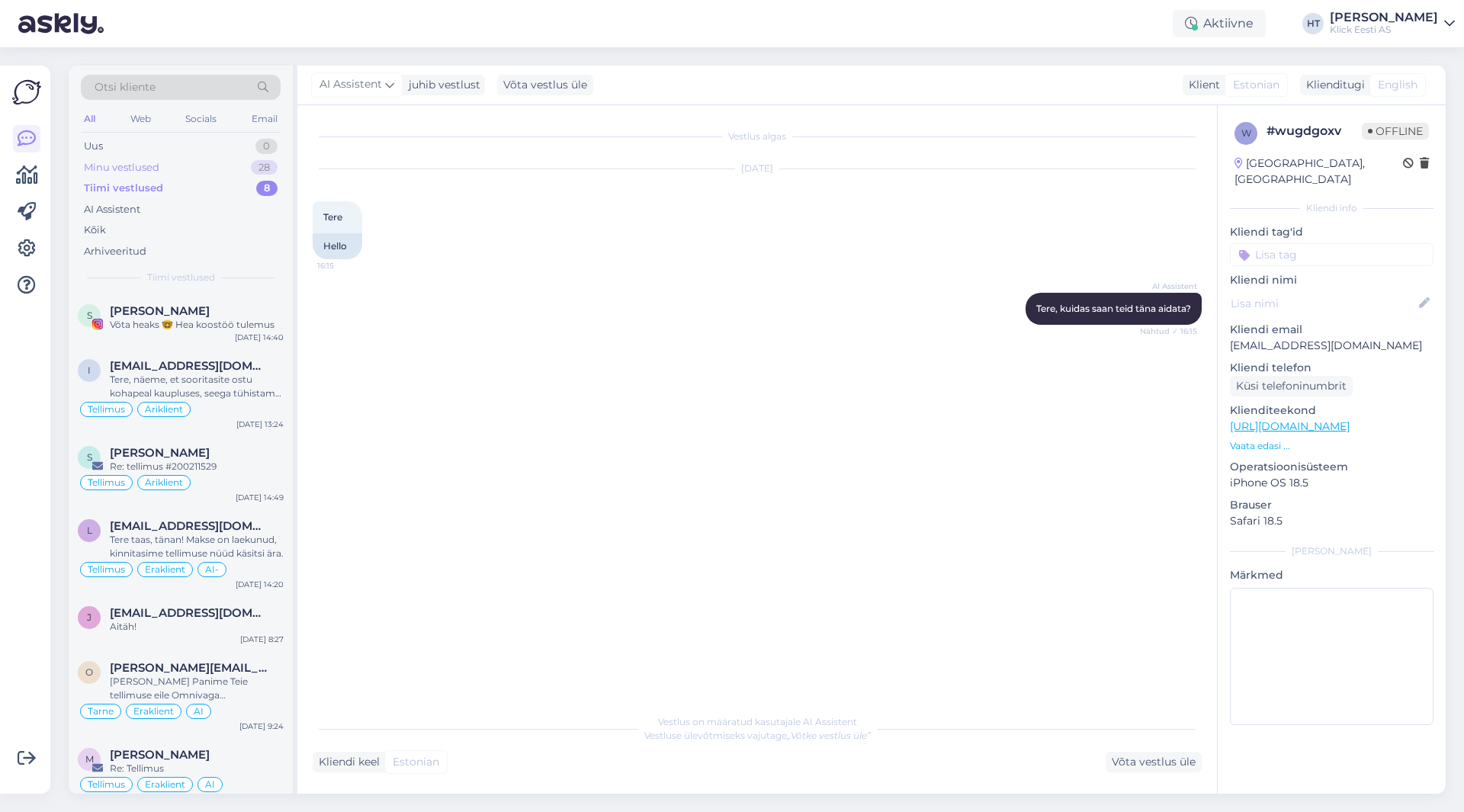
click at [245, 167] on div "Minu vestlused 28" at bounding box center [181, 167] width 200 height 22
